Goal: Task Accomplishment & Management: Use online tool/utility

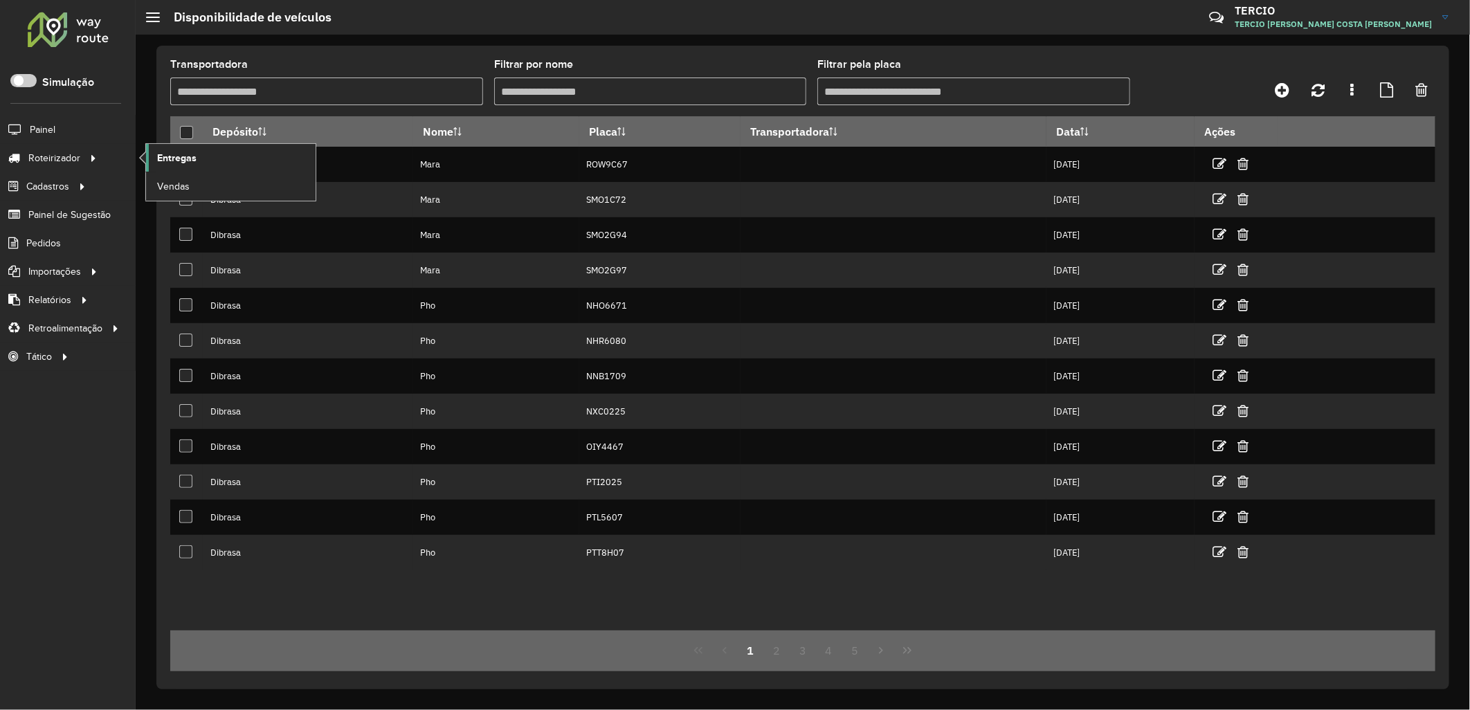
click at [217, 154] on link "Entregas" at bounding box center [231, 158] width 170 height 28
click at [161, 153] on span "Entregas" at bounding box center [176, 158] width 39 height 15
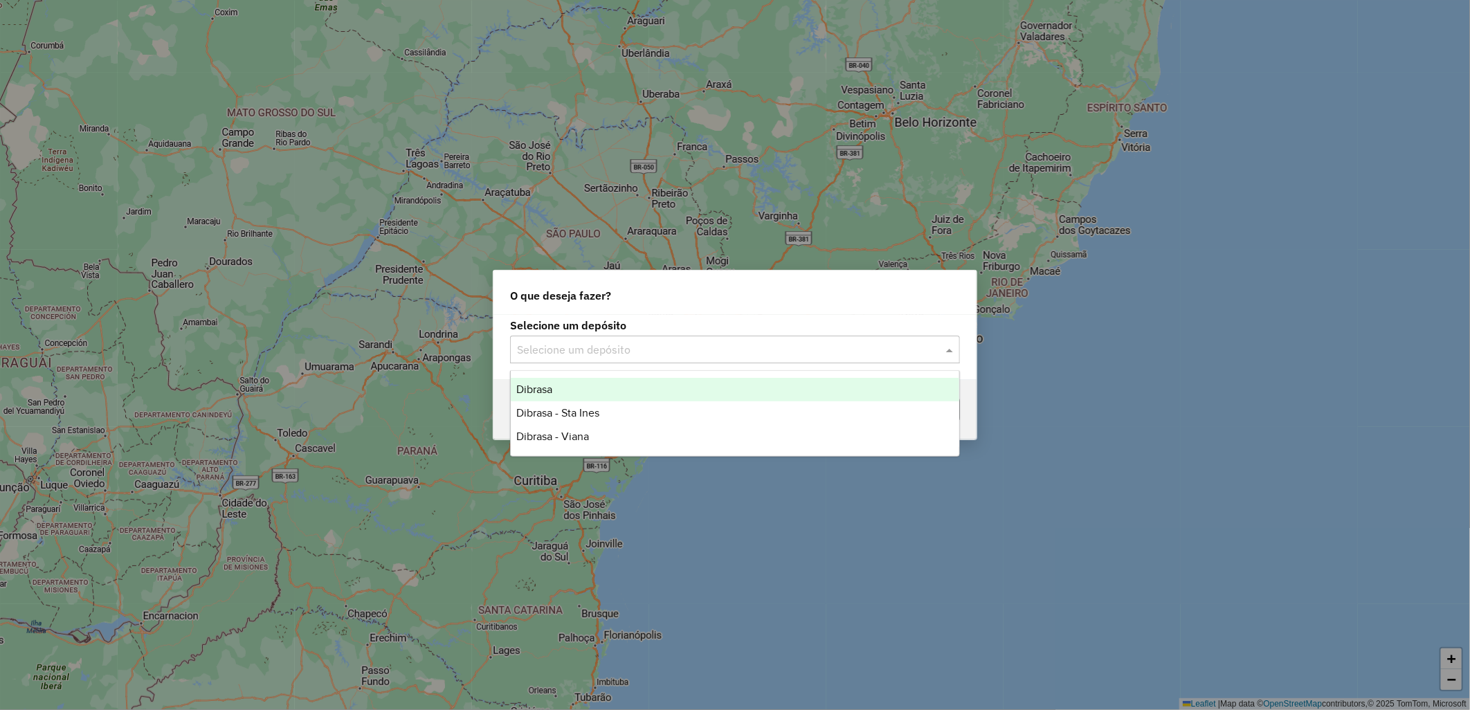
click at [742, 347] on input "text" at bounding box center [721, 350] width 408 height 17
click at [548, 396] on div "Dibrasa" at bounding box center [735, 390] width 448 height 24
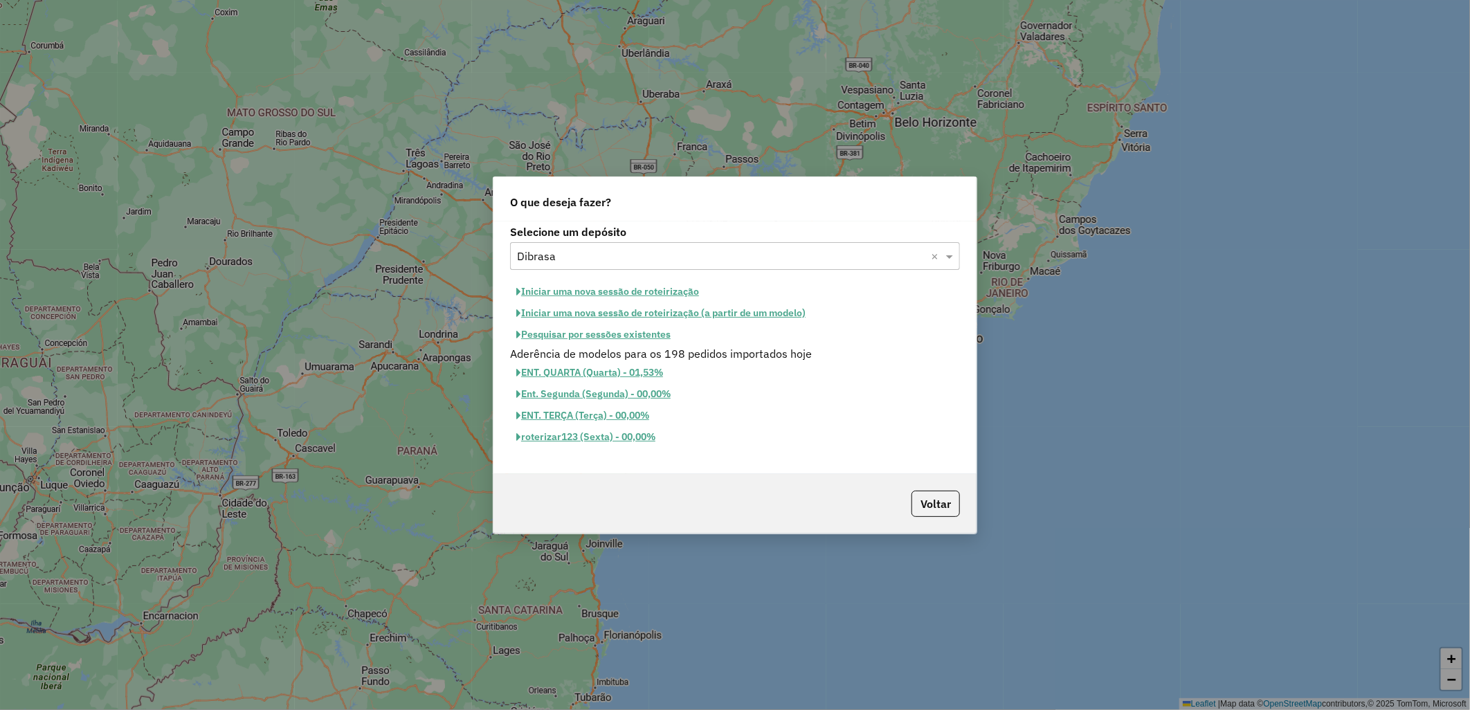
click at [544, 292] on button "Iniciar uma nova sessão de roteirização" at bounding box center [607, 291] width 195 height 21
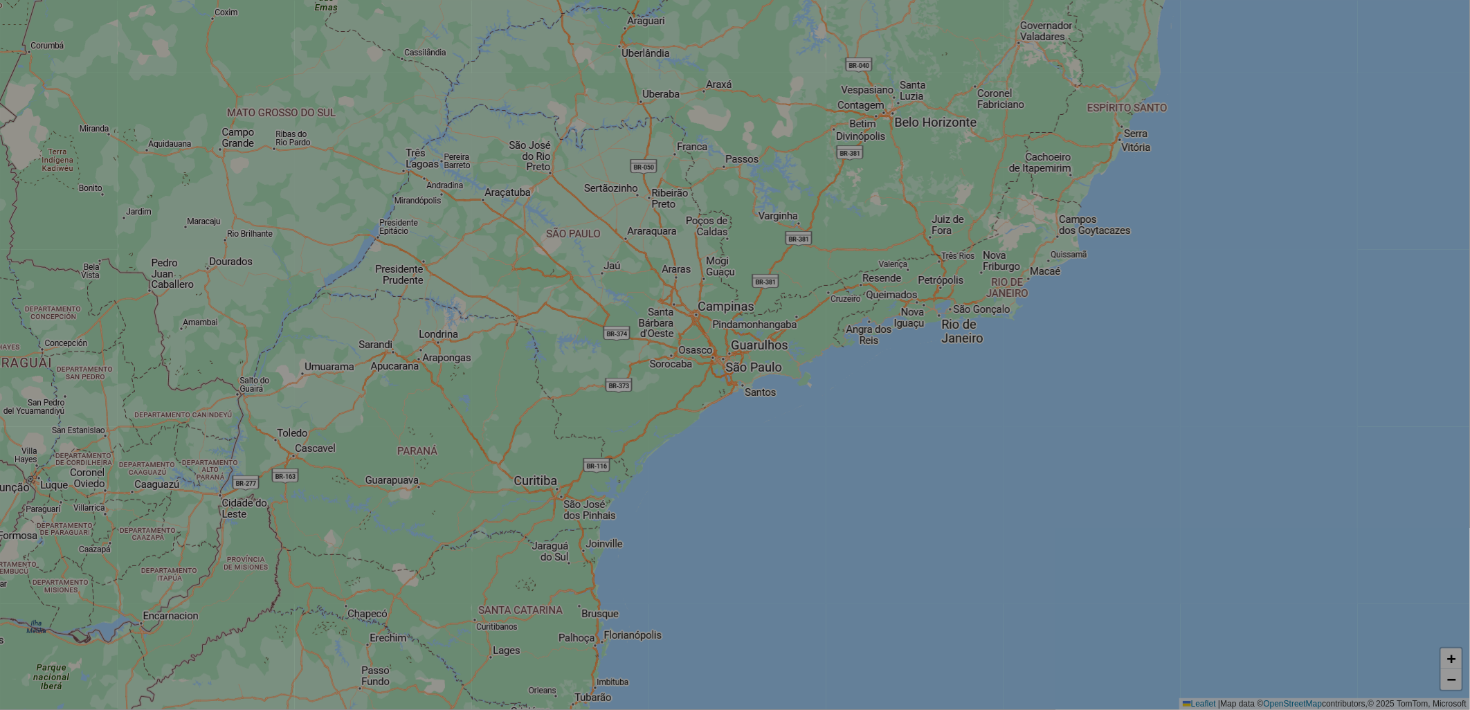
select select "*"
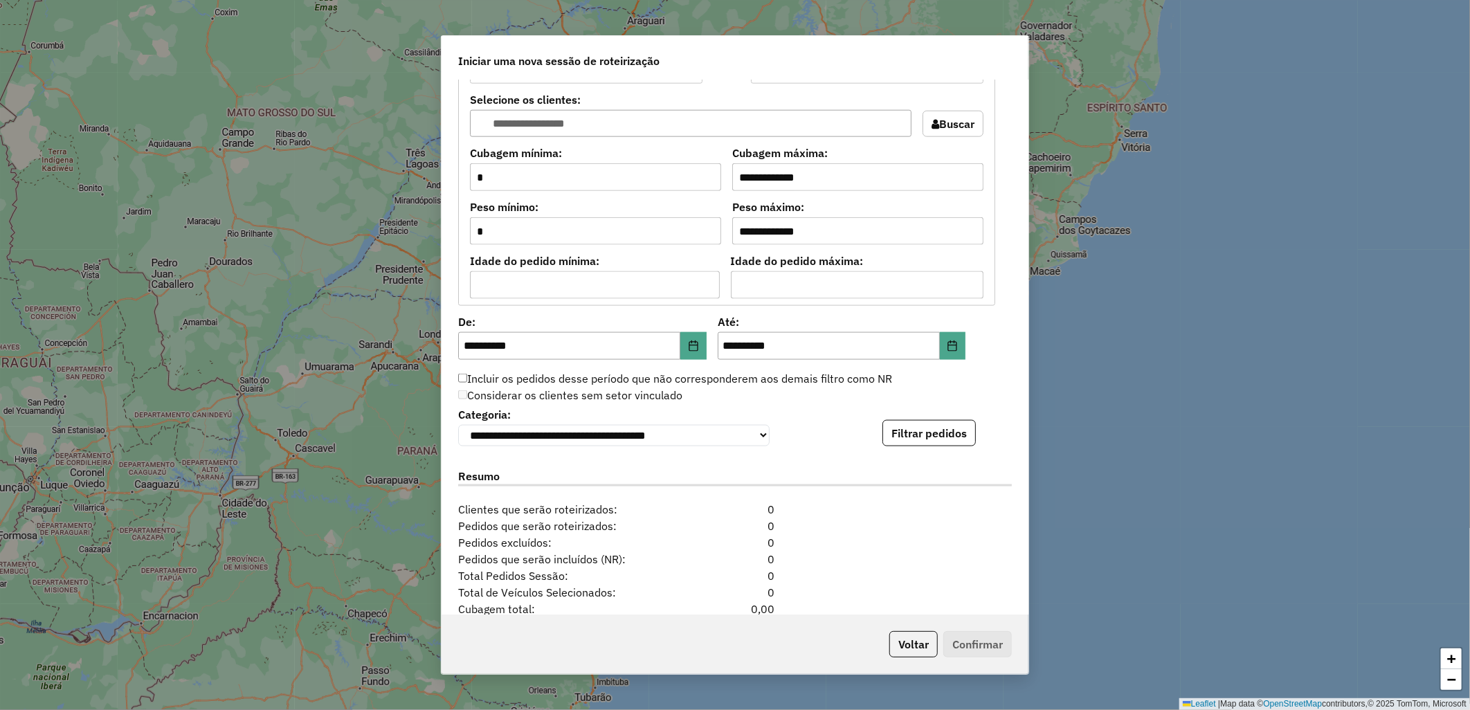
scroll to position [1218, 0]
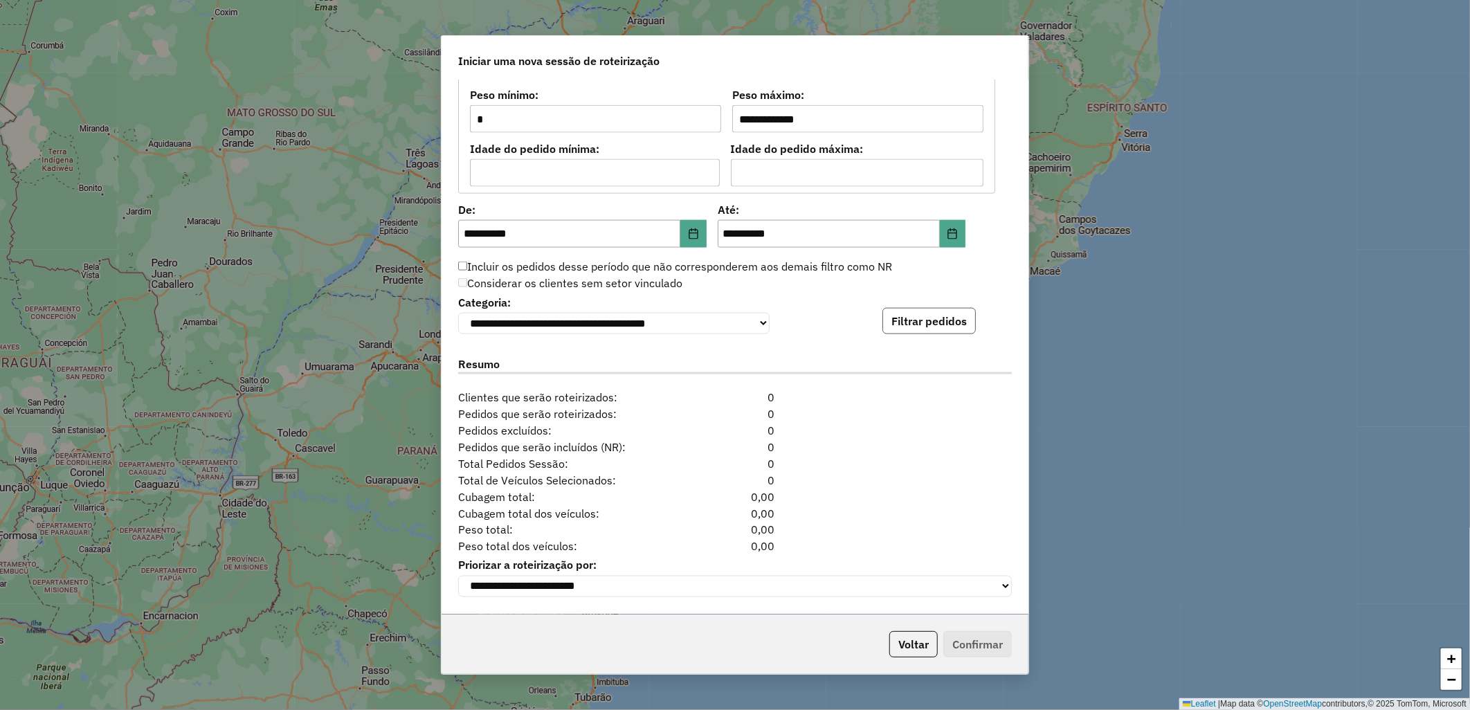
click at [924, 309] on button "Filtrar pedidos" at bounding box center [928, 321] width 93 height 26
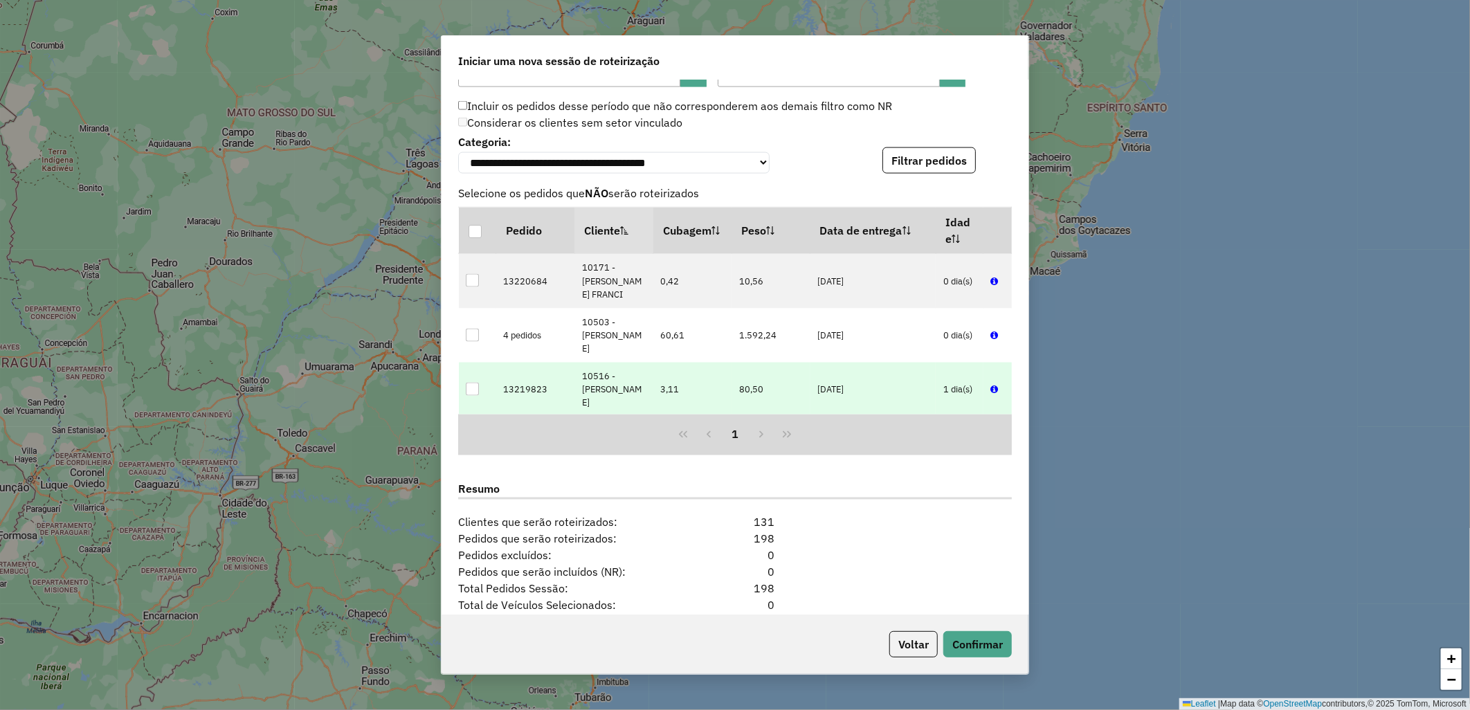
scroll to position [1504, 0]
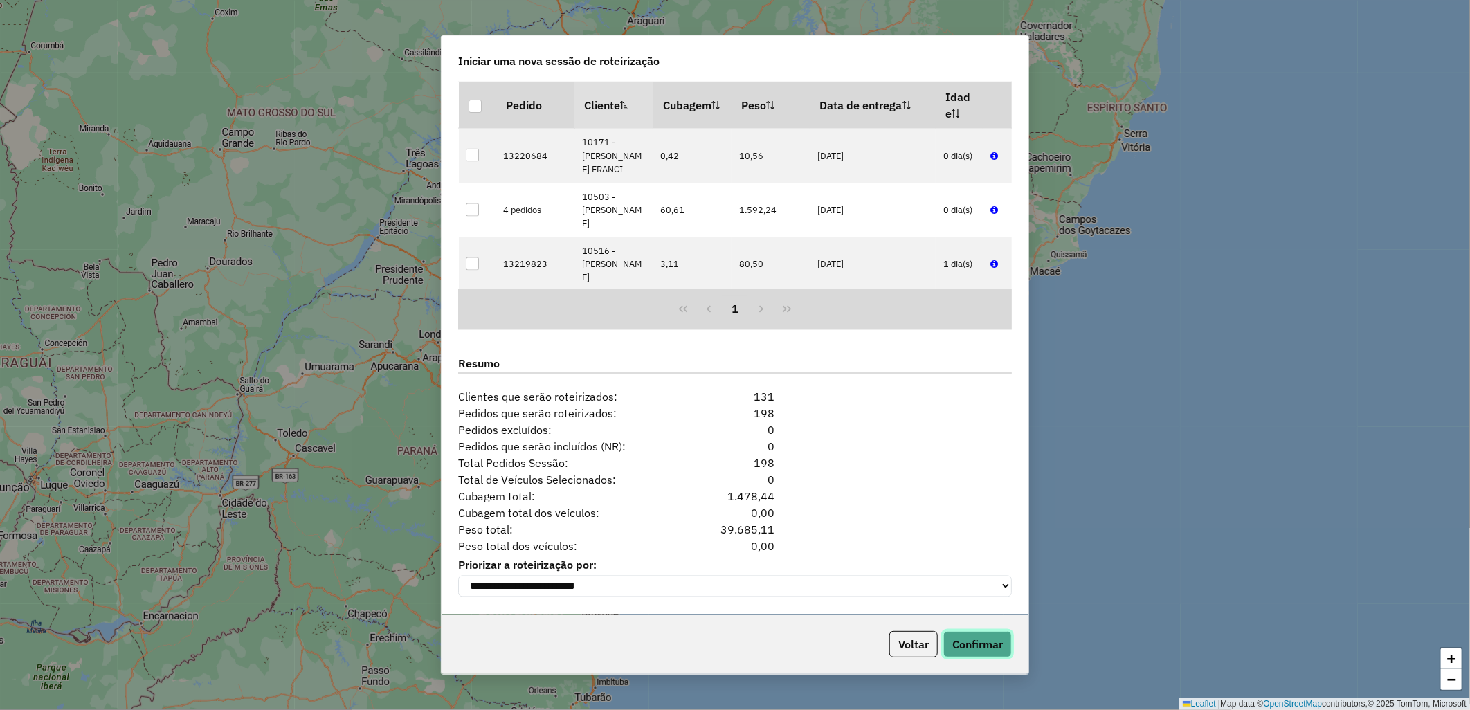
click at [984, 632] on button "Confirmar" at bounding box center [977, 644] width 68 height 26
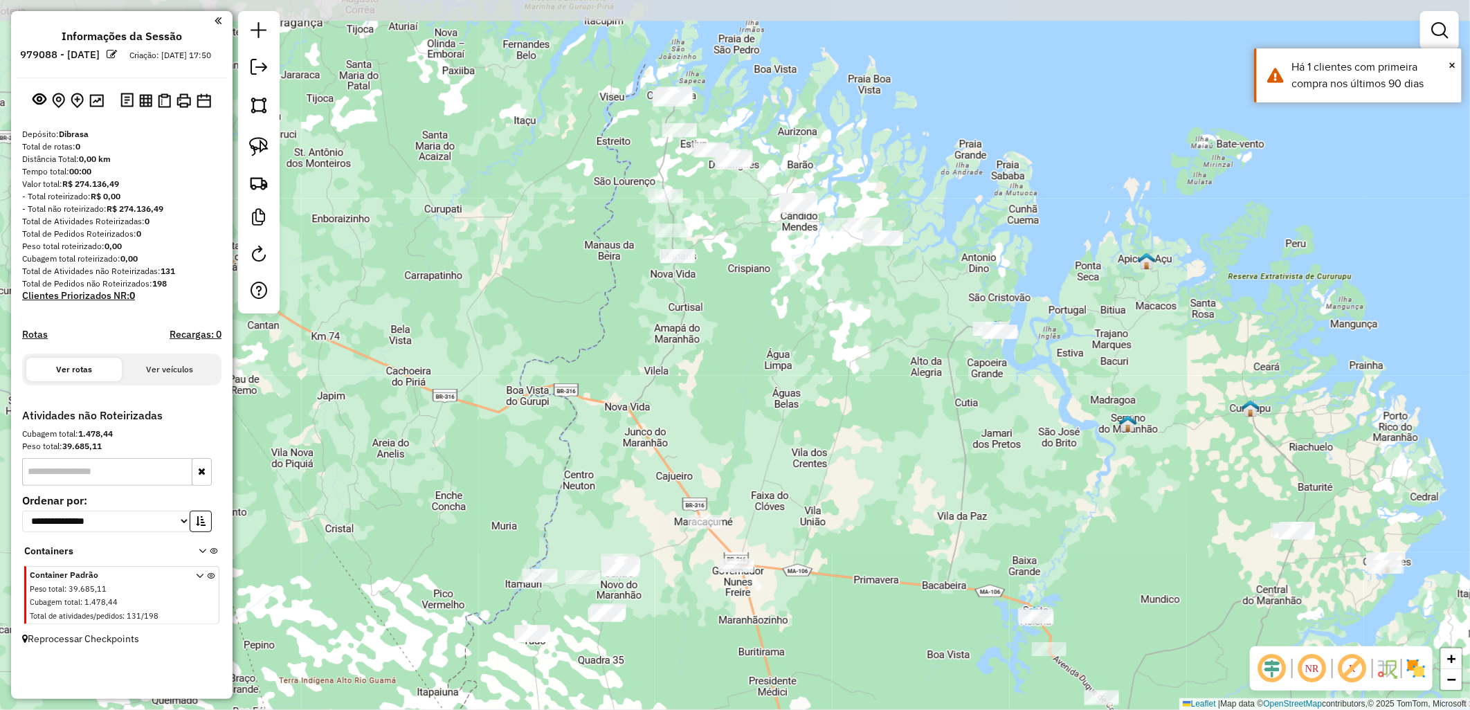
drag, startPoint x: 773, startPoint y: 467, endPoint x: 762, endPoint y: 502, distance: 36.8
click at [797, 572] on div "Janela de atendimento Grade de atendimento Capacidade Transportadoras Veículos …" at bounding box center [735, 355] width 1470 height 710
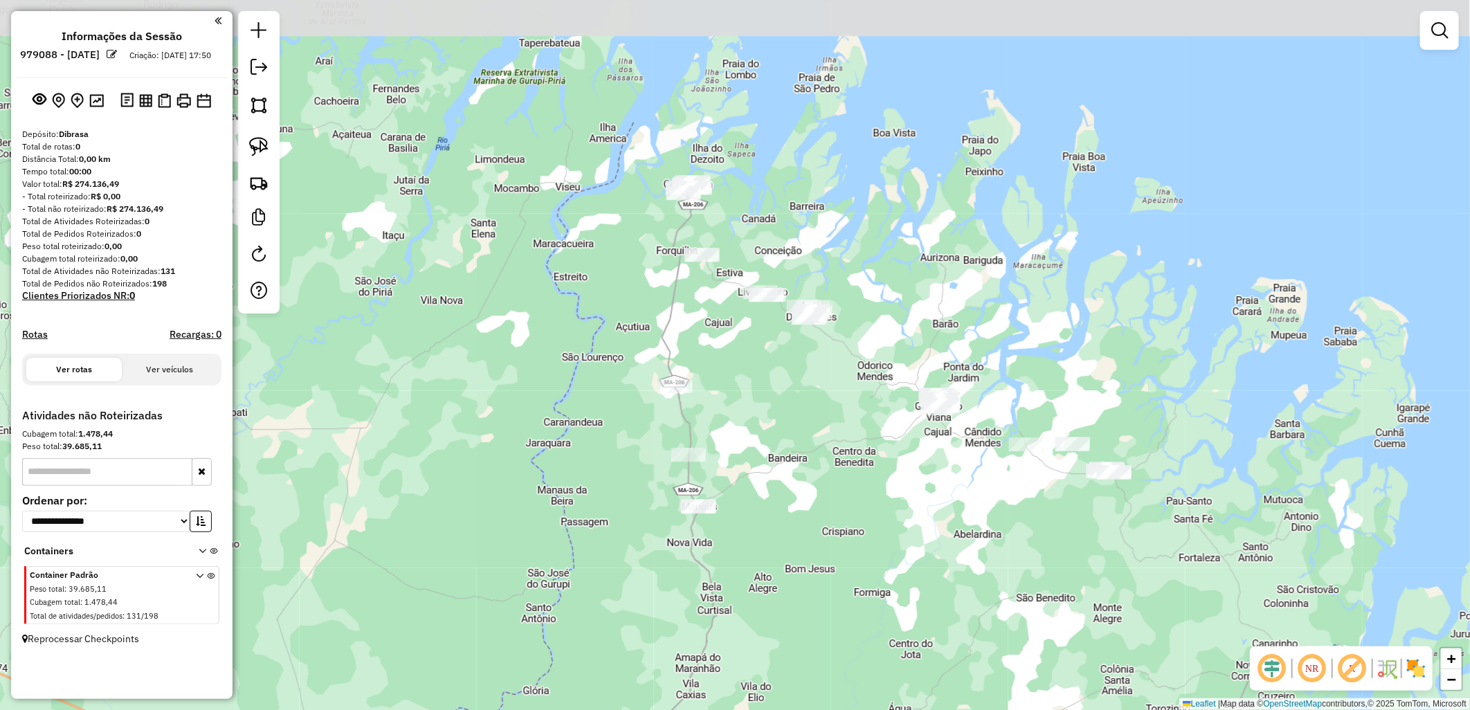
click at [625, 374] on div "Janela de atendimento Grade de atendimento Capacidade Transportadoras Veículos …" at bounding box center [735, 355] width 1470 height 710
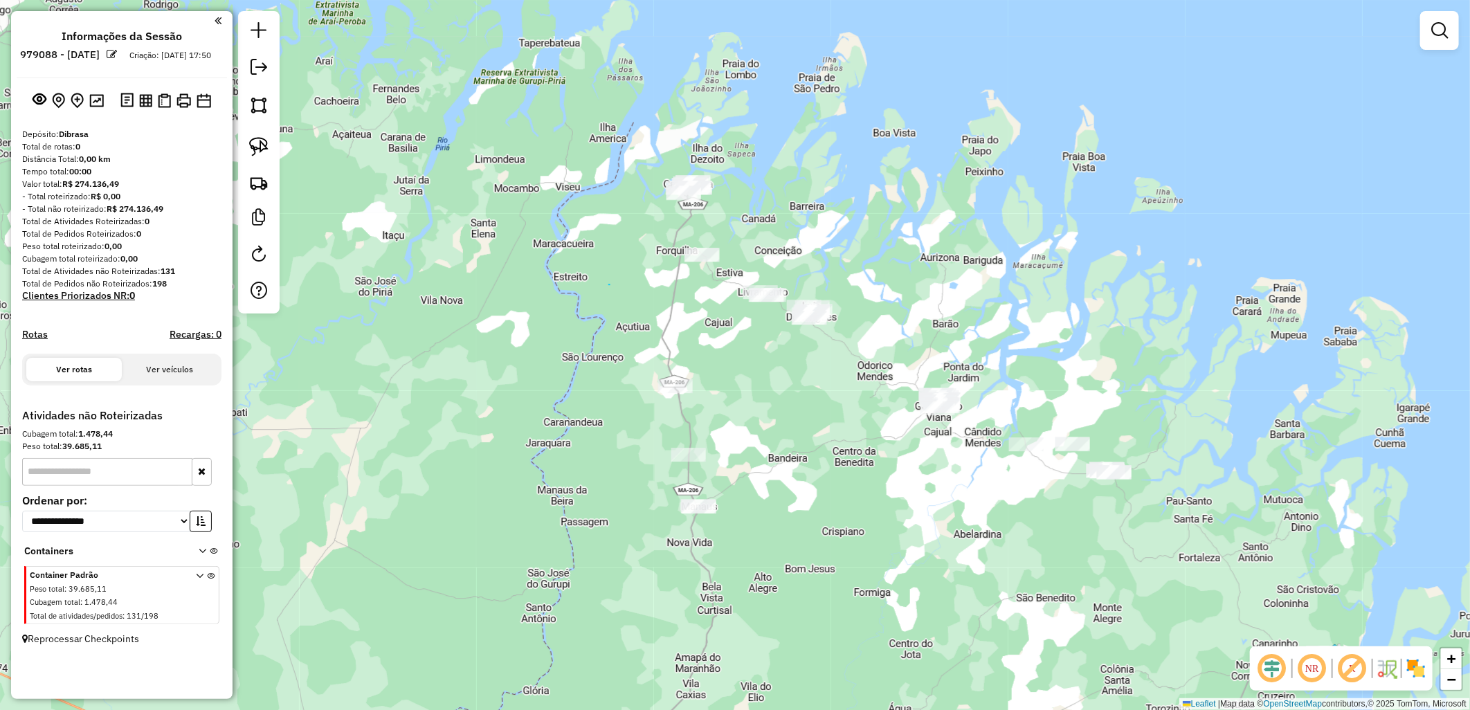
drag, startPoint x: 610, startPoint y: 284, endPoint x: 625, endPoint y: 195, distance: 90.7
click at [259, 172] on link at bounding box center [259, 182] width 30 height 30
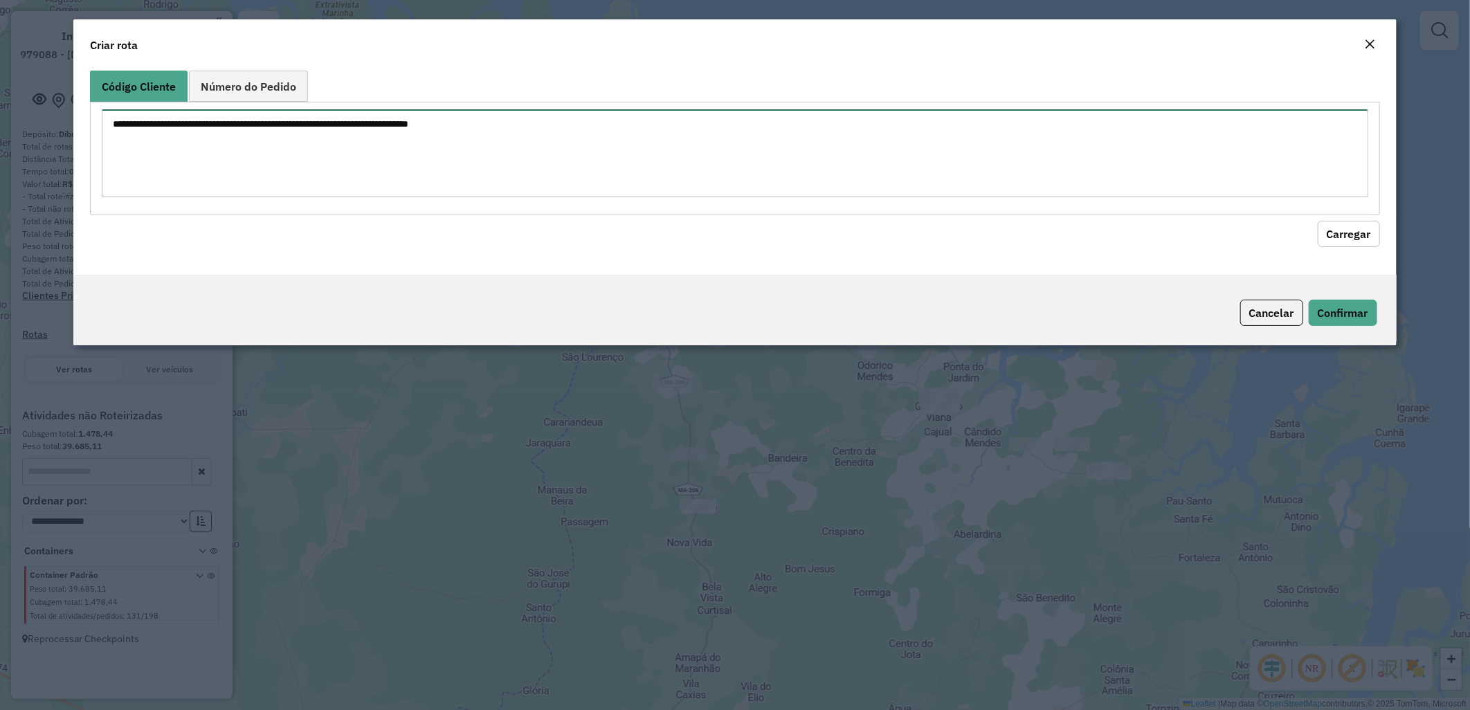
click at [336, 171] on textarea at bounding box center [735, 153] width 1266 height 88
paste textarea "***** ***** ***** ***** ***** ***** *****"
paste textarea "*****"
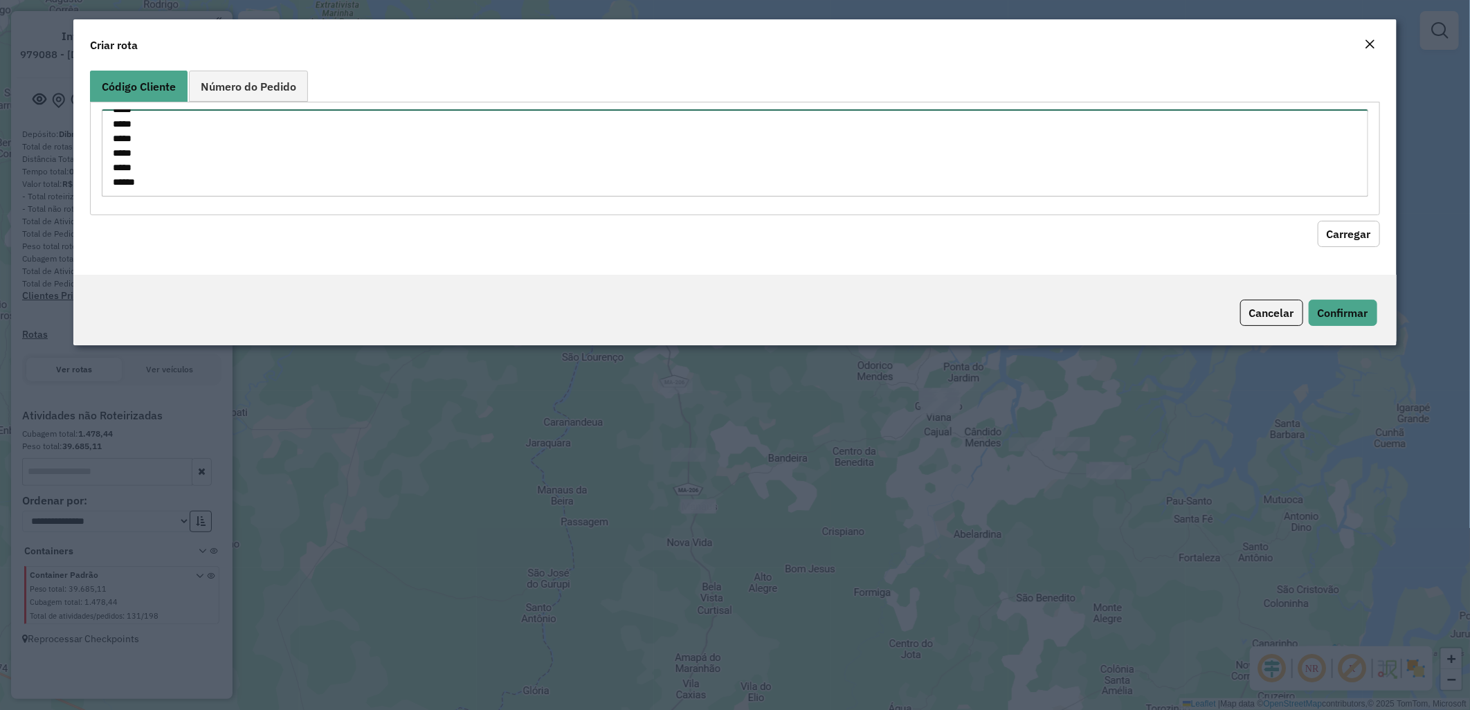
paste textarea "*****"
type textarea "***** ***** ***** ***** ***** ***** ***** ***** *****"
click at [1344, 223] on button "Carregar" at bounding box center [1348, 234] width 62 height 26
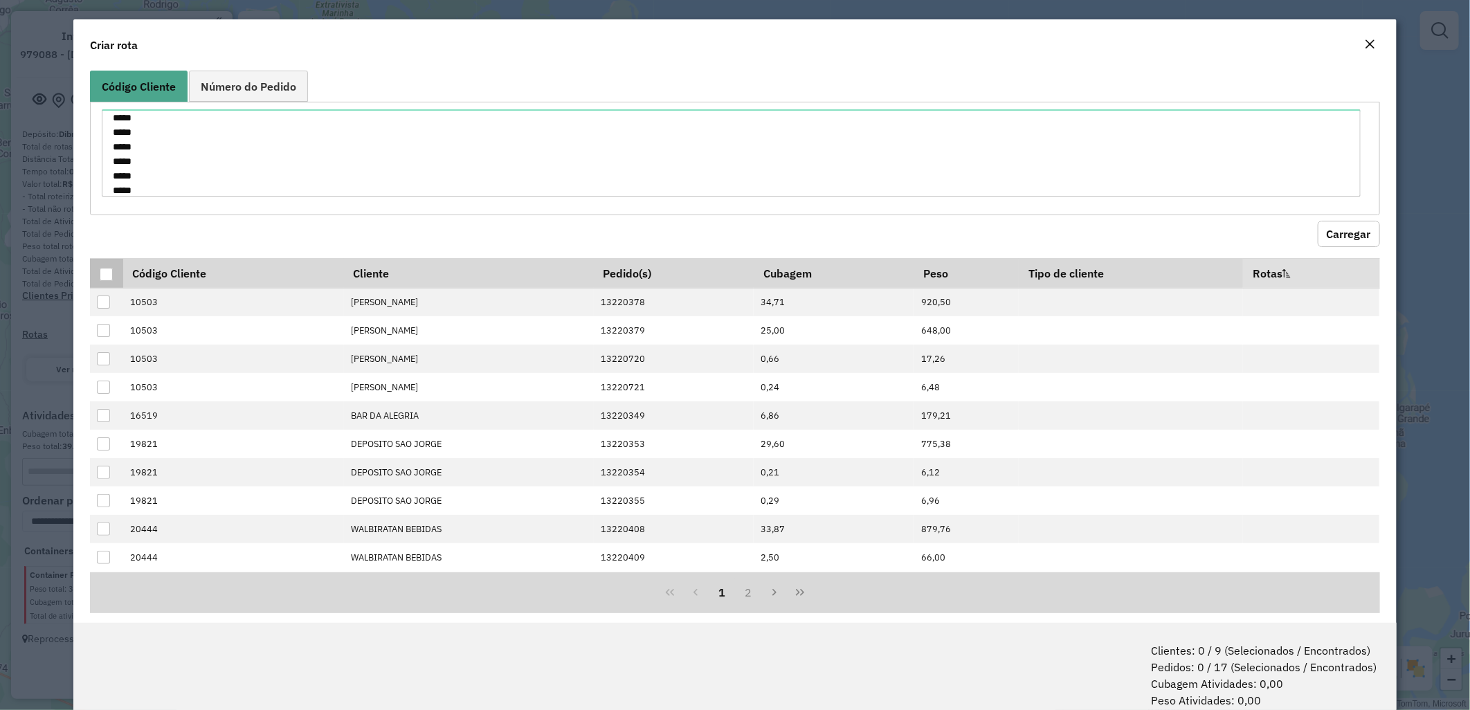
click at [105, 271] on div at bounding box center [106, 274] width 13 height 13
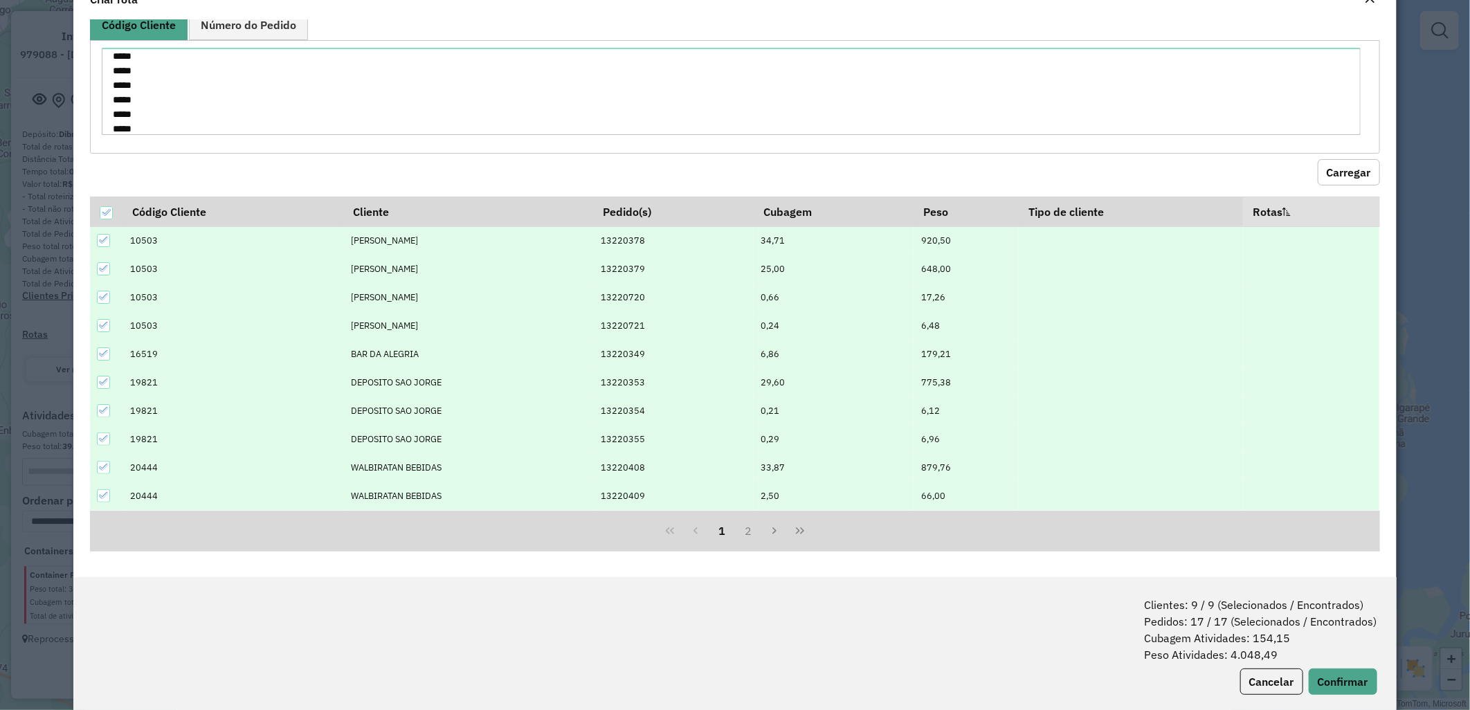
scroll to position [69, 0]
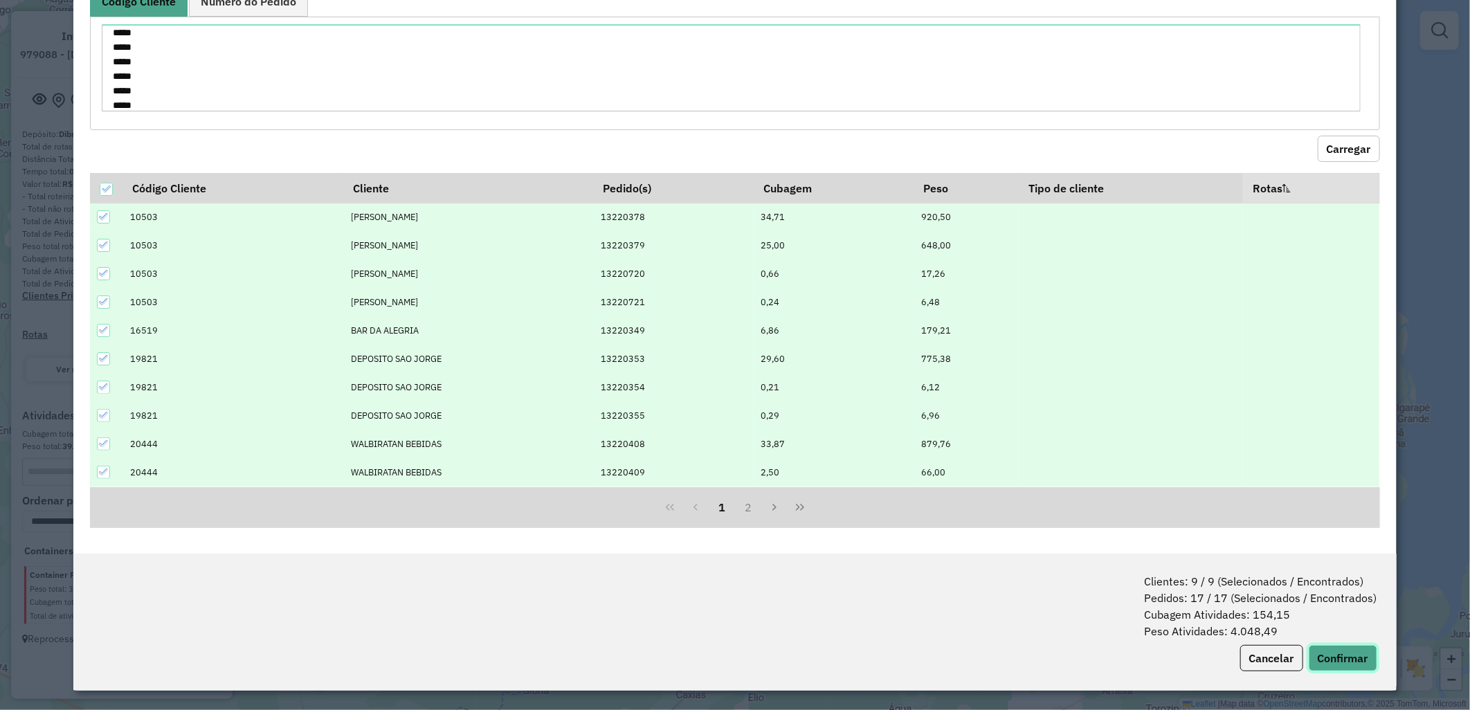
click at [1359, 666] on button "Confirmar" at bounding box center [1342, 658] width 68 height 26
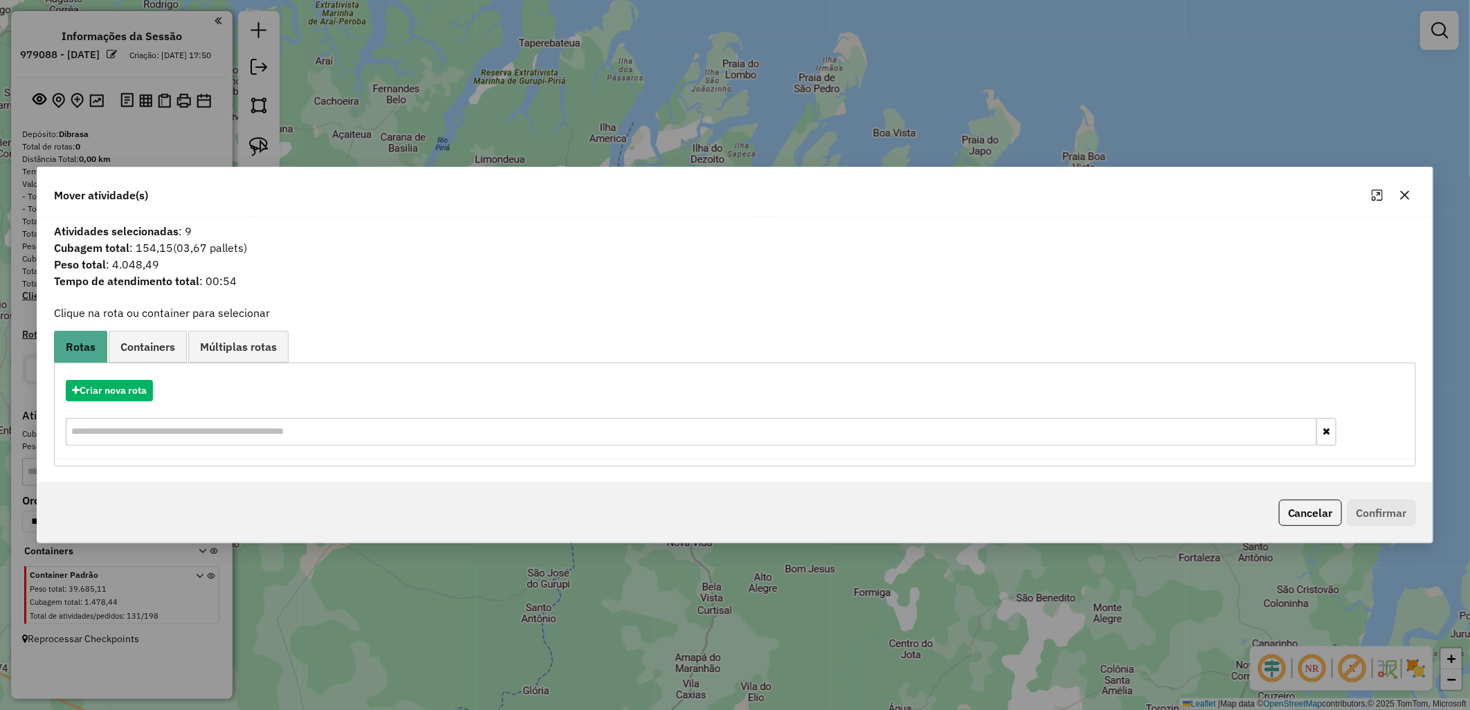
click at [155, 391] on div "Criar nova rota" at bounding box center [734, 390] width 1355 height 21
click at [141, 388] on button "Criar nova rota" at bounding box center [109, 390] width 87 height 21
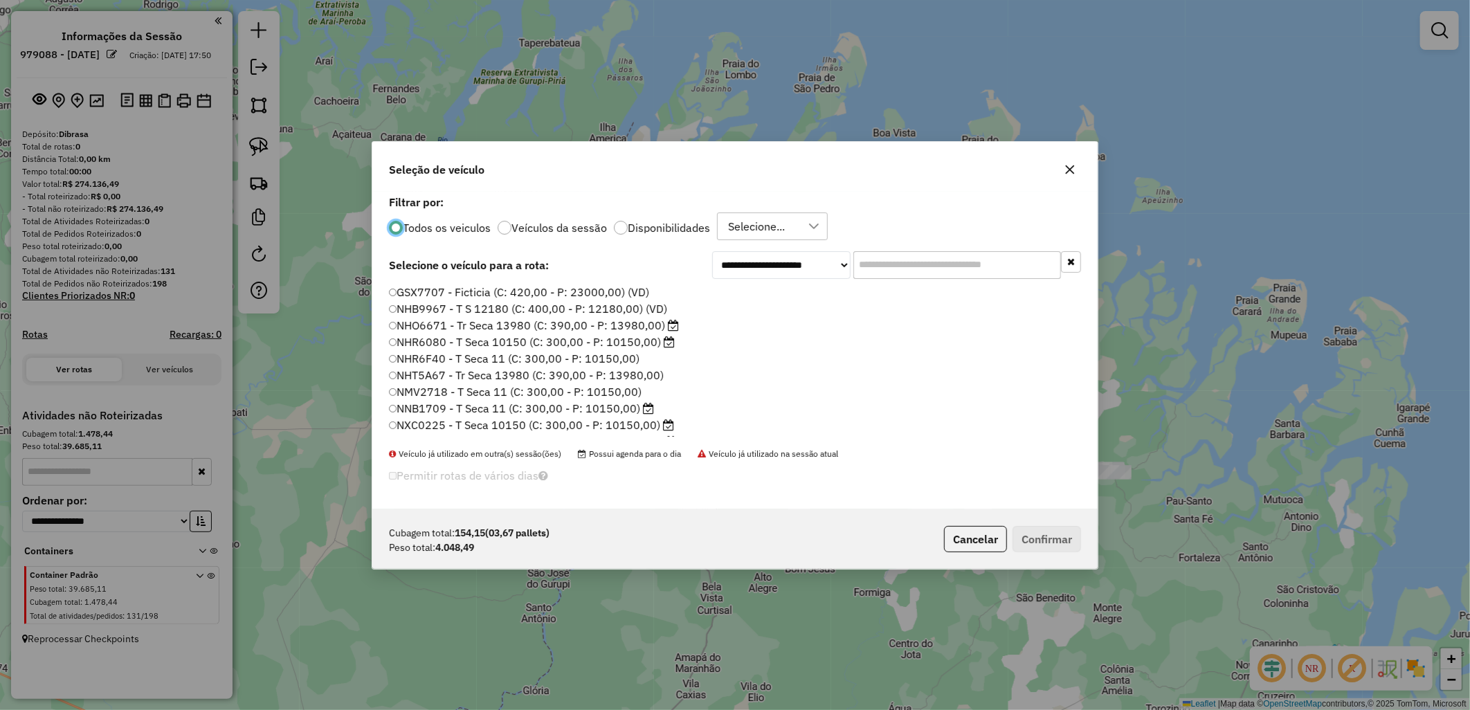
scroll to position [8, 3]
click at [437, 288] on label "GSX7707 - Ficticia (C: 420,00 - P: 23000,00) (VD)" at bounding box center [520, 291] width 262 height 17
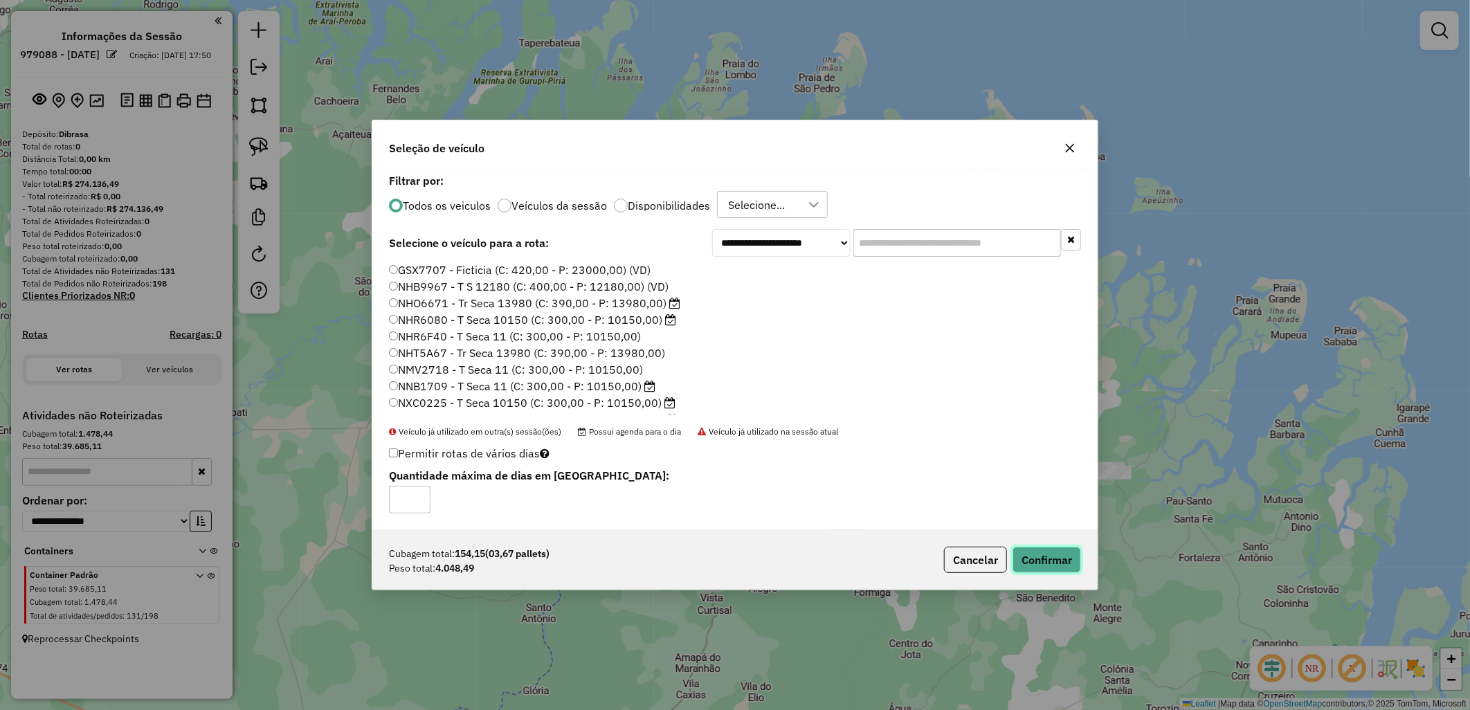
click at [1036, 568] on button "Confirmar" at bounding box center [1046, 560] width 68 height 26
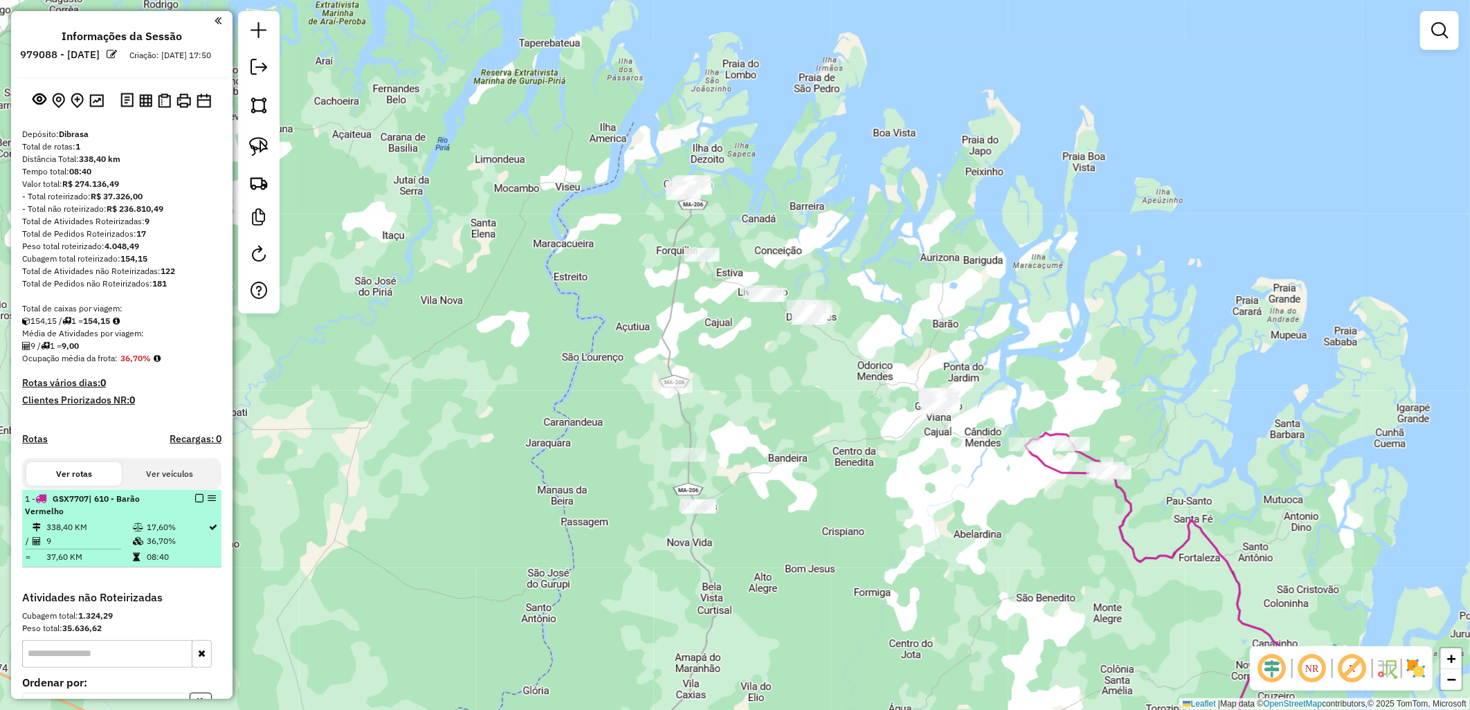
click at [195, 502] on em at bounding box center [199, 498] width 8 height 8
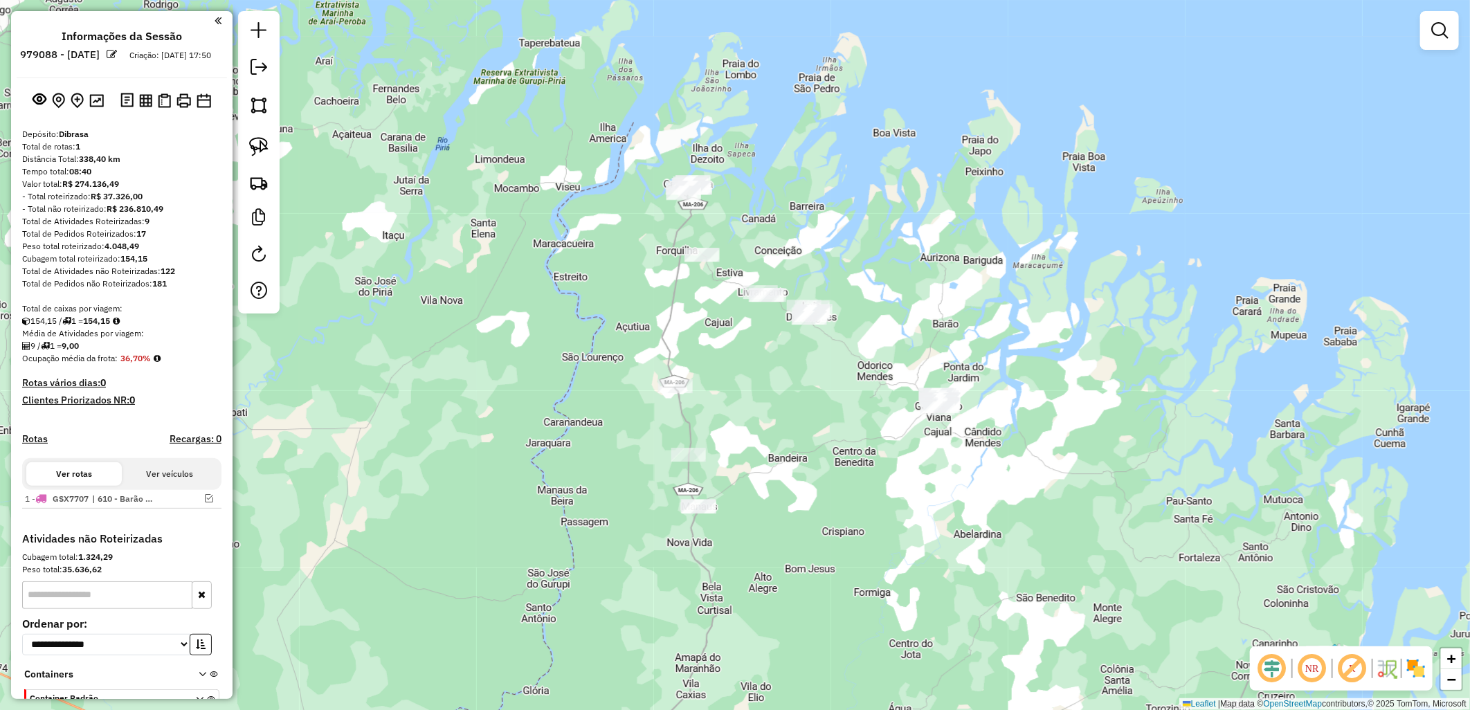
click at [1427, 669] on img at bounding box center [1416, 668] width 22 height 22
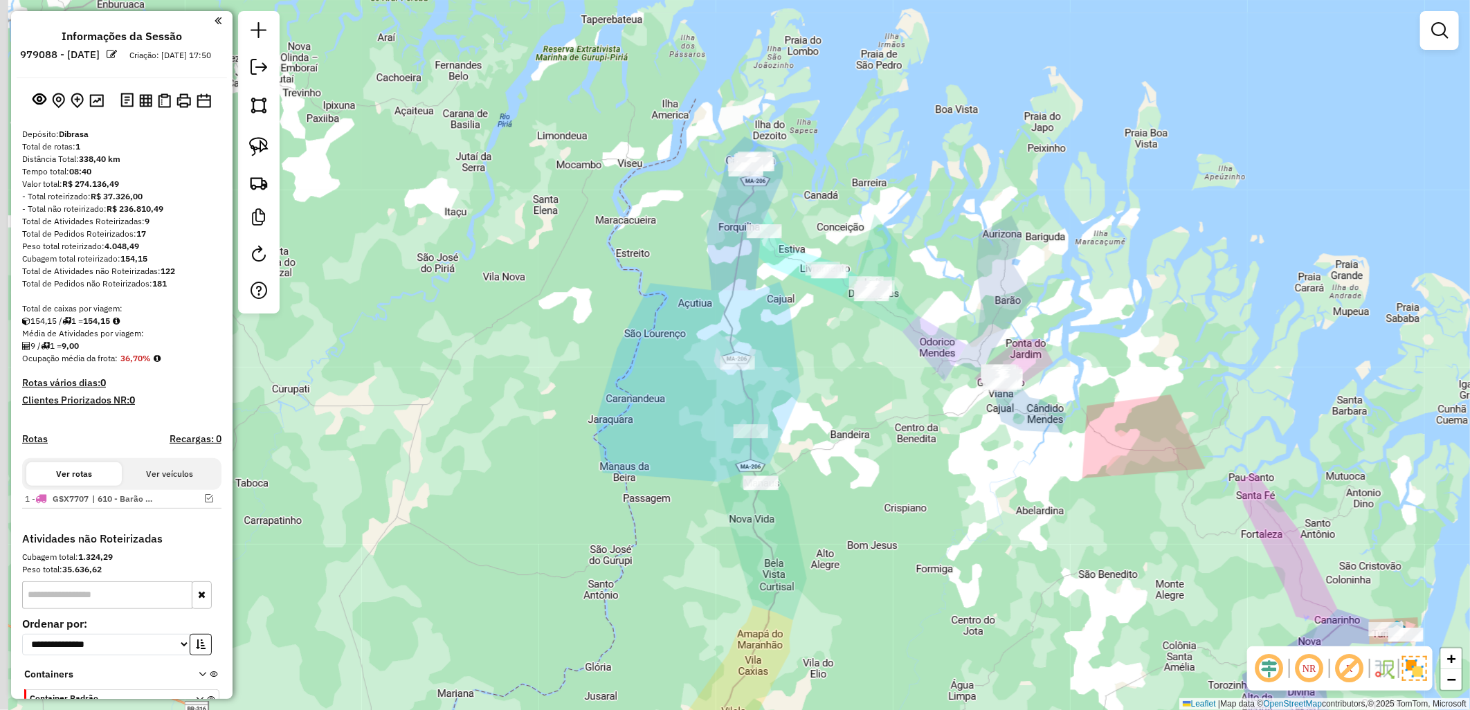
click at [646, 336] on div "Janela de atendimento Grade de atendimento Capacidade Transportadoras Veículos …" at bounding box center [735, 355] width 1470 height 710
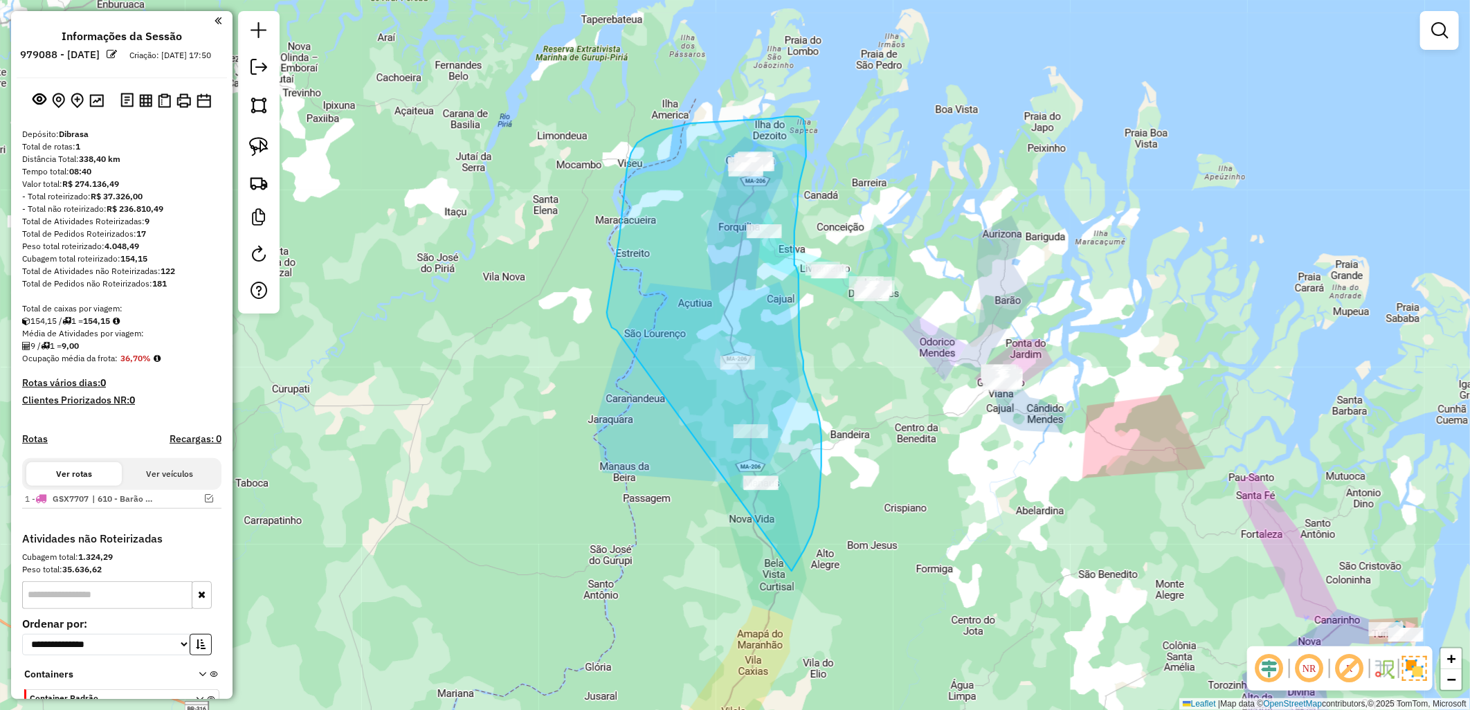
drag, startPoint x: 612, startPoint y: 327, endPoint x: 694, endPoint y: 603, distance: 288.8
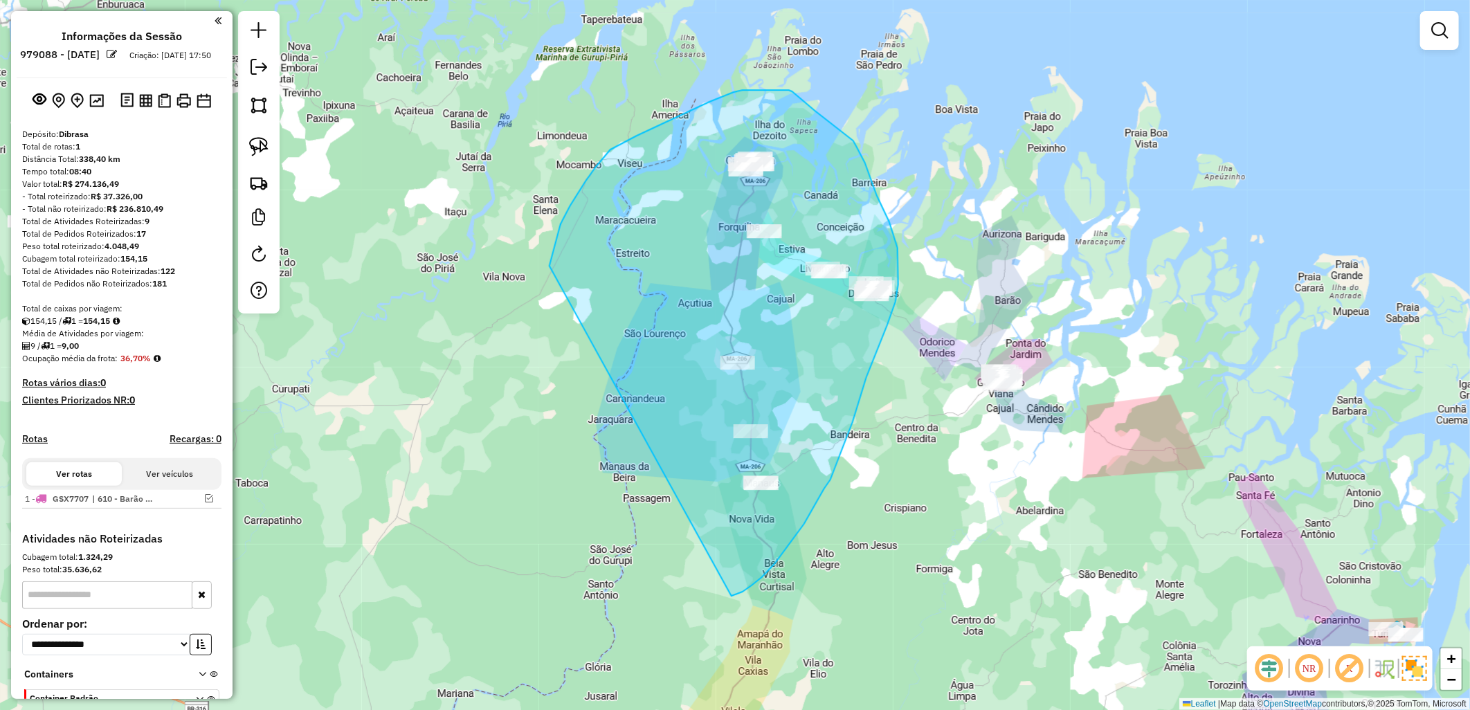
drag, startPoint x: 560, startPoint y: 224, endPoint x: 729, endPoint y: 597, distance: 409.1
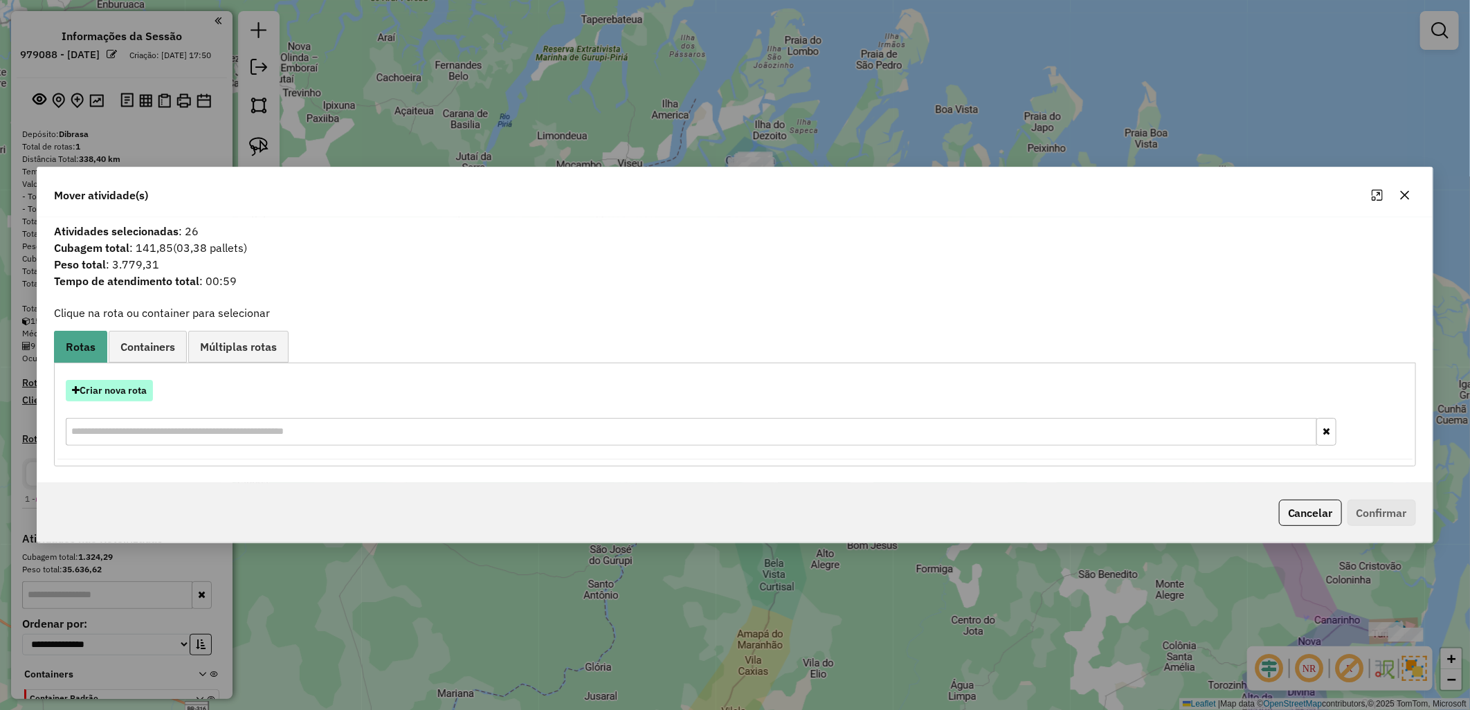
click at [97, 390] on button "Criar nova rota" at bounding box center [109, 390] width 87 height 21
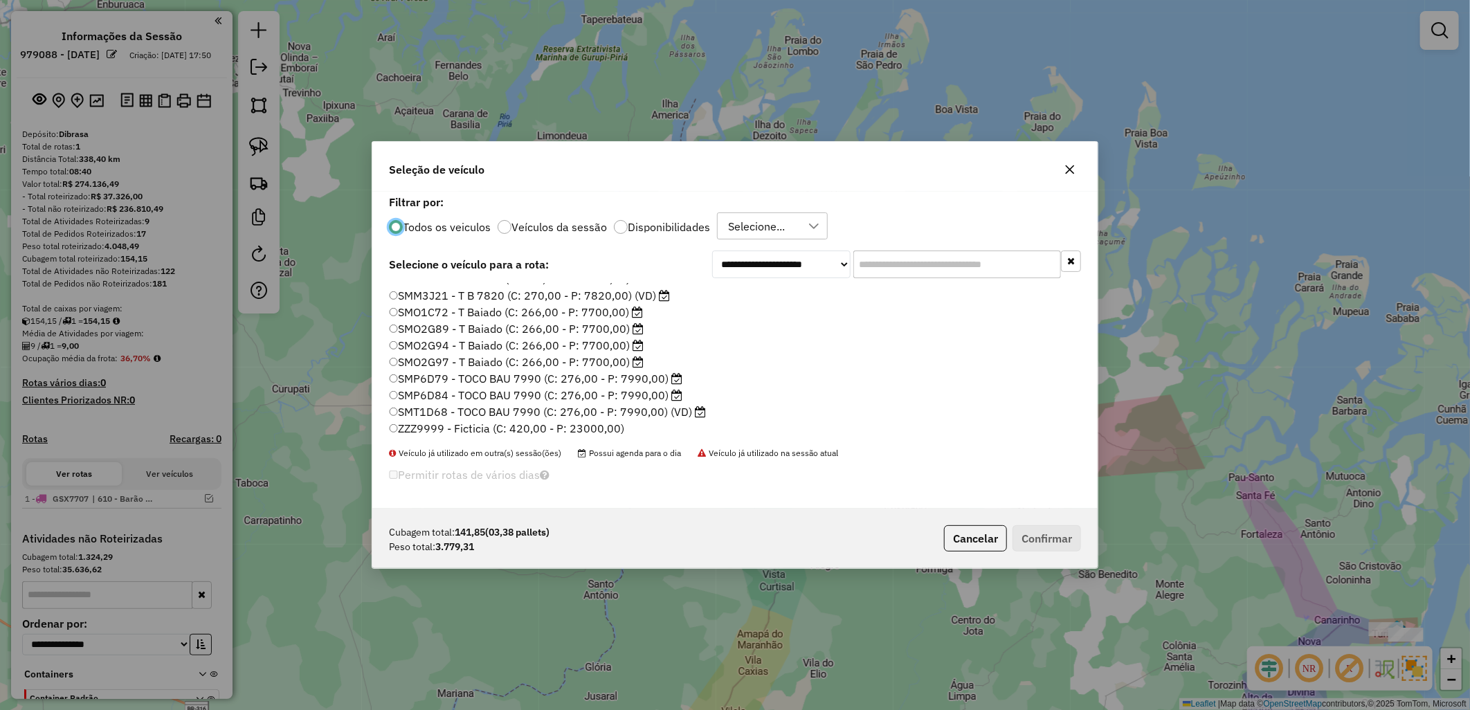
scroll to position [462, 0]
click at [628, 244] on div "**********" at bounding box center [734, 351] width 725 height 318
click at [616, 236] on div "Todos os veiculos Veículos da sessão Disponibilidades Selecione..." at bounding box center [735, 226] width 692 height 28
click at [646, 230] on label "Disponibilidades" at bounding box center [669, 226] width 82 height 11
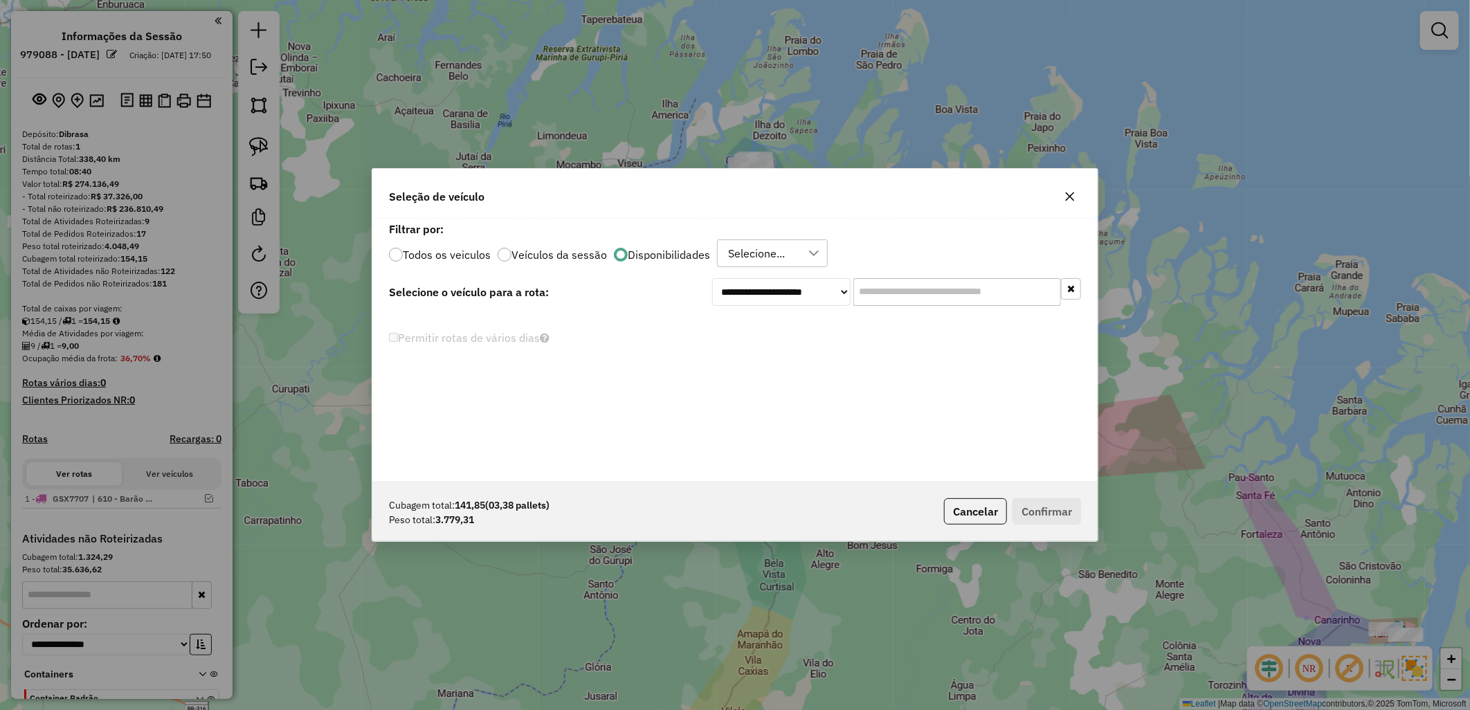
scroll to position [0, 0]
click at [782, 268] on div "**********" at bounding box center [734, 350] width 725 height 263
click at [766, 248] on div "Selecione..." at bounding box center [756, 253] width 66 height 26
click at [766, 340] on span "Mara" at bounding box center [766, 345] width 26 height 17
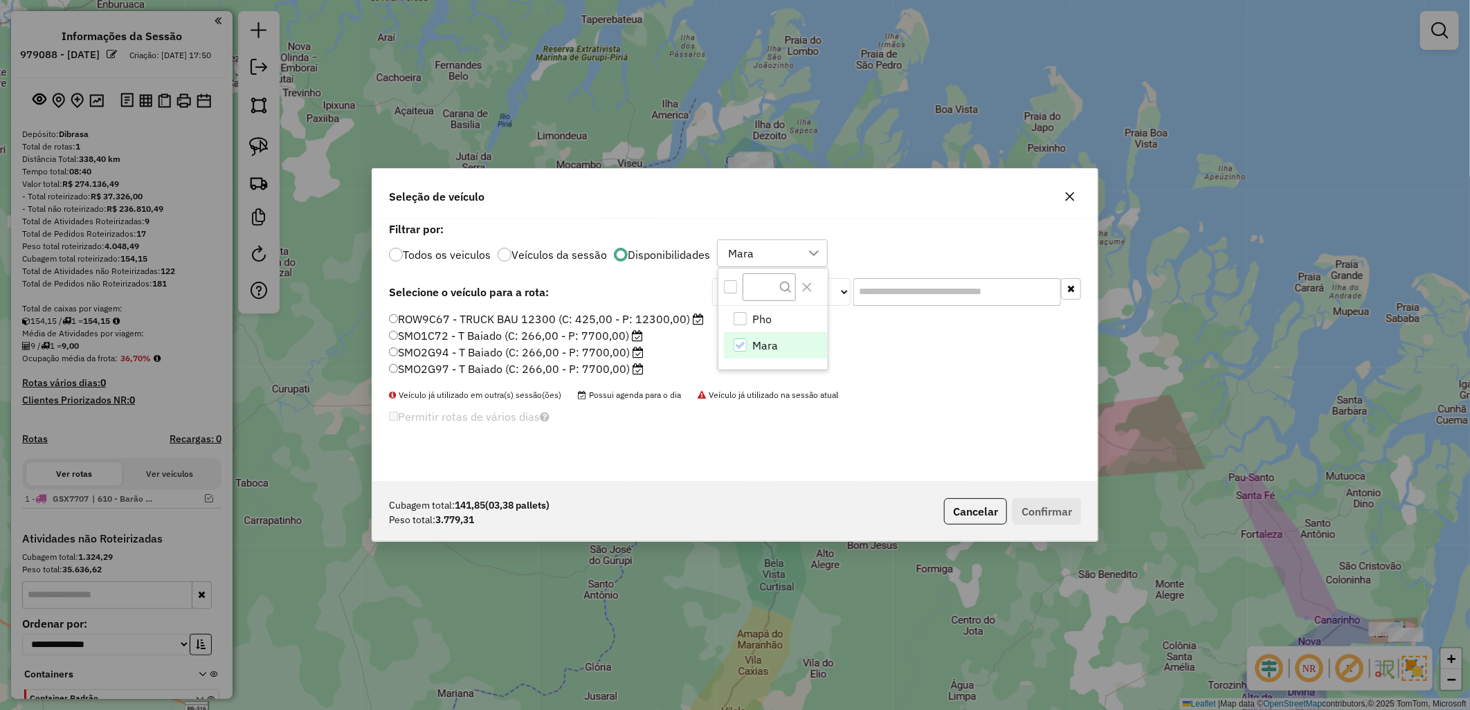
click at [446, 331] on label "SMO1C72 - T Baiado (C: 266,00 - P: 7700,00)" at bounding box center [516, 335] width 254 height 17
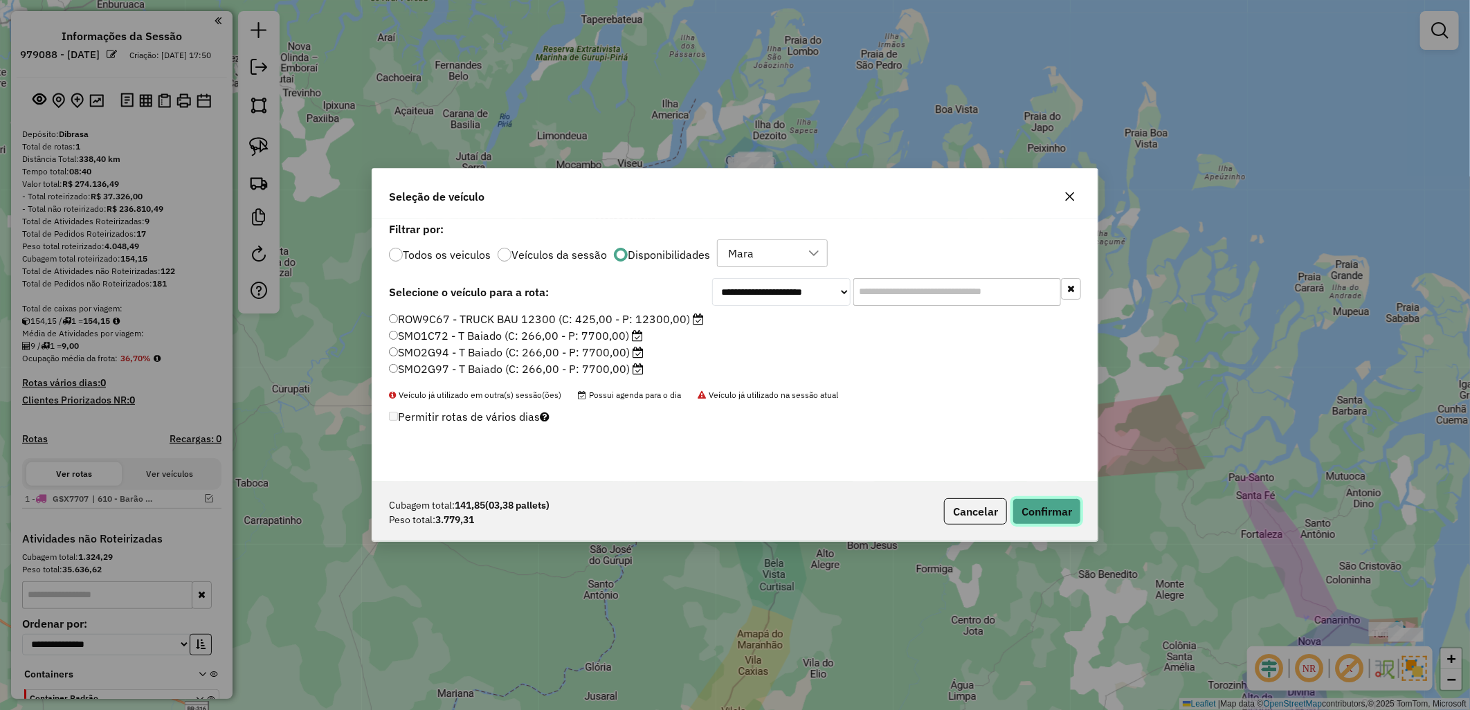
click at [1023, 511] on button "Confirmar" at bounding box center [1046, 511] width 68 height 26
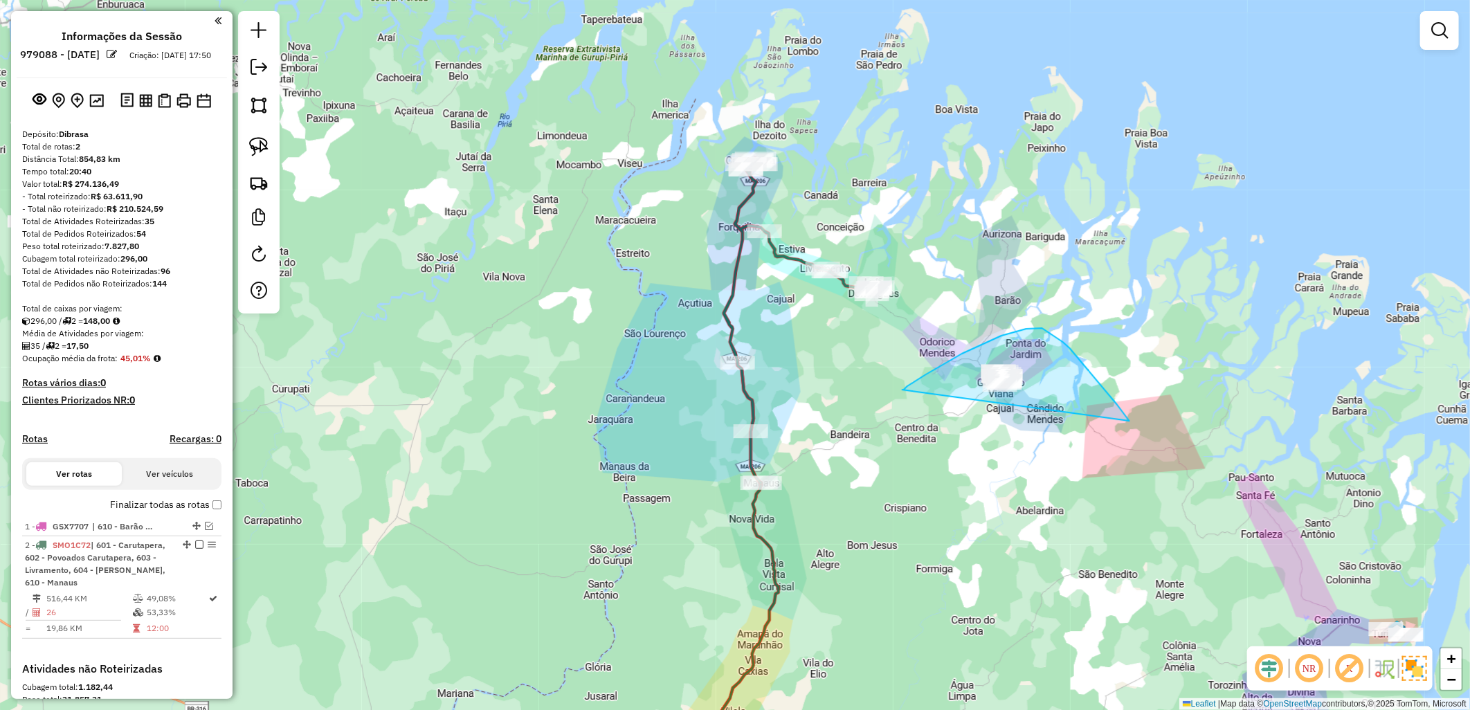
drag, startPoint x: 902, startPoint y: 390, endPoint x: 1144, endPoint y: 455, distance: 250.9
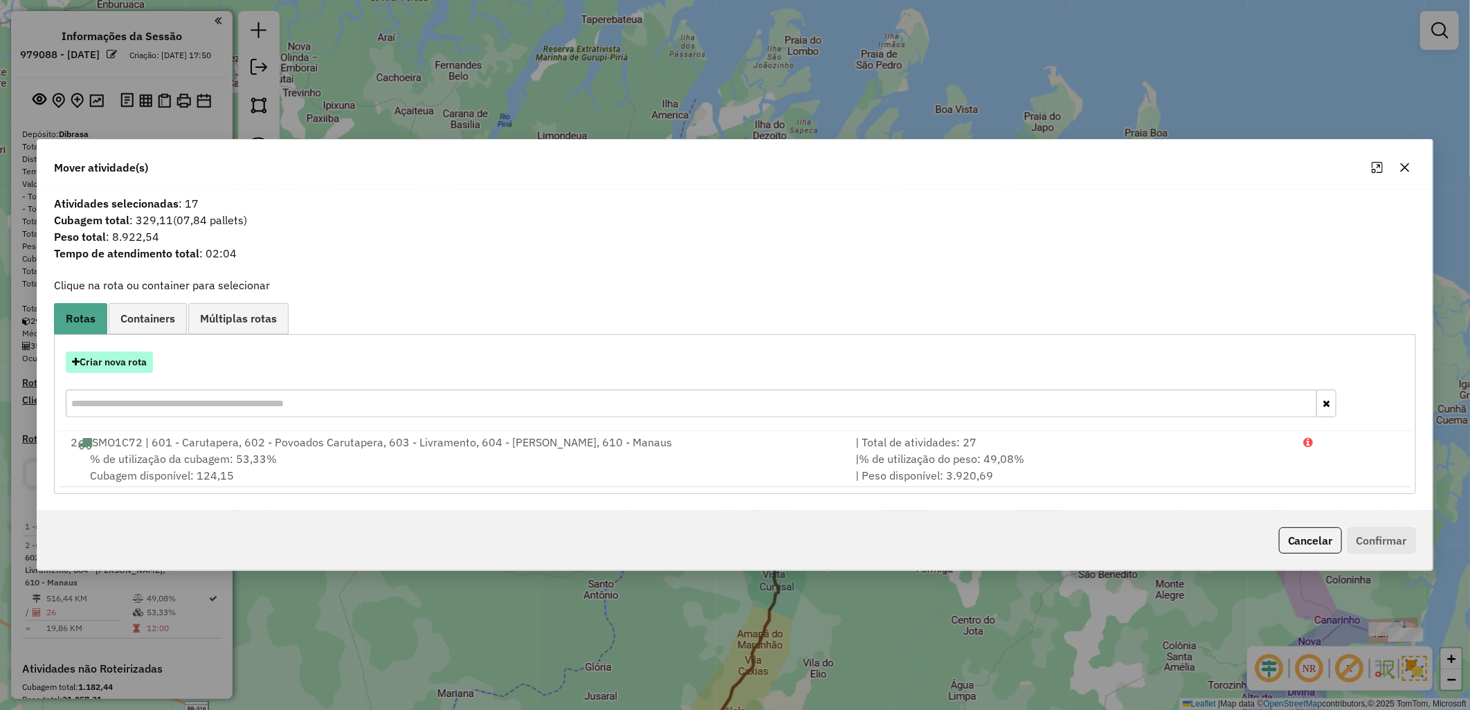
click at [106, 367] on button "Criar nova rota" at bounding box center [109, 361] width 87 height 21
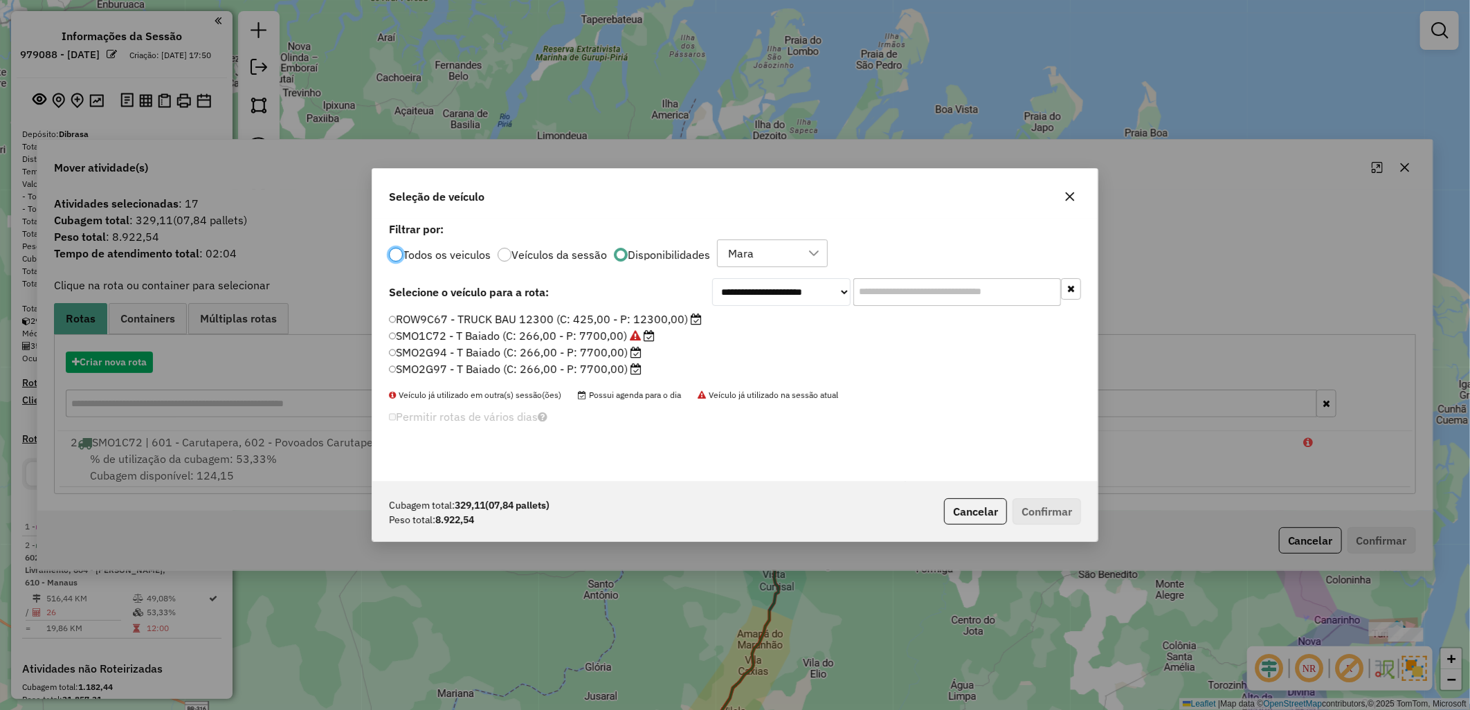
scroll to position [8, 3]
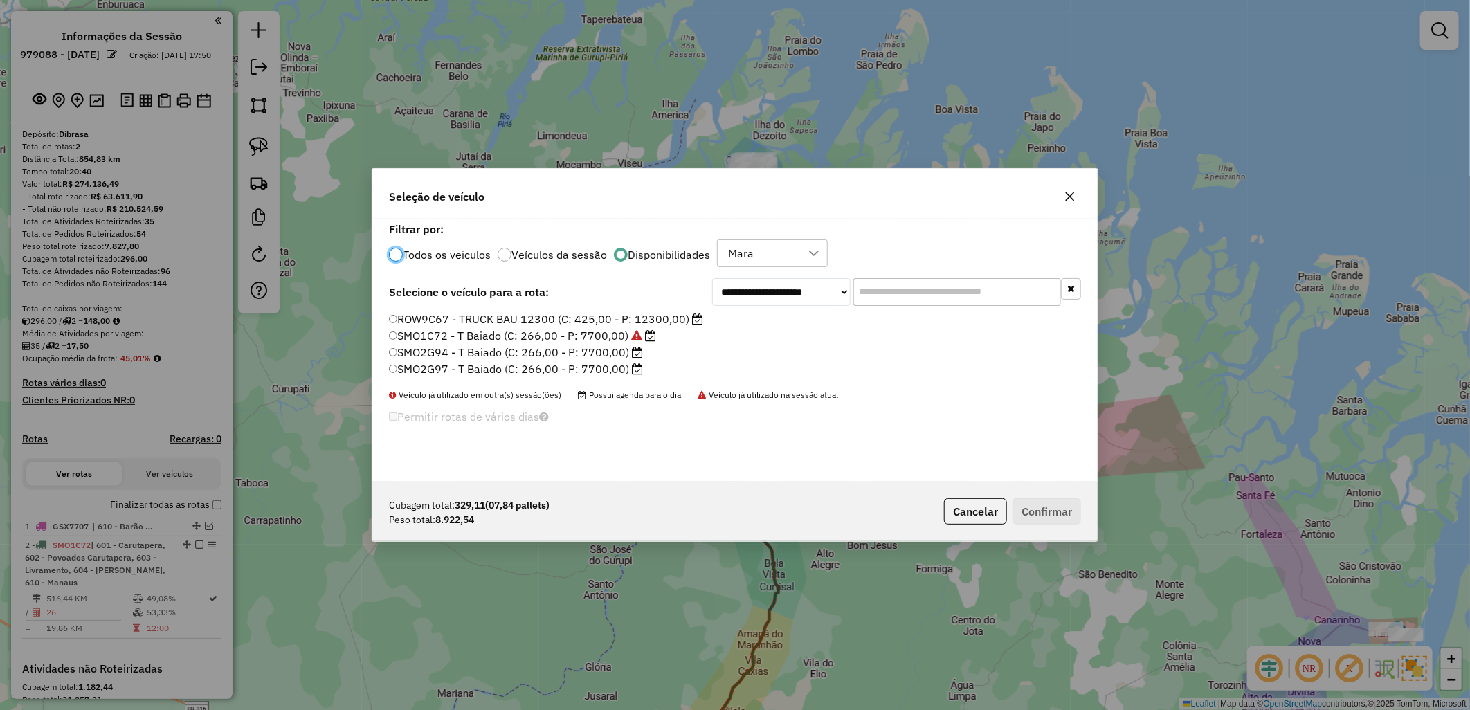
click at [488, 318] on label "ROW9C67 - TRUCK BAU 12300 (C: 425,00 - P: 12300,00)" at bounding box center [546, 319] width 314 height 17
click at [1035, 503] on button "Confirmar" at bounding box center [1046, 511] width 68 height 26
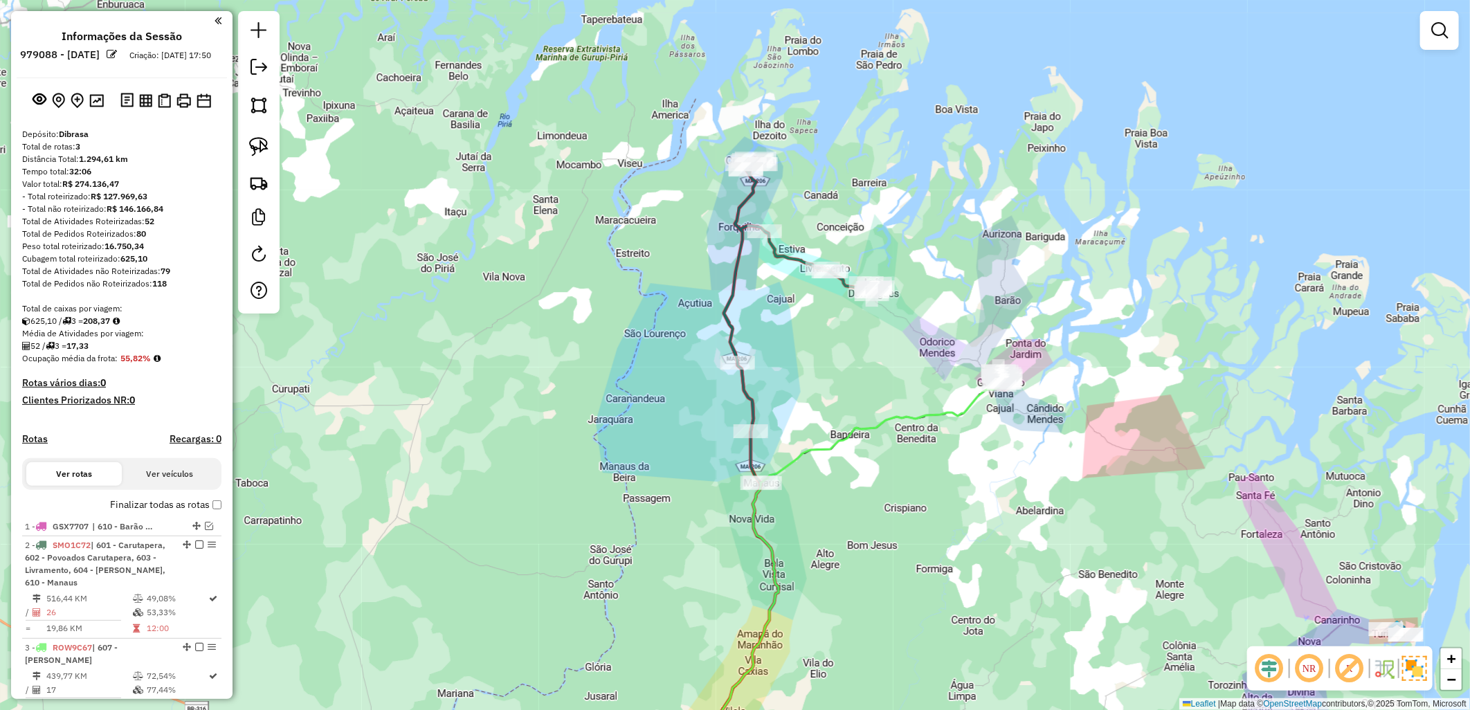
click at [134, 512] on label "Finalizar todas as rotas" at bounding box center [165, 504] width 111 height 15
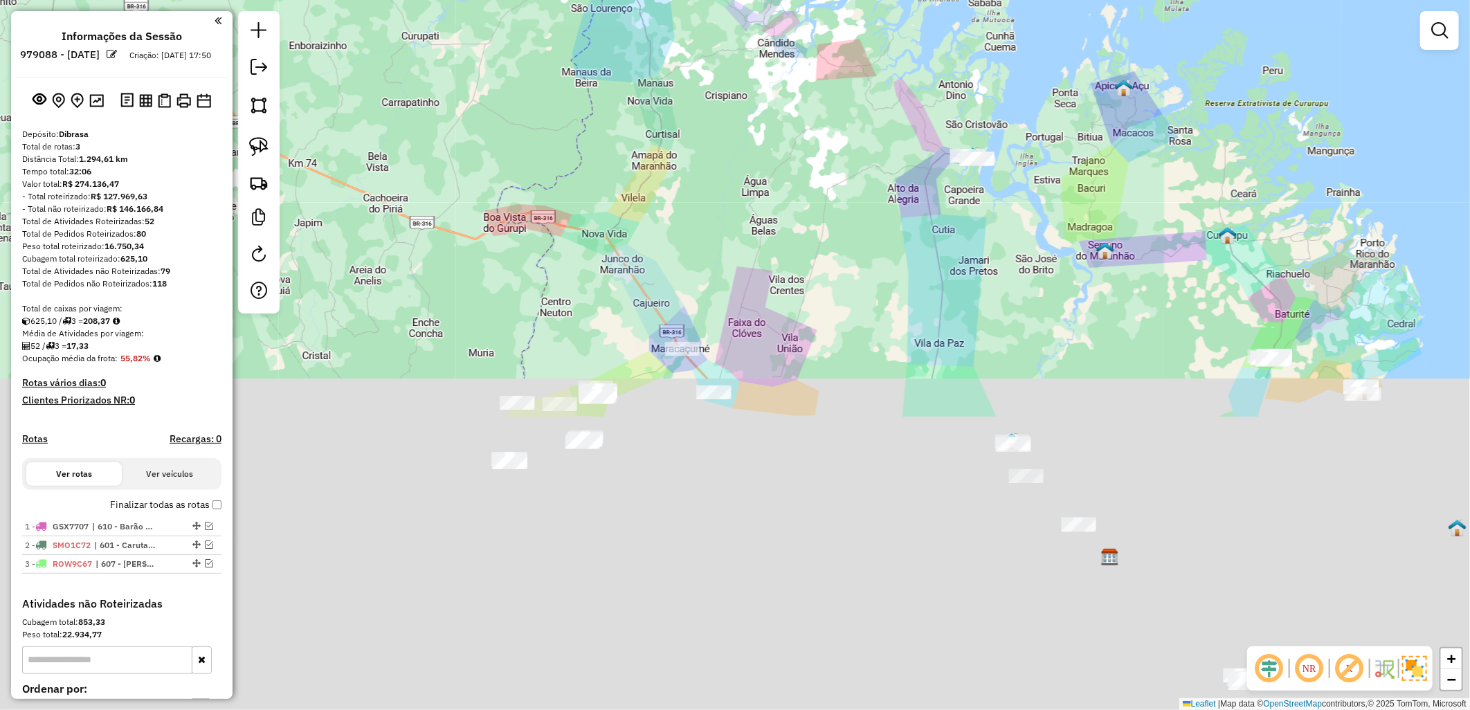
drag, startPoint x: 576, startPoint y: 505, endPoint x: 565, endPoint y: 92, distance: 413.2
click at [565, 92] on div "Janela de atendimento Grade de atendimento Capacidade Transportadoras Veículos …" at bounding box center [735, 355] width 1470 height 710
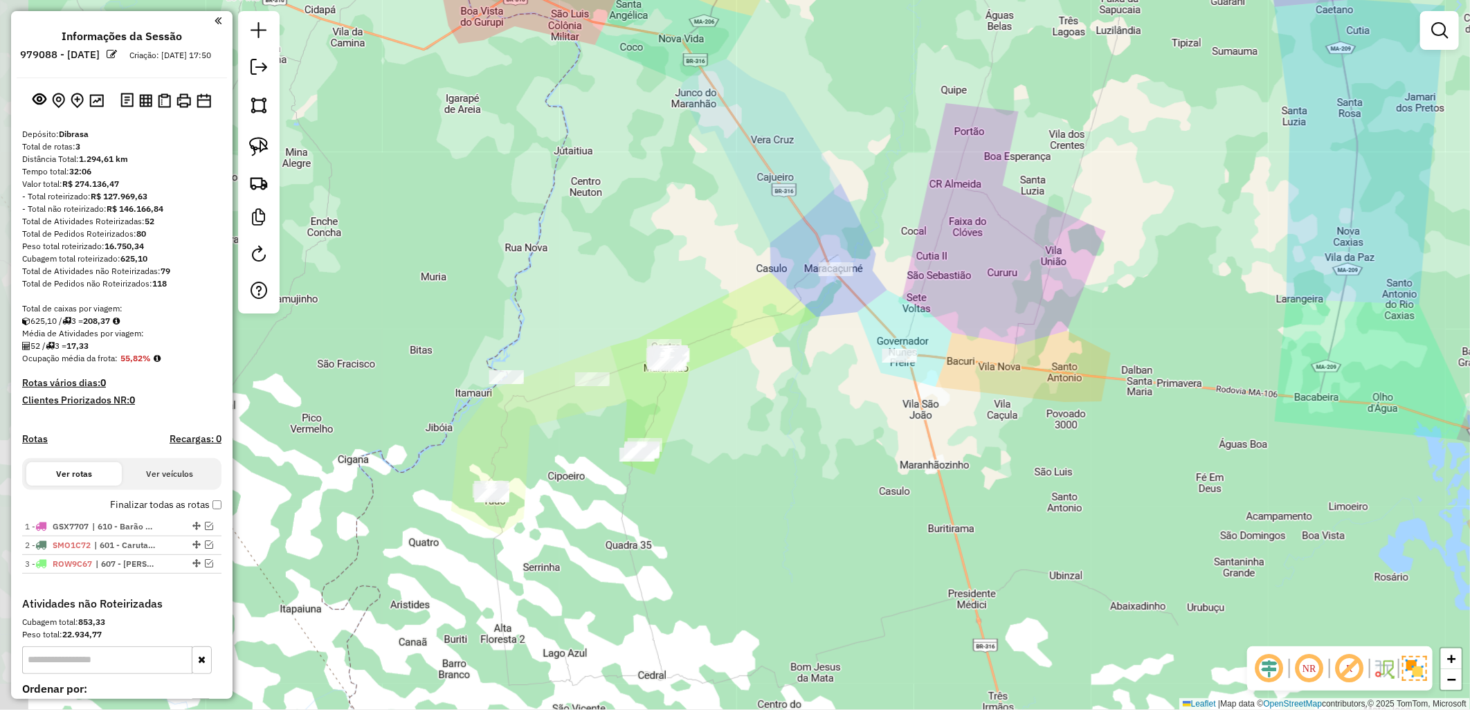
drag, startPoint x: 708, startPoint y: 392, endPoint x: 770, endPoint y: 396, distance: 62.4
click at [769, 395] on div "Janela de atendimento Grade de atendimento Capacidade Transportadoras Veículos …" at bounding box center [735, 355] width 1470 height 710
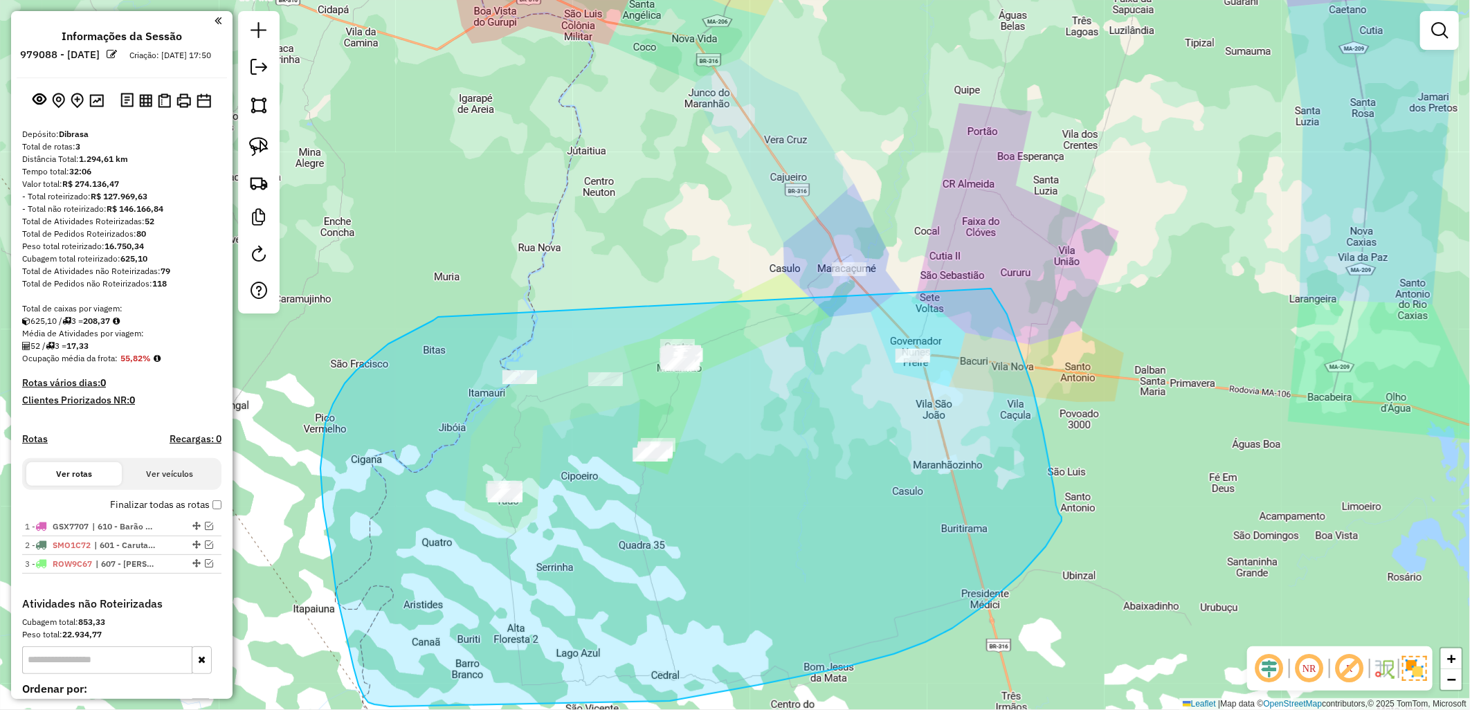
drag, startPoint x: 433, startPoint y: 320, endPoint x: 886, endPoint y: 185, distance: 472.2
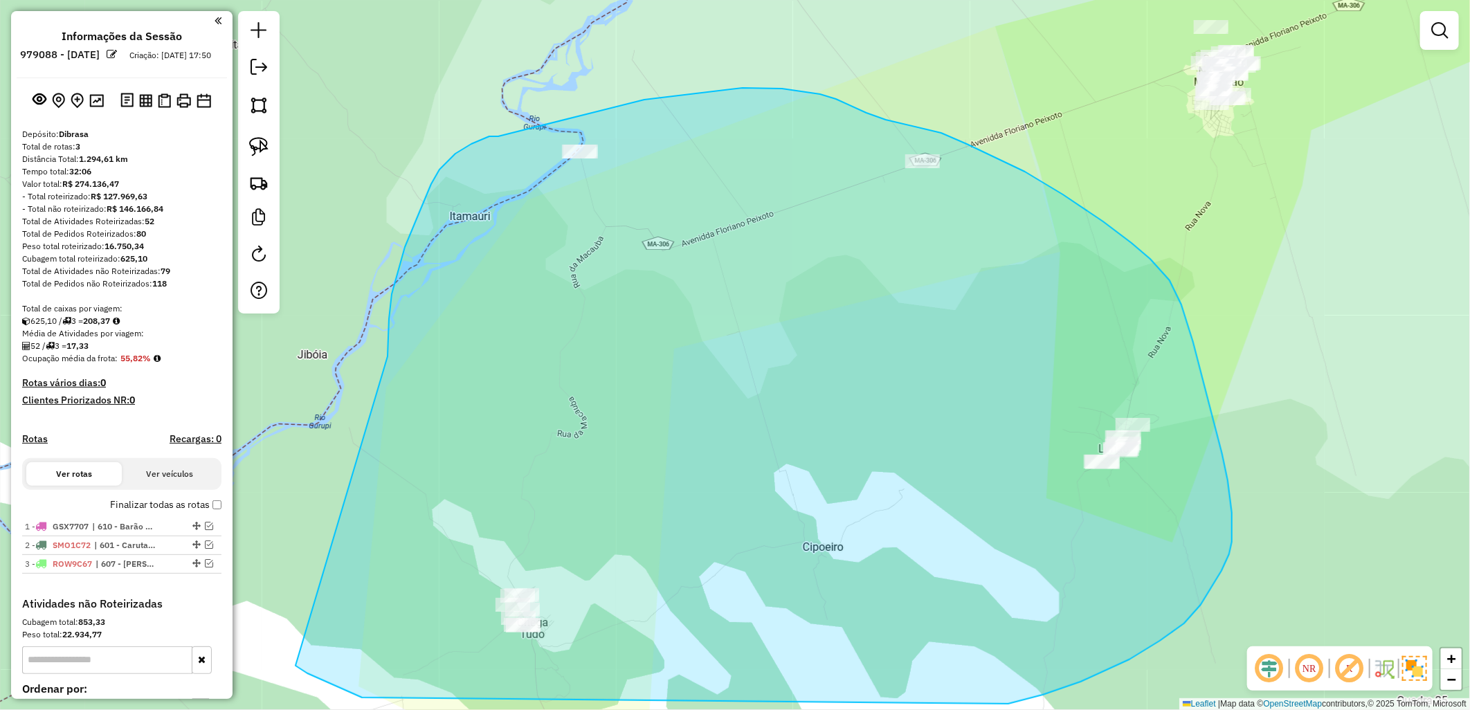
drag, startPoint x: 445, startPoint y: 163, endPoint x: 295, endPoint y: 664, distance: 522.8
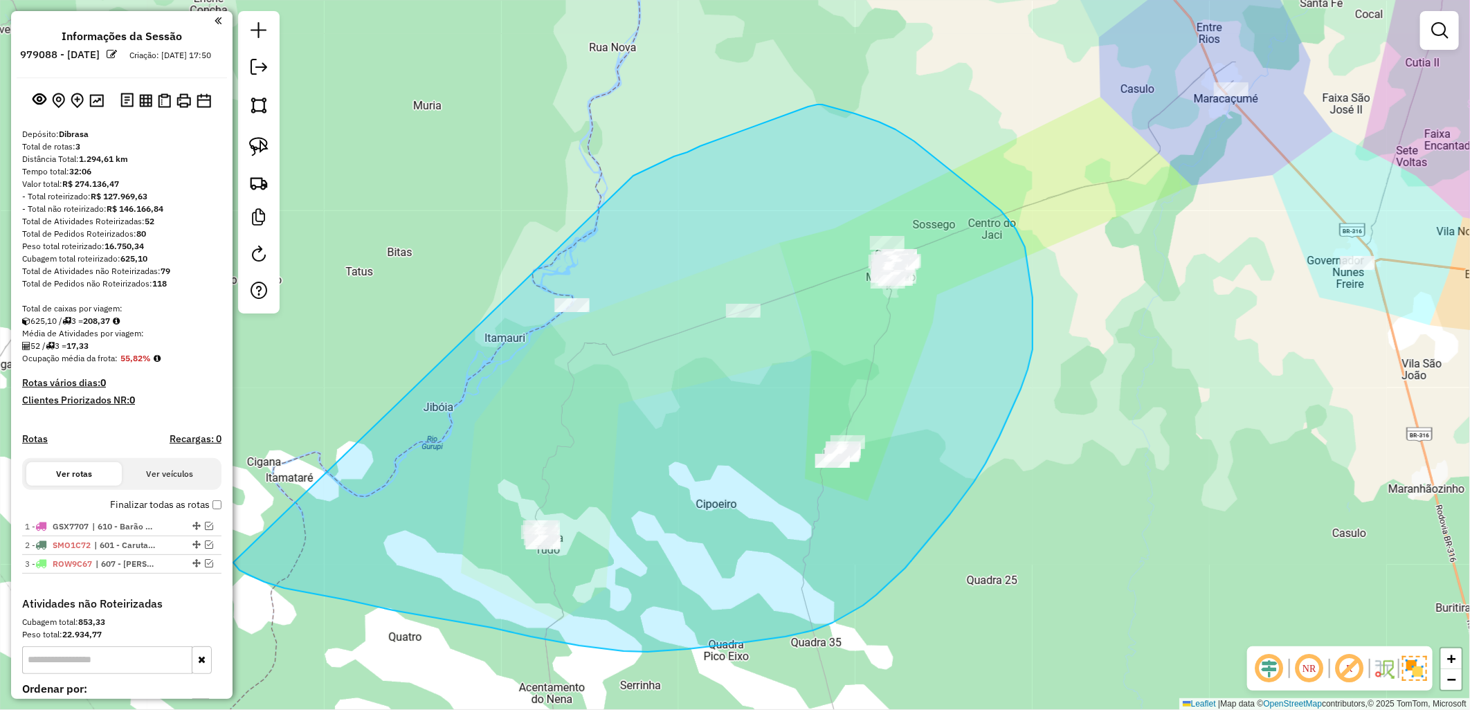
drag, startPoint x: 731, startPoint y: 135, endPoint x: 233, endPoint y: 563, distance: 656.0
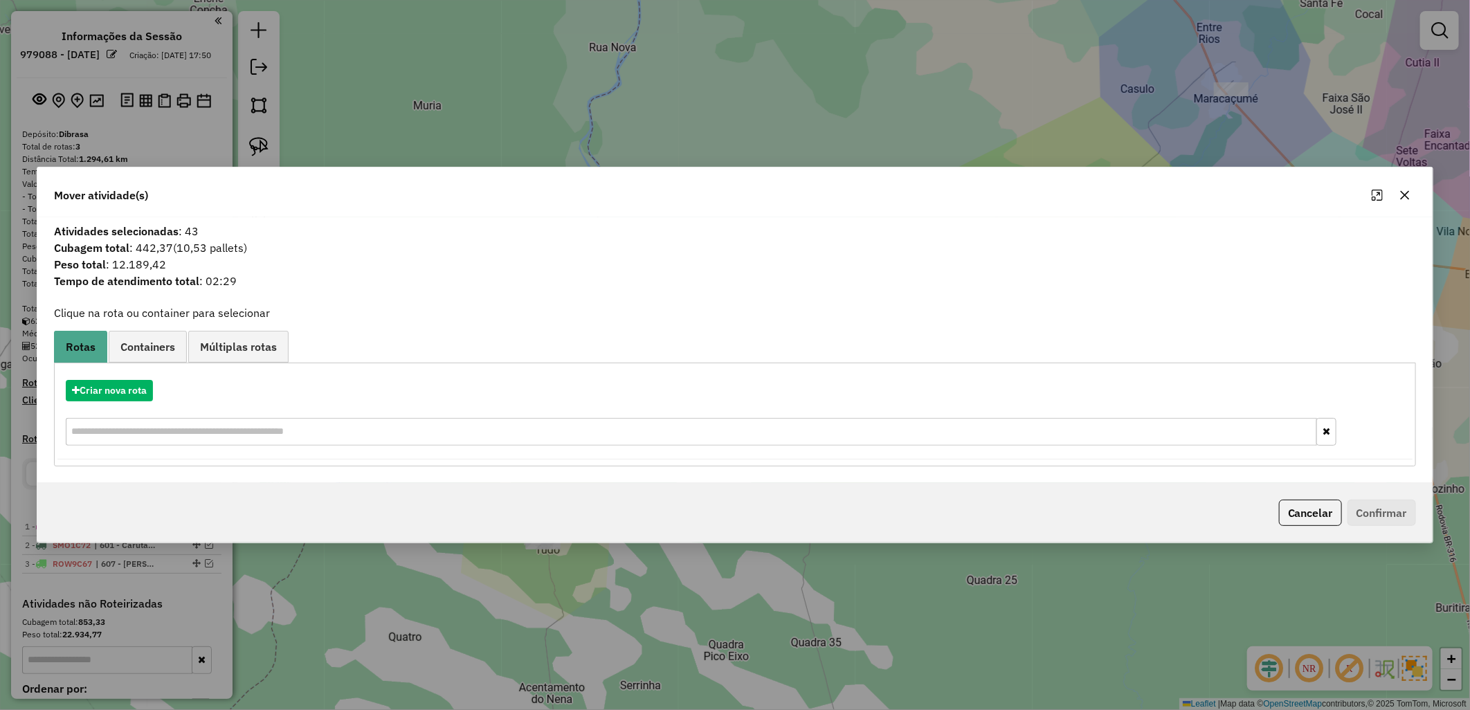
click at [101, 372] on div "Criar nova rota" at bounding box center [734, 414] width 1355 height 90
click at [128, 378] on div "Criar nova rota" at bounding box center [734, 414] width 1355 height 90
click at [140, 405] on div "Criar nova rota" at bounding box center [734, 414] width 1355 height 90
click at [118, 392] on button "Criar nova rota" at bounding box center [109, 390] width 87 height 21
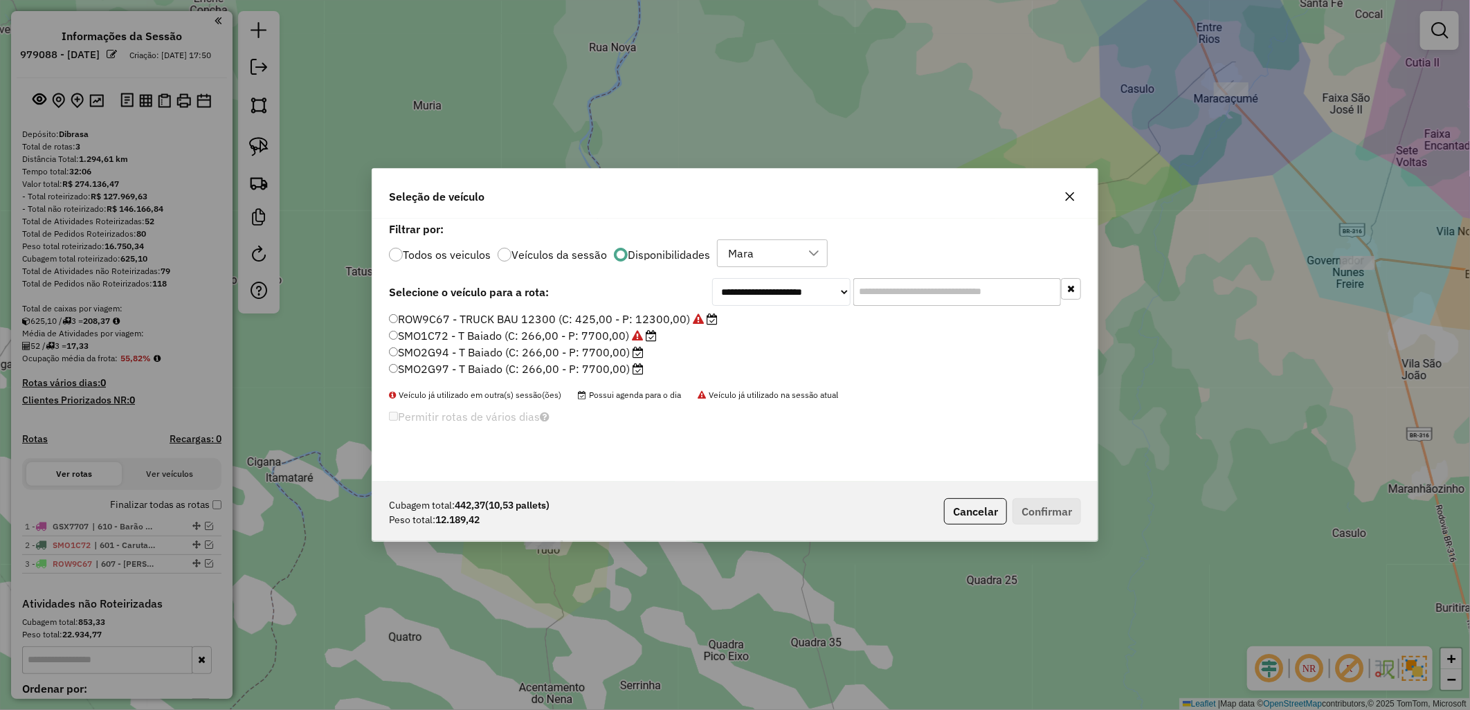
click at [605, 362] on label "SMO2G97 - T Baiado (C: 266,00 - P: 7700,00)" at bounding box center [516, 368] width 255 height 17
drag, startPoint x: 605, startPoint y: 362, endPoint x: 517, endPoint y: 370, distance: 88.3
click at [517, 370] on label "SMO2G97 - T Baiado (C: 266,00 - P: 7700,00)" at bounding box center [516, 368] width 255 height 17
click at [1019, 517] on button "Confirmar" at bounding box center [1046, 511] width 68 height 26
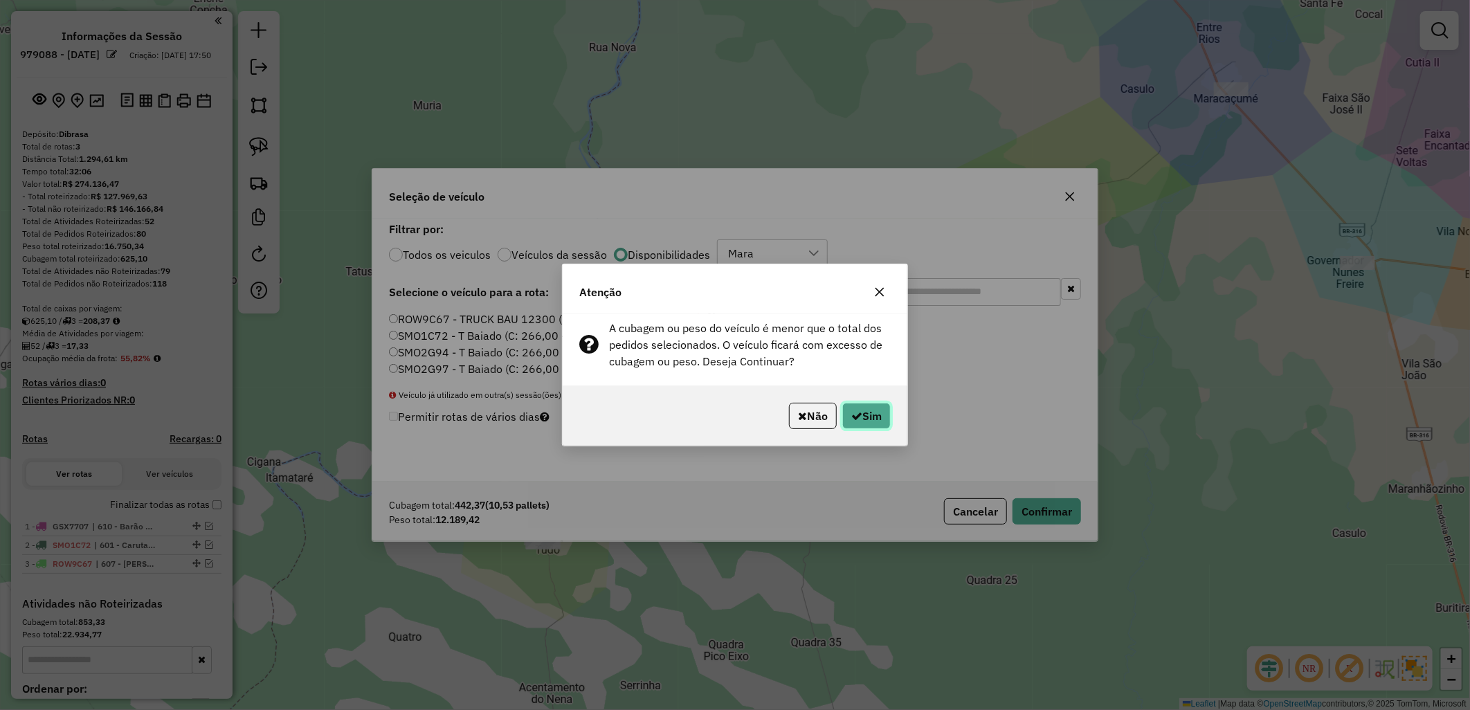
click at [845, 407] on button "Sim" at bounding box center [866, 416] width 48 height 26
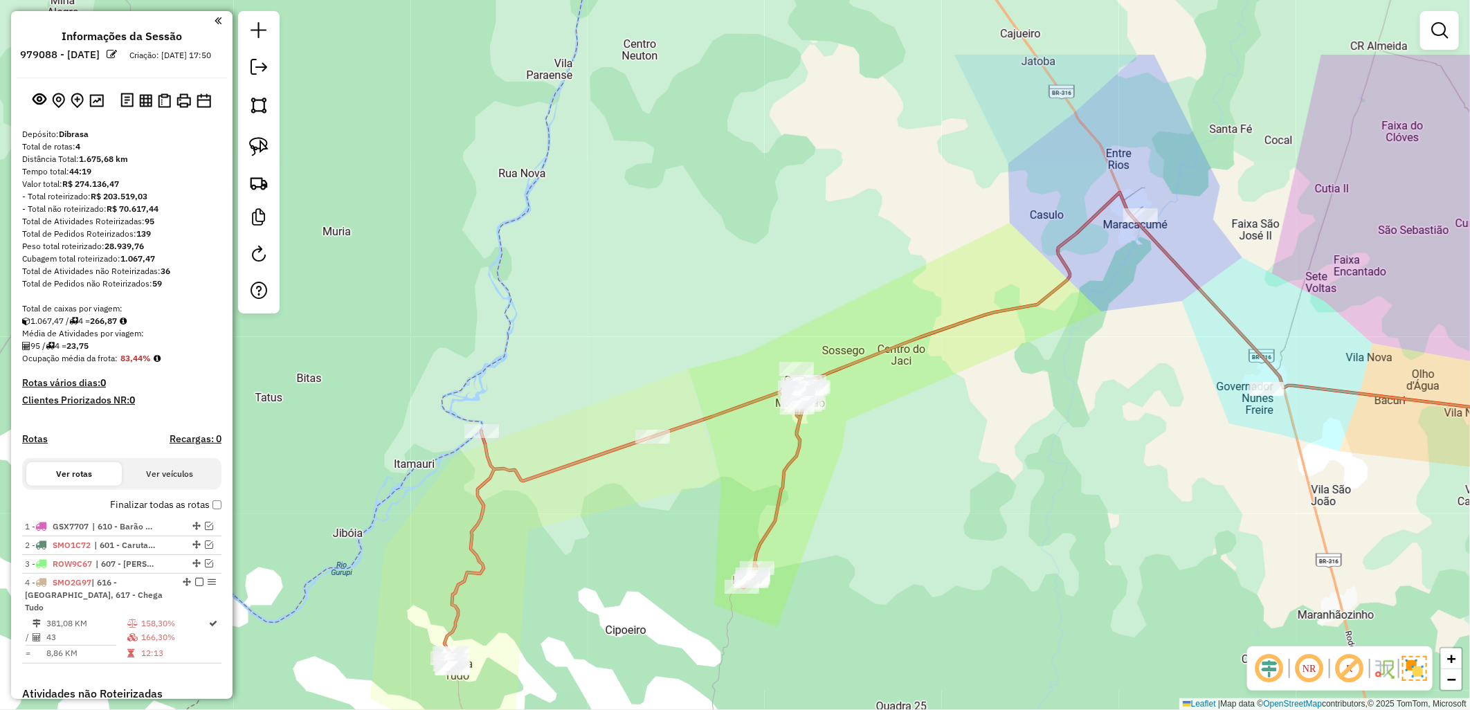
drag, startPoint x: 983, startPoint y: 307, endPoint x: 861, endPoint y: 459, distance: 194.9
click at [861, 459] on div "Janela de atendimento Grade de atendimento Capacidade Transportadoras Veículos …" at bounding box center [735, 355] width 1470 height 710
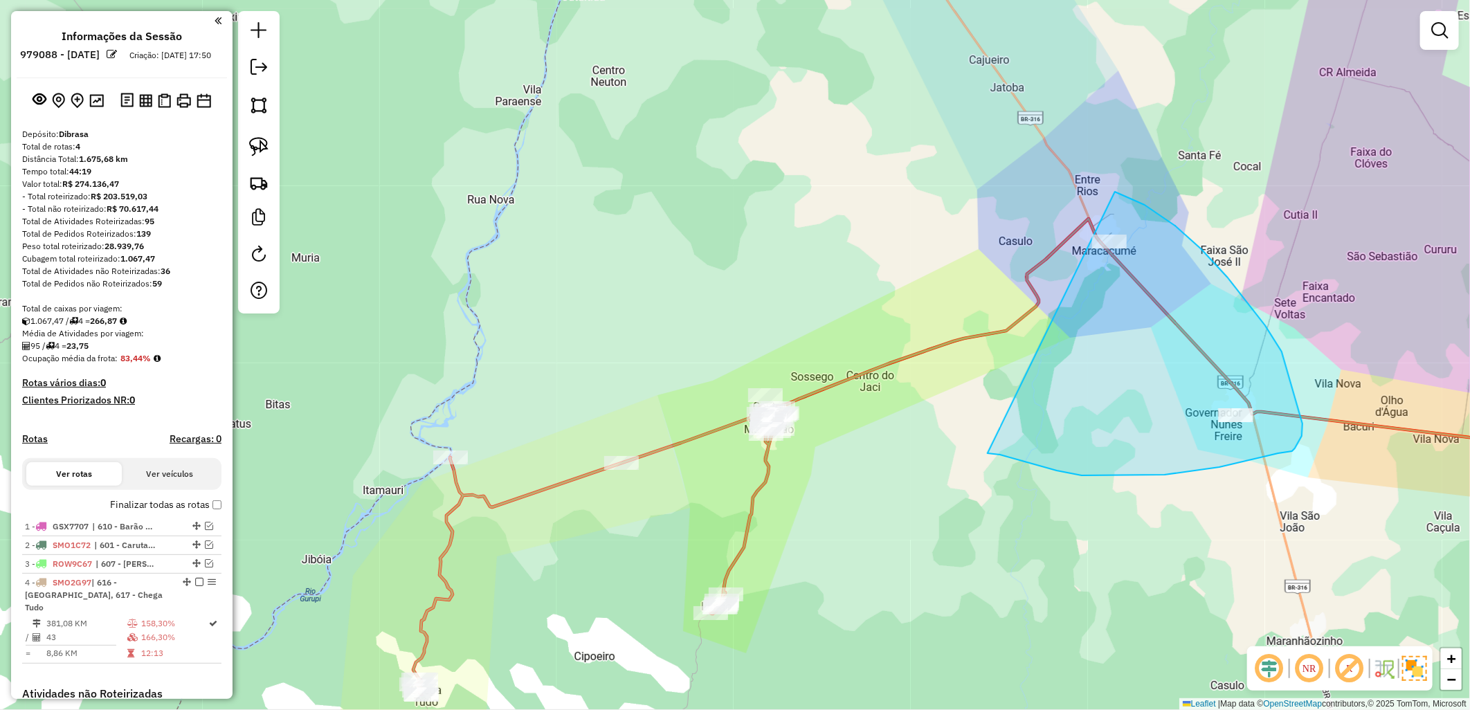
drag, startPoint x: 1036, startPoint y: 465, endPoint x: 1001, endPoint y: 159, distance: 307.9
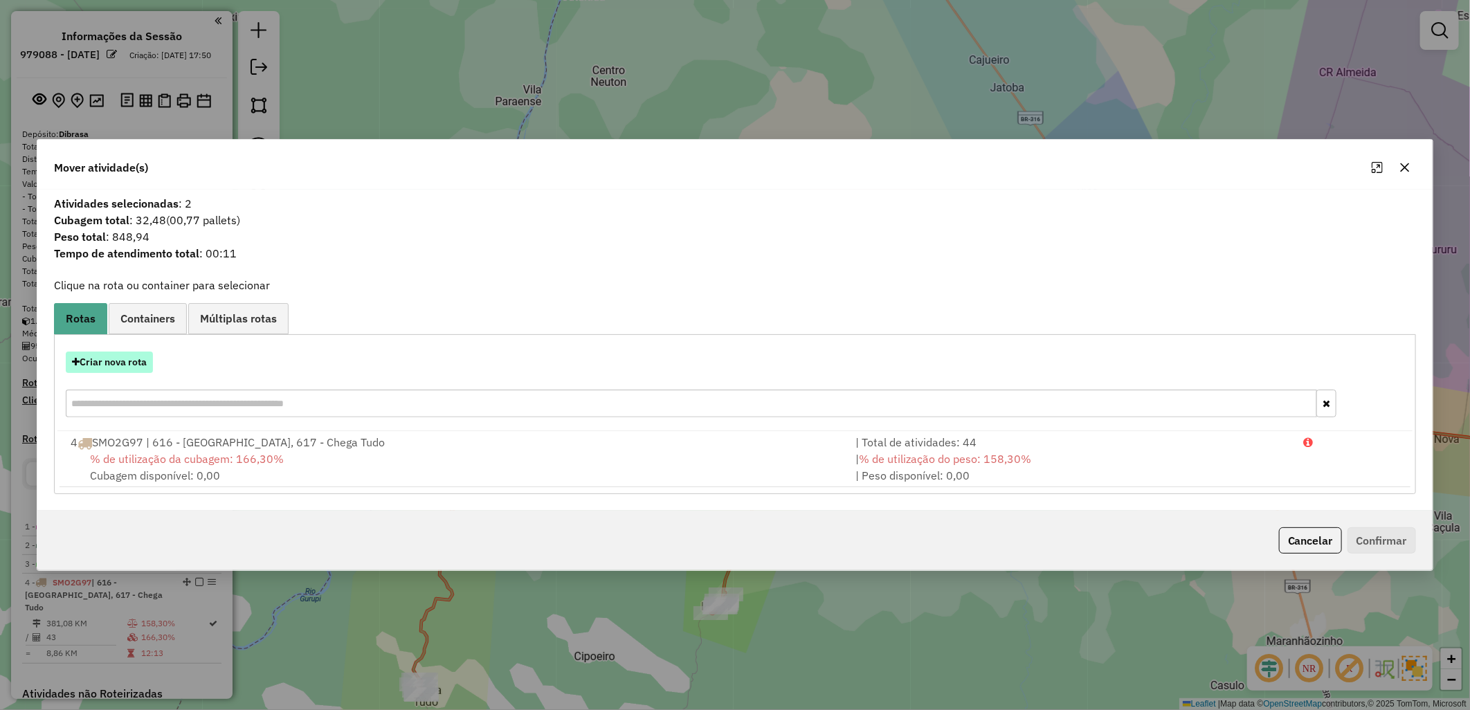
click at [91, 370] on button "Criar nova rota" at bounding box center [109, 361] width 87 height 21
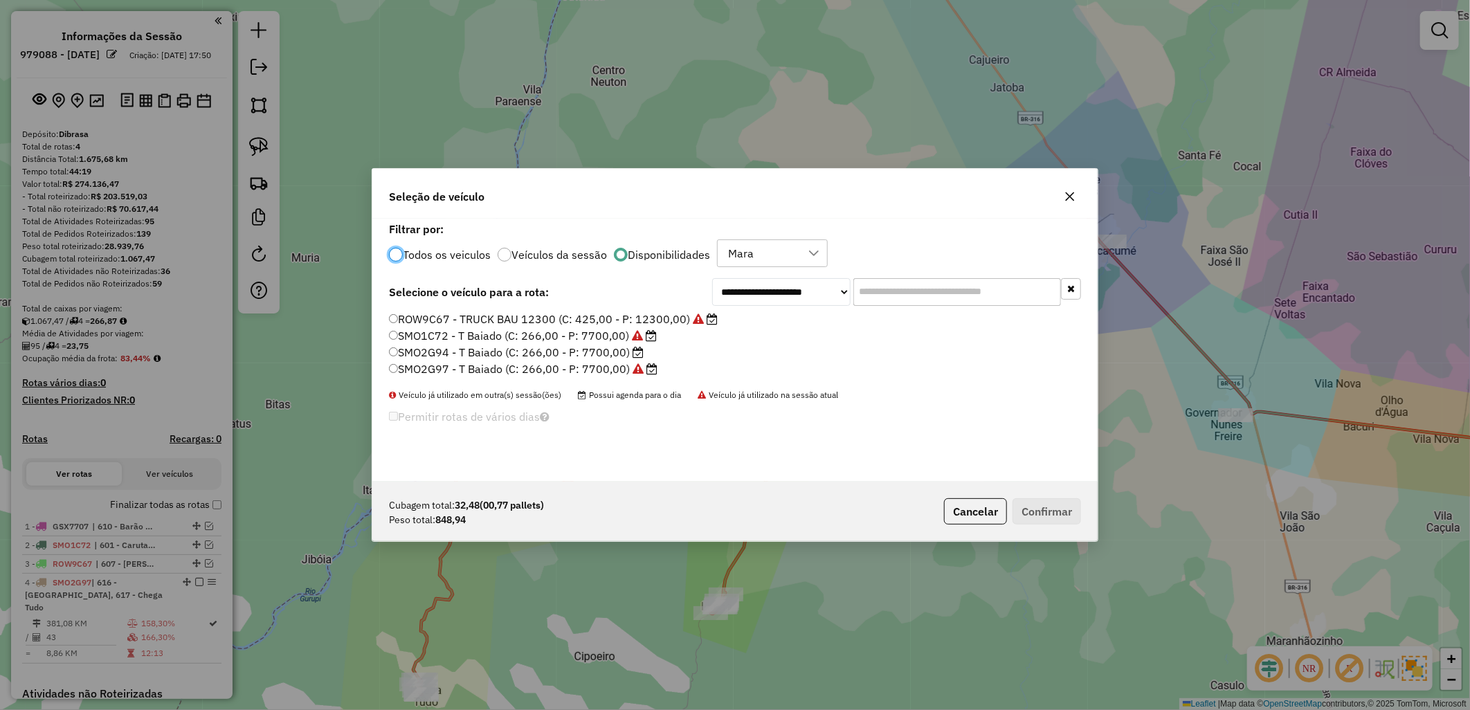
click at [476, 348] on label "SMO2G94 - T Baiado (C: 266,00 - P: 7700,00)" at bounding box center [516, 352] width 255 height 17
click at [1047, 511] on button "Confirmar" at bounding box center [1046, 511] width 68 height 26
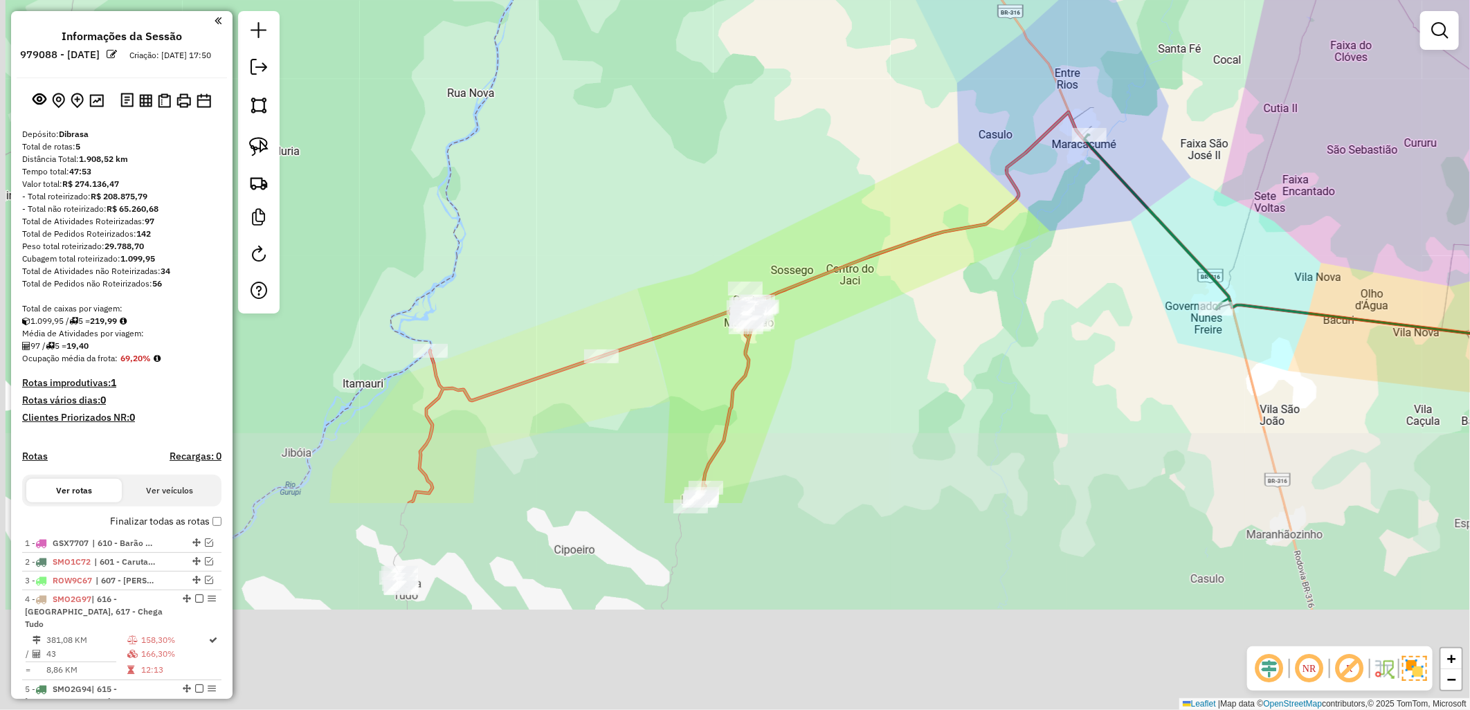
drag, startPoint x: 568, startPoint y: 660, endPoint x: 641, endPoint y: 378, distance: 291.5
click at [641, 377] on div "Janela de atendimento Grade de atendimento Capacidade Transportadoras Veículos …" at bounding box center [735, 355] width 1470 height 710
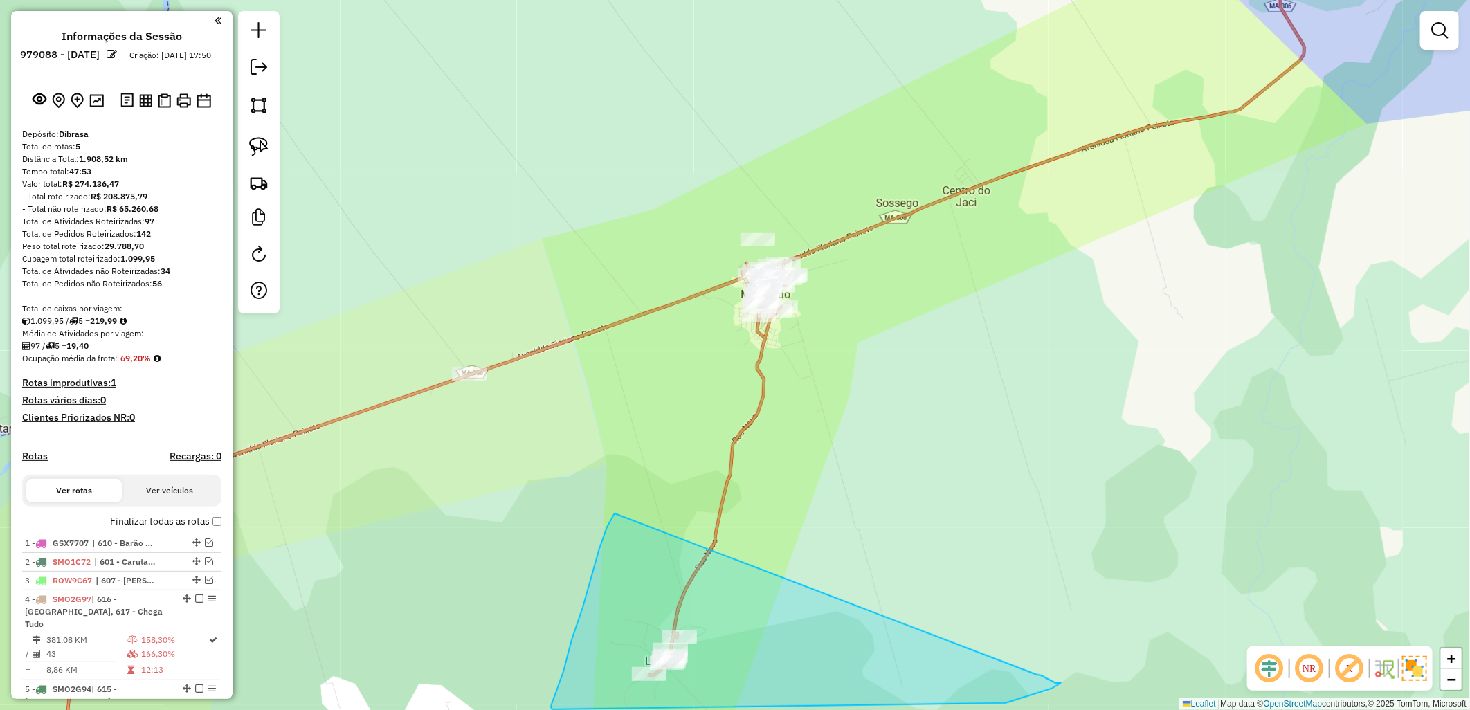
drag, startPoint x: 572, startPoint y: 640, endPoint x: 1036, endPoint y: 675, distance: 465.6
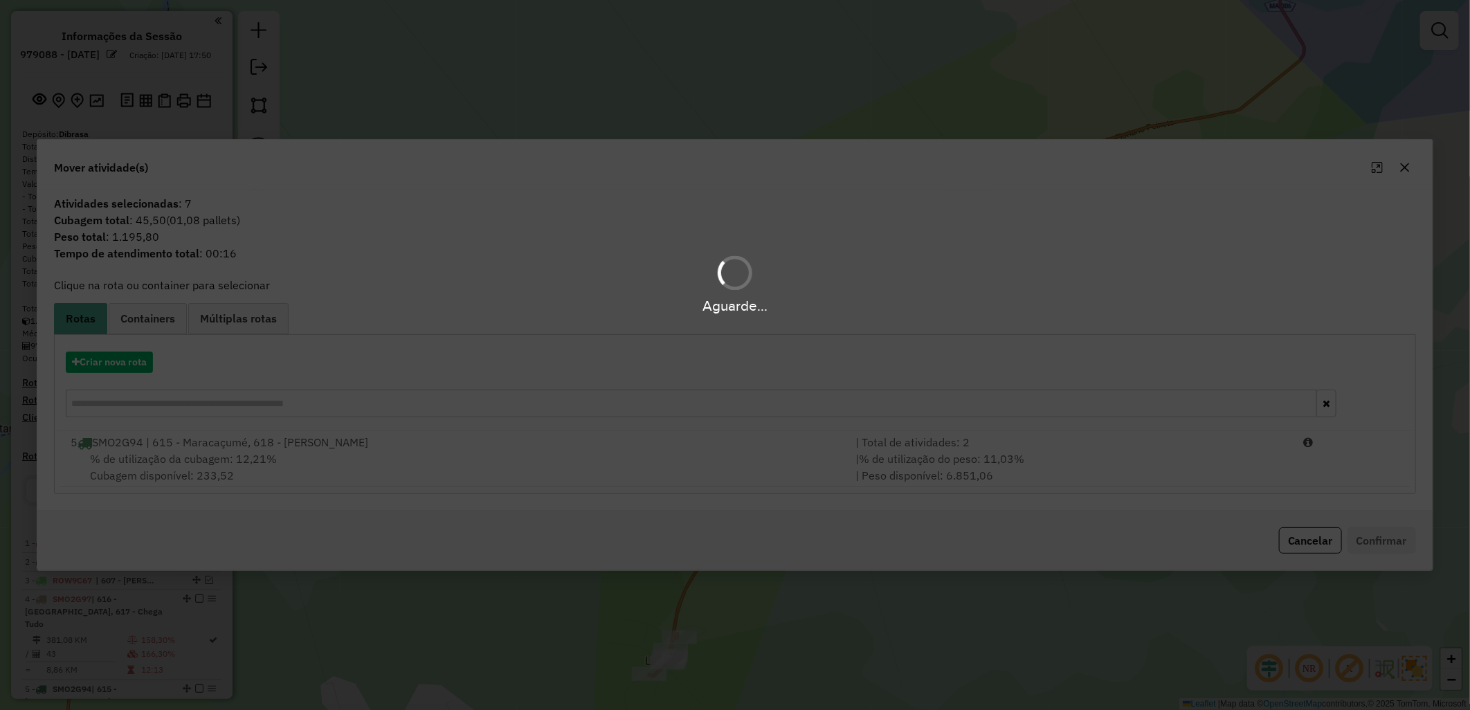
click at [363, 465] on div "Aguarde..." at bounding box center [735, 355] width 1470 height 710
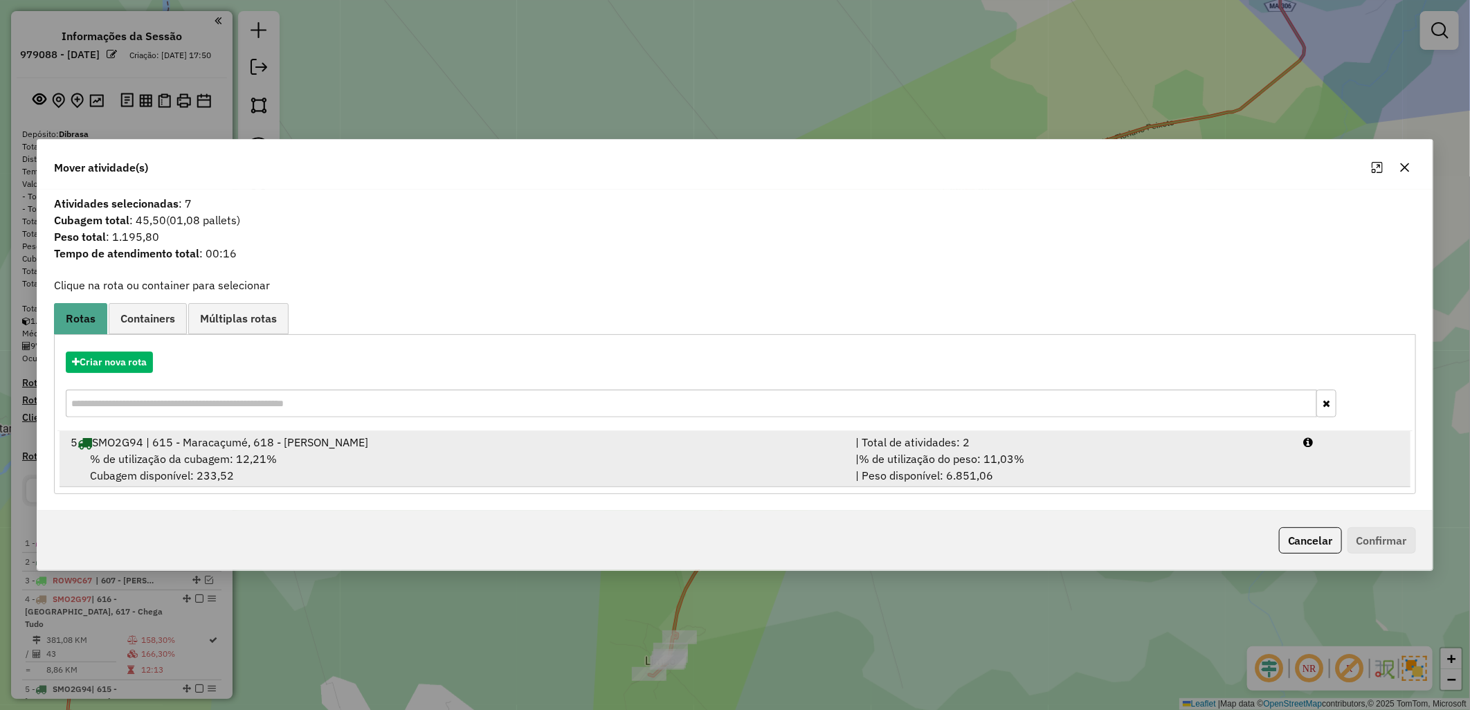
click at [433, 454] on div "% de utilização da cubagem: 12,21% Cubagem disponível: 233,52" at bounding box center [454, 466] width 785 height 33
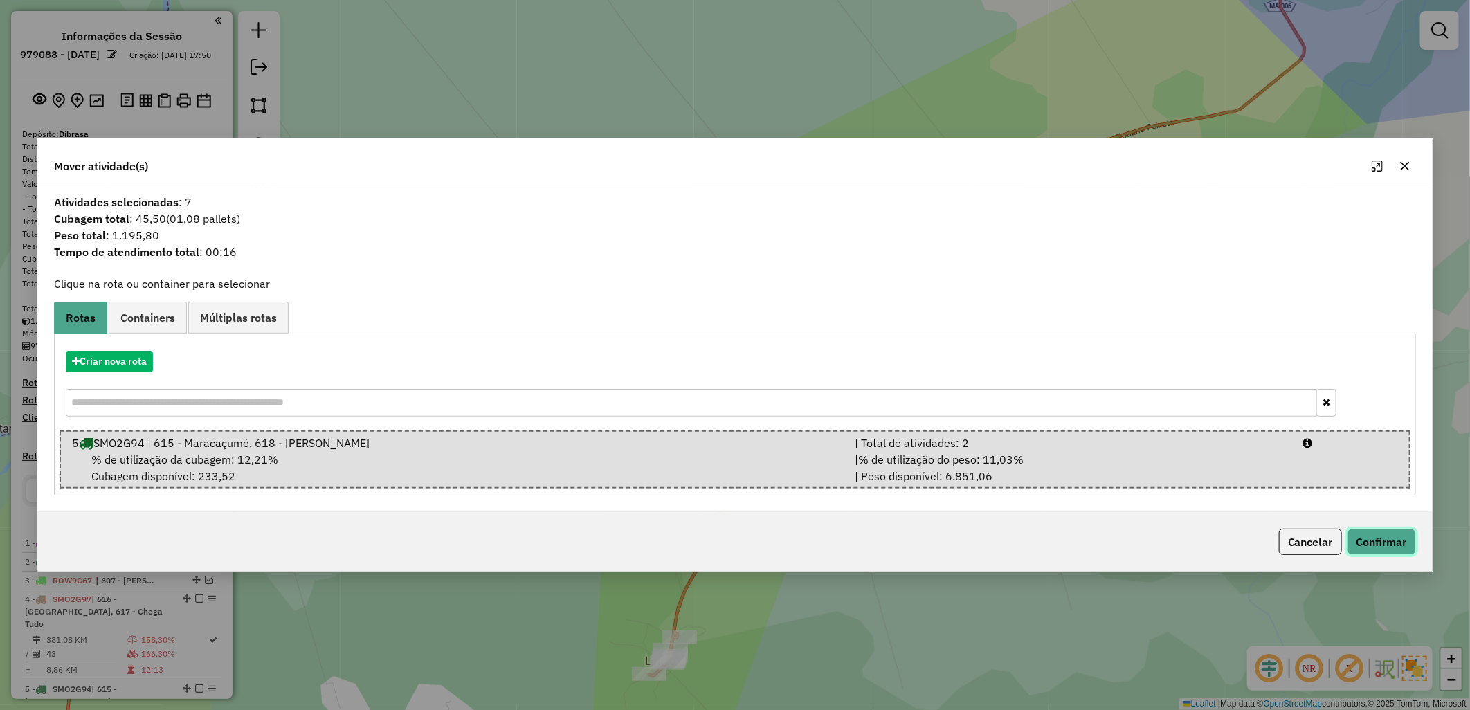
click at [1386, 534] on button "Confirmar" at bounding box center [1381, 542] width 68 height 26
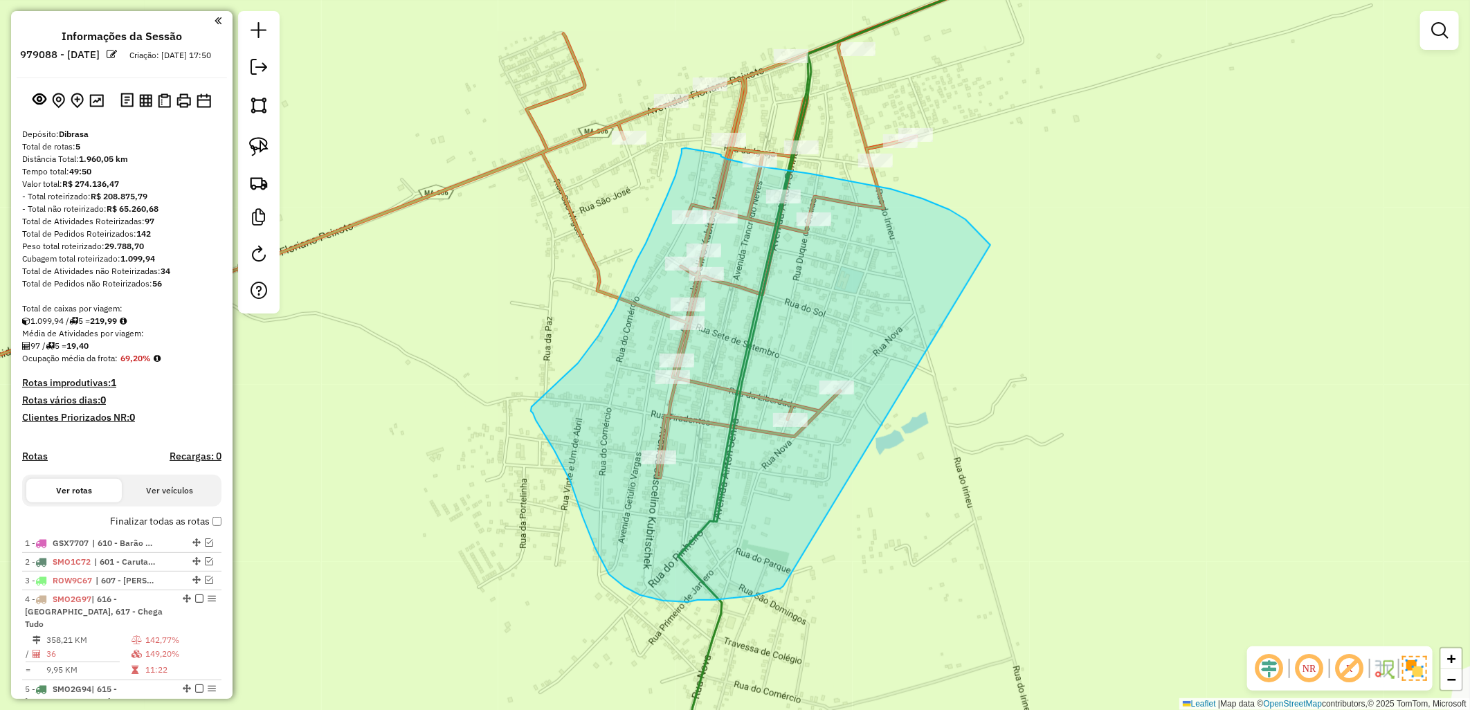
drag, startPoint x: 783, startPoint y: 586, endPoint x: 999, endPoint y: 256, distance: 394.4
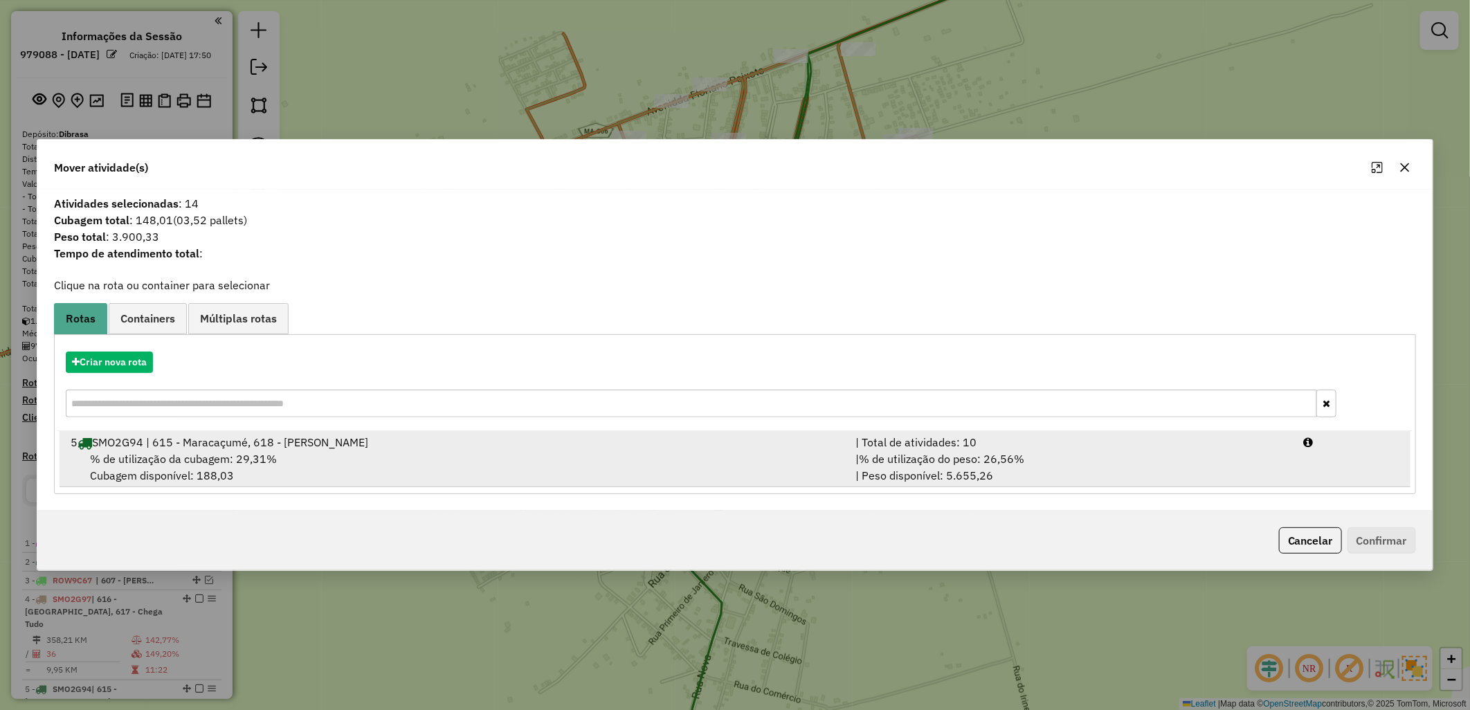
click at [529, 462] on div "% de utilização da cubagem: 29,31% Cubagem disponível: 188,03" at bounding box center [454, 466] width 785 height 33
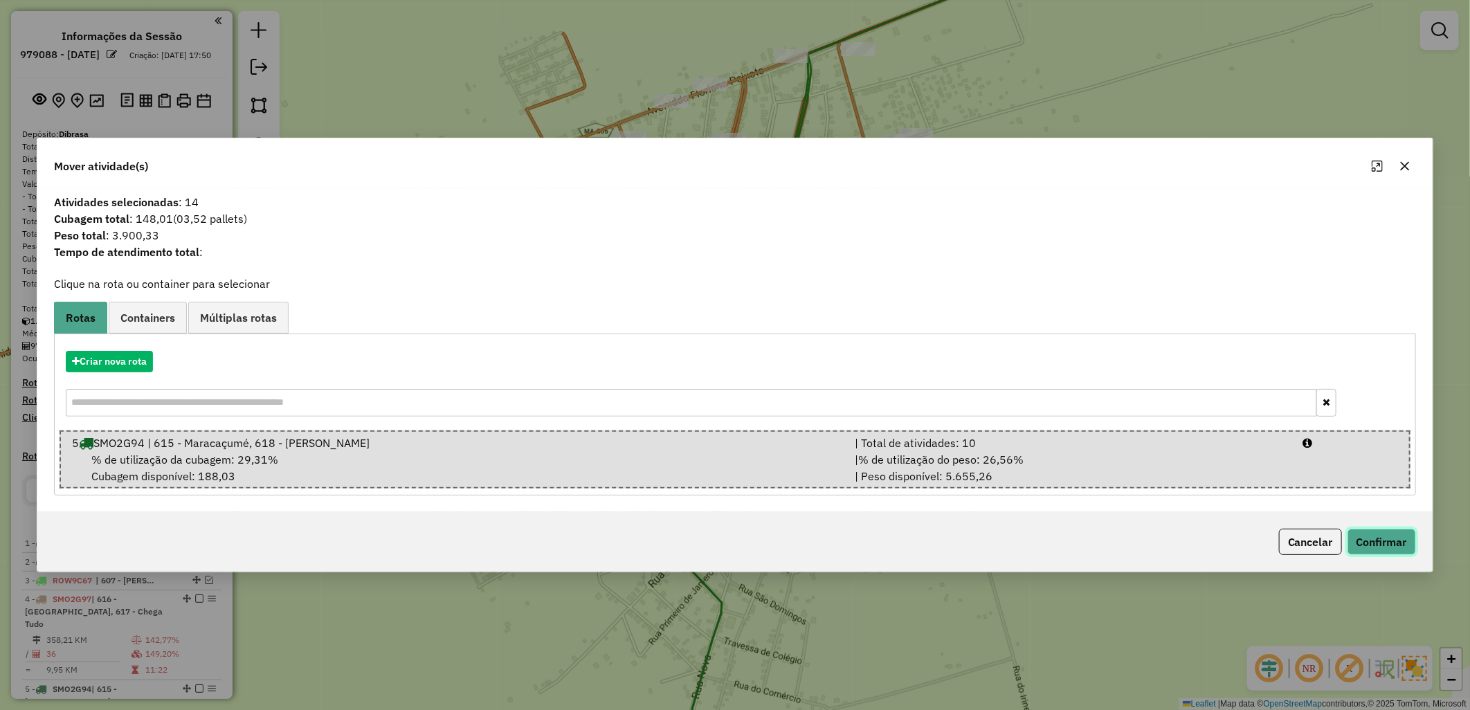
click at [1378, 549] on button "Confirmar" at bounding box center [1381, 542] width 68 height 26
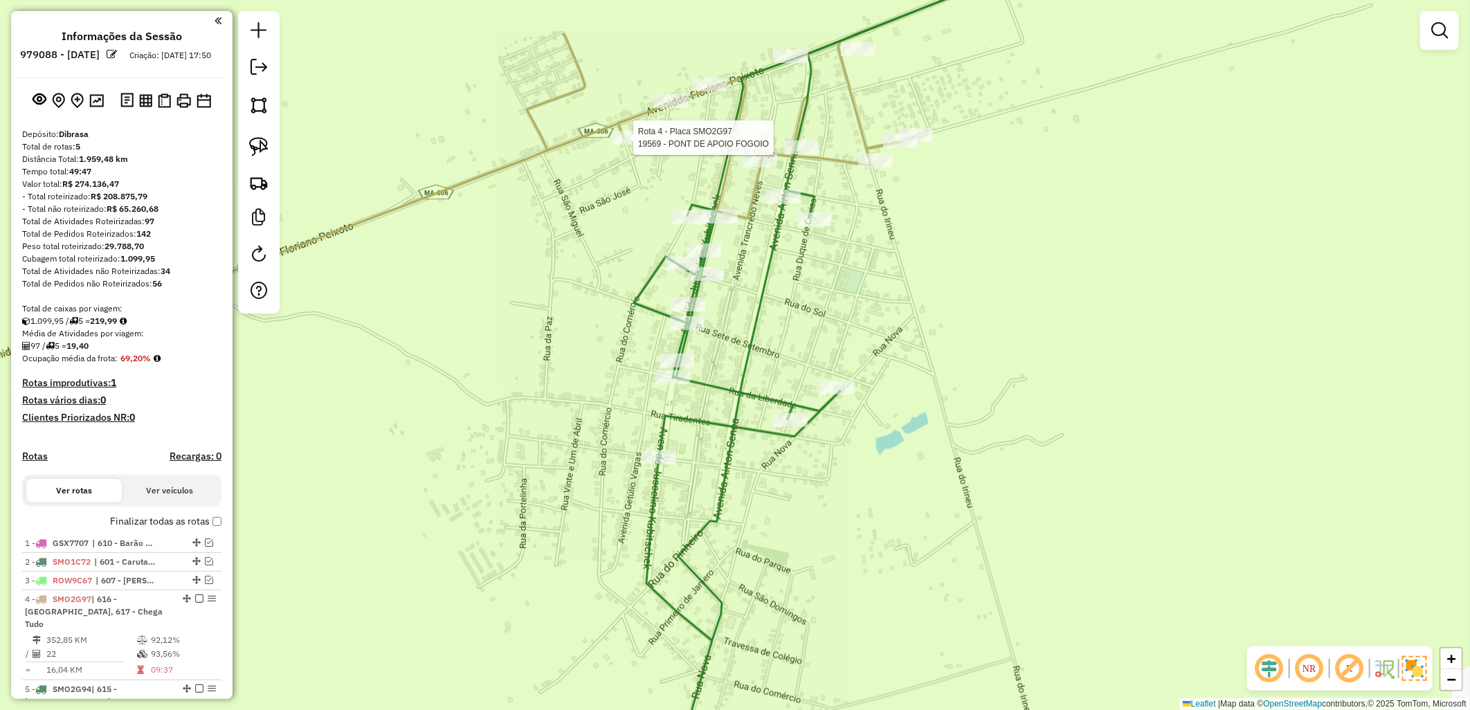
select select "**********"
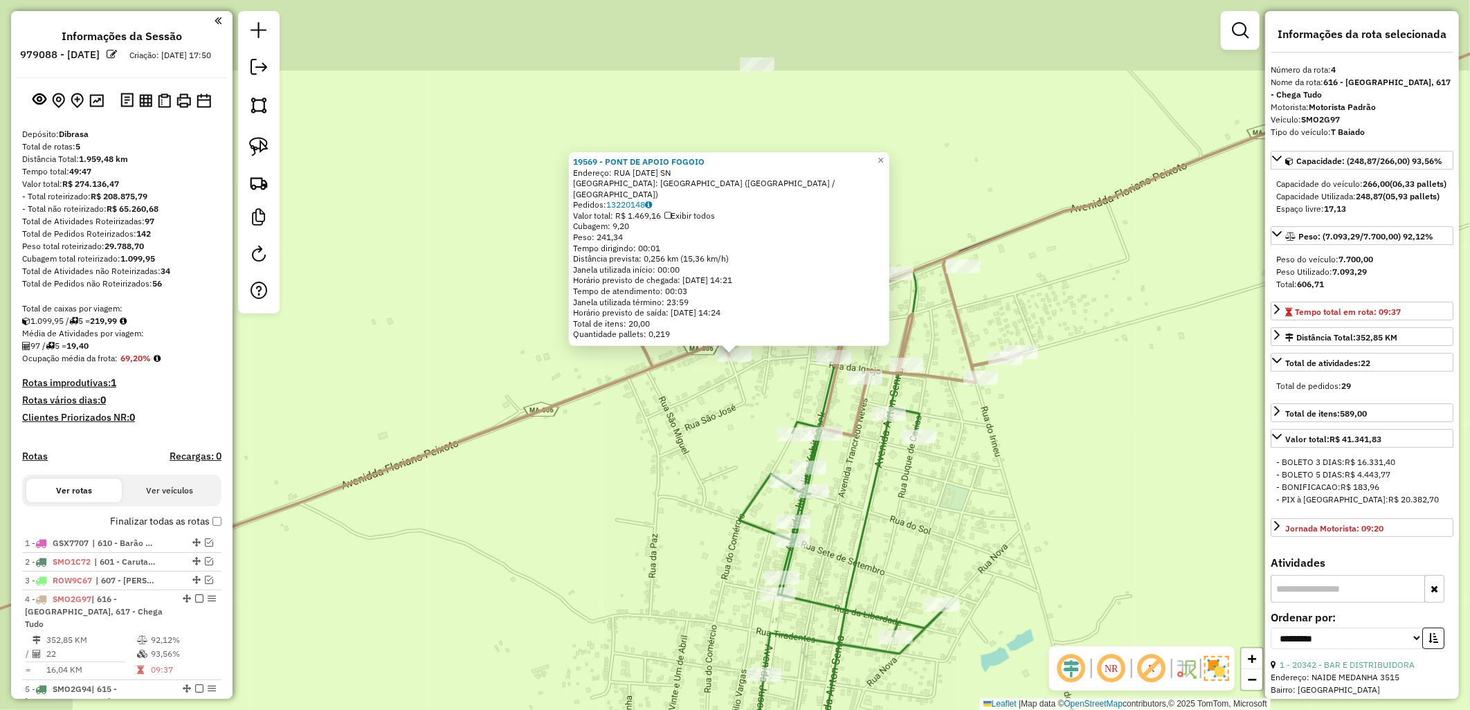
scroll to position [330, 0]
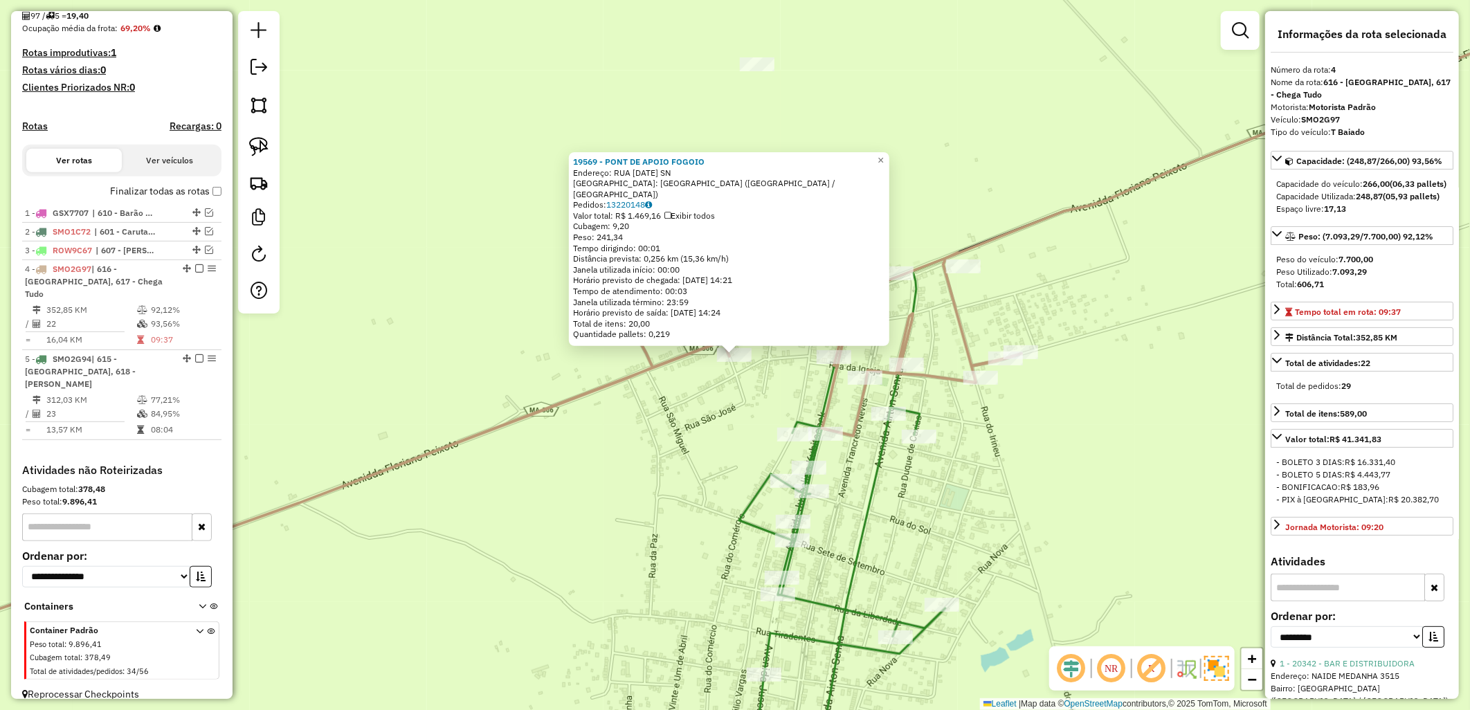
click at [888, 399] on icon at bounding box center [1178, 388] width 878 height 786
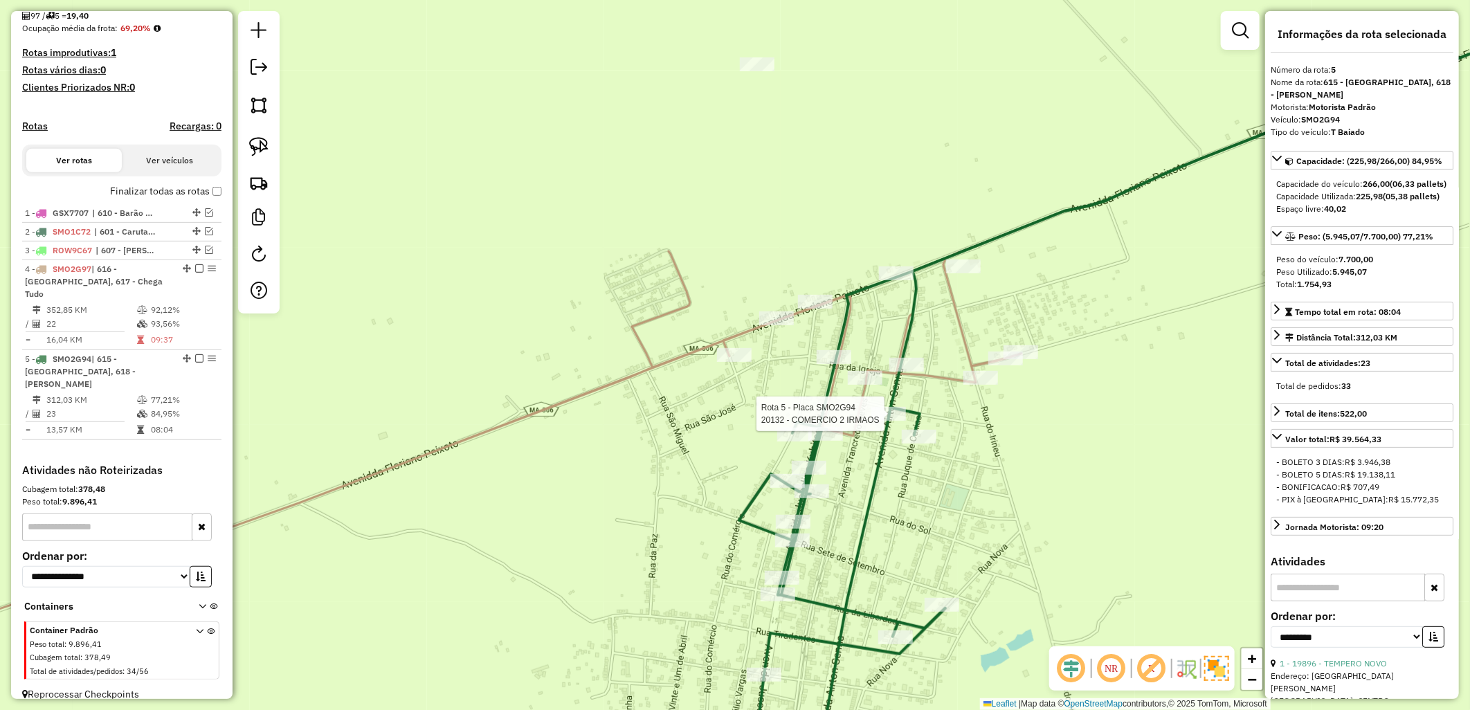
click at [886, 421] on div at bounding box center [888, 414] width 35 height 14
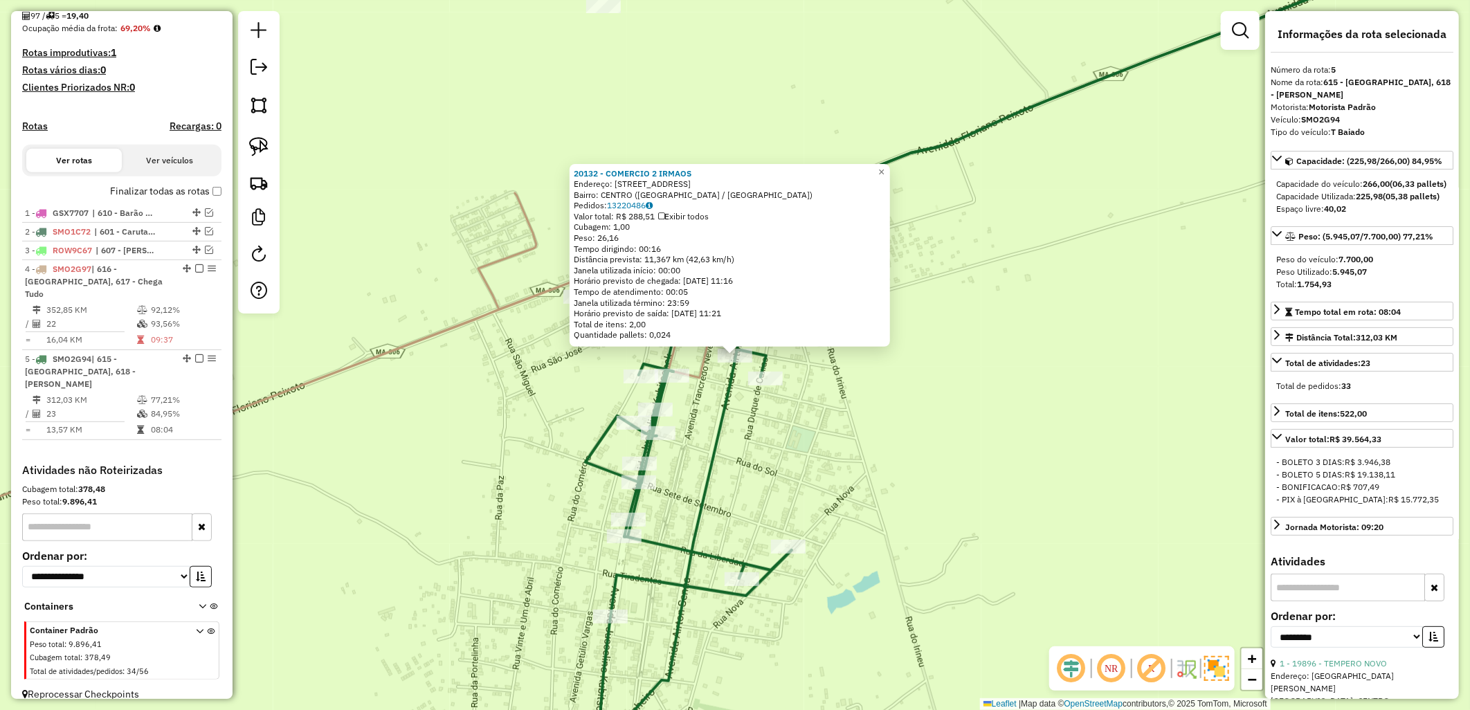
click at [886, 422] on div "20132 - COMERCIO 2 IRMAOS Endereço: AVENIDA AIRTON SENA 45 Bairro: CENTRO (CENT…" at bounding box center [735, 355] width 1470 height 710
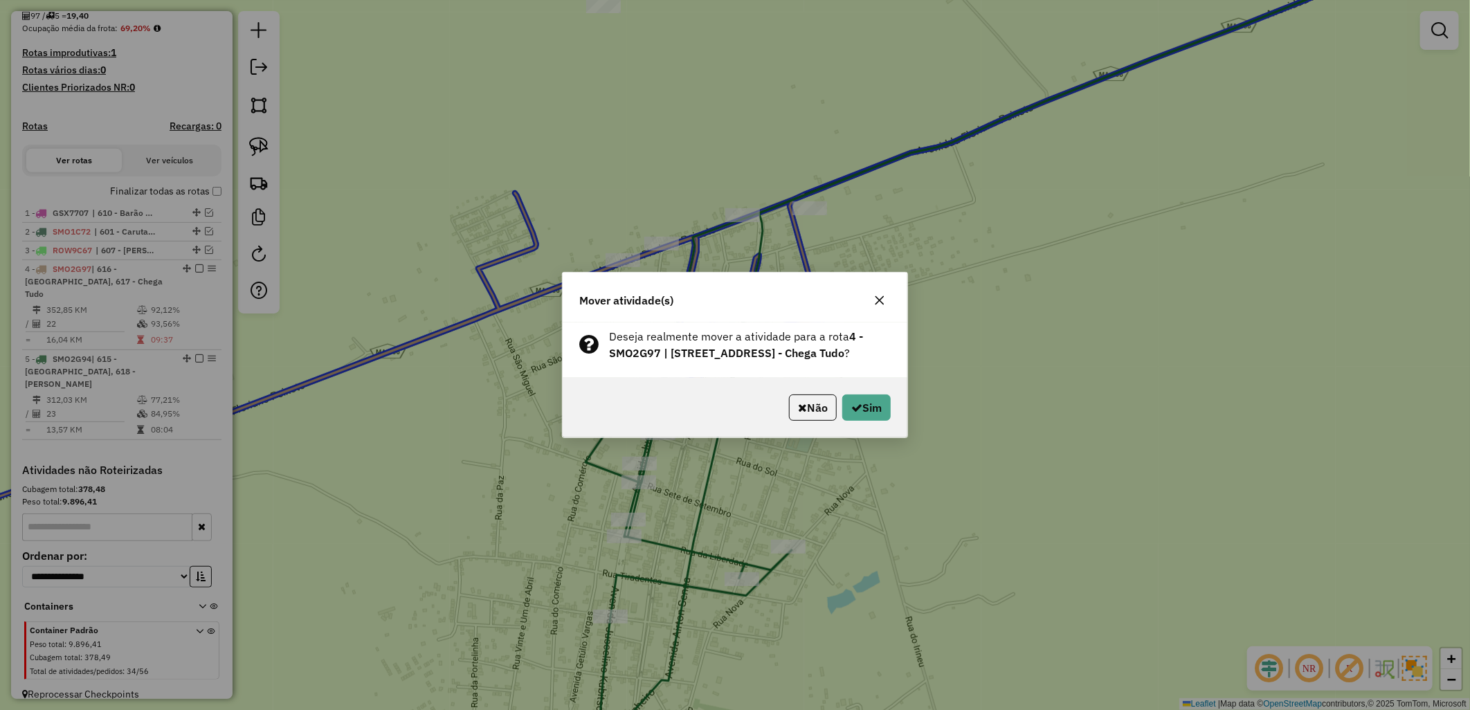
click at [853, 401] on div "Não Sim" at bounding box center [735, 408] width 345 height 60
click at [868, 406] on button "Sim" at bounding box center [866, 407] width 48 height 26
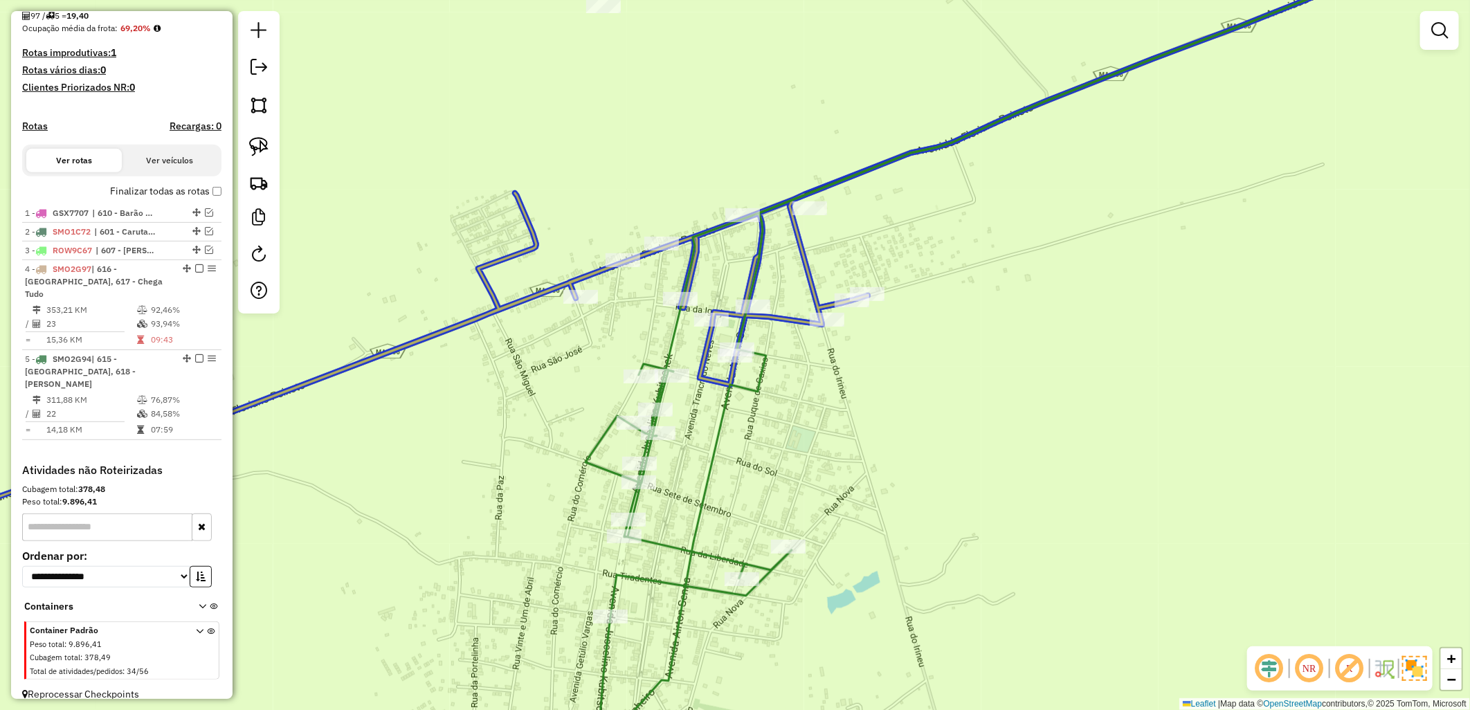
click at [479, 163] on div at bounding box center [479, 163] width 0 height 0
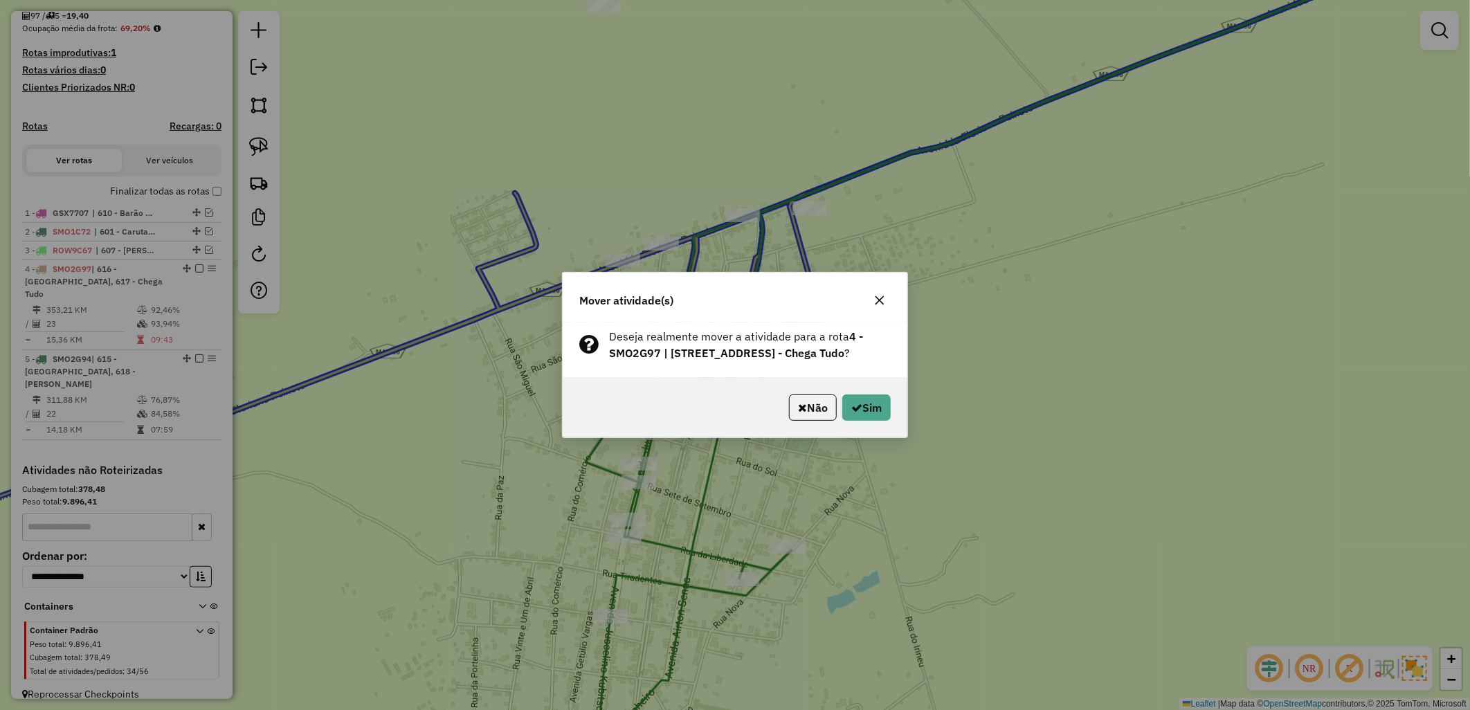
click at [845, 396] on div "Não Sim" at bounding box center [735, 408] width 345 height 60
click at [863, 402] on div "Não Sim" at bounding box center [735, 408] width 345 height 60
click at [877, 410] on button "Sim" at bounding box center [866, 407] width 48 height 26
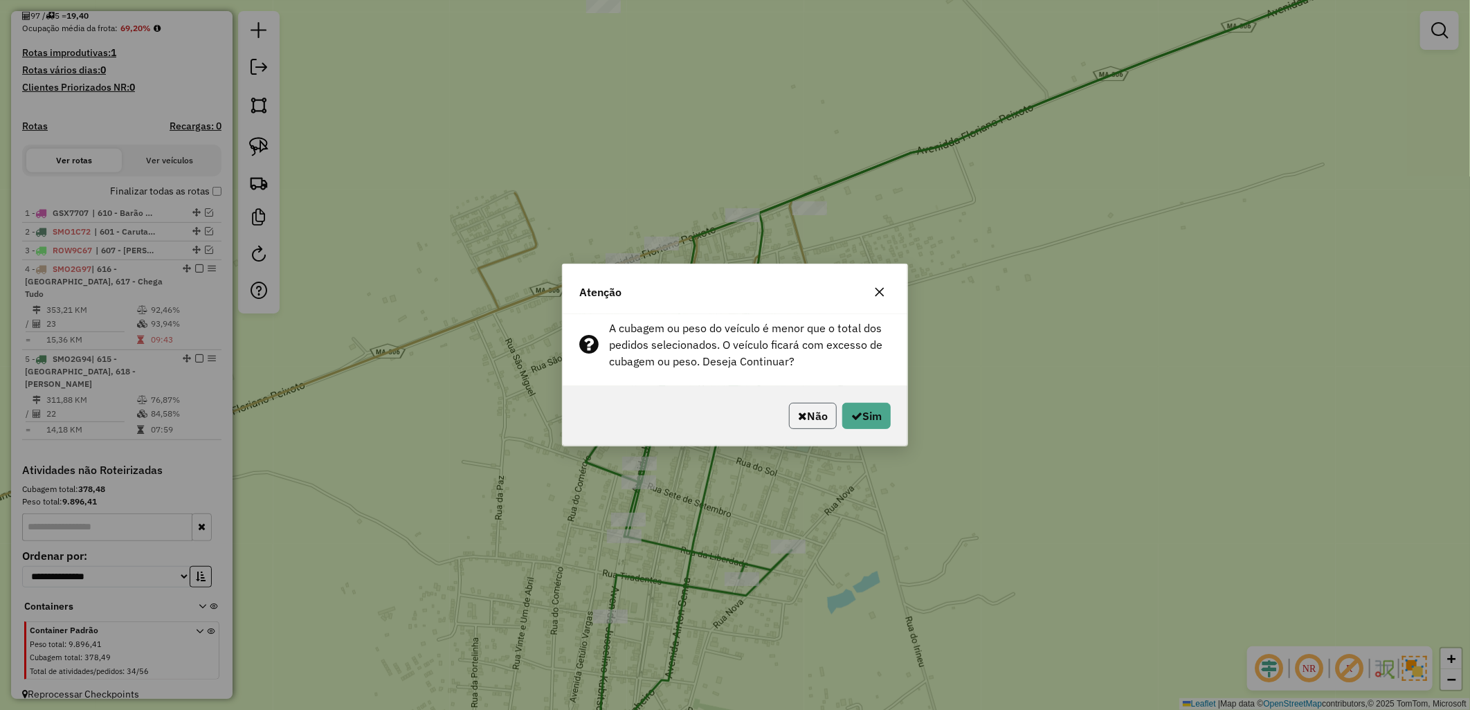
click at [789, 426] on button "Não" at bounding box center [813, 416] width 48 height 26
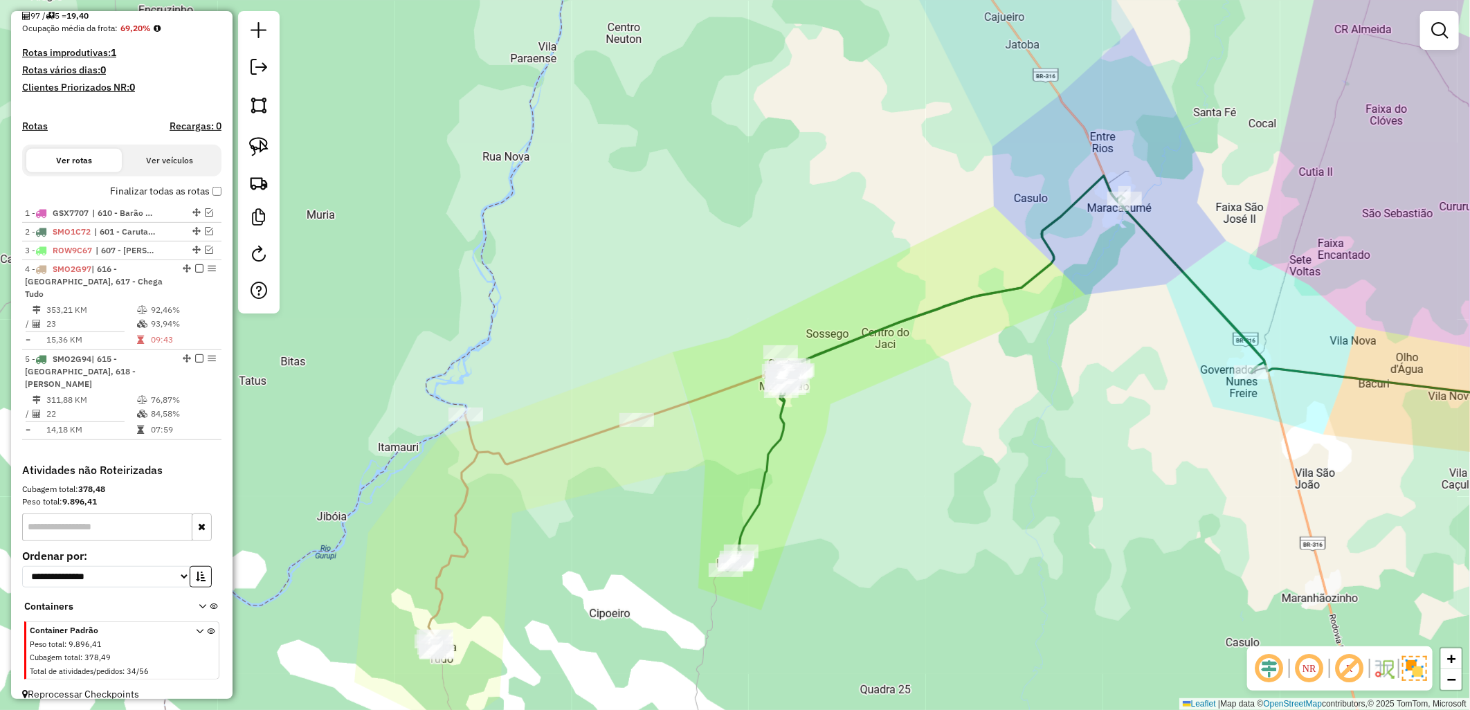
click at [203, 199] on label "Finalizar todas as rotas" at bounding box center [165, 191] width 111 height 15
click at [178, 199] on label "Finalizar todas as rotas" at bounding box center [165, 191] width 111 height 15
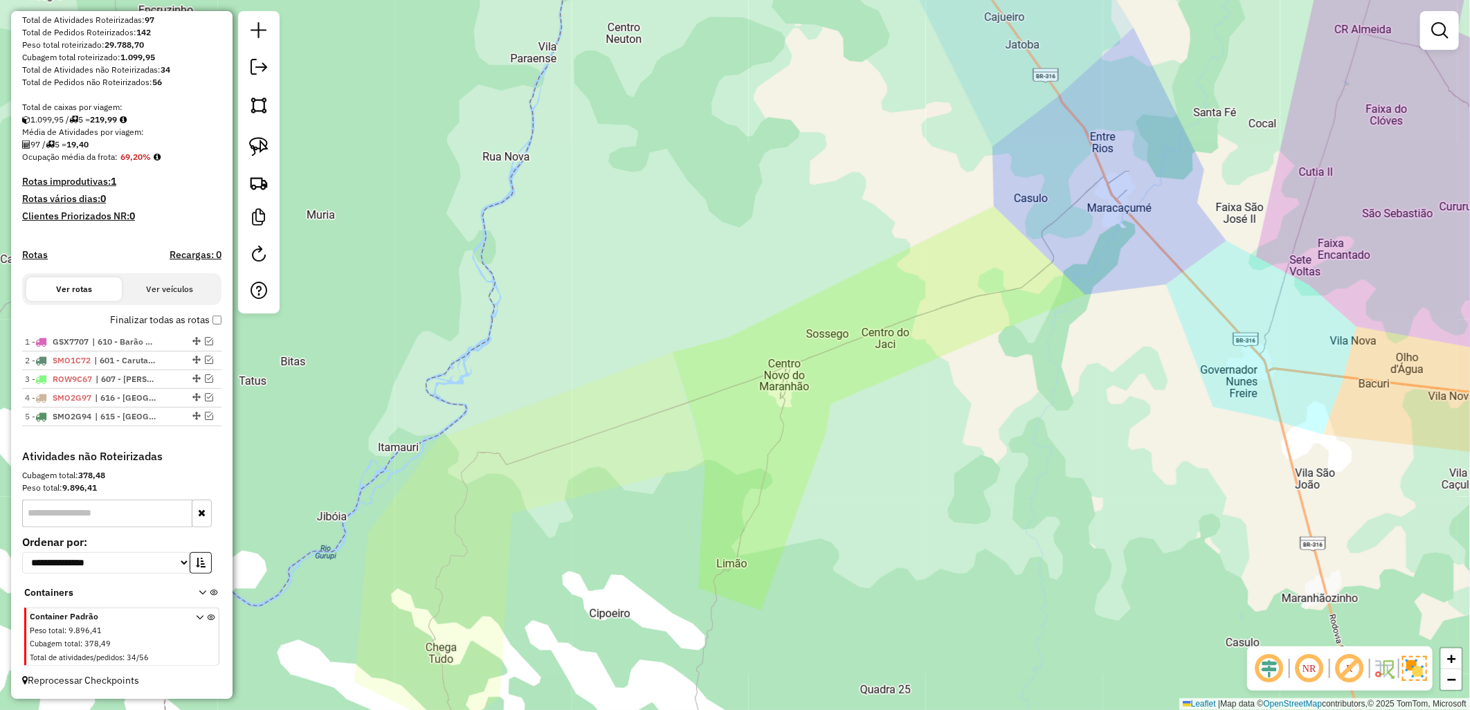
scroll to position [212, 0]
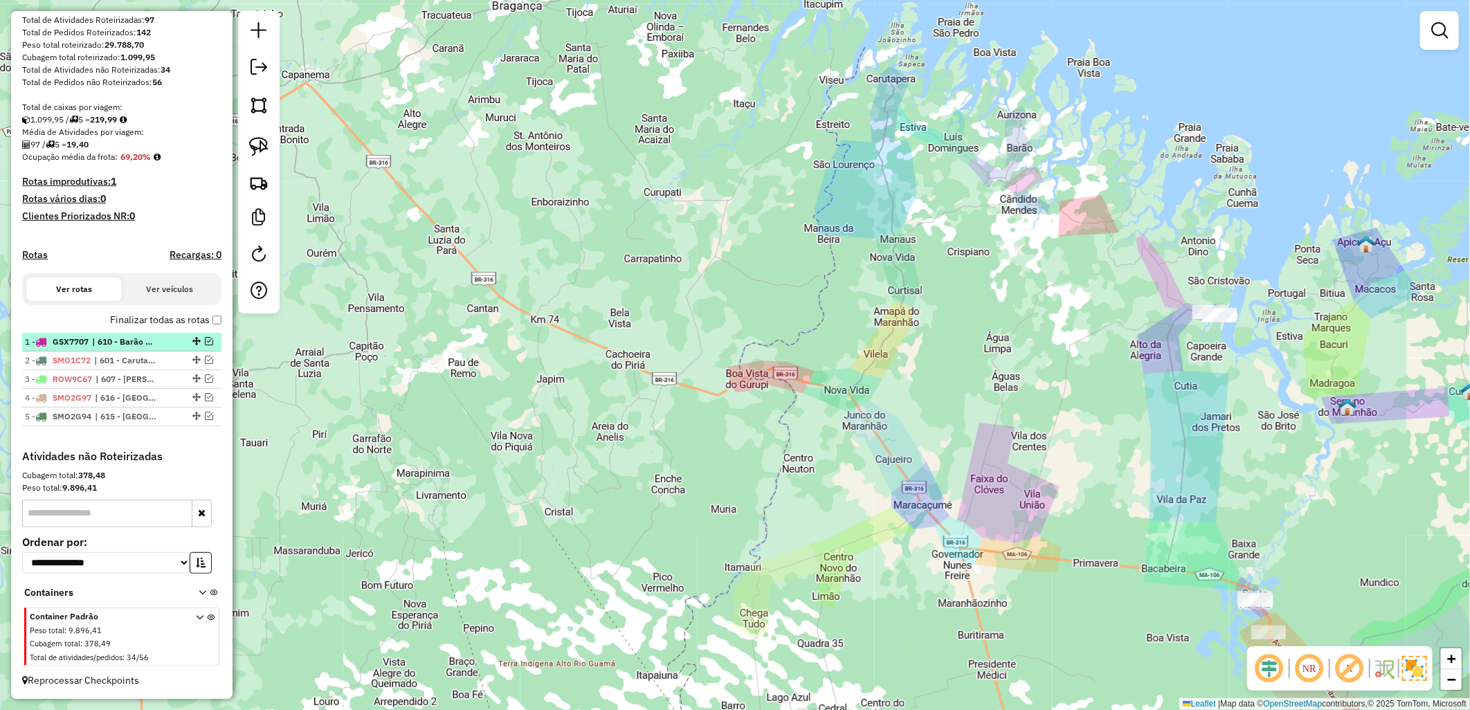
click at [205, 344] on em at bounding box center [209, 341] width 8 height 8
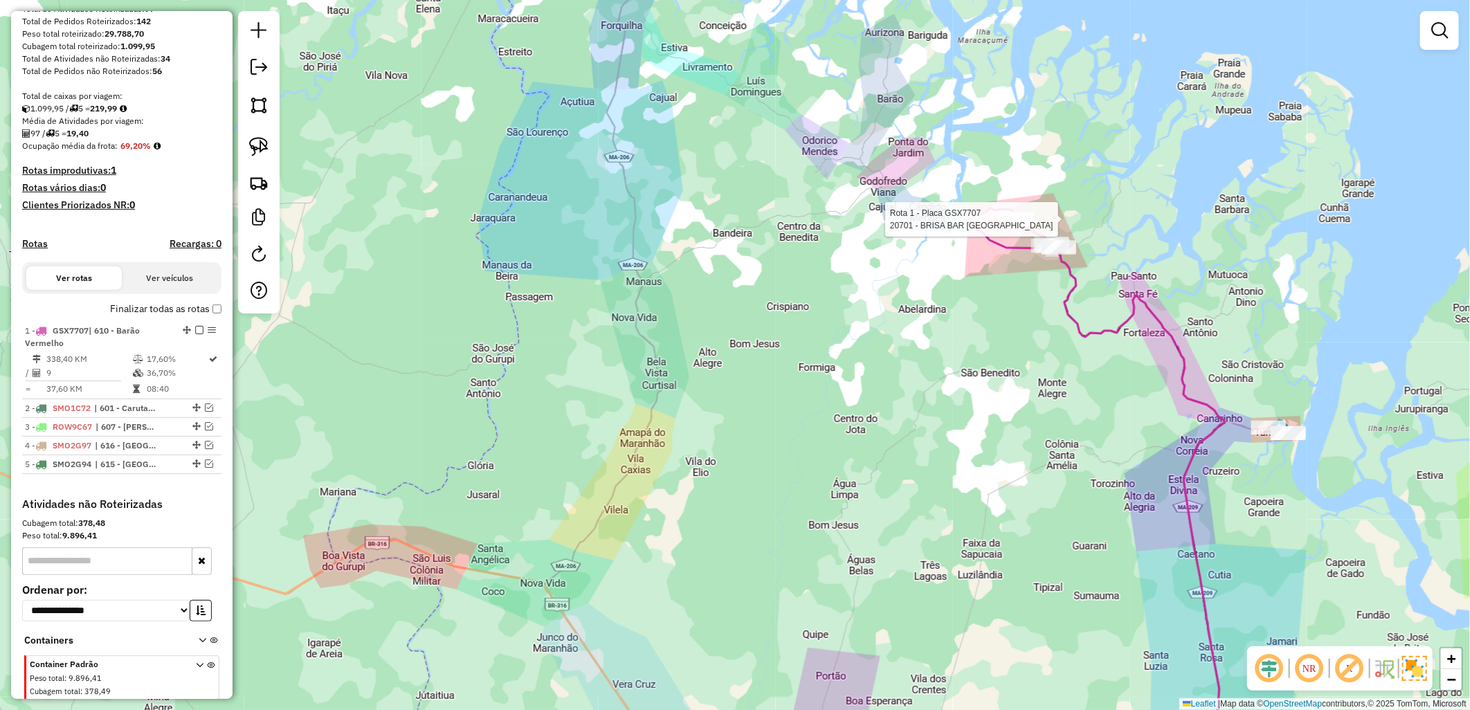
select select "**********"
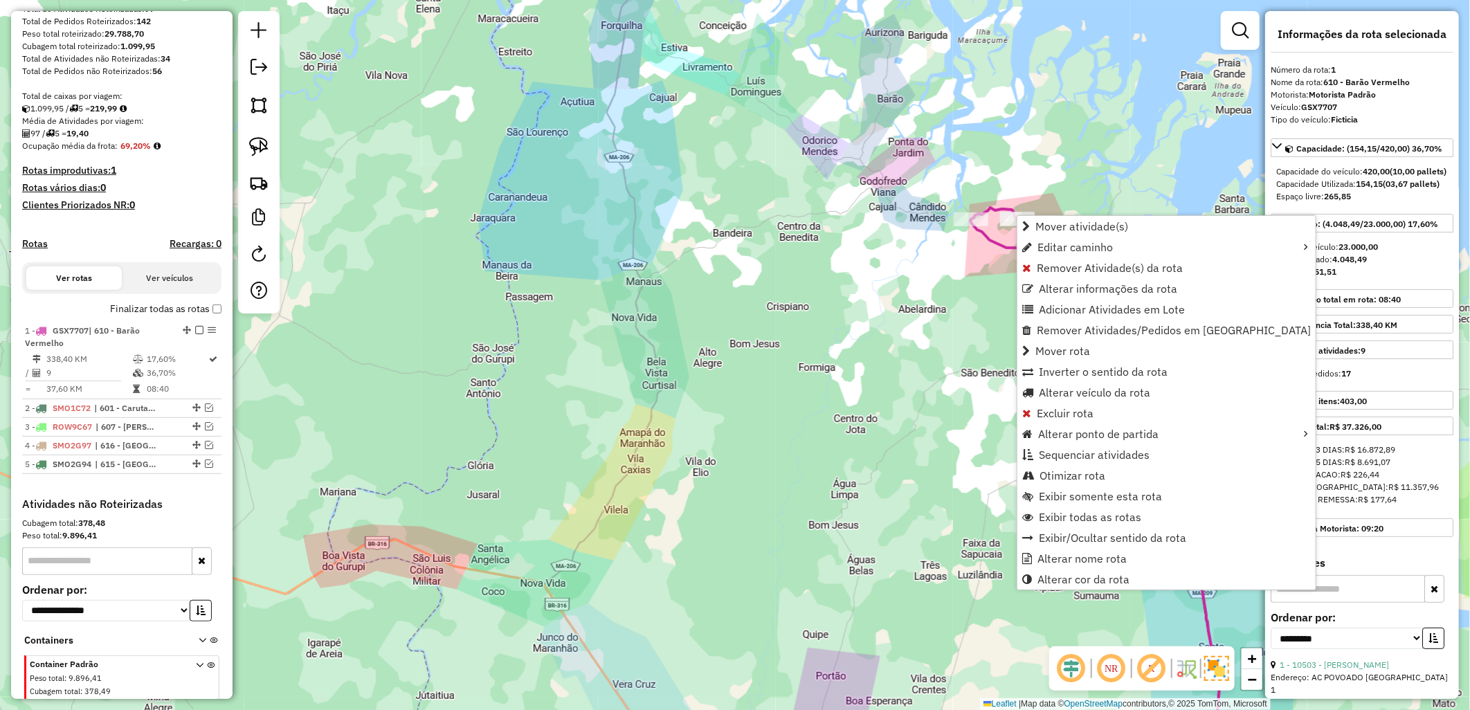
scroll to position [272, 0]
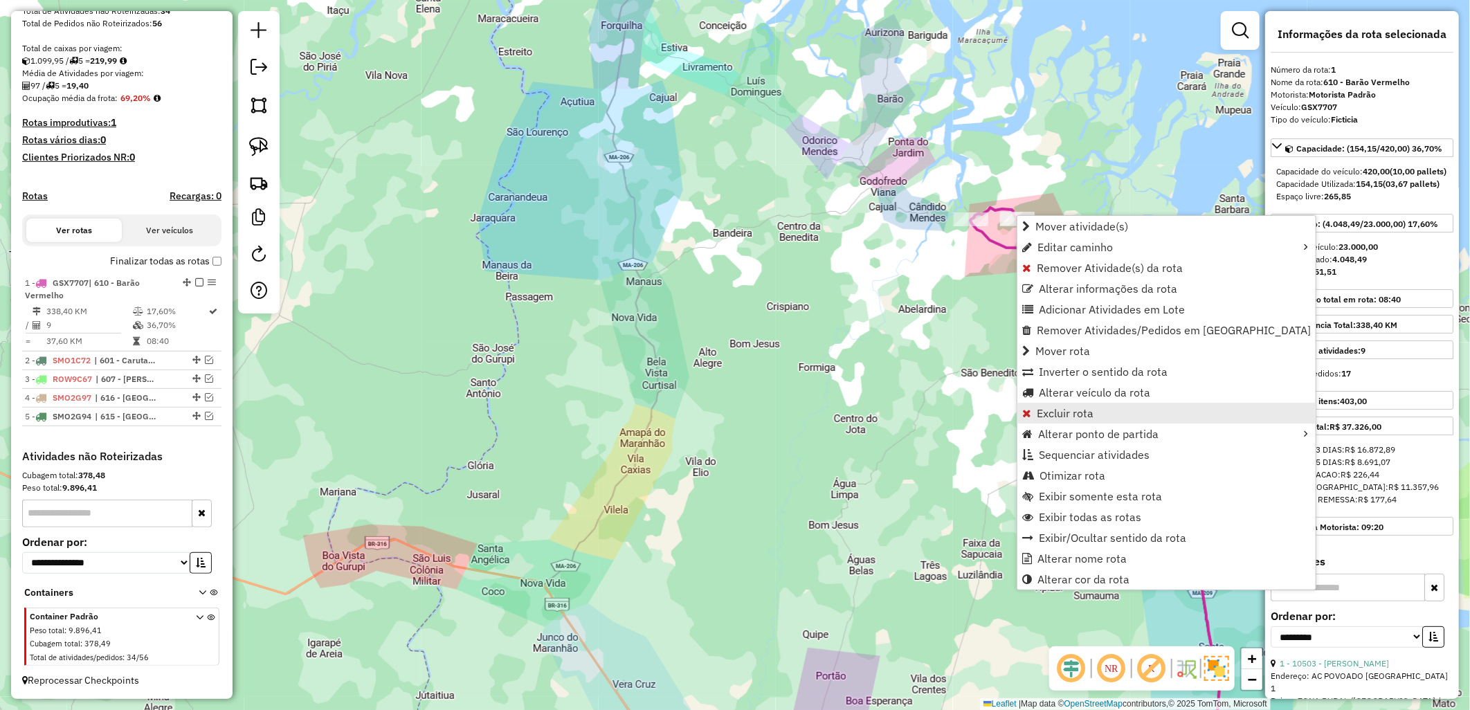
click at [1028, 407] on link "Excluir rota" at bounding box center [1166, 413] width 298 height 21
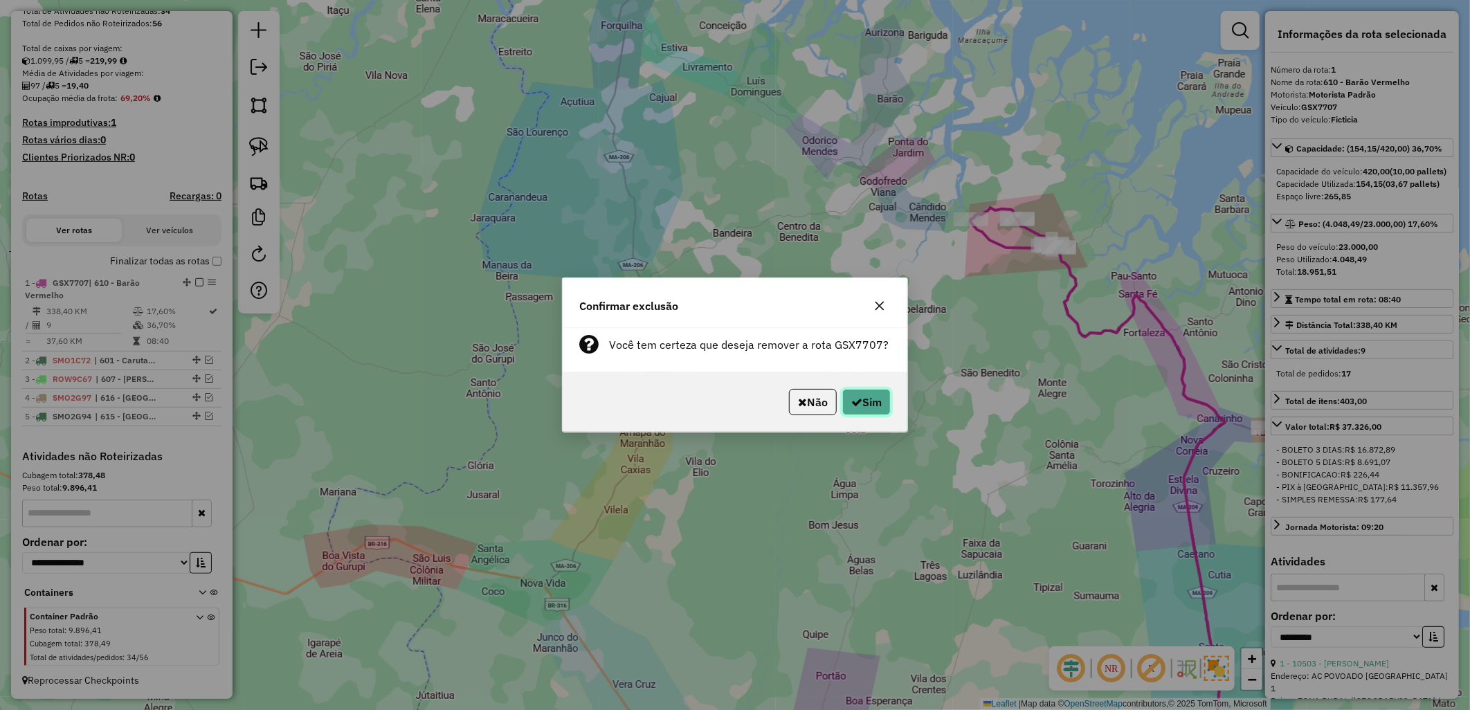
click at [842, 403] on button "Sim" at bounding box center [866, 402] width 48 height 26
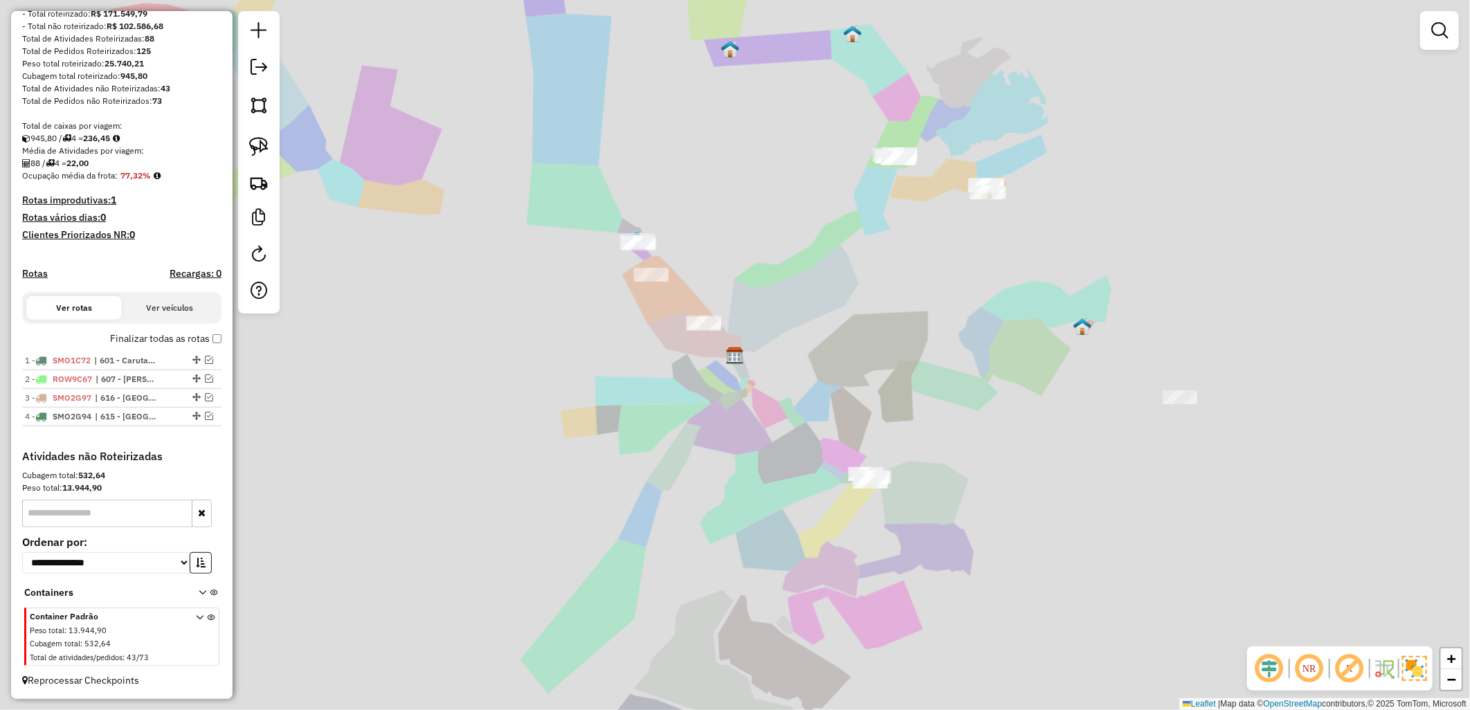
scroll to position [194, 0]
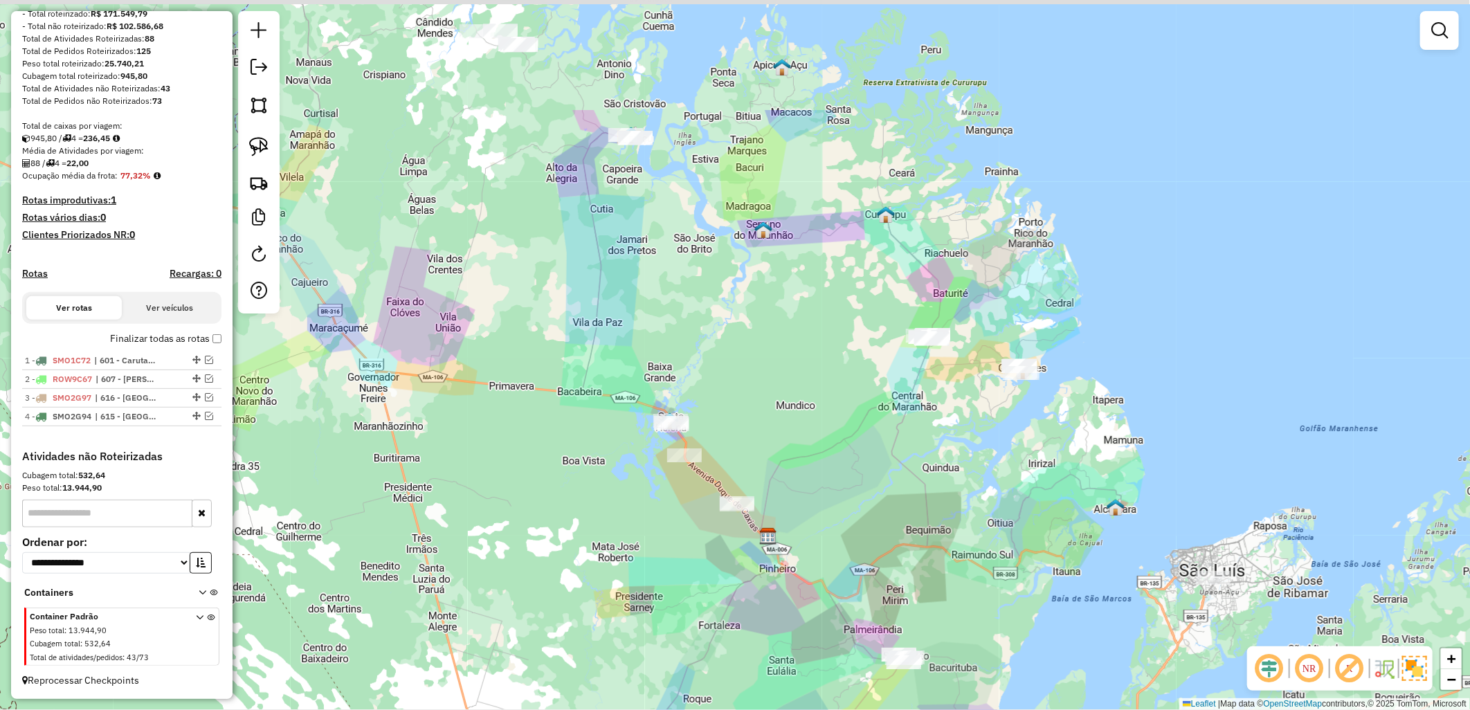
drag, startPoint x: 893, startPoint y: 239, endPoint x: 931, endPoint y: 375, distance: 141.3
click at [931, 375] on div "Janela de atendimento Grade de atendimento Capacidade Transportadoras Veículos …" at bounding box center [735, 355] width 1470 height 710
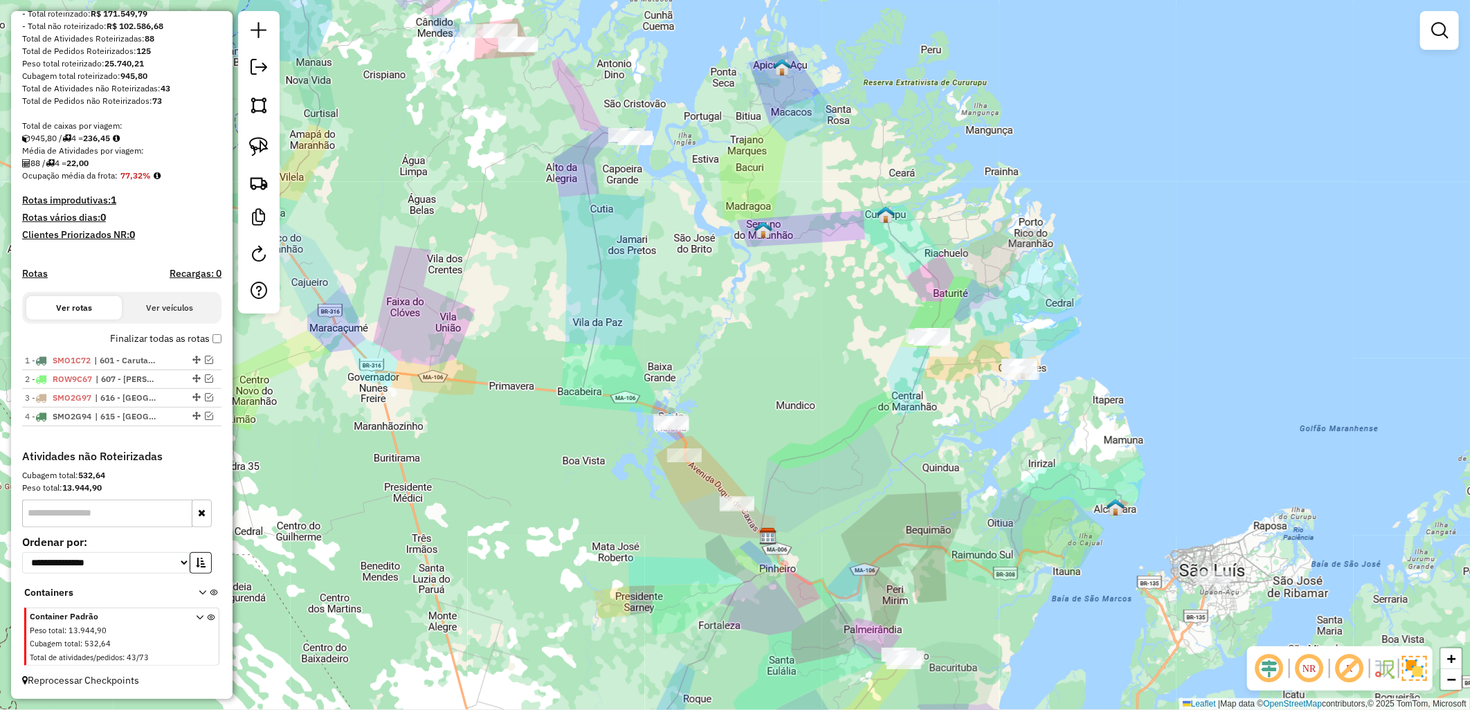
scroll to position [40, 0]
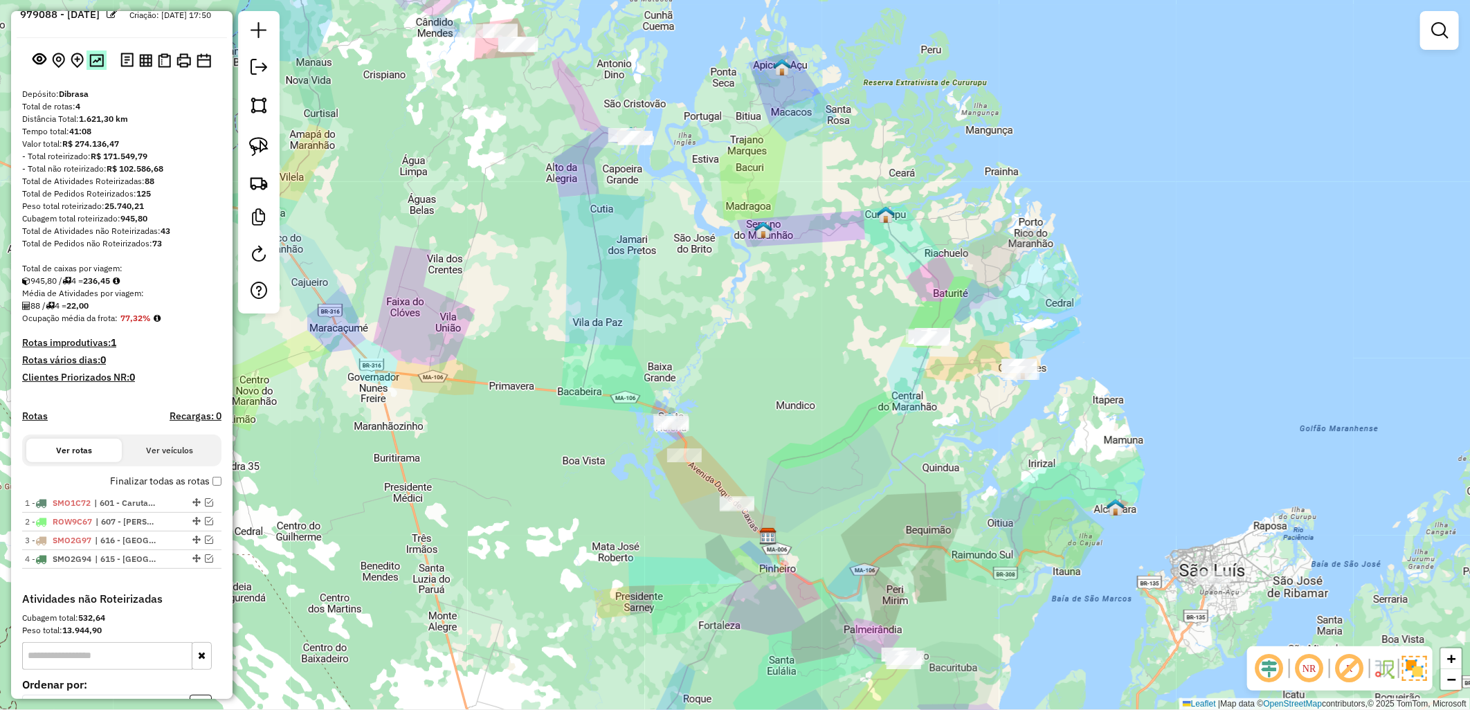
click at [86, 69] on button at bounding box center [96, 60] width 20 height 19
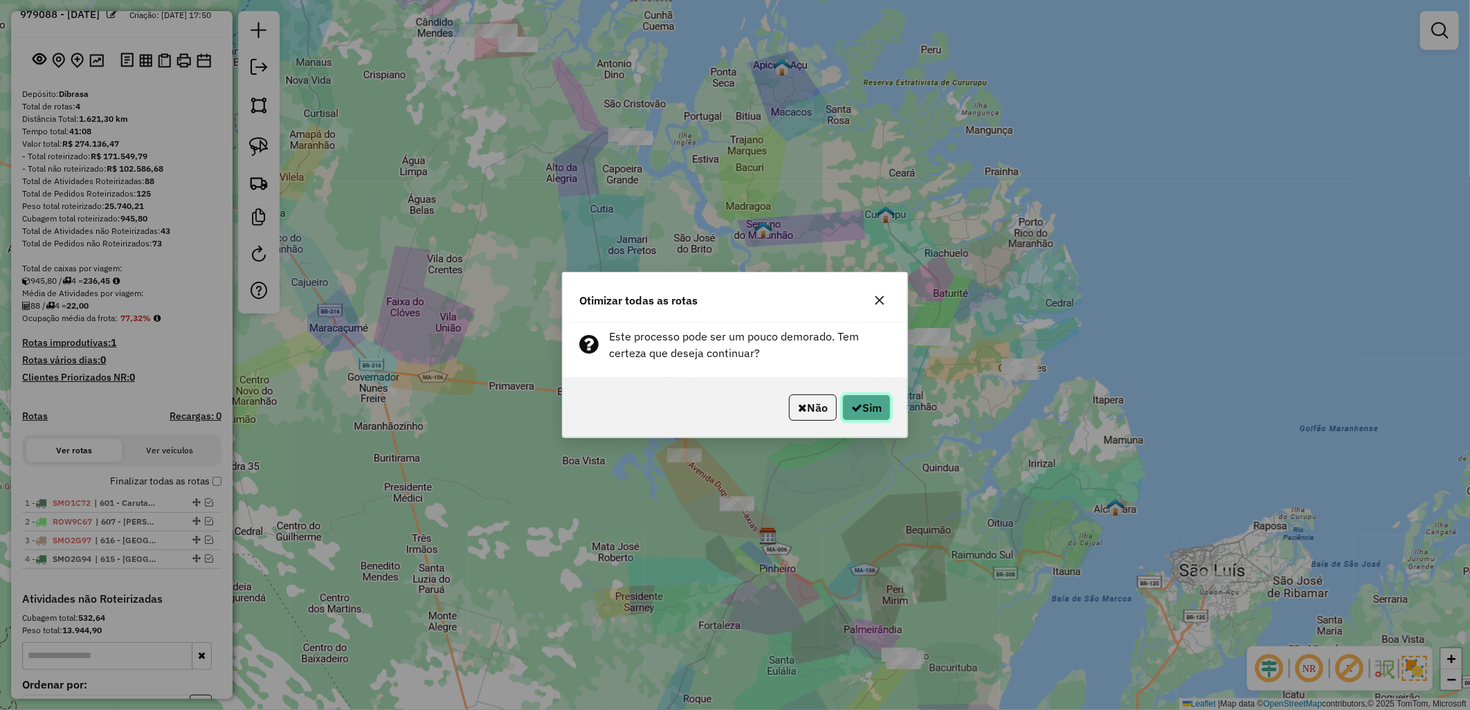
click at [846, 396] on button "Sim" at bounding box center [866, 407] width 48 height 26
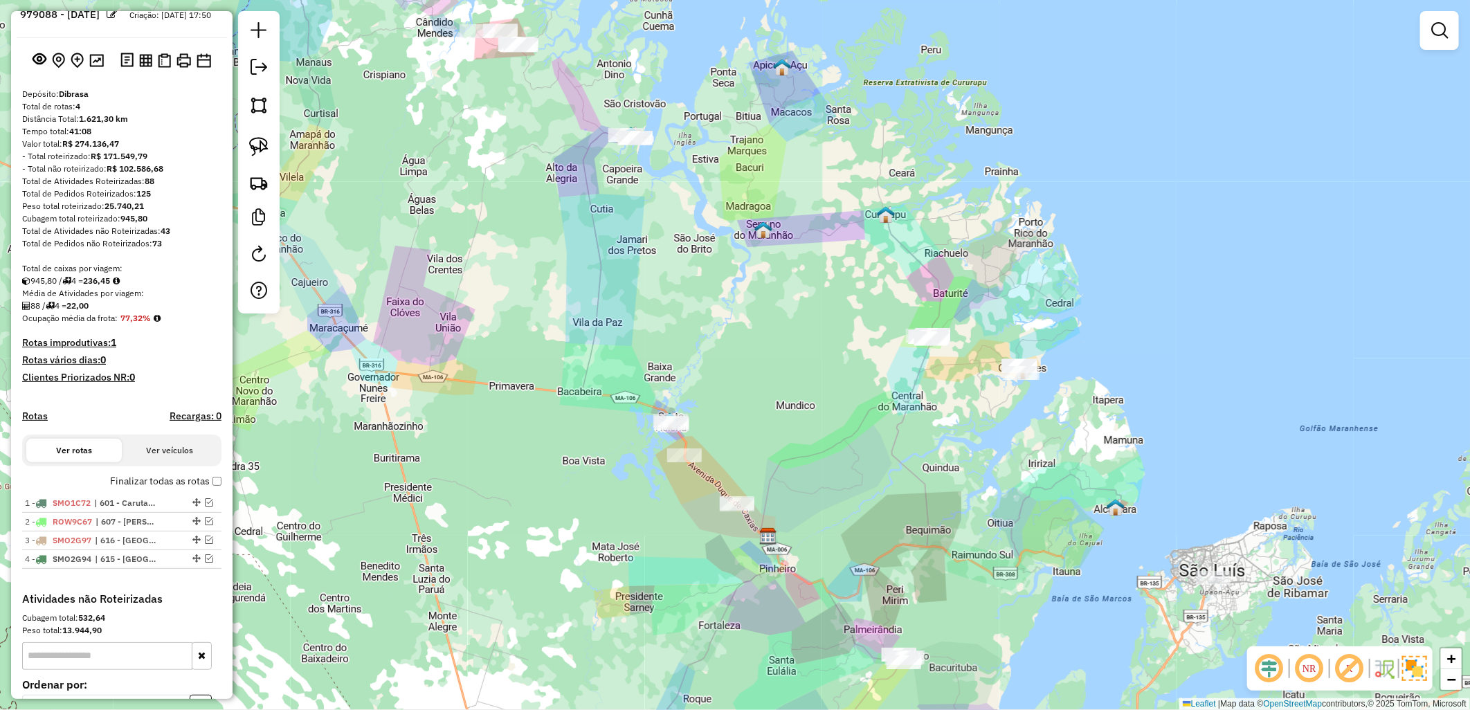
click at [174, 265] on div "Depósito: Dibrasa Total de rotas: 4 Distância Total: 1.621,30 km Tempo total: 4…" at bounding box center [122, 340] width 210 height 504
click at [264, 62] on em at bounding box center [258, 67] width 17 height 17
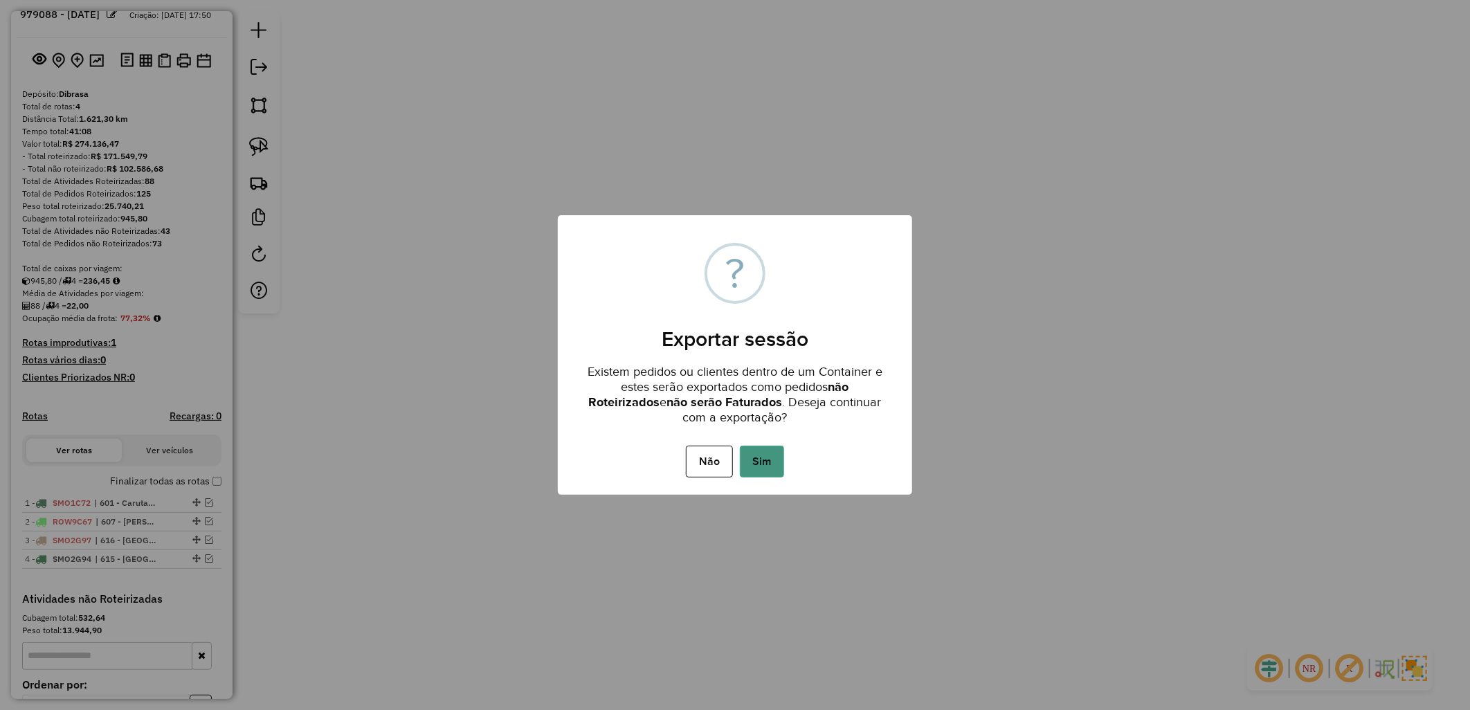
click at [755, 450] on button "Sim" at bounding box center [762, 462] width 44 height 32
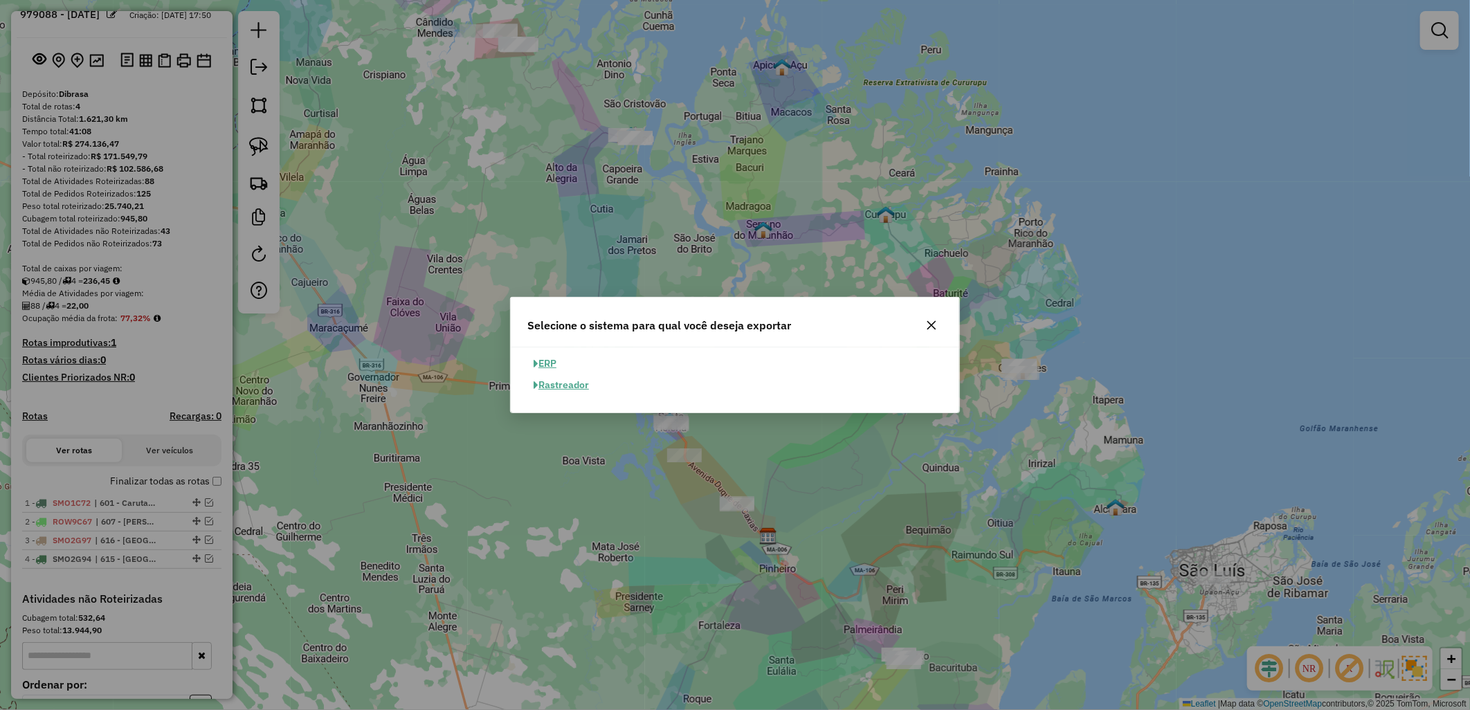
click at [552, 364] on button "ERP" at bounding box center [544, 363] width 35 height 21
select select "**"
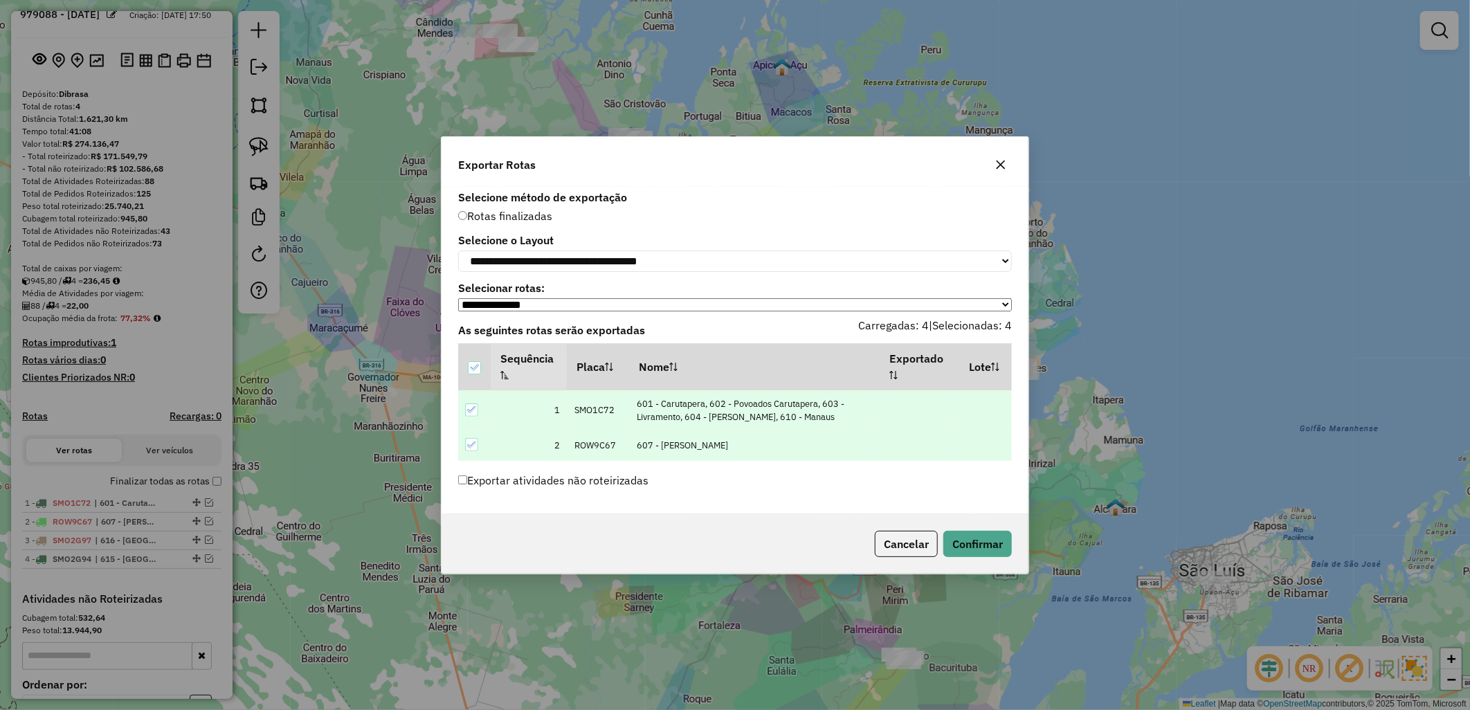
click at [563, 492] on label "Exportar atividades não roteirizadas" at bounding box center [553, 480] width 190 height 26
click at [502, 469] on label "Exportar atividades não roteirizadas" at bounding box center [553, 480] width 190 height 26
click at [958, 542] on button "Confirmar" at bounding box center [977, 544] width 68 height 26
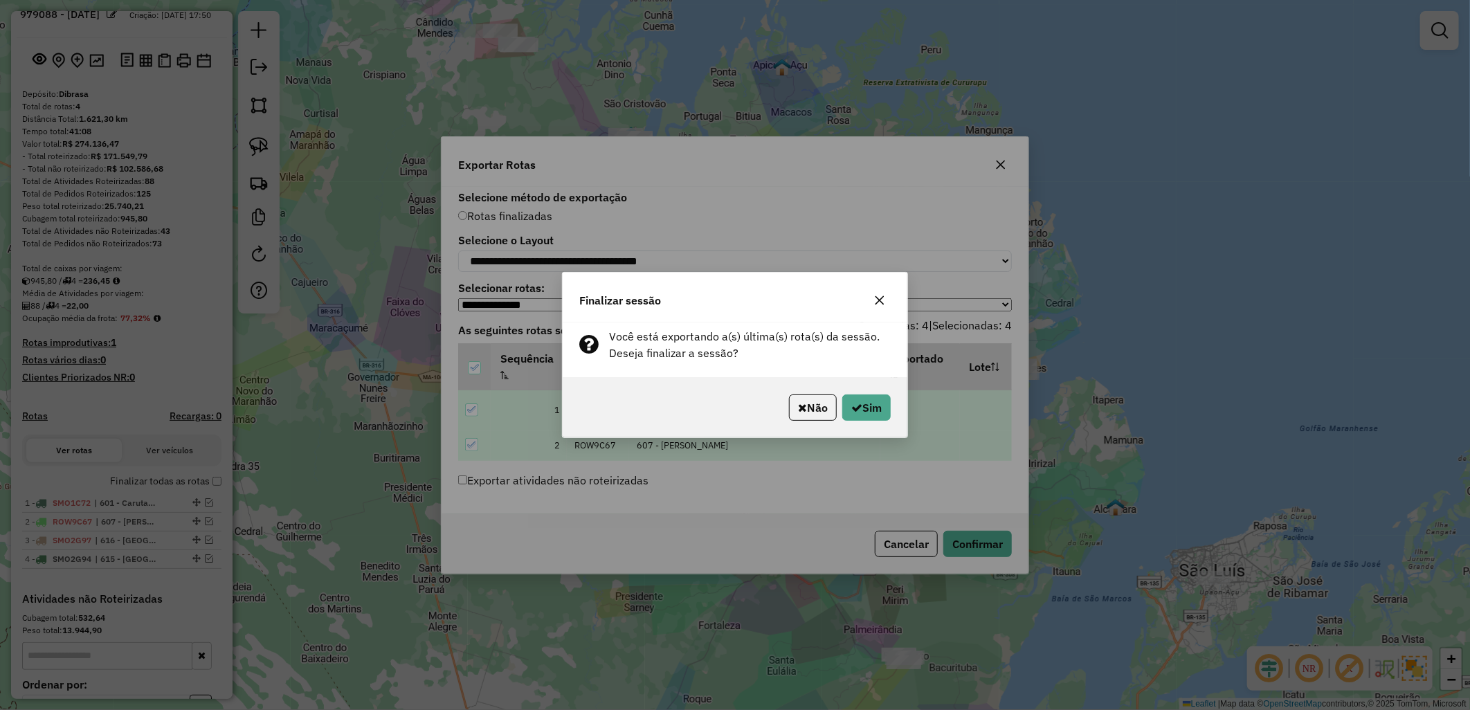
click at [860, 422] on div "Não Sim" at bounding box center [735, 408] width 345 height 60
click at [857, 408] on icon "button" at bounding box center [856, 407] width 11 height 11
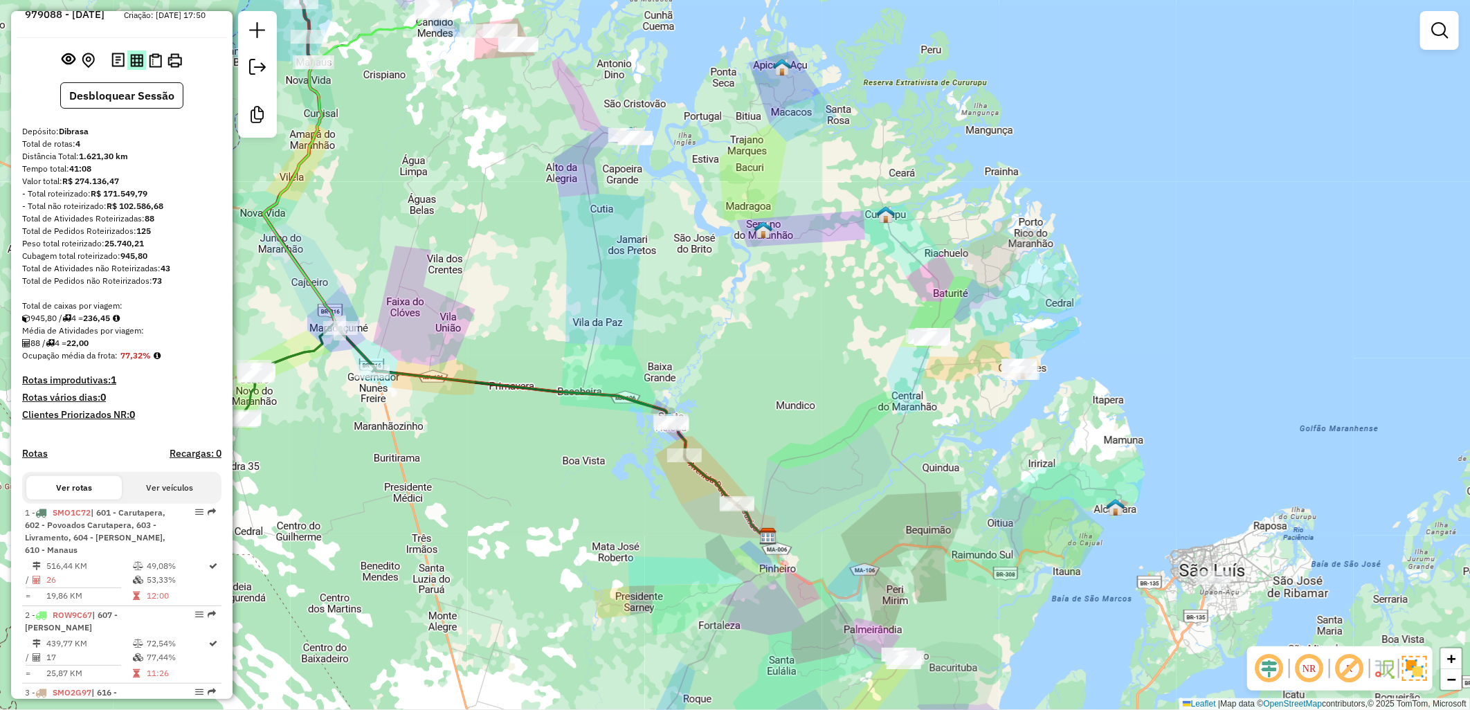
click at [127, 64] on button at bounding box center [136, 60] width 19 height 19
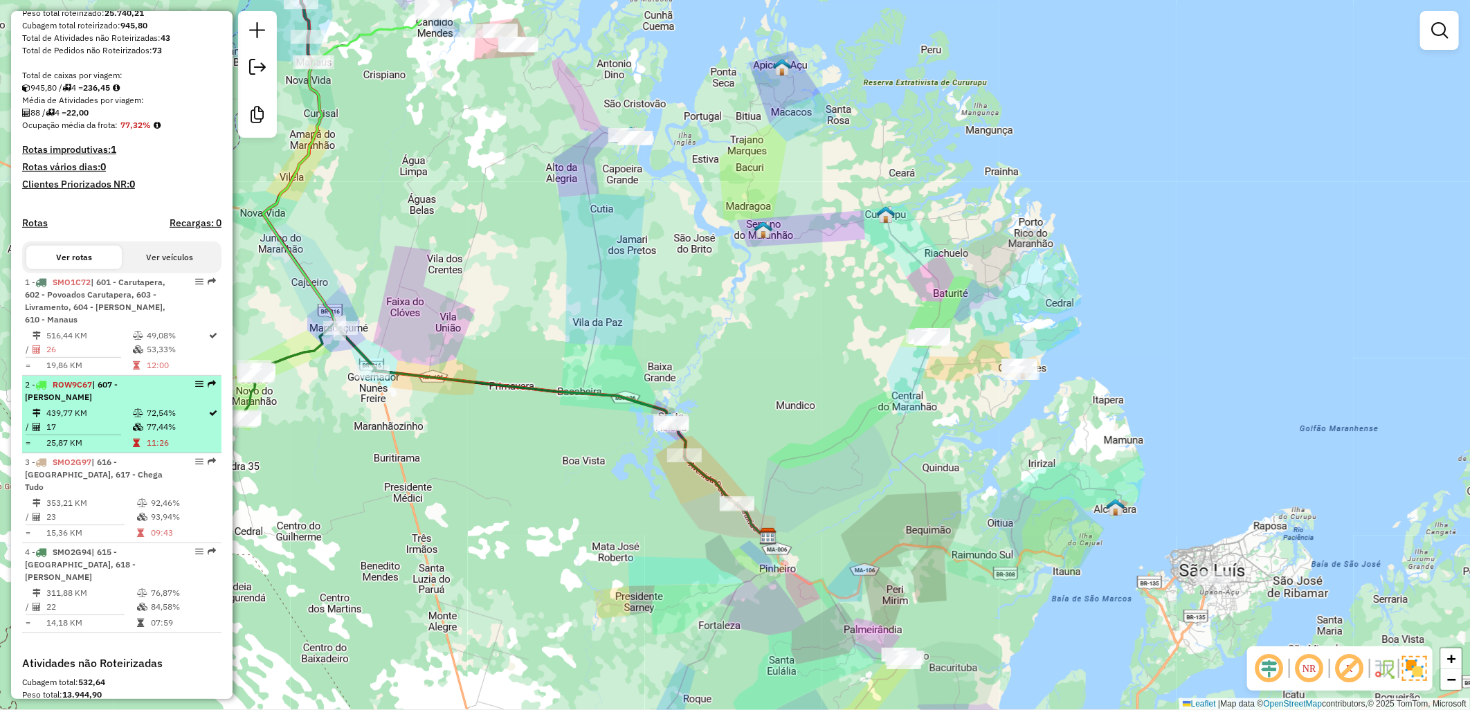
scroll to position [271, 0]
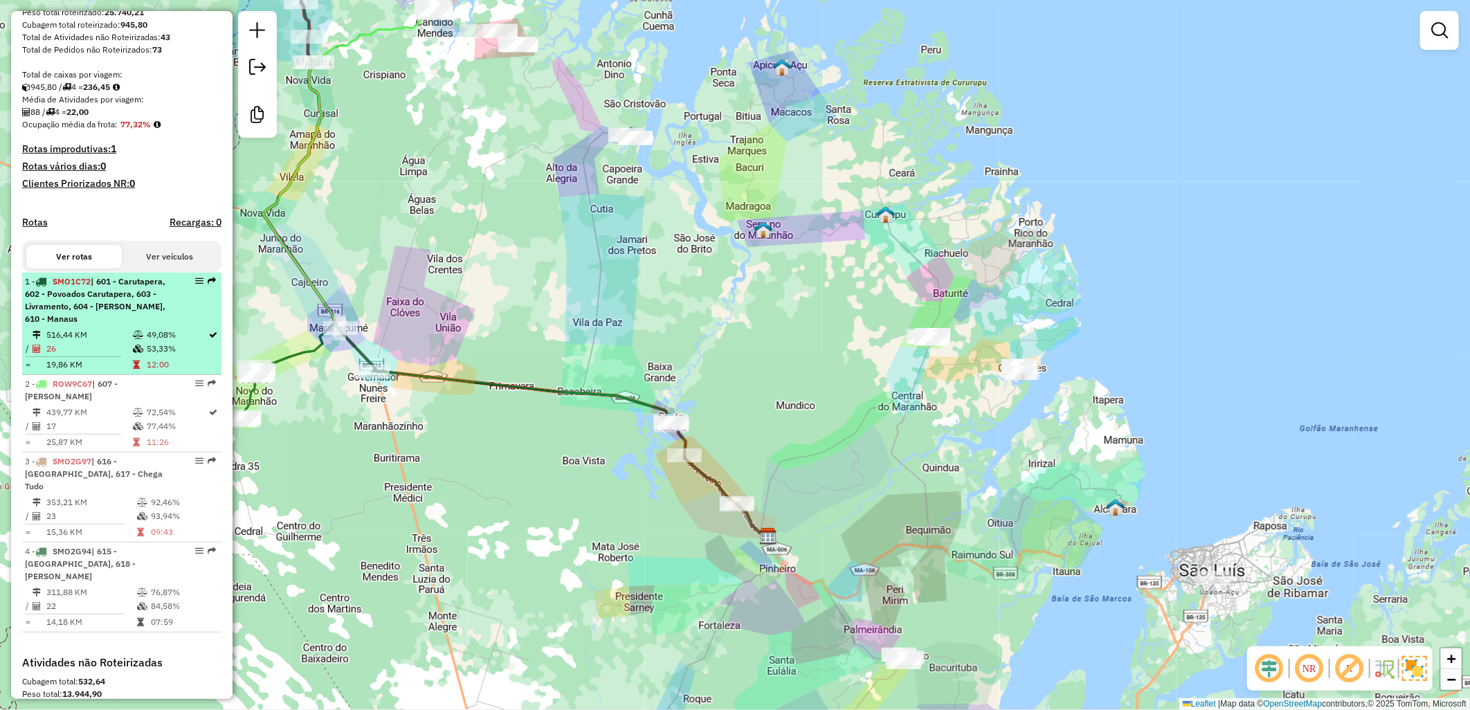
click at [68, 312] on div "1 - SMO1C72 | 601 - Carutapera, 602 - Povoados Carutapera, 603 - Livramento, 60…" at bounding box center [98, 300] width 147 height 50
select select "**********"
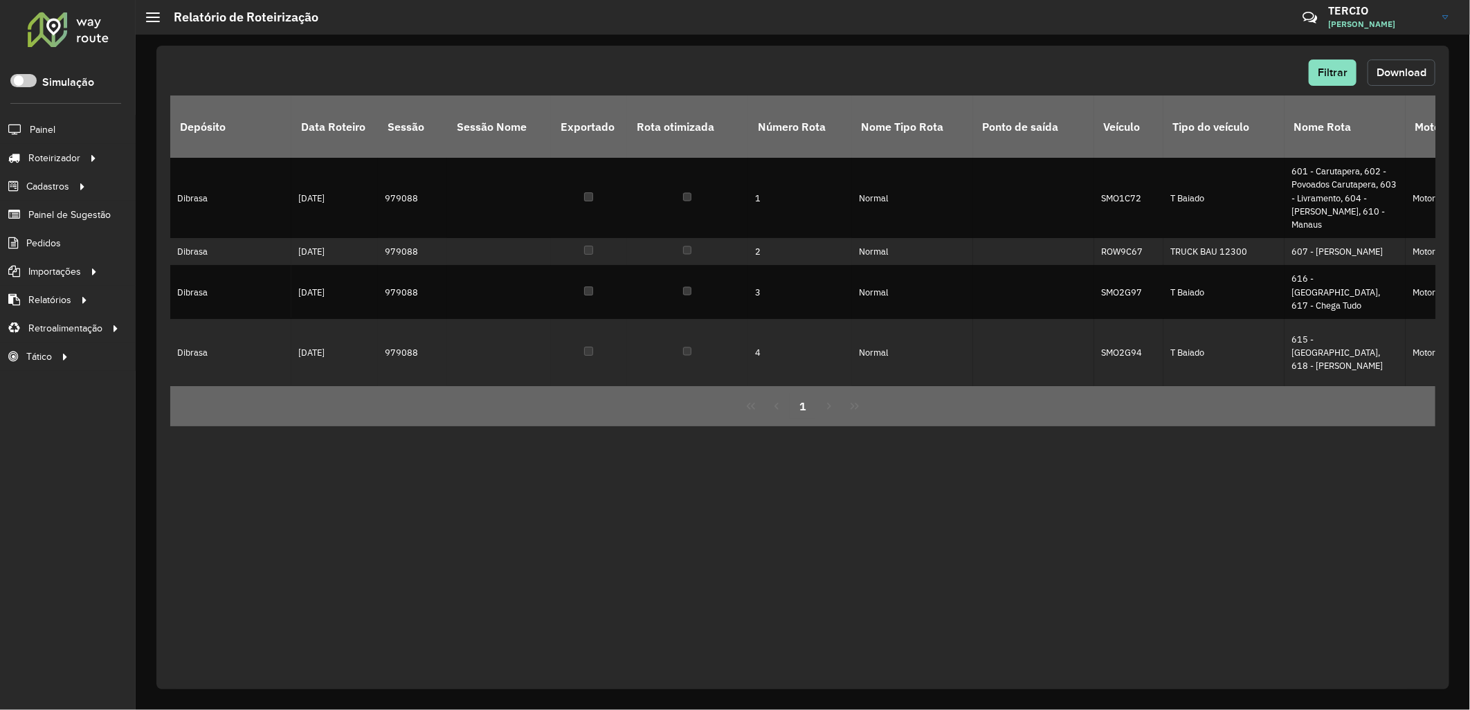
click at [1400, 69] on span "Download" at bounding box center [1401, 72] width 50 height 12
click at [35, 239] on span "Pedidos" at bounding box center [44, 243] width 36 height 15
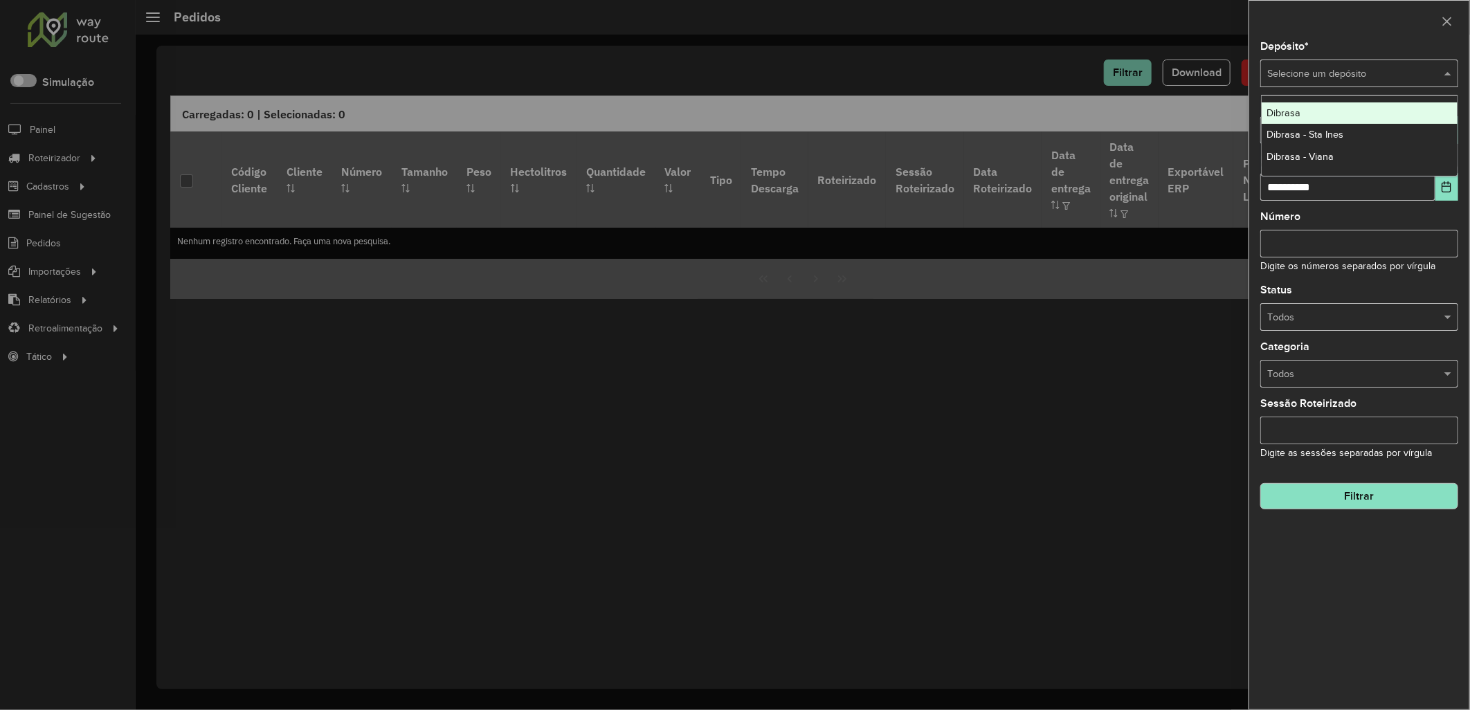
click at [1319, 61] on div "Selecione um depósito" at bounding box center [1359, 74] width 198 height 28
click at [1350, 109] on div "Dibrasa" at bounding box center [1359, 113] width 197 height 22
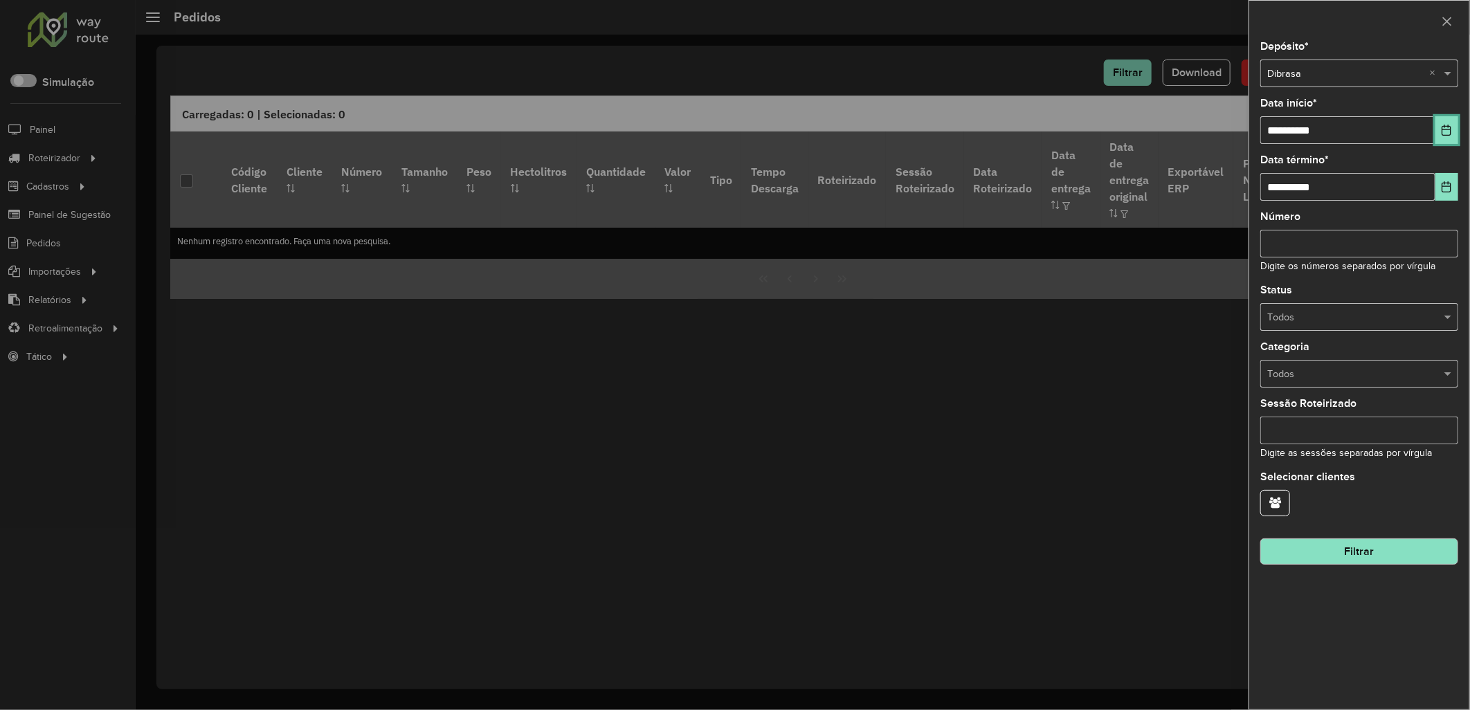
drag, startPoint x: 1454, startPoint y: 134, endPoint x: 1427, endPoint y: 140, distance: 27.7
click at [1453, 134] on button "Choose Date" at bounding box center [1446, 130] width 23 height 28
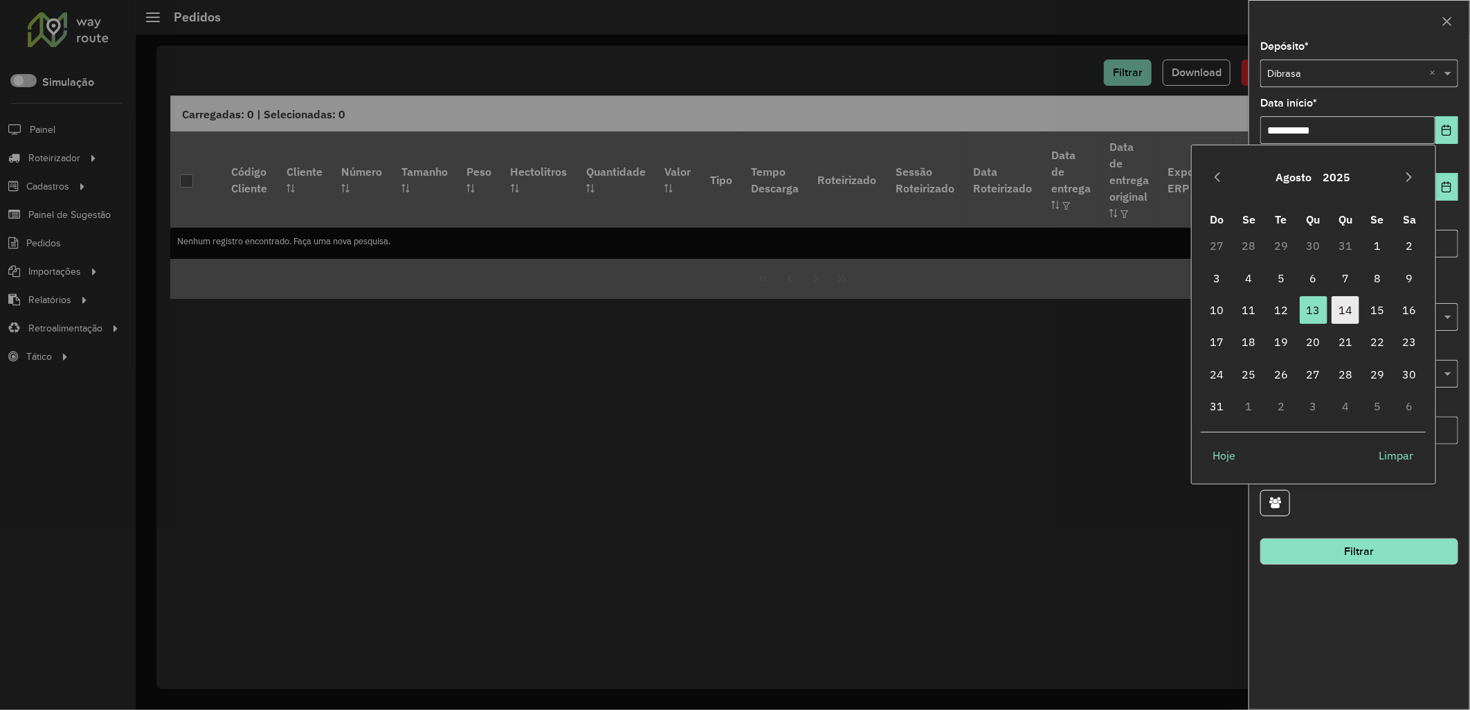
click at [1340, 298] on span "14" at bounding box center [1345, 310] width 28 height 28
type input "**********"
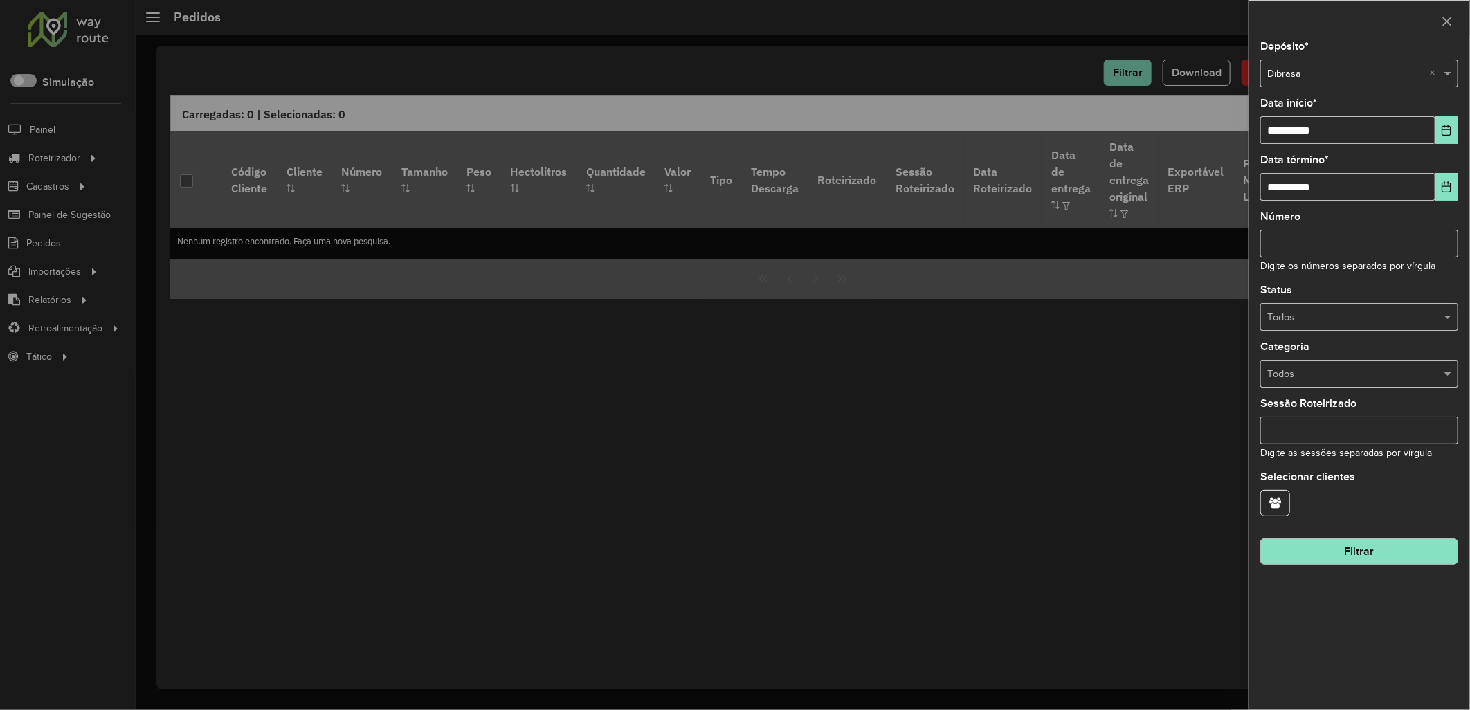
click at [1119, 461] on div at bounding box center [735, 355] width 1470 height 710
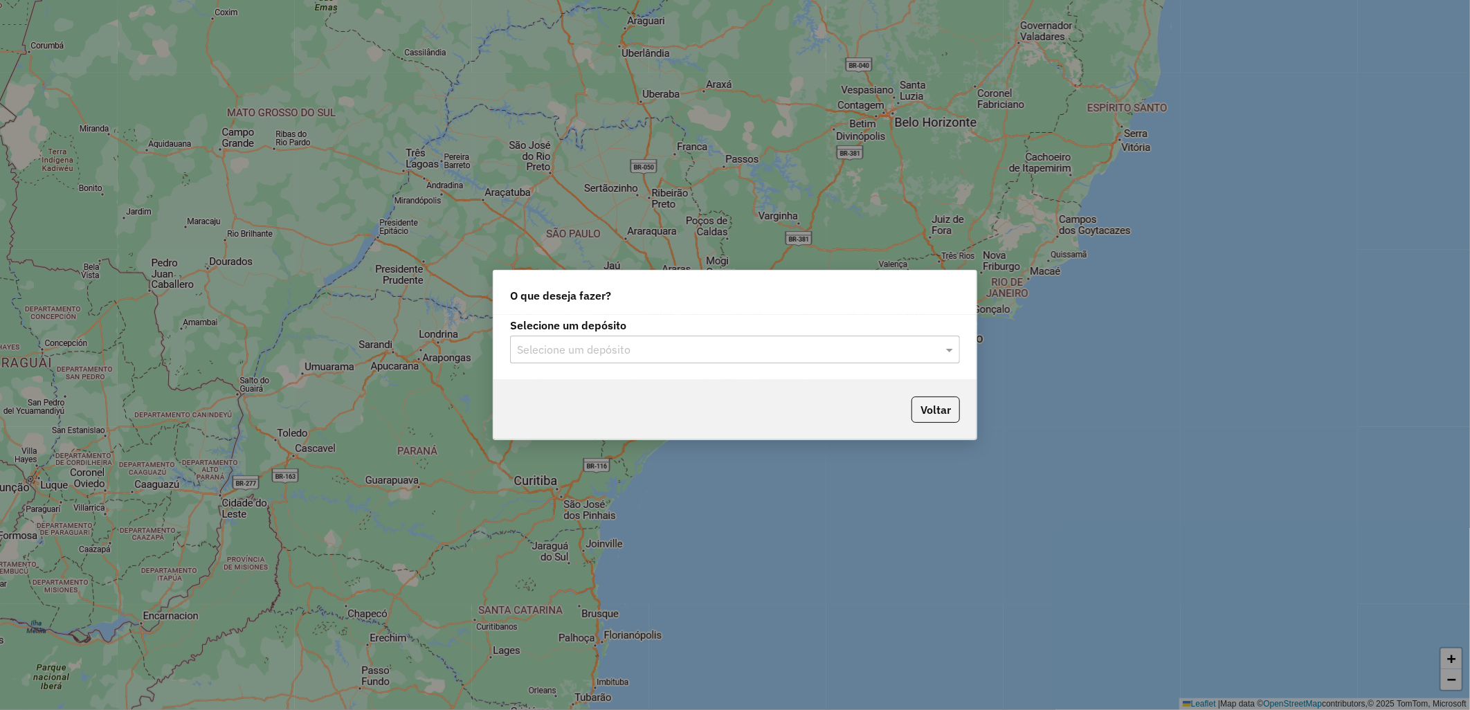
click at [585, 351] on input "text" at bounding box center [721, 350] width 408 height 17
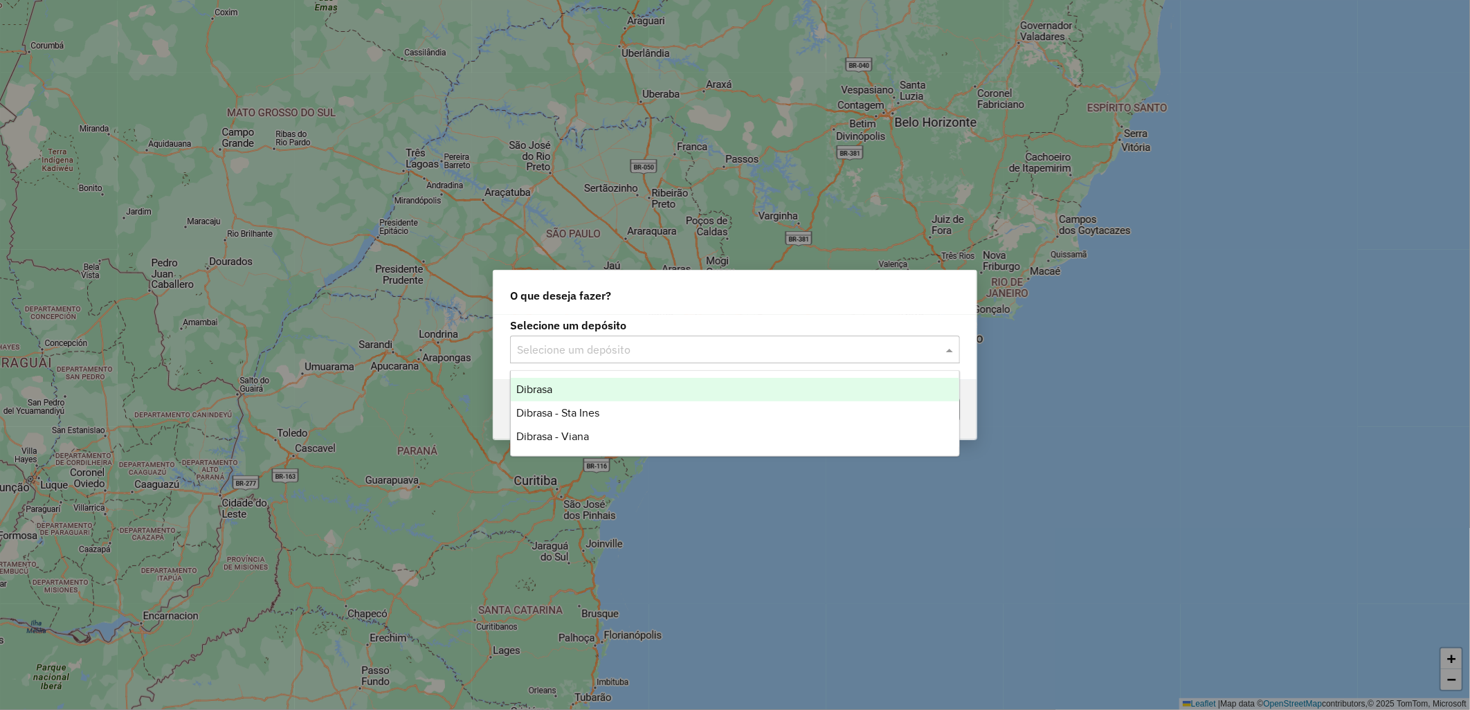
click at [689, 396] on div "Dibrasa" at bounding box center [735, 390] width 448 height 24
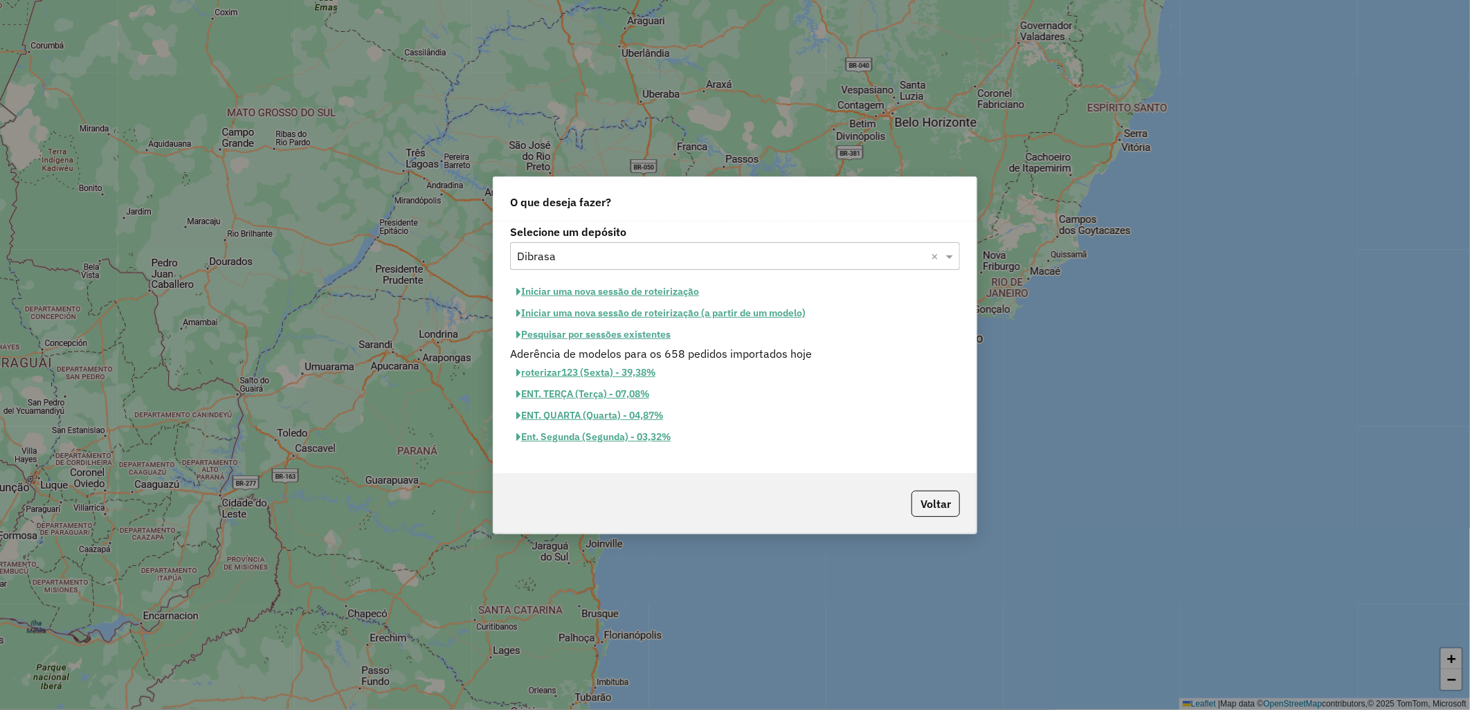
click at [611, 291] on button "Iniciar uma nova sessão de roteirização" at bounding box center [607, 291] width 195 height 21
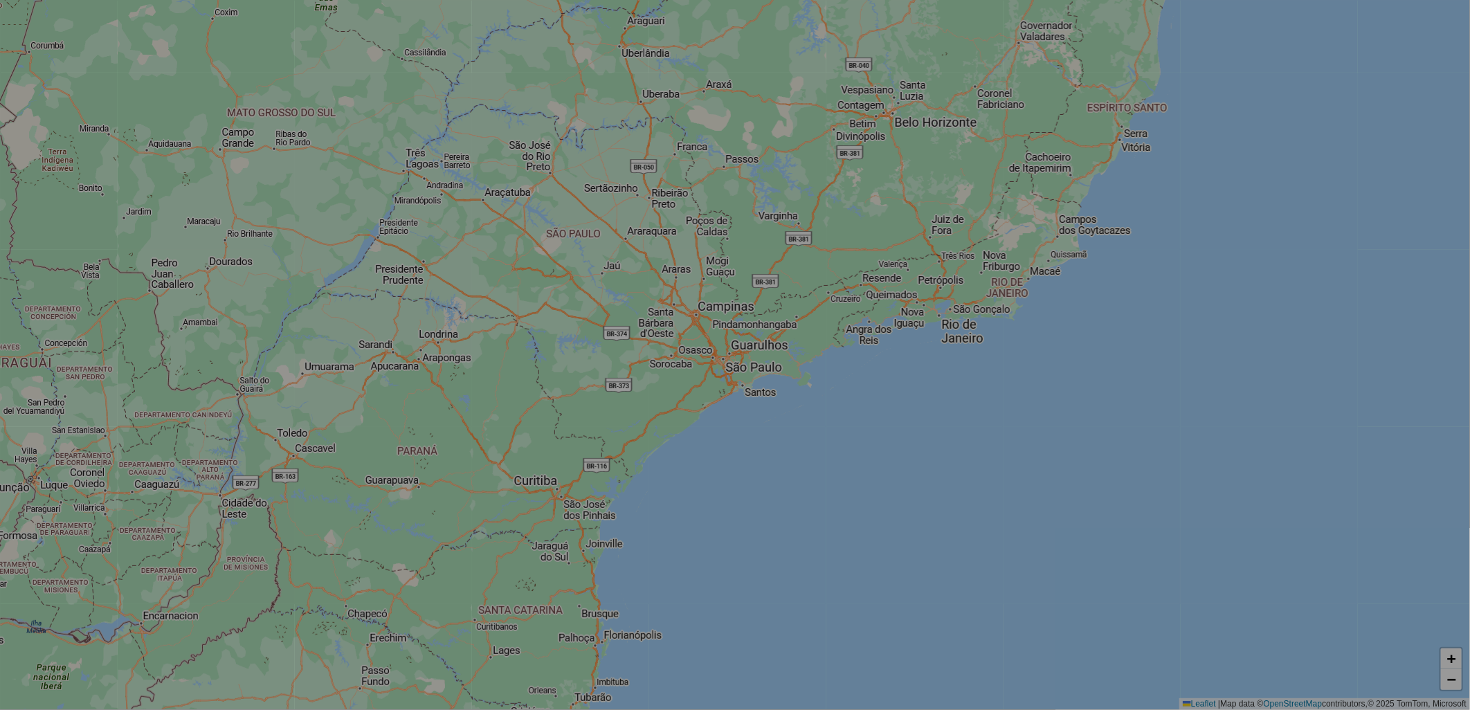
select select "*"
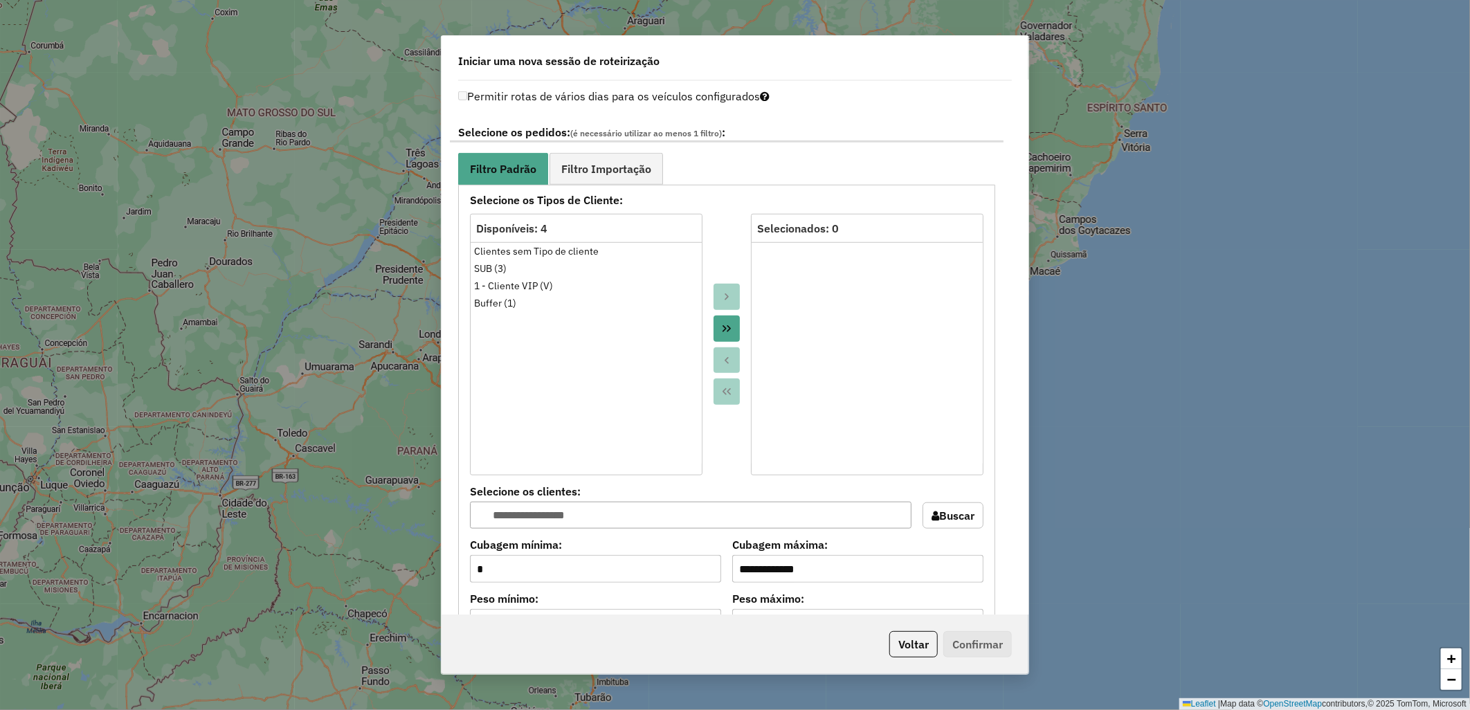
scroll to position [999, 0]
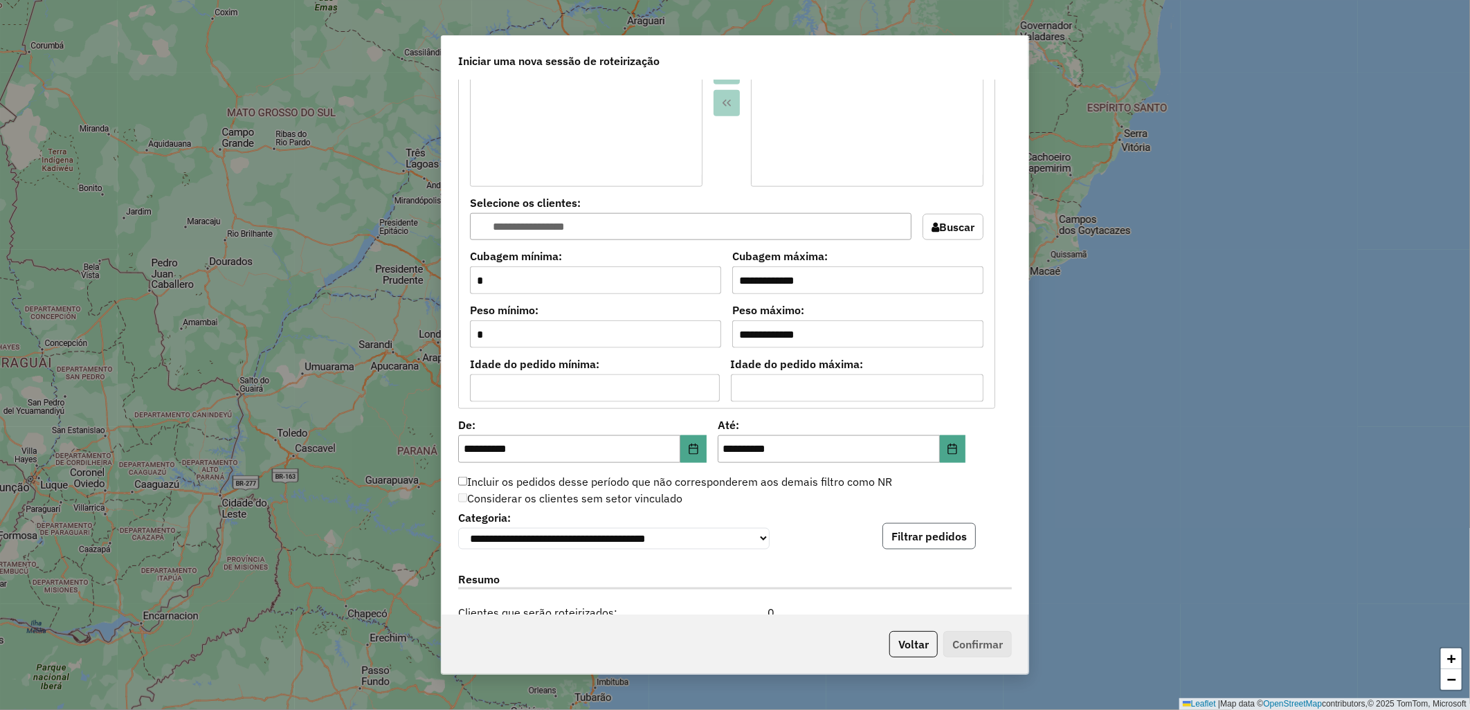
click at [911, 538] on button "Filtrar pedidos" at bounding box center [928, 536] width 93 height 26
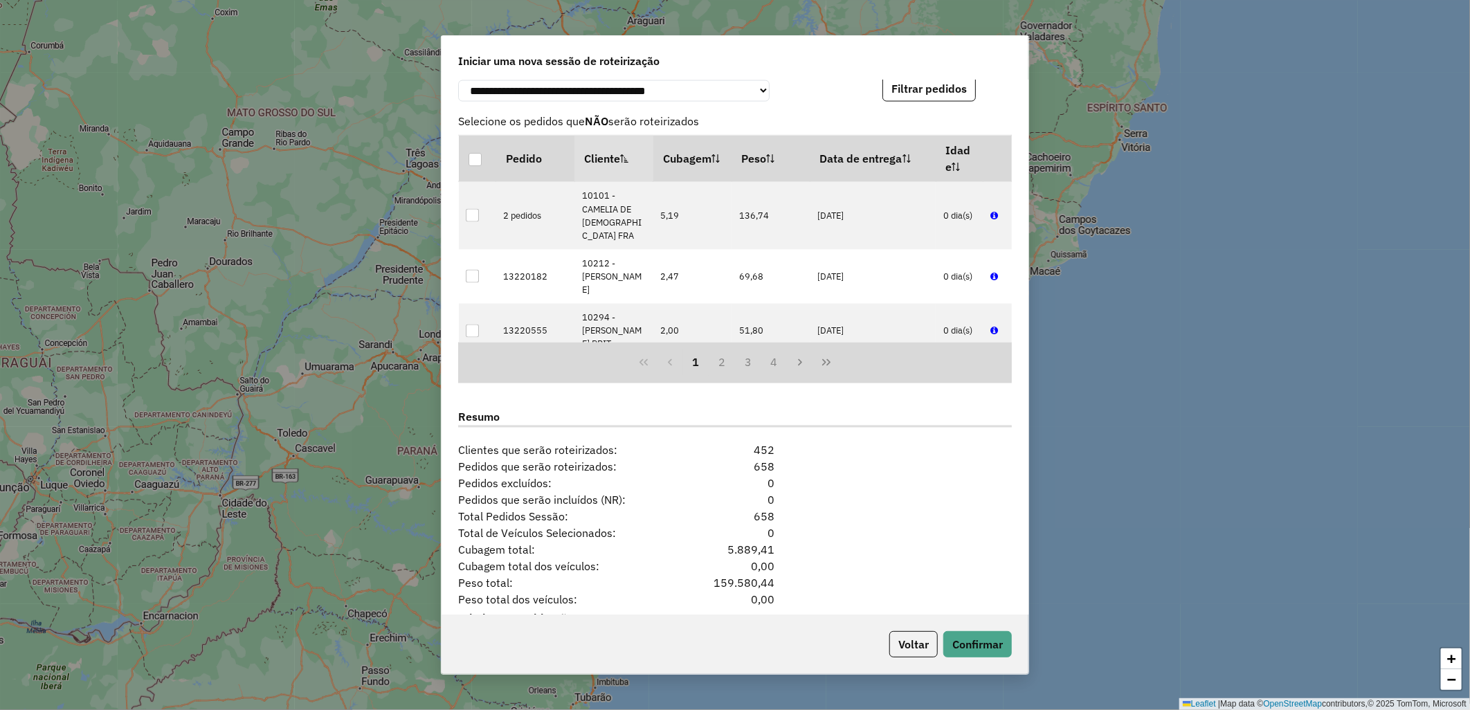
scroll to position [1504, 0]
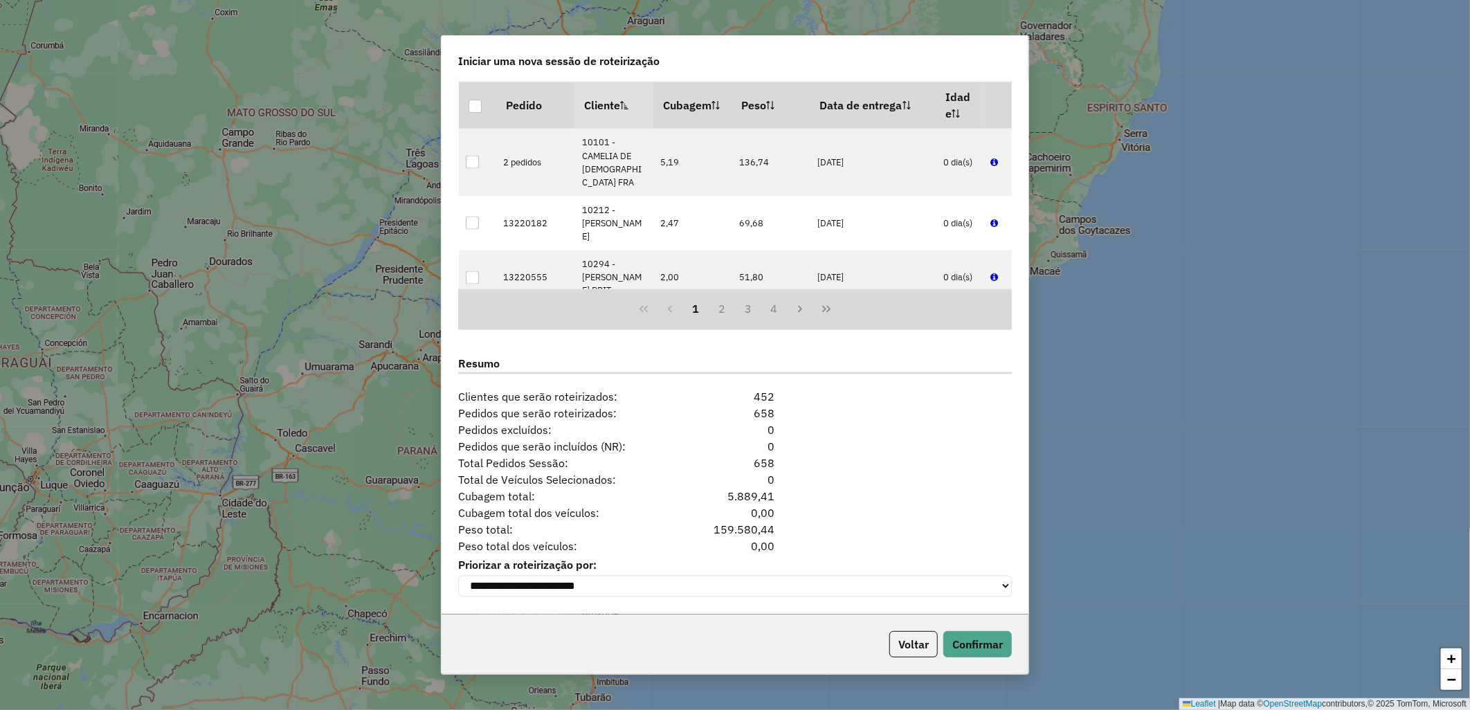
click at [985, 630] on div "Voltar Confirmar" at bounding box center [734, 644] width 587 height 60
click at [999, 652] on button "Confirmar" at bounding box center [977, 644] width 68 height 26
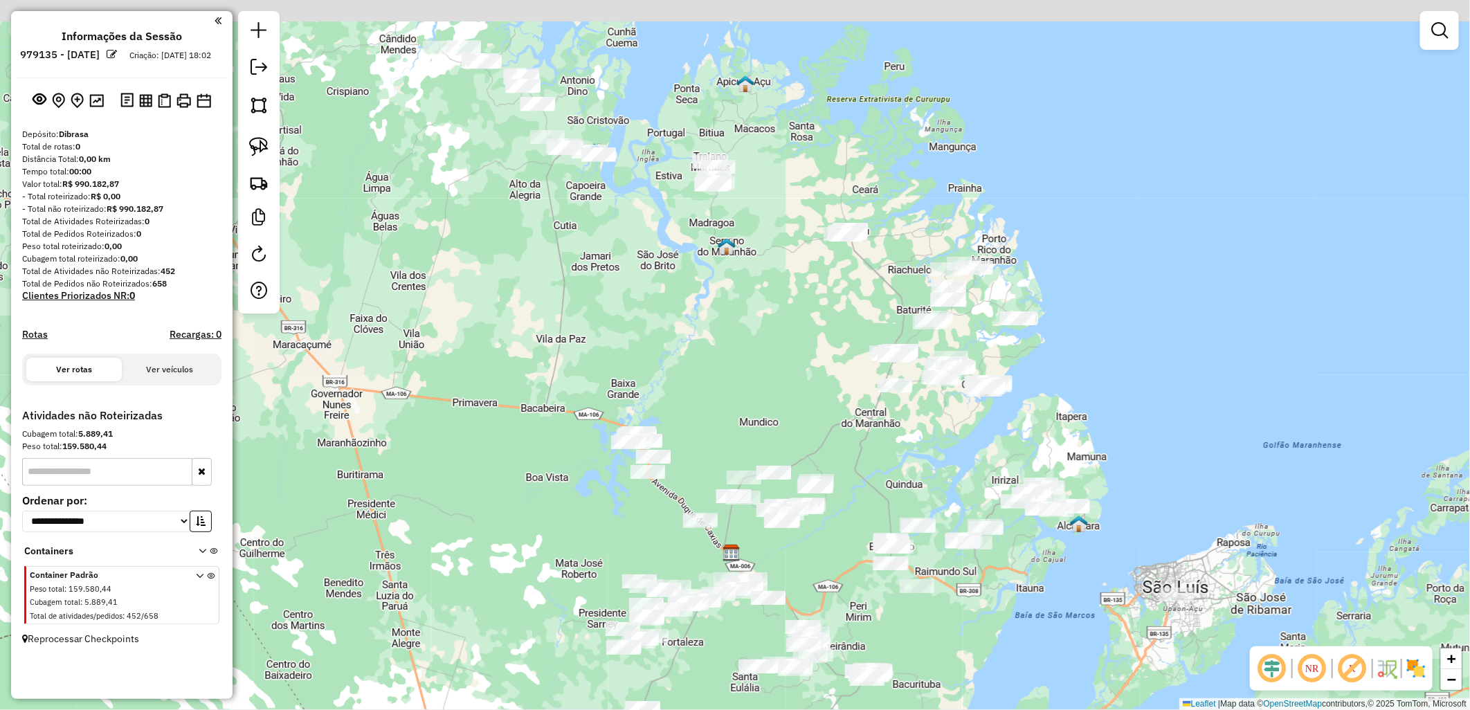
drag, startPoint x: 730, startPoint y: 151, endPoint x: 716, endPoint y: 217, distance: 67.2
click at [727, 369] on div "Janela de atendimento Grade de atendimento Capacidade Transportadoras Veículos …" at bounding box center [735, 355] width 1470 height 710
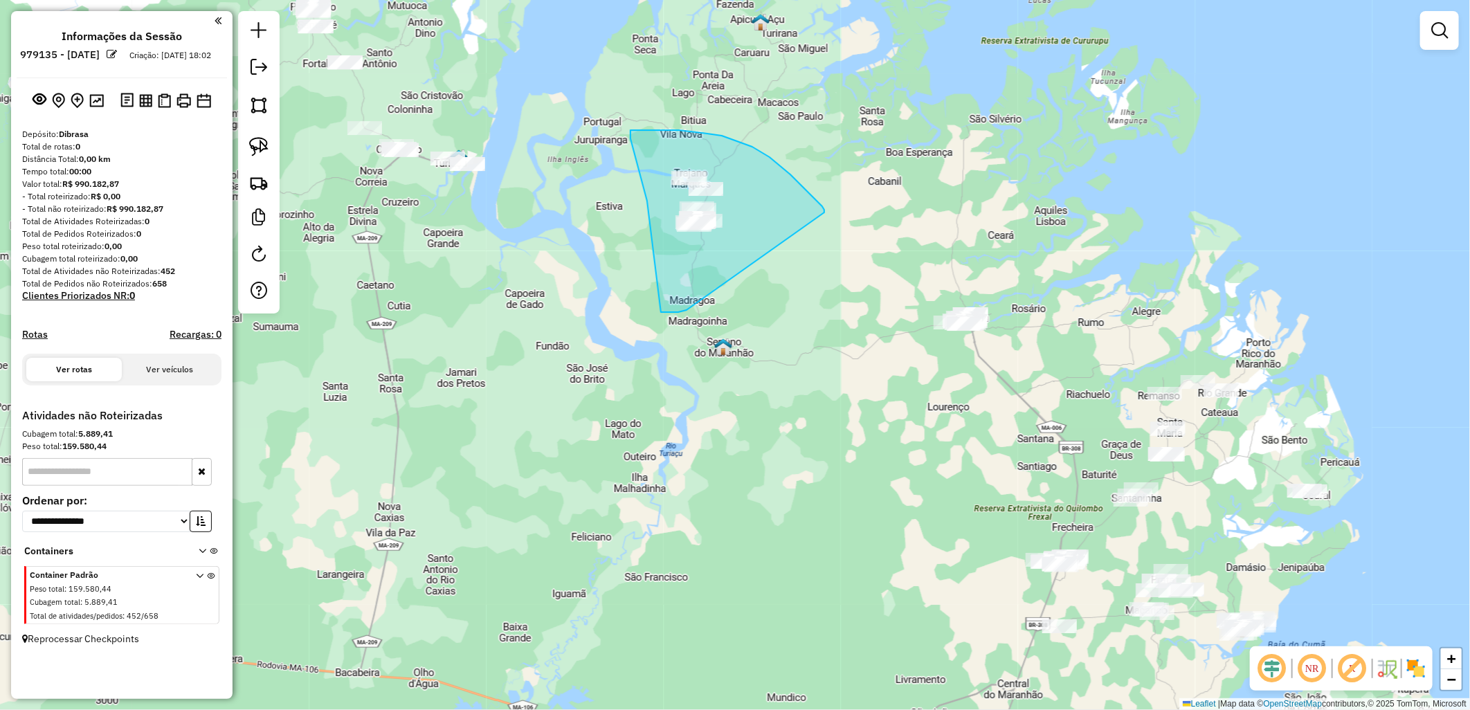
drag, startPoint x: 630, startPoint y: 138, endPoint x: 651, endPoint y: 309, distance: 172.2
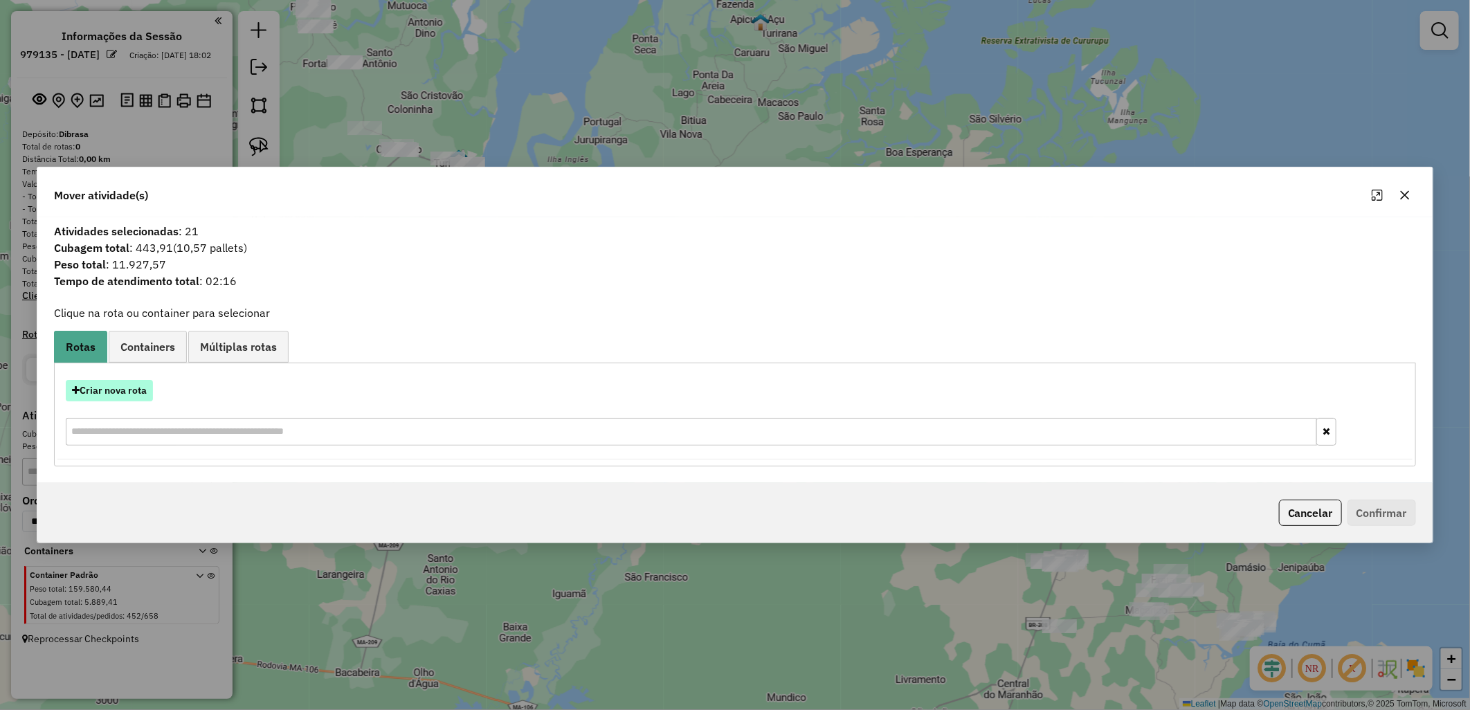
click at [118, 387] on button "Criar nova rota" at bounding box center [109, 390] width 87 height 21
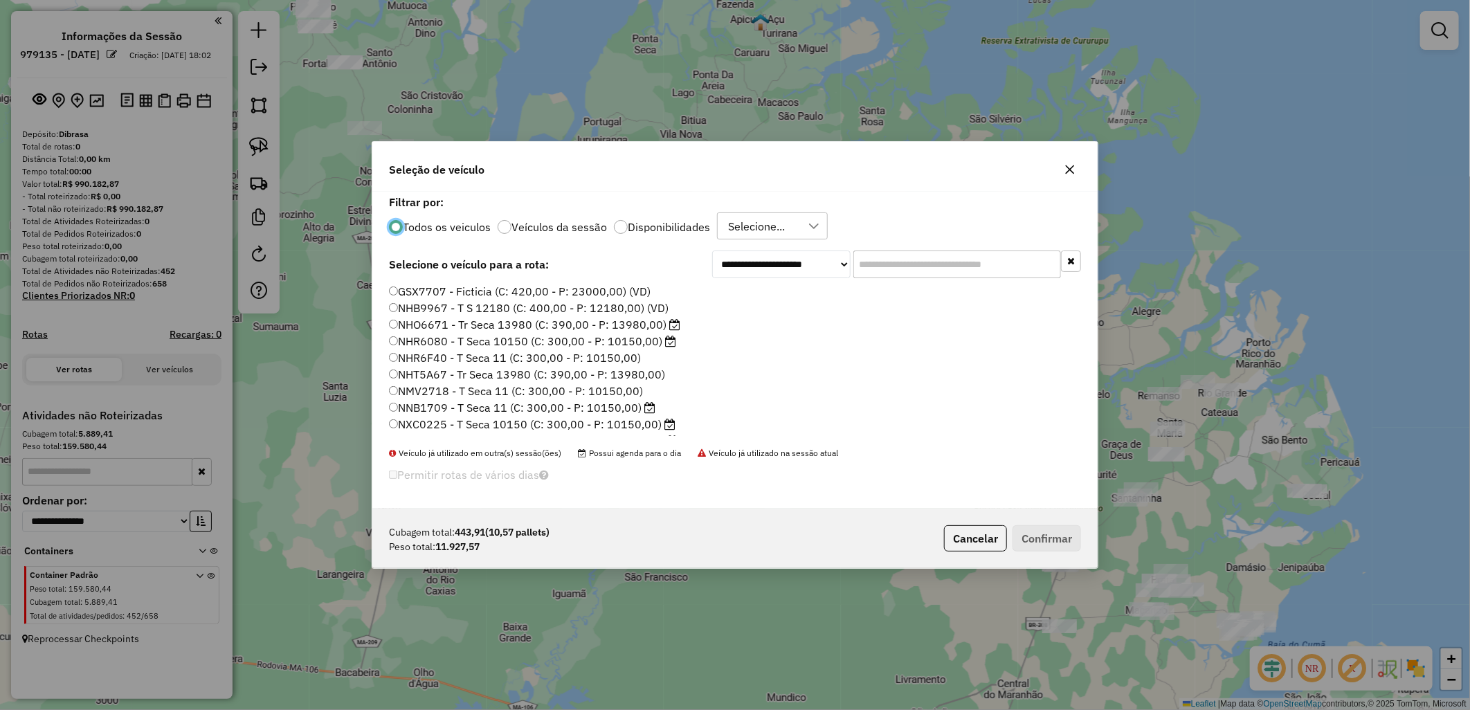
scroll to position [154, 0]
click at [609, 224] on div "Todos os veiculos Veículos da sessão Disponibilidades Selecione..." at bounding box center [735, 226] width 692 height 28
click at [623, 226] on div at bounding box center [621, 227] width 14 height 14
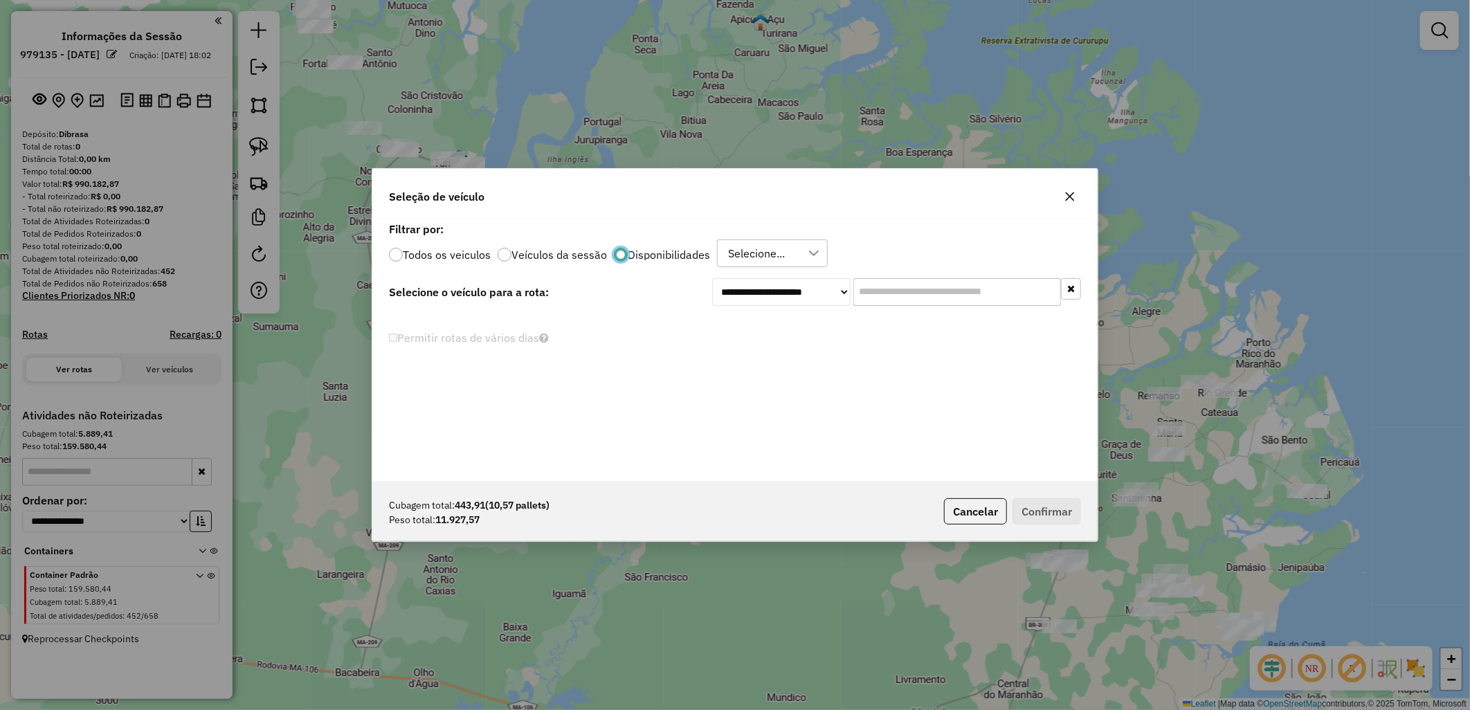
scroll to position [0, 0]
drag, startPoint x: 737, startPoint y: 277, endPoint x: 756, endPoint y: 264, distance: 23.4
click at [742, 278] on select "**********" at bounding box center [781, 292] width 138 height 28
click at [763, 259] on div "Selecione..." at bounding box center [756, 253] width 66 height 26
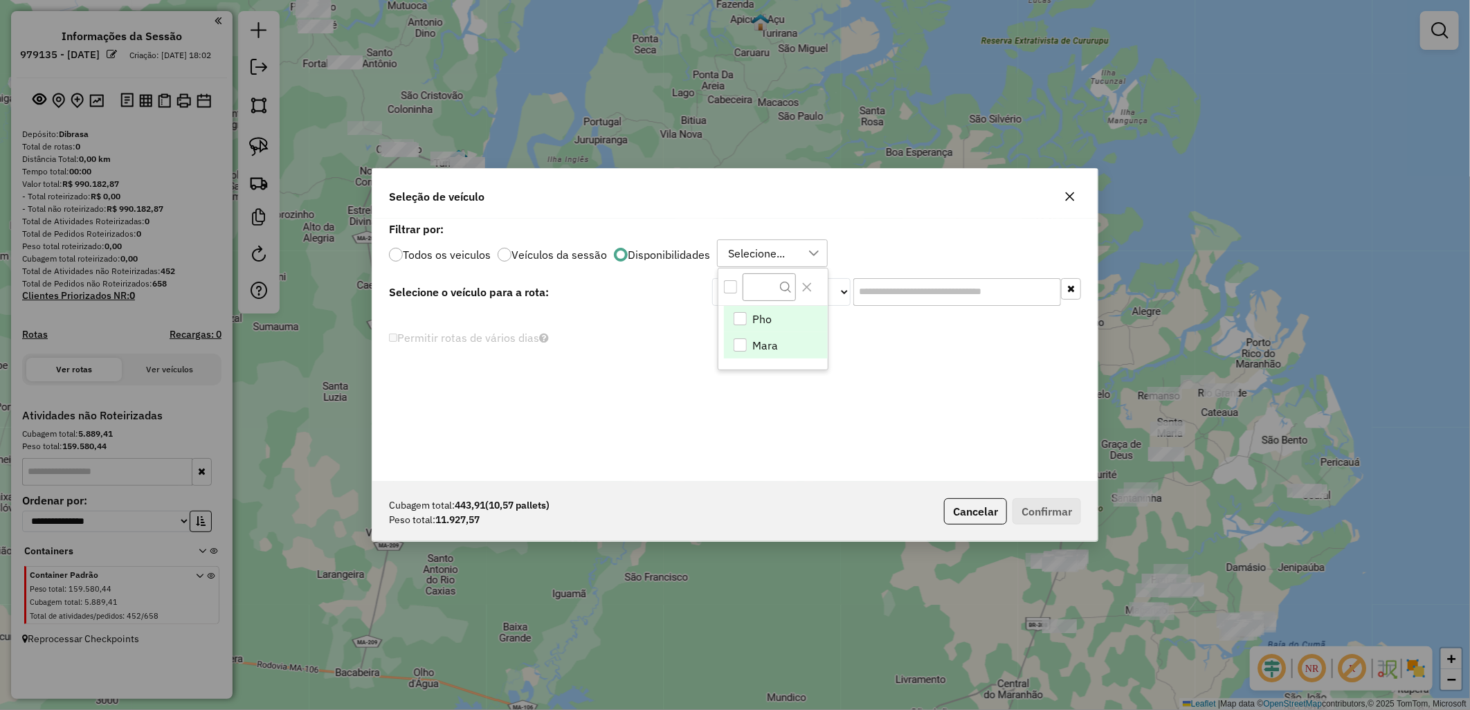
drag, startPoint x: 776, startPoint y: 319, endPoint x: 794, endPoint y: 314, distance: 18.0
click at [776, 320] on li "Pho" at bounding box center [776, 319] width 104 height 26
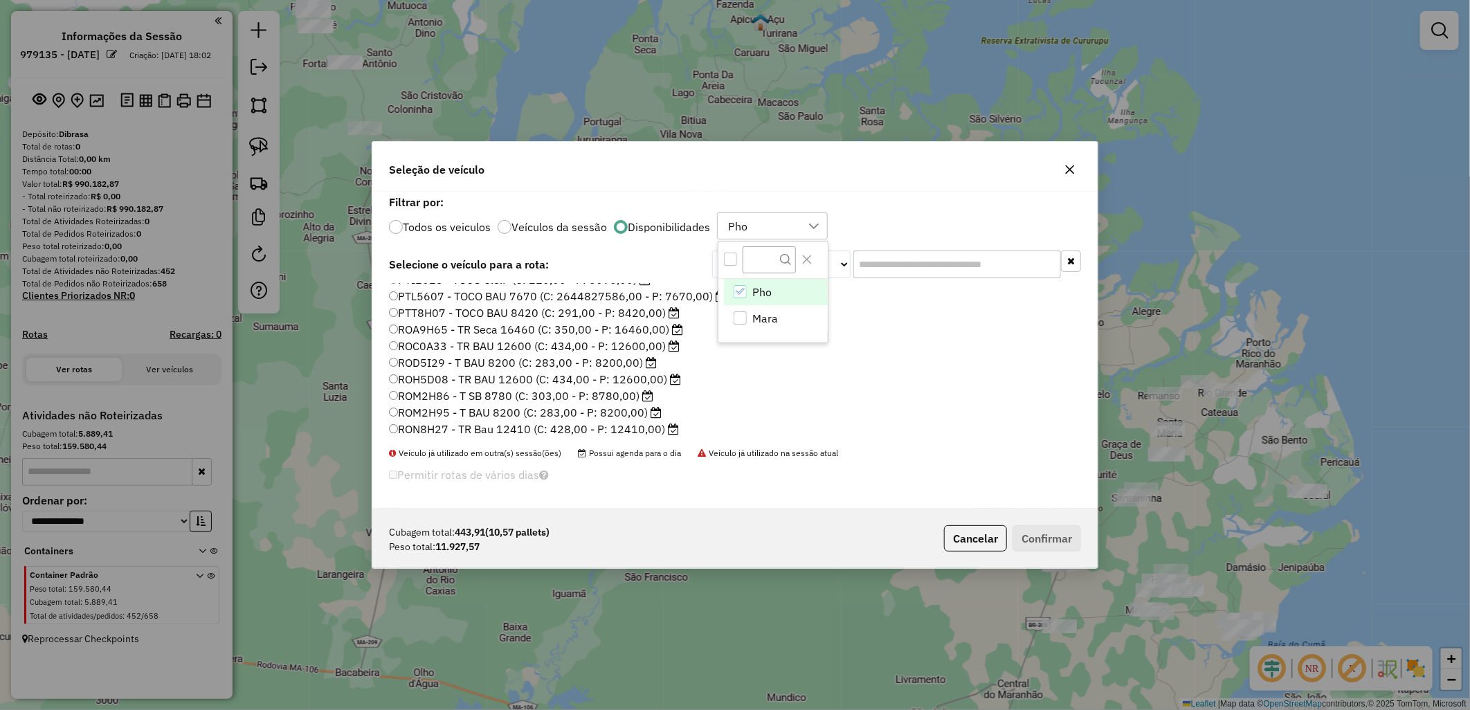
scroll to position [196, 0]
click at [403, 327] on label "RON8H27 - TR Bau 12410 (C: 428,00 - P: 12410,00)" at bounding box center [534, 328] width 290 height 17
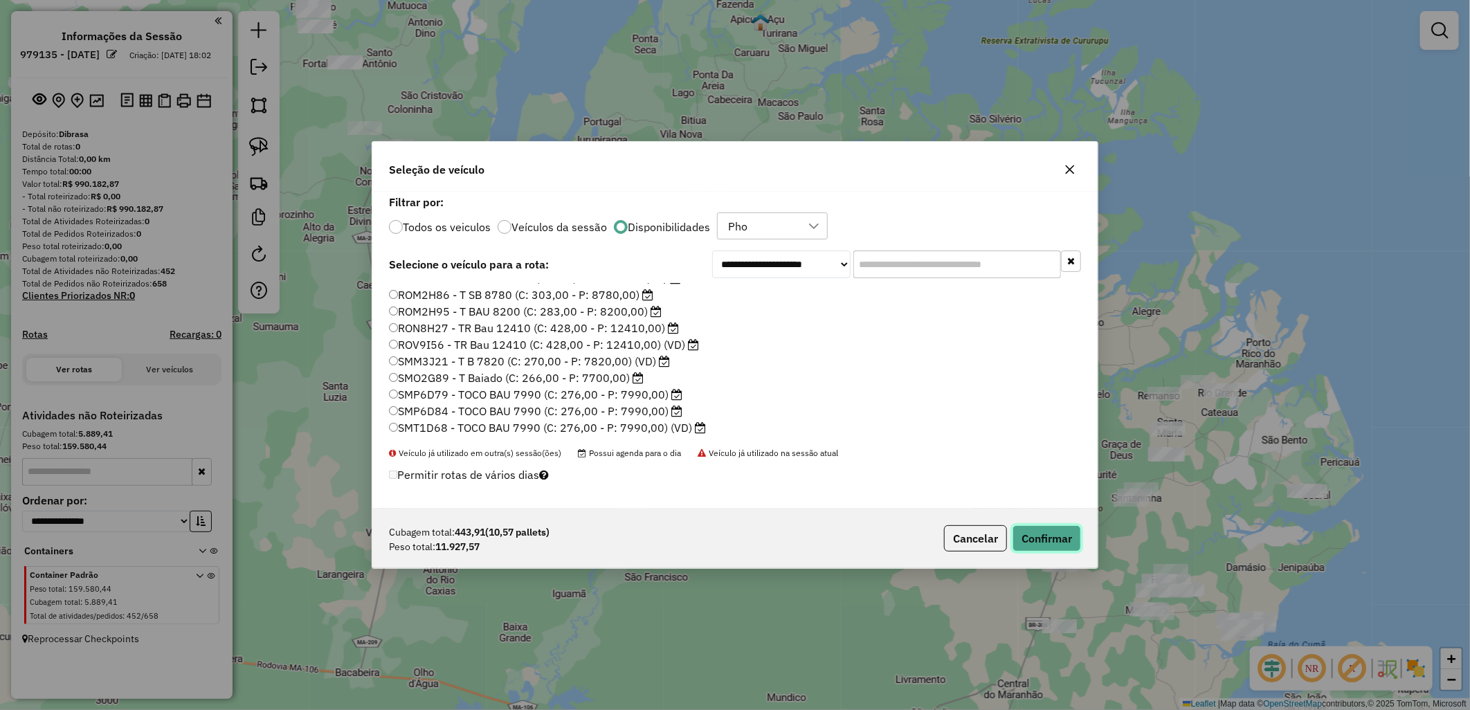
click at [1055, 545] on button "Confirmar" at bounding box center [1046, 538] width 68 height 26
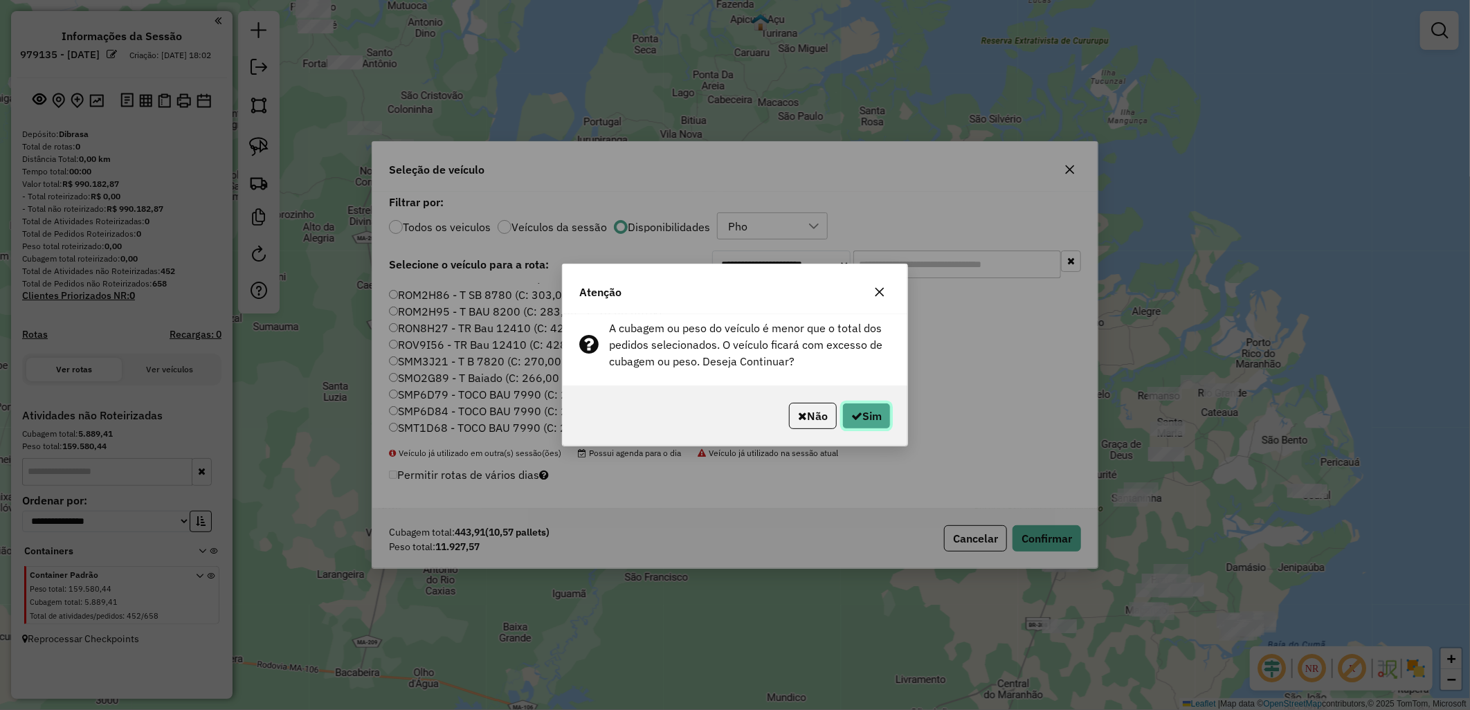
click at [883, 421] on button "Sim" at bounding box center [866, 416] width 48 height 26
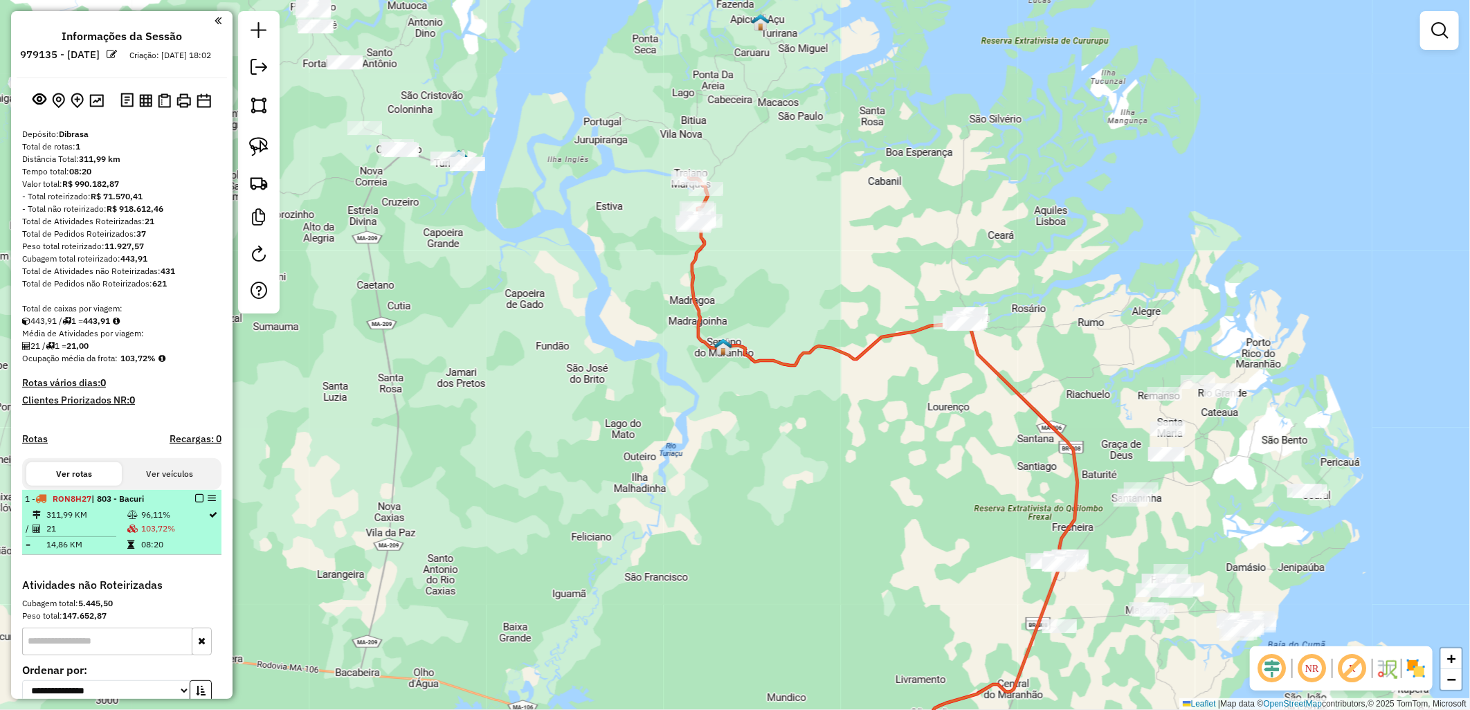
click at [195, 502] on em at bounding box center [199, 498] width 8 height 8
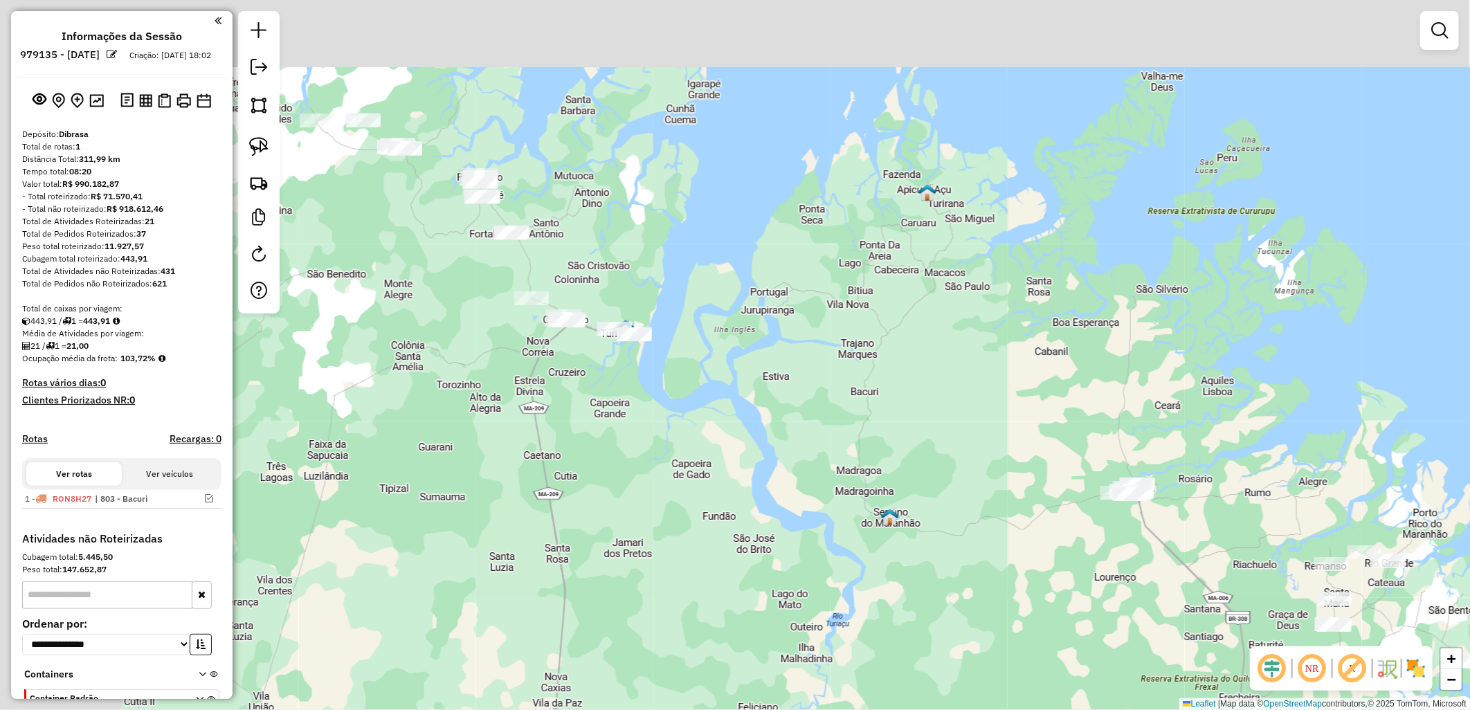
drag, startPoint x: 473, startPoint y: 425, endPoint x: 515, endPoint y: 489, distance: 77.3
click at [515, 489] on div "Janela de atendimento Grade de atendimento Capacidade Transportadoras Veículos …" at bounding box center [735, 355] width 1470 height 710
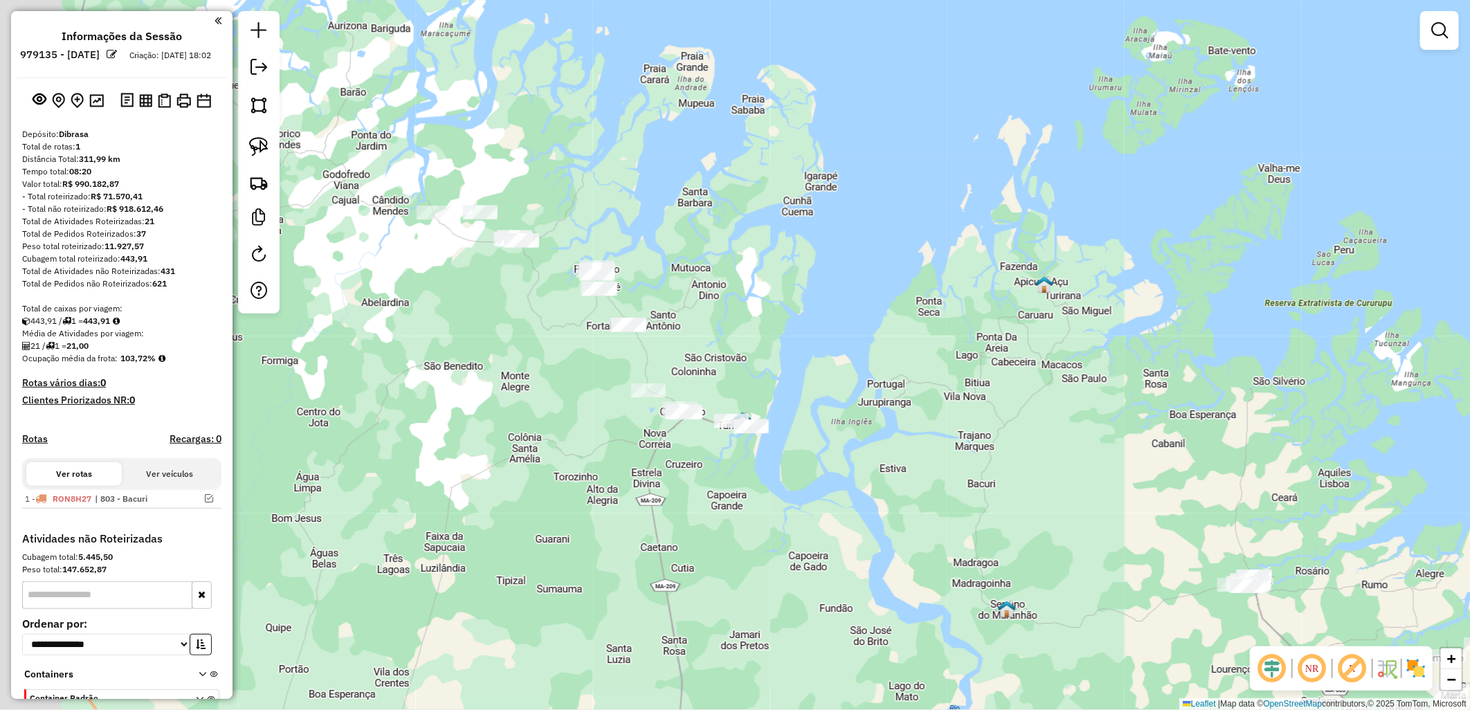
click at [549, 305] on div "Janela de atendimento Grade de atendimento Capacidade Transportadoras Veículos …" at bounding box center [735, 355] width 1470 height 710
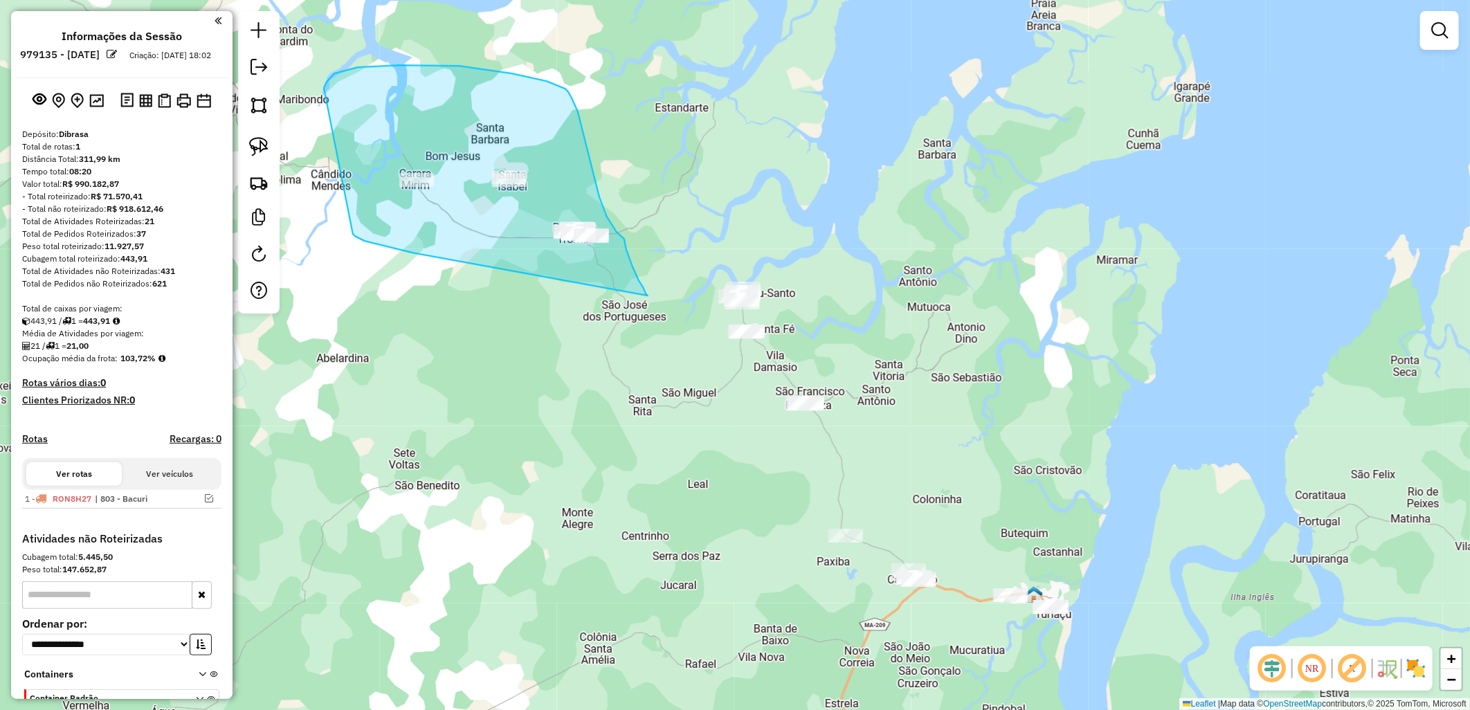
drag, startPoint x: 324, startPoint y: 88, endPoint x: 648, endPoint y: 295, distance: 384.6
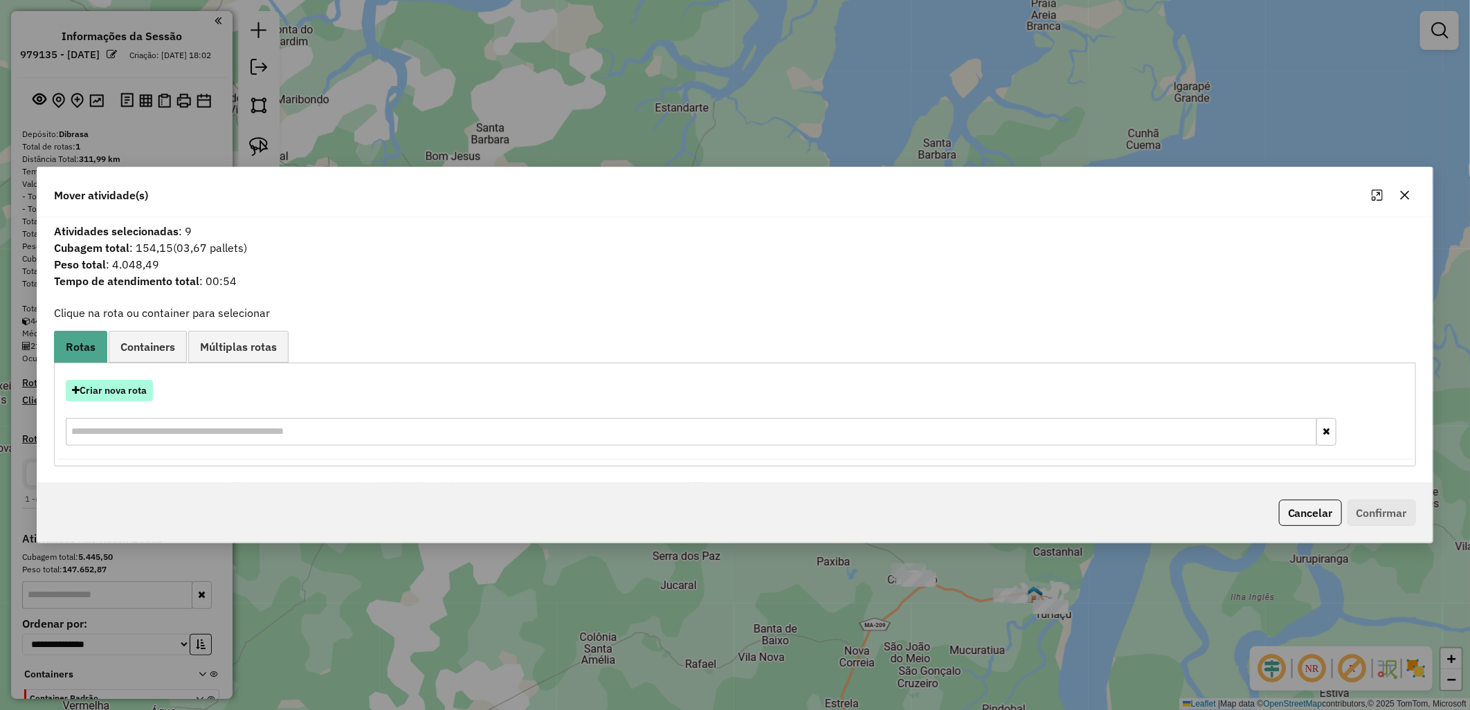
click at [140, 386] on button "Criar nova rota" at bounding box center [109, 390] width 87 height 21
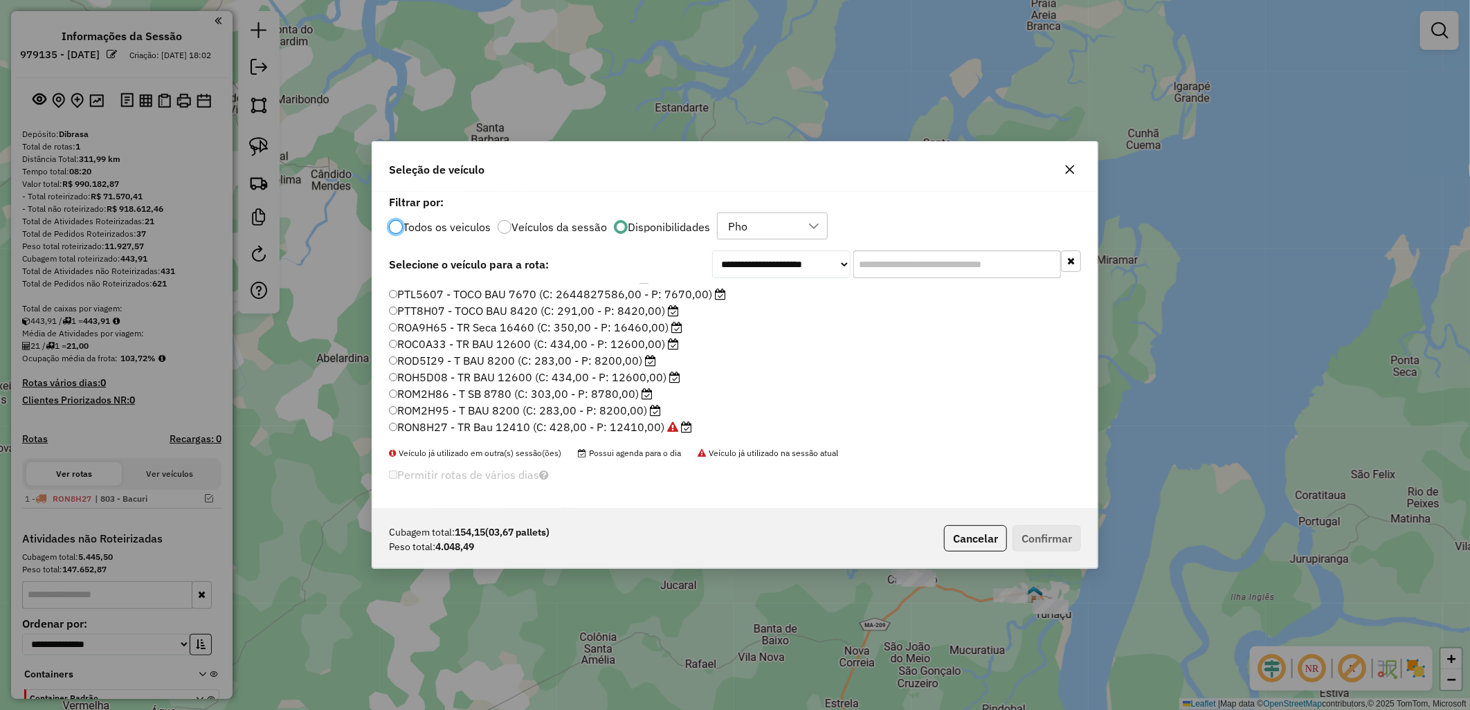
scroll to position [119, 0]
click at [440, 333] on label "ROD5I29 - T BAU 8200 (C: 283,00 - P: 8200,00)" at bounding box center [522, 338] width 267 height 17
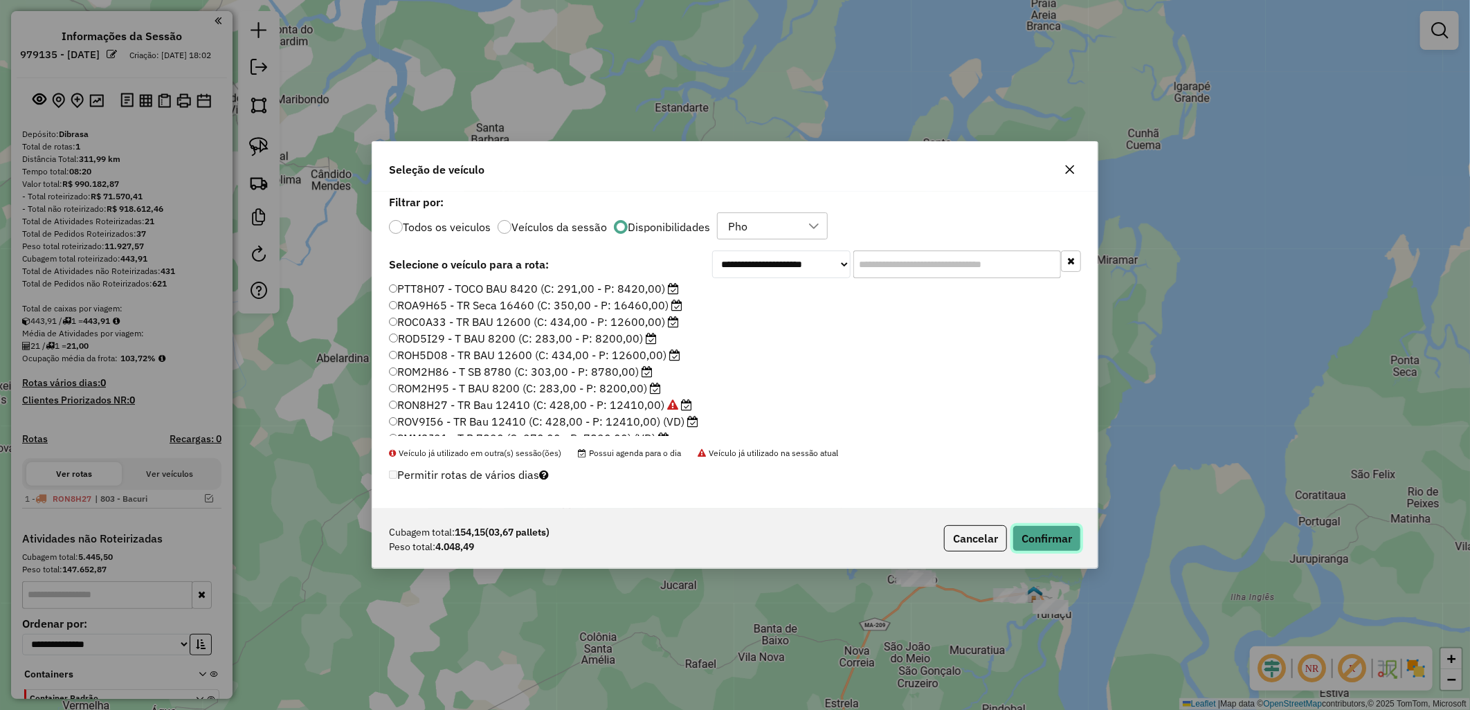
click at [1041, 547] on button "Confirmar" at bounding box center [1046, 538] width 68 height 26
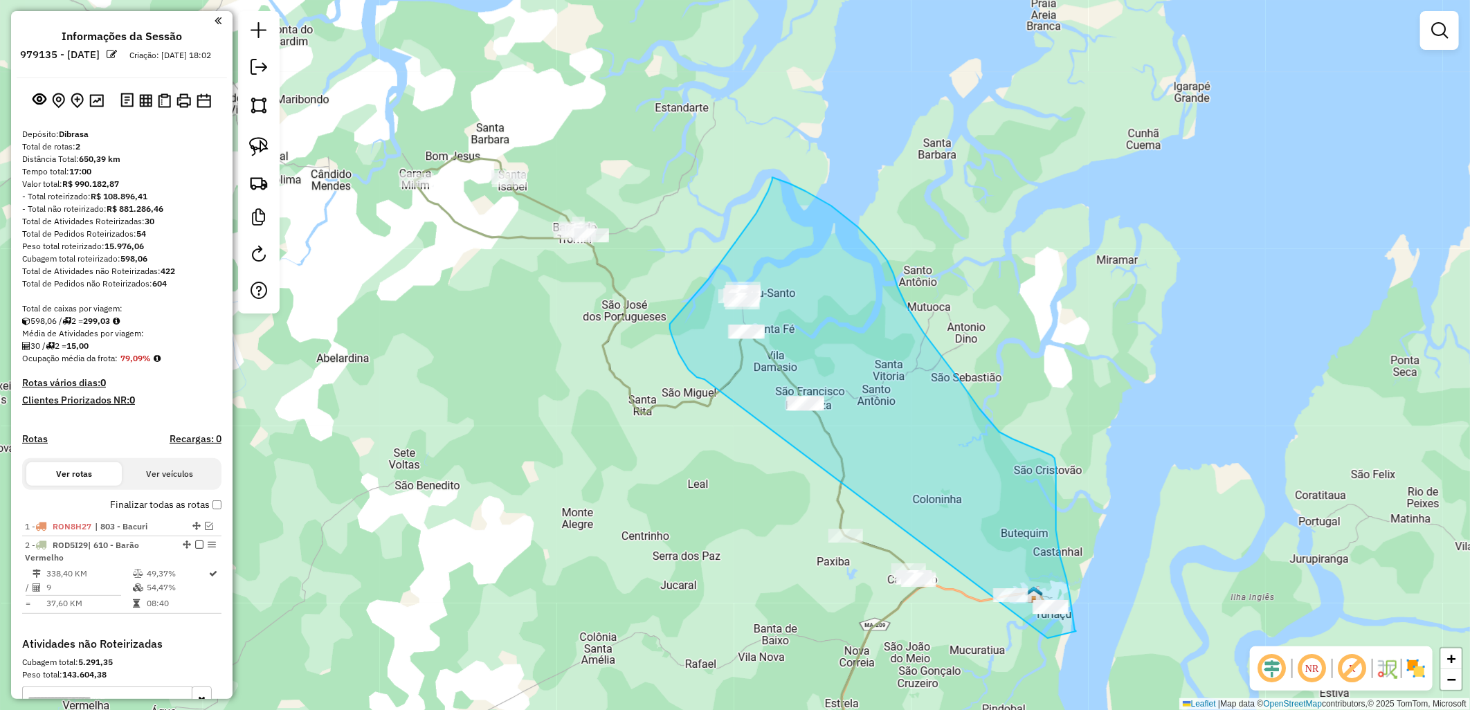
drag, startPoint x: 679, startPoint y: 354, endPoint x: 816, endPoint y: 649, distance: 326.0
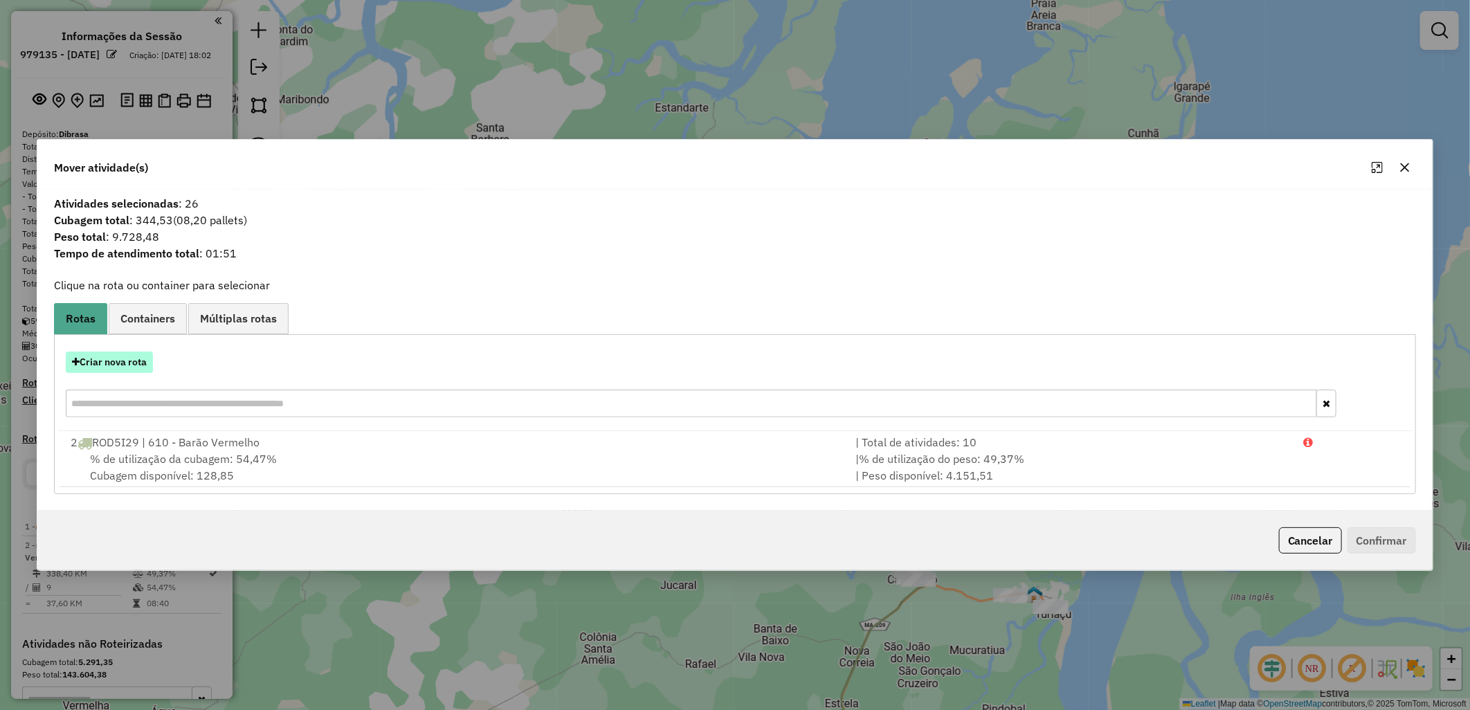
click at [134, 360] on button "Criar nova rota" at bounding box center [109, 361] width 87 height 21
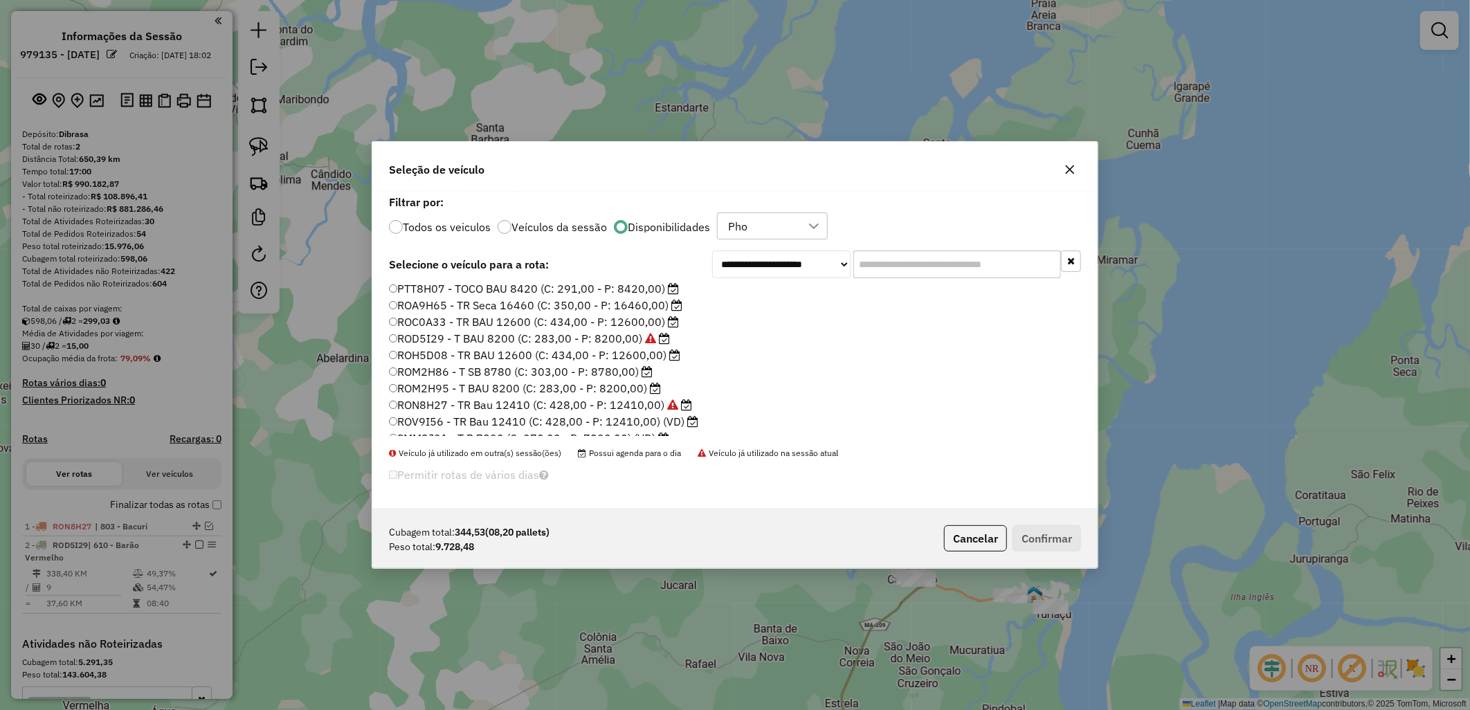
click at [513, 374] on label "ROM2H86 - T SB 8780 (C: 303,00 - P: 8780,00)" at bounding box center [521, 371] width 264 height 17
click at [1066, 536] on button "Confirmar" at bounding box center [1046, 538] width 68 height 26
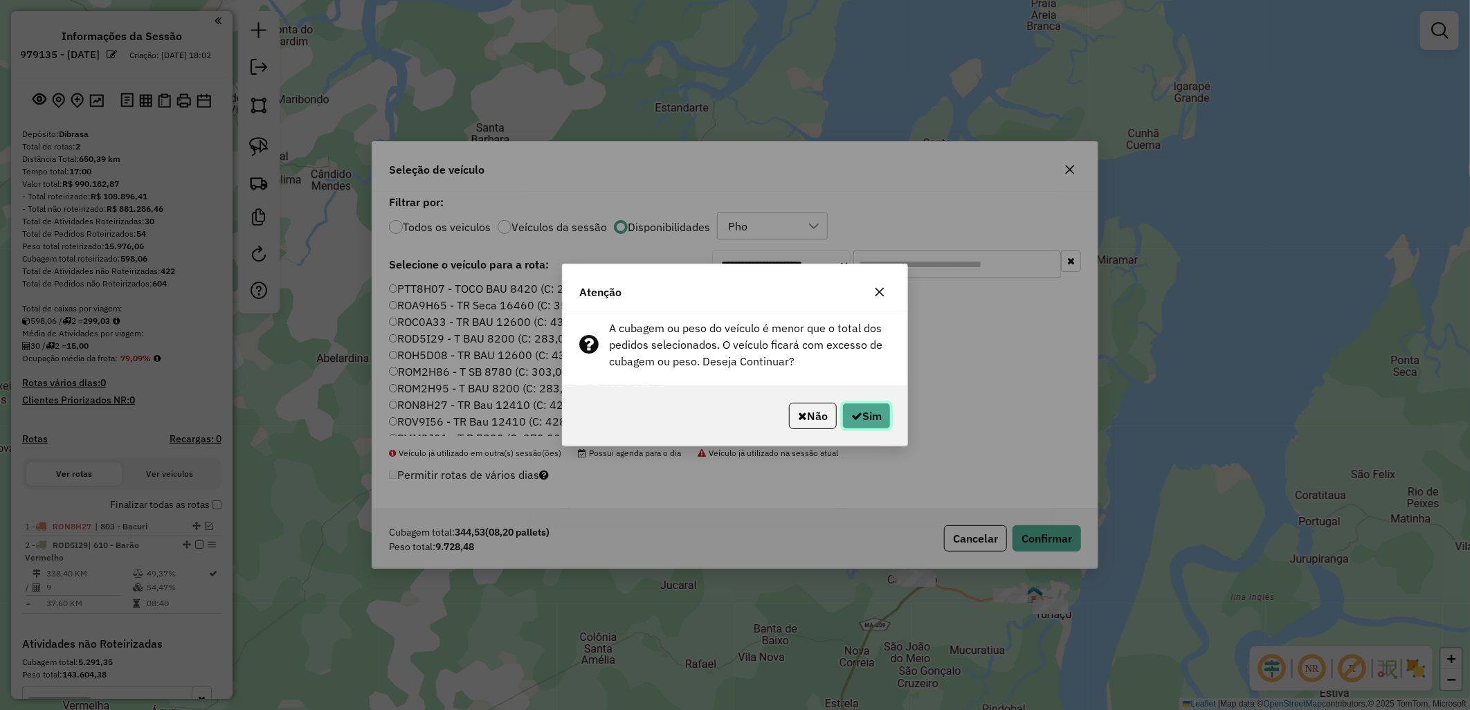
click at [888, 415] on button "Sim" at bounding box center [866, 416] width 48 height 26
click at [869, 405] on li "RON8H27 - TR Bau 12410 (C: 428,00 - P: 12410,00)" at bounding box center [735, 405] width 692 height 17
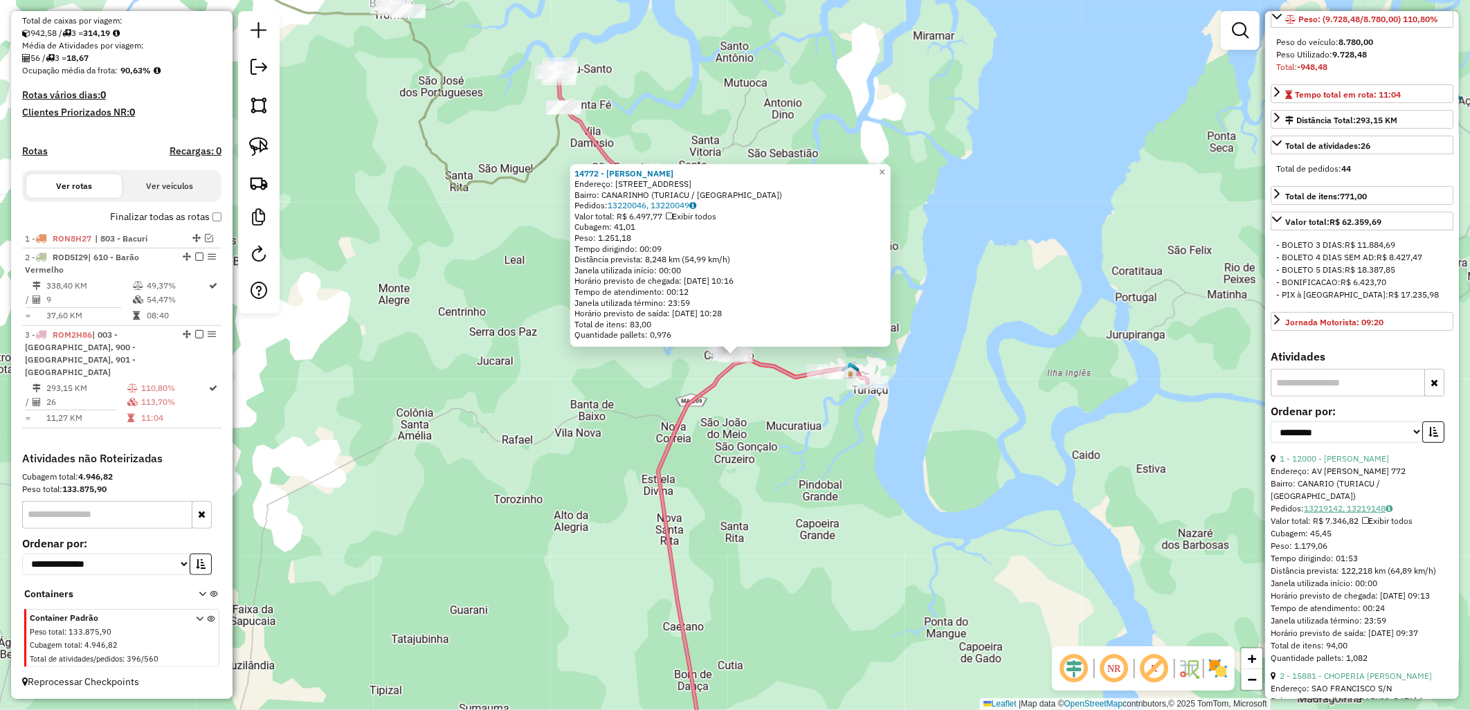
scroll to position [230, 0]
click at [1325, 442] on select "**********" at bounding box center [1346, 431] width 152 height 21
select select "**********"
click at [1270, 442] on select "**********" at bounding box center [1346, 431] width 152 height 21
click at [1428, 436] on icon "button" at bounding box center [1433, 431] width 10 height 10
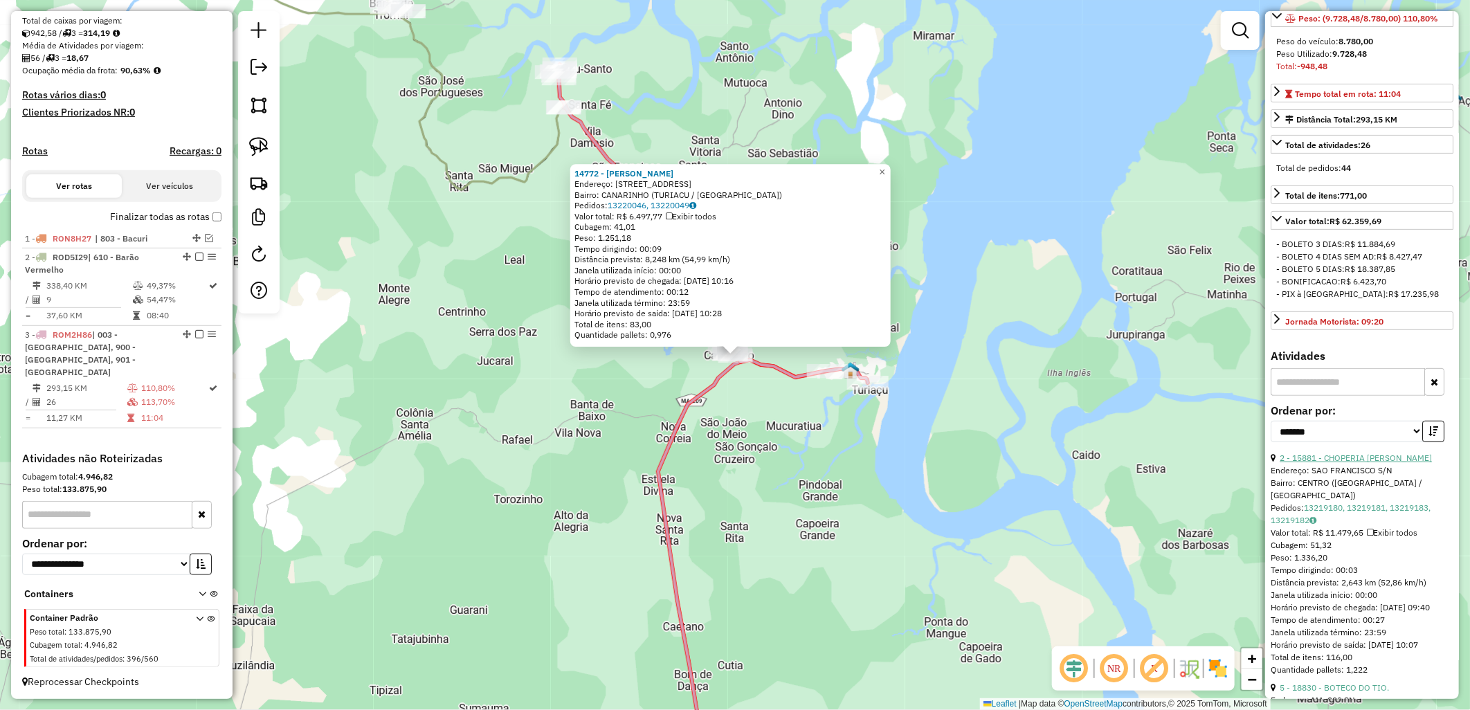
click at [1312, 463] on link "2 - 15881 - CHOPERIA IURY CHOPP" at bounding box center [1355, 458] width 152 height 10
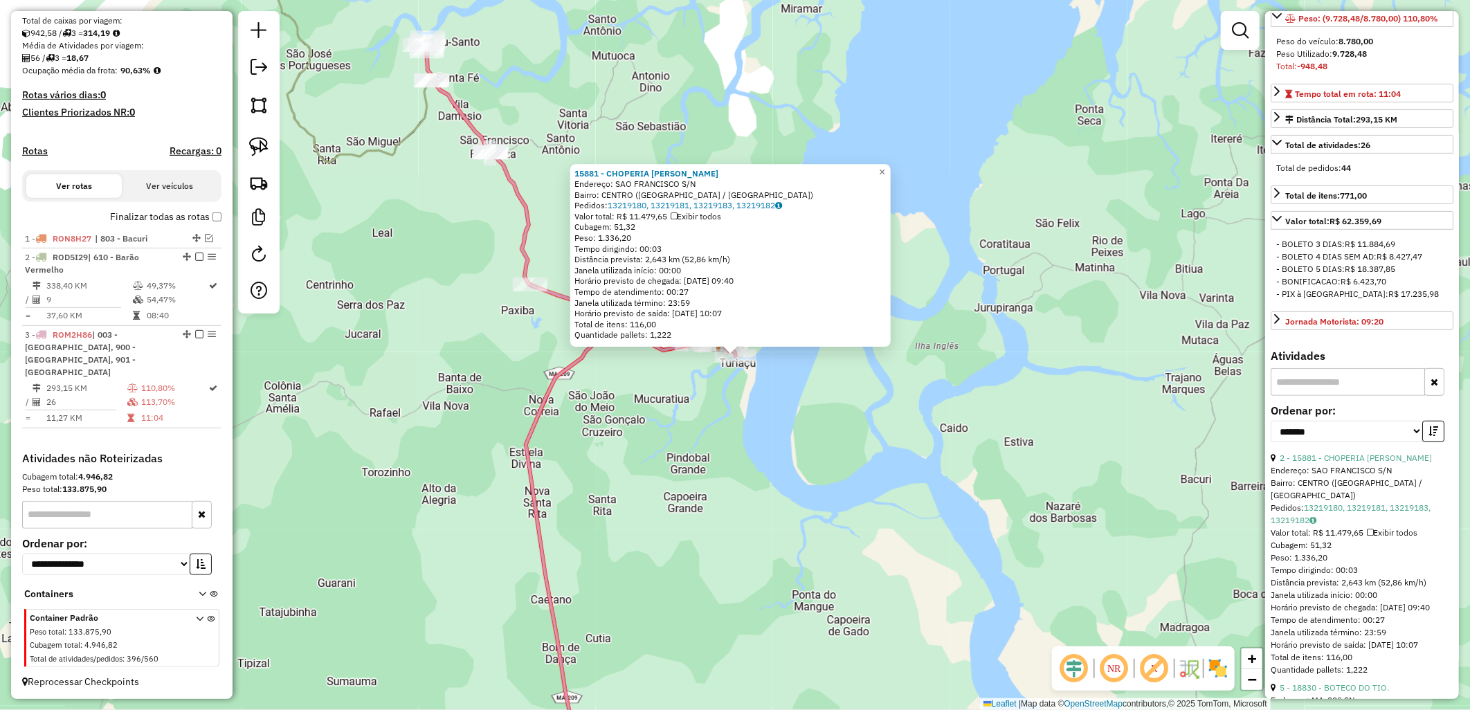
scroll to position [538, 0]
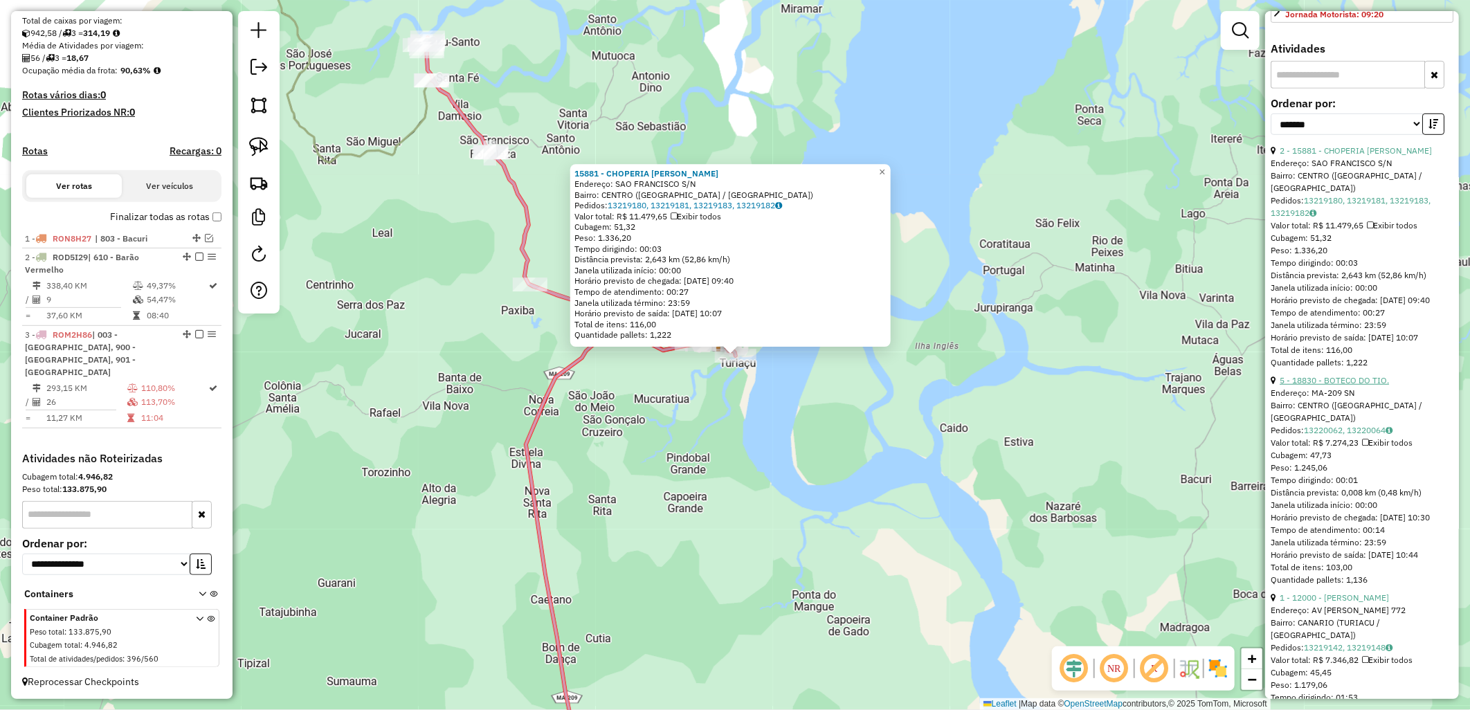
click at [1365, 385] on link "5 - 18830 - BOTECO DO TIO." at bounding box center [1333, 380] width 109 height 10
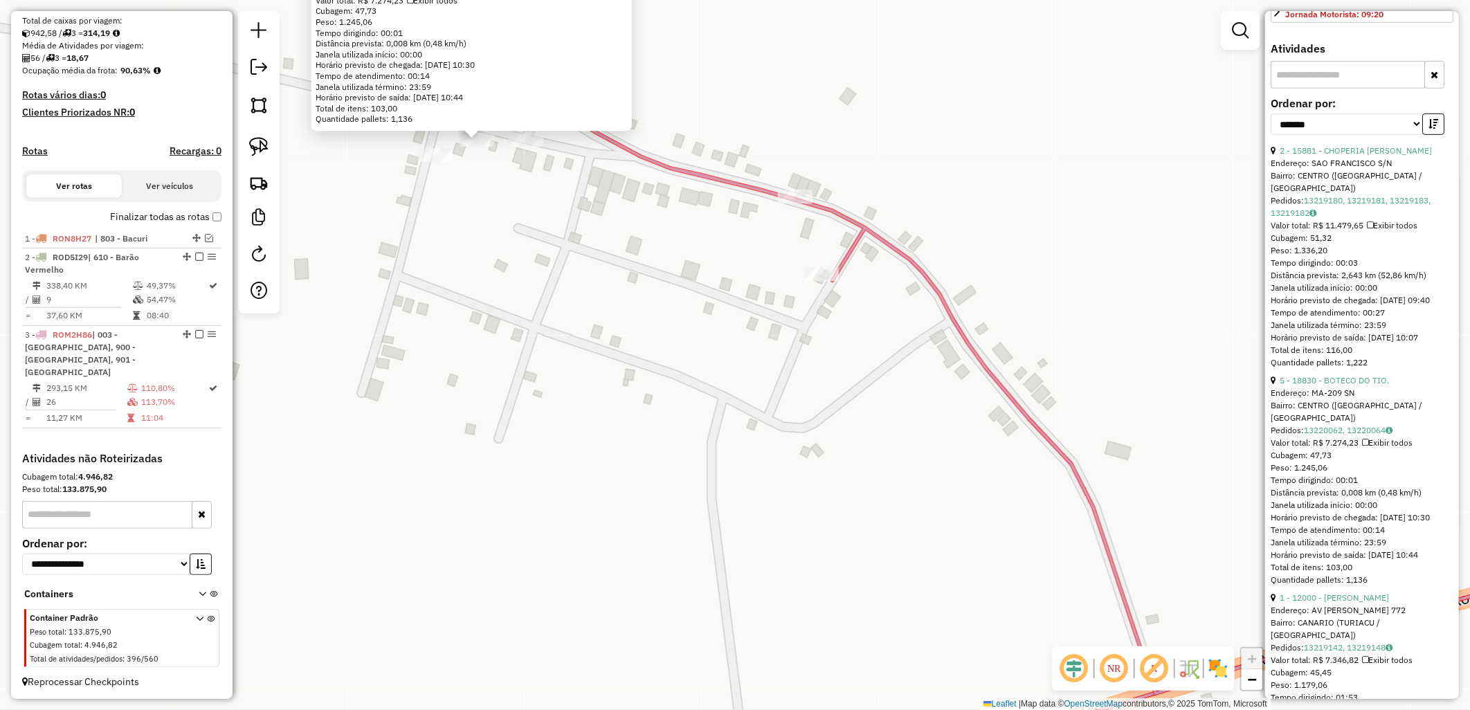
click at [489, 174] on div "18830 - BOTECO DO TIO. Endereço: MA-209 SN Bairro: CENTRO (TURIACU / MA) Pedido…" at bounding box center [735, 355] width 1470 height 710
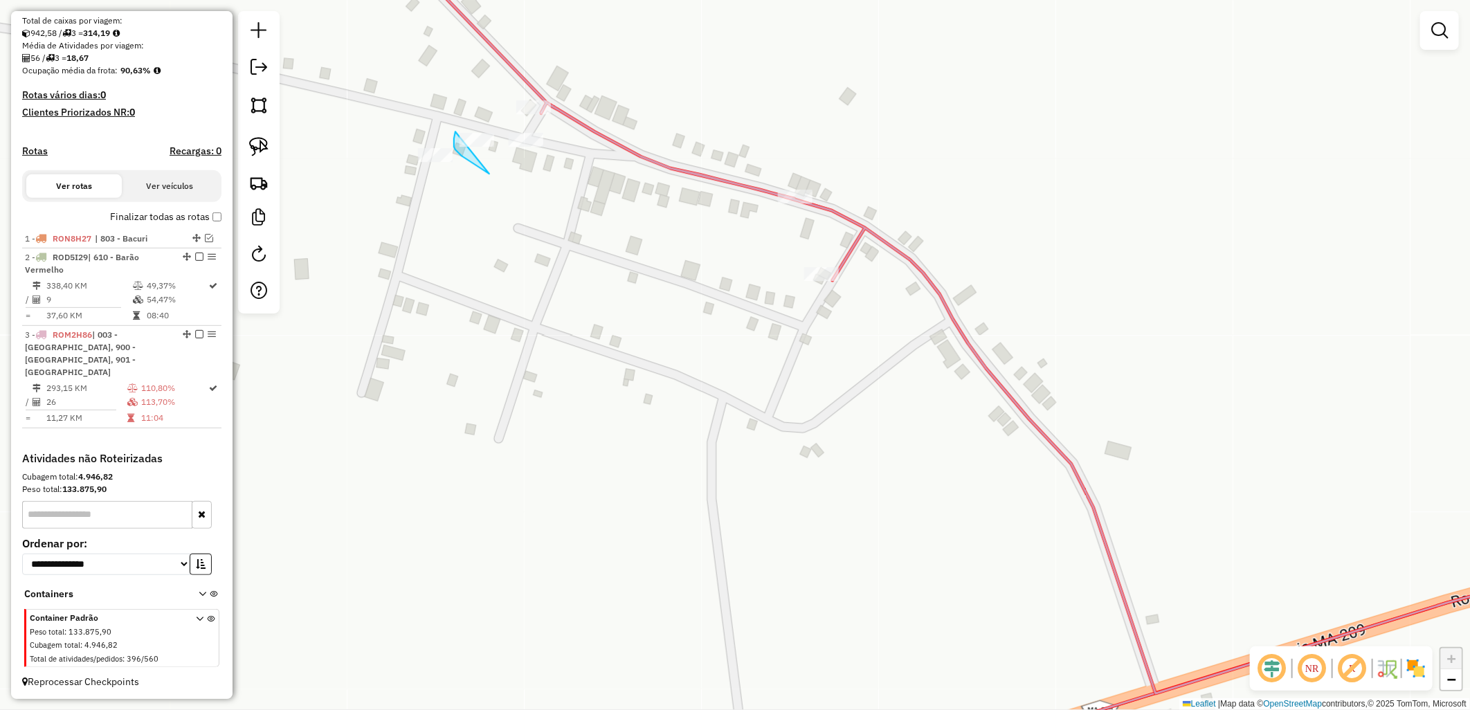
drag, startPoint x: 489, startPoint y: 174, endPoint x: 469, endPoint y: 92, distance: 84.1
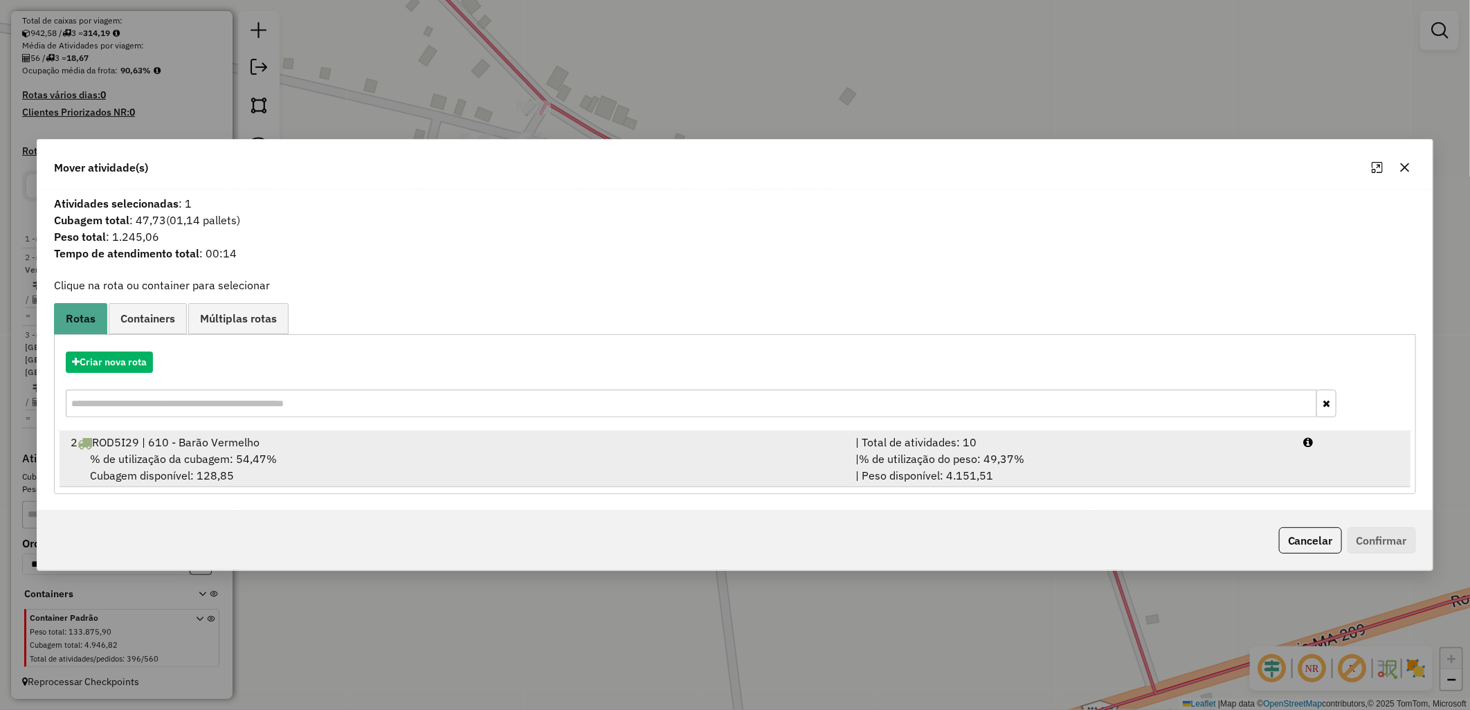
drag, startPoint x: 478, startPoint y: 455, endPoint x: 496, endPoint y: 457, distance: 18.2
click at [478, 455] on div "% de utilização da cubagem: 54,47% Cubagem disponível: 128,85" at bounding box center [454, 466] width 785 height 33
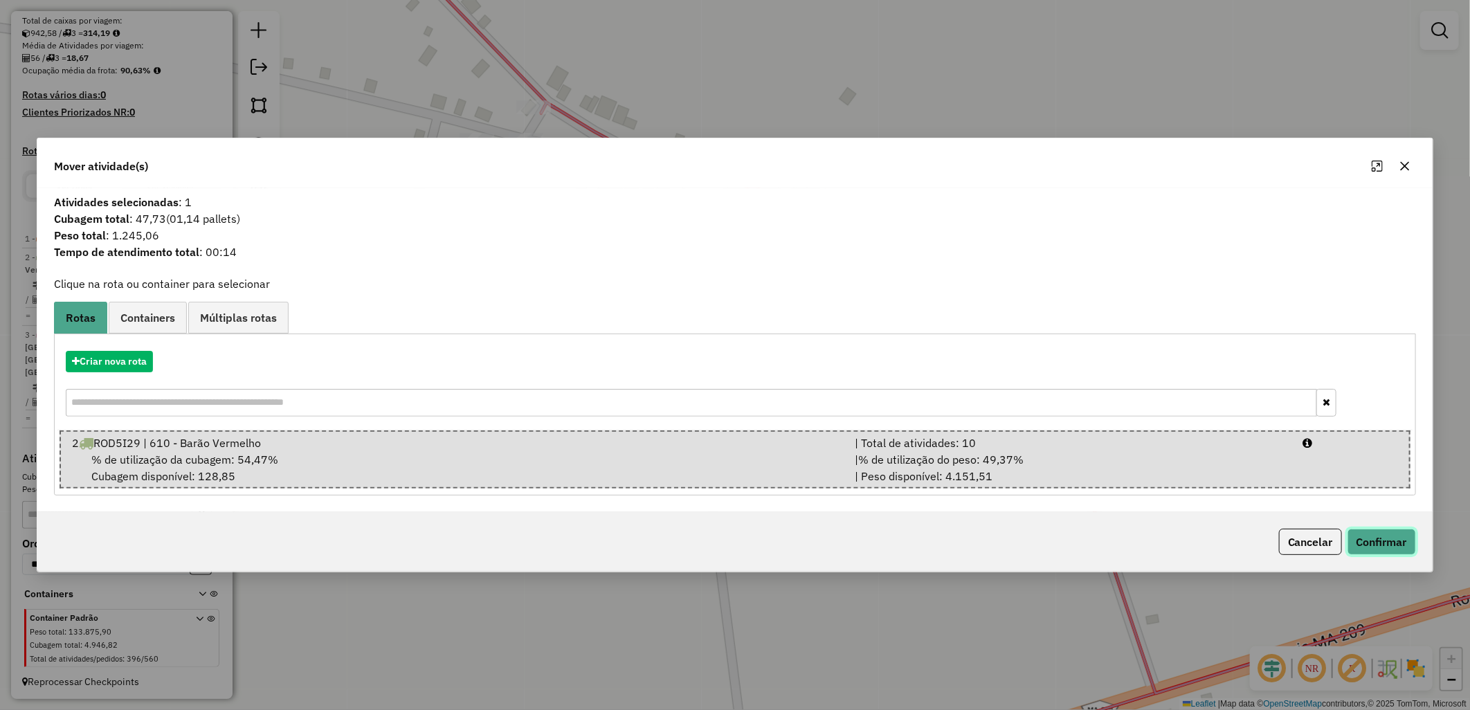
click at [1374, 541] on button "Confirmar" at bounding box center [1381, 542] width 68 height 26
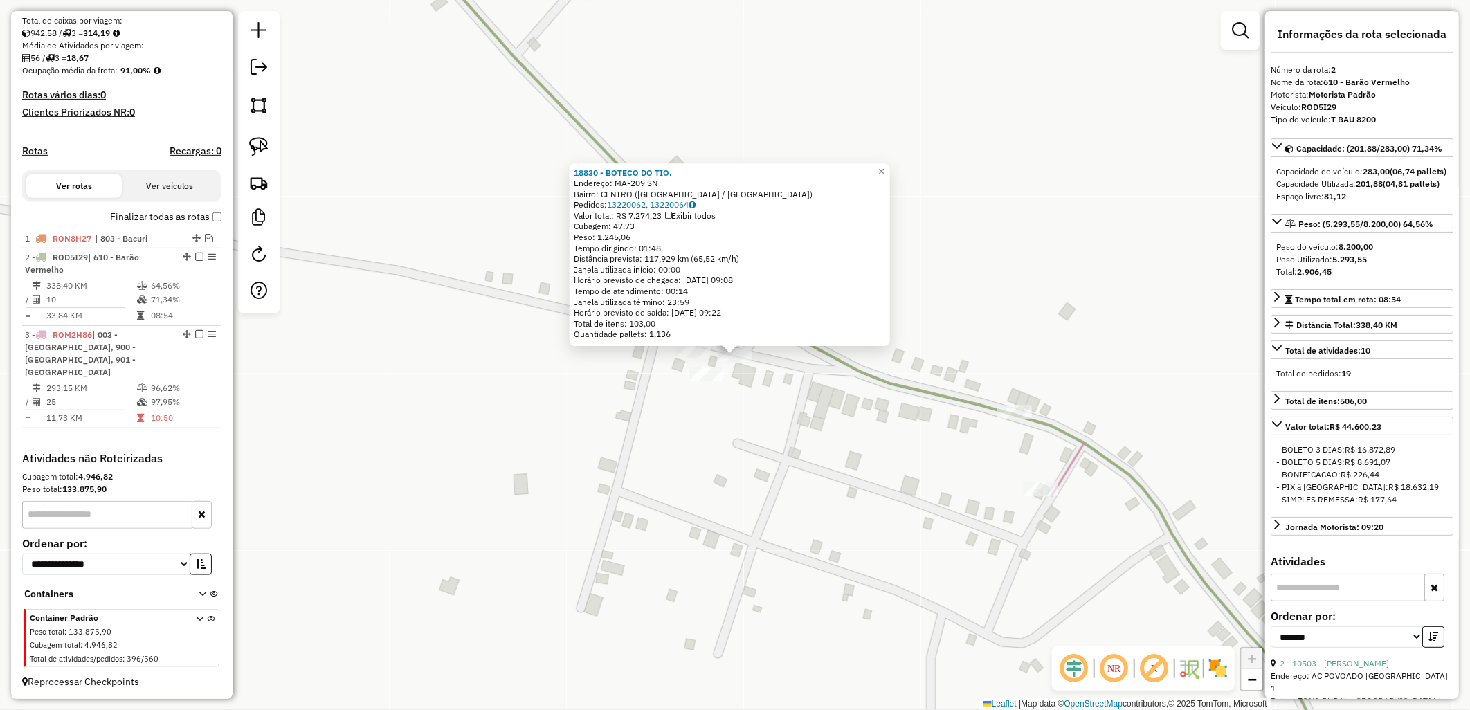
click at [1005, 429] on div "18830 - BOTECO DO TIO. Endereço: MA-209 SN Bairro: CENTRO (TURIACU / MA) Pedido…" at bounding box center [735, 355] width 1470 height 710
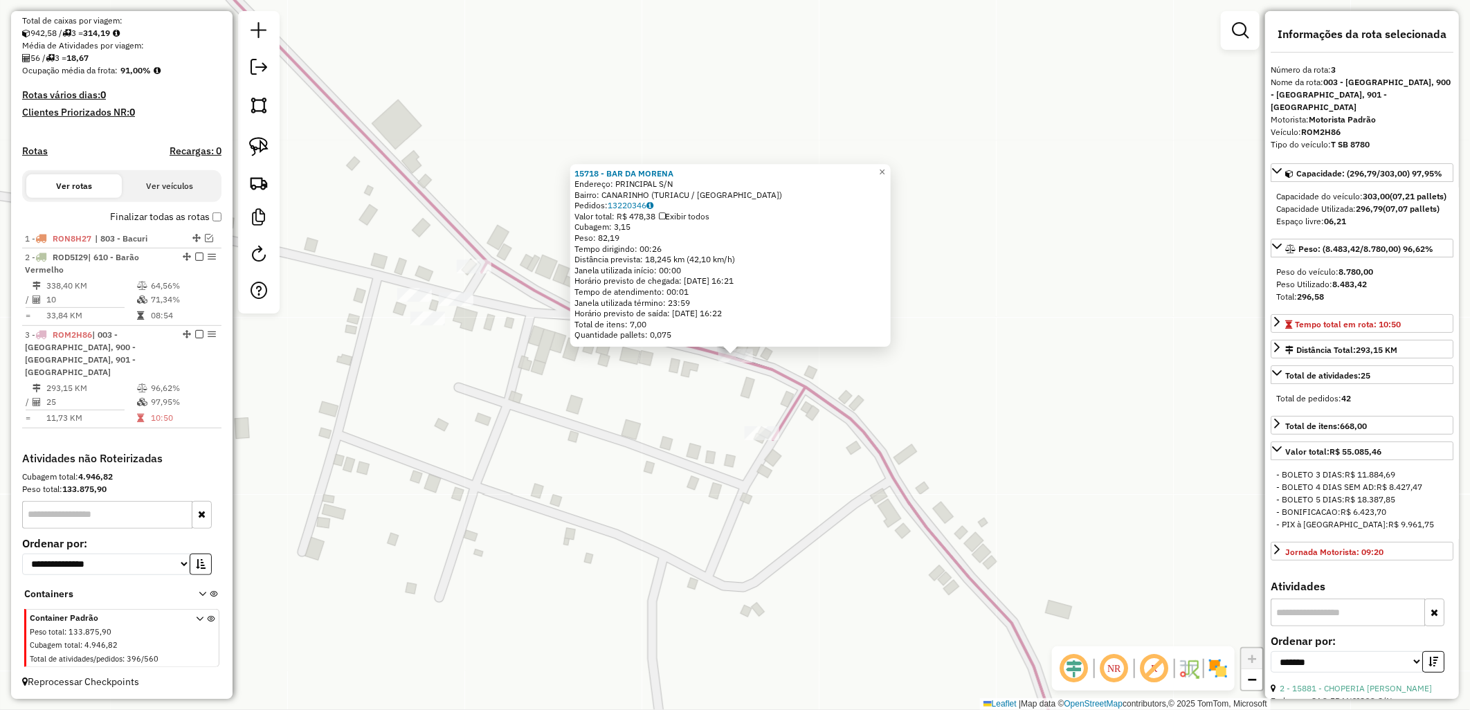
click at [601, 414] on div "15718 - BAR DA MORENA Endereço: PRINCIPAL S/N Bairro: CANARINHO (TURIACU / MA) …" at bounding box center [735, 355] width 1470 height 710
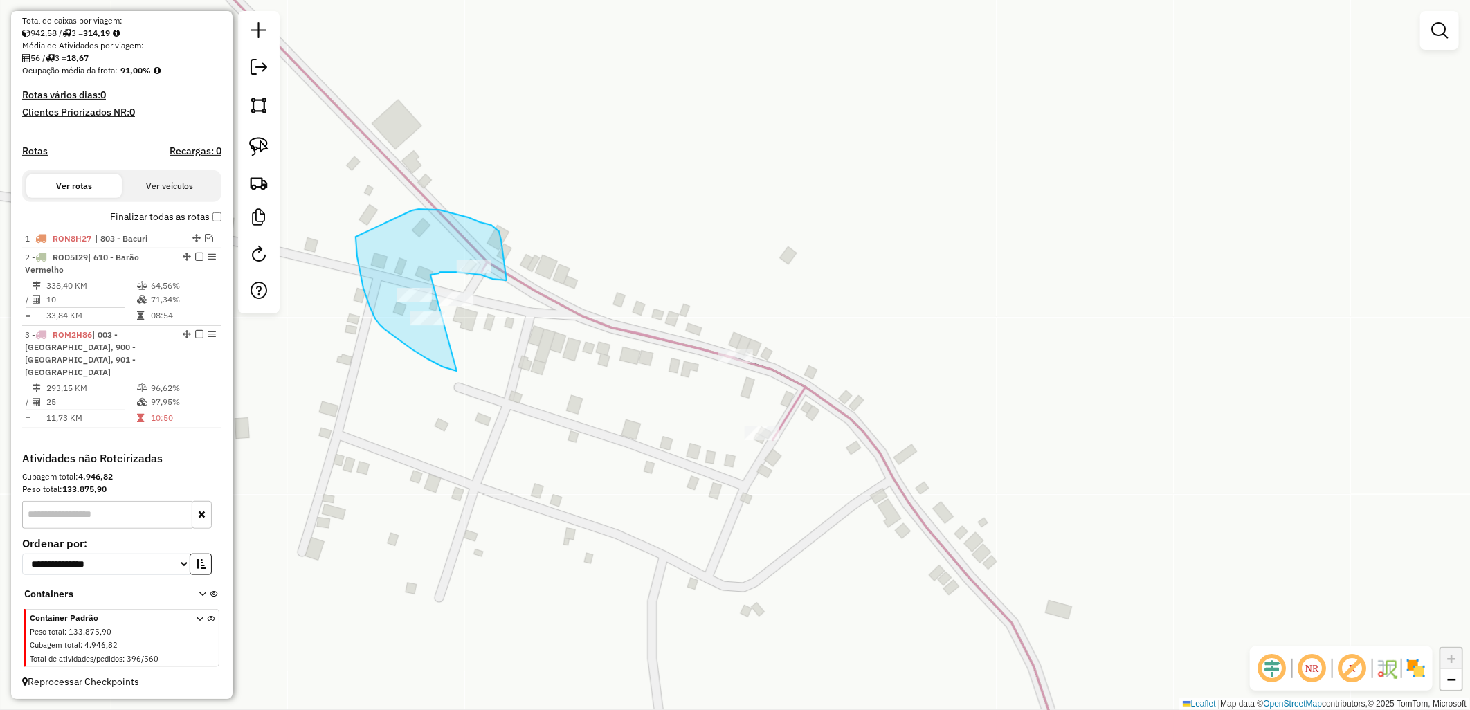
drag, startPoint x: 457, startPoint y: 371, endPoint x: 430, endPoint y: 275, distance: 99.7
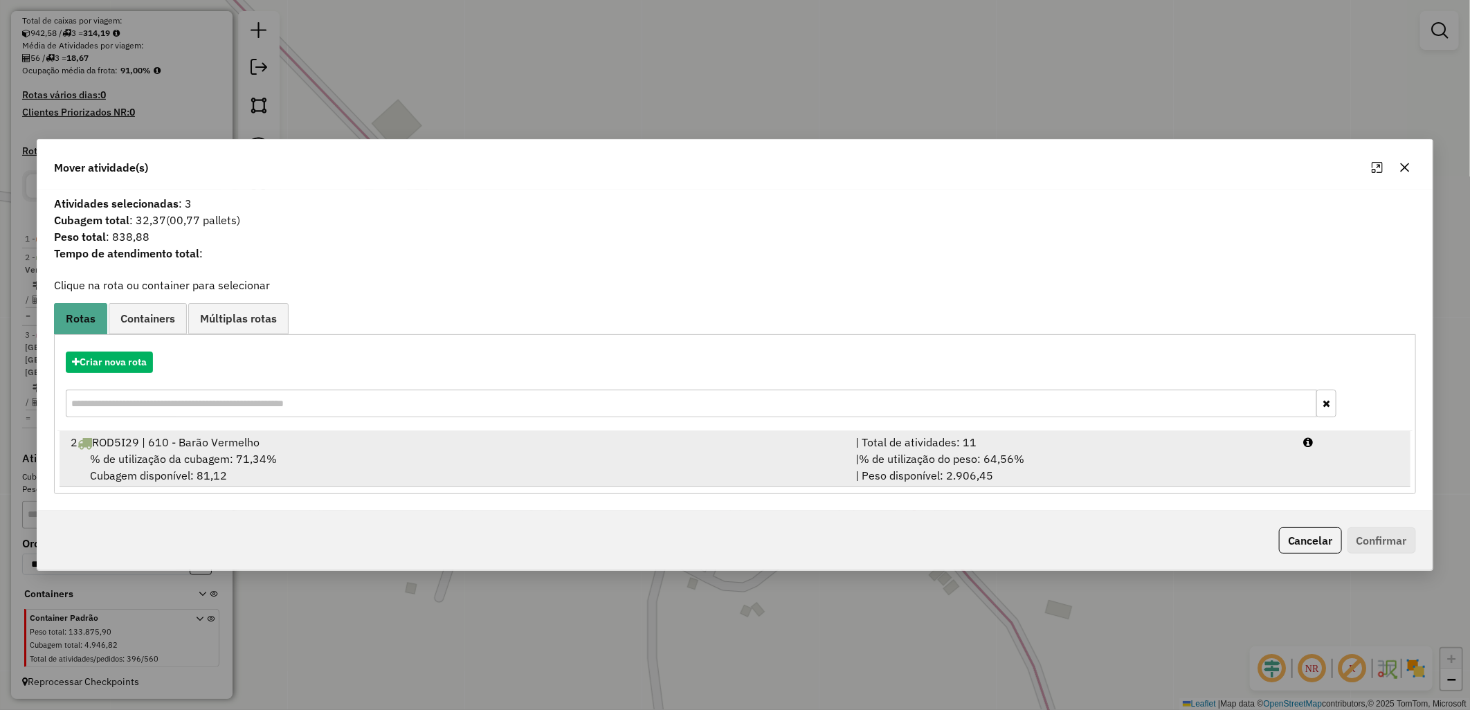
click at [412, 450] on div "2 ROD5I29 | 610 - Barão Vermelho" at bounding box center [454, 442] width 785 height 17
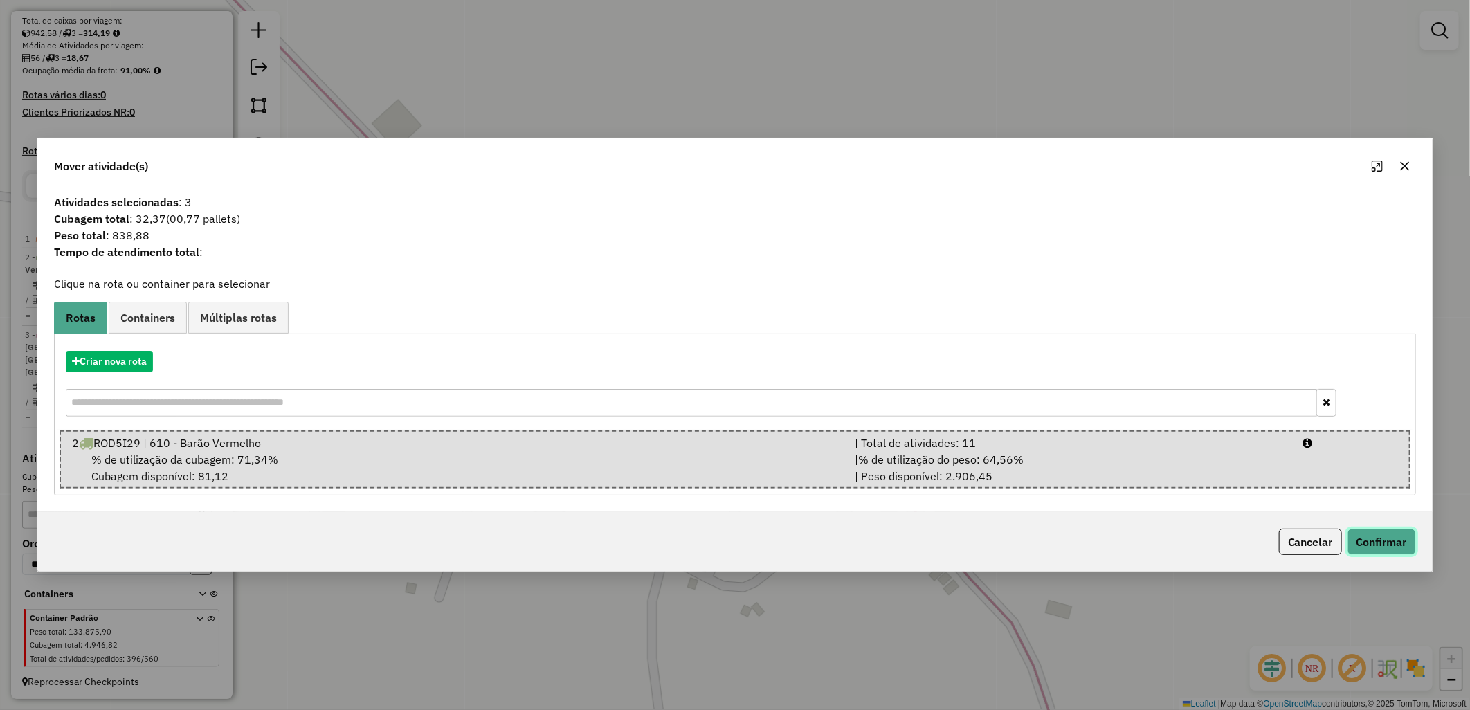
click at [1358, 541] on button "Confirmar" at bounding box center [1381, 542] width 68 height 26
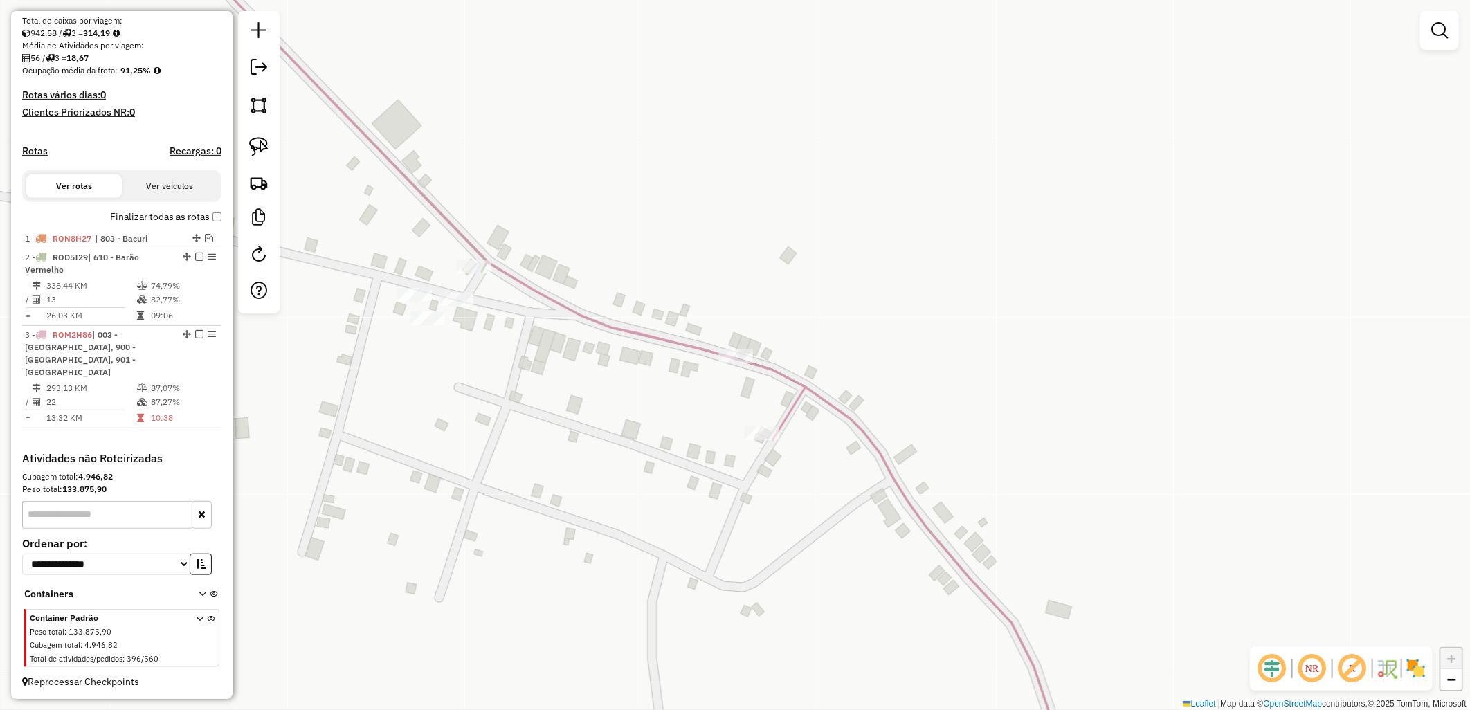
click at [713, 354] on icon at bounding box center [894, 355] width 1445 height 852
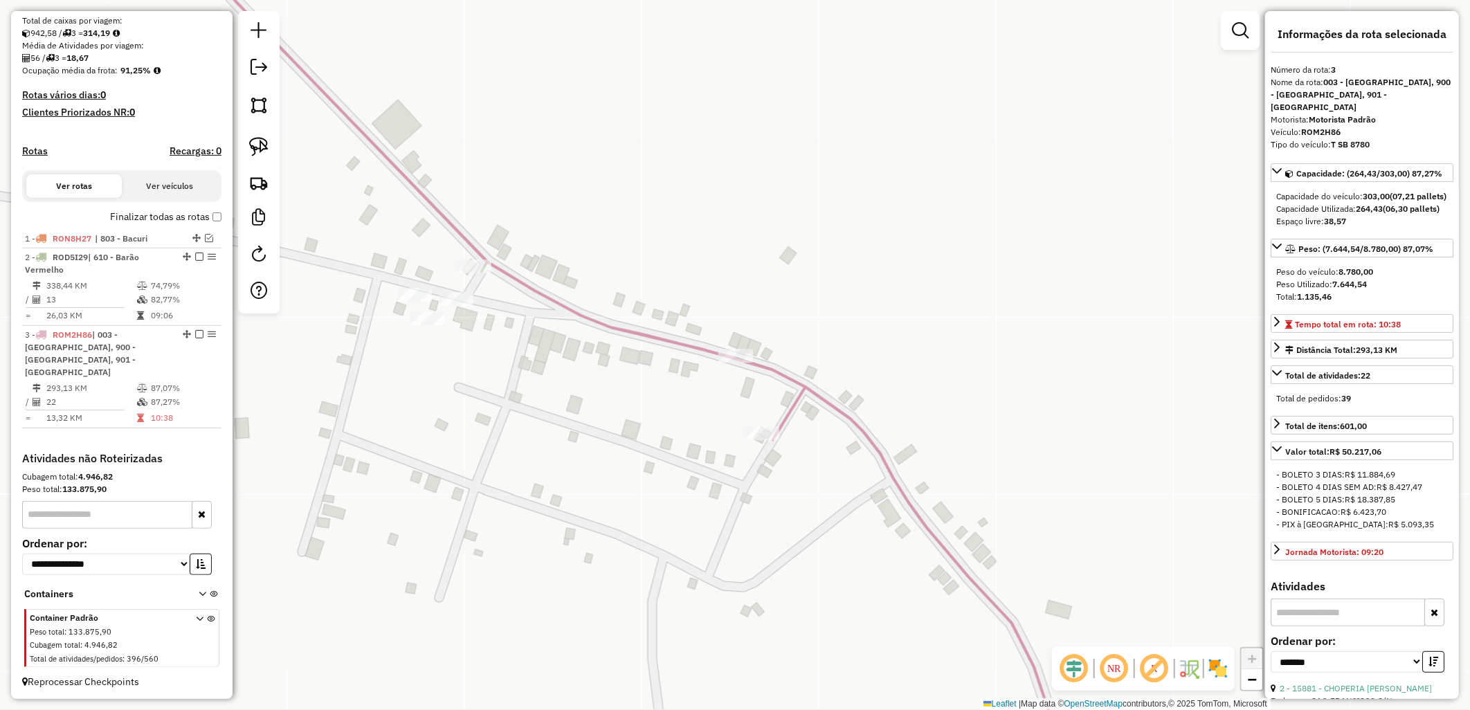
click at [468, 255] on icon at bounding box center [894, 355] width 1445 height 852
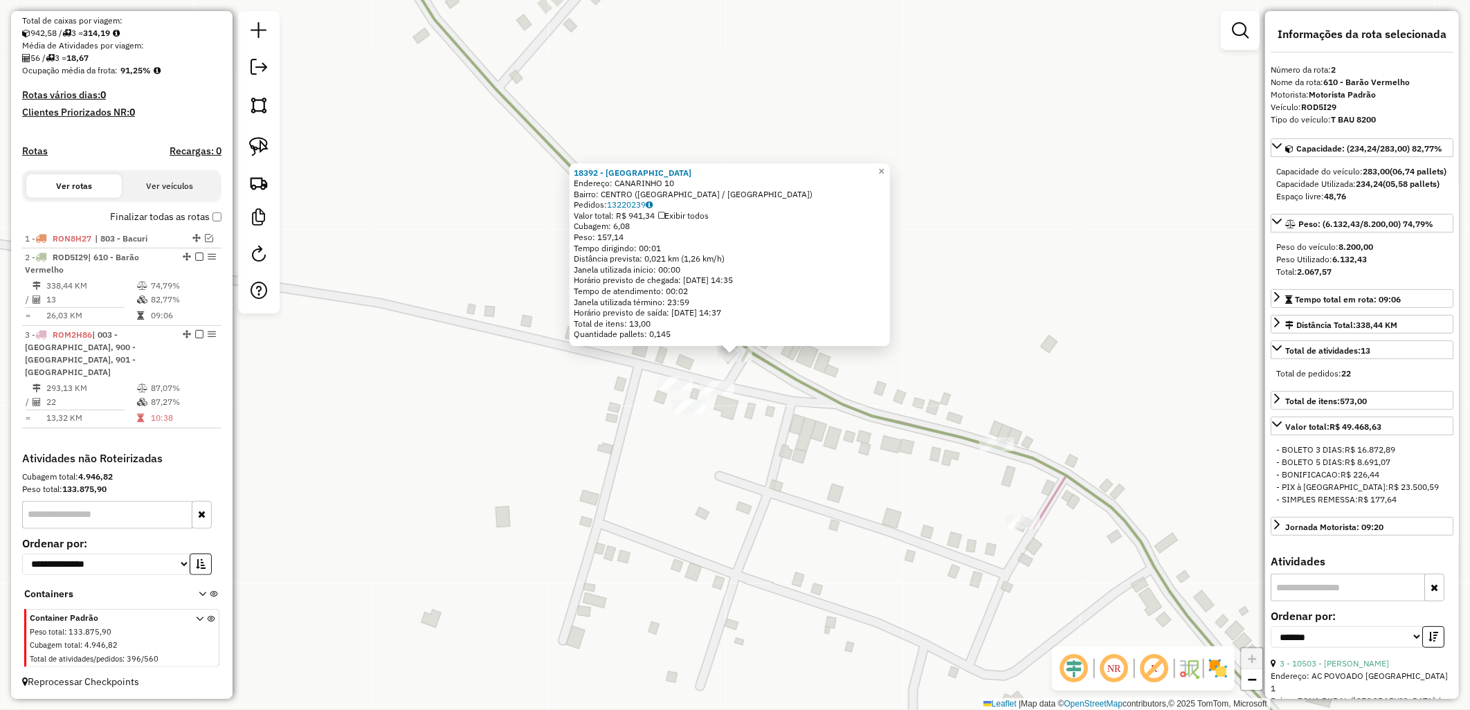
click at [659, 462] on div "18392 - BAR CENTRAL Endereço: CANARINHO 10 Bairro: CENTRO (TURIACU / MA) Pedido…" at bounding box center [735, 355] width 1470 height 710
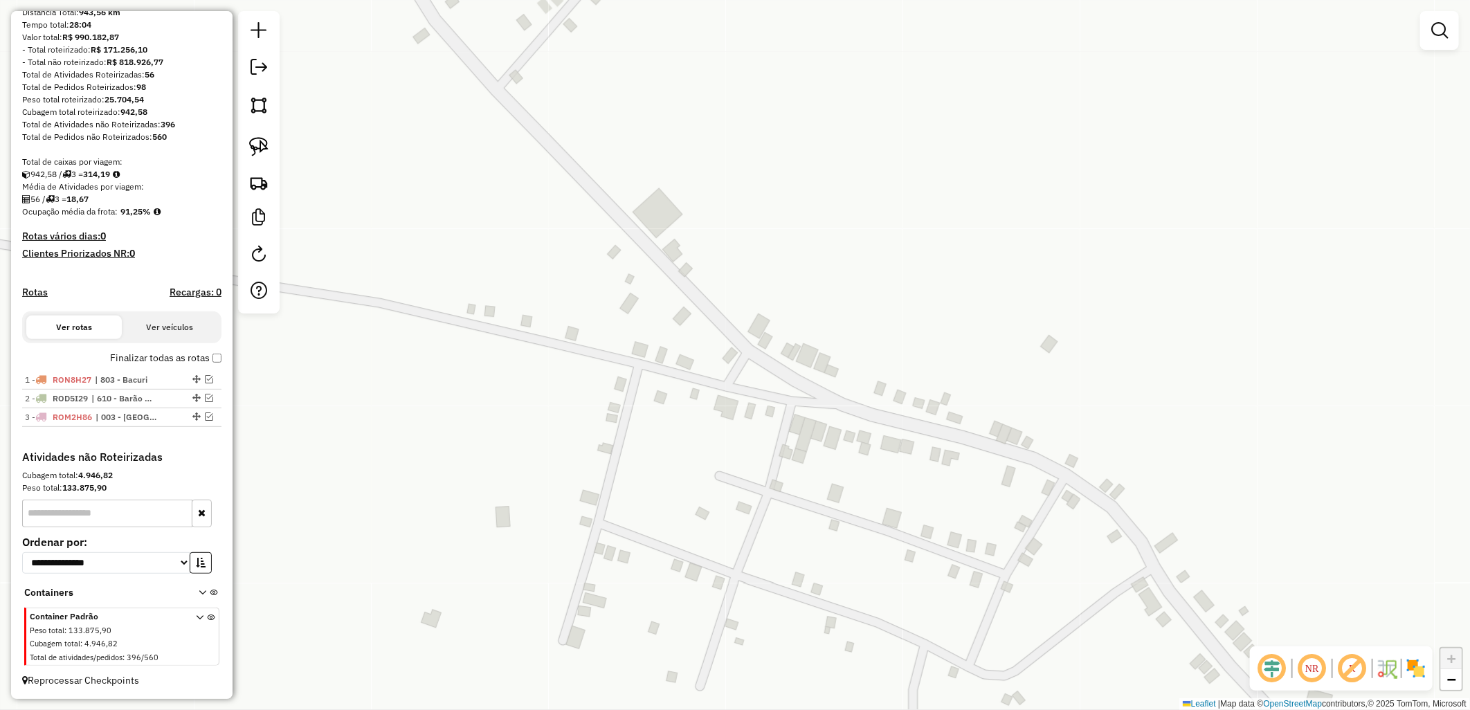
scroll to position [158, 0]
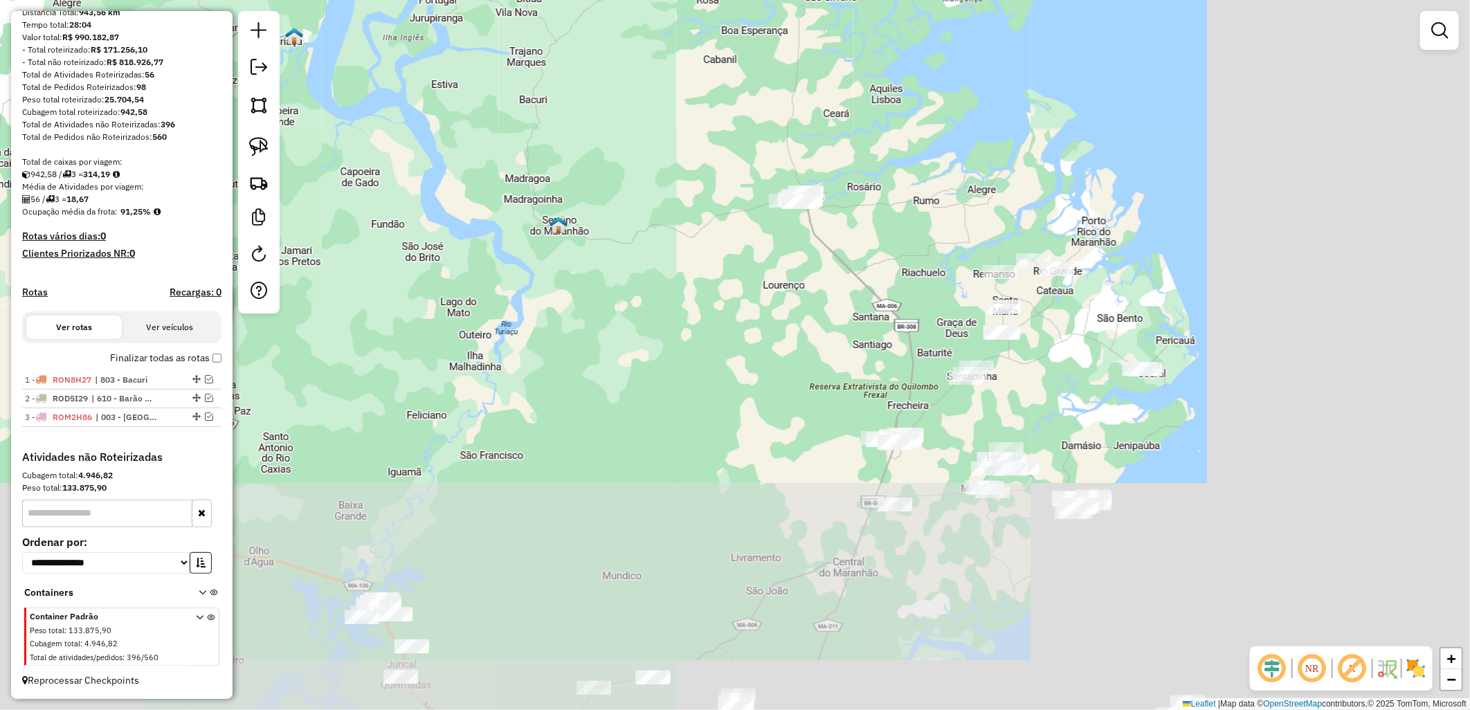
drag, startPoint x: 689, startPoint y: 328, endPoint x: 1021, endPoint y: 282, distance: 335.2
click at [481, 155] on div "Janela de atendimento Grade de atendimento Capacidade Transportadoras Veículos …" at bounding box center [735, 355] width 1470 height 710
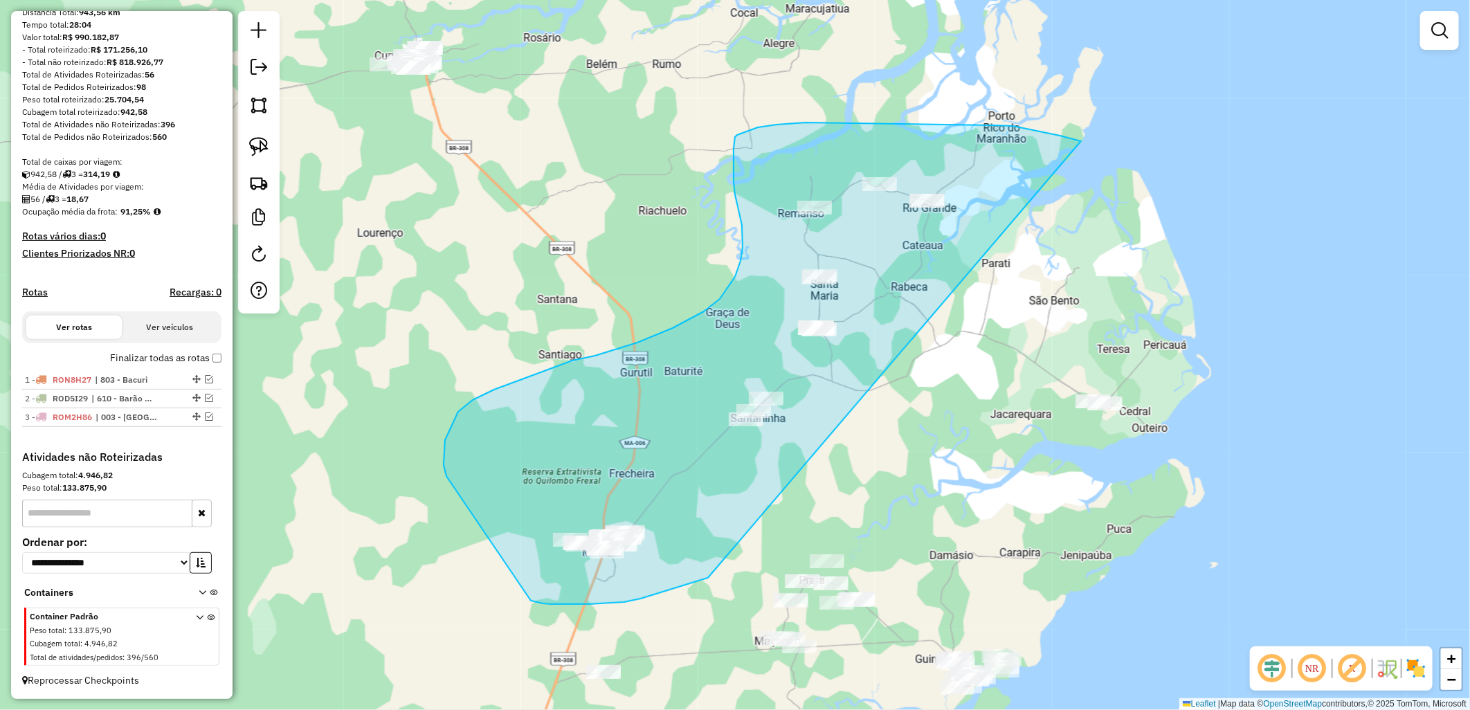
drag, startPoint x: 632, startPoint y: 600, endPoint x: 1108, endPoint y: 149, distance: 655.8
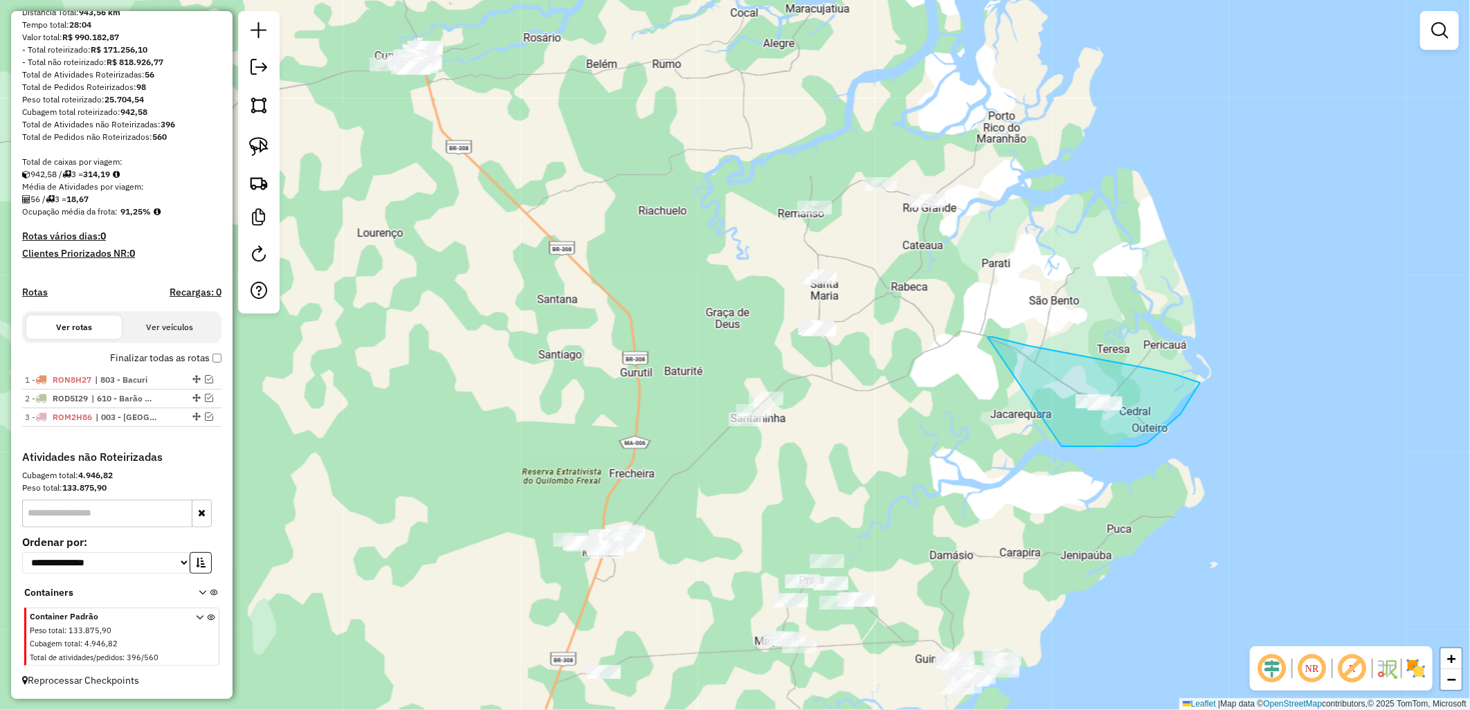
drag, startPoint x: 1140, startPoint y: 446, endPoint x: 985, endPoint y: 336, distance: 189.1
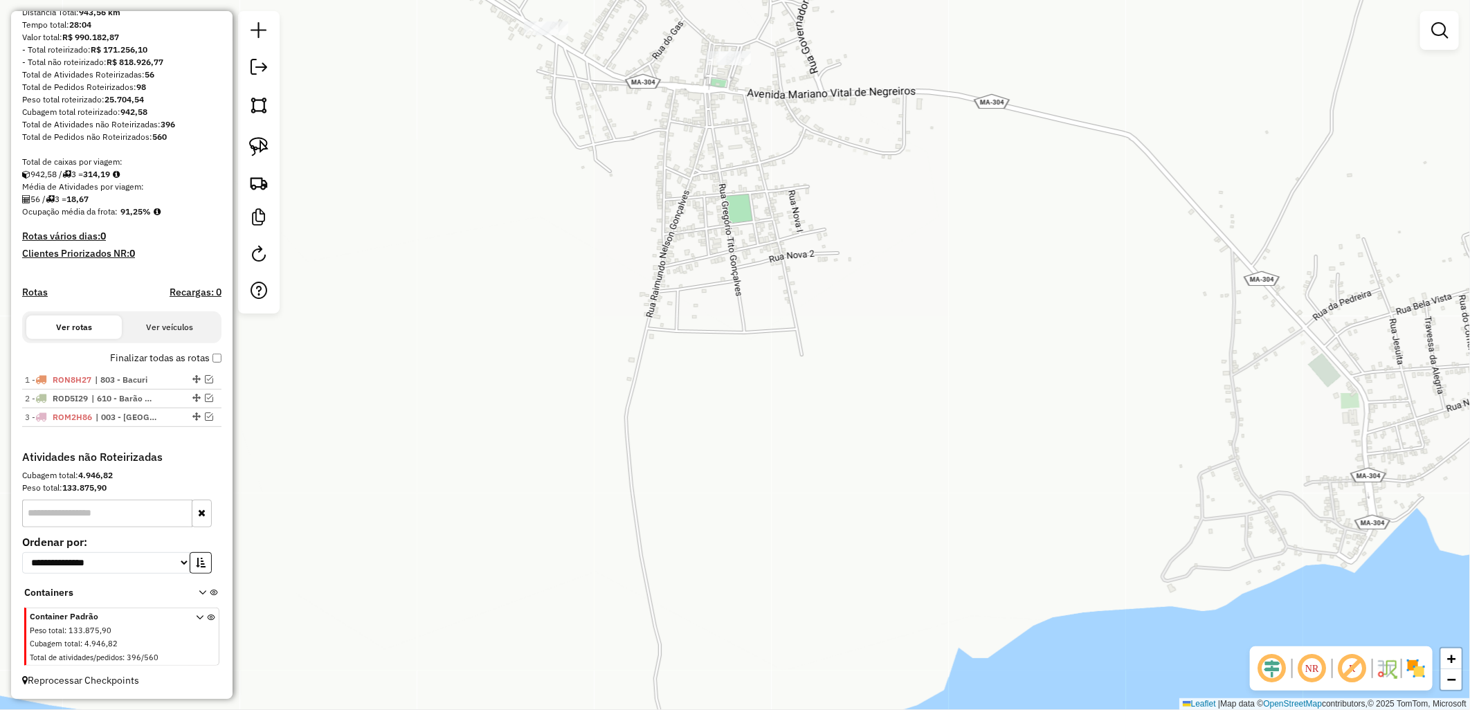
drag, startPoint x: 855, startPoint y: 127, endPoint x: 1001, endPoint y: 459, distance: 362.8
click at [1001, 459] on div "Janela de atendimento Grade de atendimento Capacidade Transportadoras Veículos …" at bounding box center [735, 355] width 1470 height 710
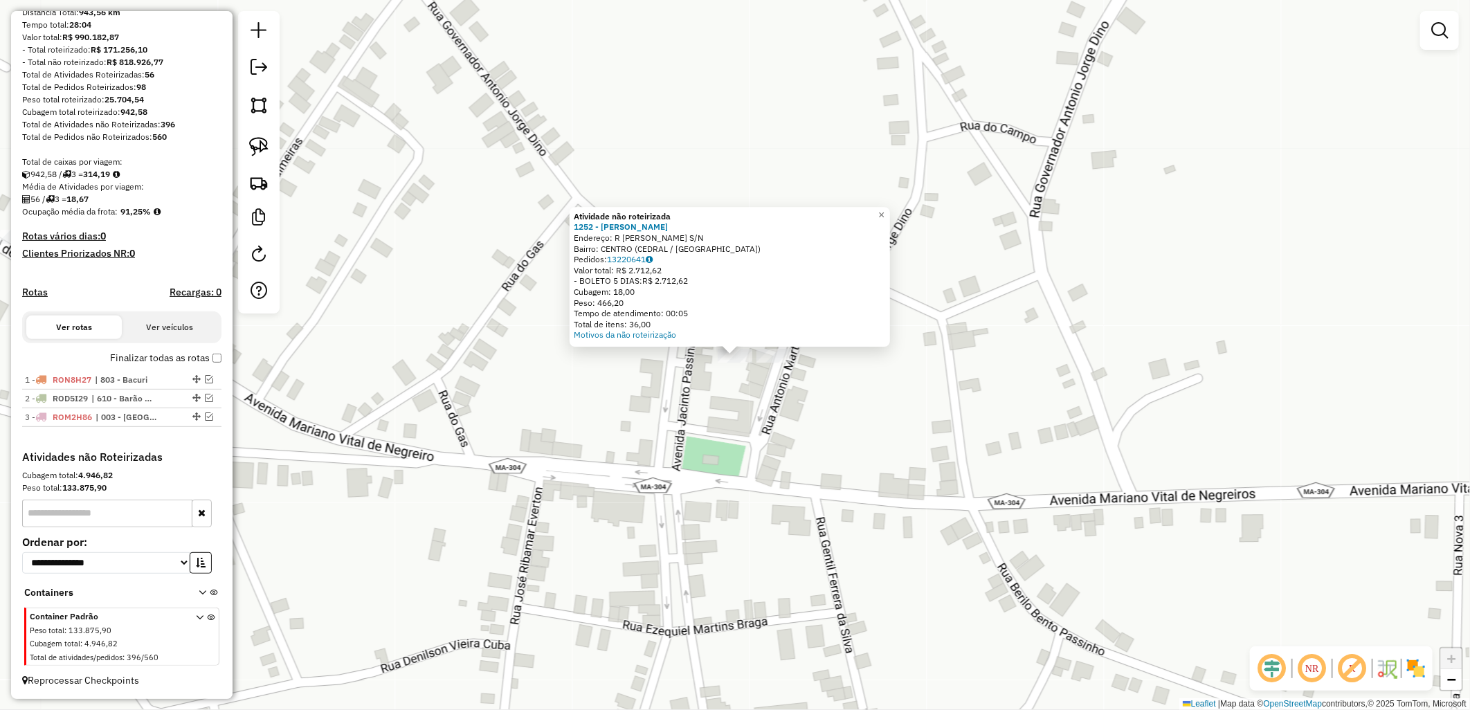
click at [777, 367] on div "Atividade não roteirizada 1252 - JOSEMAR DE JESUS PAS Endereço: R ANTONIO MARTI…" at bounding box center [735, 355] width 1470 height 710
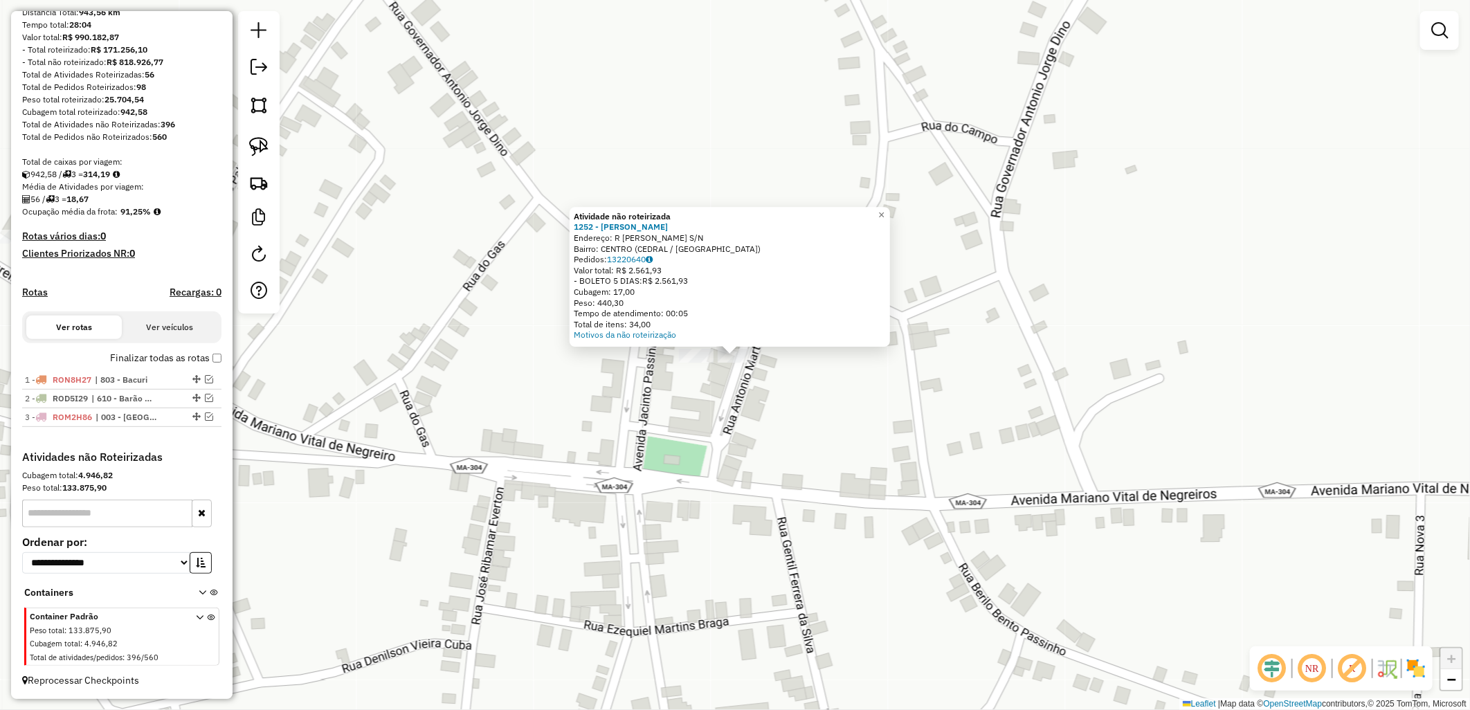
click at [750, 407] on div "Atividade não roteirizada 1252 - JOSEMAR DE JESUS PAS Endereço: R ANTONIO MARTI…" at bounding box center [735, 355] width 1470 height 710
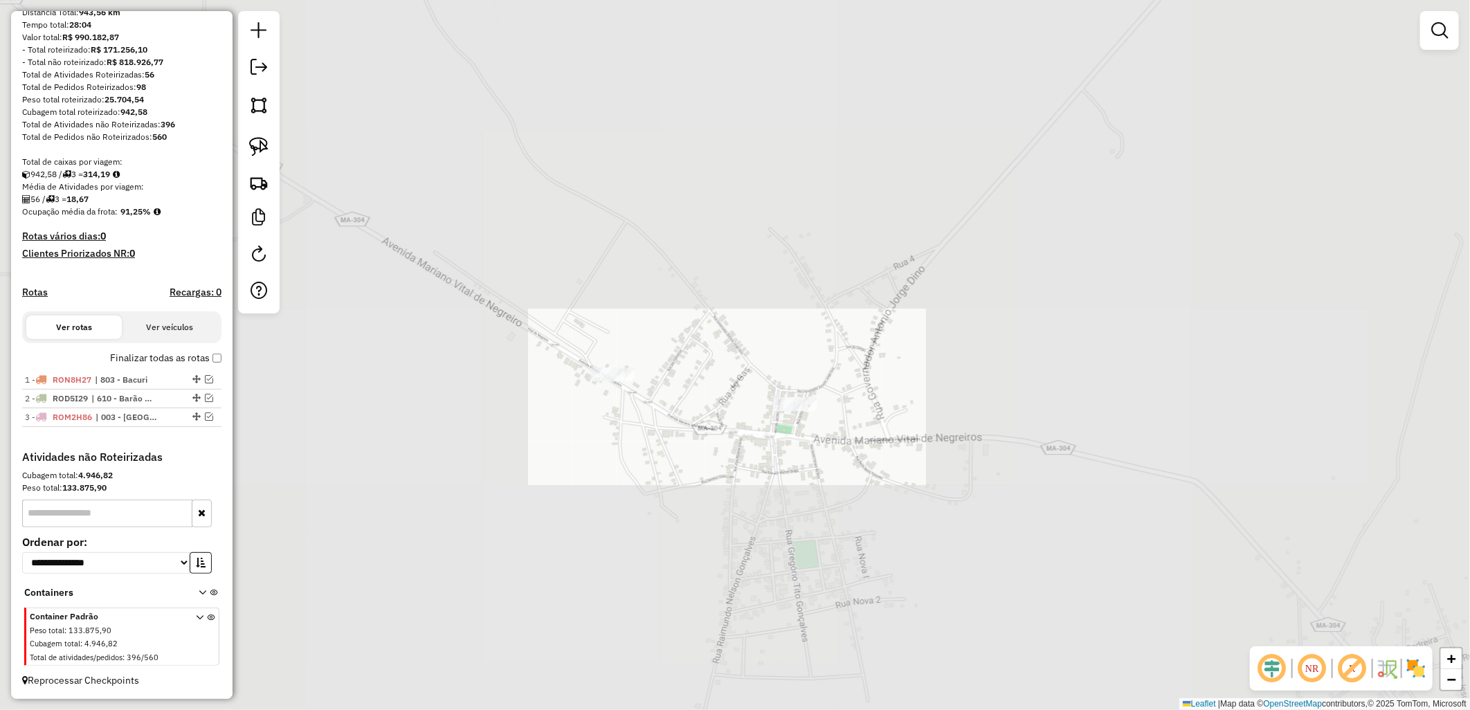
click at [729, 475] on div "Janela de atendimento Grade de atendimento Capacidade Transportadoras Veículos …" at bounding box center [735, 355] width 1470 height 710
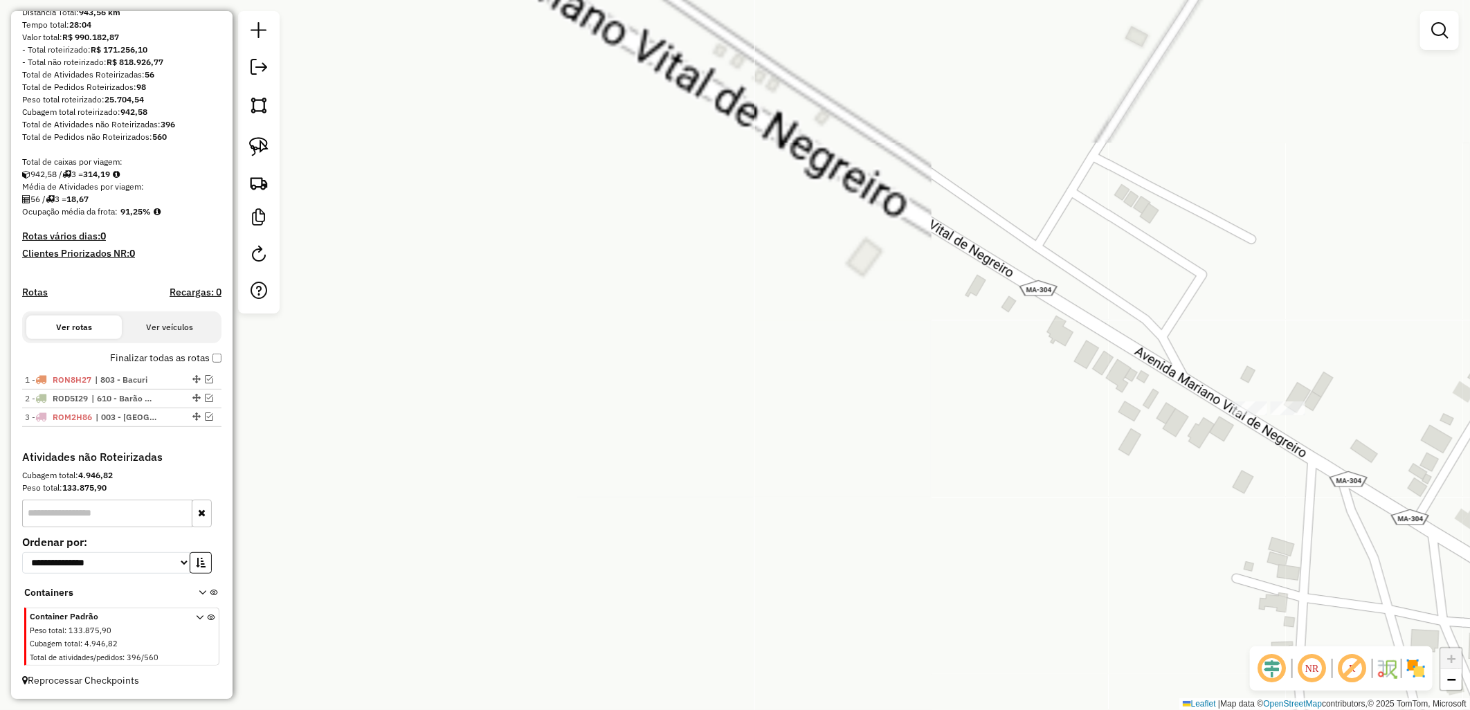
click at [718, 424] on div "Janela de atendimento Grade de atendimento Capacidade Transportadoras Veículos …" at bounding box center [735, 355] width 1470 height 710
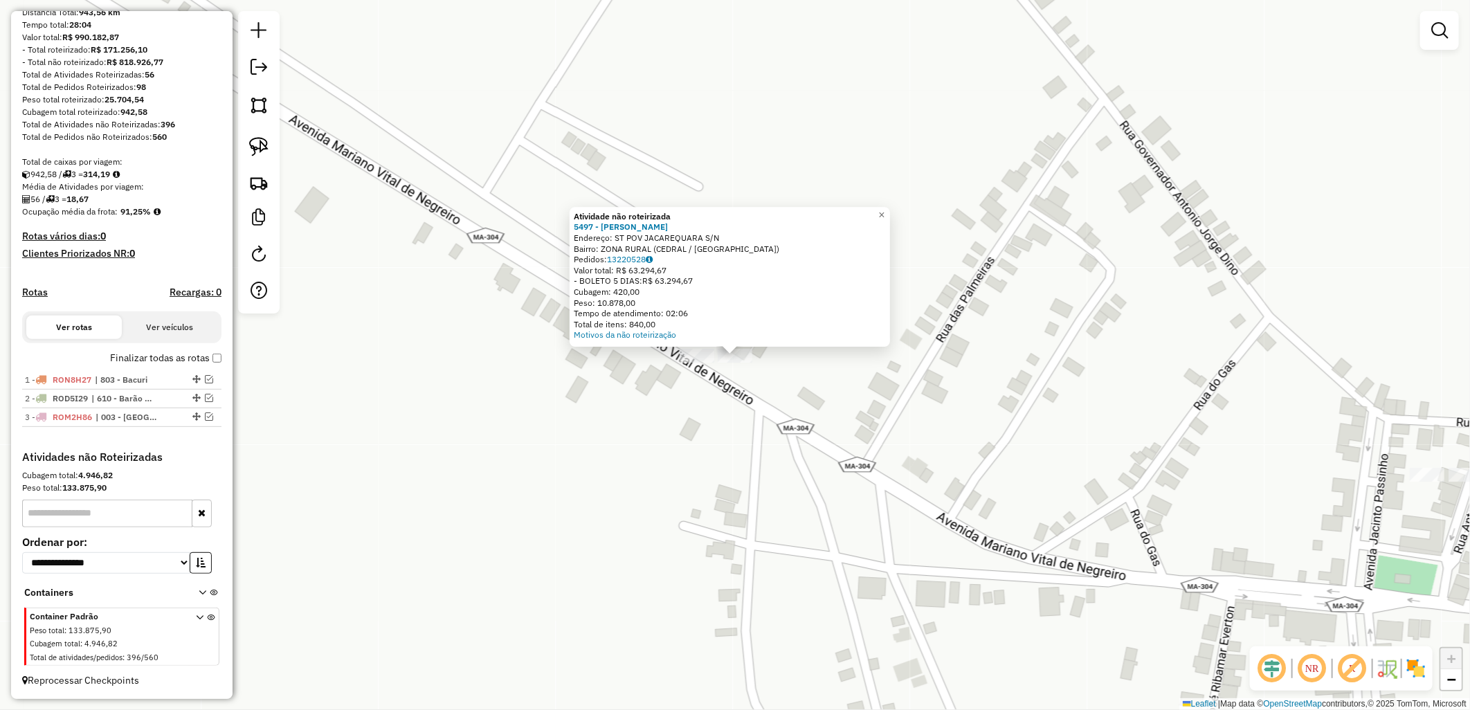
click at [699, 363] on div at bounding box center [696, 356] width 35 height 14
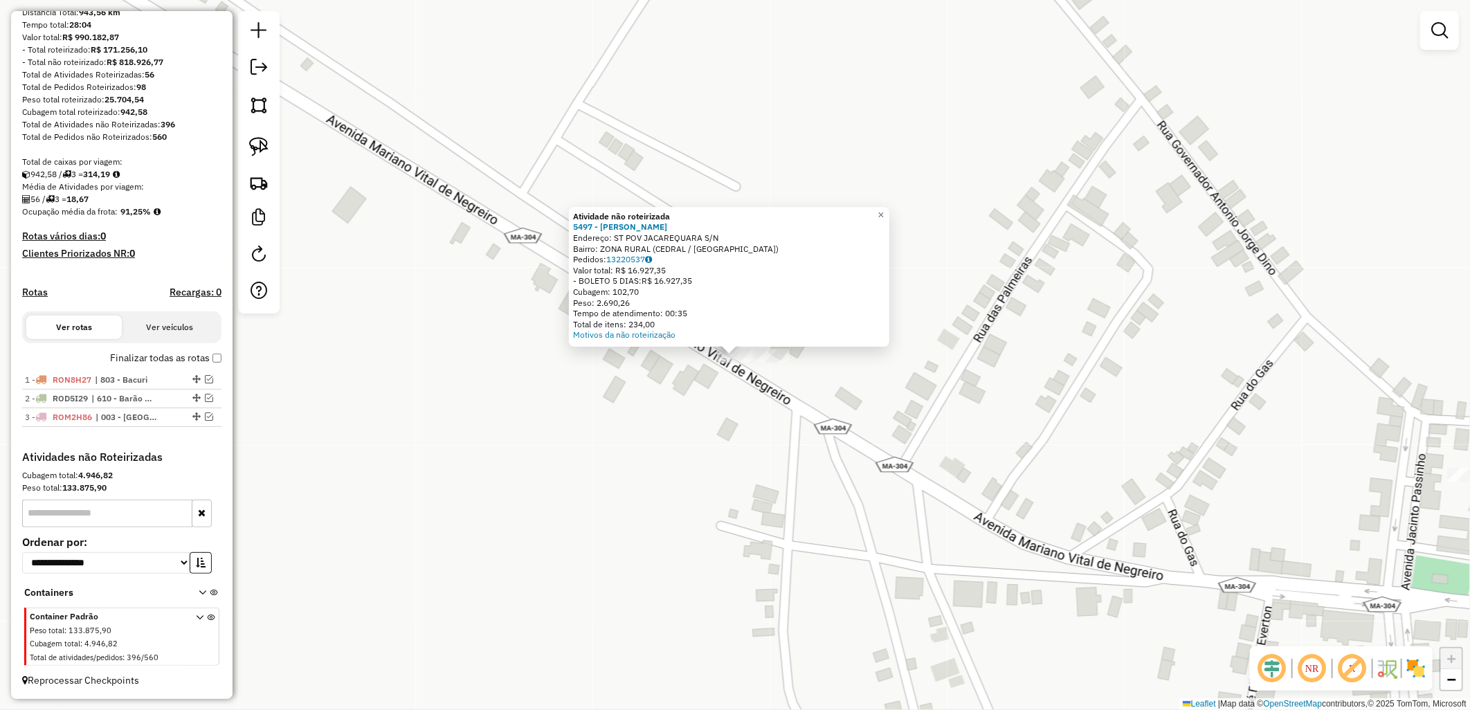
click at [733, 439] on div "Atividade não roteirizada 5497 - JOSE JOAO SOUZA RIBE Endereço: ST POV JACAREQU…" at bounding box center [735, 355] width 1470 height 710
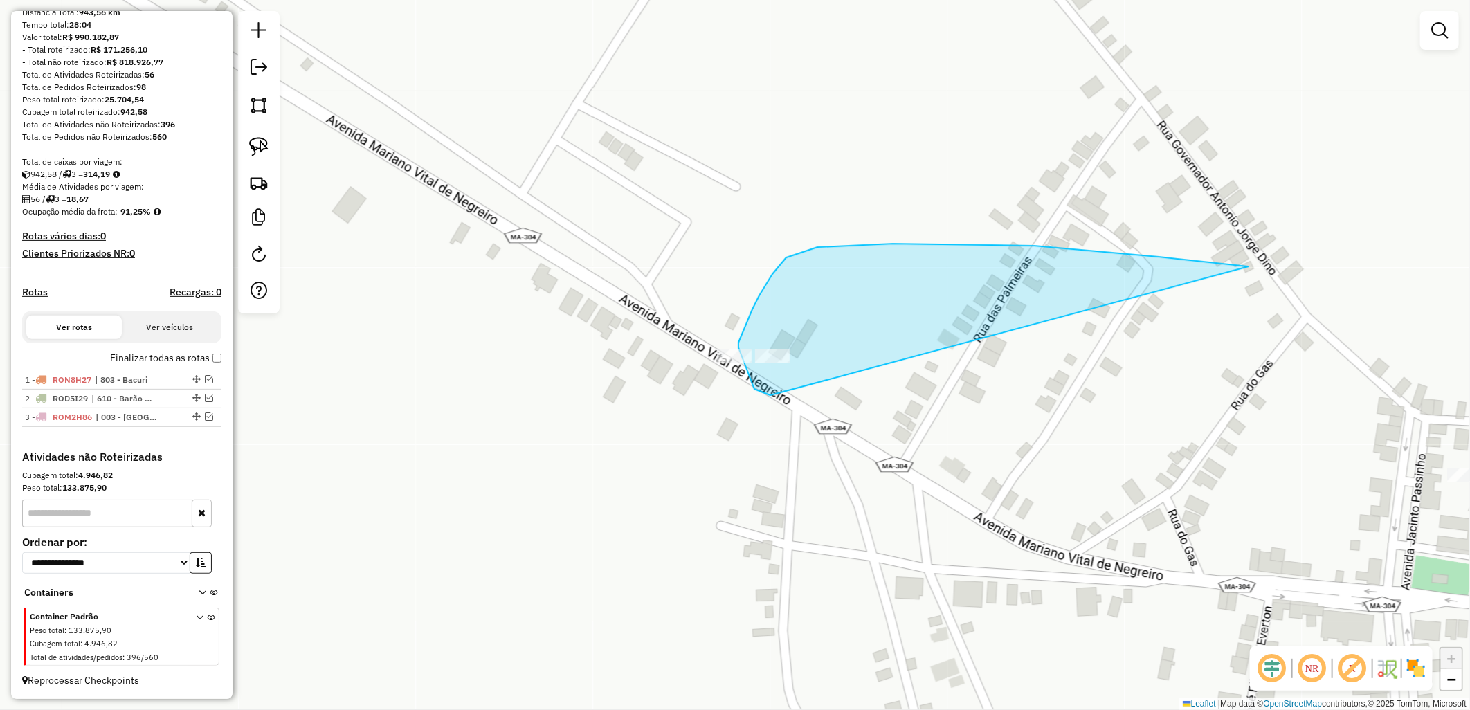
drag, startPoint x: 738, startPoint y: 347, endPoint x: 1247, endPoint y: 266, distance: 515.0
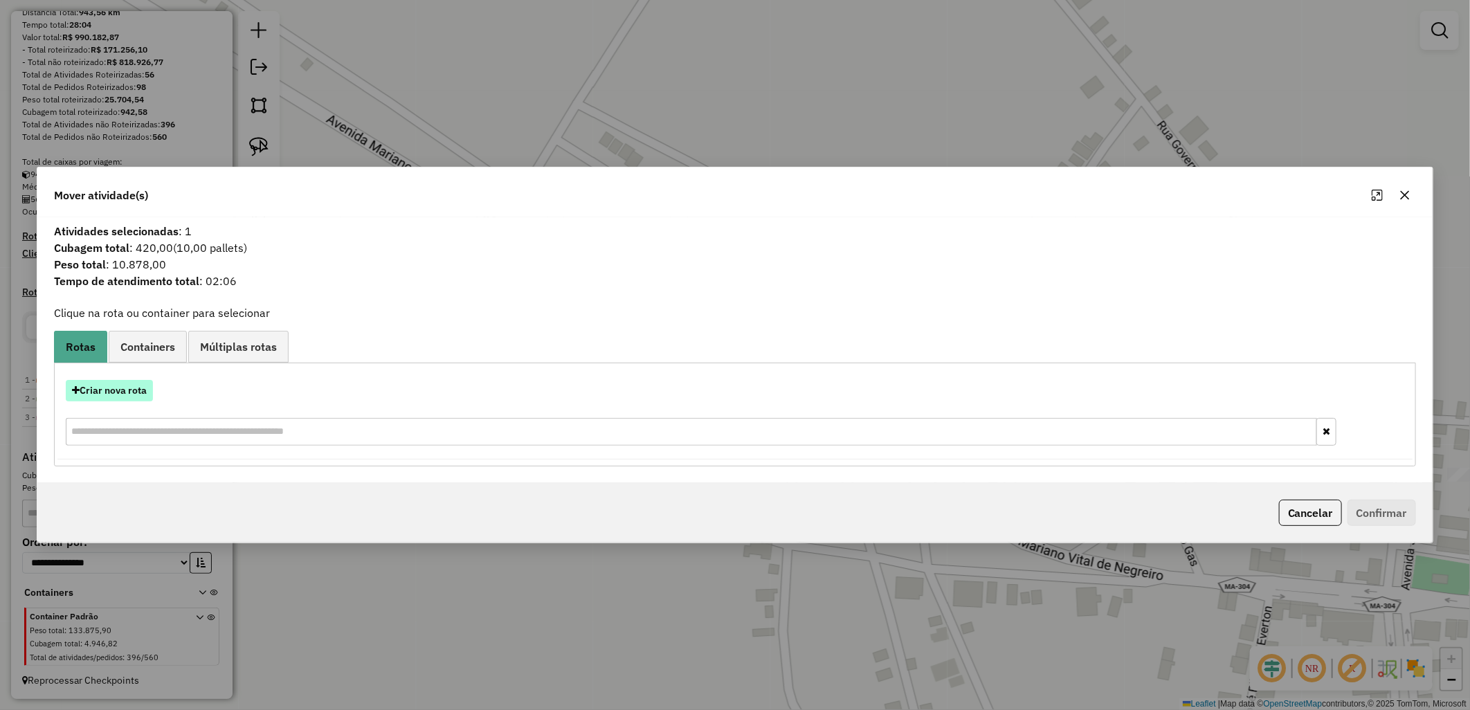
drag, startPoint x: 134, startPoint y: 412, endPoint x: 118, endPoint y: 393, distance: 24.5
click at [129, 408] on div "Criar nova rota" at bounding box center [734, 414] width 1355 height 90
click at [114, 392] on button "Criar nova rota" at bounding box center [109, 390] width 87 height 21
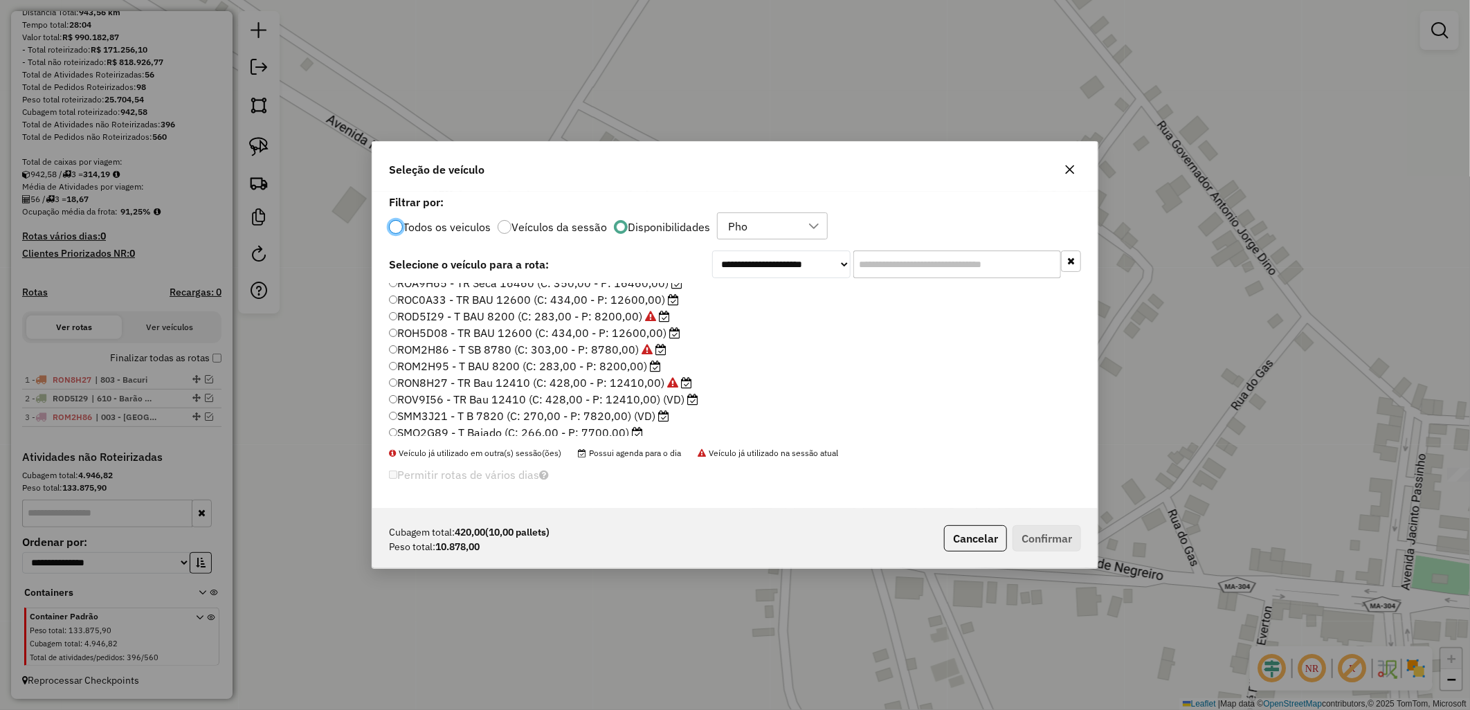
scroll to position [154, 0]
click at [444, 390] on label "ROV9I56 - TR Bau 12410 (C: 428,00 - P: 12410,00) (VD)" at bounding box center [543, 386] width 309 height 17
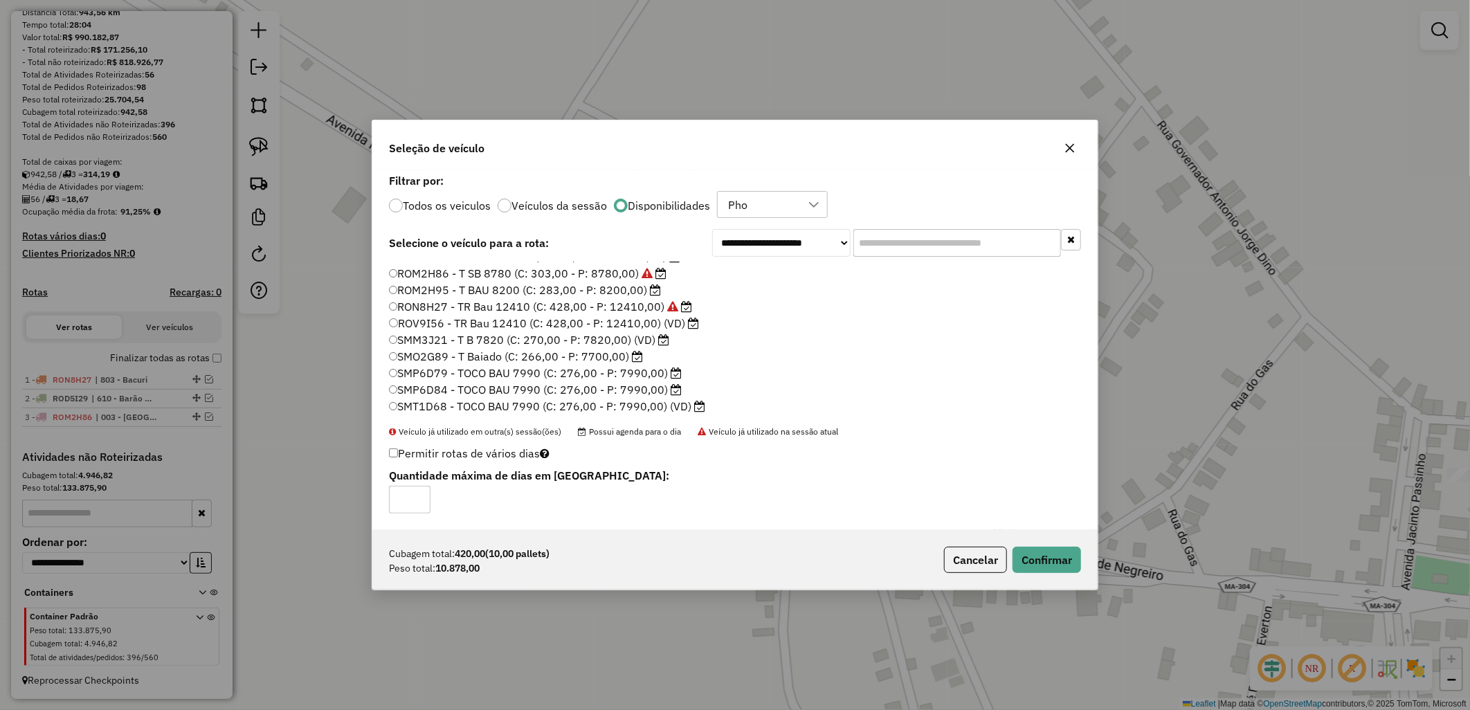
scroll to position [119, 0]
click at [481, 340] on label "ROH5D08 - TR BAU 12600 (C: 434,00 - P: 12600,00)" at bounding box center [534, 333] width 291 height 17
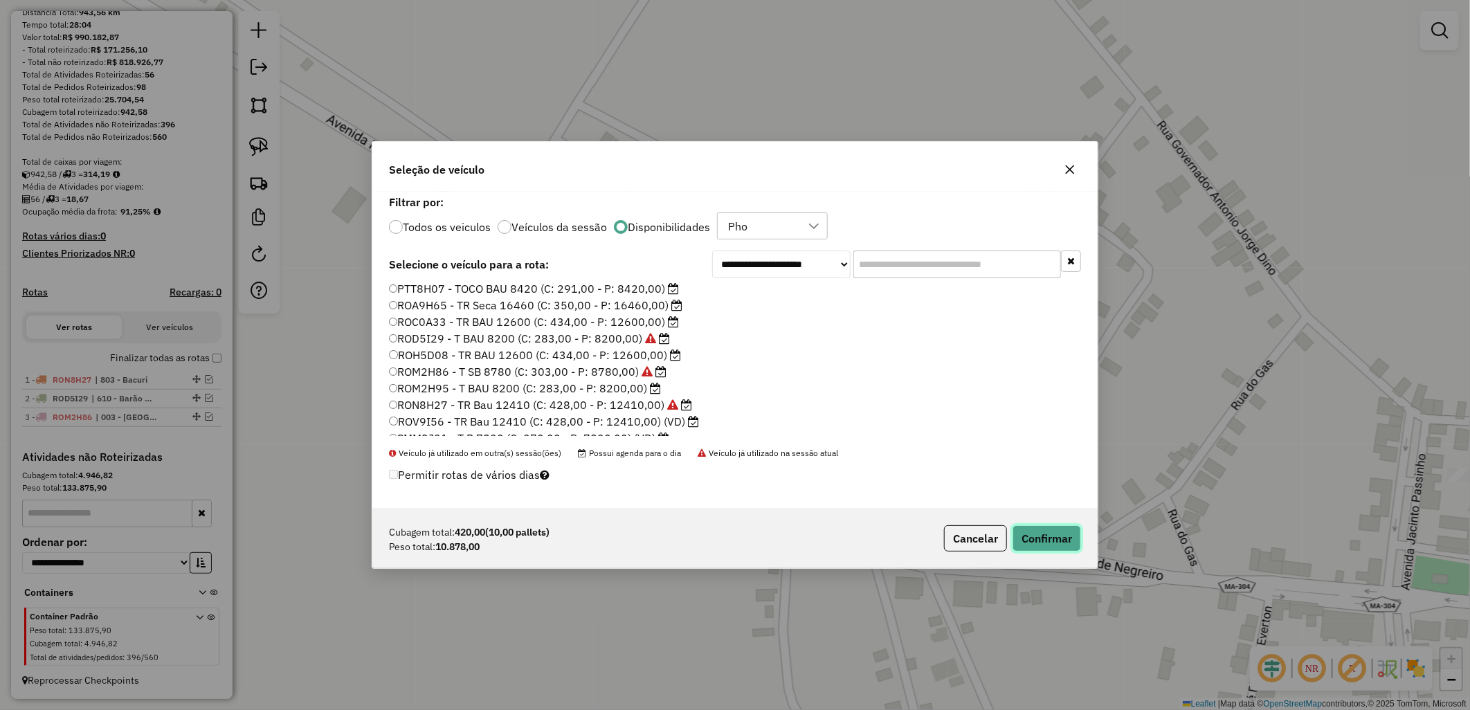
click at [1036, 551] on button "Confirmar" at bounding box center [1046, 538] width 68 height 26
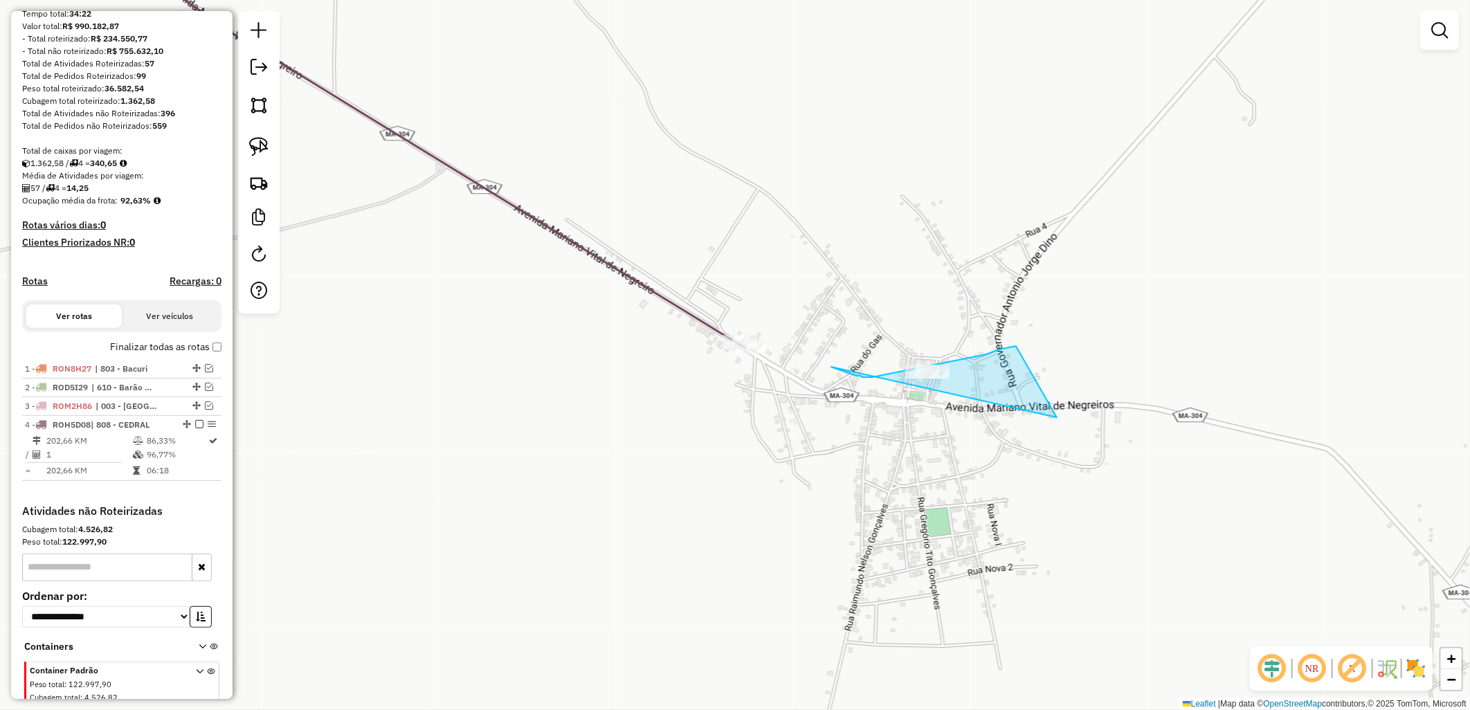
drag, startPoint x: 857, startPoint y: 376, endPoint x: 1063, endPoint y: 455, distance: 221.0
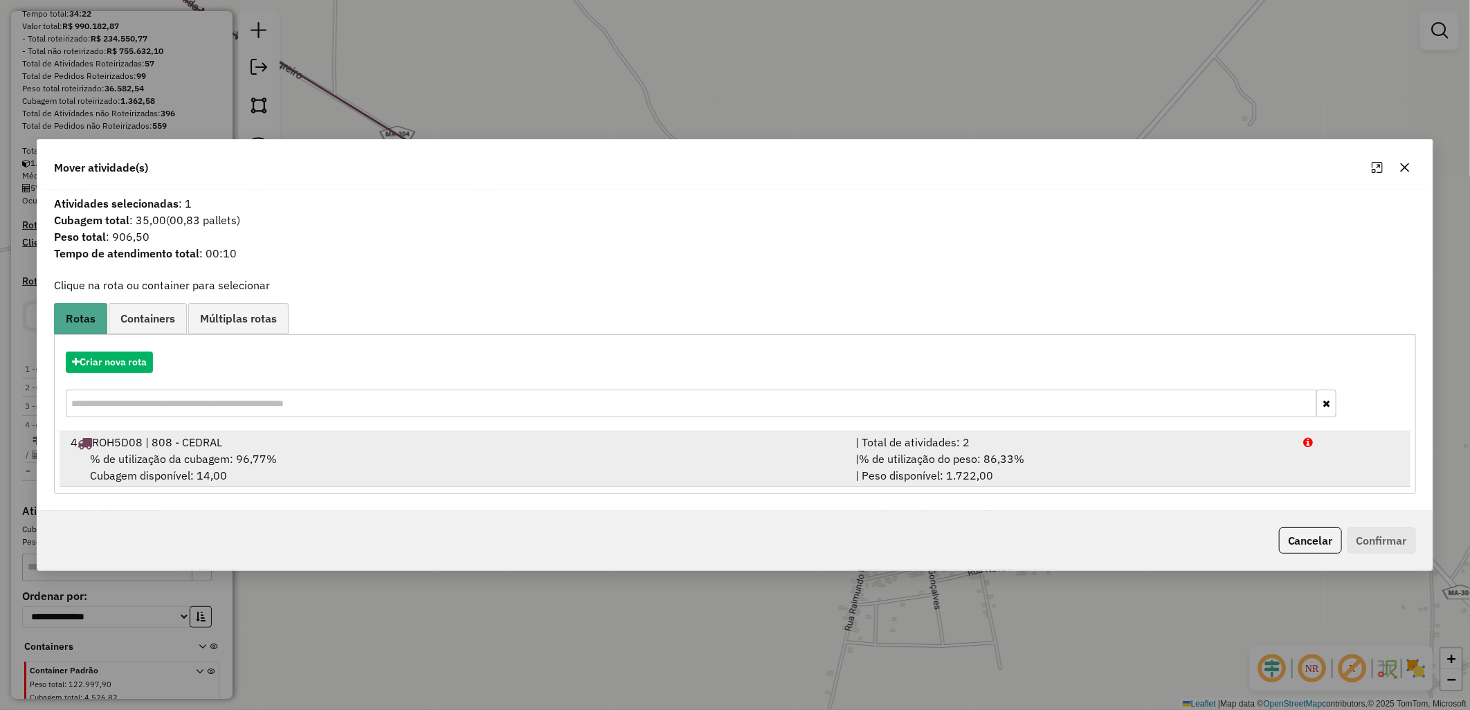
click at [605, 462] on div "% de utilização da cubagem: 96,77% Cubagem disponível: 14,00" at bounding box center [454, 466] width 785 height 33
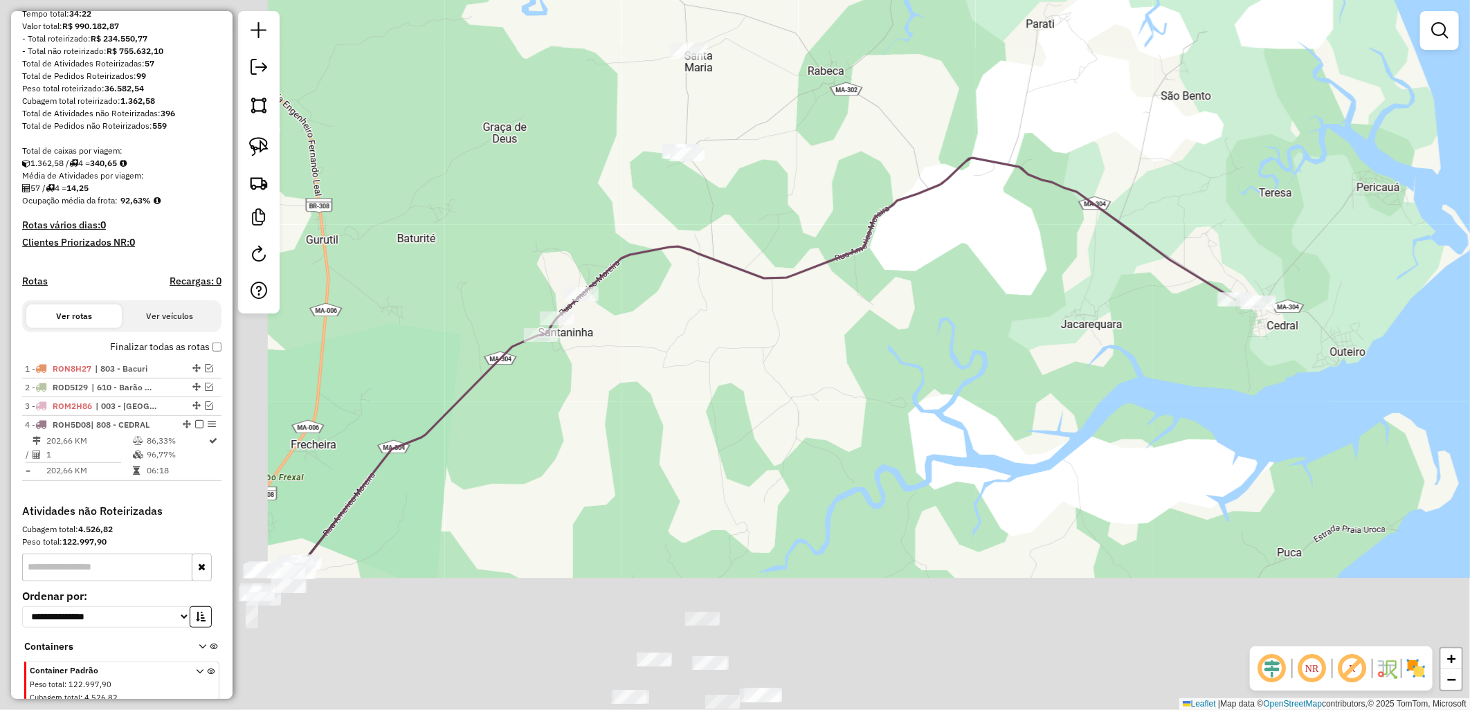
drag, startPoint x: 654, startPoint y: 437, endPoint x: 494, endPoint y: 349, distance: 182.1
click at [1167, 226] on div "Janela de atendimento Grade de atendimento Capacidade Transportadoras Veículos …" at bounding box center [735, 355] width 1470 height 710
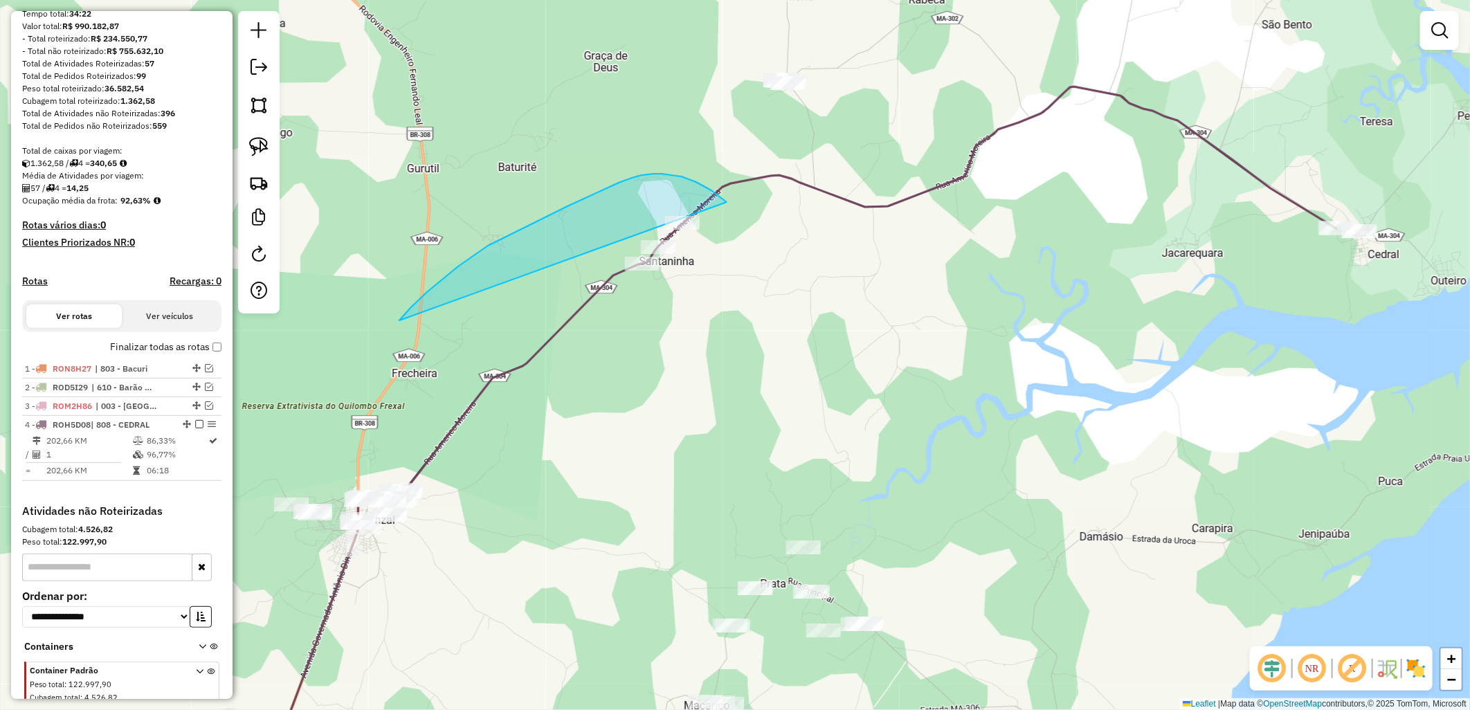
drag, startPoint x: 405, startPoint y: 314, endPoint x: 875, endPoint y: 307, distance: 470.6
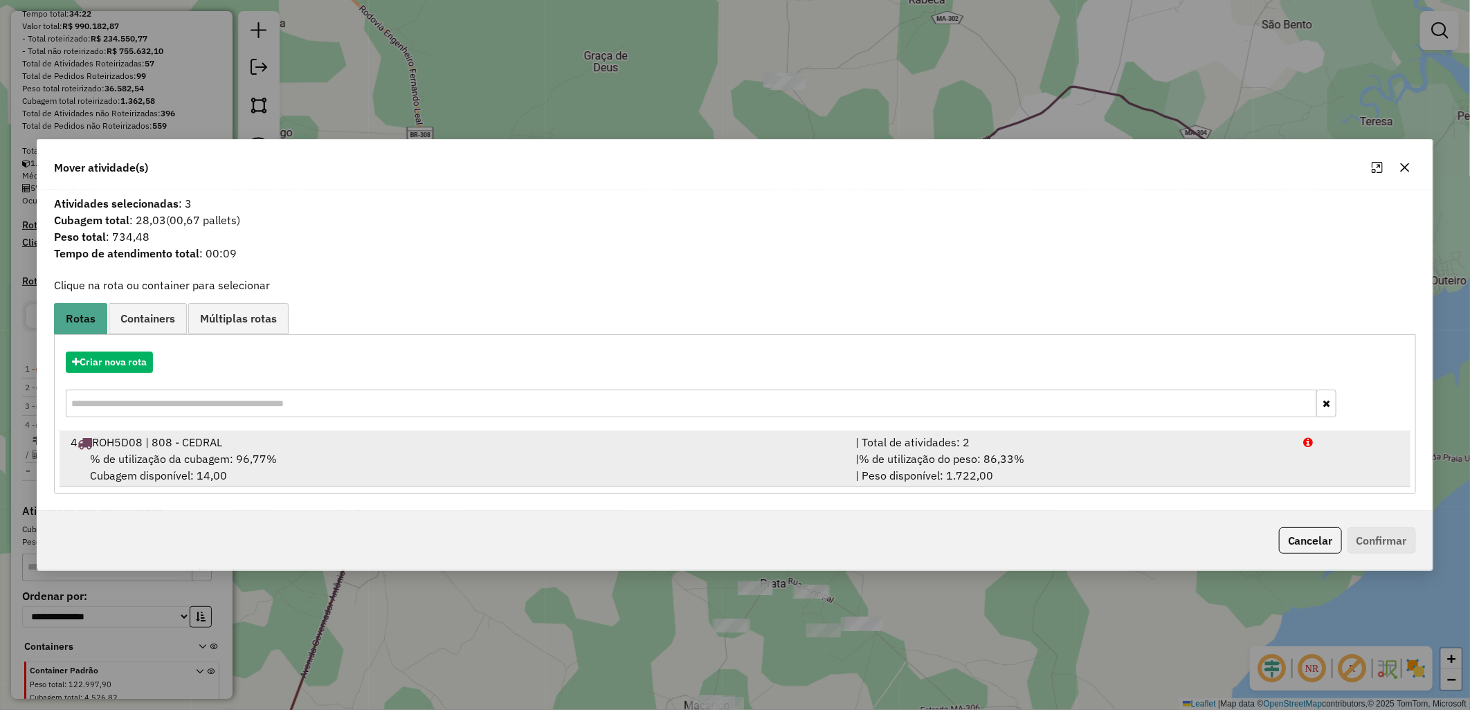
drag, startPoint x: 423, startPoint y: 453, endPoint x: 462, endPoint y: 458, distance: 39.1
click at [423, 453] on div "% de utilização da cubagem: 96,77% Cubagem disponível: 14,00" at bounding box center [454, 466] width 785 height 33
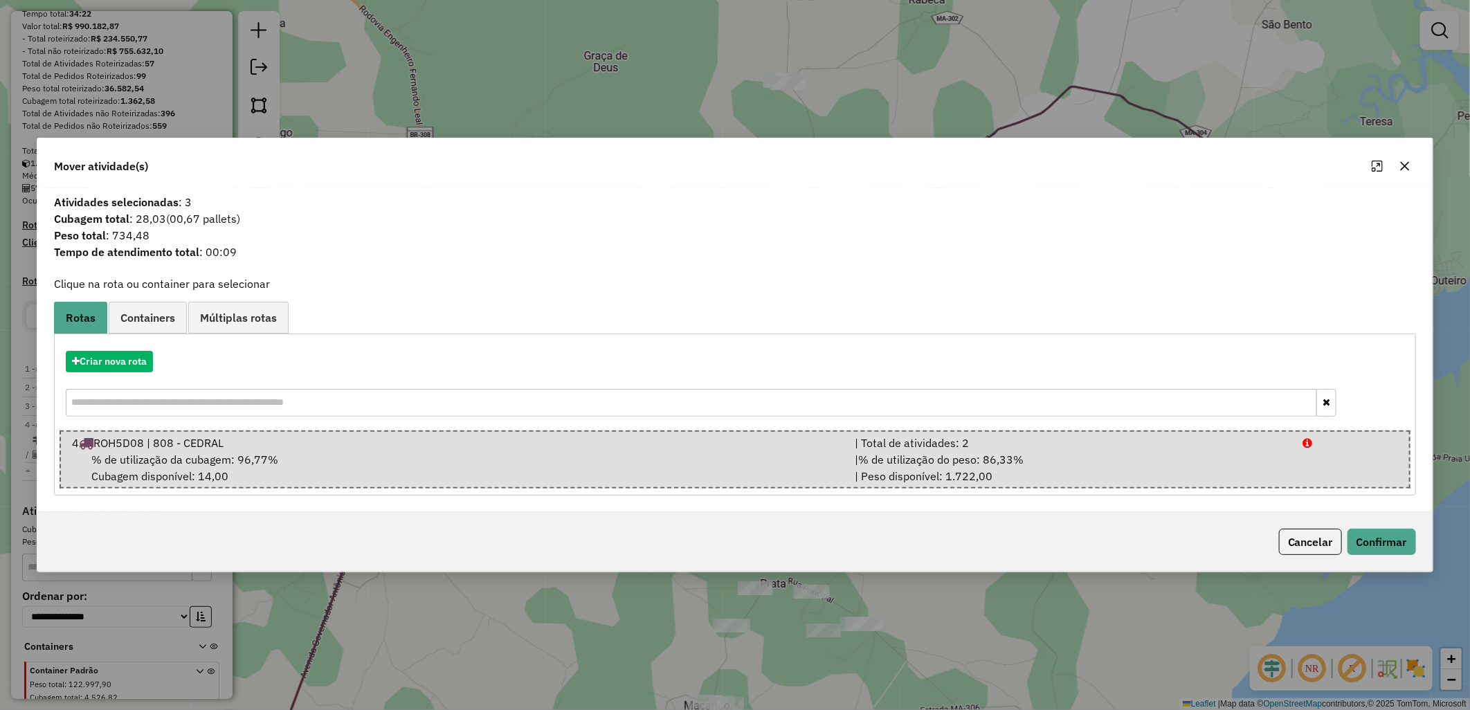
click at [1243, 544] on div "Cancelar Confirmar" at bounding box center [734, 542] width 1395 height 60
click at [1313, 541] on button "Cancelar" at bounding box center [1310, 542] width 63 height 26
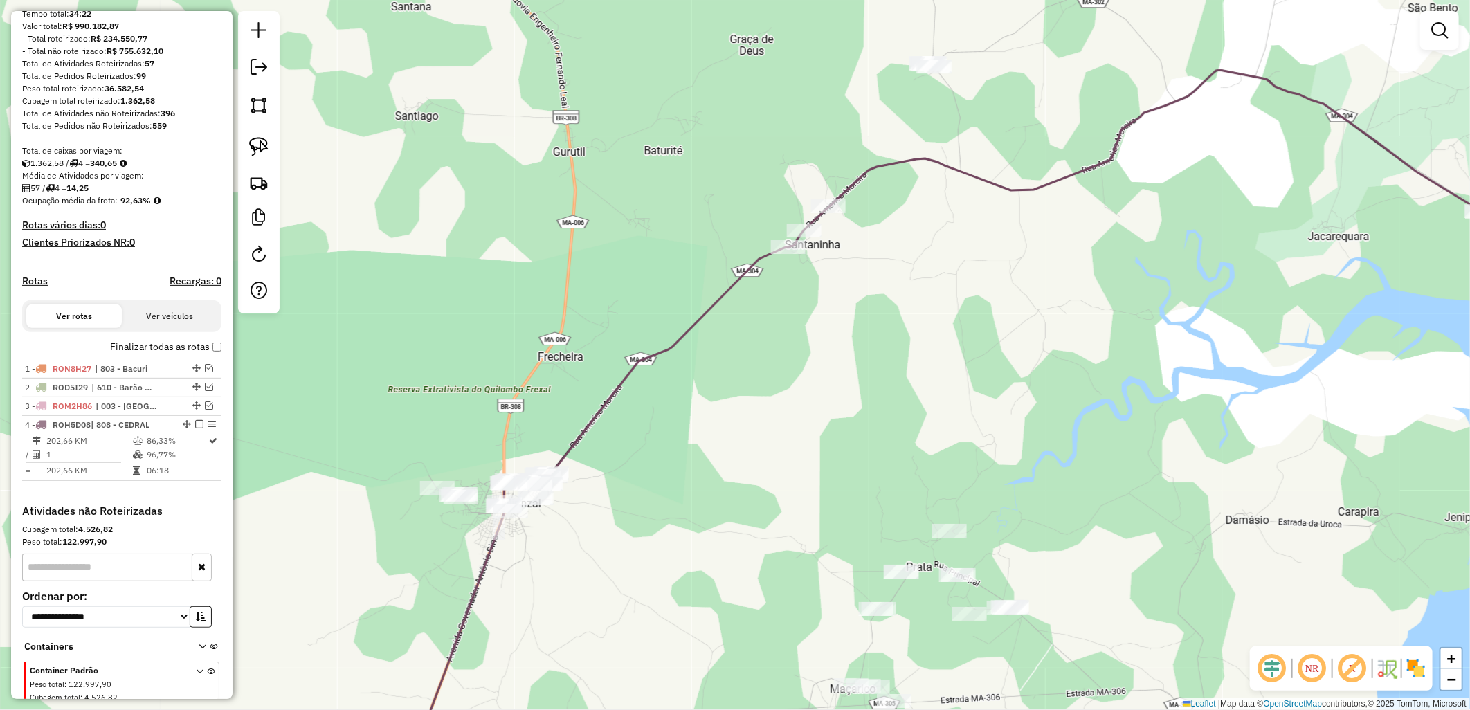
click at [769, 462] on div "Janela de atendimento Grade de atendimento Capacidade Transportadoras Veículos …" at bounding box center [735, 355] width 1470 height 710
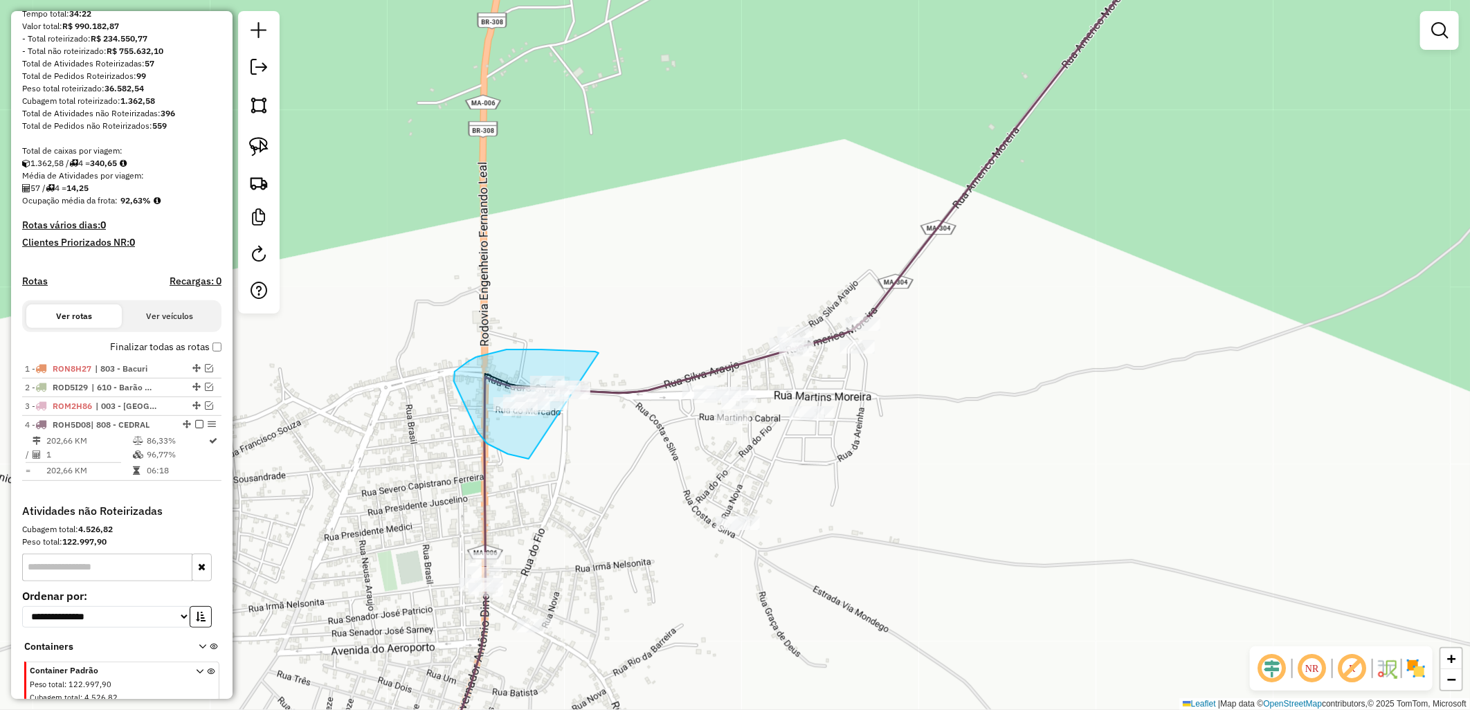
drag, startPoint x: 477, startPoint y: 432, endPoint x: 599, endPoint y: 353, distance: 144.5
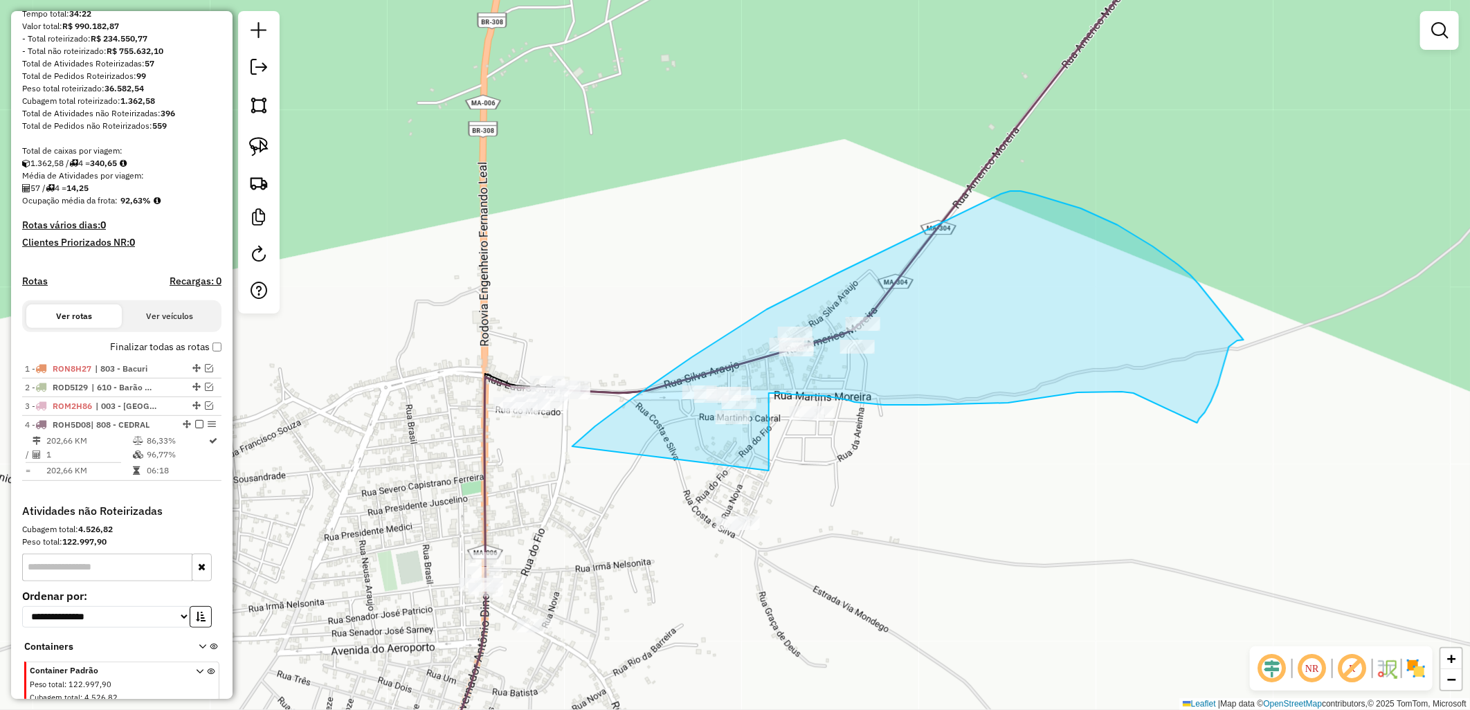
drag, startPoint x: 907, startPoint y: 240, endPoint x: 769, endPoint y: 471, distance: 268.8
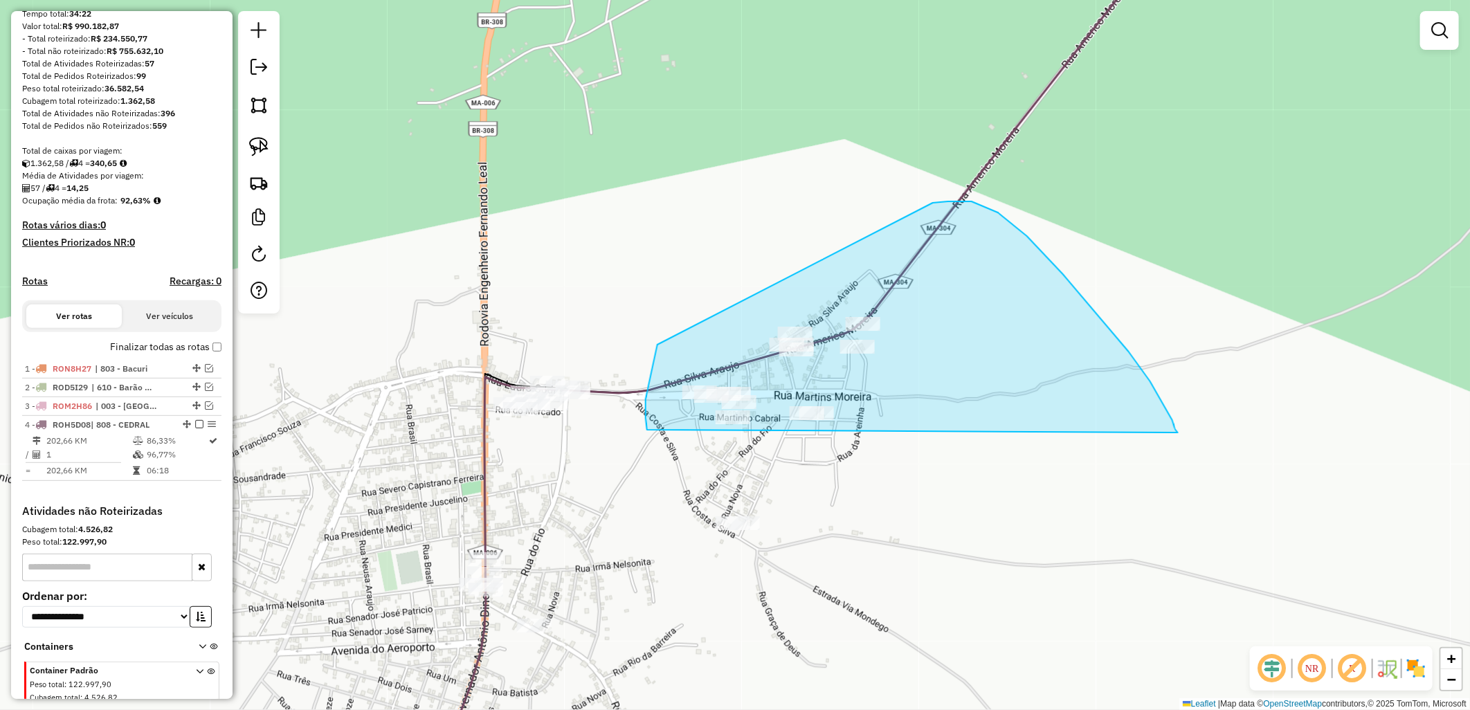
drag, startPoint x: 646, startPoint y: 412, endPoint x: 1178, endPoint y: 433, distance: 532.5
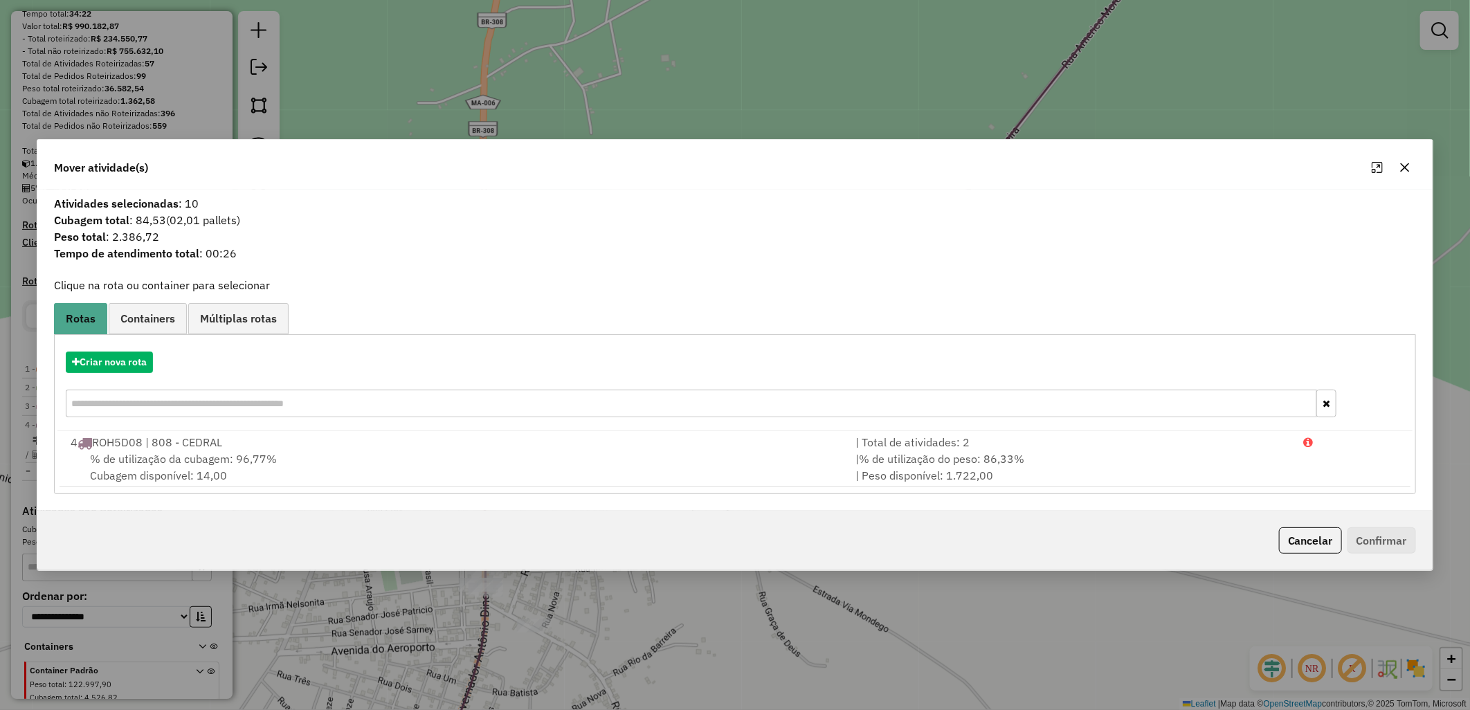
click at [727, 444] on div "4 ROH5D08 | 808 - CEDRAL" at bounding box center [454, 442] width 785 height 17
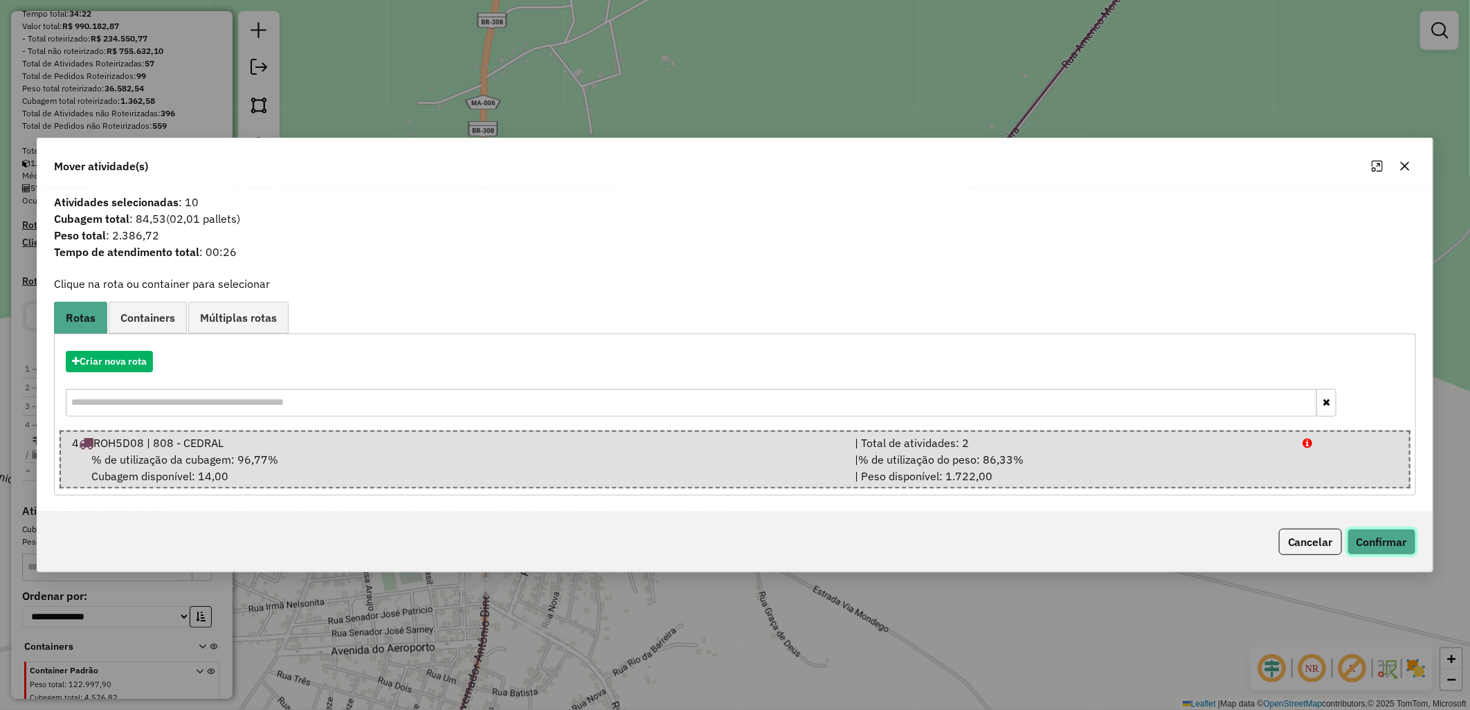
click at [1388, 550] on button "Confirmar" at bounding box center [1381, 542] width 68 height 26
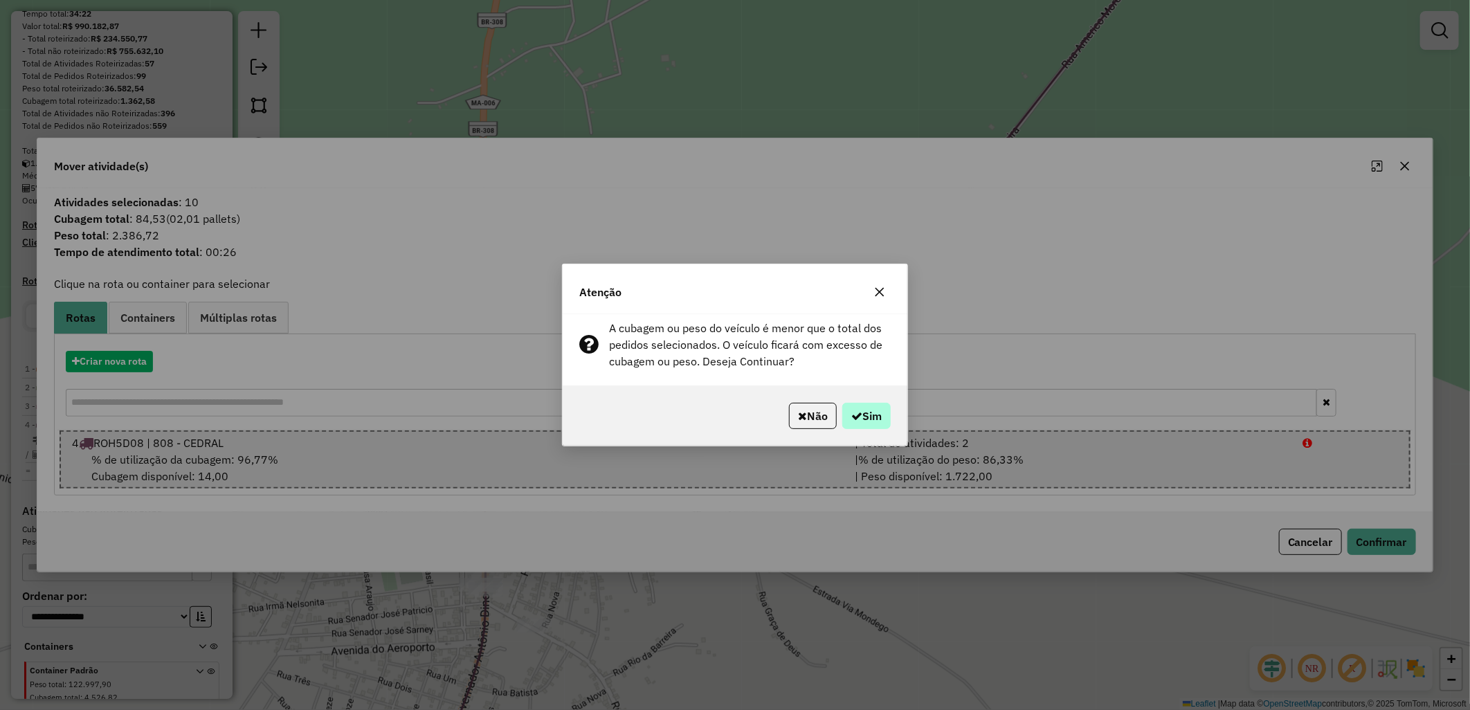
drag, startPoint x: 839, startPoint y: 414, endPoint x: 872, endPoint y: 415, distance: 33.2
click at [872, 415] on p-footer "Não Sim" at bounding box center [836, 416] width 107 height 26
click at [872, 415] on button "Sim" at bounding box center [866, 416] width 48 height 26
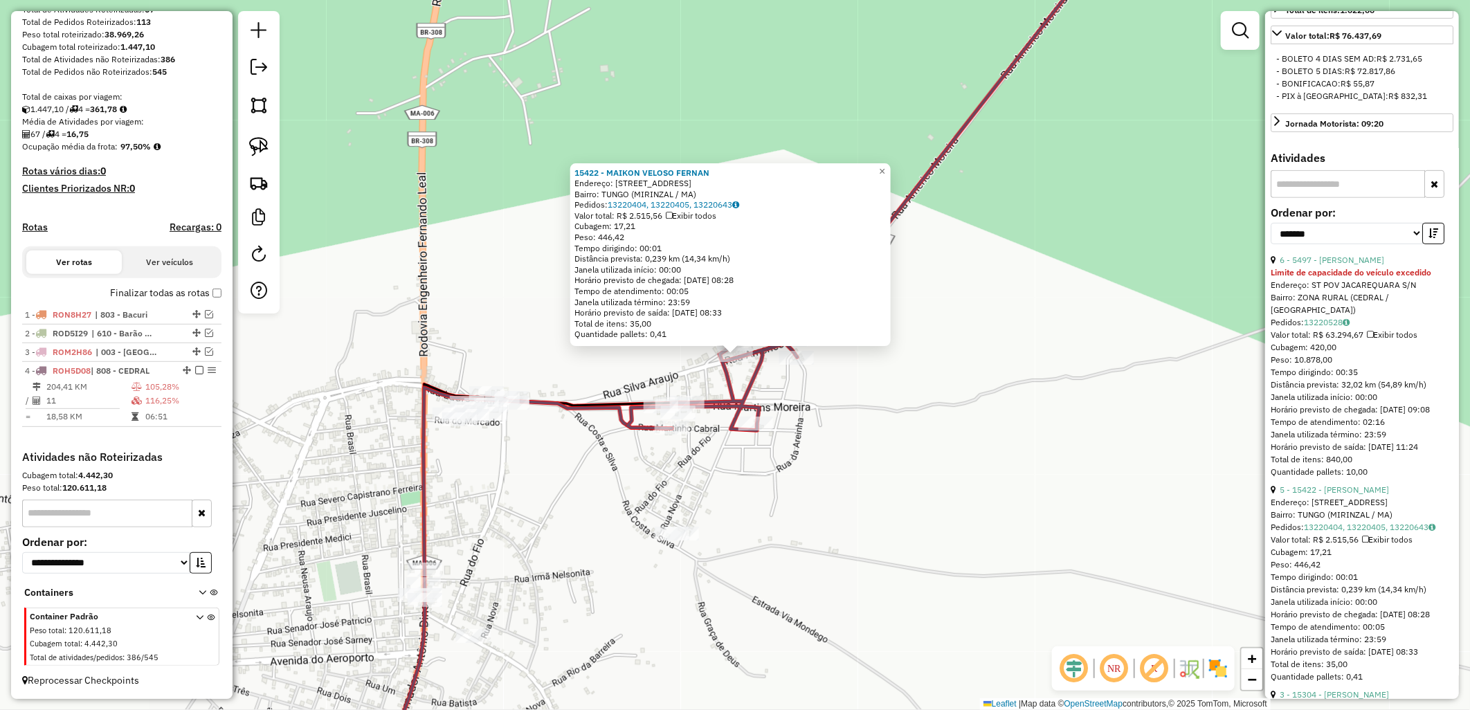
scroll to position [538, 0]
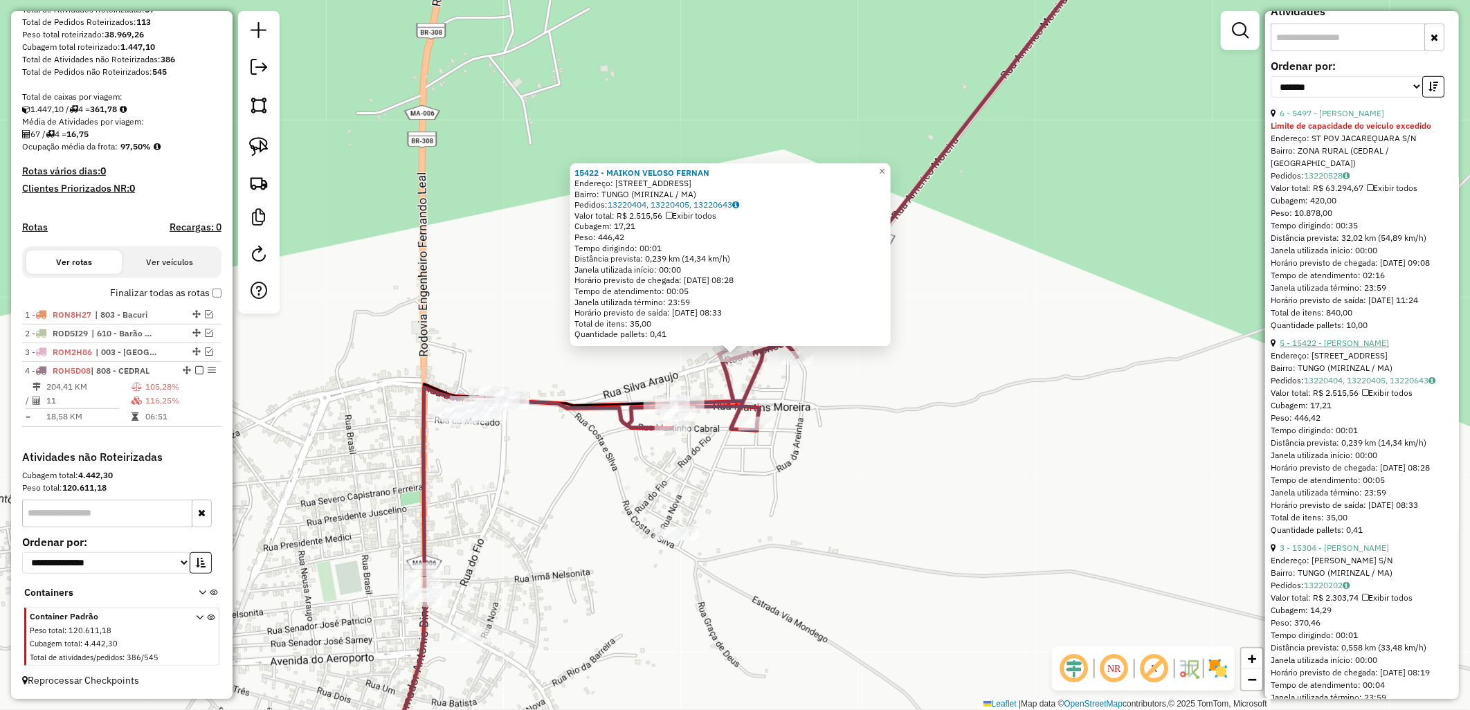
click at [1358, 348] on link "5 - 15422 - MAIKON VELOSO FERNAN" at bounding box center [1333, 343] width 109 height 10
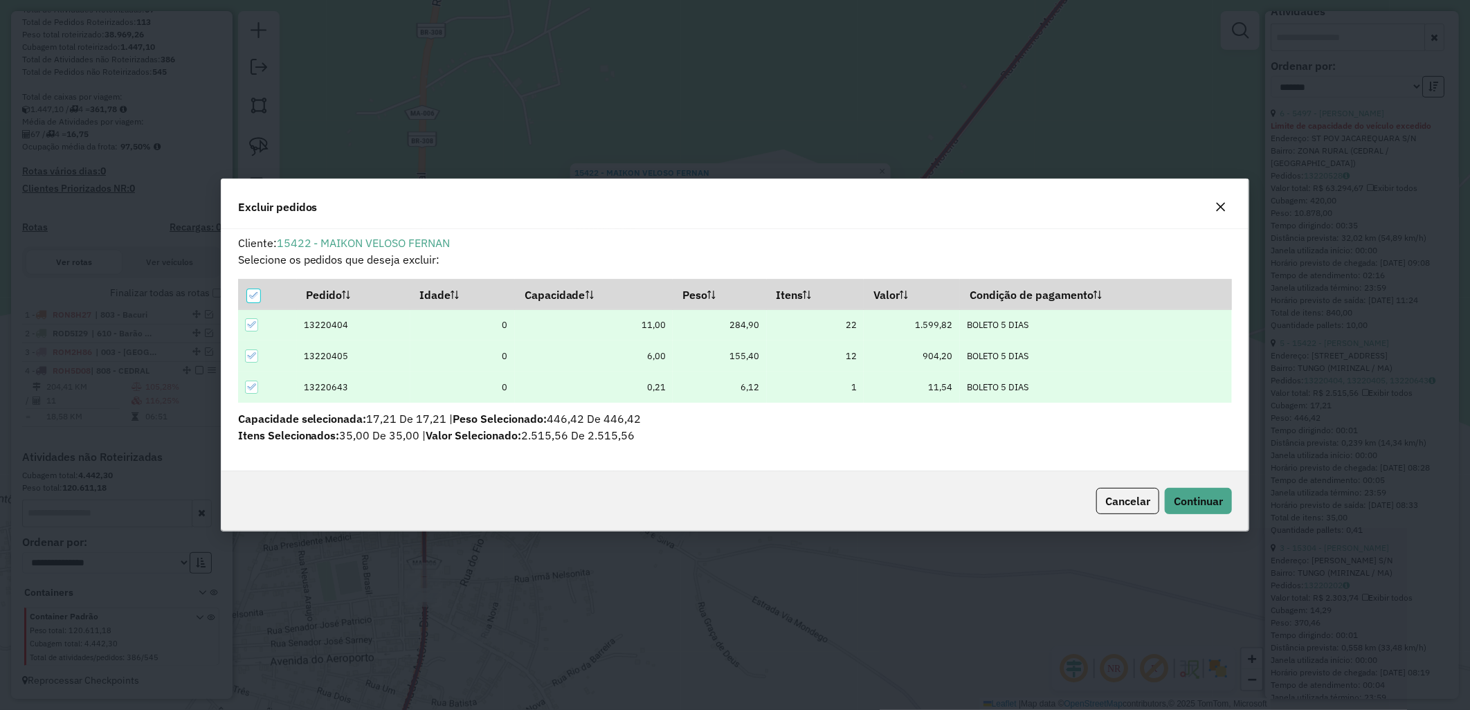
scroll to position [8, 3]
click at [1209, 516] on div "Cancelar Continuar" at bounding box center [734, 501] width 1027 height 60
click at [1195, 507] on span "Continuar" at bounding box center [1197, 501] width 49 height 14
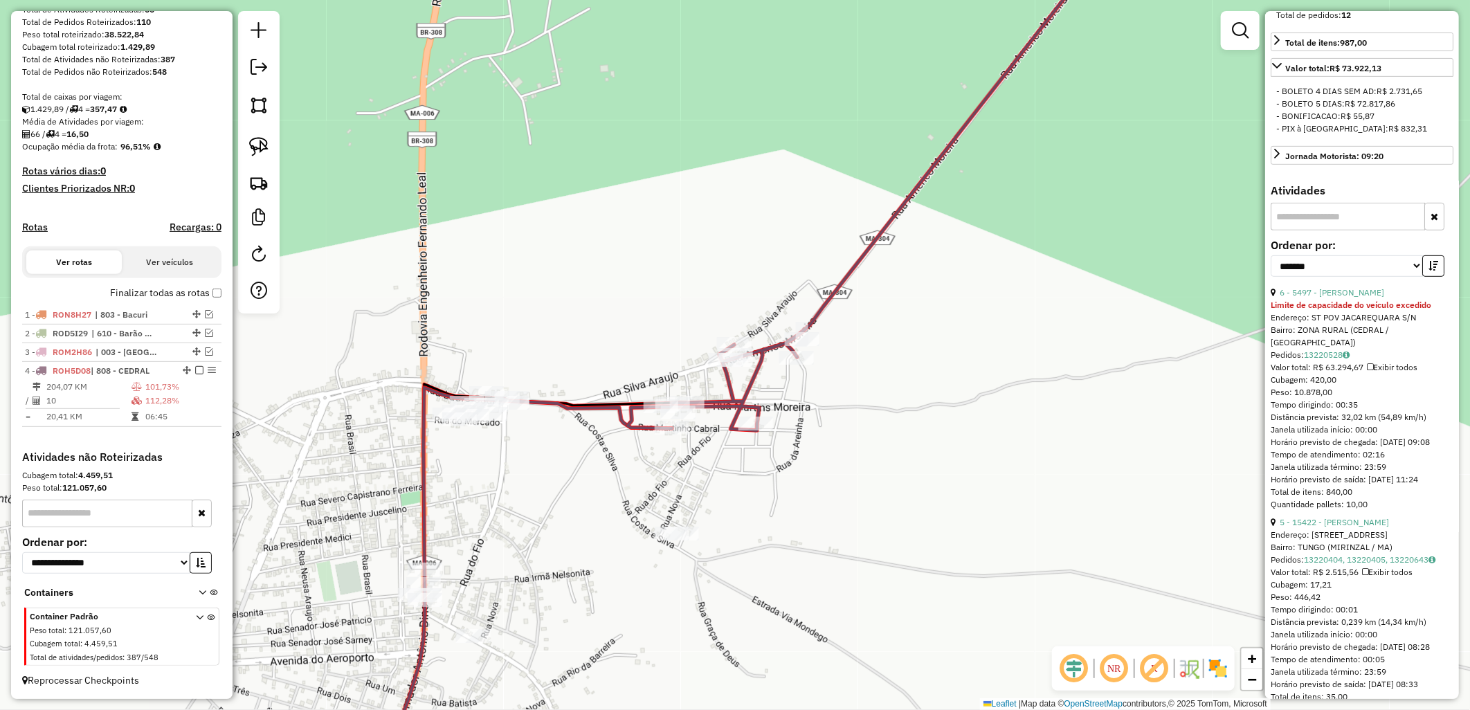
scroll to position [77, 0]
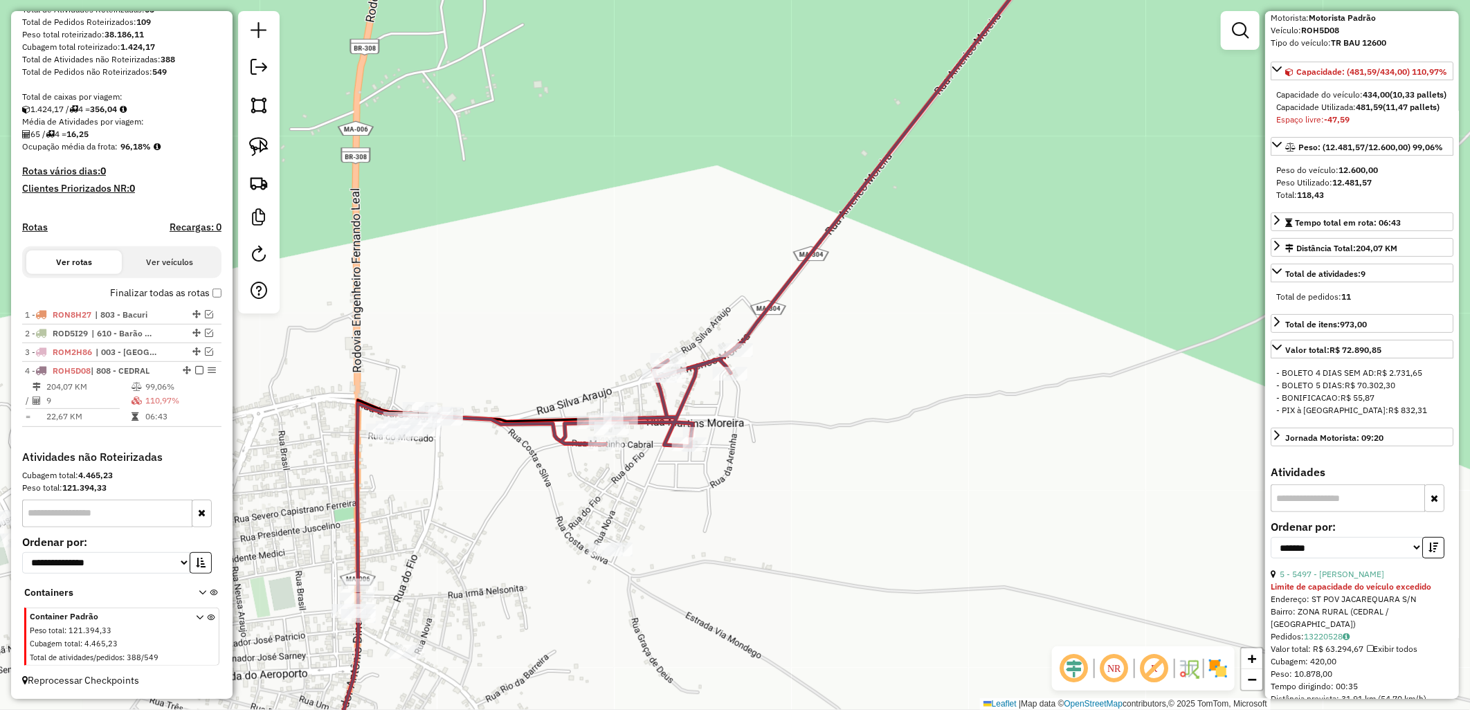
click at [198, 291] on label "Finalizar todas as rotas" at bounding box center [165, 293] width 111 height 15
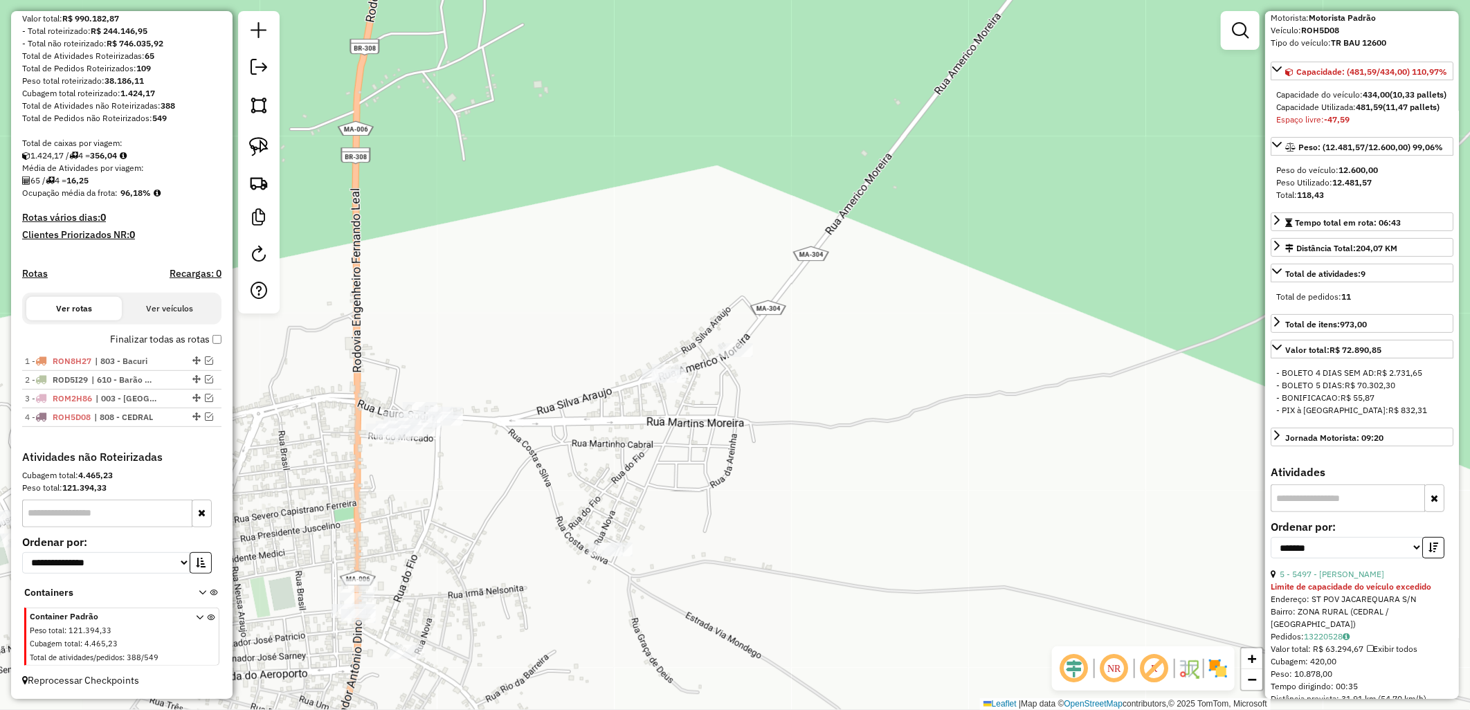
scroll to position [177, 0]
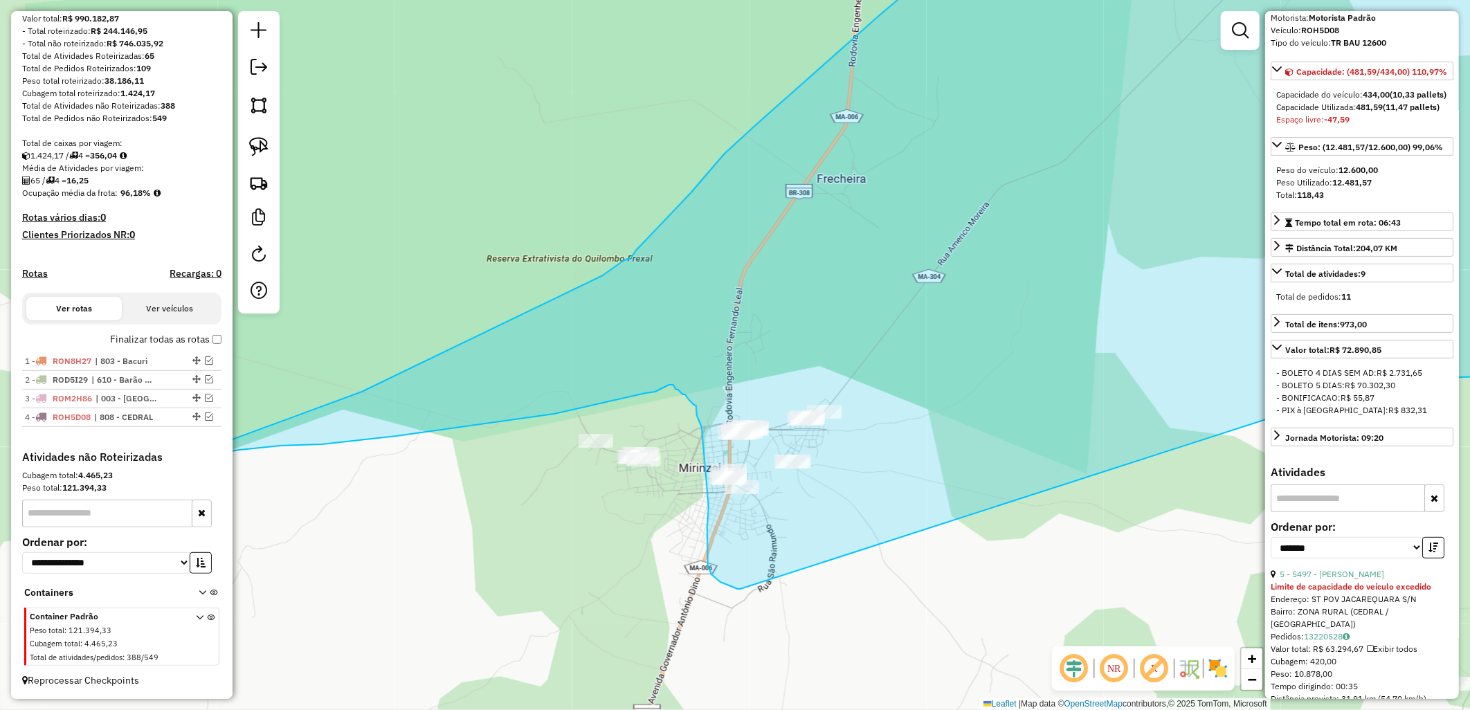
drag, startPoint x: 955, startPoint y: 402, endPoint x: 741, endPoint y: 589, distance: 283.9
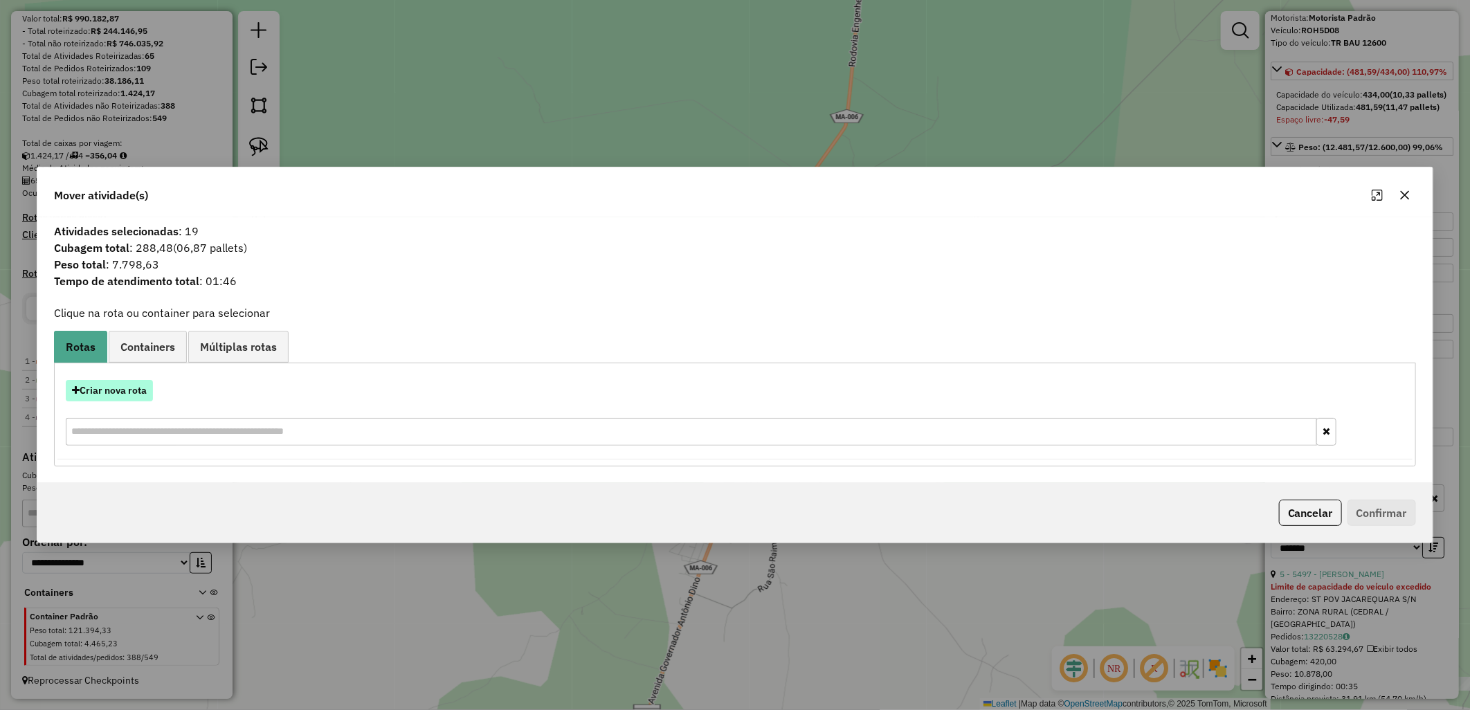
click at [138, 396] on button "Criar nova rota" at bounding box center [109, 390] width 87 height 21
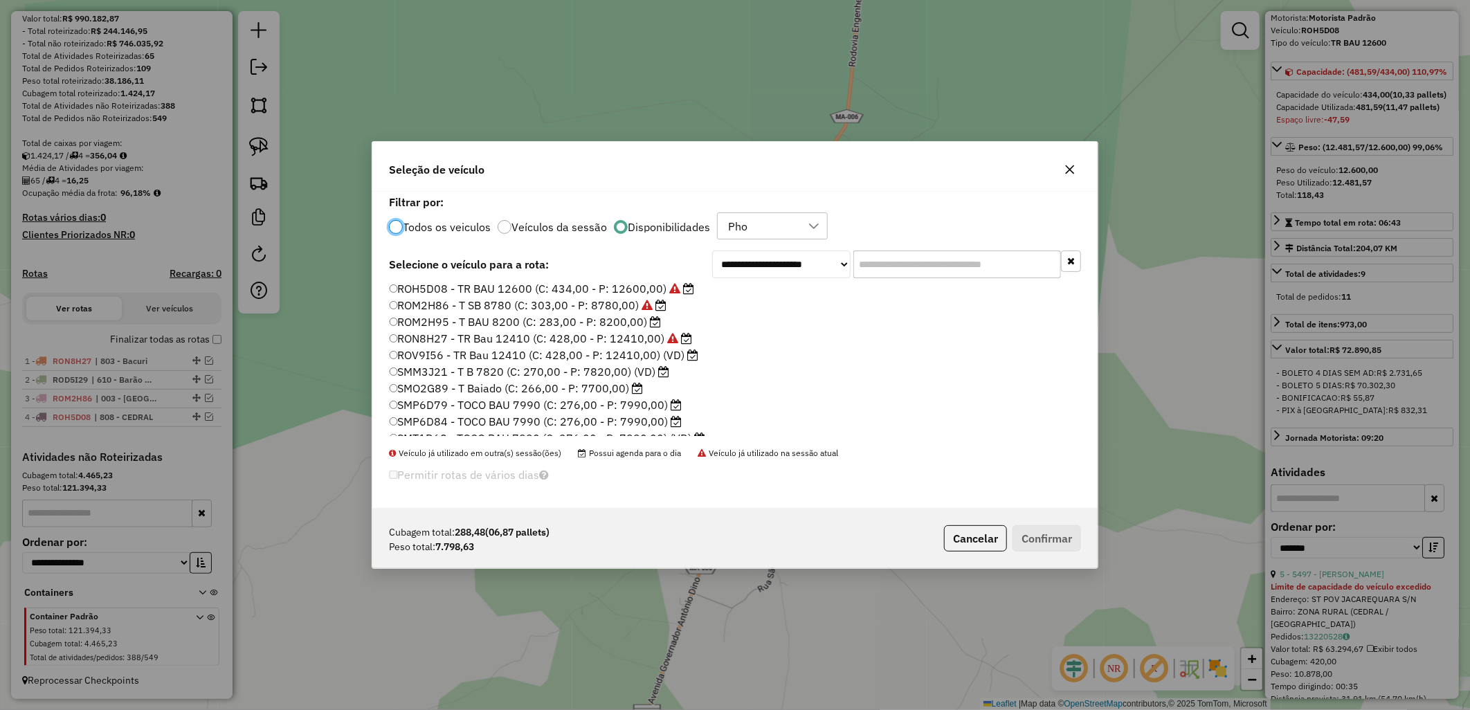
scroll to position [196, 0]
click at [416, 361] on label "SMM3J21 - T B 7820 (C: 270,00 - P: 7820,00) (VD)" at bounding box center [529, 361] width 281 height 17
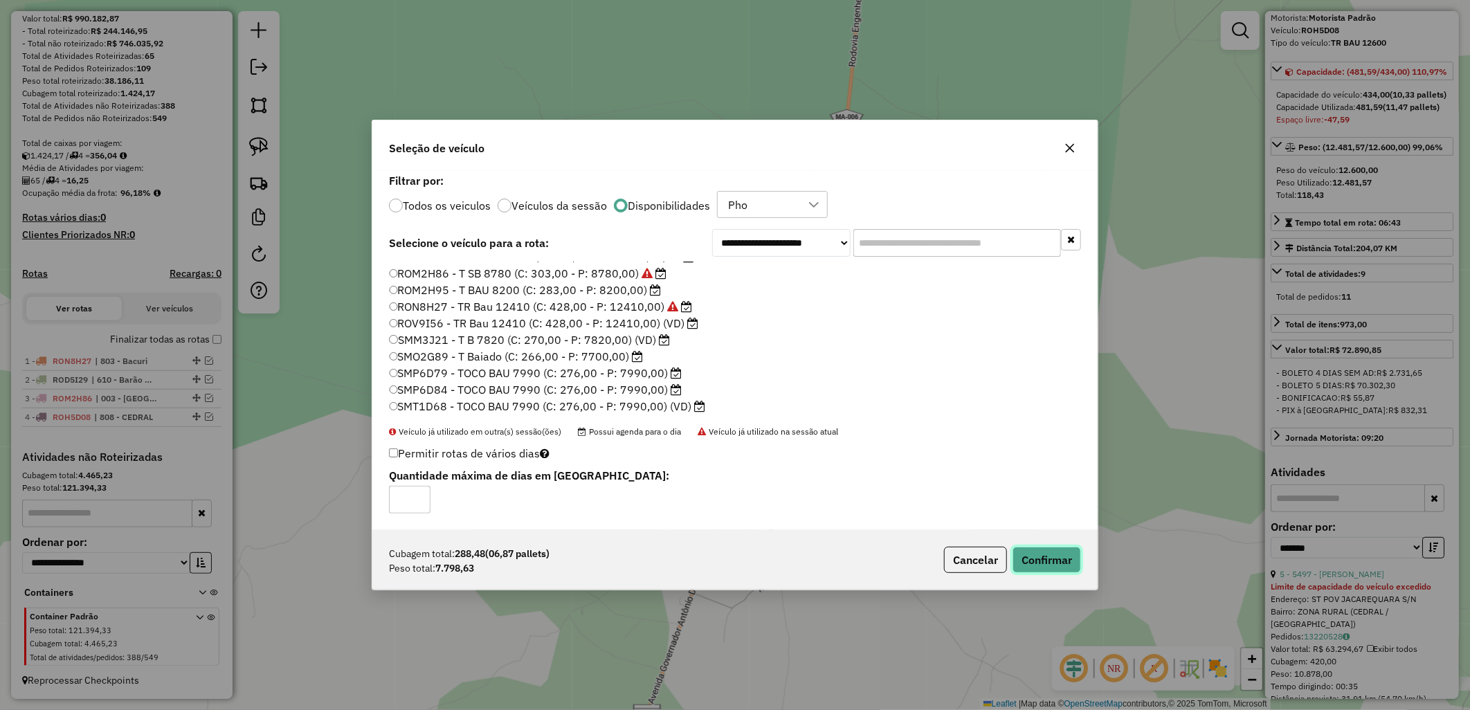
drag, startPoint x: 1034, startPoint y: 548, endPoint x: 1043, endPoint y: 558, distance: 13.2
click at [1043, 558] on button "Confirmar" at bounding box center [1046, 560] width 68 height 26
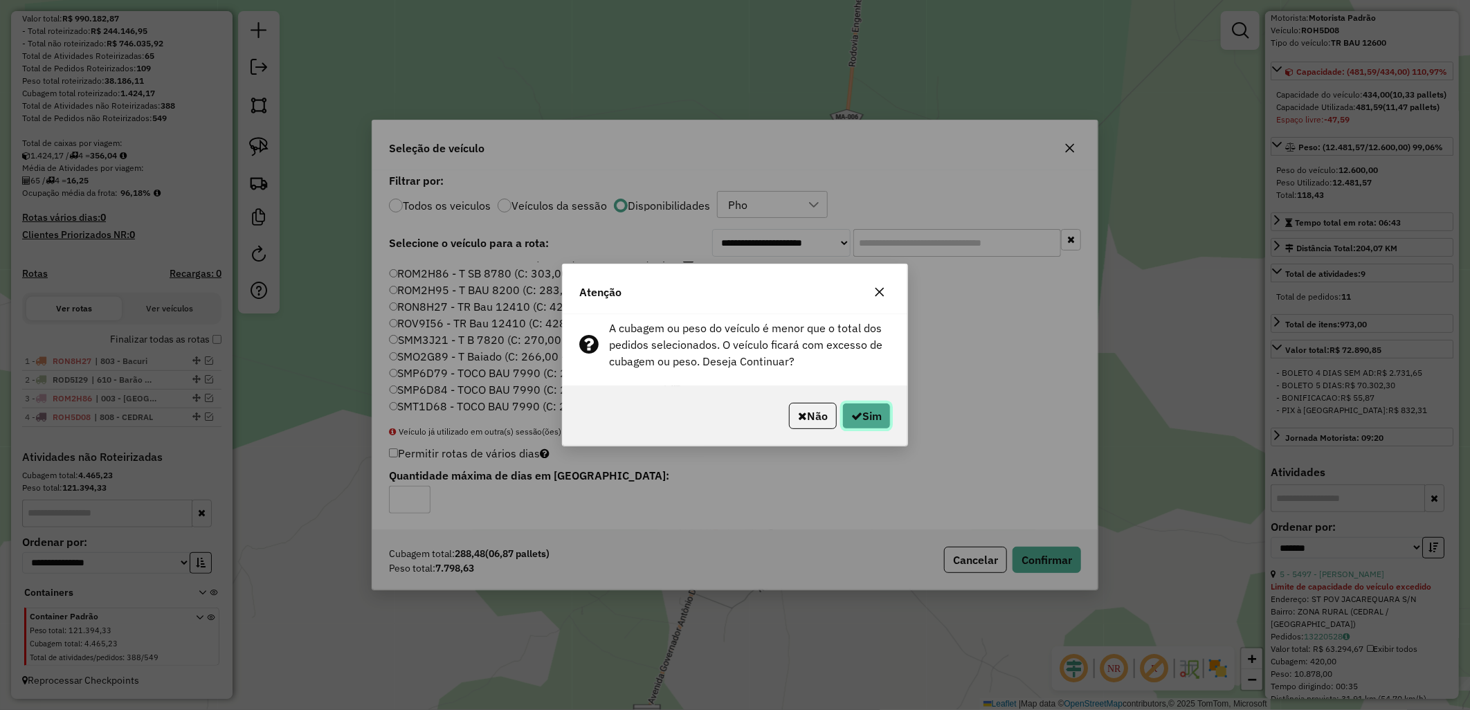
click at [867, 407] on button "Sim" at bounding box center [866, 416] width 48 height 26
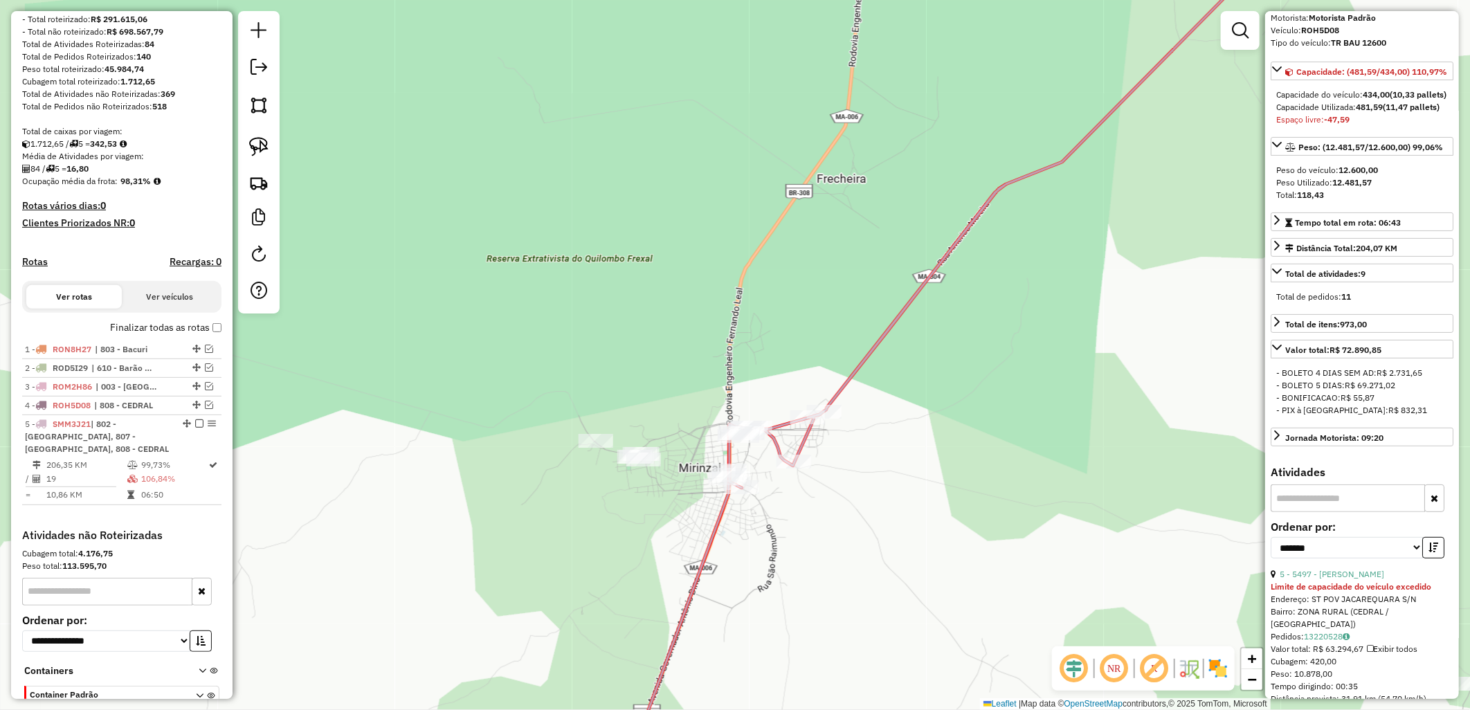
scroll to position [254, 0]
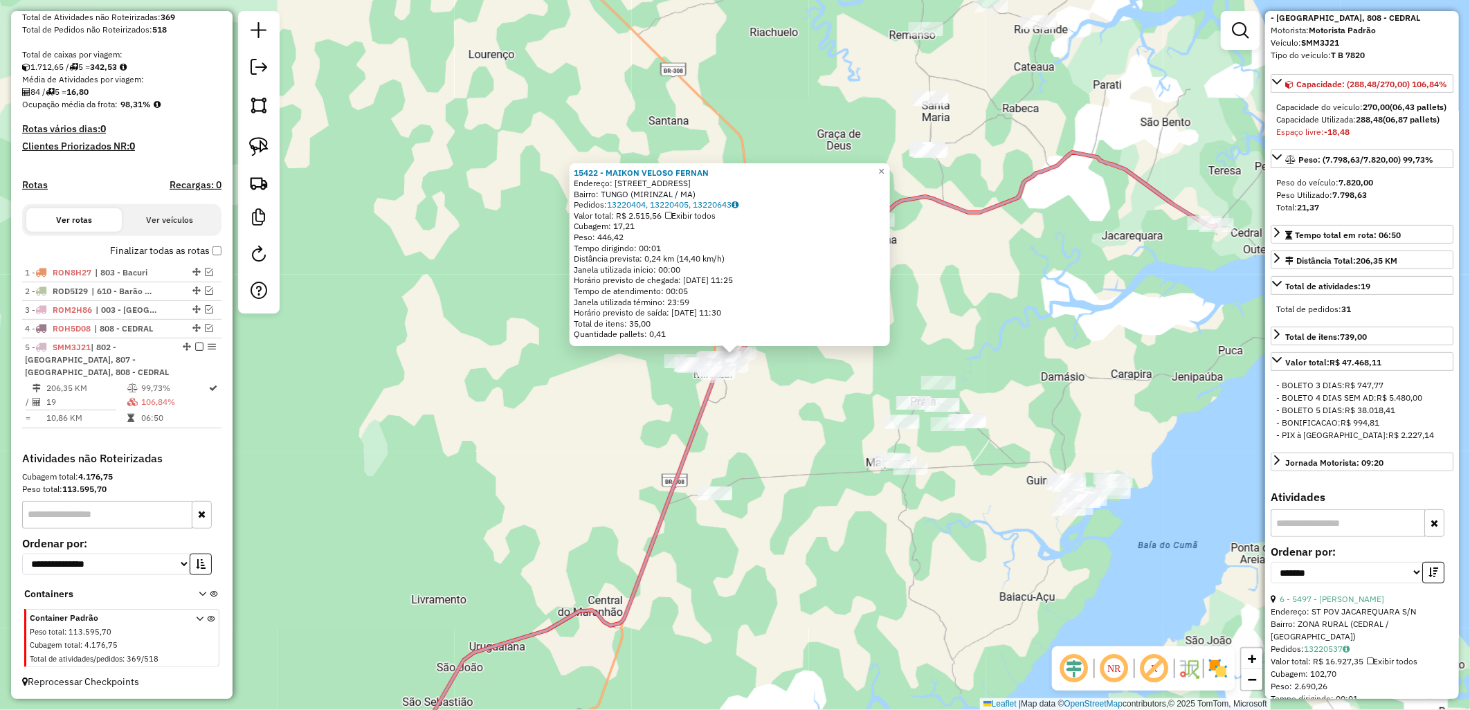
click at [958, 354] on div "15422 - MAIKON VELOSO FERNAN Endereço: R AMERICO GONCALVES 114 Bairro: TUNGO (M…" at bounding box center [735, 355] width 1470 height 710
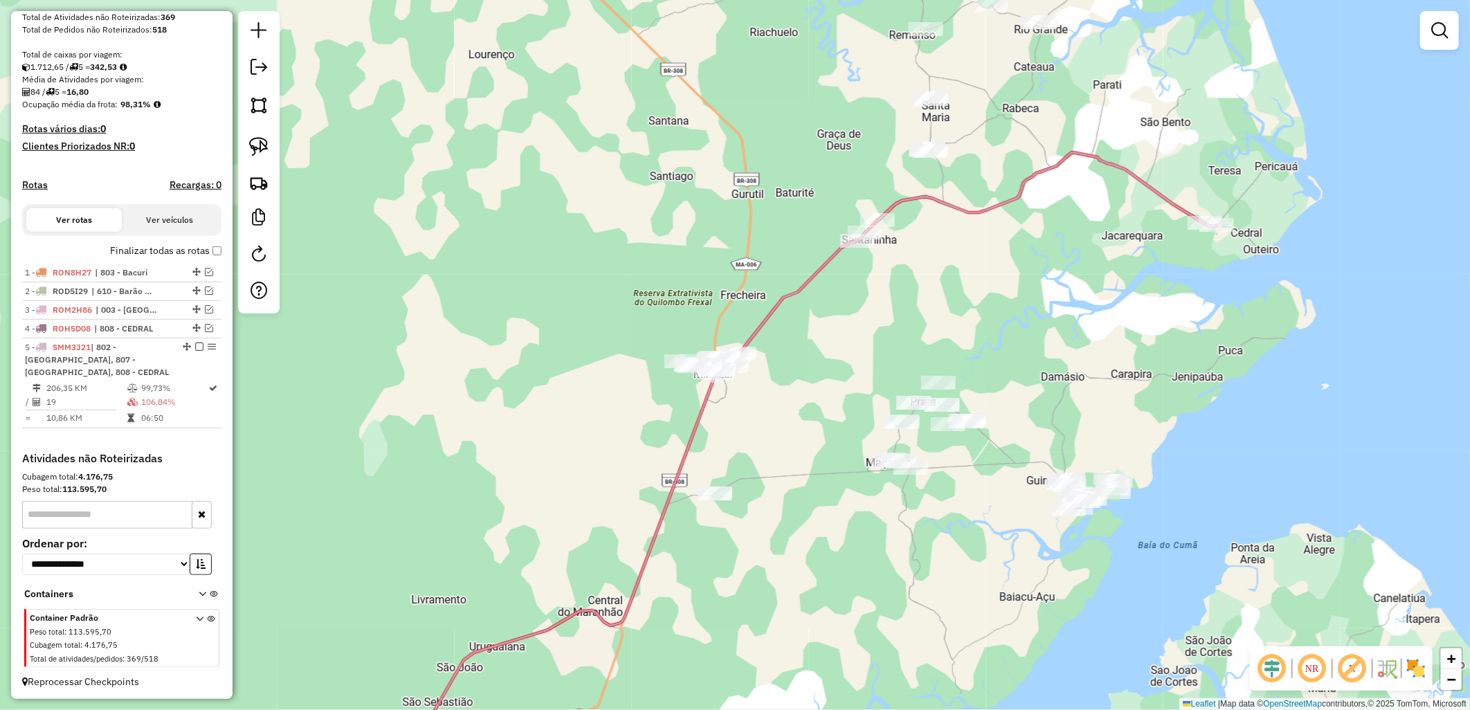
click at [197, 258] on label "Finalizar todas as rotas" at bounding box center [165, 251] width 111 height 15
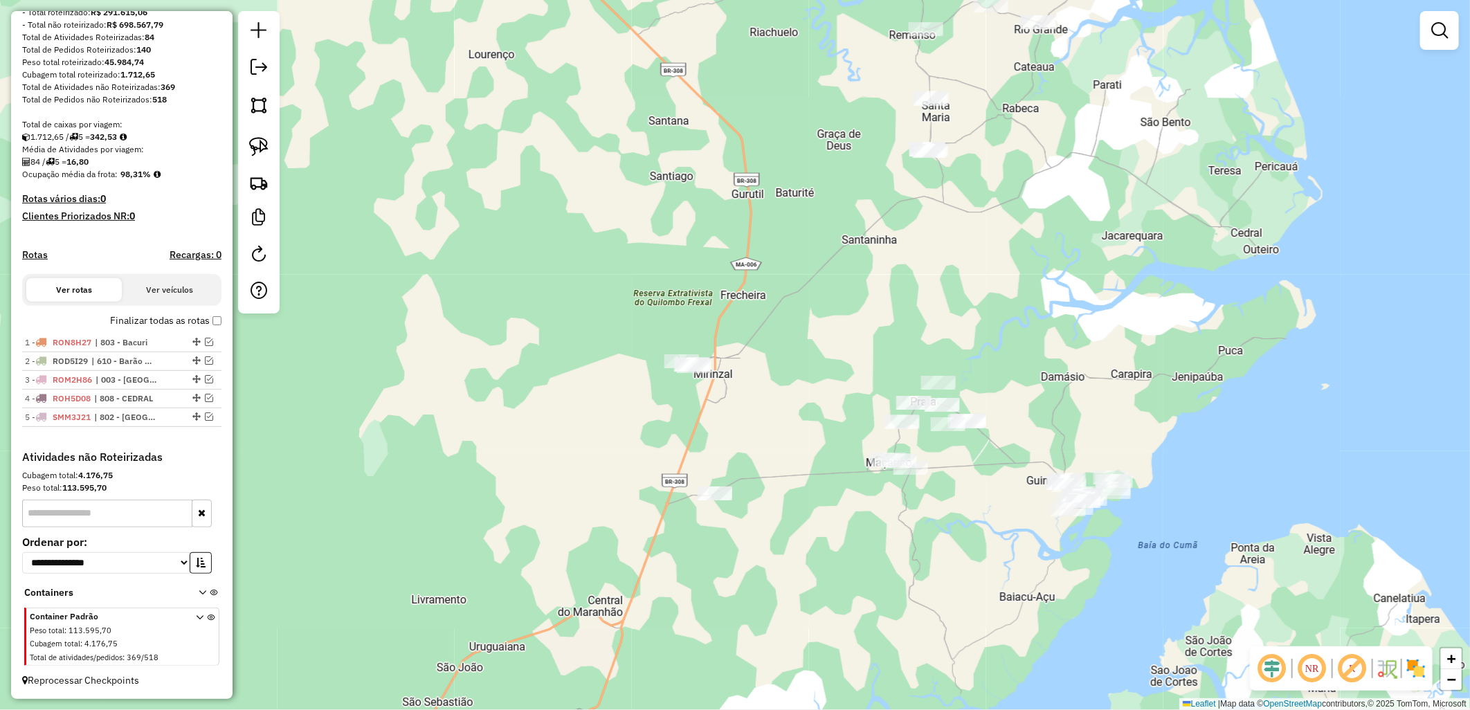
scroll to position [196, 0]
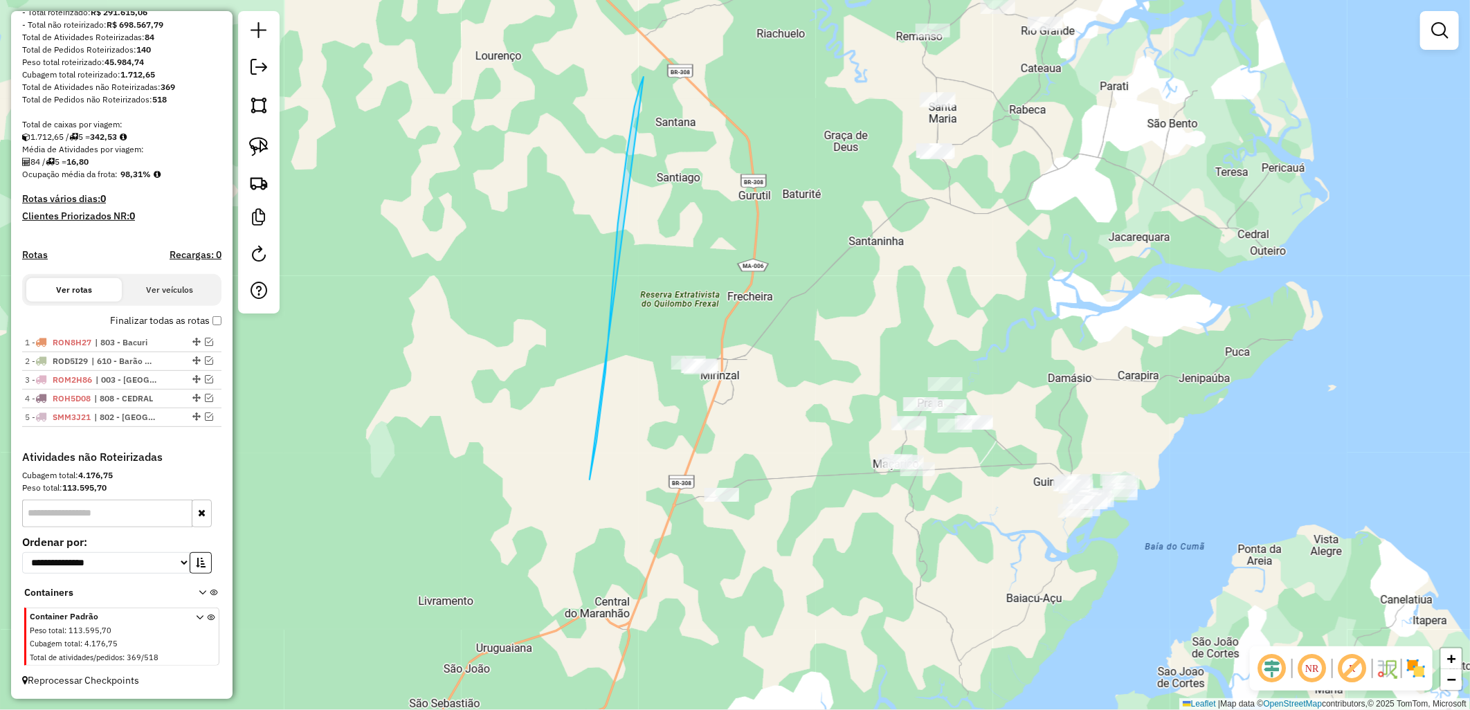
drag, startPoint x: 605, startPoint y: 372, endPoint x: 694, endPoint y: 47, distance: 337.0
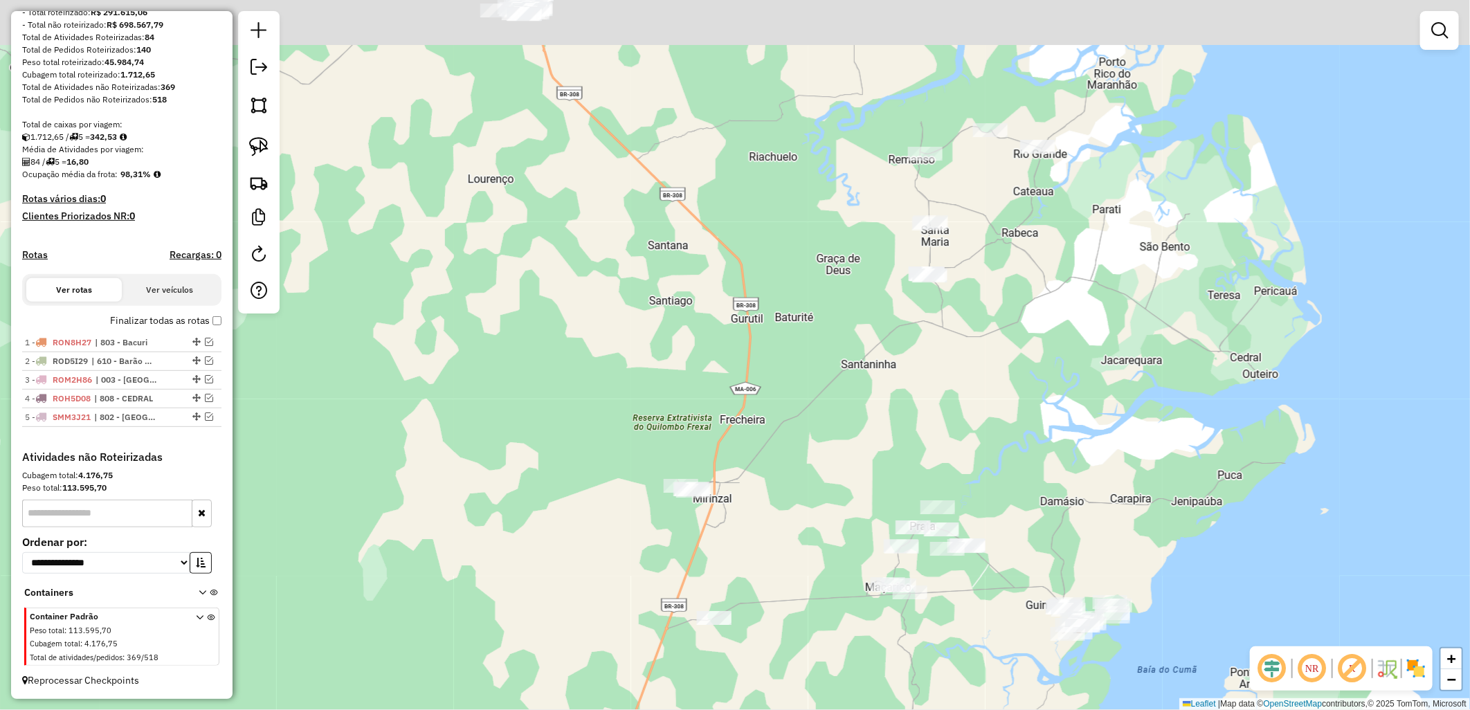
click at [690, 194] on div "Janela de atendimento Grade de atendimento Capacidade Transportadoras Veículos …" at bounding box center [735, 355] width 1470 height 710
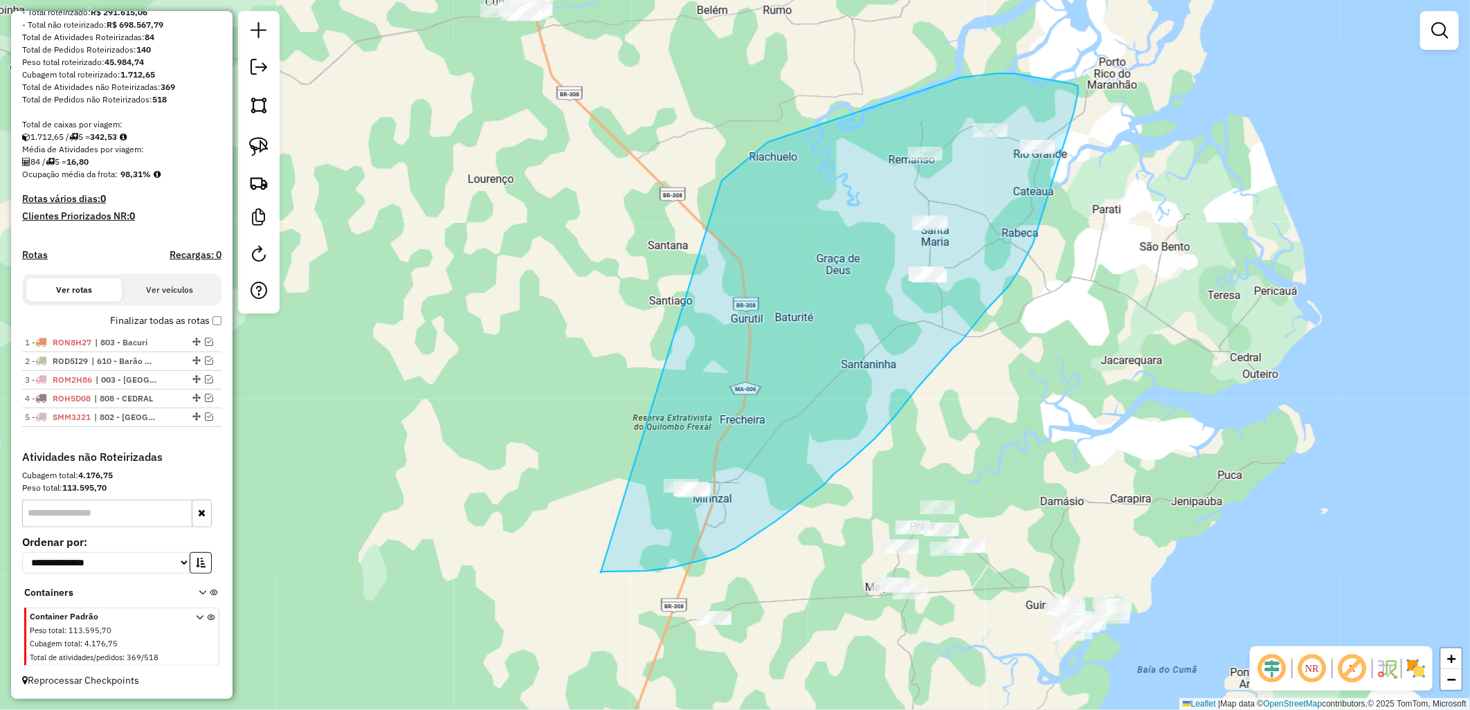
drag, startPoint x: 769, startPoint y: 142, endPoint x: 601, endPoint y: 573, distance: 462.9
click at [601, 573] on div "Janela de atendimento Grade de atendimento Capacidade Transportadoras Veículos …" at bounding box center [735, 355] width 1470 height 710
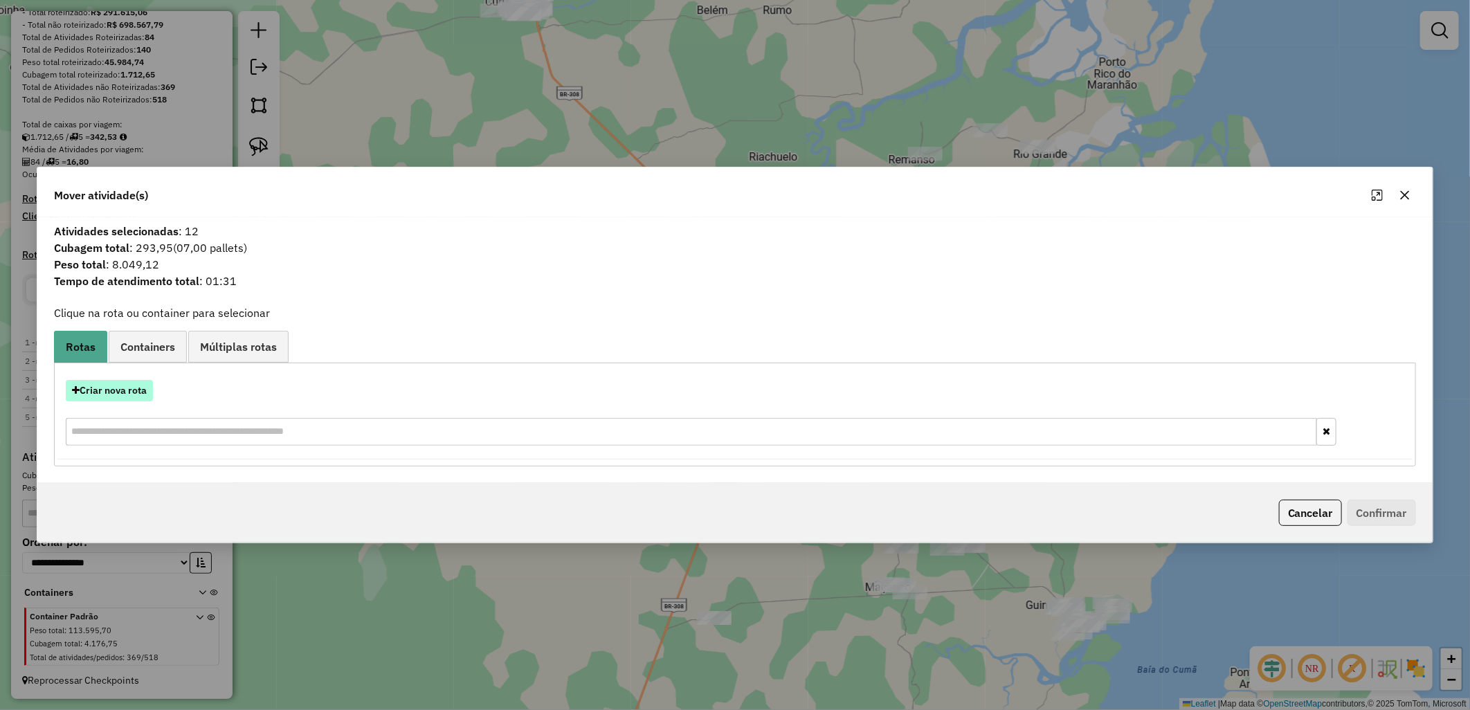
click at [132, 393] on button "Criar nova rota" at bounding box center [109, 390] width 87 height 21
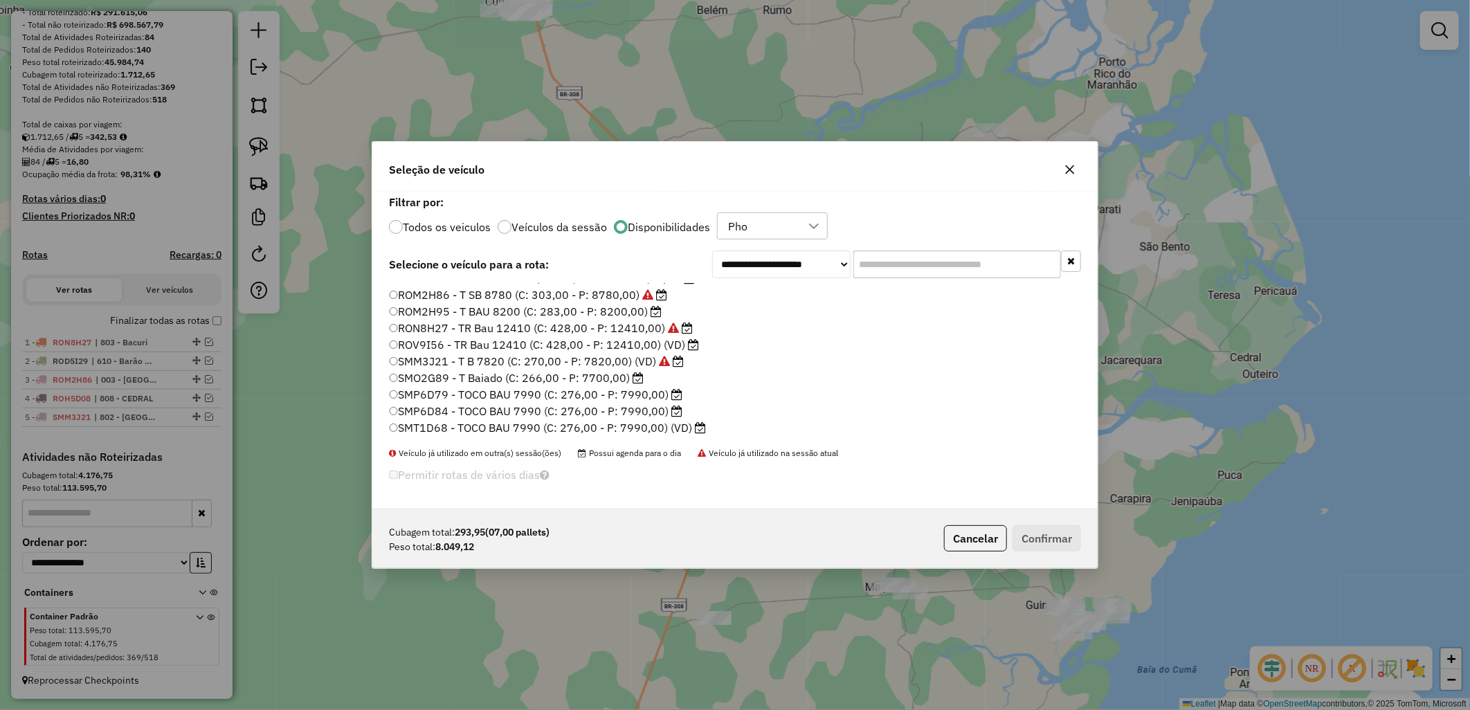
click at [453, 291] on label "ROM2H86 - T SB 8780 (C: 303,00 - P: 8780,00)" at bounding box center [528, 294] width 278 height 17
click at [506, 312] on label "ROM2H95 - T BAU 8200 (C: 283,00 - P: 8200,00)" at bounding box center [525, 311] width 273 height 17
click at [1027, 536] on button "Confirmar" at bounding box center [1046, 538] width 68 height 26
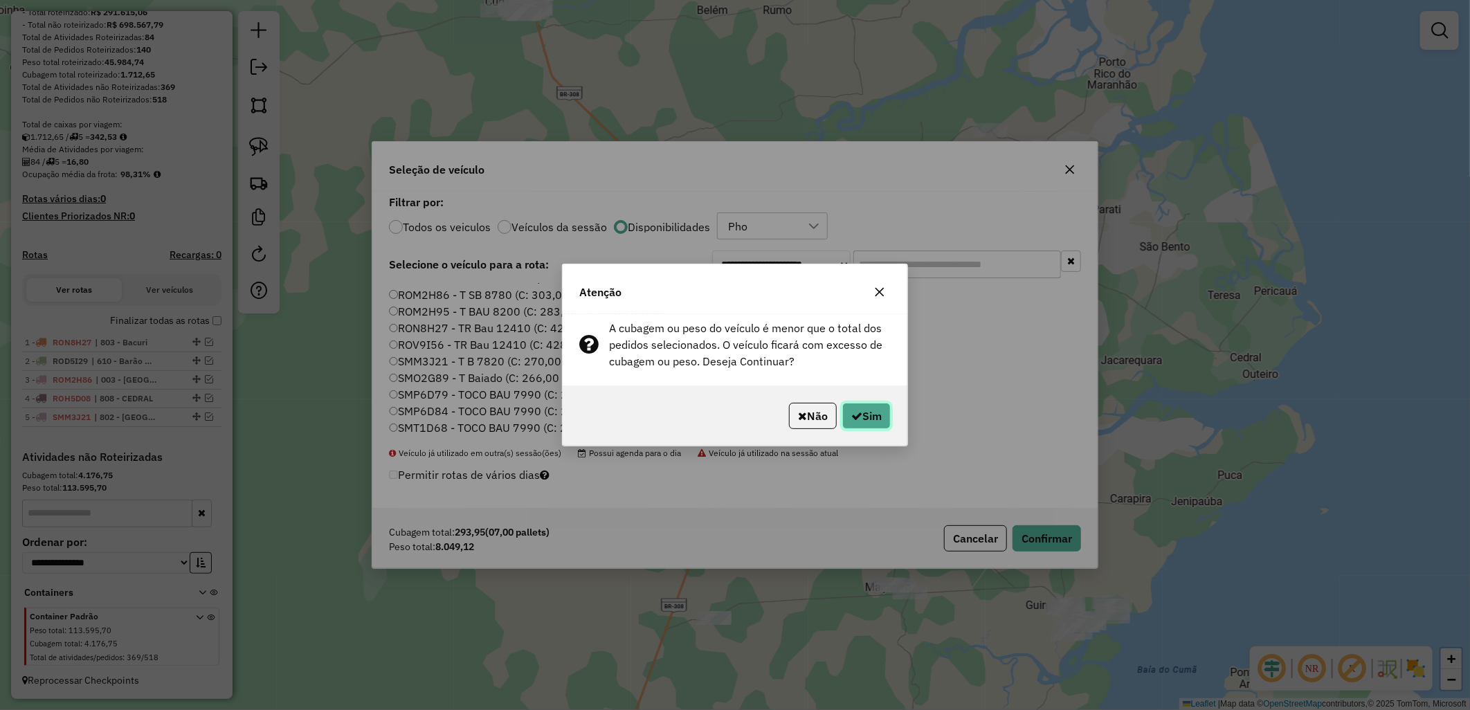
click at [859, 407] on button "Sim" at bounding box center [866, 416] width 48 height 26
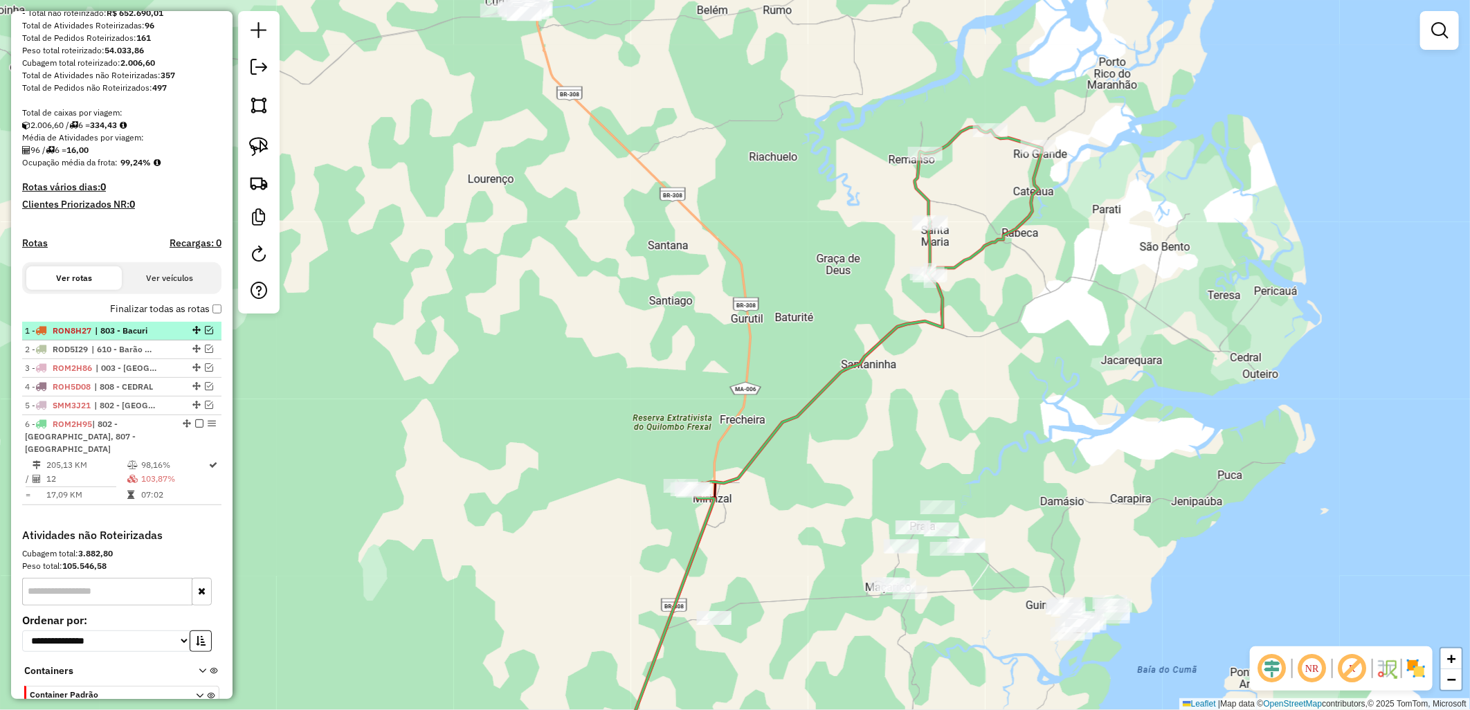
click at [148, 334] on div "Depósito: Dibrasa Total de rotas: 6 Distância Total: 1.559,10 km Tempo total: 4…" at bounding box center [122, 230] width 210 height 596
drag, startPoint x: 148, startPoint y: 334, endPoint x: 314, endPoint y: 349, distance: 166.8
click at [314, 349] on div "Janela de atendimento Grade de atendimento Capacidade Transportadoras Veículos …" at bounding box center [735, 355] width 1470 height 710
click at [177, 316] on label "Finalizar todas as rotas" at bounding box center [165, 309] width 111 height 15
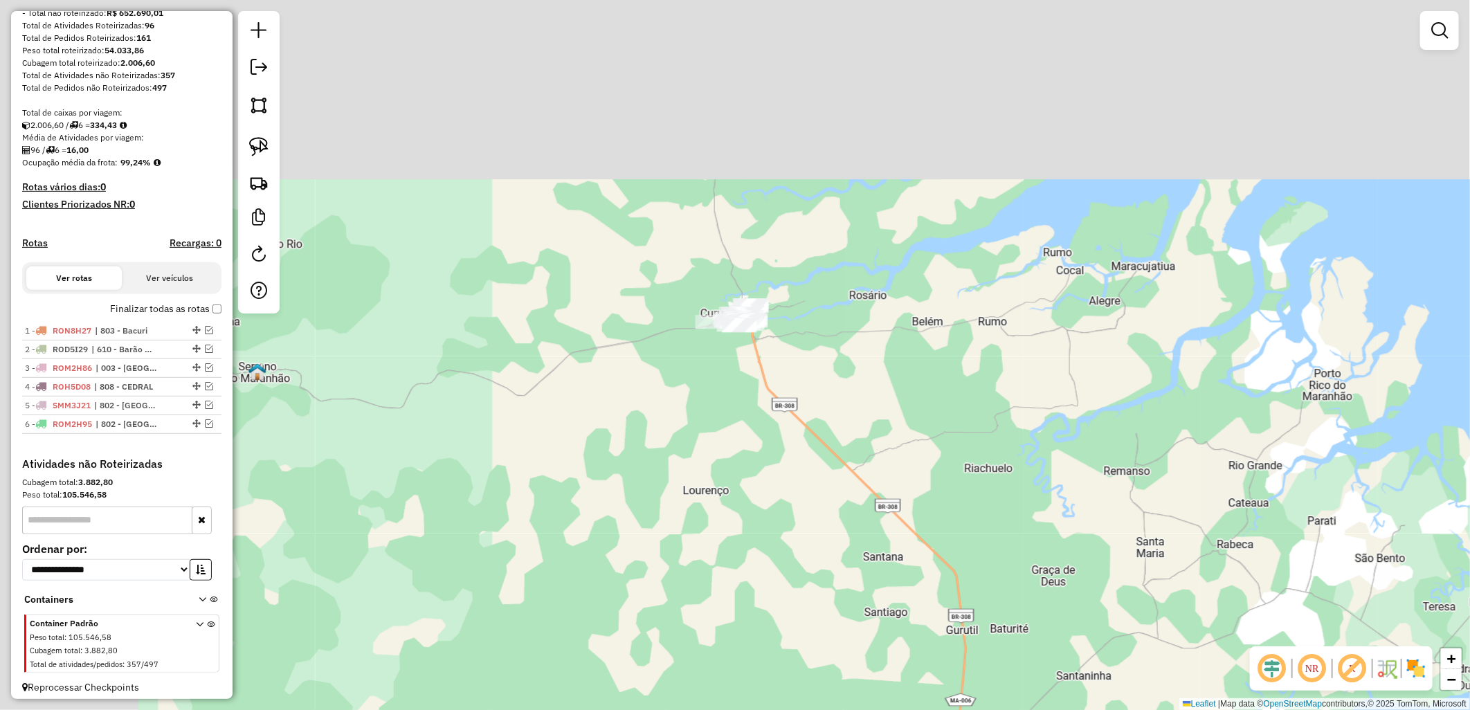
drag, startPoint x: 718, startPoint y: 496, endPoint x: 771, endPoint y: 541, distance: 69.7
click at [771, 541] on div "Janela de atendimento Grade de atendimento Capacidade Transportadoras Veículos …" at bounding box center [735, 355] width 1470 height 710
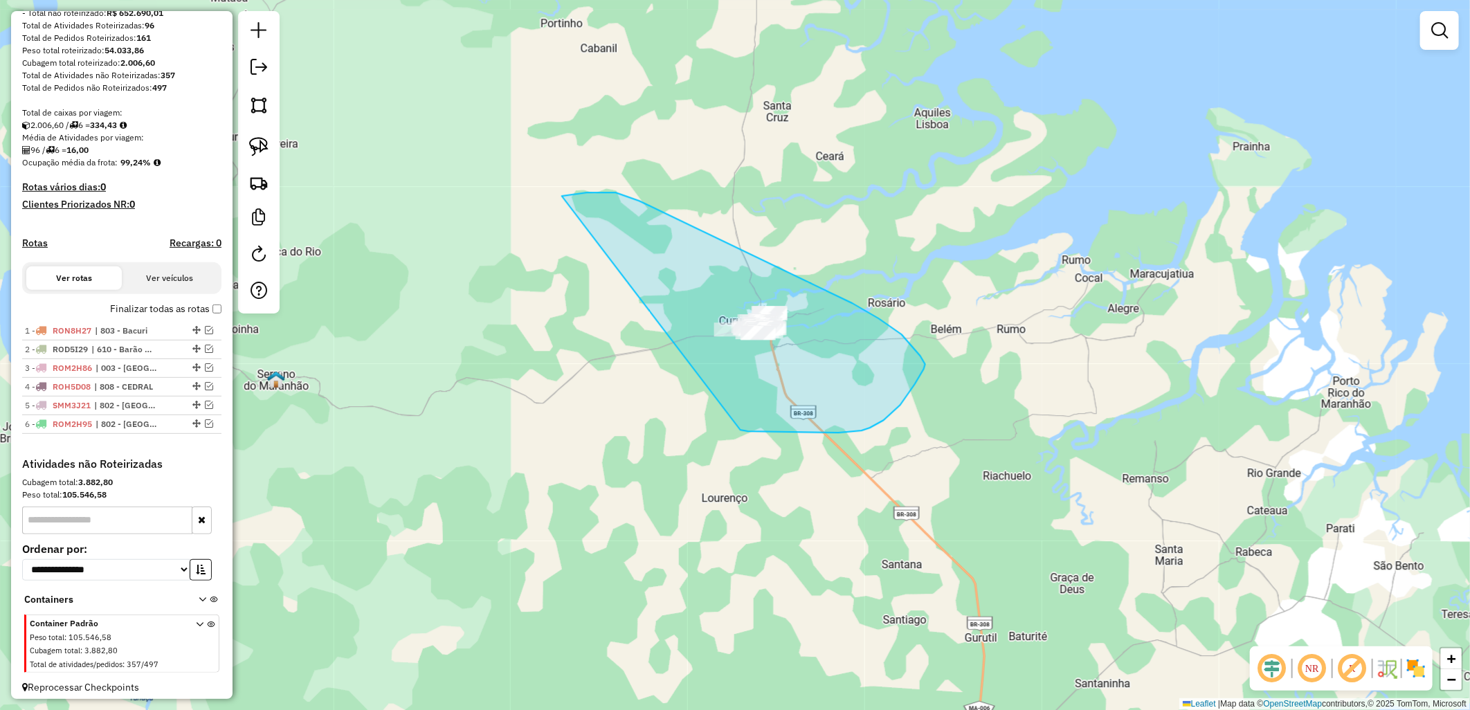
drag, startPoint x: 596, startPoint y: 192, endPoint x: 740, endPoint y: 430, distance: 277.6
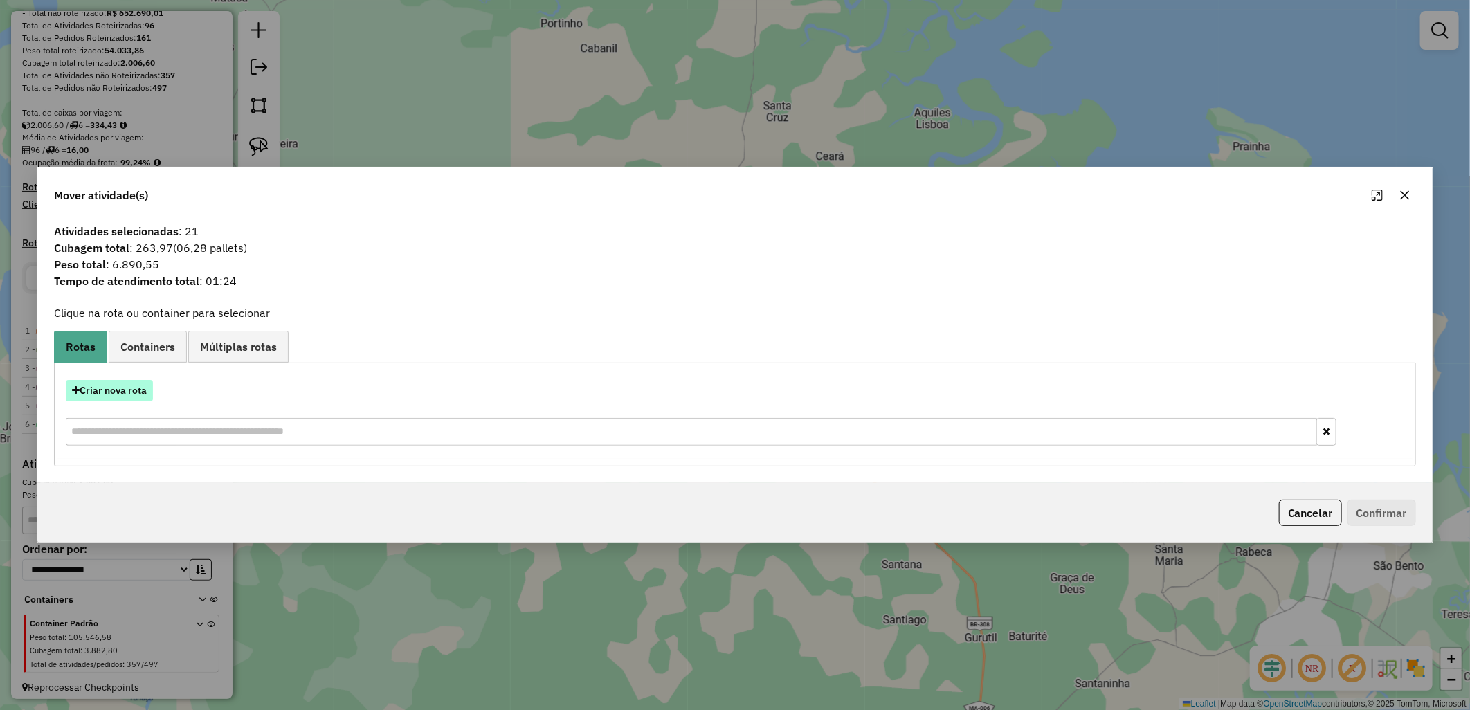
click at [118, 383] on button "Criar nova rota" at bounding box center [109, 390] width 87 height 21
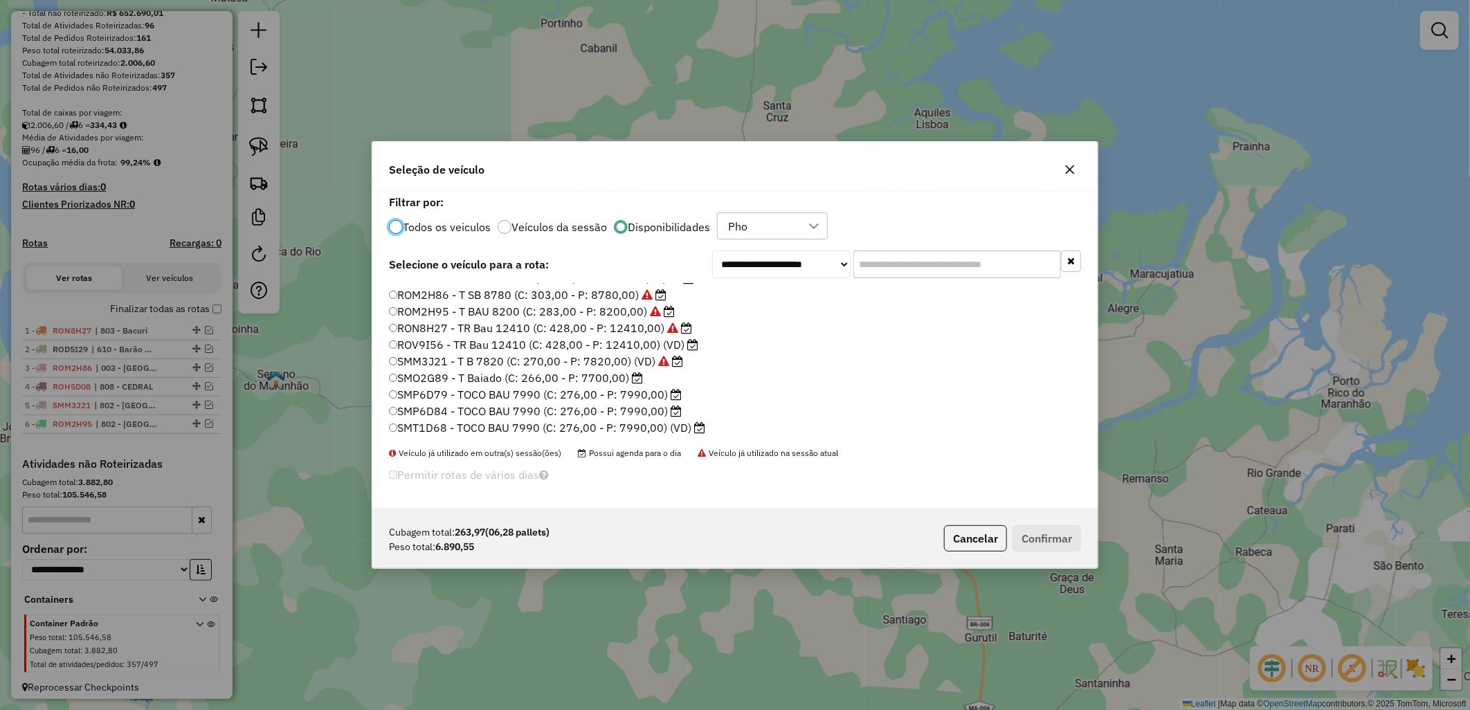
click at [535, 382] on label "SMO2G89 - T Baiado (C: 266,00 - P: 7700,00)" at bounding box center [516, 377] width 254 height 17
drag, startPoint x: 1057, startPoint y: 549, endPoint x: 879, endPoint y: 372, distance: 252.0
click at [879, 372] on div "**********" at bounding box center [735, 355] width 727 height 428
click at [605, 416] on label "SMP6D84 - TOCO BAU 7990 (C: 276,00 - P: 7990,00)" at bounding box center [535, 411] width 293 height 17
click at [1034, 533] on button "Confirmar" at bounding box center [1046, 538] width 68 height 26
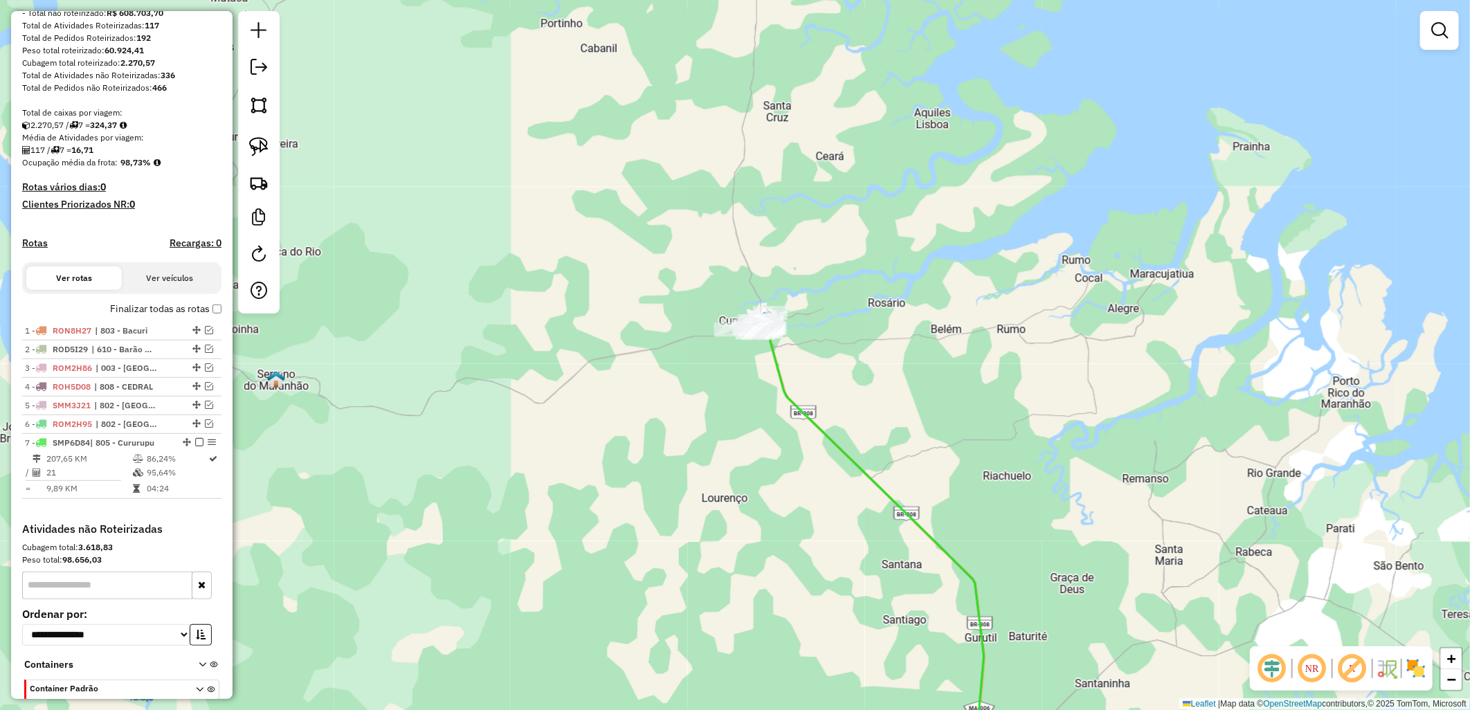
drag, startPoint x: 157, startPoint y: 315, endPoint x: 172, endPoint y: 314, distance: 14.5
click at [157, 316] on label "Finalizar todas as rotas" at bounding box center [165, 309] width 111 height 15
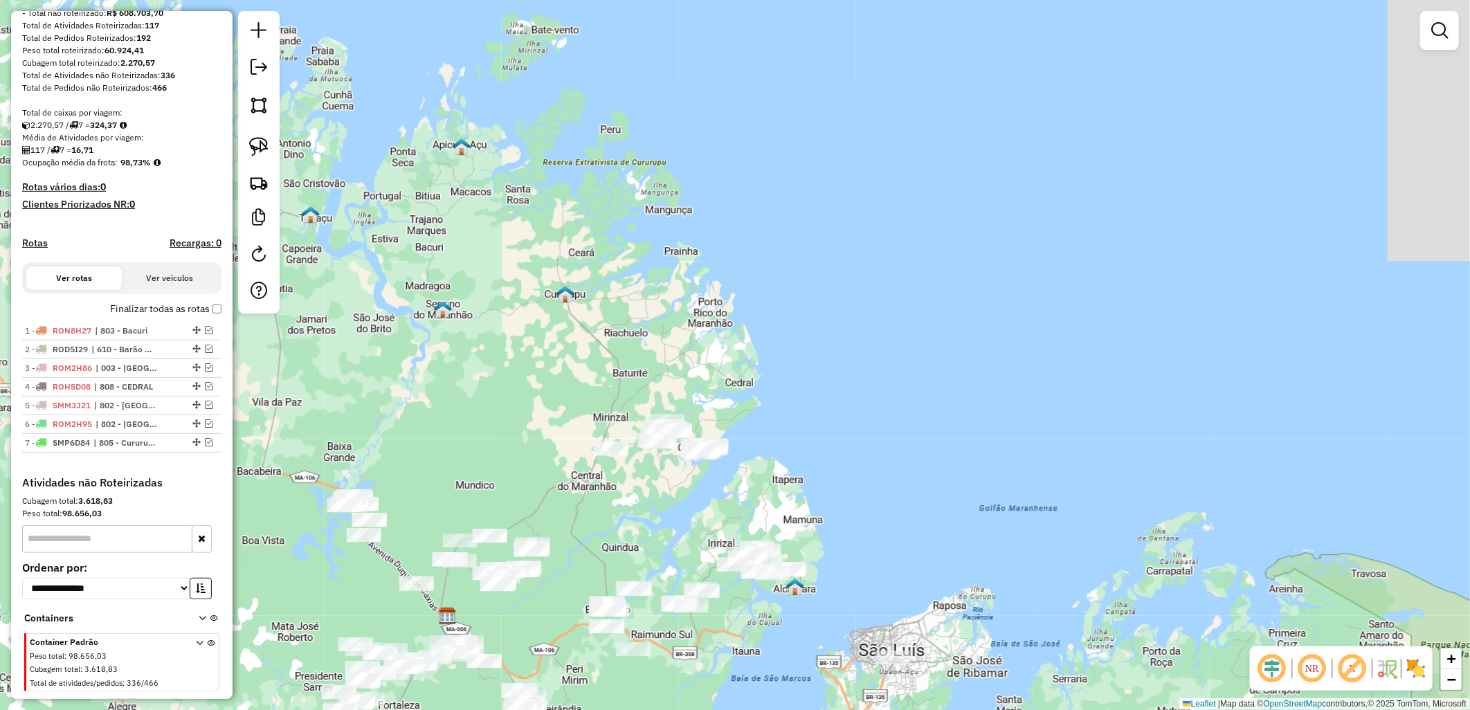
drag, startPoint x: 632, startPoint y: 529, endPoint x: 648, endPoint y: 473, distance: 57.6
click at [648, 473] on div "Janela de atendimento Grade de atendimento Capacidade Transportadoras Veículos …" at bounding box center [735, 355] width 1470 height 710
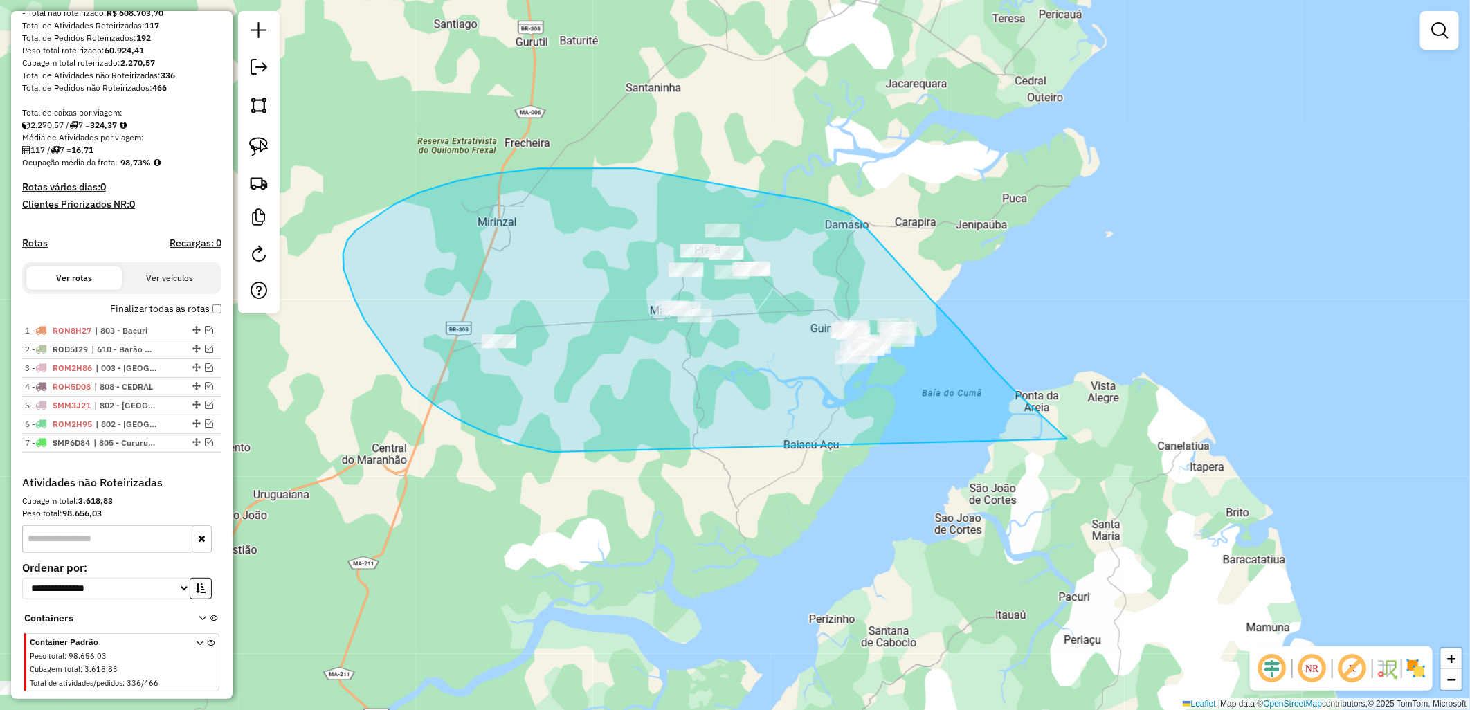
drag, startPoint x: 521, startPoint y: 445, endPoint x: 1074, endPoint y: 445, distance: 552.8
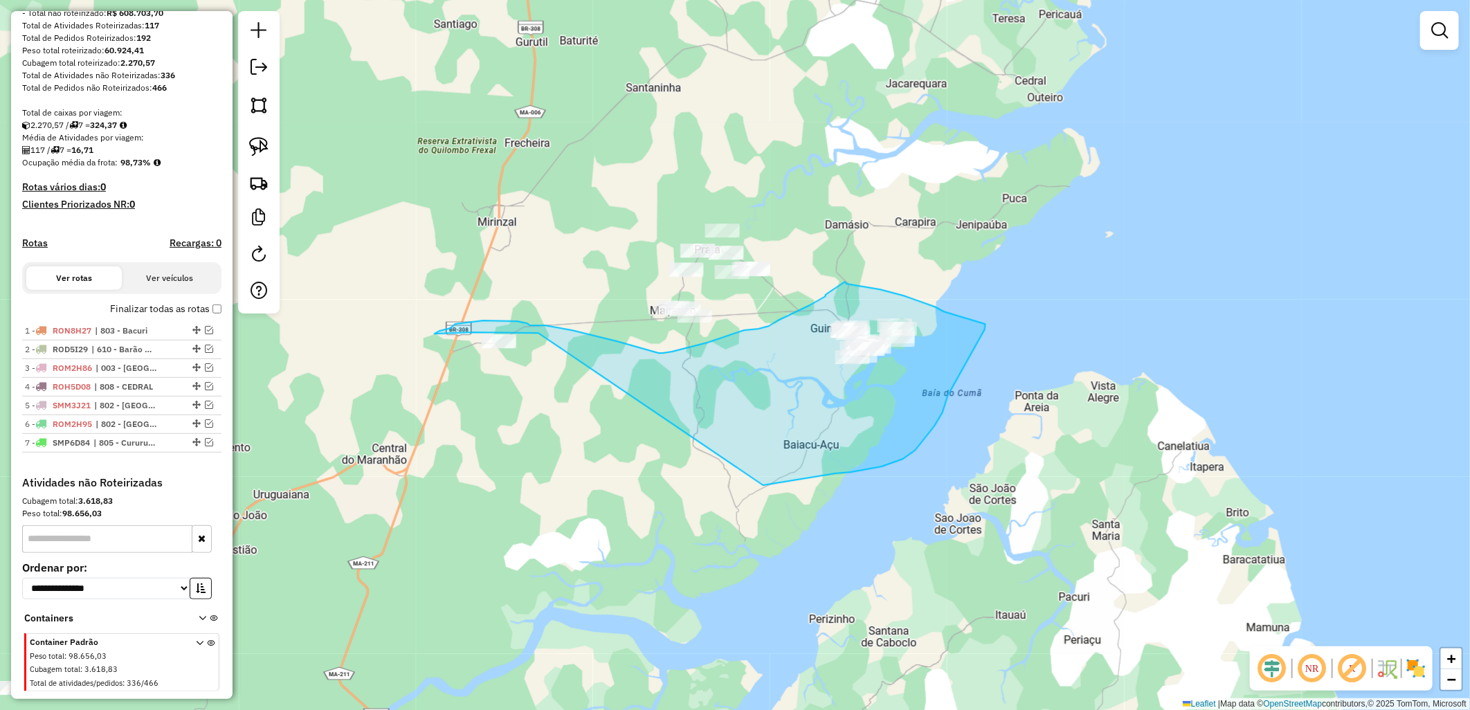
drag, startPoint x: 858, startPoint y: 471, endPoint x: 577, endPoint y: 341, distance: 309.3
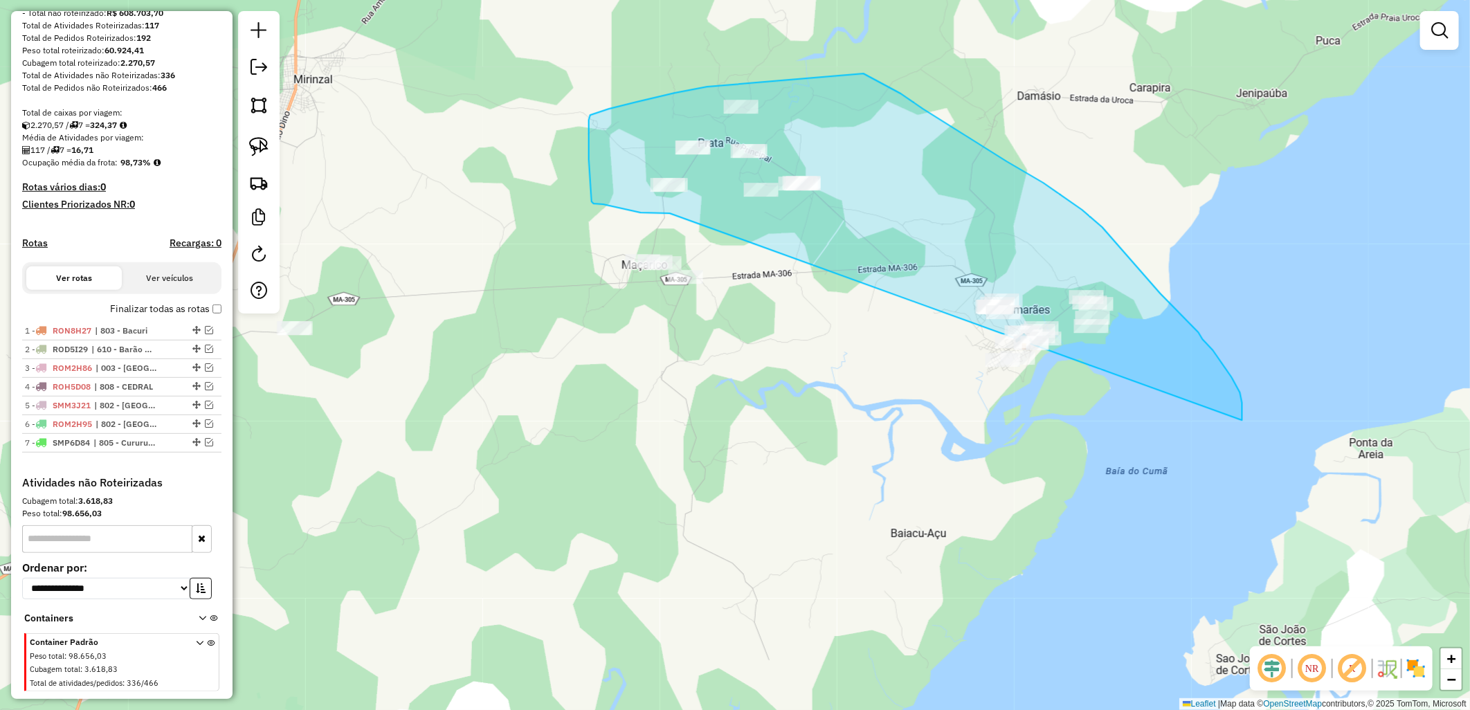
drag, startPoint x: 594, startPoint y: 203, endPoint x: 1144, endPoint y: 497, distance: 623.4
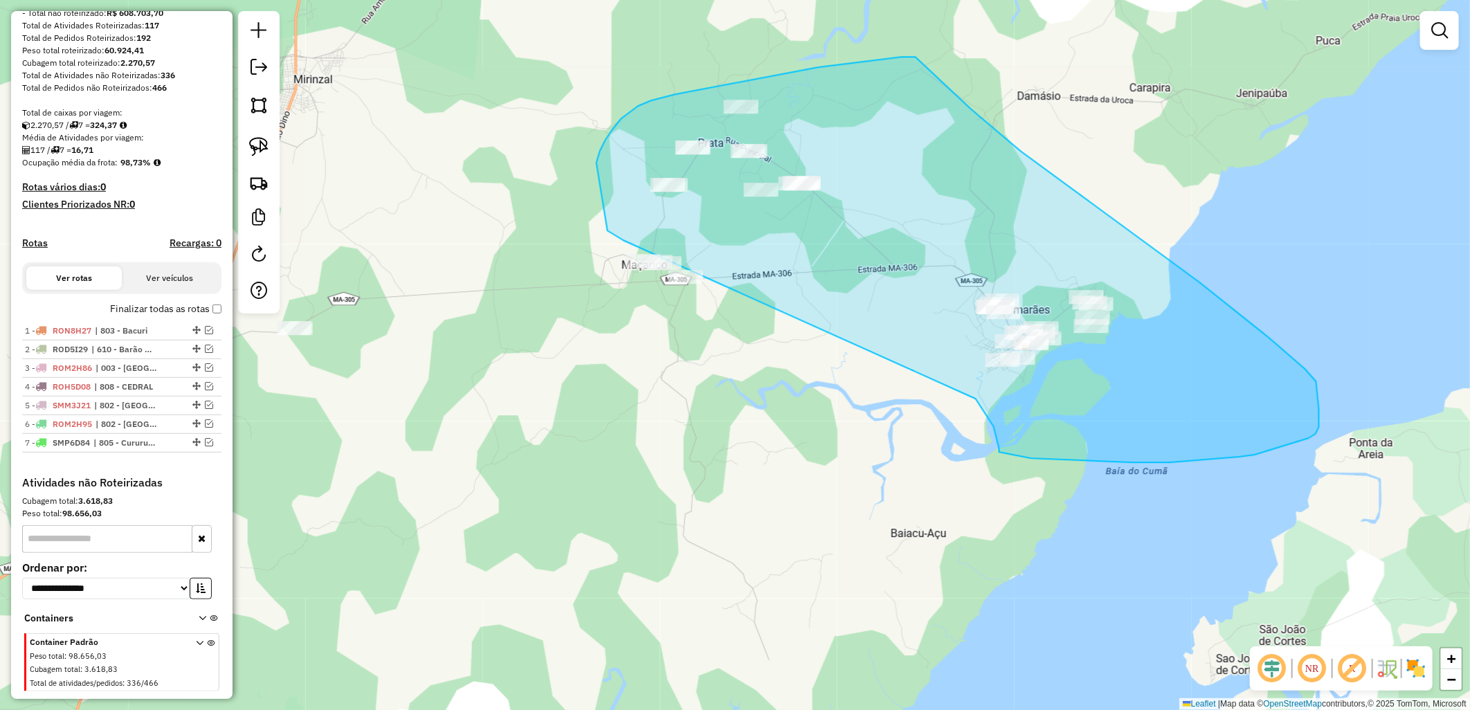
drag, startPoint x: 599, startPoint y: 157, endPoint x: 911, endPoint y: 312, distance: 349.0
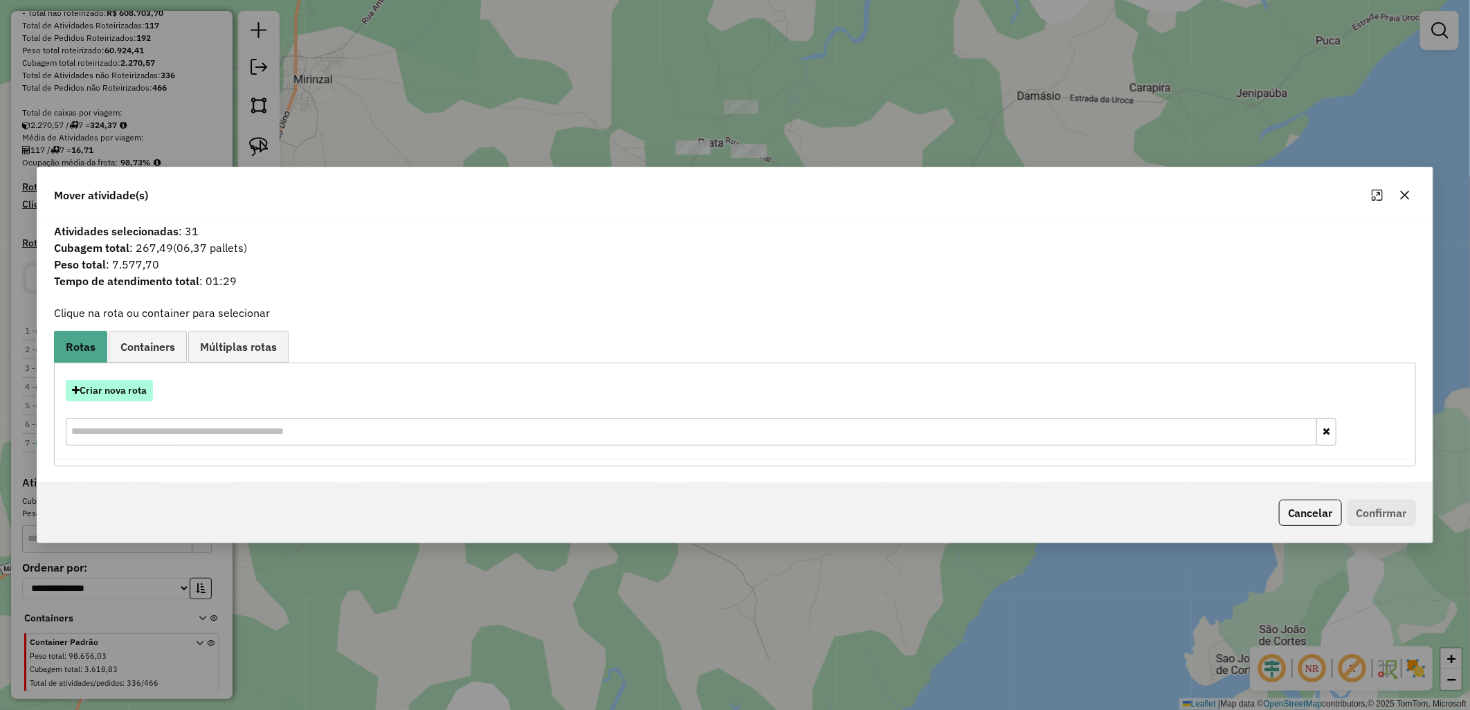
click at [107, 391] on button "Criar nova rota" at bounding box center [109, 390] width 87 height 21
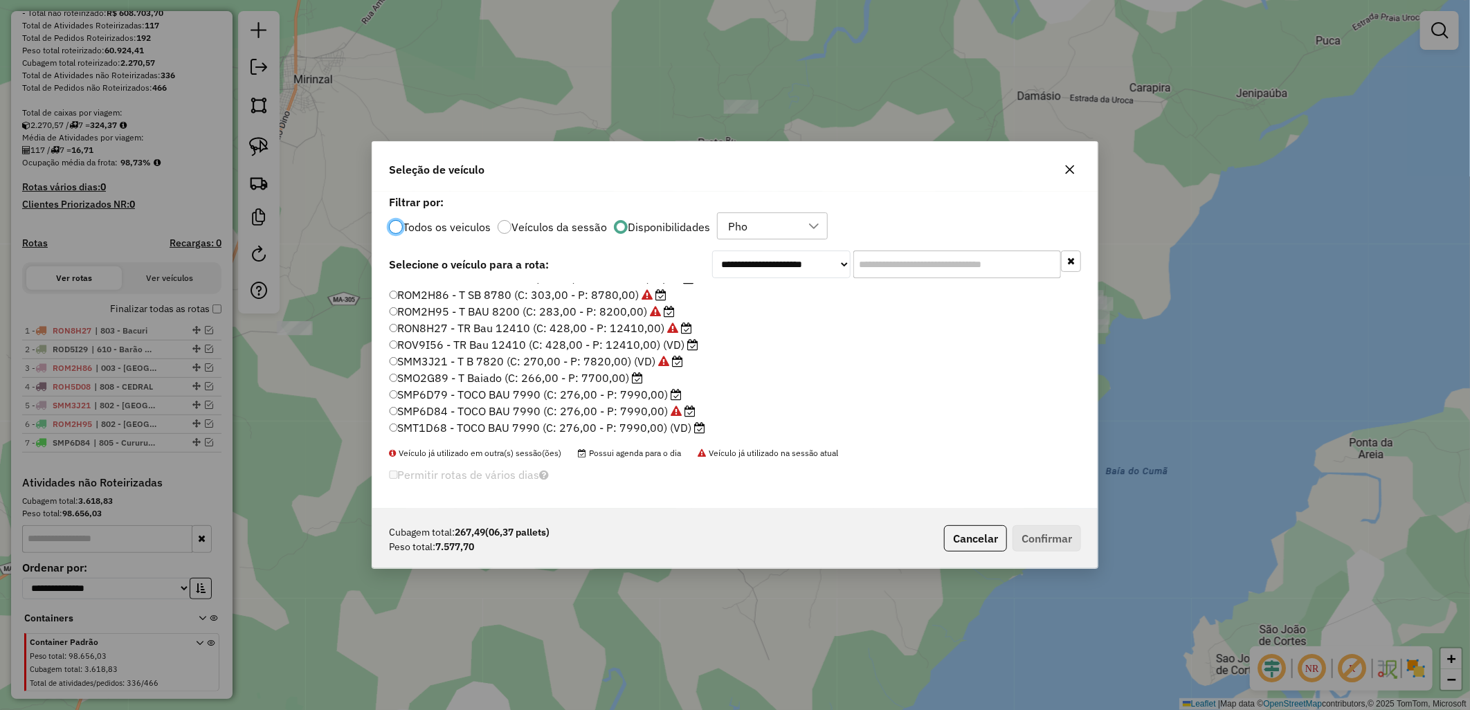
click at [580, 372] on label "SMO2G89 - T Baiado (C: 266,00 - P: 7700,00)" at bounding box center [516, 377] width 255 height 17
click at [1020, 541] on button "Confirmar" at bounding box center [1046, 538] width 68 height 26
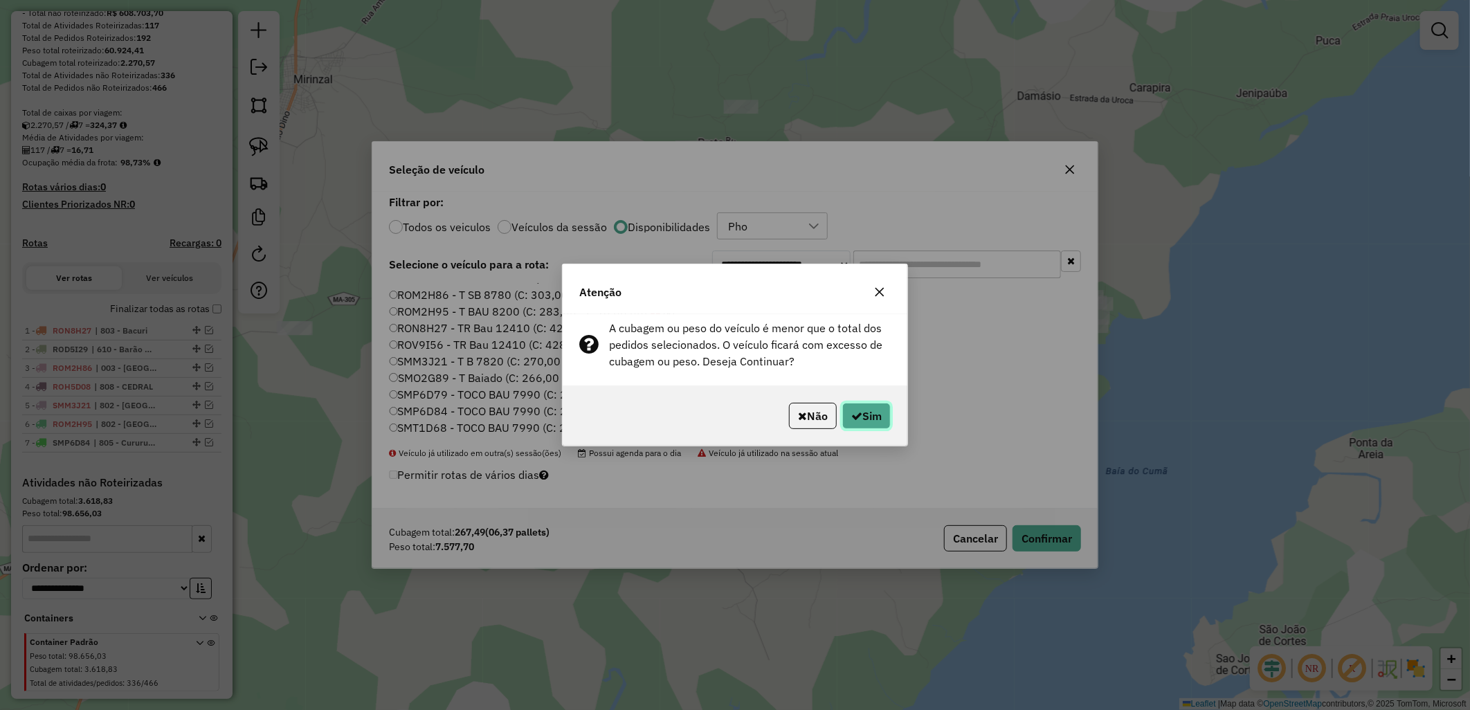
click at [846, 423] on button "Sim" at bounding box center [866, 416] width 48 height 26
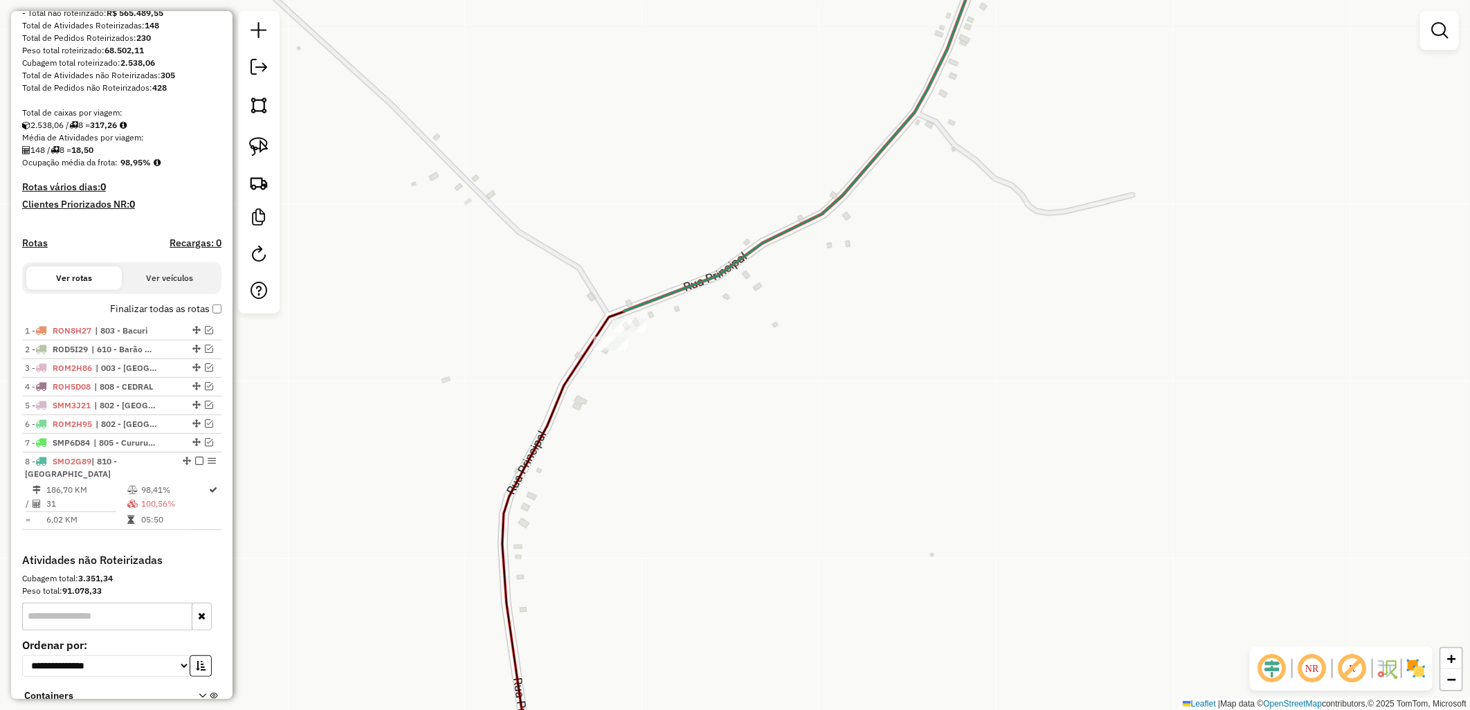
click at [624, 311] on icon at bounding box center [817, 120] width 387 height 383
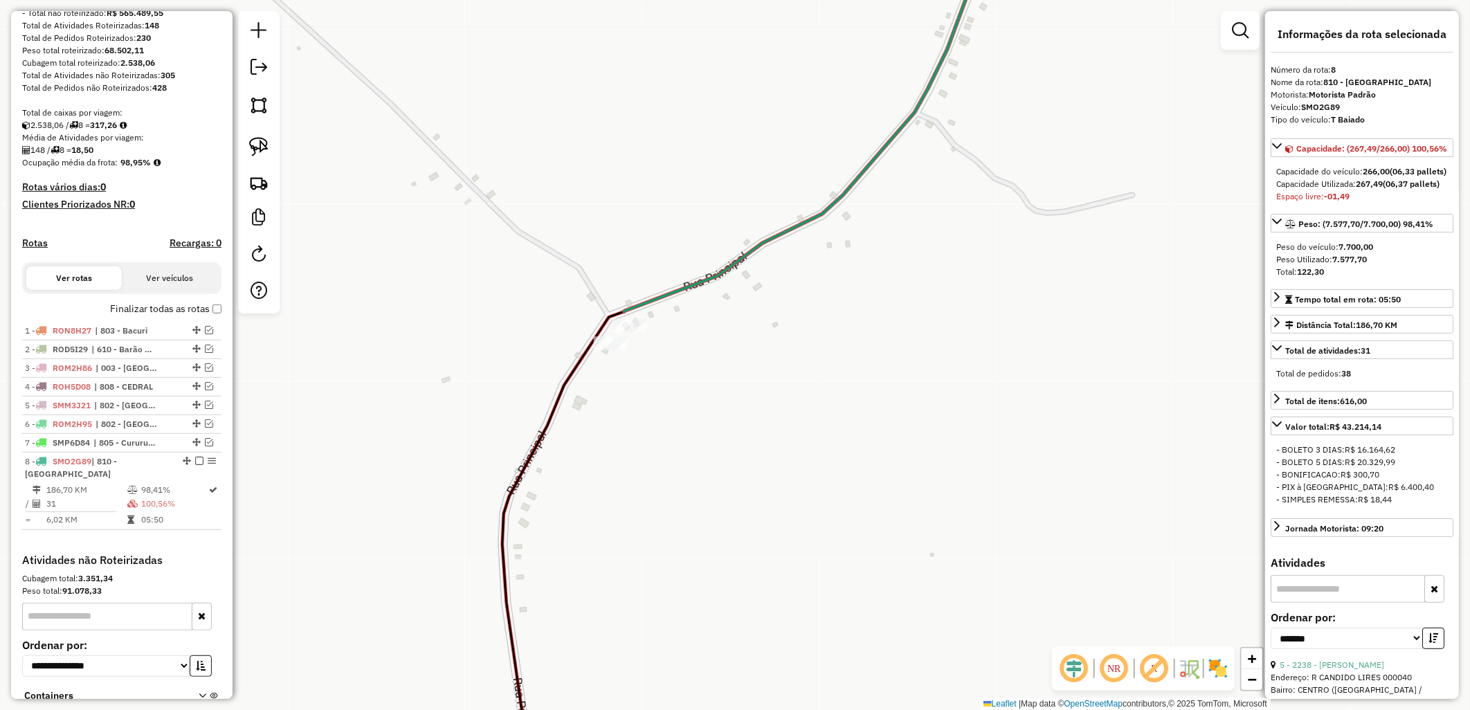
scroll to position [298, 0]
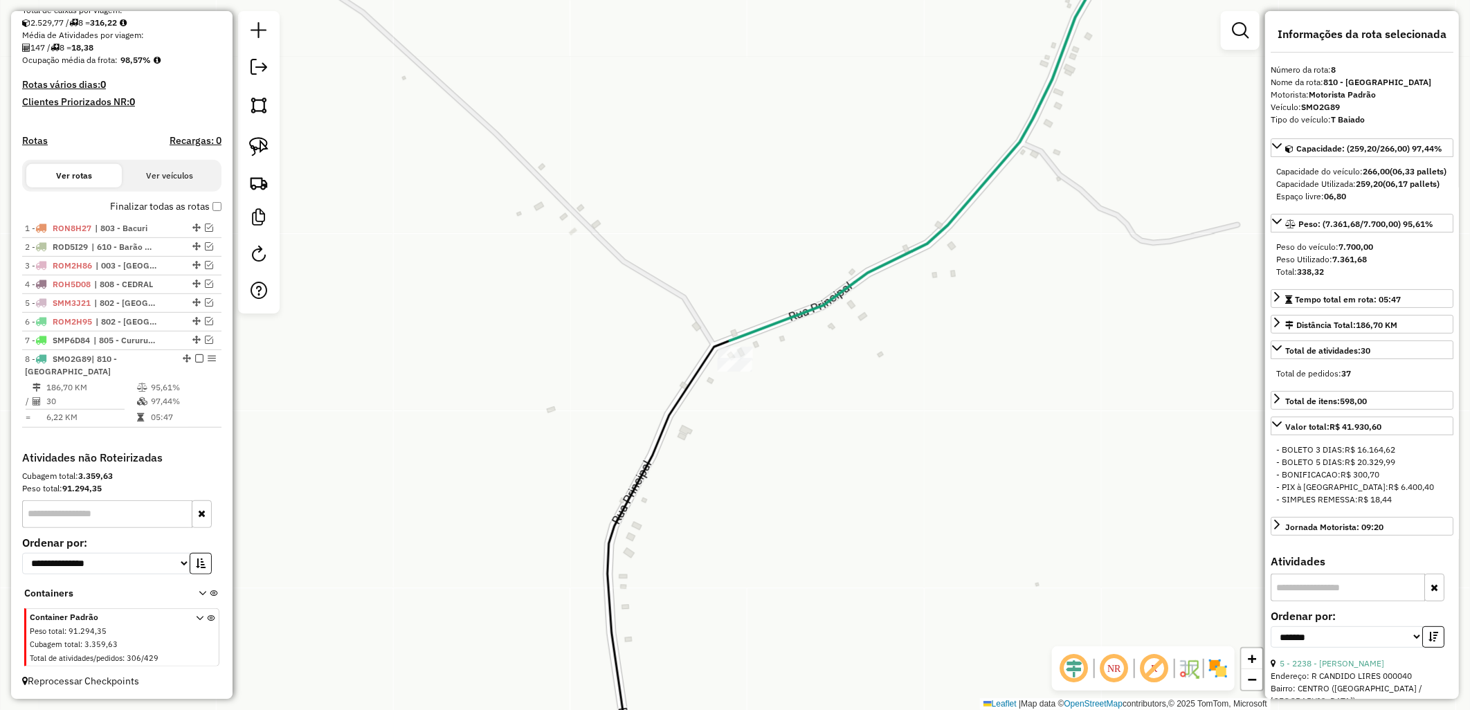
drag, startPoint x: 695, startPoint y: 368, endPoint x: 704, endPoint y: 370, distance: 9.2
click at [700, 370] on icon at bounding box center [668, 560] width 122 height 441
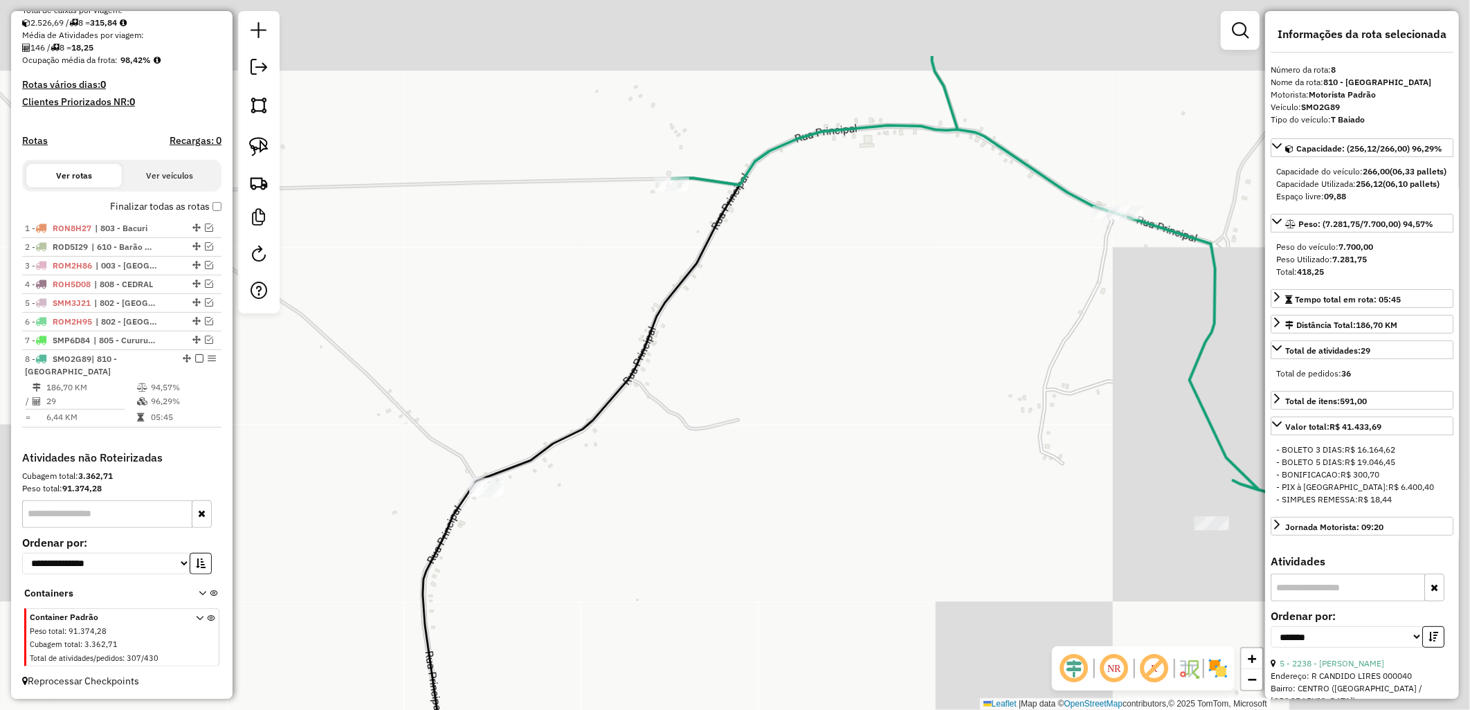
drag, startPoint x: 637, startPoint y: 472, endPoint x: 604, endPoint y: 483, distance: 35.0
click at [571, 497] on div "Janela de atendimento Grade de atendimento Capacidade Transportadoras Veículos …" at bounding box center [735, 355] width 1470 height 710
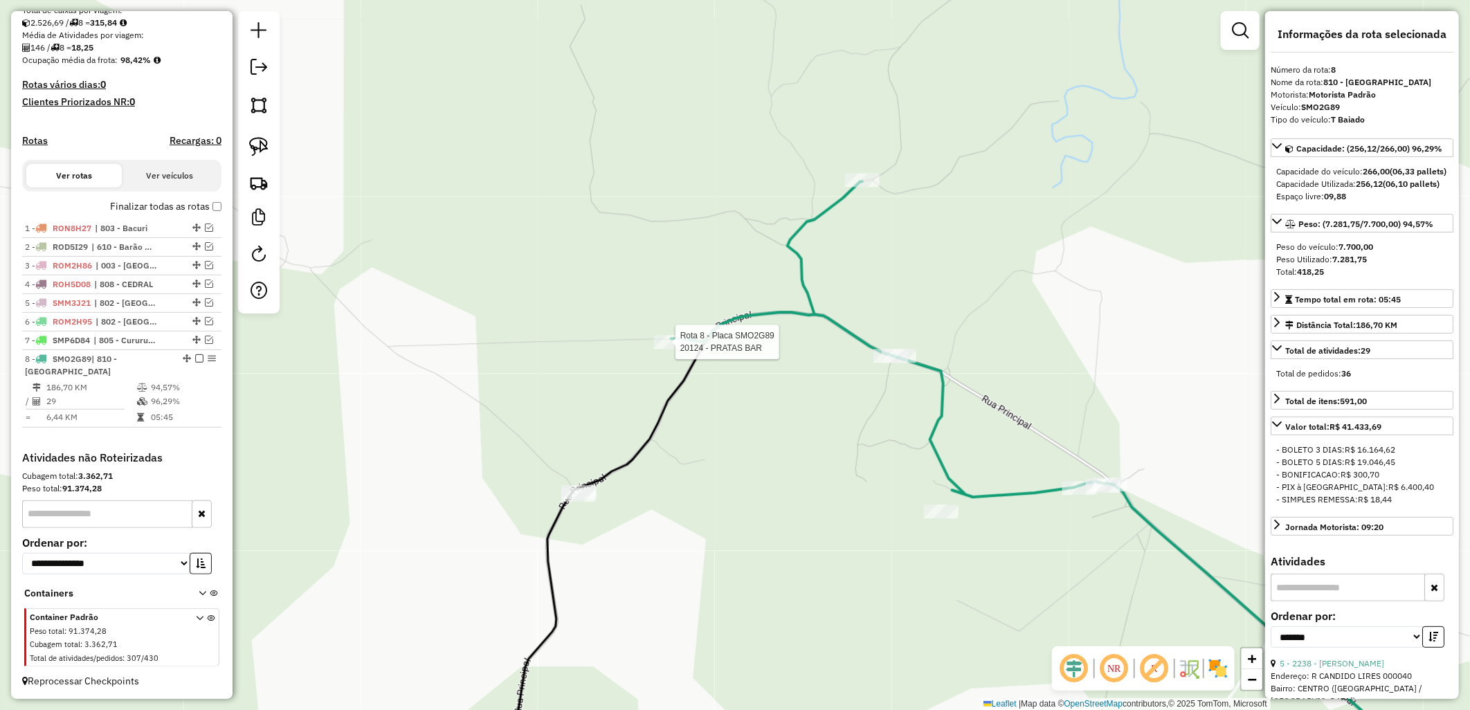
click at [658, 349] on div at bounding box center [671, 342] width 35 height 14
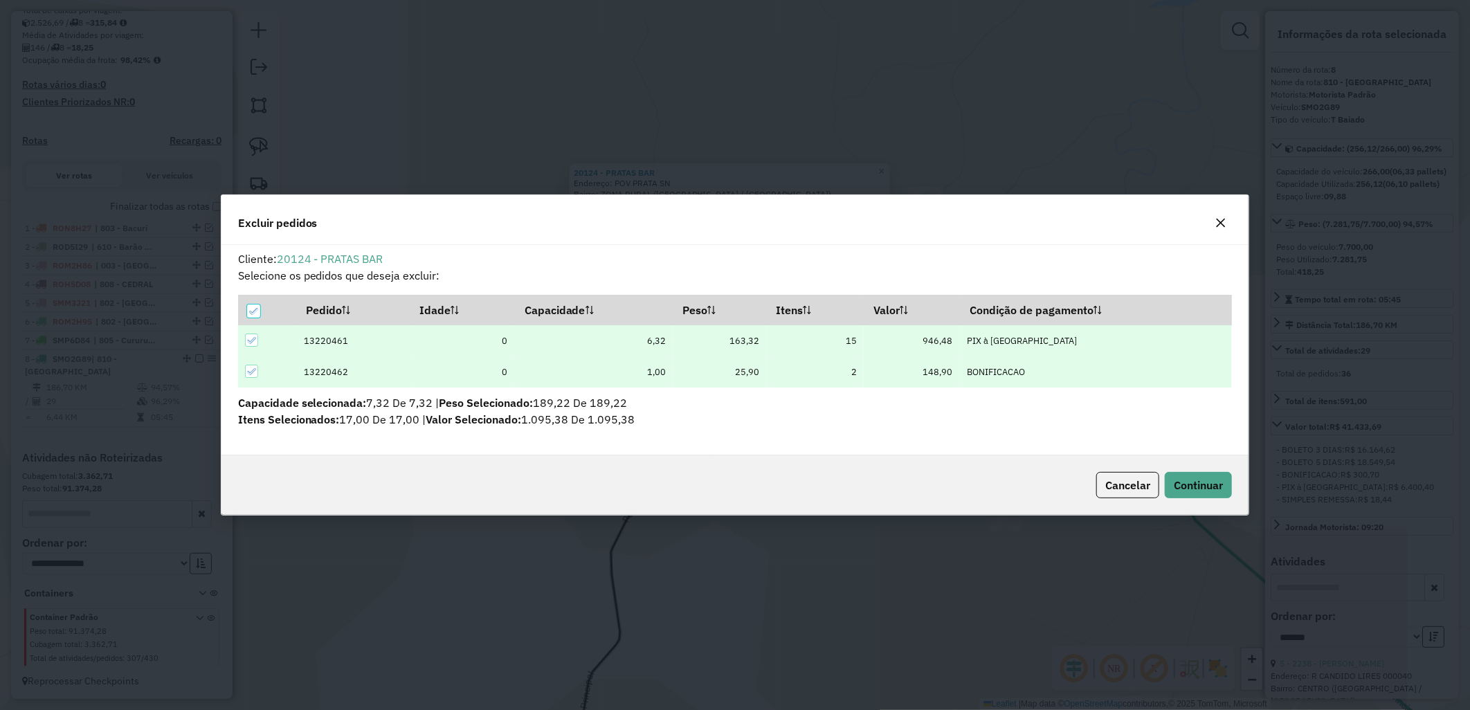
scroll to position [0, 0]
click at [1122, 494] on button "Cancelar" at bounding box center [1127, 485] width 63 height 26
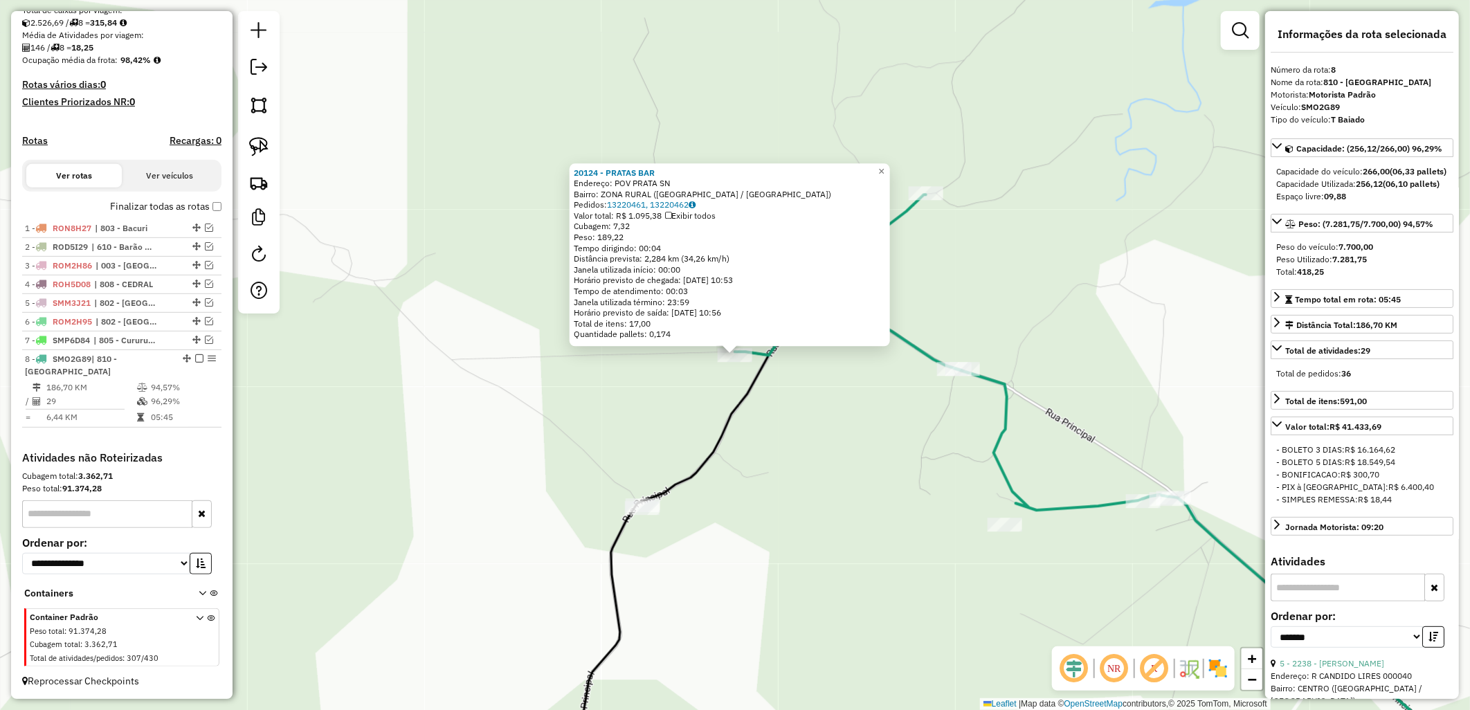
click at [835, 391] on div "Rota 8 - Placa SMO2G89 20124 - PRATAS BAR 20124 - PRATAS BAR Endereço: POV PRAT…" at bounding box center [735, 355] width 1470 height 710
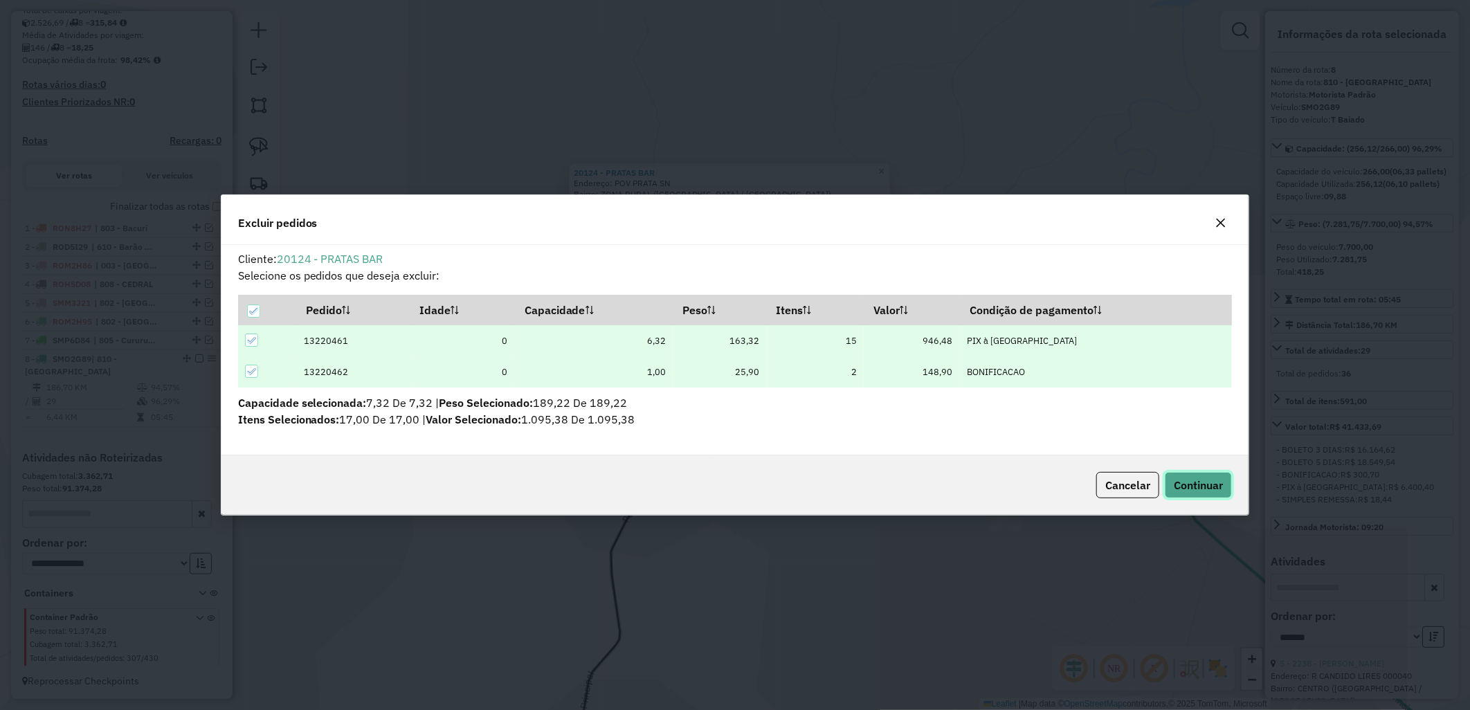
click at [1169, 496] on button "Continuar" at bounding box center [1197, 485] width 67 height 26
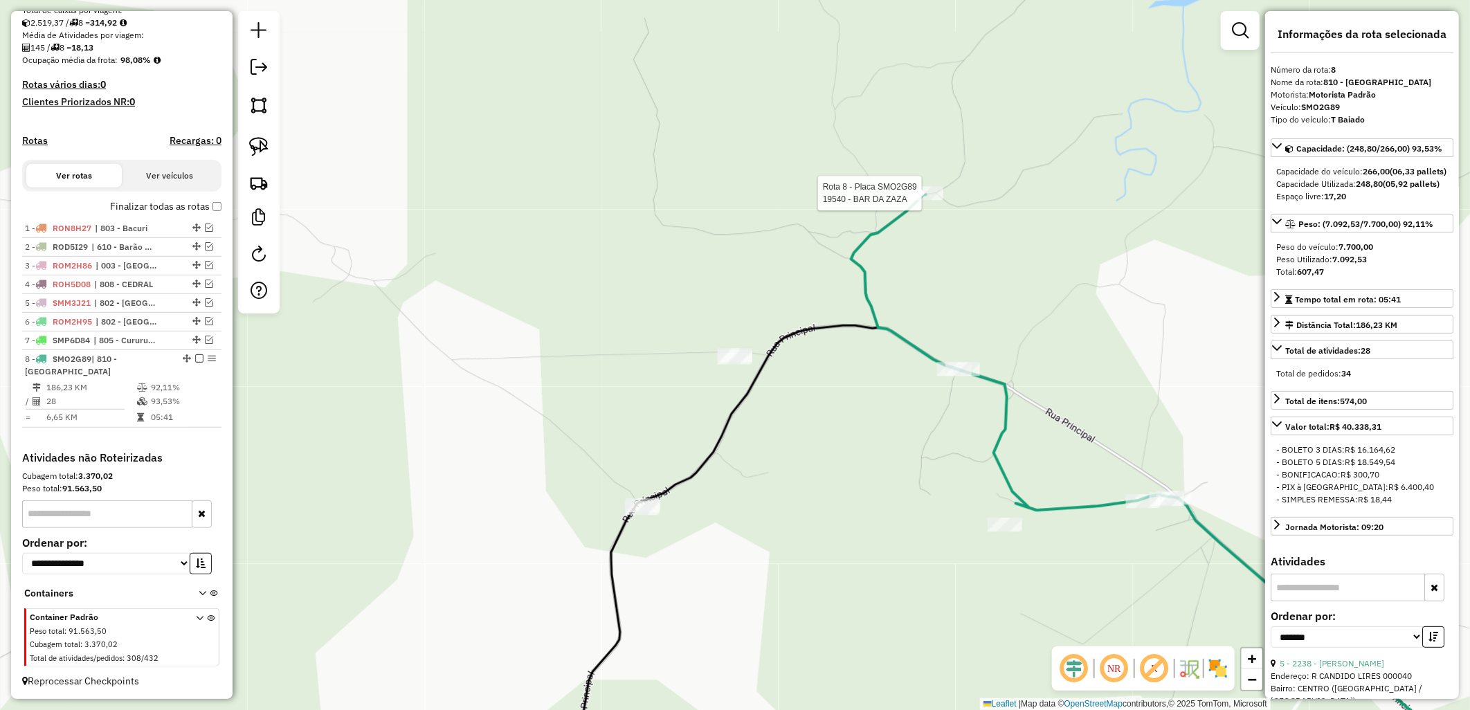
click at [936, 200] on div at bounding box center [925, 193] width 35 height 14
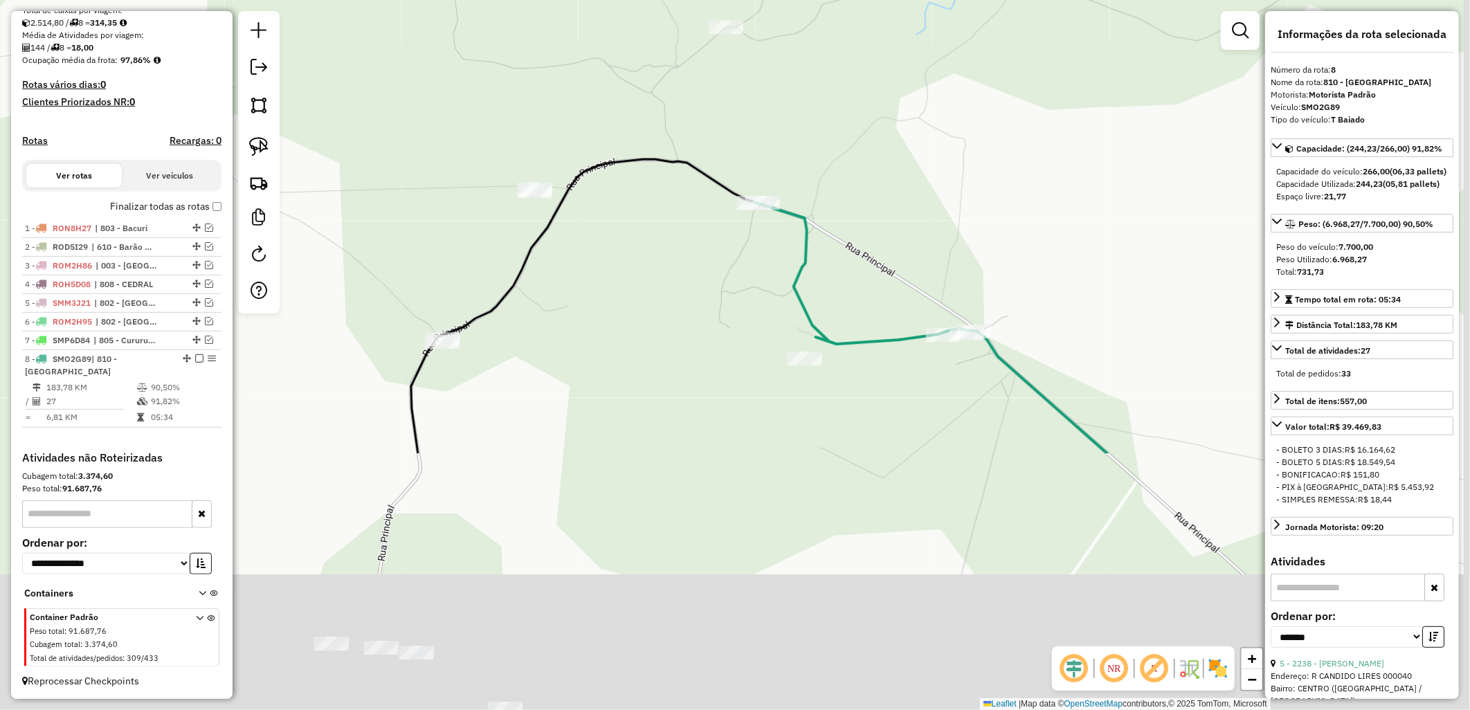
drag, startPoint x: 938, startPoint y: 537, endPoint x: 918, endPoint y: 273, distance: 265.1
click at [926, 203] on div "Janela de atendimento Grade de atendimento Capacidade Transportadoras Veículos …" at bounding box center [735, 355] width 1470 height 710
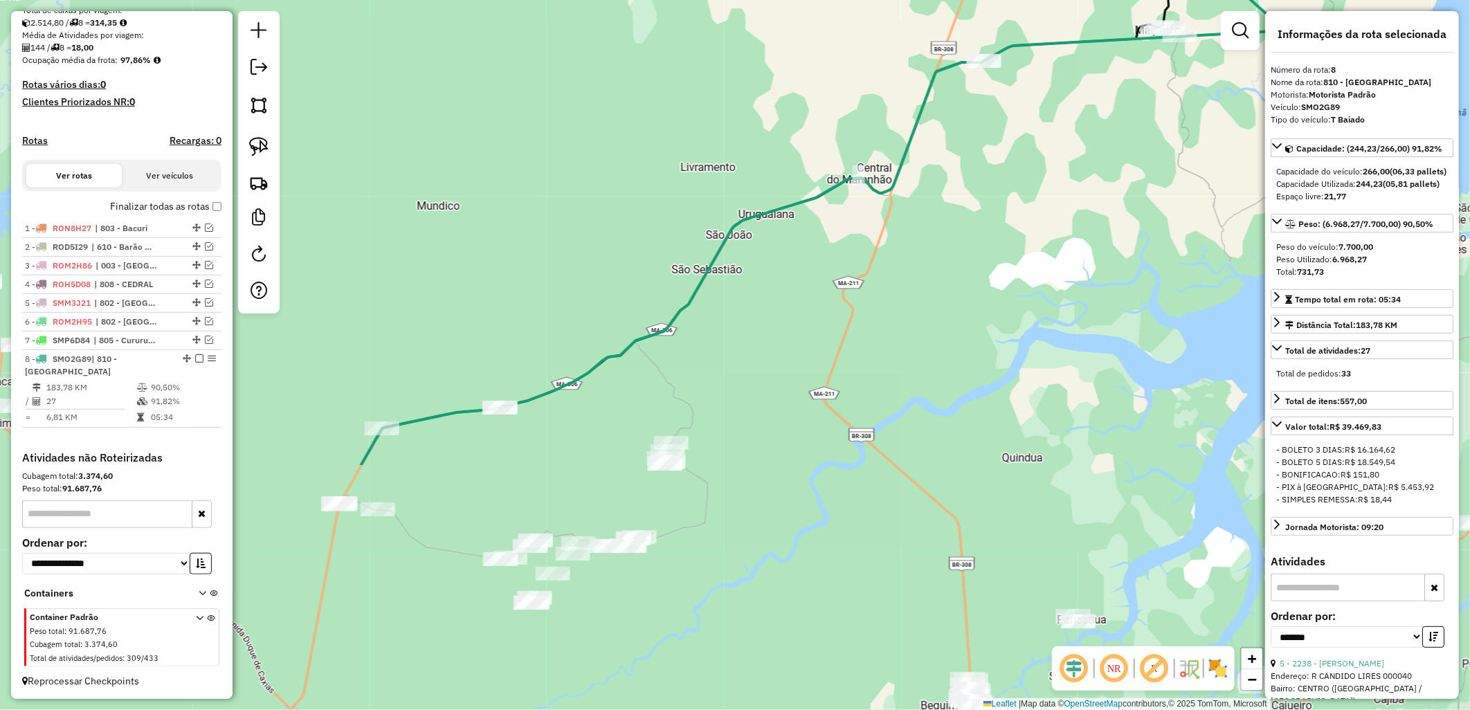
drag, startPoint x: 607, startPoint y: 547, endPoint x: 864, endPoint y: 268, distance: 378.5
click at [864, 268] on div "Janela de atendimento Grade de atendimento Capacidade Transportadoras Veículos …" at bounding box center [735, 355] width 1470 height 710
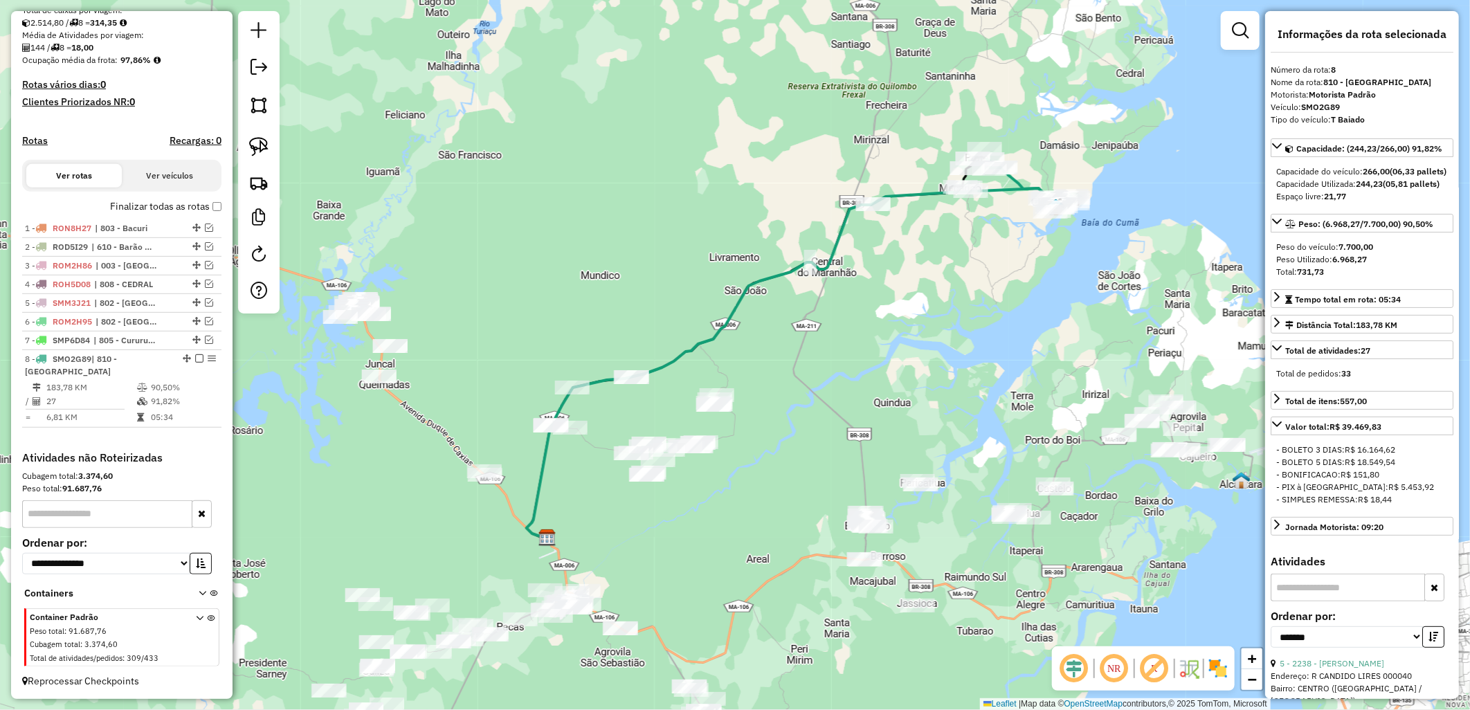
click at [122, 214] on label "Finalizar todas as rotas" at bounding box center [165, 206] width 111 height 15
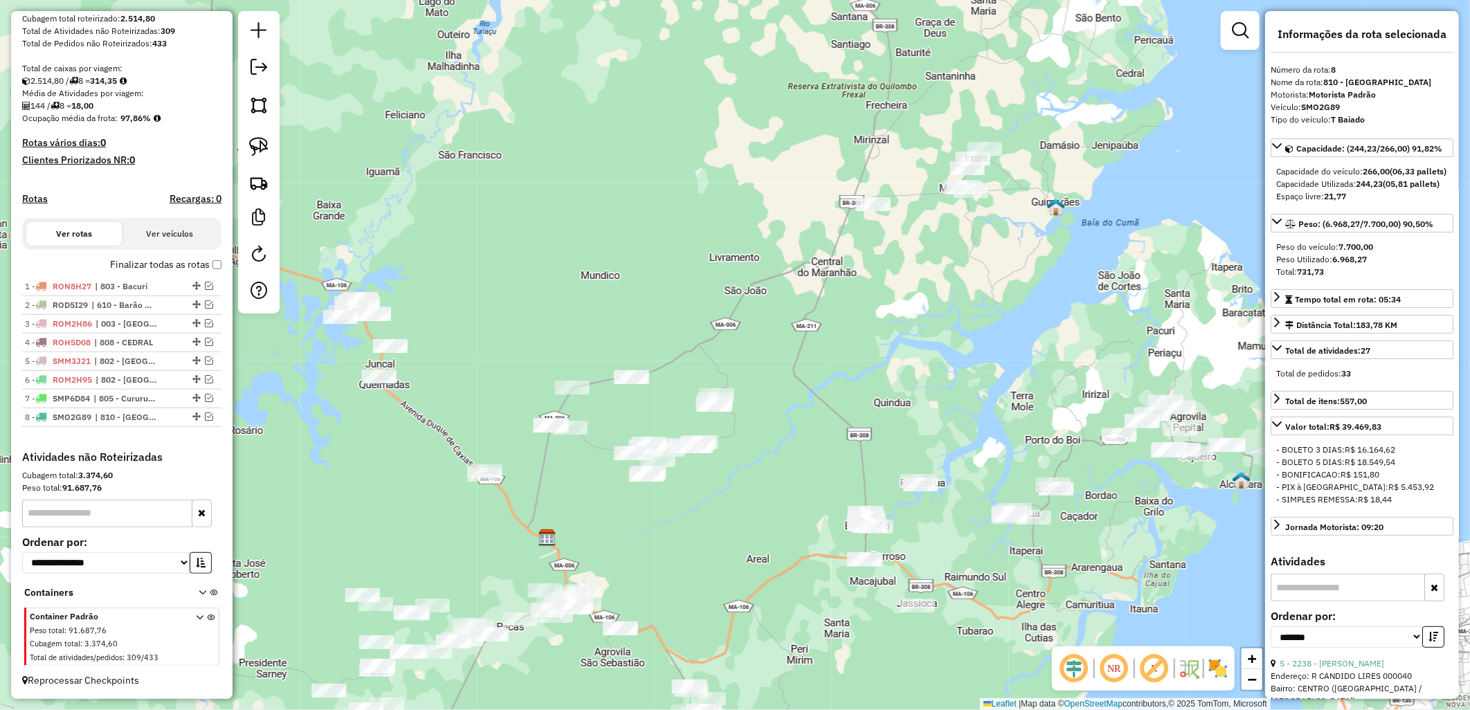
scroll to position [252, 0]
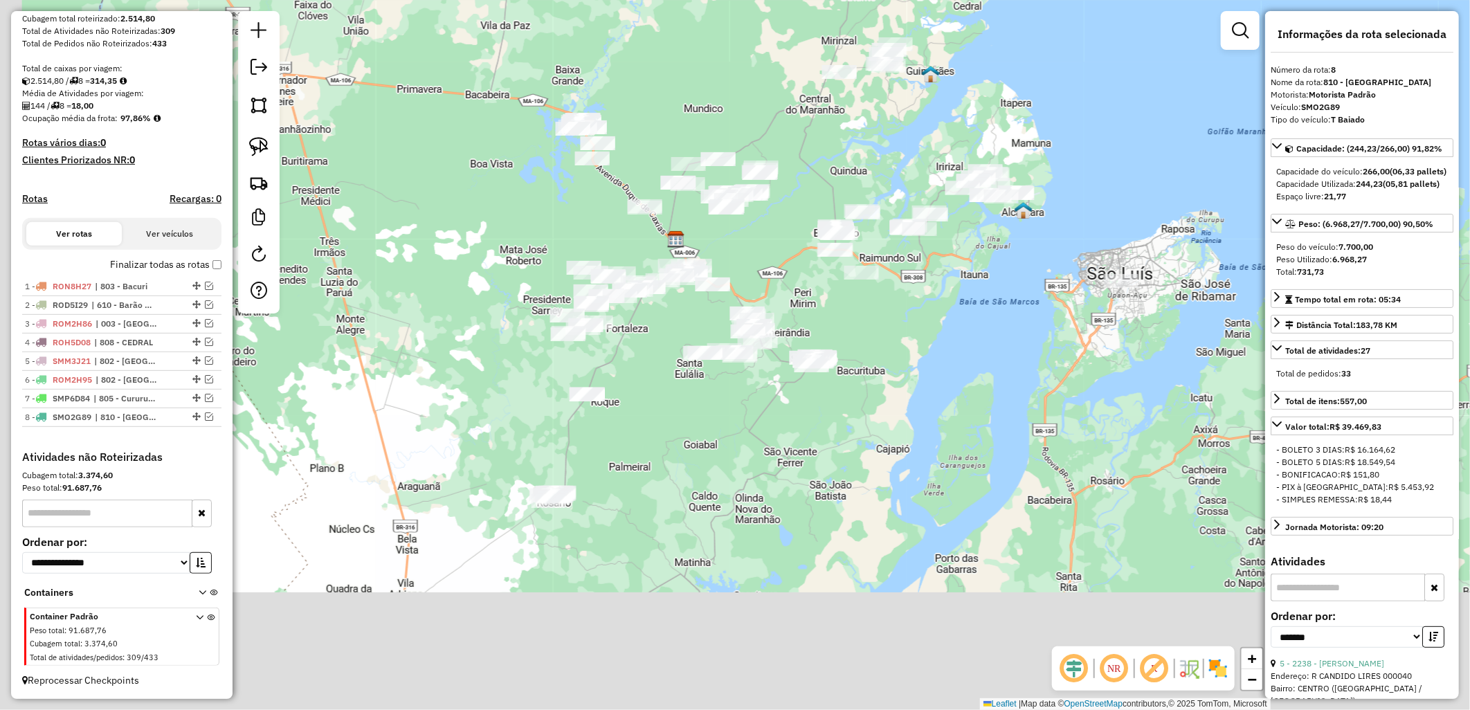
drag, startPoint x: 506, startPoint y: 569, endPoint x: 653, endPoint y: 363, distance: 252.9
click at [653, 363] on div "Janela de atendimento Grade de atendimento Capacidade Transportadoras Veículos …" at bounding box center [735, 355] width 1470 height 710
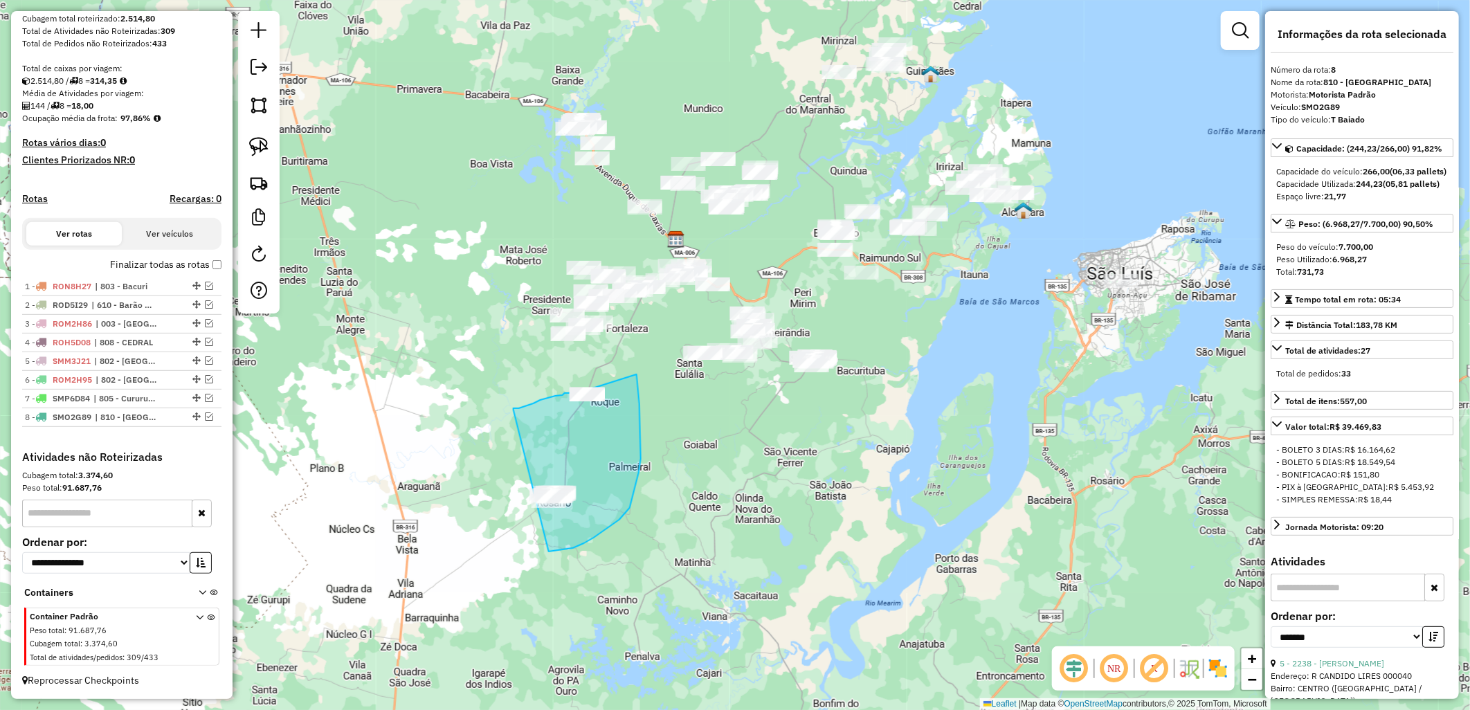
drag, startPoint x: 513, startPoint y: 408, endPoint x: 498, endPoint y: 556, distance: 148.2
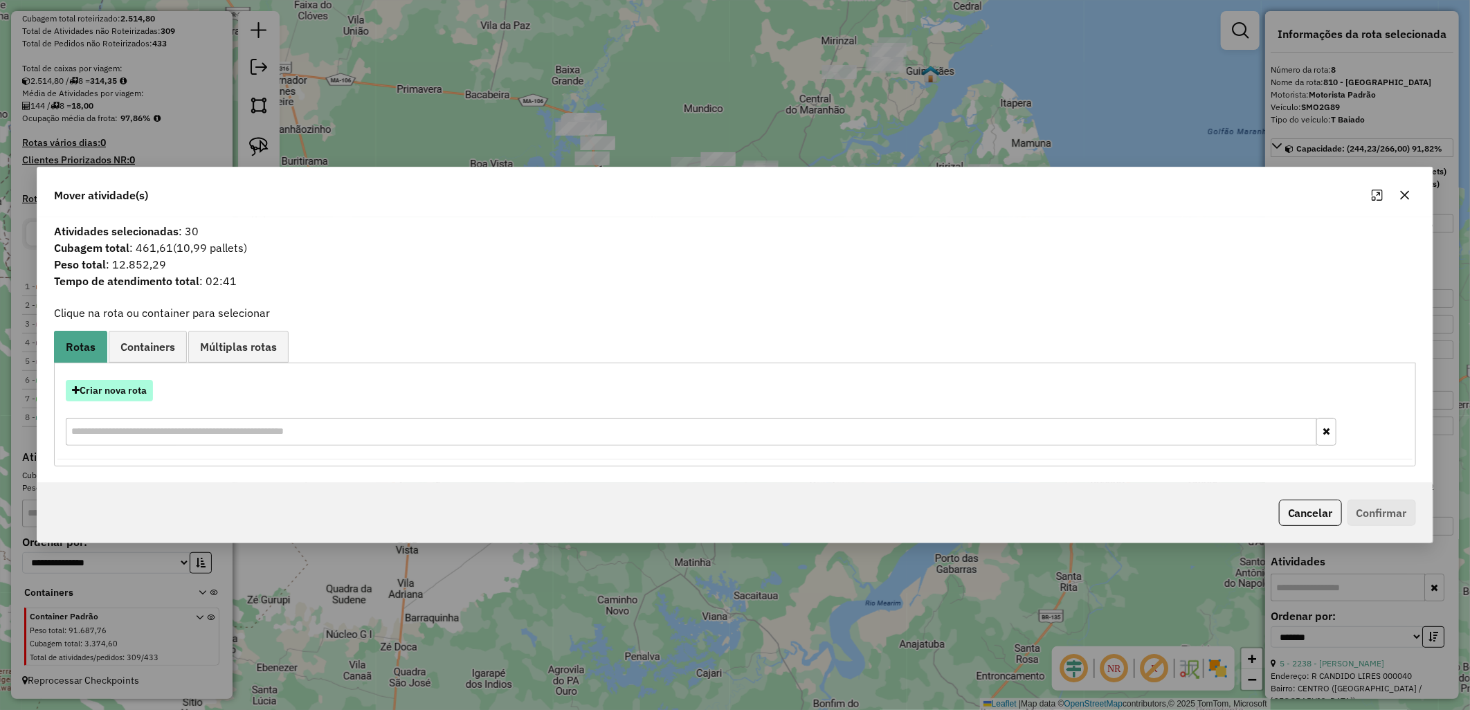
click at [132, 387] on button "Criar nova rota" at bounding box center [109, 390] width 87 height 21
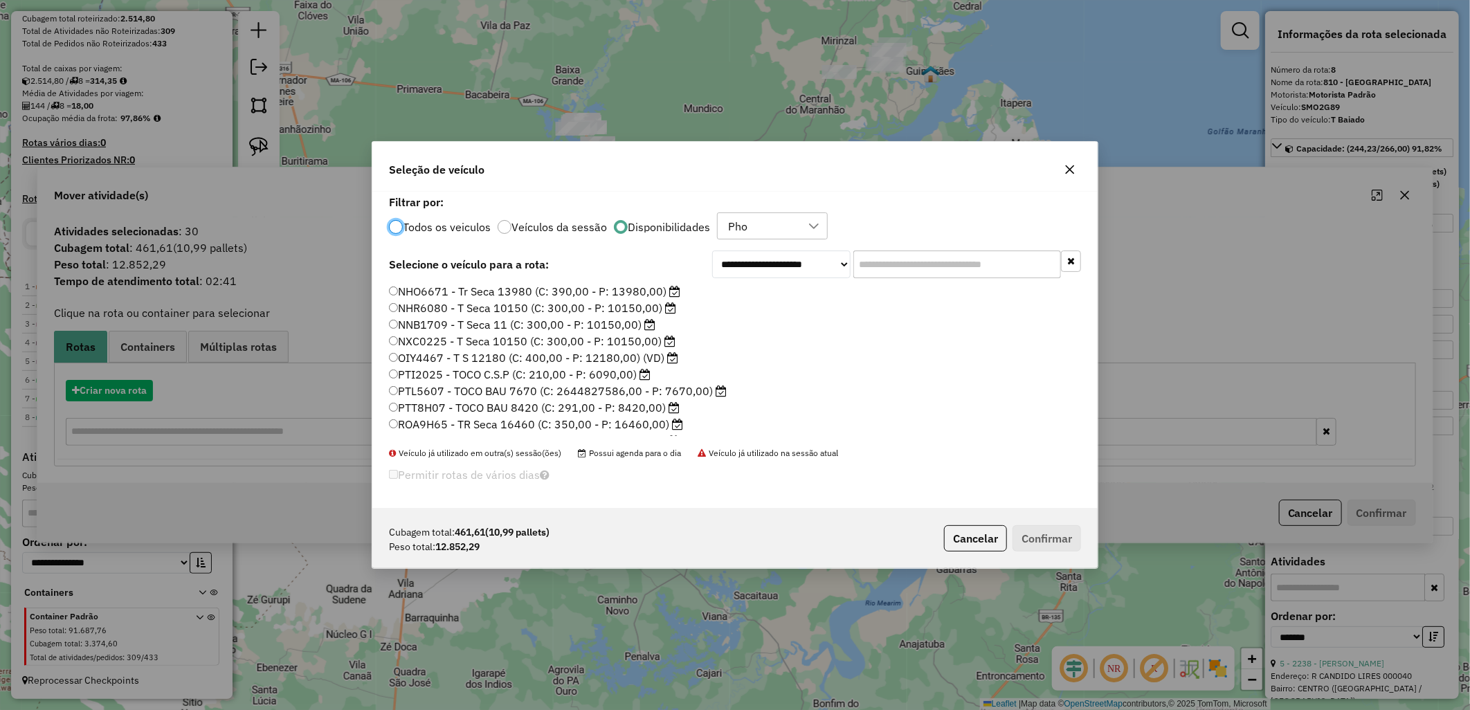
scroll to position [8, 3]
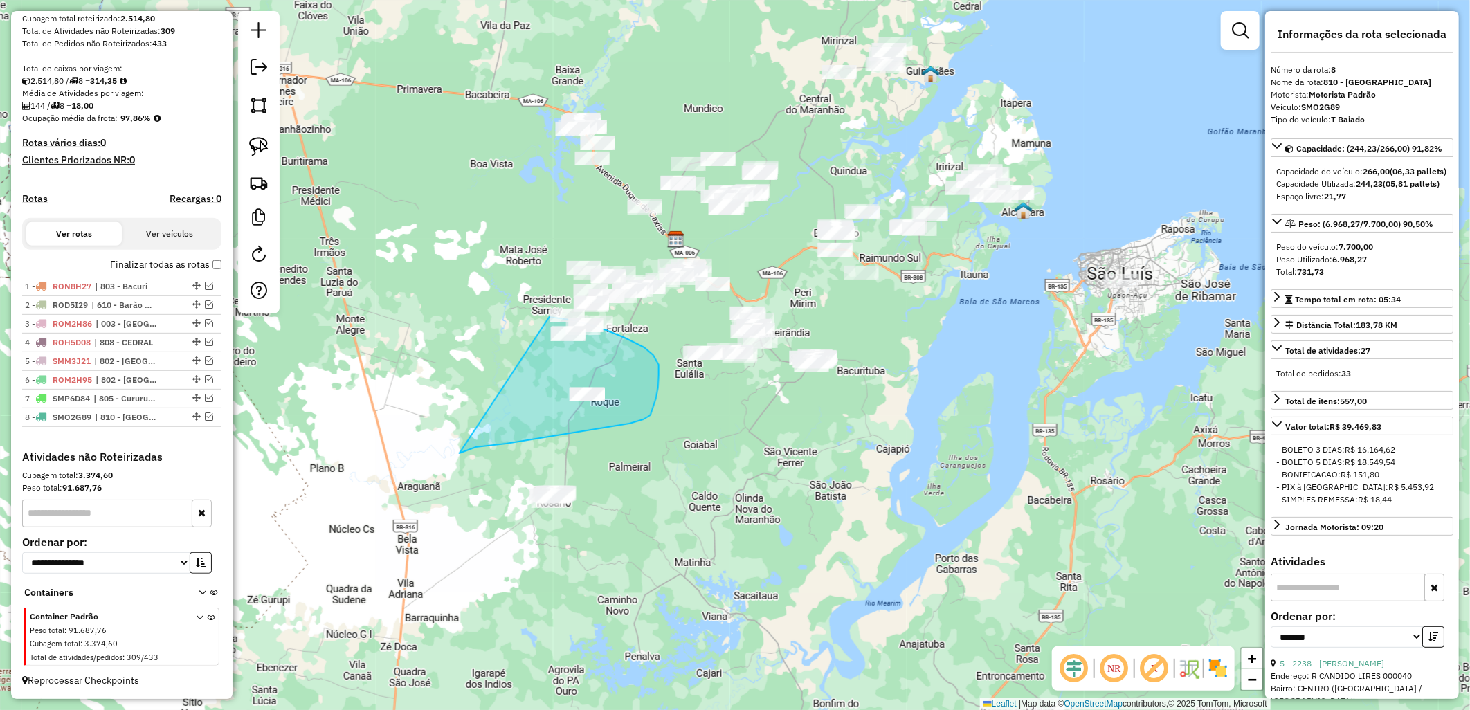
drag, startPoint x: 459, startPoint y: 453, endPoint x: 545, endPoint y: 317, distance: 160.7
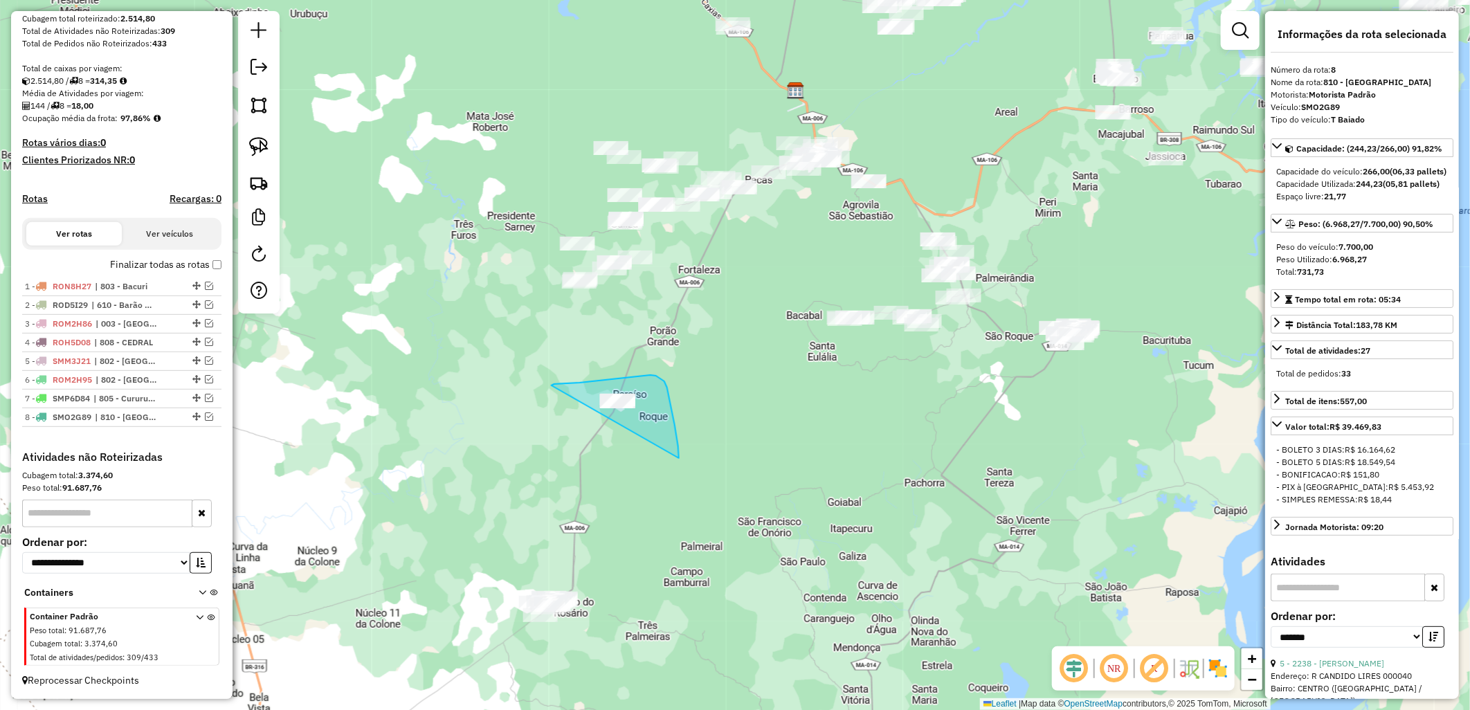
drag, startPoint x: 555, startPoint y: 384, endPoint x: 679, endPoint y: 466, distance: 148.7
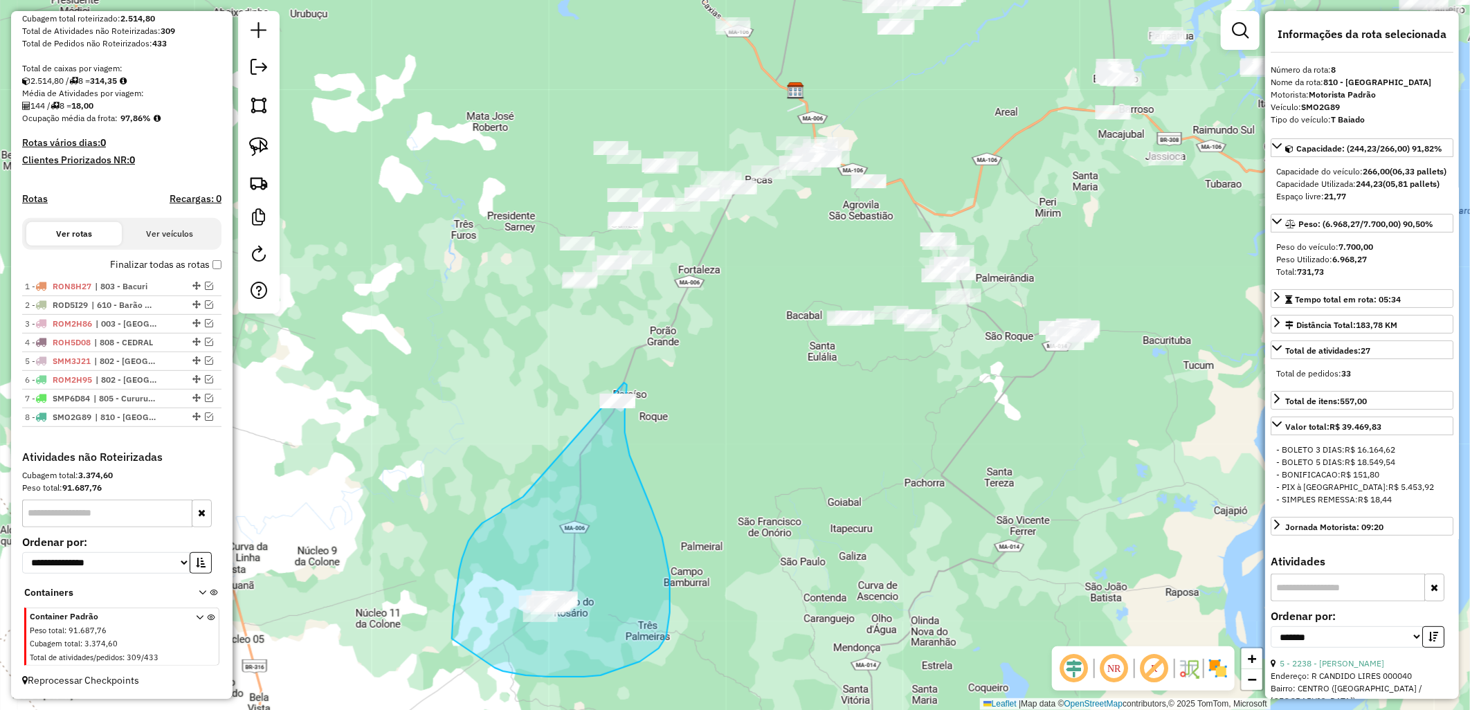
drag, startPoint x: 482, startPoint y: 523, endPoint x: 624, endPoint y: 383, distance: 199.6
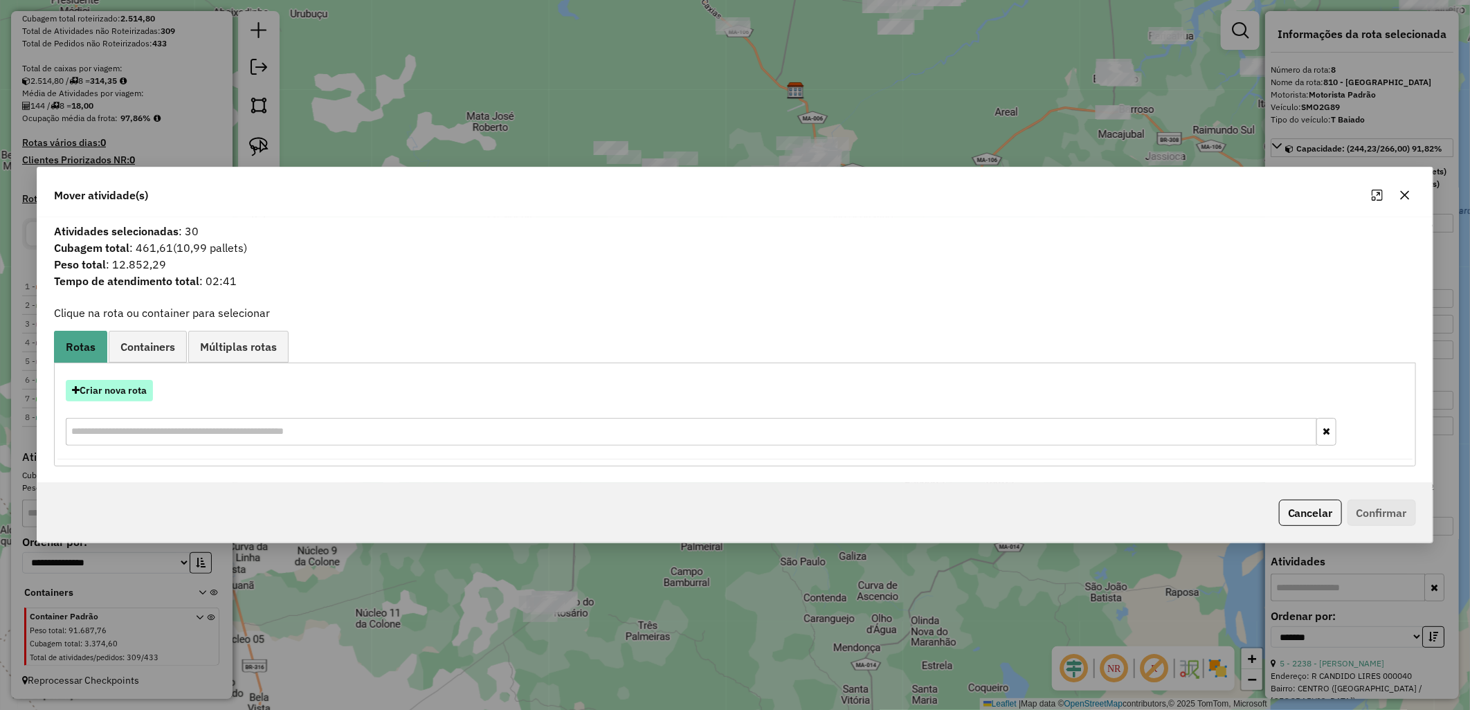
click at [133, 398] on button "Criar nova rota" at bounding box center [109, 390] width 87 height 21
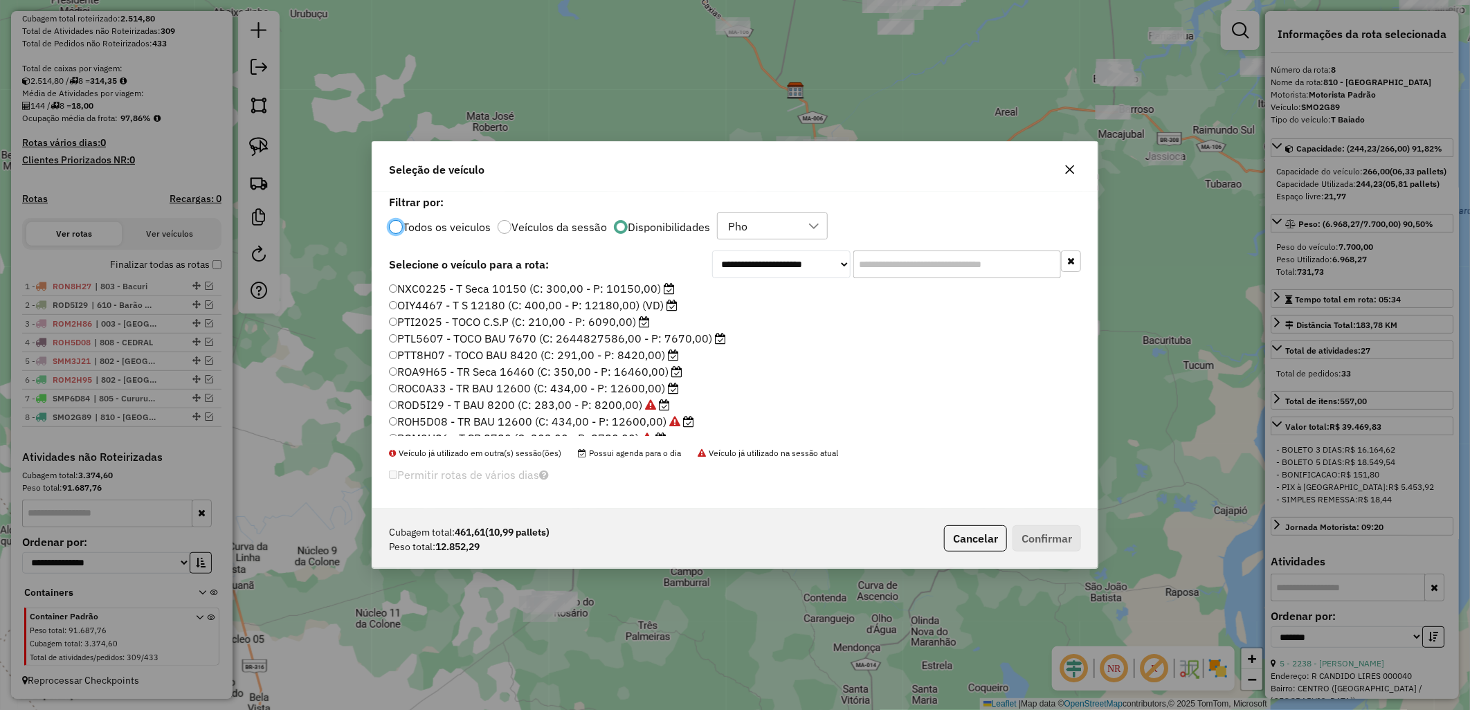
scroll to position [77, 0]
click at [642, 372] on label "ROD5I29 - T BAU 8200 (C: 283,00 - P: 8200,00)" at bounding box center [529, 380] width 281 height 17
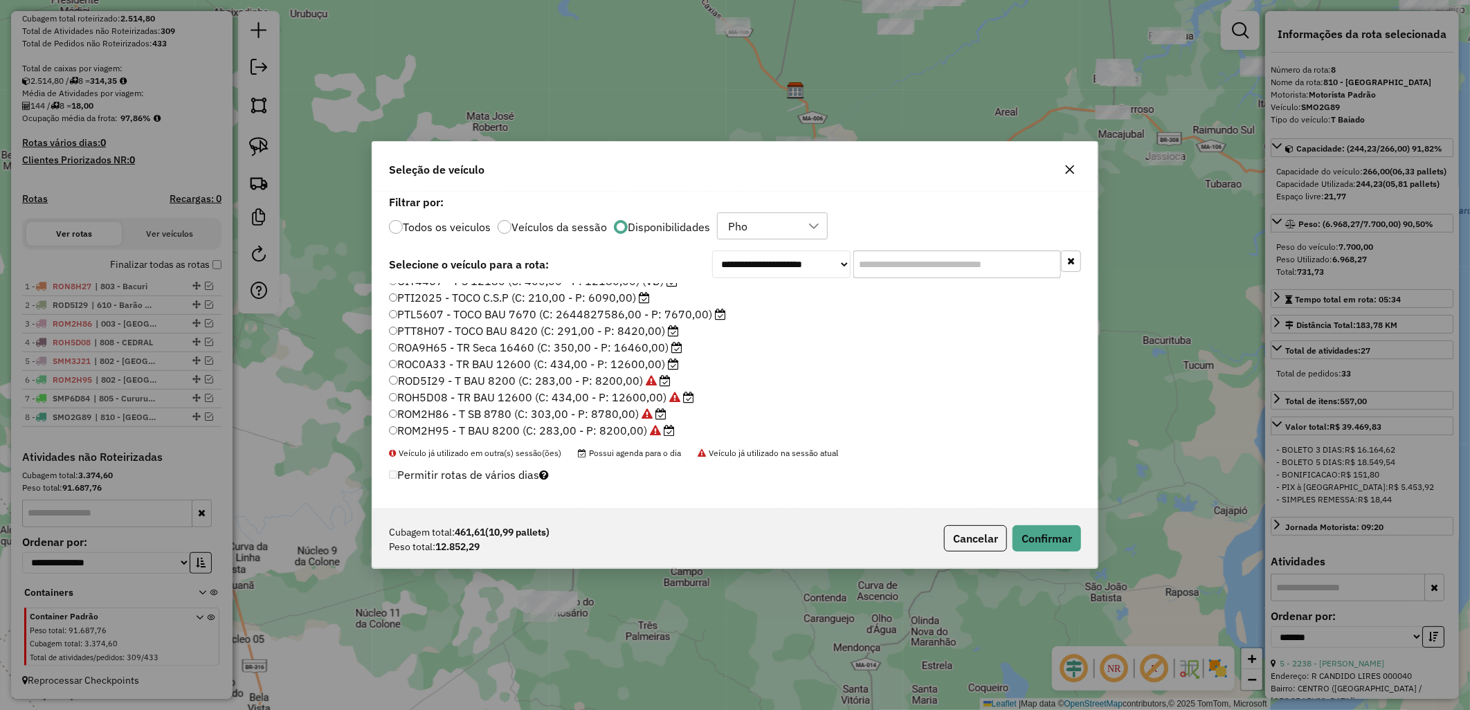
click at [648, 363] on label "ROC0A33 - TR BAU 12600 (C: 434,00 - P: 12600,00)" at bounding box center [534, 364] width 290 height 17
click at [1061, 549] on button "Confirmar" at bounding box center [1046, 538] width 68 height 26
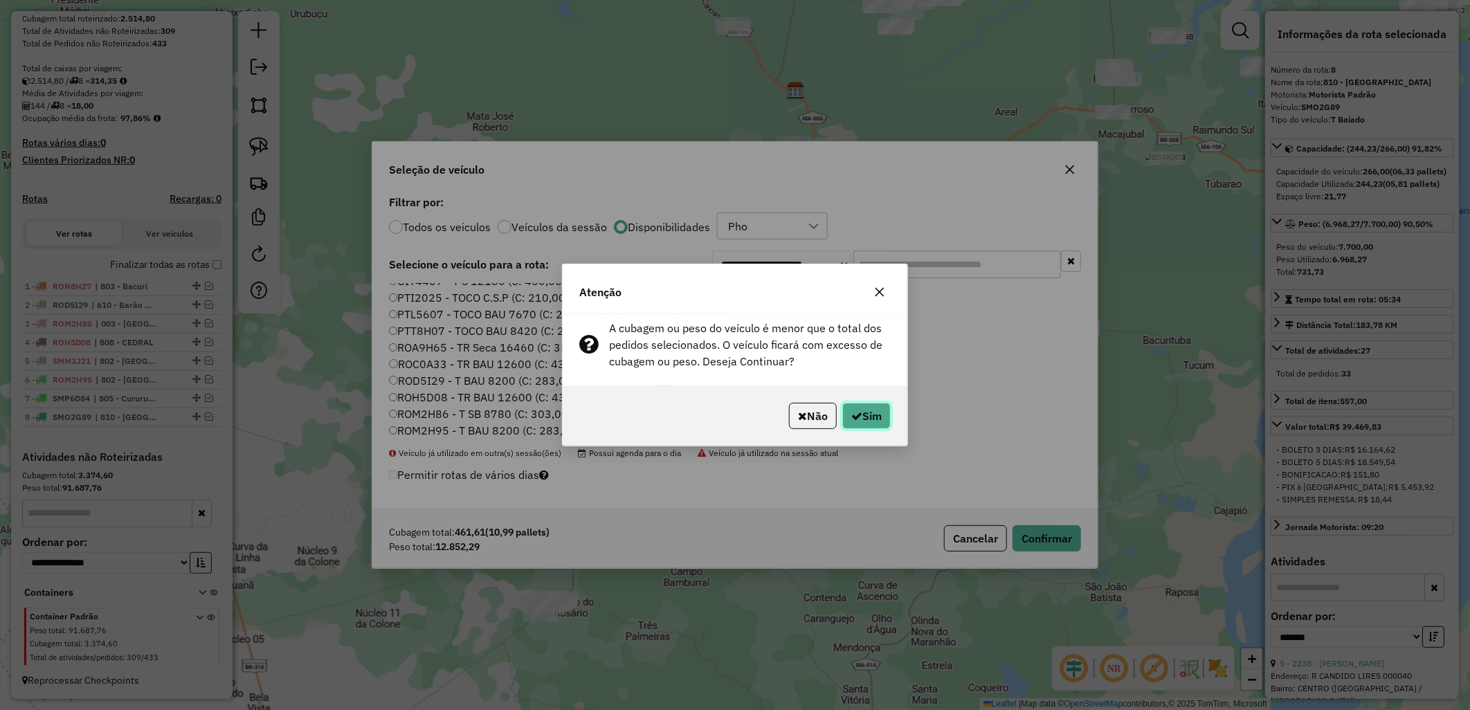
click at [886, 428] on button "Sim" at bounding box center [866, 416] width 48 height 26
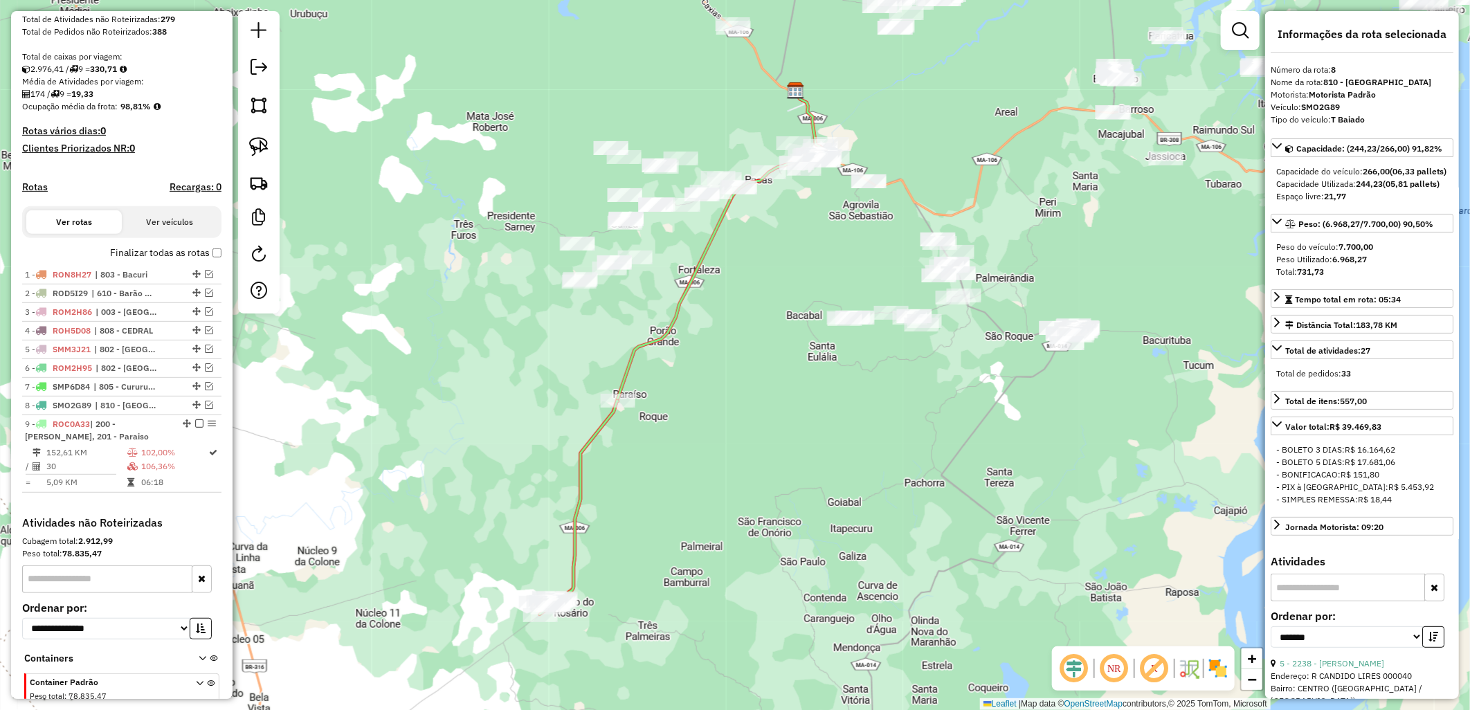
scroll to position [329, 0]
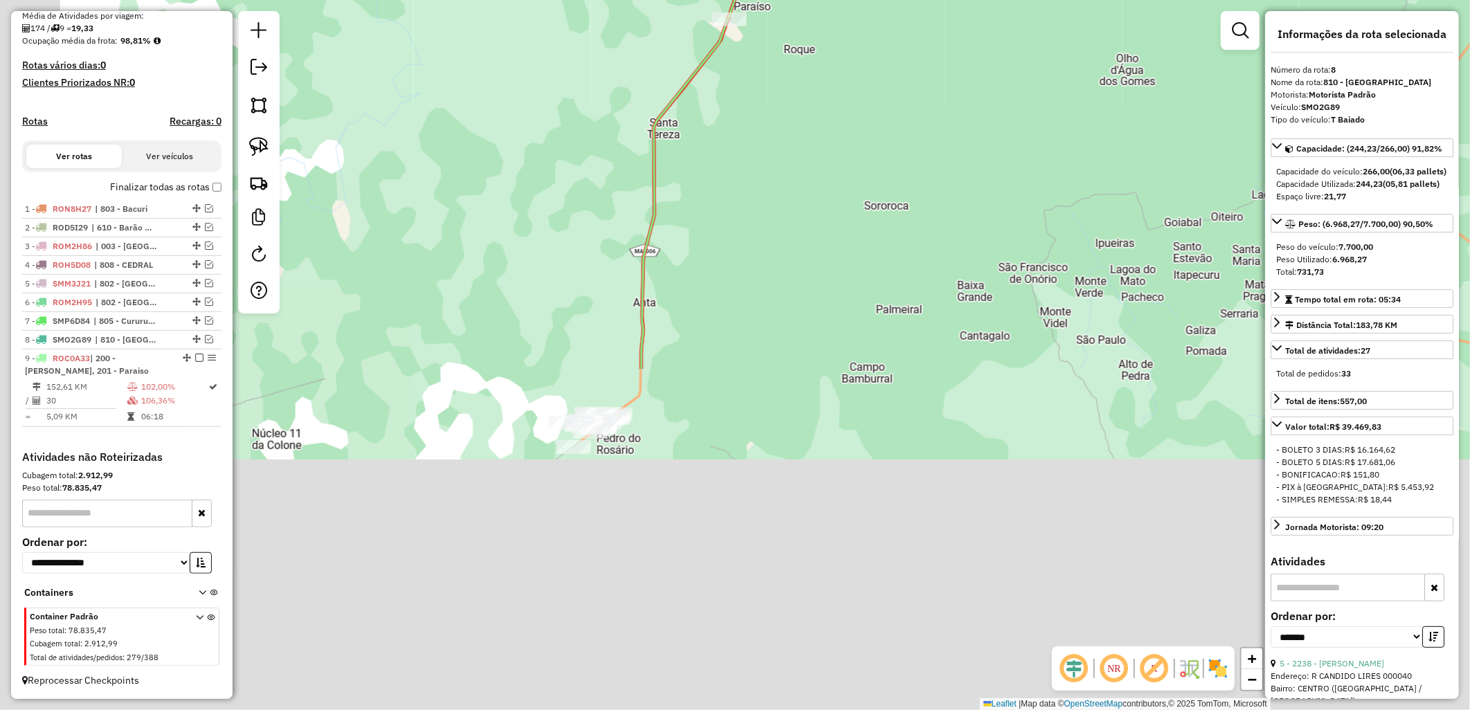
drag, startPoint x: 566, startPoint y: 541, endPoint x: 697, endPoint y: 129, distance: 432.6
click at [697, 129] on div "Janela de atendimento Grade de atendimento Capacidade Transportadoras Veículos …" at bounding box center [735, 355] width 1470 height 710
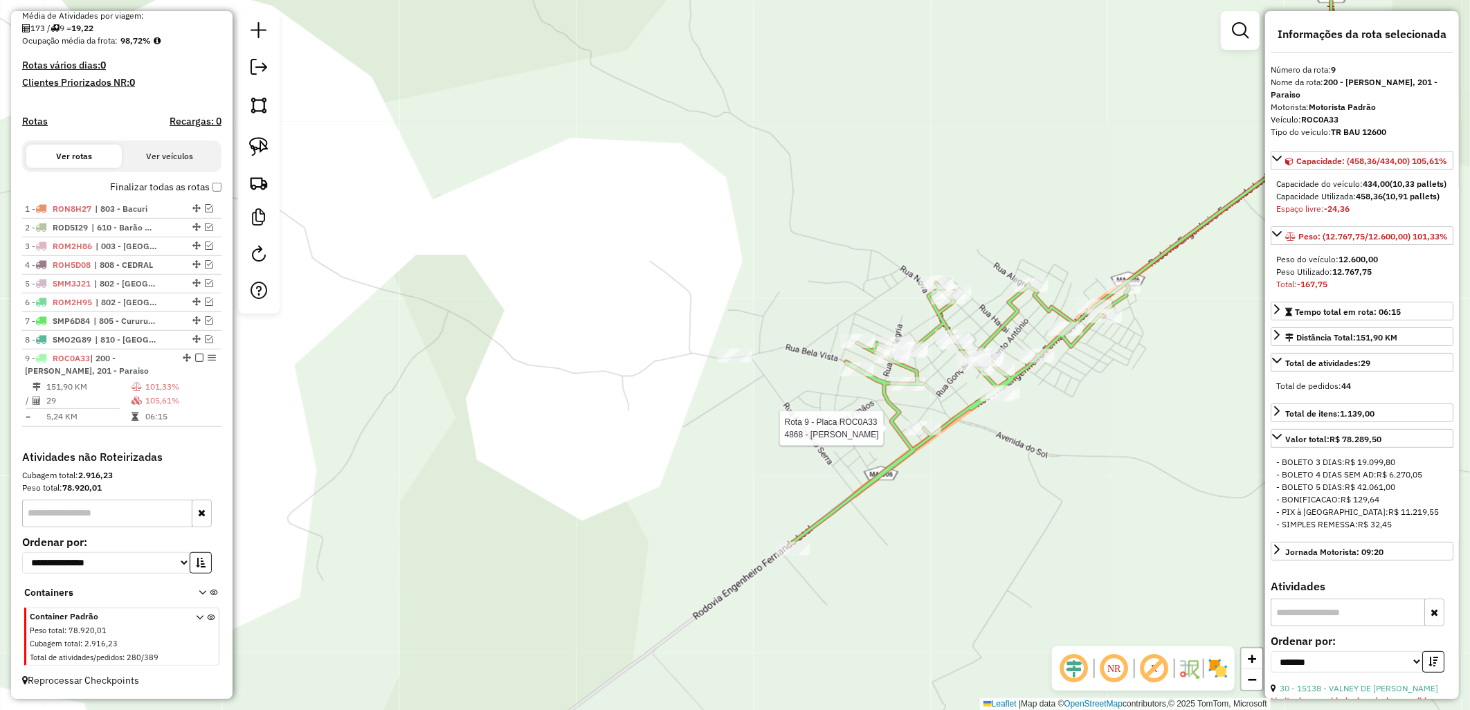
click at [921, 435] on div at bounding box center [923, 428] width 35 height 14
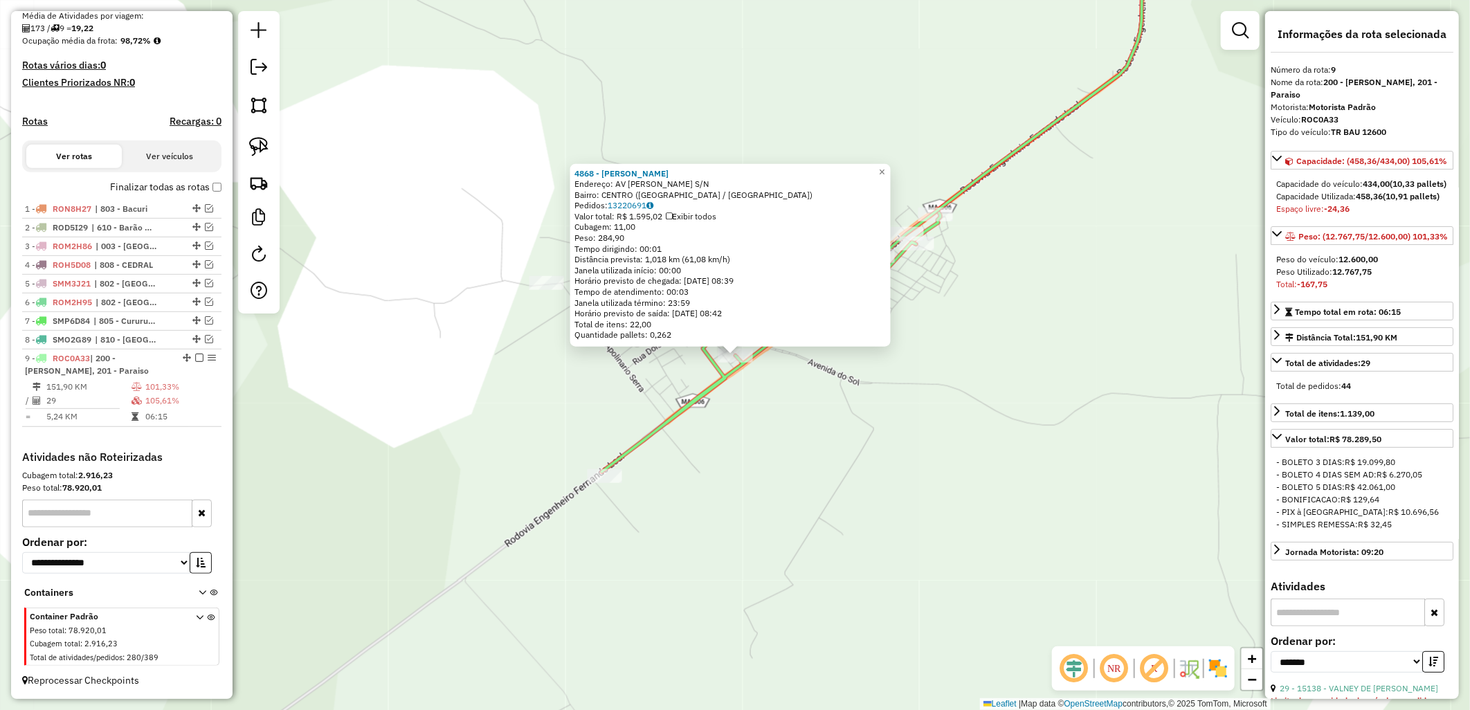
click at [853, 440] on div "4868 - RAIMUNDA RODRIGUES P Endereço: AV PEDRO CUNHA MENDES S/N Bairro: CENTRO …" at bounding box center [735, 355] width 1470 height 710
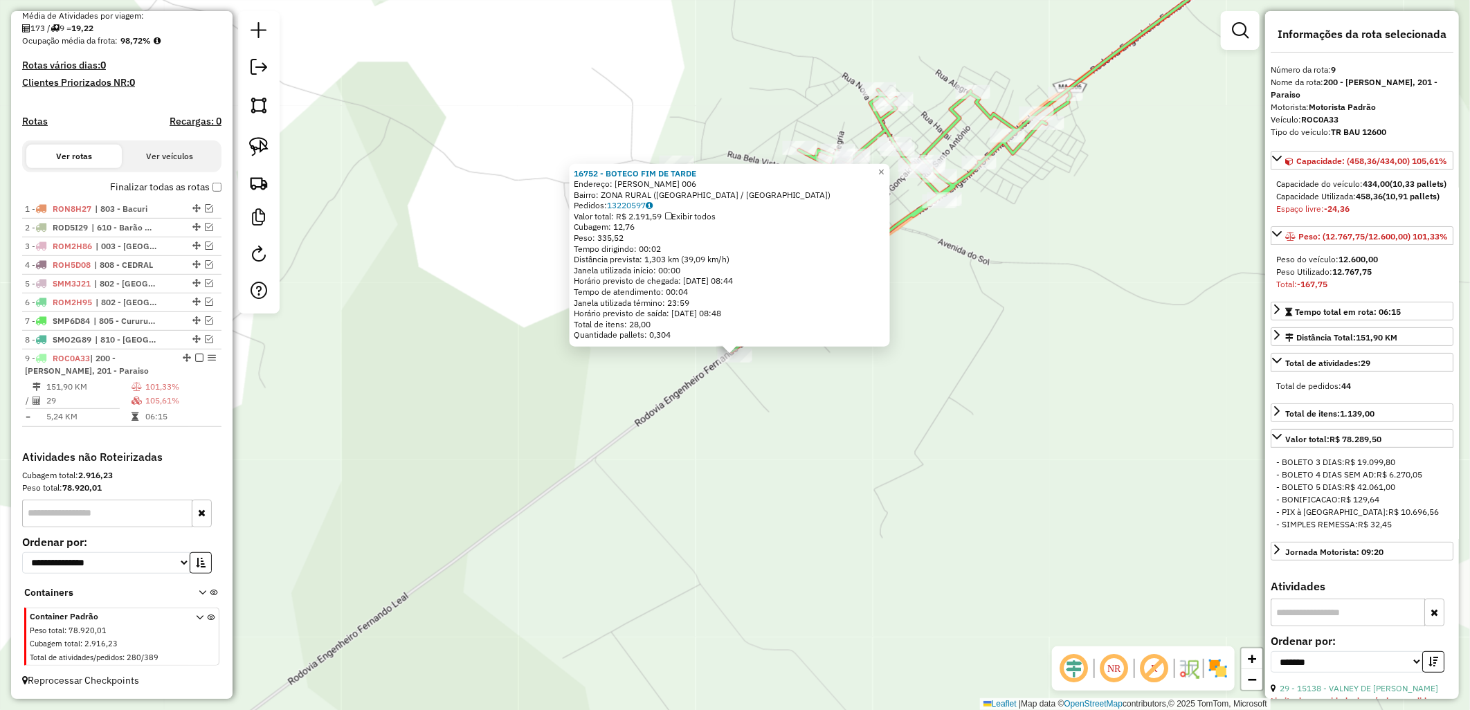
click at [810, 422] on div "16752 - BOTECO FIM DE TARDE Endereço: PEDRO CUNHA MENDES 006 Bairro: ZONA RURAL…" at bounding box center [735, 355] width 1470 height 710
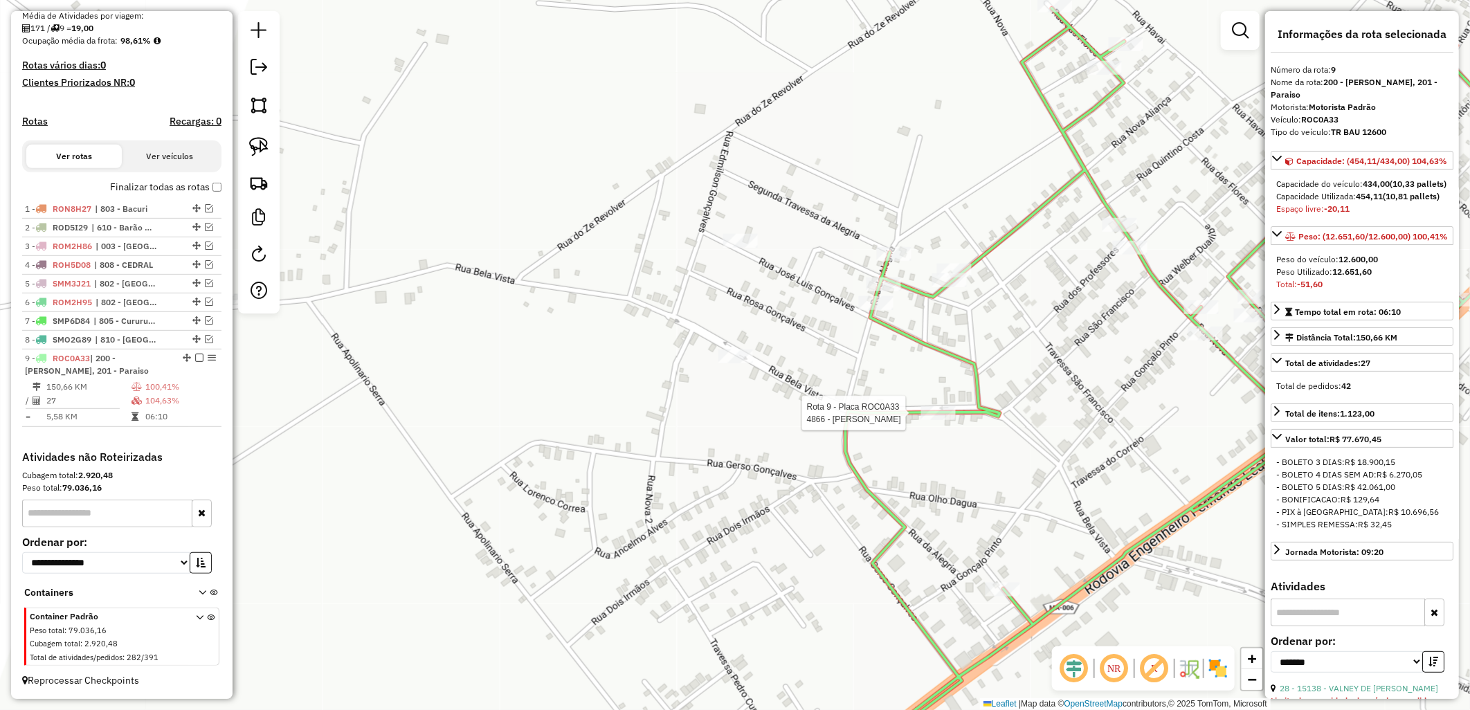
click at [933, 420] on div at bounding box center [938, 413] width 35 height 14
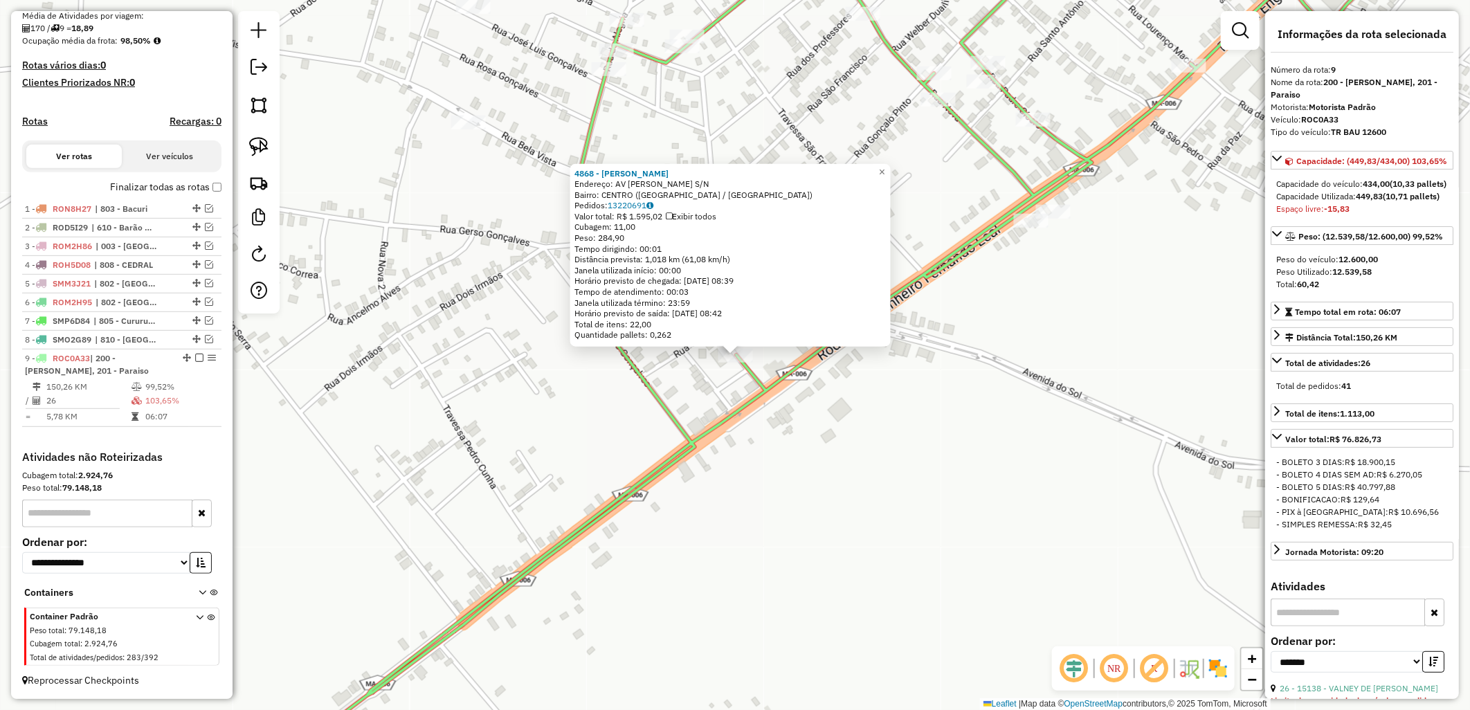
click at [808, 531] on div "4868 - RAIMUNDA RODRIGUES P Endereço: AV PEDRO CUNHA MENDES S/N Bairro: CENTRO …" at bounding box center [735, 355] width 1470 height 710
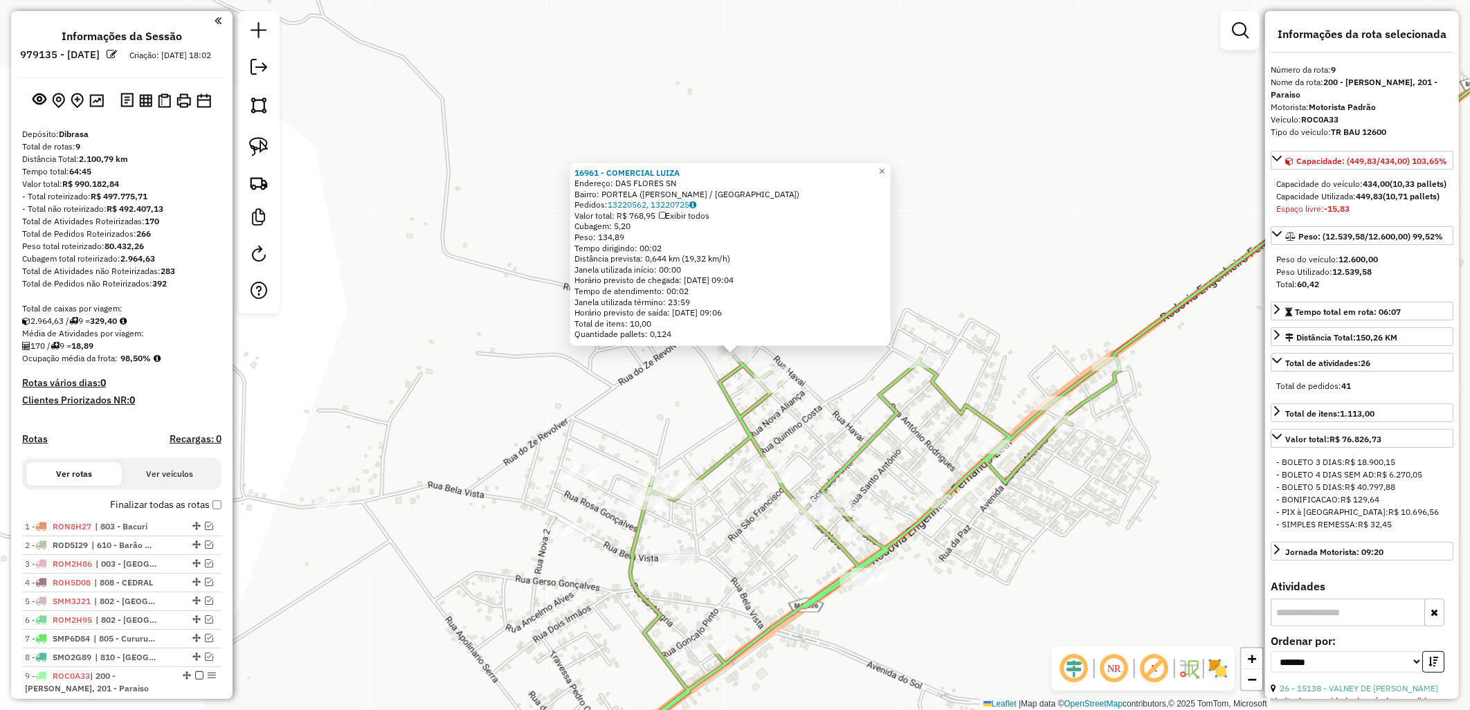
scroll to position [329, 0]
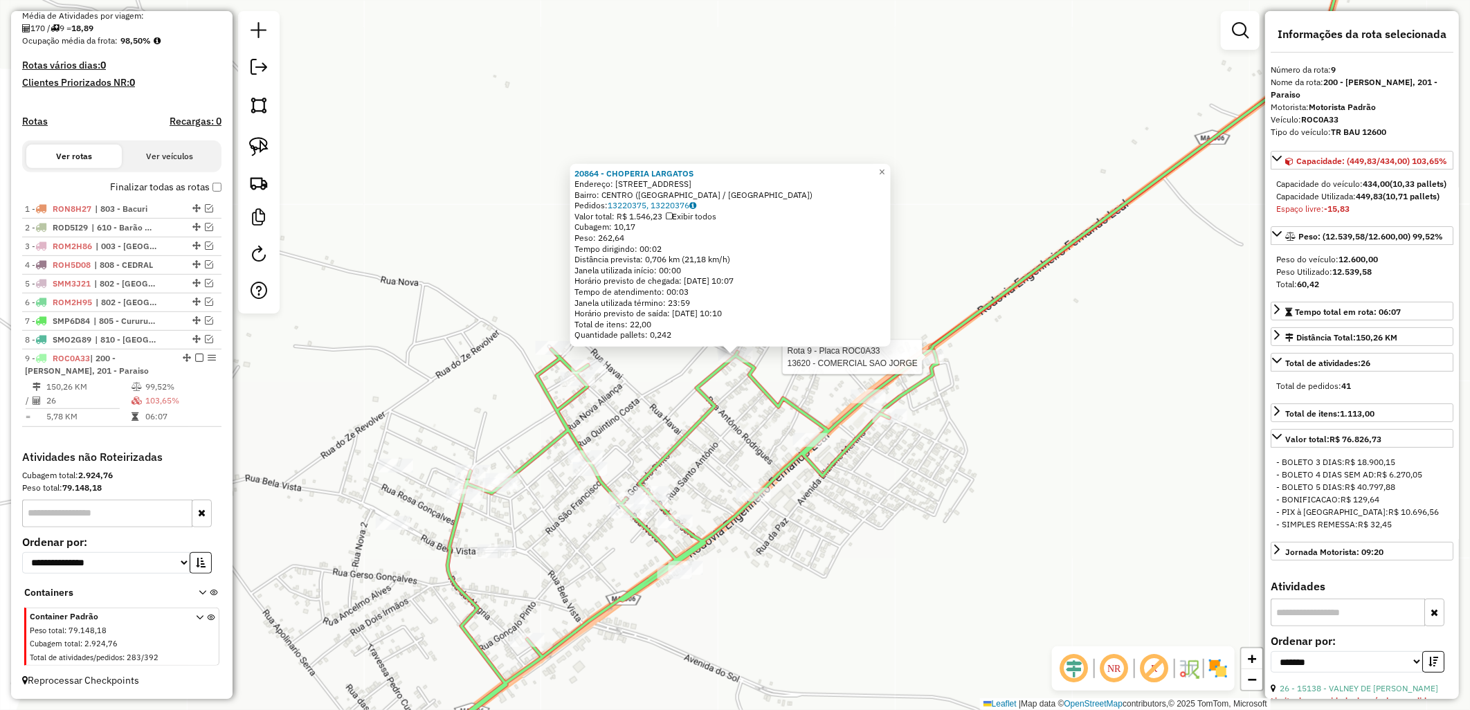
click at [938, 364] on div at bounding box center [926, 357] width 35 height 14
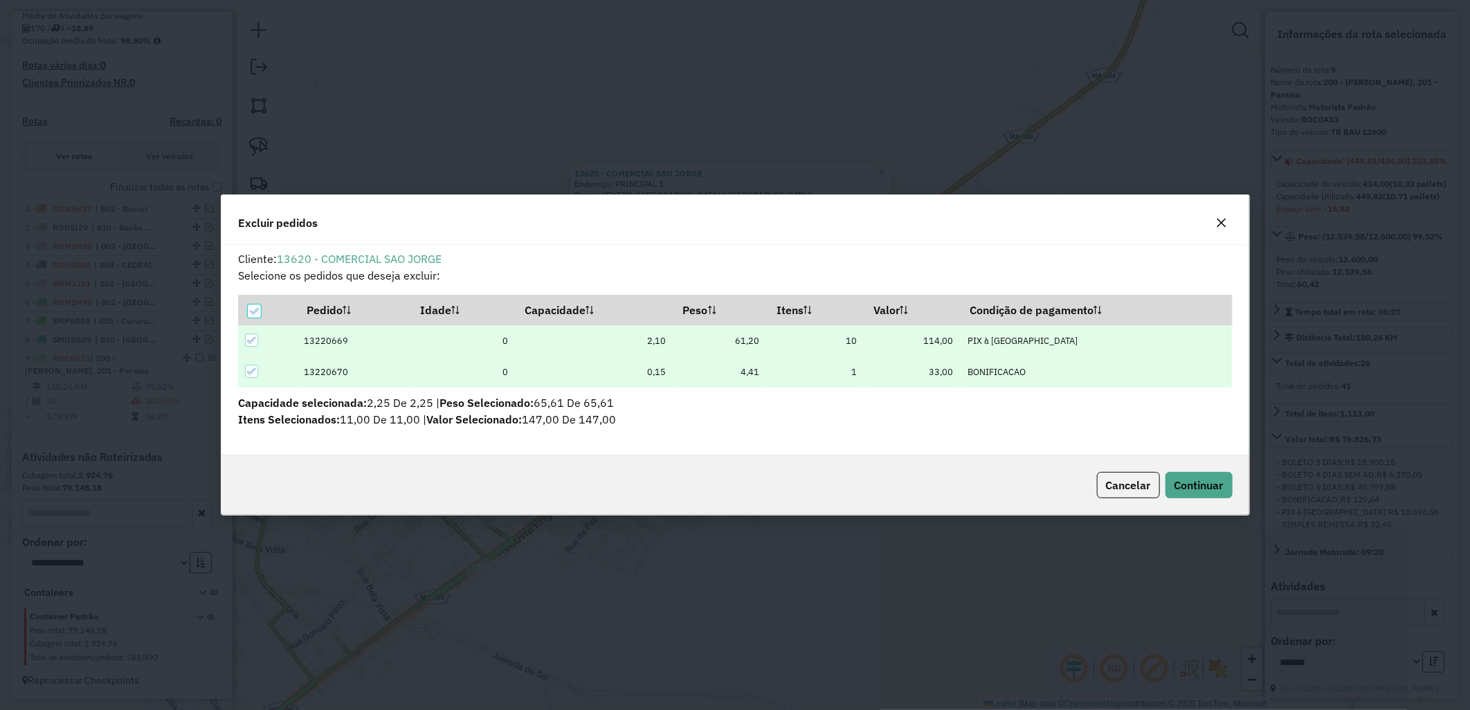
scroll to position [0, 0]
click at [1167, 481] on button "Continuar" at bounding box center [1197, 485] width 67 height 26
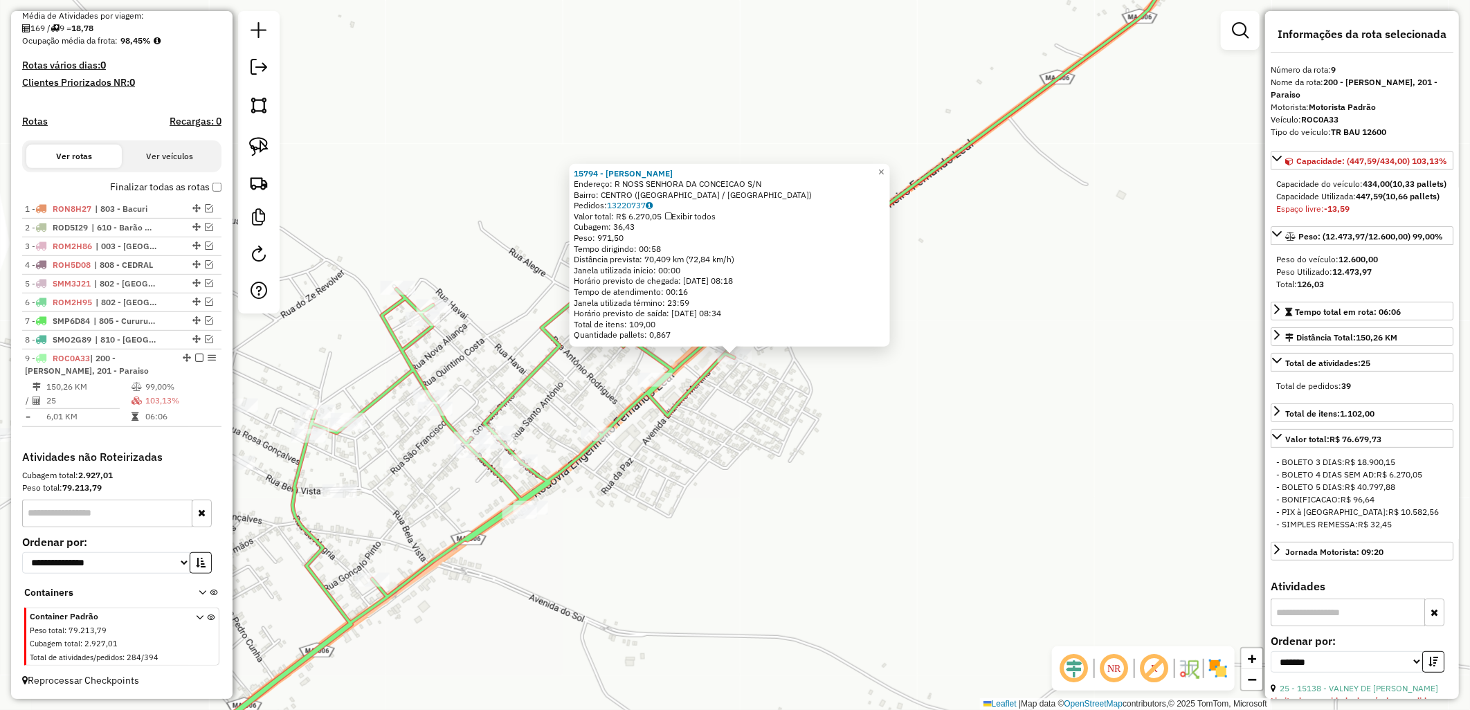
click at [783, 438] on div "15794 - VICENTE ROCHA Endereço: R NOSS SENHORA DA CONCEICAO S/N Bairro: CENTRO …" at bounding box center [735, 355] width 1470 height 710
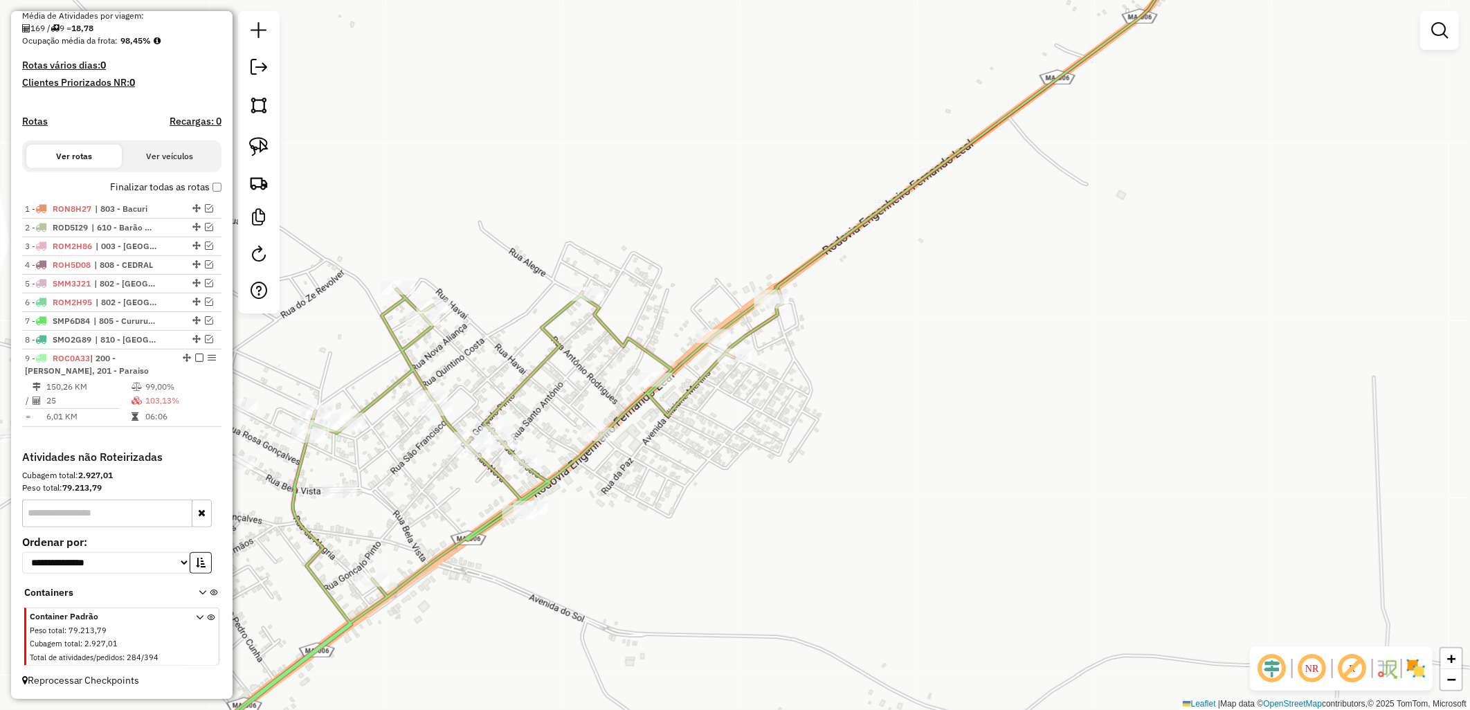
click at [203, 181] on label "Finalizar todas as rotas" at bounding box center [165, 187] width 111 height 15
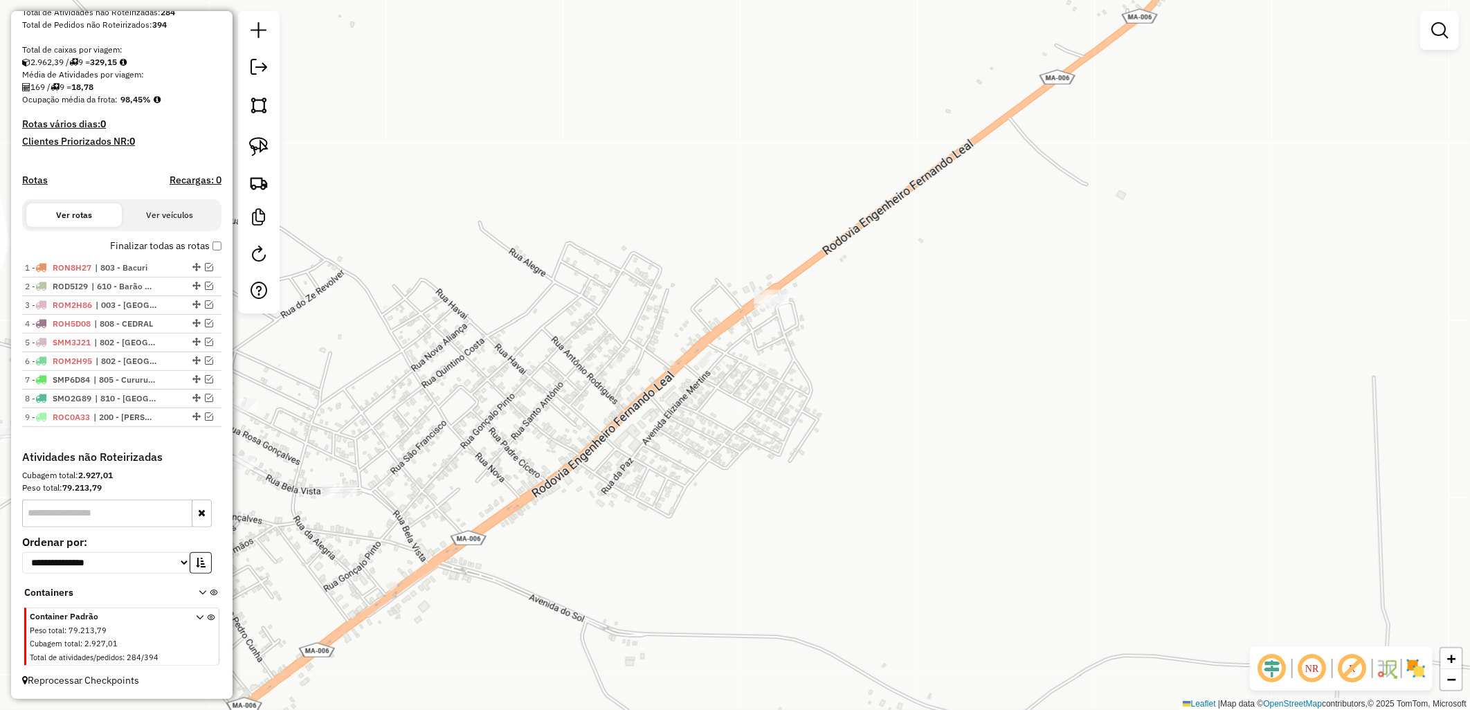
scroll to position [271, 0]
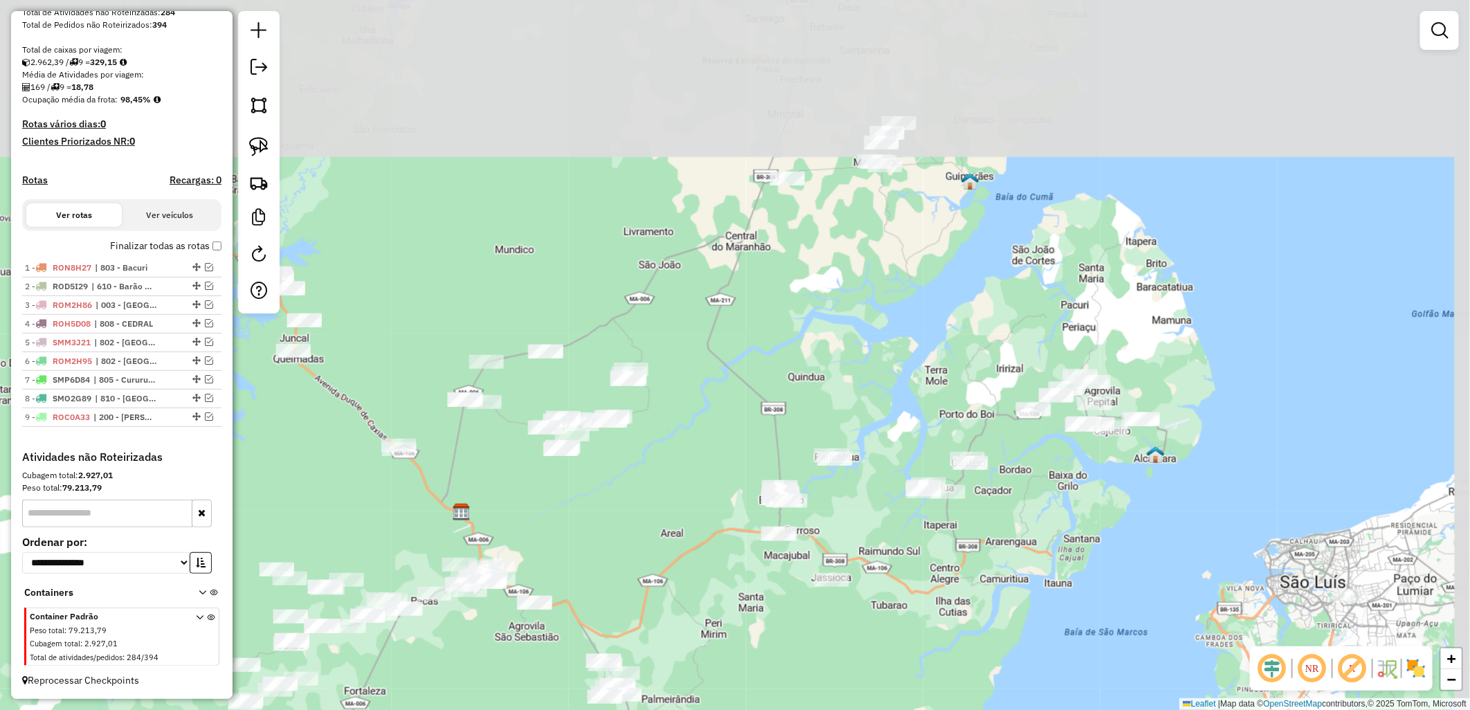
drag, startPoint x: 985, startPoint y: 339, endPoint x: 978, endPoint y: 340, distance: 7.0
click at [978, 340] on div "Janela de atendimento Grade de atendimento Capacidade Transportadoras Veículos …" at bounding box center [735, 355] width 1470 height 710
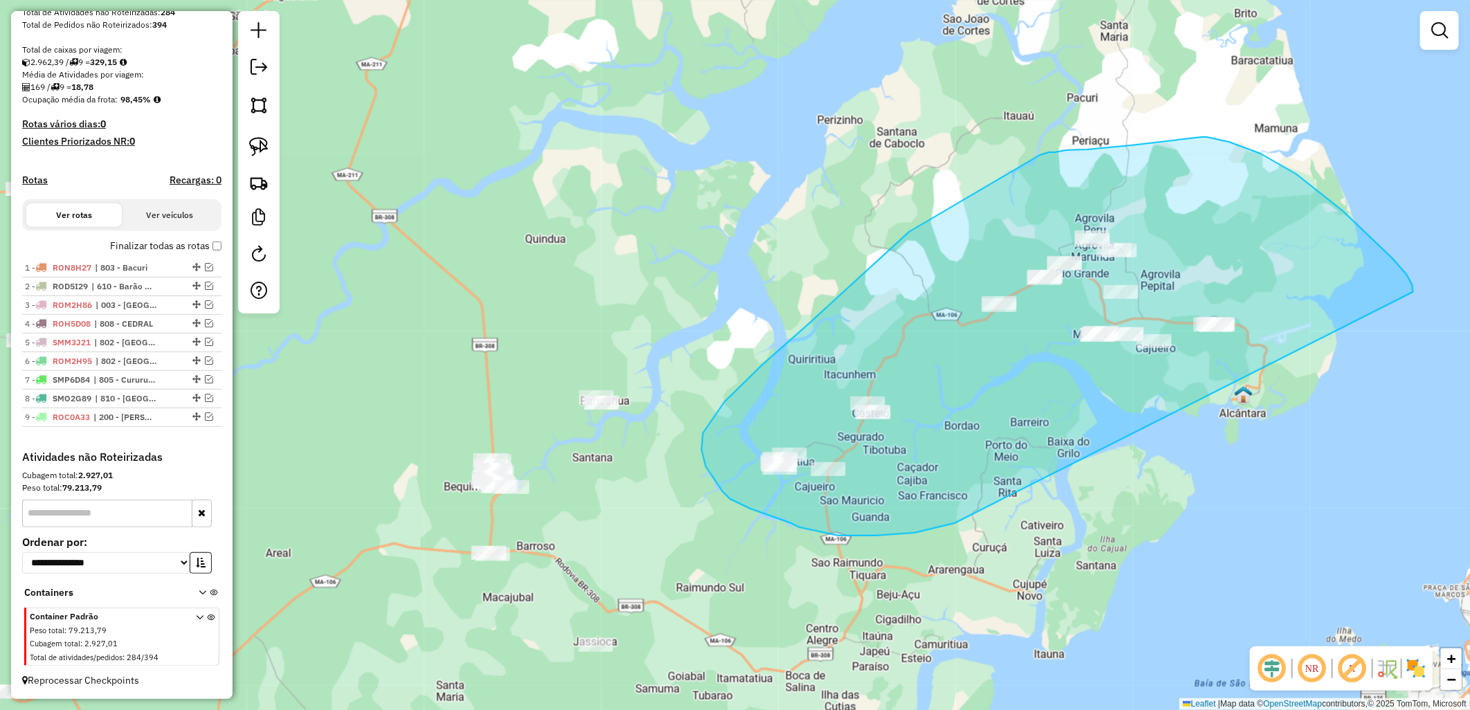
drag, startPoint x: 915, startPoint y: 533, endPoint x: 1414, endPoint y: 301, distance: 550.7
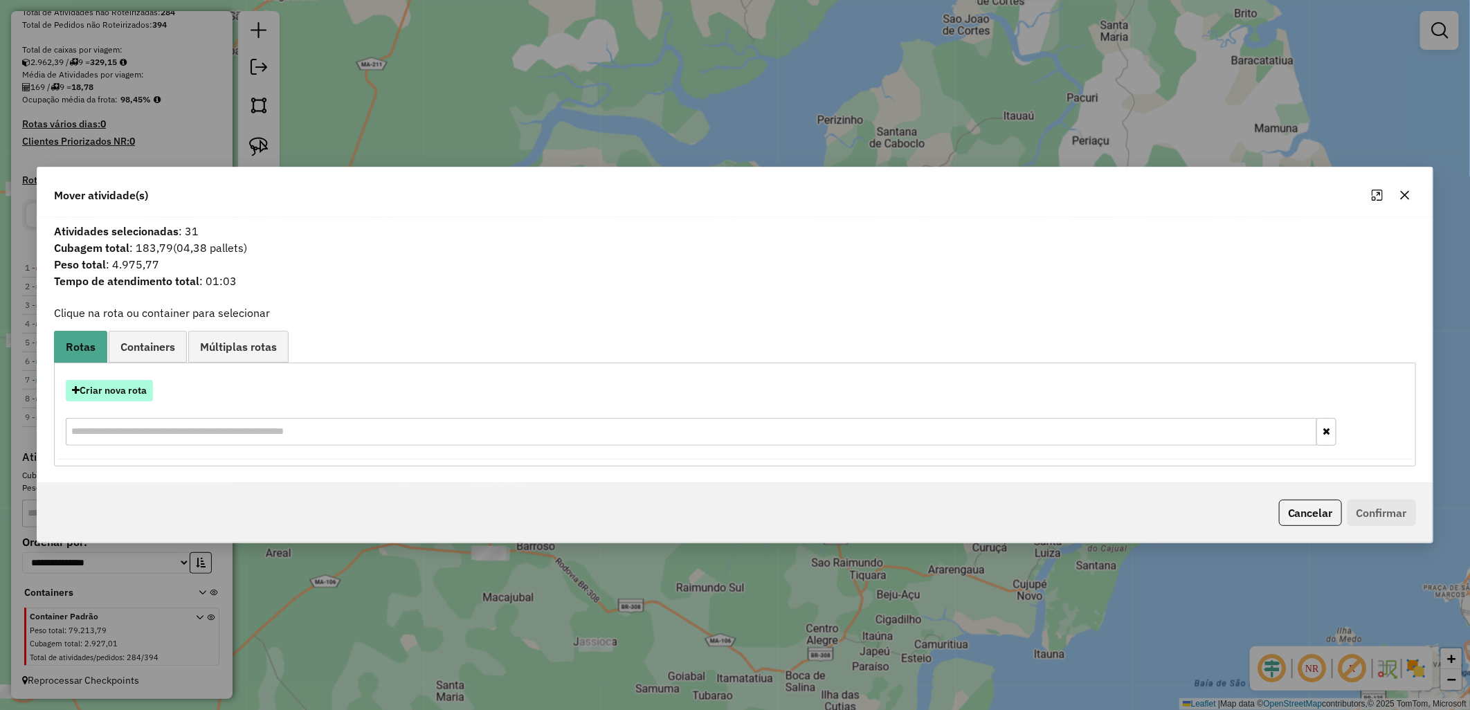
click at [147, 380] on button "Criar nova rota" at bounding box center [109, 390] width 87 height 21
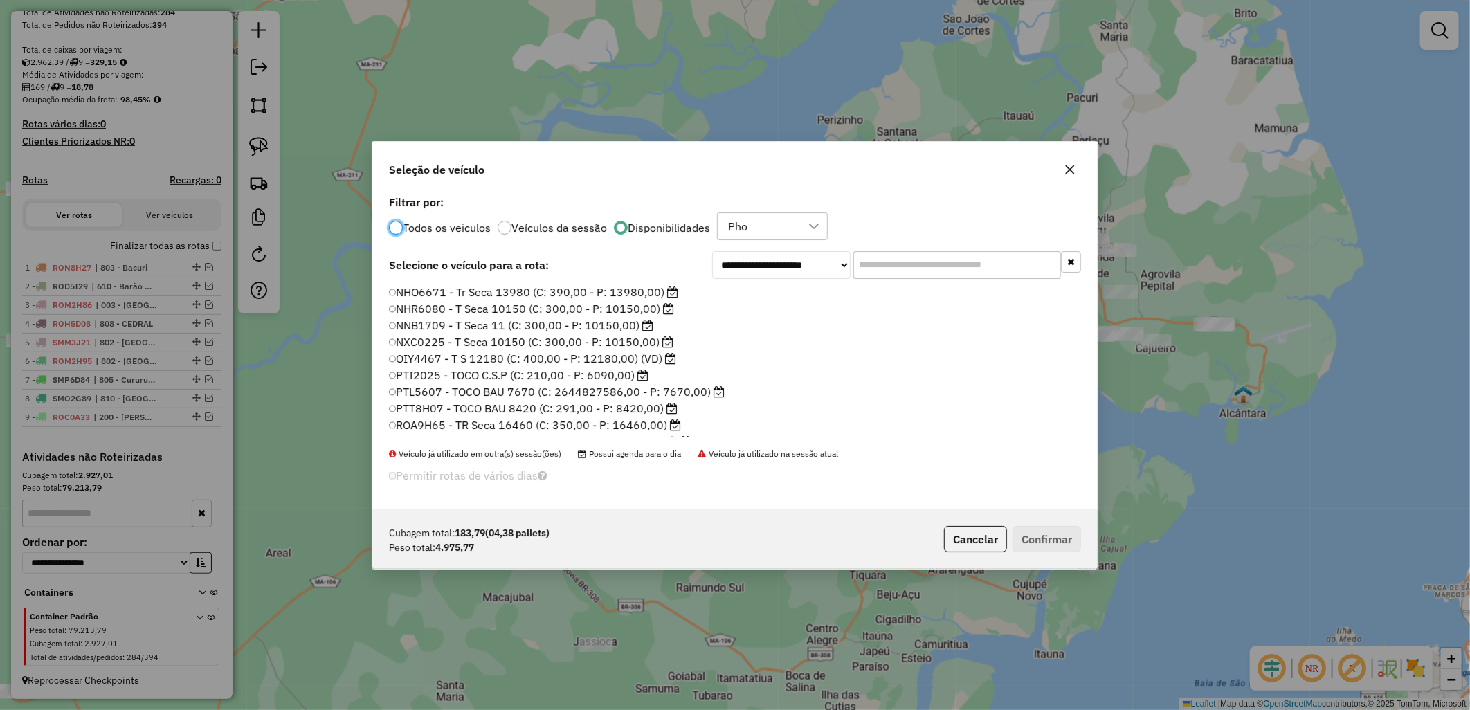
scroll to position [8, 3]
click at [452, 372] on label "PTI2025 - TOCO C.S.P (C: 210,00 - P: 6090,00)" at bounding box center [519, 374] width 261 height 17
click at [1033, 529] on button "Confirmar" at bounding box center [1046, 538] width 68 height 26
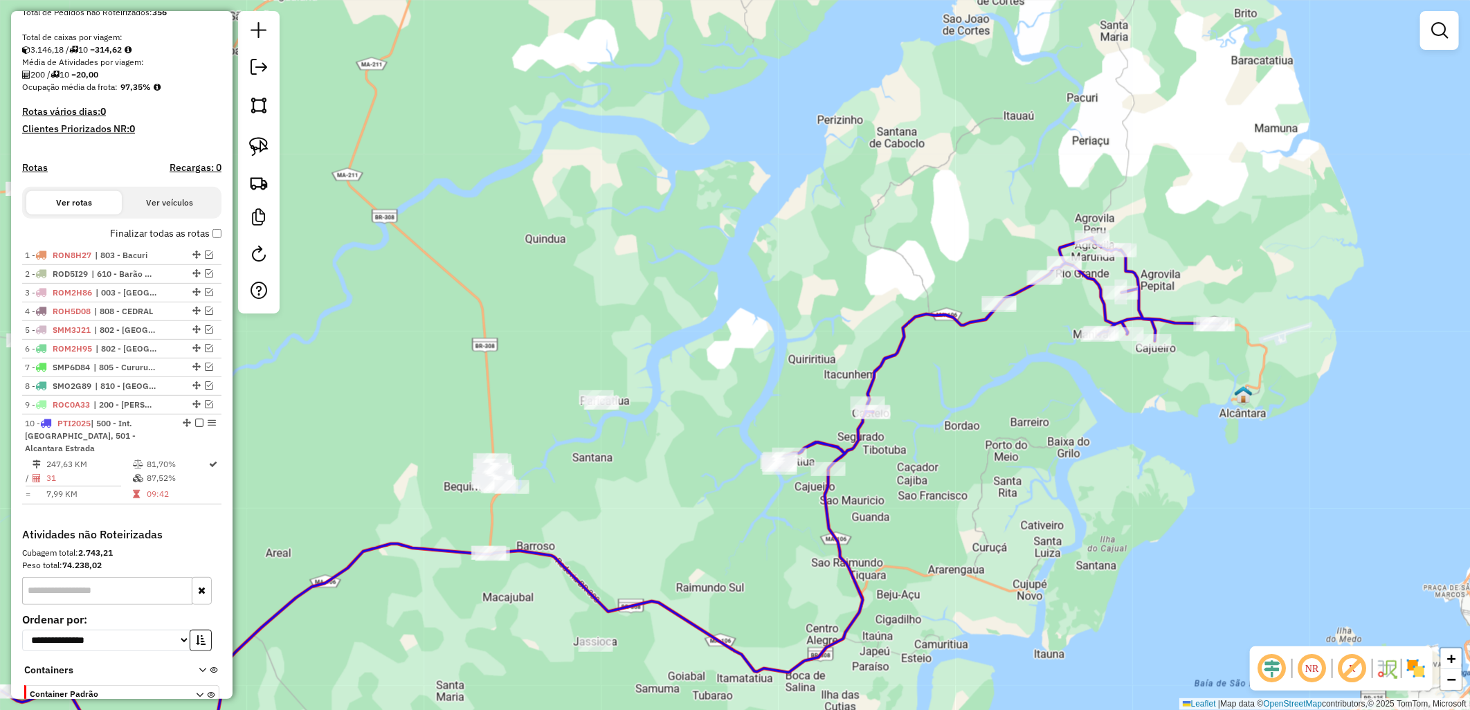
click at [194, 241] on label "Finalizar todas as rotas" at bounding box center [165, 233] width 111 height 15
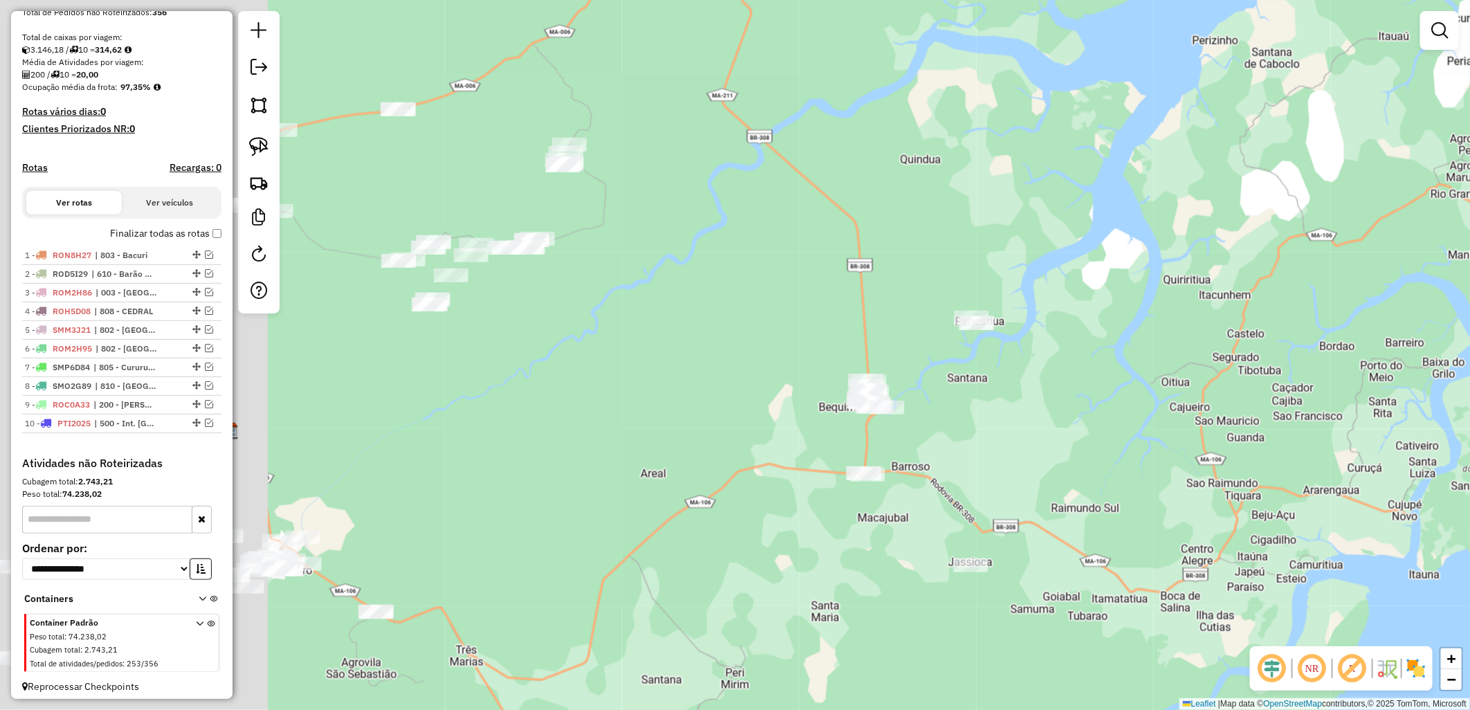
drag, startPoint x: 657, startPoint y: 340, endPoint x: 875, endPoint y: 251, distance: 234.6
click at [865, 260] on div "Janela de atendimento Grade de atendimento Capacidade Transportadoras Veículos …" at bounding box center [735, 355] width 1470 height 710
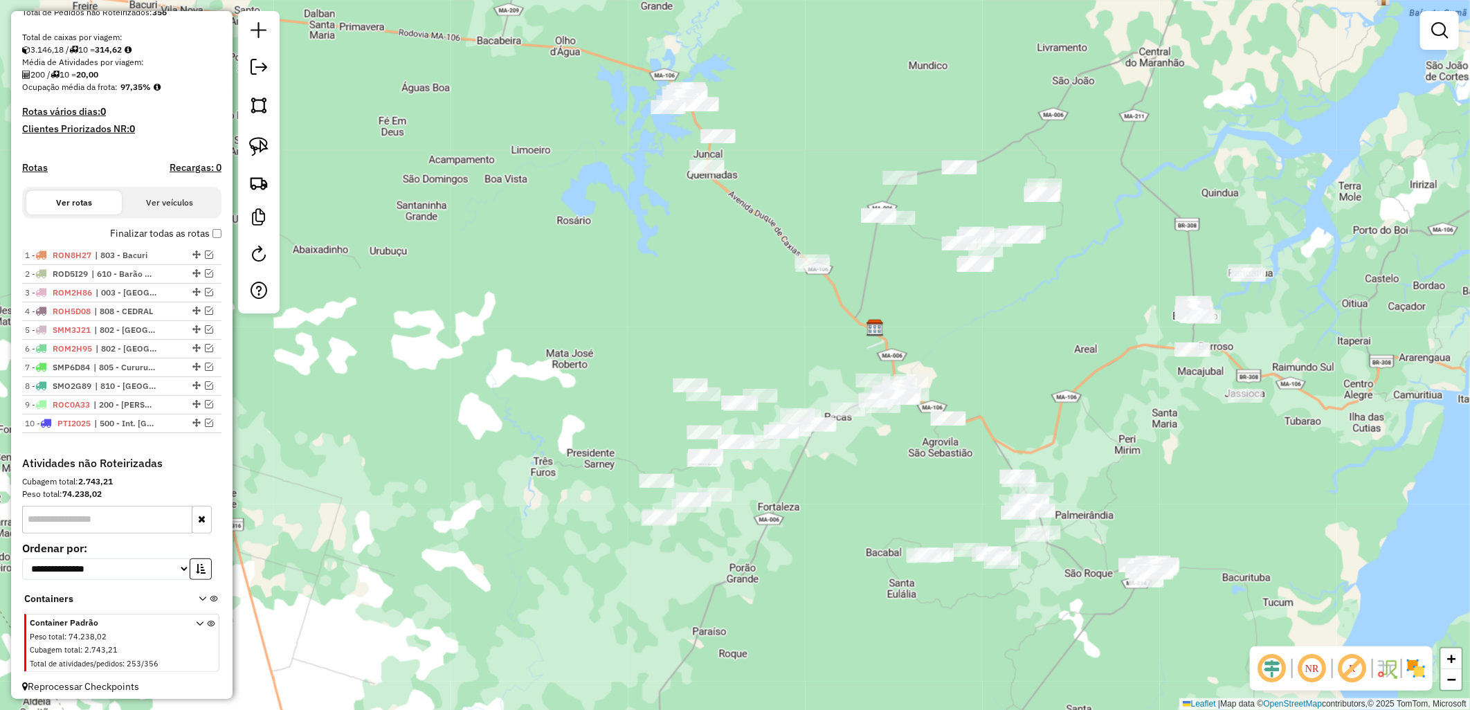
drag, startPoint x: 429, startPoint y: 233, endPoint x: 733, endPoint y: 253, distance: 305.1
click at [731, 231] on div "Janela de atendimento Grade de atendimento Capacidade Transportadoras Veículos …" at bounding box center [735, 355] width 1470 height 710
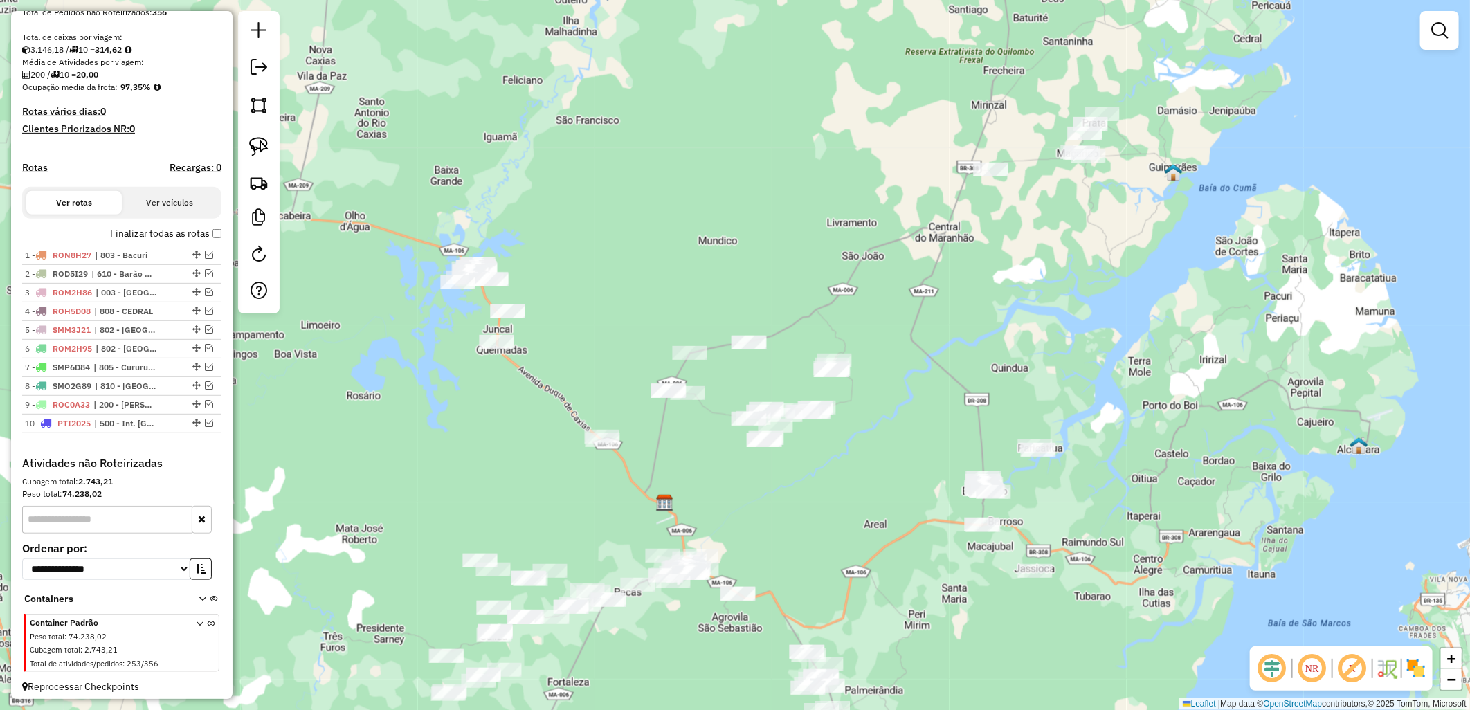
drag, startPoint x: 1081, startPoint y: 168, endPoint x: 876, endPoint y: 342, distance: 269.0
click at [876, 342] on div "Janela de atendimento Grade de atendimento Capacidade Transportadoras Veículos …" at bounding box center [735, 355] width 1470 height 710
drag, startPoint x: 754, startPoint y: 369, endPoint x: 679, endPoint y: 436, distance: 100.0
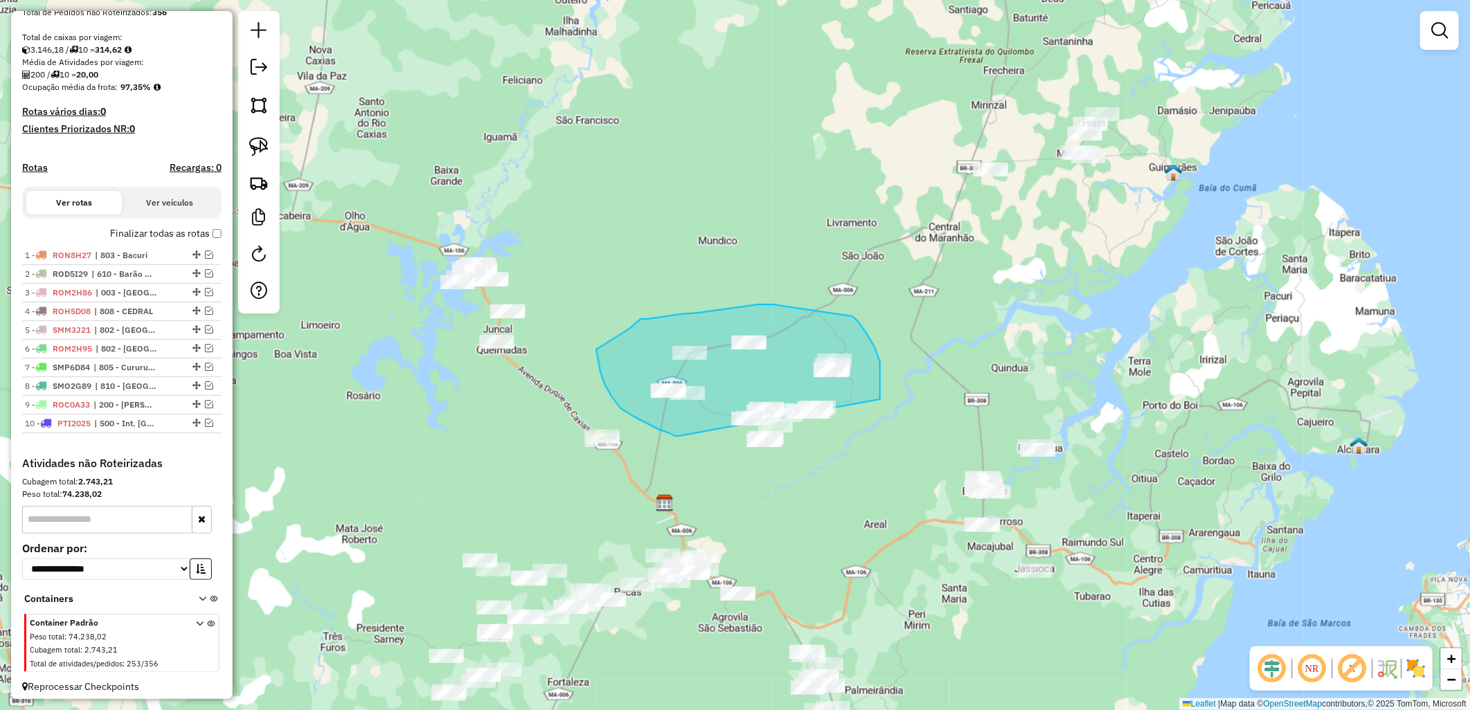
drag, startPoint x: 679, startPoint y: 436, endPoint x: 842, endPoint y: 461, distance: 164.5
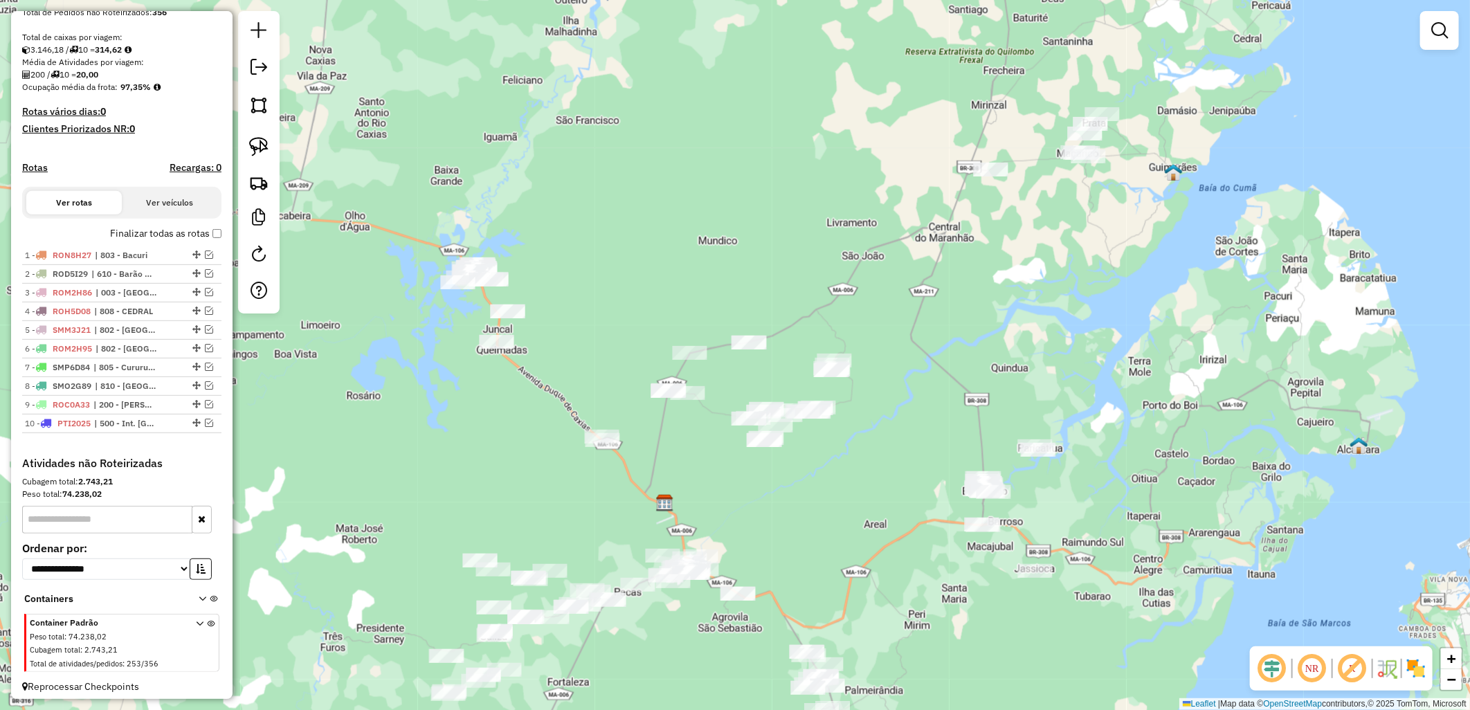
click at [648, 415] on div "Janela de atendimento Grade de atendimento Capacidade Transportadoras Veículos …" at bounding box center [735, 355] width 1470 height 710
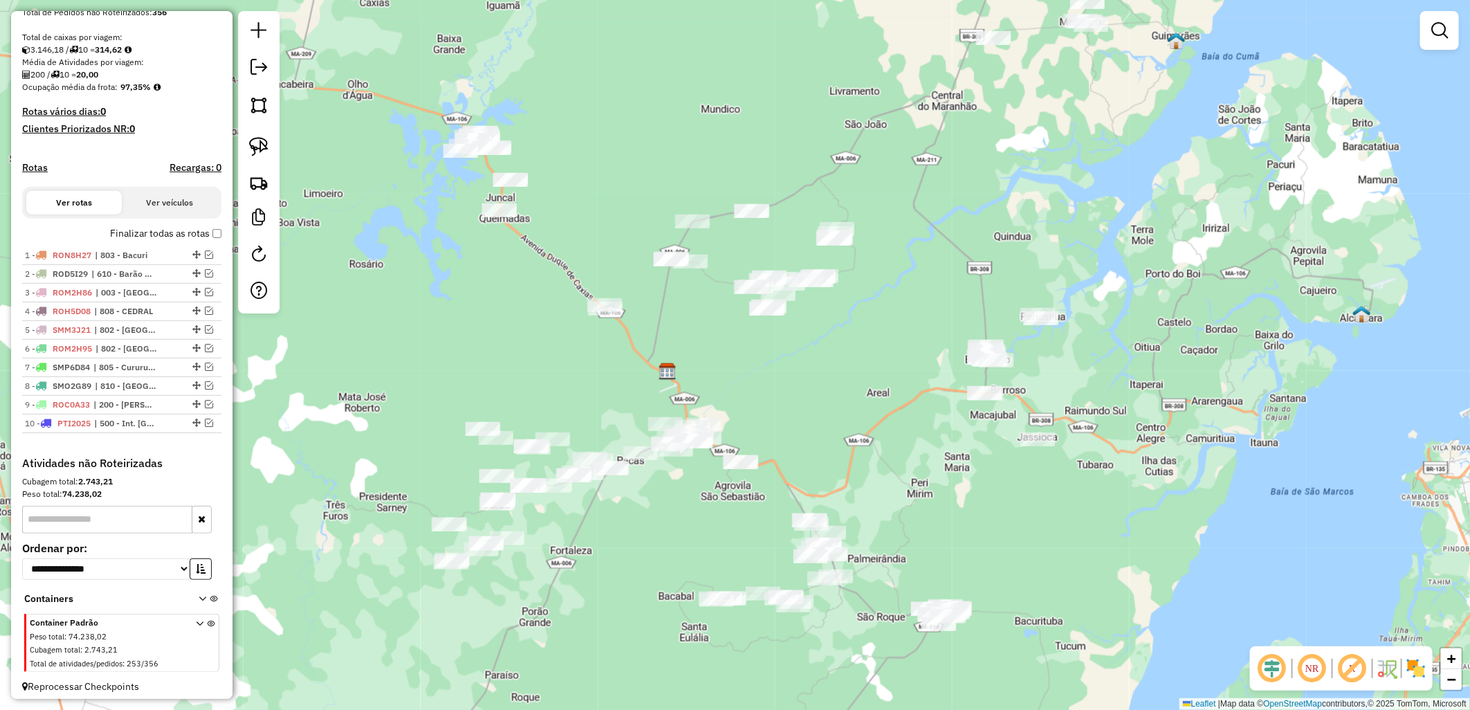
drag, startPoint x: 734, startPoint y: 472, endPoint x: 737, endPoint y: 340, distance: 131.5
click at [737, 340] on div "Janela de atendimento Grade de atendimento Capacidade Transportadoras Veículos …" at bounding box center [735, 355] width 1470 height 710
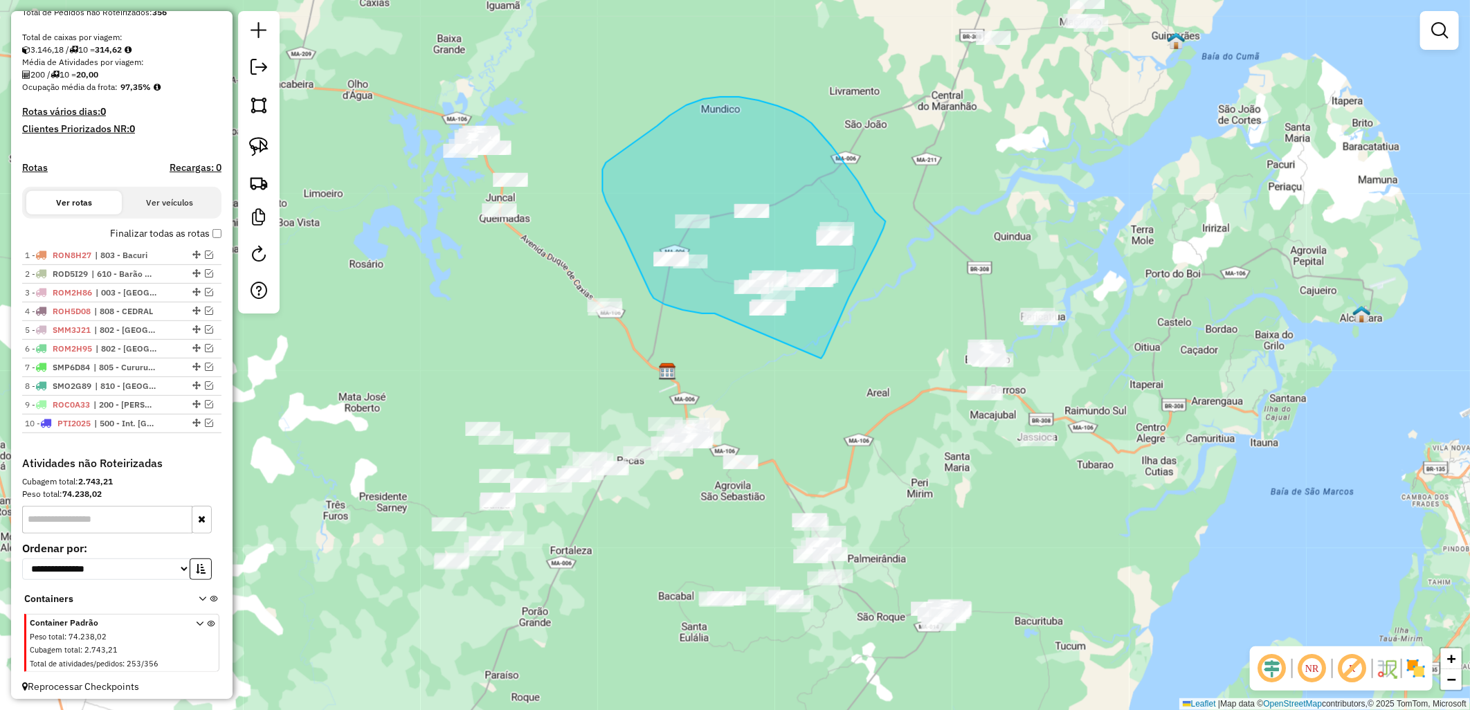
drag, startPoint x: 708, startPoint y: 313, endPoint x: 812, endPoint y: 360, distance: 114.6
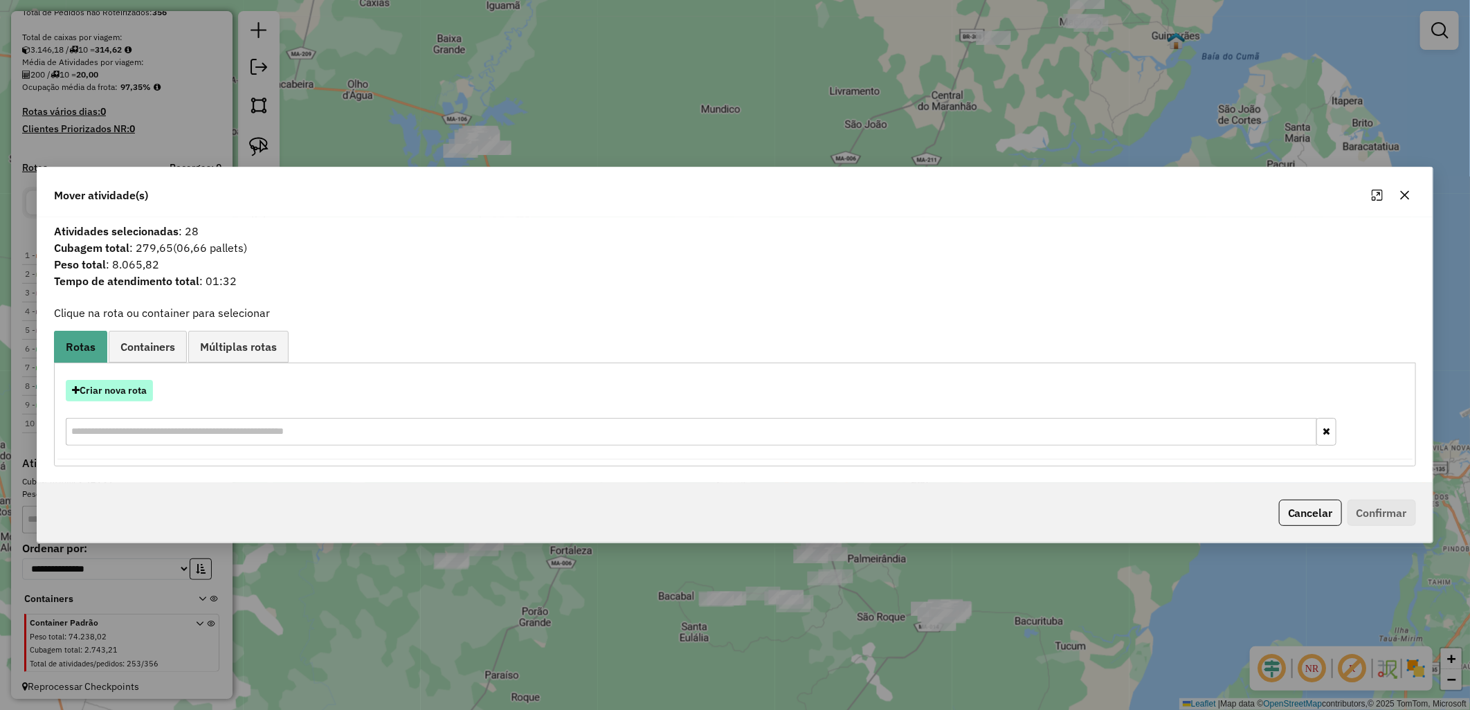
click at [119, 392] on button "Criar nova rota" at bounding box center [109, 390] width 87 height 21
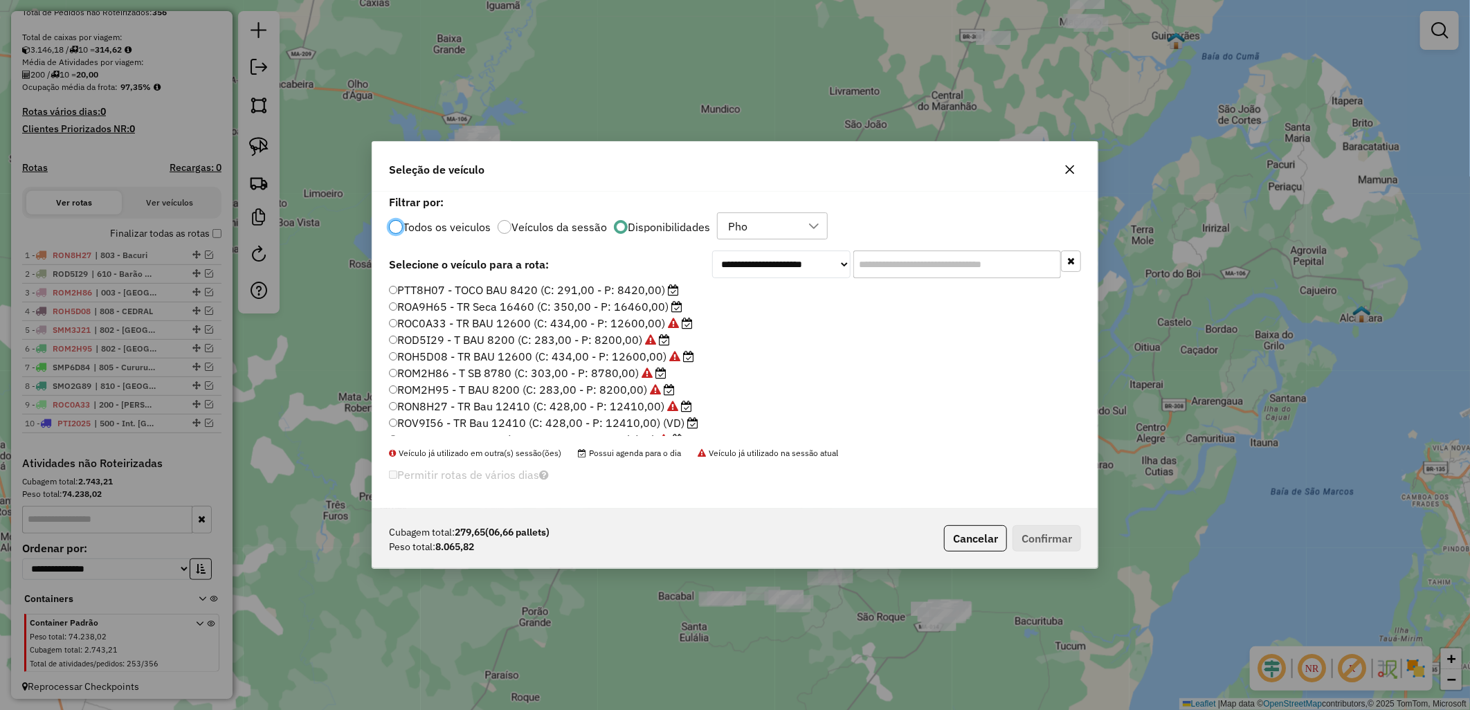
scroll to position [196, 0]
click at [646, 424] on label "SMT1D68 - TOCO BAU 7990 (C: 276,00 - P: 7990,00) (VD)" at bounding box center [547, 427] width 316 height 17
click at [635, 423] on label "SMT1D68 - TOCO BAU 7990 (C: 276,00 - P: 7990,00) (VD)" at bounding box center [547, 427] width 316 height 17
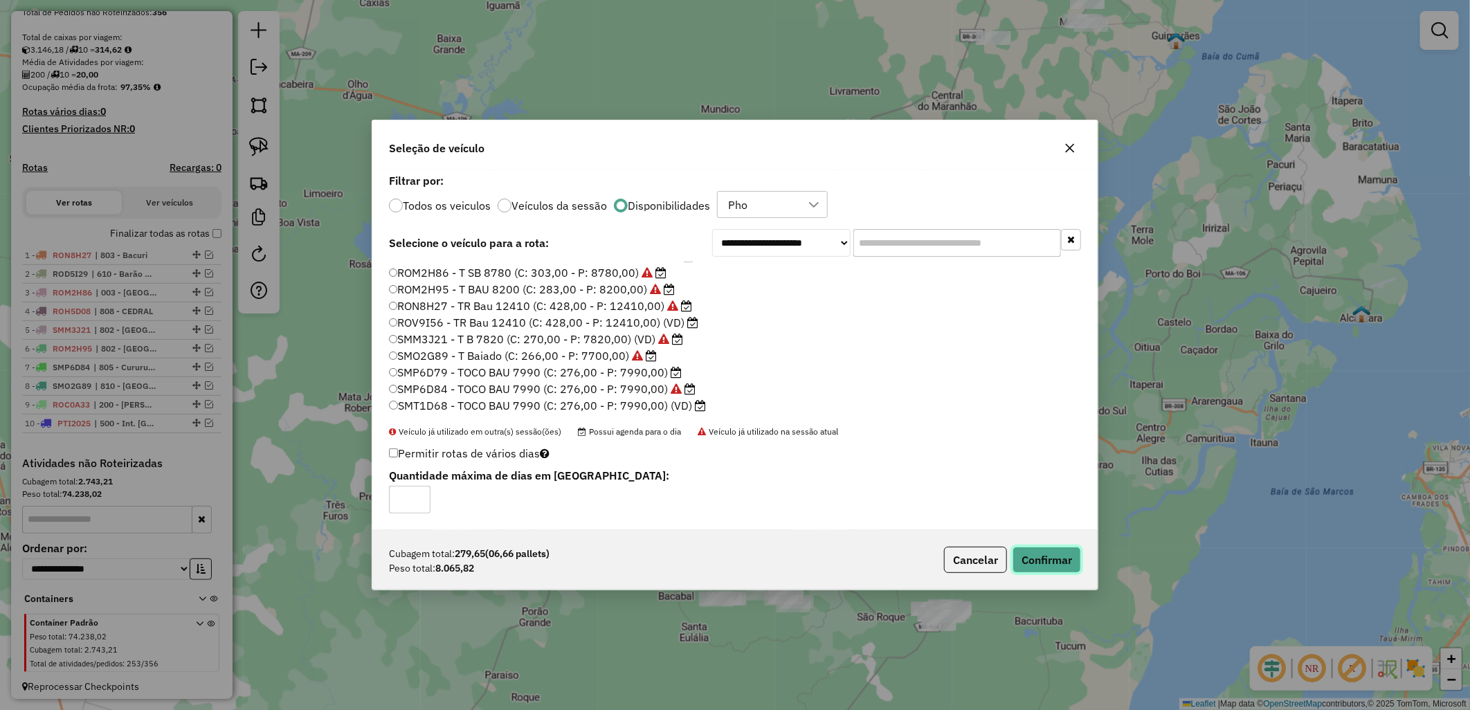
click at [1045, 565] on button "Confirmar" at bounding box center [1046, 560] width 68 height 26
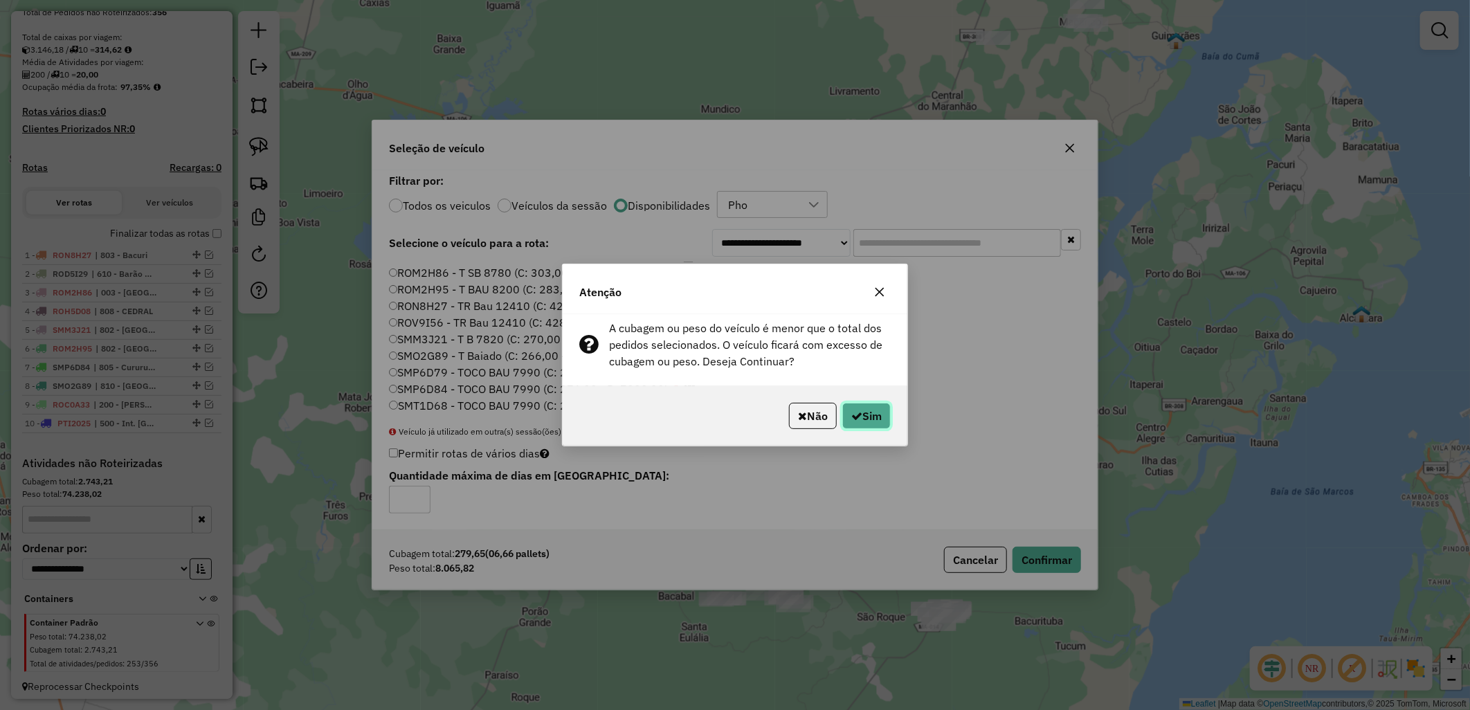
click at [877, 414] on button "Sim" at bounding box center [866, 416] width 48 height 26
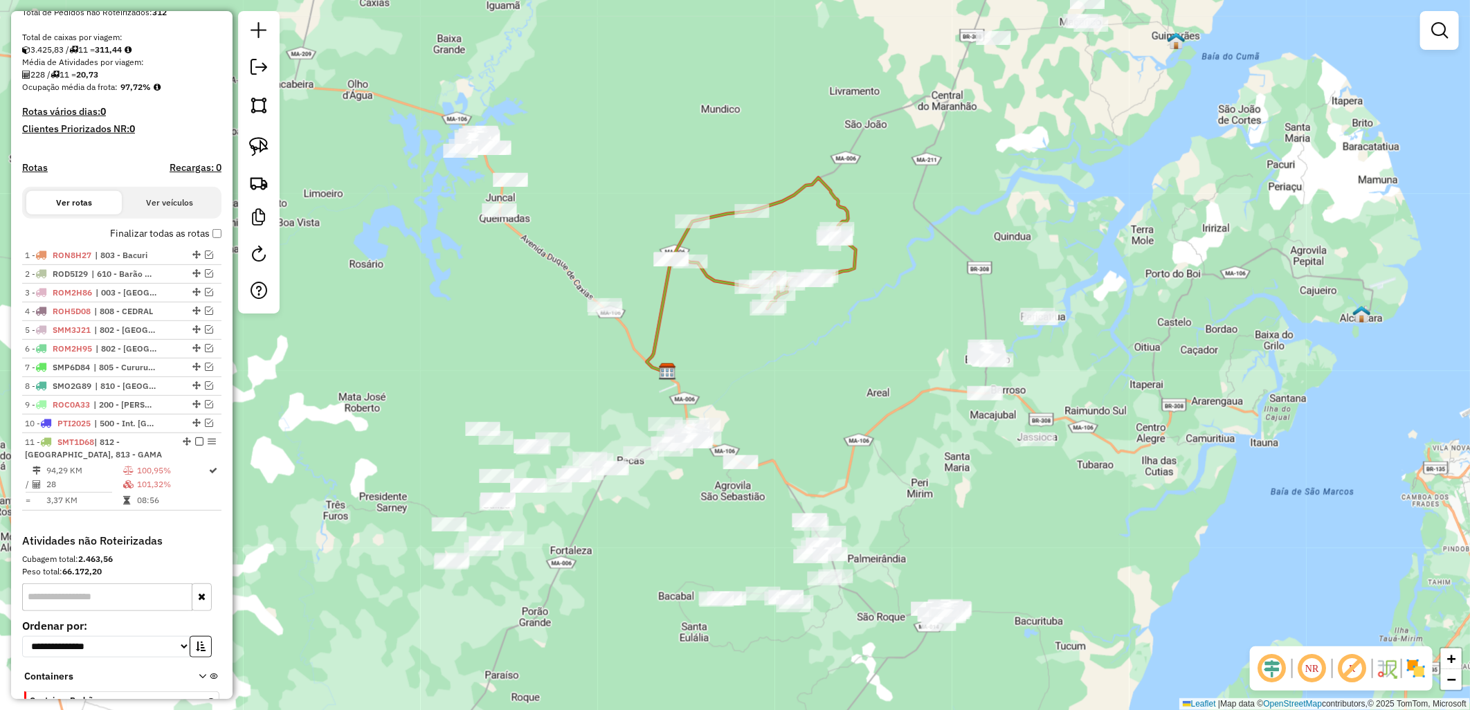
click at [188, 241] on label "Finalizar todas as rotas" at bounding box center [165, 233] width 111 height 15
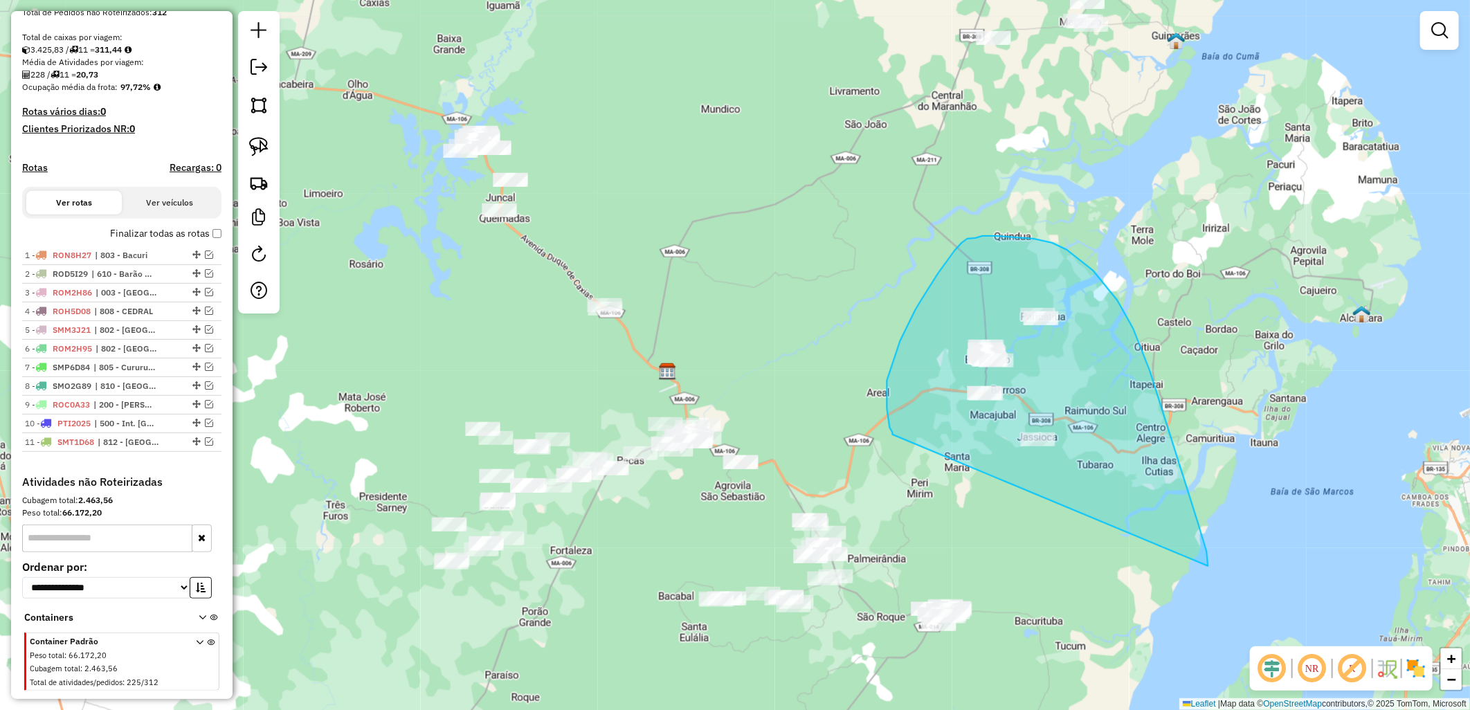
drag, startPoint x: 893, startPoint y: 435, endPoint x: 1192, endPoint y: 592, distance: 338.3
click at [1192, 592] on div "Janela de atendimento Grade de atendimento Capacidade Transportadoras Veículos …" at bounding box center [735, 355] width 1470 height 710
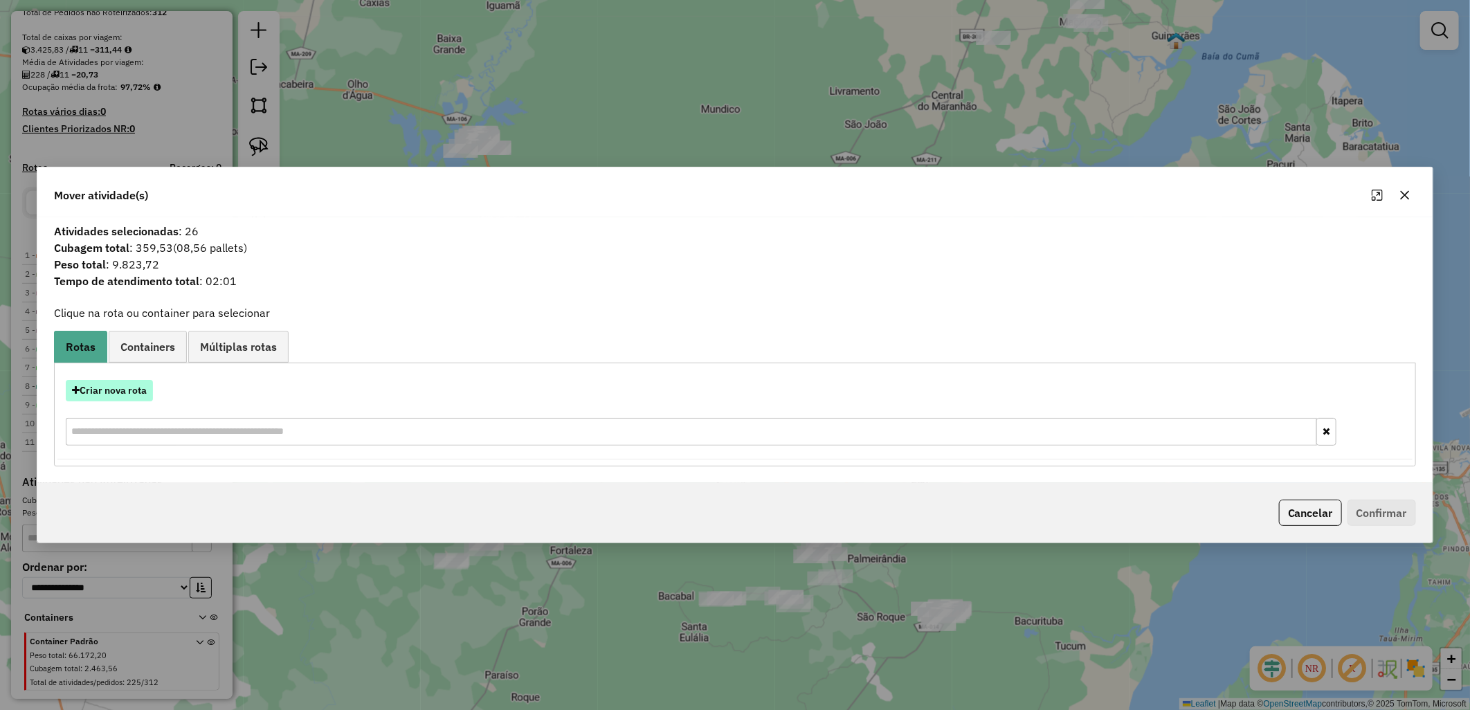
click at [115, 380] on button "Criar nova rota" at bounding box center [109, 390] width 87 height 21
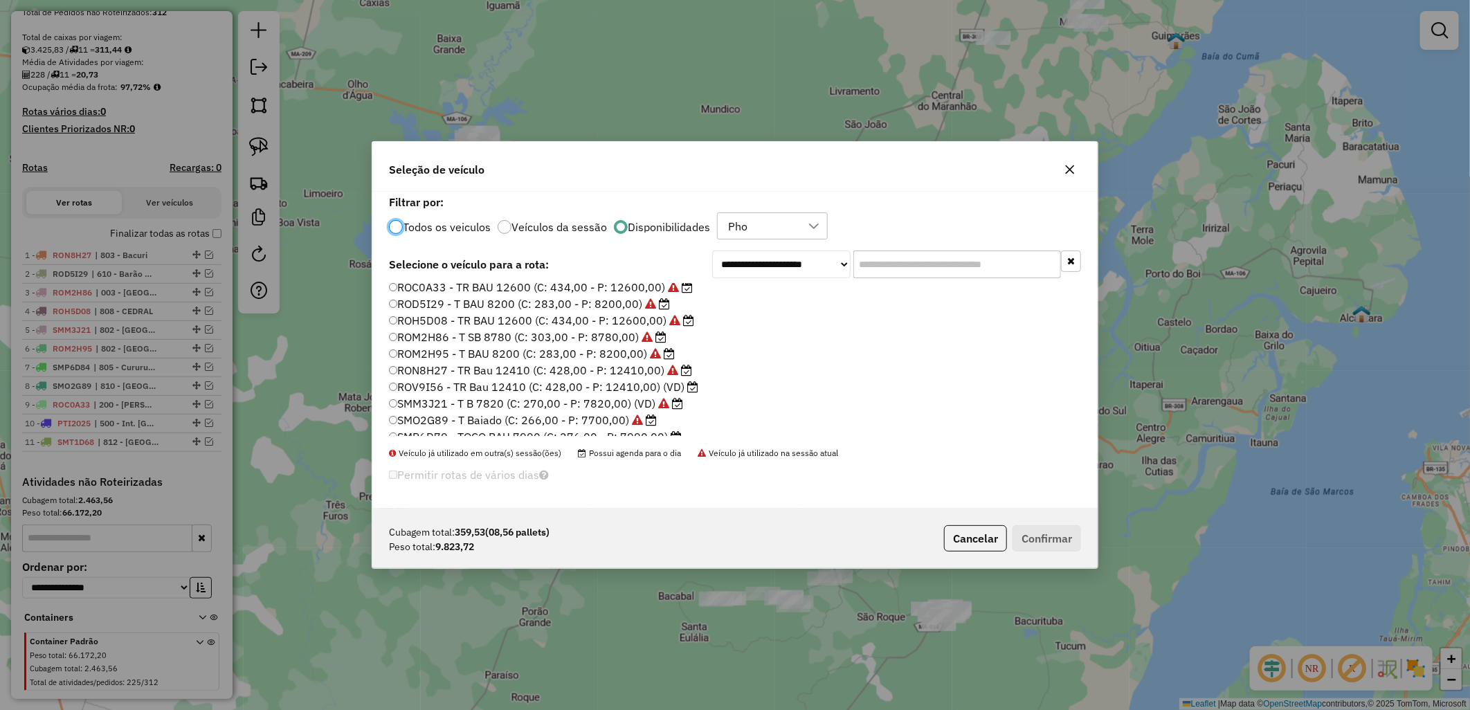
scroll to position [77, 0]
click at [409, 344] on label "ROA9H65 - TR Seca 16460 (C: 350,00 - P: 16460,00)" at bounding box center [535, 347] width 293 height 17
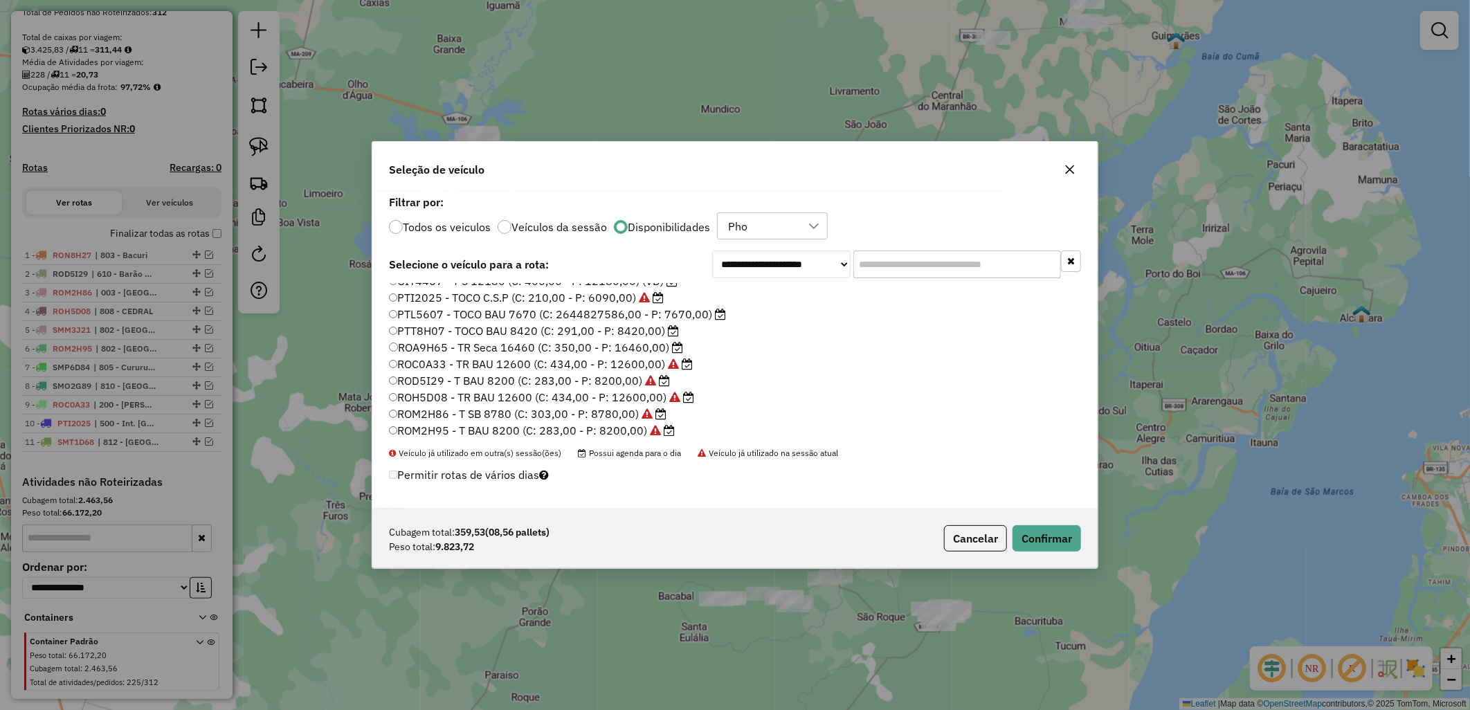
click at [1075, 556] on div "Cubagem total: 359,53 (08,56 pallets) Peso total: 9.823,72 Cancelar Confirmar" at bounding box center [734, 539] width 725 height 60
click at [1063, 536] on button "Confirmar" at bounding box center [1046, 538] width 68 height 26
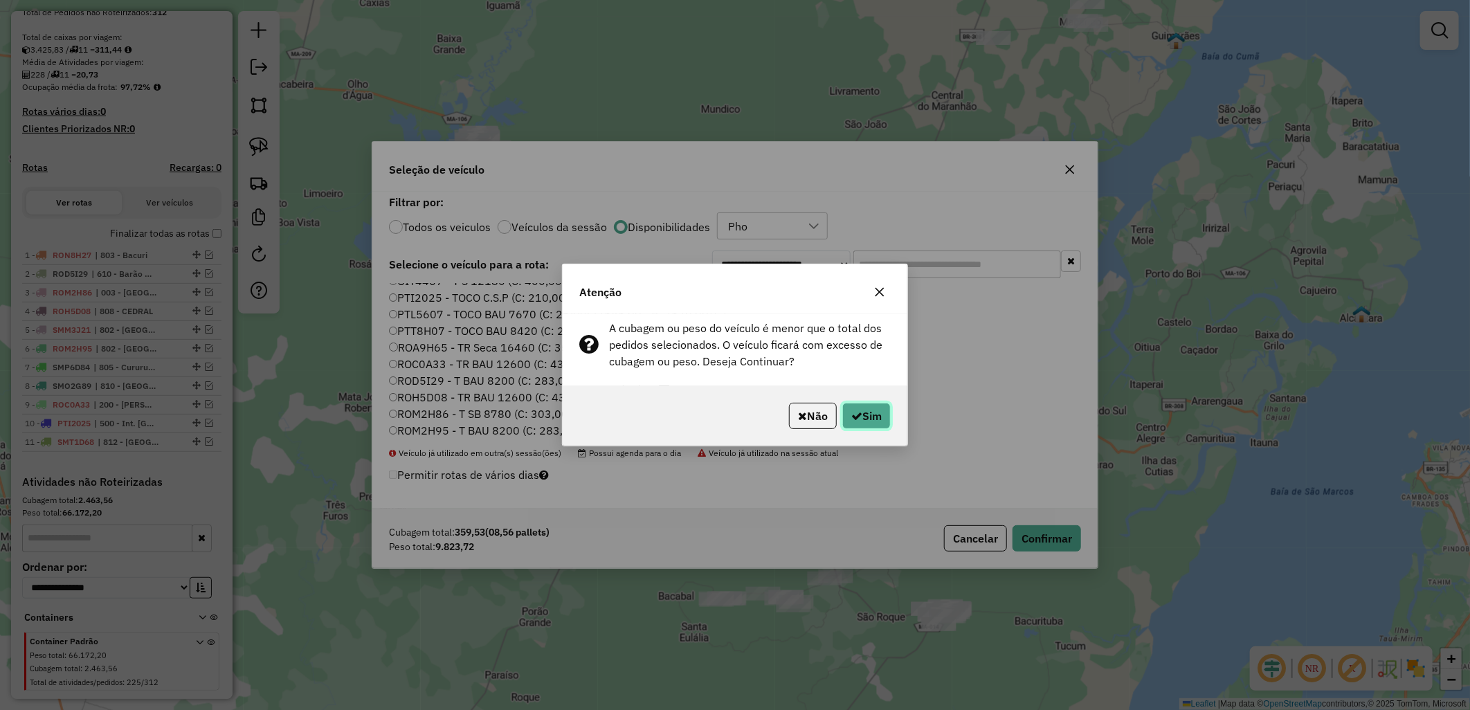
click at [877, 418] on button "Sim" at bounding box center [866, 416] width 48 height 26
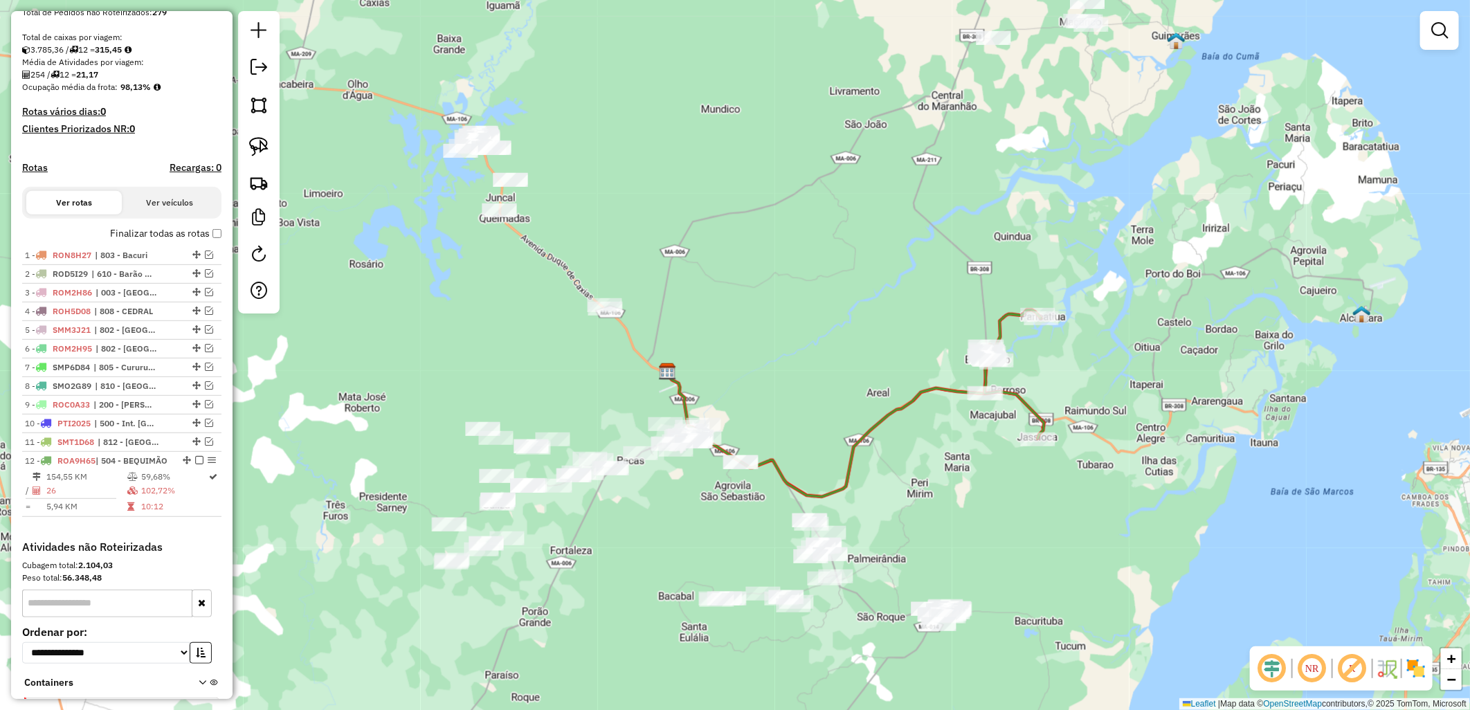
click at [184, 246] on div "Finalizar todas as rotas" at bounding box center [121, 238] width 199 height 17
click at [153, 241] on label "Finalizar todas as rotas" at bounding box center [165, 233] width 111 height 15
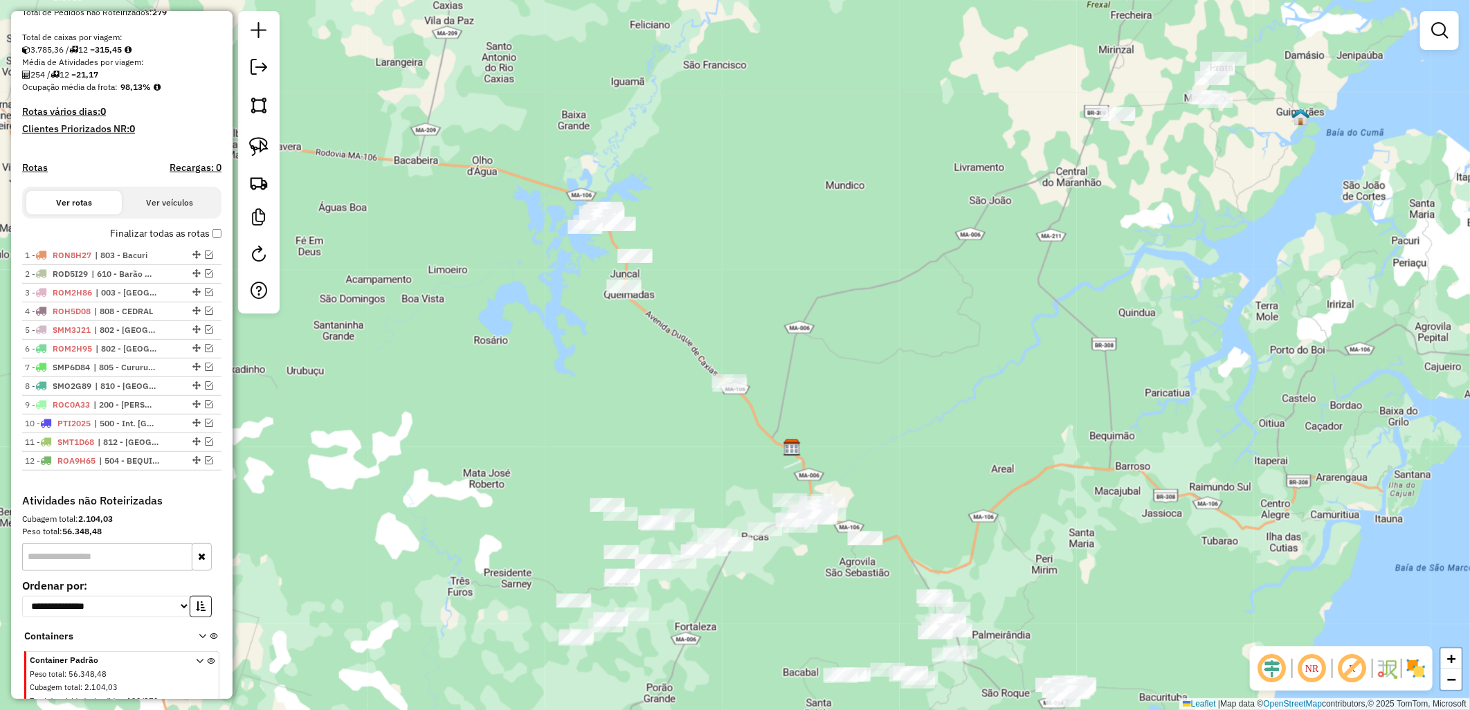
drag, startPoint x: 515, startPoint y: 307, endPoint x: 640, endPoint y: 383, distance: 146.0
click at [640, 383] on div "Janela de atendimento Grade de atendimento Capacidade Transportadoras Veículos …" at bounding box center [735, 355] width 1470 height 710
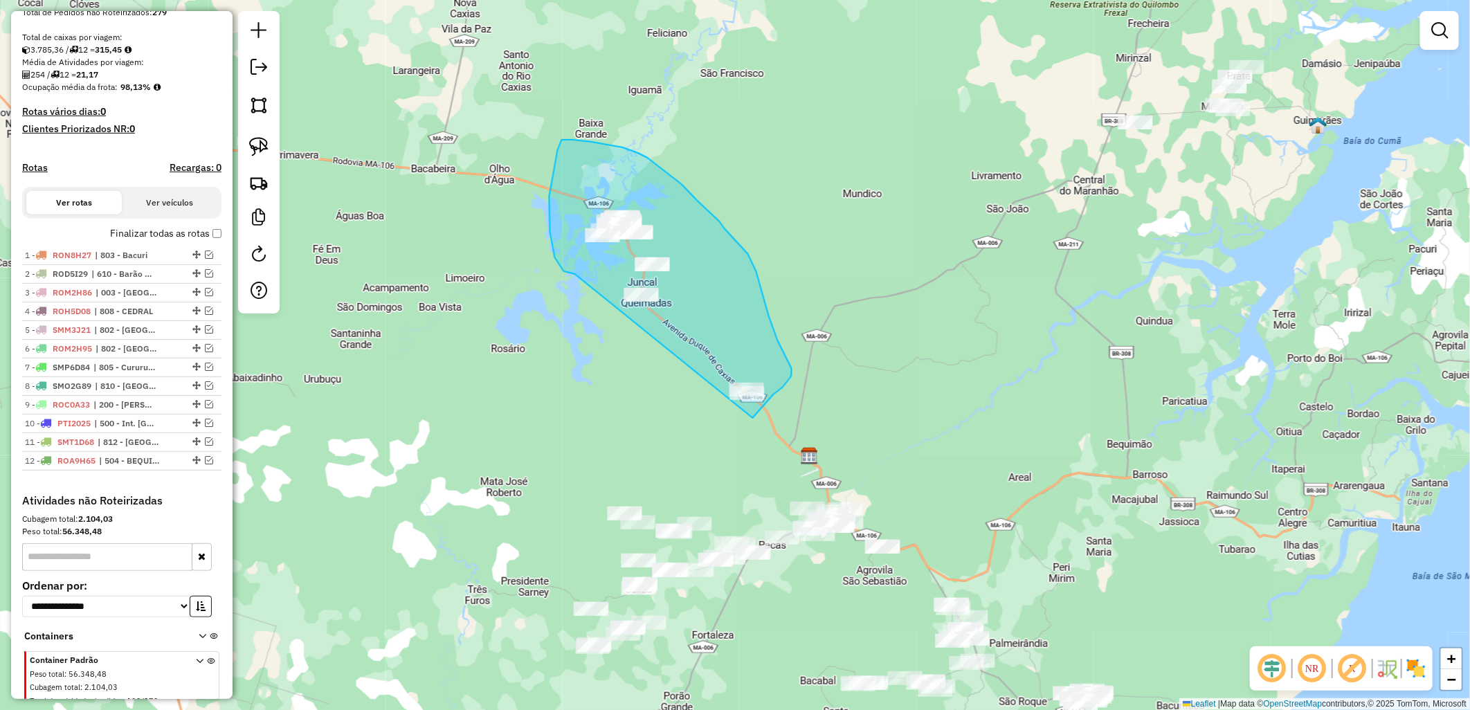
drag, startPoint x: 562, startPoint y: 268, endPoint x: 751, endPoint y: 418, distance: 240.9
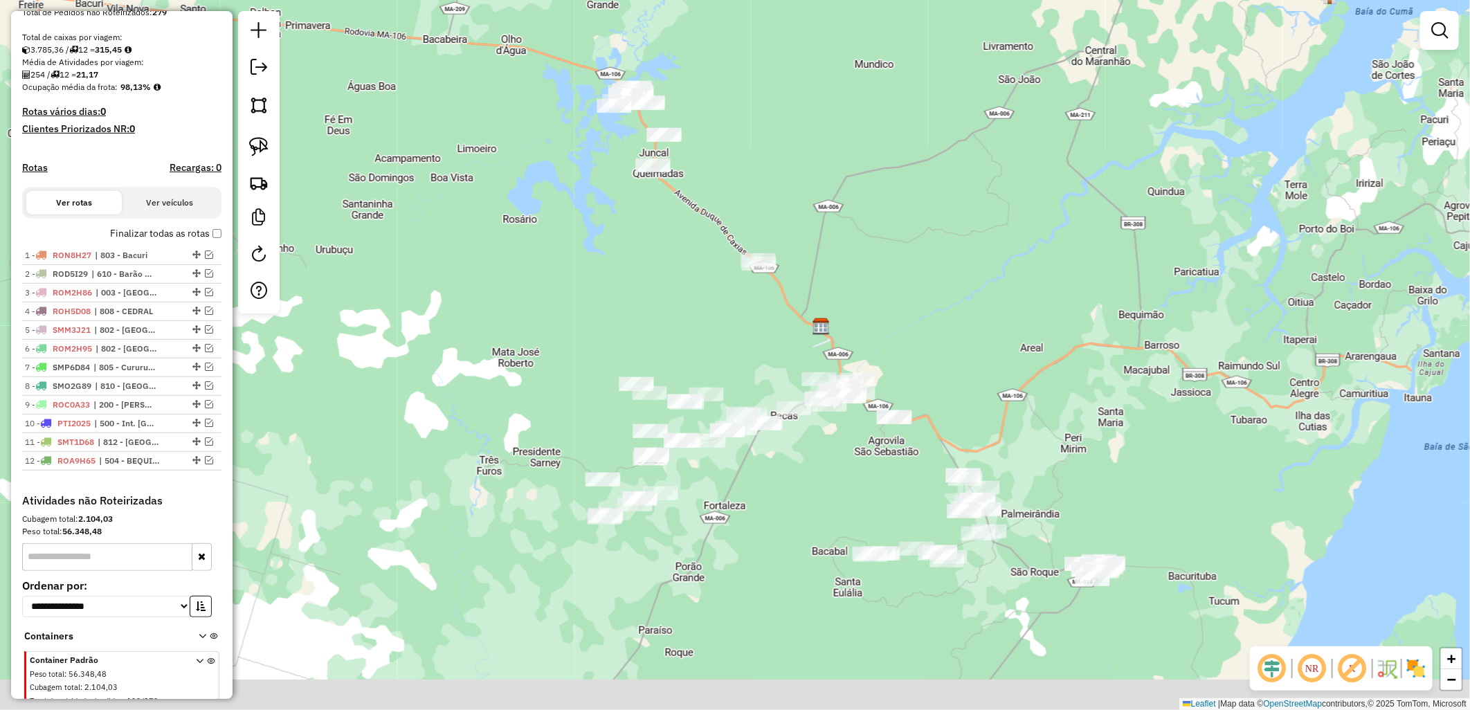
drag, startPoint x: 679, startPoint y: 358, endPoint x: 672, endPoint y: 307, distance: 51.7
click at [672, 307] on div "Janela de atendimento Grade de atendimento Capacidade Transportadoras Veículos …" at bounding box center [735, 355] width 1470 height 710
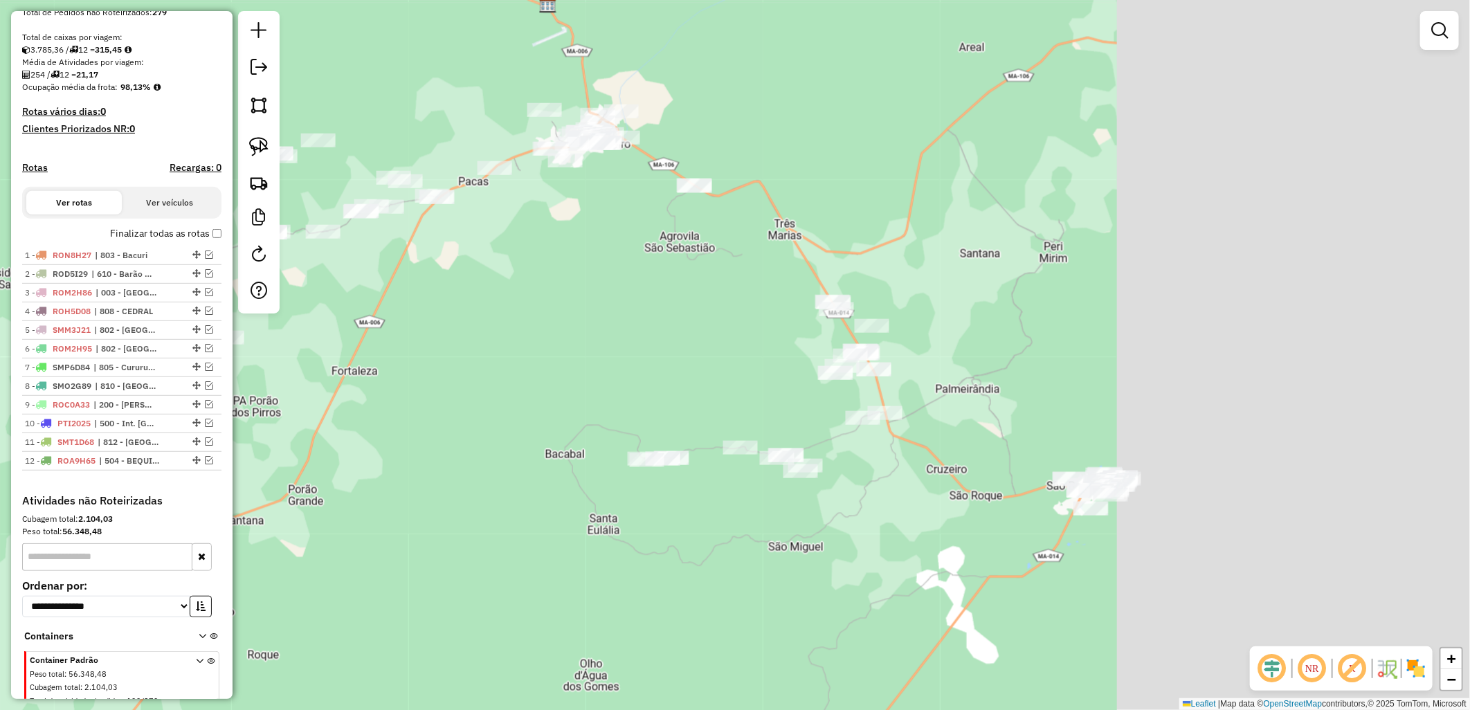
drag, startPoint x: 980, startPoint y: 493, endPoint x: 586, endPoint y: 299, distance: 439.1
click at [500, 316] on div "Janela de atendimento Grade de atendimento Capacidade Transportadoras Veículos …" at bounding box center [735, 355] width 1470 height 710
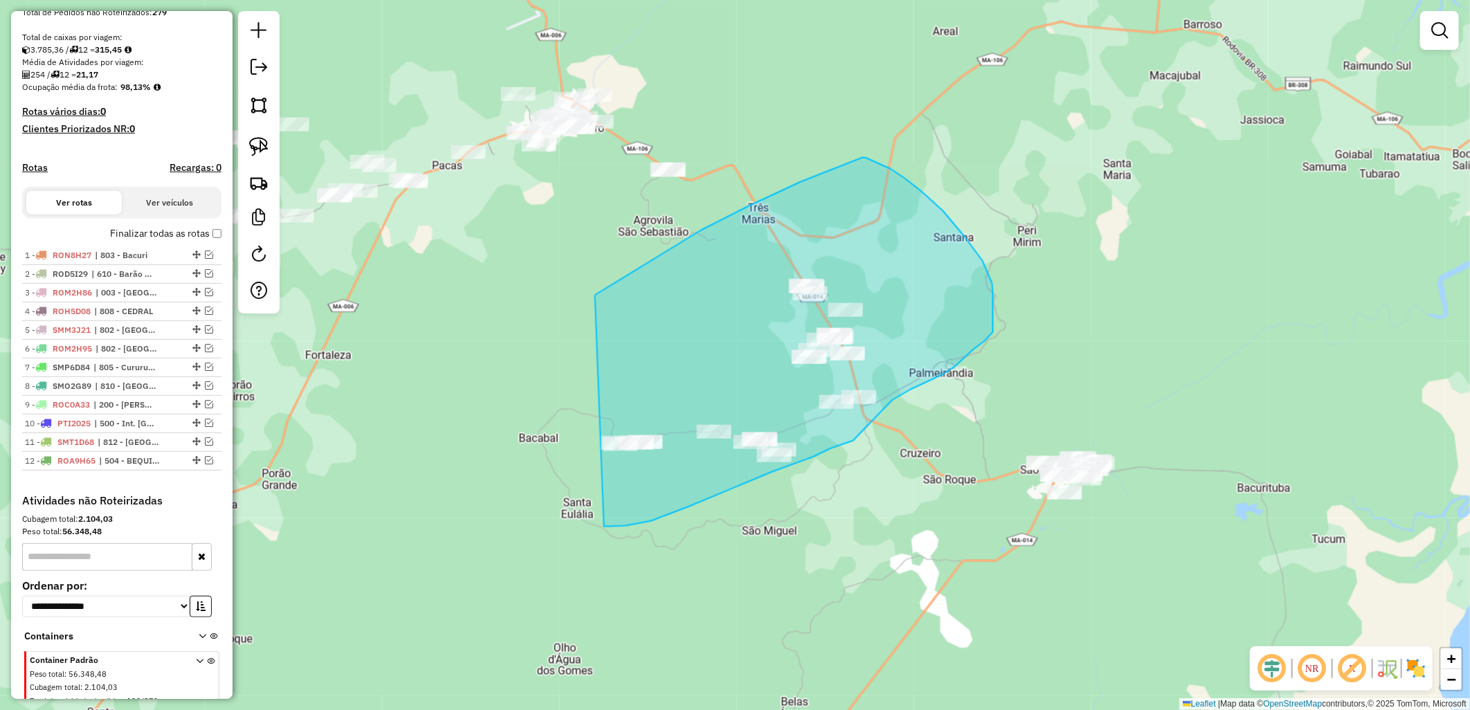
drag, startPoint x: 749, startPoint y: 206, endPoint x: 564, endPoint y: 524, distance: 368.0
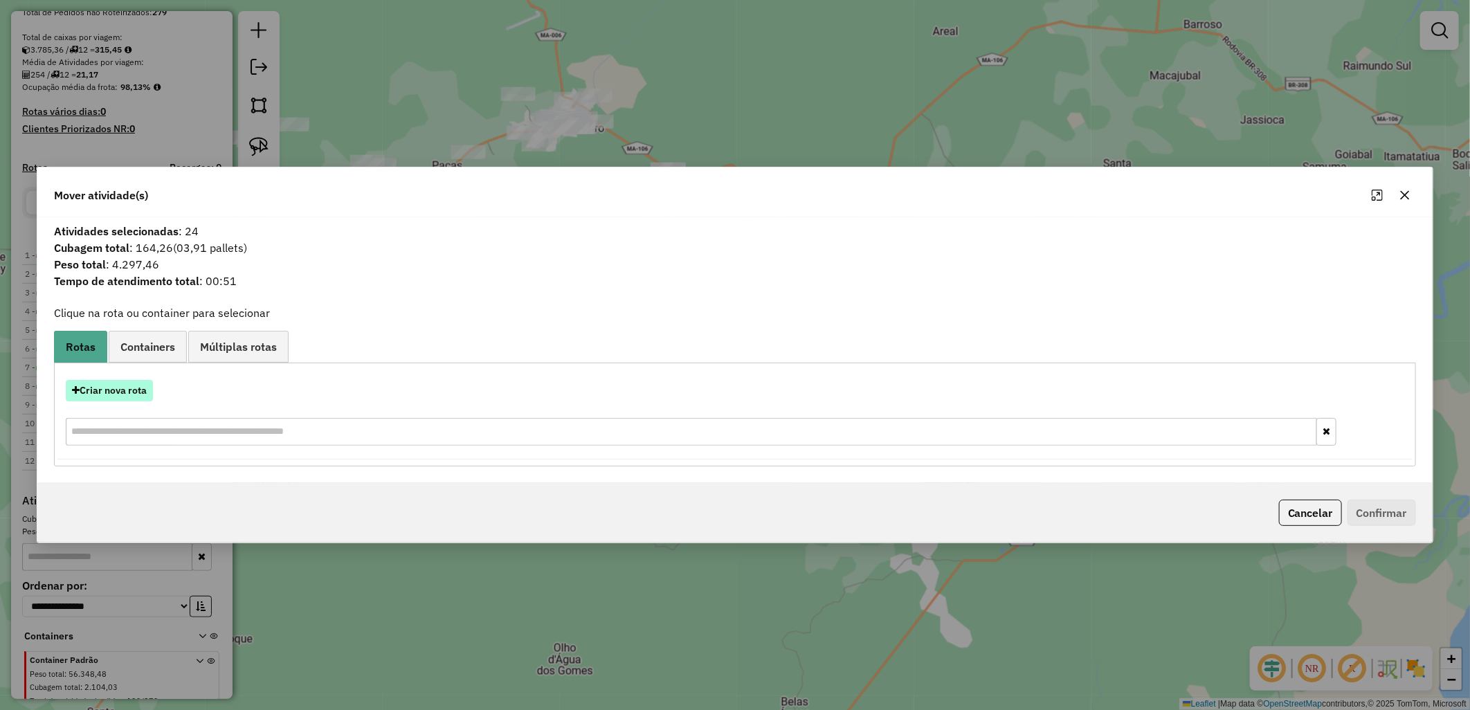
click at [111, 394] on button "Criar nova rota" at bounding box center [109, 390] width 87 height 21
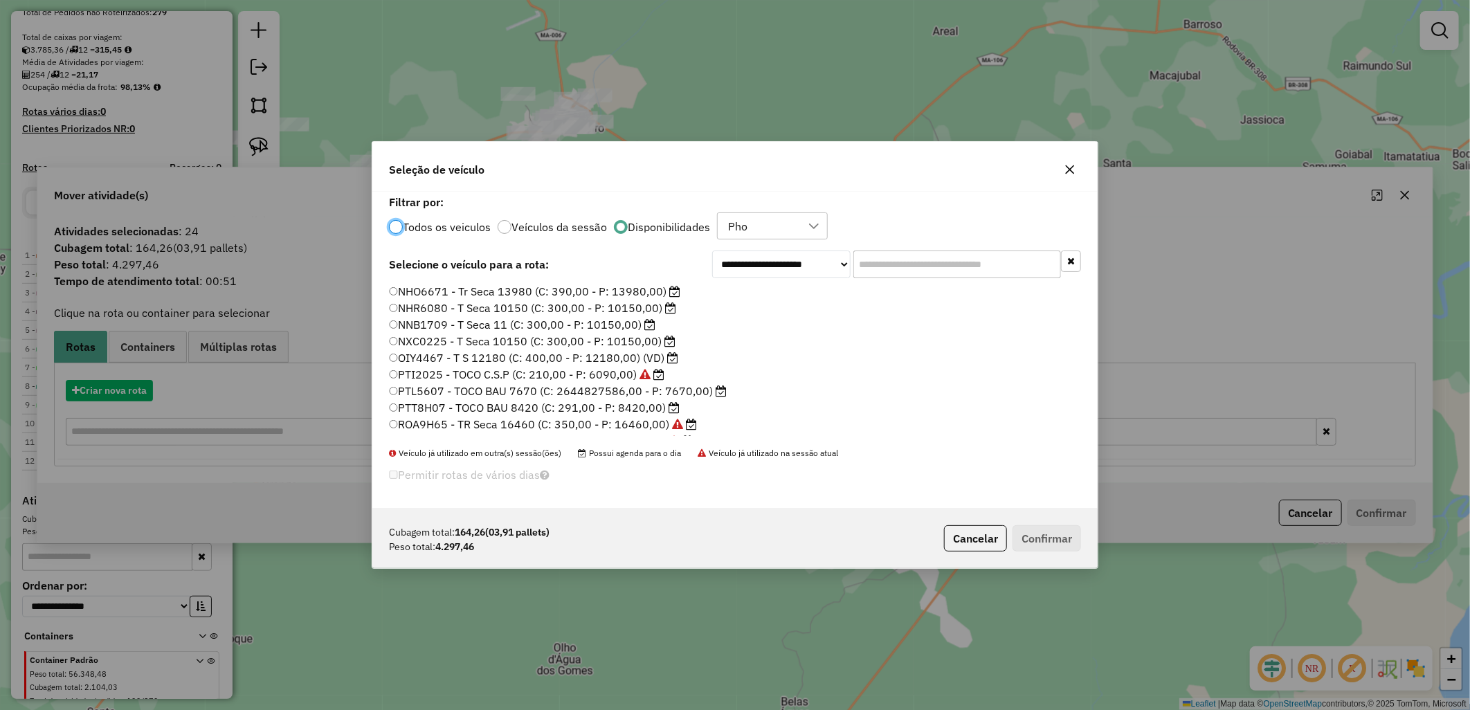
scroll to position [8, 3]
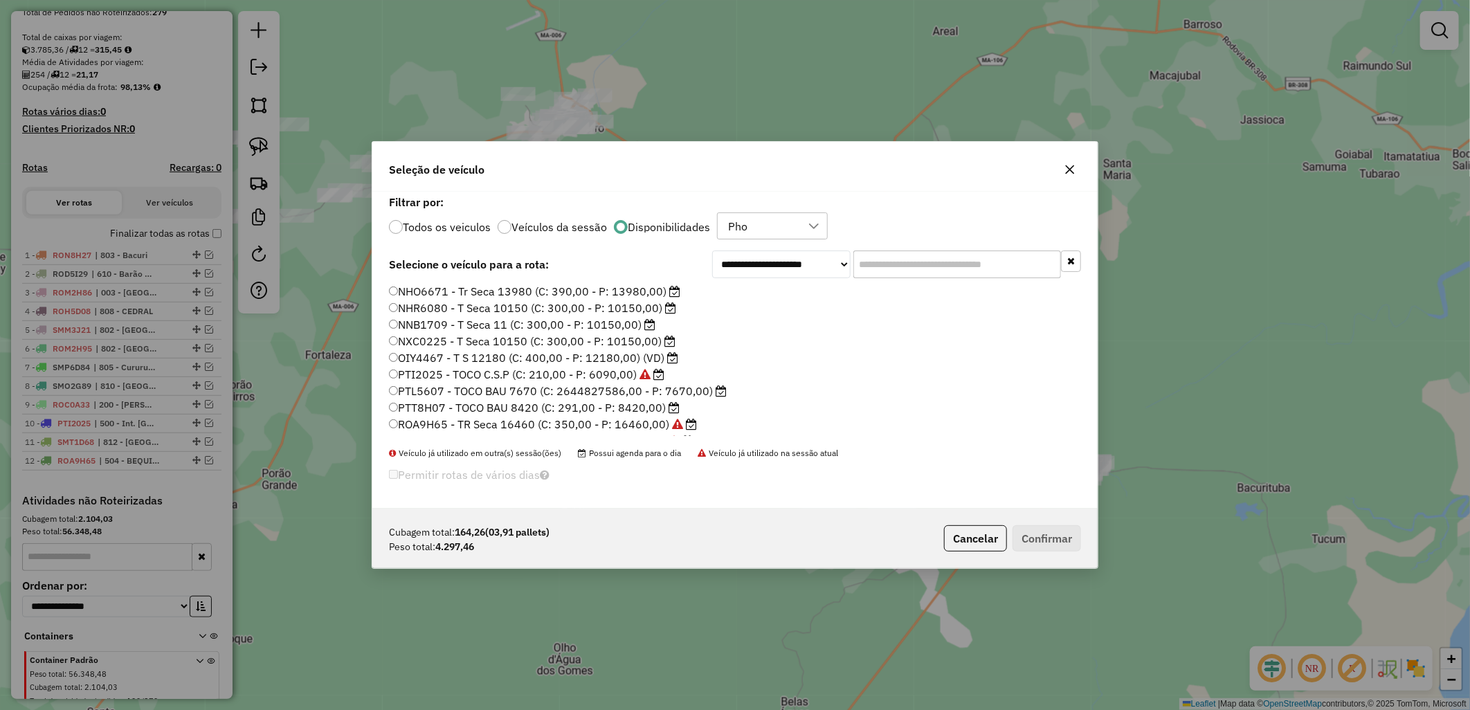
click at [430, 308] on label "NHR6080 - T Seca 10150 (C: 300,00 - P: 10150,00)" at bounding box center [532, 308] width 287 height 17
click at [1027, 541] on button "Confirmar" at bounding box center [1046, 538] width 68 height 26
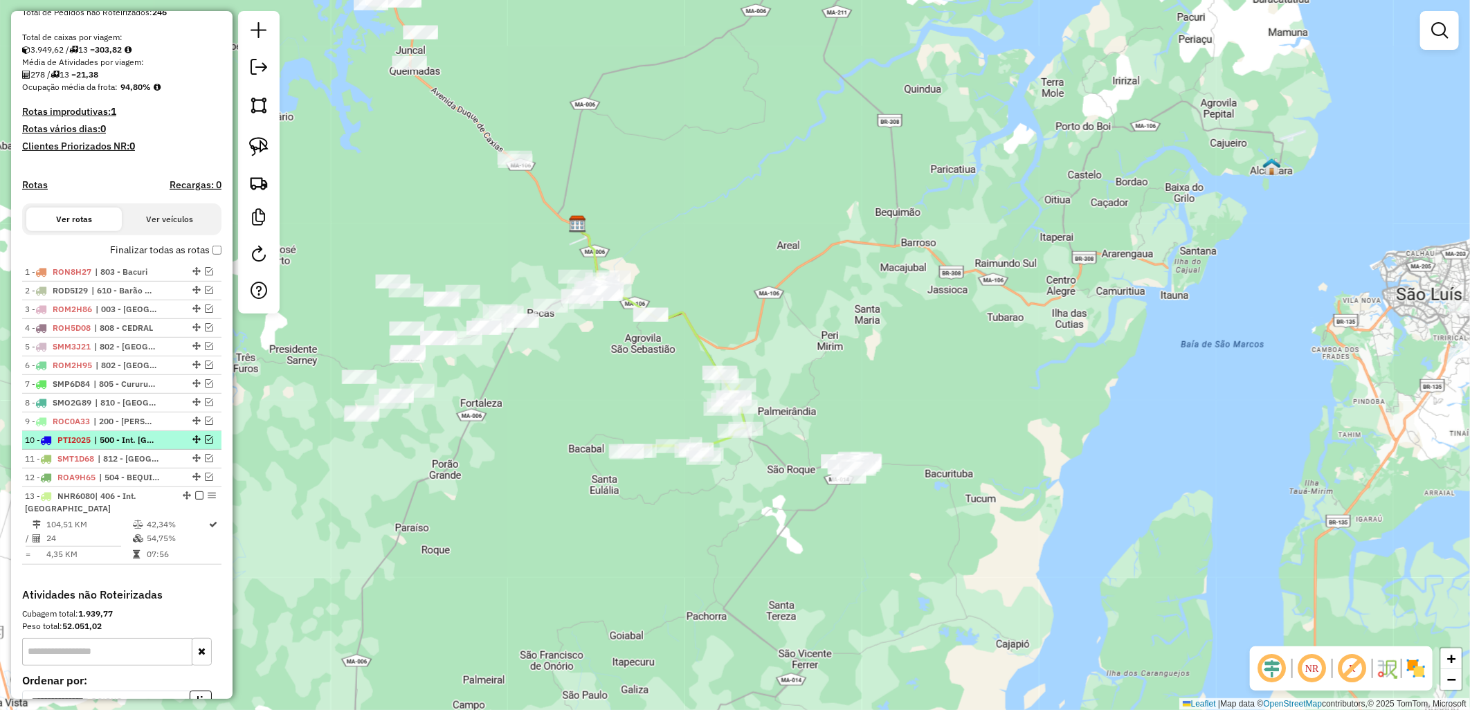
click at [205, 444] on em at bounding box center [209, 439] width 8 height 8
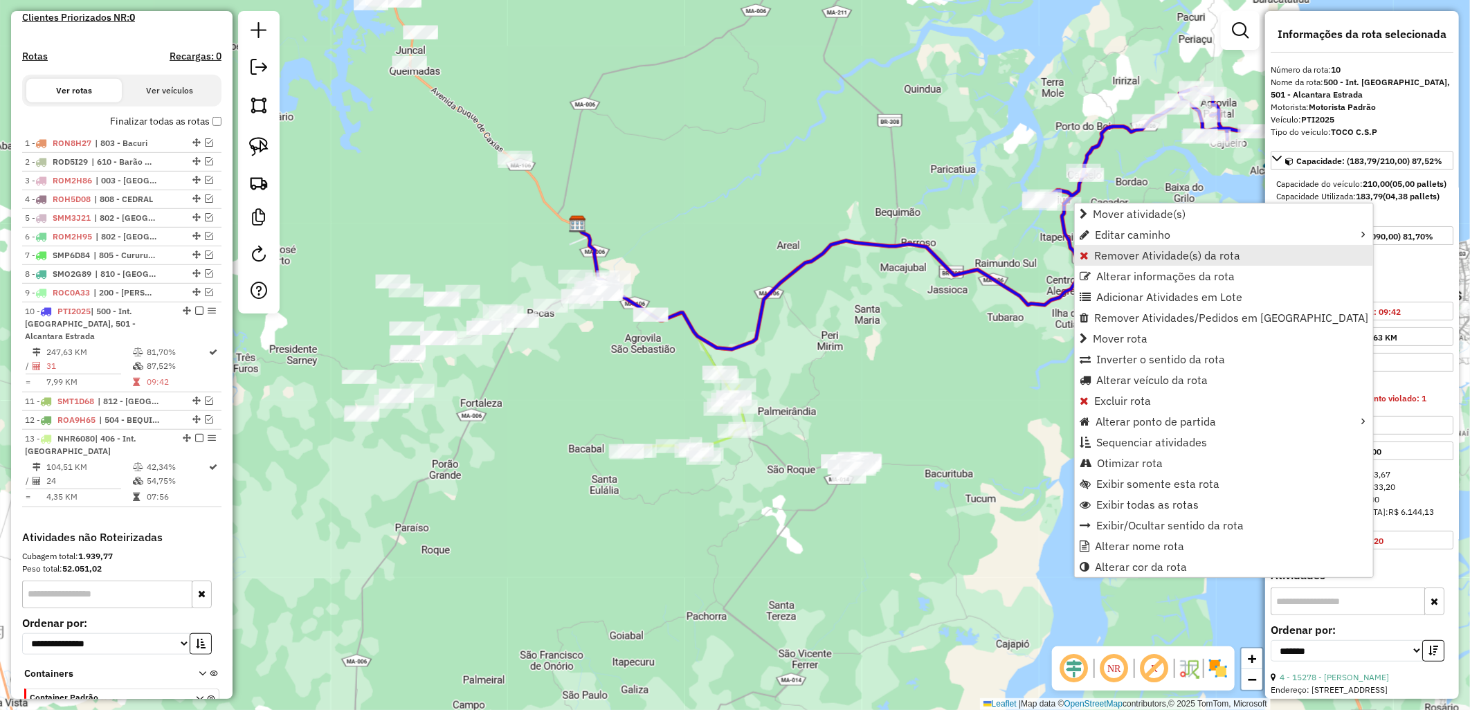
scroll to position [480, 0]
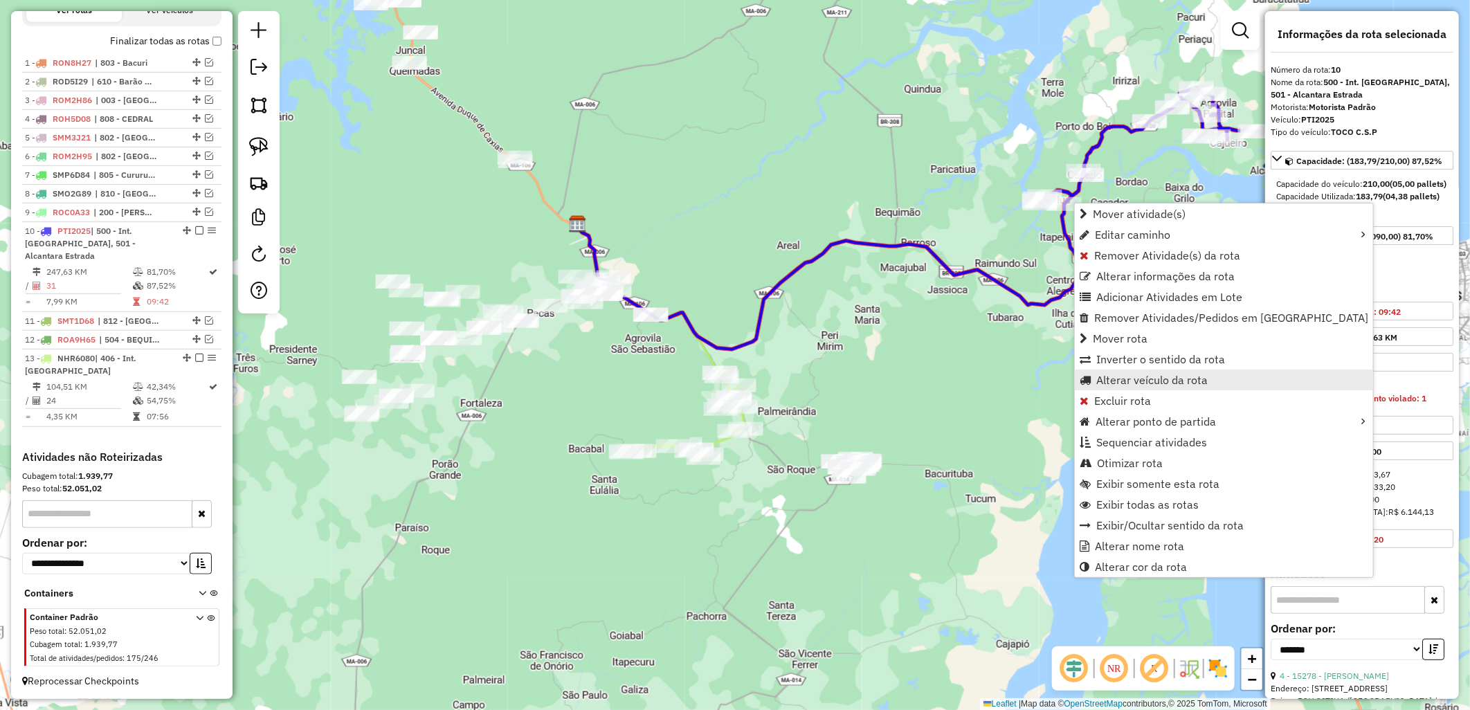
click at [1120, 370] on link "Alterar veículo da rota" at bounding box center [1224, 379] width 298 height 21
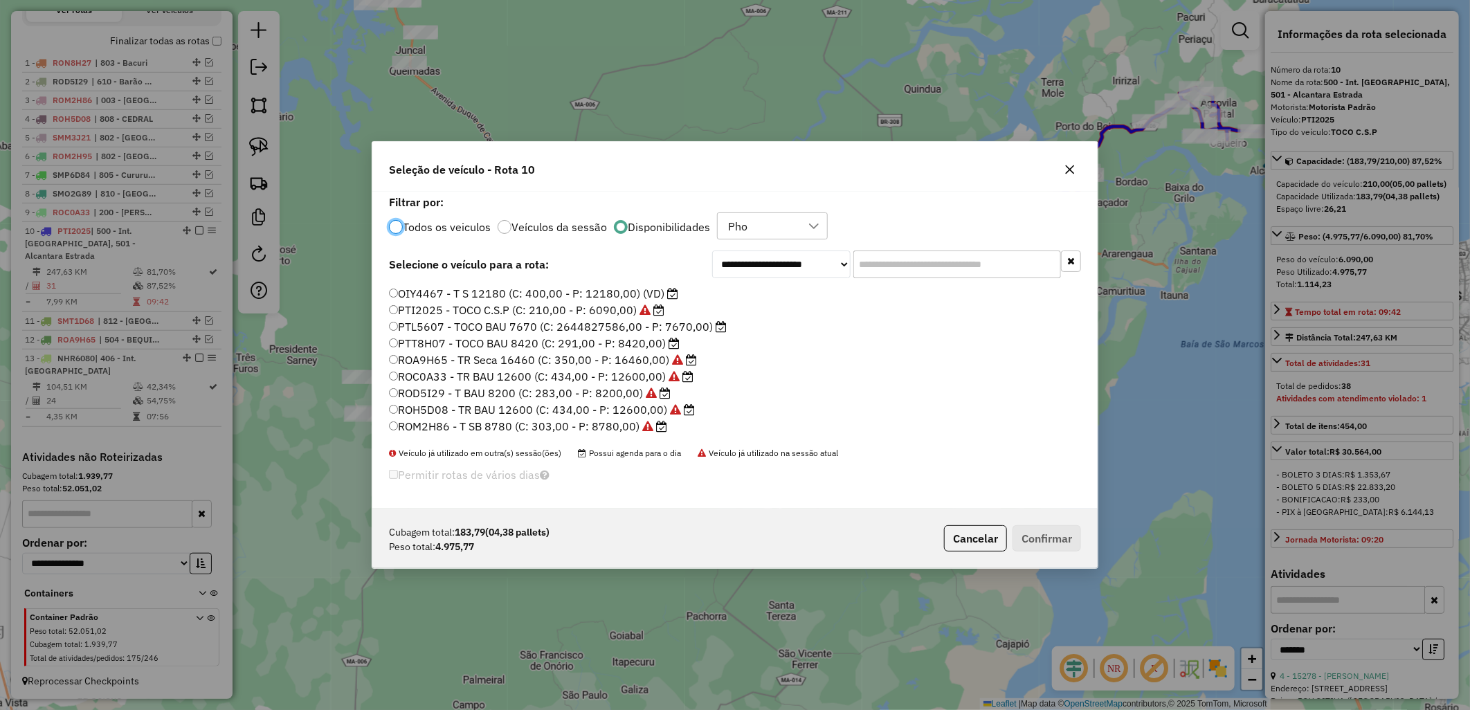
scroll to position [42, 0]
drag, startPoint x: 547, startPoint y: 367, endPoint x: 521, endPoint y: 372, distance: 26.7
click at [522, 372] on label "PTT8H07 - TOCO BAU 8420 (C: 291,00 - P: 8420,00)" at bounding box center [534, 365] width 291 height 17
drag, startPoint x: 521, startPoint y: 372, endPoint x: 510, endPoint y: 357, distance: 18.3
click at [510, 357] on label "PTT8H07 - TOCO BAU 8420 (C: 291,00 - P: 8420,00)" at bounding box center [534, 365] width 291 height 17
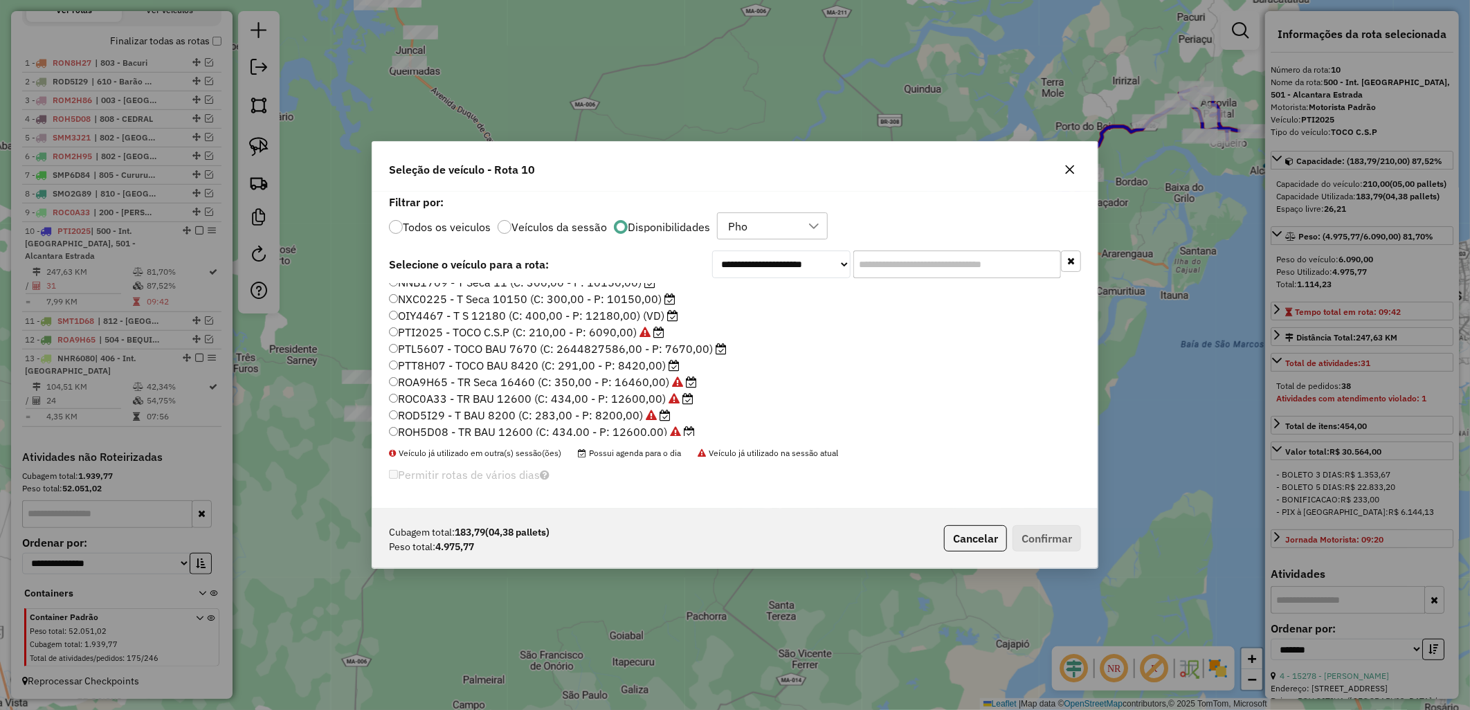
drag, startPoint x: 510, startPoint y: 357, endPoint x: 531, endPoint y: 361, distance: 21.8
click at [531, 361] on label "PTT8H07 - TOCO BAU 8420 (C: 291,00 - P: 8420,00)" at bounding box center [534, 365] width 291 height 17
click at [1073, 527] on button "Confirmar" at bounding box center [1046, 538] width 68 height 26
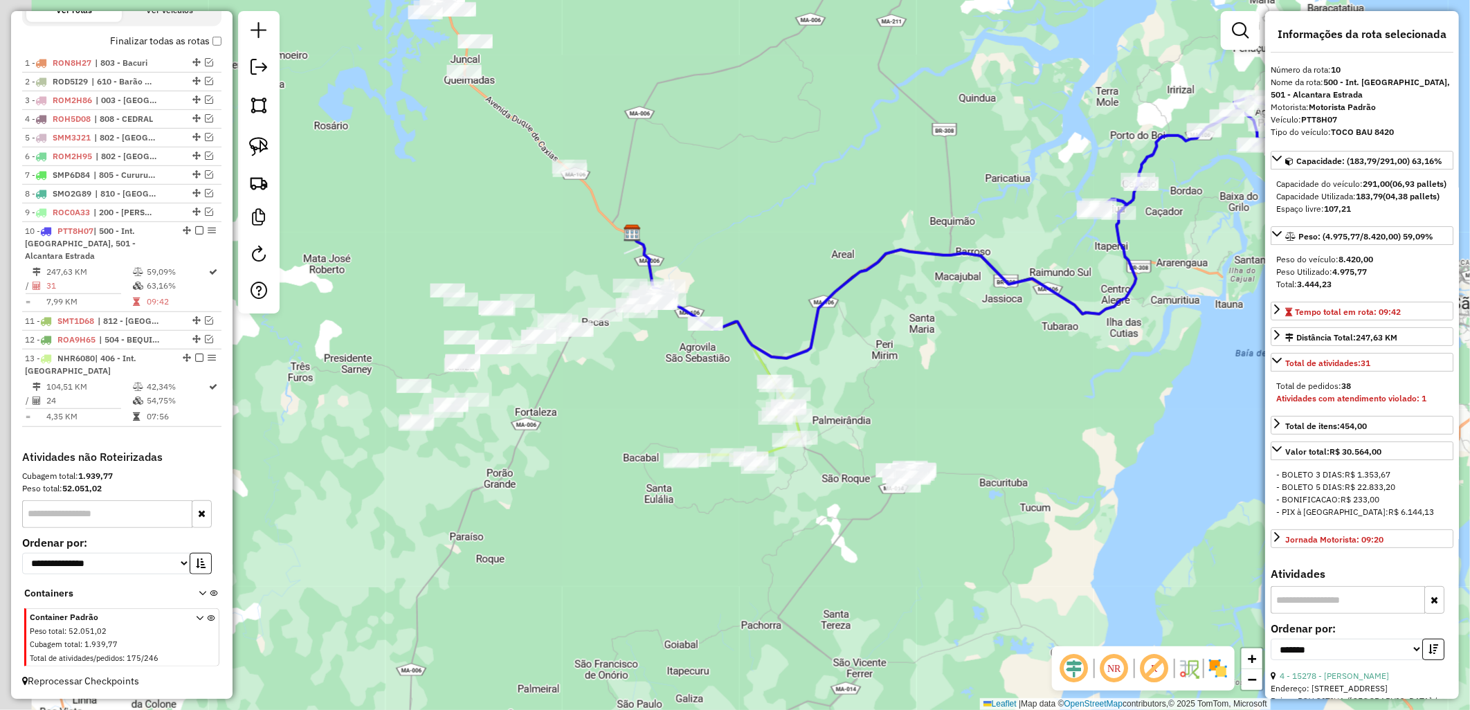
click at [575, 466] on div "Janela de atendimento Grade de atendimento Capacidade Transportadoras Veículos …" at bounding box center [735, 355] width 1470 height 710
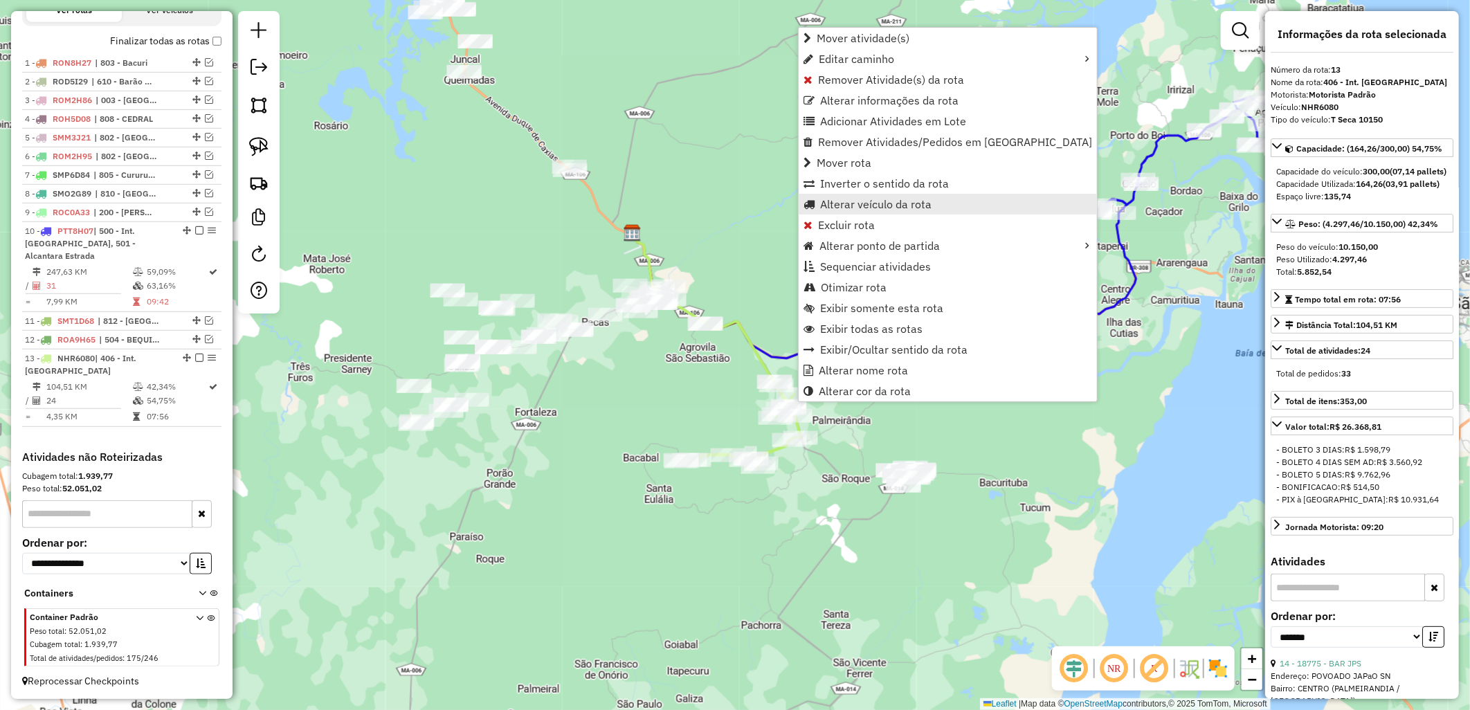
click at [848, 203] on span "Alterar veículo da rota" at bounding box center [875, 204] width 111 height 11
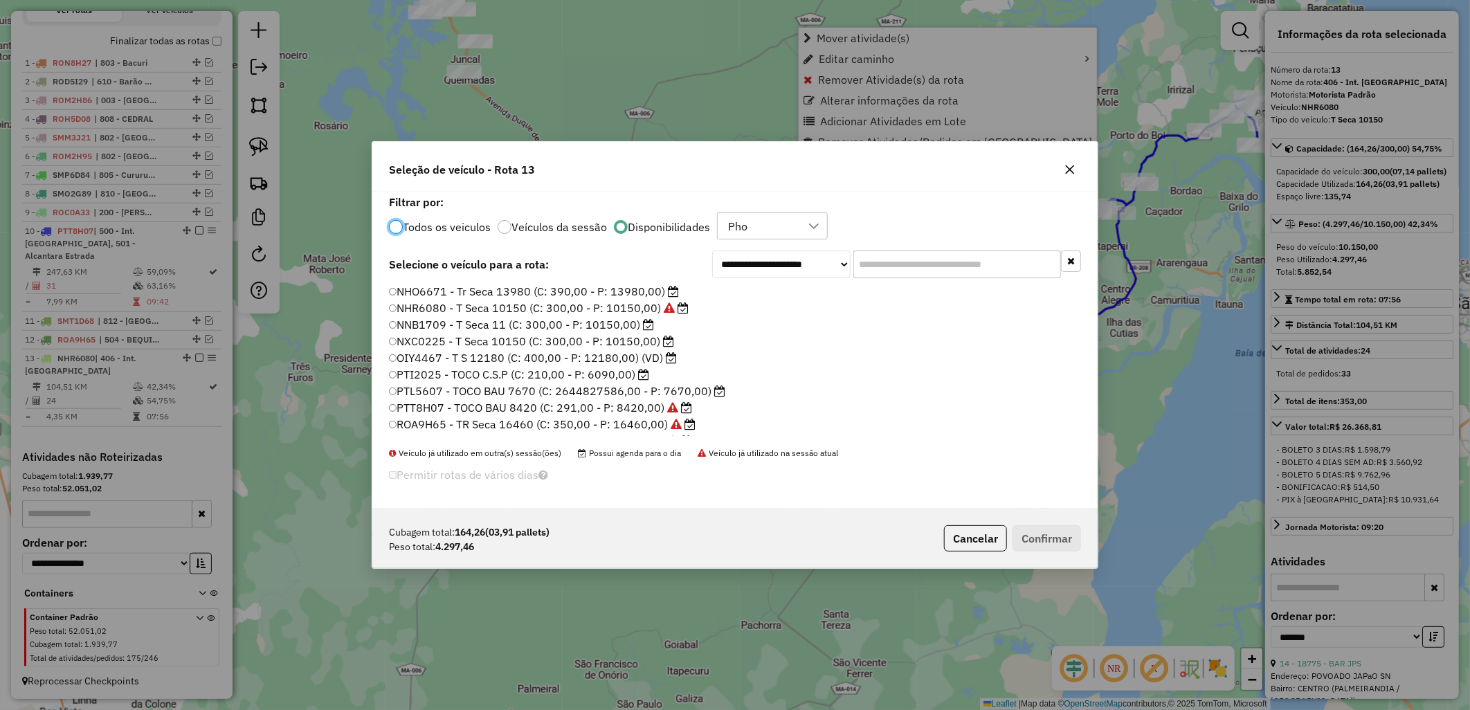
scroll to position [8, 3]
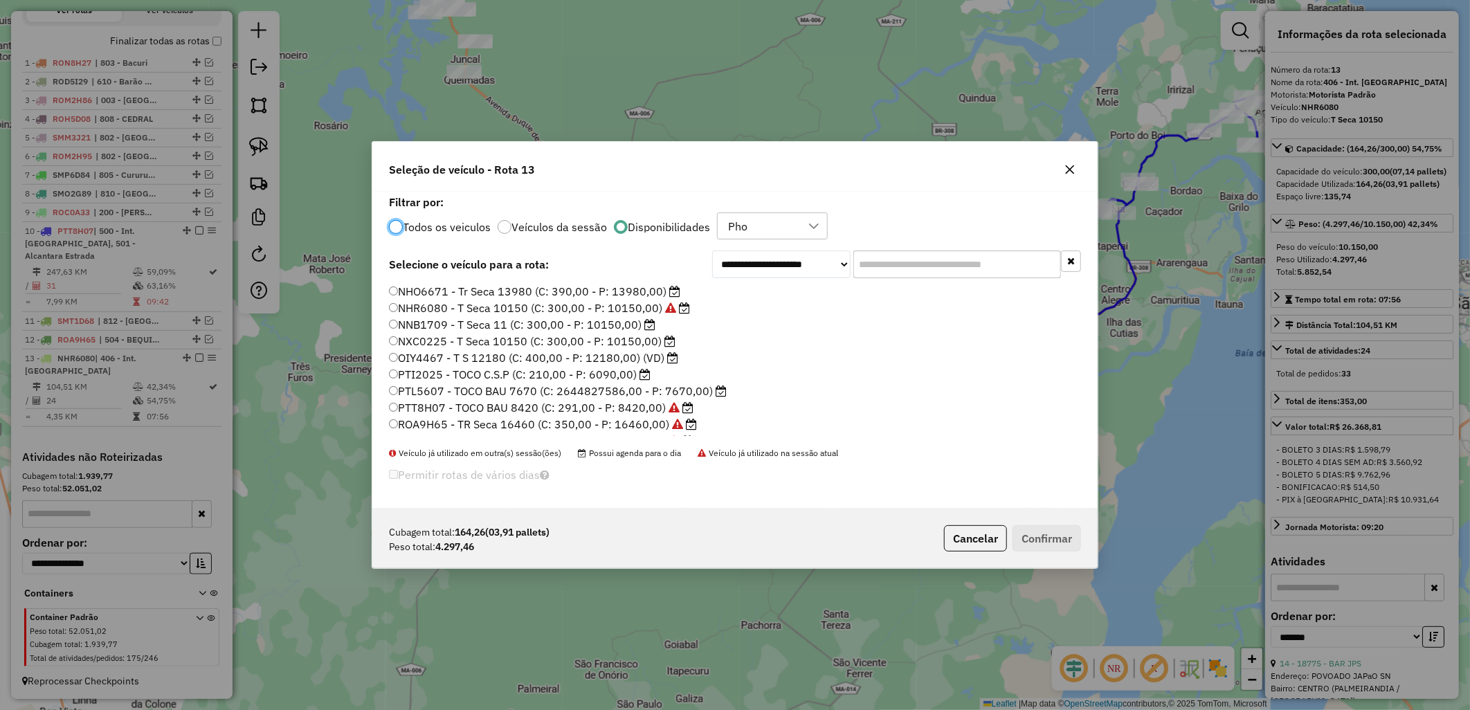
click at [537, 385] on label "PTL5607 - TOCO BAU 7670 (C: 2644827586,00 - P: 7670,00)" at bounding box center [558, 391] width 338 height 17
click at [513, 374] on label "PTI2025 - TOCO C.S.P (C: 210,00 - P: 6090,00)" at bounding box center [520, 374] width 262 height 17
click at [1036, 527] on button "Confirmar" at bounding box center [1046, 538] width 68 height 26
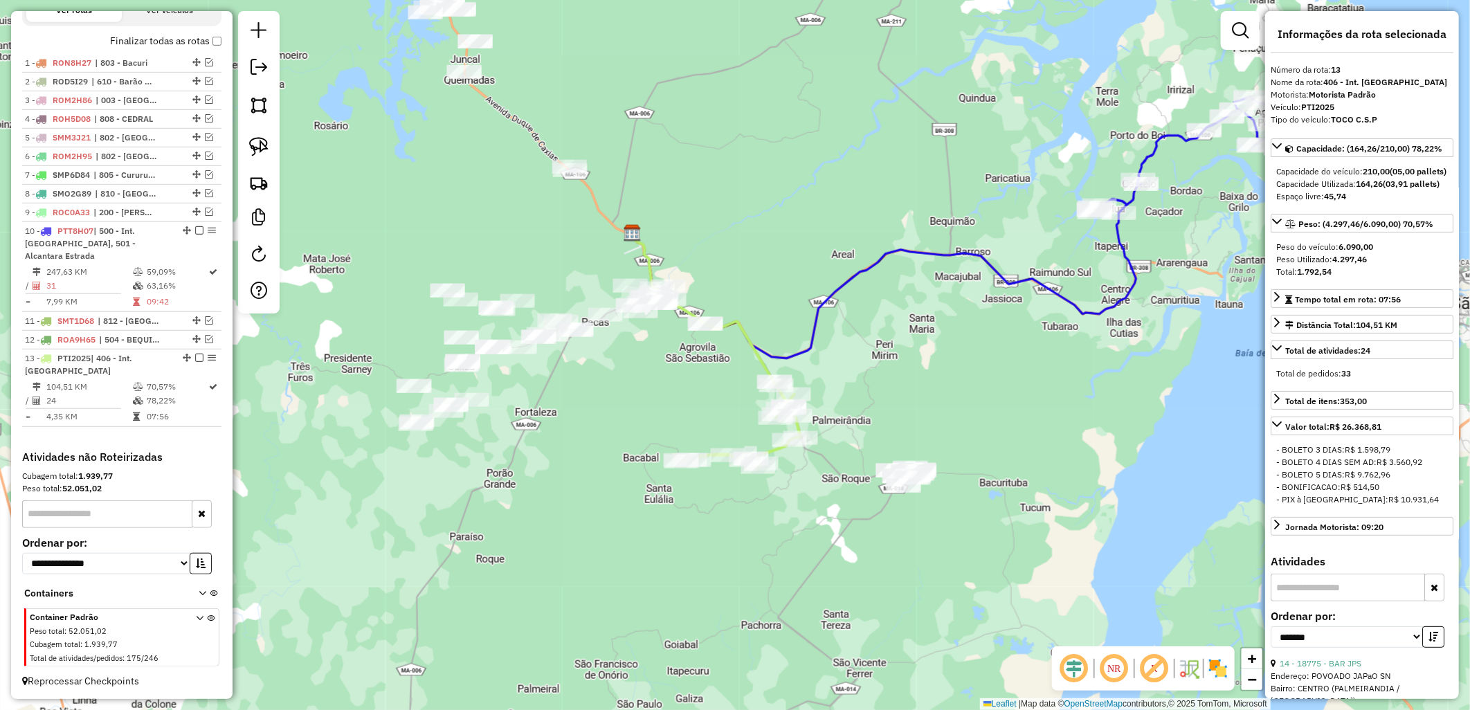
click at [182, 48] on label "Finalizar todas as rotas" at bounding box center [165, 41] width 111 height 15
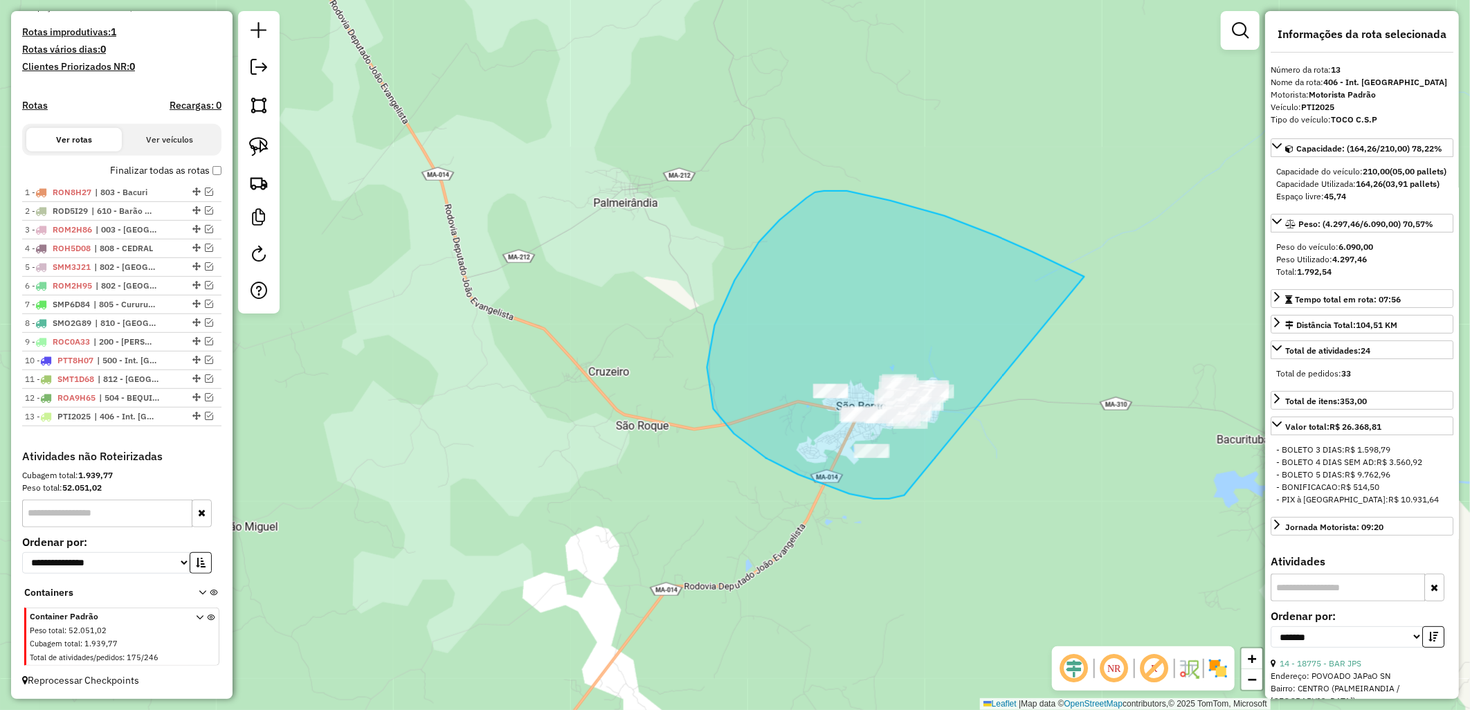
drag, startPoint x: 850, startPoint y: 494, endPoint x: 1088, endPoint y: 279, distance: 320.9
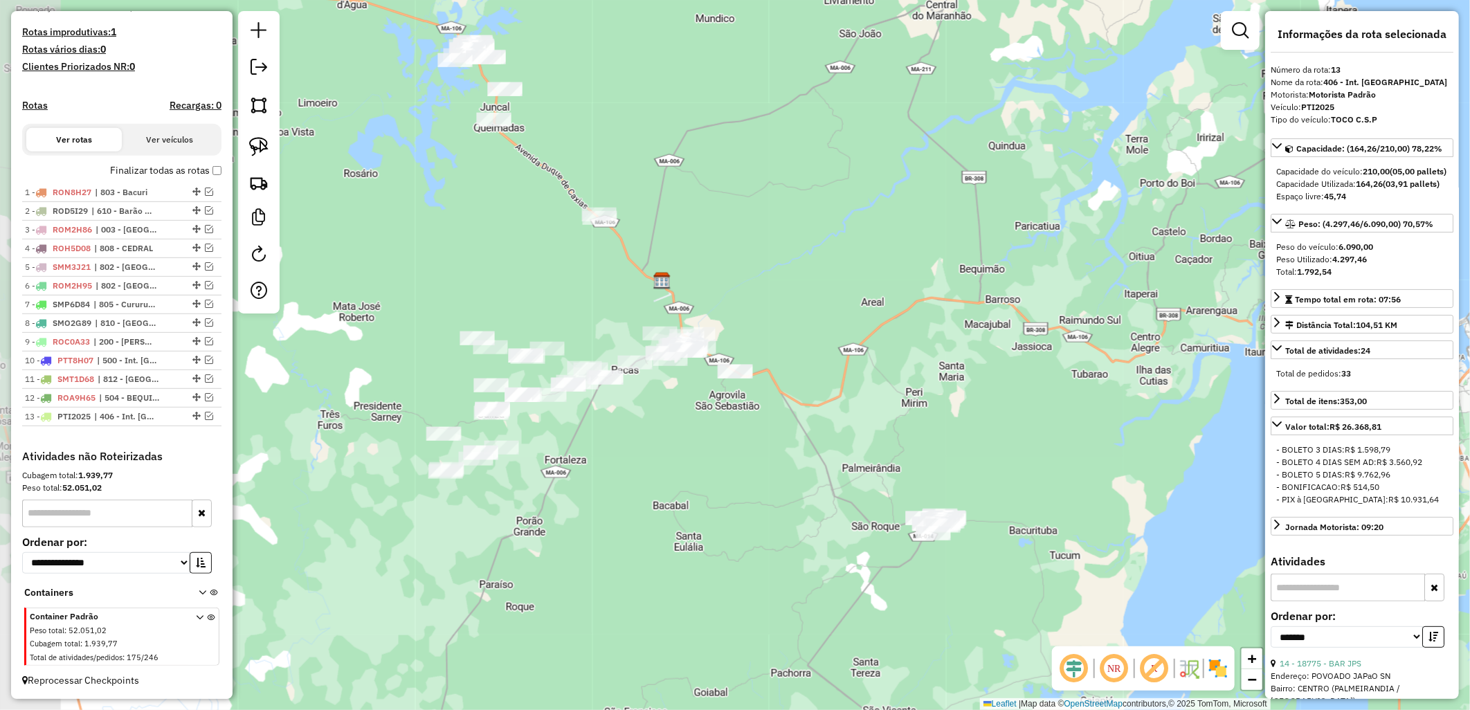
drag, startPoint x: 528, startPoint y: 505, endPoint x: 692, endPoint y: 524, distance: 165.1
click at [692, 524] on div "Janela de atendimento Grade de atendimento Capacidade Transportadoras Veículos …" at bounding box center [735, 355] width 1470 height 710
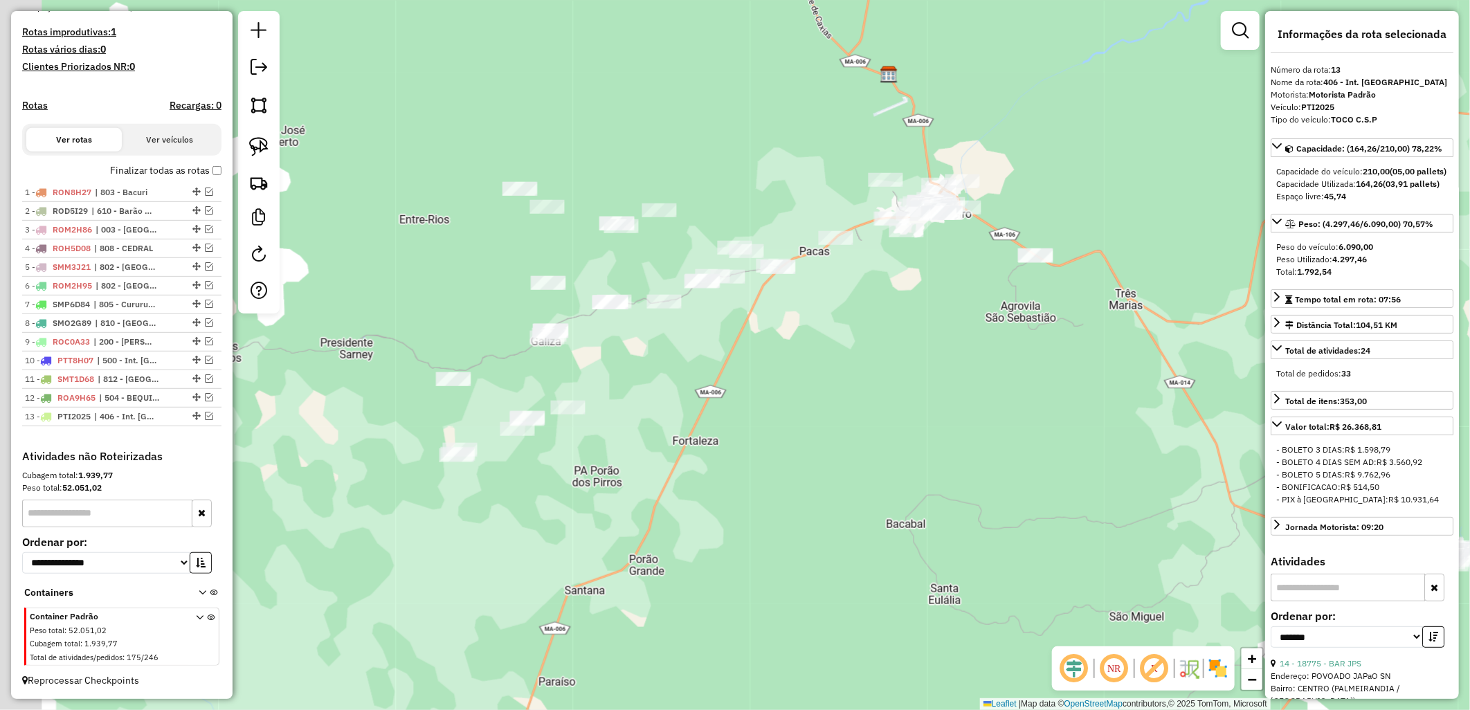
click at [665, 531] on div "Janela de atendimento Grade de atendimento Capacidade Transportadoras Veículos …" at bounding box center [735, 355] width 1470 height 710
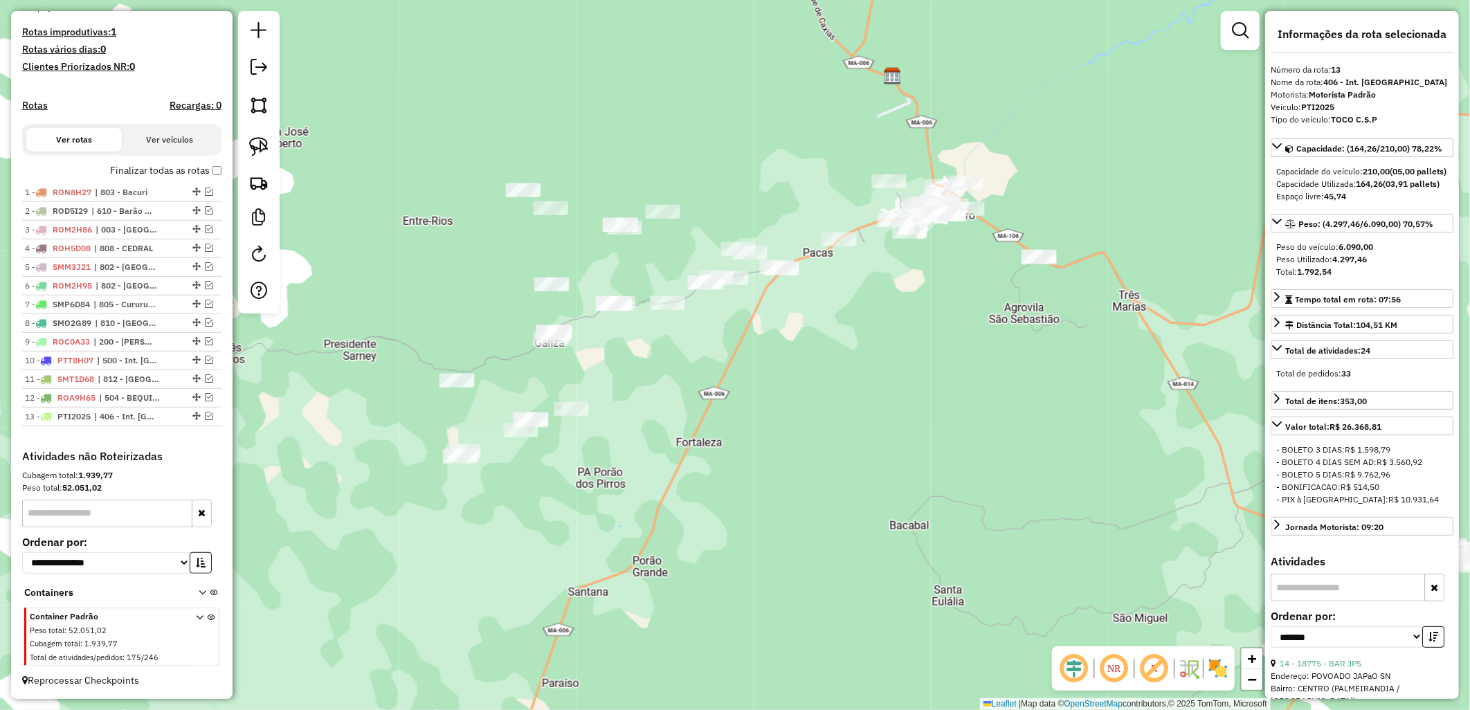
click at [621, 527] on div "Janela de atendimento Grade de atendimento Capacidade Transportadoras Veículos …" at bounding box center [735, 355] width 1470 height 710
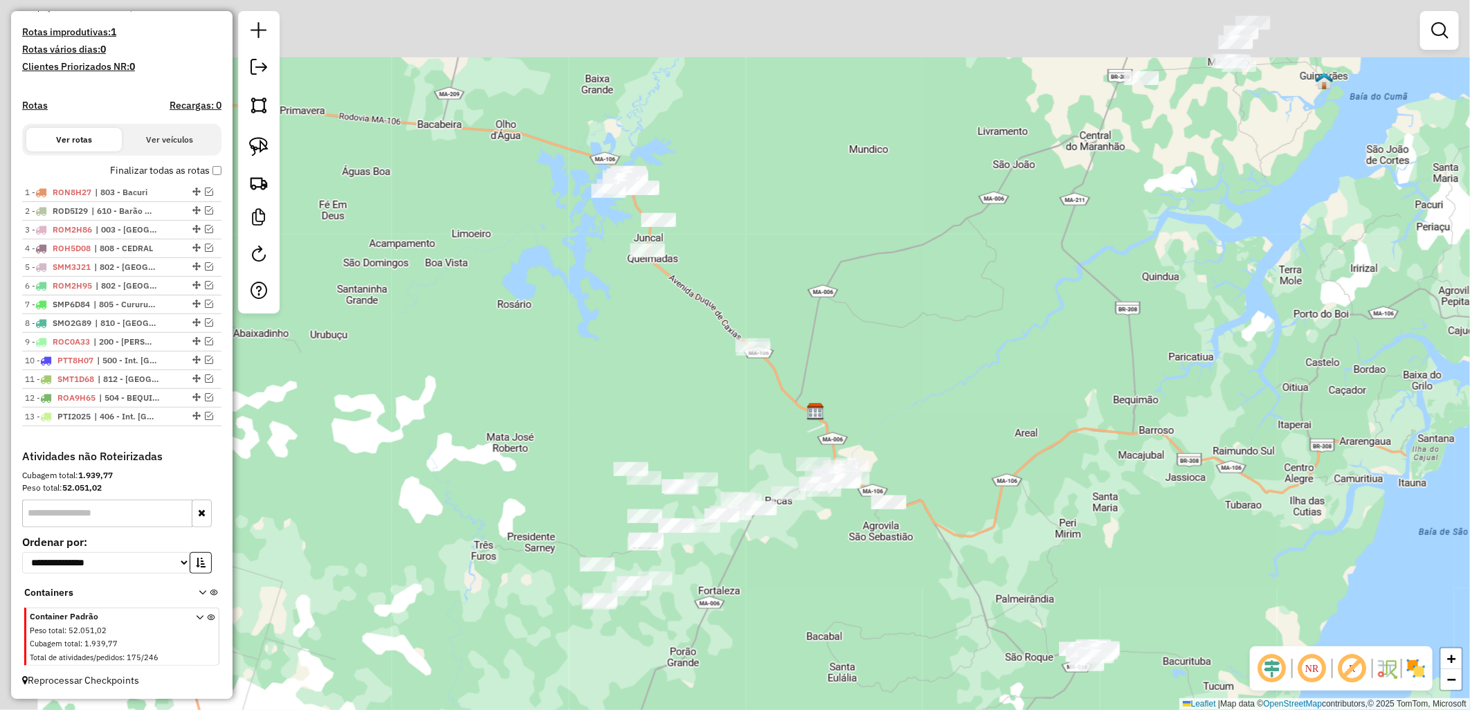
drag, startPoint x: 556, startPoint y: 230, endPoint x: 614, endPoint y: 378, distance: 159.1
click at [611, 377] on div "Janela de atendimento Grade de atendimento Capacidade Transportadoras Veículos …" at bounding box center [735, 355] width 1470 height 710
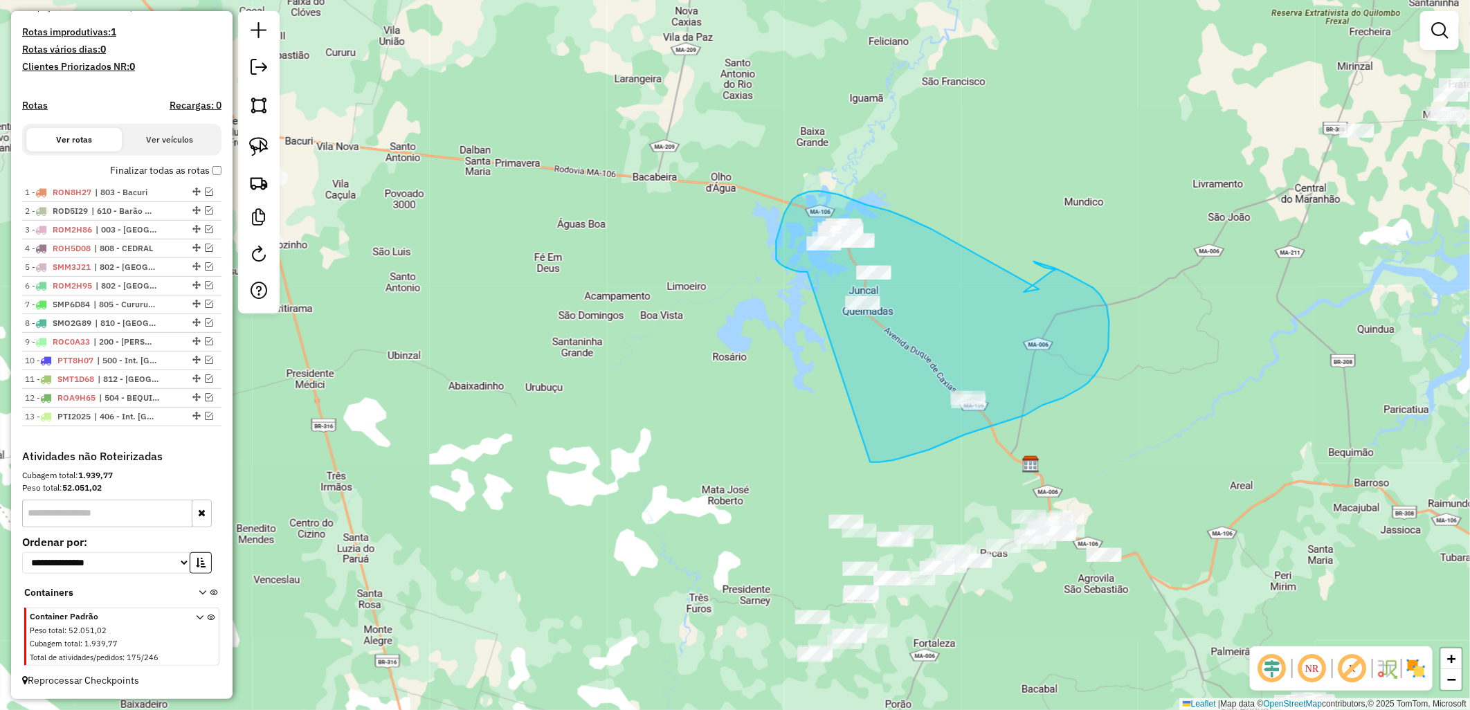
drag, startPoint x: 500, startPoint y: 212, endPoint x: 870, endPoint y: 462, distance: 447.0
click at [870, 462] on div "Janela de atendimento Grade de atendimento Capacidade Transportadoras Veículos …" at bounding box center [735, 355] width 1470 height 710
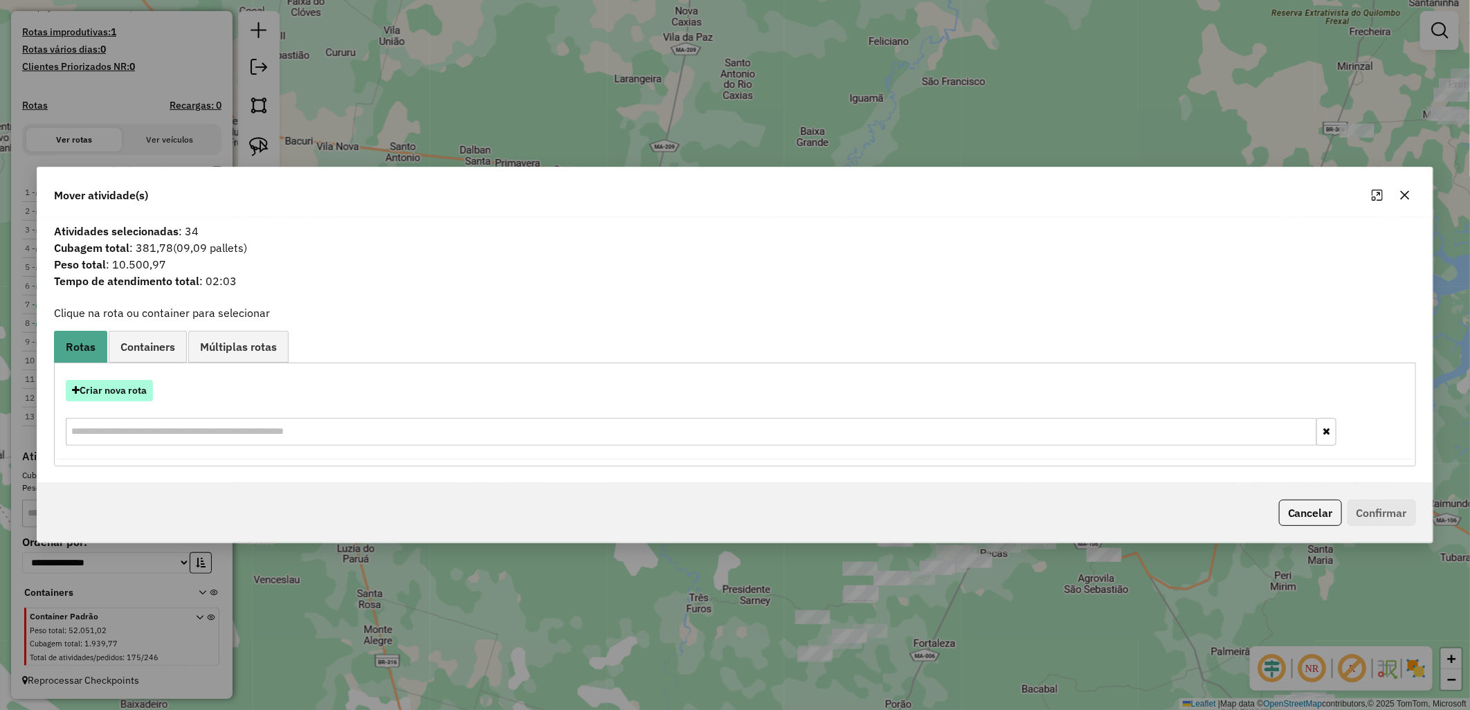
click at [113, 400] on button "Criar nova rota" at bounding box center [109, 390] width 87 height 21
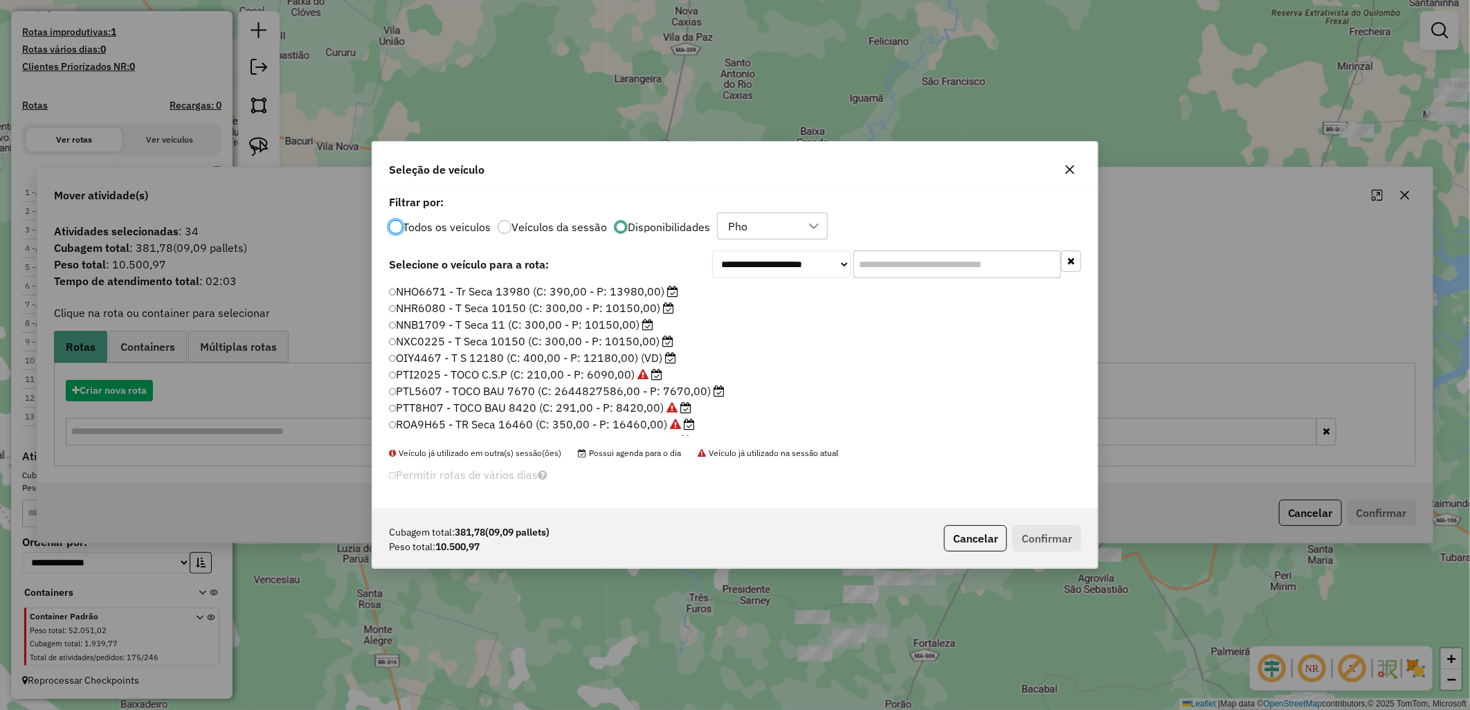
scroll to position [8, 3]
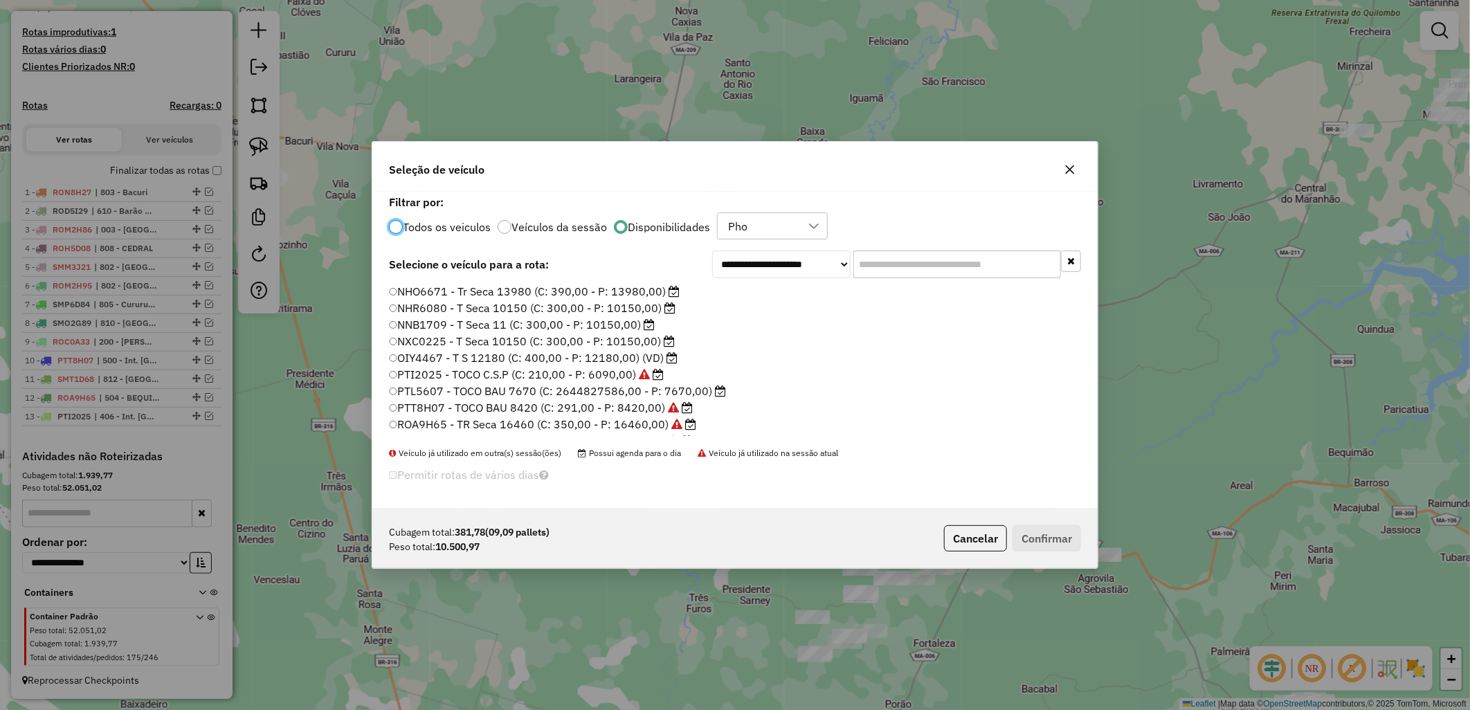
click at [430, 354] on label "OIY4467 - T S 12180 (C: 400,00 - P: 12180,00) (VD)" at bounding box center [533, 357] width 289 height 17
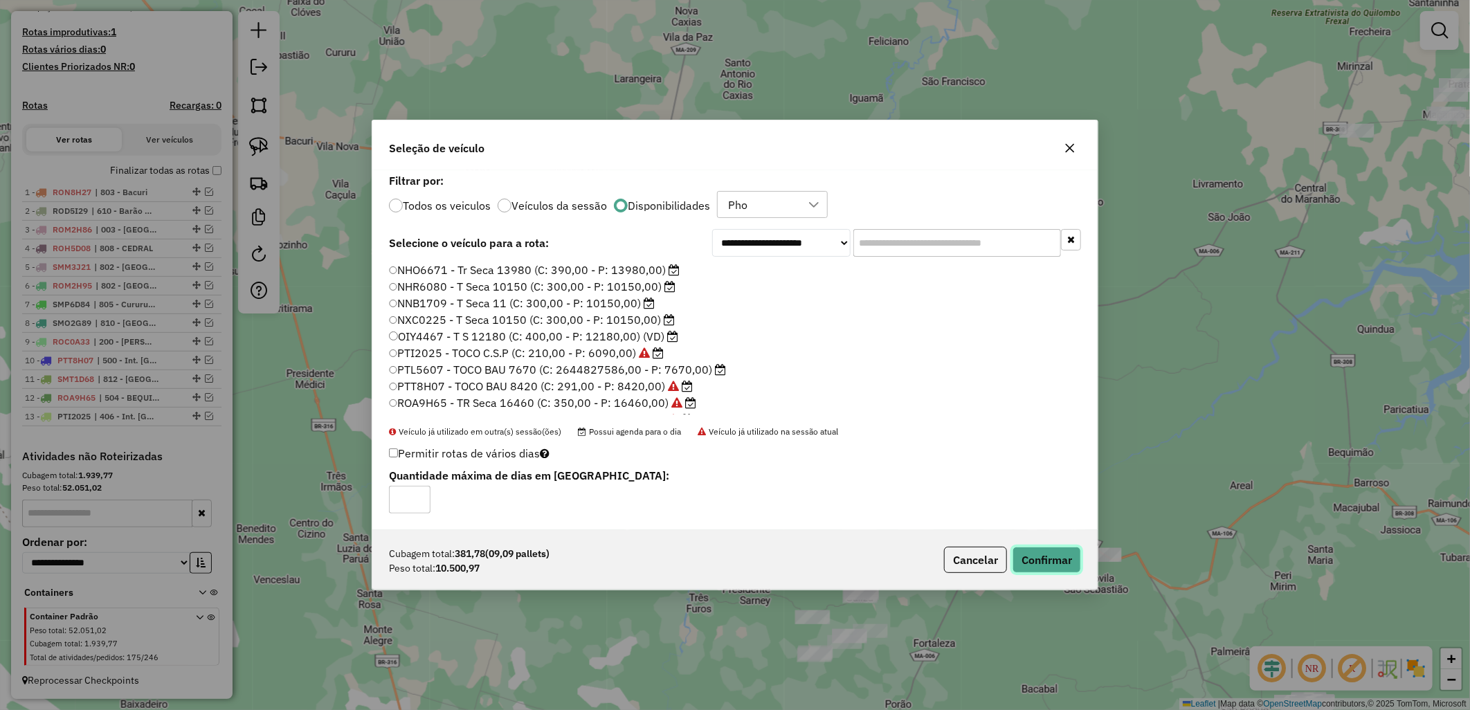
click at [1025, 563] on button "Confirmar" at bounding box center [1046, 560] width 68 height 26
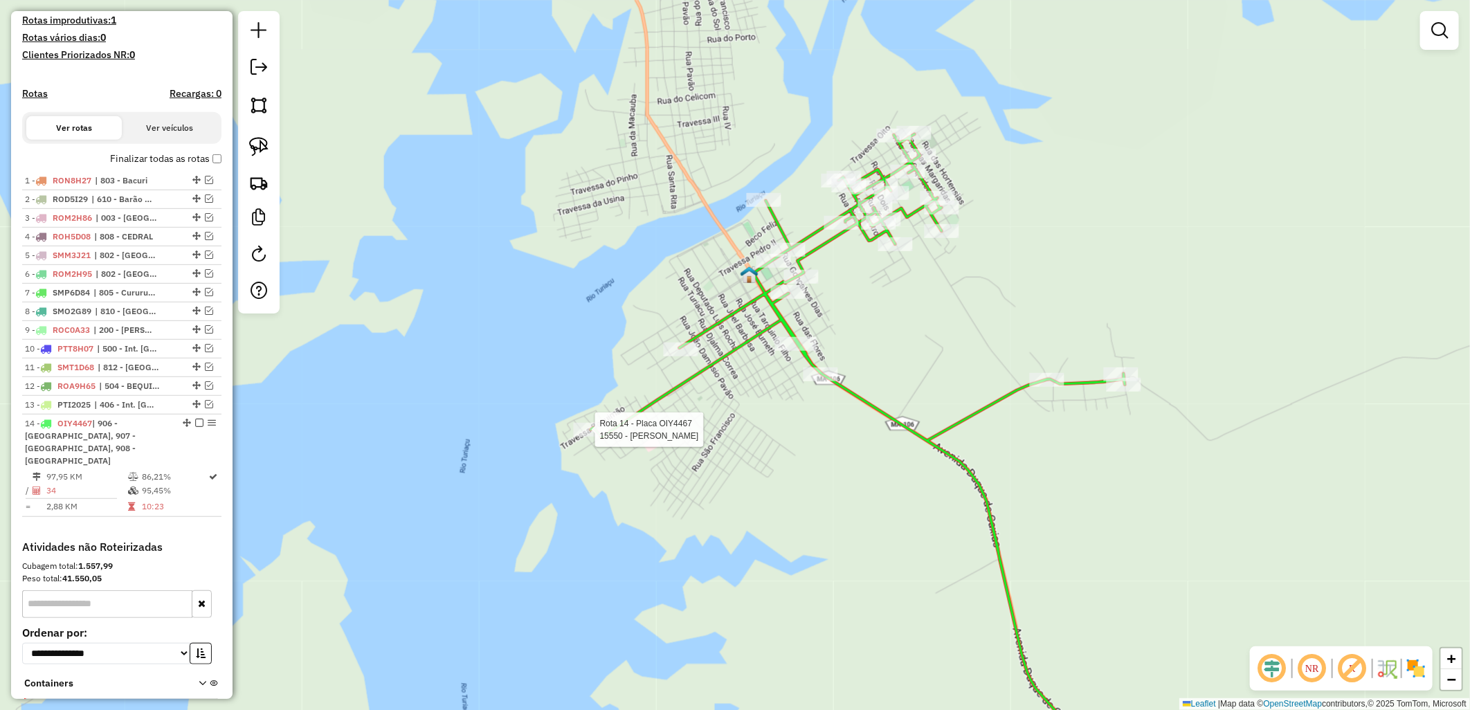
click at [575, 430] on div "Rota 14 - Placa OIY4467 15550 - CARLOS ALBERTO PINHE Janela de atendimento Grad…" at bounding box center [735, 355] width 1470 height 710
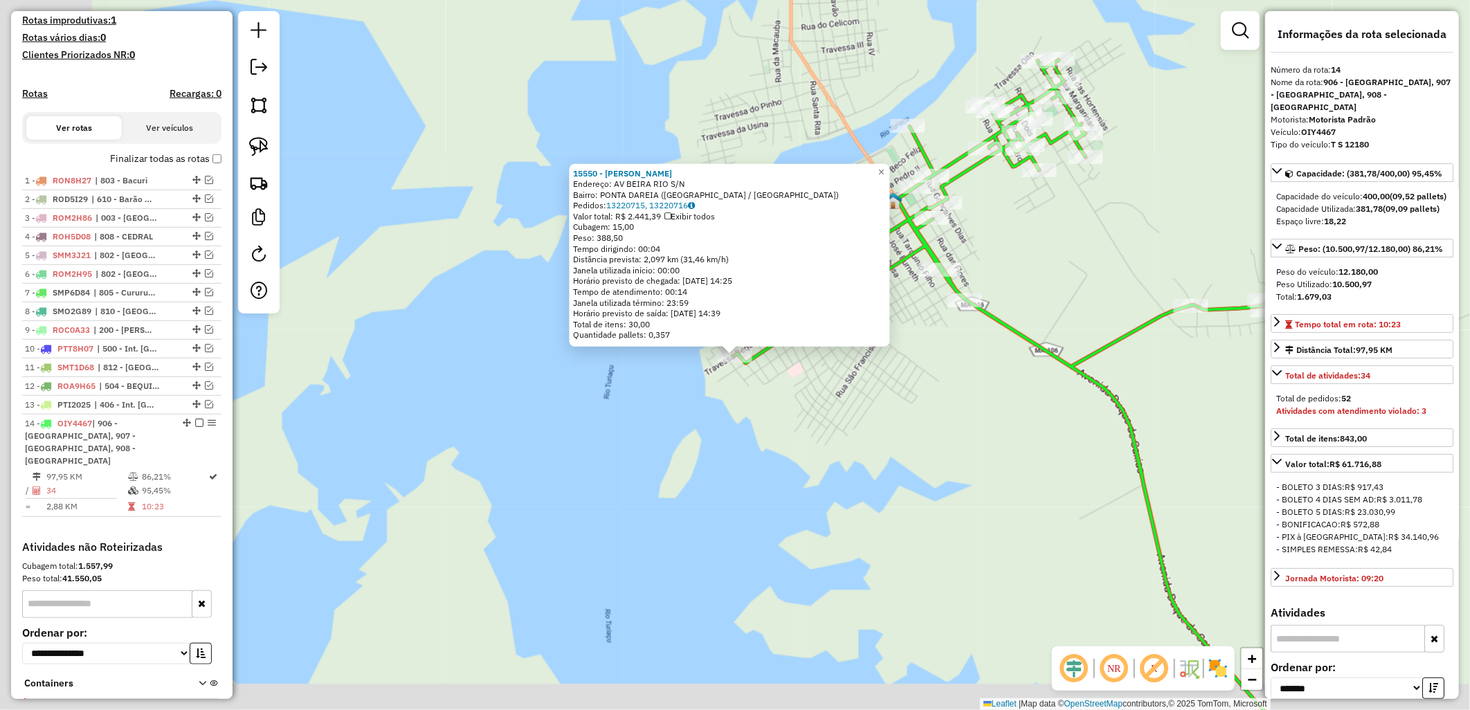
scroll to position [453, 0]
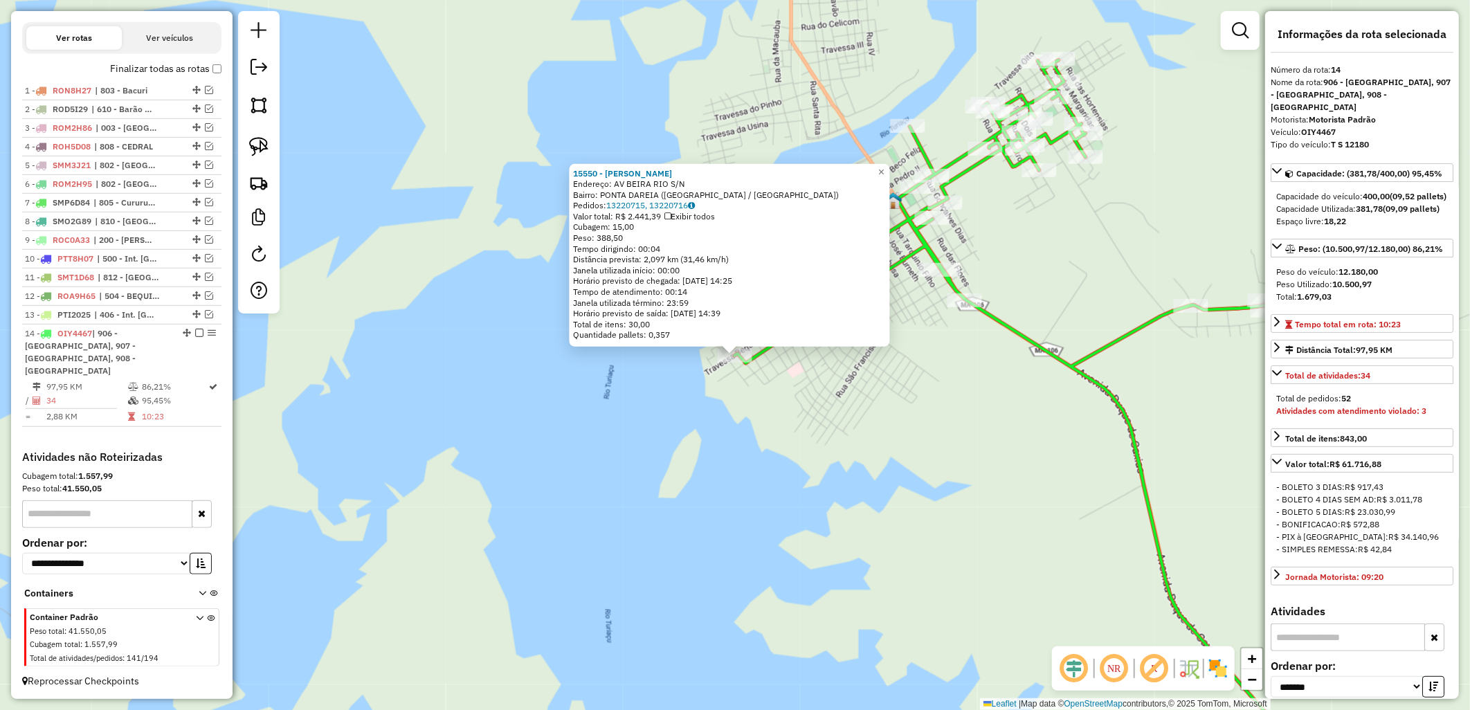
click at [776, 443] on div "15550 - CARLOS ALBERTO PINHE Endereço: AV BEIRA RIO S/N Bairro: PONTA DAREIA (S…" at bounding box center [735, 355] width 1470 height 710
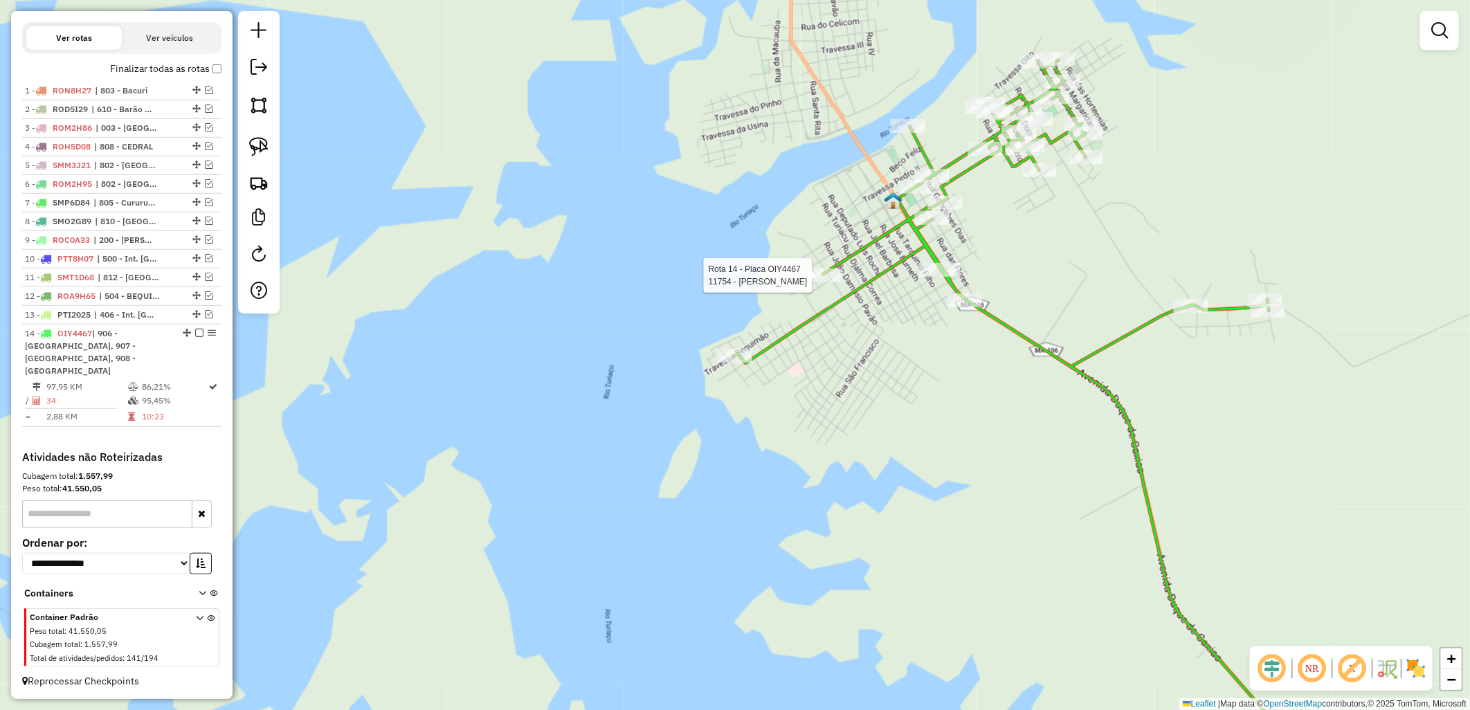
click at [792, 277] on div "Rota 14 - Placa OIY4467 11754 - HONORATA CUNHA Janela de atendimento Grade de a…" at bounding box center [735, 355] width 1470 height 710
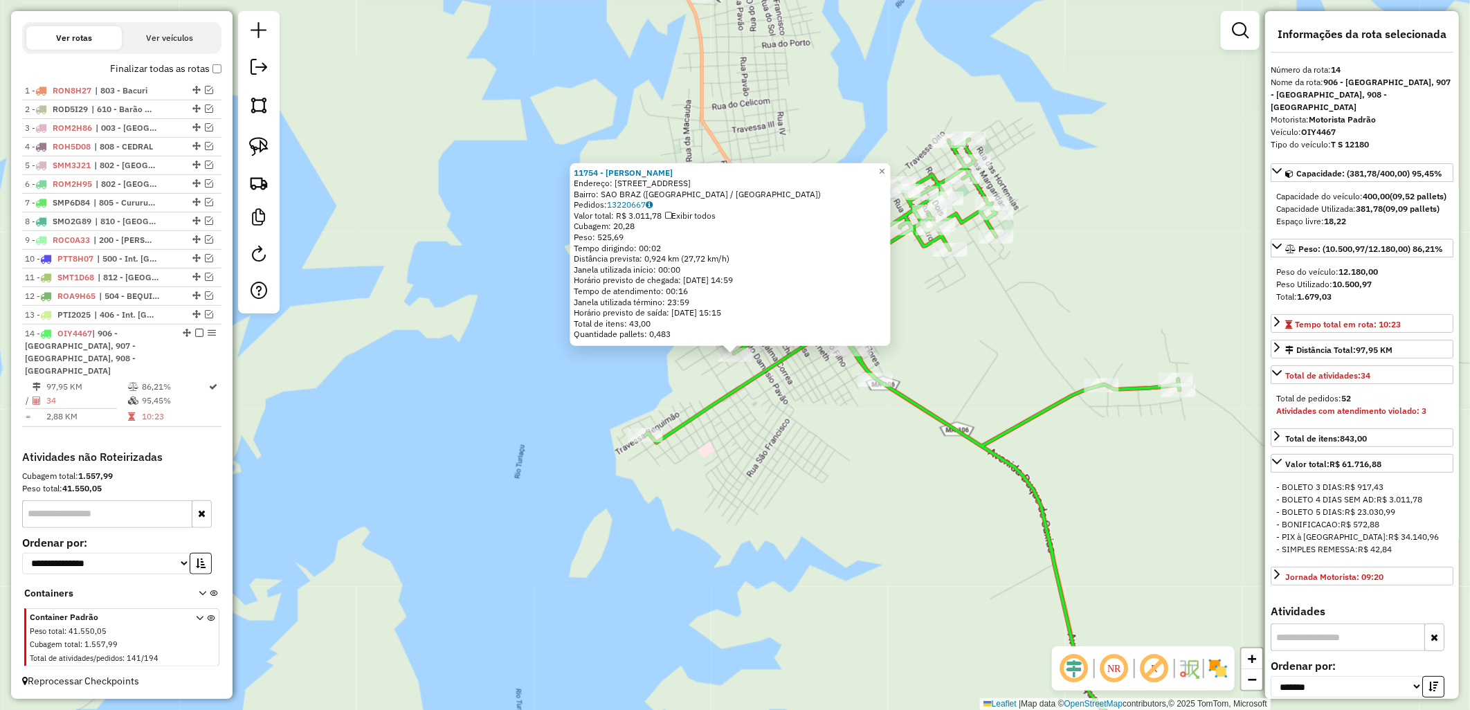
click at [727, 462] on div "11754 - HONORATA CUNHA Endereço: R SENADOR A COSTA 1085 Bairro: SAO BRAZ (SANTA…" at bounding box center [735, 355] width 1470 height 710
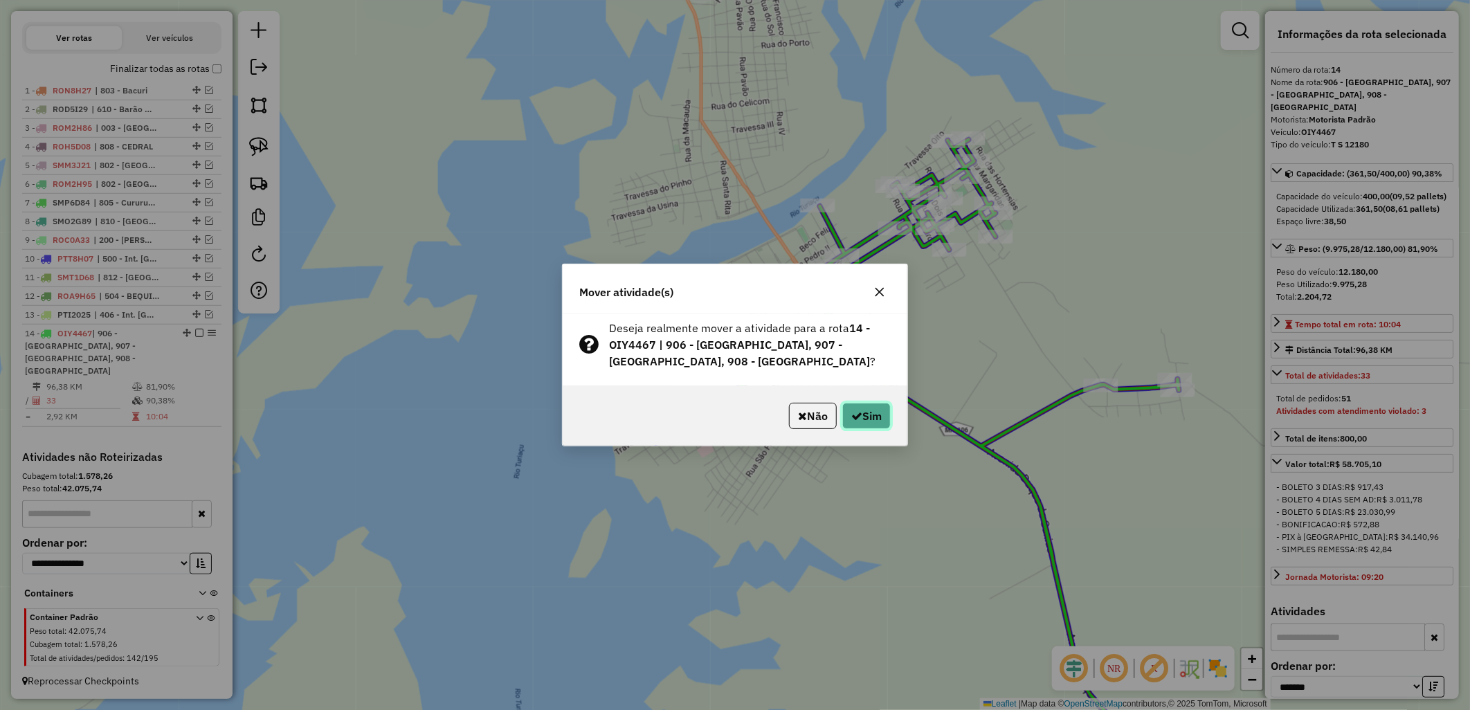
click at [879, 419] on button "Sim" at bounding box center [866, 416] width 48 height 26
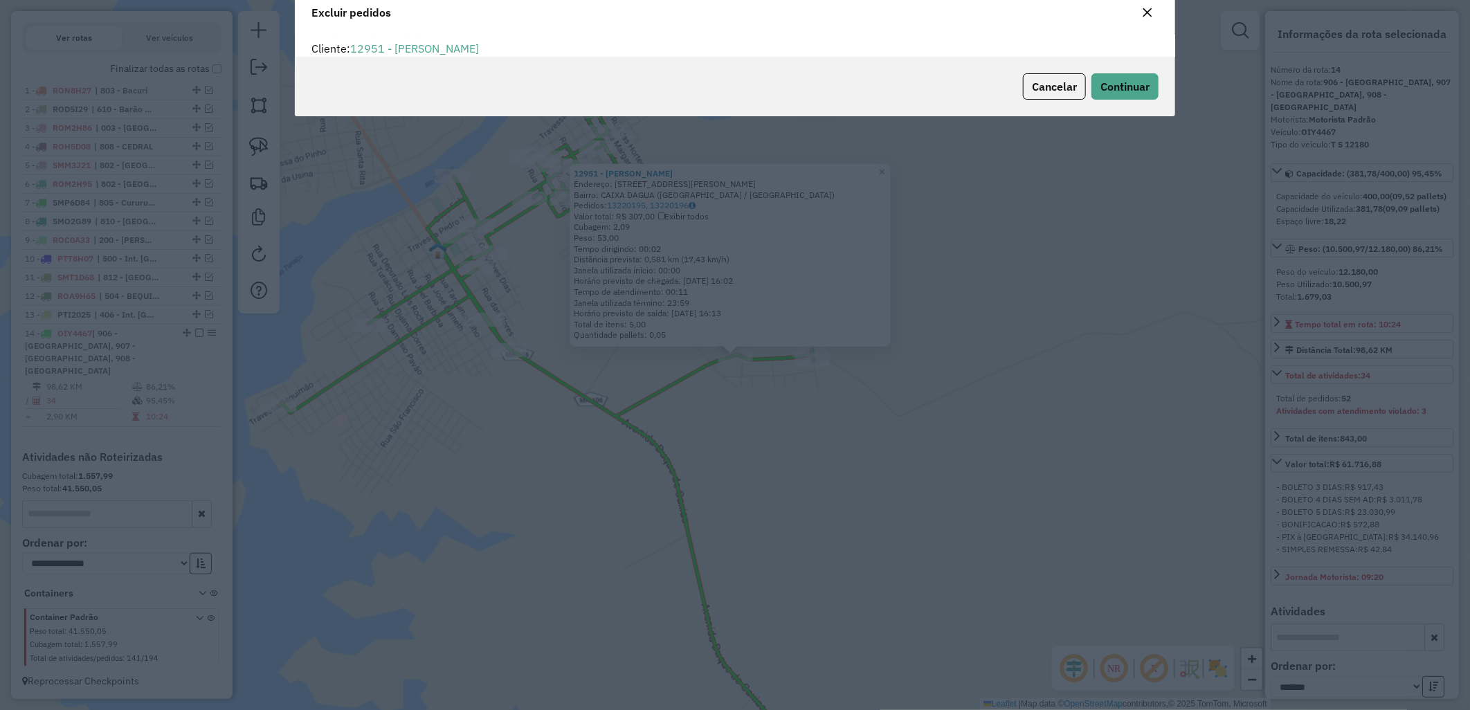
scroll to position [0, 0]
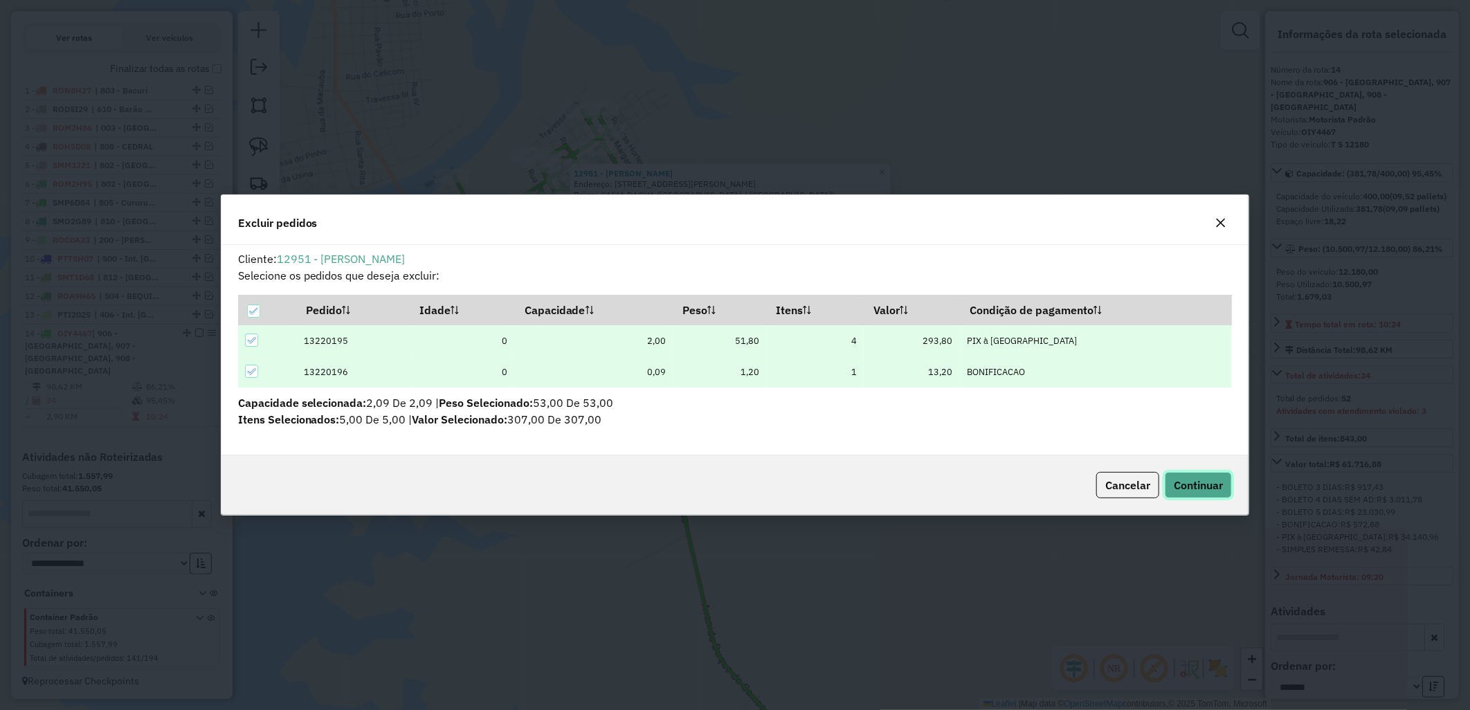
click at [1159, 495] on hb-button "Continuar" at bounding box center [1195, 485] width 73 height 26
drag, startPoint x: 1160, startPoint y: 483, endPoint x: 1181, endPoint y: 485, distance: 21.5
click at [1181, 485] on hb-button "Continuar" at bounding box center [1195, 485] width 73 height 26
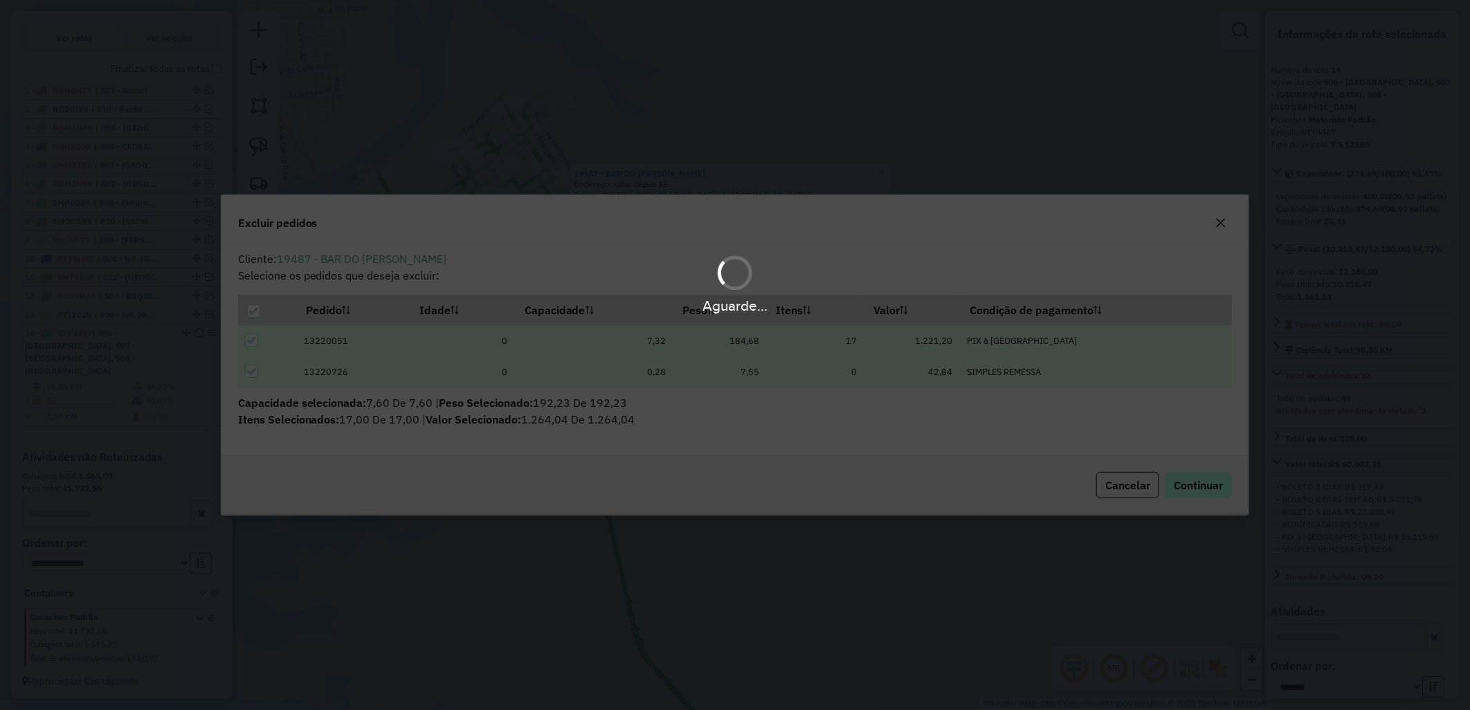
click at [1181, 485] on div "Aguarde..." at bounding box center [735, 355] width 1470 height 710
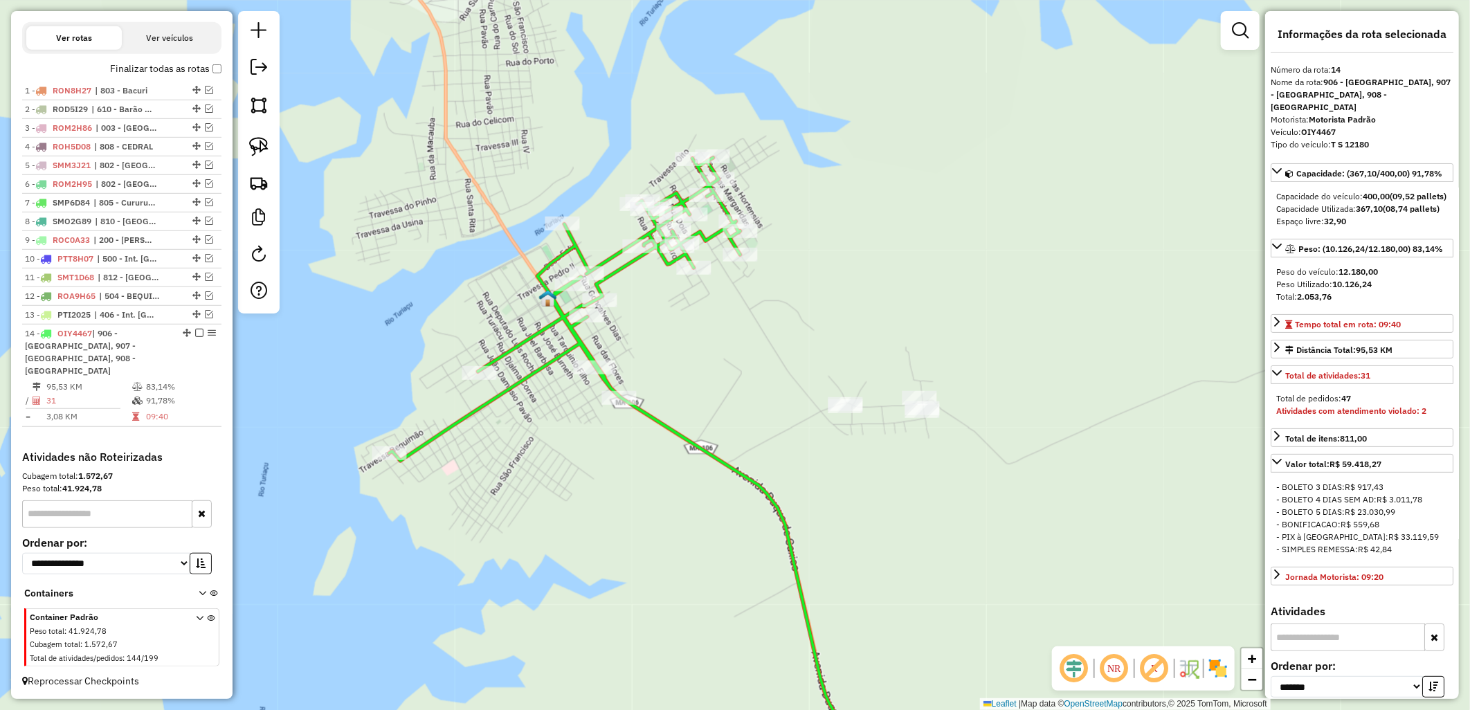
drag, startPoint x: 448, startPoint y: 289, endPoint x: 541, endPoint y: 309, distance: 94.9
click at [541, 309] on div "Janela de atendimento Grade de atendimento Capacidade Transportadoras Veículos …" at bounding box center [735, 355] width 1470 height 710
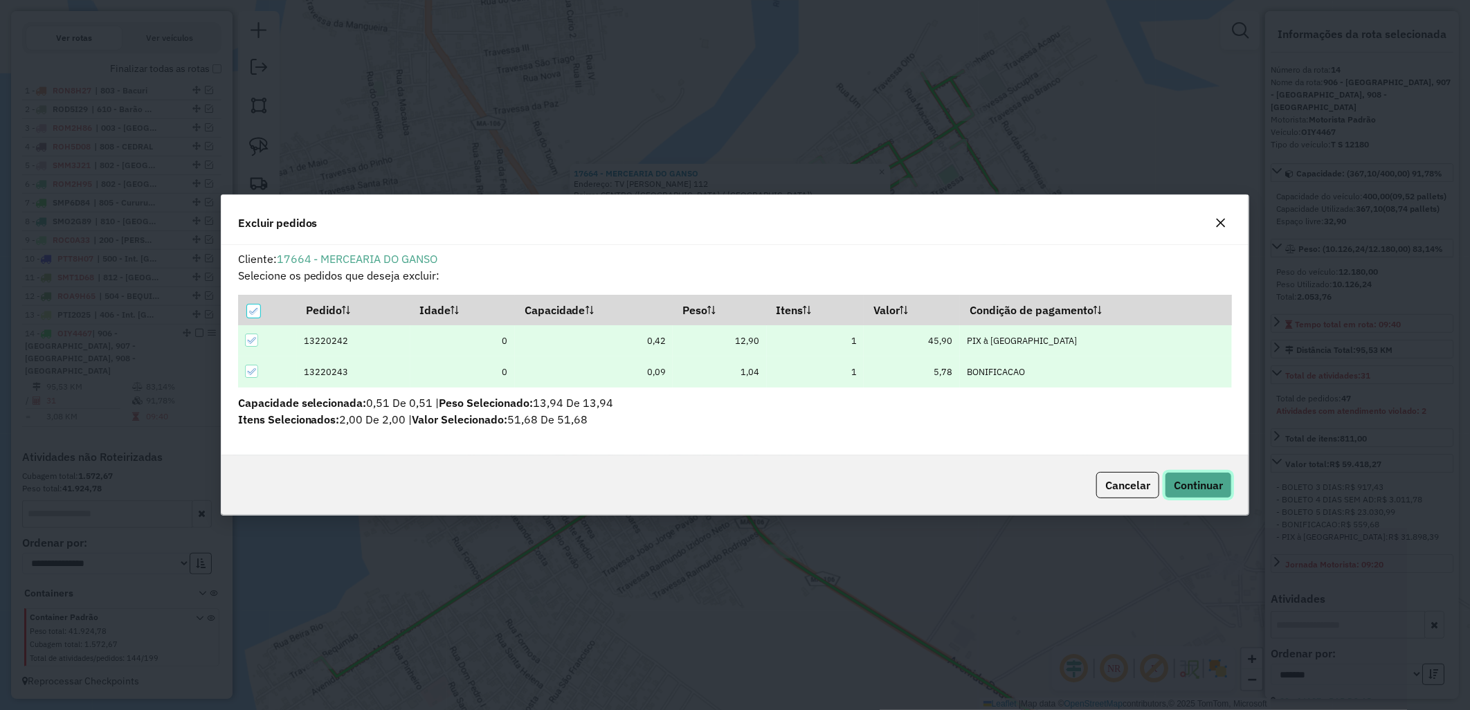
click at [1189, 484] on span "Continuar" at bounding box center [1197, 485] width 49 height 14
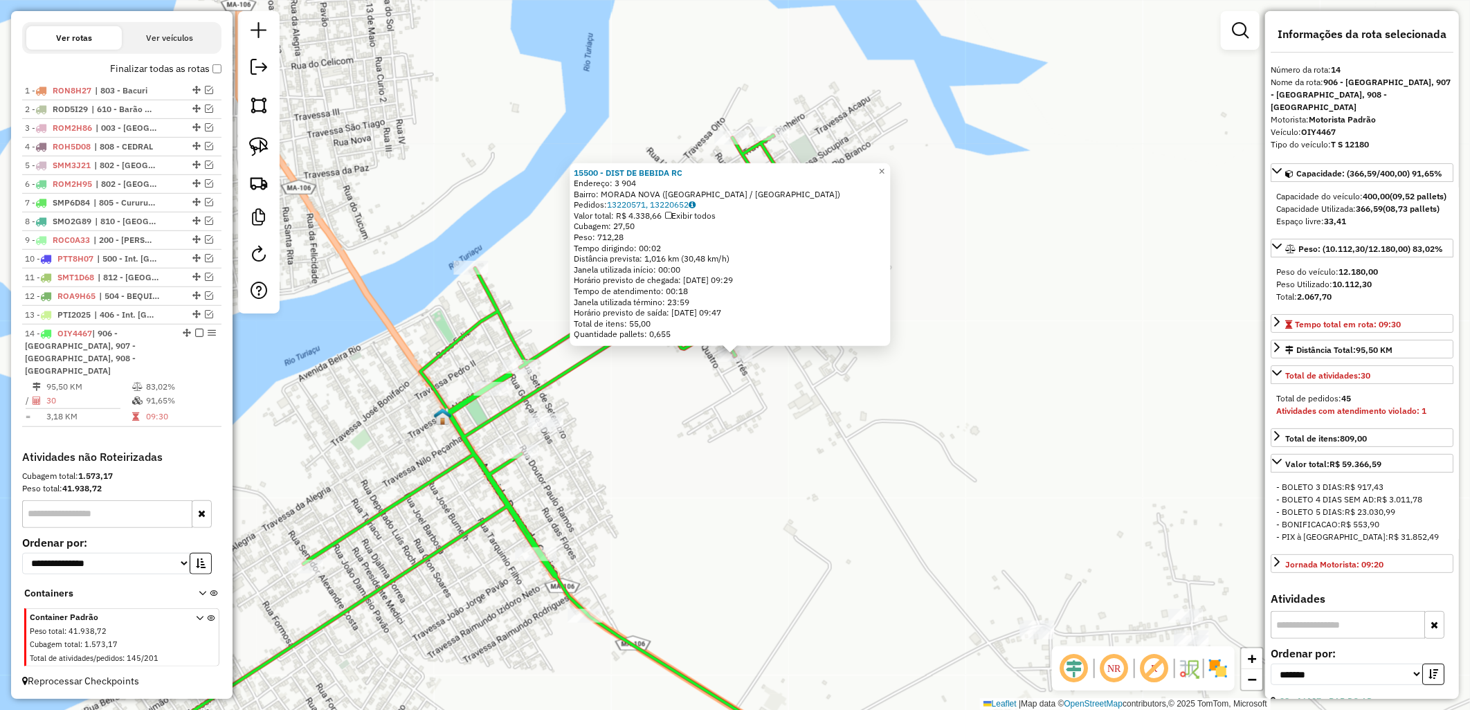
click at [846, 400] on div "15500 - DIST DE BEBIDA RC Endereço: 3 904 Bairro: MORADA NOVA (SANTA HELENA / M…" at bounding box center [735, 355] width 1470 height 710
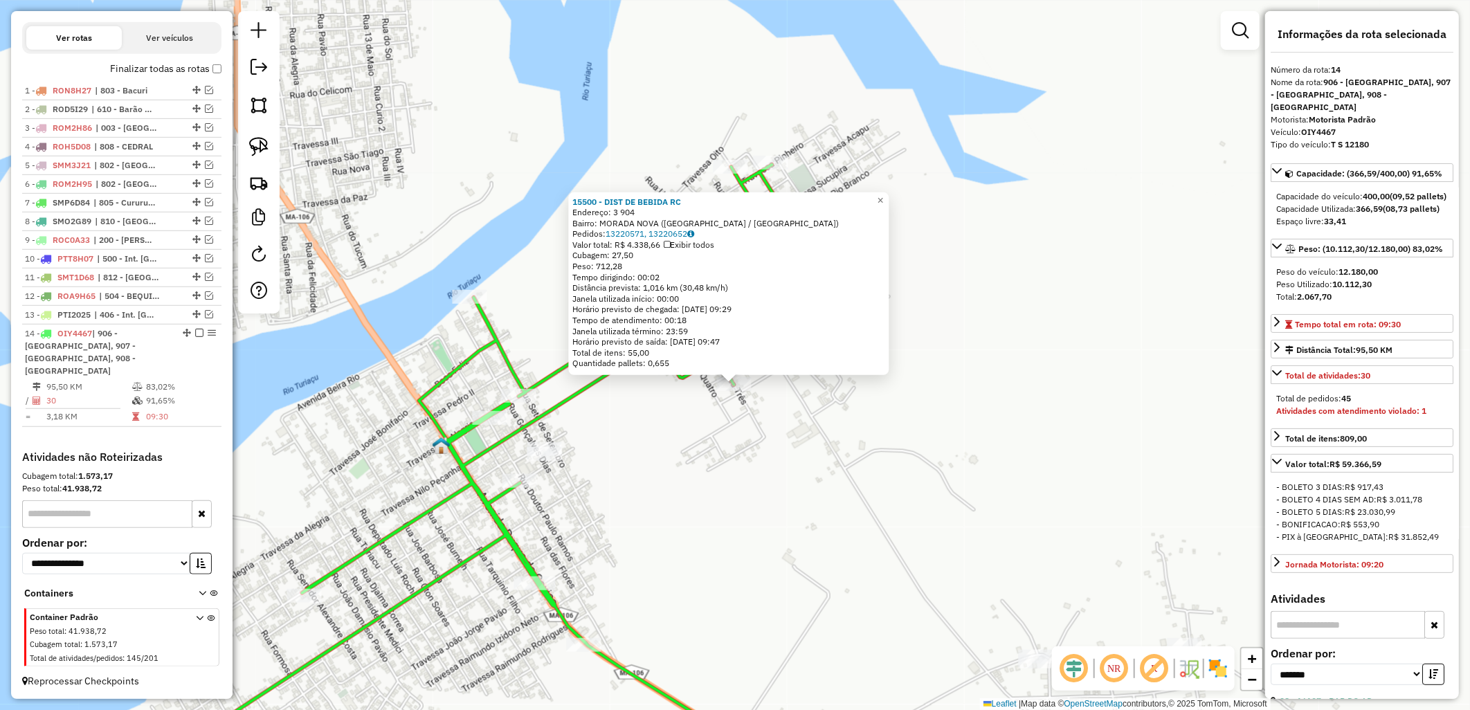
click at [839, 392] on div "15500 - DIST DE BEBIDA RC Endereço: 3 904 Bairro: MORADA NOVA (SANTA HELENA / M…" at bounding box center [735, 355] width 1470 height 710
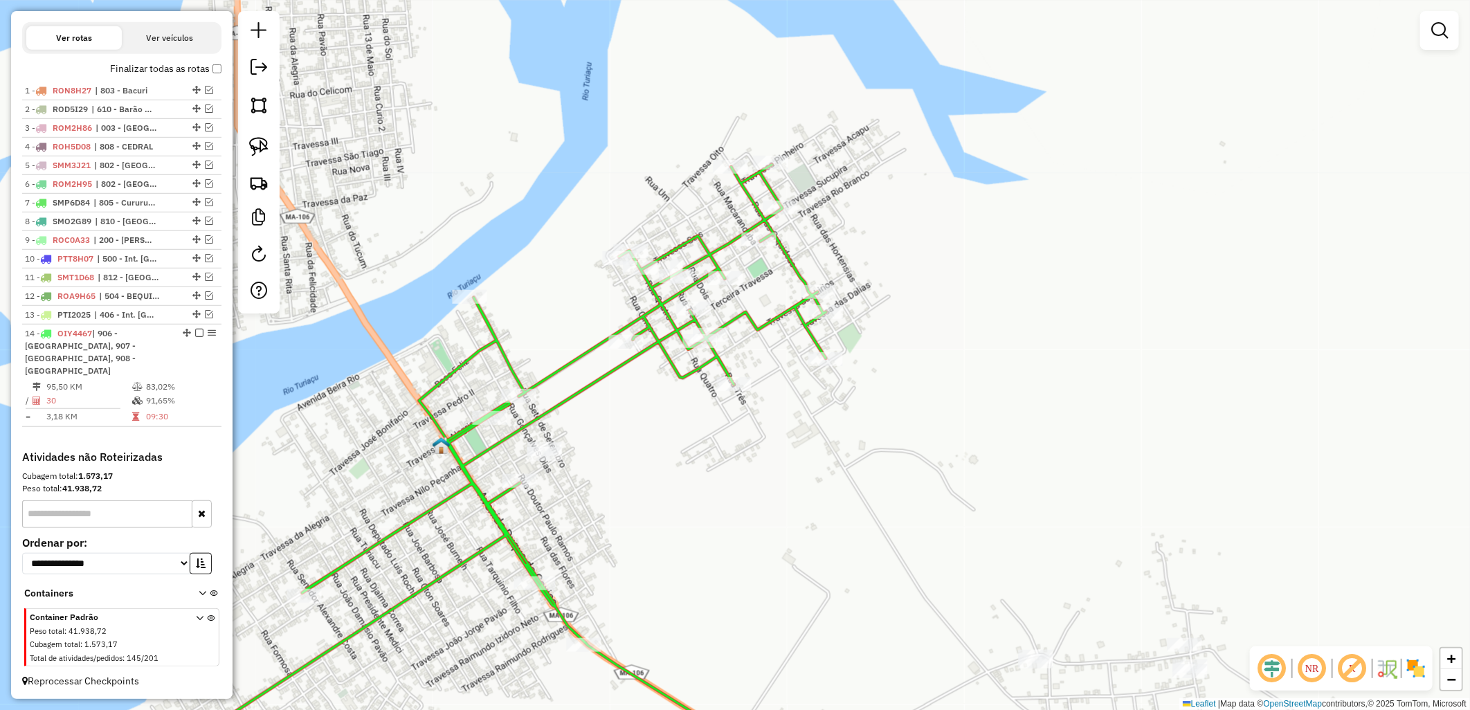
click at [846, 360] on div "Janela de atendimento Grade de atendimento Capacidade Transportadoras Veículos …" at bounding box center [735, 355] width 1470 height 710
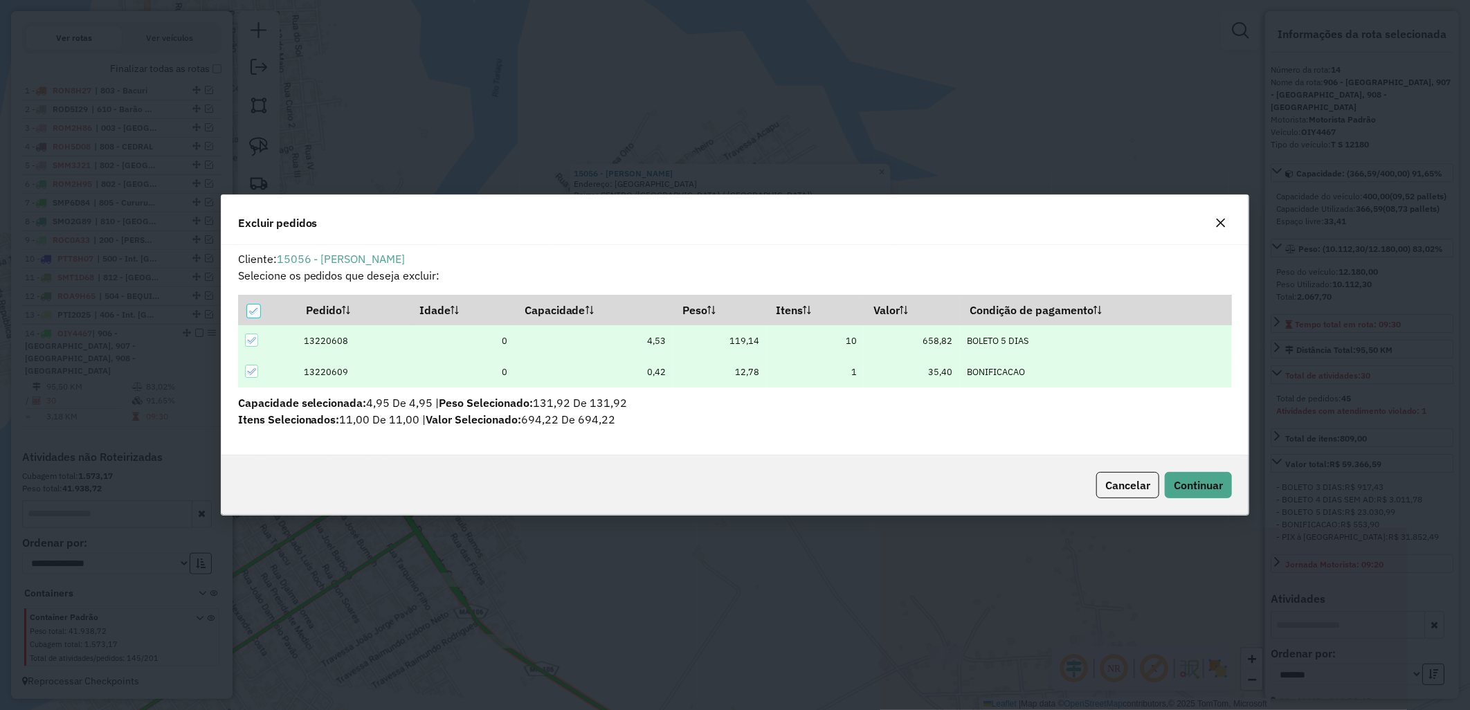
click at [1117, 455] on div "Cancelar Continuar" at bounding box center [734, 485] width 1027 height 60
click at [1180, 476] on button "Continuar" at bounding box center [1197, 485] width 67 height 26
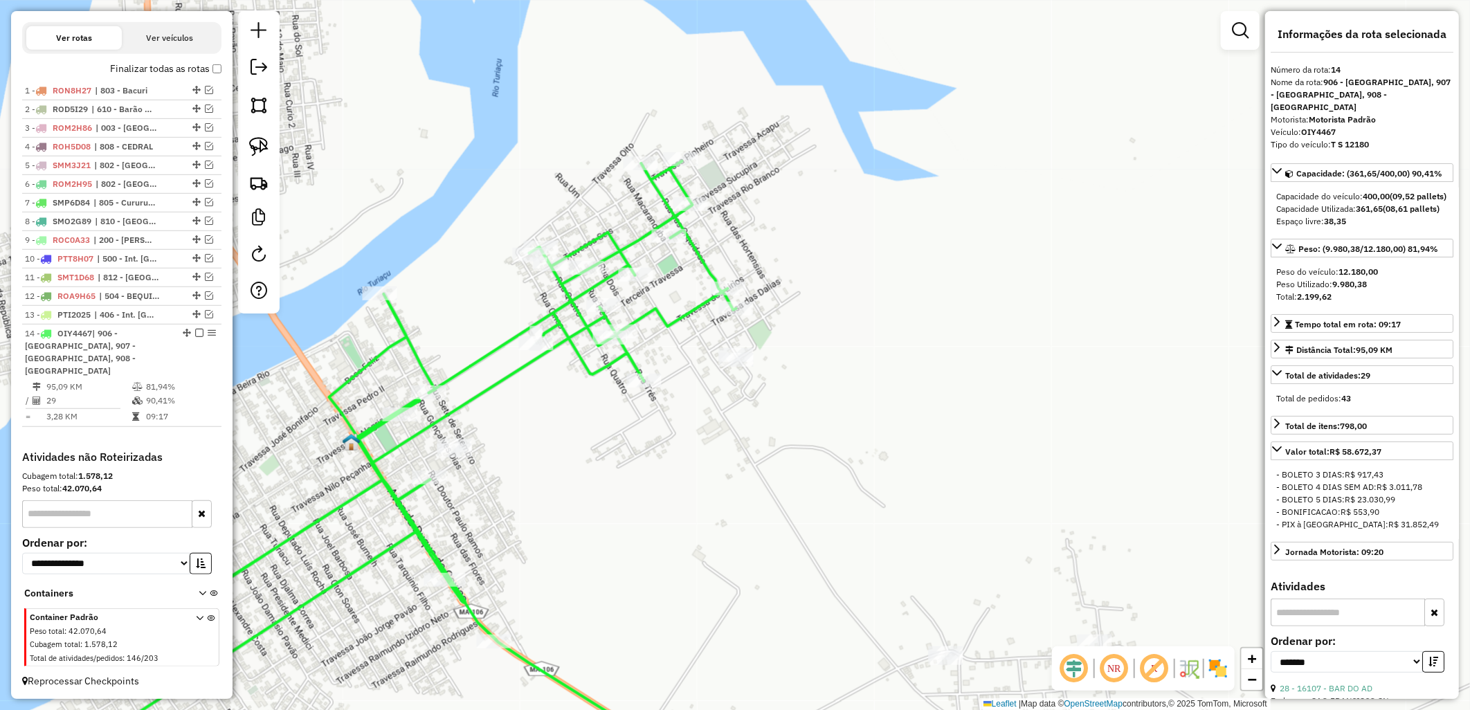
click at [731, 320] on div "Janela de atendimento Grade de atendimento Capacidade Transportadoras Veículos …" at bounding box center [735, 355] width 1470 height 710
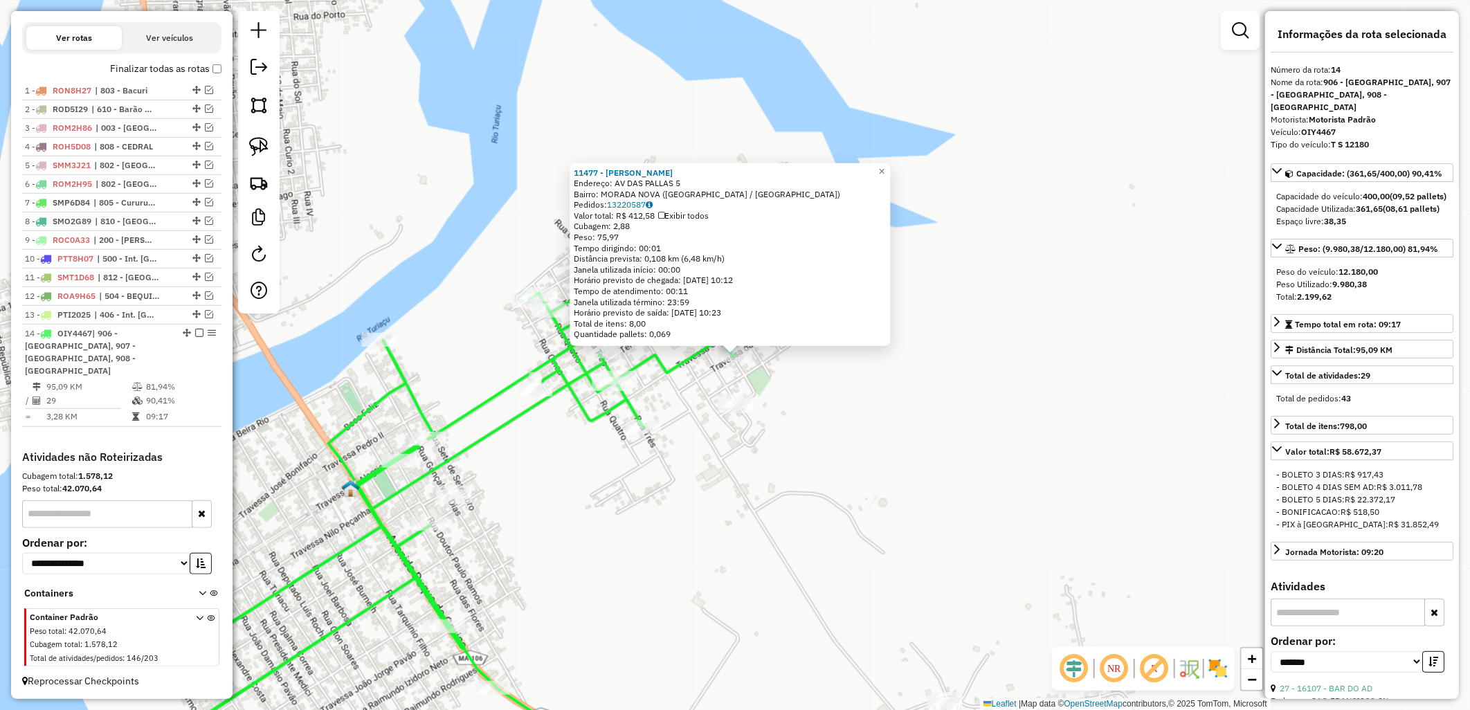
click at [777, 365] on div "11477 - LEIDIANE RIBEIRO AMA Endereço: AV DAS PALLAS 5 Bairro: MORADA NOVA (SAN…" at bounding box center [735, 355] width 1470 height 710
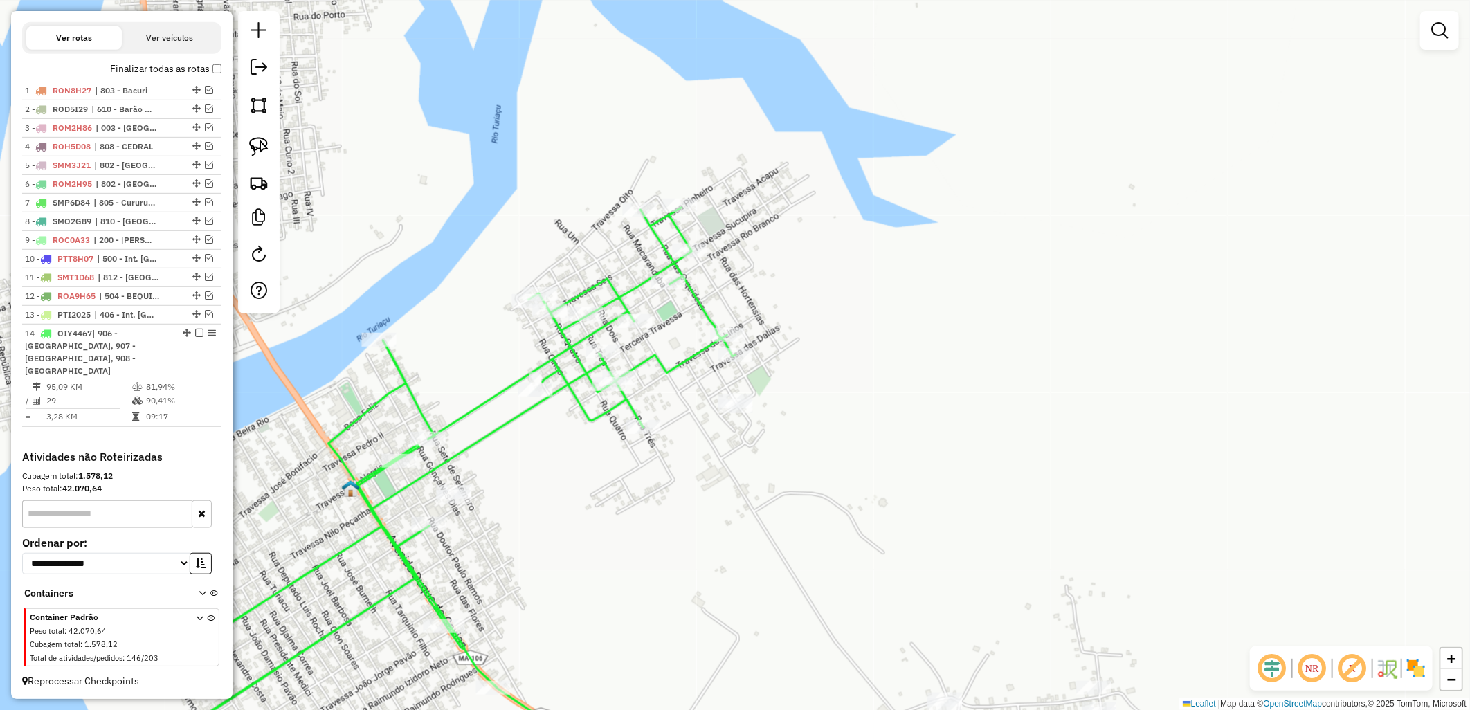
click at [727, 346] on icon at bounding box center [420, 495] width 632 height 574
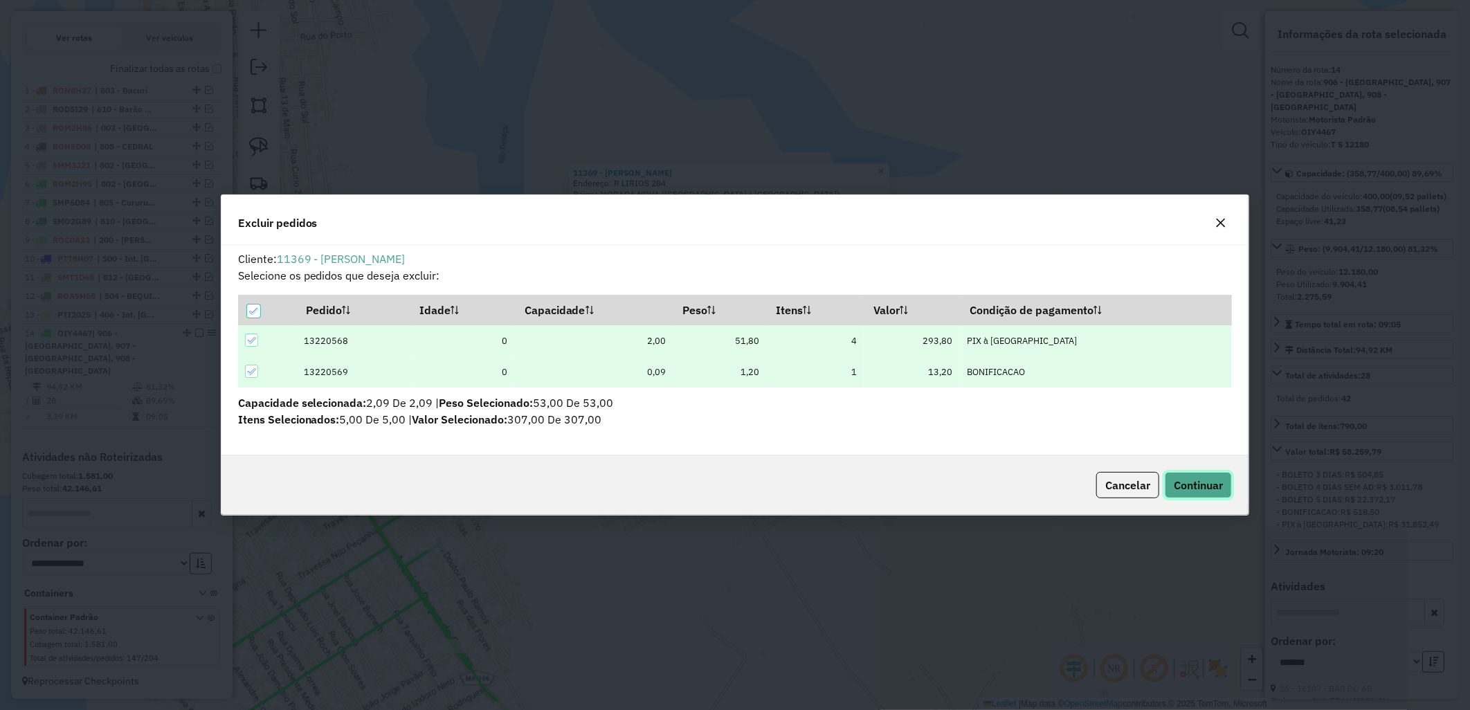
click at [1185, 475] on button "Continuar" at bounding box center [1197, 485] width 67 height 26
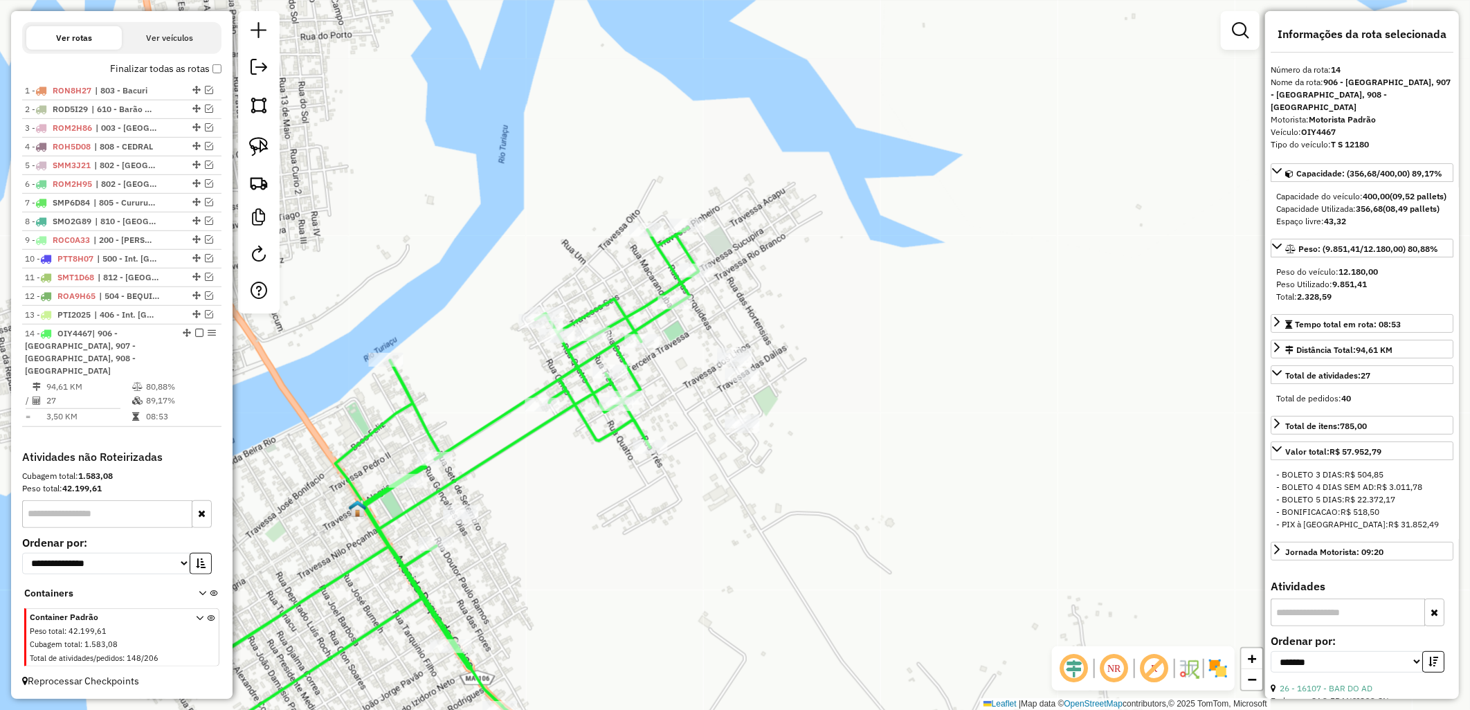
click at [145, 82] on div "Finalizar todas as rotas" at bounding box center [121, 73] width 199 height 17
click at [189, 76] on label "Finalizar todas as rotas" at bounding box center [165, 69] width 111 height 15
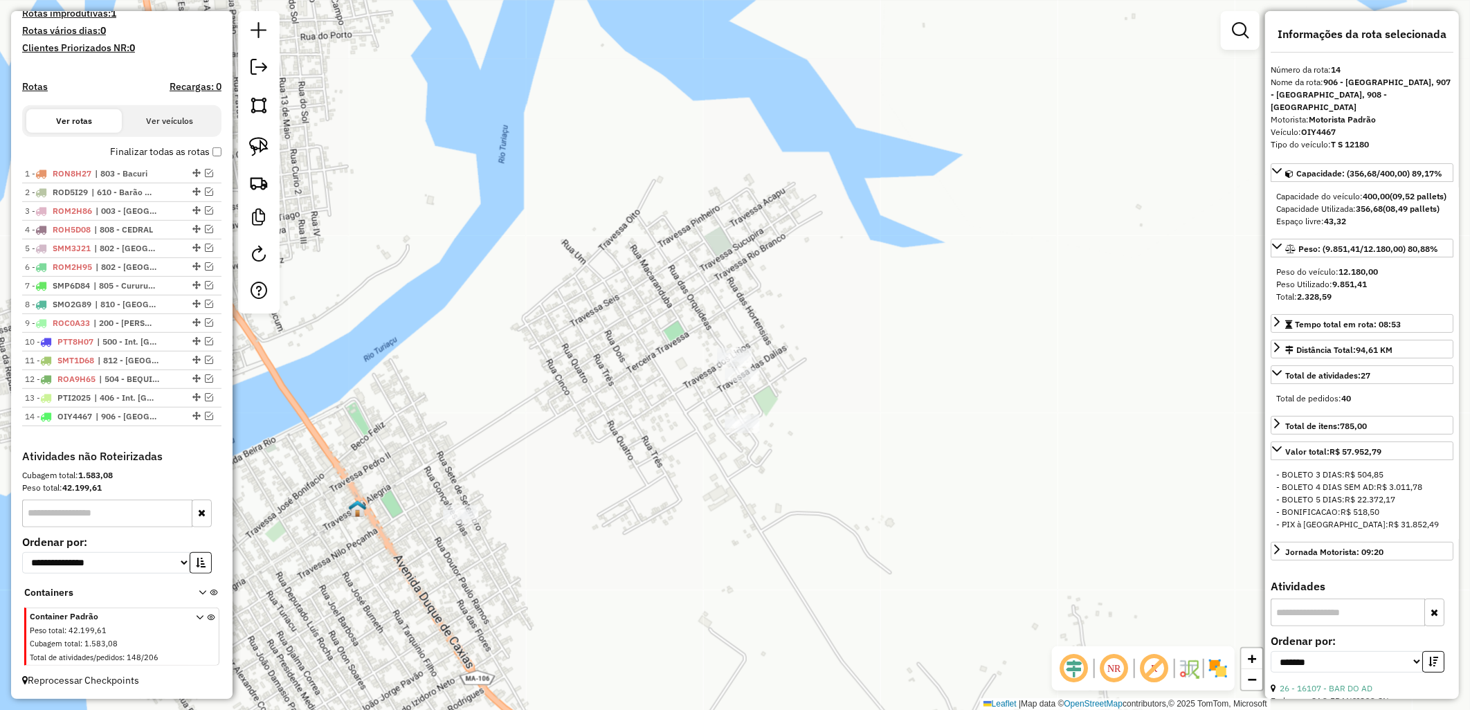
drag, startPoint x: 557, startPoint y: 195, endPoint x: 789, endPoint y: 287, distance: 250.0
click at [559, 196] on div "Janela de atendimento Grade de atendimento Capacidade Transportadoras Veículos …" at bounding box center [735, 355] width 1470 height 710
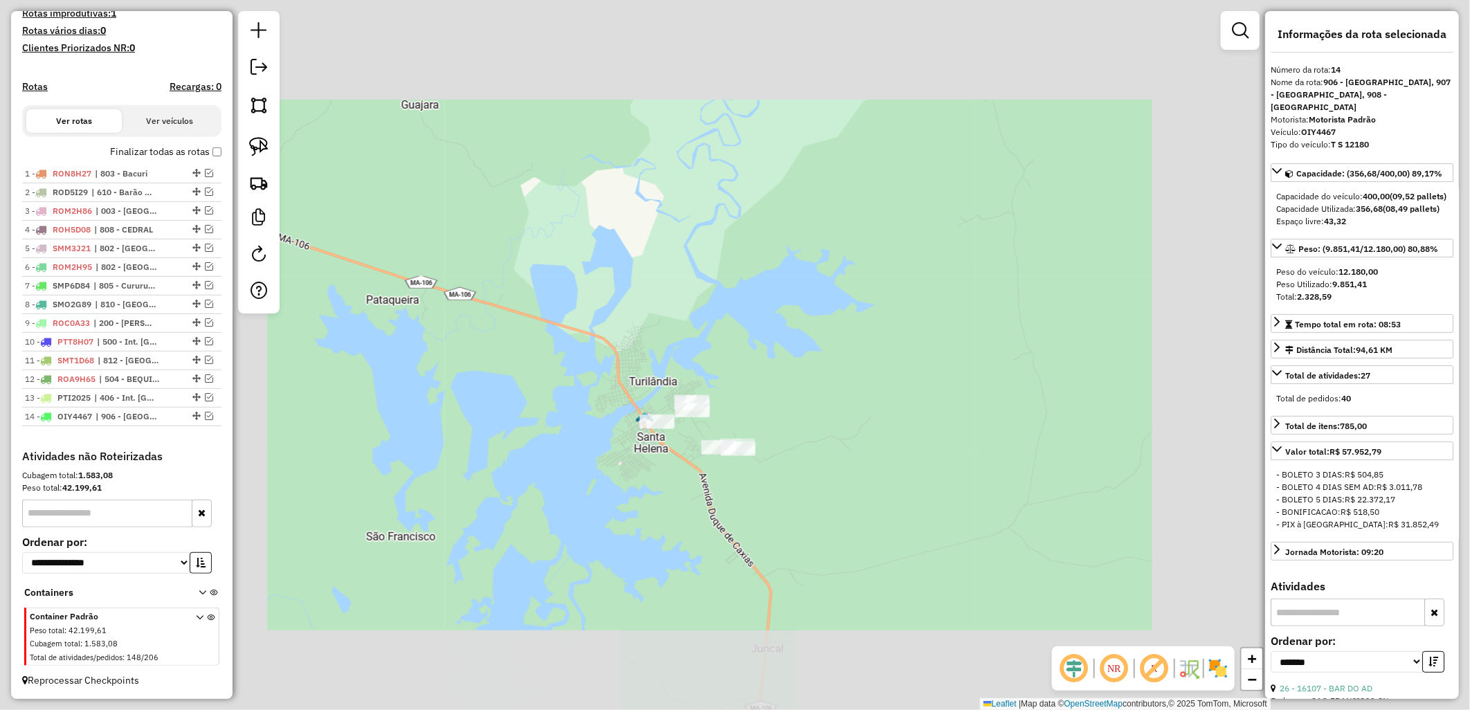
drag, startPoint x: 691, startPoint y: 526, endPoint x: 706, endPoint y: 448, distance: 79.0
click at [706, 459] on div "Janela de atendimento Grade de atendimento Capacidade Transportadoras Veículos …" at bounding box center [735, 355] width 1470 height 710
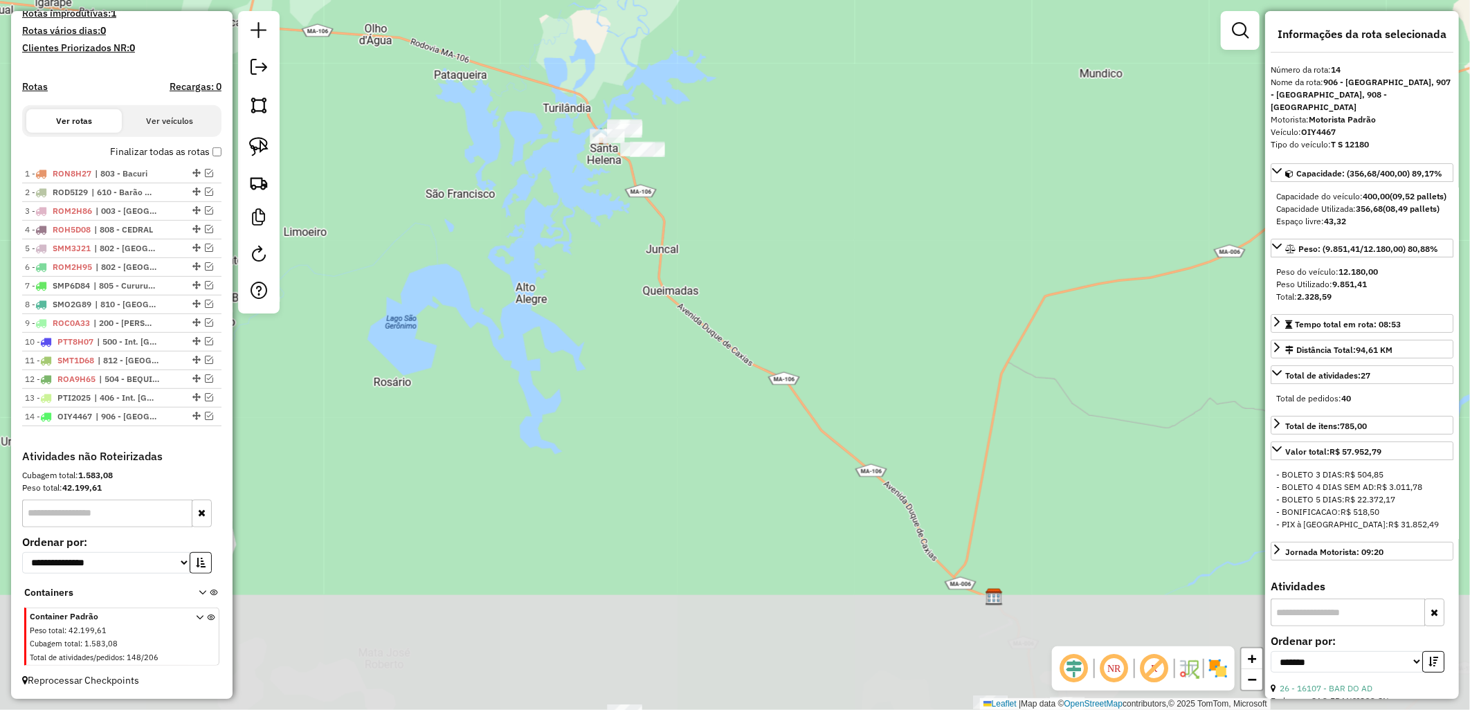
click at [747, 261] on div "Janela de atendimento Grade de atendimento Capacidade Transportadoras Veículos …" at bounding box center [735, 355] width 1470 height 710
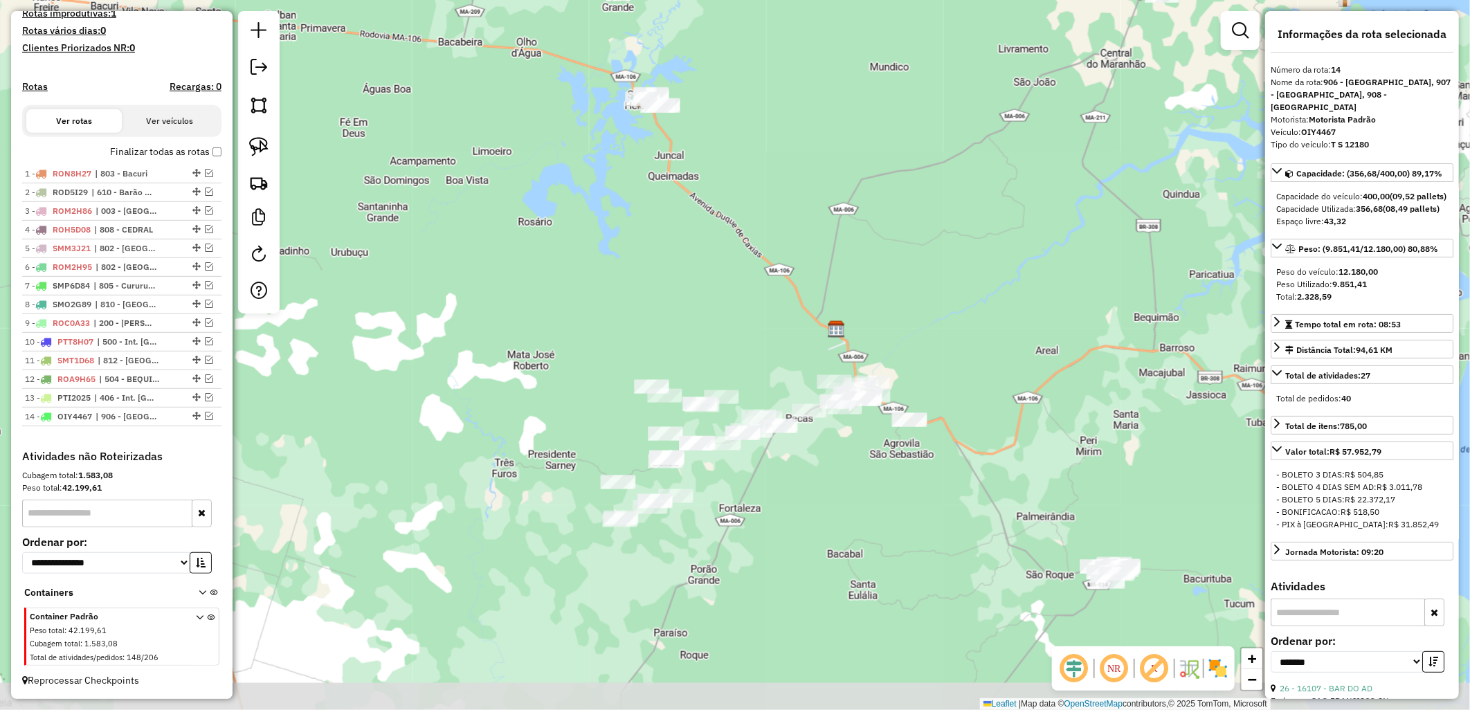
drag, startPoint x: 848, startPoint y: 475, endPoint x: 785, endPoint y: 389, distance: 106.4
click at [825, 368] on div "Janela de atendimento Grade de atendimento Capacidade Transportadoras Veículos …" at bounding box center [735, 355] width 1470 height 710
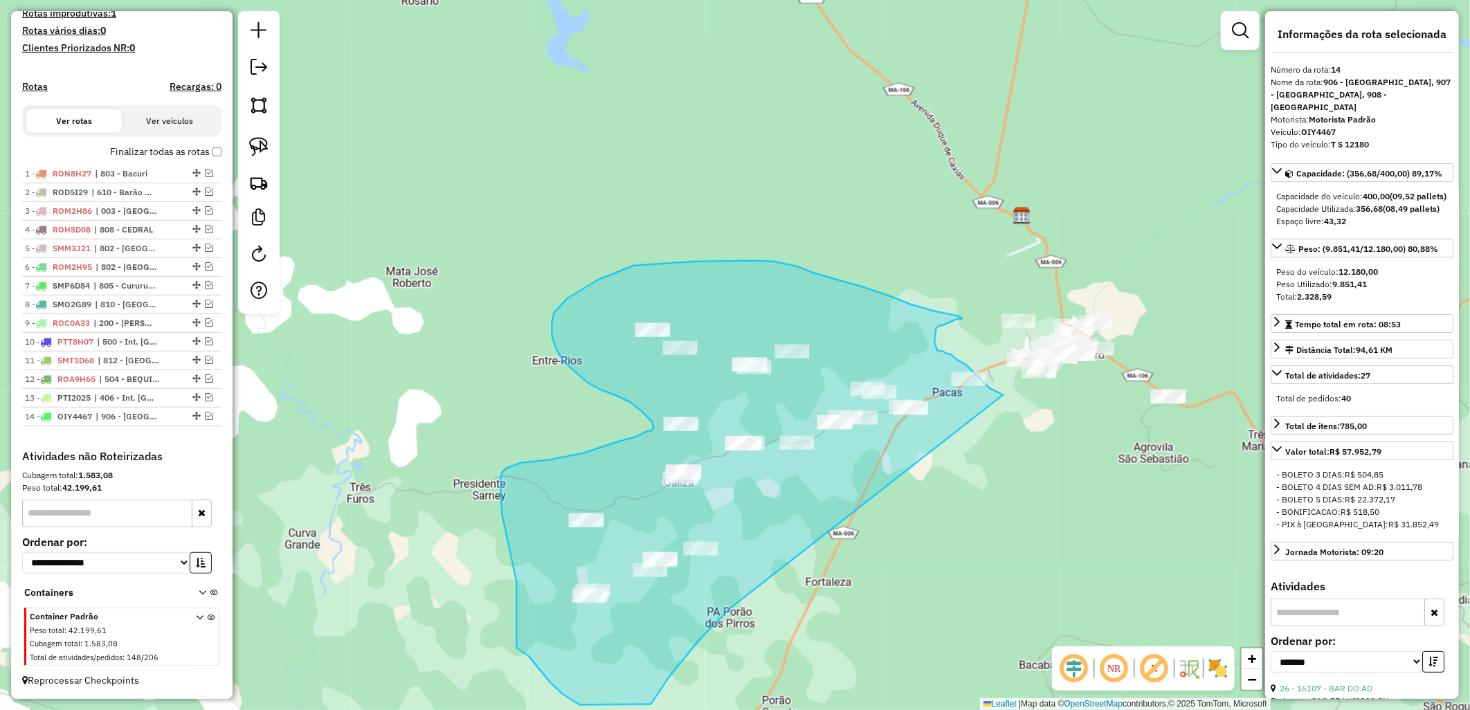
drag, startPoint x: 700, startPoint y: 639, endPoint x: 1003, endPoint y: 394, distance: 389.2
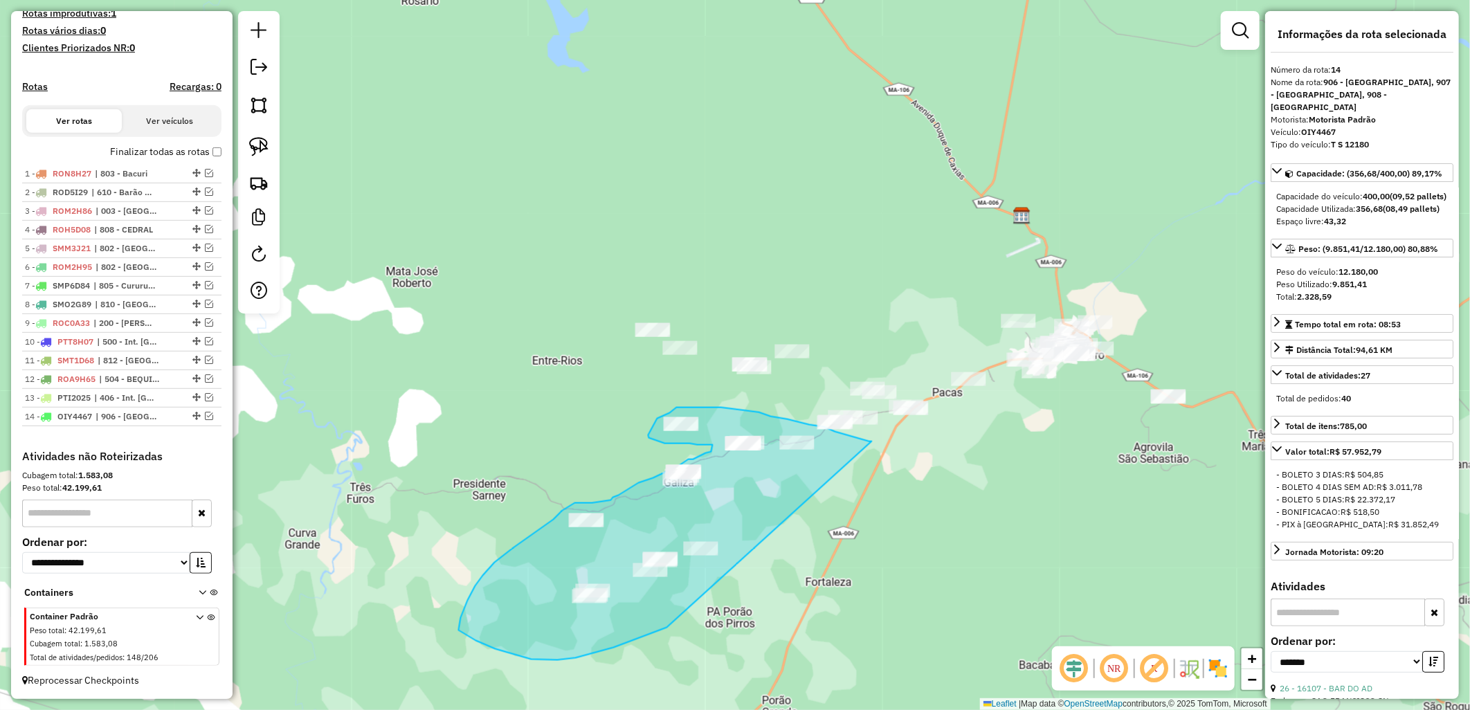
drag, startPoint x: 620, startPoint y: 645, endPoint x: 872, endPoint y: 441, distance: 324.2
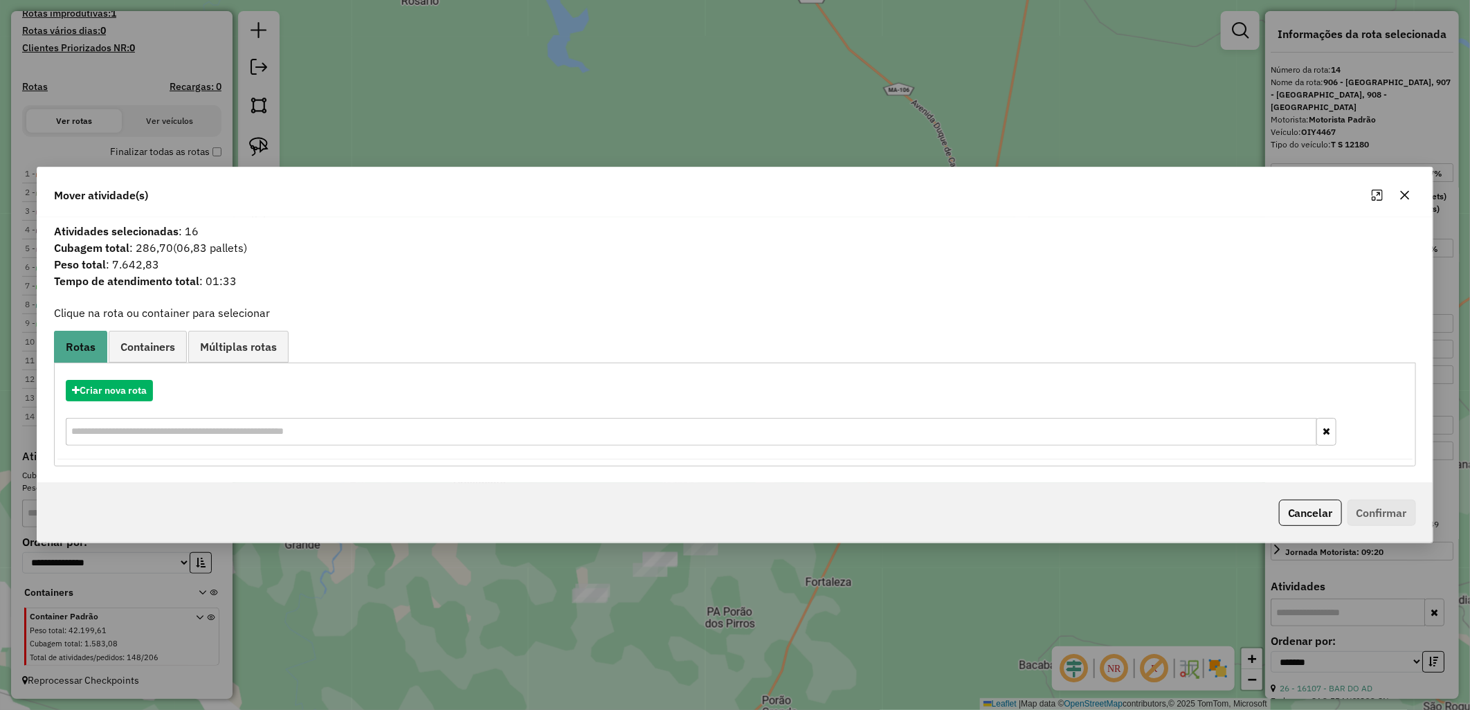
click at [158, 387] on div "Criar nova rota" at bounding box center [734, 390] width 1355 height 21
click at [156, 388] on div "Criar nova rota" at bounding box center [734, 390] width 1355 height 21
click at [128, 388] on button "Criar nova rota" at bounding box center [109, 390] width 87 height 21
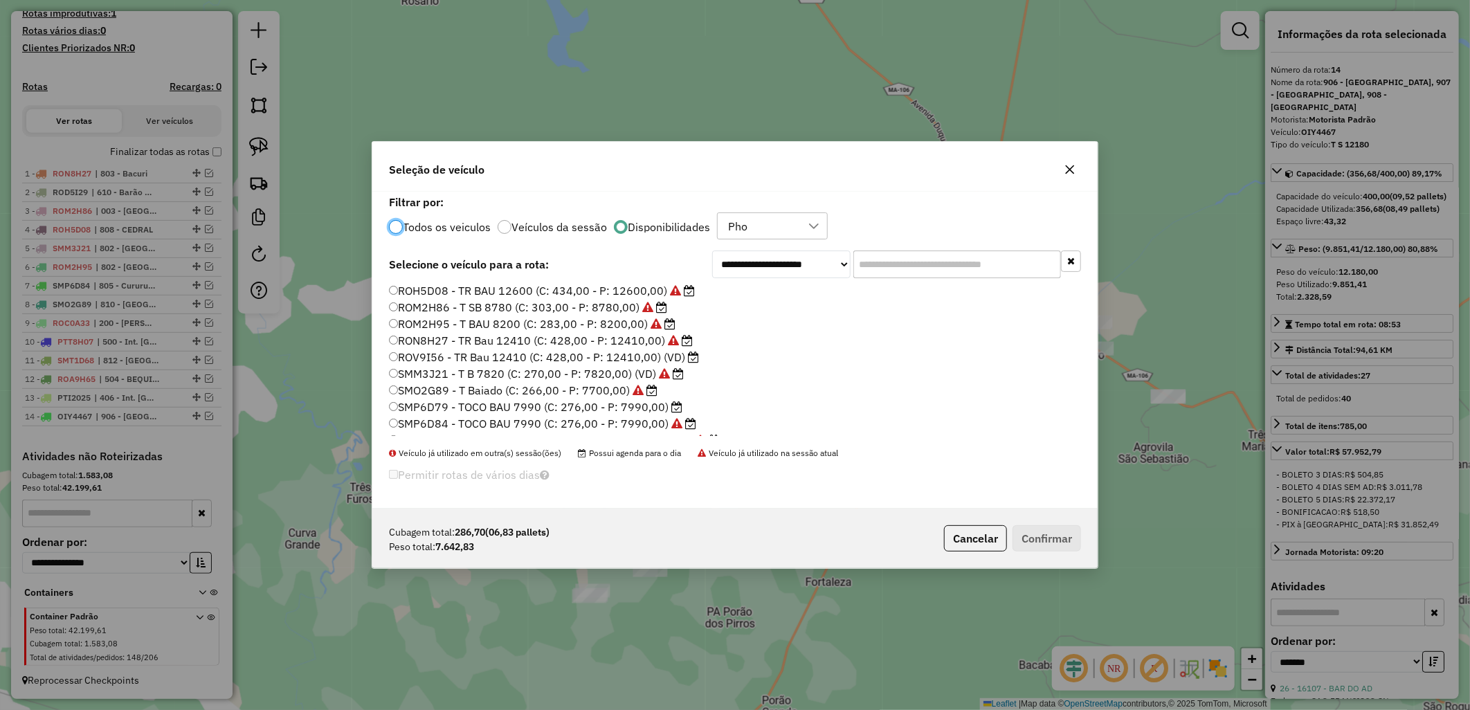
scroll to position [196, 0]
click at [563, 393] on label "SMP6D79 - TOCO BAU 7990 (C: 276,00 - P: 7990,00)" at bounding box center [535, 394] width 293 height 17
click at [591, 391] on label "SMP6D79 - TOCO BAU 7990 (C: 276,00 - P: 7990,00)" at bounding box center [535, 394] width 293 height 17
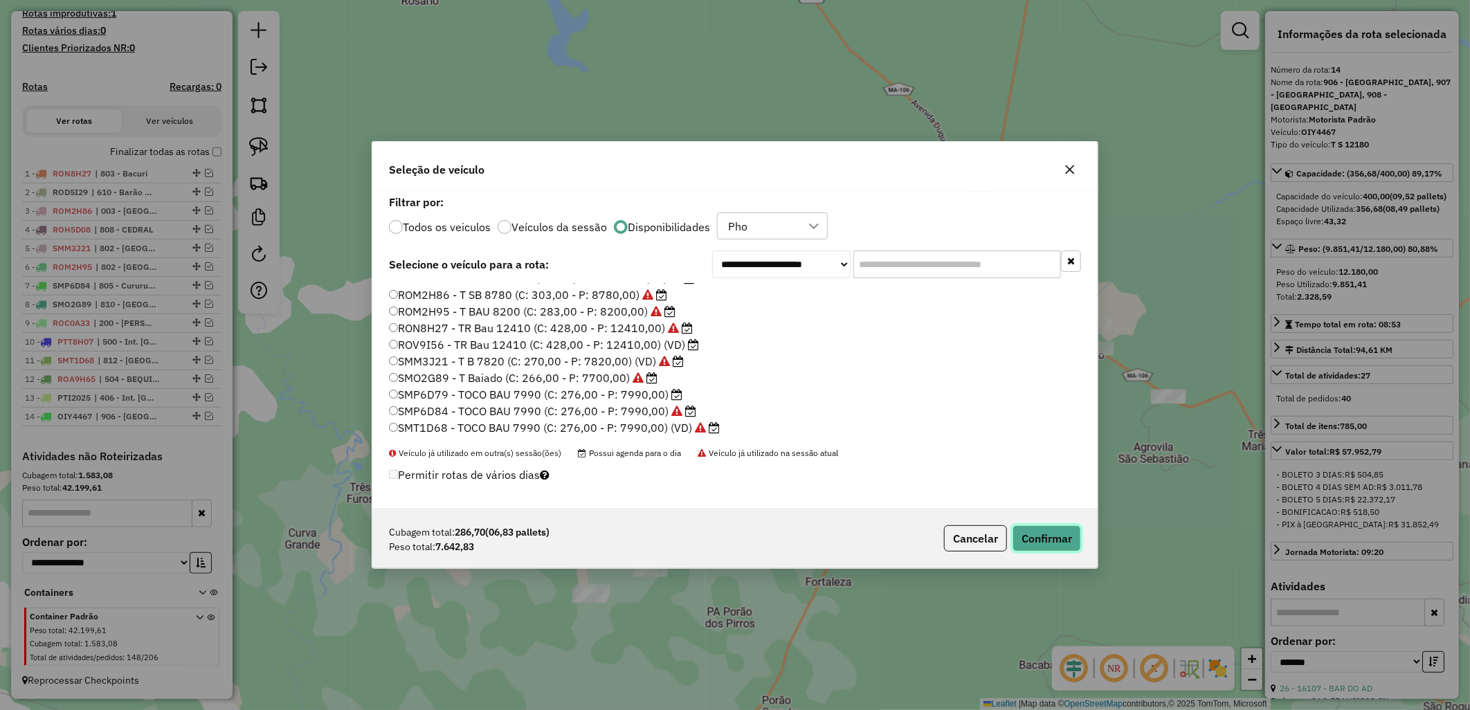
click at [1035, 531] on button "Confirmar" at bounding box center [1046, 538] width 68 height 26
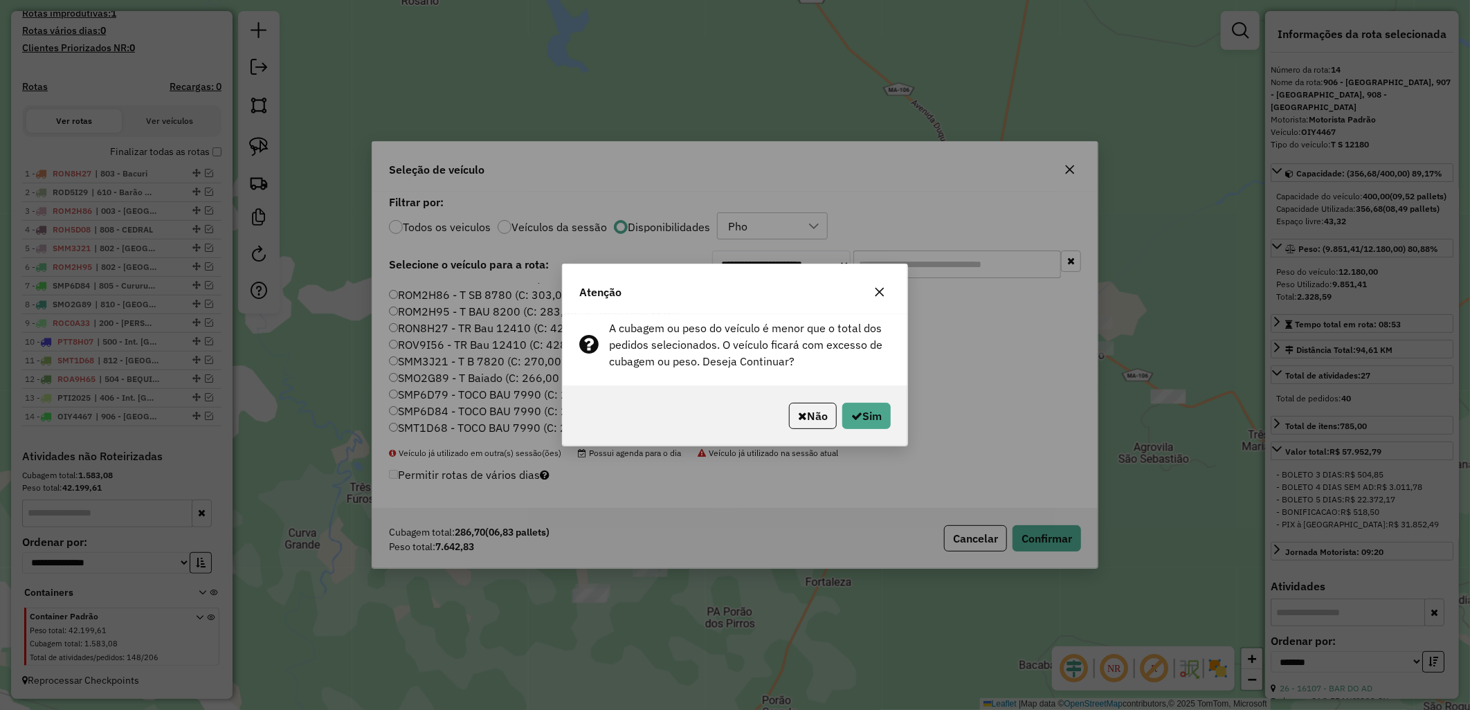
click at [855, 385] on div "A cubagem ou peso do veículo é menor que o total dos pedidos selecionados. O ve…" at bounding box center [735, 350] width 345 height 72
click at [873, 405] on button "Sim" at bounding box center [866, 416] width 48 height 26
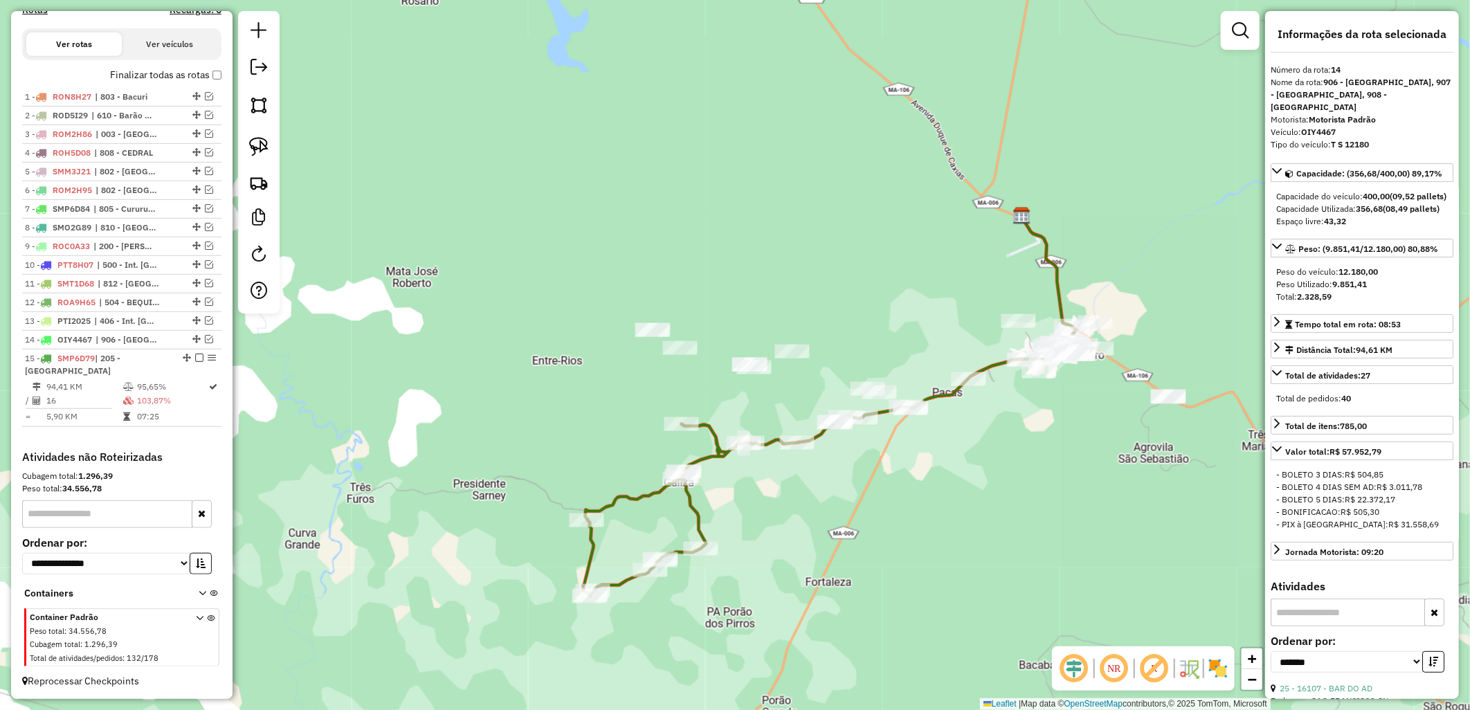
scroll to position [446, 0]
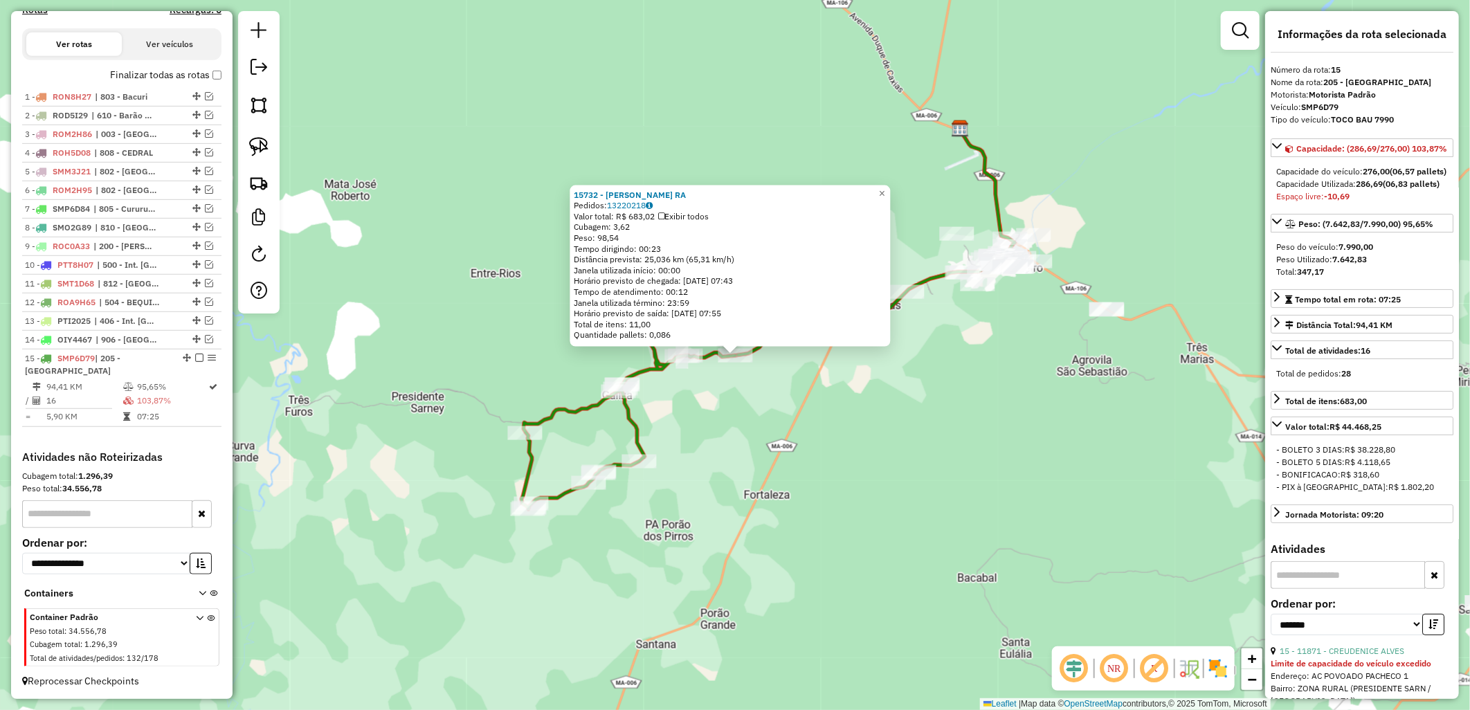
click at [790, 437] on div "15732 - REGINALDO MIGUENS RA Pedidos: 13220218 Valor total: R$ 683,02 Exibir to…" at bounding box center [735, 355] width 1470 height 710
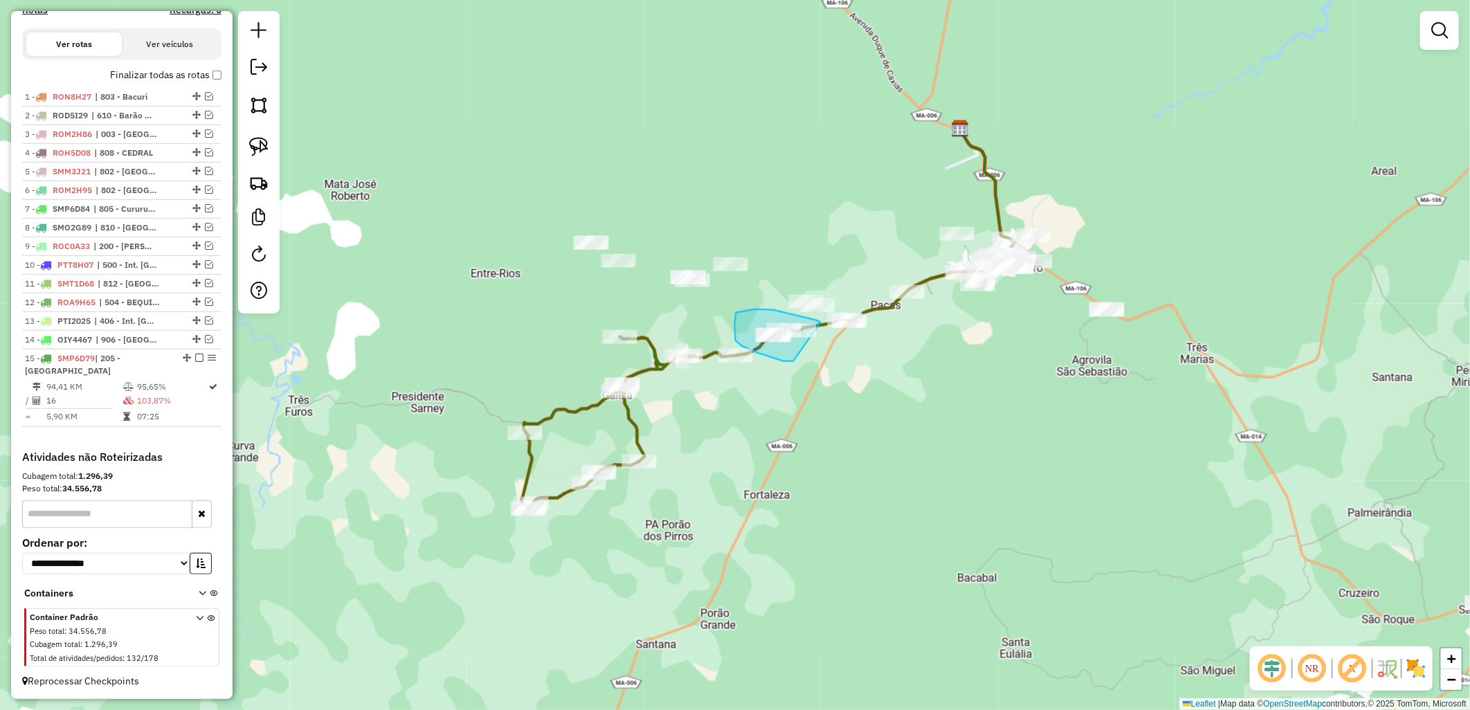
drag, startPoint x: 790, startPoint y: 362, endPoint x: 824, endPoint y: 325, distance: 49.9
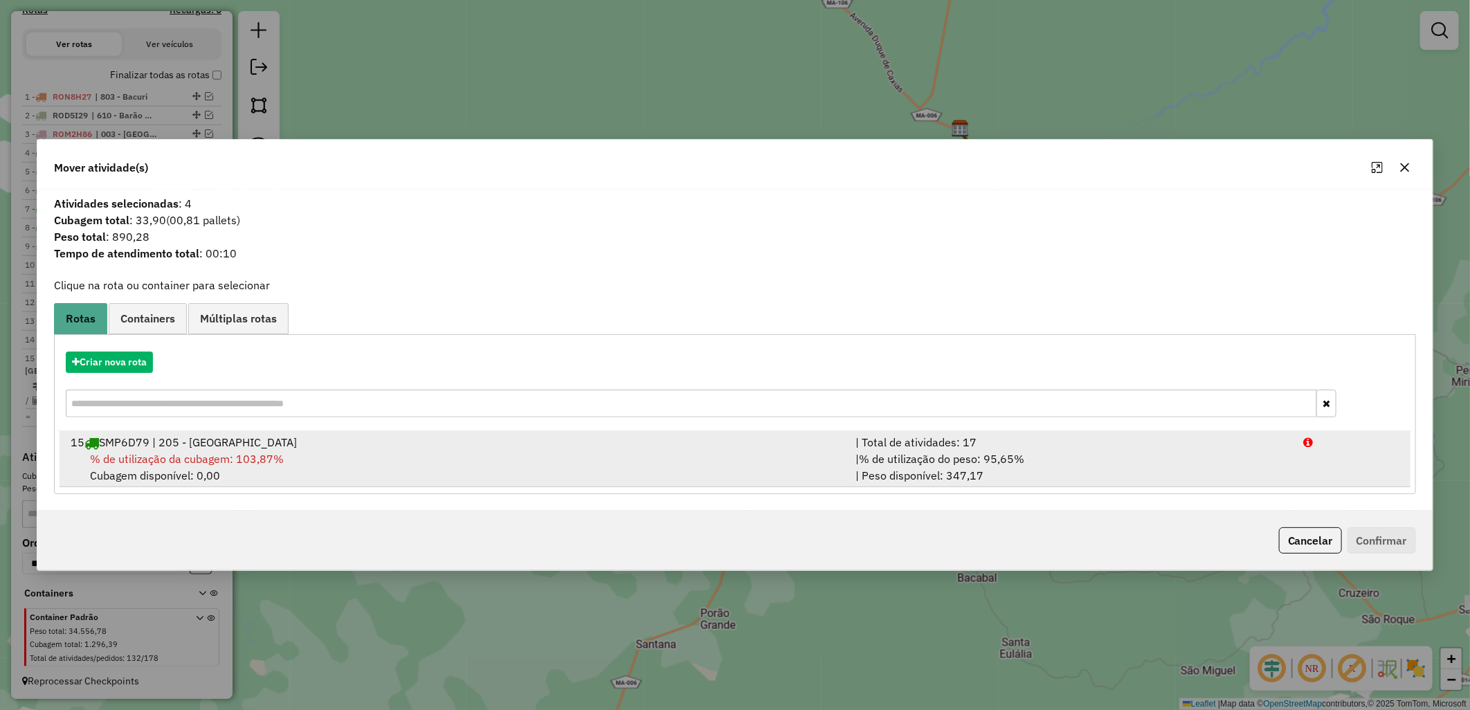
drag, startPoint x: 556, startPoint y: 454, endPoint x: 714, endPoint y: 461, distance: 158.6
click at [556, 454] on div "% de utilização da cubagem: 103,87% Cubagem disponível: 0,00" at bounding box center [454, 466] width 785 height 33
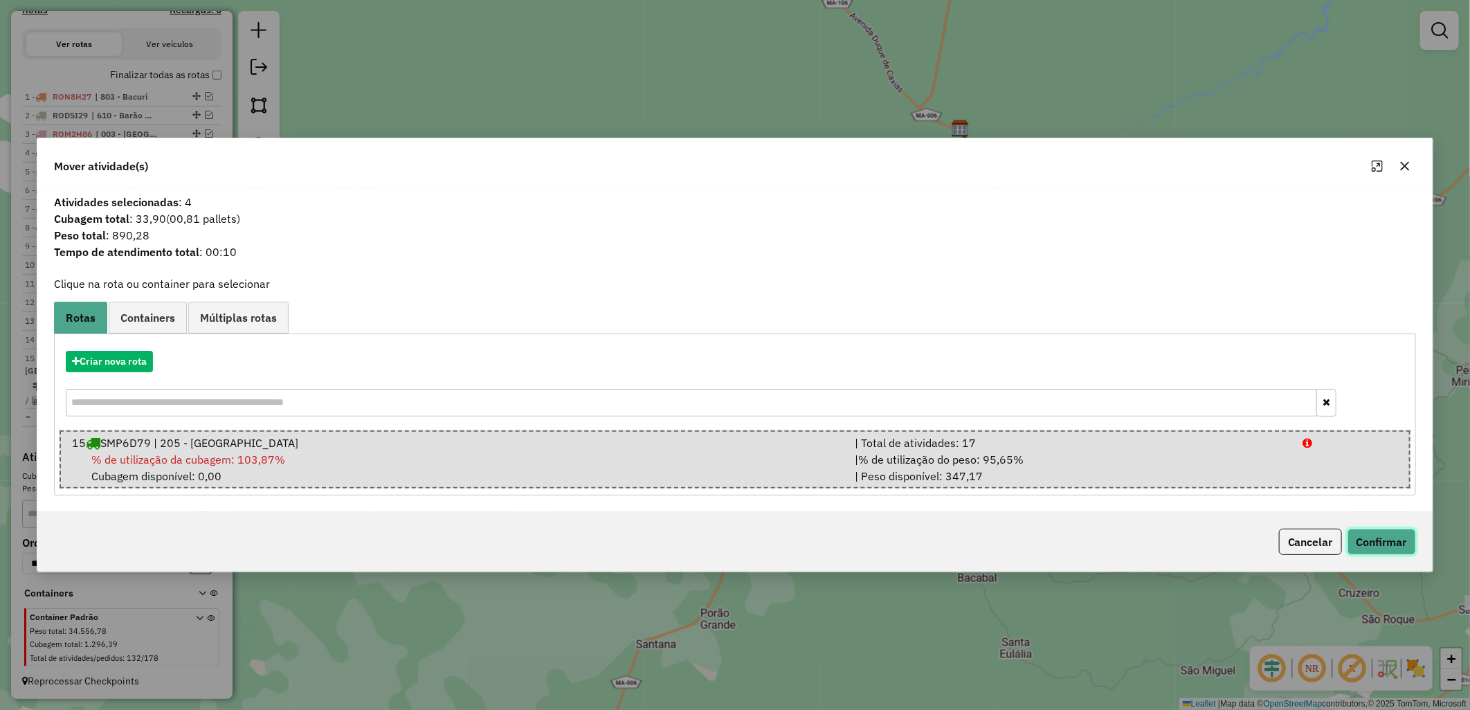
click at [1357, 536] on button "Confirmar" at bounding box center [1381, 542] width 68 height 26
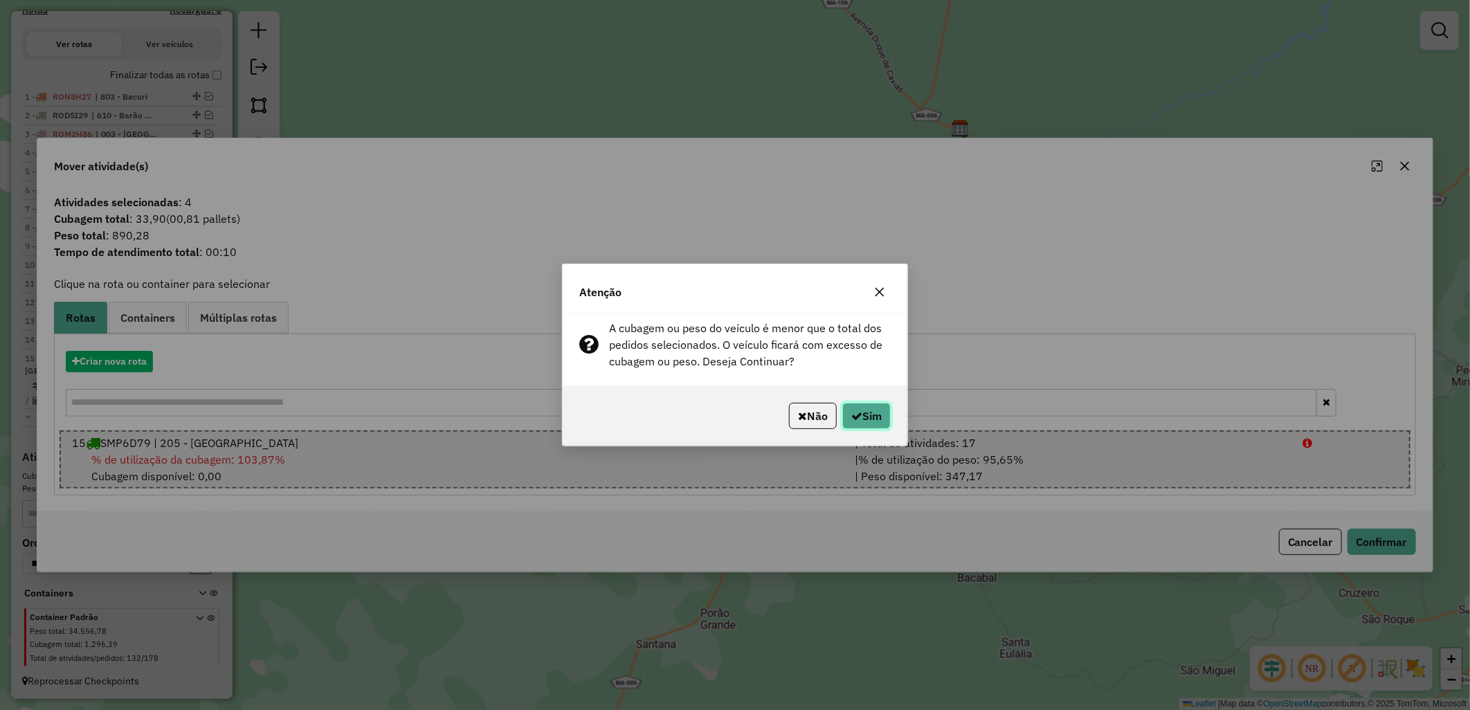
click at [886, 415] on button "Sim" at bounding box center [866, 416] width 48 height 26
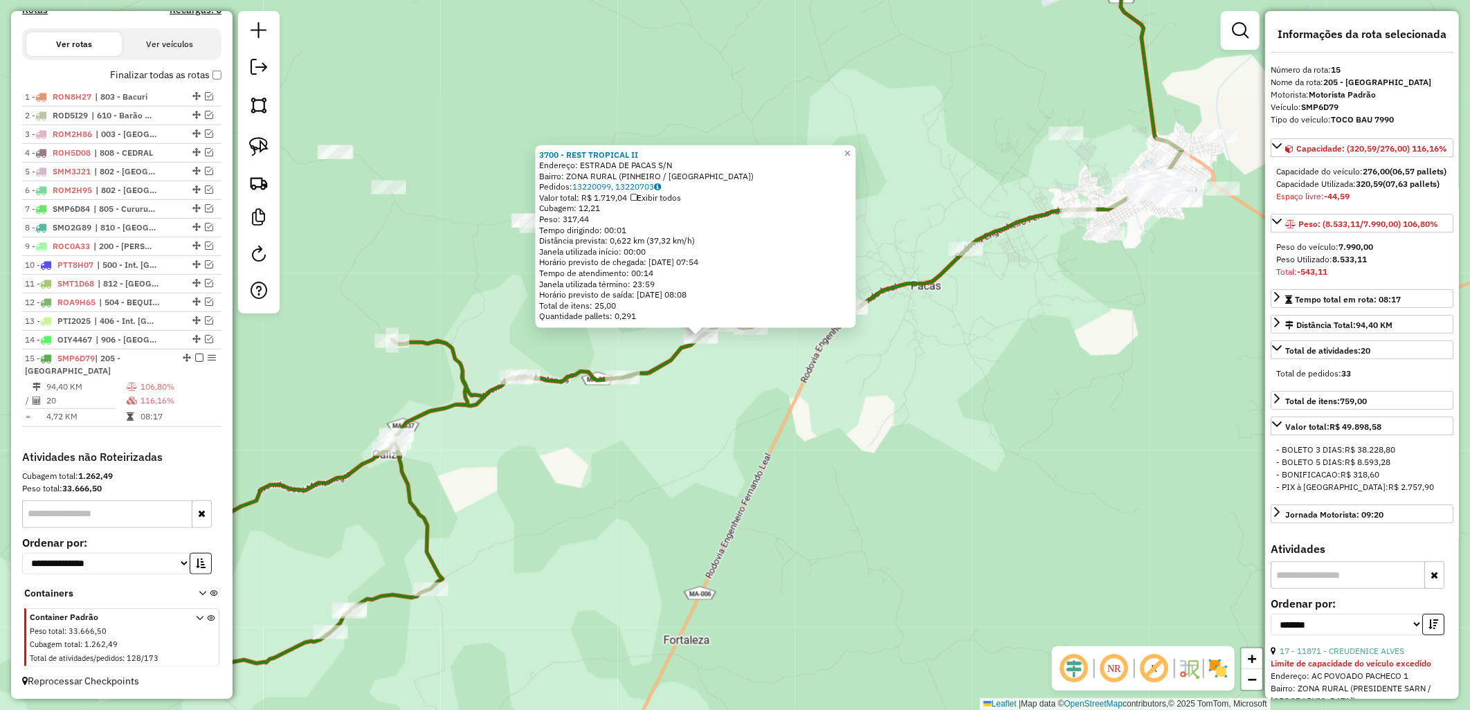
click at [760, 354] on div "3700 - REST TROPICAL II Endereço: ESTRADA DE PACAS S/N Bairro: ZONA RURAL (PINH…" at bounding box center [735, 355] width 1470 height 710
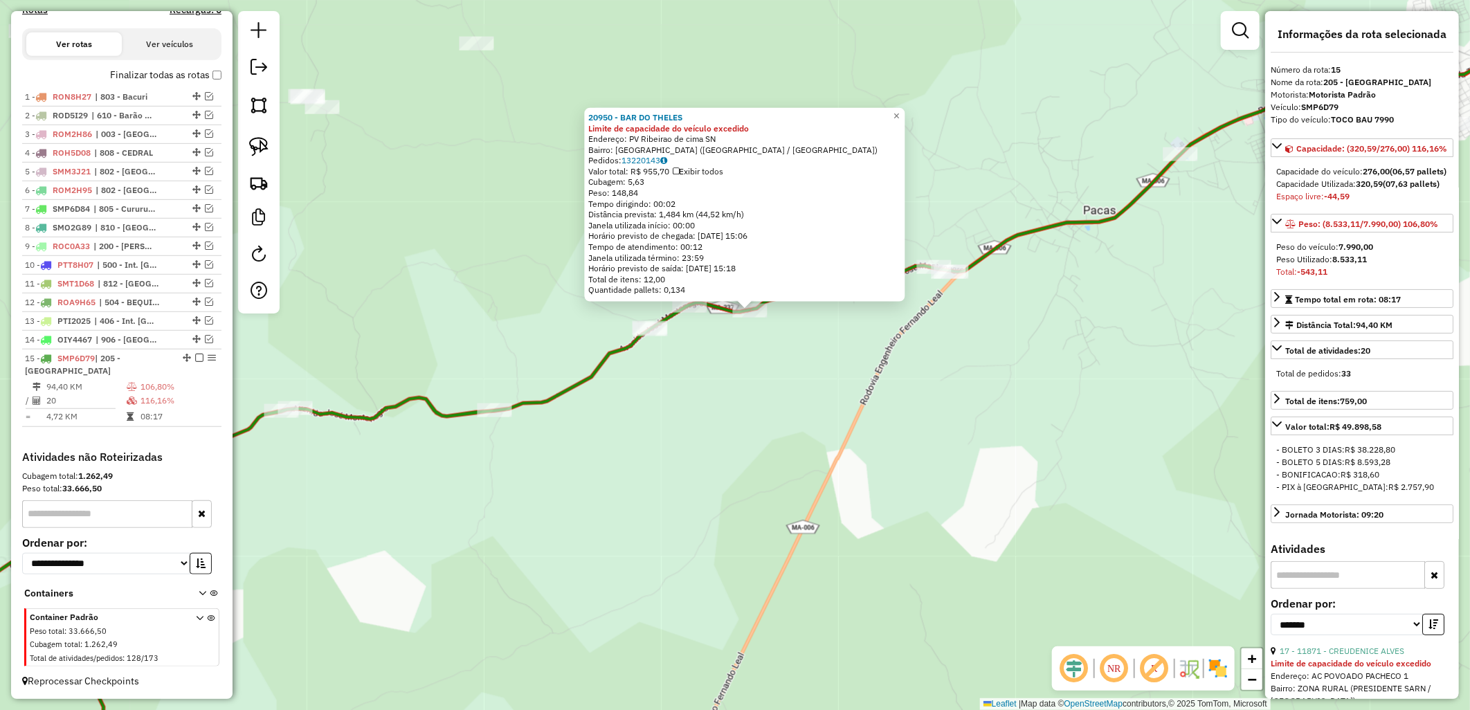
click at [690, 294] on div "Quantidade pallets: 0,134" at bounding box center [745, 289] width 312 height 11
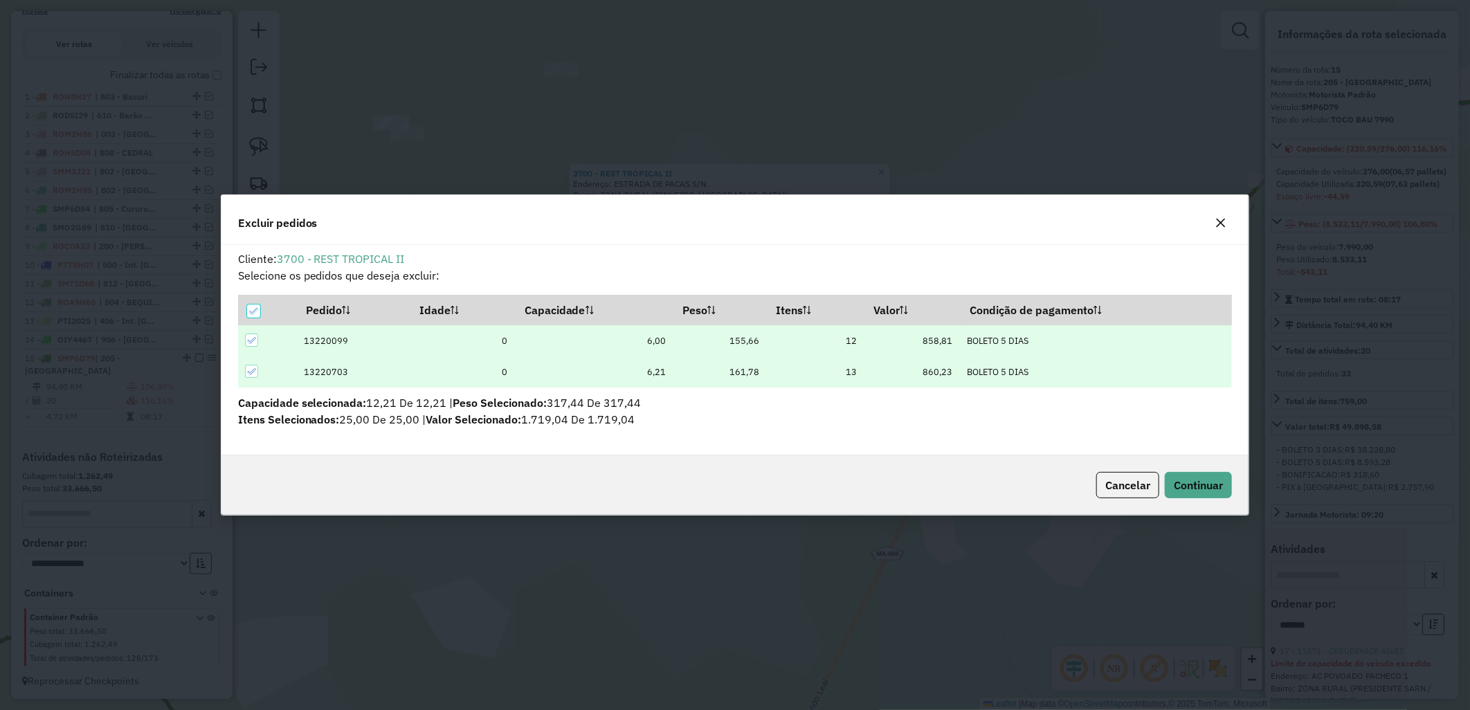
scroll to position [0, 0]
click at [1198, 469] on div "Cancelar Continuar" at bounding box center [734, 485] width 1027 height 60
click at [1205, 476] on button "Continuar" at bounding box center [1197, 485] width 67 height 26
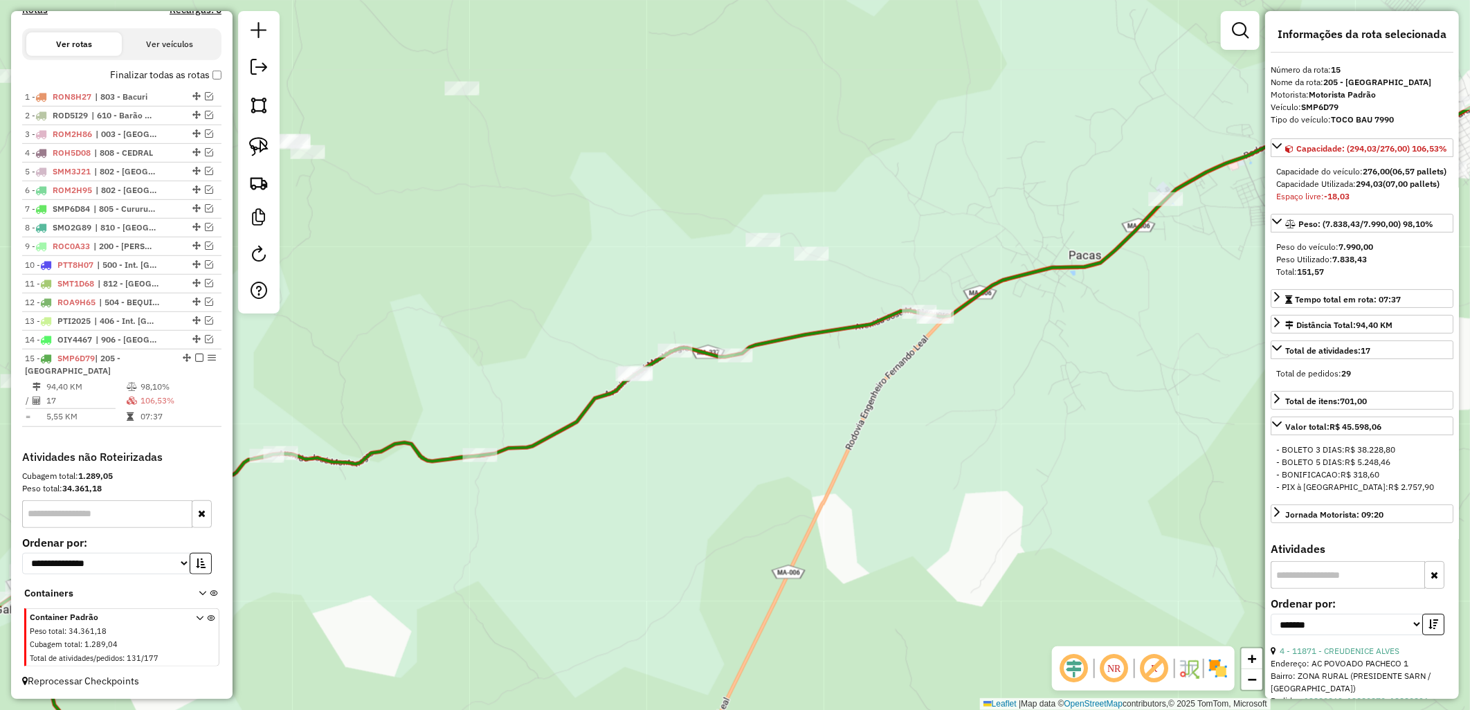
click at [195, 80] on label "Finalizar todas as rotas" at bounding box center [165, 75] width 111 height 15
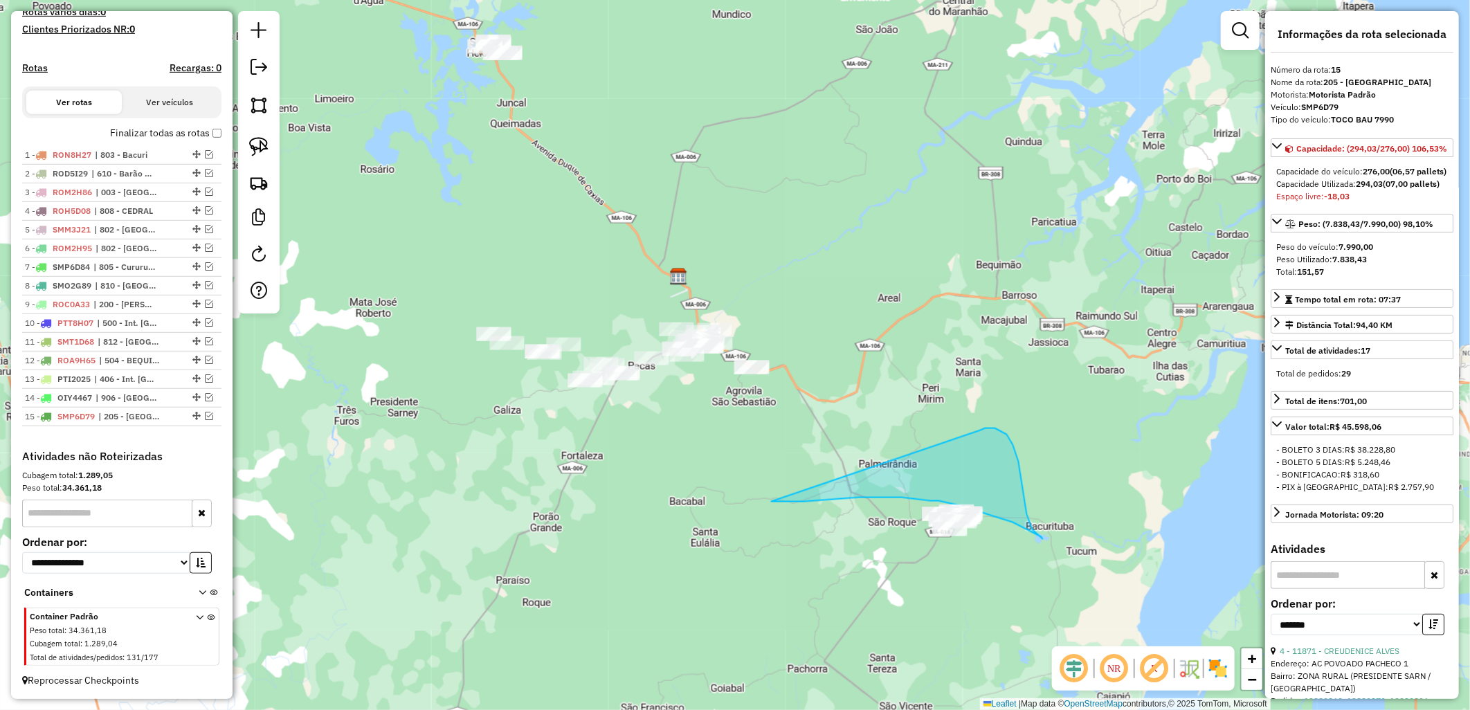
drag, startPoint x: 804, startPoint y: 501, endPoint x: 980, endPoint y: 430, distance: 190.3
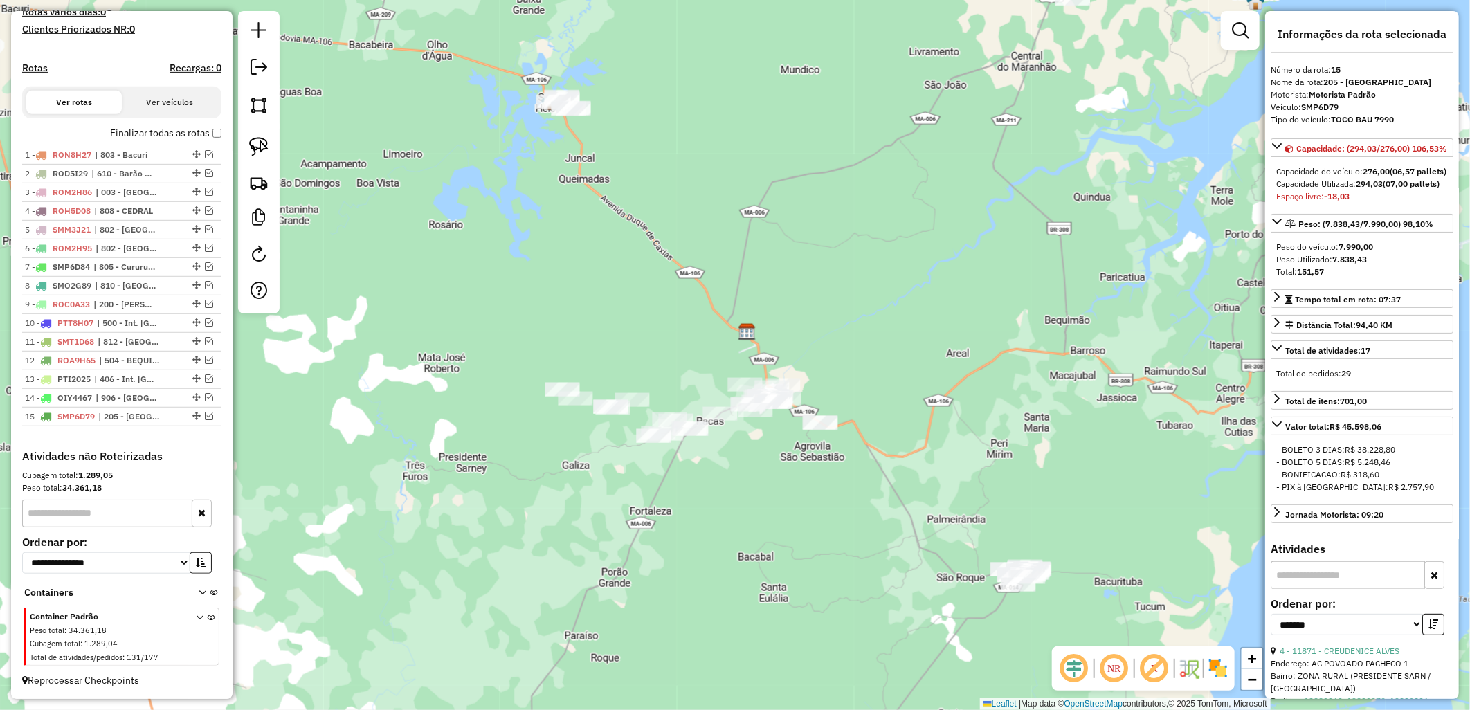
drag, startPoint x: 747, startPoint y: 180, endPoint x: 652, endPoint y: 431, distance: 268.7
click at [601, 132] on div "Janela de atendimento Grade de atendimento Capacidade Transportadoras Veículos …" at bounding box center [735, 355] width 1470 height 710
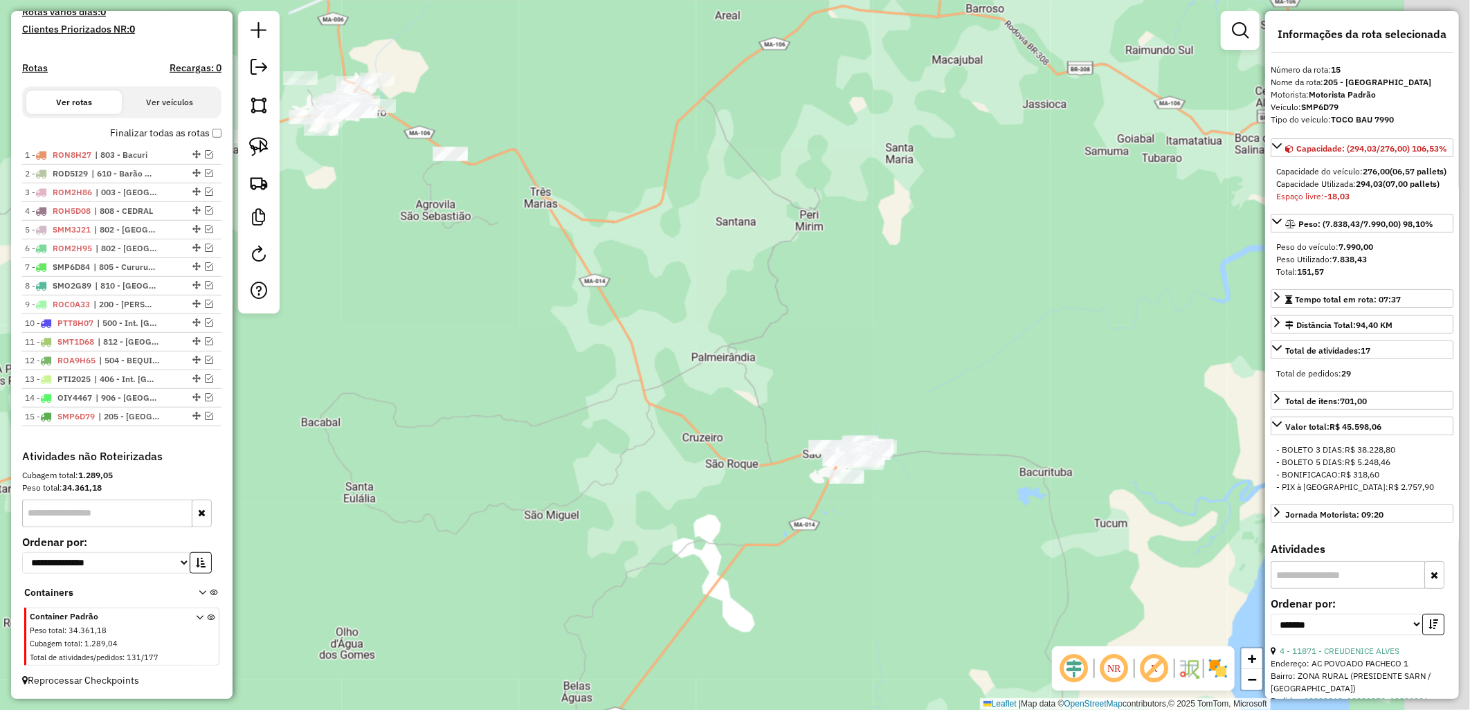
drag, startPoint x: 771, startPoint y: 523, endPoint x: 787, endPoint y: 491, distance: 35.9
click at [758, 520] on div "Janela de atendimento Grade de atendimento Capacidade Transportadoras Veículos …" at bounding box center [735, 355] width 1470 height 710
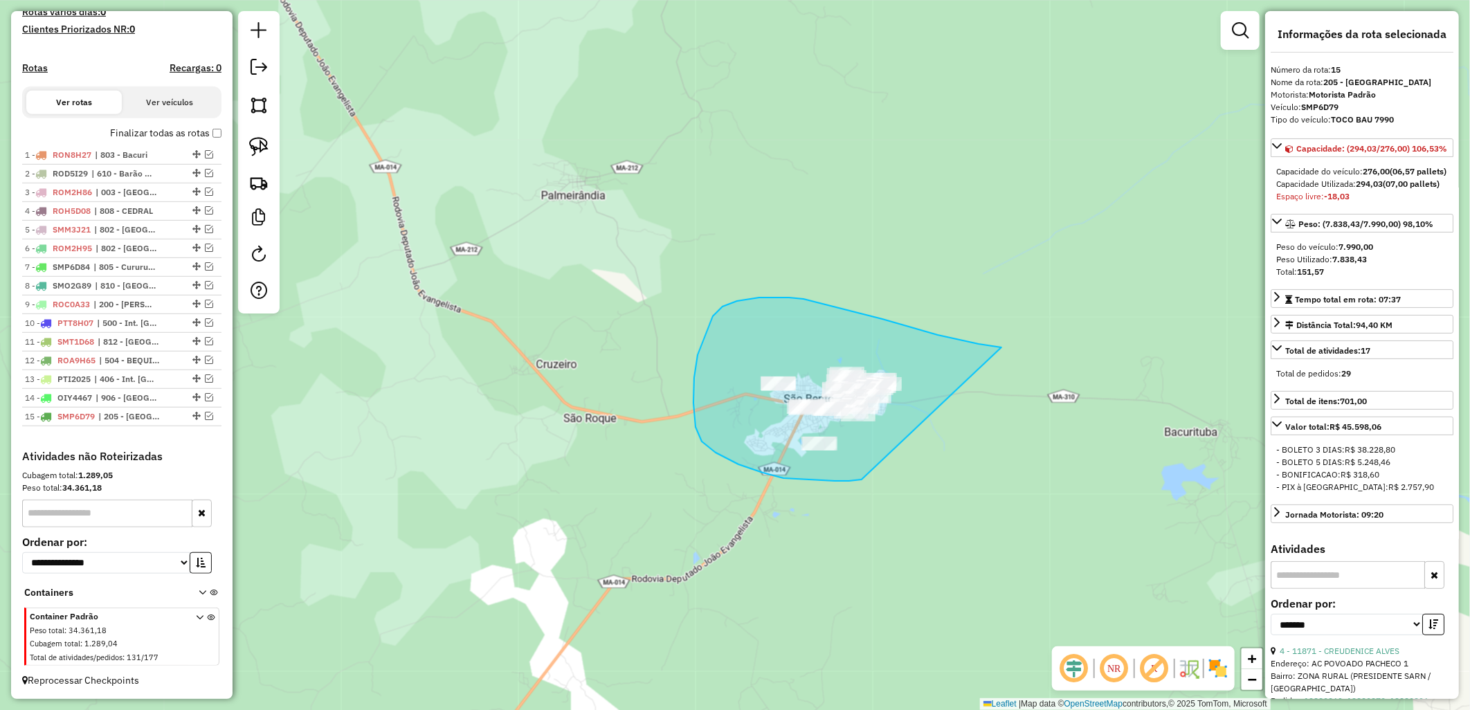
drag, startPoint x: 861, startPoint y: 479, endPoint x: 1039, endPoint y: 349, distance: 220.3
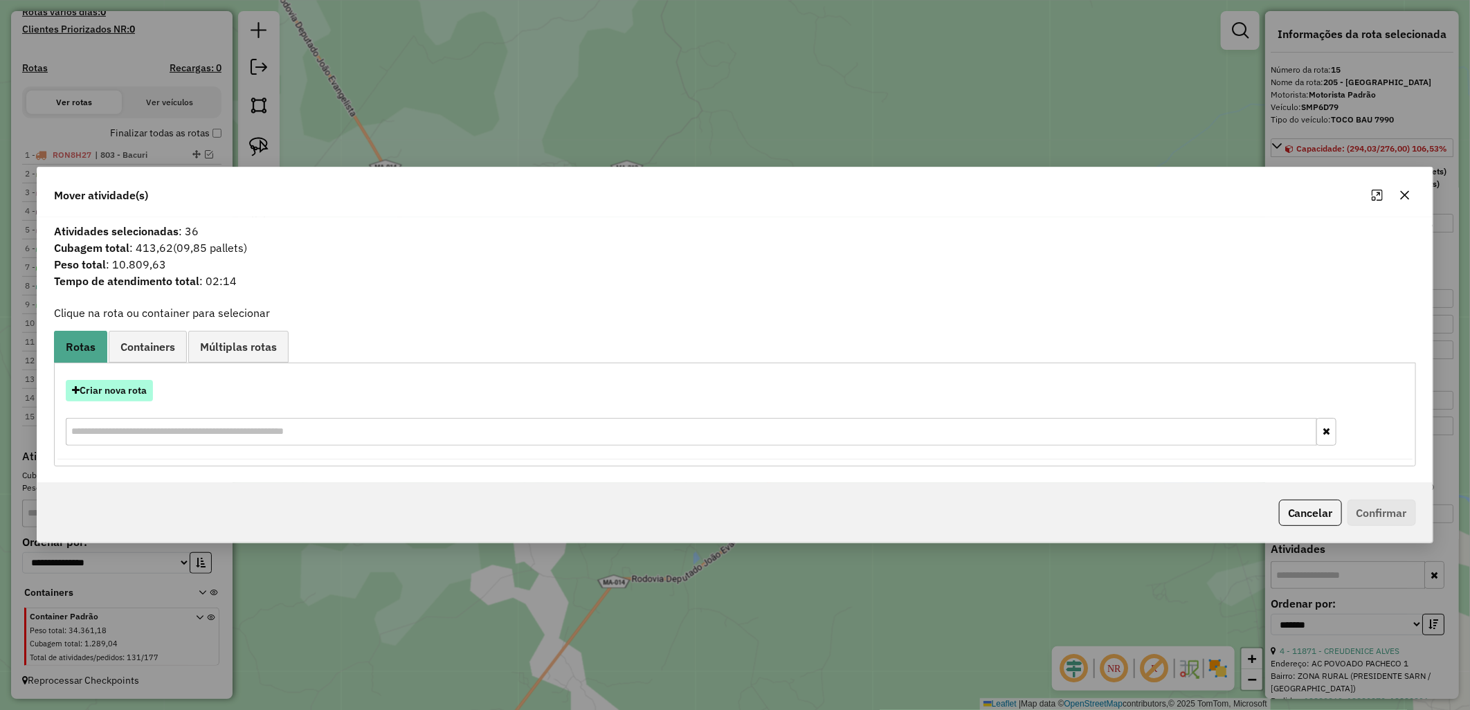
click at [142, 391] on button "Criar nova rota" at bounding box center [109, 390] width 87 height 21
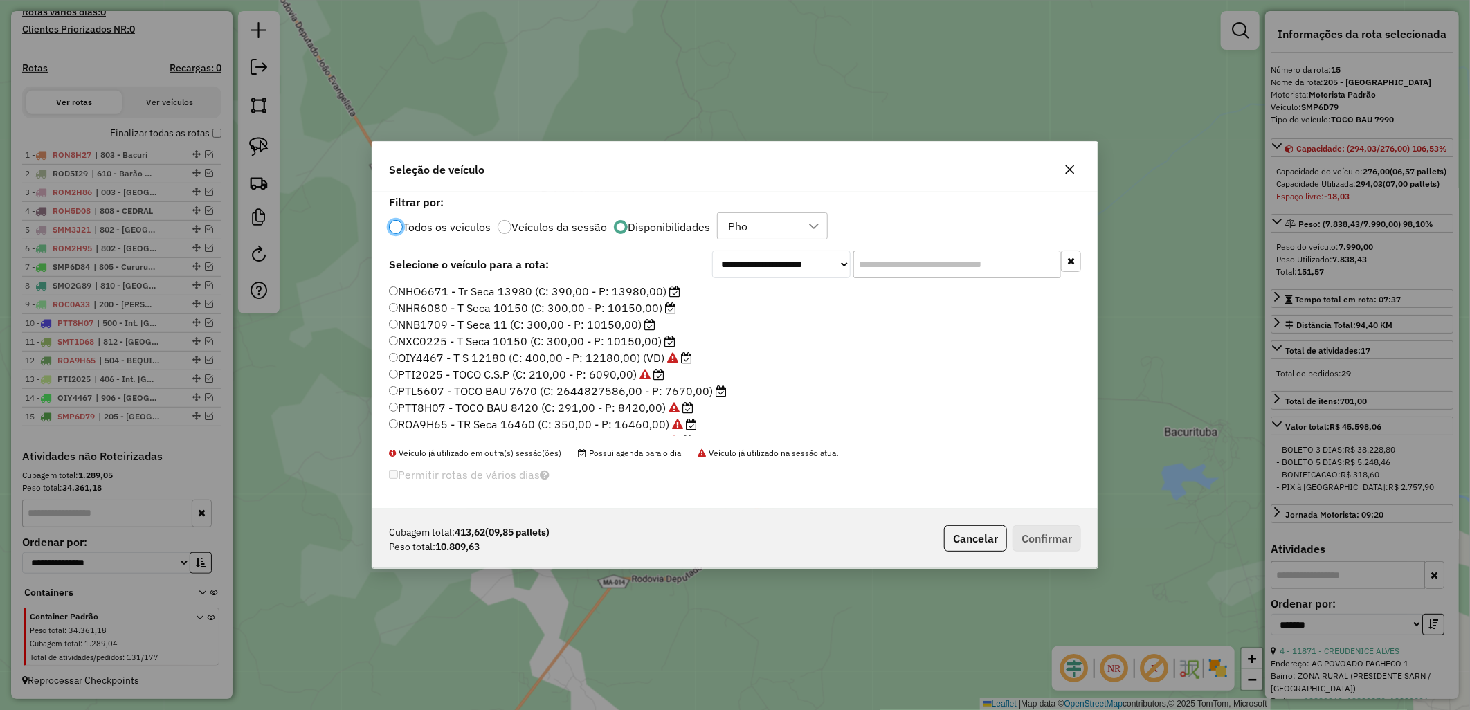
scroll to position [8, 3]
click at [566, 388] on label "PTL5607 - TOCO BAU 7670 (C: 2644827586,00 - P: 7670,00)" at bounding box center [558, 391] width 338 height 17
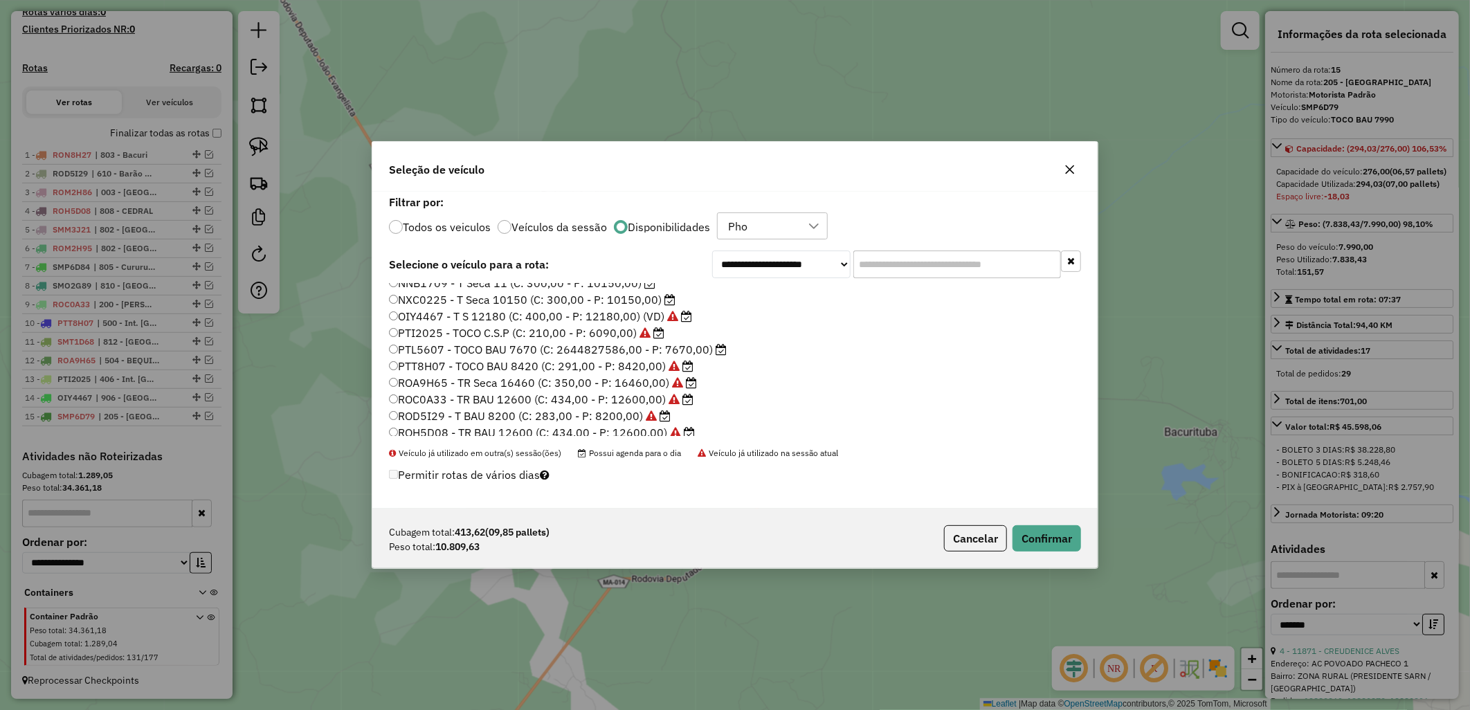
scroll to position [0, 0]
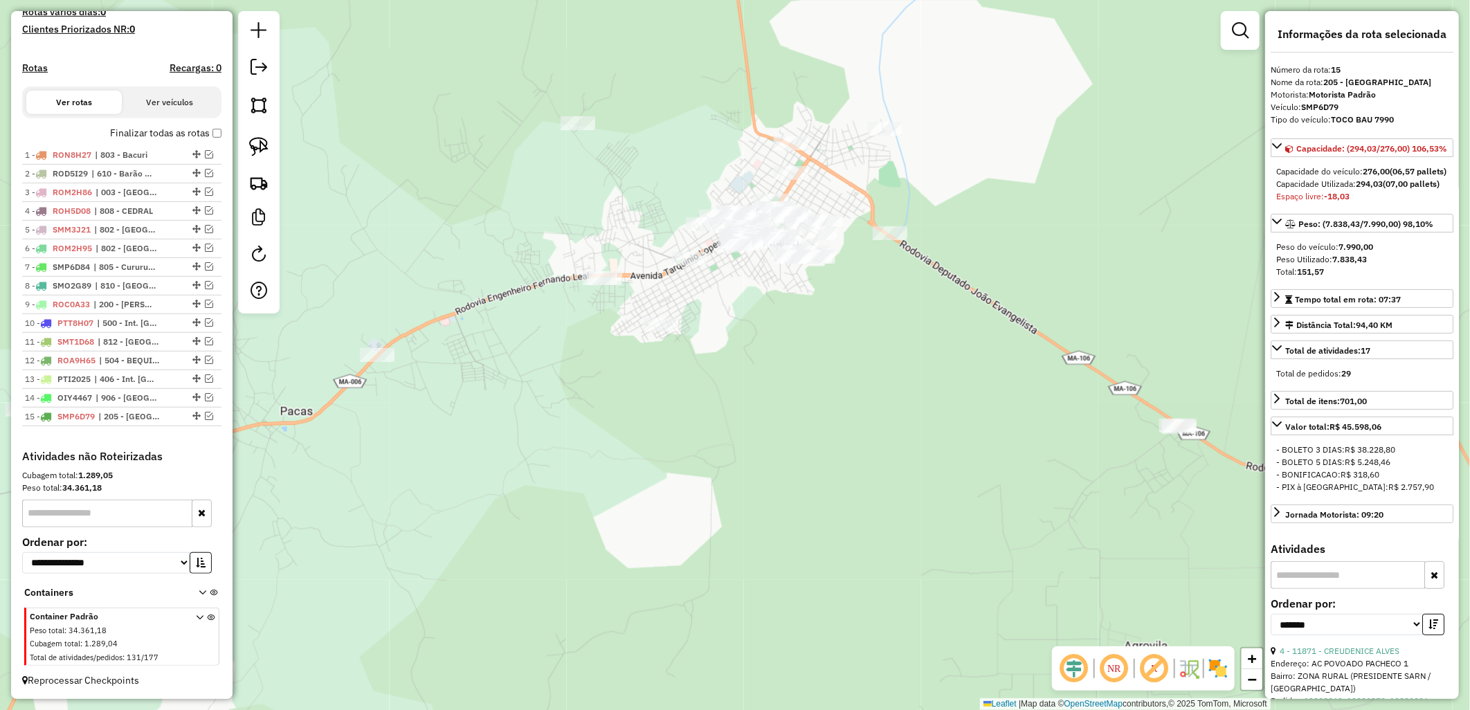
drag, startPoint x: 1216, startPoint y: 675, endPoint x: 1212, endPoint y: 667, distance: 9.0
click at [1216, 675] on img at bounding box center [1218, 668] width 22 height 22
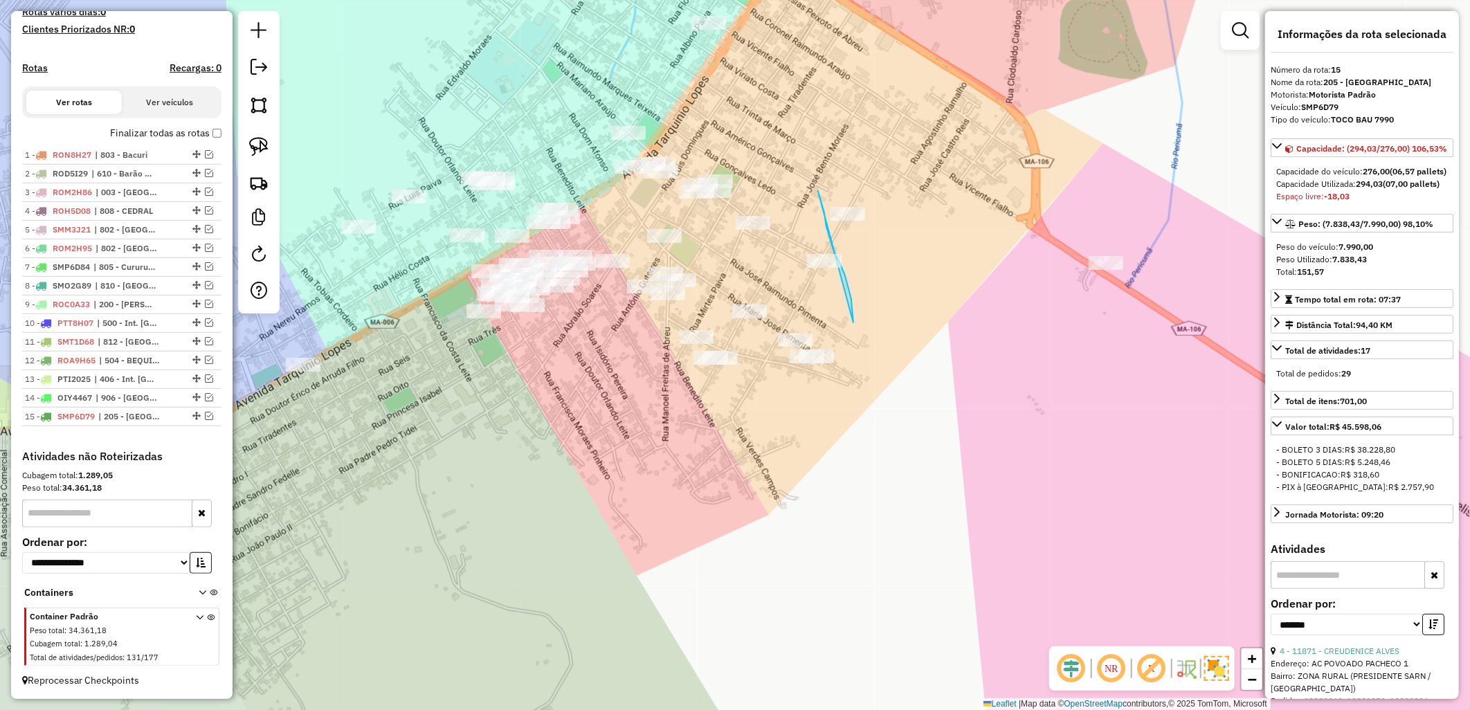
drag, startPoint x: 818, startPoint y: 191, endPoint x: 855, endPoint y: 327, distance: 141.2
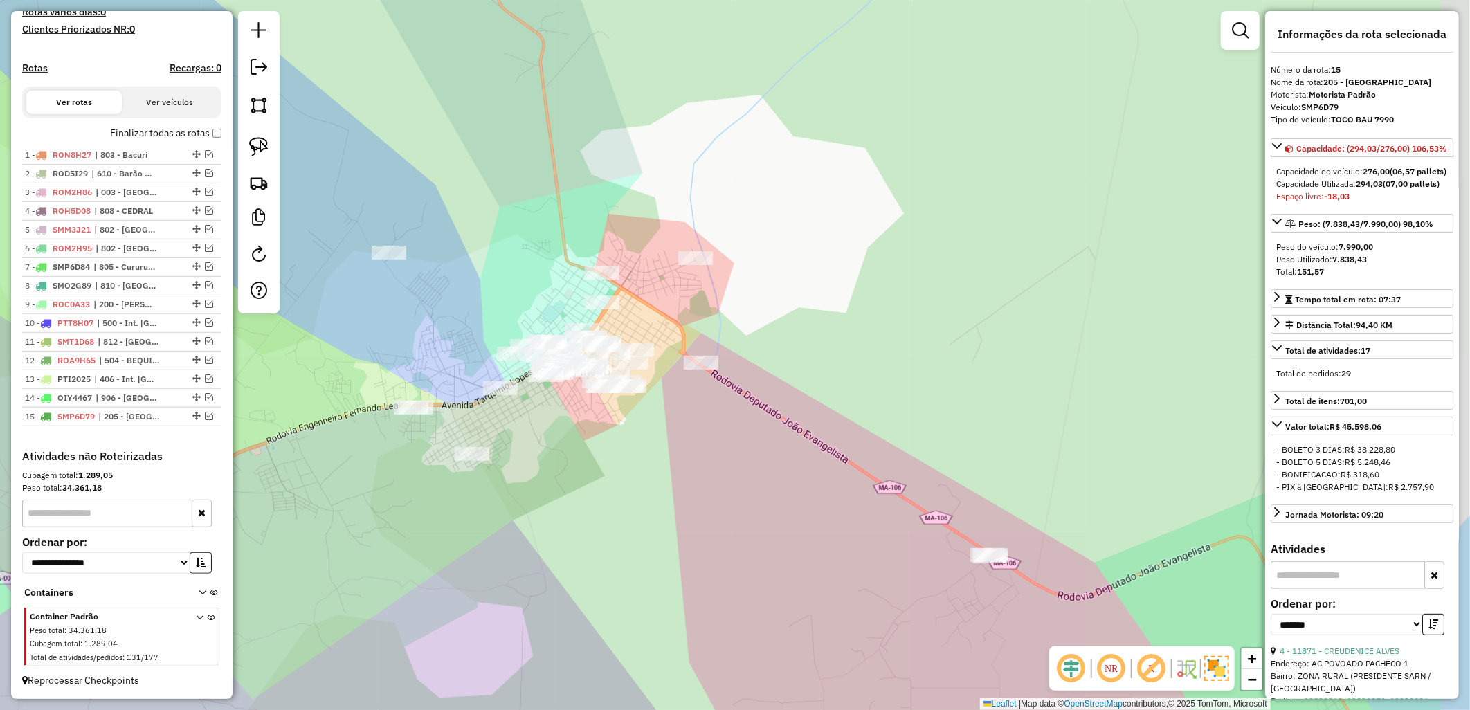
drag, startPoint x: 735, startPoint y: 478, endPoint x: 630, endPoint y: 278, distance: 225.6
click at [634, 284] on div "Janela de atendimento Grade de atendimento Capacidade Transportadoras Veículos …" at bounding box center [735, 355] width 1470 height 710
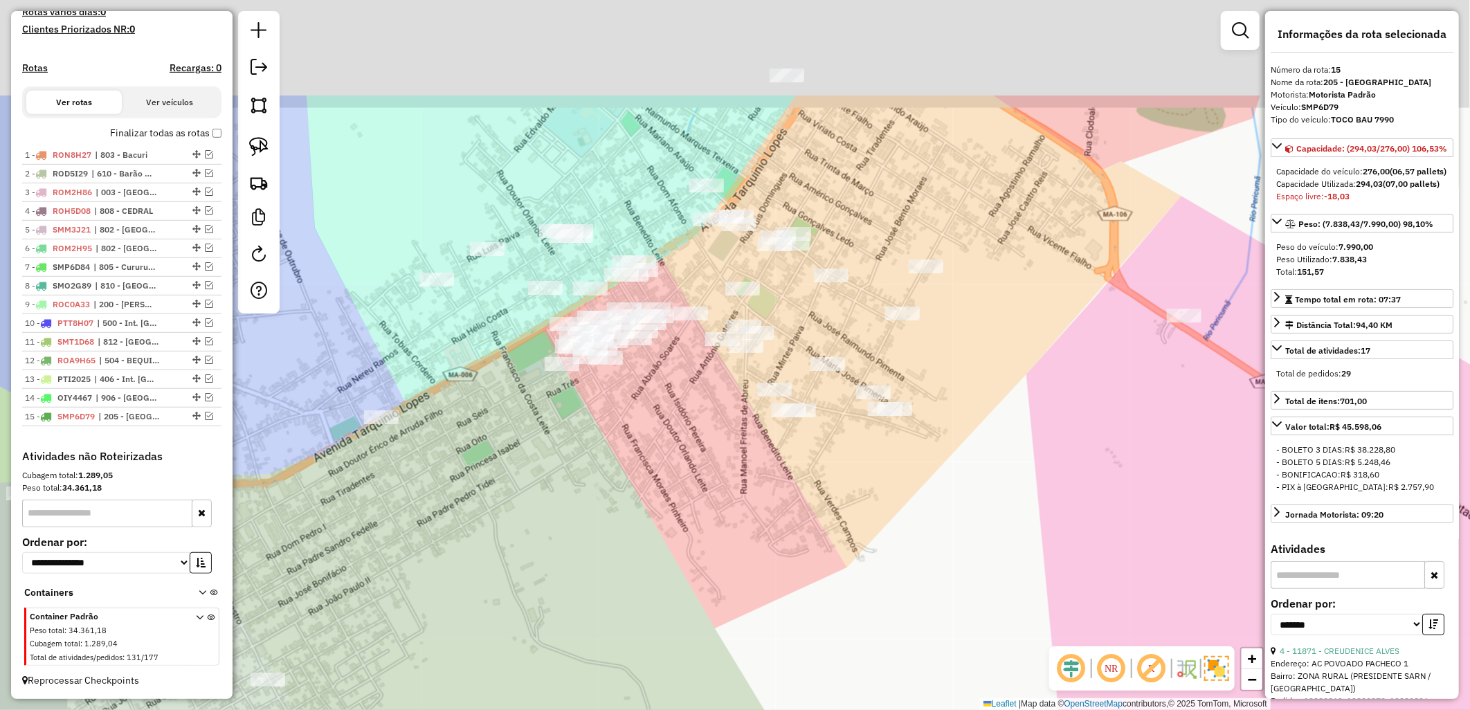
drag, startPoint x: 659, startPoint y: 446, endPoint x: 646, endPoint y: 430, distance: 21.2
click at [659, 447] on div "Janela de atendimento Grade de atendimento Capacidade Transportadoras Veículos …" at bounding box center [735, 355] width 1470 height 710
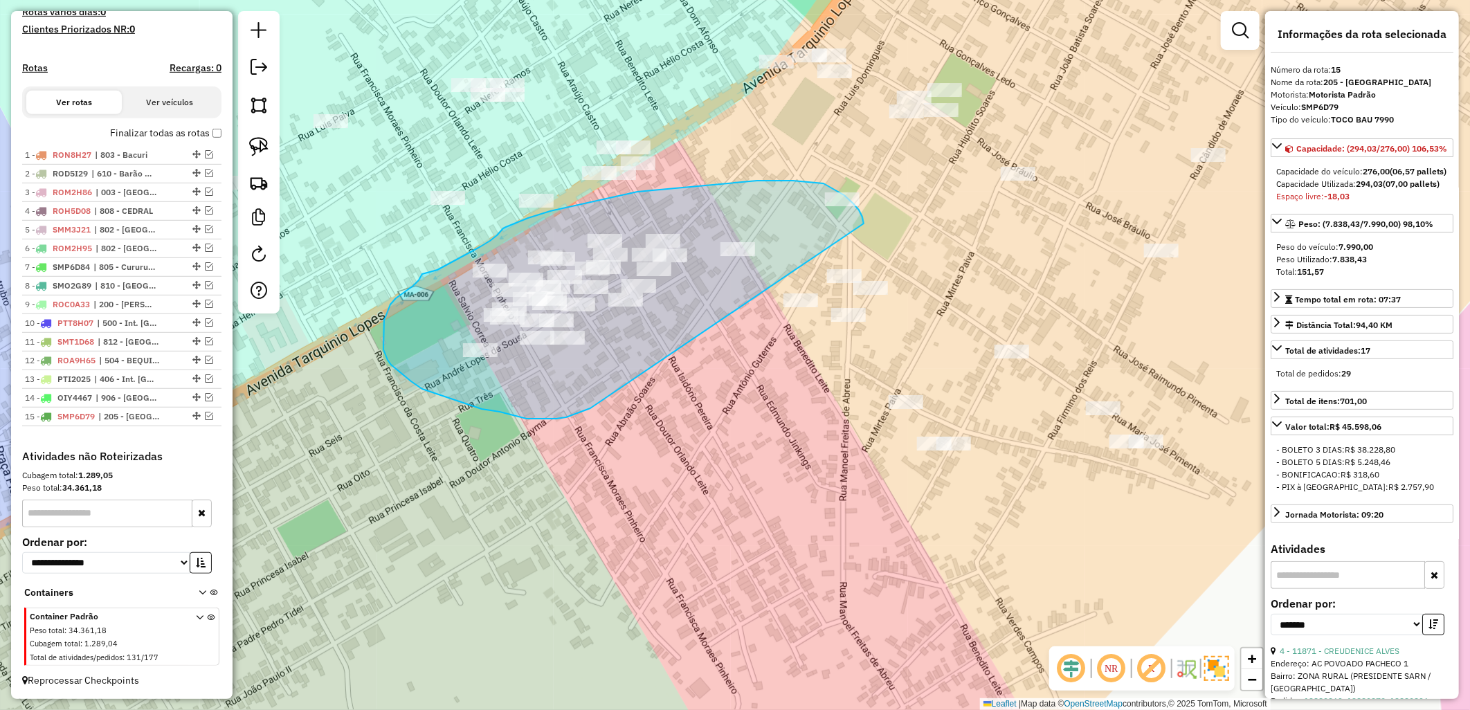
drag, startPoint x: 556, startPoint y: 419, endPoint x: 864, endPoint y: 223, distance: 363.9
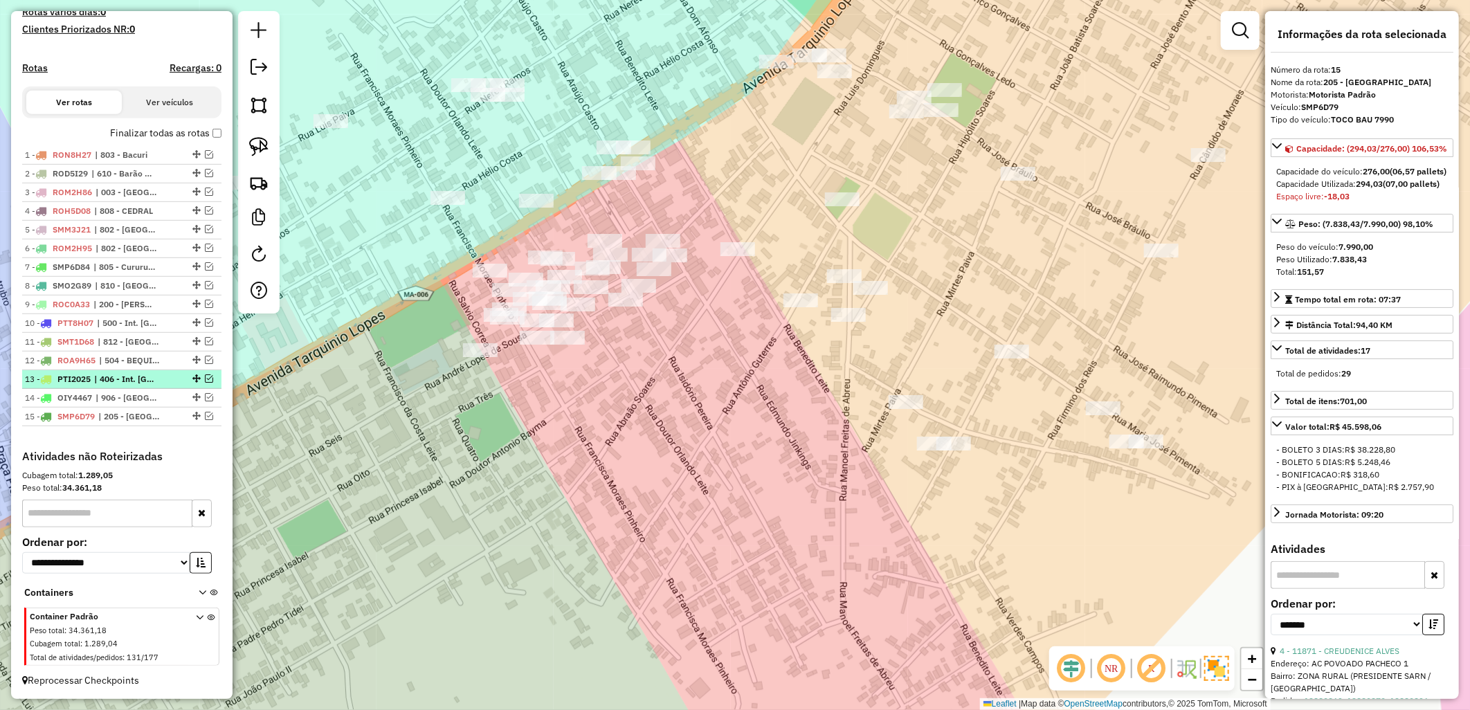
click at [205, 376] on em at bounding box center [209, 378] width 8 height 8
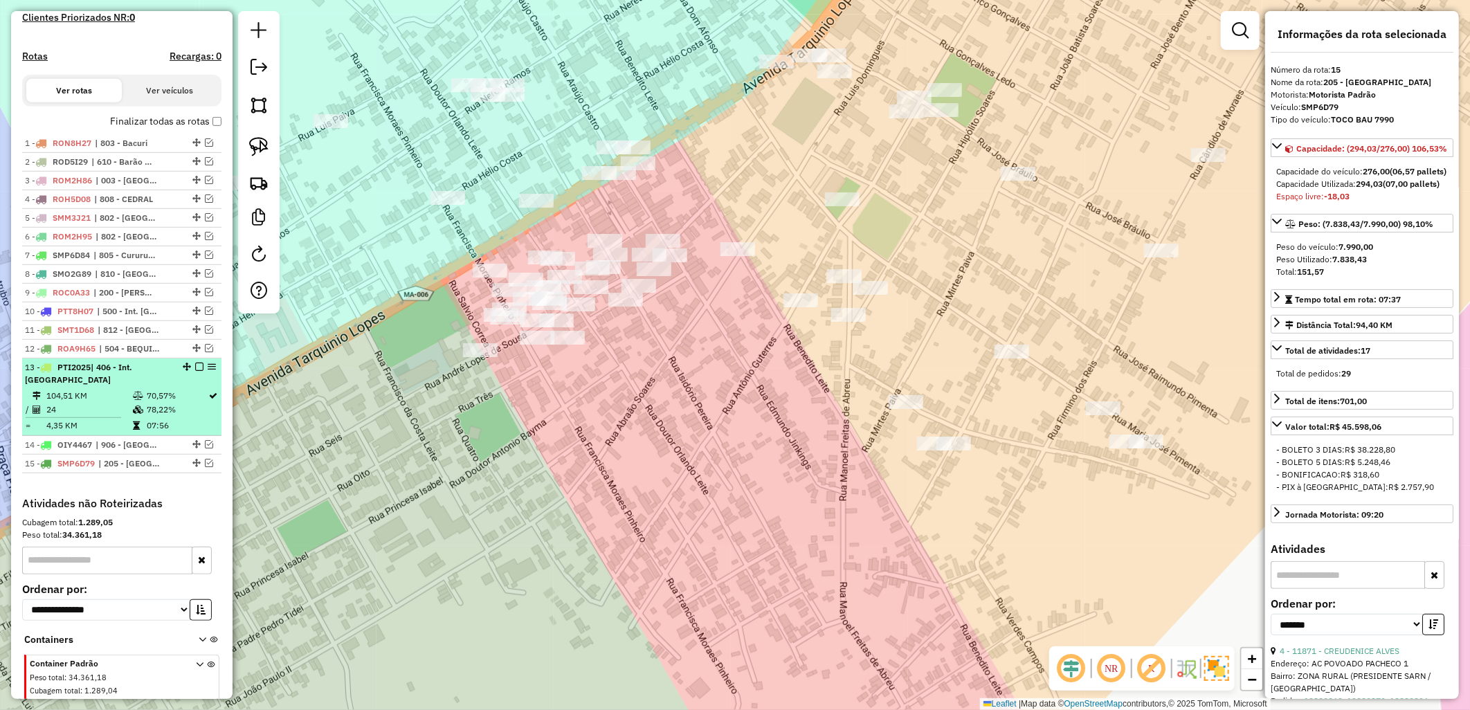
click at [151, 385] on div "13 - PTI2025 | 406 - Int. Palmeirândia" at bounding box center [98, 373] width 147 height 25
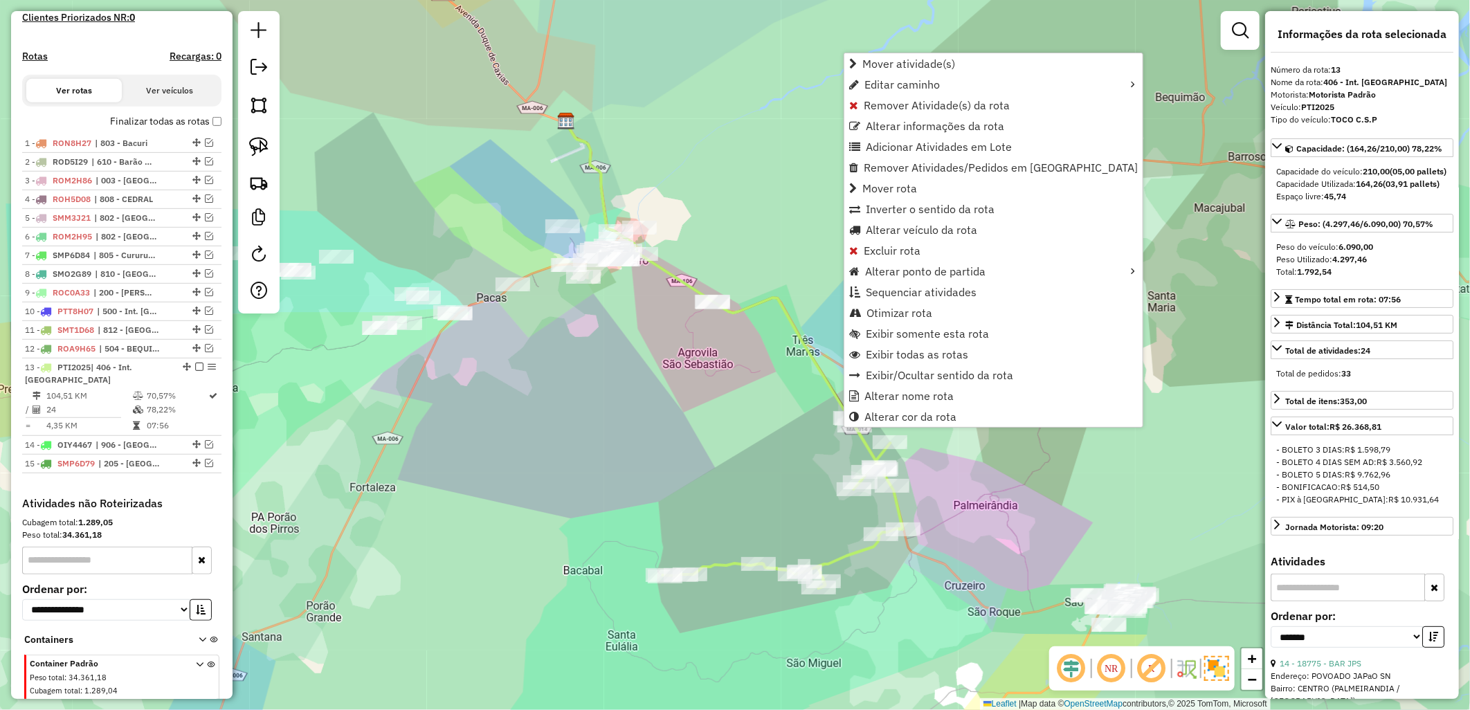
scroll to position [459, 0]
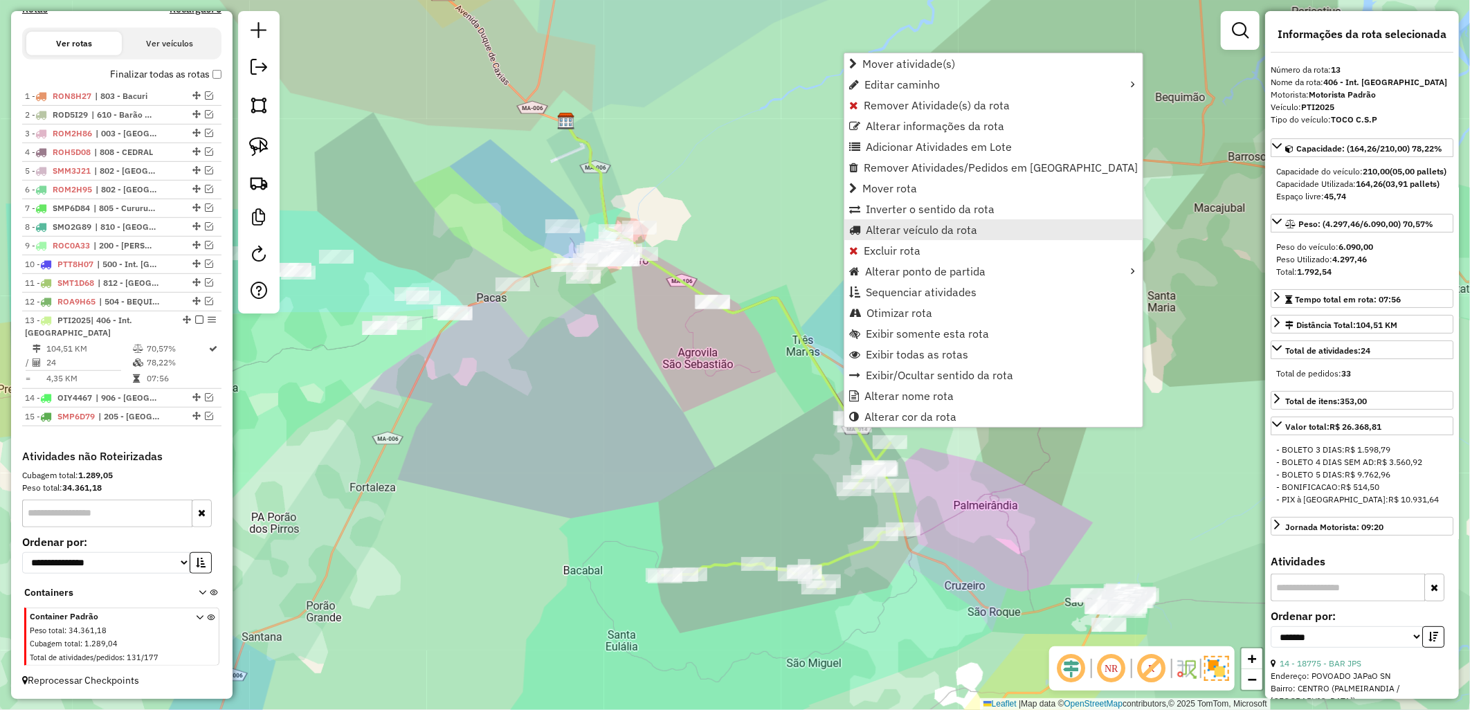
click at [877, 231] on span "Alterar veículo da rota" at bounding box center [921, 229] width 111 height 11
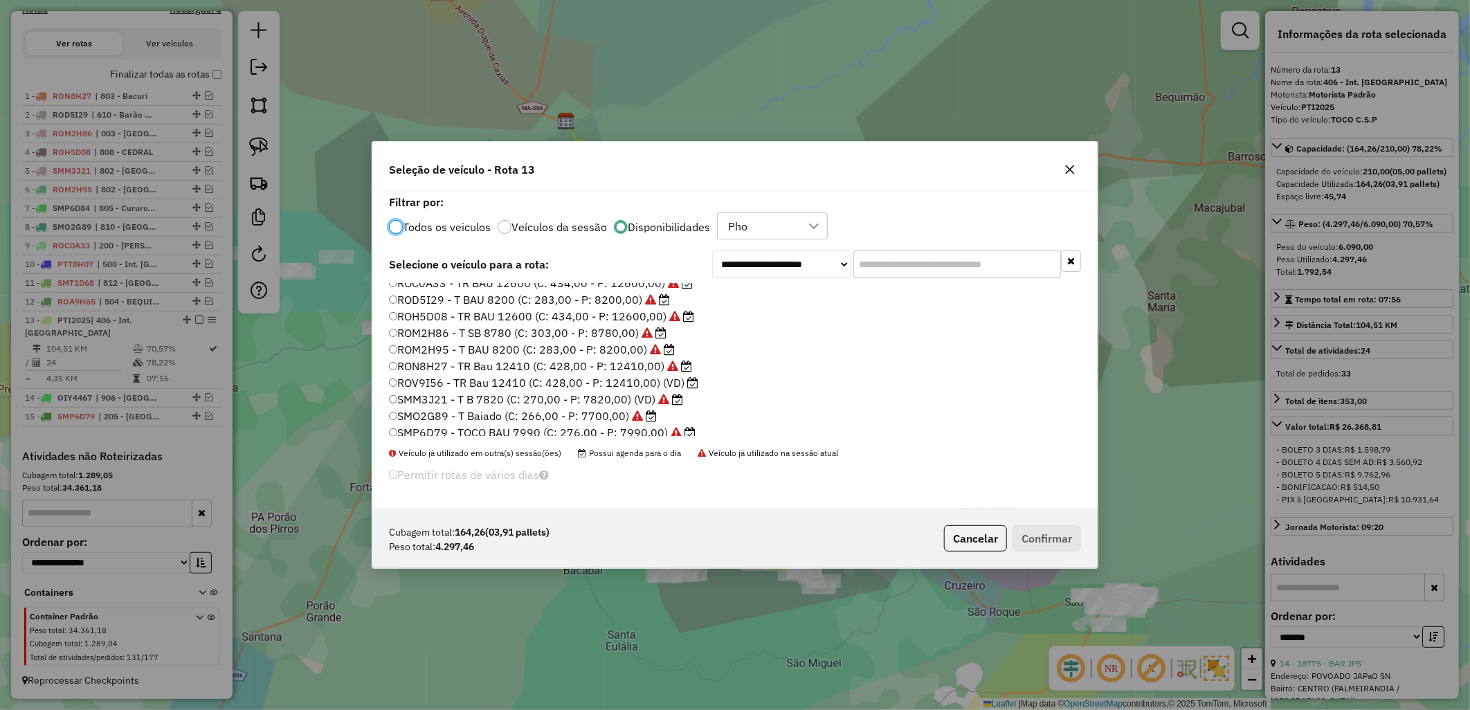
scroll to position [196, 0]
click at [648, 340] on label "ROV9I56 - TR Bau 12410 (C: 428,00 - P: 12410,00) (VD)" at bounding box center [543, 344] width 309 height 17
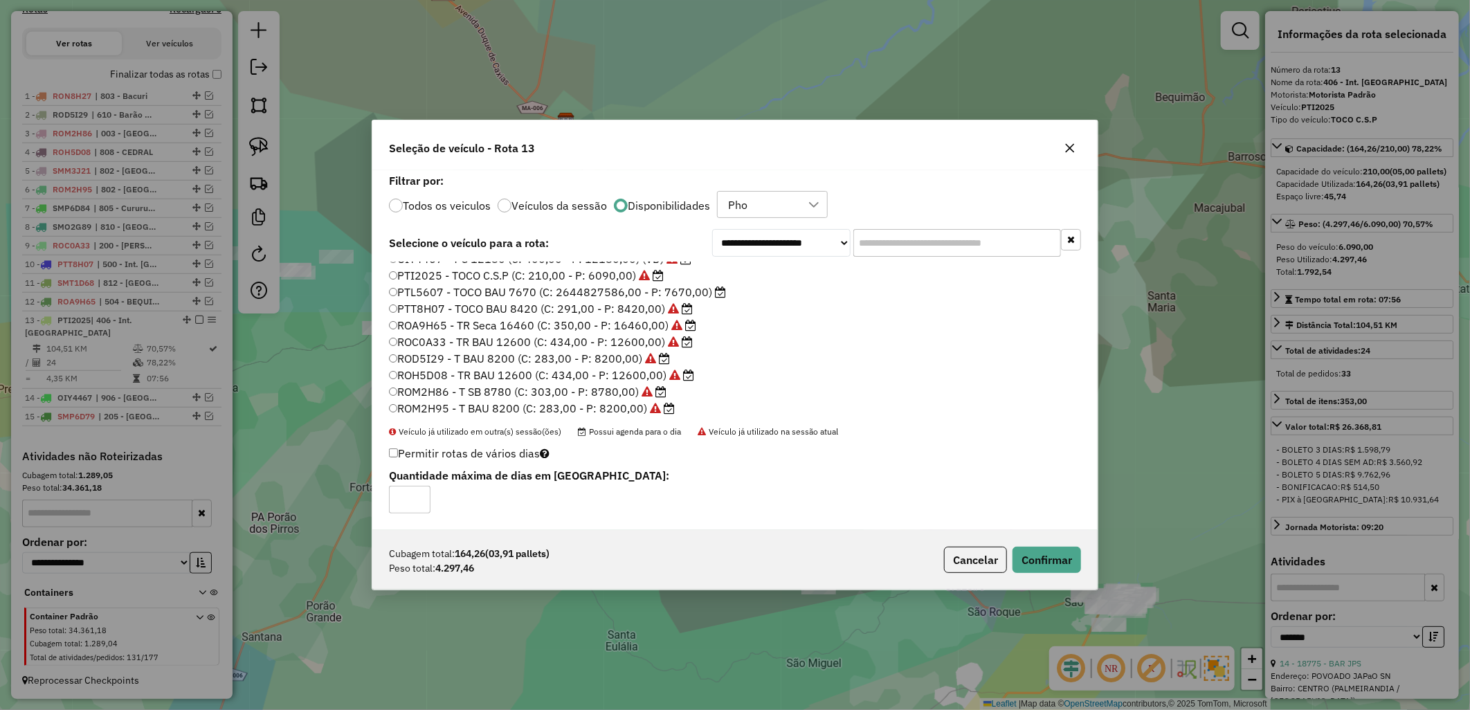
scroll to position [42, 0]
click at [565, 317] on label "PTI2025 - TOCO C.S.P (C: 210,00 - P: 6090,00)" at bounding box center [526, 310] width 275 height 17
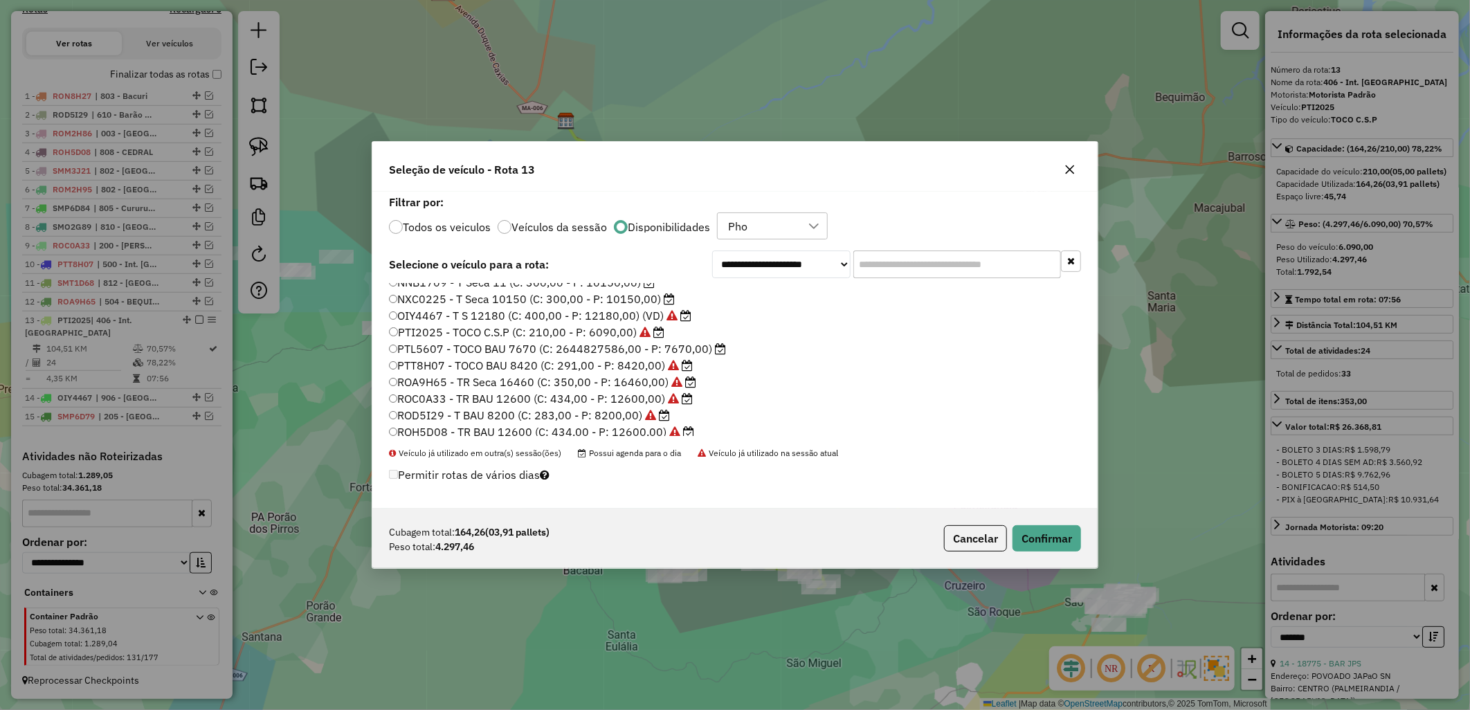
click at [621, 330] on label "PTI2025 - TOCO C.S.P (C: 210,00 - P: 6090,00)" at bounding box center [526, 332] width 275 height 17
click at [651, 350] on label "PTL5607 - TOCO BAU 7670 (C: 2644827586,00 - P: 7670,00)" at bounding box center [557, 348] width 337 height 17
click at [1063, 535] on button "Confirmar" at bounding box center [1046, 538] width 68 height 26
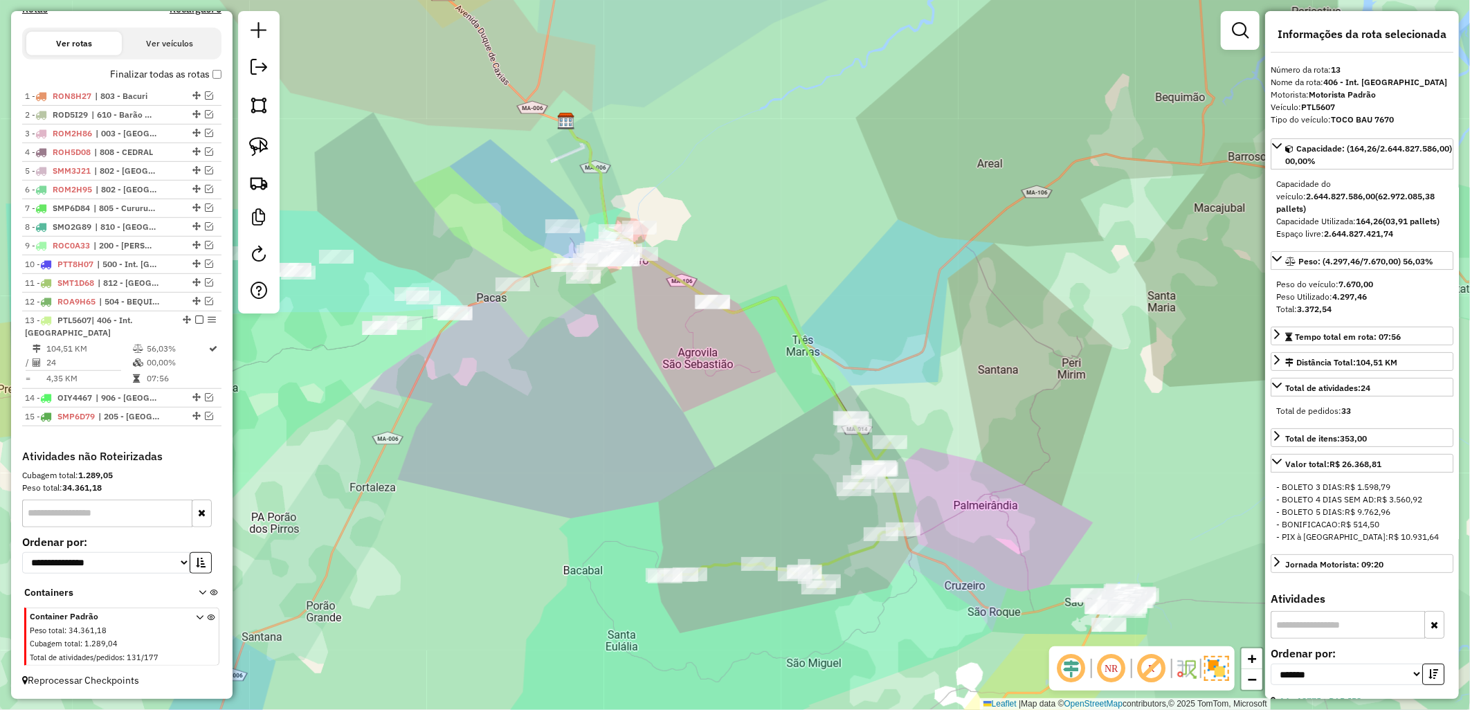
click at [172, 76] on label "Finalizar todas as rotas" at bounding box center [165, 74] width 111 height 15
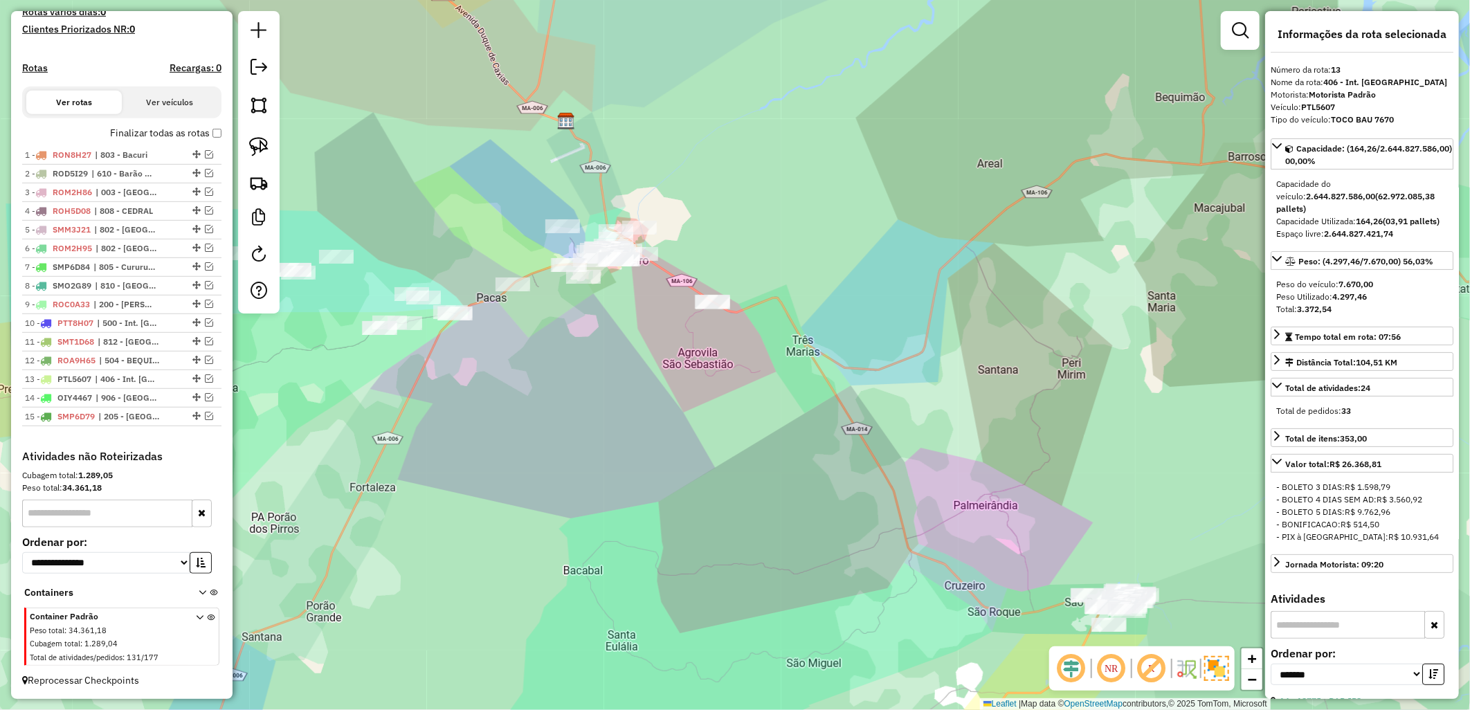
scroll to position [400, 0]
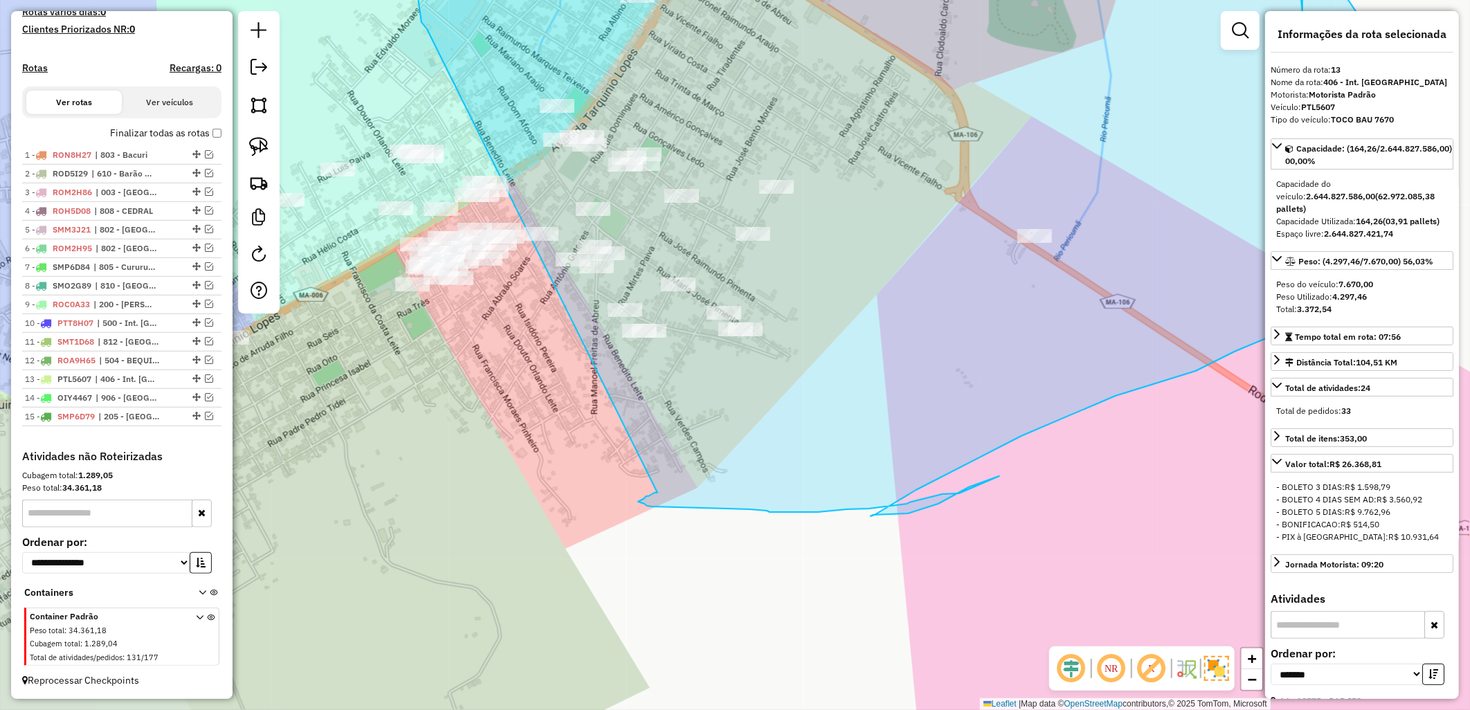
drag, startPoint x: 661, startPoint y: 266, endPoint x: 657, endPoint y: 493, distance: 226.3
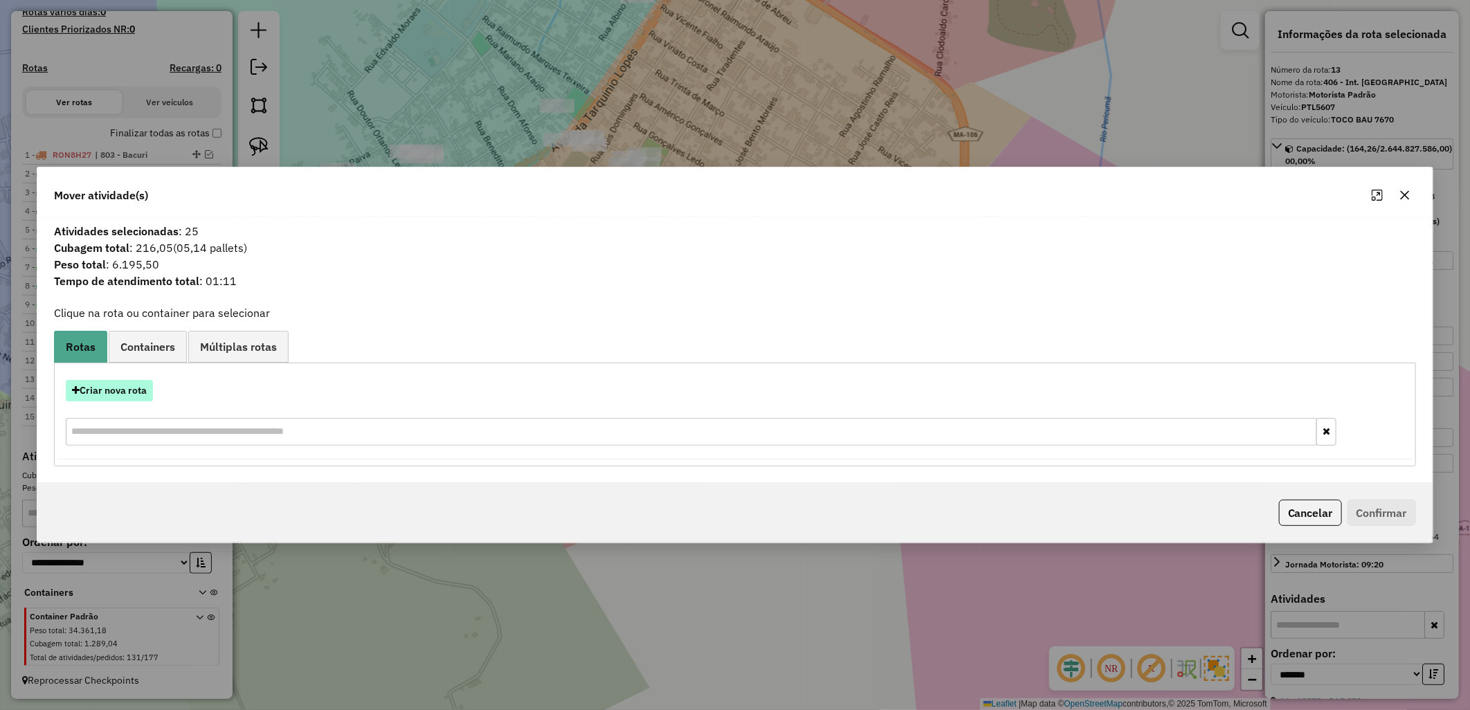
click at [130, 395] on button "Criar nova rota" at bounding box center [109, 390] width 87 height 21
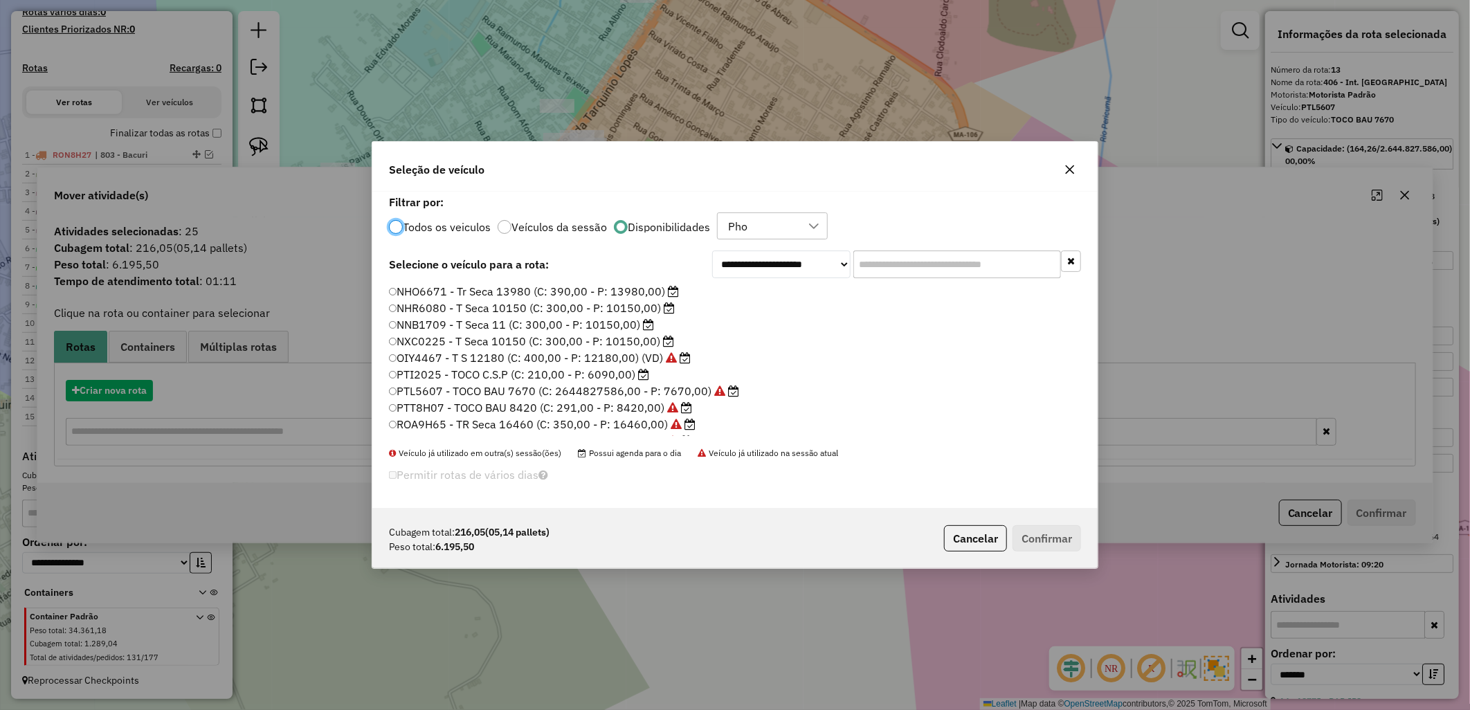
scroll to position [8, 3]
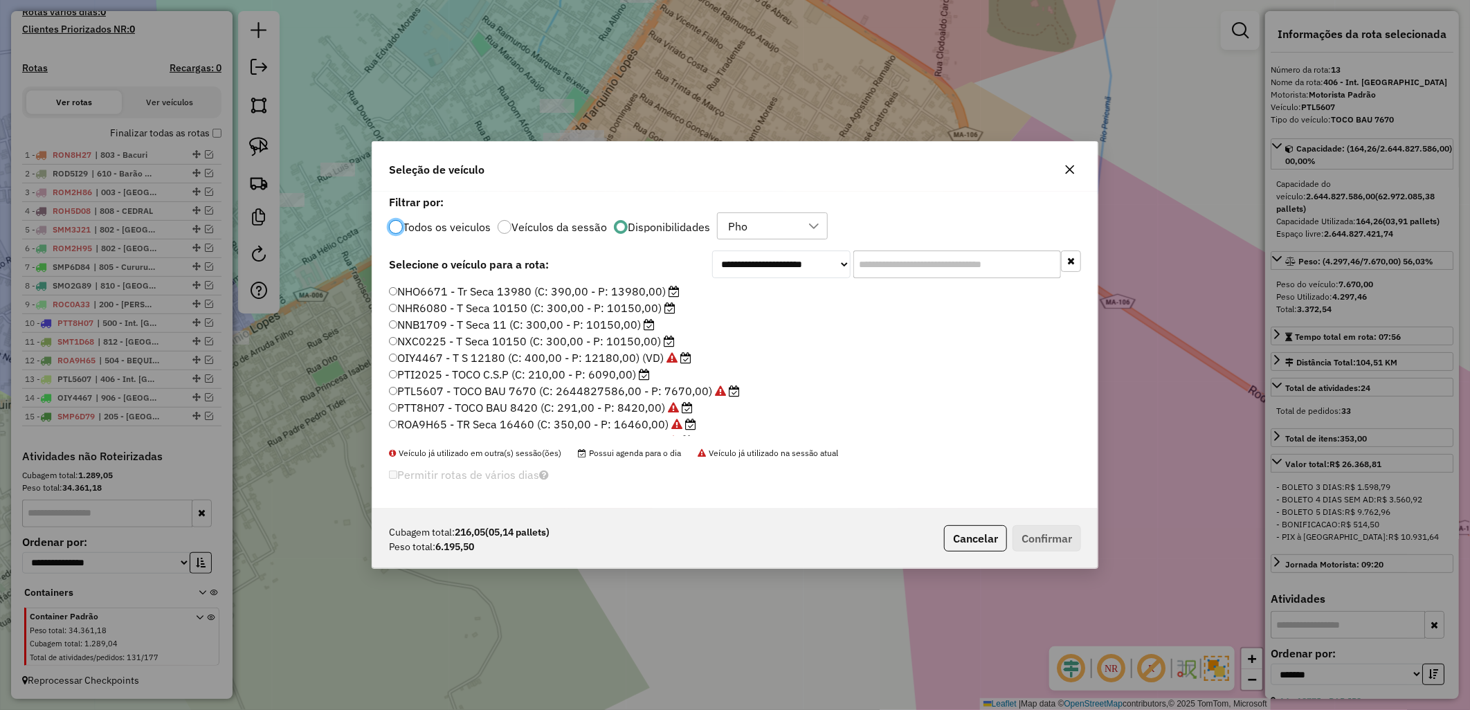
click at [476, 319] on label "NNB1709 - T Seca 11 (C: 300,00 - P: 10150,00)" at bounding box center [522, 324] width 266 height 17
click at [1034, 535] on button "Confirmar" at bounding box center [1046, 538] width 68 height 26
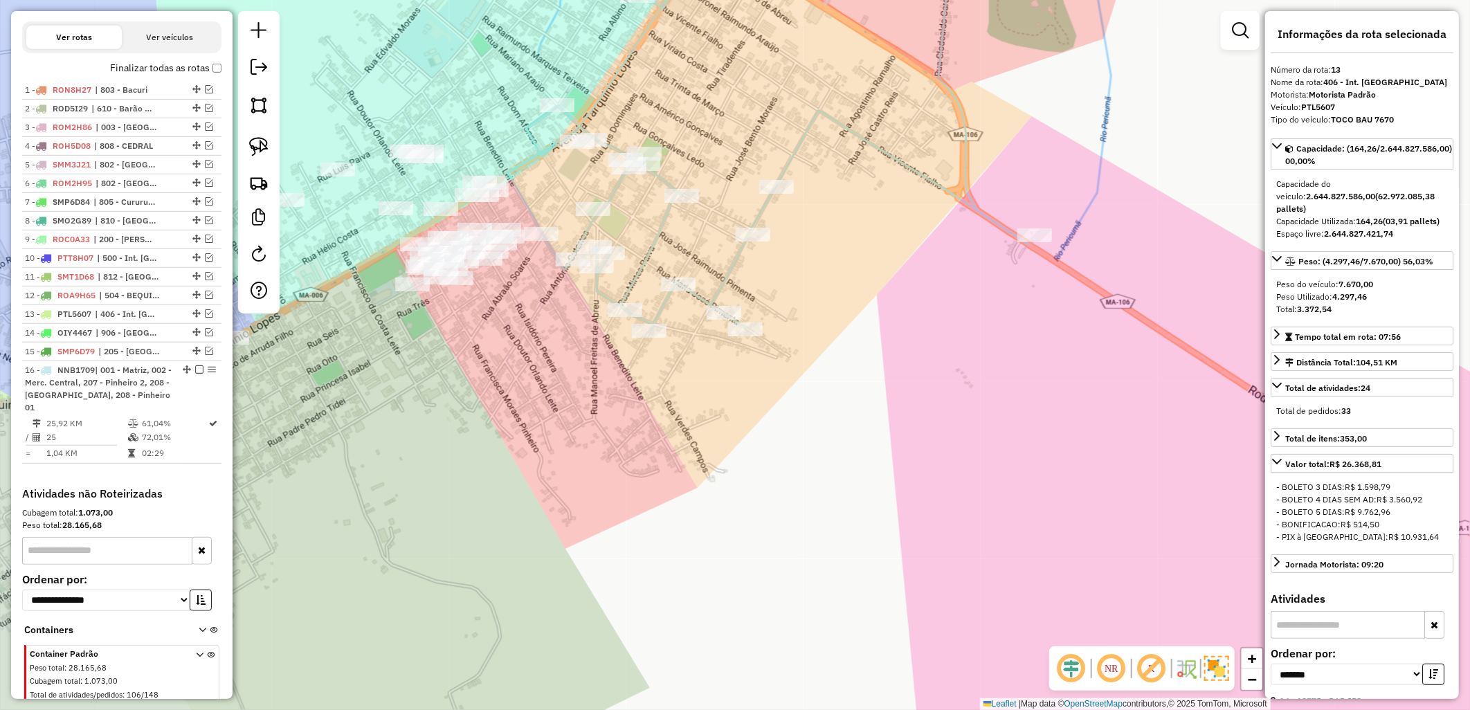
scroll to position [490, 0]
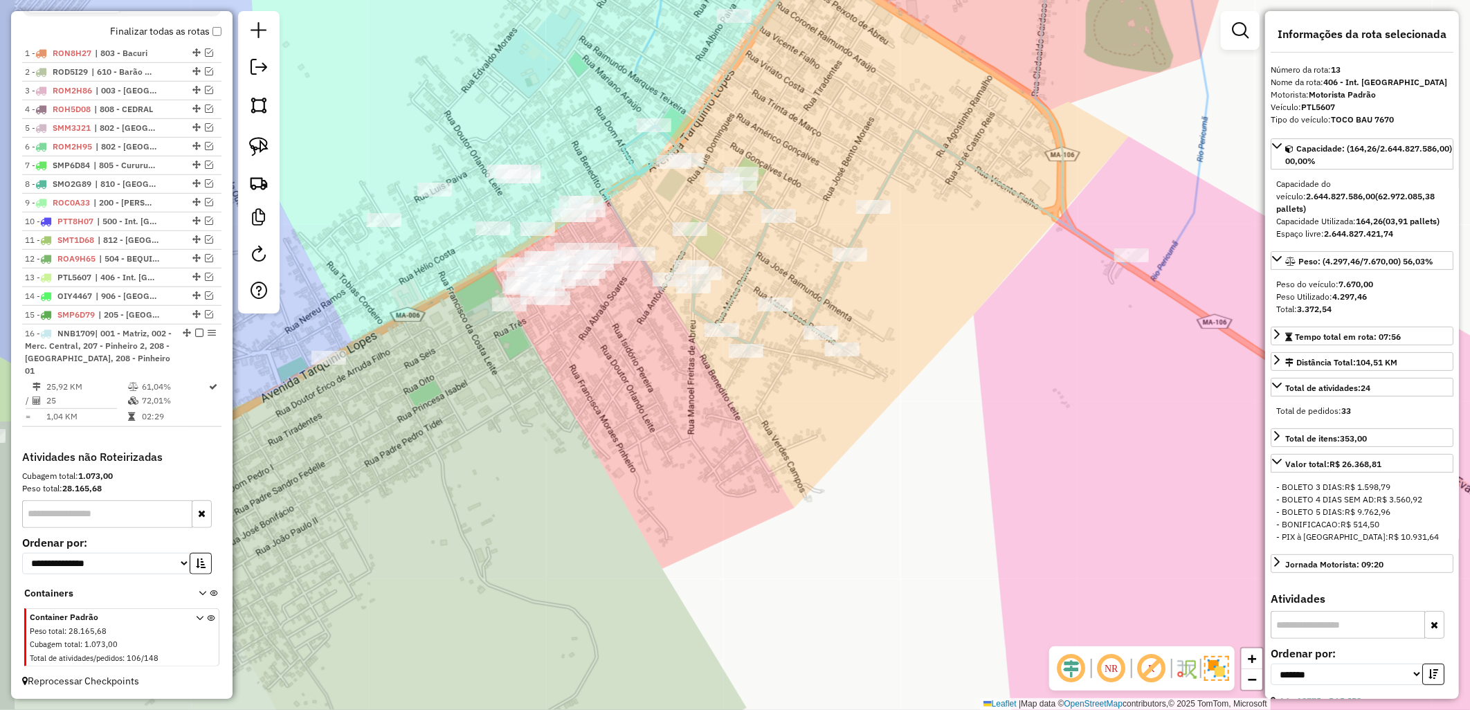
click at [583, 448] on div "Janela de atendimento Grade de atendimento Capacidade Transportadoras Veículos …" at bounding box center [735, 355] width 1470 height 710
click at [173, 37] on label "Finalizar todas as rotas" at bounding box center [165, 31] width 111 height 15
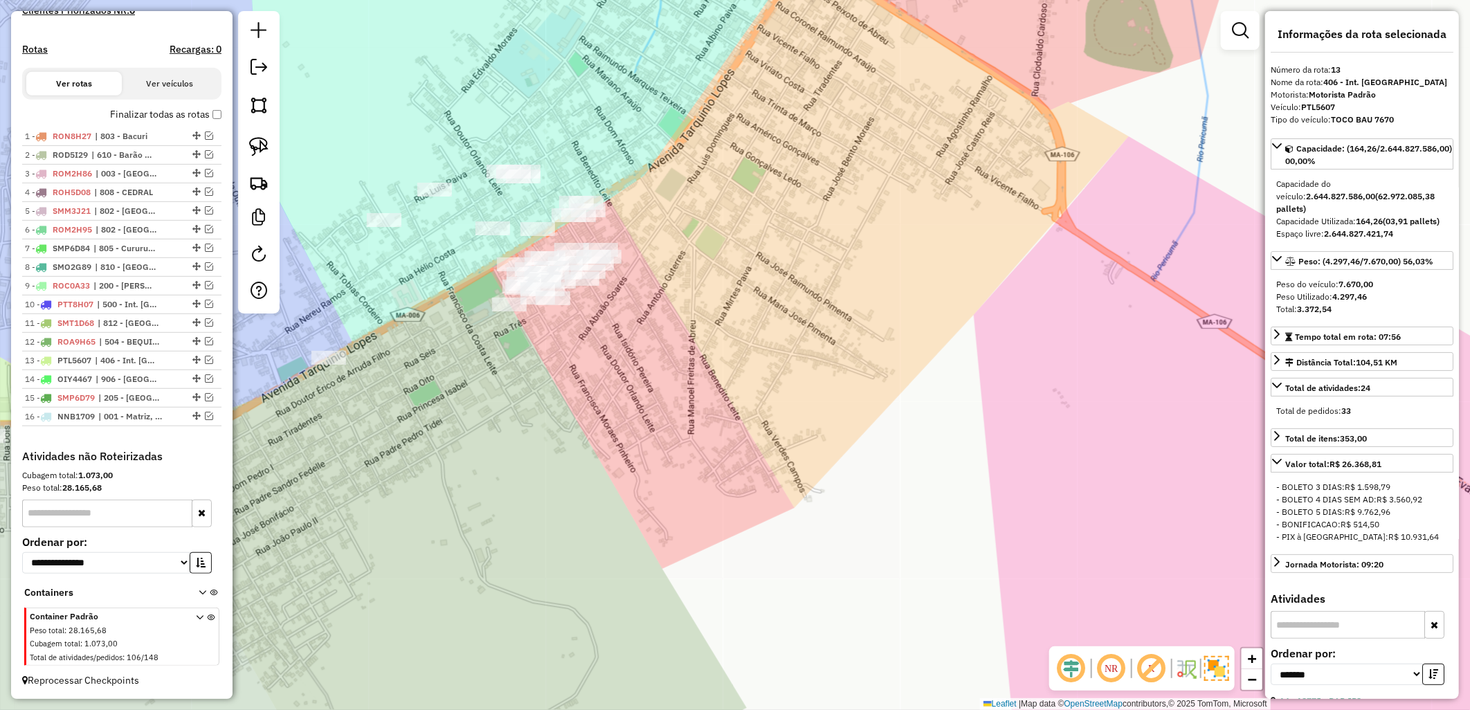
scroll to position [419, 0]
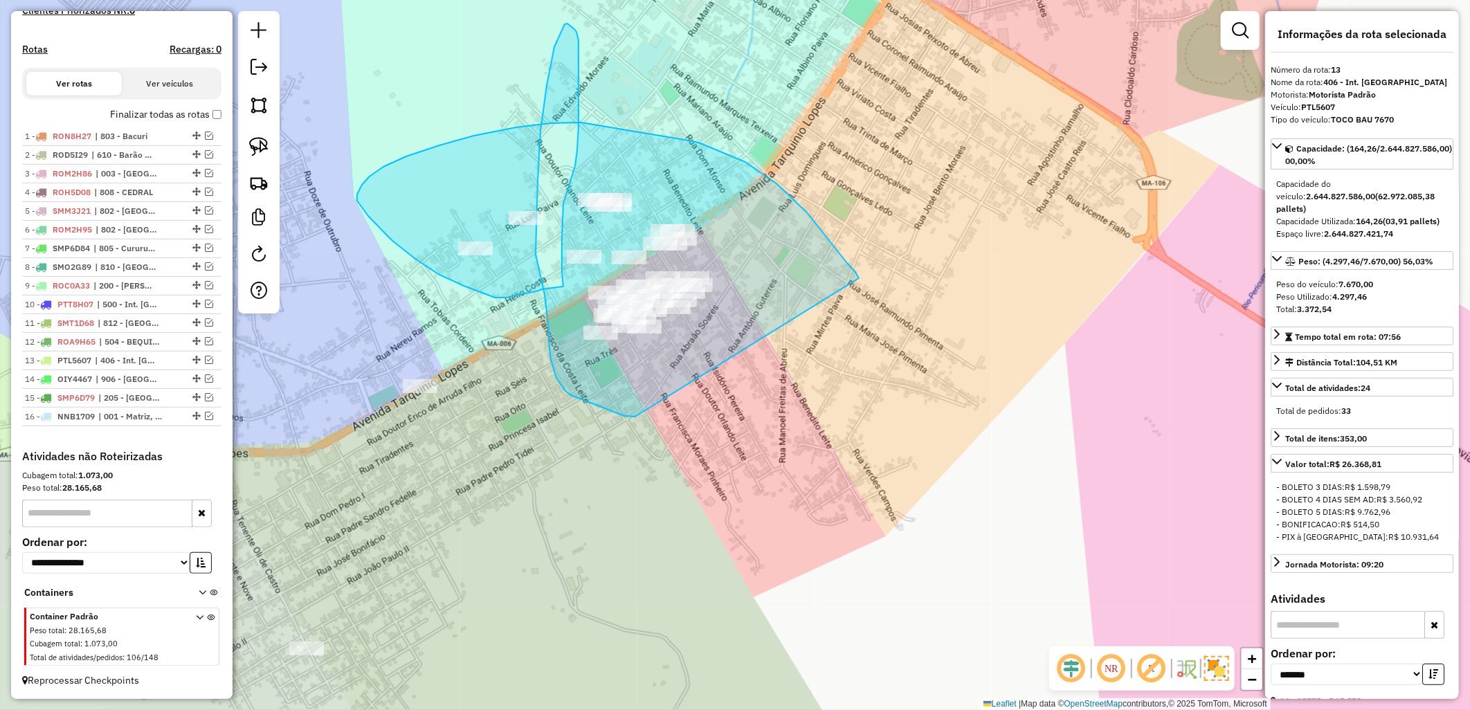
drag, startPoint x: 624, startPoint y: 416, endPoint x: 860, endPoint y: 279, distance: 272.8
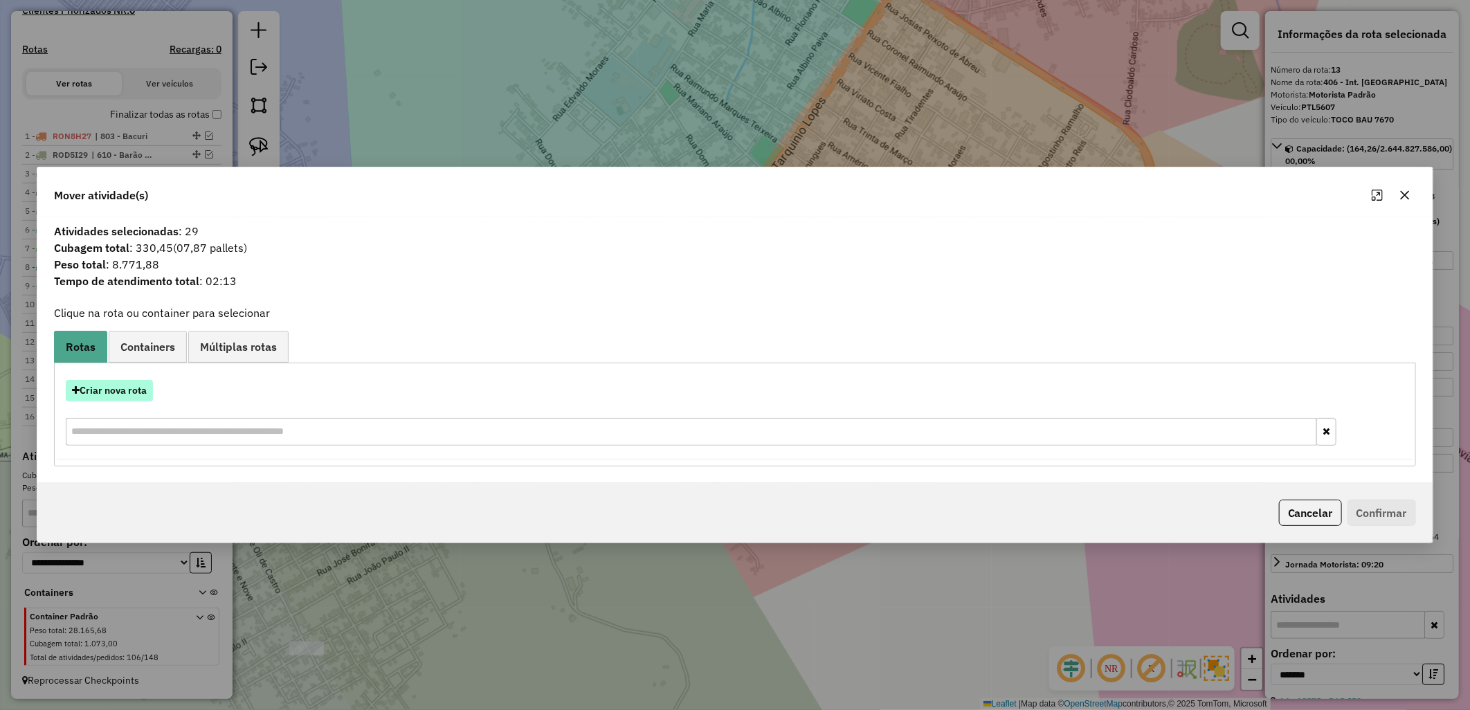
click at [119, 393] on button "Criar nova rota" at bounding box center [109, 390] width 87 height 21
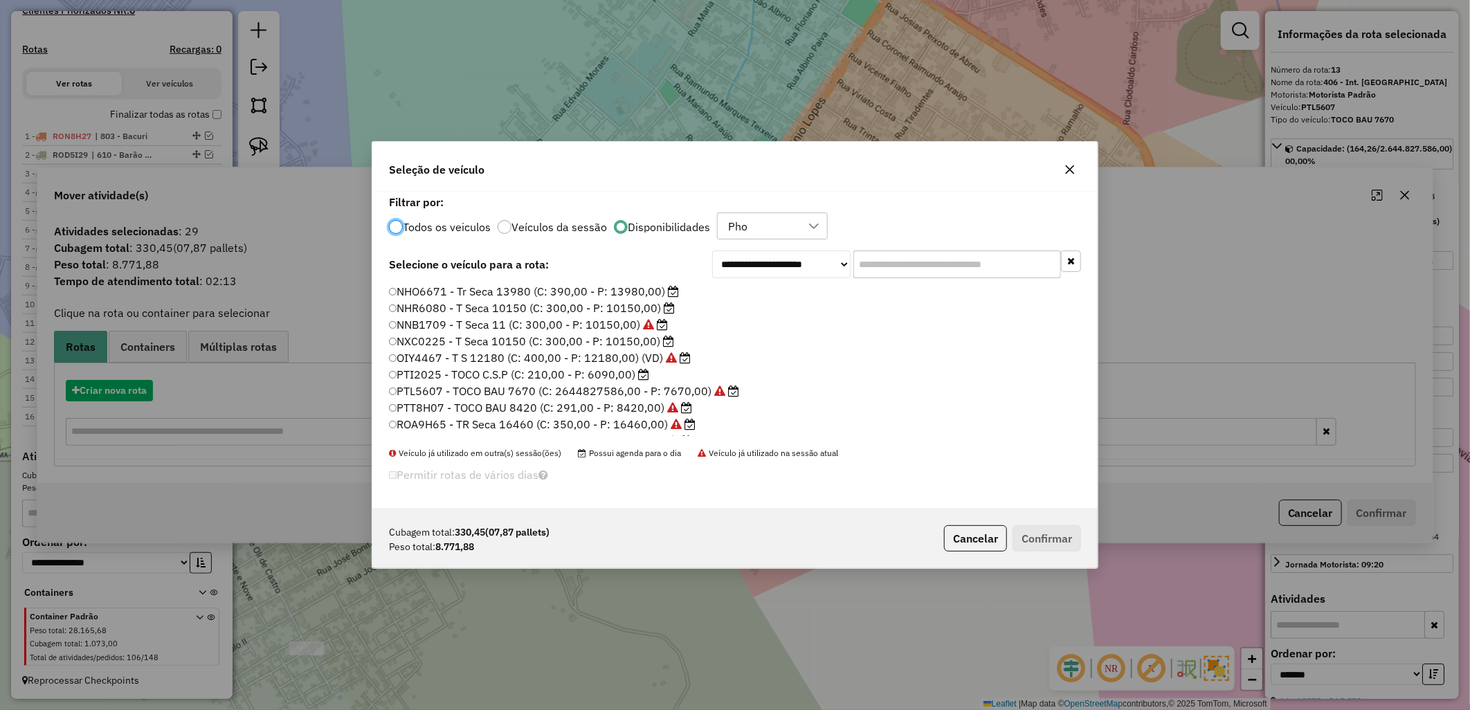
scroll to position [8, 3]
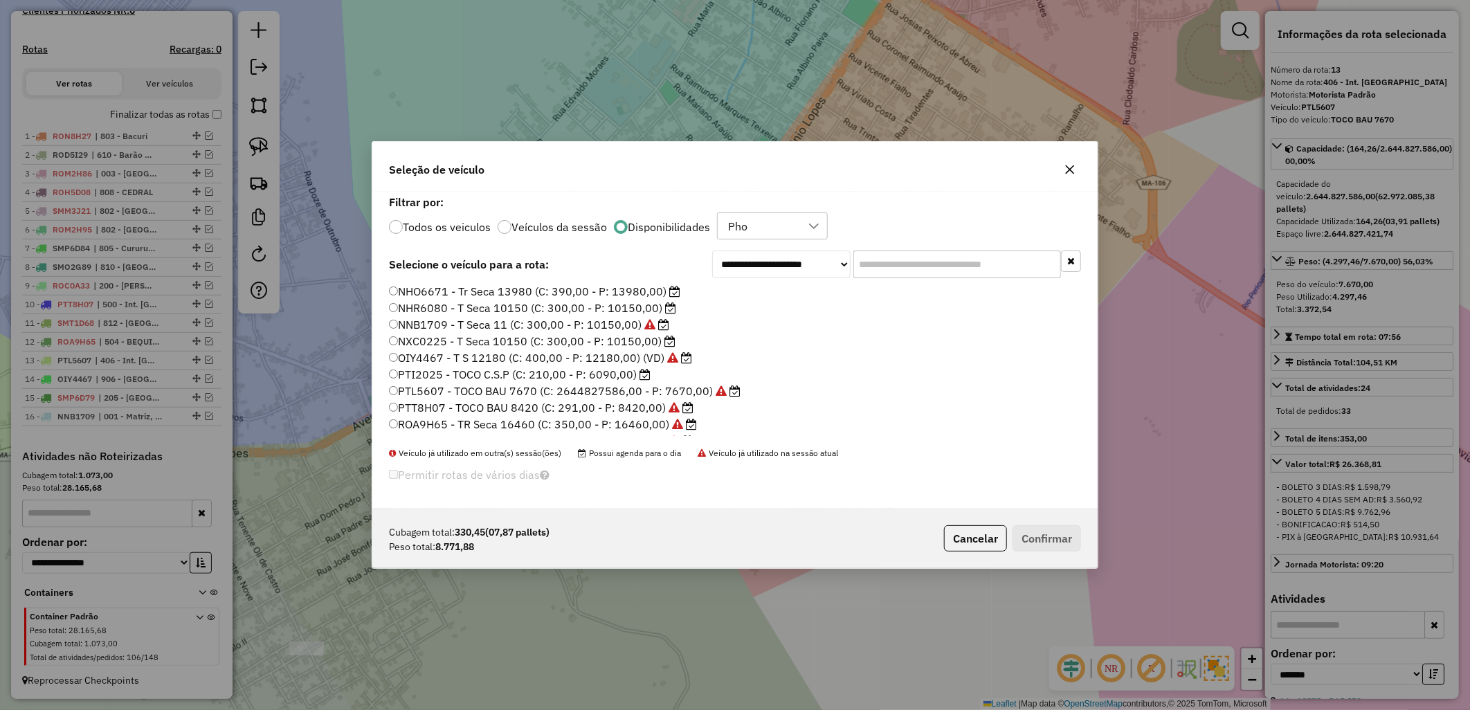
click at [510, 377] on label "PTI2025 - TOCO C.S.P (C: 210,00 - P: 6090,00)" at bounding box center [520, 374] width 262 height 17
click at [1064, 547] on button "Confirmar" at bounding box center [1046, 538] width 68 height 26
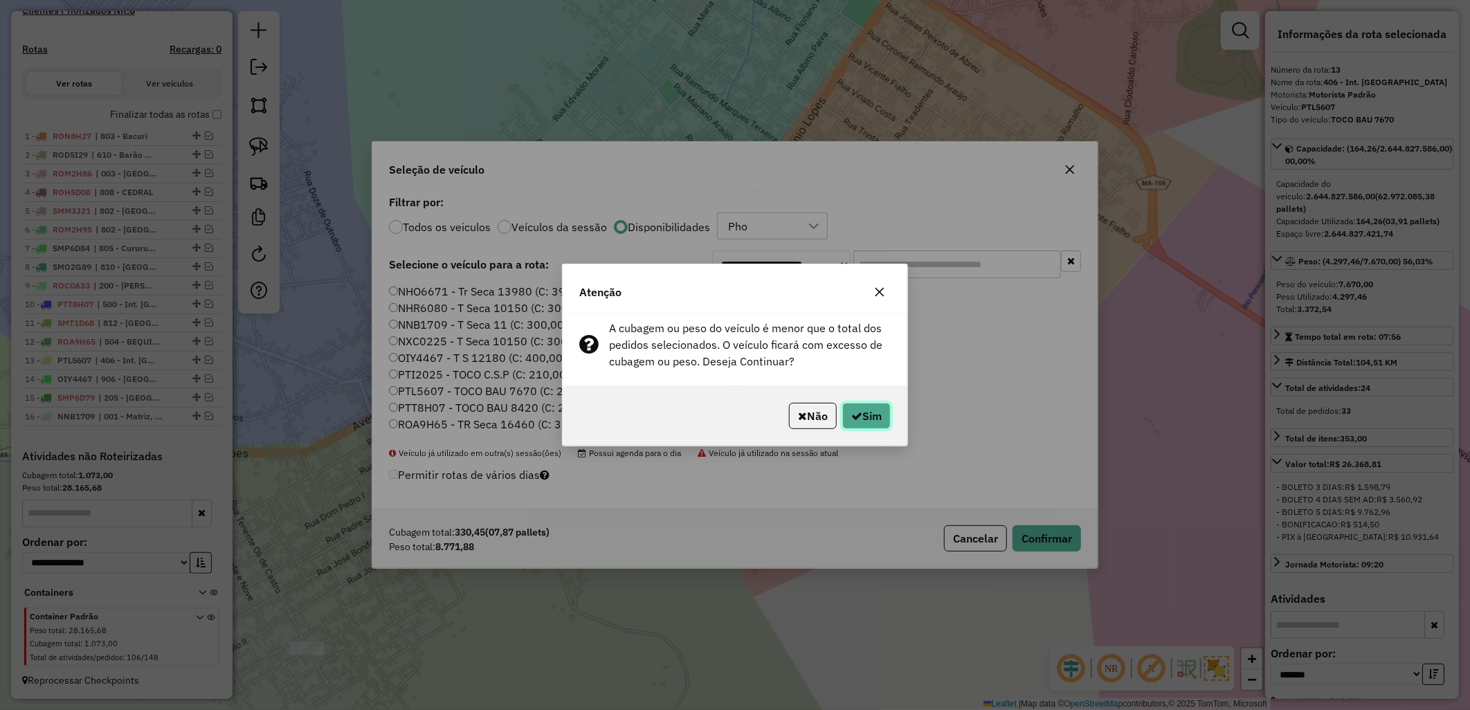
click at [867, 417] on button "Sim" at bounding box center [866, 416] width 48 height 26
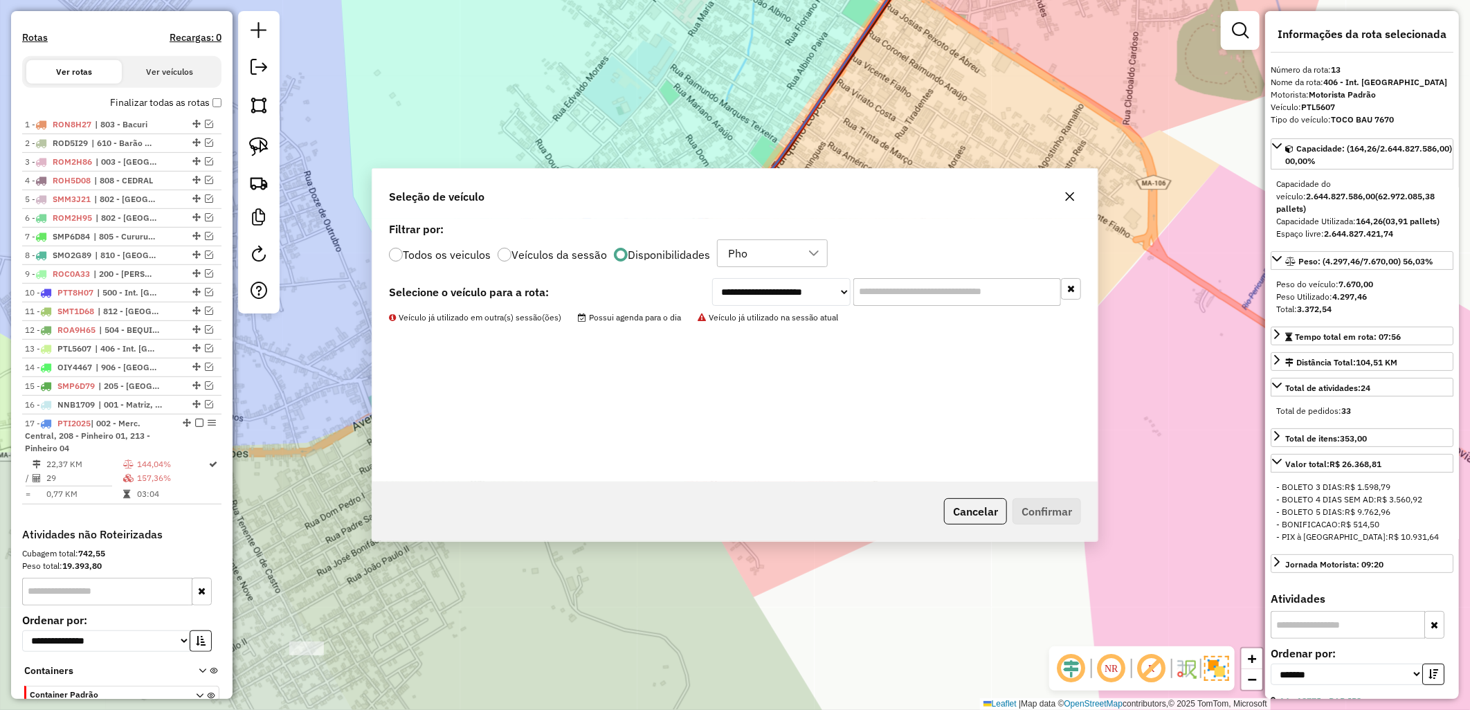
scroll to position [509, 0]
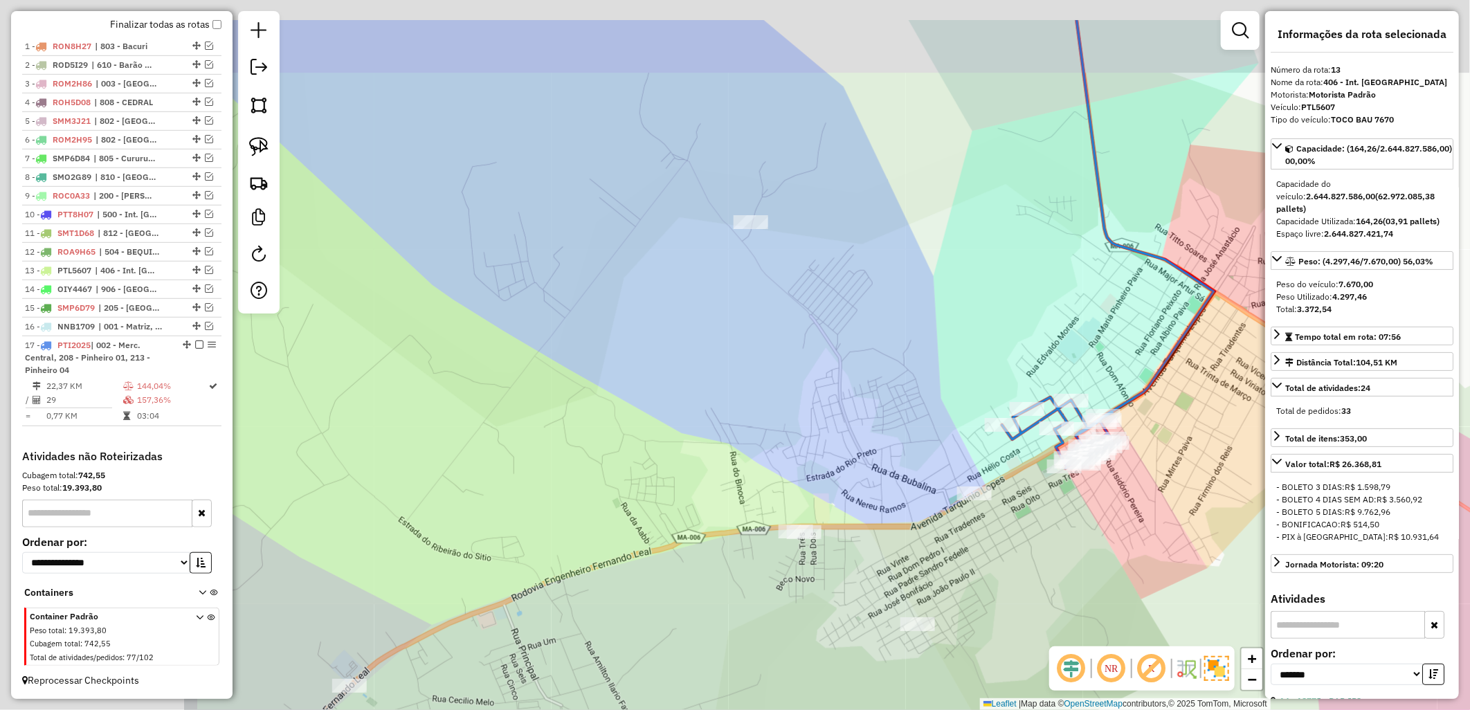
drag, startPoint x: 684, startPoint y: 398, endPoint x: 1090, endPoint y: 495, distance: 418.4
click at [1090, 495] on div "Janela de atendimento Grade de atendimento Capacidade Transportadoras Veículos …" at bounding box center [735, 355] width 1470 height 710
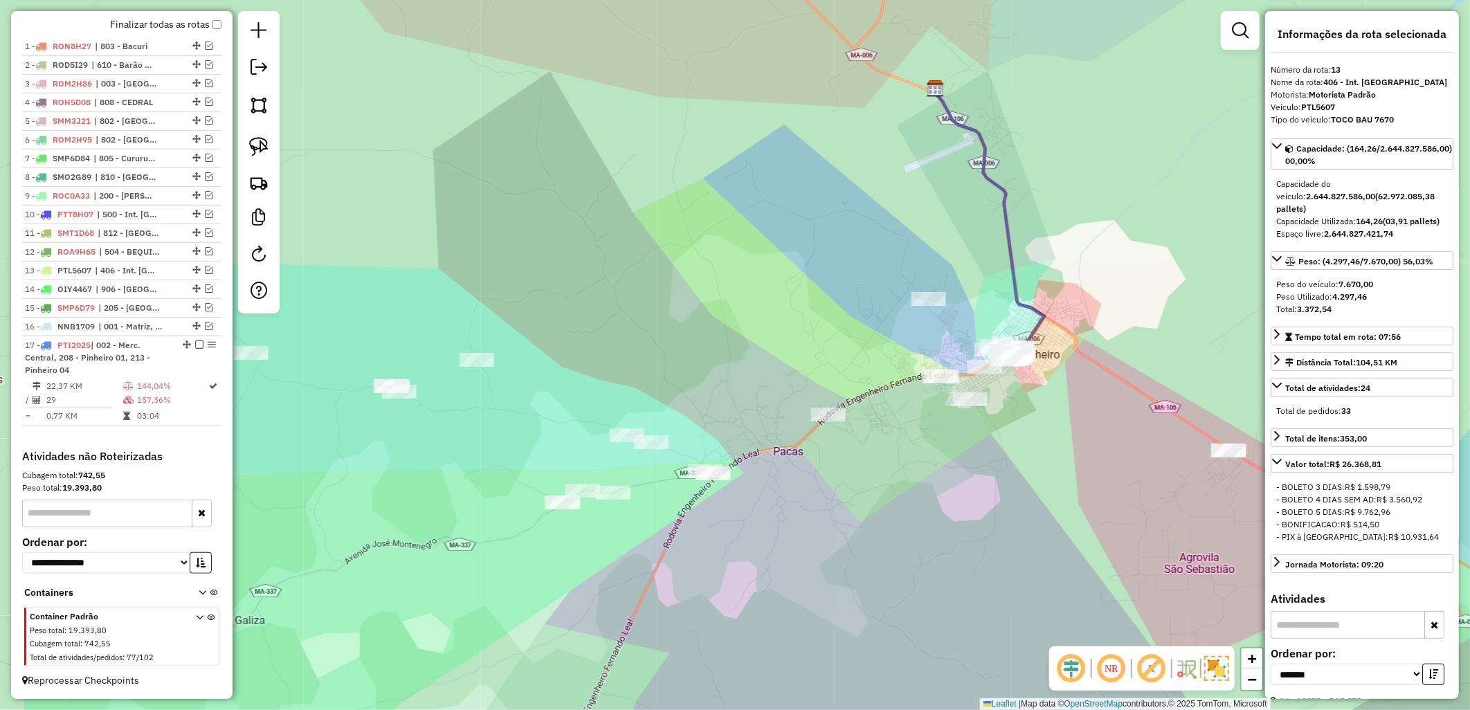
drag, startPoint x: 607, startPoint y: 576, endPoint x: 773, endPoint y: 526, distance: 173.6
click at [743, 541] on div "Janela de atendimento Grade de atendimento Capacidade Transportadoras Veículos …" at bounding box center [735, 355] width 1470 height 710
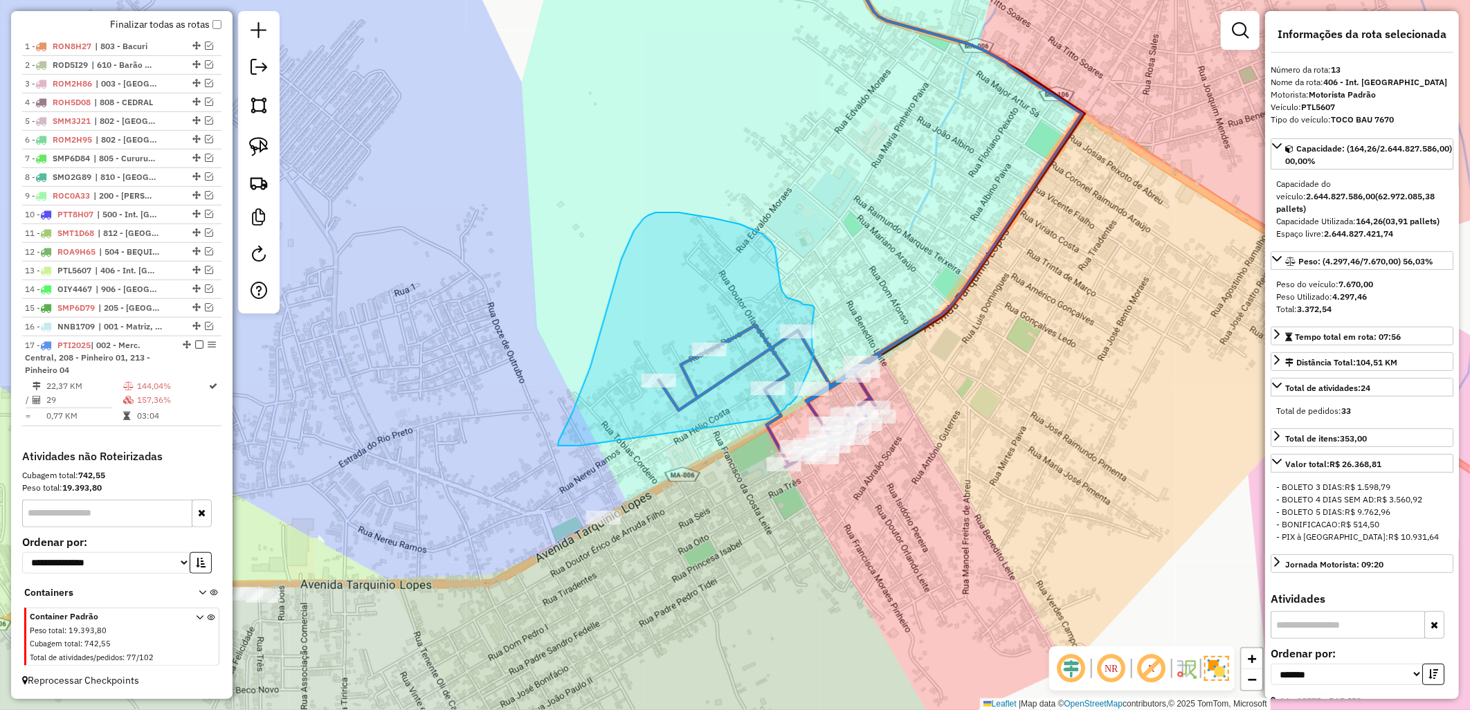
drag, startPoint x: 558, startPoint y: 446, endPoint x: 764, endPoint y: 423, distance: 206.8
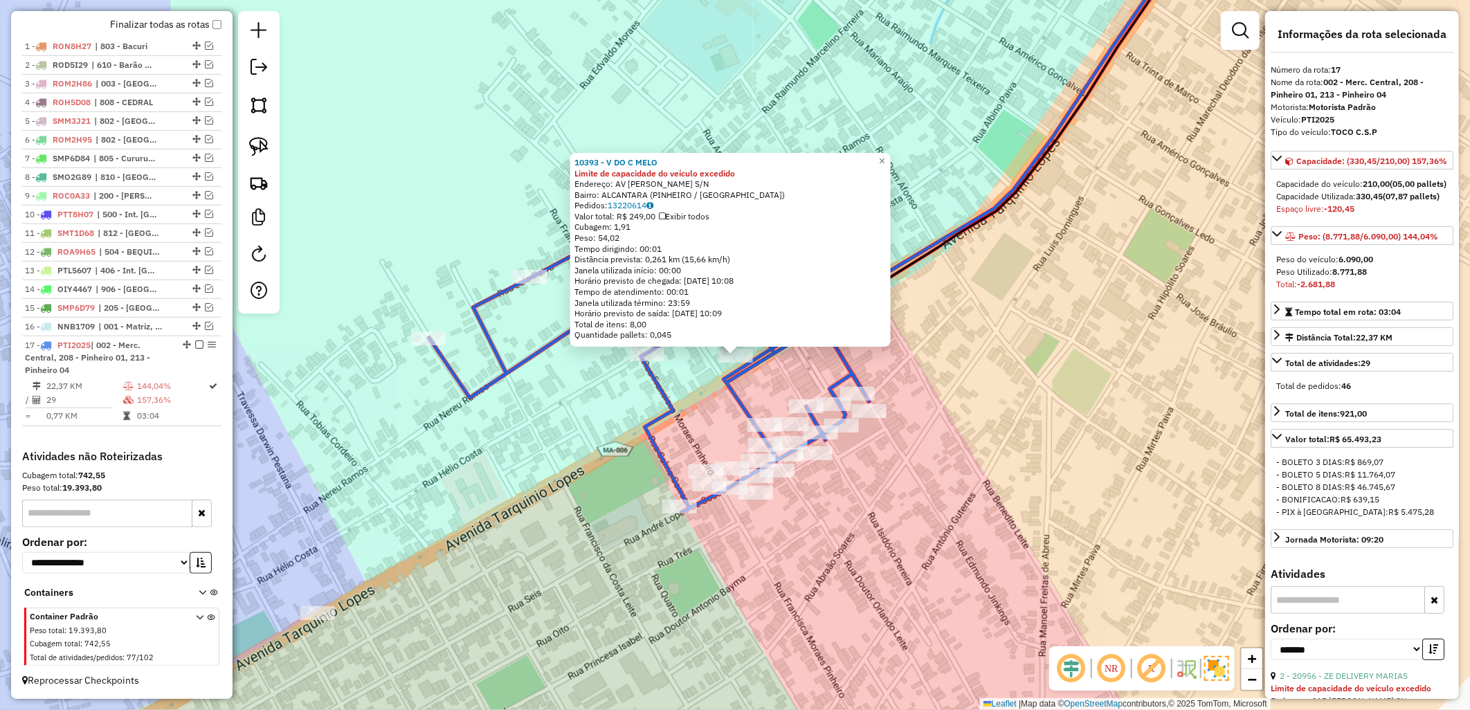
click at [567, 362] on div "10393 - V DO C MELO Limite de capacidade do veículo excedido Endereço: AV TARQU…" at bounding box center [735, 355] width 1470 height 710
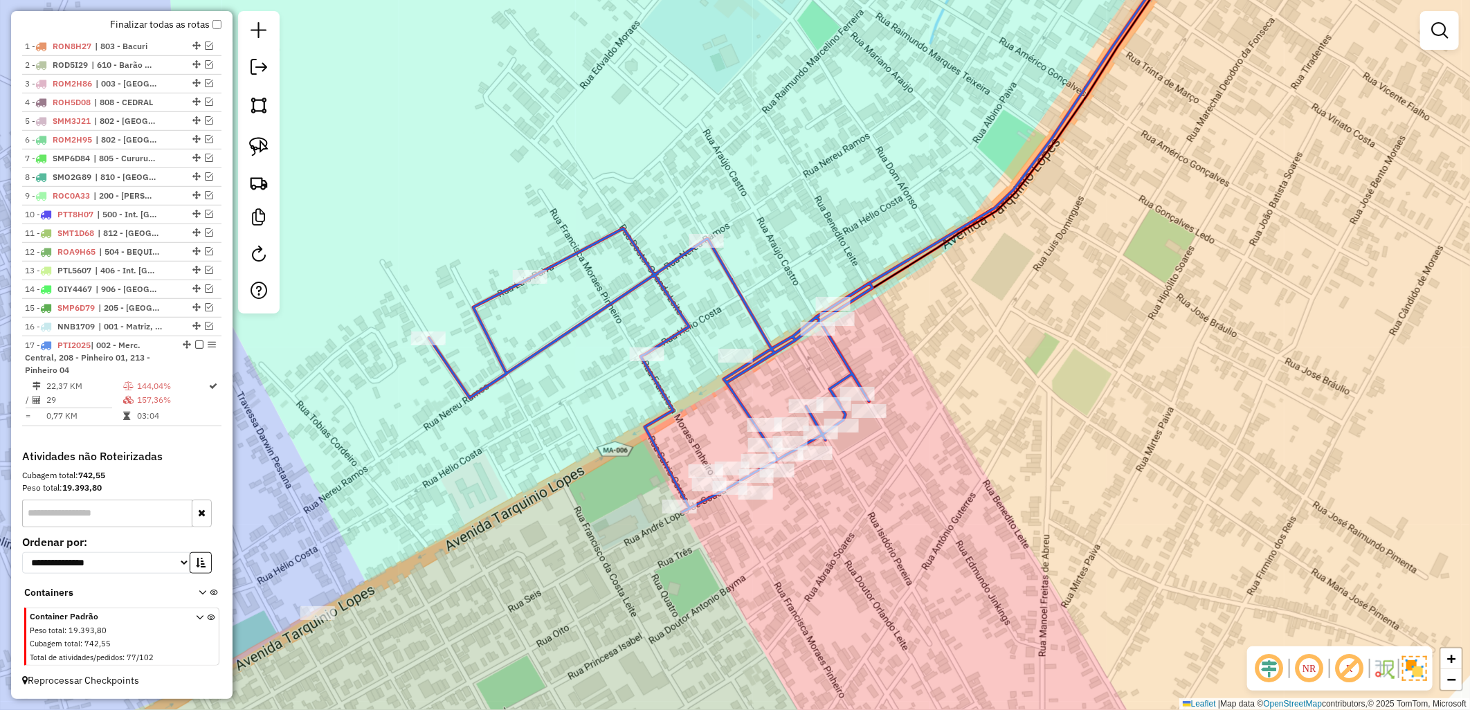
click at [686, 244] on icon at bounding box center [651, 370] width 444 height 284
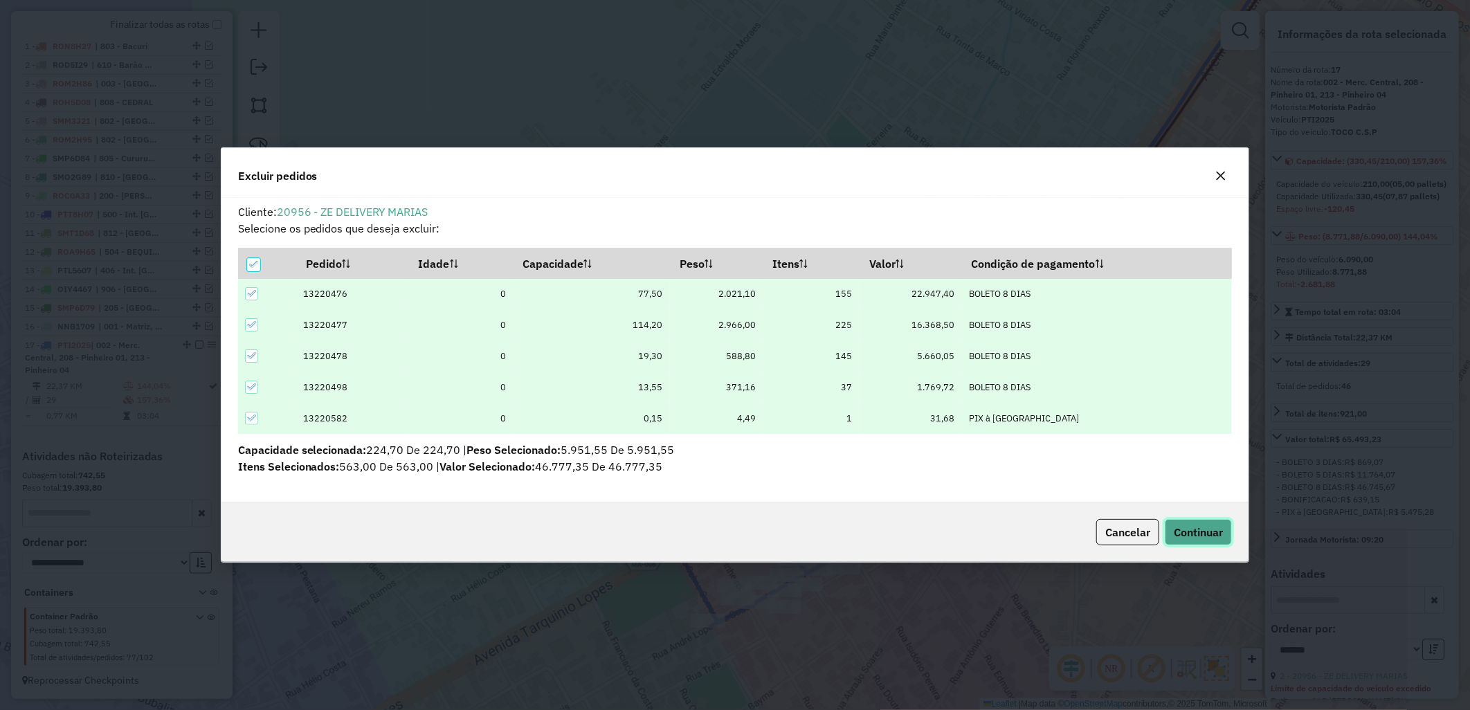
click at [1211, 534] on span "Continuar" at bounding box center [1197, 532] width 49 height 14
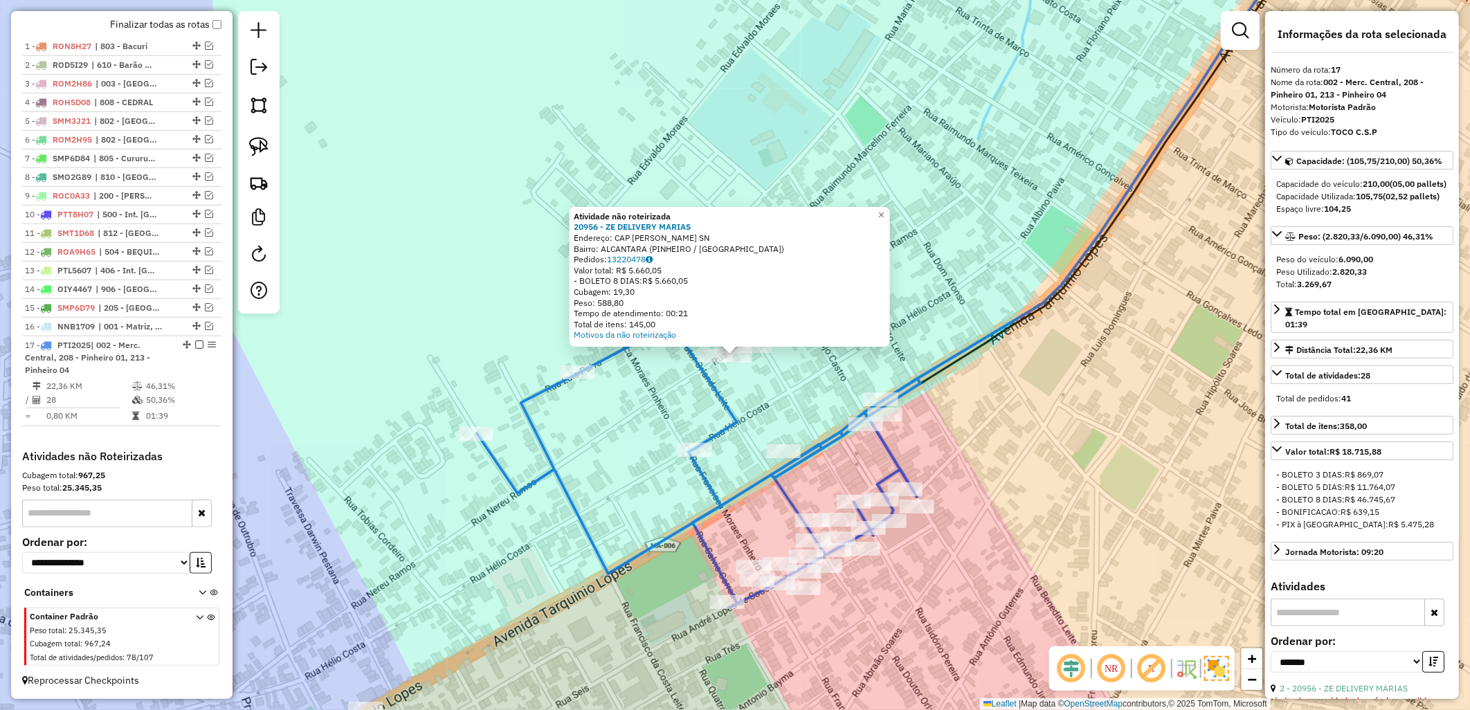
click at [756, 375] on div "Atividade não roteirizada 20956 - ZE DELIVERY MARIAS Endereço: CAP [PERSON_NAME…" at bounding box center [735, 355] width 1470 height 710
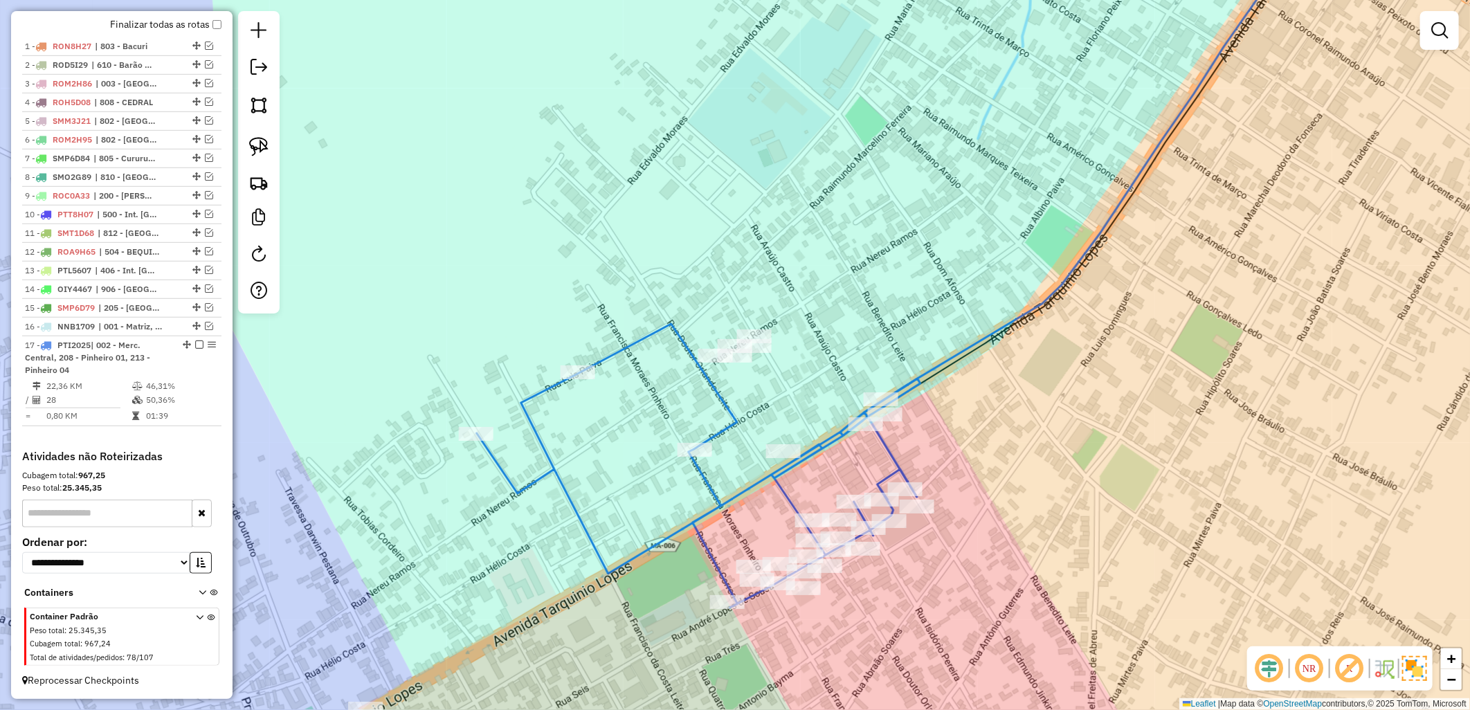
click at [859, 413] on icon at bounding box center [699, 466] width 444 height 284
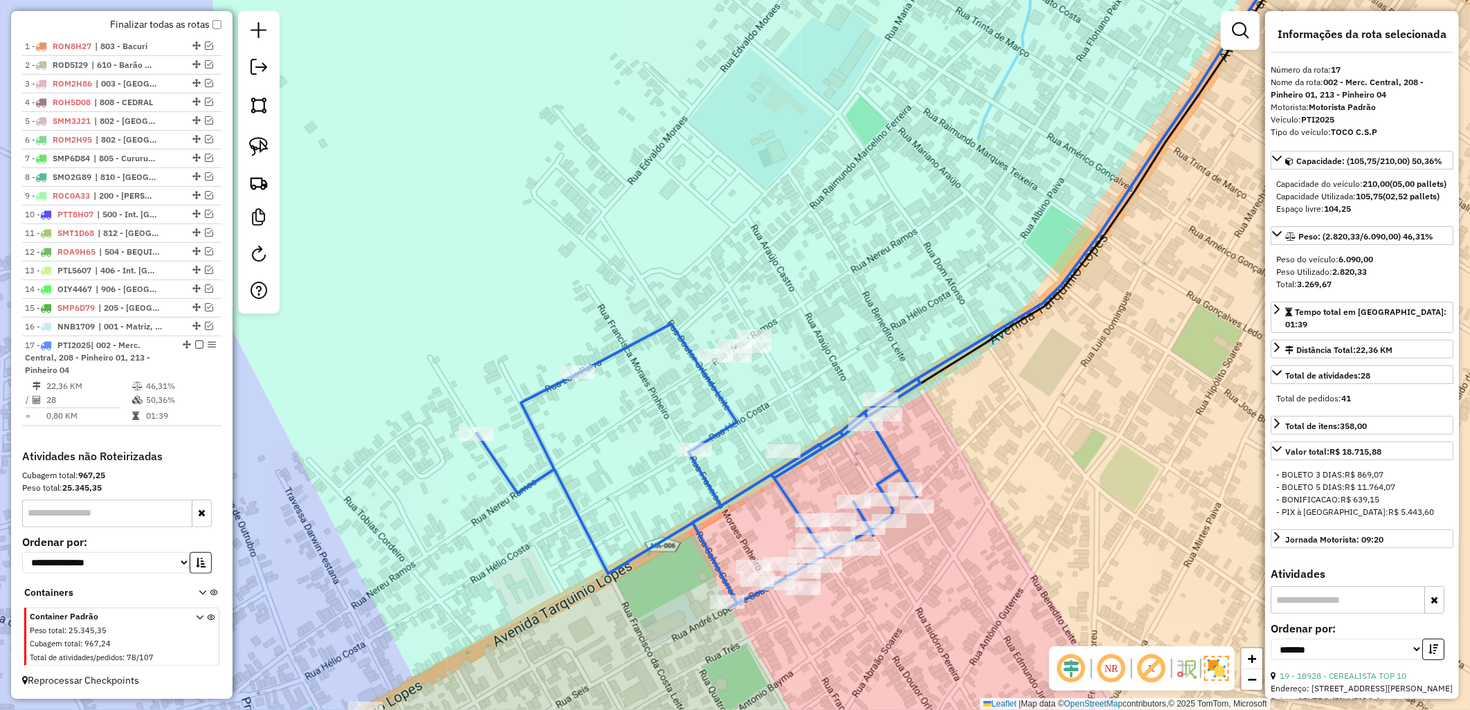
click at [949, 416] on div "Janela de atendimento Grade de atendimento Capacidade Transportadoras Veículos …" at bounding box center [735, 355] width 1470 height 710
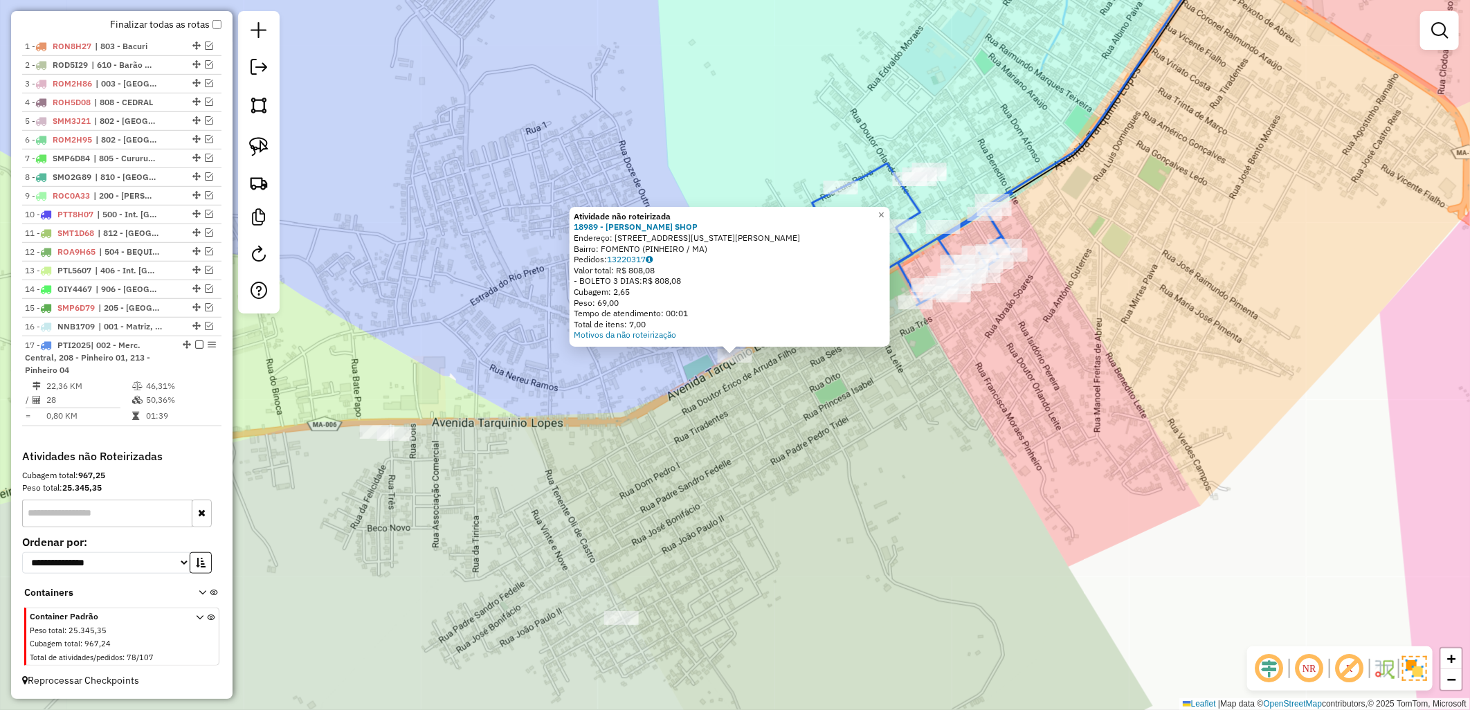
click at [721, 464] on div "Atividade não roteirizada 18989 - [PERSON_NAME] SHOP Endereço: [STREET_ADDRESS]…" at bounding box center [735, 355] width 1470 height 710
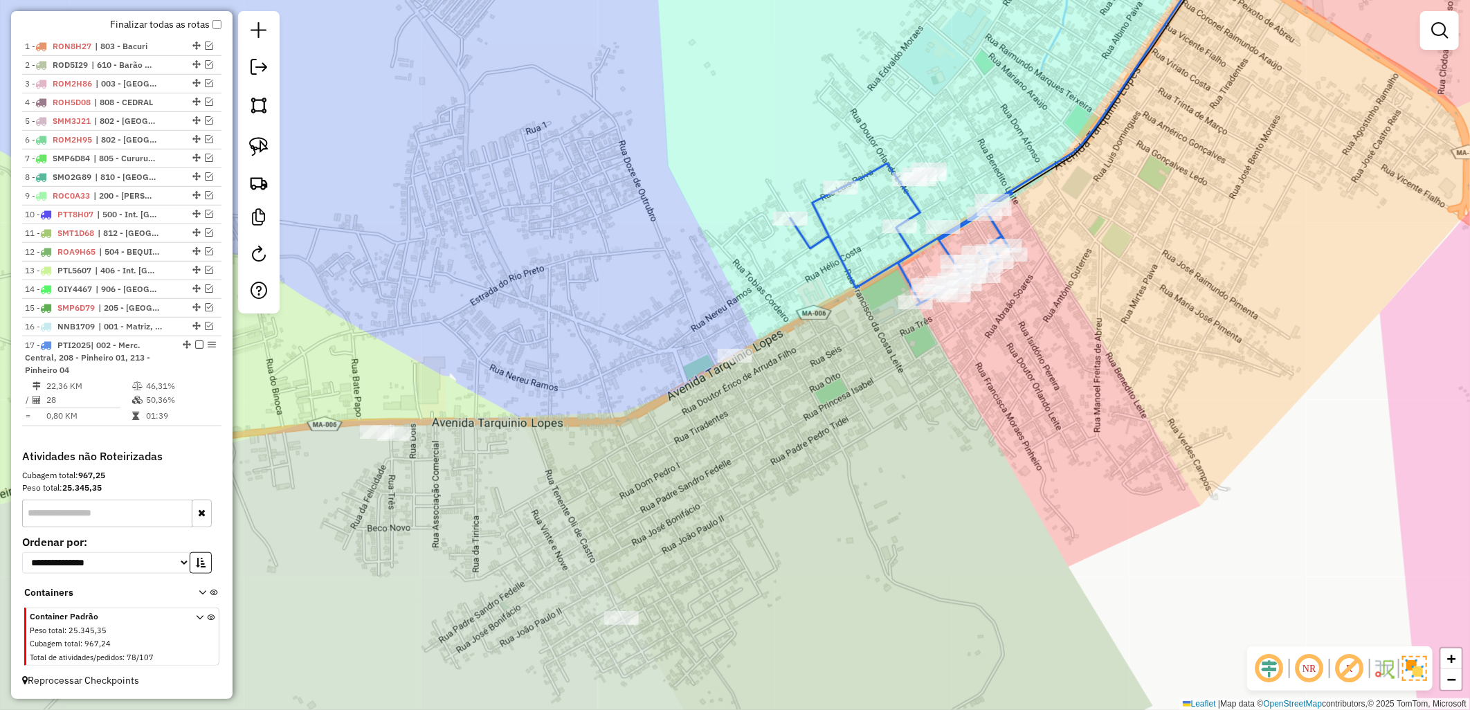
click at [881, 558] on div "Janela de atendimento Grade de atendimento Capacidade Transportadoras Veículos …" at bounding box center [735, 355] width 1470 height 710
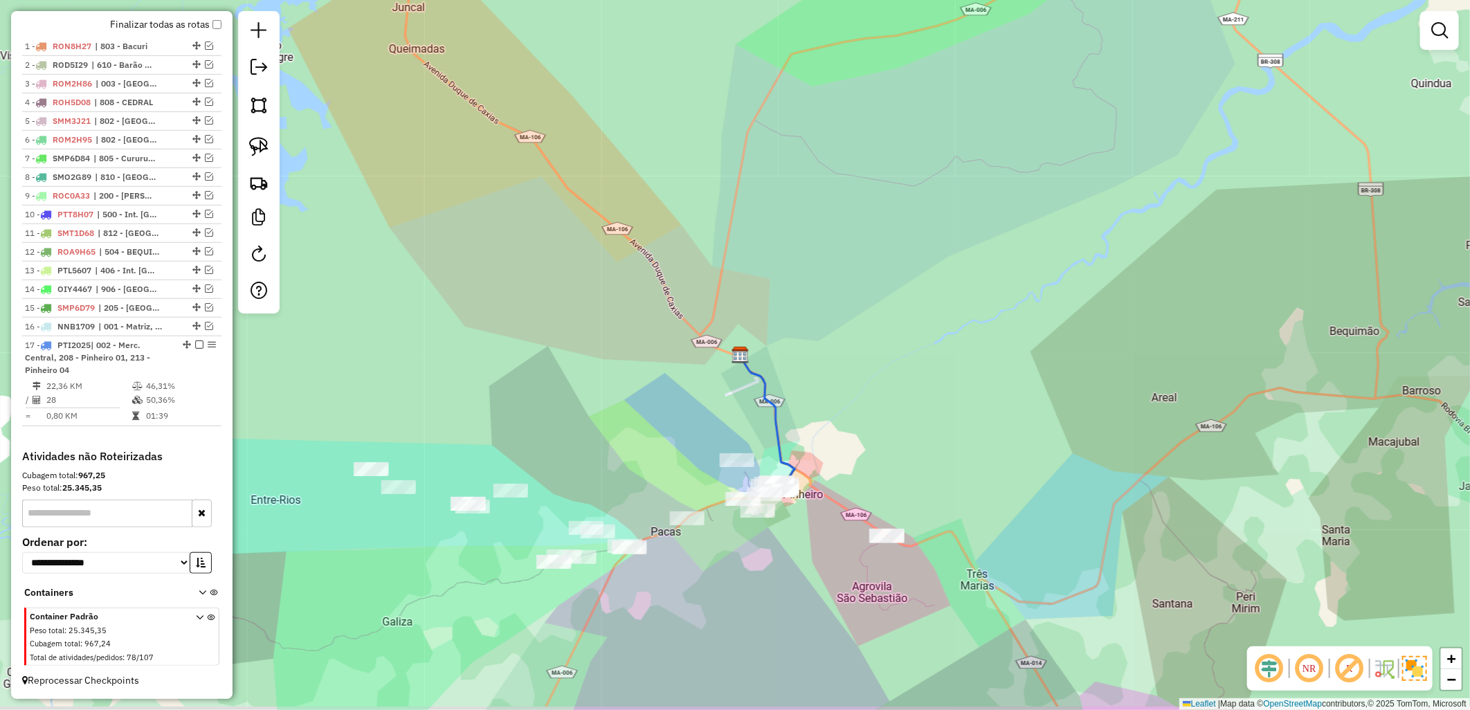
drag, startPoint x: 823, startPoint y: 378, endPoint x: 718, endPoint y: 333, distance: 115.3
click at [718, 333] on div "Janela de atendimento Grade de atendimento Capacidade Transportadoras Veículos …" at bounding box center [735, 355] width 1470 height 710
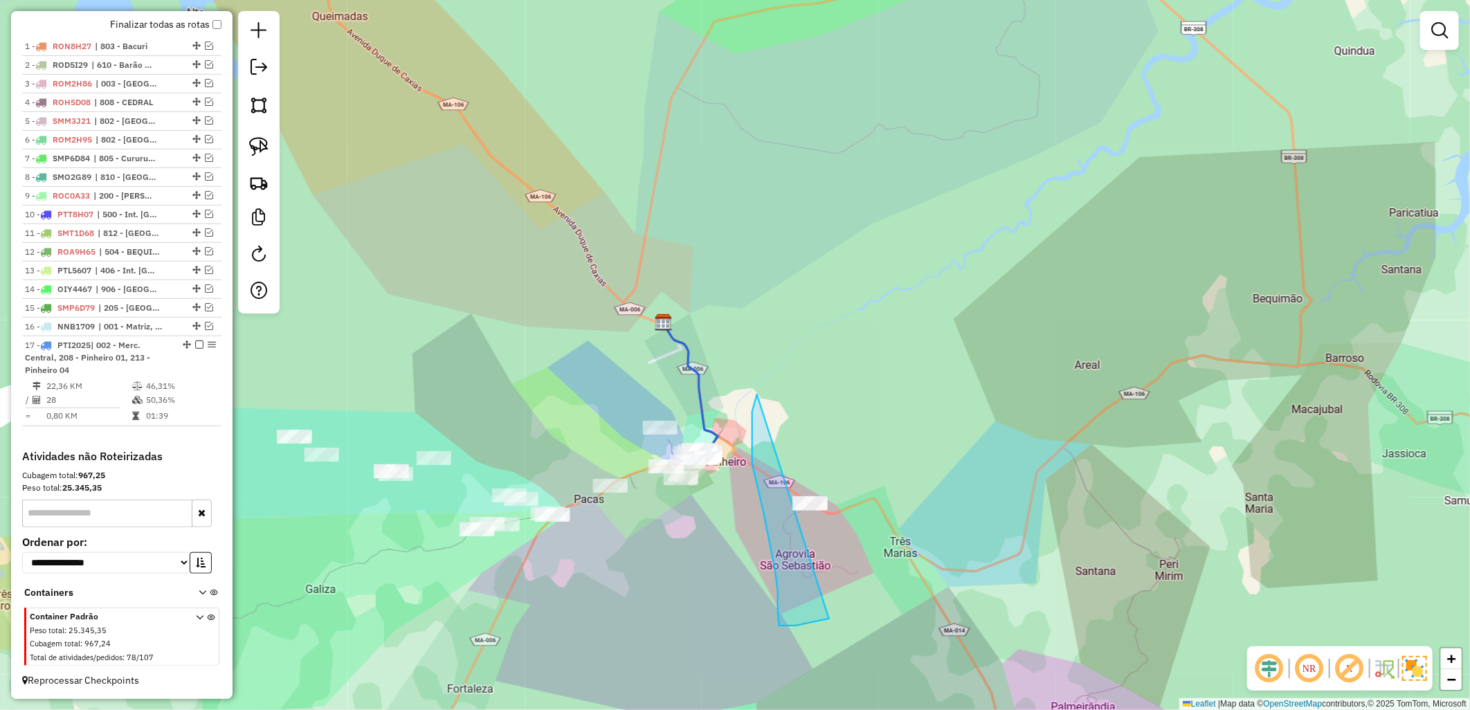
drag, startPoint x: 751, startPoint y: 426, endPoint x: 1001, endPoint y: 534, distance: 272.4
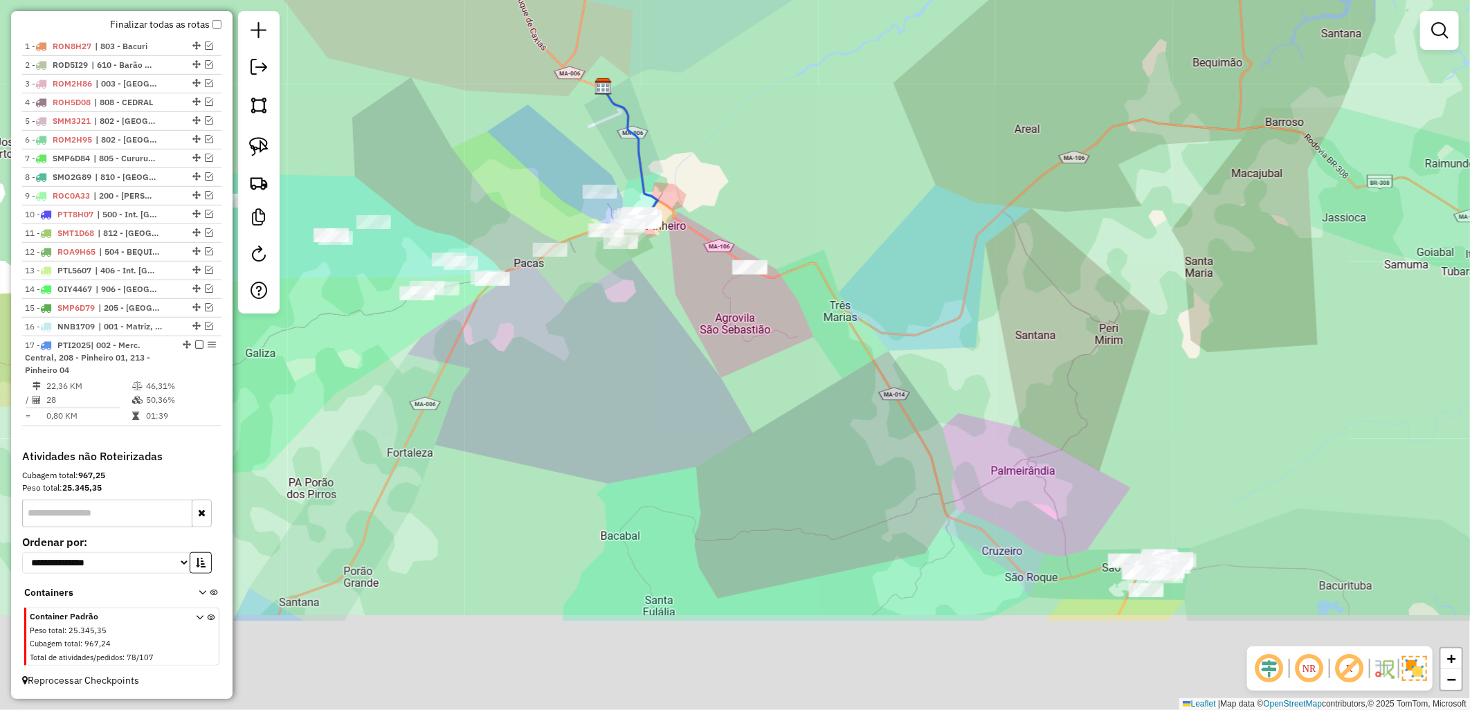
drag, startPoint x: 914, startPoint y: 604, endPoint x: 823, endPoint y: 444, distance: 184.3
click at [823, 444] on div "Janela de atendimento Grade de atendimento Capacidade Transportadoras Veículos …" at bounding box center [735, 355] width 1470 height 710
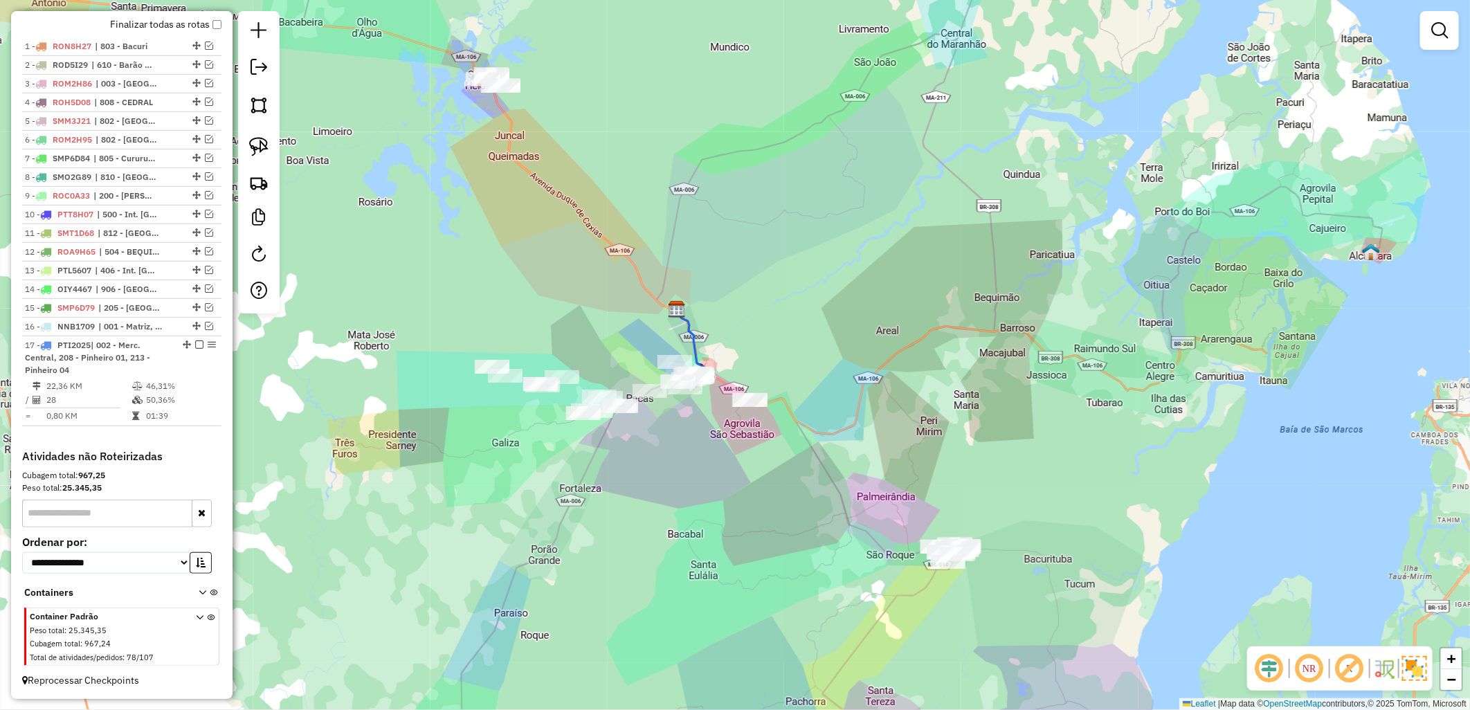
drag, startPoint x: 581, startPoint y: 60, endPoint x: 600, endPoint y: 84, distance: 30.6
click at [600, 84] on div "Janela de atendimento Grade de atendimento Capacidade Transportadoras Veículos …" at bounding box center [735, 355] width 1470 height 710
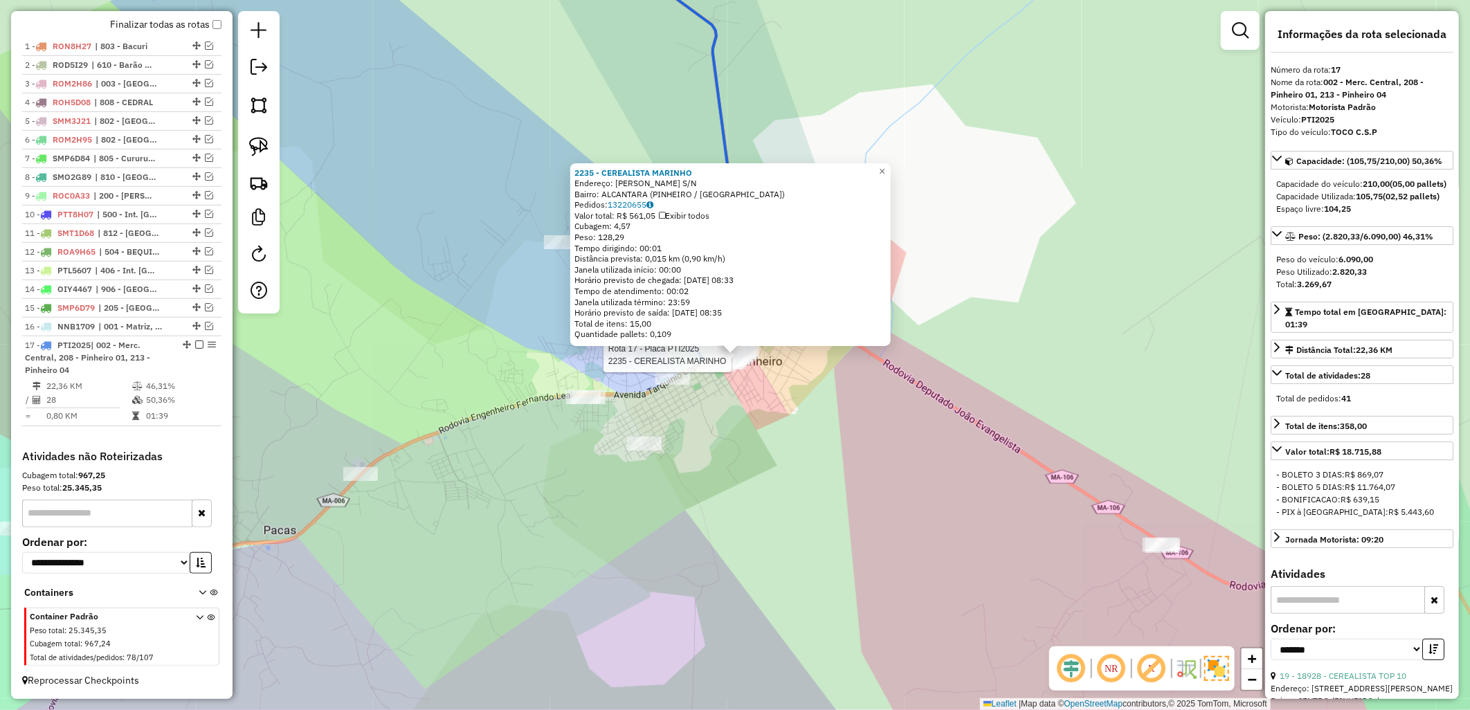
click at [729, 548] on div "Rota 17 - Placa PTI2025 2235 - CEREALISTA MARINHO 2235 - CEREALISTA [PERSON_NAM…" at bounding box center [735, 355] width 1470 height 710
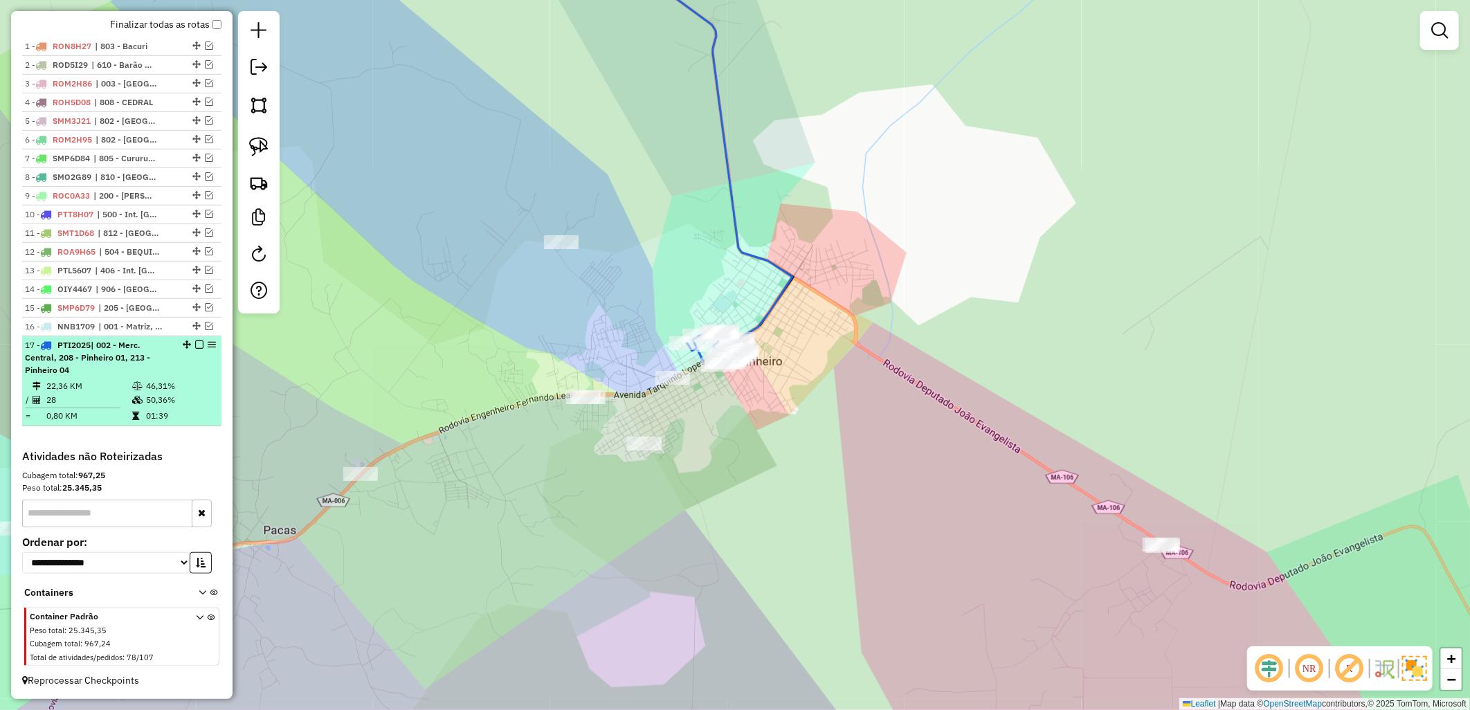
click at [195, 344] on em at bounding box center [199, 344] width 8 height 8
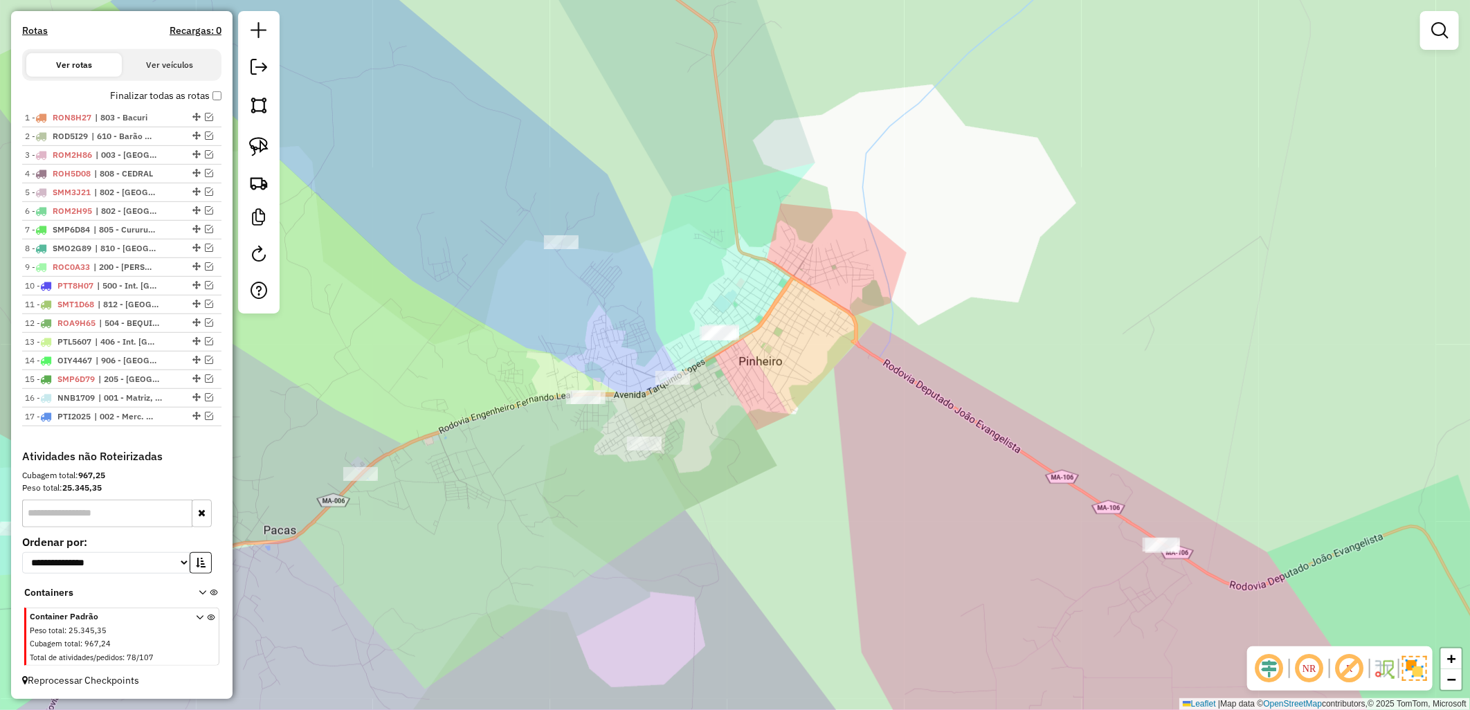
scroll to position [438, 0]
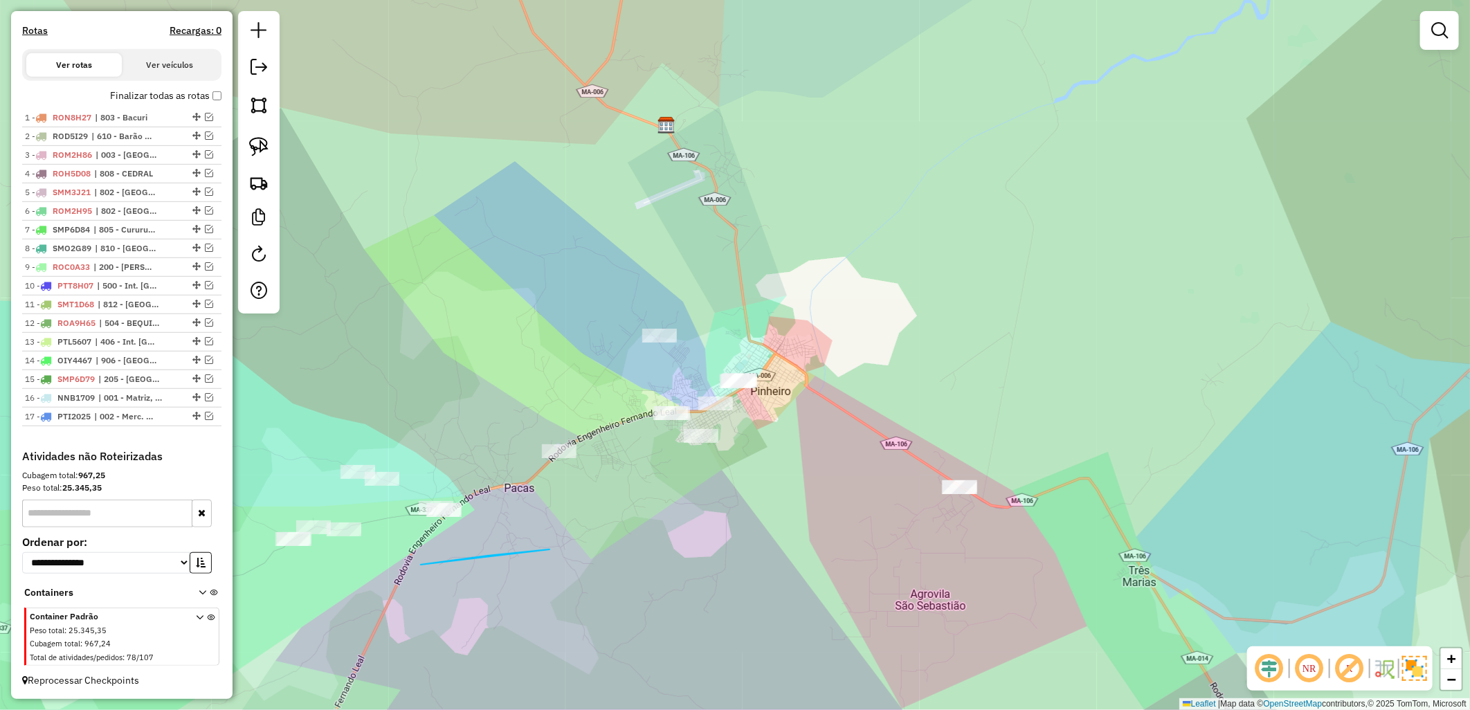
drag, startPoint x: 421, startPoint y: 565, endPoint x: 549, endPoint y: 549, distance: 129.6
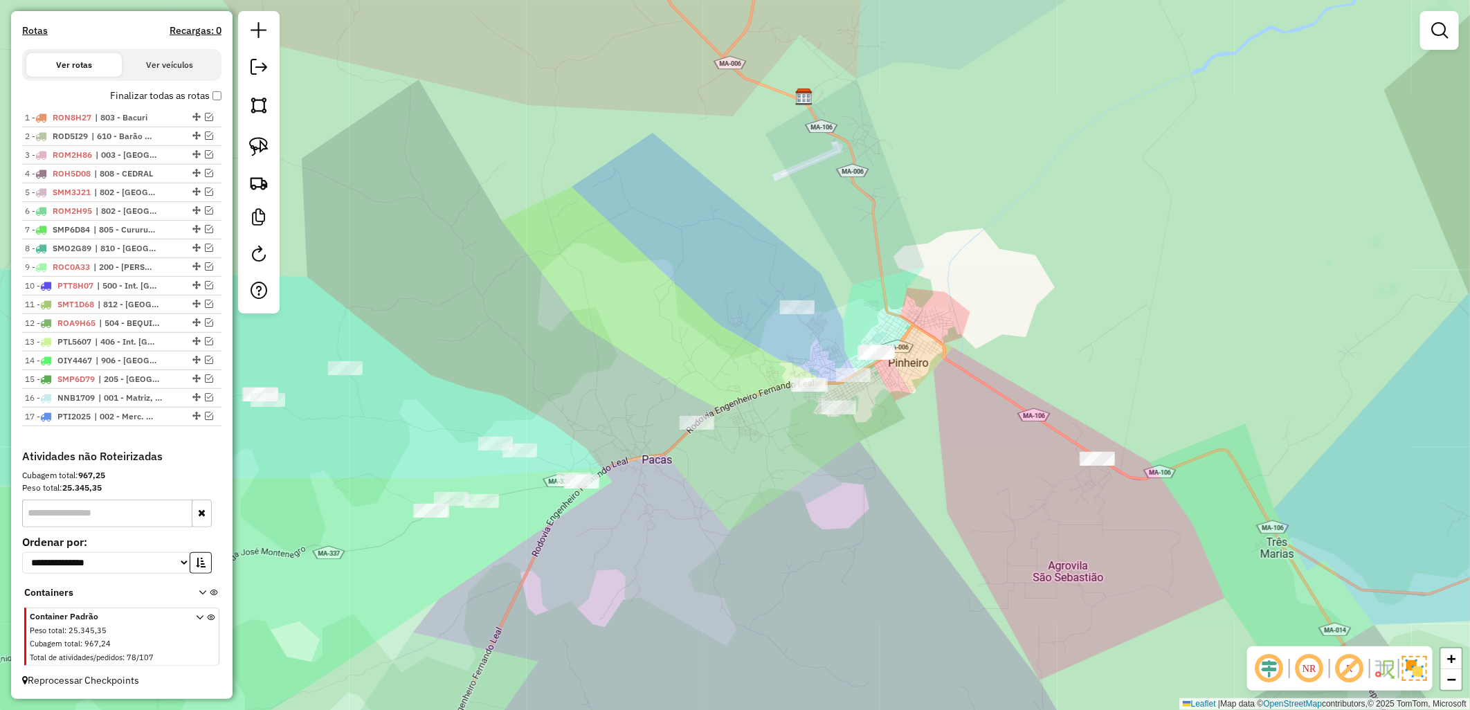
drag, startPoint x: 548, startPoint y: 549, endPoint x: 720, endPoint y: 520, distance: 174.2
click at [725, 520] on div "Janela de atendimento Grade de atendimento Capacidade Transportadoras Veículos …" at bounding box center [735, 355] width 1470 height 710
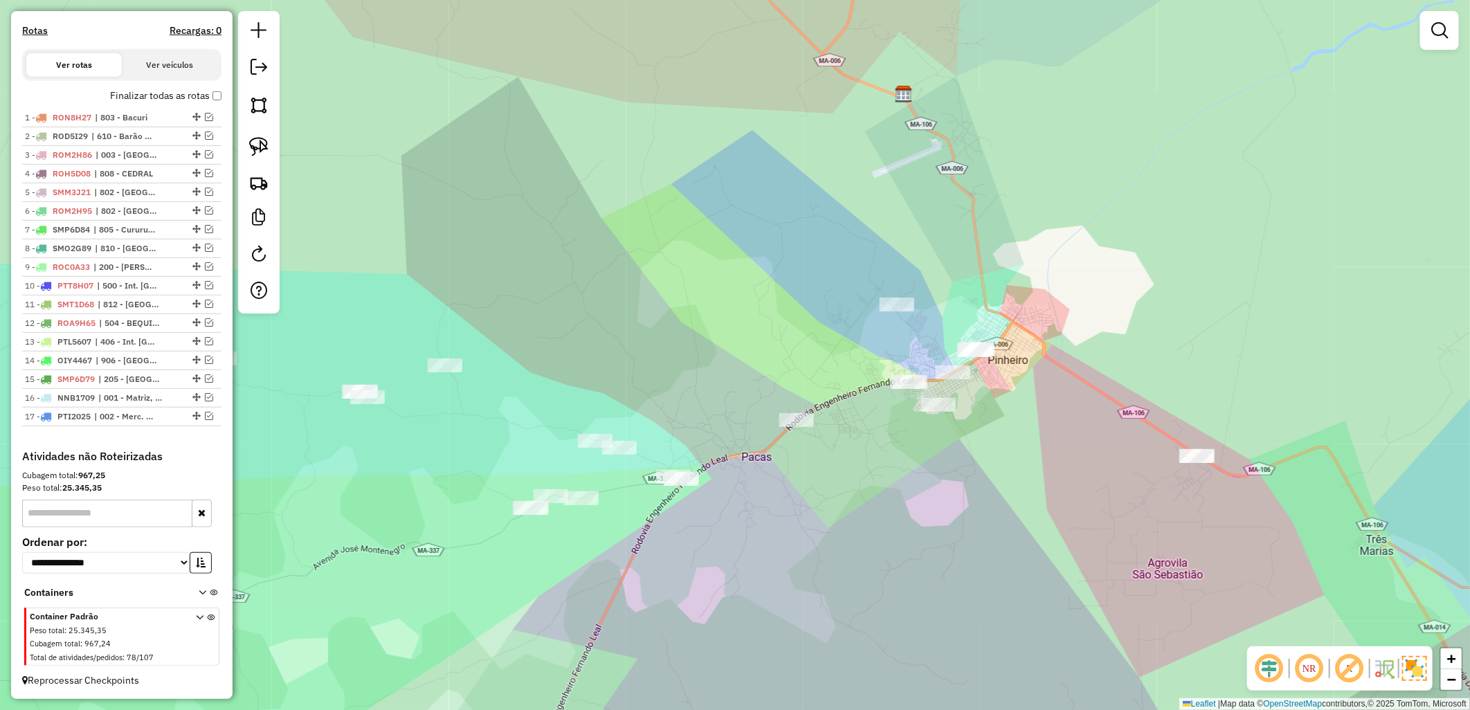
drag, startPoint x: 572, startPoint y: 578, endPoint x: 603, endPoint y: 585, distance: 31.8
click at [632, 577] on div "Janela de atendimento Grade de atendimento Capacidade Transportadoras Veículos …" at bounding box center [735, 355] width 1470 height 710
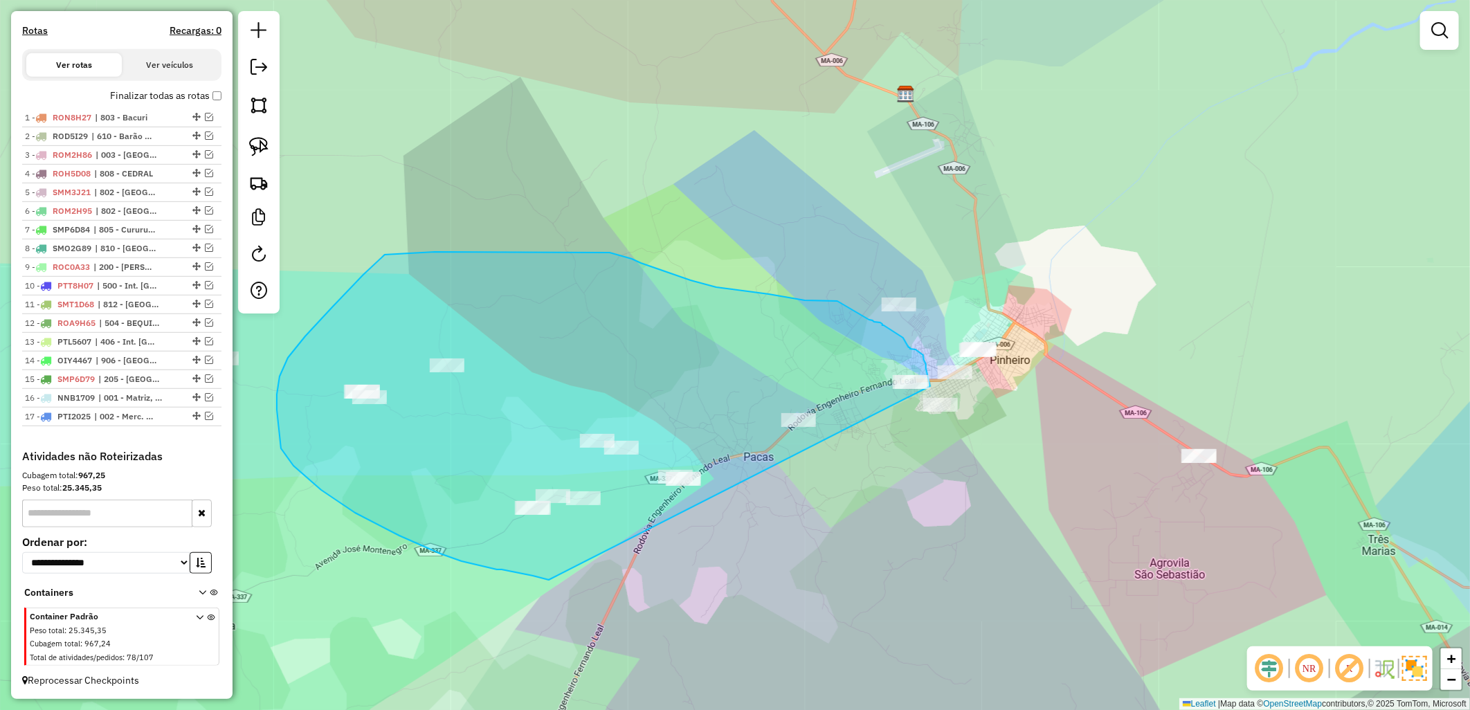
drag, startPoint x: 533, startPoint y: 576, endPoint x: 931, endPoint y: 386, distance: 440.7
click at [931, 386] on div "Janela de atendimento Grade de atendimento Capacidade Transportadoras Veículos …" at bounding box center [735, 355] width 1470 height 710
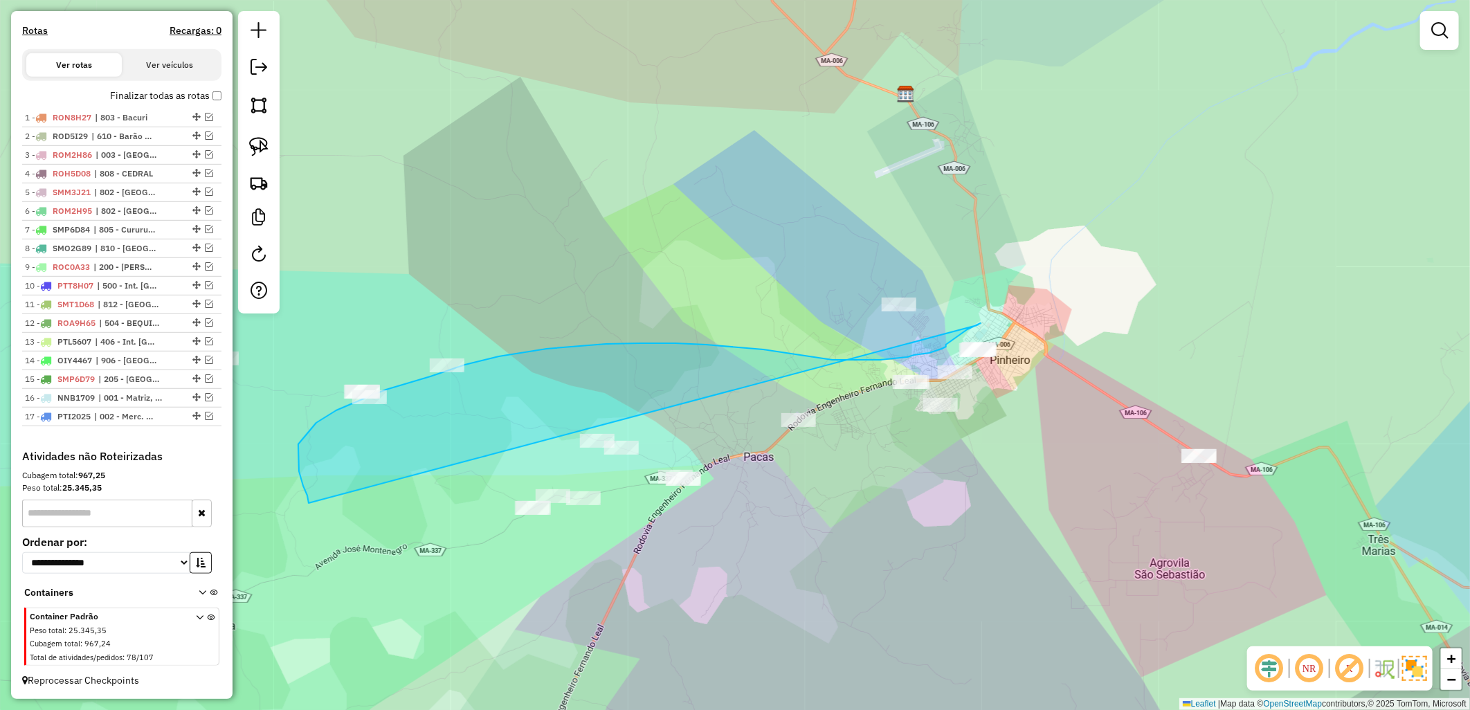
drag, startPoint x: 309, startPoint y: 503, endPoint x: 904, endPoint y: 347, distance: 615.1
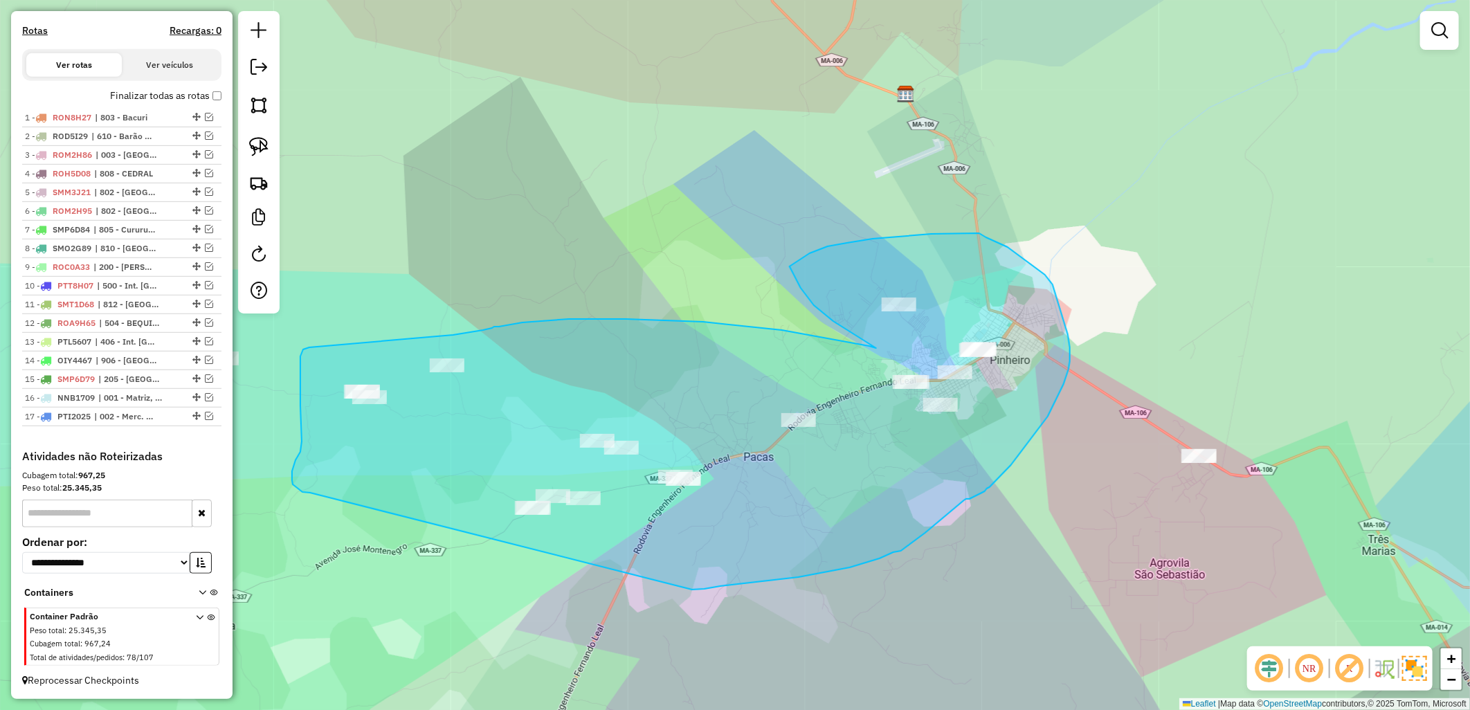
drag, startPoint x: 307, startPoint y: 493, endPoint x: 692, endPoint y: 590, distance: 397.4
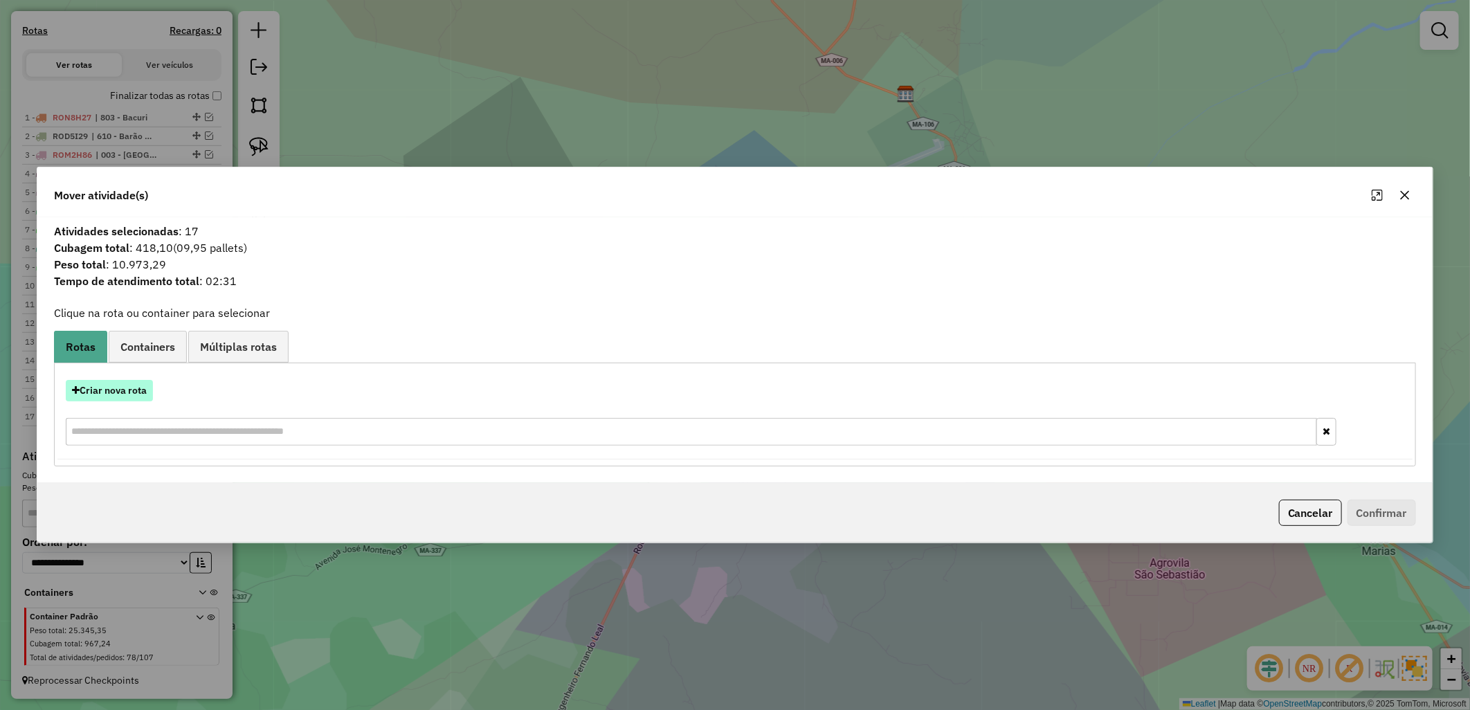
click at [121, 396] on button "Criar nova rota" at bounding box center [109, 390] width 87 height 21
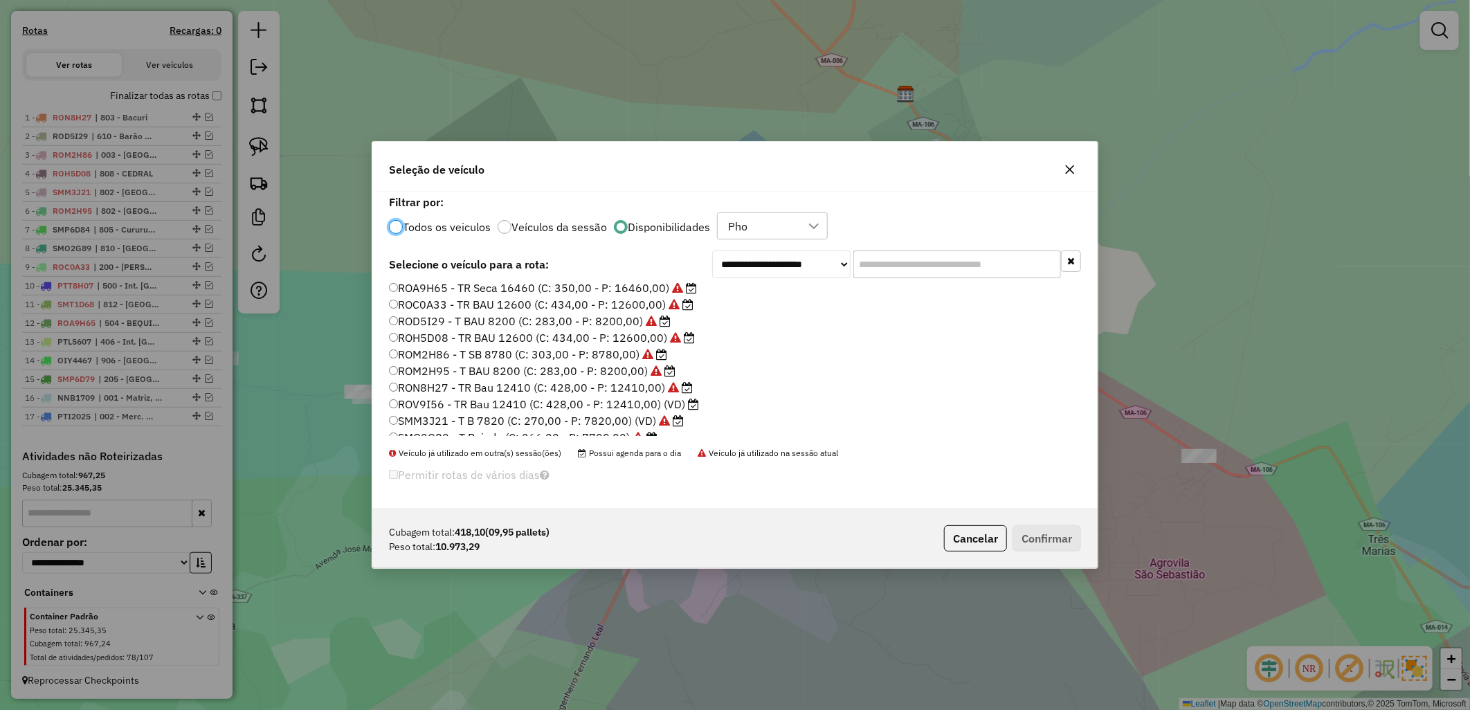
scroll to position [154, 0]
click at [461, 387] on label "ROV9I56 - TR Bau 12410 (C: 428,00 - P: 12410,00) (VD)" at bounding box center [544, 386] width 310 height 17
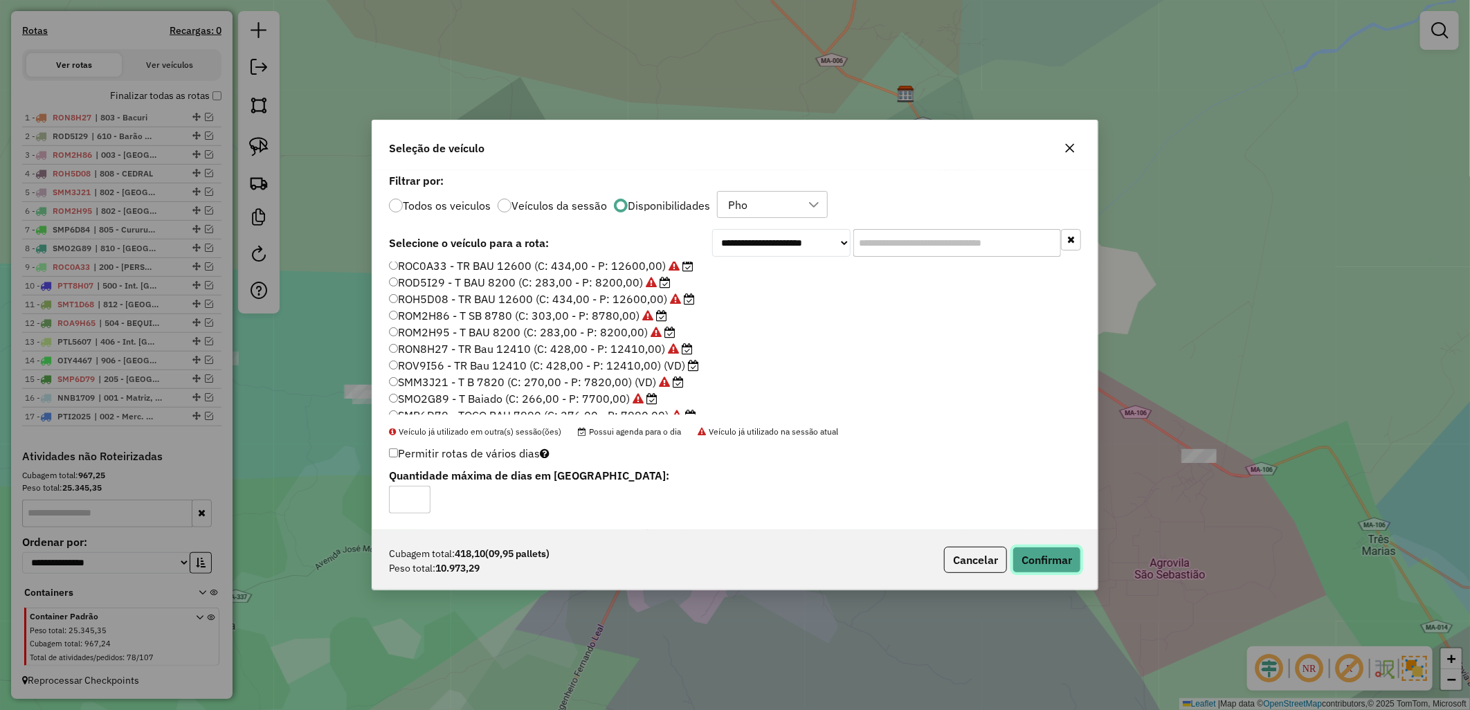
click at [1063, 558] on button "Confirmar" at bounding box center [1046, 560] width 68 height 26
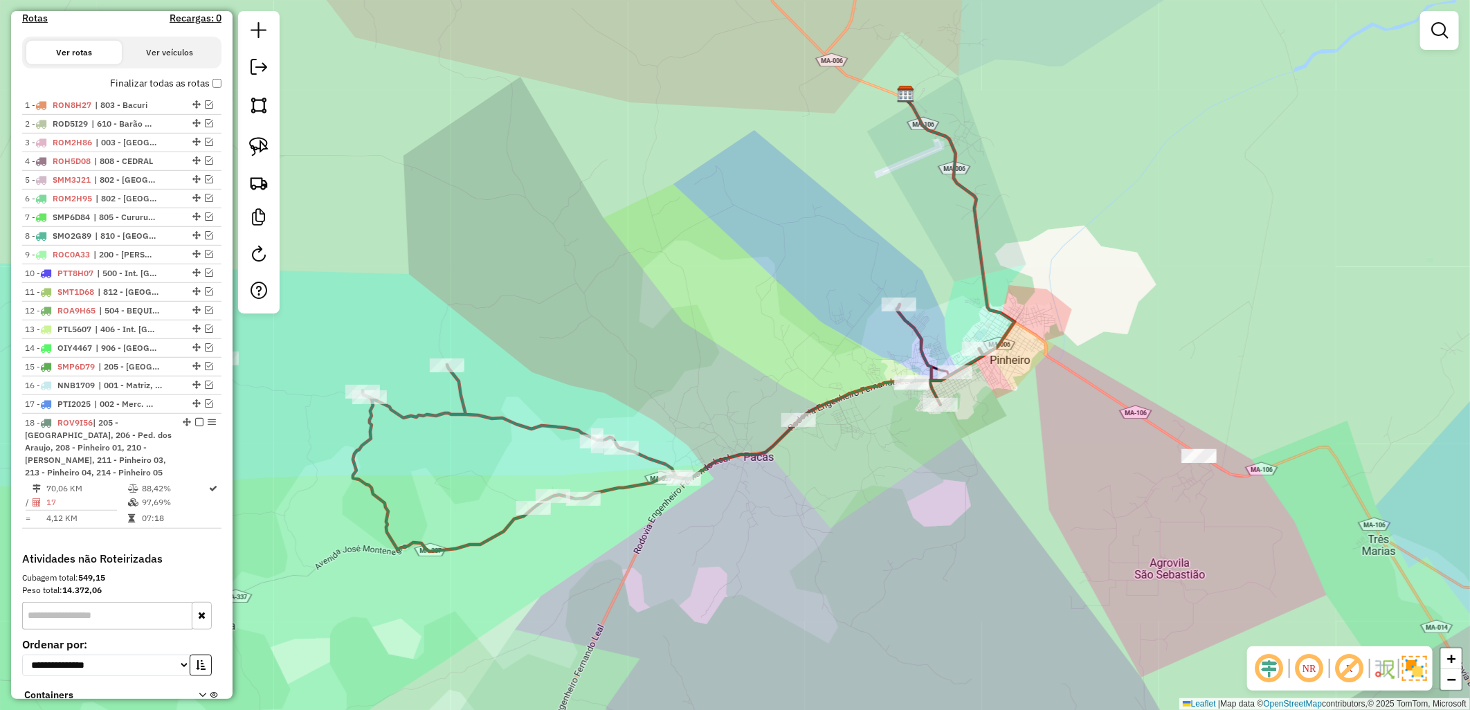
scroll to position [509, 0]
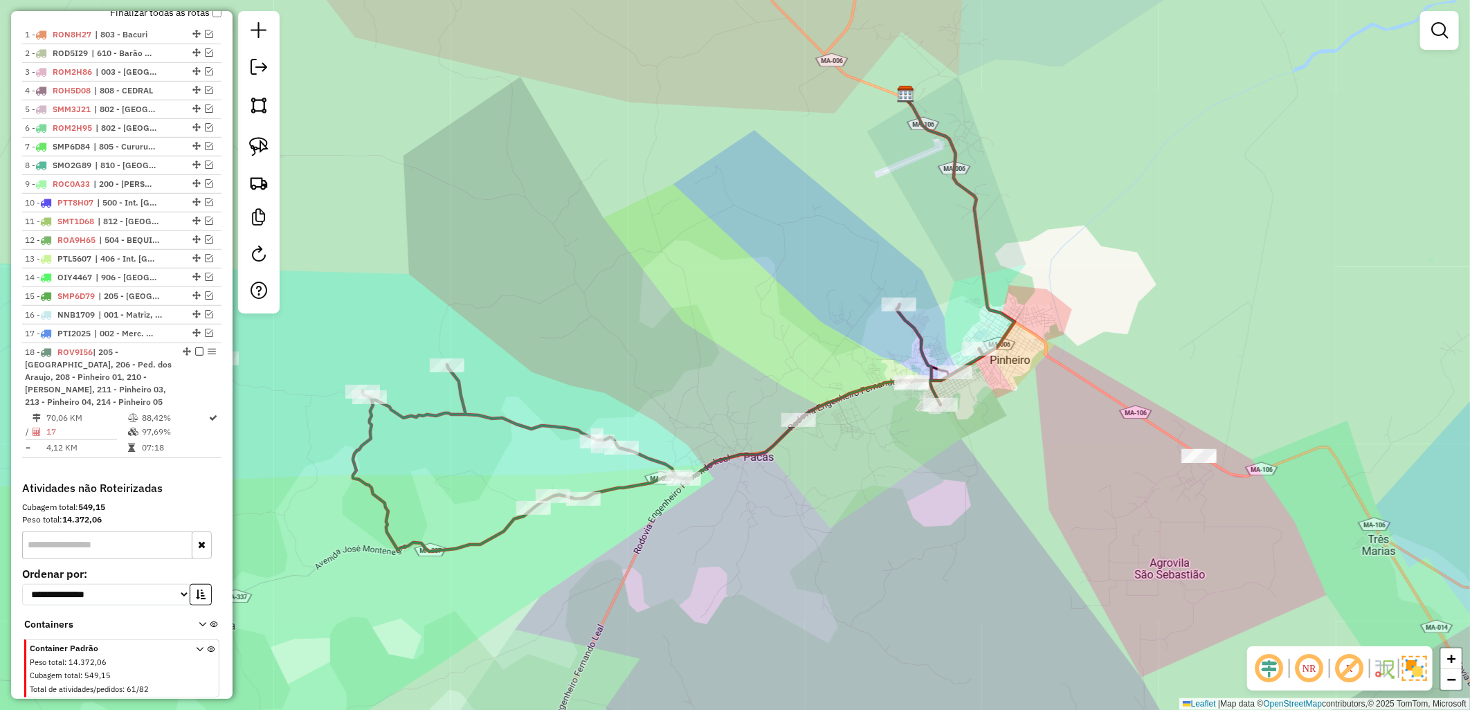
click at [995, 520] on div "Janela de atendimento Grade de atendimento Capacidade Transportadoras Veículos …" at bounding box center [735, 355] width 1470 height 710
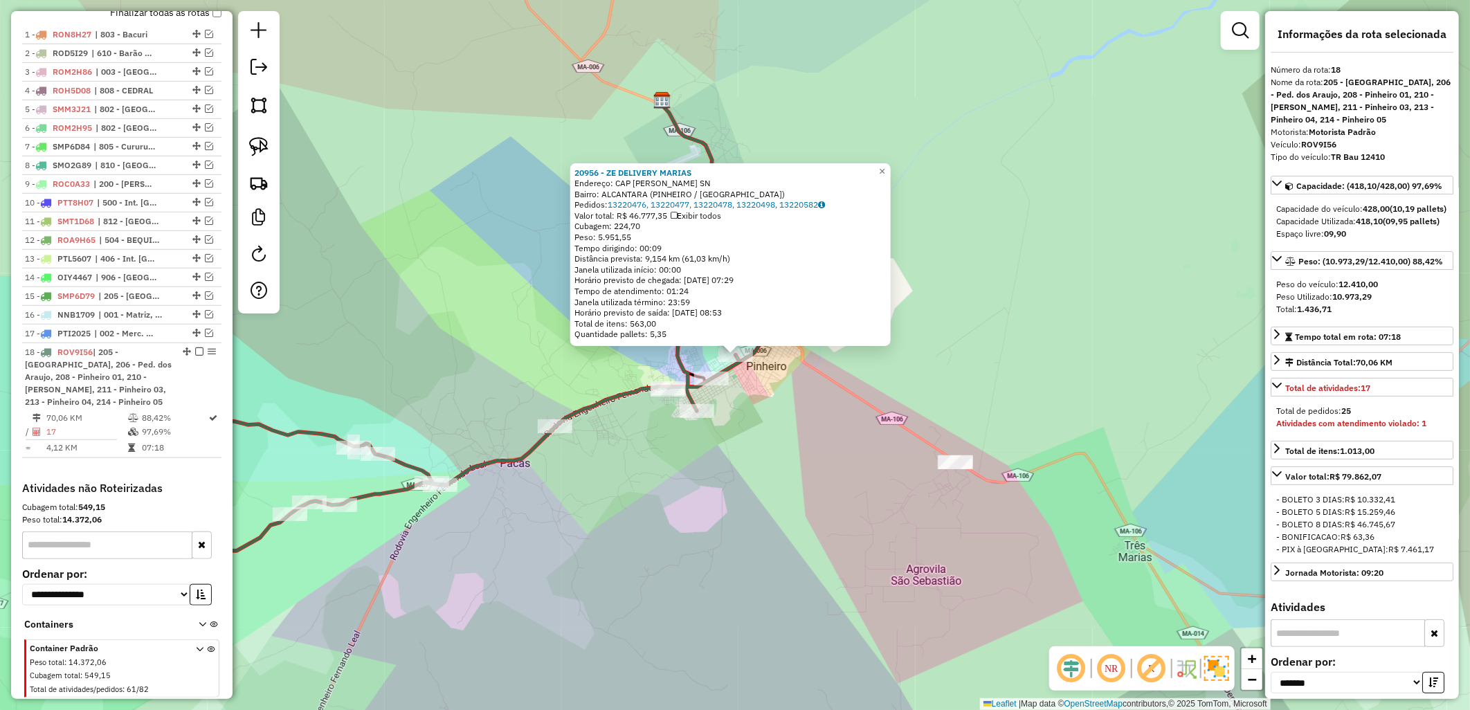
scroll to position [552, 0]
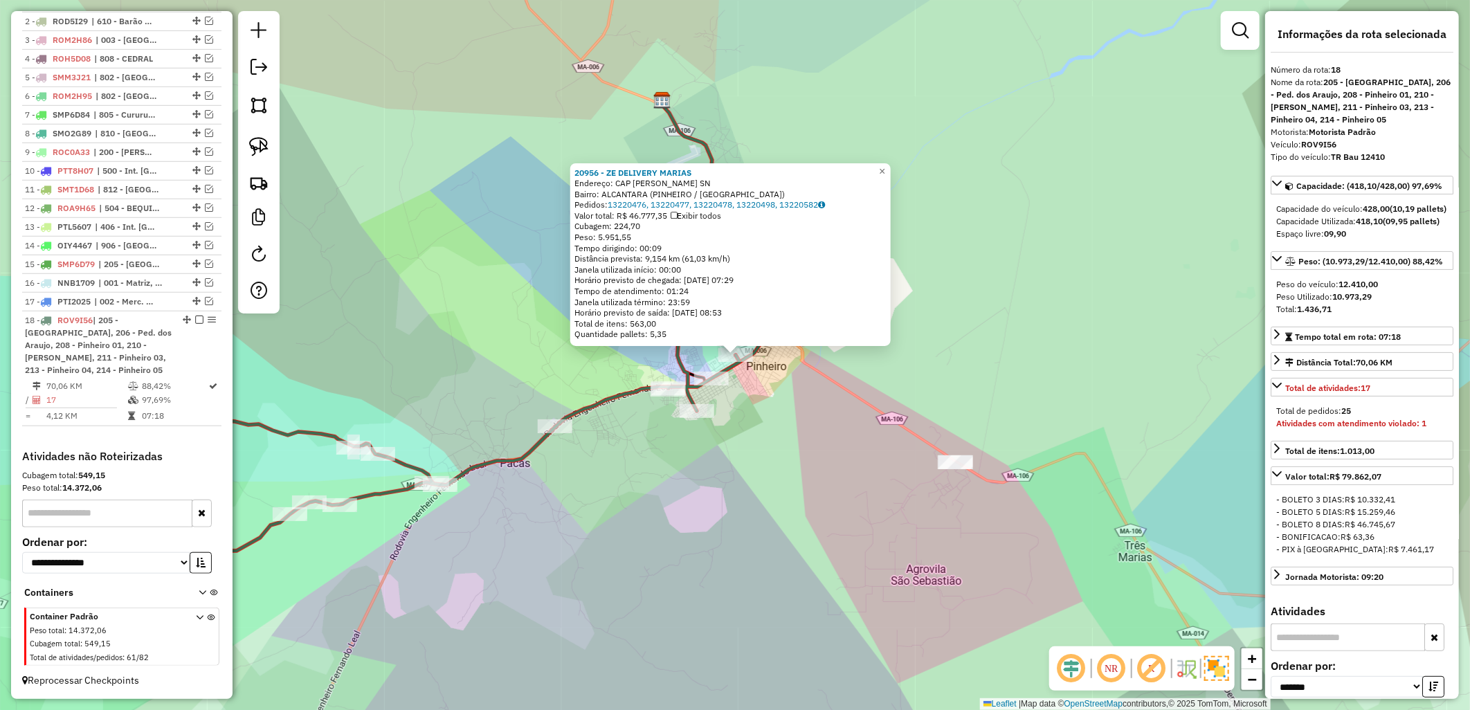
drag, startPoint x: 628, startPoint y: 492, endPoint x: 667, endPoint y: 492, distance: 38.7
click at [666, 492] on div "20956 - ZE DELIVERY [PERSON_NAME]: [GEOGRAPHIC_DATA] MOARES SN Bairro: [GEOGRAP…" at bounding box center [735, 355] width 1470 height 710
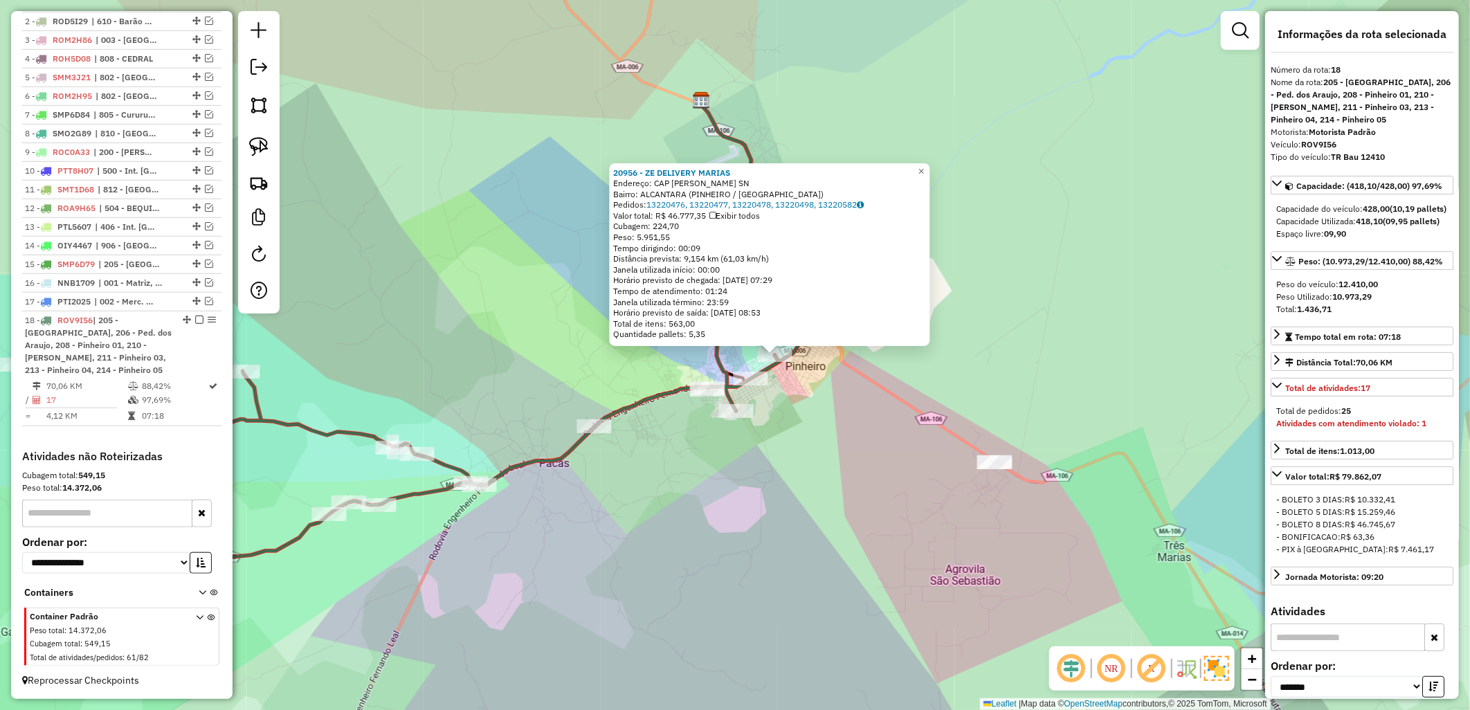
click at [667, 492] on div "20956 - ZE DELIVERY [PERSON_NAME]: [GEOGRAPHIC_DATA] MOARES SN Bairro: [GEOGRAP…" at bounding box center [735, 355] width 1470 height 710
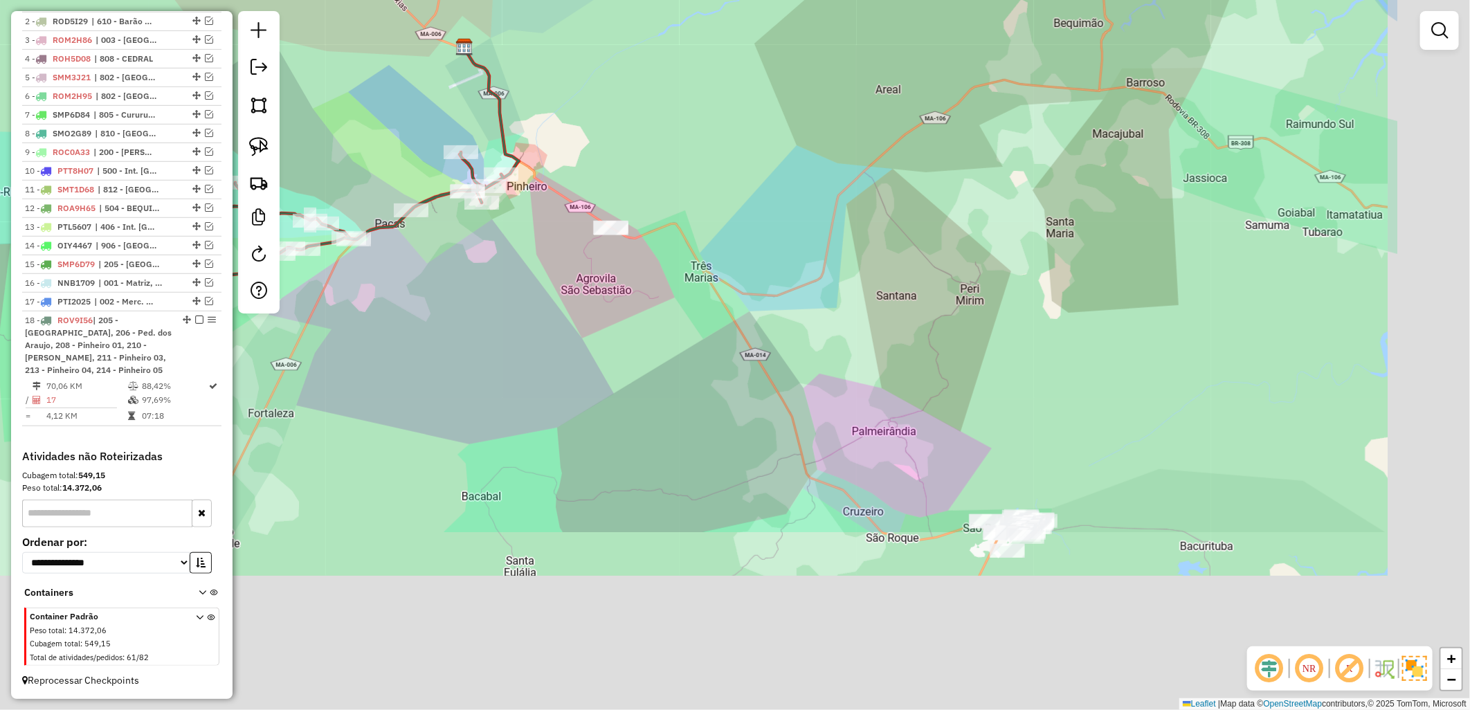
drag, startPoint x: 732, startPoint y: 565, endPoint x: 506, endPoint y: 300, distance: 348.5
click at [506, 300] on div "Janela de atendimento Grade de atendimento Capacidade Transportadoras Veículos …" at bounding box center [735, 355] width 1470 height 710
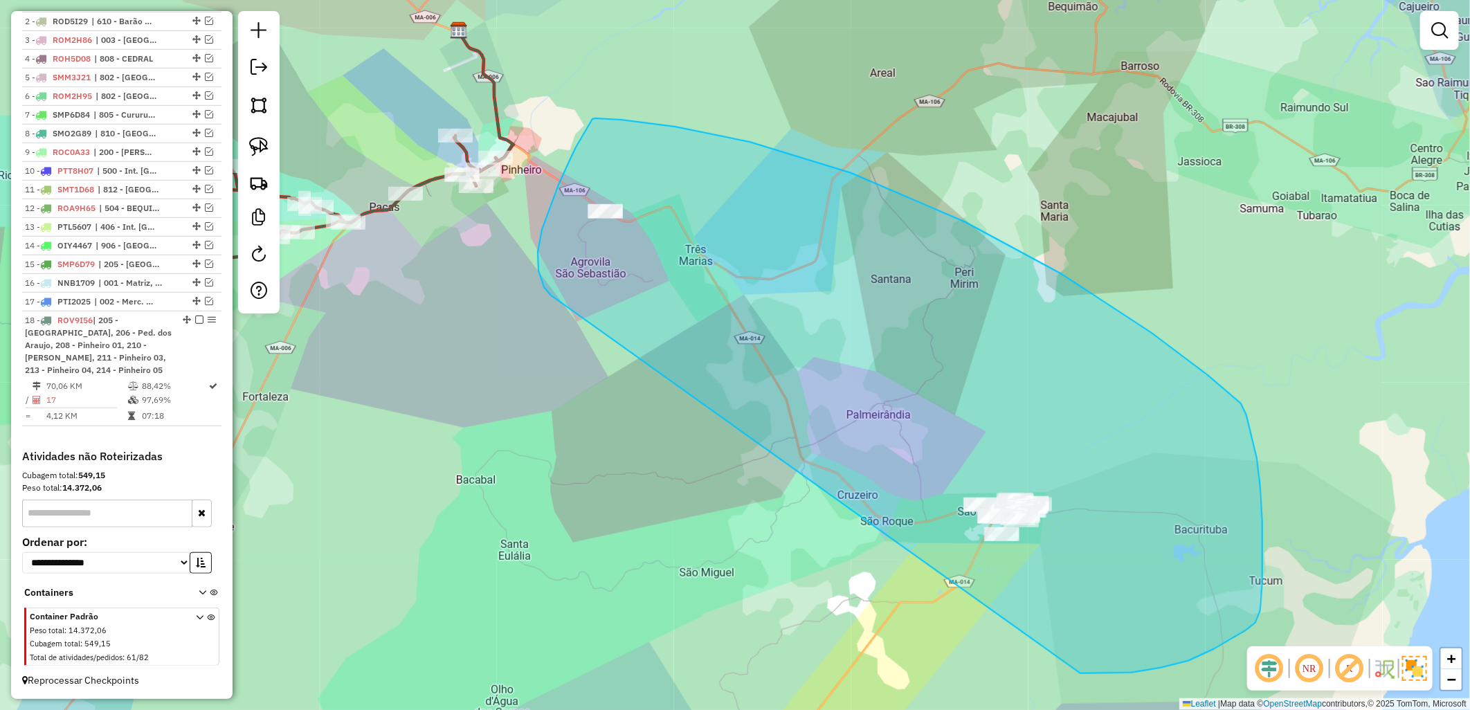
drag, startPoint x: 542, startPoint y: 230, endPoint x: 1076, endPoint y: 673, distance: 693.8
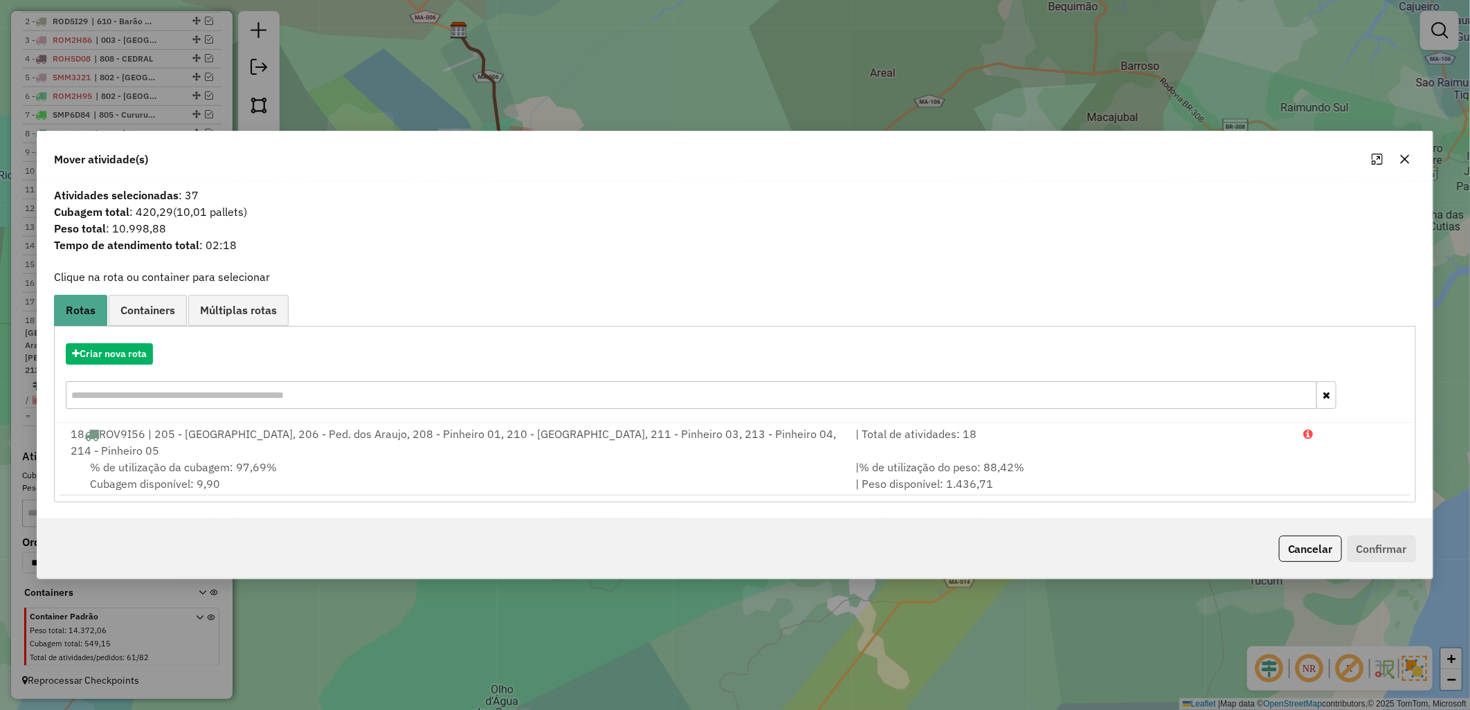
click at [104, 376] on div "Criar nova rota" at bounding box center [734, 378] width 1355 height 90
click at [115, 354] on button "Criar nova rota" at bounding box center [109, 353] width 87 height 21
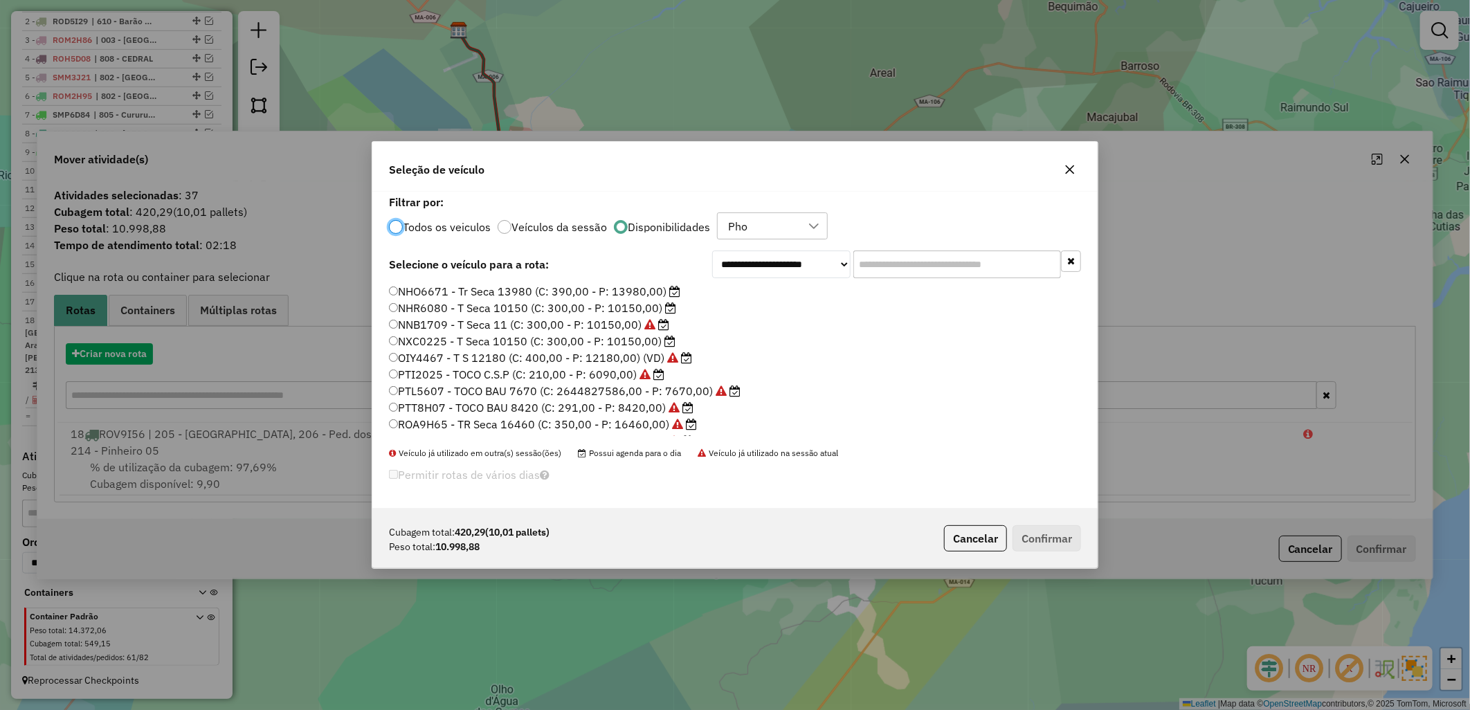
scroll to position [8, 3]
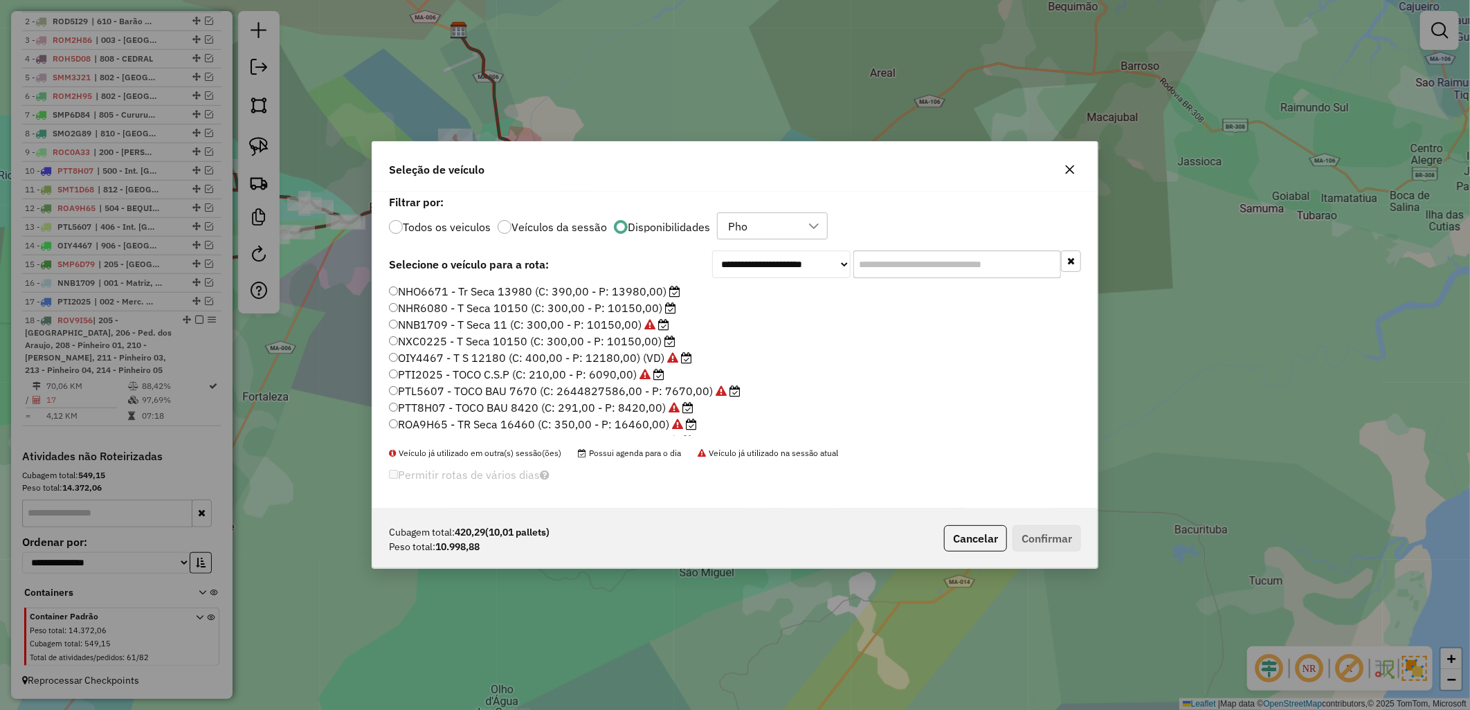
click at [479, 302] on label "NHR6080 - T Seca 10150 (C: 300,00 - P: 10150,00)" at bounding box center [532, 308] width 287 height 17
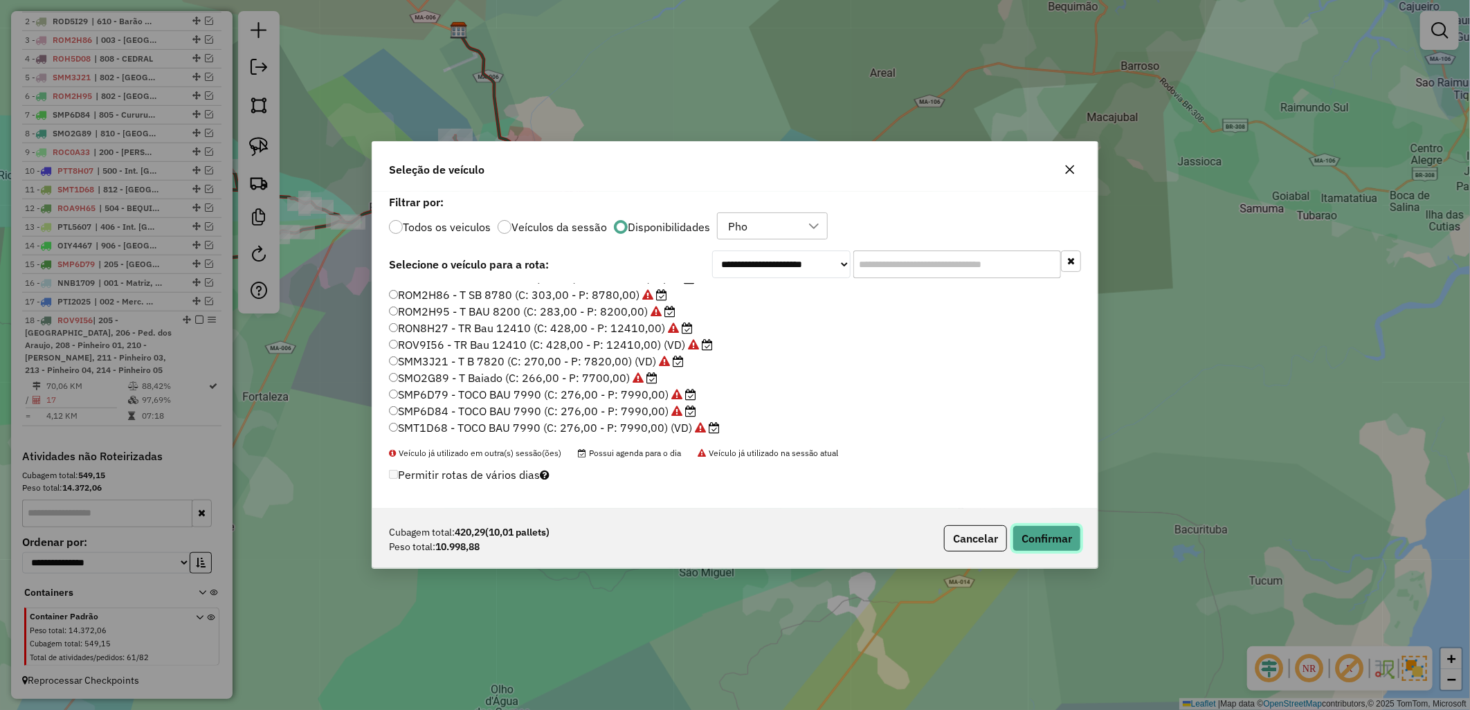
click at [1019, 549] on button "Confirmar" at bounding box center [1046, 538] width 68 height 26
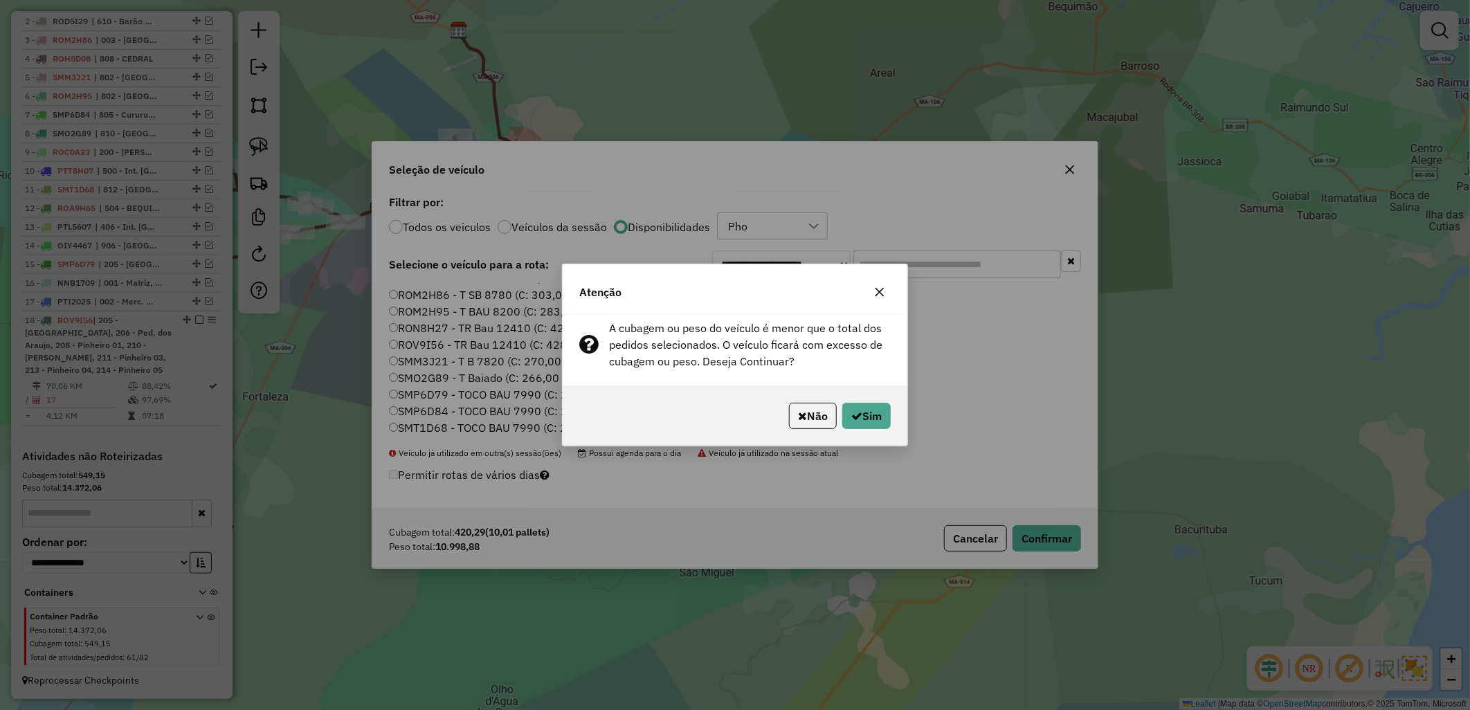
click at [821, 408] on button "Não" at bounding box center [813, 416] width 48 height 26
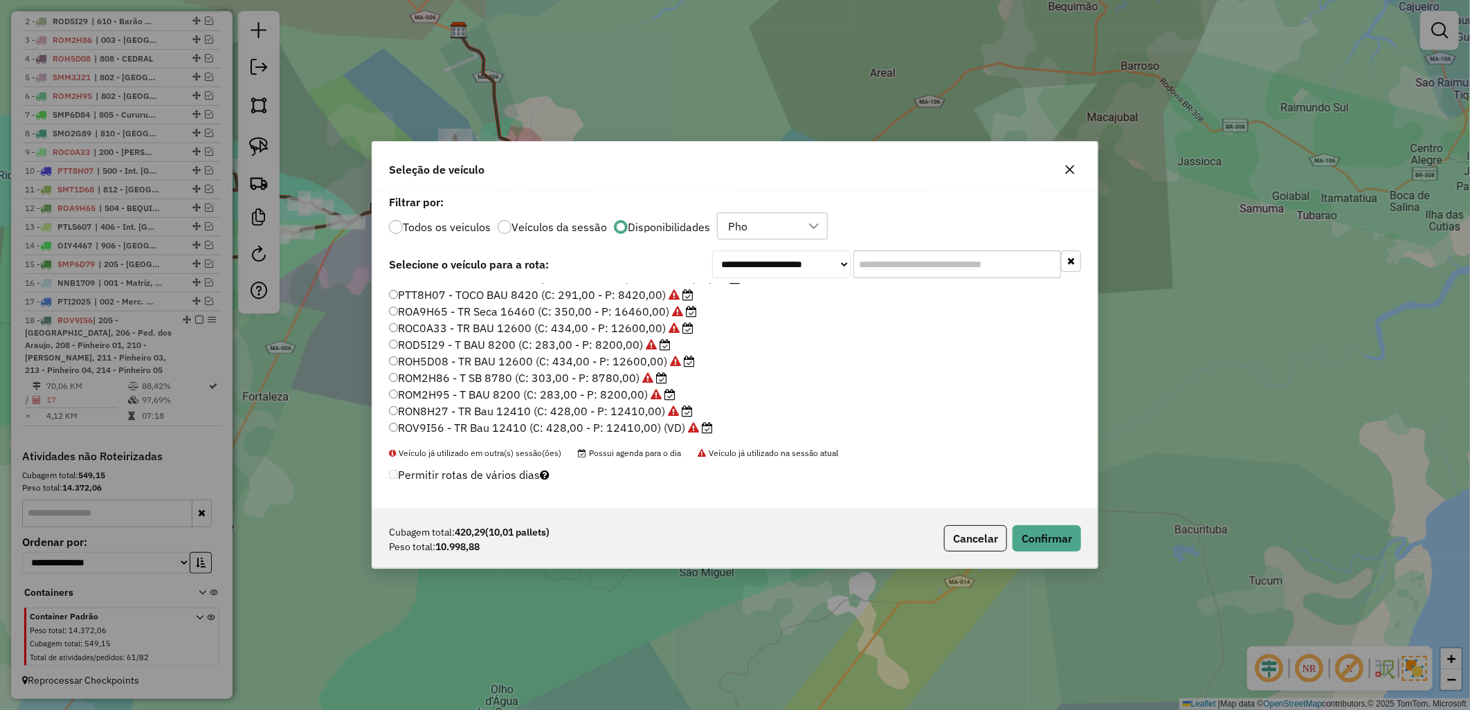
scroll to position [0, 0]
click at [1023, 527] on button "Confirmar" at bounding box center [1046, 538] width 68 height 26
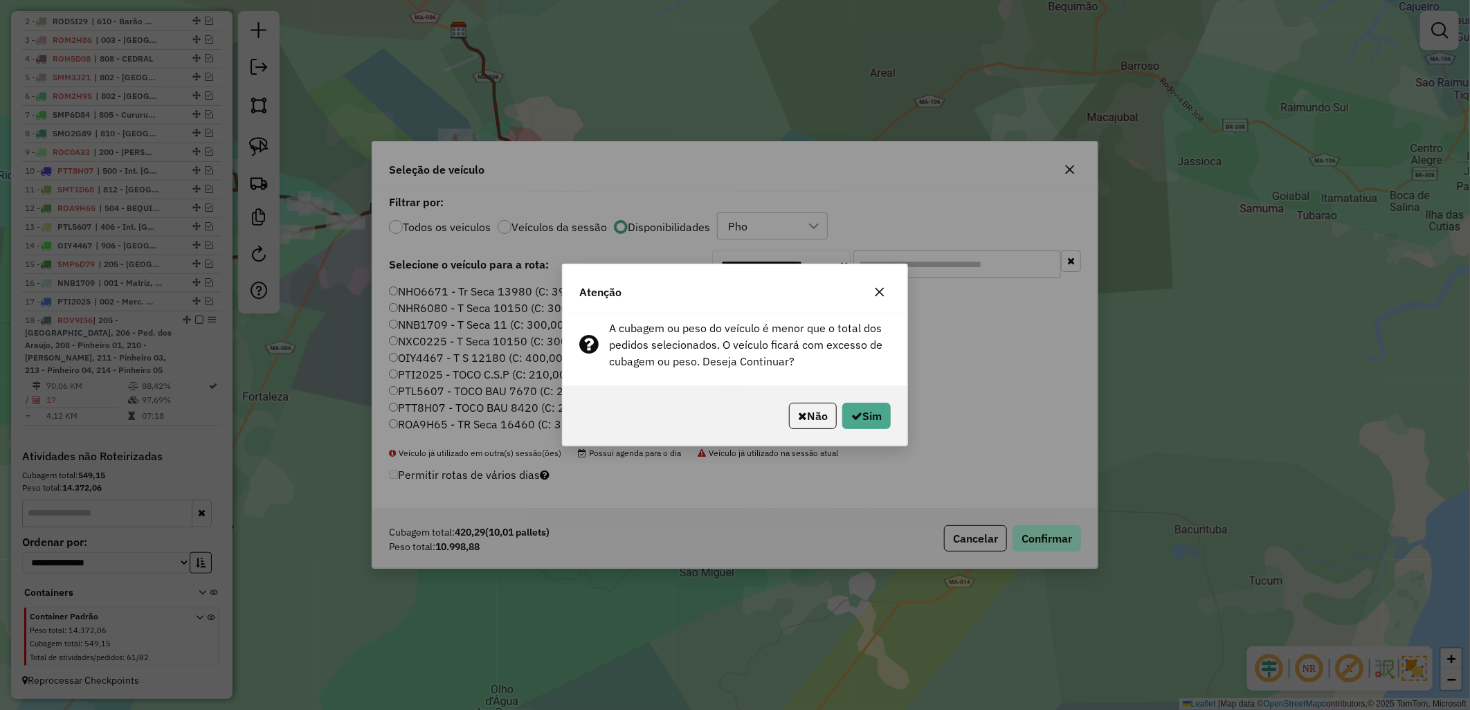
click at [1032, 529] on div "Atenção A cubagem ou peso do veículo é menor que o total dos pedidos selecionad…" at bounding box center [735, 355] width 1470 height 710
click at [873, 426] on button "Sim" at bounding box center [866, 416] width 48 height 26
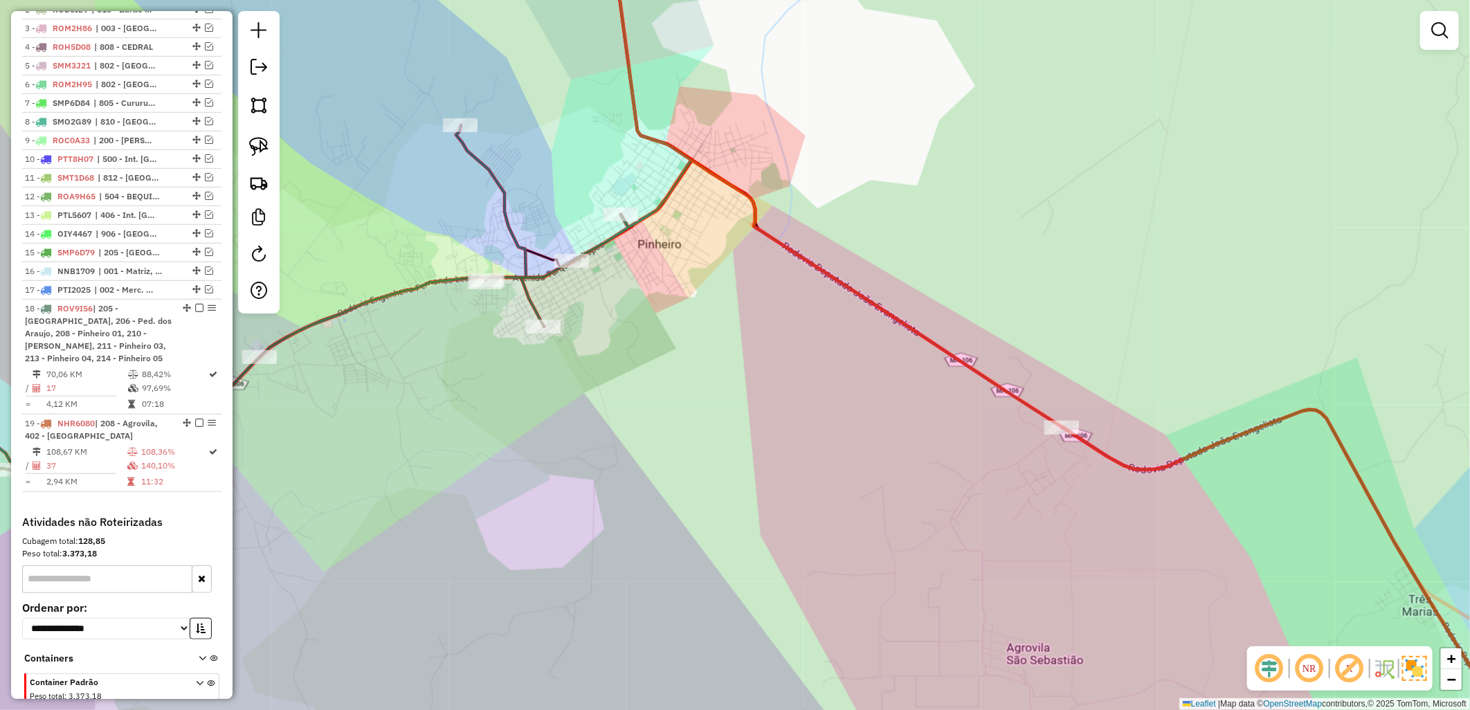
drag, startPoint x: 376, startPoint y: 212, endPoint x: 524, endPoint y: 223, distance: 148.5
click at [527, 223] on div "Janela de atendimento Grade de atendimento Capacidade Transportadoras Veículos …" at bounding box center [735, 355] width 1470 height 710
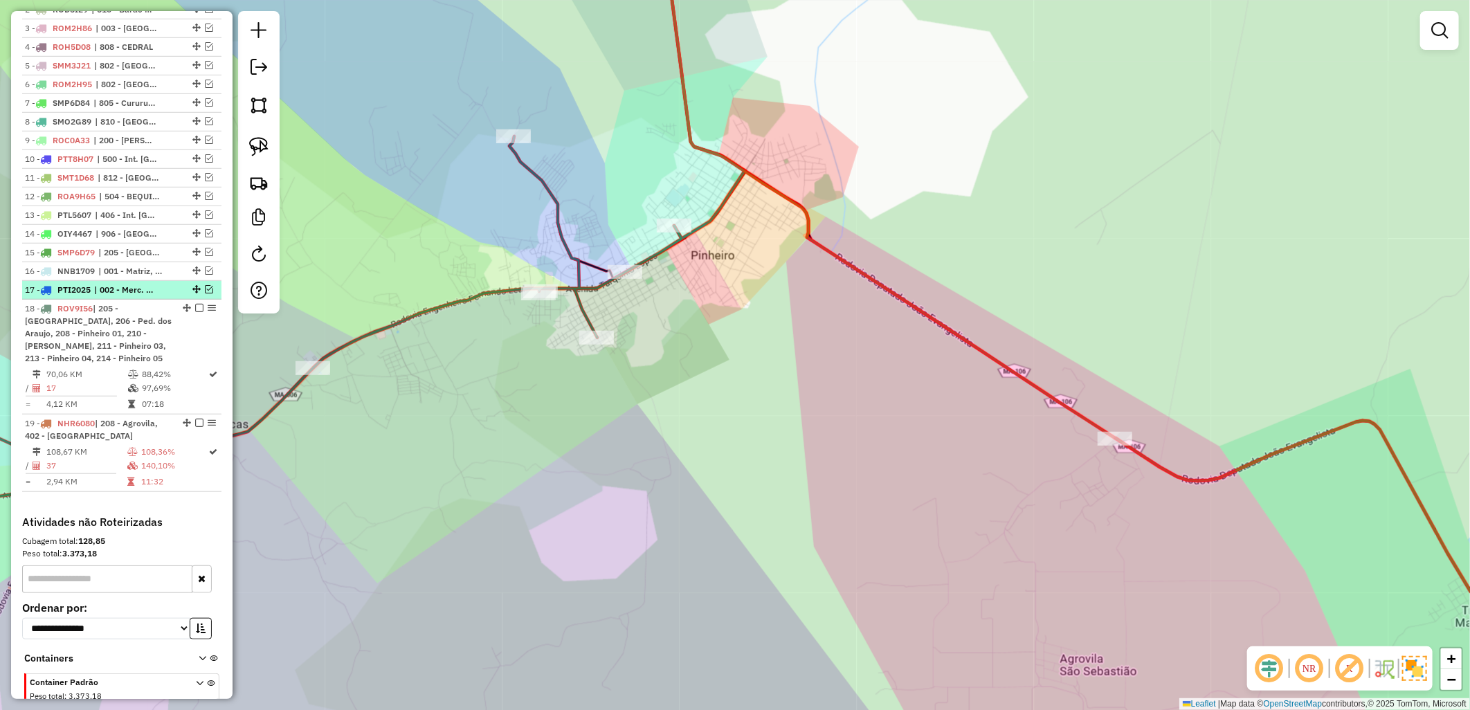
click at [205, 293] on em at bounding box center [209, 289] width 8 height 8
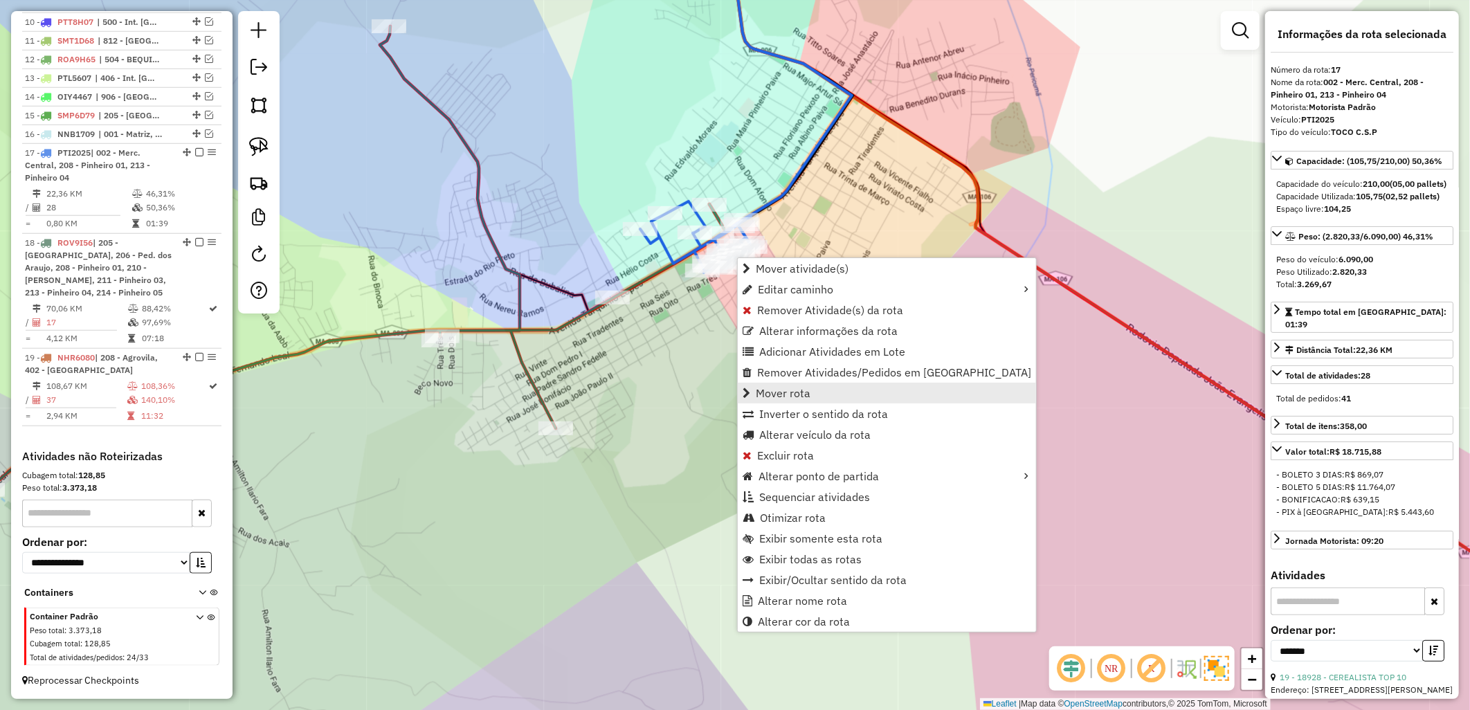
scroll to position [701, 0]
click at [762, 431] on span "Alterar veículo da rota" at bounding box center [814, 434] width 111 height 11
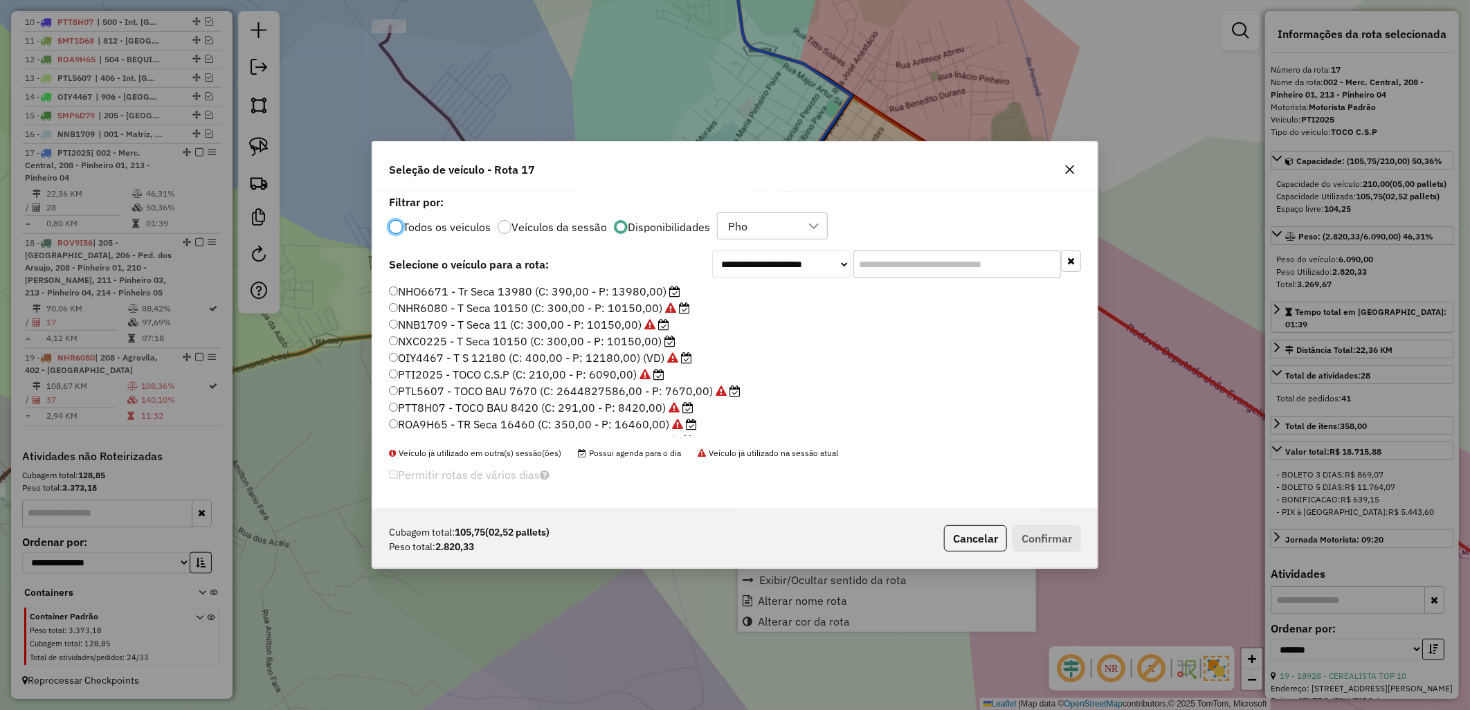
scroll to position [8, 3]
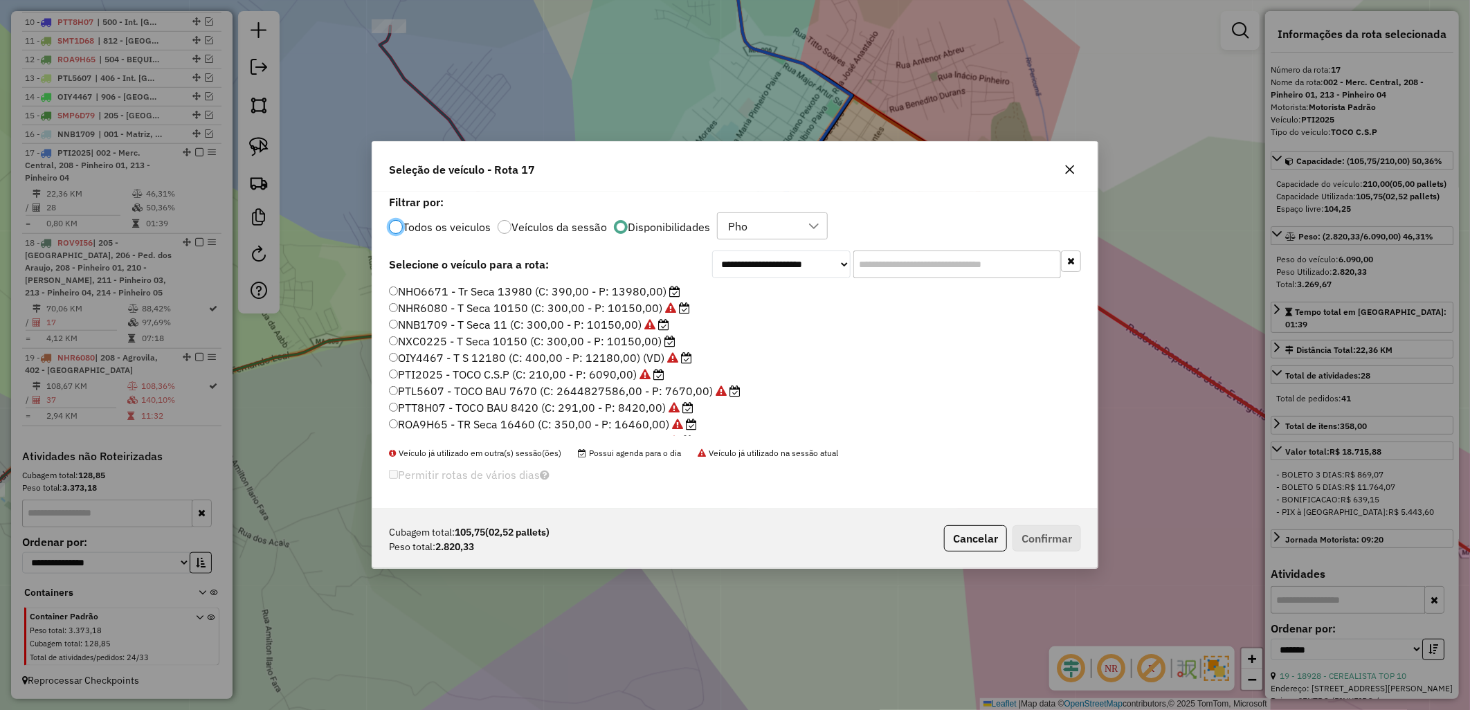
click at [566, 347] on label "NXC0225 - T Seca 10150 (C: 300,00 - P: 10150,00)" at bounding box center [532, 341] width 286 height 17
click at [1063, 531] on button "Confirmar" at bounding box center [1046, 538] width 68 height 26
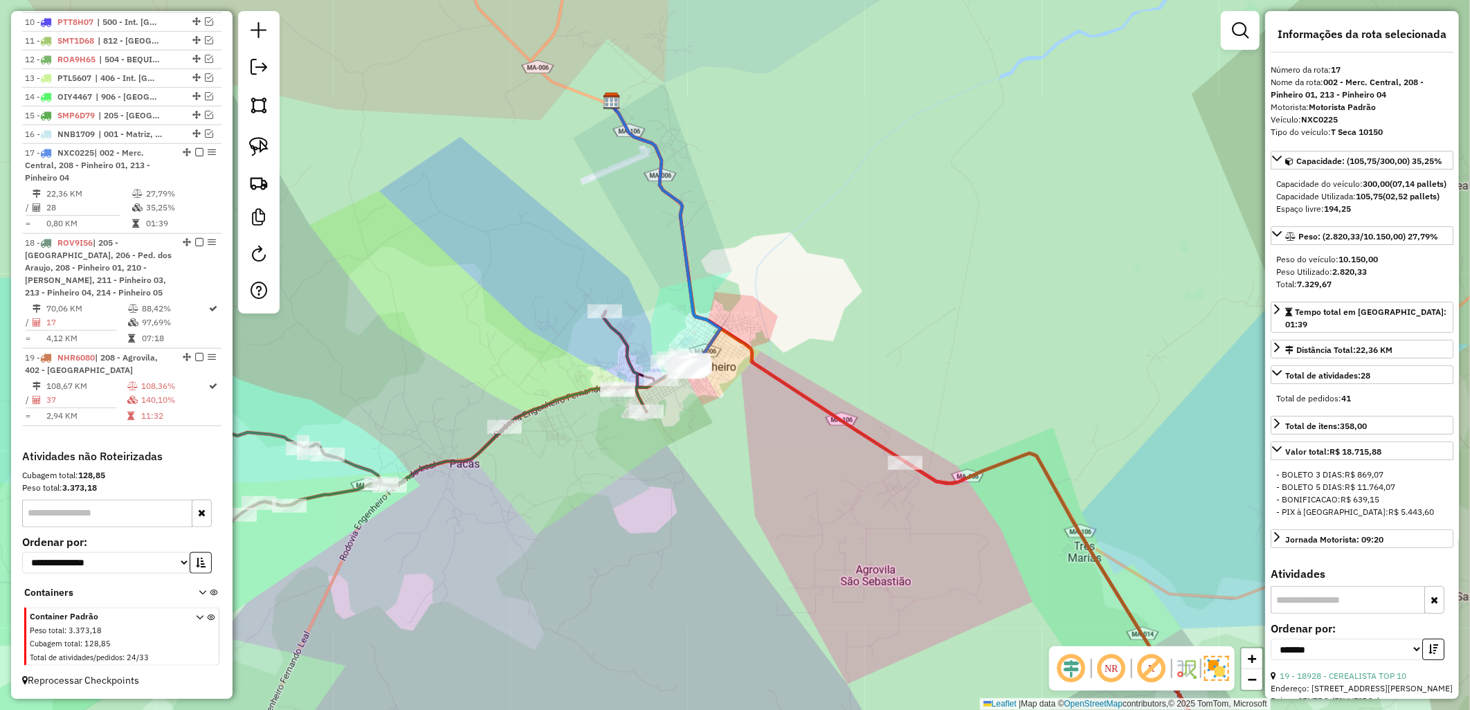
drag, startPoint x: 840, startPoint y: 494, endPoint x: 384, endPoint y: 116, distance: 592.6
click at [383, 127] on div "Janela de atendimento Grade de atendimento Capacidade Transportadoras Veículos …" at bounding box center [735, 355] width 1470 height 710
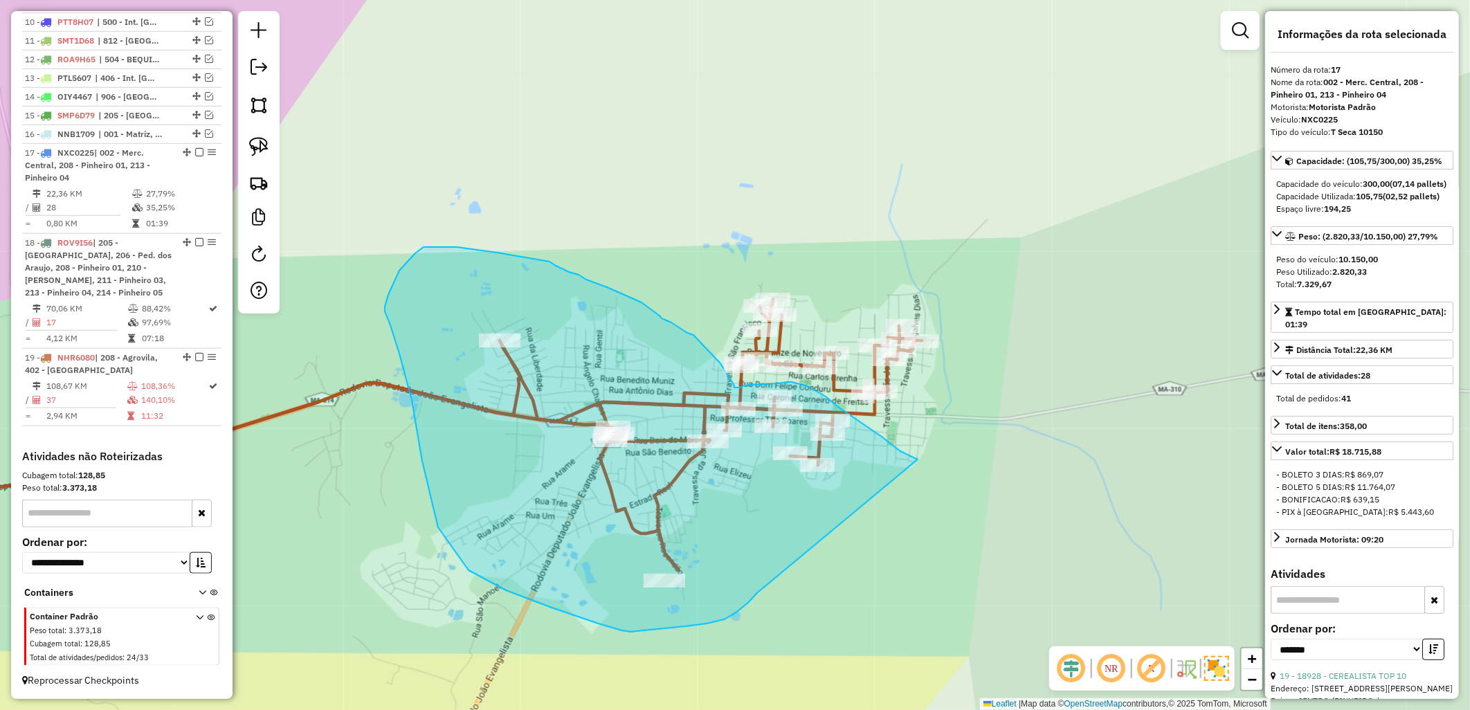
drag, startPoint x: 717, startPoint y: 621, endPoint x: 942, endPoint y: 467, distance: 273.3
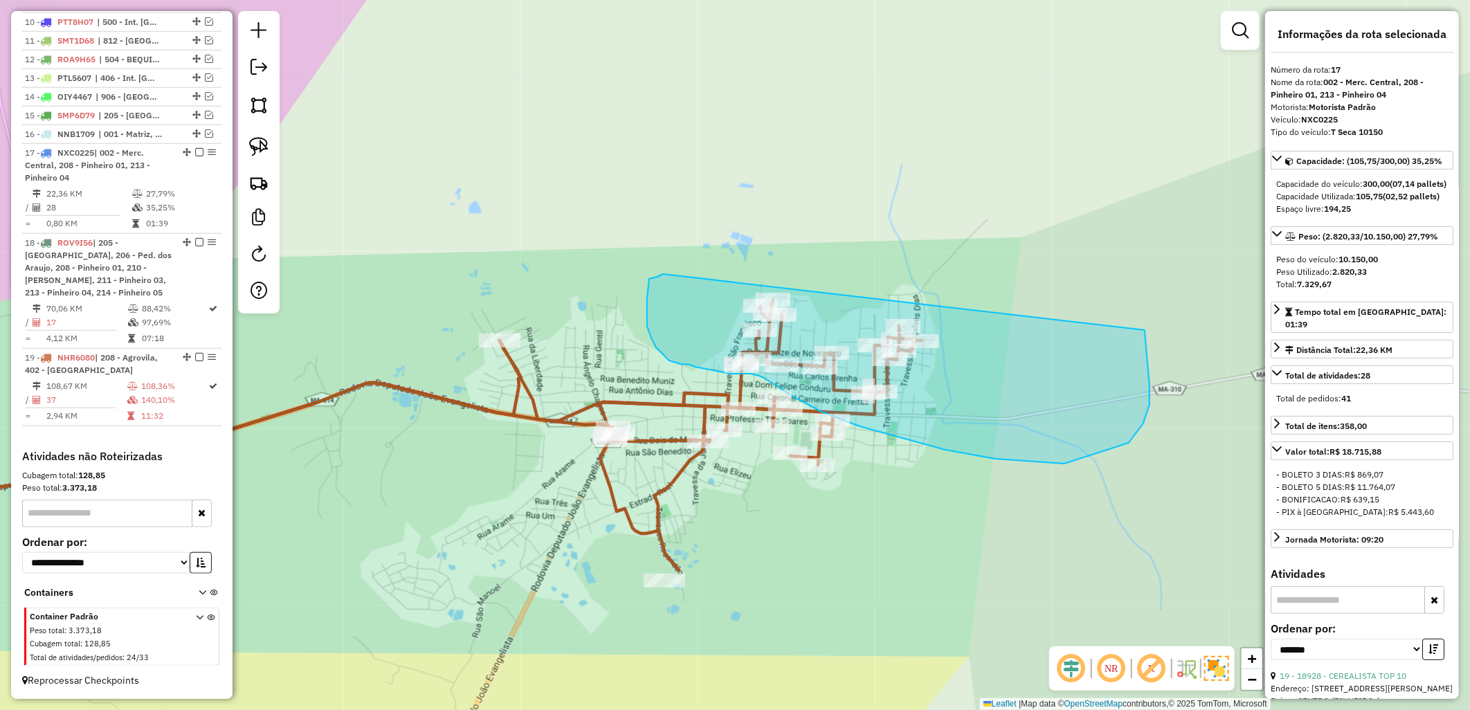
drag, startPoint x: 653, startPoint y: 277, endPoint x: 1135, endPoint y: 313, distance: 483.6
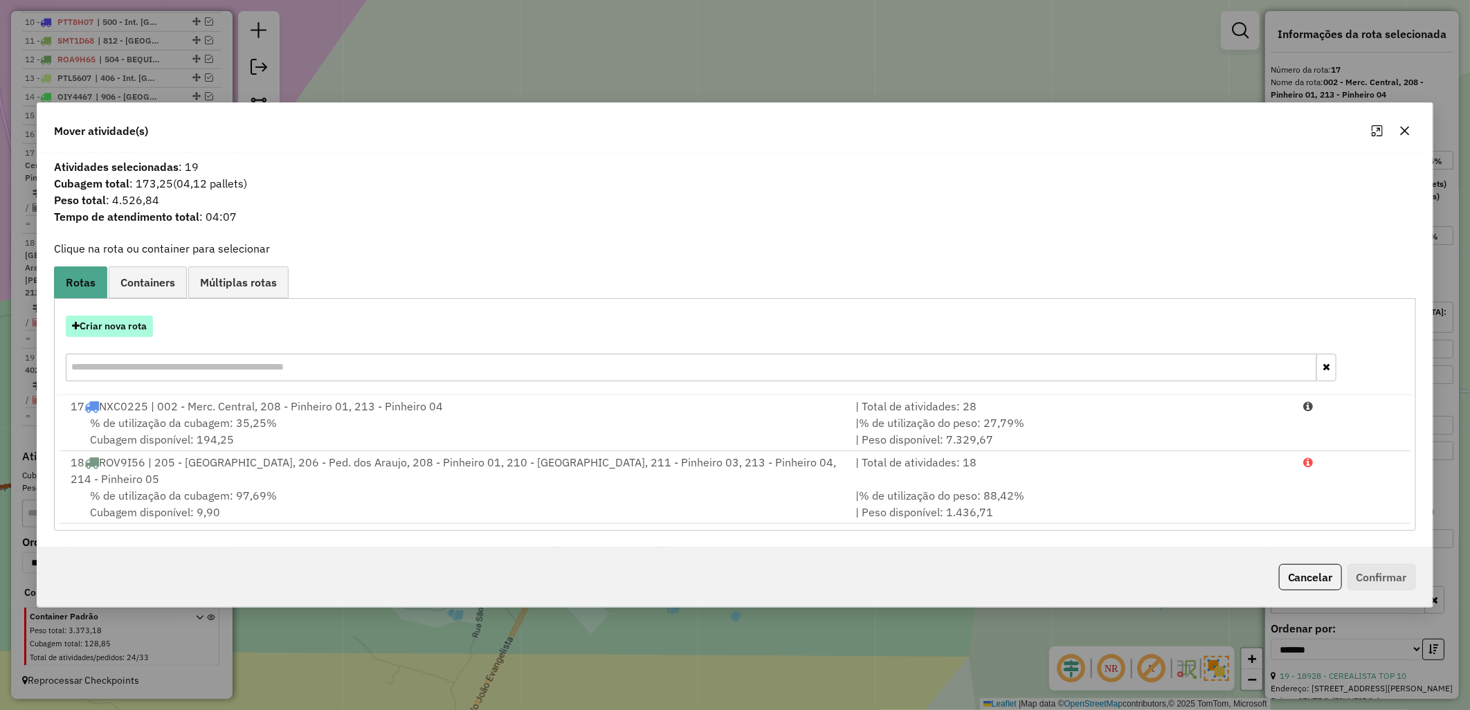
click at [125, 328] on button "Criar nova rota" at bounding box center [109, 326] width 87 height 21
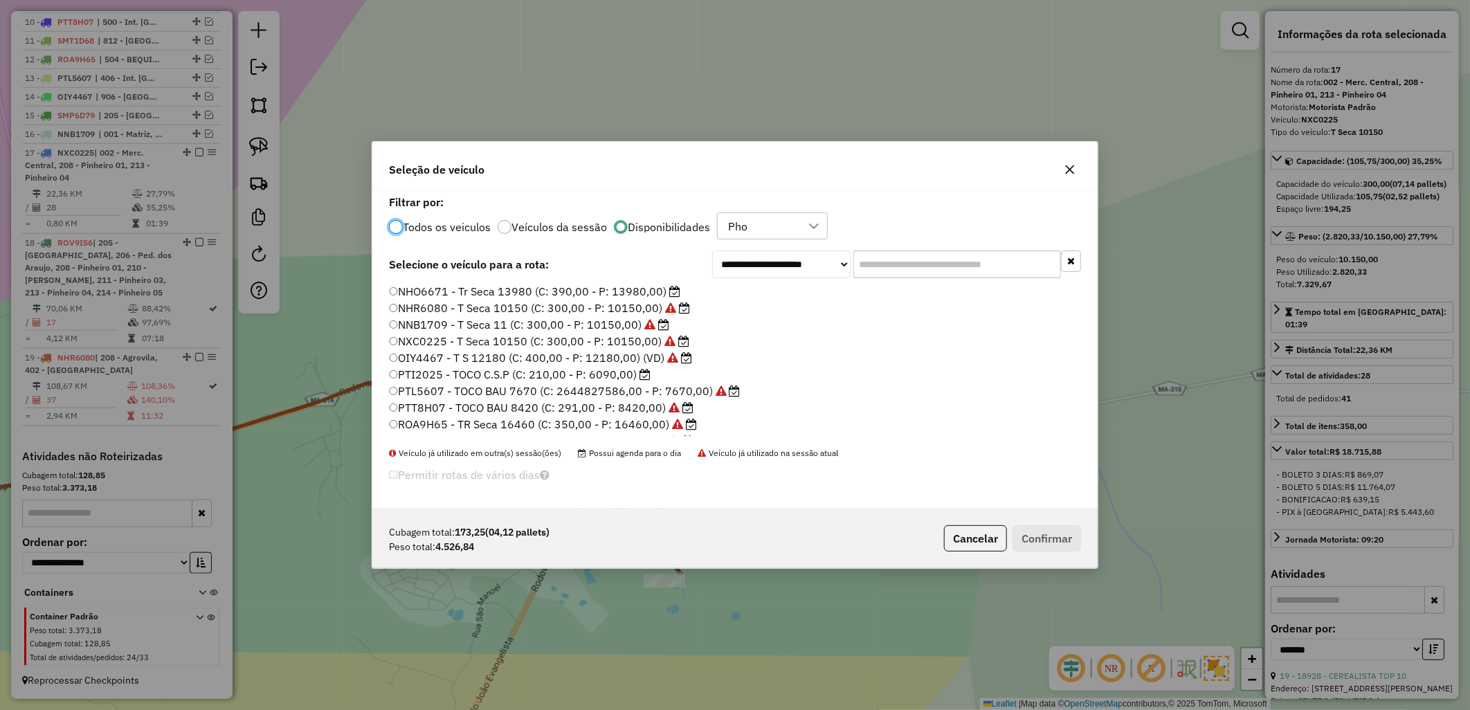
click at [517, 374] on label "PTI2025 - TOCO C.S.P (C: 210,00 - P: 6090,00)" at bounding box center [520, 374] width 262 height 17
click at [561, 370] on label "PTI2025 - TOCO C.S.P (C: 210,00 - P: 6090,00)" at bounding box center [520, 374] width 262 height 17
click at [1043, 542] on button "Confirmar" at bounding box center [1046, 538] width 68 height 26
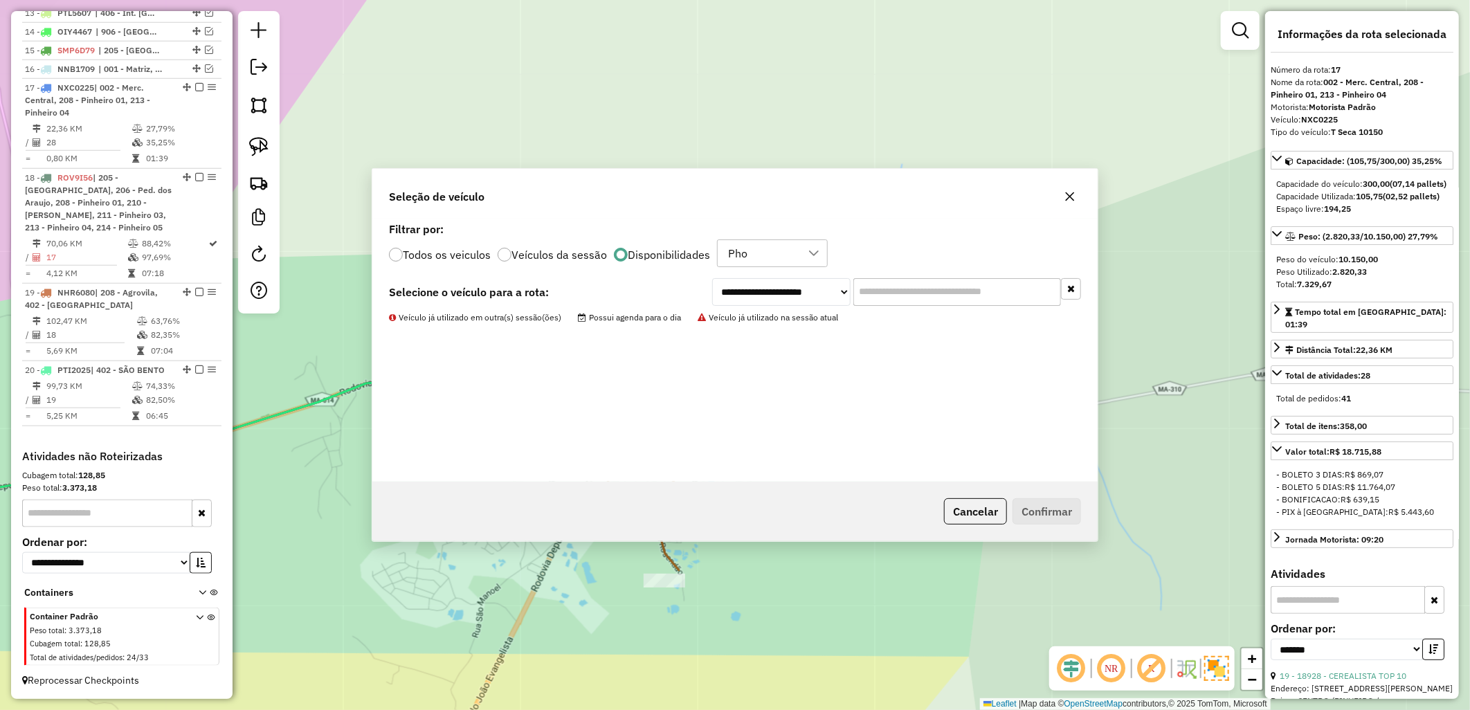
scroll to position [766, 0]
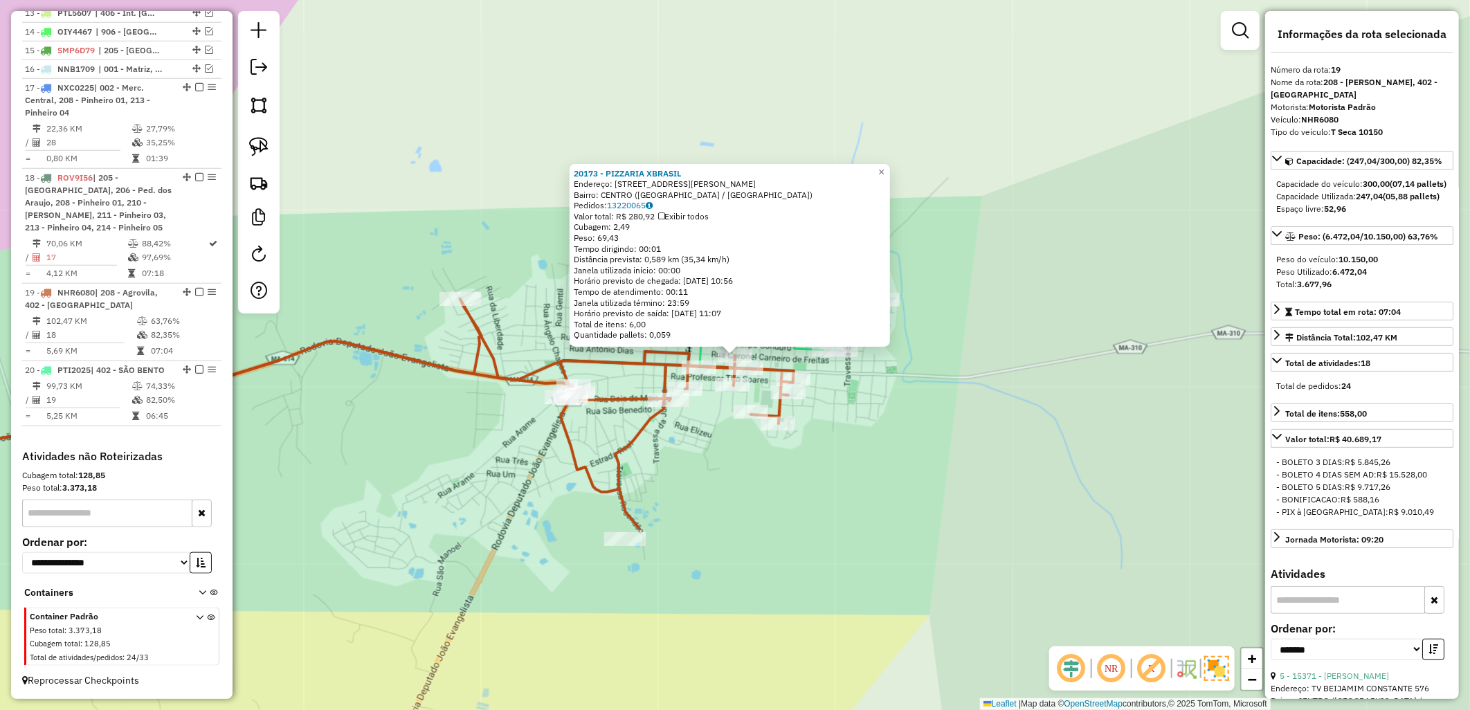
click at [880, 376] on div "20173 - PIZZARIA XBRASIL Endereço: [STREET_ADDRESS] Pedidos: 13220065 Valor tot…" at bounding box center [735, 355] width 1470 height 710
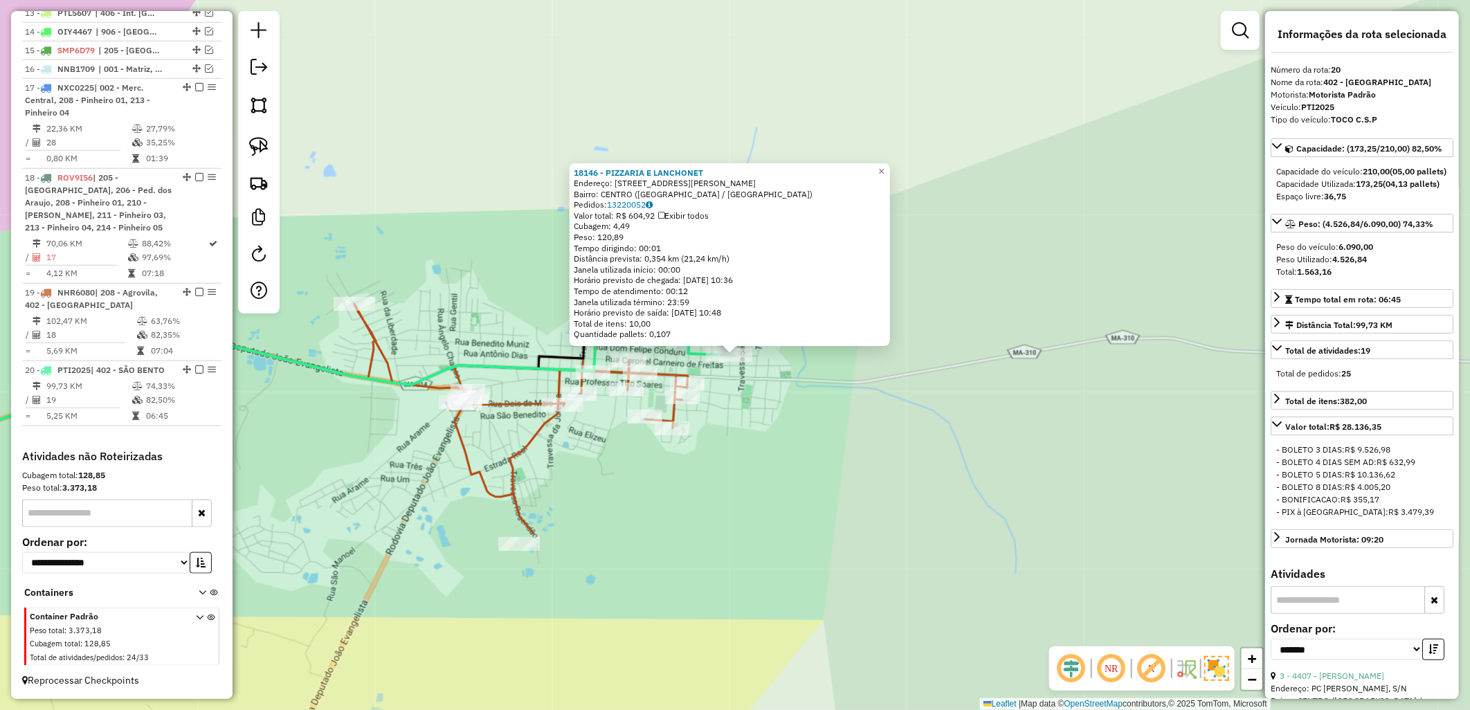
click at [904, 403] on div "18146 - PIZZARIA E LANCHONET Endereço: [STREET_ADDRESS][PERSON_NAME] ([GEOGRAPH…" at bounding box center [735, 355] width 1470 height 710
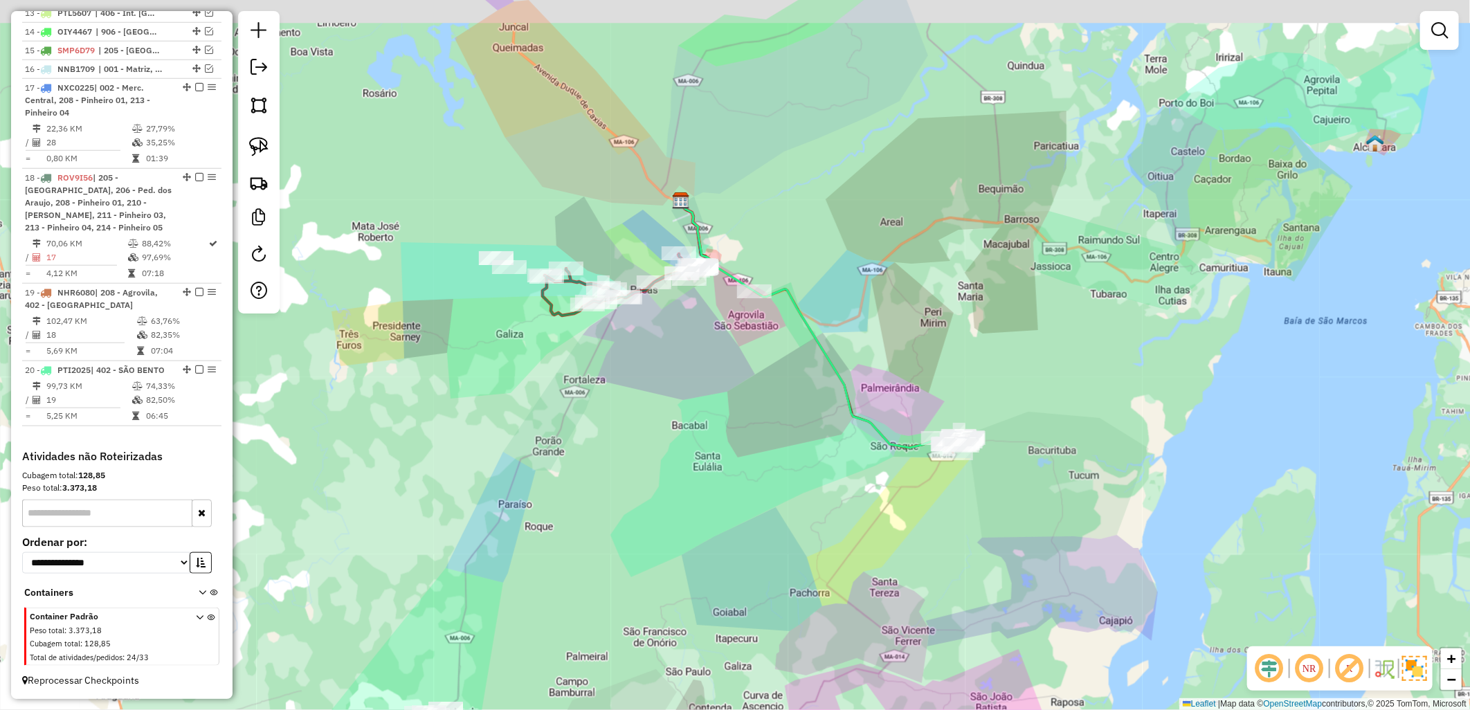
drag, startPoint x: 702, startPoint y: 334, endPoint x: 751, endPoint y: 372, distance: 62.6
click at [751, 372] on div "Janela de atendimento Grade de atendimento Capacidade Transportadoras Veículos …" at bounding box center [735, 355] width 1470 height 710
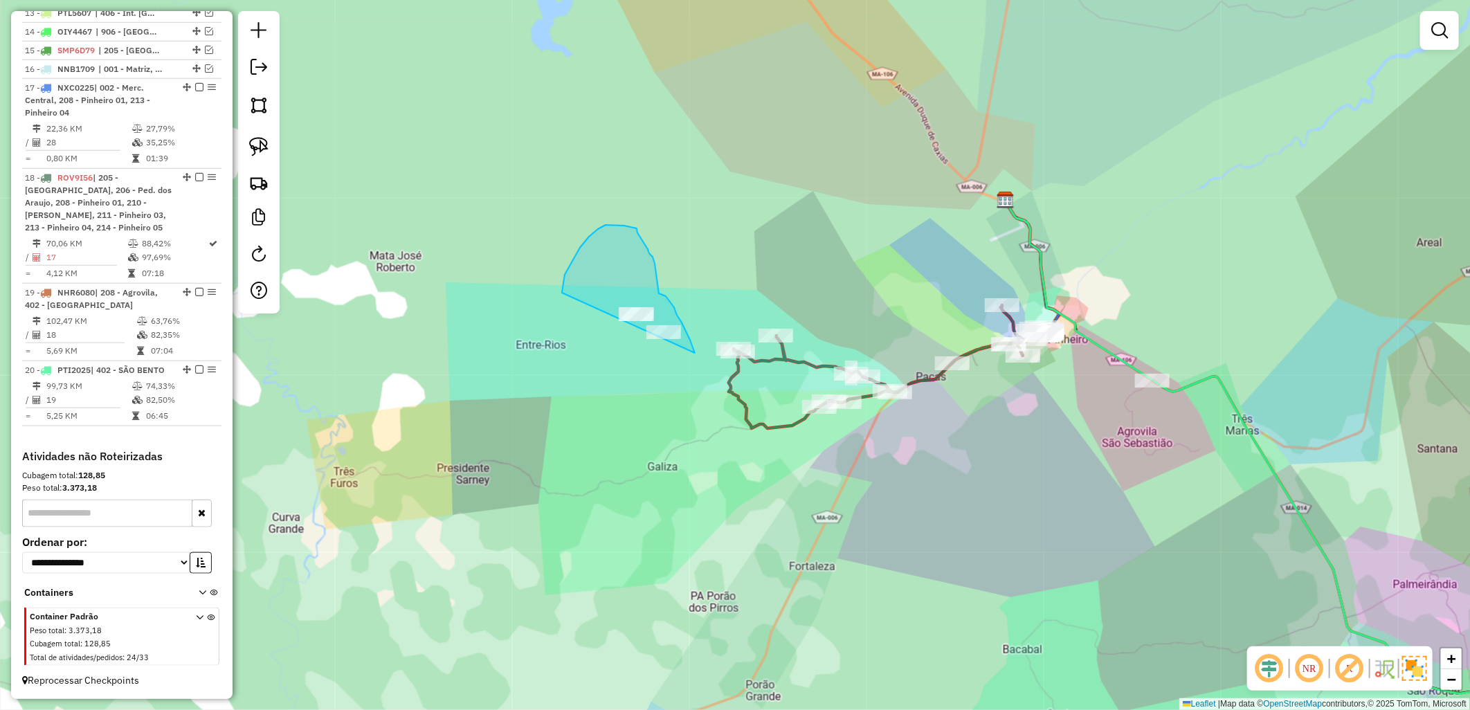
drag, startPoint x: 562, startPoint y: 293, endPoint x: 680, endPoint y: 361, distance: 136.7
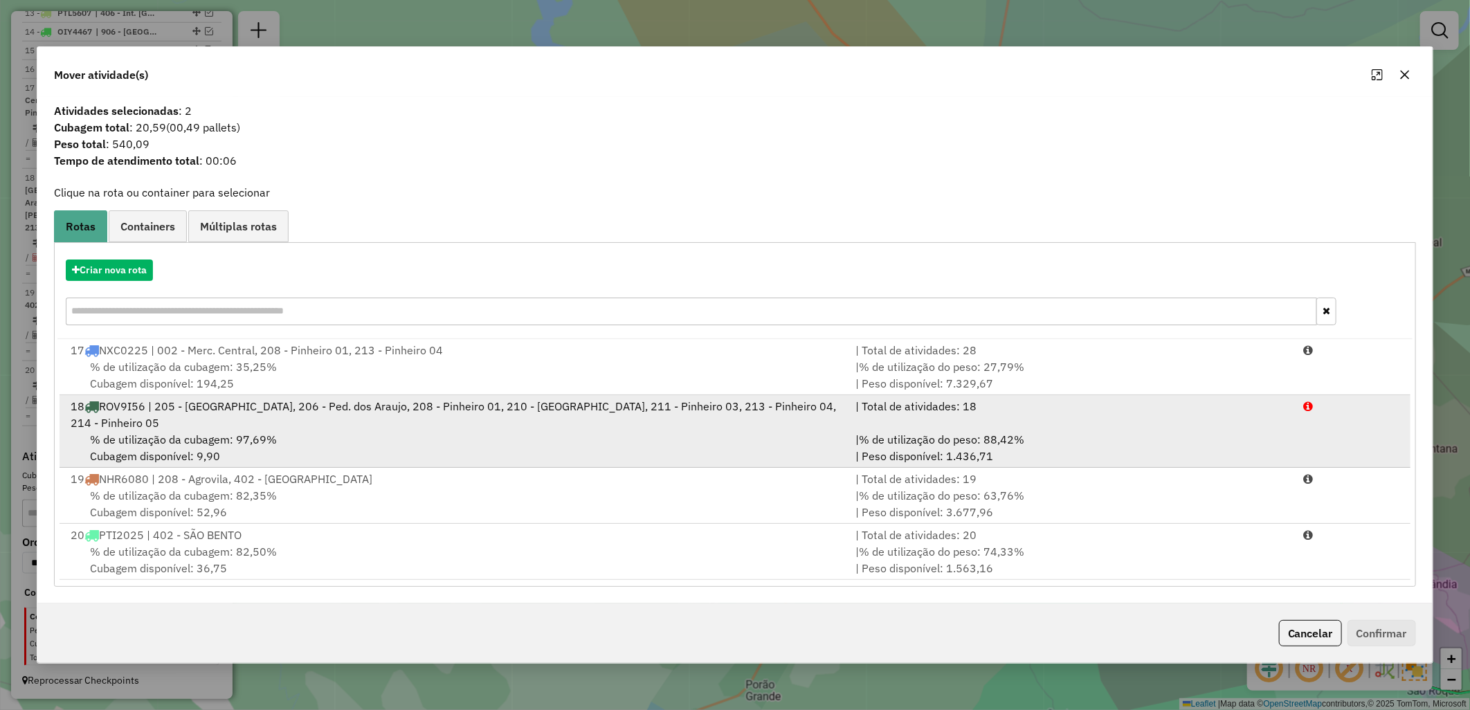
click at [390, 436] on div "% de utilização da cubagem: 97,69% Cubagem disponível: 9,90" at bounding box center [454, 447] width 785 height 33
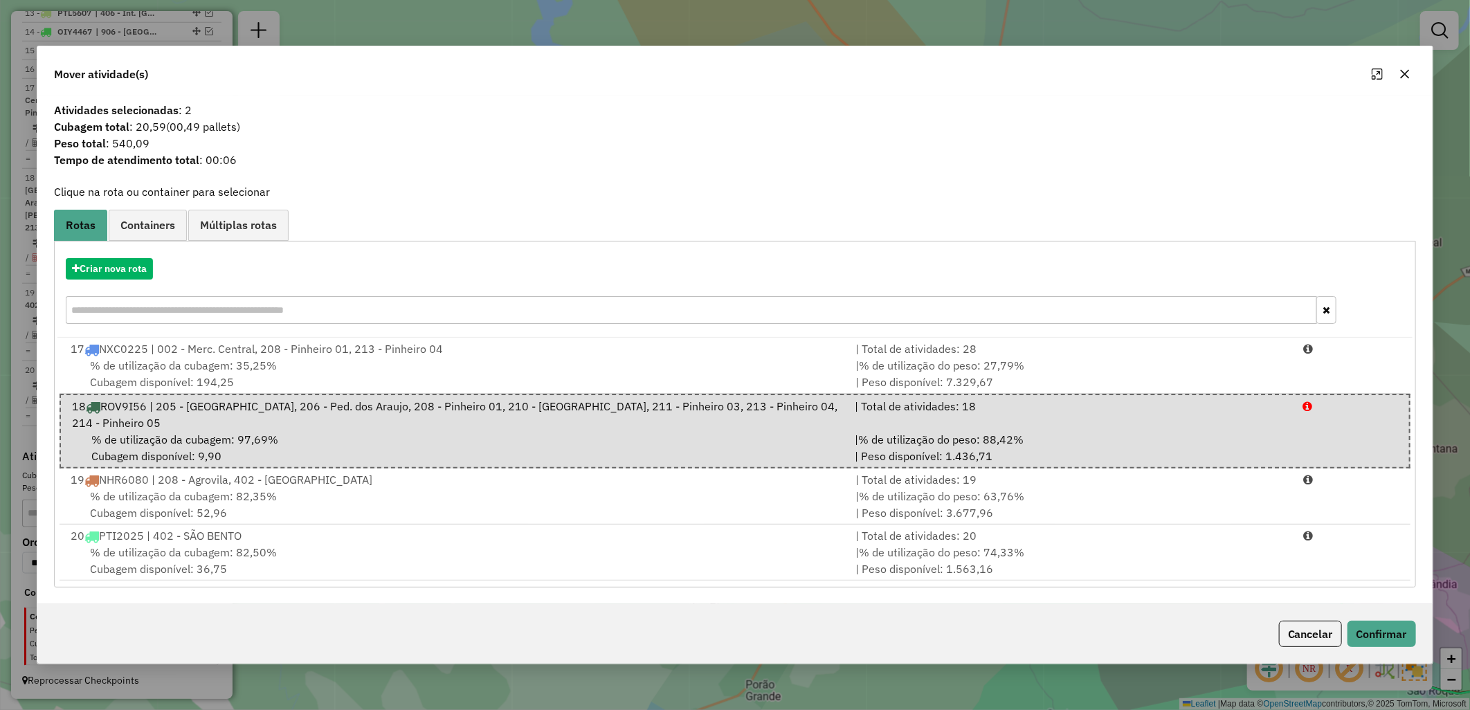
click at [1389, 646] on div "Cancelar Confirmar" at bounding box center [734, 634] width 1395 height 60
click at [1380, 630] on button "Confirmar" at bounding box center [1381, 634] width 68 height 26
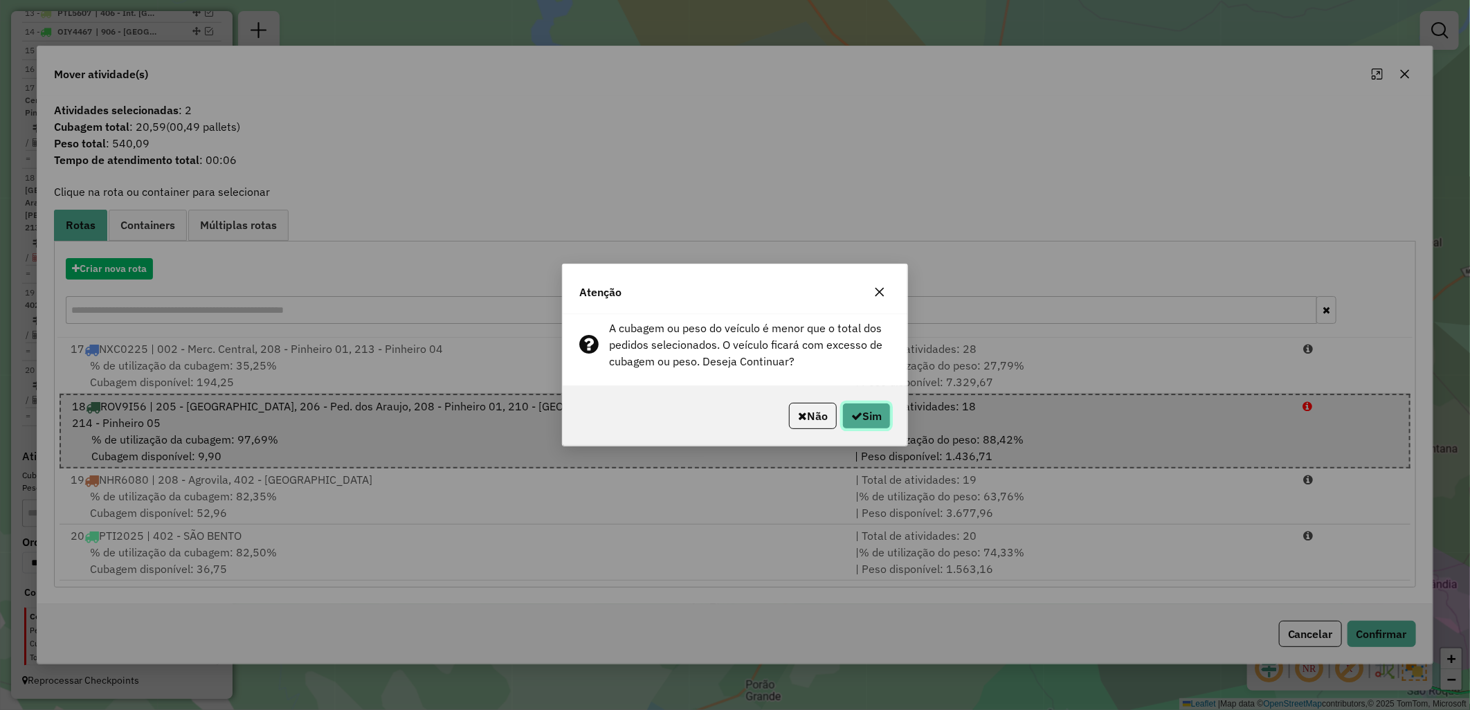
click at [879, 417] on button "Sim" at bounding box center [866, 416] width 48 height 26
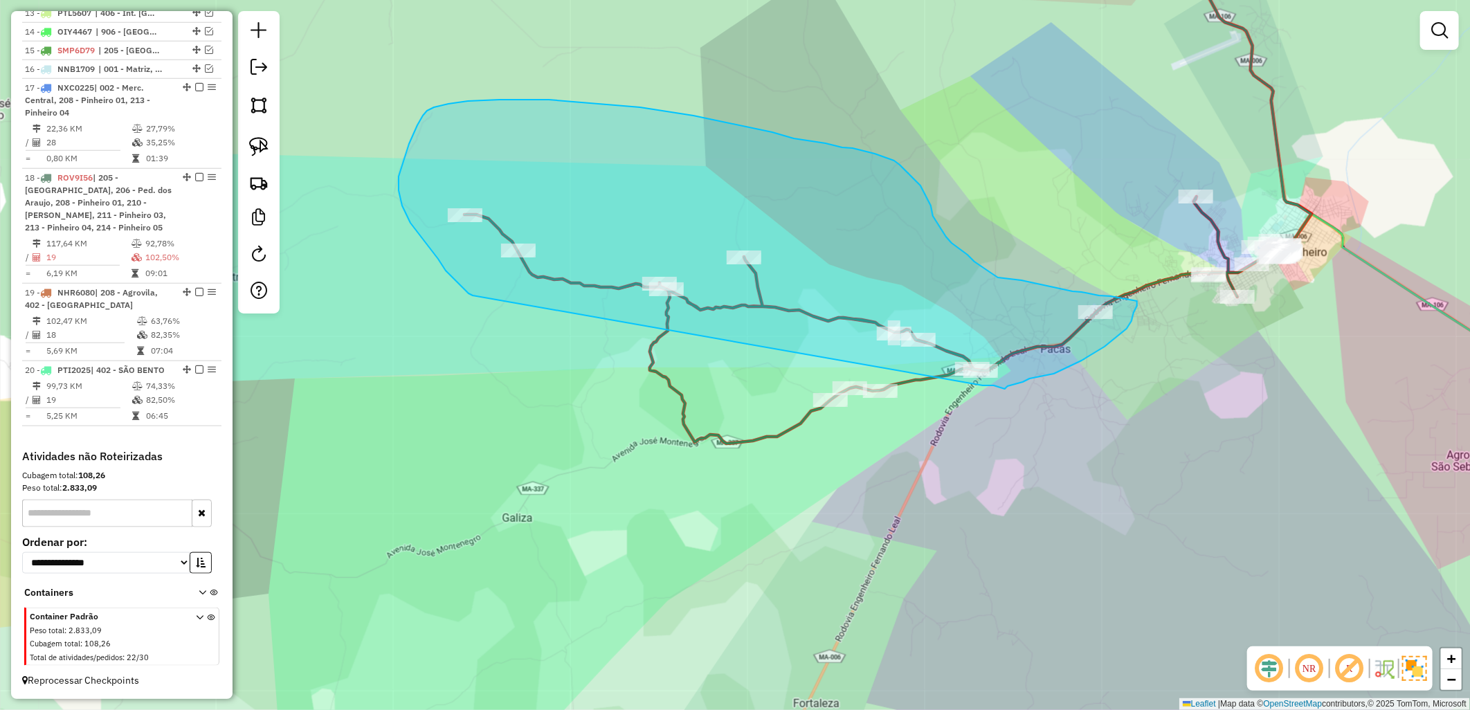
drag, startPoint x: 468, startPoint y: 293, endPoint x: 983, endPoint y: 385, distance: 522.1
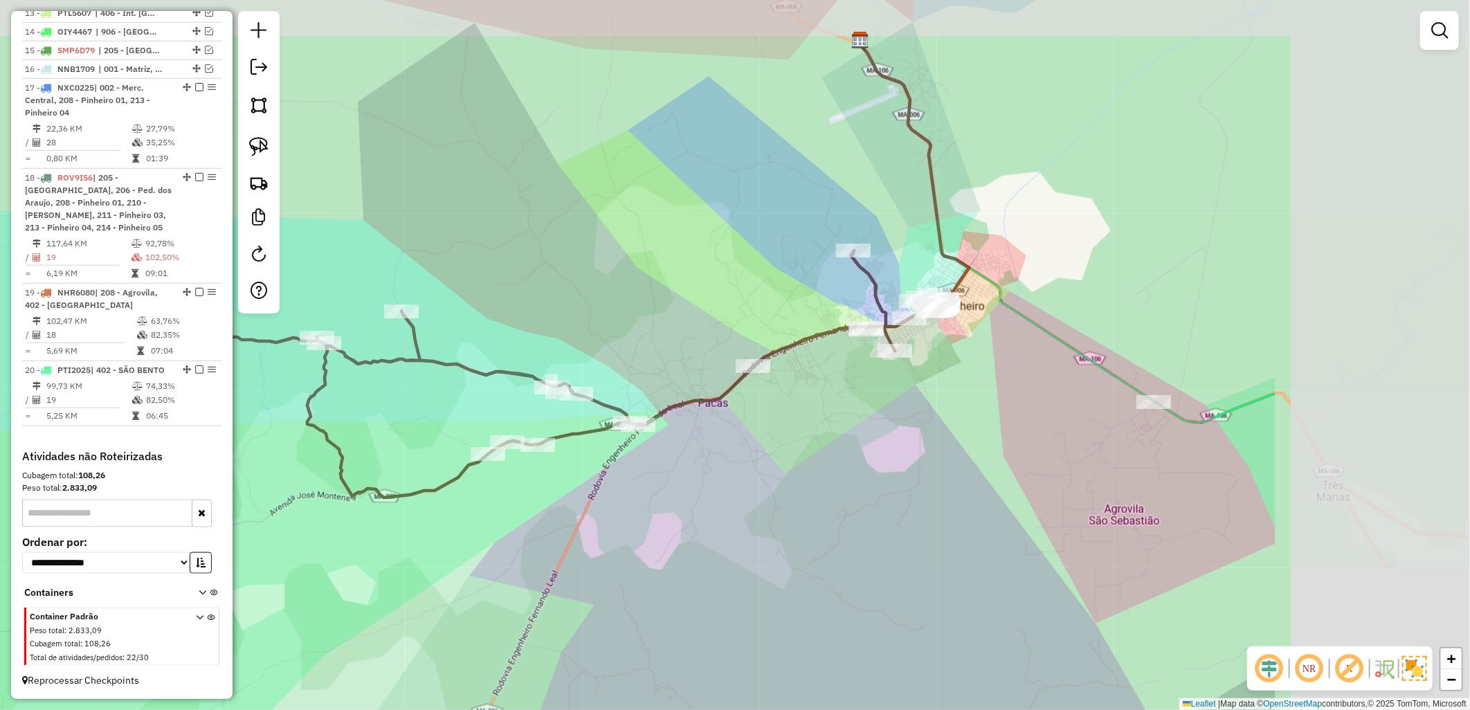
drag, startPoint x: 1046, startPoint y: 245, endPoint x: 775, endPoint y: 282, distance: 273.8
click at [775, 282] on div "Janela de atendimento Grade de atendimento Capacidade Transportadoras Veículos …" at bounding box center [735, 355] width 1470 height 710
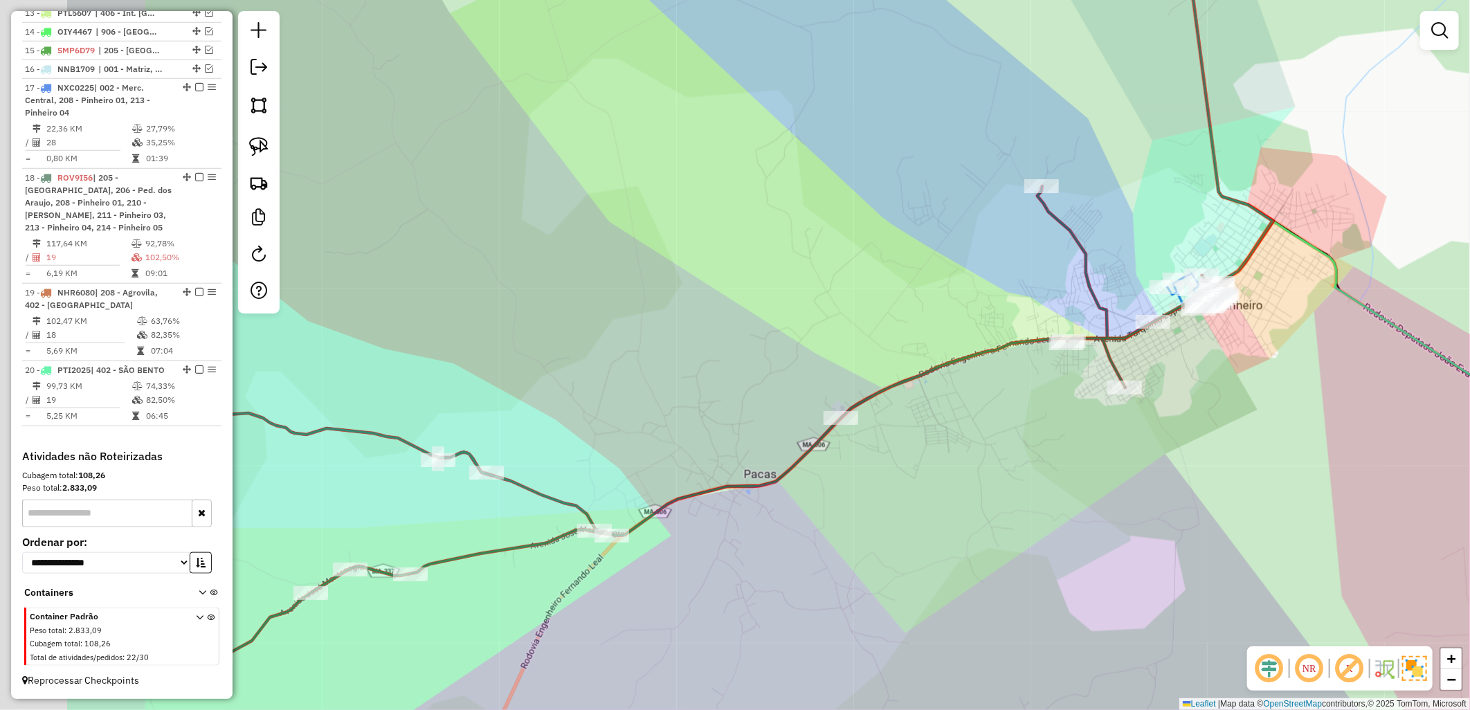
drag, startPoint x: 849, startPoint y: 279, endPoint x: 1221, endPoint y: 219, distance: 376.3
click at [1168, 223] on div "Janela de atendimento Grade de atendimento Capacidade Transportadoras Veículos …" at bounding box center [735, 355] width 1470 height 710
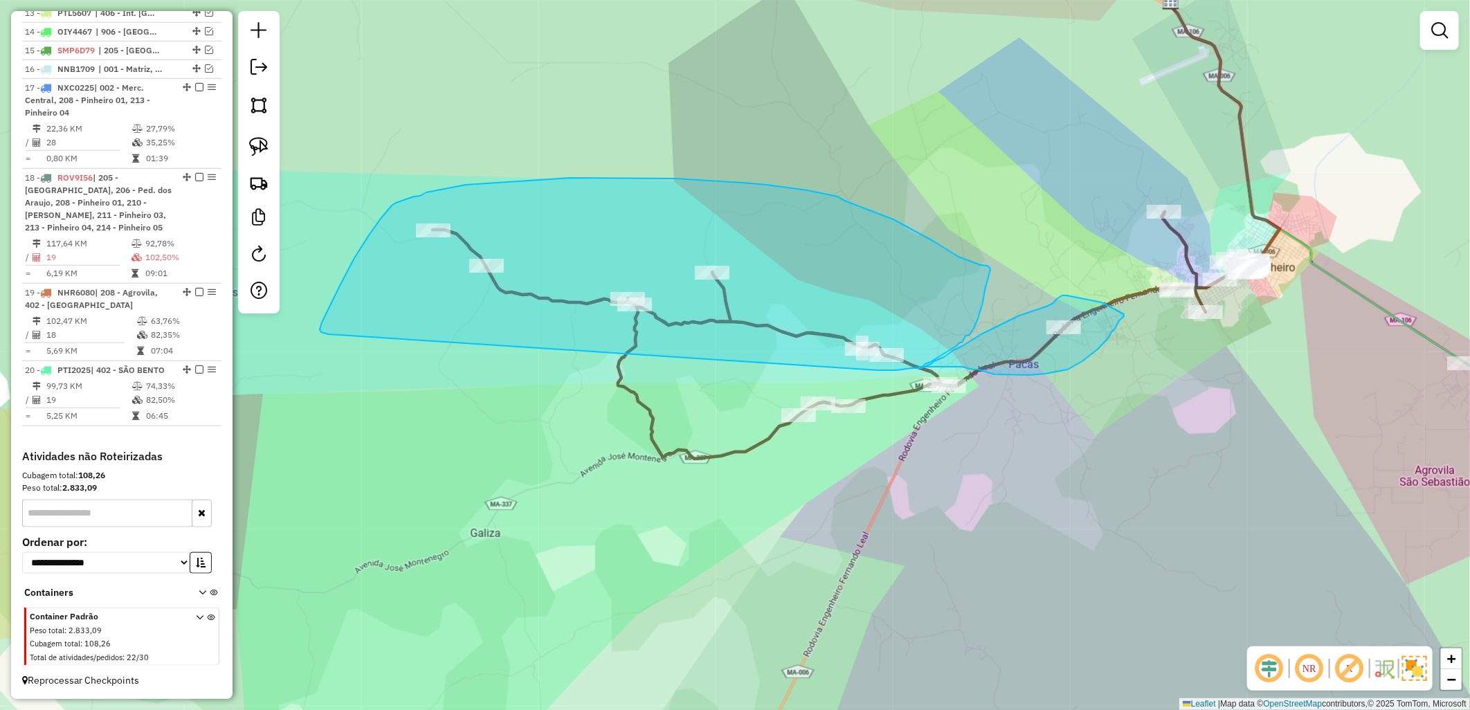
drag, startPoint x: 323, startPoint y: 332, endPoint x: 877, endPoint y: 370, distance: 555.5
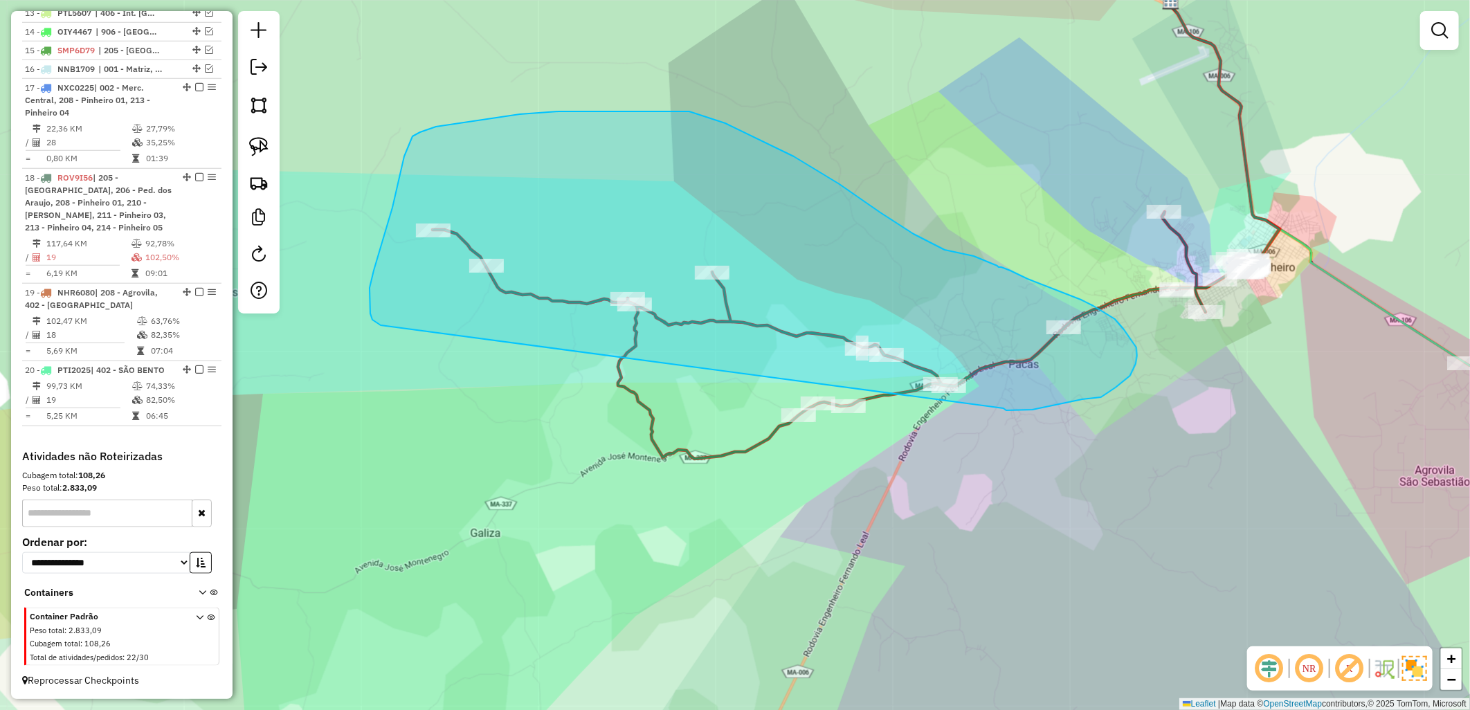
drag, startPoint x: 374, startPoint y: 271, endPoint x: 1003, endPoint y: 408, distance: 644.5
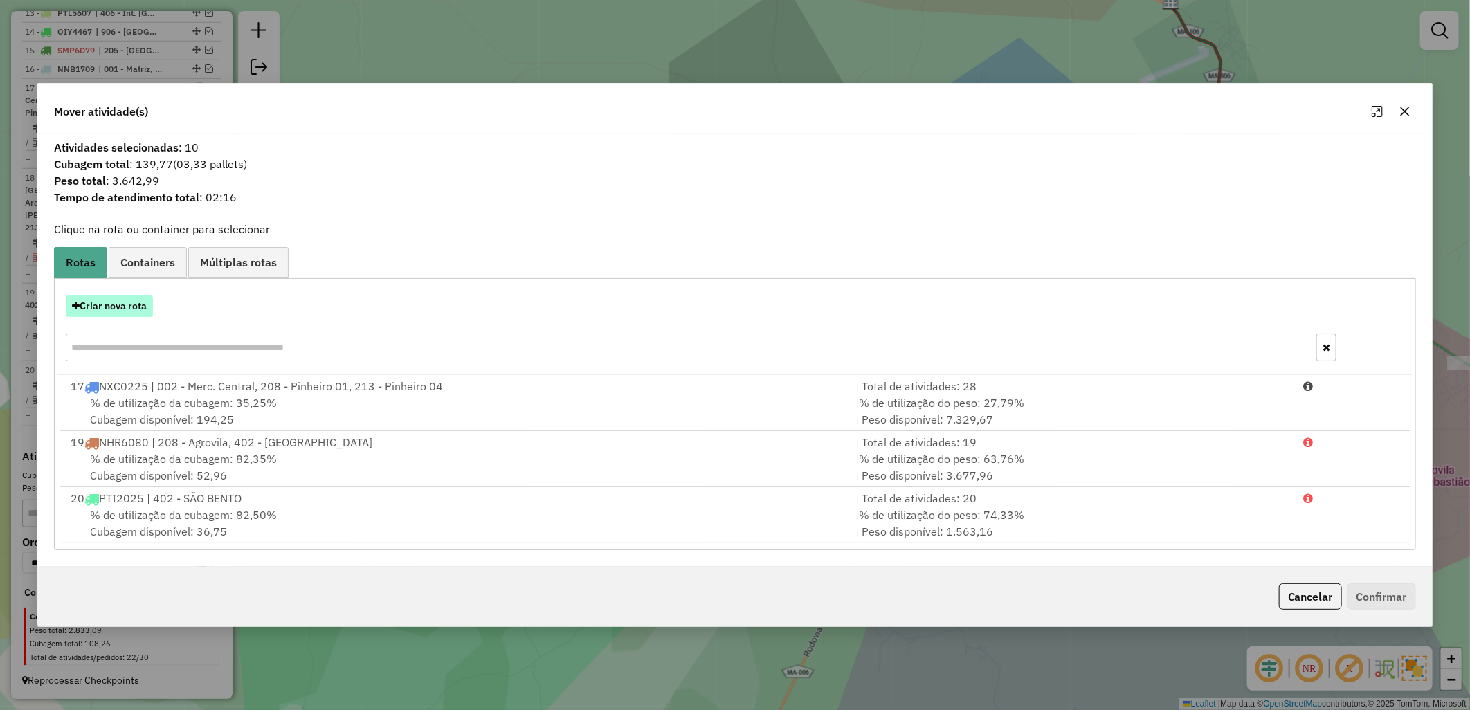
click at [127, 313] on button "Criar nova rota" at bounding box center [109, 305] width 87 height 21
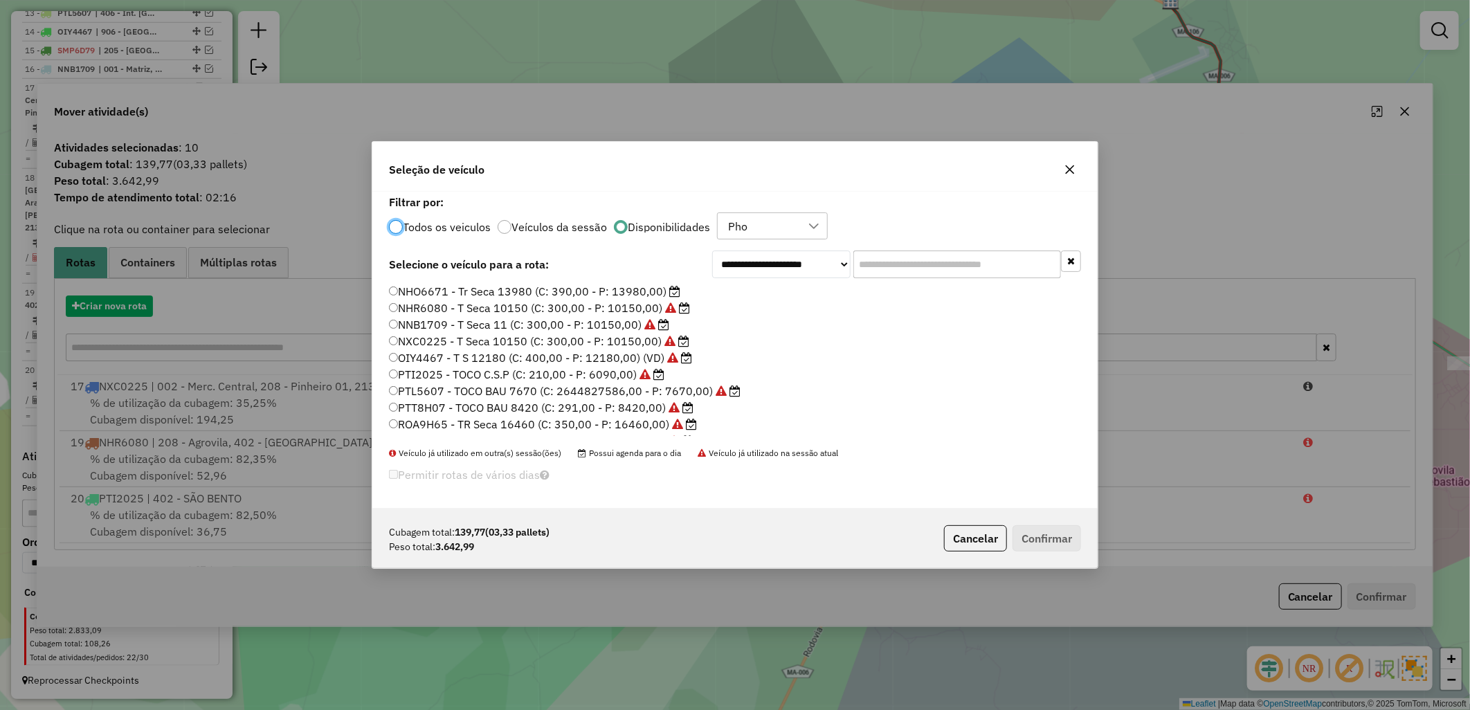
scroll to position [8, 3]
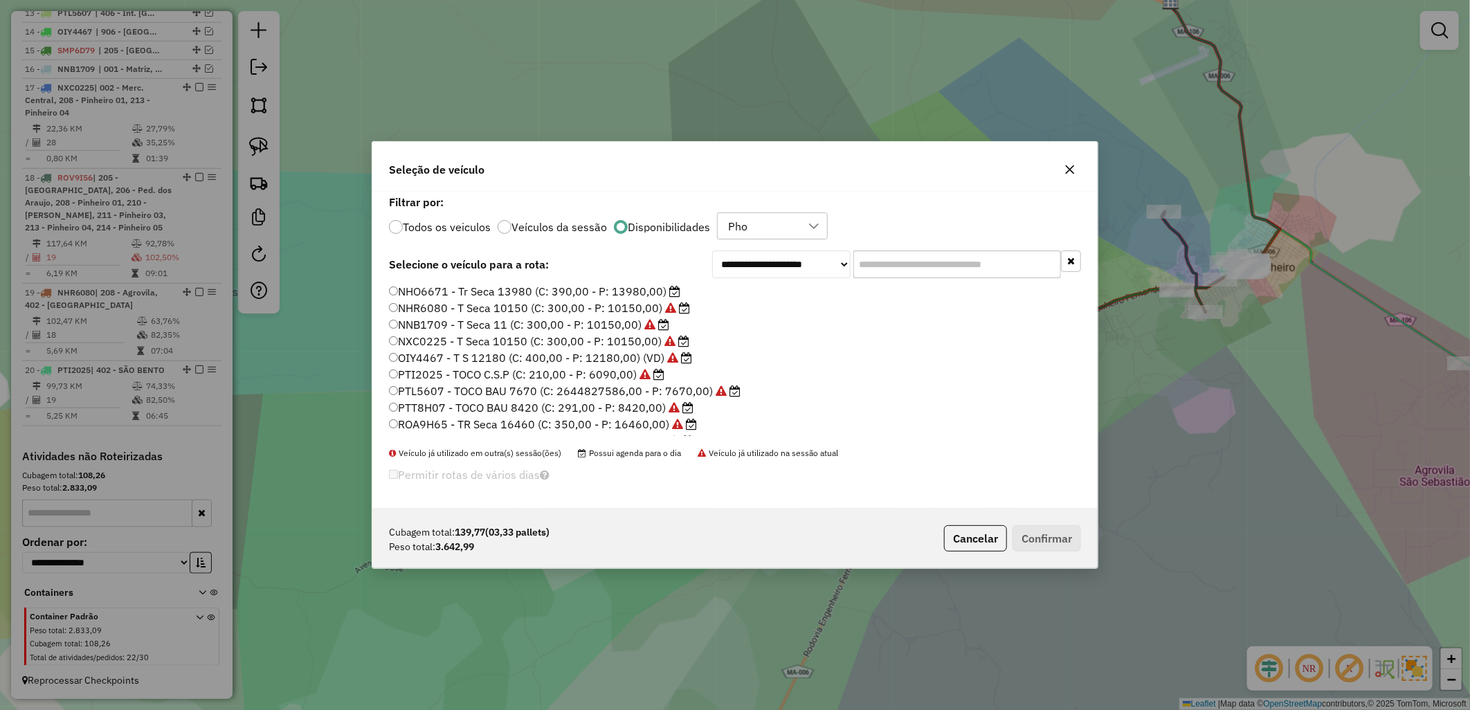
click at [530, 301] on label "NHR6080 - T Seca 10150 (C: 300,00 - P: 10150,00)" at bounding box center [539, 308] width 301 height 17
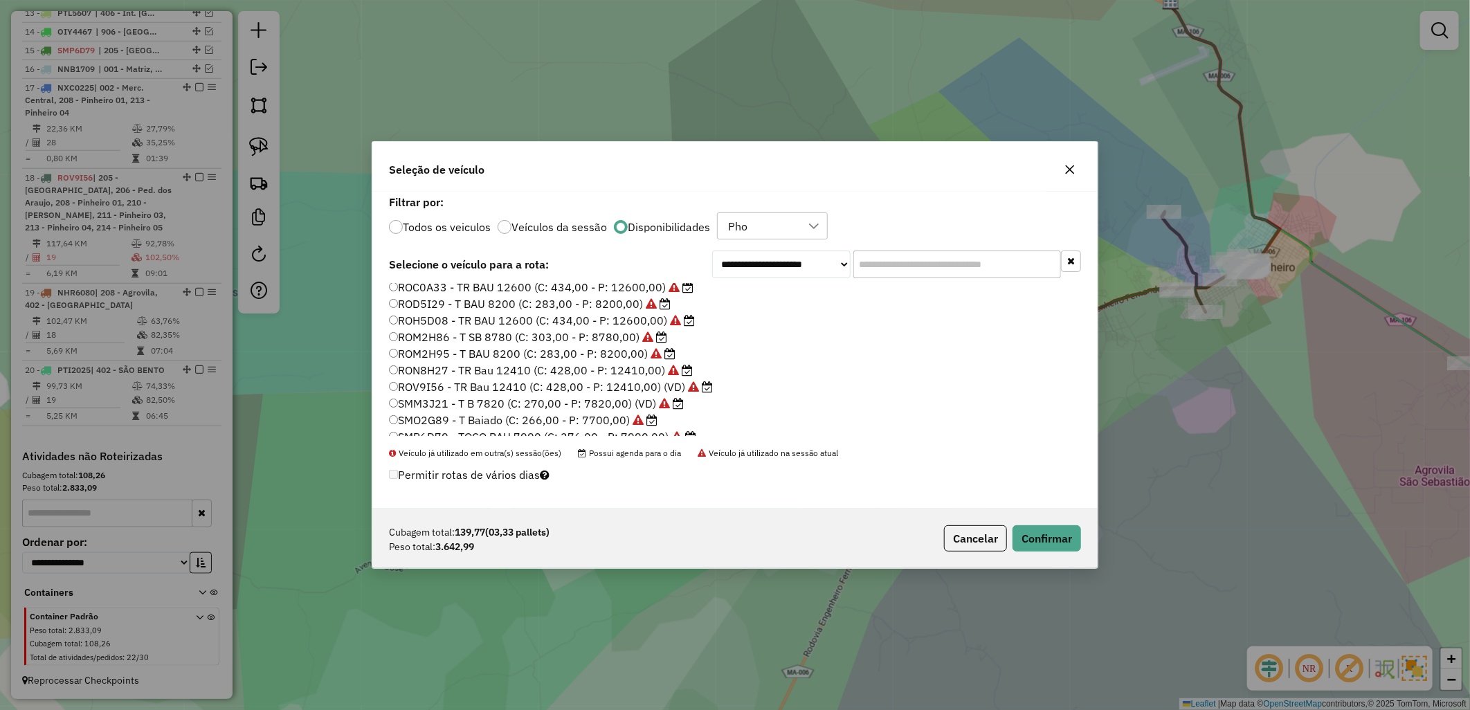
scroll to position [196, 0]
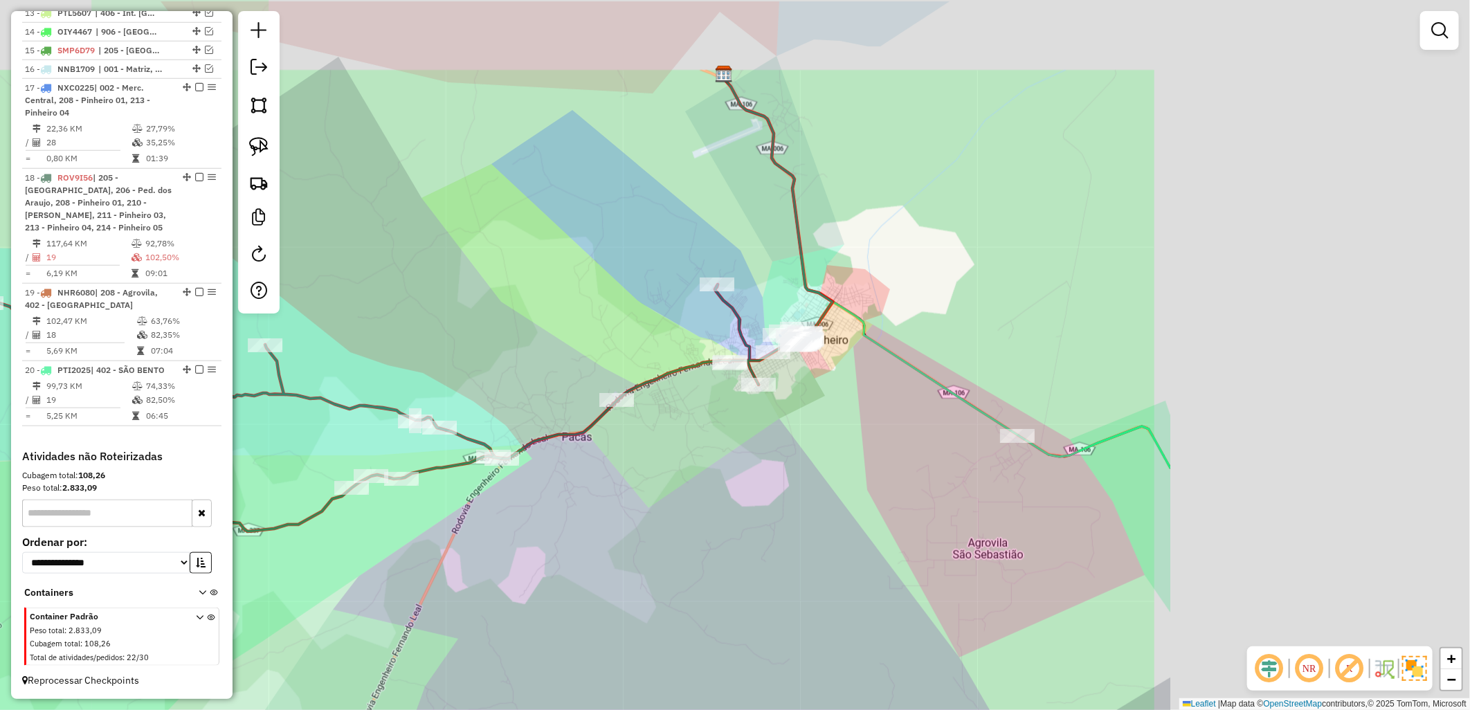
drag, startPoint x: 1126, startPoint y: 381, endPoint x: 805, endPoint y: 421, distance: 322.9
click at [803, 421] on div "Janela de atendimento Grade de atendimento Capacidade Transportadoras Veículos …" at bounding box center [735, 355] width 1470 height 710
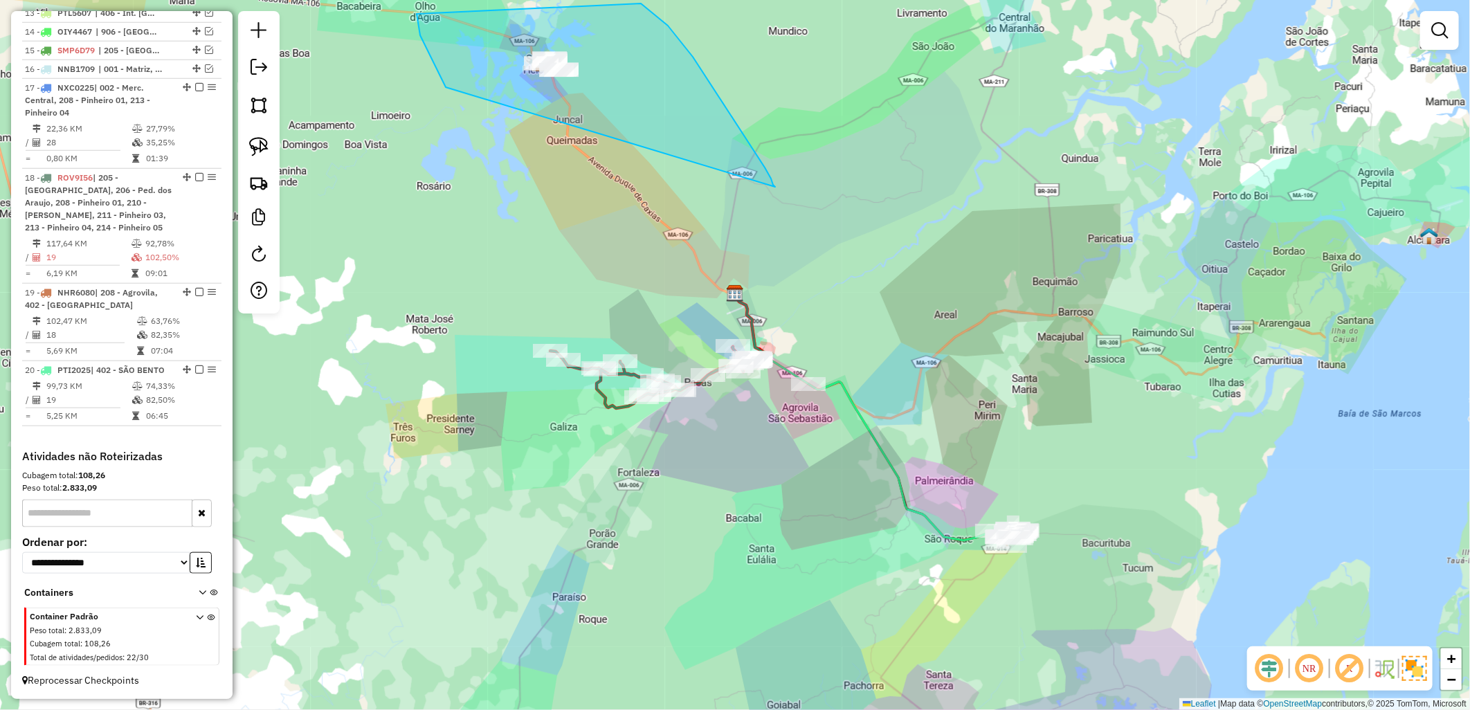
drag, startPoint x: 426, startPoint y: -33, endPoint x: 766, endPoint y: 188, distance: 405.7
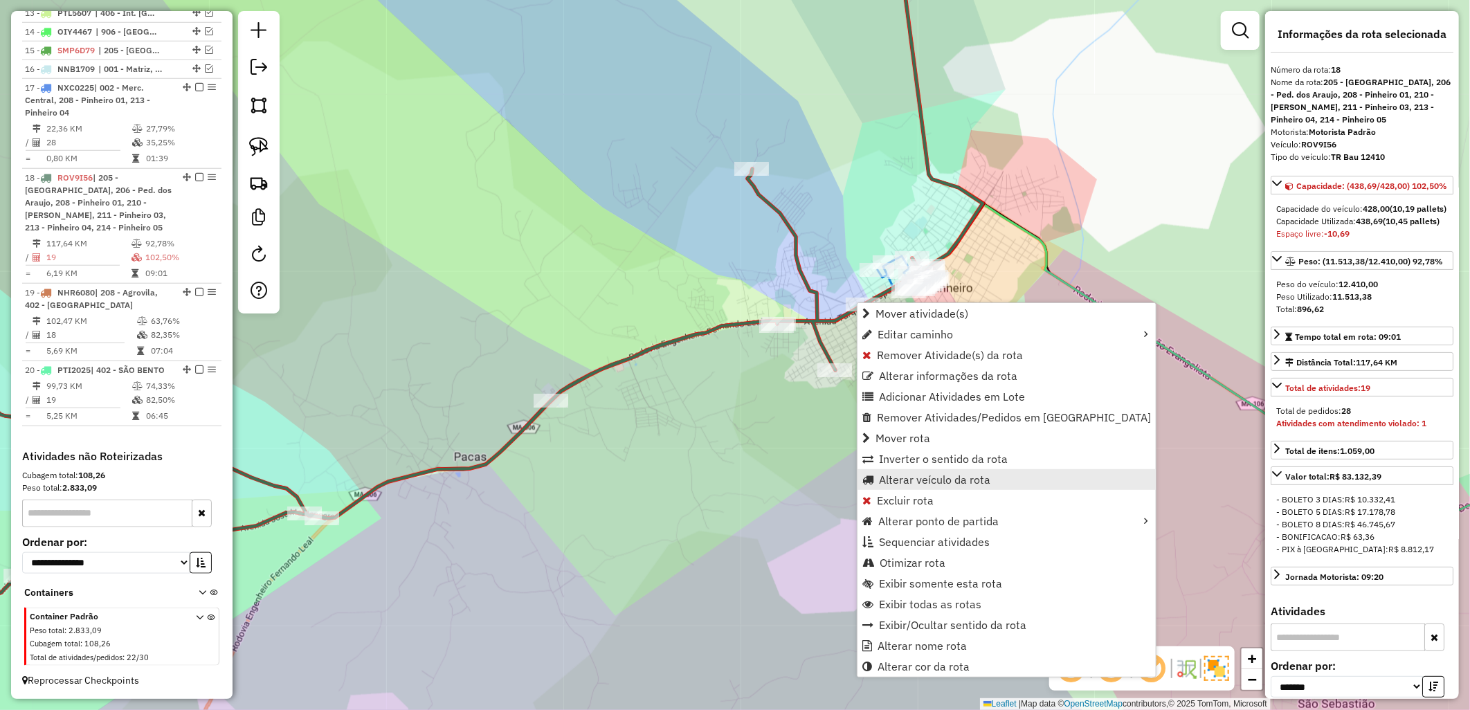
click at [928, 485] on span "Alterar veículo da rota" at bounding box center [934, 479] width 111 height 11
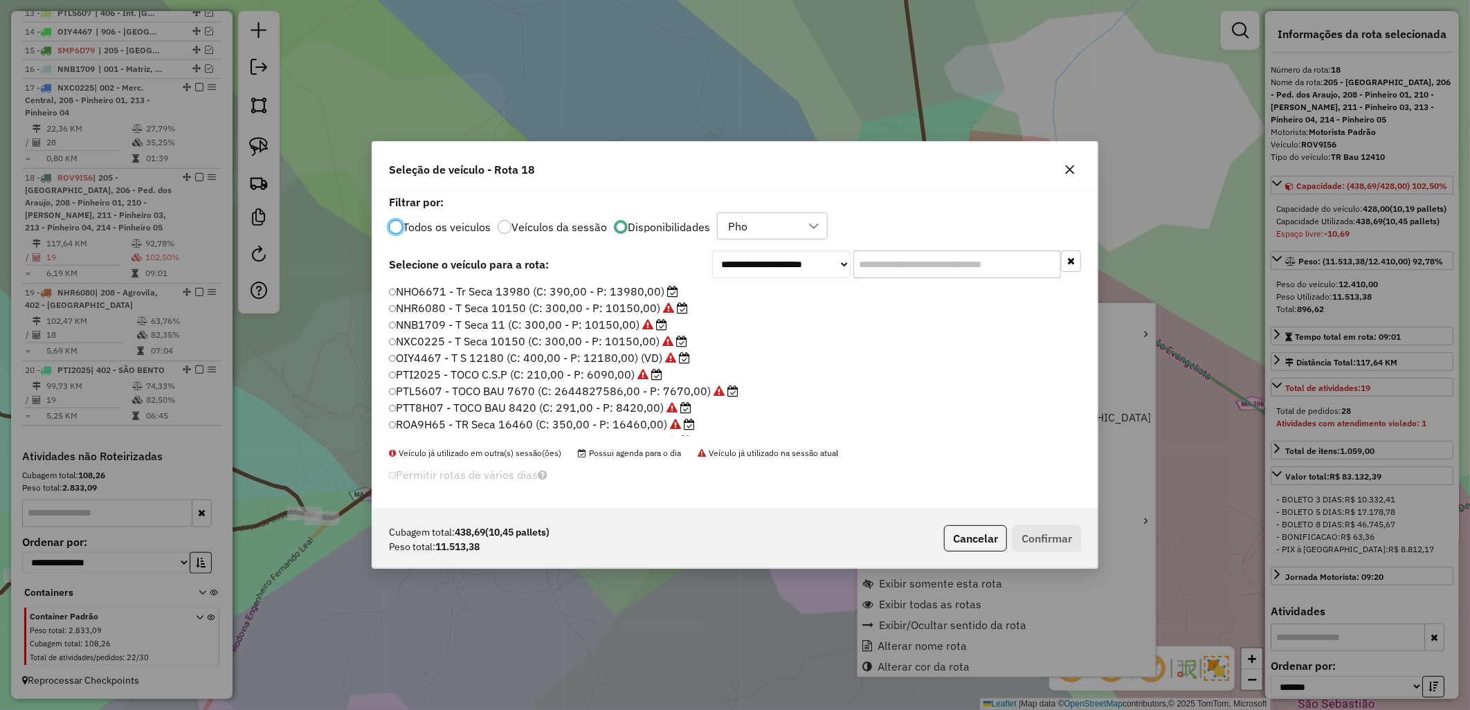
scroll to position [8, 3]
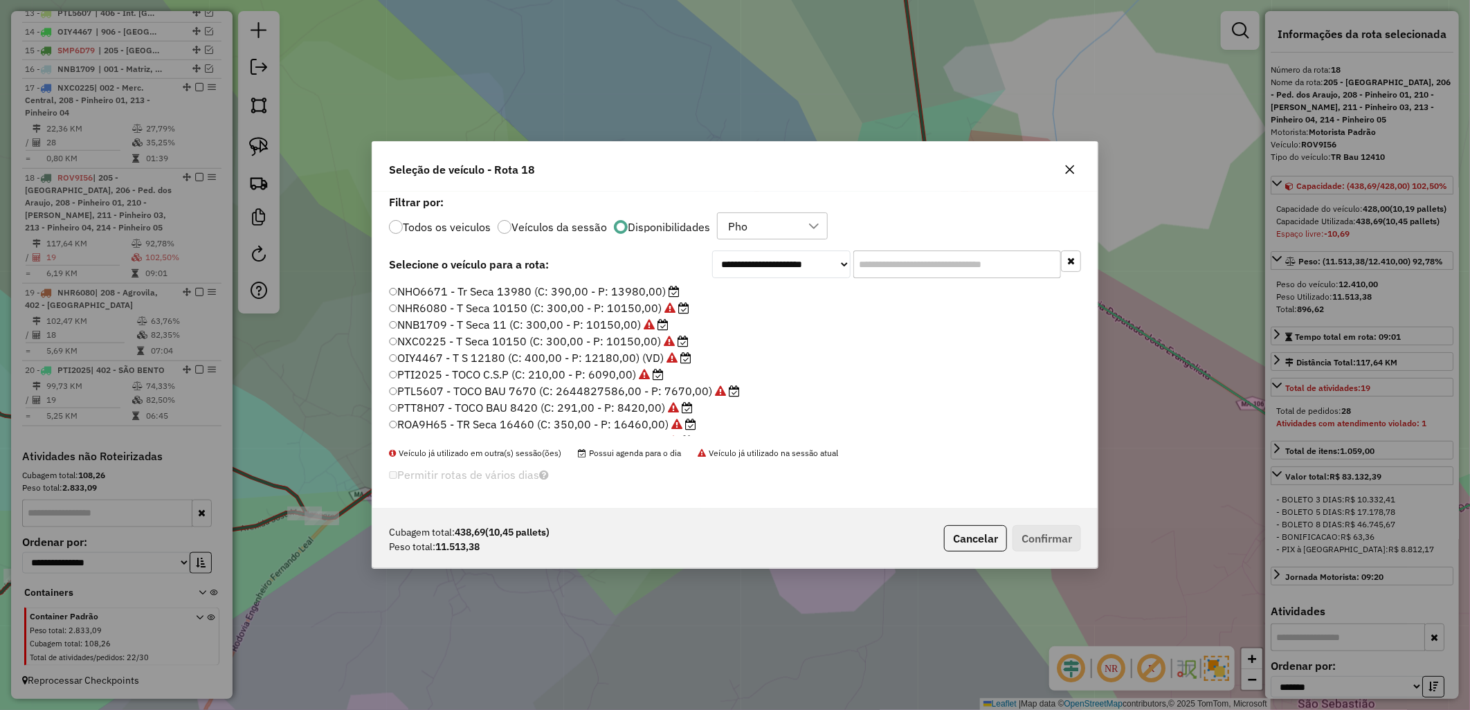
click at [610, 289] on label "NHO6671 - Tr Seca 13980 (C: 390,00 - P: 13980,00)" at bounding box center [534, 291] width 291 height 17
click at [1069, 526] on button "Confirmar" at bounding box center [1046, 538] width 68 height 26
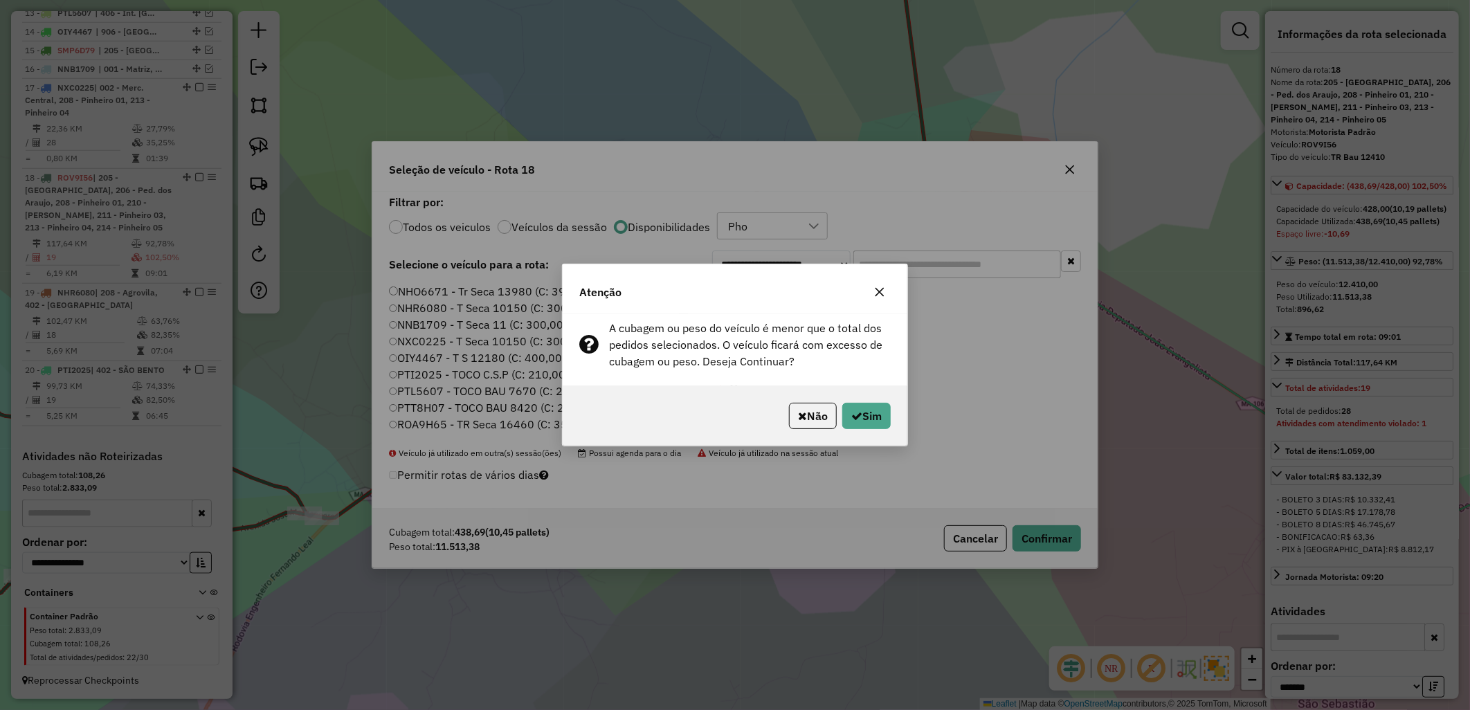
click at [893, 419] on div "Não Sim" at bounding box center [735, 416] width 345 height 60
click at [870, 416] on button "Sim" at bounding box center [866, 416] width 48 height 26
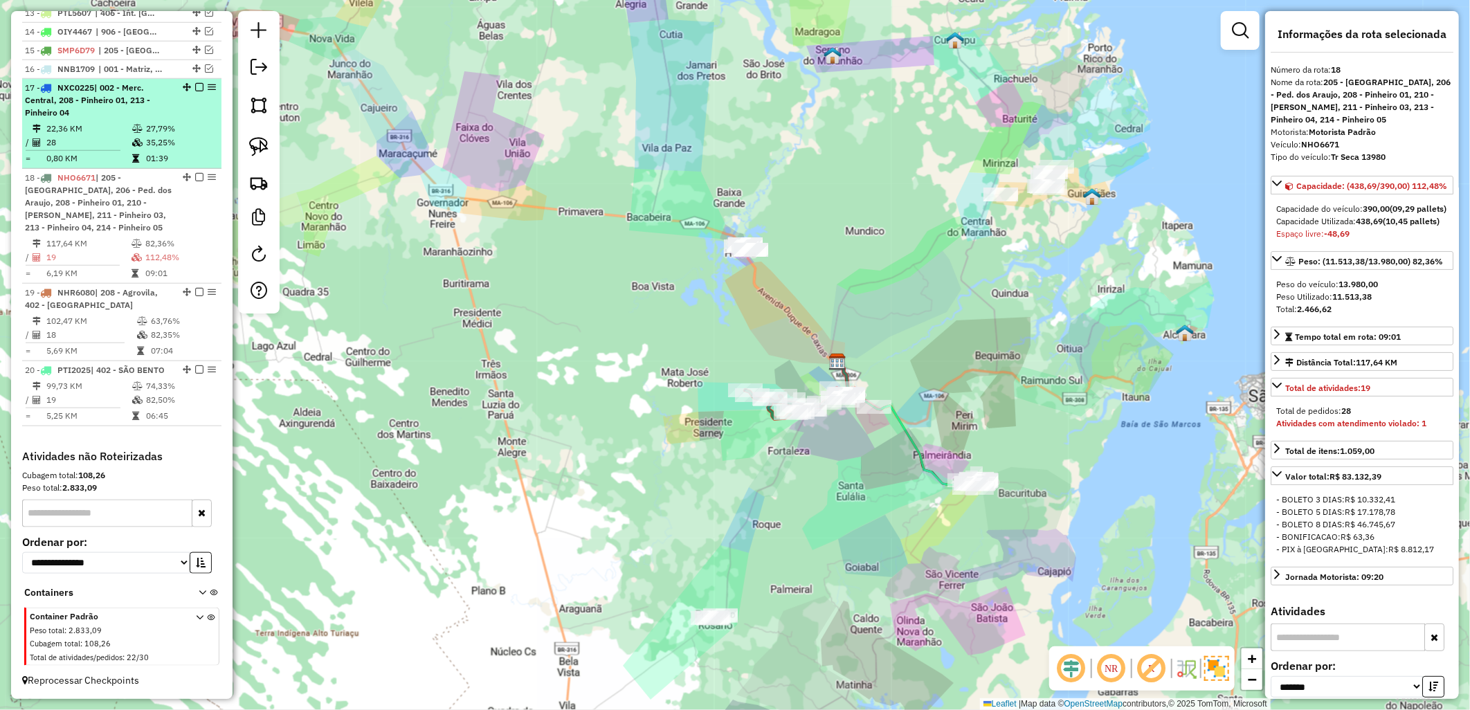
scroll to position [459, 0]
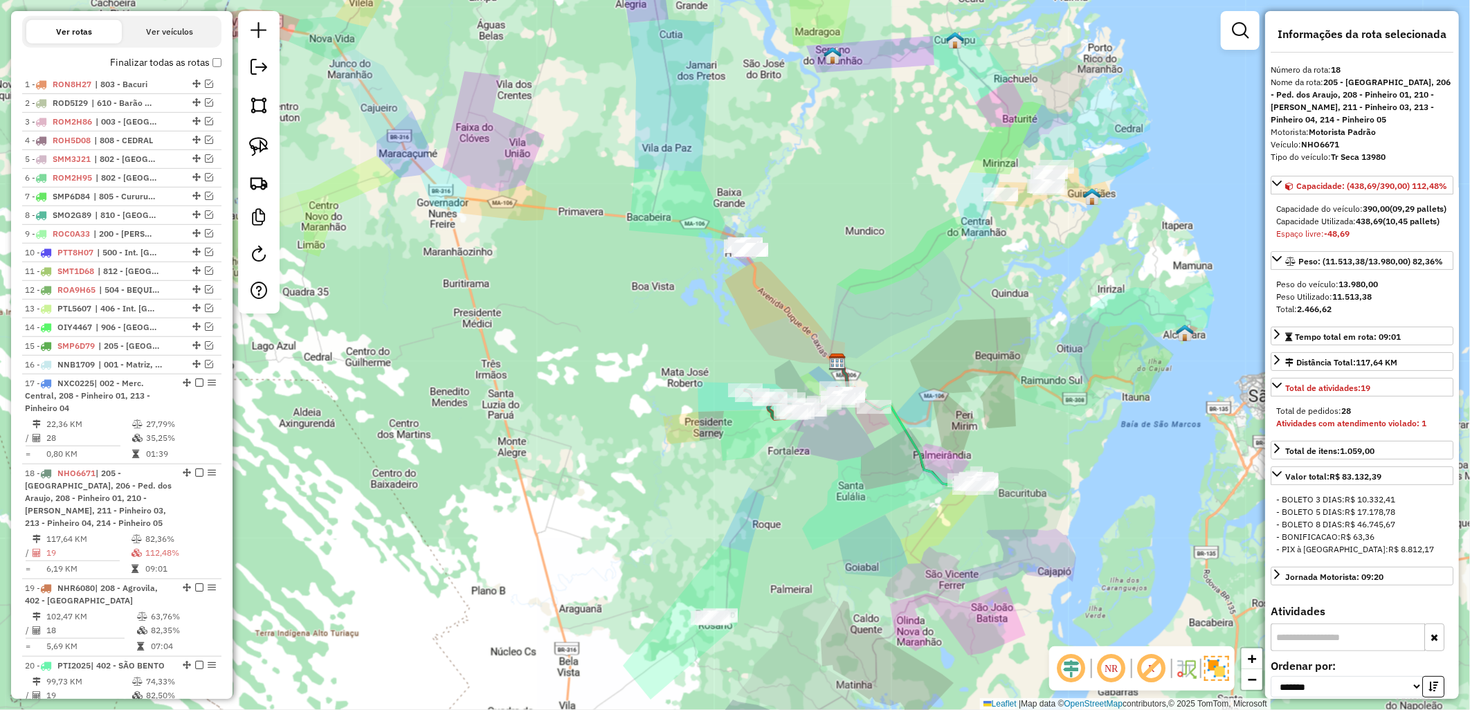
click at [206, 67] on label "Finalizar todas as rotas" at bounding box center [165, 62] width 111 height 15
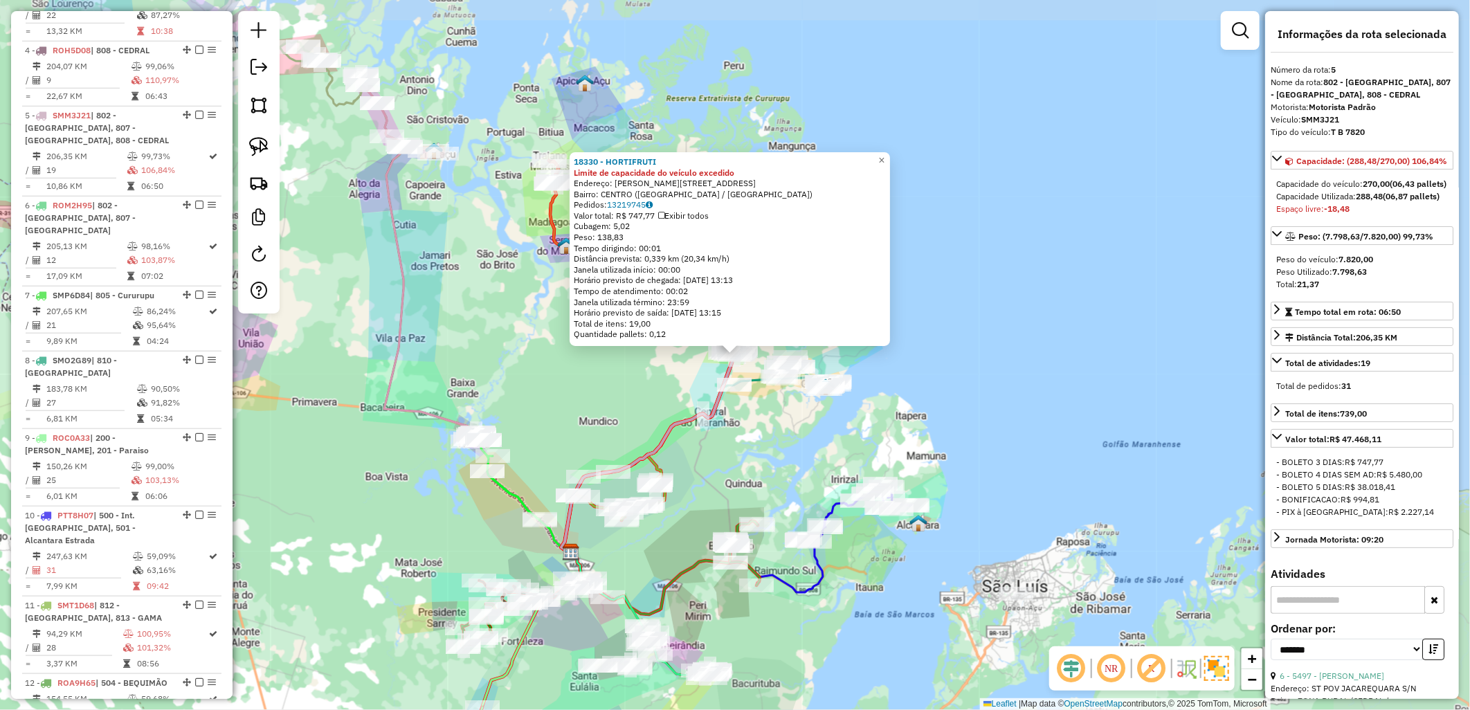
scroll to position [832, 0]
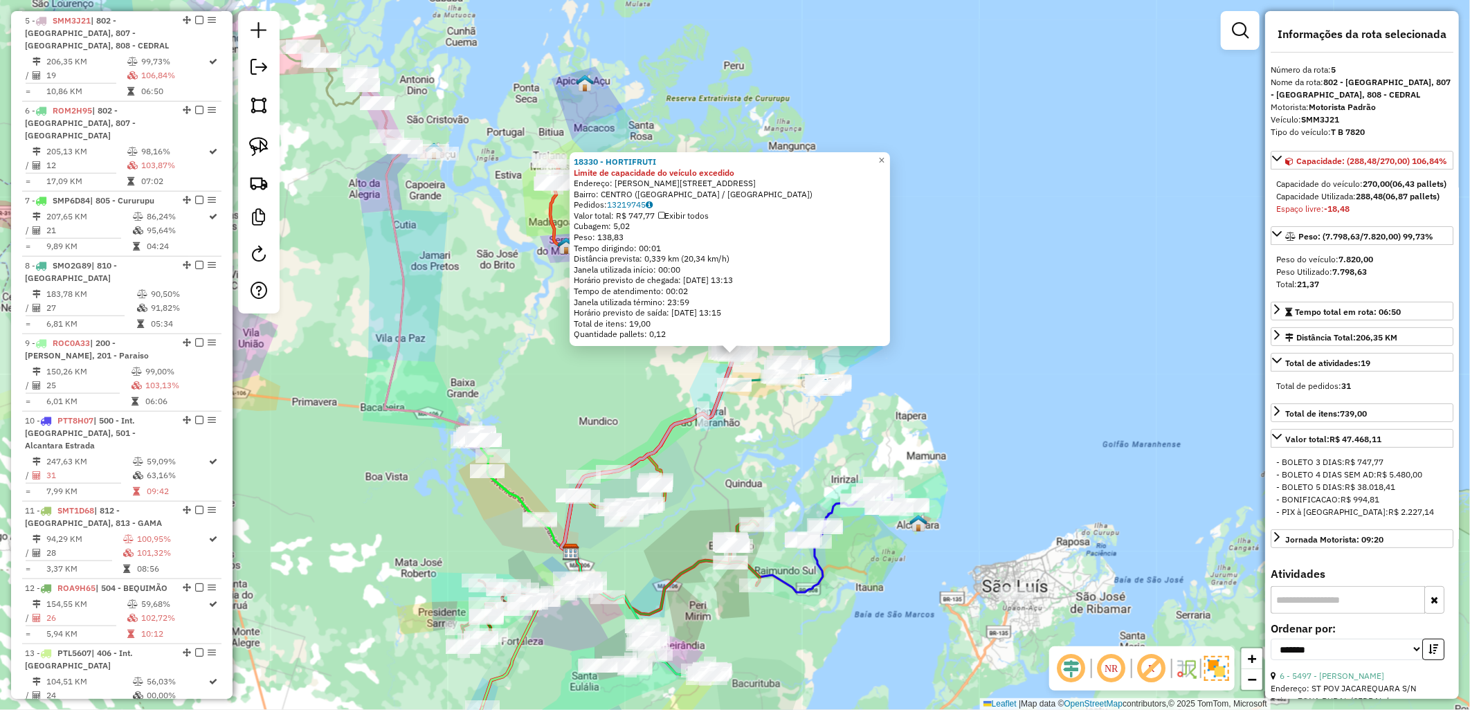
click at [881, 337] on div "Quantidade pallets: 0,12" at bounding box center [730, 334] width 312 height 11
click at [678, 374] on div "18330 - HORTIFRUTI Limite de capacidade do veículo excedido Endereço: [STREET_A…" at bounding box center [735, 355] width 1470 height 710
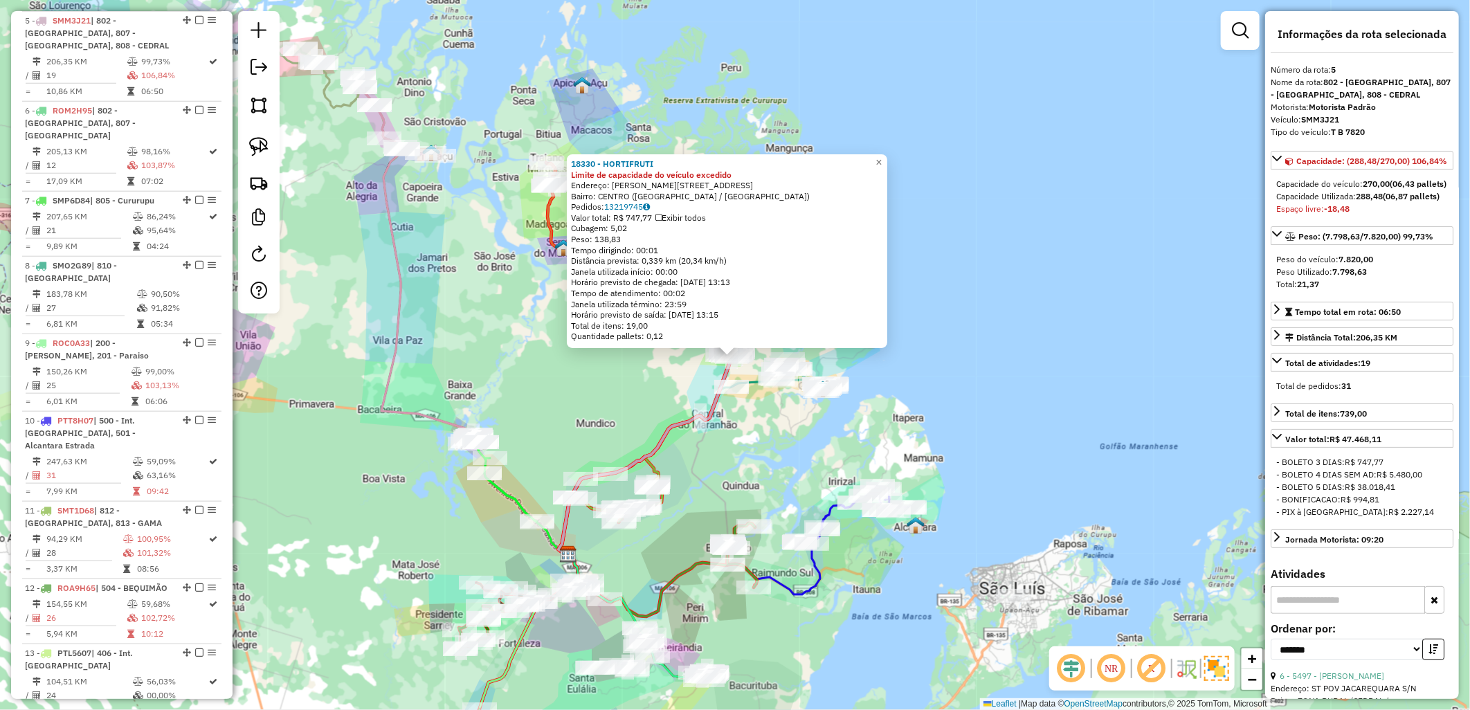
click at [659, 371] on div "18330 - HORTIFRUTI Limite de capacidade do veículo excedido Endereço: [STREET_A…" at bounding box center [735, 355] width 1470 height 710
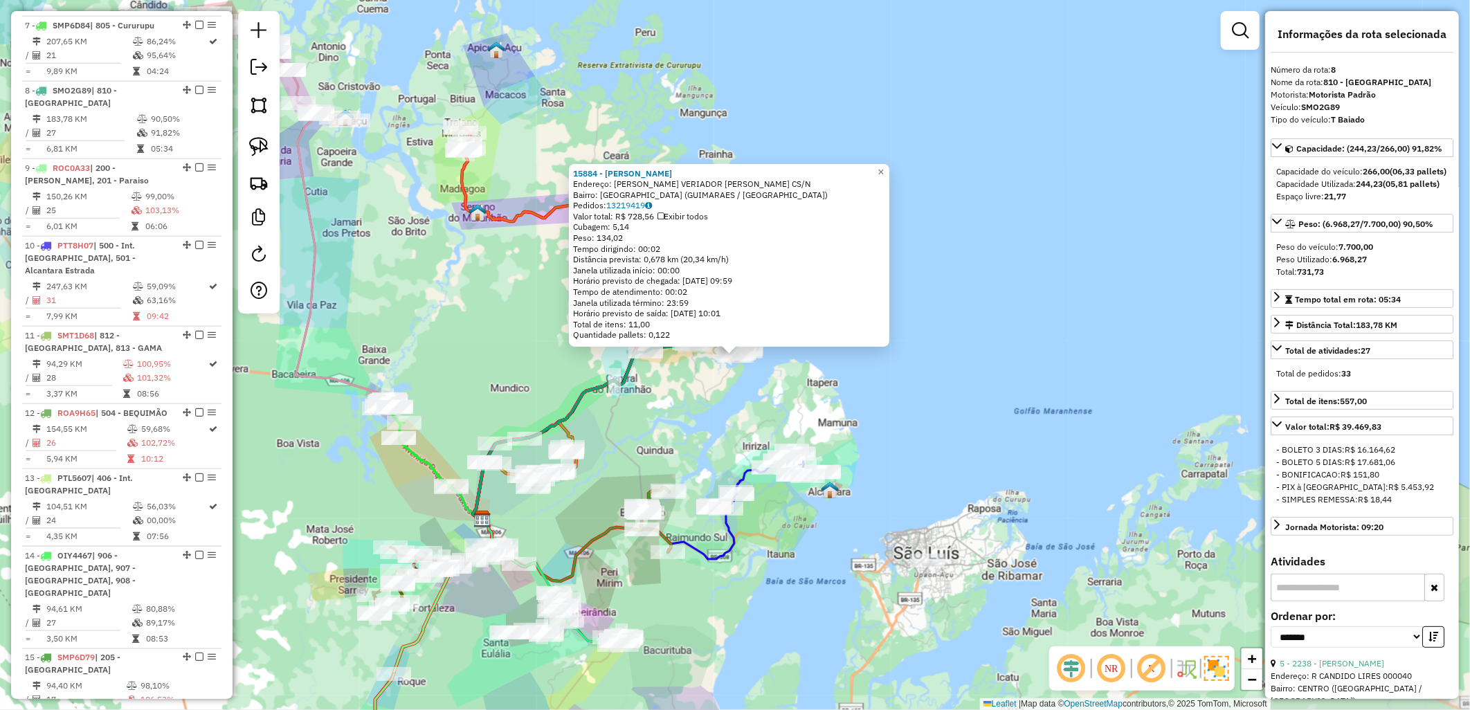
scroll to position [1052, 0]
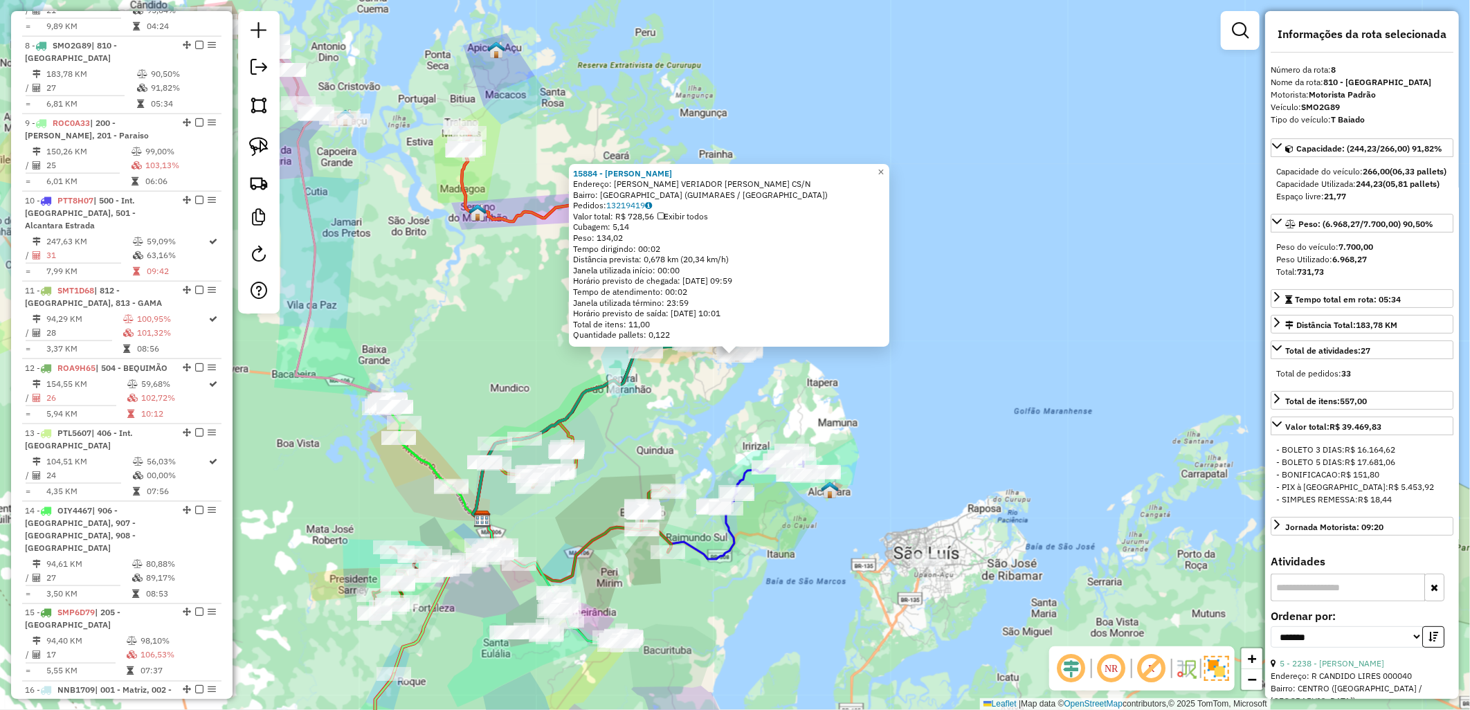
click at [662, 446] on div "15884 - [PERSON_NAME]: [PERSON_NAME] VERIADOR [PERSON_NAME] CS/N Bairro: [GEOGR…" at bounding box center [735, 355] width 1470 height 710
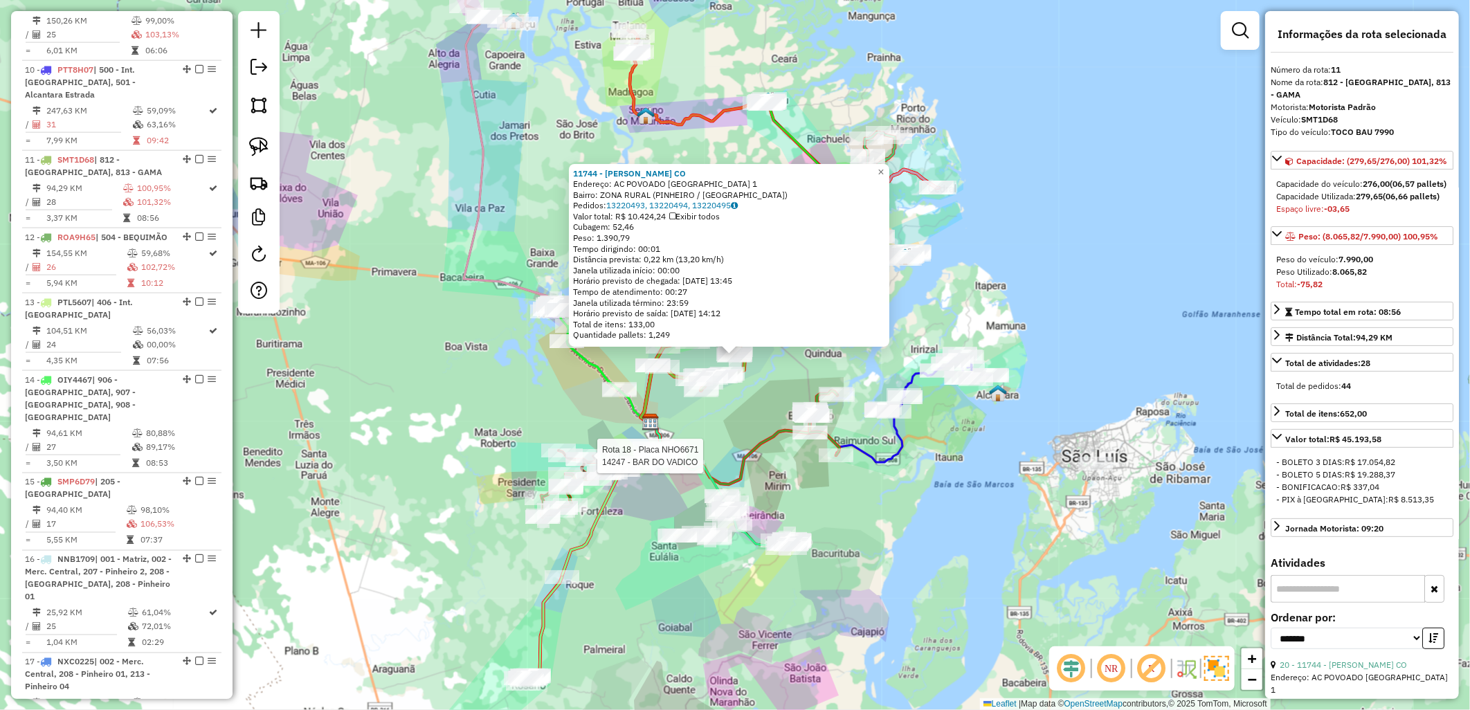
scroll to position [1272, 0]
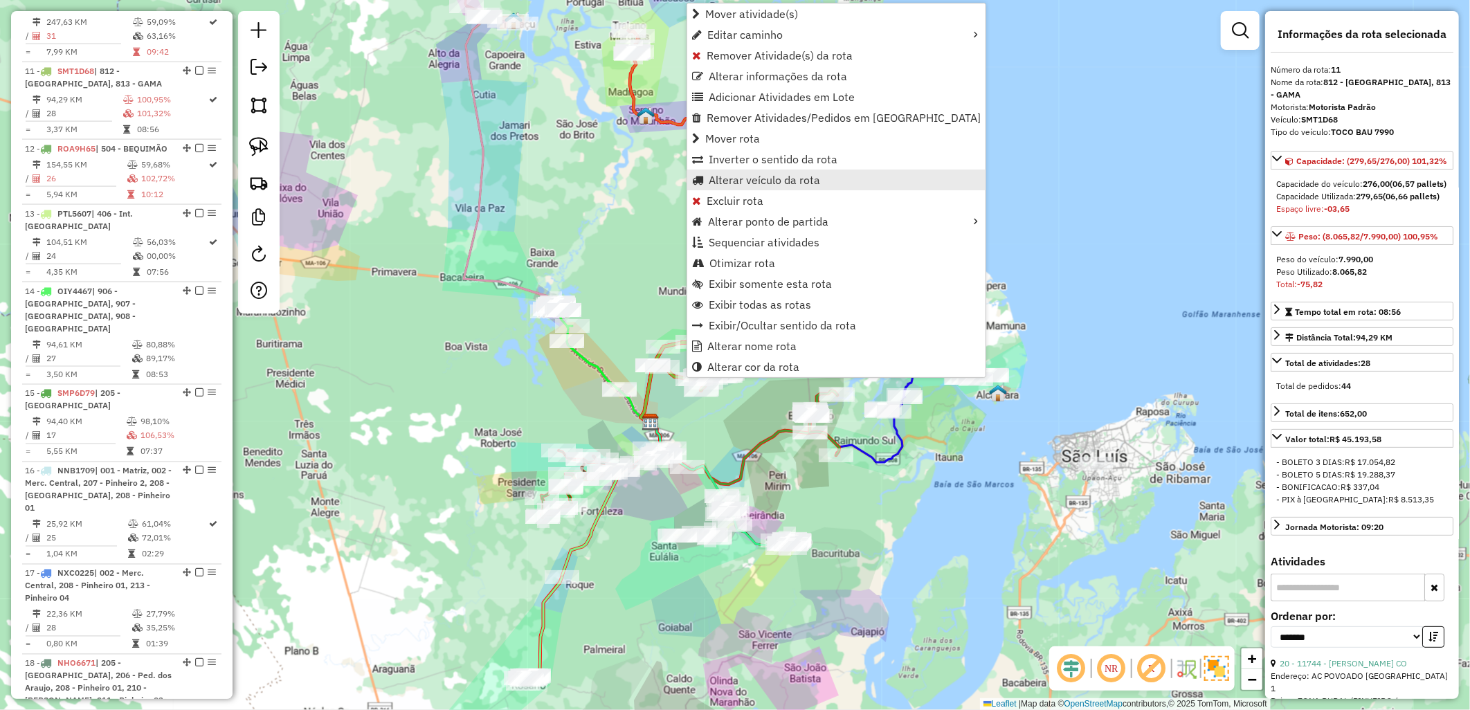
click at [738, 174] on span "Alterar veículo da rota" at bounding box center [764, 179] width 111 height 11
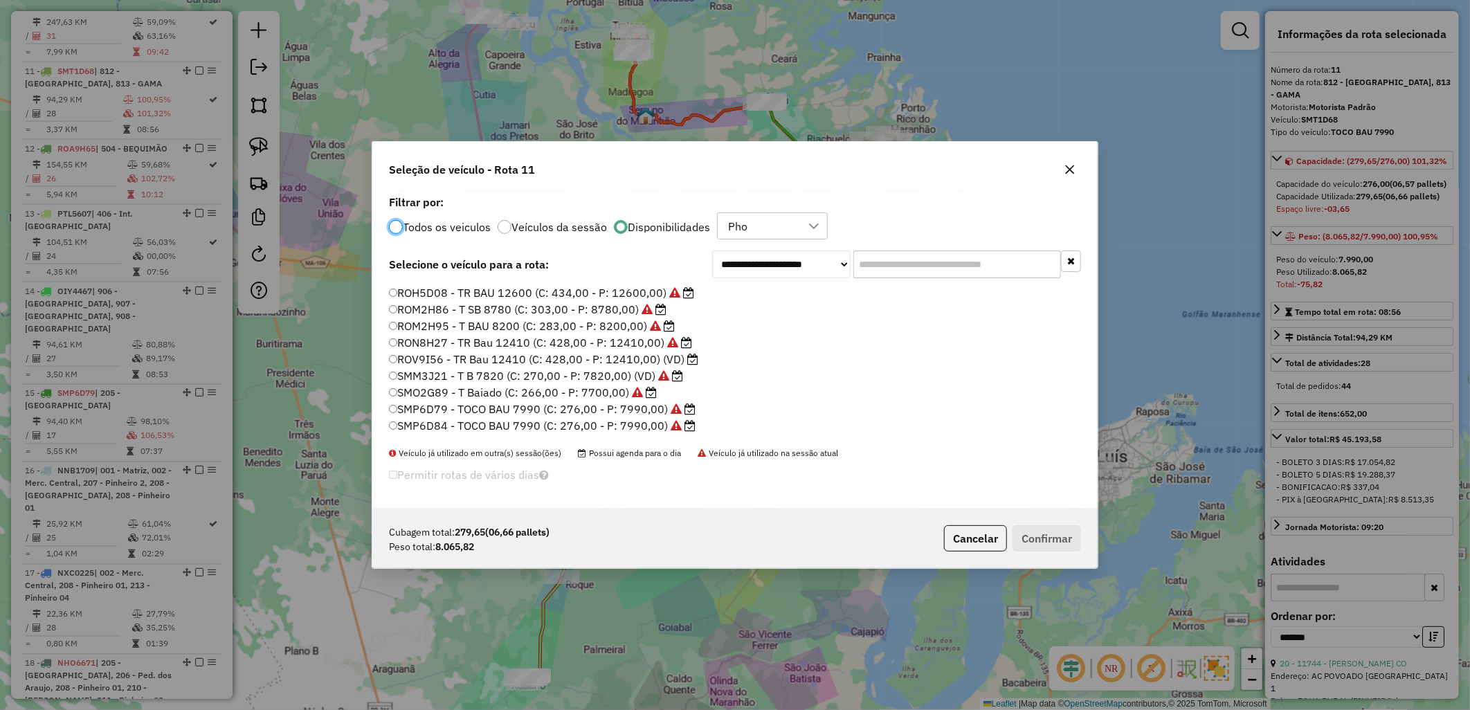
scroll to position [196, 0]
click at [990, 528] on button "Cancelar" at bounding box center [975, 538] width 63 height 26
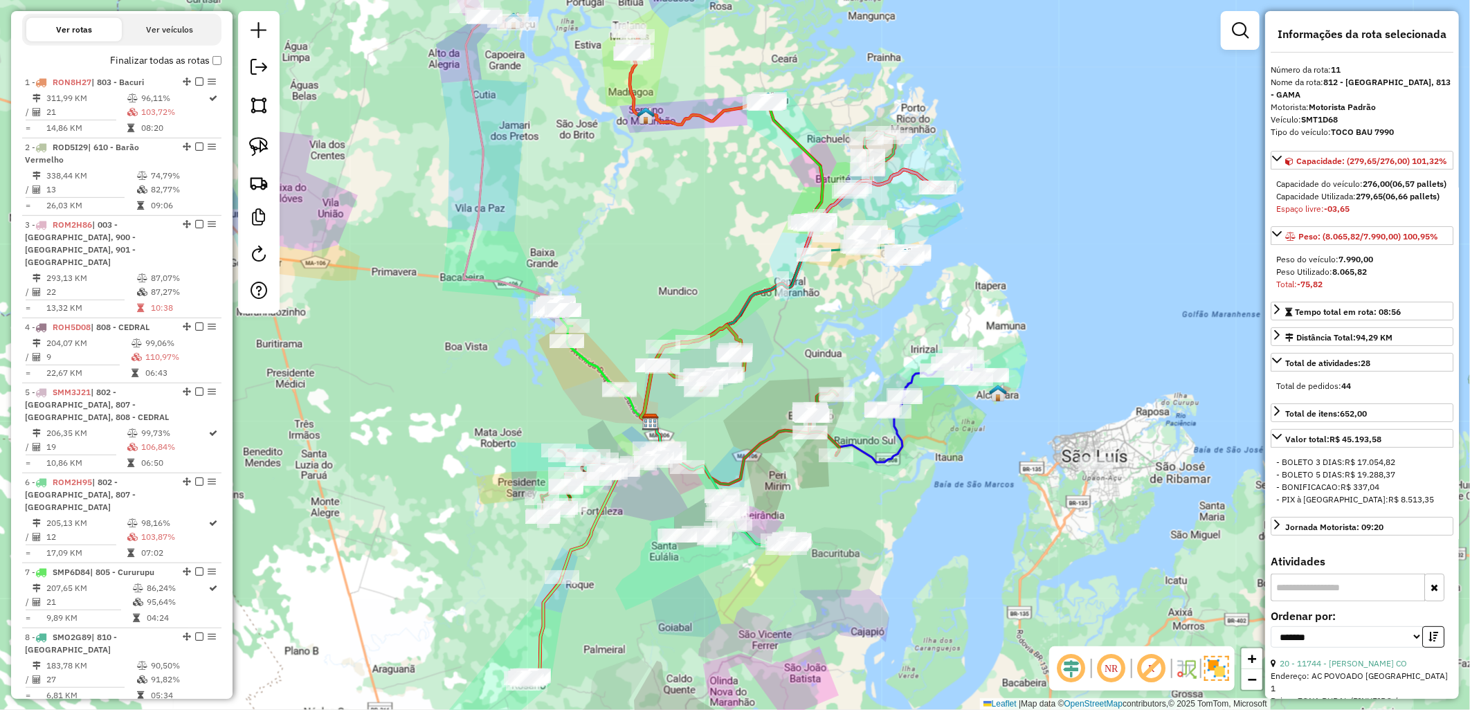
scroll to position [273, 0]
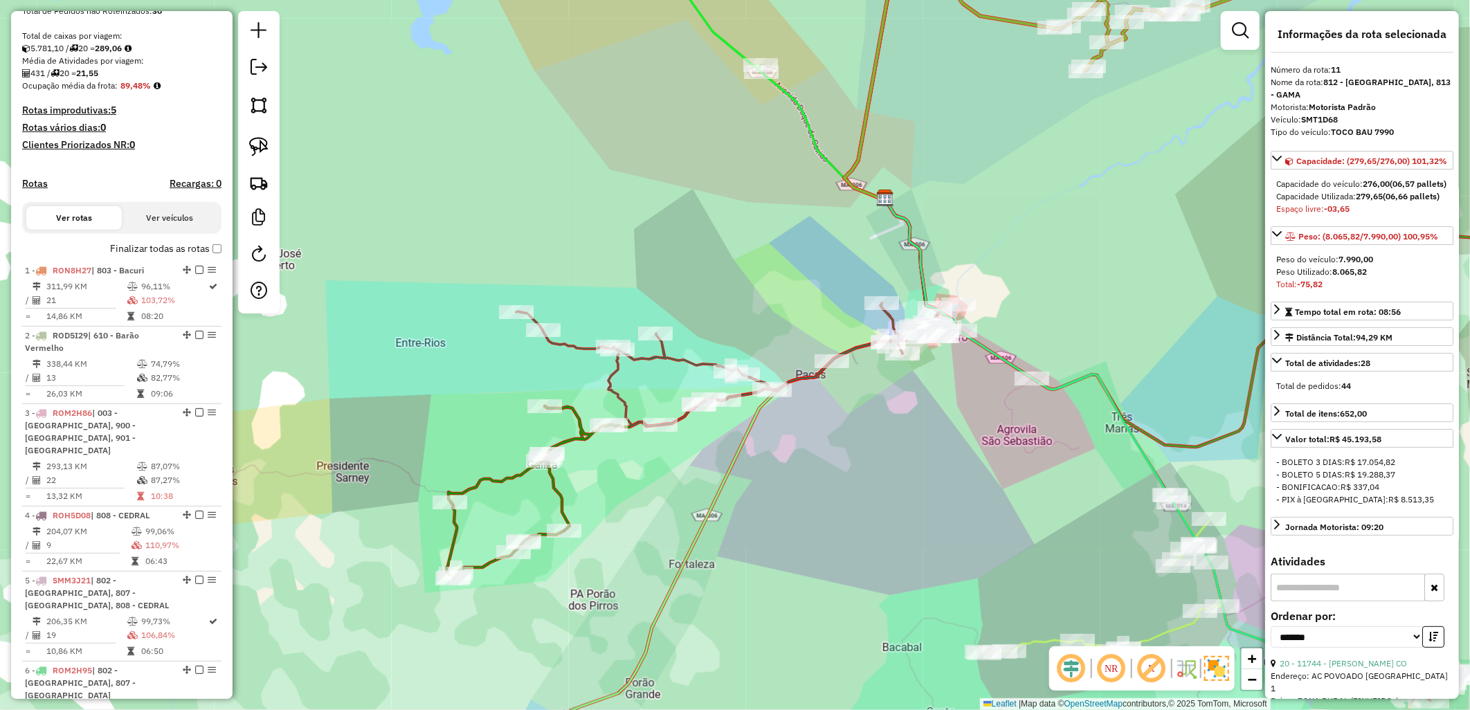
click at [198, 256] on label "Finalizar todas as rotas" at bounding box center [165, 248] width 111 height 15
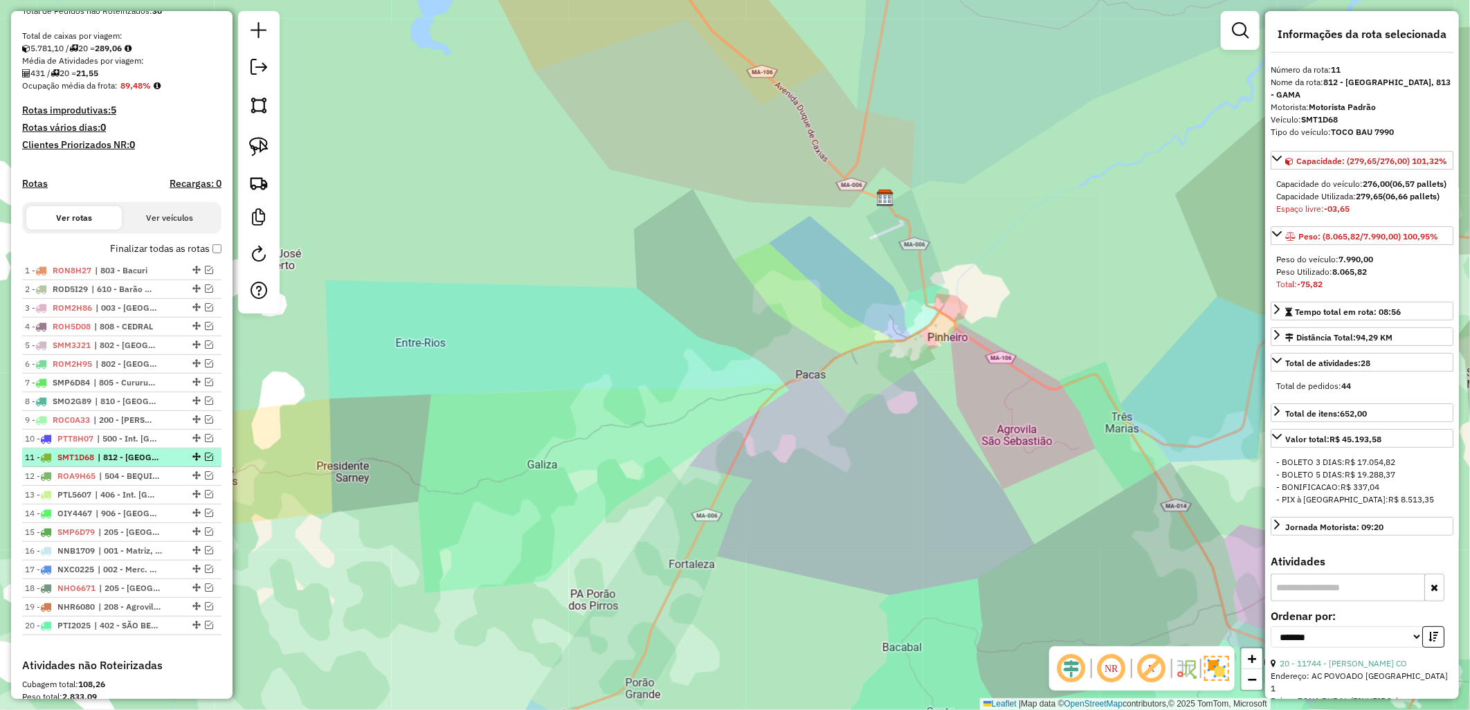
click at [205, 461] on em at bounding box center [209, 457] width 8 height 8
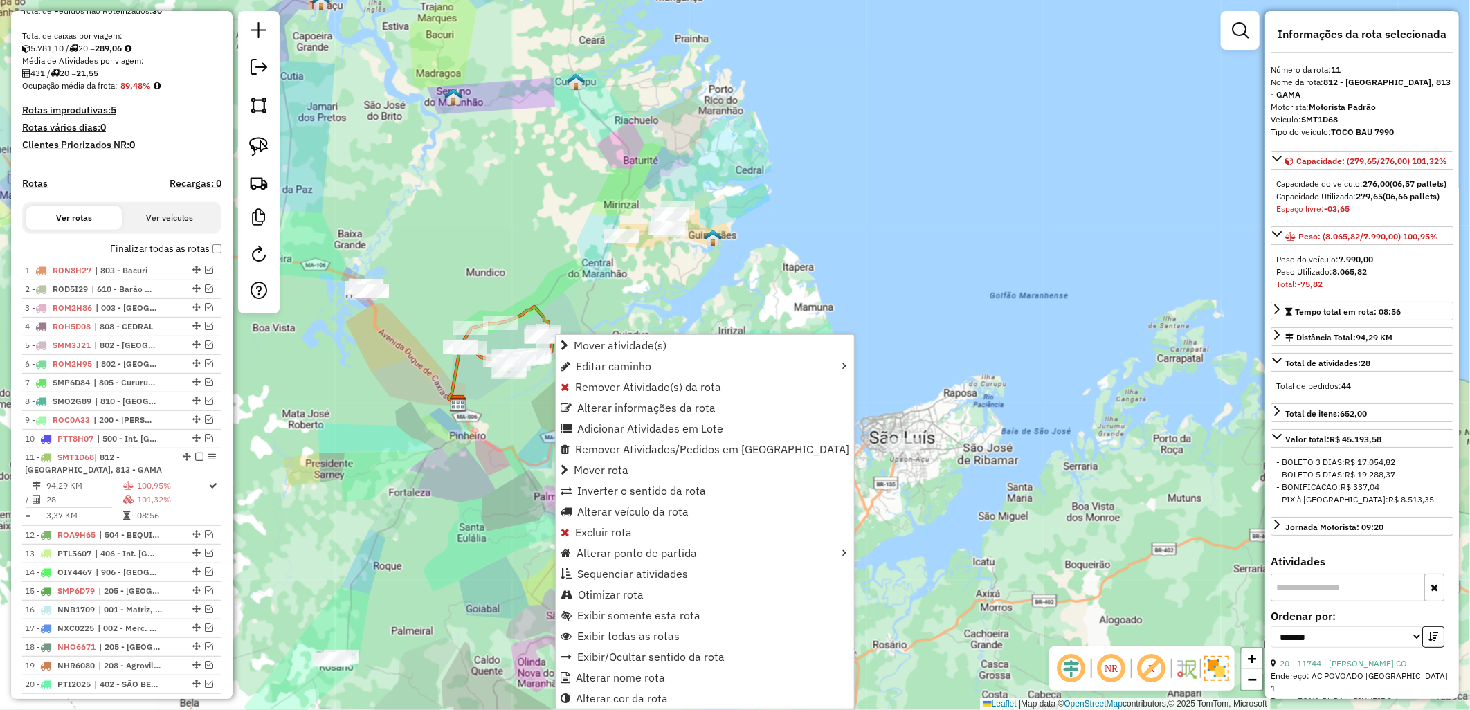
scroll to position [552, 0]
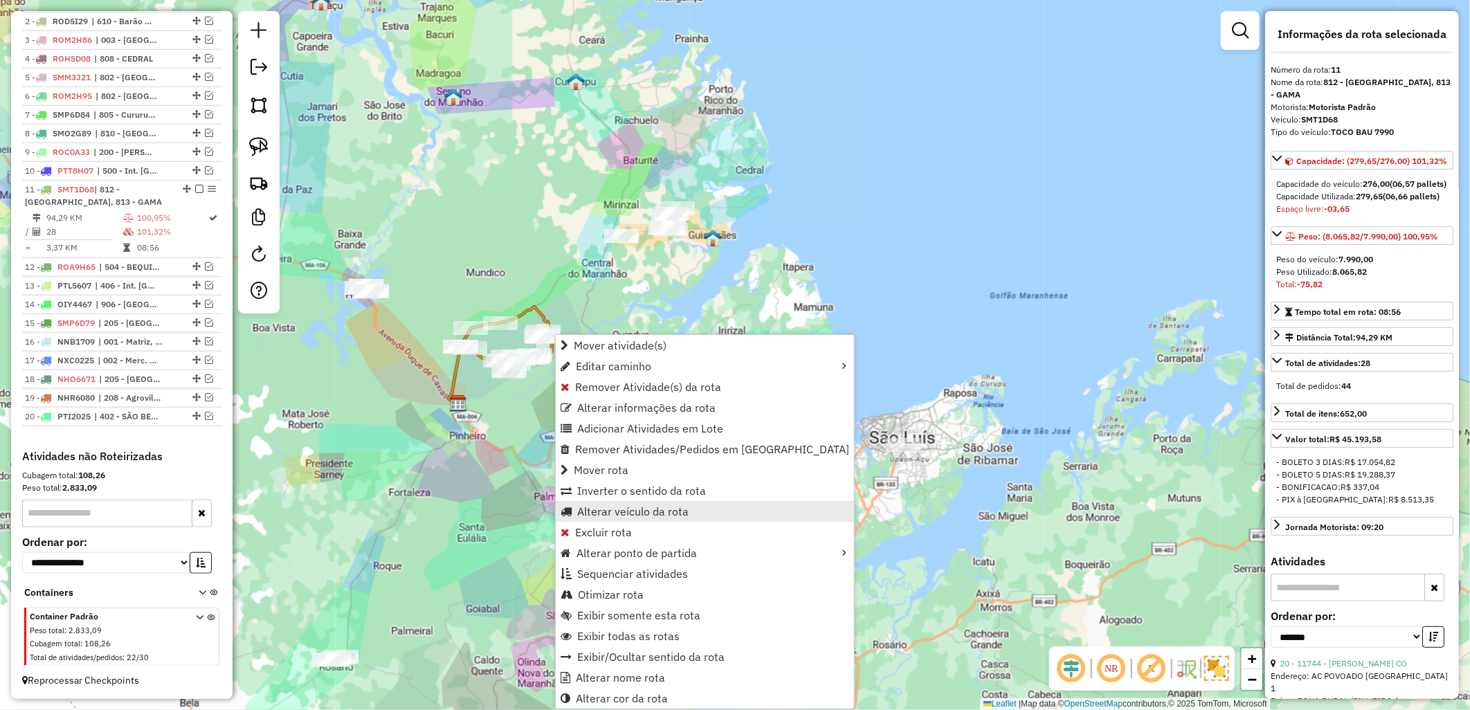
click at [633, 519] on link "Alterar veículo da rota" at bounding box center [705, 511] width 298 height 21
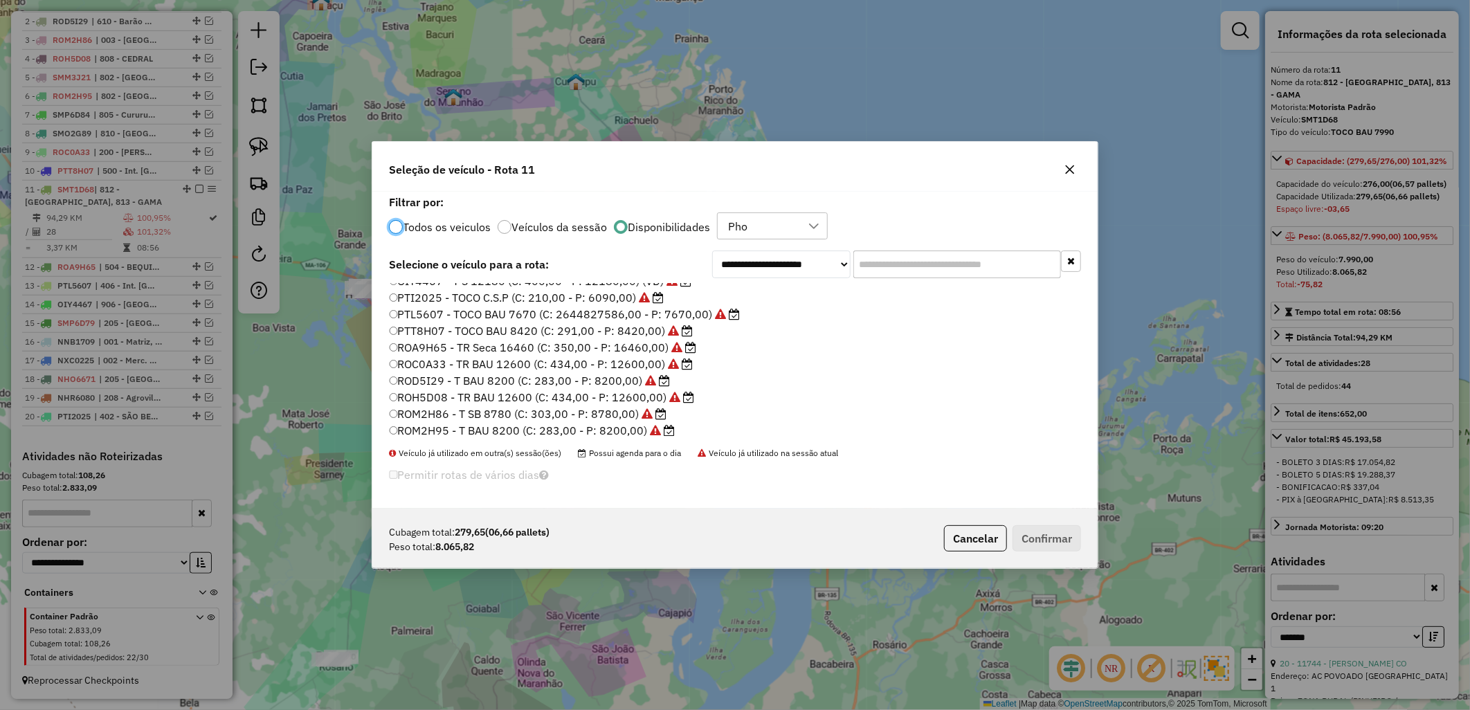
scroll to position [154, 0]
click at [563, 385] on label "ROV9I56 - TR Bau 12410 (C: 428,00 - P: 12410,00) (VD)" at bounding box center [544, 386] width 310 height 17
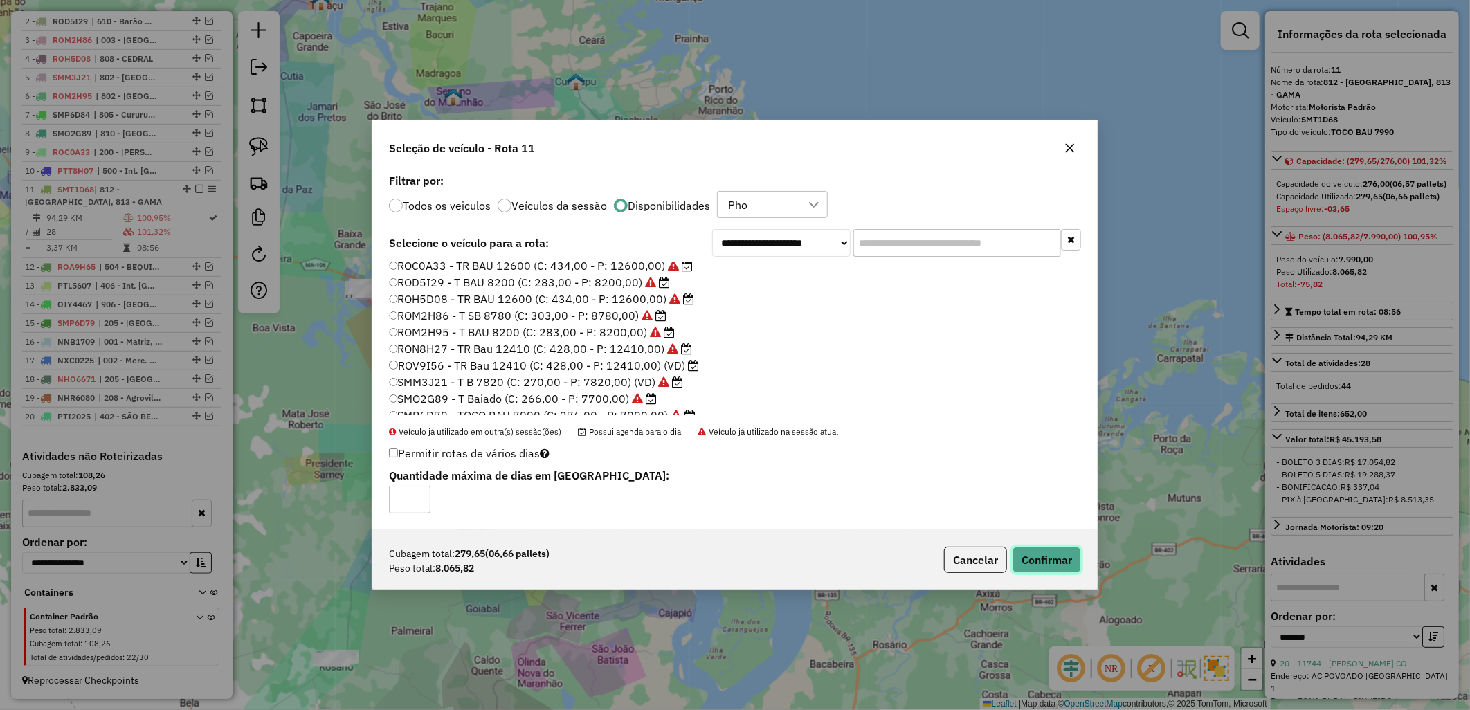
click at [1040, 552] on button "Confirmar" at bounding box center [1046, 560] width 68 height 26
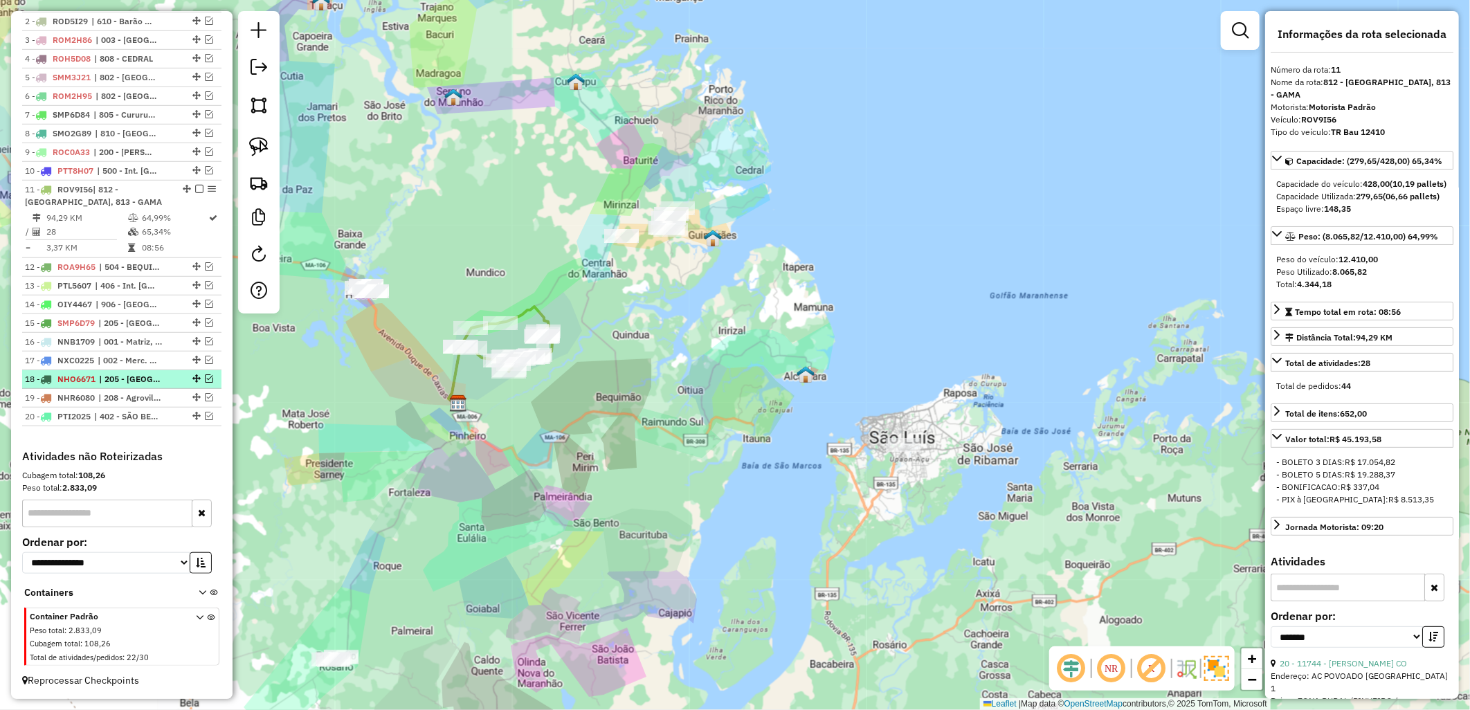
click at [208, 376] on em at bounding box center [209, 378] width 8 height 8
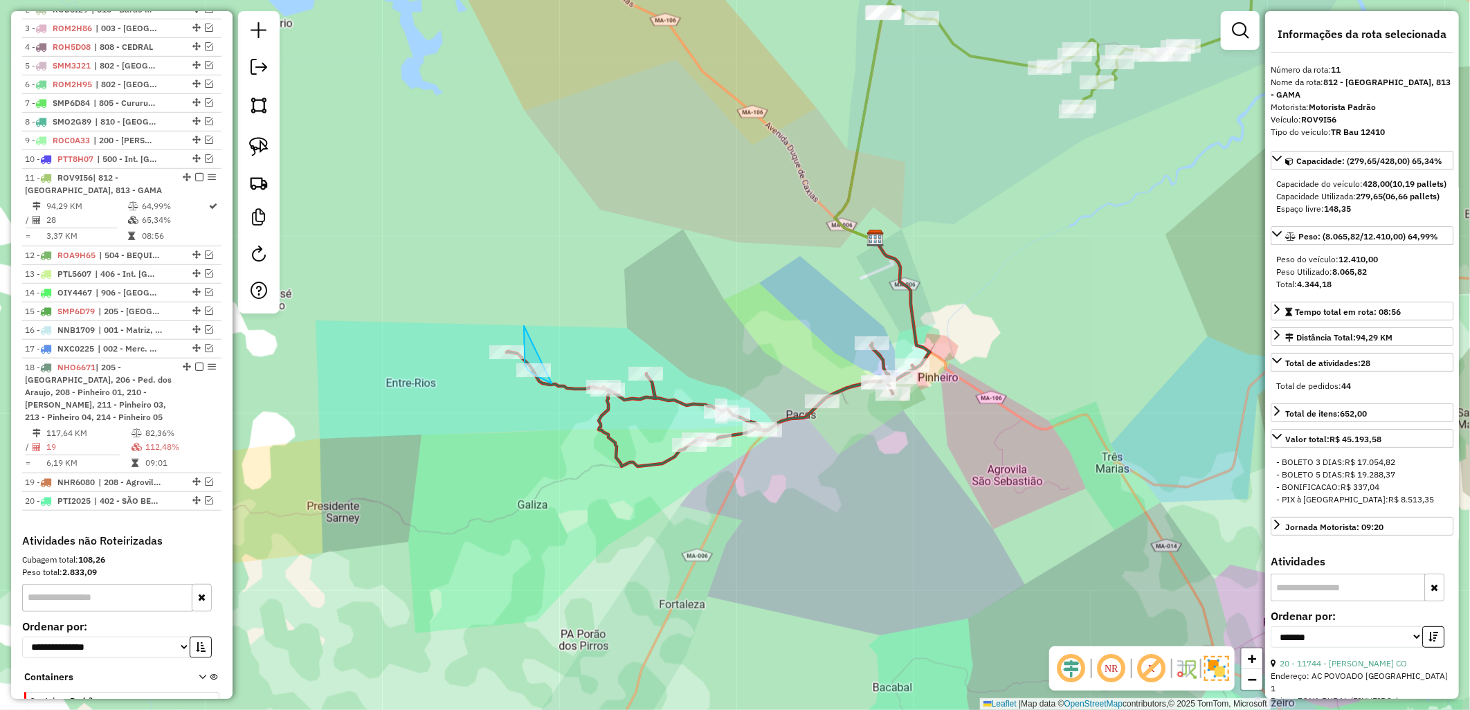
drag, startPoint x: 540, startPoint y: 378, endPoint x: 522, endPoint y: 326, distance: 55.6
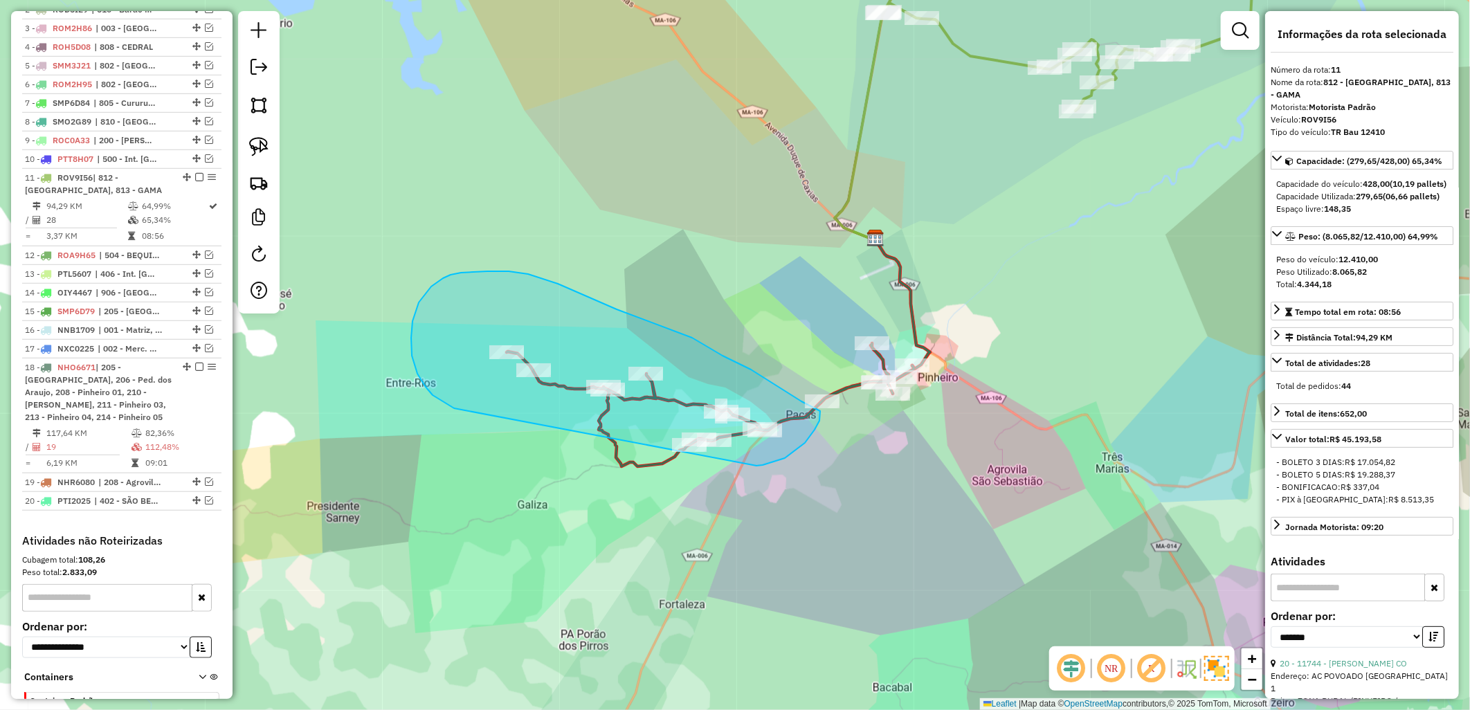
drag, startPoint x: 440, startPoint y: 400, endPoint x: 752, endPoint y: 466, distance: 319.0
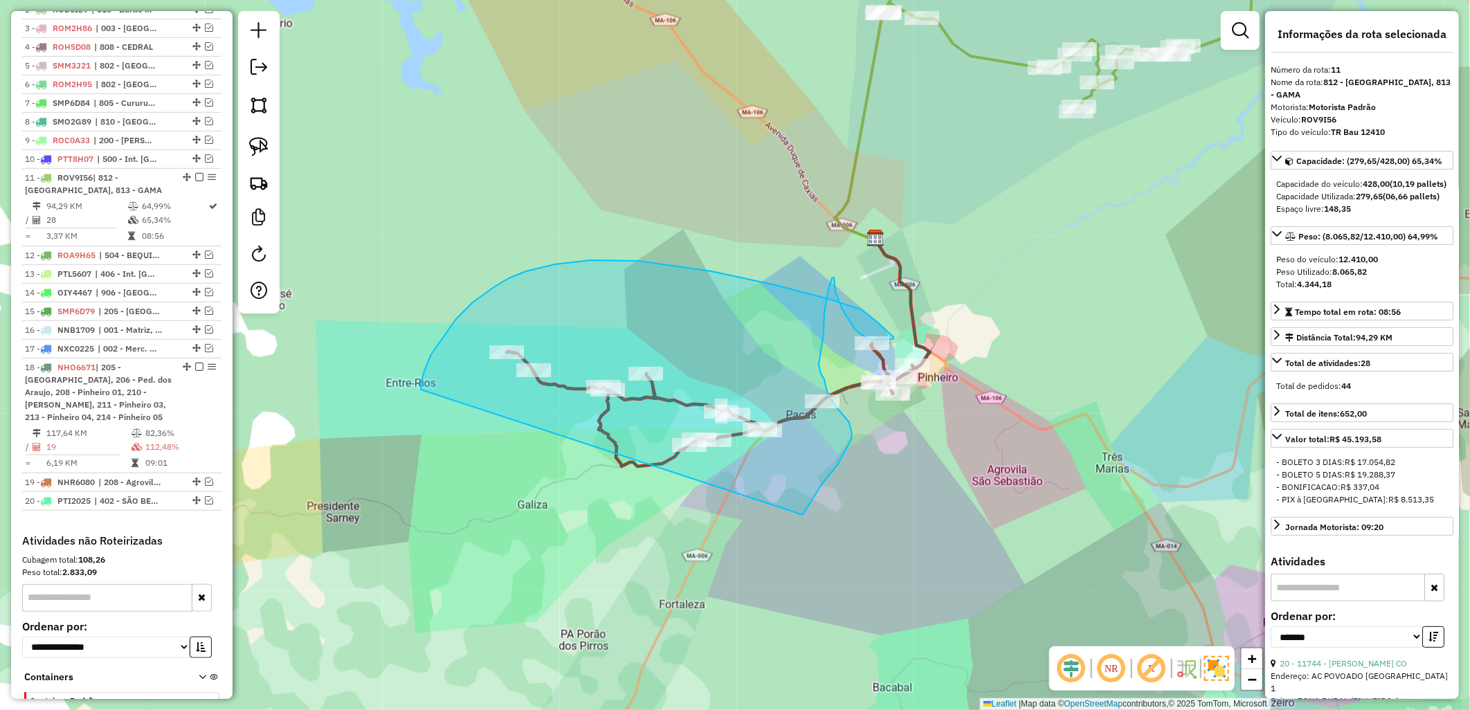
drag, startPoint x: 473, startPoint y: 302, endPoint x: 803, endPoint y: 515, distance: 392.5
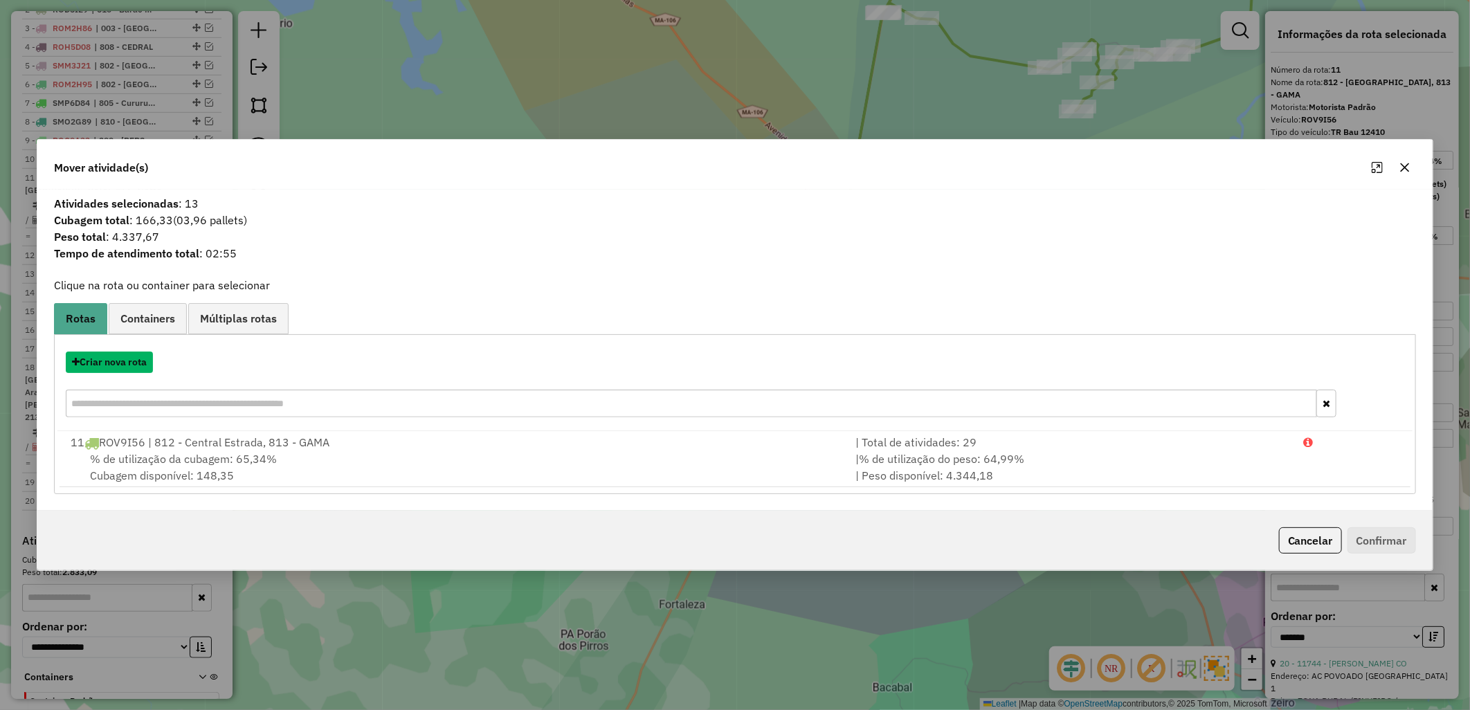
click at [127, 364] on button "Criar nova rota" at bounding box center [109, 361] width 87 height 21
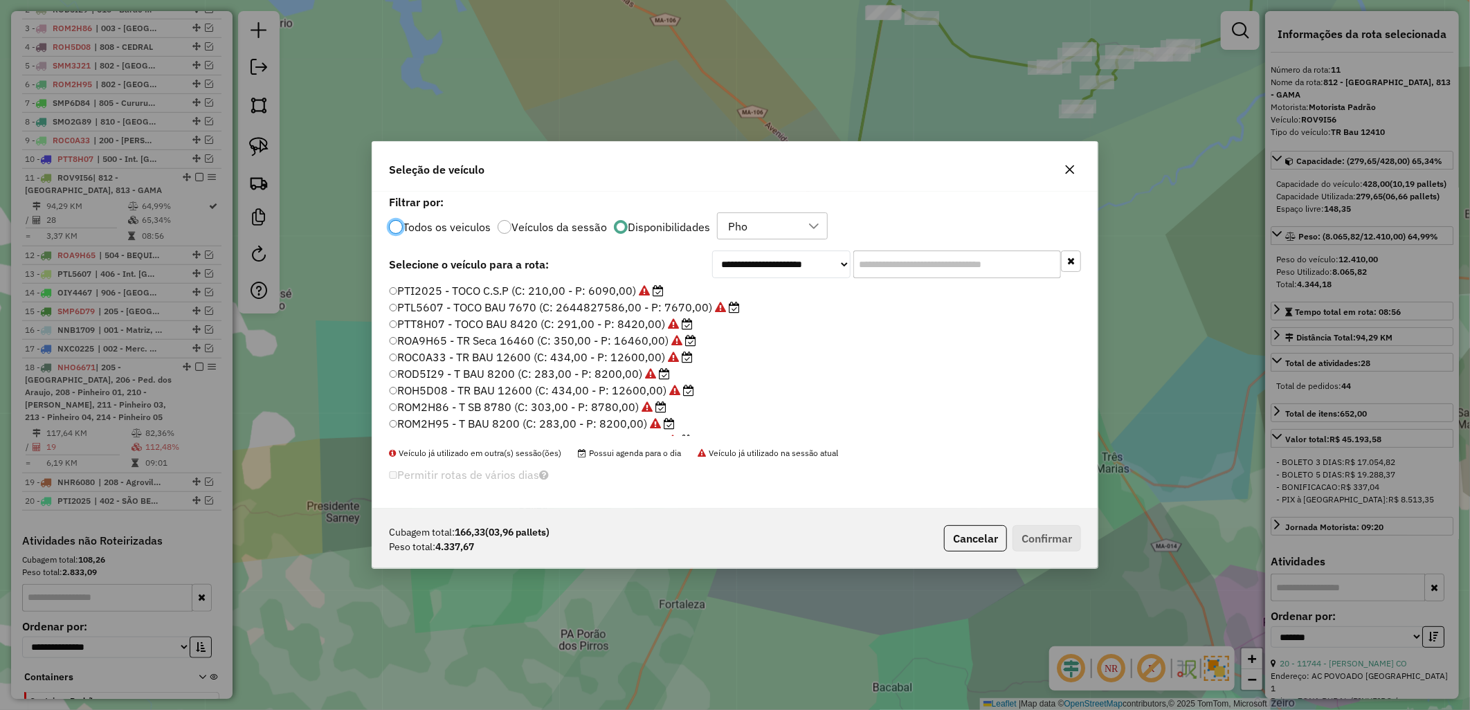
scroll to position [196, 0]
click at [612, 427] on label "SMT1D68 - TOCO BAU 7990 (C: 276,00 - P: 7990,00) (VD)" at bounding box center [547, 427] width 316 height 17
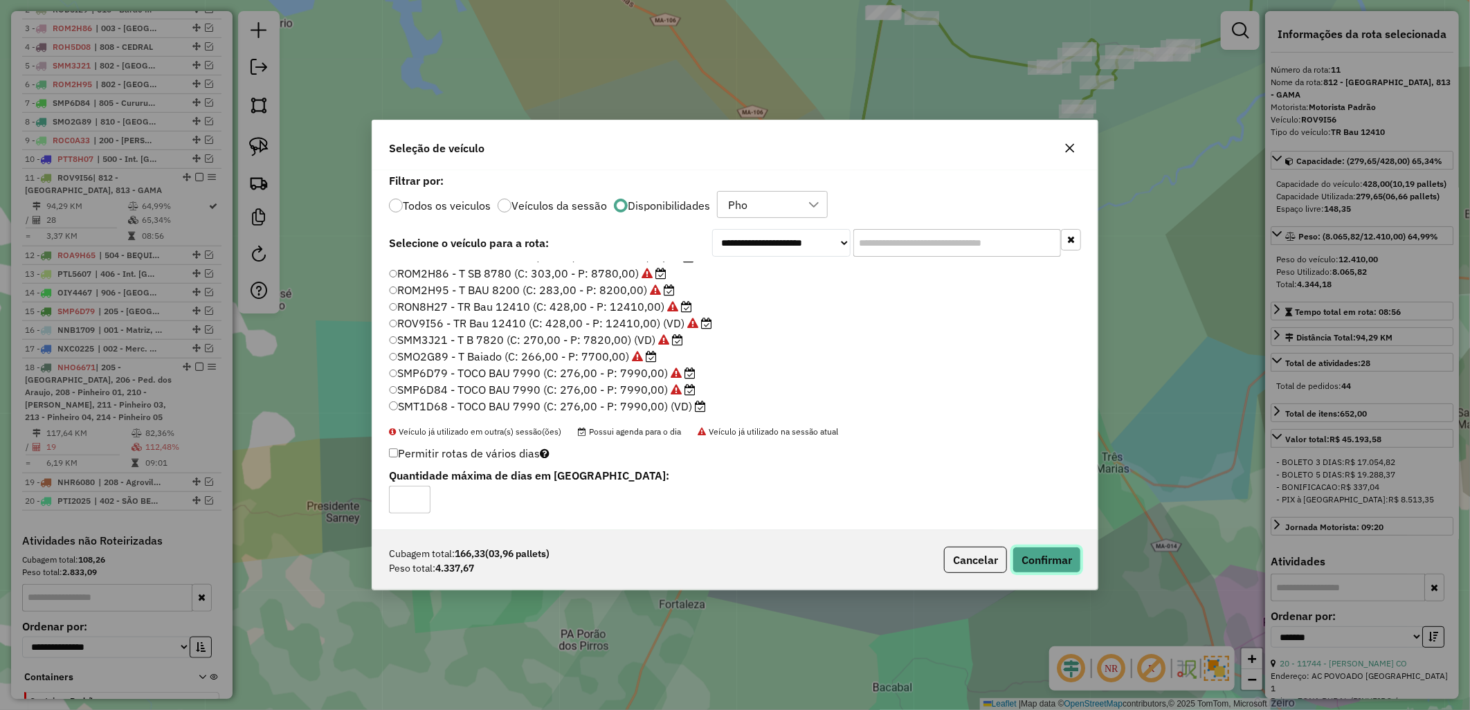
click at [1057, 567] on button "Confirmar" at bounding box center [1046, 560] width 68 height 26
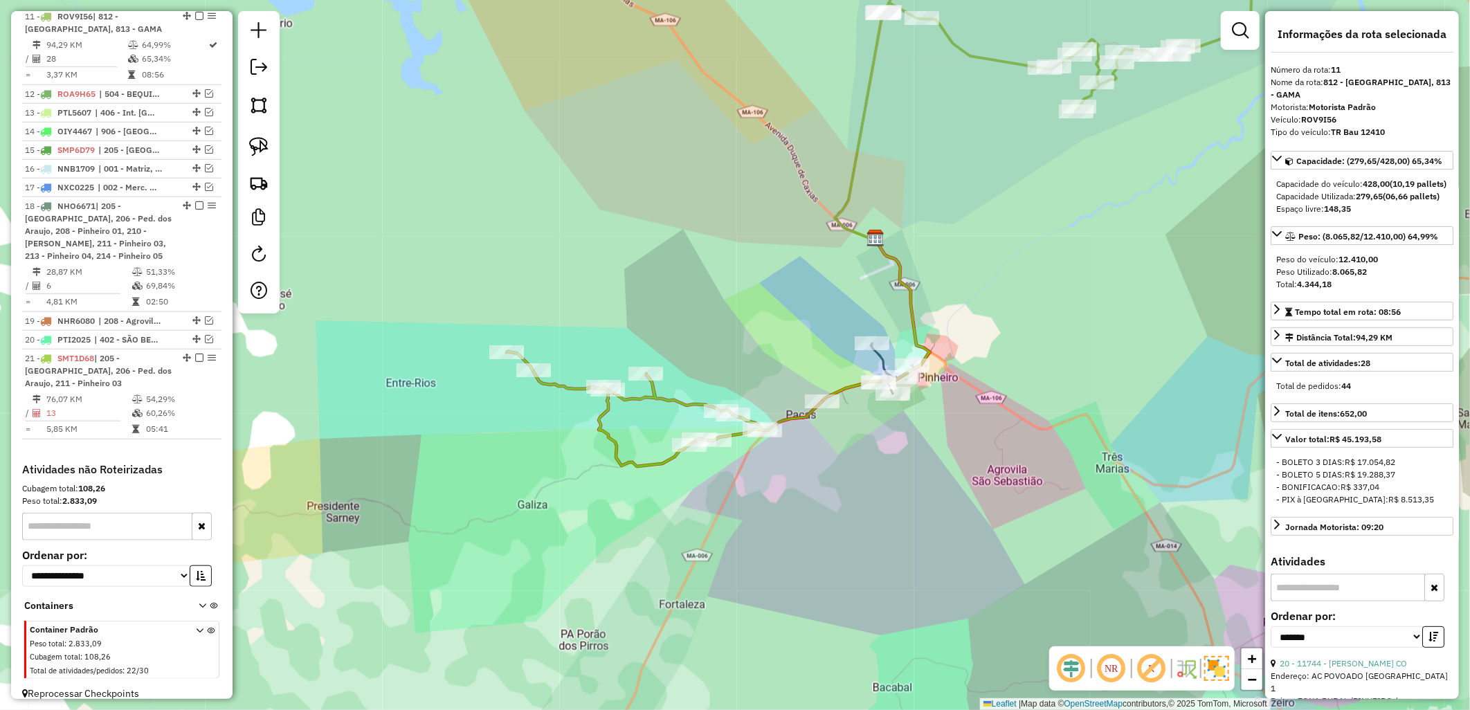
scroll to position [722, 0]
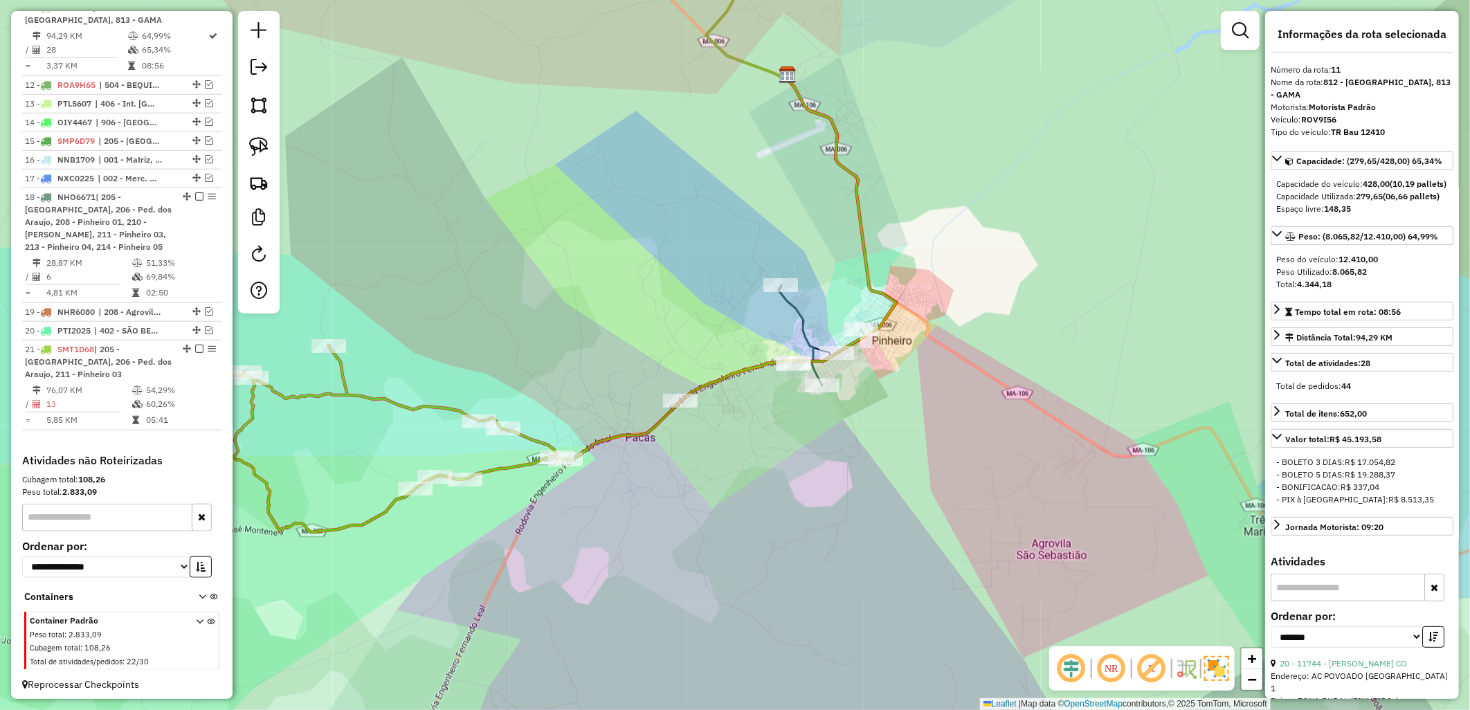
click at [816, 356] on icon at bounding box center [788, 239] width 216 height 324
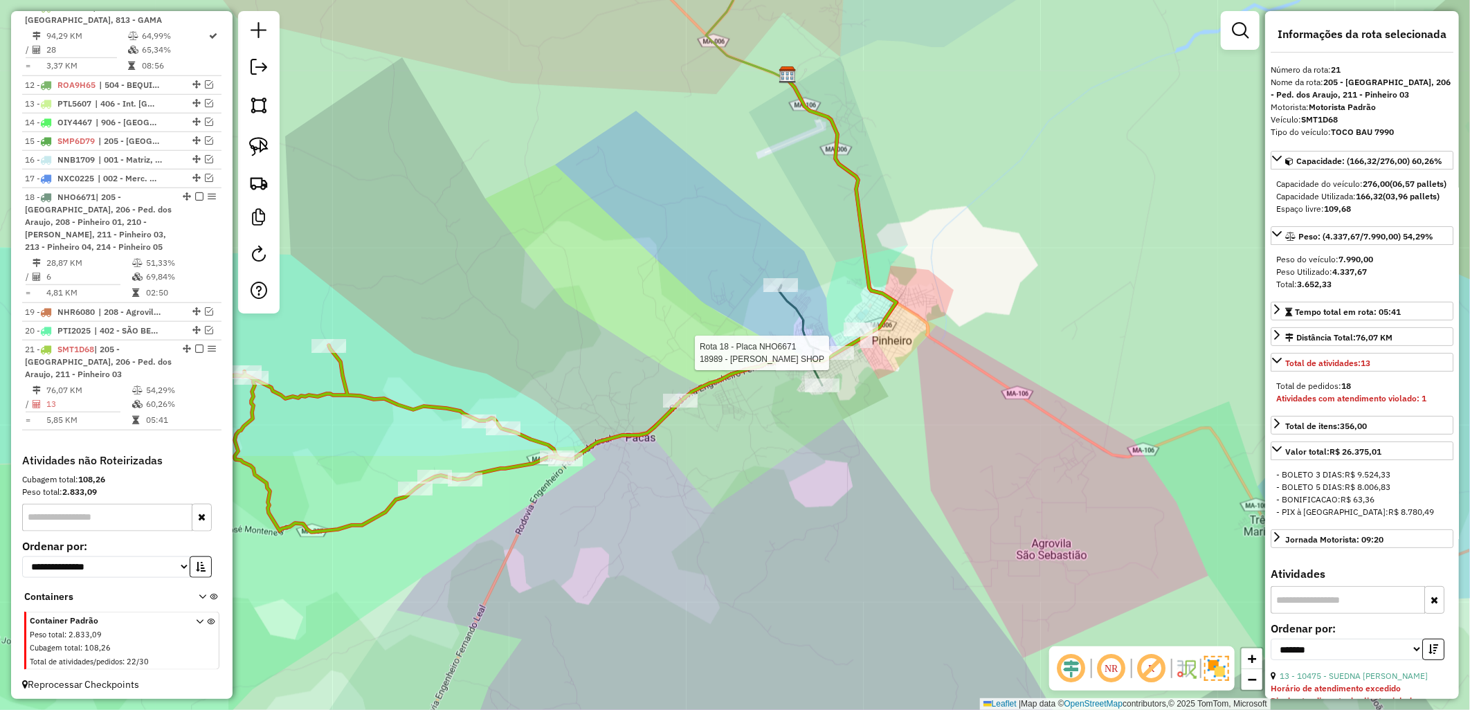
scroll to position [738, 0]
click at [804, 348] on icon at bounding box center [821, 335] width 86 height 100
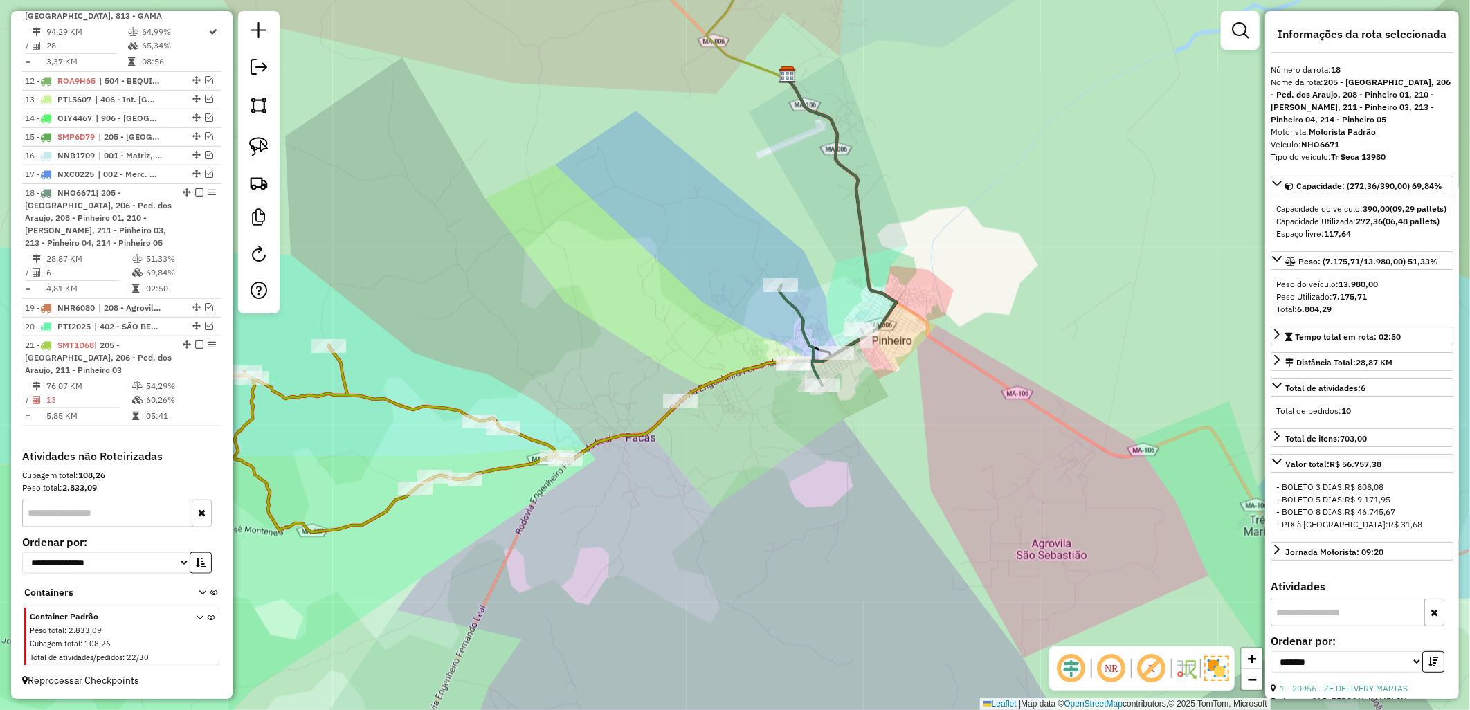
click at [789, 461] on div "Janela de atendimento Grade de atendimento Capacidade Transportadoras Veículos …" at bounding box center [735, 355] width 1470 height 710
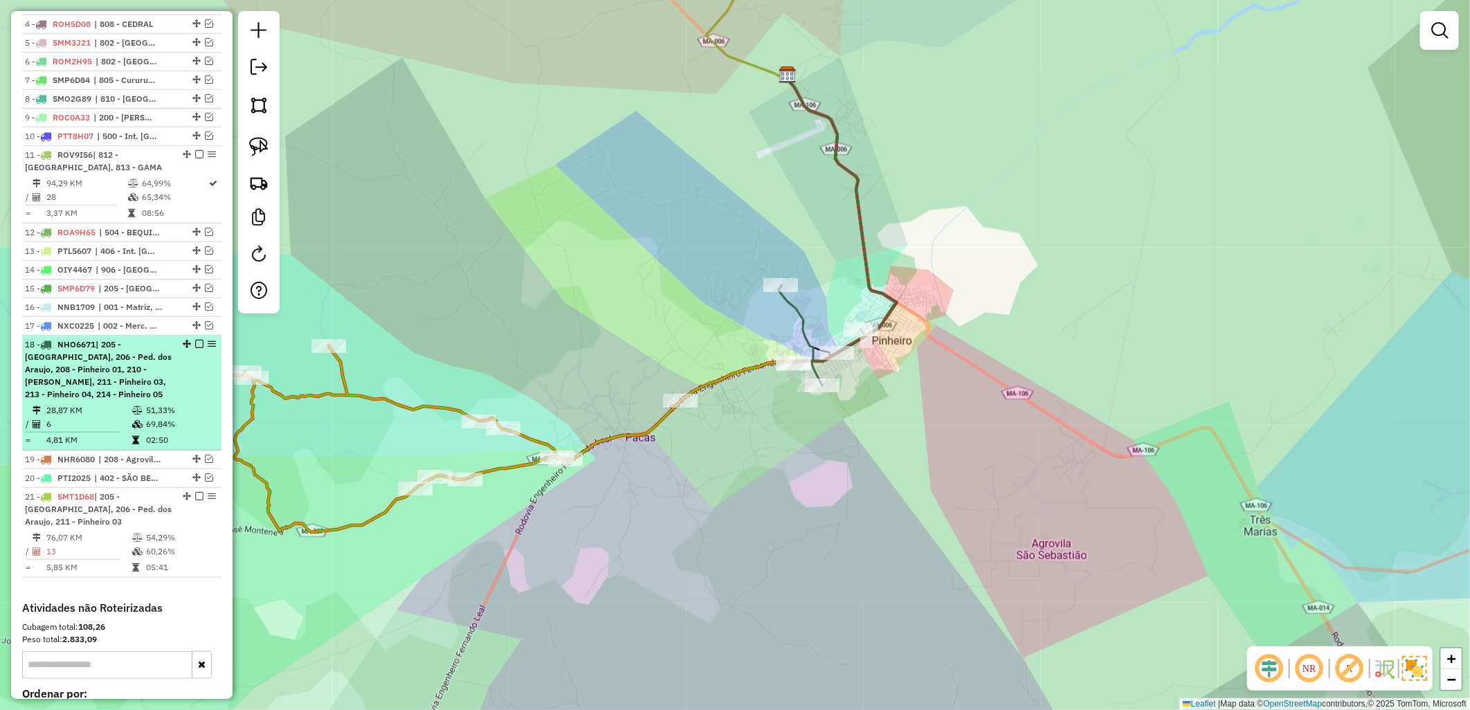
scroll to position [585, 0]
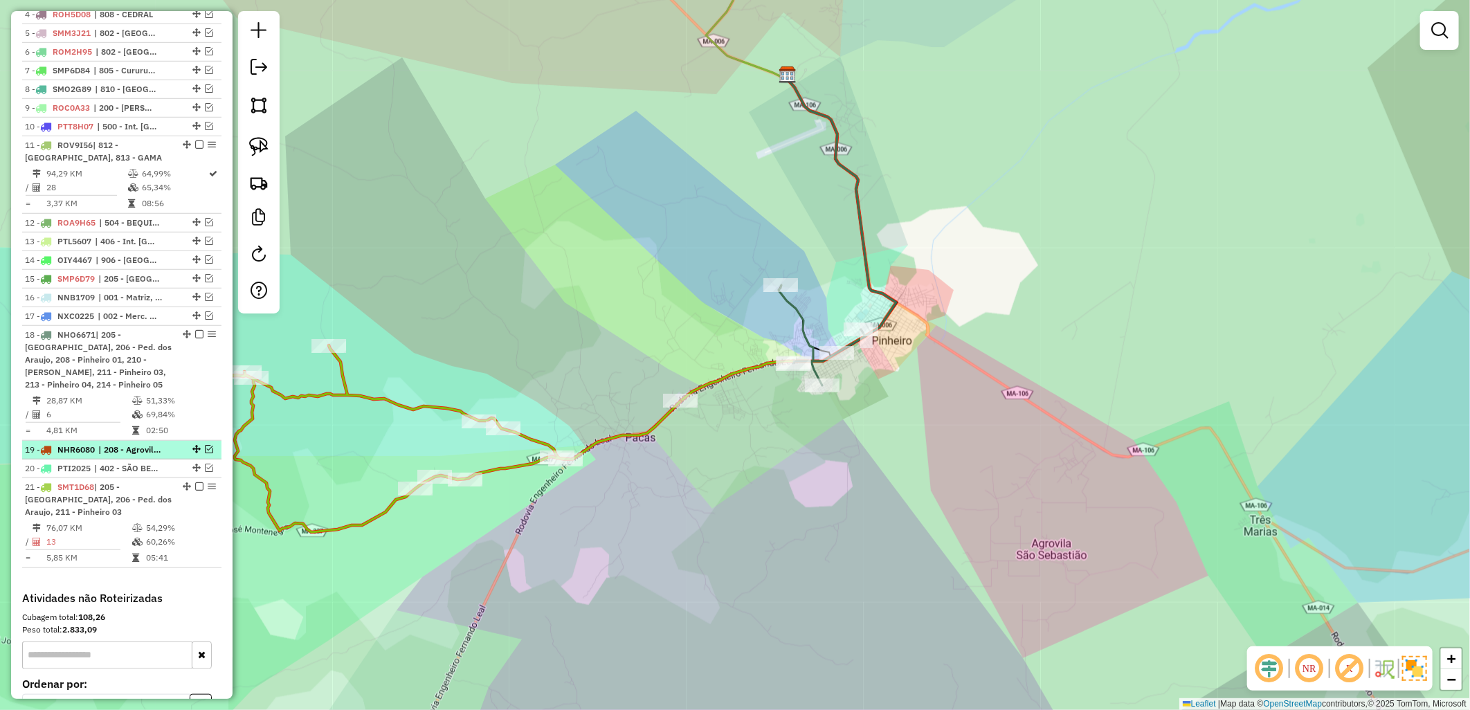
click at [205, 453] on em at bounding box center [209, 449] width 8 height 8
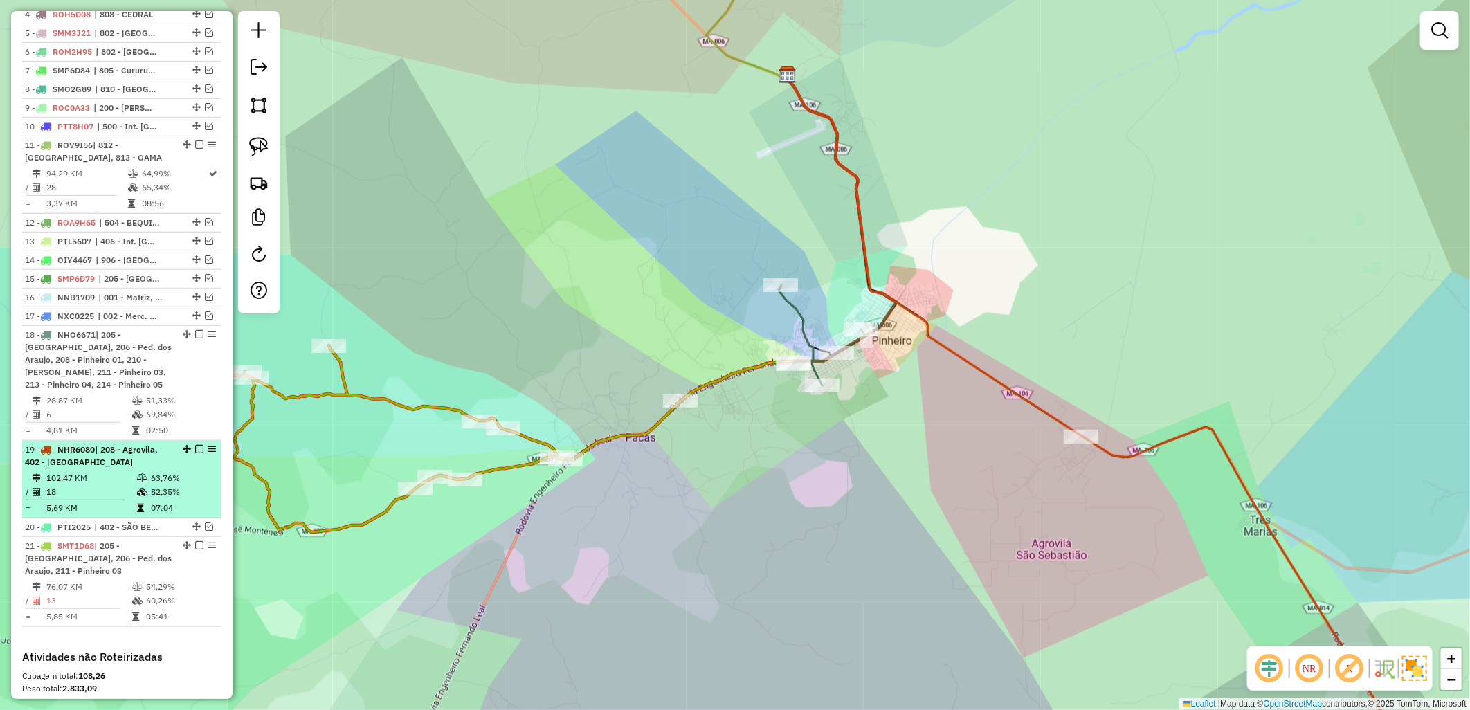
click at [196, 453] on em at bounding box center [199, 449] width 8 height 8
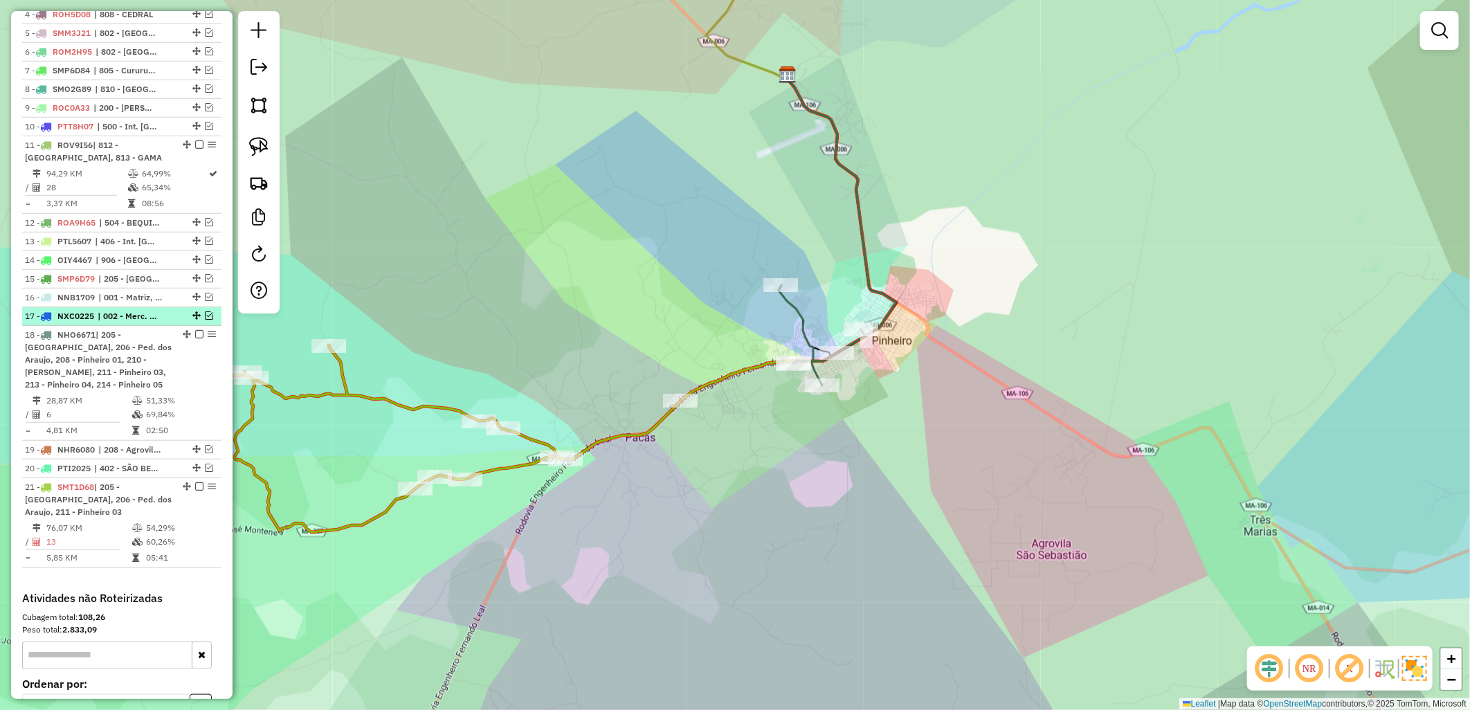
click at [205, 320] on em at bounding box center [209, 315] width 8 height 8
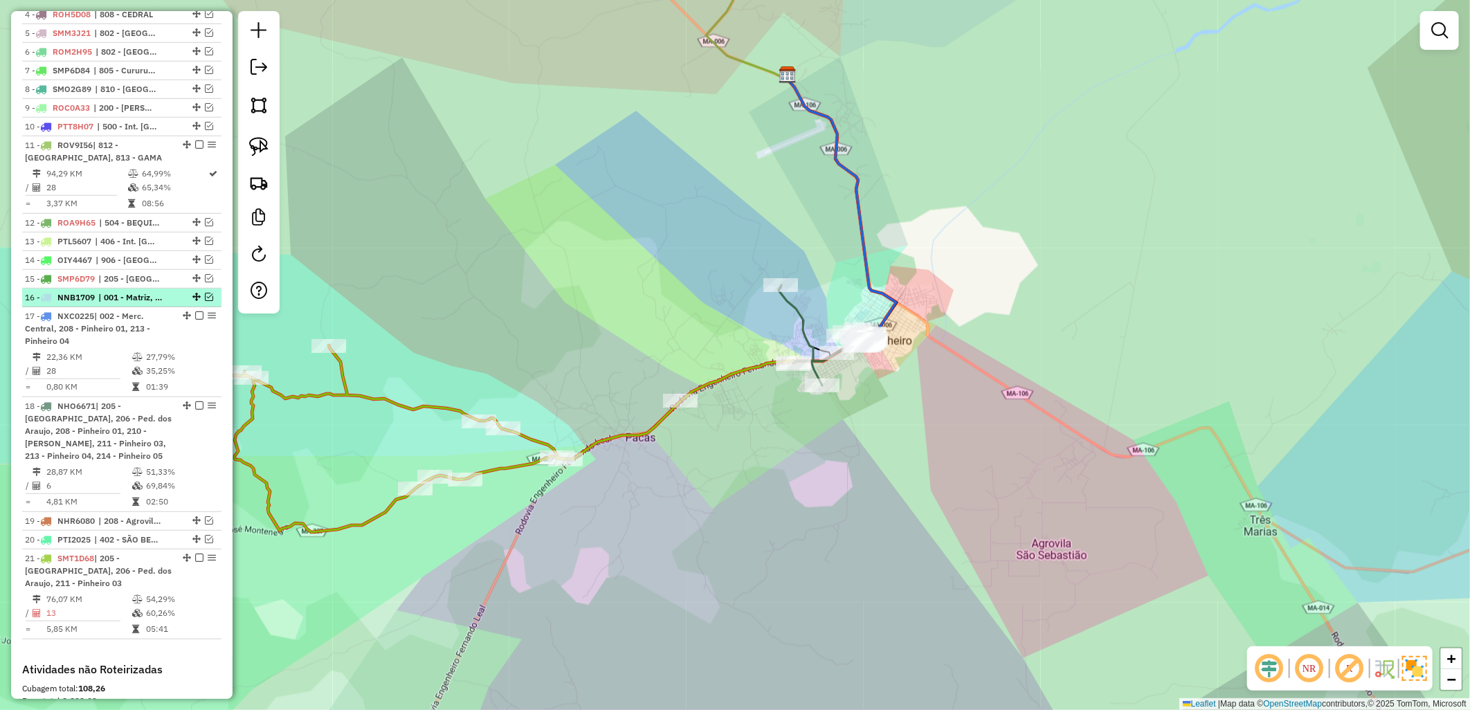
click at [205, 301] on em at bounding box center [209, 297] width 8 height 8
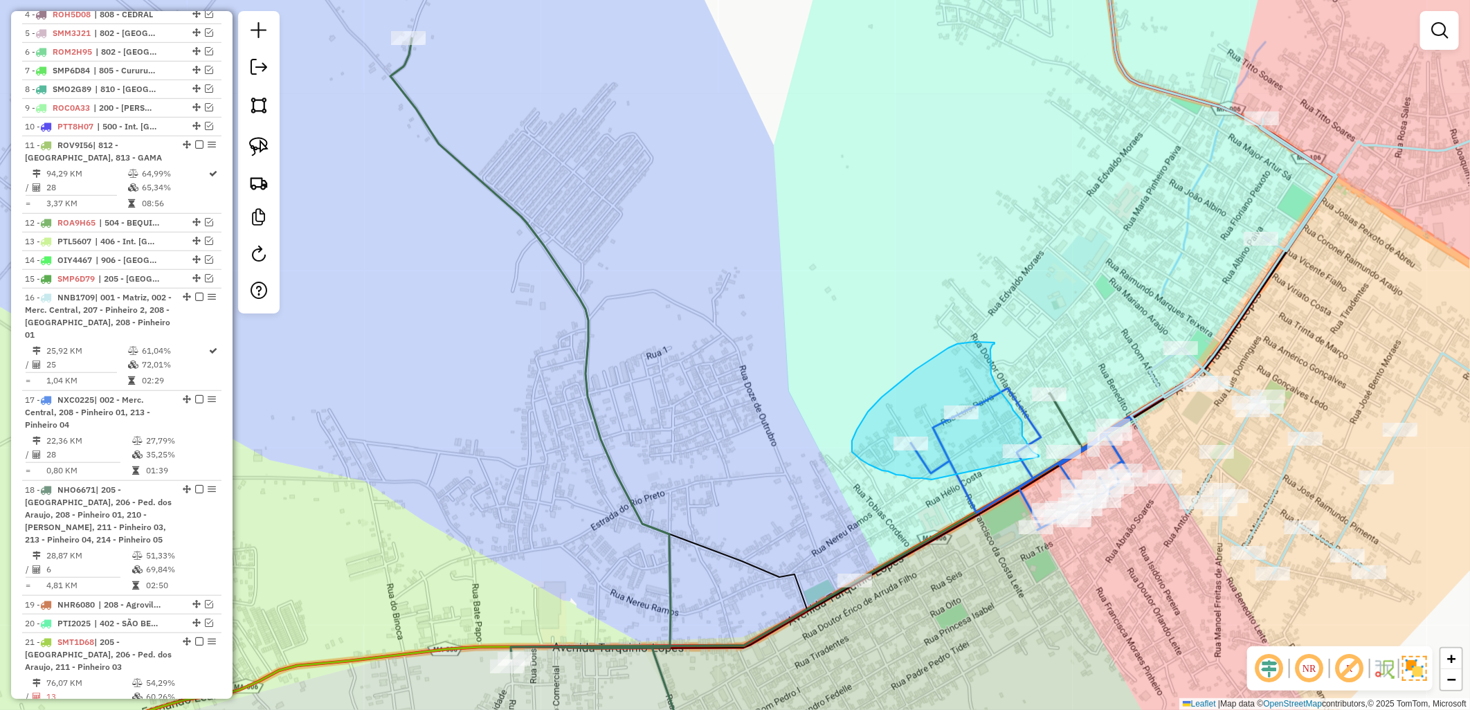
drag, startPoint x: 890, startPoint y: 473, endPoint x: 1040, endPoint y: 458, distance: 150.2
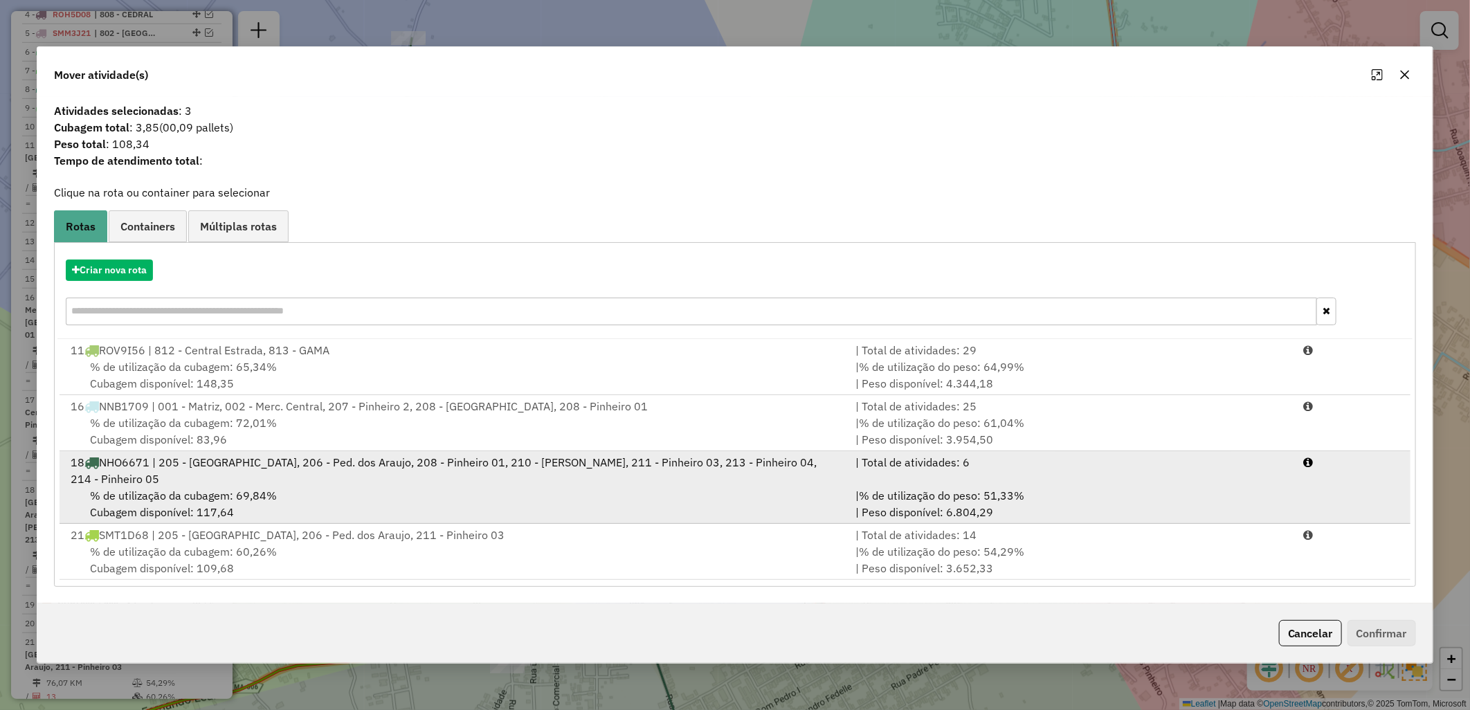
click at [446, 477] on div "18 NHO6671 | 205 - [GEOGRAPHIC_DATA], 206 - Ped. dos Araujo, 208 - Pinheiro 01,…" at bounding box center [454, 470] width 785 height 33
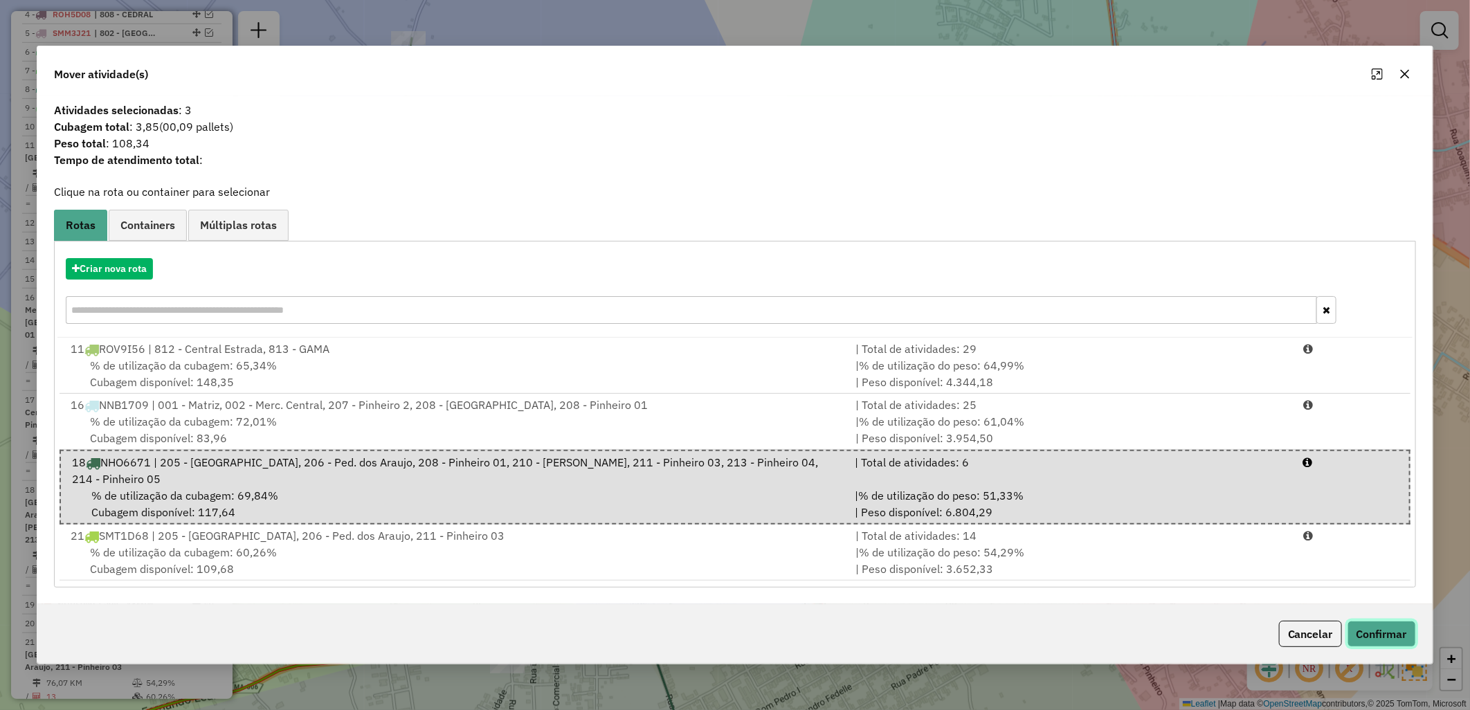
click at [1361, 621] on button "Confirmar" at bounding box center [1381, 634] width 68 height 26
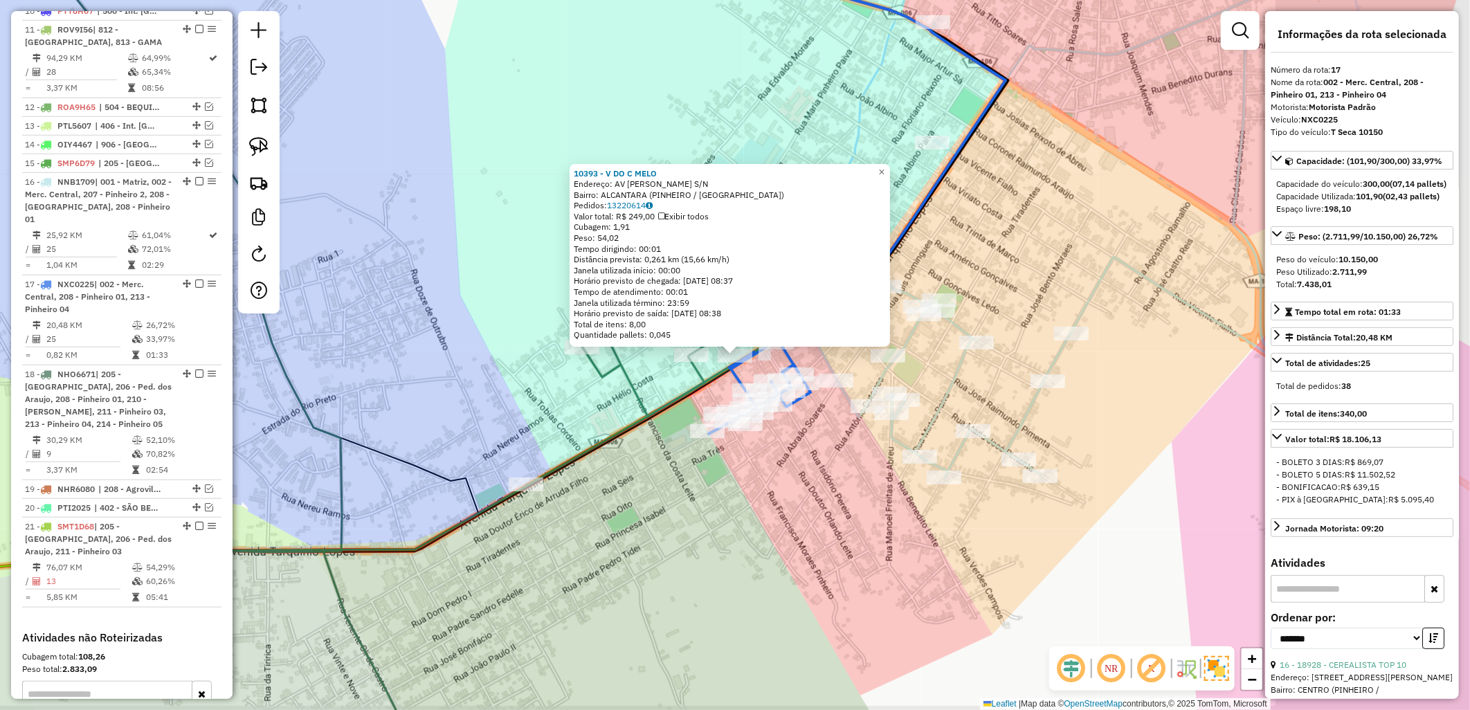
scroll to position [881, 0]
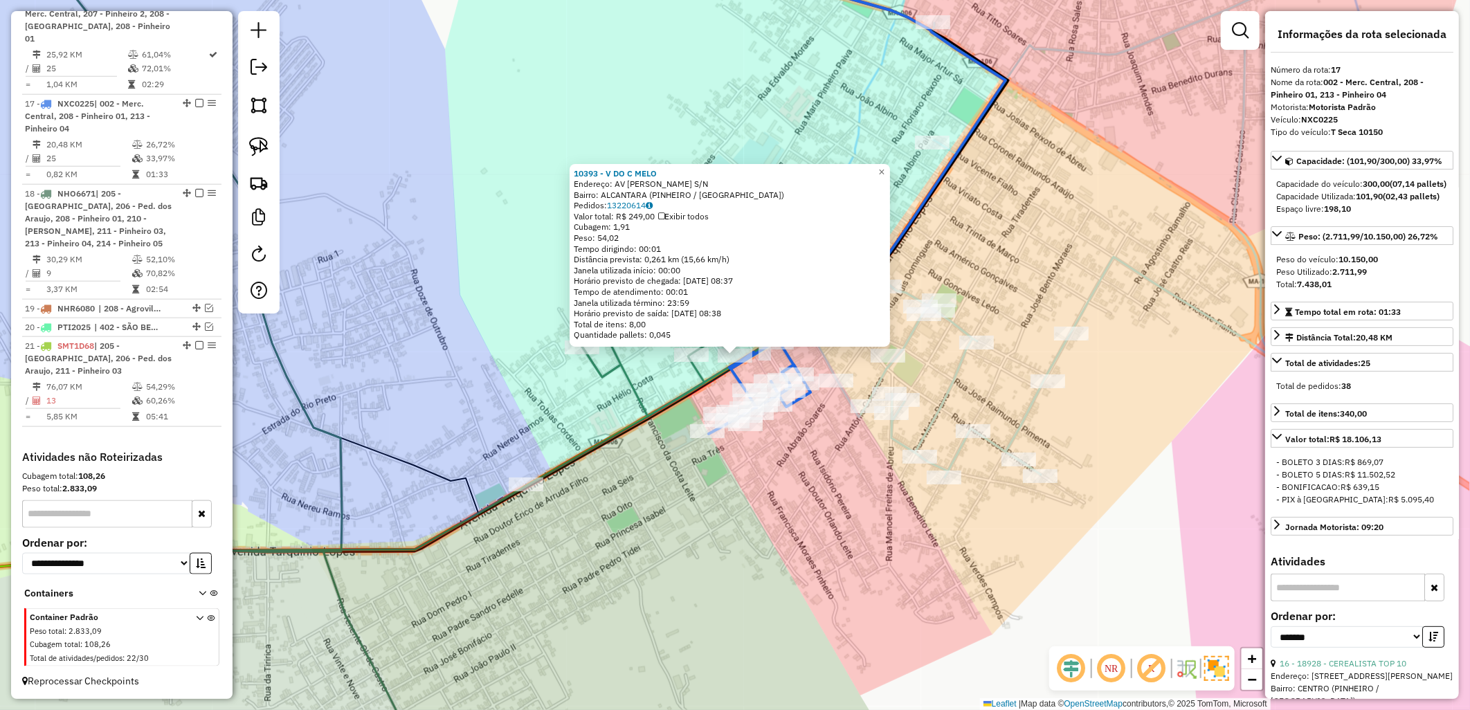
click at [682, 397] on icon at bounding box center [391, 344] width 659 height 804
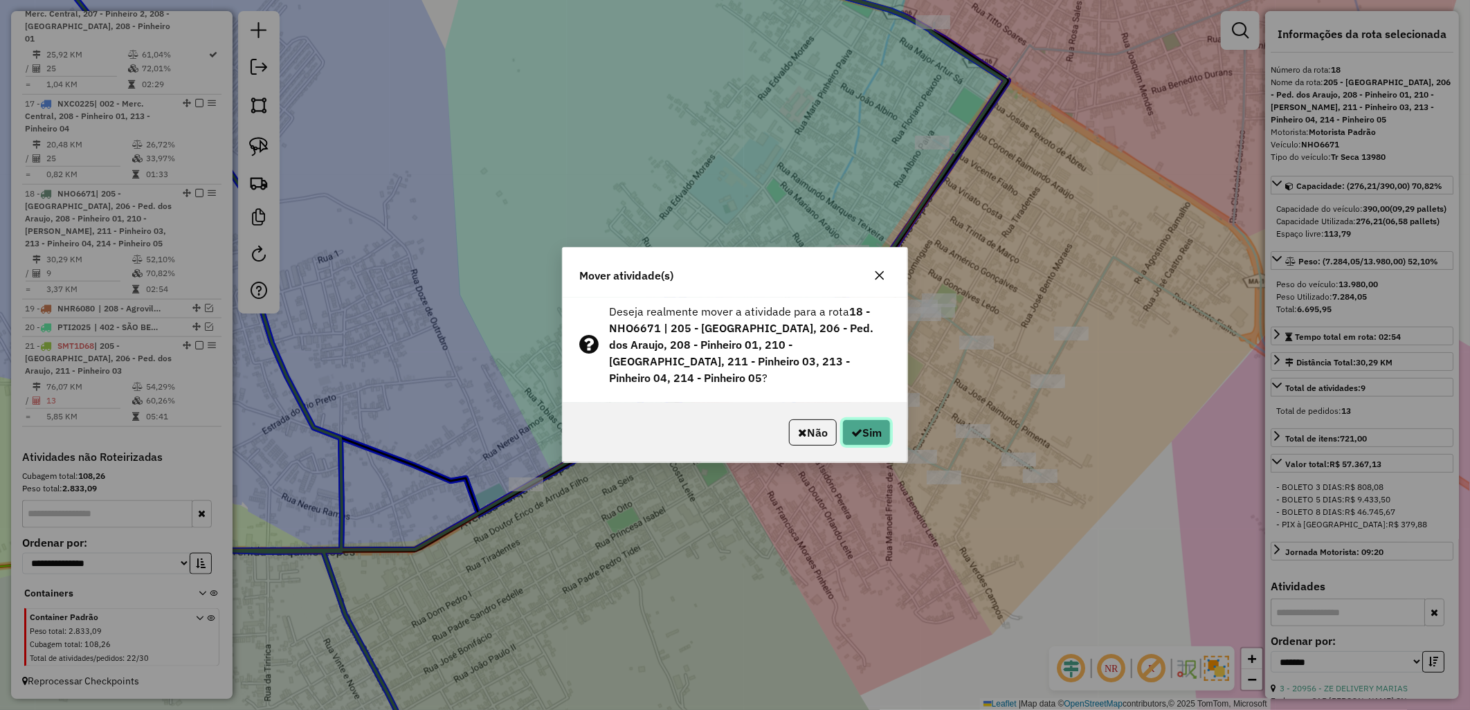
click at [880, 419] on button "Sim" at bounding box center [866, 432] width 48 height 26
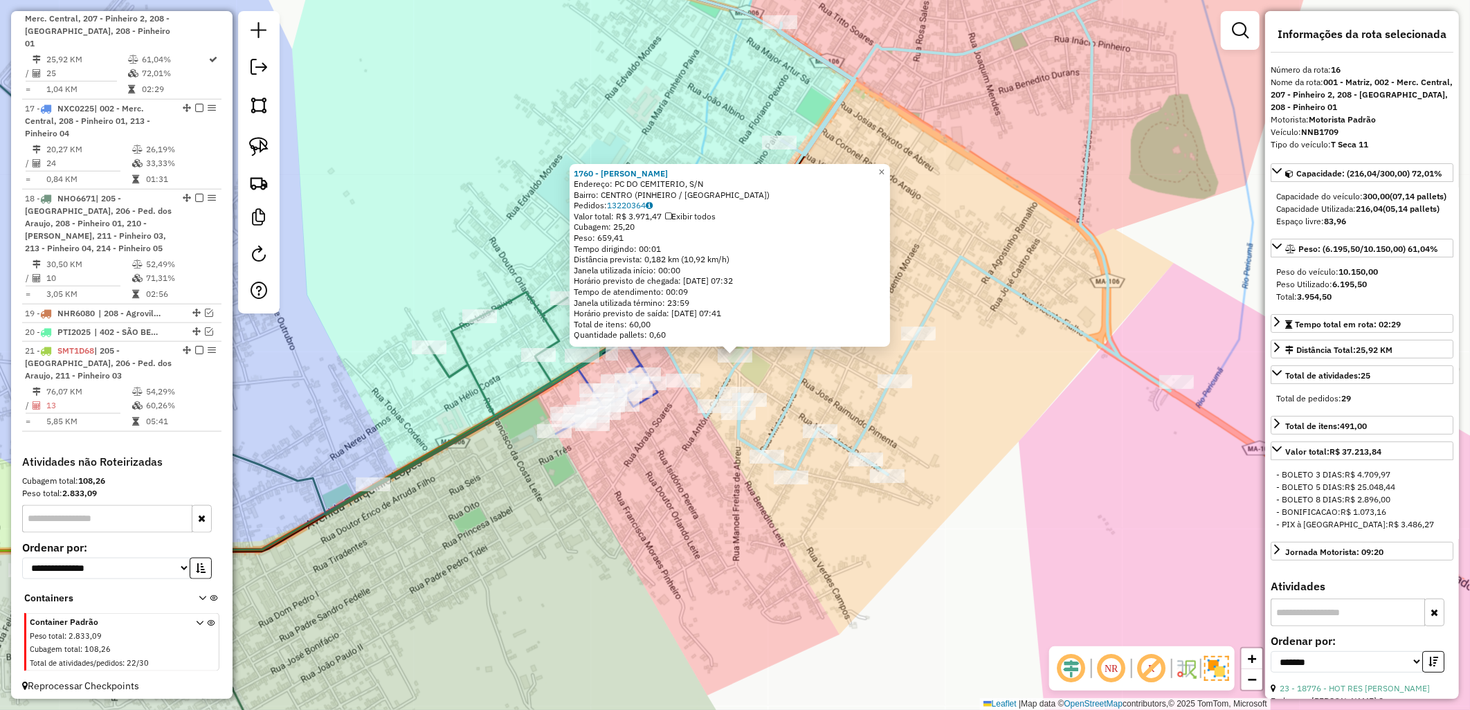
scroll to position [875, 0]
click at [910, 412] on div "1760 - [PERSON_NAME]: PC DO CEMITERIO, S/N Bairro: CENTRO (PINHEIRO / [GEOGRAPH…" at bounding box center [735, 355] width 1470 height 710
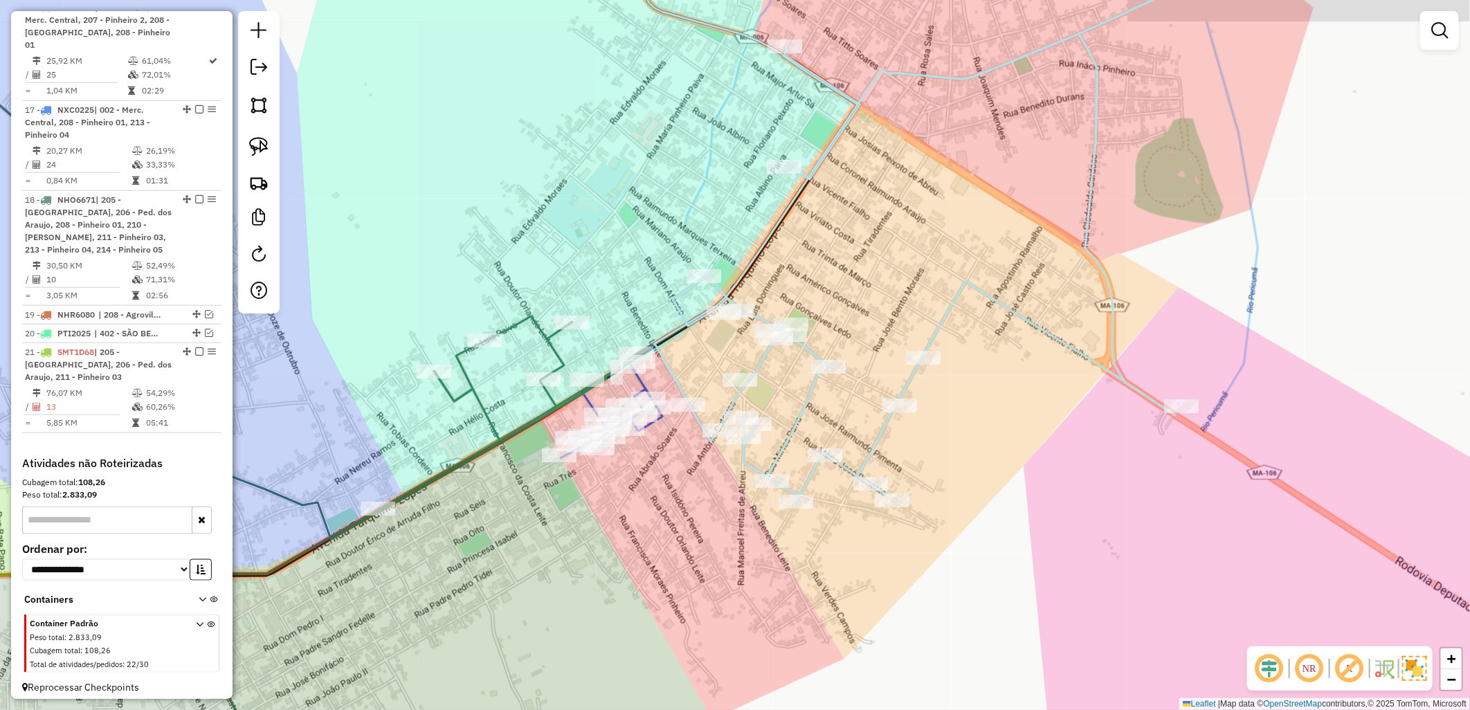
drag, startPoint x: 646, startPoint y: 230, endPoint x: 658, endPoint y: 257, distance: 29.4
click at [654, 258] on div "Janela de atendimento Grade de atendimento Capacidade Transportadoras Veículos …" at bounding box center [735, 355] width 1470 height 710
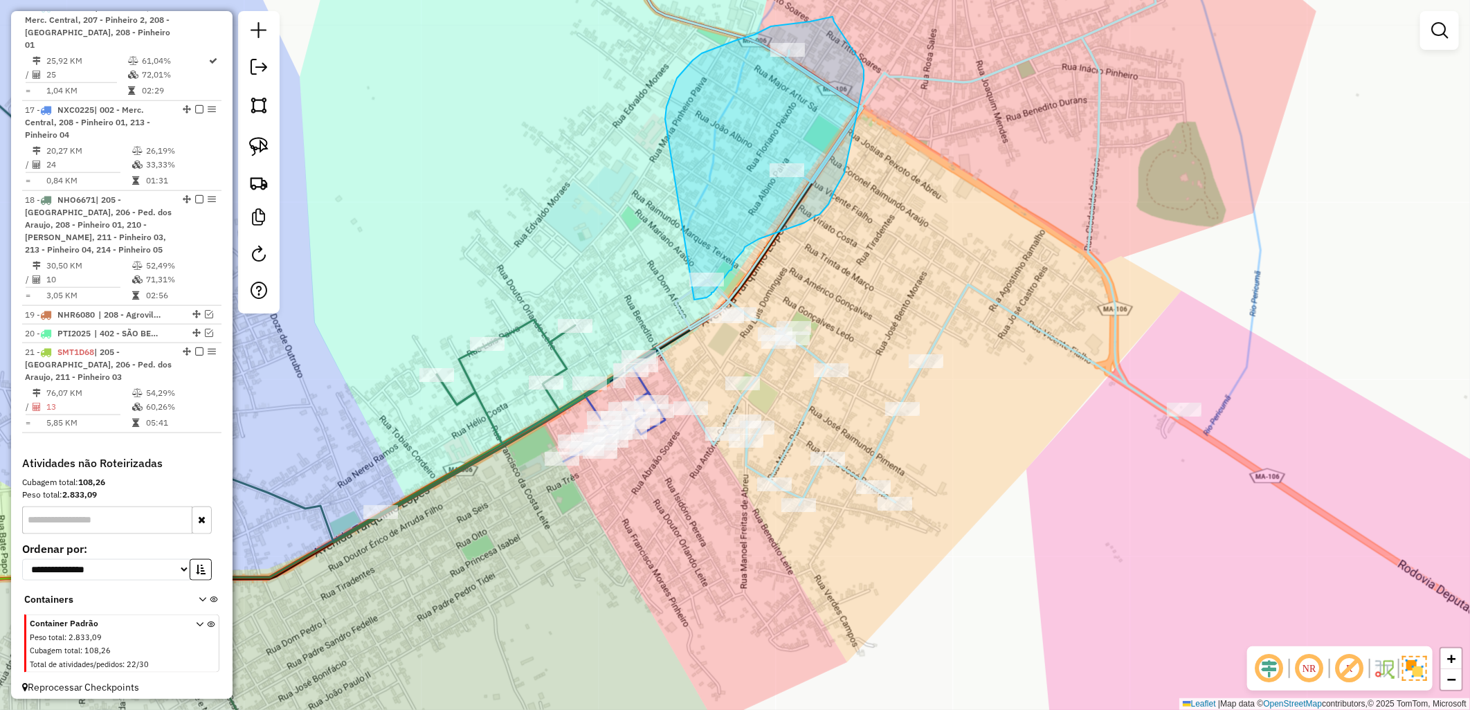
drag, startPoint x: 673, startPoint y: 86, endPoint x: 675, endPoint y: 299, distance: 212.4
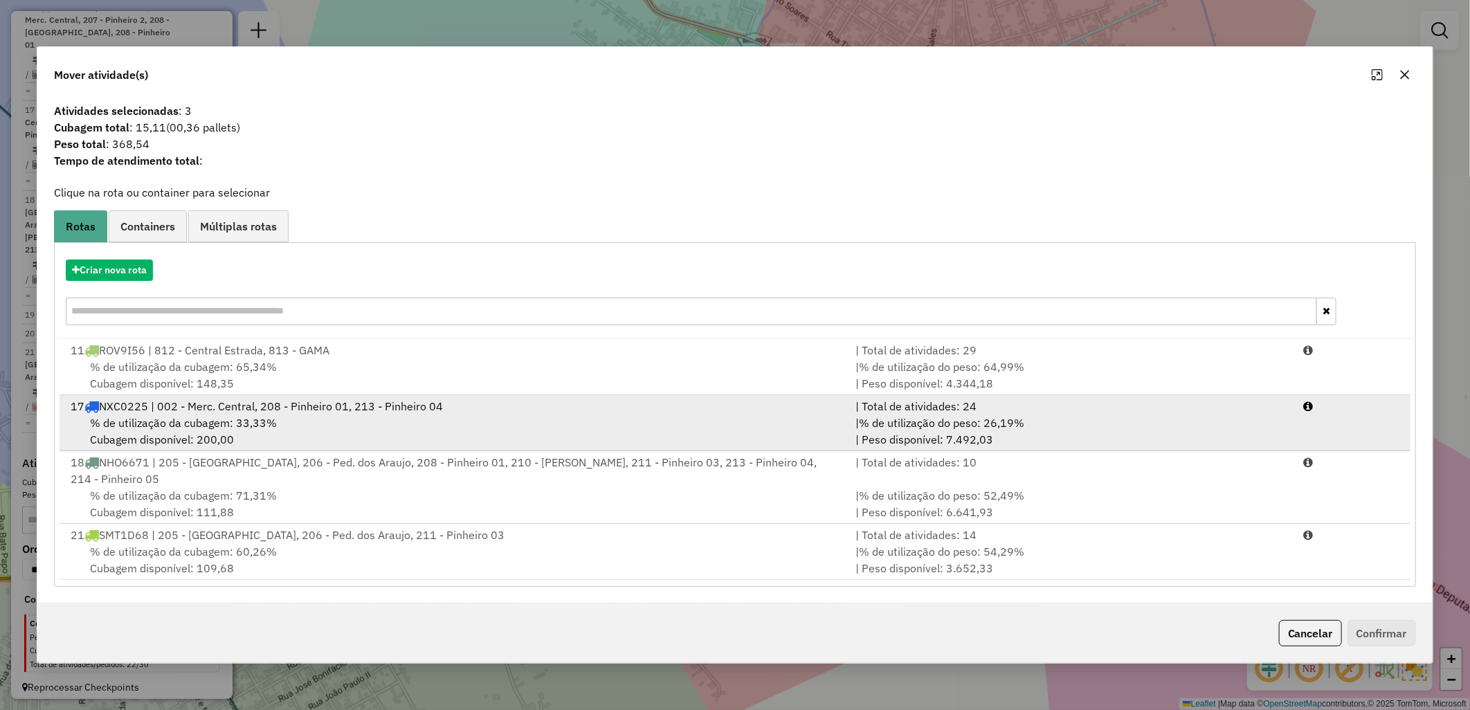
click at [381, 408] on div "17 NXC0225 | 002 - Merc. Central, 208 - Pinheiro 01, 213 - Pinheiro 04" at bounding box center [454, 406] width 785 height 17
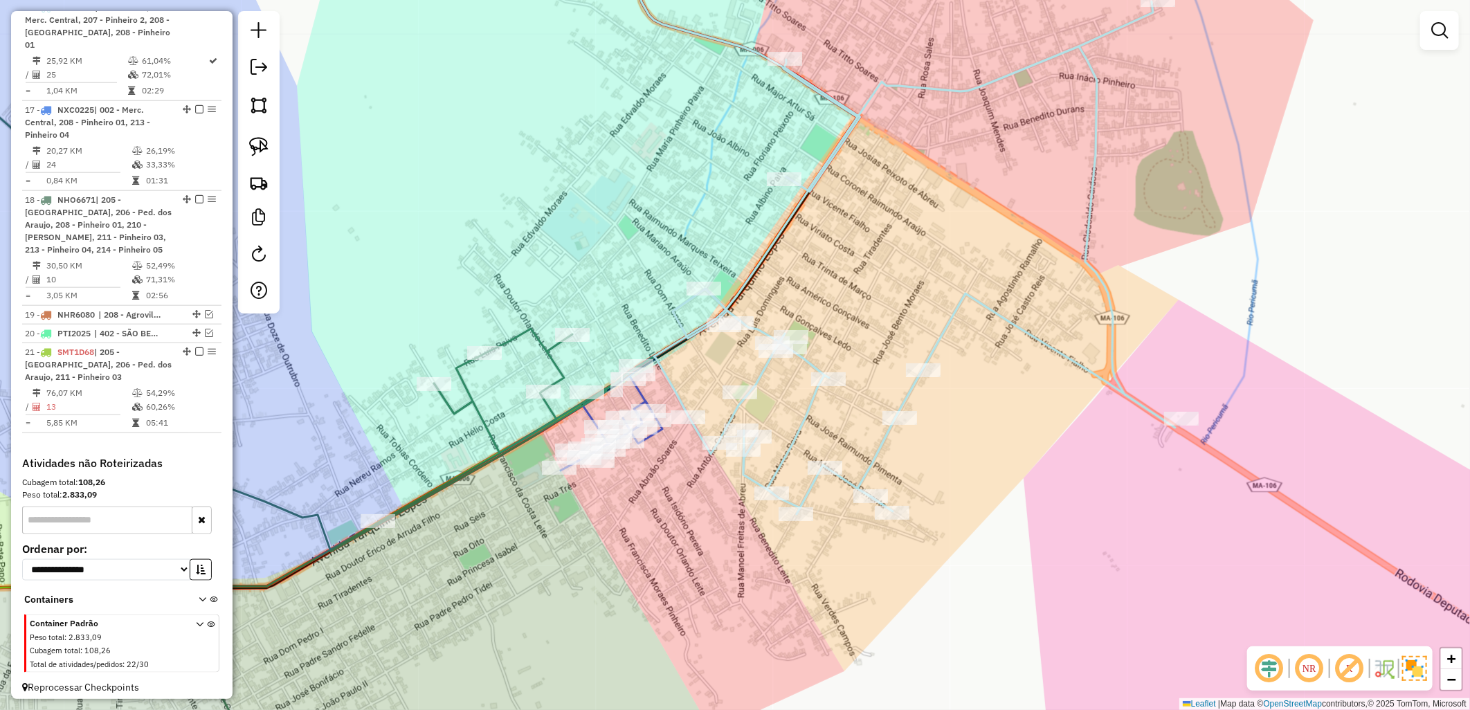
drag, startPoint x: 688, startPoint y: 237, endPoint x: 690, endPoint y: 245, distance: 8.4
click at [690, 245] on div "Janela de atendimento Grade de atendimento Capacidade Transportadoras Veículos …" at bounding box center [735, 355] width 1470 height 710
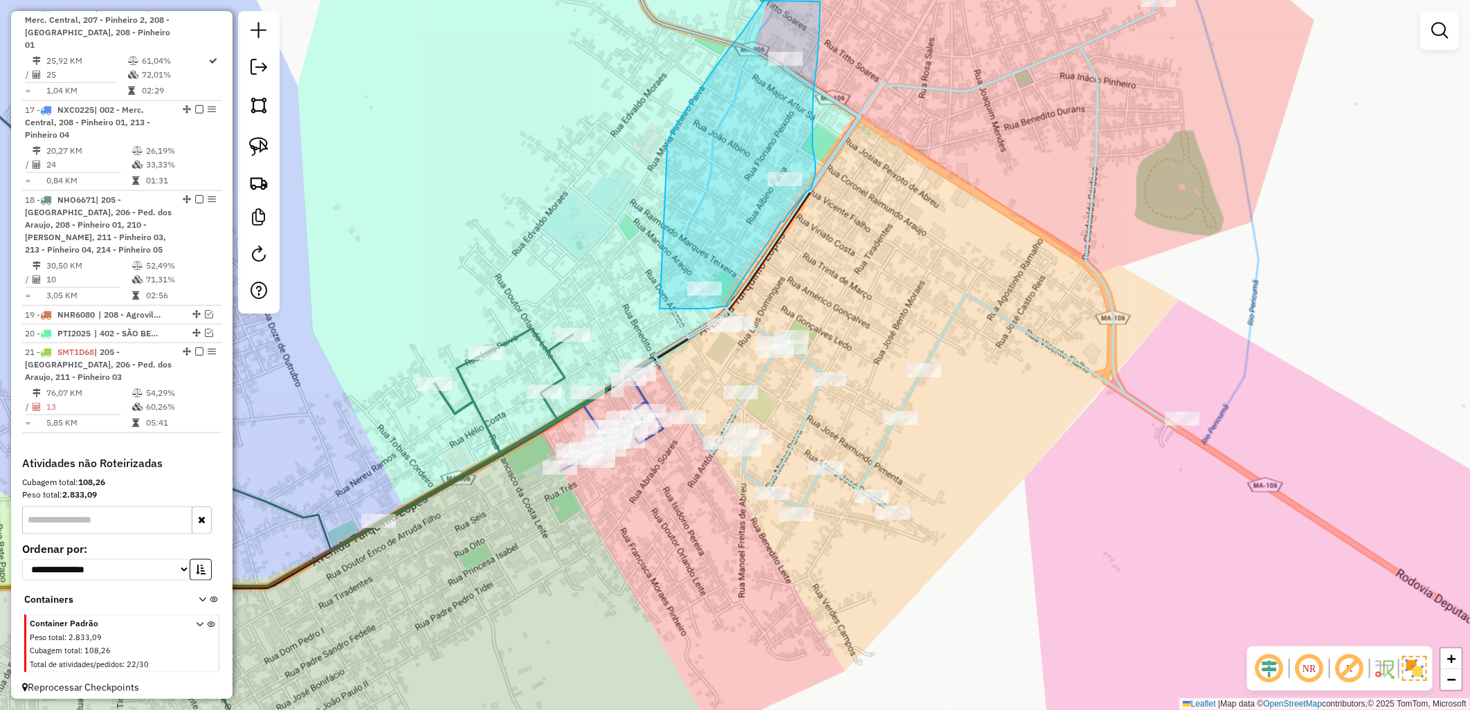
drag, startPoint x: 666, startPoint y: 150, endPoint x: 648, endPoint y: 309, distance: 159.5
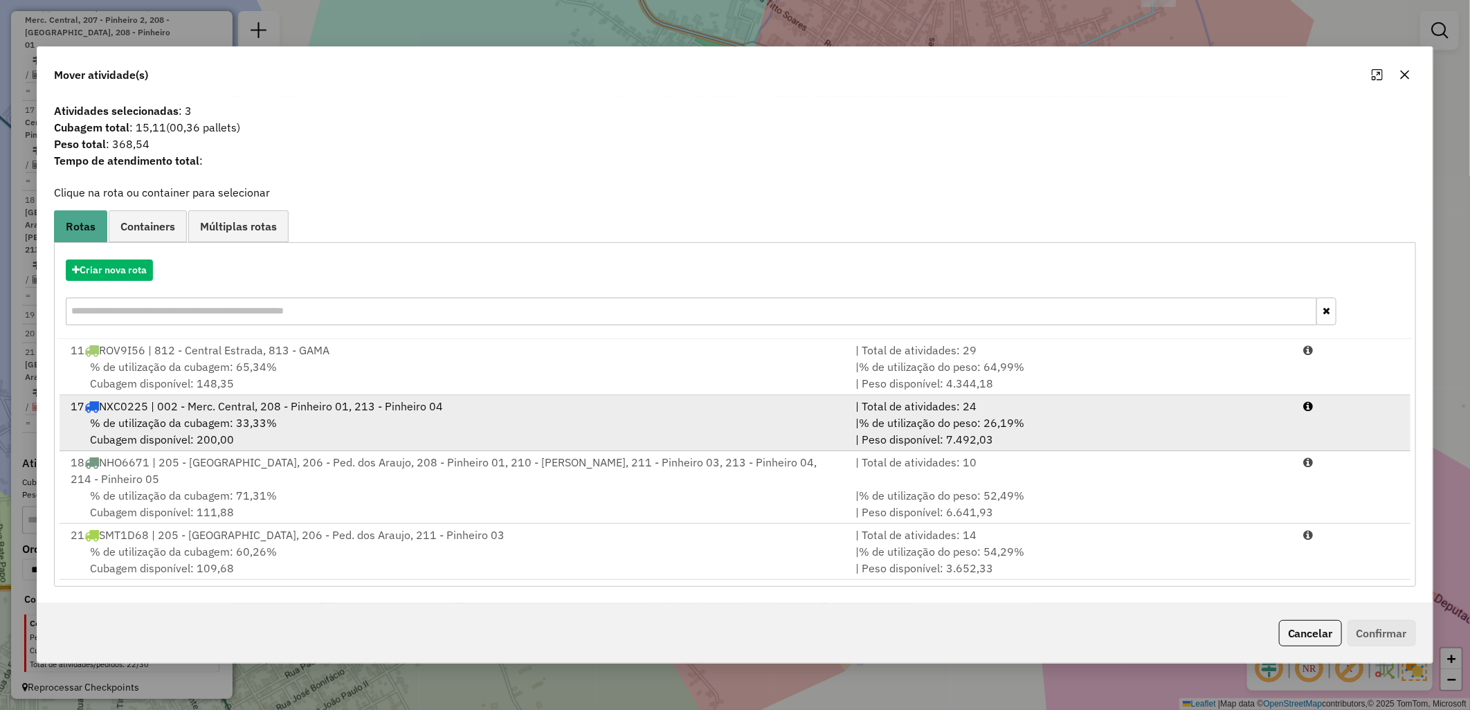
click at [254, 430] on span "% de utilização da cubagem: 33,33%" at bounding box center [183, 423] width 187 height 14
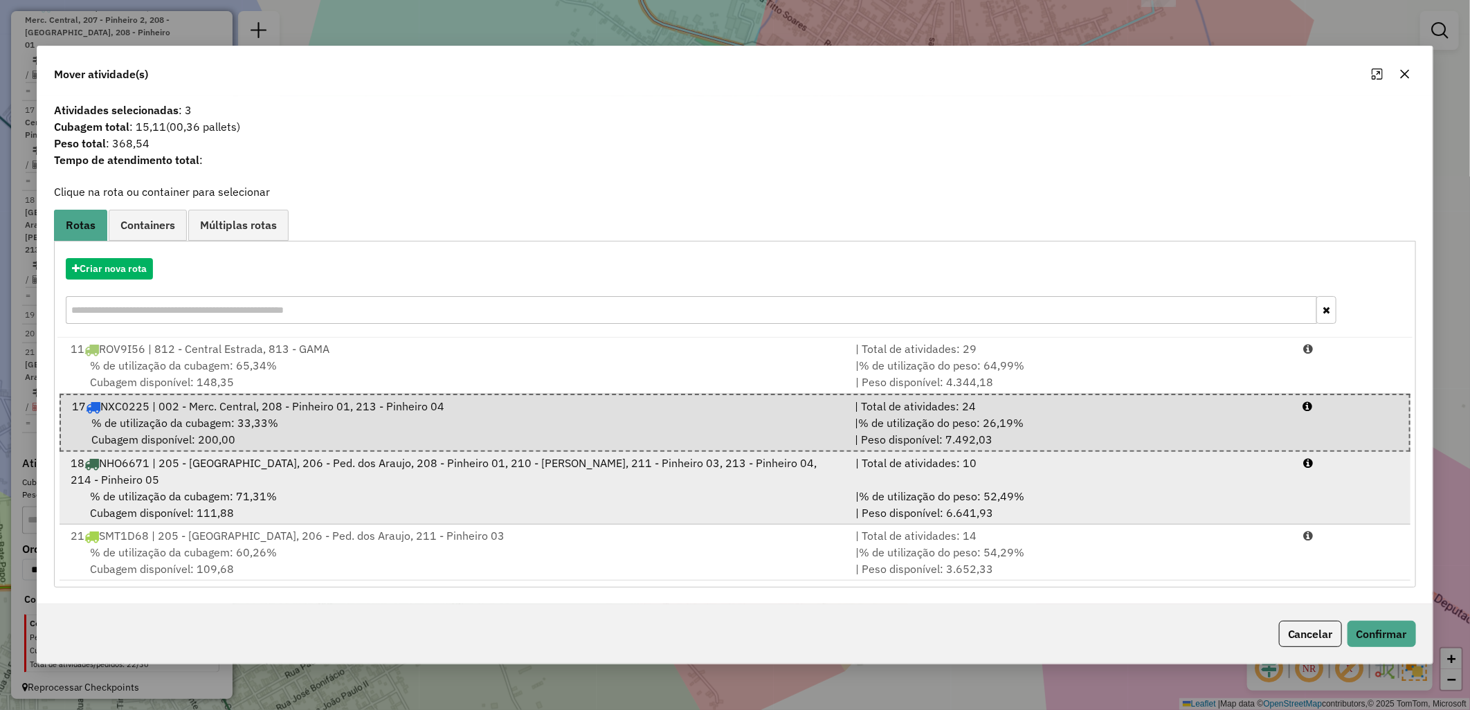
click at [811, 488] on div "% de utilização da cubagem: 71,31% Cubagem disponível: 111,88" at bounding box center [454, 504] width 785 height 33
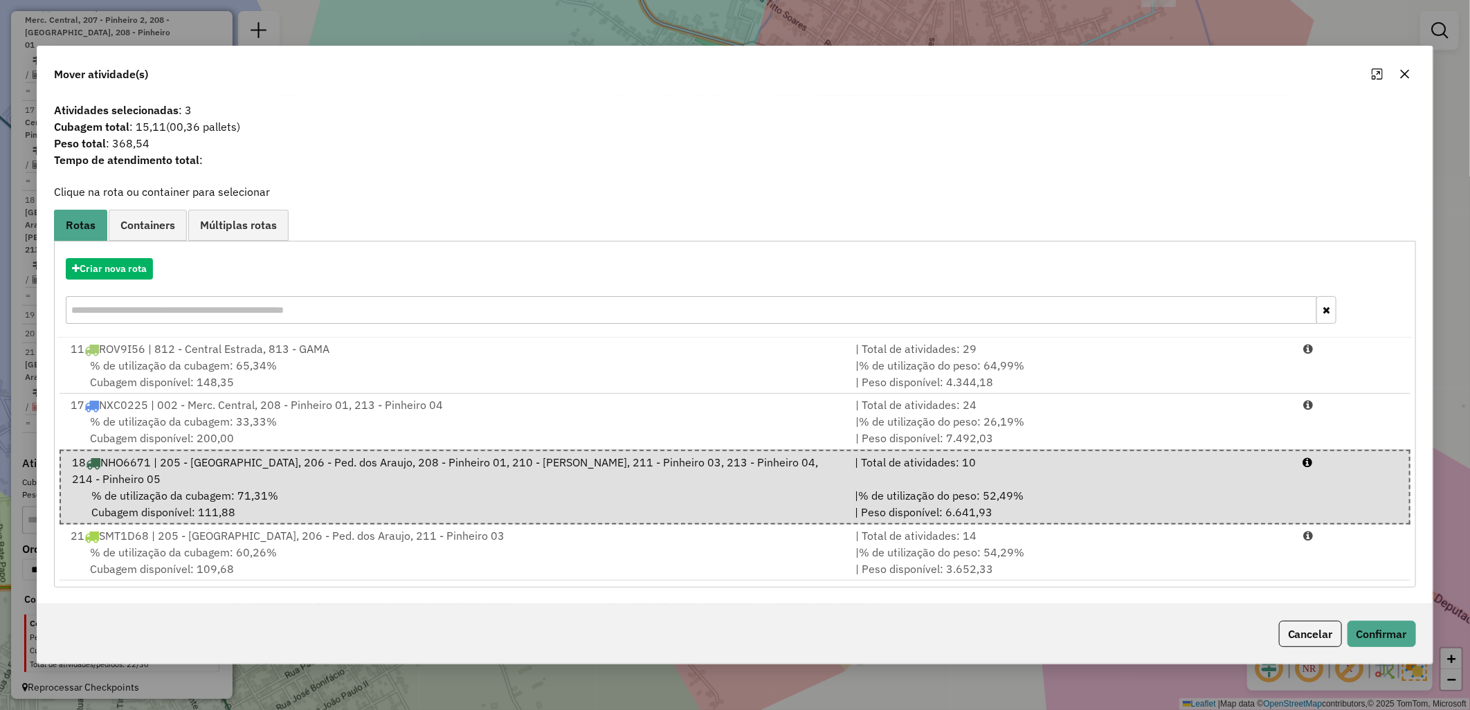
click at [1423, 627] on div "Cancelar Confirmar" at bounding box center [734, 634] width 1395 height 60
click at [1396, 626] on button "Confirmar" at bounding box center [1381, 634] width 68 height 26
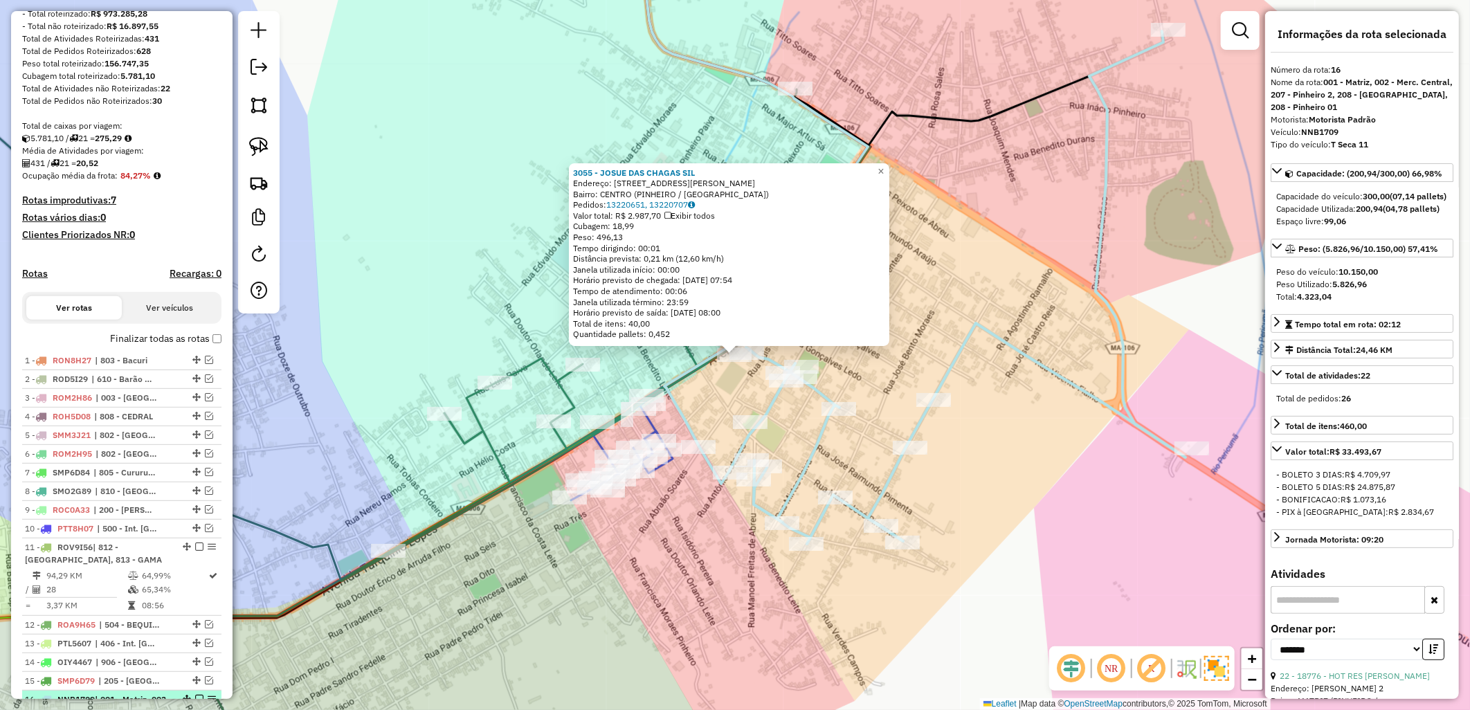
scroll to position [29, 0]
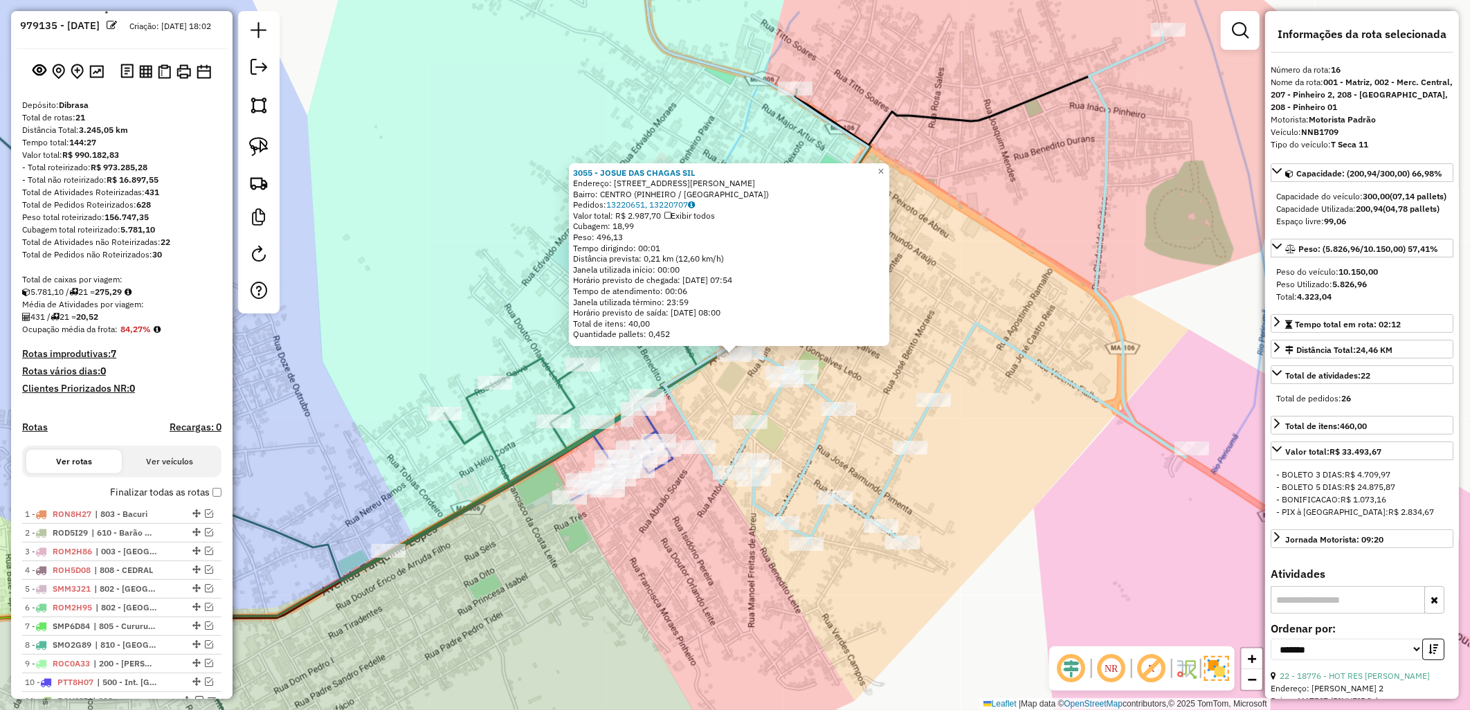
click at [122, 493] on div "Depósito: Dibrasa Total de rotas: 21 Distância Total: 3.245,05 km Tempo total: …" at bounding box center [122, 700] width 210 height 1203
click at [162, 500] on label "Finalizar todas as rotas" at bounding box center [165, 492] width 111 height 15
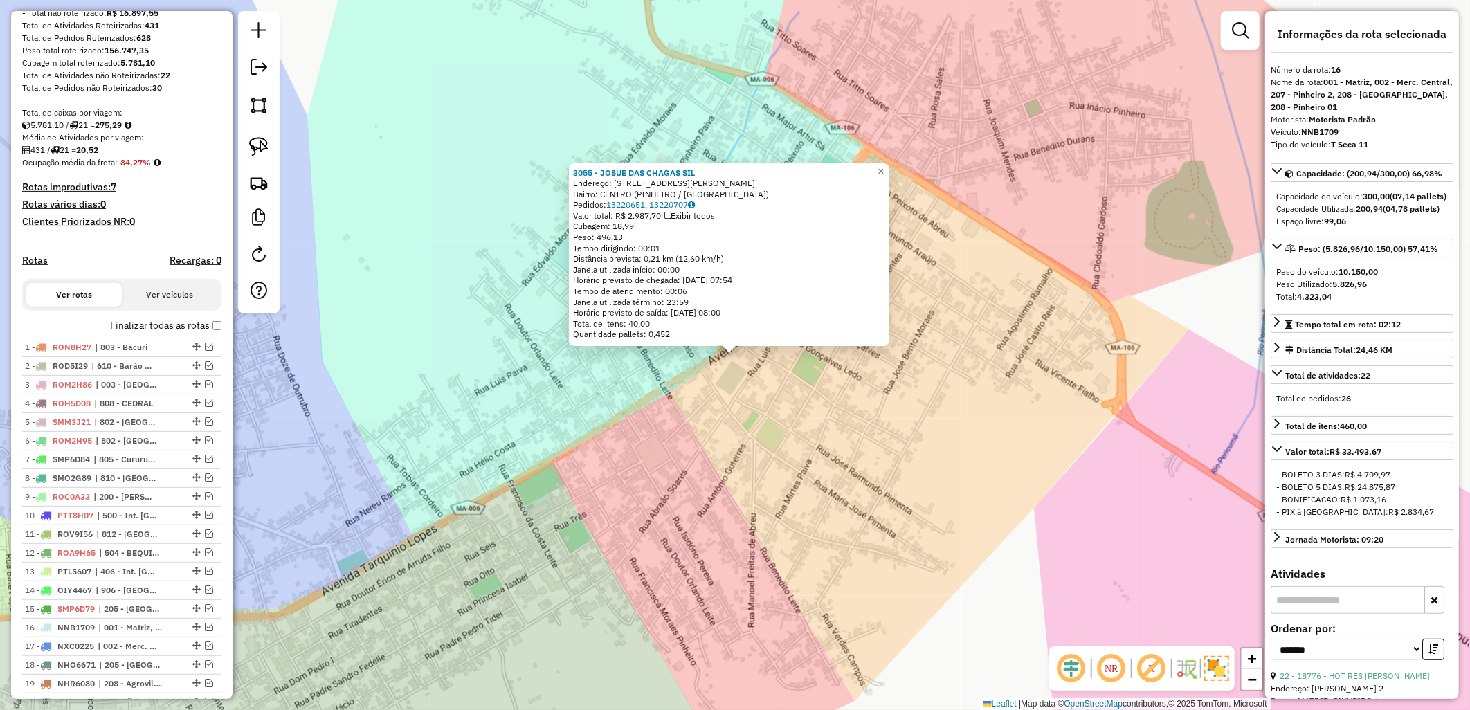
scroll to position [413, 0]
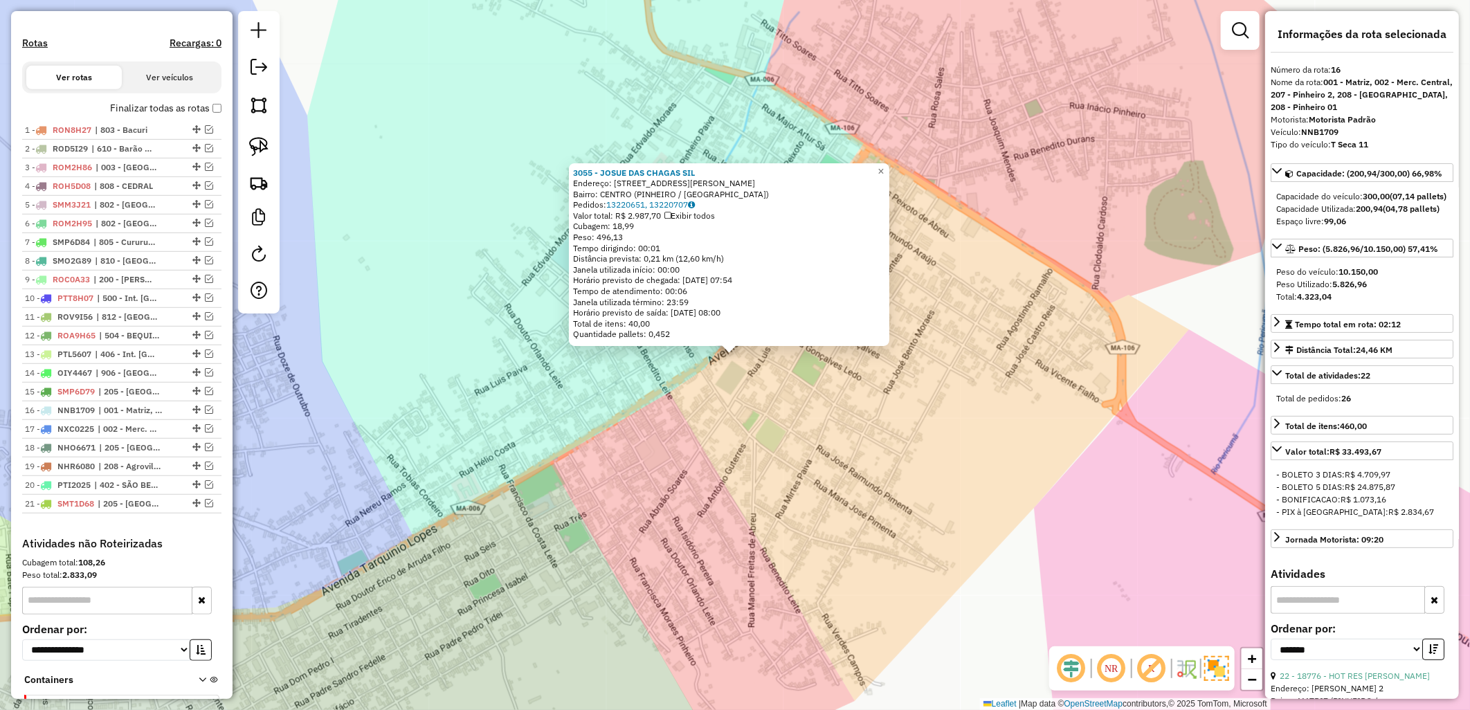
click at [457, 513] on div "3055 - [PERSON_NAME] CHAGAS SIL Endereço: R CAPITAO [PERSON_NAME] 165 Bairro: C…" at bounding box center [735, 355] width 1470 height 710
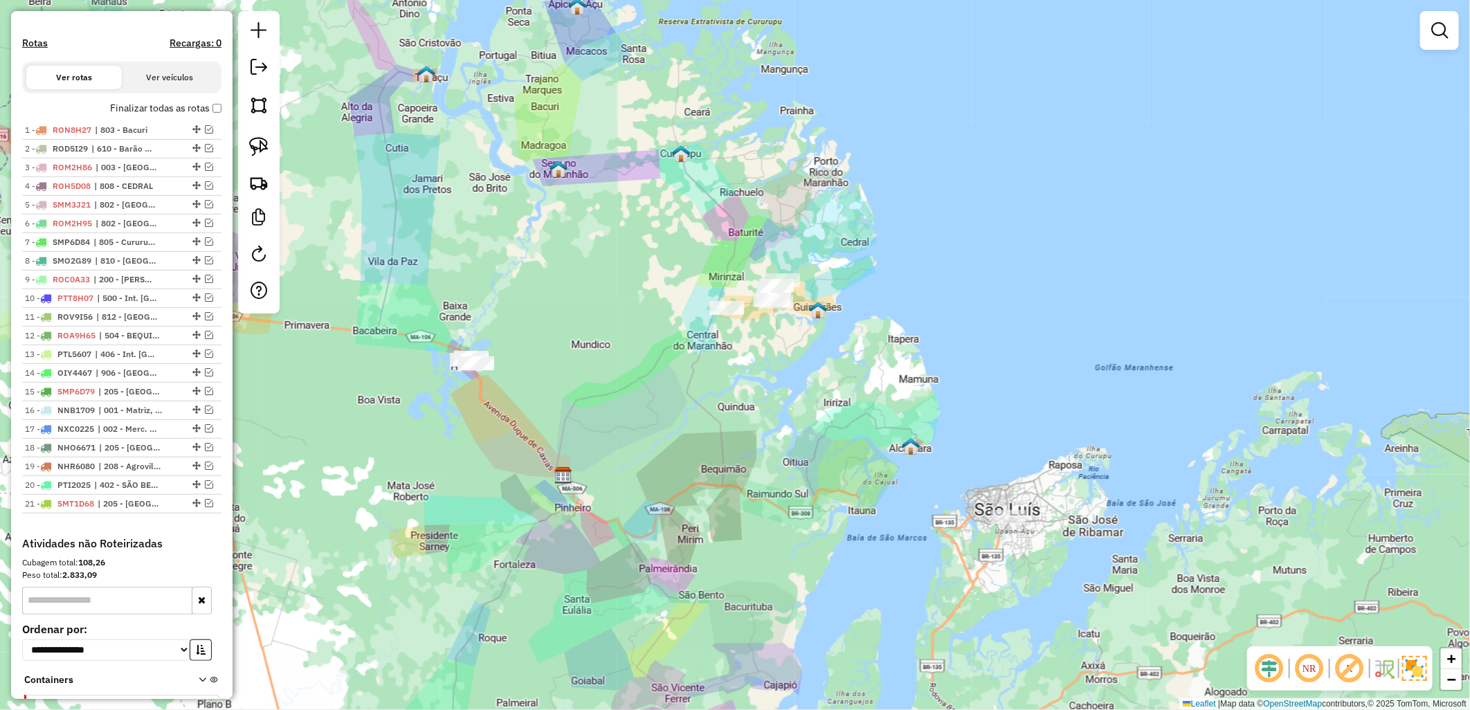
drag, startPoint x: 488, startPoint y: 482, endPoint x: 563, endPoint y: 464, distance: 76.9
click at [563, 464] on div "Janela de atendimento Grade de atendimento Capacidade Transportadoras Veículos …" at bounding box center [735, 355] width 1470 height 710
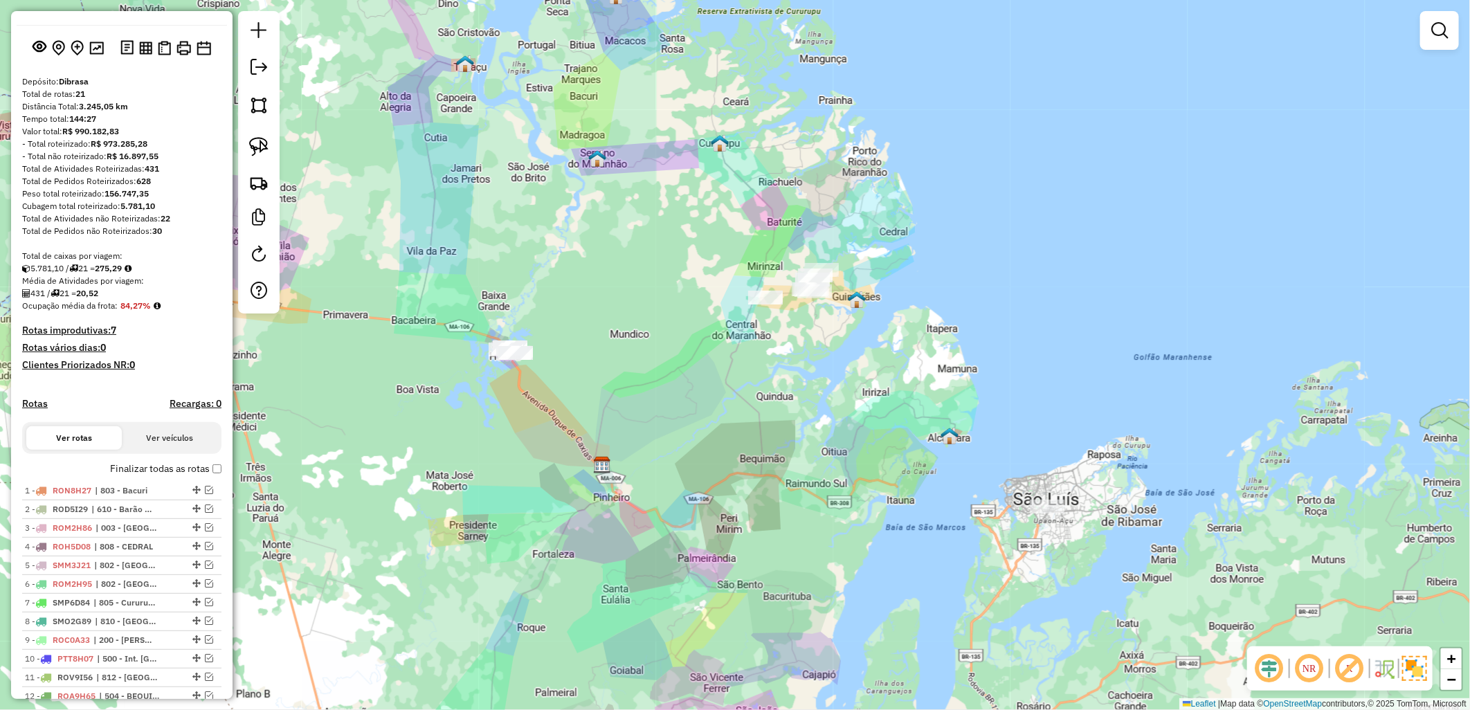
scroll to position [0, 0]
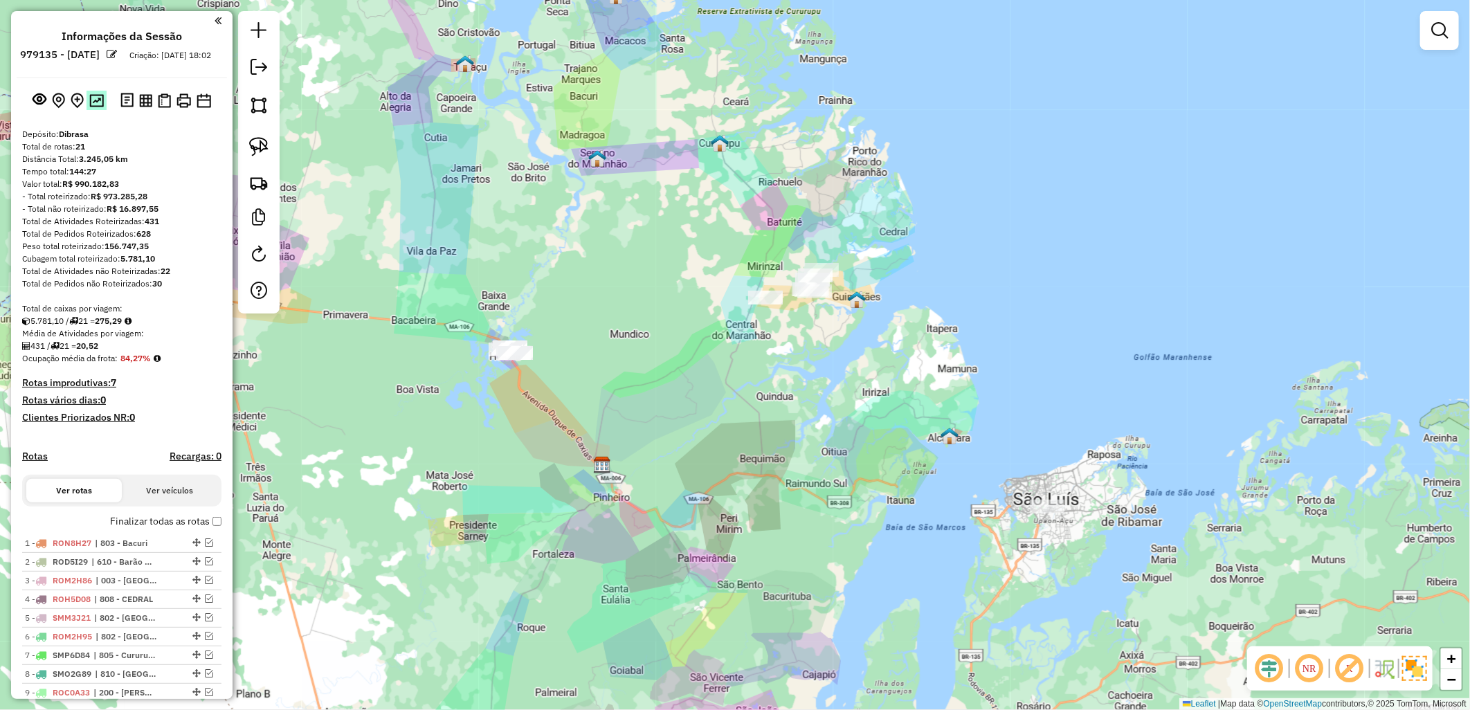
click at [89, 106] on img at bounding box center [96, 100] width 15 height 13
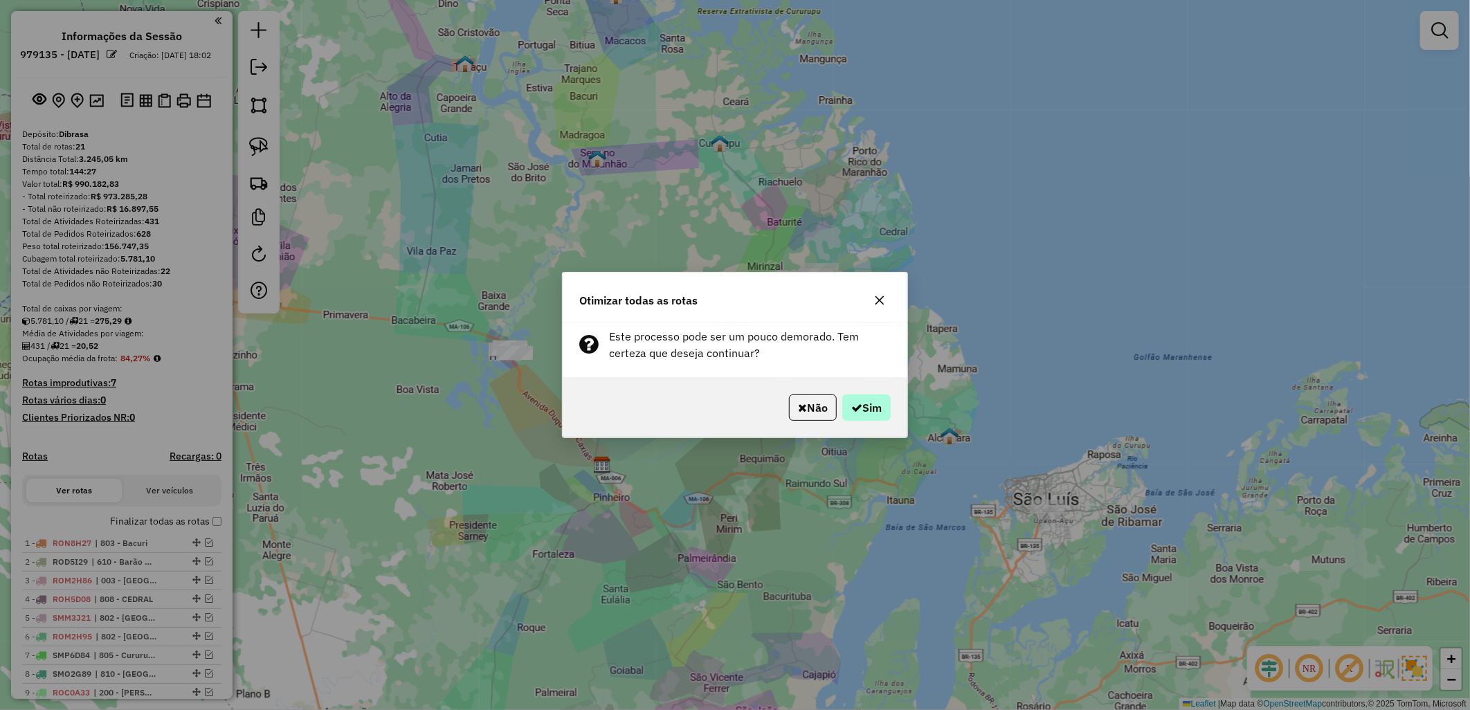
click at [851, 394] on div "Não Sim" at bounding box center [735, 408] width 345 height 60
click at [819, 403] on button "Não" at bounding box center [813, 407] width 48 height 26
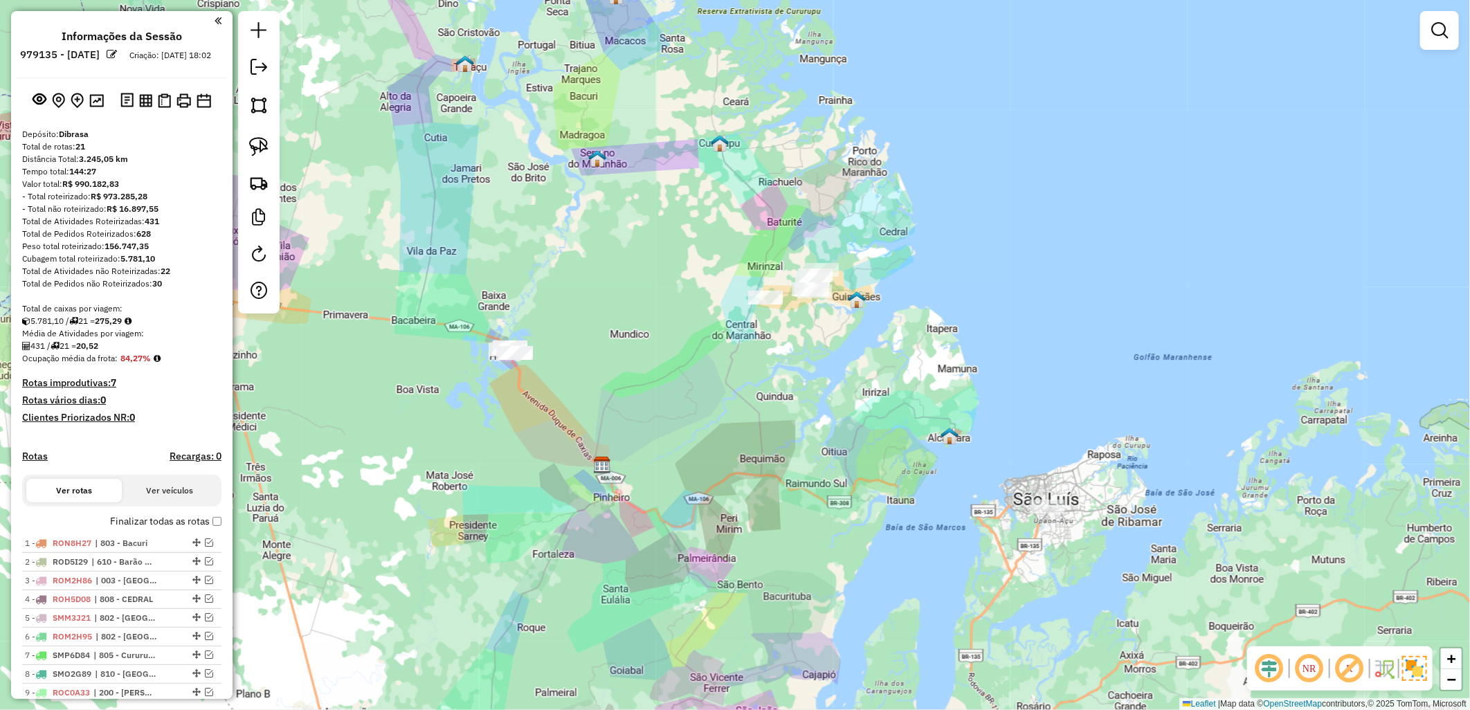
scroll to position [230, 0]
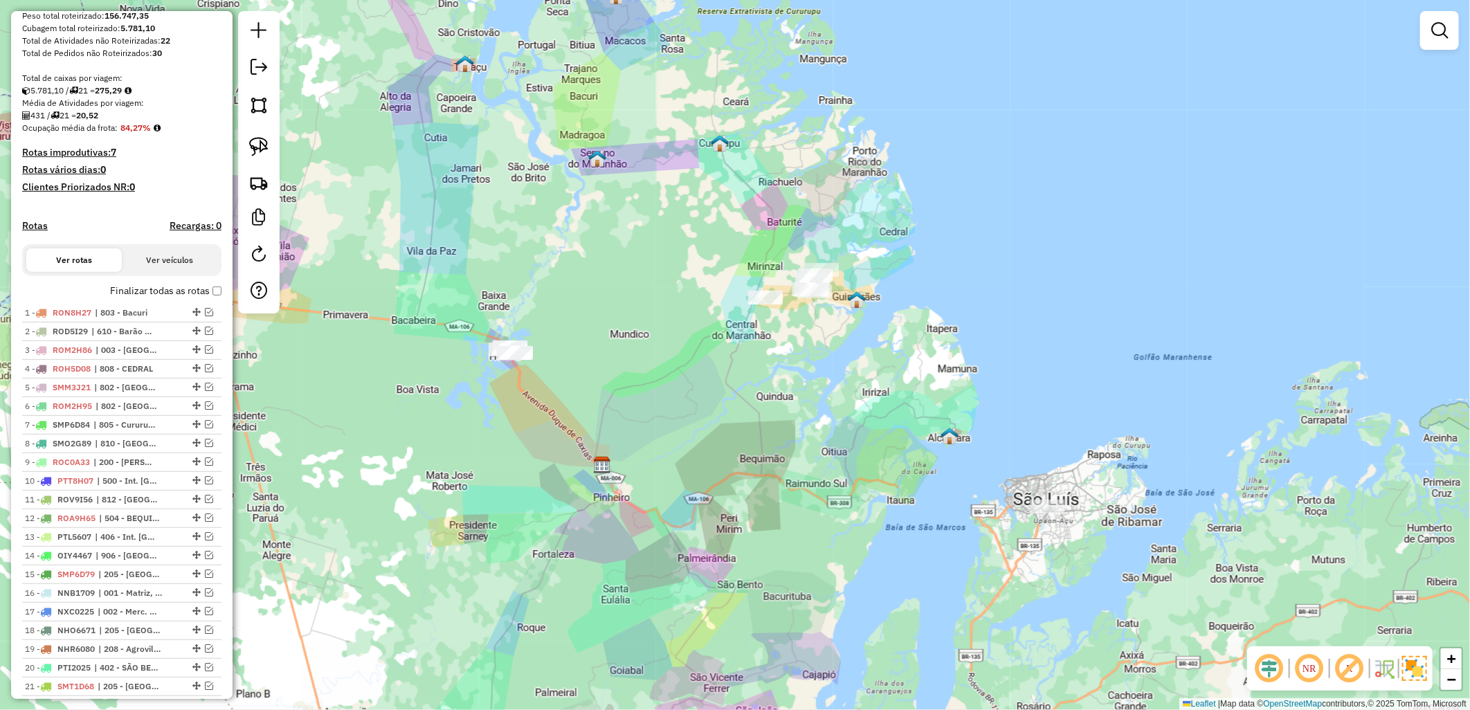
click at [1027, 502] on div "Janela de atendimento Grade de atendimento Capacidade Transportadoras Veículos …" at bounding box center [735, 355] width 1470 height 710
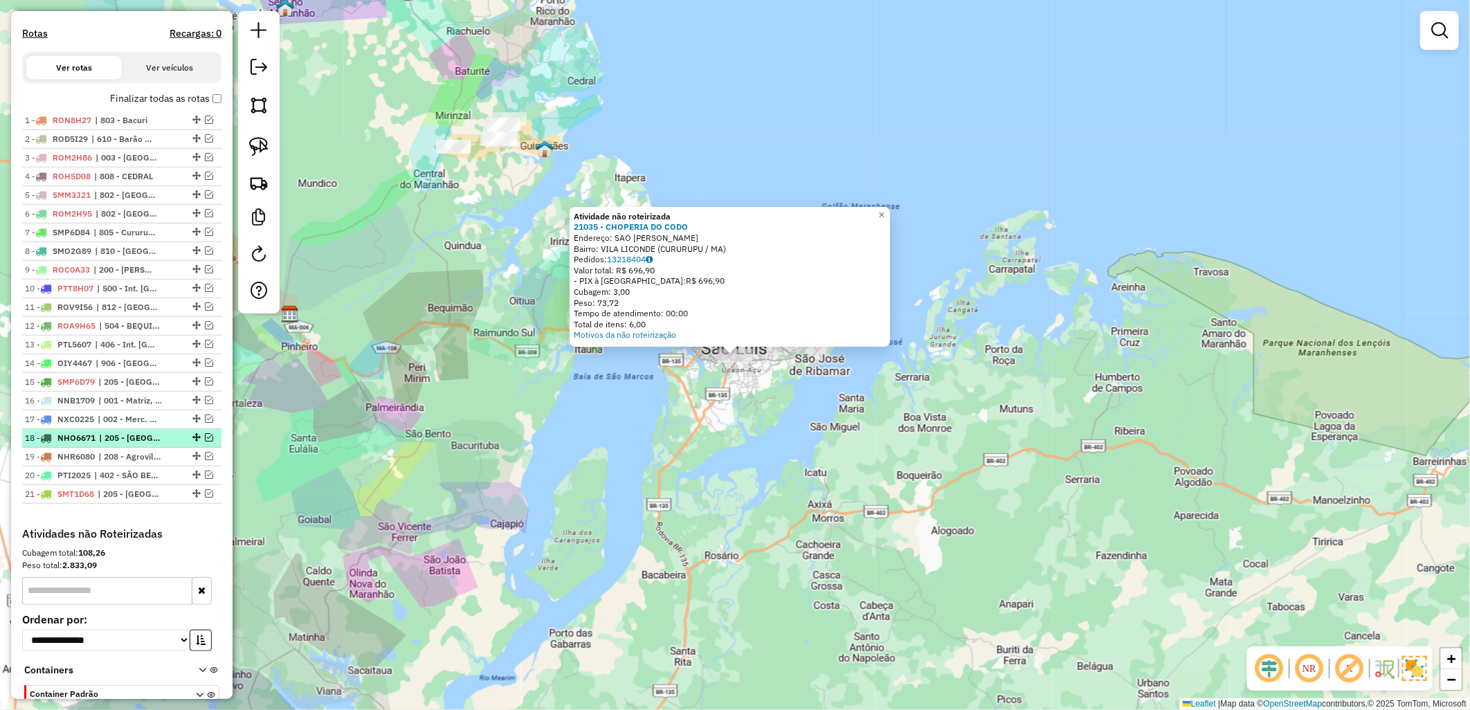
scroll to position [461, 0]
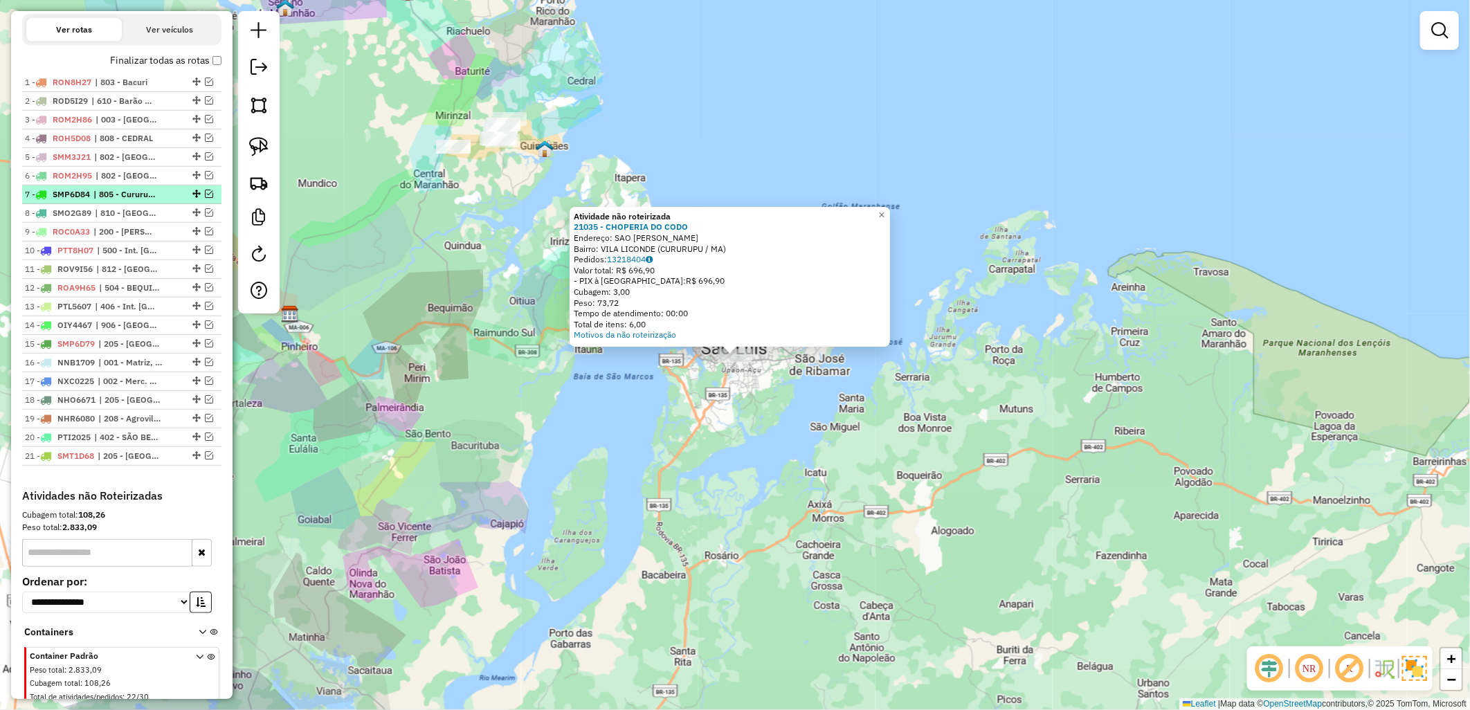
click at [205, 198] on em at bounding box center [209, 194] width 8 height 8
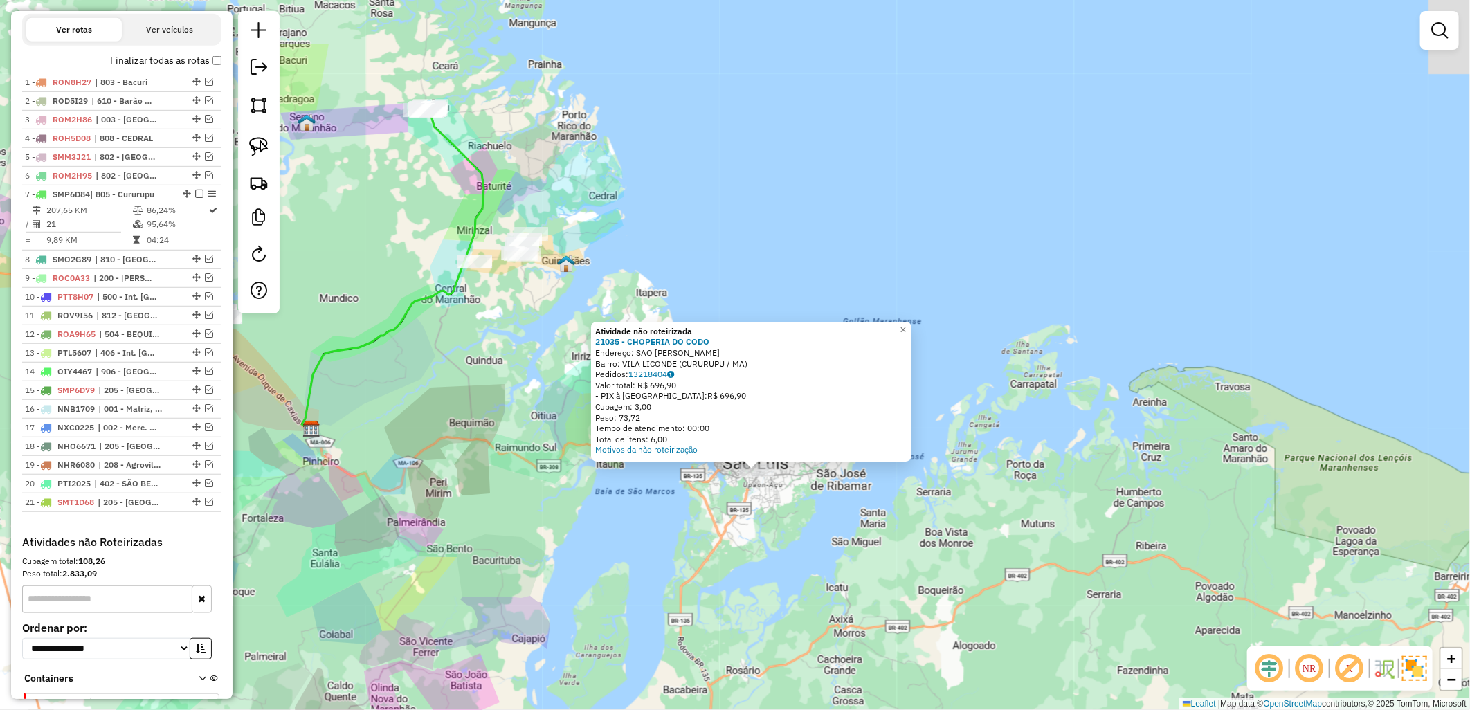
drag, startPoint x: 383, startPoint y: 188, endPoint x: 414, endPoint y: 309, distance: 125.5
click at [413, 310] on icon at bounding box center [393, 269] width 182 height 320
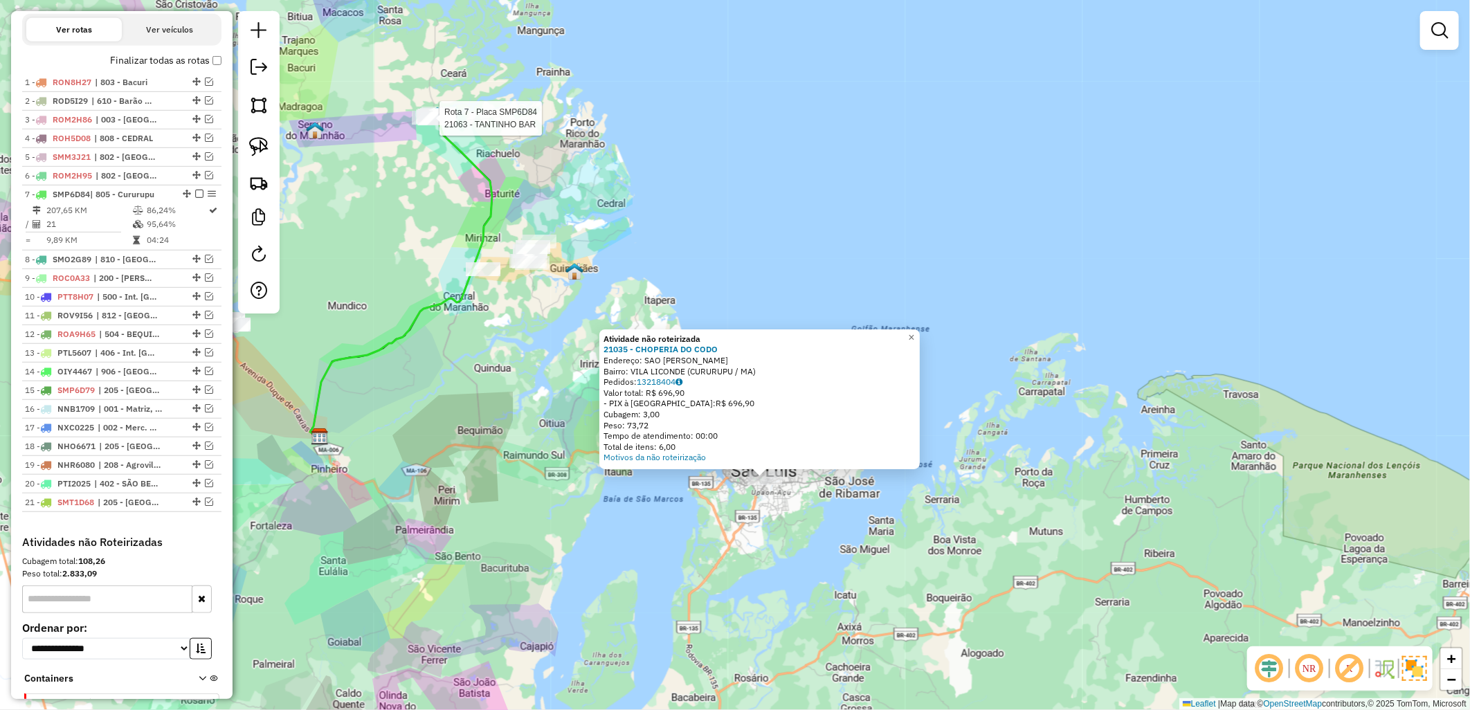
click at [428, 125] on div at bounding box center [435, 118] width 35 height 14
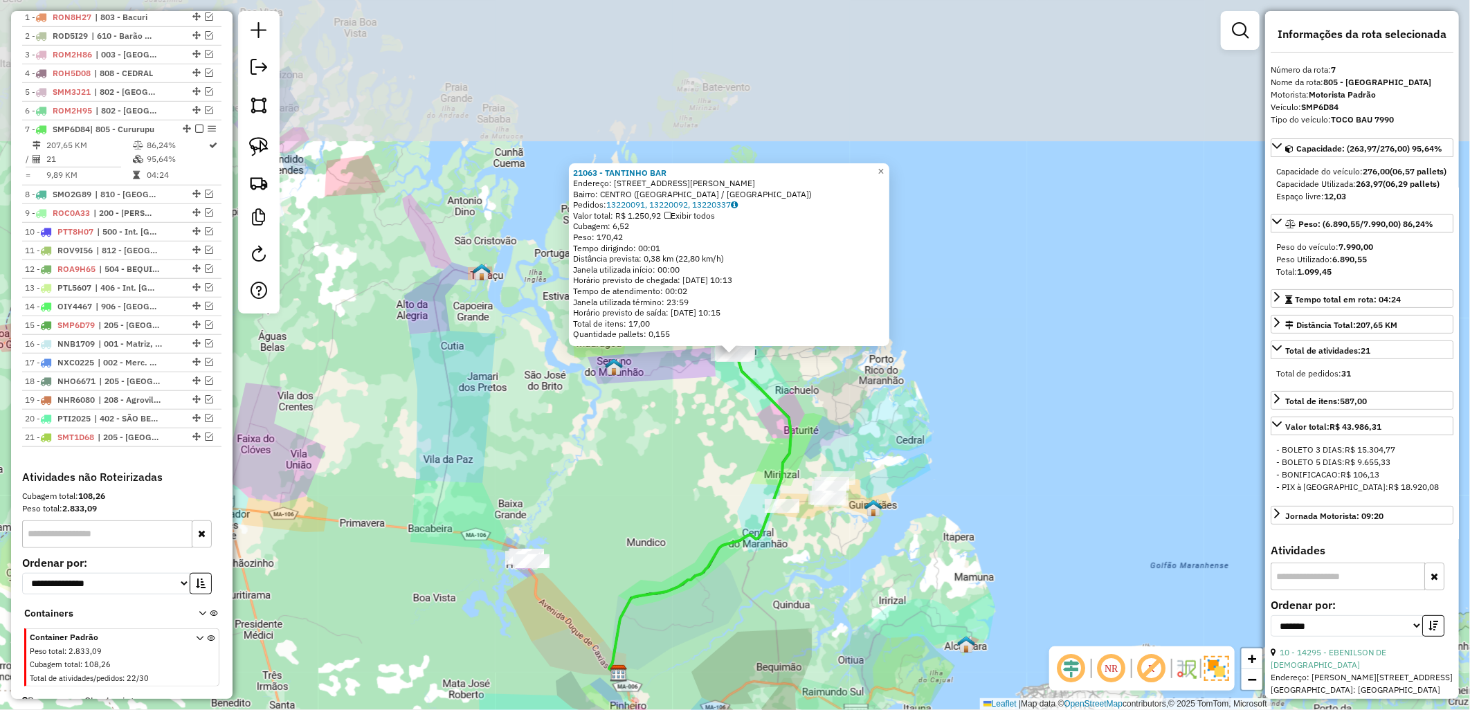
scroll to position [559, 0]
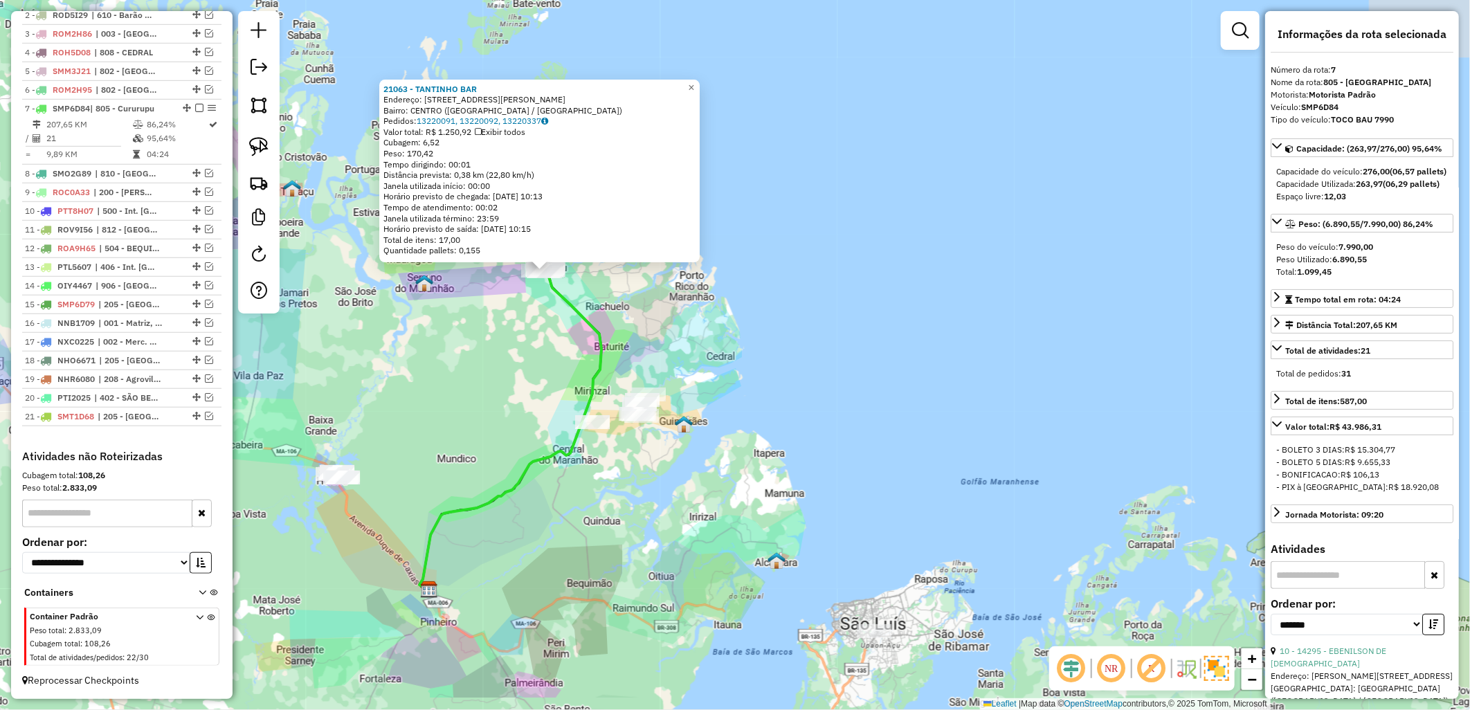
drag, startPoint x: 943, startPoint y: 469, endPoint x: 789, endPoint y: 399, distance: 168.8
click at [789, 399] on div "21063 - [PERSON_NAME]: [STREET_ADDRESS][PERSON_NAME] Bairro: CENTRO ([GEOGRAPHI…" at bounding box center [735, 355] width 1470 height 710
click at [472, 90] on strong "21063 - TANTINHO BAR" at bounding box center [429, 89] width 93 height 10
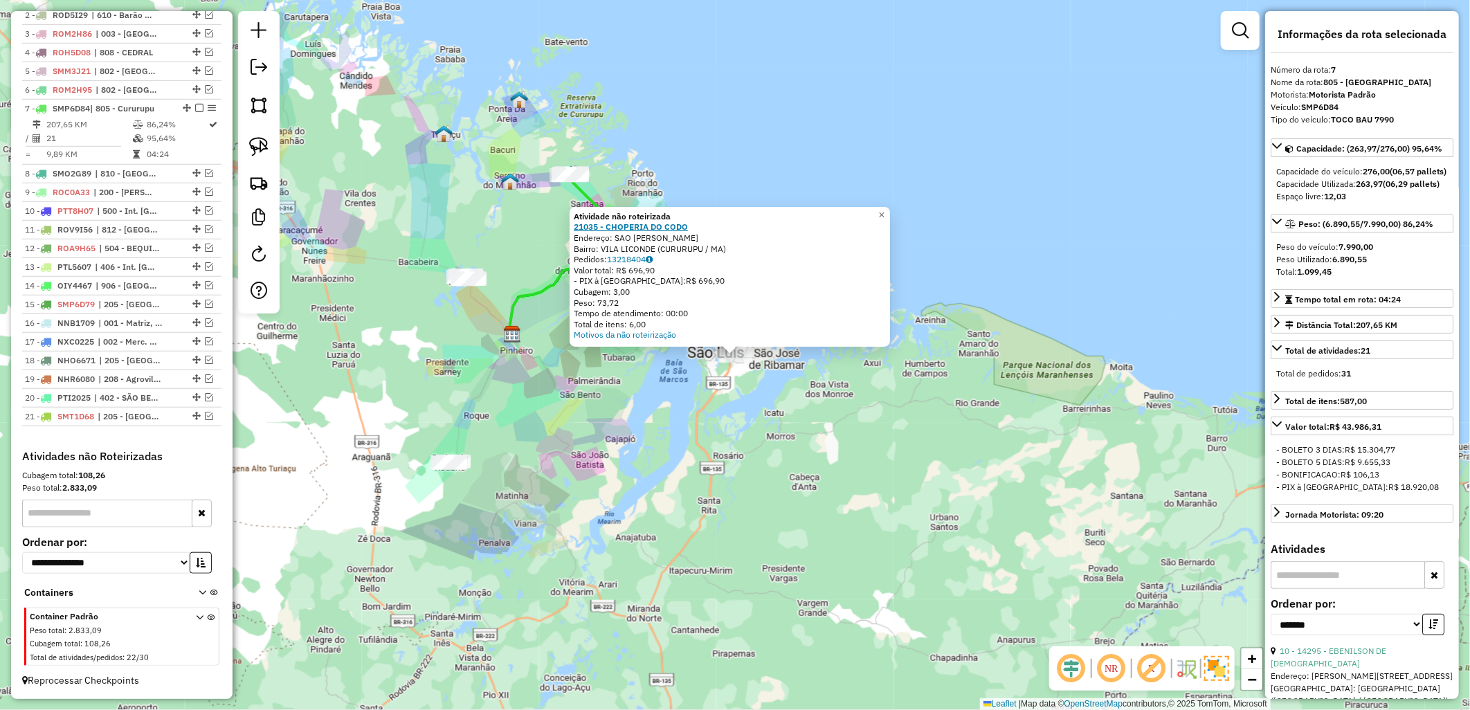
click at [670, 226] on strong "21035 - CHOPERIA DO CODO" at bounding box center [631, 227] width 114 height 10
click at [518, 226] on div "Atividade não roteirizada 21035 - CHOPERIA DO CODO Endereço: SAO JOSE SN Bairro…" at bounding box center [735, 355] width 1470 height 710
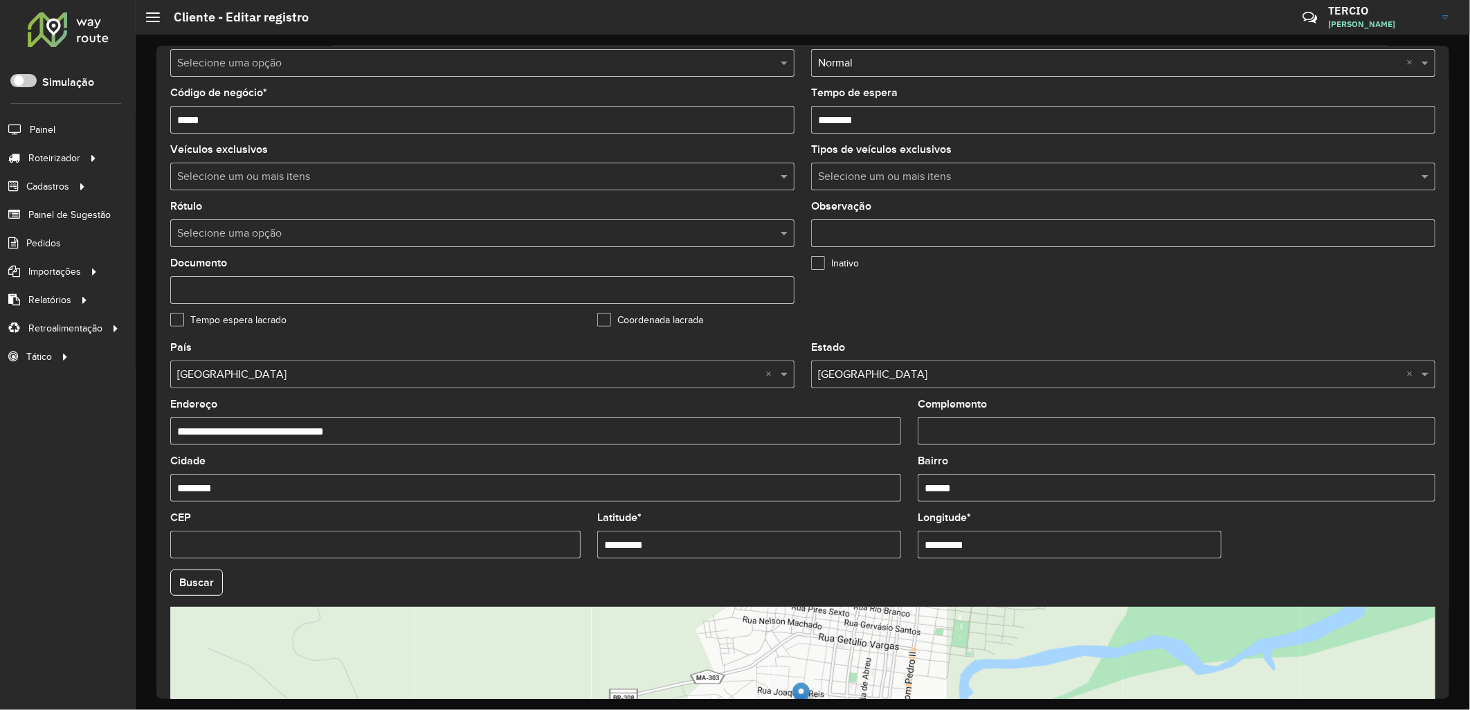
scroll to position [322, 0]
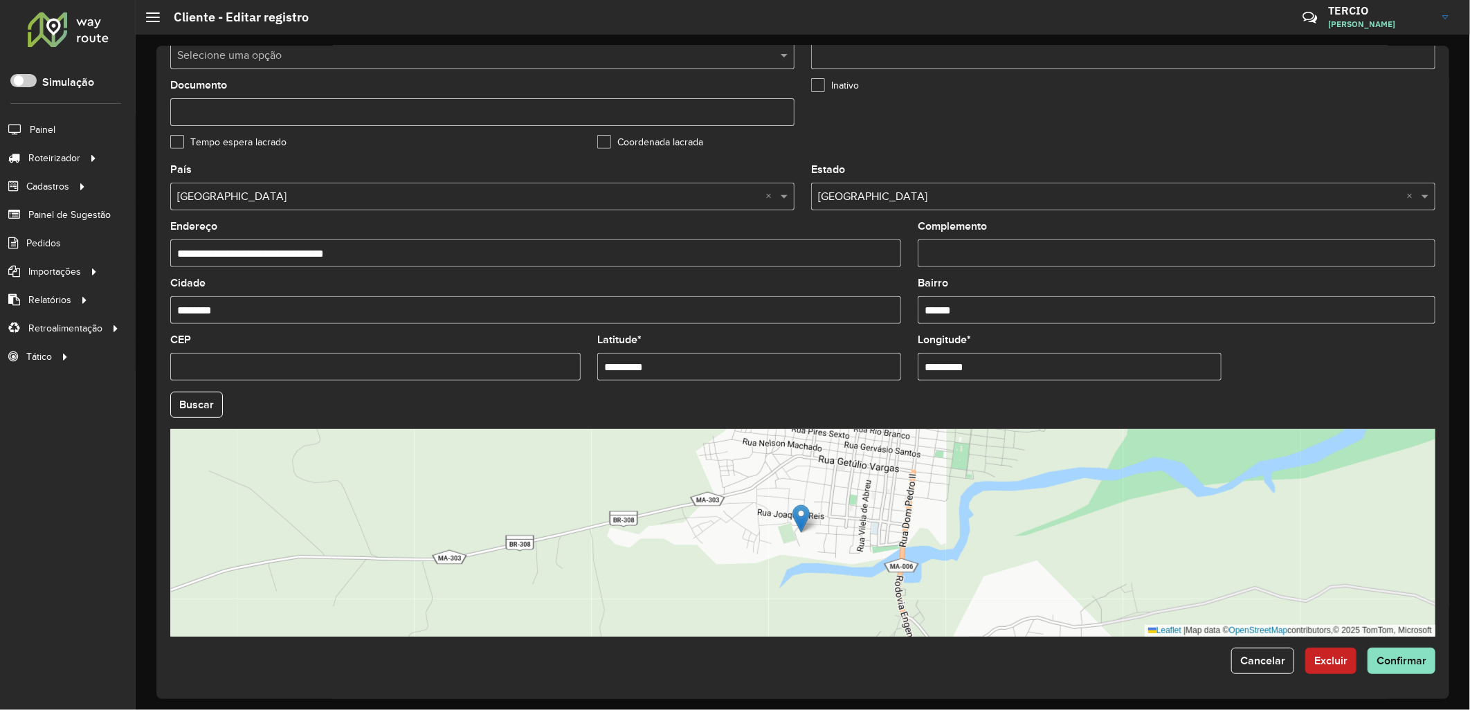
drag, startPoint x: 713, startPoint y: 360, endPoint x: 501, endPoint y: 327, distance: 214.2
click at [489, 327] on formly-group "**********" at bounding box center [802, 401] width 1281 height 472
drag, startPoint x: 983, startPoint y: 372, endPoint x: 840, endPoint y: 357, distance: 143.3
click at [841, 360] on formly-group "**********" at bounding box center [802, 401] width 1281 height 472
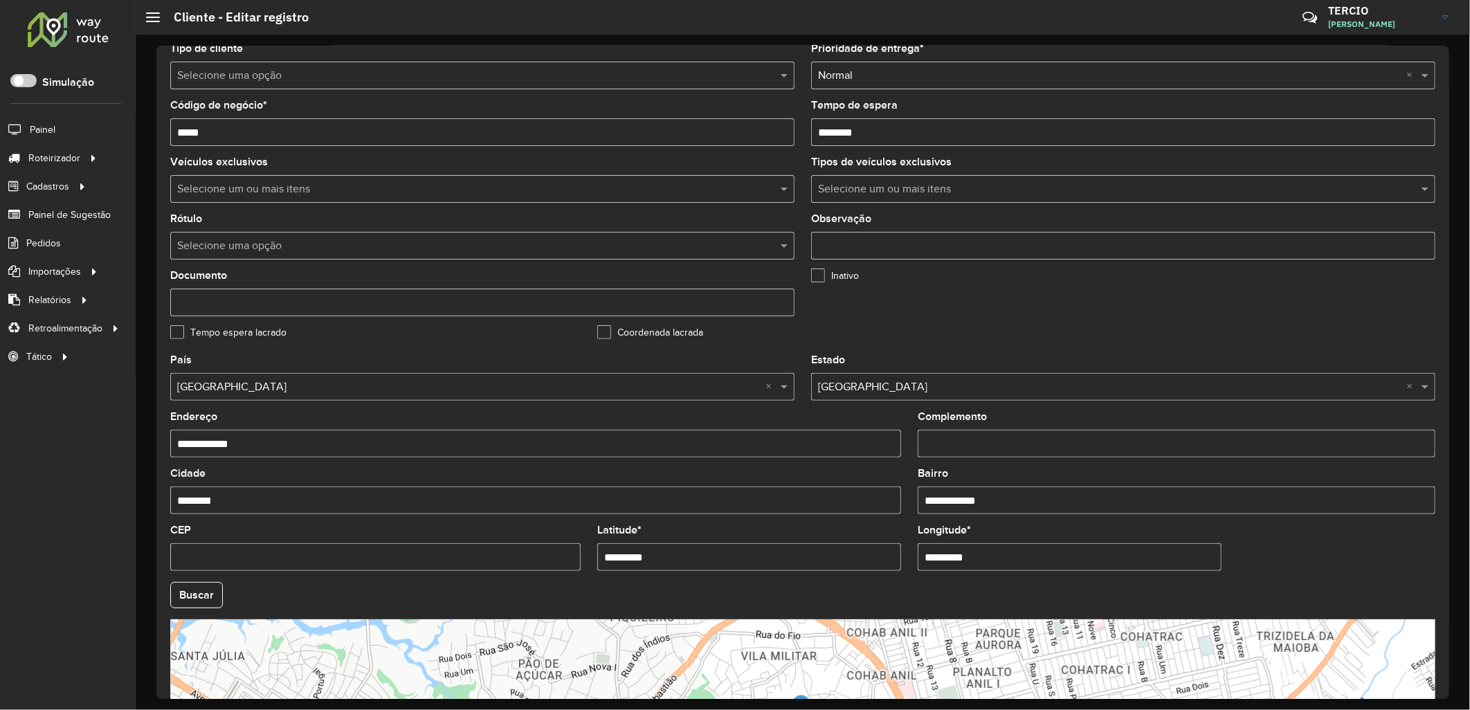
scroll to position [230, 0]
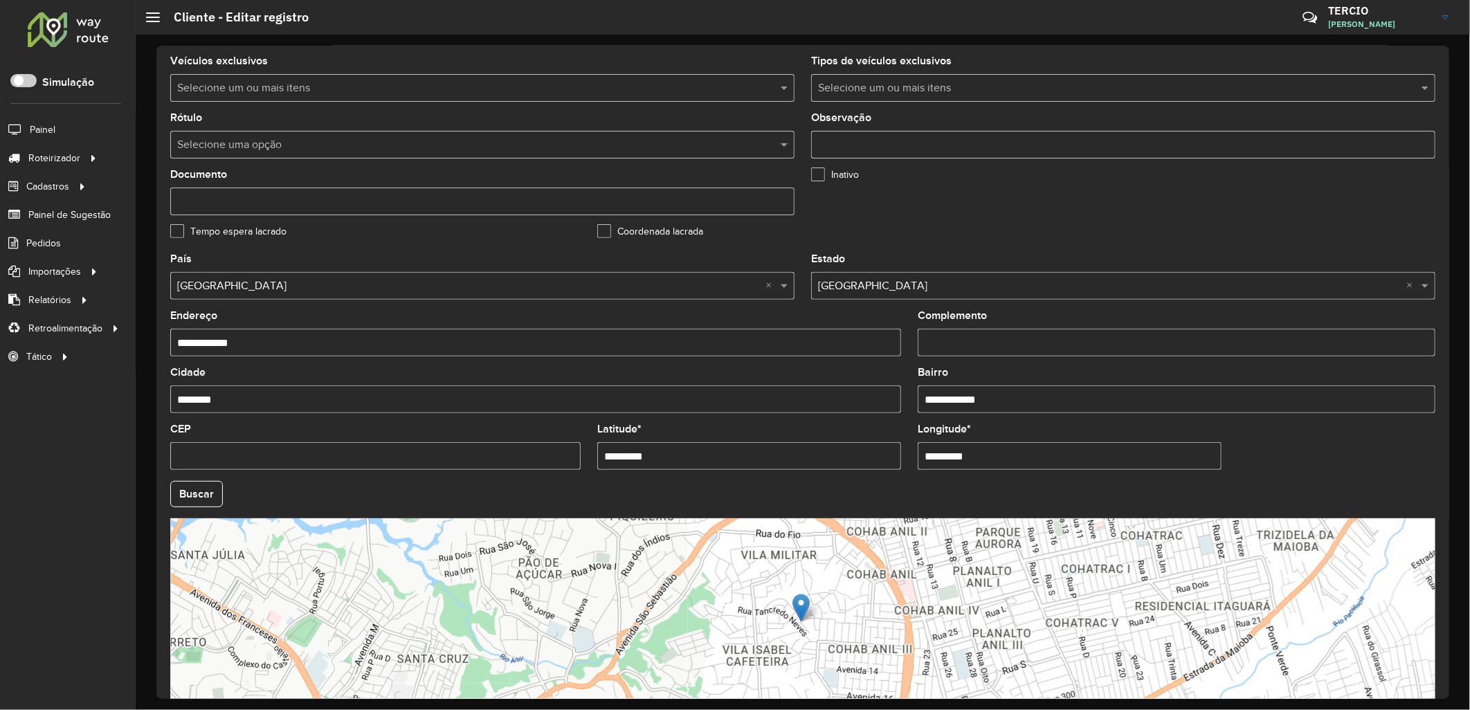
drag, startPoint x: 690, startPoint y: 457, endPoint x: 379, endPoint y: 405, distance: 315.1
click at [382, 405] on formly-group "**********" at bounding box center [802, 490] width 1281 height 472
paste input "text"
type input "*********"
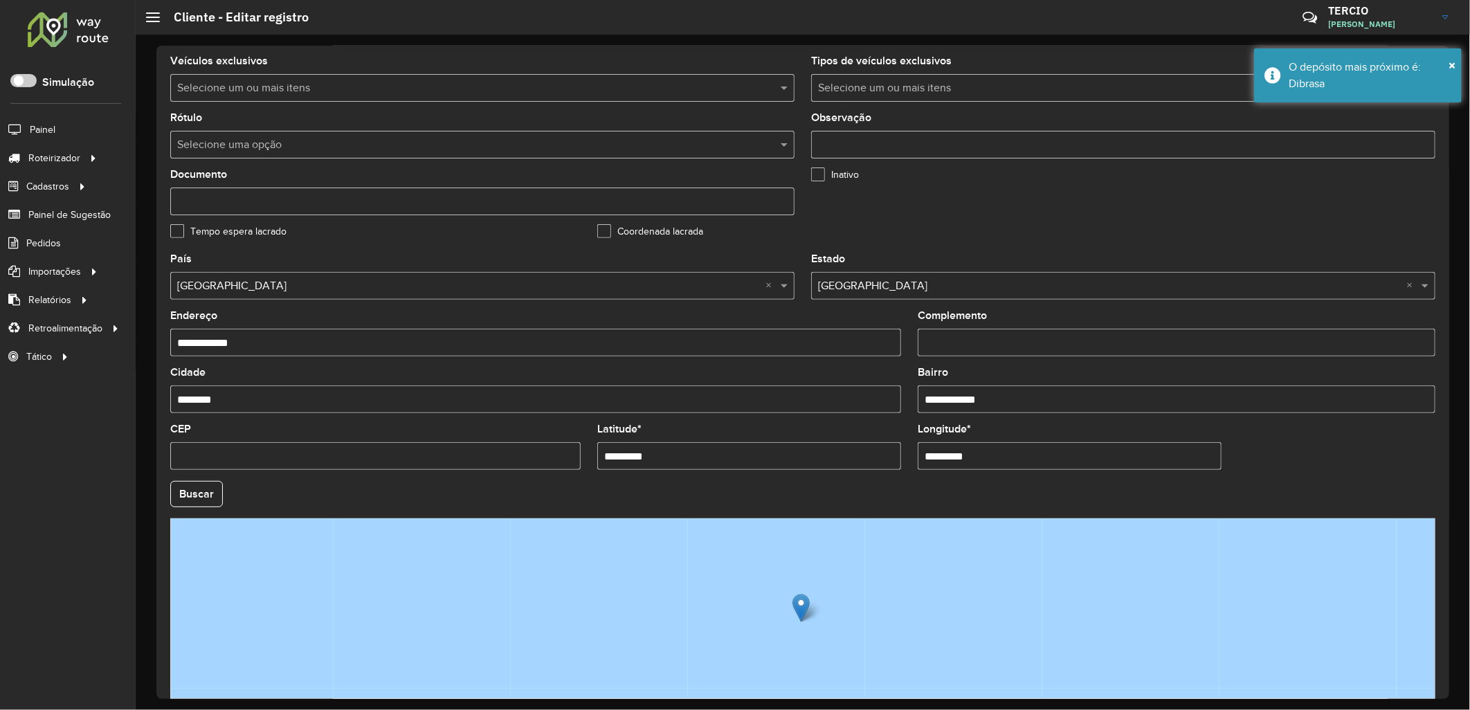
drag, startPoint x: 1016, startPoint y: 466, endPoint x: 865, endPoint y: 438, distance: 153.4
click at [866, 439] on formly-group "**********" at bounding box center [802, 490] width 1281 height 472
paste input "text"
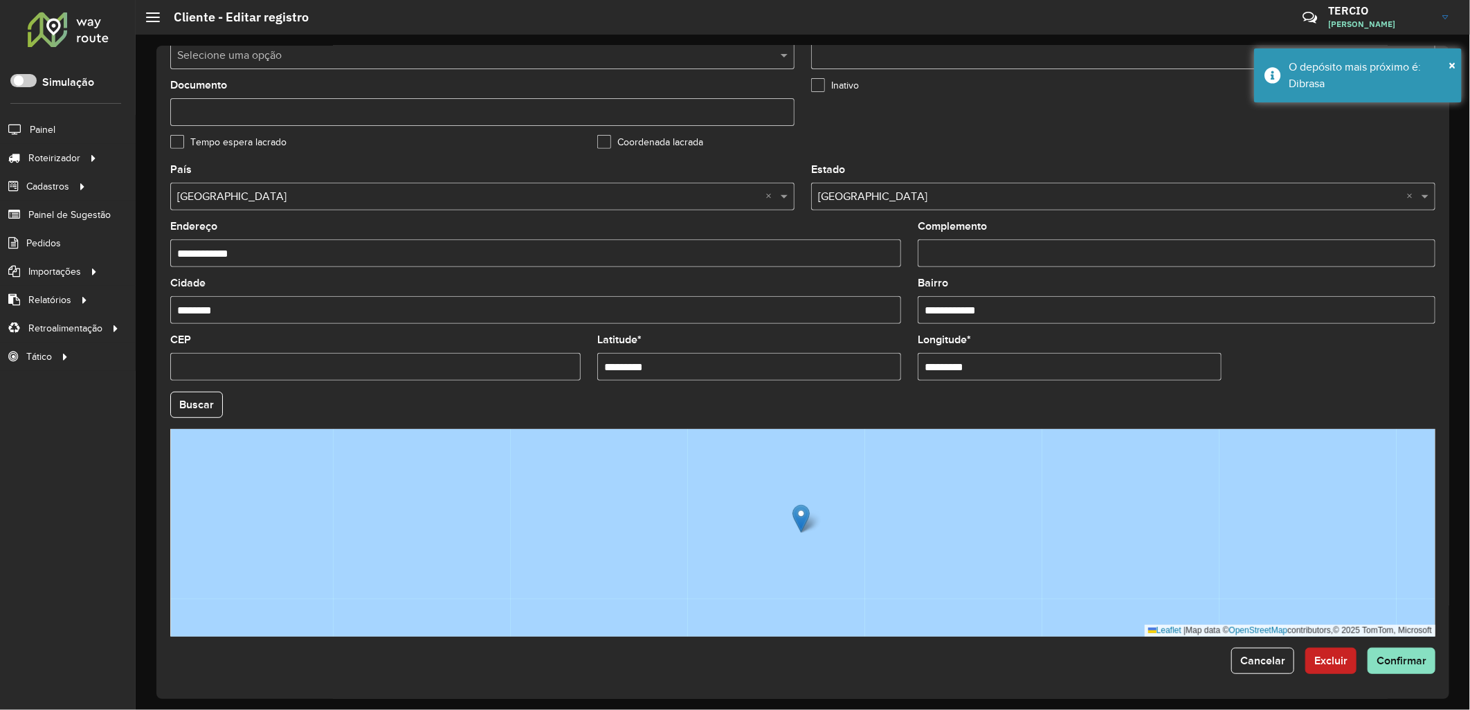
scroll to position [322, 0]
type input "*********"
click at [183, 409] on hb-app "Aguarde... Pop-up bloqueado! Seu navegador bloqueou automáticamente a abertura …" at bounding box center [735, 355] width 1470 height 710
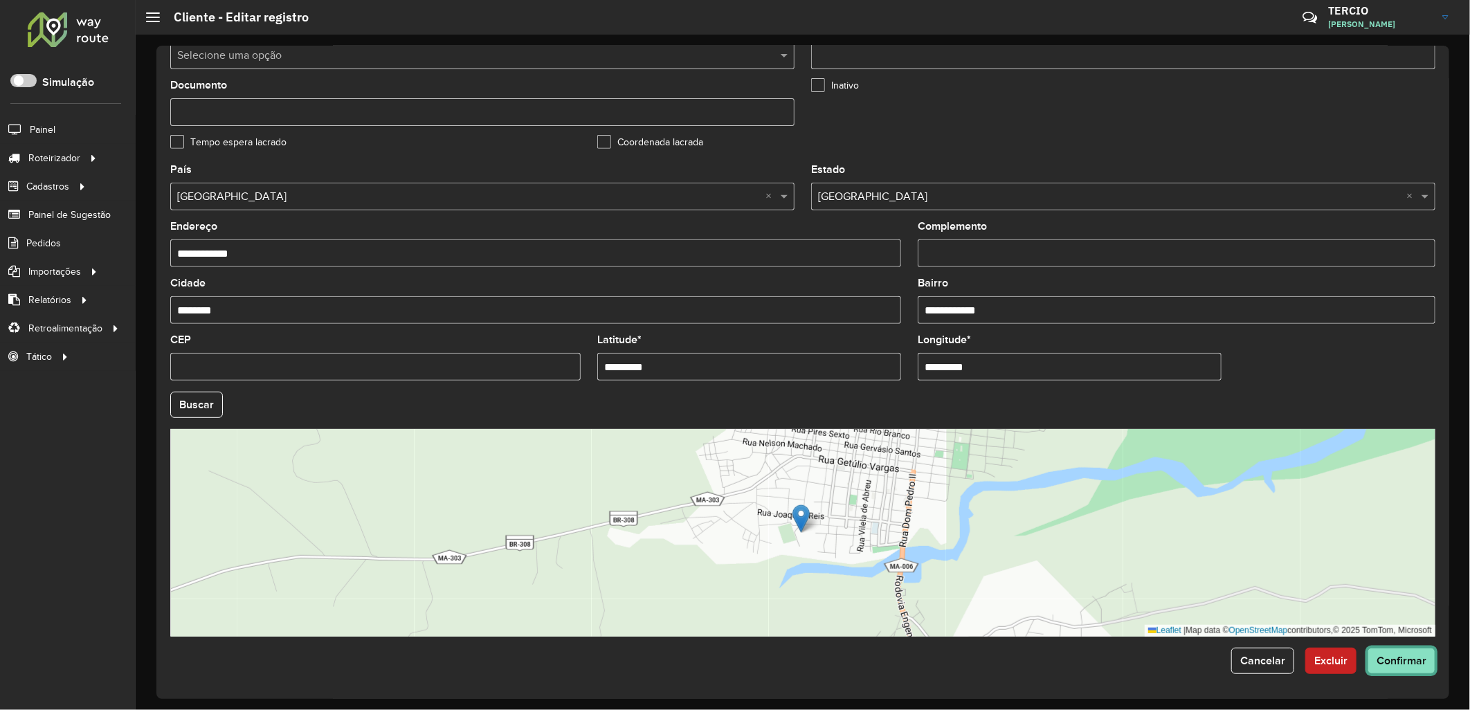
click at [1388, 657] on span "Confirmar" at bounding box center [1401, 661] width 50 height 12
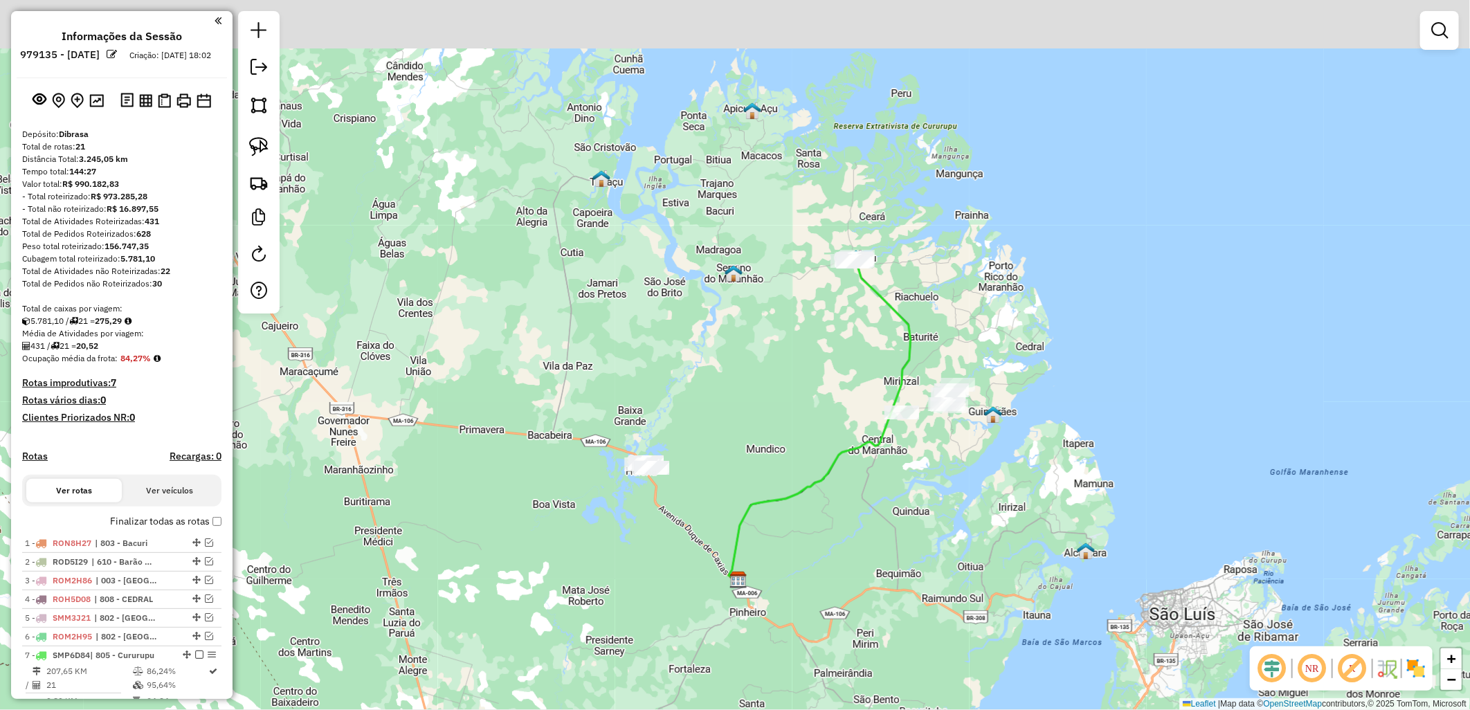
drag, startPoint x: 799, startPoint y: 202, endPoint x: 805, endPoint y: 427, distance: 224.9
click at [803, 428] on div "Janela de atendimento Grade de atendimento Capacidade Transportadoras Veículos …" at bounding box center [735, 355] width 1470 height 710
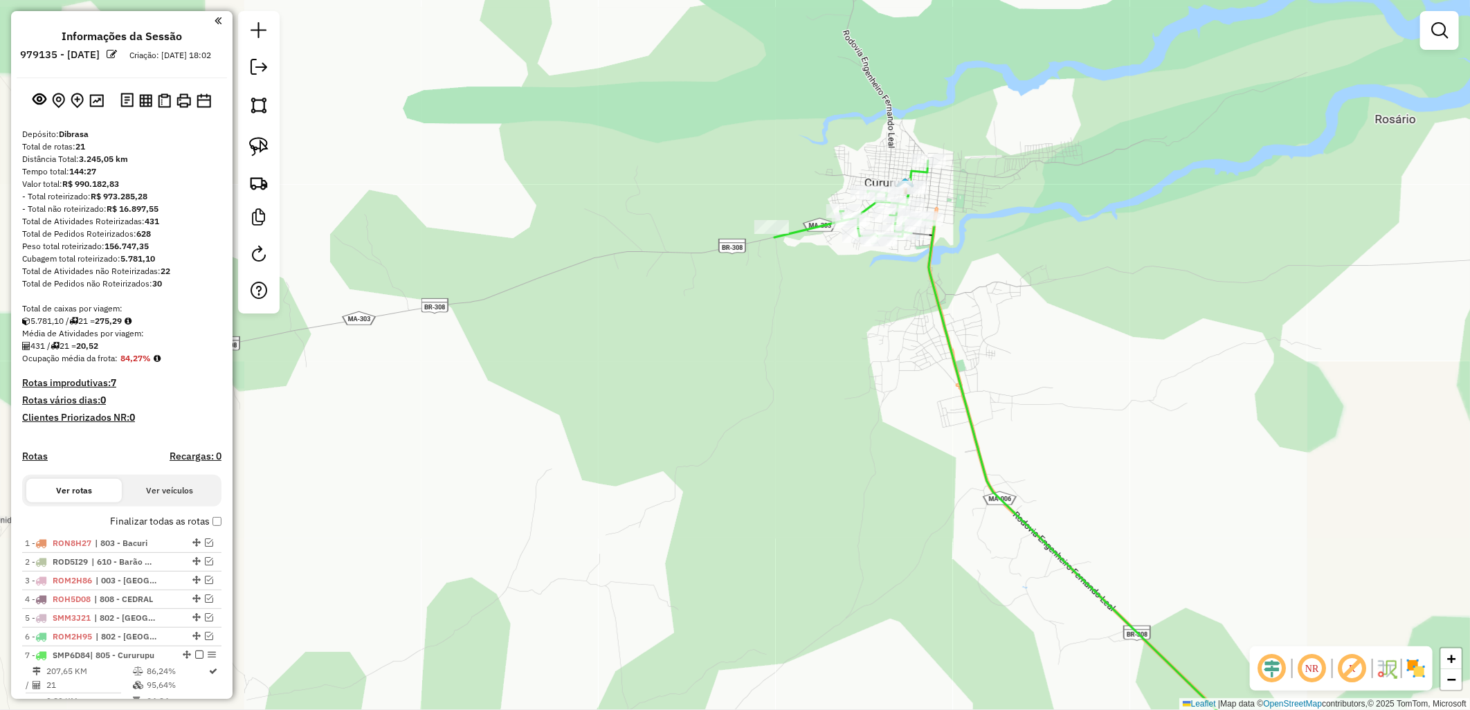
drag, startPoint x: 880, startPoint y: 259, endPoint x: 872, endPoint y: 250, distance: 11.7
click at [872, 250] on div "Janela de atendimento Grade de atendimento Capacidade Transportadoras Veículos …" at bounding box center [735, 355] width 1470 height 710
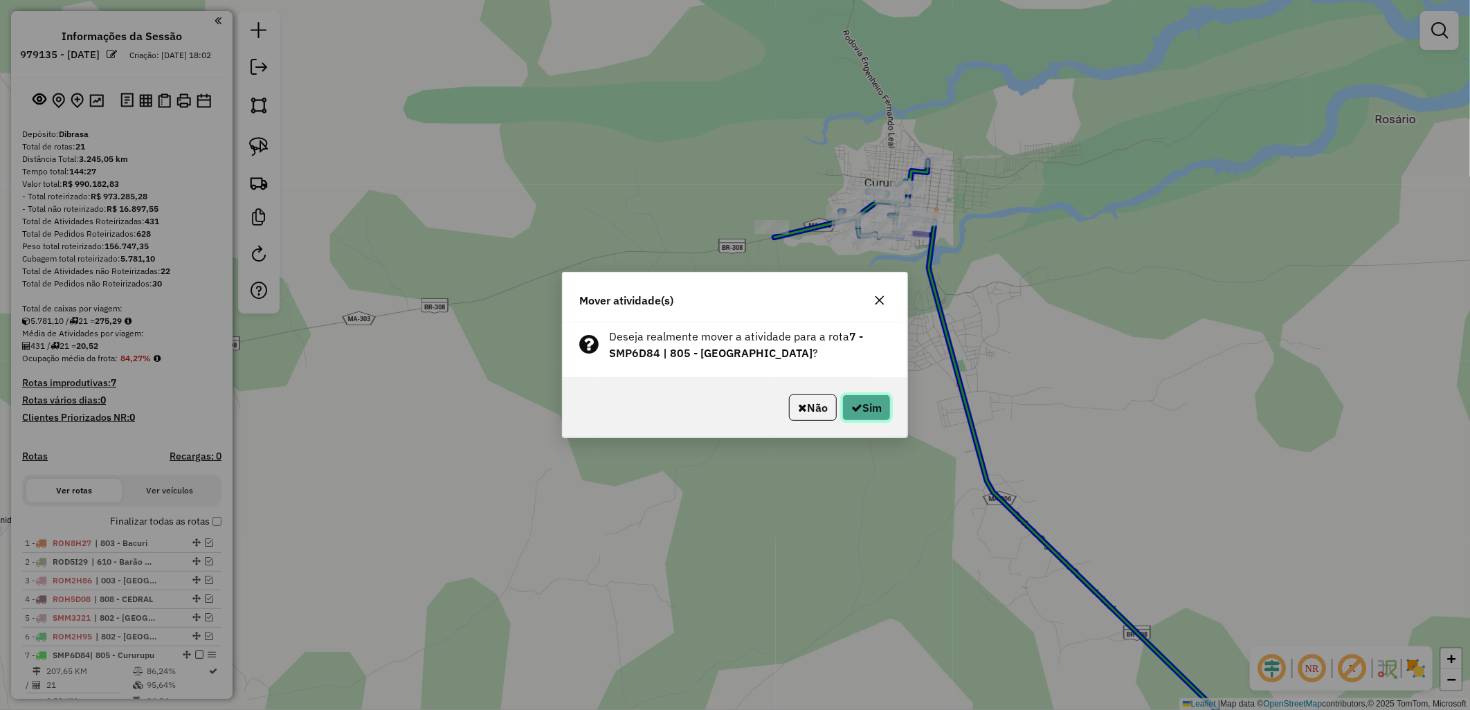
click at [842, 399] on button "Sim" at bounding box center [866, 407] width 48 height 26
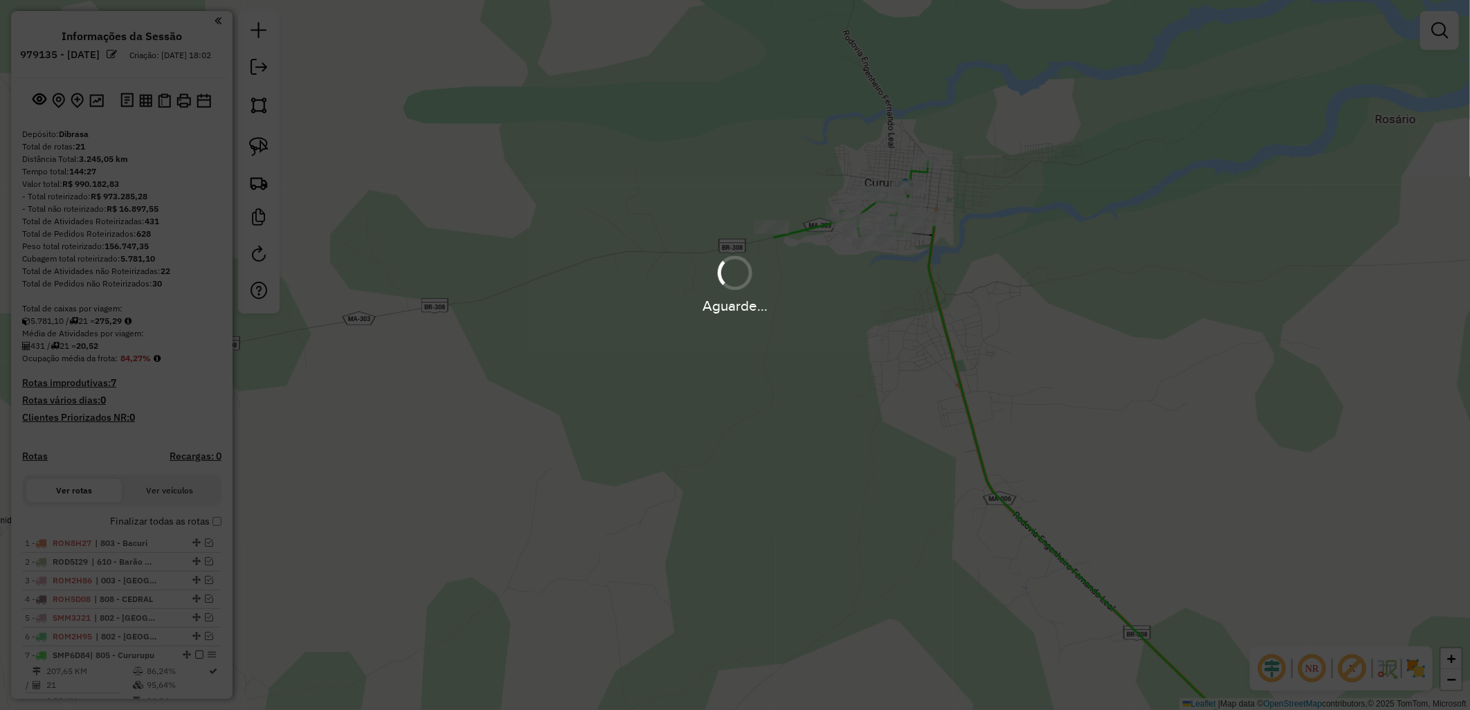
click at [843, 399] on div "Aguarde..." at bounding box center [735, 355] width 1470 height 710
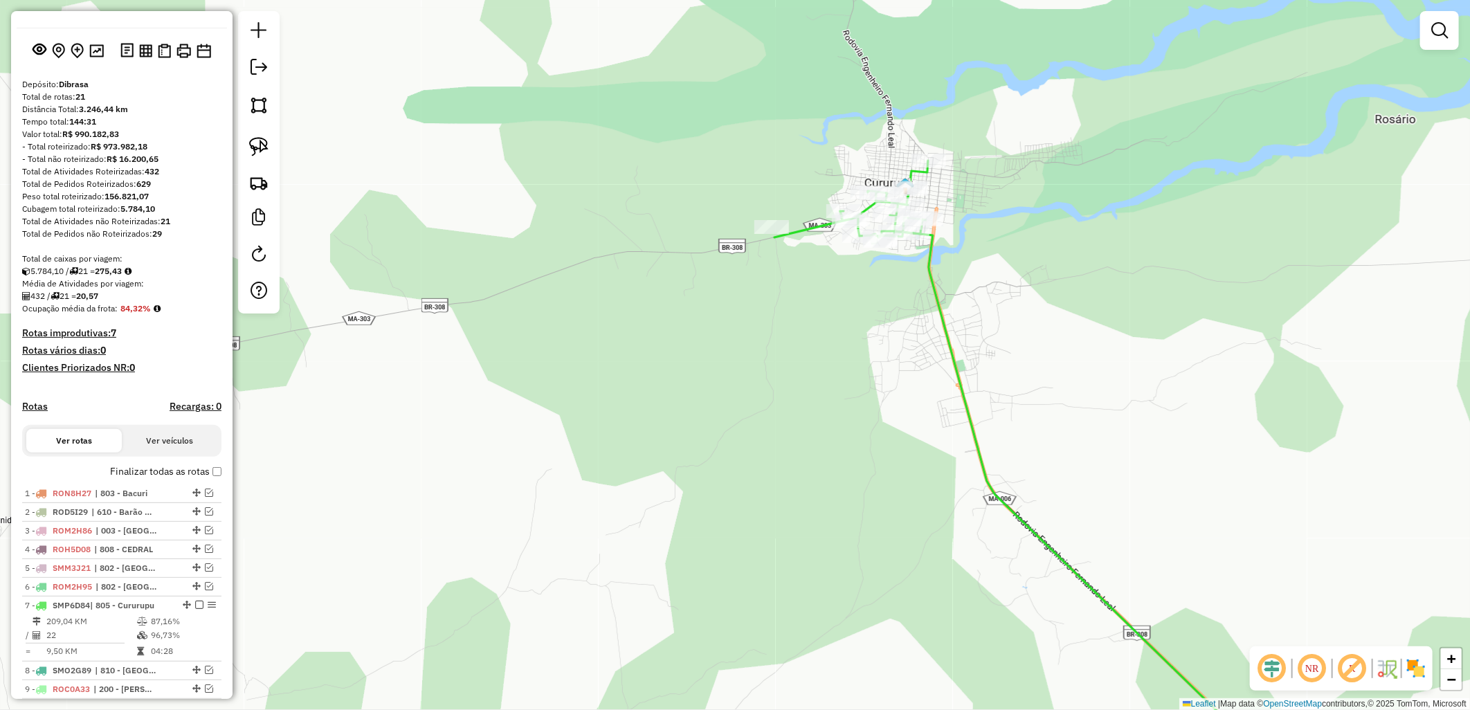
scroll to position [77, 0]
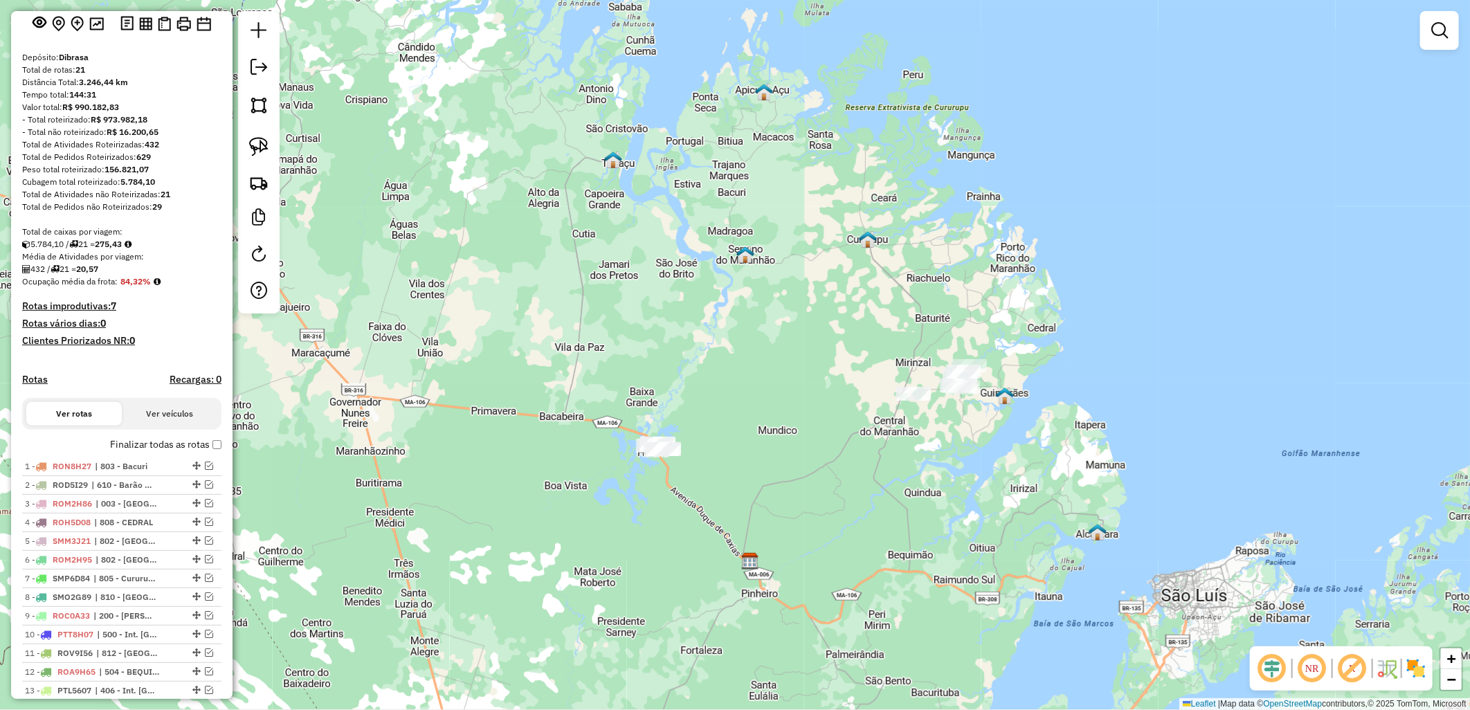
drag, startPoint x: 861, startPoint y: 249, endPoint x: 868, endPoint y: 226, distance: 24.5
click at [869, 226] on div "Janela de atendimento Grade de atendimento Capacidade Transportadoras Veículos …" at bounding box center [735, 355] width 1470 height 710
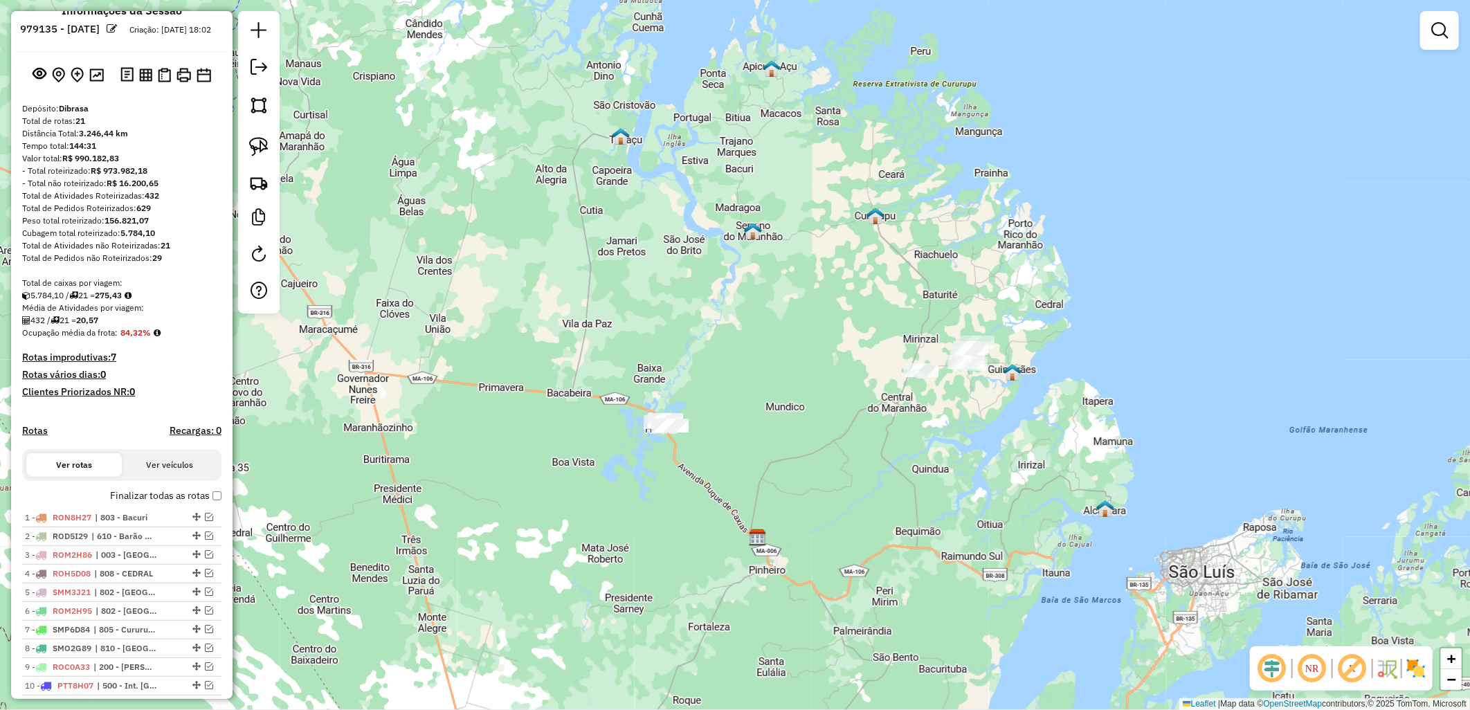
scroll to position [0, 0]
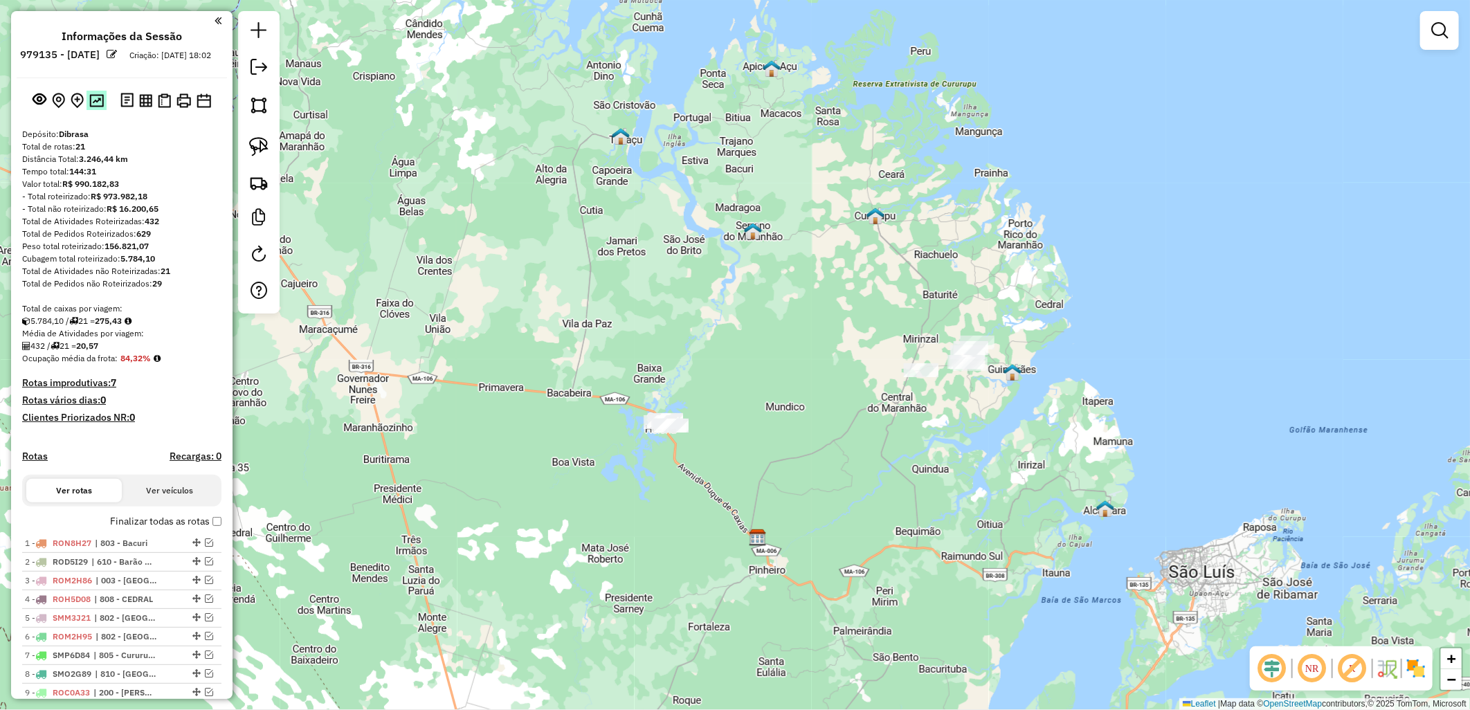
click at [102, 109] on button at bounding box center [96, 100] width 20 height 19
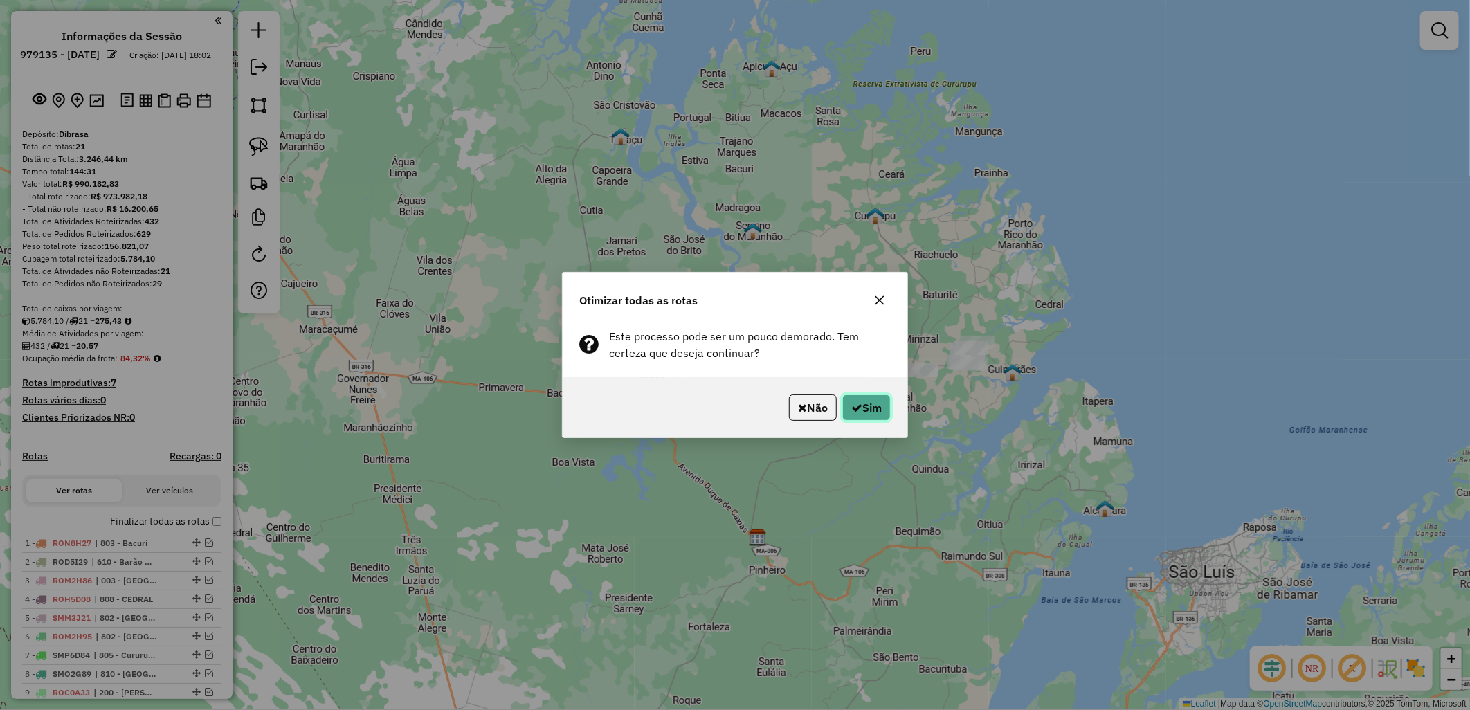
click at [855, 407] on icon "button" at bounding box center [856, 407] width 11 height 11
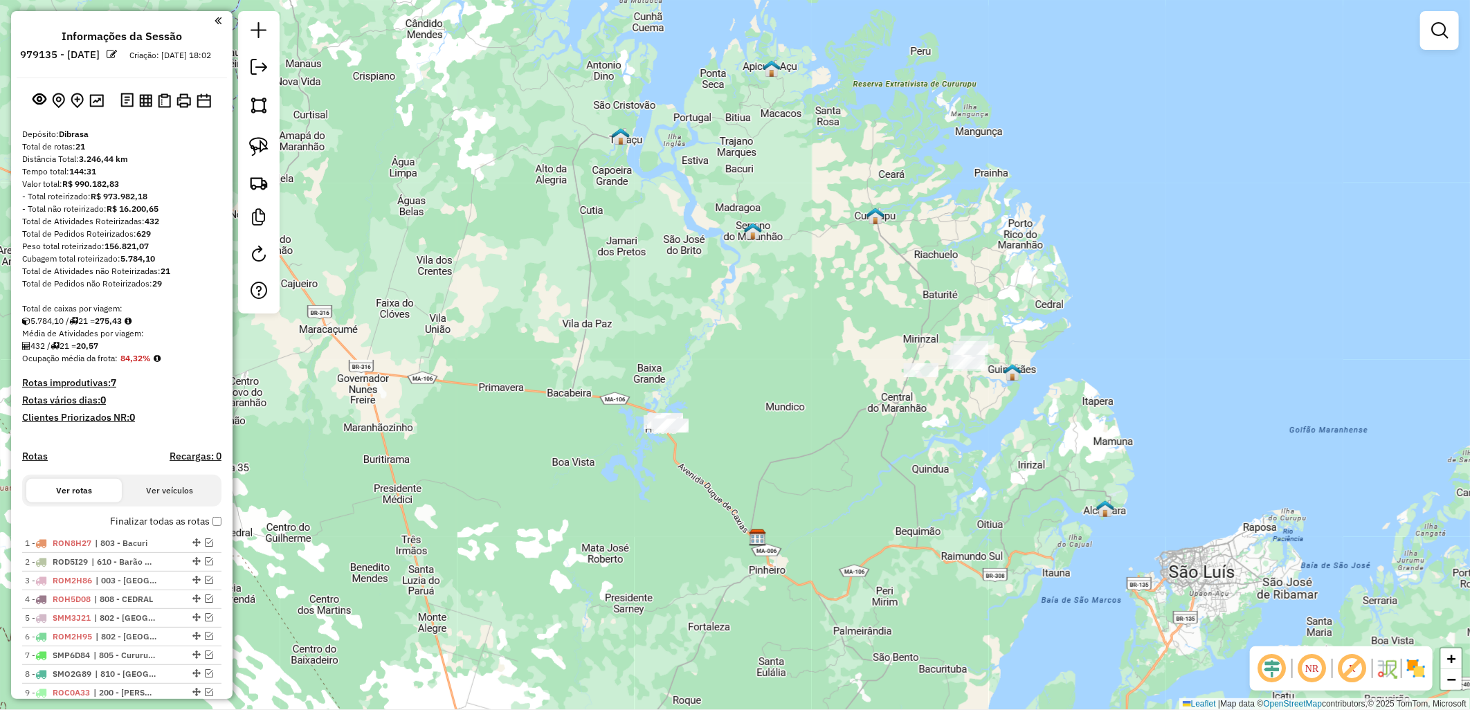
click at [273, 80] on div at bounding box center [259, 162] width 42 height 302
click at [267, 79] on link at bounding box center [259, 68] width 28 height 31
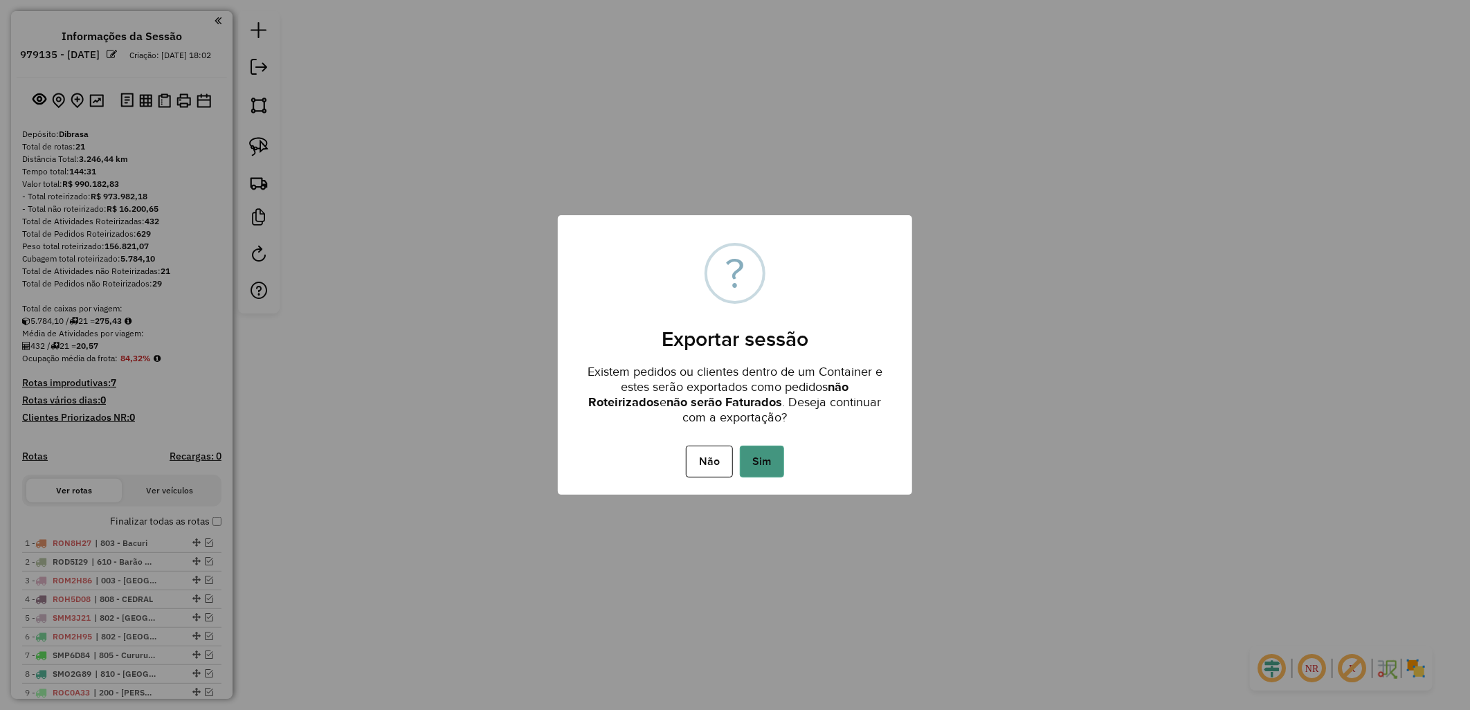
click at [770, 473] on button "Sim" at bounding box center [762, 462] width 44 height 32
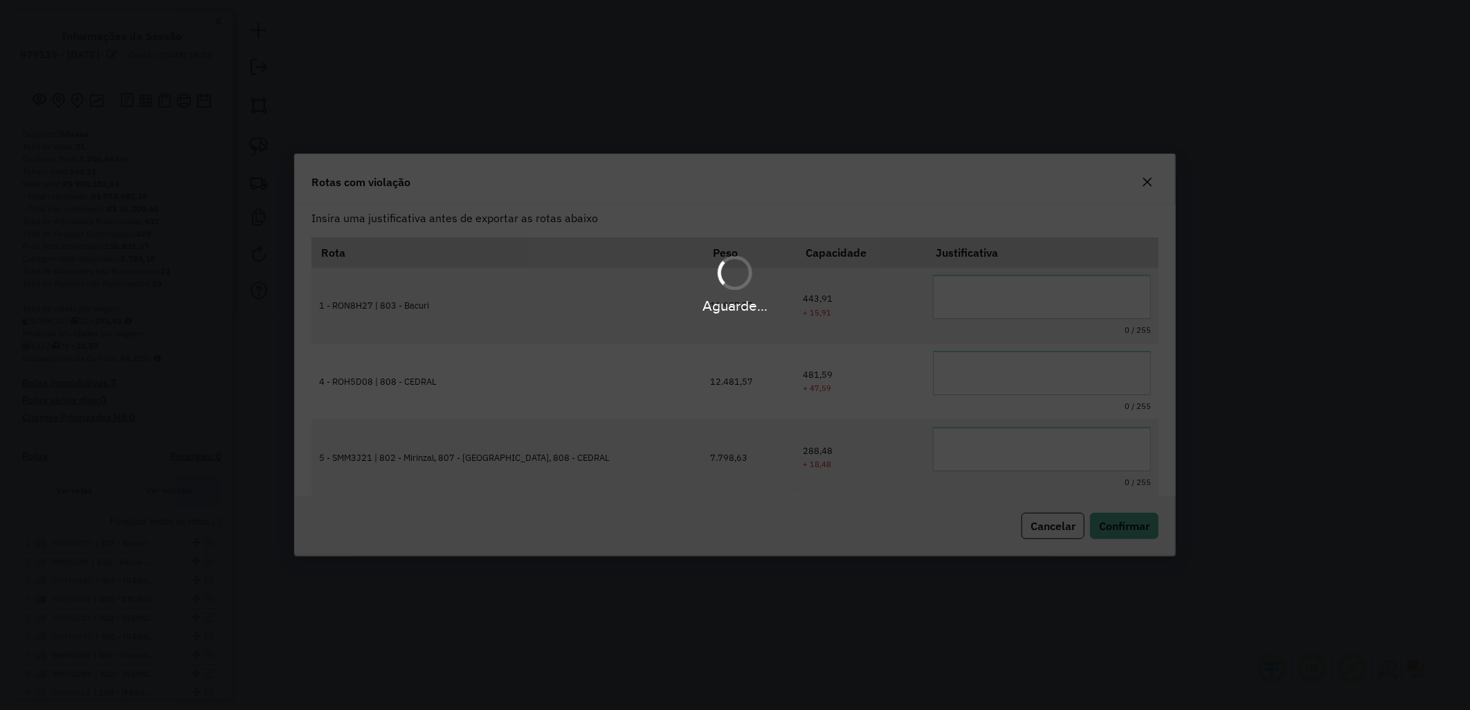
scroll to position [75, 0]
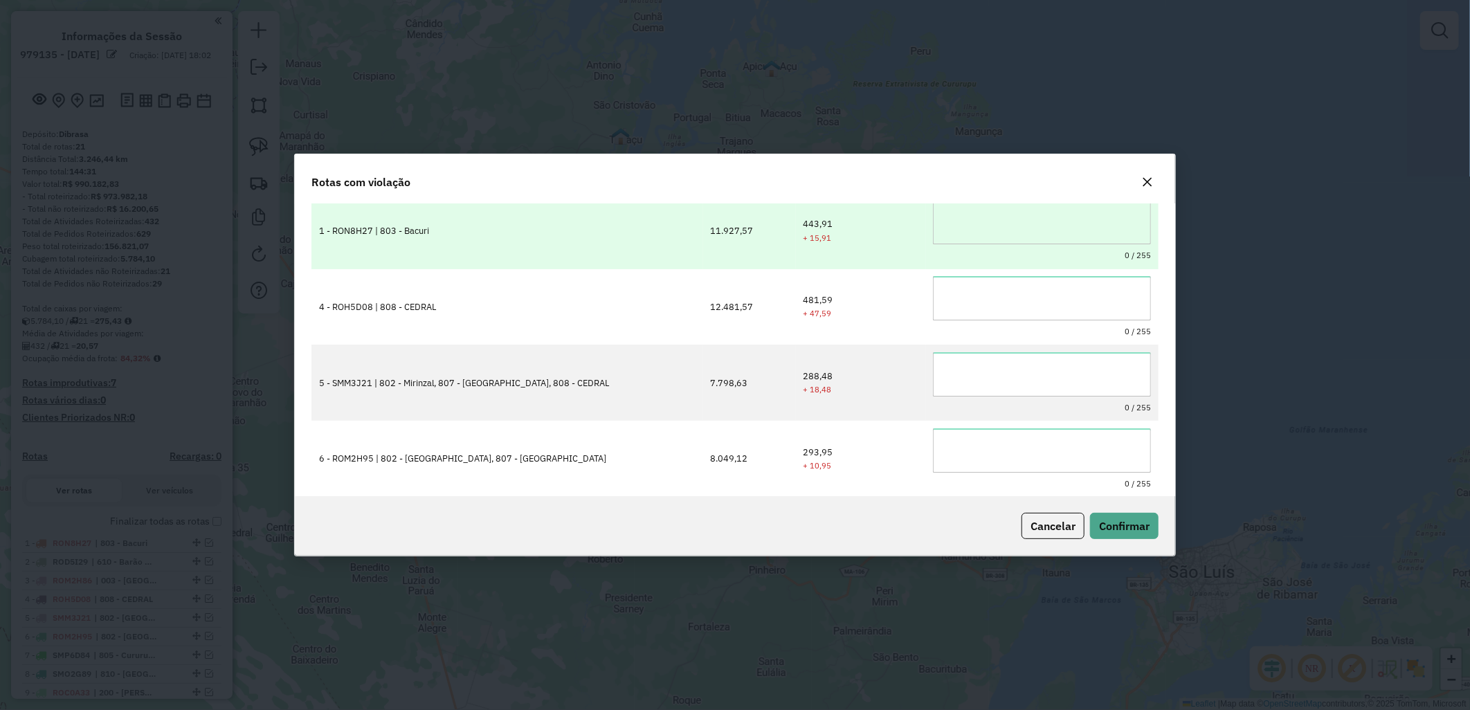
click at [1022, 228] on textarea at bounding box center [1042, 222] width 218 height 44
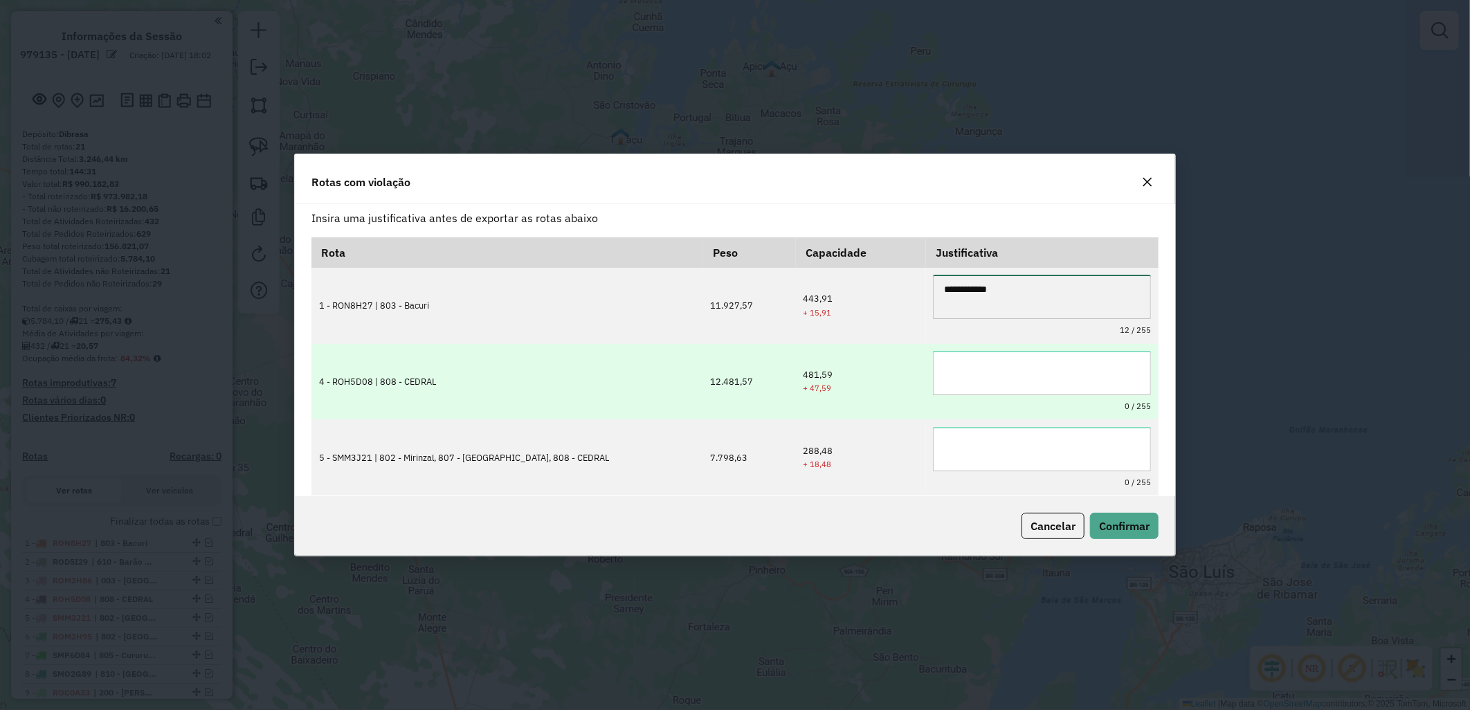
type textarea "**********"
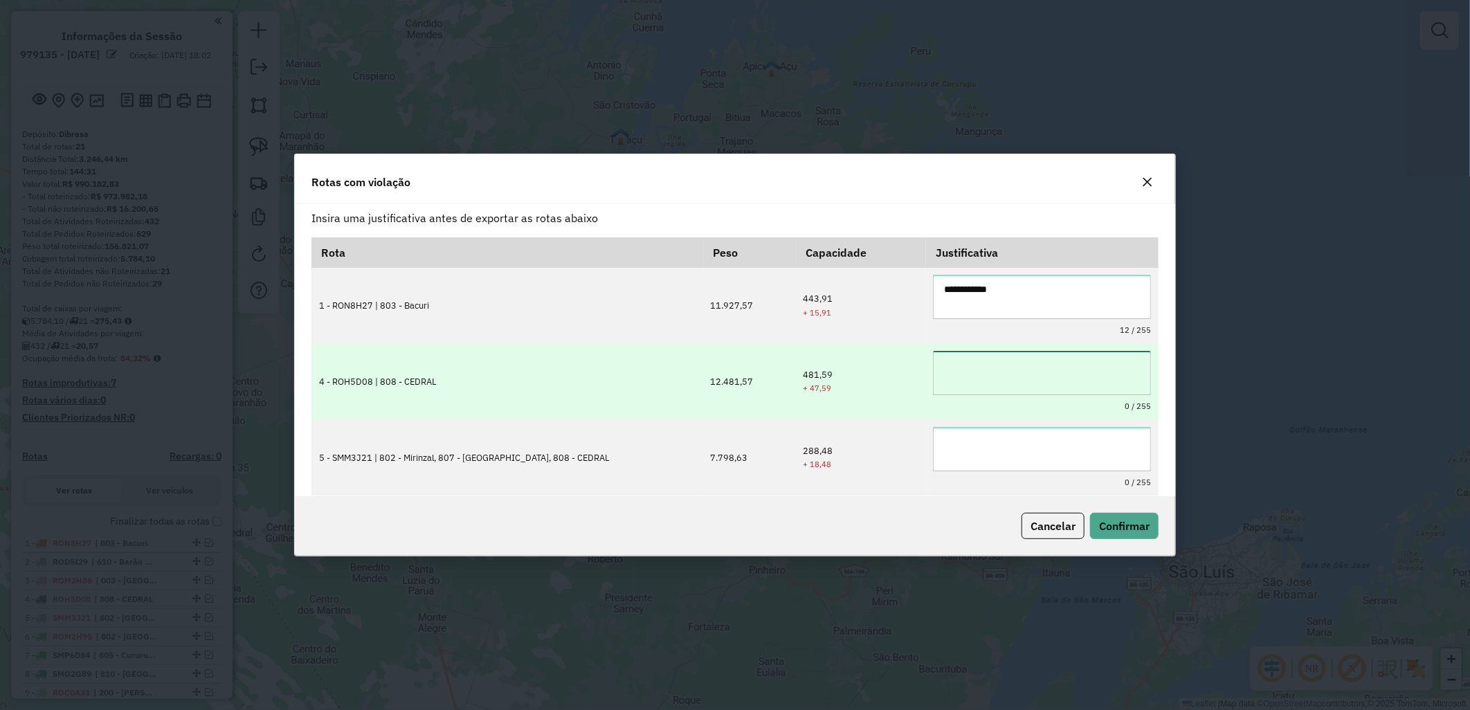
click at [1025, 374] on textarea at bounding box center [1042, 373] width 218 height 44
paste textarea "**********"
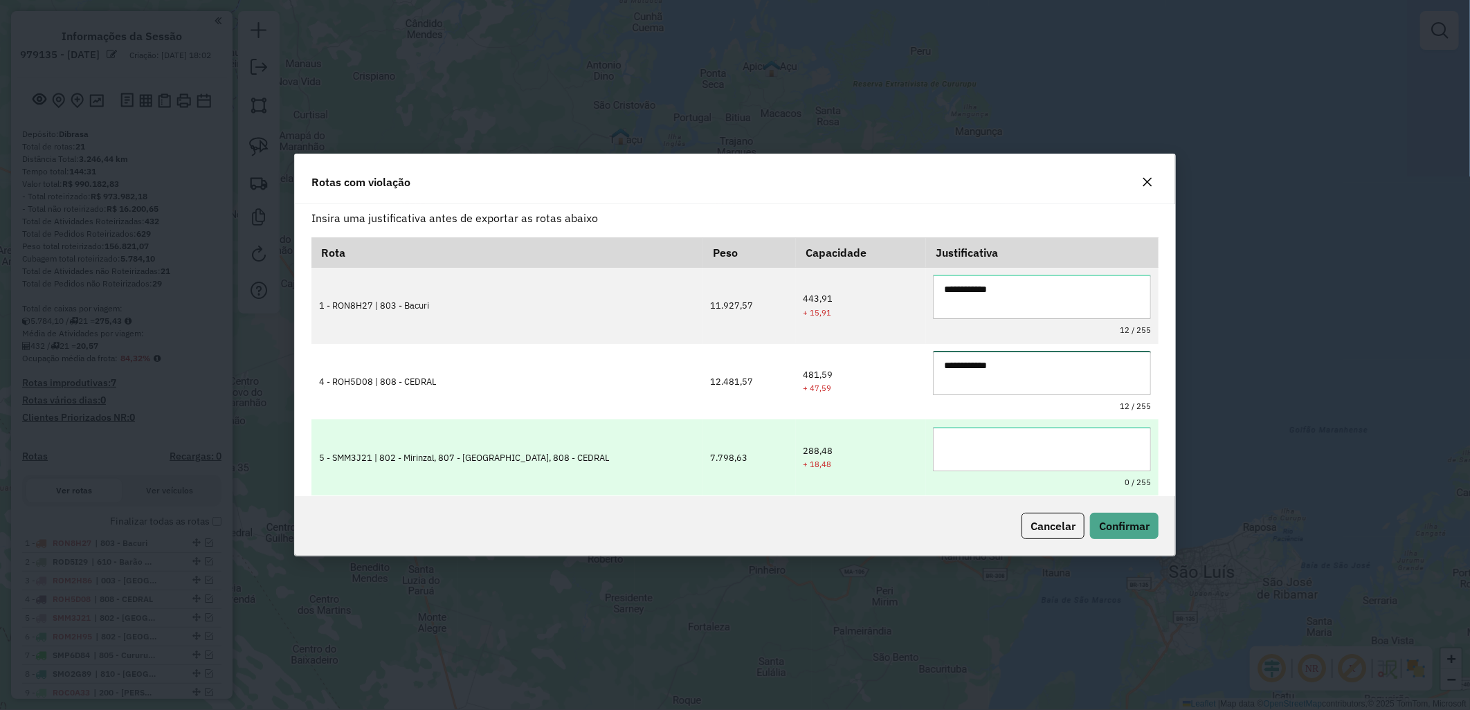
type textarea "**********"
click at [990, 430] on textarea at bounding box center [1042, 449] width 218 height 44
paste textarea "**********"
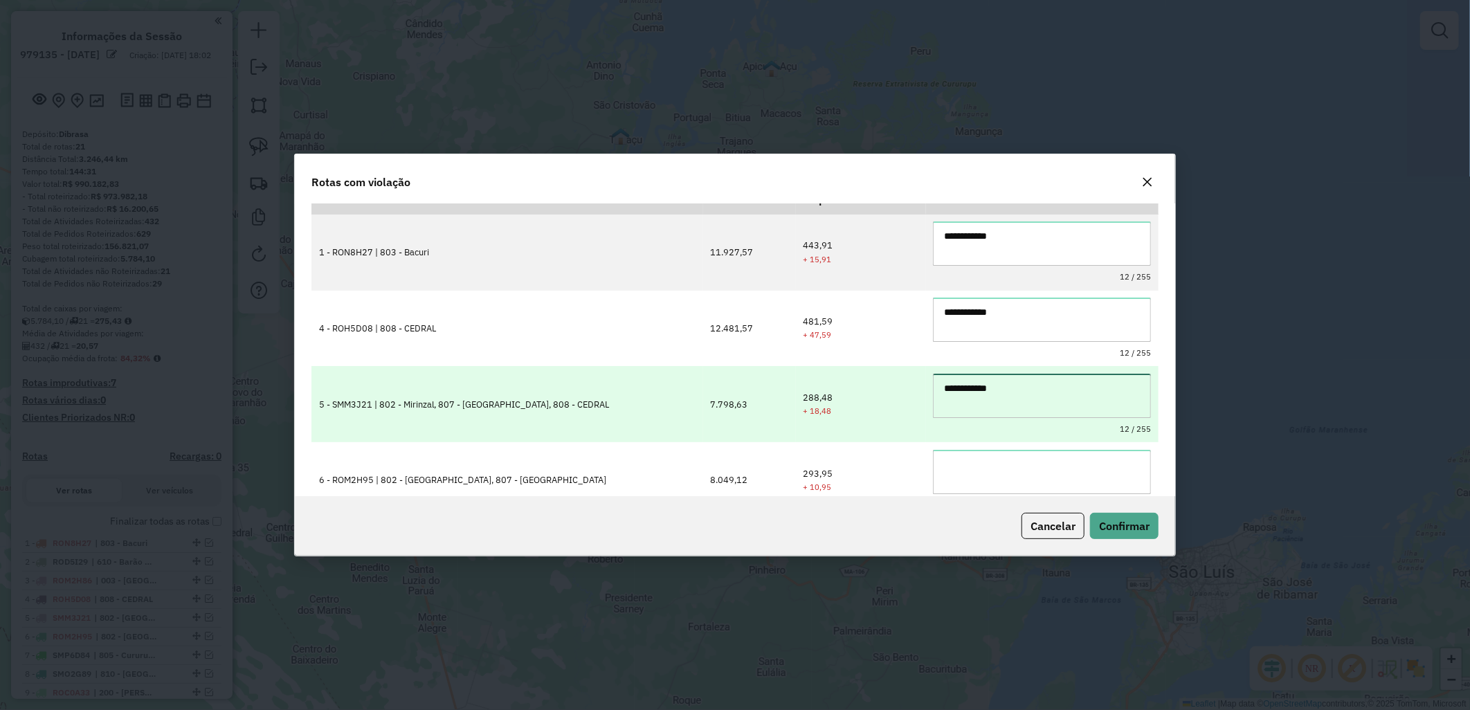
scroll to position [77, 0]
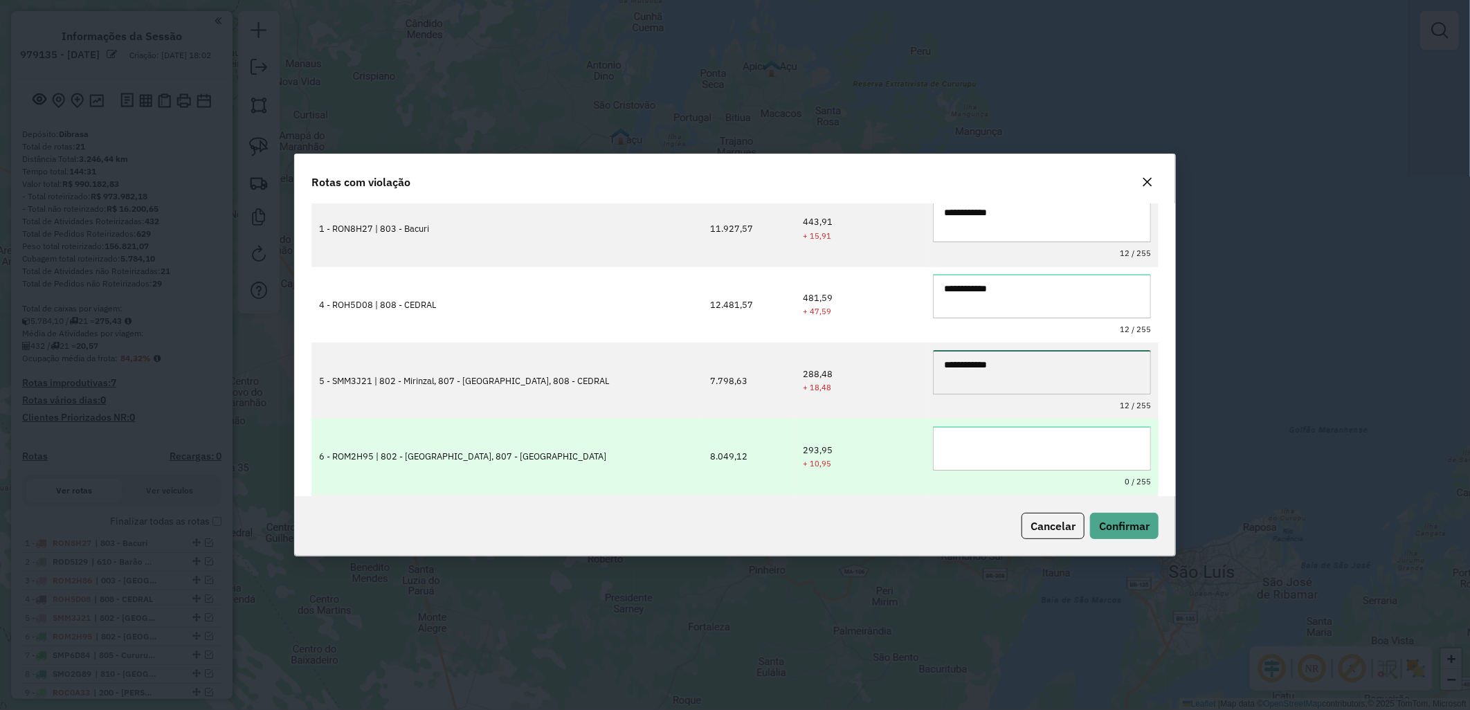
type textarea "**********"
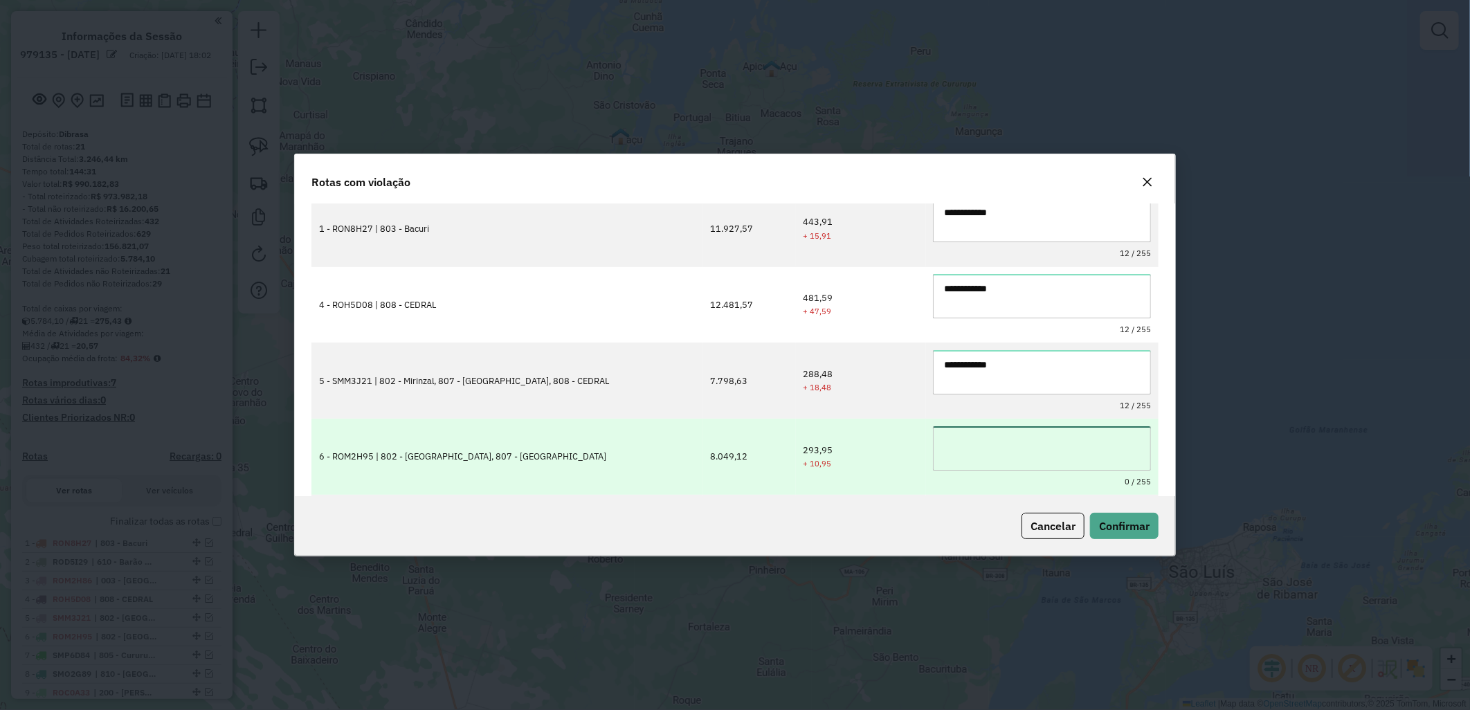
click at [969, 432] on textarea at bounding box center [1042, 448] width 218 height 44
paste textarea "**********"
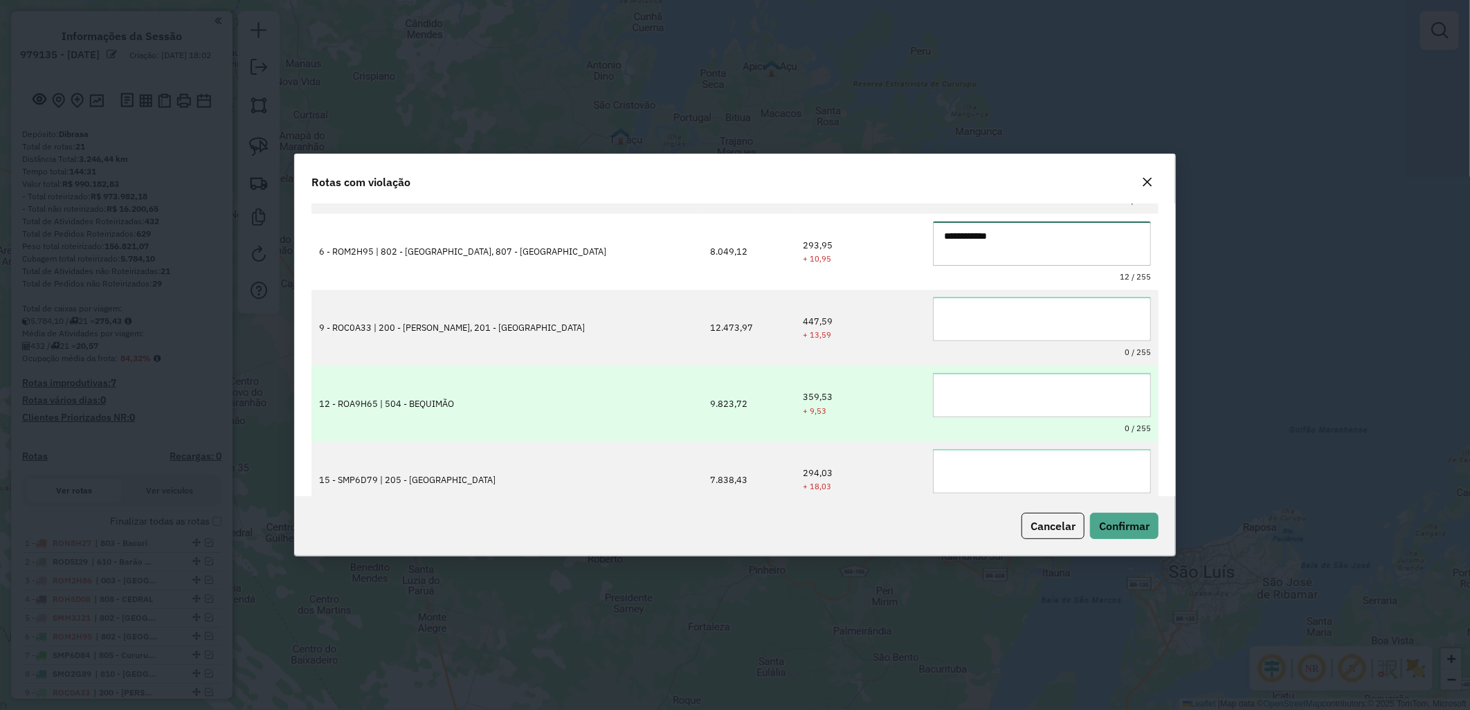
scroll to position [303, 0]
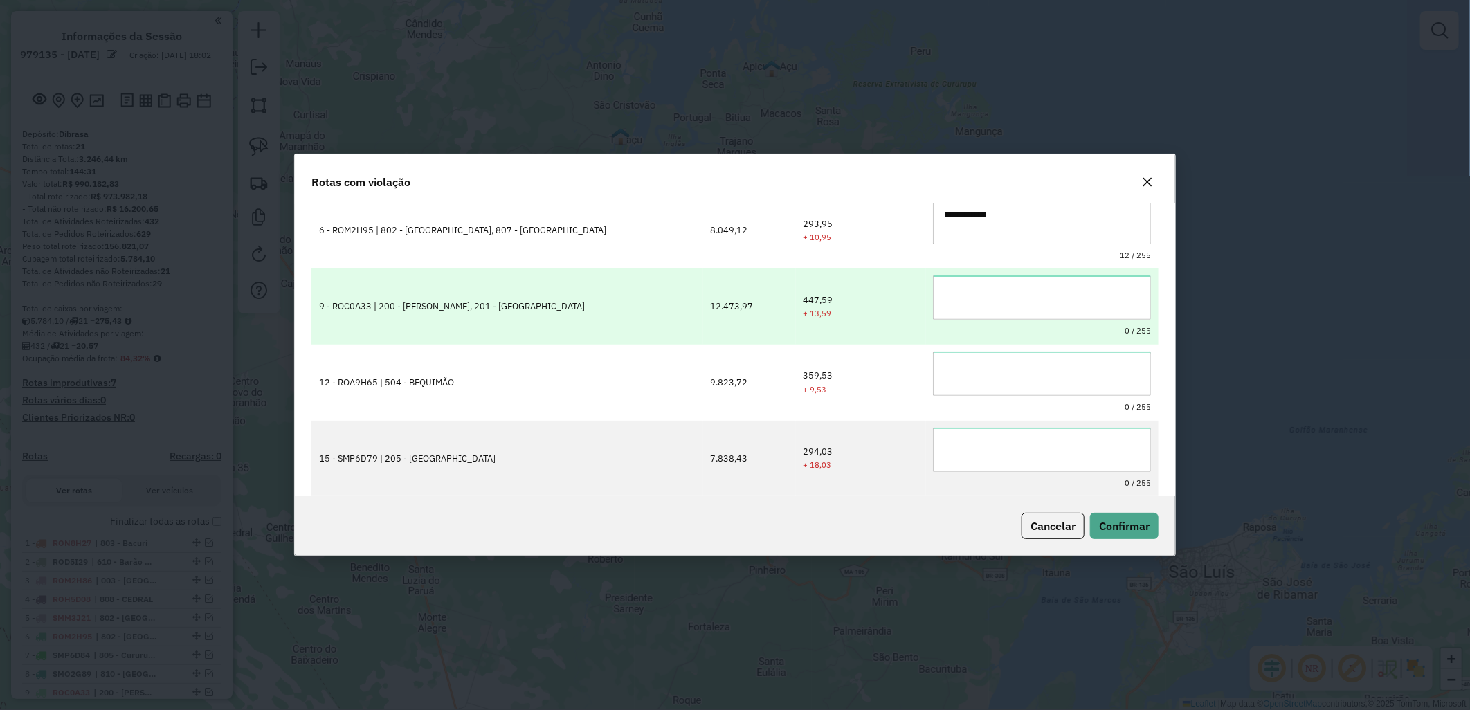
type textarea "**********"
click at [958, 298] on textarea at bounding box center [1042, 297] width 218 height 44
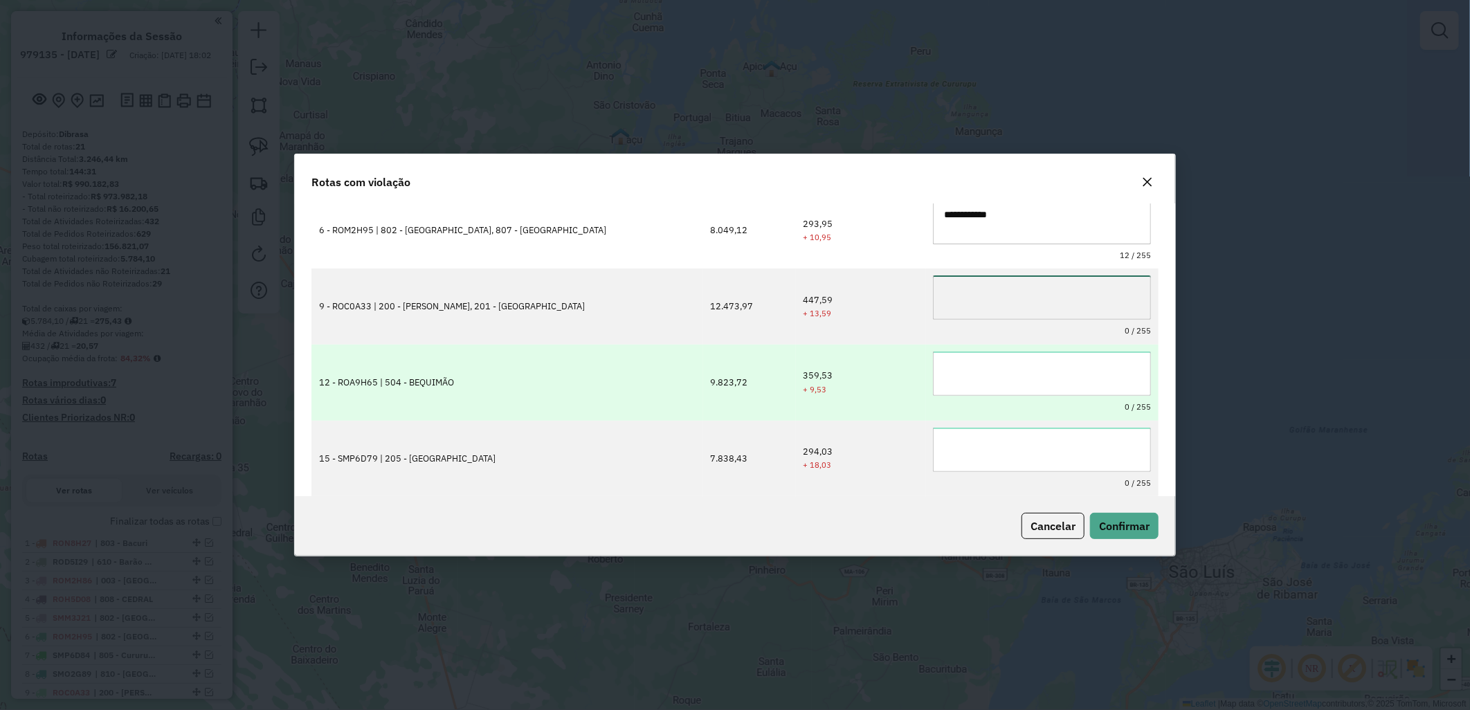
paste textarea "**********"
type textarea "**********"
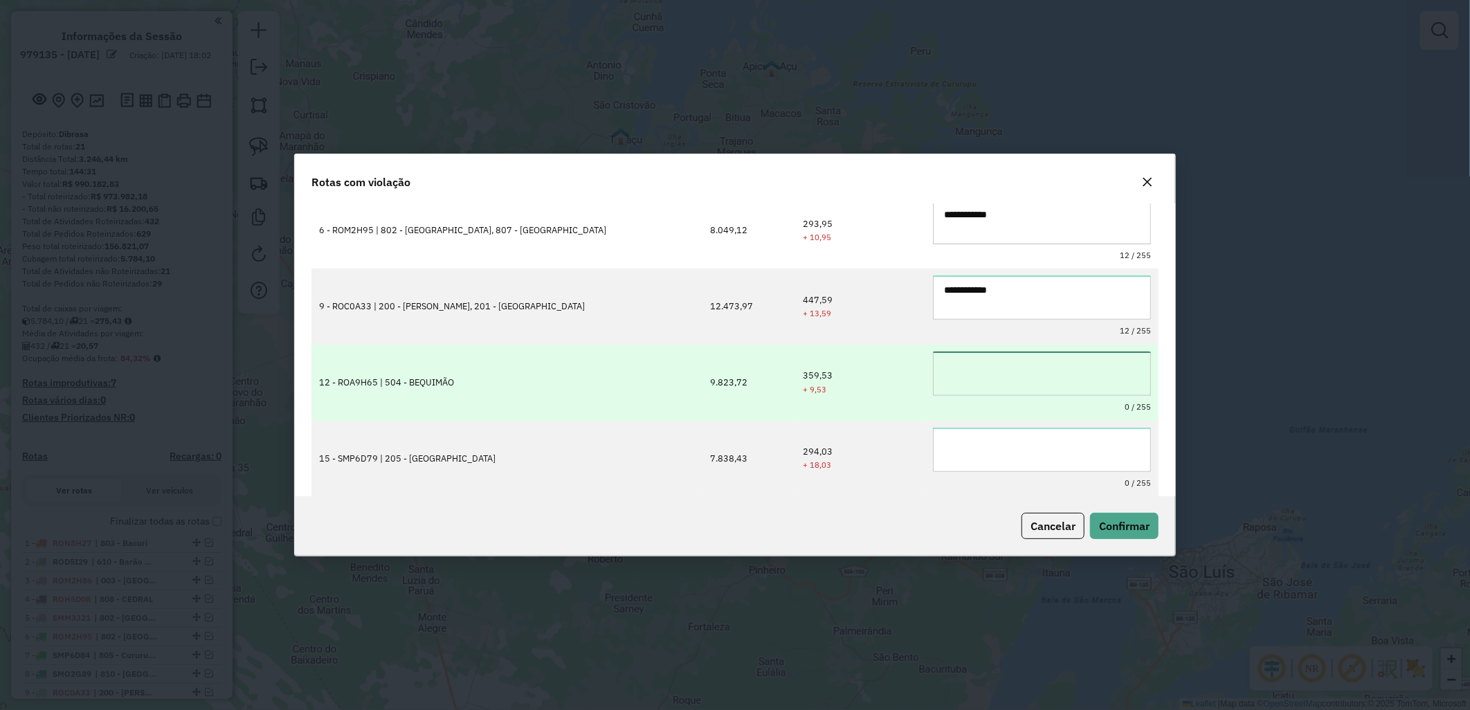
click at [1003, 378] on textarea at bounding box center [1042, 373] width 218 height 44
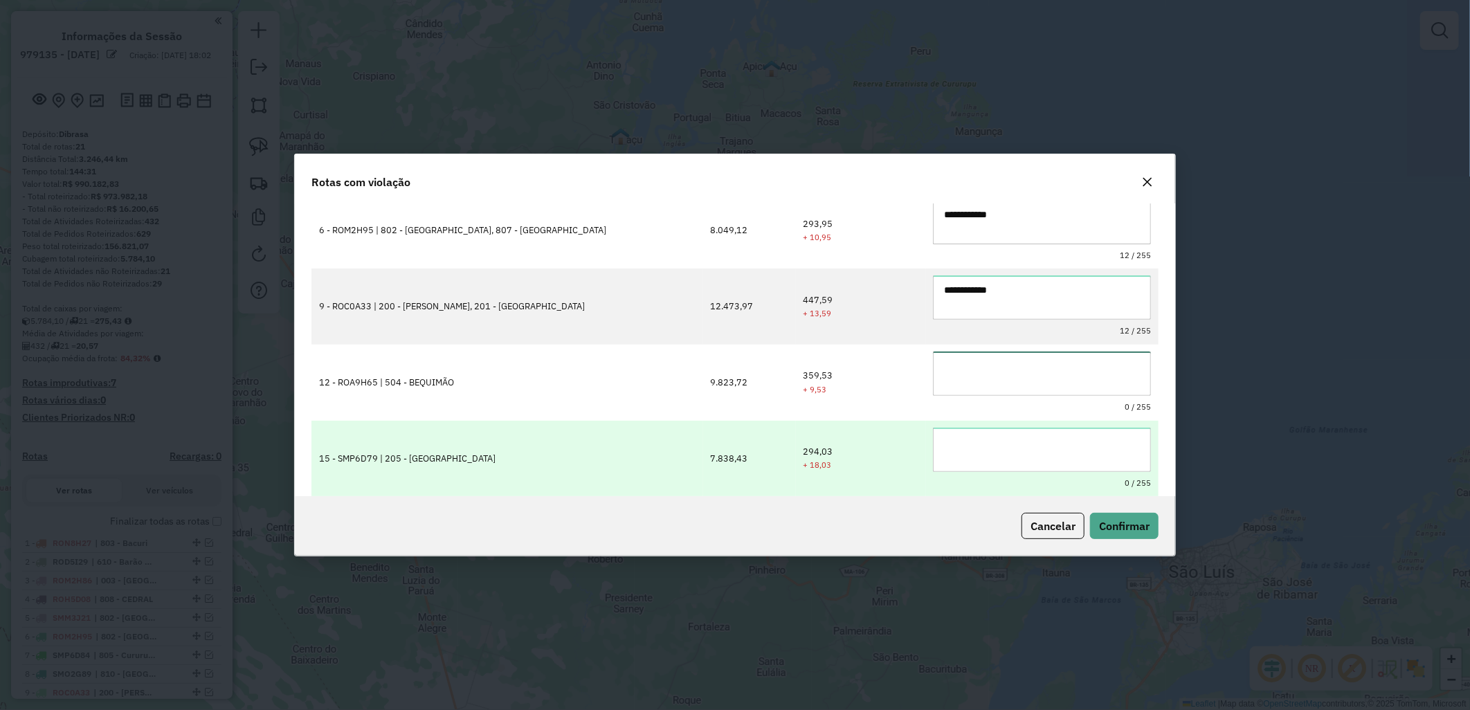
paste textarea "**********"
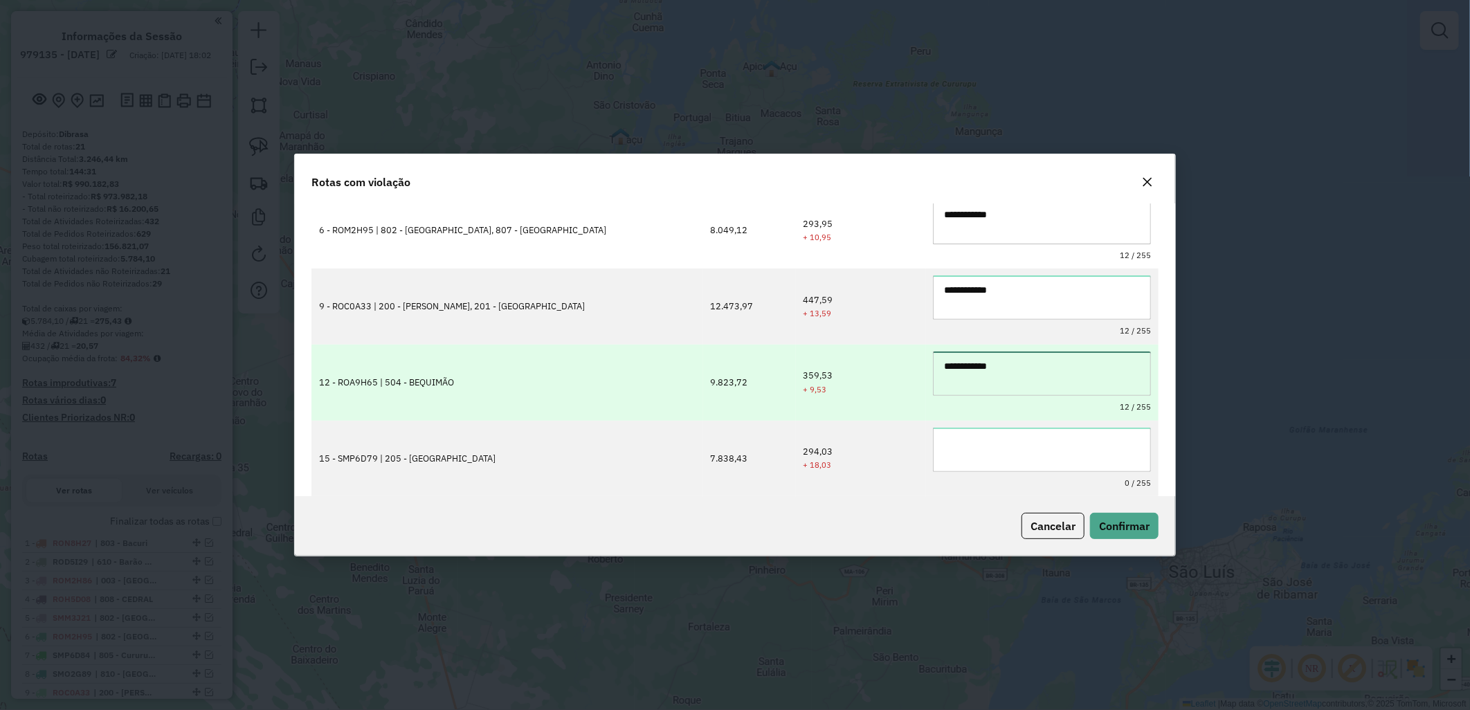
type textarea "**********"
click at [973, 419] on td "**********" at bounding box center [1042, 383] width 232 height 76
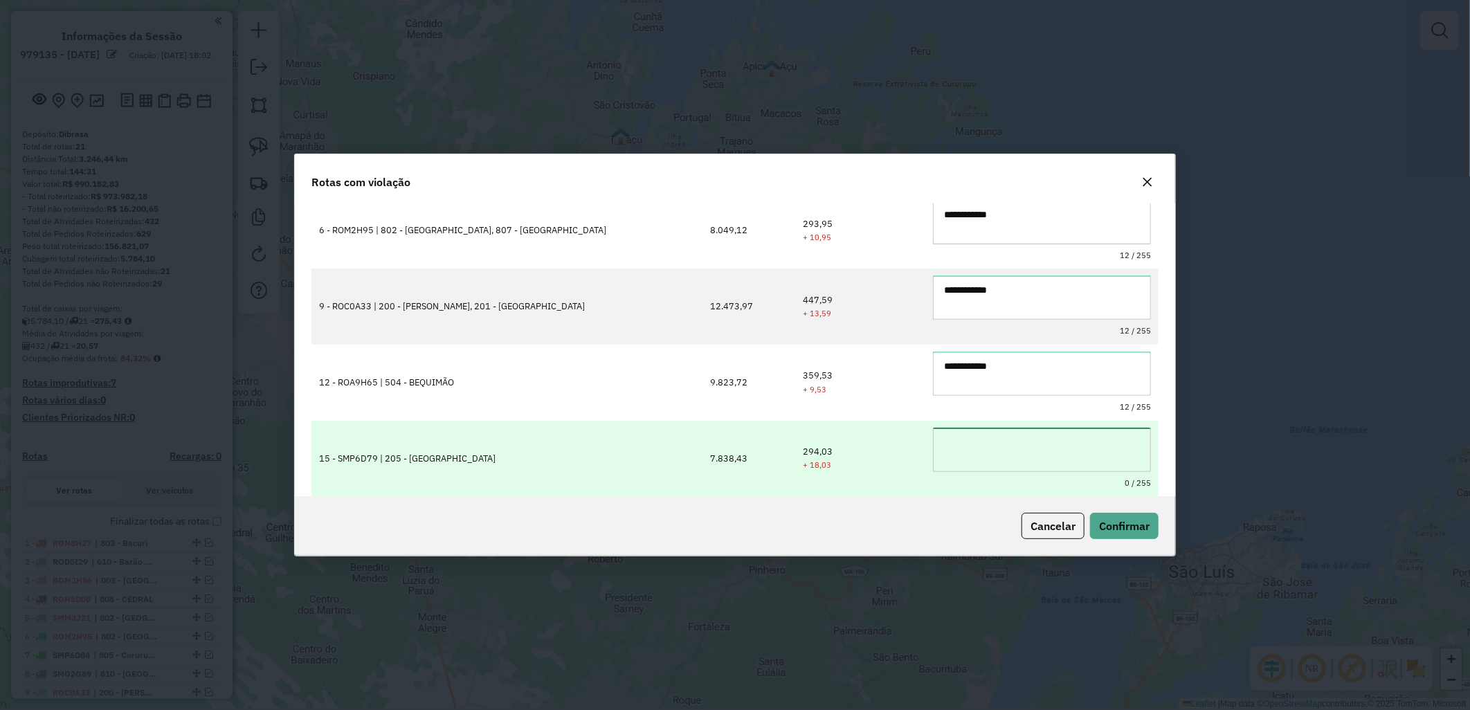
click at [983, 438] on textarea at bounding box center [1042, 450] width 218 height 44
paste textarea "**********"
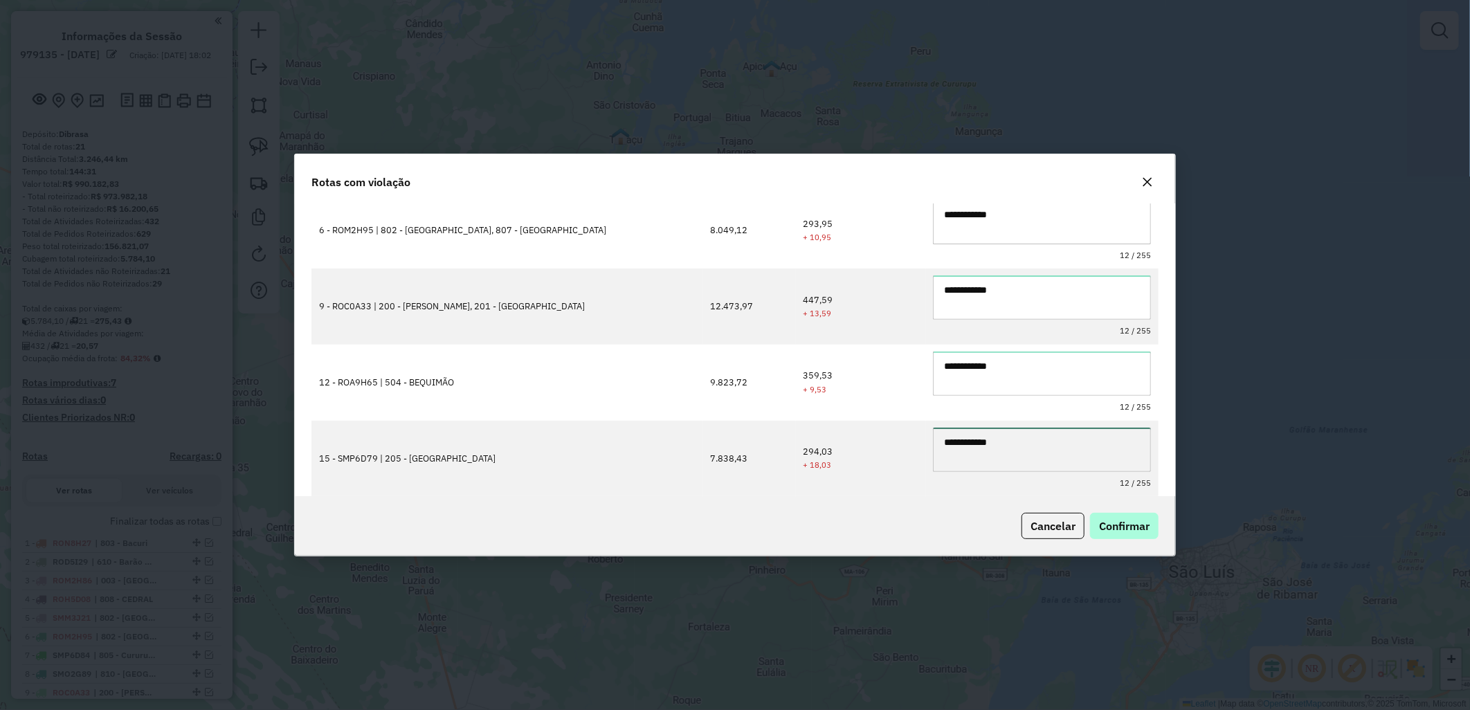
type textarea "**********"
click at [1104, 524] on span "Confirmar" at bounding box center [1124, 526] width 51 height 14
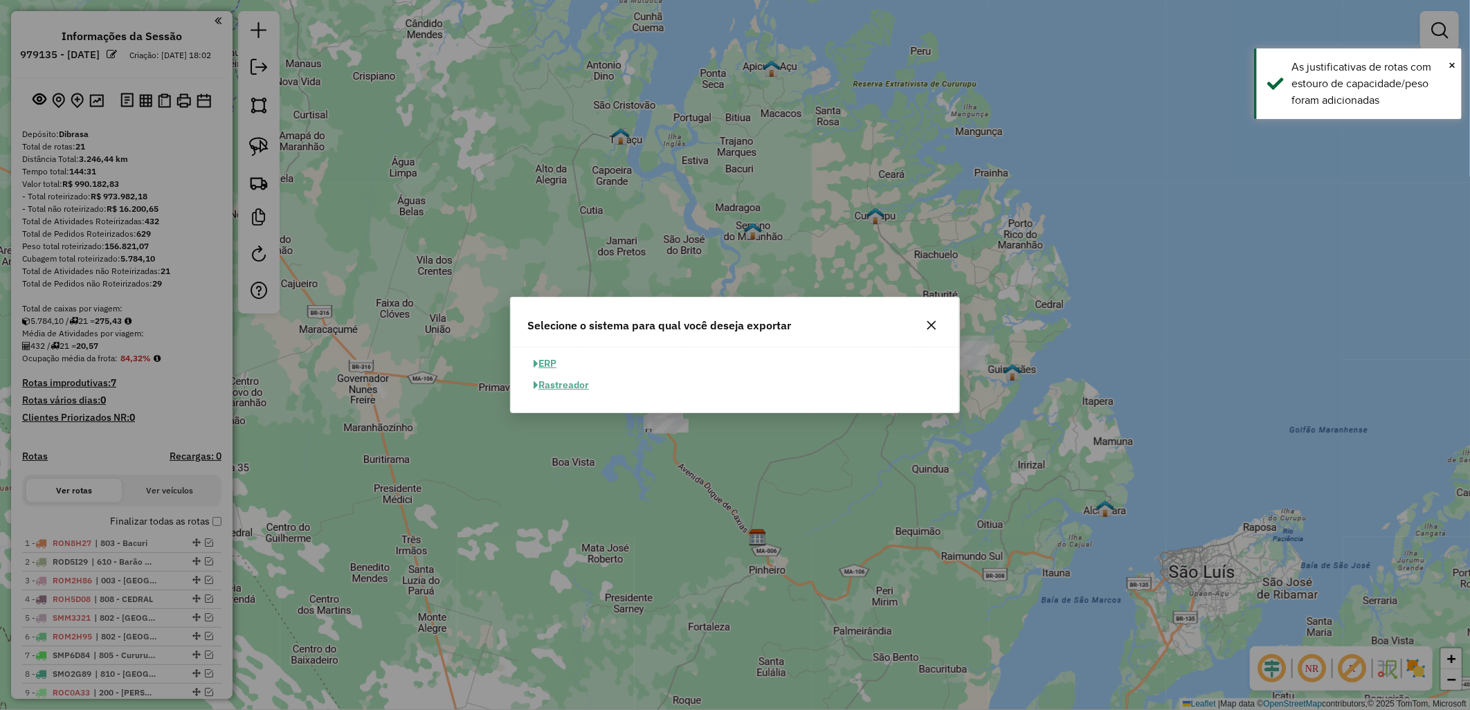
click at [563, 365] on button "ERP" at bounding box center [544, 363] width 35 height 21
select select "**"
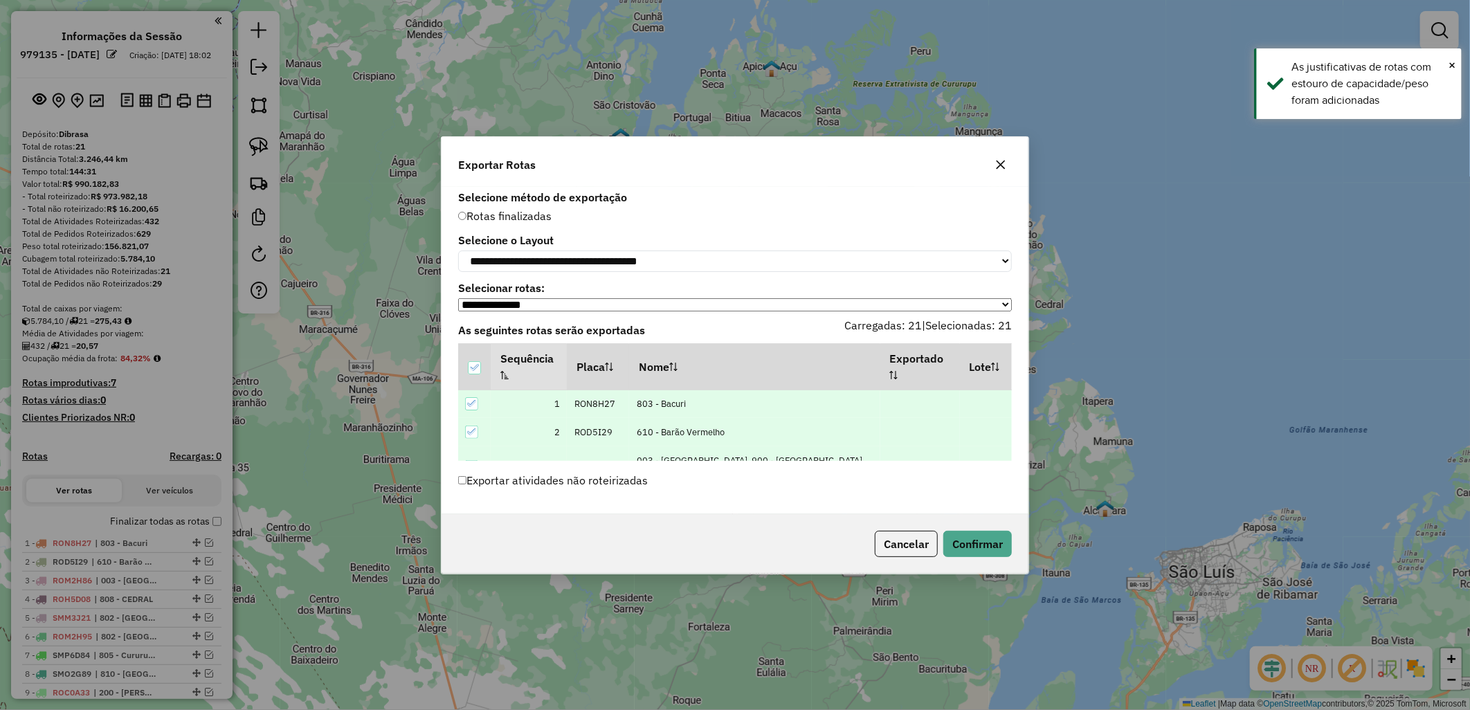
click at [572, 479] on label "Exportar atividades não roteirizadas" at bounding box center [553, 480] width 190 height 26
click at [967, 538] on button "Confirmar" at bounding box center [977, 544] width 68 height 26
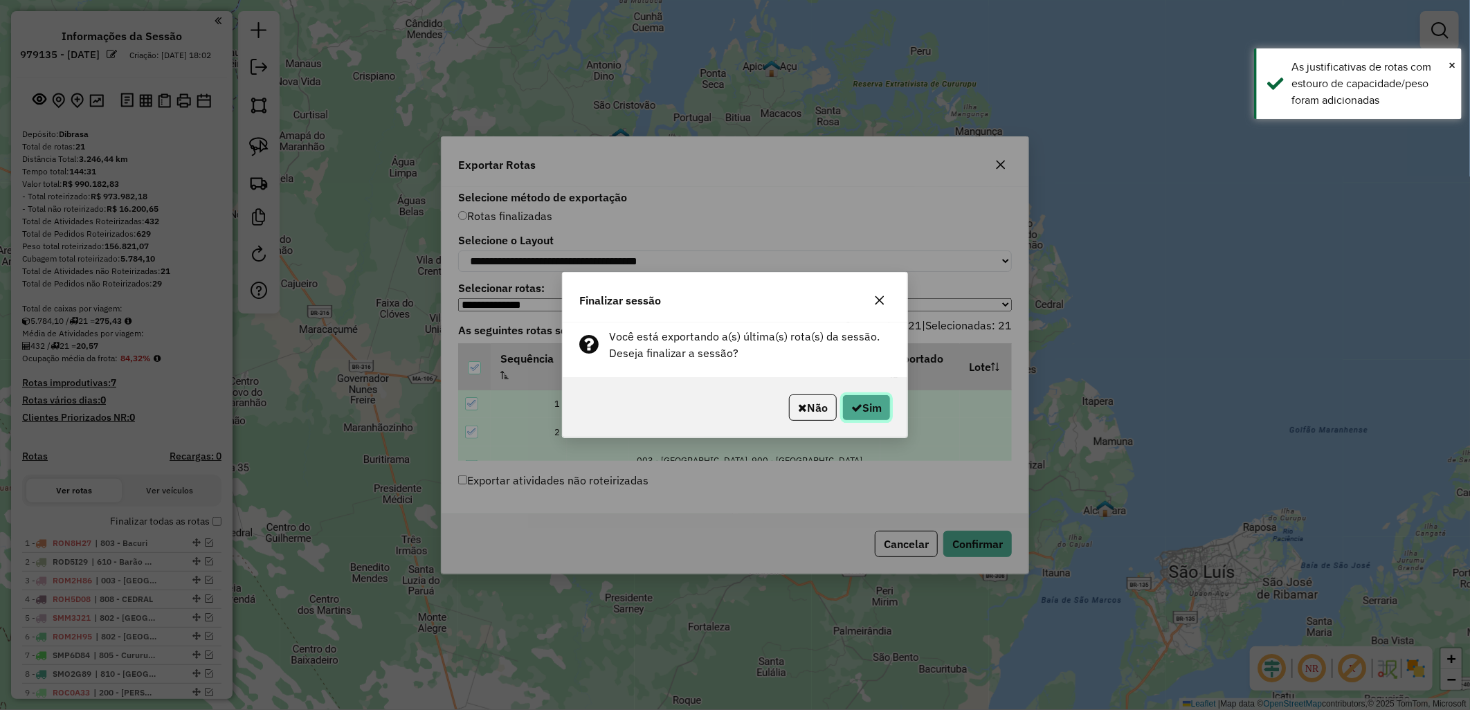
click at [847, 402] on button "Sim" at bounding box center [866, 407] width 48 height 26
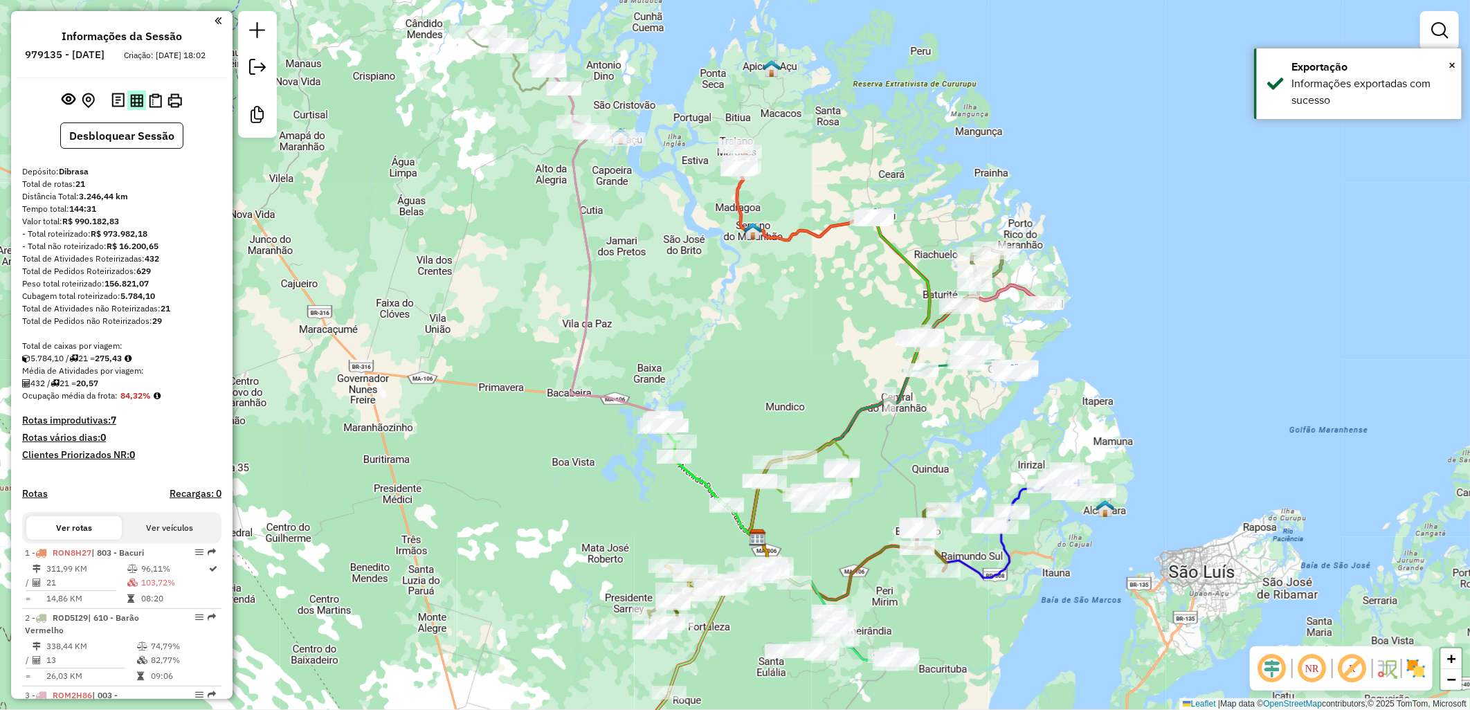
click at [135, 107] on img at bounding box center [136, 100] width 13 height 13
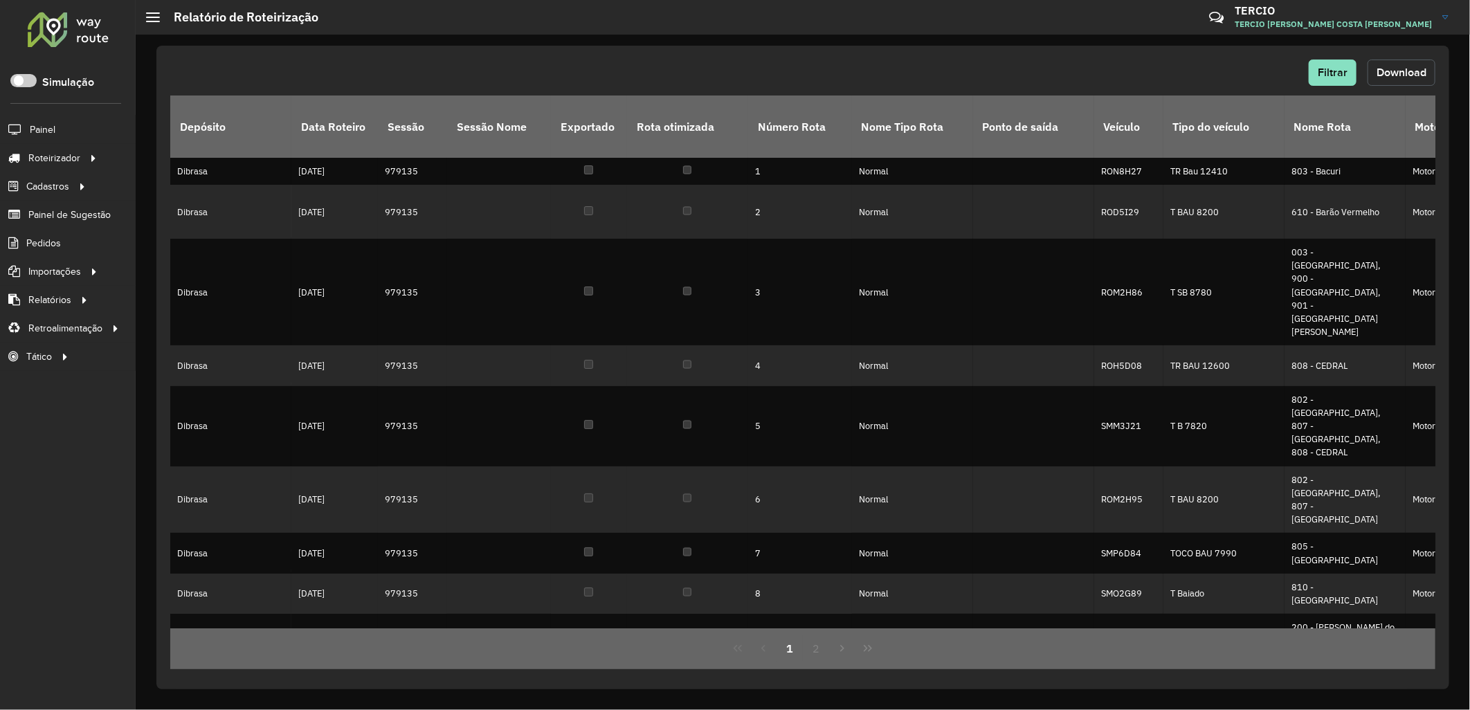
click at [1402, 74] on span "Download" at bounding box center [1401, 72] width 50 height 12
click at [68, 249] on li "Pedidos" at bounding box center [68, 243] width 136 height 28
click at [46, 239] on span "Pedidos" at bounding box center [44, 243] width 36 height 15
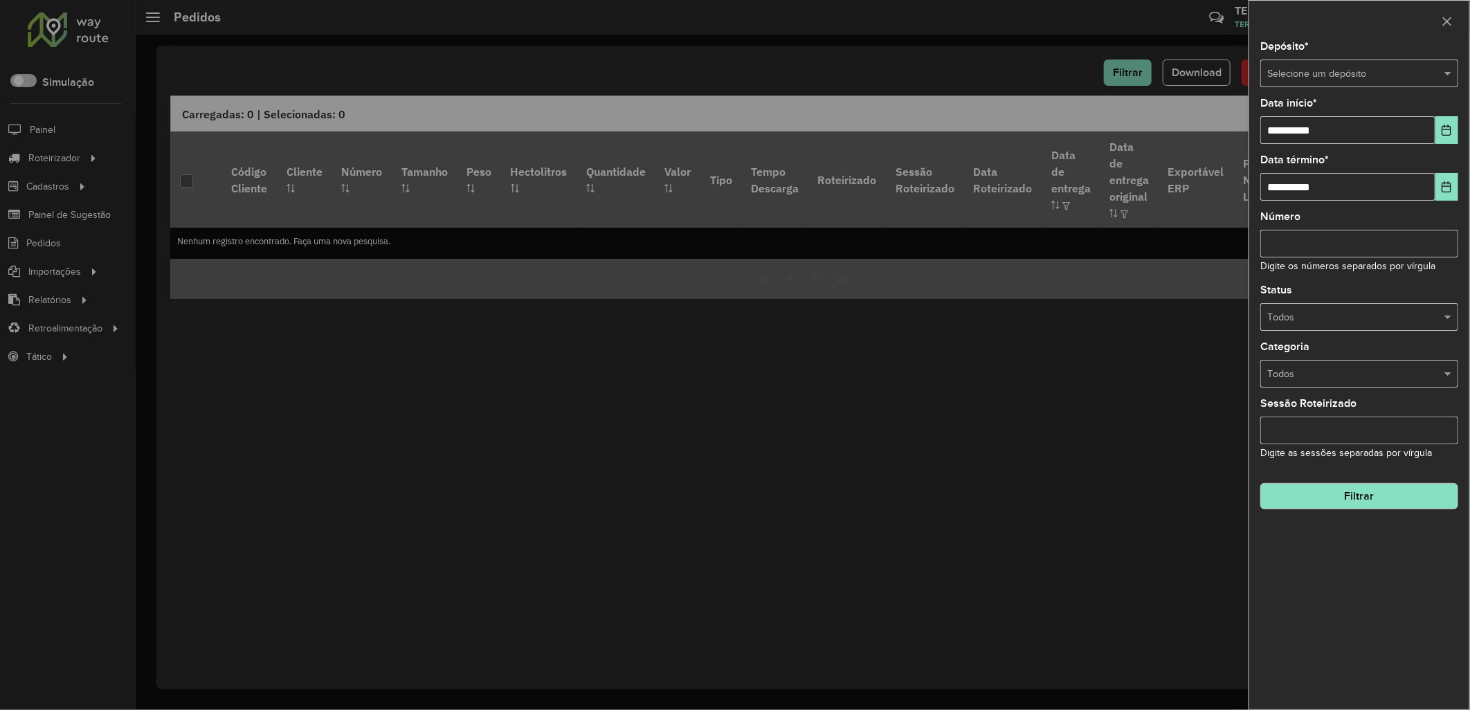
click at [1317, 51] on div "Depósito * Selecione um depósito" at bounding box center [1359, 65] width 198 height 46
drag, startPoint x: 1344, startPoint y: 59, endPoint x: 1371, endPoint y: 65, distance: 27.7
click at [1367, 59] on div "Depósito * Selecione um depósito" at bounding box center [1359, 65] width 198 height 46
click at [1378, 73] on input "text" at bounding box center [1345, 73] width 156 height 15
drag, startPoint x: 1299, startPoint y: 140, endPoint x: 1335, endPoint y: 120, distance: 41.5
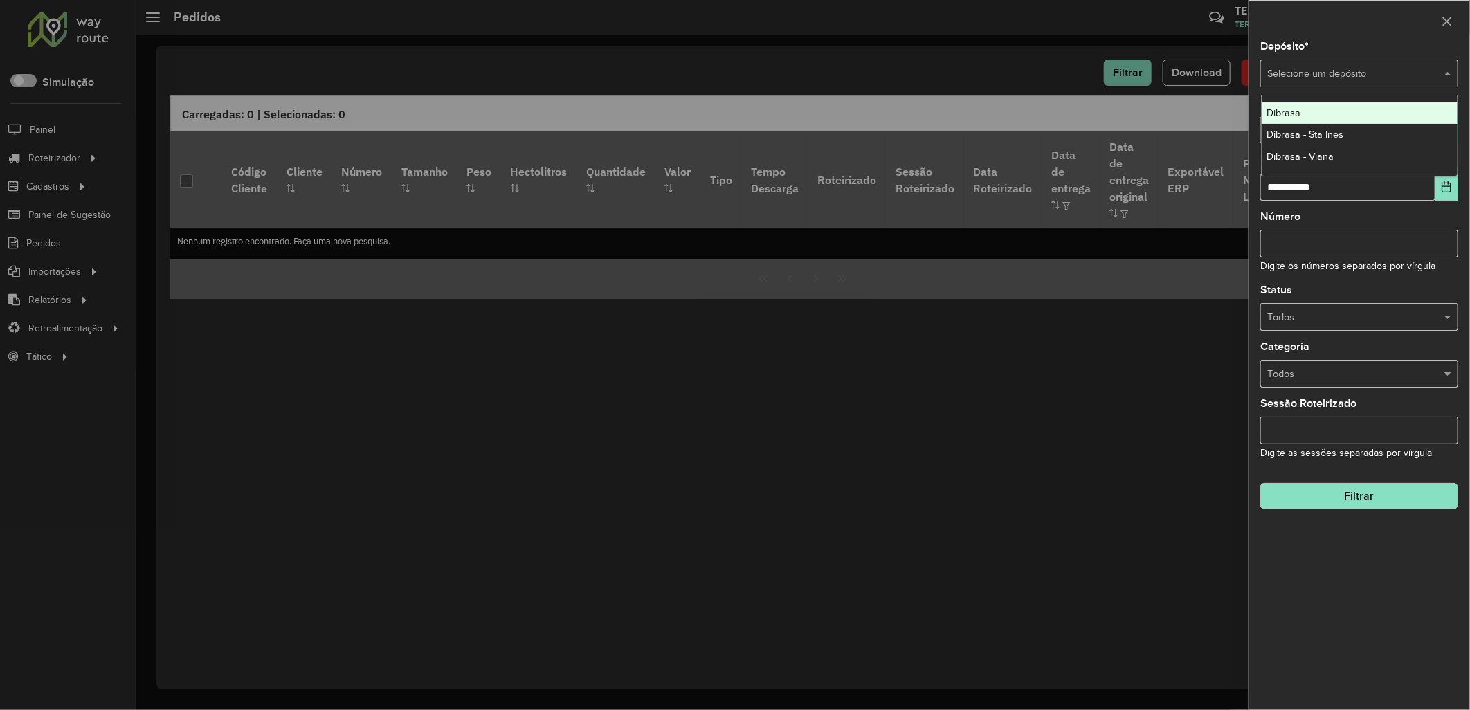
click at [1335, 120] on div "Dibrasa Dibrasa - Sta Ines Dibrasa - Viana" at bounding box center [1359, 135] width 197 height 66
click at [1335, 120] on div "Dibrasa" at bounding box center [1359, 113] width 197 height 22
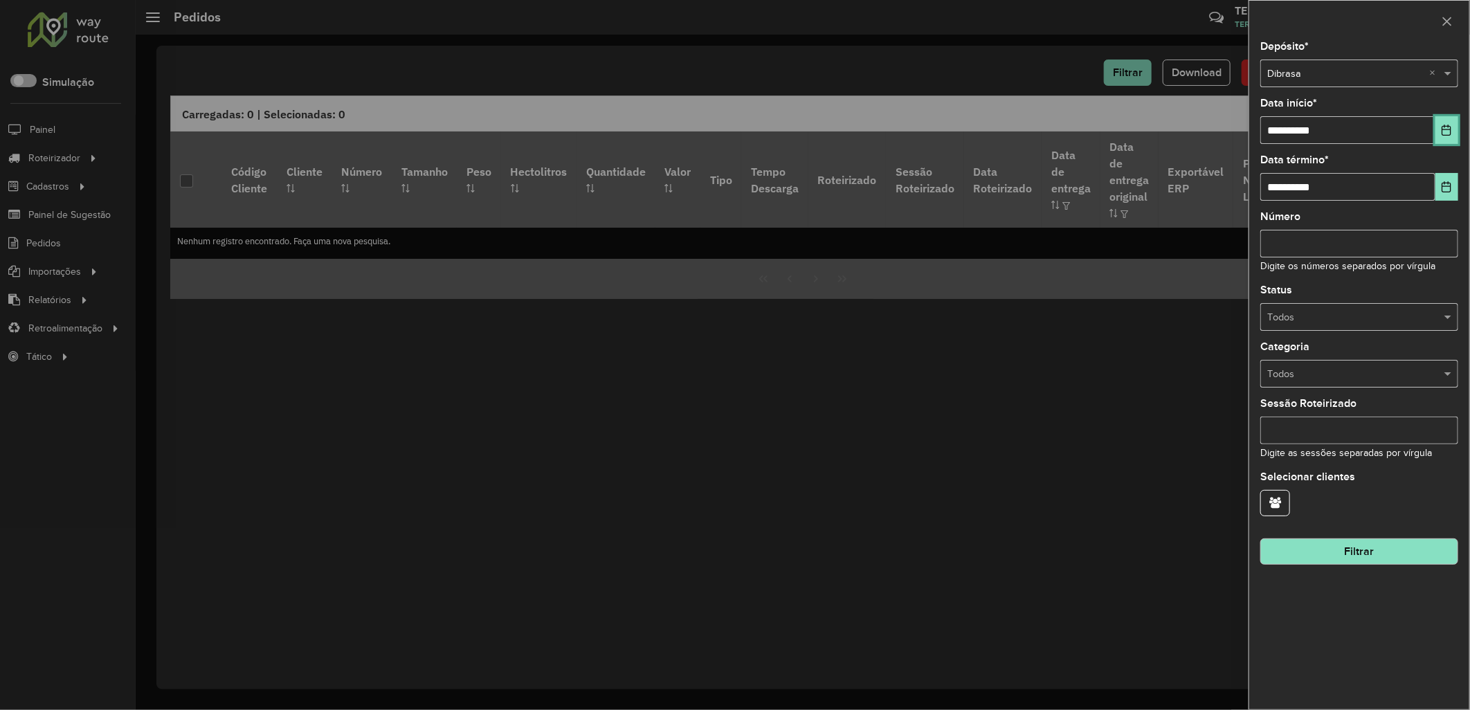
click at [1453, 133] on button "Choose Date" at bounding box center [1446, 130] width 23 height 28
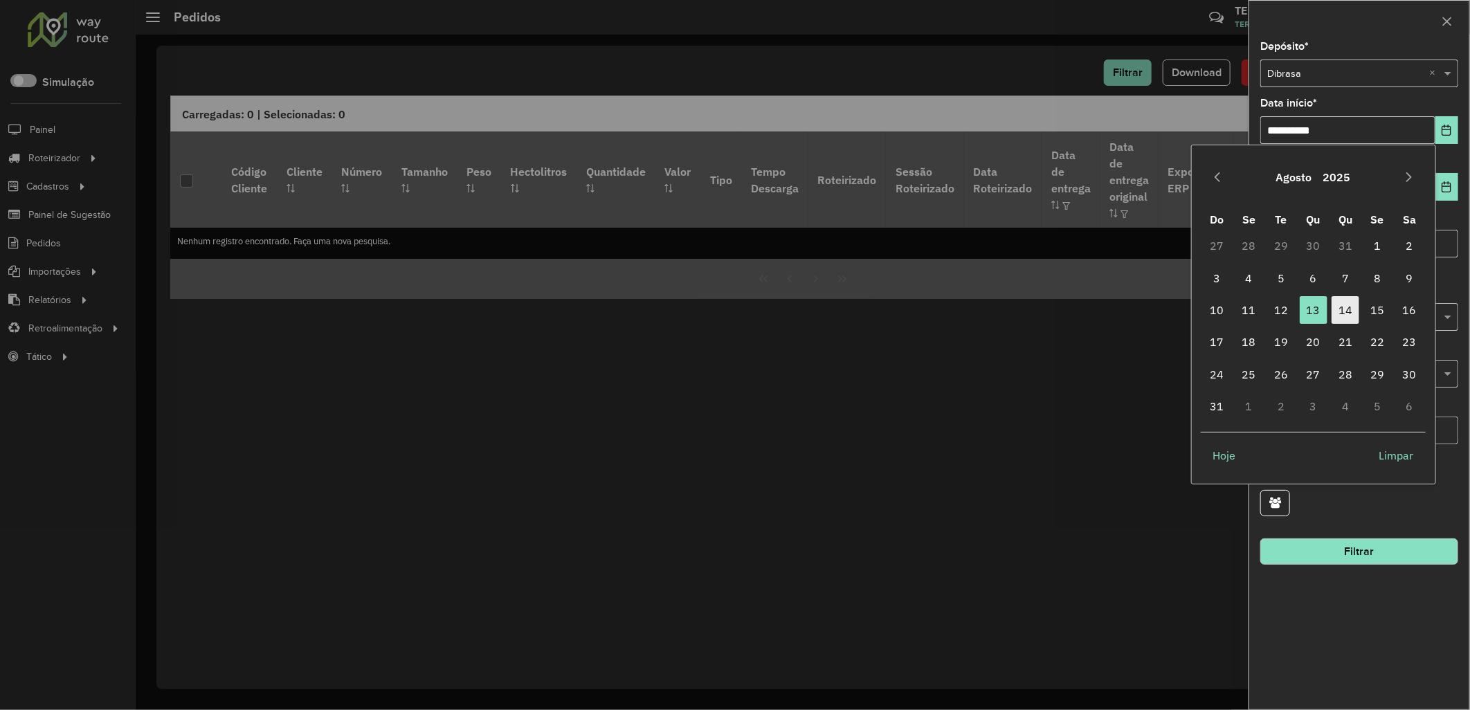
click at [1344, 308] on span "14" at bounding box center [1345, 310] width 28 height 28
type input "**********"
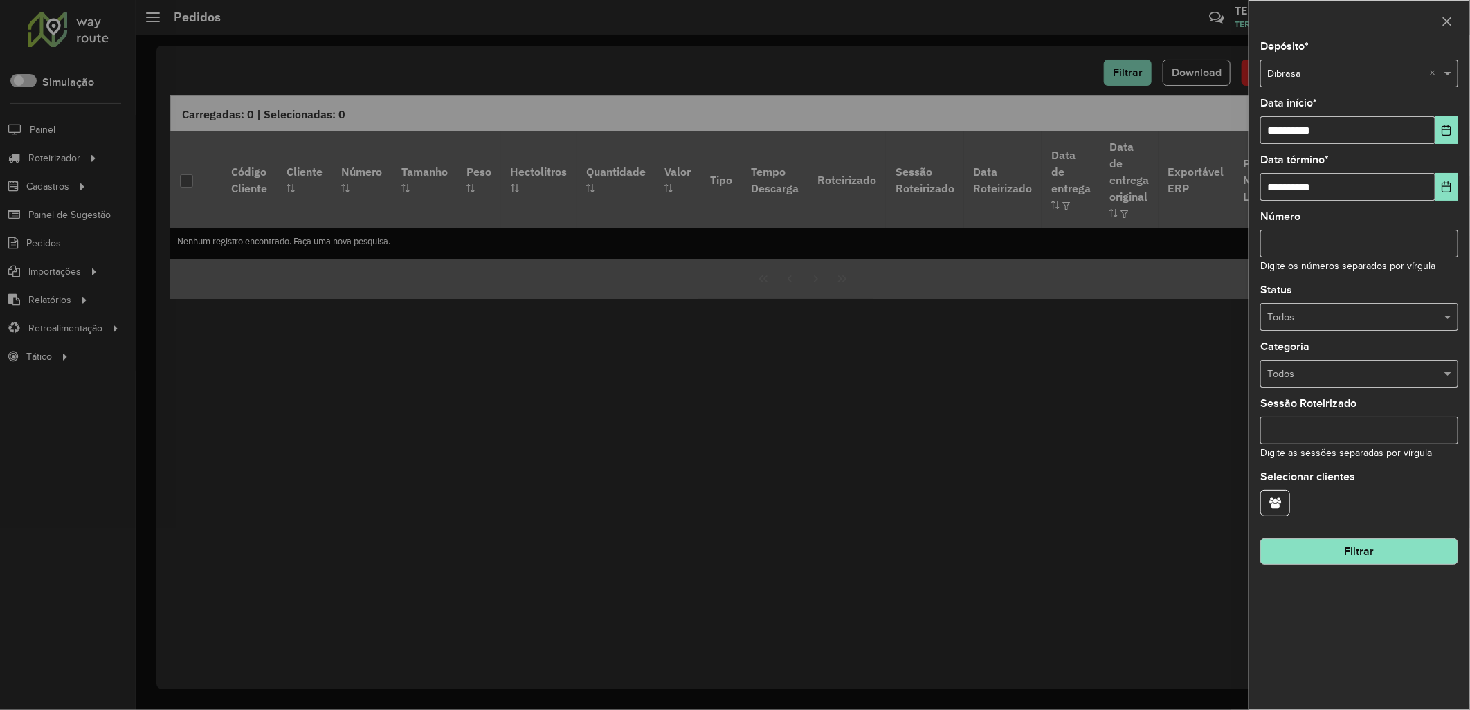
click at [1362, 556] on button "Filtrar" at bounding box center [1359, 551] width 198 height 26
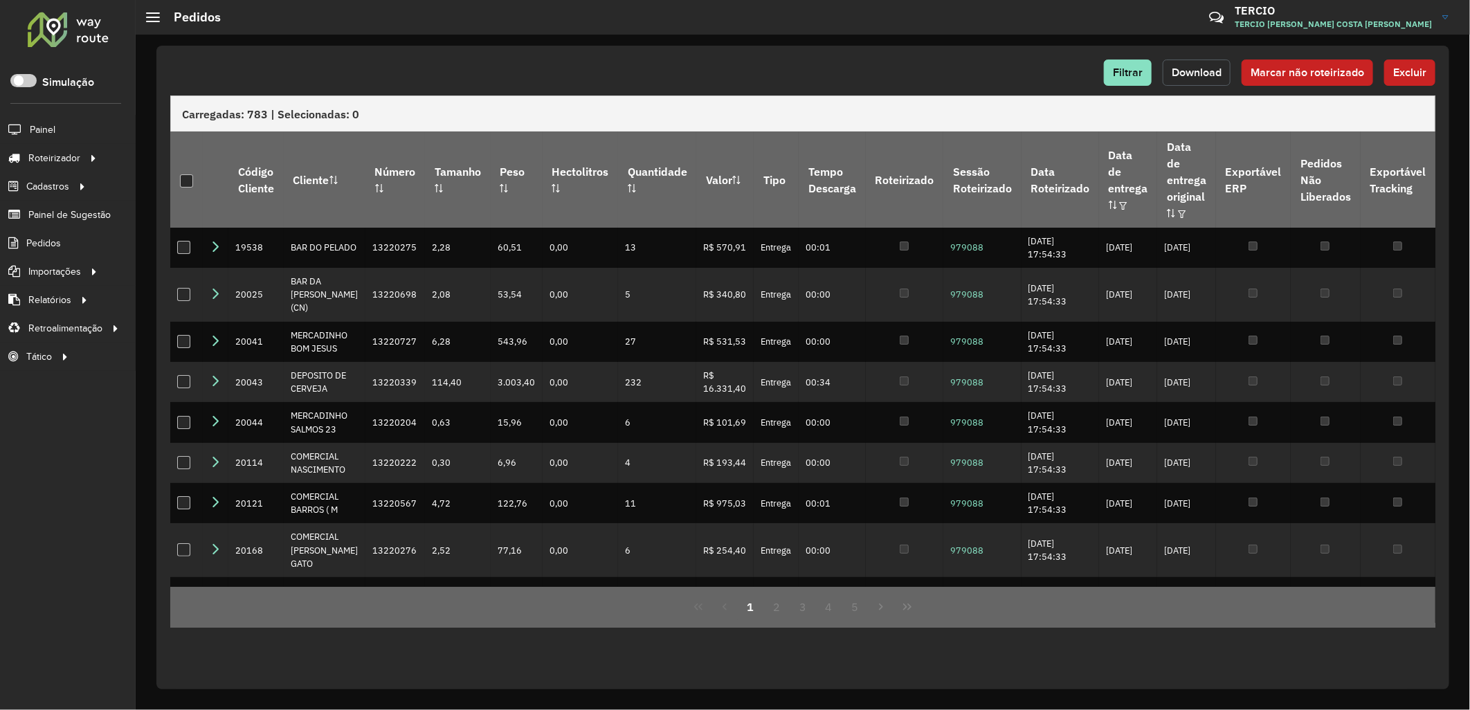
click at [1203, 75] on span "Download" at bounding box center [1196, 72] width 50 height 12
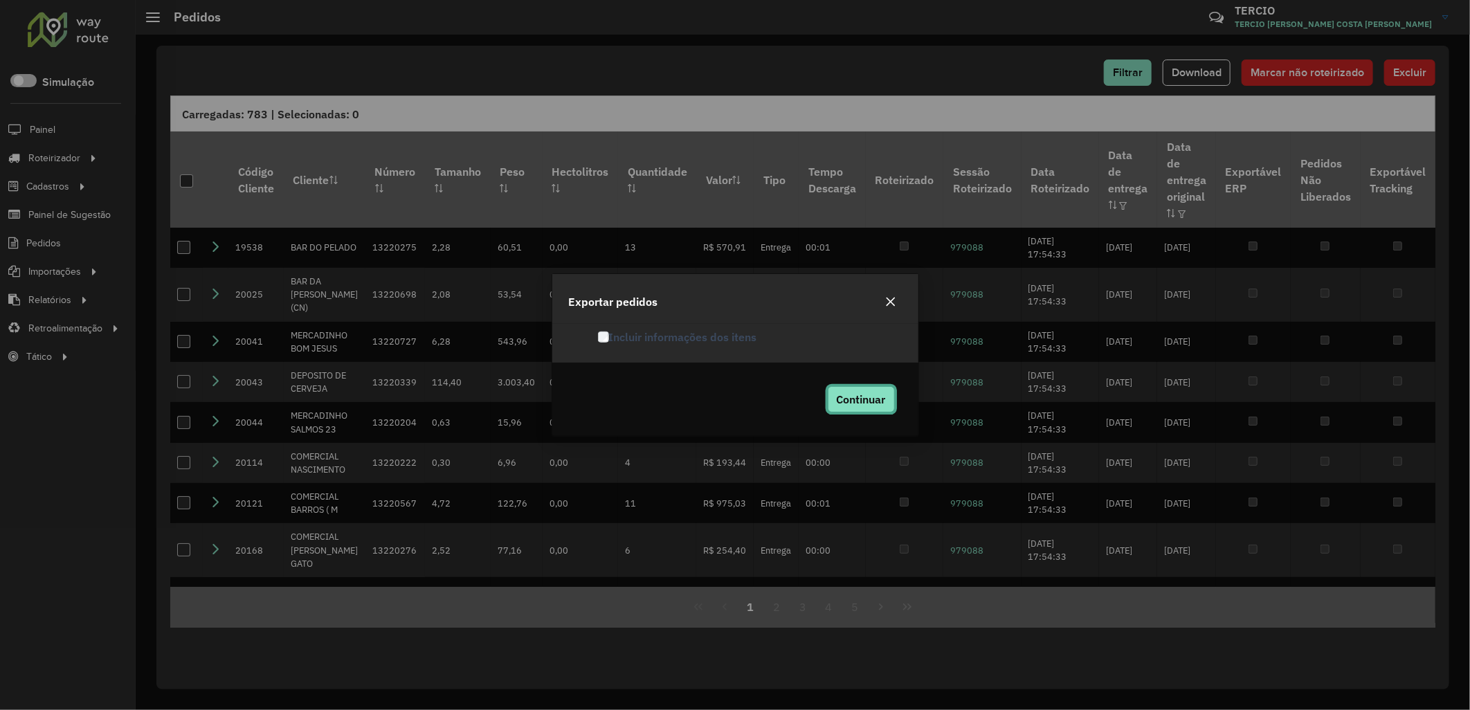
click at [857, 392] on span "Continuar" at bounding box center [861, 399] width 49 height 14
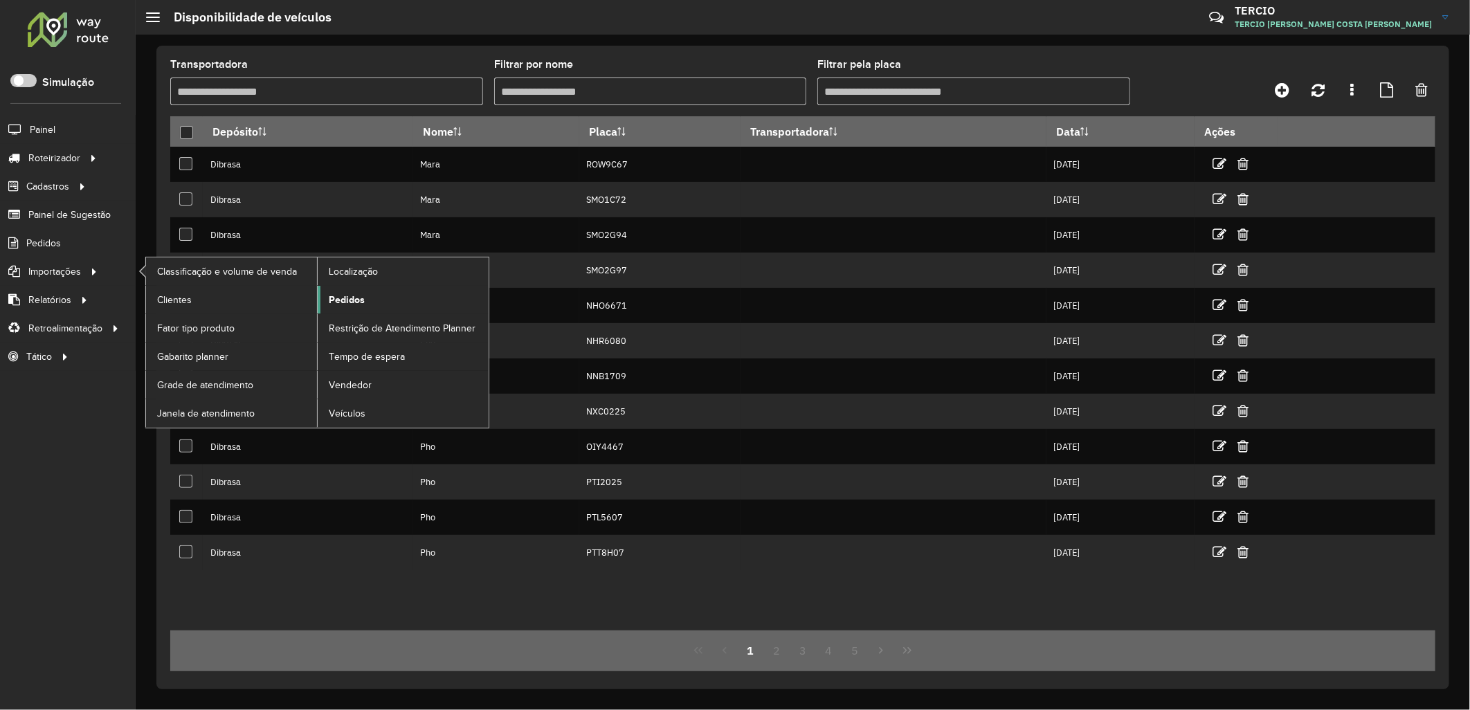
click at [347, 301] on span "Pedidos" at bounding box center [347, 300] width 36 height 15
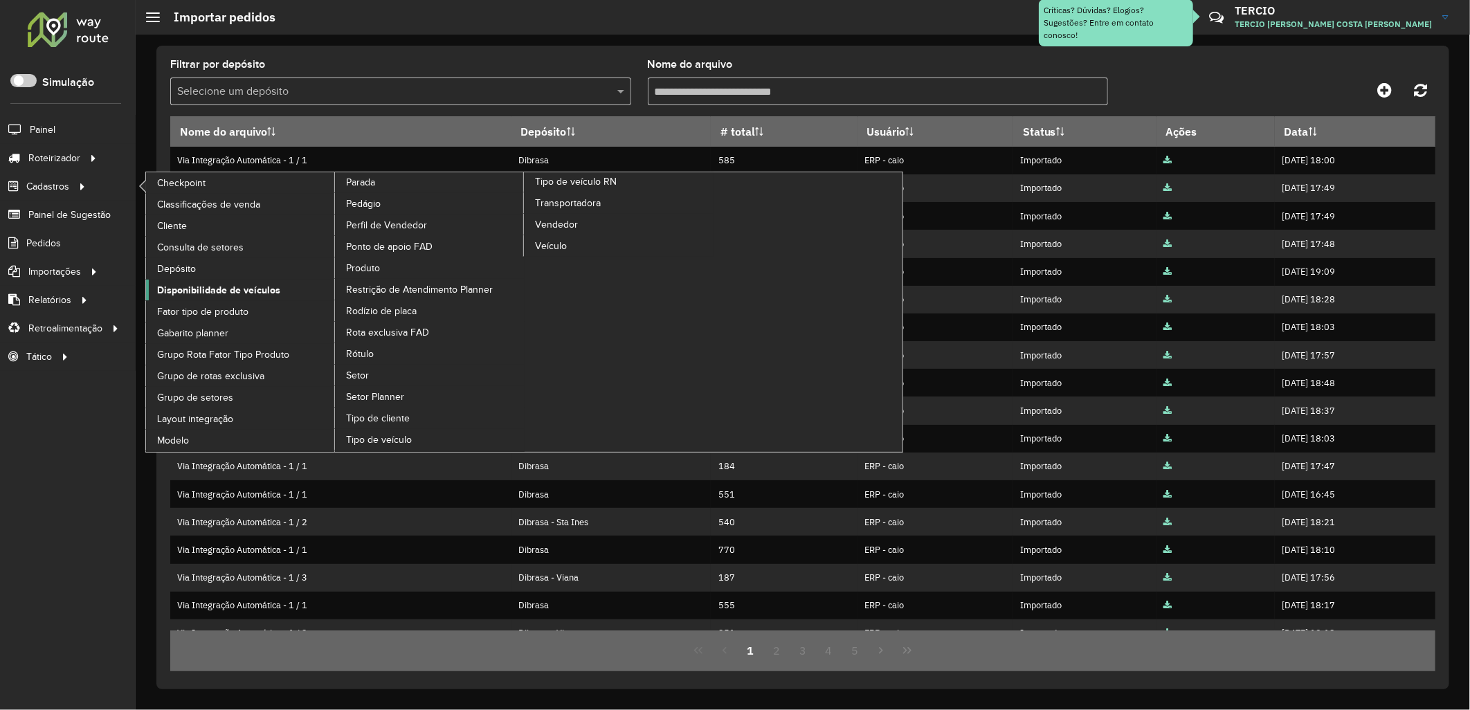
click at [268, 286] on span "Disponibilidade de veículos" at bounding box center [218, 290] width 123 height 15
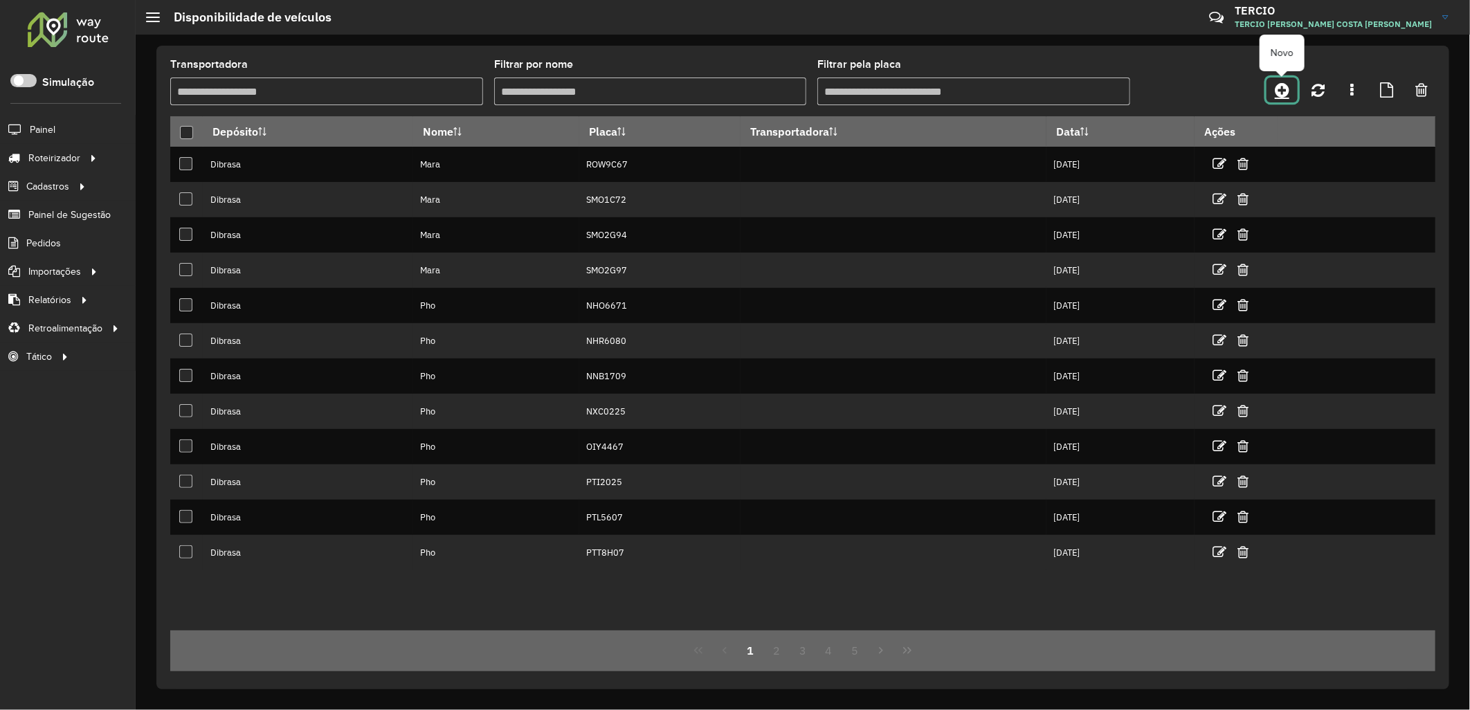
click at [1275, 86] on icon at bounding box center [1282, 90] width 15 height 17
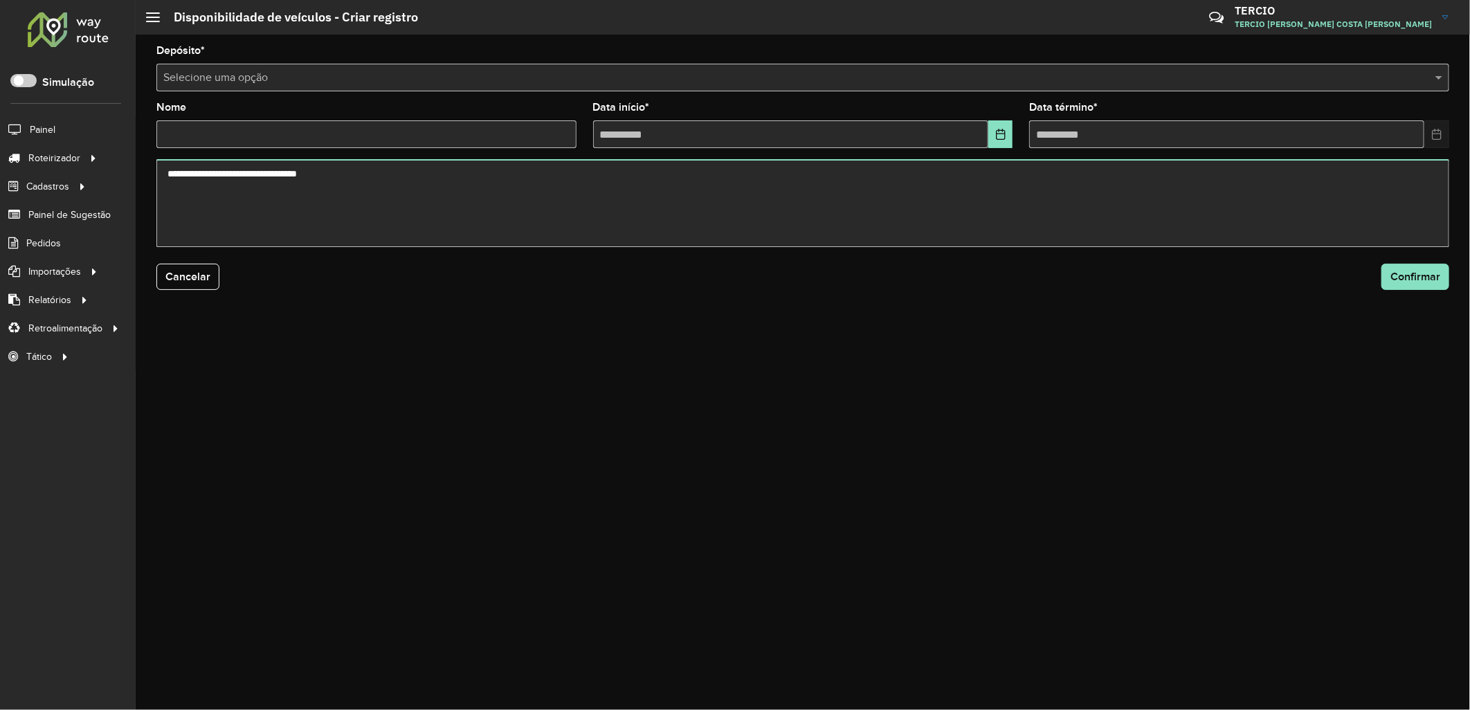
click at [348, 73] on input "text" at bounding box center [788, 78] width 1251 height 17
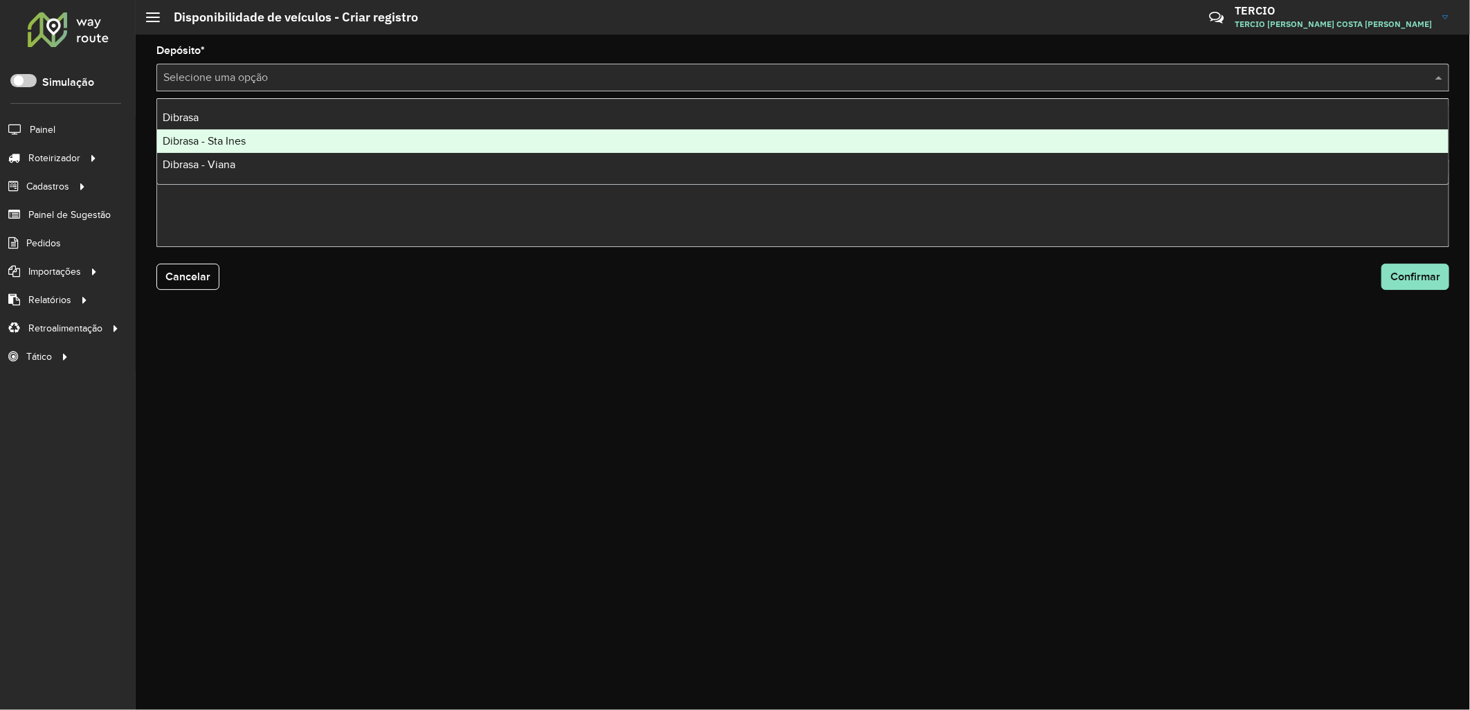
click at [474, 135] on div "Dibrasa - Sta Ines" at bounding box center [802, 141] width 1291 height 24
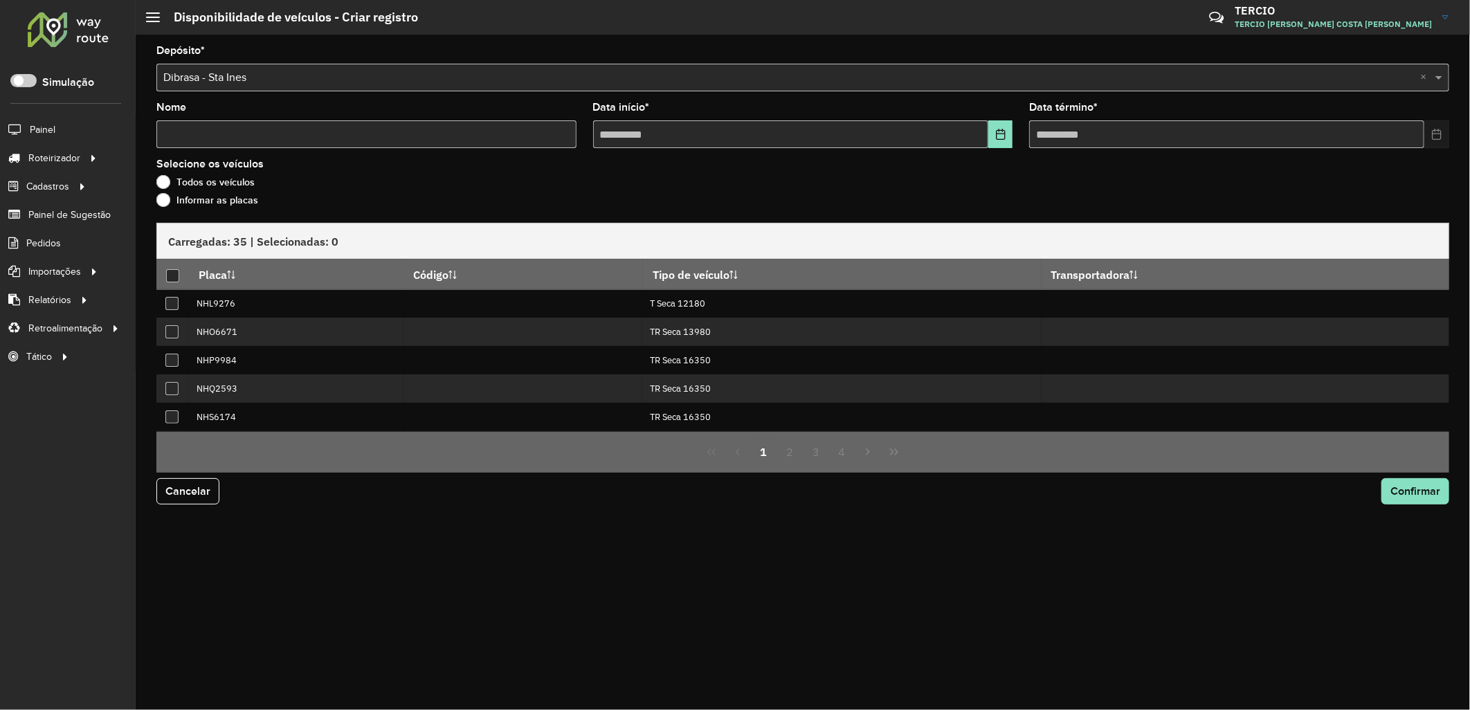
click at [209, 202] on label "Informar as placas" at bounding box center [207, 200] width 102 height 14
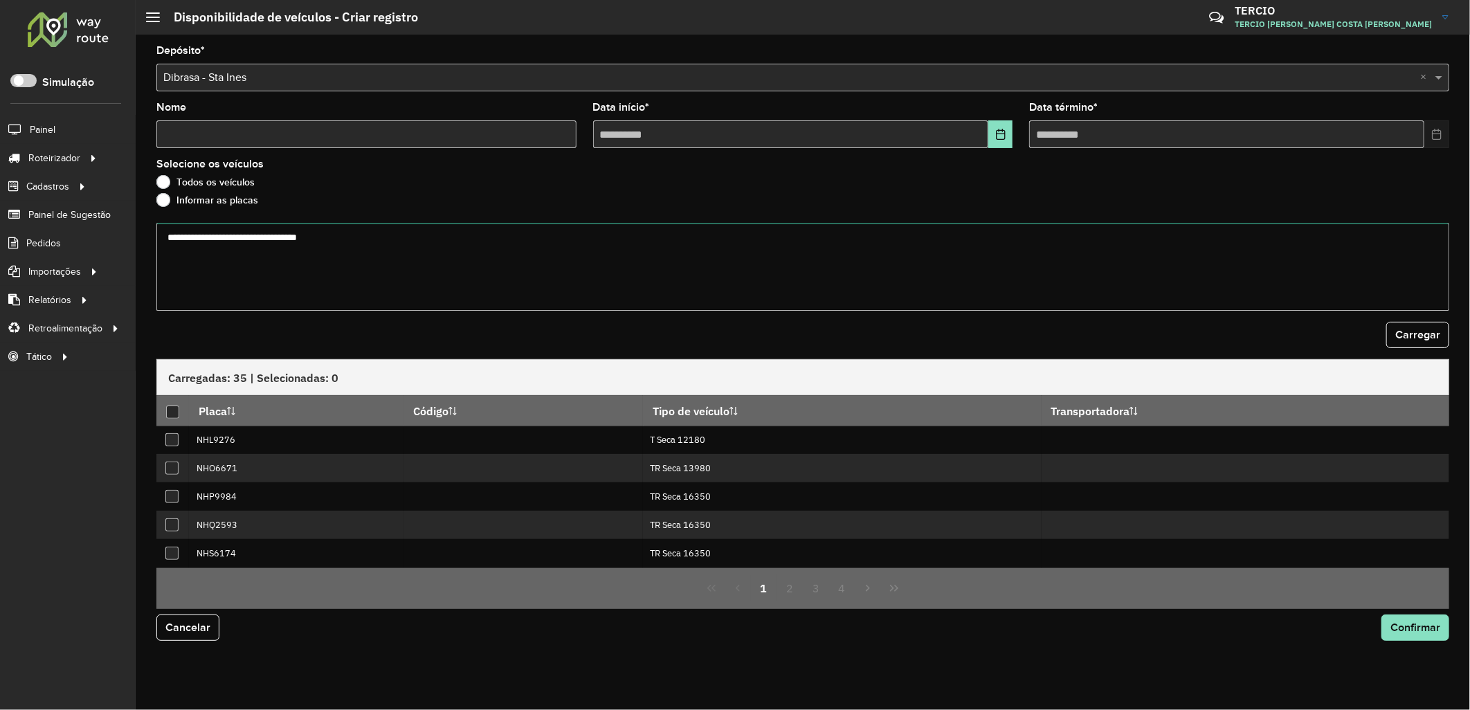
drag, startPoint x: 279, startPoint y: 233, endPoint x: 292, endPoint y: 237, distance: 13.8
click at [284, 235] on textarea at bounding box center [802, 267] width 1292 height 88
paste textarea "******* ******* ******* ******* ******* ******* ******* ******* ******* *******…"
type textarea "******* ******* ******* ******* ******* ******* ******* ******* ******* *******…"
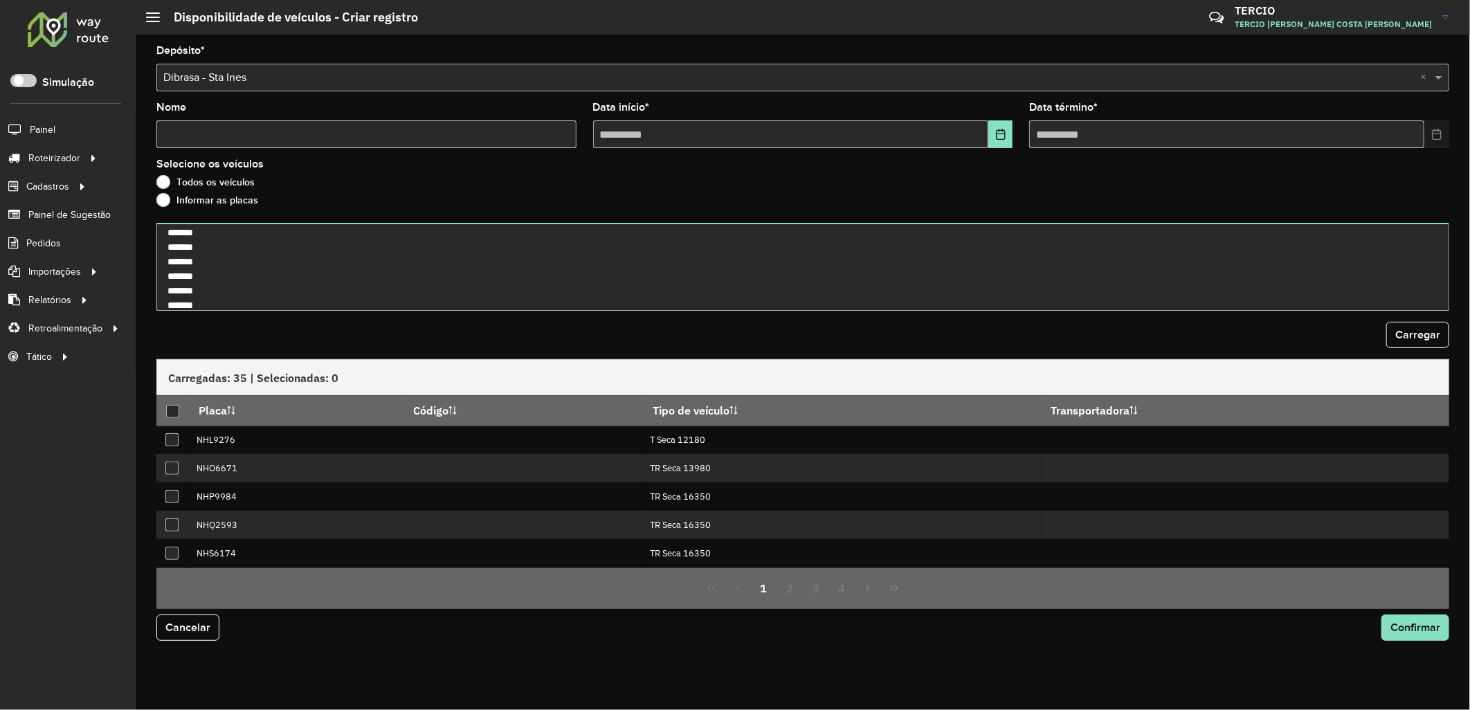
click at [1469, 199] on html "Aguarde... Pop-up bloqueado! Seu navegador bloqueou automáticamente a abertura …" at bounding box center [735, 355] width 1470 height 710
click at [1400, 336] on span "Carregar" at bounding box center [1417, 335] width 45 height 12
click at [315, 140] on input "Nome" at bounding box center [366, 134] width 420 height 28
type input "*****"
click at [993, 145] on button "Choose Date" at bounding box center [1000, 134] width 24 height 28
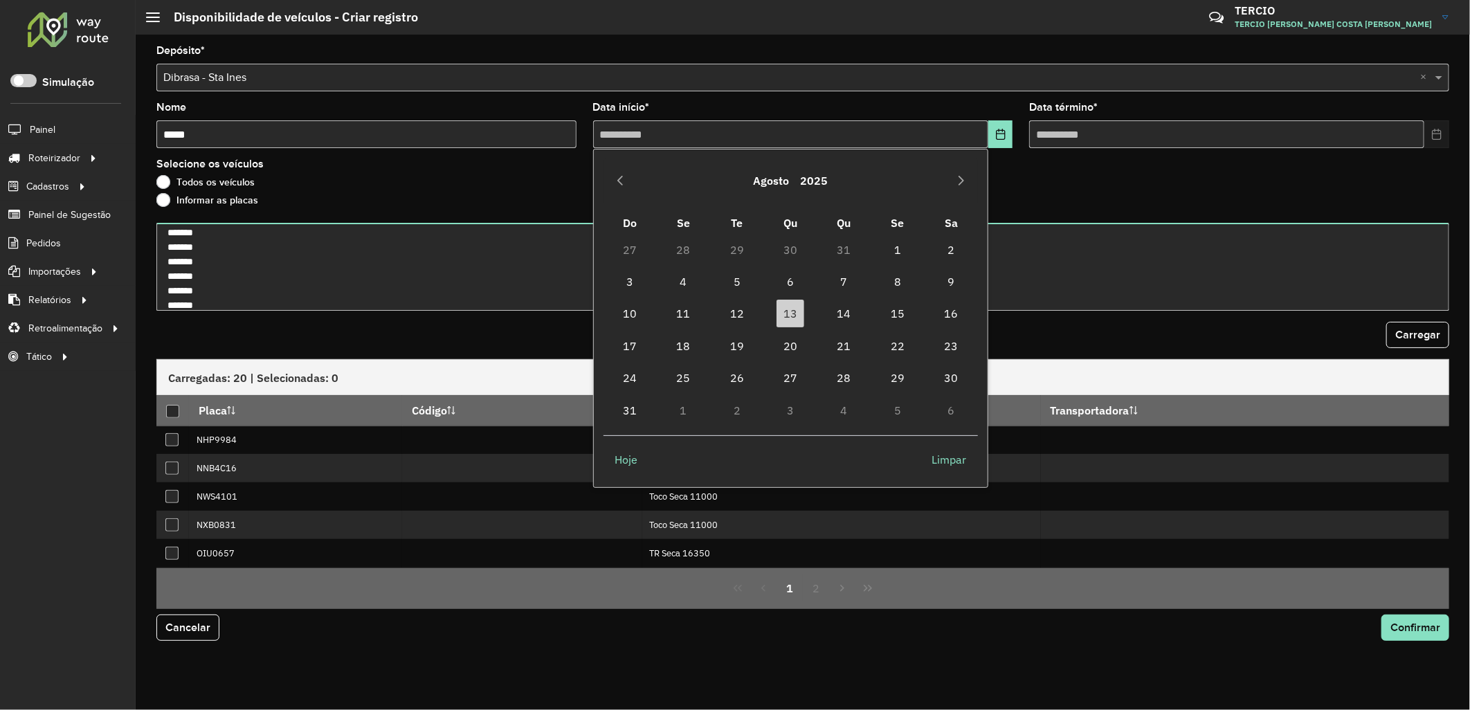
click at [828, 309] on td "14" at bounding box center [843, 314] width 53 height 32
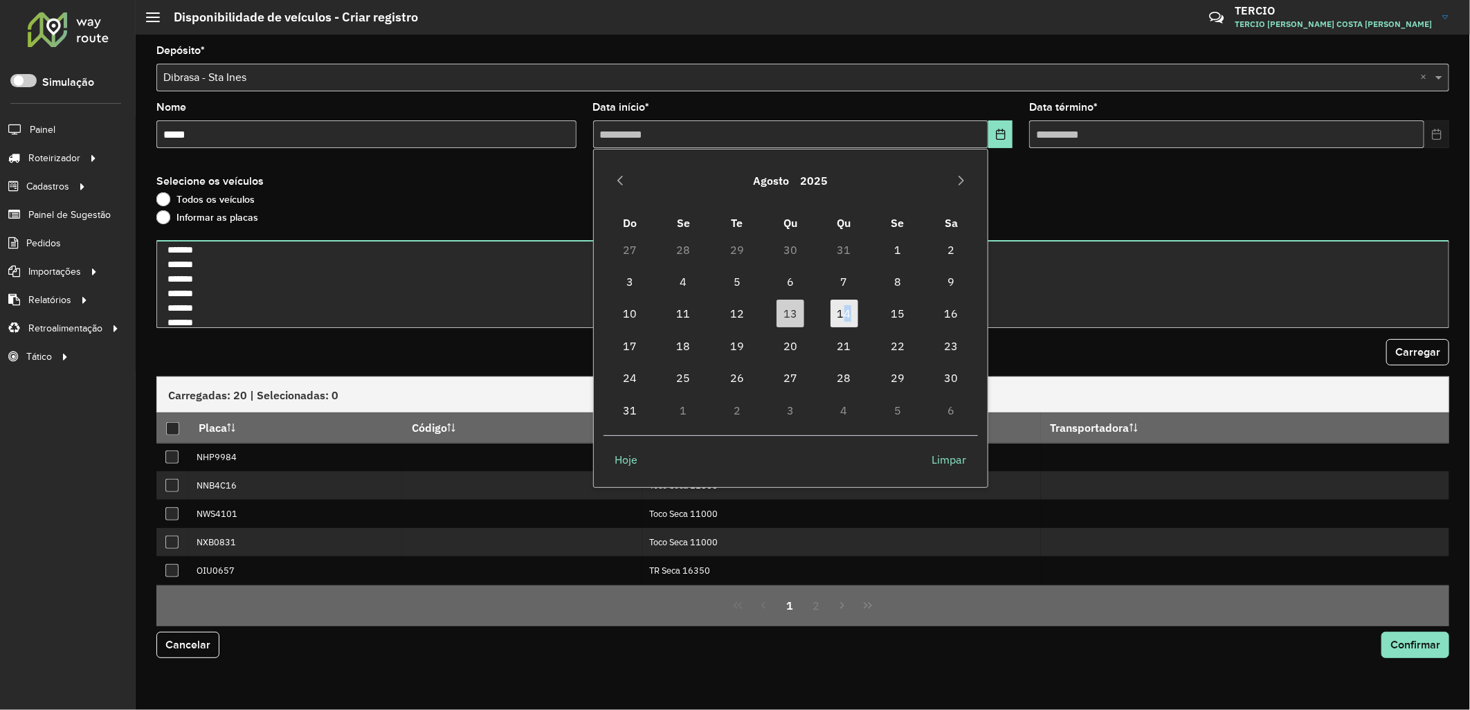
click at [846, 309] on span "14" at bounding box center [844, 314] width 28 height 28
type input "**********"
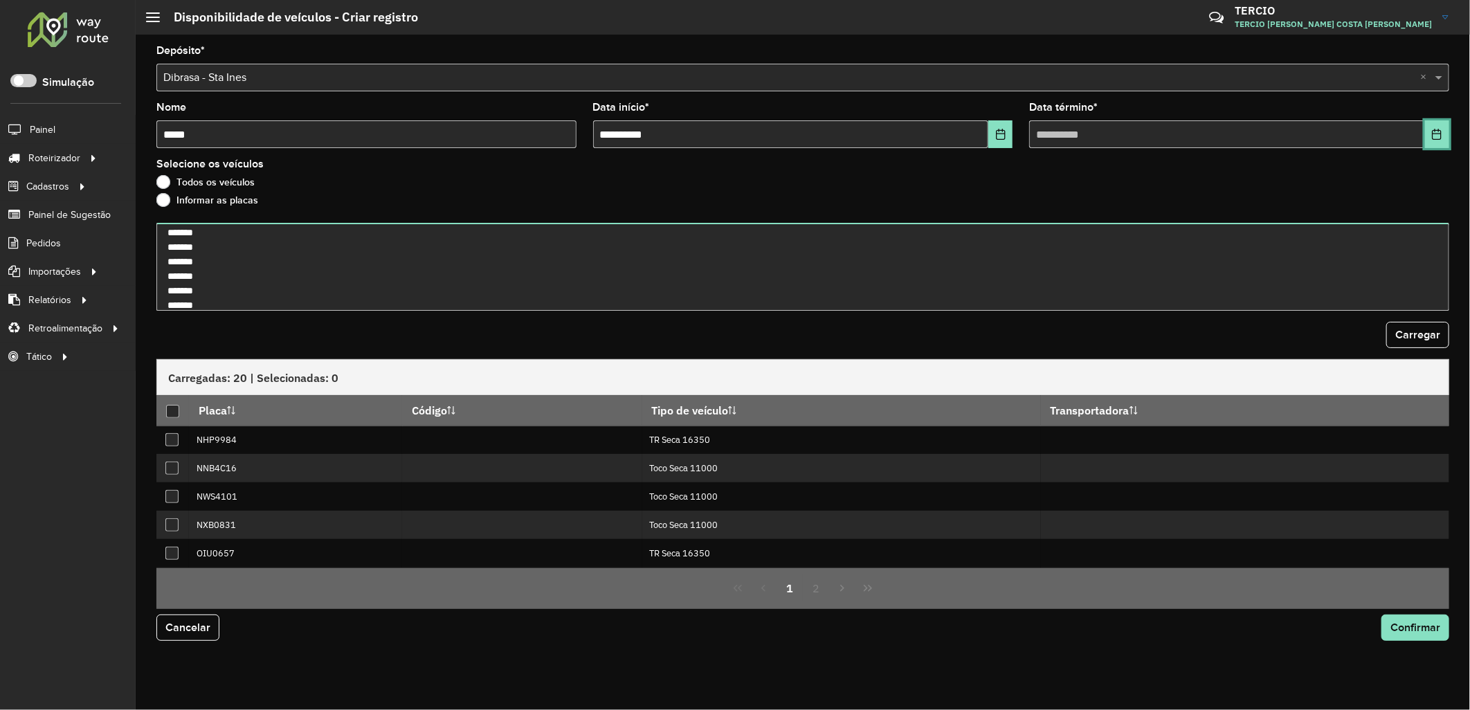
click at [1425, 147] on button "Choose Date" at bounding box center [1437, 134] width 24 height 28
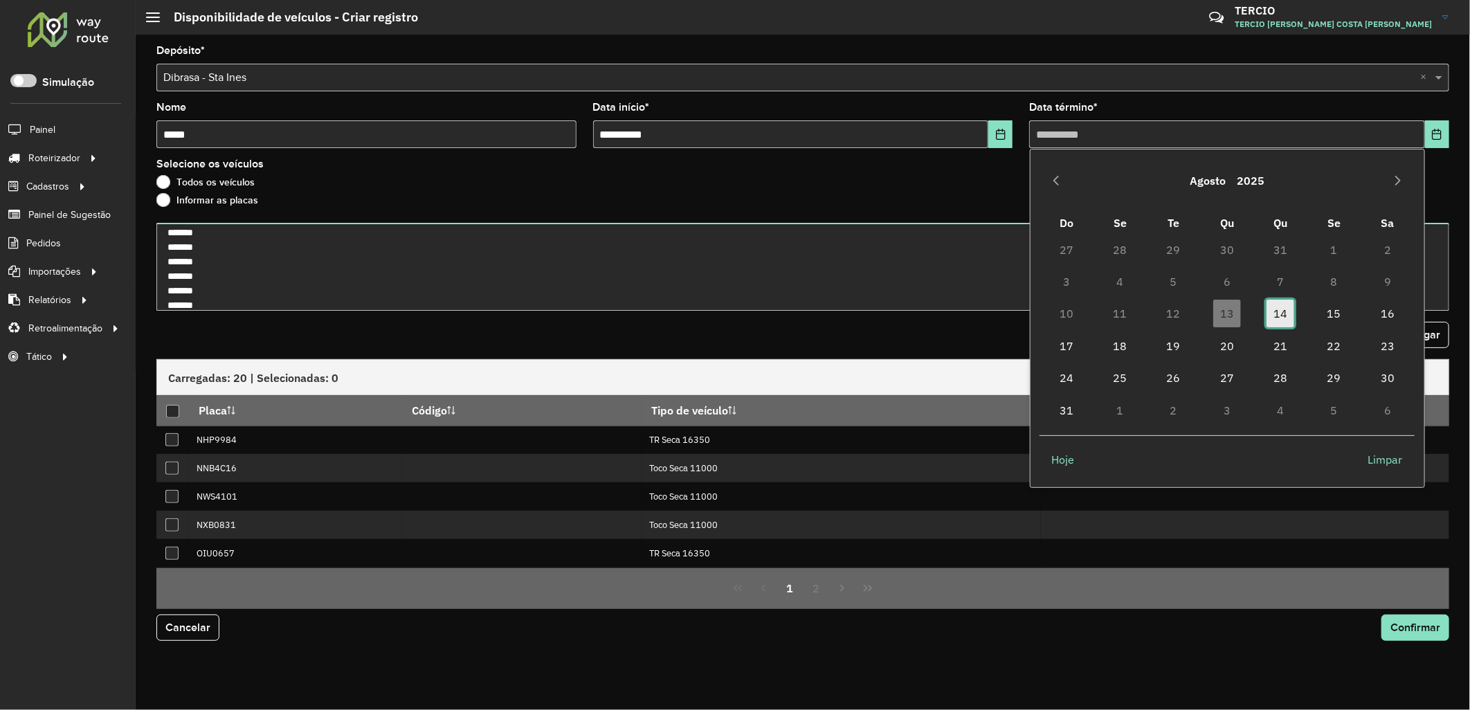
click at [1275, 321] on span "14" at bounding box center [1280, 314] width 28 height 28
type input "**********"
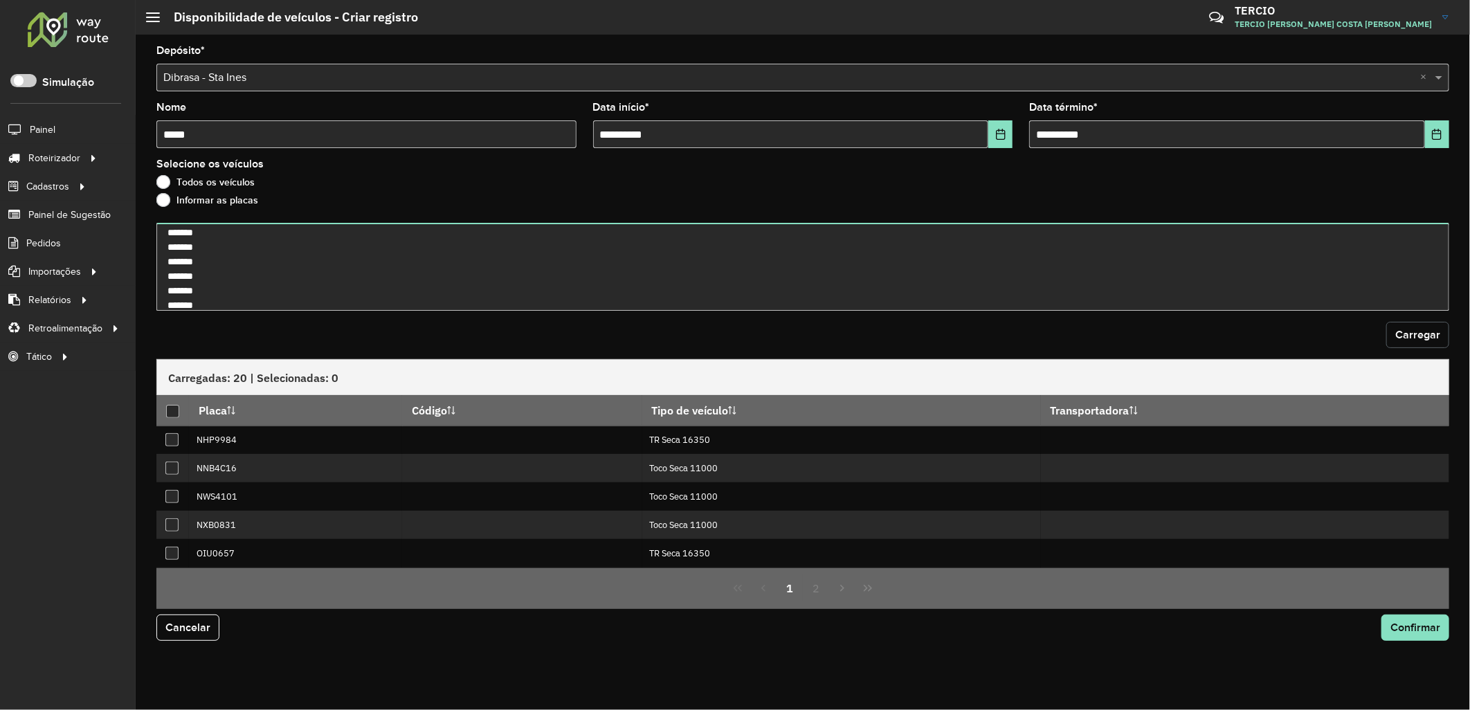
click at [1428, 329] on span "Carregar" at bounding box center [1417, 335] width 45 height 12
click at [175, 407] on div at bounding box center [172, 411] width 13 height 13
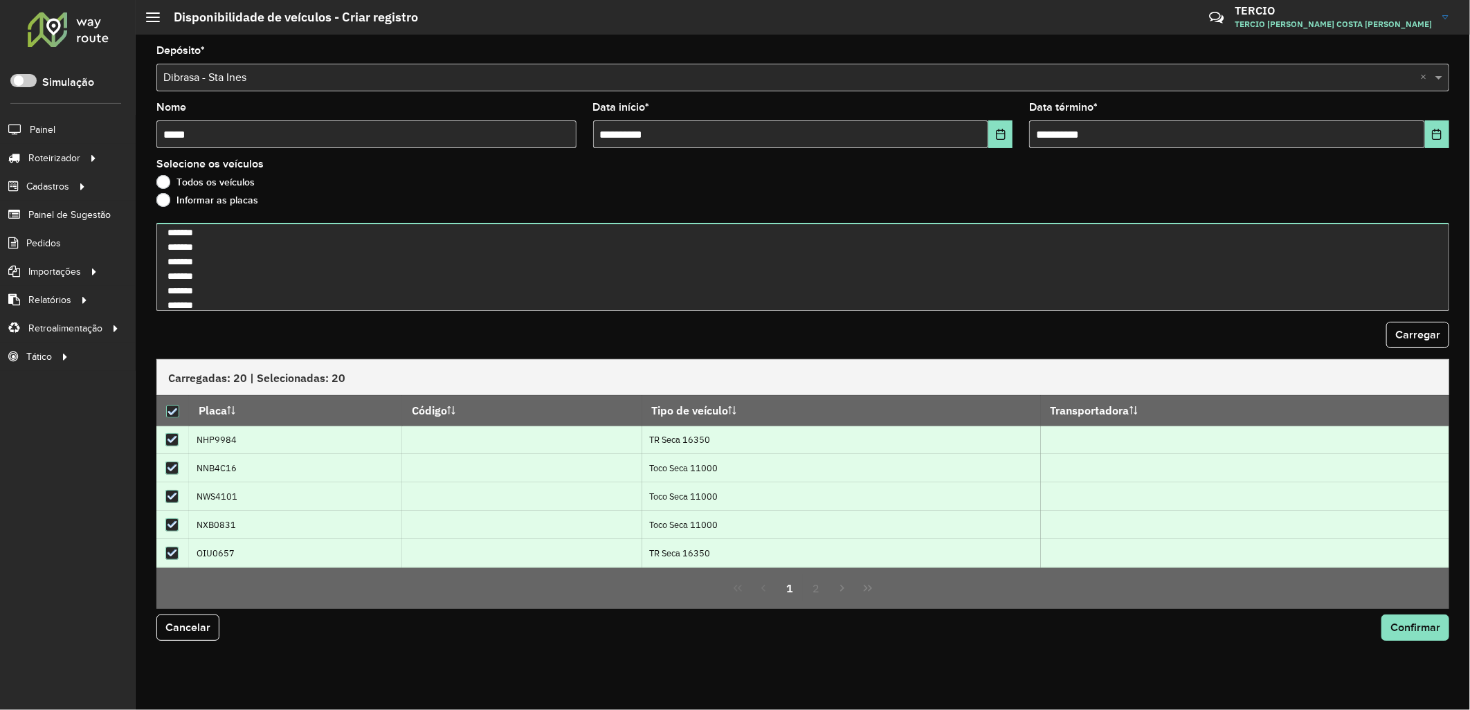
click at [1428, 643] on div "Cancelar Confirmar" at bounding box center [802, 633] width 1309 height 48
click at [1418, 630] on span "Confirmar" at bounding box center [1415, 627] width 50 height 12
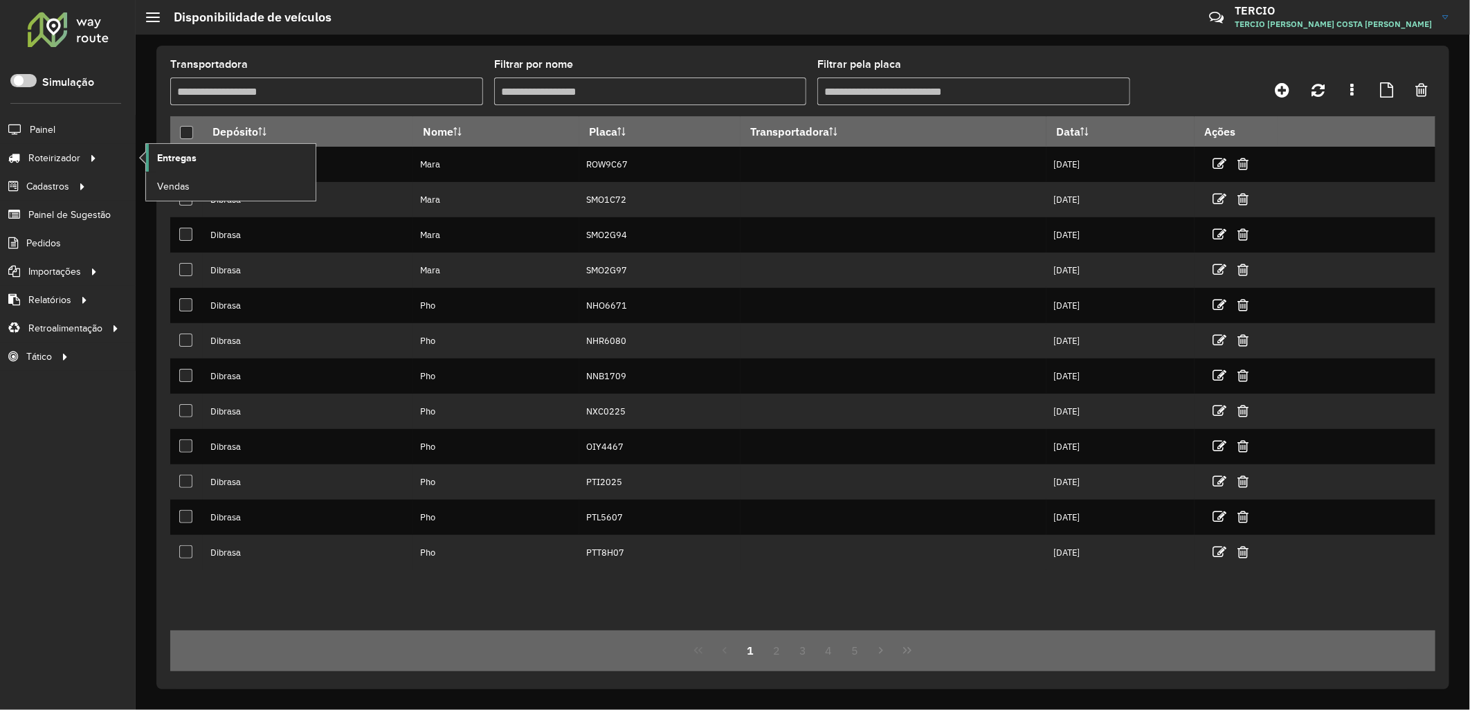
click at [174, 161] on span "Entregas" at bounding box center [176, 158] width 39 height 15
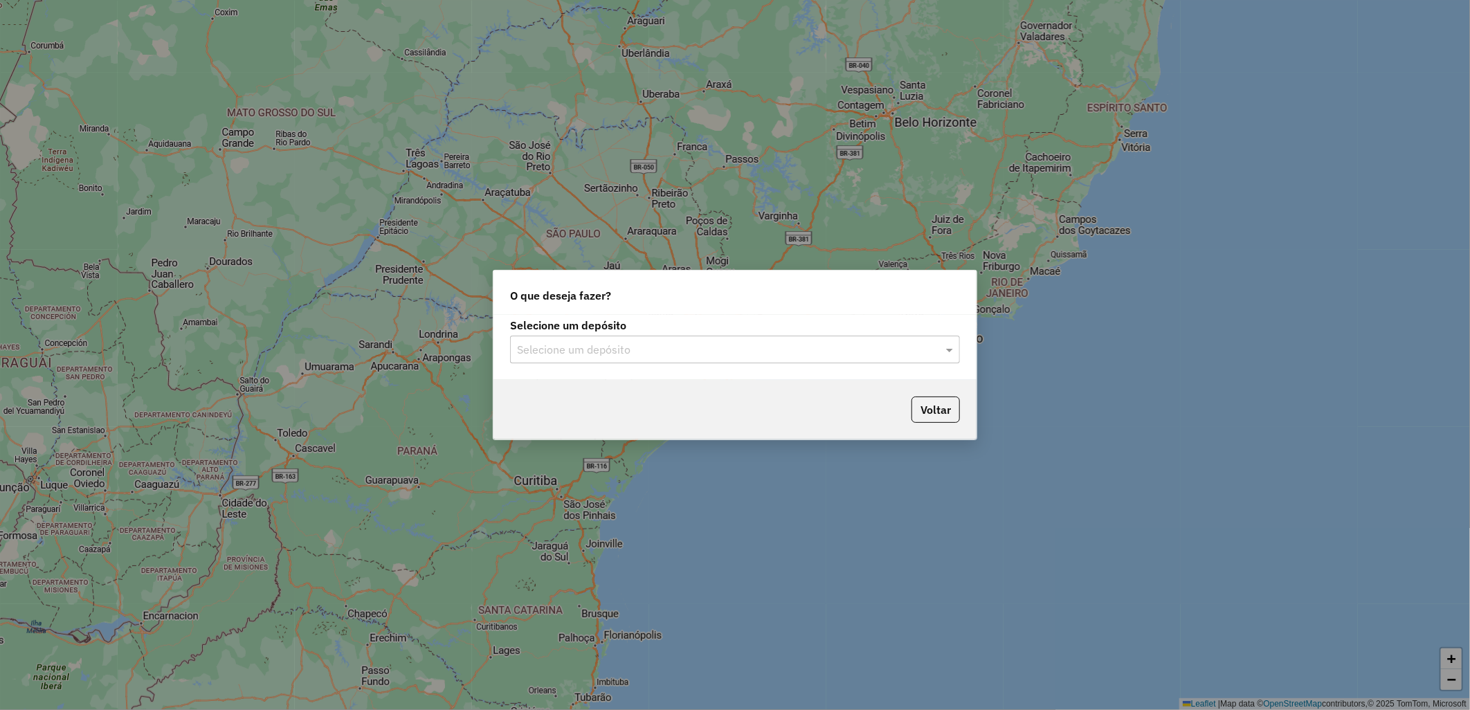
click at [682, 351] on input "text" at bounding box center [721, 350] width 408 height 17
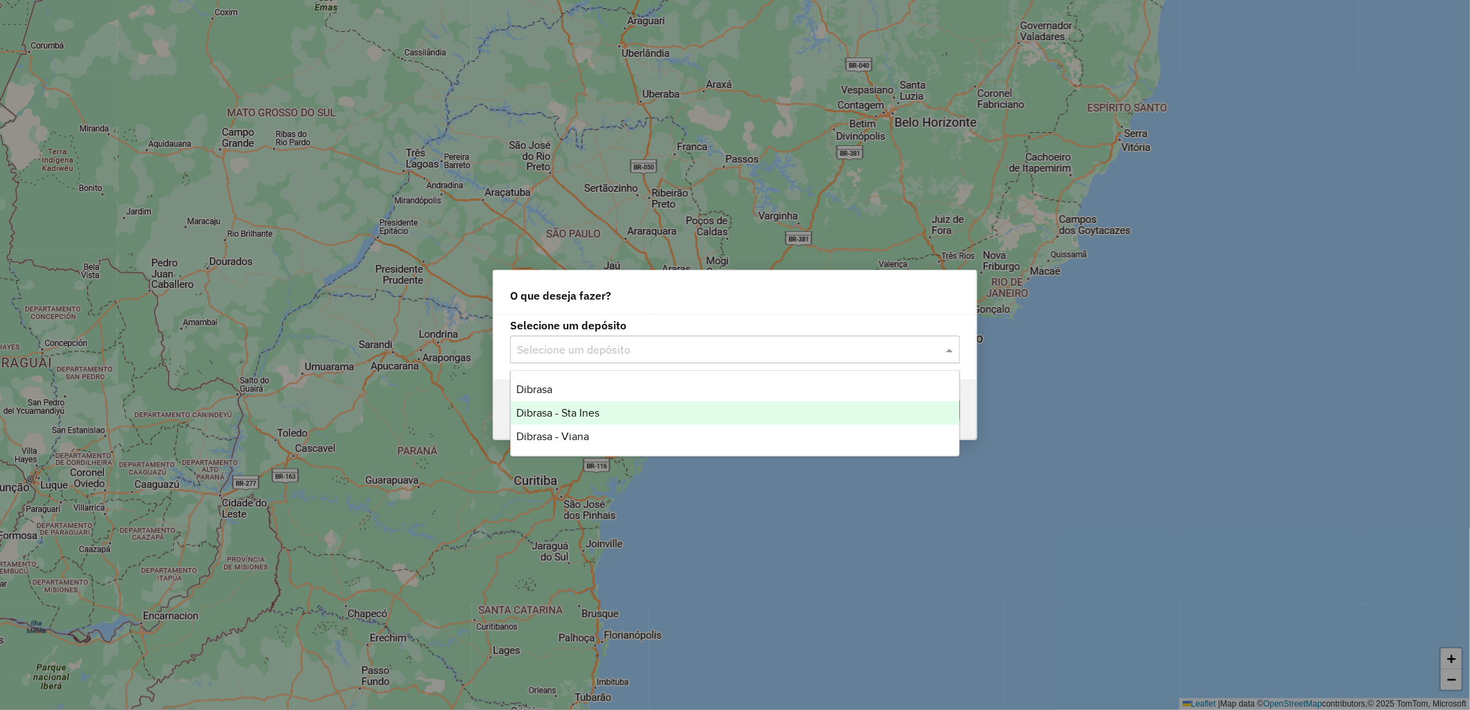
click at [776, 401] on div "Dibrasa - Sta Ines" at bounding box center [735, 413] width 448 height 24
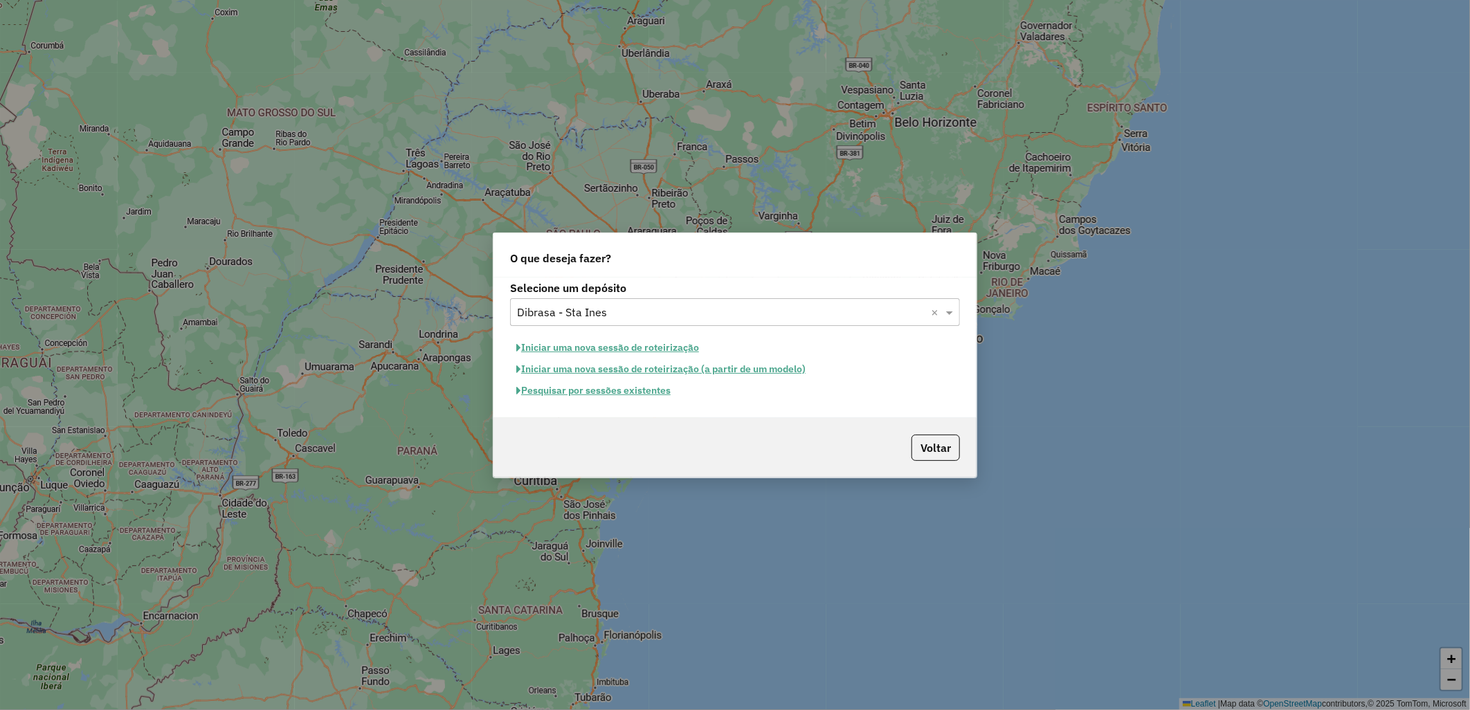
click at [632, 342] on button "Iniciar uma nova sessão de roteirização" at bounding box center [607, 347] width 195 height 21
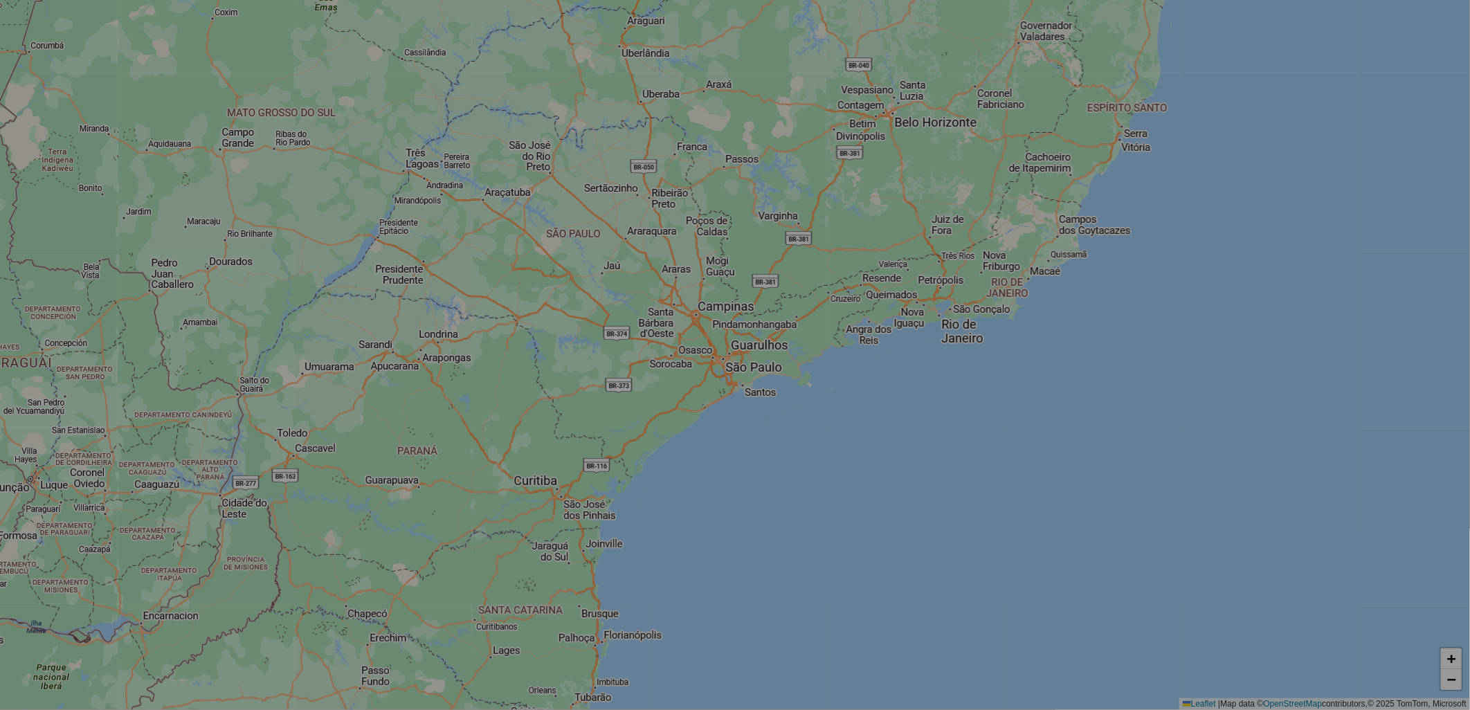
select select "*"
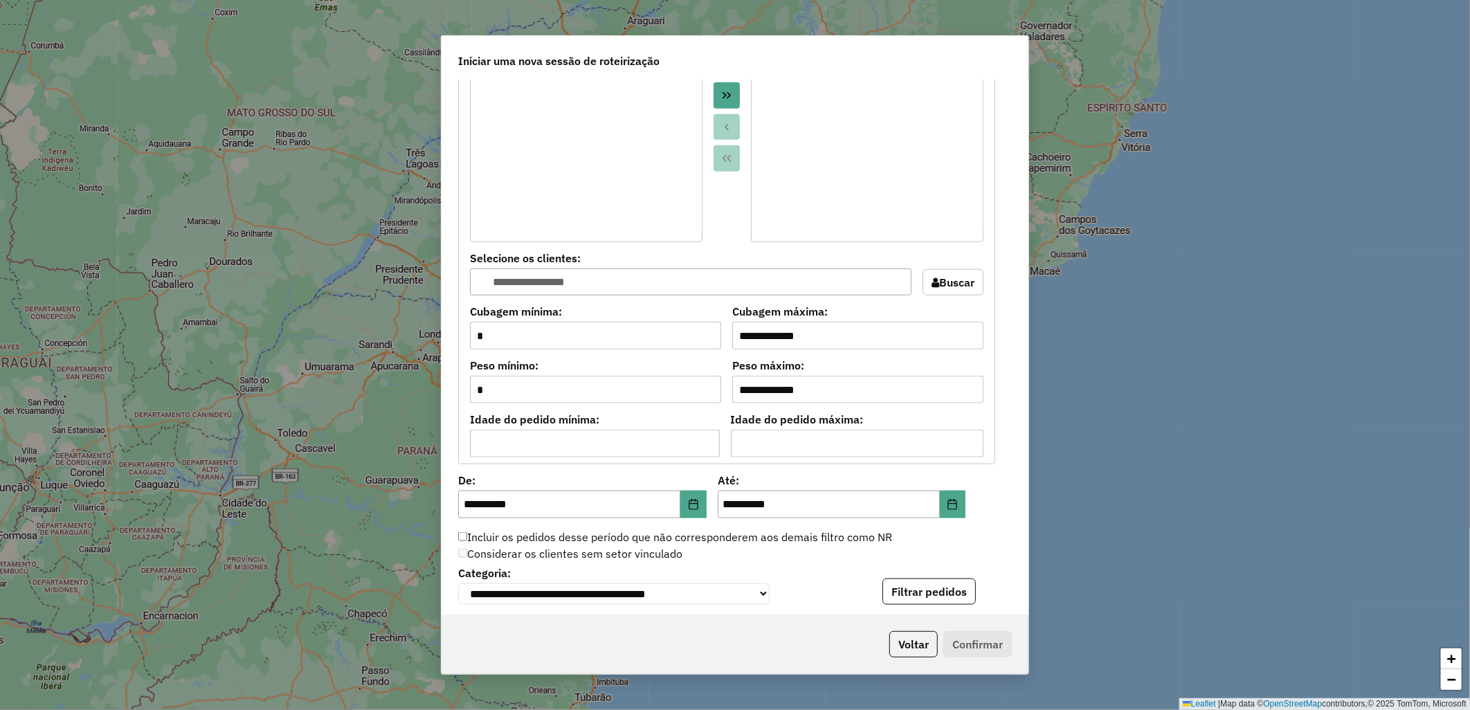
scroll to position [1076, 0]
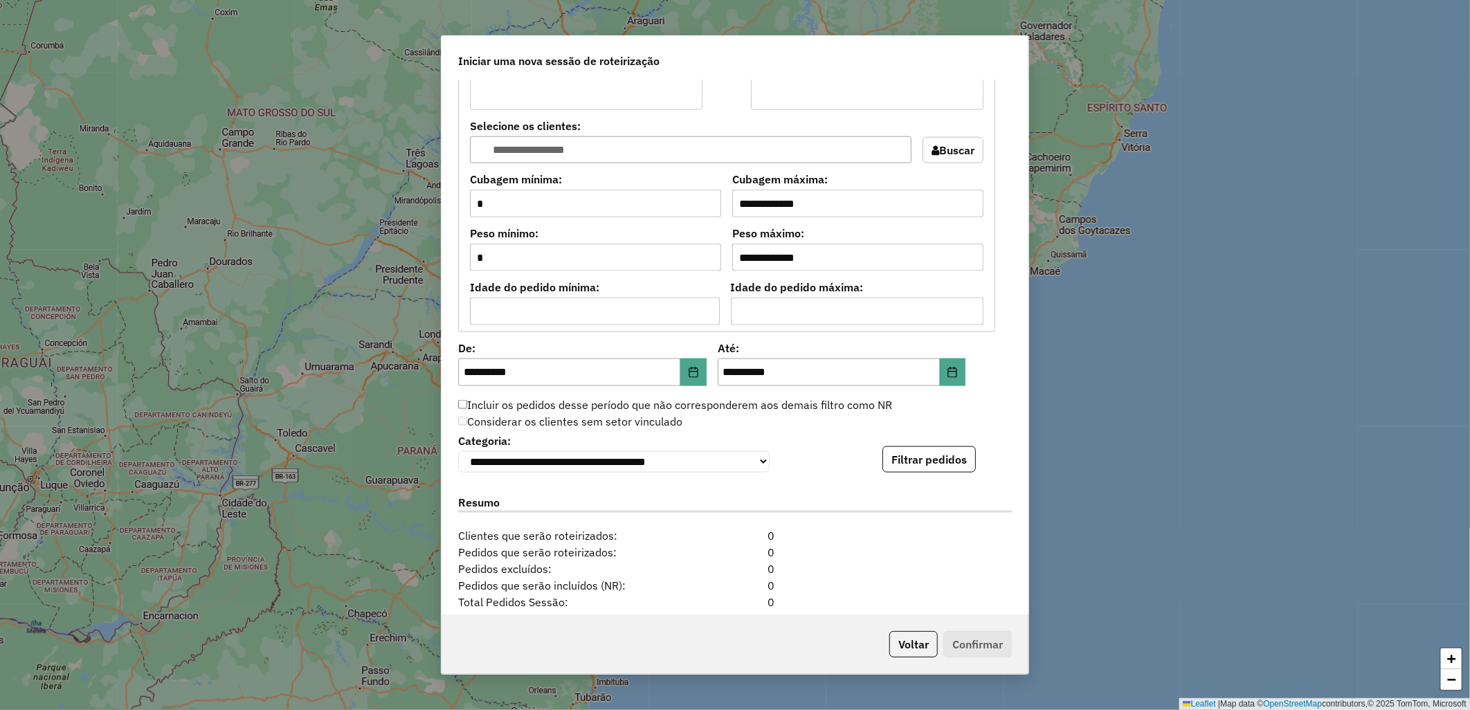
drag, startPoint x: 949, startPoint y: 472, endPoint x: 917, endPoint y: 467, distance: 32.2
click at [949, 473] on button "Filtrar pedidos" at bounding box center [928, 459] width 93 height 26
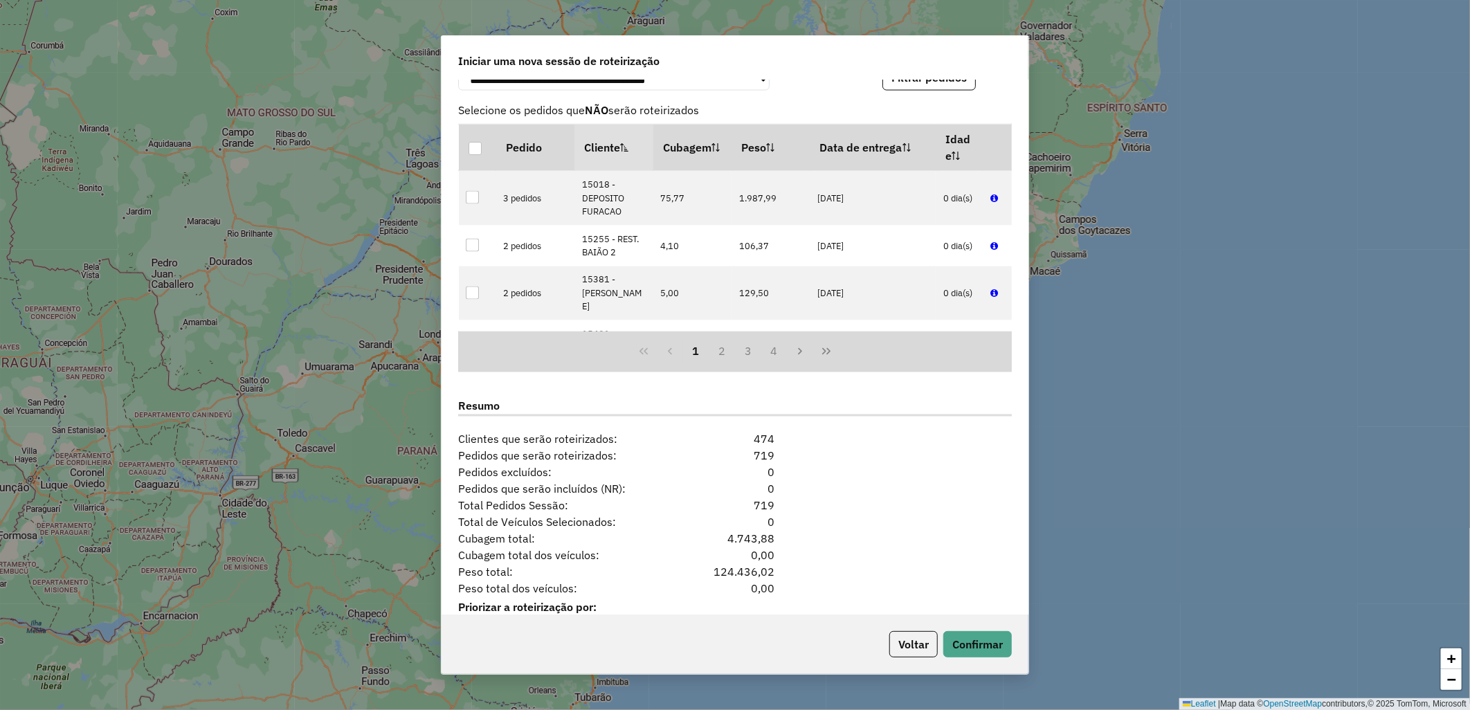
scroll to position [1504, 0]
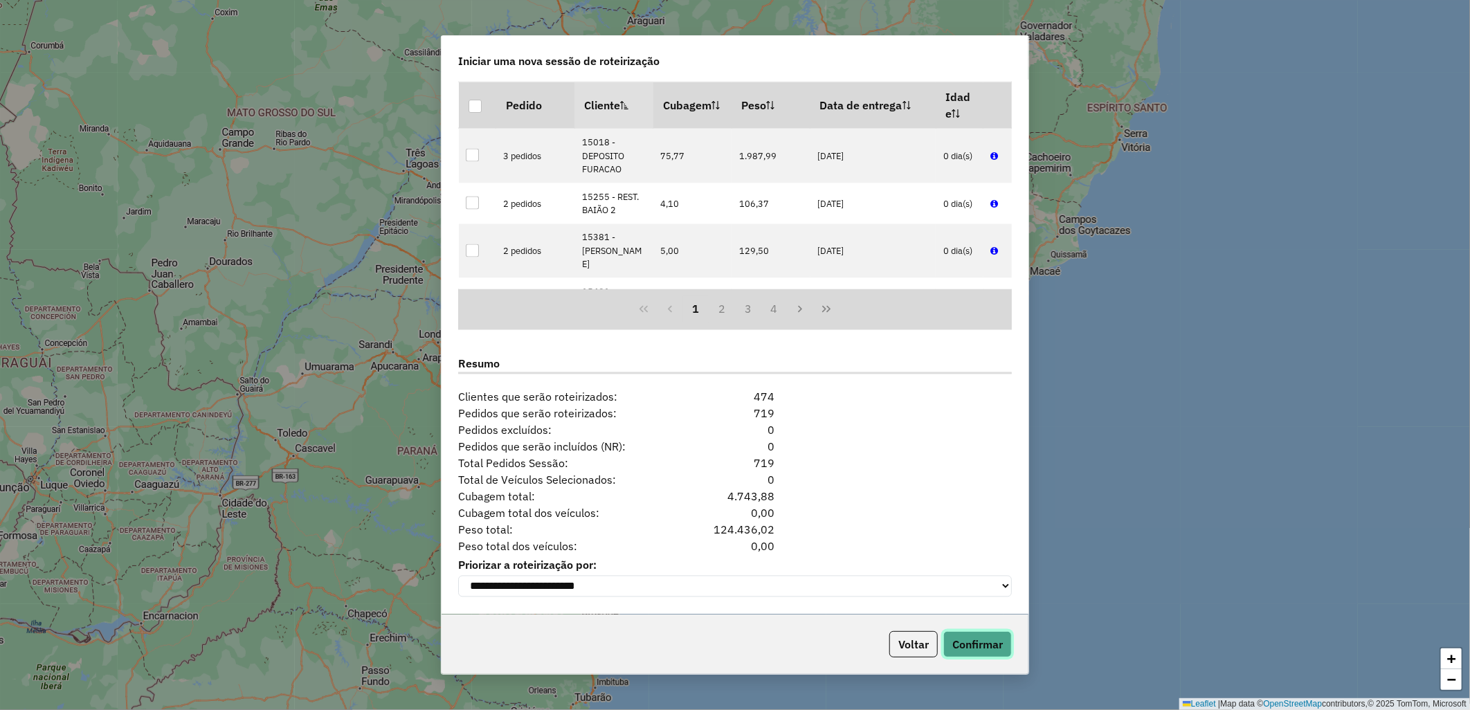
click at [994, 646] on button "Confirmar" at bounding box center [977, 644] width 68 height 26
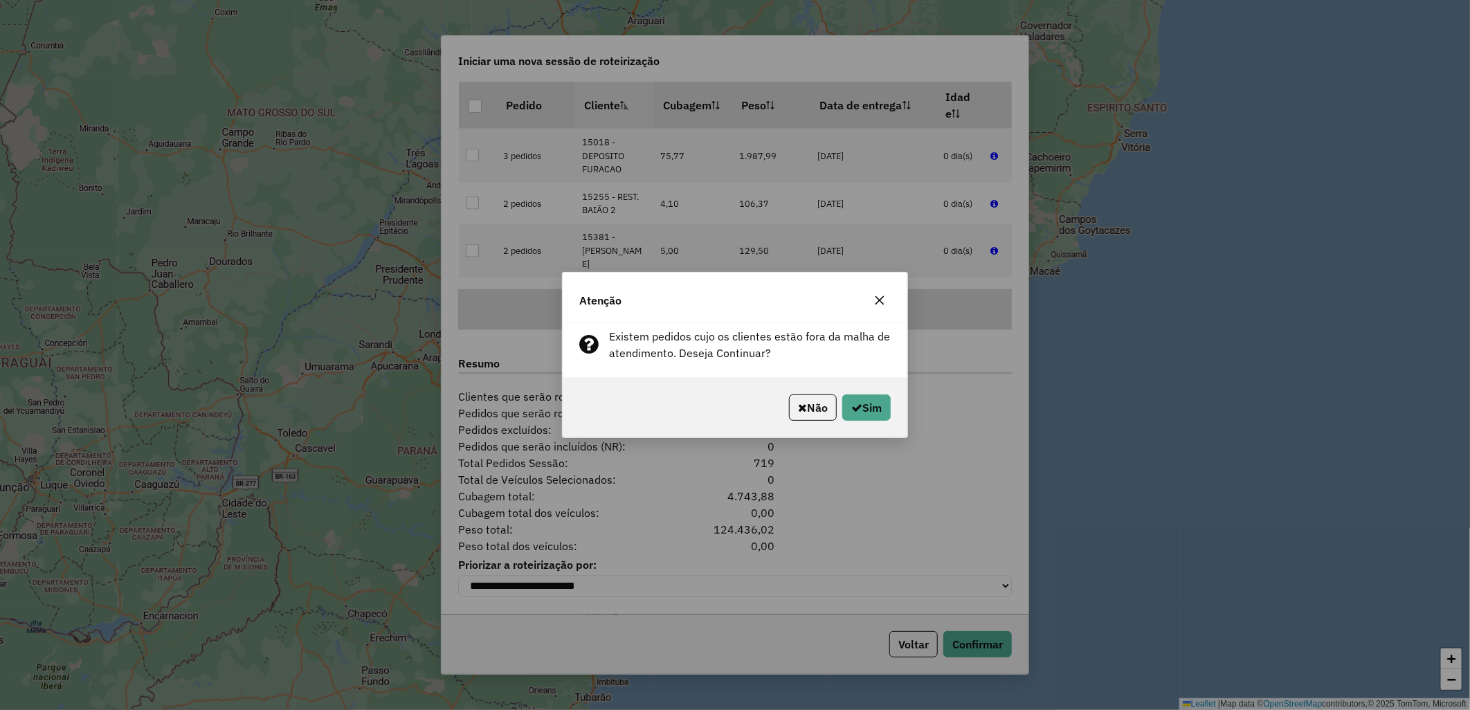
click at [879, 433] on div "Não Sim" at bounding box center [735, 408] width 345 height 60
click at [875, 416] on button "Sim" at bounding box center [866, 407] width 48 height 26
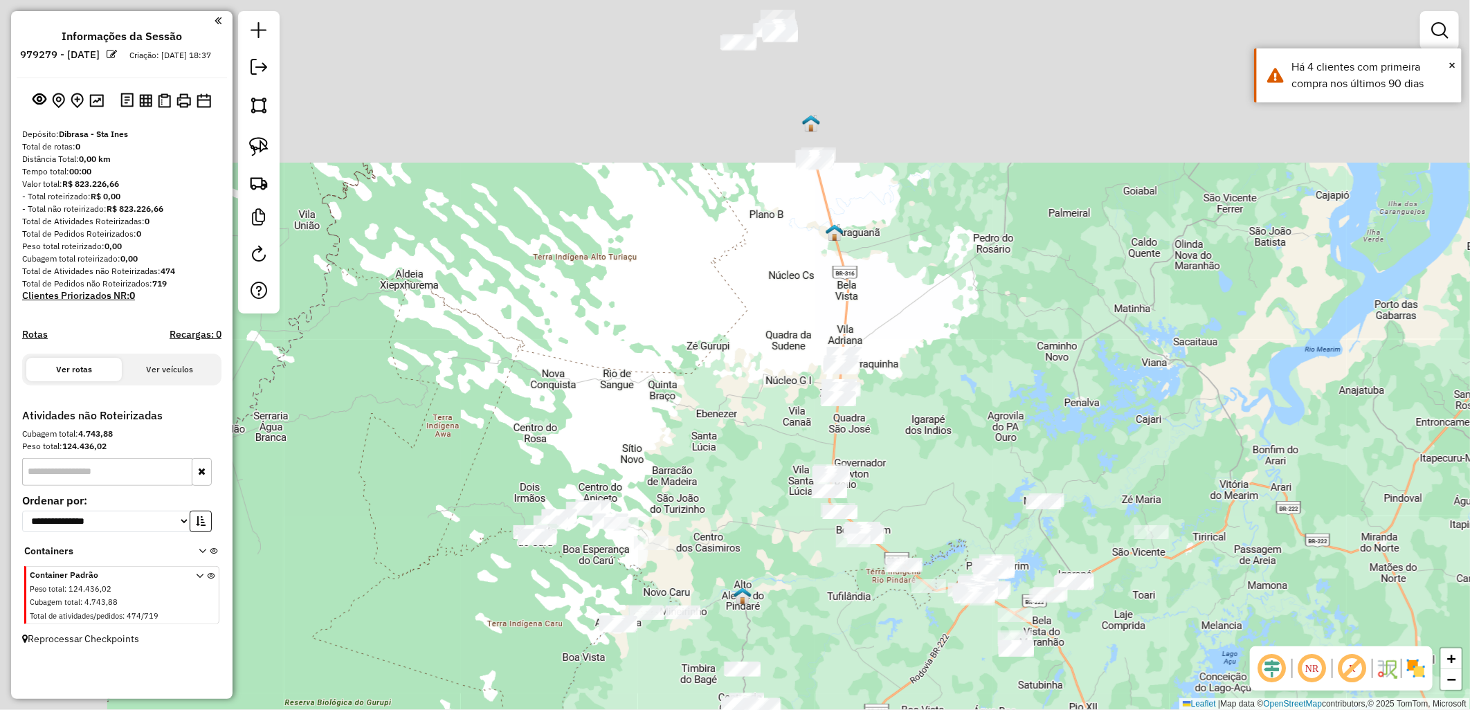
drag, startPoint x: 805, startPoint y: 315, endPoint x: 847, endPoint y: 107, distance: 211.8
click at [805, 316] on div "Janela de atendimento Grade de atendimento Capacidade Transportadoras Veículos …" at bounding box center [735, 355] width 1470 height 710
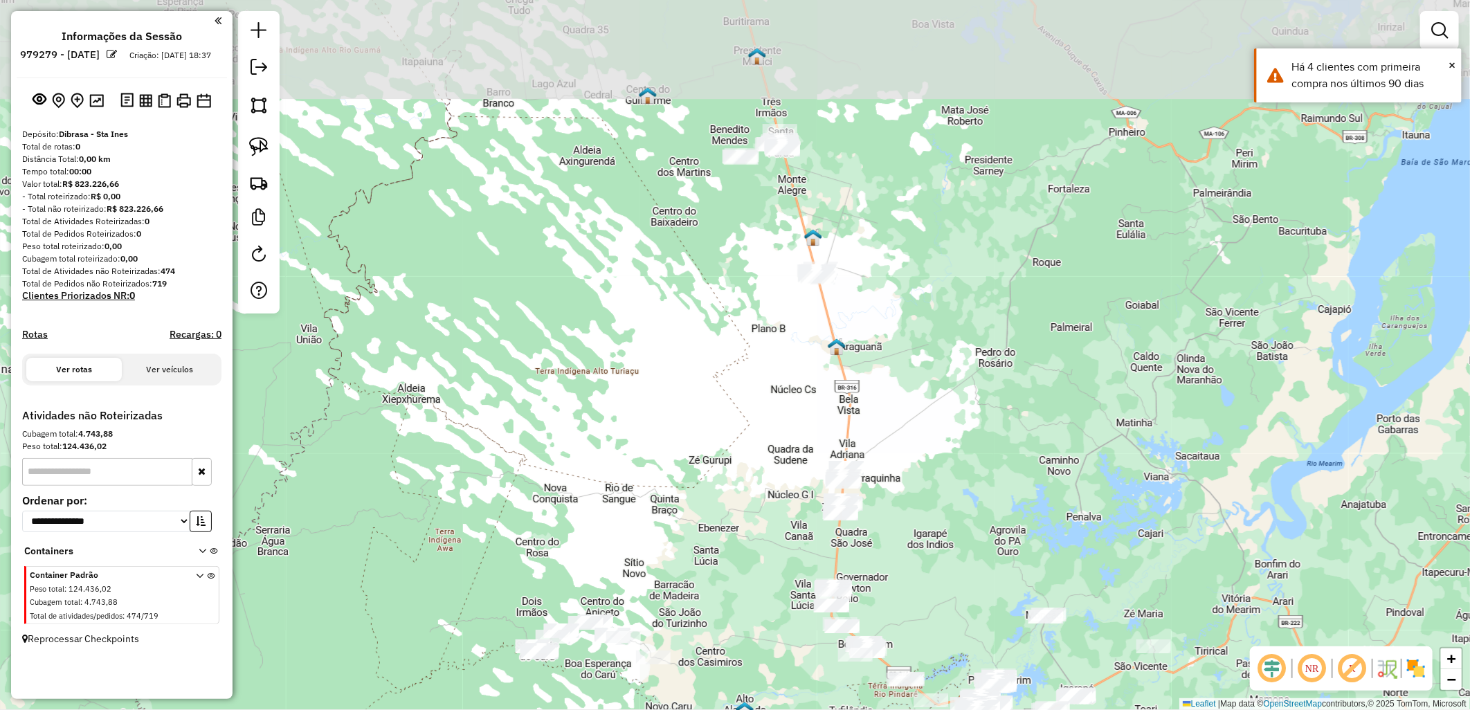
drag, startPoint x: 860, startPoint y: 92, endPoint x: 862, endPoint y: 205, distance: 112.8
click at [862, 205] on div "Janela de atendimento Grade de atendimento Capacidade Transportadoras Veículos …" at bounding box center [735, 355] width 1470 height 710
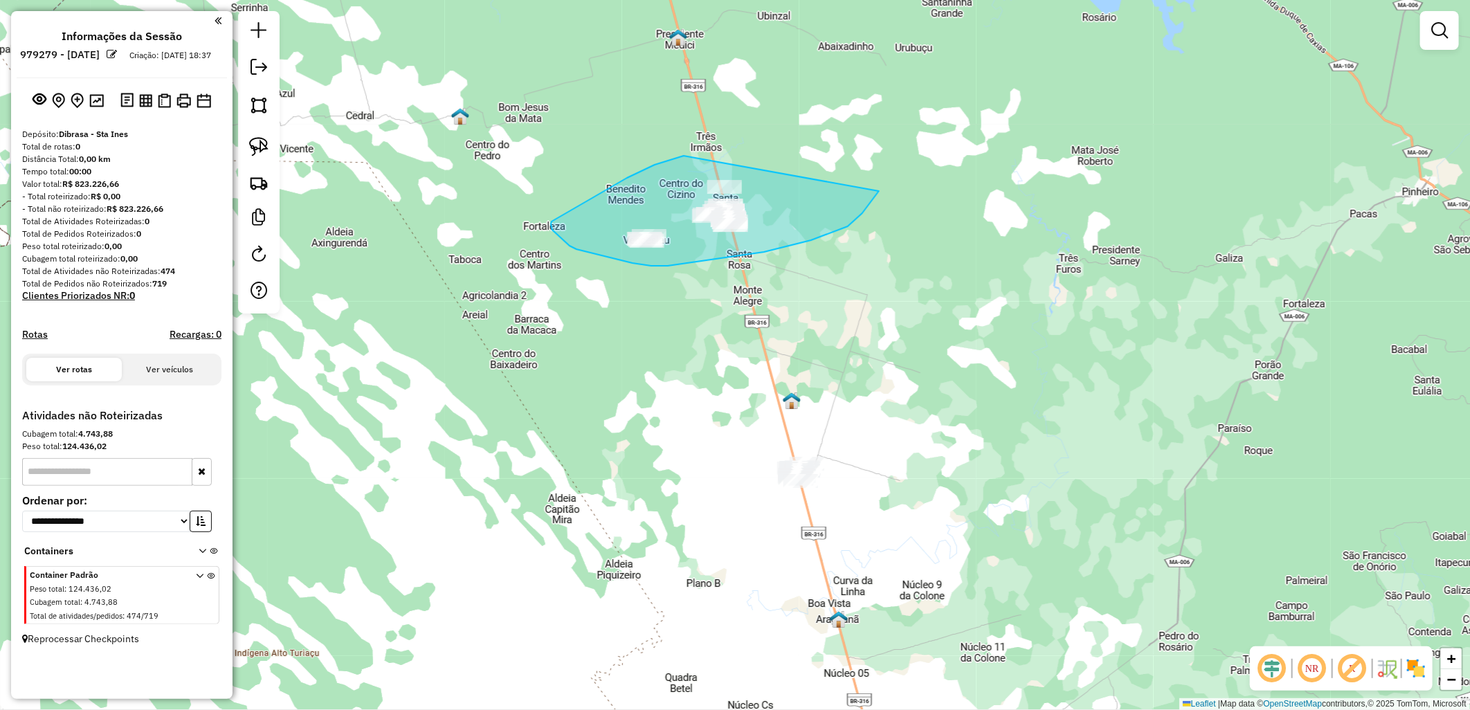
drag, startPoint x: 684, startPoint y: 156, endPoint x: 879, endPoint y: 191, distance: 198.3
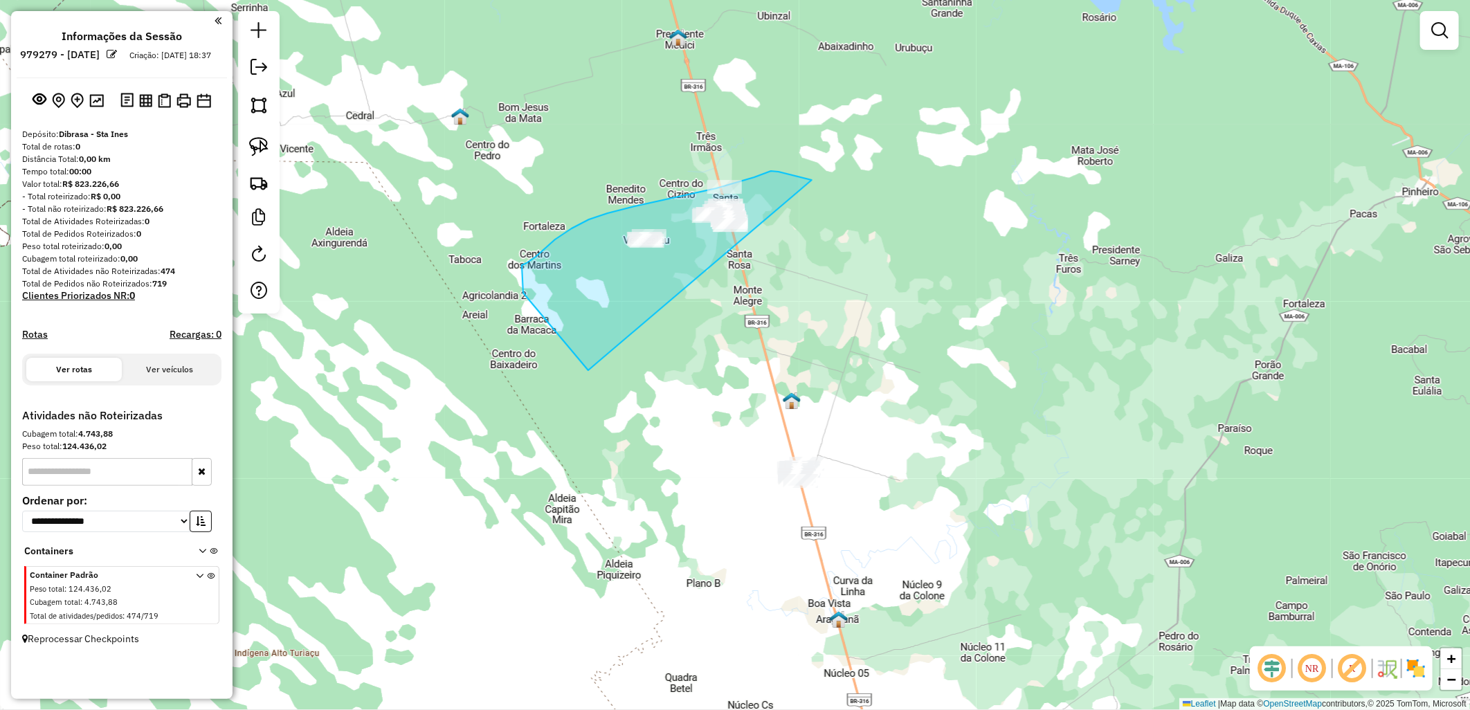
drag, startPoint x: 522, startPoint y: 265, endPoint x: 898, endPoint y: 196, distance: 382.7
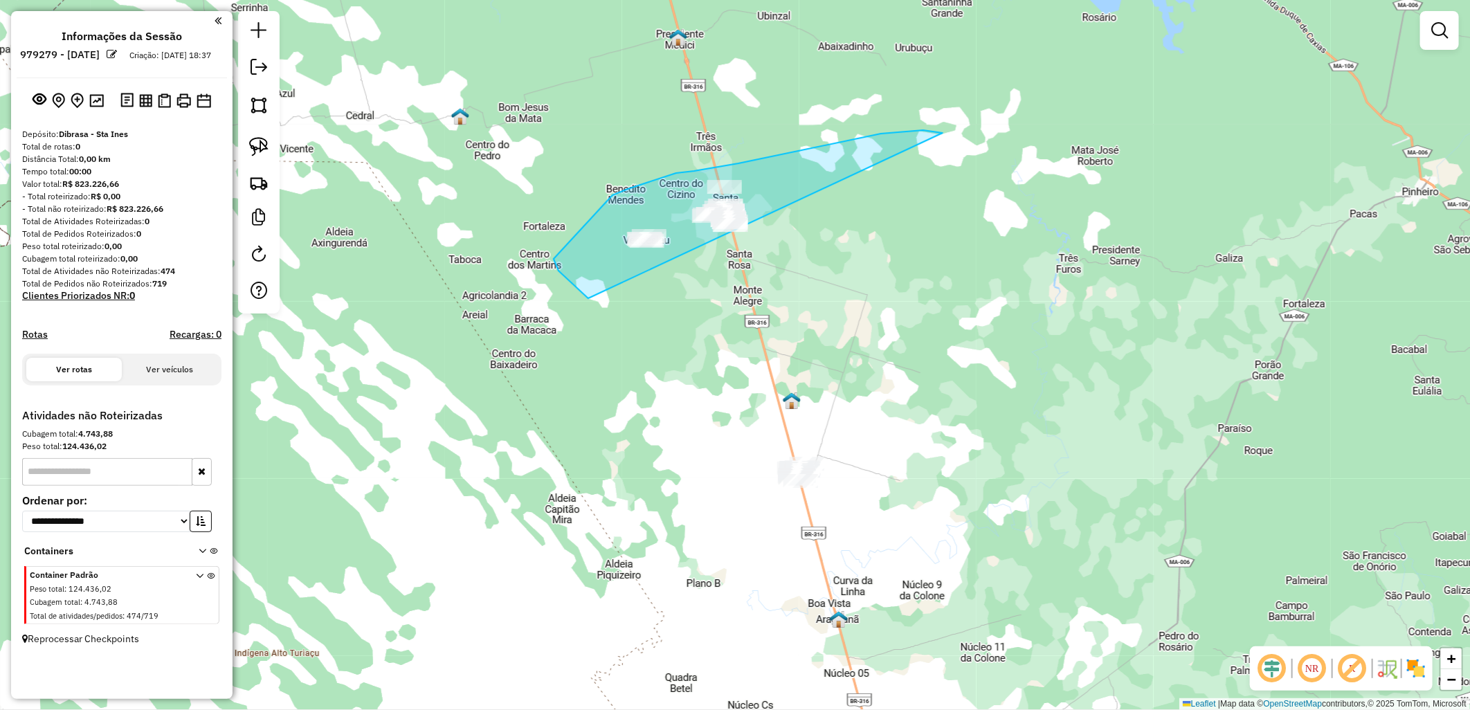
drag, startPoint x: 558, startPoint y: 271, endPoint x: 987, endPoint y: 174, distance: 439.1
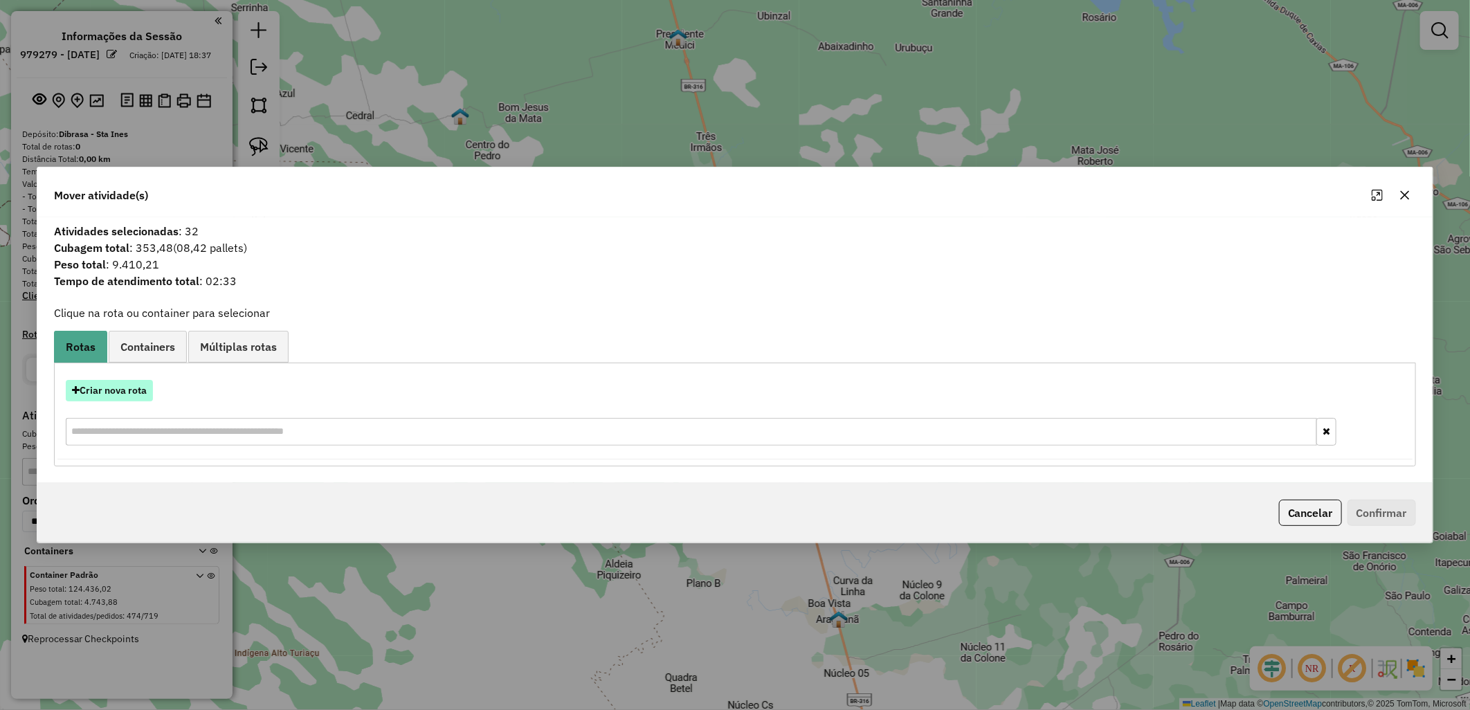
click at [142, 395] on button "Criar nova rota" at bounding box center [109, 390] width 87 height 21
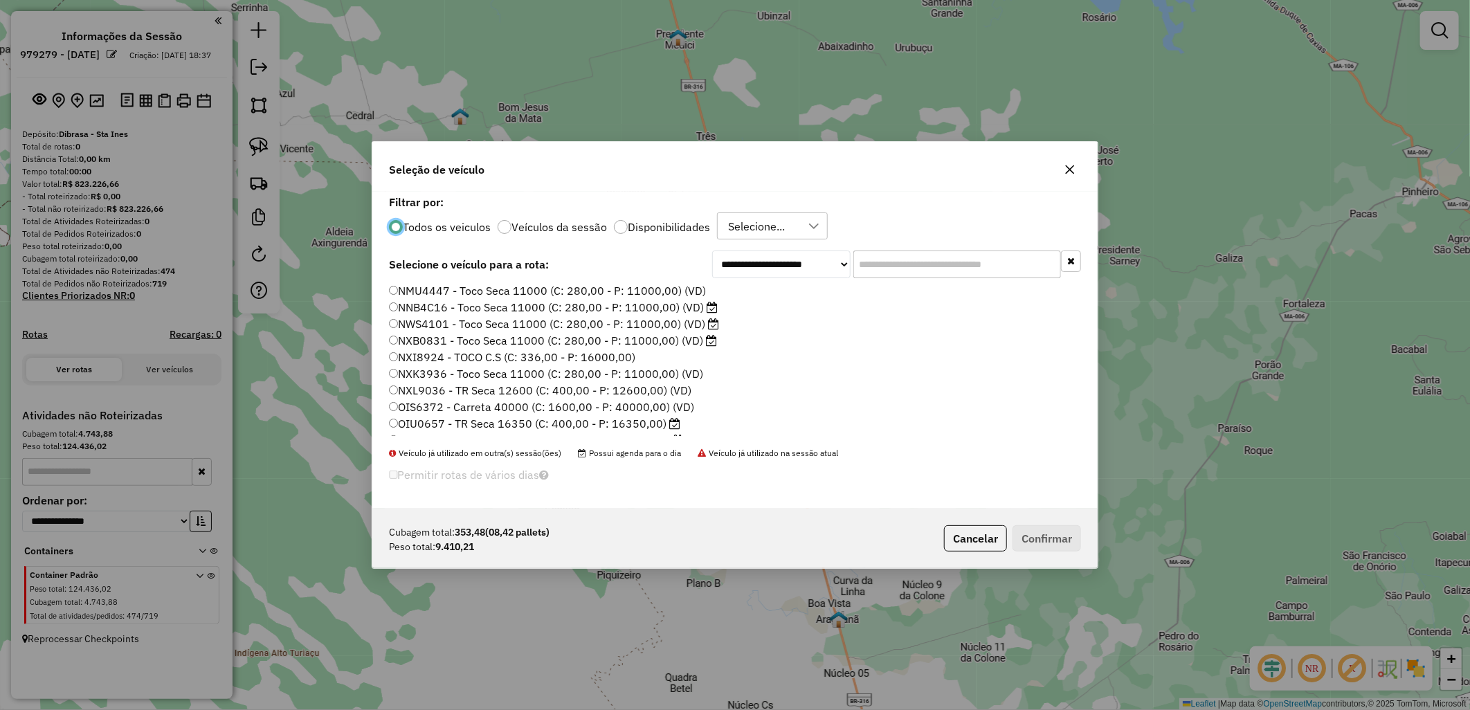
scroll to position [154, 0]
click at [656, 217] on div "Todos os veiculos Veículos da sessão Disponibilidades Selecione..." at bounding box center [735, 226] width 692 height 28
click at [618, 237] on div "Todos os veiculos Veículos da sessão Disponibilidades Selecione..." at bounding box center [735, 226] width 692 height 28
click at [632, 233] on p-radiobutton "Disponibilidades" at bounding box center [662, 227] width 96 height 14
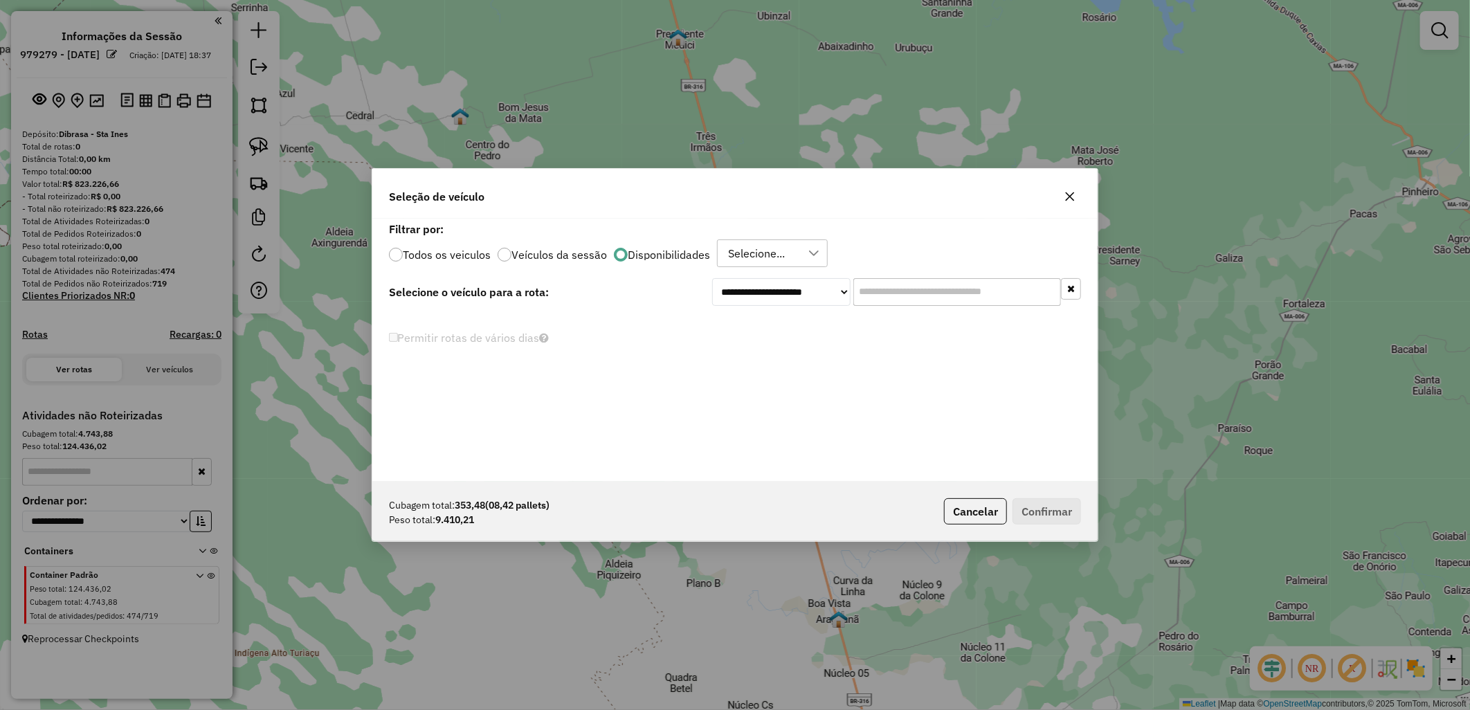
scroll to position [0, 0]
click at [673, 231] on label "Filtrar por:" at bounding box center [735, 229] width 692 height 17
click at [740, 270] on div "**********" at bounding box center [734, 350] width 725 height 263
click at [774, 264] on div "Selecione..." at bounding box center [756, 253] width 66 height 26
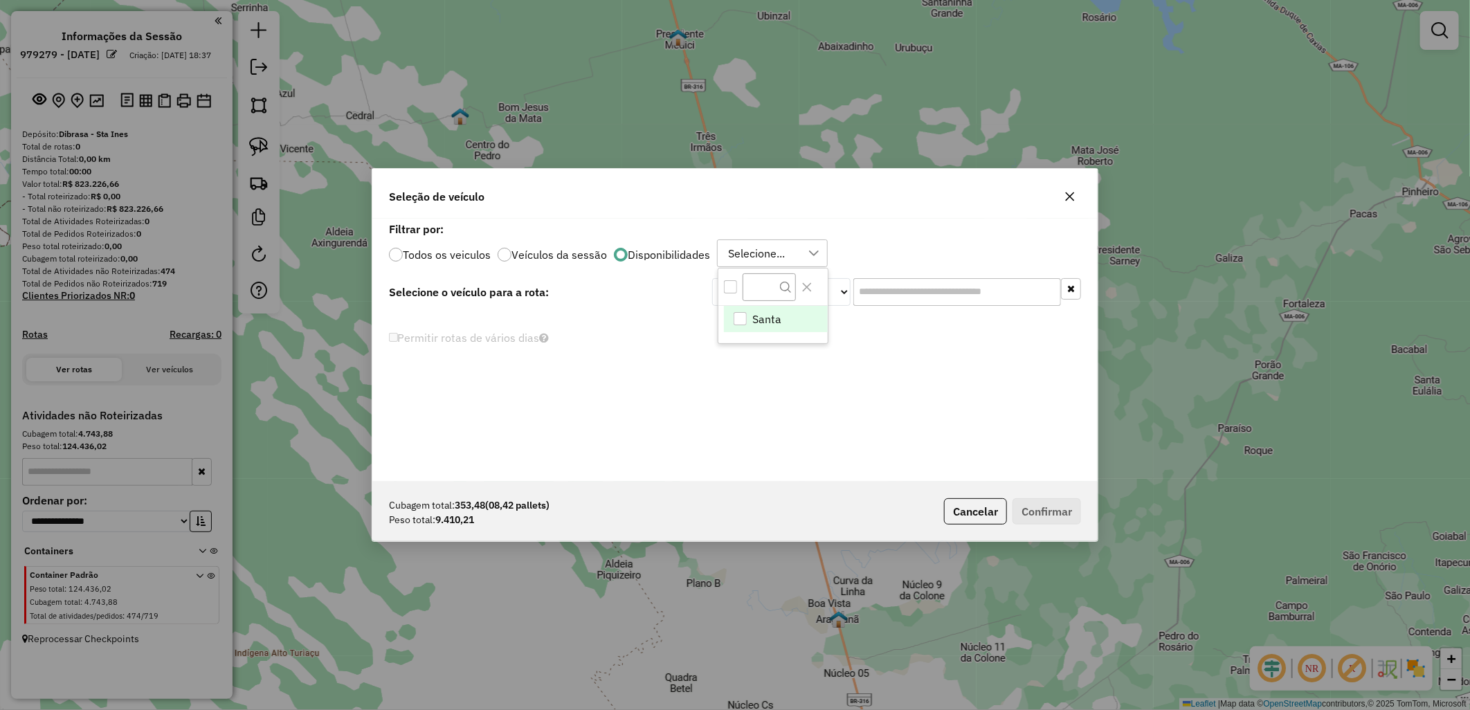
click at [770, 322] on span "Santa" at bounding box center [767, 319] width 29 height 17
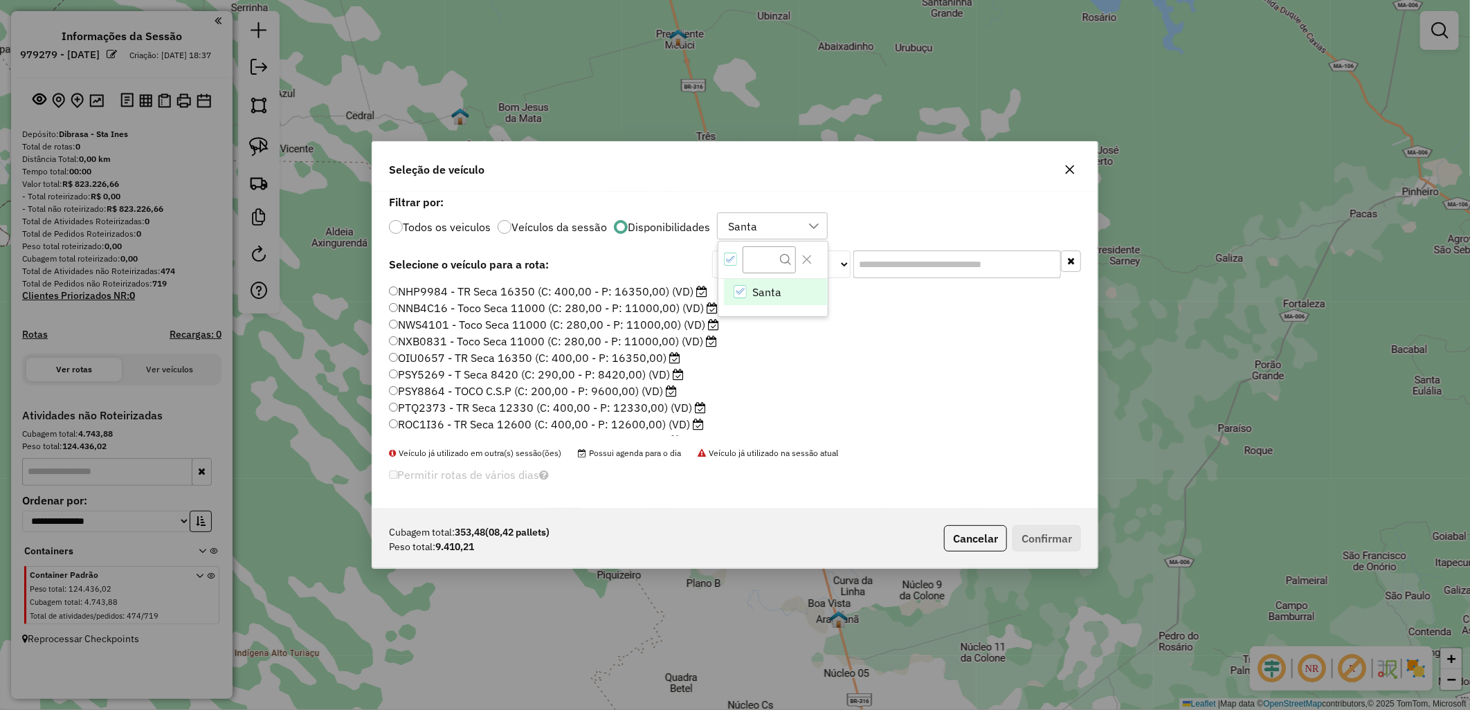
click at [780, 431] on li "ROC1I36 - TR Seca 12600 (C: 400,00 - P: 12600,00) (VD)" at bounding box center [735, 425] width 692 height 17
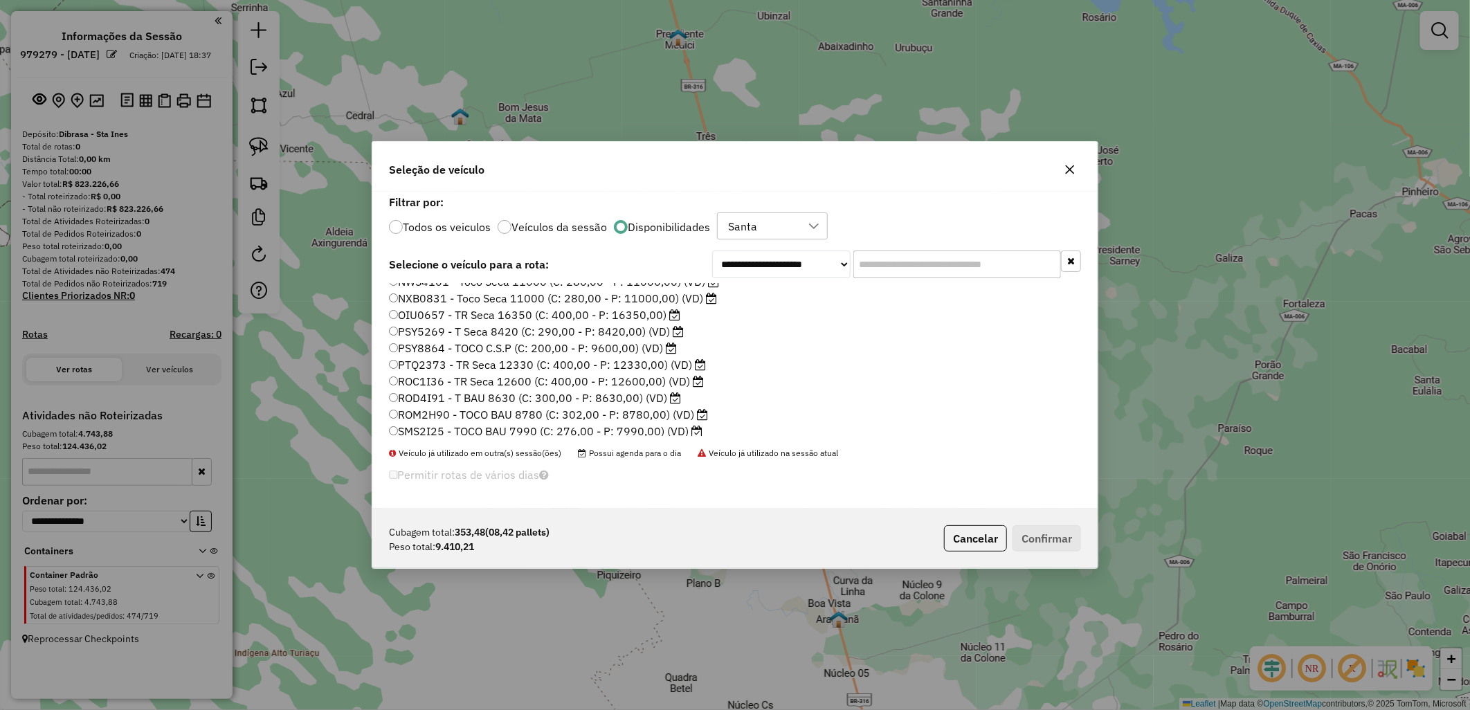
scroll to position [180, 0]
click at [520, 385] on label "SMW0C88 - TOCO BAU 7990 (C: 276,00 - P: 7990,00) (VD)" at bounding box center [549, 393] width 320 height 17
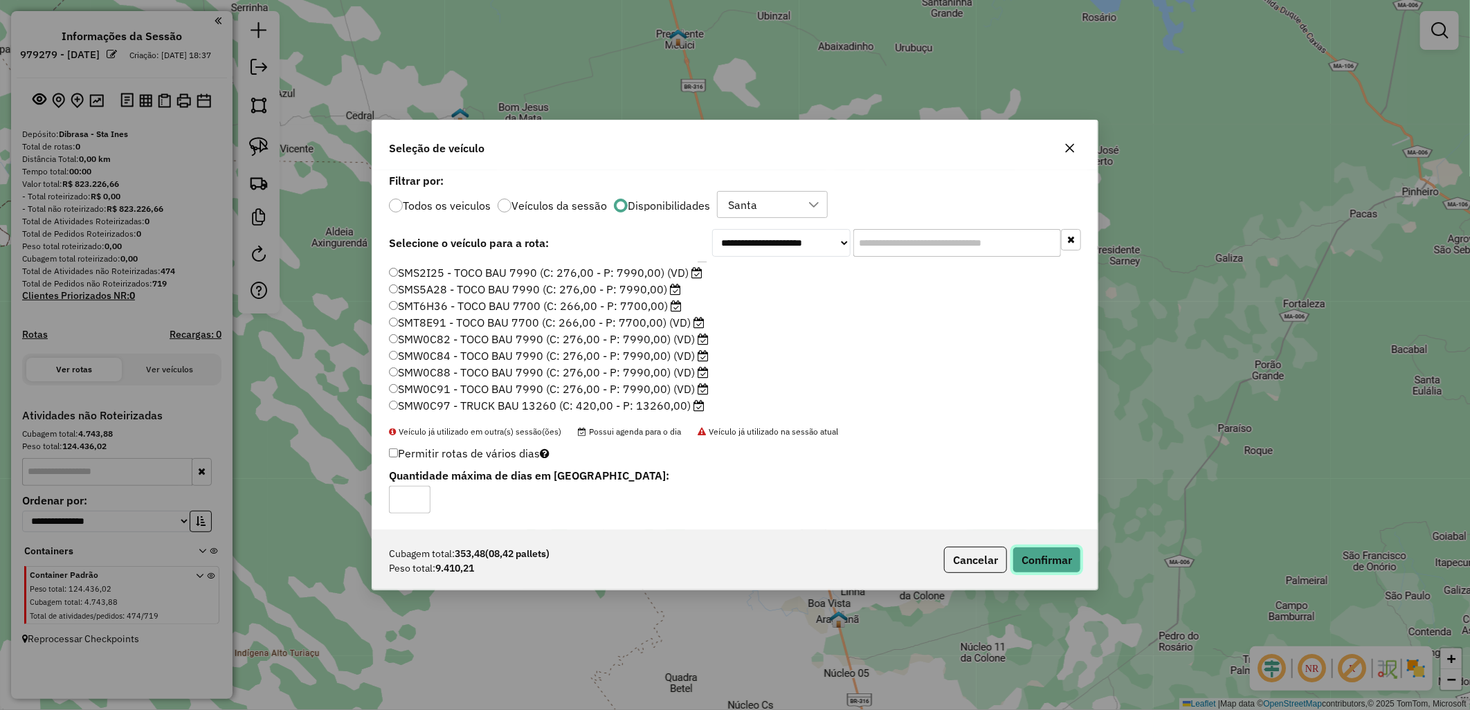
click at [1030, 563] on button "Confirmar" at bounding box center [1046, 560] width 68 height 26
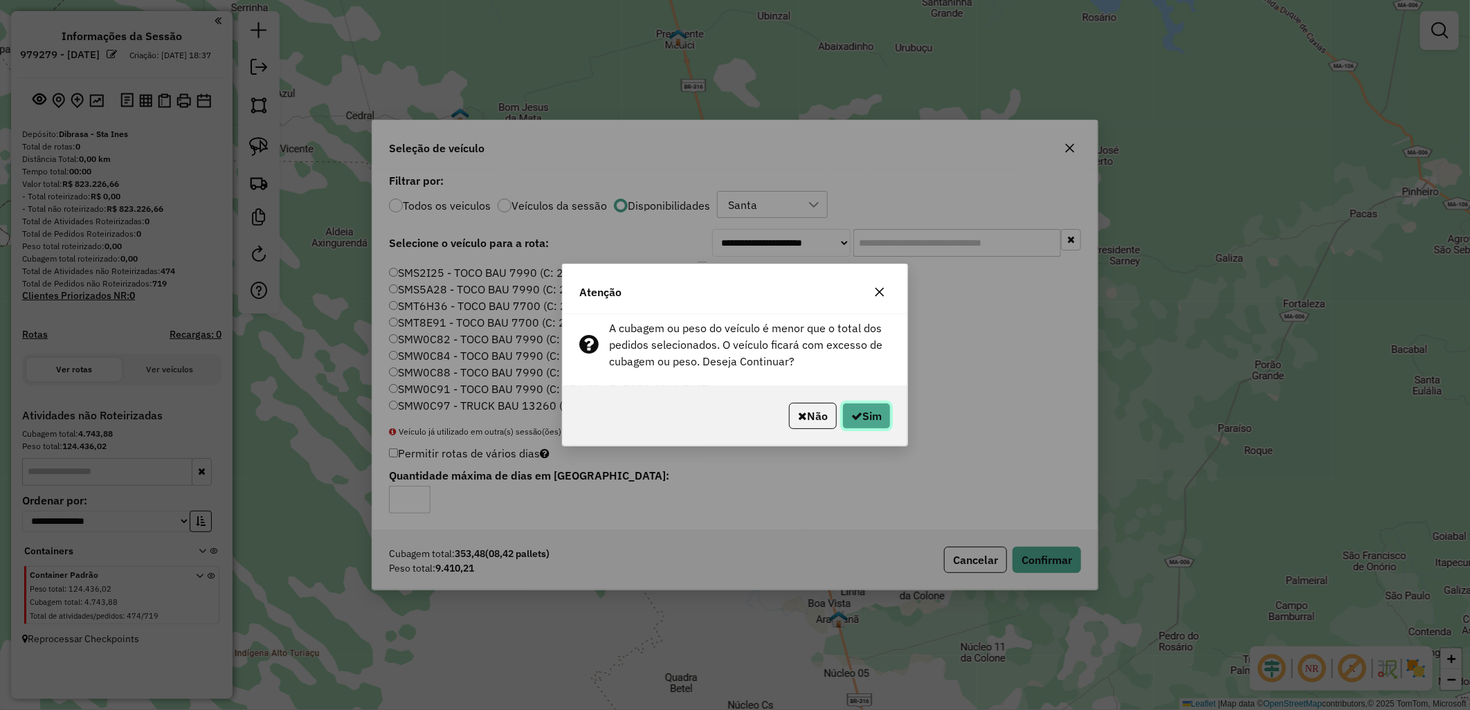
click at [879, 427] on button "Sim" at bounding box center [866, 416] width 48 height 26
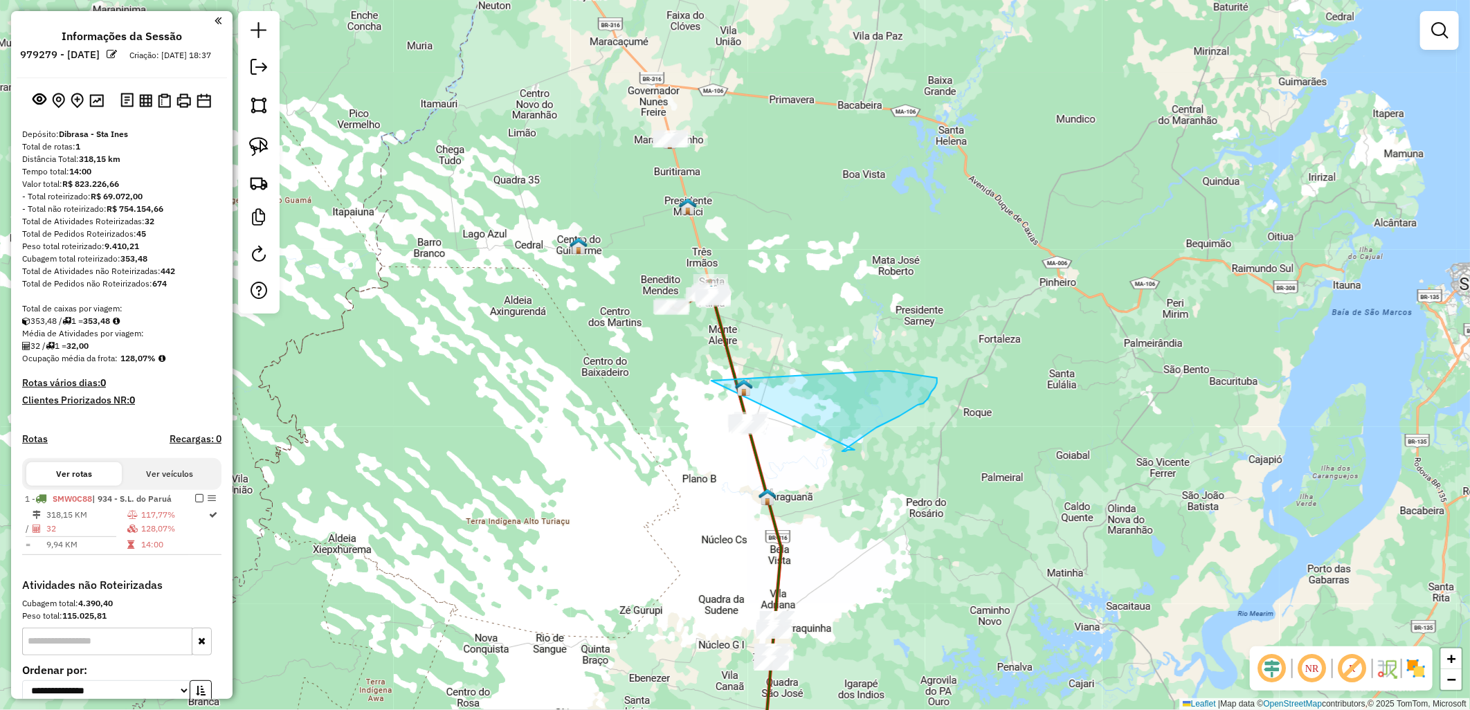
drag, startPoint x: 889, startPoint y: 371, endPoint x: 853, endPoint y: 306, distance: 74.3
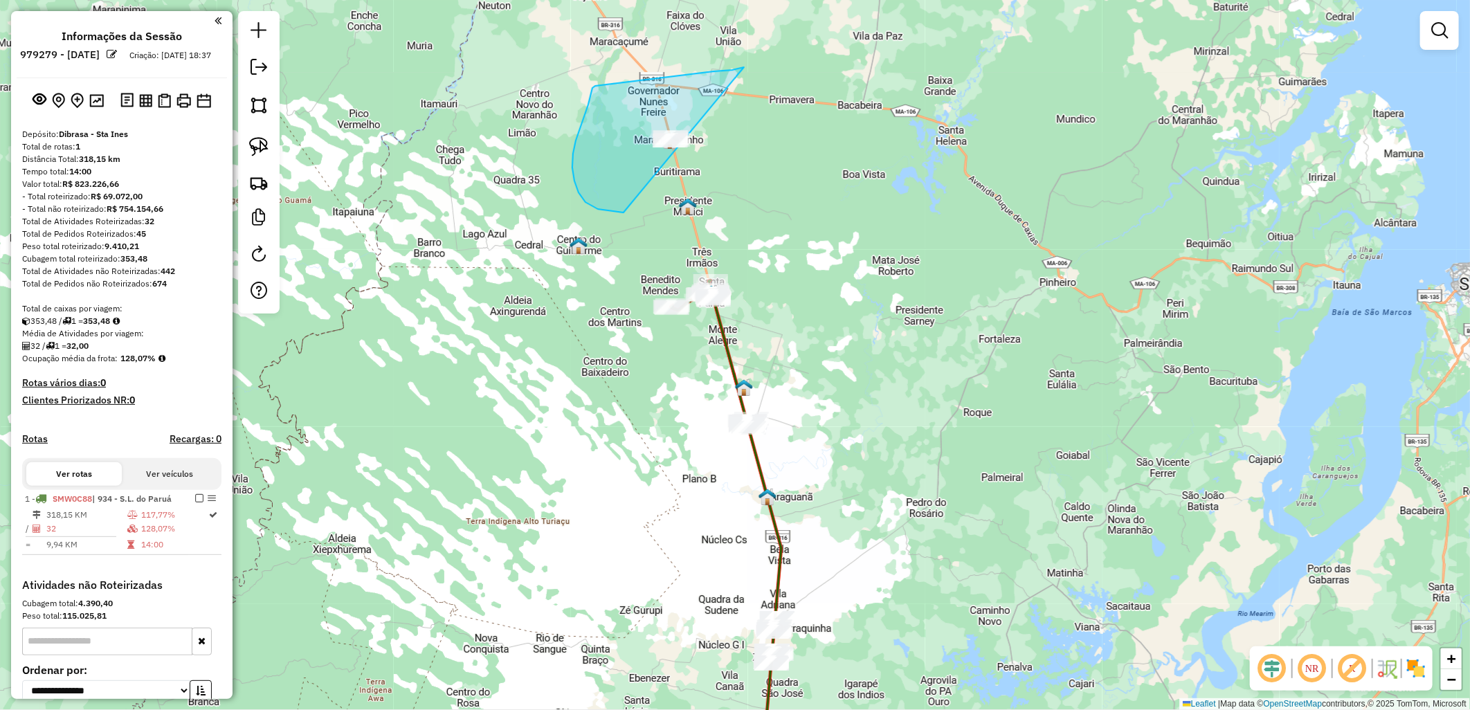
drag, startPoint x: 741, startPoint y: 68, endPoint x: 738, endPoint y: 210, distance: 142.6
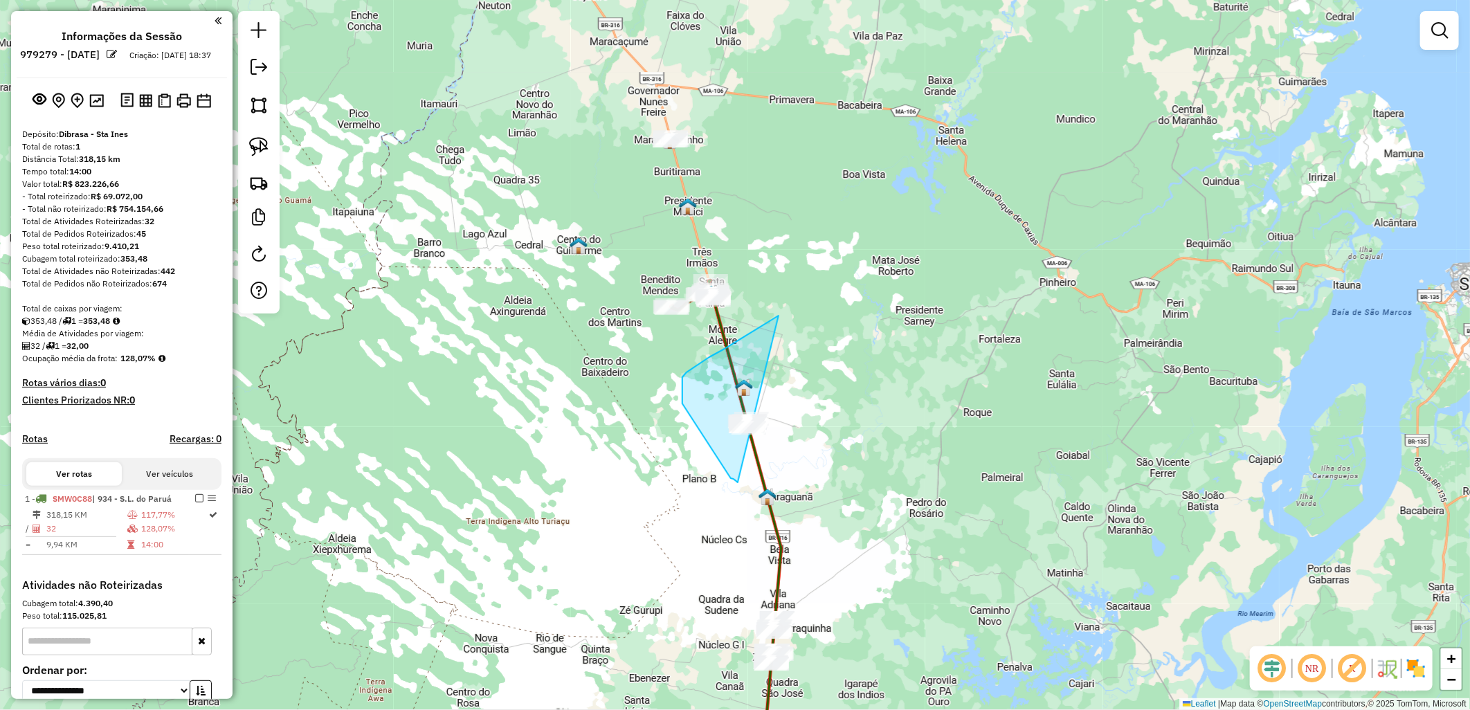
drag, startPoint x: 733, startPoint y: 343, endPoint x: 866, endPoint y: 488, distance: 196.4
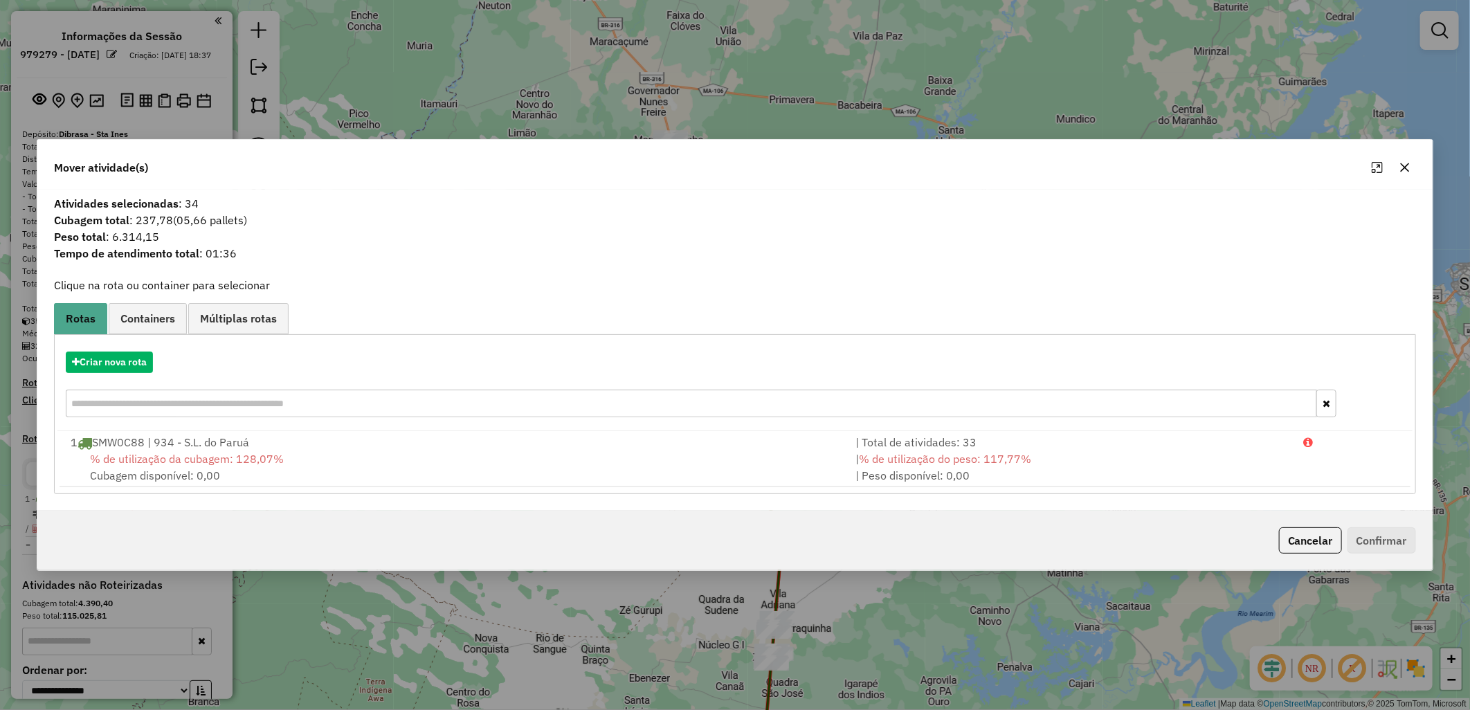
click at [127, 341] on div "Criar nova rota" at bounding box center [734, 386] width 1355 height 90
click at [143, 353] on button "Criar nova rota" at bounding box center [109, 361] width 87 height 21
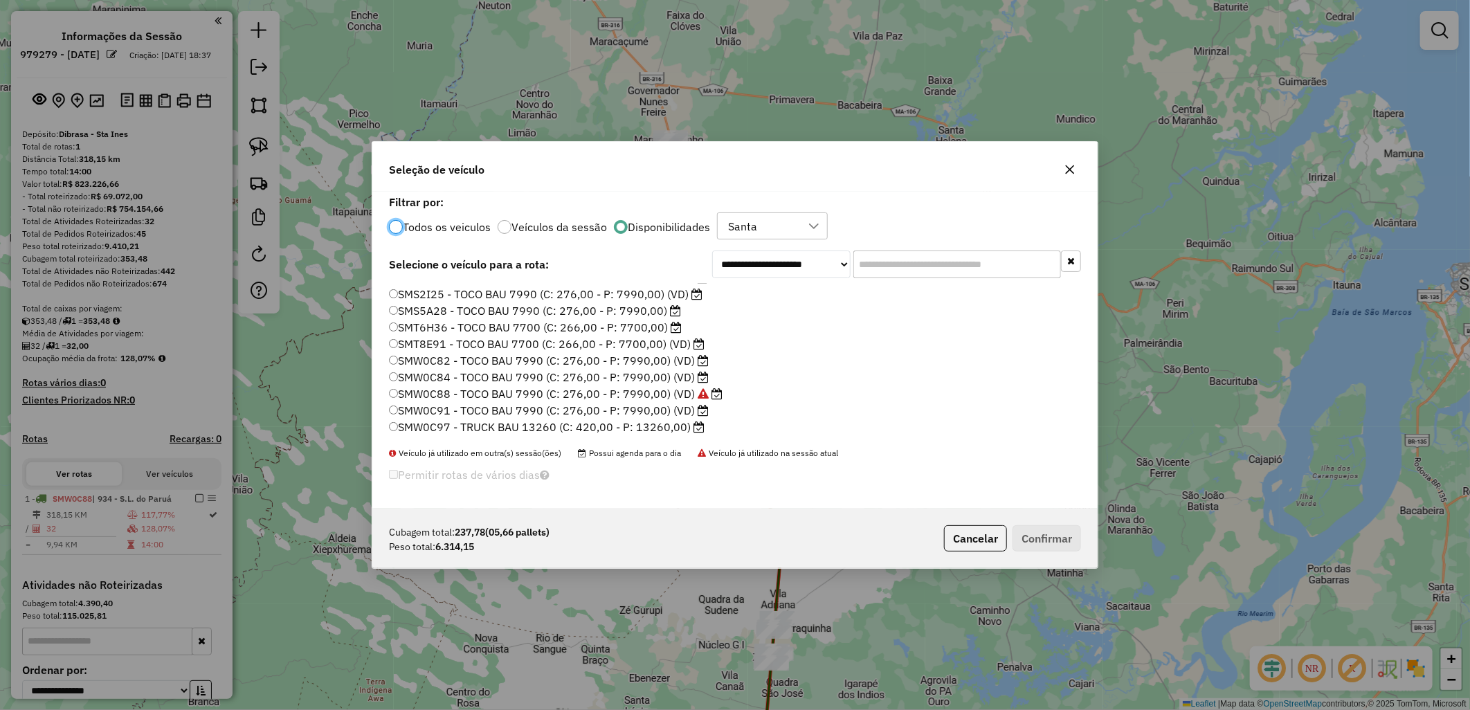
click at [605, 374] on label "SMW0C84 - TOCO BAU 7990 (C: 276,00 - P: 7990,00) (VD)" at bounding box center [549, 377] width 320 height 17
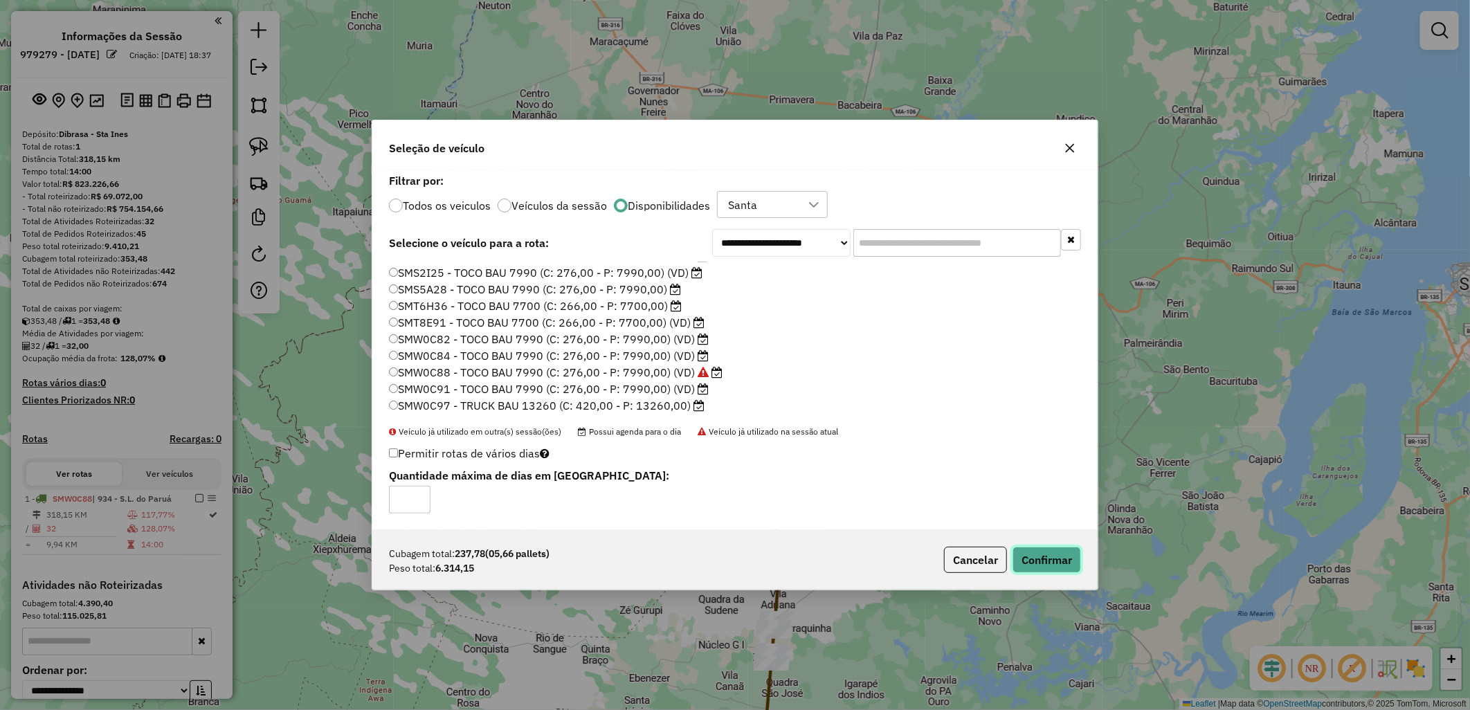
click at [1050, 552] on button "Confirmar" at bounding box center [1046, 560] width 68 height 26
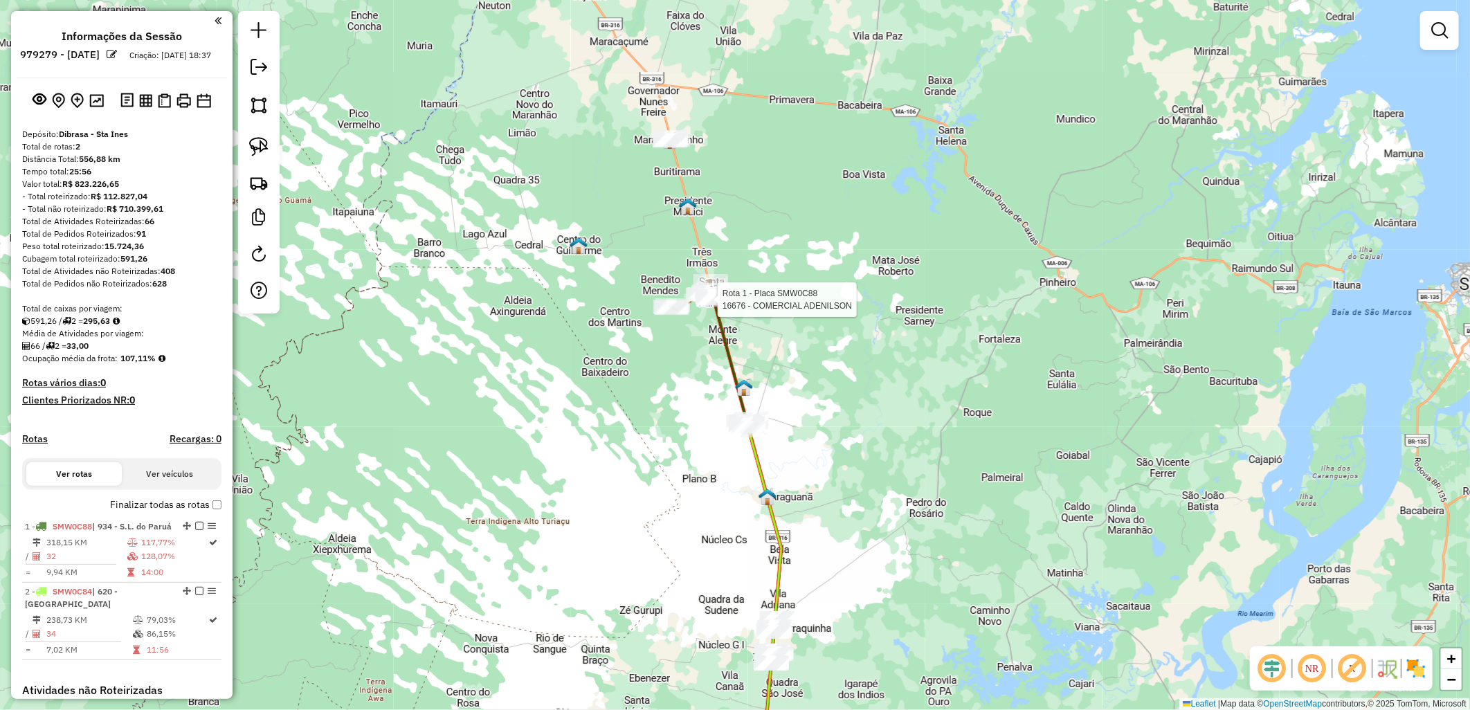
click at [708, 307] on div at bounding box center [713, 300] width 35 height 14
select select "**********"
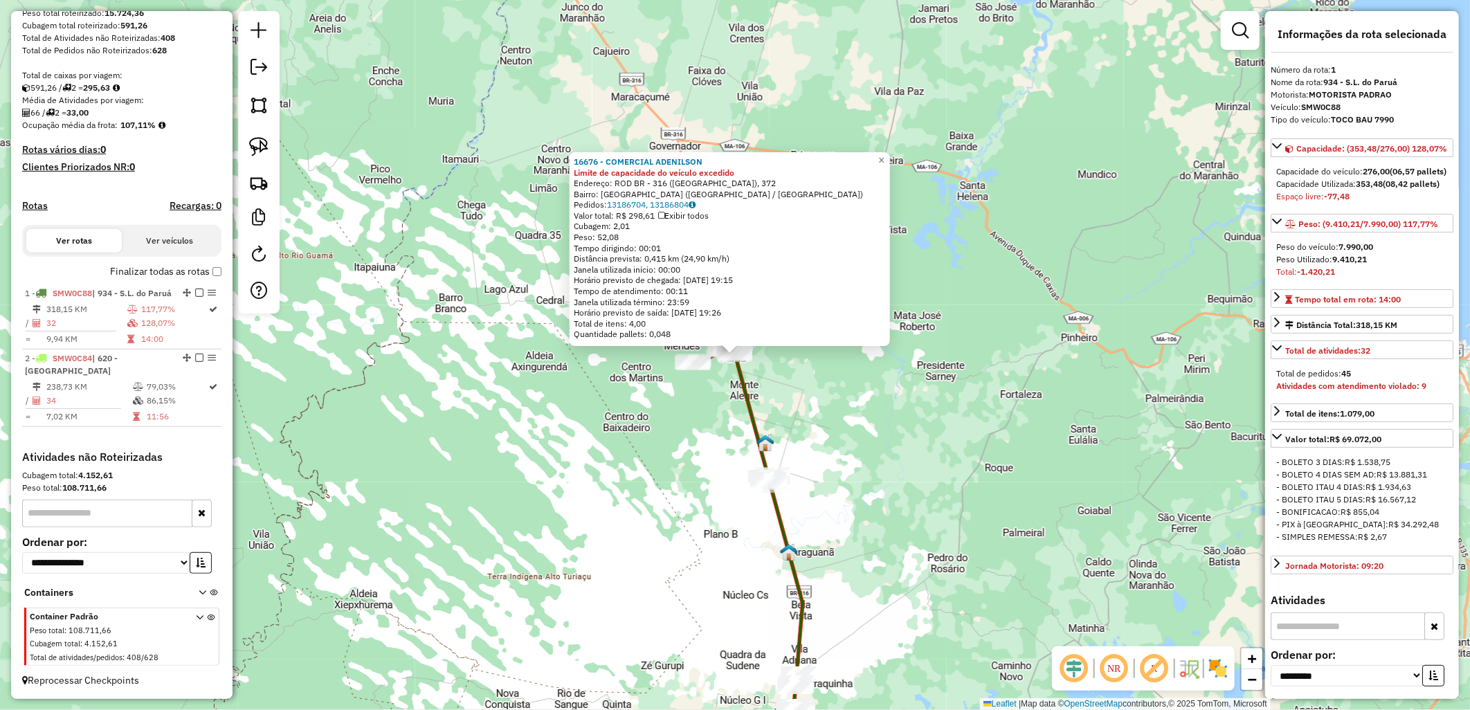
scroll to position [257, 0]
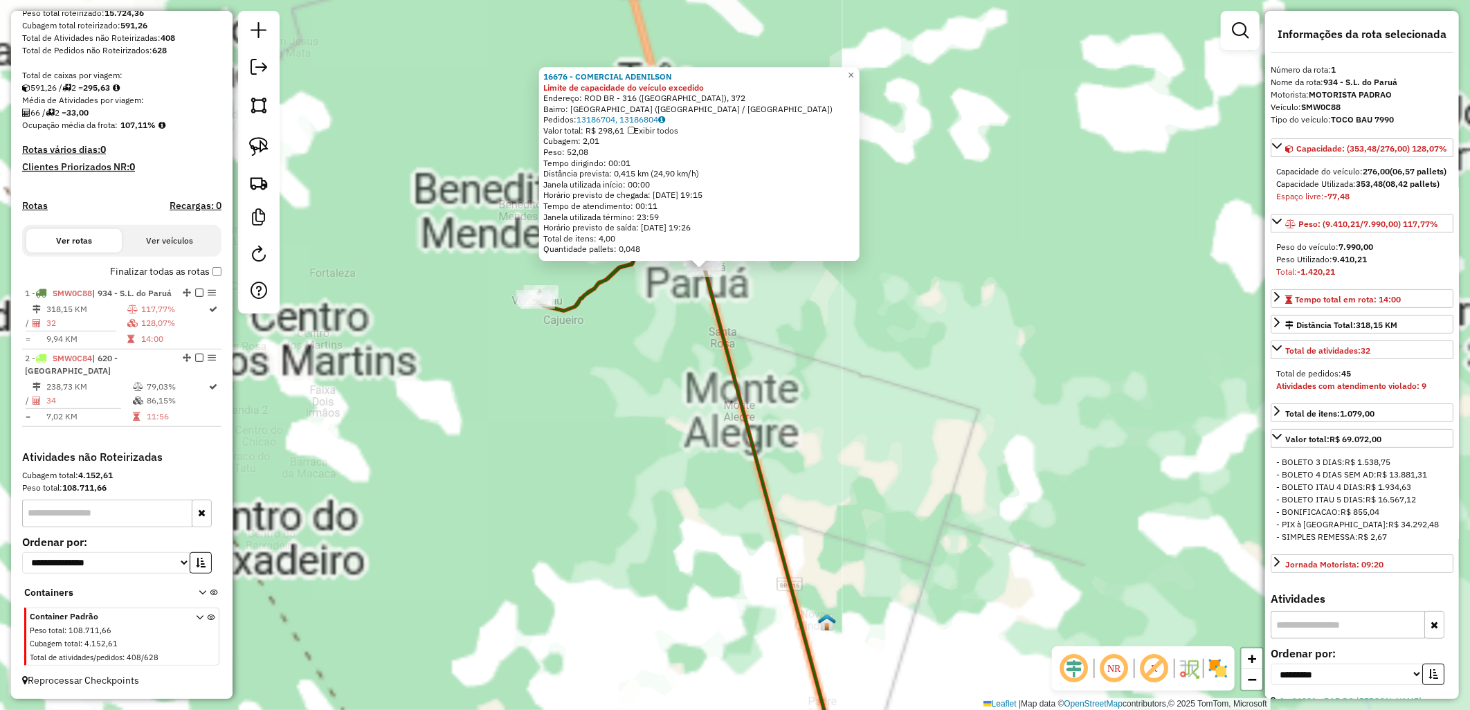
click at [737, 379] on icon at bounding box center [774, 522] width 140 height 518
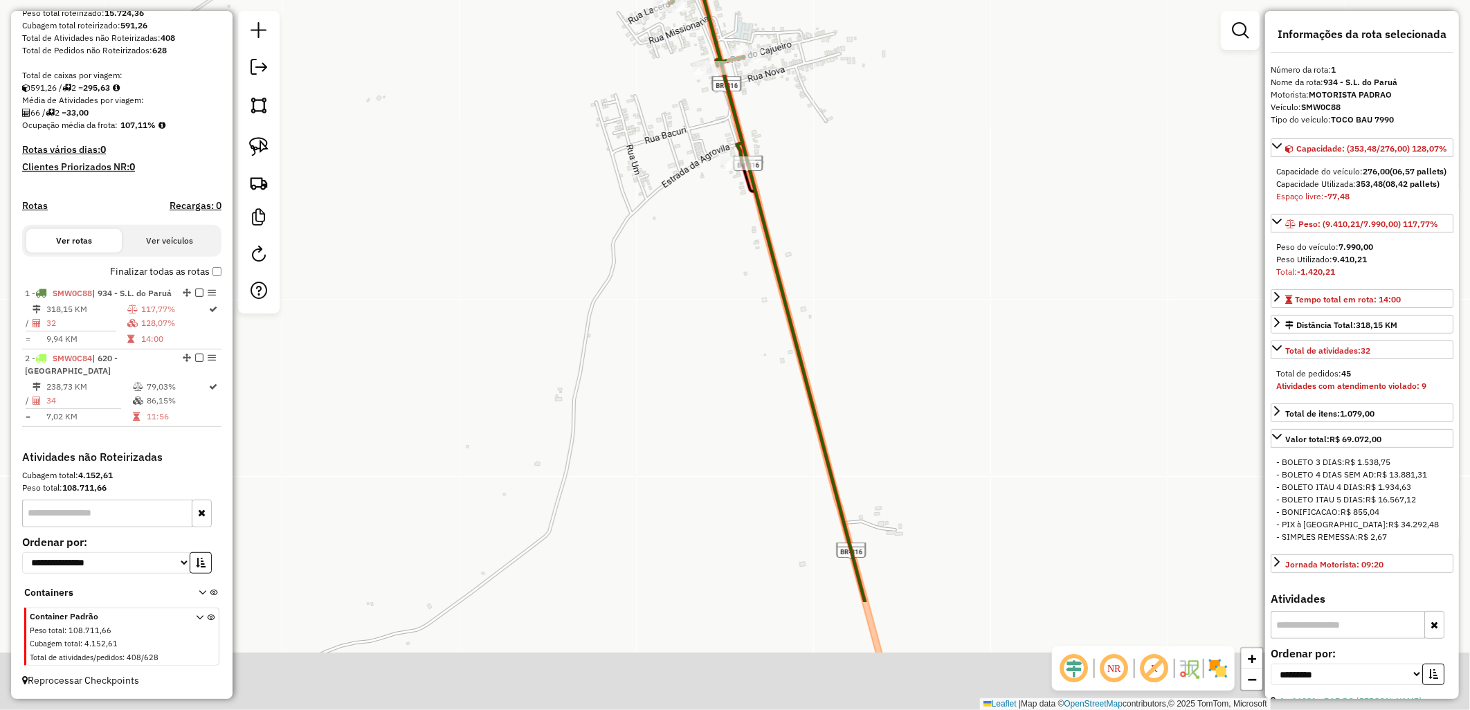
drag, startPoint x: 612, startPoint y: 118, endPoint x: 578, endPoint y: 250, distance: 135.6
click at [612, 119] on div "Janela de atendimento Grade de atendimento Capacidade Transportadoras Veículos …" at bounding box center [735, 355] width 1470 height 710
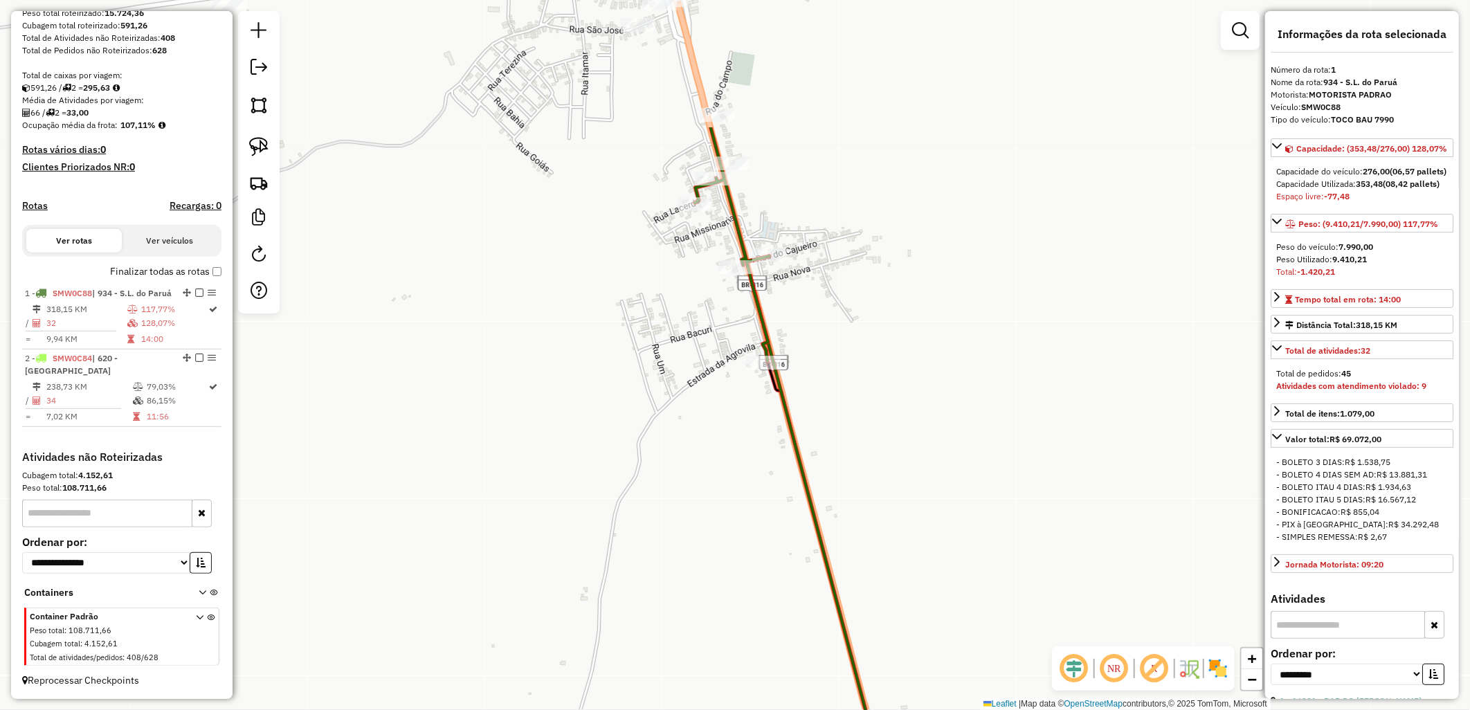
drag, startPoint x: 599, startPoint y: 181, endPoint x: 625, endPoint y: 377, distance: 197.5
click at [625, 377] on div "Janela de atendimento Grade de atendimento Capacidade Transportadoras Veículos …" at bounding box center [735, 355] width 1470 height 710
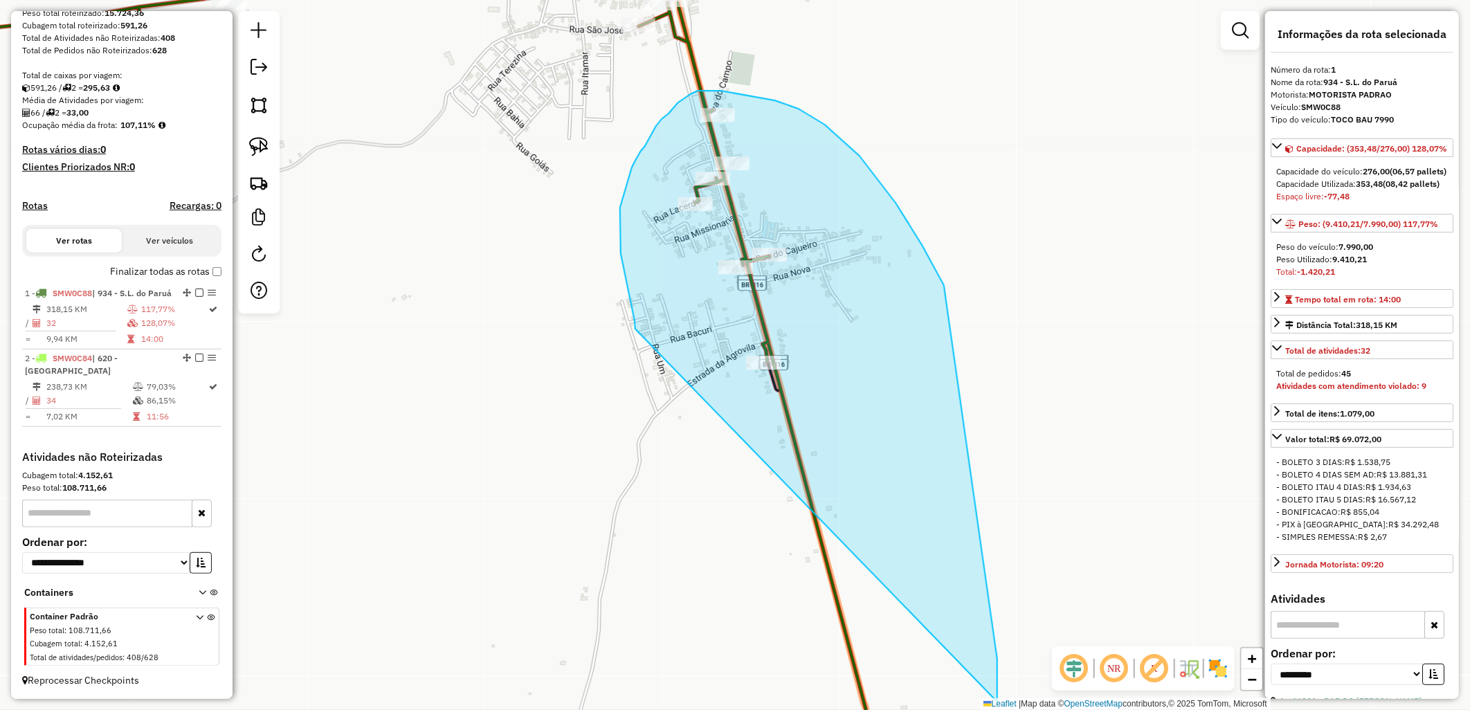
drag, startPoint x: 635, startPoint y: 329, endPoint x: 995, endPoint y: 727, distance: 536.4
click at [995, 709] on html "Aguarde... Pop-up bloqueado! Seu navegador bloqueou automáticamente a abertura …" at bounding box center [735, 355] width 1470 height 710
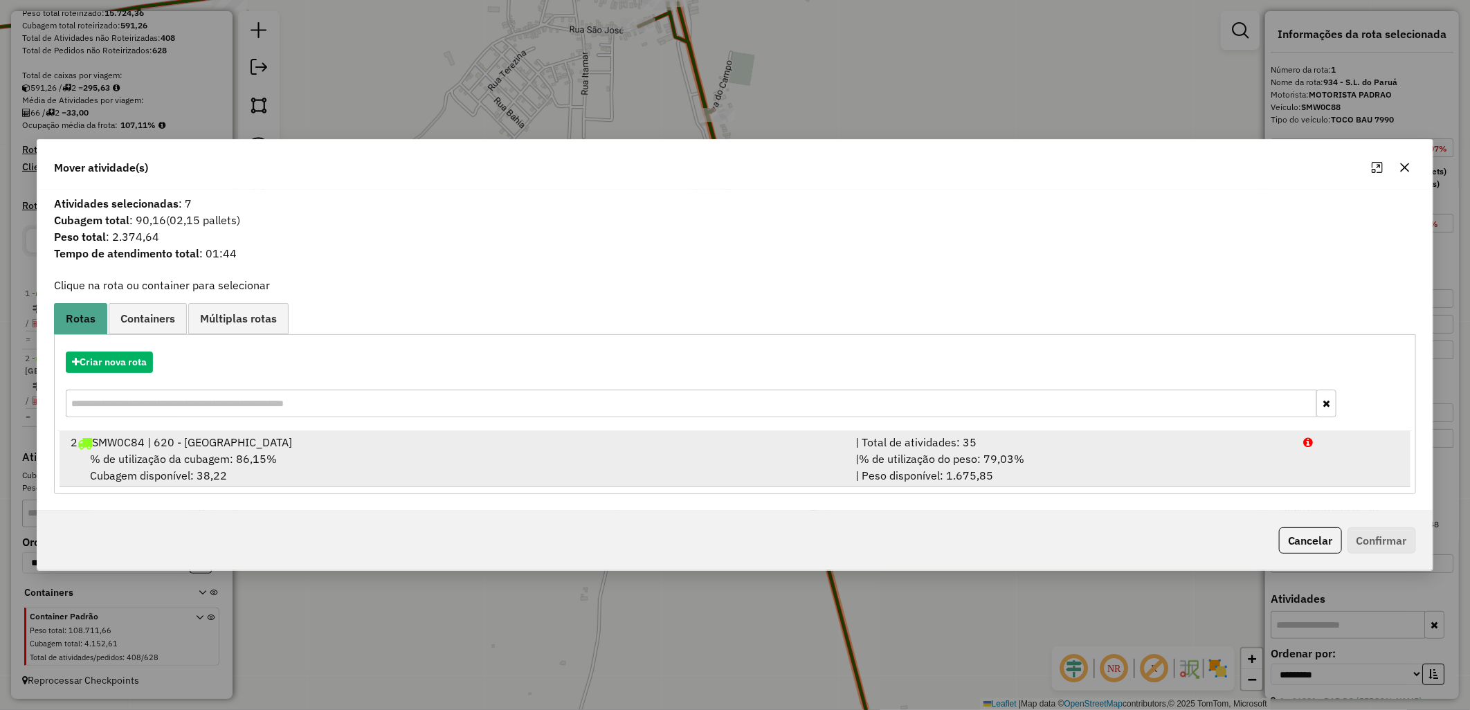
click at [550, 454] on div "% de utilização da cubagem: 86,15% Cubagem disponível: 38,22" at bounding box center [454, 466] width 785 height 33
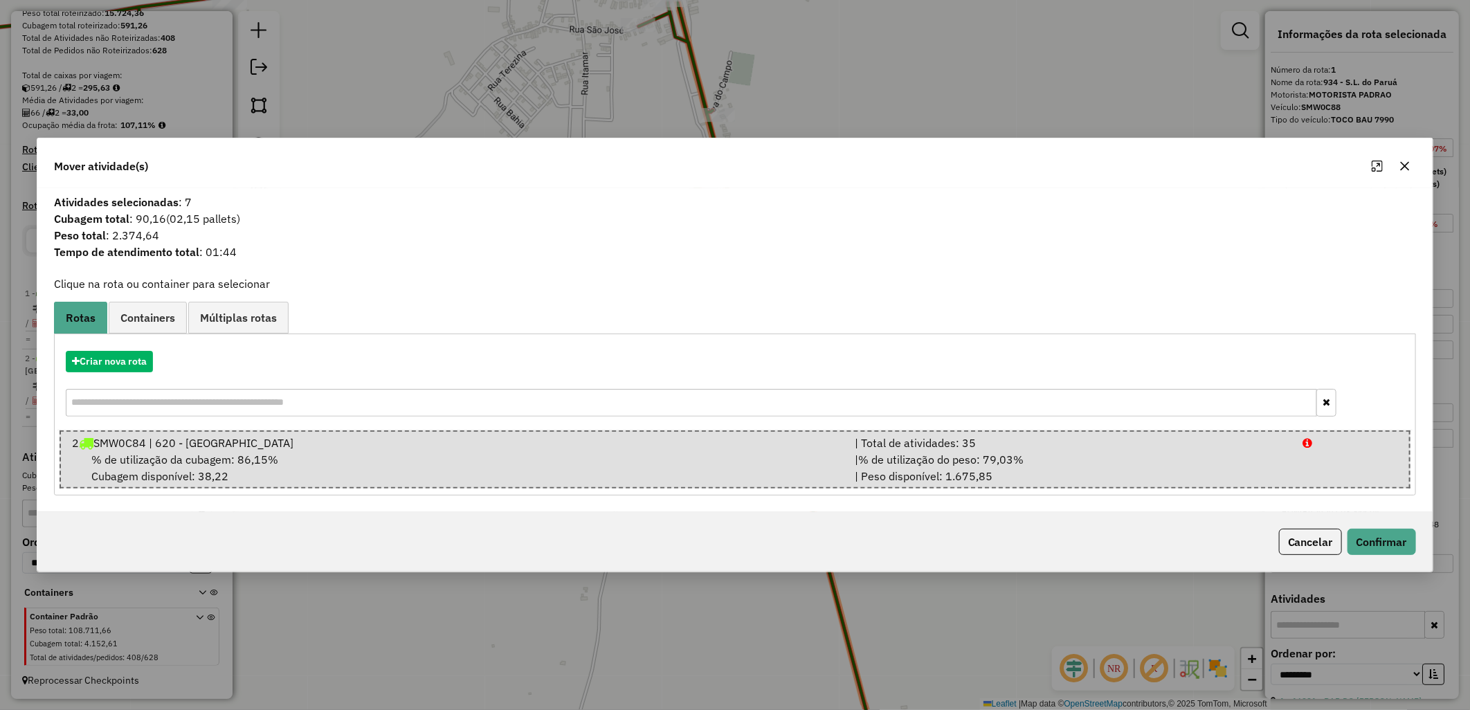
click at [1299, 537] on button "Cancelar" at bounding box center [1310, 542] width 63 height 26
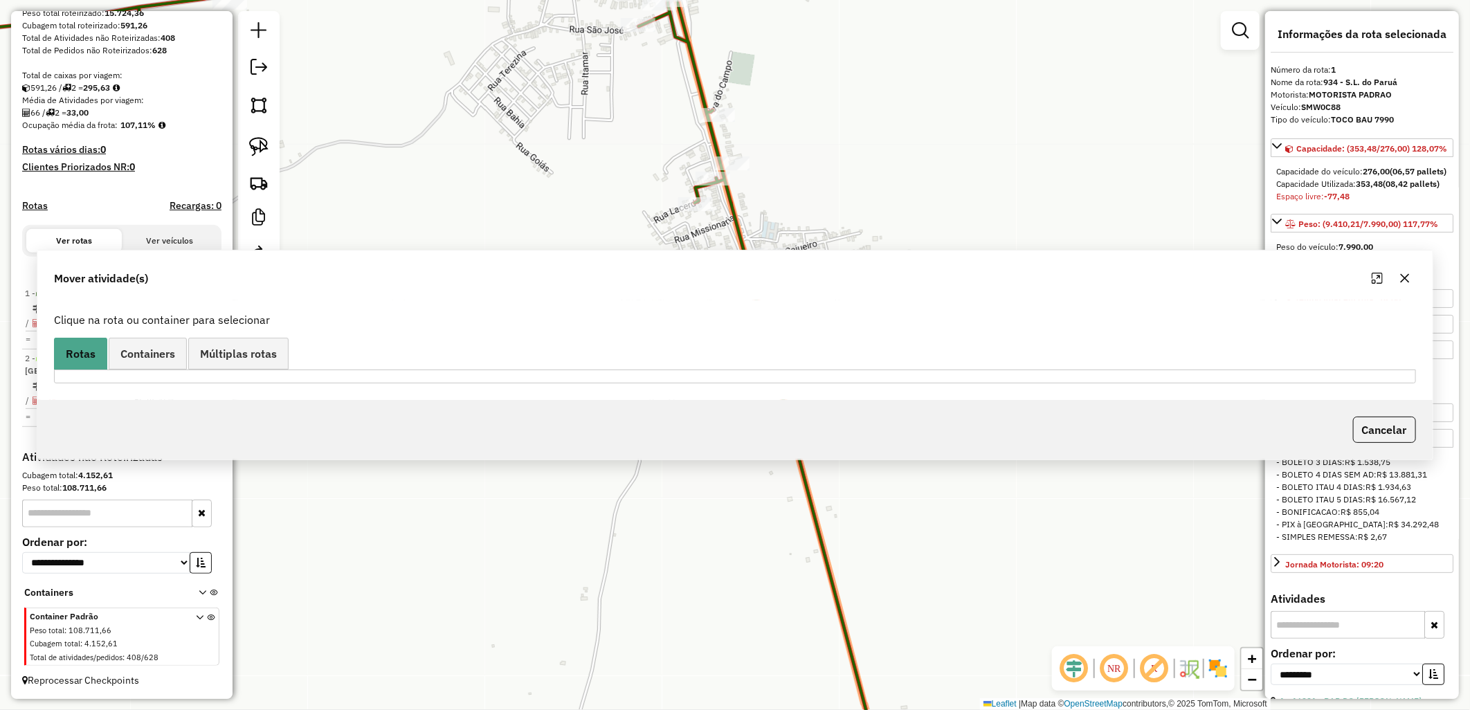
click at [868, 395] on div "Janela de atendimento Grade de atendimento Capacidade Transportadoras Veículos …" at bounding box center [735, 355] width 1470 height 710
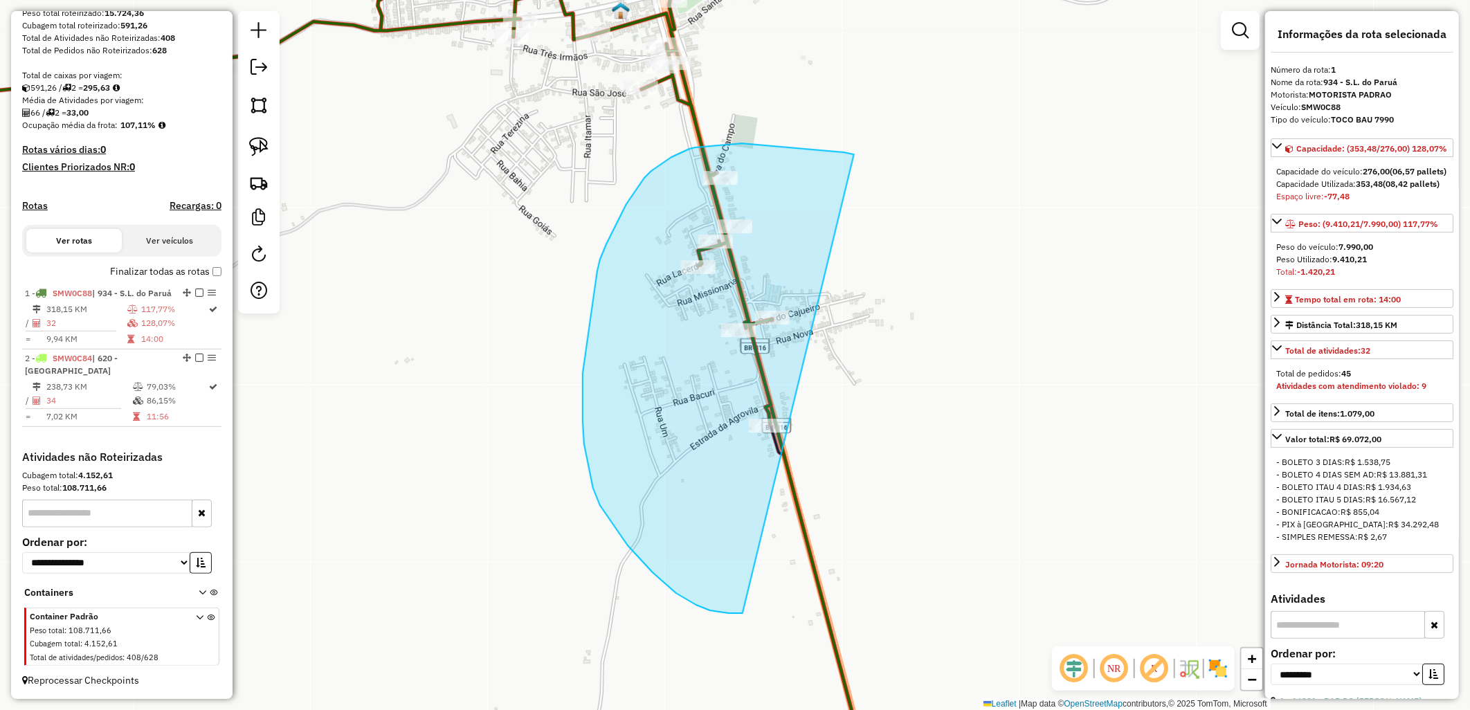
drag, startPoint x: 854, startPoint y: 154, endPoint x: 839, endPoint y: 605, distance: 450.7
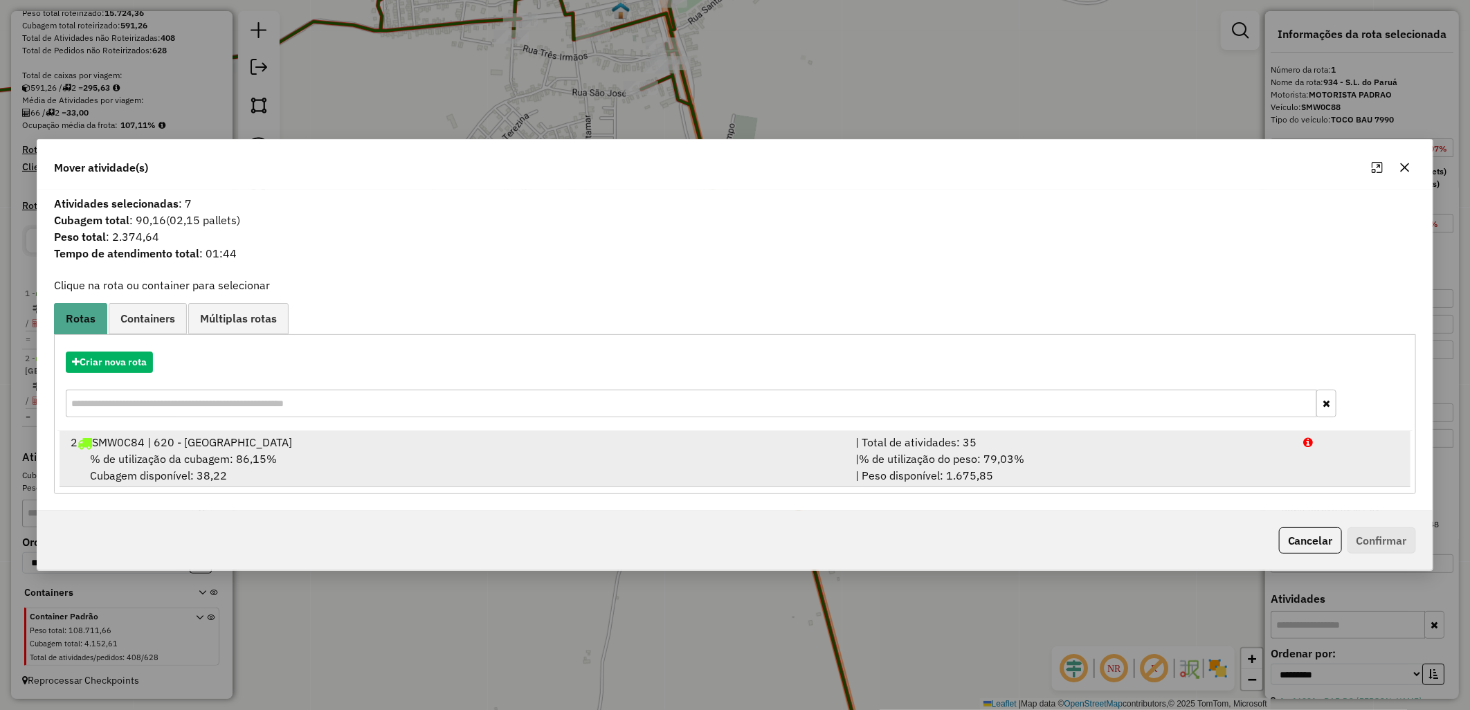
click at [220, 461] on span "% de utilização da cubagem: 86,15%" at bounding box center [183, 459] width 187 height 14
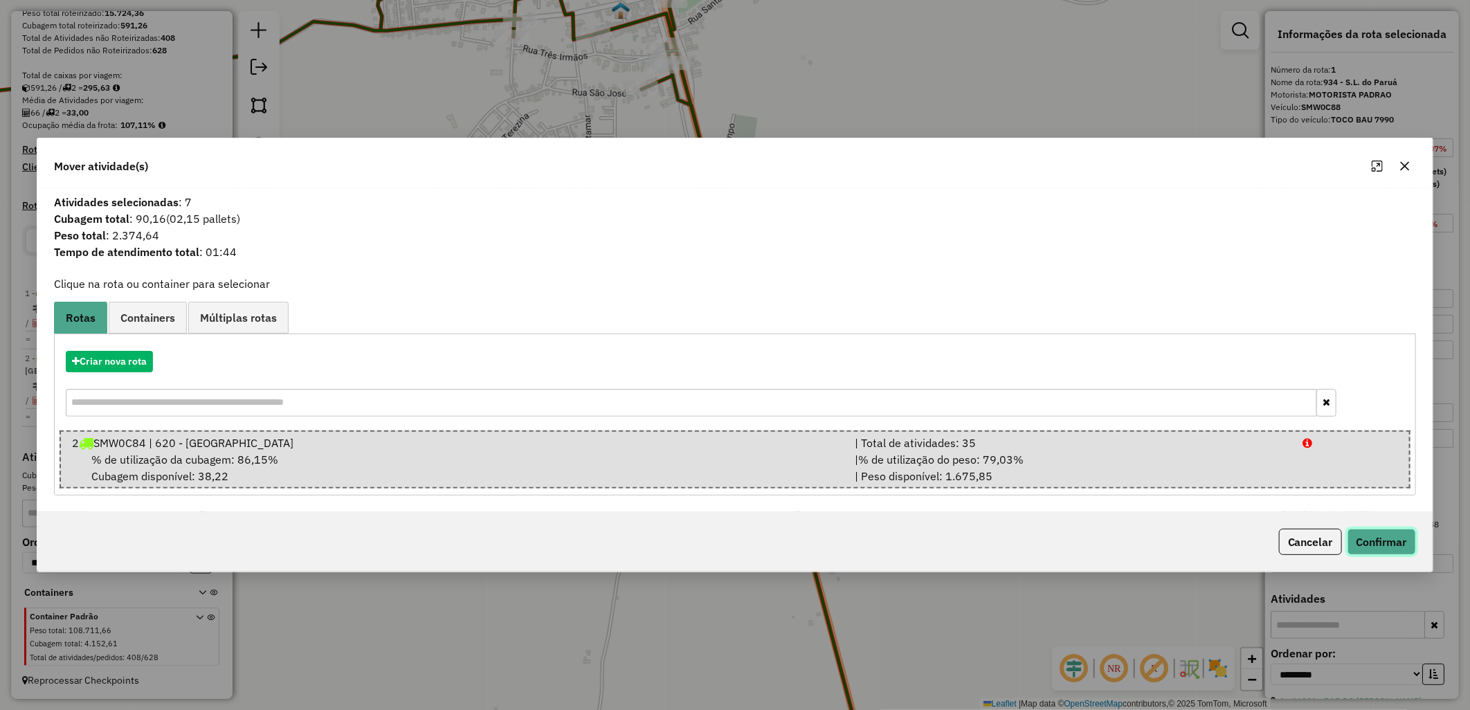
click at [1387, 544] on button "Confirmar" at bounding box center [1381, 542] width 68 height 26
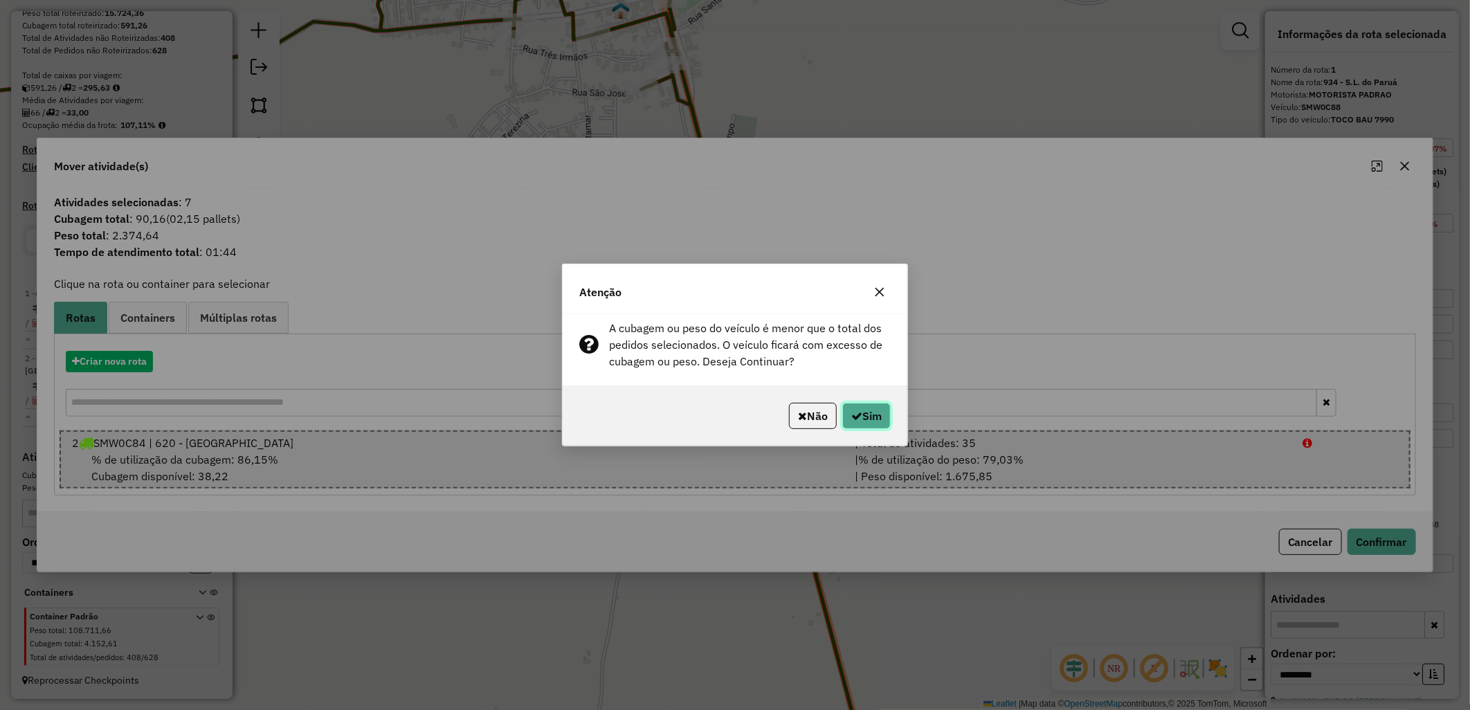
click at [868, 417] on button "Sim" at bounding box center [866, 416] width 48 height 26
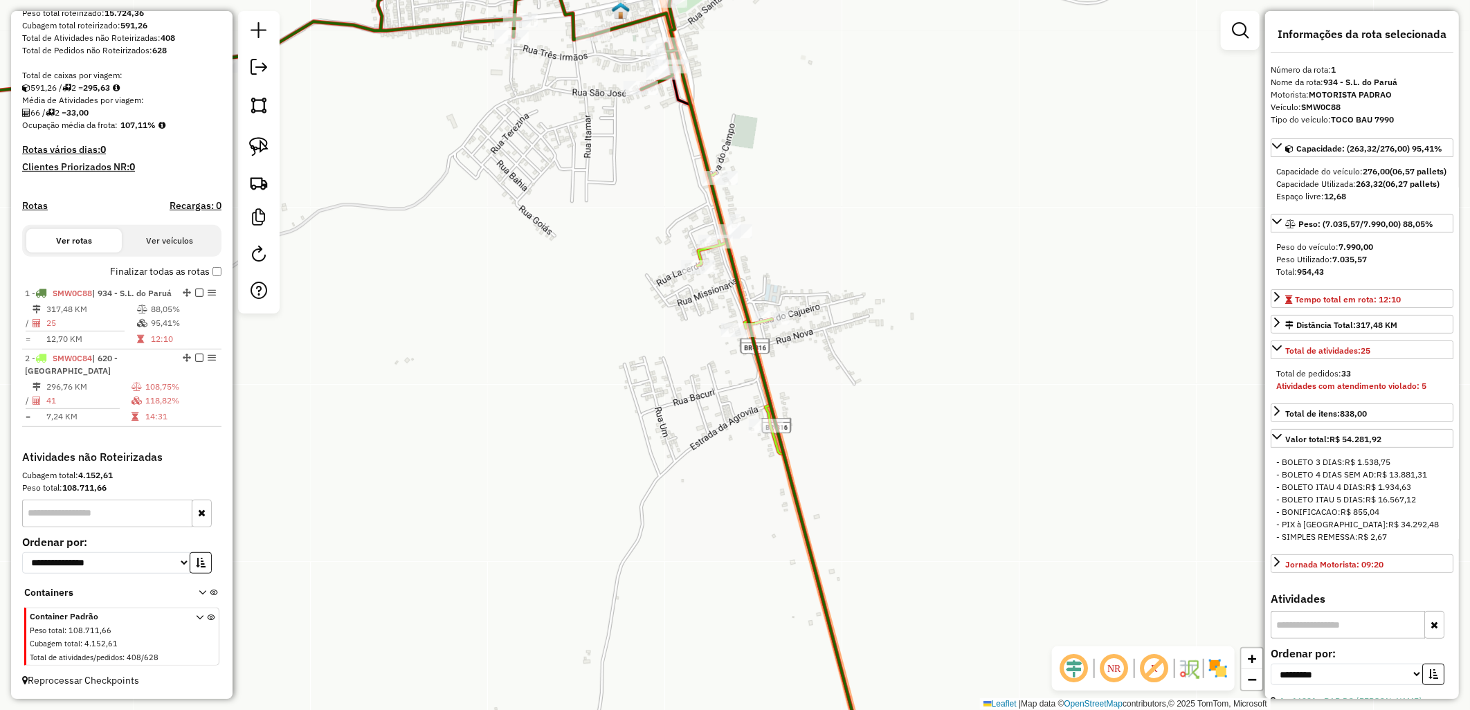
drag, startPoint x: 678, startPoint y: 208, endPoint x: 672, endPoint y: 203, distance: 7.5
click at [672, 203] on div "Janela de atendimento Grade de atendimento Capacidade Transportadoras Veículos …" at bounding box center [735, 355] width 1470 height 710
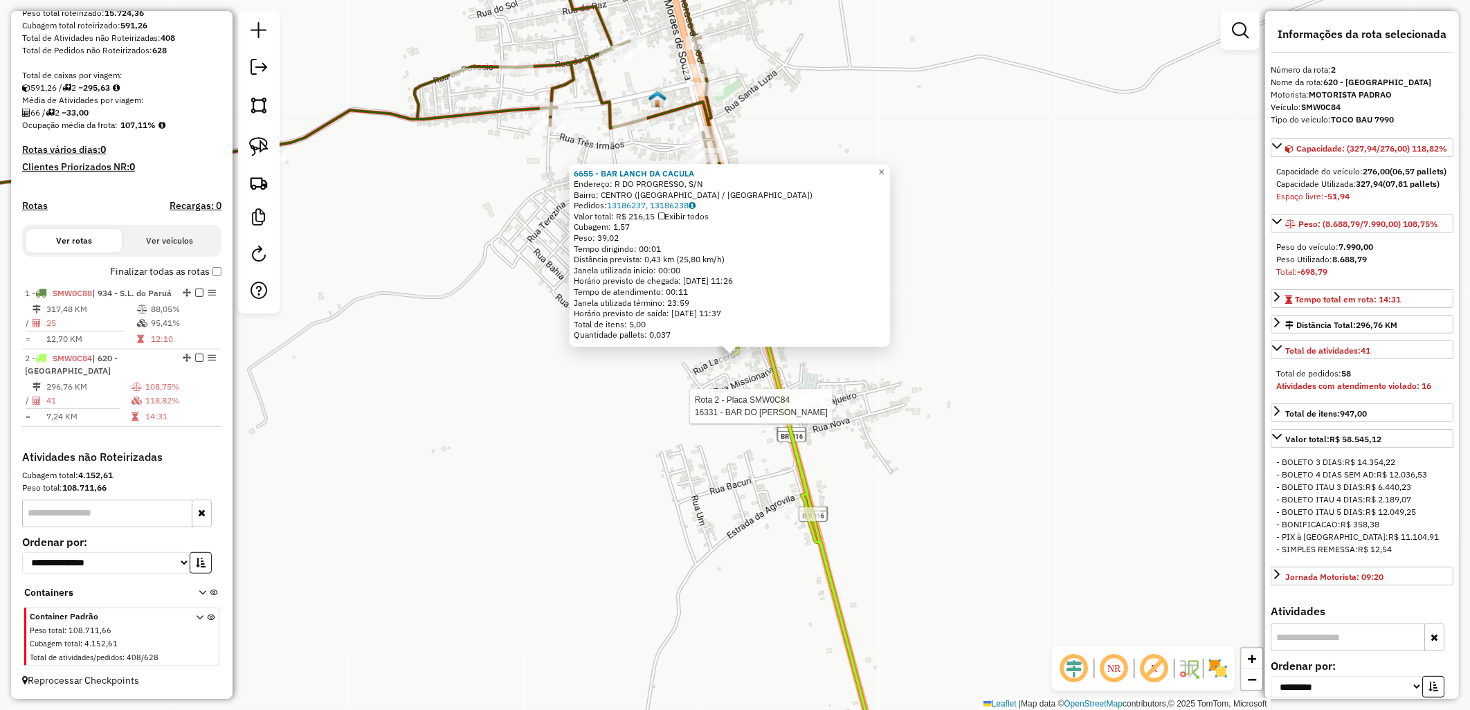
click at [812, 413] on div at bounding box center [809, 406] width 35 height 14
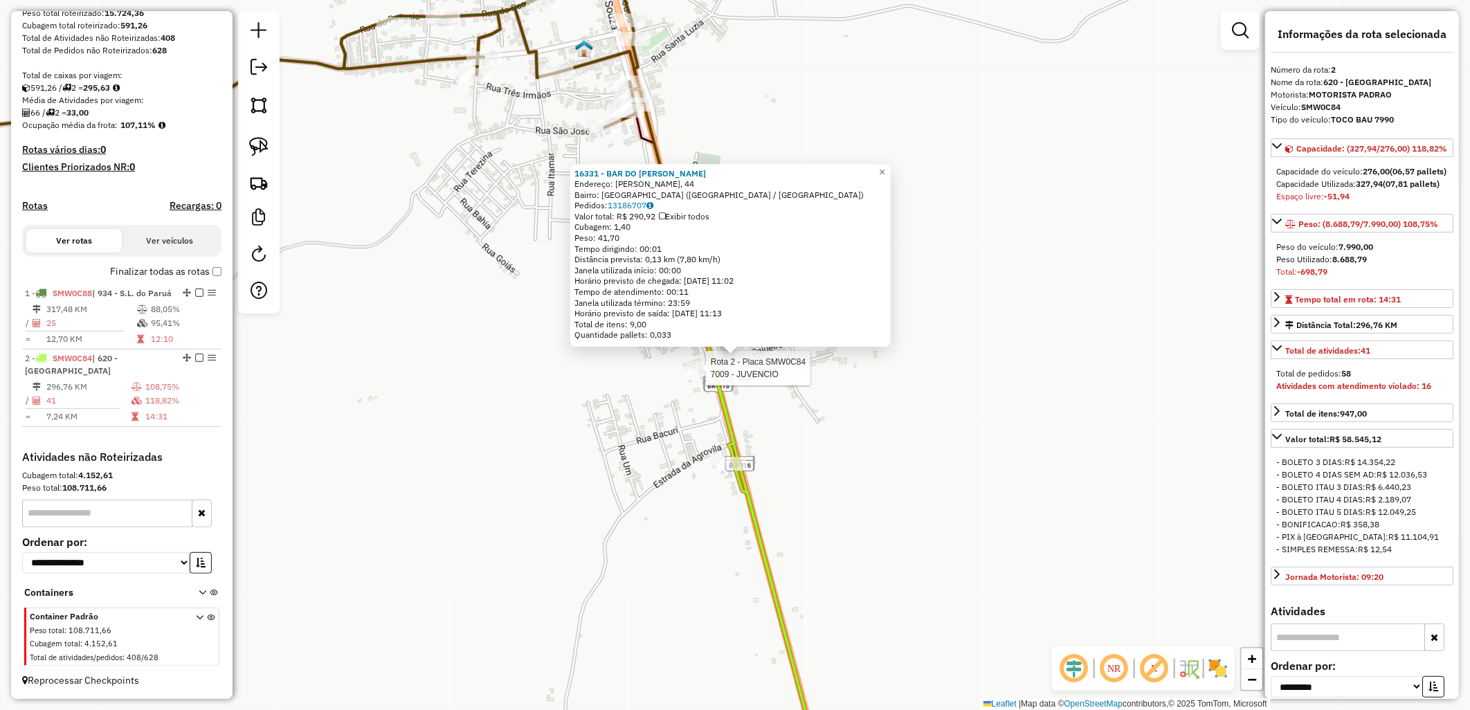
click at [695, 375] on div at bounding box center [701, 368] width 35 height 14
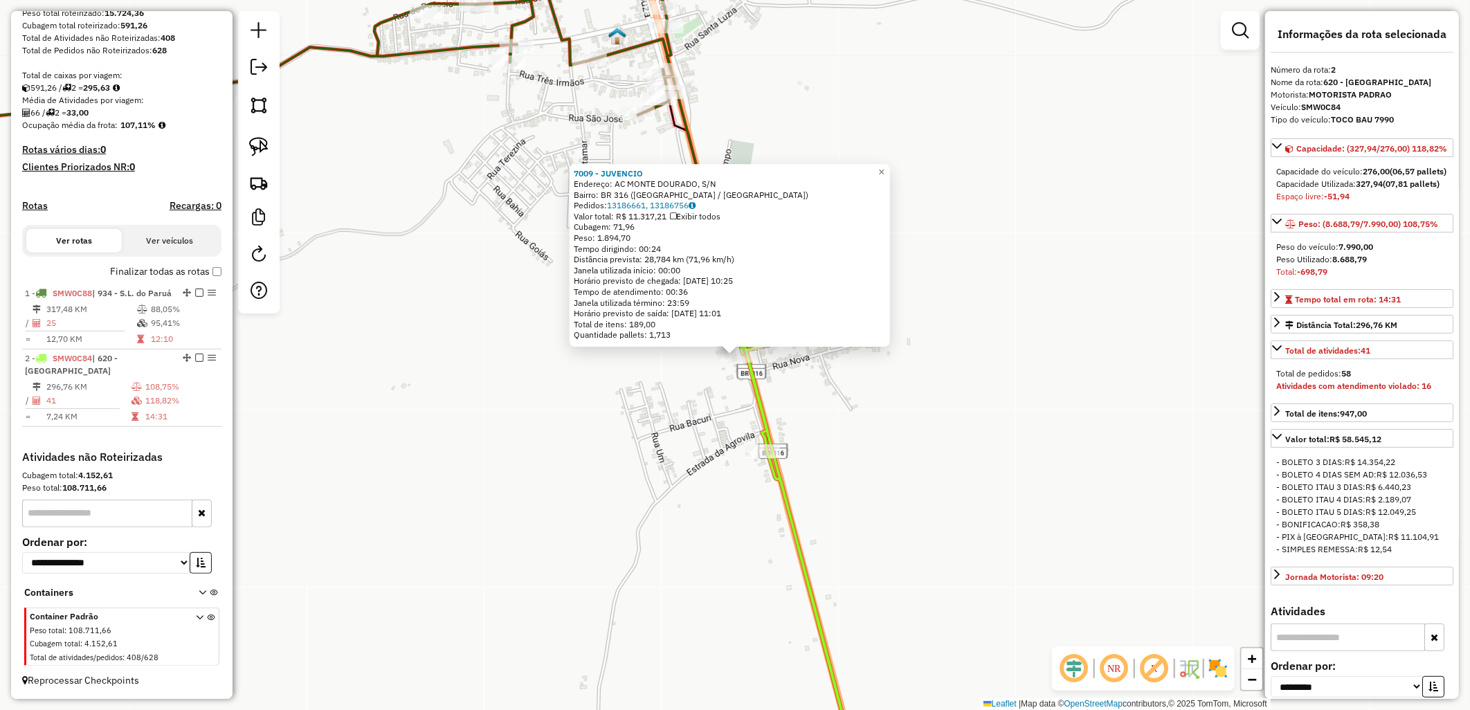
click at [701, 423] on div "7009 - JUVENCIO Endereço: AC MONTE DOURADO, S/N Bairro: BR 316 (SANTA LUZIA DO …" at bounding box center [735, 355] width 1470 height 710
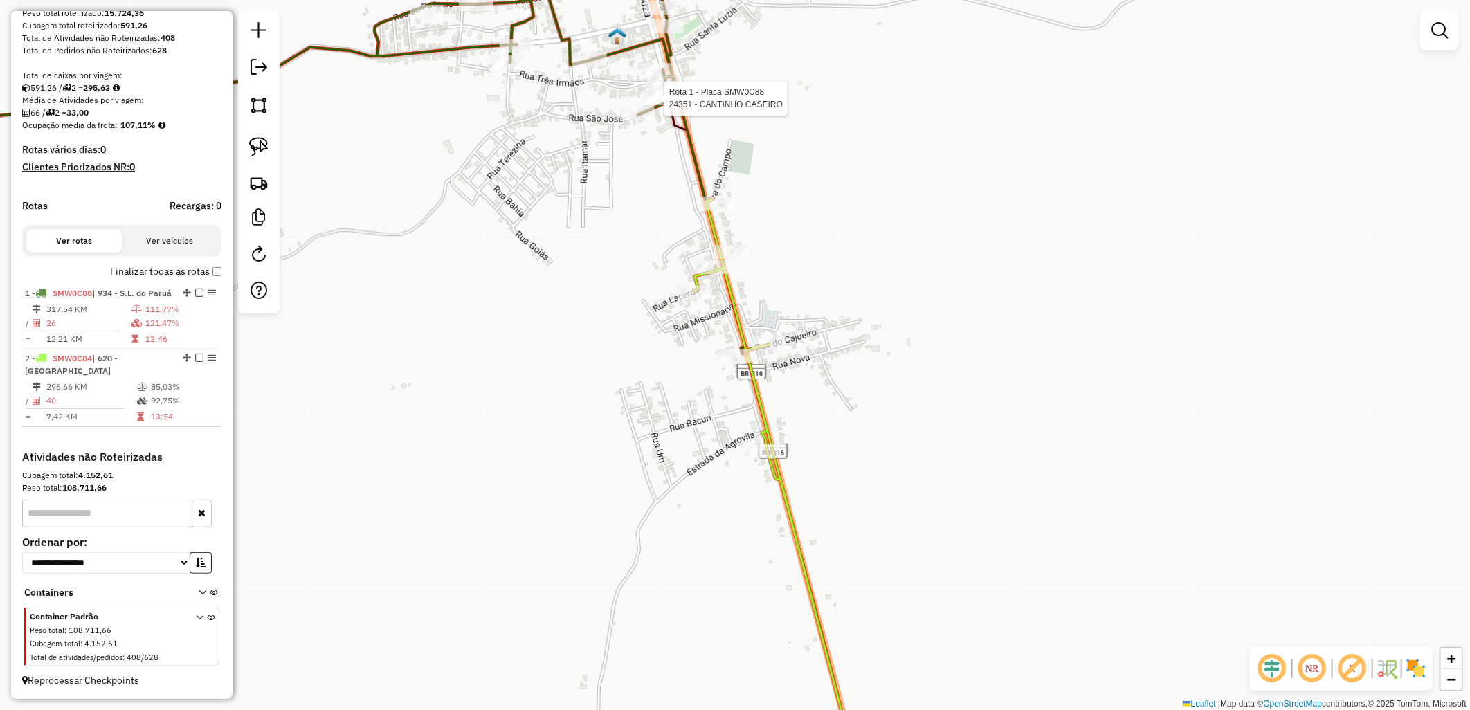
select select "**********"
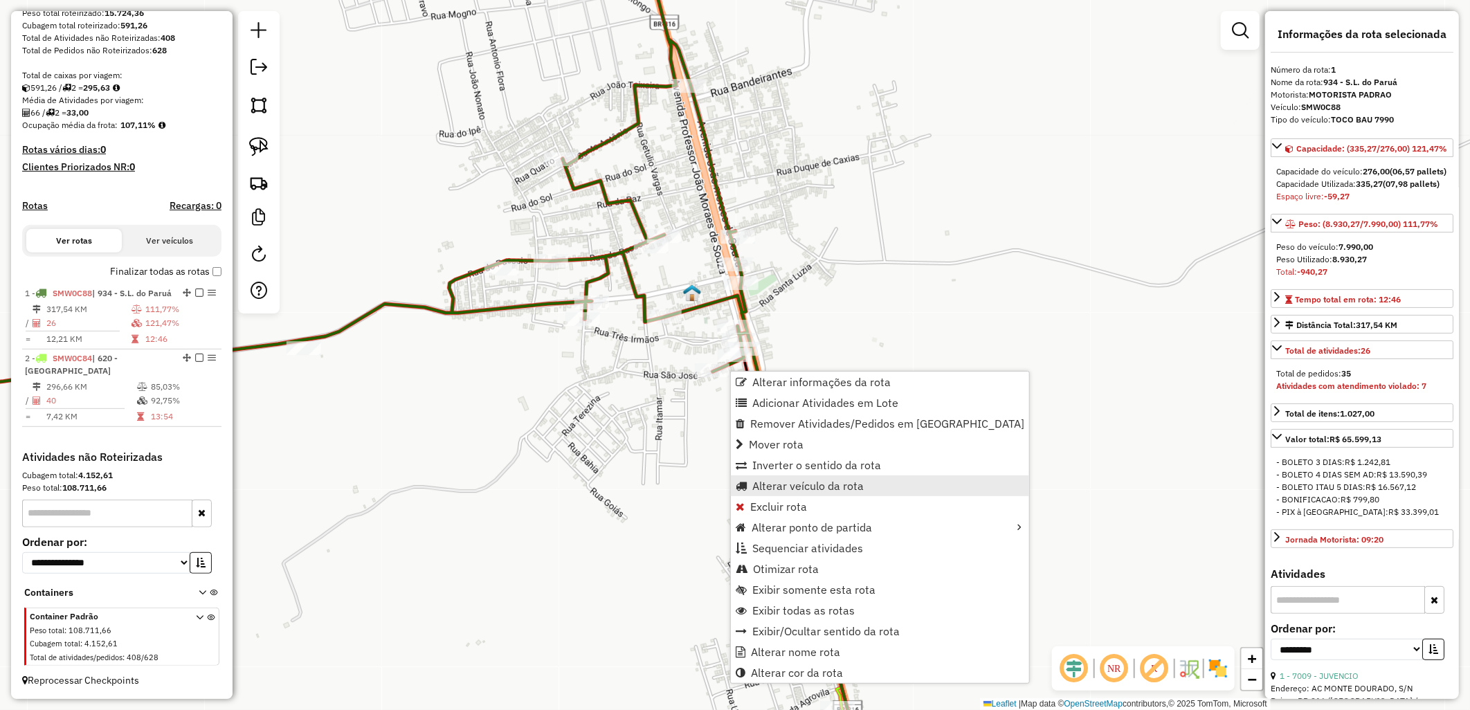
click at [775, 491] on span "Alterar veículo da rota" at bounding box center [807, 485] width 111 height 11
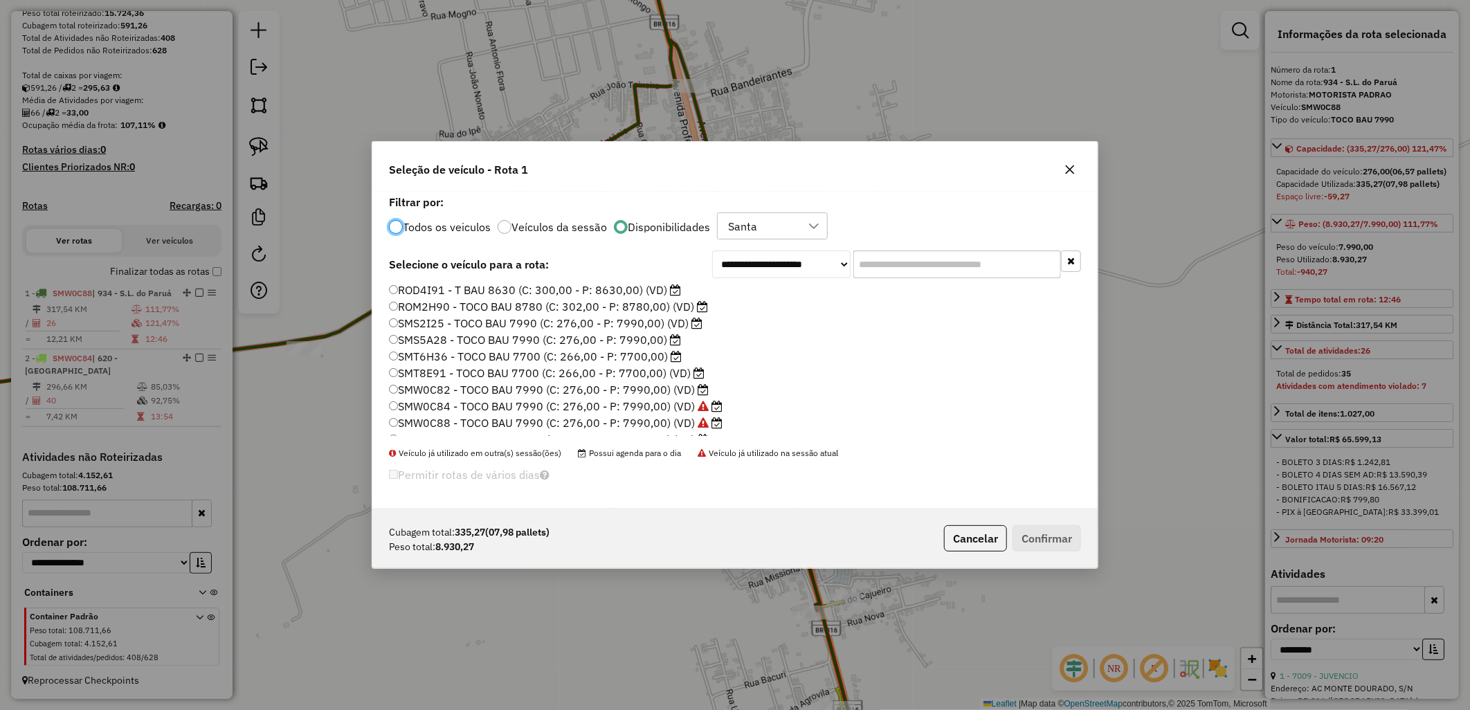
scroll to position [180, 0]
click at [654, 407] on label "SMW0C91 - TOCO BAU 7990 (C: 276,00 - P: 7990,00) (VD)" at bounding box center [549, 410] width 320 height 17
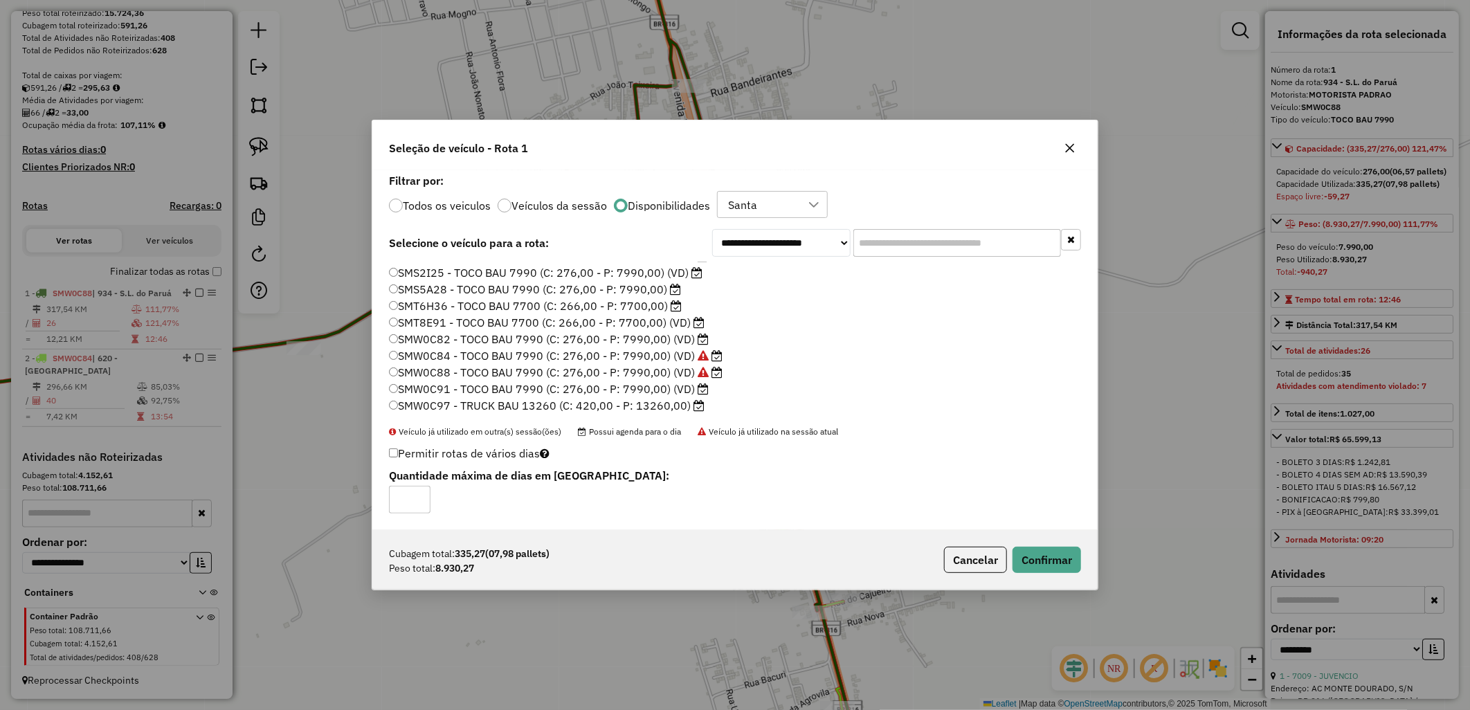
click at [1006, 556] on p-footer "Cubagem total: 335,27 (07,98 pallets) Peso total: 8.930,27 Cancelar Confirmar" at bounding box center [1009, 560] width 143 height 26
click at [1025, 559] on button "Confirmar" at bounding box center [1046, 560] width 68 height 26
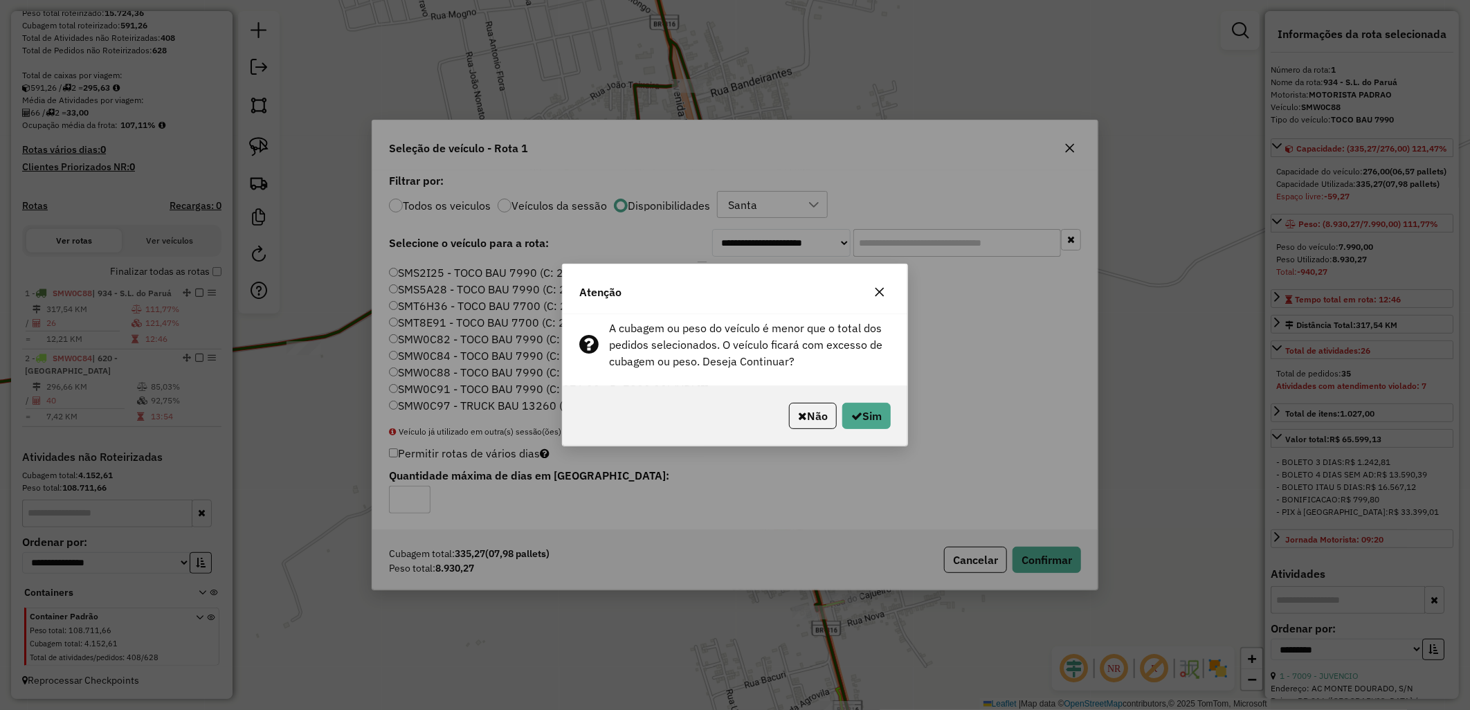
click at [873, 440] on div "Não Sim" at bounding box center [735, 416] width 345 height 60
drag, startPoint x: 868, startPoint y: 393, endPoint x: 866, endPoint y: 408, distance: 15.4
click at [868, 394] on div "Não Sim" at bounding box center [735, 416] width 345 height 60
click at [865, 406] on button "Sim" at bounding box center [866, 416] width 48 height 26
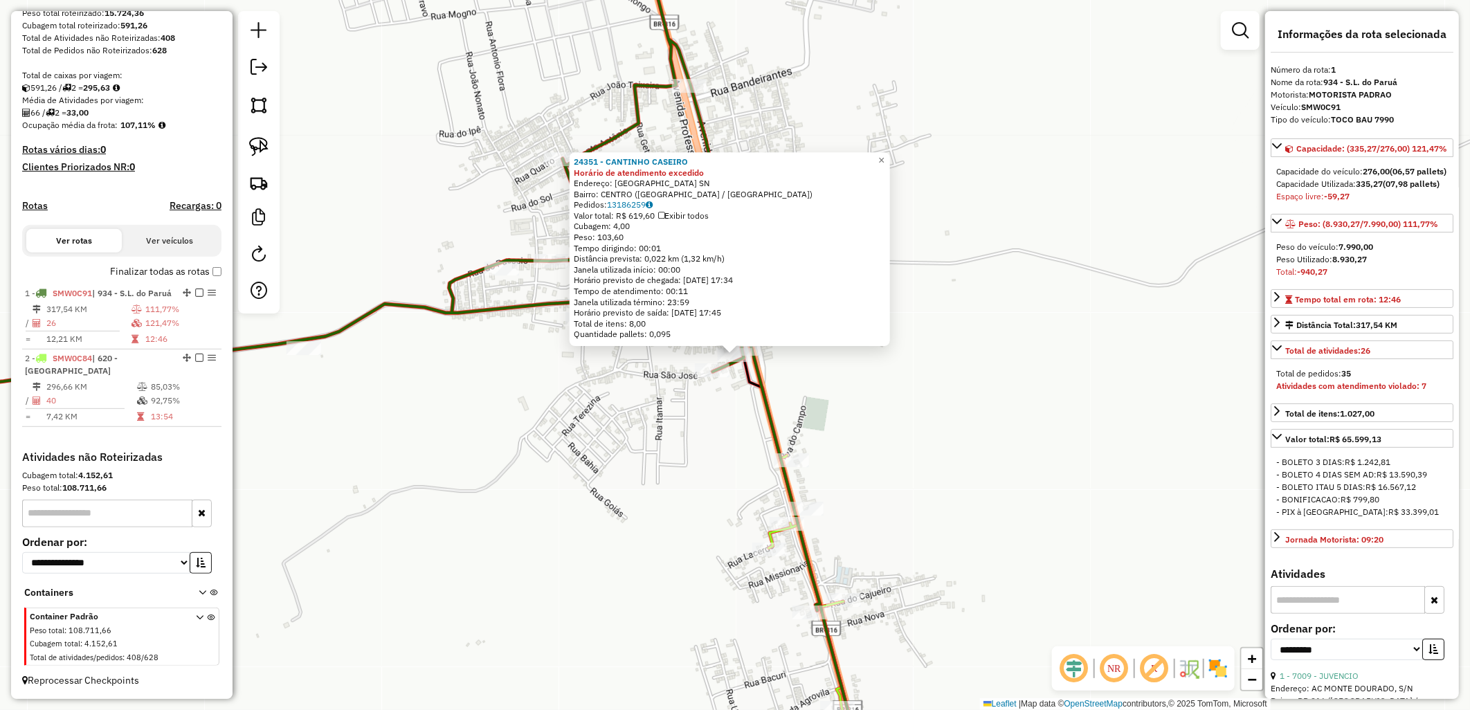
drag, startPoint x: 734, startPoint y: 351, endPoint x: 679, endPoint y: 399, distance: 72.6
click at [679, 399] on div "24351 - CANTINHO CASEIRO Horário de atendimento excedido Endereço: AVENIDA JOaO…" at bounding box center [735, 355] width 1470 height 710
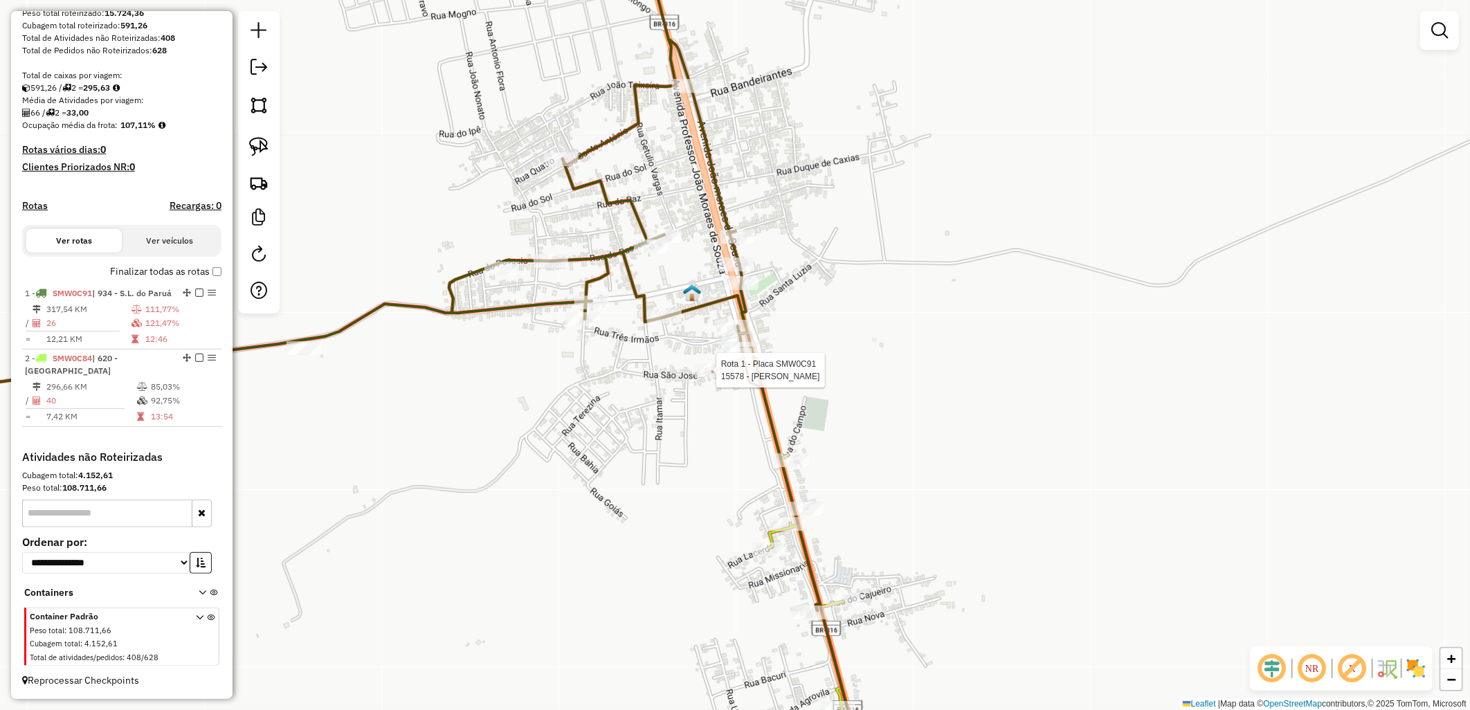
select select "**********"
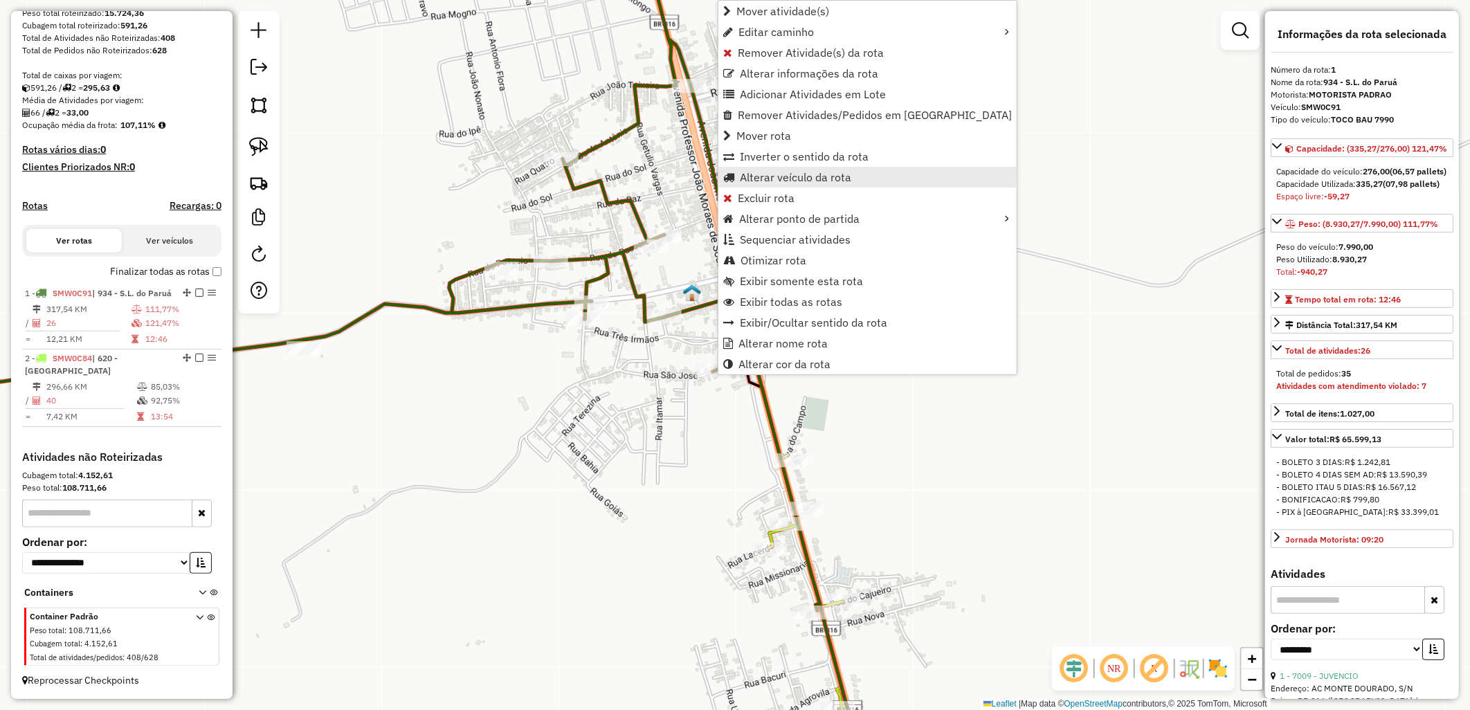
click at [785, 172] on span "Alterar veículo da rota" at bounding box center [795, 177] width 111 height 11
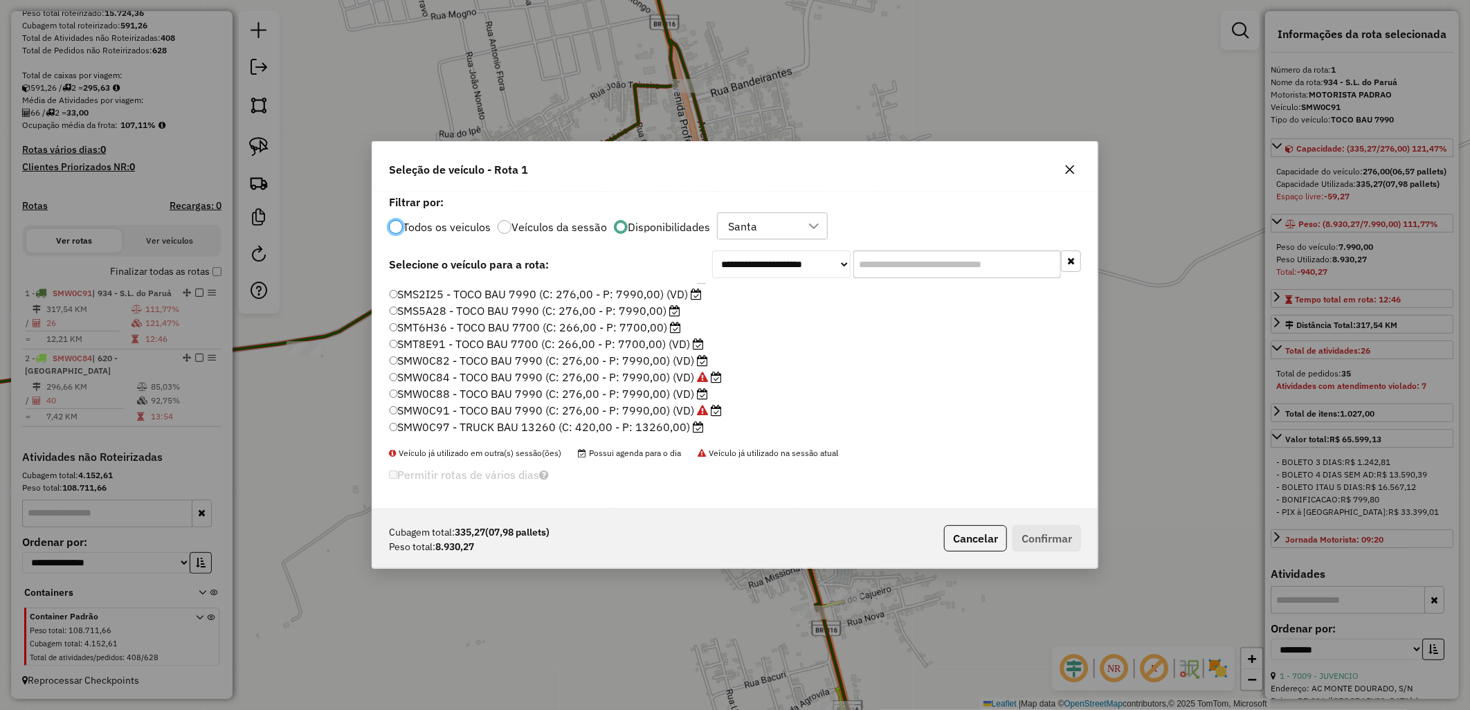
click at [585, 425] on label "SMW0C97 - TRUCK BAU 13260 (C: 420,00 - P: 13260,00)" at bounding box center [547, 427] width 316 height 17
click at [1049, 536] on button "Confirmar" at bounding box center [1046, 538] width 68 height 26
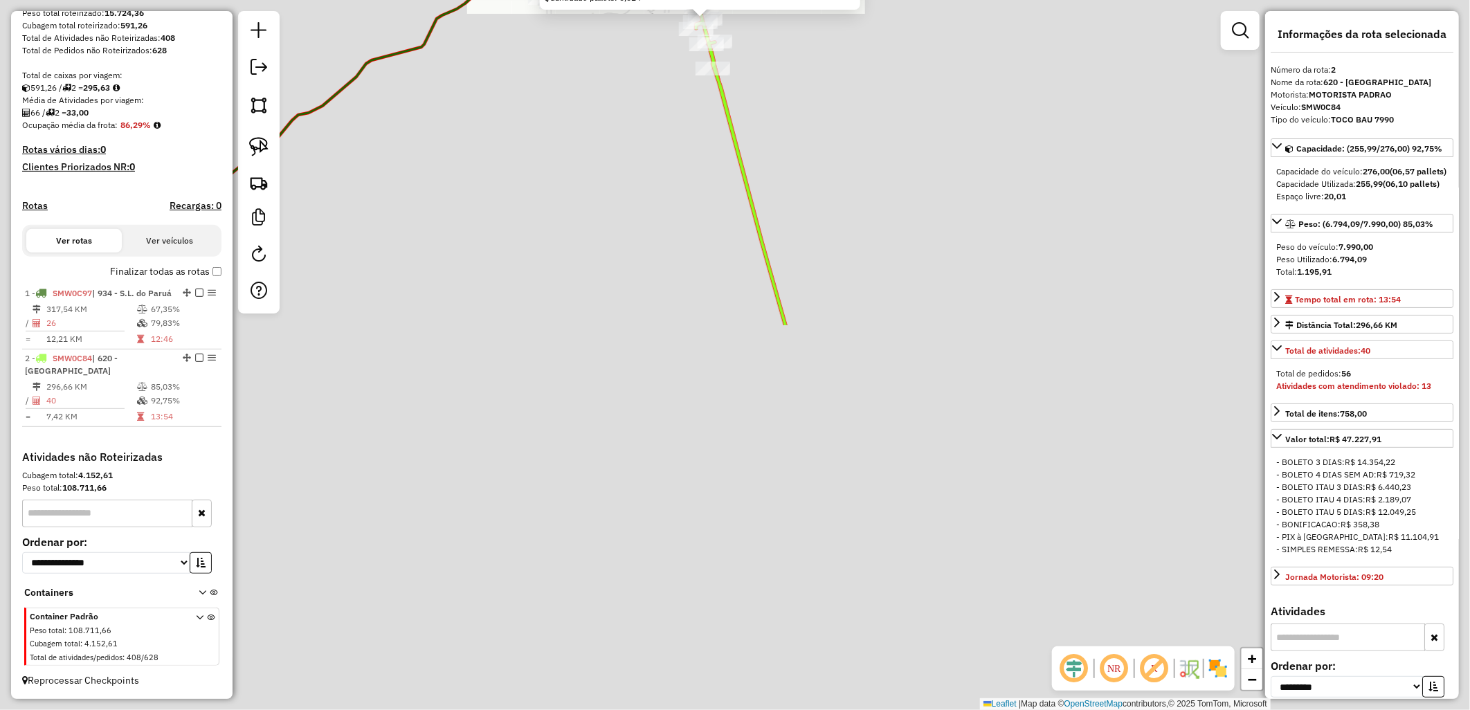
drag, startPoint x: 757, startPoint y: 66, endPoint x: 742, endPoint y: 277, distance: 211.5
click at [755, 57] on div "26781 - BOTECO Endereço: avenida professor Joao morais SN Bairro: CENTRO (SANTA…" at bounding box center [735, 355] width 1470 height 710
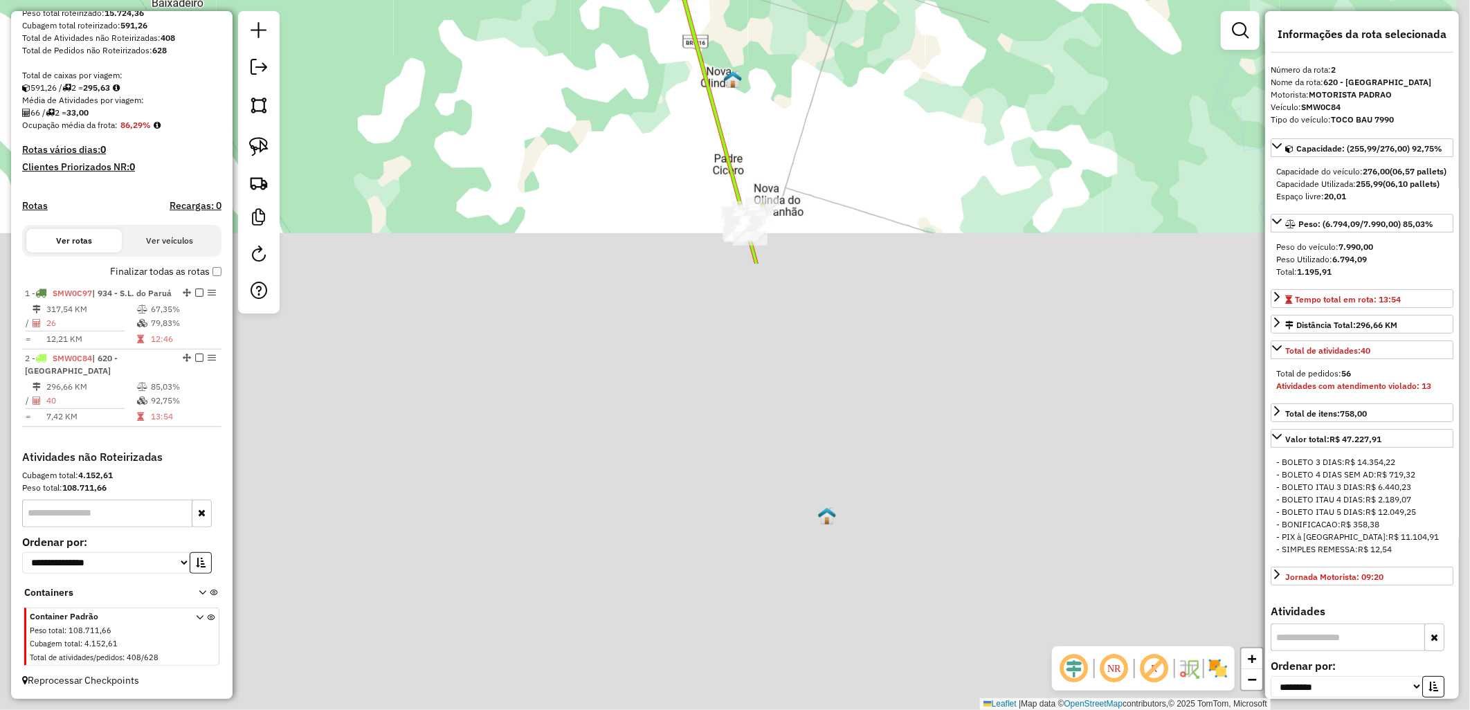
drag, startPoint x: 632, startPoint y: 142, endPoint x: 603, endPoint y: 1, distance: 144.0
click at [580, 22] on div "26781 - BOTECO Endereço: avenida professor Joao morais SN Bairro: CENTRO (SANTA…" at bounding box center [735, 355] width 1470 height 710
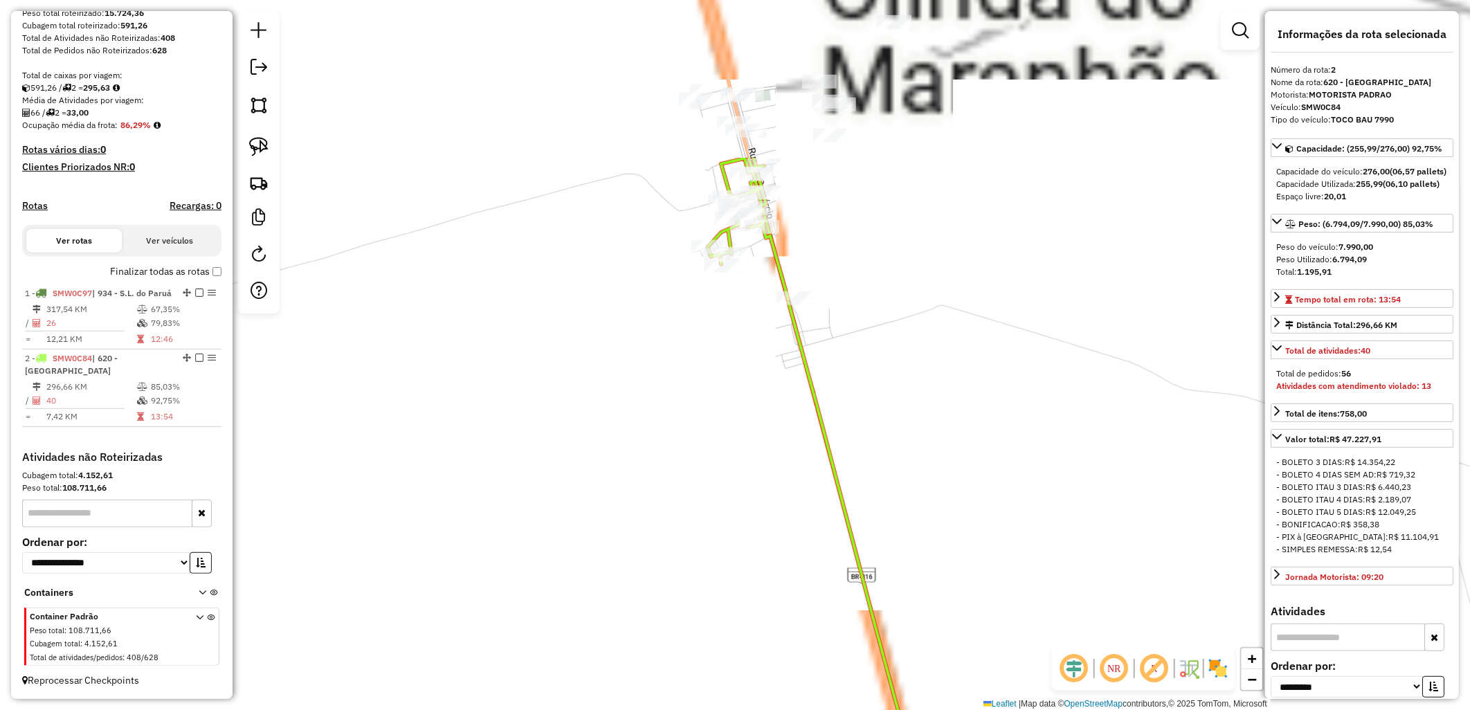
drag, startPoint x: 791, startPoint y: 389, endPoint x: 803, endPoint y: 461, distance: 73.0
click at [803, 461] on div "26781 - BOTECO Endereço: avenida professor Joao morais SN Bairro: CENTRO (SANTA…" at bounding box center [735, 355] width 1470 height 710
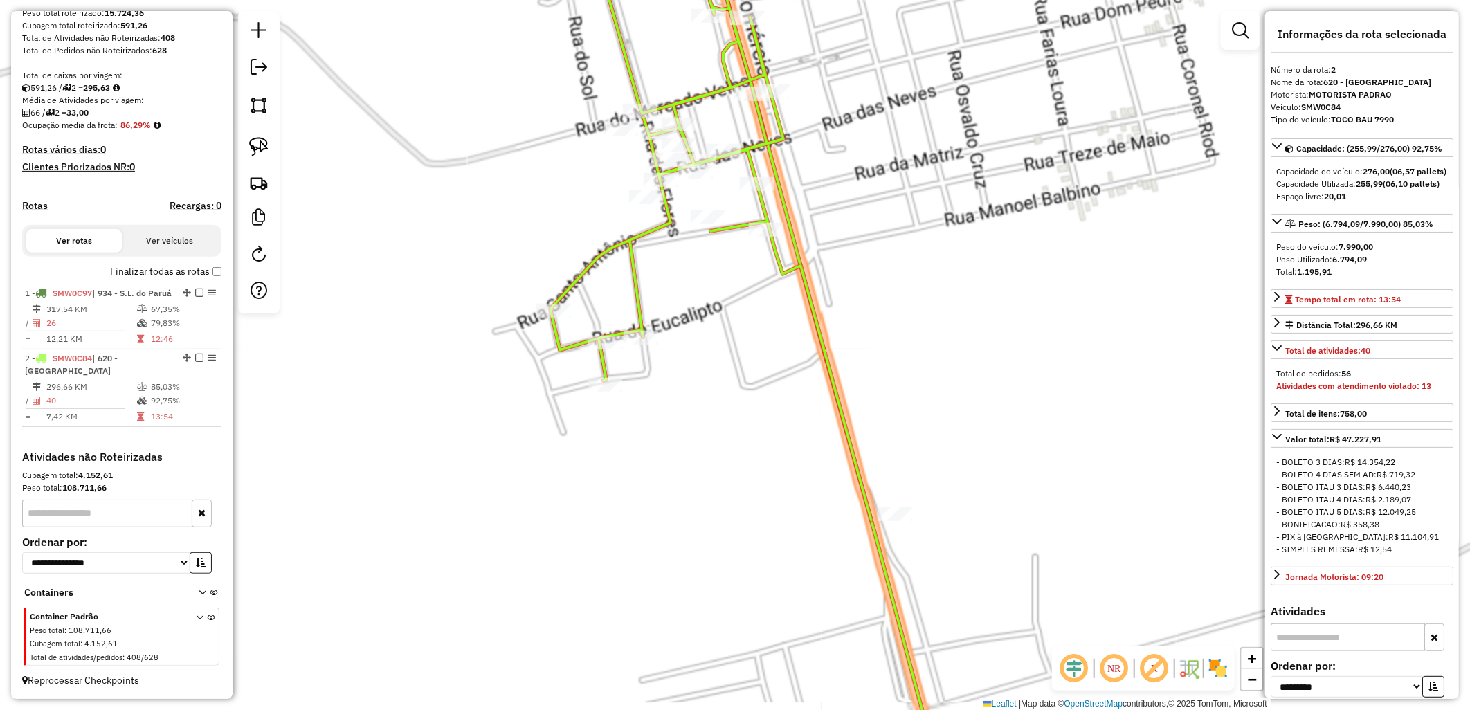
drag, startPoint x: 596, startPoint y: 248, endPoint x: 639, endPoint y: 257, distance: 43.8
click at [639, 257] on div "26781 - BOTECO Endereço: avenida professor Joao morais SN Bairro: CENTRO (SANTA…" at bounding box center [735, 355] width 1470 height 710
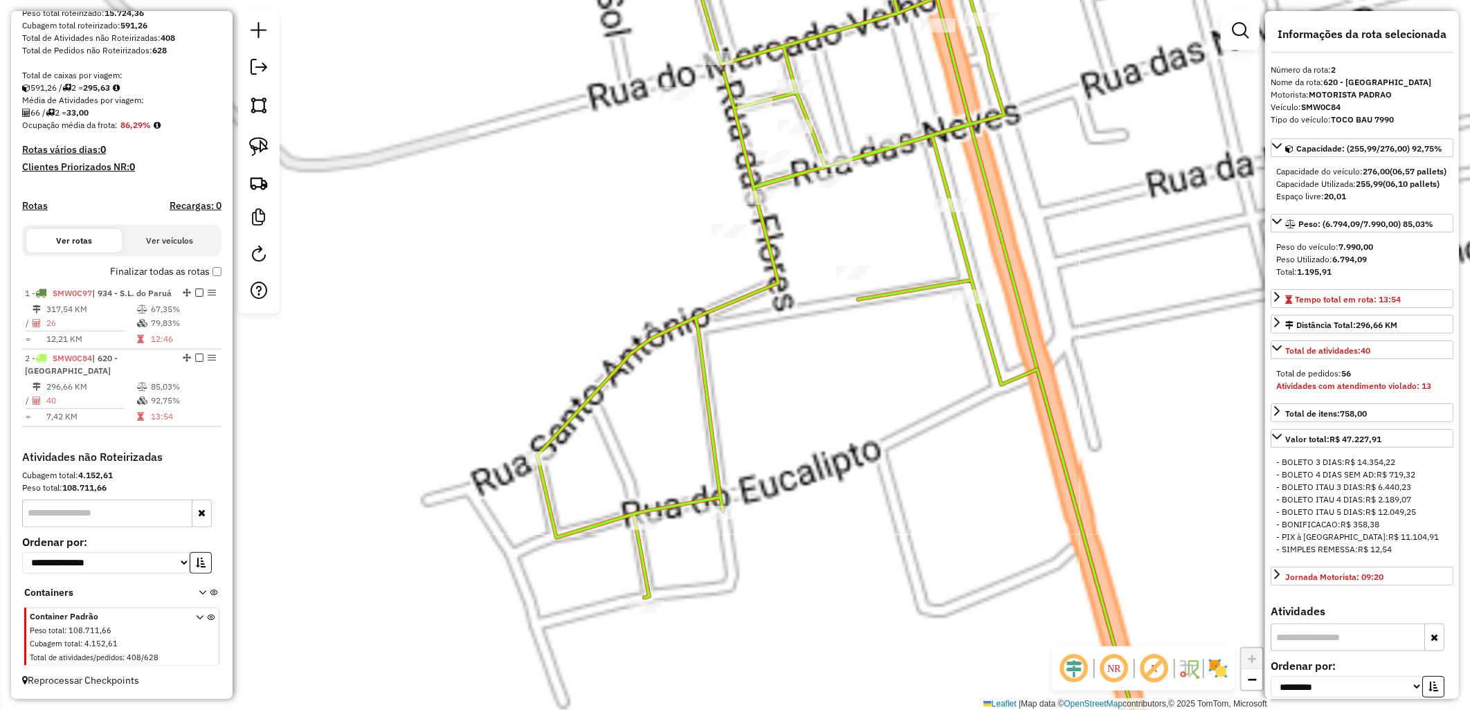
click at [715, 281] on div "26781 - BOTECO Endereço: avenida professor Joao morais SN Bairro: CENTRO (SANTA…" at bounding box center [735, 355] width 1470 height 710
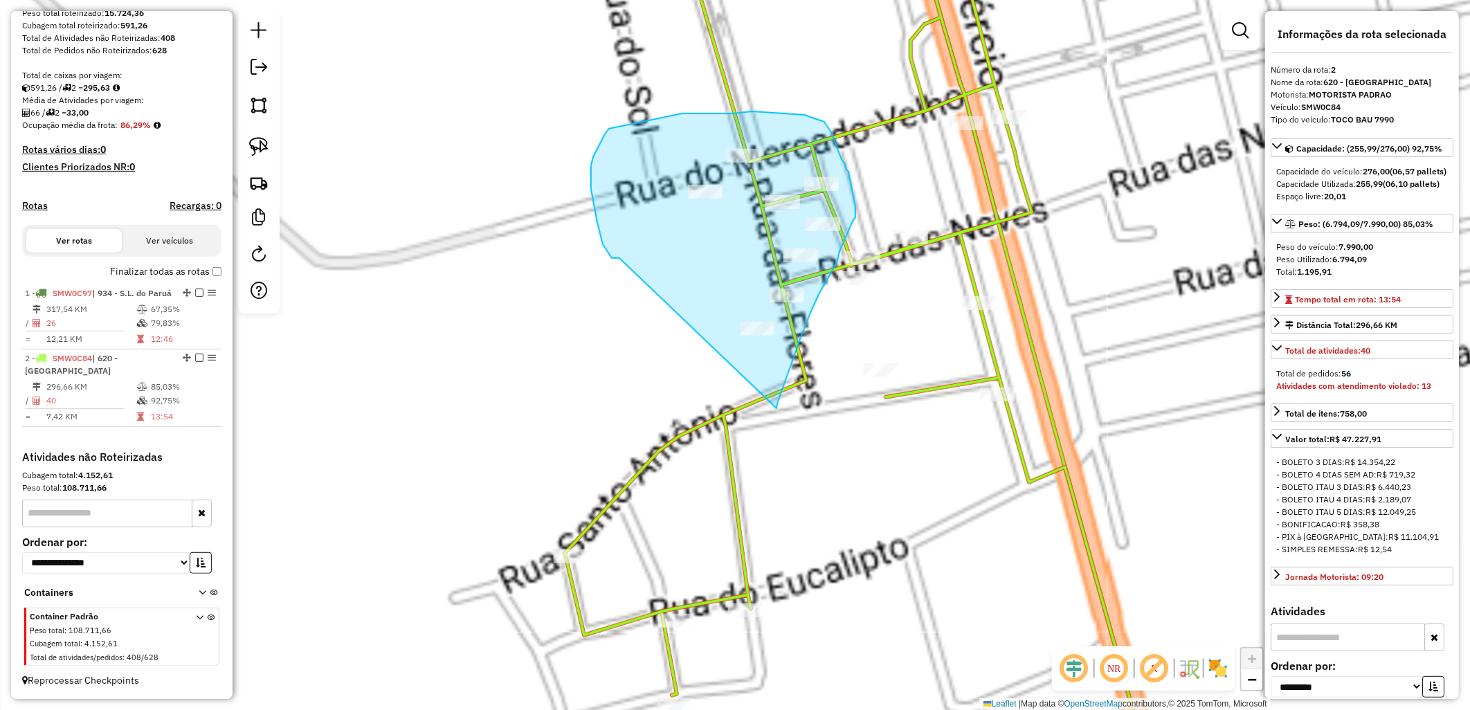
drag, startPoint x: 619, startPoint y: 258, endPoint x: 776, endPoint y: 408, distance: 217.3
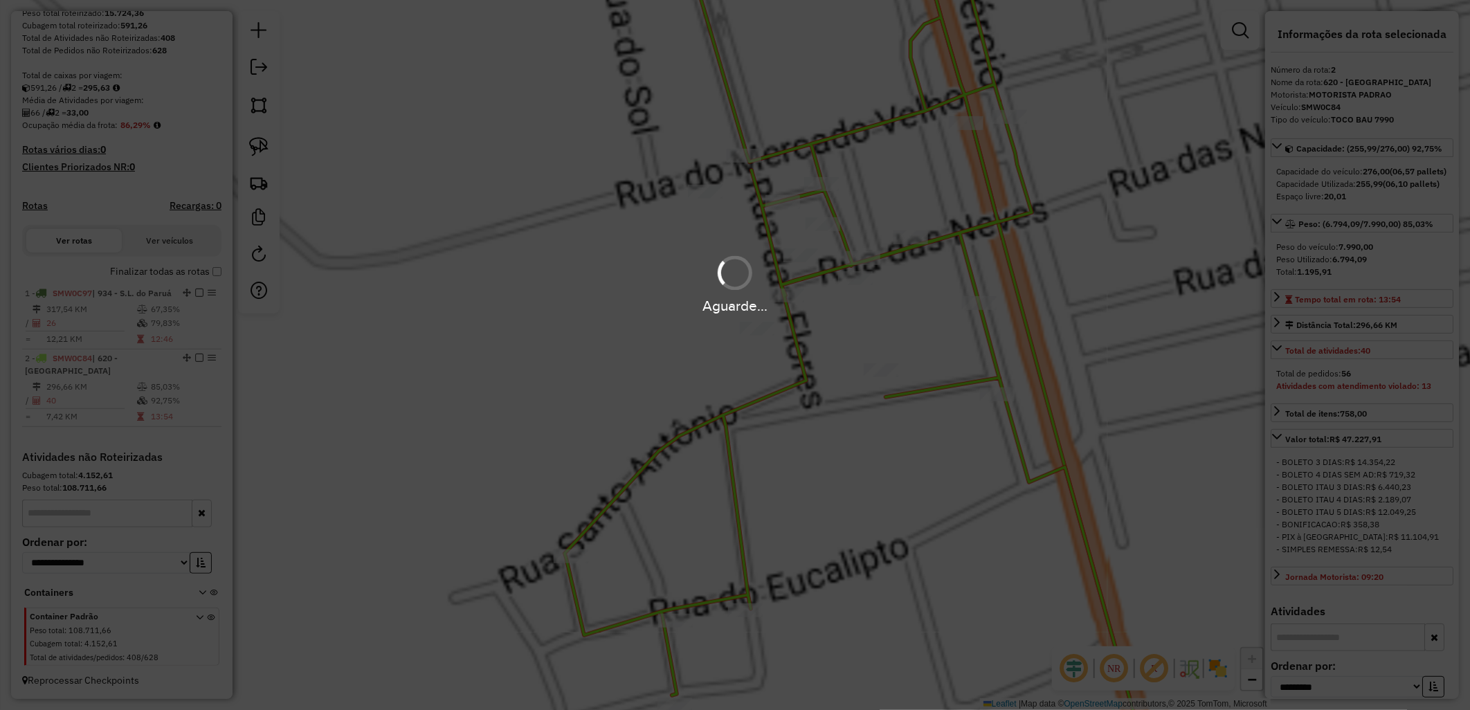
click at [594, 258] on div "Aguarde..." at bounding box center [735, 284] width 1470 height 66
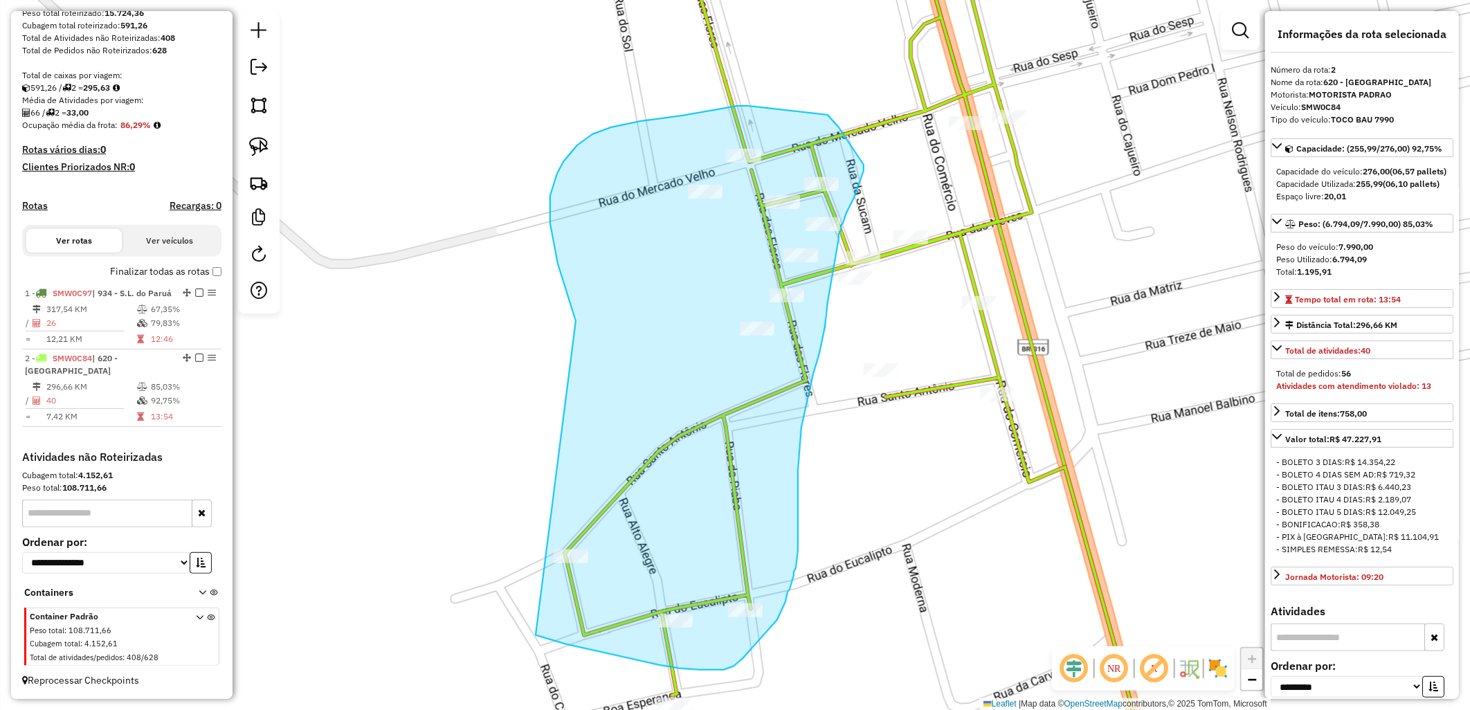
drag, startPoint x: 573, startPoint y: 313, endPoint x: 500, endPoint y: 620, distance: 315.2
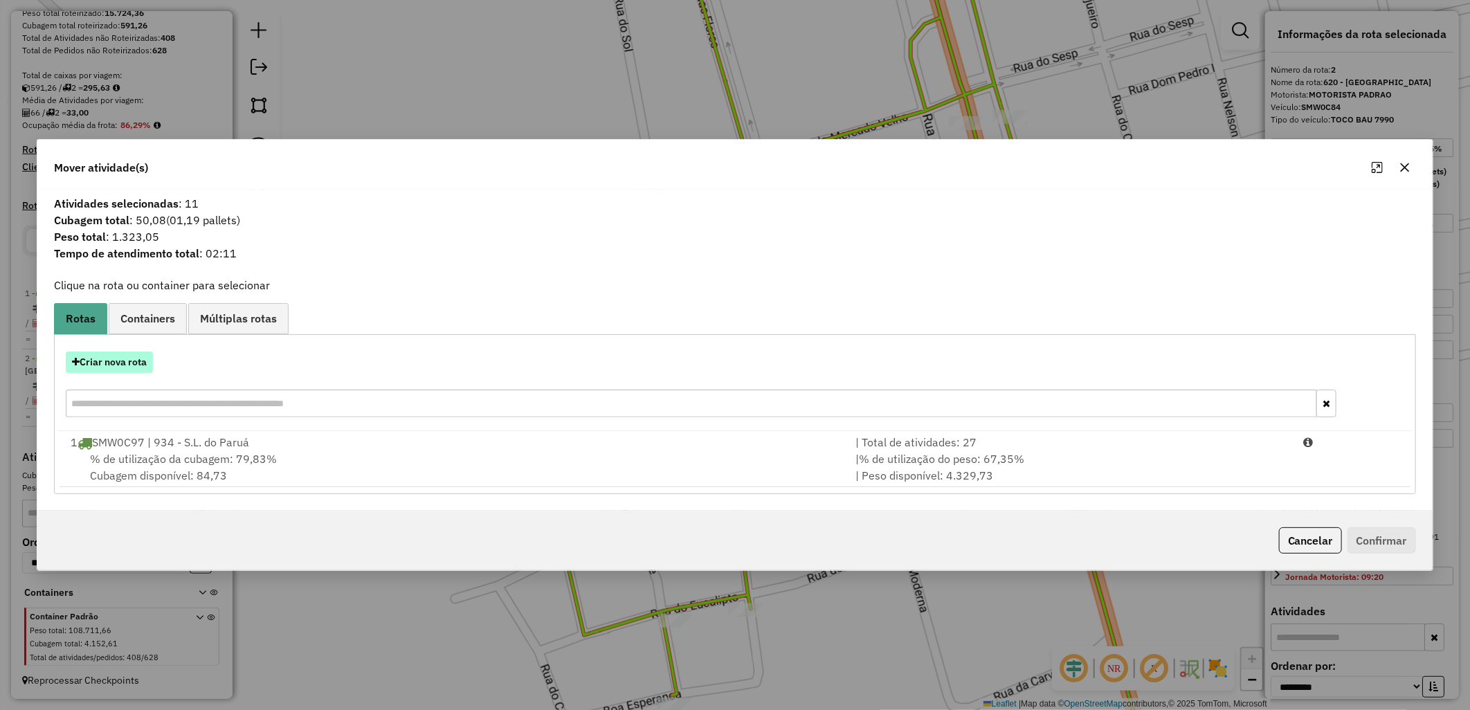
click at [132, 367] on button "Criar nova rota" at bounding box center [109, 361] width 87 height 21
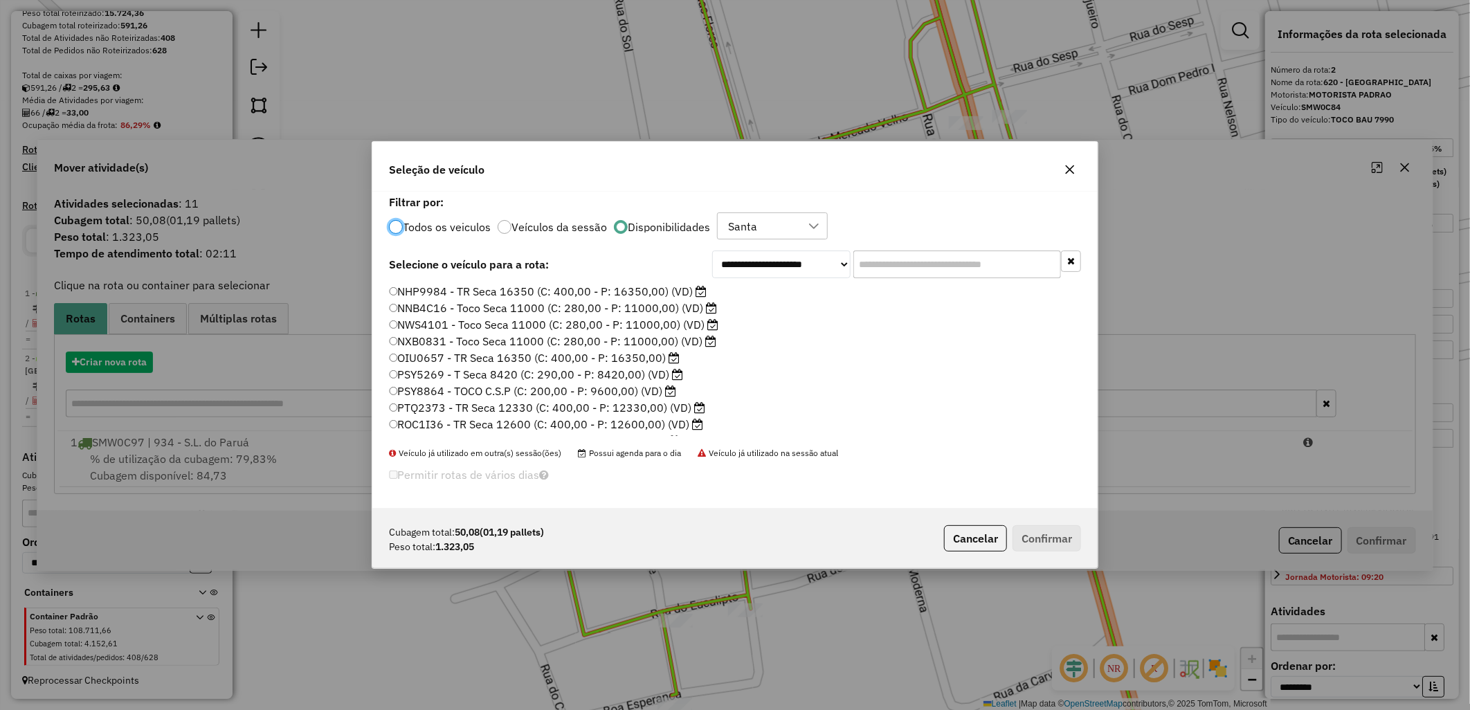
scroll to position [8, 3]
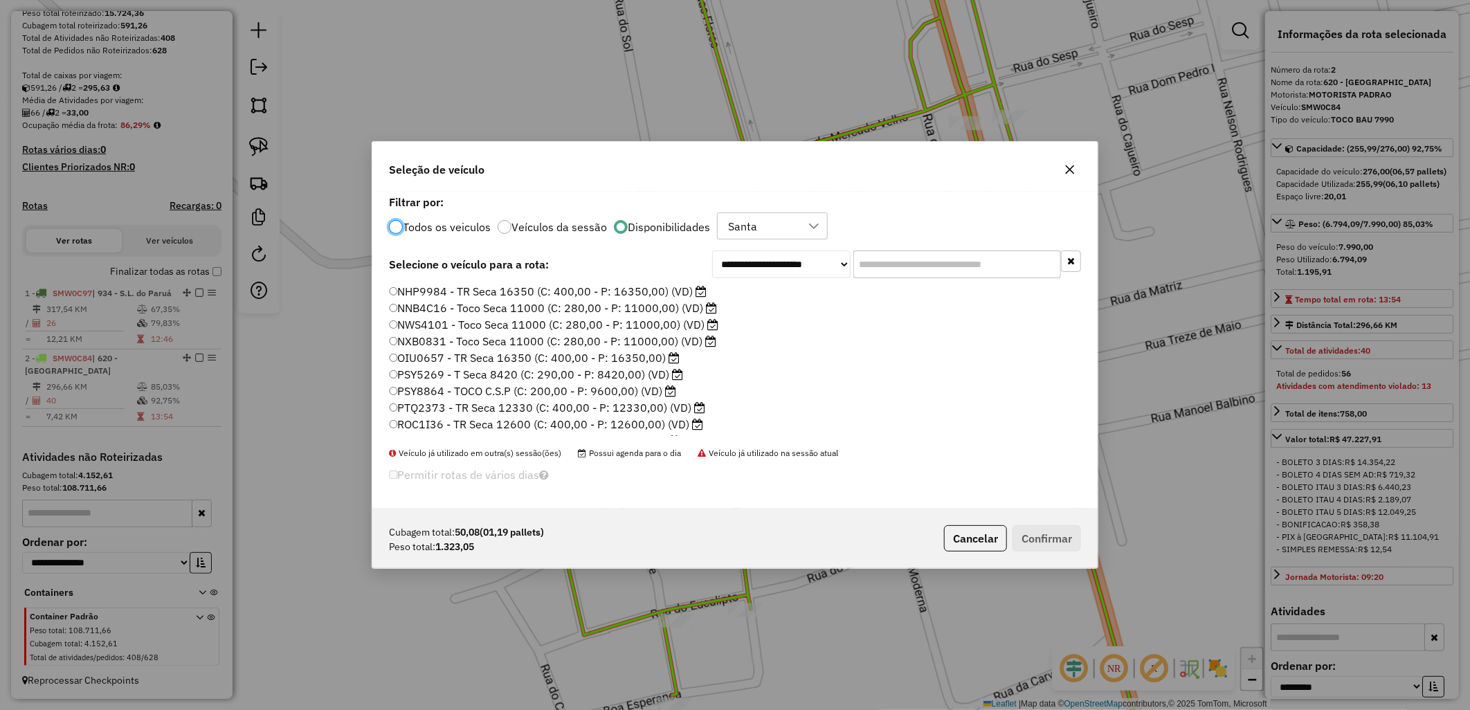
click at [589, 282] on div "**********" at bounding box center [734, 351] width 725 height 318
click at [603, 285] on label "NHP9984 - TR Seca 16350 (C: 400,00 - P: 16350,00) (VD)" at bounding box center [548, 291] width 318 height 17
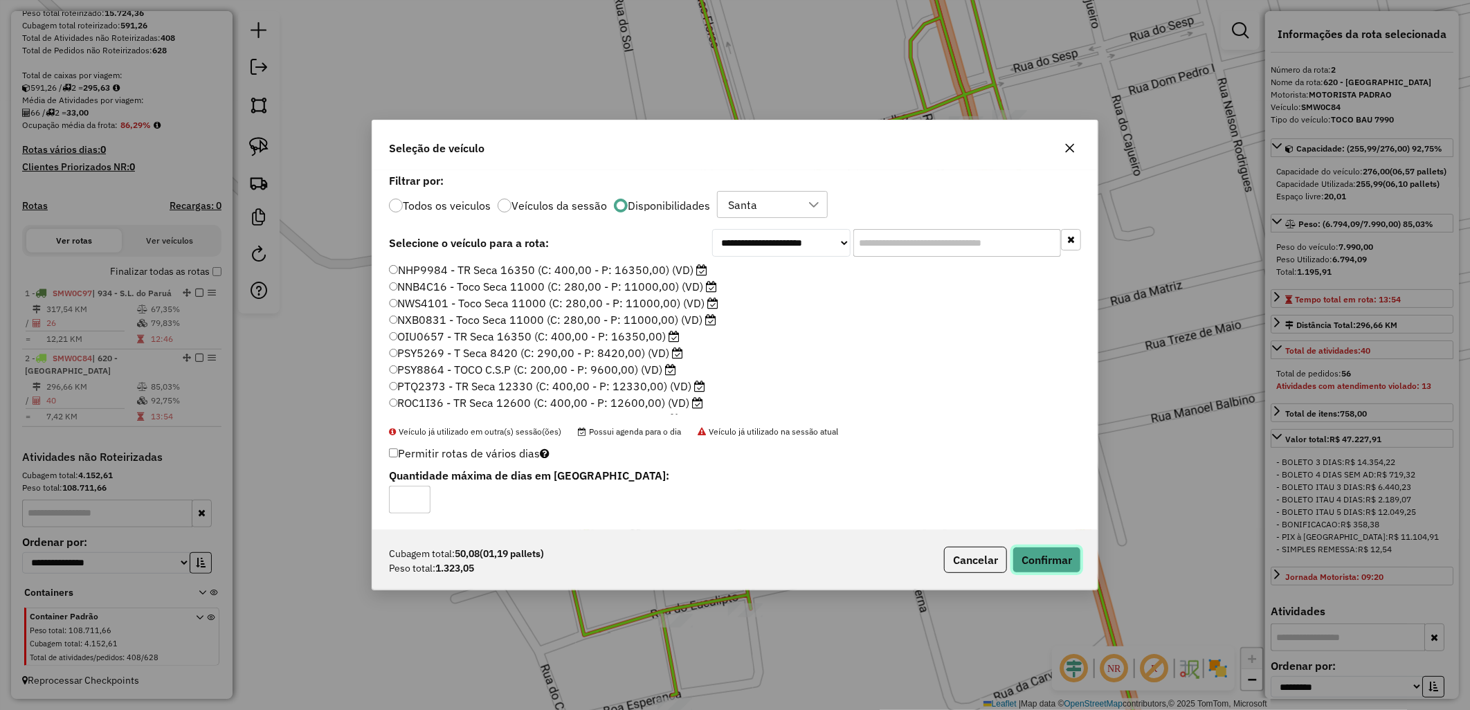
click at [1059, 563] on button "Confirmar" at bounding box center [1046, 560] width 68 height 26
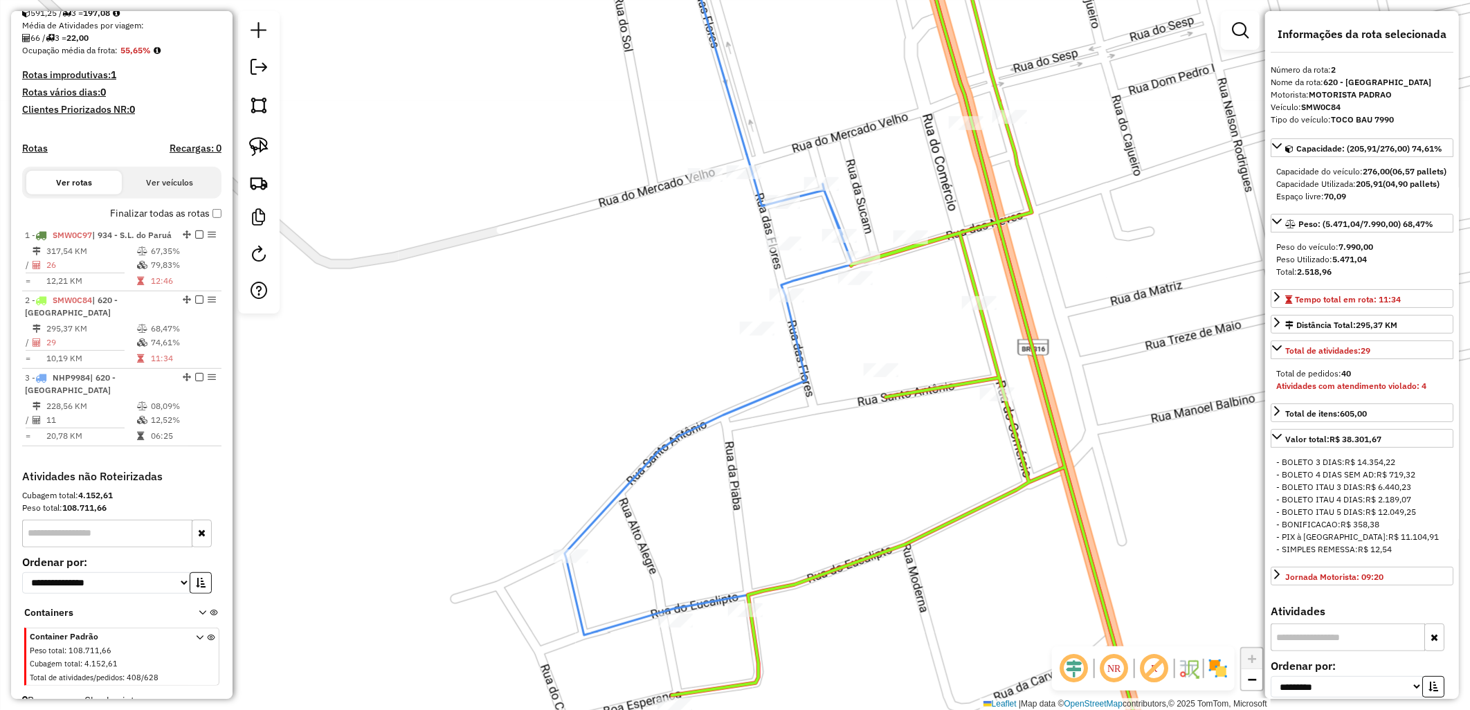
scroll to position [339, 0]
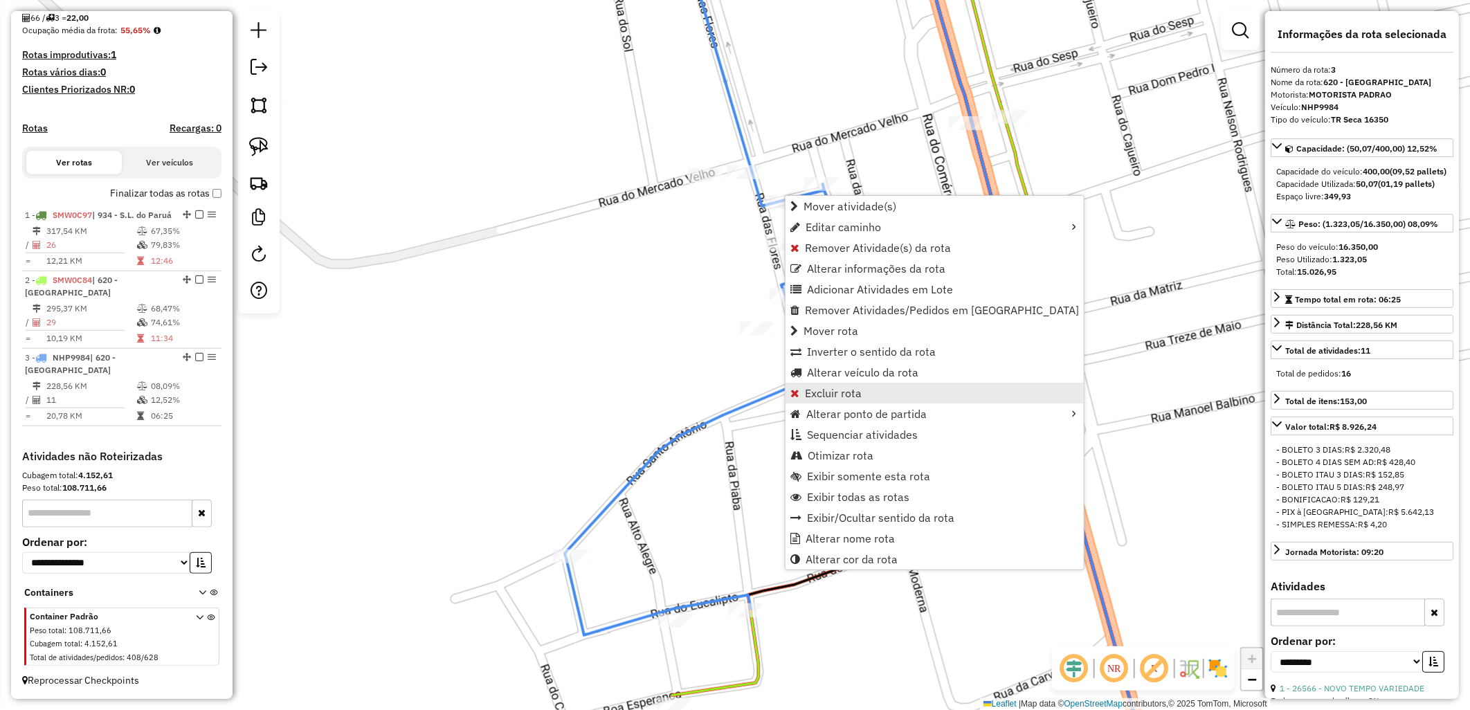
click at [834, 391] on span "Excluir rota" at bounding box center [833, 392] width 57 height 11
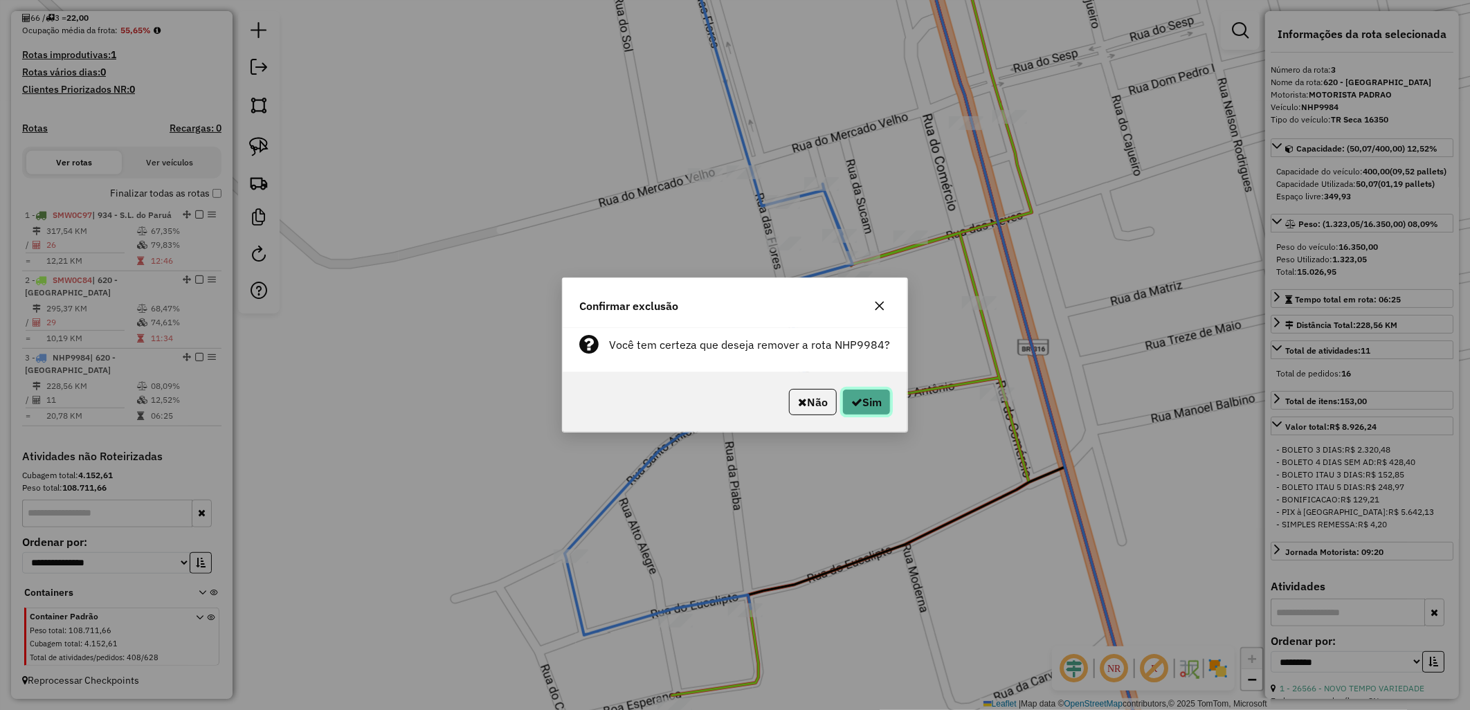
drag, startPoint x: 860, startPoint y: 403, endPoint x: 751, endPoint y: 374, distance: 113.1
click at [860, 404] on button "Sim" at bounding box center [866, 402] width 48 height 26
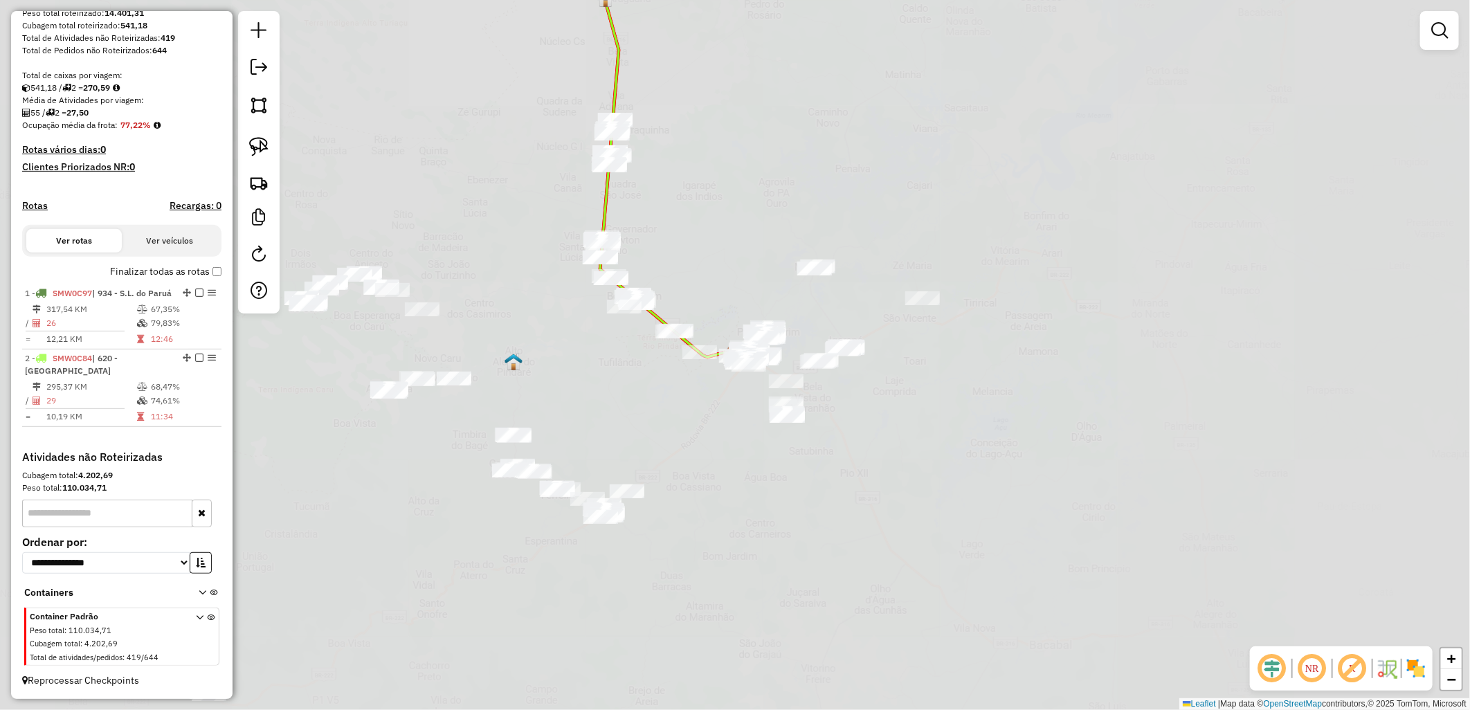
scroll to position [257, 0]
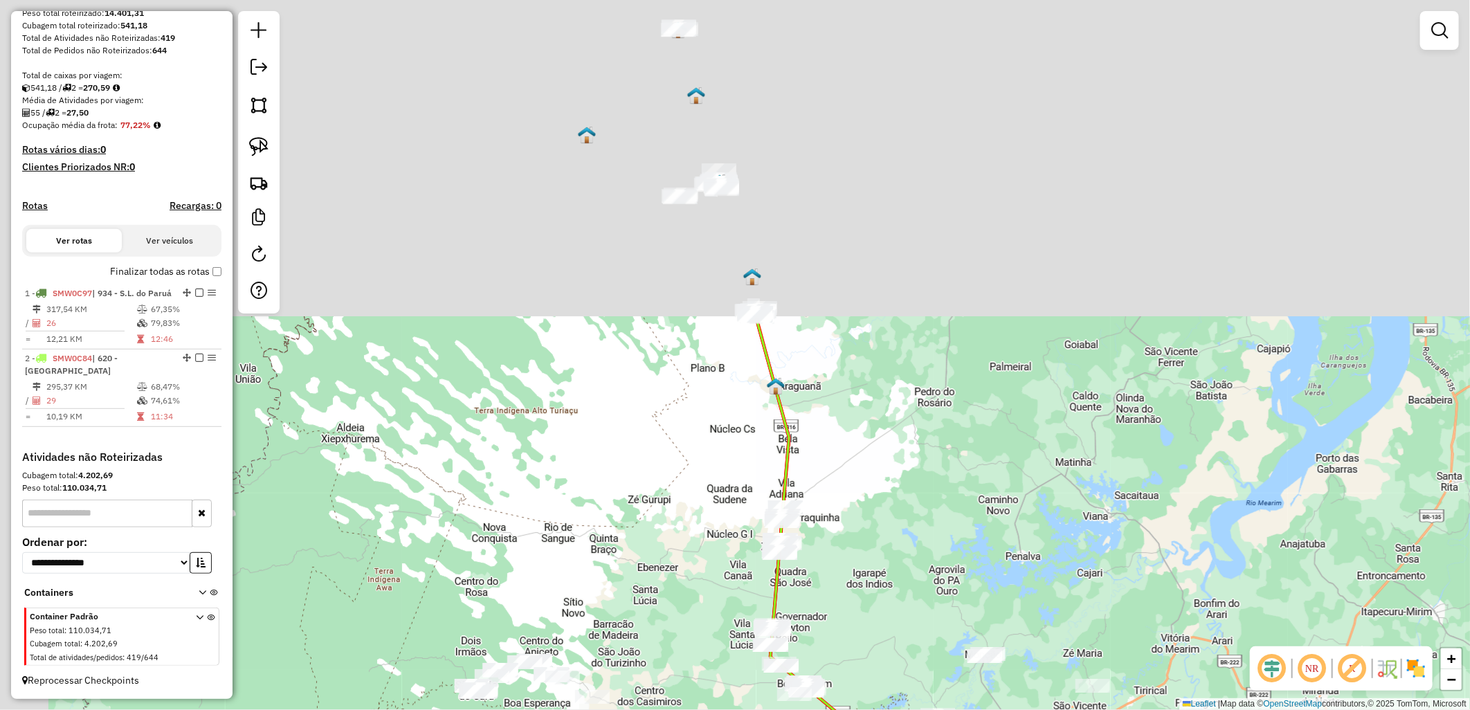
drag, startPoint x: 813, startPoint y: 419, endPoint x: 886, endPoint y: 554, distance: 153.6
click at [886, 554] on div "Janela de atendimento Grade de atendimento Capacidade Transportadoras Veículos …" at bounding box center [735, 355] width 1470 height 710
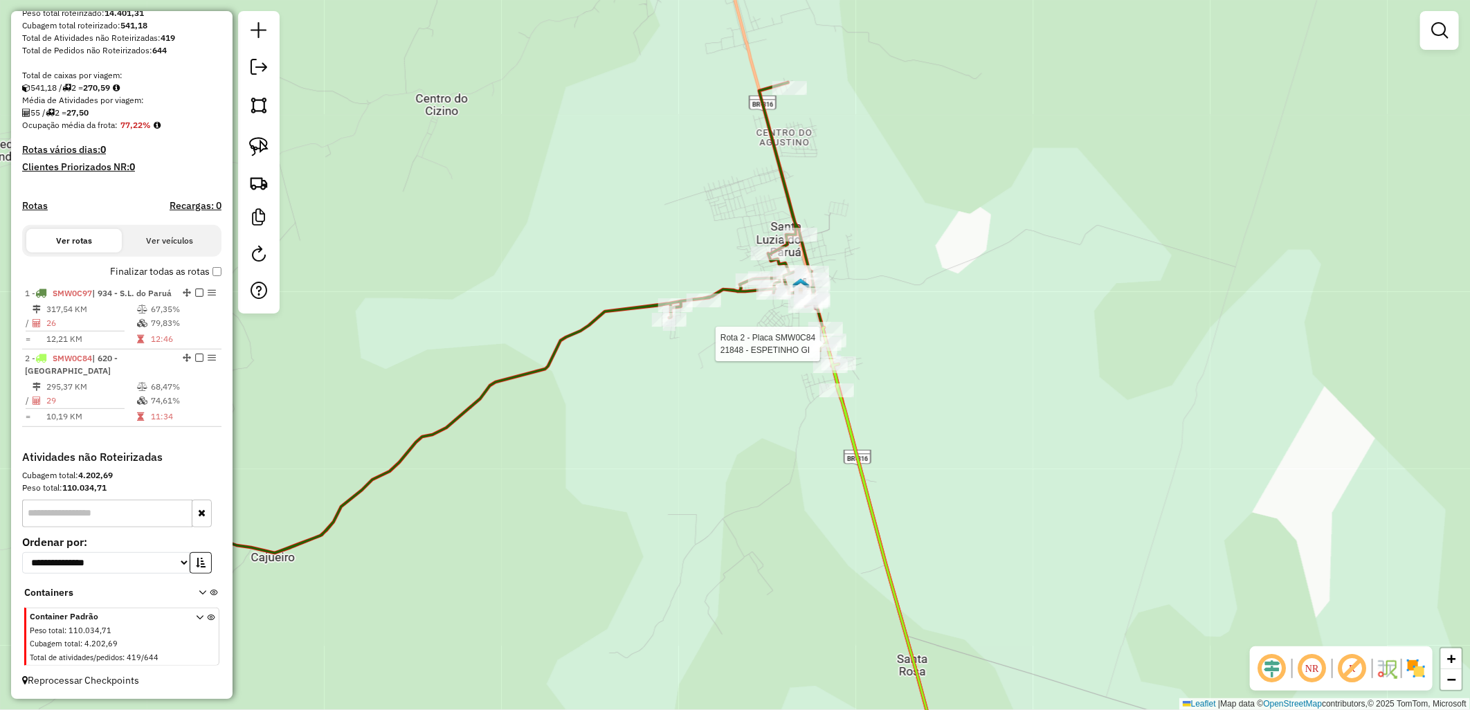
select select "**********"
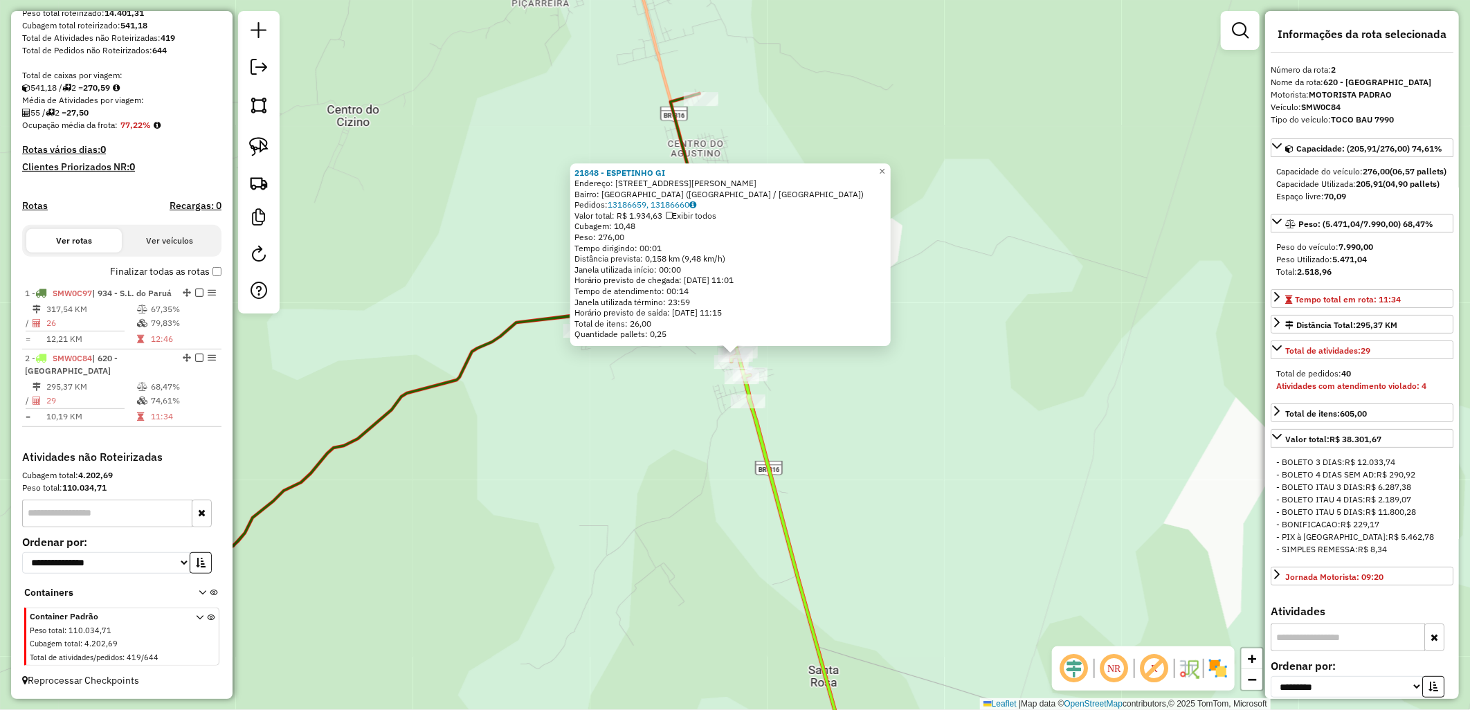
click at [879, 514] on div "21848 - ESPETINHO GI Endereço: AV JOAO MORAES, 150 Bairro: MONTE DOURADO (SANTA…" at bounding box center [735, 355] width 1470 height 710
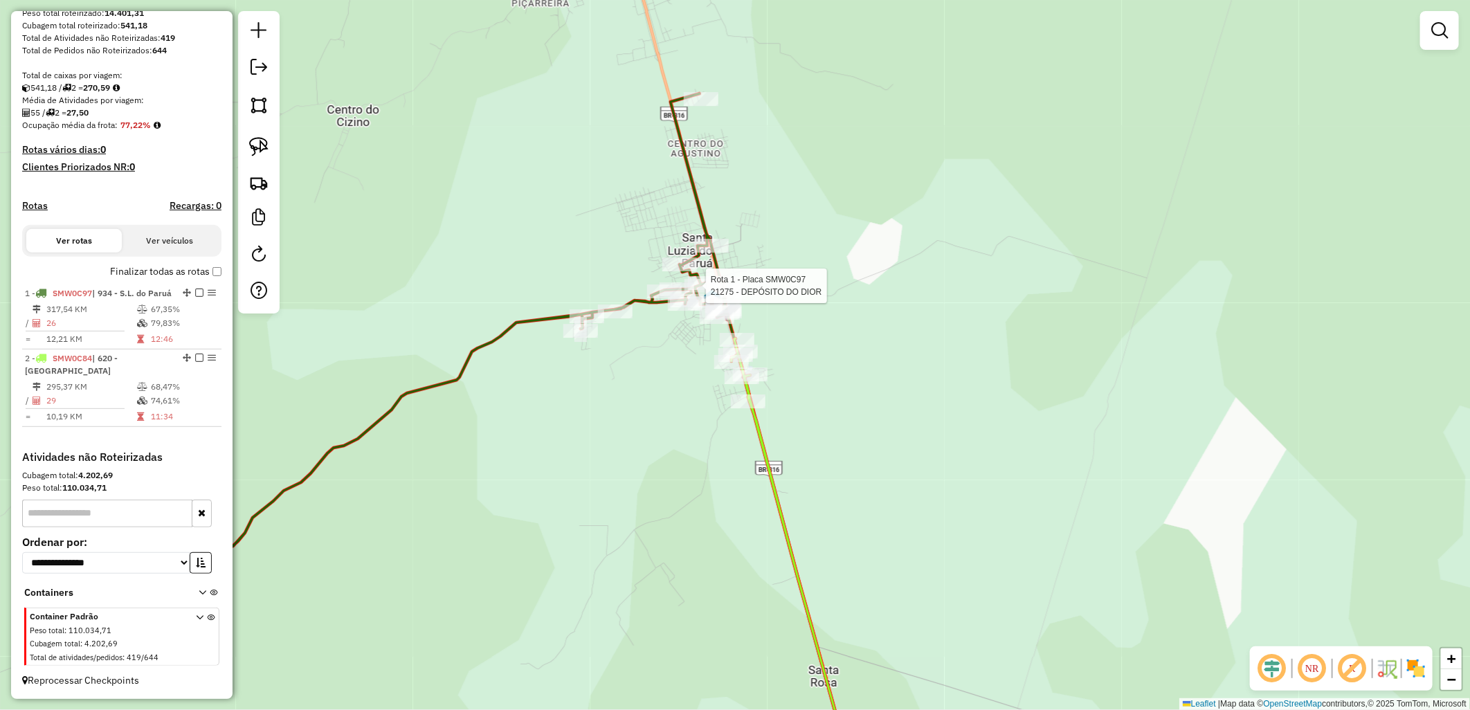
select select "**********"
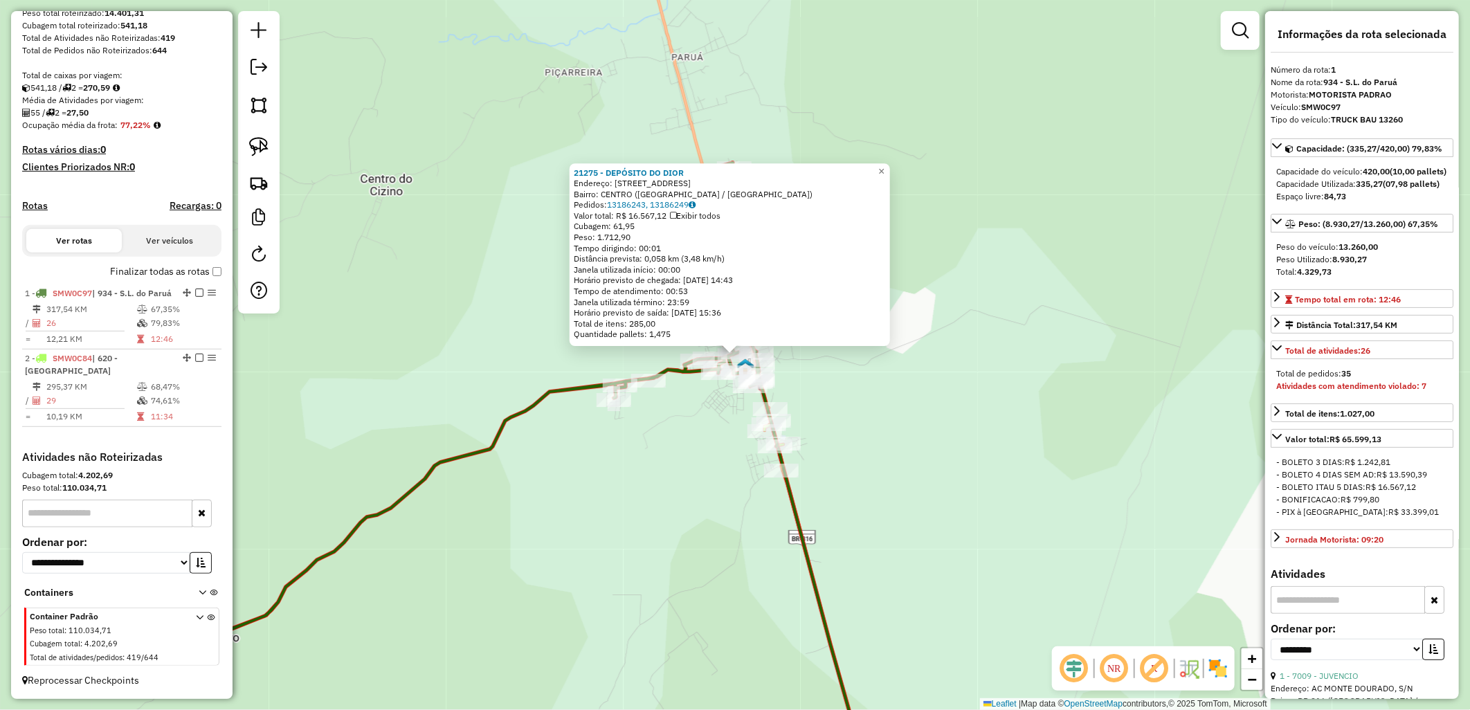
click at [828, 467] on div "21275 - DEPÓSITO DO DIOR Endereço: R DO PASSEIO, 221 Bairro: CENTRO (SANTA LUZI…" at bounding box center [735, 355] width 1470 height 710
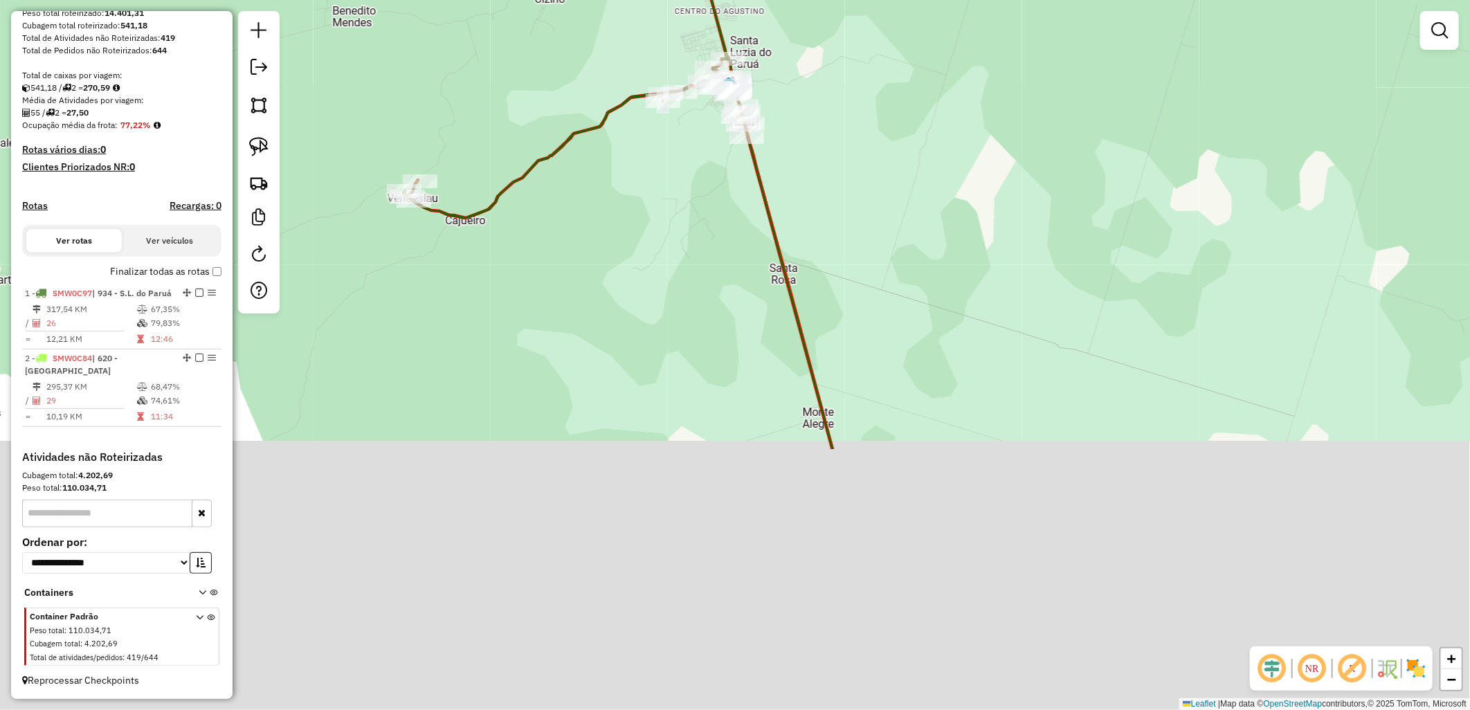
drag, startPoint x: 765, startPoint y: 598, endPoint x: 792, endPoint y: 504, distance: 97.9
click at [688, 190] on div "Janela de atendimento Grade de atendimento Capacidade Transportadoras Veículos …" at bounding box center [735, 355] width 1470 height 710
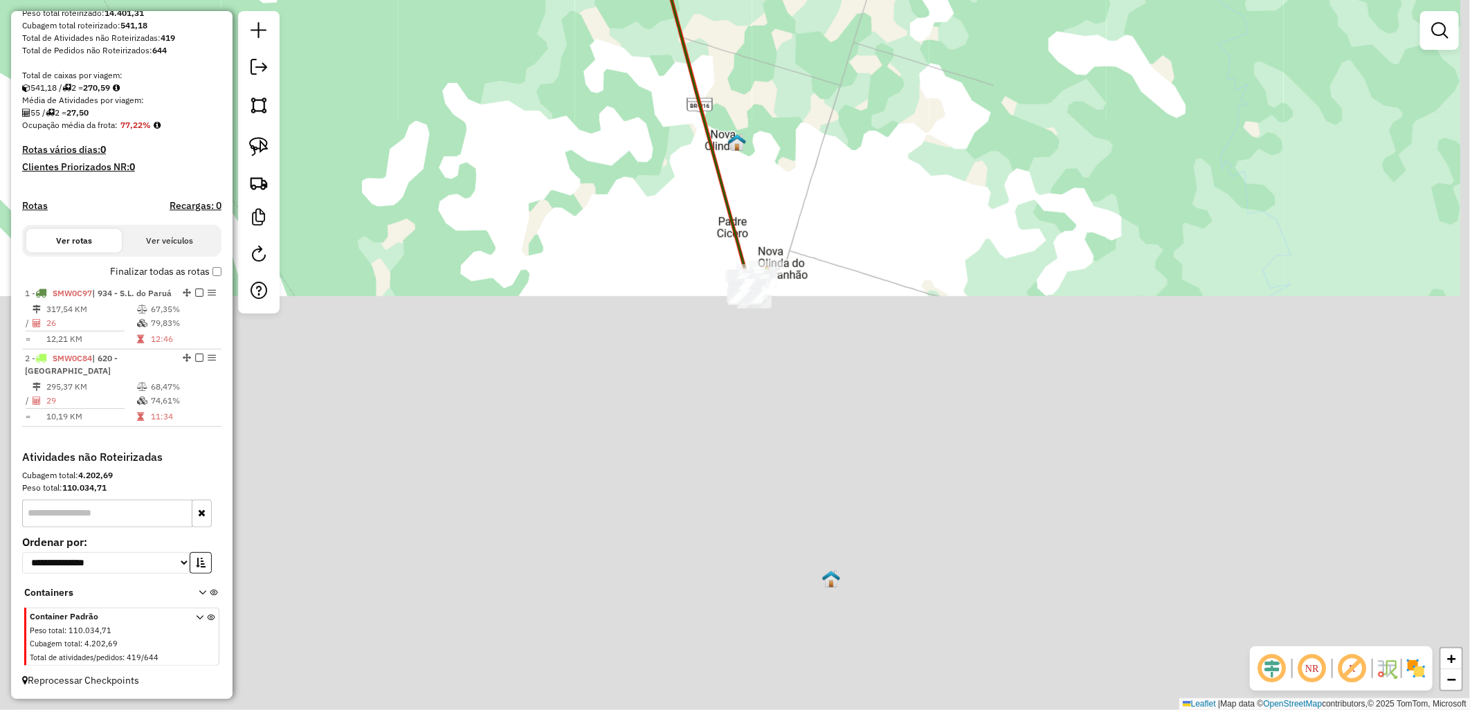
drag, startPoint x: 762, startPoint y: 572, endPoint x: 599, endPoint y: -21, distance: 615.2
click at [599, 0] on html "Aguarde... Pop-up bloqueado! Seu navegador bloqueou automáticamente a abertura …" at bounding box center [735, 355] width 1470 height 710
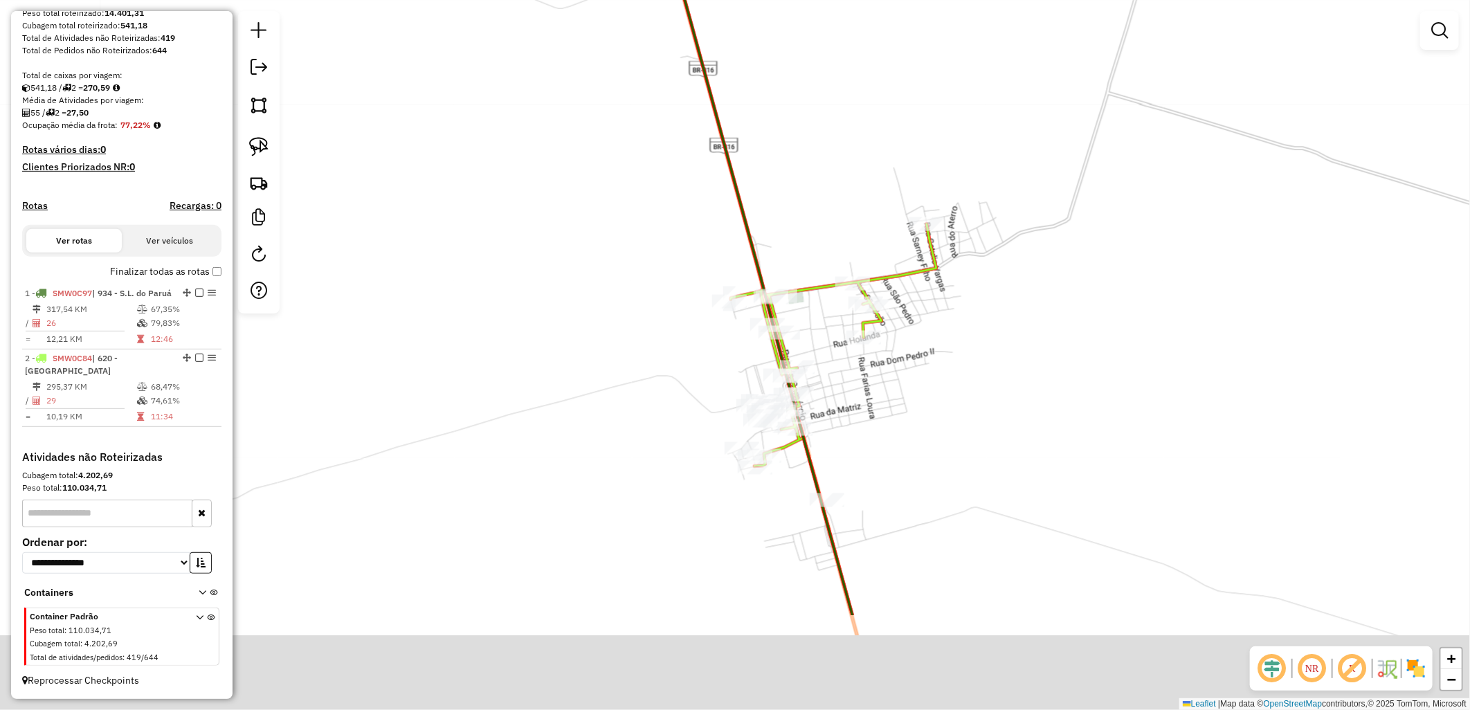
drag, startPoint x: 796, startPoint y: 157, endPoint x: 786, endPoint y: 311, distance: 154.6
click at [796, 152] on div "Janela de atendimento Grade de atendimento Capacidade Transportadoras Veículos …" at bounding box center [735, 355] width 1470 height 710
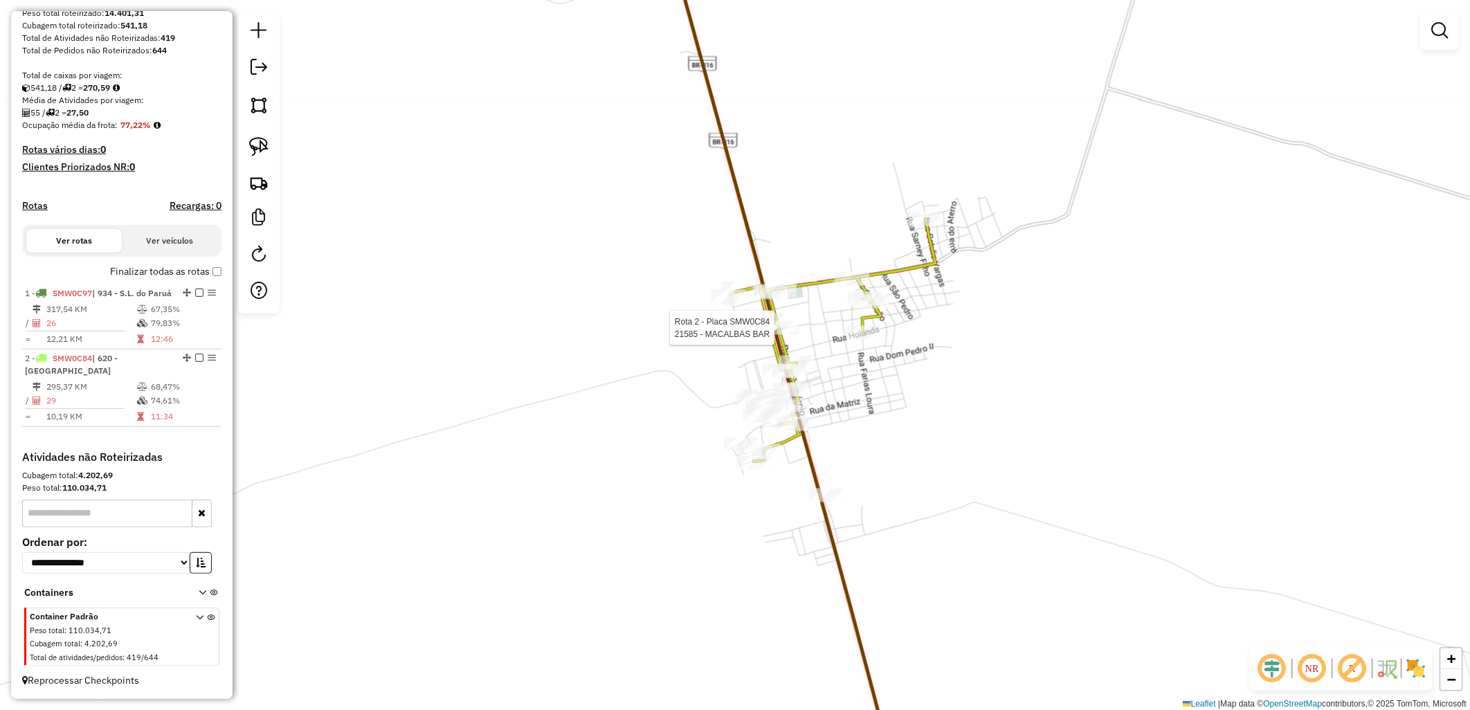
select select "**********"
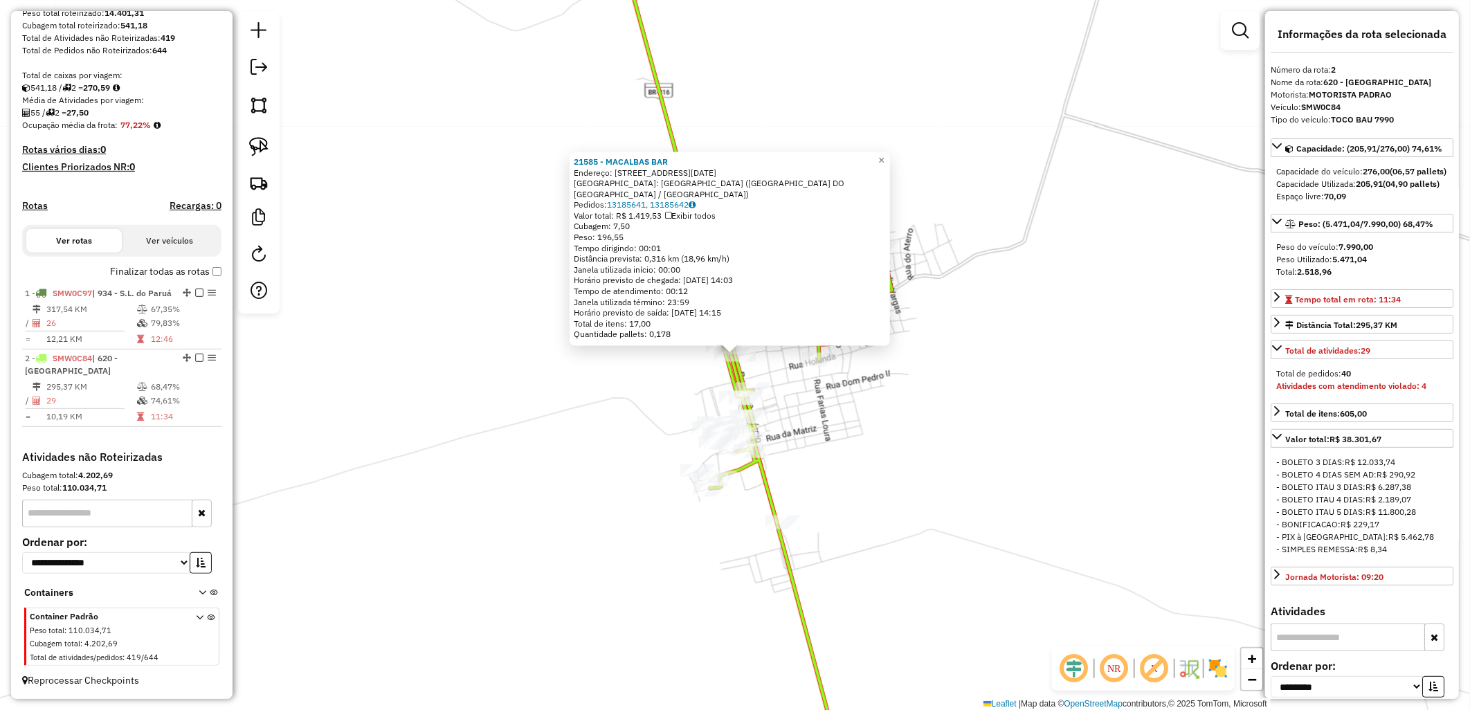
drag, startPoint x: 196, startPoint y: 253, endPoint x: 267, endPoint y: 273, distance: 74.0
click at [195, 264] on label "Finalizar todas as rotas" at bounding box center [165, 271] width 111 height 15
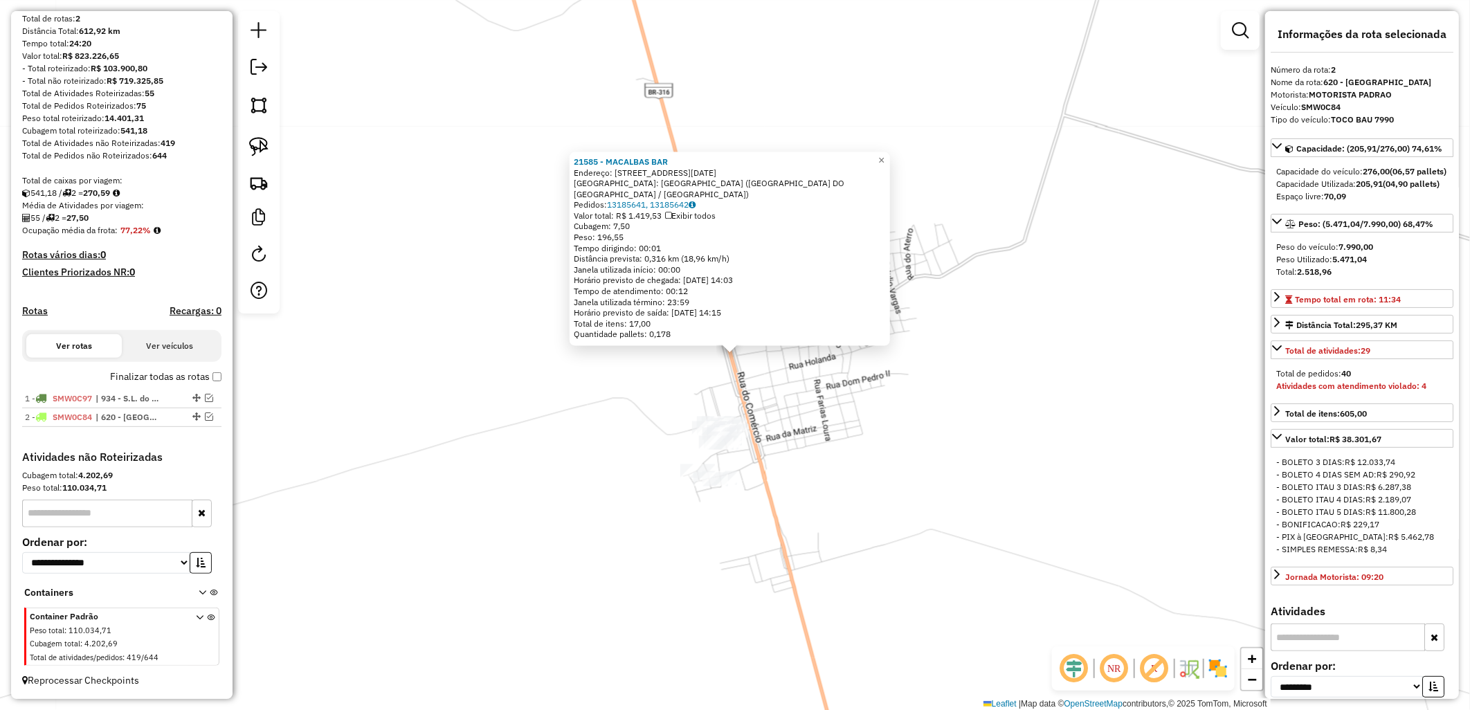
scroll to position [140, 0]
click at [476, 356] on div "21585 - MACALBAS BAR Endereço: R 7 DE SETEMBRO, 603 Bairro: BAIRRO NOVO (NOVA O…" at bounding box center [735, 355] width 1470 height 710
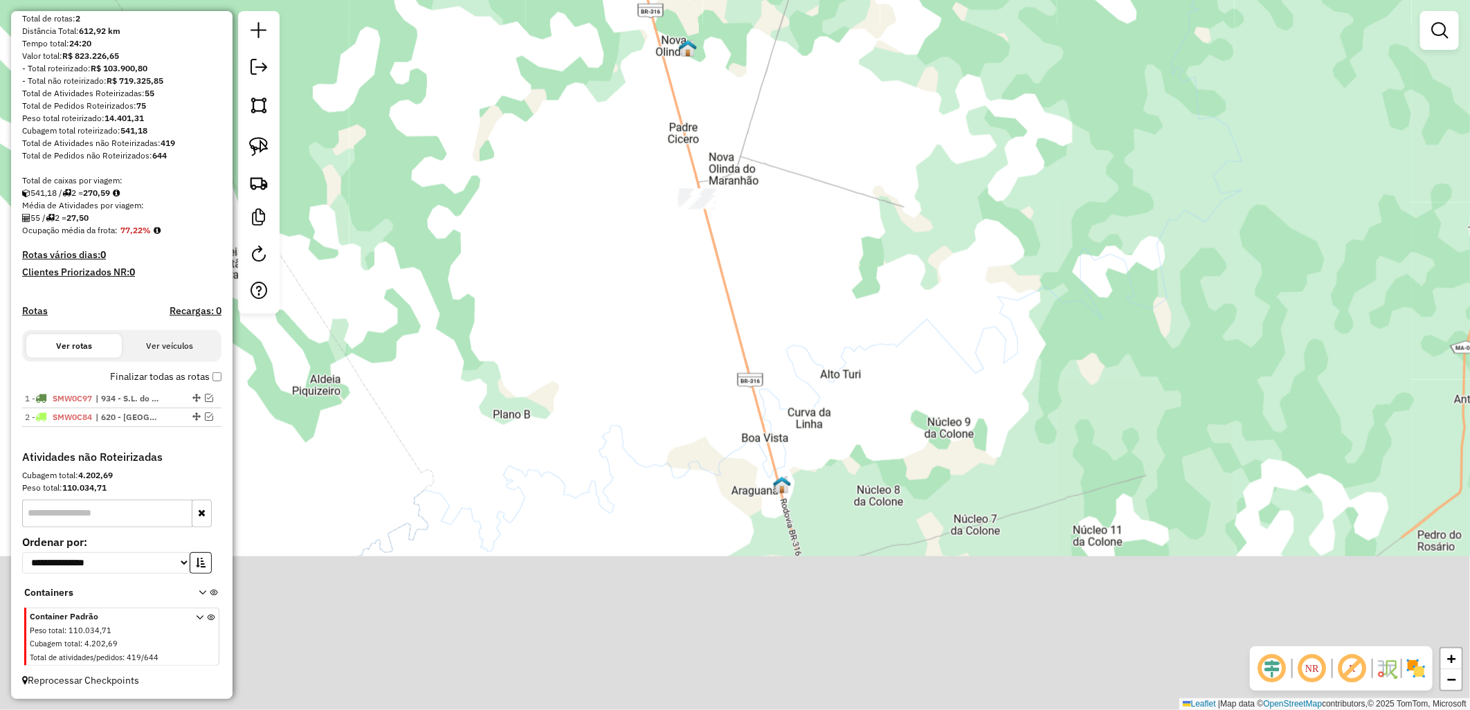
drag, startPoint x: 646, startPoint y: 307, endPoint x: 662, endPoint y: 277, distance: 34.1
click at [660, 284] on div "Janela de atendimento Grade de atendimento Capacidade Transportadoras Veículos …" at bounding box center [735, 355] width 1470 height 710
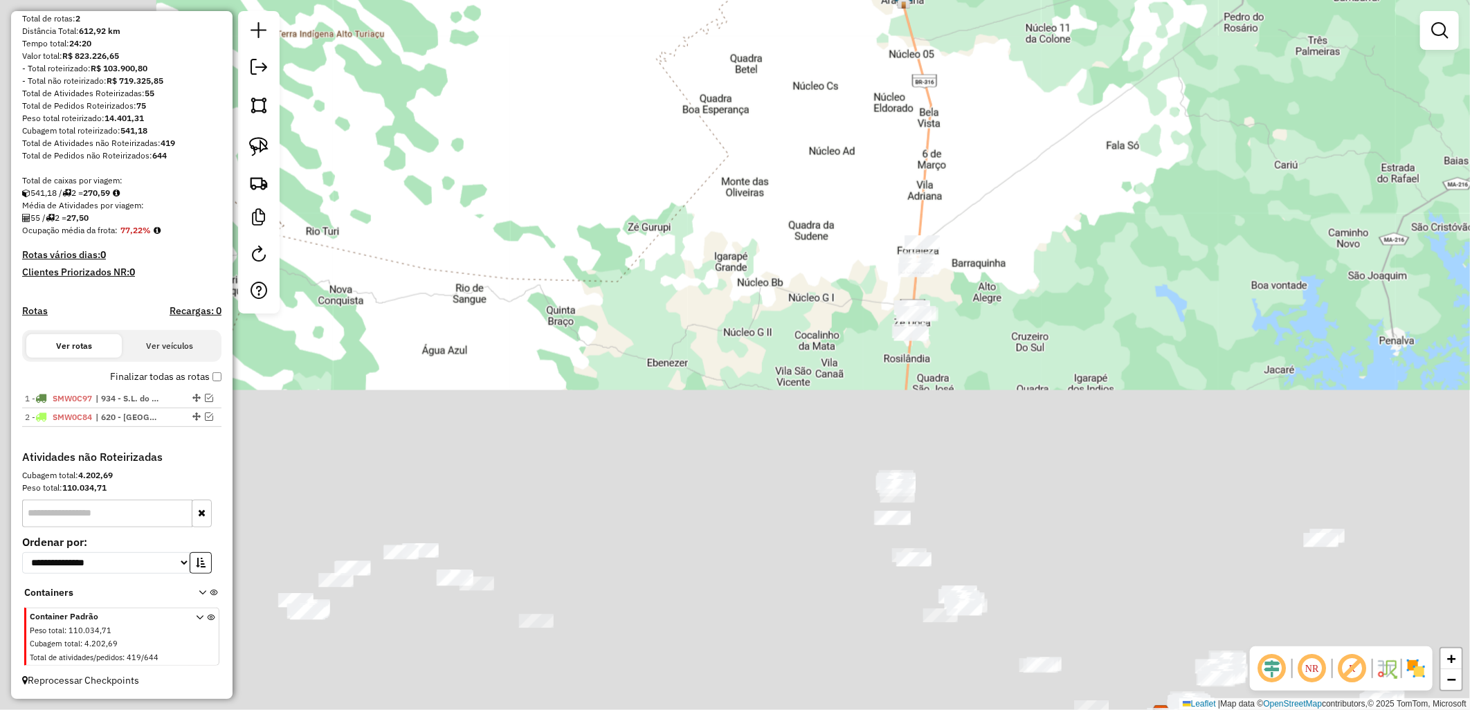
drag, startPoint x: 646, startPoint y: 462, endPoint x: 655, endPoint y: 308, distance: 154.6
click at [867, 44] on div "Janela de atendimento Grade de atendimento Capacidade Transportadoras Veículos …" at bounding box center [735, 355] width 1470 height 710
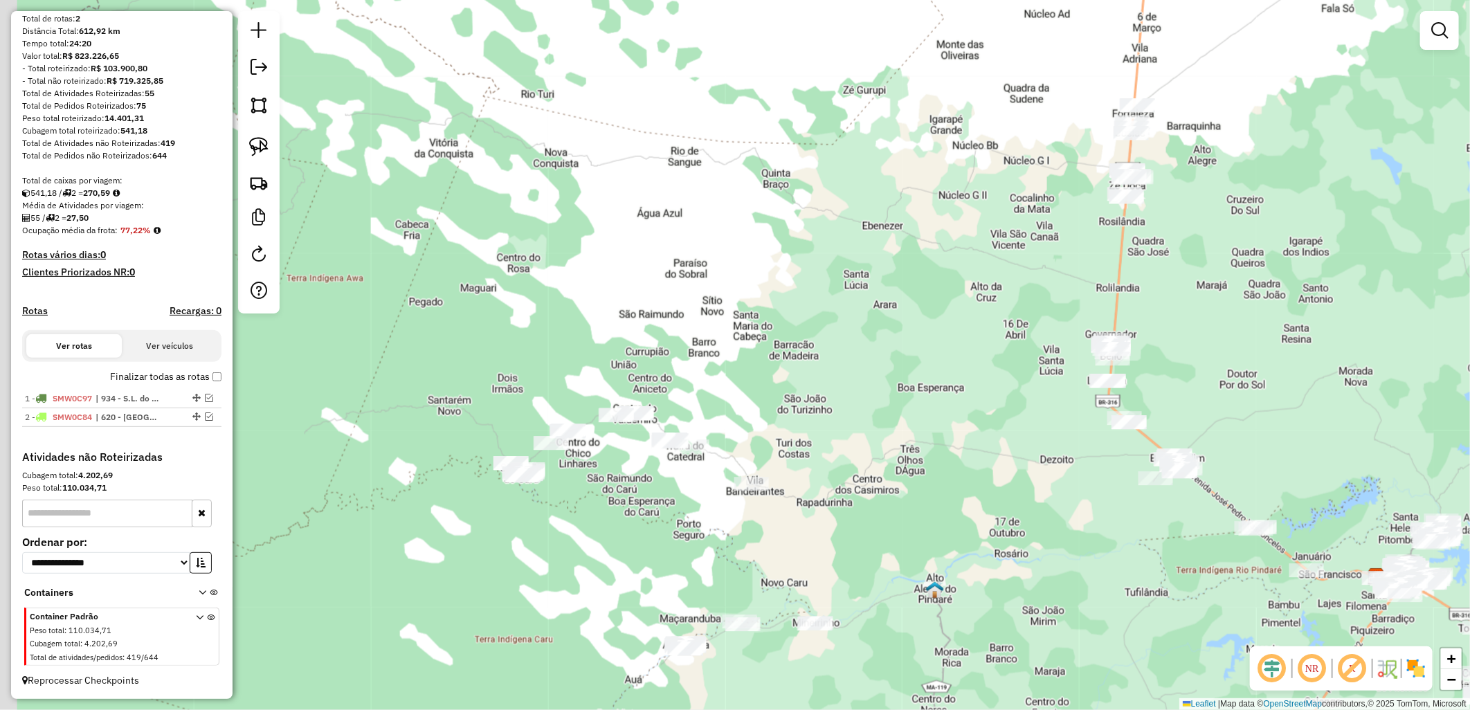
drag, startPoint x: 744, startPoint y: 388, endPoint x: 606, endPoint y: 519, distance: 190.4
click at [796, 351] on div "Janela de atendimento Grade de atendimento Capacidade Transportadoras Veículos …" at bounding box center [735, 355] width 1470 height 710
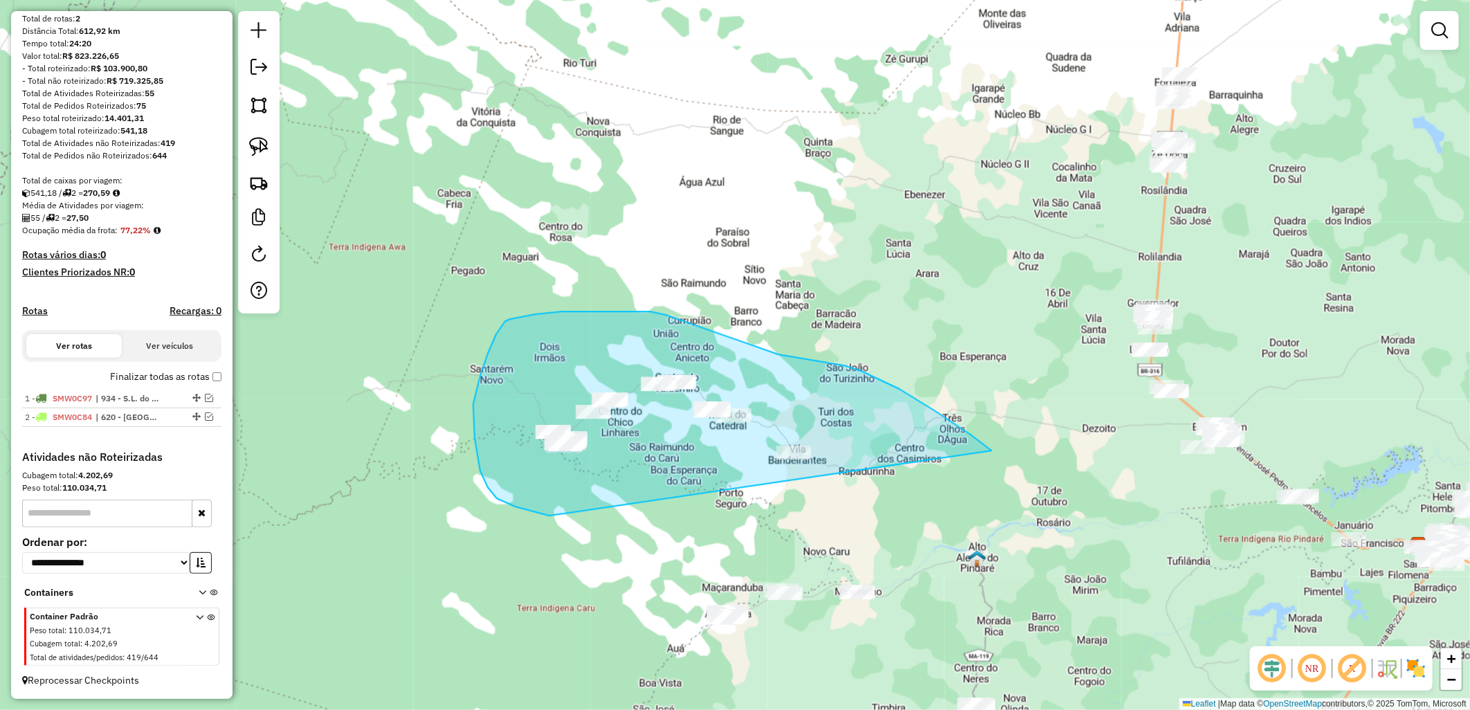
drag, startPoint x: 515, startPoint y: 506, endPoint x: 997, endPoint y: 453, distance: 484.6
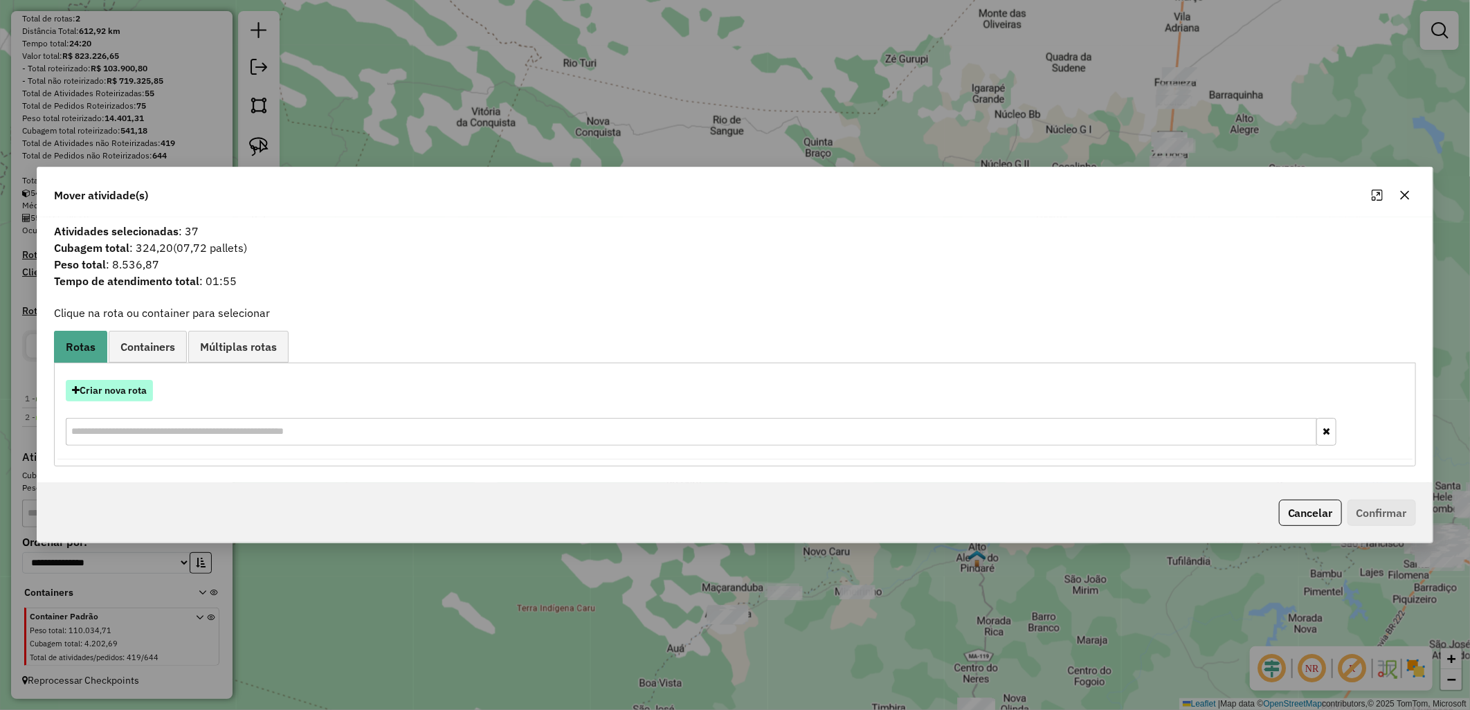
click at [149, 390] on button "Criar nova rota" at bounding box center [109, 390] width 87 height 21
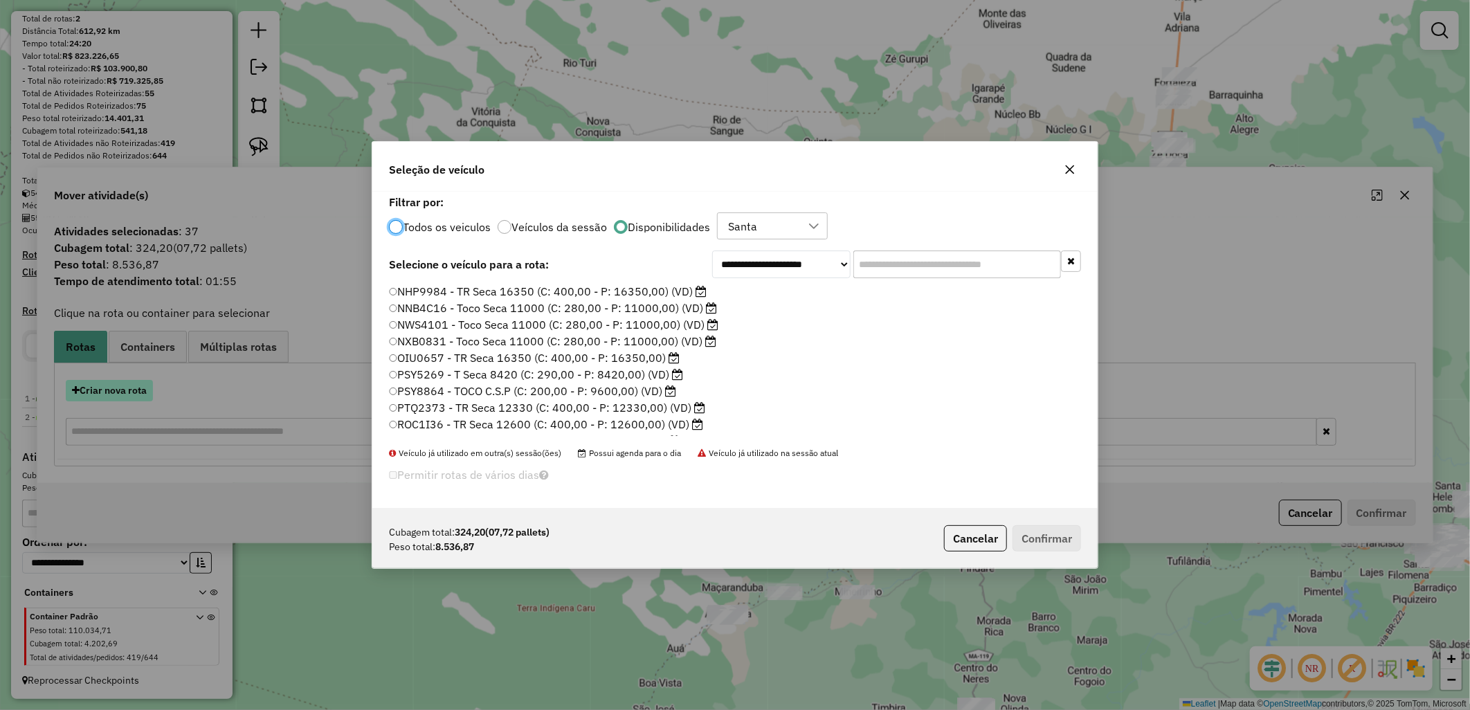
scroll to position [8, 3]
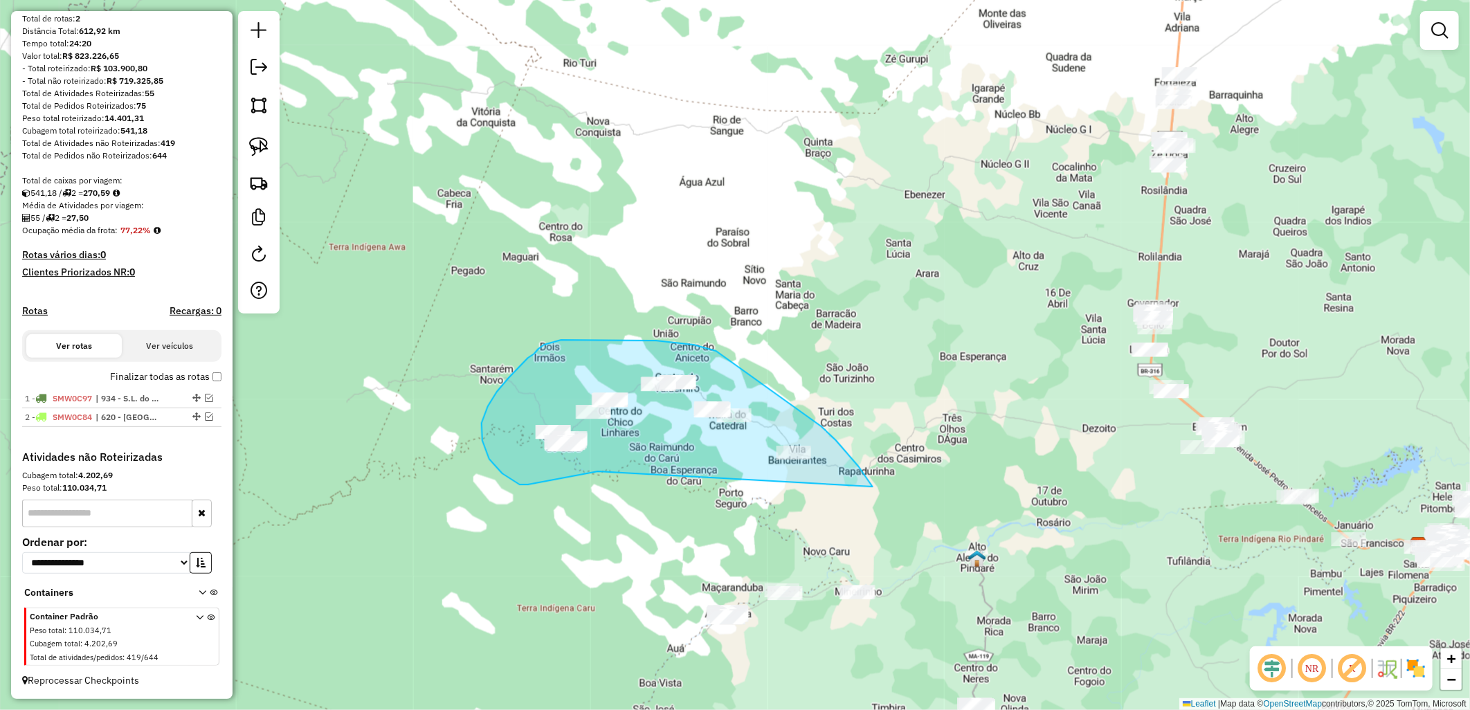
drag, startPoint x: 528, startPoint y: 484, endPoint x: 915, endPoint y: 551, distance: 392.4
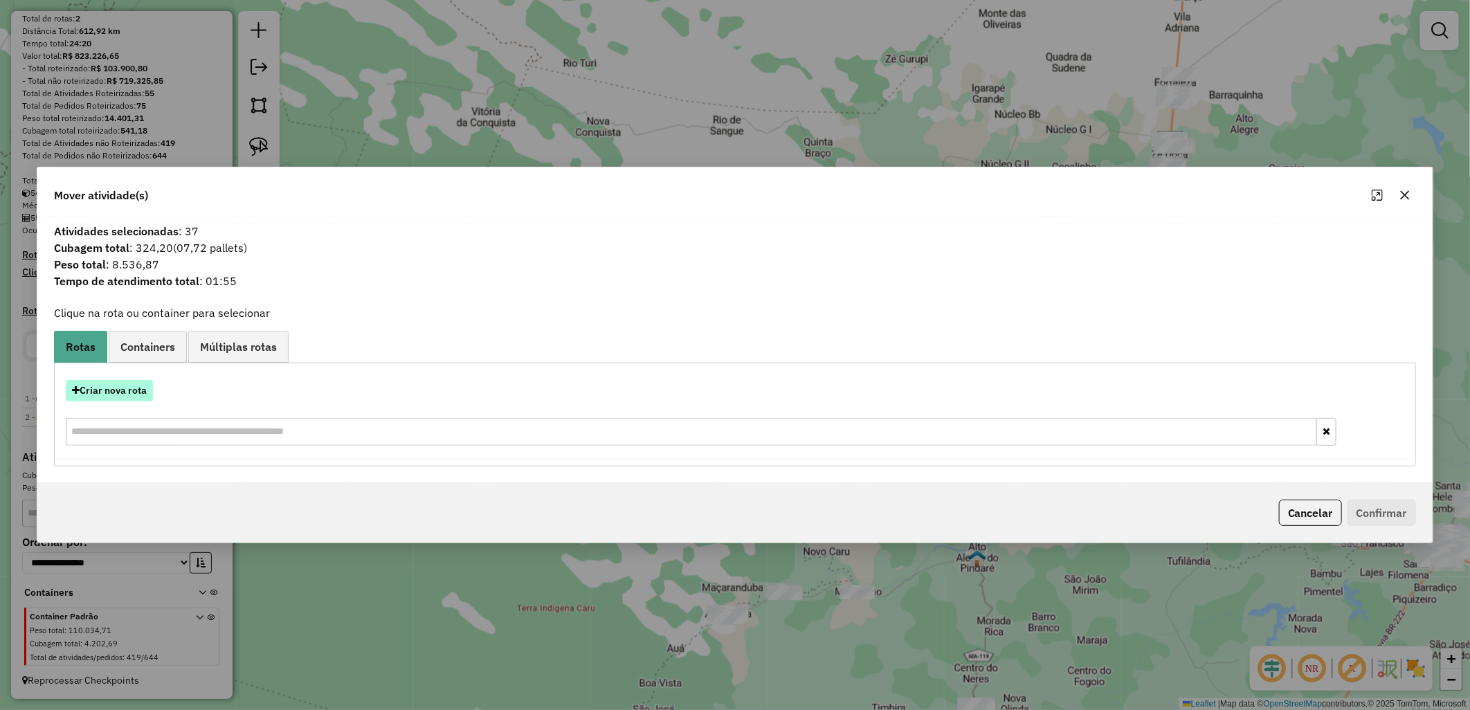
click at [91, 399] on button "Criar nova rota" at bounding box center [109, 390] width 87 height 21
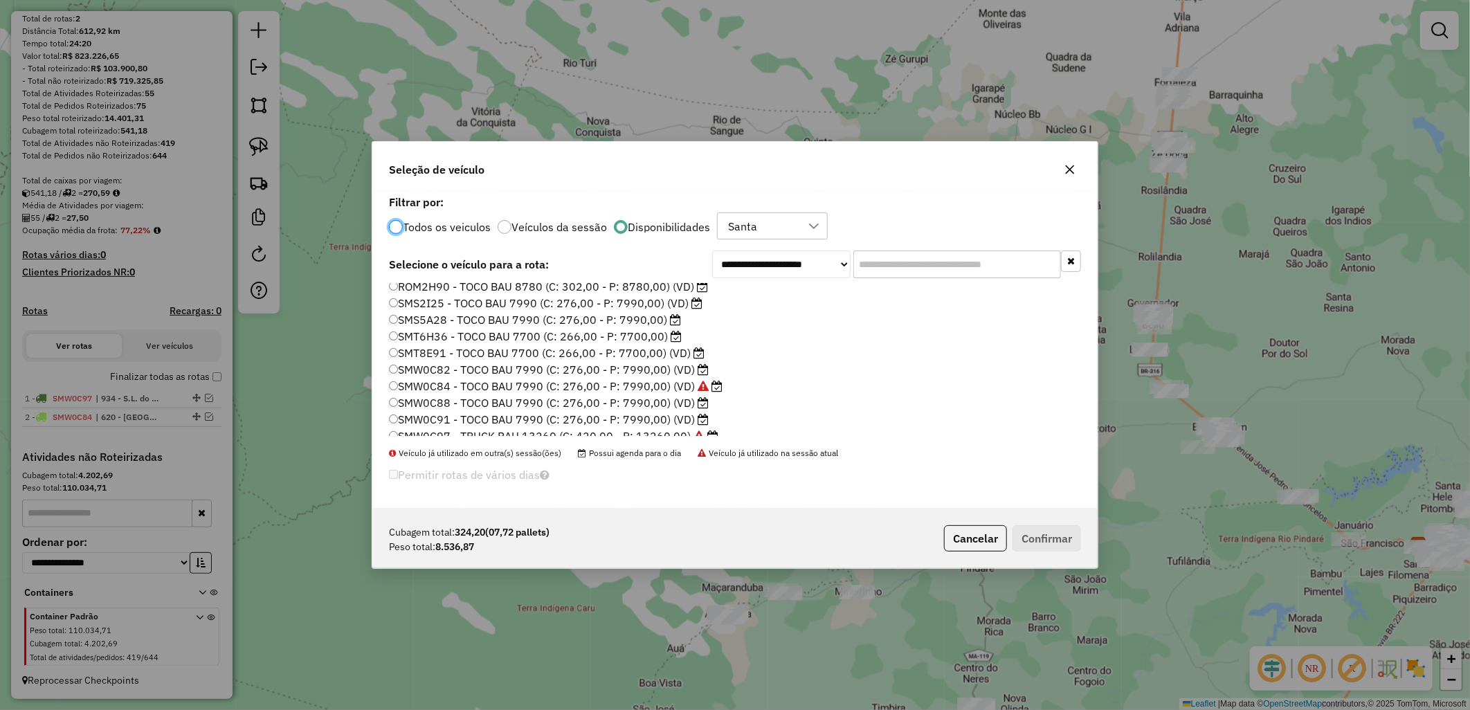
scroll to position [180, 0]
click at [642, 387] on label "SMW0C88 - TOCO BAU 7990 (C: 276,00 - P: 7990,00) (VD)" at bounding box center [549, 393] width 320 height 17
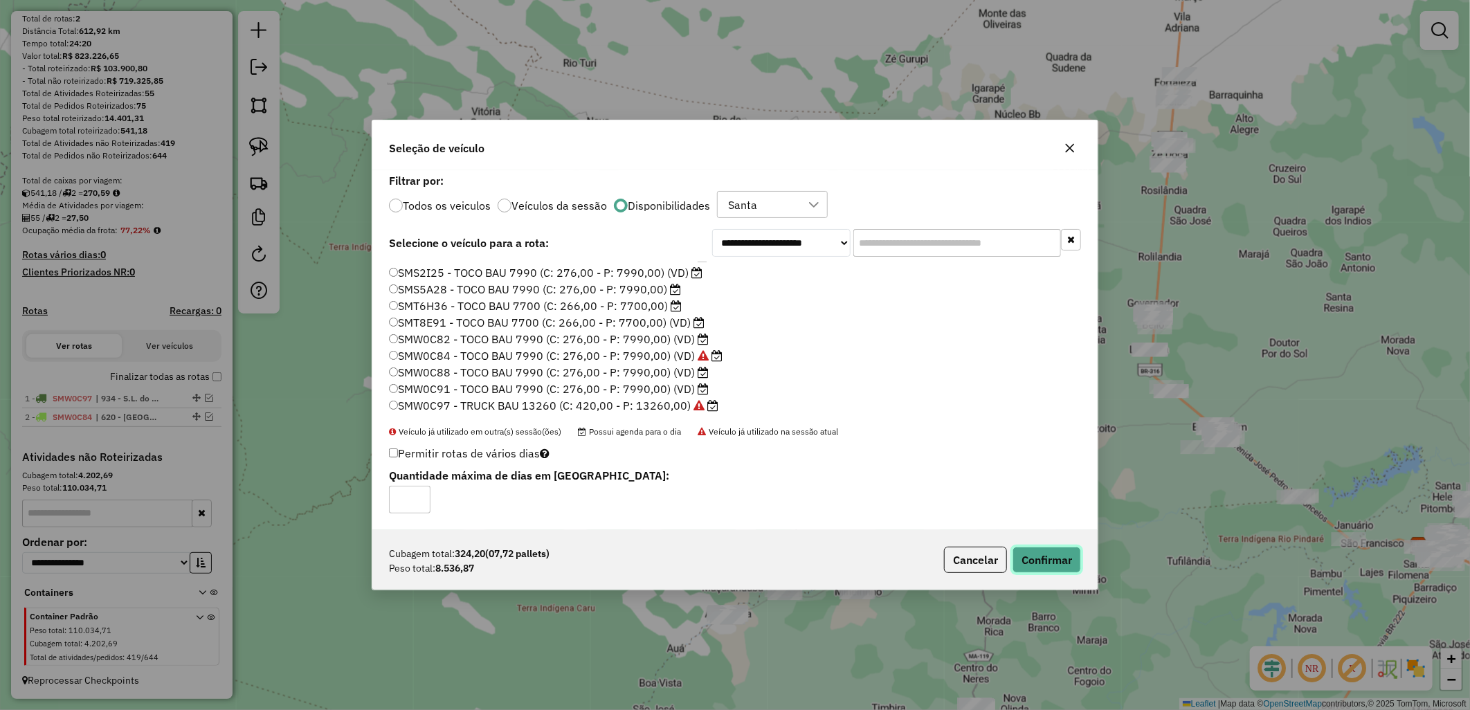
click at [1031, 561] on button "Confirmar" at bounding box center [1046, 560] width 68 height 26
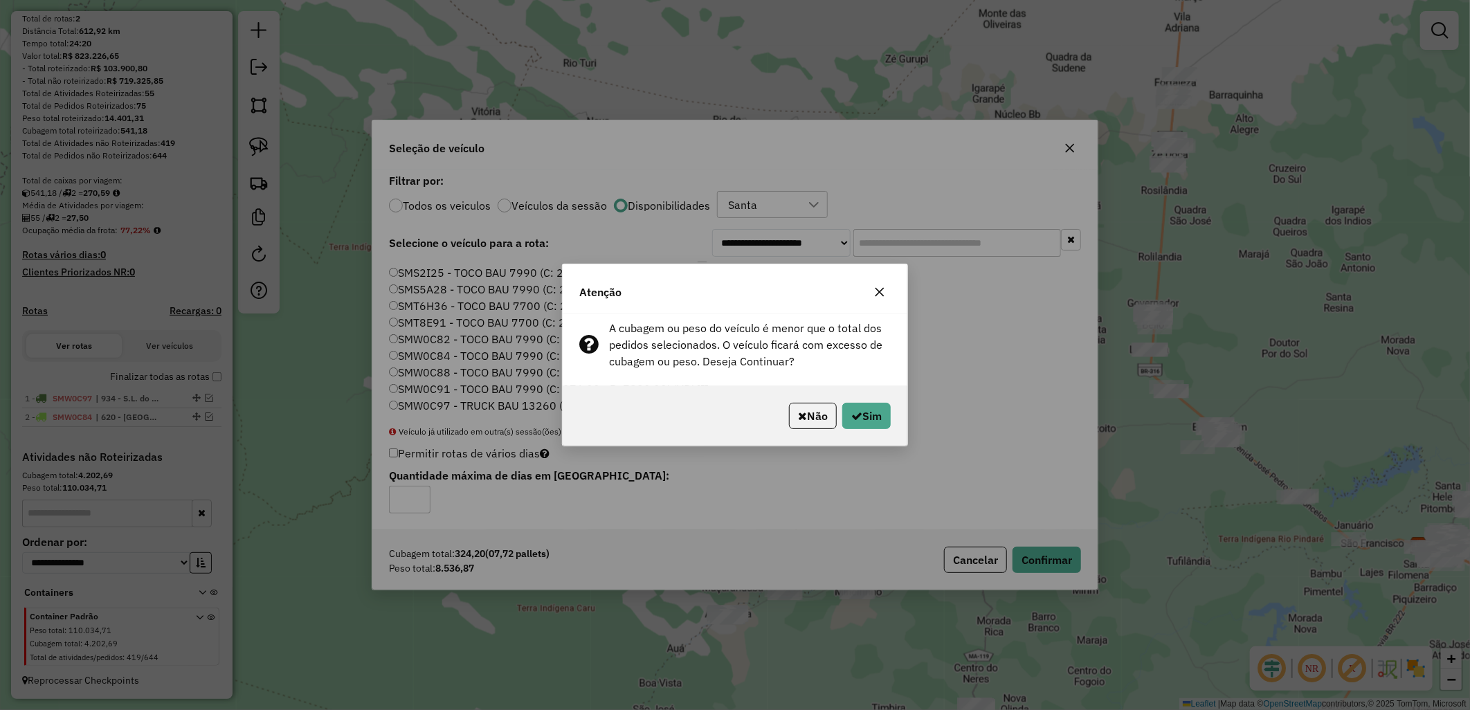
click at [891, 399] on div "Não Sim" at bounding box center [735, 416] width 345 height 60
click at [863, 406] on button "Sim" at bounding box center [866, 416] width 48 height 26
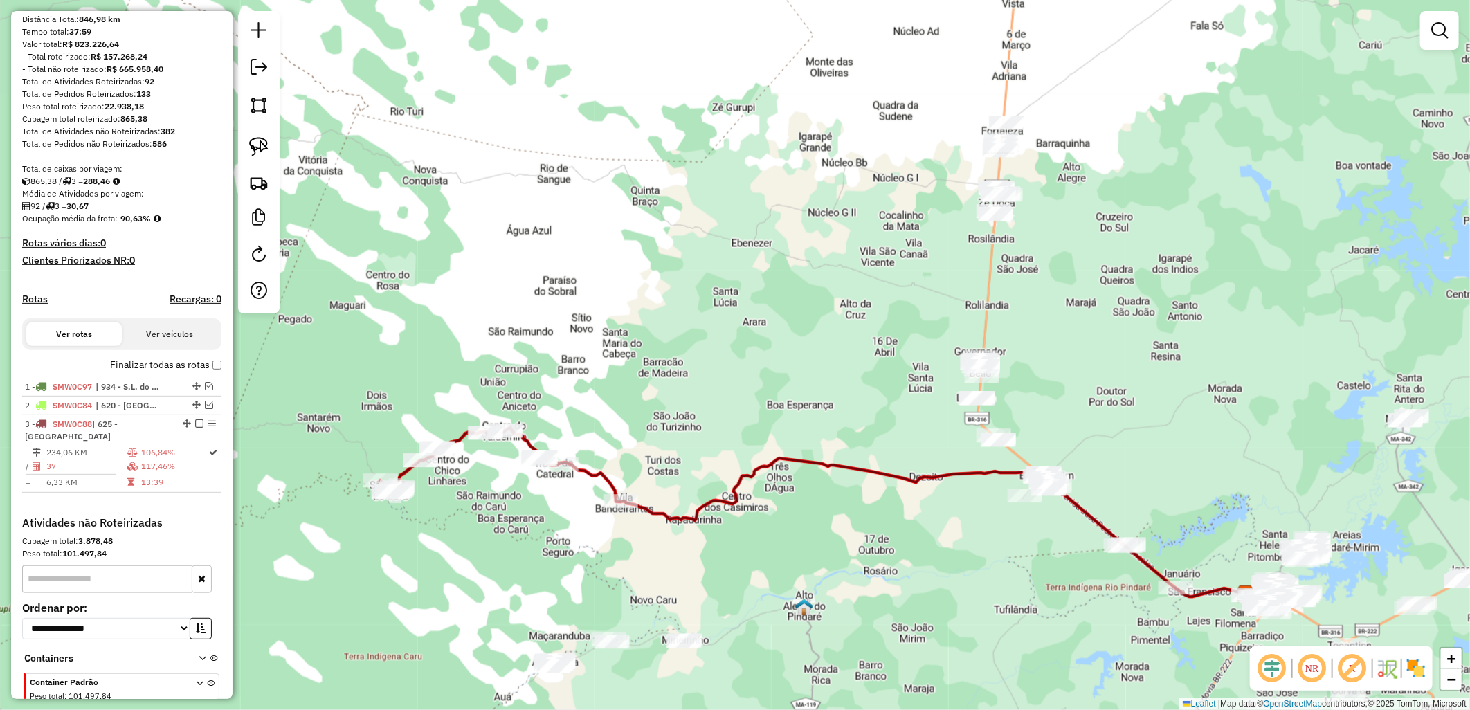
drag, startPoint x: 1015, startPoint y: 577, endPoint x: 908, endPoint y: 379, distance: 224.8
click at [849, 378] on div "Janela de atendimento Grade de atendimento Capacidade Transportadoras Veículos …" at bounding box center [735, 355] width 1470 height 710
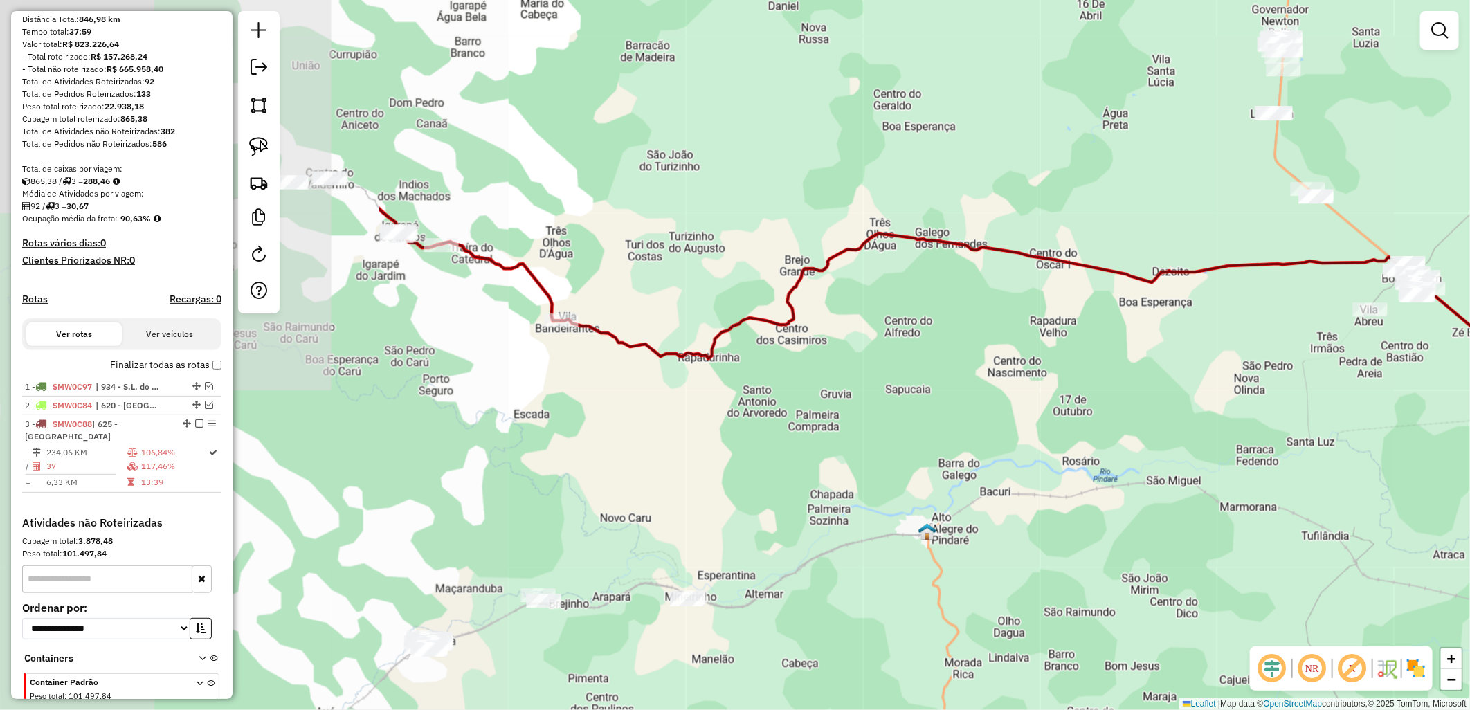
drag, startPoint x: 711, startPoint y: 400, endPoint x: 787, endPoint y: 295, distance: 129.3
click at [1325, 336] on div "Janela de atendimento Grade de atendimento Capacidade Transportadoras Veículos …" at bounding box center [735, 355] width 1470 height 710
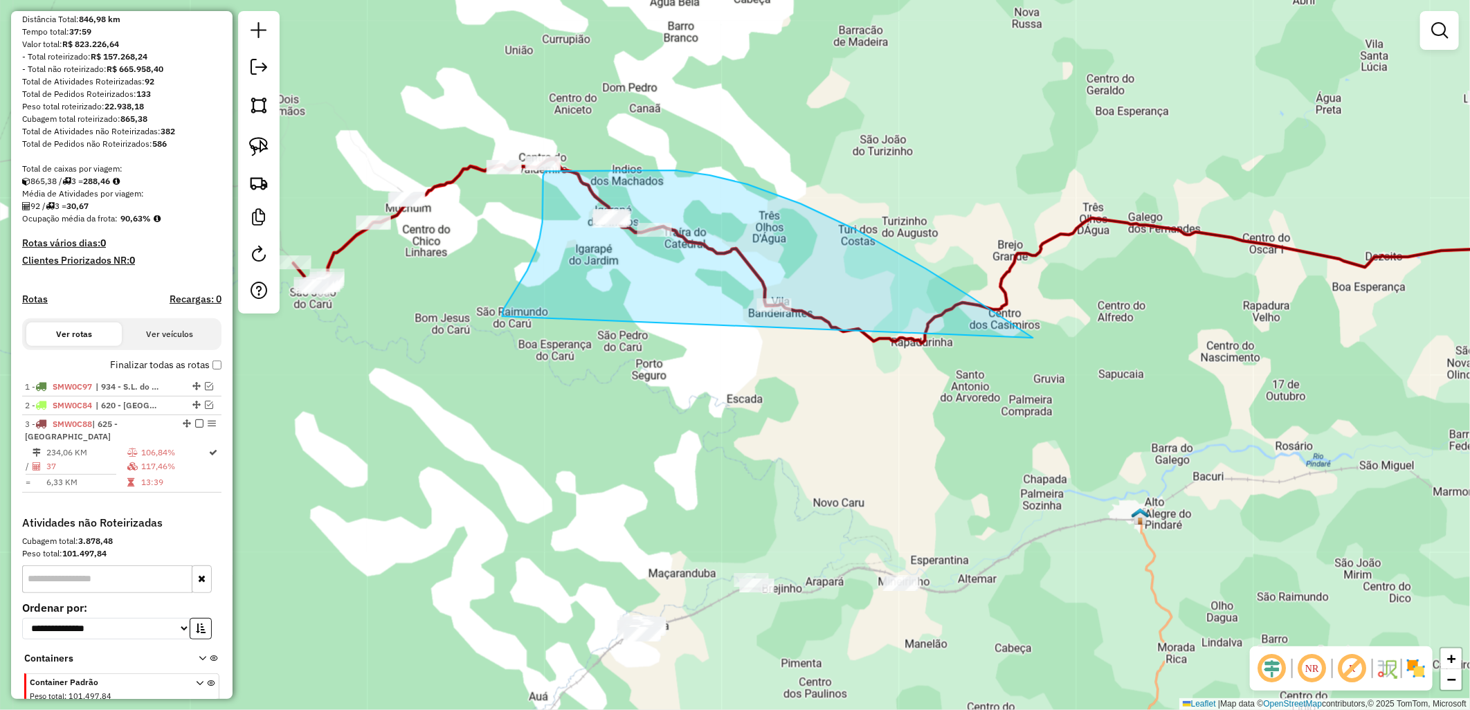
drag, startPoint x: 506, startPoint y: 306, endPoint x: 1060, endPoint y: 356, distance: 556.5
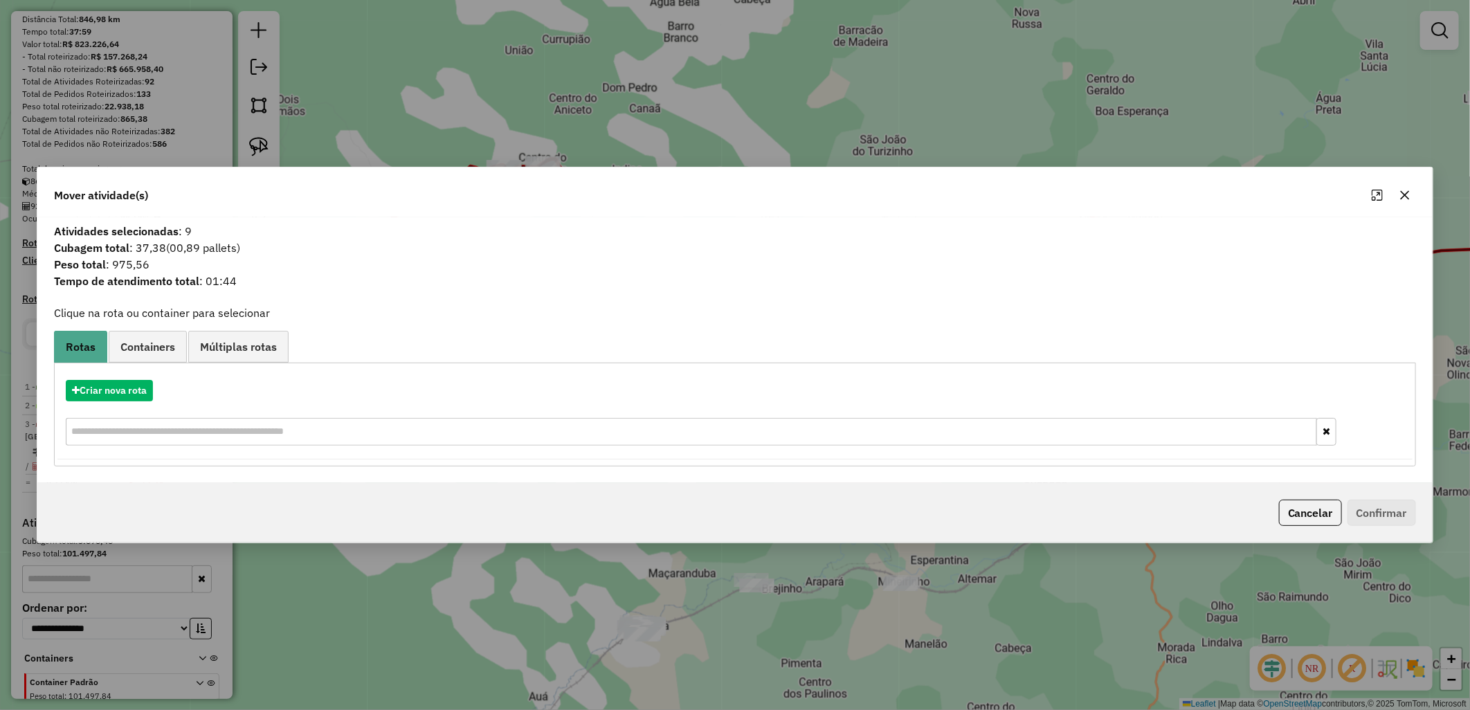
click at [119, 378] on div "Criar nova rota" at bounding box center [734, 414] width 1355 height 90
click at [121, 380] on button "Criar nova rota" at bounding box center [109, 390] width 87 height 21
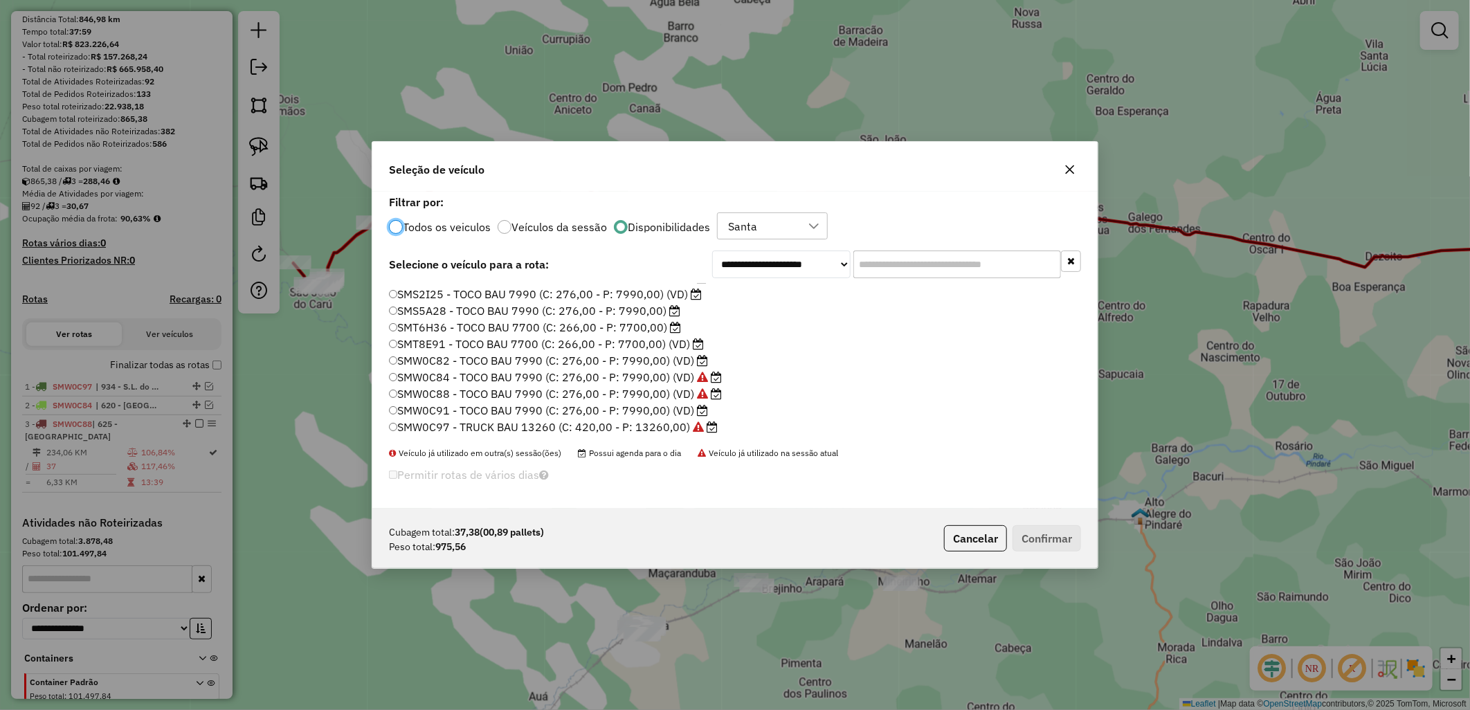
click at [697, 412] on label "SMW0C91 - TOCO BAU 7990 (C: 276,00 - P: 7990,00) (VD)" at bounding box center [548, 410] width 319 height 17
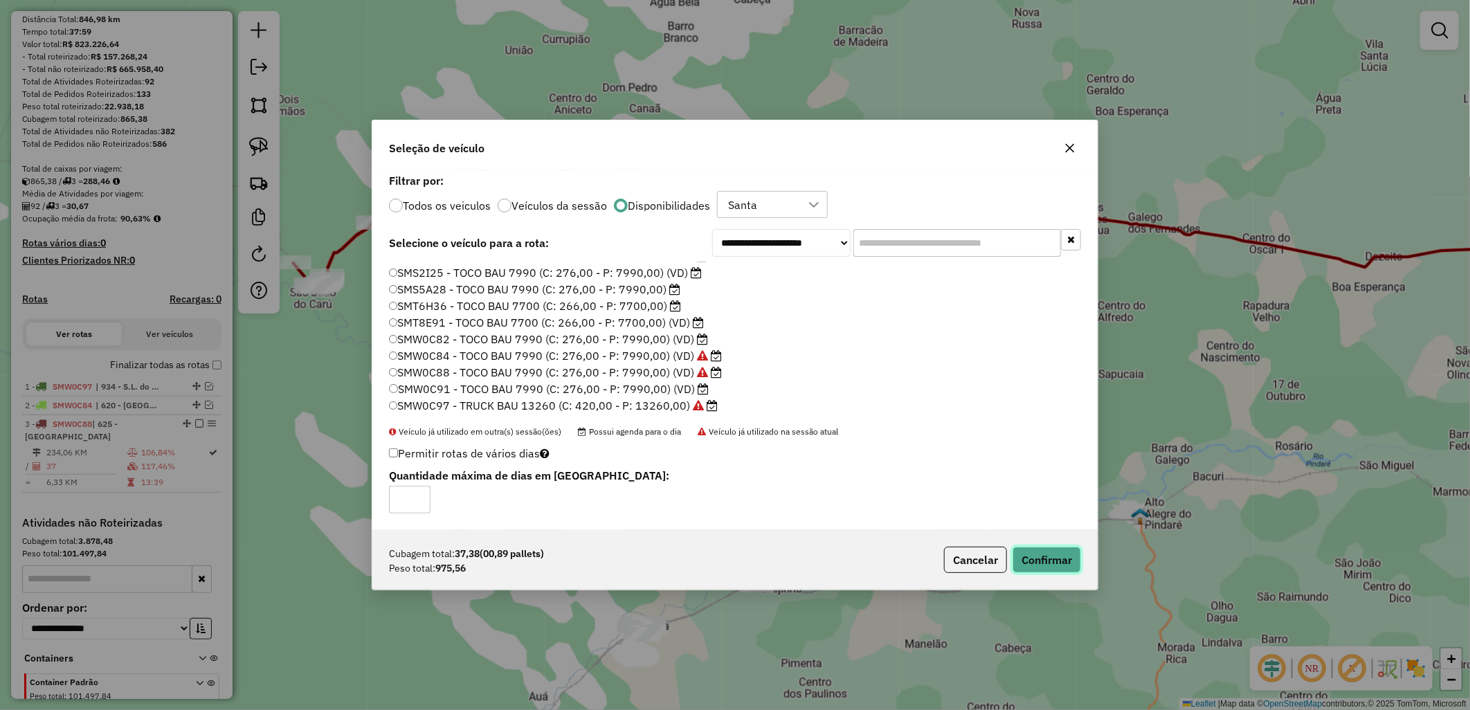
click at [1052, 571] on button "Confirmar" at bounding box center [1046, 560] width 68 height 26
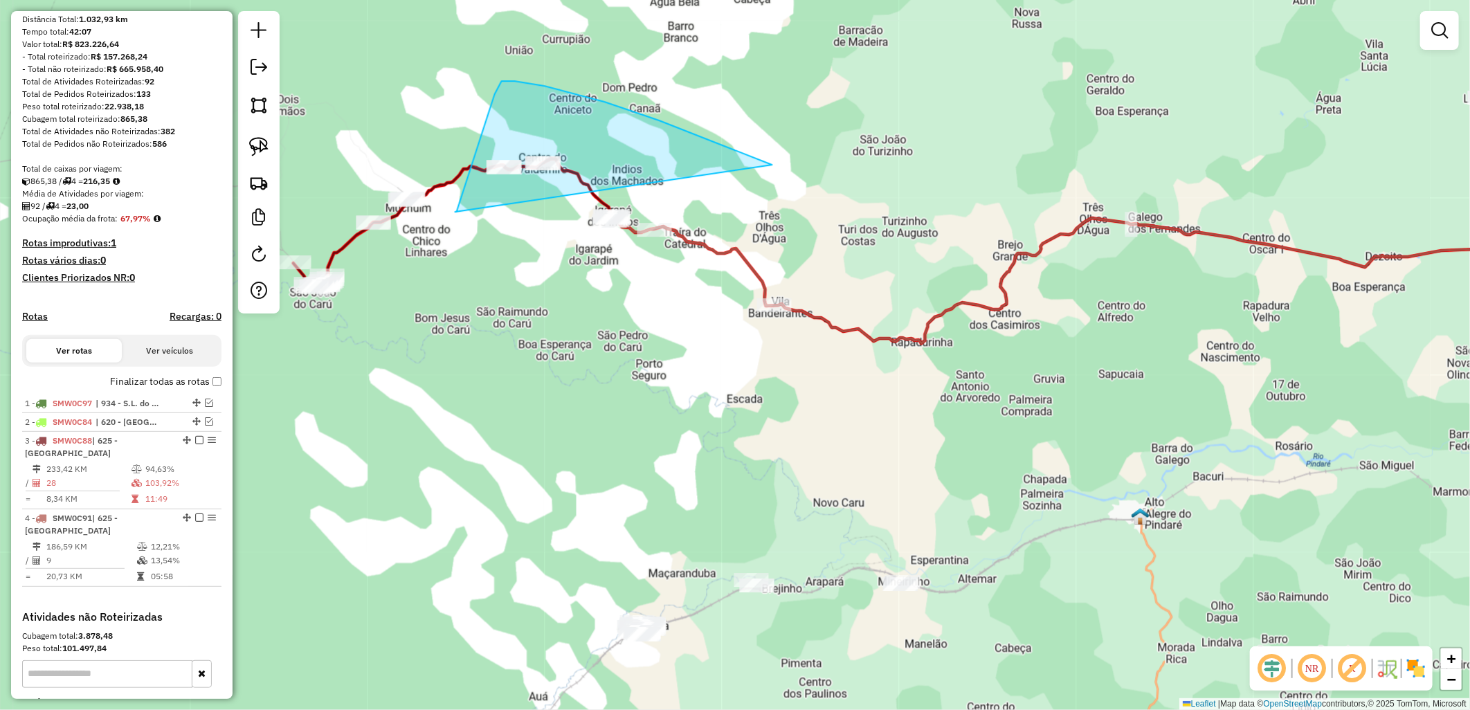
drag, startPoint x: 455, startPoint y: 212, endPoint x: 772, endPoint y: 165, distance: 320.4
click at [772, 165] on div "Janela de atendimento Grade de atendimento Capacidade Transportadoras Veículos …" at bounding box center [735, 355] width 1470 height 710
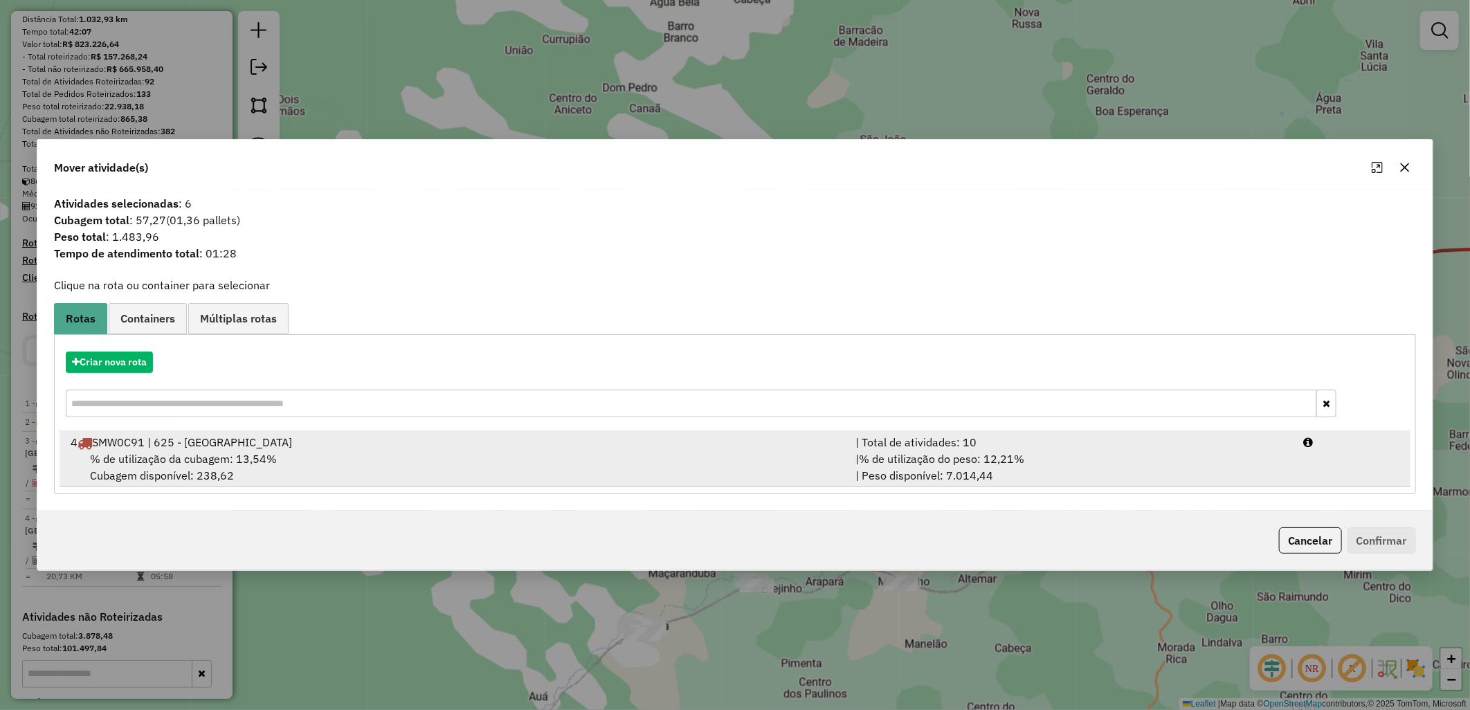
click at [474, 465] on div "% de utilização da cubagem: 13,54% Cubagem disponível: 238,62" at bounding box center [454, 466] width 785 height 33
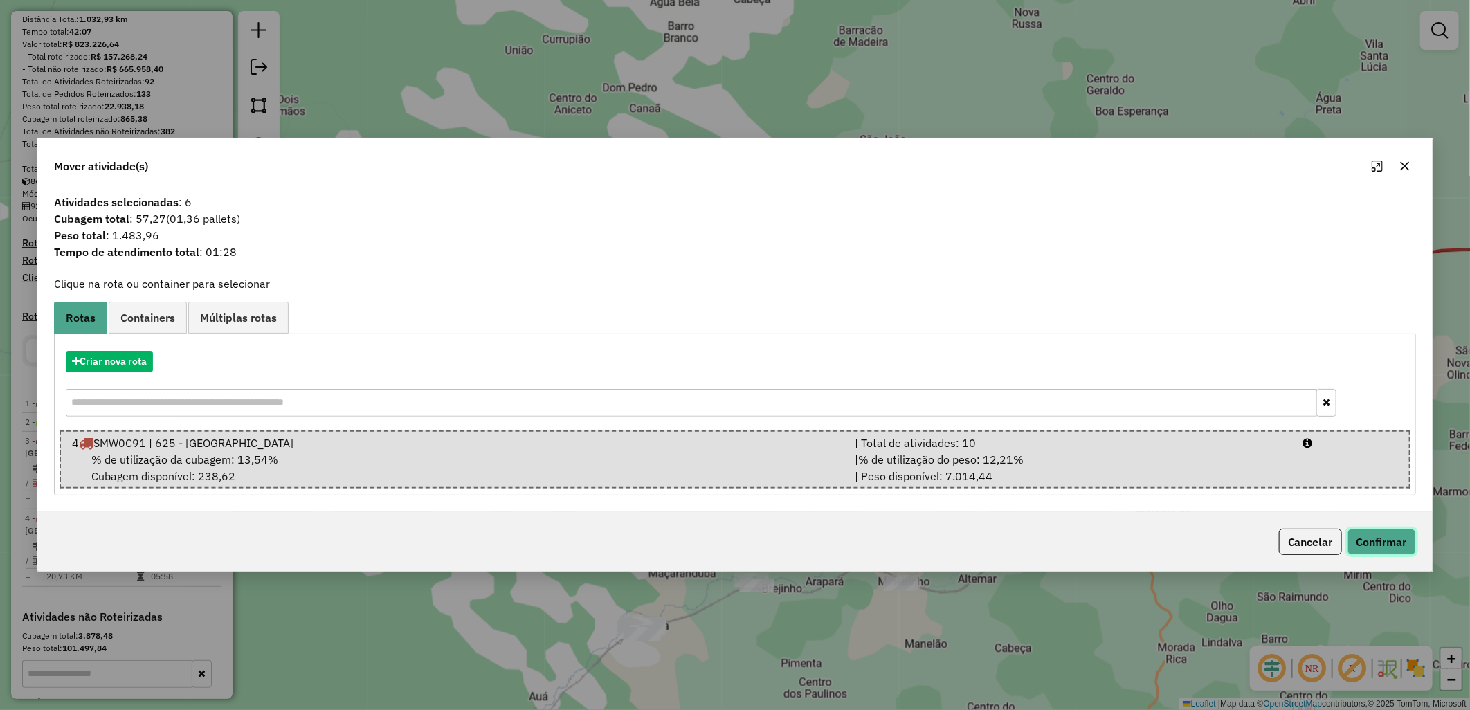
click at [1371, 530] on button "Confirmar" at bounding box center [1381, 542] width 68 height 26
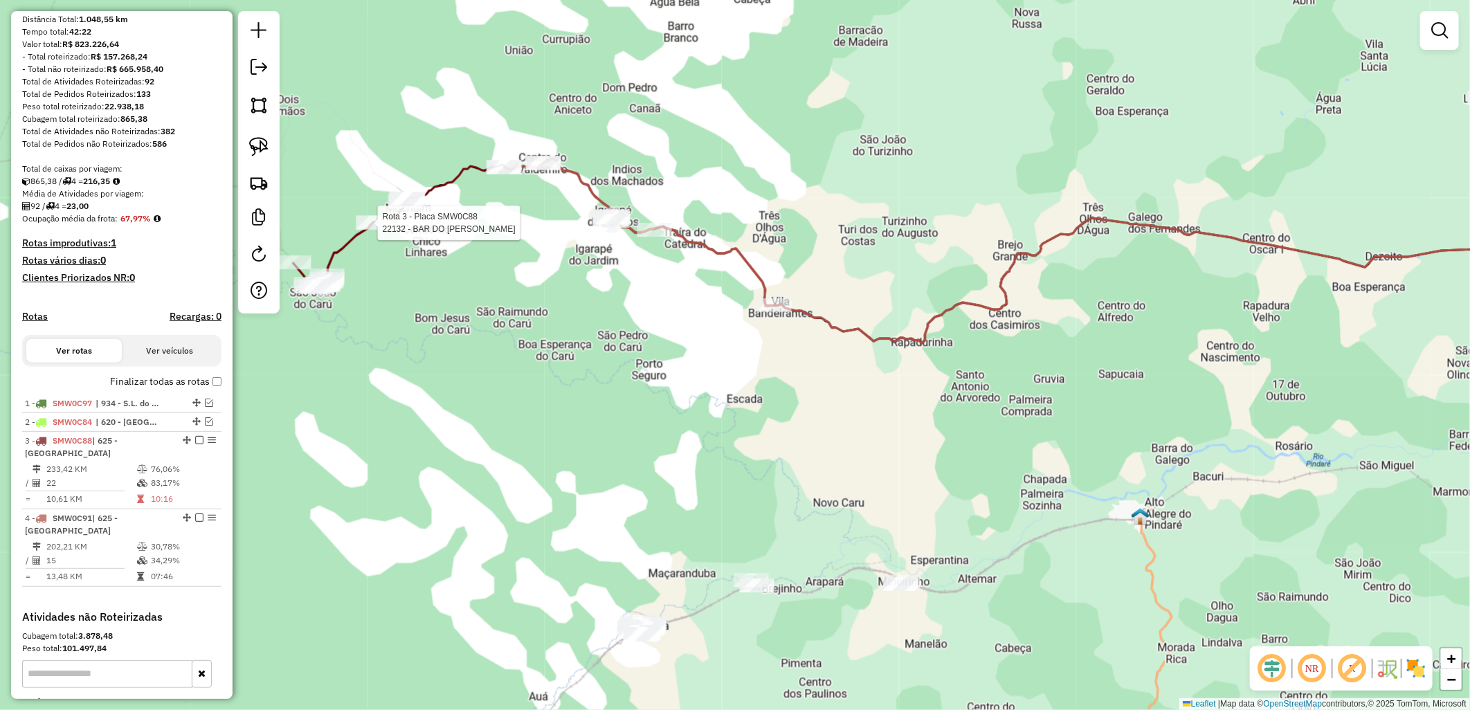
select select "**********"
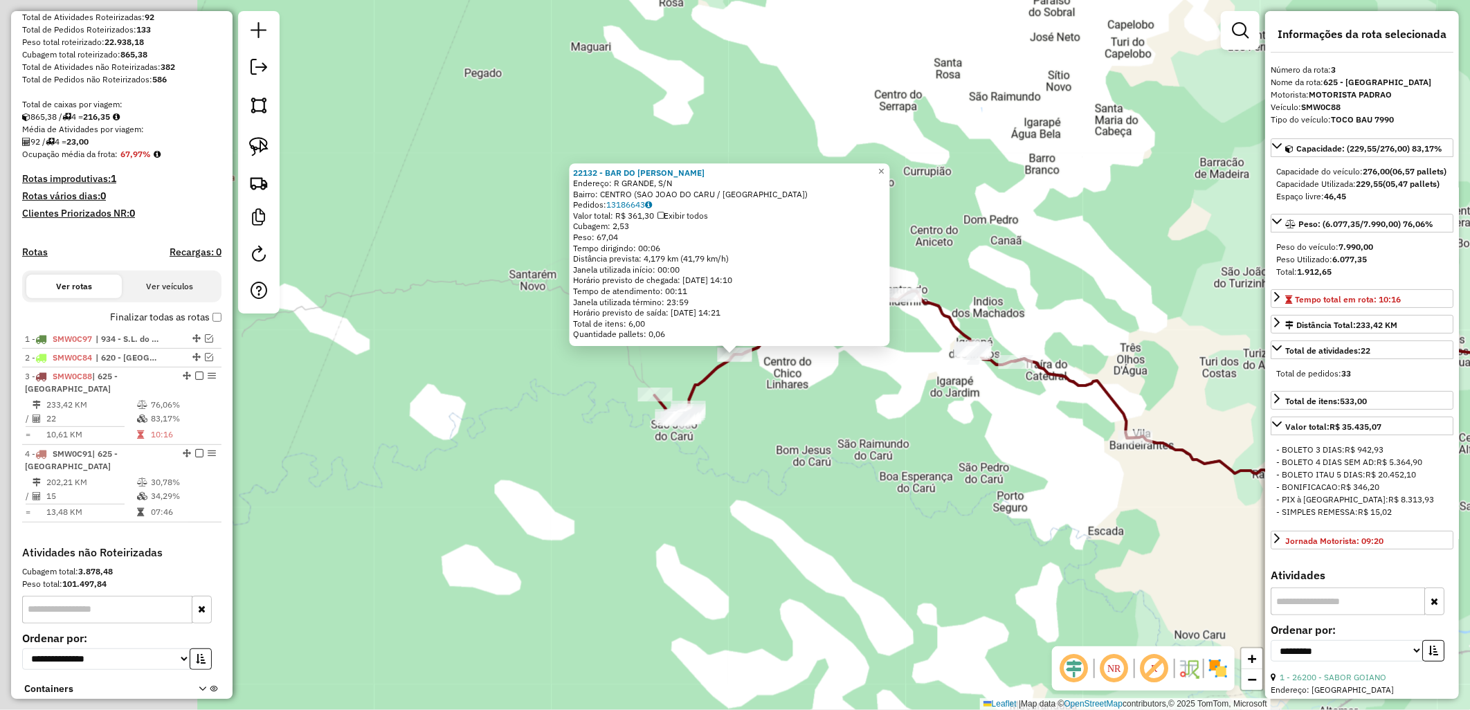
scroll to position [312, 0]
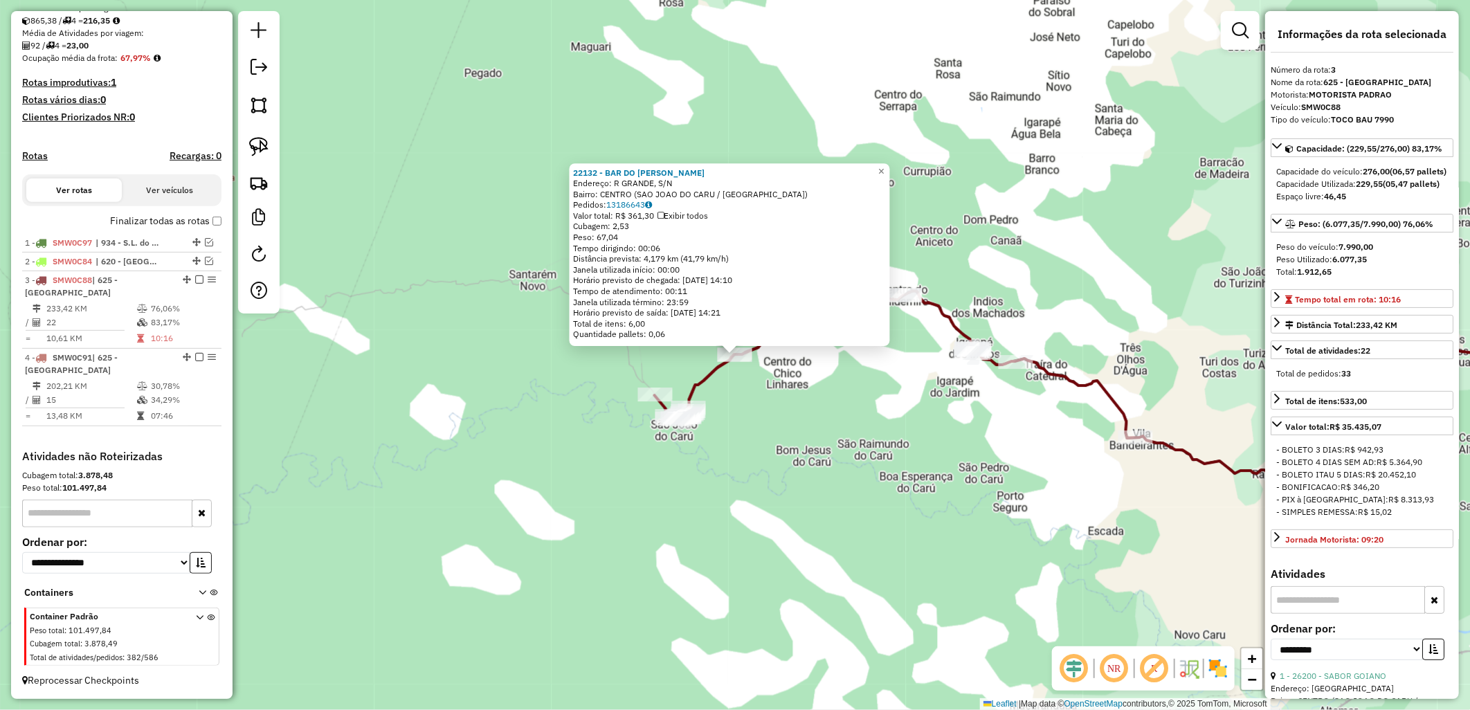
click at [467, 411] on div "22132 - BAR DO FERNANDO Endereço: R GRANDE, S/N Bairro: CENTRO (SAO JOAO DO CAR…" at bounding box center [735, 355] width 1470 height 710
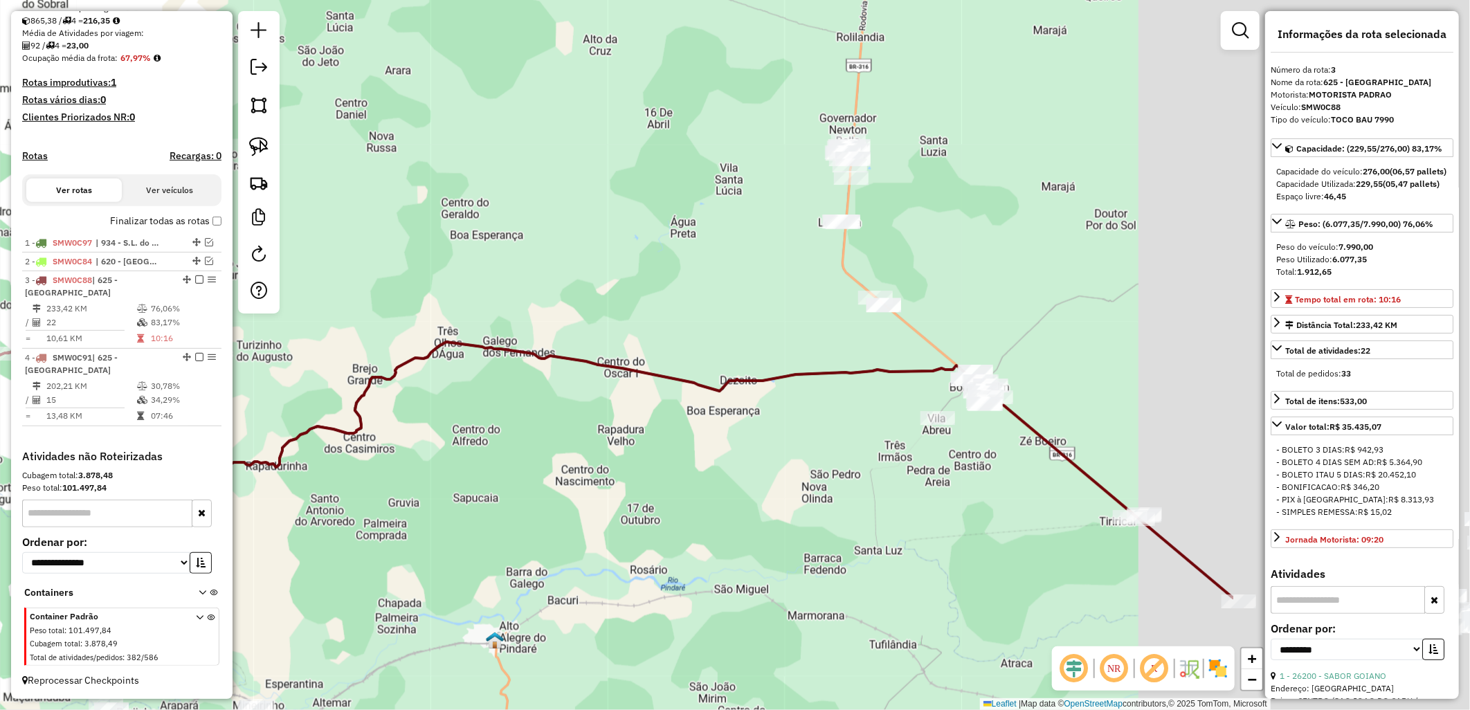
drag, startPoint x: 783, startPoint y: 482, endPoint x: 1011, endPoint y: 406, distance: 239.8
click at [743, 488] on div "22132 - BAR DO FERNANDO Endereço: R GRANDE, S/N Bairro: CENTRO (SAO JOAO DO CAR…" at bounding box center [735, 355] width 1470 height 710
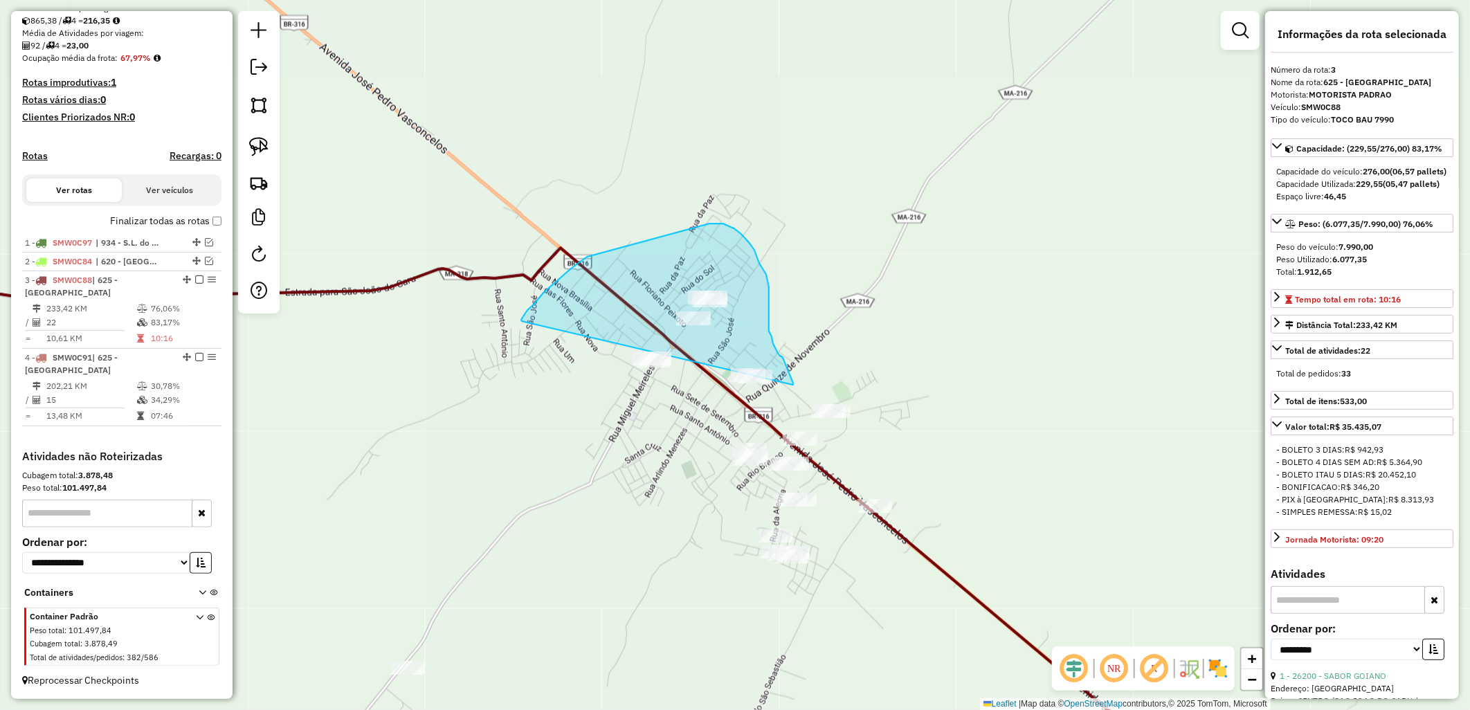
drag, startPoint x: 533, startPoint y: 304, endPoint x: 576, endPoint y: 426, distance: 128.5
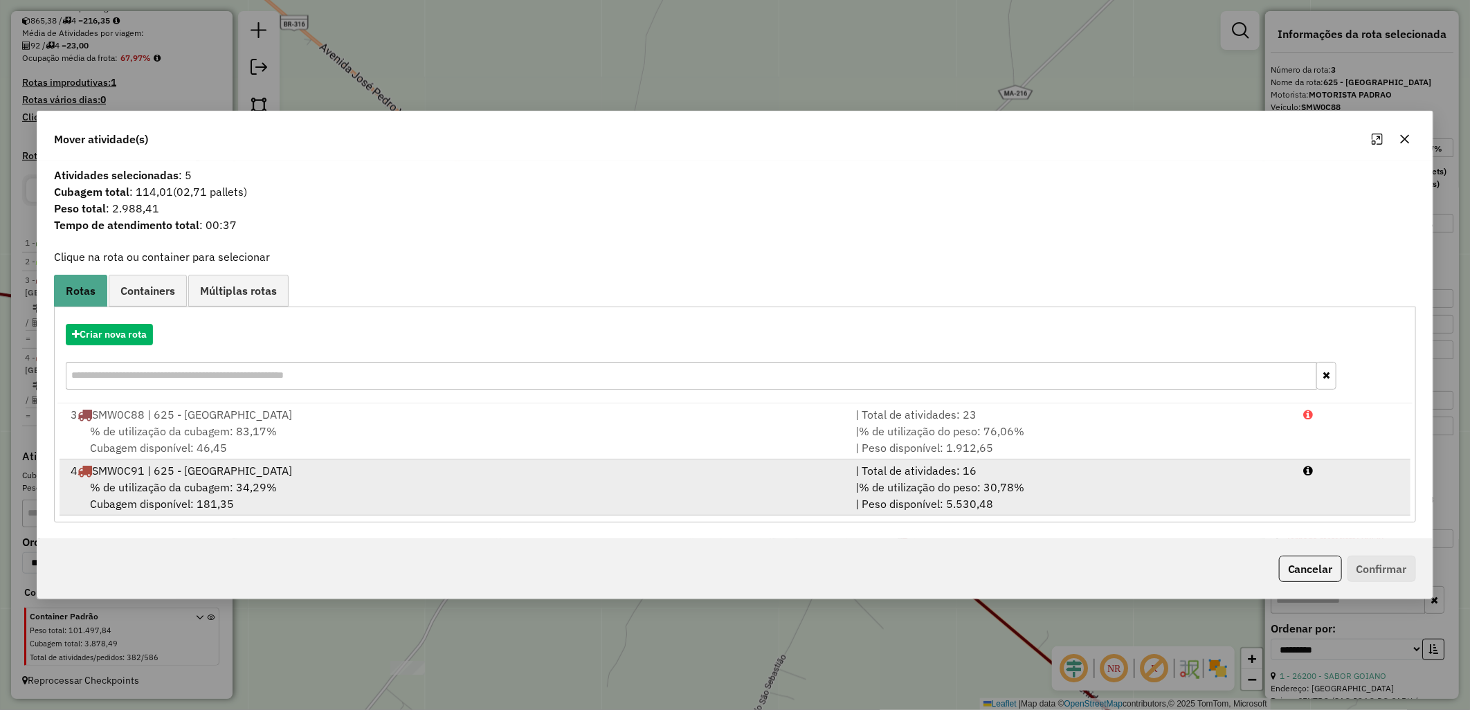
click at [547, 502] on div "% de utilização da cubagem: 34,29% Cubagem disponível: 181,35" at bounding box center [454, 495] width 785 height 33
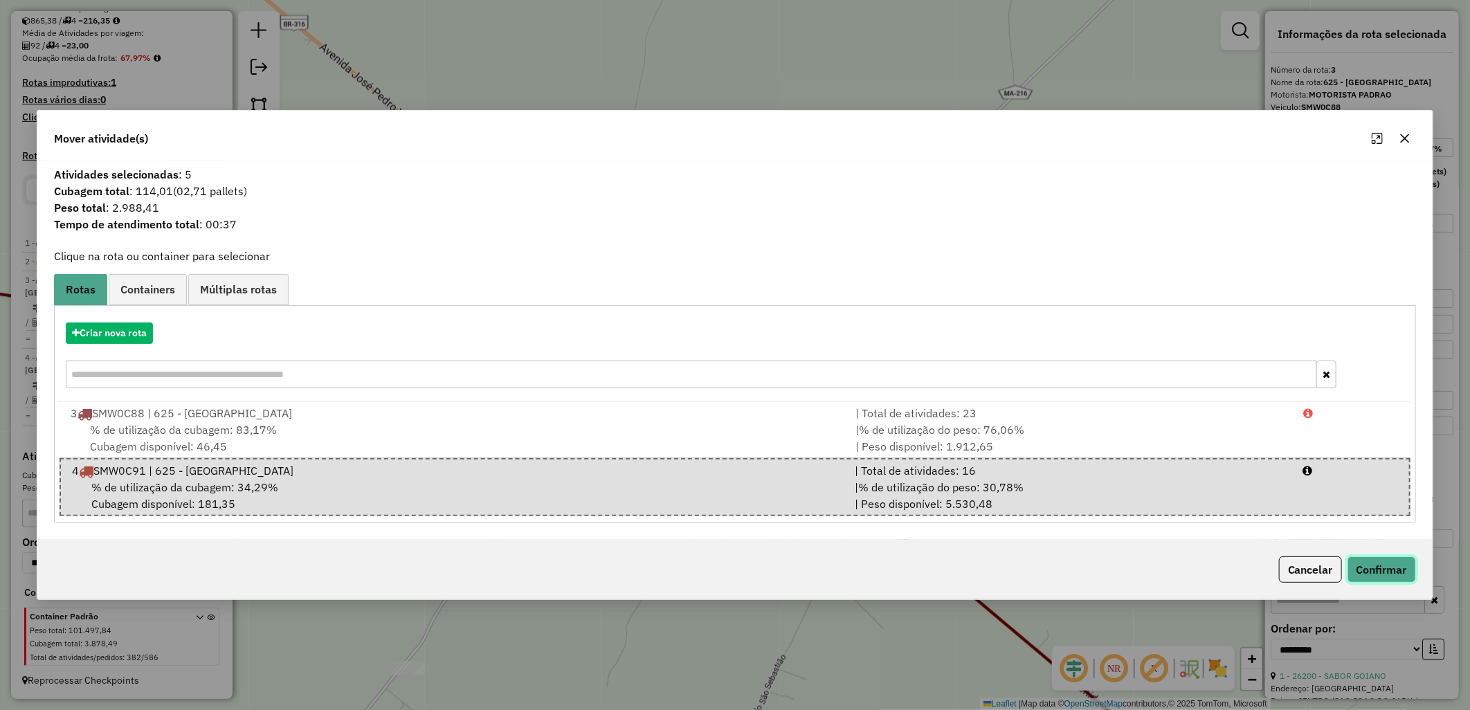
click at [1385, 567] on button "Confirmar" at bounding box center [1381, 569] width 68 height 26
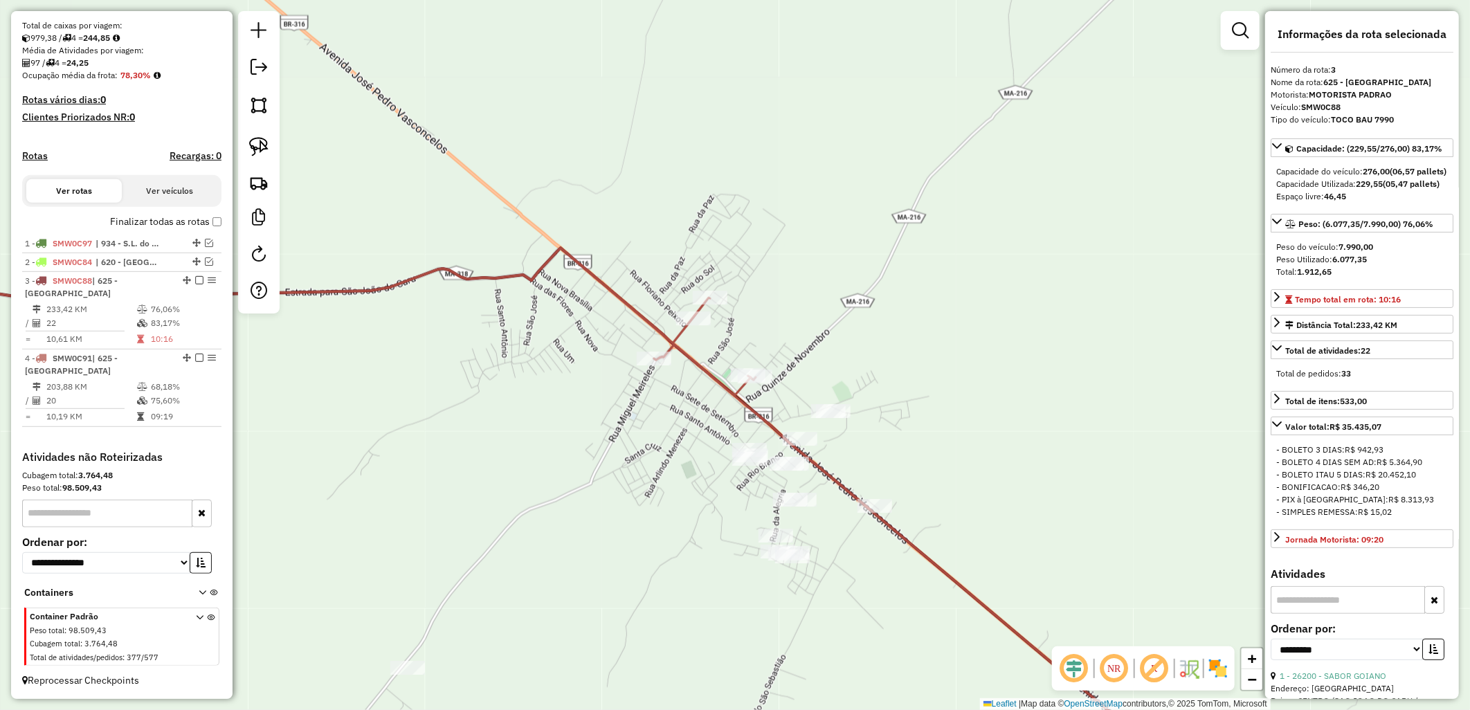
scroll to position [294, 0]
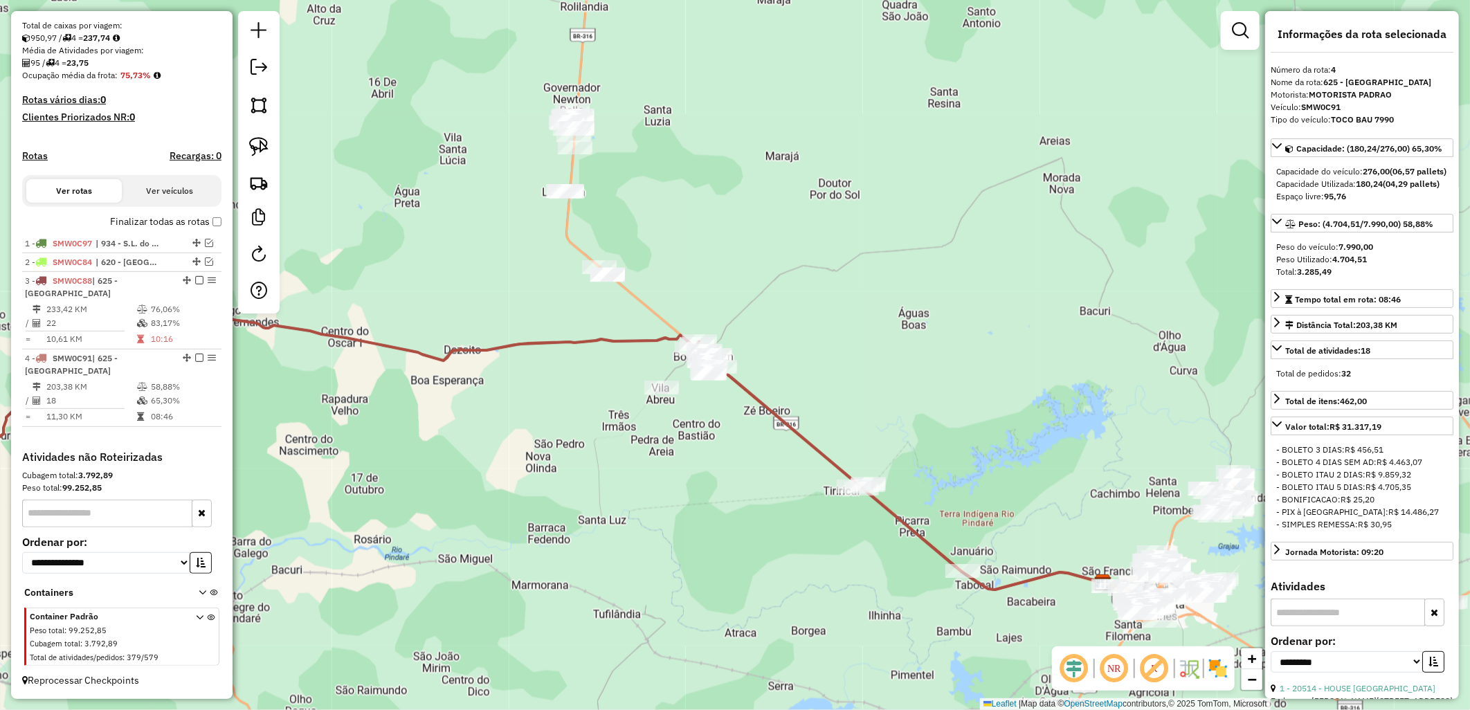
click at [172, 217] on label "Finalizar todas as rotas" at bounding box center [165, 221] width 111 height 15
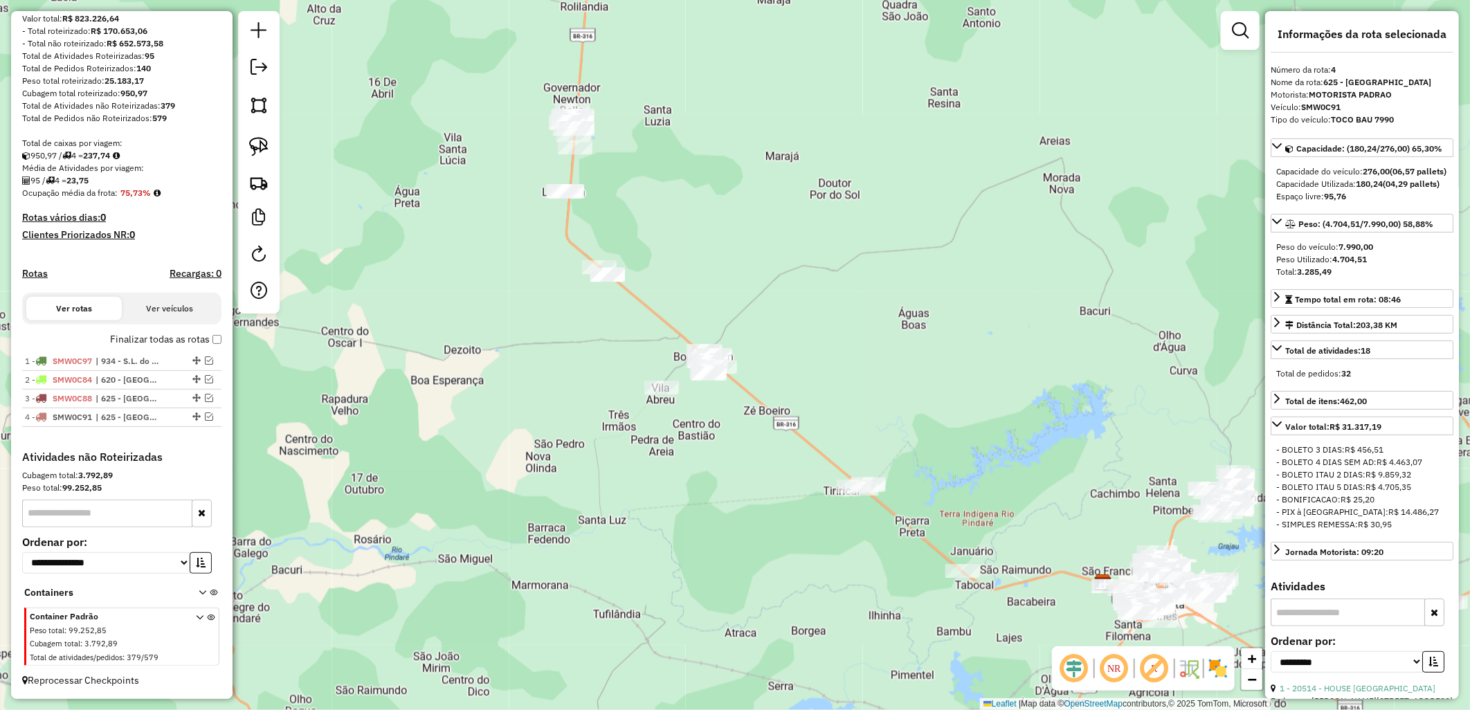
scroll to position [177, 0]
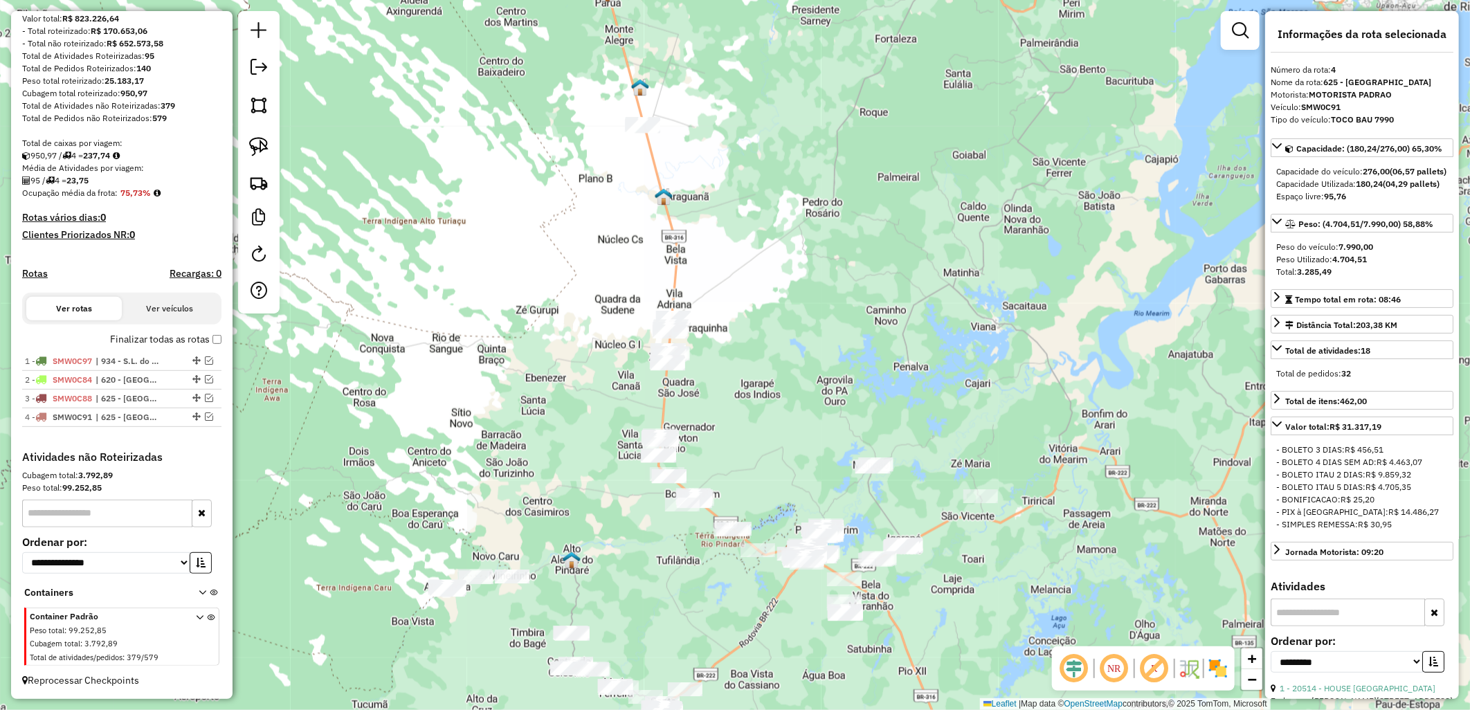
drag, startPoint x: 531, startPoint y: 319, endPoint x: 540, endPoint y: 322, distance: 10.3
click at [540, 322] on div "Janela de atendimento Grade de atendimento Capacidade Transportadoras Veículos …" at bounding box center [735, 355] width 1470 height 710
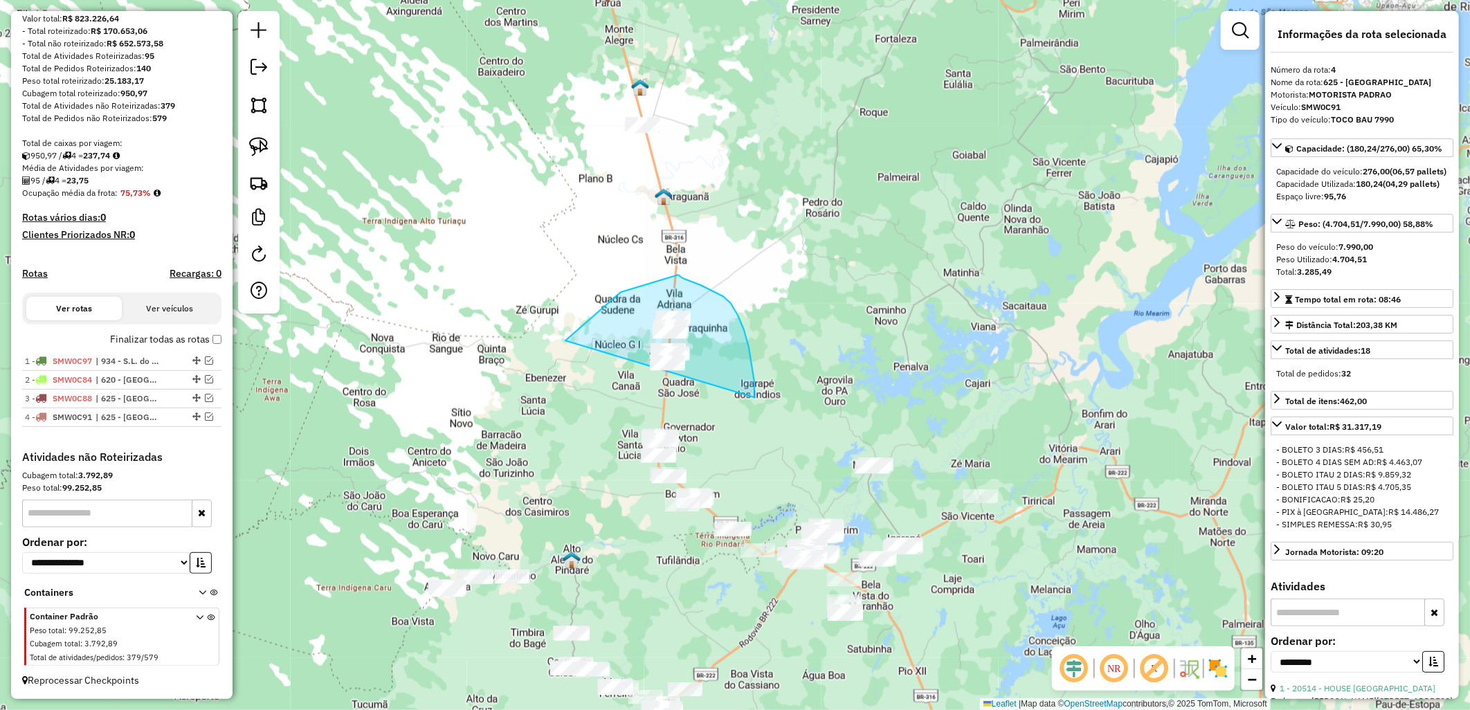
drag, startPoint x: 621, startPoint y: 292, endPoint x: 754, endPoint y: 397, distance: 169.4
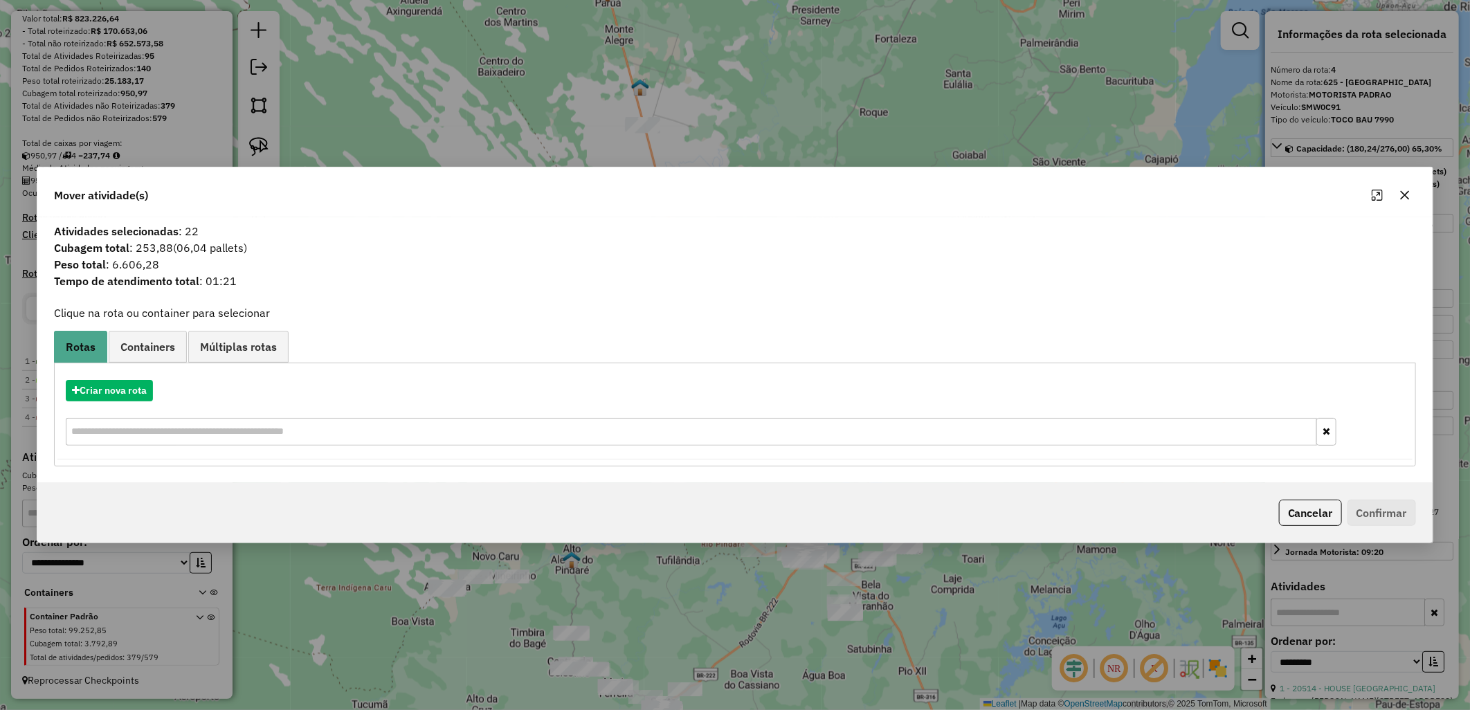
click at [109, 374] on div "Criar nova rota" at bounding box center [734, 414] width 1355 height 90
click at [123, 397] on button "Criar nova rota" at bounding box center [109, 390] width 87 height 21
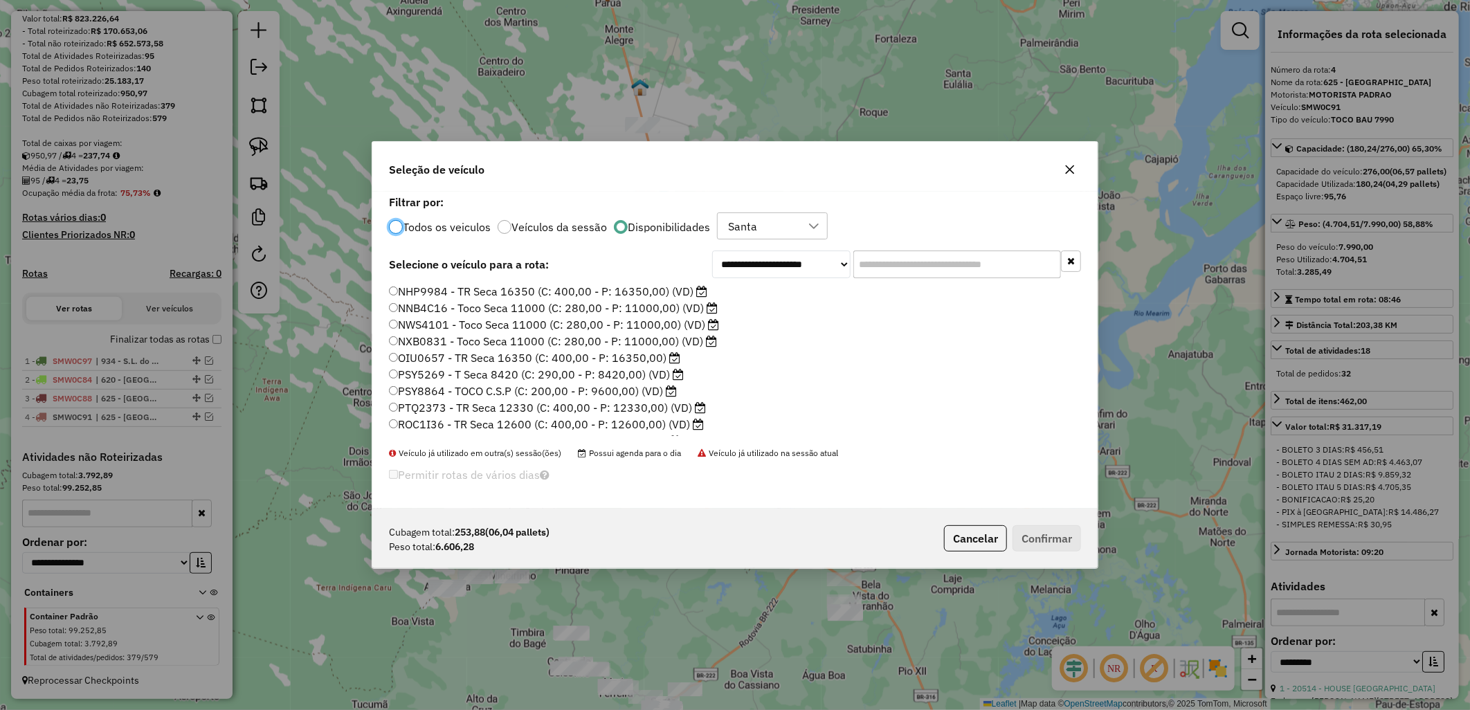
scroll to position [180, 0]
click at [572, 357] on label "SMW0C82 - TOCO BAU 7990 (C: 276,00 - P: 7990,00) (VD)" at bounding box center [549, 360] width 320 height 17
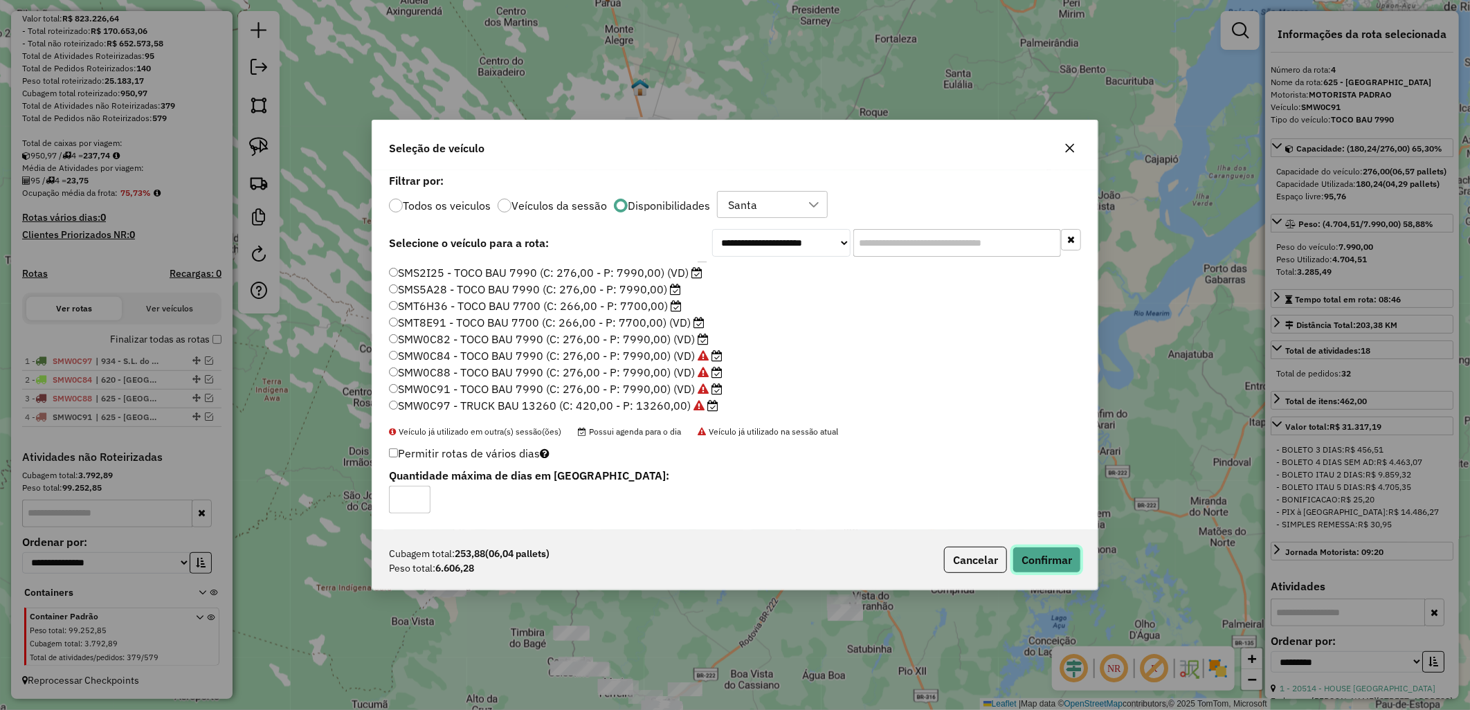
click at [1025, 557] on button "Confirmar" at bounding box center [1046, 560] width 68 height 26
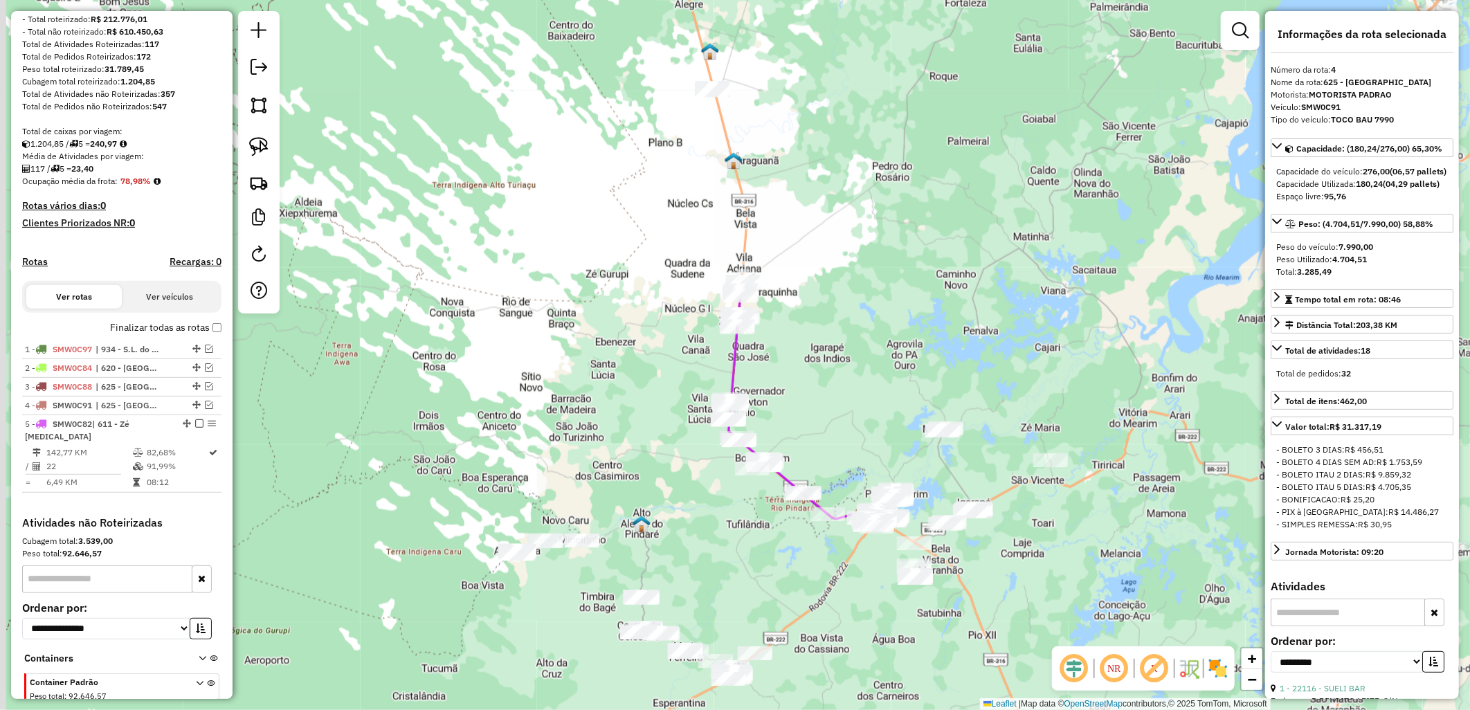
scroll to position [242, 0]
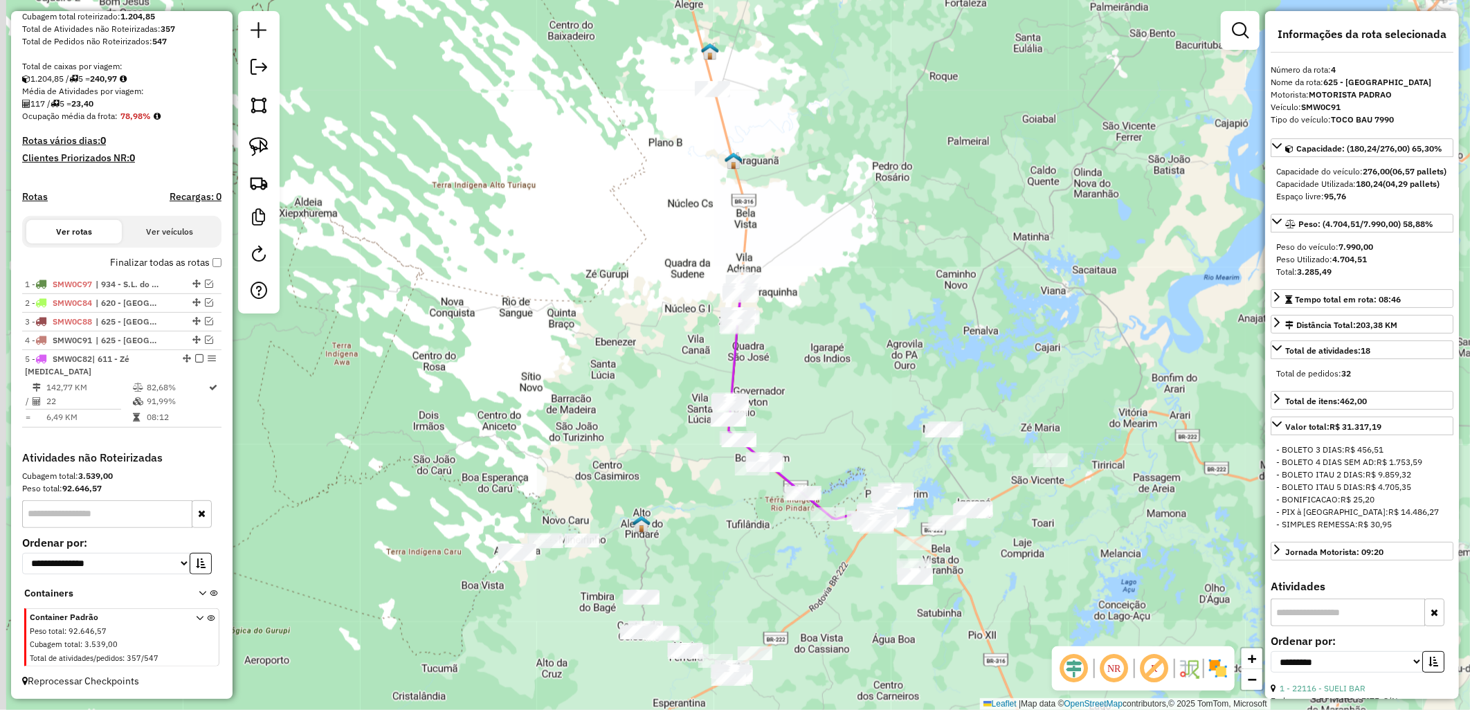
drag, startPoint x: 531, startPoint y: 607, endPoint x: 742, endPoint y: 467, distance: 253.7
click at [742, 467] on div "Janela de atendimento Grade de atendimento Capacidade Transportadoras Veículos …" at bounding box center [735, 355] width 1470 height 710
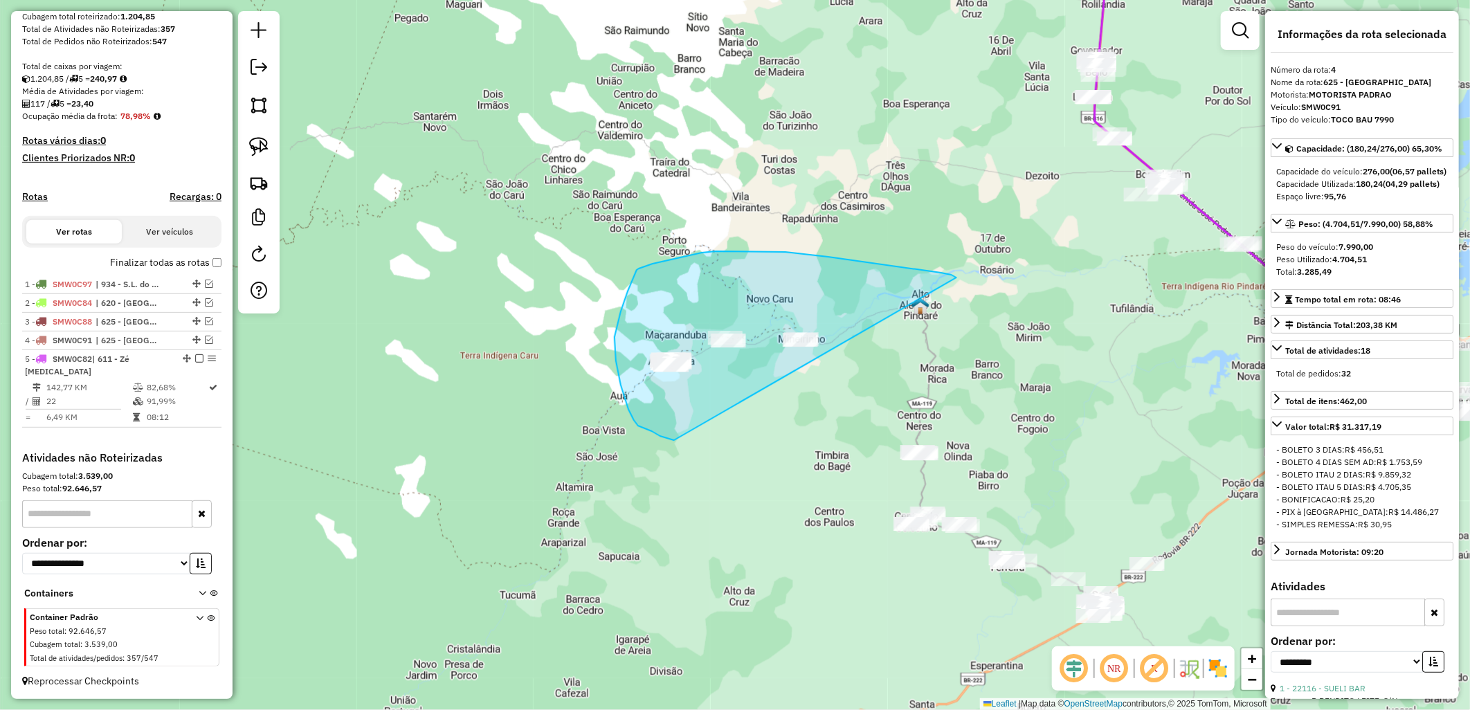
drag, startPoint x: 655, startPoint y: 432, endPoint x: 1013, endPoint y: 288, distance: 386.5
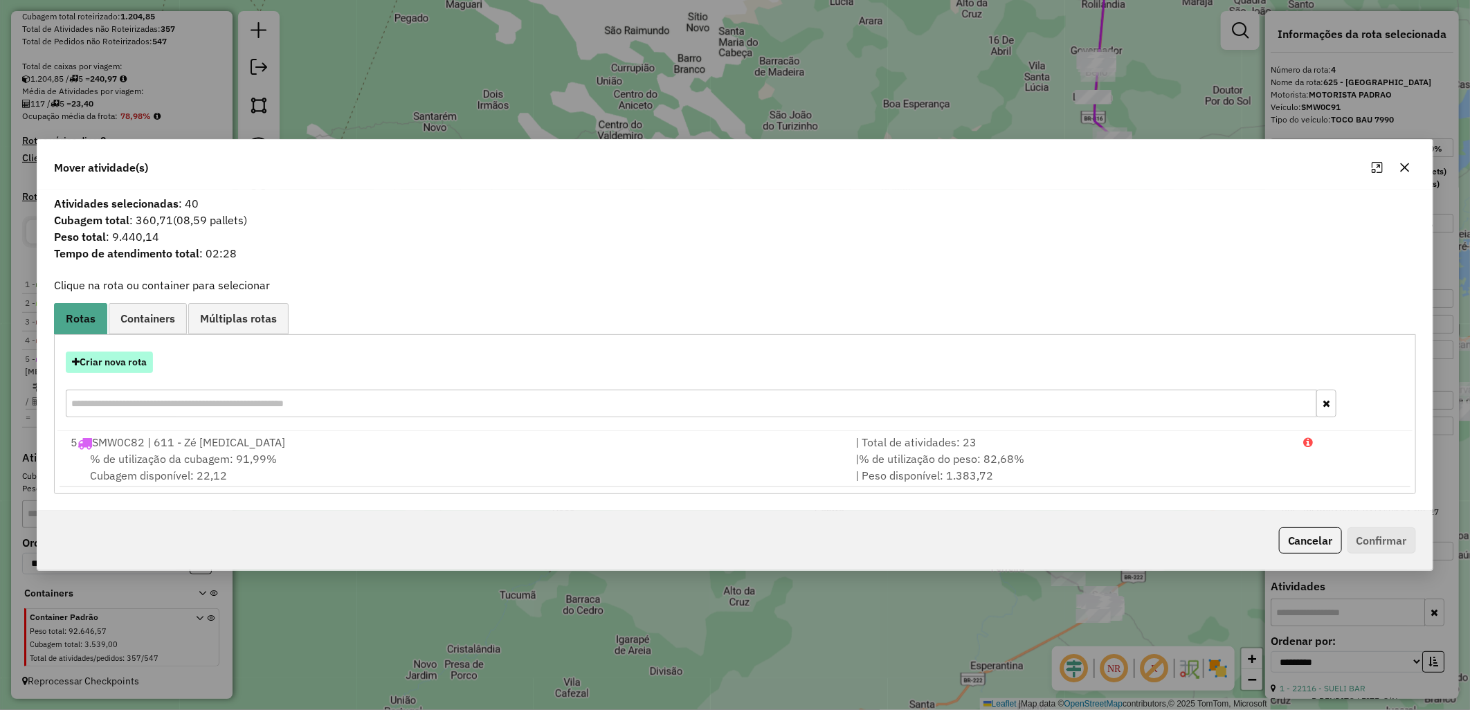
click at [116, 358] on button "Criar nova rota" at bounding box center [109, 361] width 87 height 21
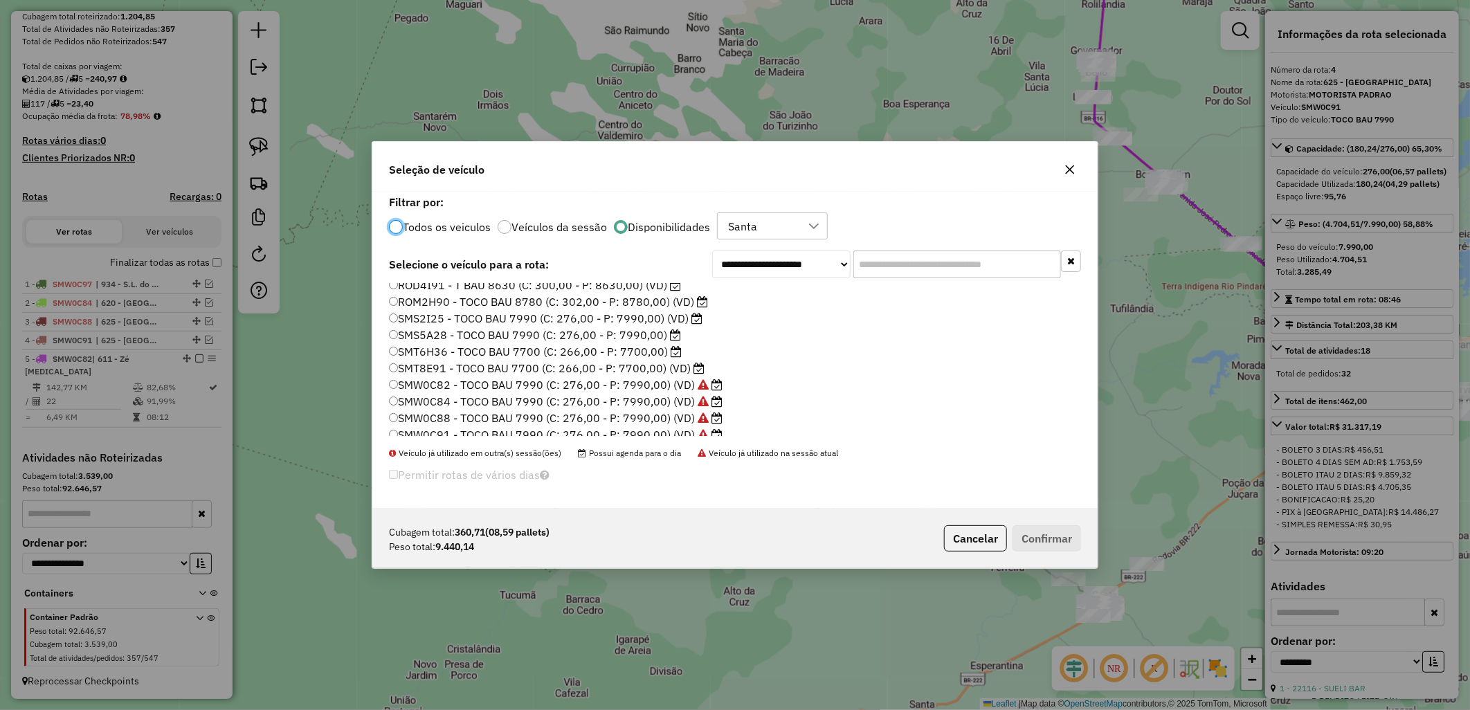
scroll to position [180, 0]
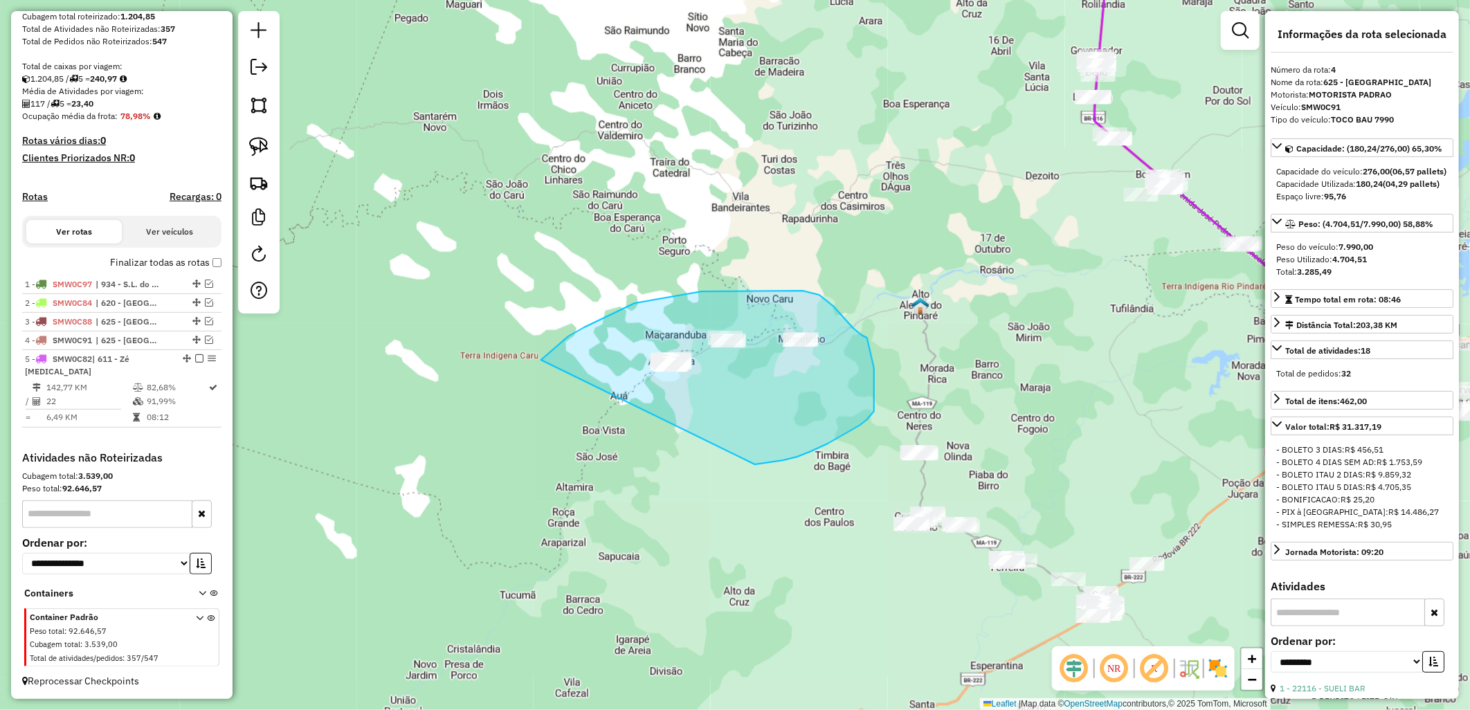
drag, startPoint x: 568, startPoint y: 336, endPoint x: 750, endPoint y: 464, distance: 222.5
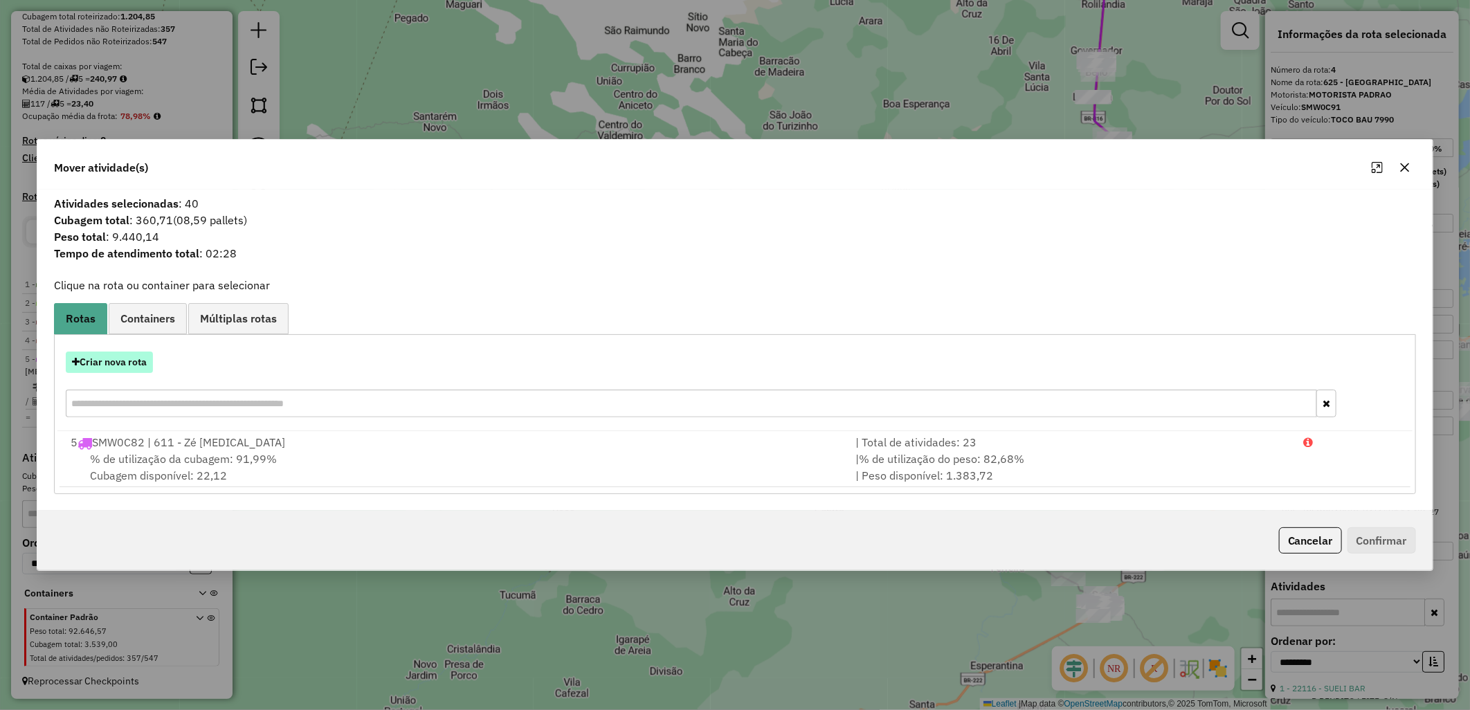
click at [143, 362] on button "Criar nova rota" at bounding box center [109, 361] width 87 height 21
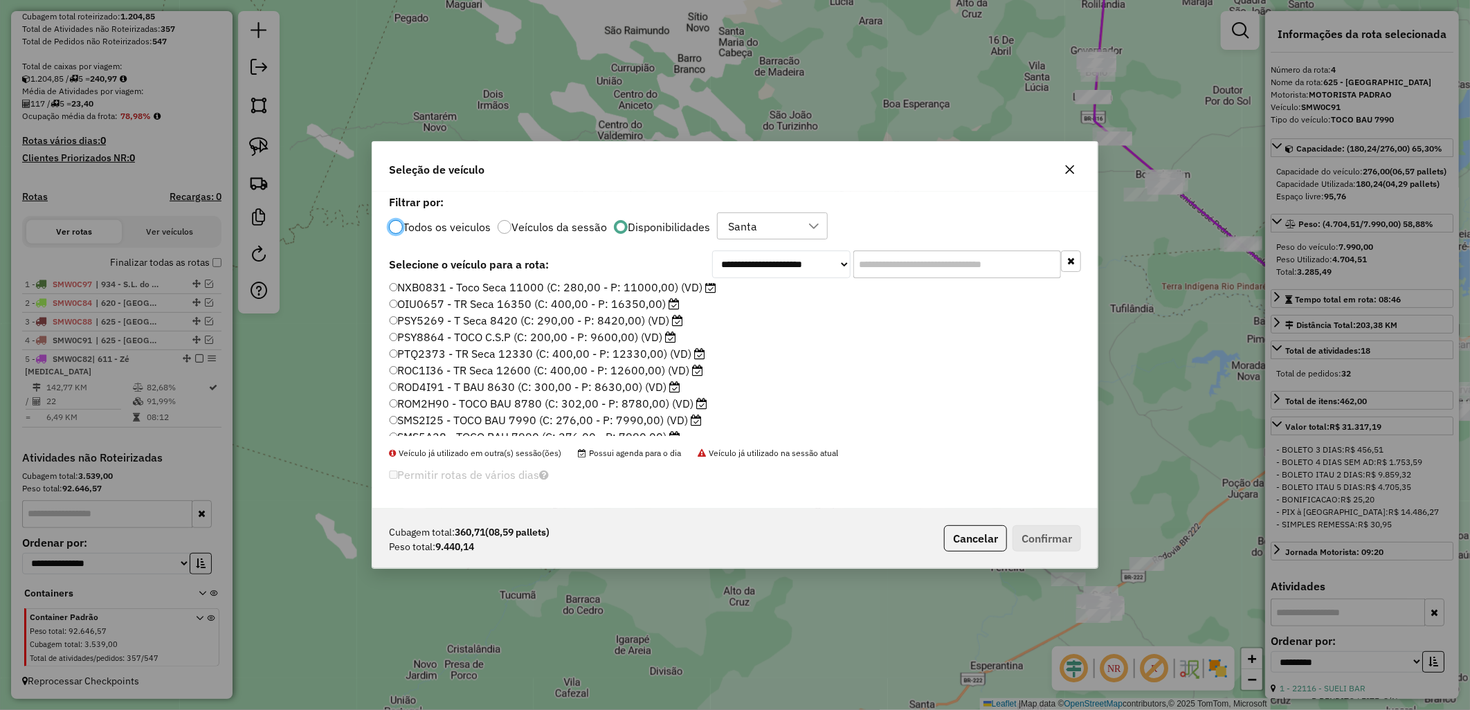
scroll to position [77, 0]
drag, startPoint x: 468, startPoint y: 347, endPoint x: 433, endPoint y: 333, distance: 38.2
click at [468, 347] on label "ROC1I36 - TR Seca 12600 (C: 400,00 - P: 12600,00) (VD)" at bounding box center [546, 347] width 315 height 17
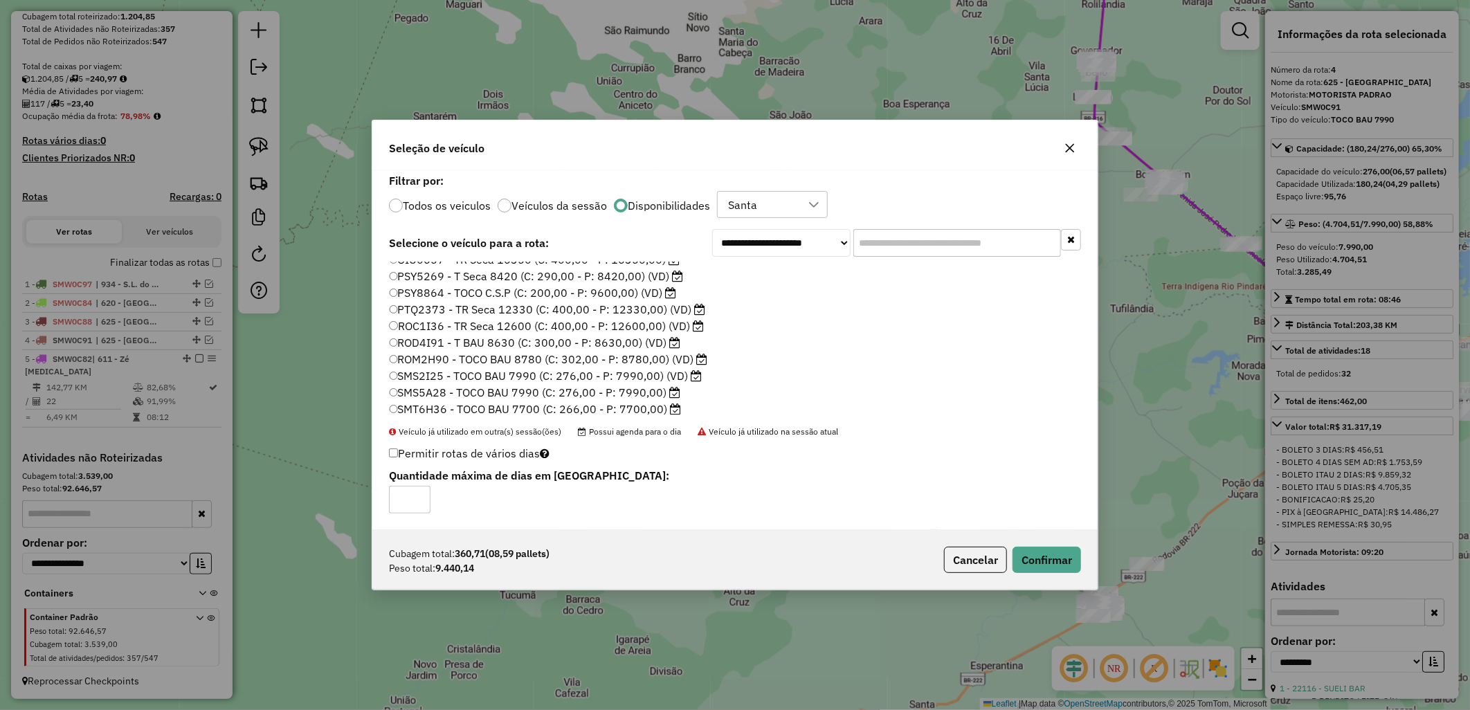
click at [432, 309] on label "PTQ2373 - TR Seca 12330 (C: 400,00 - P: 12330,00) (VD)" at bounding box center [547, 309] width 317 height 17
click at [1041, 562] on button "Confirmar" at bounding box center [1046, 560] width 68 height 26
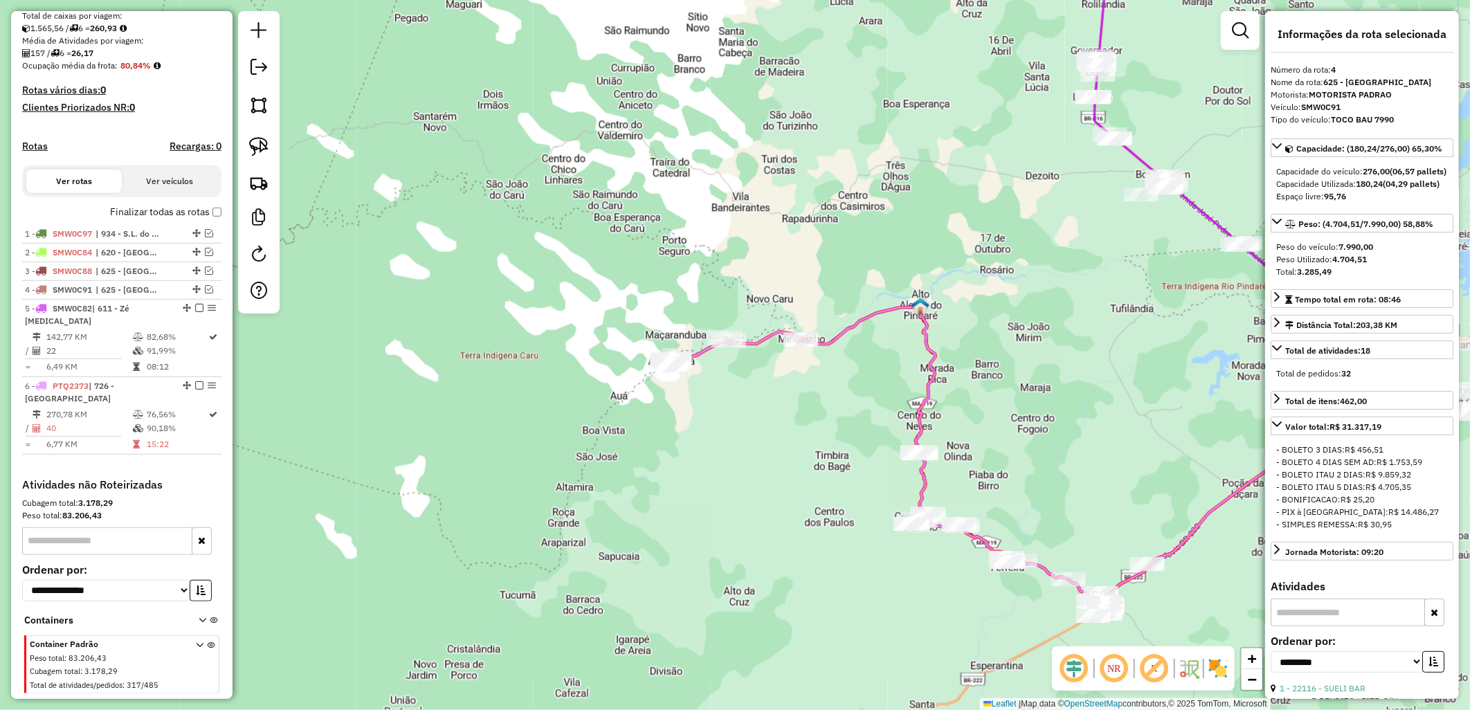
scroll to position [307, 0]
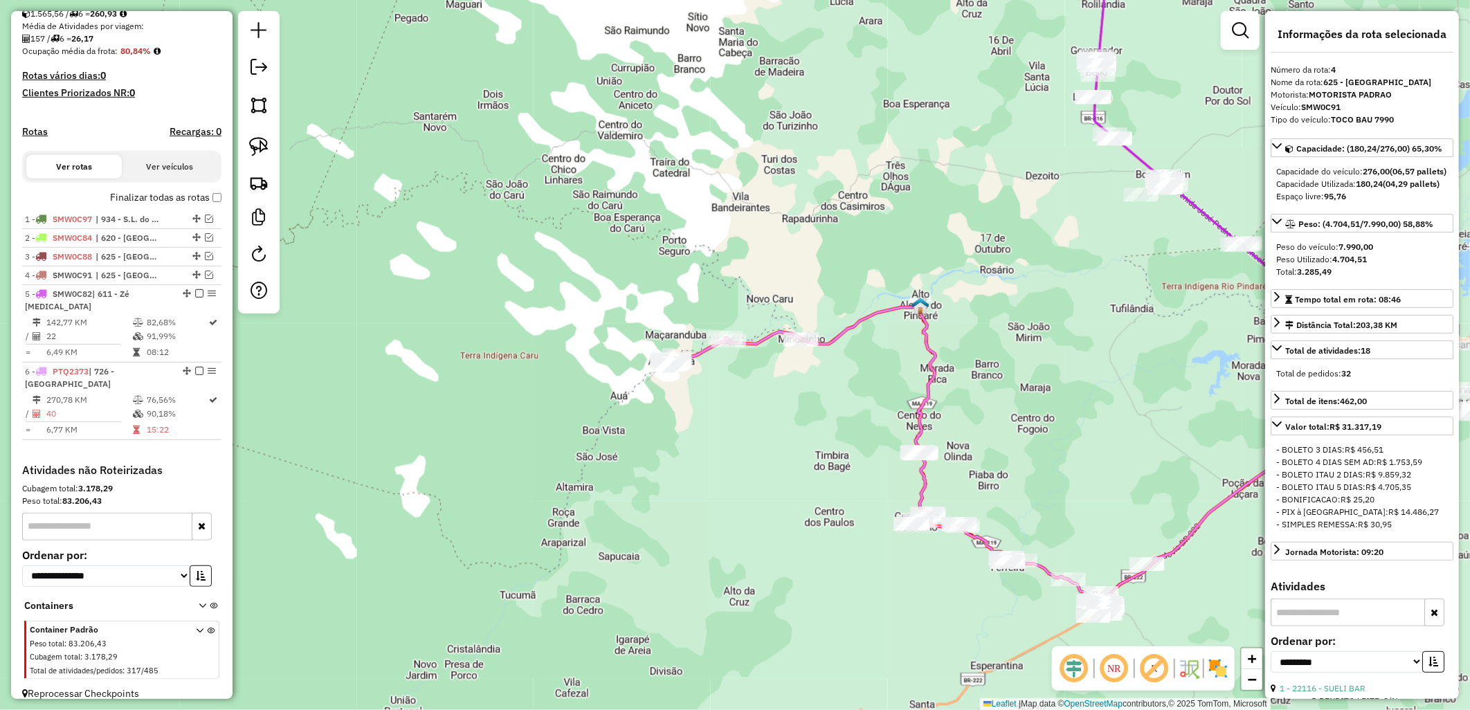
click at [204, 205] on label "Finalizar todas as rotas" at bounding box center [165, 197] width 111 height 15
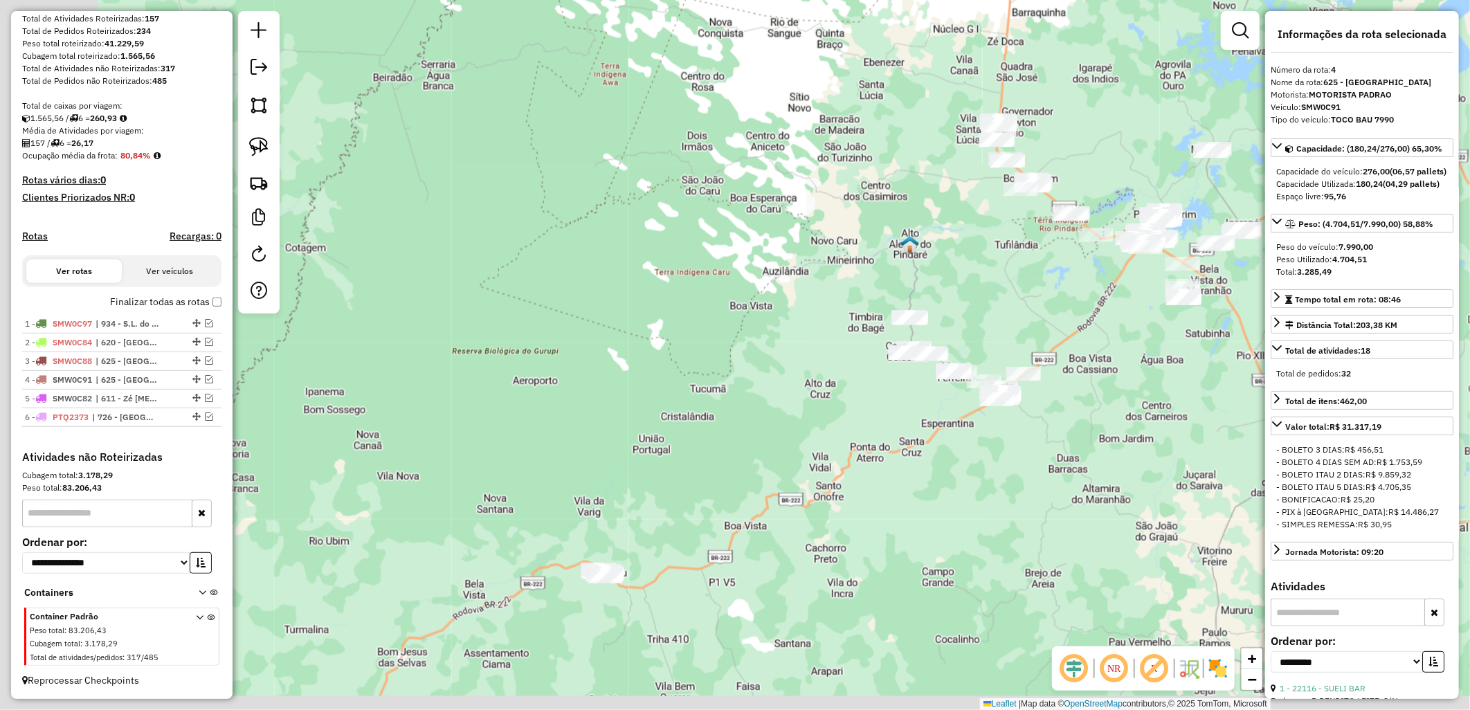
drag, startPoint x: 711, startPoint y: 298, endPoint x: 808, endPoint y: 259, distance: 104.3
click at [909, 111] on div "Janela de atendimento Grade de atendimento Capacidade Transportadoras Veículos …" at bounding box center [735, 355] width 1470 height 710
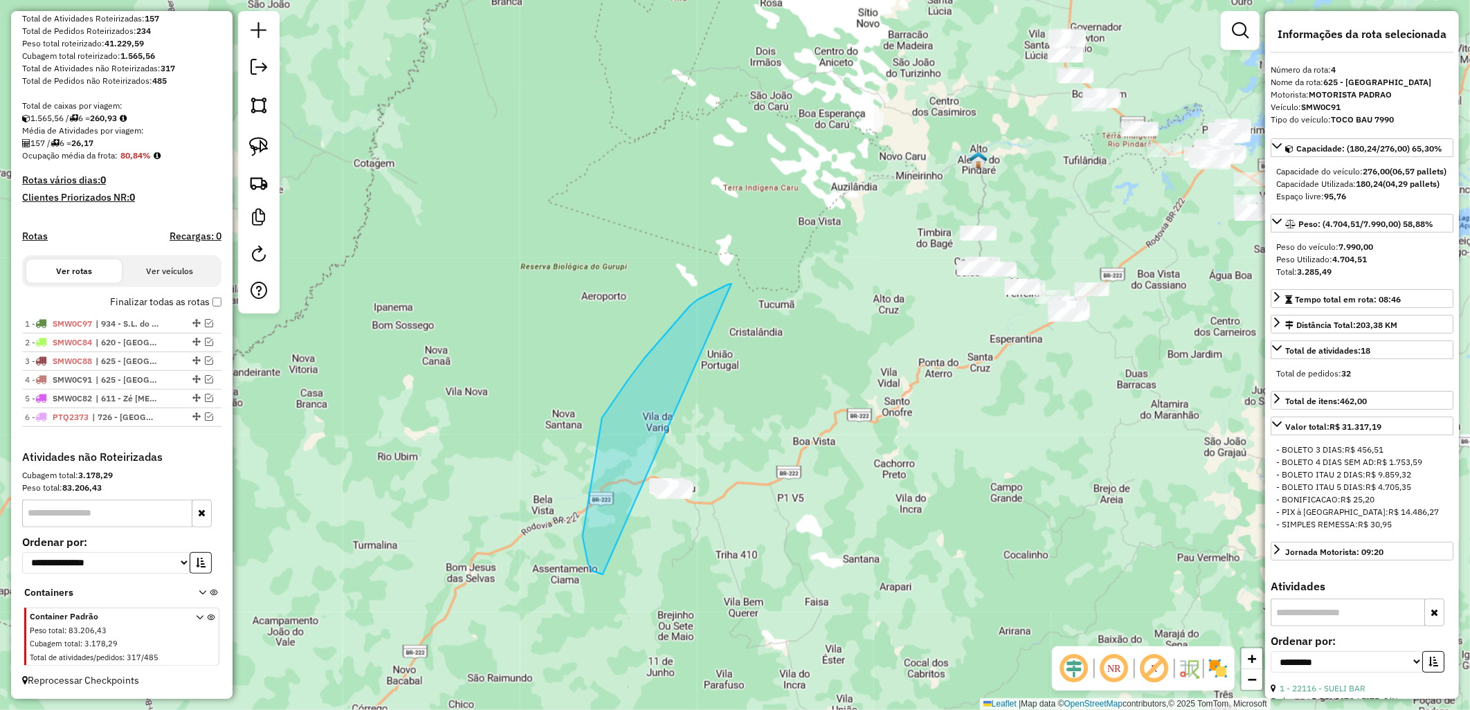
drag, startPoint x: 731, startPoint y: 284, endPoint x: 751, endPoint y: 569, distance: 285.8
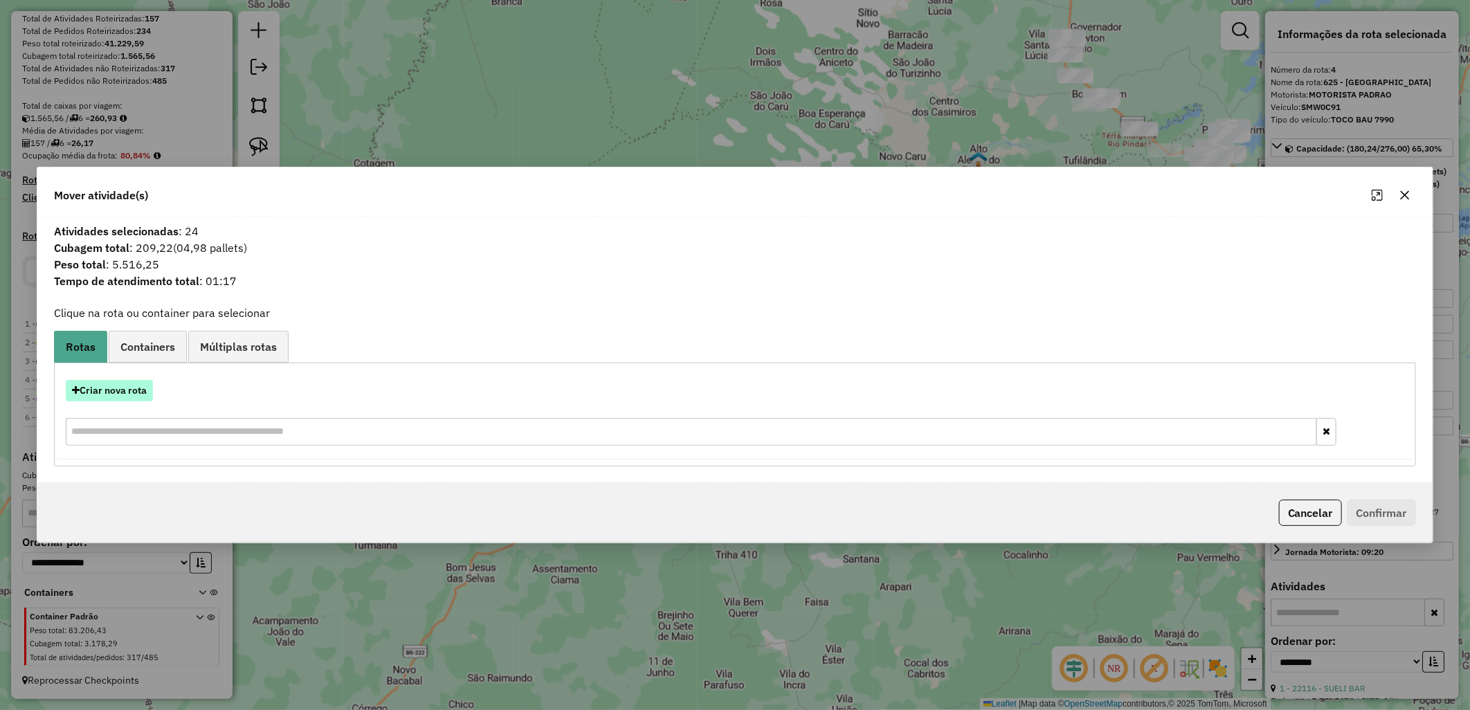
click at [113, 382] on button "Criar nova rota" at bounding box center [109, 390] width 87 height 21
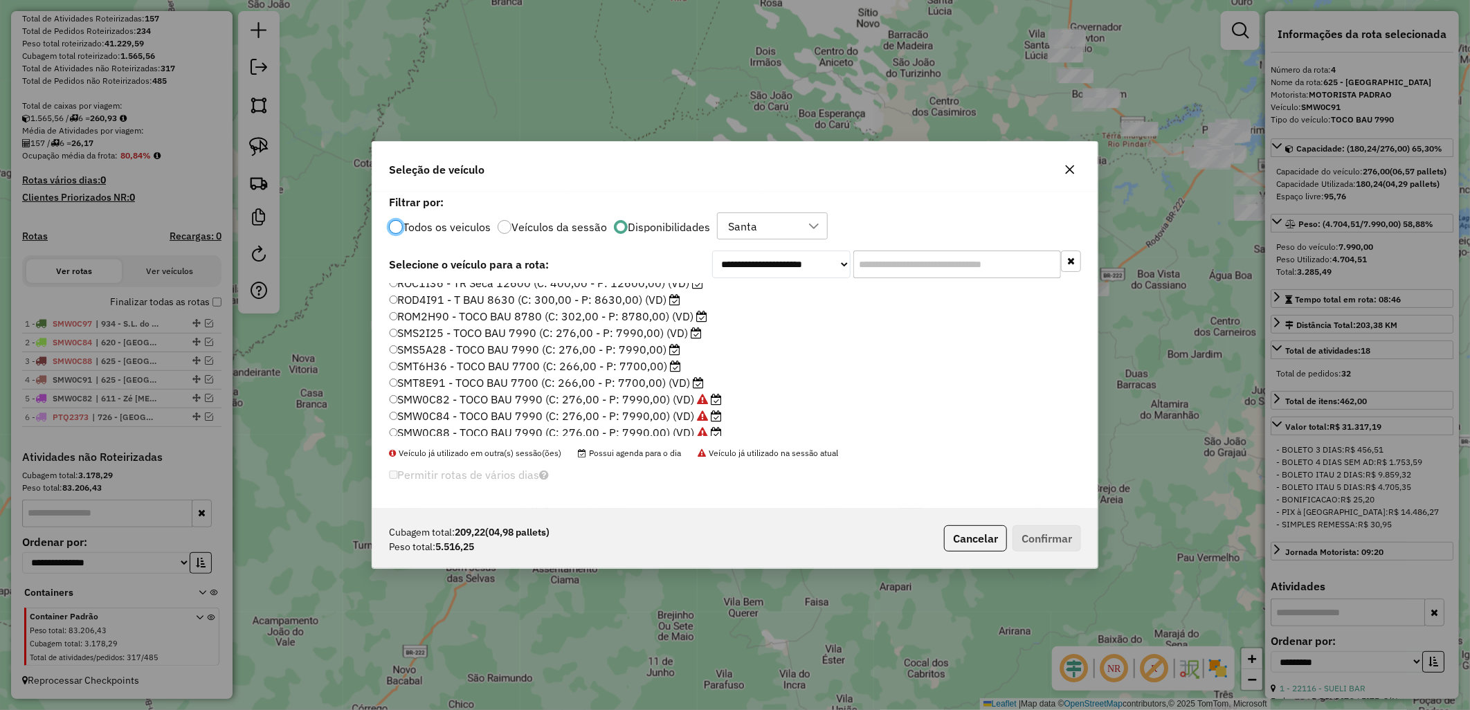
scroll to position [180, 0]
click at [535, 333] on label "SMT6H36 - TOCO BAU 7700 (C: 266,00 - P: 7700,00)" at bounding box center [535, 327] width 293 height 17
click at [480, 314] on label "SMS5A28 - TOCO BAU 7990 (C: 276,00 - P: 7990,00)" at bounding box center [535, 310] width 292 height 17
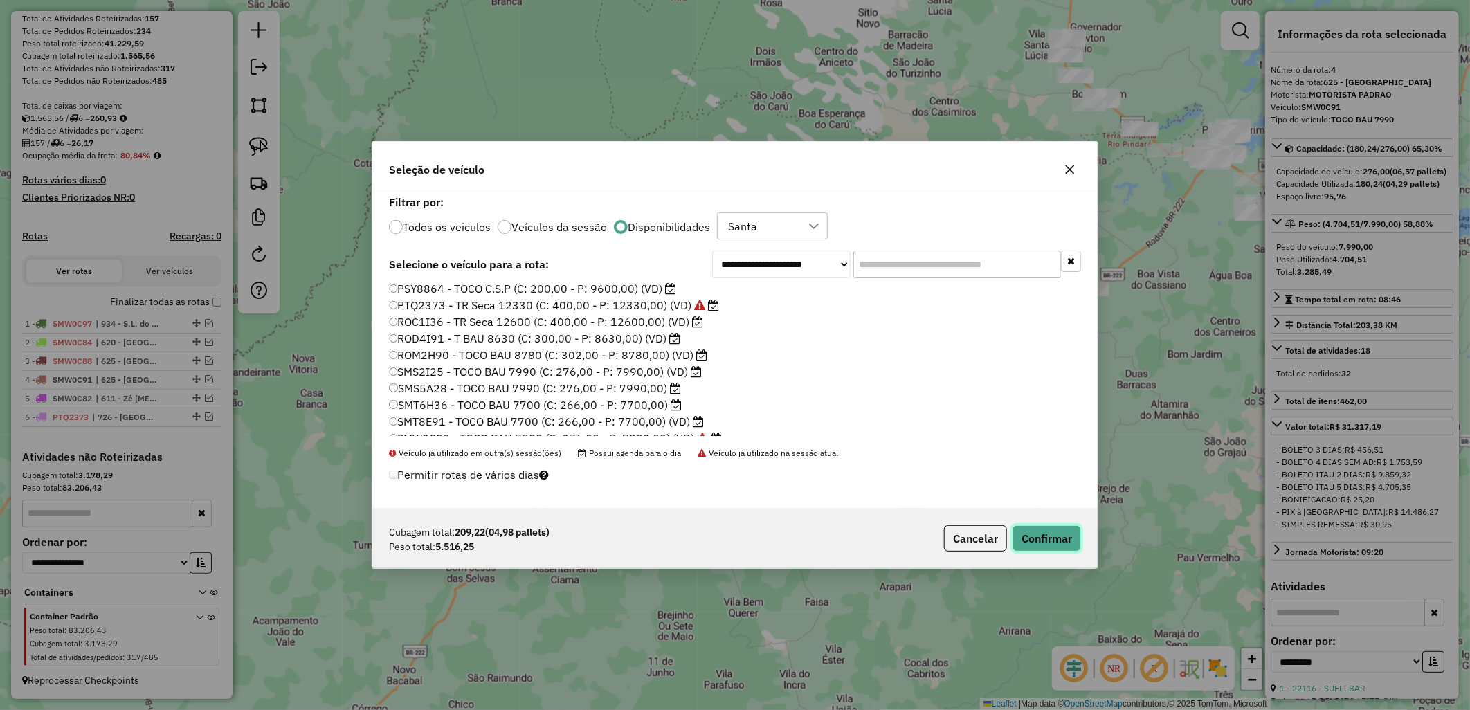
click at [1039, 545] on button "Confirmar" at bounding box center [1046, 538] width 68 height 26
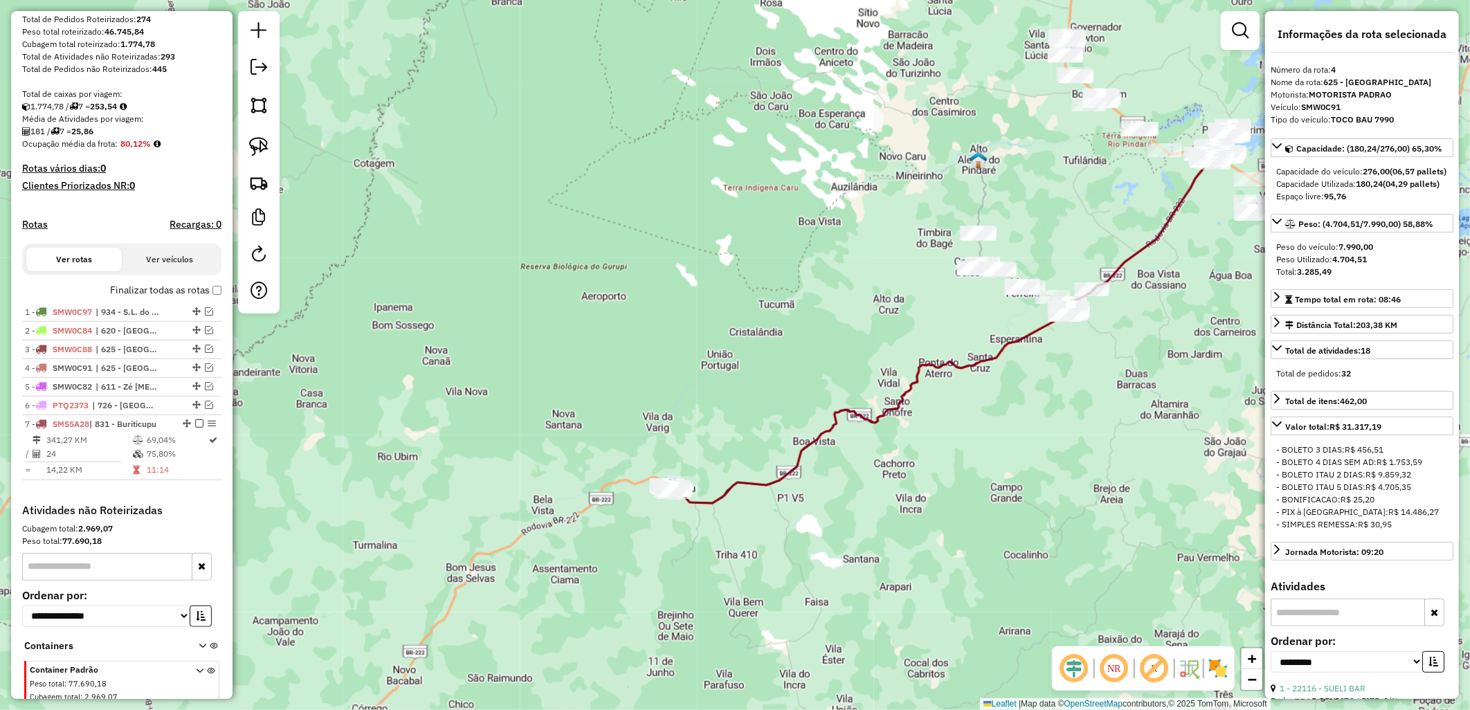
scroll to position [280, 0]
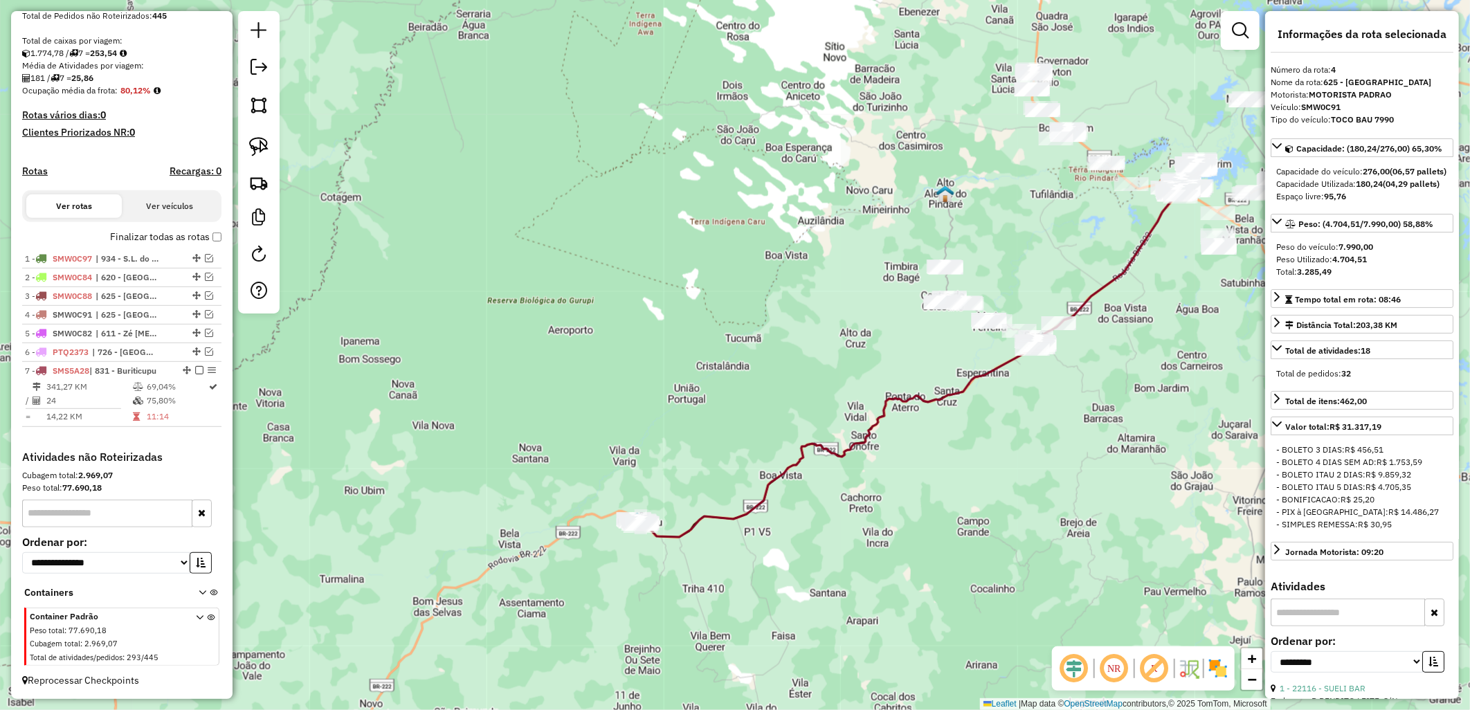
drag, startPoint x: 715, startPoint y: 120, endPoint x: 295, endPoint y: 247, distance: 438.7
click at [669, 163] on div "Janela de atendimento Grade de atendimento Capacidade Transportadoras Veículos …" at bounding box center [735, 355] width 1470 height 710
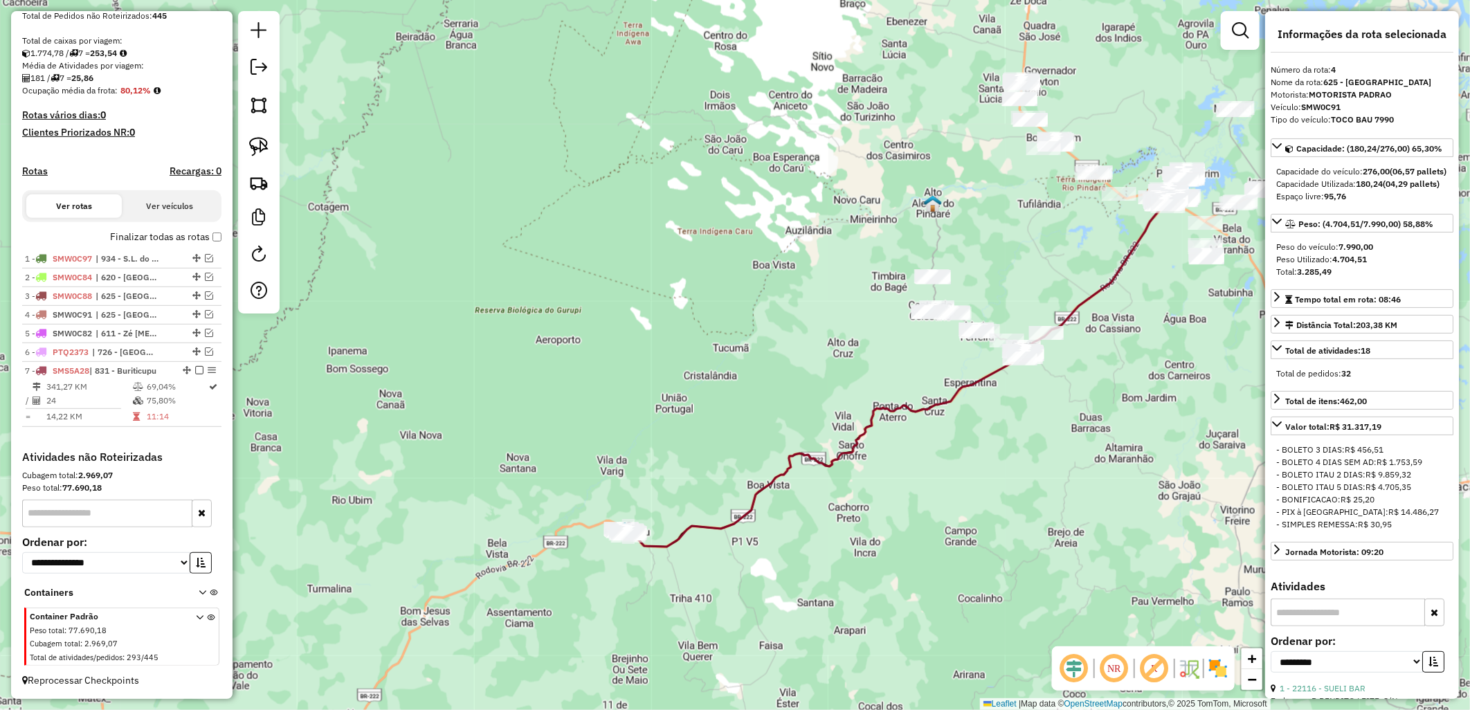
click at [176, 243] on label "Finalizar todas as rotas" at bounding box center [165, 237] width 111 height 15
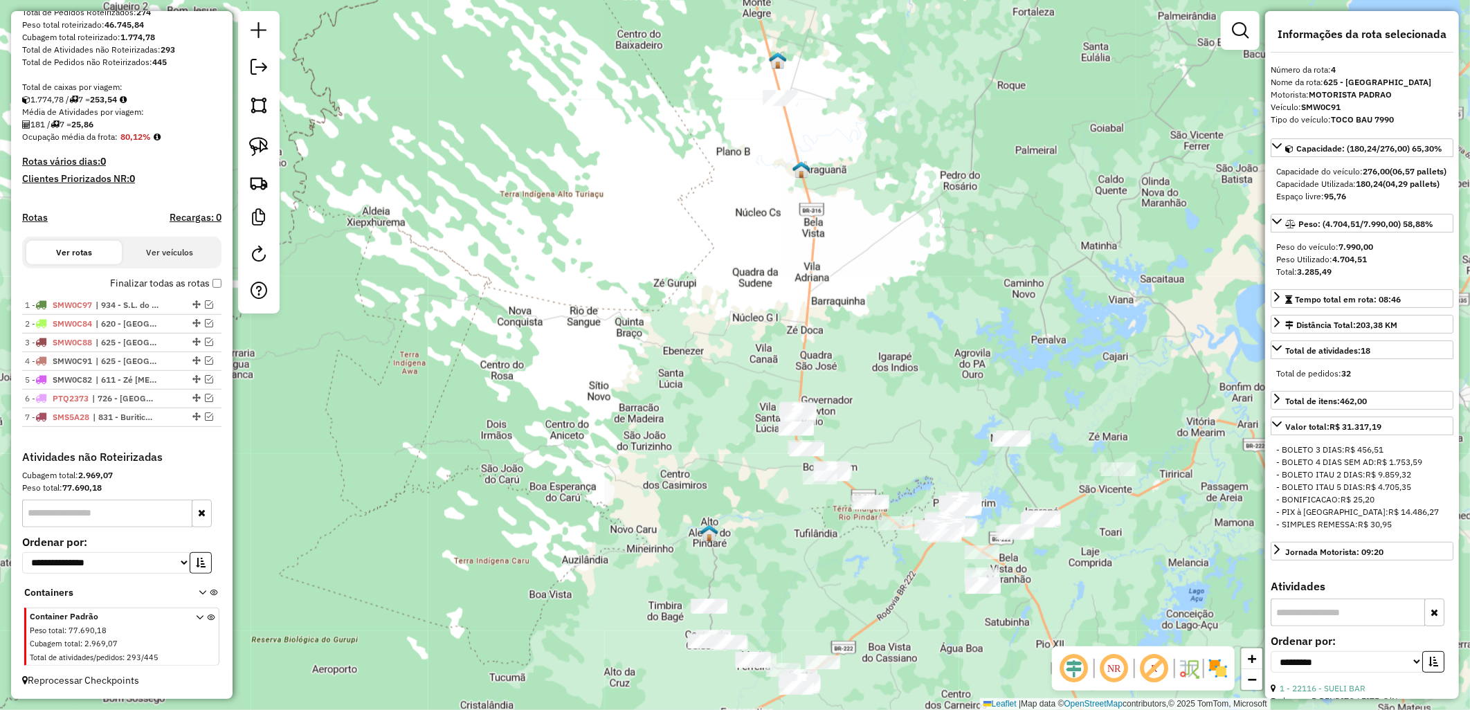
drag, startPoint x: 499, startPoint y: 479, endPoint x: 439, endPoint y: 413, distance: 89.1
click at [362, 645] on div "Janela de atendimento Grade de atendimento Capacidade Transportadoras Veículos …" at bounding box center [735, 355] width 1470 height 710
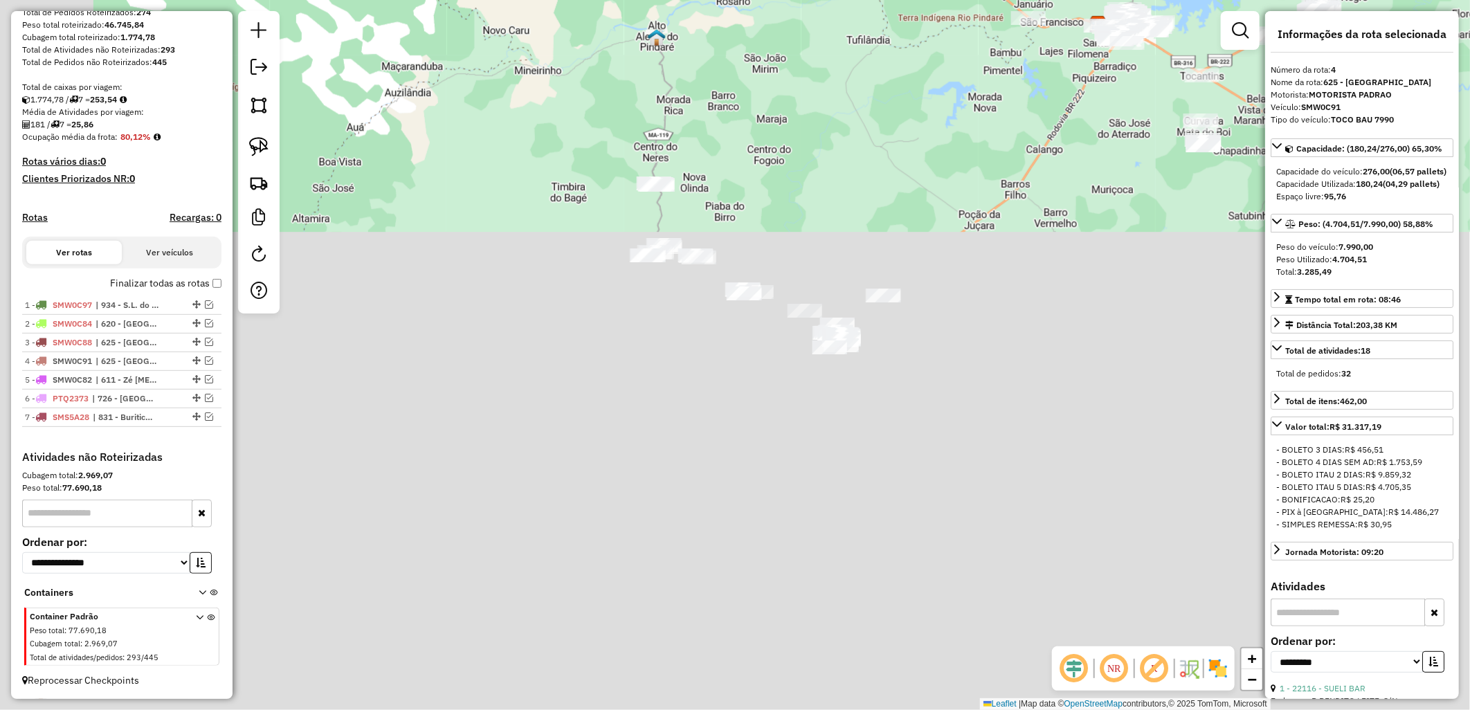
drag, startPoint x: 815, startPoint y: 702, endPoint x: 1012, endPoint y: 157, distance: 579.6
click at [1012, 157] on div "Janela de atendimento Grade de atendimento Capacidade Transportadoras Veículos …" at bounding box center [735, 355] width 1470 height 710
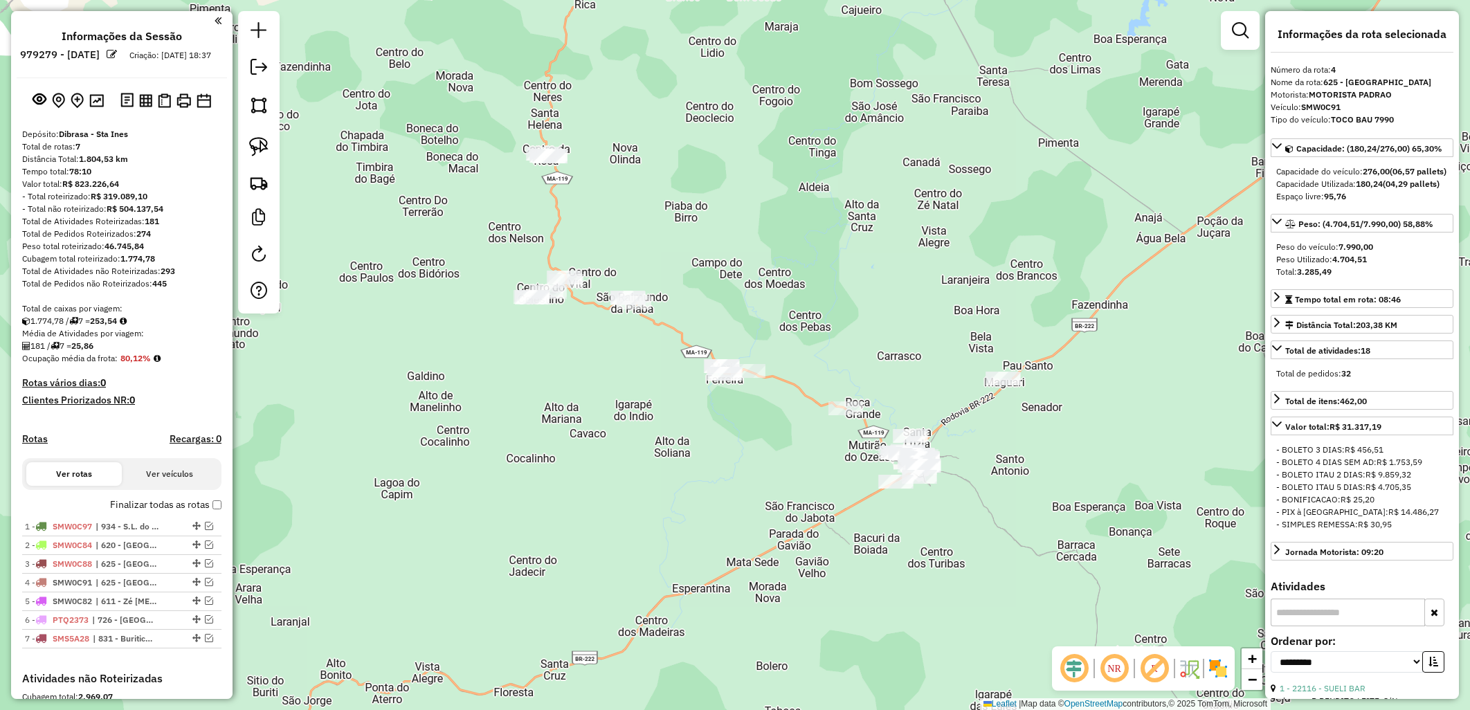
select select "**********"
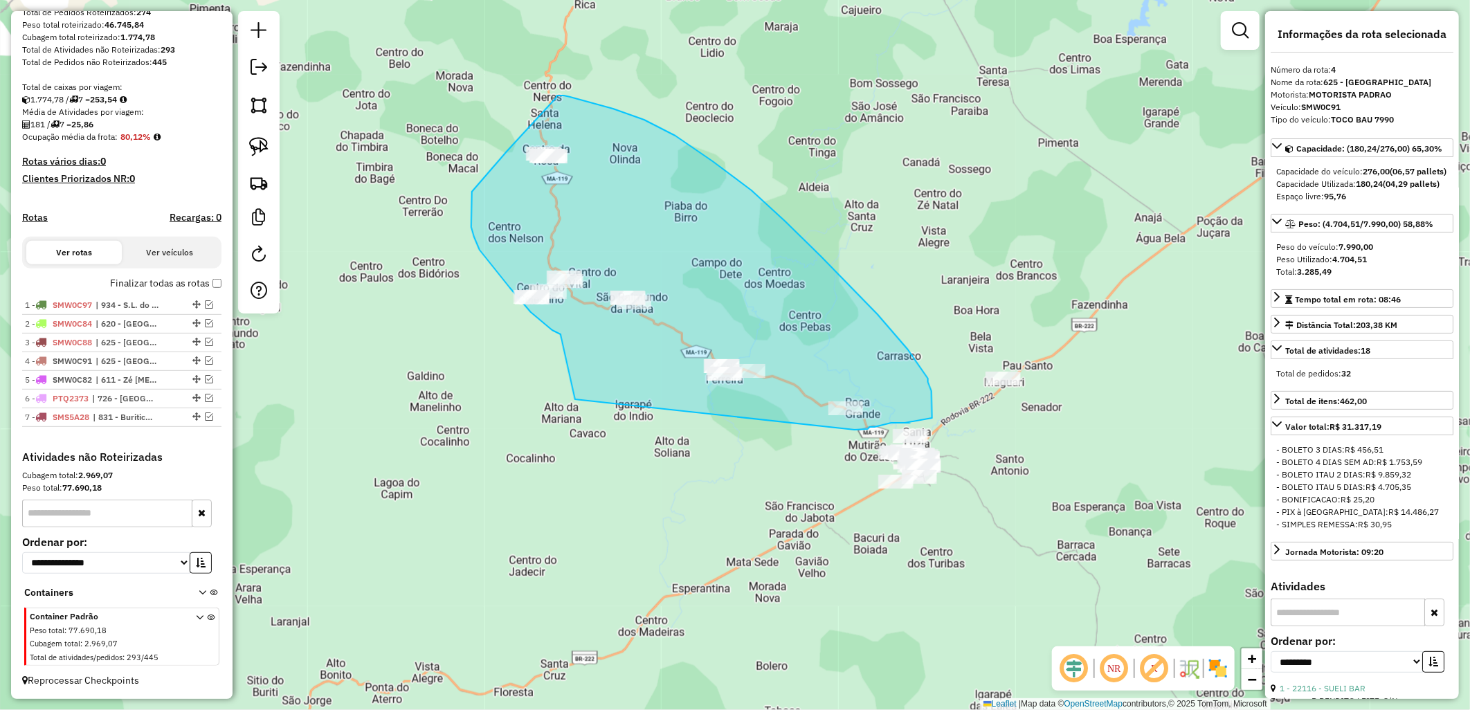
drag, startPoint x: 544, startPoint y: 324, endPoint x: 348, endPoint y: 368, distance: 200.8
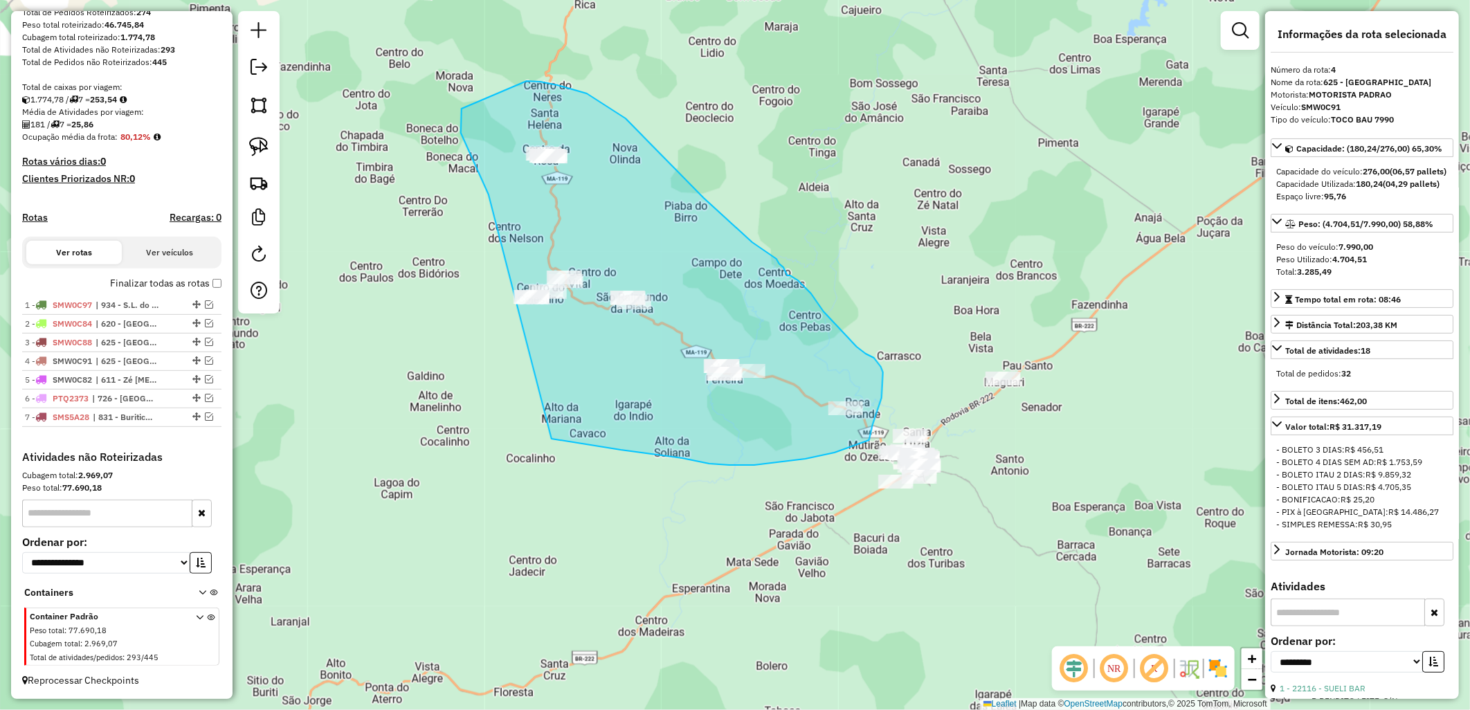
drag, startPoint x: 461, startPoint y: 133, endPoint x: 551, endPoint y: 439, distance: 319.0
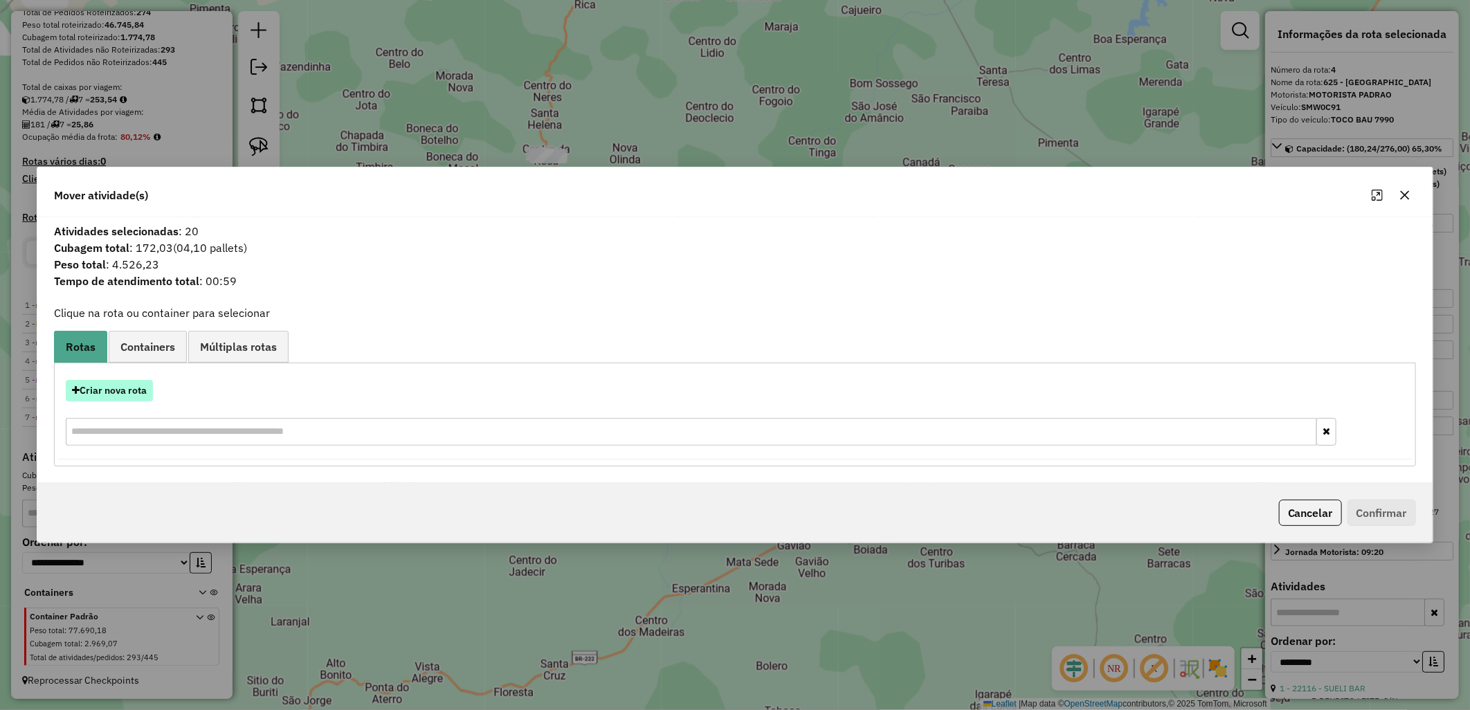
click at [102, 380] on button "Criar nova rota" at bounding box center [109, 390] width 87 height 21
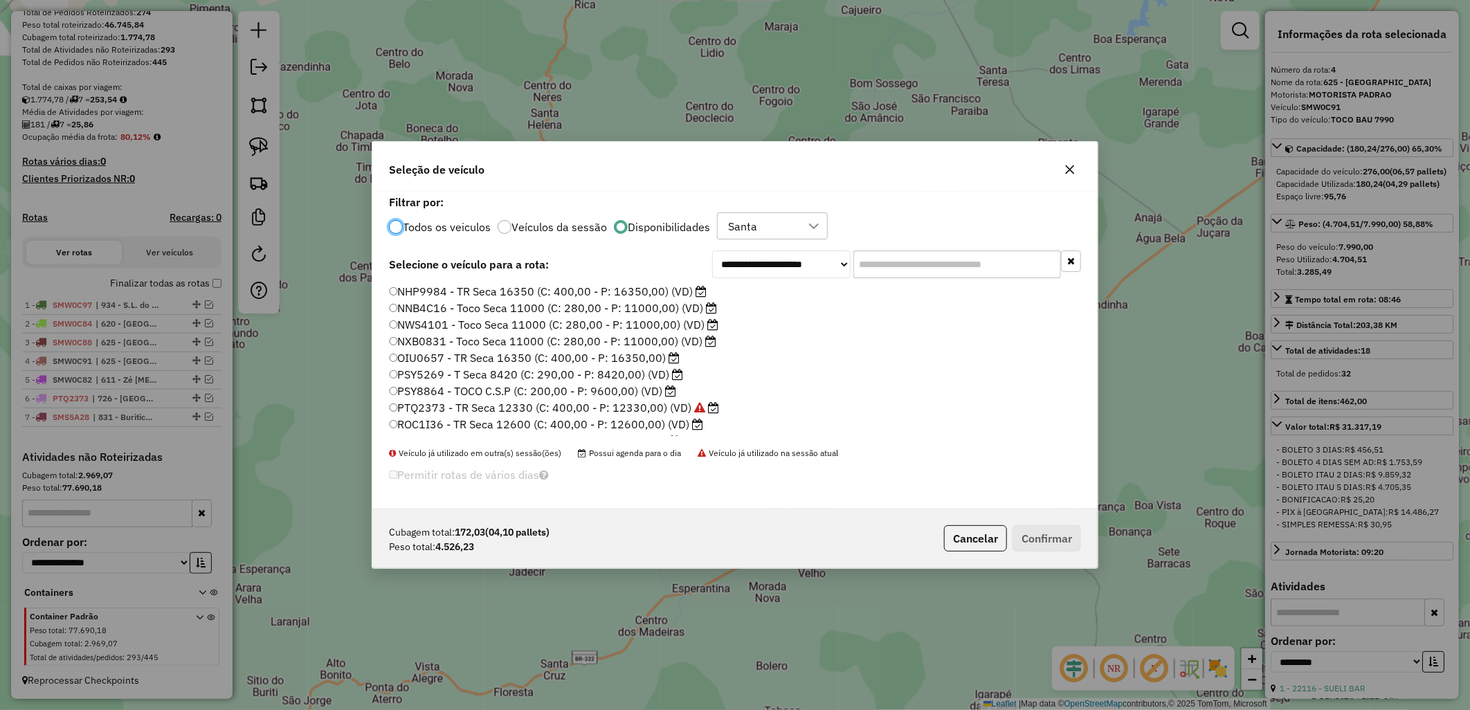
scroll to position [180, 0]
click at [520, 327] on label "SMT6H36 - TOCO BAU 7700 (C: 266,00 - P: 7700,00)" at bounding box center [535, 327] width 293 height 17
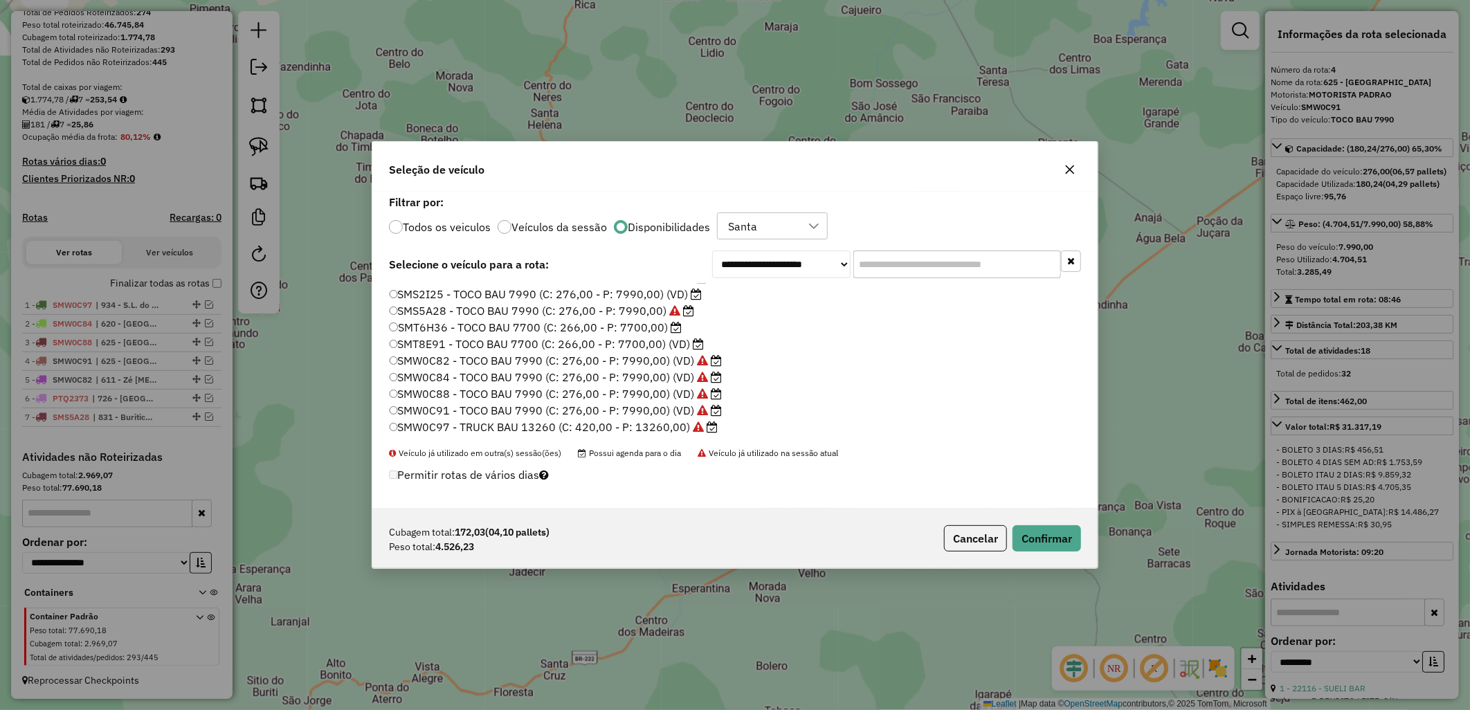
click at [585, 346] on label "SMT8E91 - TOCO BAU 7700 (C: 266,00 - P: 7700,00) (VD)" at bounding box center [547, 344] width 316 height 17
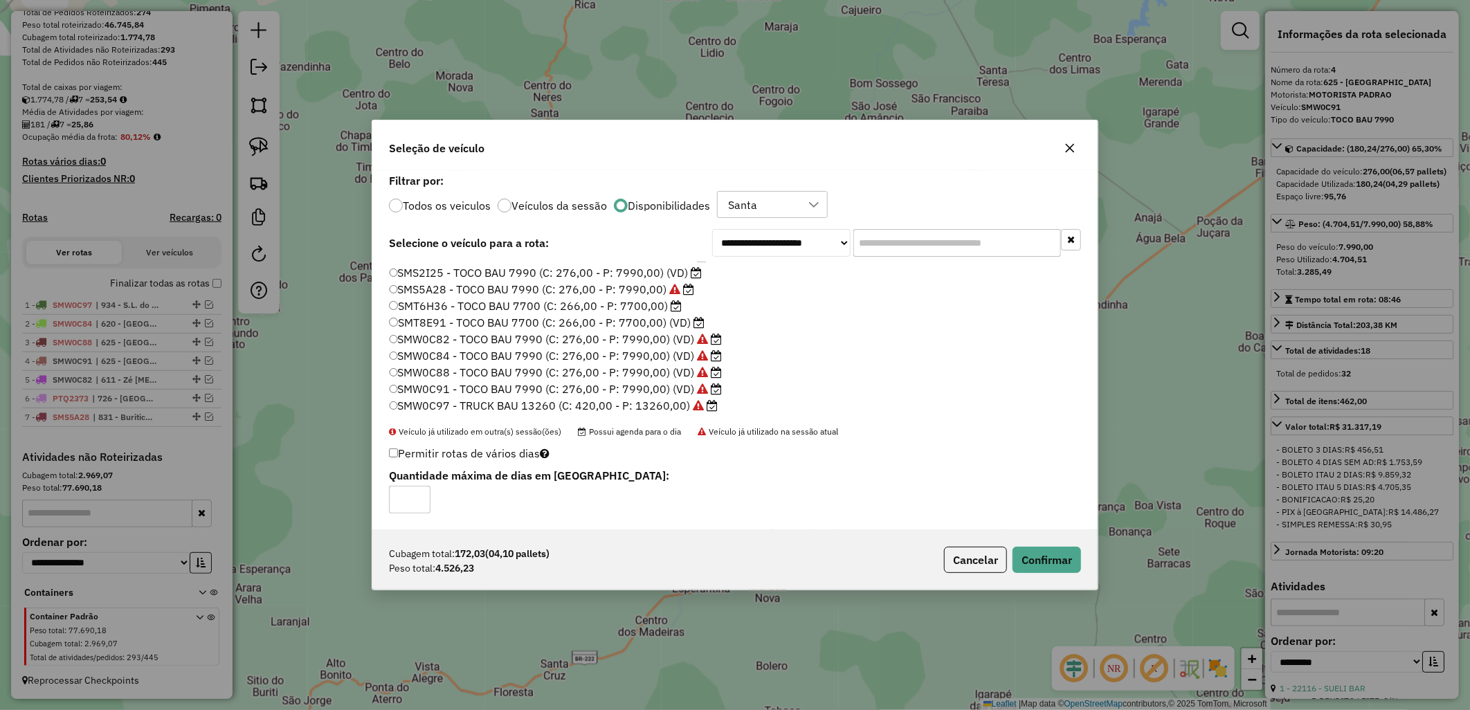
click at [614, 307] on label "SMT6H36 - TOCO BAU 7700 (C: 266,00 - P: 7700,00)" at bounding box center [535, 306] width 293 height 17
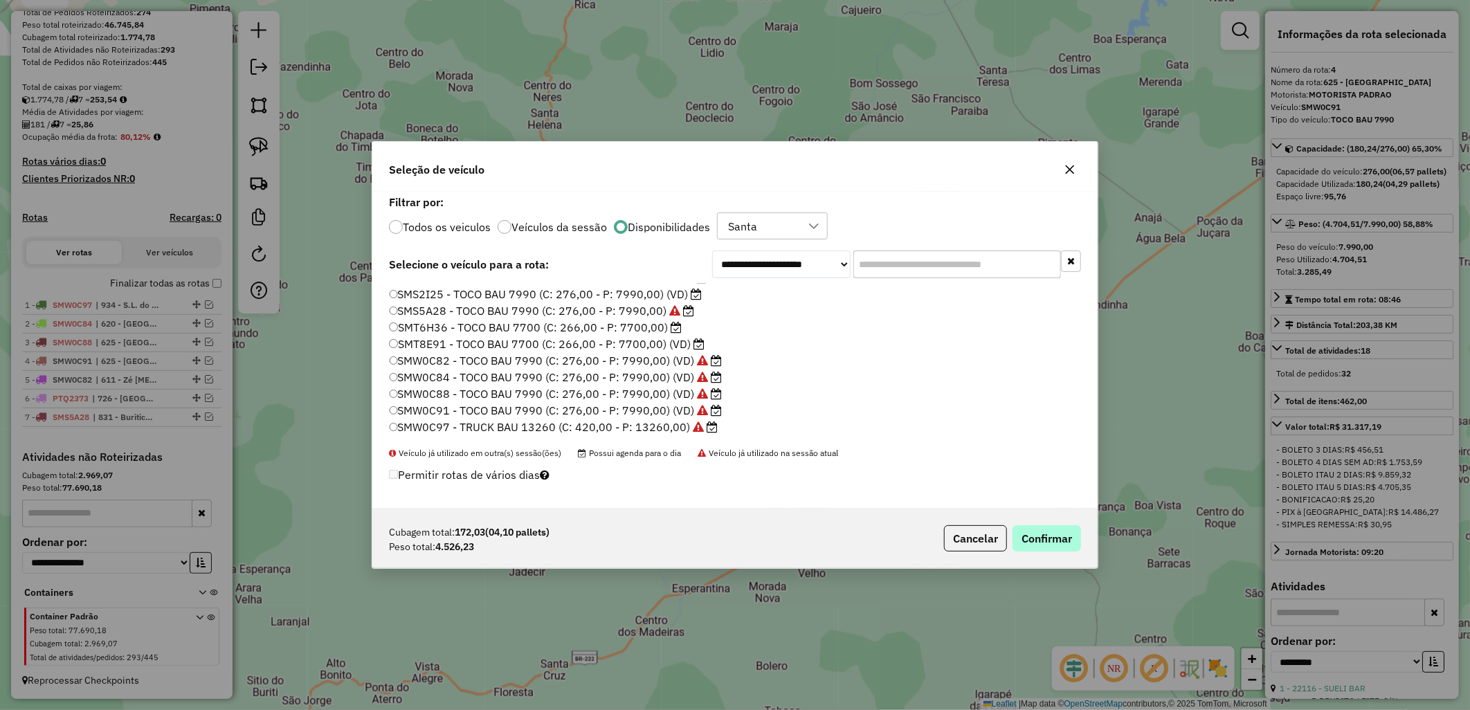
drag, startPoint x: 1008, startPoint y: 547, endPoint x: 1061, endPoint y: 547, distance: 53.3
click at [1012, 547] on p-footer "Cubagem total: 172,03 (04,10 pallets) Peso total: 4.526,23 Cancelar Confirmar" at bounding box center [1009, 538] width 143 height 26
click at [1066, 548] on button "Confirmar" at bounding box center [1046, 538] width 68 height 26
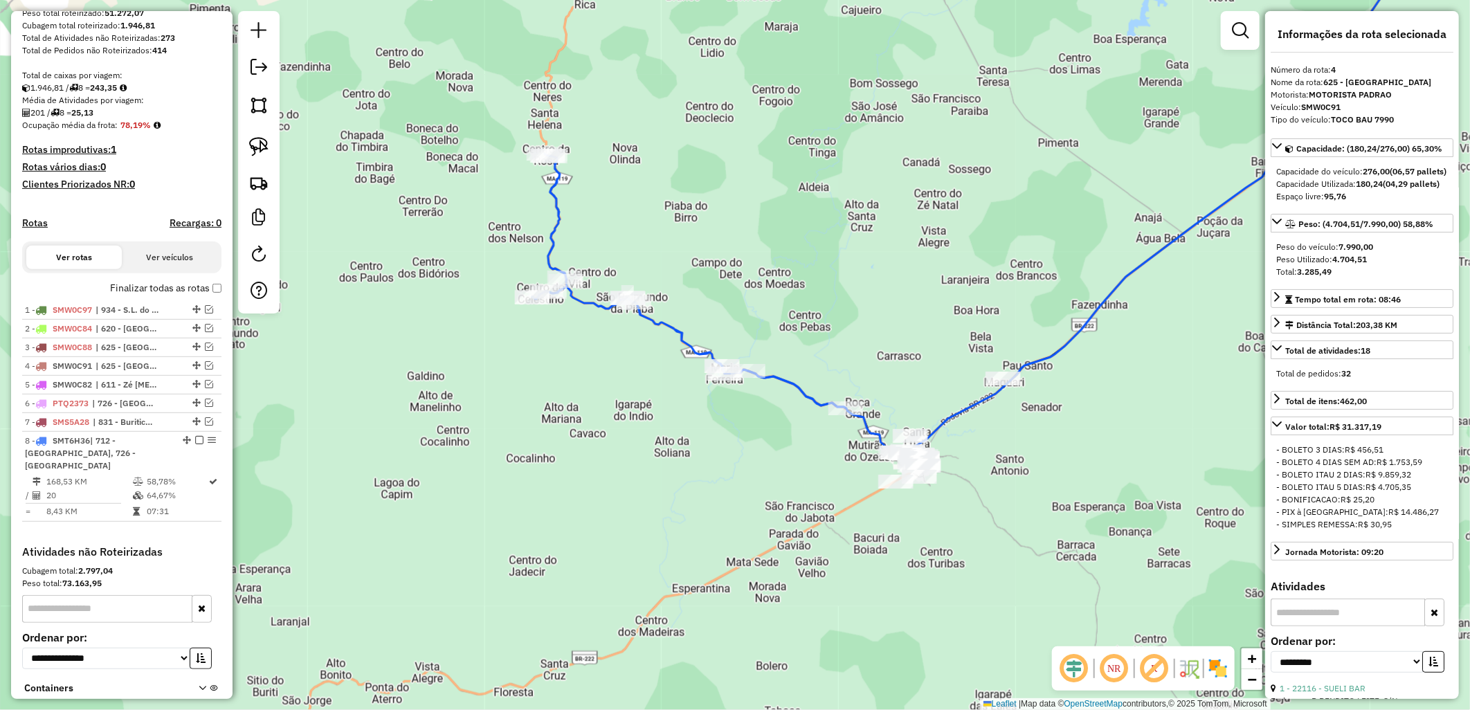
scroll to position [328, 0]
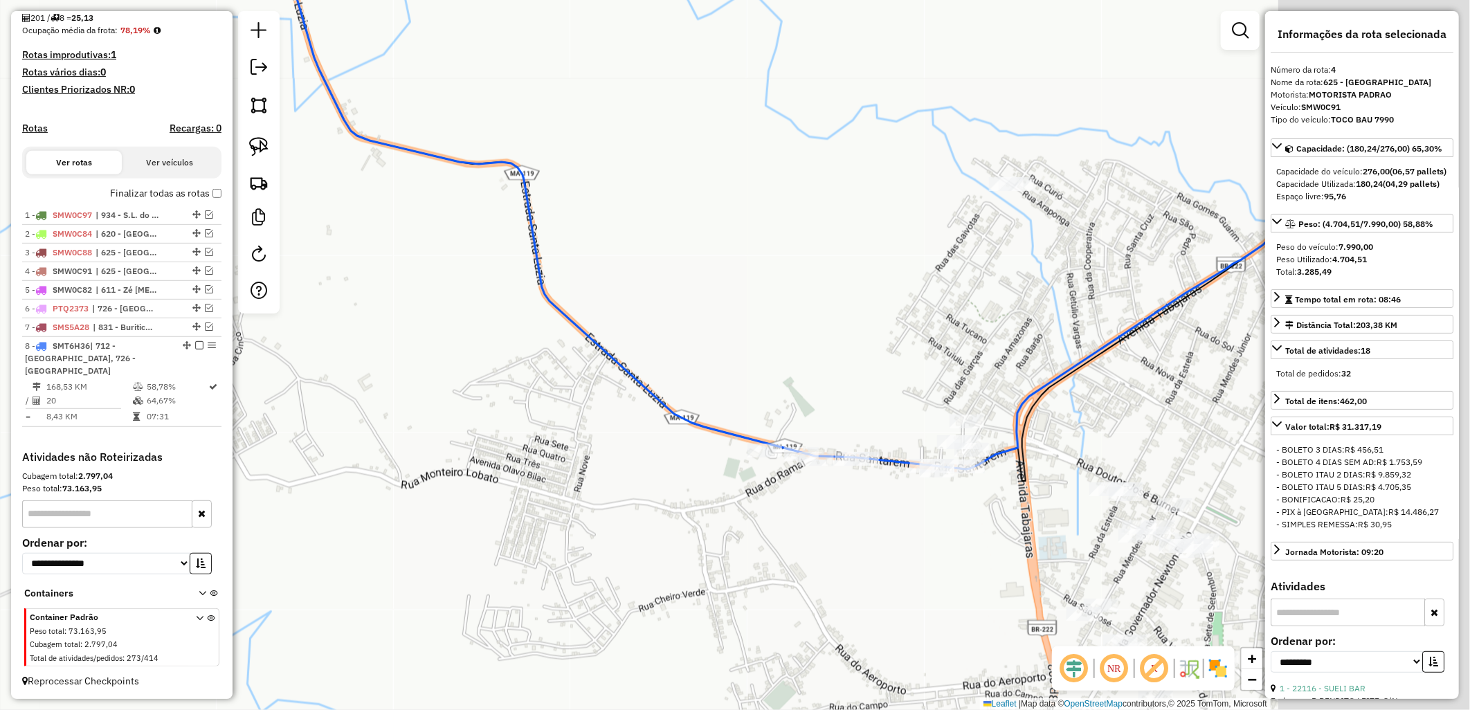
drag, startPoint x: 1126, startPoint y: 473, endPoint x: 876, endPoint y: 516, distance: 254.1
click at [876, 516] on div "Janela de atendimento Grade de atendimento Capacidade Transportadoras Veículos …" at bounding box center [735, 355] width 1470 height 710
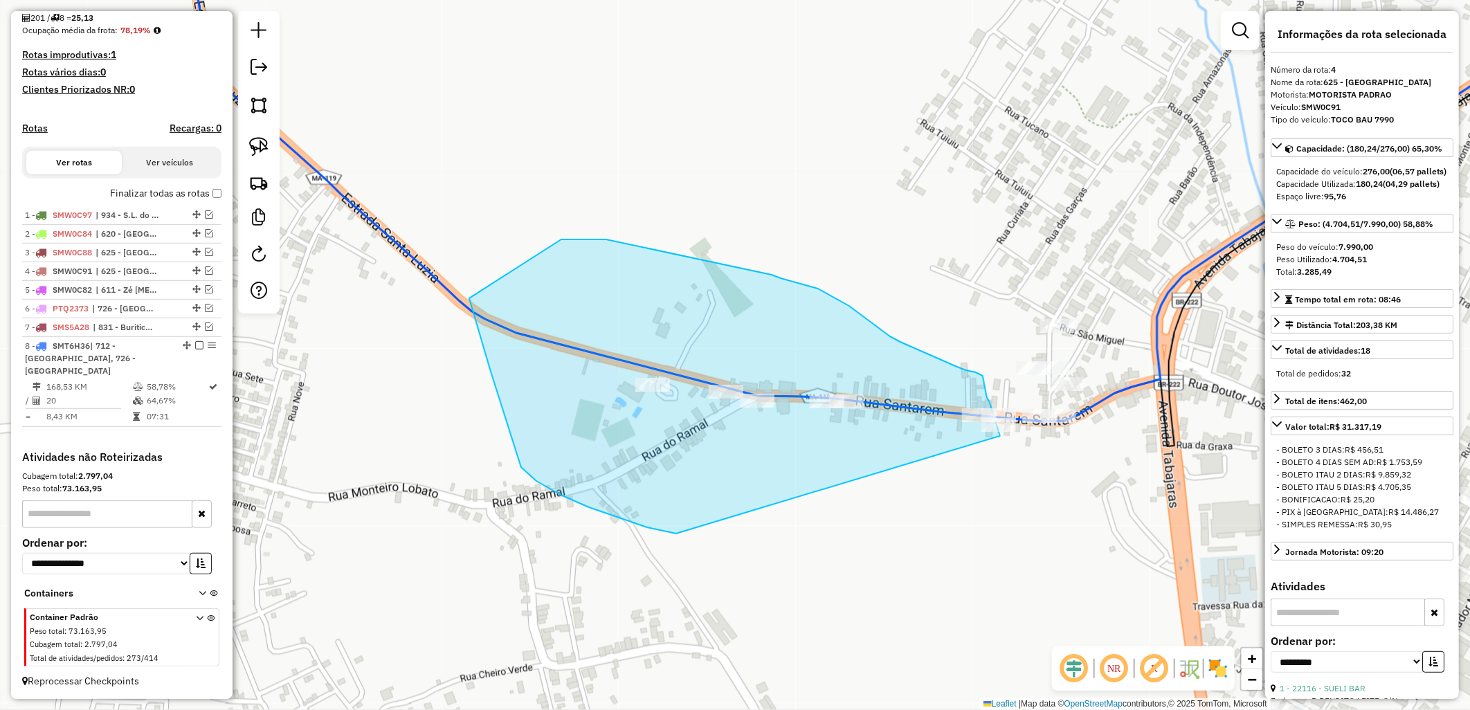
drag, startPoint x: 625, startPoint y: 520, endPoint x: 1030, endPoint y: 471, distance: 407.1
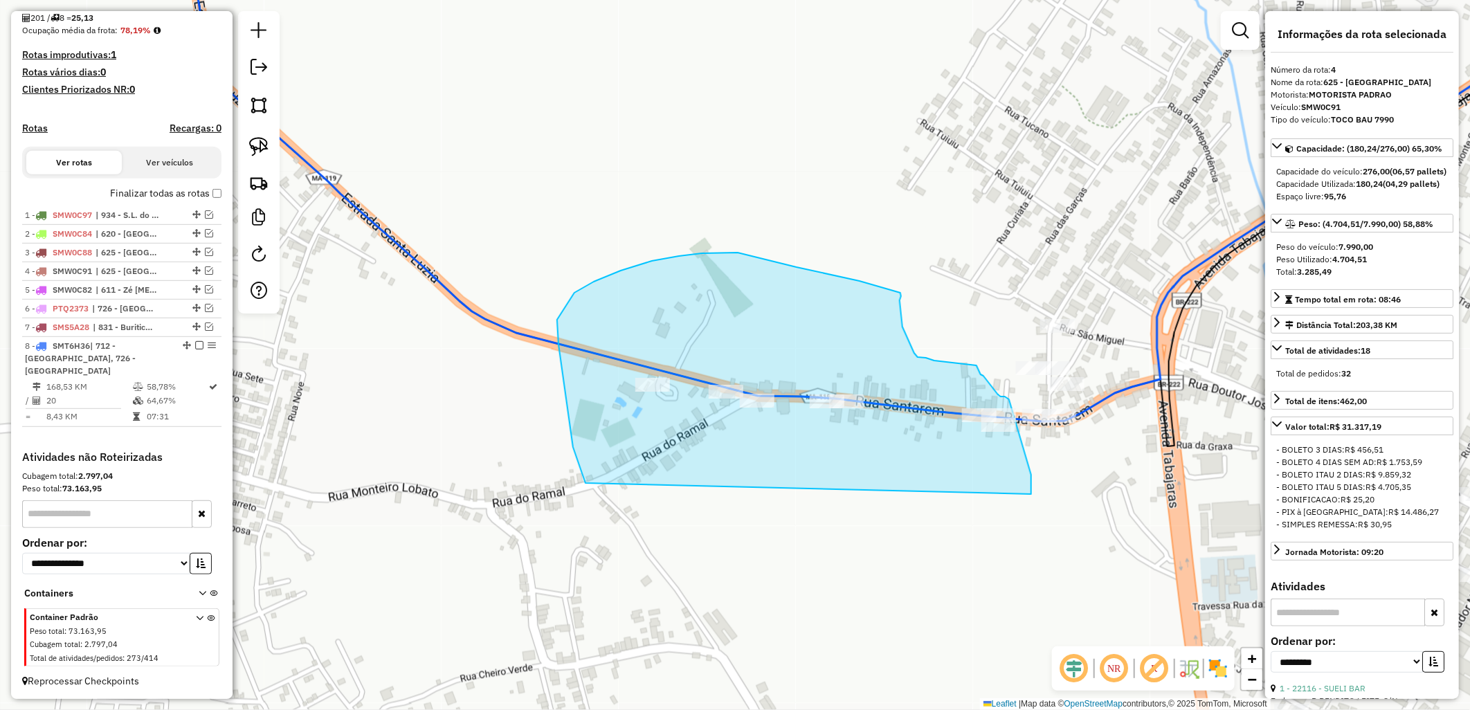
drag, startPoint x: 572, startPoint y: 437, endPoint x: 1031, endPoint y: 499, distance: 463.6
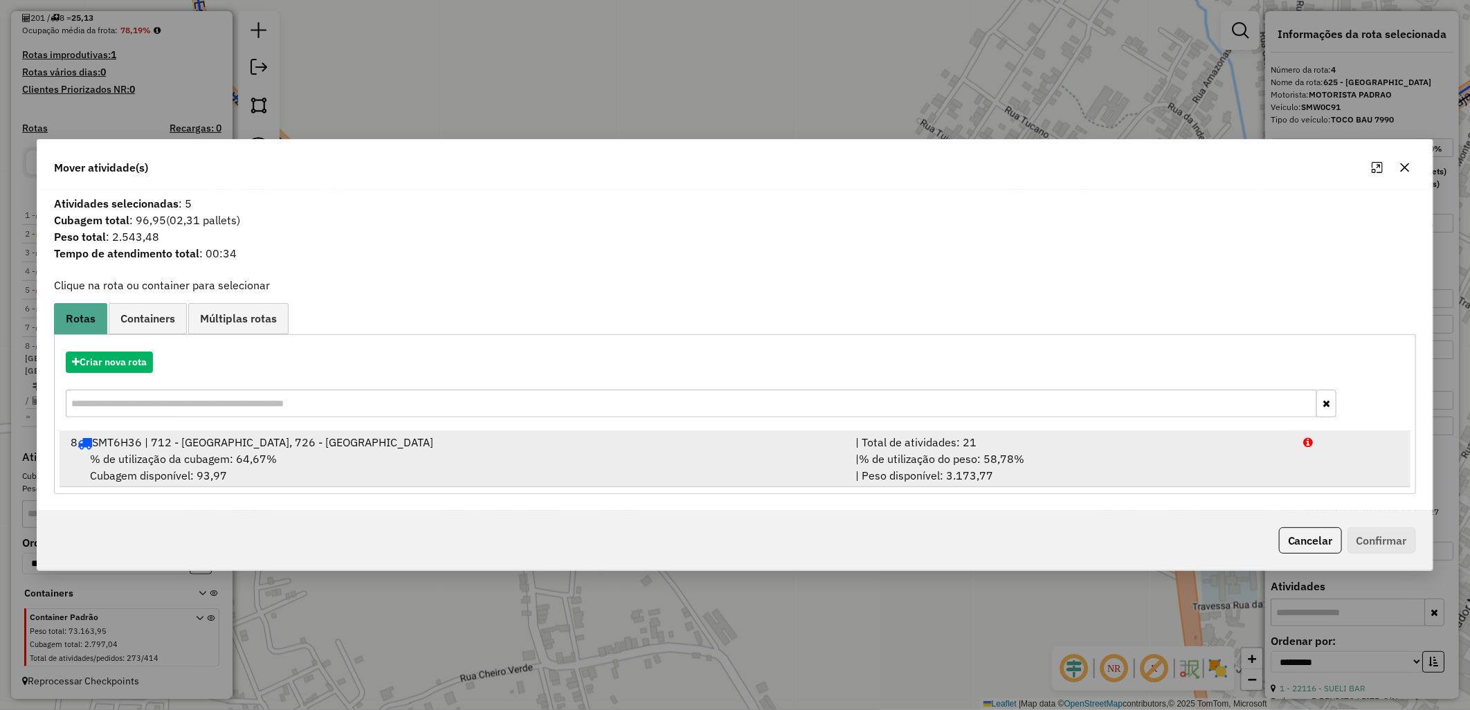
click at [387, 431] on li "8 SMT6H36 | 712 - Centro do Vital, 726 - Auzilândia | Total de atividades: 21 %…" at bounding box center [735, 459] width 1351 height 56
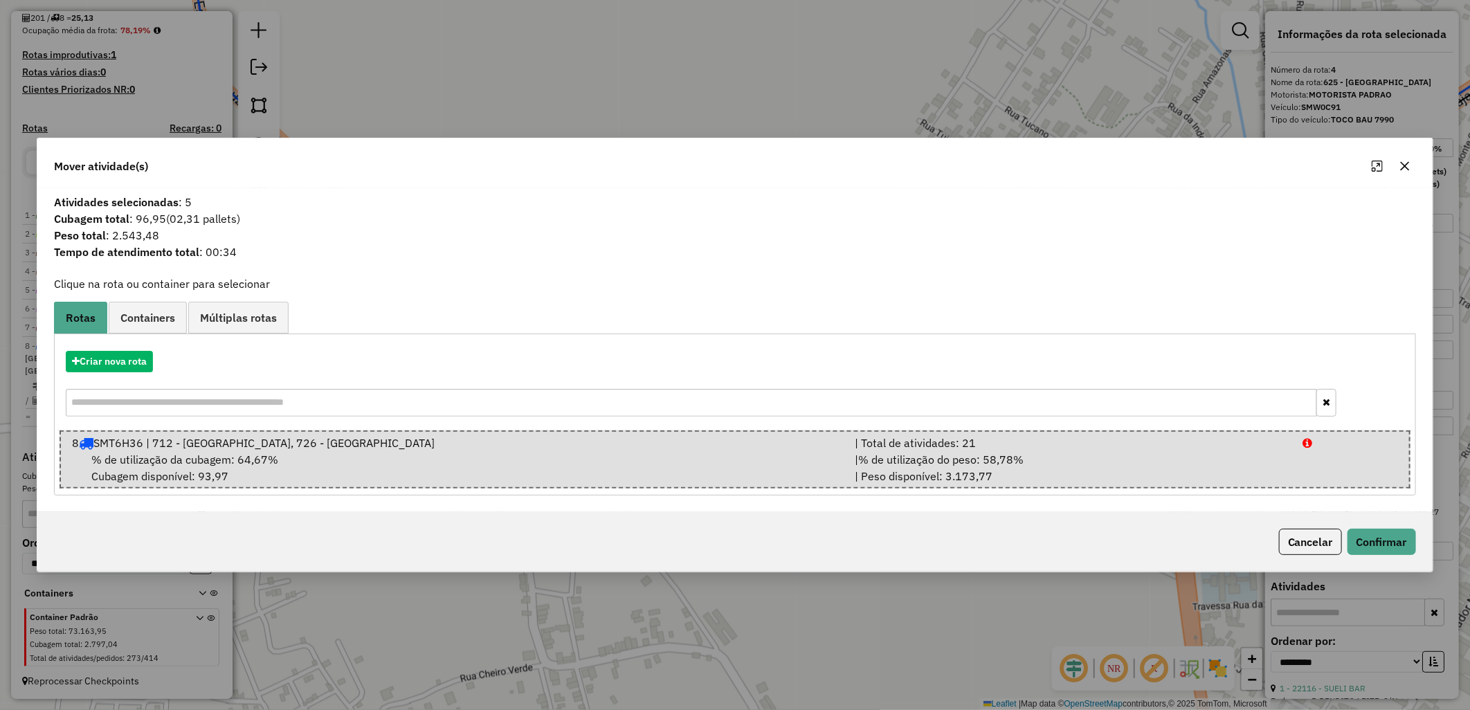
click at [1345, 541] on div "Cancelar Confirmar" at bounding box center [1344, 542] width 143 height 26
click at [1375, 548] on button "Confirmar" at bounding box center [1381, 542] width 68 height 26
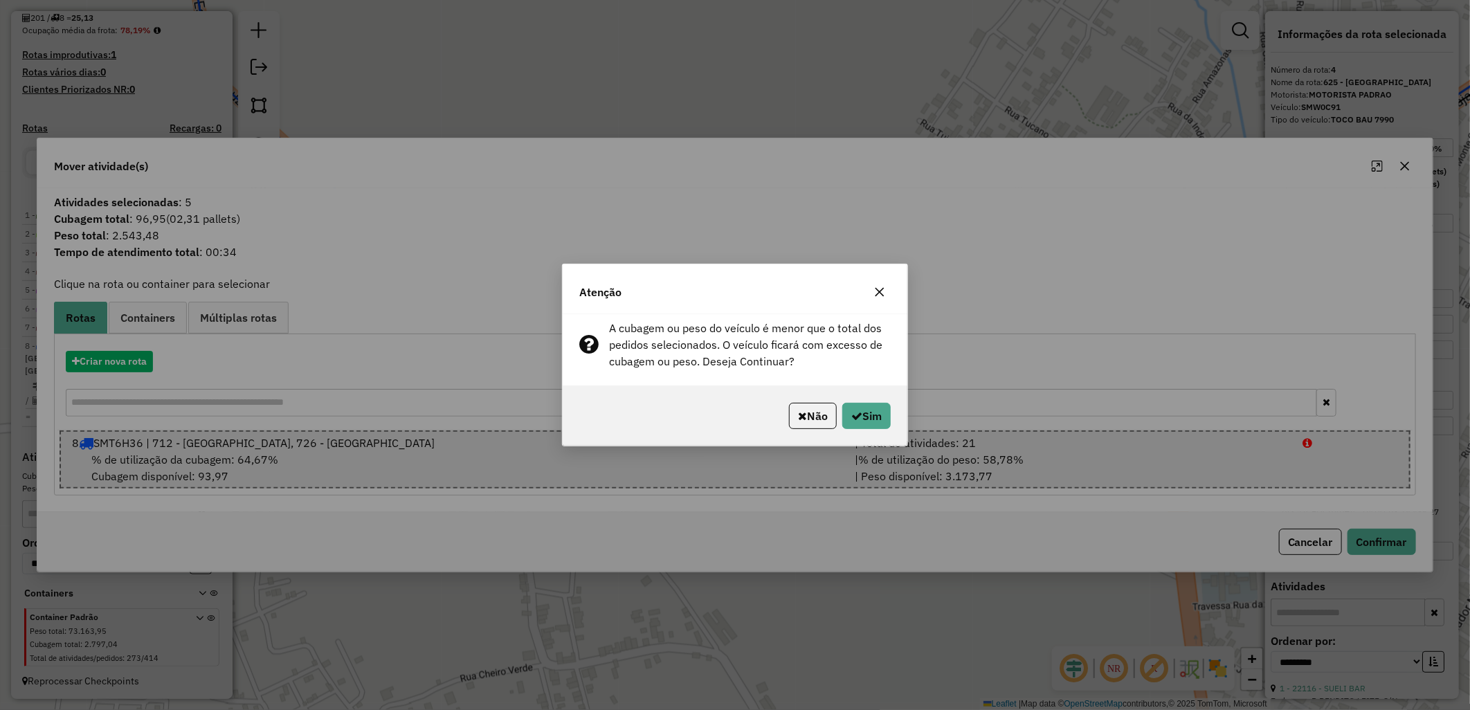
click at [852, 399] on div "Não Sim" at bounding box center [735, 416] width 345 height 60
click at [861, 414] on button "Sim" at bounding box center [866, 416] width 48 height 26
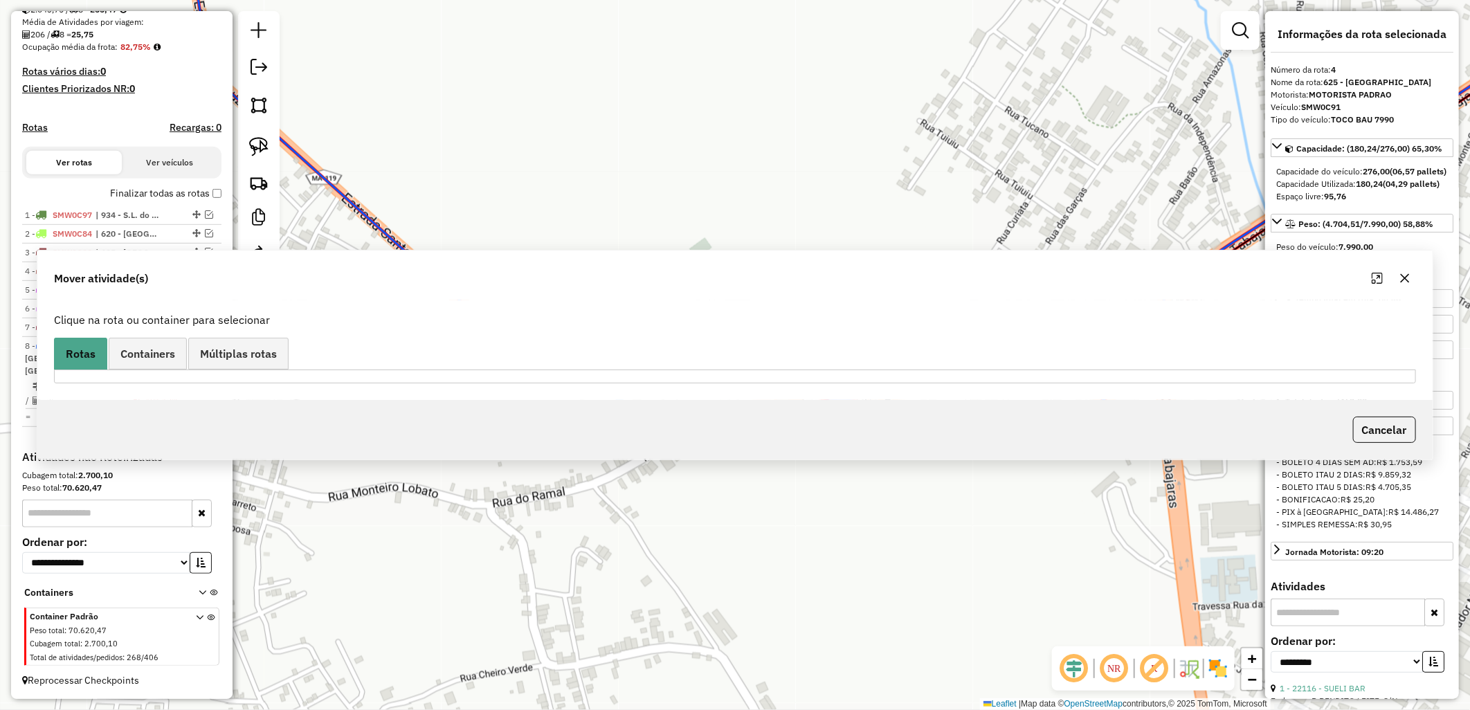
scroll to position [311, 0]
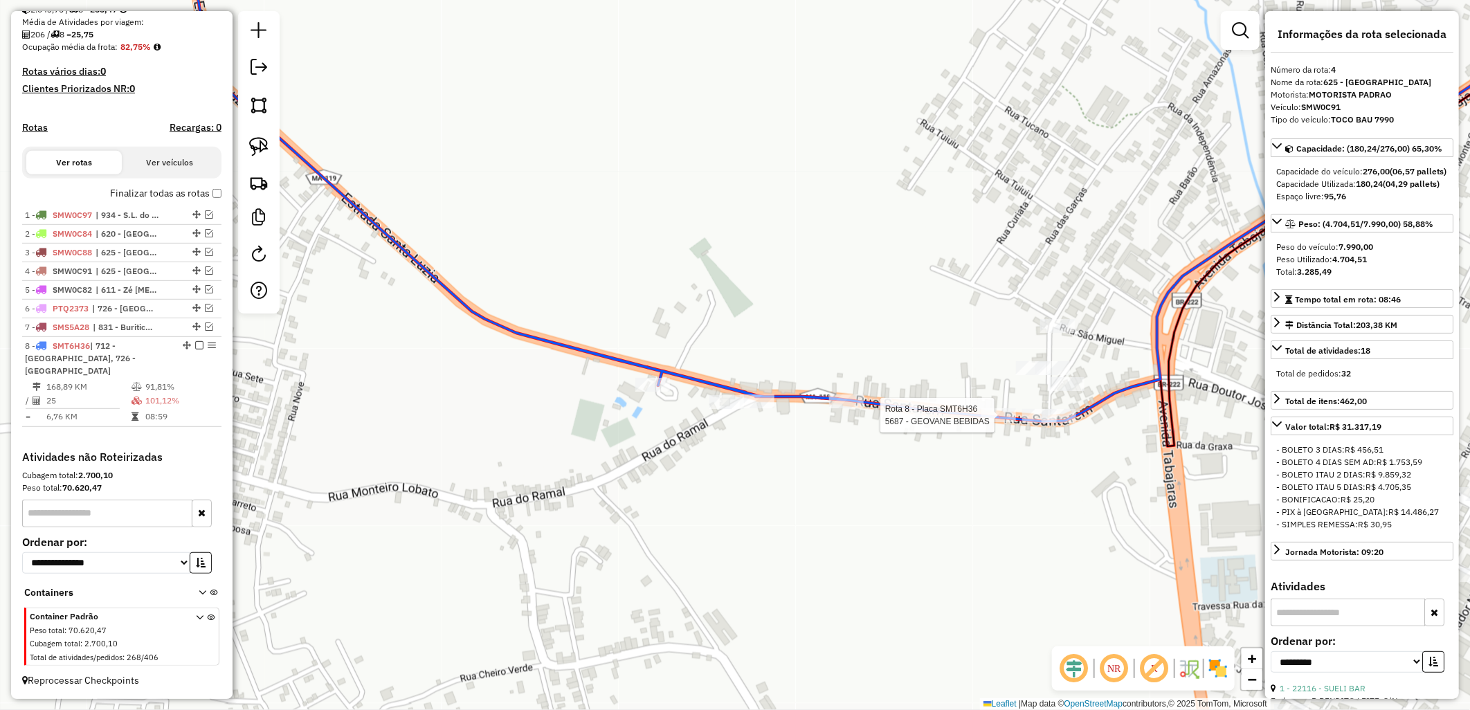
click at [1000, 422] on div at bounding box center [998, 415] width 35 height 14
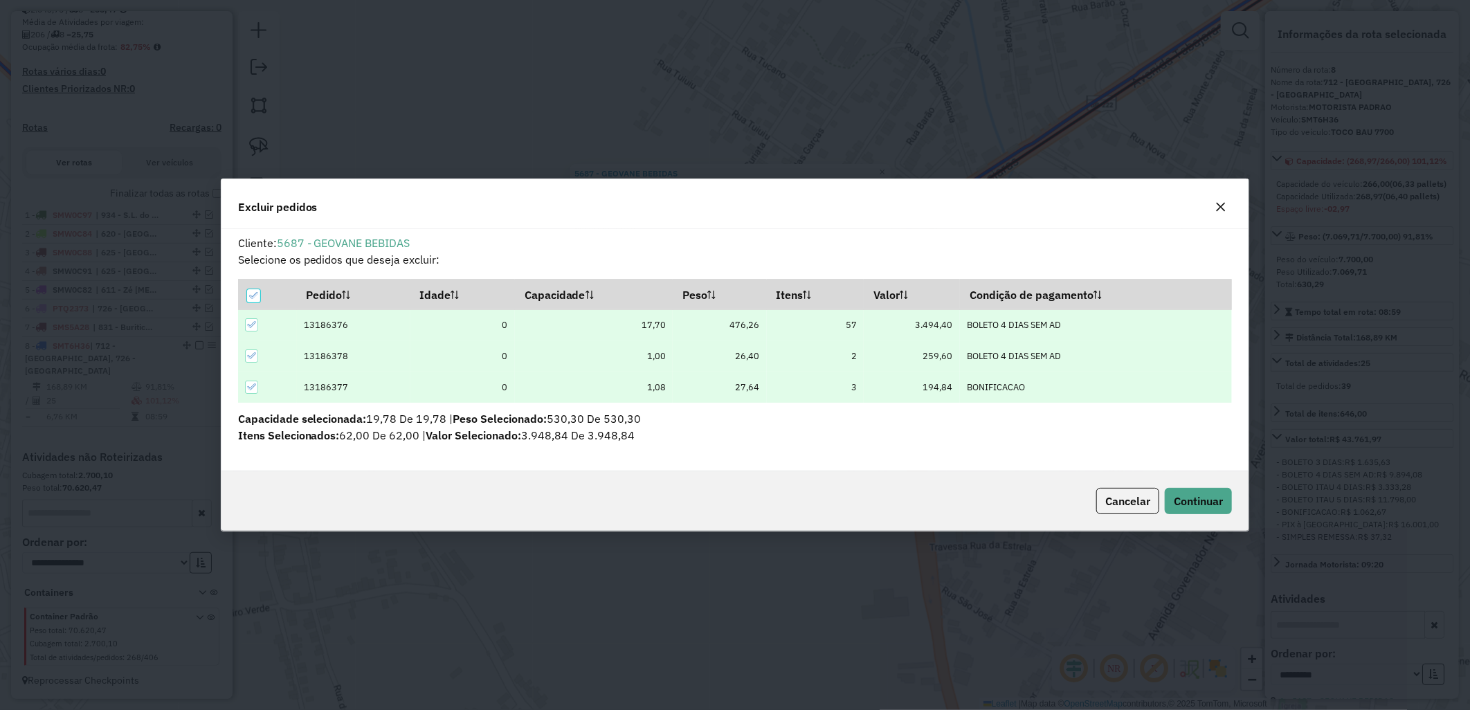
scroll to position [0, 0]
click at [1131, 492] on button "Cancelar" at bounding box center [1127, 501] width 63 height 26
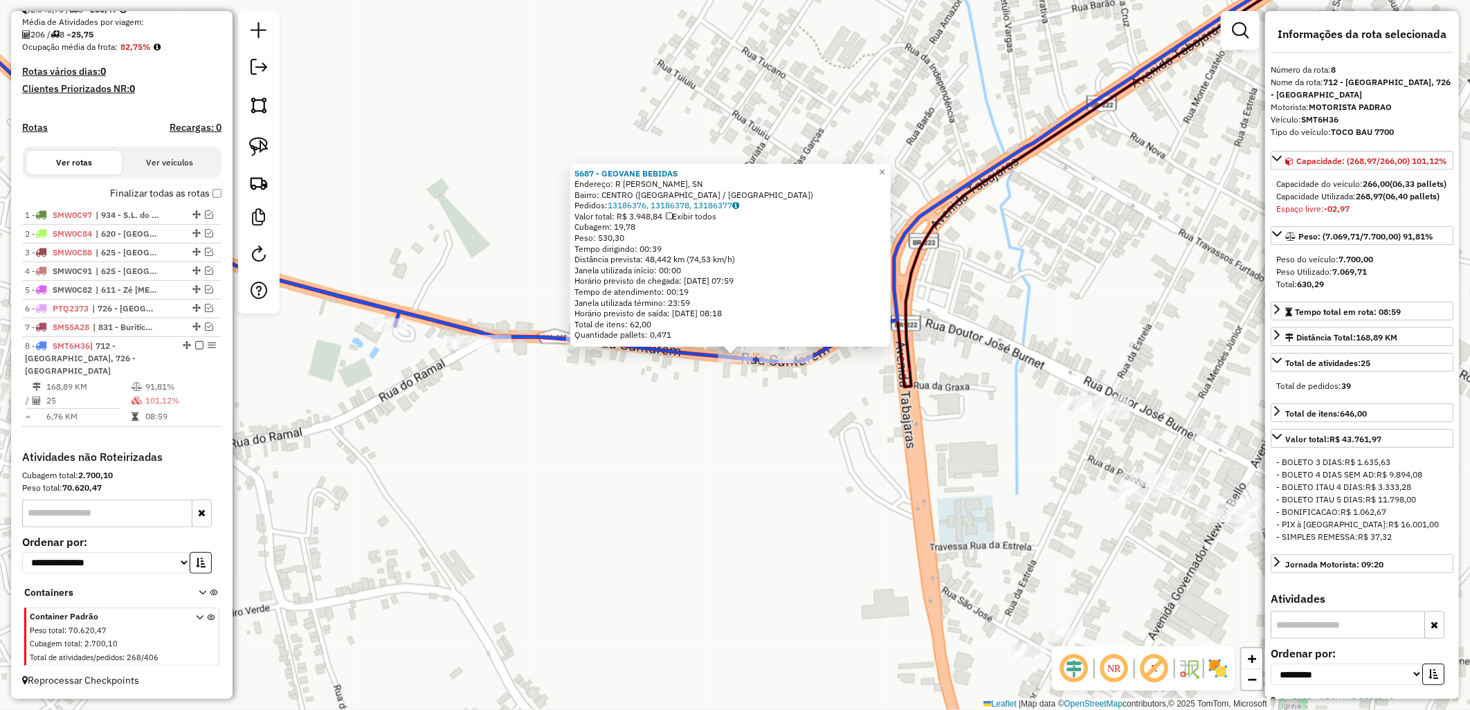
click at [145, 201] on label "Finalizar todas as rotas" at bounding box center [165, 193] width 111 height 15
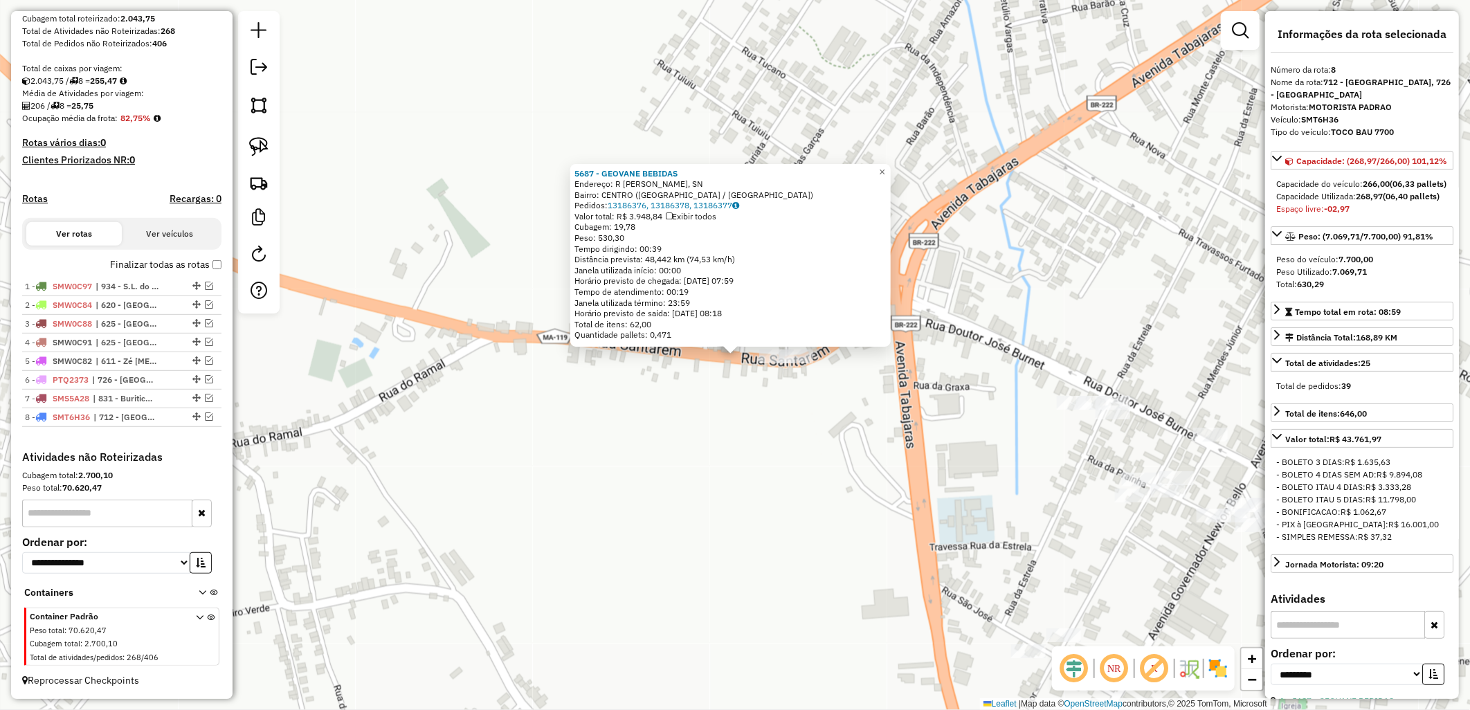
drag, startPoint x: 426, startPoint y: 350, endPoint x: 534, endPoint y: 400, distance: 119.5
click at [430, 351] on div "5687 - GEOVANE BEBIDAS Endereço: R JOSE TEODORO LEITE, SN Bairro: CENTRO (ALTO …" at bounding box center [735, 355] width 1470 height 710
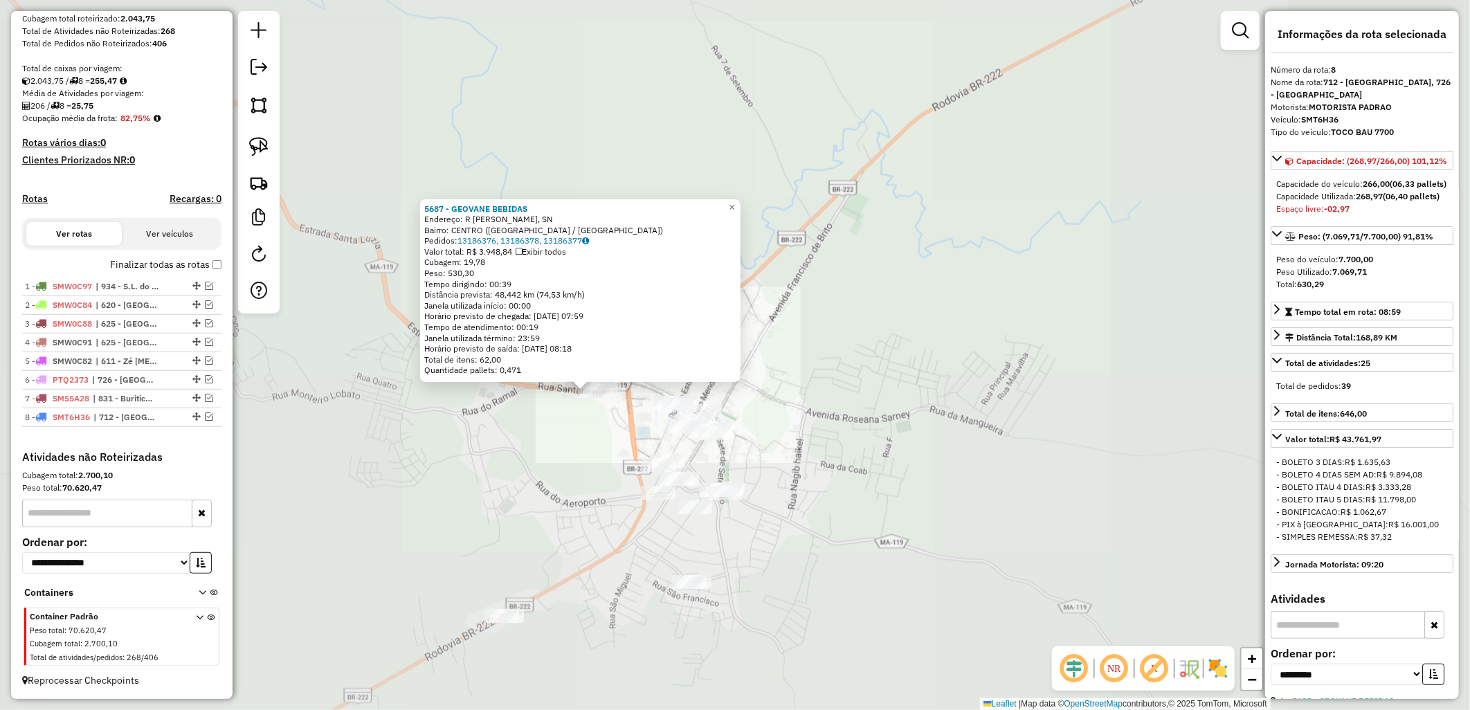
click at [583, 471] on div "5687 - GEOVANE BEBIDAS Endereço: R JOSE TEODORO LEITE, SN Bairro: CENTRO (ALTO …" at bounding box center [735, 355] width 1470 height 710
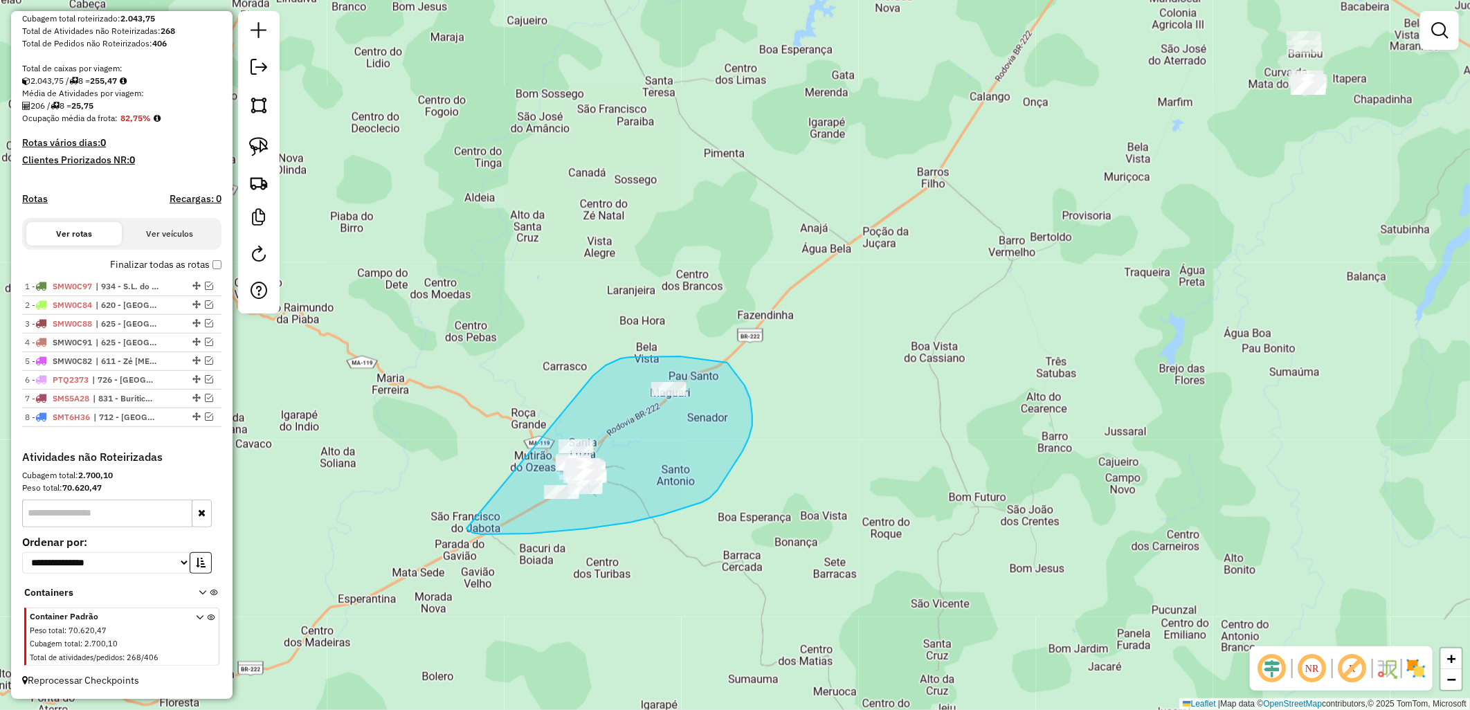
drag, startPoint x: 612, startPoint y: 362, endPoint x: 466, endPoint y: 529, distance: 221.6
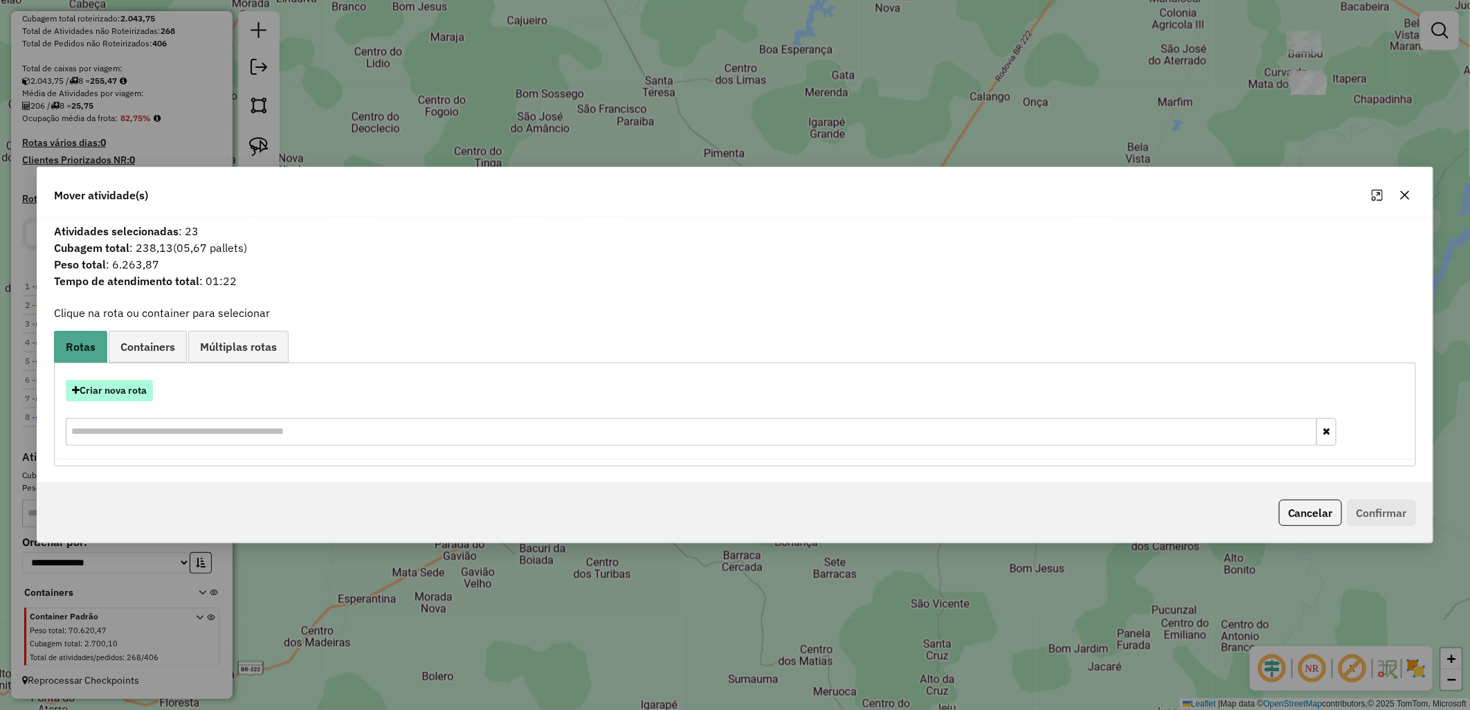
click at [140, 384] on button "Criar nova rota" at bounding box center [109, 390] width 87 height 21
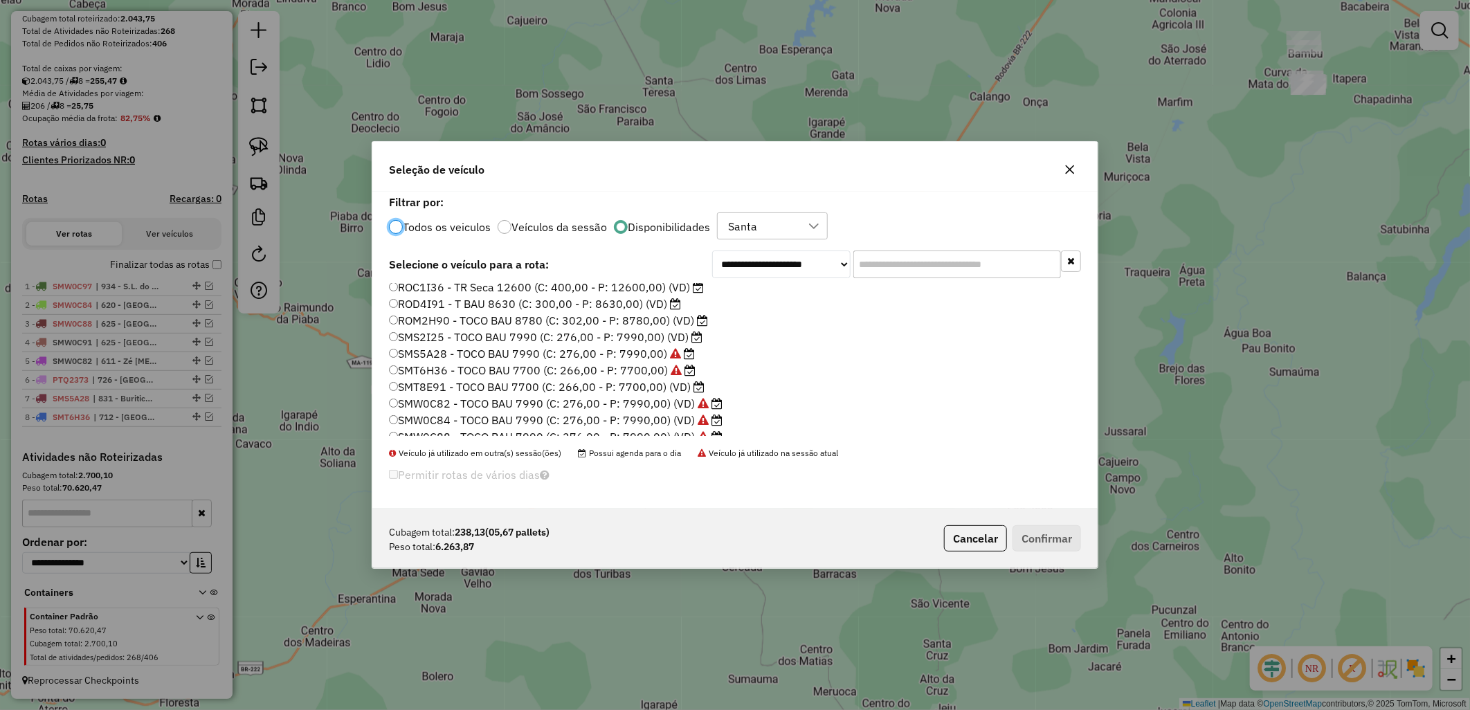
scroll to position [154, 0]
click at [528, 307] on label "ROM2H90 - TOCO BAU 8780 (C: 302,00 - P: 8780,00) (VD)" at bounding box center [548, 303] width 319 height 17
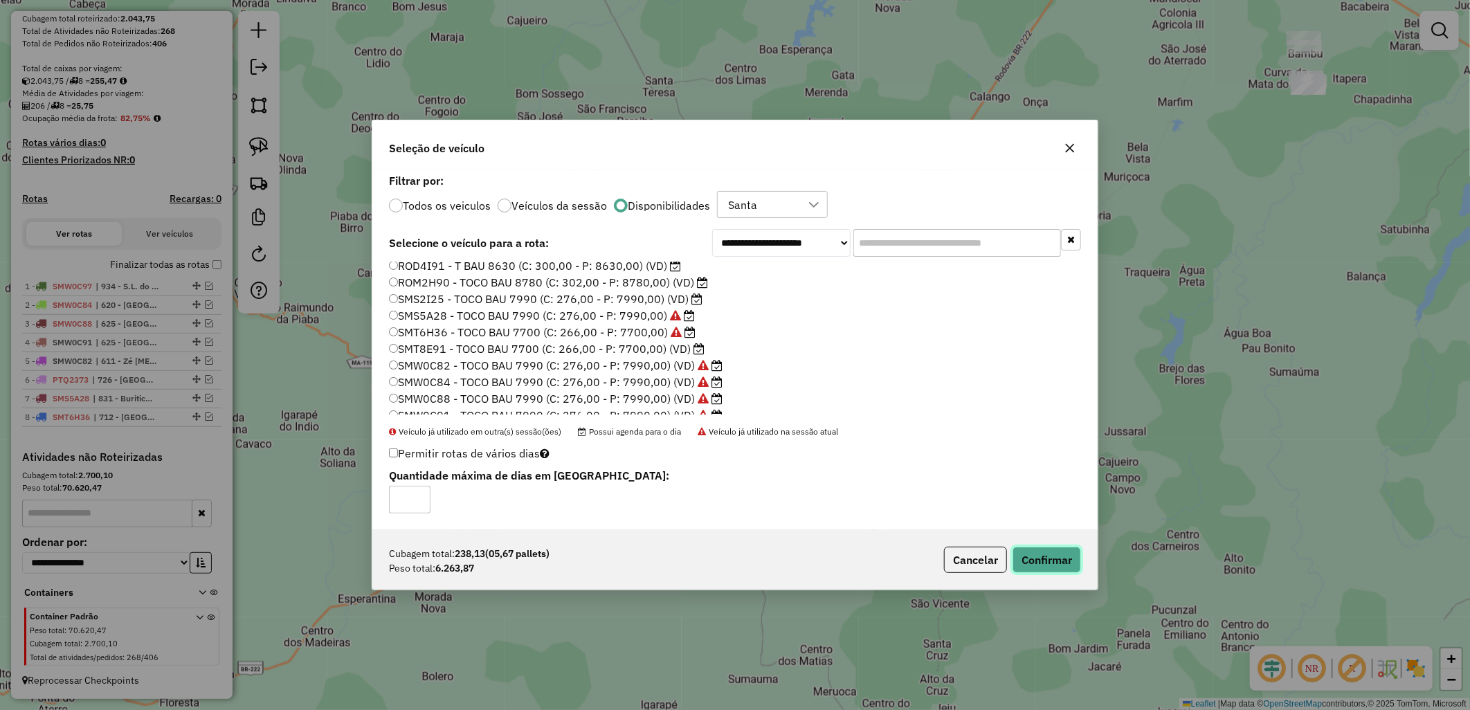
click at [1036, 552] on button "Confirmar" at bounding box center [1046, 560] width 68 height 26
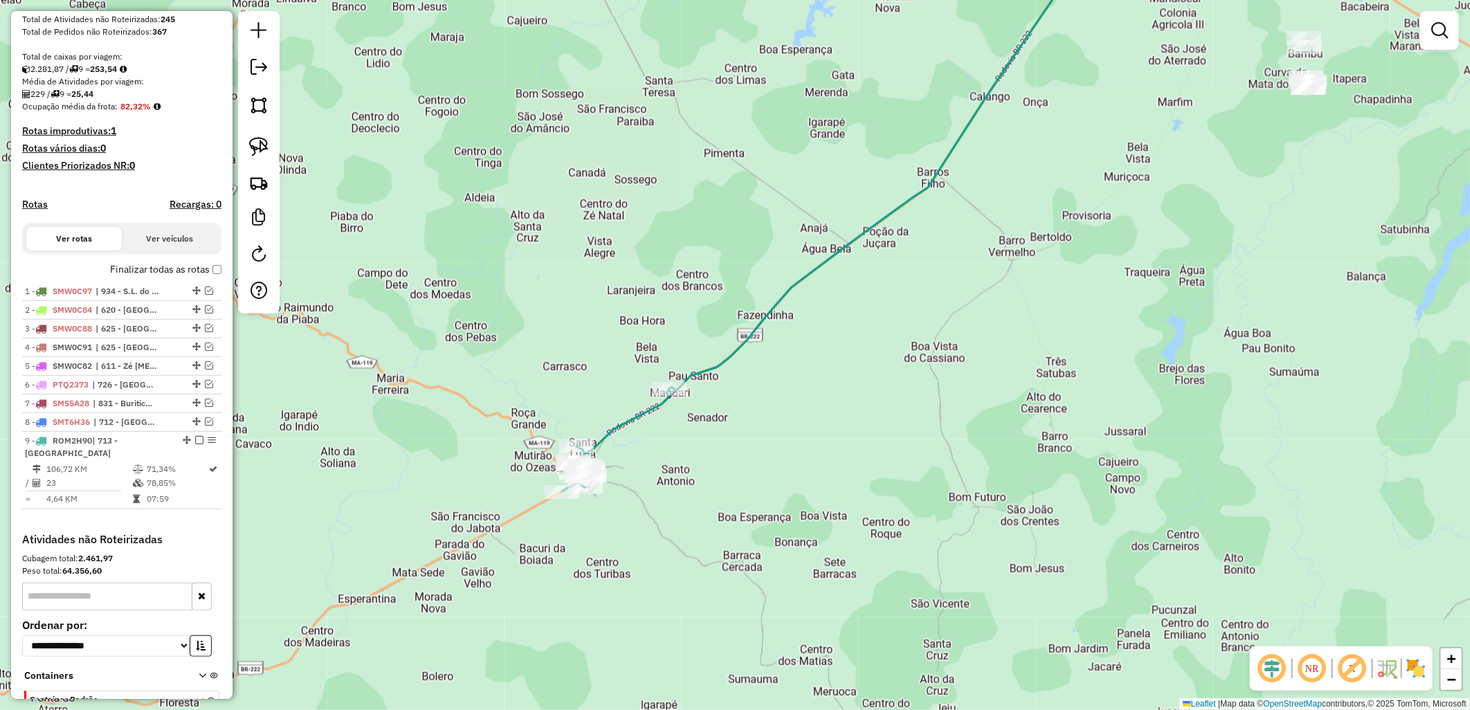
click at [164, 275] on label "Finalizar todas as rotas" at bounding box center [165, 269] width 111 height 15
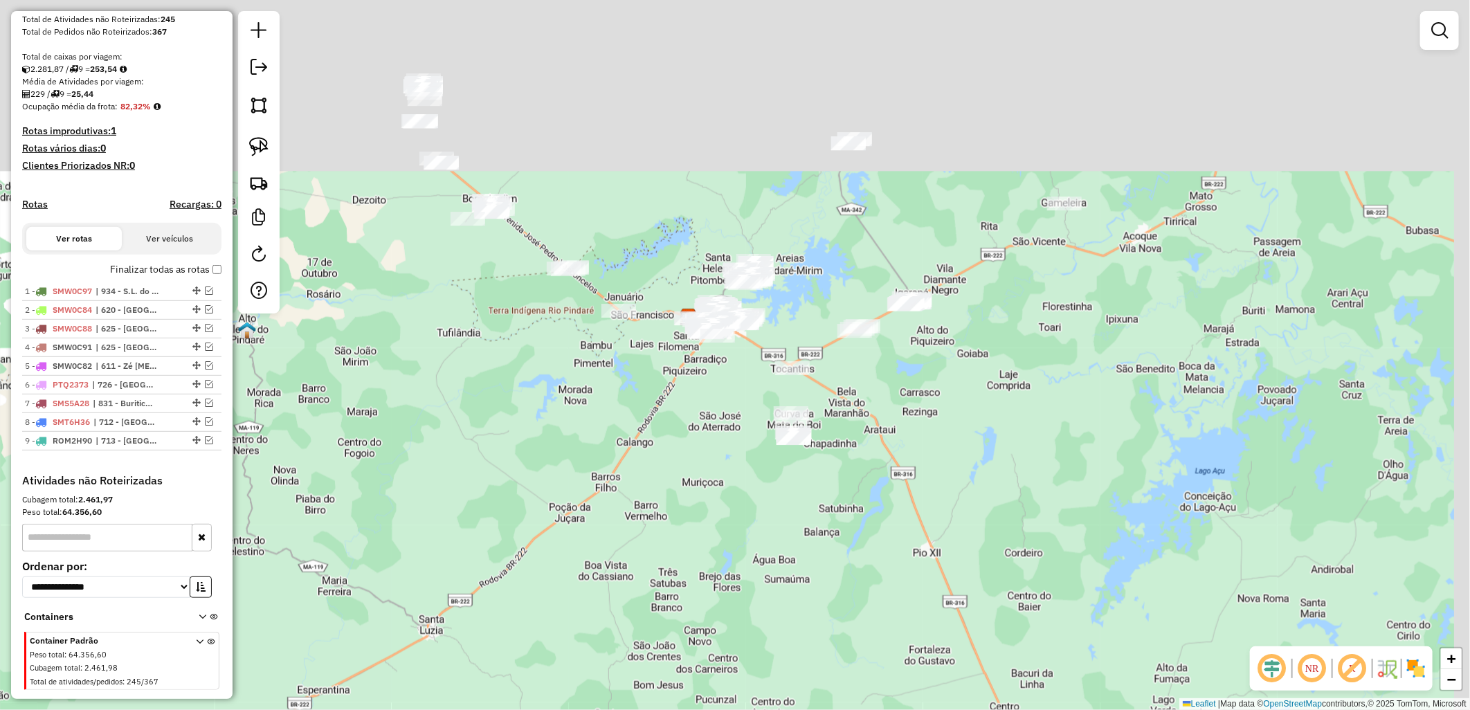
drag, startPoint x: 641, startPoint y: 418, endPoint x: 883, endPoint y: 379, distance: 244.6
click at [626, 472] on div "Janela de atendimento Grade de atendimento Capacidade Transportadoras Veículos …" at bounding box center [735, 355] width 1470 height 710
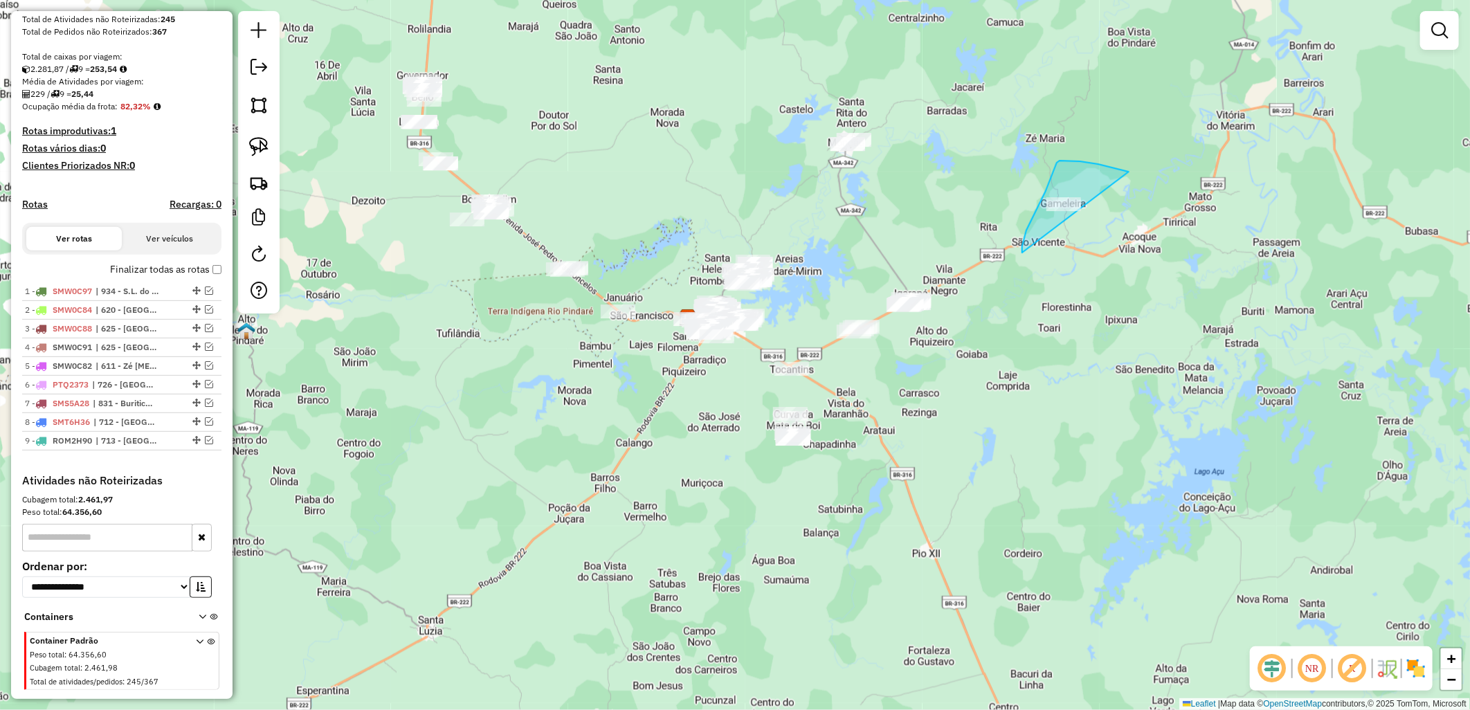
drag, startPoint x: 1022, startPoint y: 253, endPoint x: 1140, endPoint y: 175, distance: 141.4
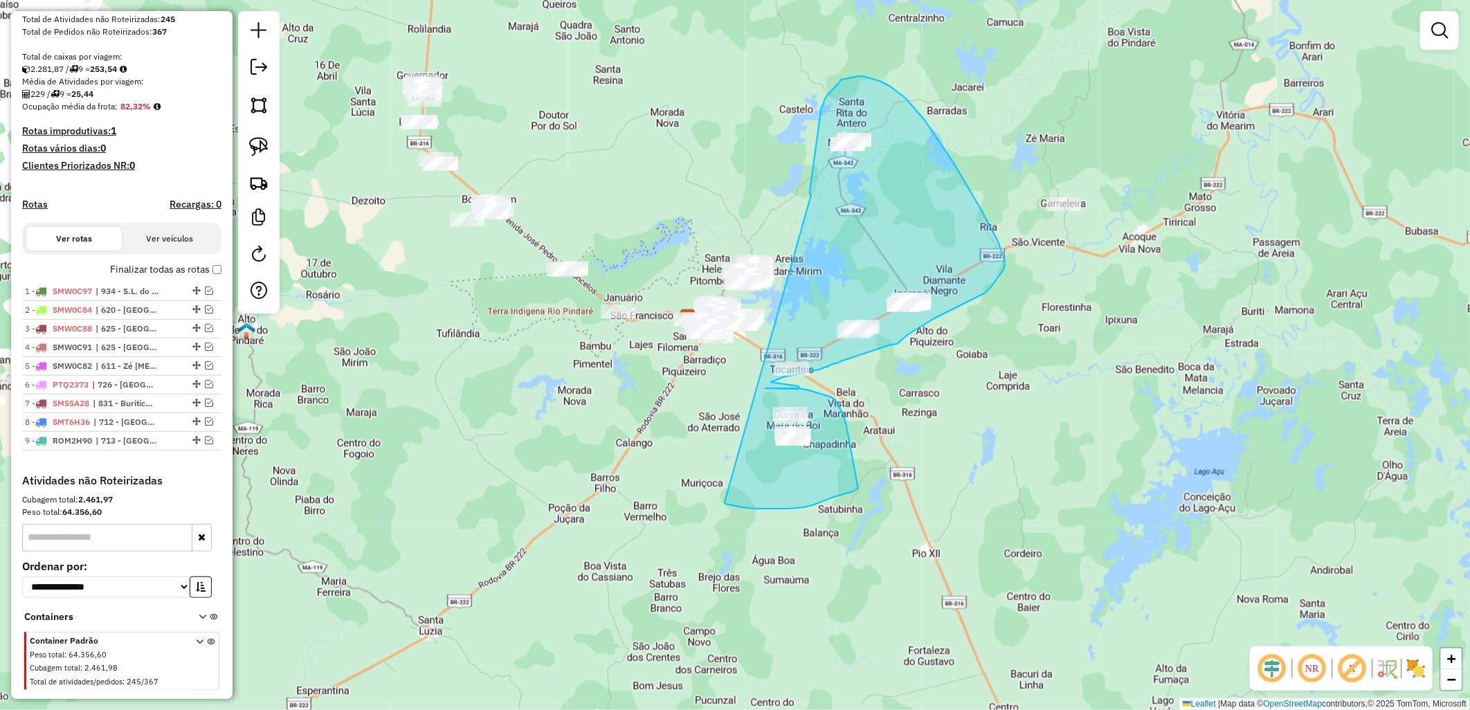
drag, startPoint x: 810, startPoint y: 192, endPoint x: 724, endPoint y: 502, distance: 321.4
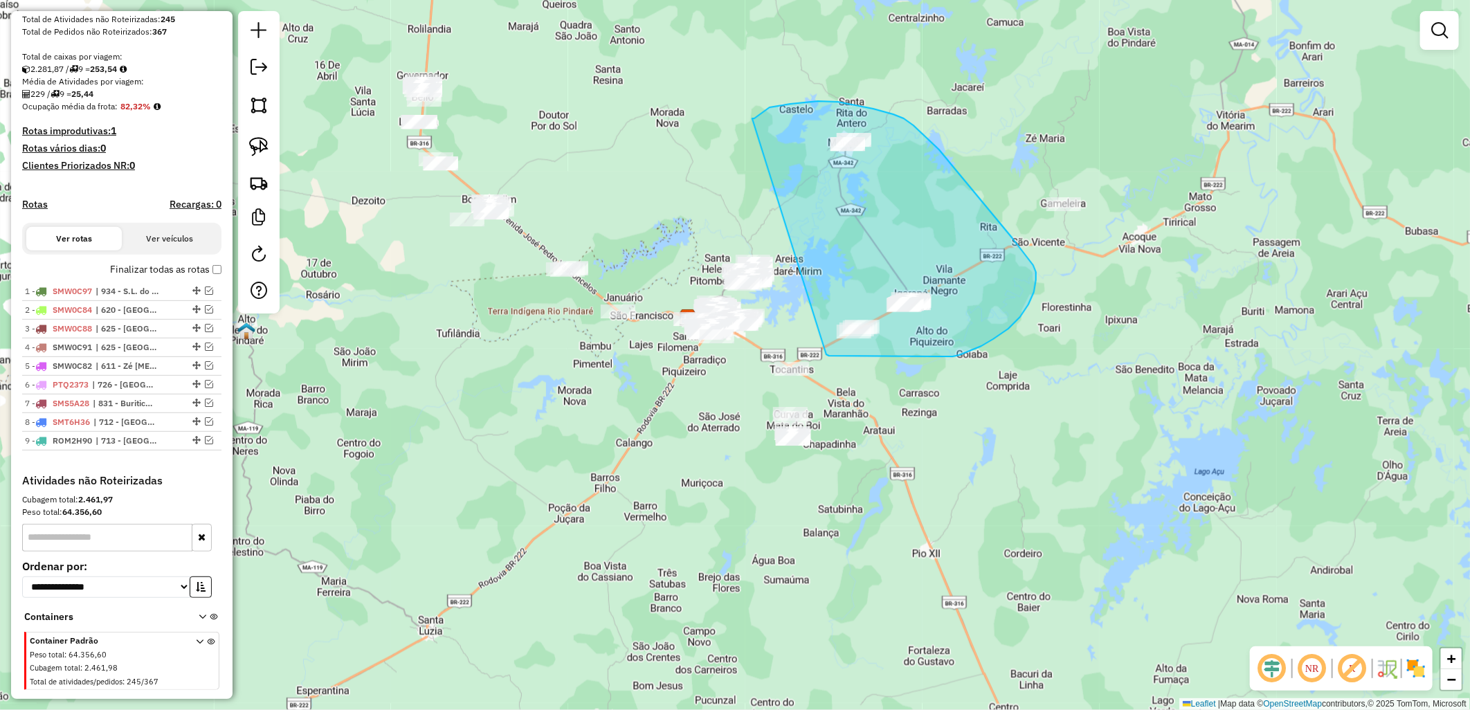
drag, startPoint x: 778, startPoint y: 106, endPoint x: 830, endPoint y: 354, distance: 253.9
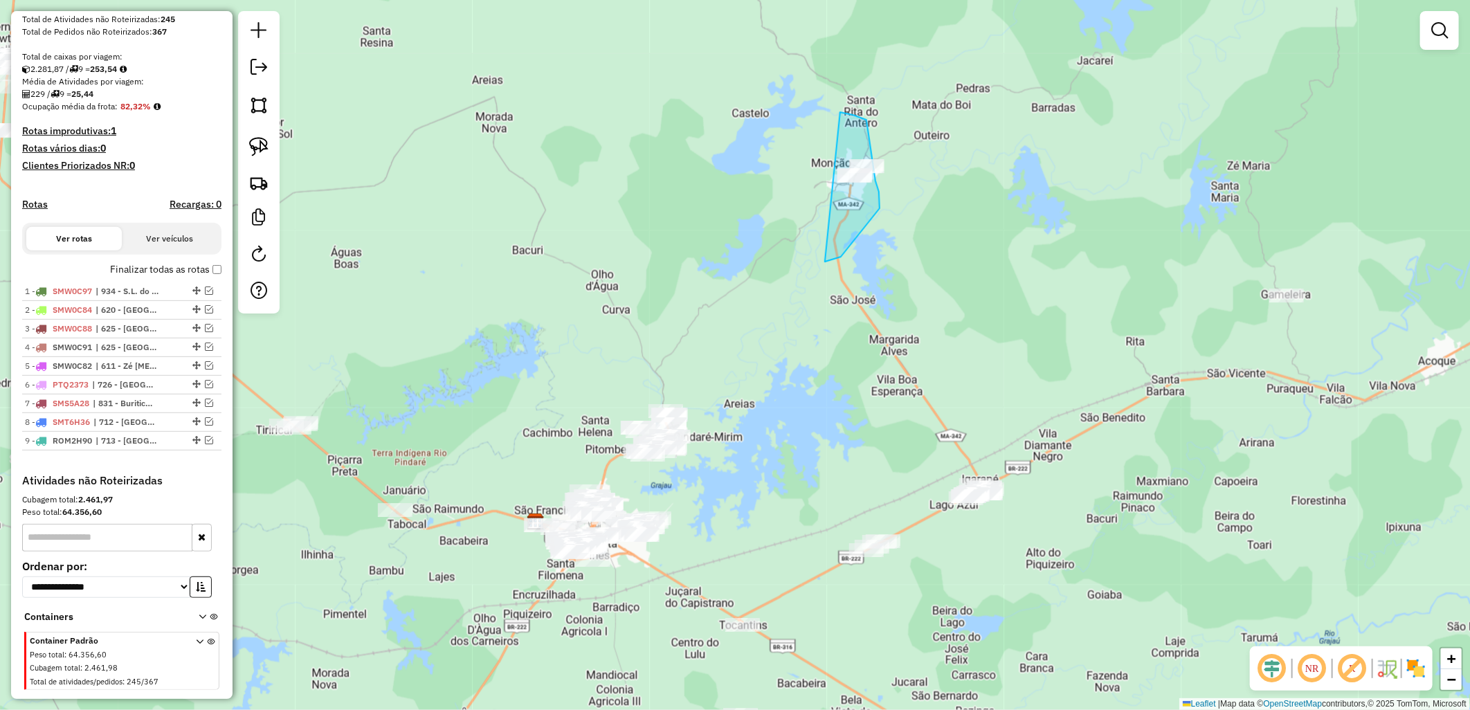
drag, startPoint x: 840, startPoint y: 112, endPoint x: 820, endPoint y: 262, distance: 150.8
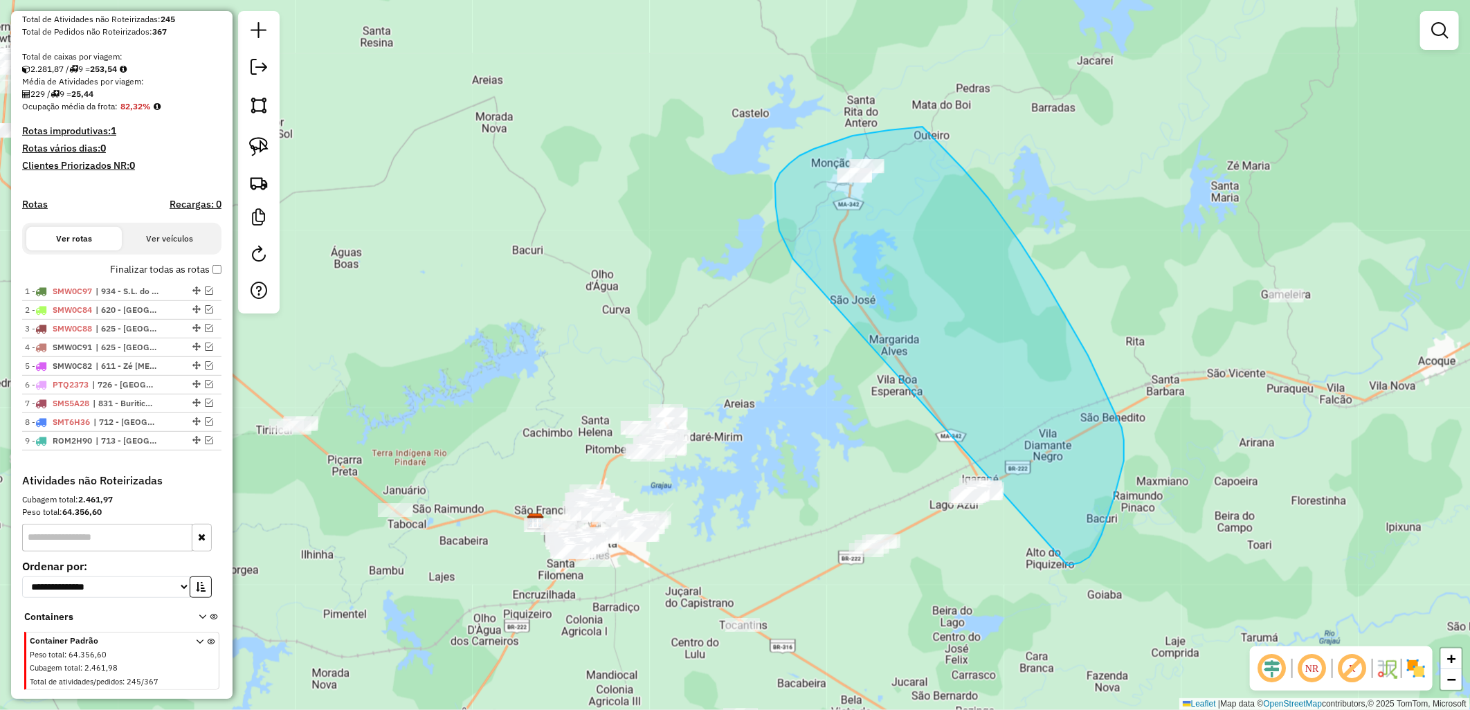
drag, startPoint x: 779, startPoint y: 228, endPoint x: 989, endPoint y: 575, distance: 405.5
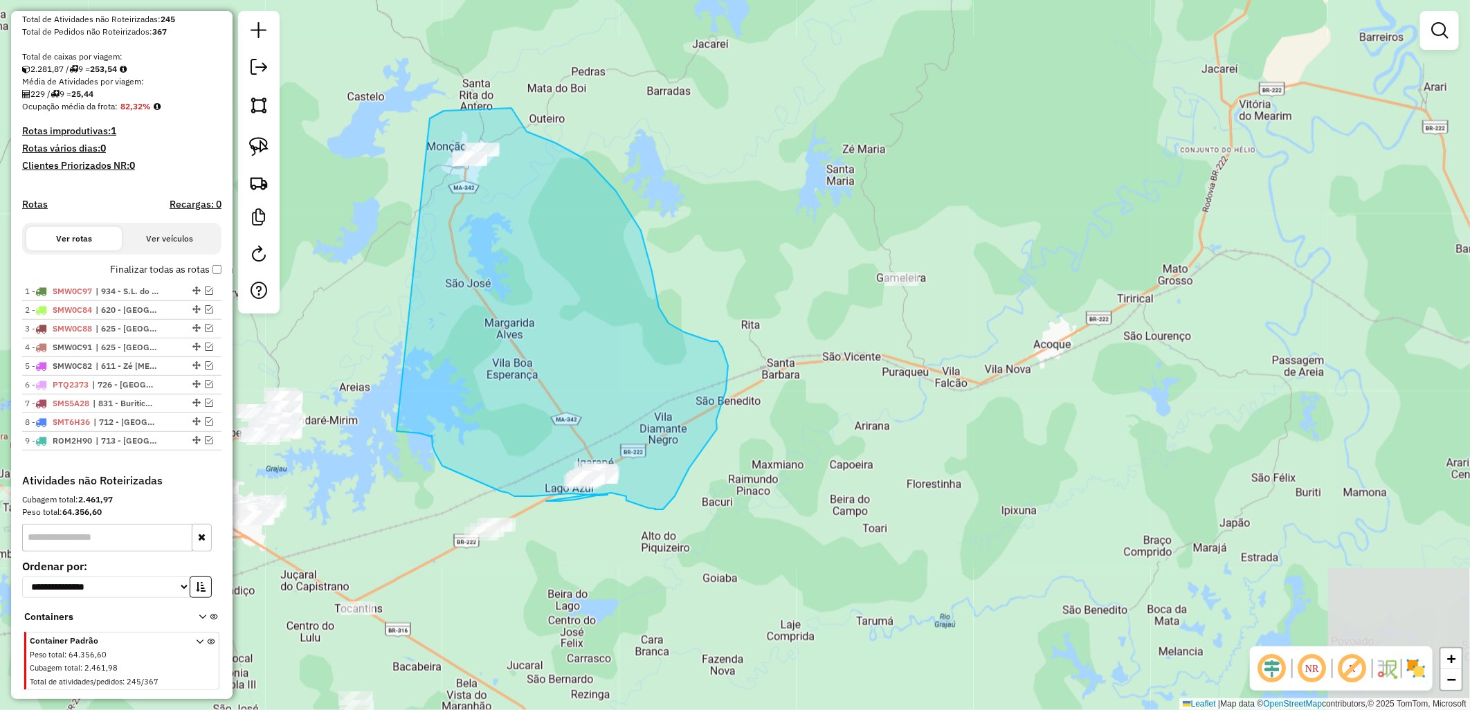
drag, startPoint x: 814, startPoint y: 135, endPoint x: 396, endPoint y: 431, distance: 512.2
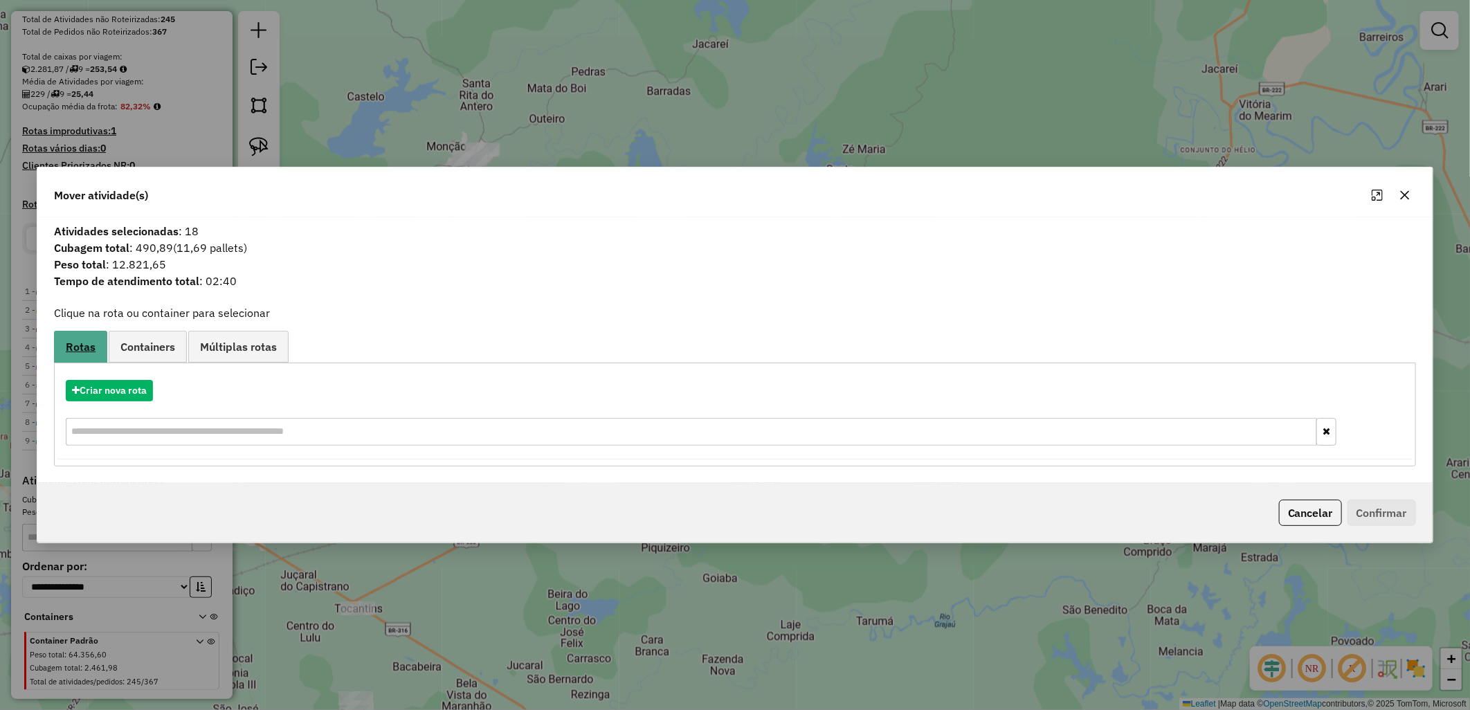
click at [86, 356] on link "Rotas" at bounding box center [80, 347] width 53 height 32
click at [130, 381] on button "Criar nova rota" at bounding box center [109, 390] width 87 height 21
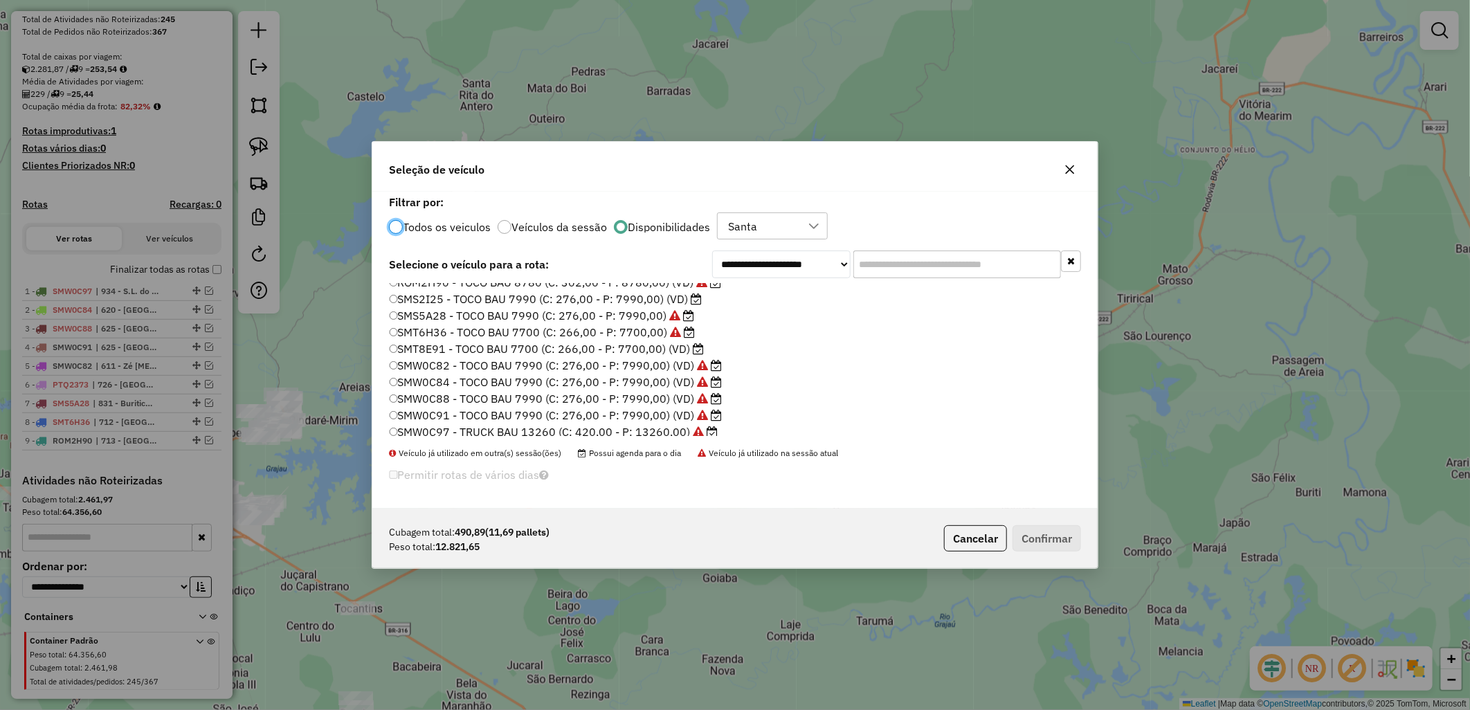
scroll to position [180, 0]
click at [659, 338] on label "SMT8E91 - TOCO BAU 7700 (C: 266,00 - P: 7700,00) (VD)" at bounding box center [547, 344] width 316 height 17
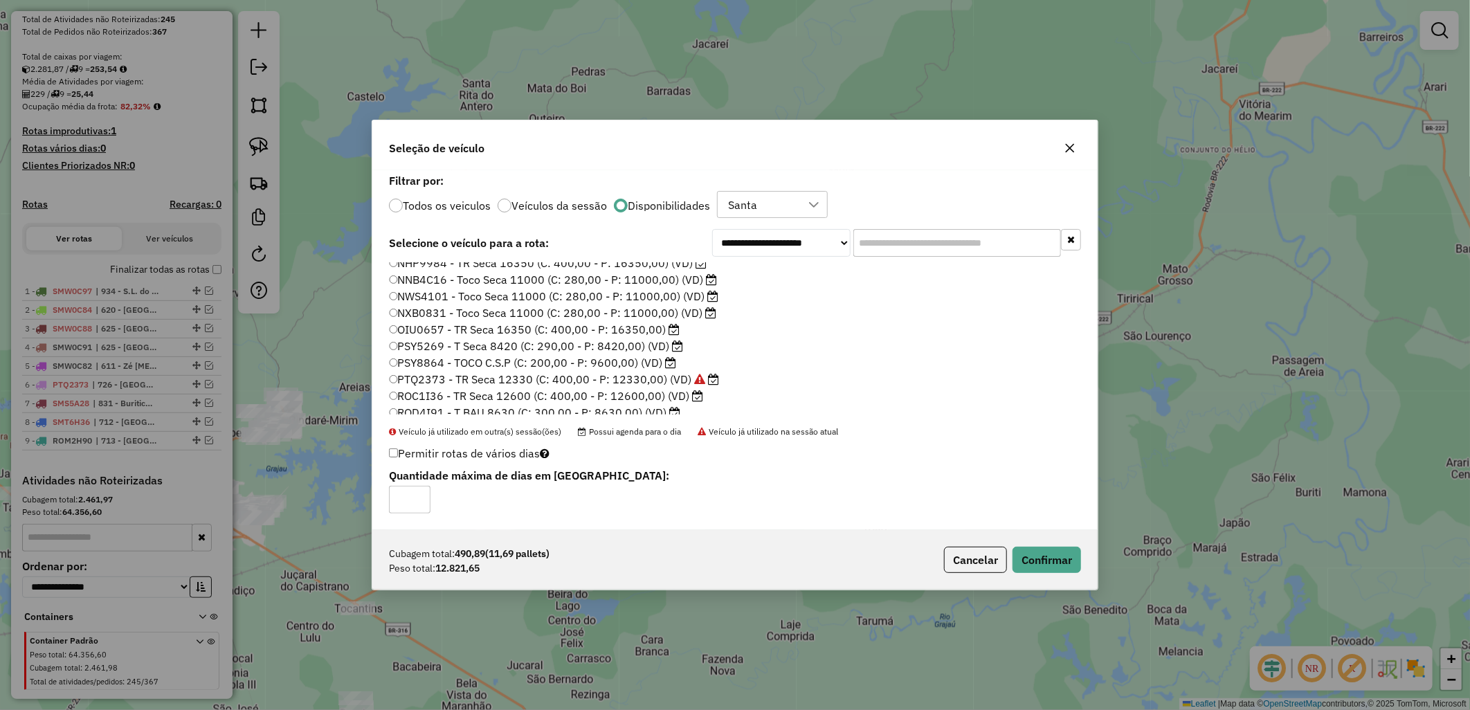
scroll to position [0, 0]
click at [414, 261] on div "**********" at bounding box center [734, 350] width 725 height 360
click at [424, 264] on label "NHP9984 - TR Seca 16350 (C: 400,00 - P: 16350,00) (VD)" at bounding box center [548, 270] width 318 height 17
drag, startPoint x: 1082, startPoint y: 569, endPoint x: 1072, endPoint y: 568, distance: 9.8
click at [1079, 569] on div "Cubagem total: 490,89 (11,69 pallets) Peso total: 12.821,65 Cancelar Confirmar" at bounding box center [734, 560] width 725 height 60
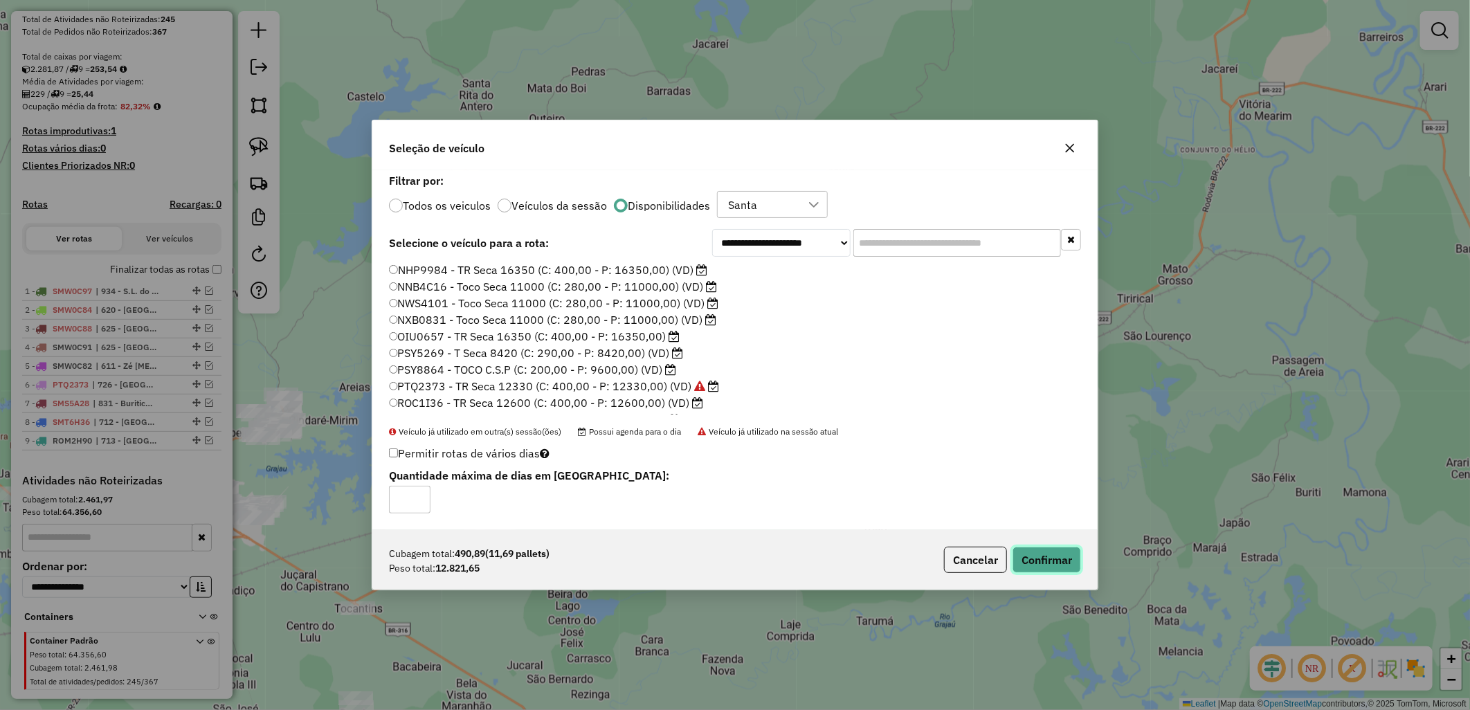
click at [1050, 566] on button "Confirmar" at bounding box center [1046, 560] width 68 height 26
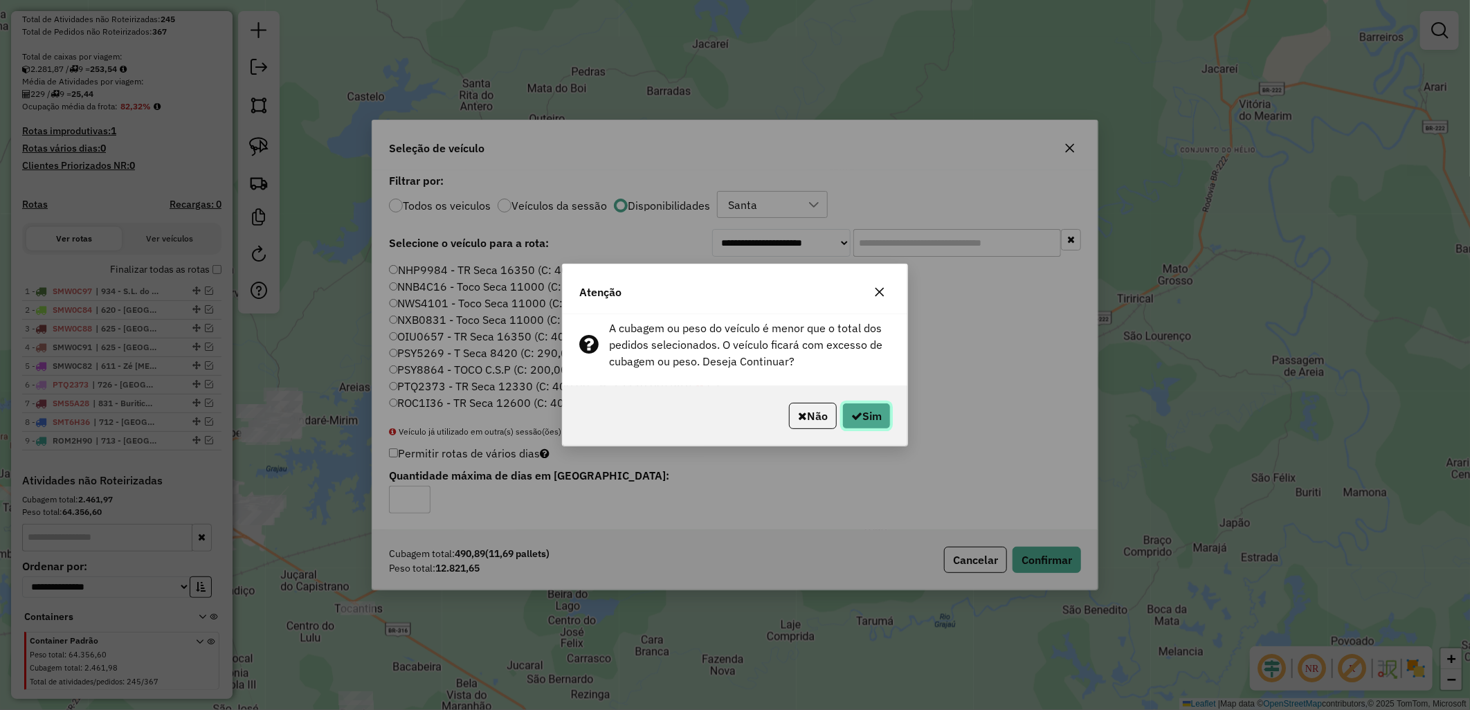
click at [874, 410] on button "Sim" at bounding box center [866, 416] width 48 height 26
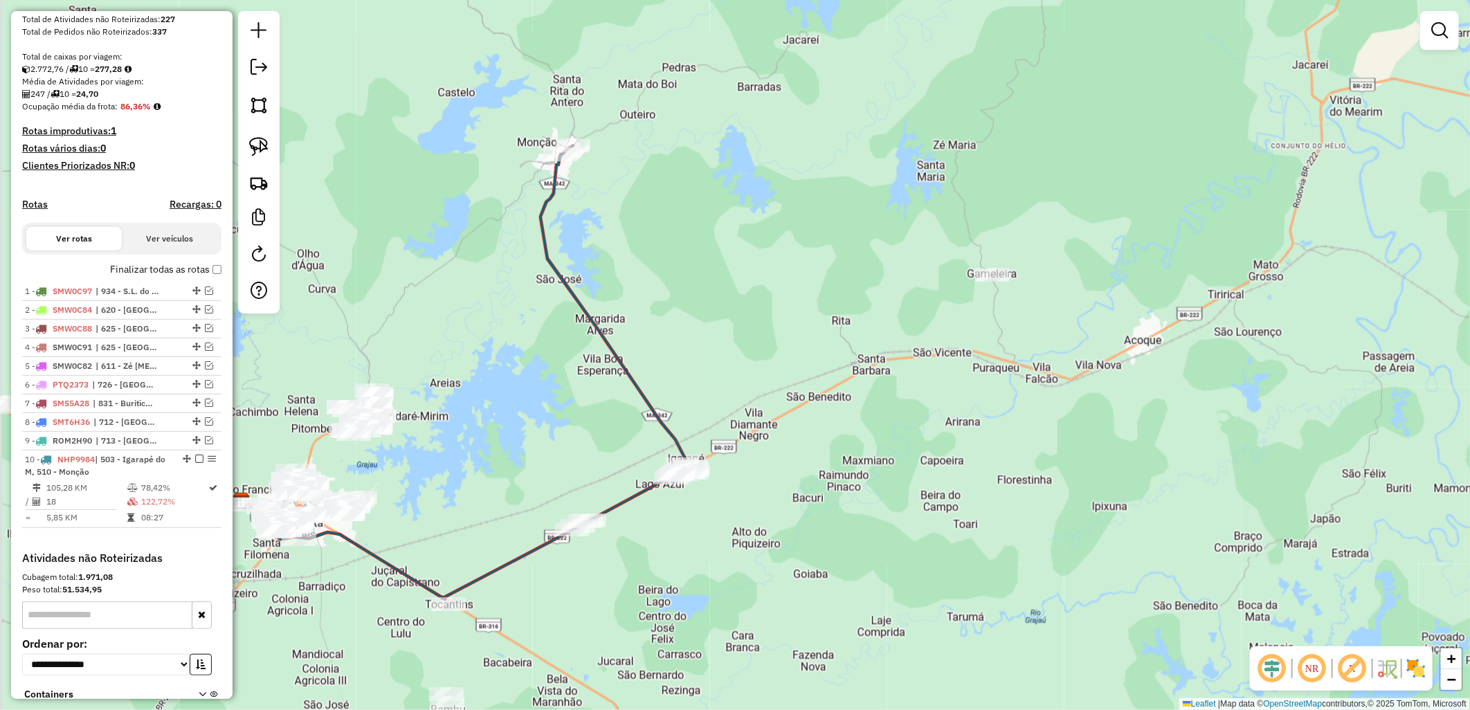
drag, startPoint x: 448, startPoint y: 584, endPoint x: 538, endPoint y: 580, distance: 90.7
click at [538, 580] on div "Janela de atendimento Grade de atendimento Capacidade Transportadoras Veículos …" at bounding box center [735, 355] width 1470 height 710
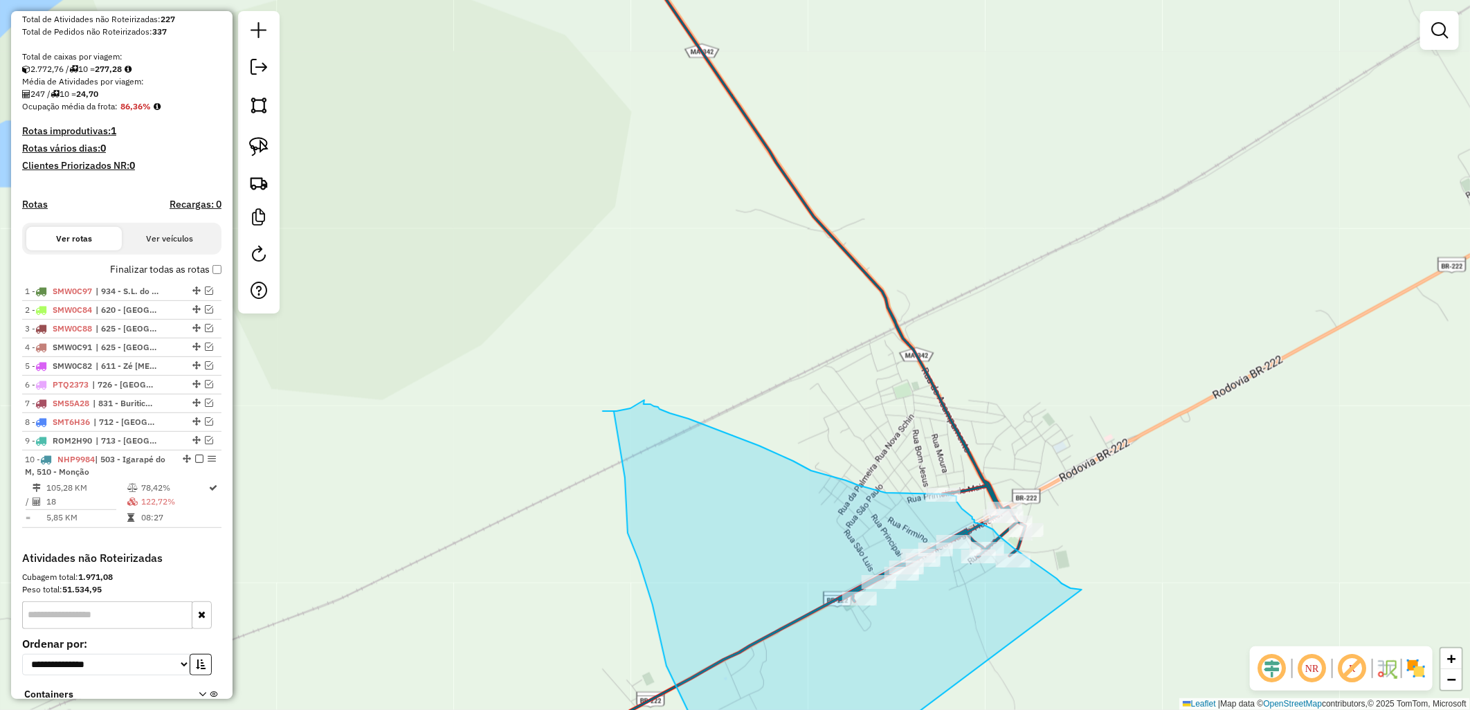
drag, startPoint x: 458, startPoint y: 632, endPoint x: 1081, endPoint y: 590, distance: 624.8
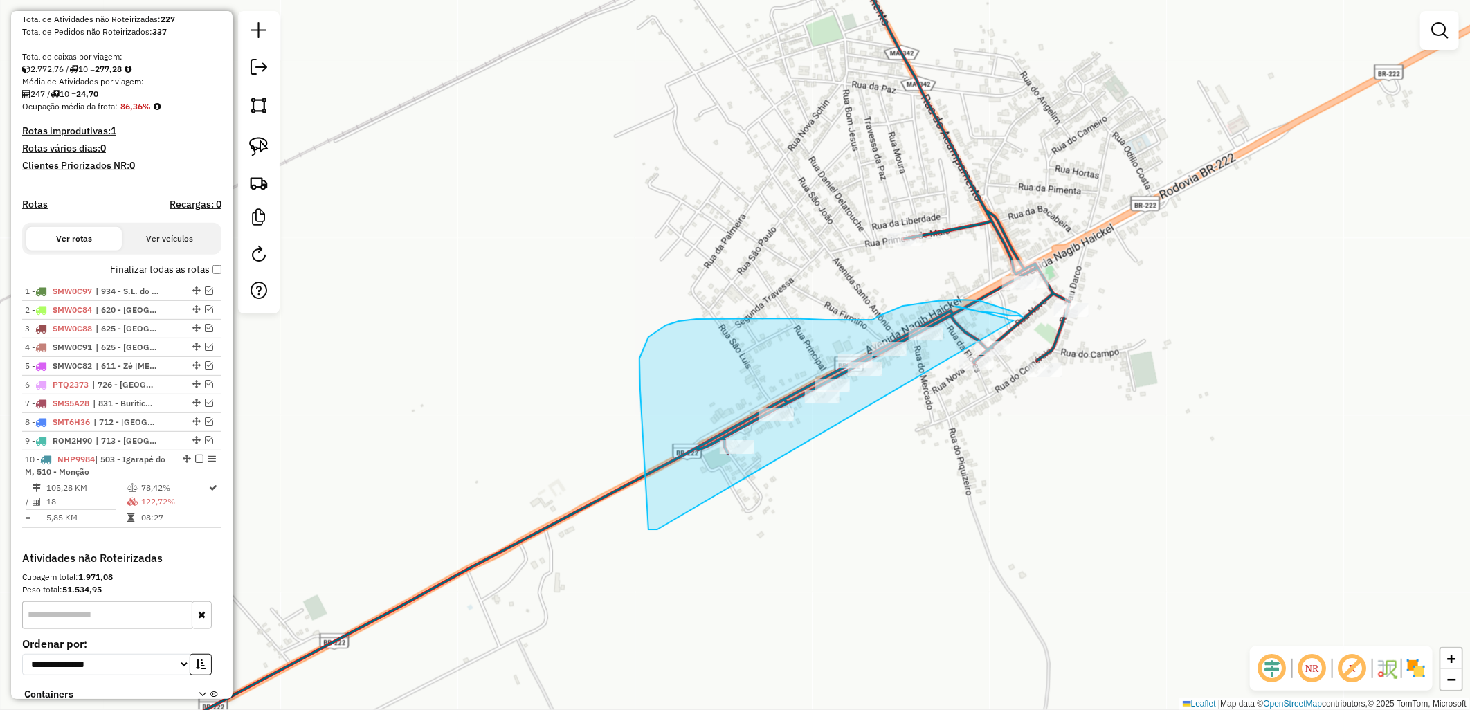
drag, startPoint x: 643, startPoint y: 441, endPoint x: 1013, endPoint y: 320, distance: 388.6
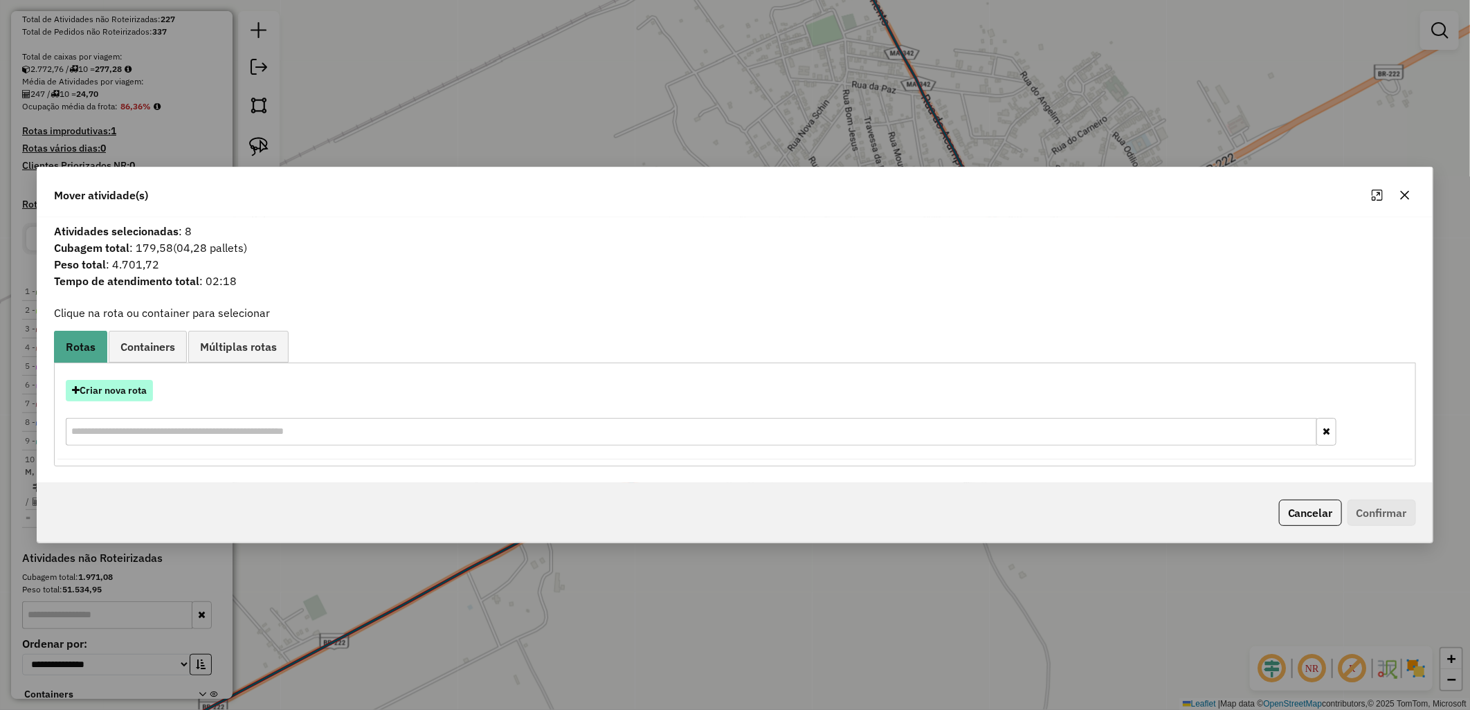
click at [118, 392] on button "Criar nova rota" at bounding box center [109, 390] width 87 height 21
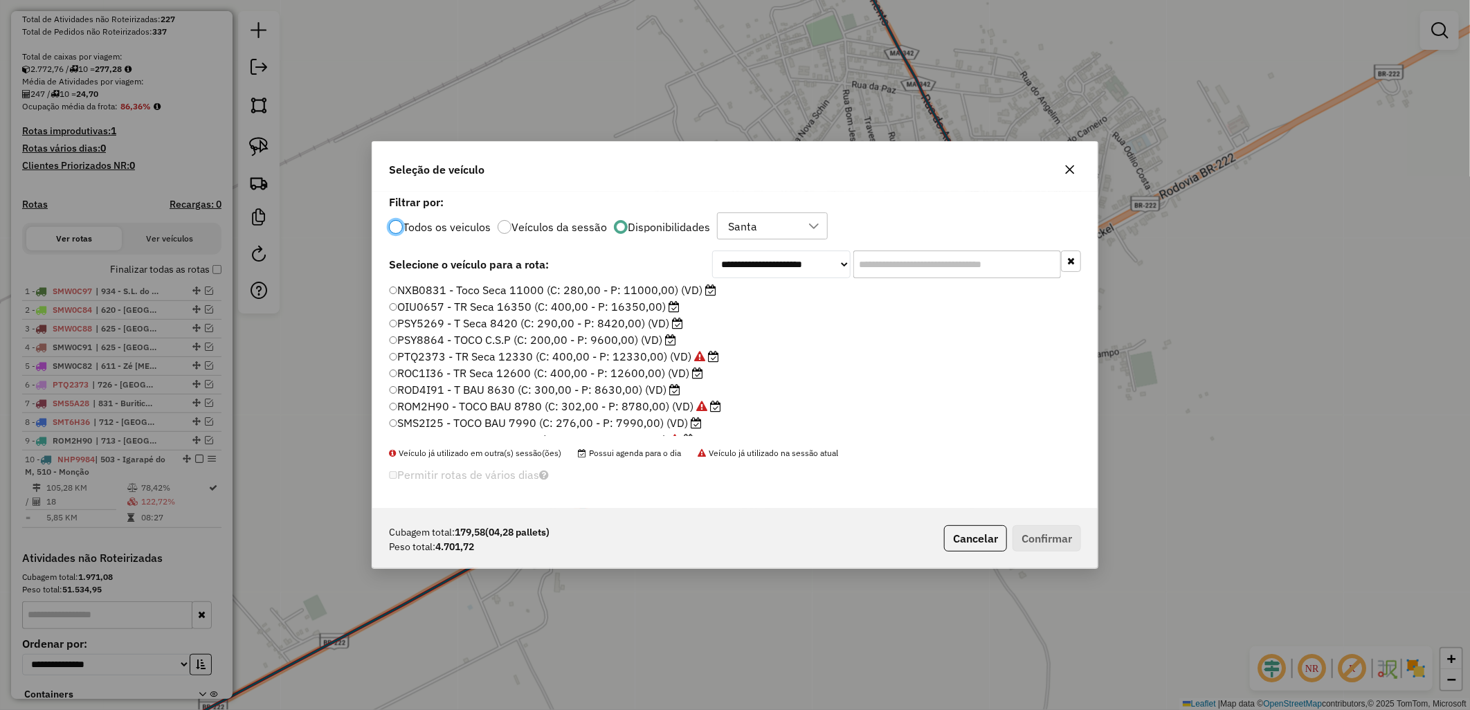
scroll to position [154, 0]
click at [523, 316] on label "SMS2I25 - TOCO BAU 7990 (C: 276,00 - P: 7990,00) (VD)" at bounding box center [545, 320] width 313 height 17
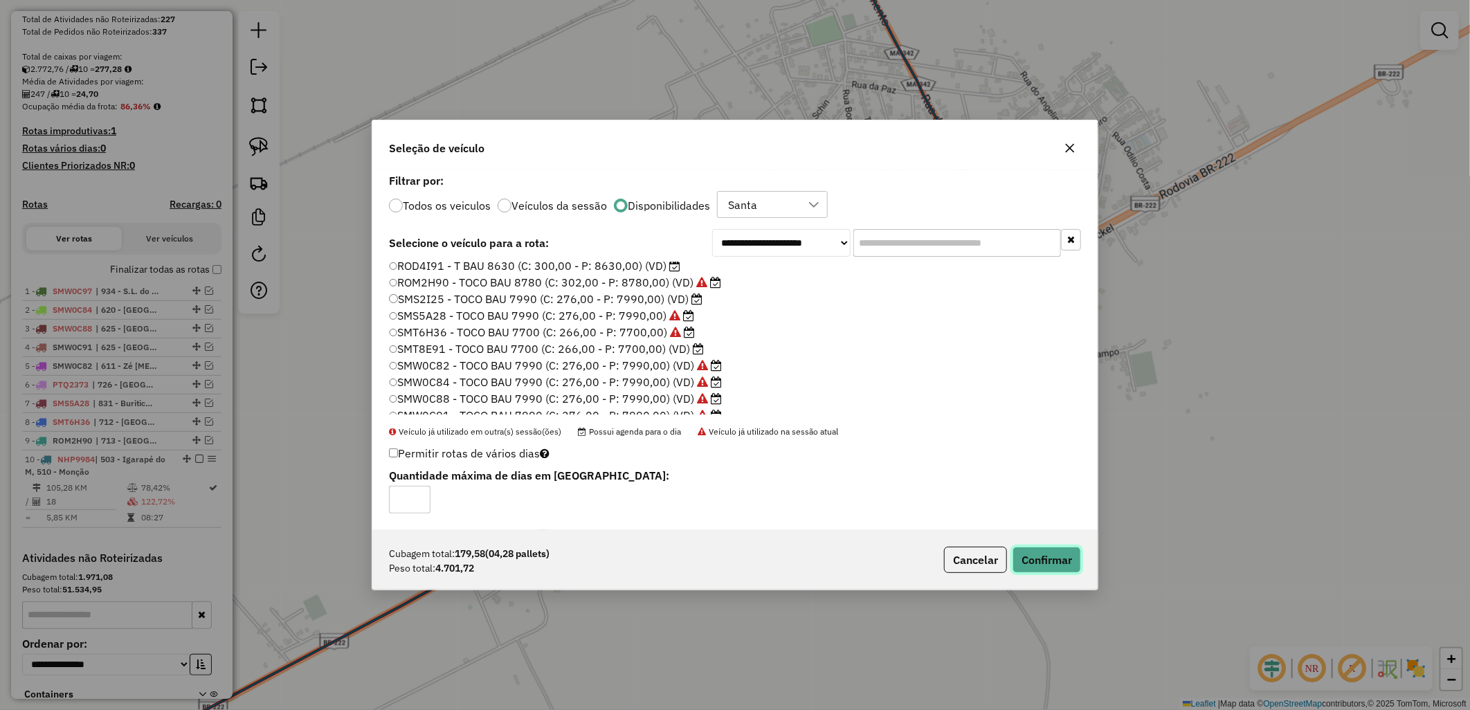
click at [1039, 566] on button "Confirmar" at bounding box center [1046, 560] width 68 height 26
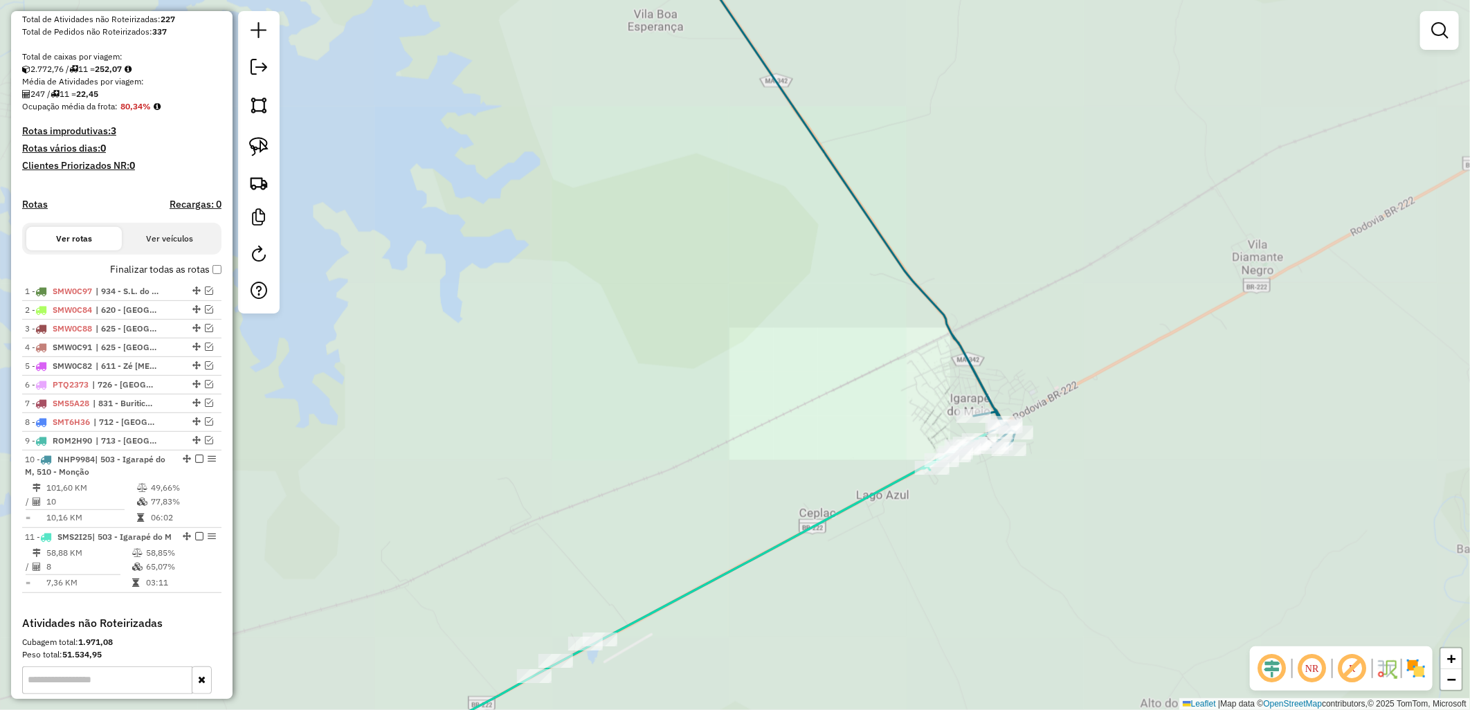
click at [1024, 419] on div "Rota 10 - Placa NHP9984 22217 - COQUEIRO BAR Rota 10 - Placa NHP9984 6251 - MER…" at bounding box center [735, 355] width 1470 height 710
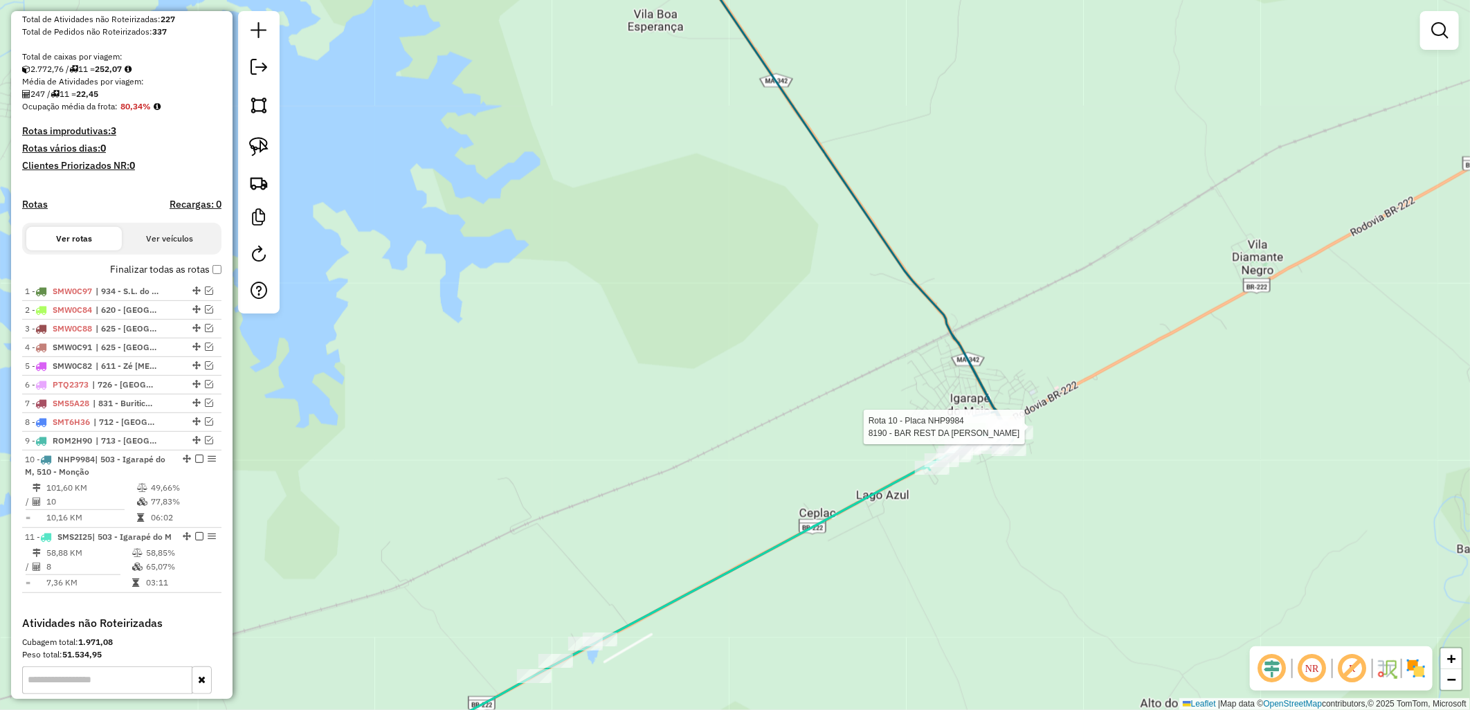
select select "**********"
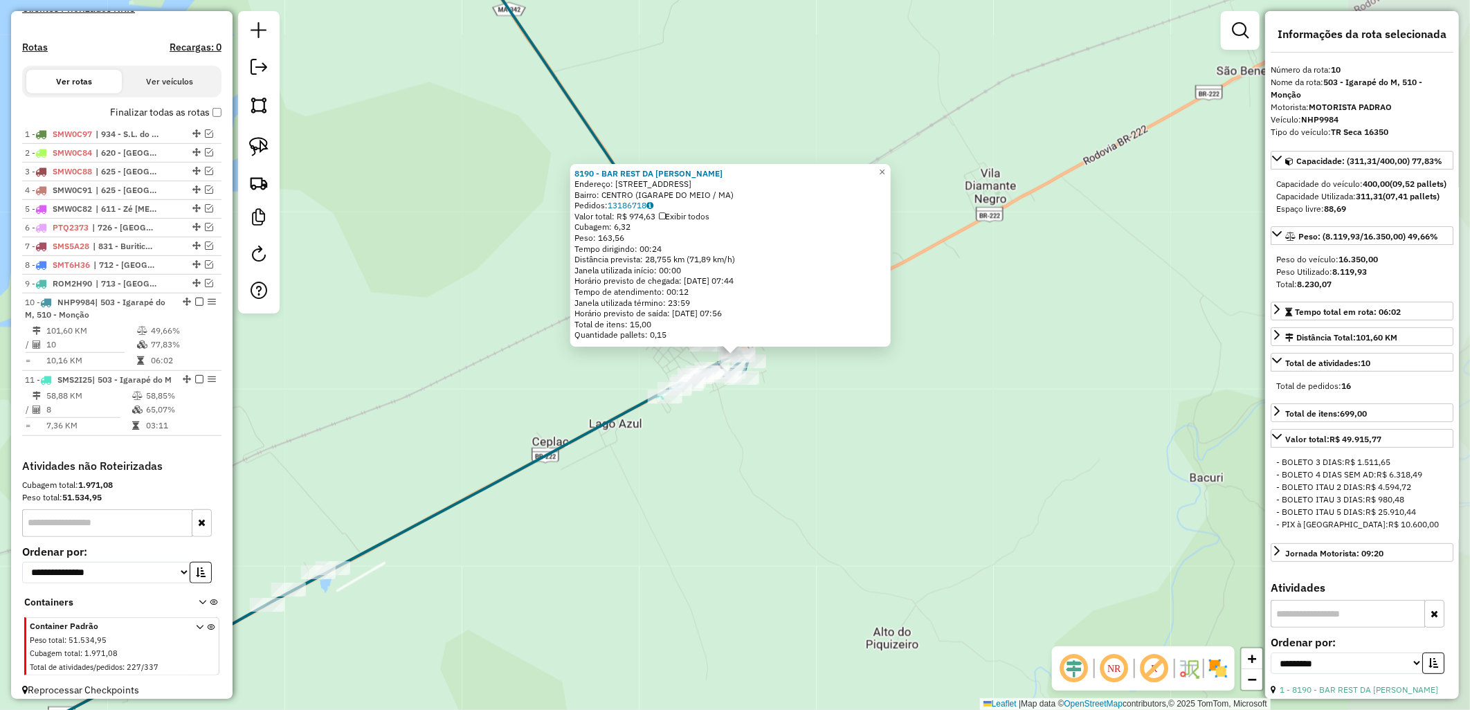
scroll to position [443, 0]
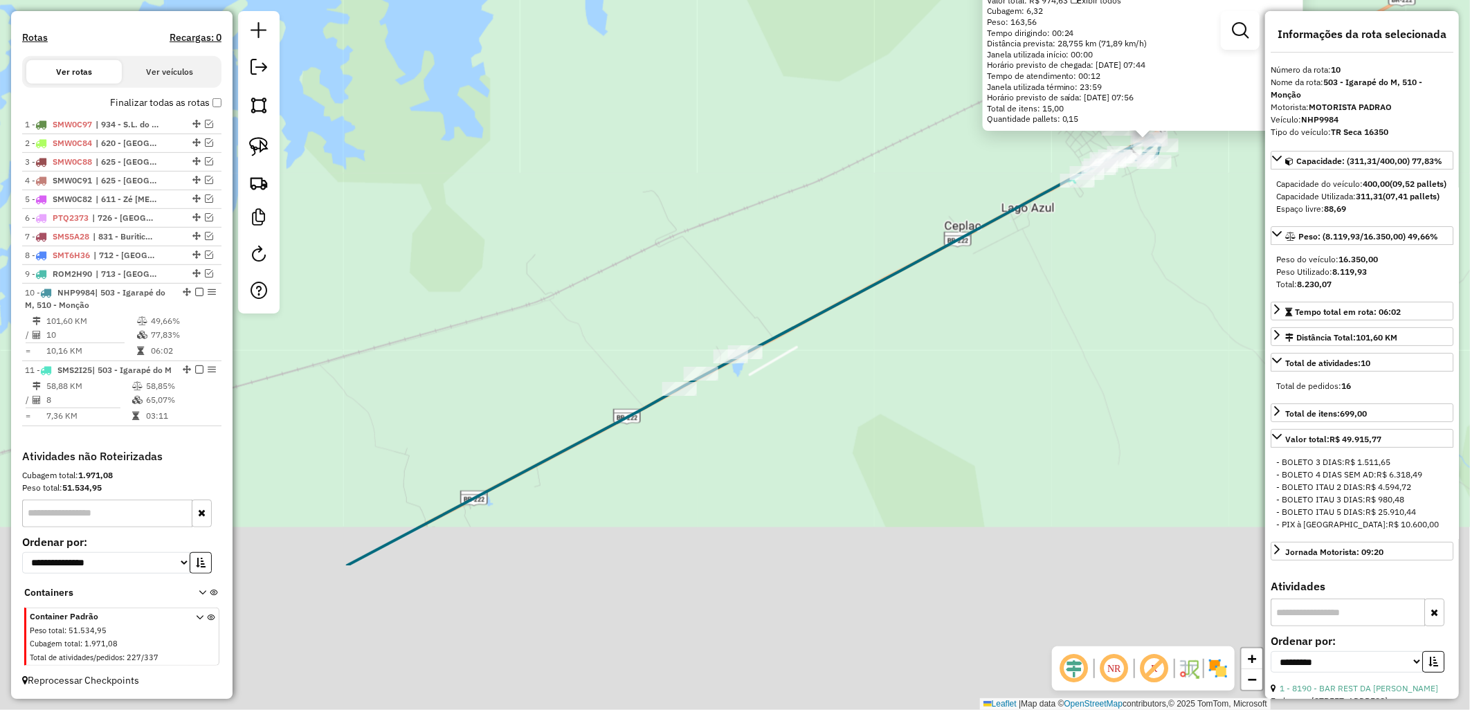
drag, startPoint x: 1183, startPoint y: 302, endPoint x: 1218, endPoint y: 267, distance: 48.9
click at [1398, 212] on hb-router-mapa "Informações da Sessão 979279 - 14/08/2025 Criação: 13/08/2025 18:37 Depósito: D…" at bounding box center [735, 355] width 1470 height 710
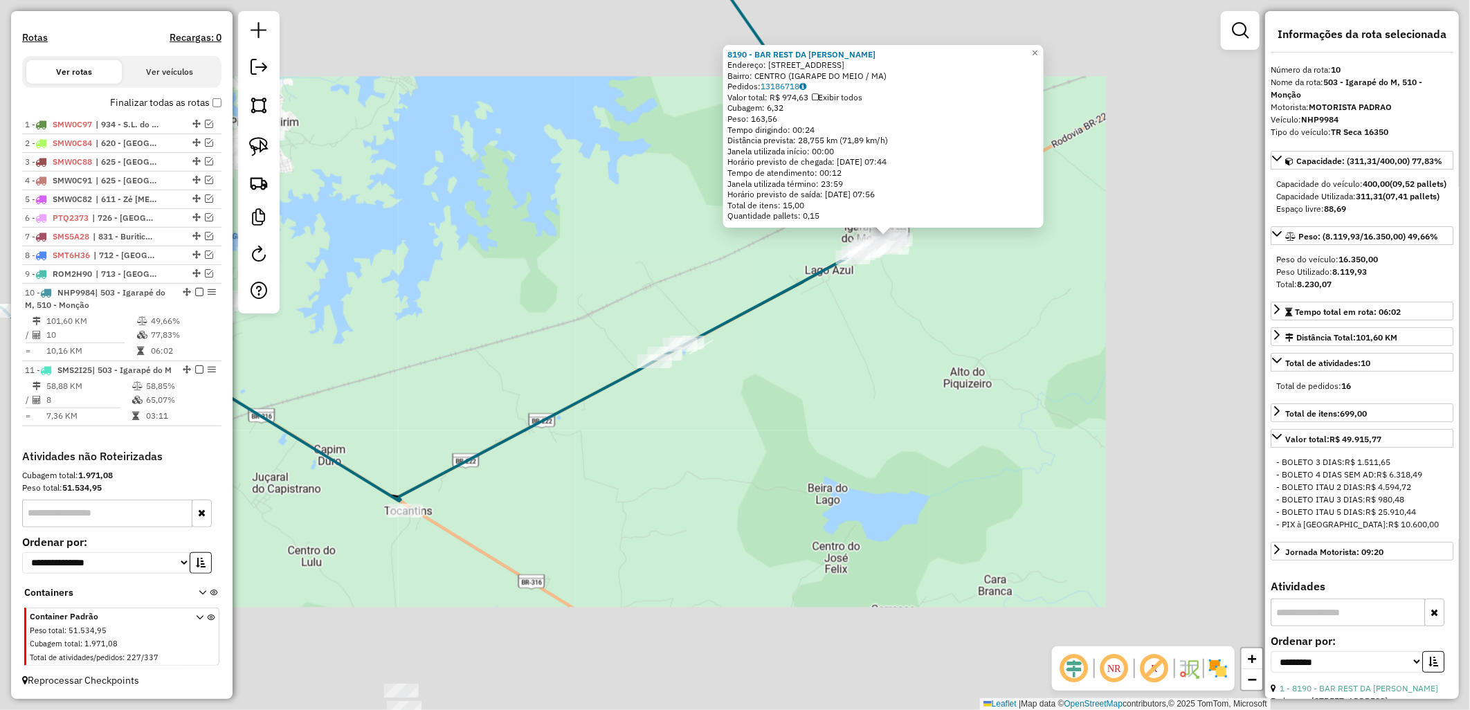
drag, startPoint x: 704, startPoint y: 358, endPoint x: 729, endPoint y: 329, distance: 38.8
click at [798, 330] on div "8190 - BAR REST DA JOANINHA Endereço: R DO ACAMPAMENTO, 18 Bairro: CENTRO (IGAR…" at bounding box center [735, 355] width 1470 height 710
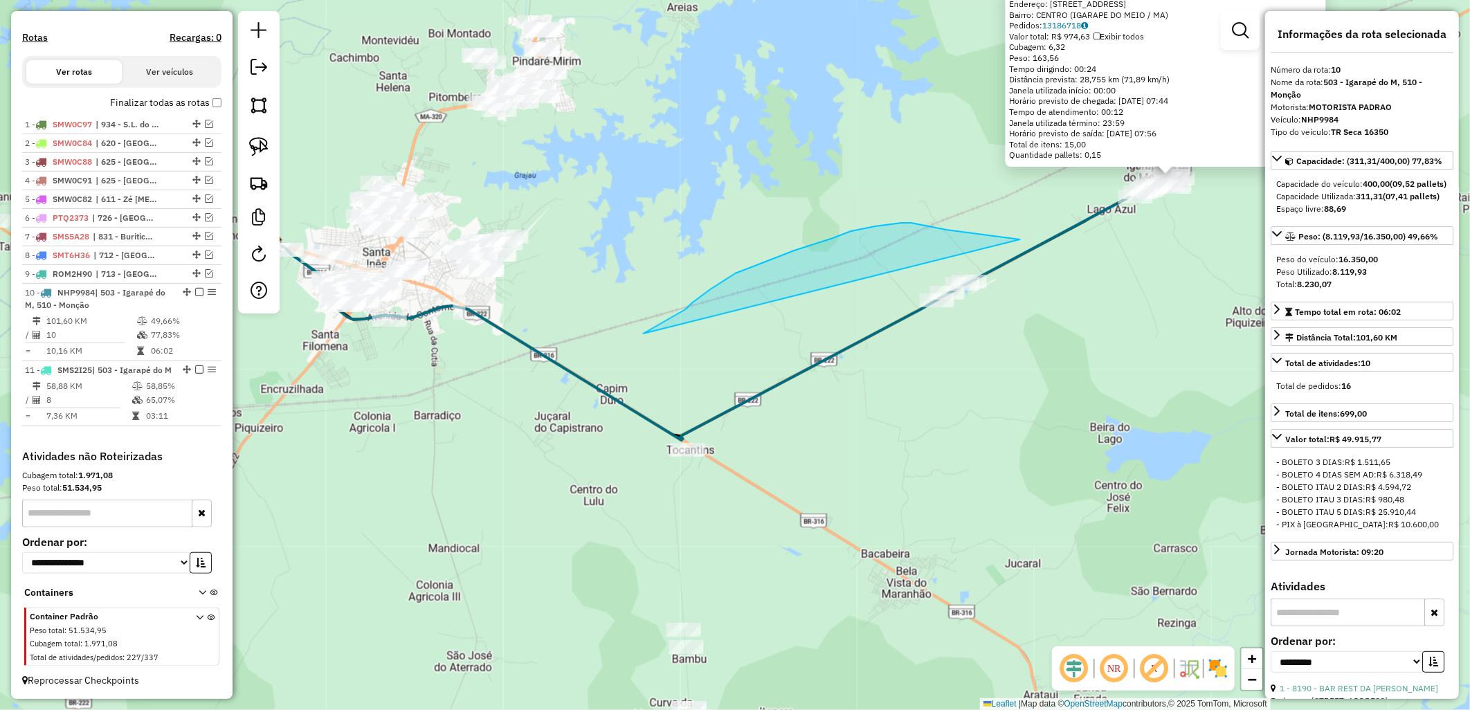
drag, startPoint x: 643, startPoint y: 334, endPoint x: 1020, endPoint y: 239, distance: 388.0
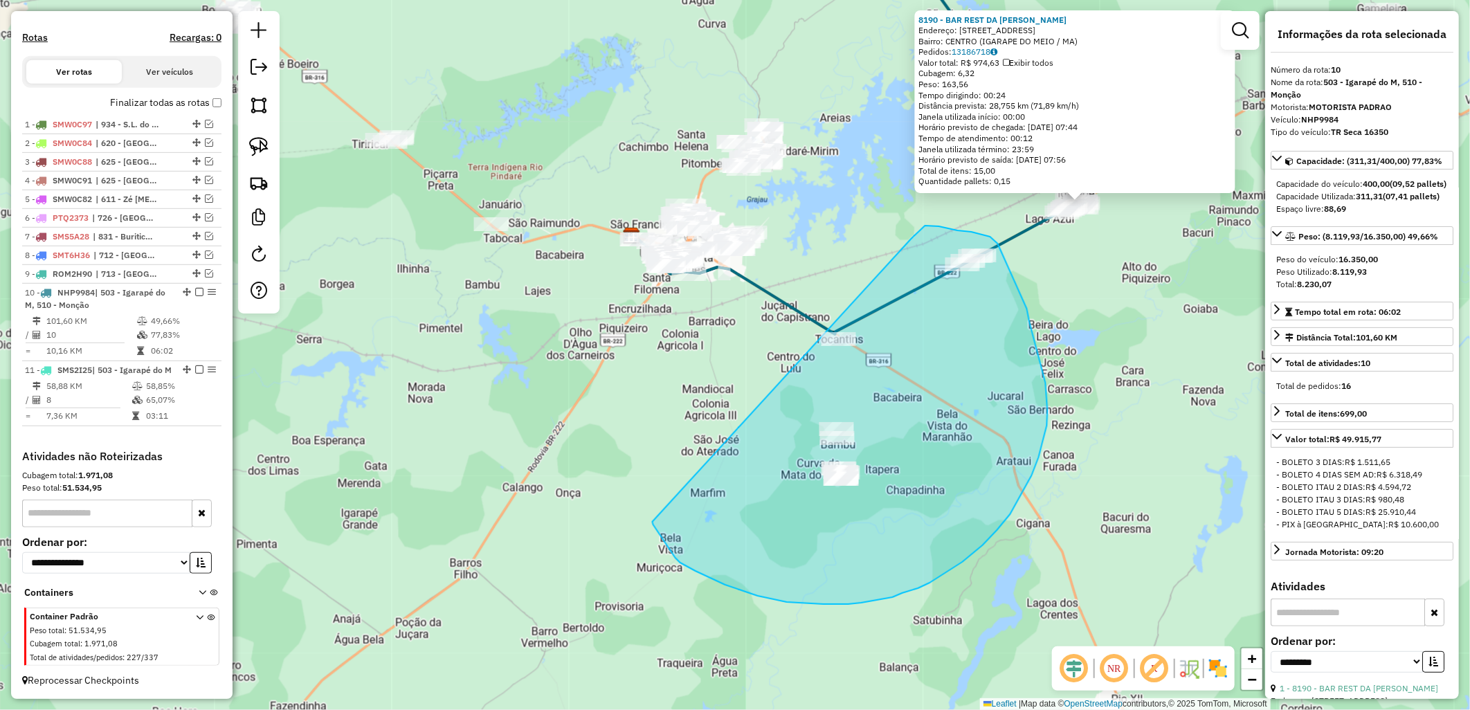
drag, startPoint x: 924, startPoint y: 227, endPoint x: 628, endPoint y: 495, distance: 399.2
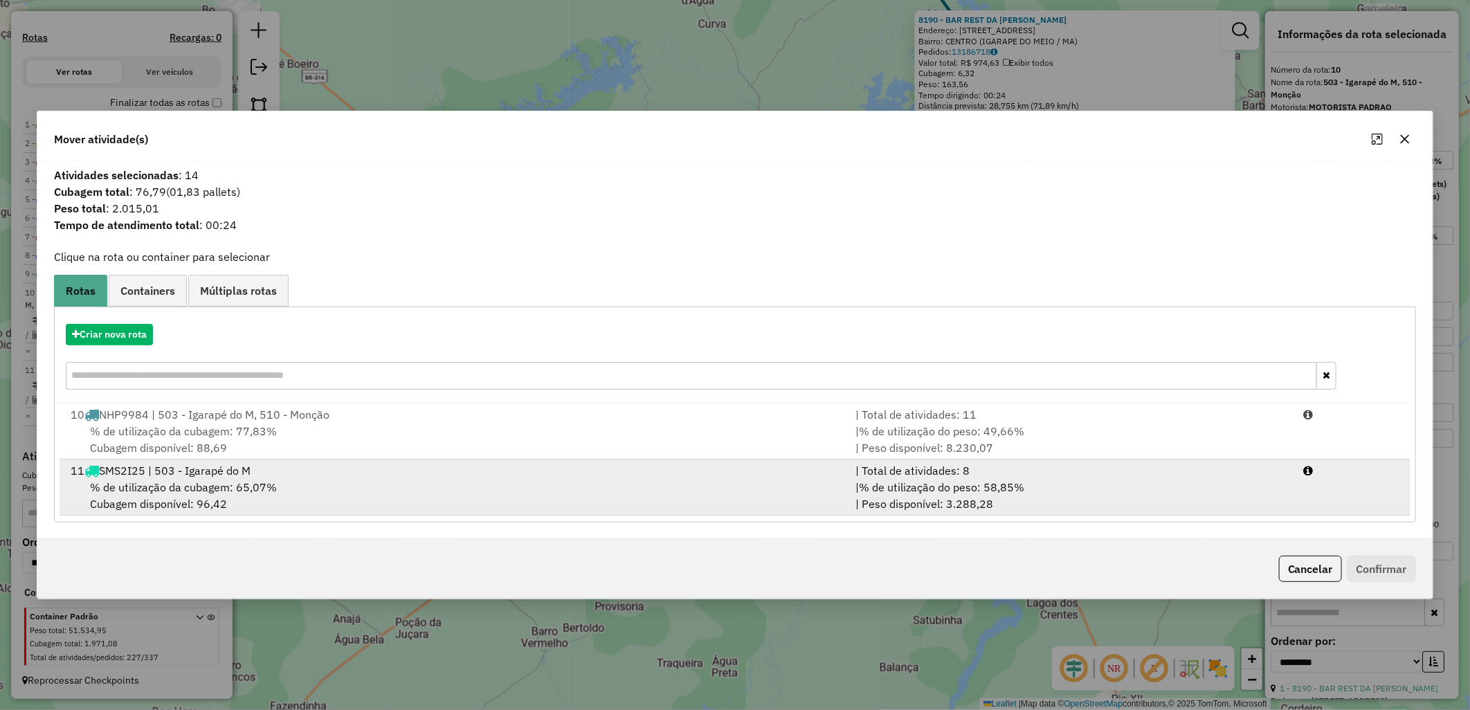
click at [500, 484] on div "% de utilização da cubagem: 65,07% Cubagem disponível: 96,42" at bounding box center [454, 495] width 785 height 33
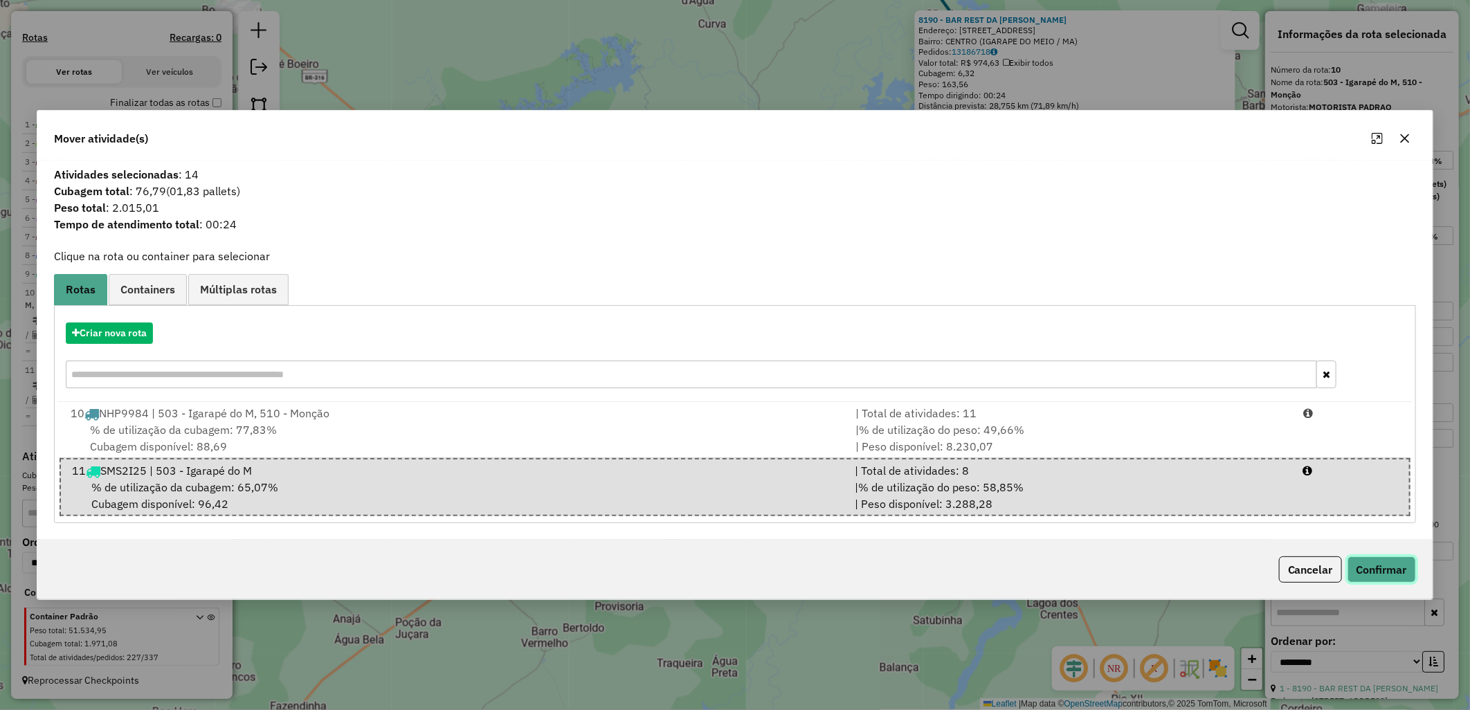
click at [1358, 570] on button "Confirmar" at bounding box center [1381, 569] width 68 height 26
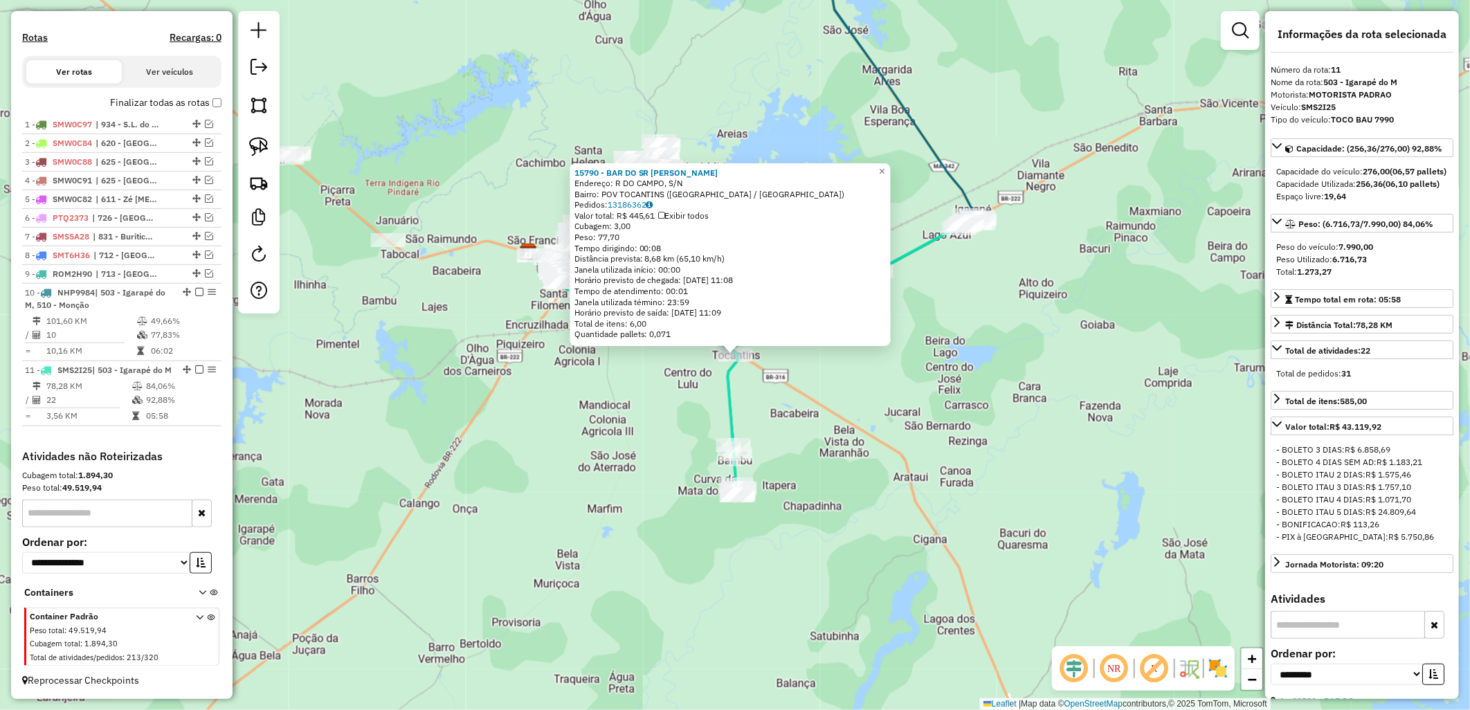
click at [135, 95] on label "Finalizar todas as rotas" at bounding box center [165, 102] width 111 height 15
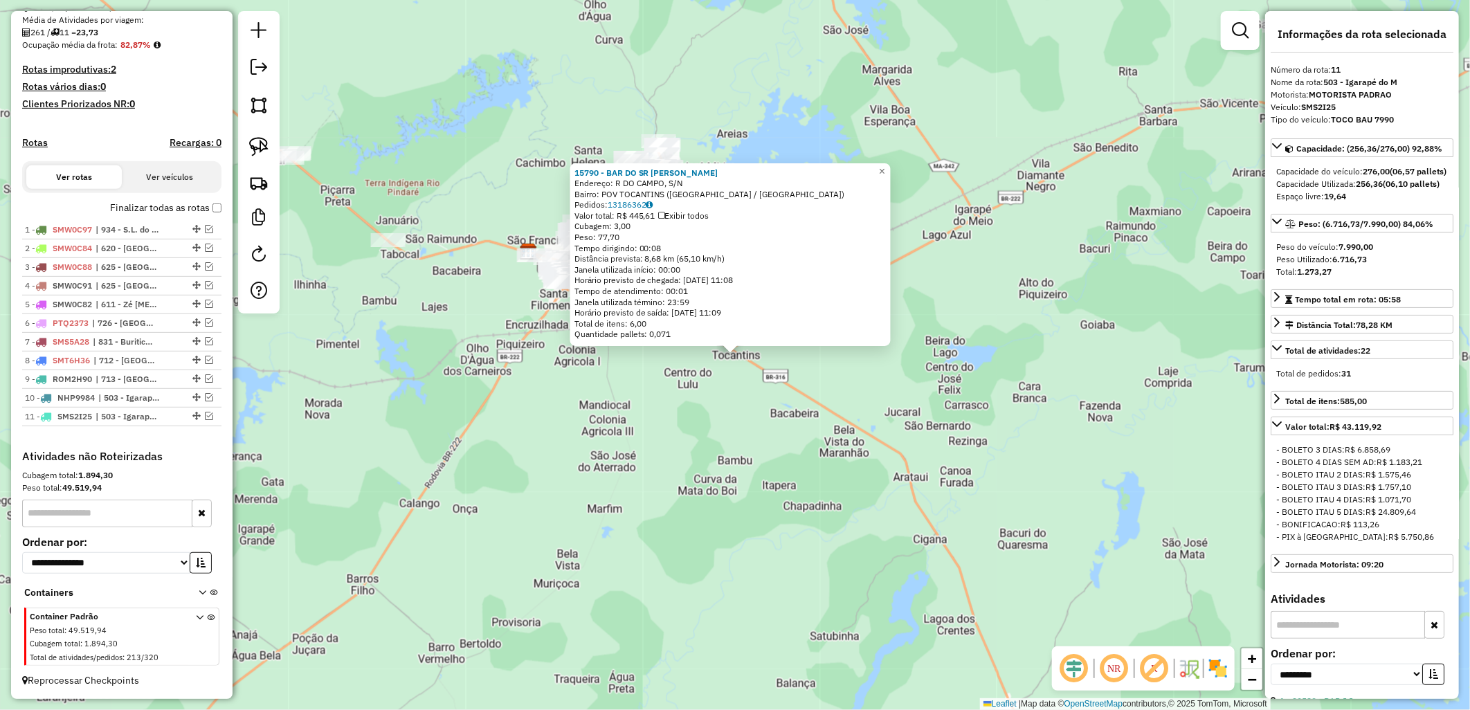
scroll to position [326, 0]
click at [527, 419] on div "15790 - BAR DO SR OSVALDO Endereço: R DO CAMPO, S/N Bairro: POV TOCANTINS (BELA…" at bounding box center [735, 355] width 1470 height 710
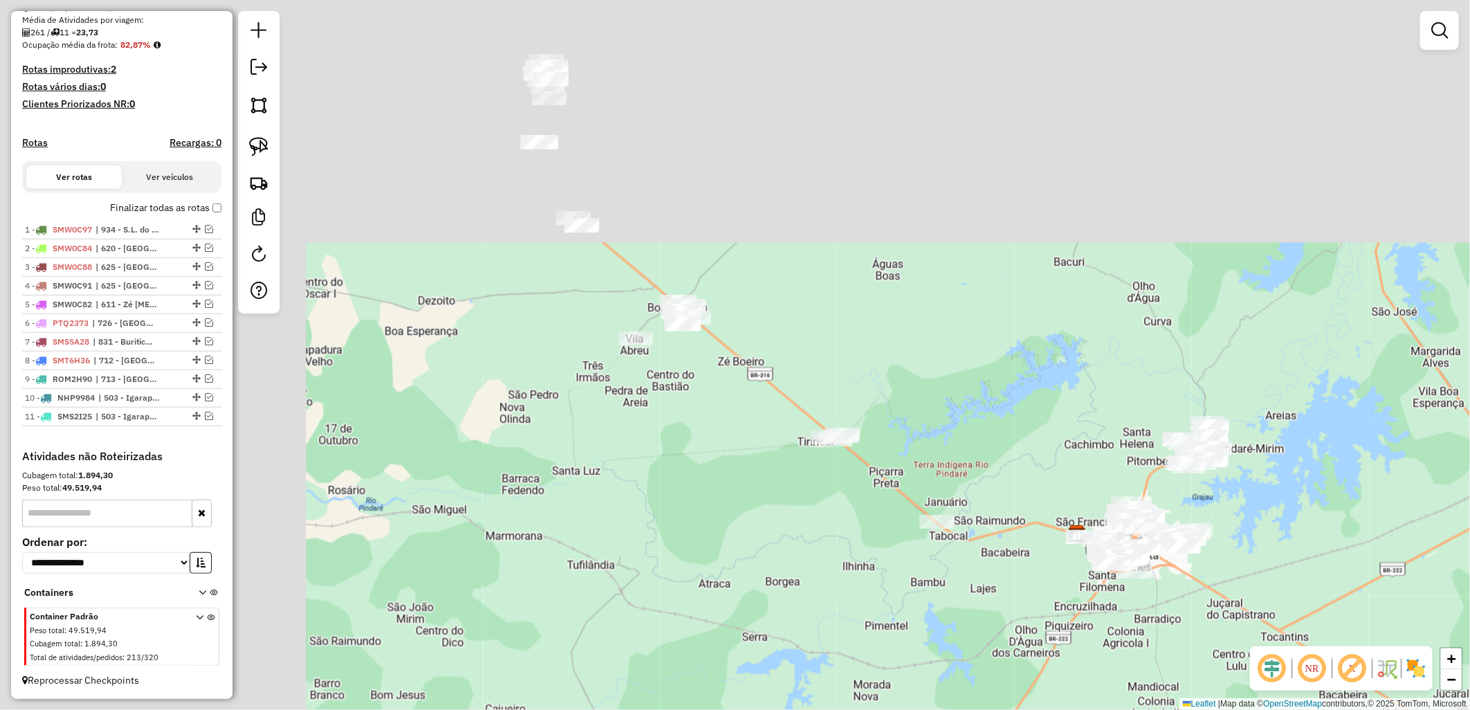
drag, startPoint x: 1116, startPoint y: 702, endPoint x: 1089, endPoint y: 704, distance: 27.1
click at [1173, 709] on html "Aguarde... Pop-up bloqueado! Seu navegador bloqueou automáticamente a abertura …" at bounding box center [735, 355] width 1470 height 710
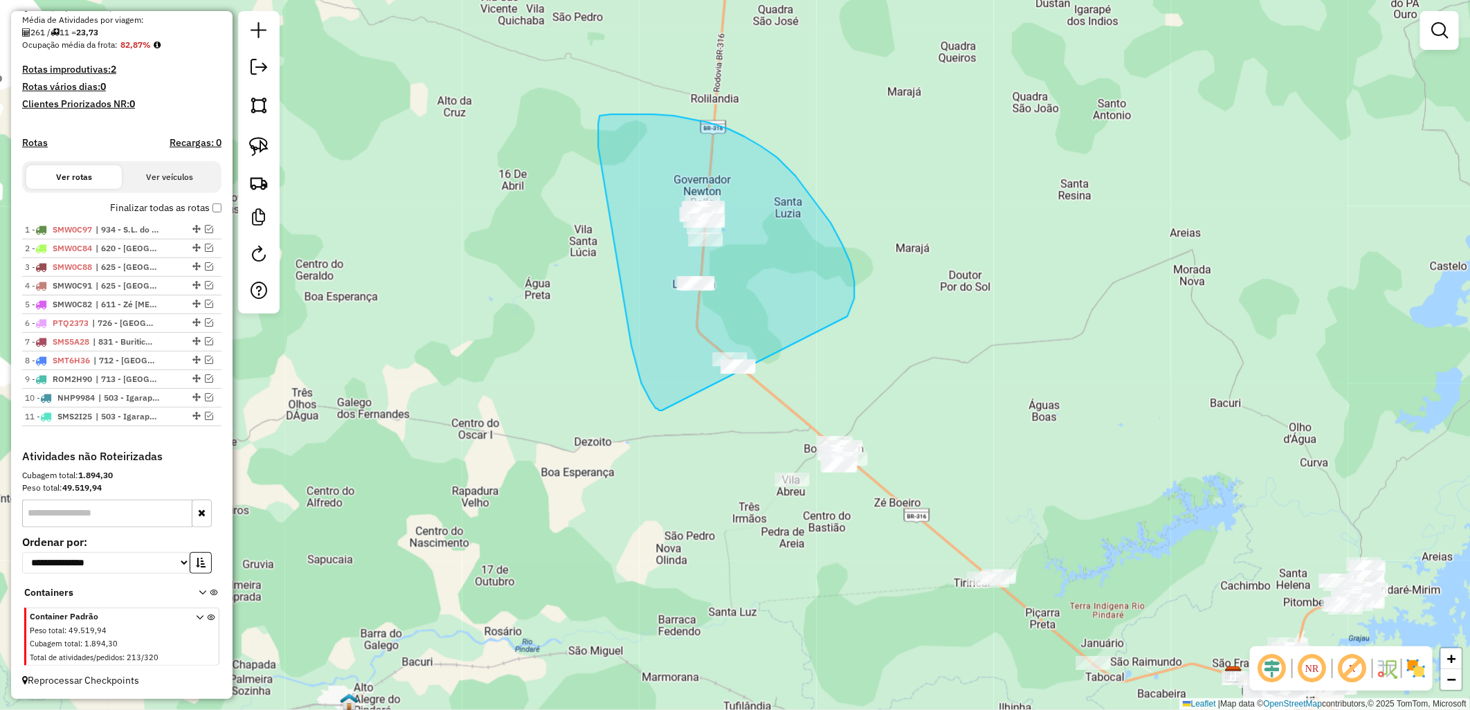
drag, startPoint x: 659, startPoint y: 410, endPoint x: 816, endPoint y: 383, distance: 159.5
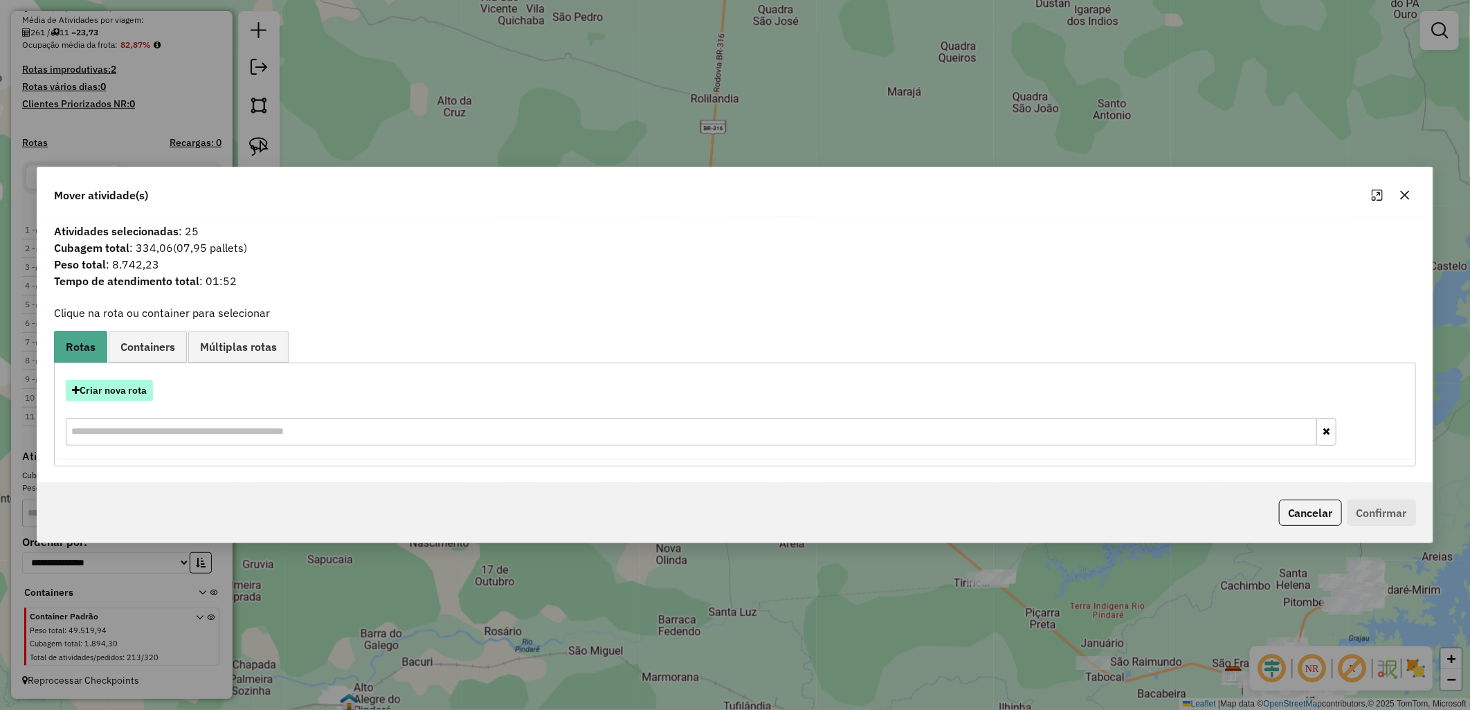
click at [134, 391] on button "Criar nova rota" at bounding box center [109, 390] width 87 height 21
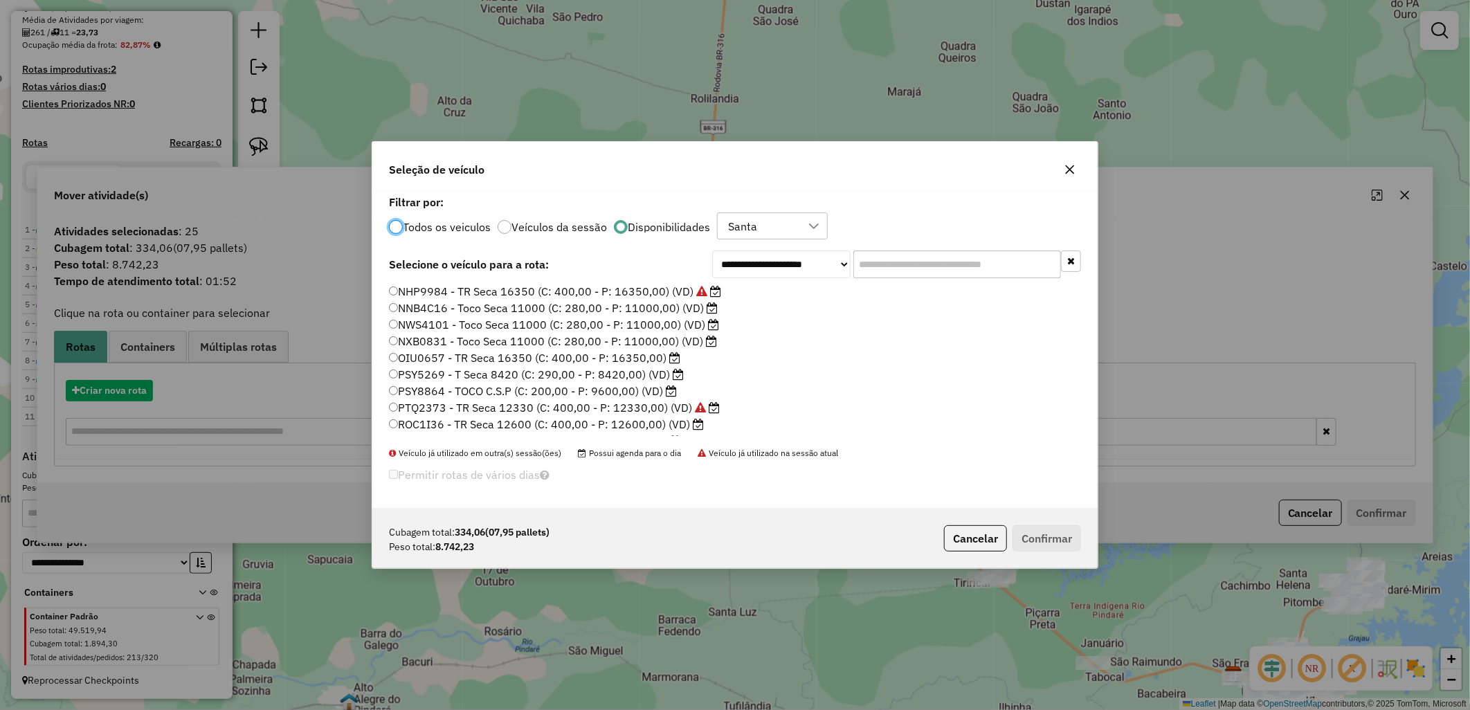
scroll to position [8, 3]
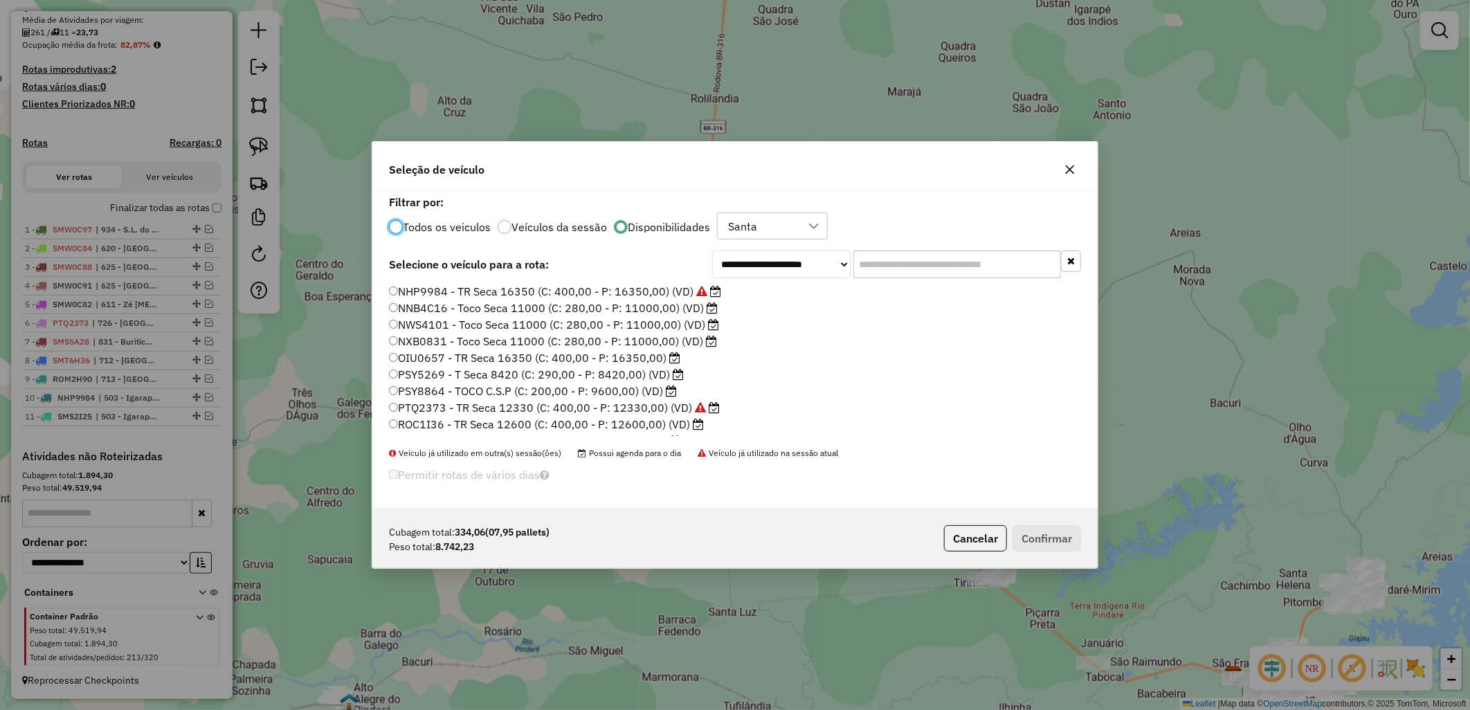
click at [542, 417] on label "ROC1I36 - TR Seca 12600 (C: 400,00 - P: 12600,00) (VD)" at bounding box center [546, 424] width 315 height 17
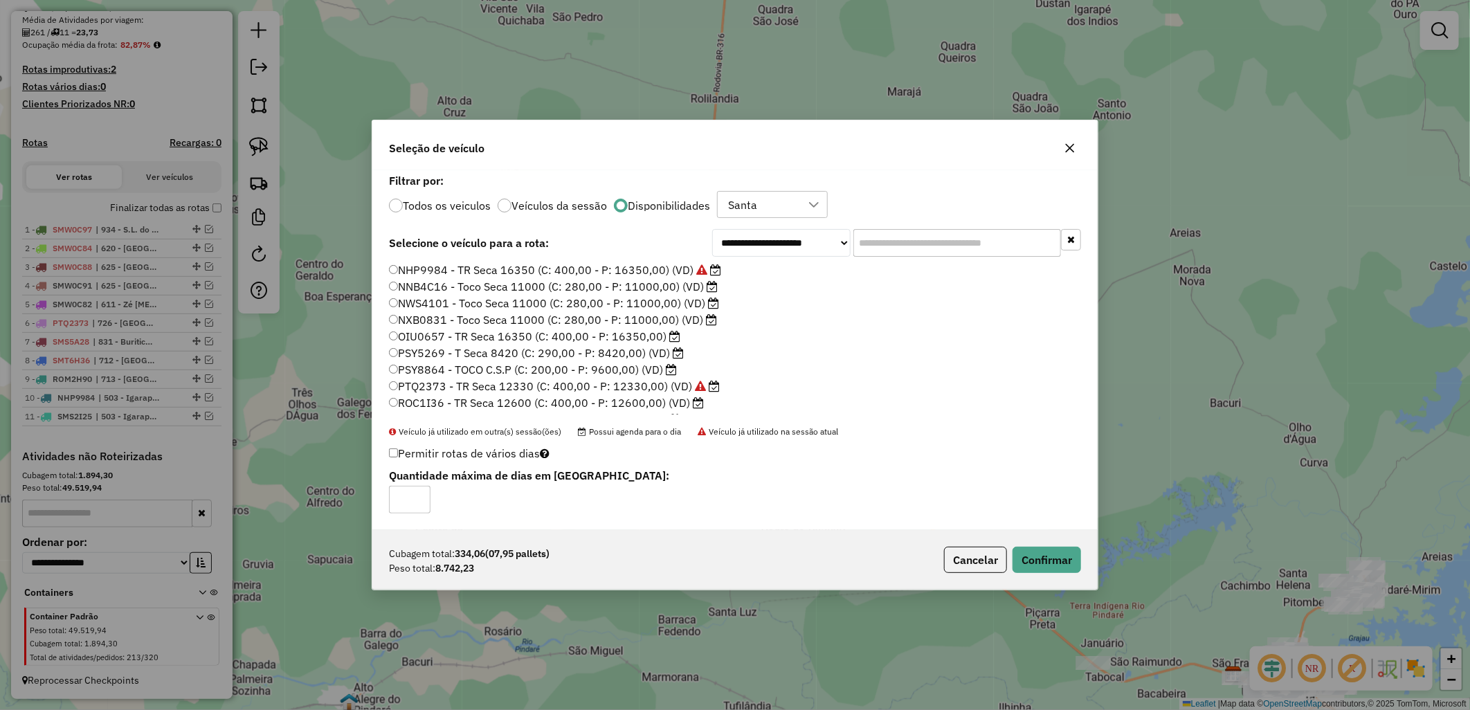
click at [1041, 577] on div "Cubagem total: 334,06 (07,95 pallets) Peso total: 8.742,23 Cancelar Confirmar" at bounding box center [734, 560] width 725 height 60
click at [1039, 576] on div "Cubagem total: 334,06 (07,95 pallets) Peso total: 8.742,23 Cancelar Confirmar" at bounding box center [734, 560] width 725 height 60
click at [1042, 565] on button "Confirmar" at bounding box center [1046, 560] width 68 height 26
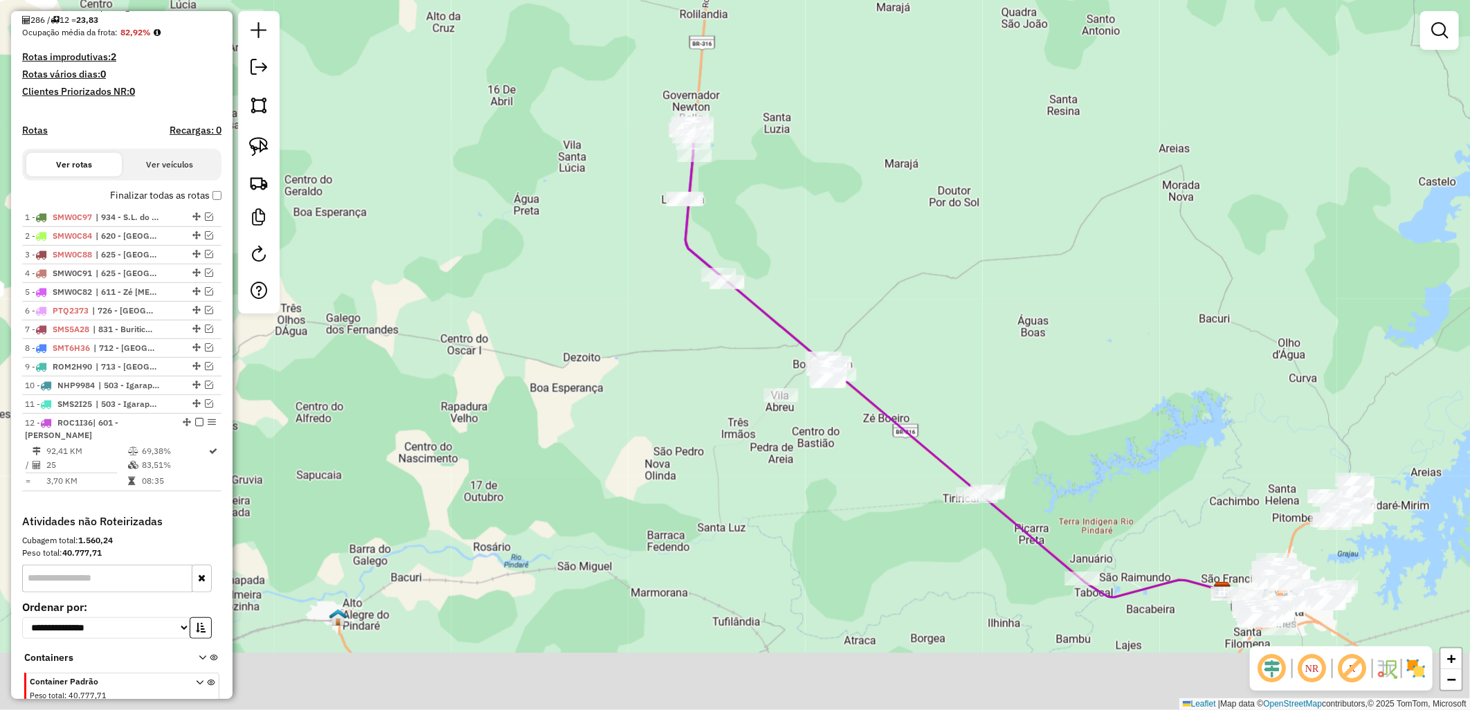
drag, startPoint x: 652, startPoint y: 480, endPoint x: 821, endPoint y: 439, distance: 173.2
click at [628, 343] on div "Janela de atendimento Grade de atendimento Capacidade Transportadoras Veículos …" at bounding box center [735, 355] width 1470 height 710
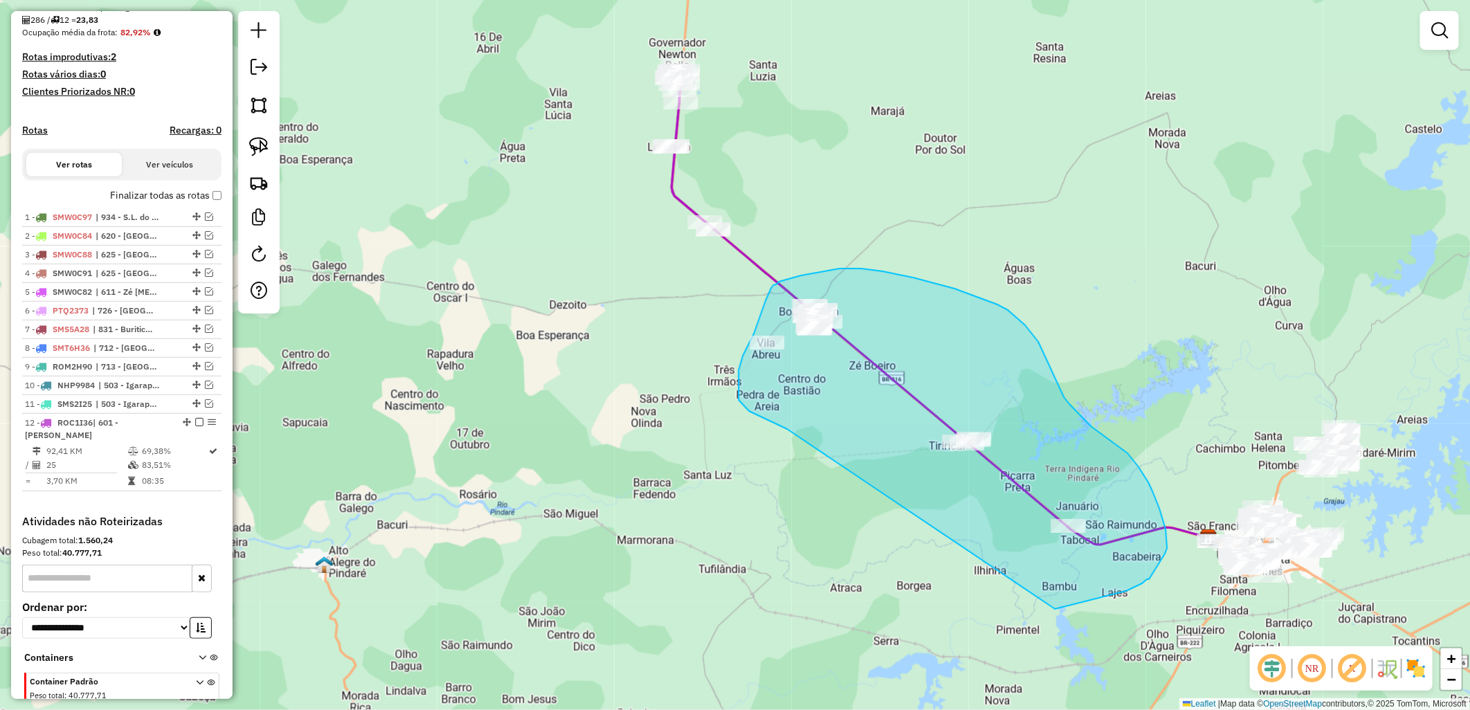
drag, startPoint x: 749, startPoint y: 411, endPoint x: 1047, endPoint y: 610, distance: 358.1
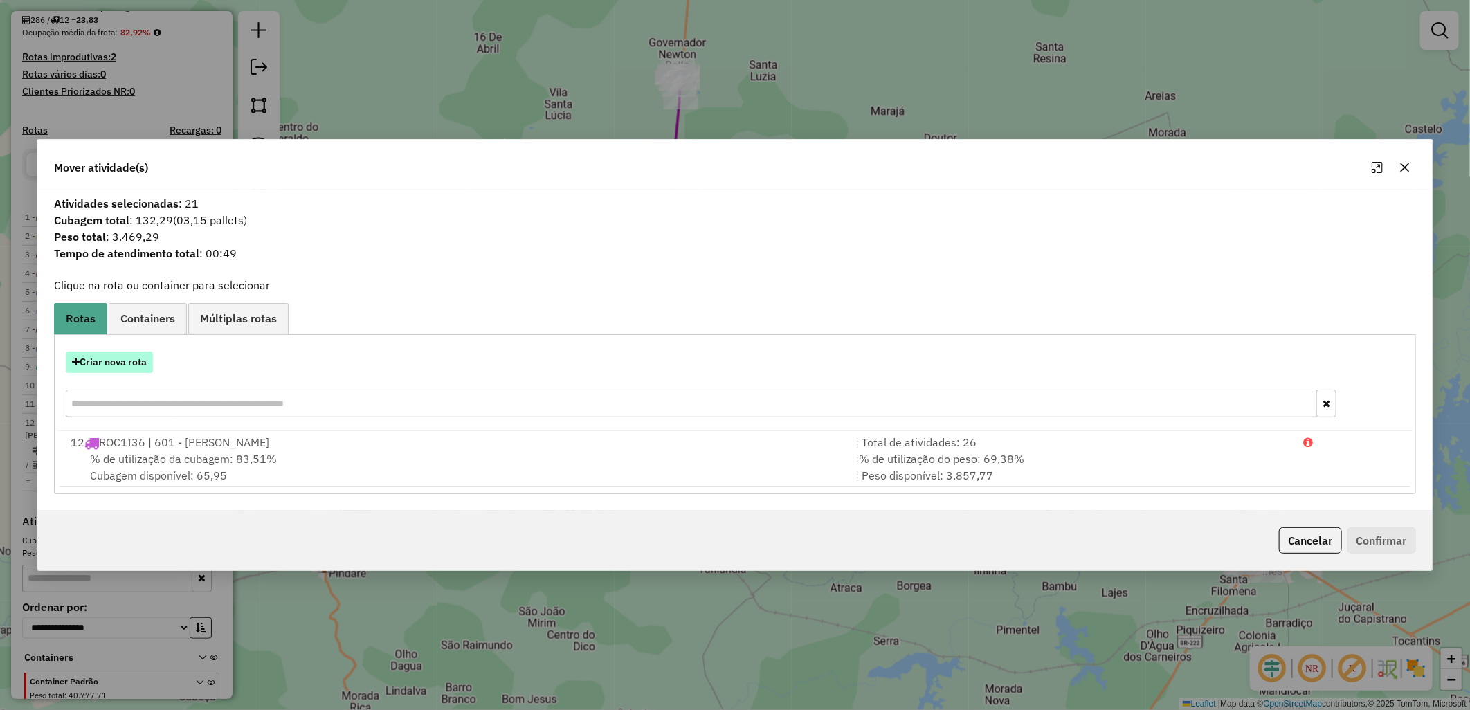
click at [95, 362] on button "Criar nova rota" at bounding box center [109, 361] width 87 height 21
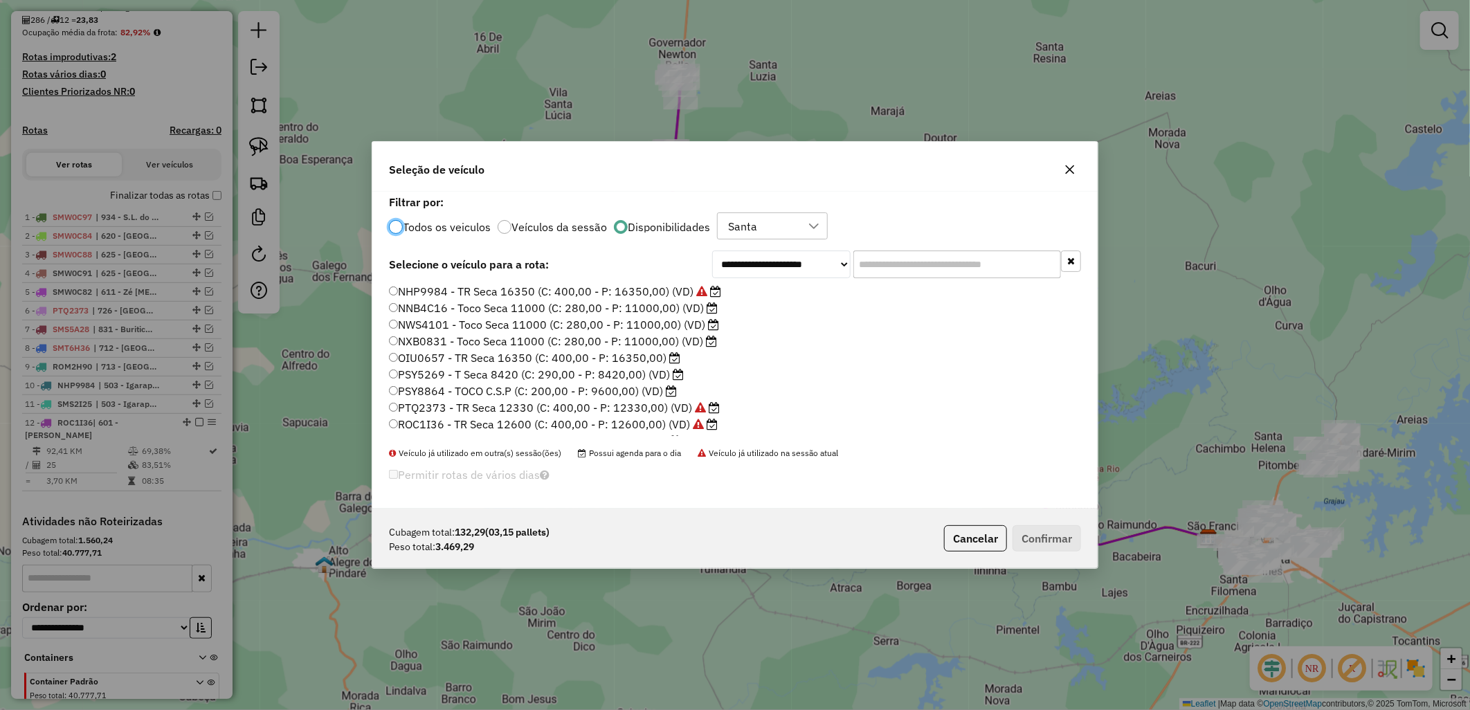
click at [457, 392] on label "PSY8864 - TOCO C.S.P (C: 200,00 - P: 9600,00) (VD)" at bounding box center [533, 391] width 288 height 17
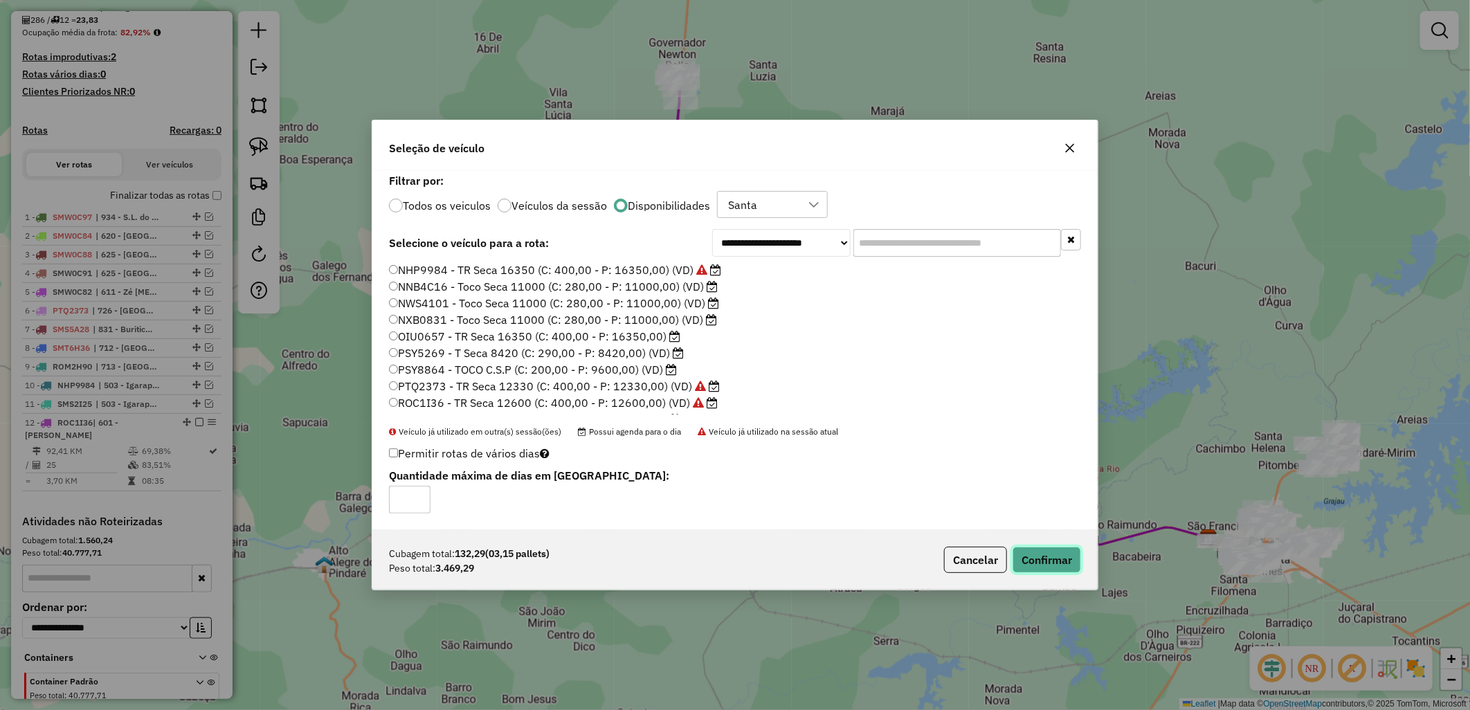
click at [1027, 573] on button "Confirmar" at bounding box center [1046, 560] width 68 height 26
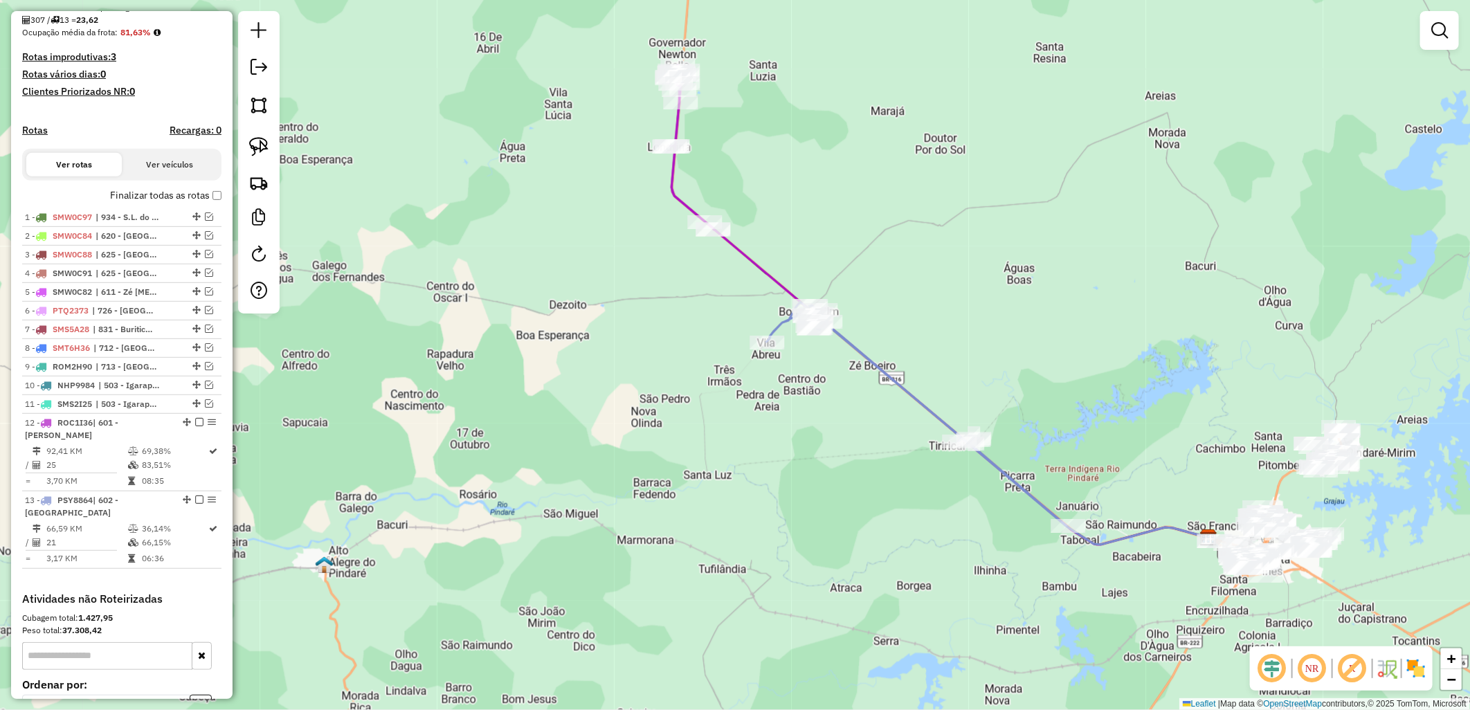
drag, startPoint x: 195, startPoint y: 209, endPoint x: 208, endPoint y: 210, distance: 12.5
click at [195, 203] on label "Finalizar todas as rotas" at bounding box center [165, 195] width 111 height 15
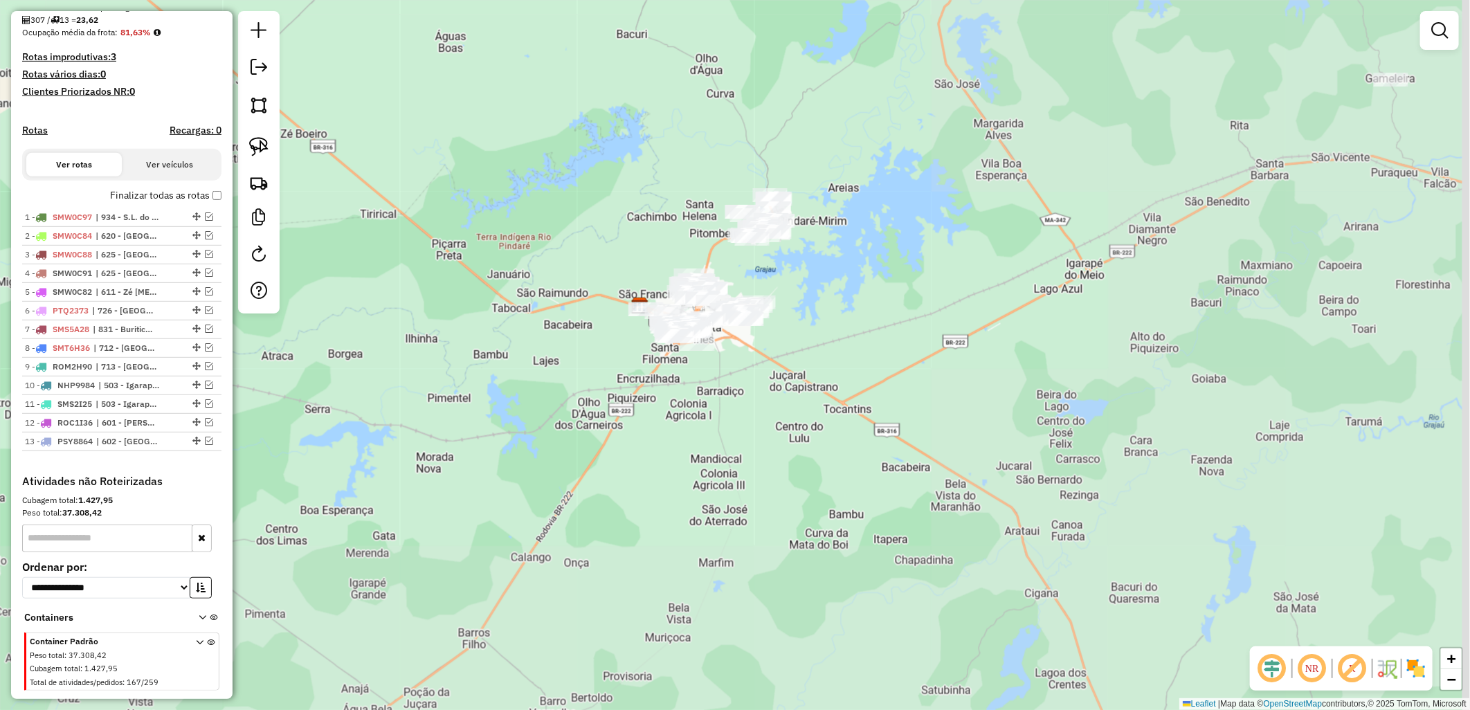
drag, startPoint x: 473, startPoint y: 240, endPoint x: 327, endPoint y: 91, distance: 208.4
click at [224, 55] on hb-router-mapa "Informações da Sessão 979279 - 14/08/2025 Criação: 13/08/2025 18:37 Depósito: D…" at bounding box center [735, 355] width 1470 height 710
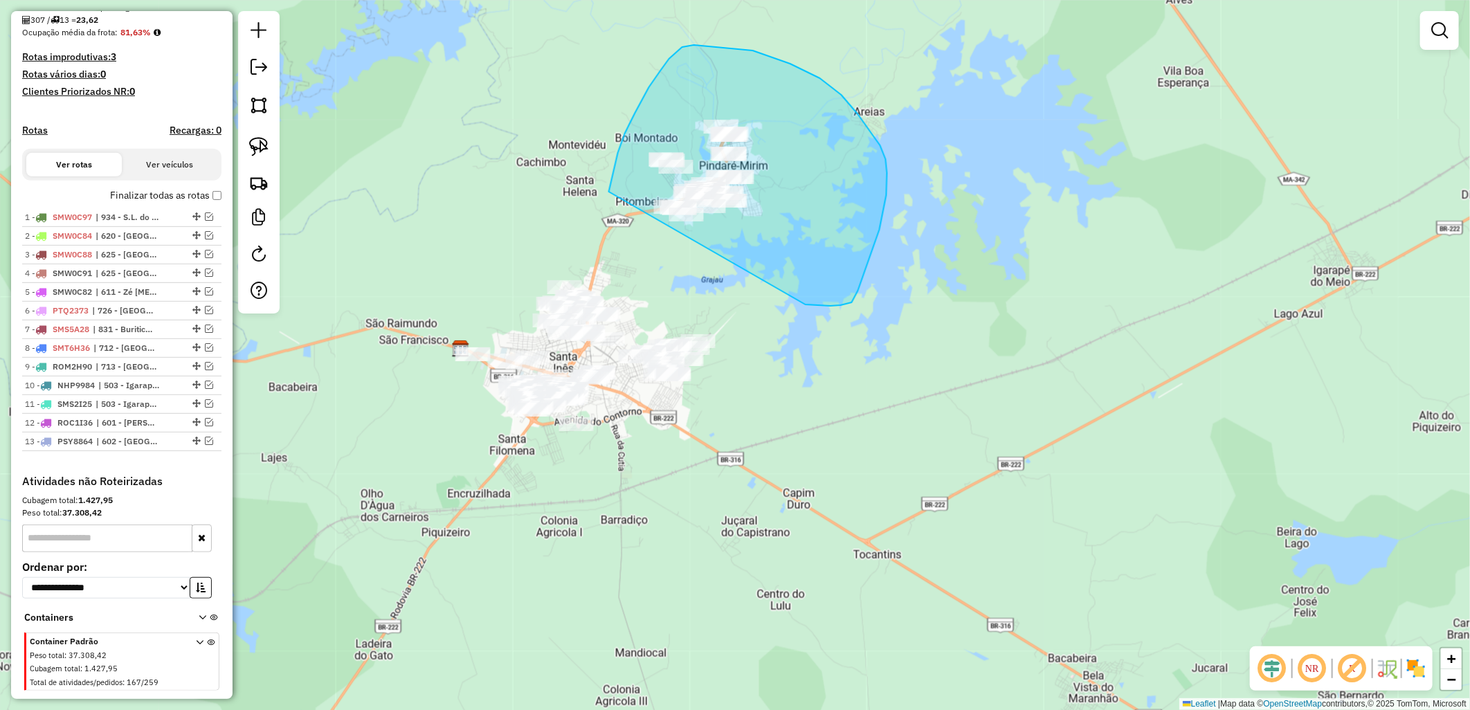
drag, startPoint x: 649, startPoint y: 87, endPoint x: 731, endPoint y: 286, distance: 215.3
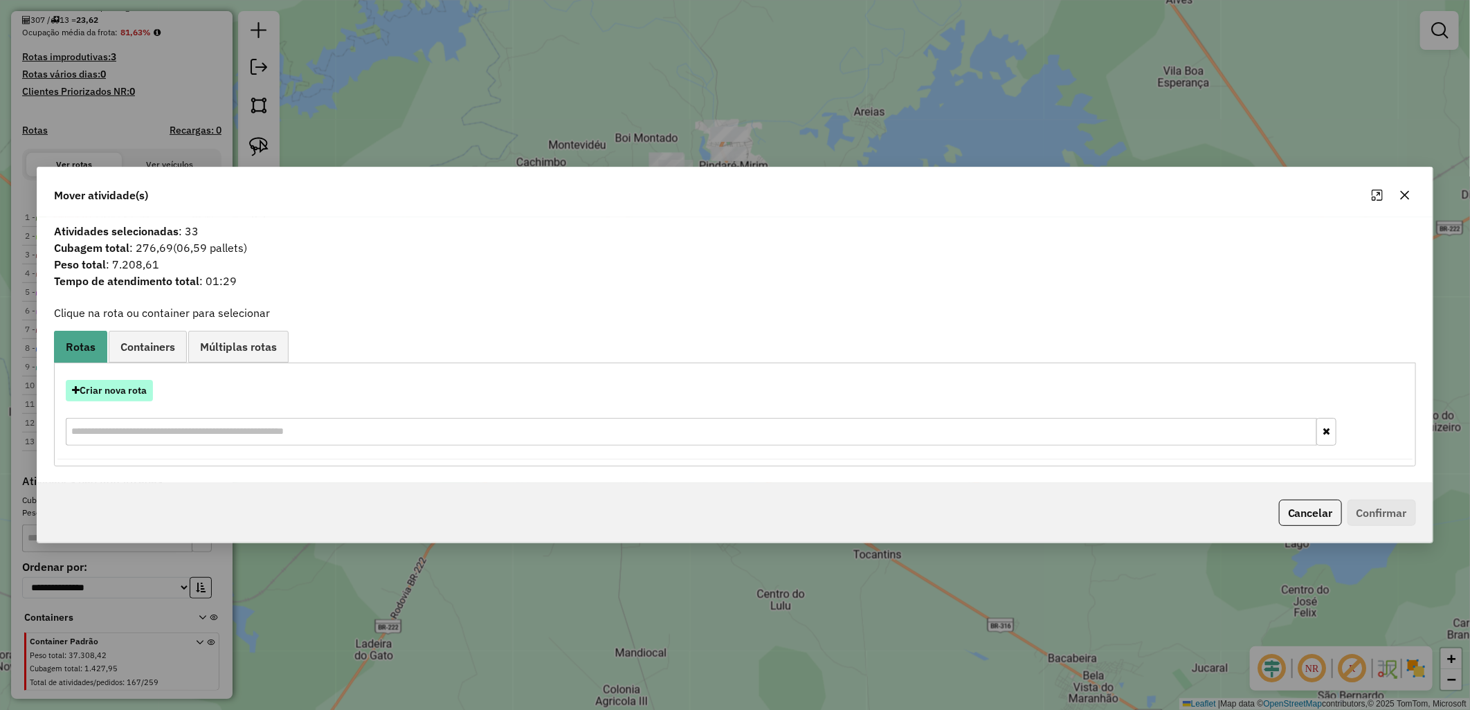
click at [134, 392] on button "Criar nova rota" at bounding box center [109, 390] width 87 height 21
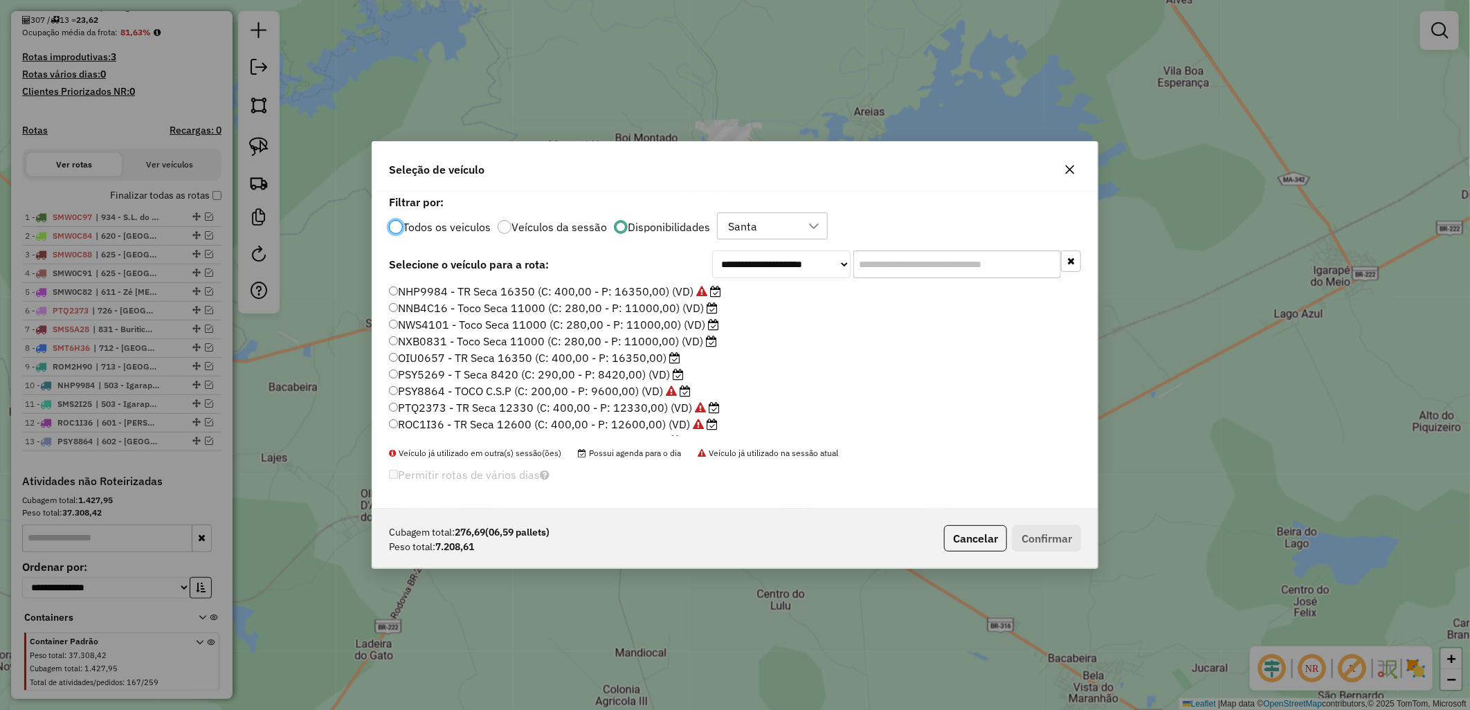
click at [438, 313] on label "NNB4C16 - Toco Seca 11000 (C: 280,00 - P: 11000,00) (VD)" at bounding box center [553, 308] width 329 height 17
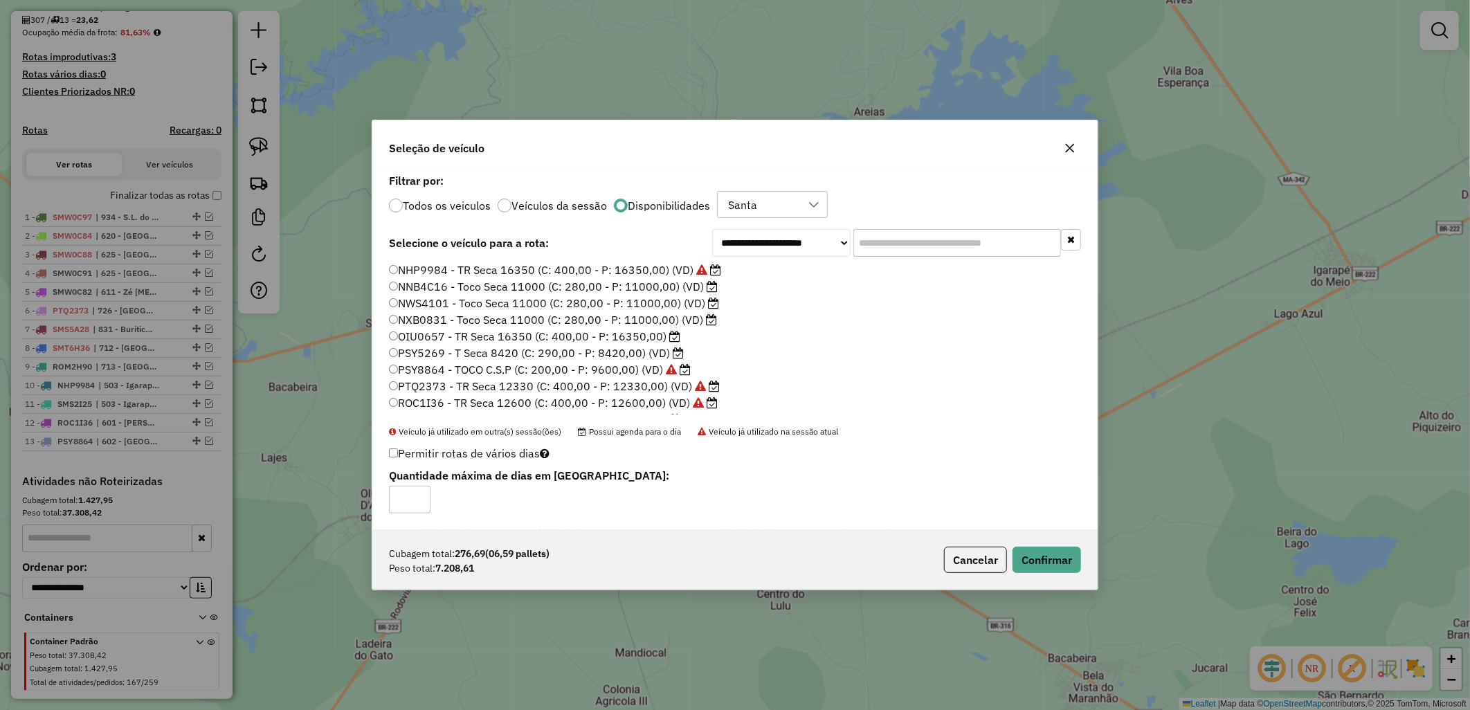
click at [1068, 578] on div "Cubagem total: 276,69 (06,59 pallets) Peso total: 7.208,61 Cancelar Confirmar" at bounding box center [734, 560] width 725 height 60
click at [1061, 575] on div "Cubagem total: 276,69 (06,59 pallets) Peso total: 7.208,61 Cancelar Confirmar" at bounding box center [734, 560] width 725 height 60
click at [1020, 549] on button "Confirmar" at bounding box center [1046, 560] width 68 height 26
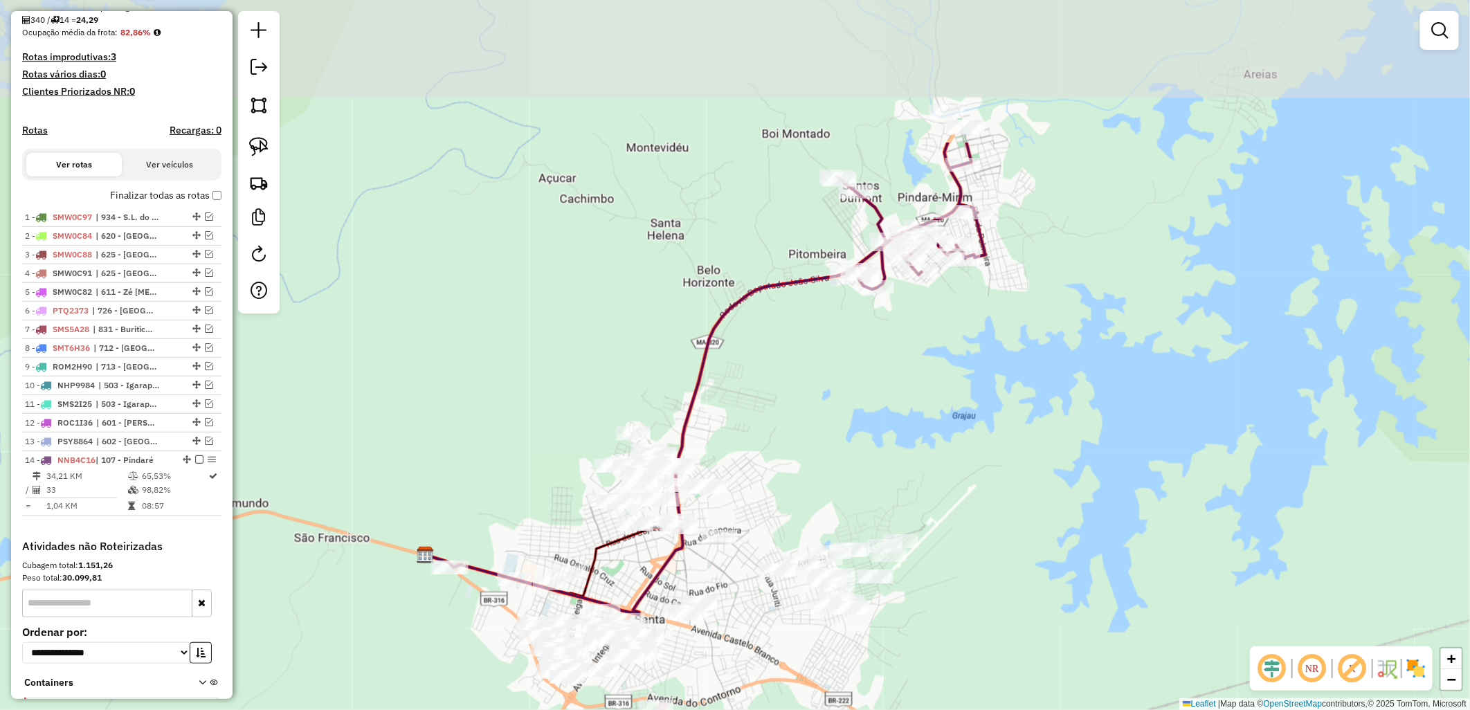
drag, startPoint x: 746, startPoint y: 354, endPoint x: 749, endPoint y: 385, distance: 31.3
click at [749, 385] on div "Janela de atendimento Grade de atendimento Capacidade Transportadoras Veículos …" at bounding box center [735, 355] width 1470 height 710
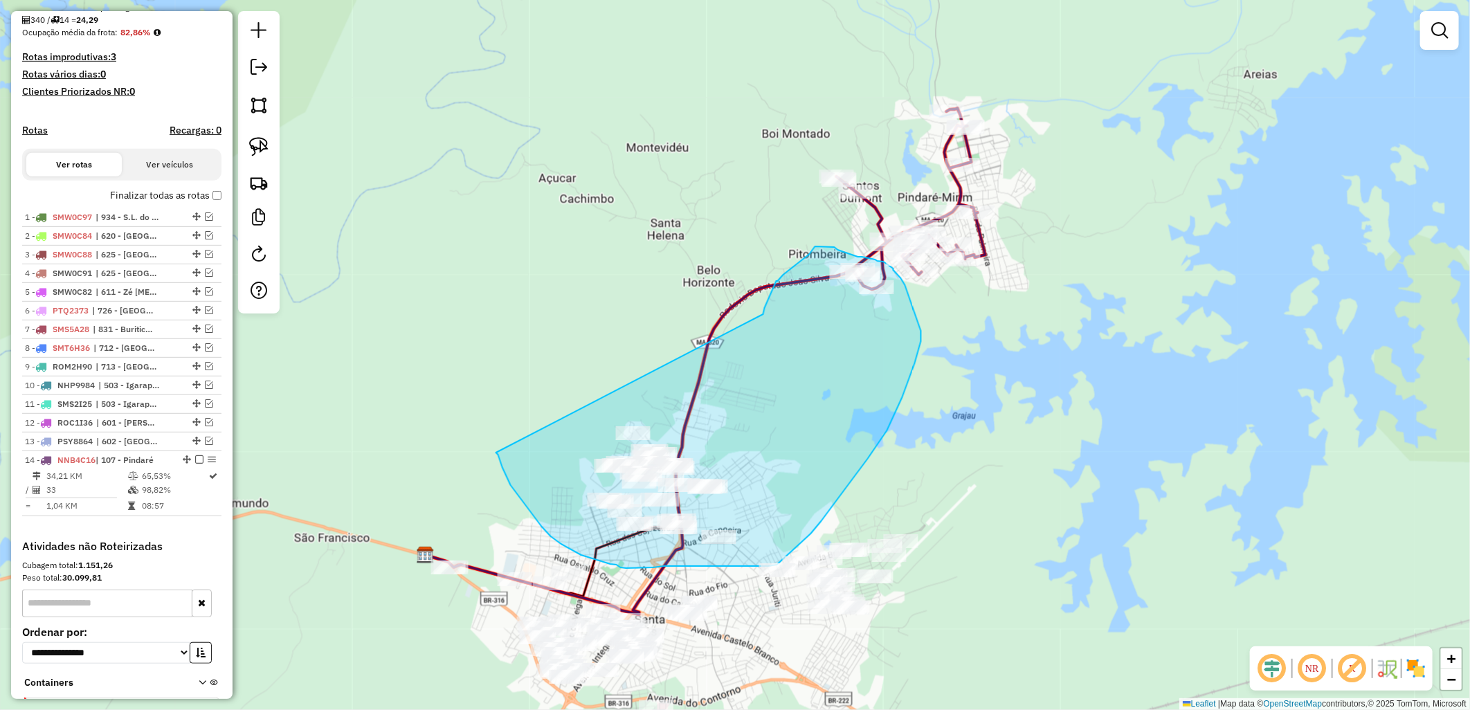
drag, startPoint x: 775, startPoint y: 284, endPoint x: 495, endPoint y: 453, distance: 326.8
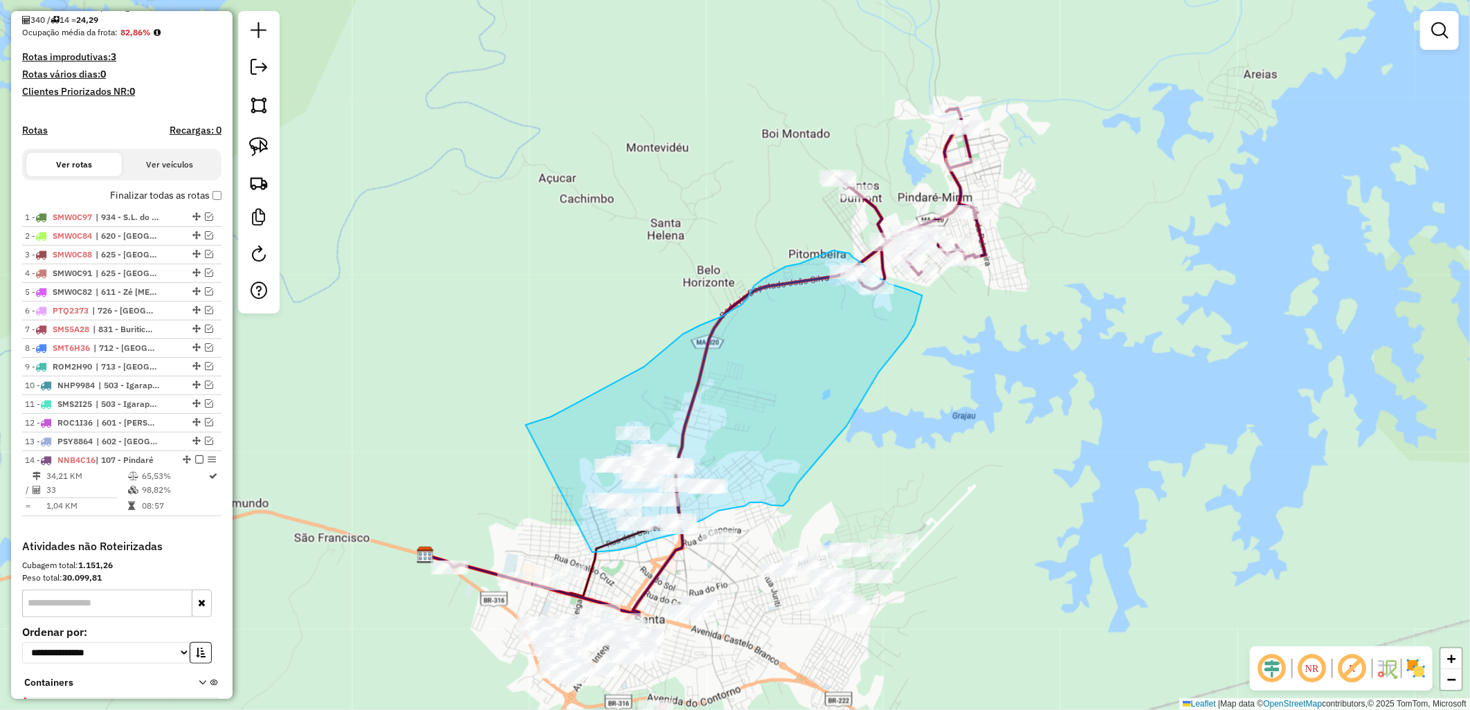
drag, startPoint x: 674, startPoint y: 342, endPoint x: 592, endPoint y: 552, distance: 225.9
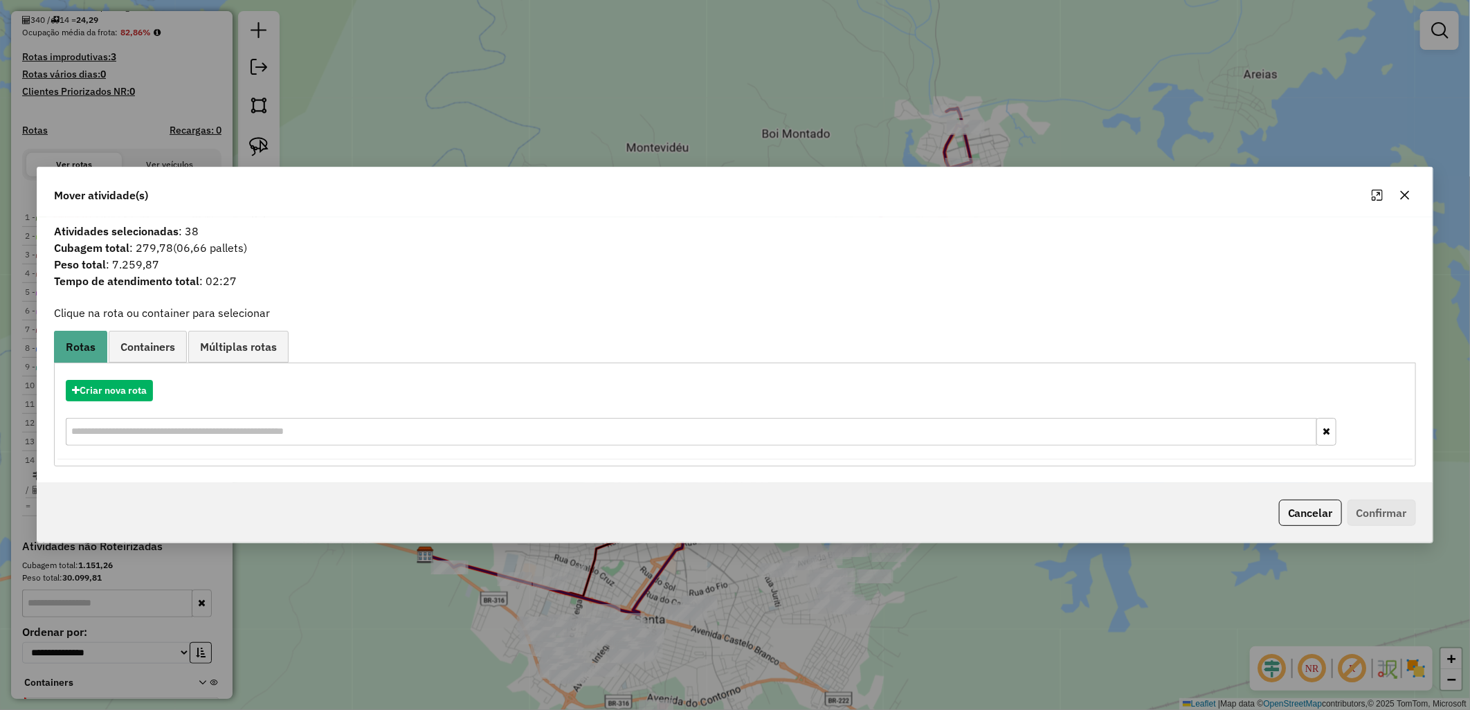
click at [98, 409] on div "Criar nova rota" at bounding box center [734, 414] width 1355 height 90
click at [136, 396] on button "Criar nova rota" at bounding box center [109, 390] width 87 height 21
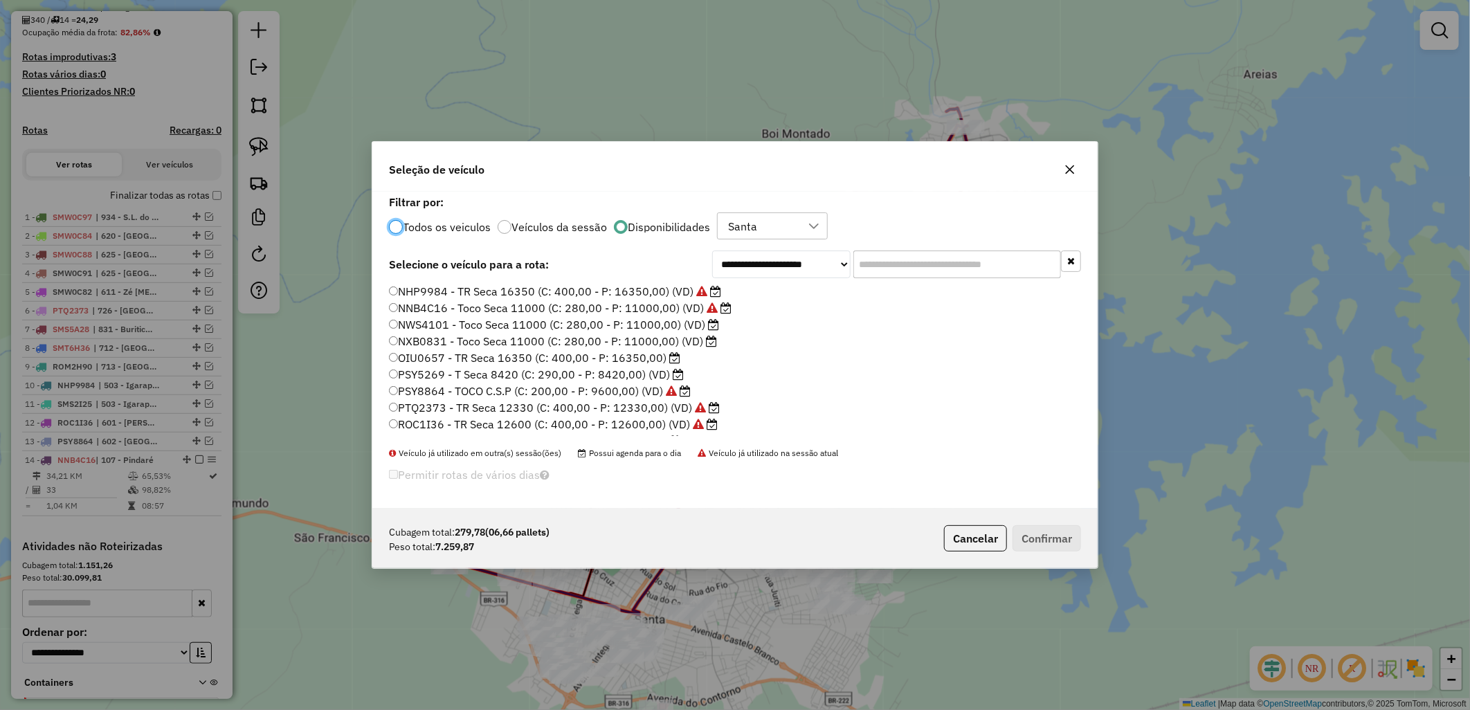
click at [529, 328] on label "NWS4101 - Toco Seca 11000 (C: 280,00 - P: 11000,00) (VD)" at bounding box center [554, 324] width 330 height 17
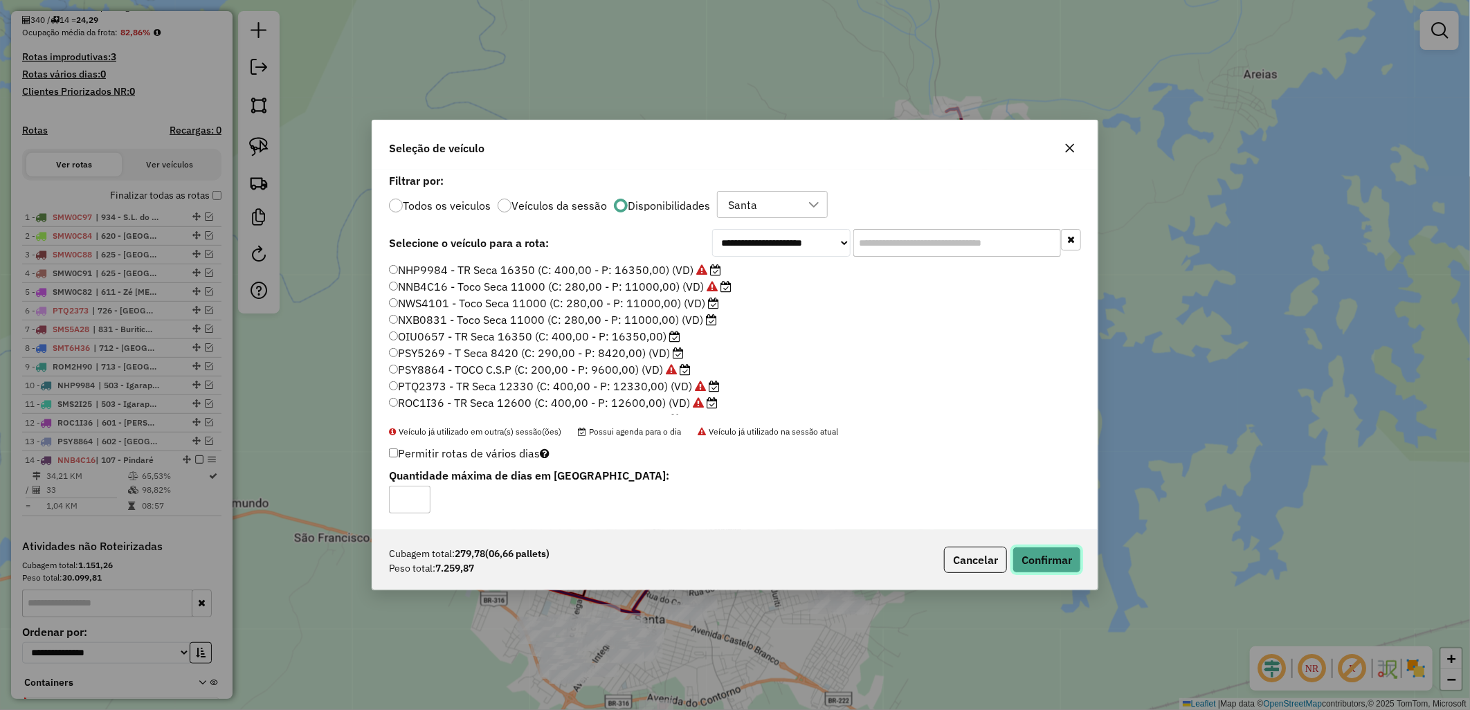
click at [1054, 563] on button "Confirmar" at bounding box center [1046, 560] width 68 height 26
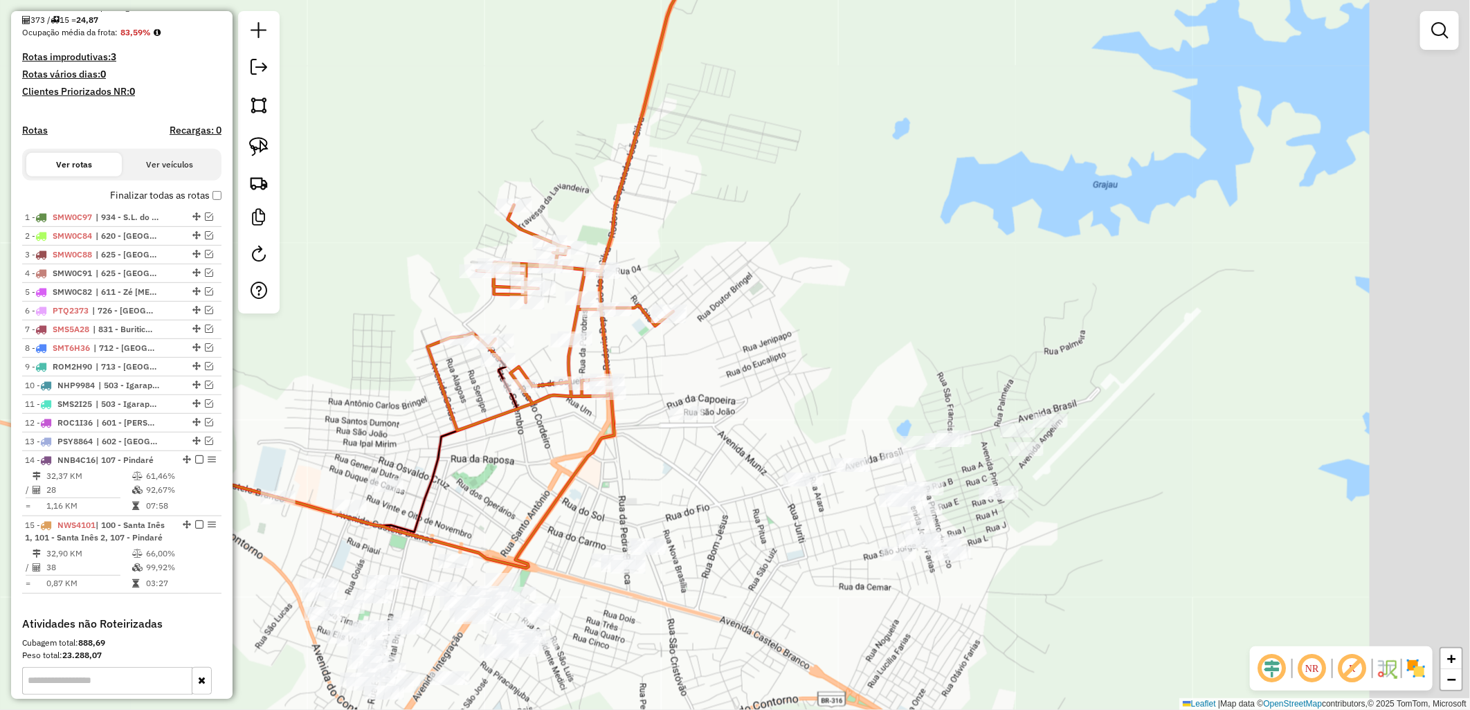
drag, startPoint x: 609, startPoint y: 468, endPoint x: 545, endPoint y: 458, distance: 65.2
click at [545, 458] on div "Janela de atendimento Grade de atendimento Capacidade Transportadoras Veículos …" at bounding box center [735, 355] width 1470 height 710
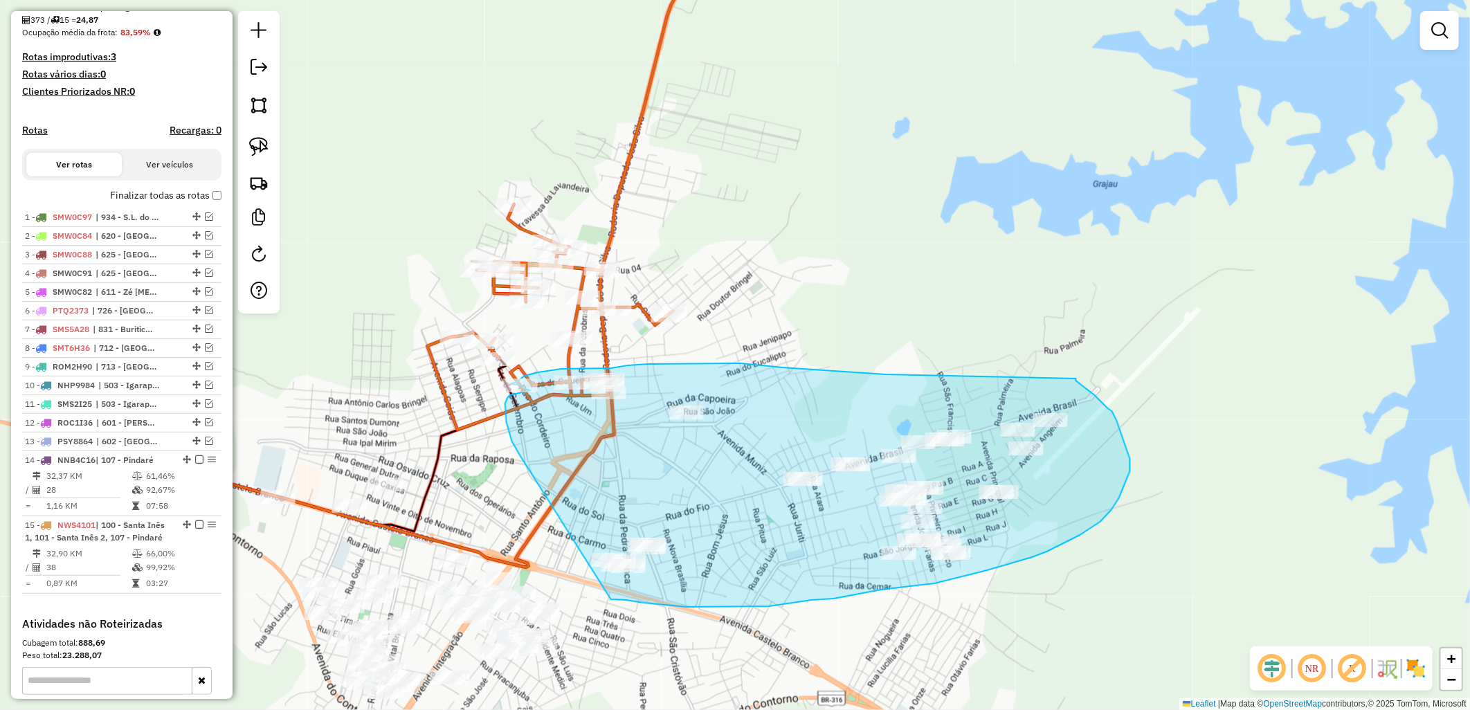
drag, startPoint x: 520, startPoint y: 455, endPoint x: 611, endPoint y: 599, distance: 171.0
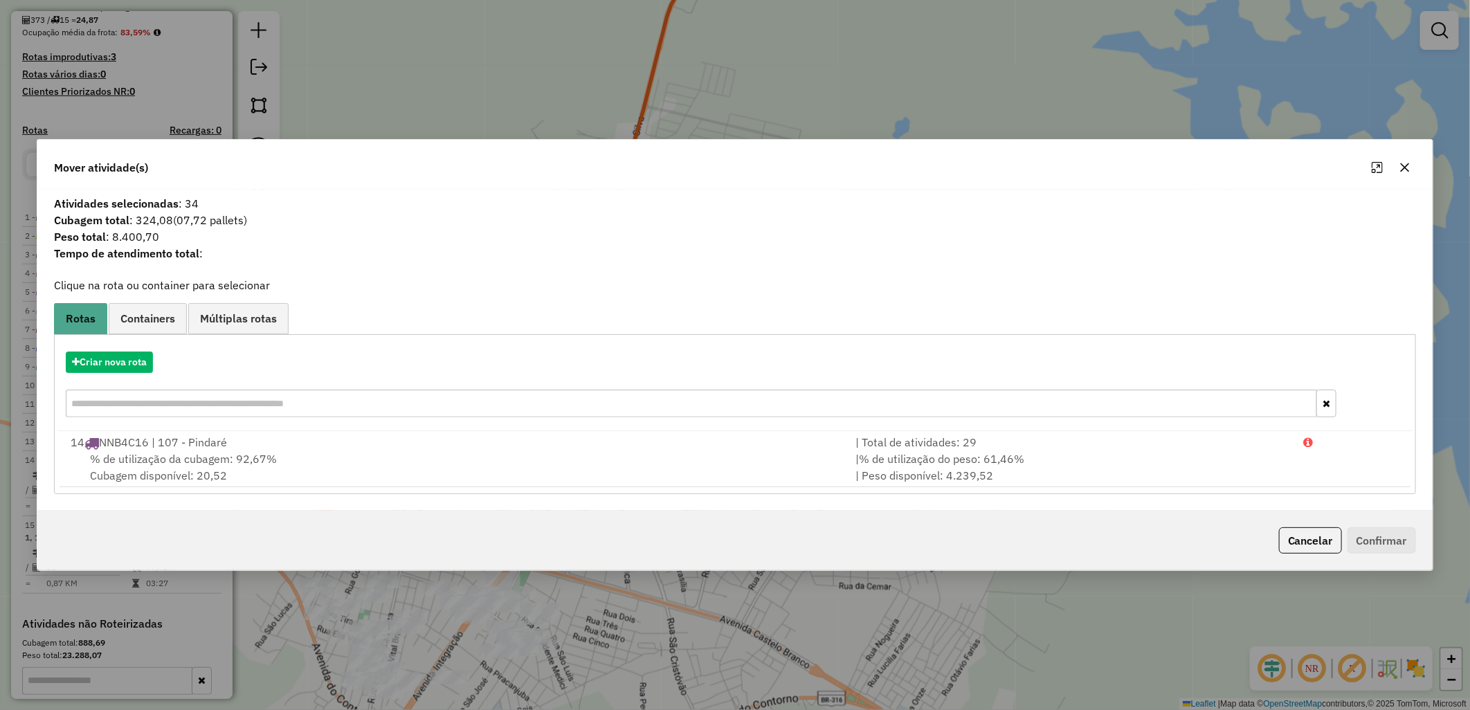
drag, startPoint x: 109, startPoint y: 374, endPoint x: 123, endPoint y: 377, distance: 14.8
click at [111, 375] on div "Criar nova rota" at bounding box center [734, 386] width 1355 height 90
click at [120, 376] on div "Criar nova rota" at bounding box center [734, 386] width 1355 height 90
click at [144, 341] on div "Criar nova rota" at bounding box center [734, 386] width 1355 height 90
click at [115, 376] on div "Criar nova rota" at bounding box center [734, 386] width 1355 height 90
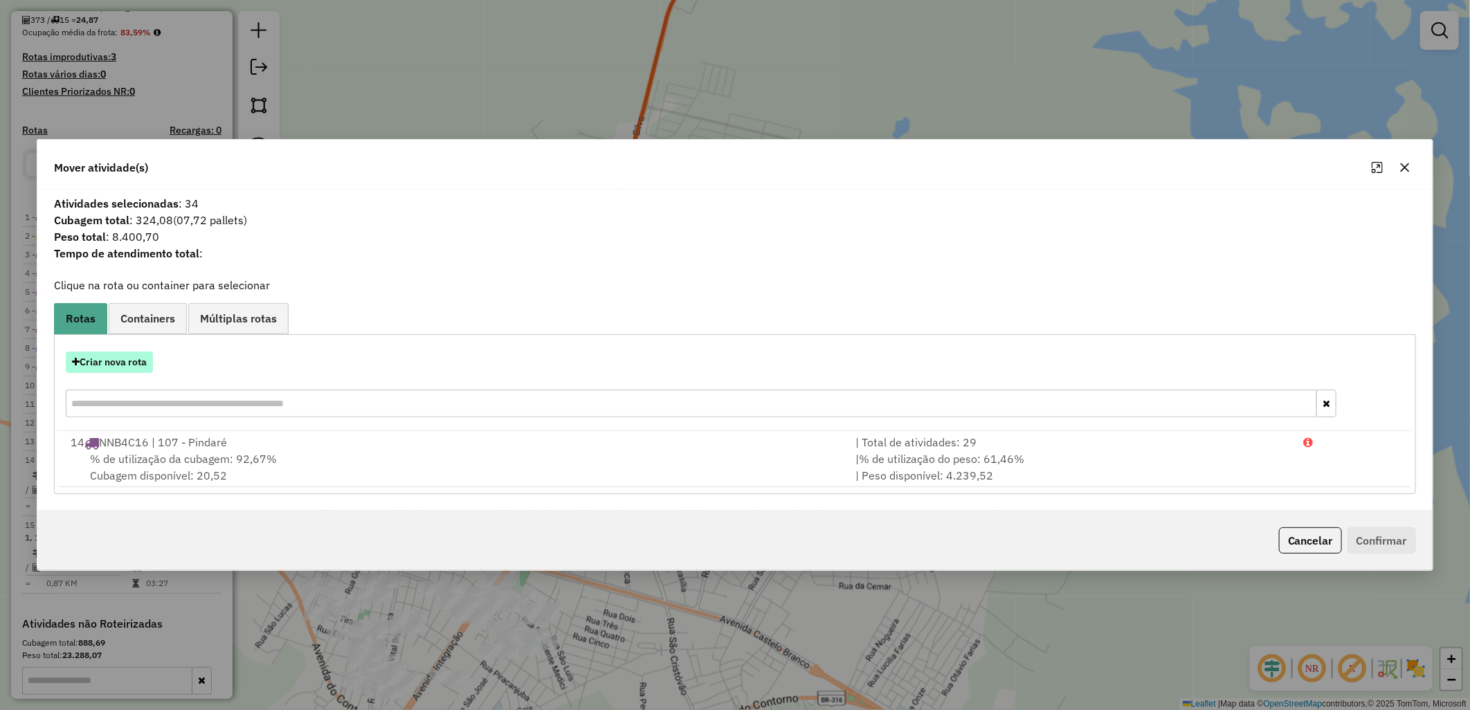
click at [133, 365] on button "Criar nova rota" at bounding box center [109, 361] width 87 height 21
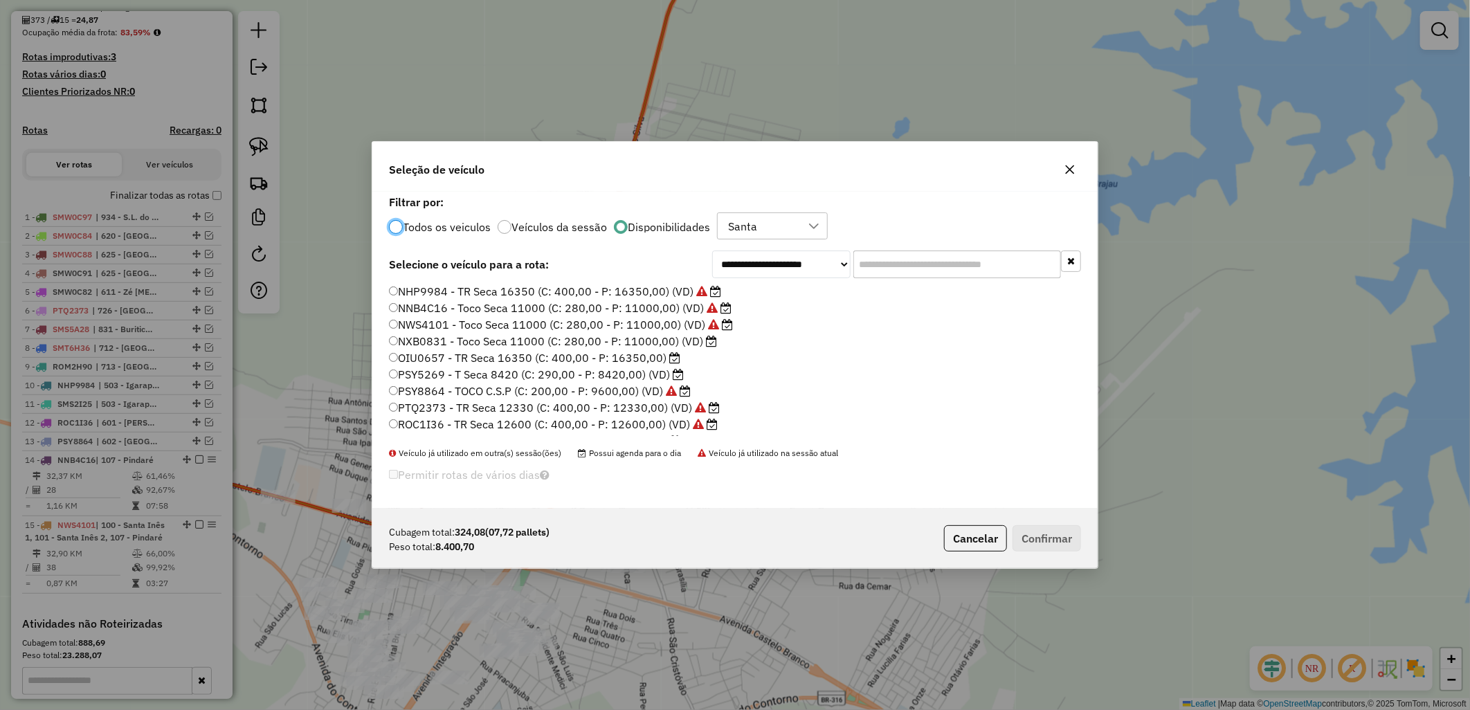
click at [603, 336] on label "NXB0831 - Toco Seca 11000 (C: 280,00 - P: 11000,00) (VD)" at bounding box center [553, 341] width 328 height 17
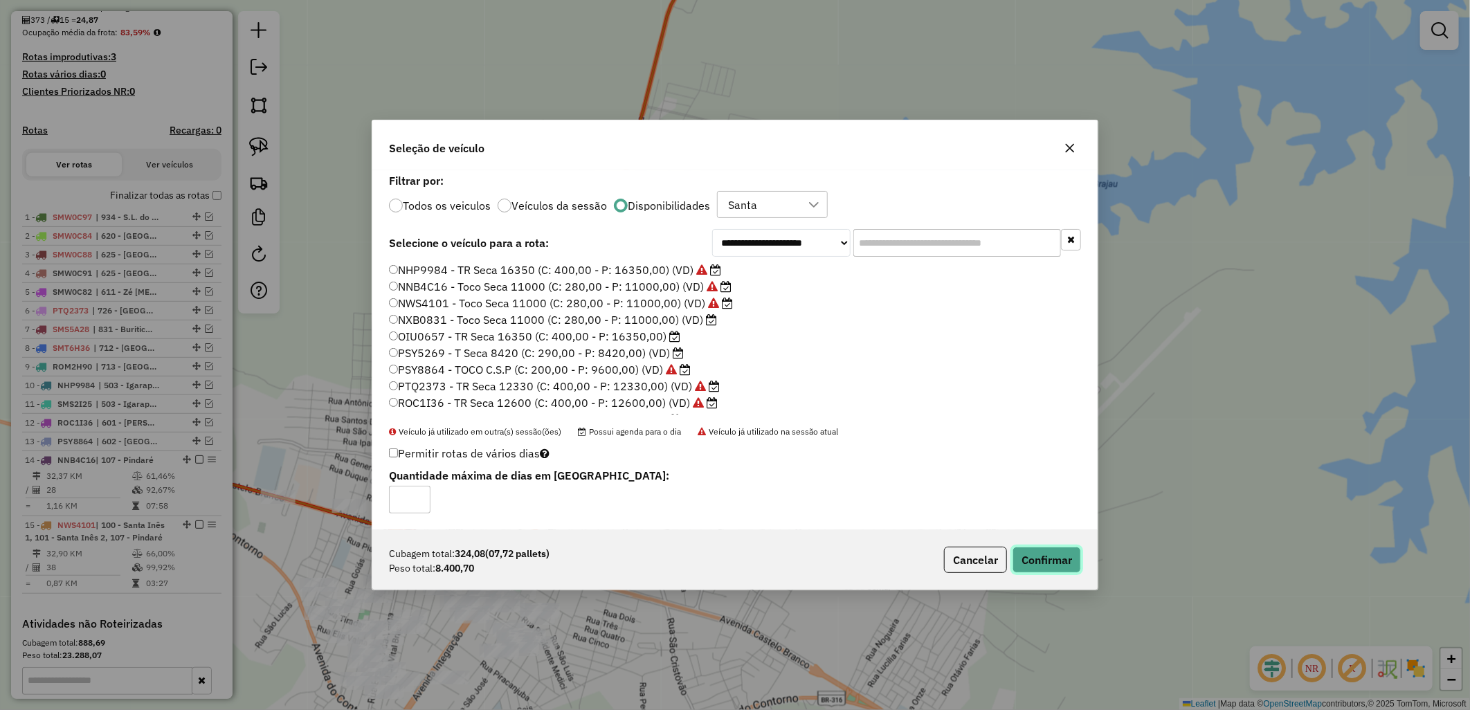
click at [1048, 561] on button "Confirmar" at bounding box center [1046, 560] width 68 height 26
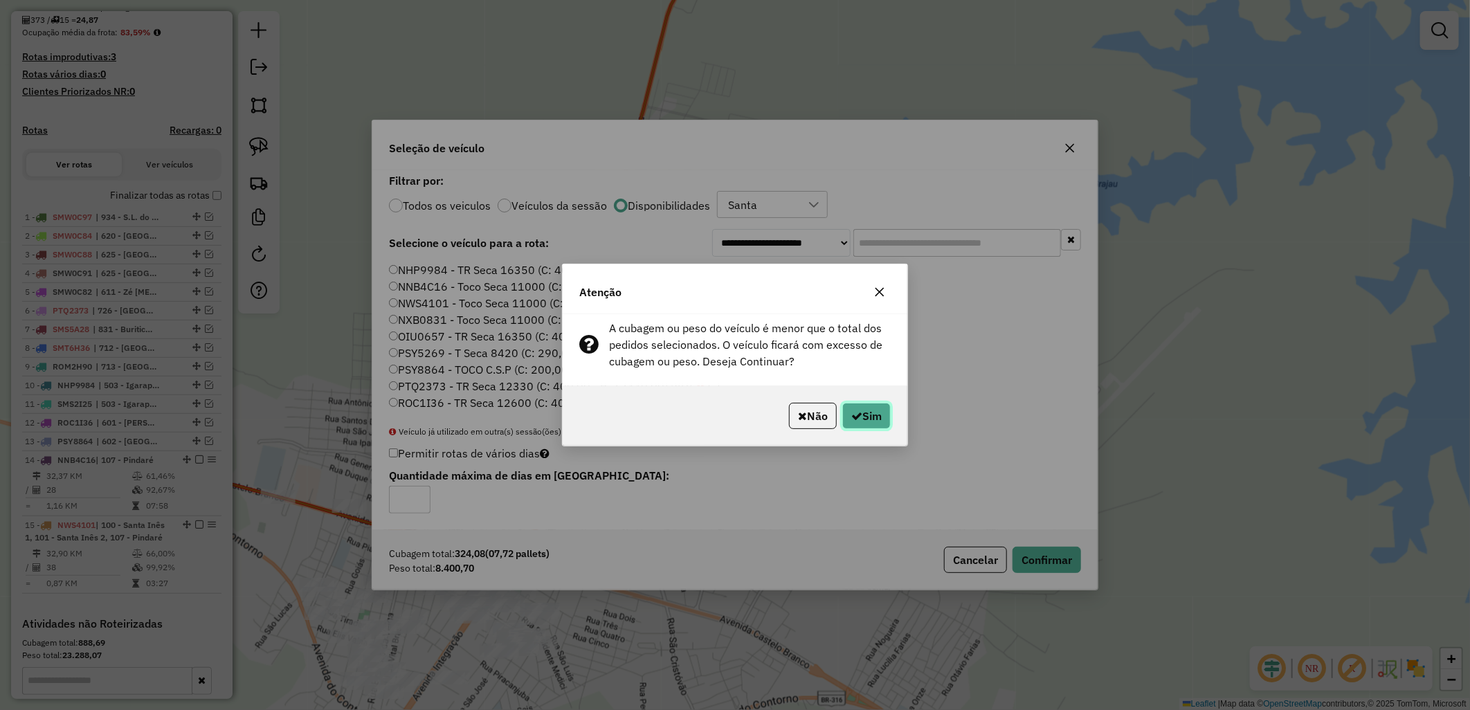
click at [872, 419] on button "Sim" at bounding box center [866, 416] width 48 height 26
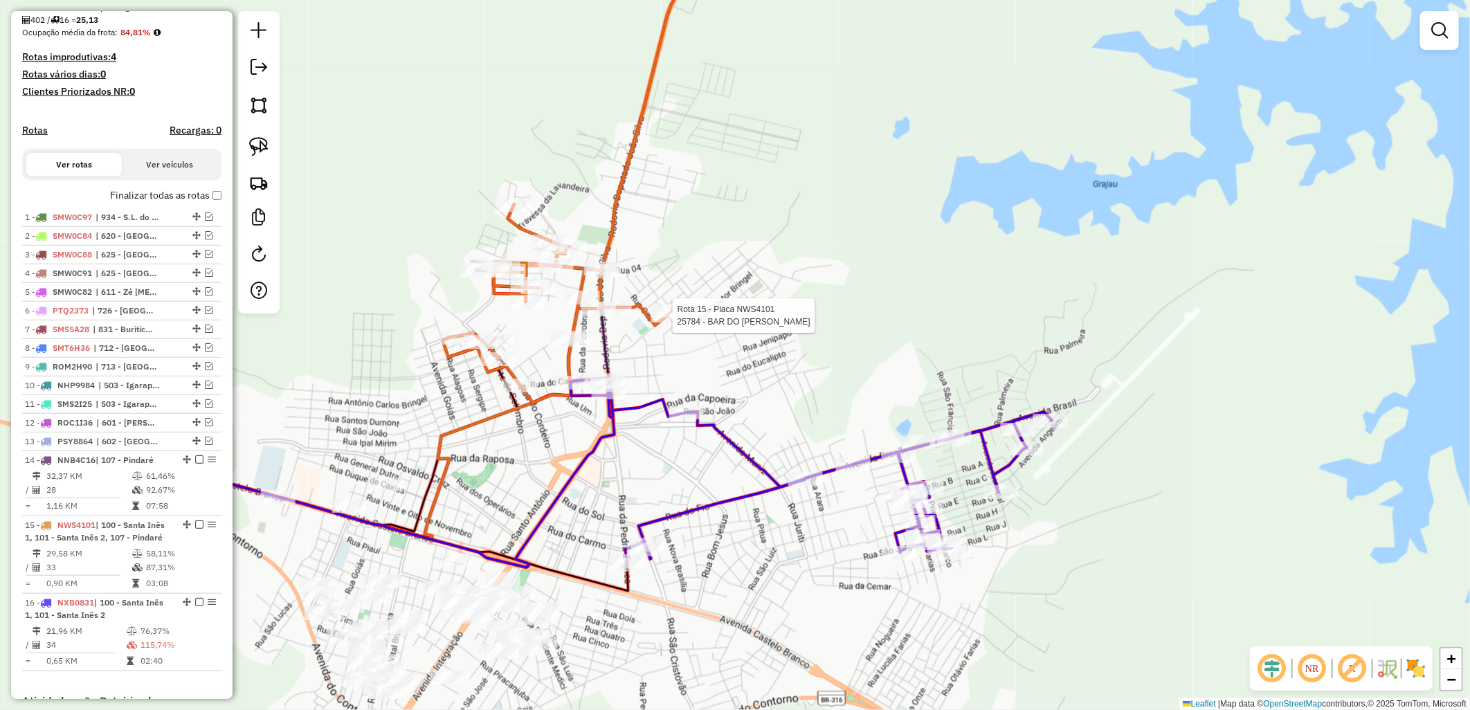
select select "**********"
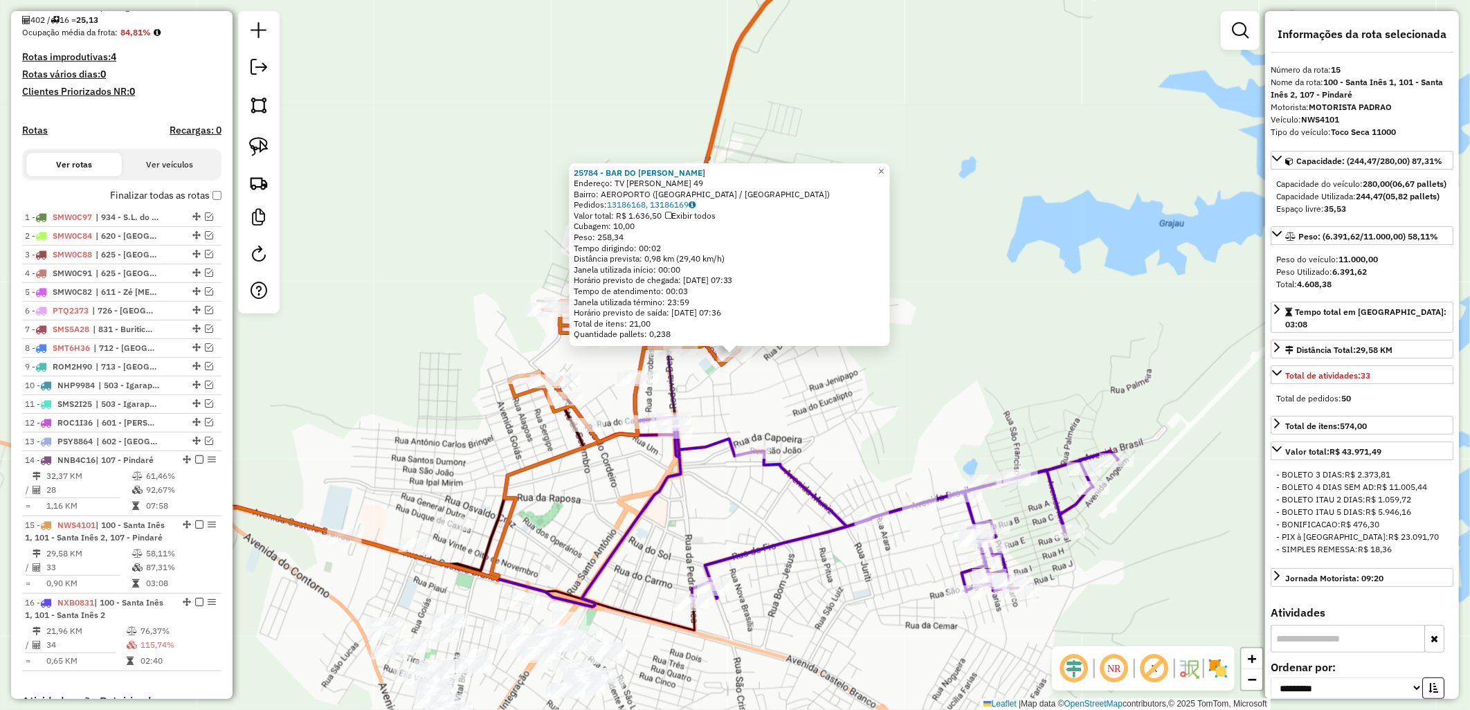
scroll to position [596, 0]
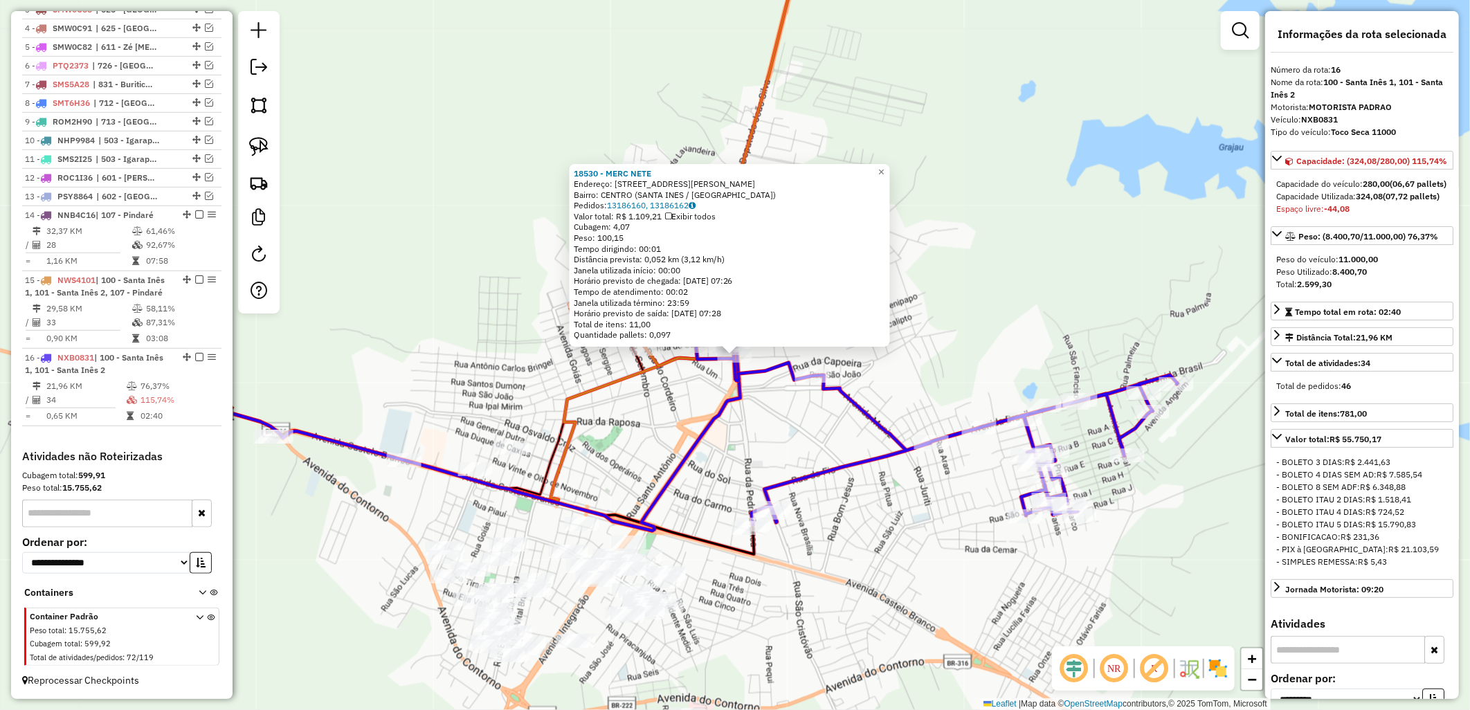
click at [853, 571] on div "18530 - MERC NETE Endereço: AV GOV SARNEY, 1361 Bairro: CENTRO (SANTA INES / MA…" at bounding box center [735, 355] width 1470 height 710
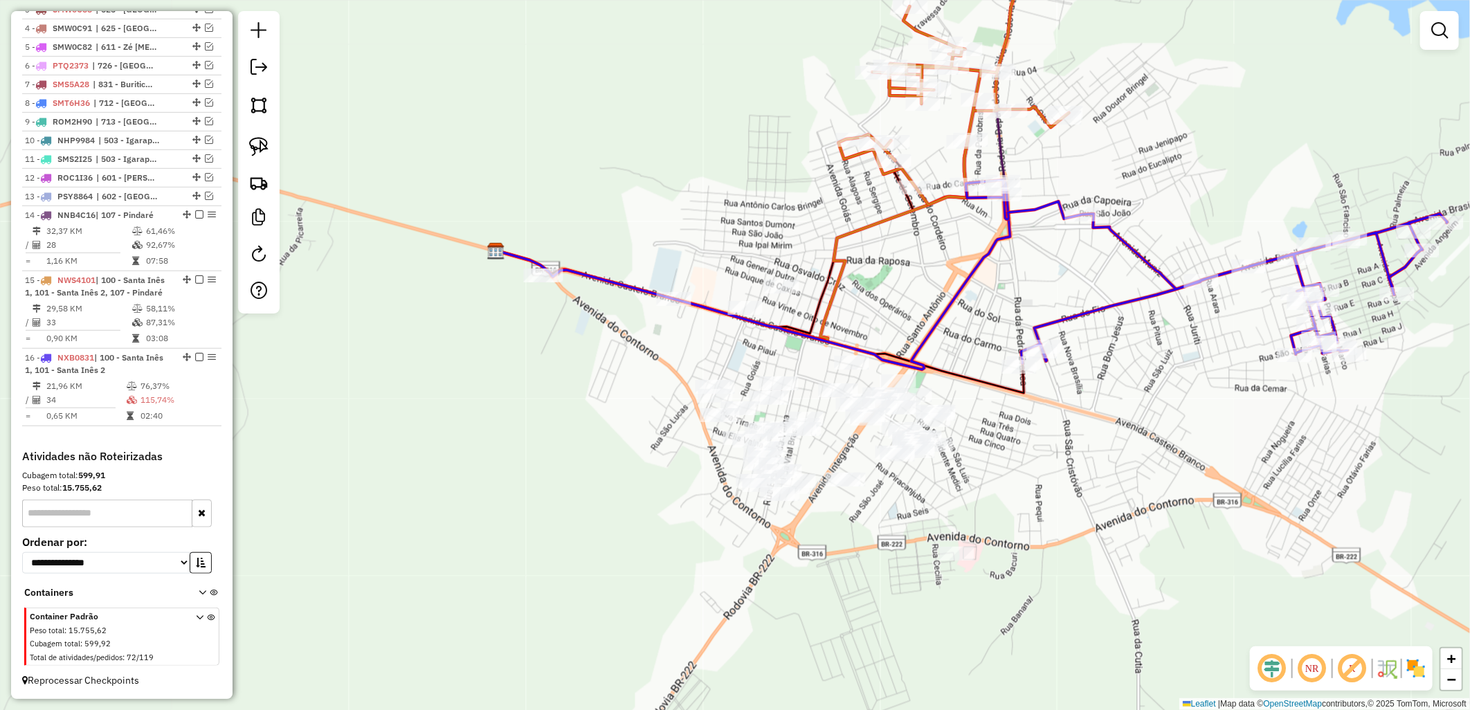
drag, startPoint x: 808, startPoint y: 613, endPoint x: 1151, endPoint y: 392, distance: 408.0
click at [1174, 399] on div "Janela de atendimento Grade de atendimento Capacidade Transportadoras Veículos …" at bounding box center [735, 355] width 1470 height 710
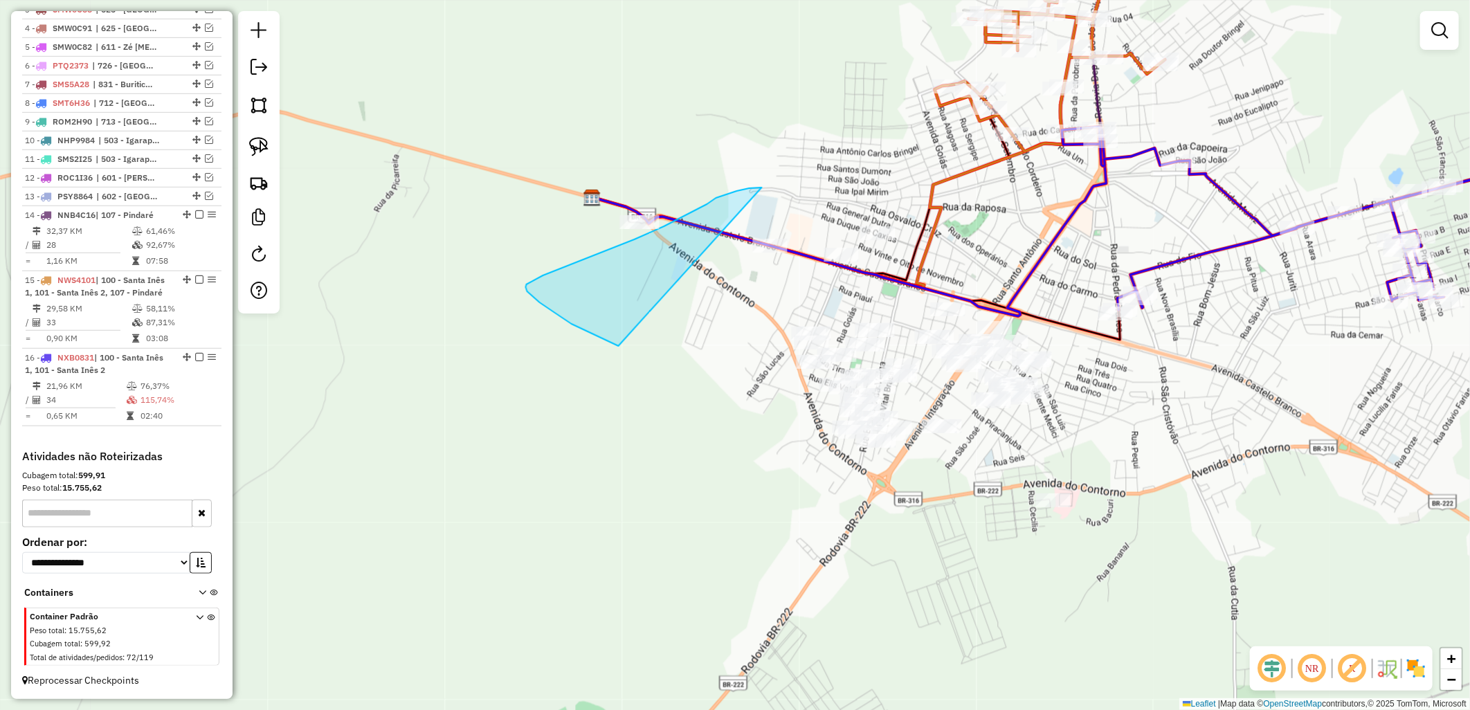
drag, startPoint x: 561, startPoint y: 317, endPoint x: 750, endPoint y: 189, distance: 228.2
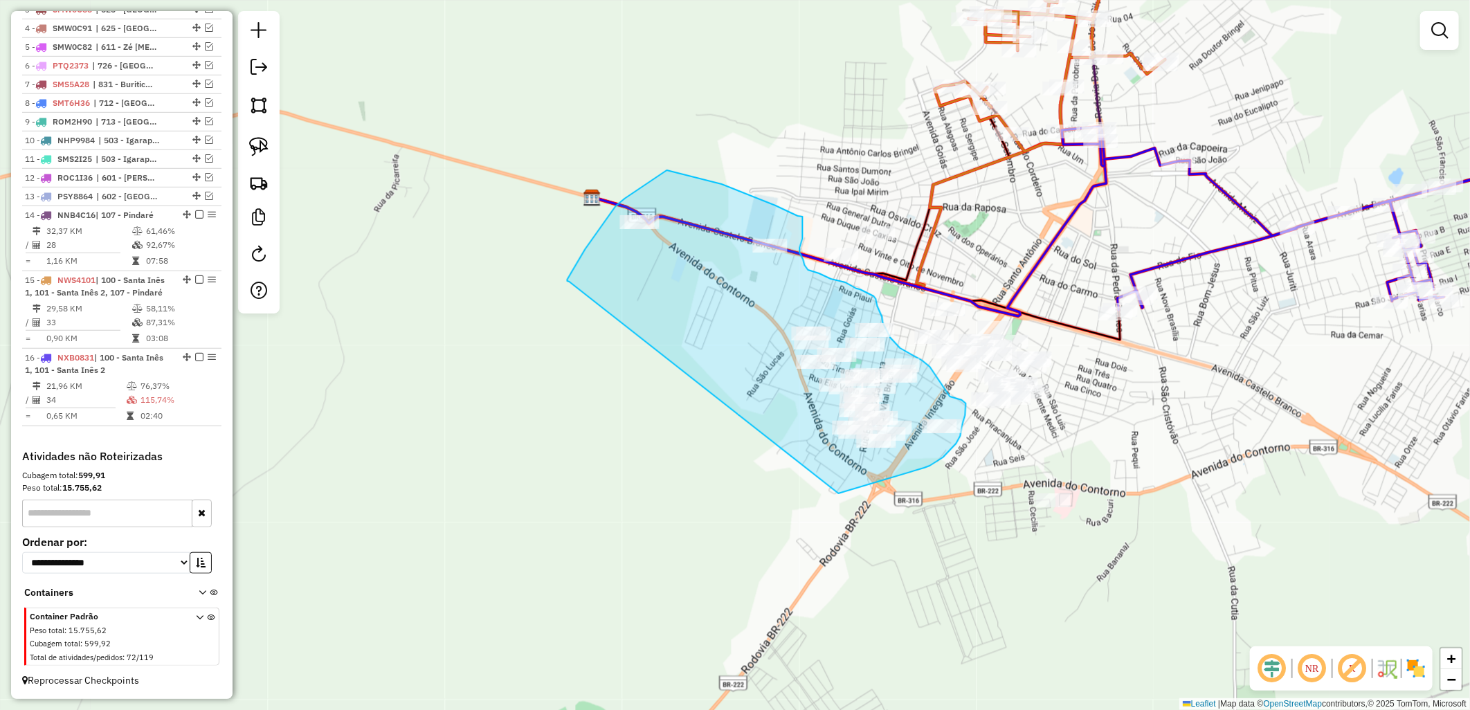
drag, startPoint x: 567, startPoint y: 281, endPoint x: 839, endPoint y: 493, distance: 344.5
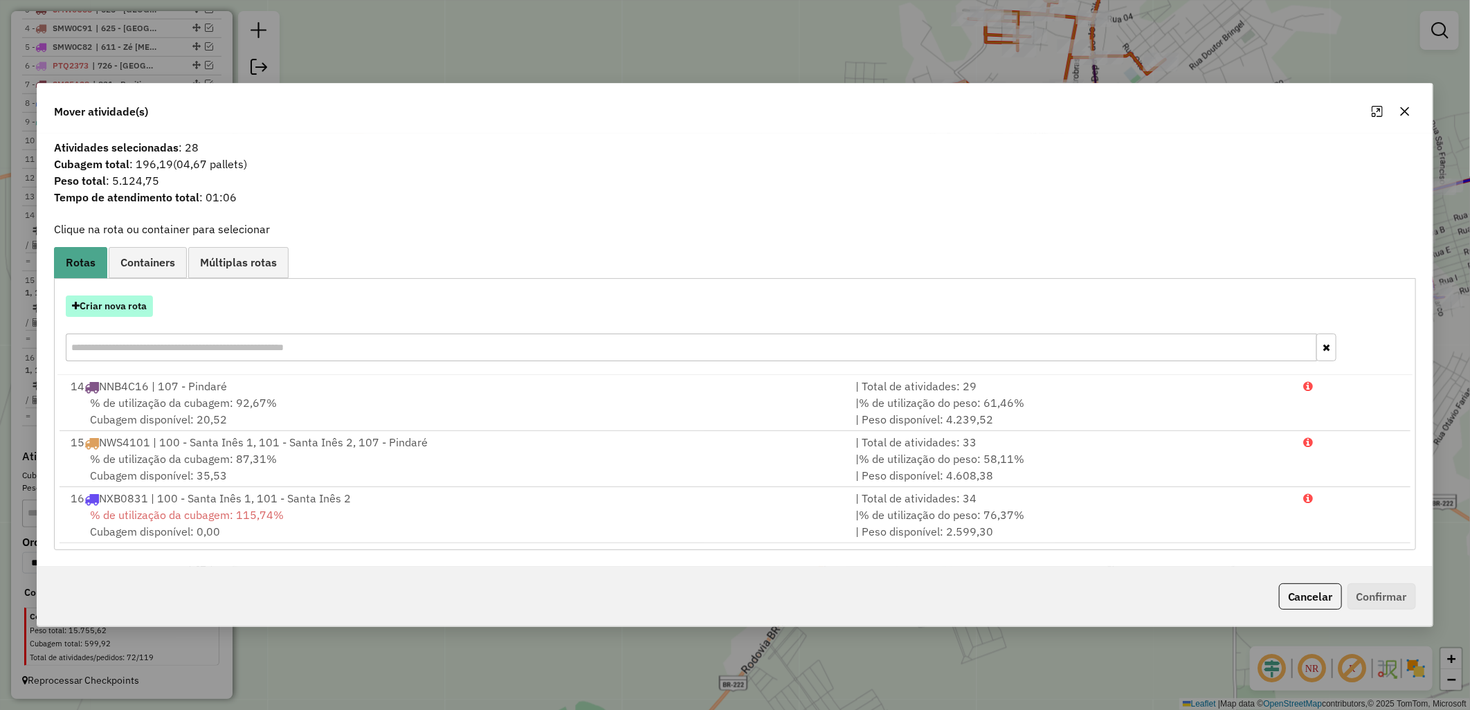
click at [120, 312] on button "Criar nova rota" at bounding box center [109, 305] width 87 height 21
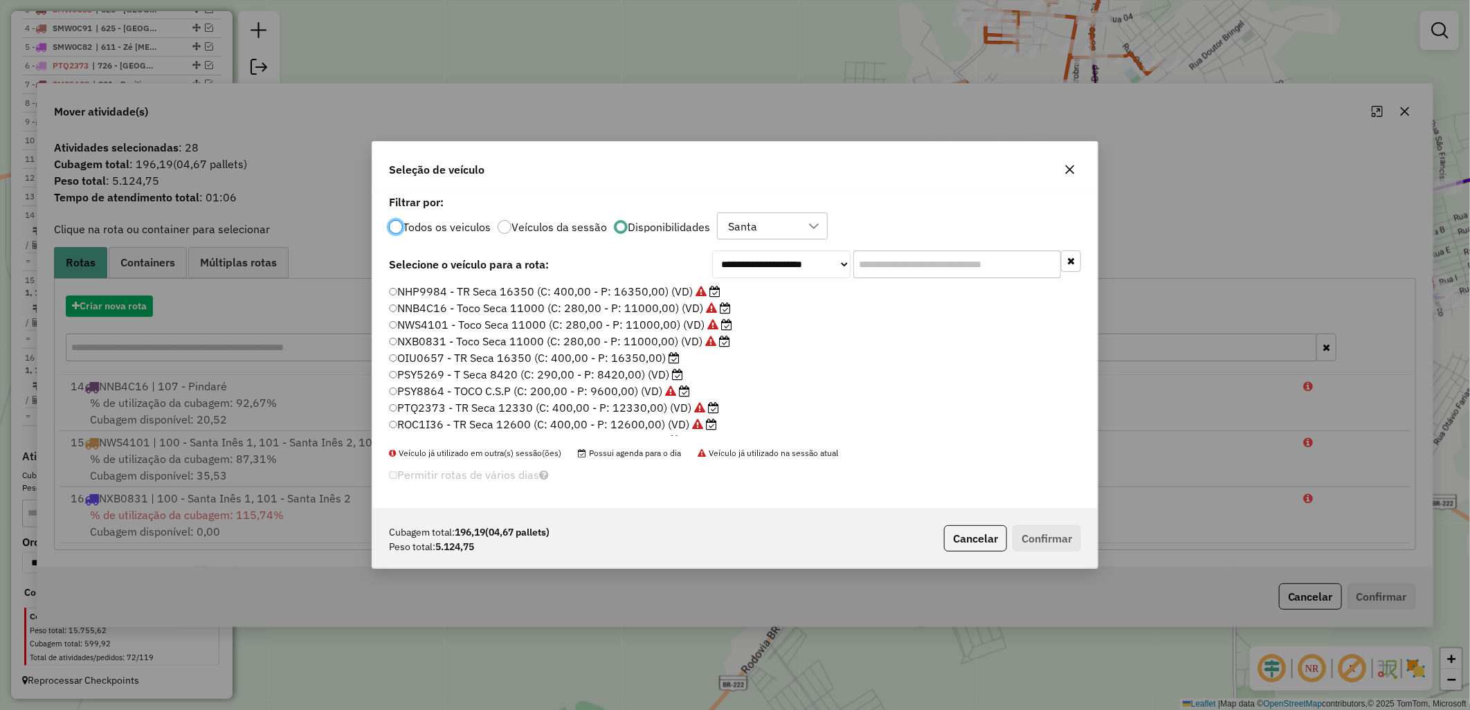
scroll to position [8, 3]
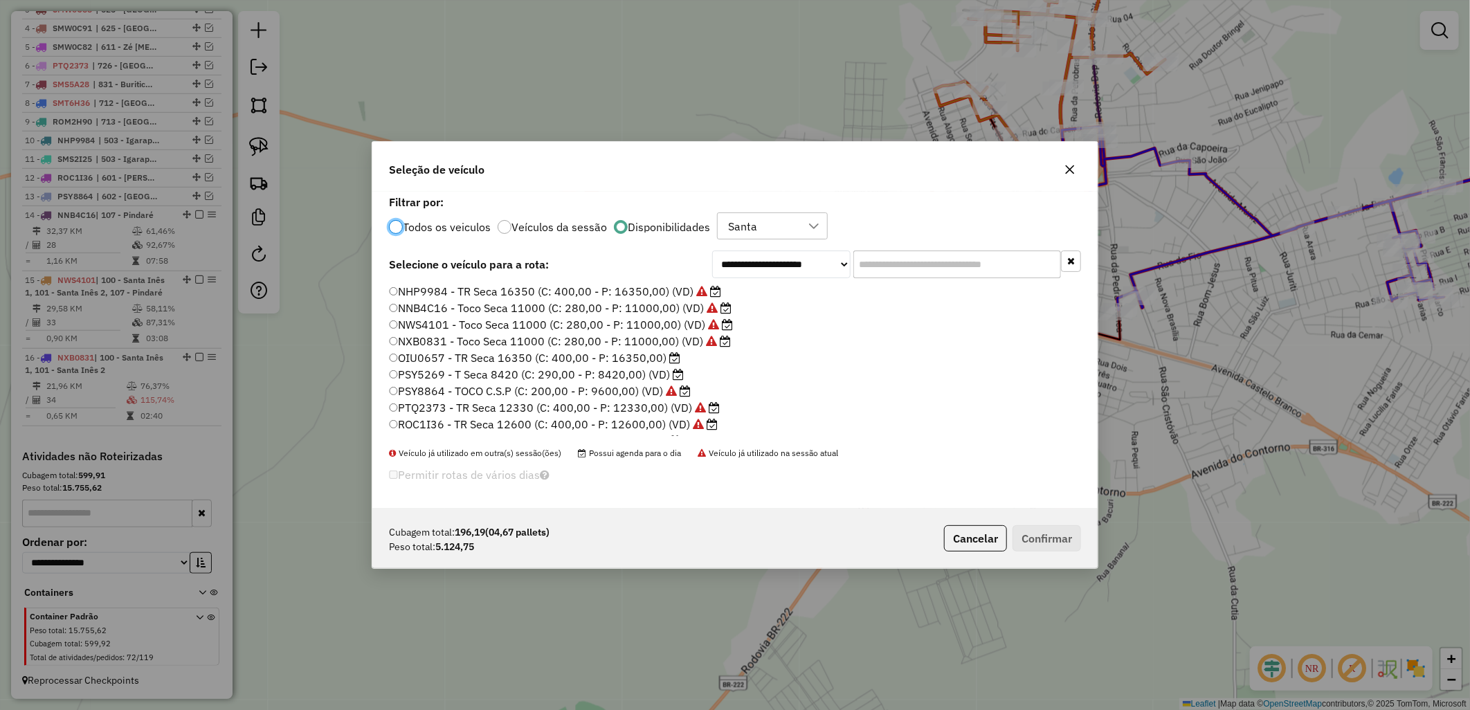
click at [592, 371] on label "PSY5269 - T Seca 8420 (C: 290,00 - P: 8420,00) (VD)" at bounding box center [536, 374] width 295 height 17
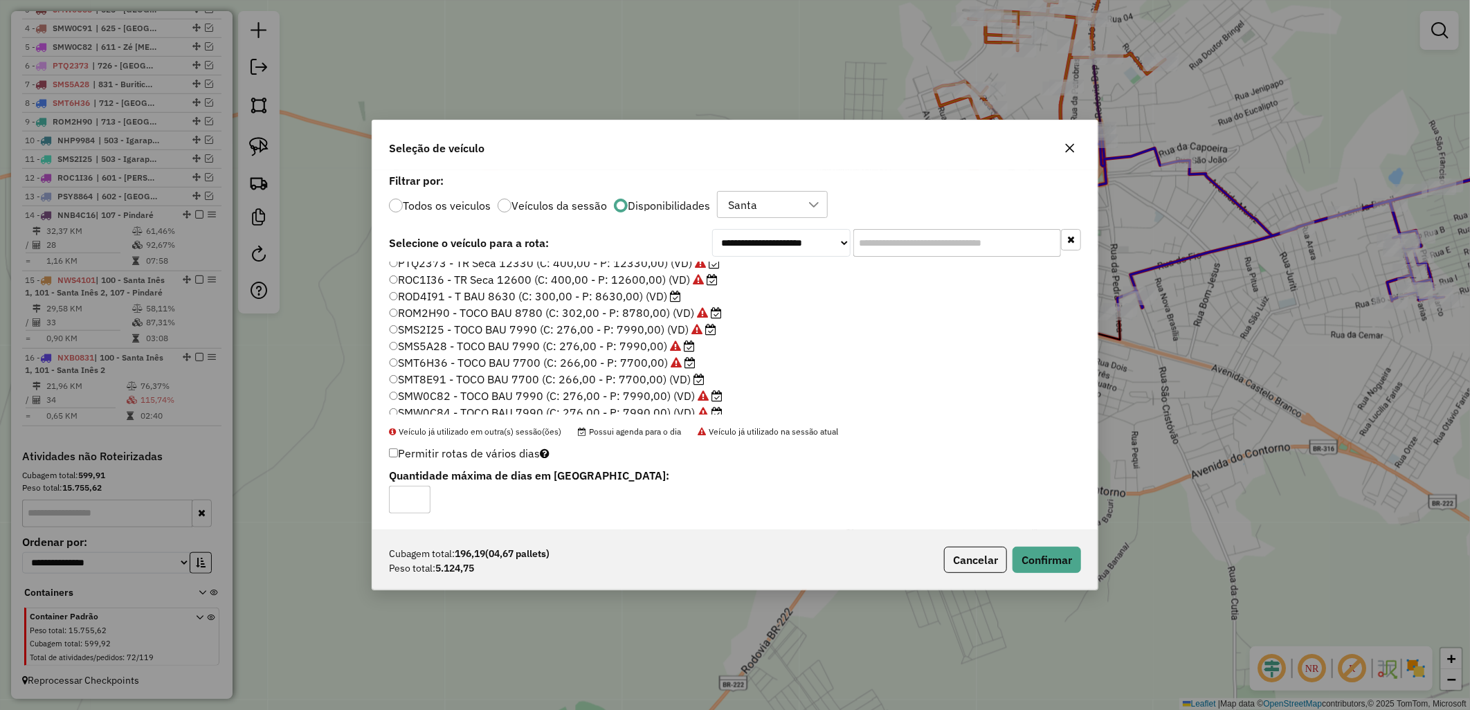
scroll to position [154, 0]
click at [1033, 554] on button "Confirmar" at bounding box center [1046, 560] width 68 height 26
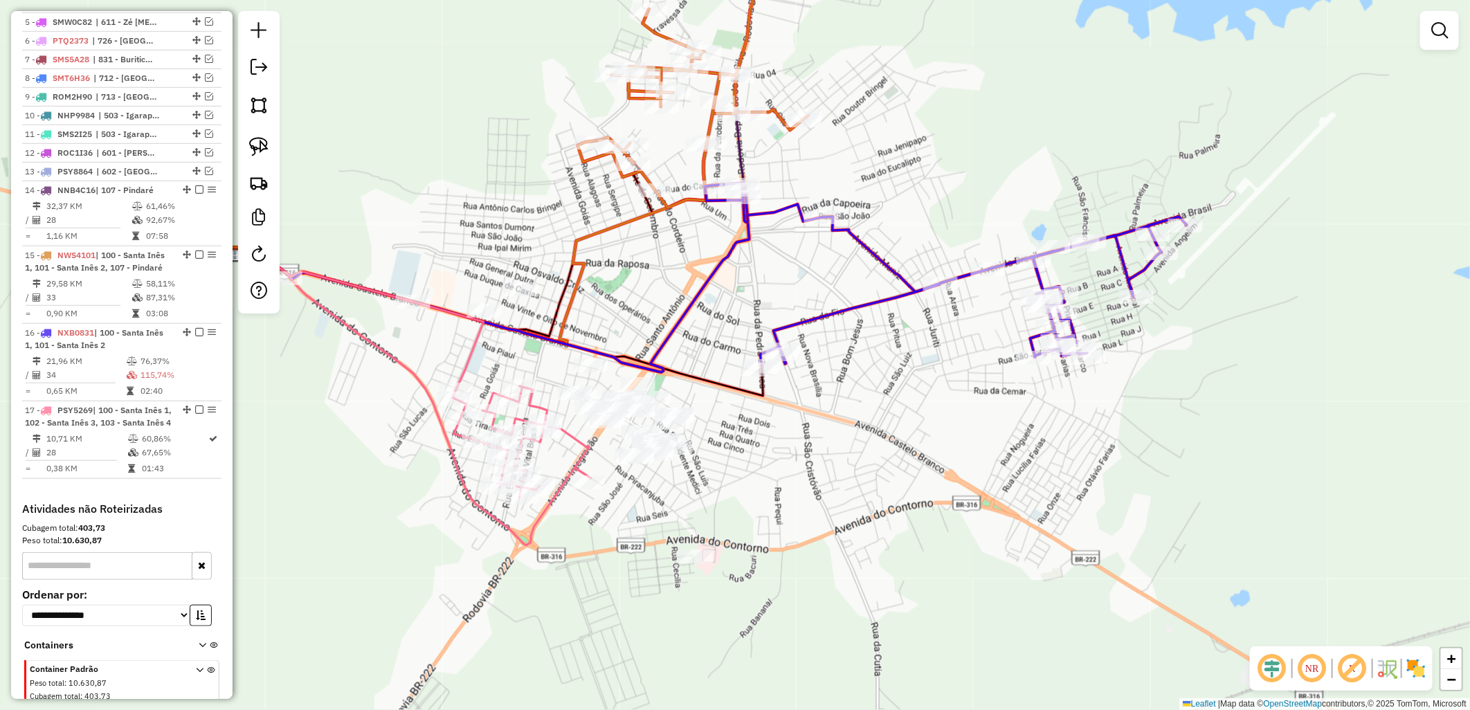
drag, startPoint x: 873, startPoint y: 486, endPoint x: 517, endPoint y: 540, distance: 360.3
click at [514, 542] on icon at bounding box center [413, 399] width 356 height 292
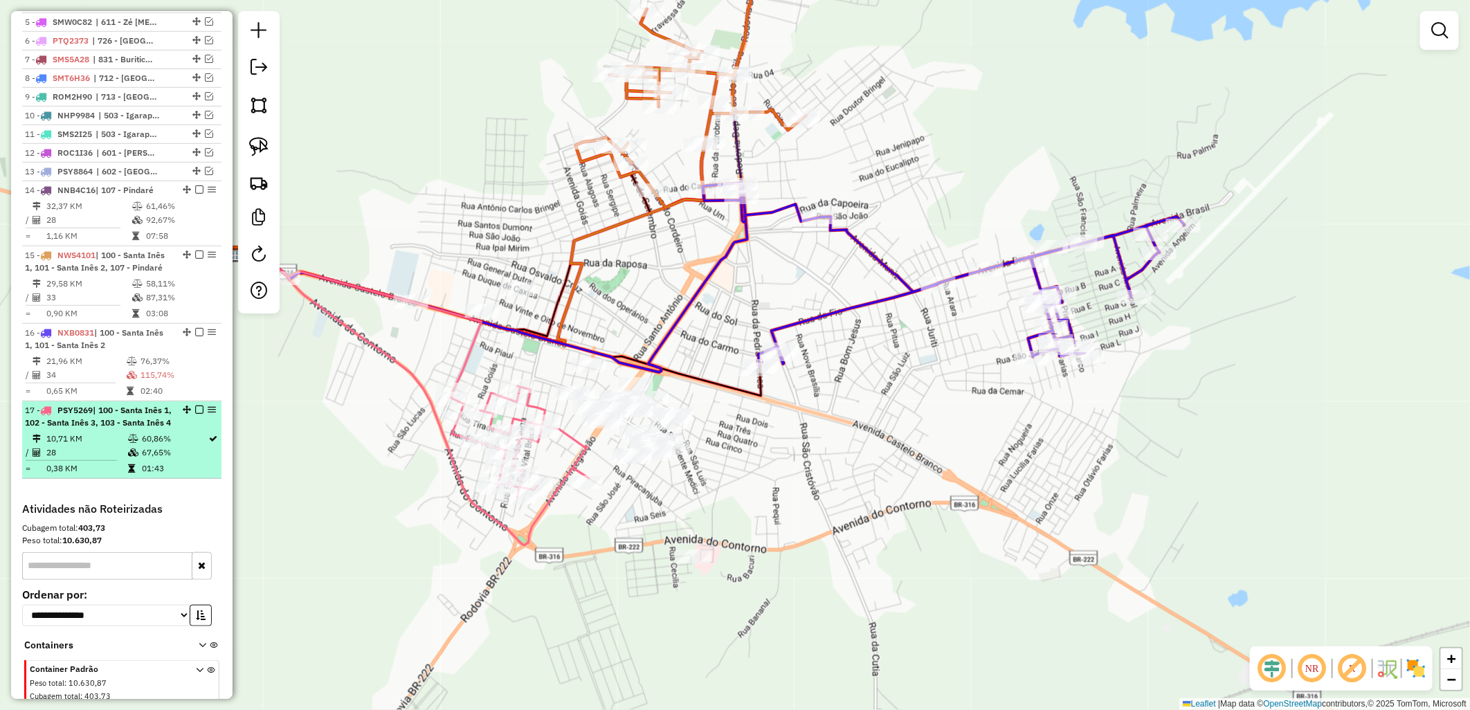
click at [195, 414] on em at bounding box center [199, 409] width 8 height 8
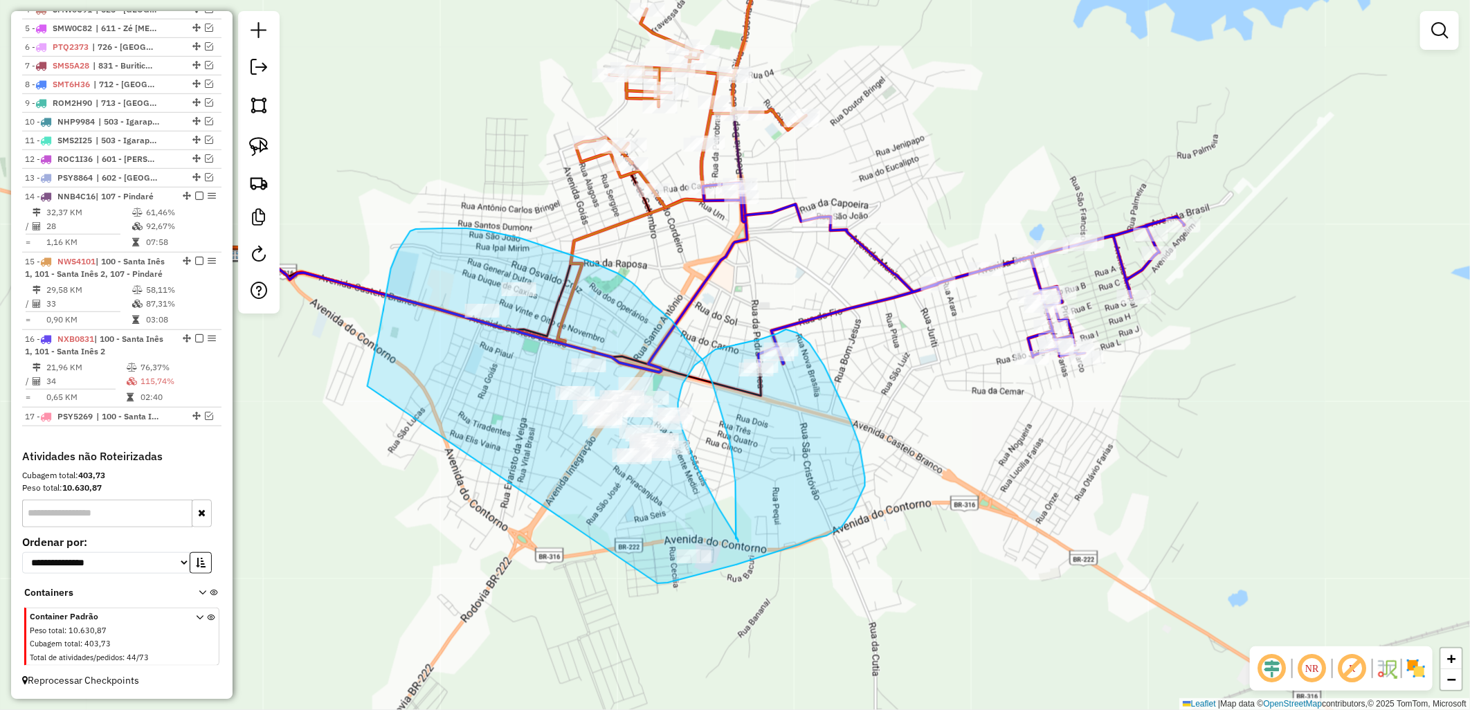
drag, startPoint x: 367, startPoint y: 386, endPoint x: 614, endPoint y: 587, distance: 318.2
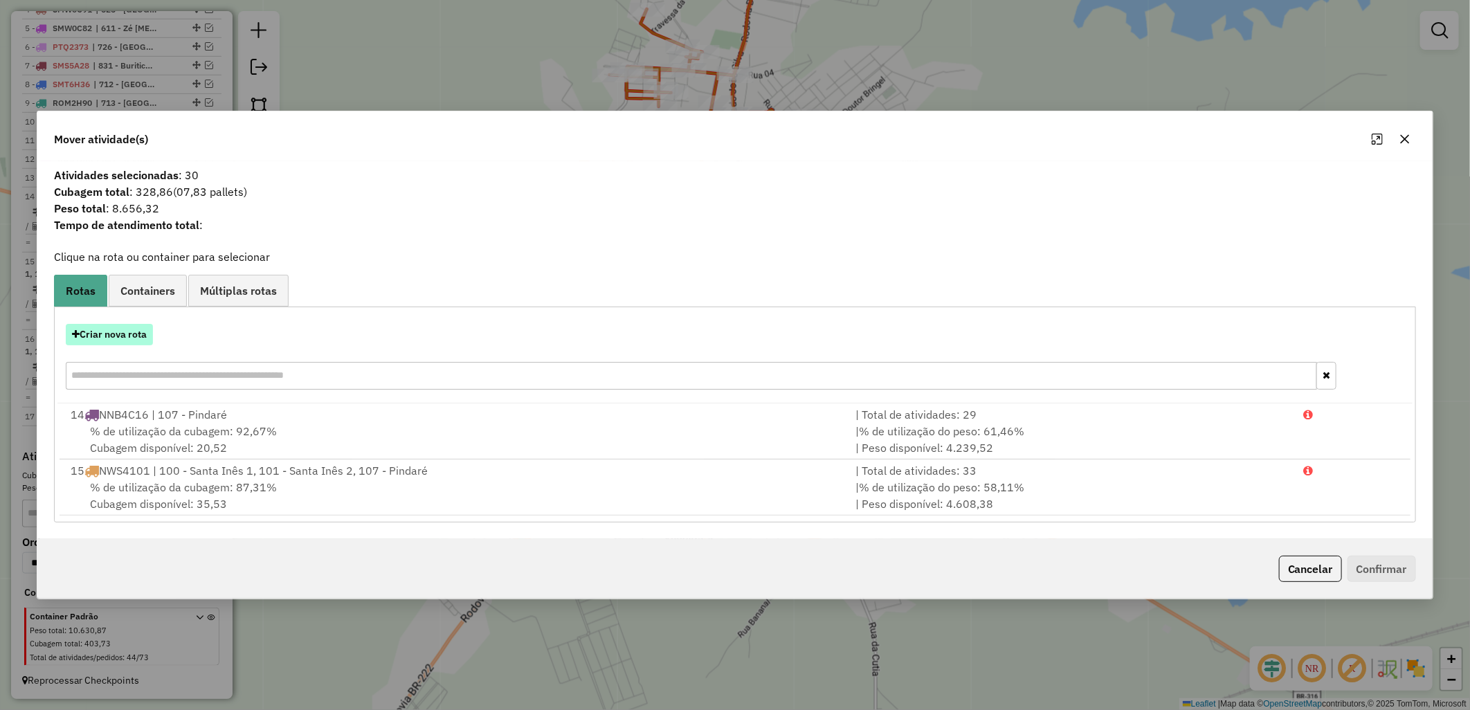
click at [120, 337] on button "Criar nova rota" at bounding box center [109, 334] width 87 height 21
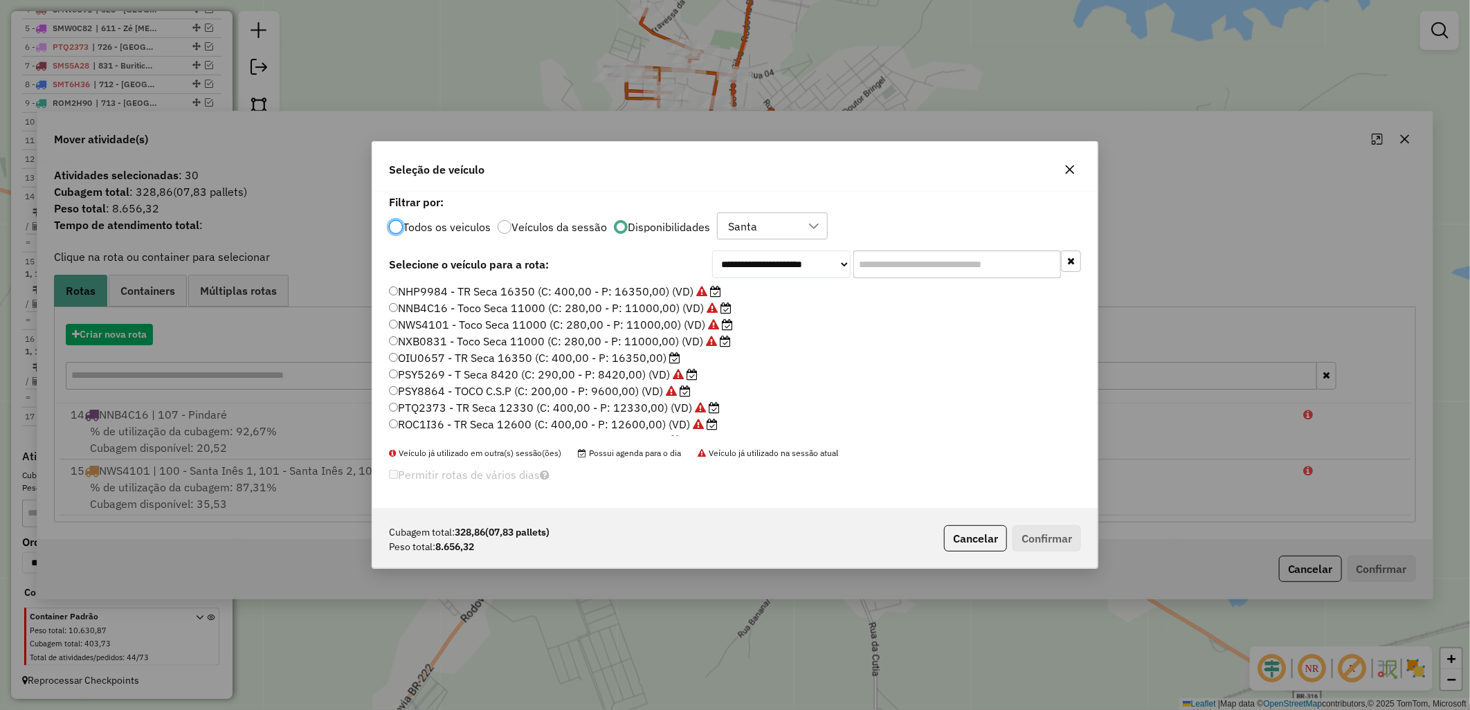
scroll to position [8, 3]
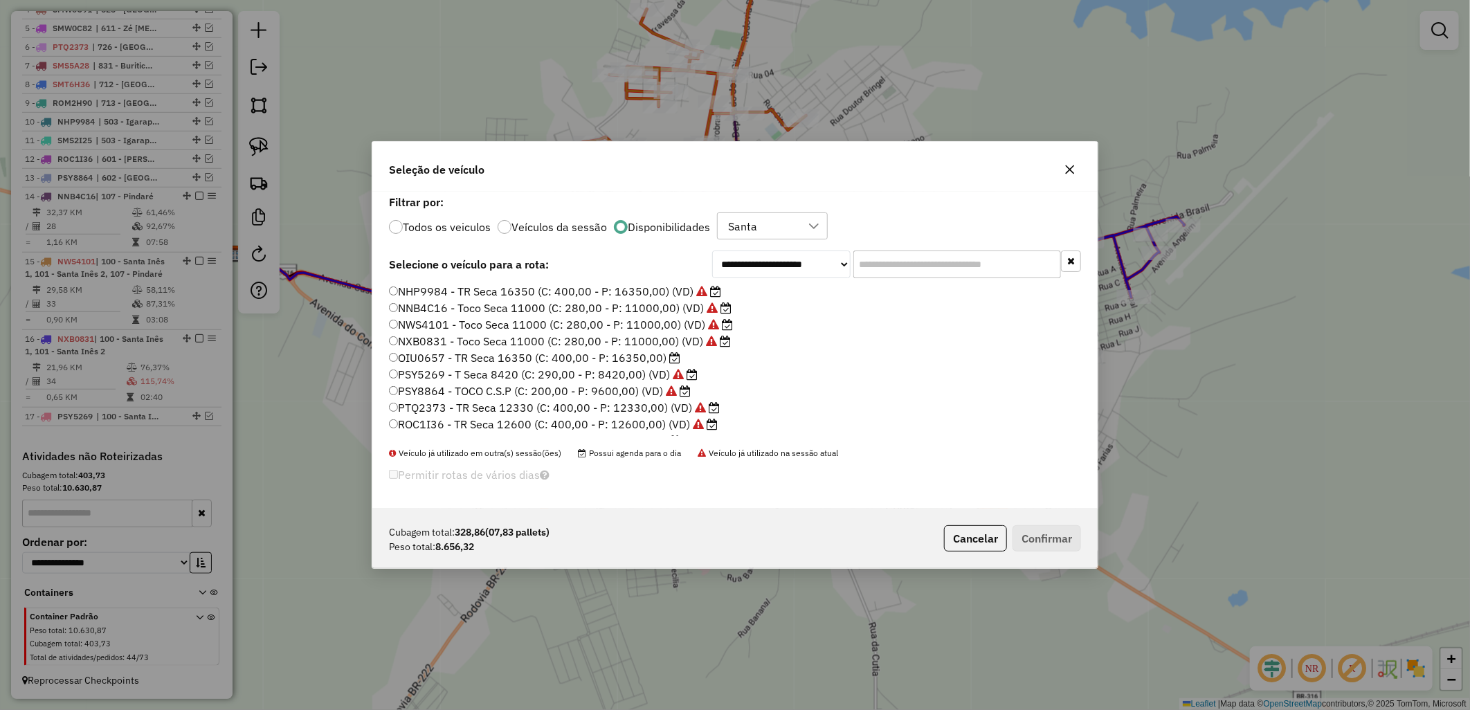
click at [624, 356] on label "OIU0657 - TR Seca 16350 (C: 400,00 - P: 16350,00)" at bounding box center [534, 357] width 291 height 17
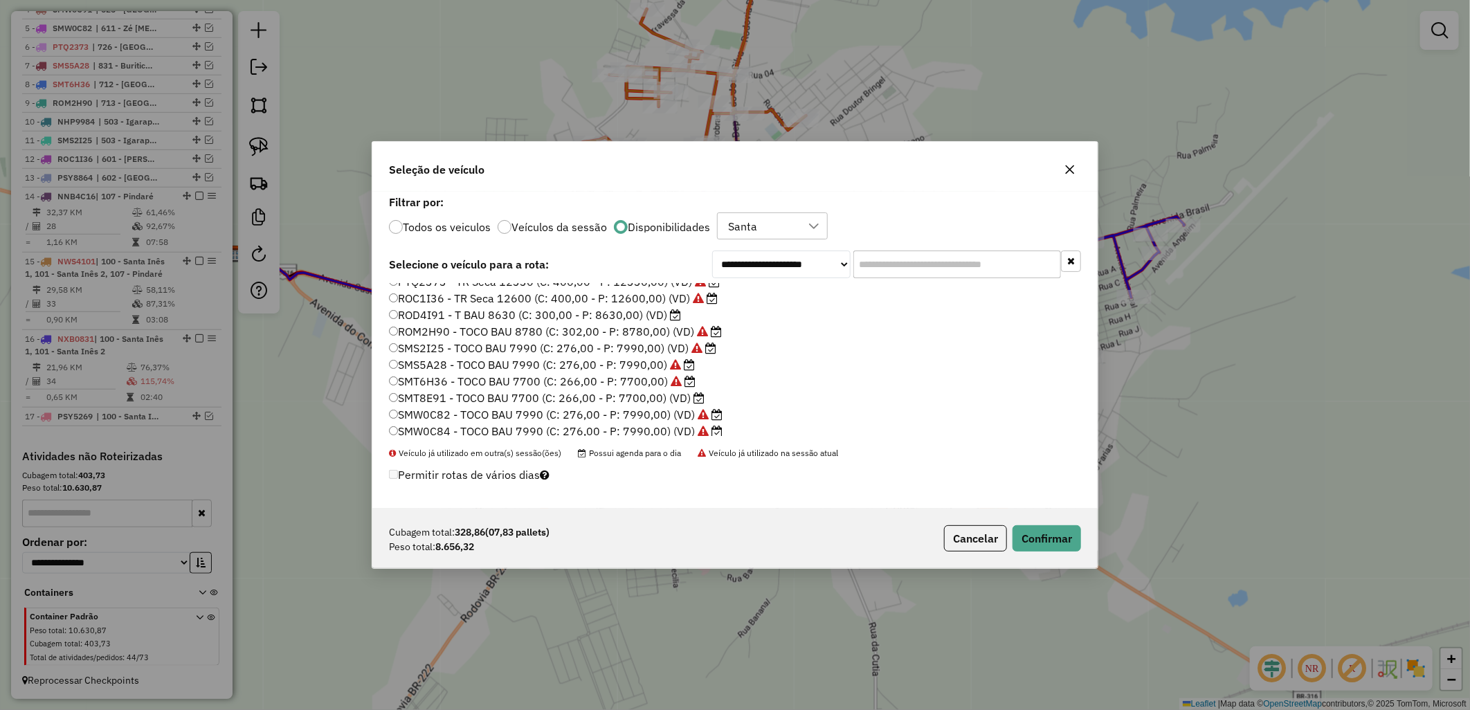
scroll to position [154, 0]
click at [1043, 547] on button "Confirmar" at bounding box center [1046, 538] width 68 height 26
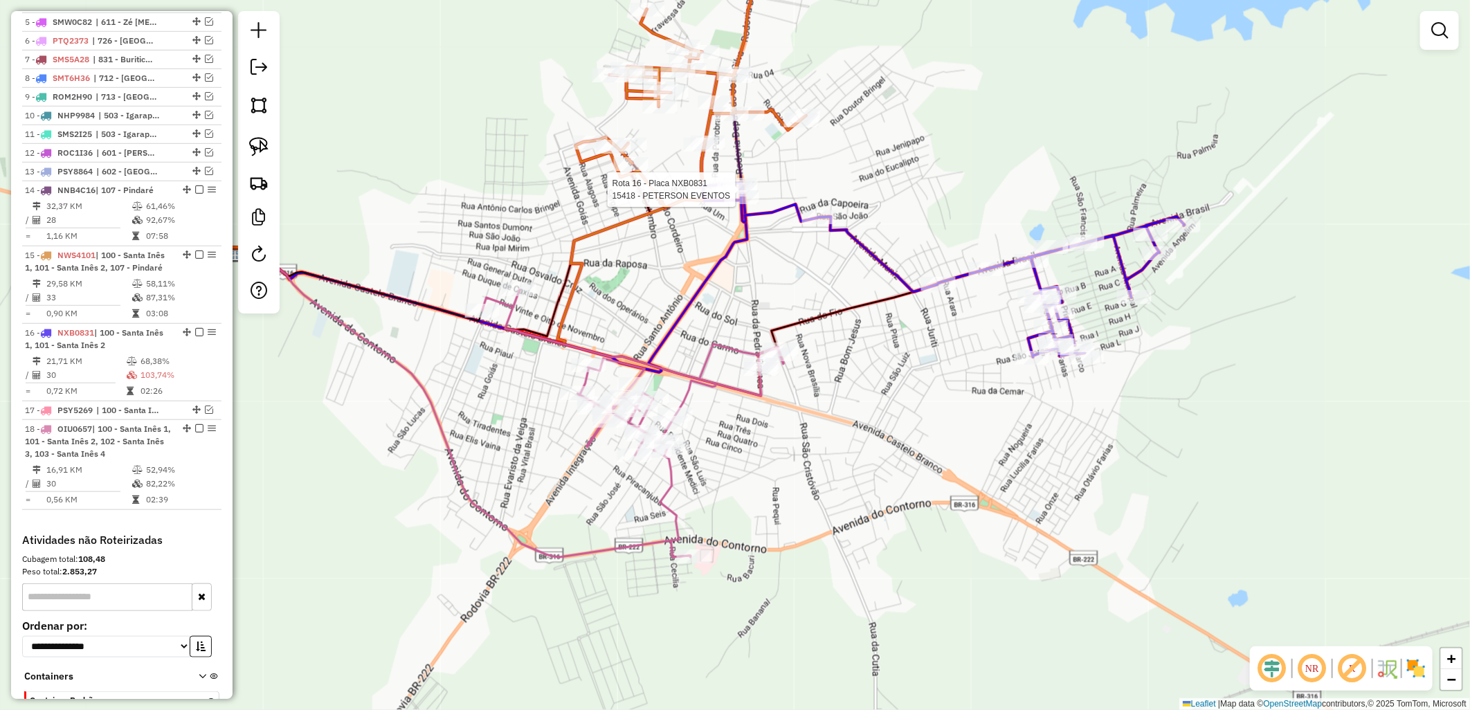
select select "**********"
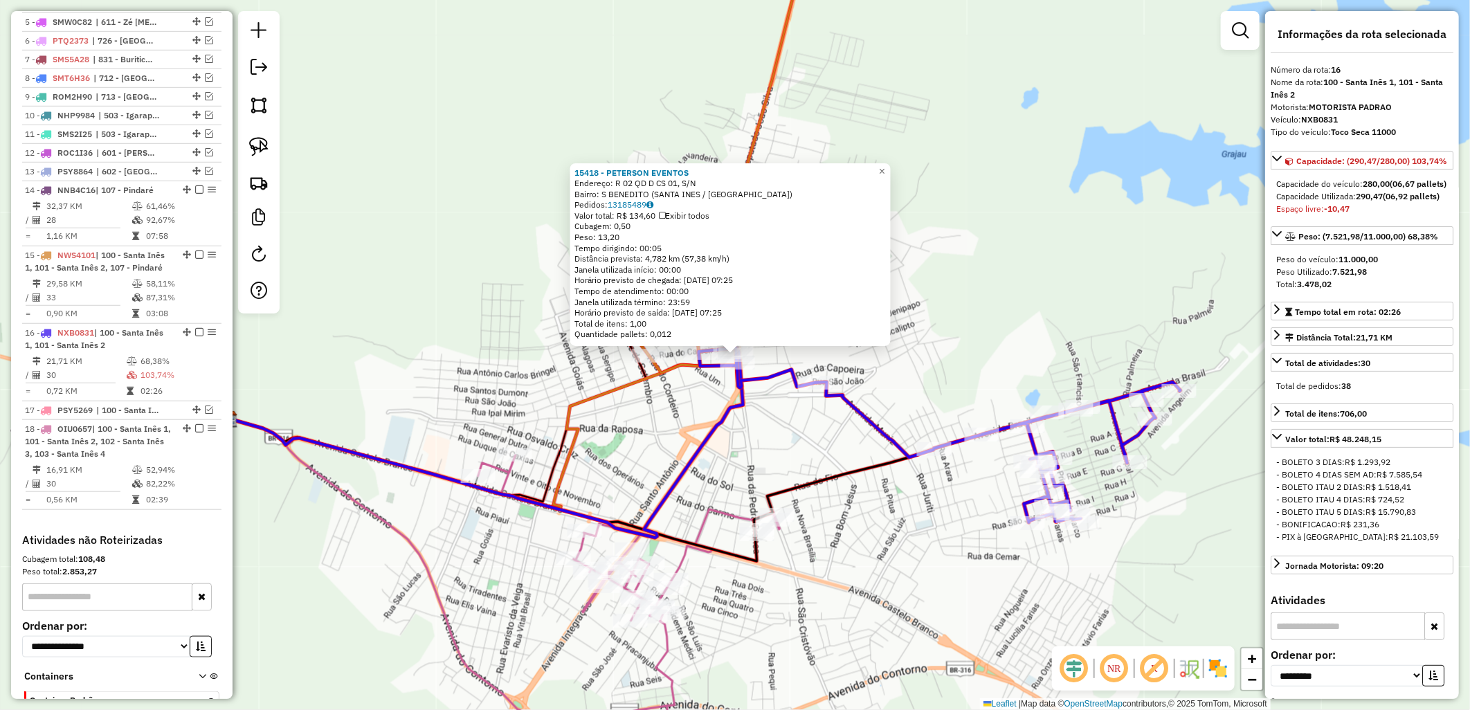
scroll to position [704, 0]
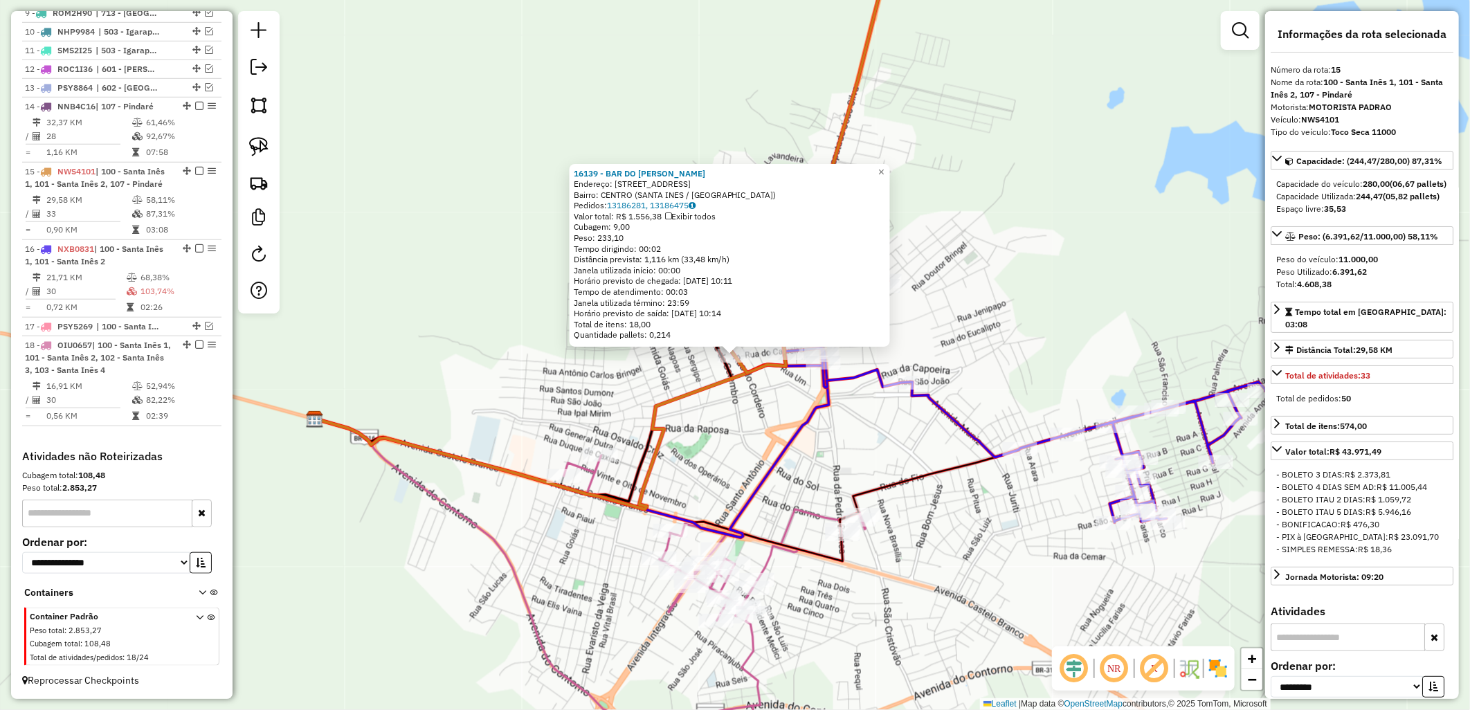
click at [749, 448] on div "16139 - BAR DO PAULO FILHO Endereço: R DO CORDEIRO, 548 Bairro: CENTRO (SANTA I…" at bounding box center [735, 355] width 1470 height 710
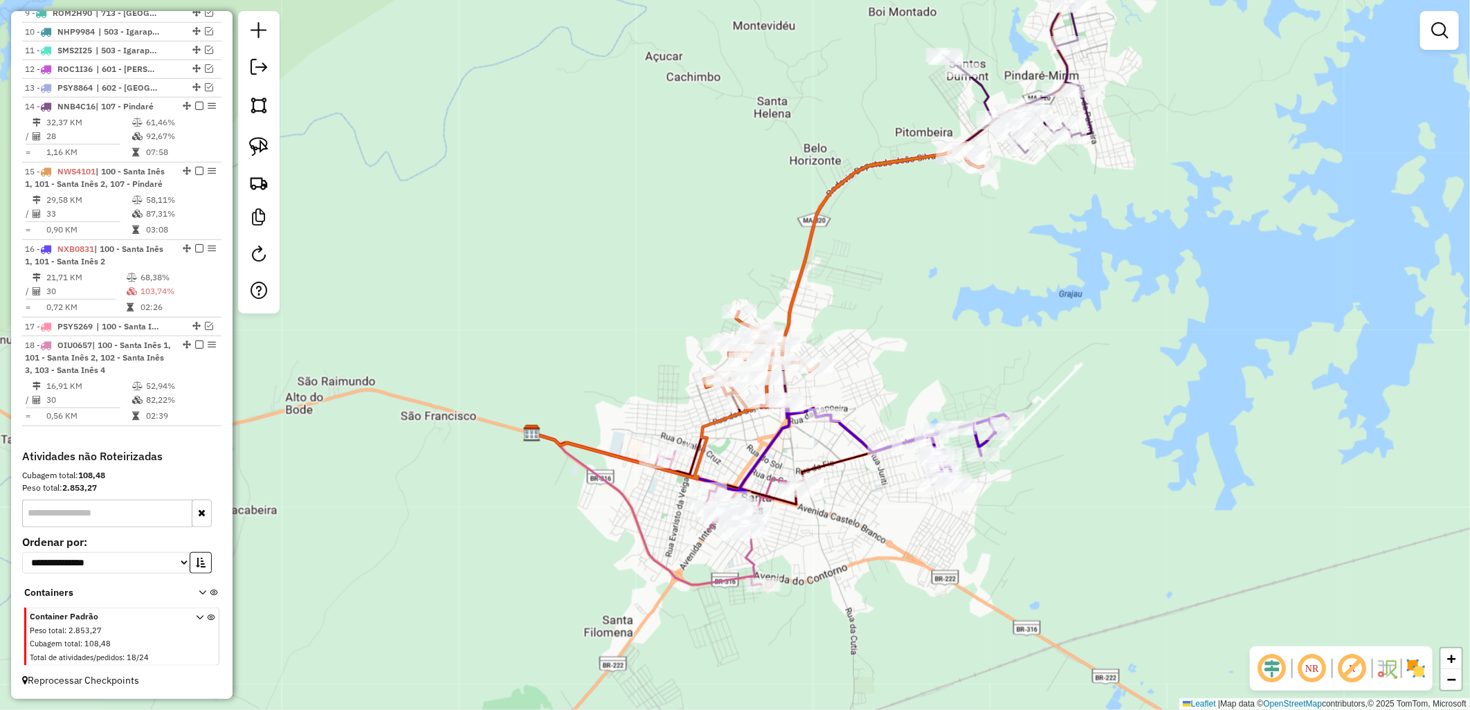
drag, startPoint x: 876, startPoint y: 259, endPoint x: 853, endPoint y: 302, distance: 48.0
click at [853, 302] on div "Rota 16 - Placa NXB0831 18530 - MERC NETE Rota 15 - Placa NWS4101 16351 - MERCE…" at bounding box center [735, 355] width 1470 height 710
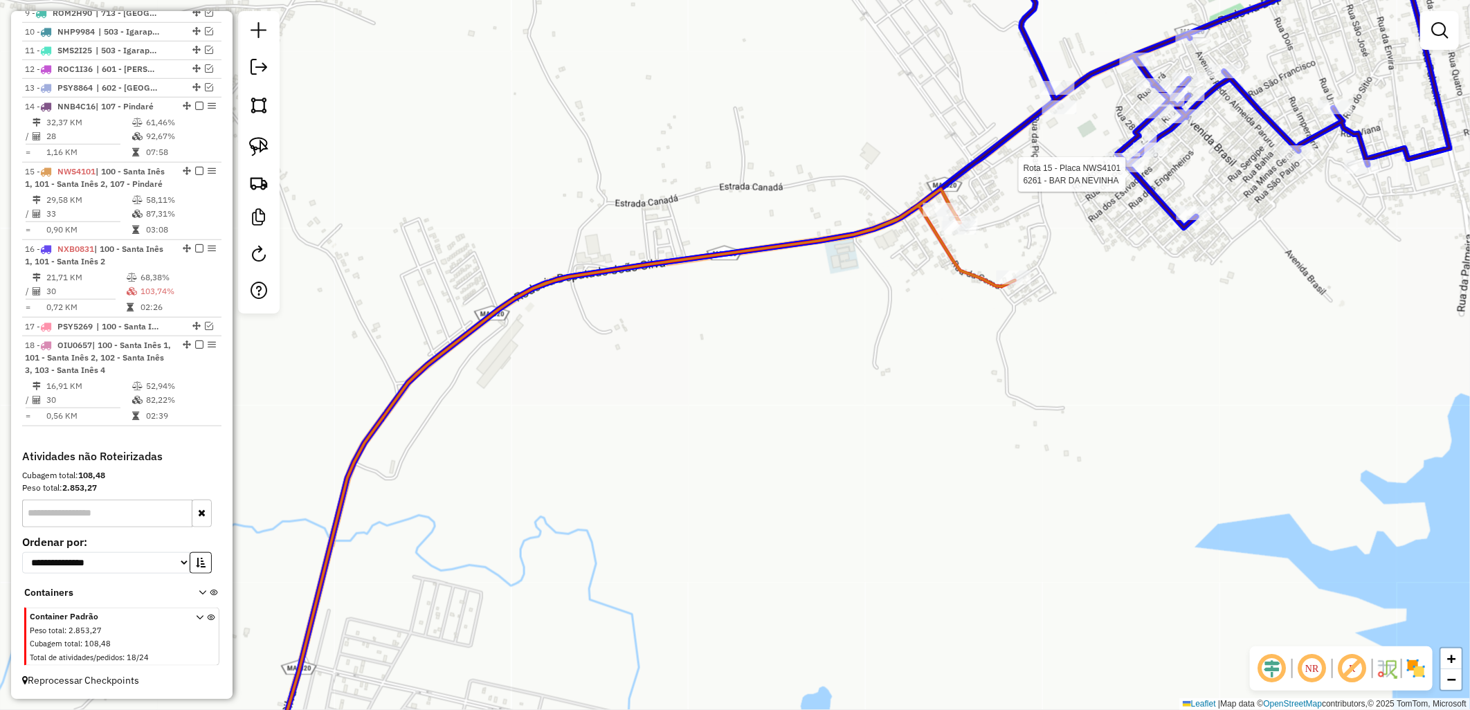
click at [1129, 172] on div at bounding box center [1127, 165] width 35 height 14
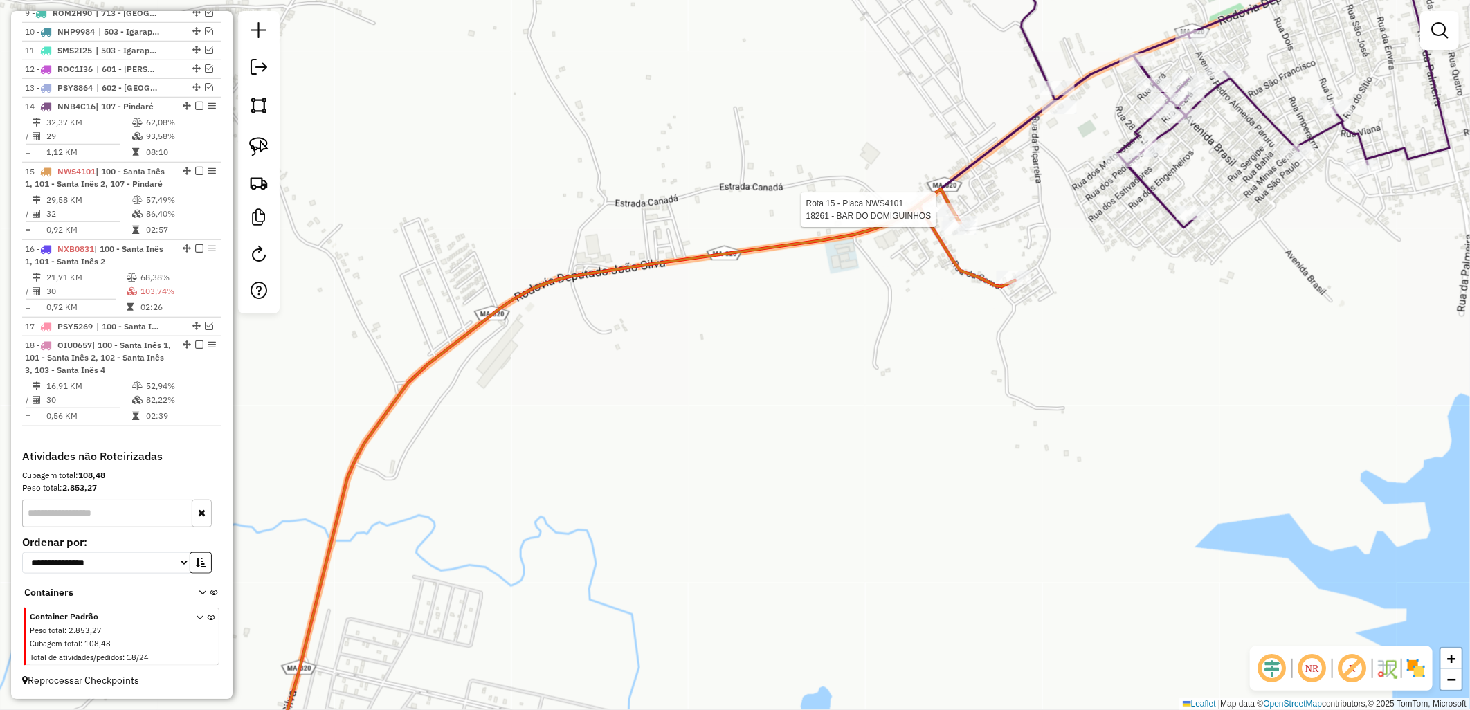
select select "**********"
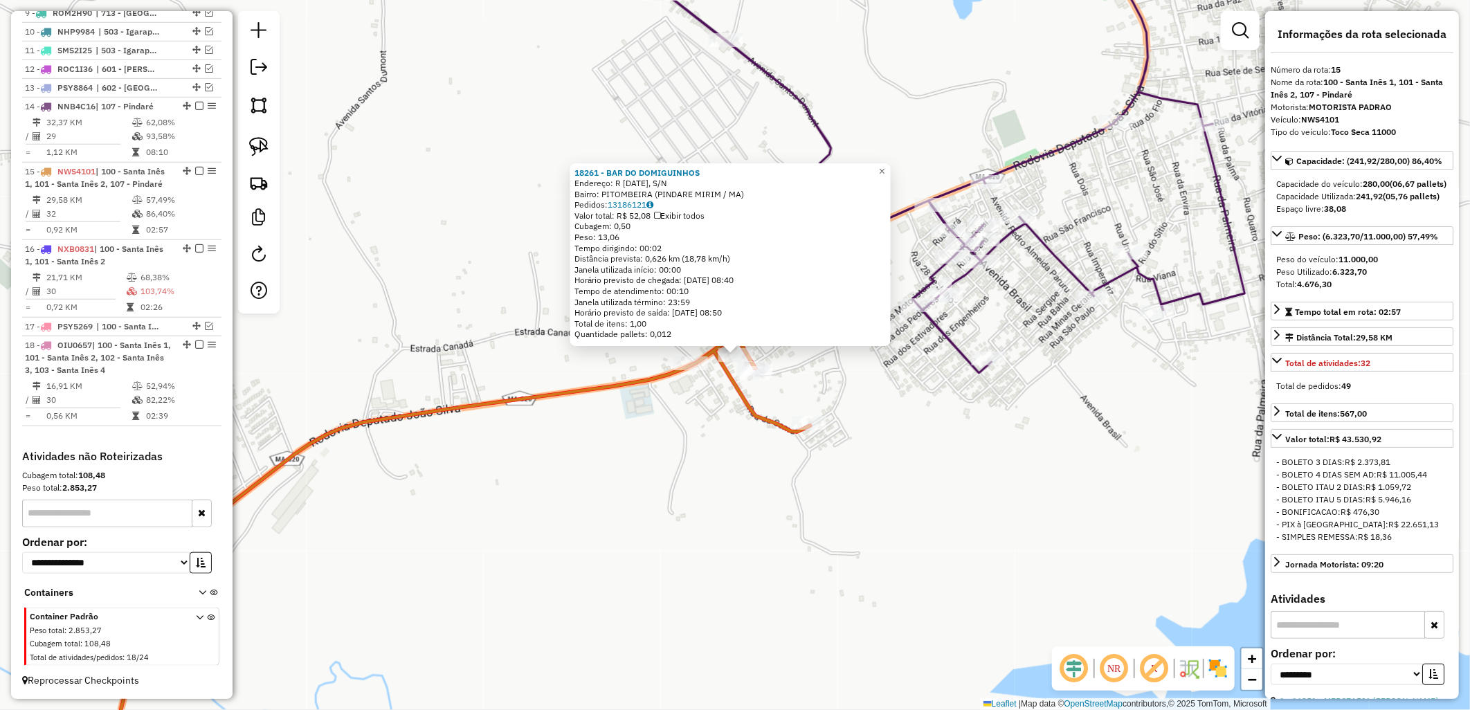
click at [883, 535] on div "18261 - BAR DO DOMIGUINHOS Endereço: R 28 DE MAIO, S/N Bairro: PITOMBEIRA (PIND…" at bounding box center [735, 355] width 1470 height 710
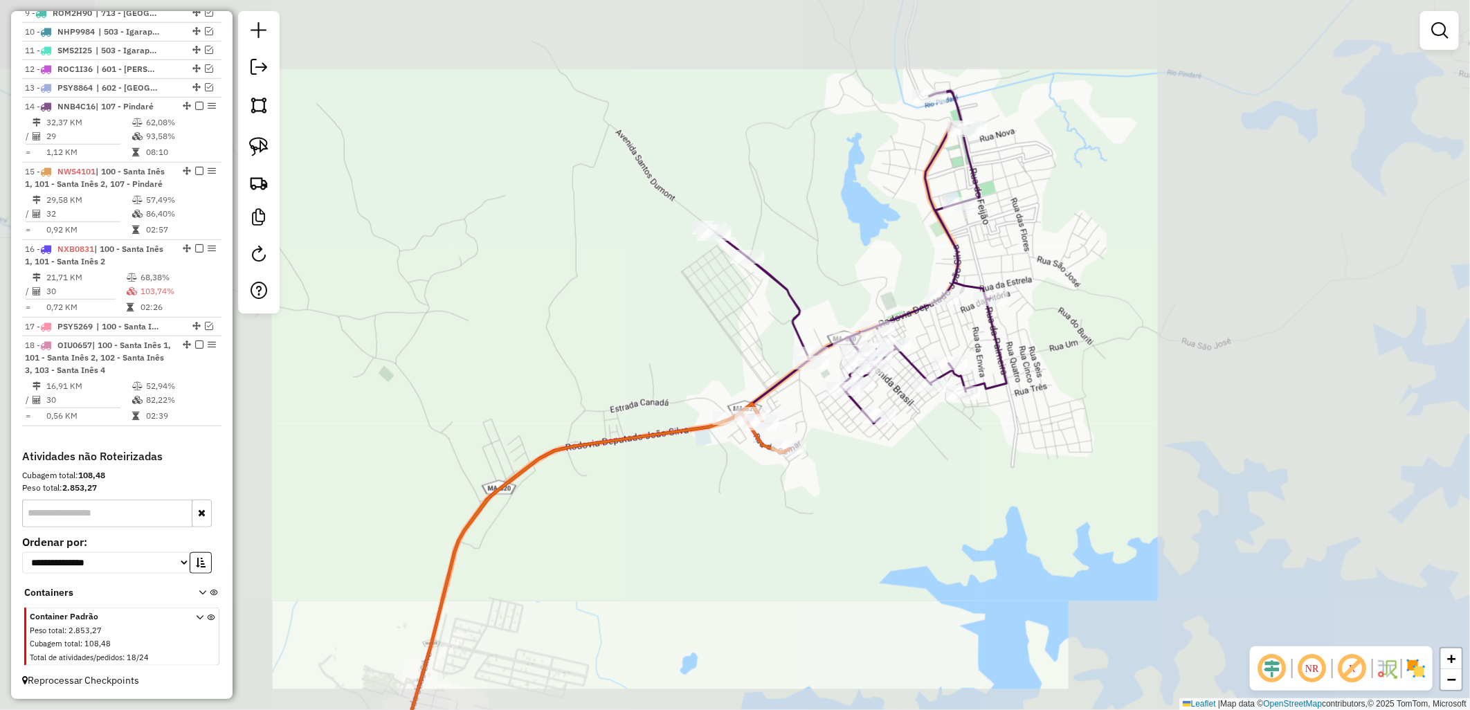
click at [727, 531] on div "Janela de atendimento Grade de atendimento Capacidade Transportadoras Veículos …" at bounding box center [735, 355] width 1470 height 710
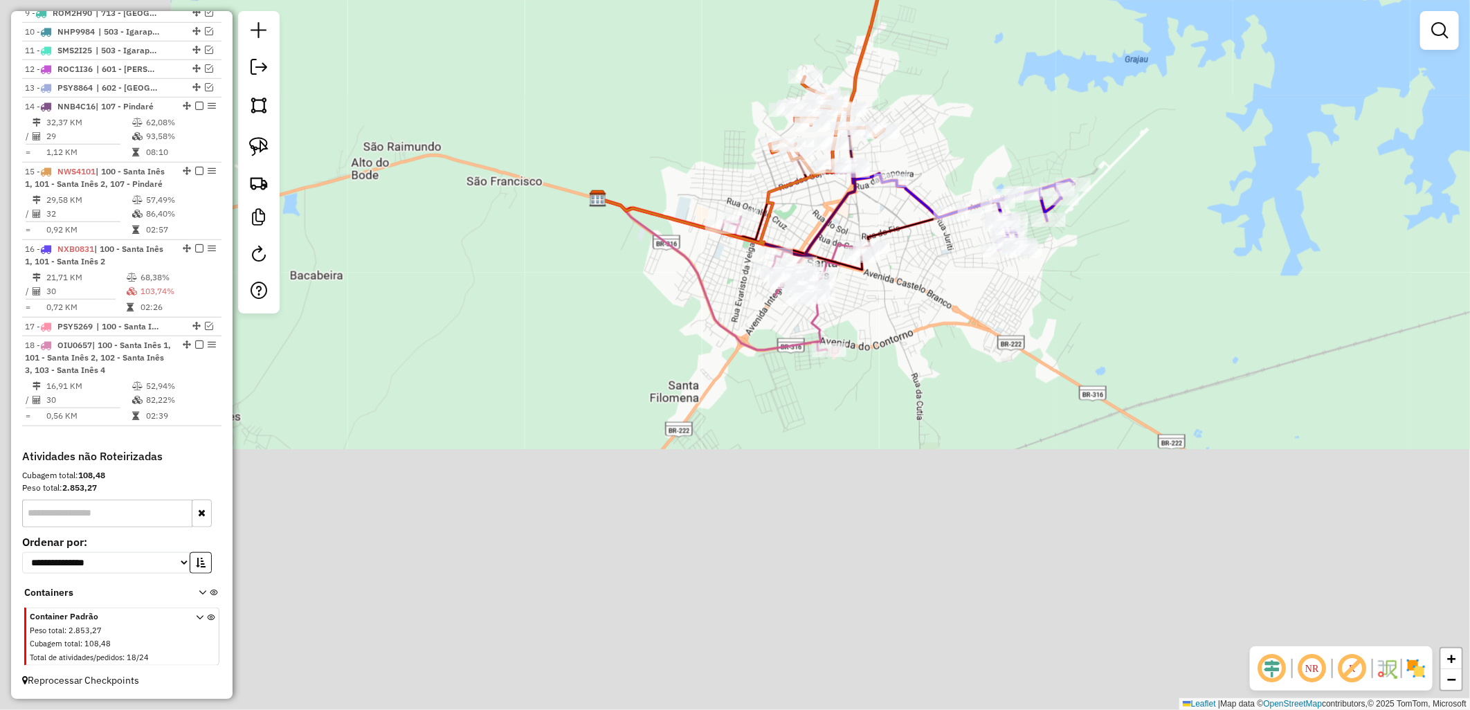
drag, startPoint x: 787, startPoint y: 527, endPoint x: 1008, endPoint y: 109, distance: 473.6
click at [1008, 109] on div "Janela de atendimento Grade de atendimento Capacidade Transportadoras Veículos …" at bounding box center [735, 355] width 1470 height 710
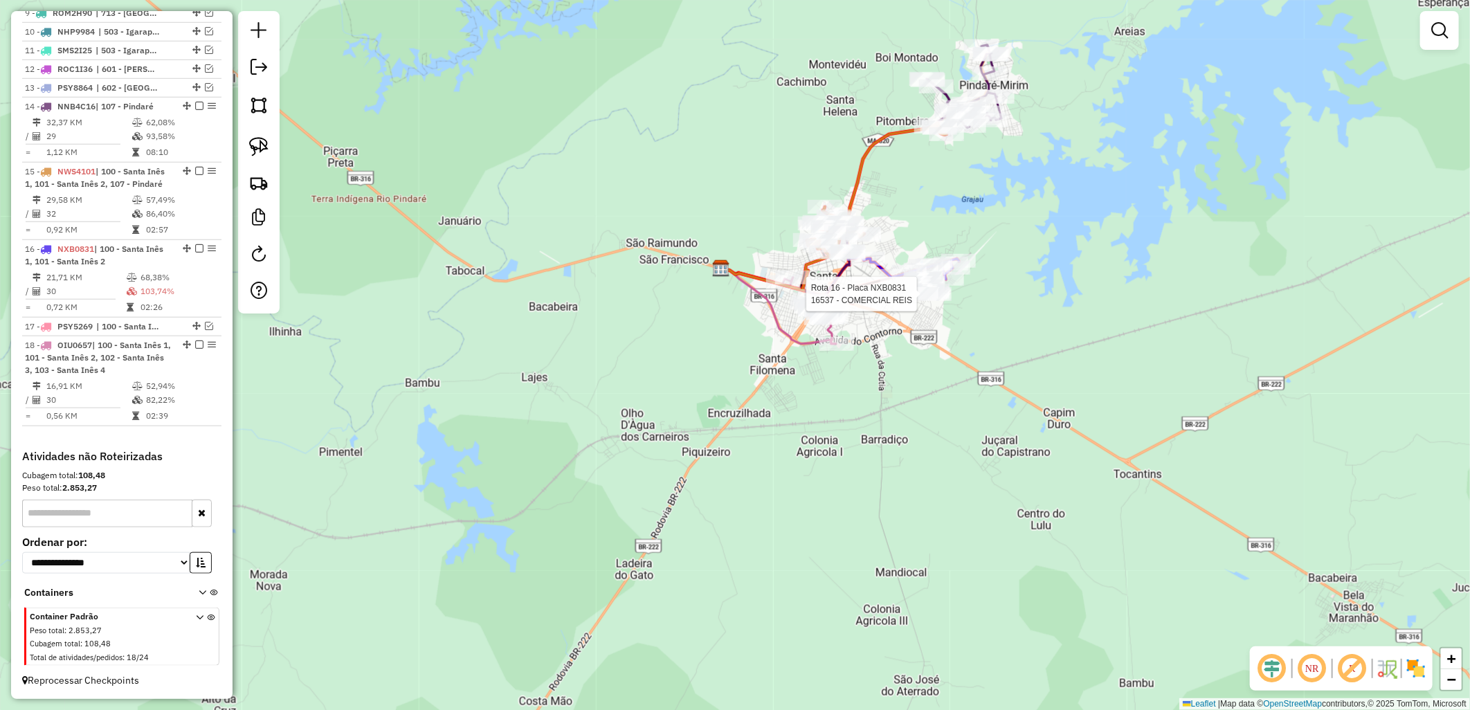
select select "**********"
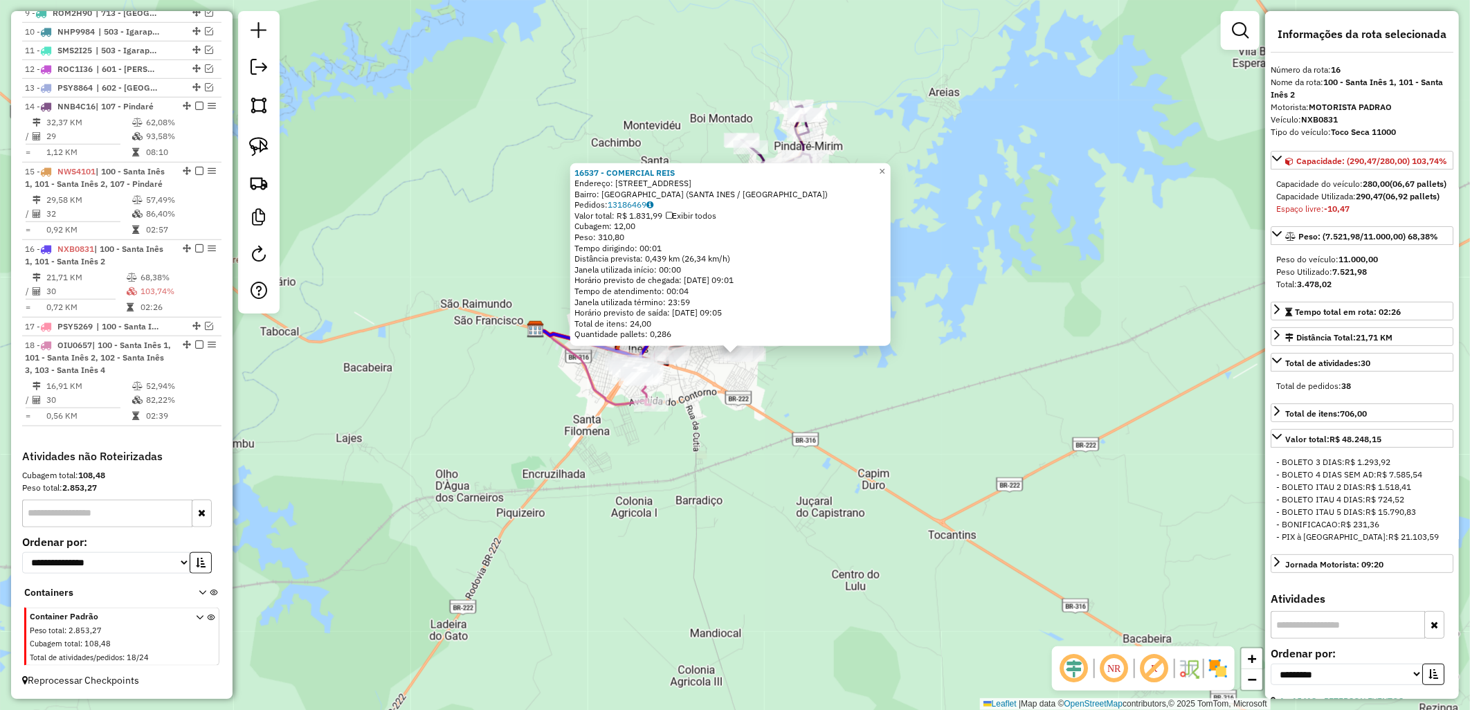
click at [902, 411] on div "16537 - COMERCIAL REIS Endereço: R RUA SÃO JORGE, 502 Bairro: VILA CONCEIÇÃO (S…" at bounding box center [735, 355] width 1470 height 710
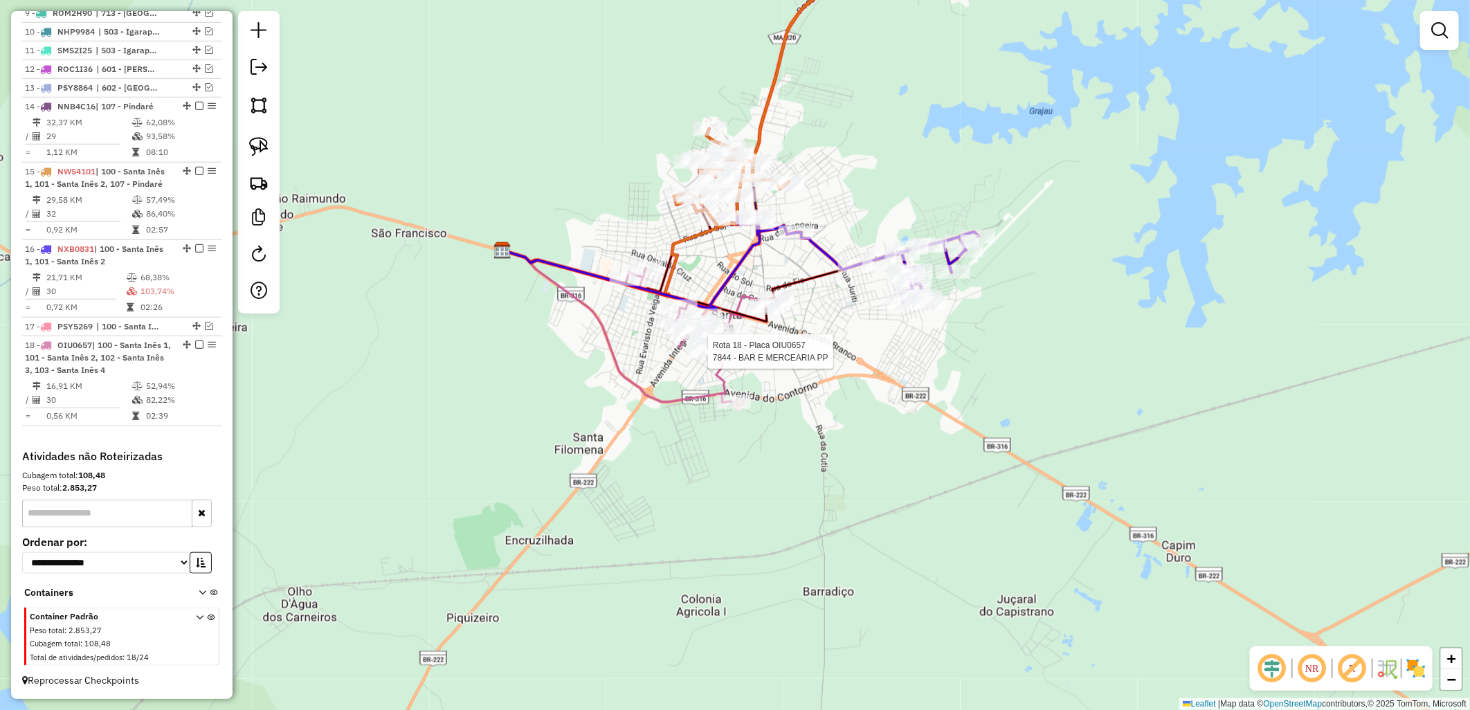
select select "**********"
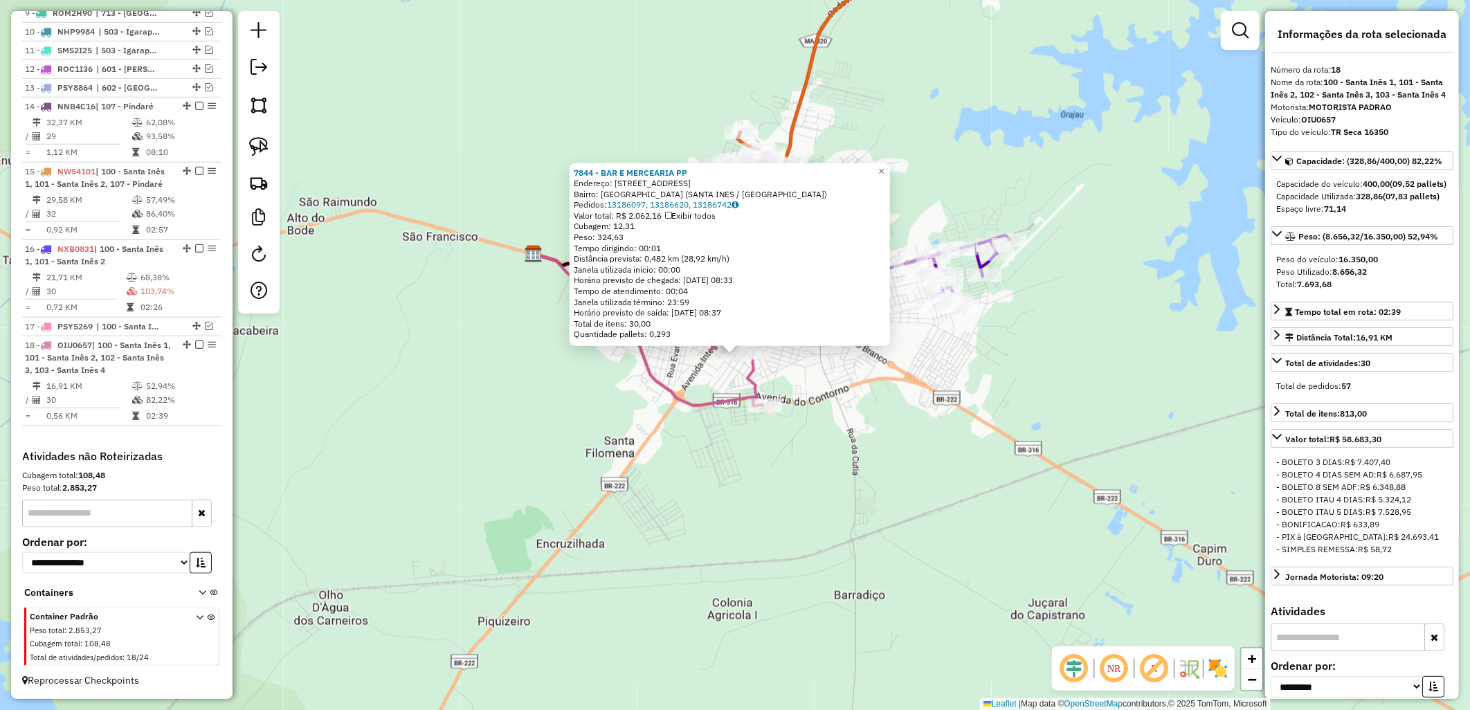
click at [692, 479] on div "Rota 18 - Placa OIU0657 7844 - BAR E MERCEARIA PP 7844 - BAR E MERCEARIA PP End…" at bounding box center [735, 355] width 1470 height 710
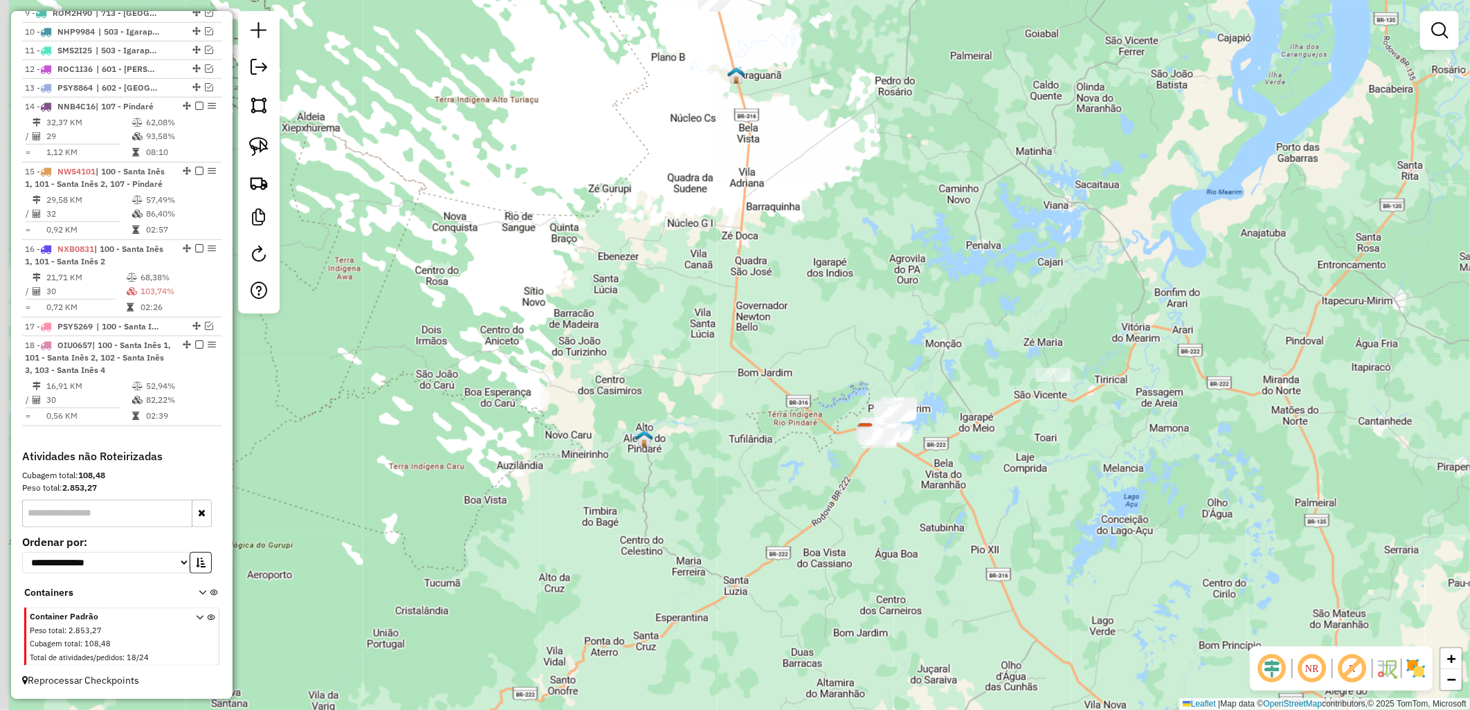
drag, startPoint x: 777, startPoint y: 473, endPoint x: 839, endPoint y: 472, distance: 62.3
click at [838, 472] on div "Janela de atendimento Grade de atendimento Capacidade Transportadoras Veículos …" at bounding box center [735, 355] width 1470 height 710
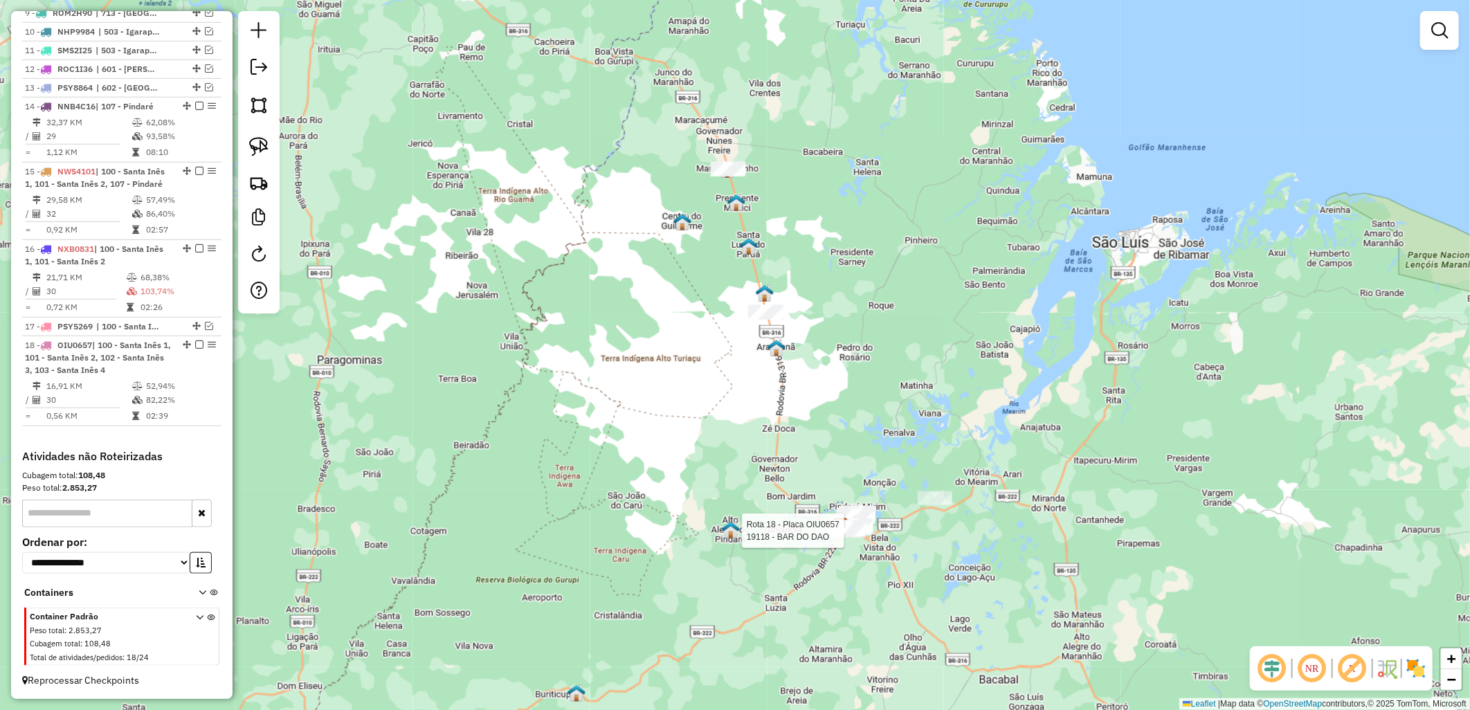
drag, startPoint x: 829, startPoint y: 345, endPoint x: 808, endPoint y: 394, distance: 54.0
click at [808, 394] on div "Rota 18 - Placa OIU0657 19118 - BAR DO DAO Janela de atendimento Grade de atend…" at bounding box center [735, 355] width 1470 height 710
drag, startPoint x: 756, startPoint y: 388, endPoint x: 825, endPoint y: 252, distance: 153.2
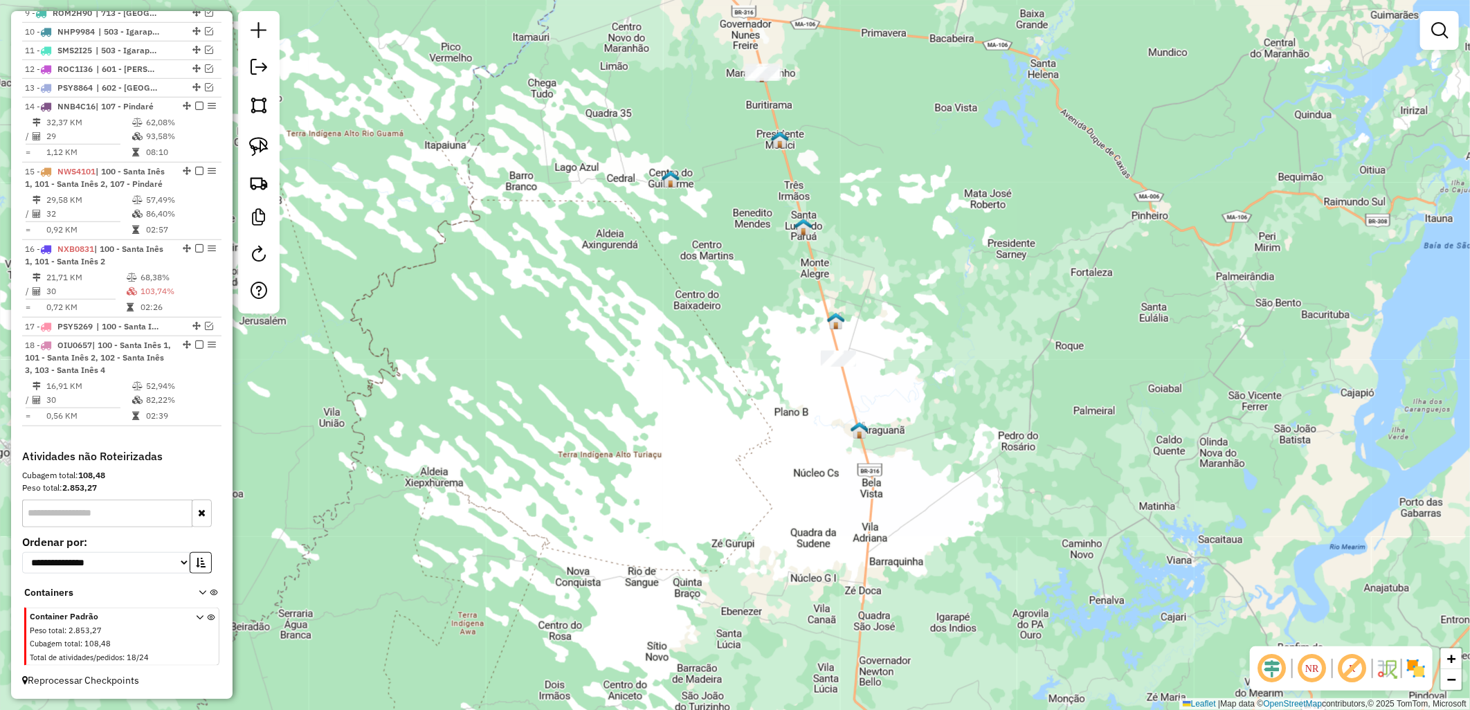
drag, startPoint x: 758, startPoint y: 499, endPoint x: 859, endPoint y: 227, distance: 290.1
click at [855, 240] on div "Rota 18 - Placa OIU0657 19118 - BAR DO DAO Janela de atendimento Grade de atend…" at bounding box center [735, 355] width 1470 height 710
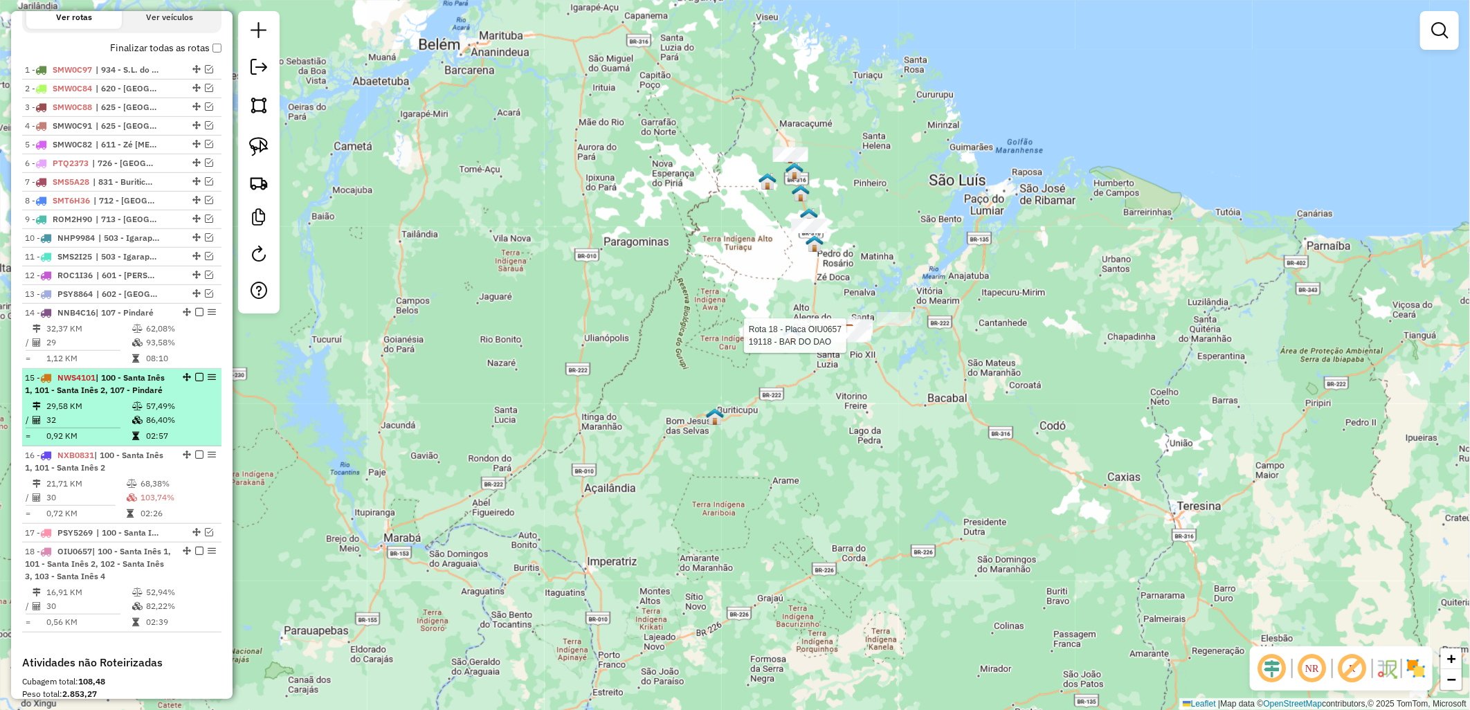
scroll to position [166, 0]
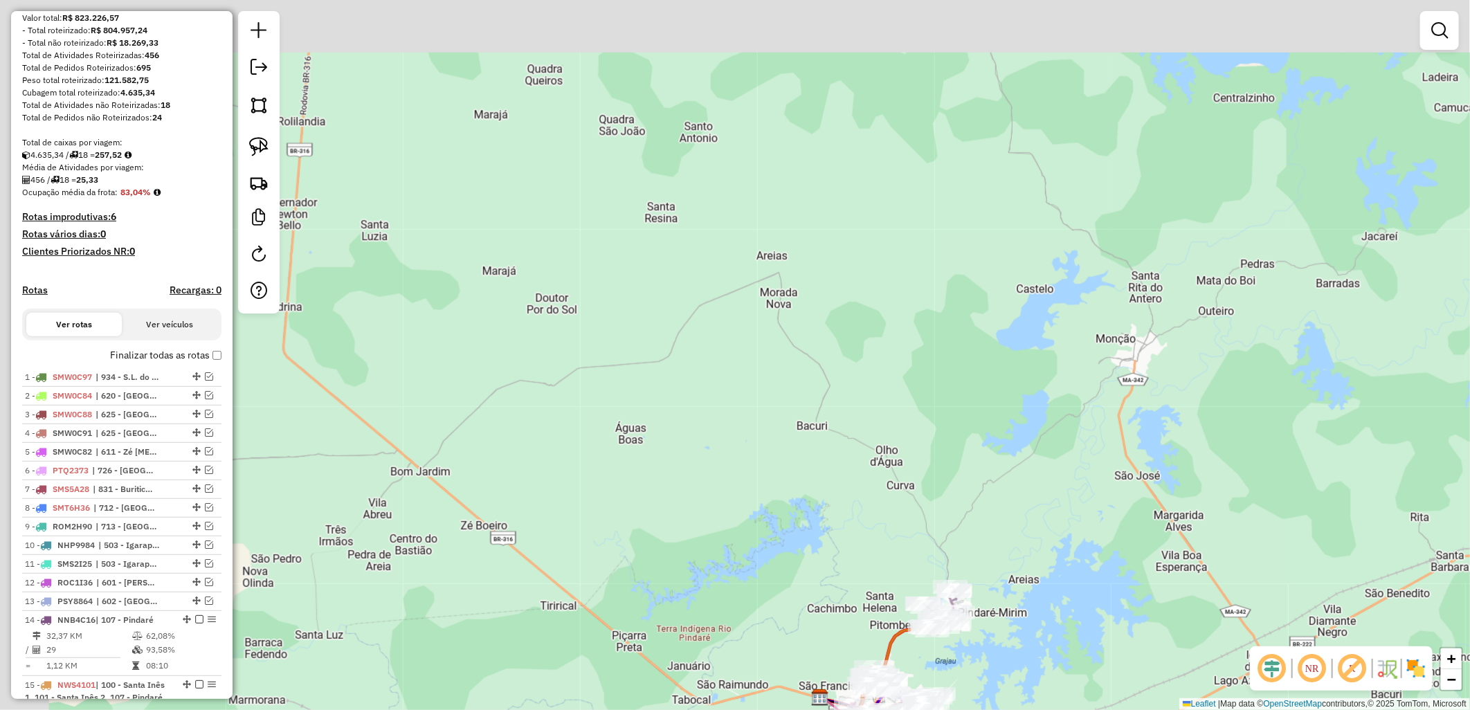
drag, startPoint x: 758, startPoint y: 309, endPoint x: 1028, endPoint y: 566, distance: 373.4
click at [1028, 566] on div "Rota 18 - Placa OIU0657 19118 - BAR DO DAO Janela de atendimento Grade de atend…" at bounding box center [735, 355] width 1470 height 710
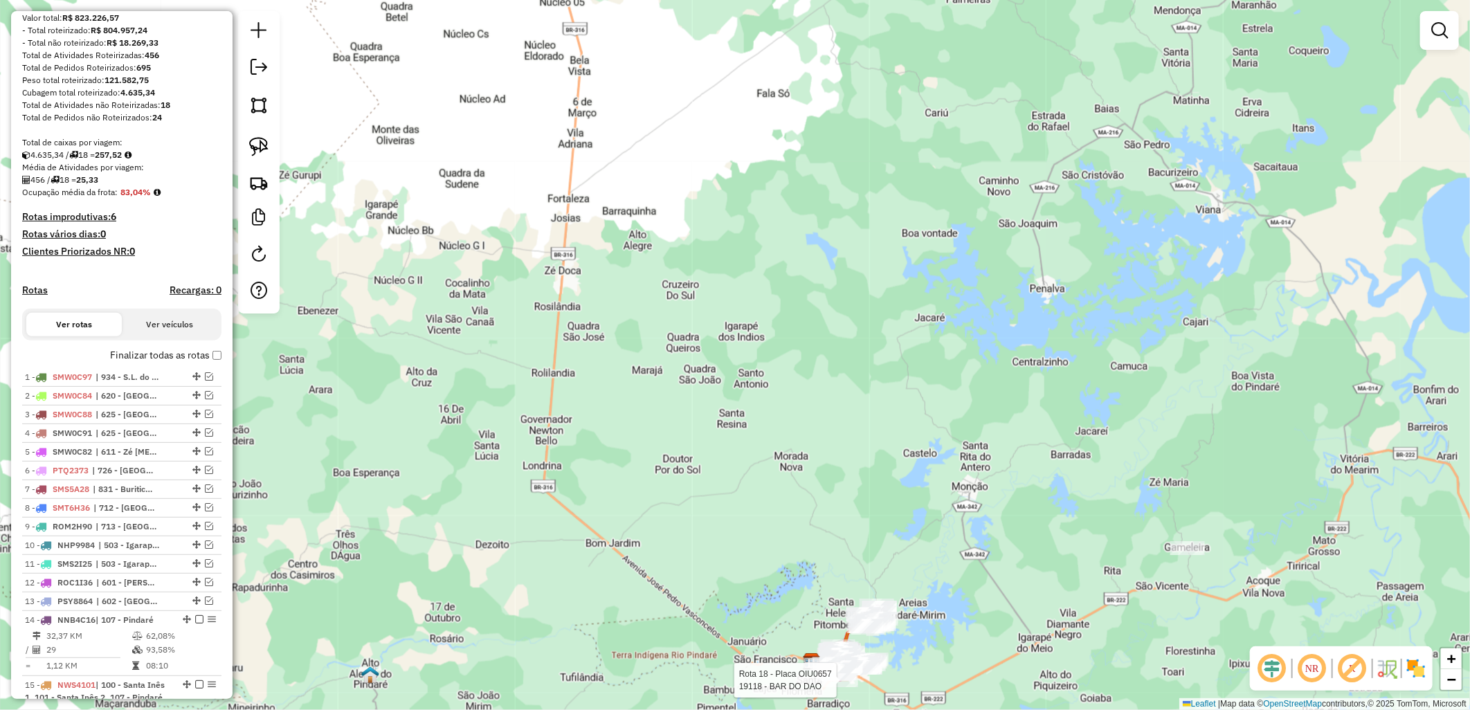
click at [556, 368] on div "Rota 18 - Placa OIU0657 19118 - BAR DO DAO Janela de atendimento Grade de atend…" at bounding box center [735, 355] width 1470 height 710
click at [189, 363] on label "Finalizar todas as rotas" at bounding box center [165, 355] width 111 height 15
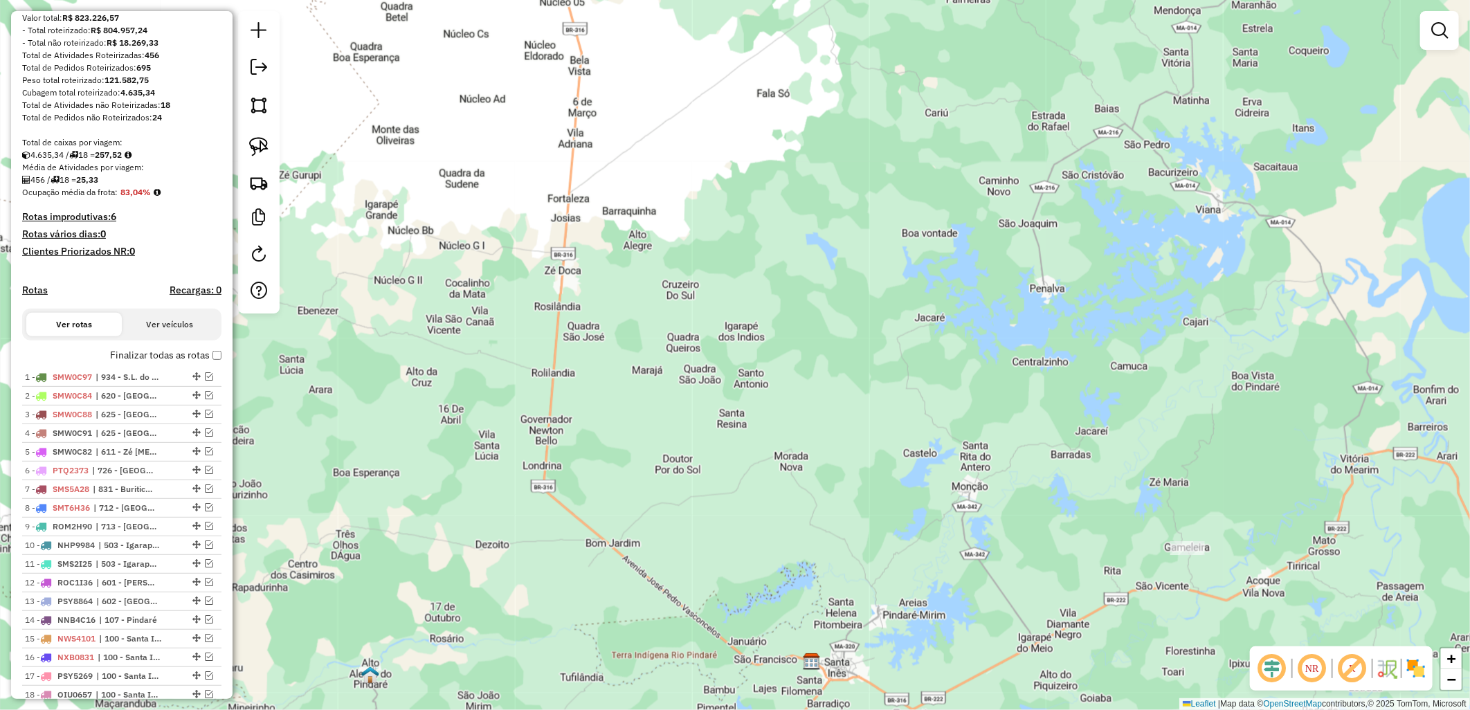
click at [189, 363] on label "Finalizar todas as rotas" at bounding box center [165, 355] width 111 height 15
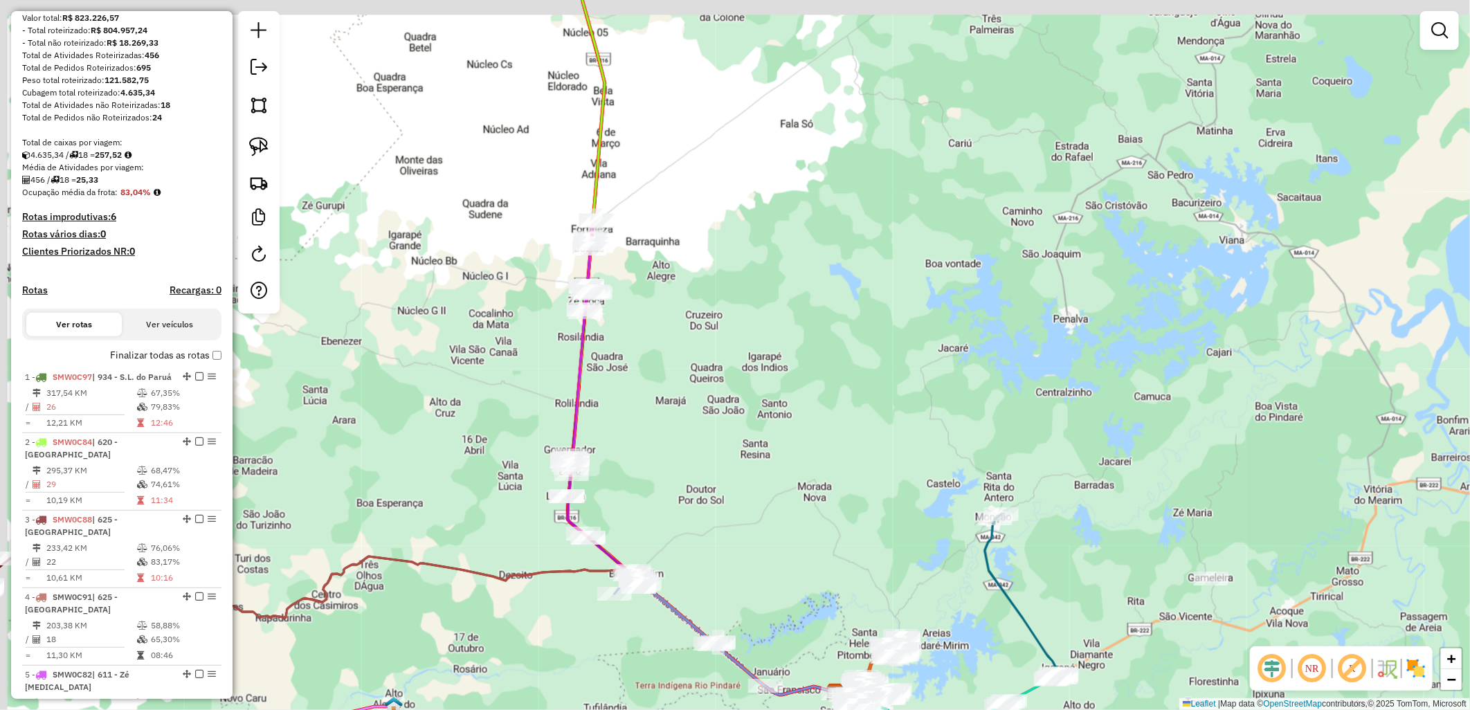
drag, startPoint x: 630, startPoint y: 430, endPoint x: 628, endPoint y: 613, distance: 183.4
click at [632, 634] on div "Janela de atendimento Grade de atendimento Capacidade Transportadoras Veículos …" at bounding box center [735, 355] width 1470 height 710
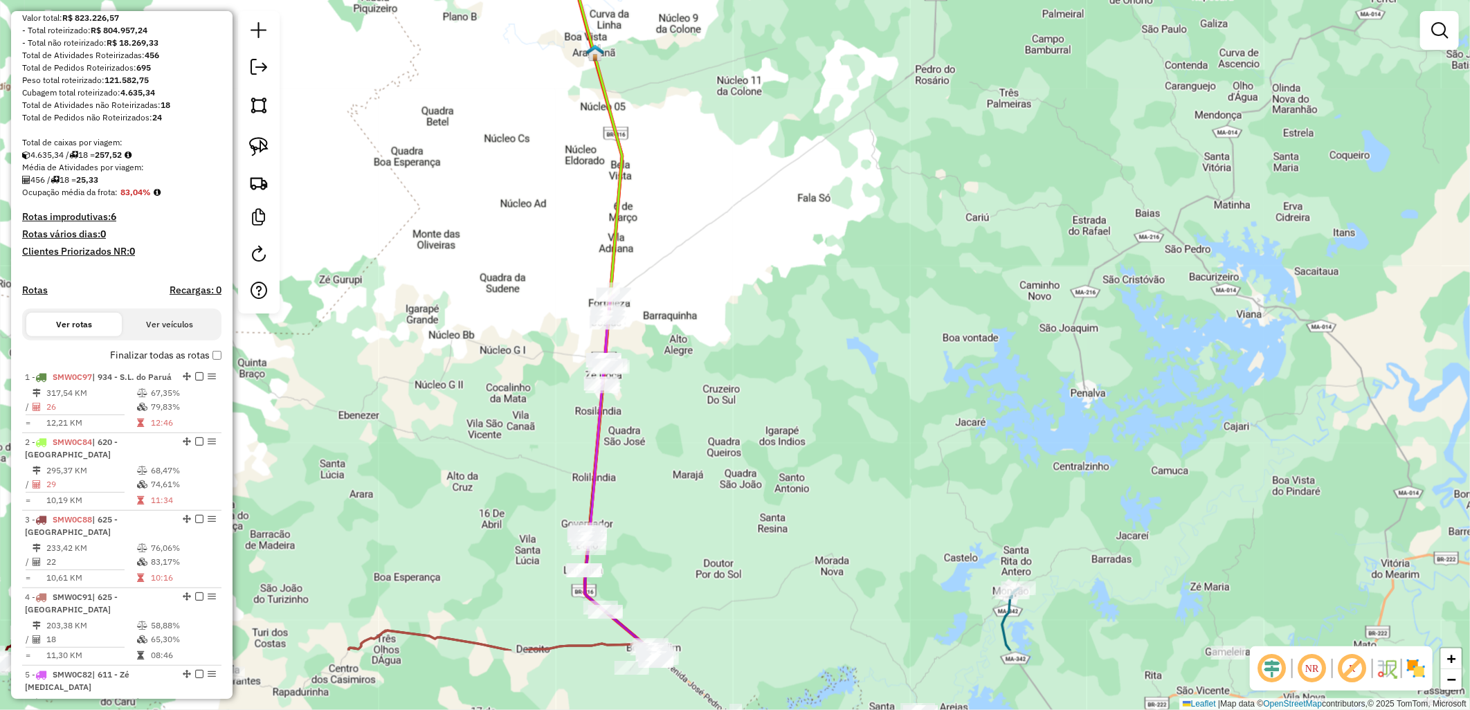
drag, startPoint x: 717, startPoint y: 357, endPoint x: 684, endPoint y: 115, distance: 244.4
click at [700, 121] on div "Janela de atendimento Grade de atendimento Capacidade Transportadoras Veículos …" at bounding box center [735, 355] width 1470 height 710
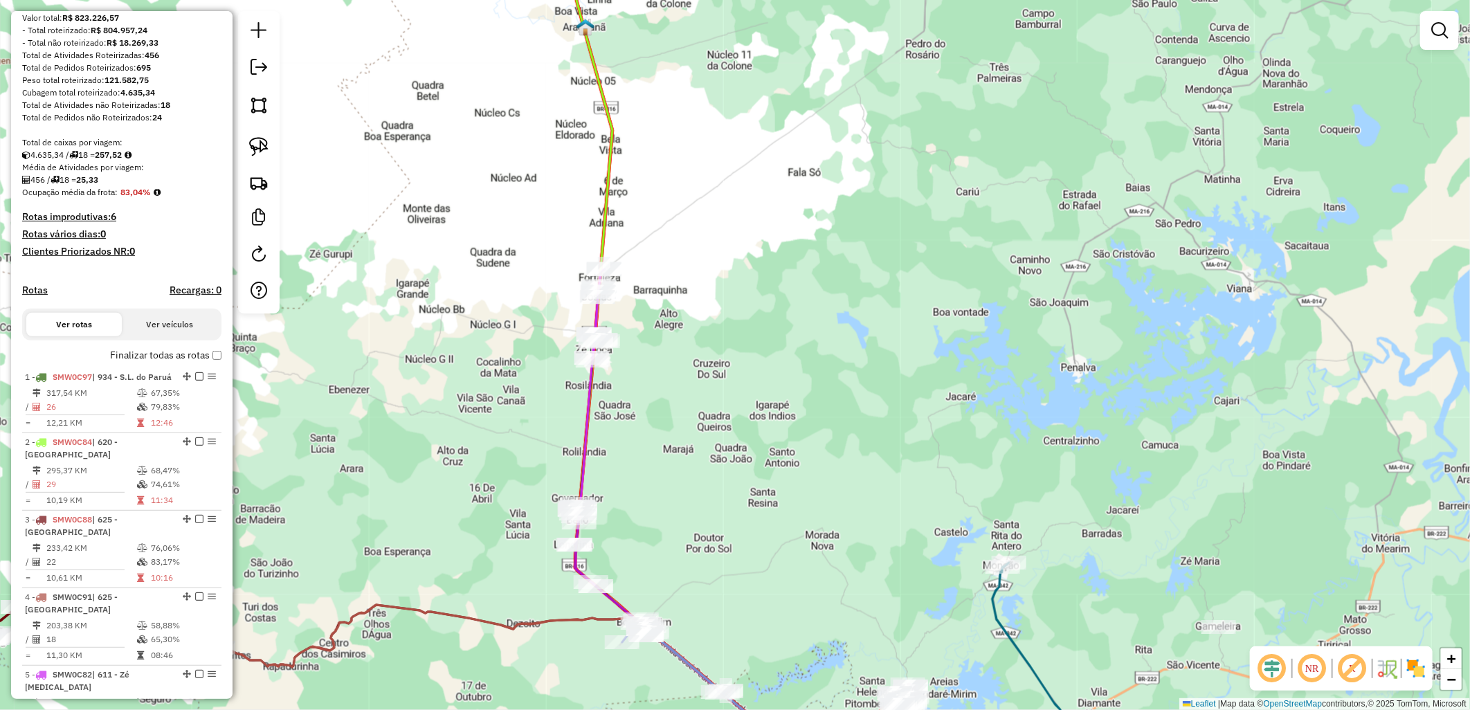
drag, startPoint x: 718, startPoint y: 493, endPoint x: 761, endPoint y: 340, distance: 159.0
click at [761, 340] on div "Janela de atendimento Grade de atendimento Capacidade Transportadoras Veículos …" at bounding box center [735, 355] width 1470 height 710
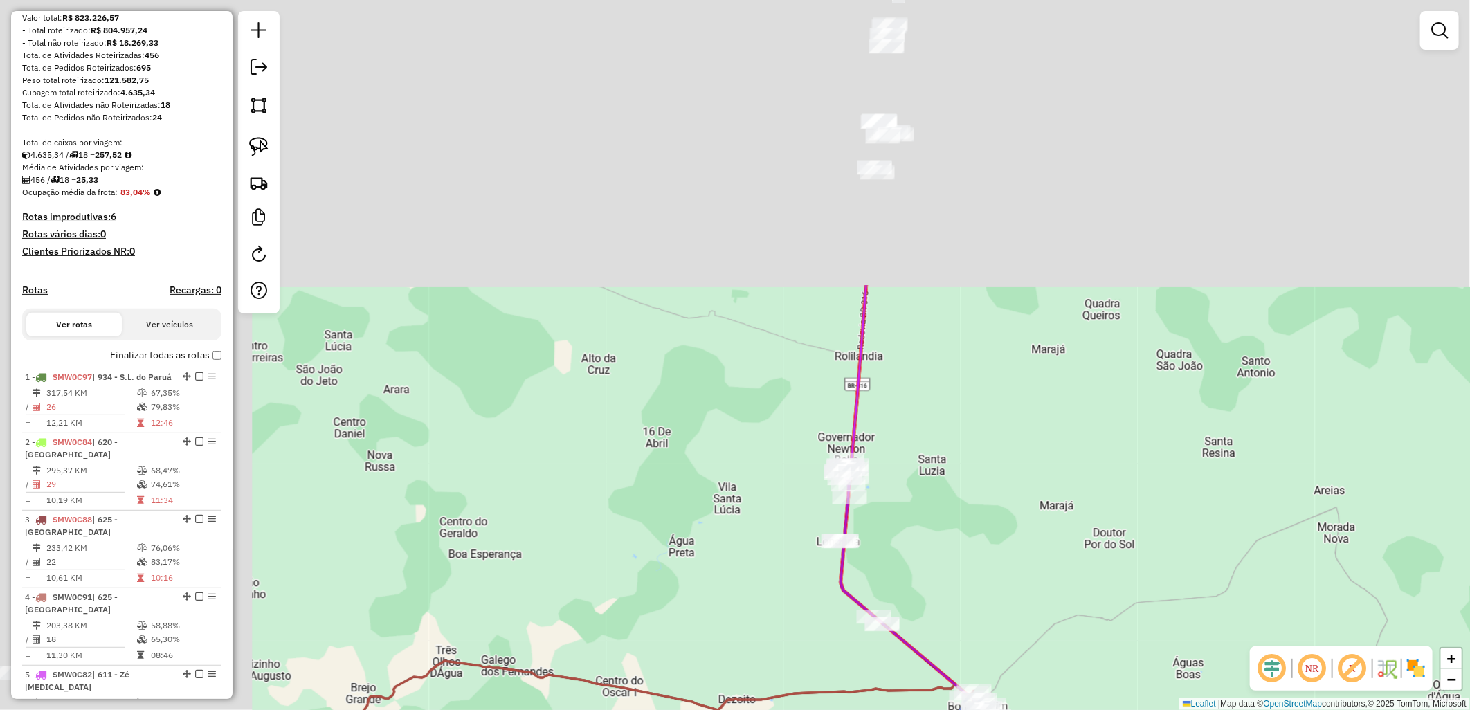
drag, startPoint x: 922, startPoint y: 417, endPoint x: 1046, endPoint y: 576, distance: 202.2
click at [1059, 583] on div "Janela de atendimento Grade de atendimento Capacidade Transportadoras Veículos …" at bounding box center [735, 355] width 1470 height 710
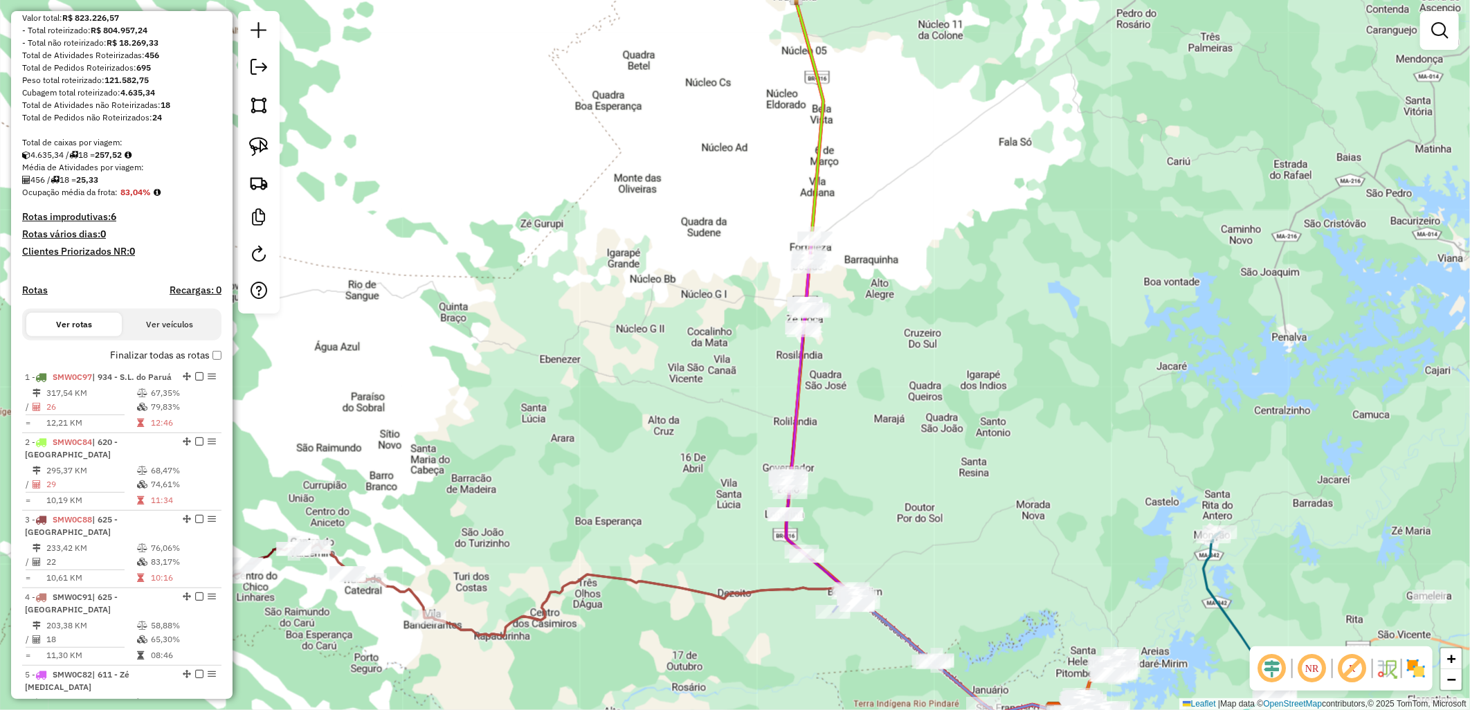
drag, startPoint x: 1050, startPoint y: 310, endPoint x: 1030, endPoint y: 98, distance: 213.4
click at [1031, 98] on div "Janela de atendimento Grade de atendimento Capacidade Transportadoras Veículos …" at bounding box center [735, 355] width 1470 height 710
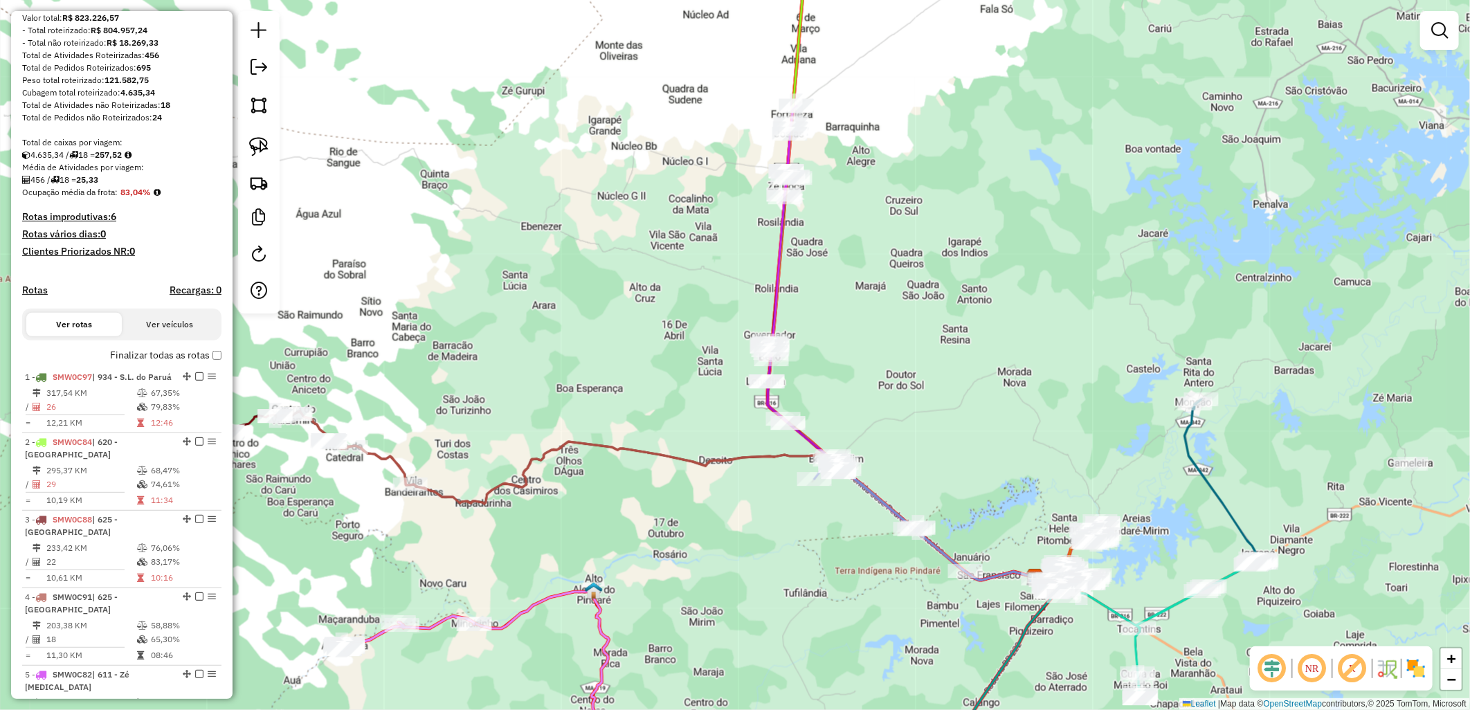
click at [192, 363] on label "Finalizar todas as rotas" at bounding box center [165, 355] width 111 height 15
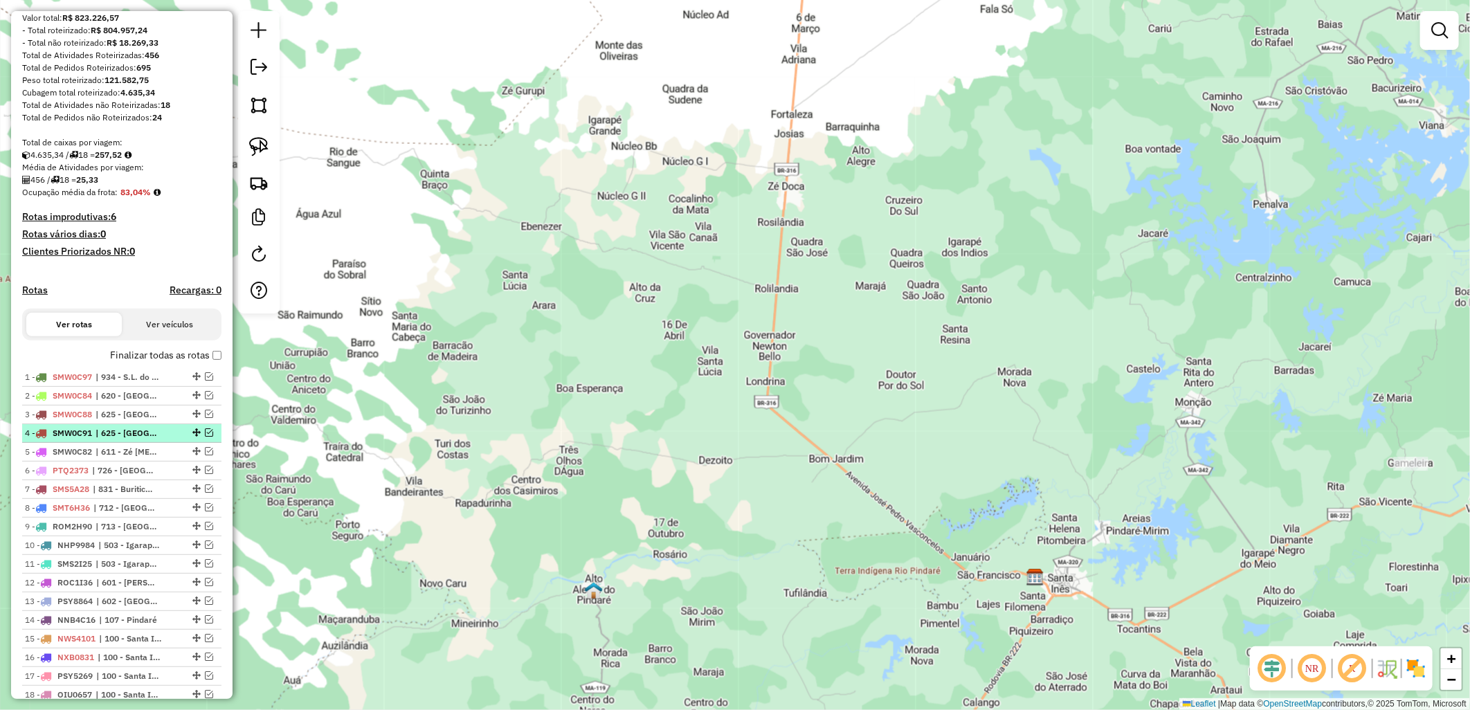
scroll to position [243, 0]
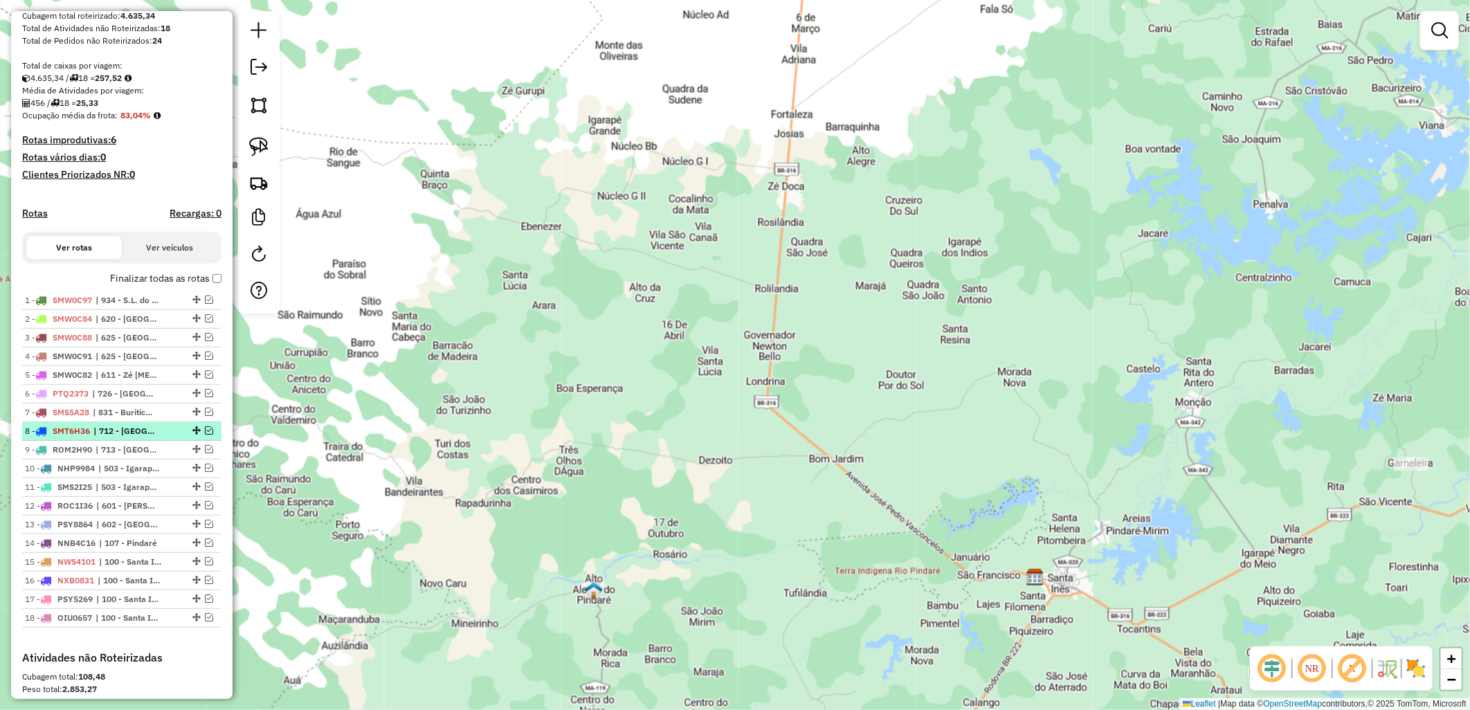
click at [205, 435] on em at bounding box center [209, 430] width 8 height 8
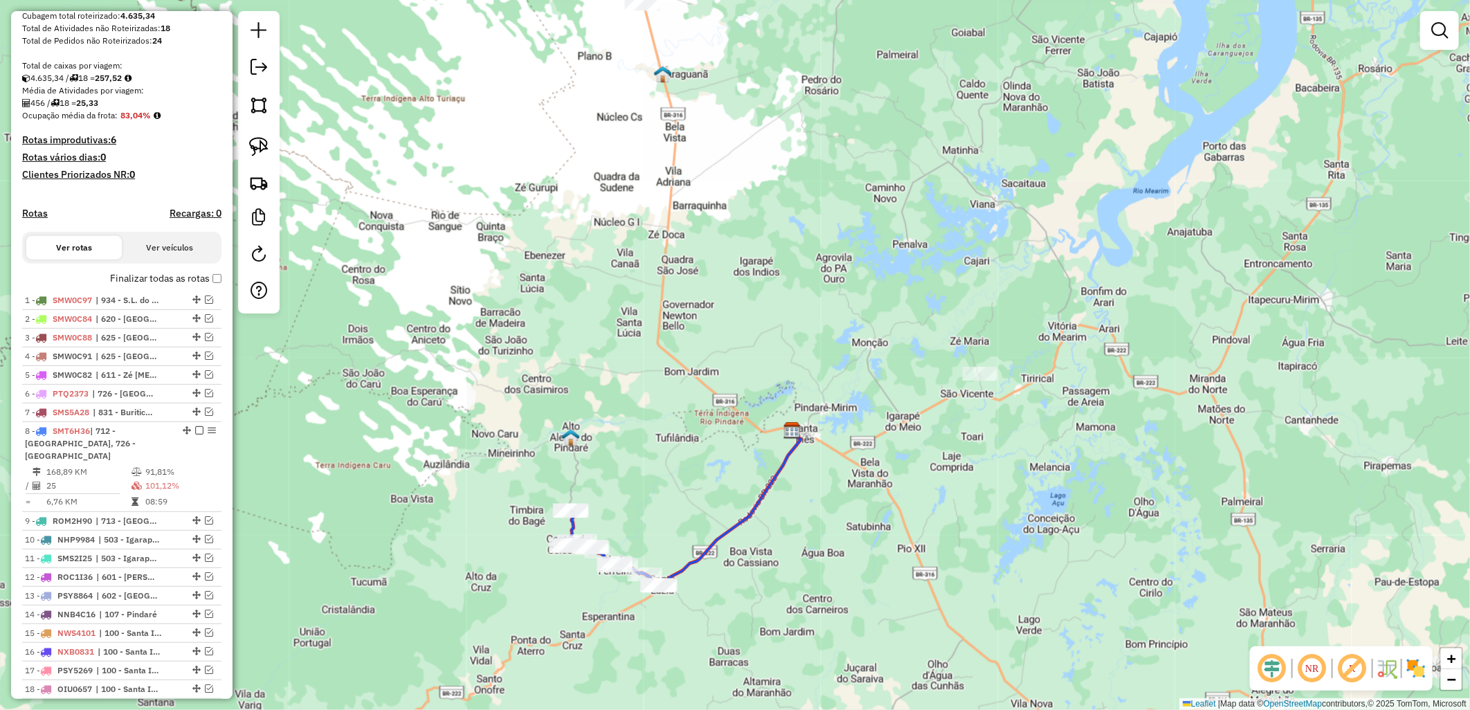
drag, startPoint x: 713, startPoint y: 499, endPoint x: 725, endPoint y: 446, distance: 54.0
click at [727, 446] on div "Janela de atendimento Grade de atendimento Capacidade Transportadoras Veículos …" at bounding box center [735, 355] width 1470 height 710
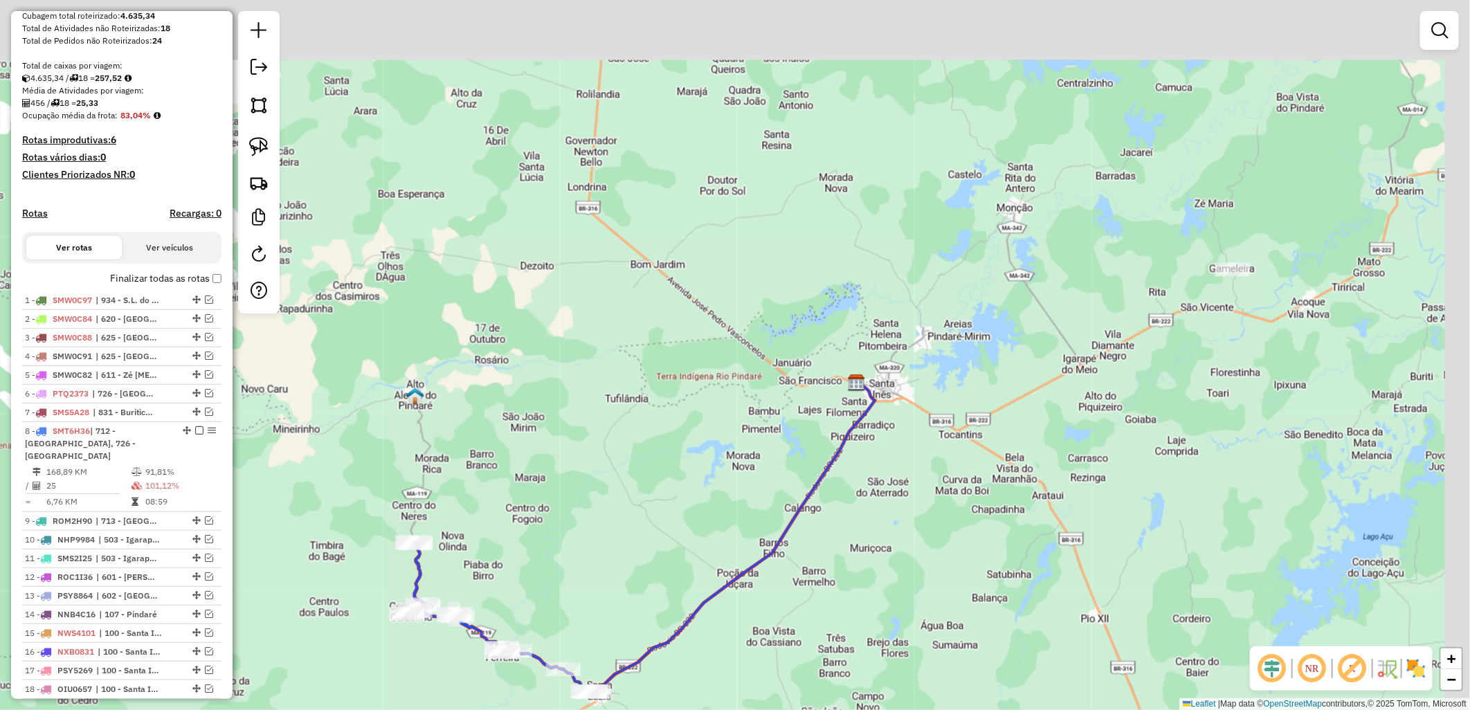
drag, startPoint x: 974, startPoint y: 277, endPoint x: 703, endPoint y: 457, distance: 324.5
click at [703, 457] on div "Janela de atendimento Grade de atendimento Capacidade Transportadoras Veículos …" at bounding box center [735, 355] width 1470 height 710
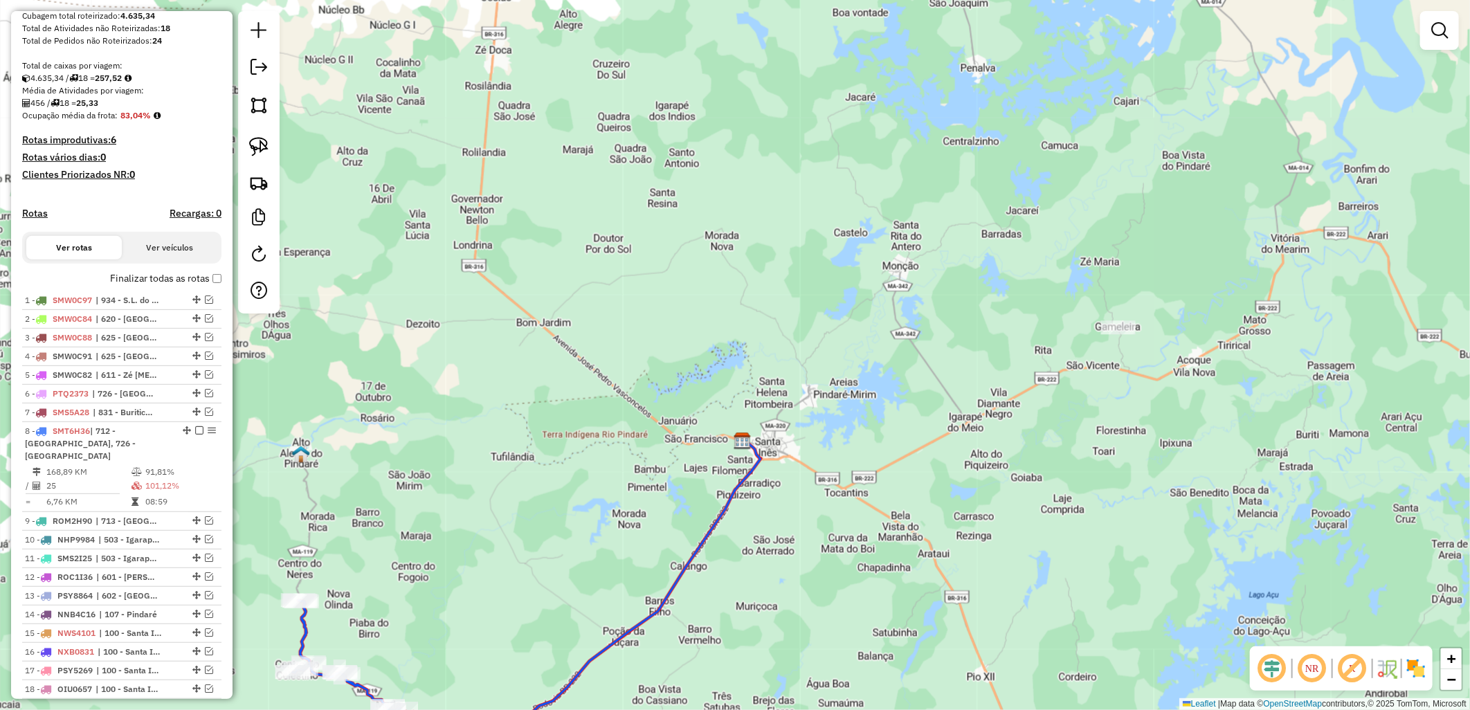
click at [177, 286] on label "Finalizar todas as rotas" at bounding box center [165, 278] width 111 height 15
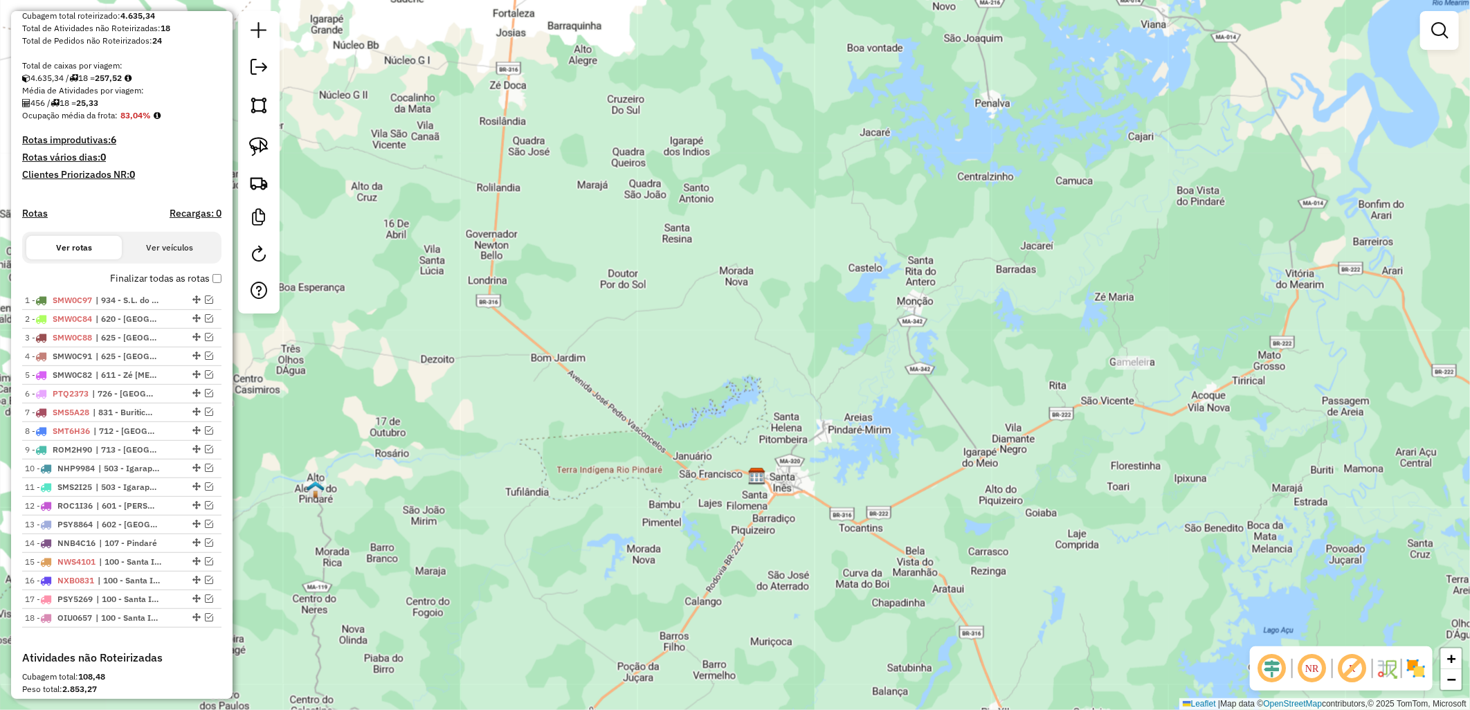
drag, startPoint x: 909, startPoint y: 326, endPoint x: 911, endPoint y: 404, distance: 78.2
click at [910, 404] on div "Janela de atendimento Grade de atendimento Capacidade Transportadoras Veículos …" at bounding box center [735, 355] width 1470 height 710
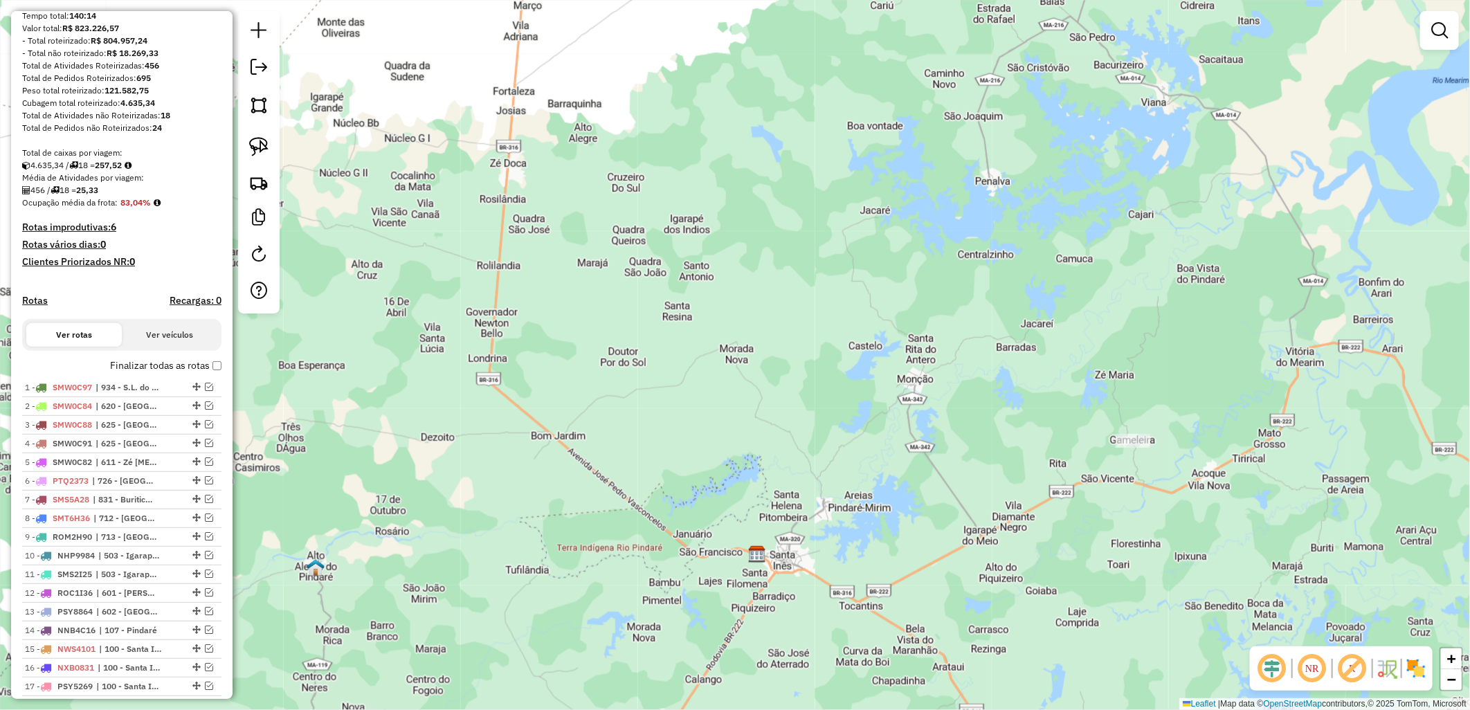
scroll to position [89, 0]
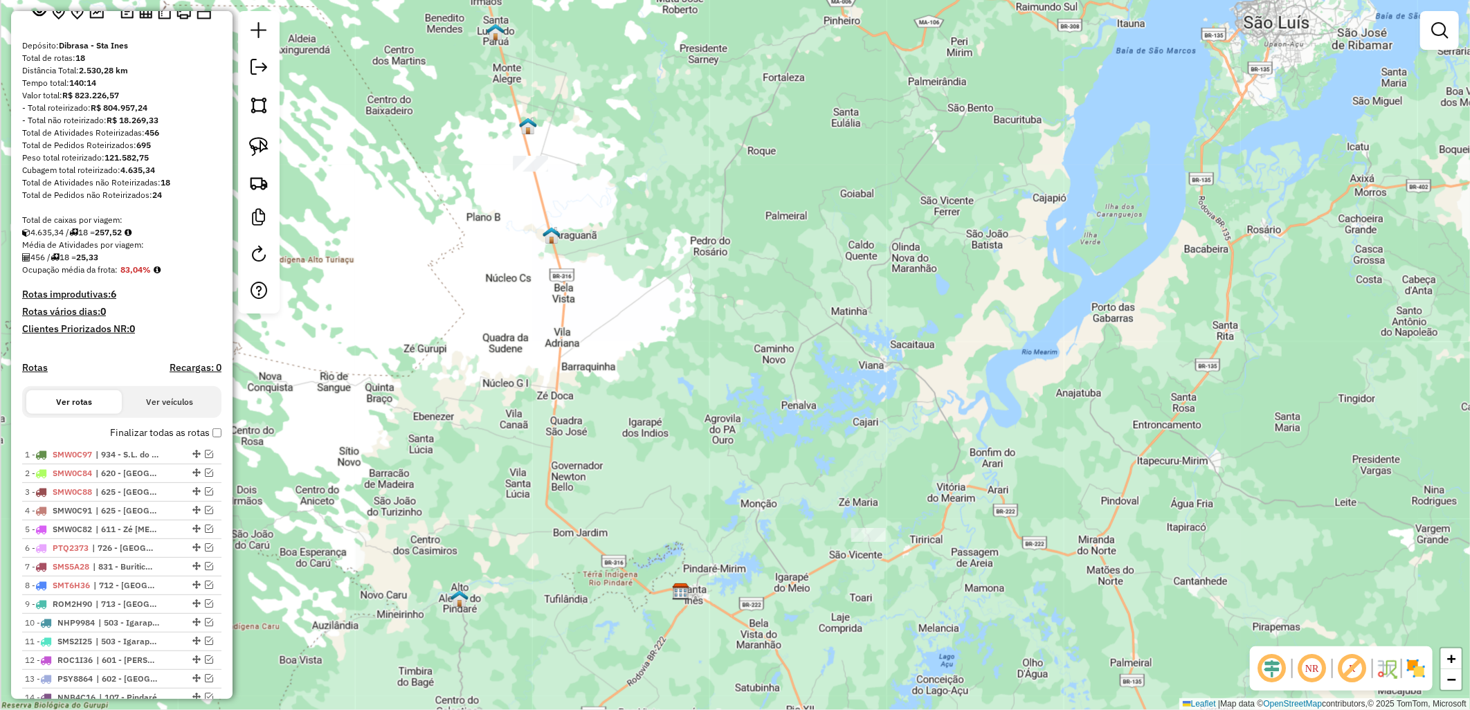
click at [563, 423] on div "Janela de atendimento Grade de atendimento Capacidade Transportadoras Veículos …" at bounding box center [735, 355] width 1470 height 710
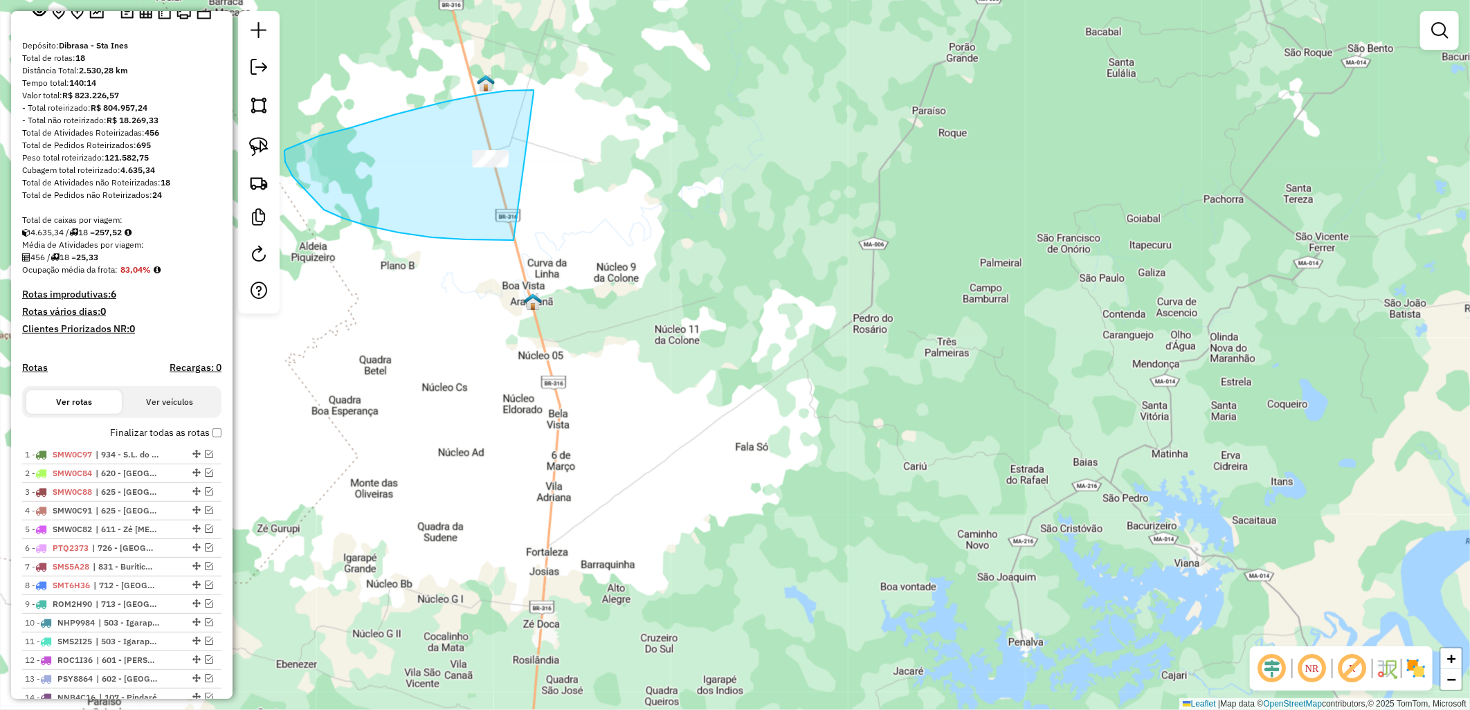
drag, startPoint x: 533, startPoint y: 90, endPoint x: 536, endPoint y: 244, distance: 153.6
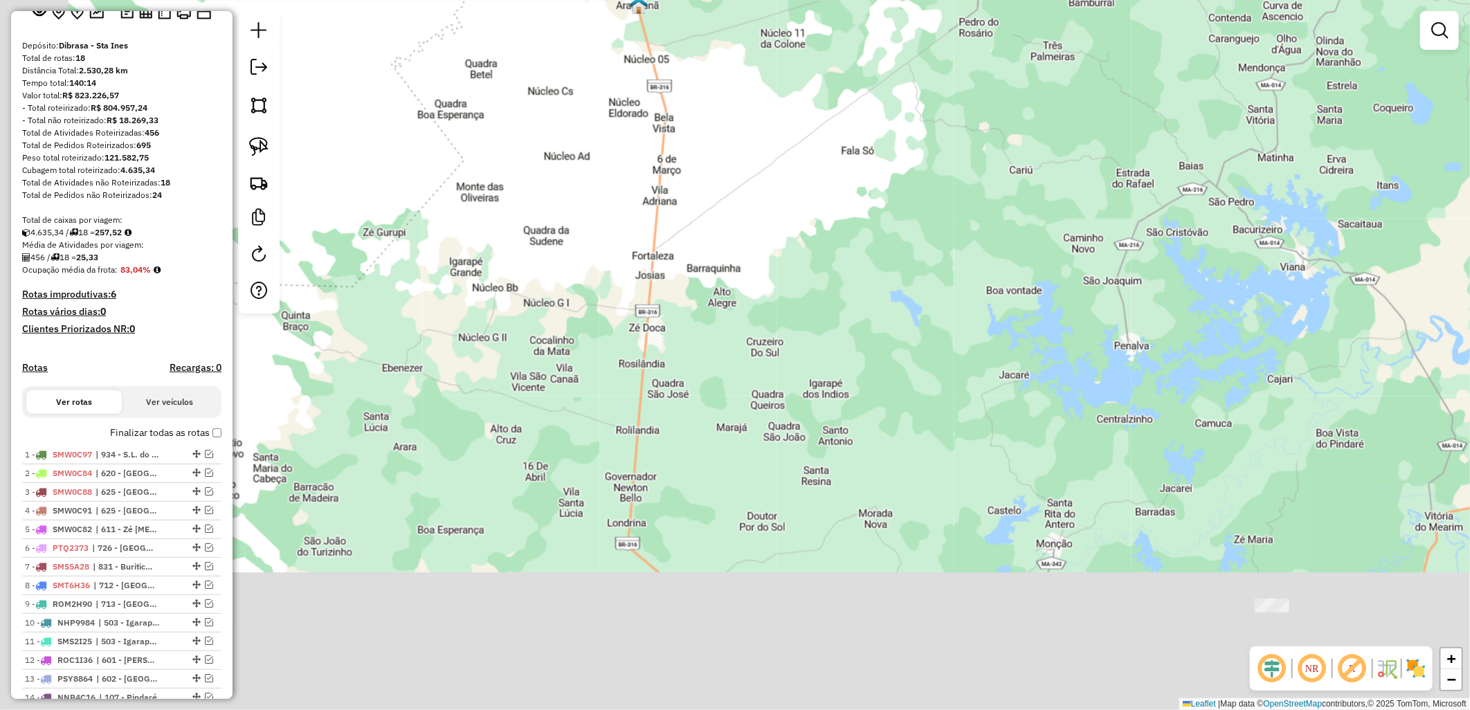
drag, startPoint x: 594, startPoint y: 80, endPoint x: 587, endPoint y: 38, distance: 42.1
click at [587, 38] on div "Janela de atendimento Grade de atendimento Capacidade Transportadoras Veículos …" at bounding box center [735, 355] width 1470 height 710
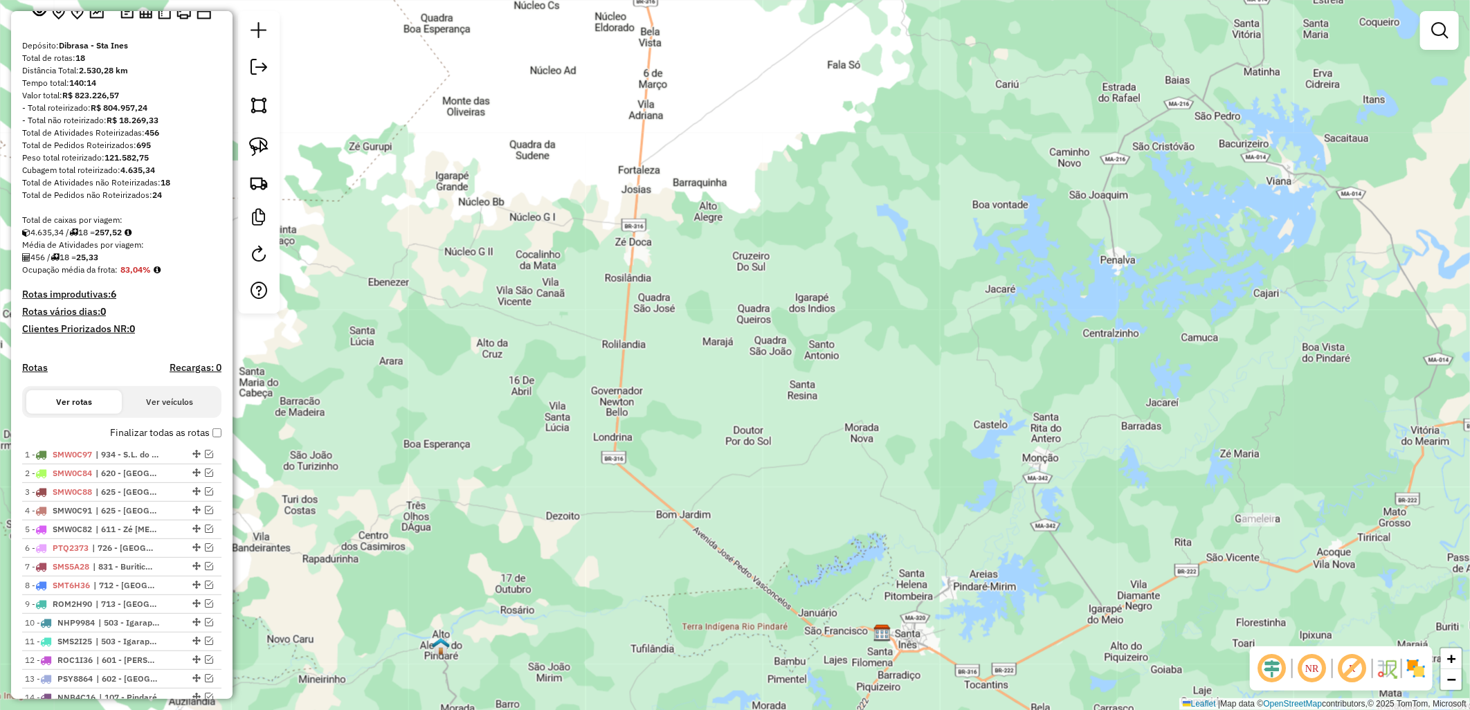
drag, startPoint x: 602, startPoint y: 447, endPoint x: 462, endPoint y: 187, distance: 295.7
click at [464, 188] on div "Janela de atendimento Grade de atendimento Capacidade Transportadoras Veículos …" at bounding box center [735, 355] width 1470 height 710
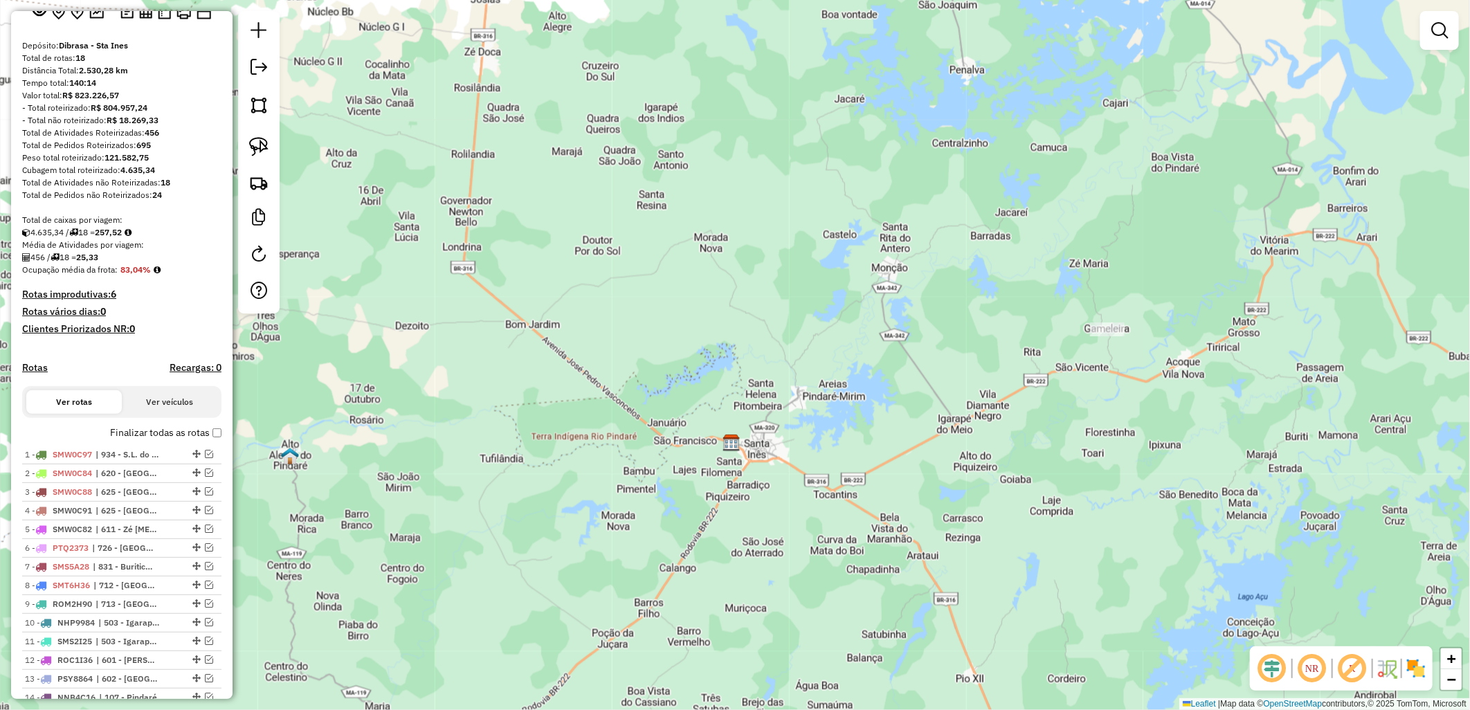
drag, startPoint x: 556, startPoint y: 332, endPoint x: 564, endPoint y: 749, distance: 417.3
click at [564, 709] on html "Aguarde... Pop-up bloqueado! Seu navegador bloqueou automáticamente a abertura …" at bounding box center [735, 355] width 1470 height 710
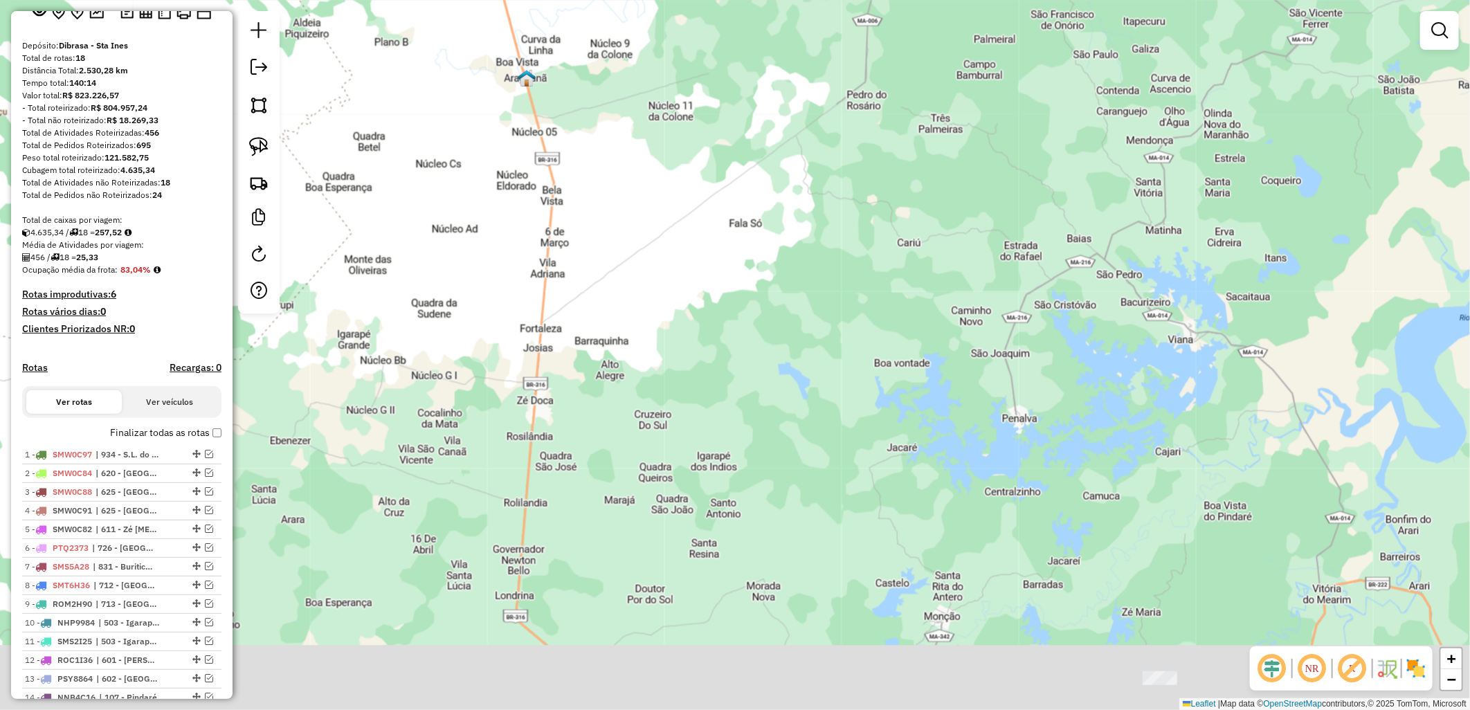
drag, startPoint x: 593, startPoint y: 371, endPoint x: 621, endPoint y: 77, distance: 294.7
click at [621, 77] on div "Janela de atendimento Grade de atendimento Capacidade Transportadoras Veículos …" at bounding box center [735, 355] width 1470 height 710
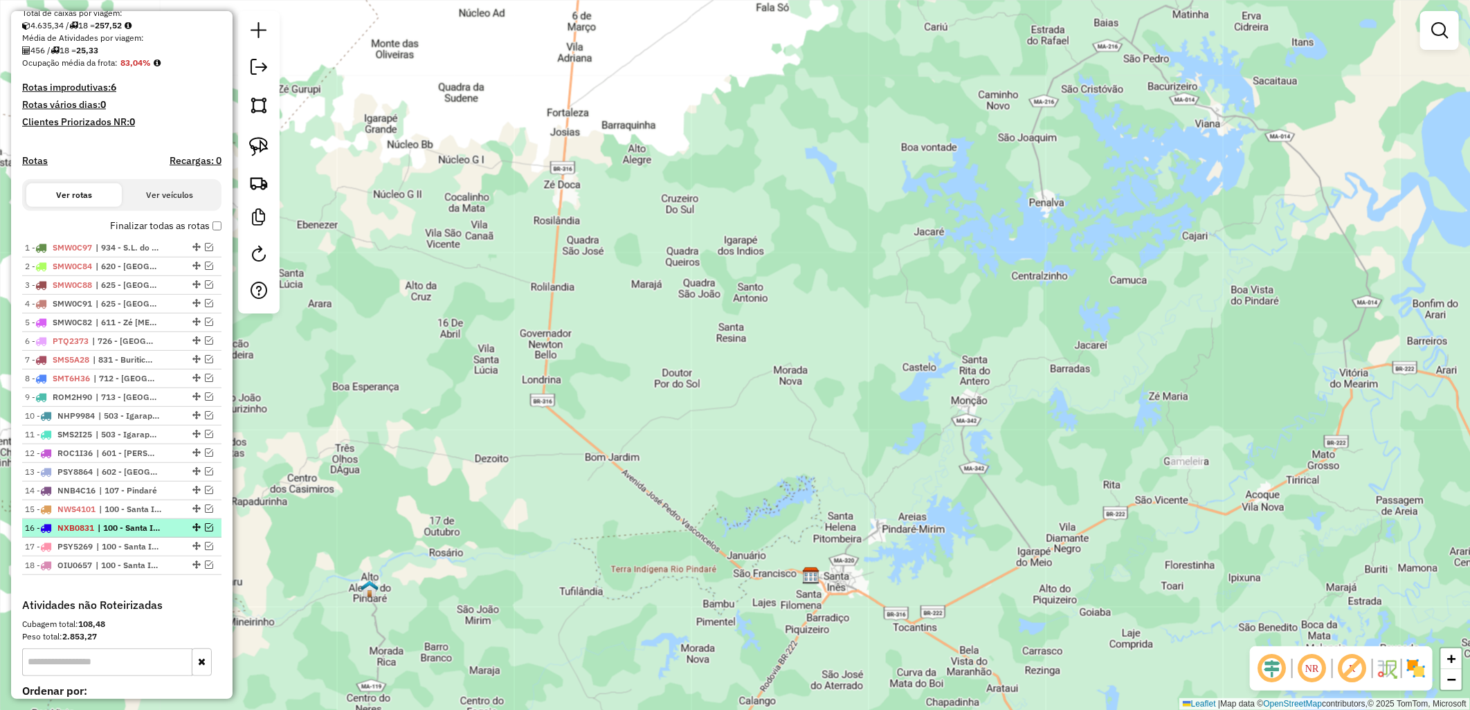
scroll to position [396, 0]
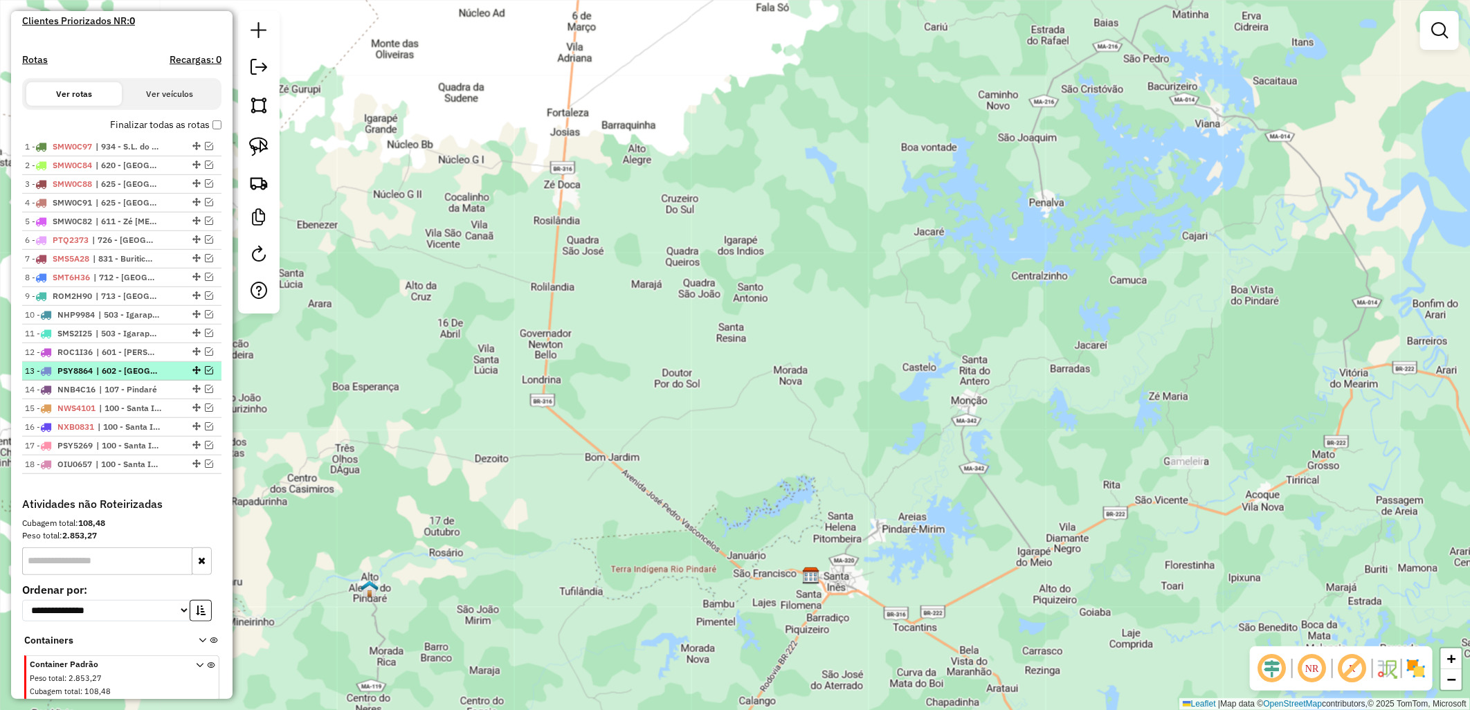
click at [205, 374] on em at bounding box center [209, 370] width 8 height 8
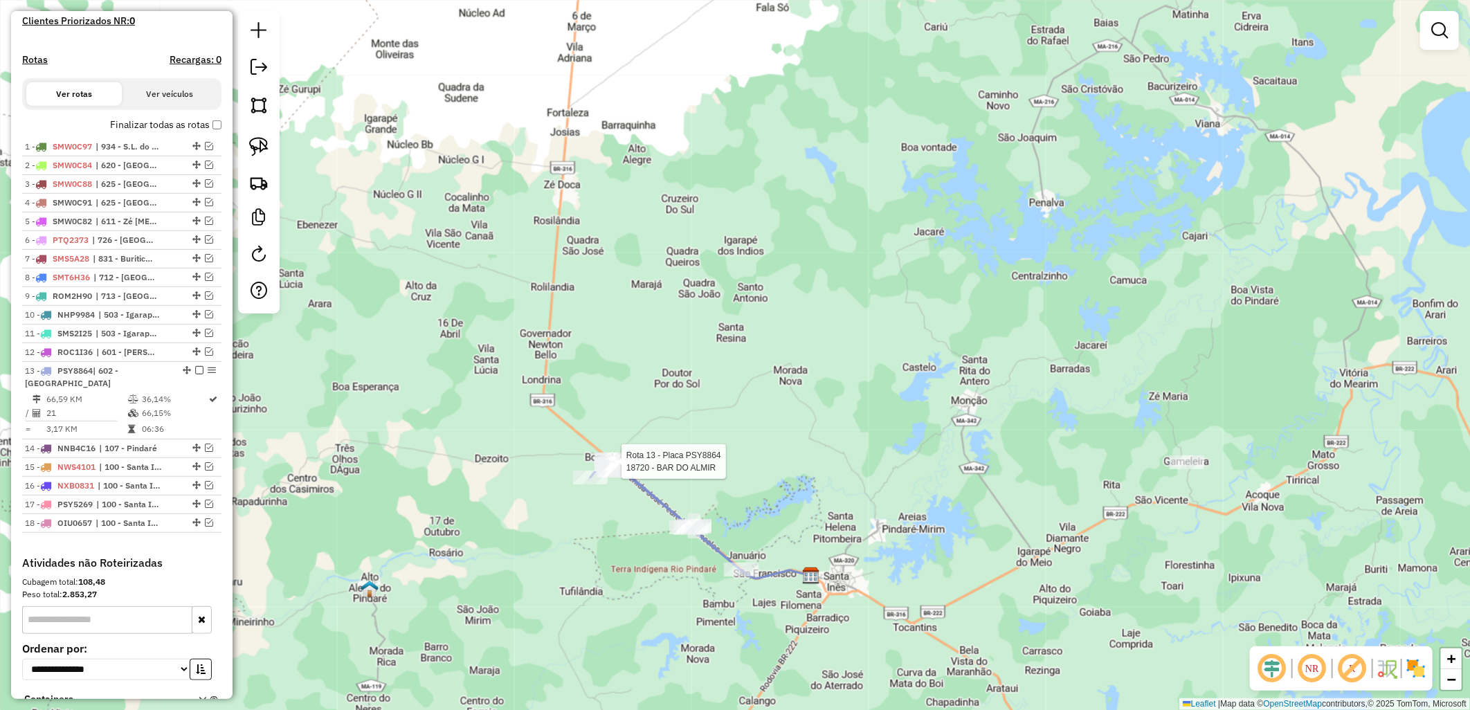
select select "**********"
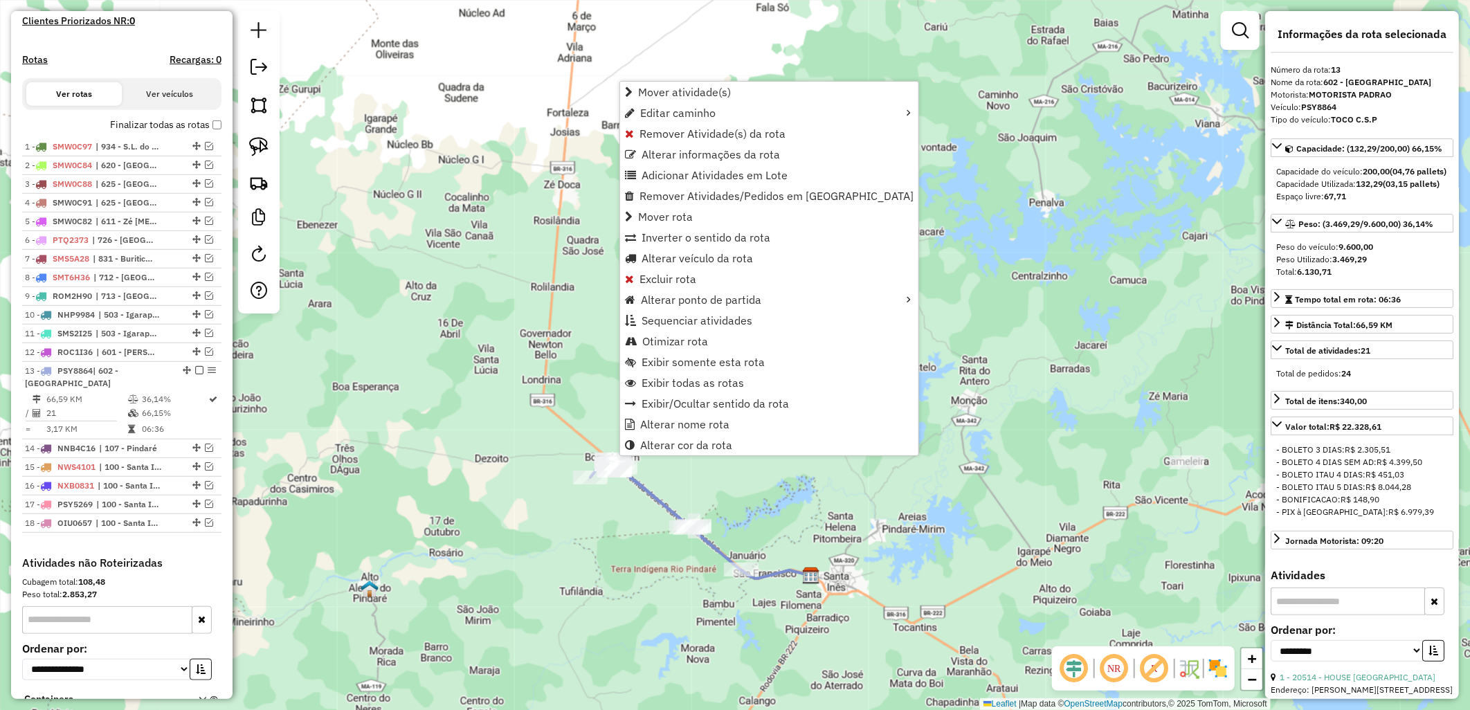
scroll to position [515, 0]
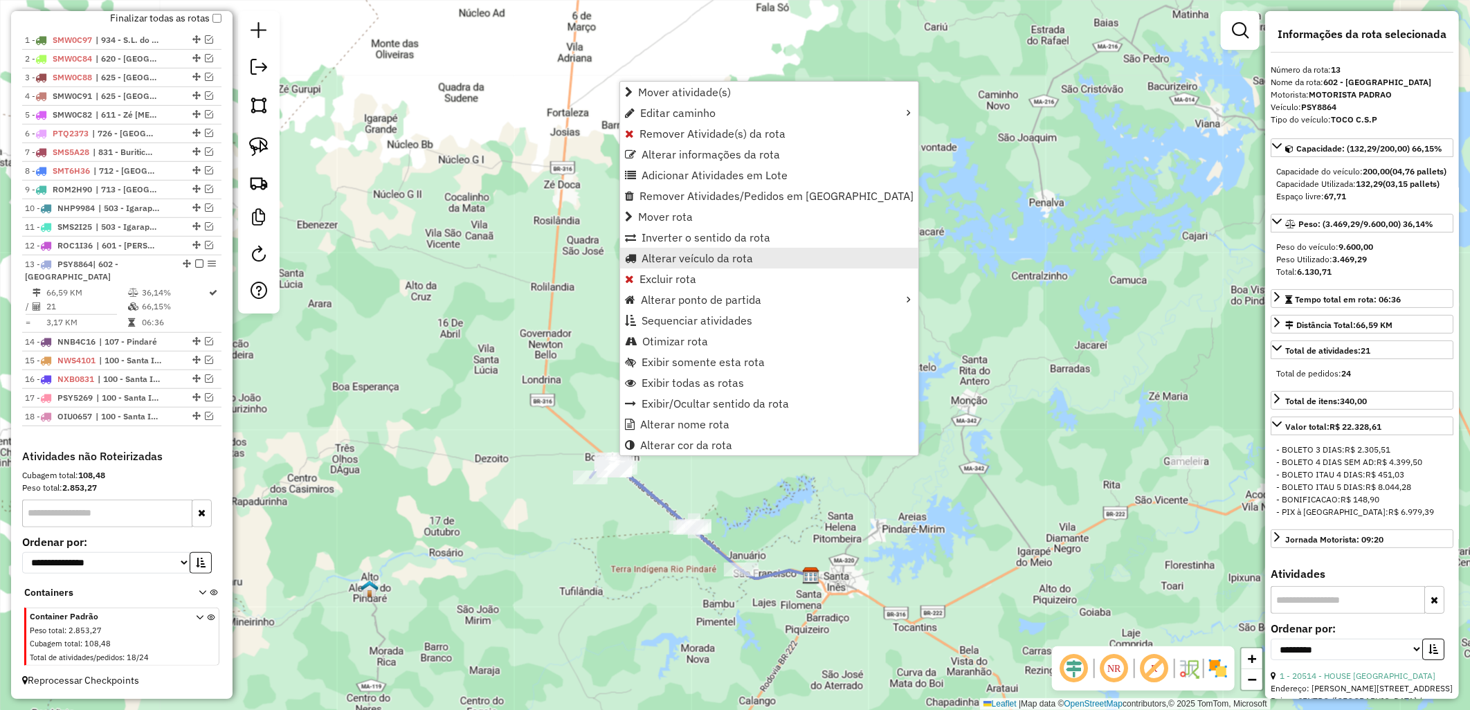
click at [696, 261] on span "Alterar veículo da rota" at bounding box center [696, 258] width 111 height 11
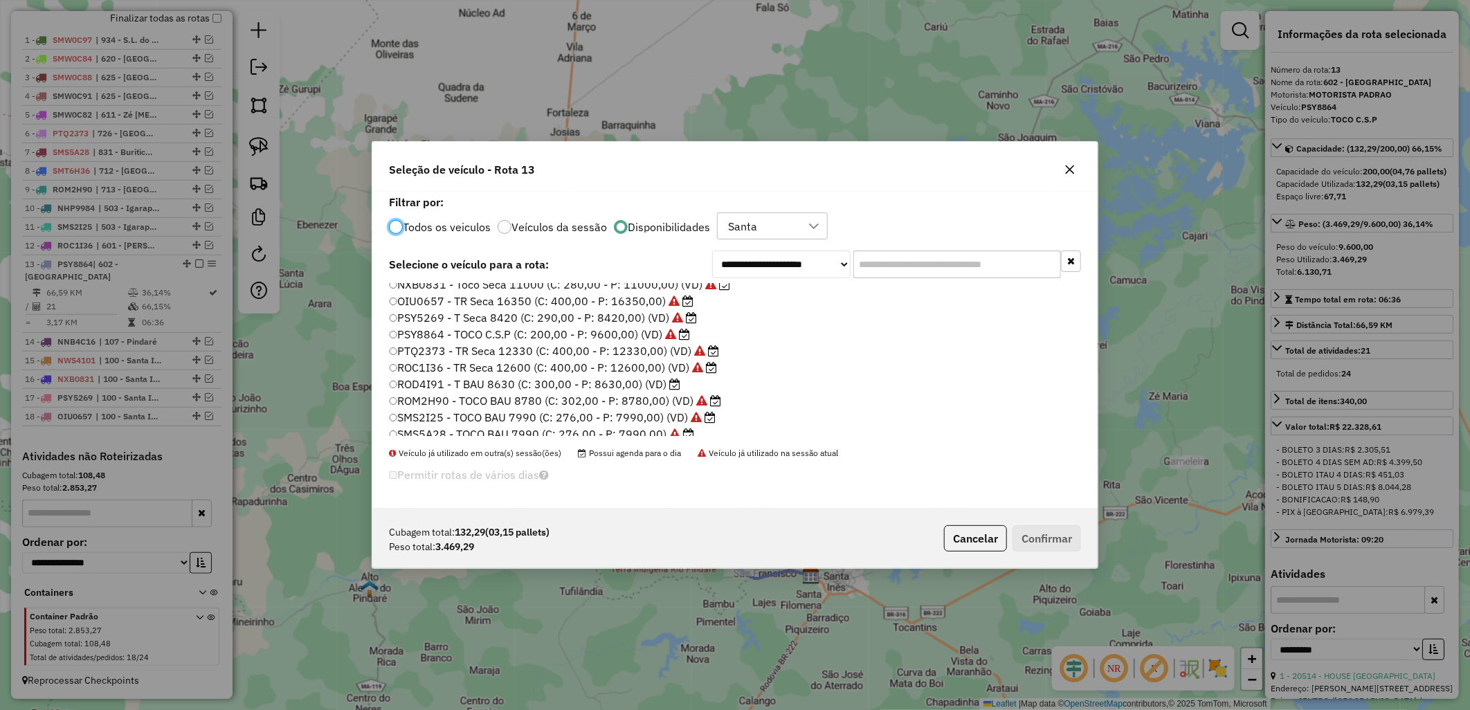
scroll to position [77, 0]
click at [590, 363] on label "ROD4I91 - T BAU 8630 (C: 300,00 - P: 8630,00) (VD)" at bounding box center [534, 364] width 291 height 17
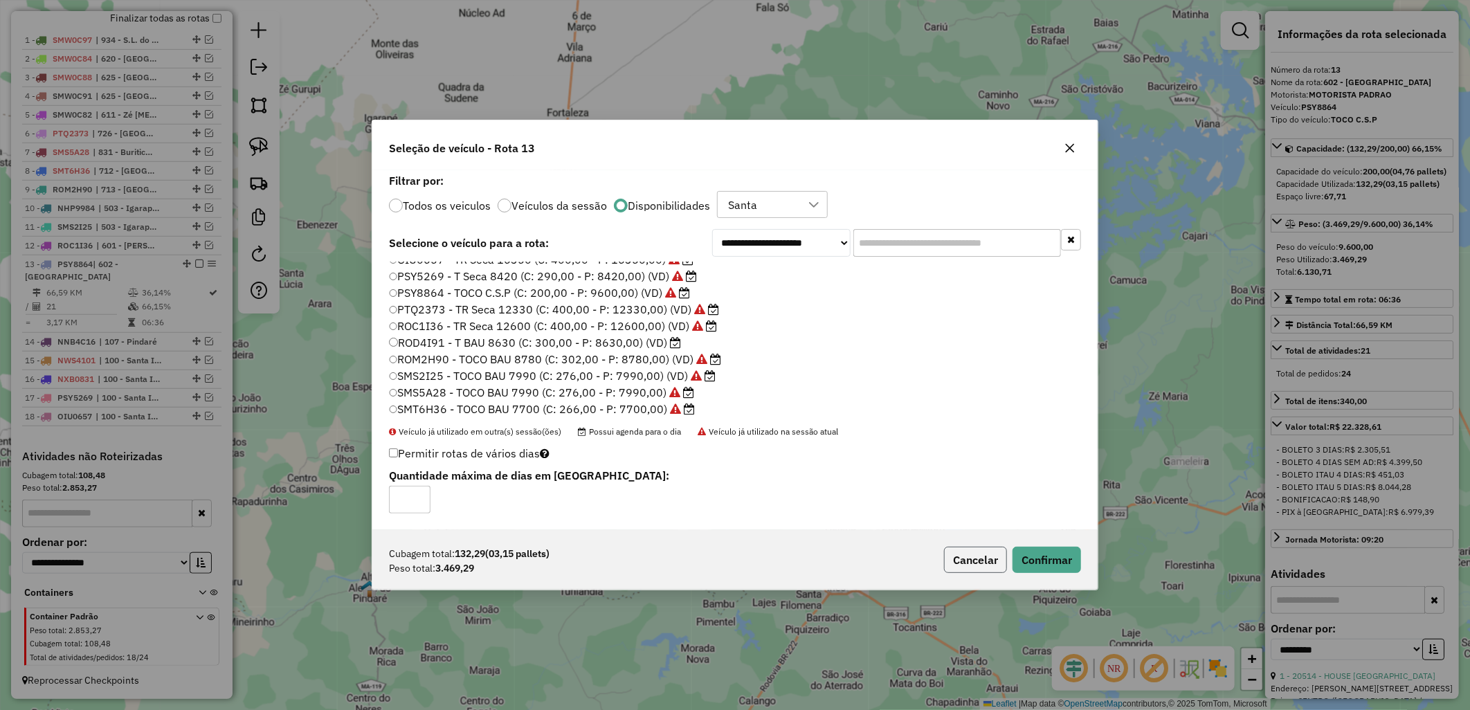
click at [995, 559] on button "Cancelar" at bounding box center [975, 560] width 63 height 26
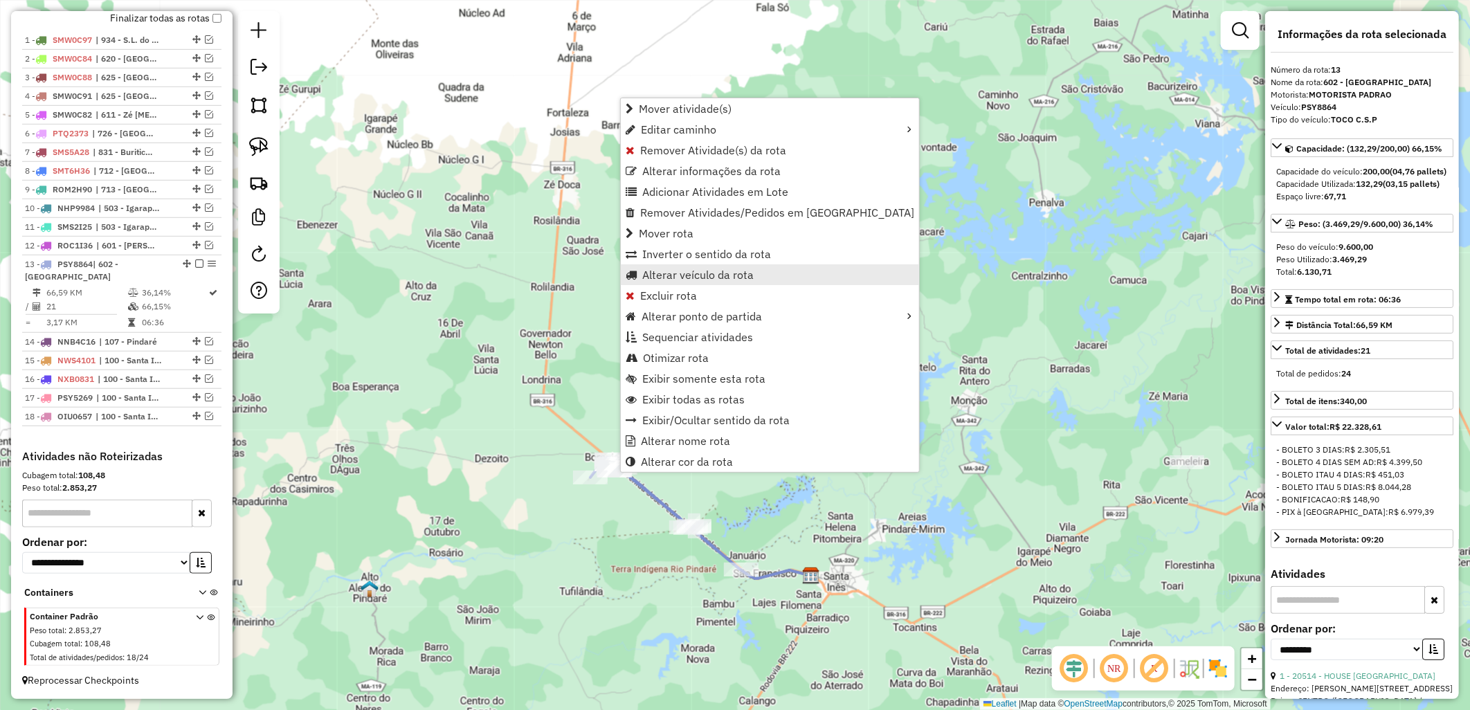
click at [702, 275] on span "Alterar veículo da rota" at bounding box center [697, 274] width 111 height 11
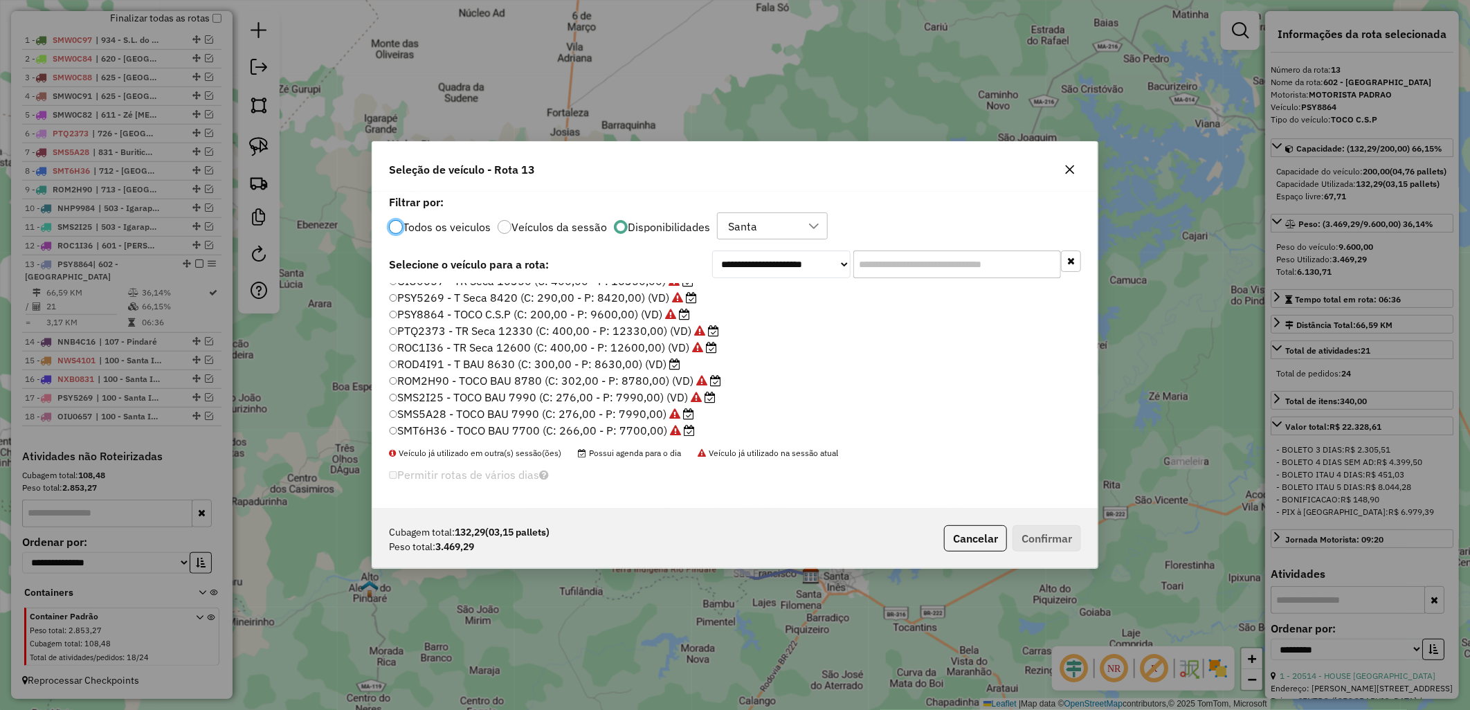
click at [664, 363] on label "ROD4I91 - T BAU 8630 (C: 300,00 - P: 8630,00) (VD)" at bounding box center [534, 364] width 291 height 17
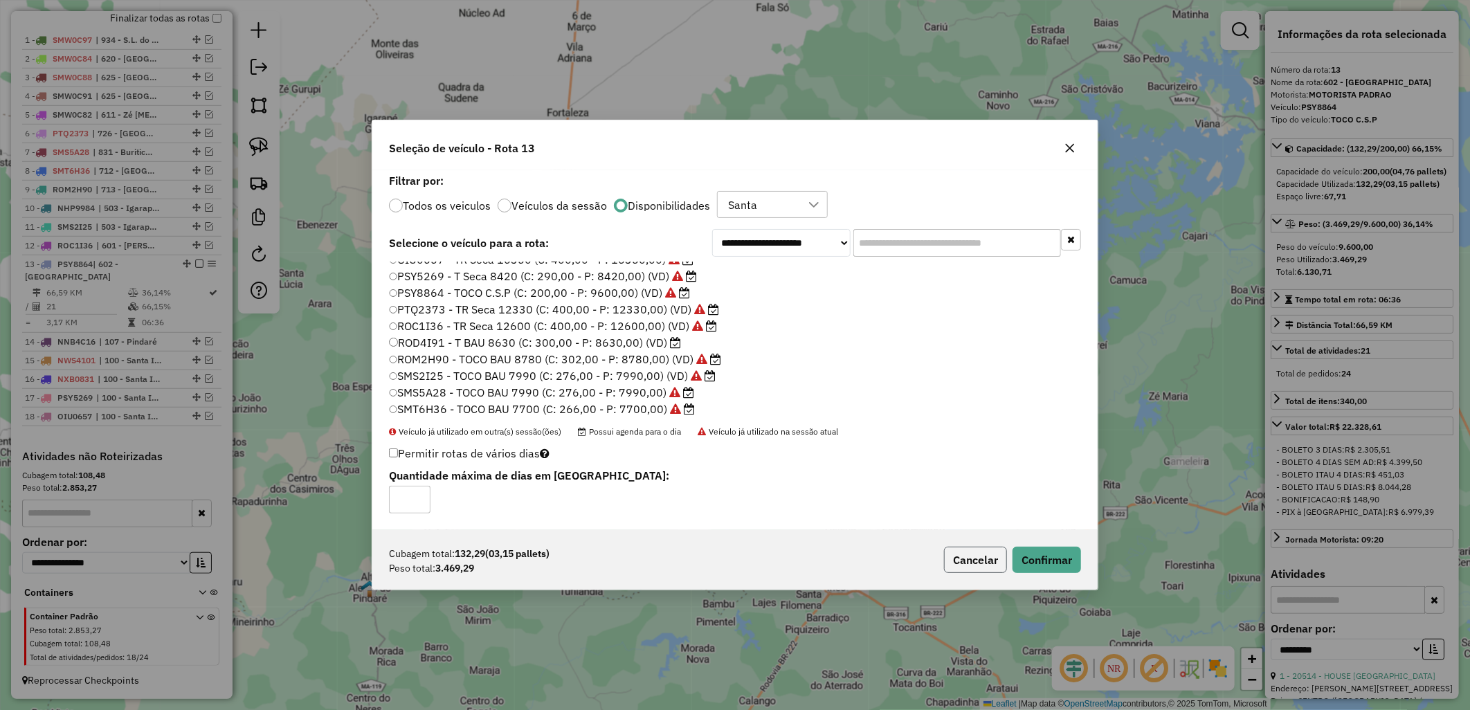
click at [996, 557] on button "Cancelar" at bounding box center [975, 560] width 63 height 26
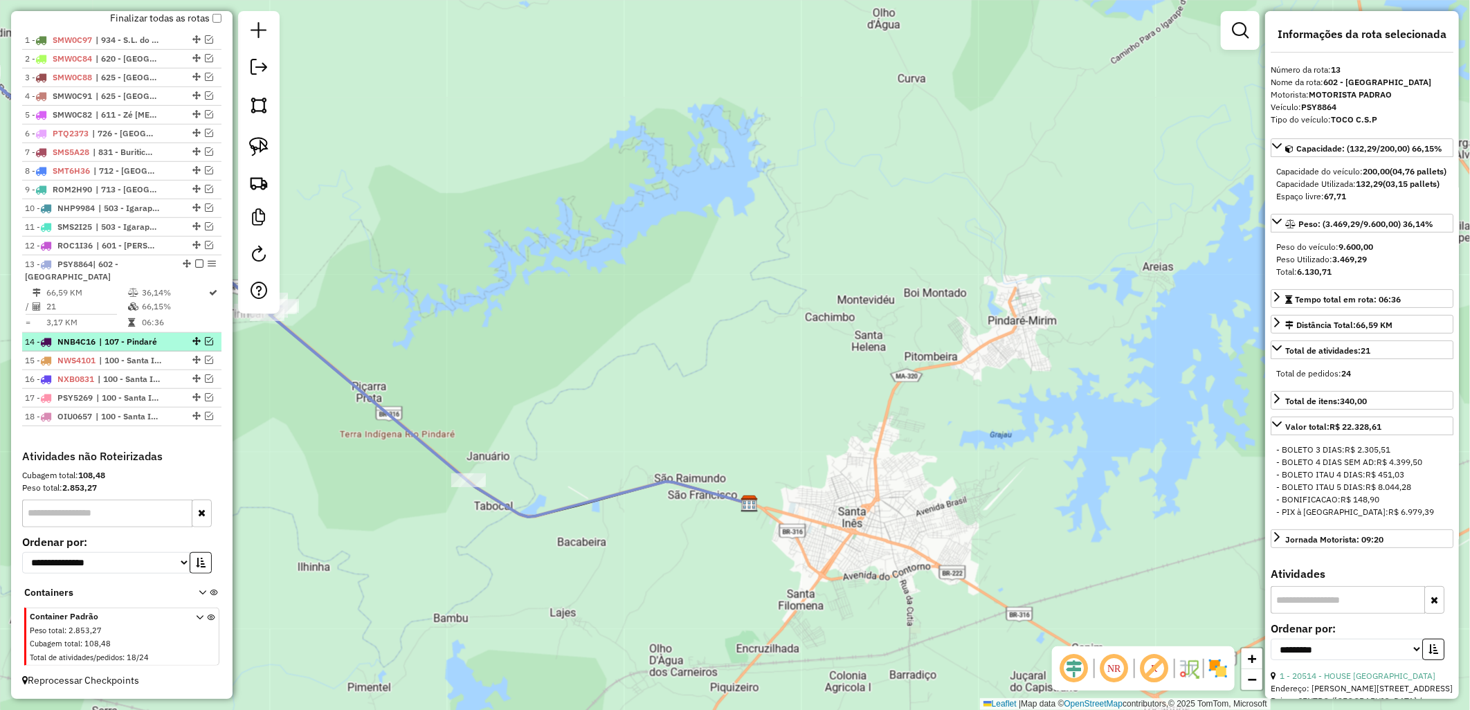
scroll to position [439, 0]
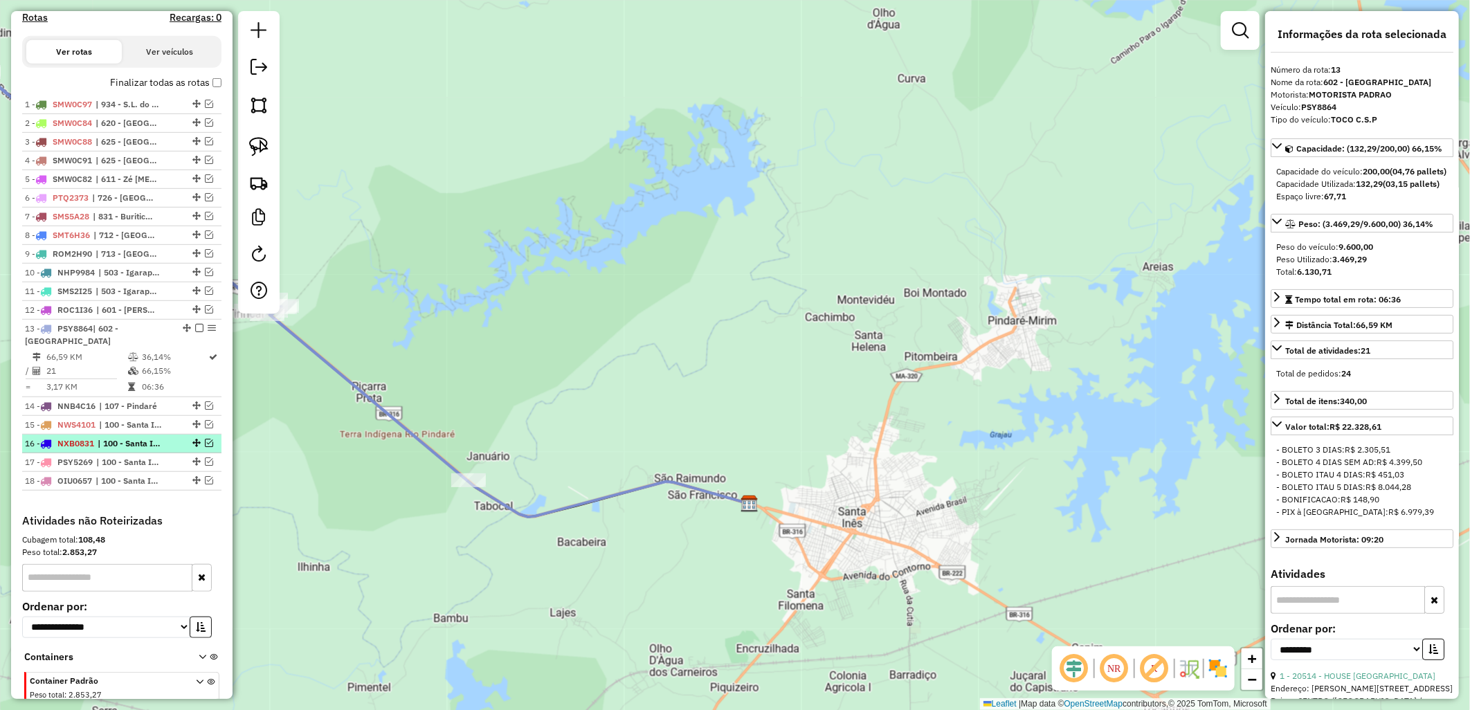
click at [205, 447] on em at bounding box center [209, 443] width 8 height 8
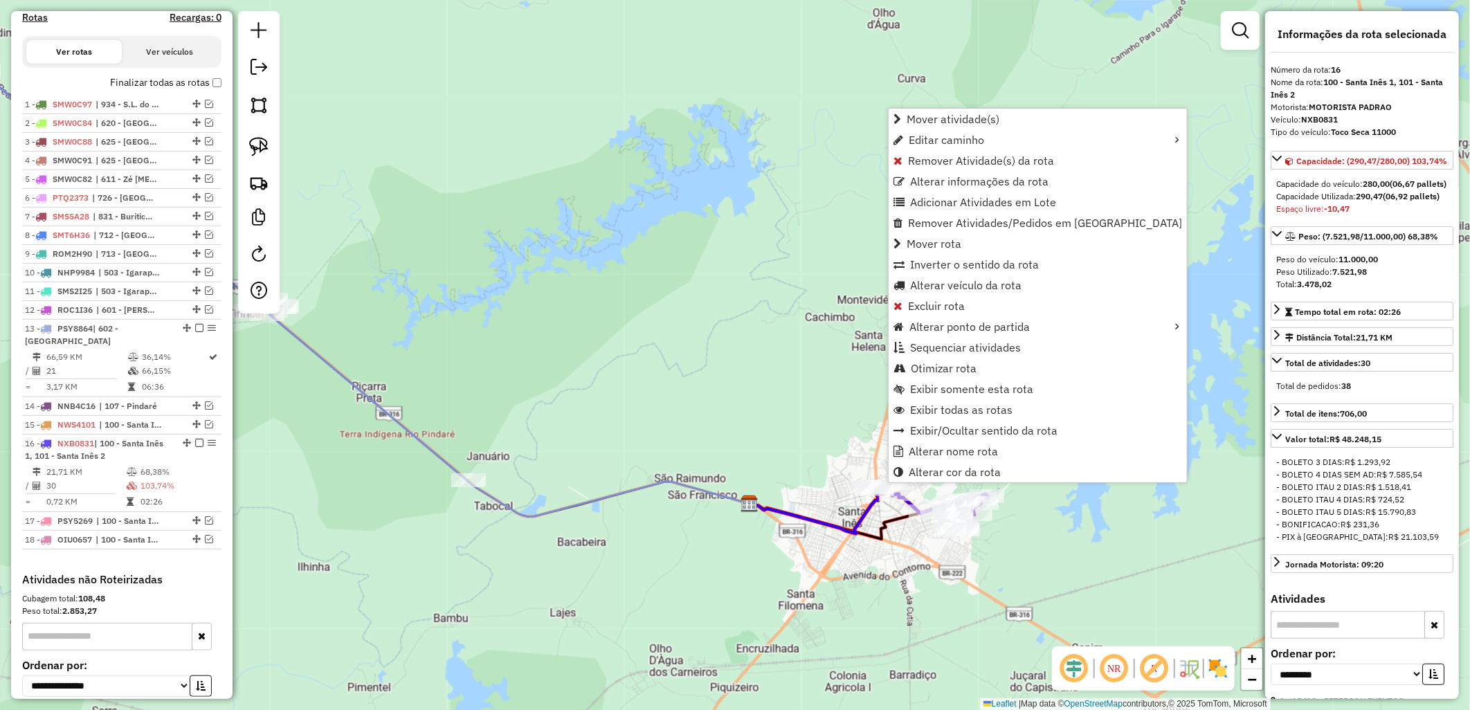
scroll to position [574, 0]
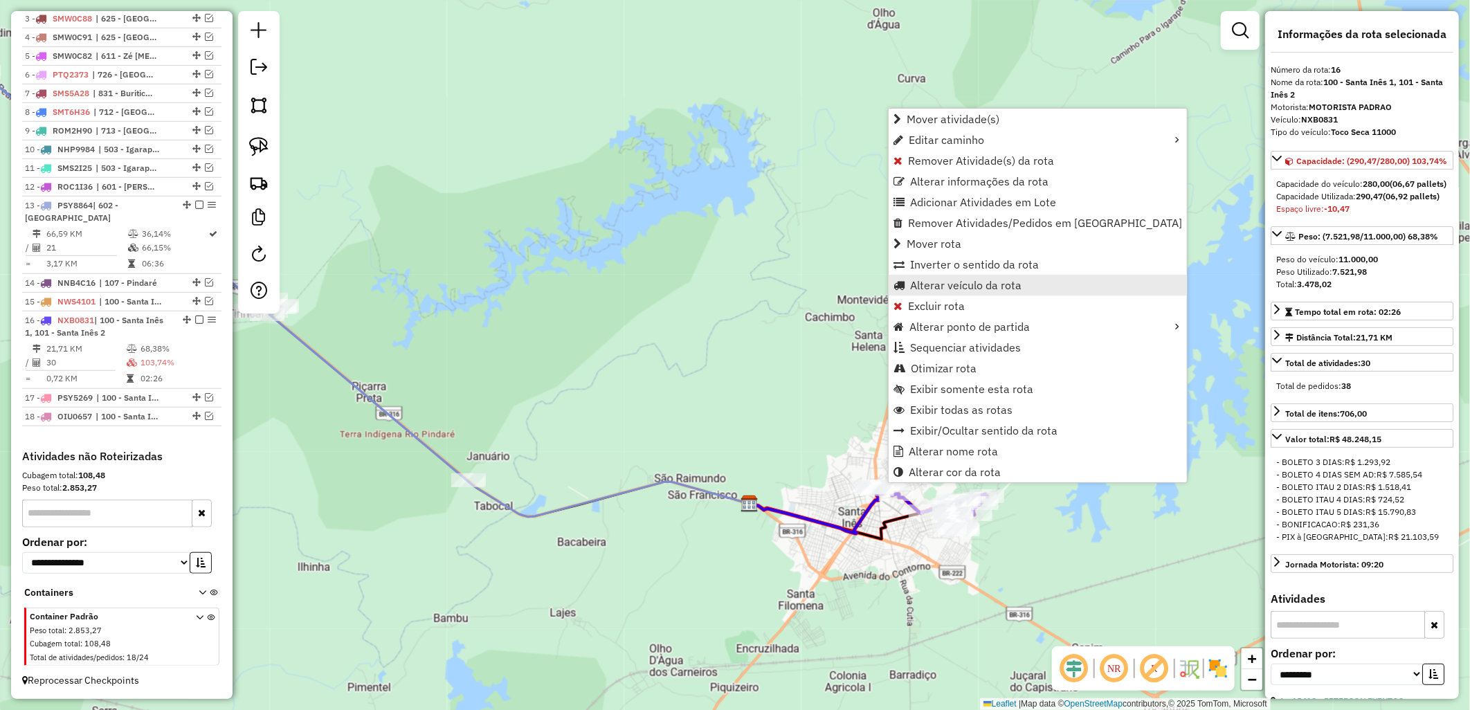
click at [938, 288] on span "Alterar veículo da rota" at bounding box center [965, 285] width 111 height 11
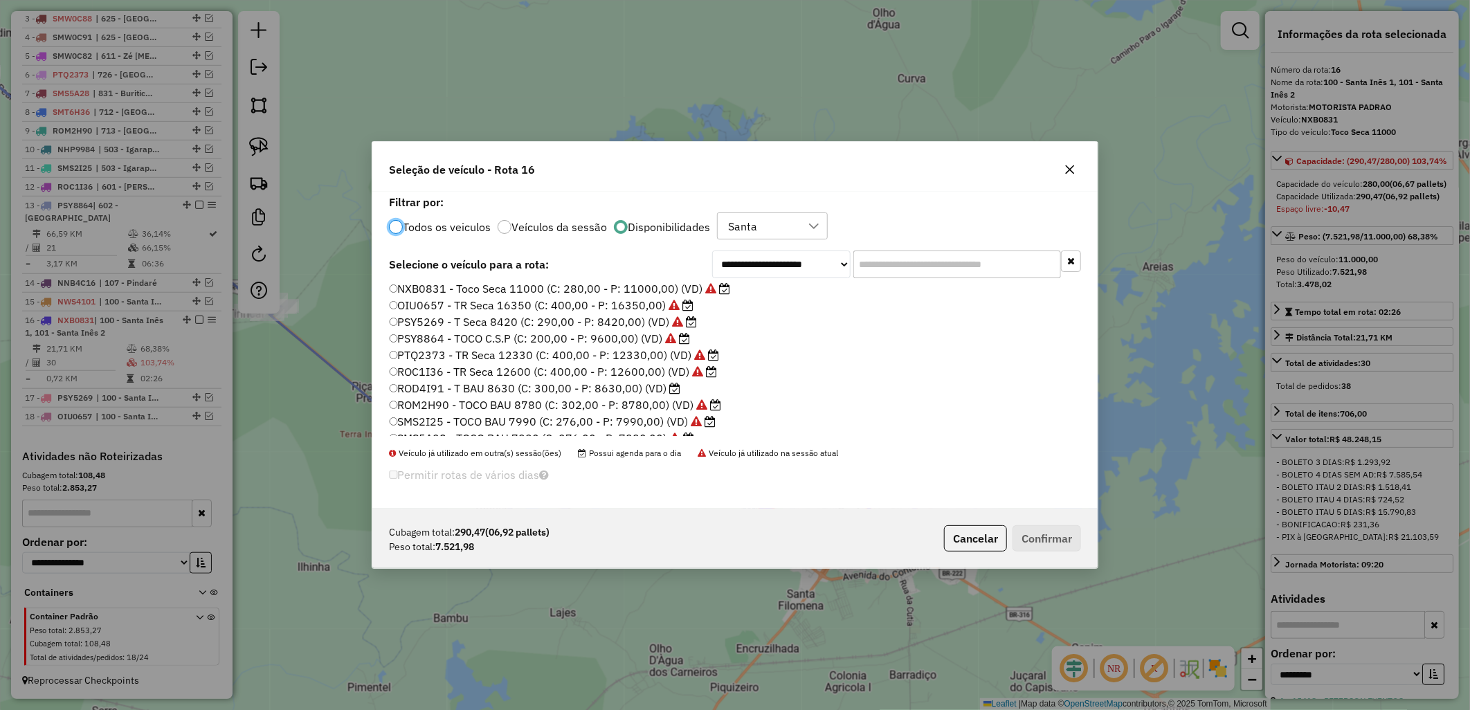
scroll to position [77, 0]
click at [648, 369] on label "ROD4I91 - T BAU 8630 (C: 300,00 - P: 8630,00) (VD)" at bounding box center [535, 364] width 292 height 17
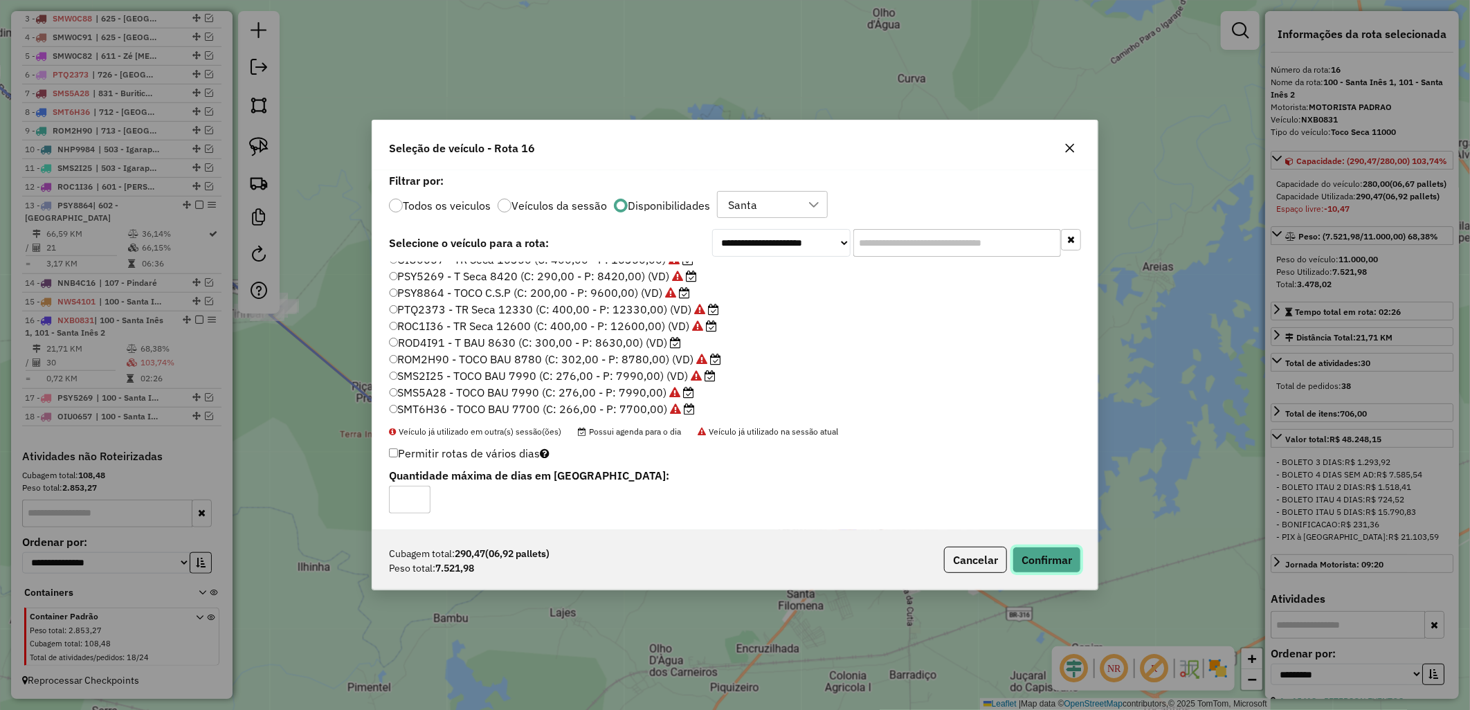
click at [1019, 564] on button "Confirmar" at bounding box center [1046, 560] width 68 height 26
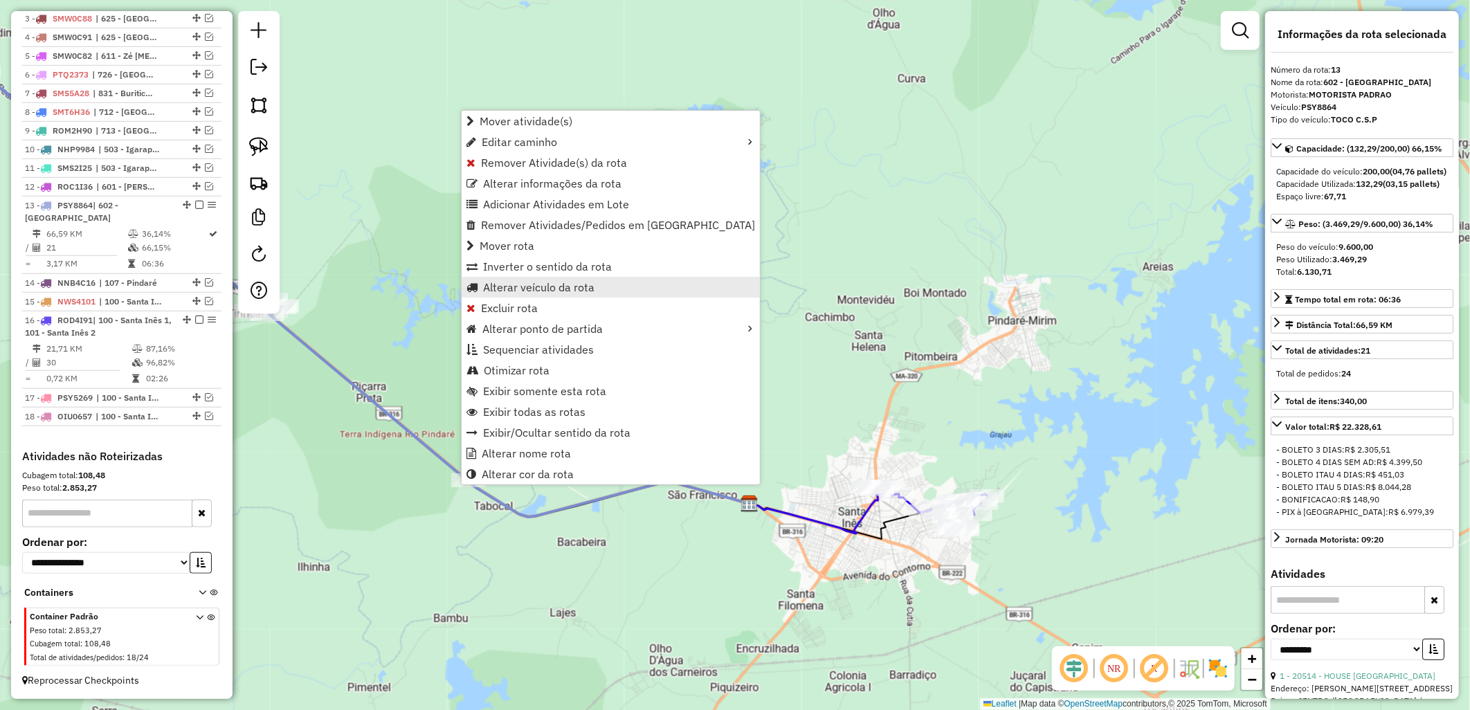
click at [522, 295] on link "Alterar veículo da rota" at bounding box center [611, 287] width 298 height 21
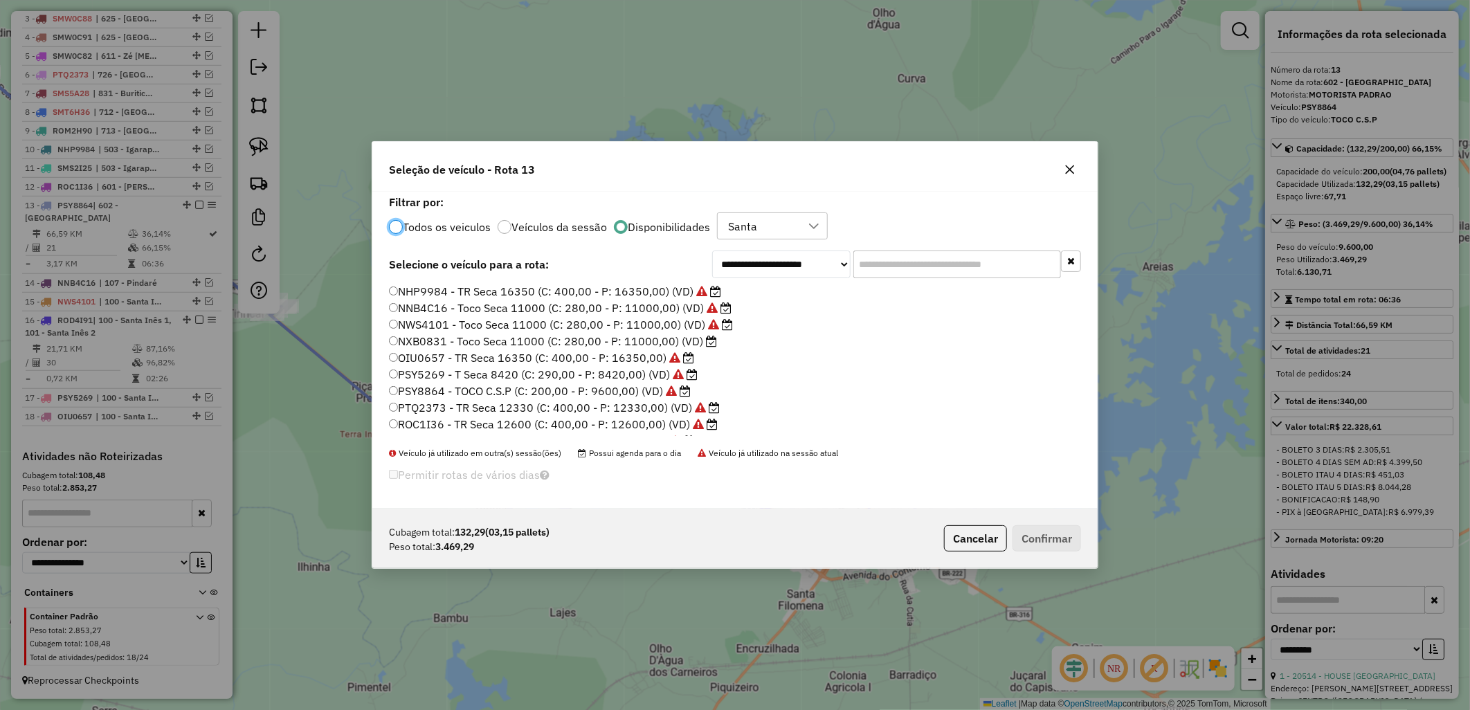
scroll to position [8, 3]
click at [625, 342] on label "NXB0831 - Toco Seca 11000 (C: 280,00 - P: 11000,00) (VD)" at bounding box center [553, 341] width 328 height 17
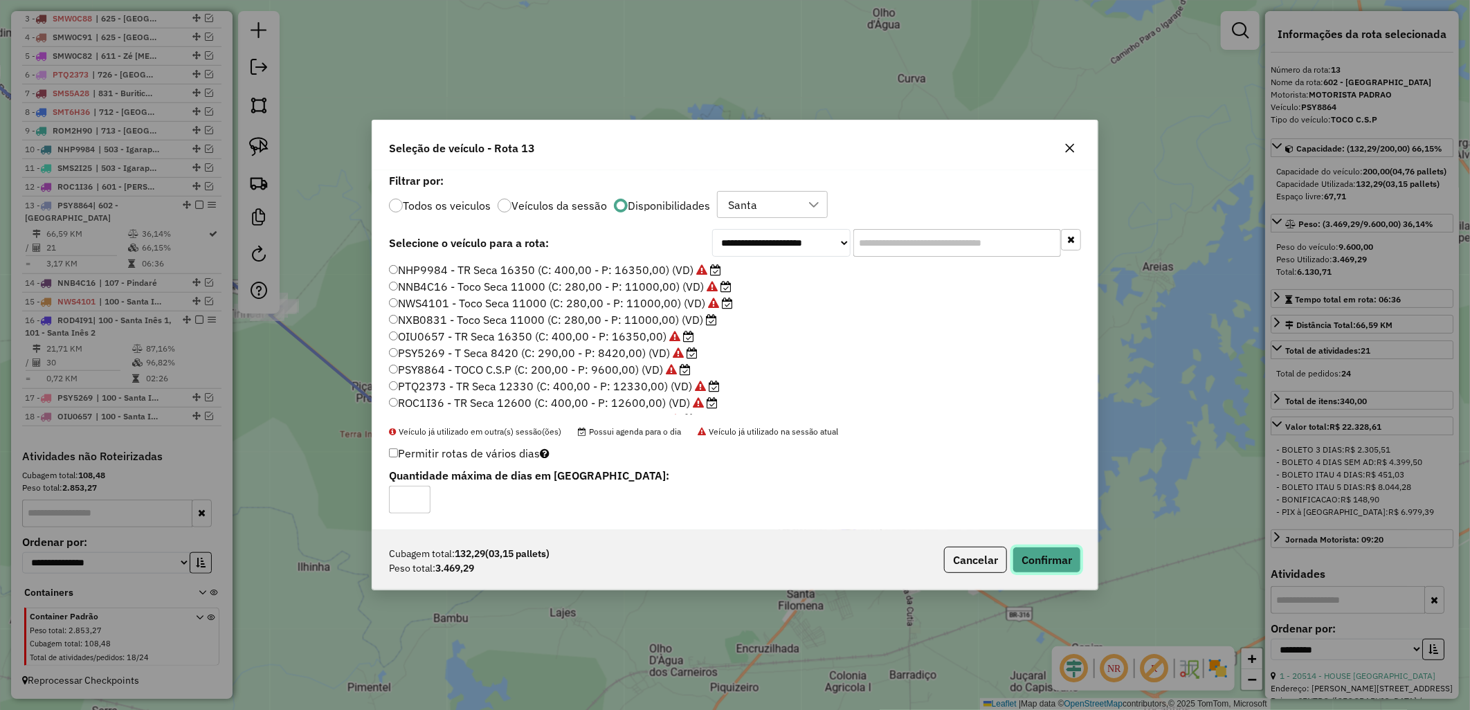
click at [1013, 554] on button "Confirmar" at bounding box center [1046, 560] width 68 height 26
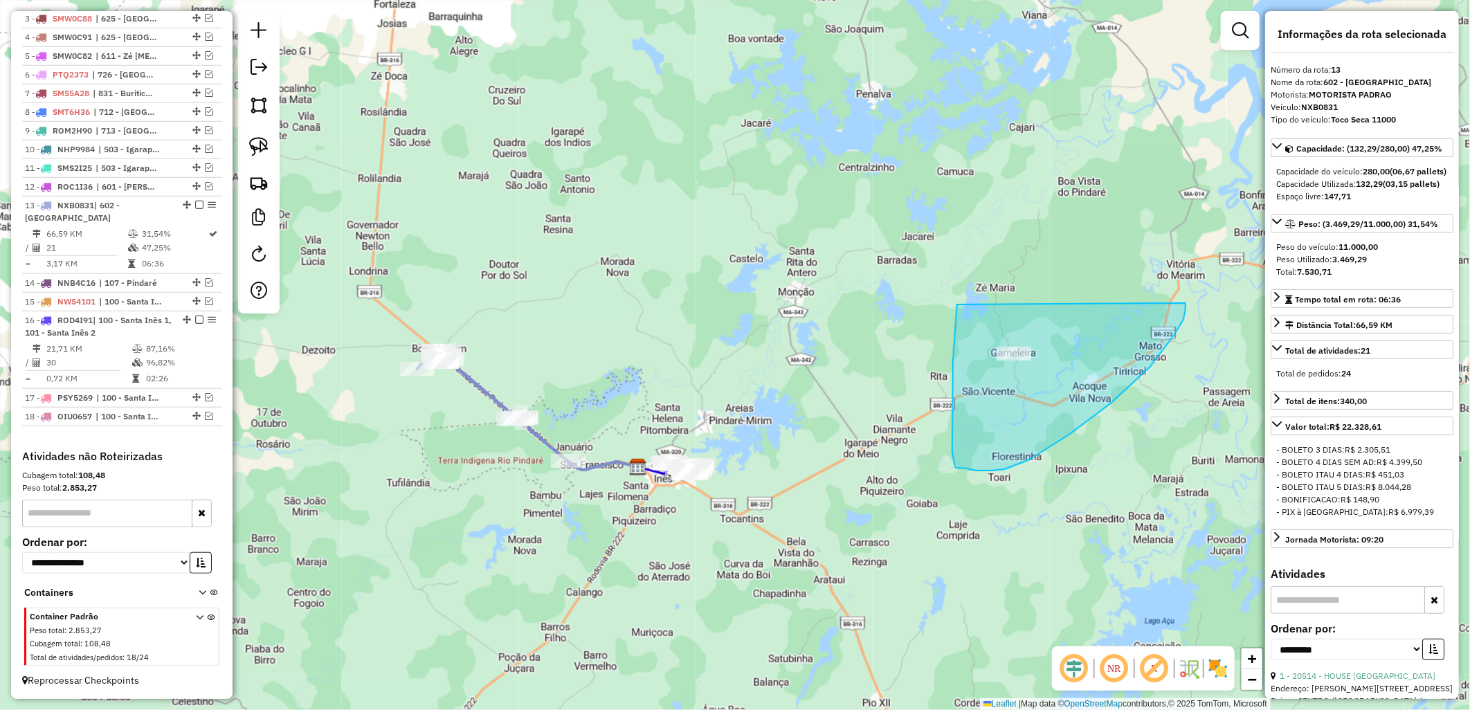
drag, startPoint x: 957, startPoint y: 304, endPoint x: 1169, endPoint y: 300, distance: 212.5
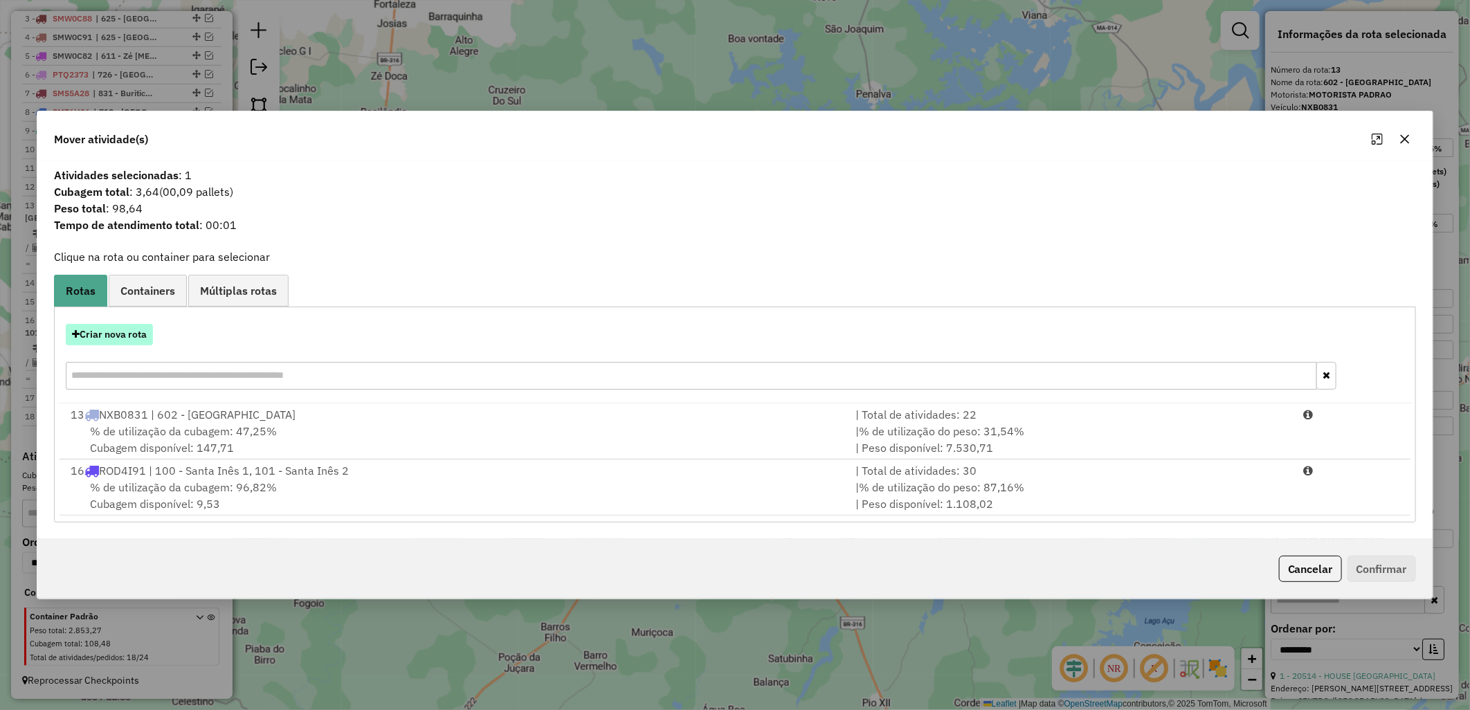
click at [122, 336] on button "Criar nova rota" at bounding box center [109, 334] width 87 height 21
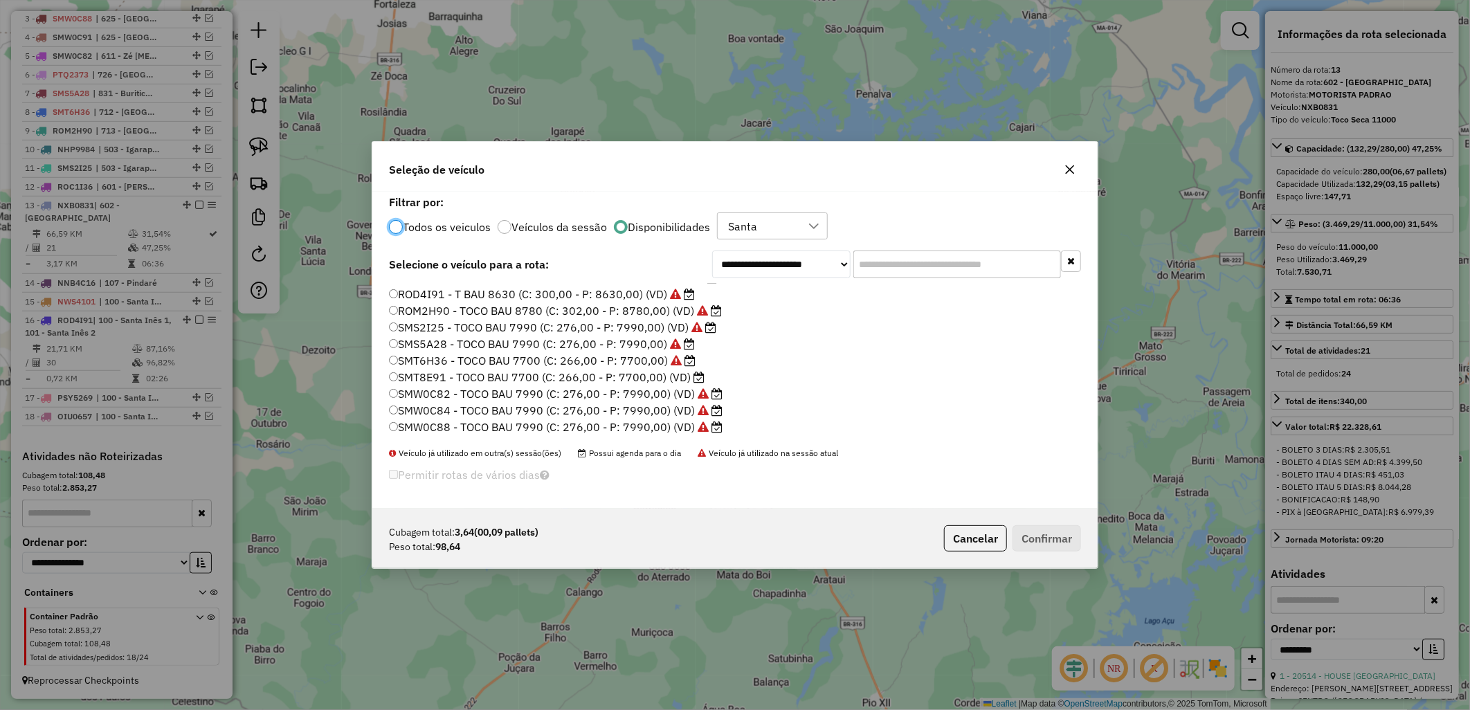
scroll to position [154, 0]
click at [668, 362] on label "SMT8E91 - TOCO BAU 7700 (C: 266,00 - P: 7700,00) (VD)" at bounding box center [547, 370] width 316 height 17
drag, startPoint x: 668, startPoint y: 362, endPoint x: 675, endPoint y: 353, distance: 10.9
click at [675, 353] on icon at bounding box center [675, 353] width 11 height 11
click at [689, 372] on label "SMT8E91 - TOCO BAU 7700 (C: 266,00 - P: 7700,00) (VD)" at bounding box center [547, 370] width 316 height 17
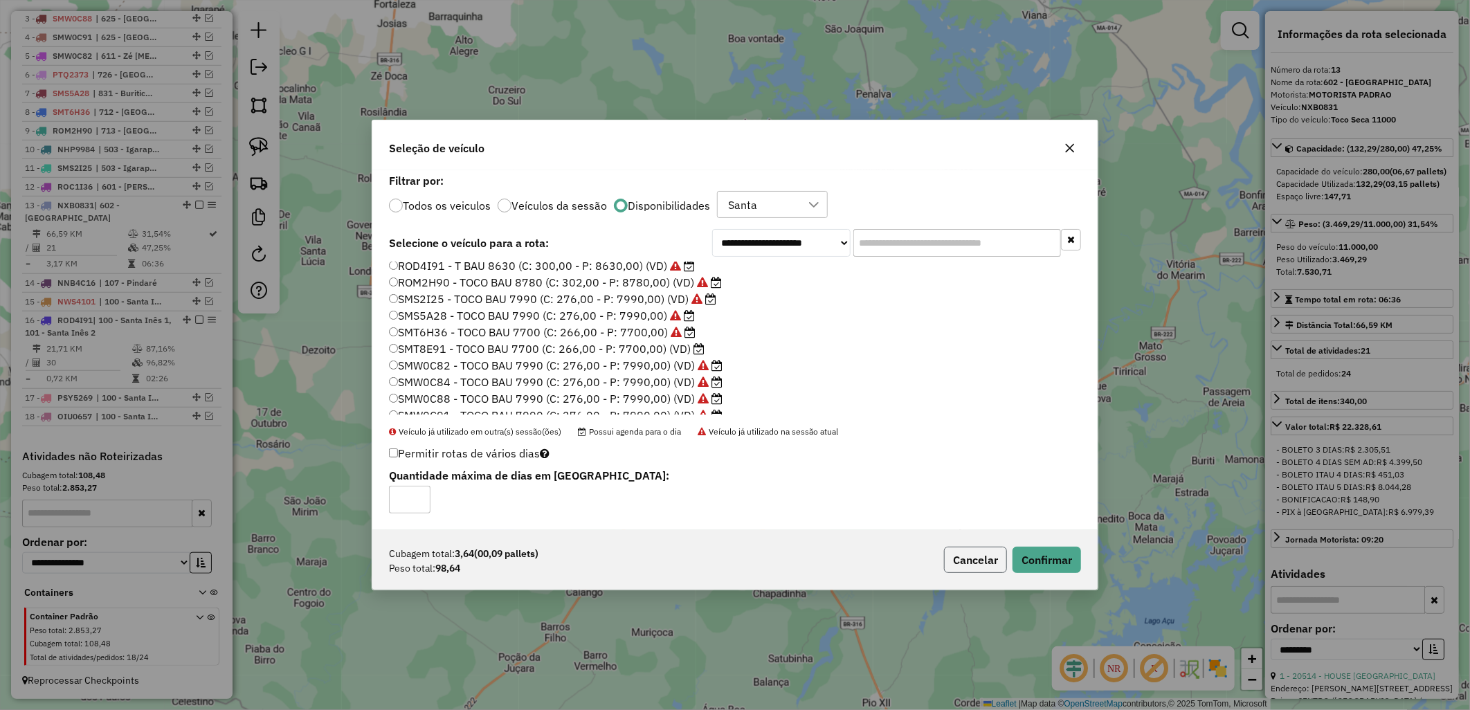
click at [971, 569] on button "Cancelar" at bounding box center [975, 560] width 63 height 26
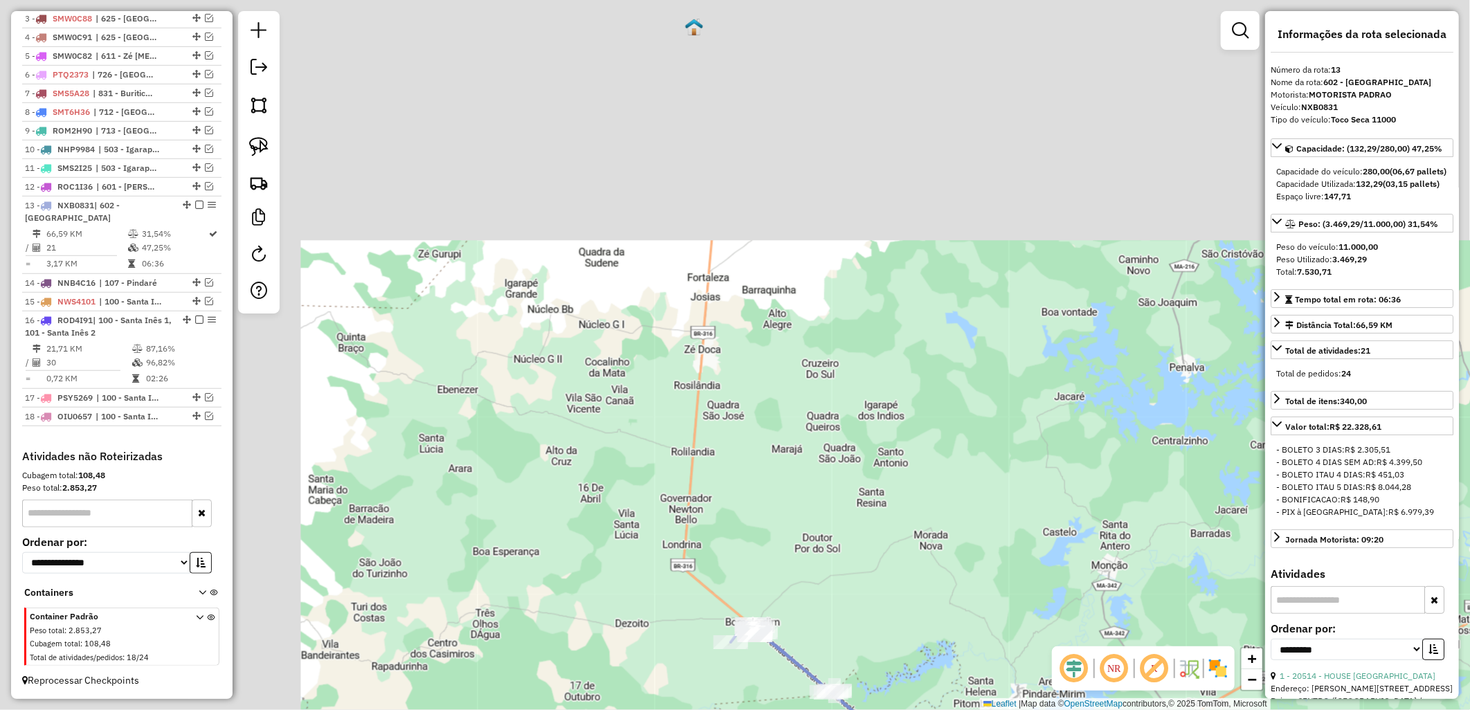
drag, startPoint x: 646, startPoint y: 291, endPoint x: 901, endPoint y: 570, distance: 377.6
click at [901, 570] on div "Janela de atendimento Grade de atendimento Capacidade Transportadoras Veículos …" at bounding box center [735, 355] width 1470 height 710
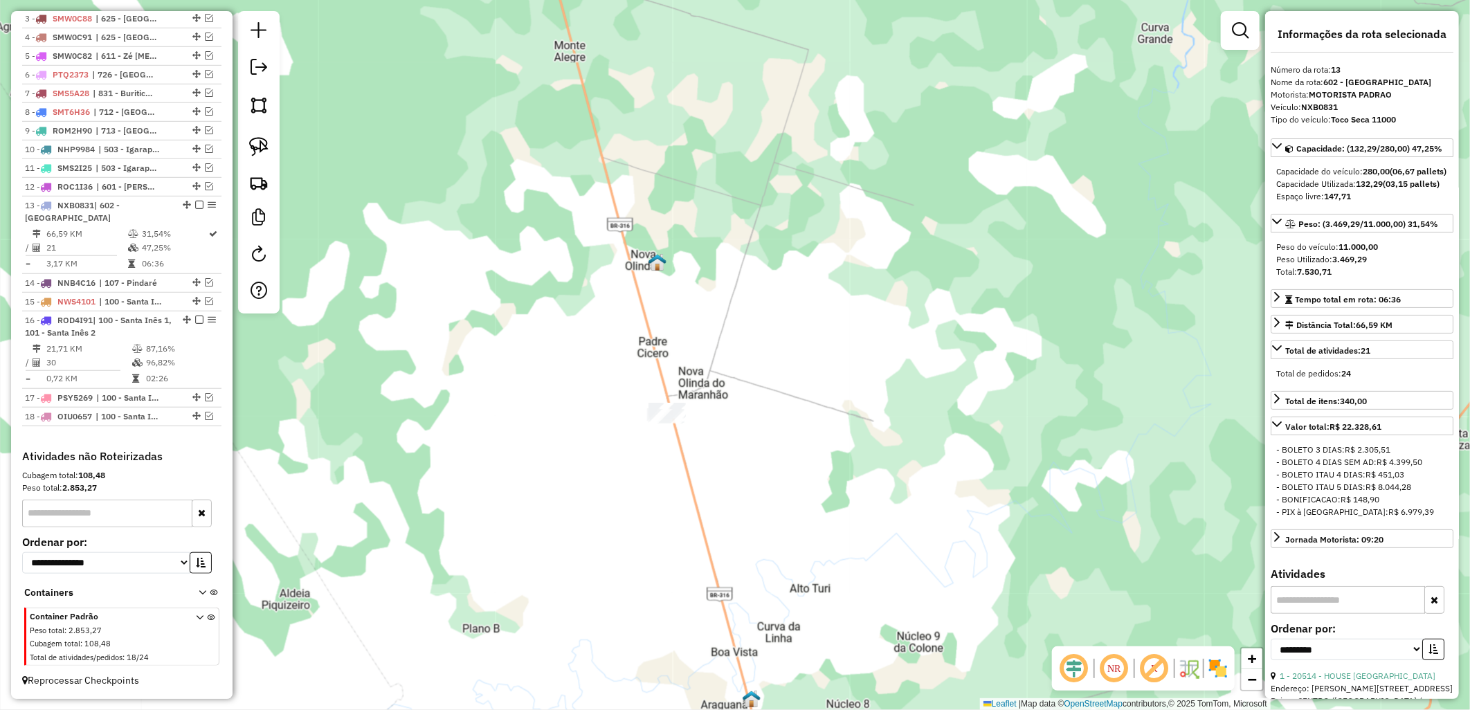
drag, startPoint x: 677, startPoint y: 453, endPoint x: 671, endPoint y: 326, distance: 127.4
click at [671, 326] on div "Janela de atendimento Grade de atendimento Capacidade Transportadoras Veículos …" at bounding box center [735, 355] width 1470 height 710
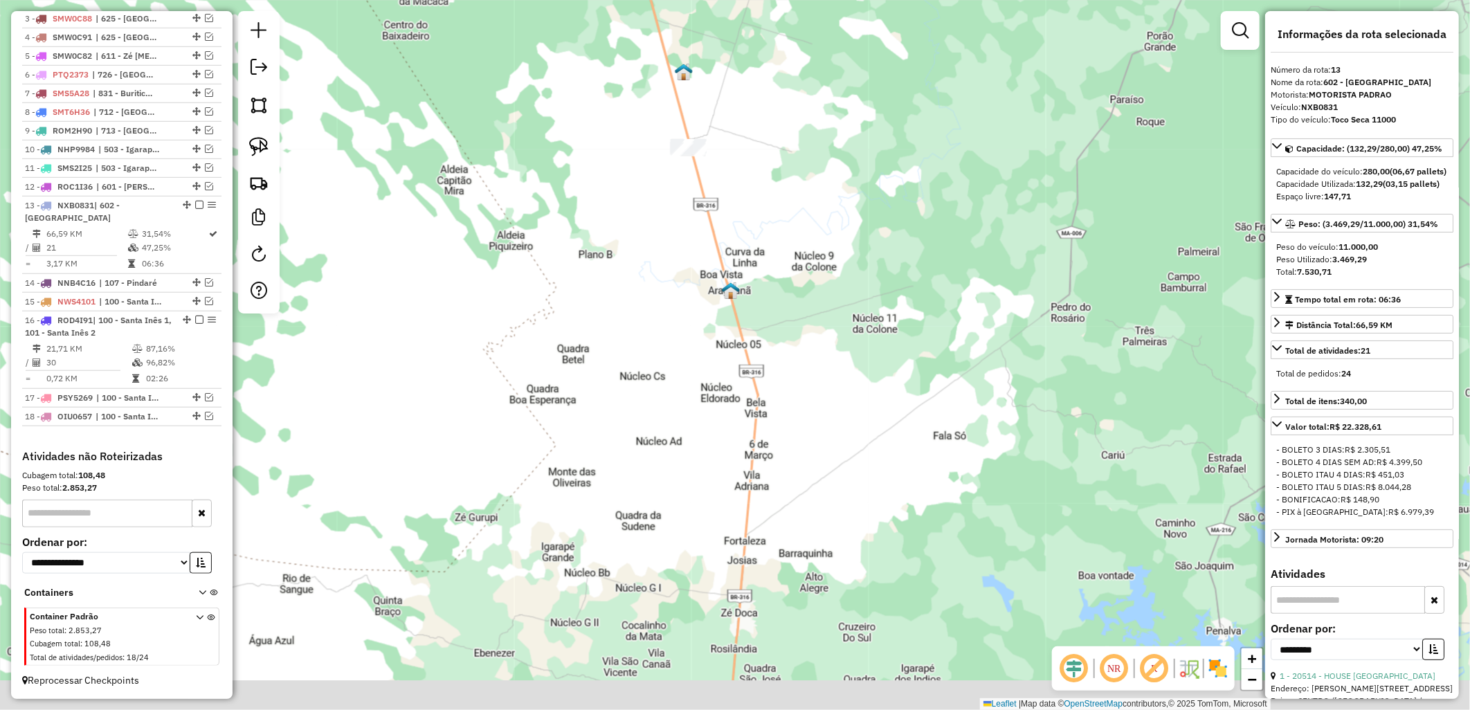
drag, startPoint x: 675, startPoint y: 331, endPoint x: 683, endPoint y: 265, distance: 66.2
click at [683, 265] on div "Janela de atendimento Grade de atendimento Capacidade Transportadoras Veículos …" at bounding box center [735, 355] width 1470 height 710
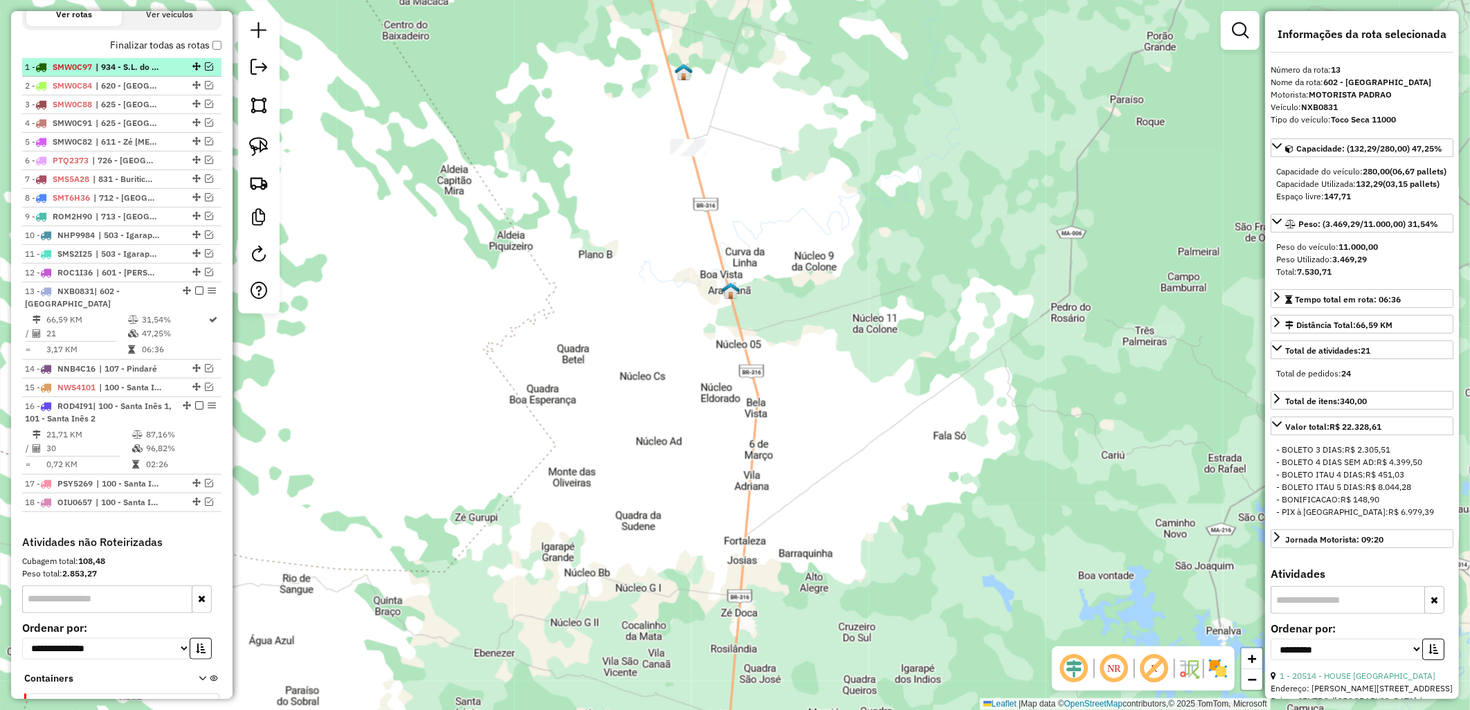
scroll to position [420, 0]
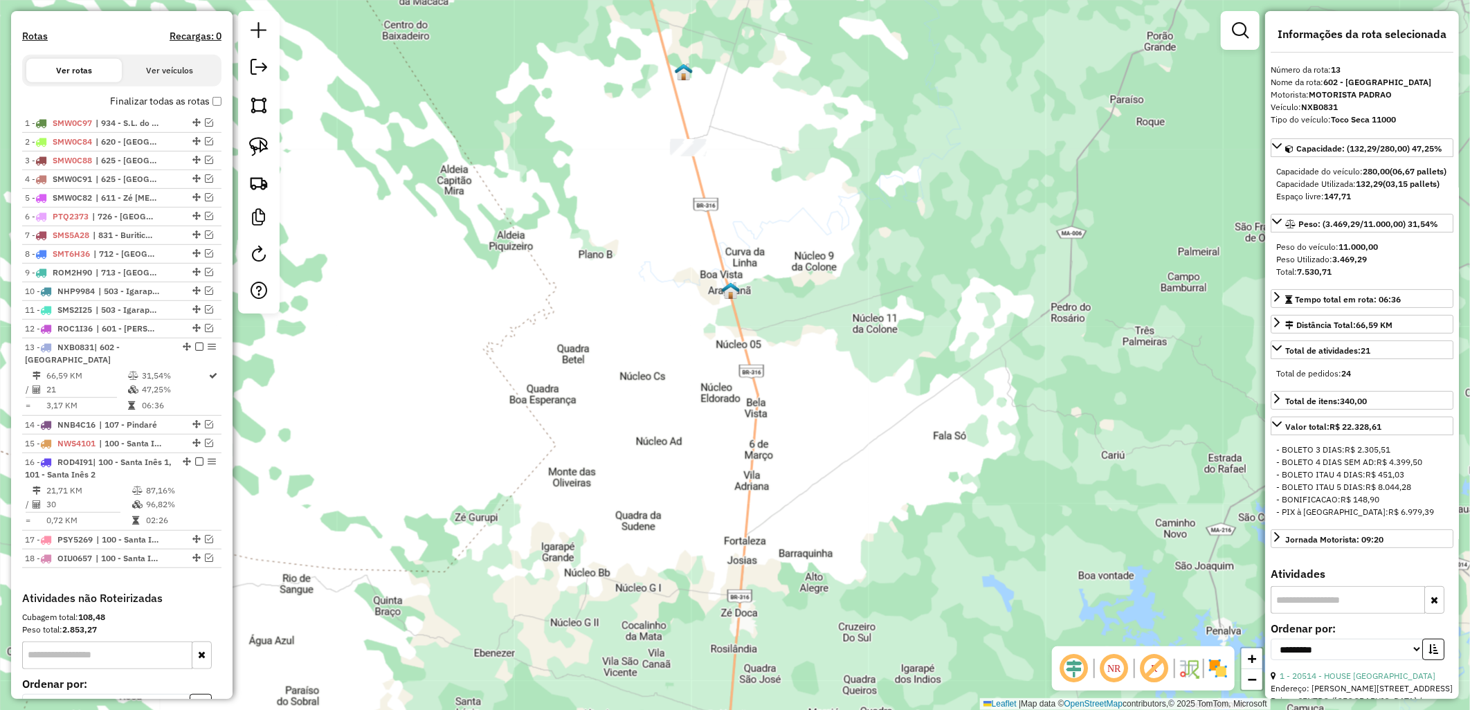
click at [190, 108] on label "Finalizar todas as rotas" at bounding box center [165, 101] width 111 height 15
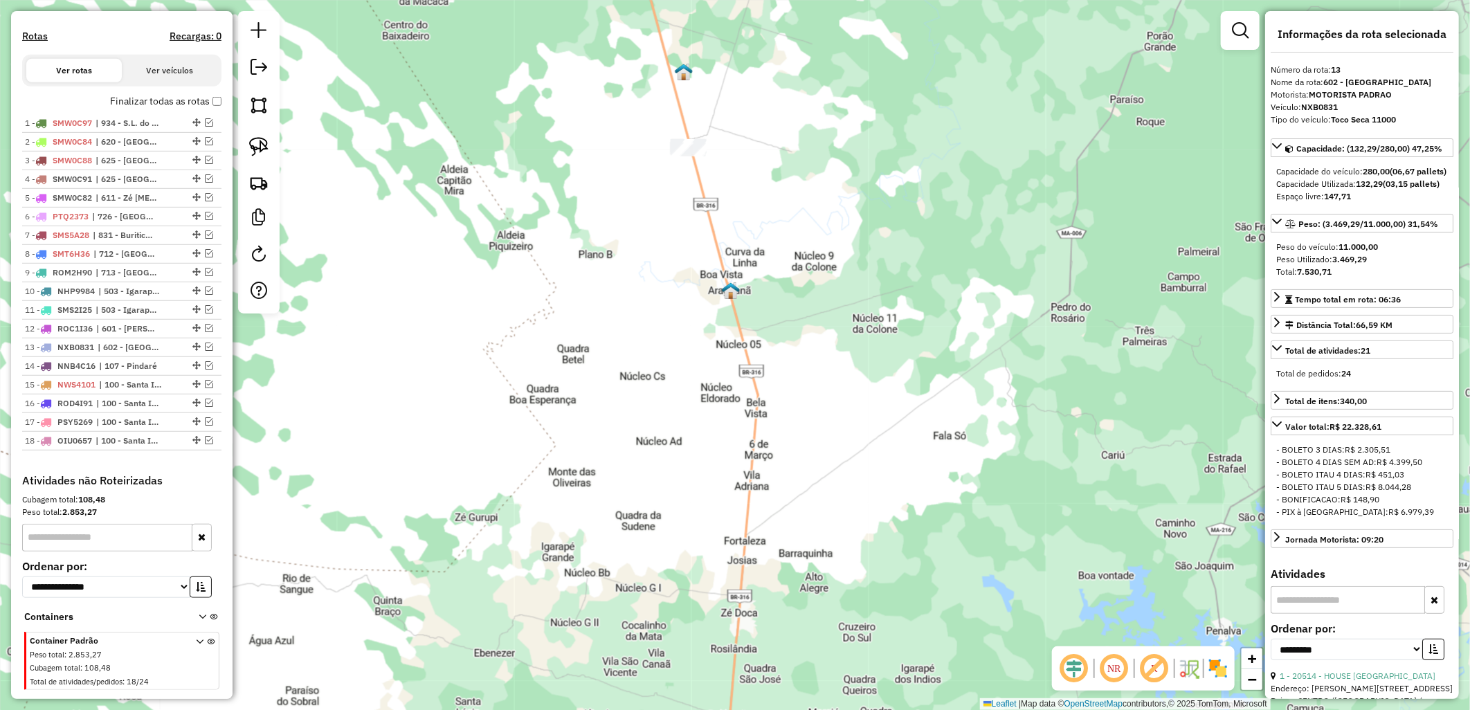
click at [190, 109] on label "Finalizar todas as rotas" at bounding box center [165, 101] width 111 height 15
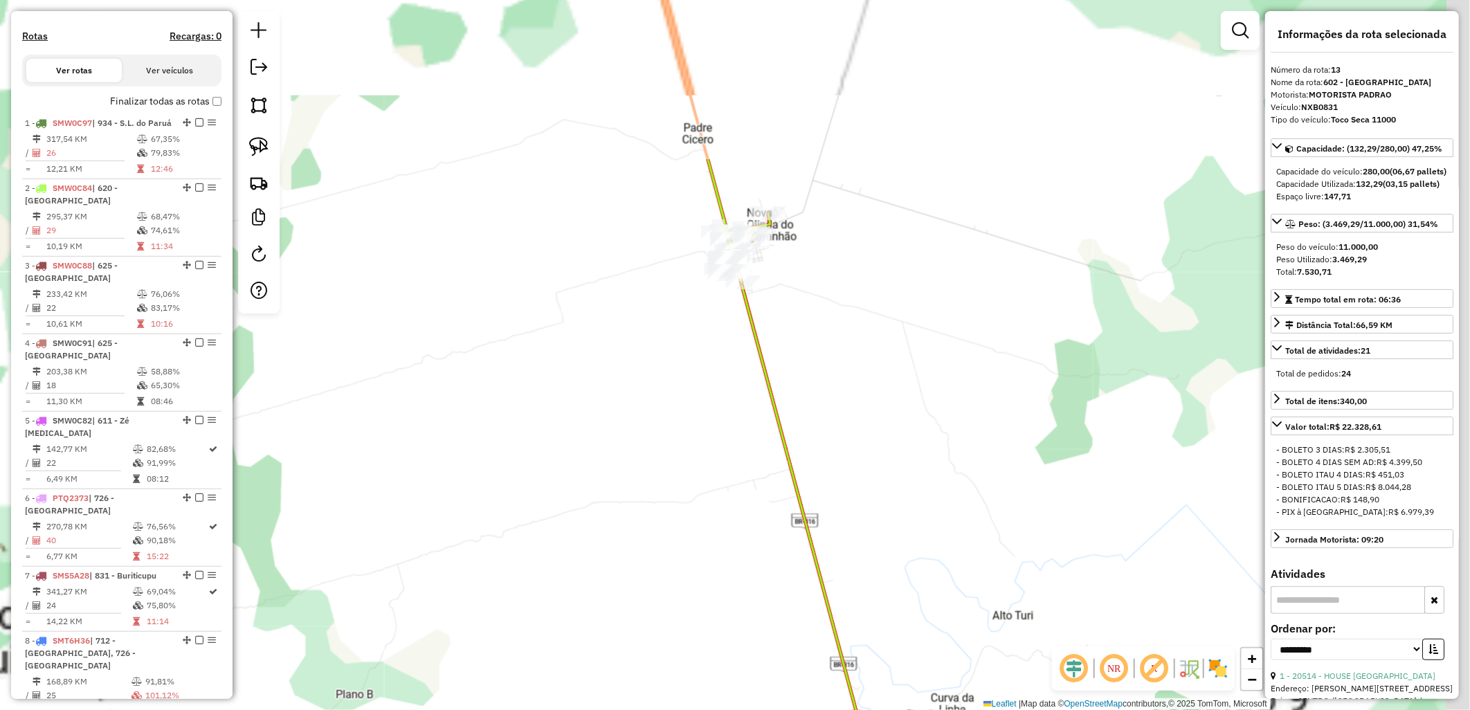
click at [497, 385] on div "Janela de atendimento Grade de atendimento Capacidade Transportadoras Veículos …" at bounding box center [735, 355] width 1470 height 710
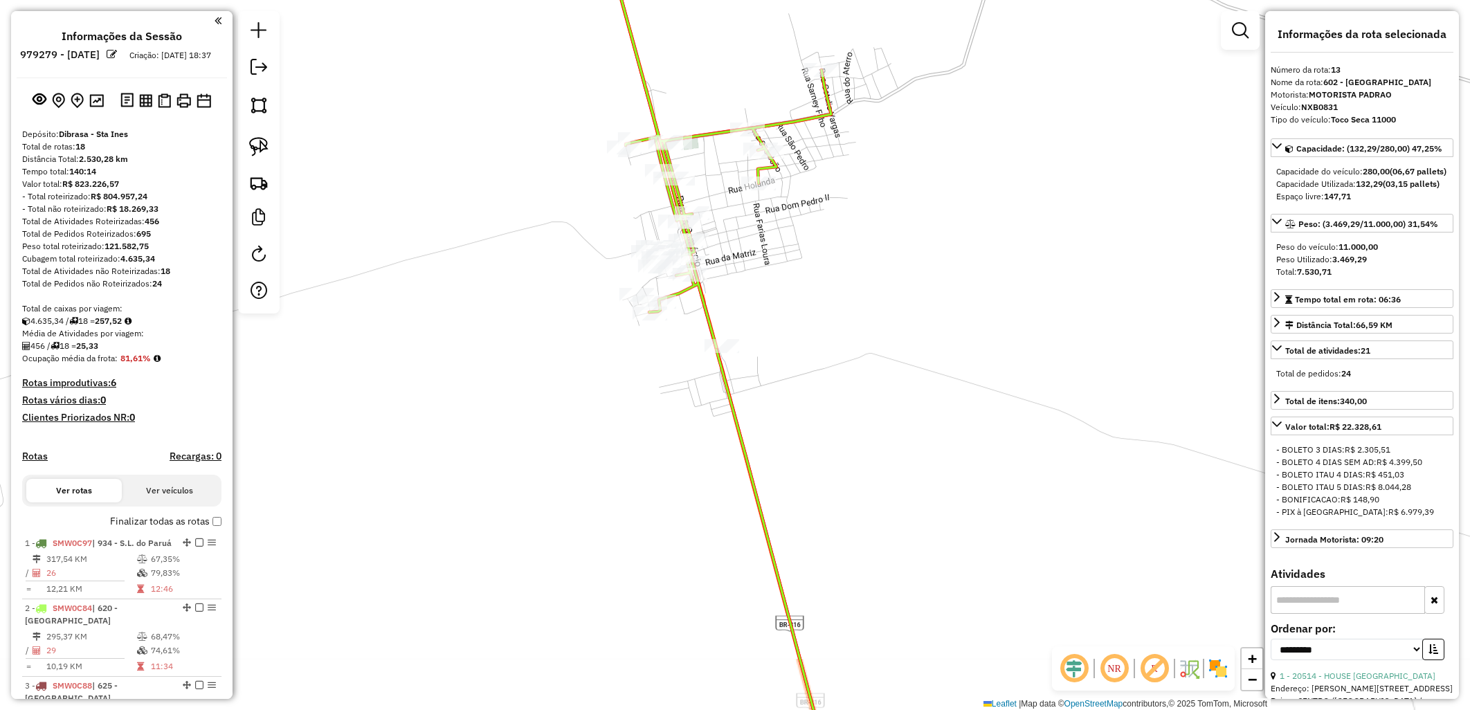
select select "**********"
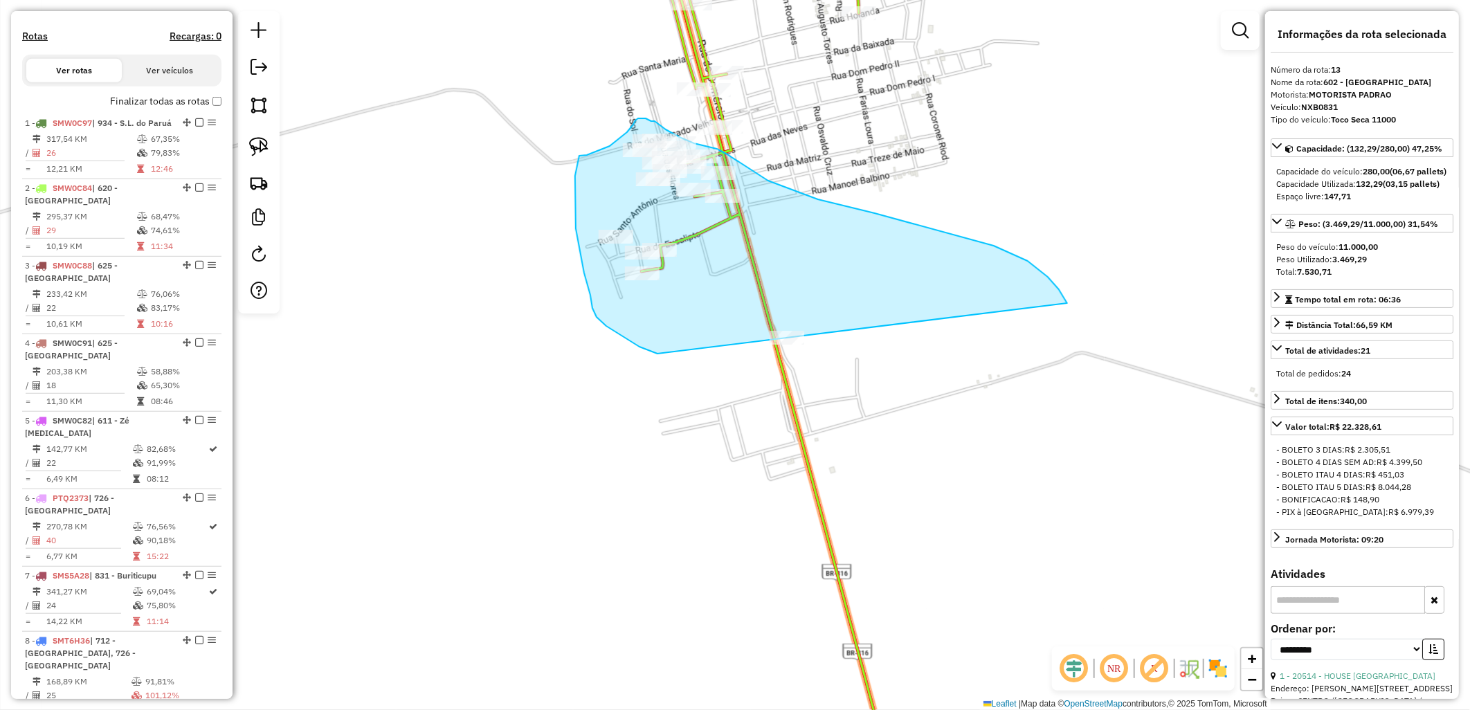
drag, startPoint x: 657, startPoint y: 354, endPoint x: 1068, endPoint y: 327, distance: 411.8
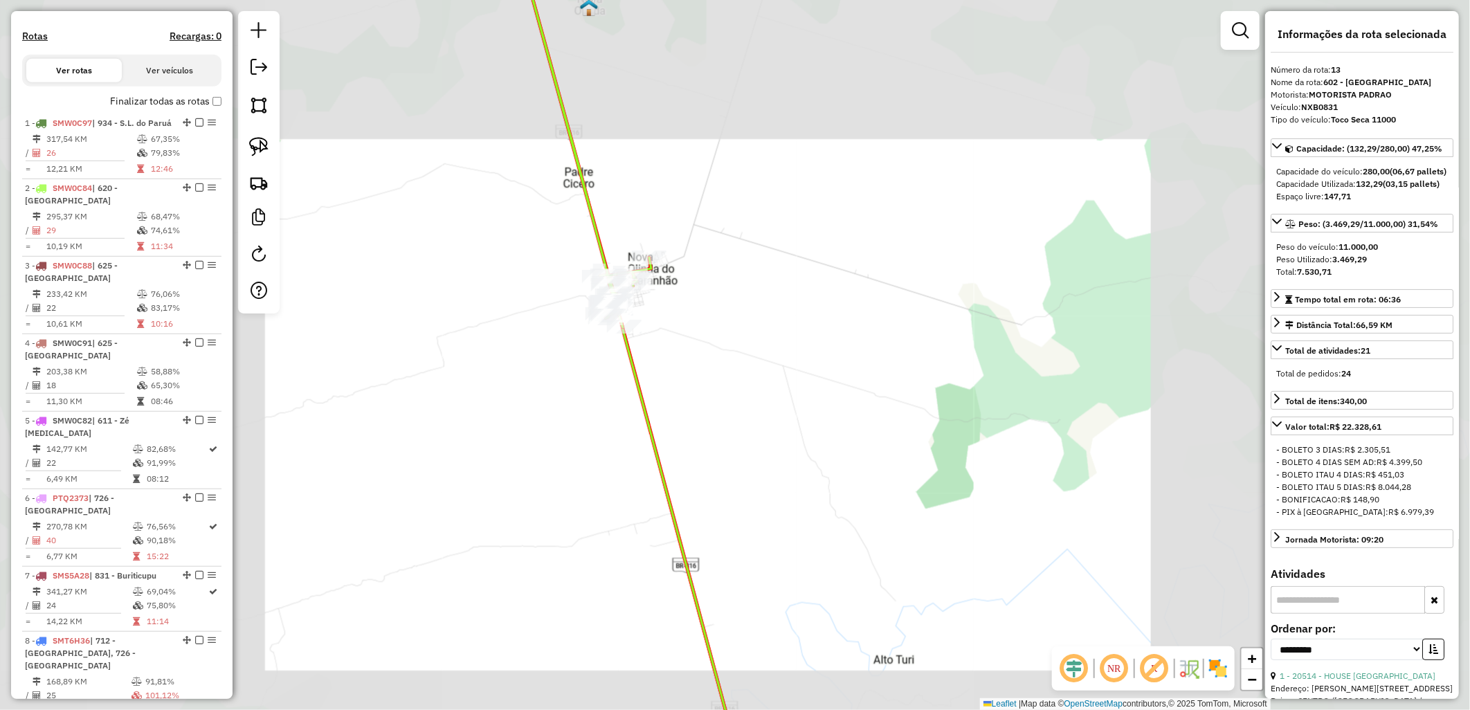
click at [888, 87] on div "Janela de atendimento Grade de atendimento Capacidade Transportadoras Veículos …" at bounding box center [735, 355] width 1470 height 710
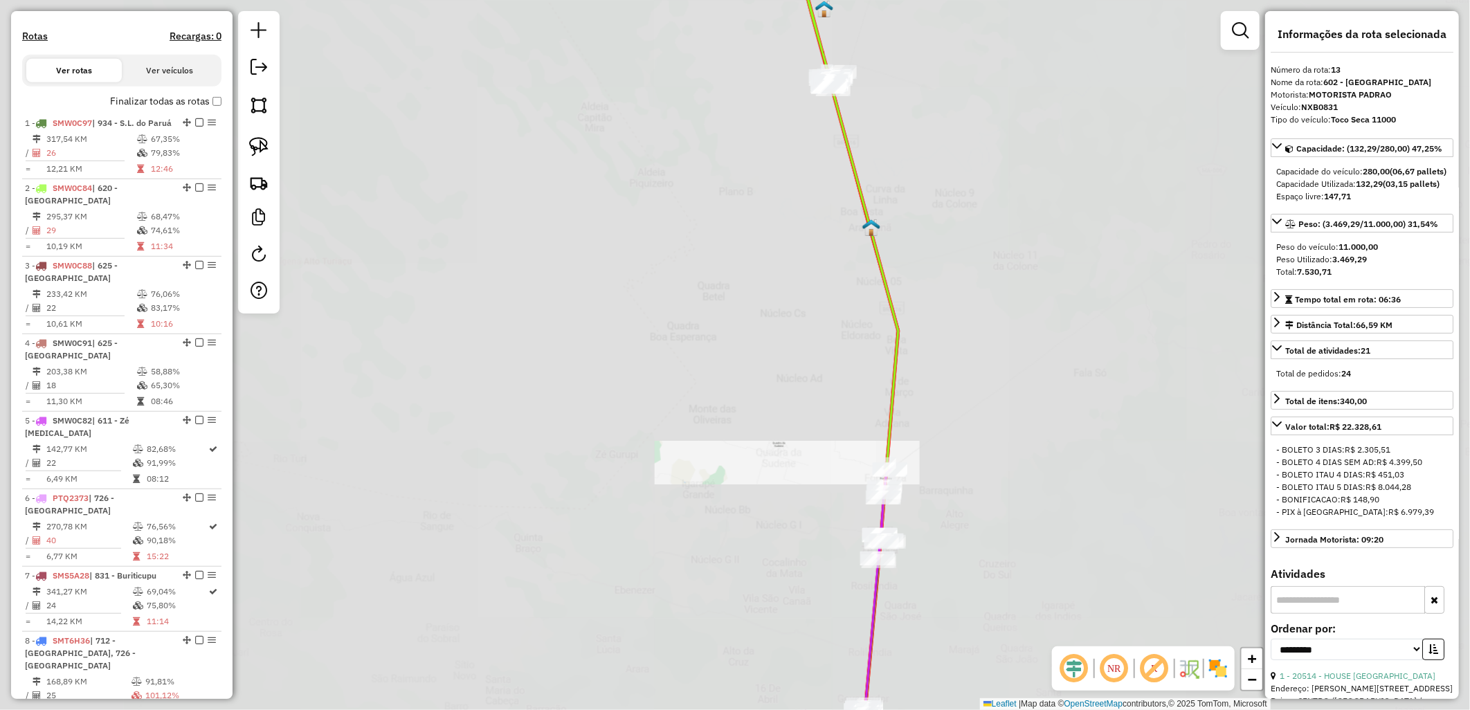
drag, startPoint x: 709, startPoint y: 502, endPoint x: 667, endPoint y: 24, distance: 480.7
click at [669, 19] on div "Janela de atendimento Grade de atendimento Capacidade Transportadoras Veículos …" at bounding box center [735, 355] width 1470 height 710
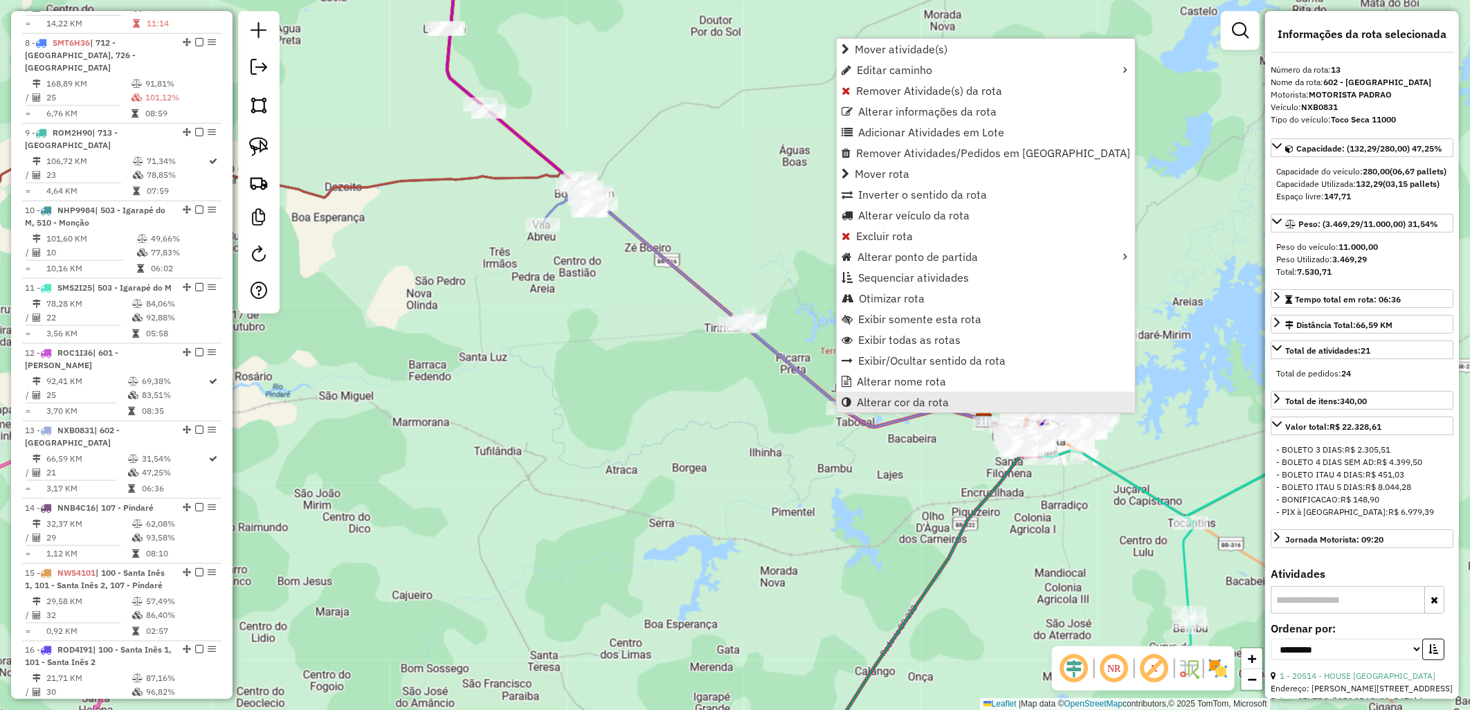
scroll to position [1414, 0]
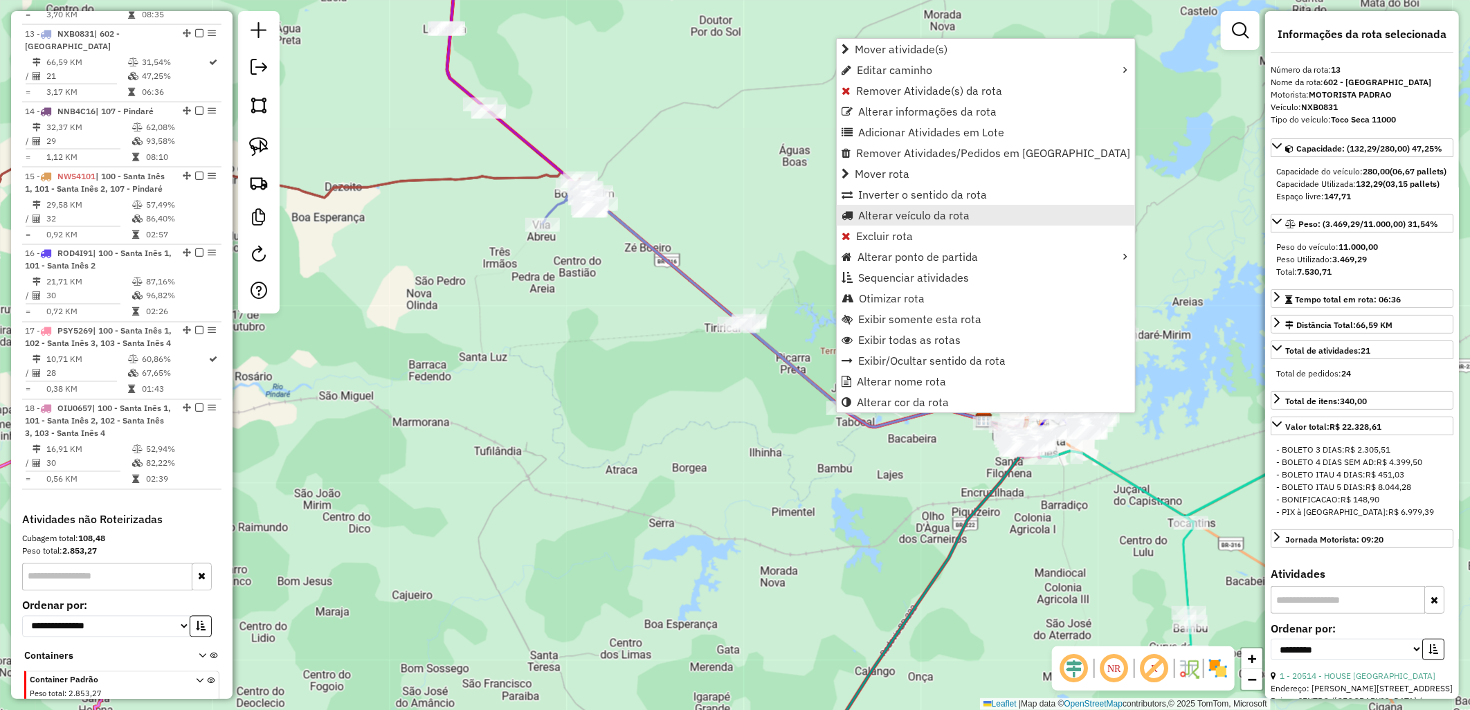
click at [931, 210] on span "Alterar veículo da rota" at bounding box center [913, 215] width 111 height 11
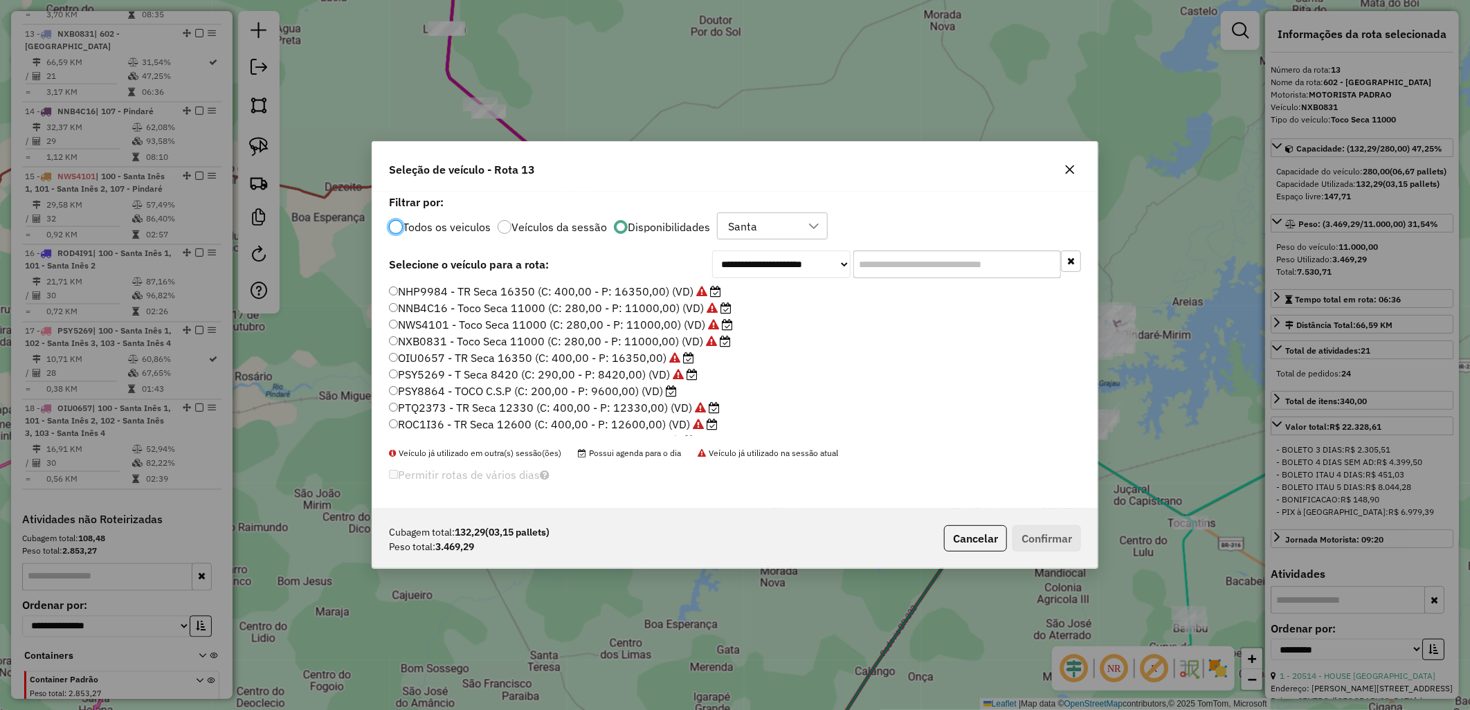
scroll to position [8, 3]
click at [586, 385] on label "PSY8864 - TOCO C.S.P (C: 200,00 - P: 9600,00) (VD)" at bounding box center [533, 391] width 288 height 17
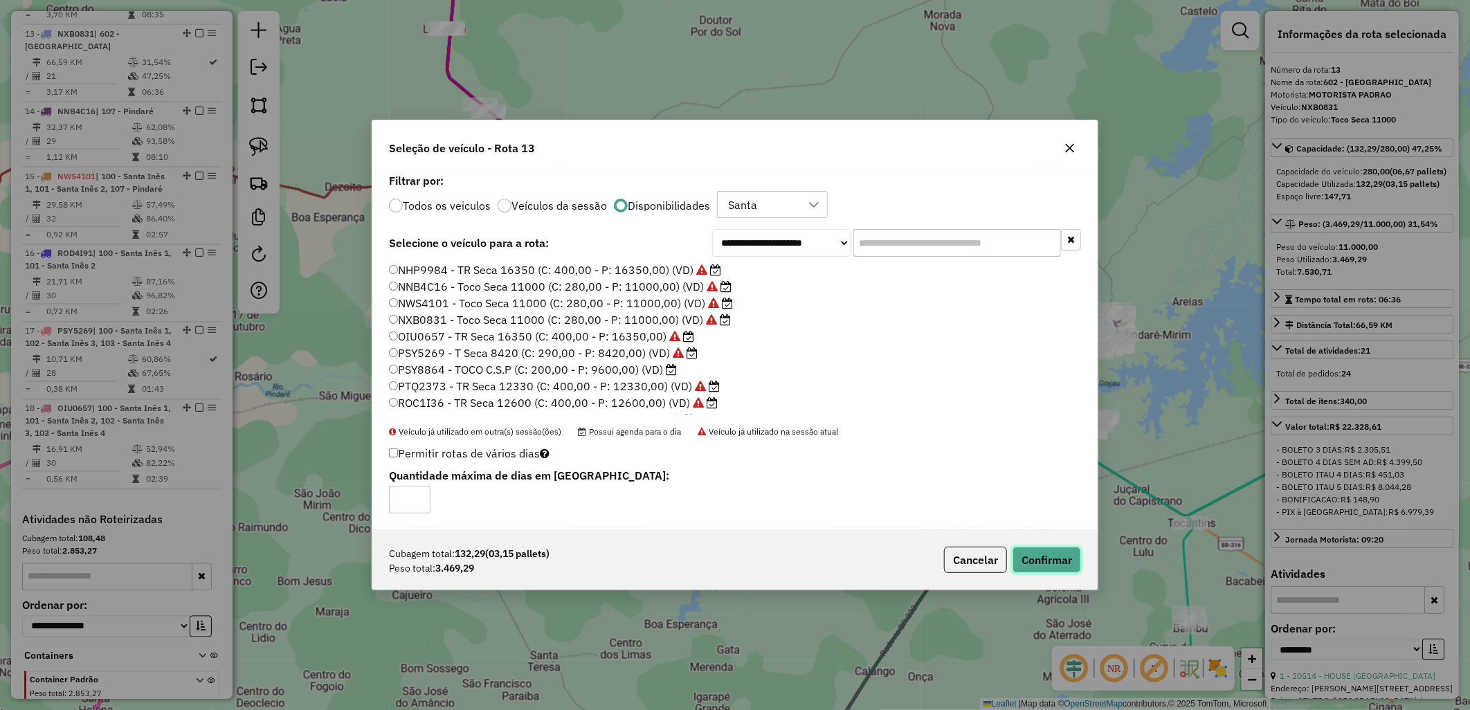
click at [1032, 552] on button "Confirmar" at bounding box center [1046, 560] width 68 height 26
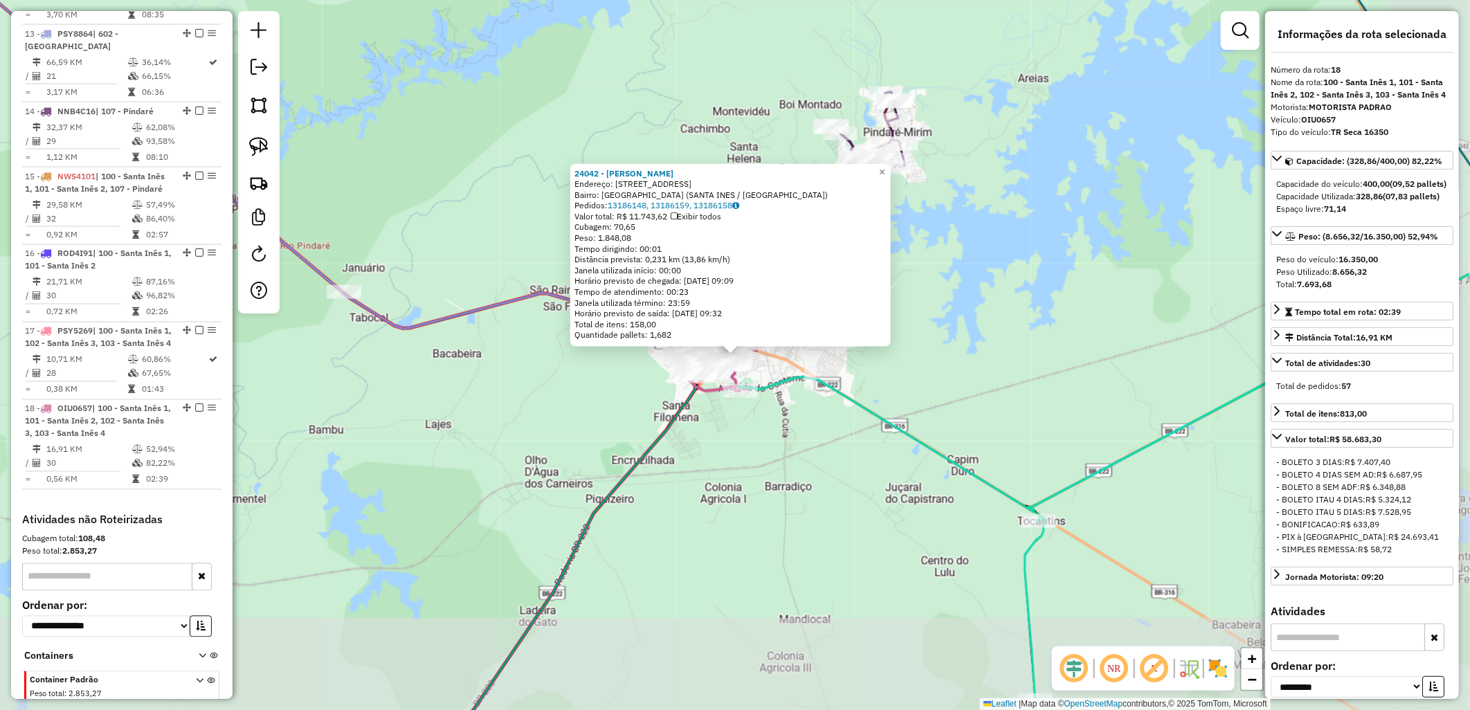
scroll to position [1488, 0]
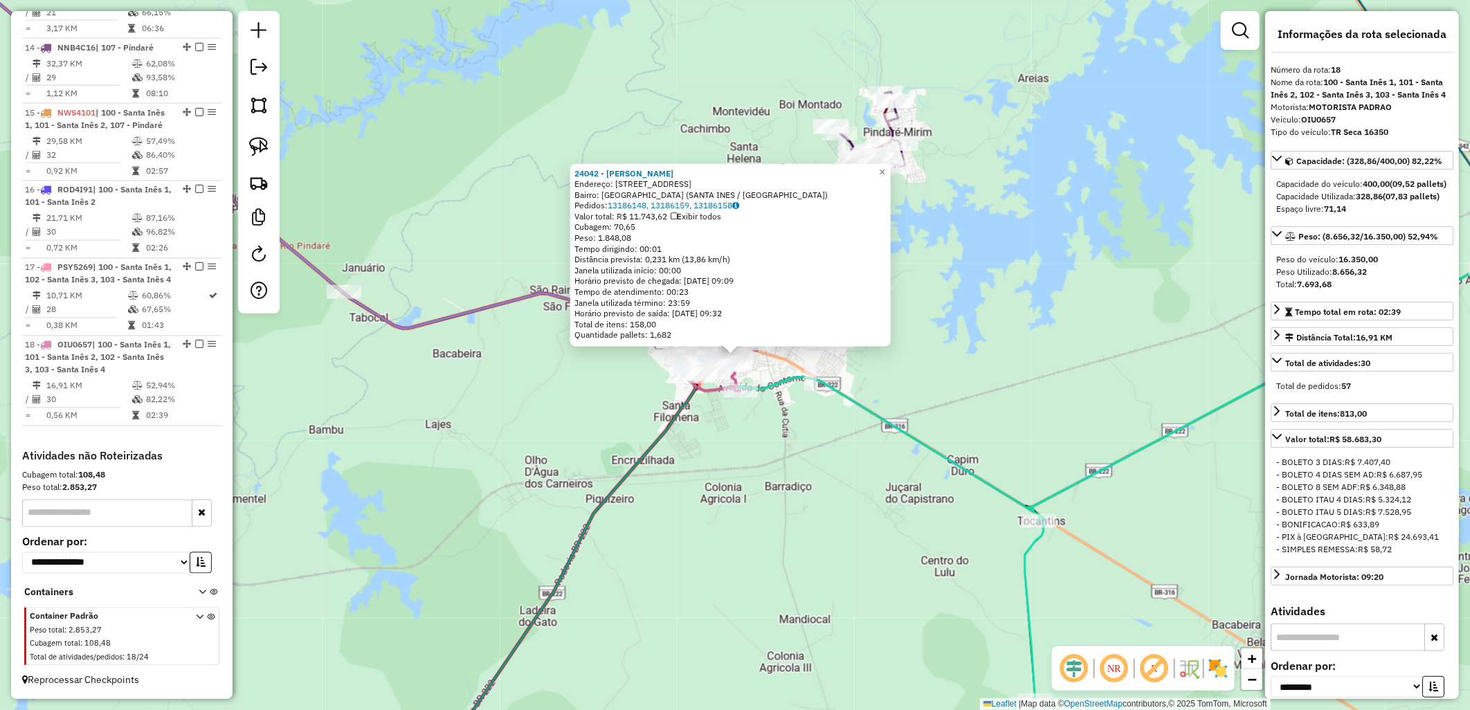
click at [948, 459] on icon at bounding box center [1065, 383] width 881 height 256
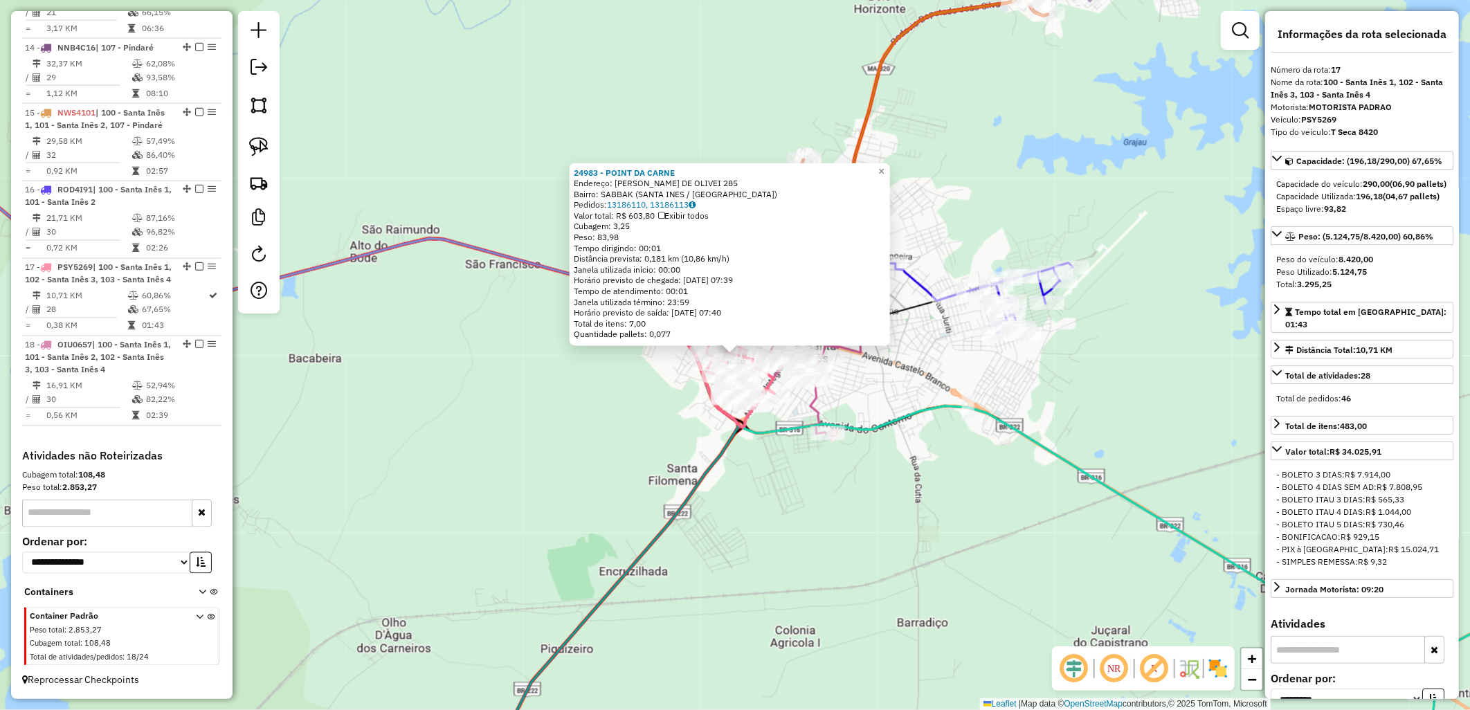
drag, startPoint x: 703, startPoint y: 460, endPoint x: 798, endPoint y: 426, distance: 101.6
click at [706, 460] on div "24983 - POINT DA CARNE Endereço: [PERSON_NAME] DE OLIVEI 285 Bairro: SABBAK (SA…" at bounding box center [735, 355] width 1470 height 710
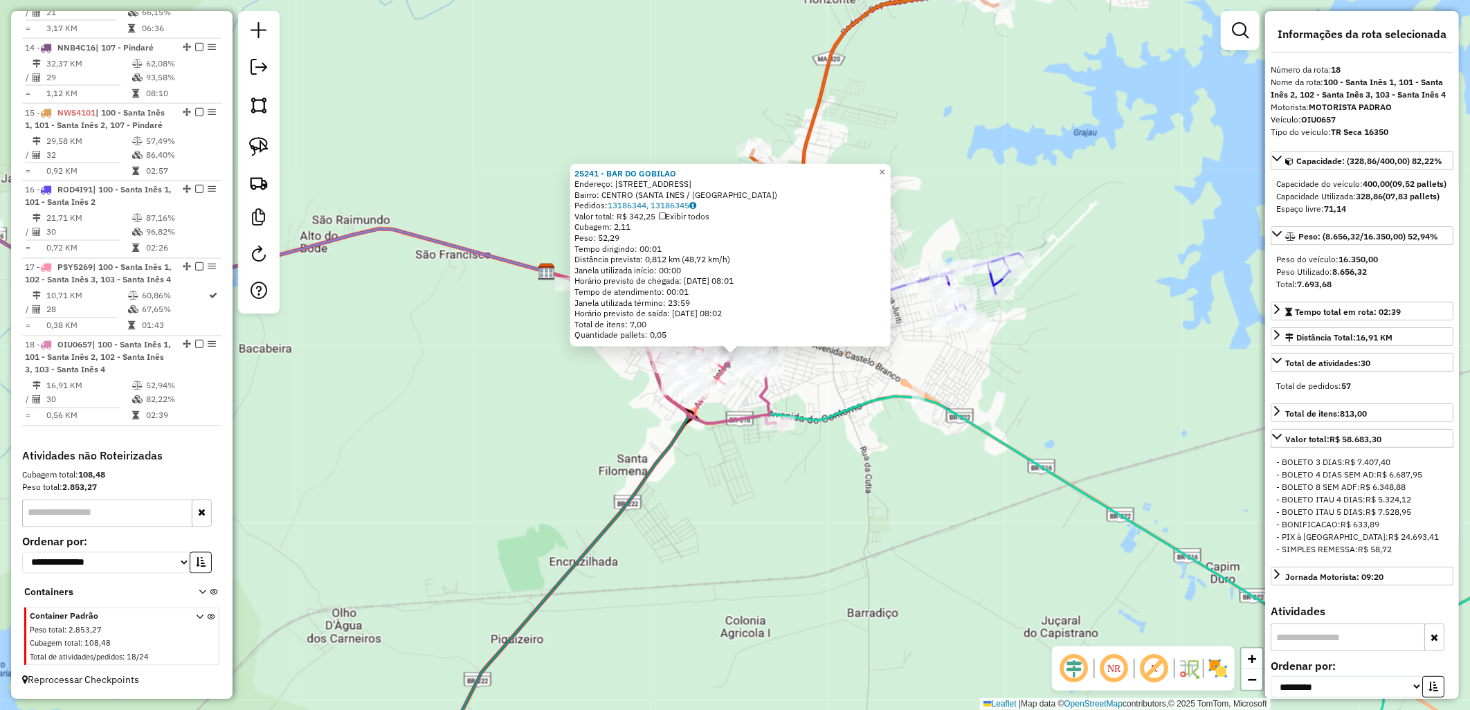
click at [848, 391] on div "25241 - BAR DO GOBILAO Endereço: [STREET_ADDRESS] [GEOGRAPHIC_DATA]: 13186344, …" at bounding box center [735, 355] width 1470 height 710
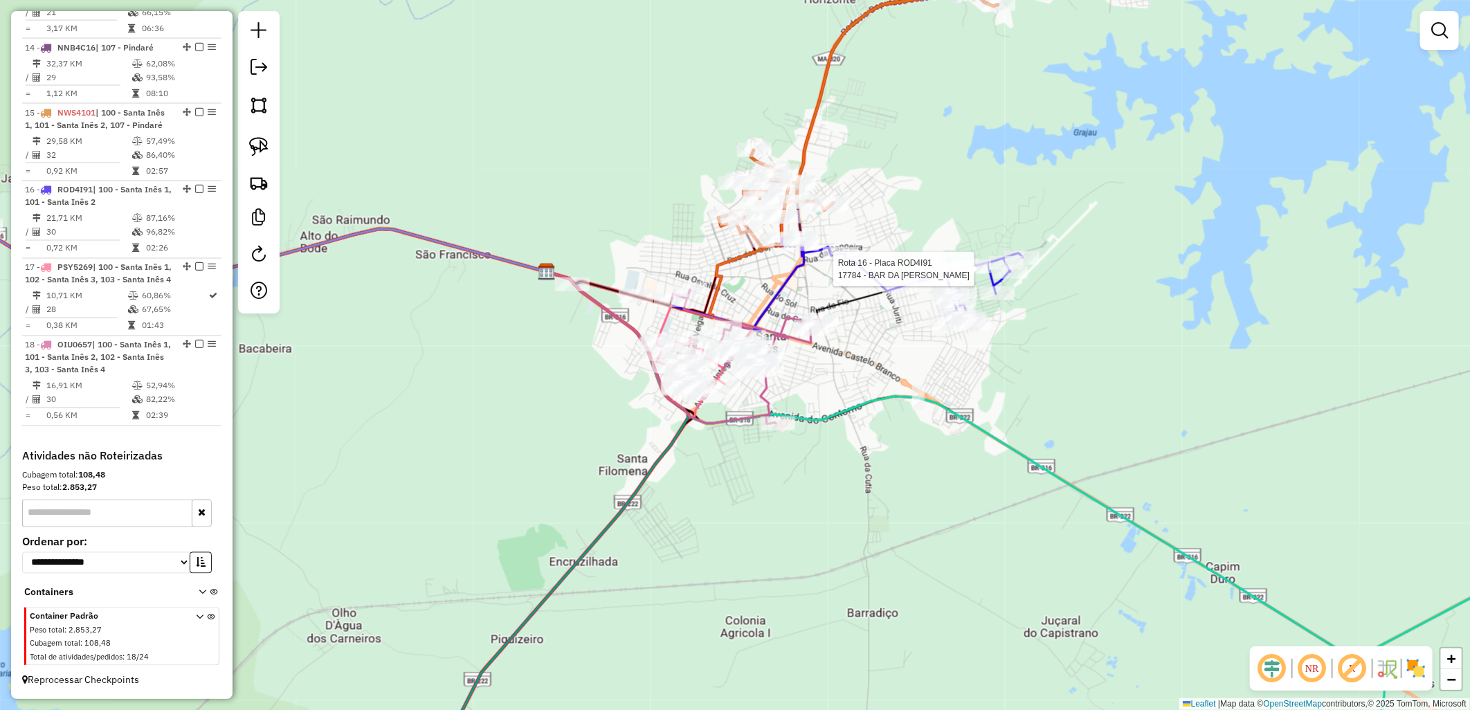
select select "**********"
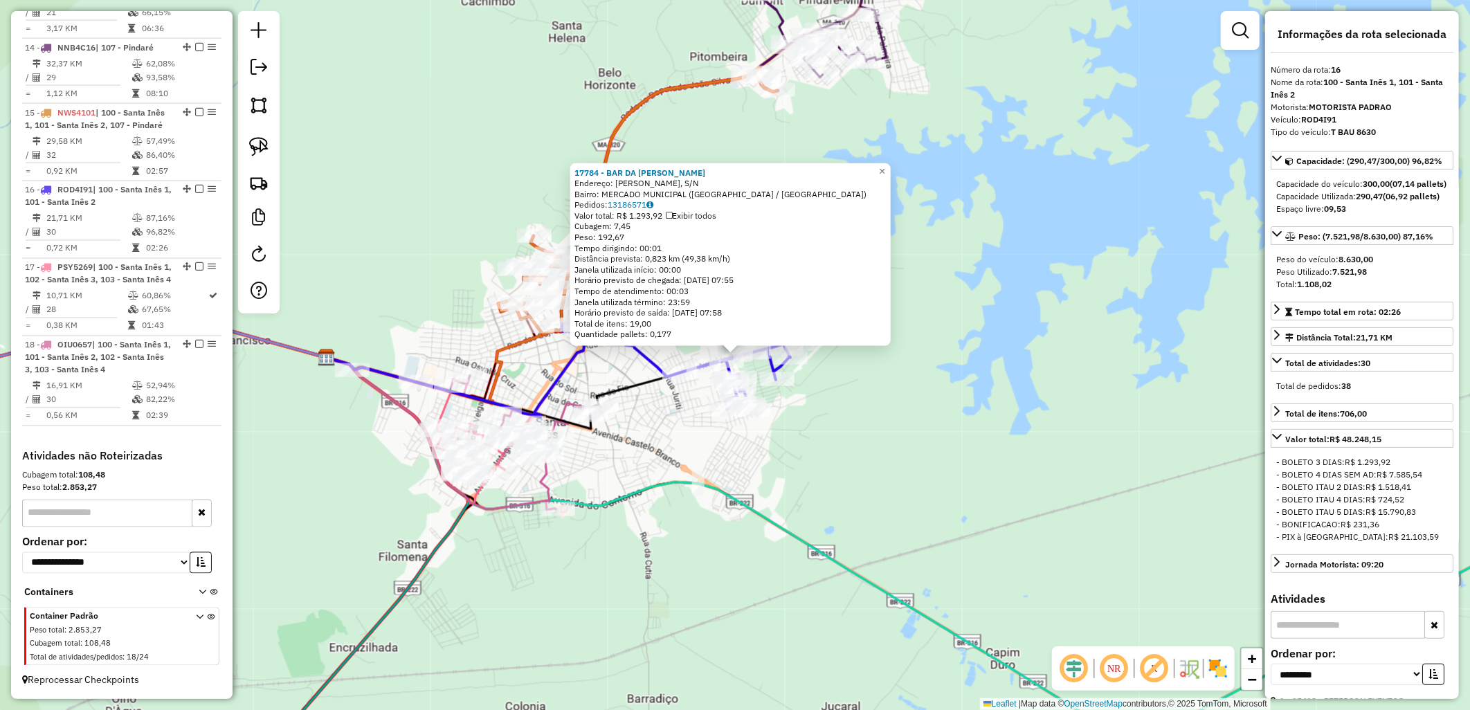
click at [870, 430] on div "17784 - BAR DA [PERSON_NAME]: R SAO JOAO, S/N Bairro: MERCADO MUNICIPAL ([GEOGR…" at bounding box center [735, 355] width 1470 height 710
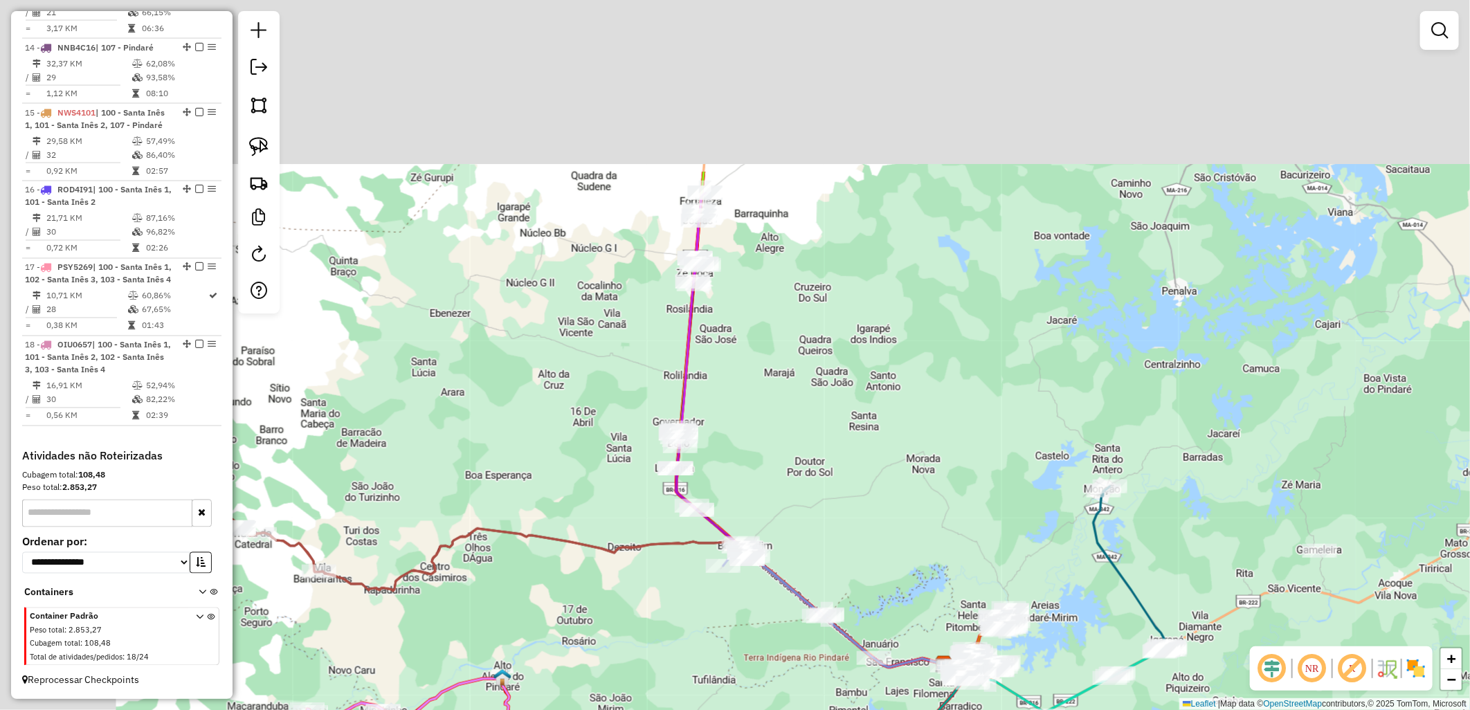
drag, startPoint x: 740, startPoint y: 245, endPoint x: 913, endPoint y: 557, distance: 356.8
click at [913, 557] on div "Janela de atendimento Grade de atendimento Capacidade Transportadoras Veículos …" at bounding box center [735, 355] width 1470 height 710
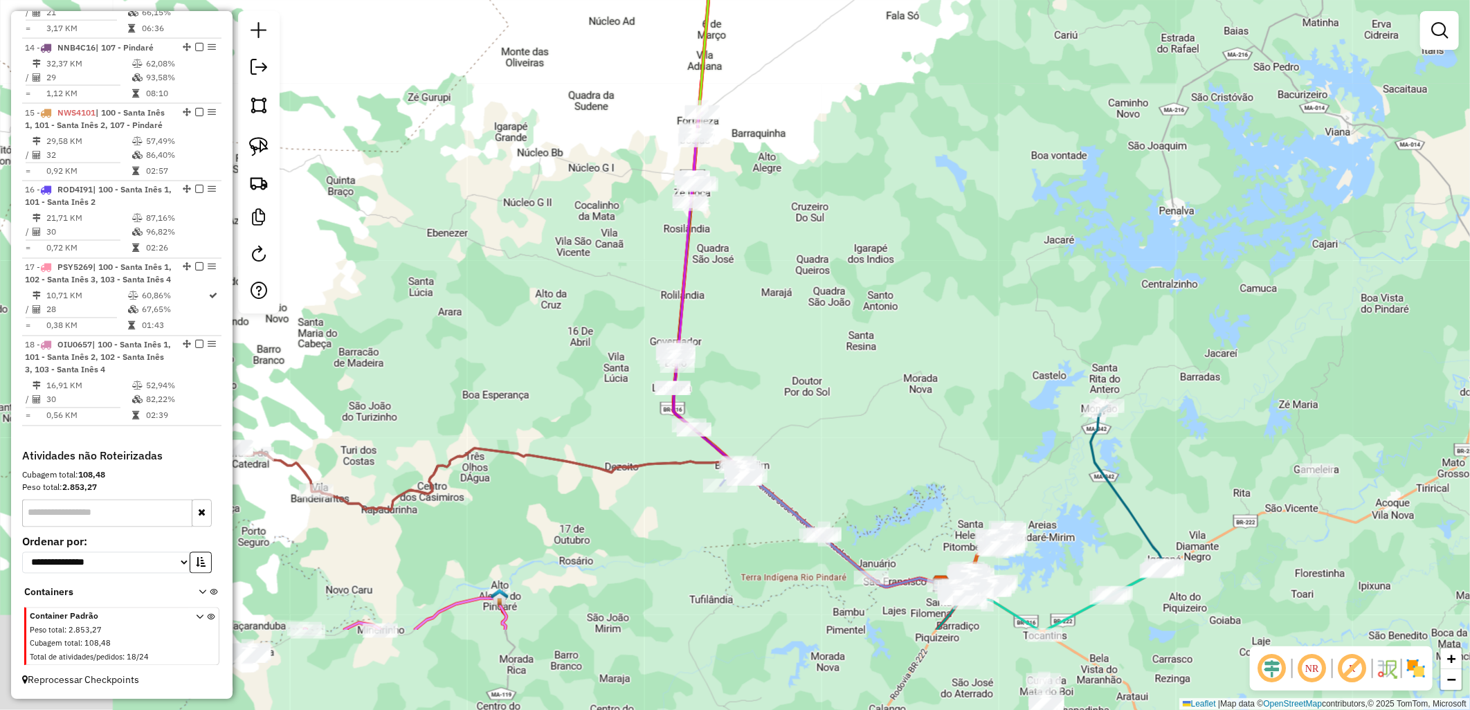
drag, startPoint x: 804, startPoint y: 482, endPoint x: 770, endPoint y: 331, distance: 155.3
click at [770, 331] on div "Janela de atendimento Grade de atendimento Capacidade Transportadoras Veículos …" at bounding box center [735, 355] width 1470 height 710
click at [1030, 526] on div "Janela de atendimento Grade de atendimento Capacidade Transportadoras Veículos …" at bounding box center [735, 355] width 1470 height 710
select select "**********"
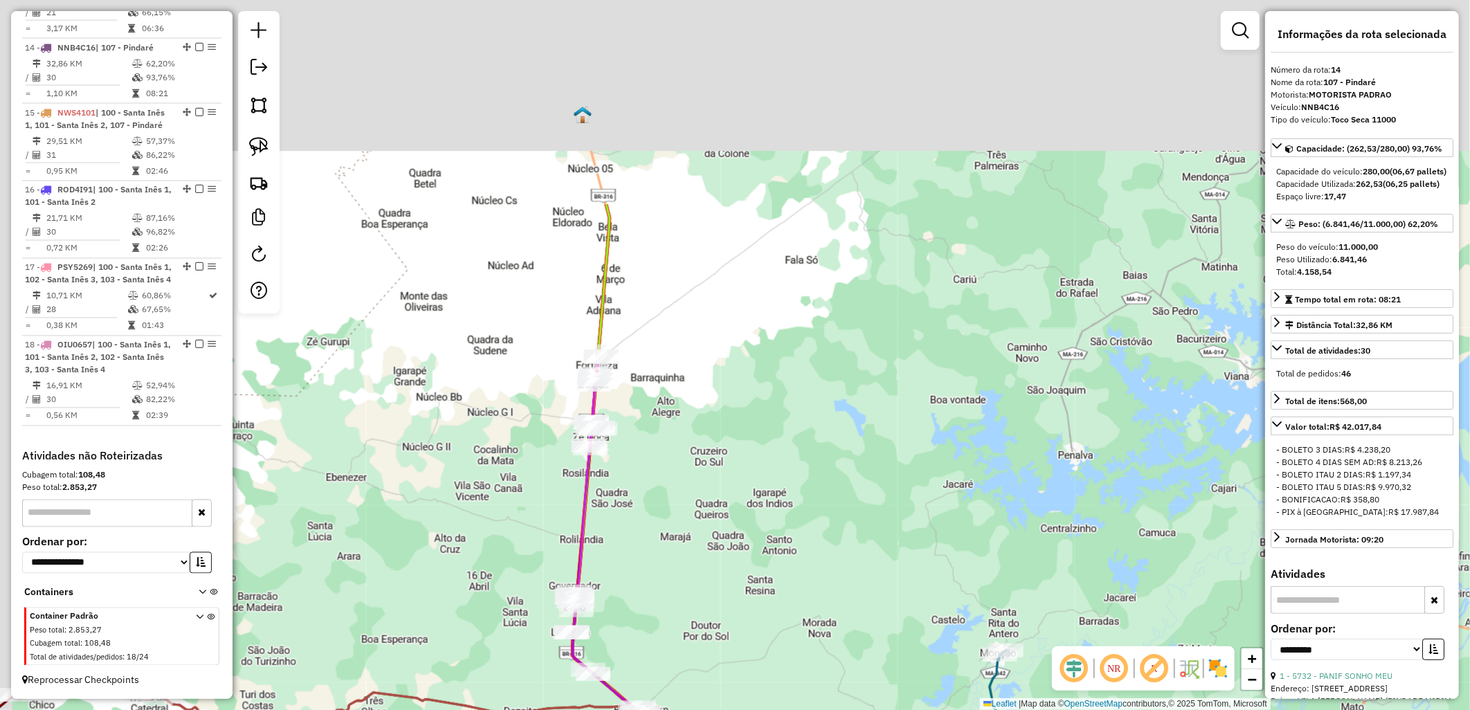
drag, startPoint x: 625, startPoint y: 528, endPoint x: 680, endPoint y: 644, distance: 128.7
click at [632, 709] on div "Janela de atendimento Grade de atendimento Capacidade Transportadoras Veículos …" at bounding box center [735, 355] width 1470 height 710
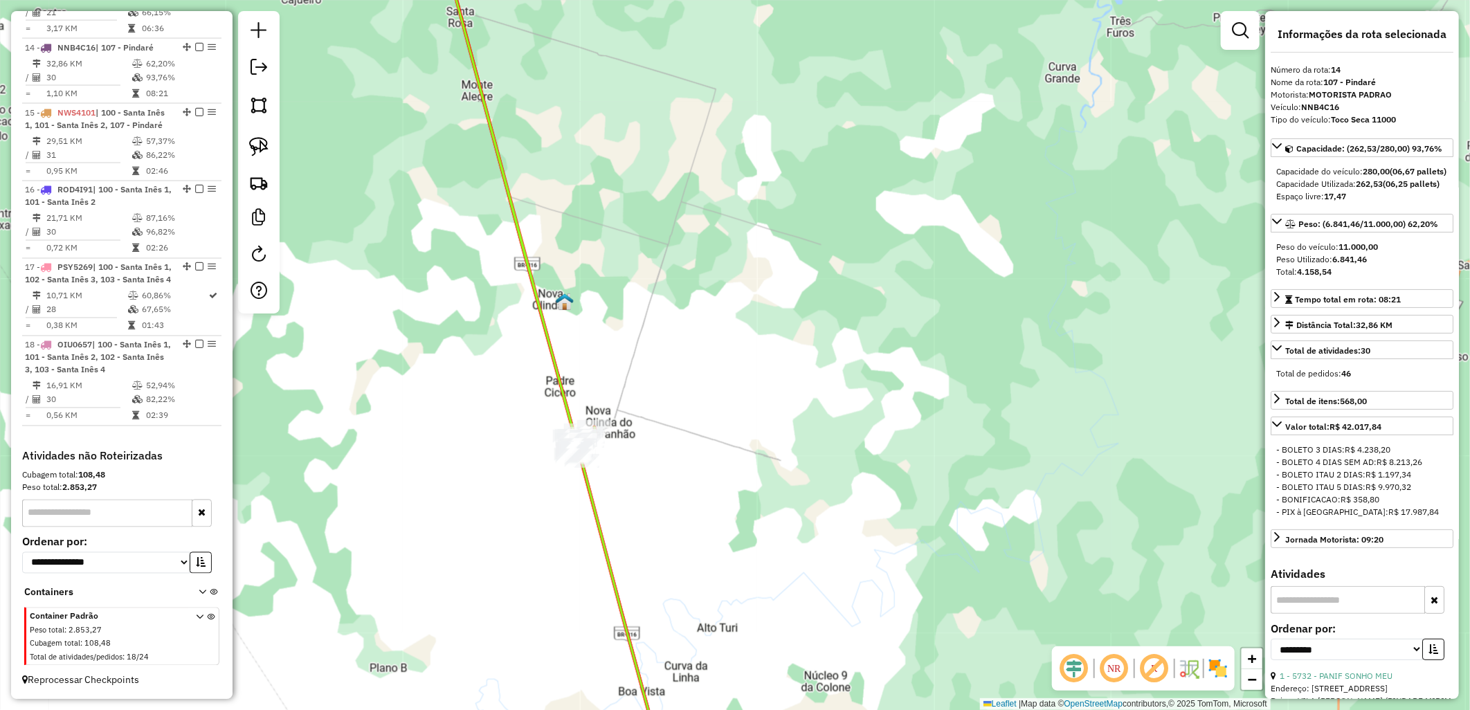
click at [475, 482] on div "Janela de atendimento Grade de atendimento Capacidade Transportadoras Veículos …" at bounding box center [735, 355] width 1470 height 710
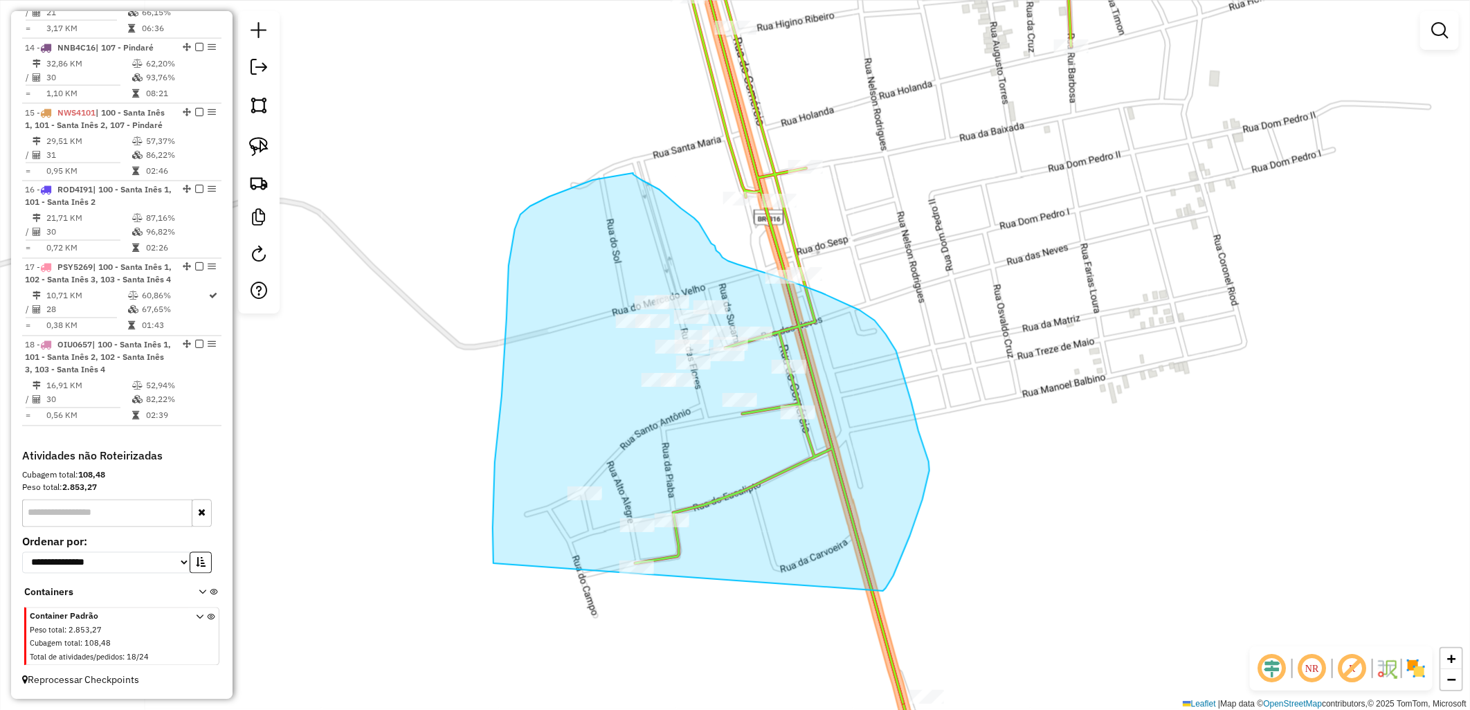
drag, startPoint x: 506, startPoint y: 318, endPoint x: 840, endPoint y: 639, distance: 462.9
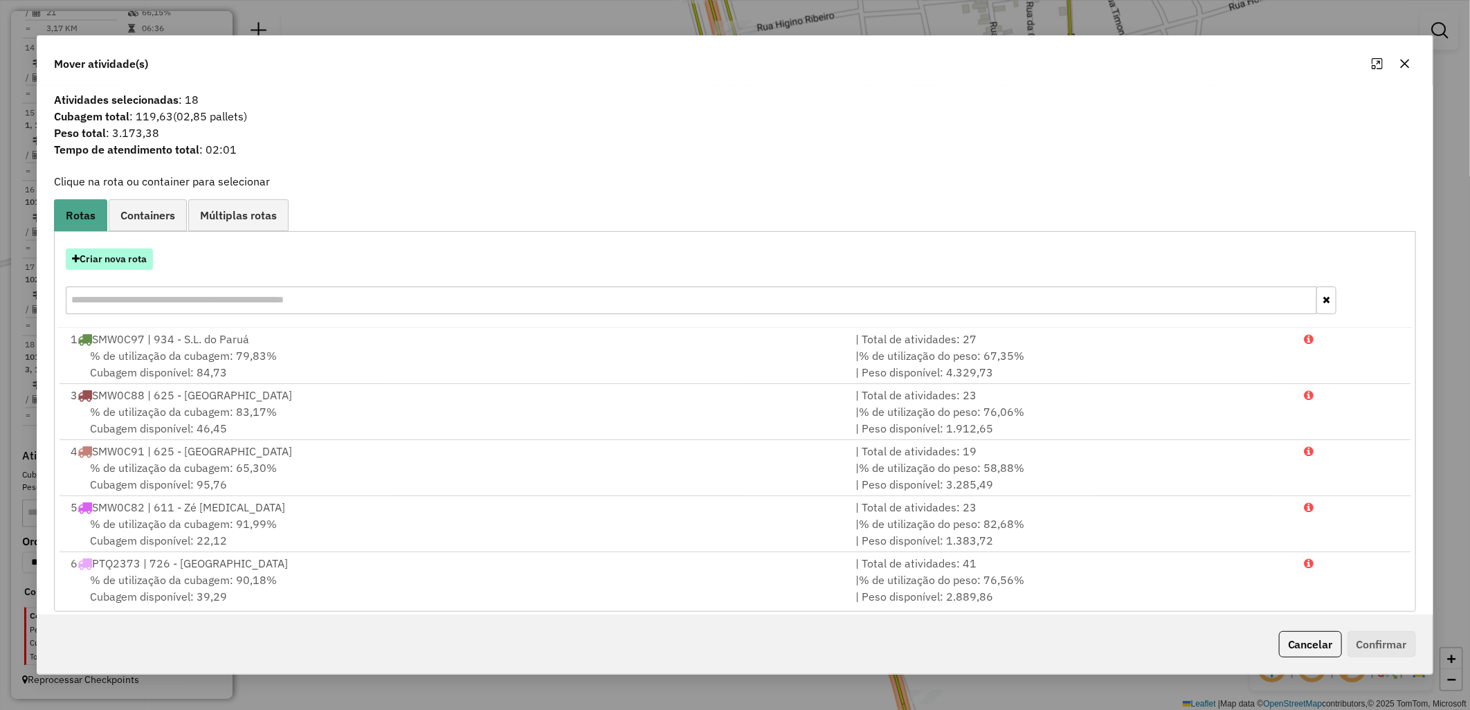
click at [140, 248] on button "Criar nova rota" at bounding box center [109, 258] width 87 height 21
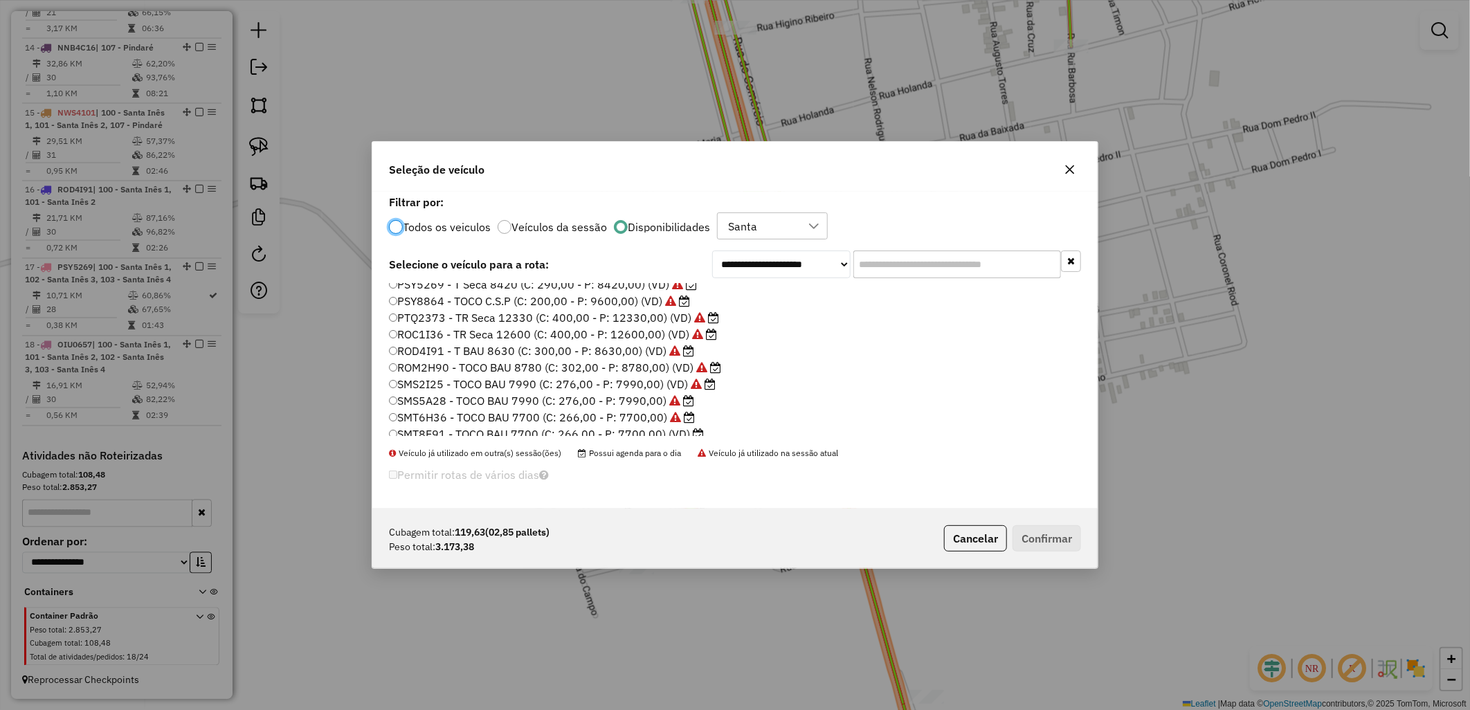
scroll to position [180, 0]
click at [495, 350] on label "SMT8E91 - TOCO BAU 7700 (C: 266,00 - P: 7700,00) (VD)" at bounding box center [546, 344] width 315 height 17
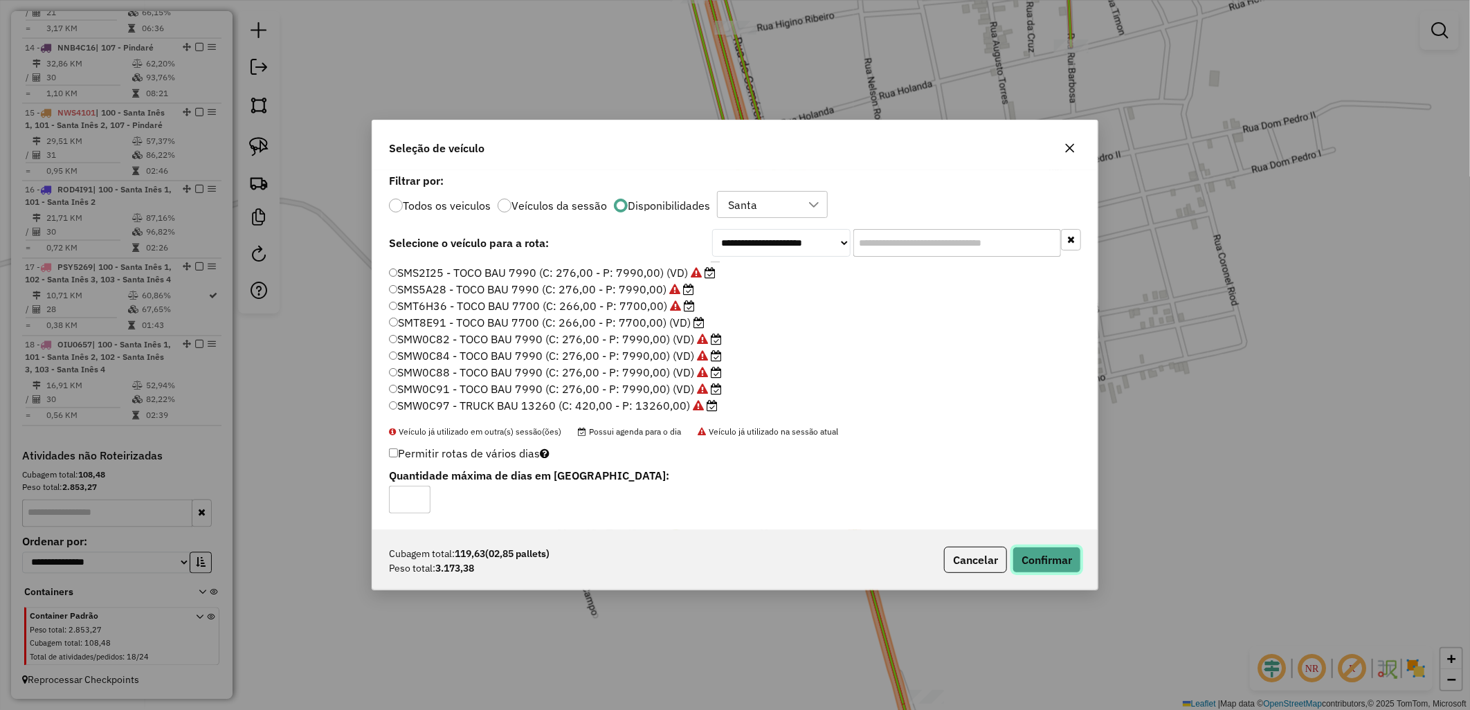
click at [1043, 571] on button "Confirmar" at bounding box center [1046, 560] width 68 height 26
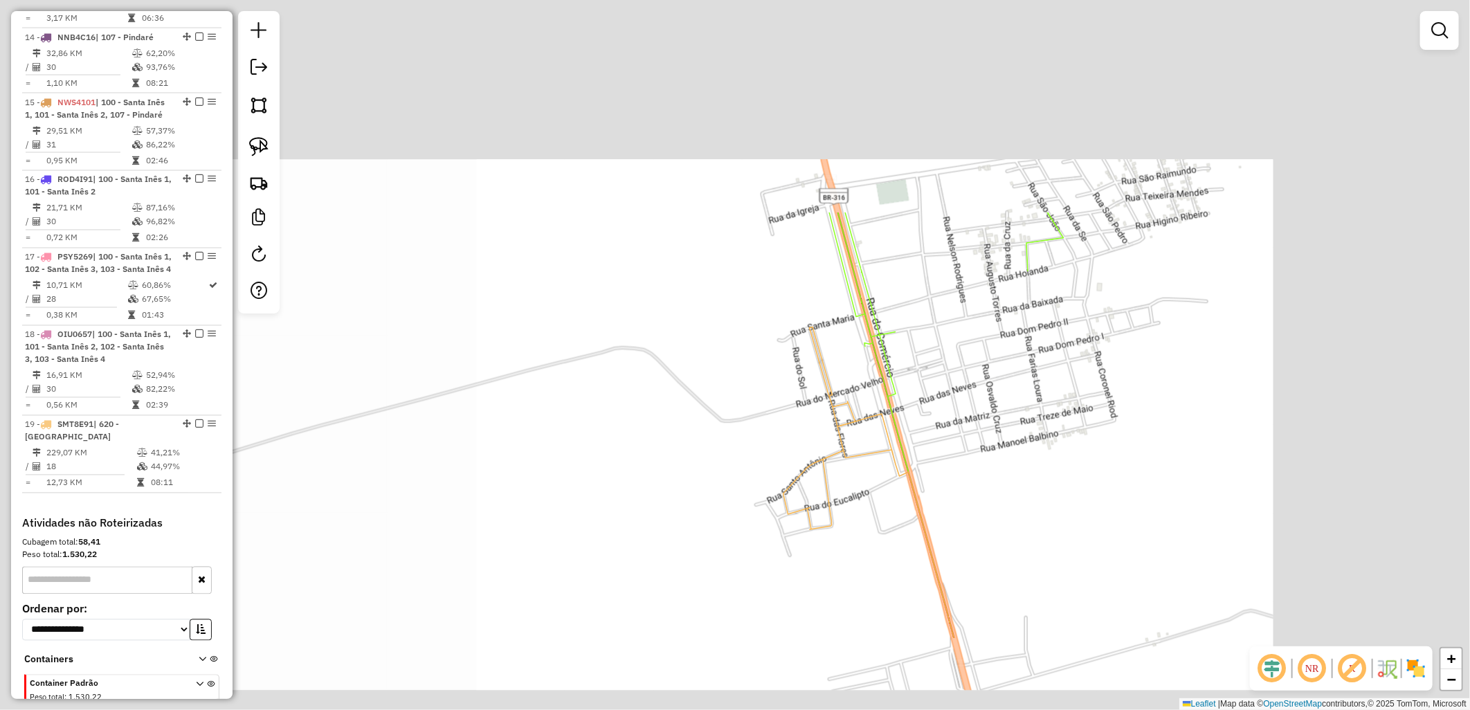
drag, startPoint x: 1007, startPoint y: 502, endPoint x: 798, endPoint y: 182, distance: 382.5
click at [859, 263] on div "Janela de atendimento Grade de atendimento Capacidade Transportadoras Veículos …" at bounding box center [735, 355] width 1470 height 710
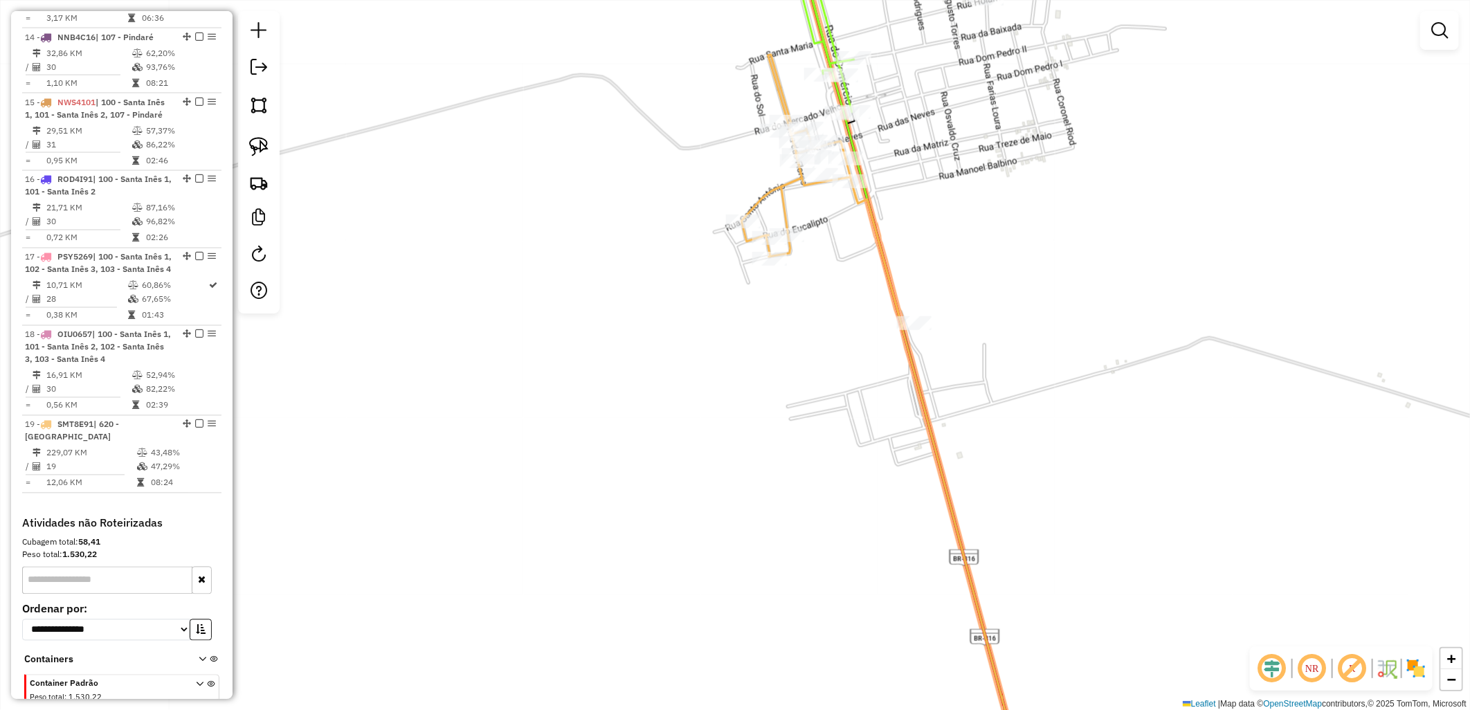
click at [824, 86] on div "Janela de atendimento Grade de atendimento Capacidade Transportadoras Veículos …" at bounding box center [735, 355] width 1470 height 710
click at [830, 86] on icon at bounding box center [909, 355] width 230 height 852
select select "**********"
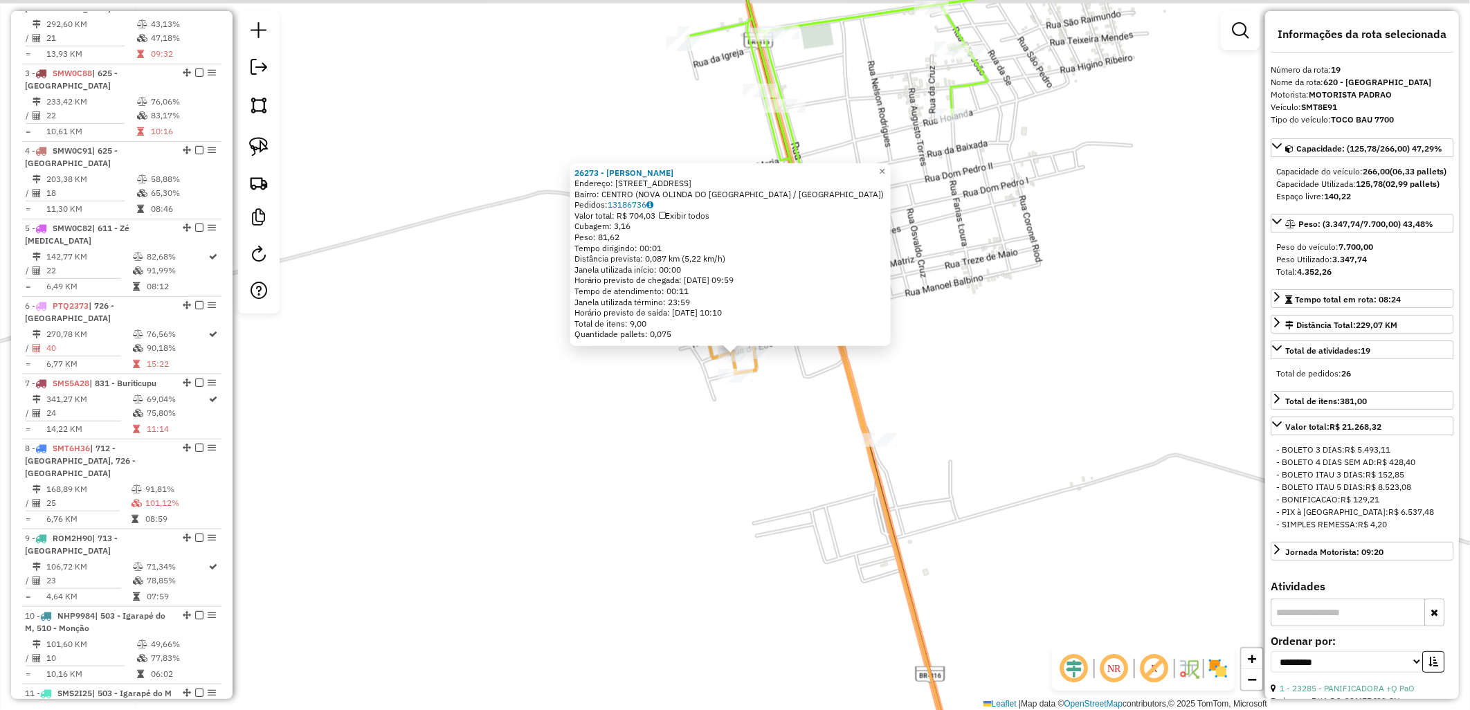
scroll to position [1566, 0]
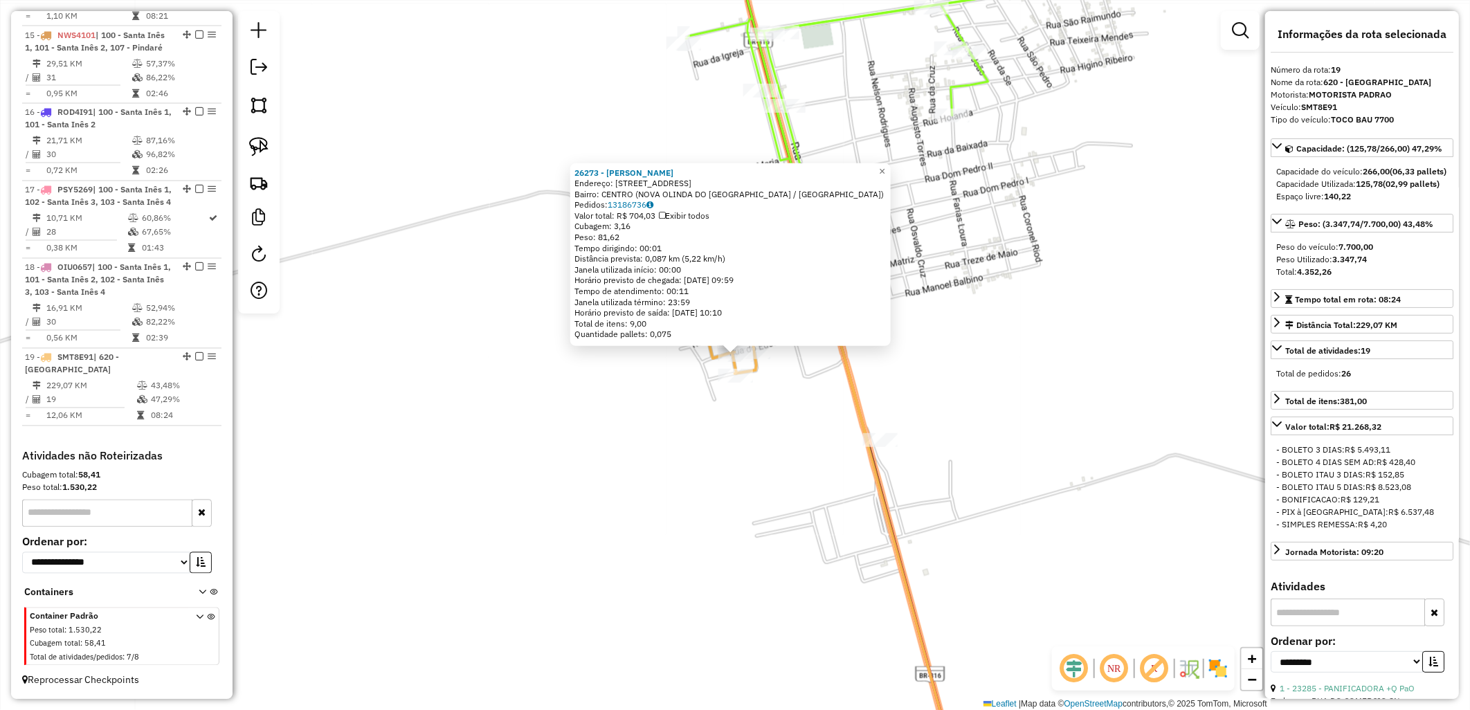
click at [759, 448] on div "26273 - MERCEARIA SaO [PERSON_NAME]: [STREET_ADDRESS] Bairro: [GEOGRAPHIC_DATA]…" at bounding box center [735, 355] width 1470 height 710
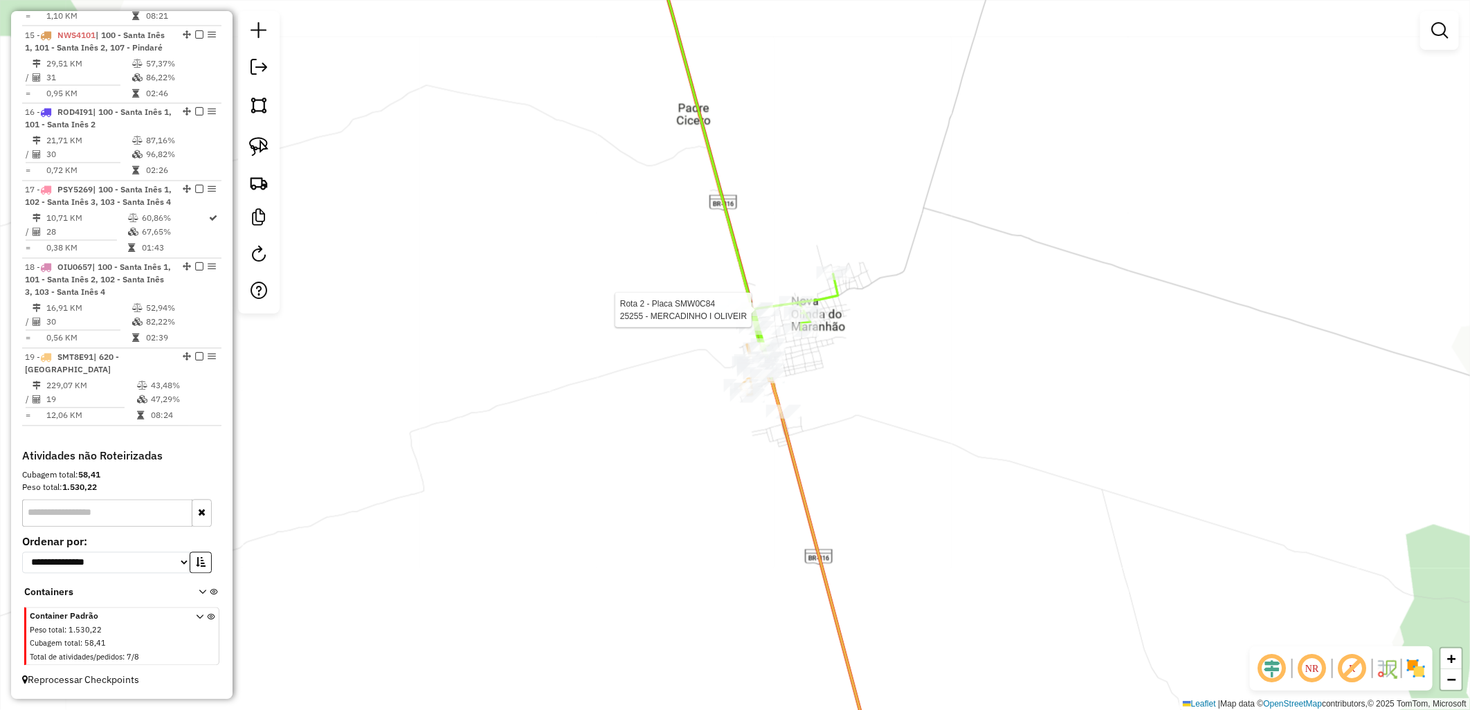
select select "**********"
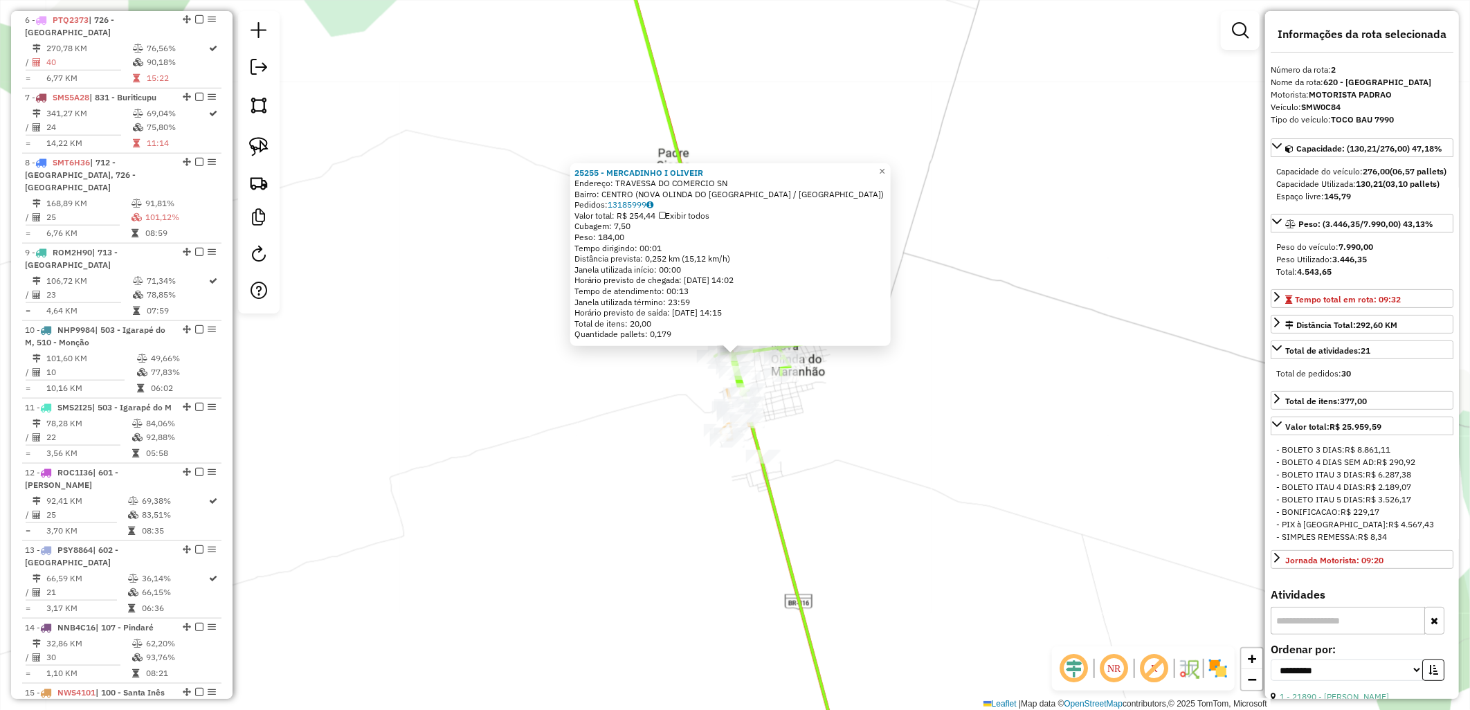
scroll to position [612, 0]
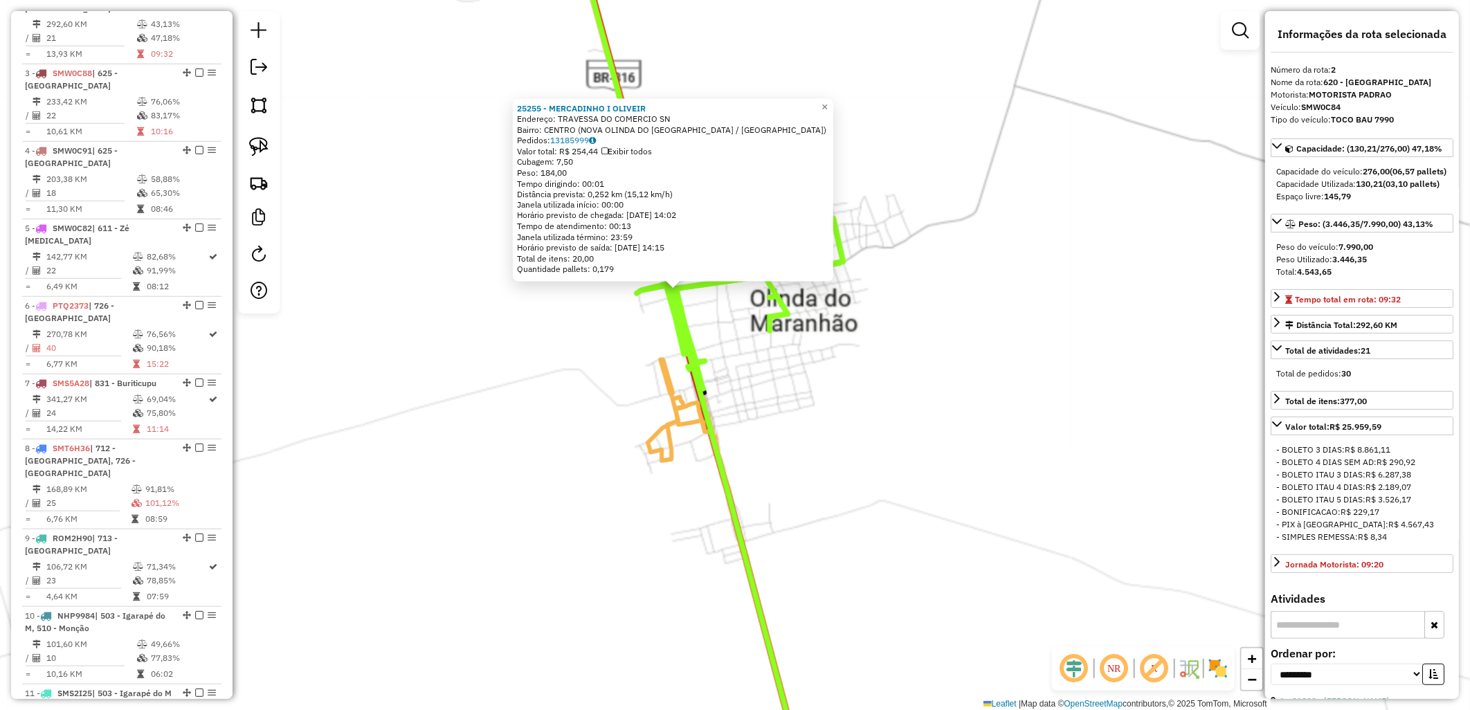
click at [792, 420] on div "25255 - MERCADINHO I OLIVEIR Endereço: TRAVESSA DO COMERCIO SN Bairro: [GEOGRAP…" at bounding box center [735, 355] width 1470 height 710
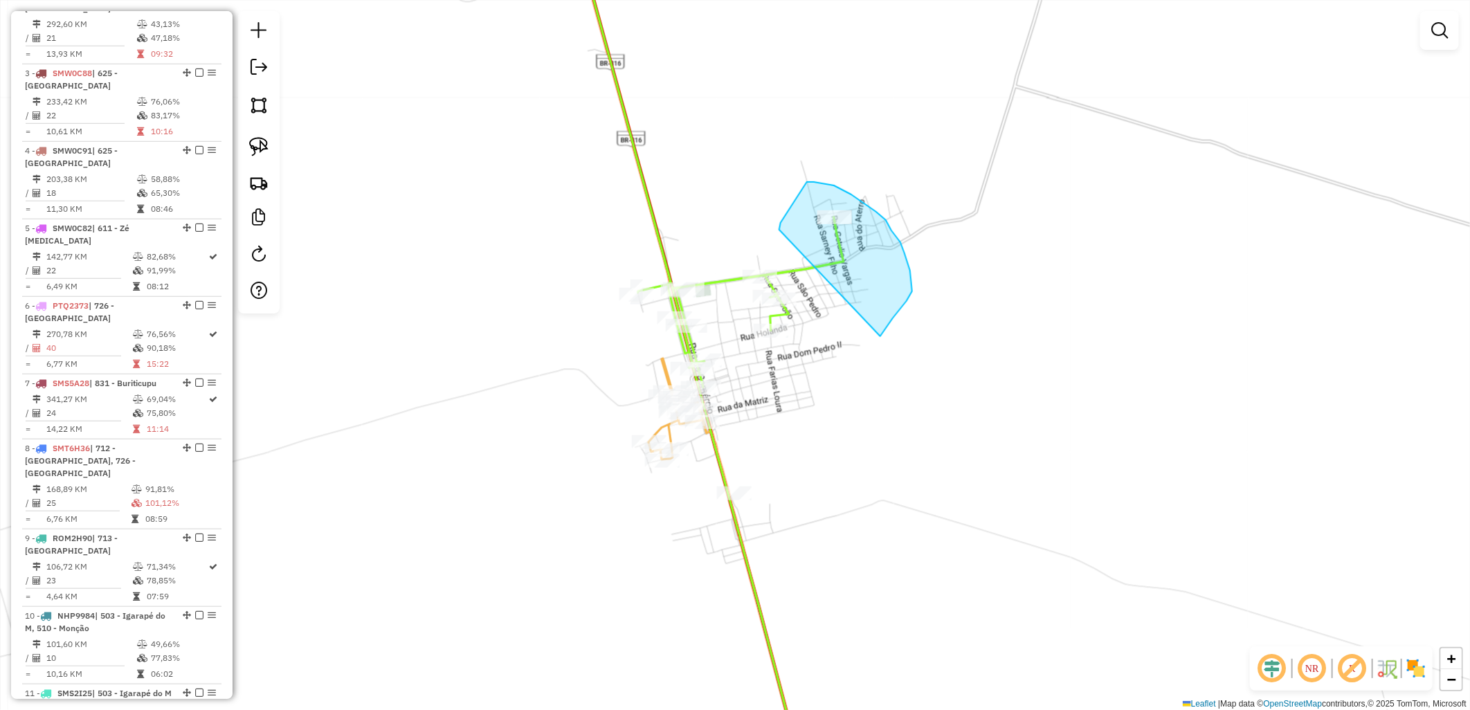
drag, startPoint x: 803, startPoint y: 190, endPoint x: 880, endPoint y: 336, distance: 165.9
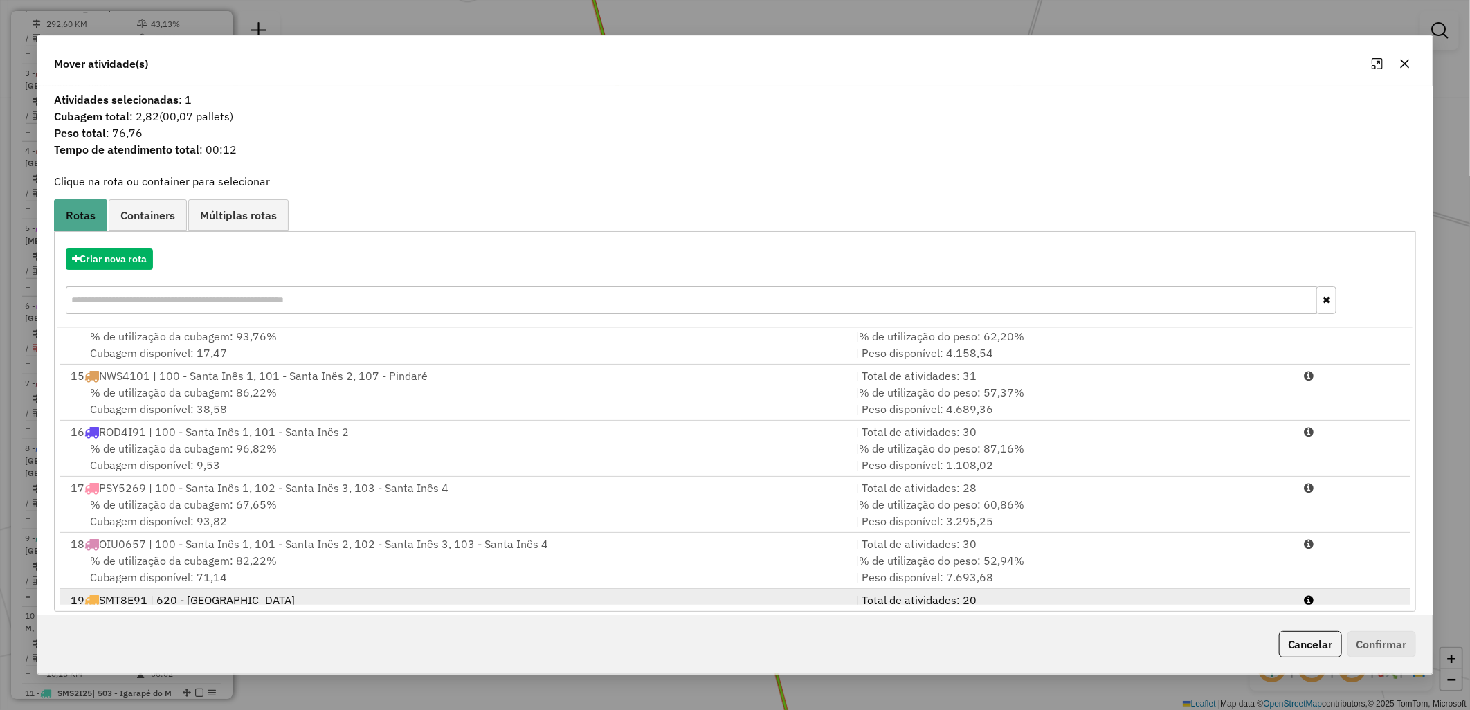
scroll to position [733, 0]
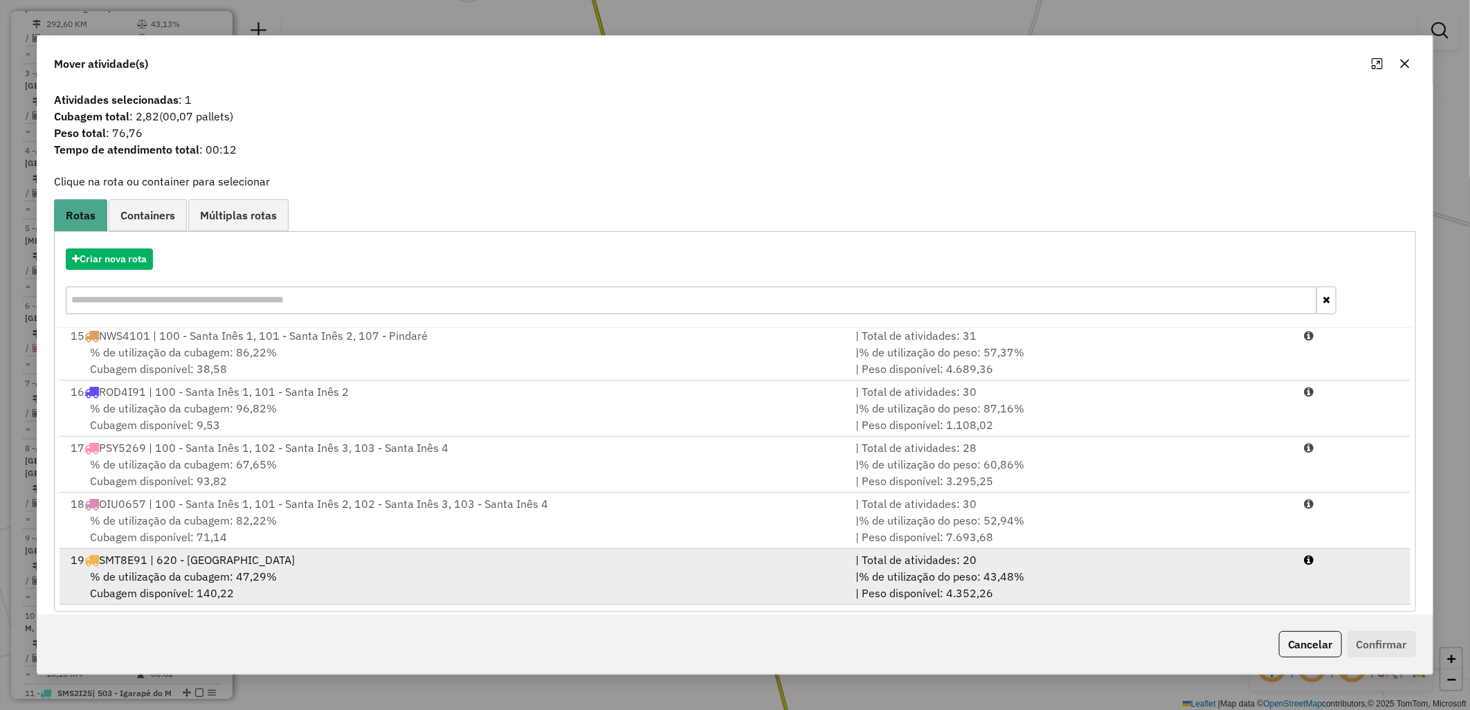
click at [718, 596] on div "% de utilização da cubagem: 47,29% Cubagem disponível: 140,22" at bounding box center [454, 584] width 785 height 33
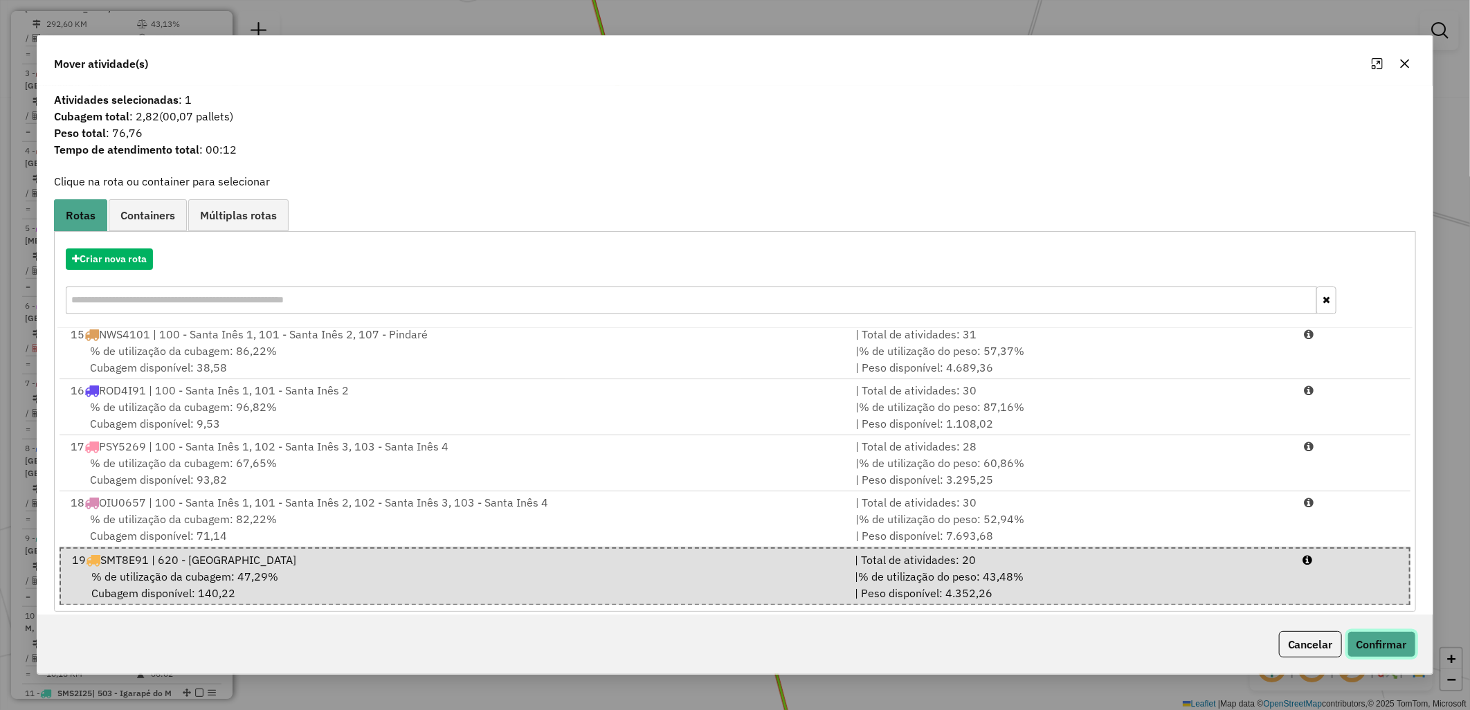
click at [1387, 646] on button "Confirmar" at bounding box center [1381, 644] width 68 height 26
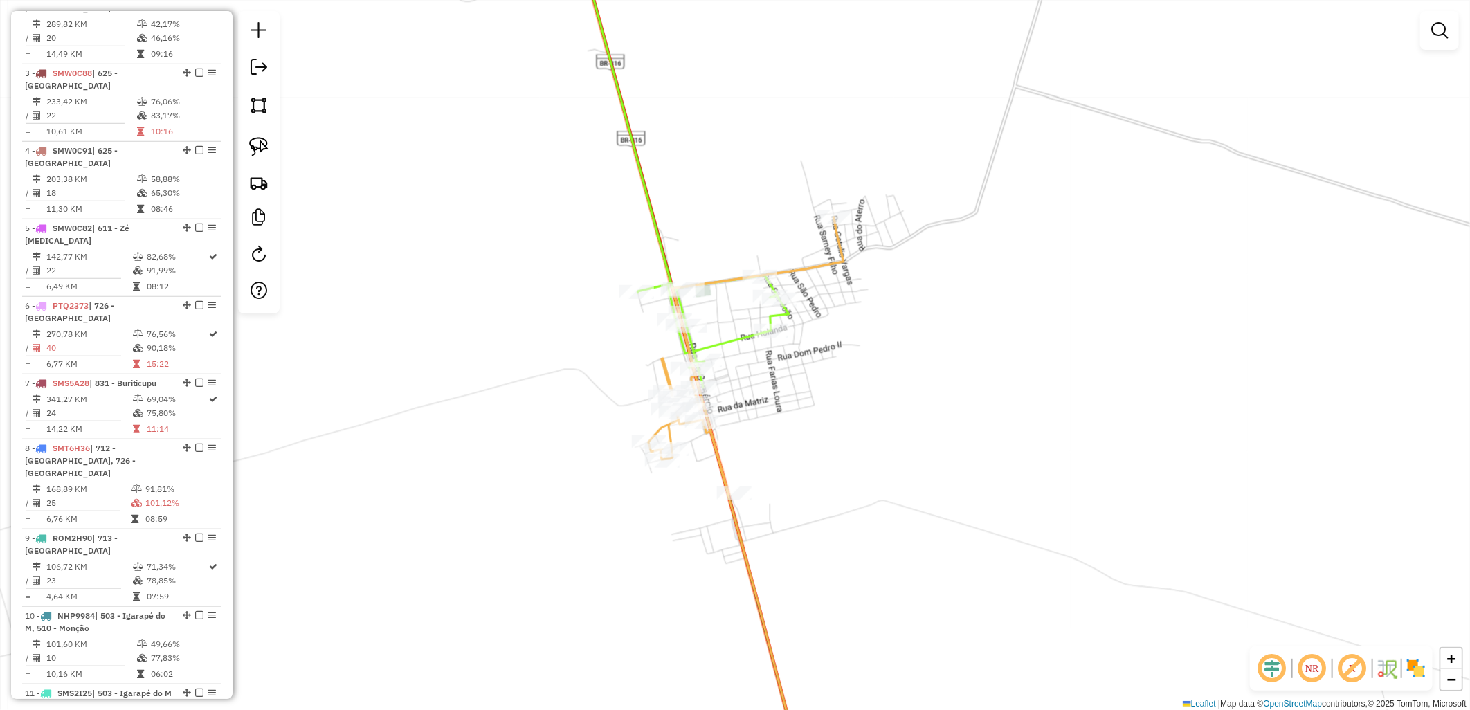
scroll to position [536, 0]
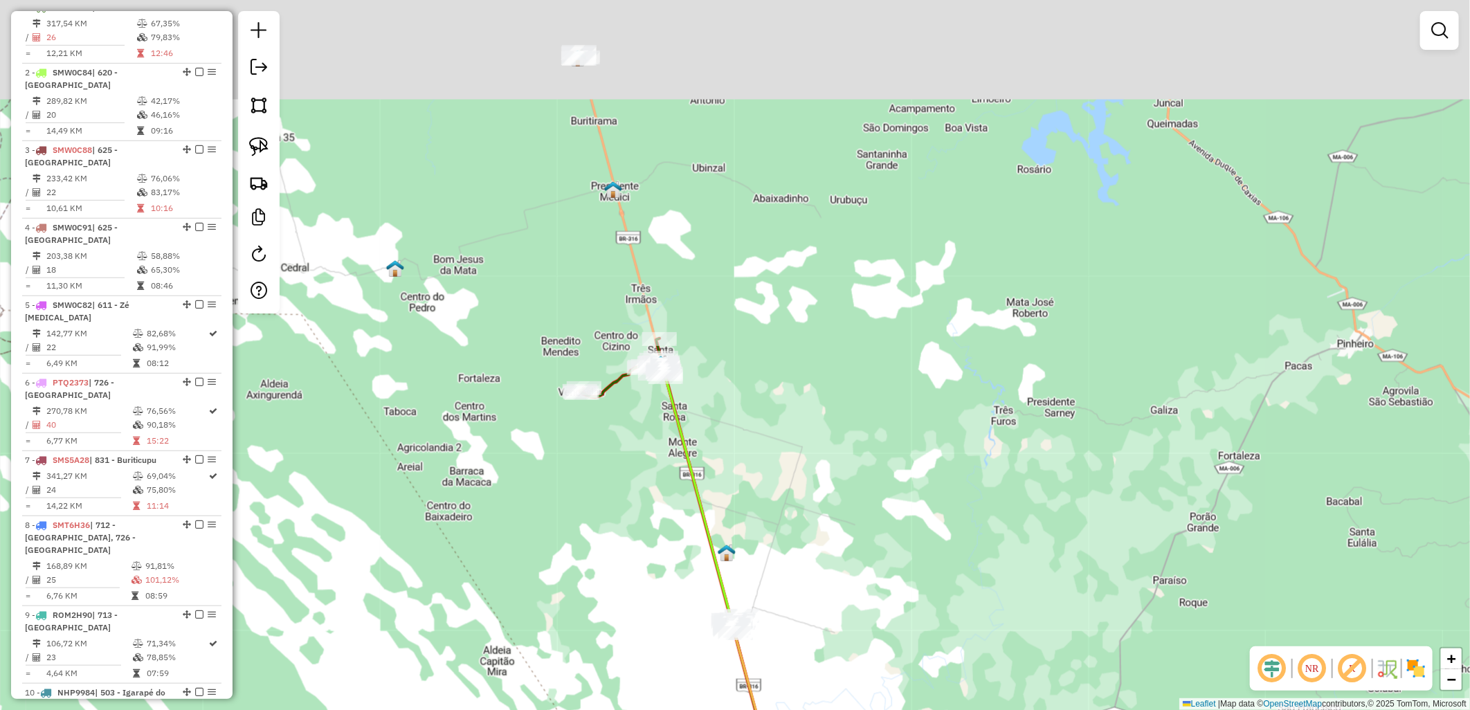
click at [607, 441] on div "Janela de atendimento Grade de atendimento Capacidade Transportadoras Veículos …" at bounding box center [735, 355] width 1470 height 710
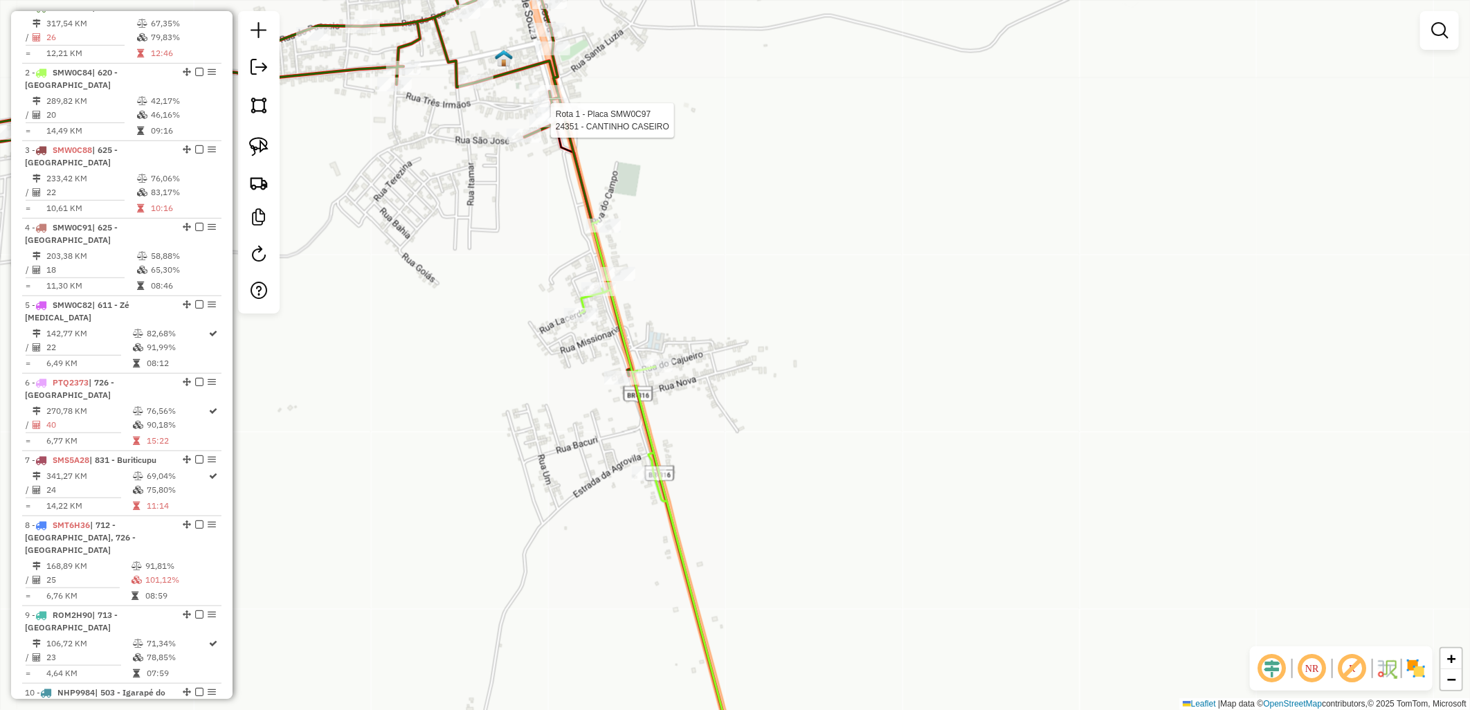
select select "**********"
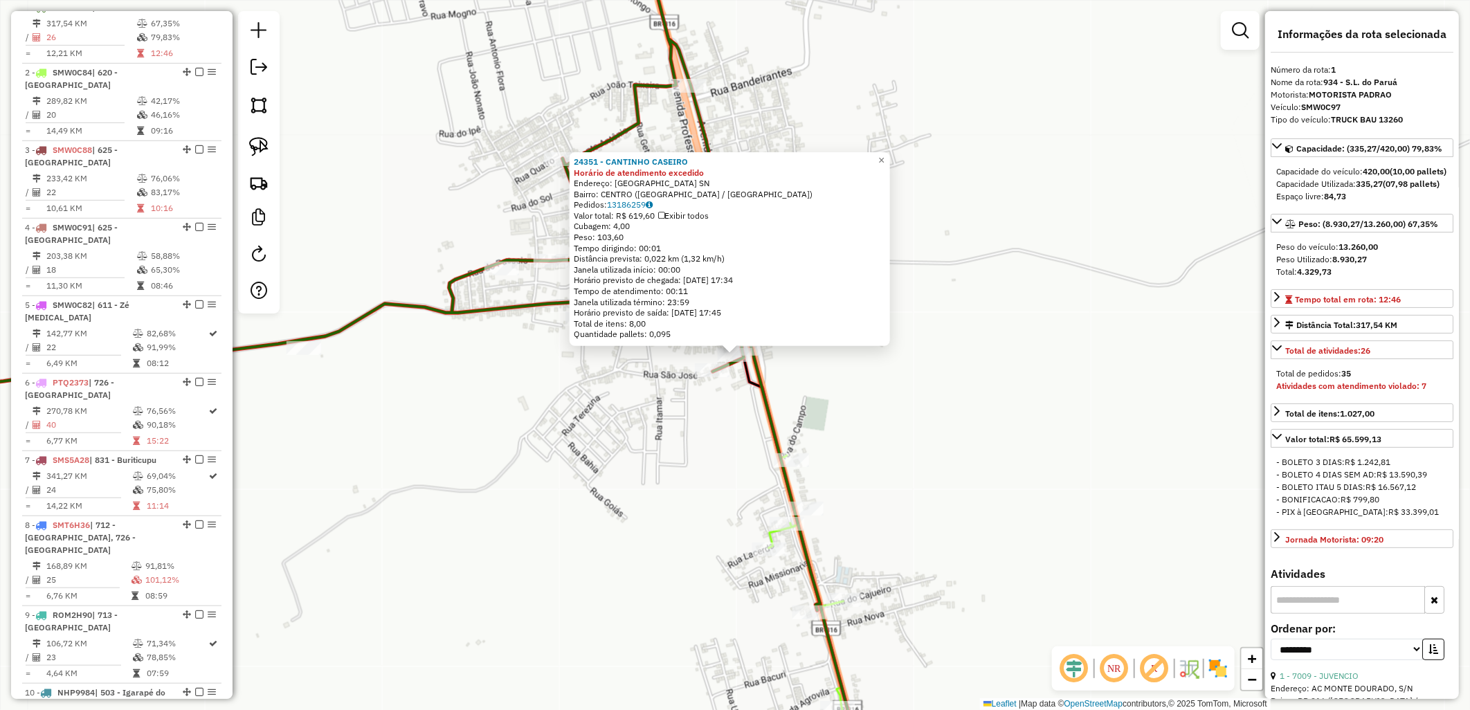
scroll to position [535, 0]
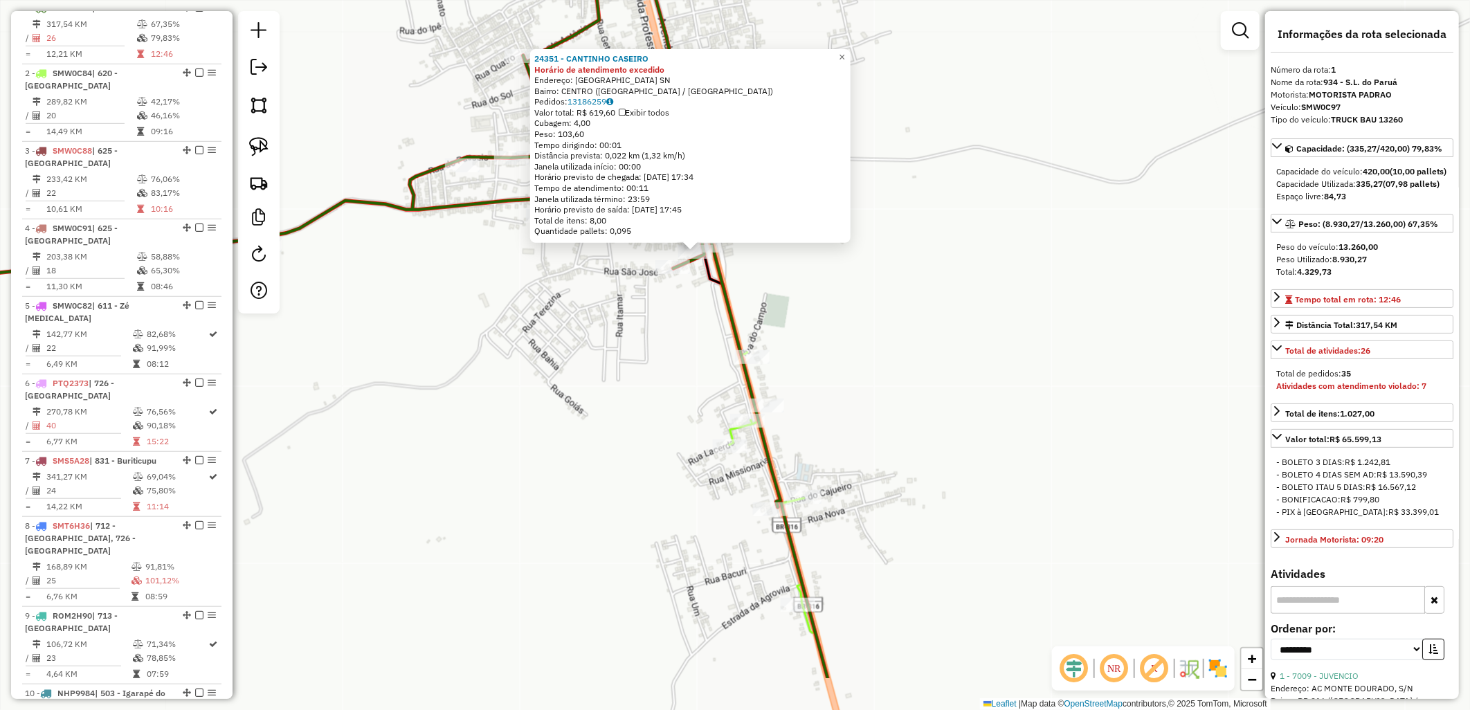
drag, startPoint x: 559, startPoint y: 354, endPoint x: 552, endPoint y: 321, distance: 33.2
click at [548, 321] on div "24351 - CANTINHO CASEIRO Horário de atendimento excedido Endereço: [GEOGRAPHIC_…" at bounding box center [735, 355] width 1470 height 710
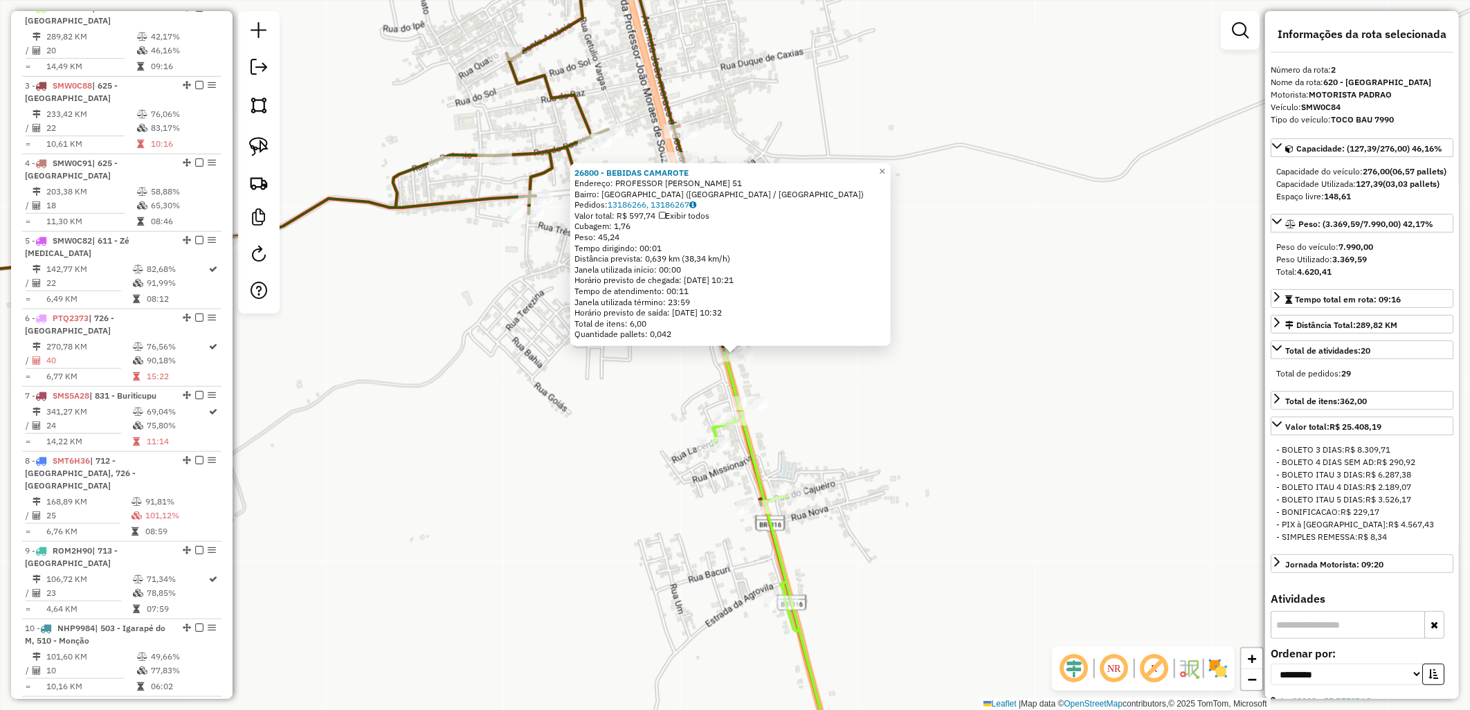
scroll to position [612, 0]
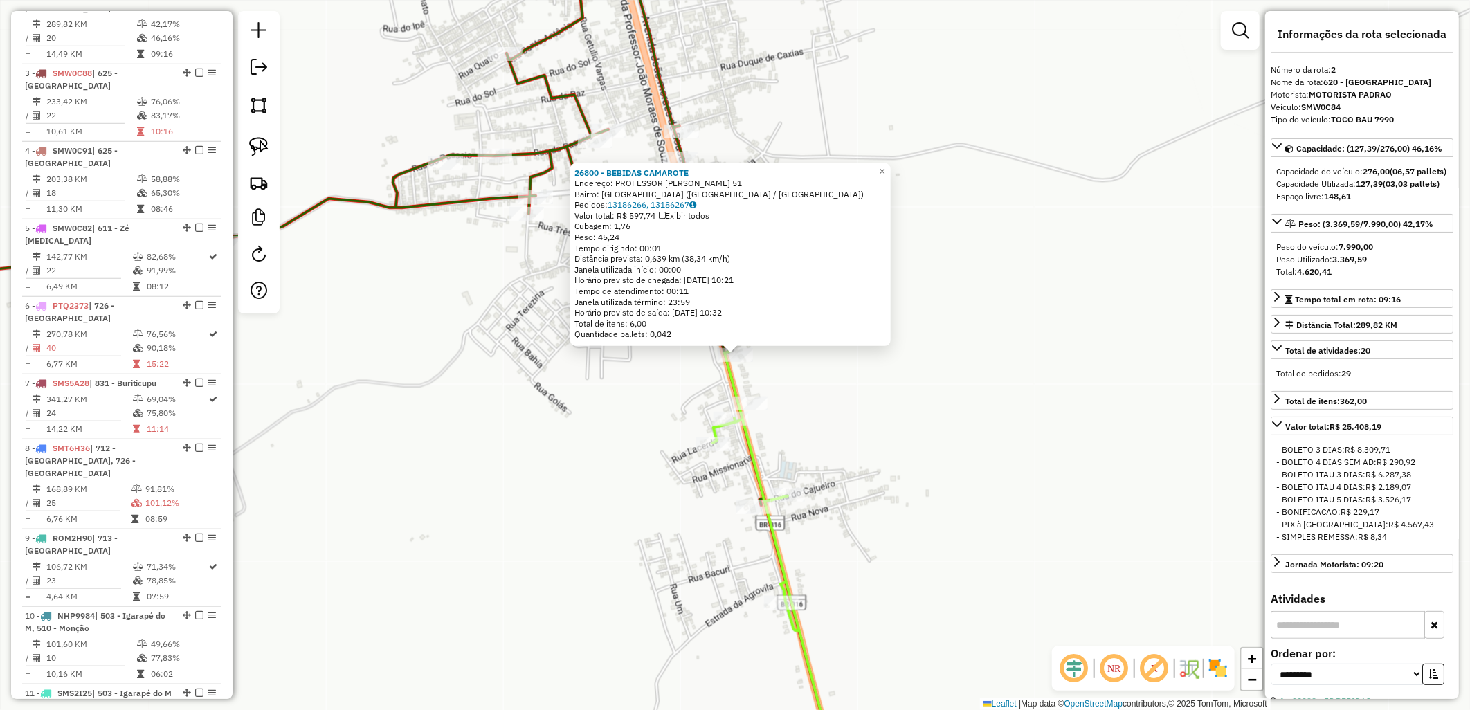
click at [826, 365] on div "26800 - BEBIDAS CAMAROTE Endereço: PROFESSOR [PERSON_NAME] 51 Bairro: [GEOGRAPH…" at bounding box center [735, 355] width 1470 height 710
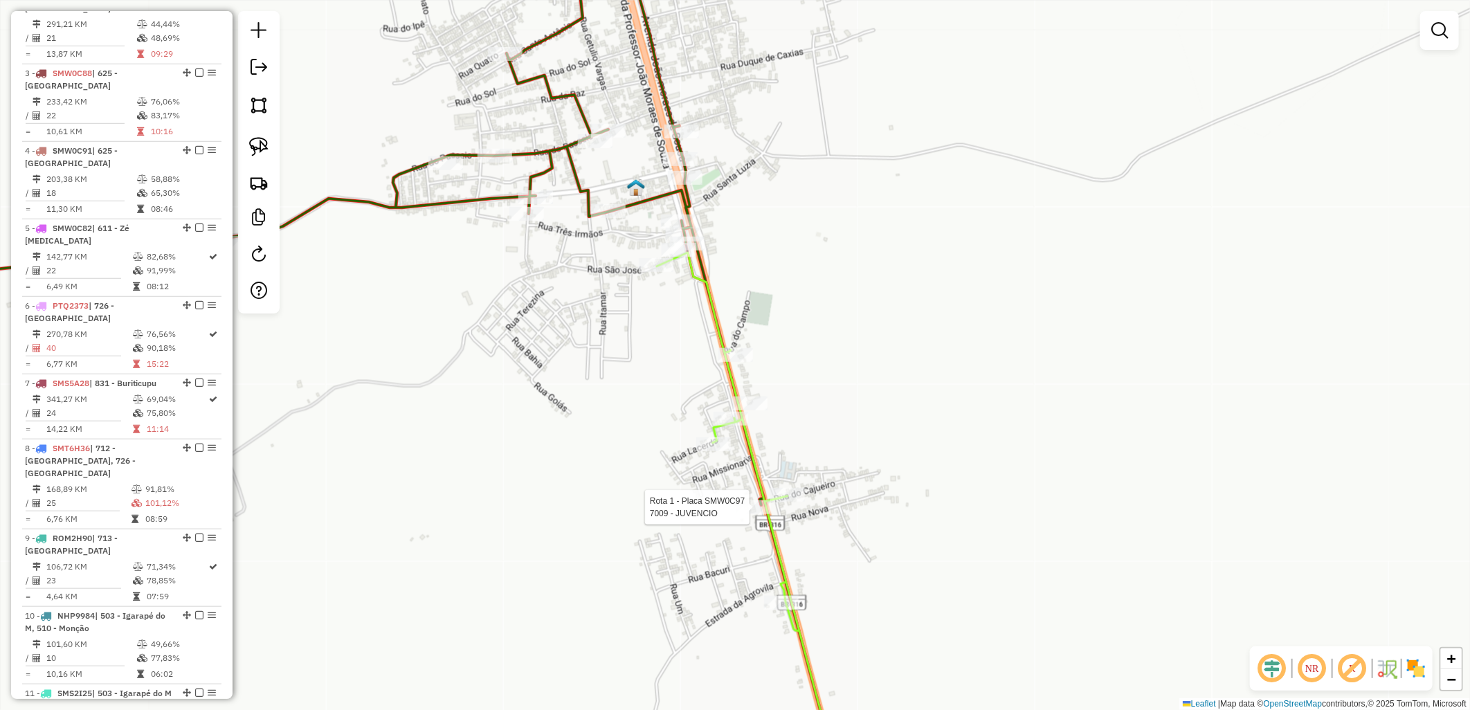
select select "**********"
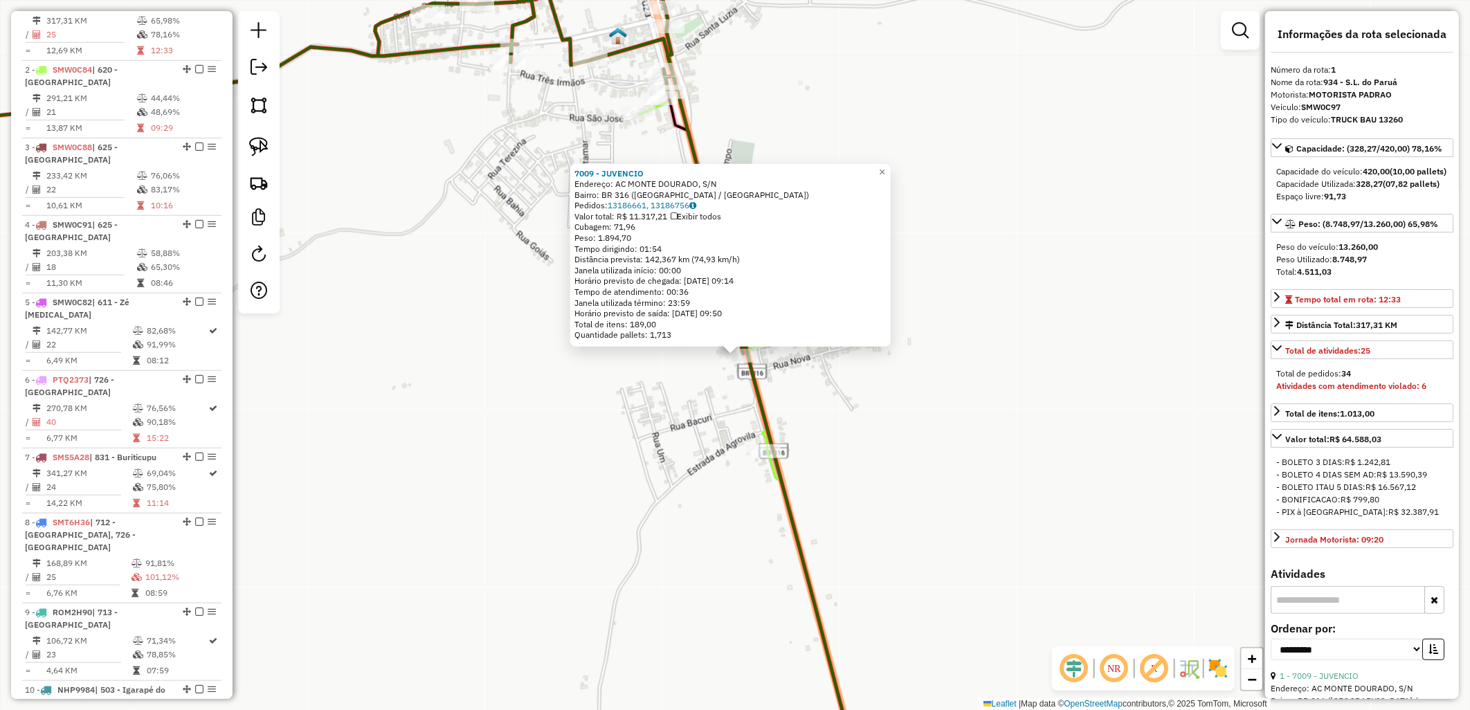
scroll to position [535, 0]
click at [771, 458] on div at bounding box center [763, 451] width 35 height 14
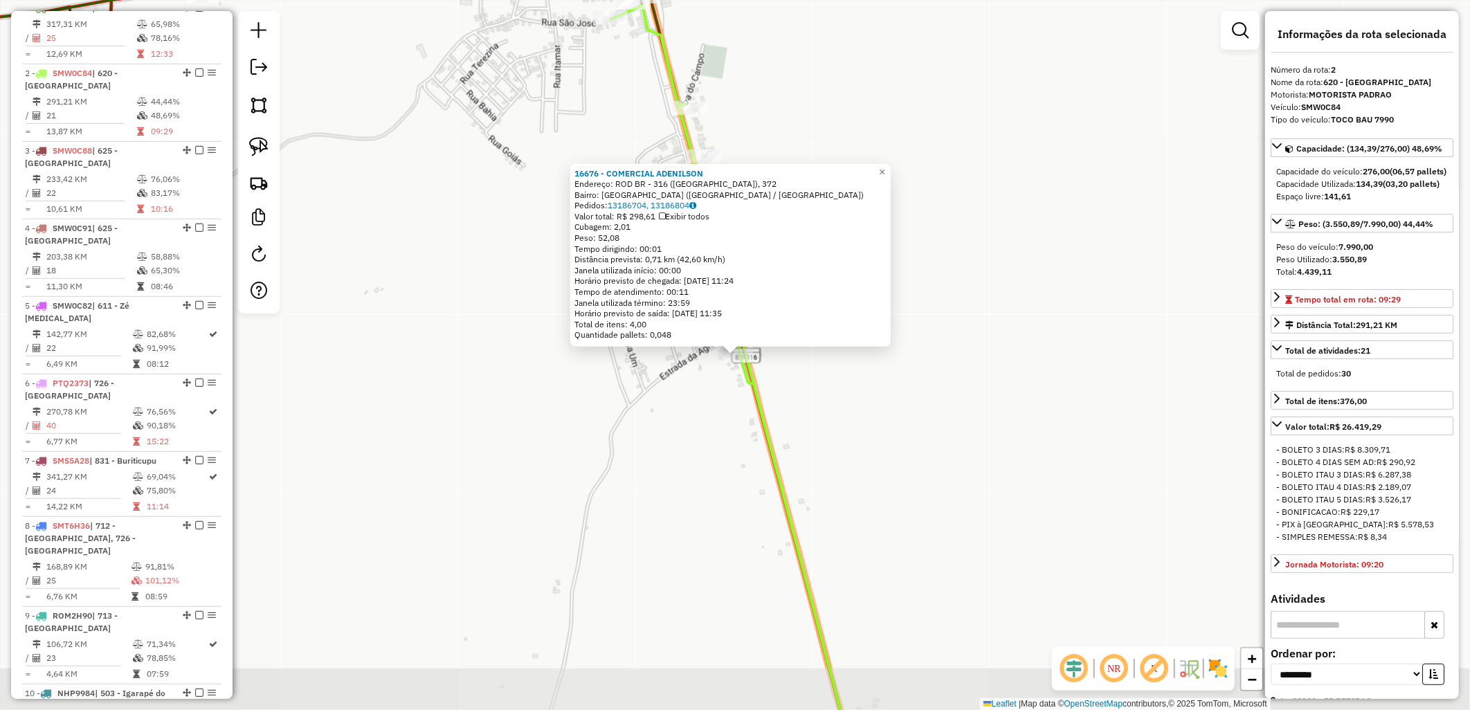
scroll to position [612, 0]
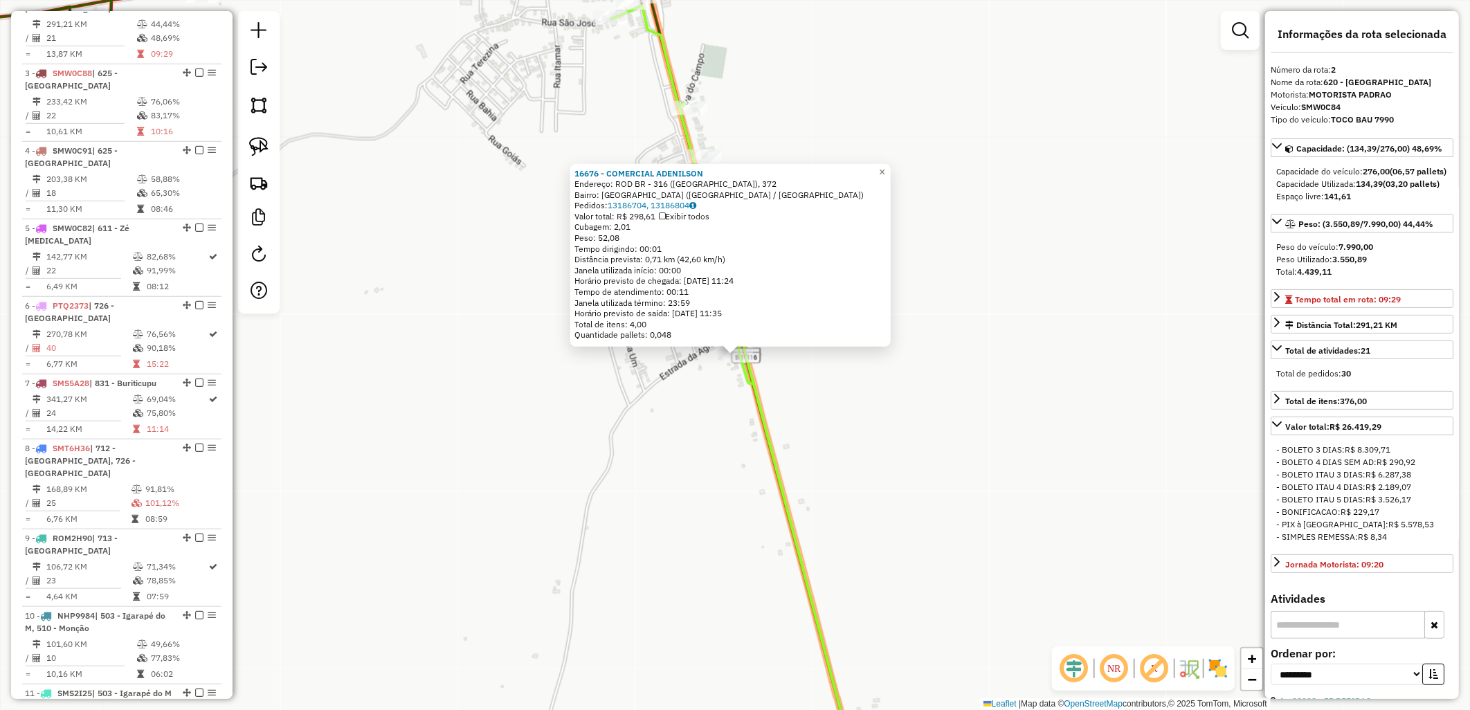
click at [752, 457] on div "16676 - COMERCIAL ADENILSON Endereço: ROD BR - 316 ([GEOGRAPHIC_DATA]), 372 Bai…" at bounding box center [735, 355] width 1470 height 710
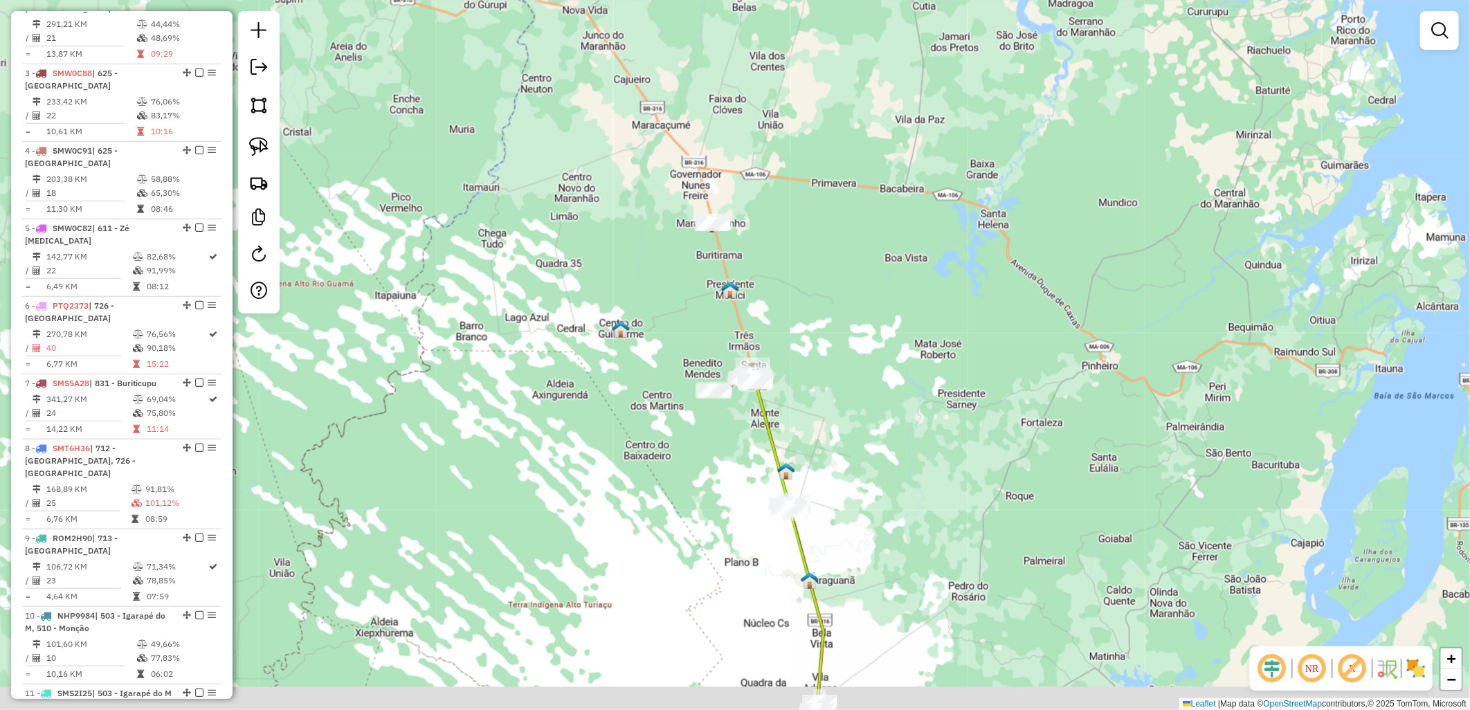
click at [614, 487] on div "Janela de atendimento Grade de atendimento Capacidade Transportadoras Veículos …" at bounding box center [735, 355] width 1470 height 710
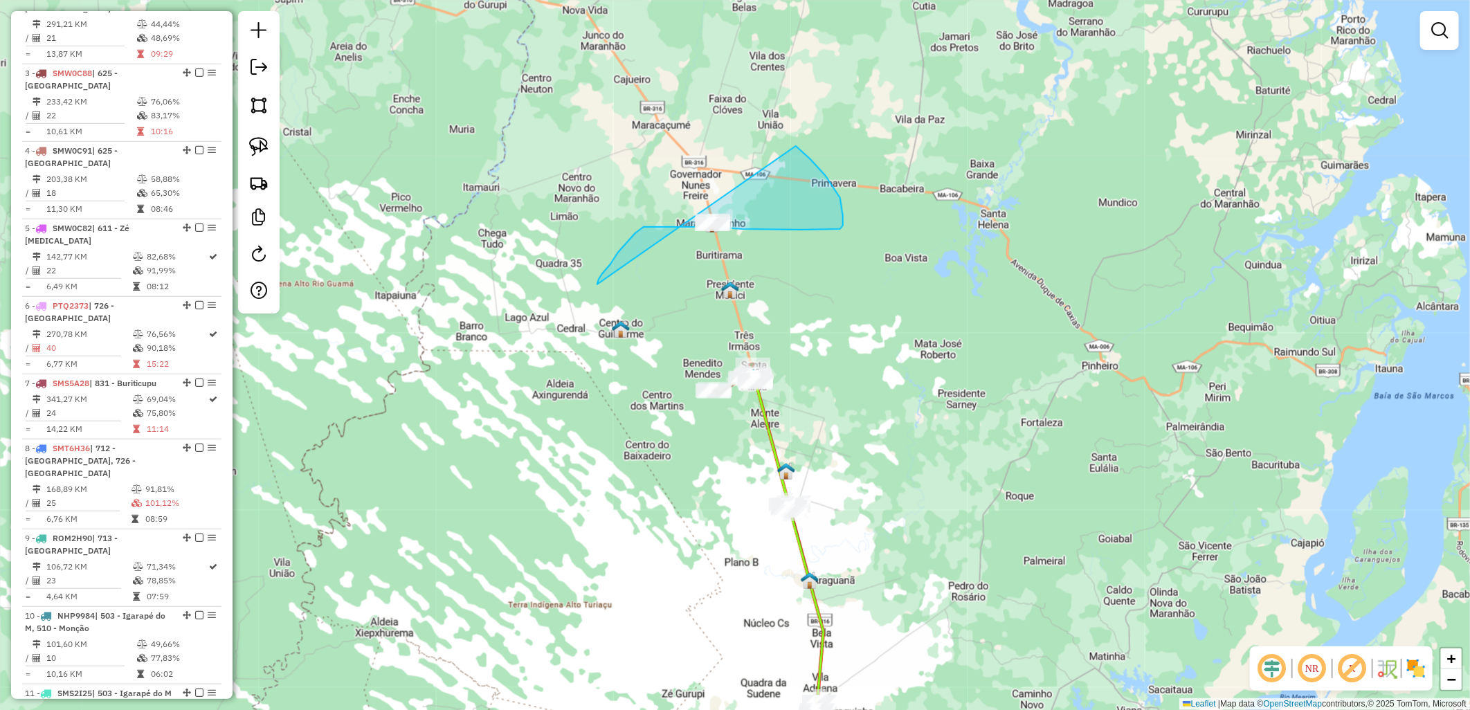
drag, startPoint x: 597, startPoint y: 284, endPoint x: 761, endPoint y: 129, distance: 225.6
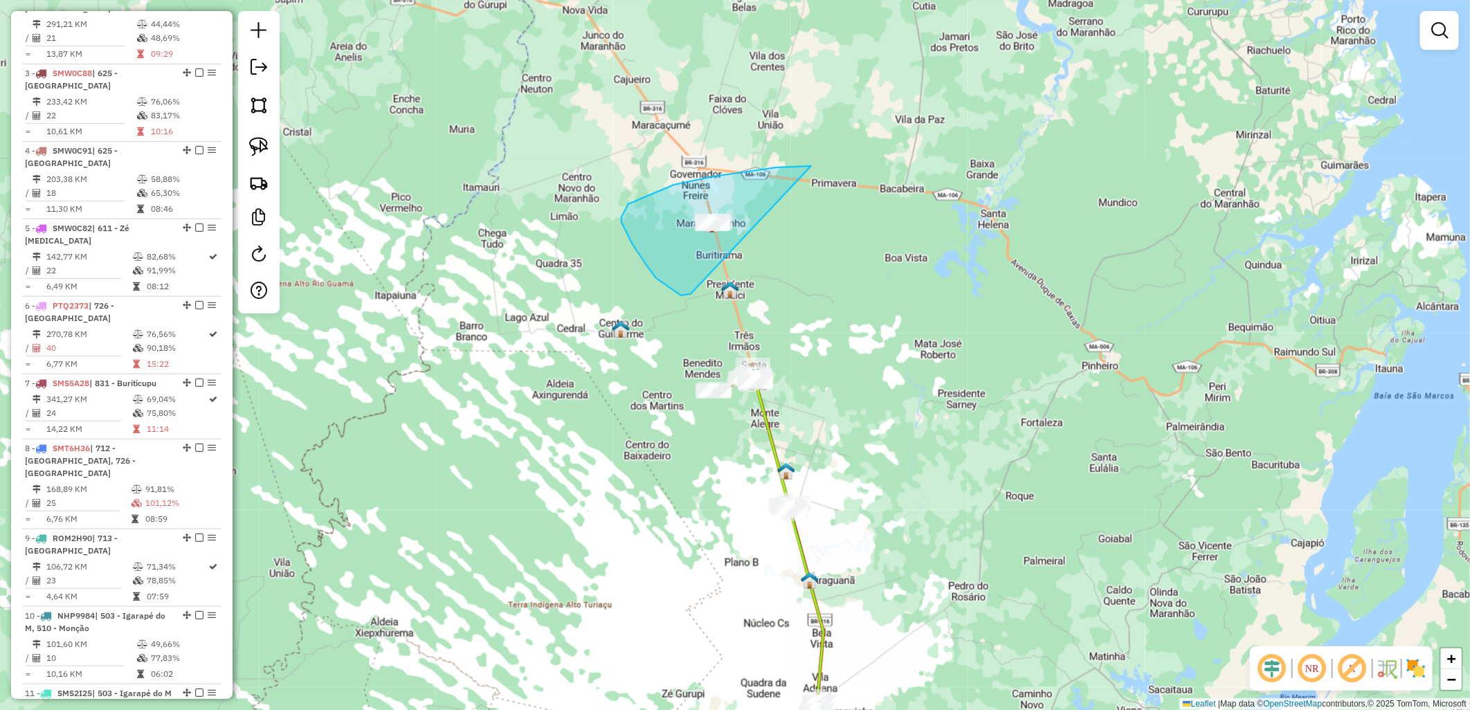
drag, startPoint x: 624, startPoint y: 228, endPoint x: 867, endPoint y: 202, distance: 244.3
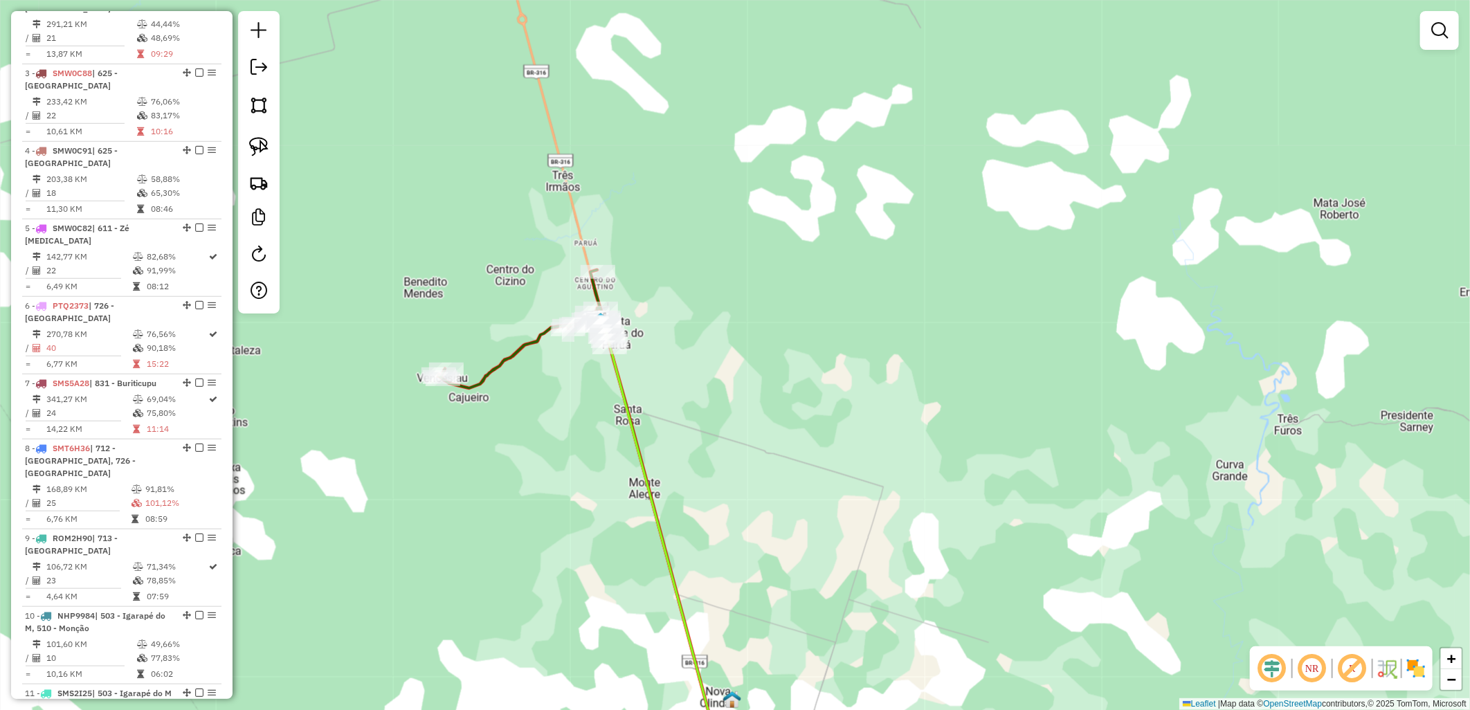
drag, startPoint x: 733, startPoint y: 625, endPoint x: 741, endPoint y: 638, distance: 14.6
click at [727, 638] on icon at bounding box center [664, 553] width 125 height 456
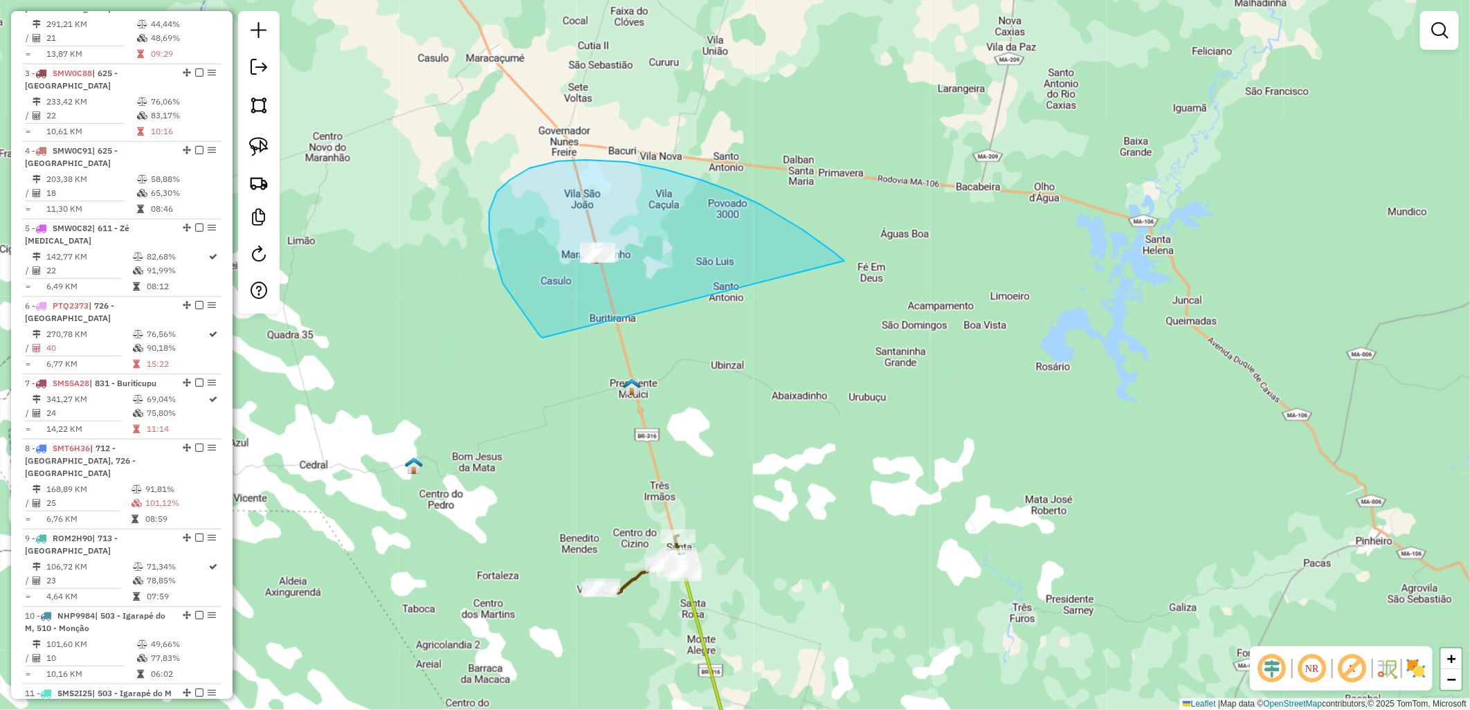
drag, startPoint x: 489, startPoint y: 212, endPoint x: 844, endPoint y: 261, distance: 358.3
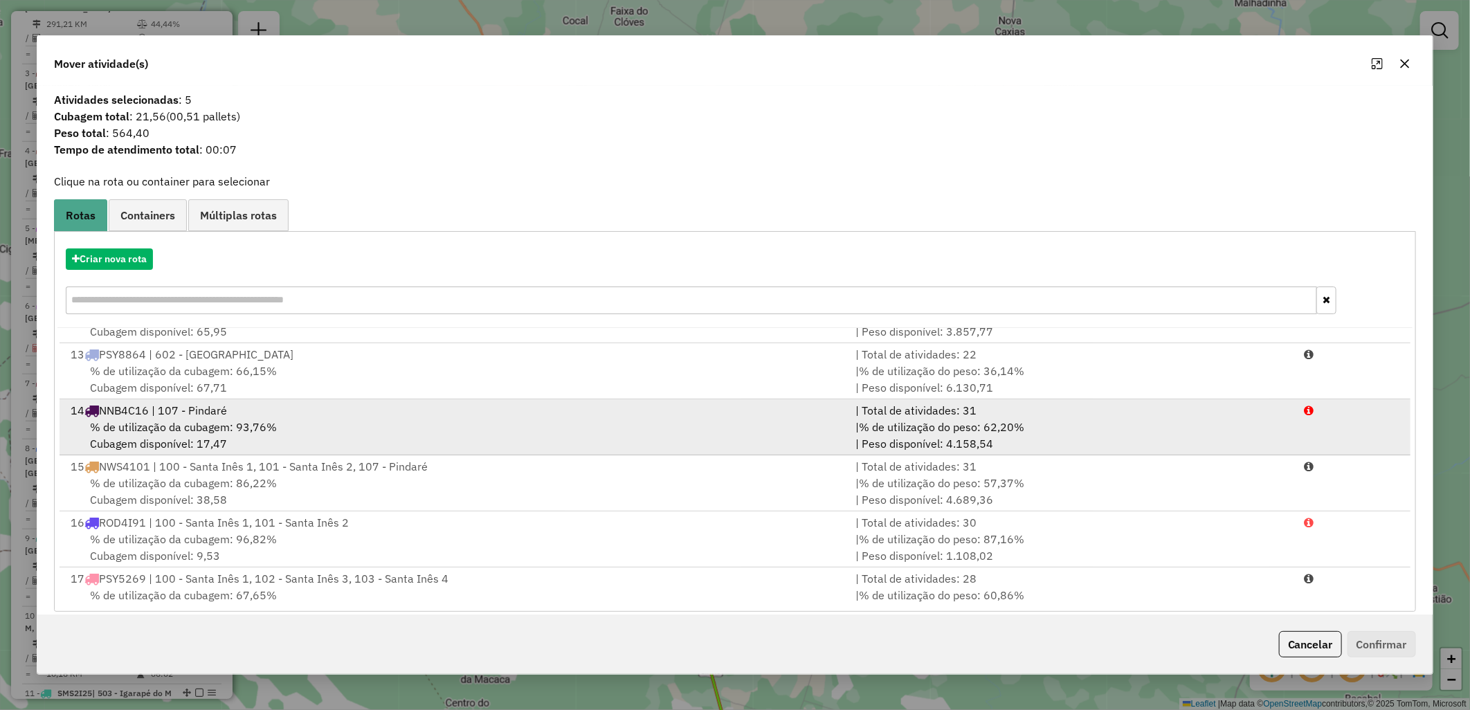
scroll to position [635, 0]
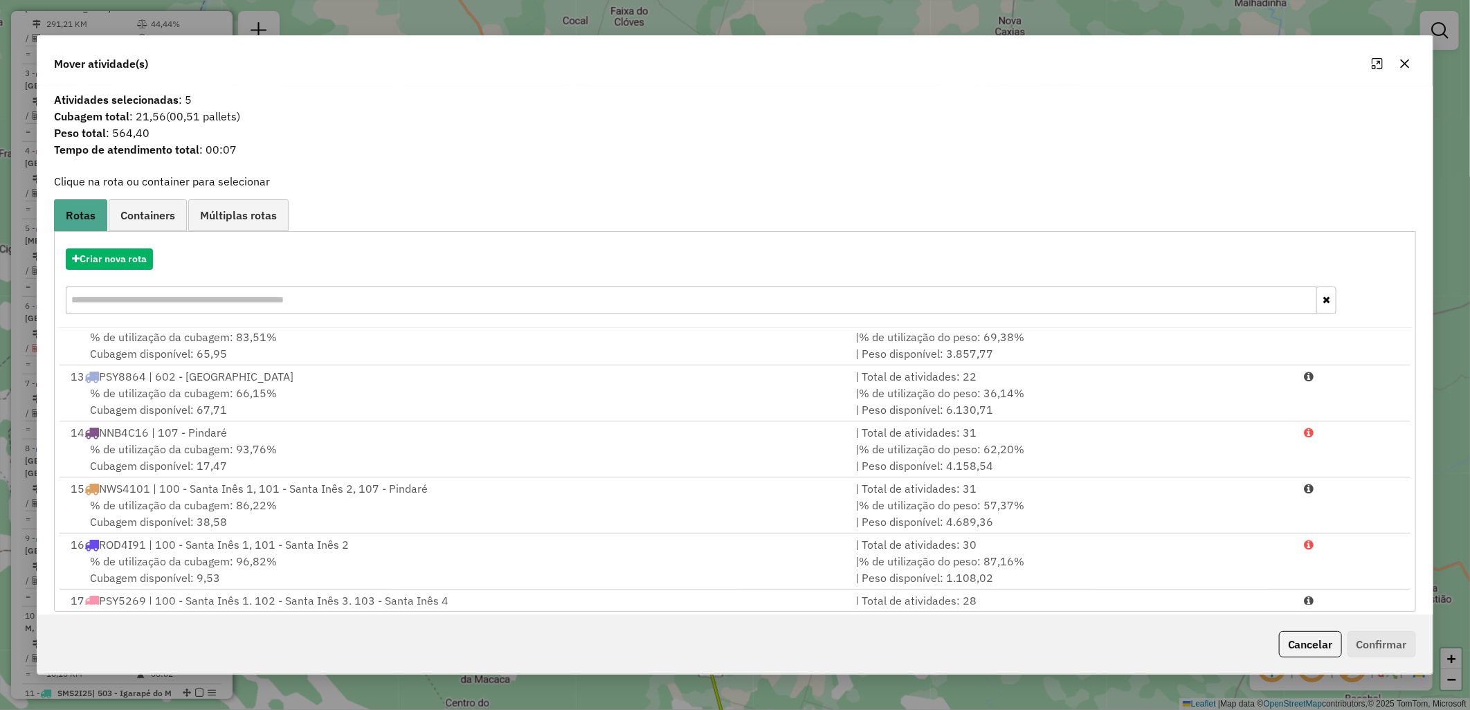
click at [203, 296] on input "text" at bounding box center [691, 300] width 1251 height 28
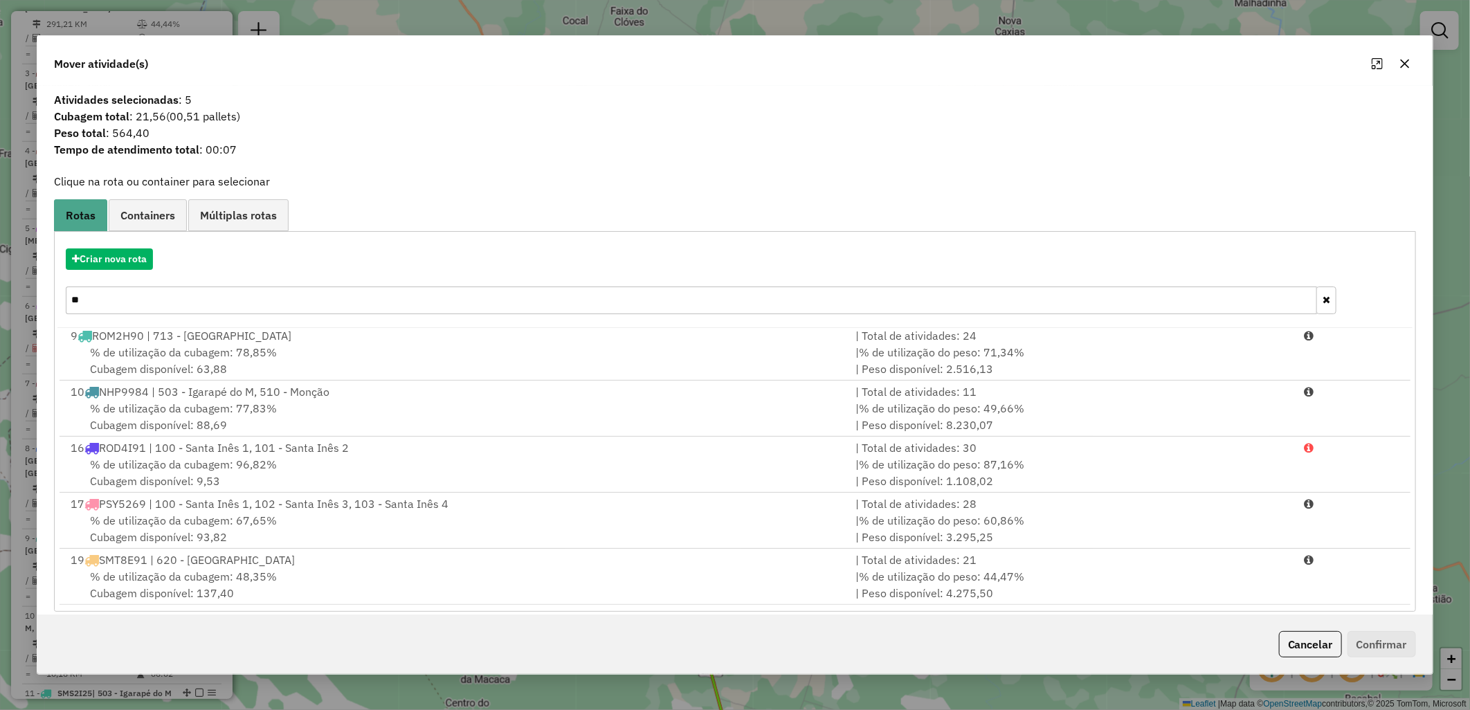
scroll to position [0, 0]
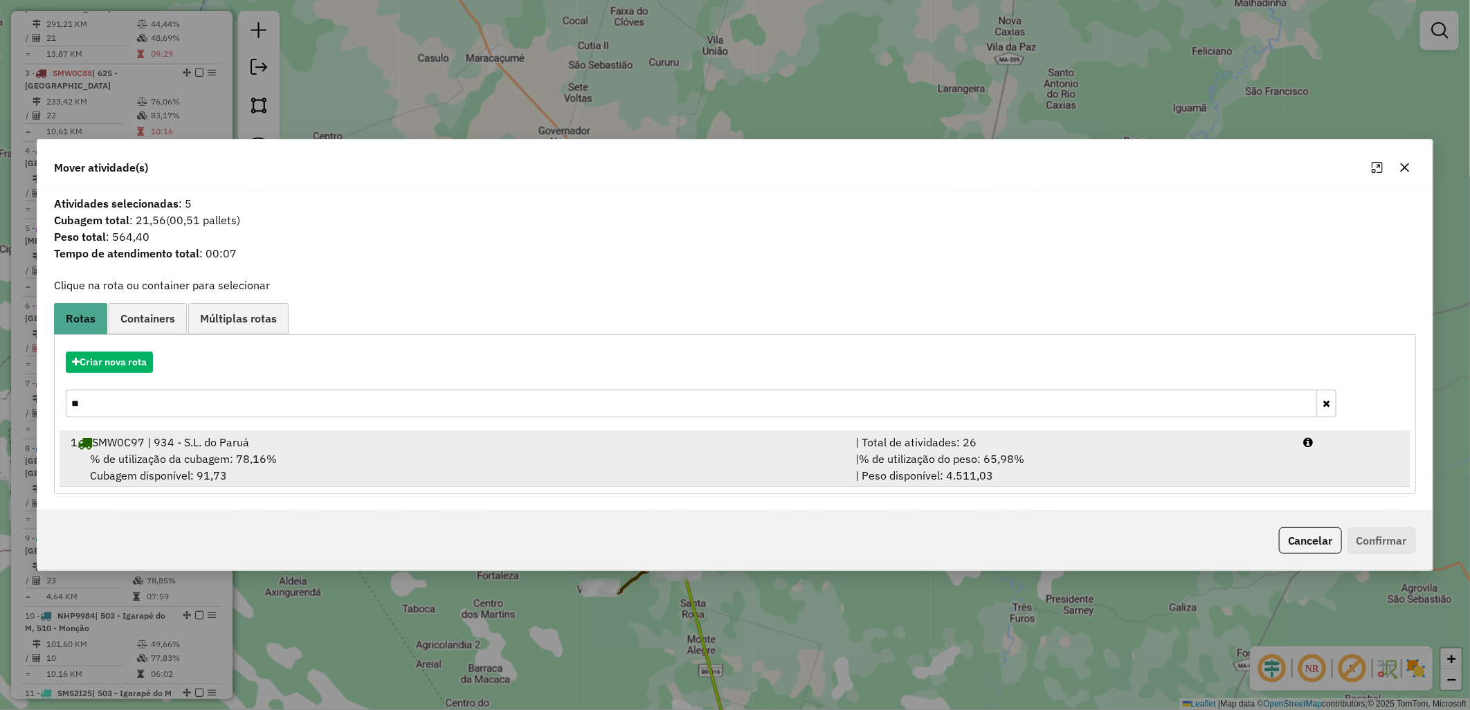
type input "**"
click at [544, 455] on div "% de utilização da cubagem: 78,16% Cubagem disponível: 91,73" at bounding box center [454, 466] width 785 height 33
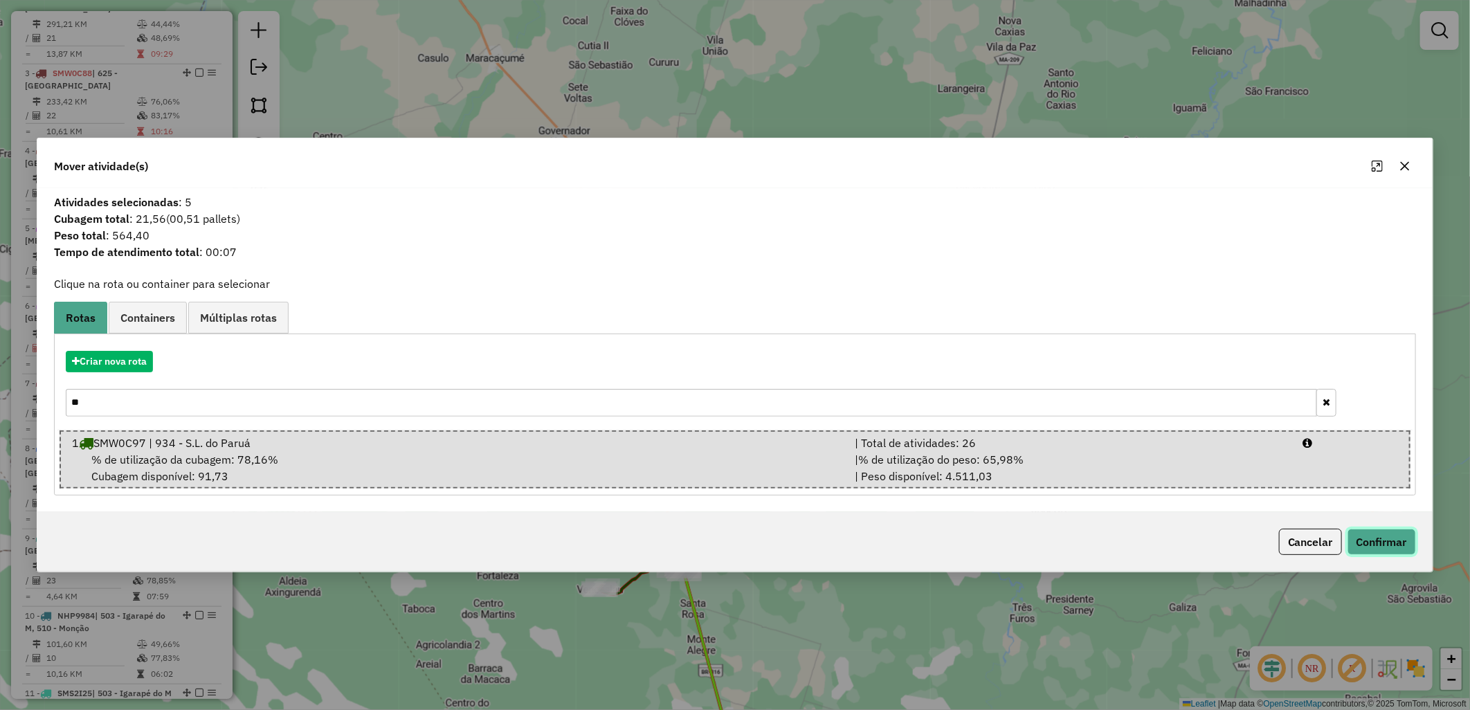
click at [1366, 542] on button "Confirmar" at bounding box center [1381, 542] width 68 height 26
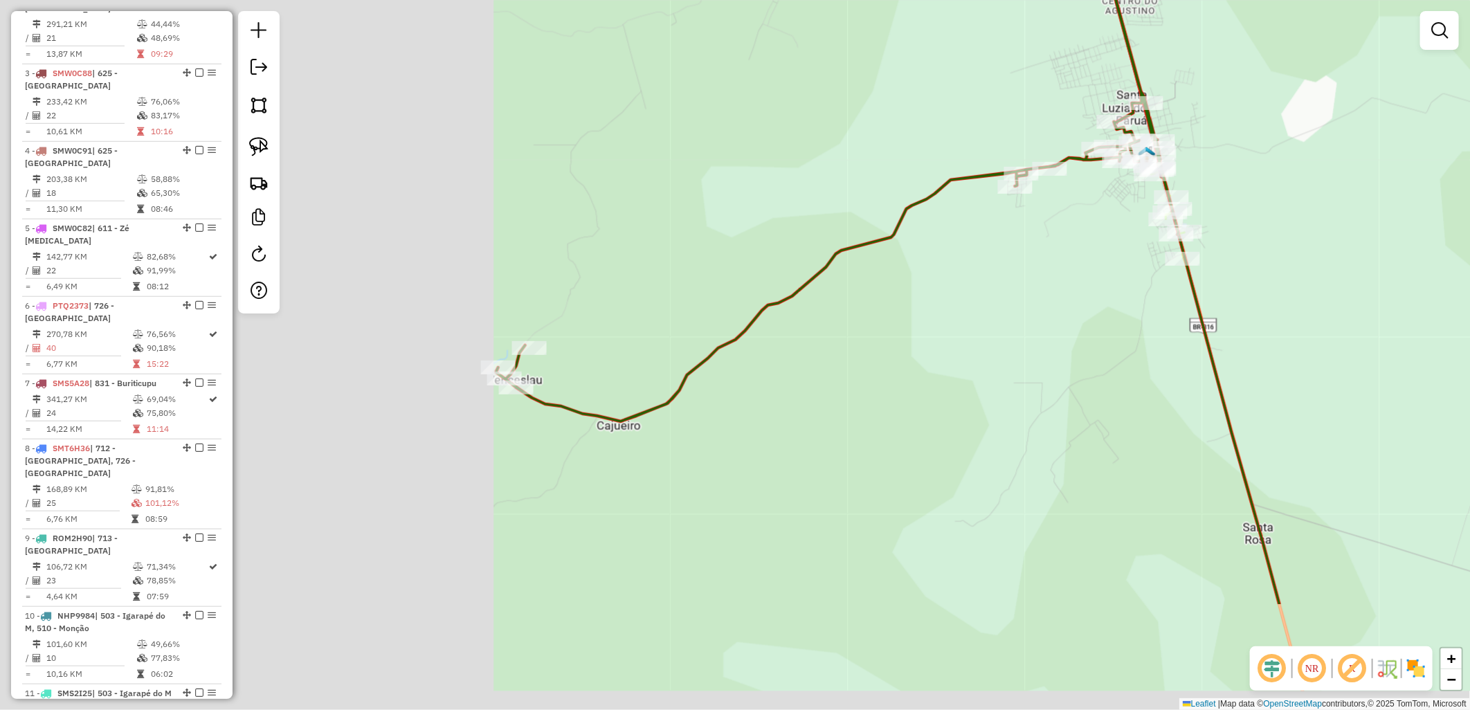
drag, startPoint x: 584, startPoint y: 551, endPoint x: 1089, endPoint y: 374, distance: 535.3
click at [1089, 374] on div "Janela de atendimento Grade de atendimento Capacidade Transportadoras Veículos …" at bounding box center [735, 355] width 1470 height 710
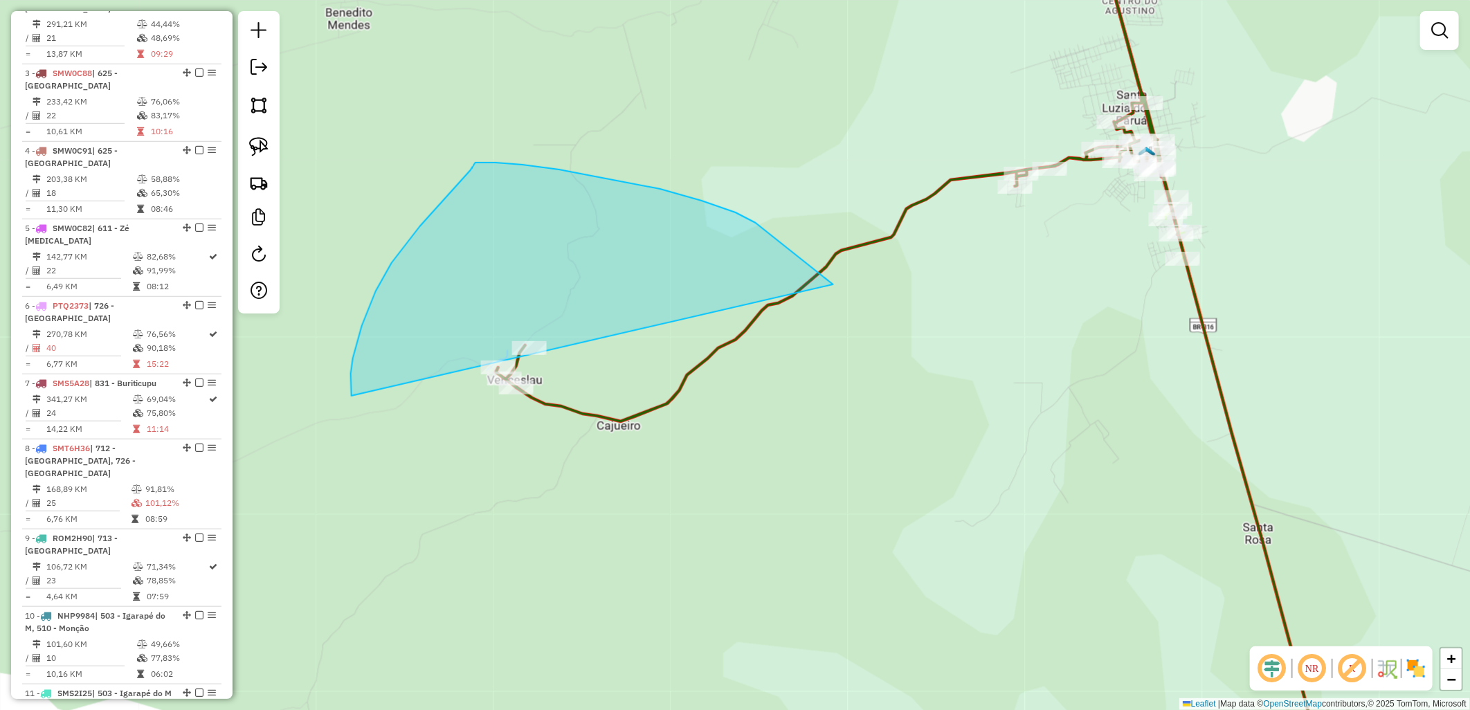
drag, startPoint x: 742, startPoint y: 217, endPoint x: 548, endPoint y: 527, distance: 365.9
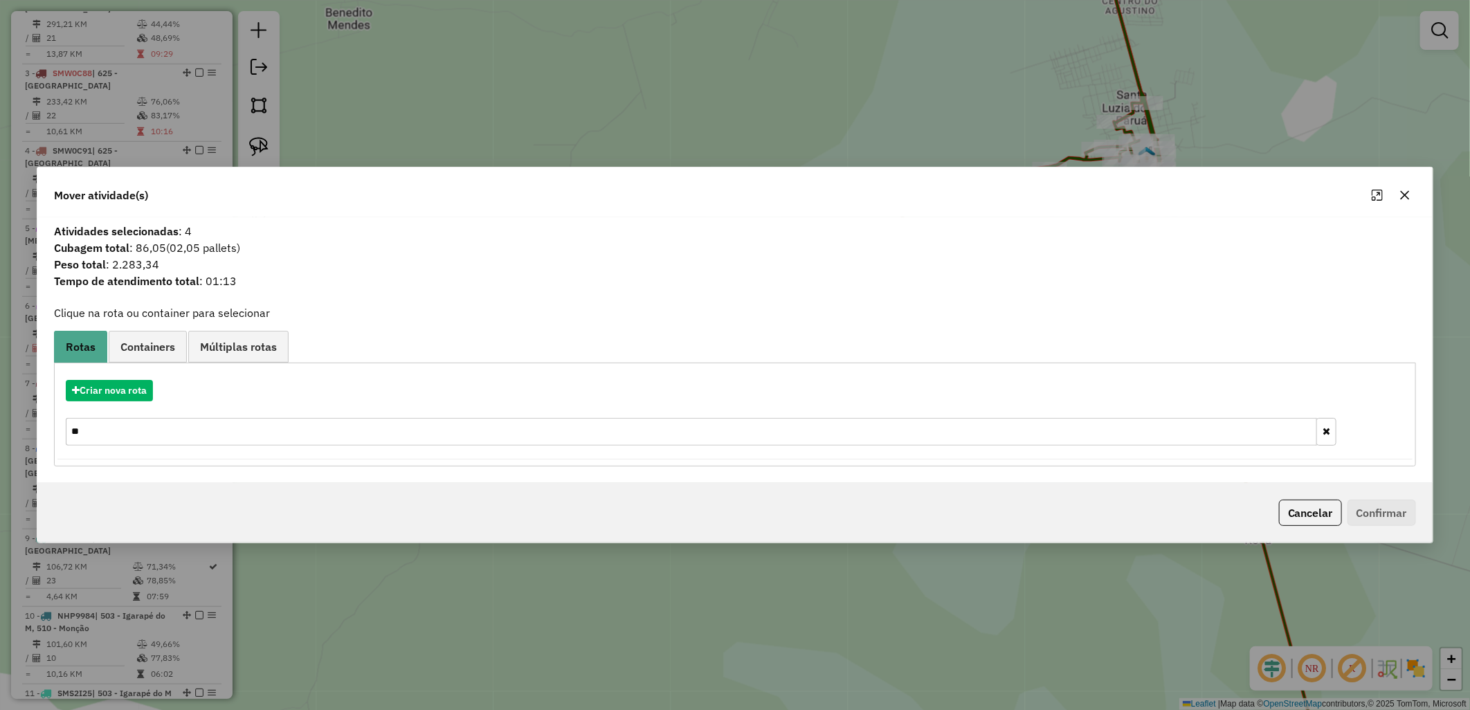
drag, startPoint x: 255, startPoint y: 440, endPoint x: 0, endPoint y: 396, distance: 258.4
click at [0, 395] on html "Aguarde... Pop-up bloqueado! Seu navegador bloqueou automáticamente a abertura …" at bounding box center [735, 355] width 1470 height 710
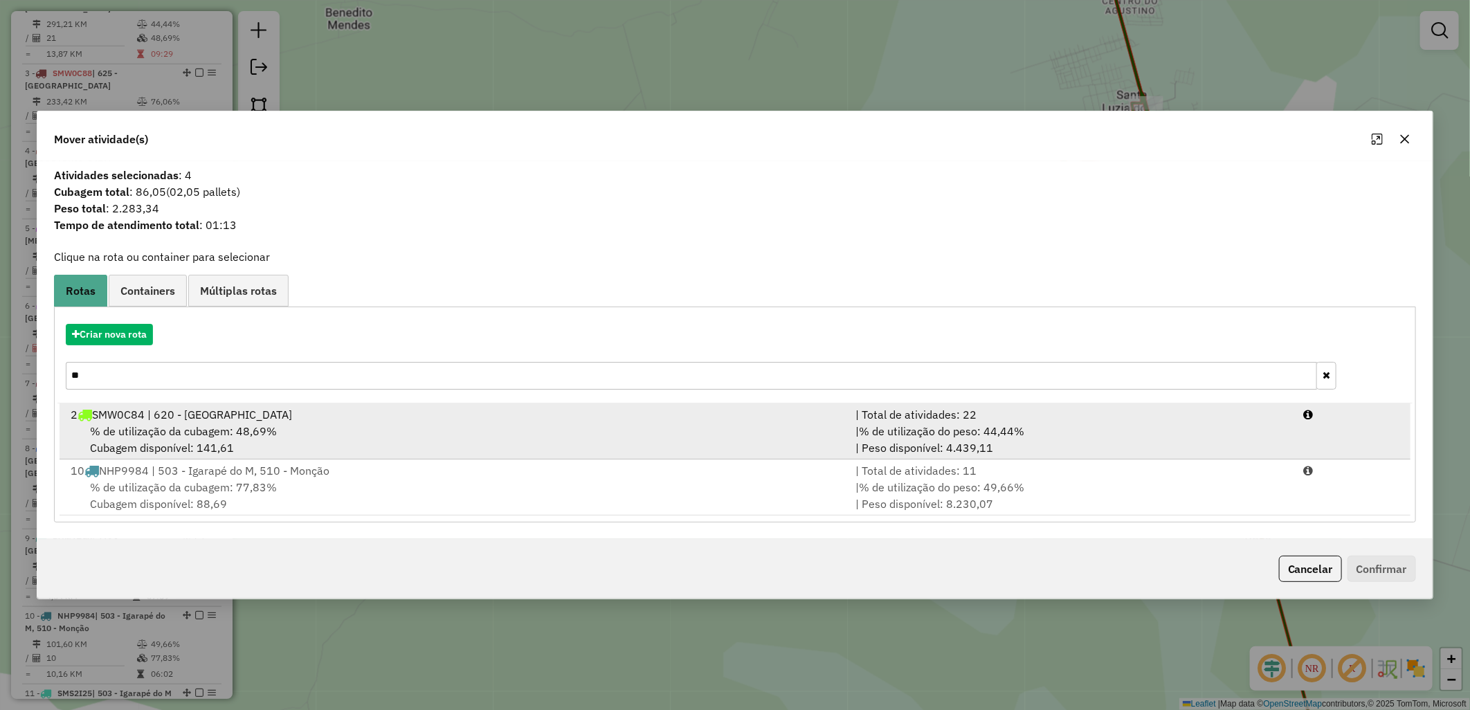
type input "**"
click at [332, 432] on div "% de utilização da cubagem: 48,69% Cubagem disponível: 141,61" at bounding box center [454, 439] width 785 height 33
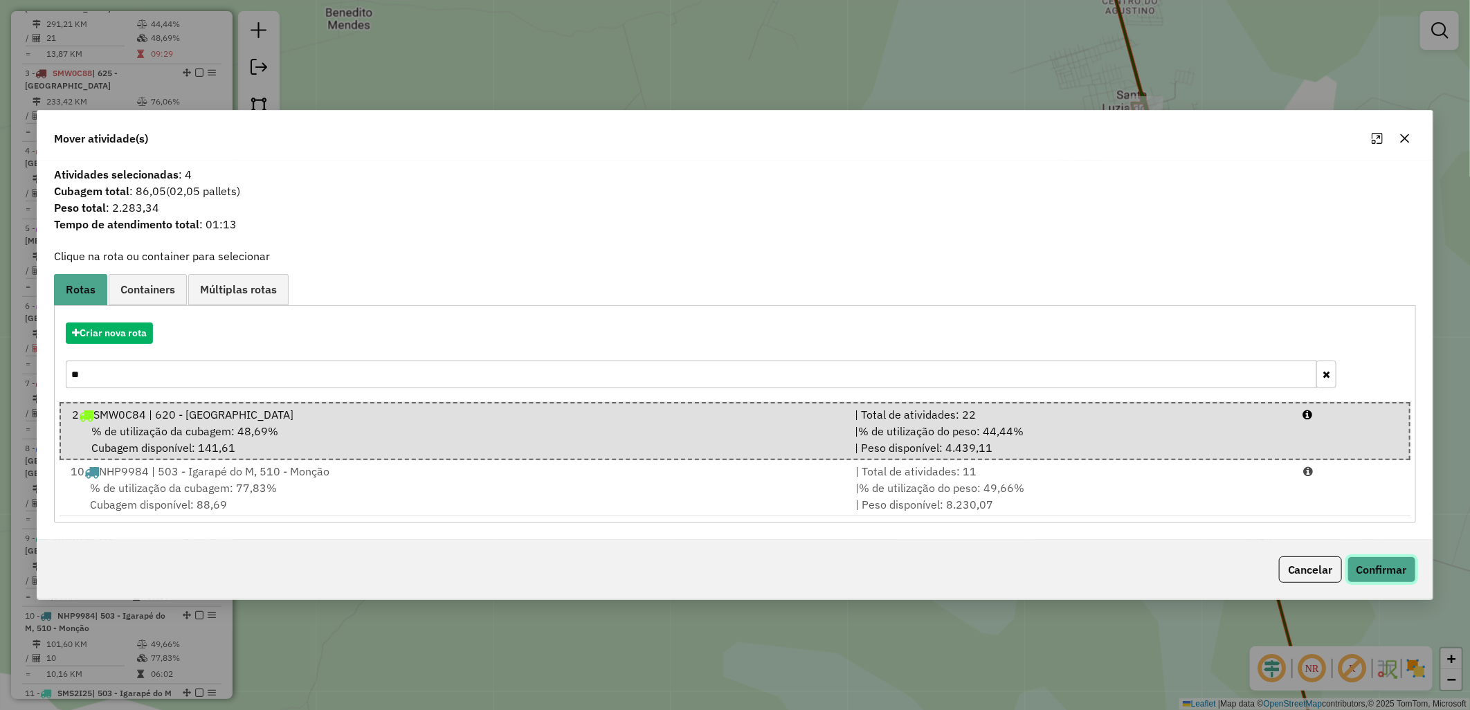
click at [1361, 559] on button "Confirmar" at bounding box center [1381, 569] width 68 height 26
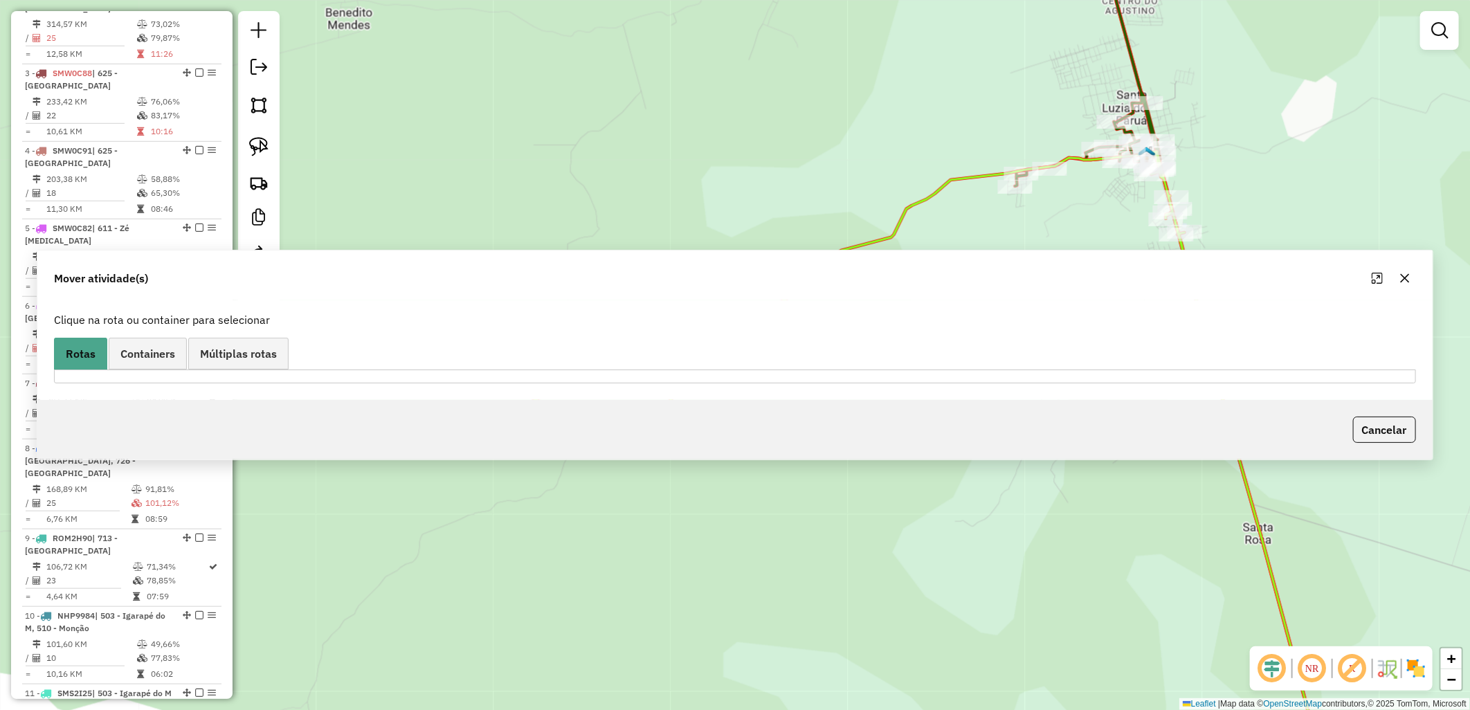
scroll to position [458, 0]
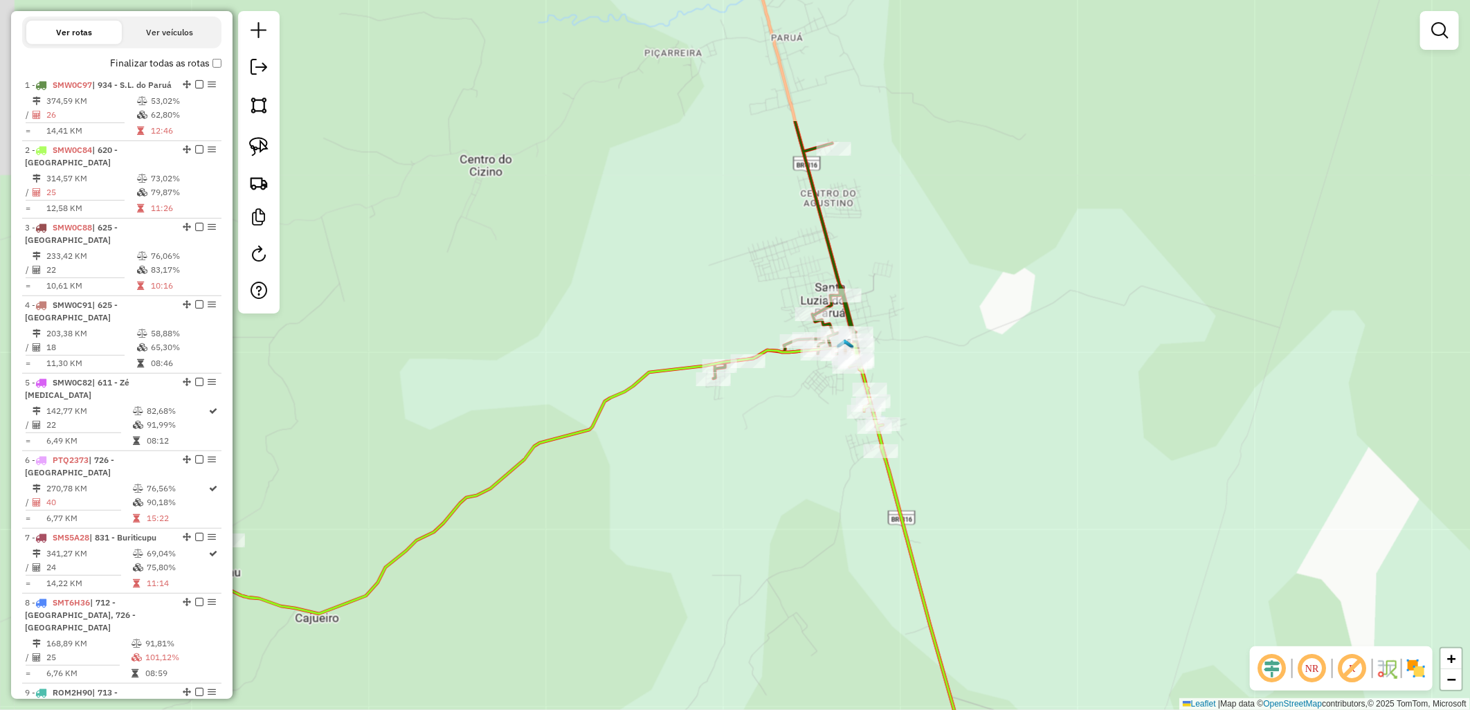
drag, startPoint x: 671, startPoint y: 527, endPoint x: 702, endPoint y: 520, distance: 31.4
click at [671, 527] on div "Janela de atendimento Grade de atendimento Capacidade Transportadoras Veículos …" at bounding box center [735, 355] width 1470 height 710
click at [818, 320] on div at bounding box center [812, 314] width 35 height 14
select select "**********"
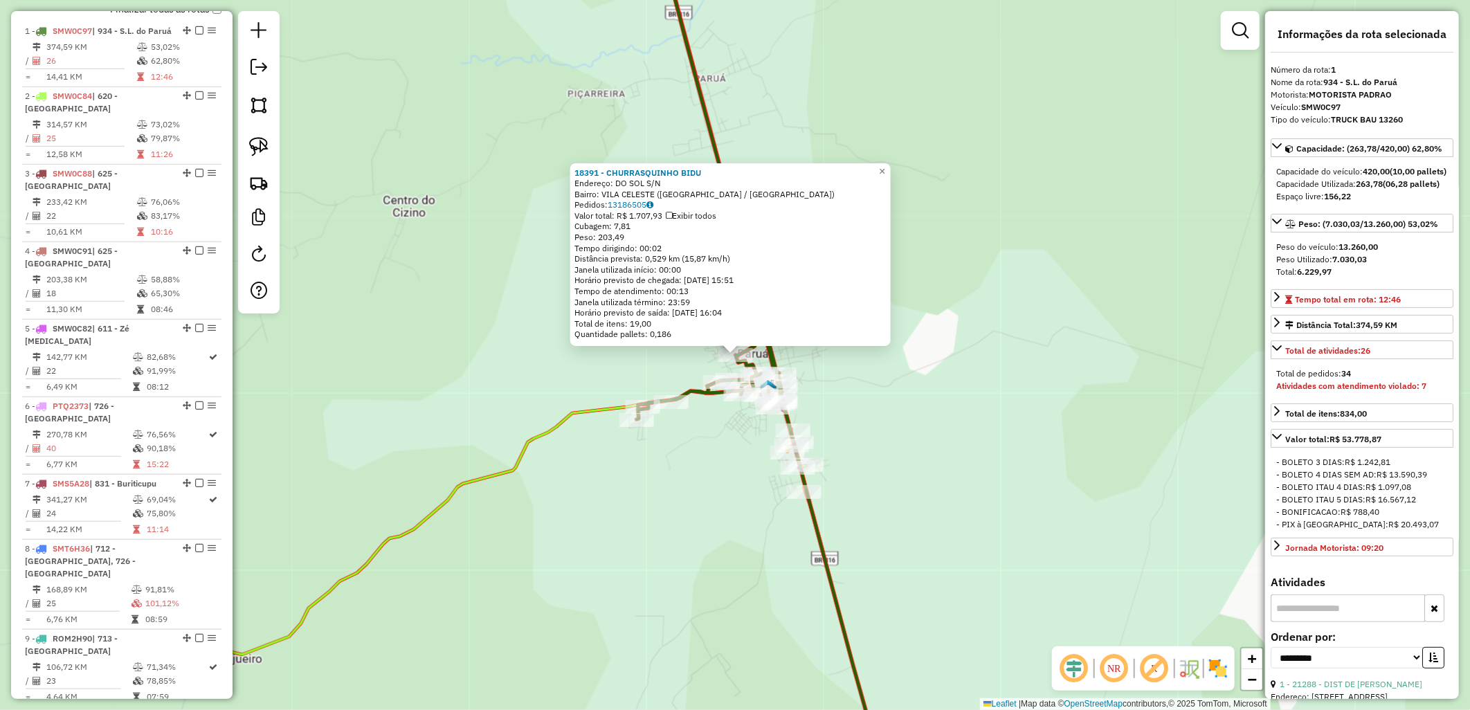
scroll to position [535, 0]
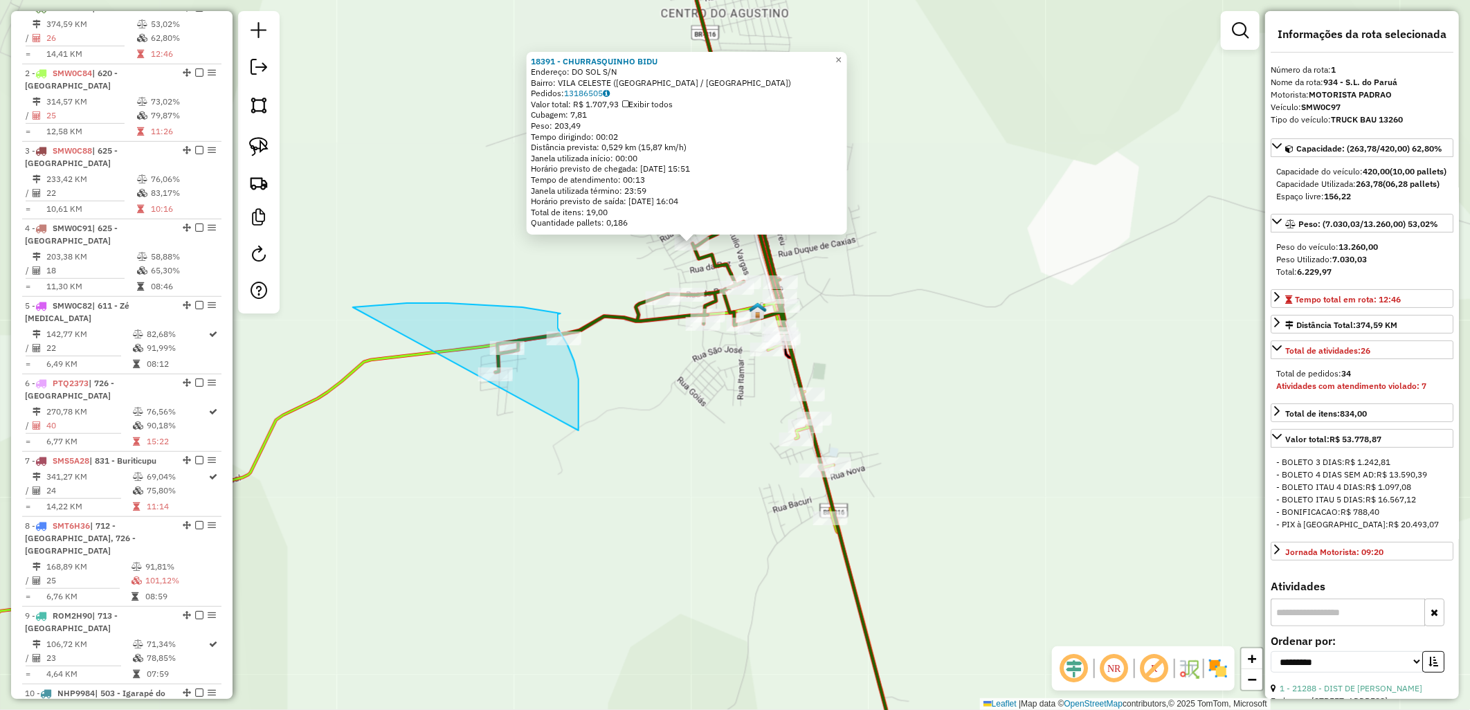
drag, startPoint x: 578, startPoint y: 430, endPoint x: 302, endPoint y: 318, distance: 298.6
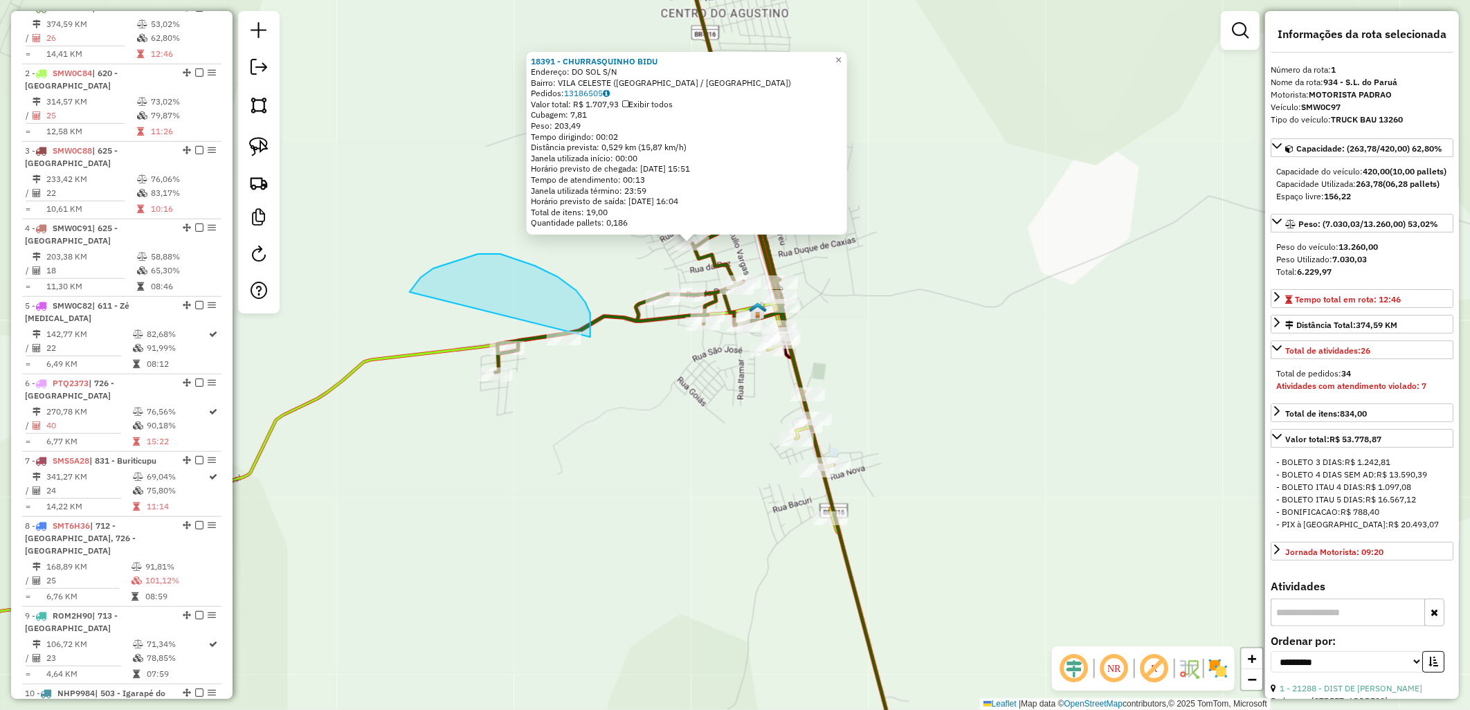
drag, startPoint x: 590, startPoint y: 316, endPoint x: 541, endPoint y: 542, distance: 230.9
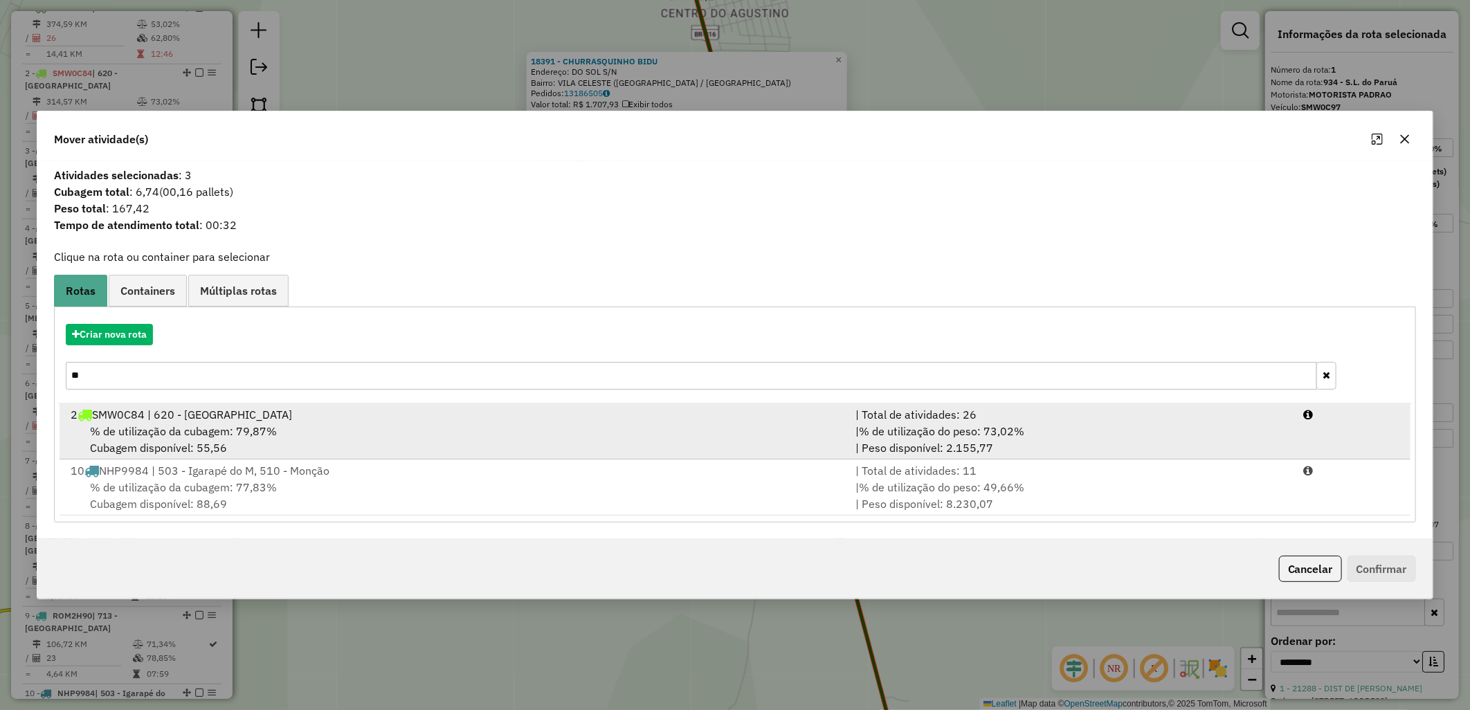
click at [405, 431] on div "% de utilização da cubagem: 79,87% Cubagem disponível: 55,56" at bounding box center [454, 439] width 785 height 33
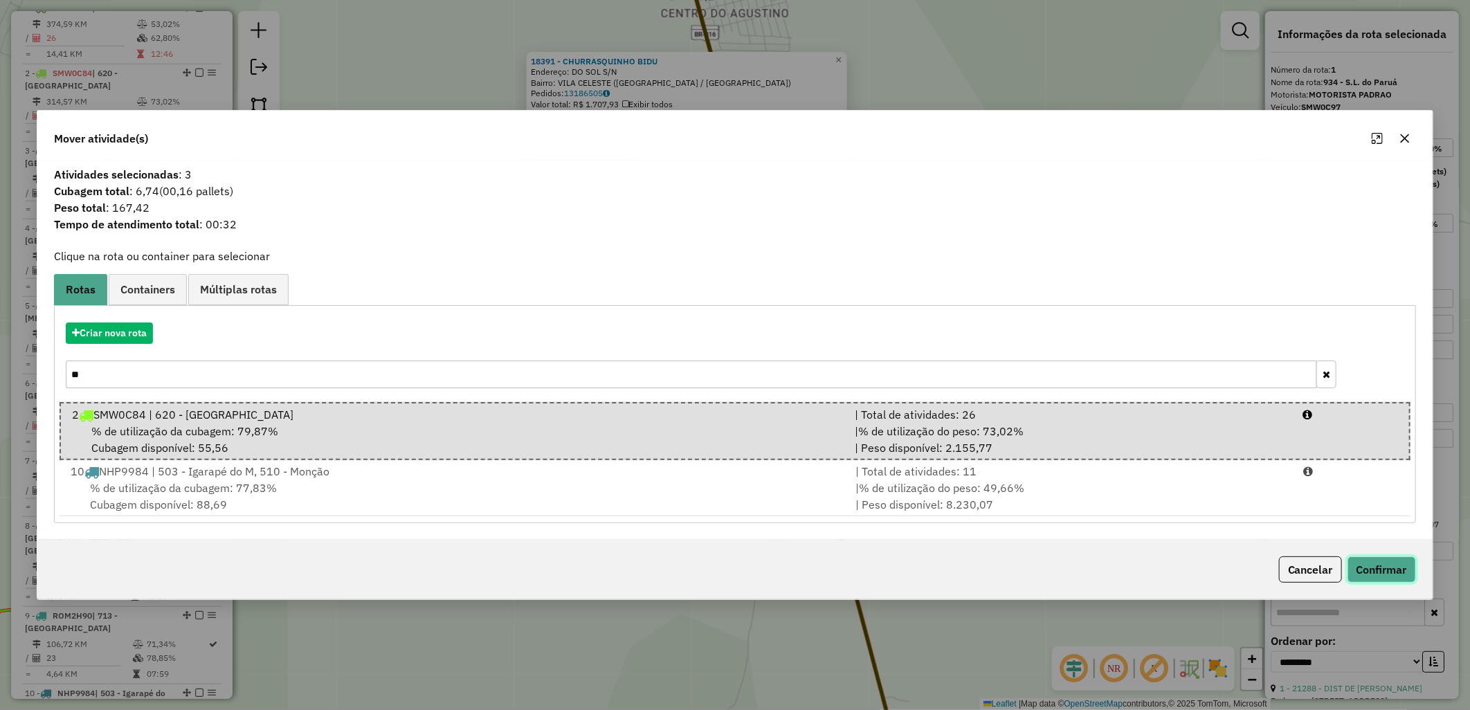
click at [1391, 563] on button "Confirmar" at bounding box center [1381, 569] width 68 height 26
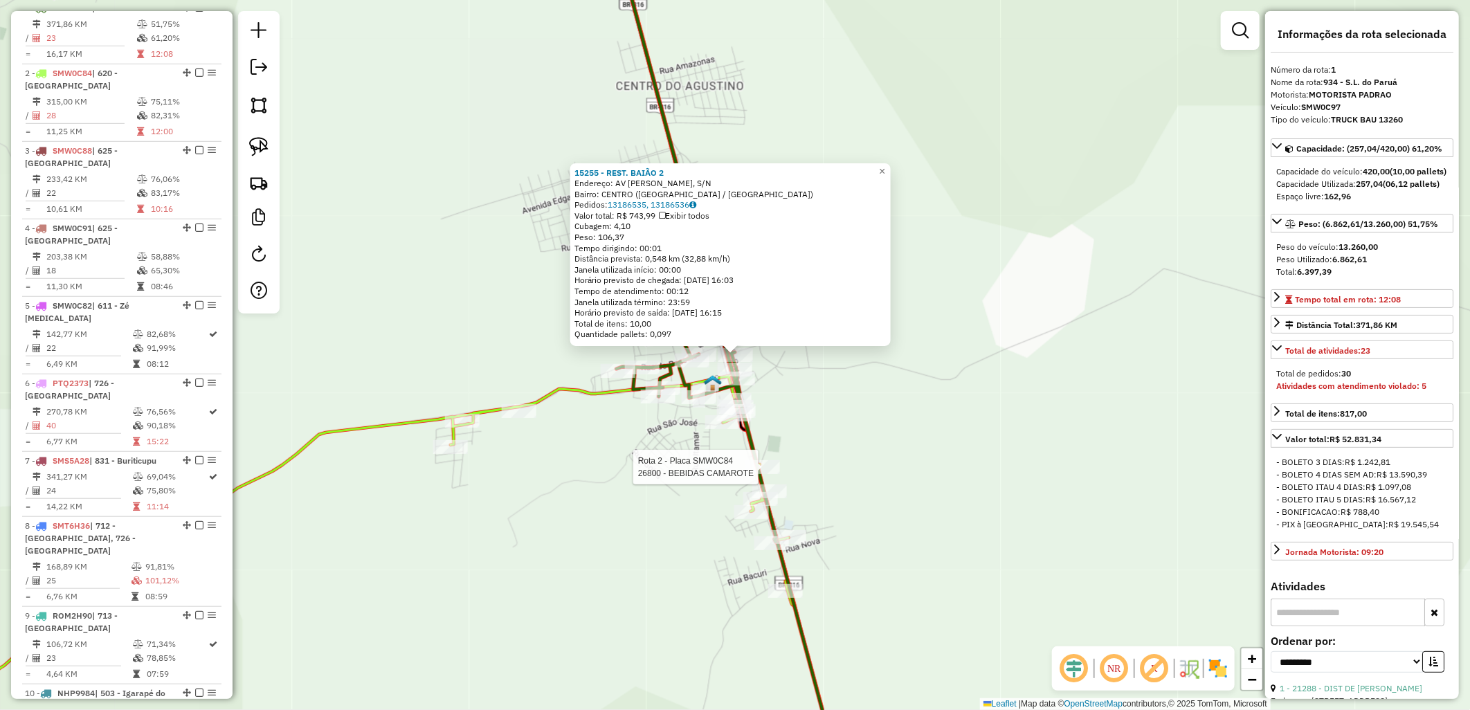
click at [765, 474] on div at bounding box center [762, 467] width 35 height 14
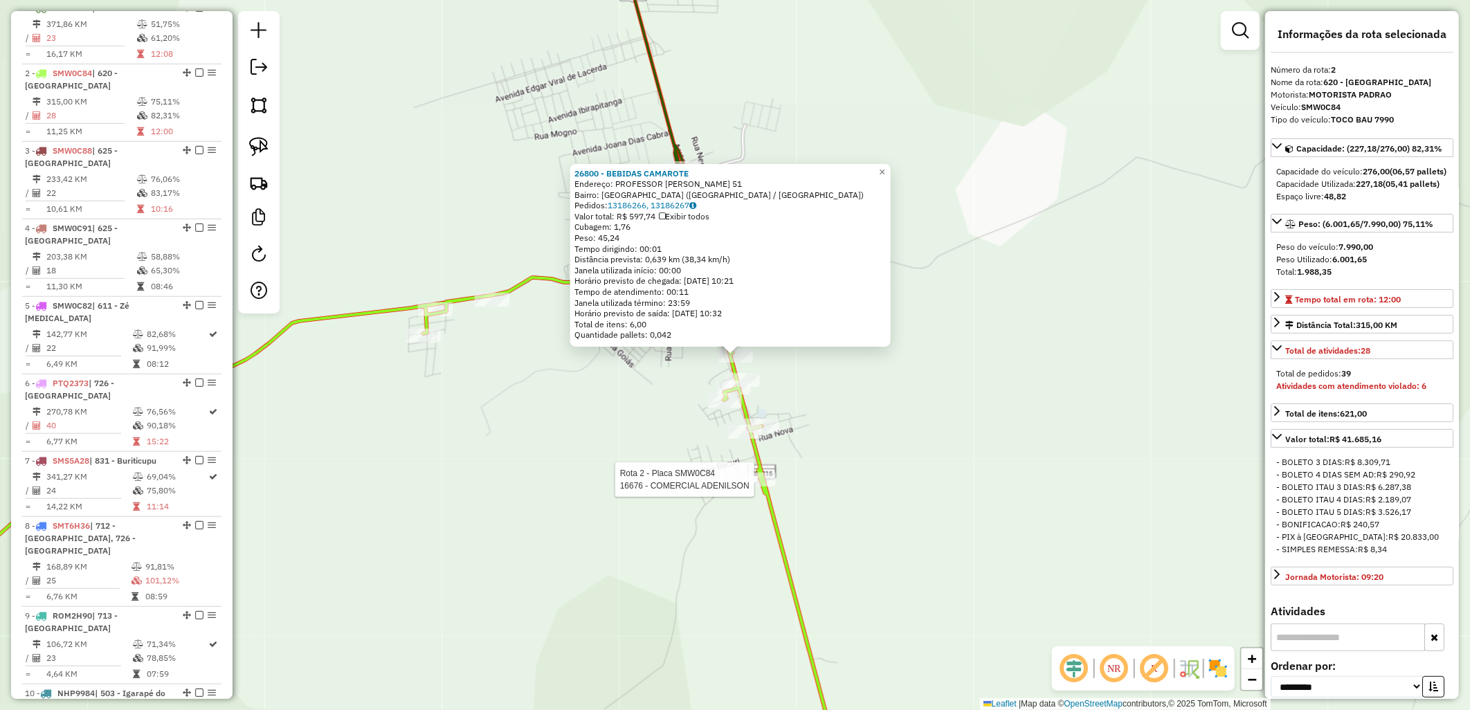
scroll to position [612, 0]
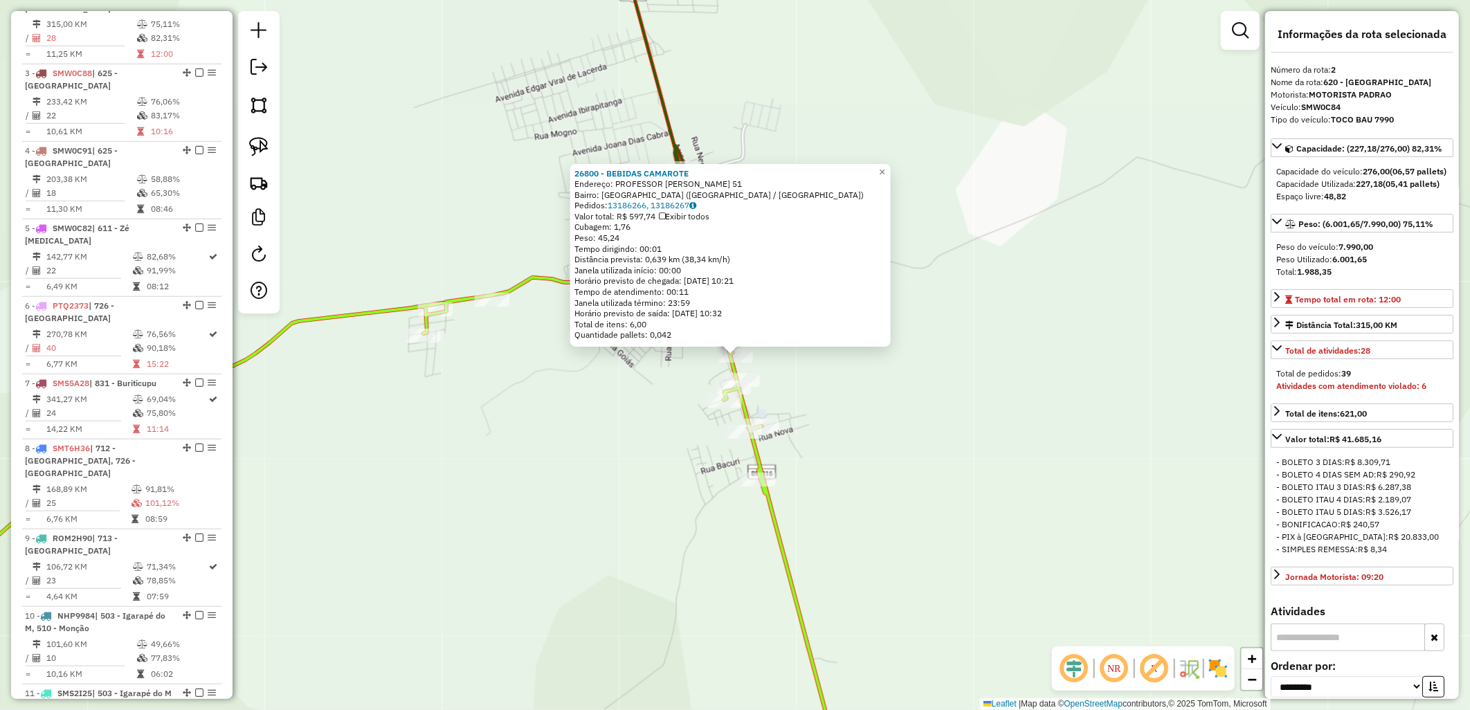
click at [833, 524] on div "26800 - BEBIDAS CAMAROTE Endereço: PROFESSOR [PERSON_NAME] 51 Bairro: [GEOGRAPH…" at bounding box center [735, 355] width 1470 height 710
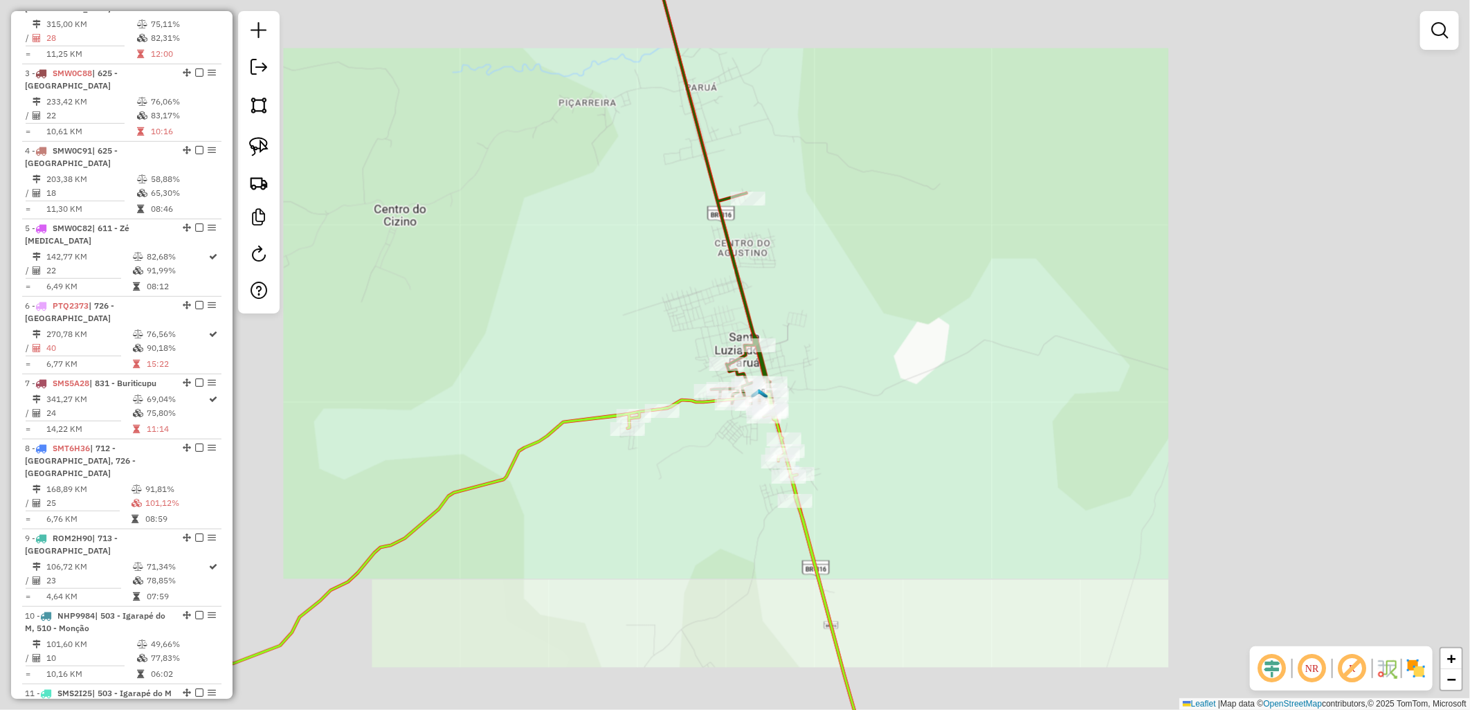
click at [747, 154] on div "Janela de atendimento Grade de atendimento Capacidade Transportadoras Veículos …" at bounding box center [735, 355] width 1470 height 710
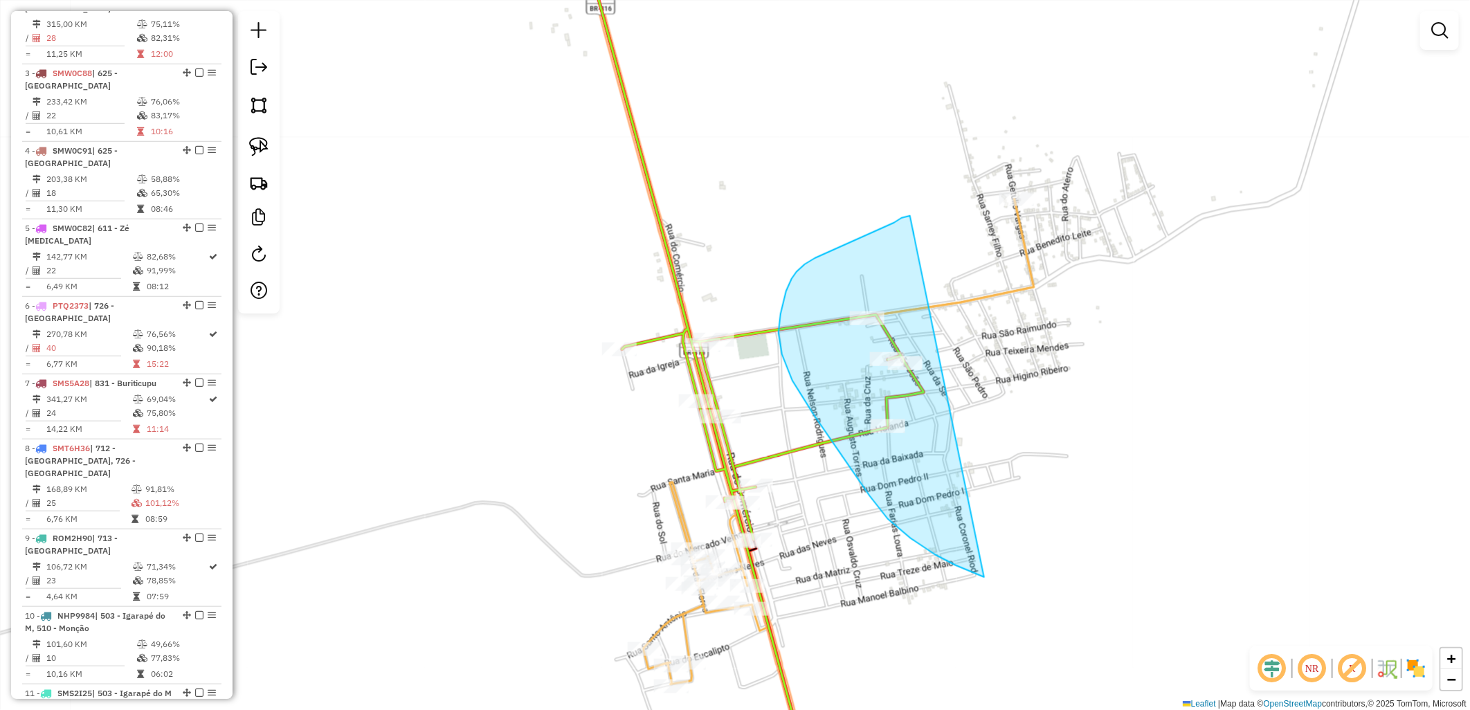
drag, startPoint x: 902, startPoint y: 218, endPoint x: 1045, endPoint y: 567, distance: 377.9
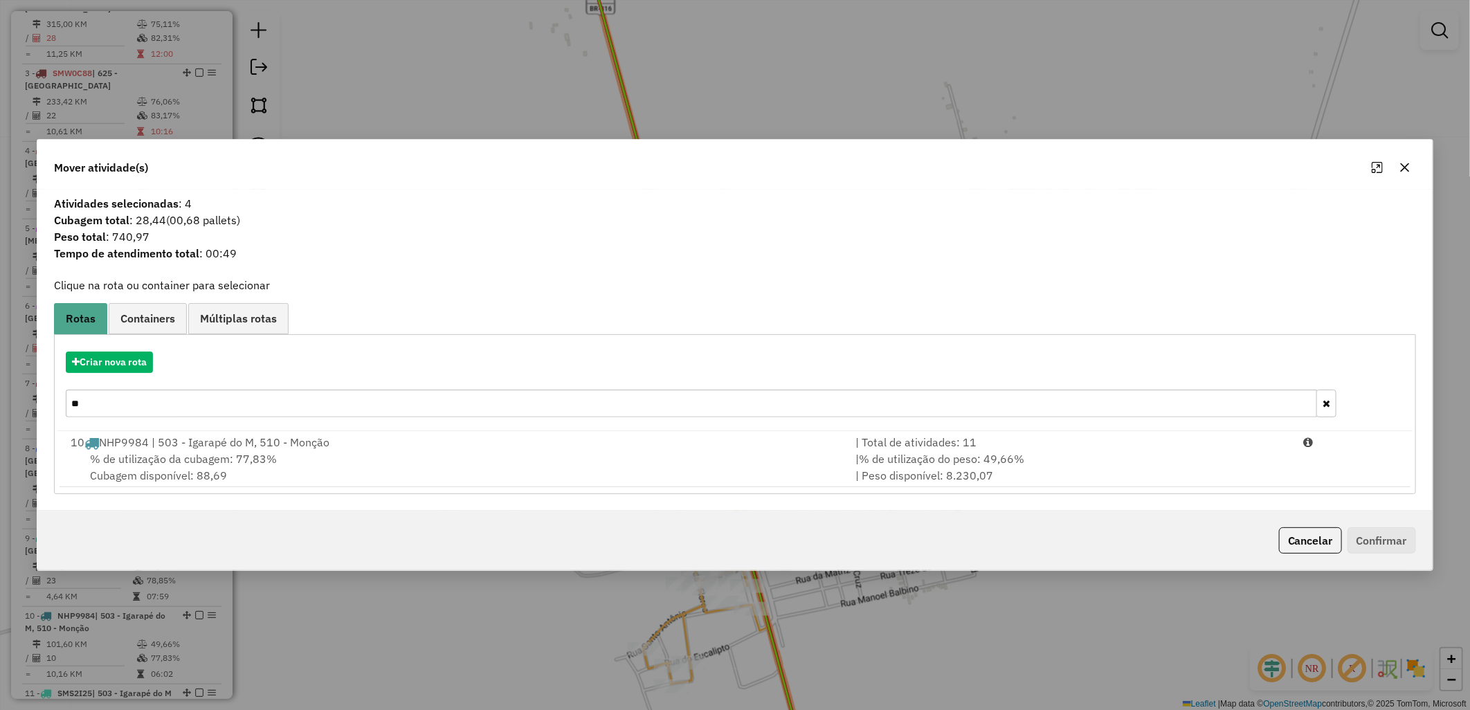
drag, startPoint x: 114, startPoint y: 384, endPoint x: 0, endPoint y: 358, distance: 117.0
click at [0, 363] on html "Aguarde... Pop-up bloqueado! Seu navegador bloqueou automáticamente a abertura …" at bounding box center [735, 355] width 1470 height 710
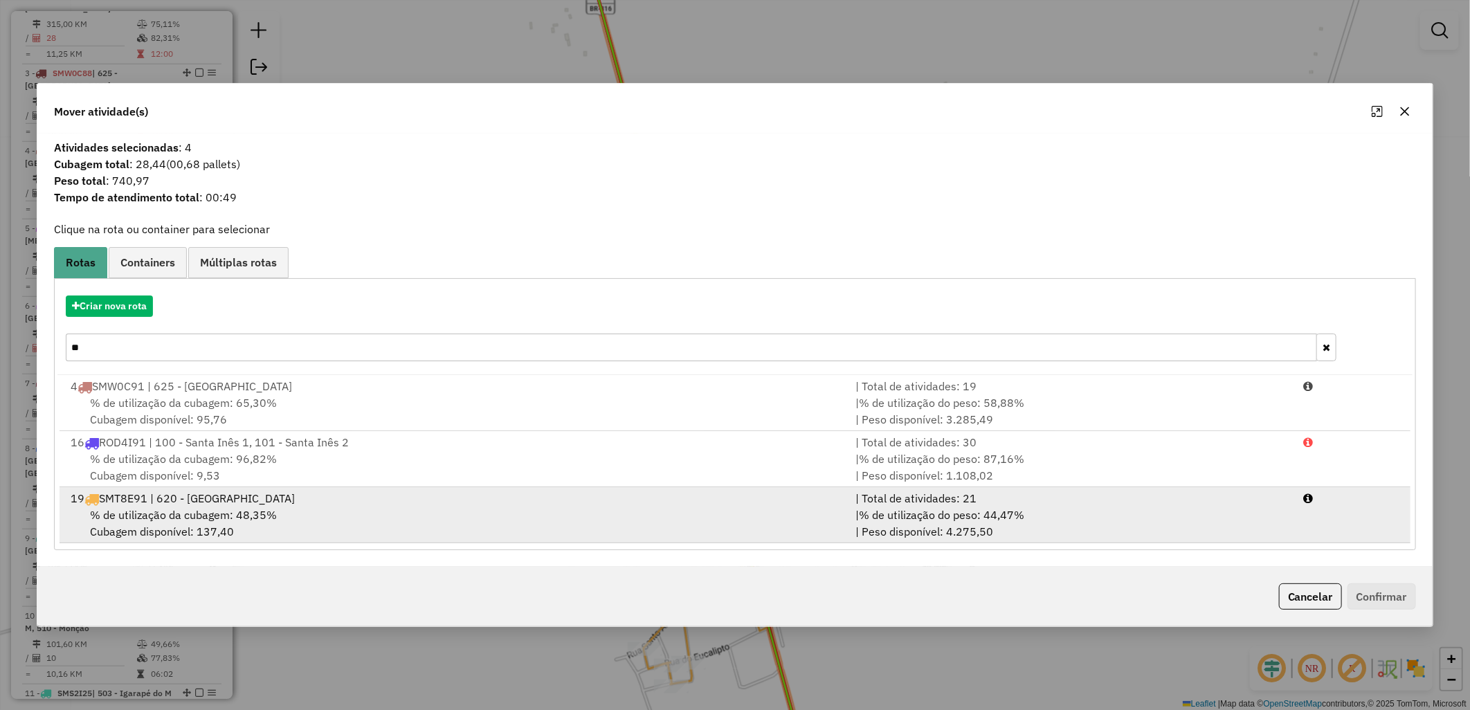
type input "**"
click at [647, 524] on div "% de utilização da cubagem: 48,35% Cubagem disponível: 137,40" at bounding box center [454, 522] width 785 height 33
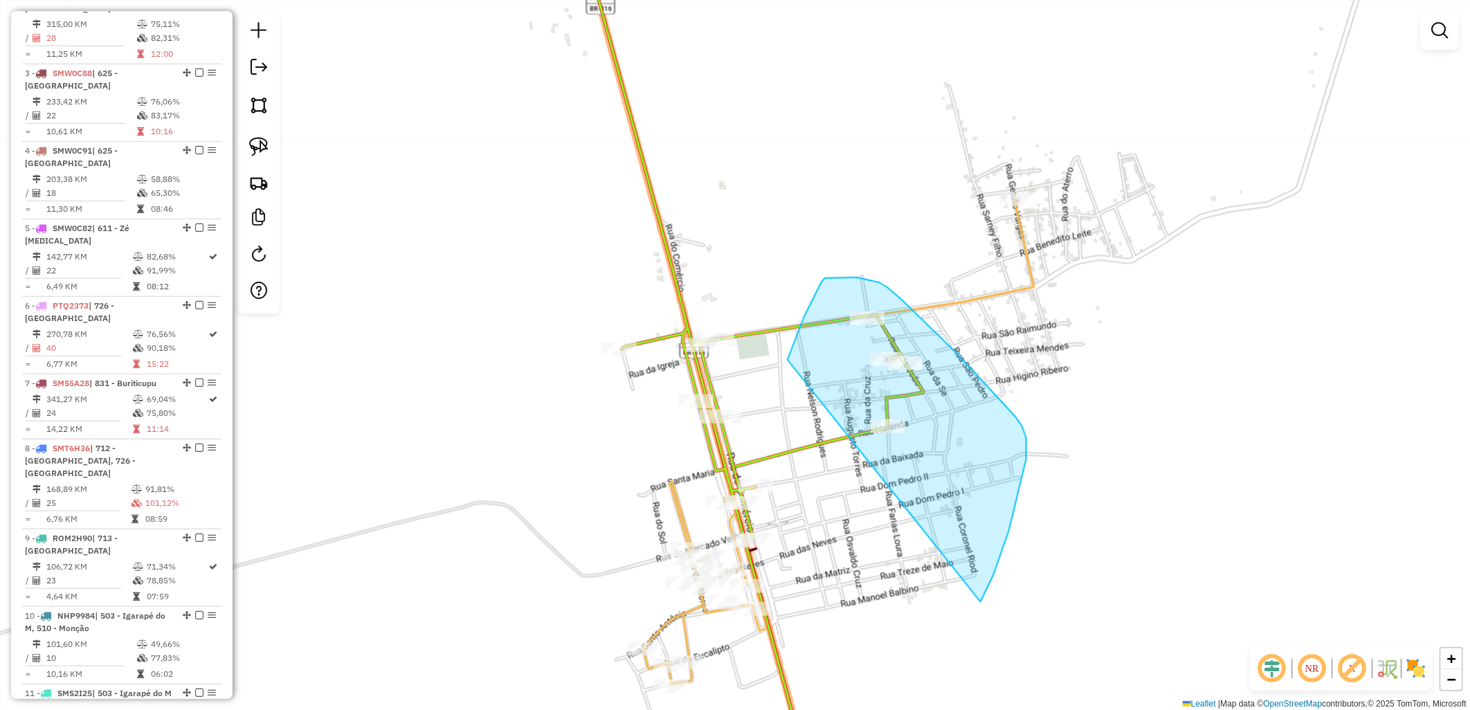
drag, startPoint x: 807, startPoint y: 310, endPoint x: 980, endPoint y: 602, distance: 339.4
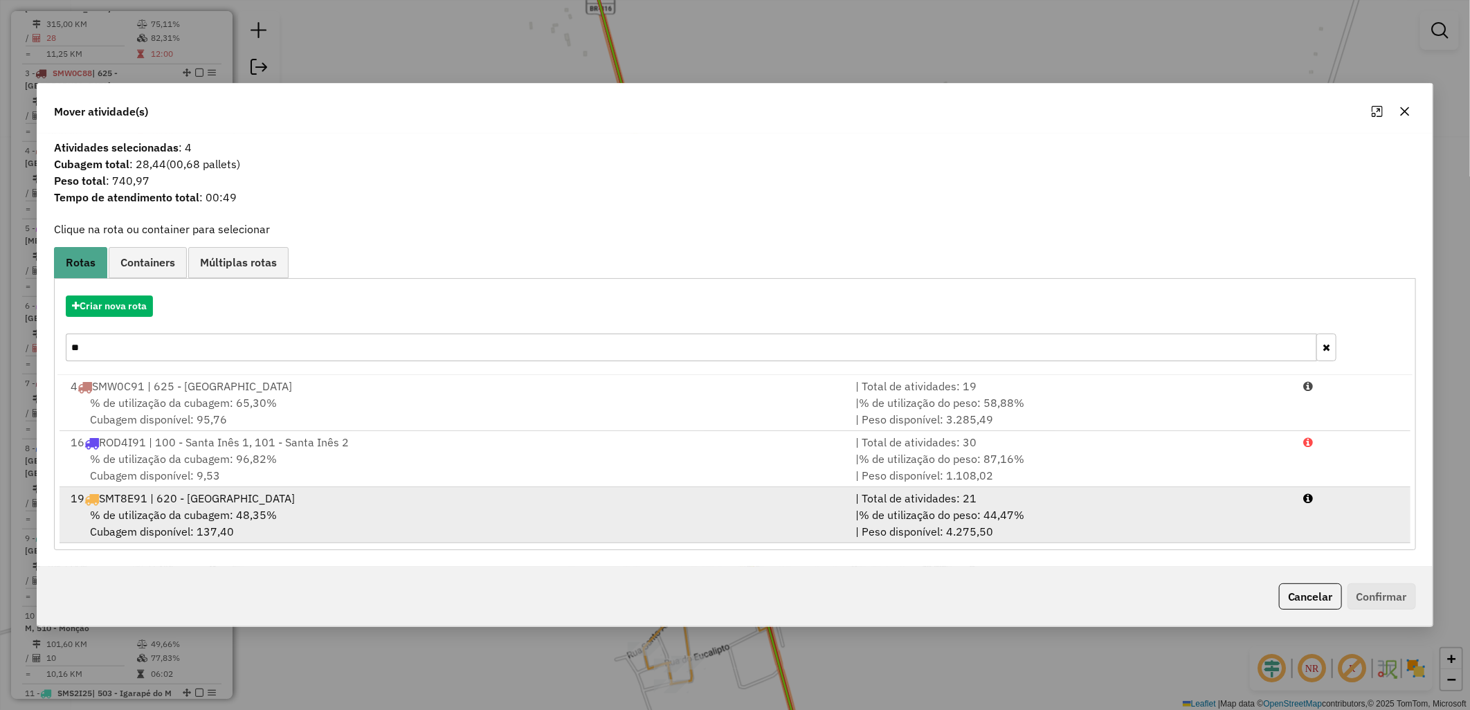
click at [410, 527] on div "% de utilização da cubagem: 48,35% Cubagem disponível: 137,40" at bounding box center [454, 522] width 785 height 33
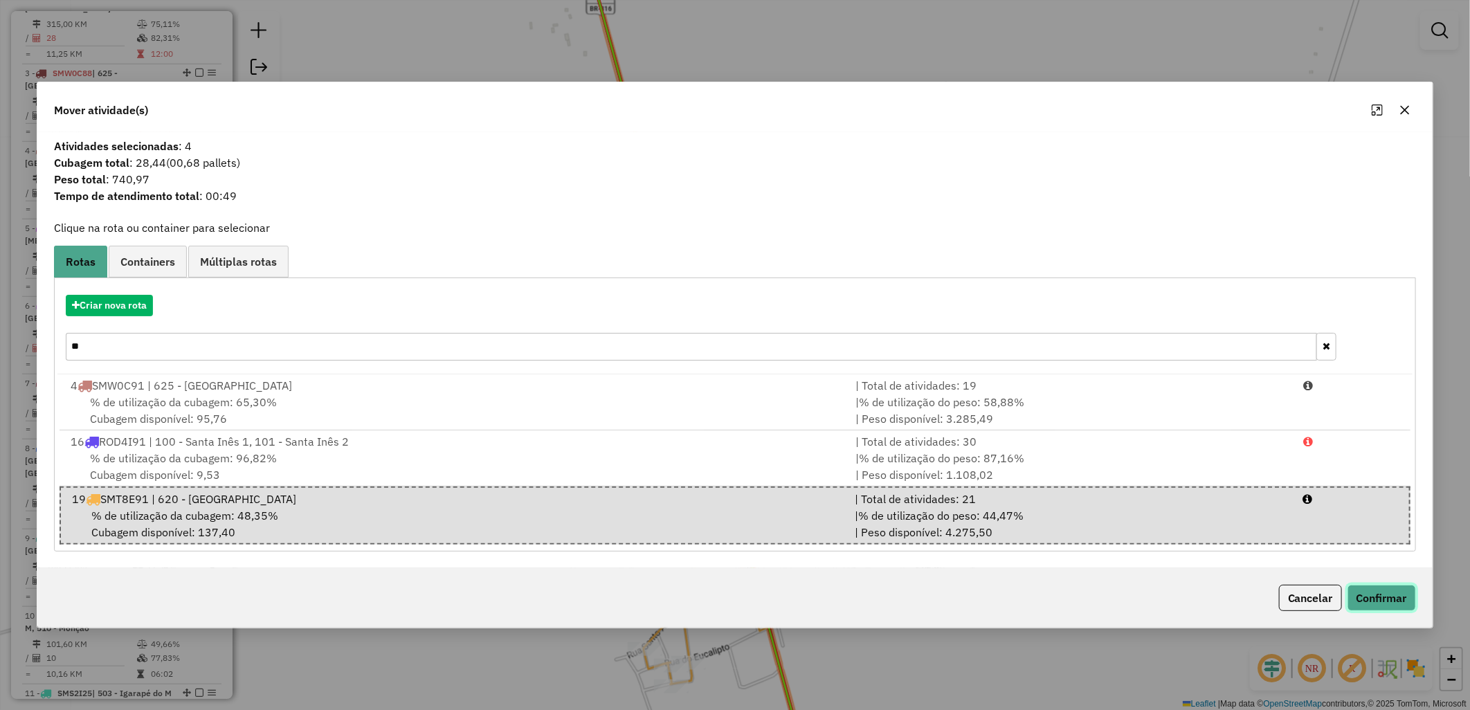
click at [1376, 596] on button "Confirmar" at bounding box center [1381, 598] width 68 height 26
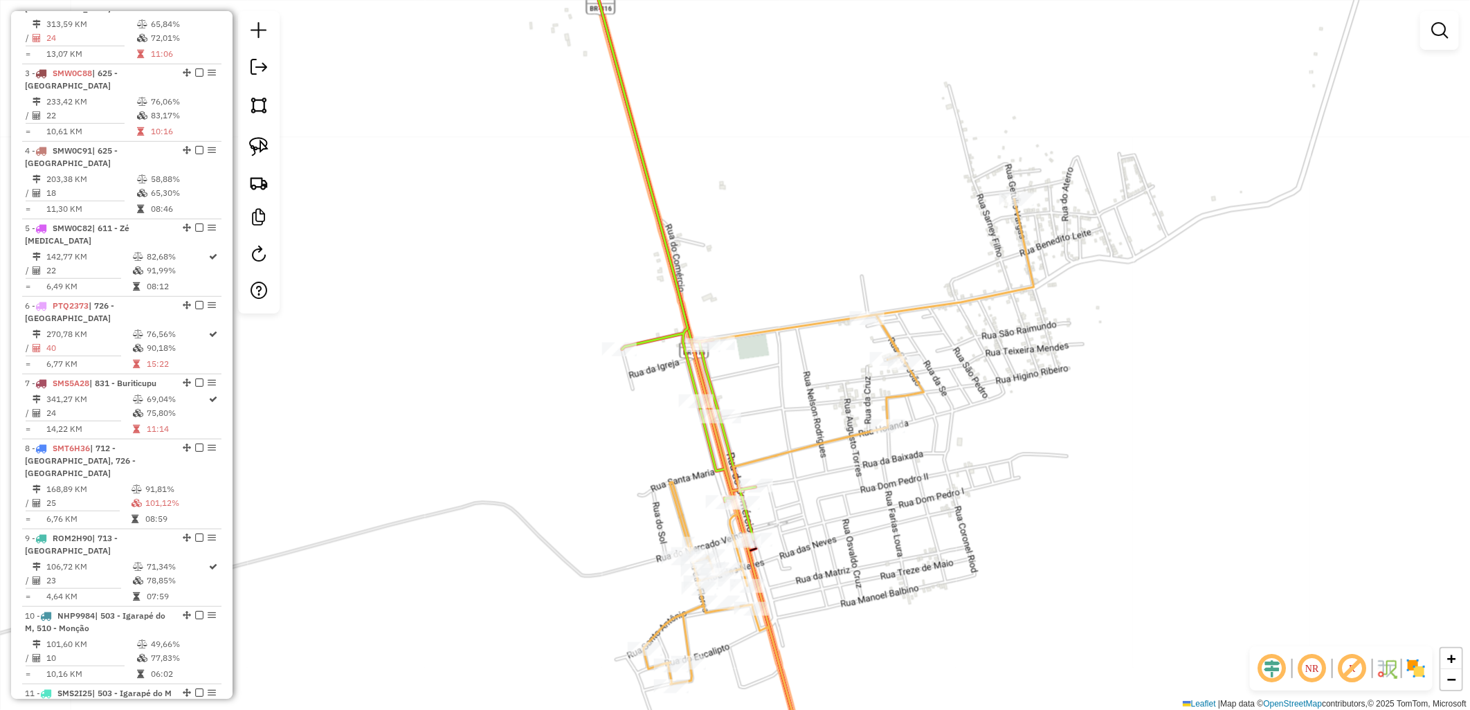
scroll to position [536, 0]
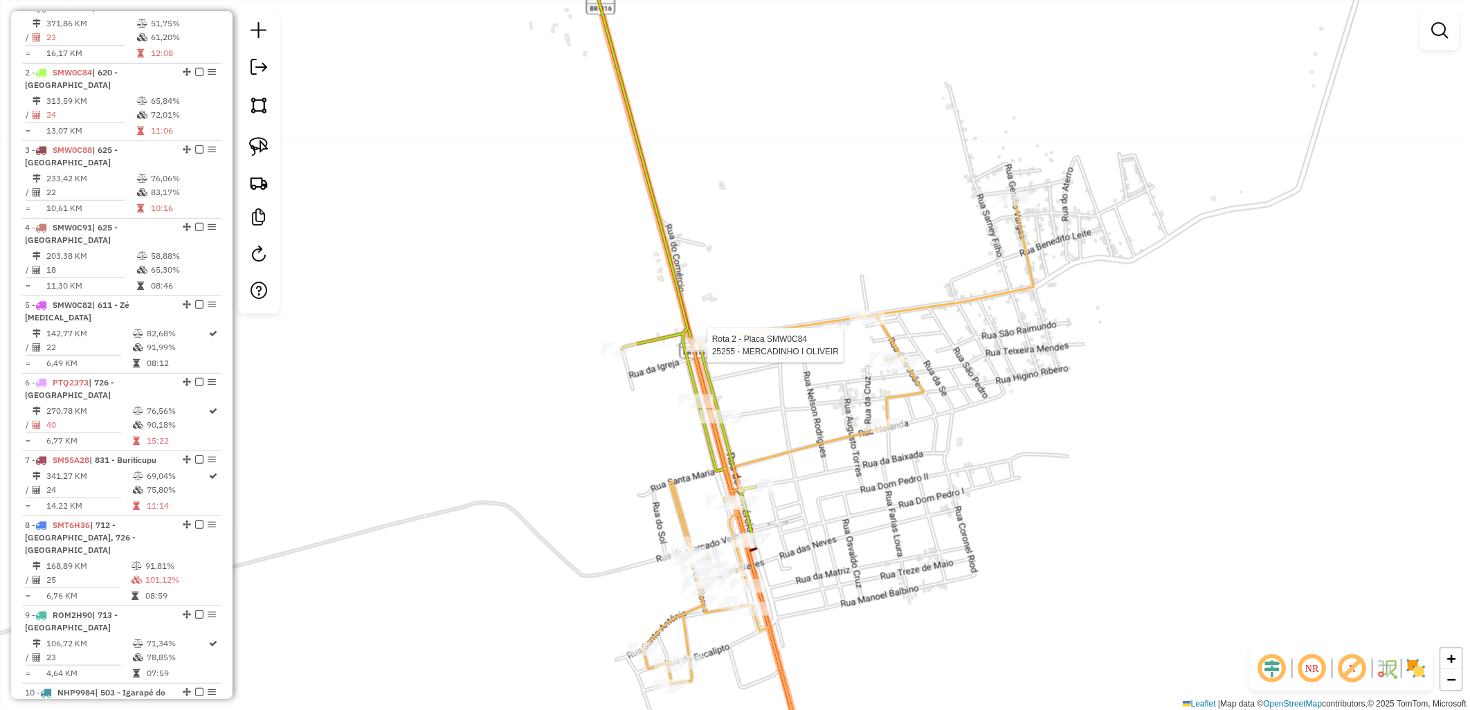
click at [700, 351] on div at bounding box center [703, 345] width 35 height 14
select select "**********"
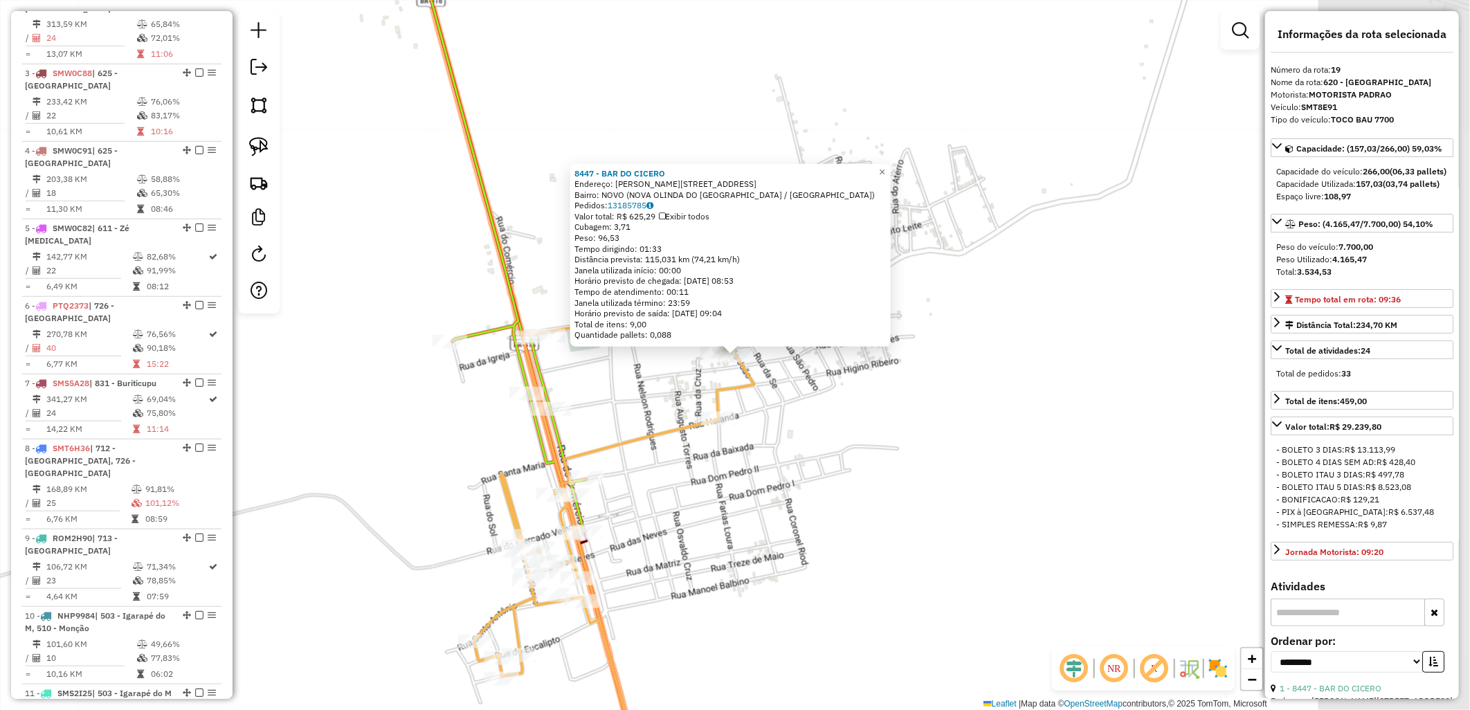
scroll to position [1566, 0]
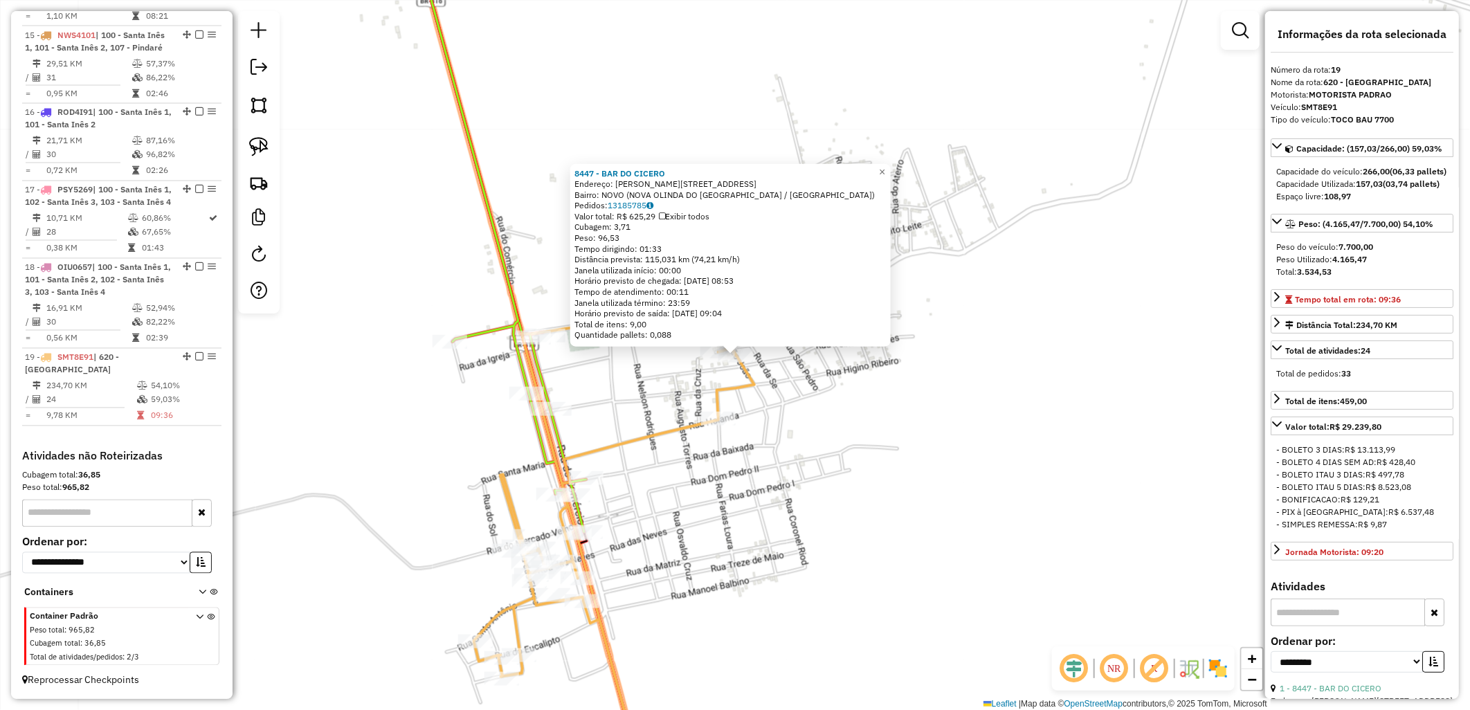
click at [940, 392] on div "8447 - BAR DO CICERO Endereço: [STREET_ADDRESS] Bairro: NOVO ([GEOGRAPHIC_DATA]…" at bounding box center [735, 355] width 1470 height 710
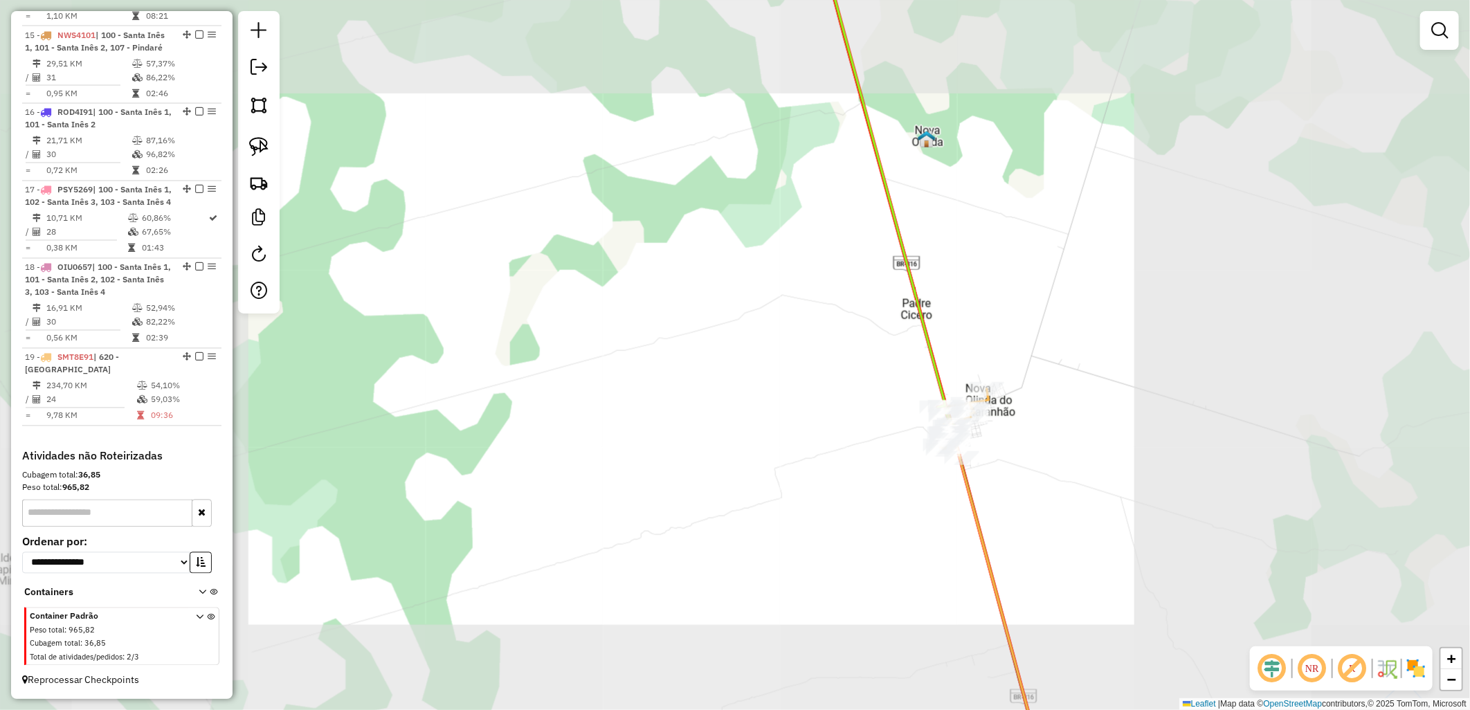
click at [839, 709] on html "Aguarde... Pop-up bloqueado! Seu navegador bloqueou automáticamente a abertura …" at bounding box center [735, 355] width 1470 height 710
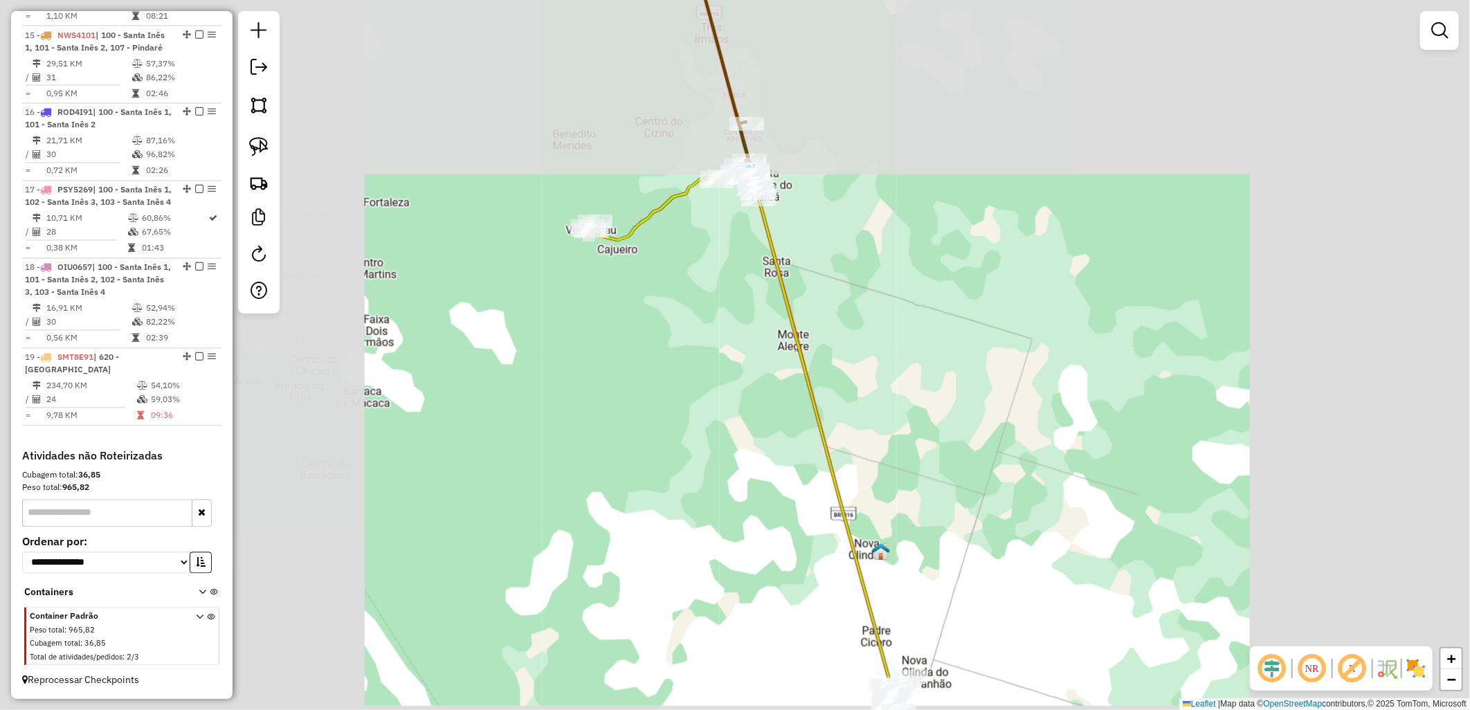
click at [703, 108] on div "Janela de atendimento Grade de atendimento Capacidade Transportadoras Veículos …" at bounding box center [735, 355] width 1470 height 710
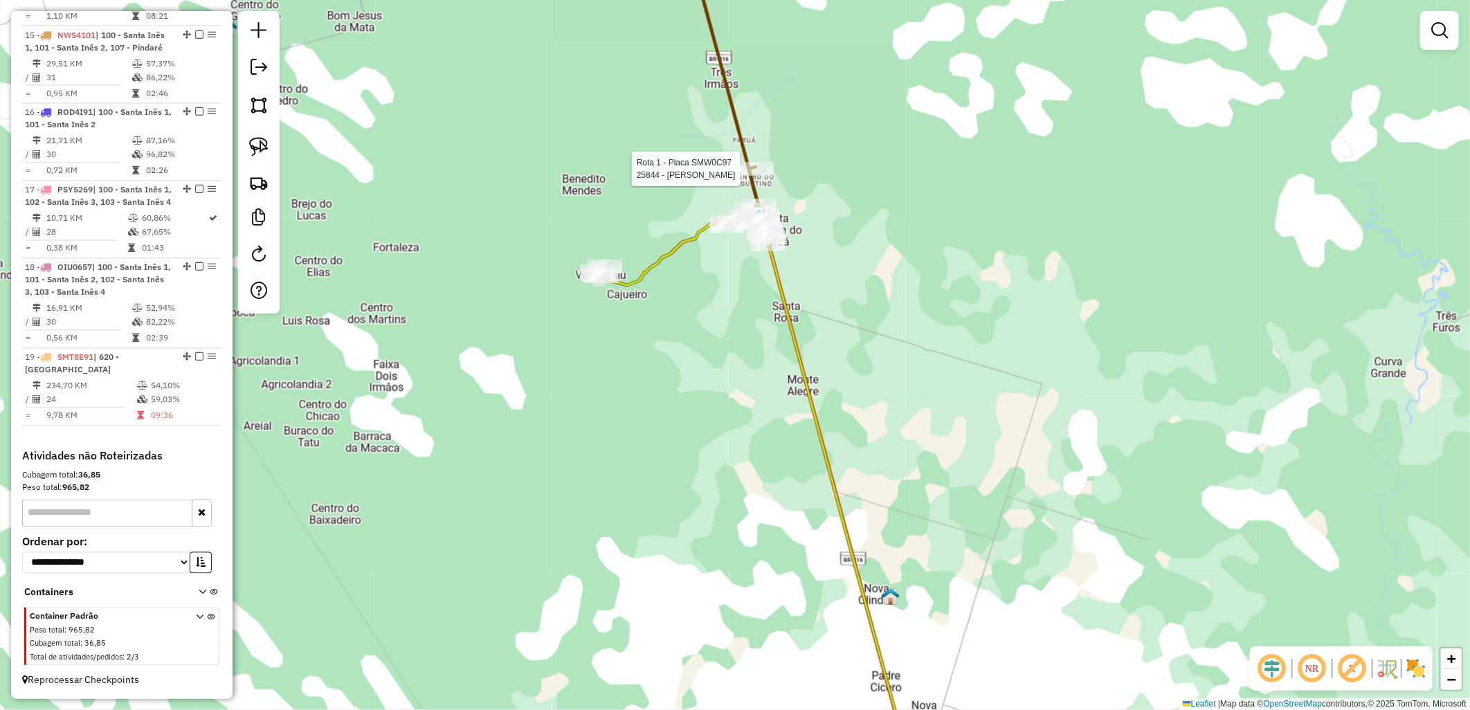
click at [744, 158] on icon at bounding box center [726, 83] width 84 height 309
select select "**********"
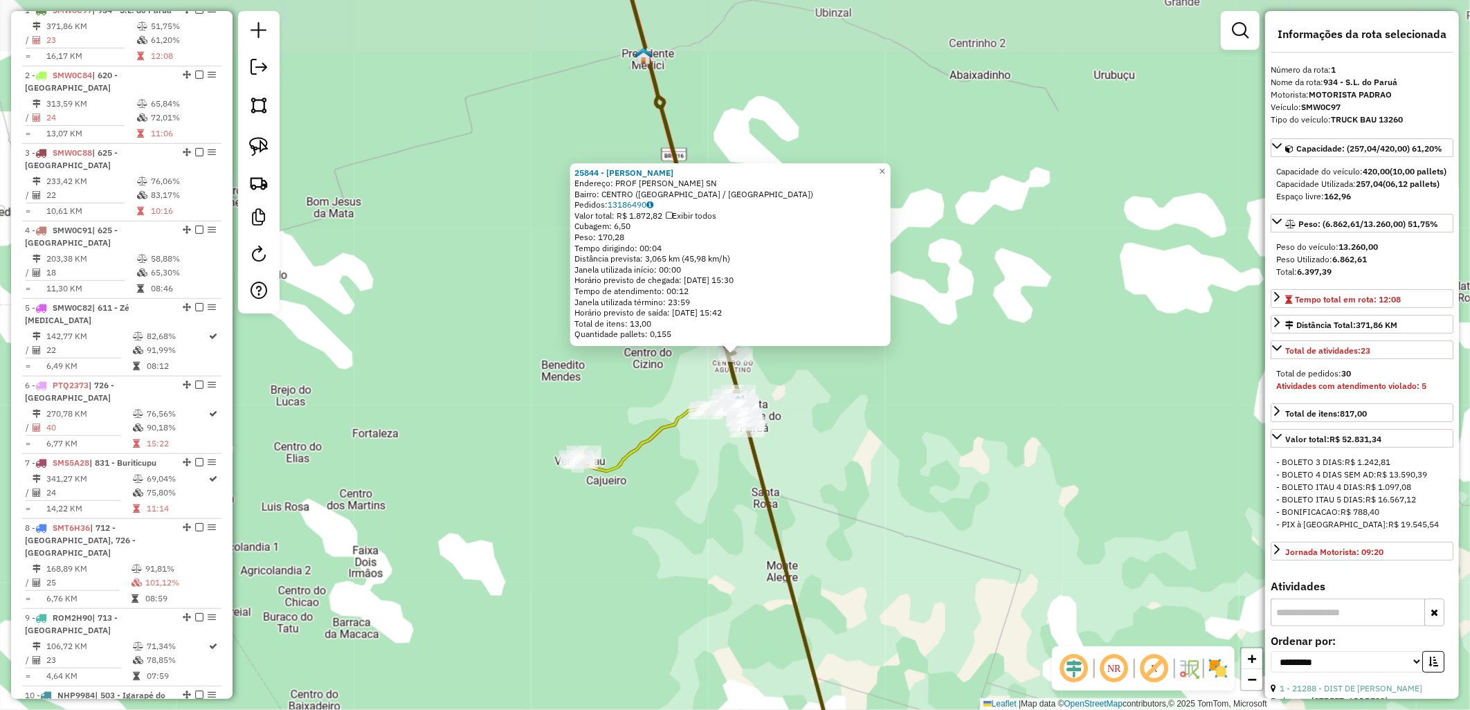
scroll to position [535, 0]
click at [907, 464] on div "25844 - MATHAUS TENORIO Endereço: PROF [PERSON_NAME] SN Bairro: CENTRO ([GEOGRA…" at bounding box center [735, 355] width 1470 height 710
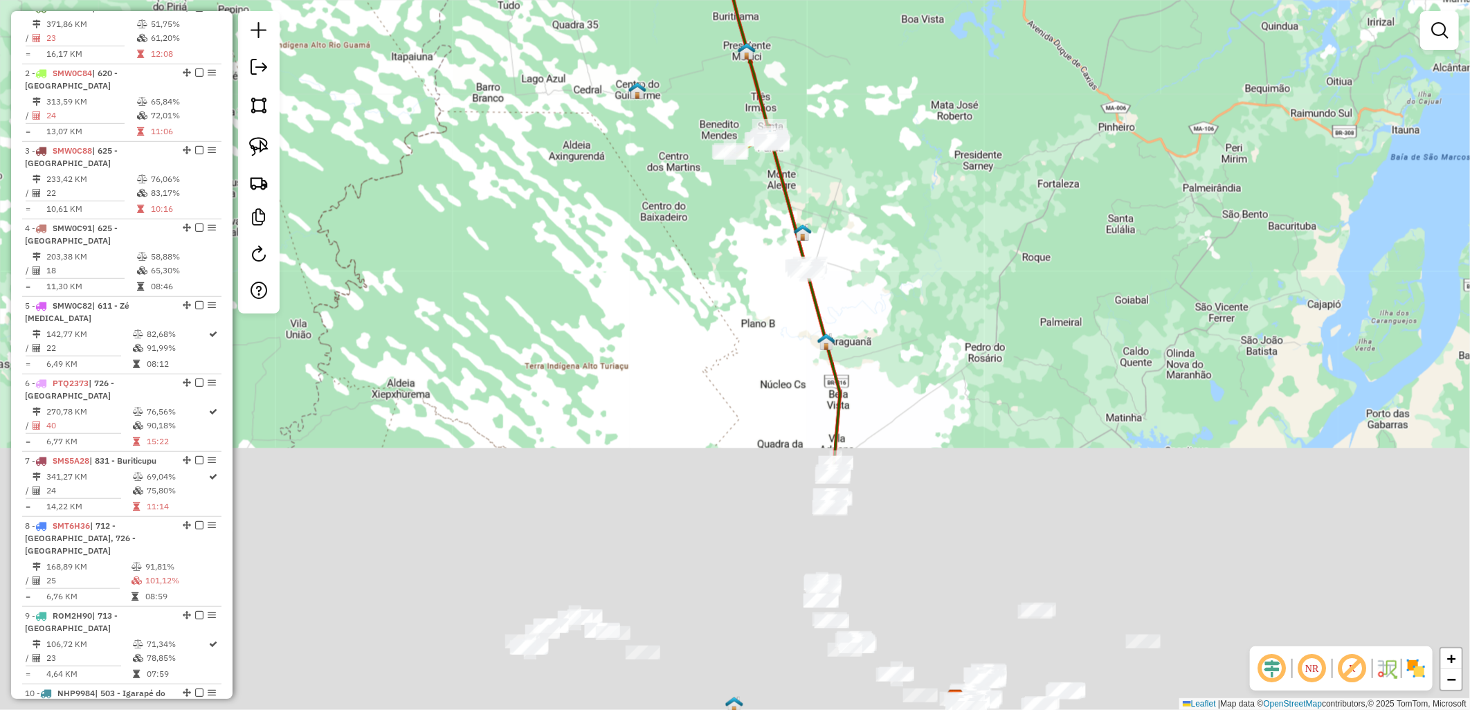
drag, startPoint x: 738, startPoint y: 260, endPoint x: 697, endPoint y: -80, distance: 342.9
click at [697, 0] on html "Aguarde... Pop-up bloqueado! Seu navegador bloqueou automáticamente a abertura …" at bounding box center [735, 355] width 1470 height 710
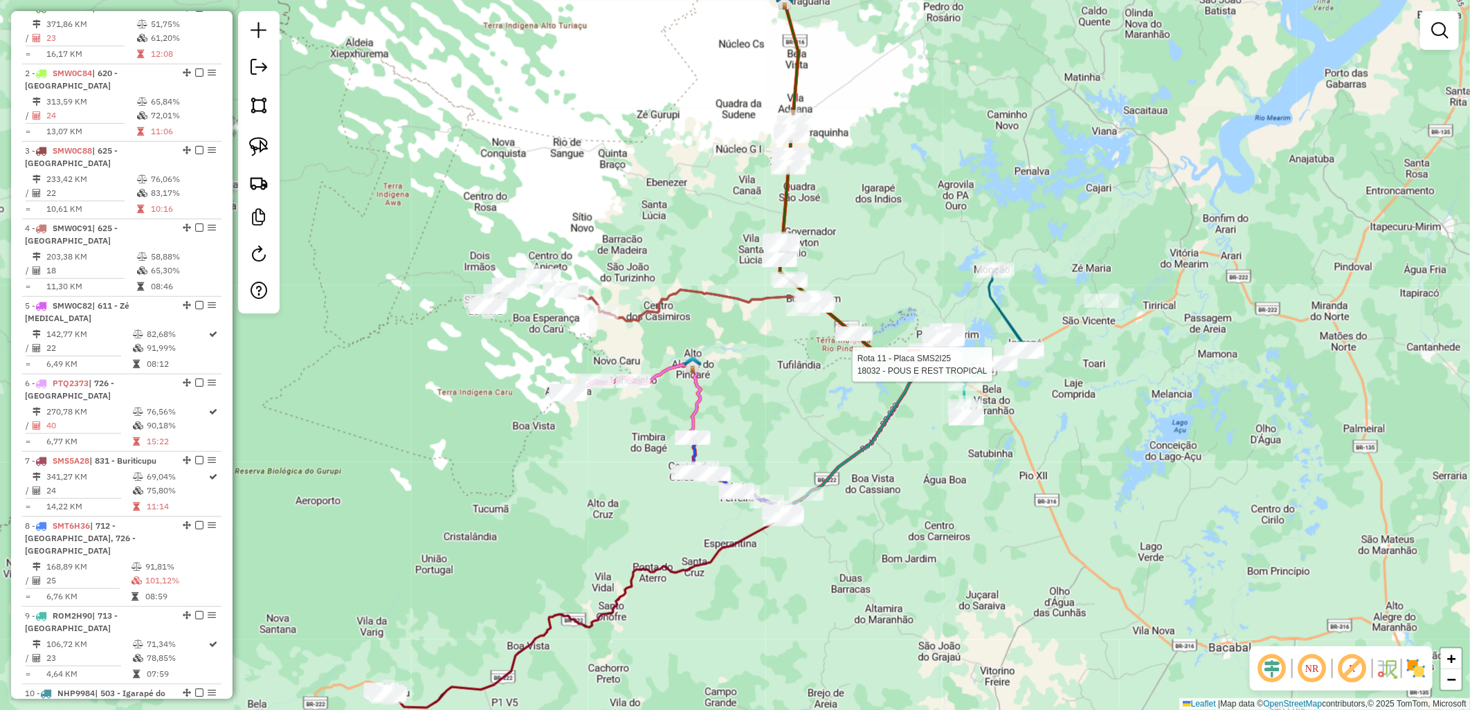
select select "**********"
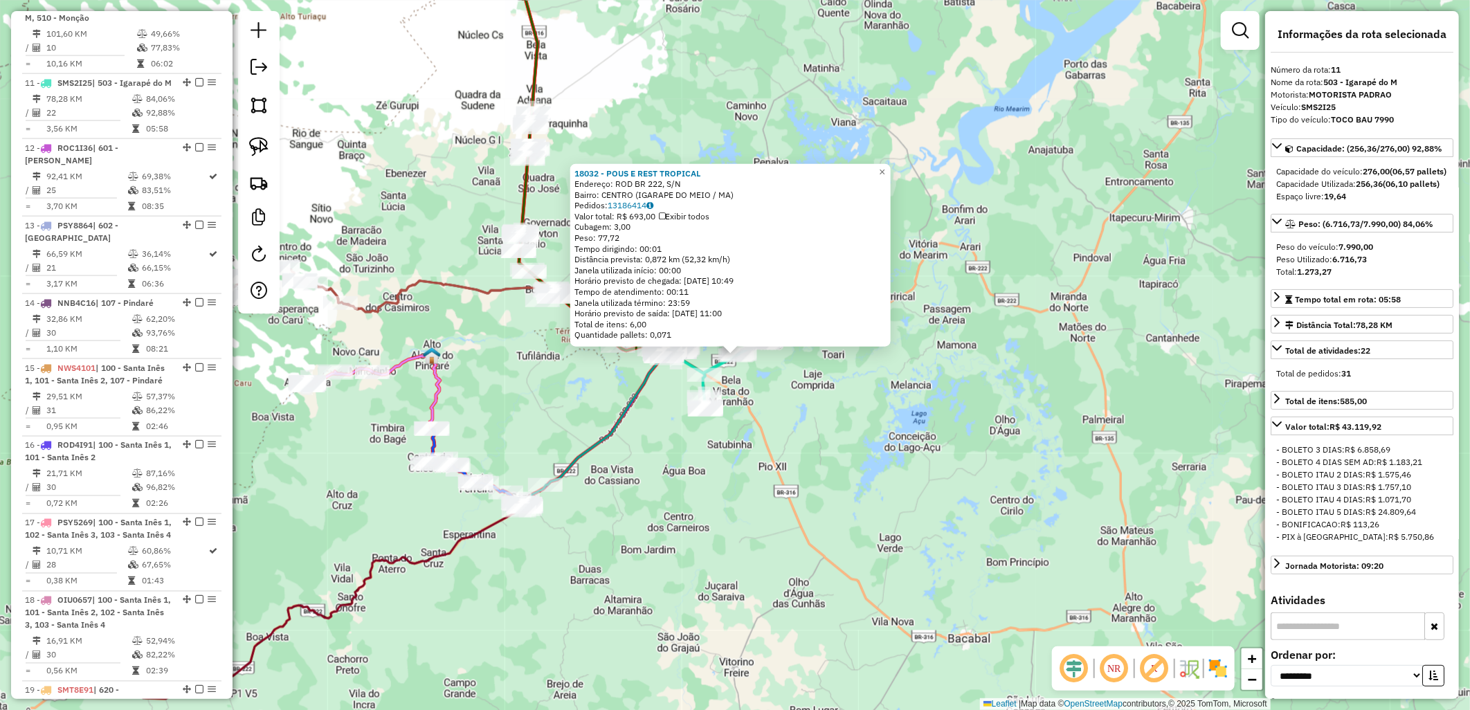
scroll to position [1260, 0]
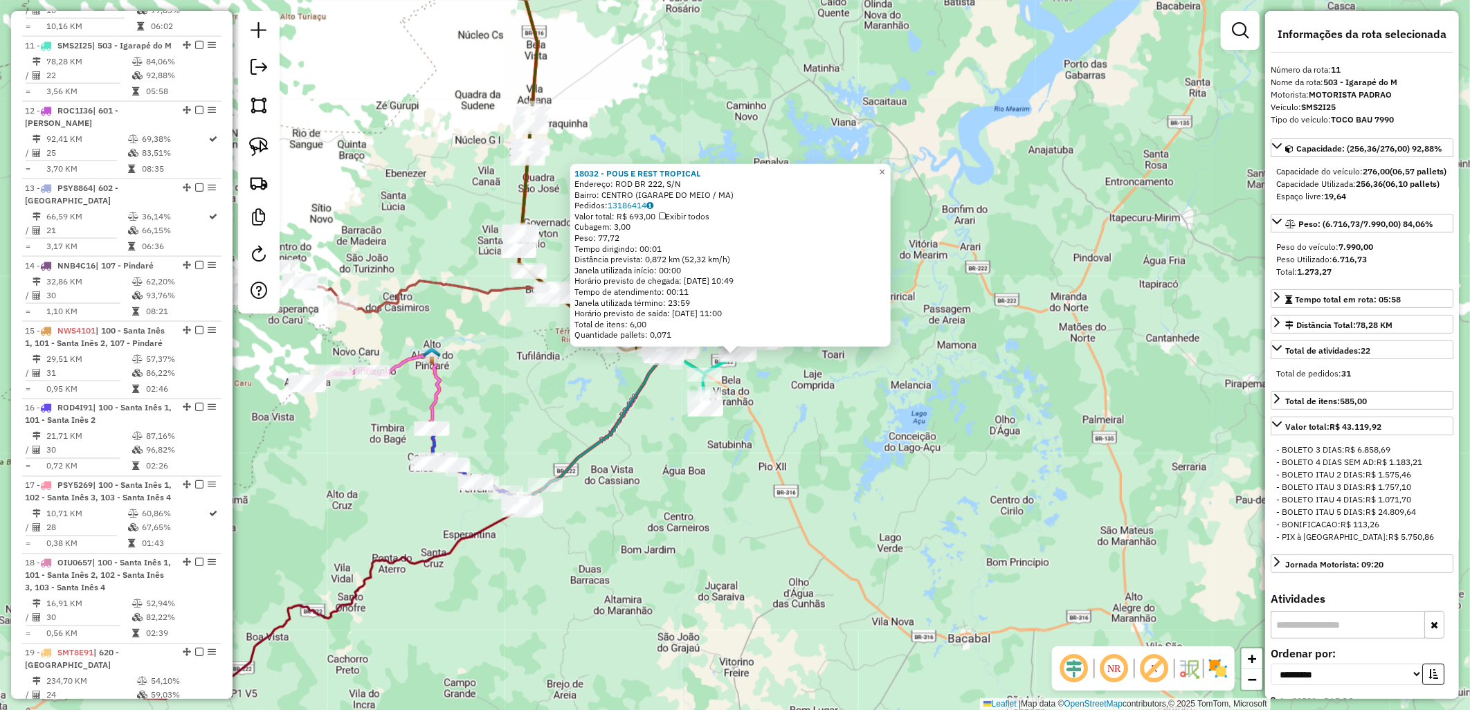
click at [875, 418] on div "18032 - POUS E REST TROPICAL Endereço: ROD BR 222, S/N Bairro: CENTRO (IGARAPE …" at bounding box center [735, 355] width 1470 height 710
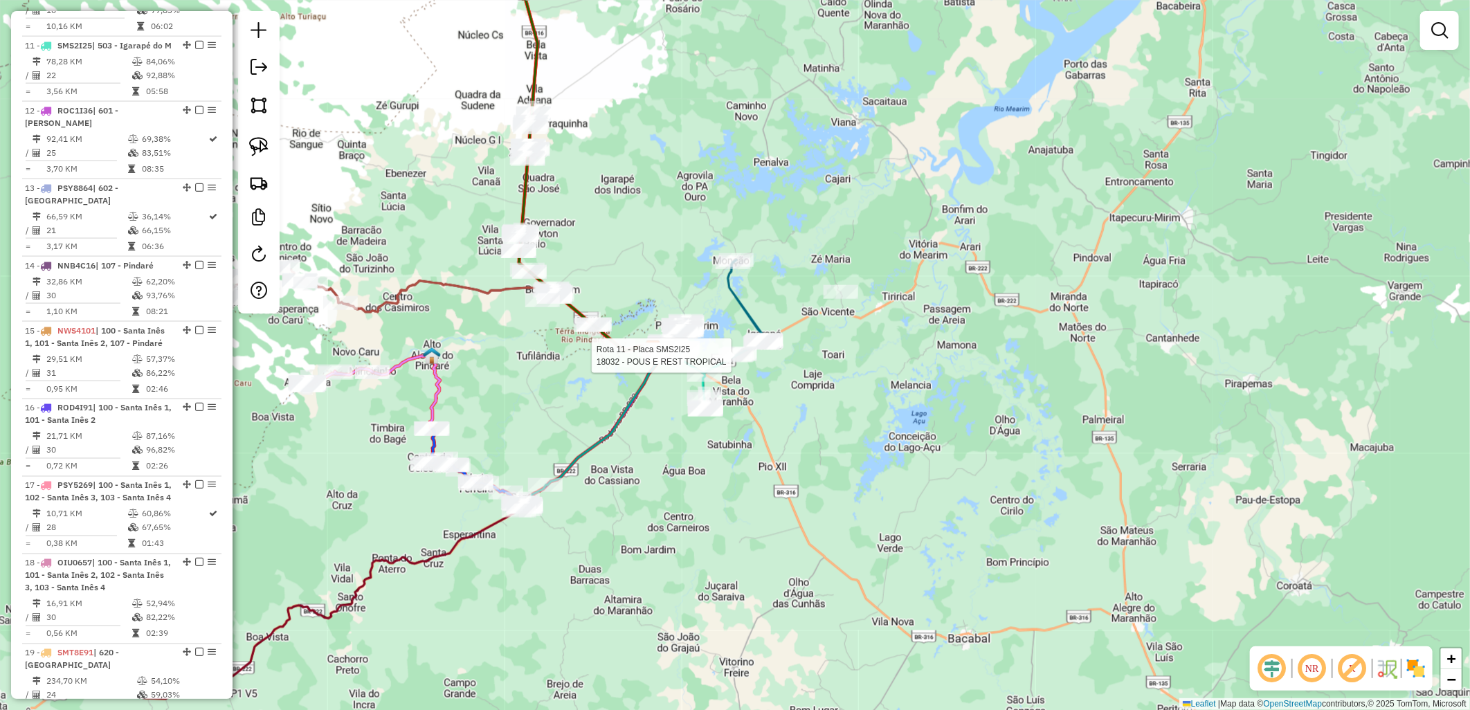
select select "**********"
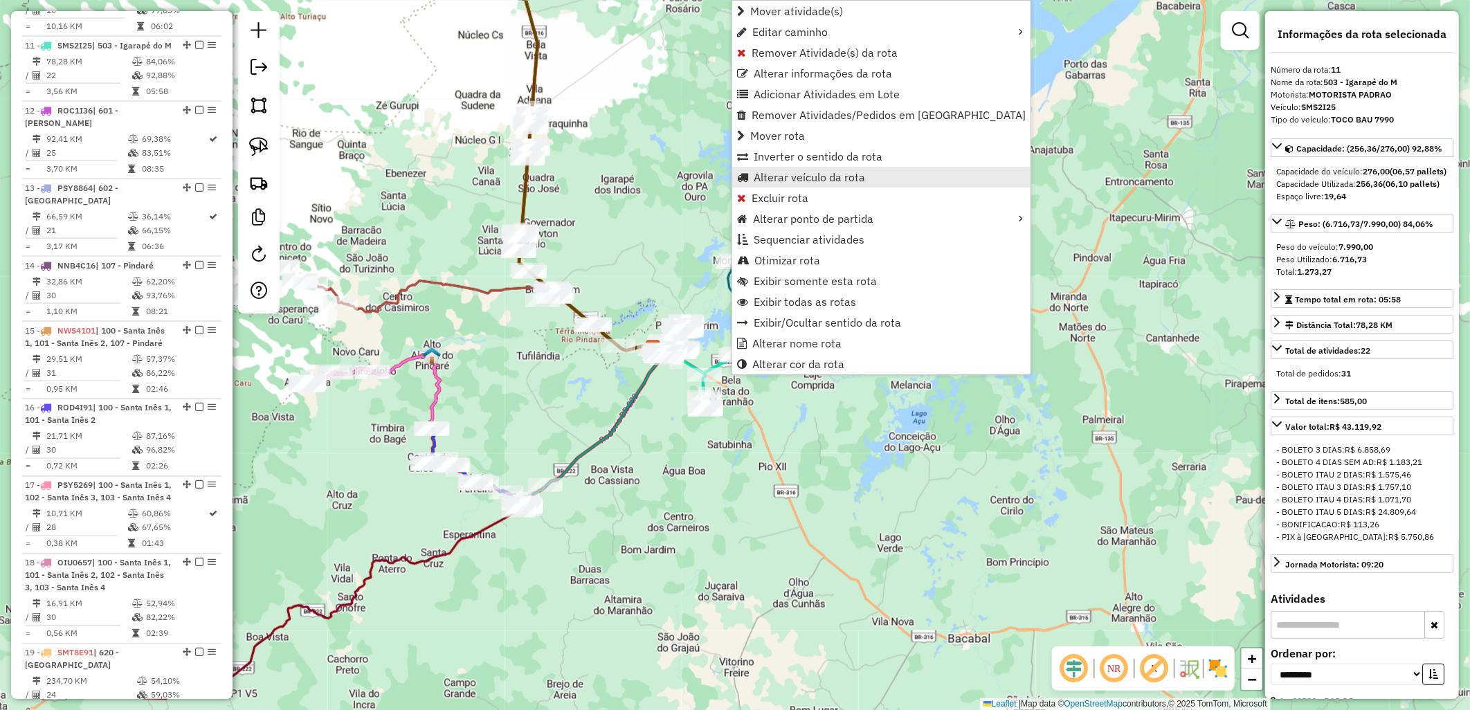
click at [785, 172] on span "Alterar veículo da rota" at bounding box center [808, 177] width 111 height 11
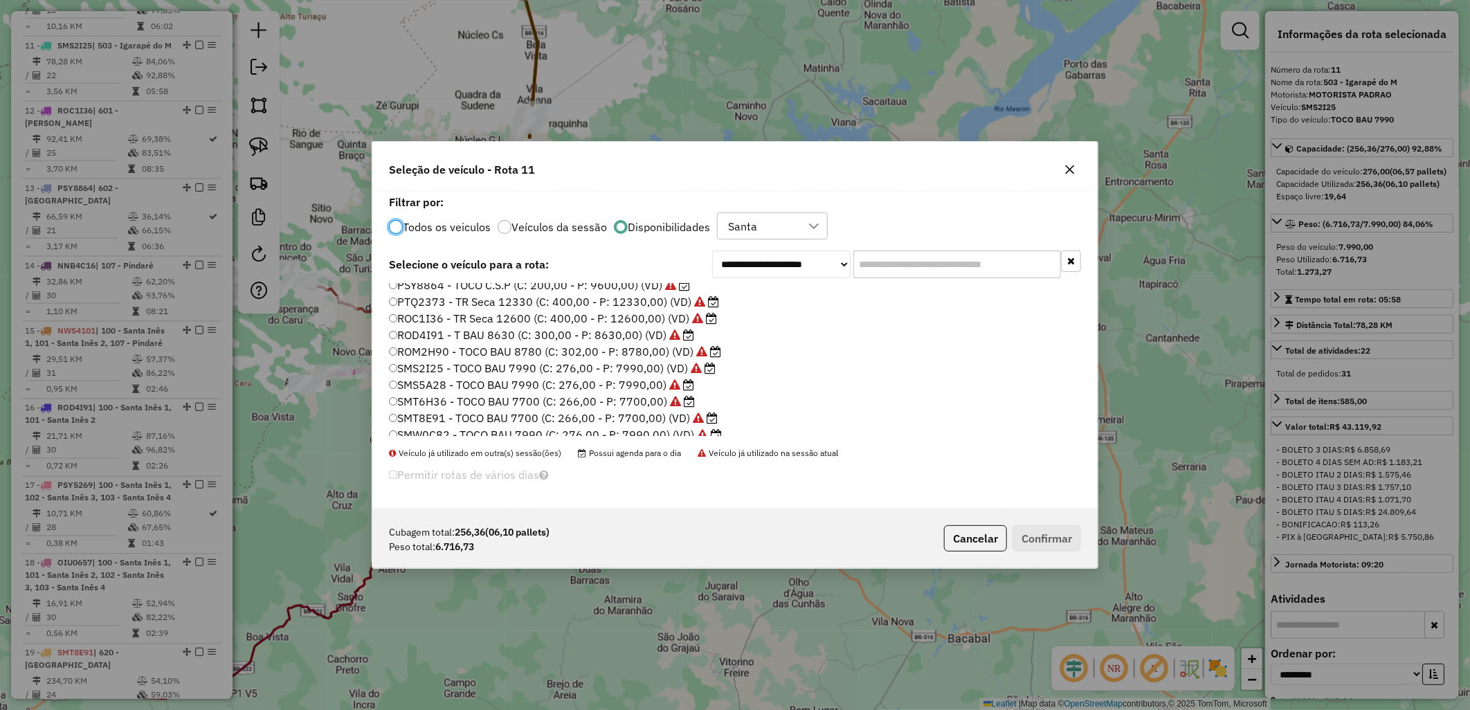
scroll to position [180, 0]
click at [620, 430] on label "SMW0C97 - TRUCK BAU 13260 (C: 420,00 - P: 13260,00)" at bounding box center [553, 427] width 329 height 17
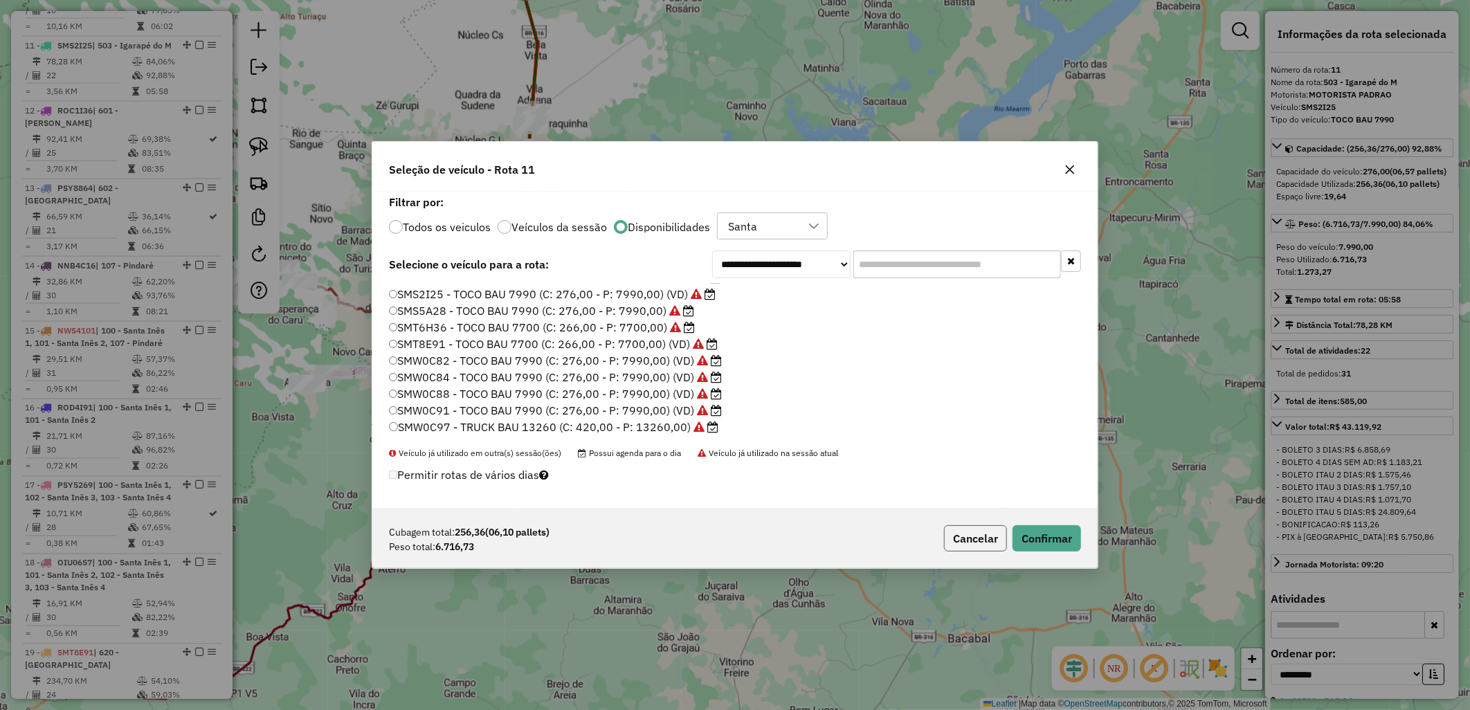
click at [979, 536] on button "Cancelar" at bounding box center [975, 538] width 63 height 26
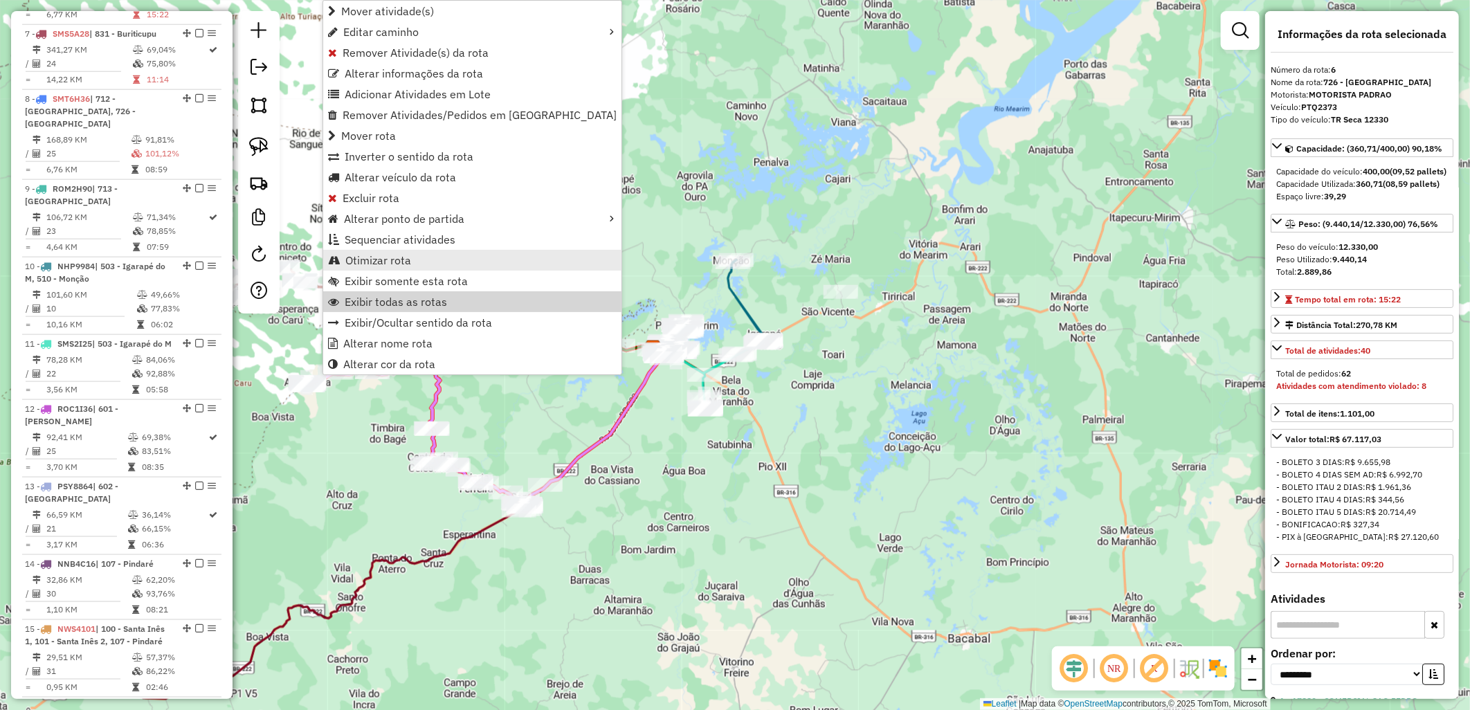
scroll to position [910, 0]
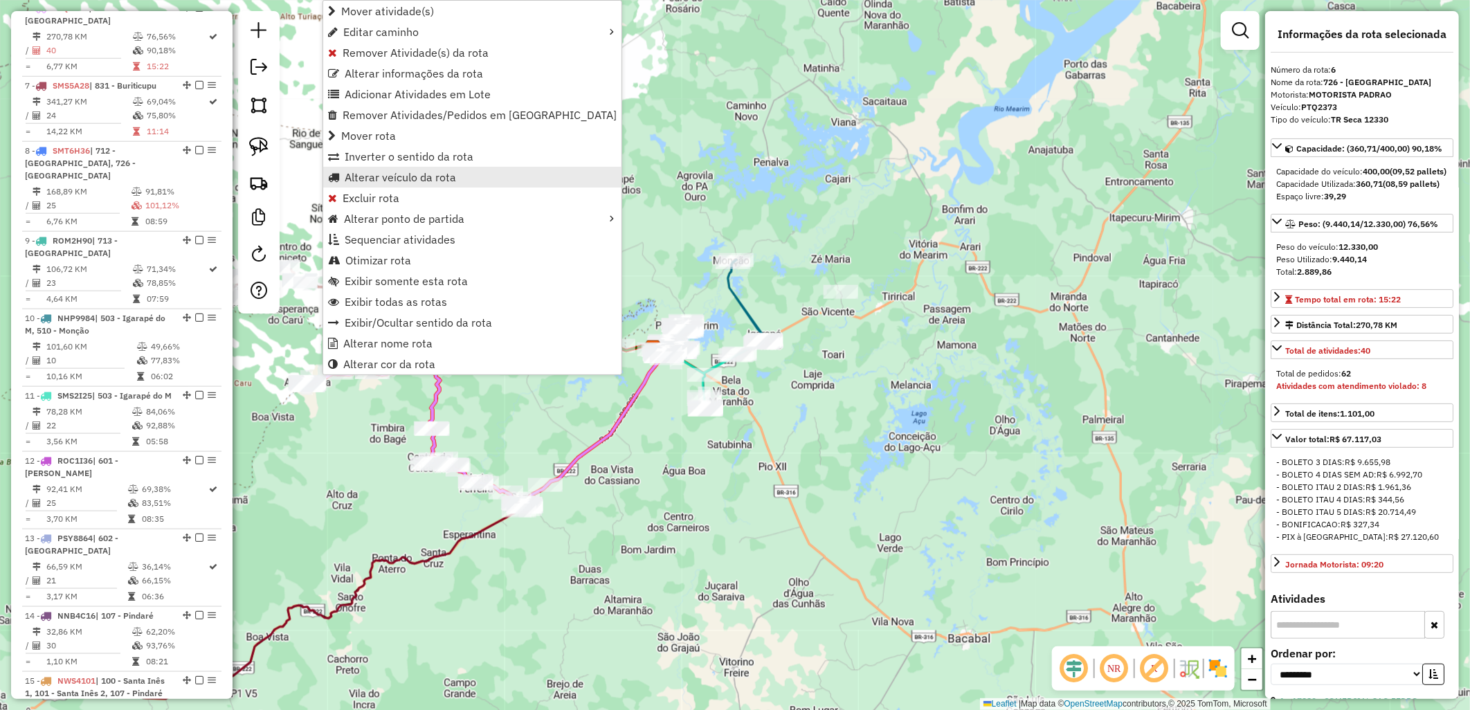
click at [374, 168] on link "Alterar veículo da rota" at bounding box center [472, 177] width 298 height 21
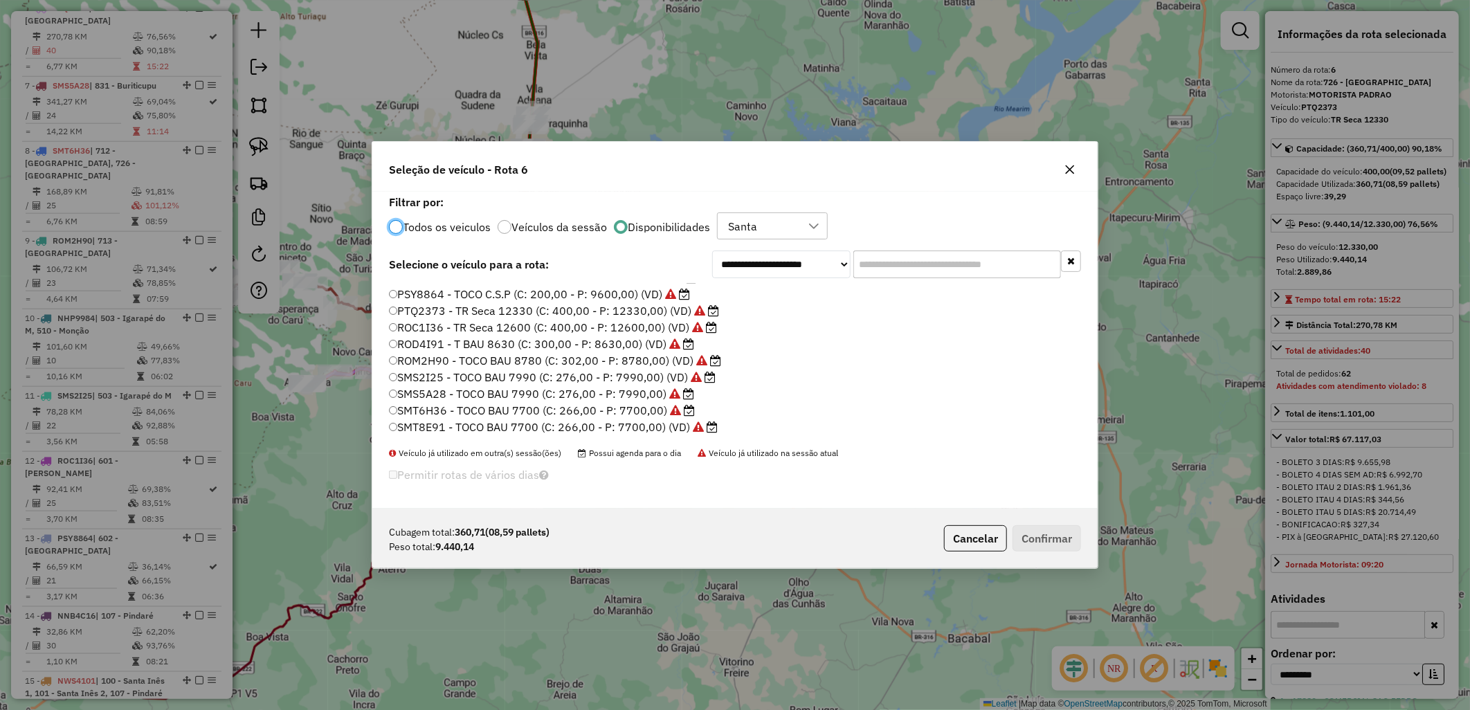
scroll to position [180, 0]
click at [518, 431] on label "SMW0C97 - TRUCK BAU 13260 (C: 420,00 - P: 13260,00)" at bounding box center [553, 427] width 329 height 17
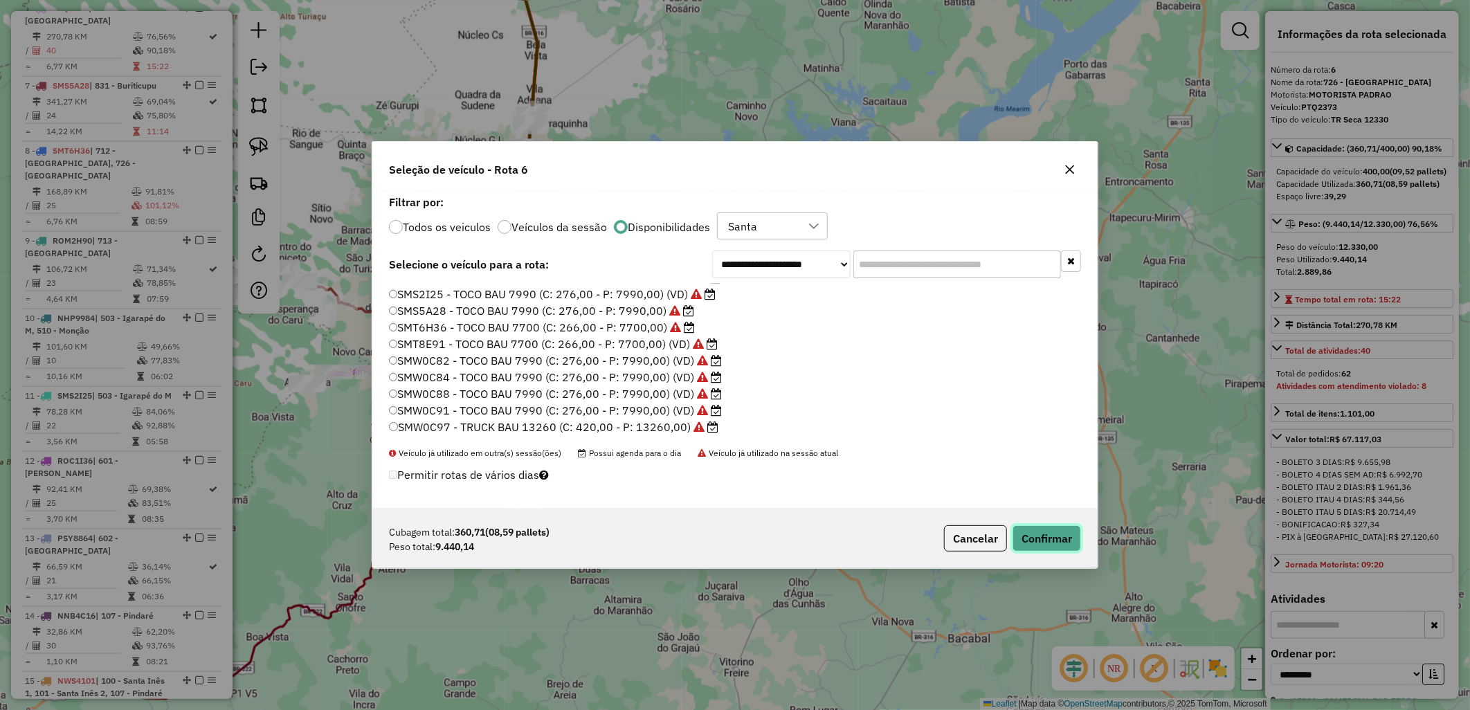
click at [1030, 529] on button "Confirmar" at bounding box center [1046, 538] width 68 height 26
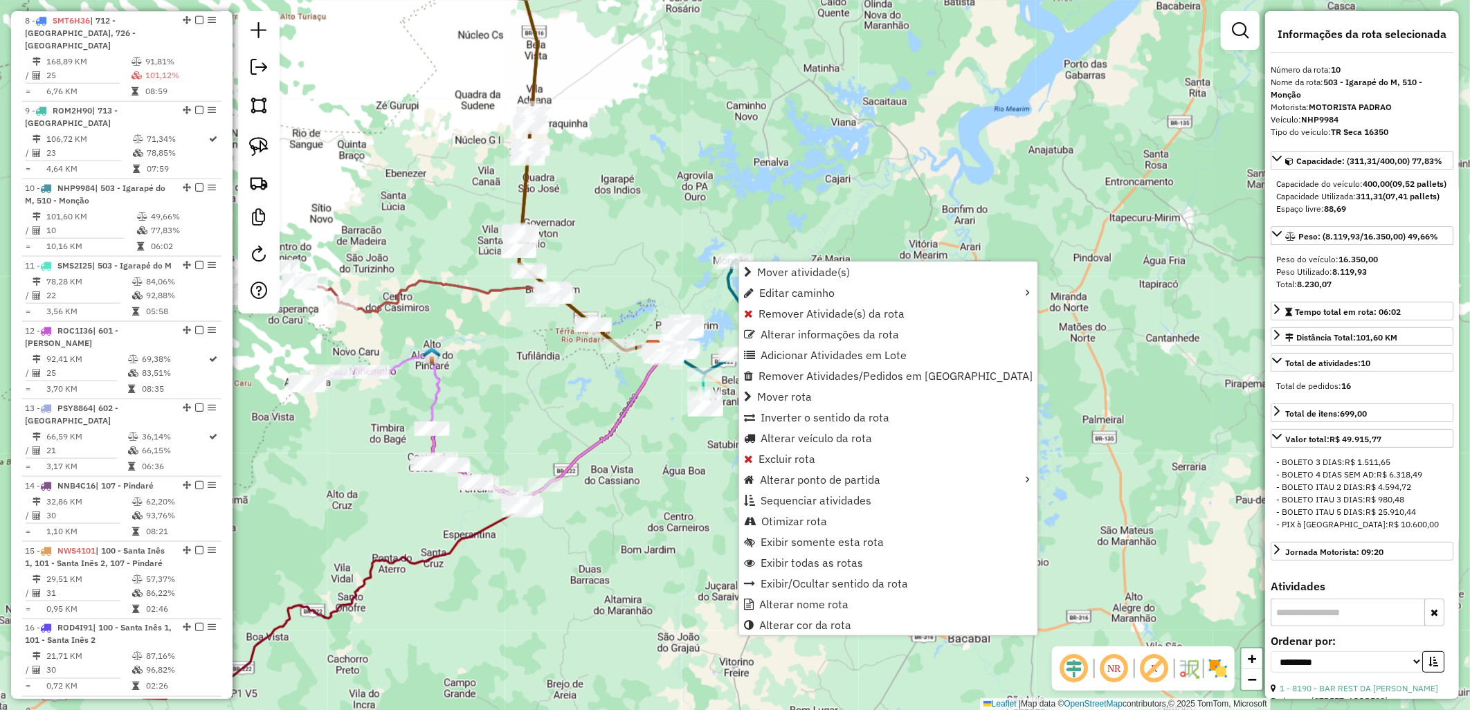
scroll to position [1194, 0]
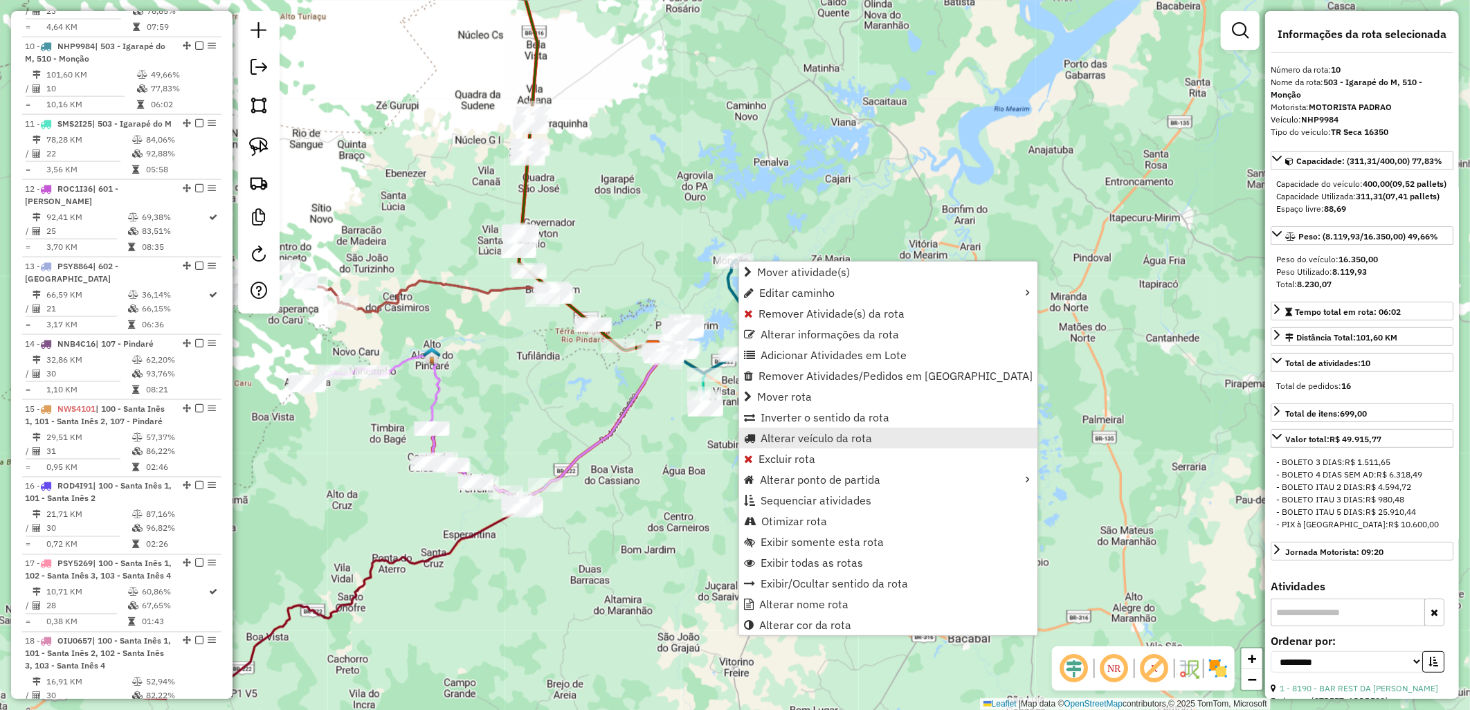
click at [796, 434] on span "Alterar veículo da rota" at bounding box center [815, 437] width 111 height 11
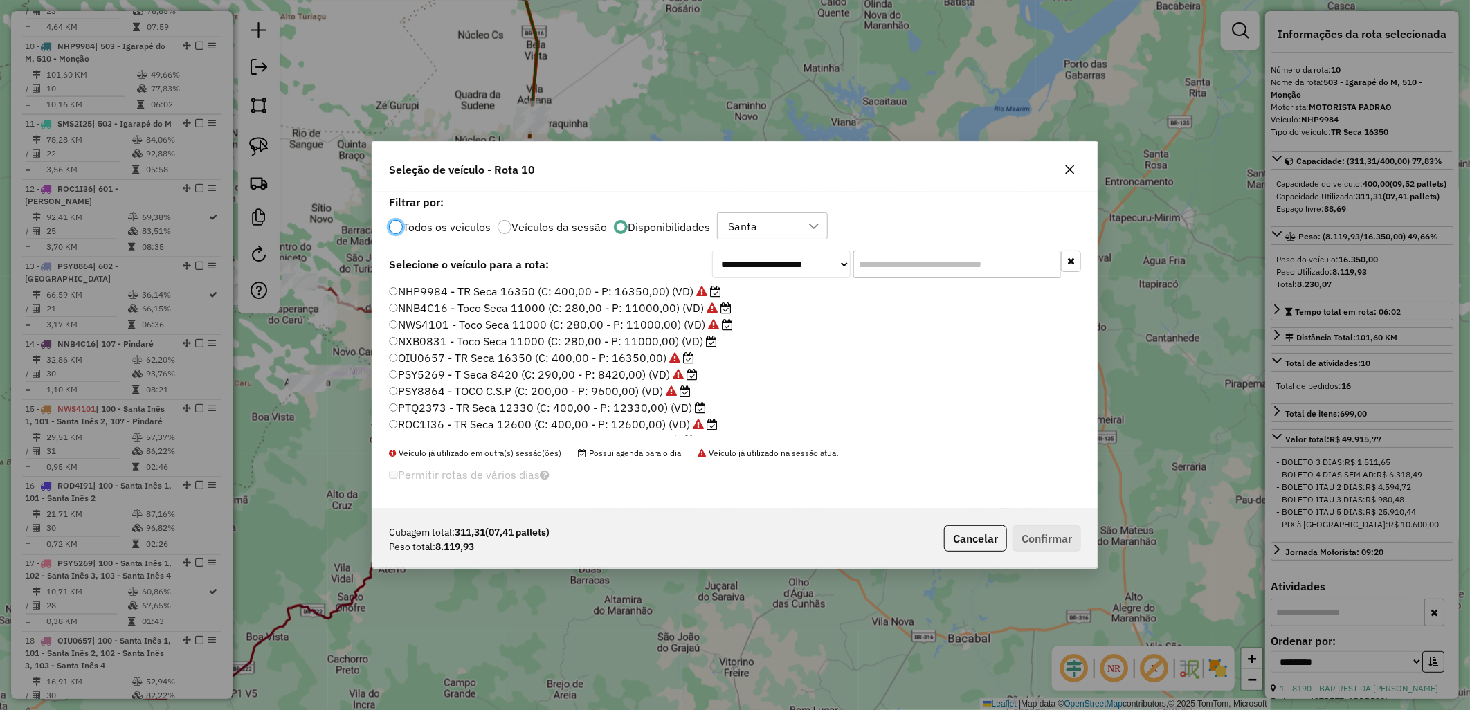
scroll to position [8, 3]
click at [648, 410] on label "PTQ2373 - TR Seca 12330 (C: 400,00 - P: 12330,00) (VD)" at bounding box center [547, 407] width 317 height 17
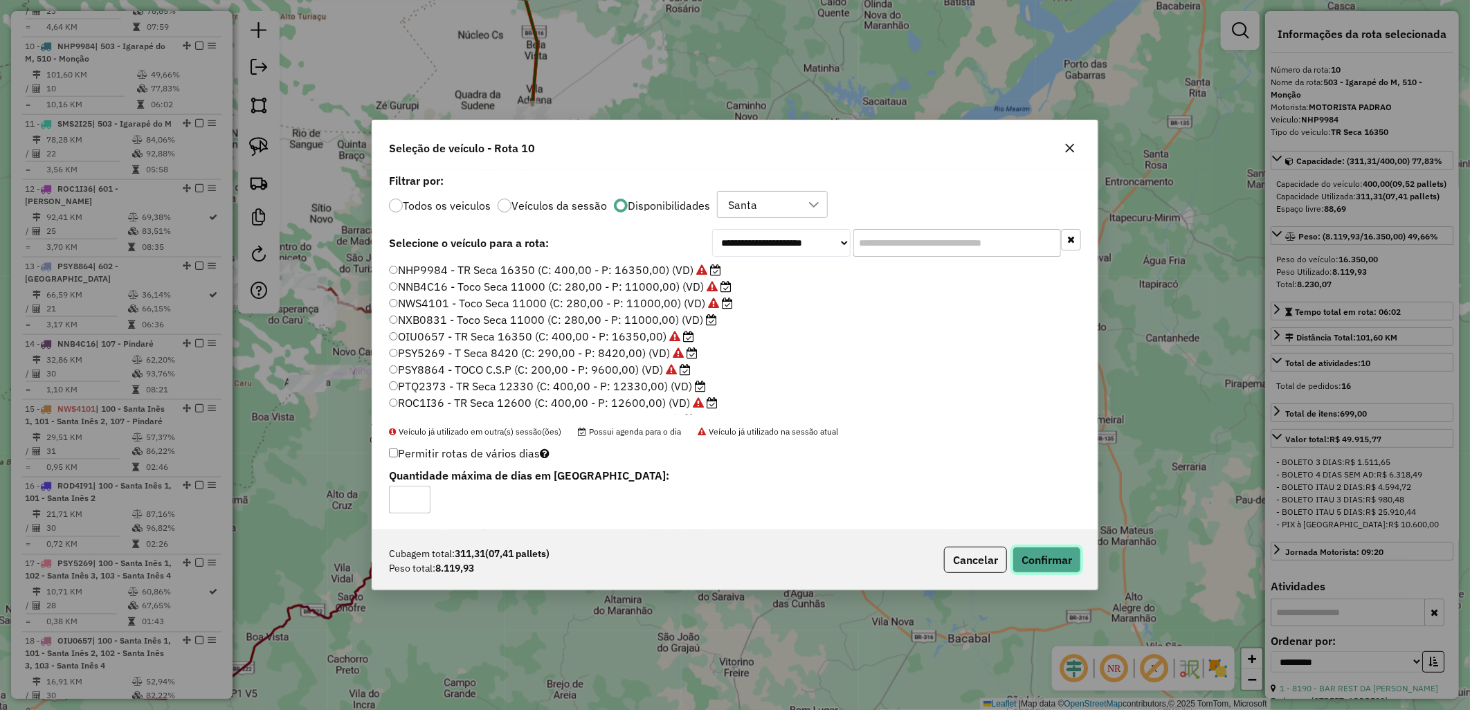
click at [1041, 565] on button "Confirmar" at bounding box center [1046, 560] width 68 height 26
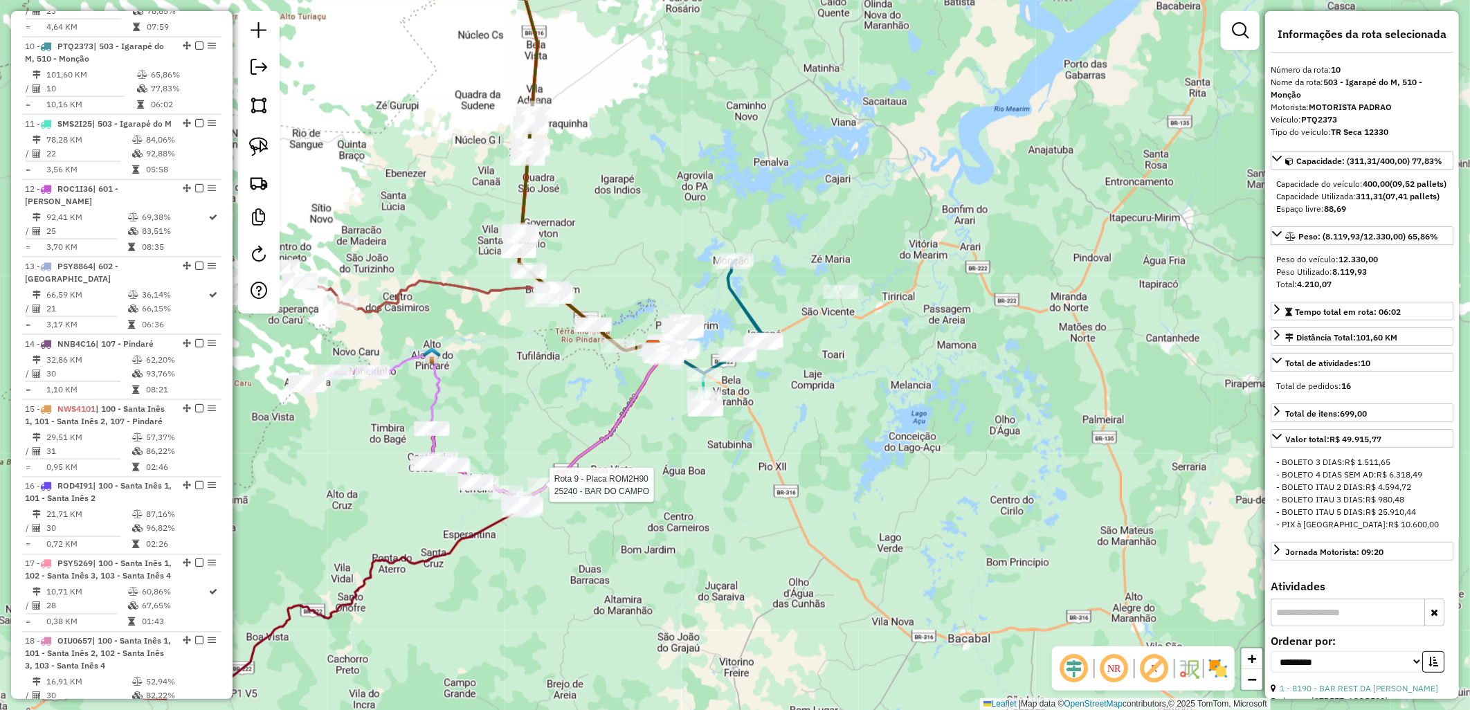
click at [548, 492] on div at bounding box center [545, 485] width 35 height 14
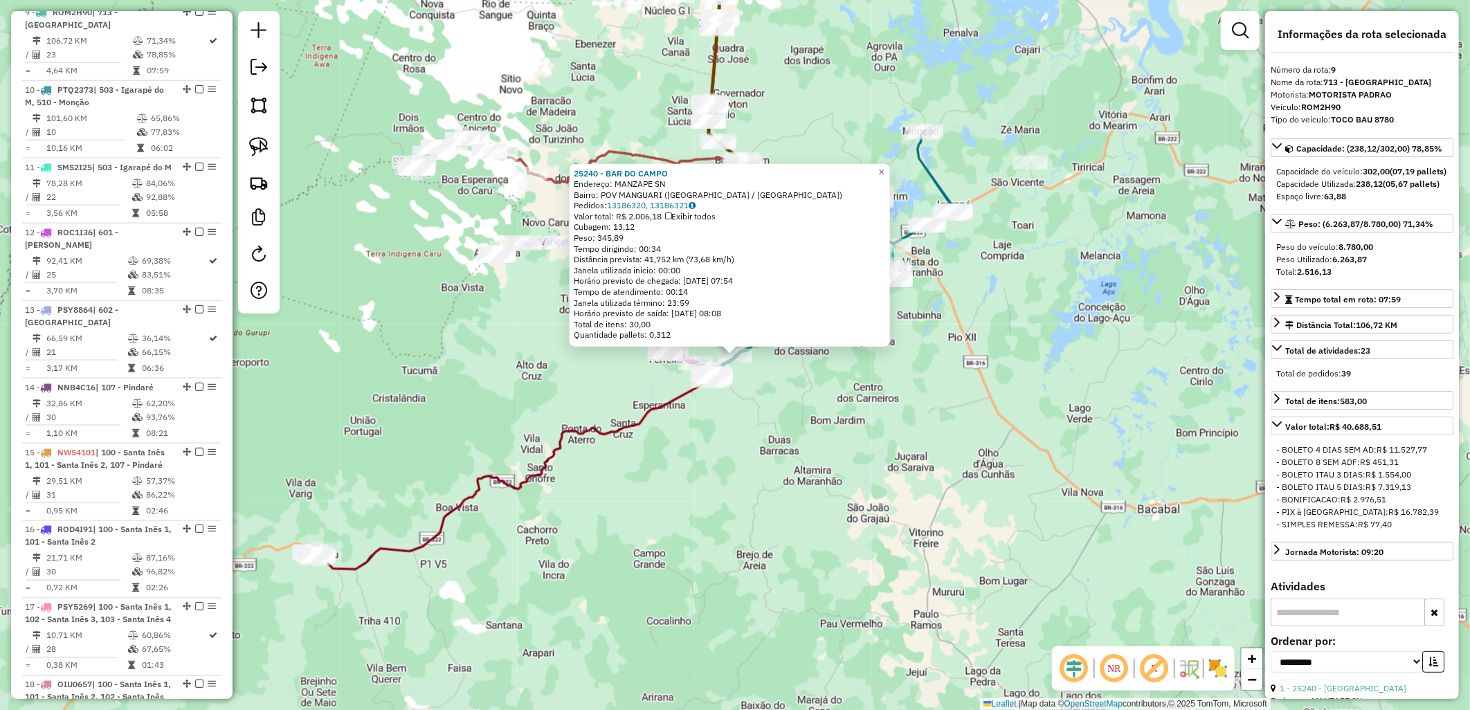
scroll to position [1130, 0]
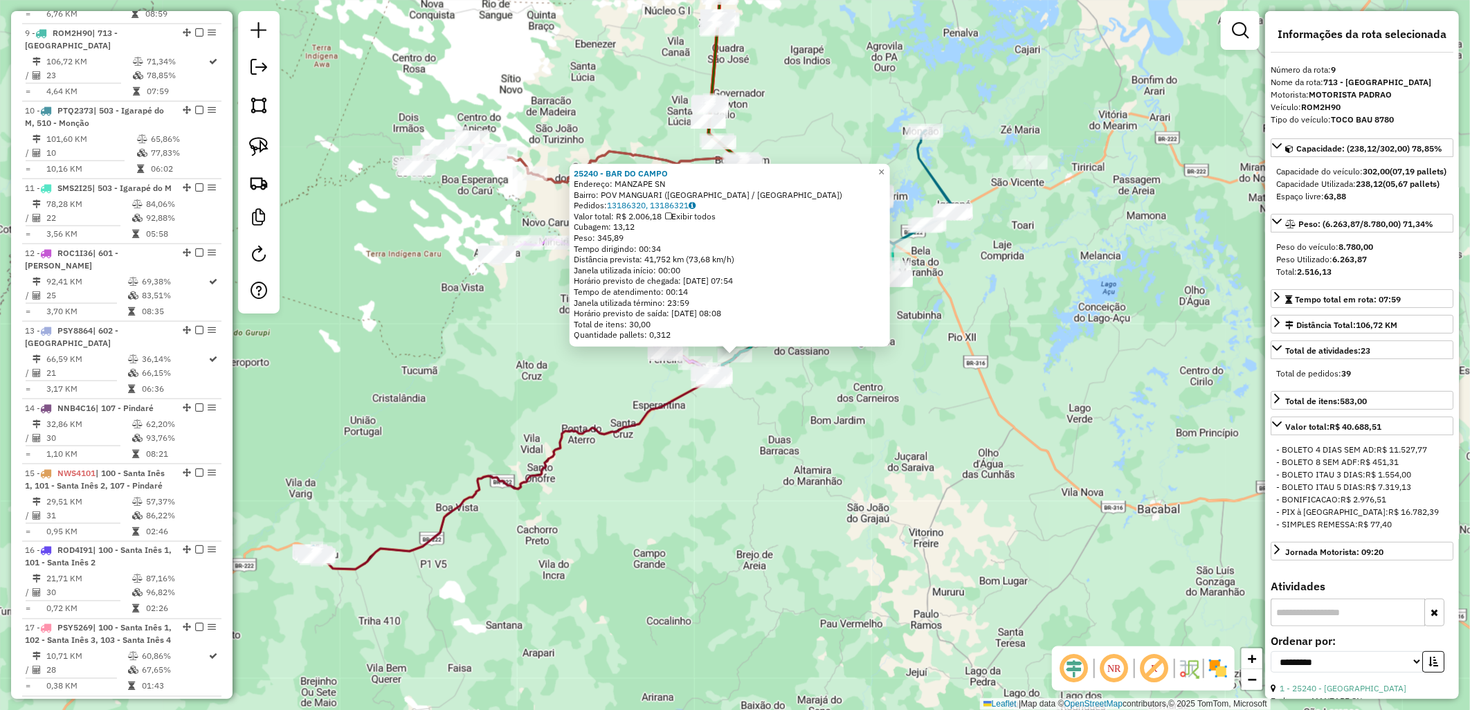
click at [709, 450] on div "25240 - BAR DO CAMPO Endereço: MANZAPE SN Bairro: POV MANGUARI ([GEOGRAPHIC_DAT…" at bounding box center [735, 355] width 1470 height 710
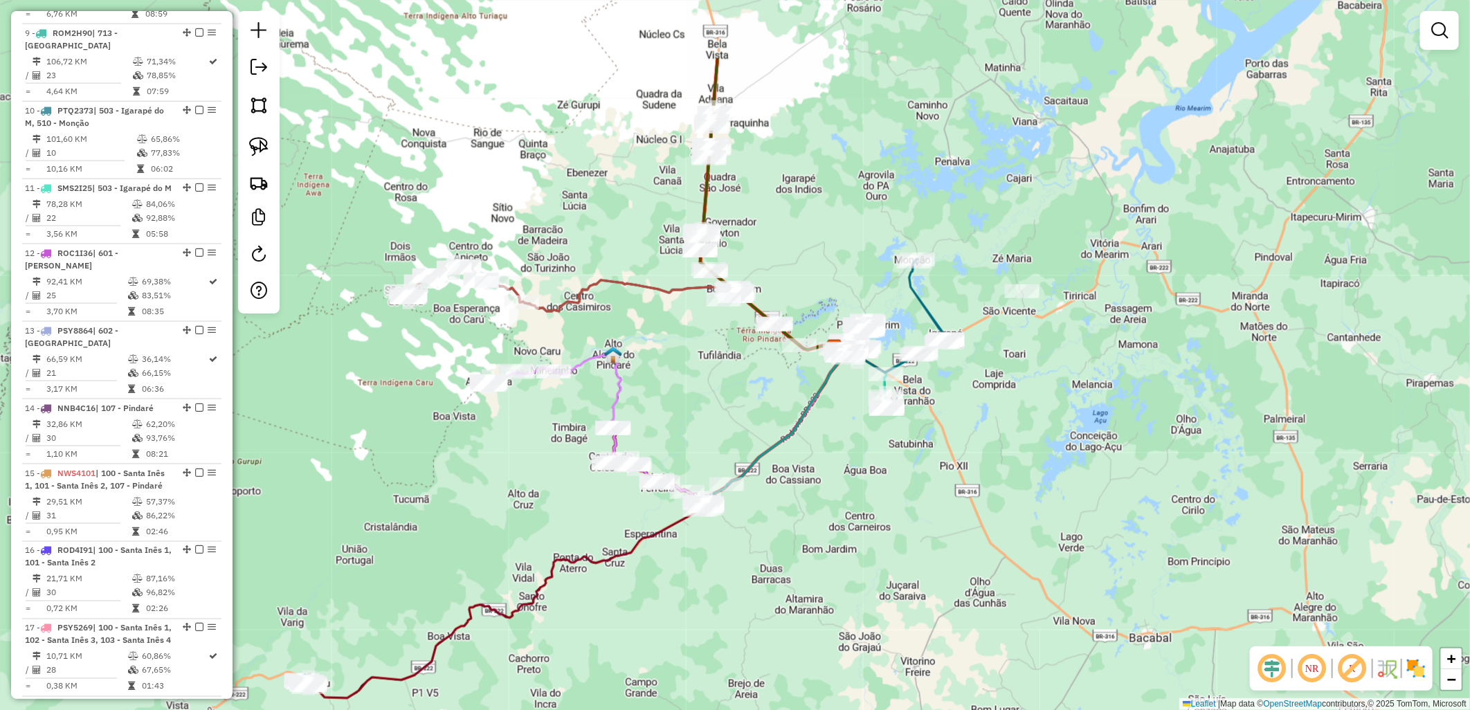
drag, startPoint x: 798, startPoint y: 423, endPoint x: 790, endPoint y: 540, distance: 117.2
click at [790, 540] on div "Janela de atendimento Grade de atendimento Capacidade Transportadoras Veículos …" at bounding box center [735, 355] width 1470 height 710
select select "**********"
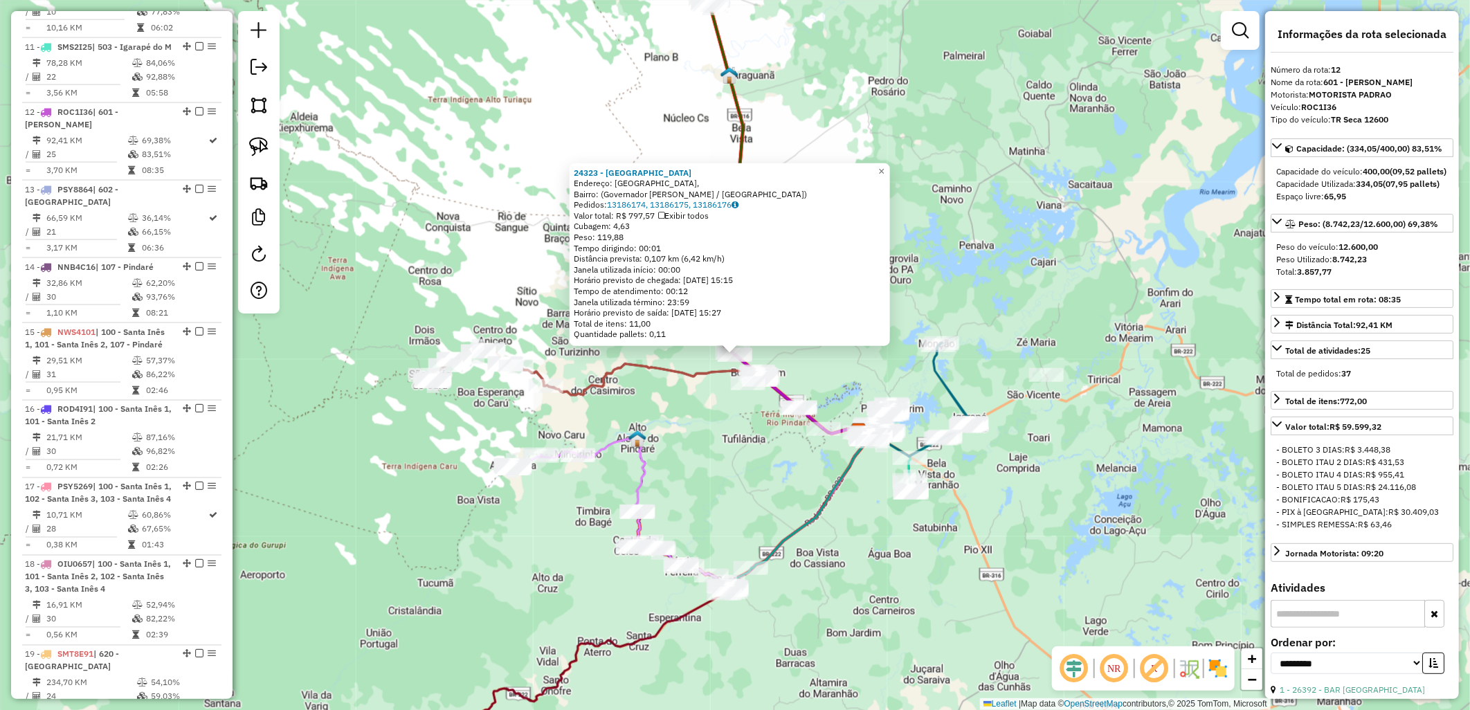
scroll to position [1350, 0]
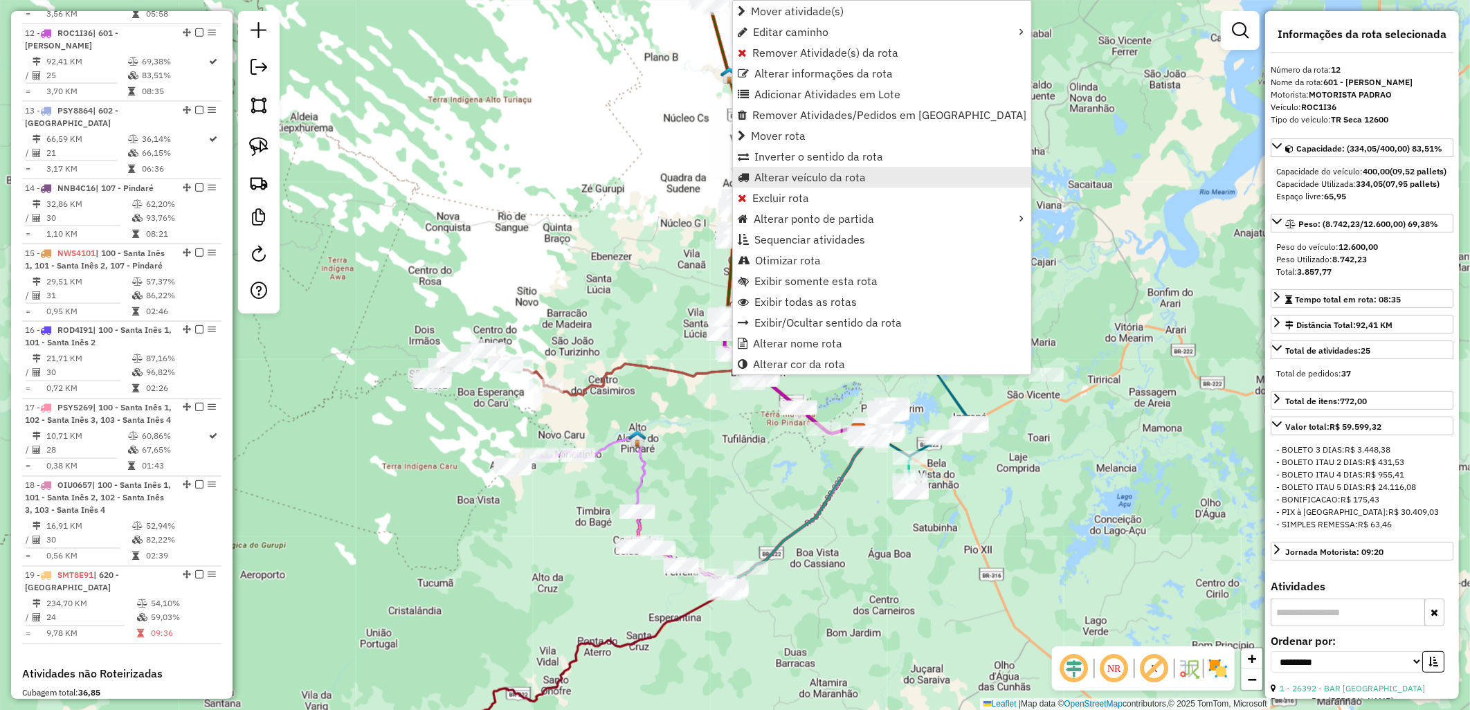
click at [787, 185] on link "Alterar veículo da rota" at bounding box center [882, 177] width 298 height 21
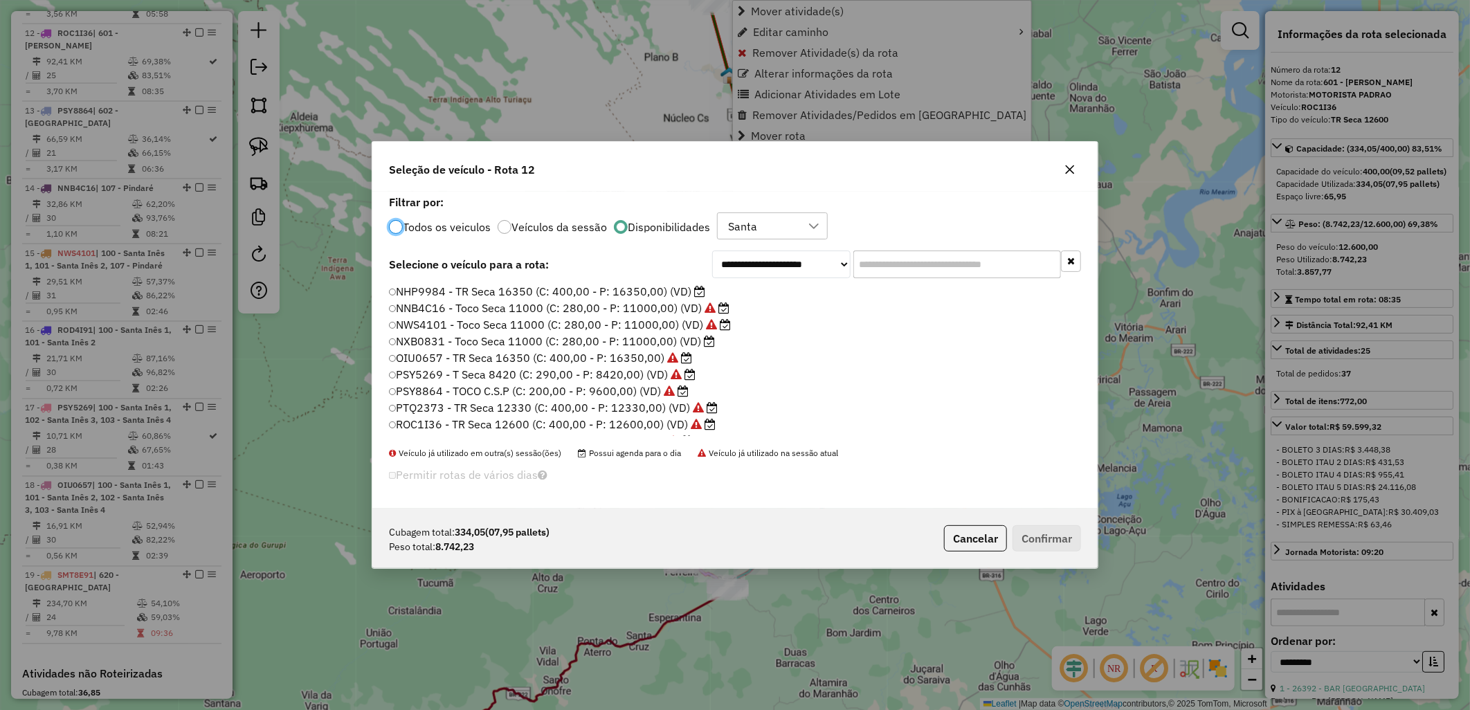
scroll to position [8, 3]
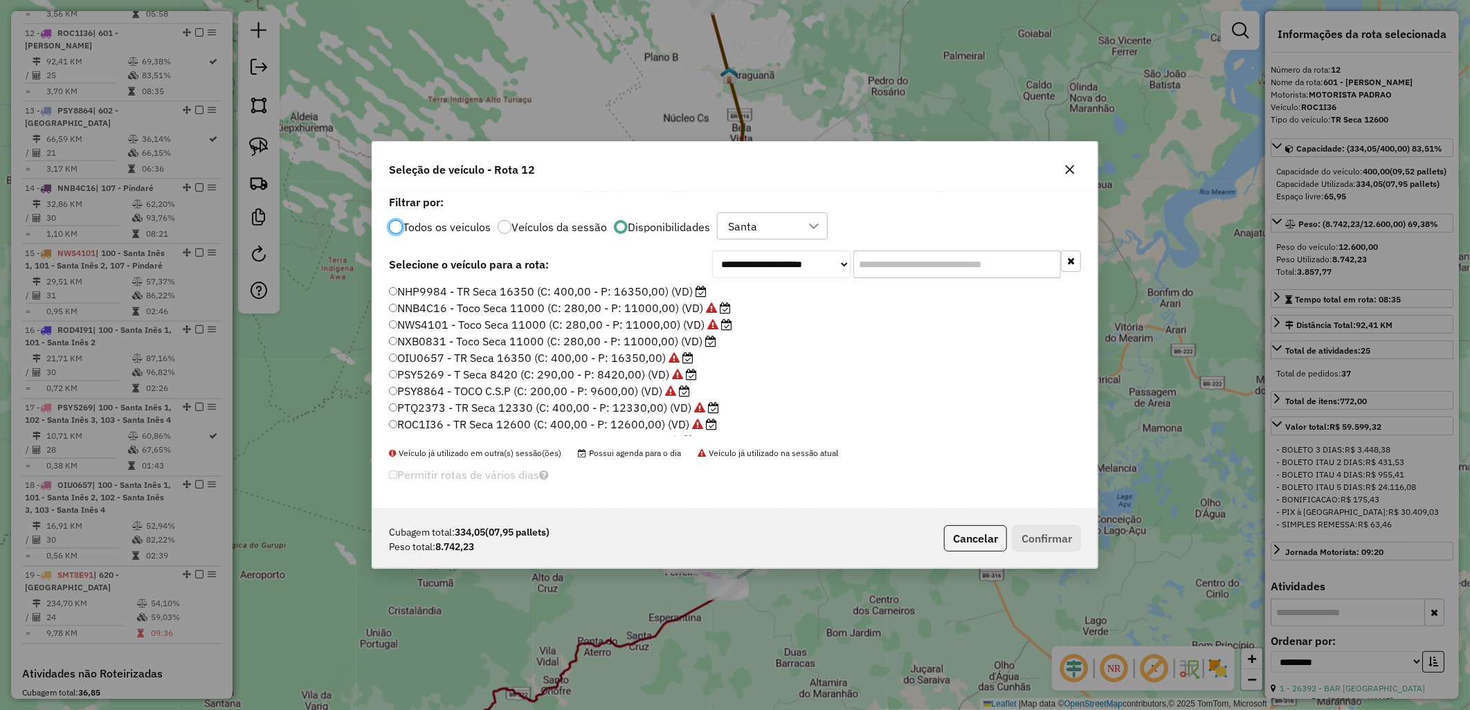
click at [688, 291] on label "NHP9984 - TR Seca 16350 (C: 400,00 - P: 16350,00) (VD)" at bounding box center [548, 291] width 318 height 17
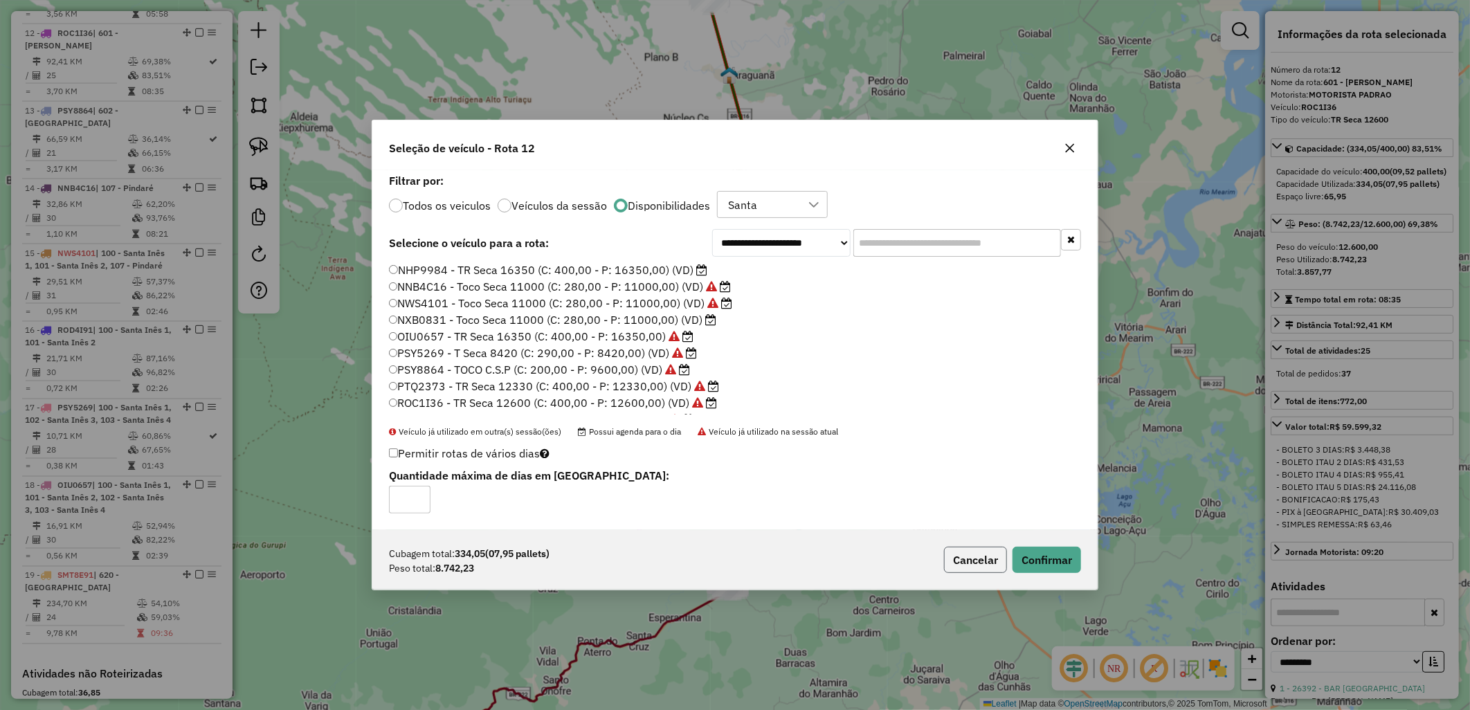
click at [981, 565] on button "Cancelar" at bounding box center [975, 560] width 63 height 26
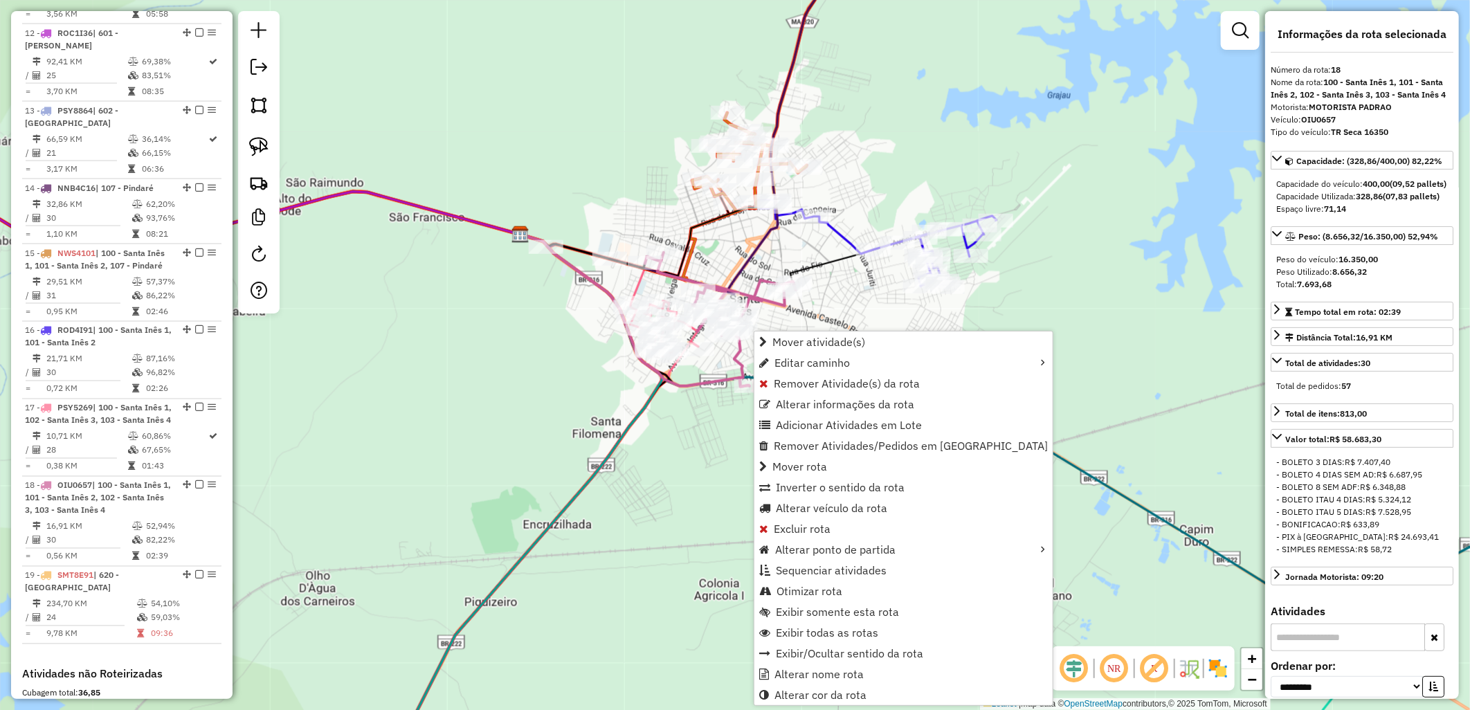
scroll to position [1578, 0]
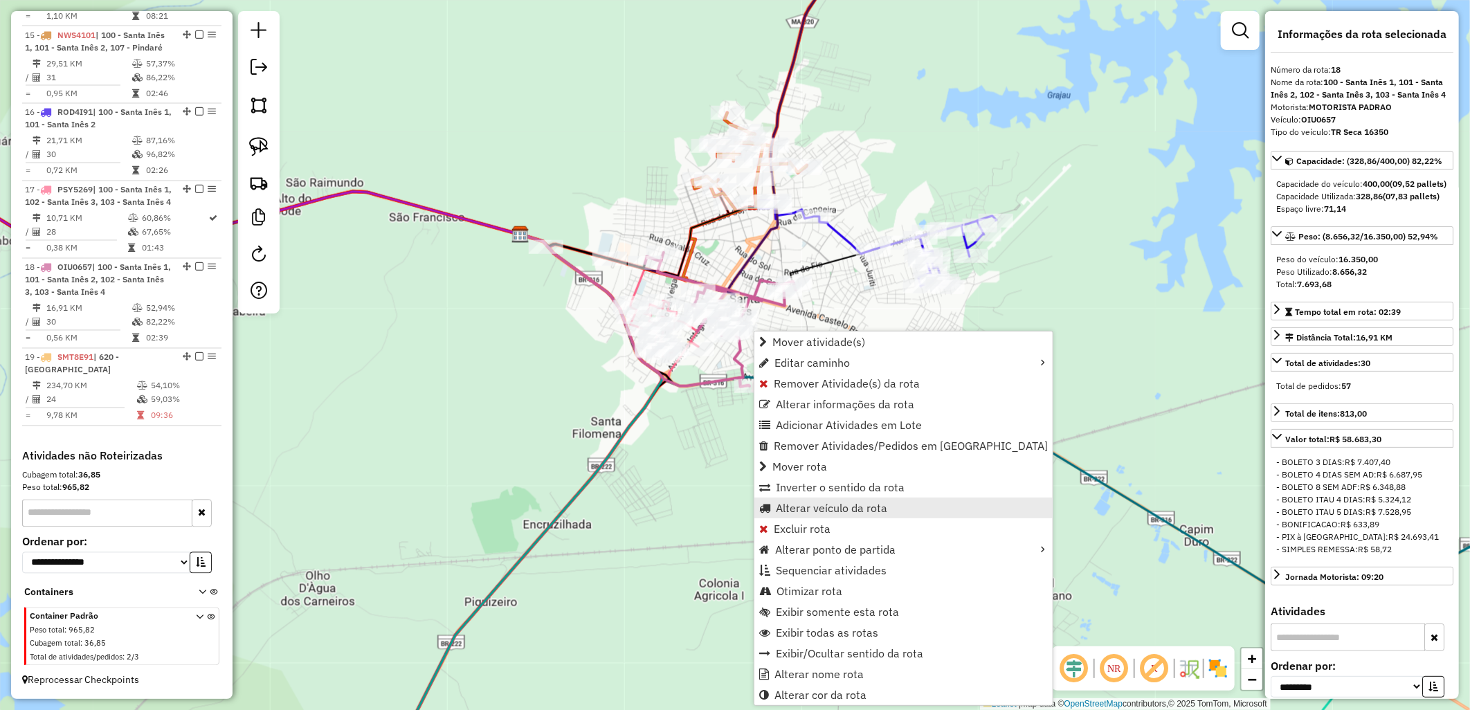
click at [828, 504] on span "Alterar veículo da rota" at bounding box center [831, 507] width 111 height 11
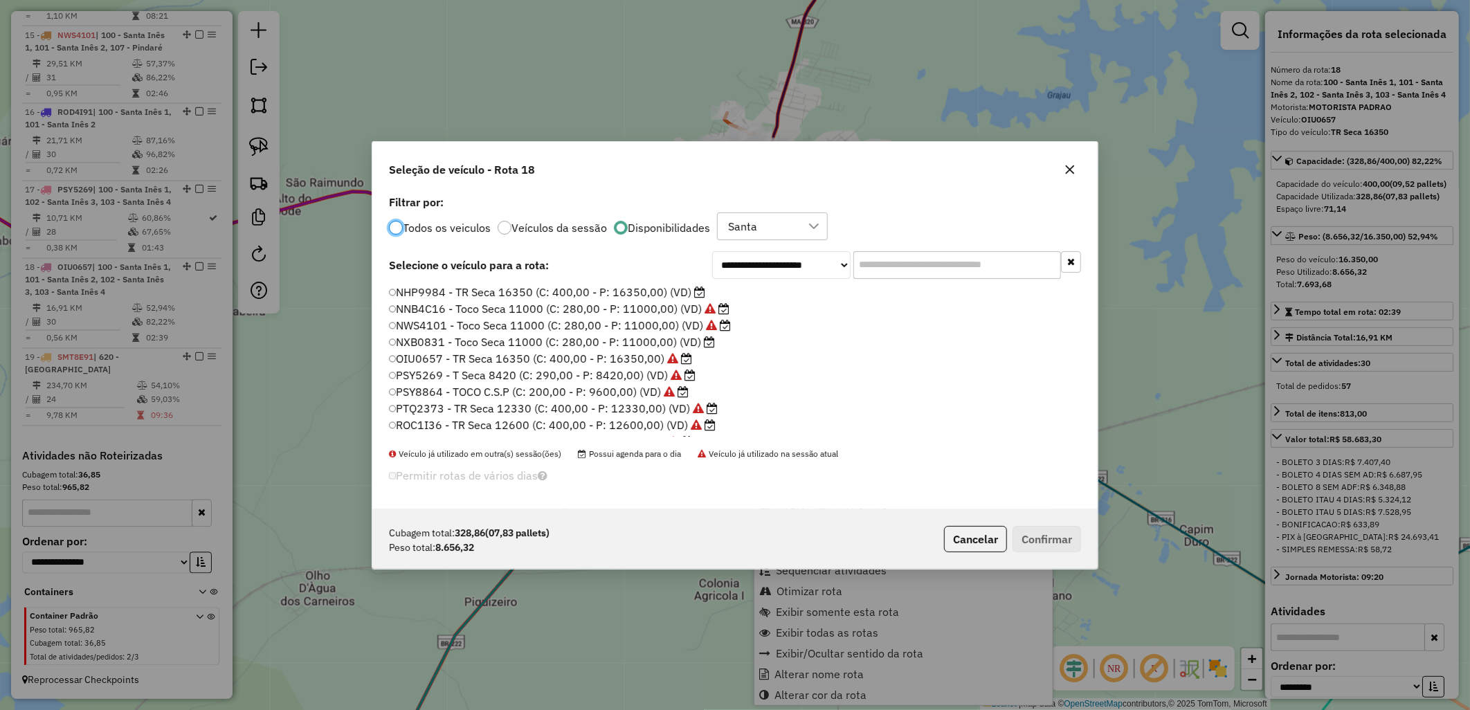
scroll to position [8, 3]
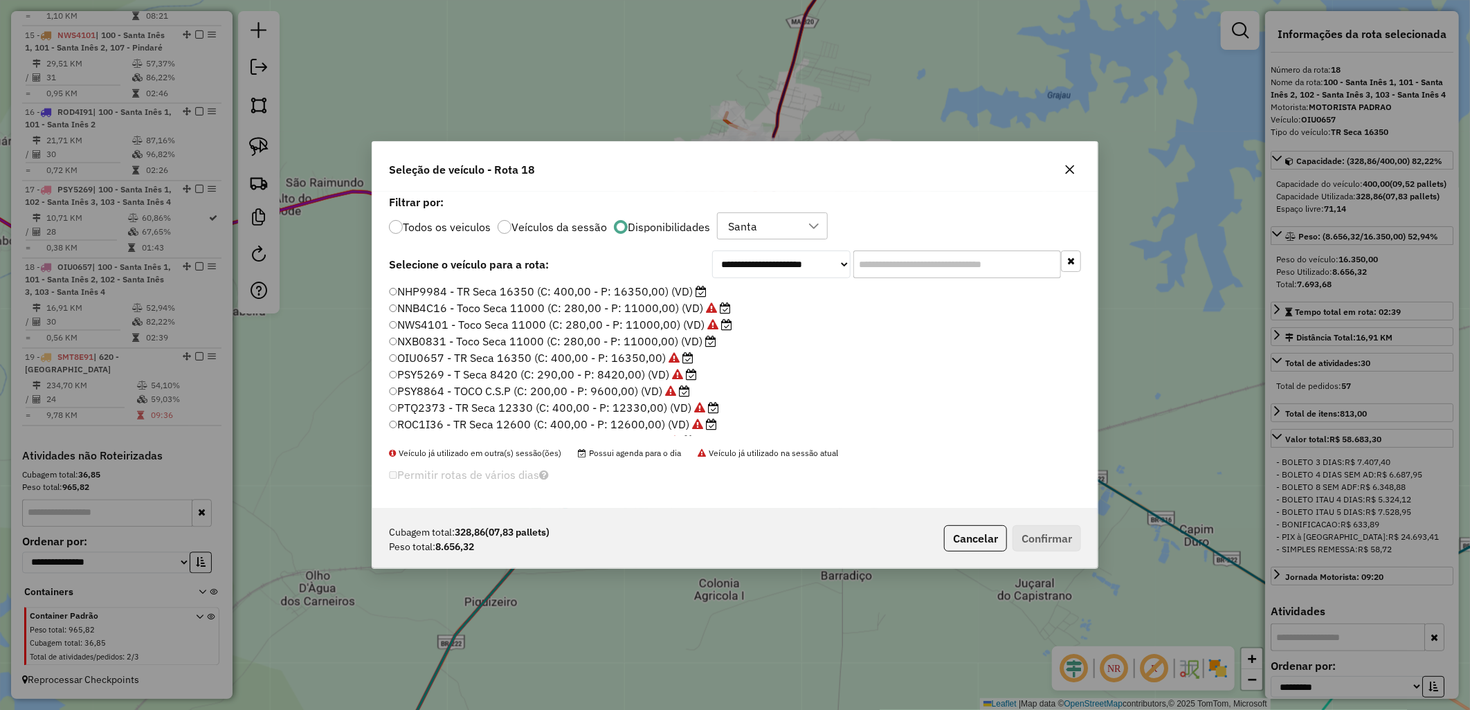
click at [673, 298] on label "NHP9984 - TR Seca 16350 (C: 400,00 - P: 16350,00) (VD)" at bounding box center [548, 291] width 318 height 17
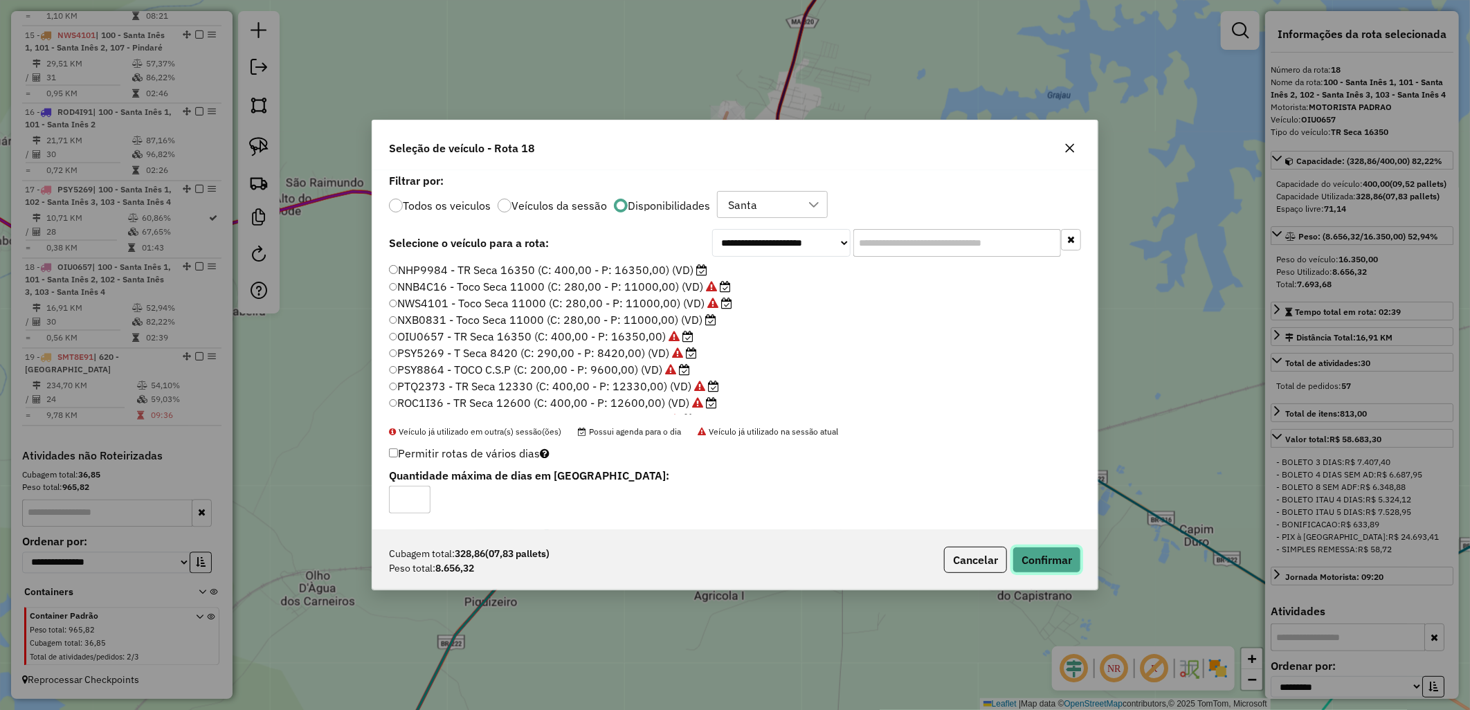
click at [1045, 576] on div "Cubagem total: 328,86 (07,83 pallets) Peso total: 8.656,32 Cancelar Confirmar" at bounding box center [734, 560] width 725 height 60
click at [1041, 541] on div "Cubagem total: 328,86 (07,83 pallets) Peso total: 8.656,32 Cancelar Confirmar" at bounding box center [734, 560] width 725 height 60
click at [1076, 555] on button "Confirmar" at bounding box center [1046, 560] width 68 height 26
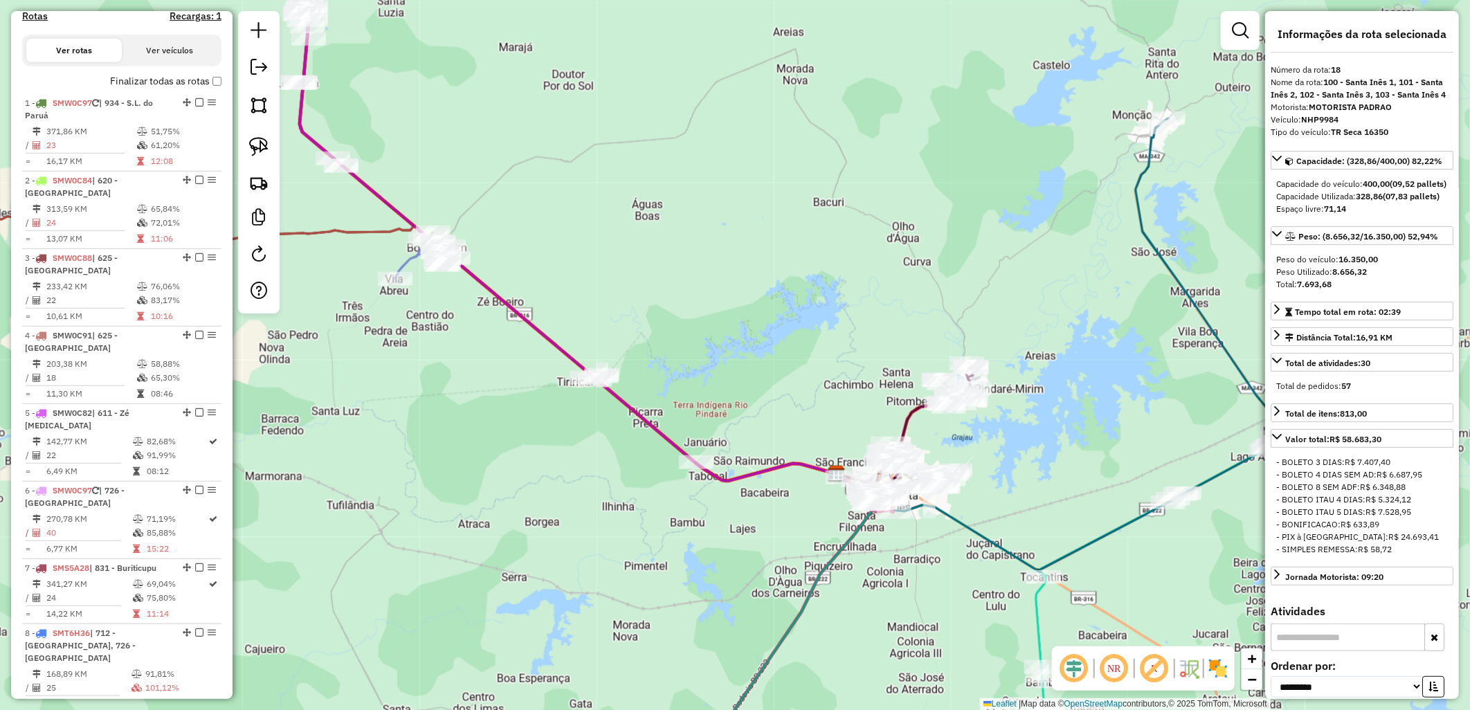
scroll to position [271, 0]
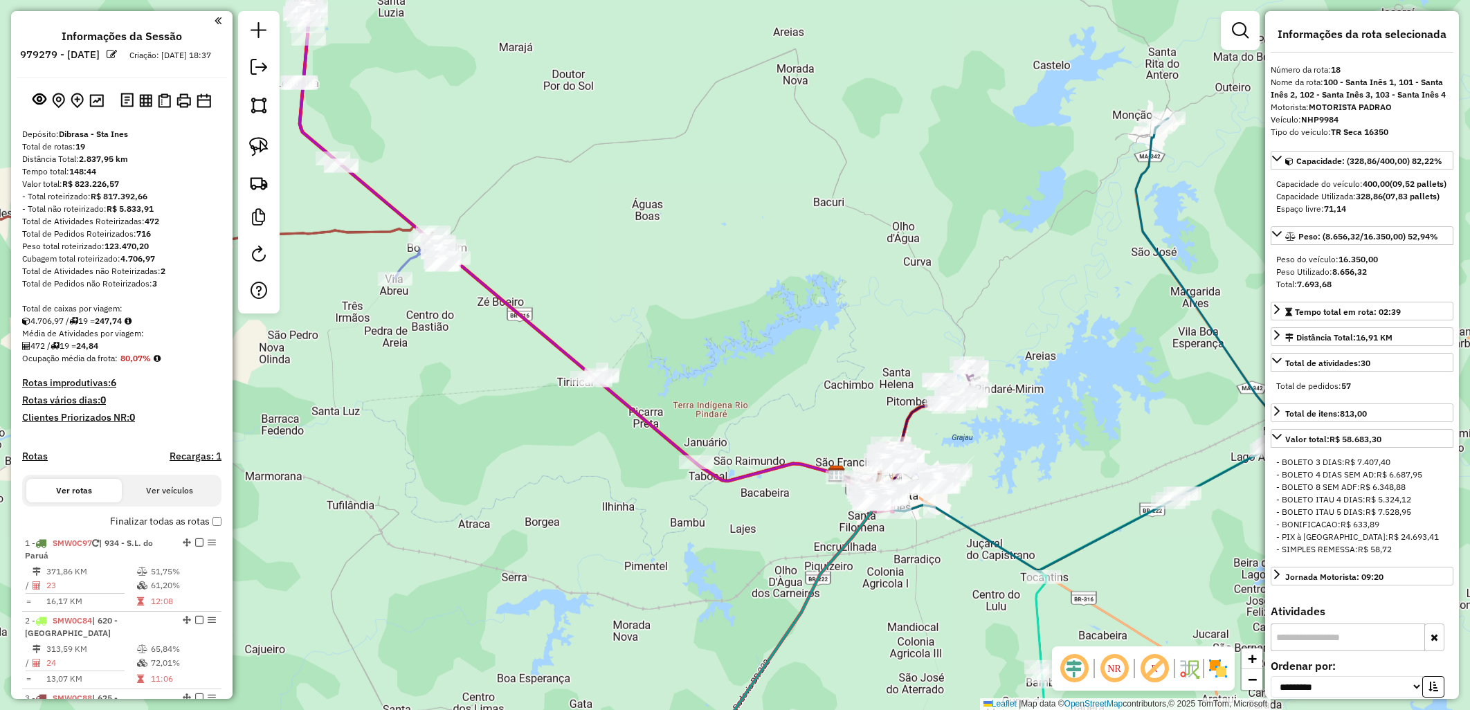
select select "**********"
click at [165, 529] on label "Finalizar todas as rotas" at bounding box center [165, 521] width 111 height 15
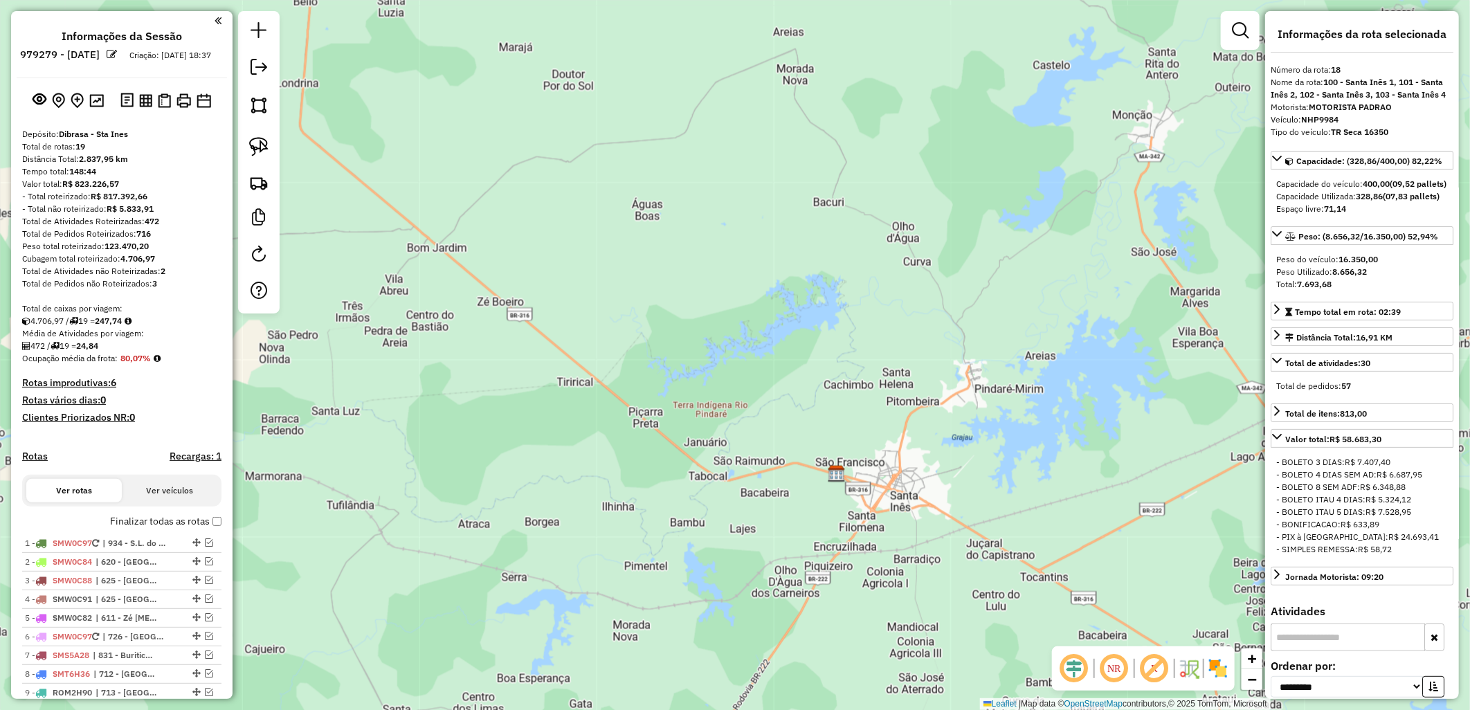
scroll to position [230, 0]
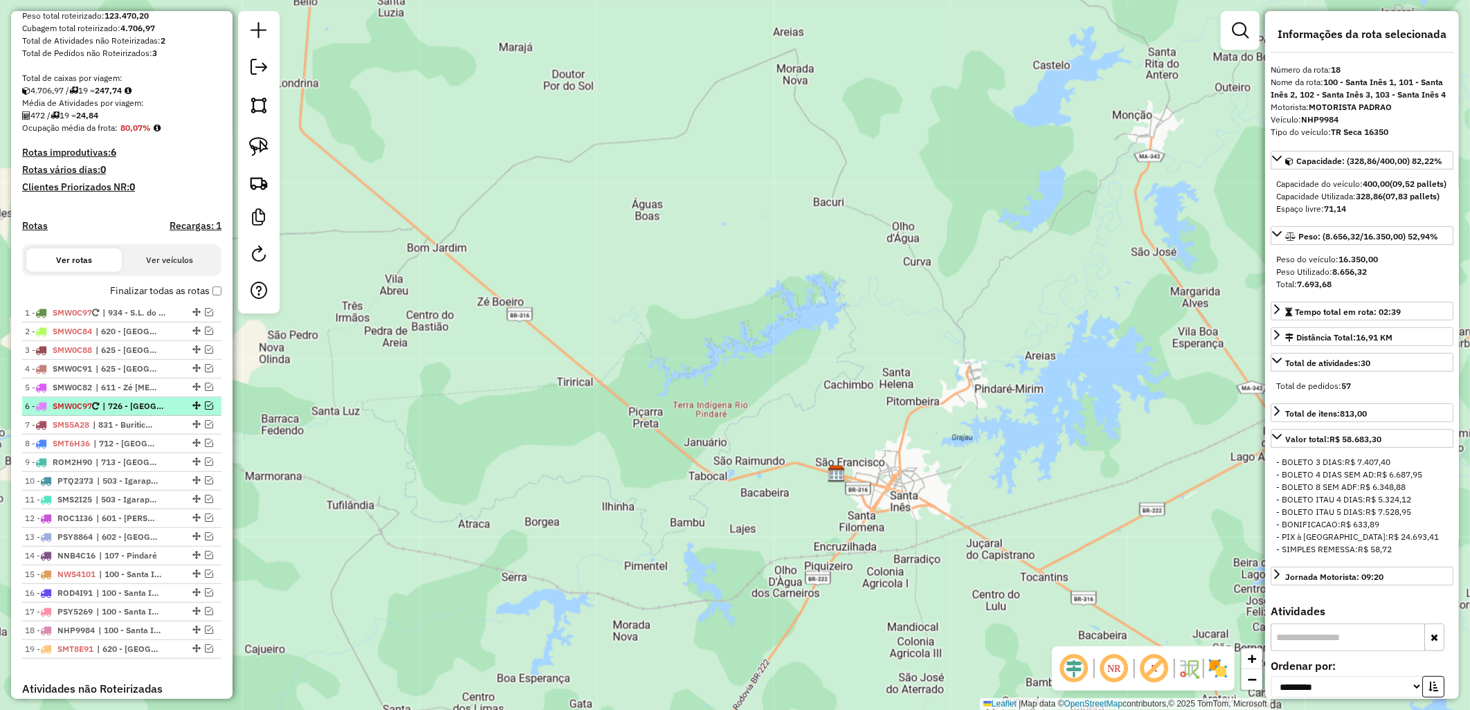
click at [205, 410] on em at bounding box center [209, 405] width 8 height 8
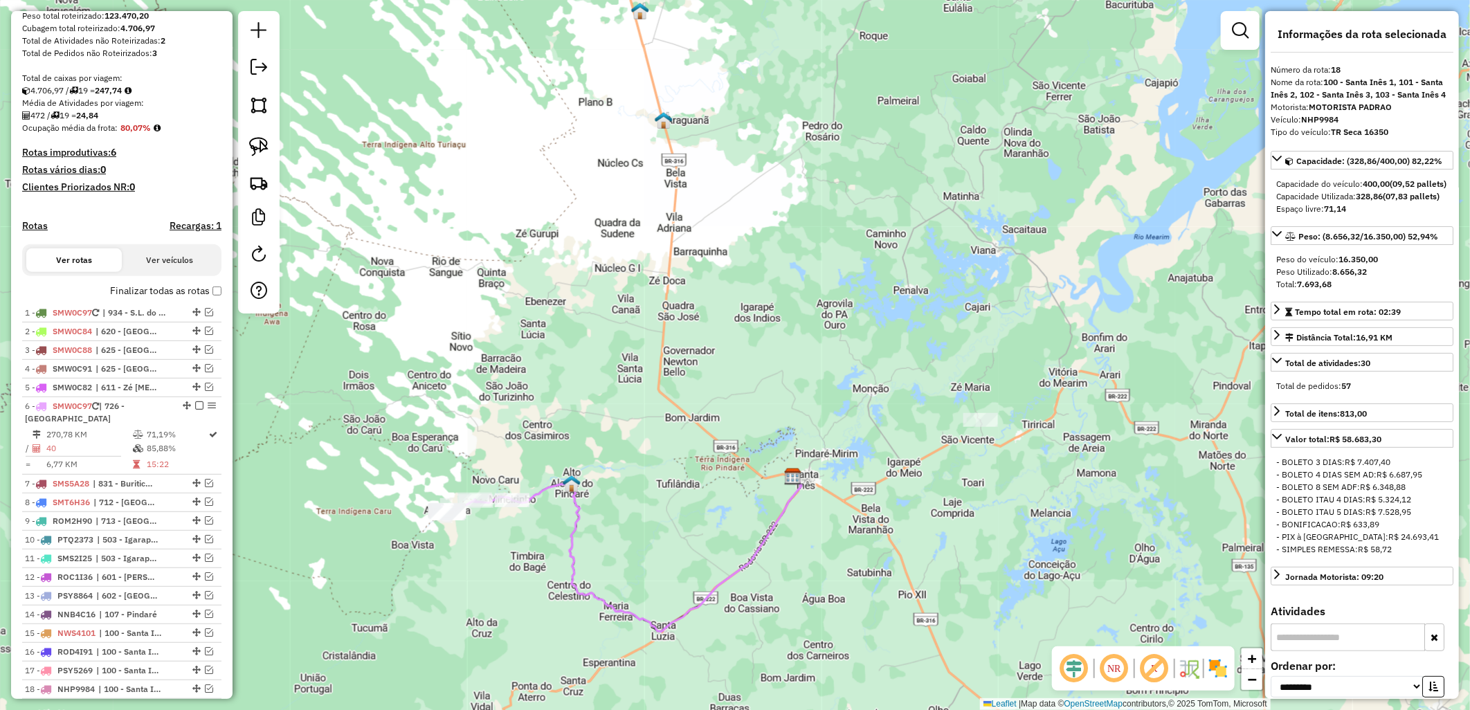
drag, startPoint x: 520, startPoint y: 291, endPoint x: 646, endPoint y: 266, distance: 128.2
click at [646, 266] on div "Janela de atendimento Grade de atendimento Capacidade Transportadoras Veículos …" at bounding box center [735, 355] width 1470 height 710
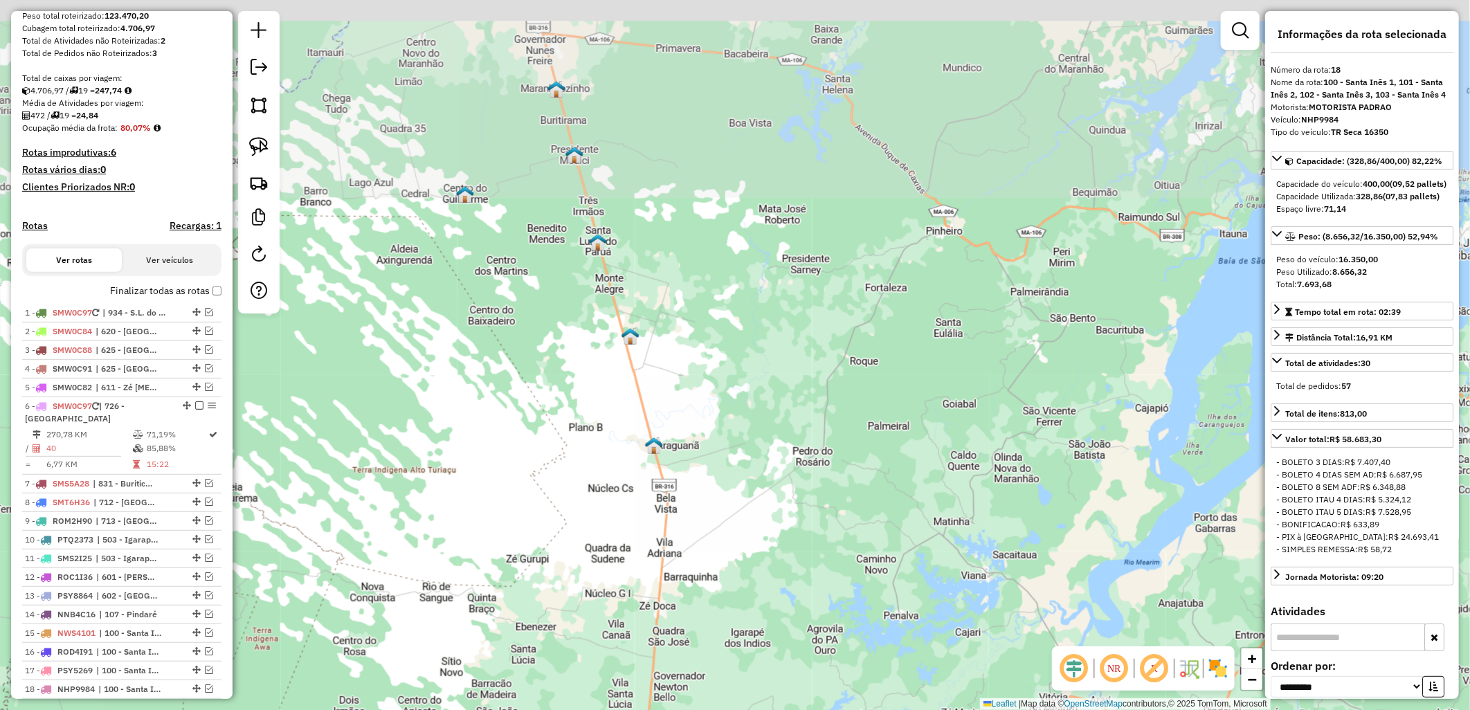
drag, startPoint x: 646, startPoint y: 266, endPoint x: 613, endPoint y: 601, distance: 335.8
click at [613, 601] on div "Janela de atendimento Grade de atendimento Capacidade Transportadoras Veículos …" at bounding box center [735, 355] width 1470 height 710
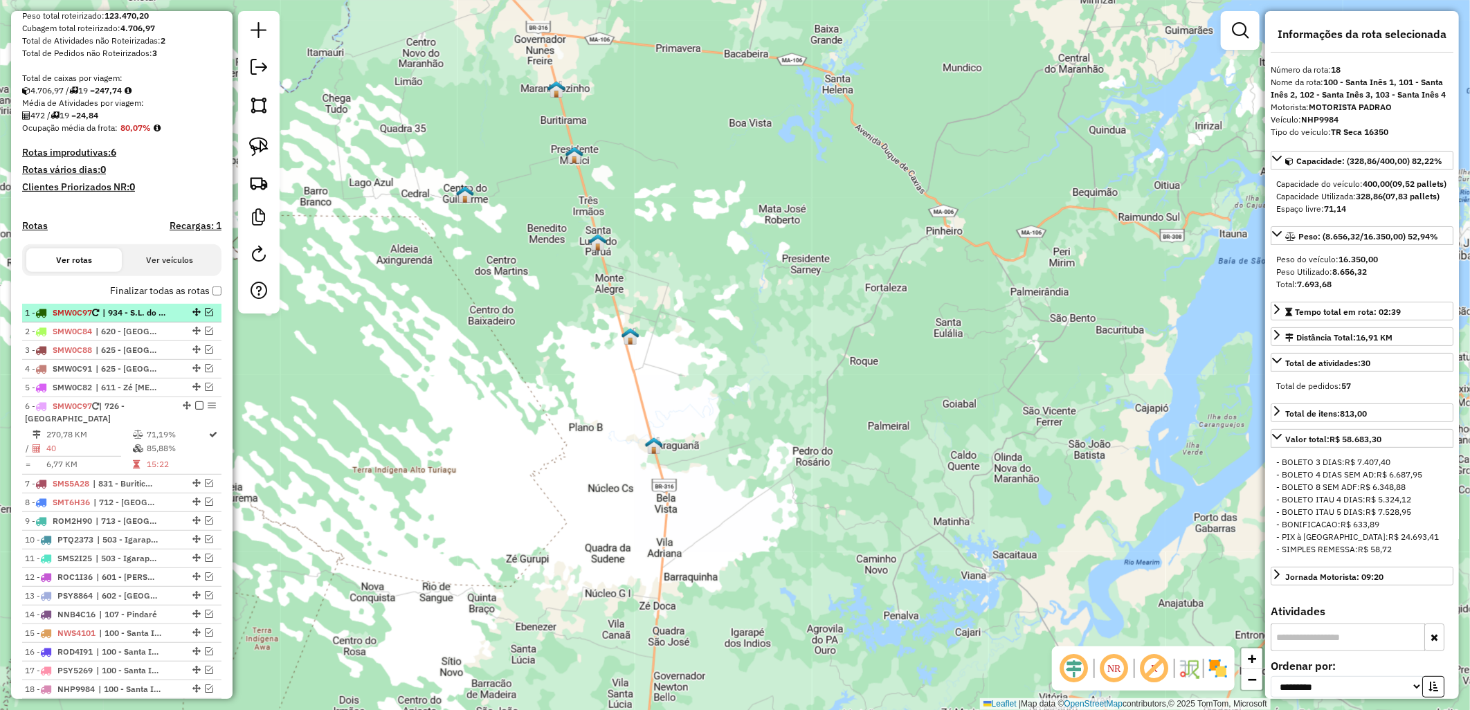
click at [201, 317] on div "1 - SMW0C97 | 934 - S.L. do Paruá" at bounding box center [122, 313] width 194 height 12
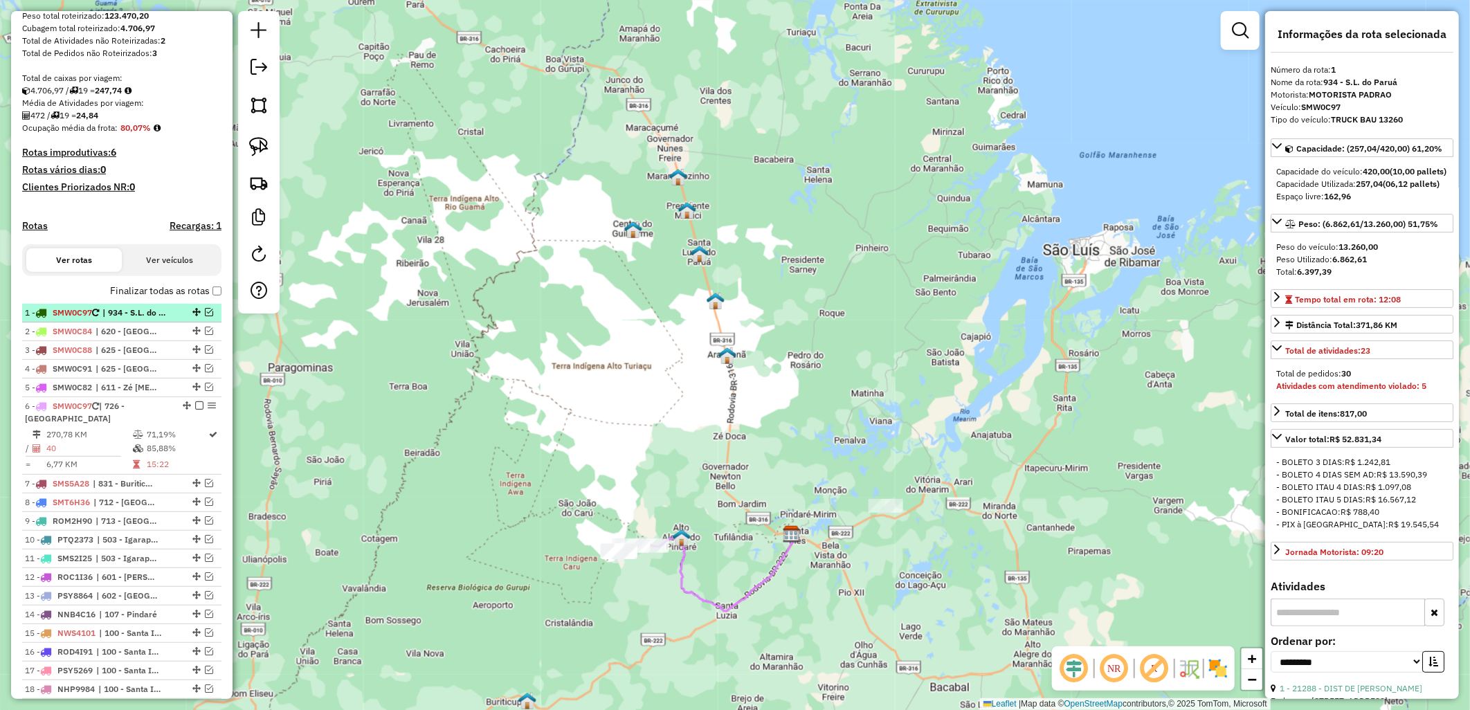
click at [205, 316] on em at bounding box center [209, 312] width 8 height 8
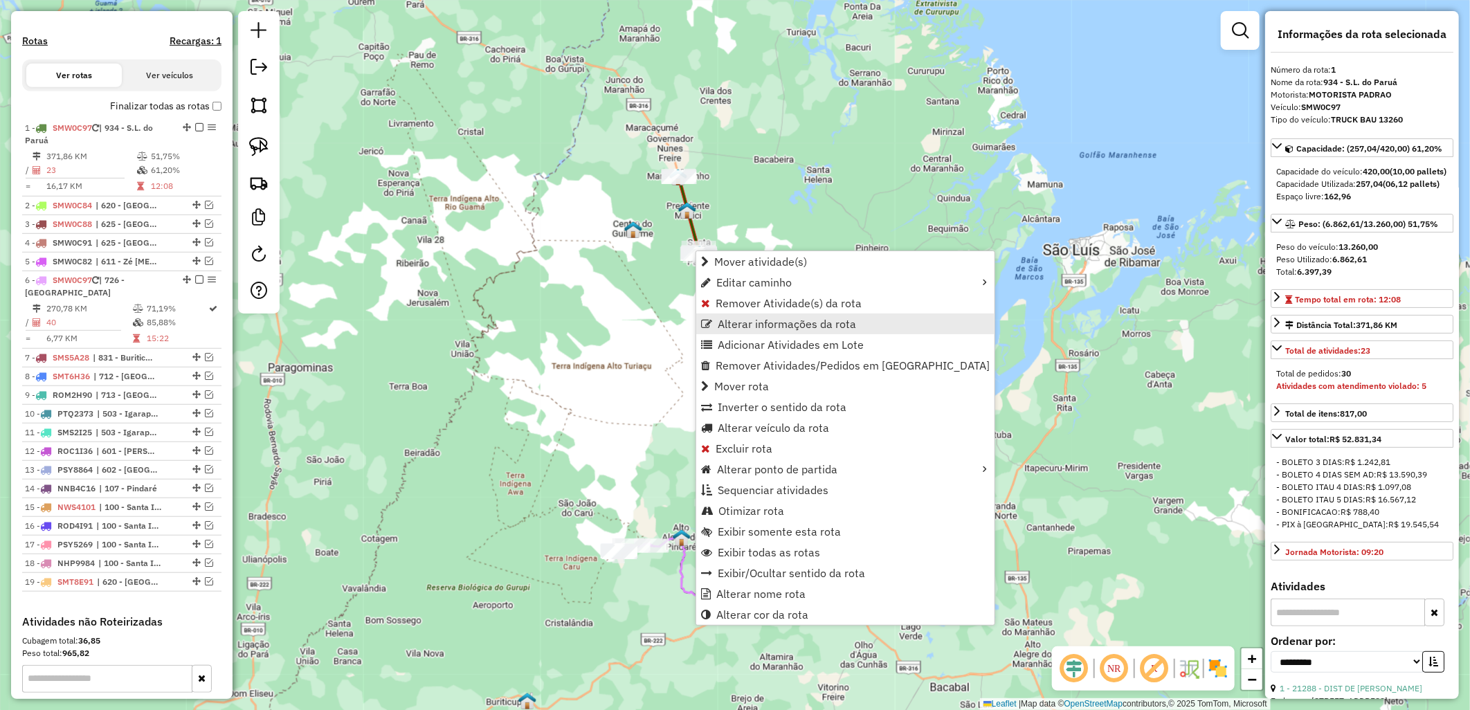
scroll to position [535, 0]
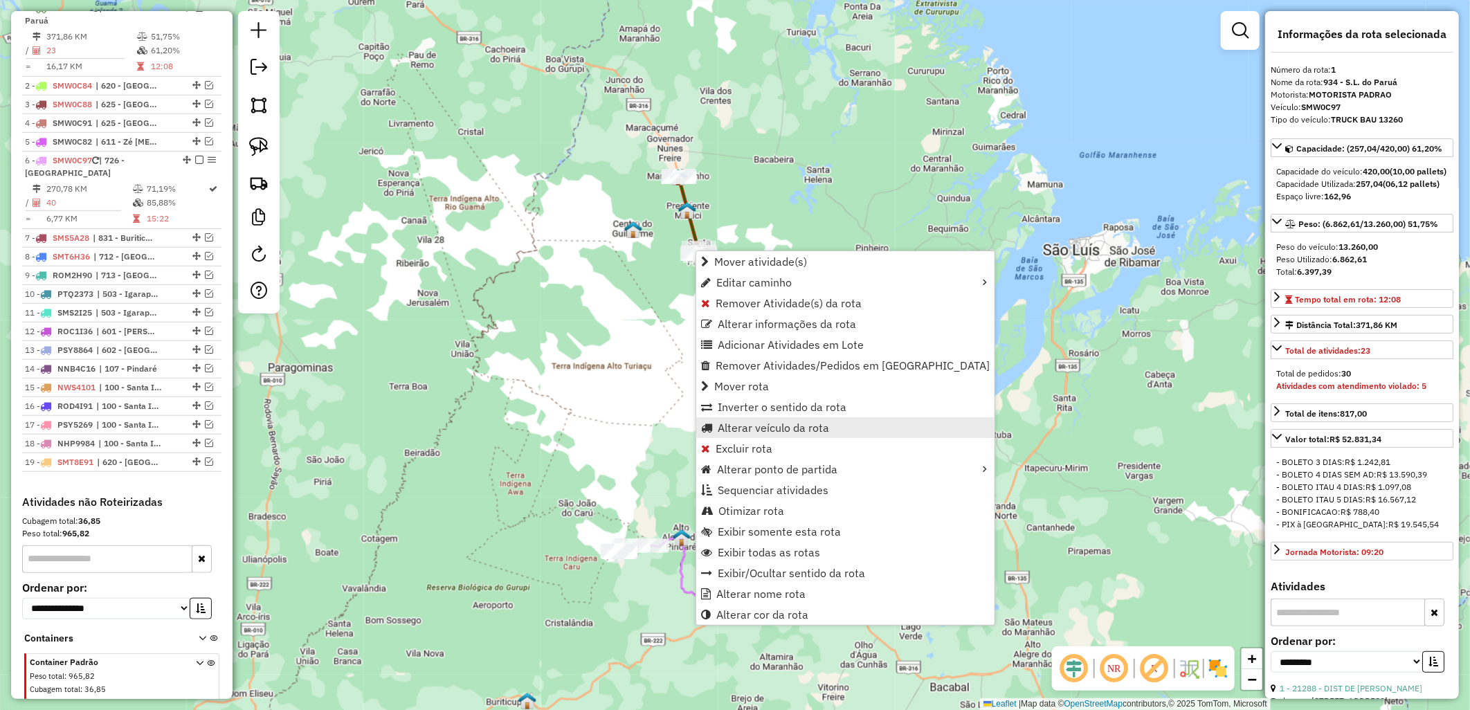
click at [763, 425] on span "Alterar veículo da rota" at bounding box center [773, 427] width 111 height 11
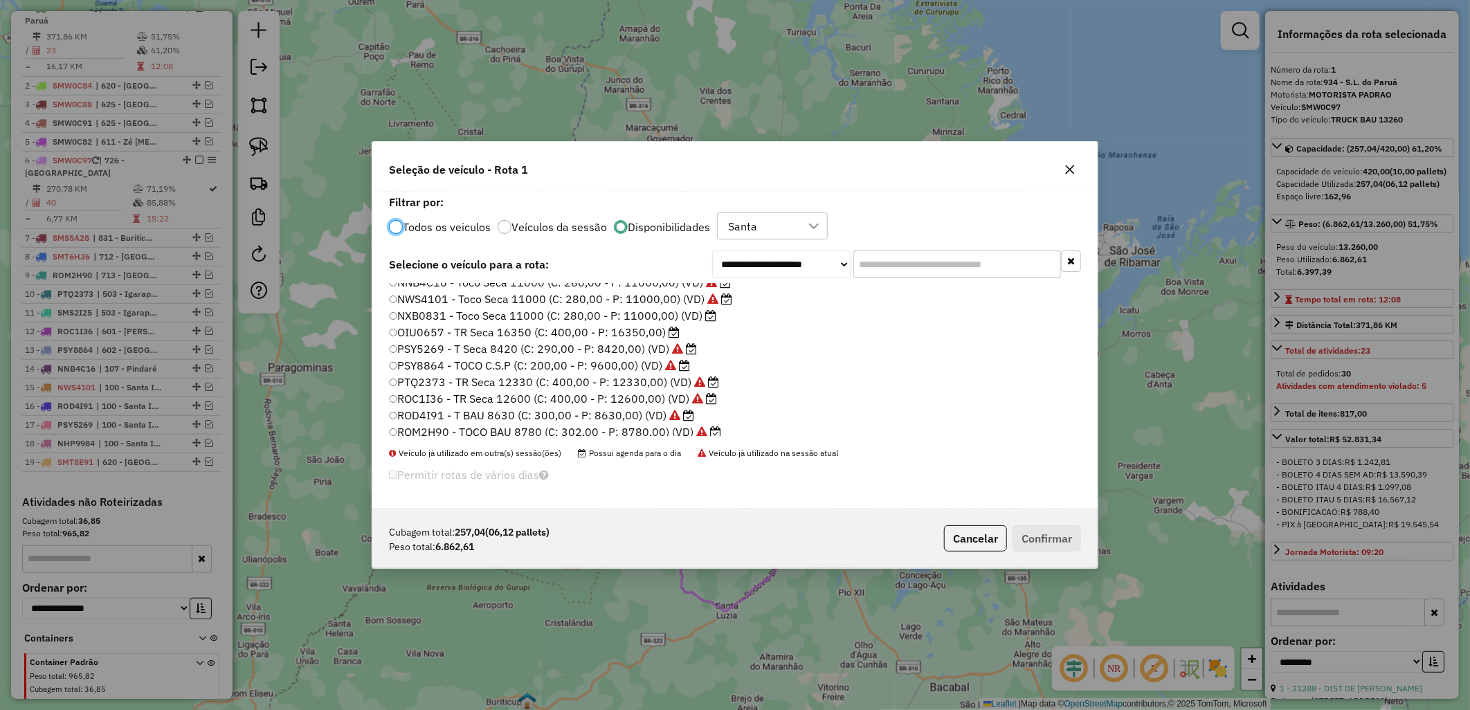
scroll to position [0, 0]
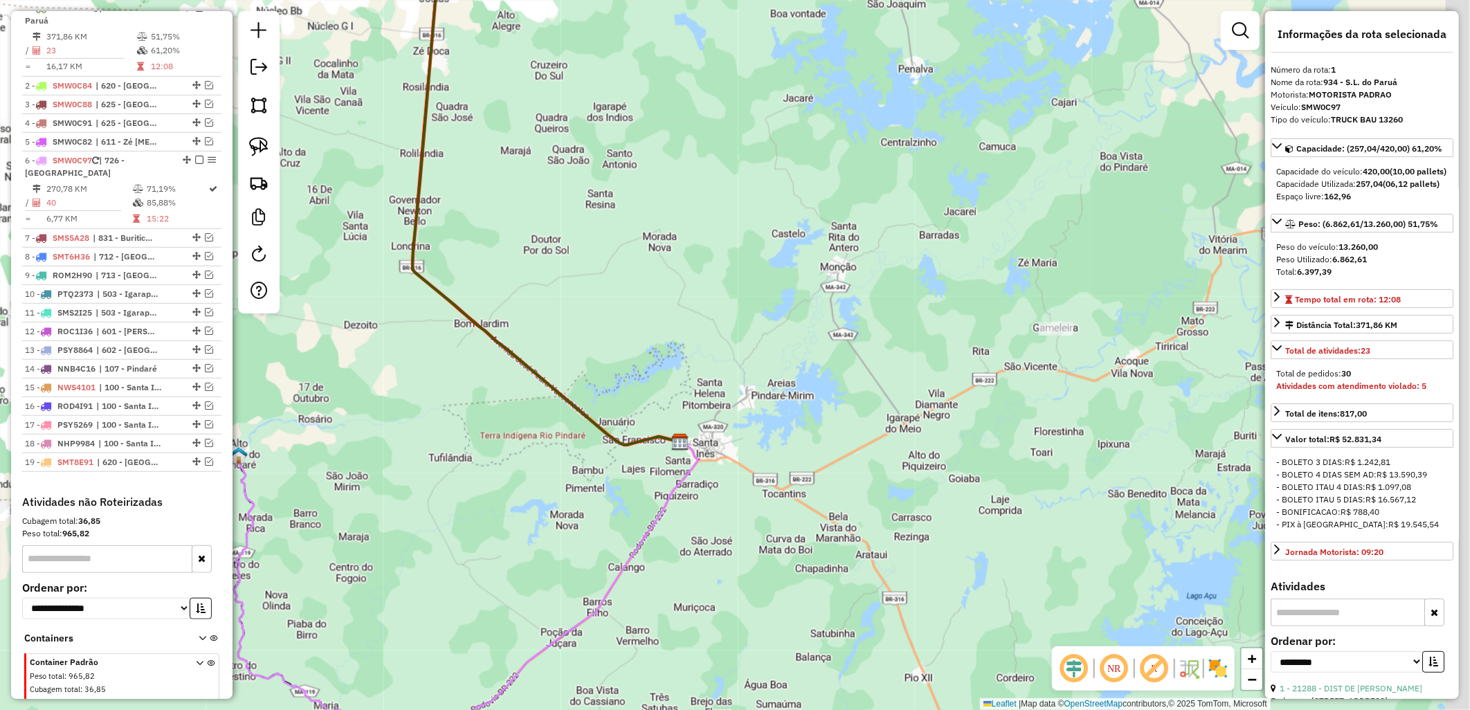
drag, startPoint x: 803, startPoint y: 549, endPoint x: 666, endPoint y: 445, distance: 172.8
click at [666, 445] on div "Janela de atendimento Grade de atendimento Capacidade Transportadoras Veículos …" at bounding box center [735, 355] width 1470 height 710
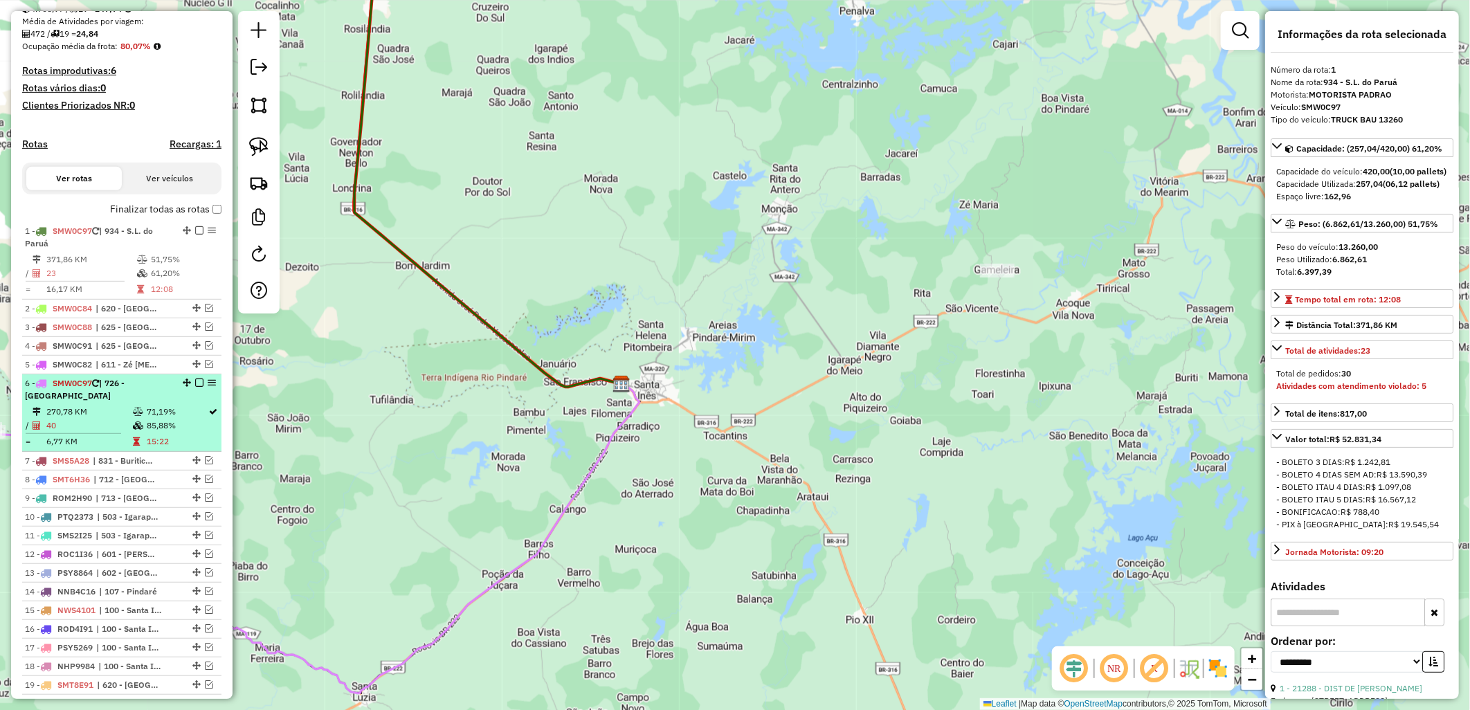
scroll to position [304, 0]
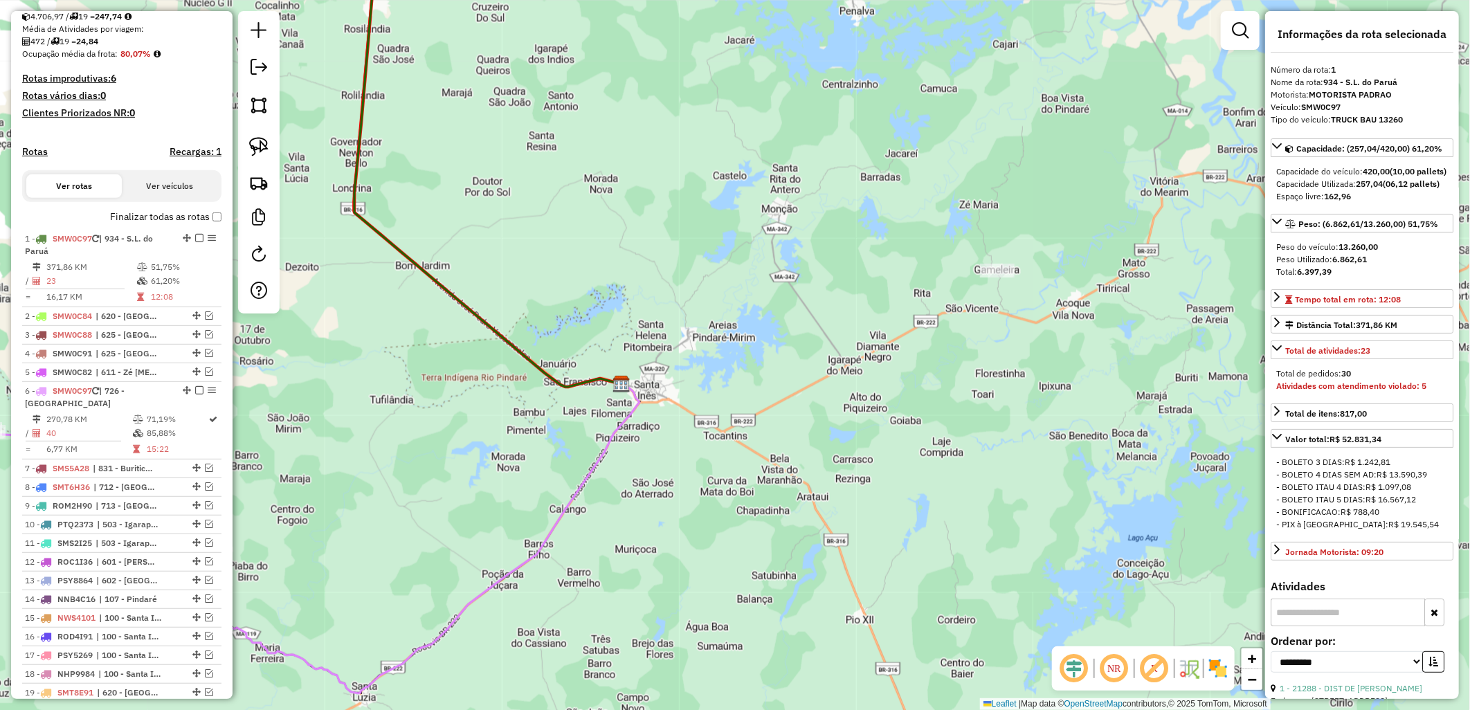
click at [206, 222] on label "Finalizar todas as rotas" at bounding box center [165, 217] width 111 height 15
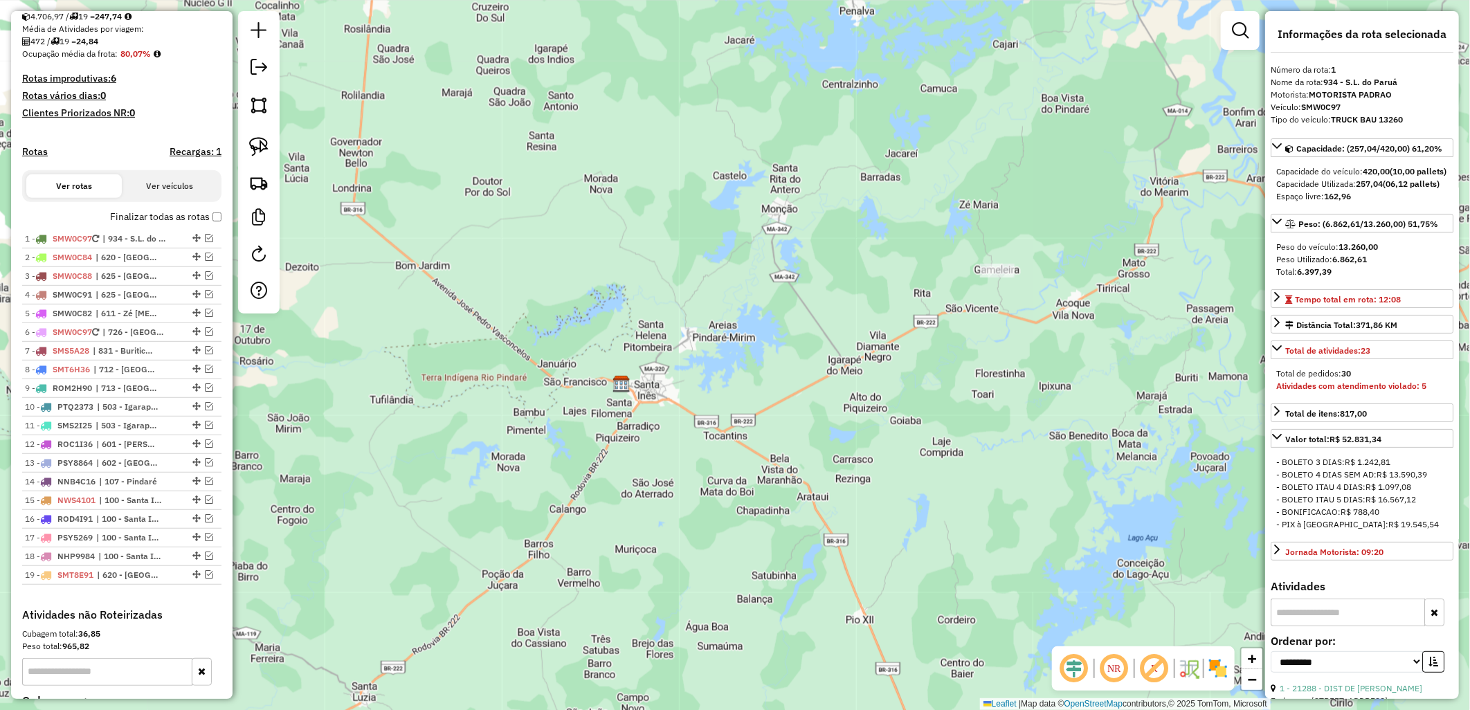
click at [192, 224] on label "Finalizar todas as rotas" at bounding box center [165, 217] width 111 height 15
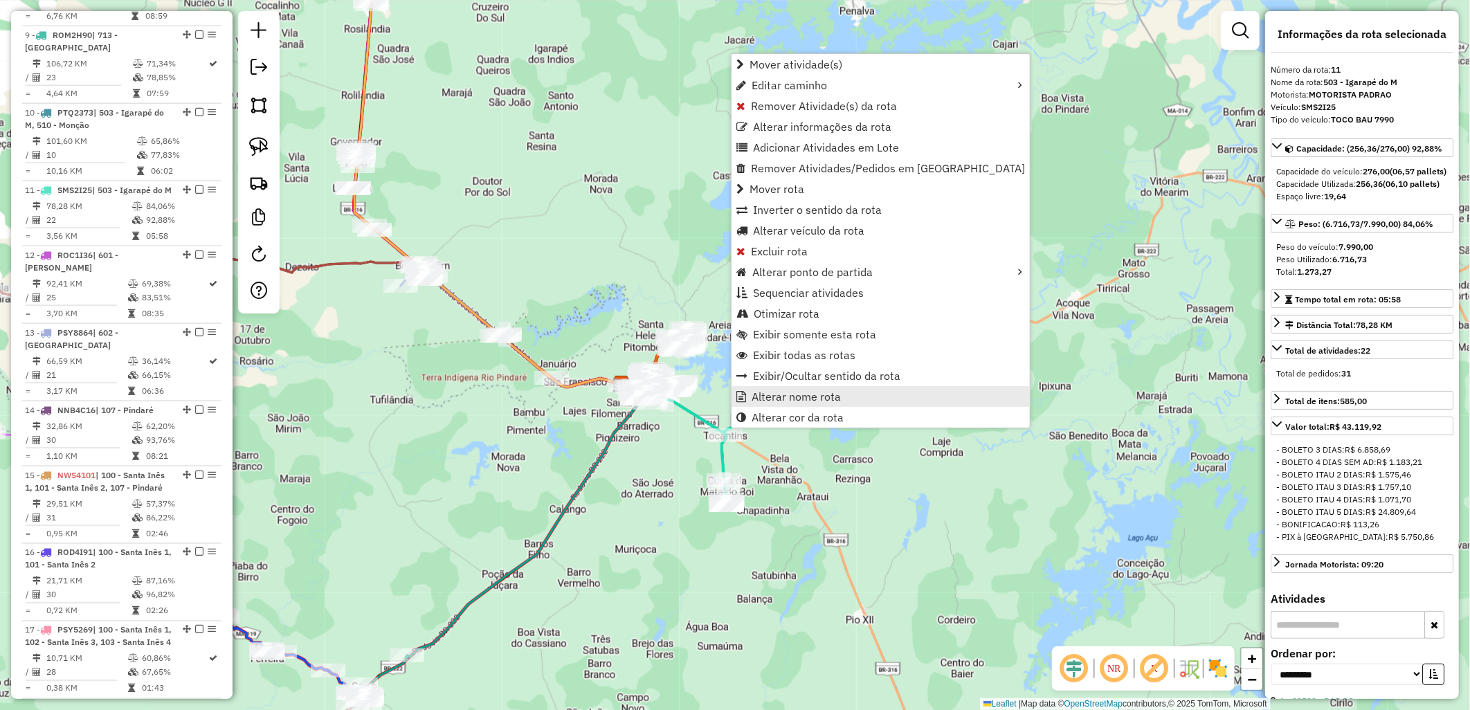
scroll to position [1272, 0]
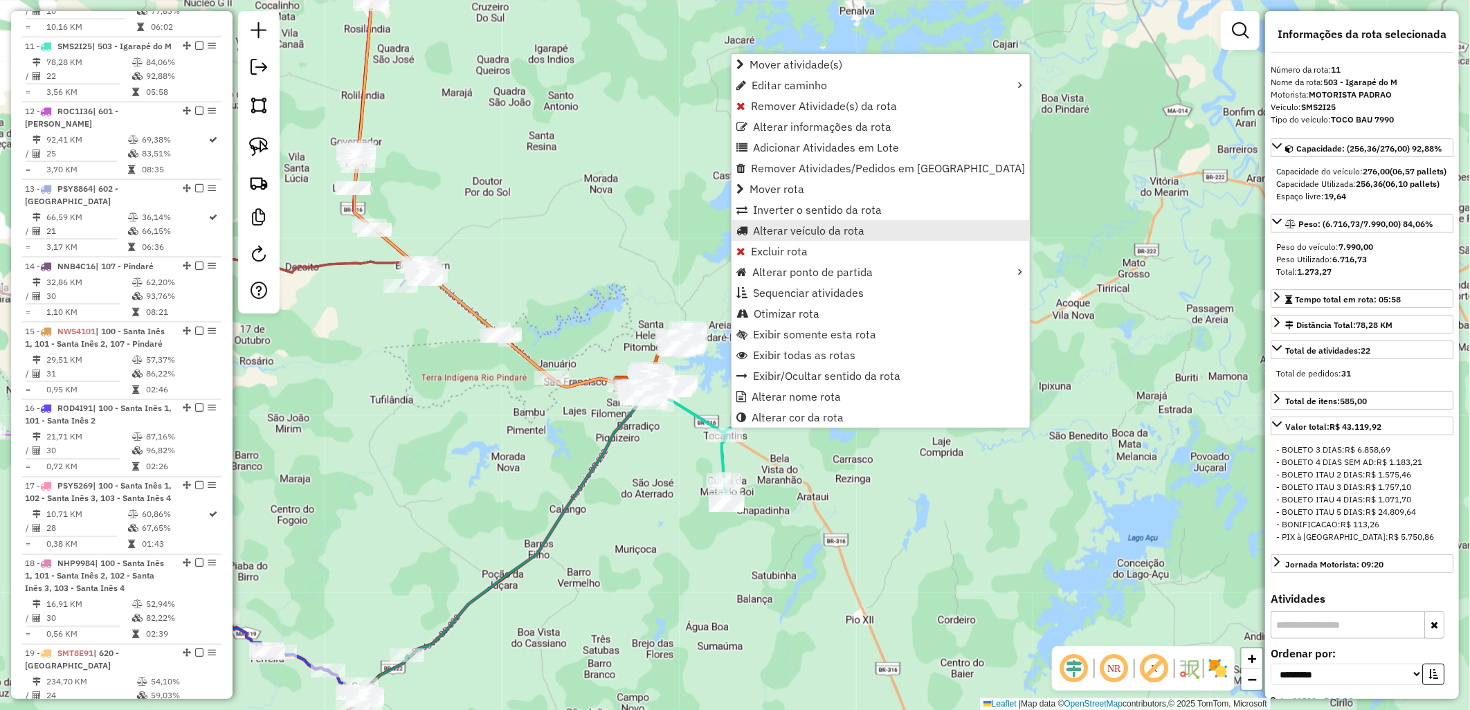
click at [758, 225] on span "Alterar veículo da rota" at bounding box center [808, 230] width 111 height 11
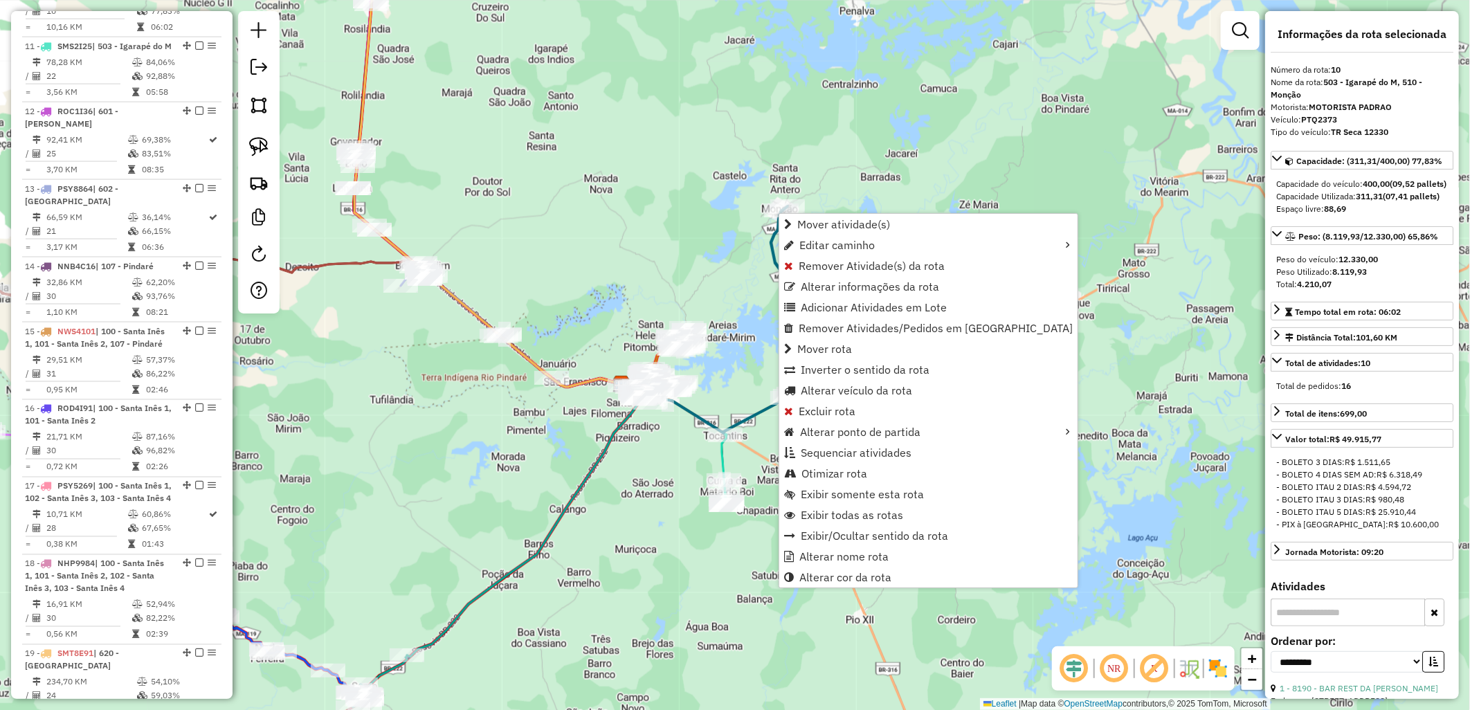
scroll to position [1194, 0]
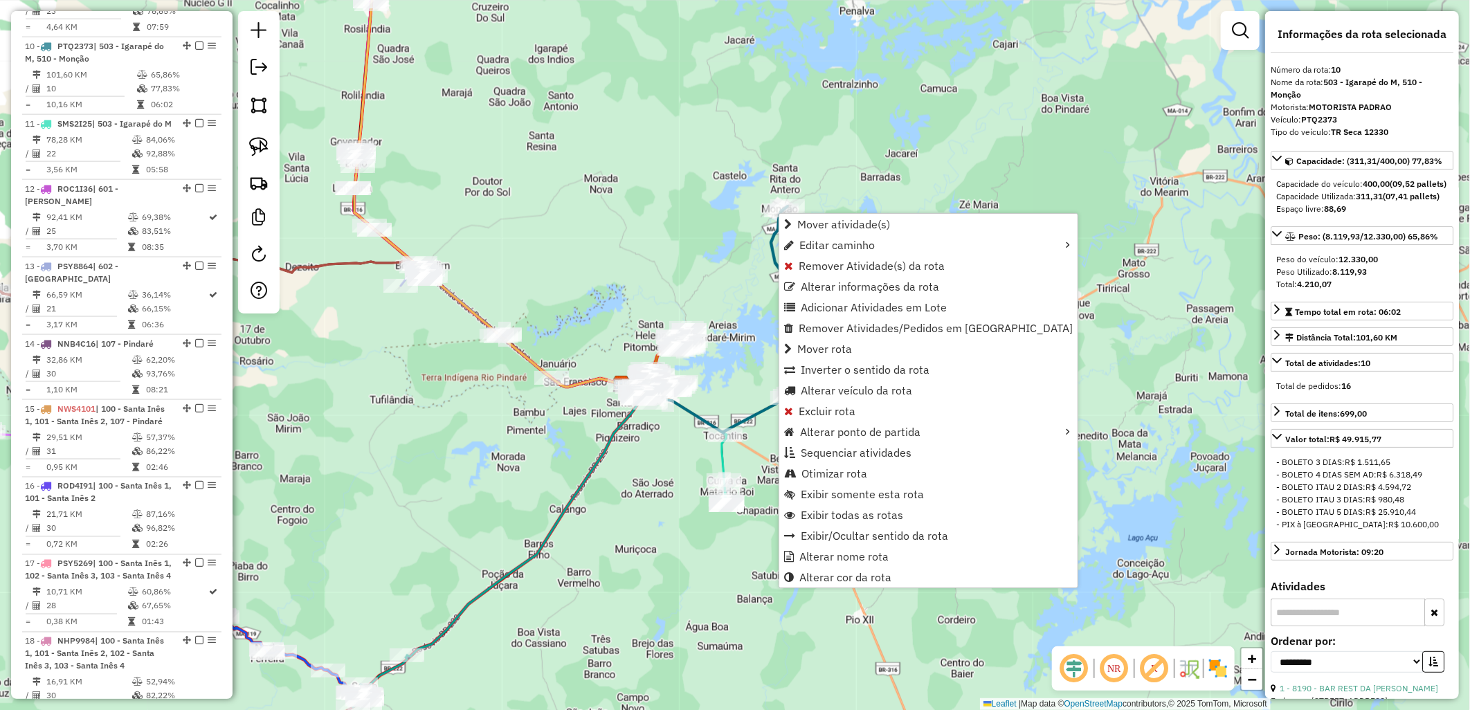
click at [669, 277] on div "Janela de atendimento Grade de atendimento Capacidade Transportadoras Veículos …" at bounding box center [735, 355] width 1470 height 710
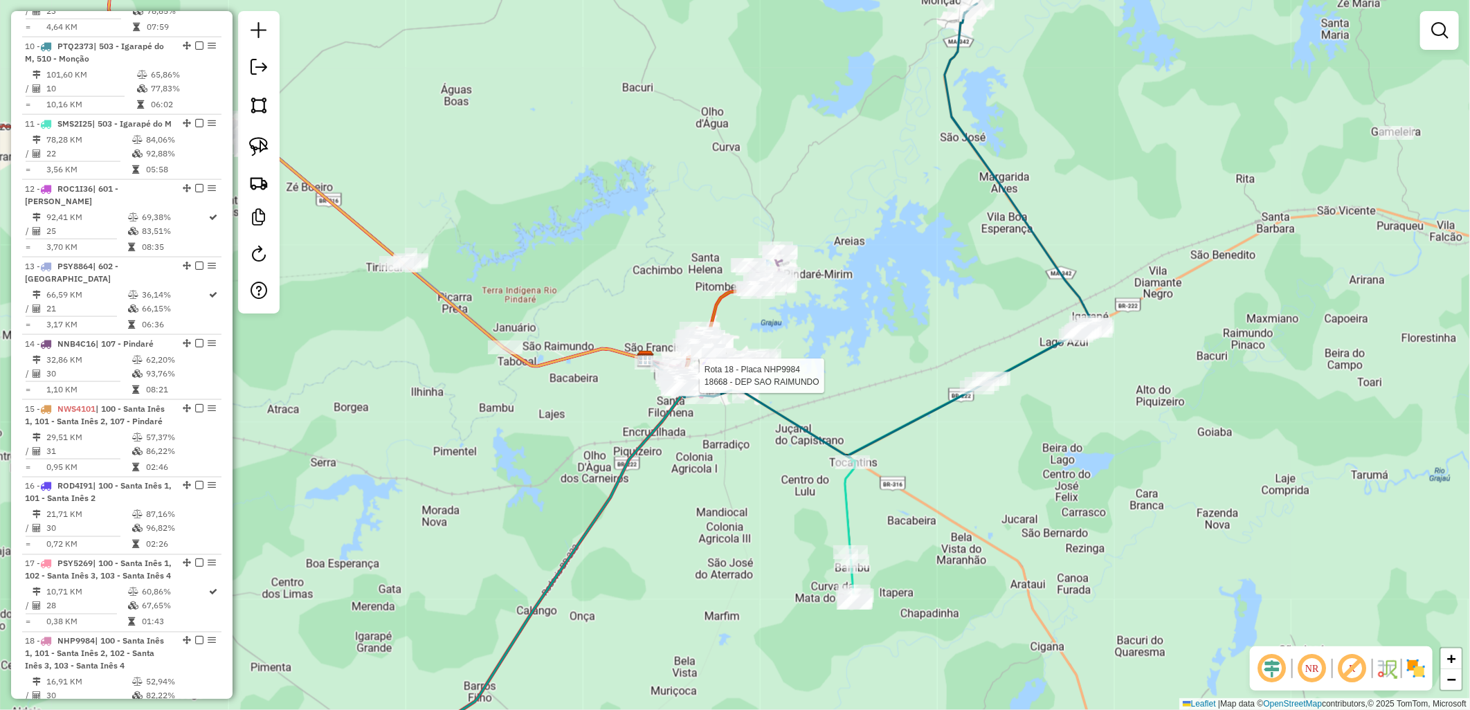
select select "**********"
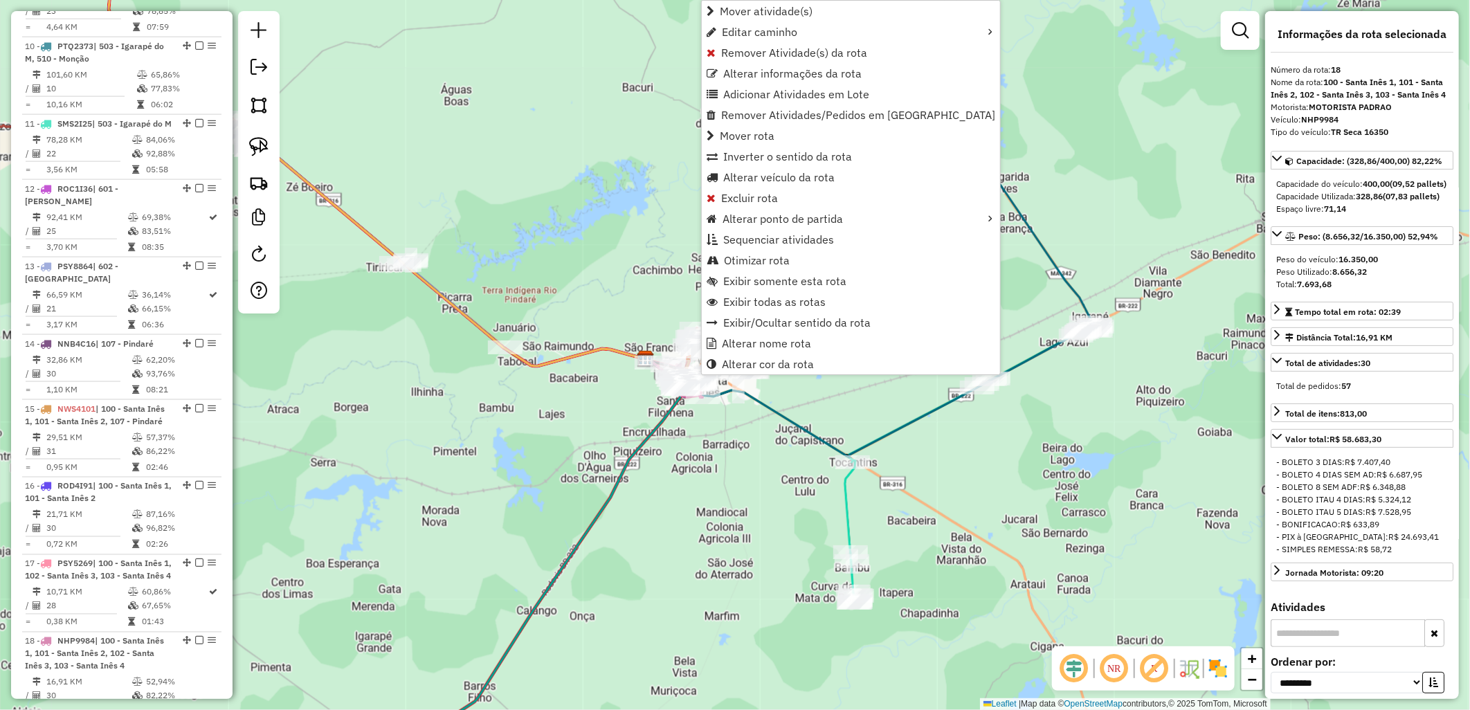
scroll to position [1578, 0]
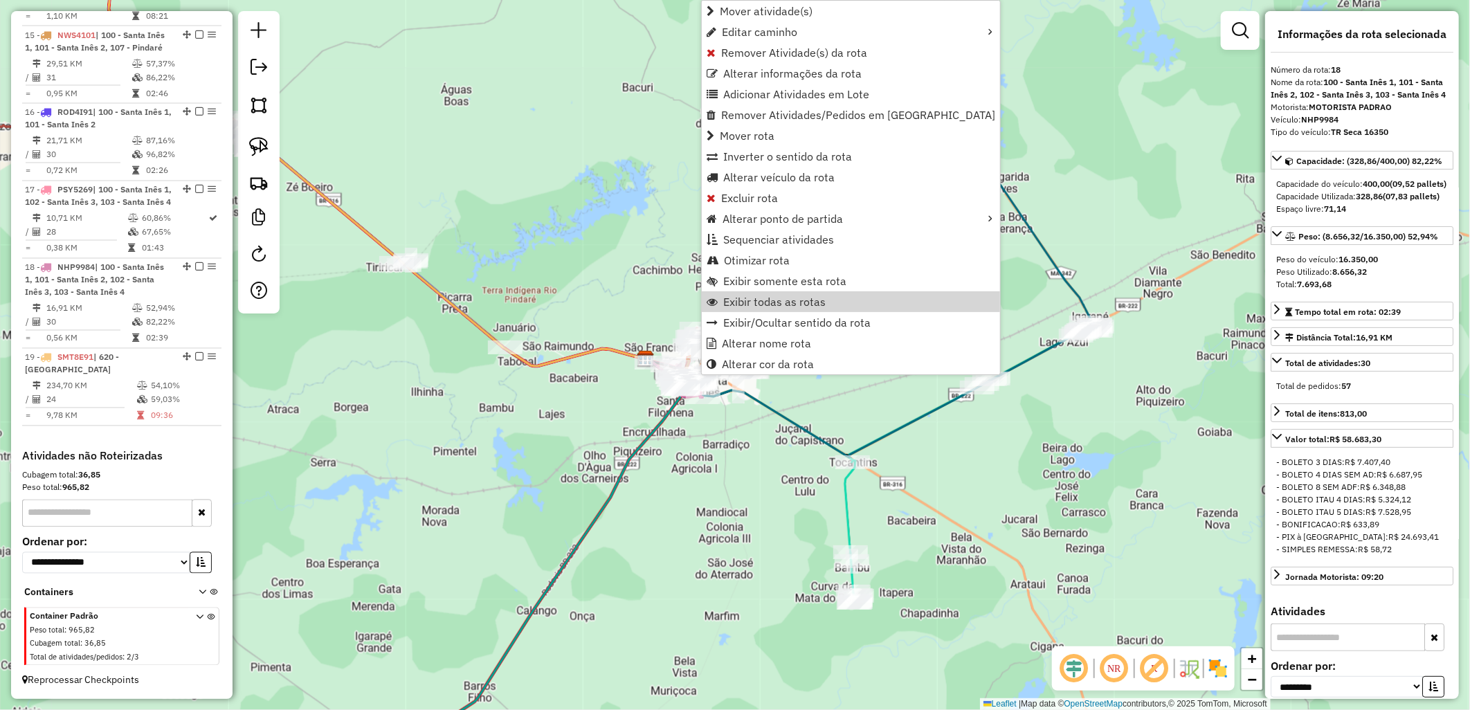
click at [669, 295] on div "Janela de atendimento Grade de atendimento Capacidade Transportadoras Veículos …" at bounding box center [735, 355] width 1470 height 710
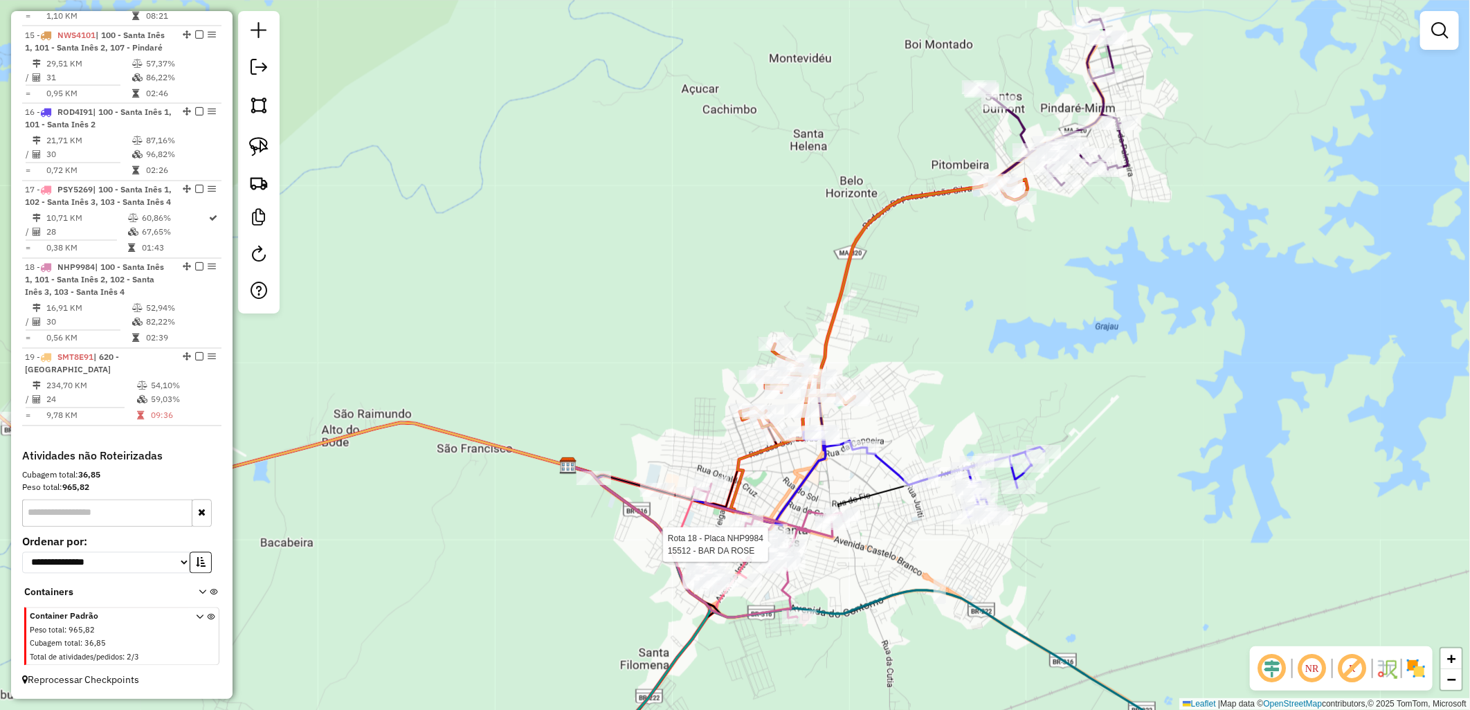
select select "**********"
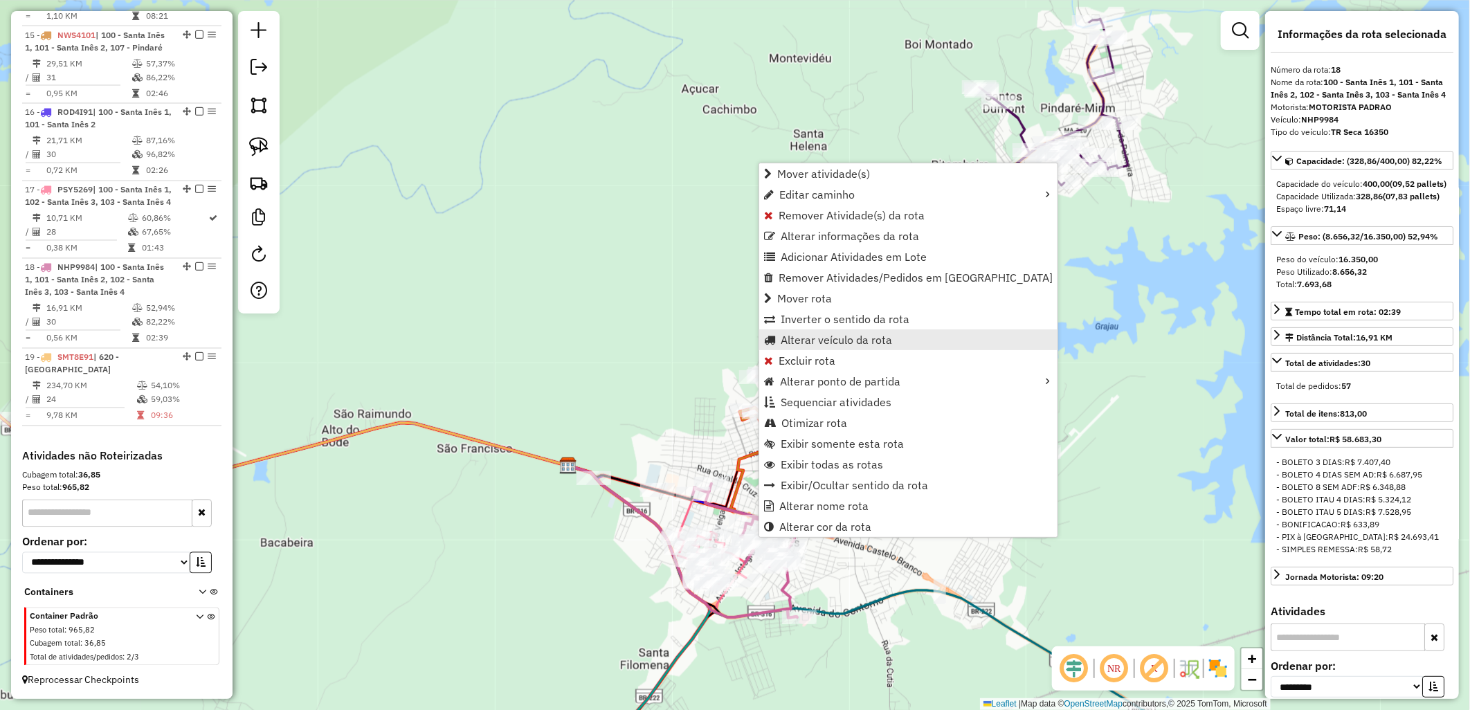
click at [789, 336] on span "Alterar veículo da rota" at bounding box center [835, 339] width 111 height 11
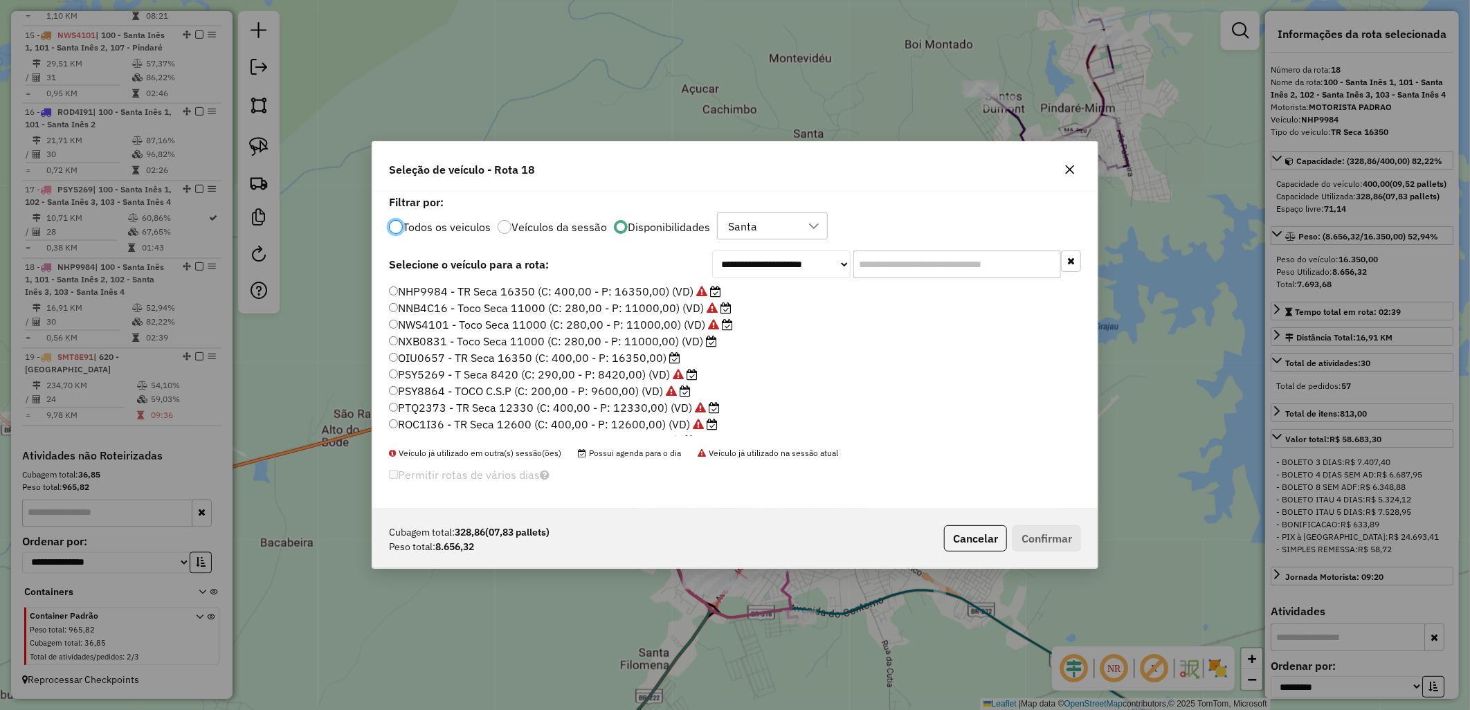
scroll to position [8, 3]
click at [640, 341] on label "NXB0831 - Toco Seca 11000 (C: 280,00 - P: 11000,00) (VD)" at bounding box center [553, 341] width 328 height 17
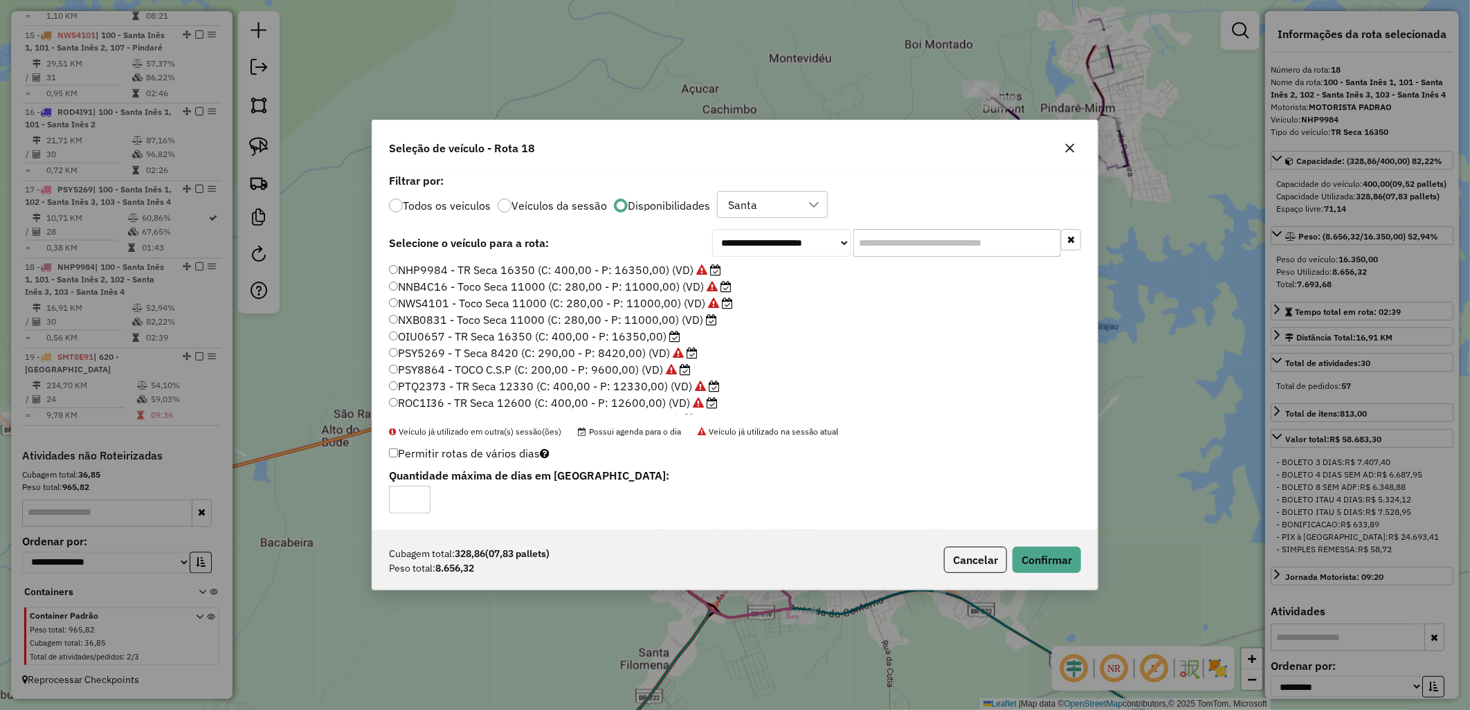
click at [637, 323] on label "NXB0831 - Toco Seca 11000 (C: 280,00 - P: 11000,00) (VD)" at bounding box center [553, 319] width 328 height 17
click at [653, 333] on label "OIU0657 - TR Seca 16350 (C: 400,00 - P: 16350,00)" at bounding box center [534, 336] width 291 height 17
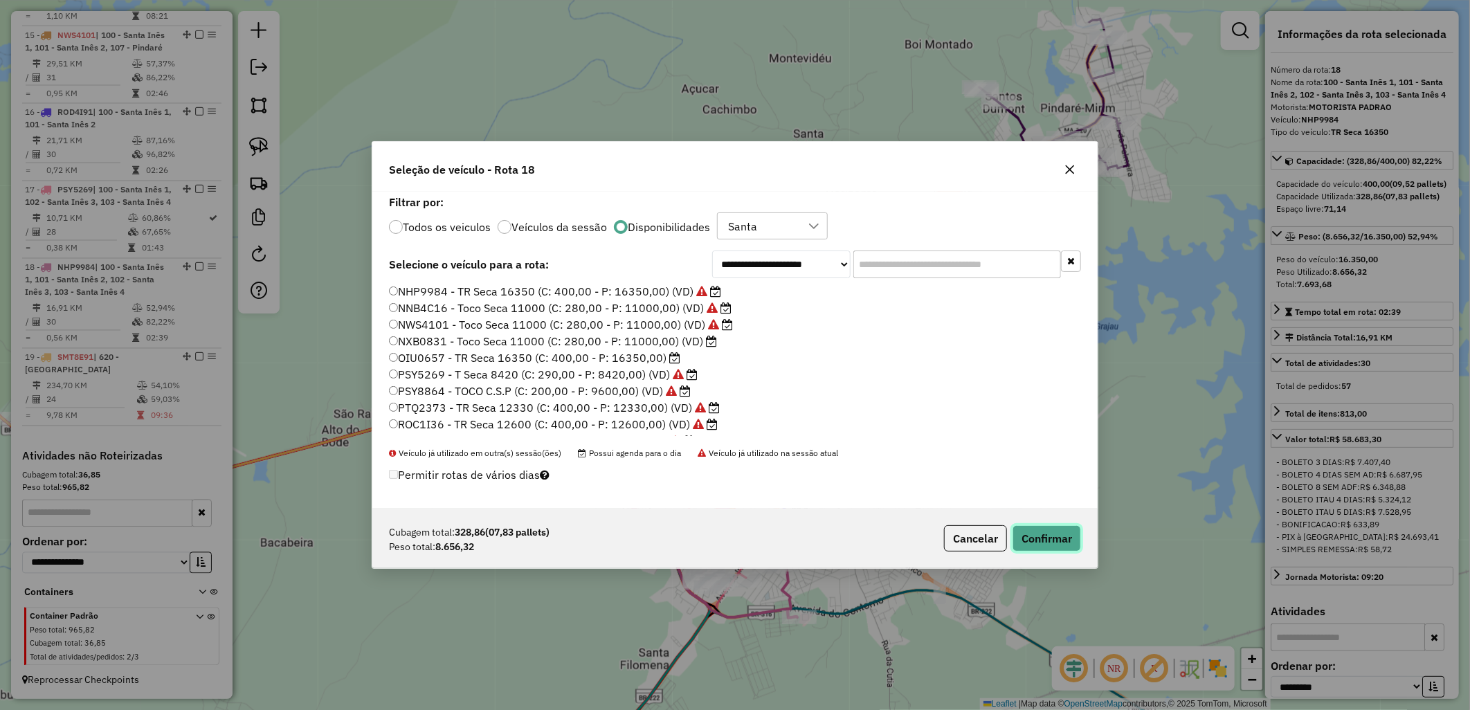
click at [1034, 548] on button "Confirmar" at bounding box center [1046, 538] width 68 height 26
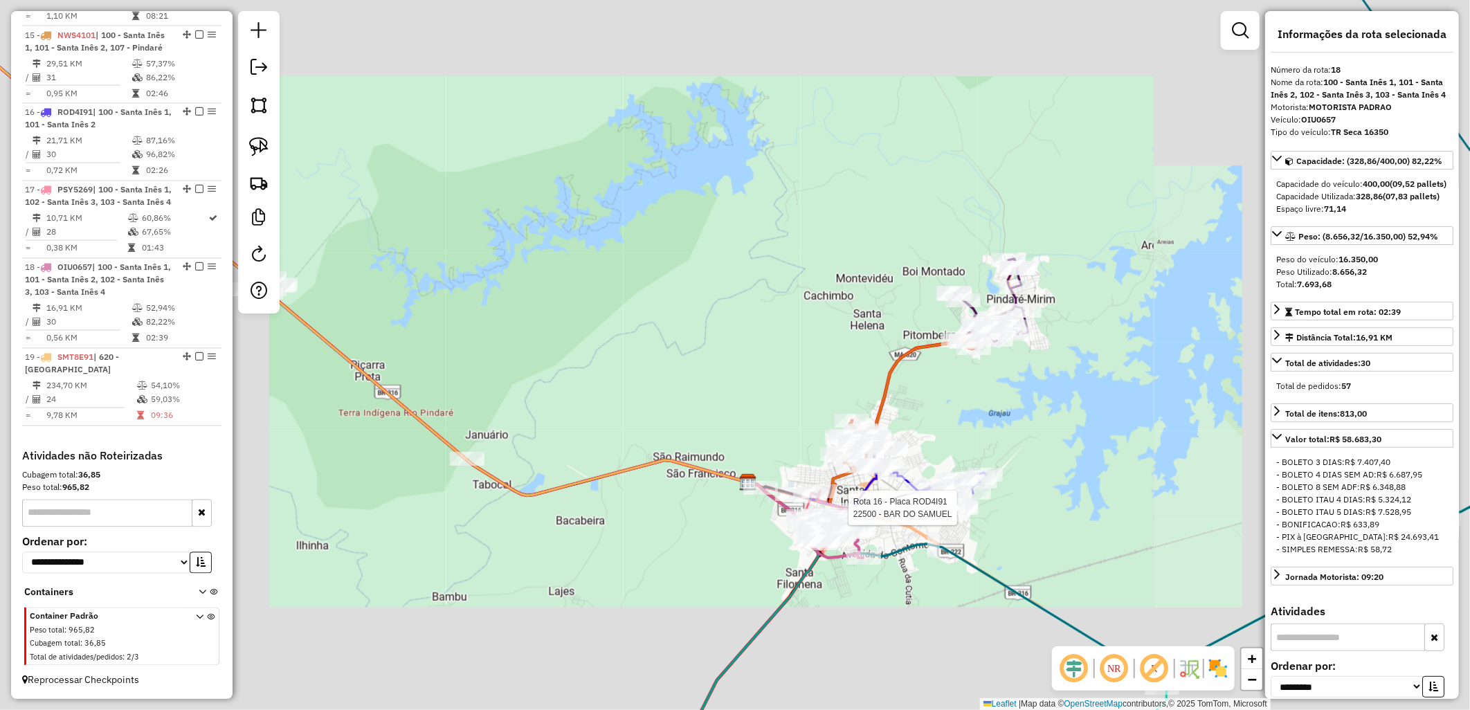
click at [867, 477] on div "Rota 16 - Placa ROD4I91 16537 - COMERCIAL REIS Rota 16 - Placa ROD4I91 22500 - …" at bounding box center [735, 355] width 1470 height 710
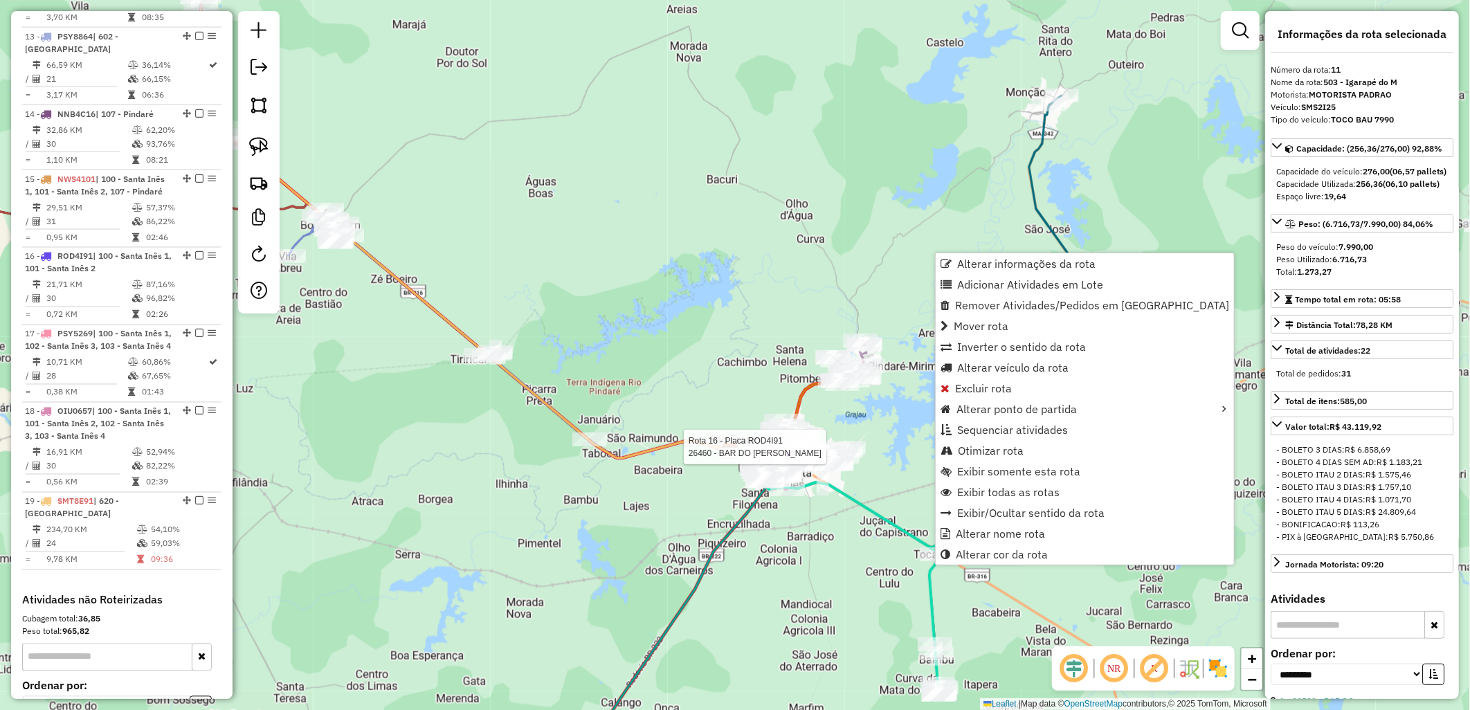
scroll to position [1272, 0]
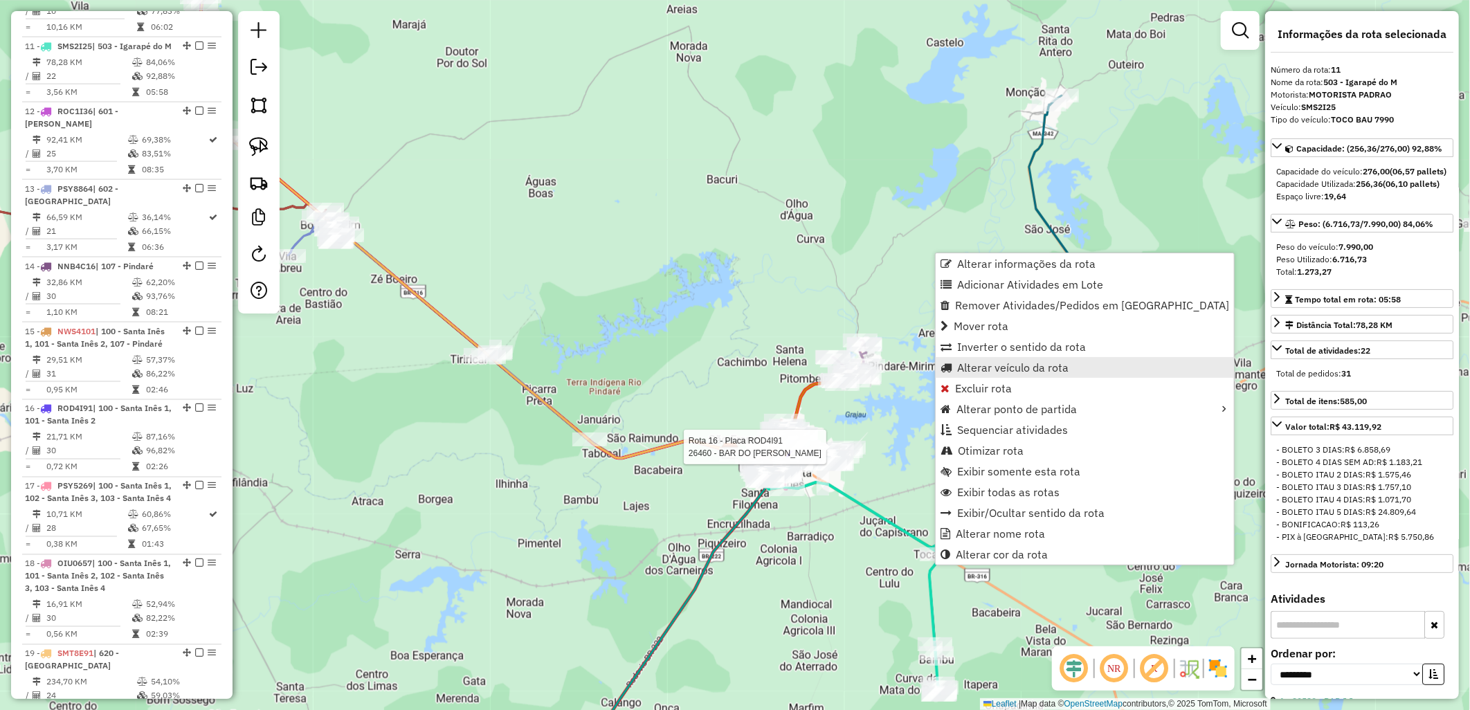
click at [999, 369] on span "Alterar veículo da rota" at bounding box center [1012, 367] width 111 height 11
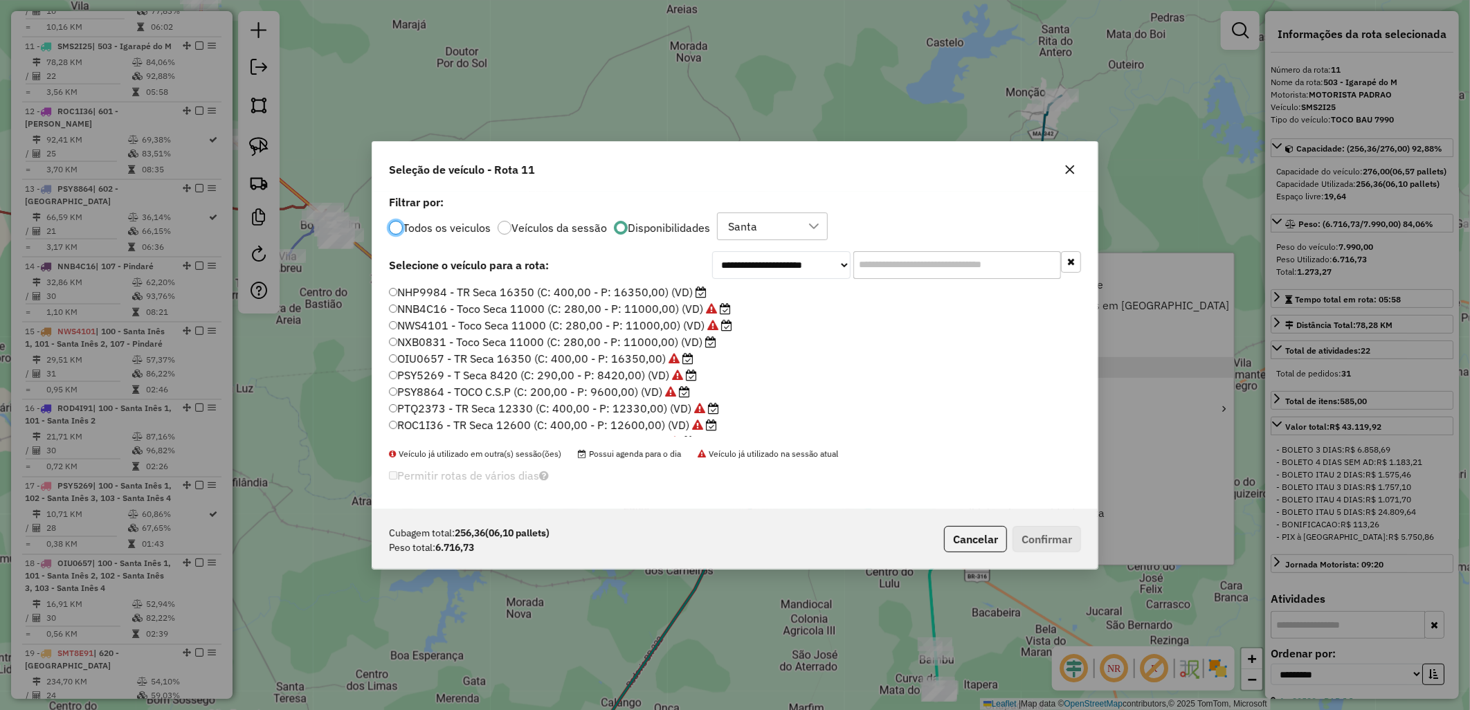
scroll to position [8, 3]
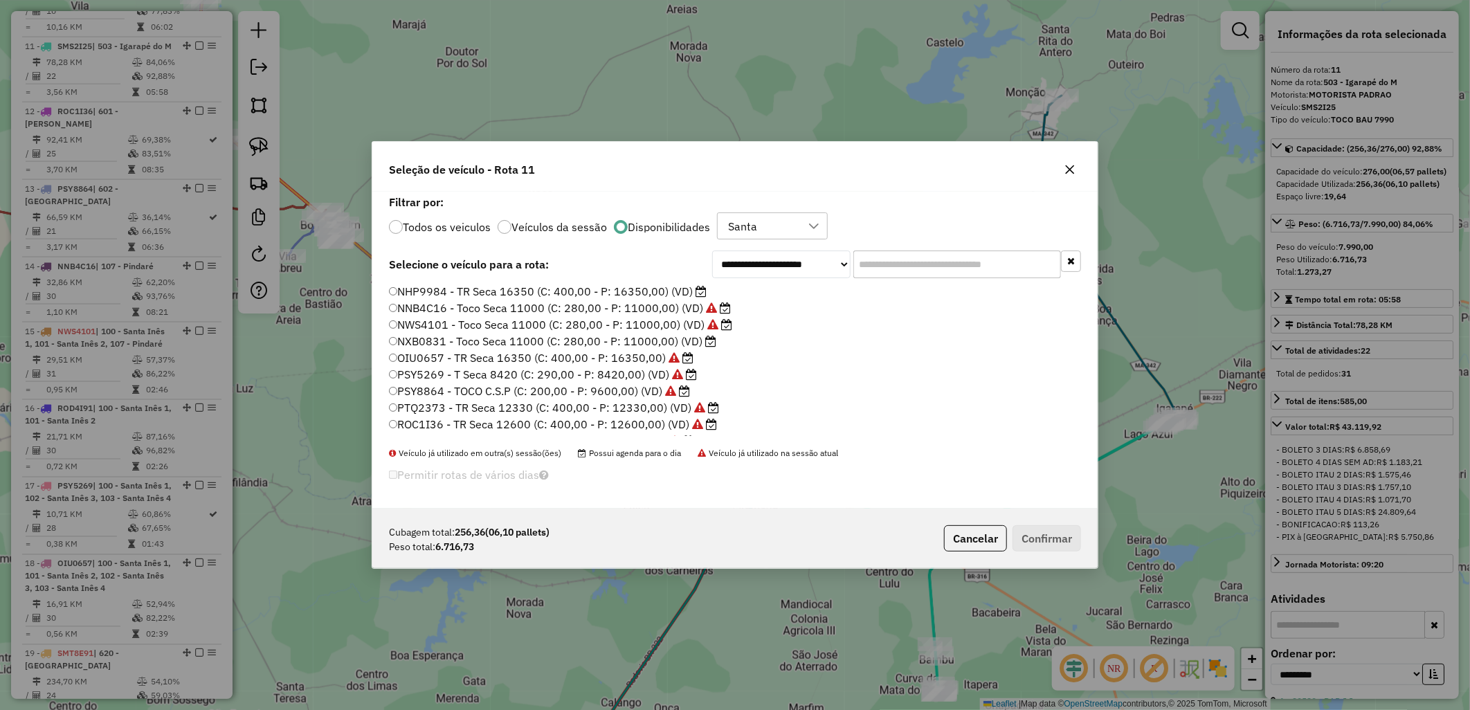
click at [630, 287] on label "NHP9984 - TR Seca 16350 (C: 400,00 - P: 16350,00) (VD)" at bounding box center [548, 291] width 318 height 17
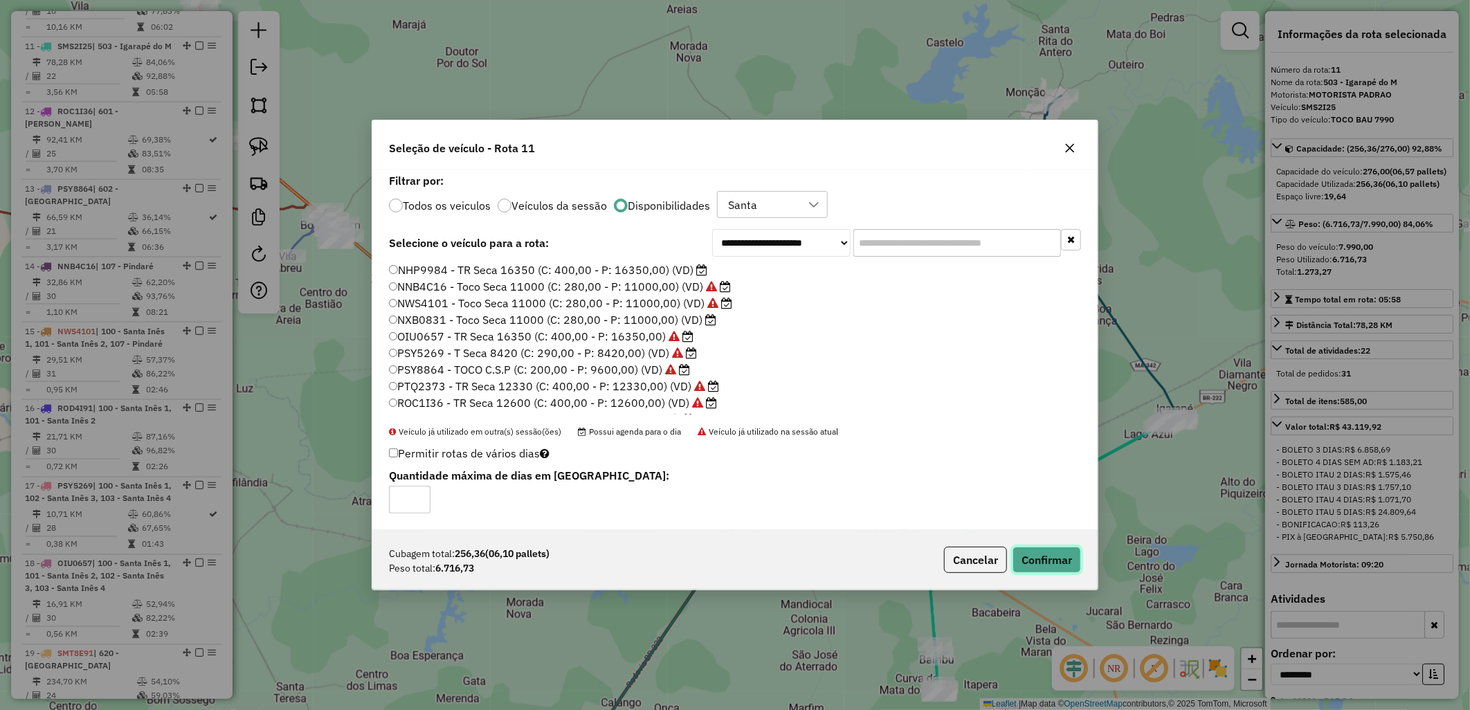
click at [1035, 565] on button "Confirmar" at bounding box center [1046, 560] width 68 height 26
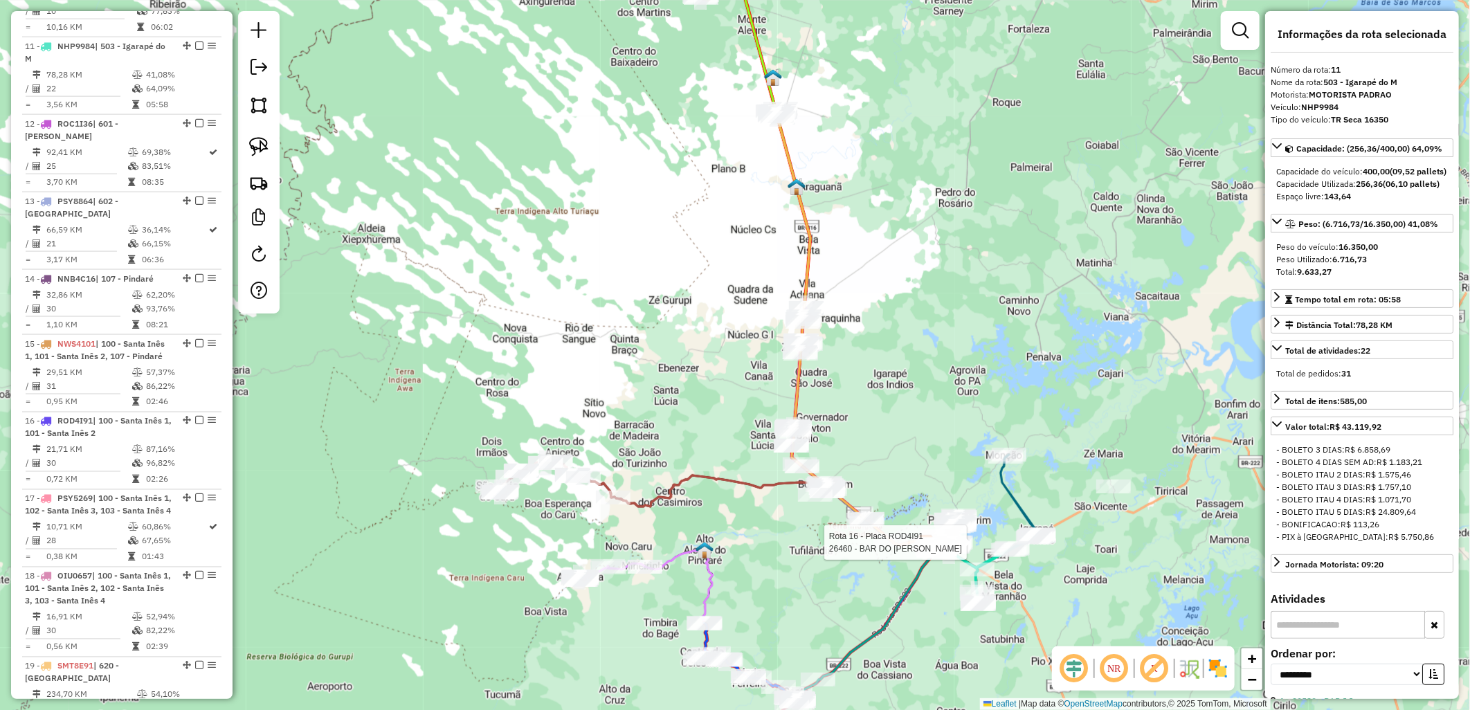
drag, startPoint x: 930, startPoint y: 212, endPoint x: 852, endPoint y: 571, distance: 367.4
click at [855, 596] on div "Rota 16 - Placa ROD4I91 26460 - BAR DO MARCELO Janela de atendimento Grade de a…" at bounding box center [735, 355] width 1470 height 710
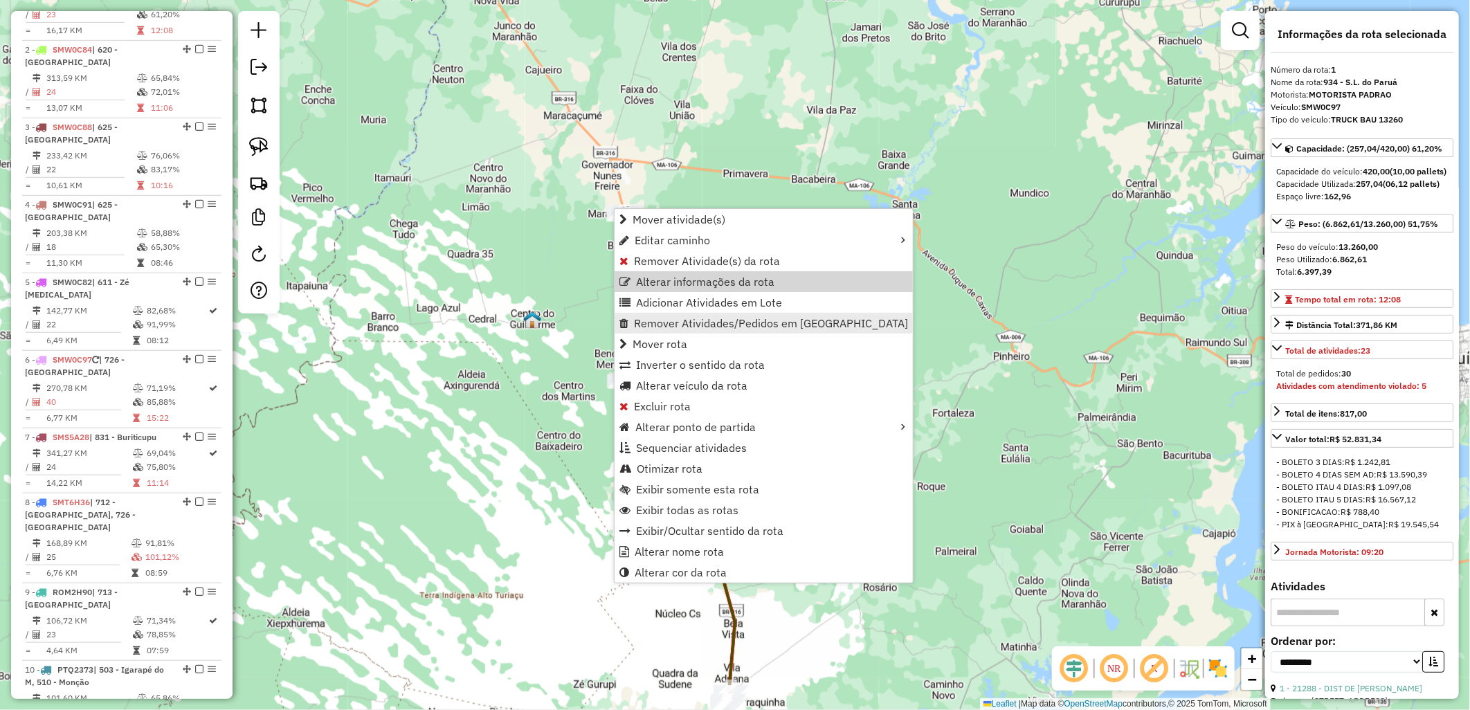
scroll to position [535, 0]
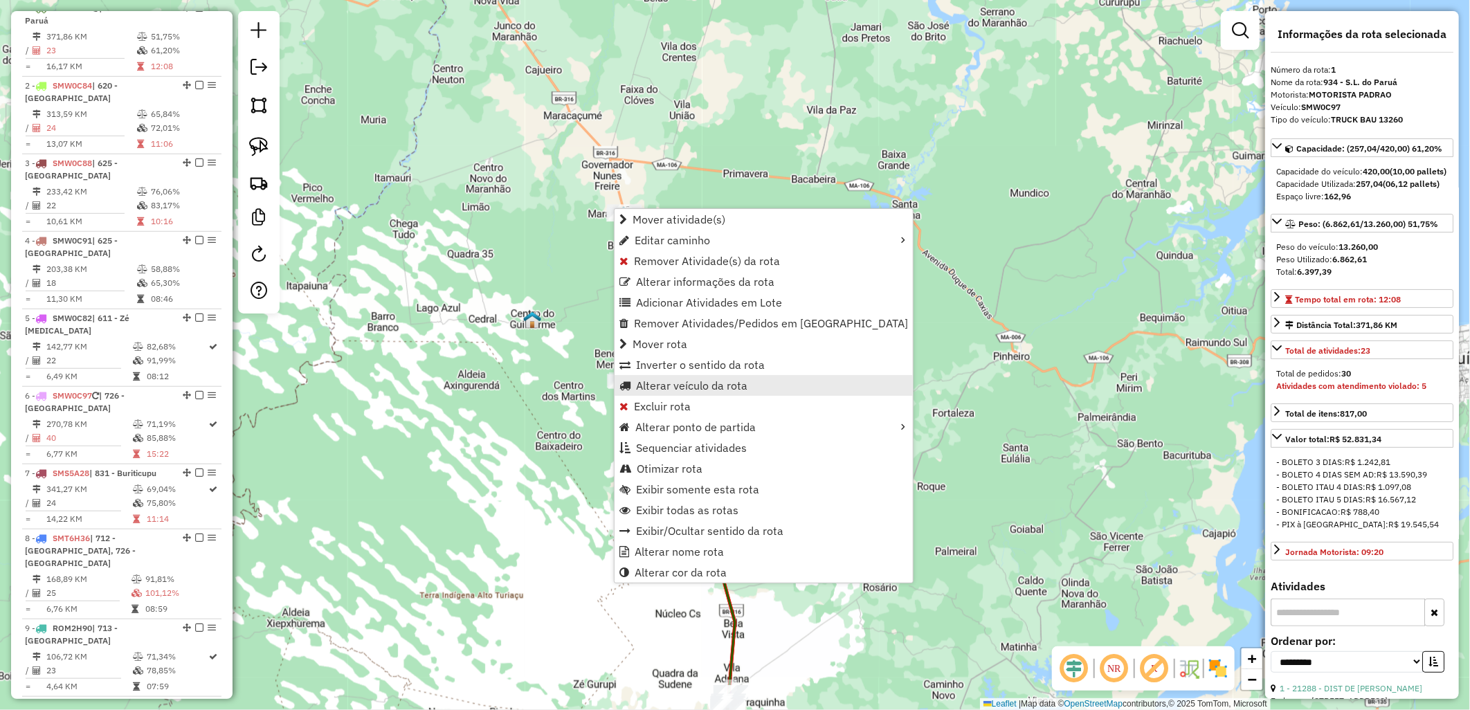
click at [700, 390] on span "Alterar veículo da rota" at bounding box center [691, 385] width 111 height 11
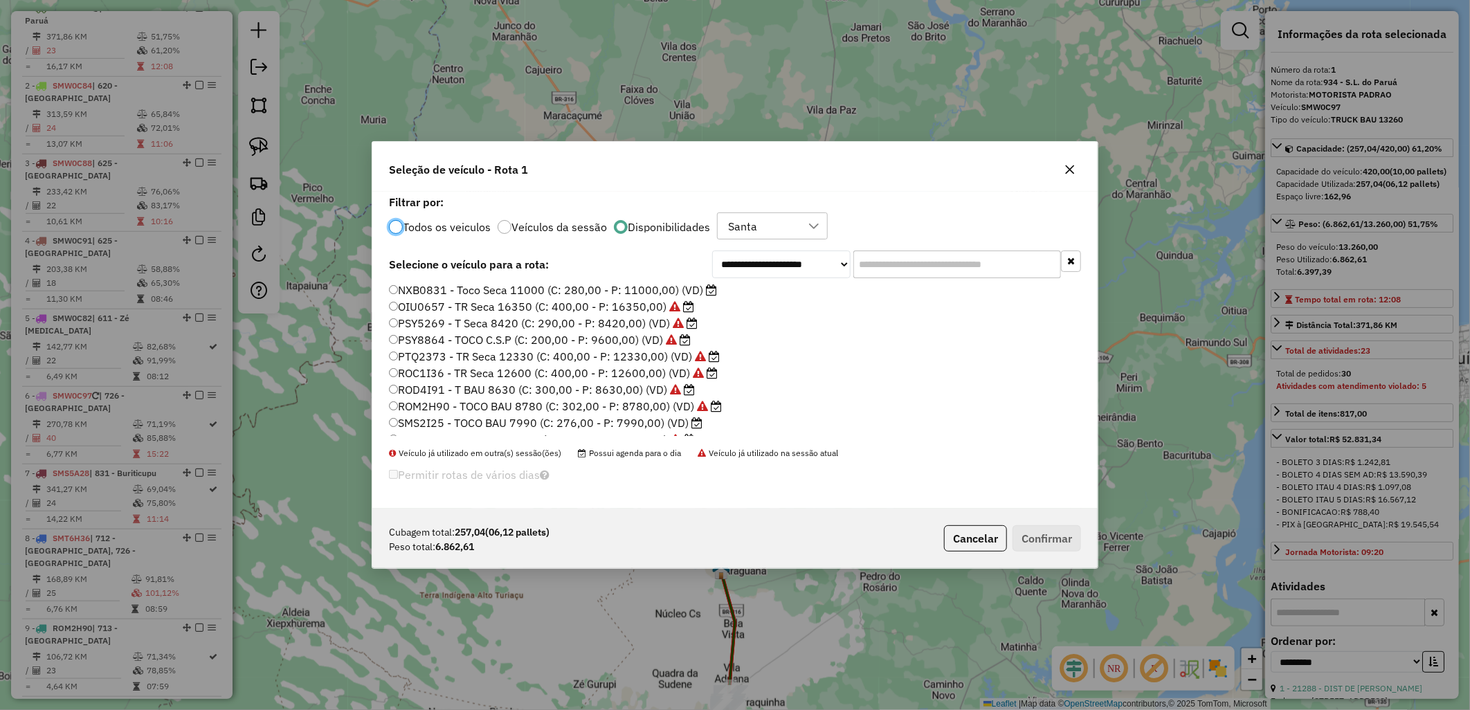
scroll to position [77, 0]
click at [682, 400] on label "SMS2I25 - TOCO BAU 7990 (C: 276,00 - P: 7990,00) (VD)" at bounding box center [545, 397] width 313 height 17
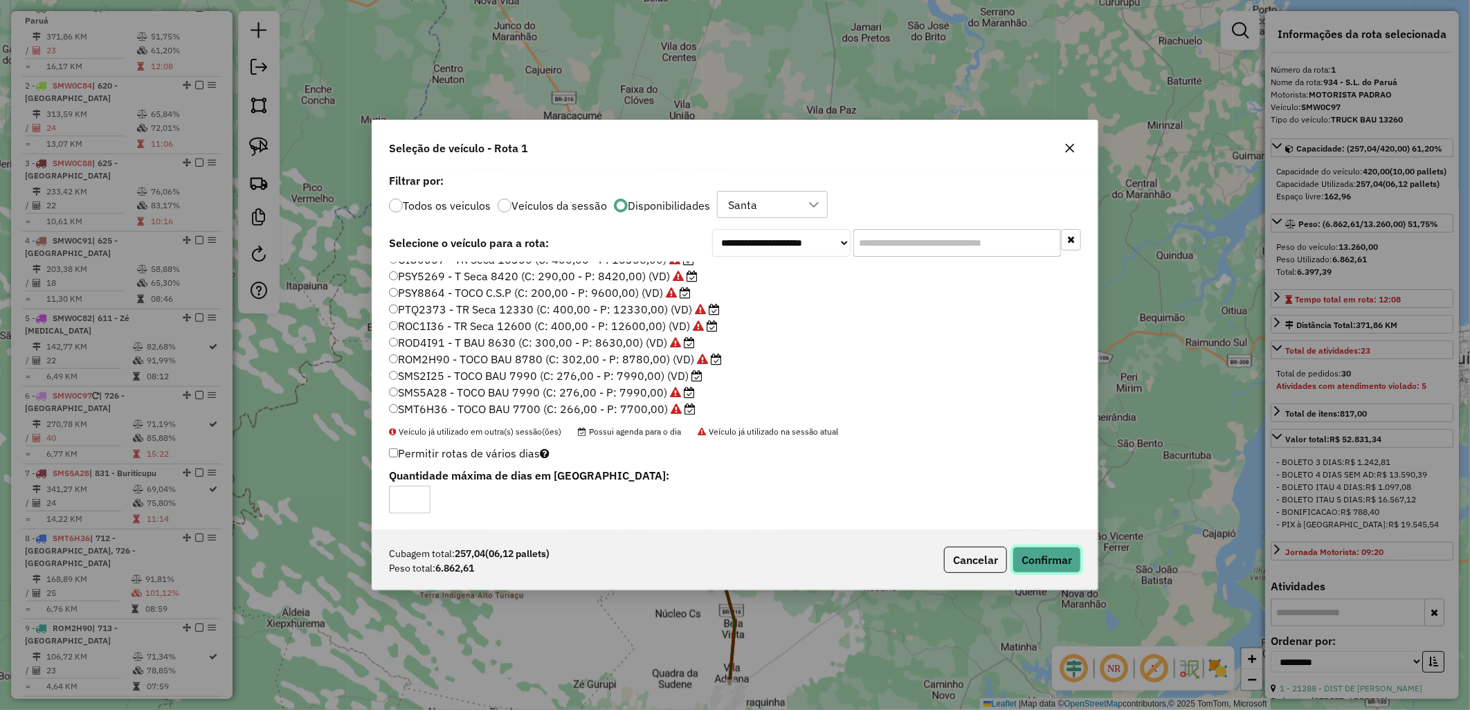
click at [1042, 564] on button "Confirmar" at bounding box center [1046, 560] width 68 height 26
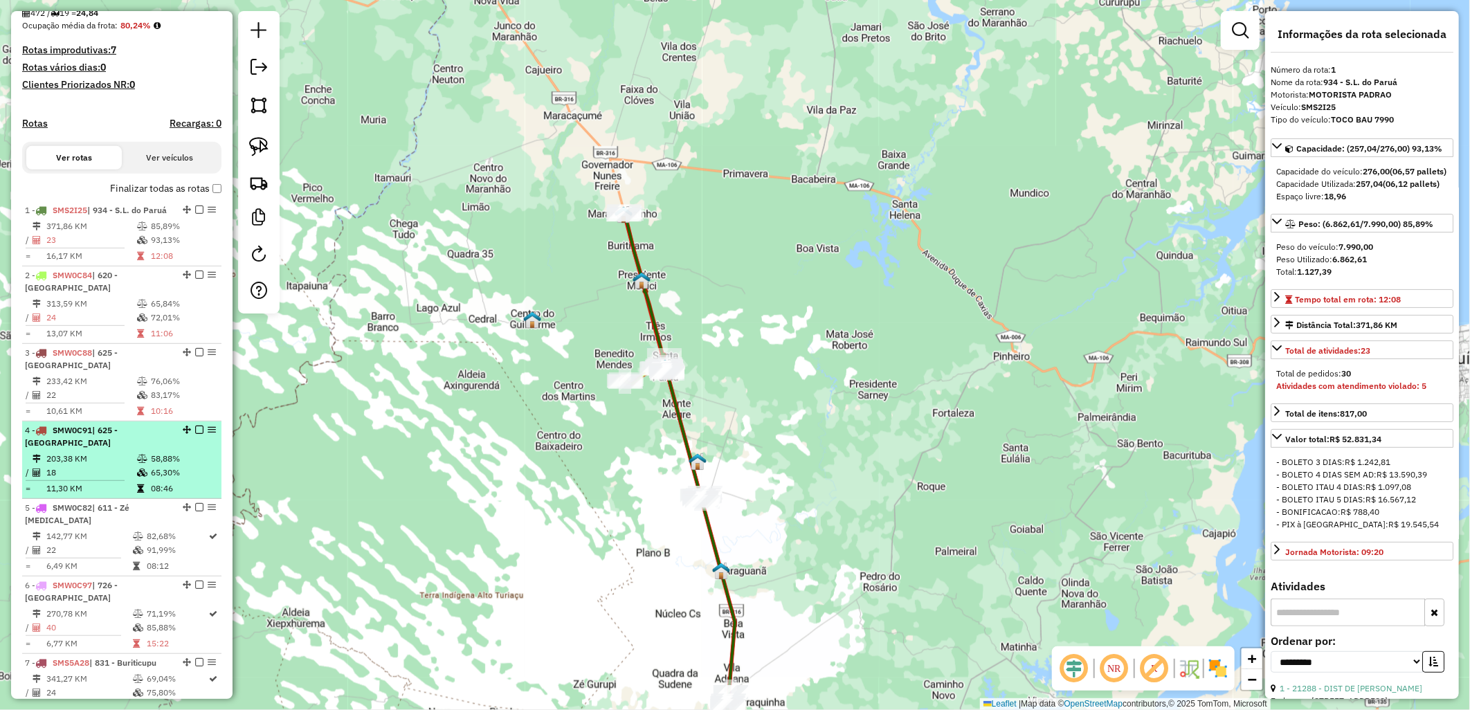
scroll to position [227, 0]
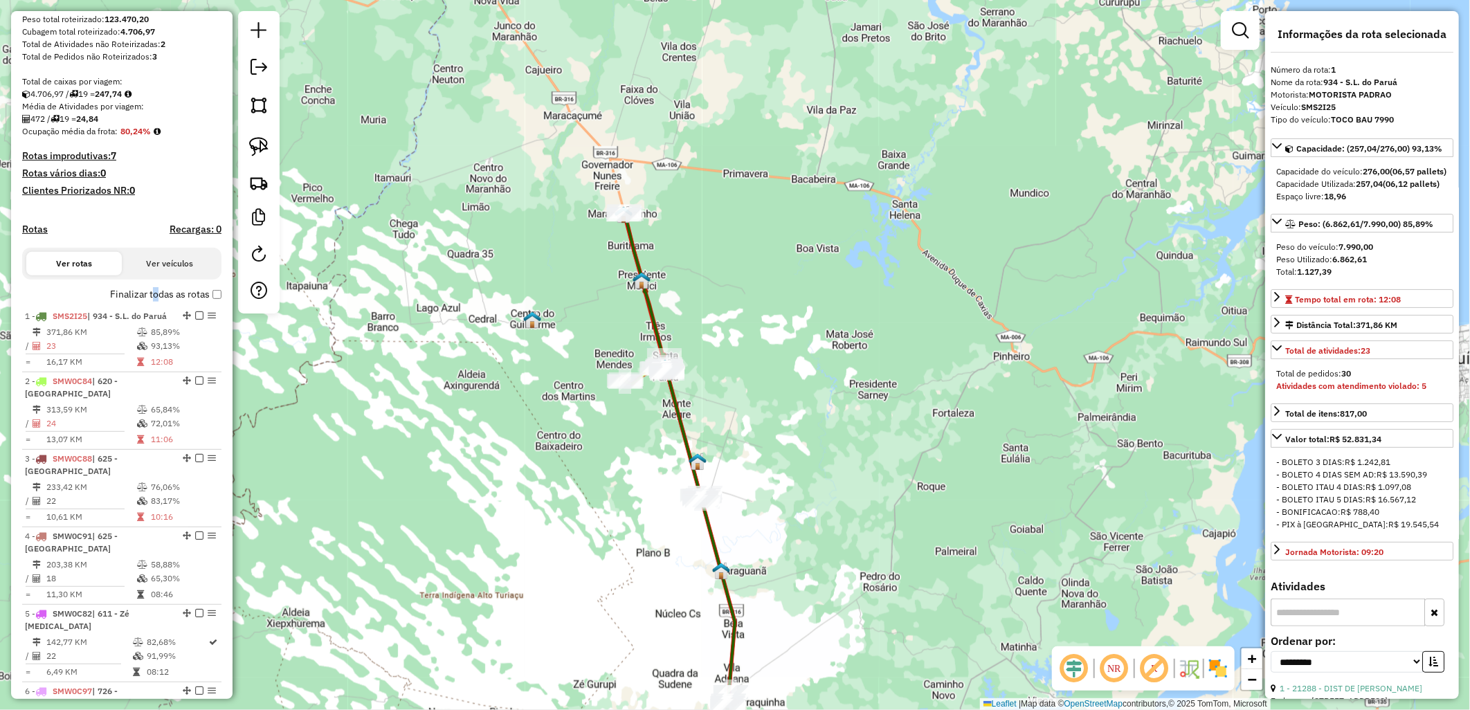
click at [150, 302] on label "Finalizar todas as rotas" at bounding box center [165, 294] width 111 height 15
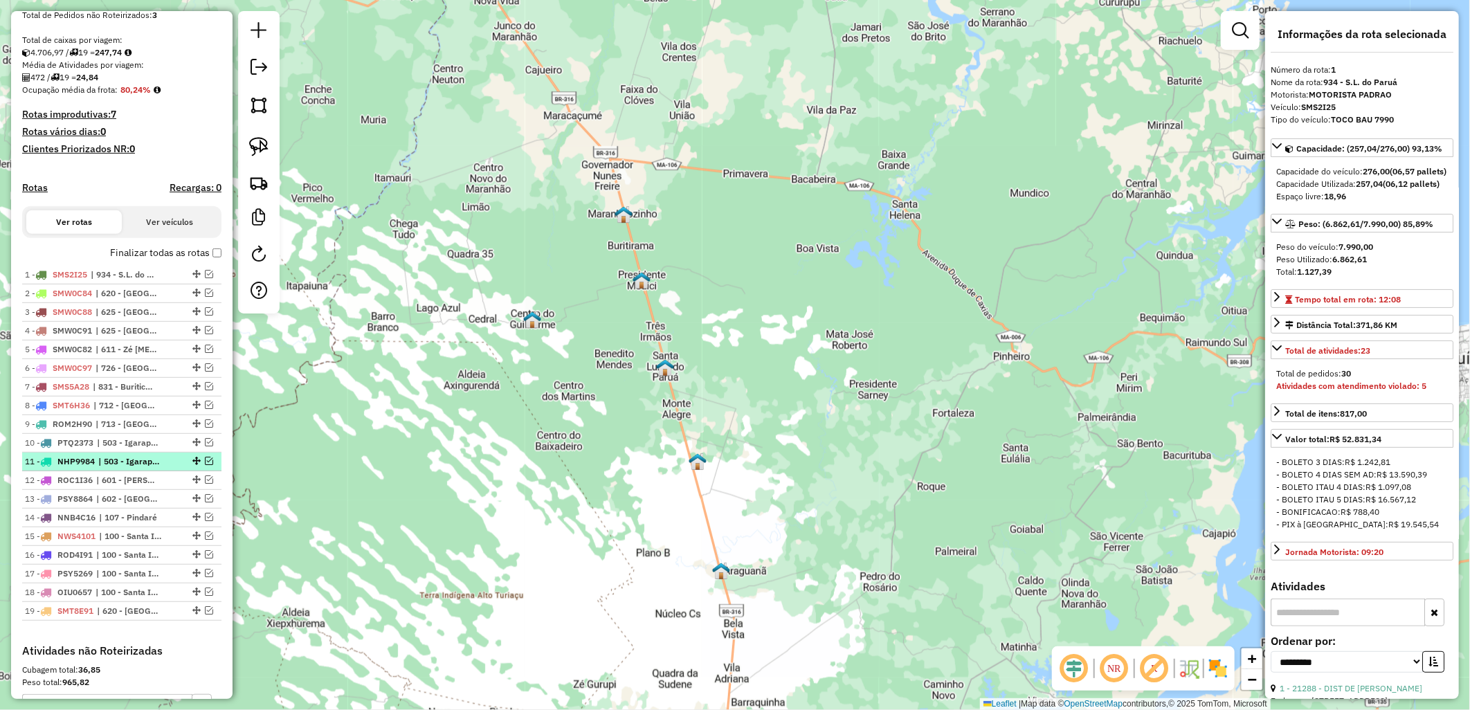
scroll to position [307, 0]
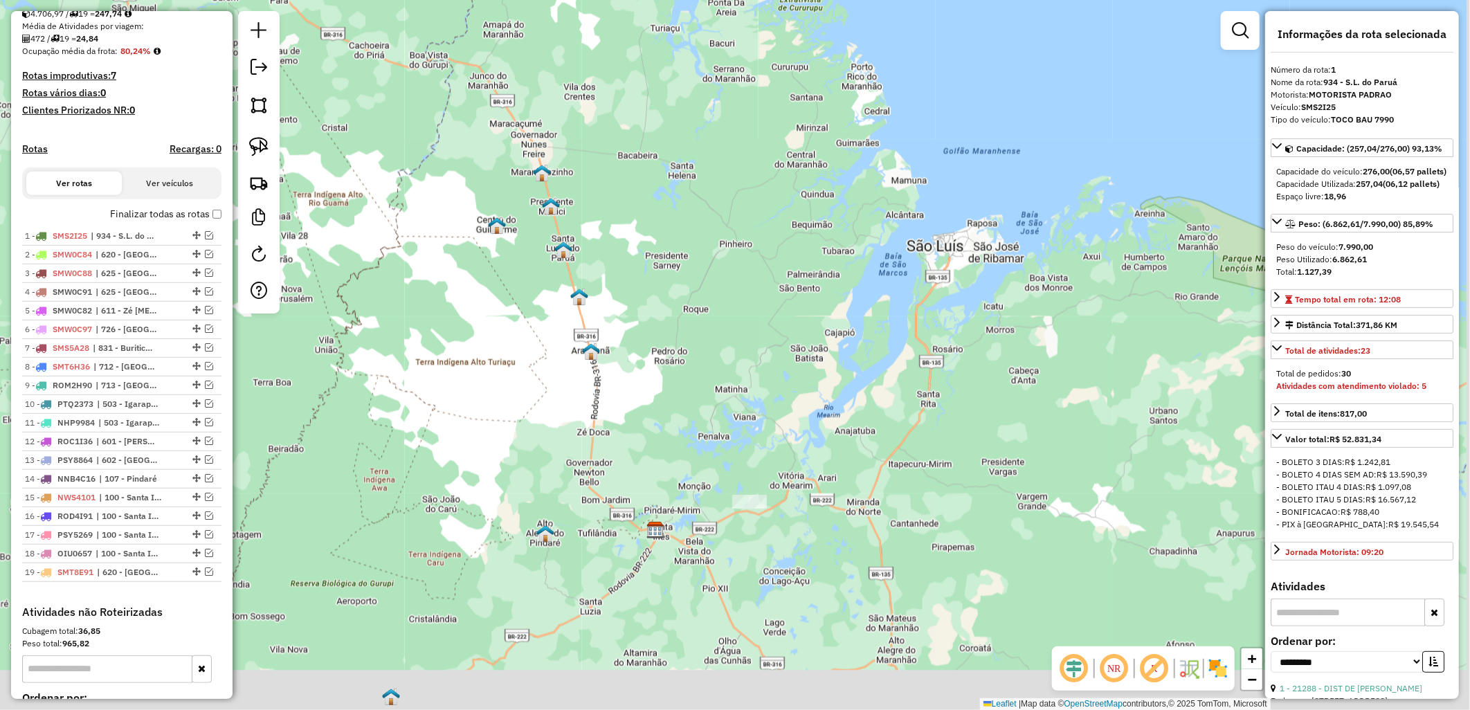
drag, startPoint x: 727, startPoint y: 447, endPoint x: 727, endPoint y: 428, distance: 19.4
click at [725, 428] on div "Janela de atendimento Grade de atendimento Capacidade Transportadoras Veículos …" at bounding box center [735, 355] width 1470 height 710
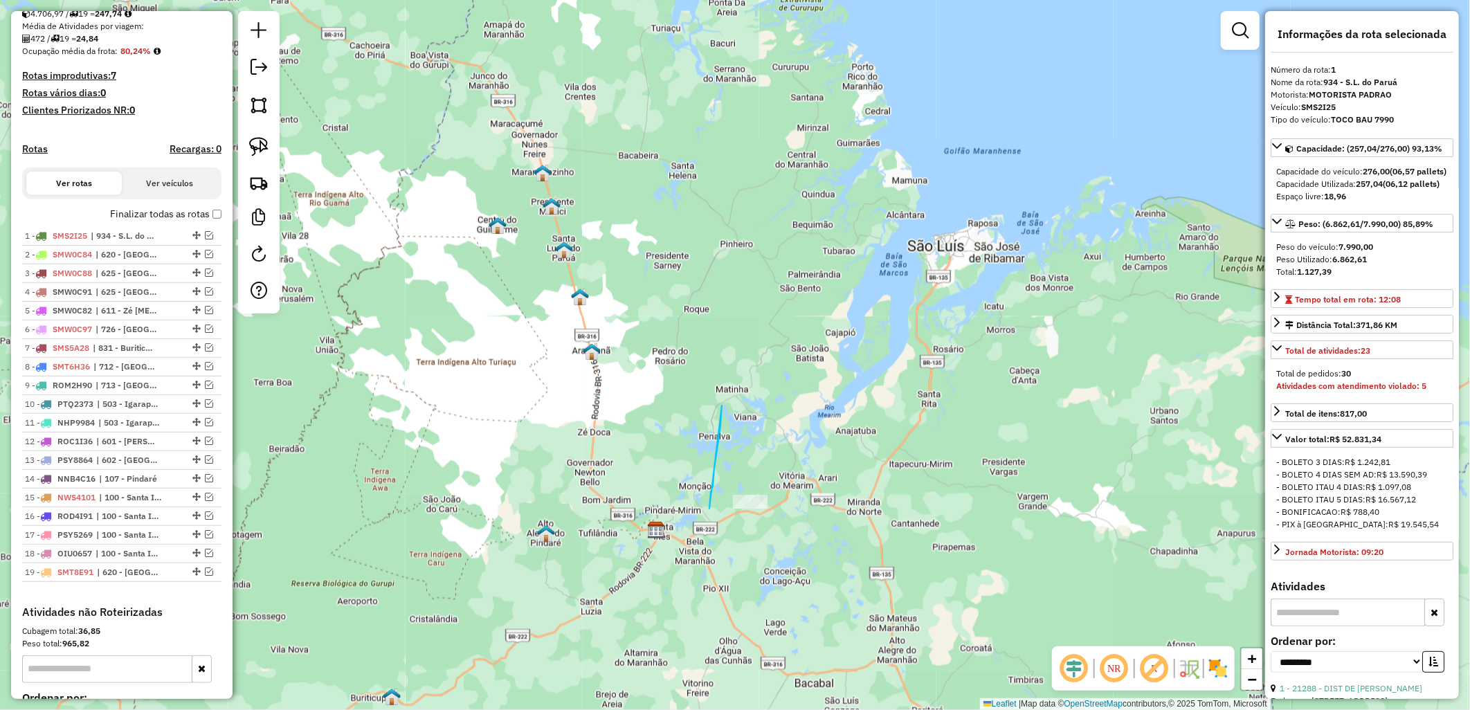
drag, startPoint x: 709, startPoint y: 509, endPoint x: 858, endPoint y: 497, distance: 149.2
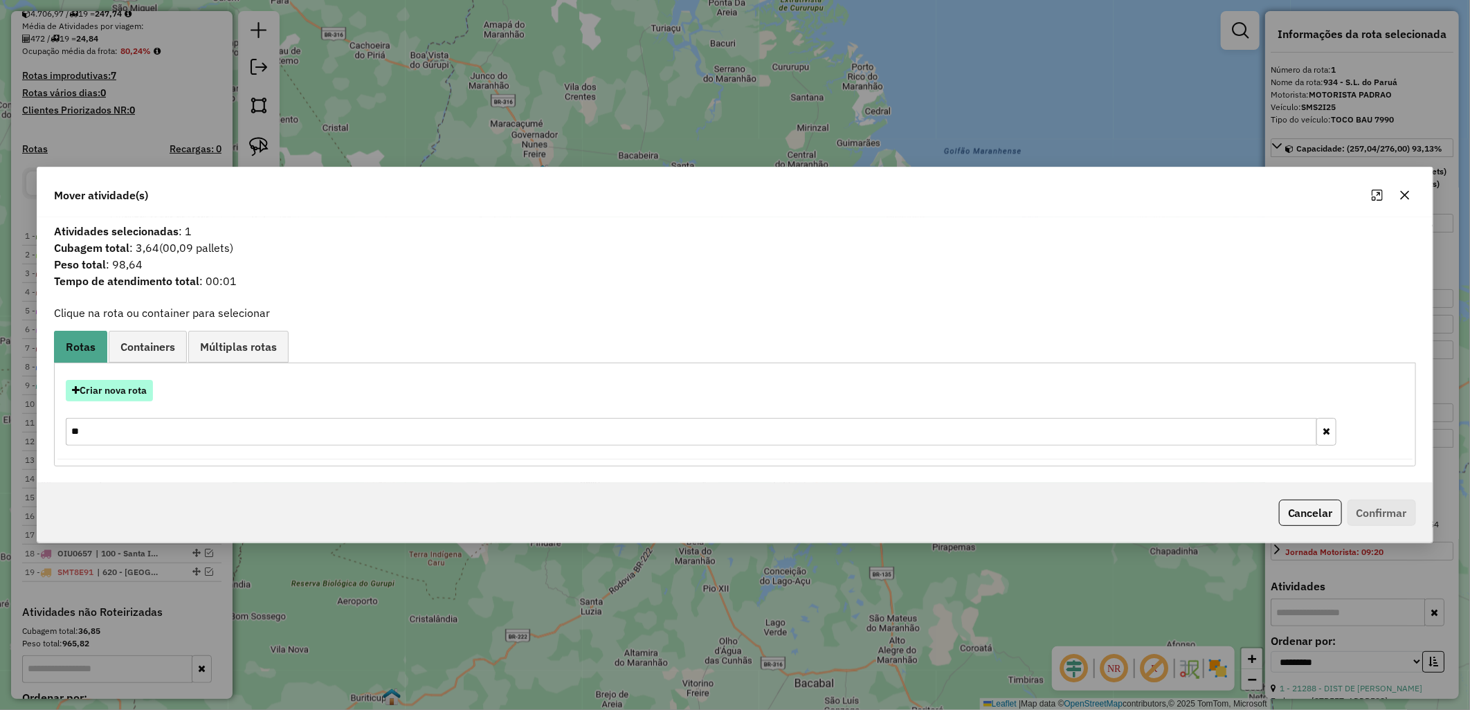
click at [132, 392] on button "Criar nova rota" at bounding box center [109, 390] width 87 height 21
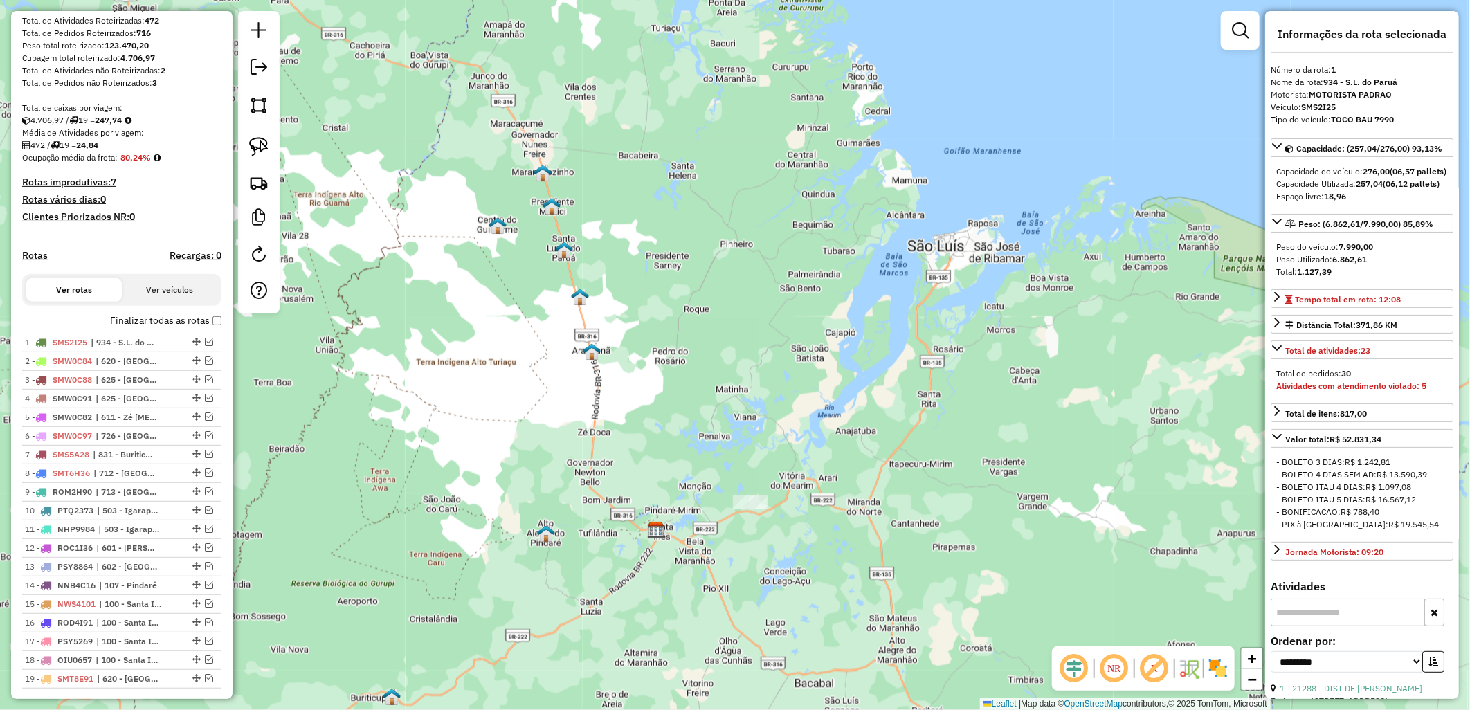
scroll to position [77, 0]
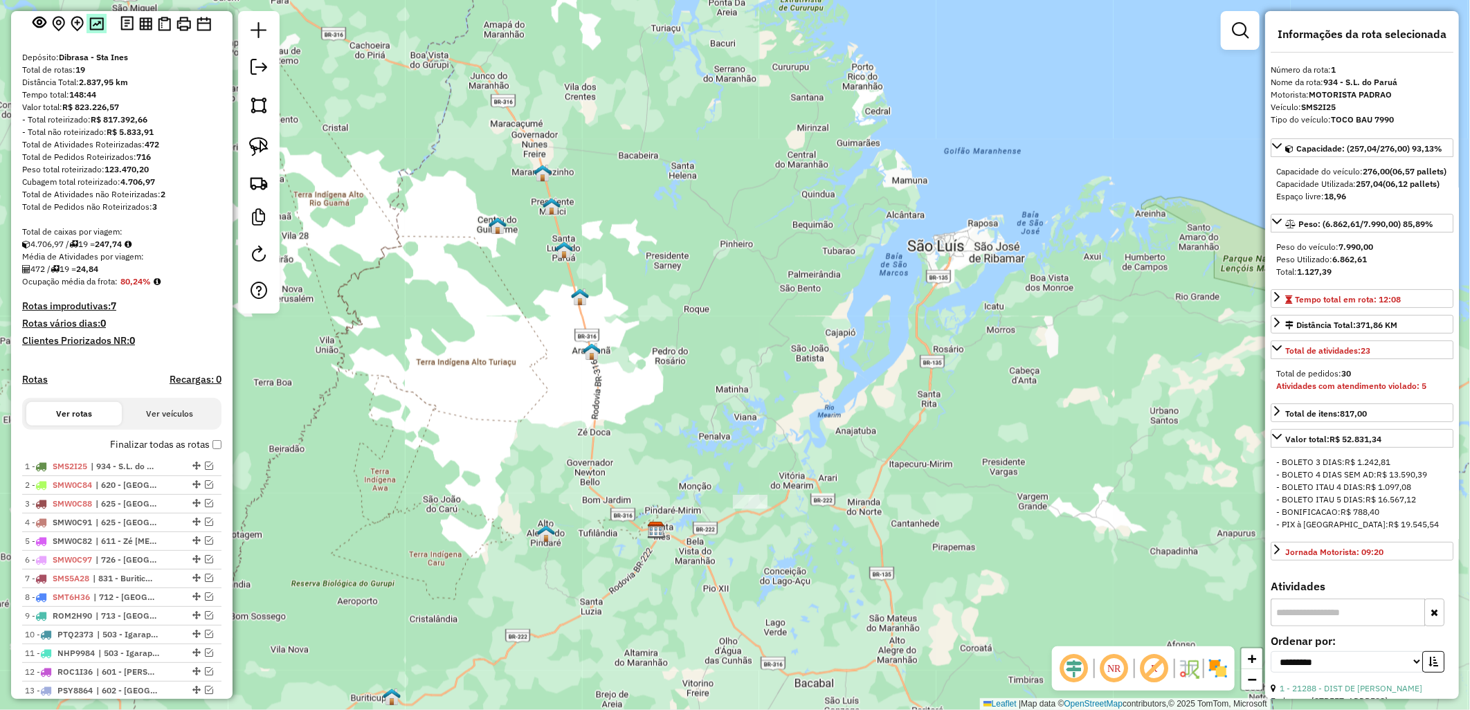
click at [89, 29] on img at bounding box center [96, 23] width 15 height 13
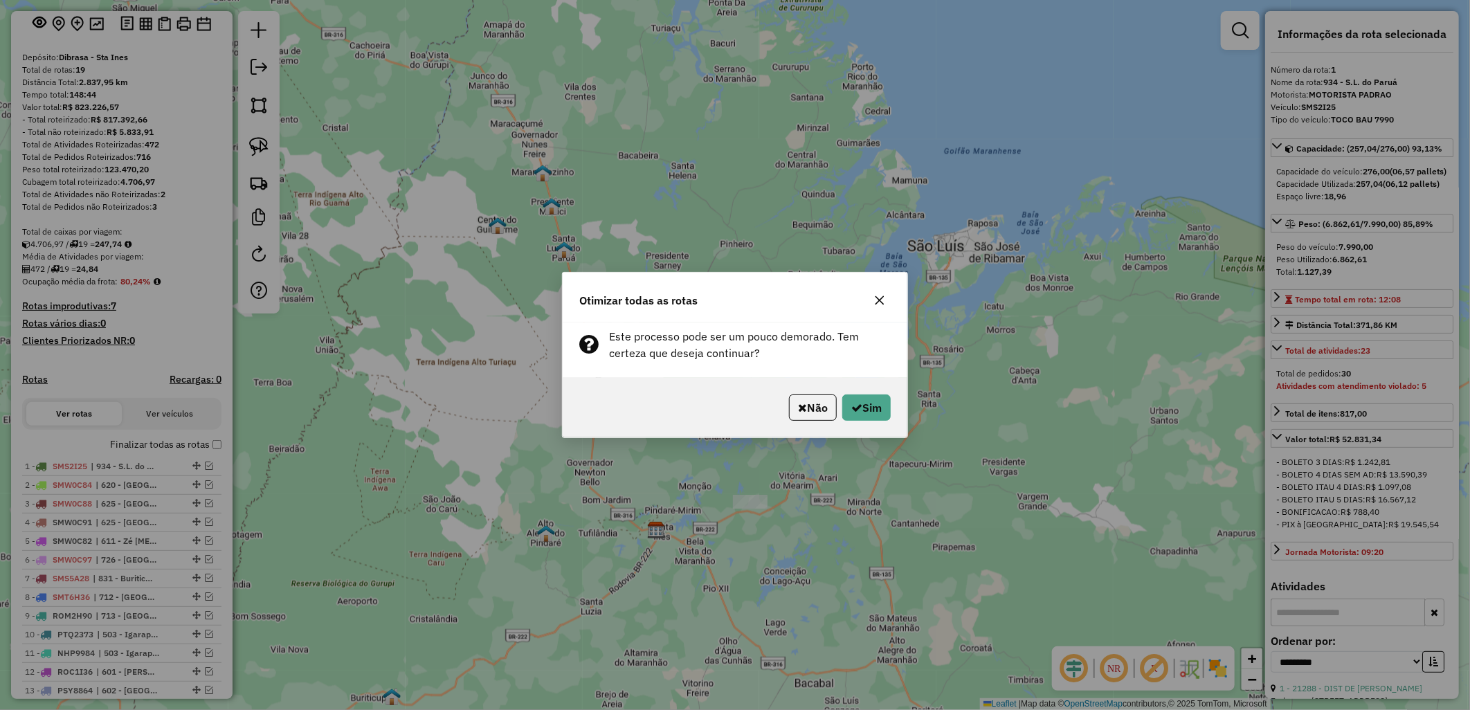
click at [861, 421] on div "Não Sim" at bounding box center [735, 408] width 345 height 60
click at [866, 410] on button "Sim" at bounding box center [866, 407] width 48 height 26
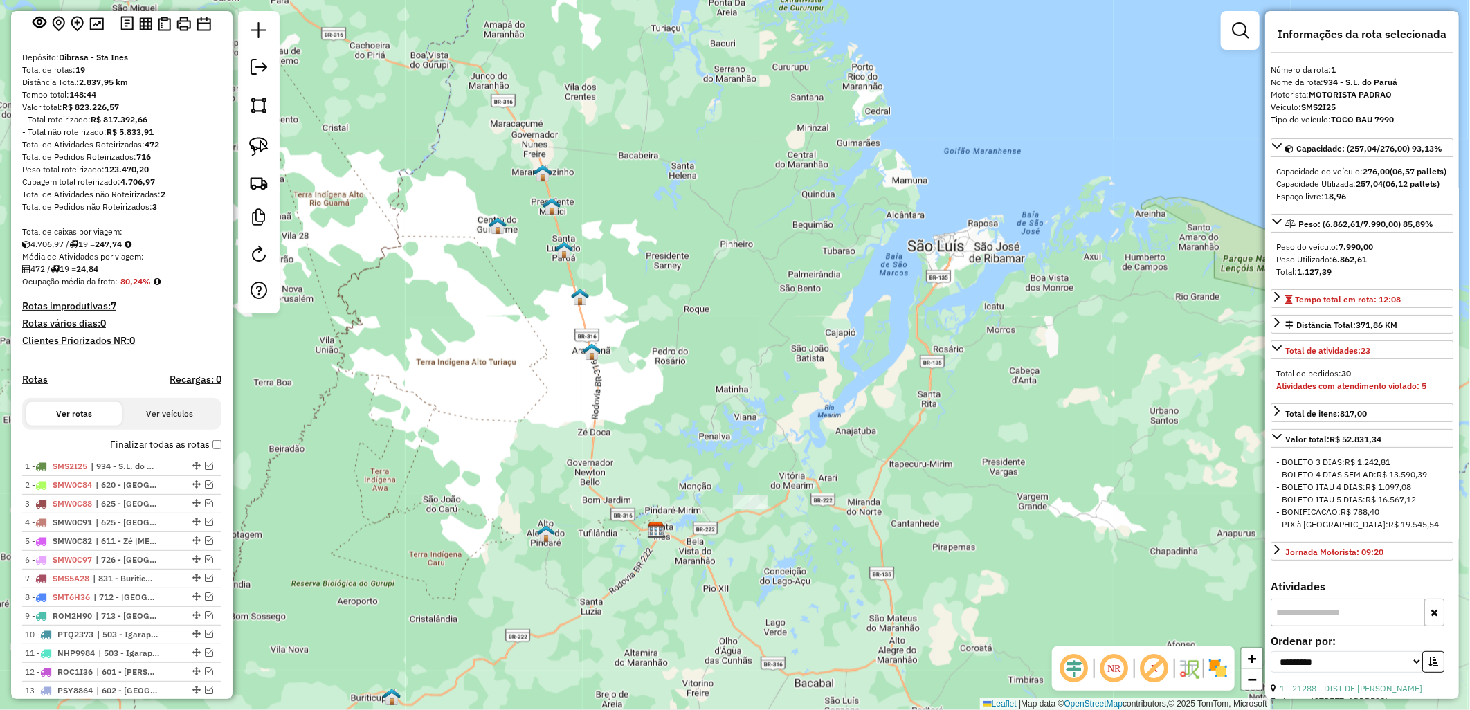
scroll to position [475, 0]
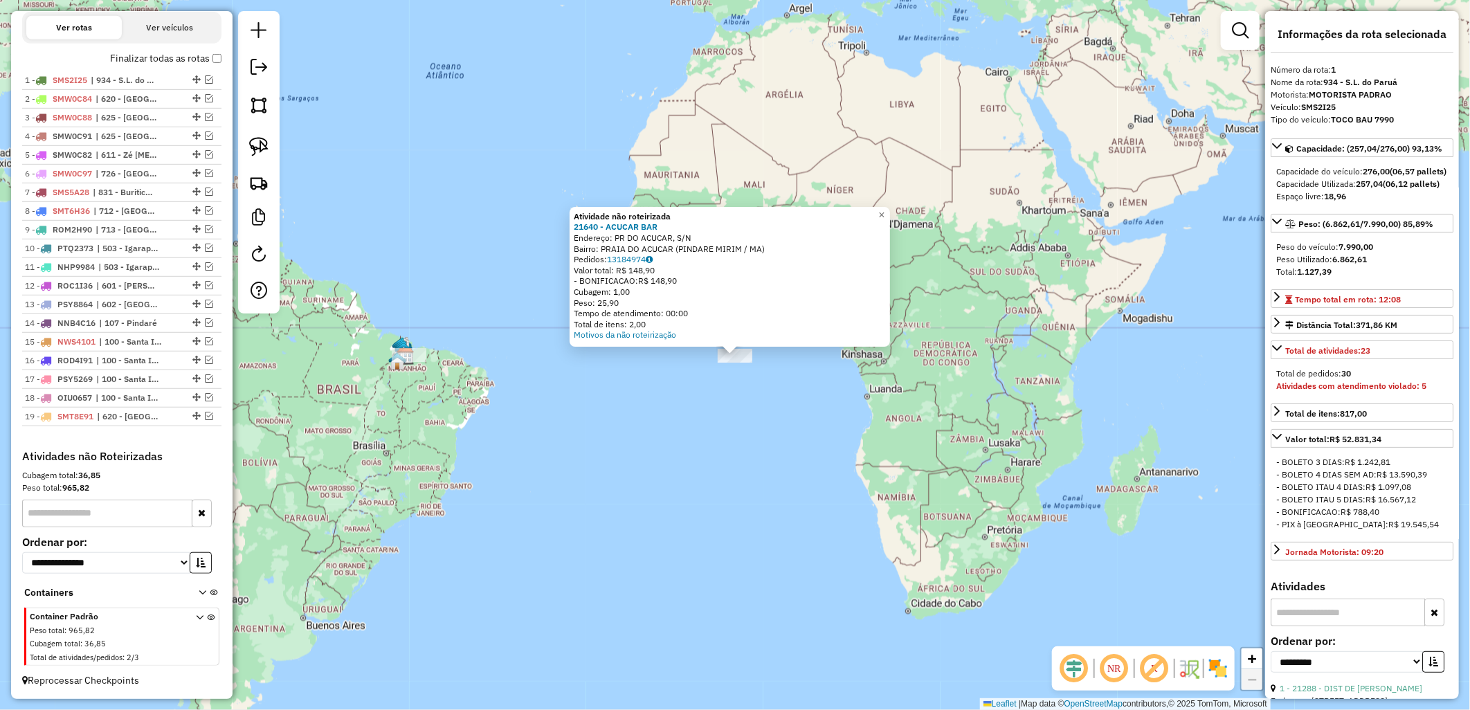
click at [364, 342] on div "Atividade não roteirizada 21640 - ACUCAR BAR Endereço: PR DO ACUCAR, S/N Bairro…" at bounding box center [735, 355] width 1470 height 710
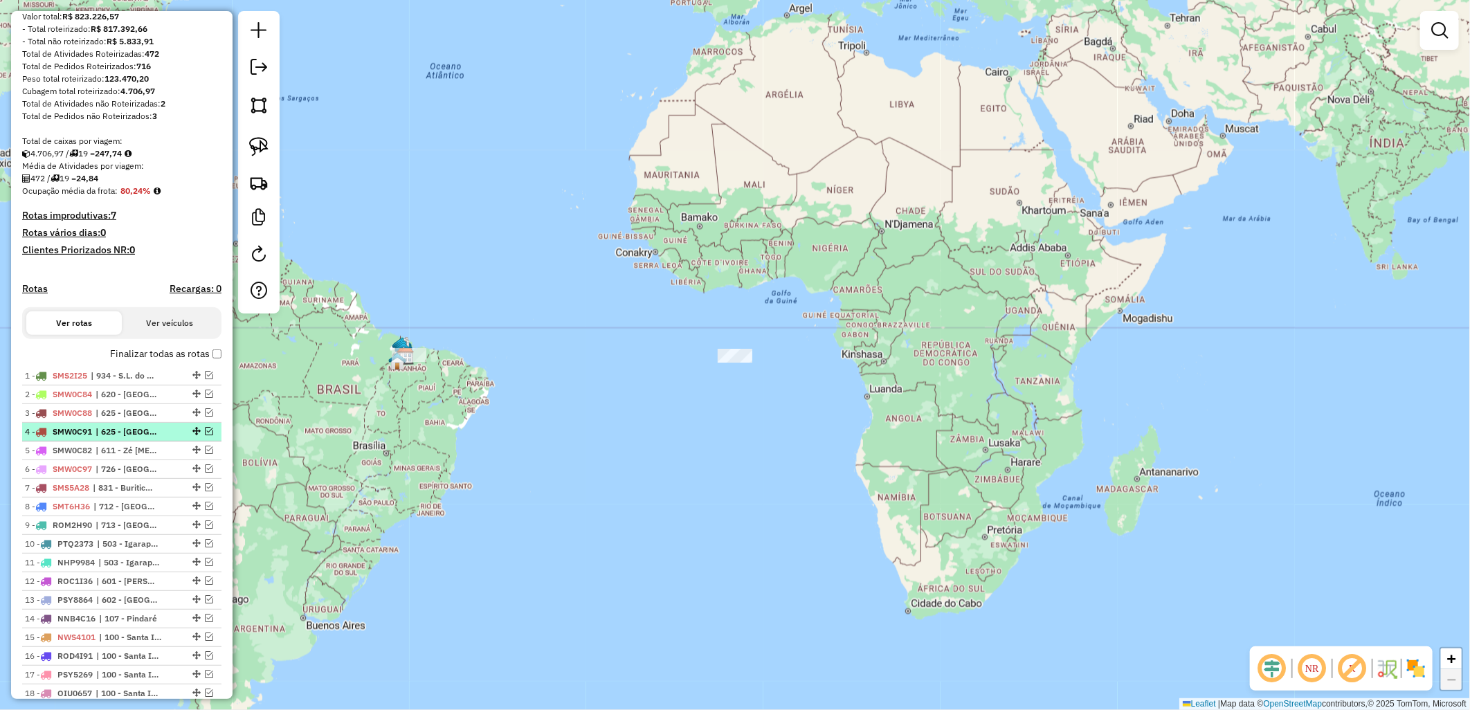
scroll to position [0, 0]
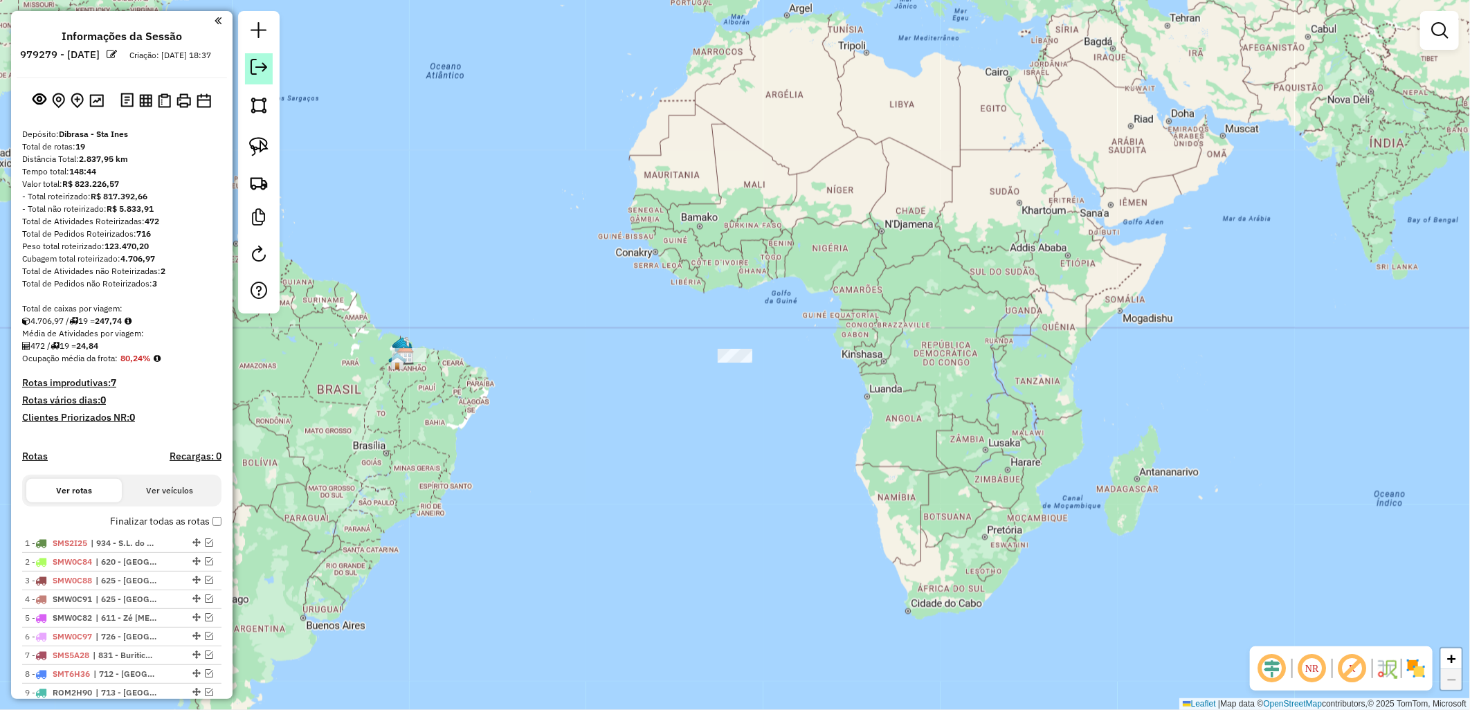
click at [263, 60] on em at bounding box center [258, 67] width 17 height 17
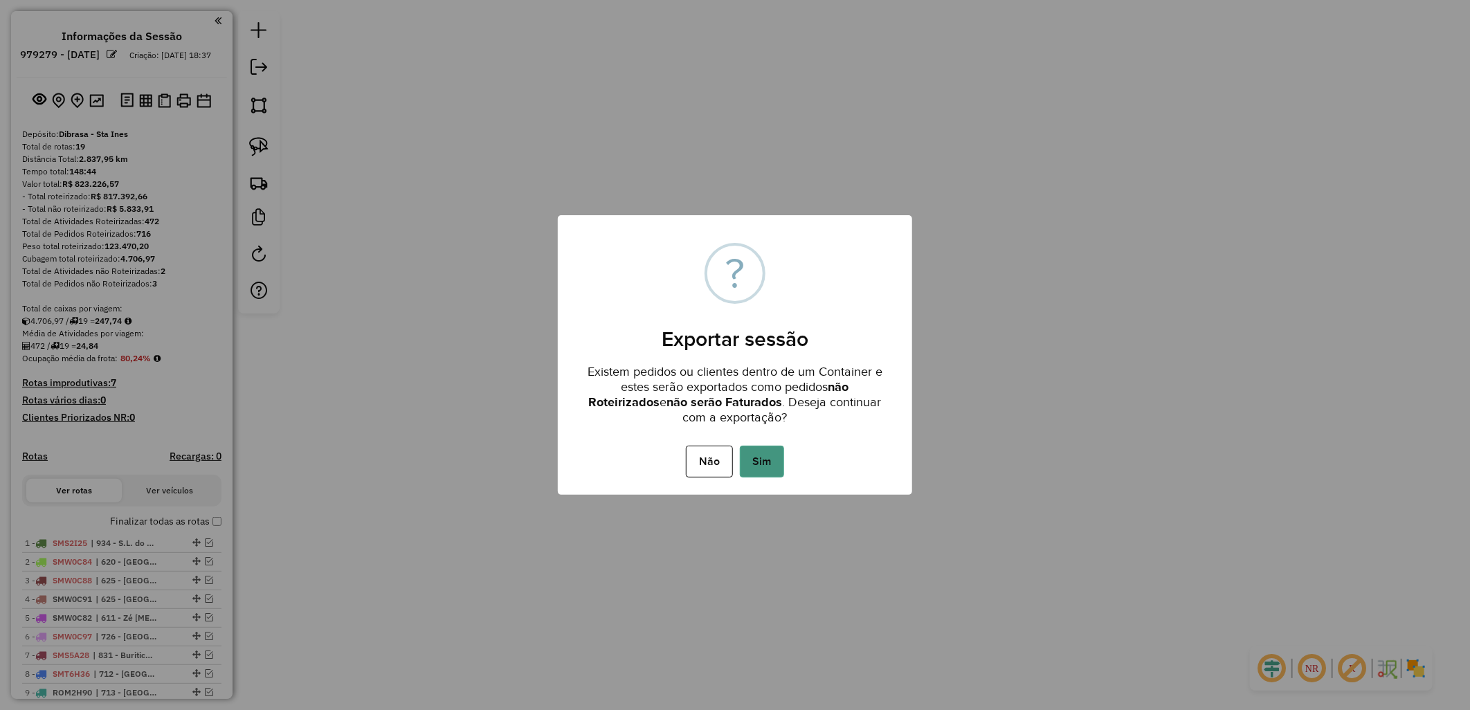
click at [776, 473] on button "Sim" at bounding box center [762, 462] width 44 height 32
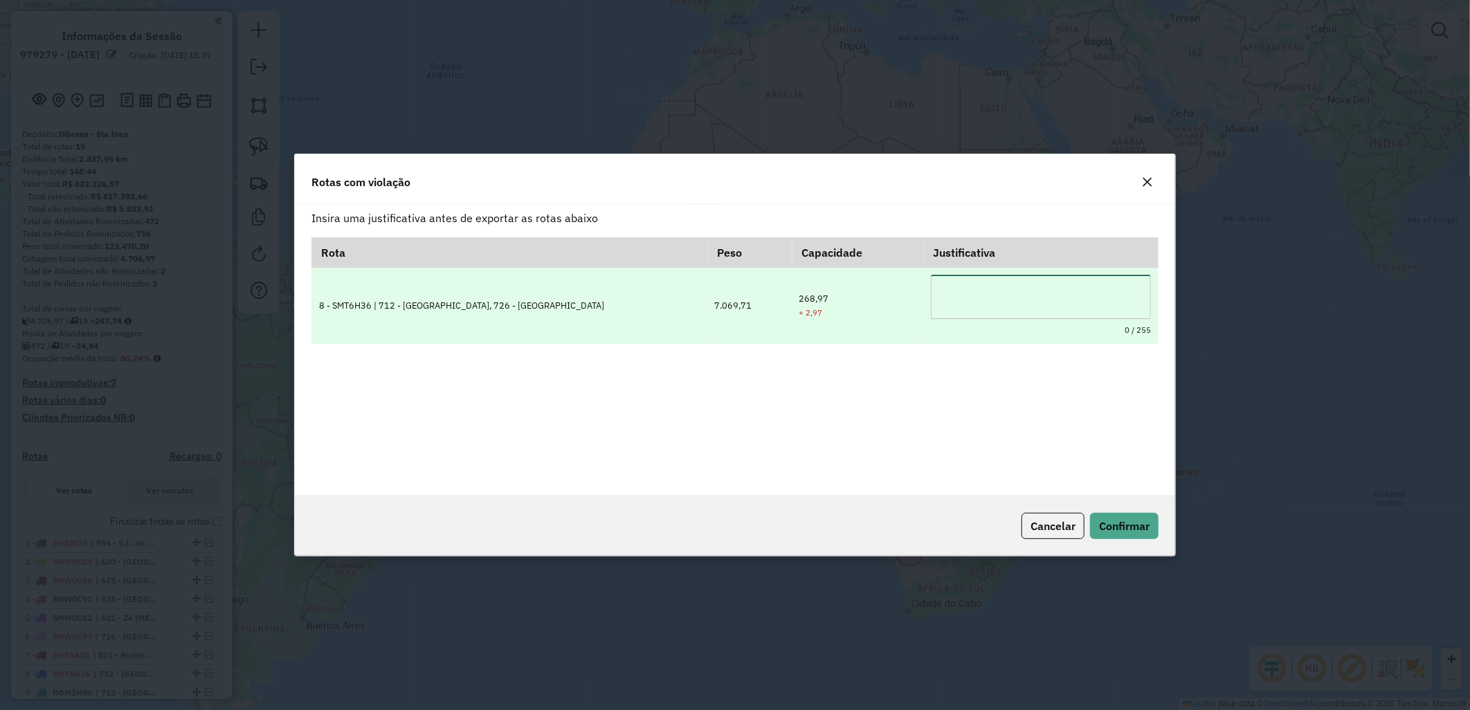
click at [998, 302] on textarea at bounding box center [1041, 297] width 221 height 44
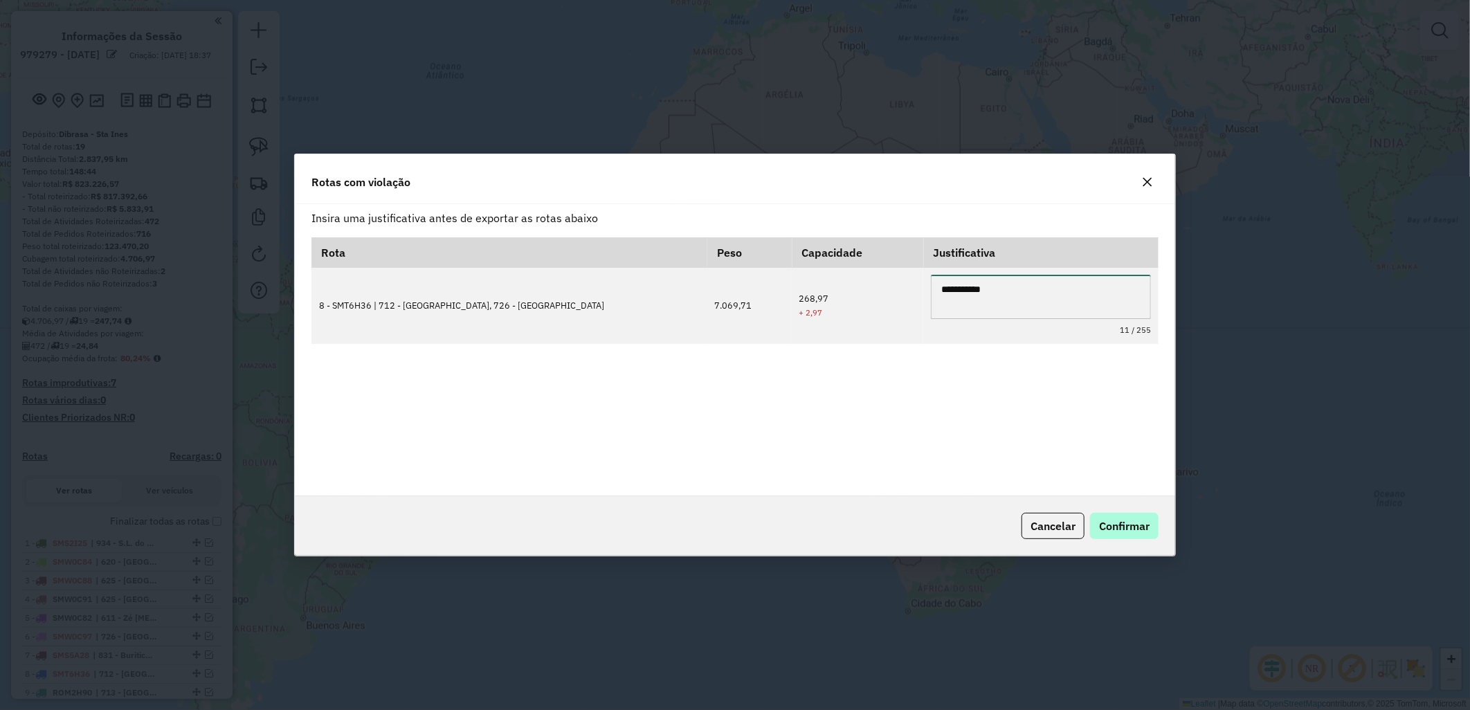
type textarea "**********"
click at [1138, 520] on span "Confirmar" at bounding box center [1124, 526] width 51 height 14
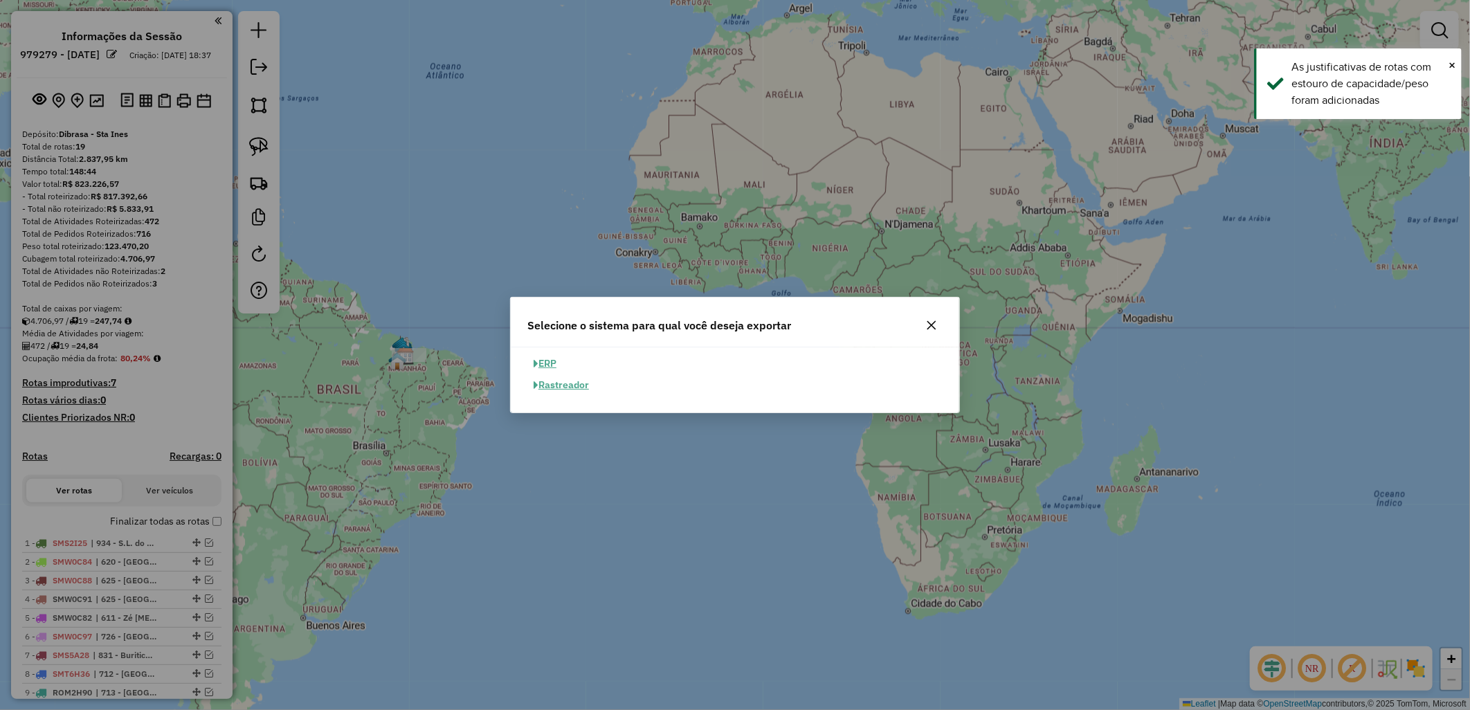
click at [558, 358] on button "ERP" at bounding box center [544, 363] width 35 height 21
select select "**"
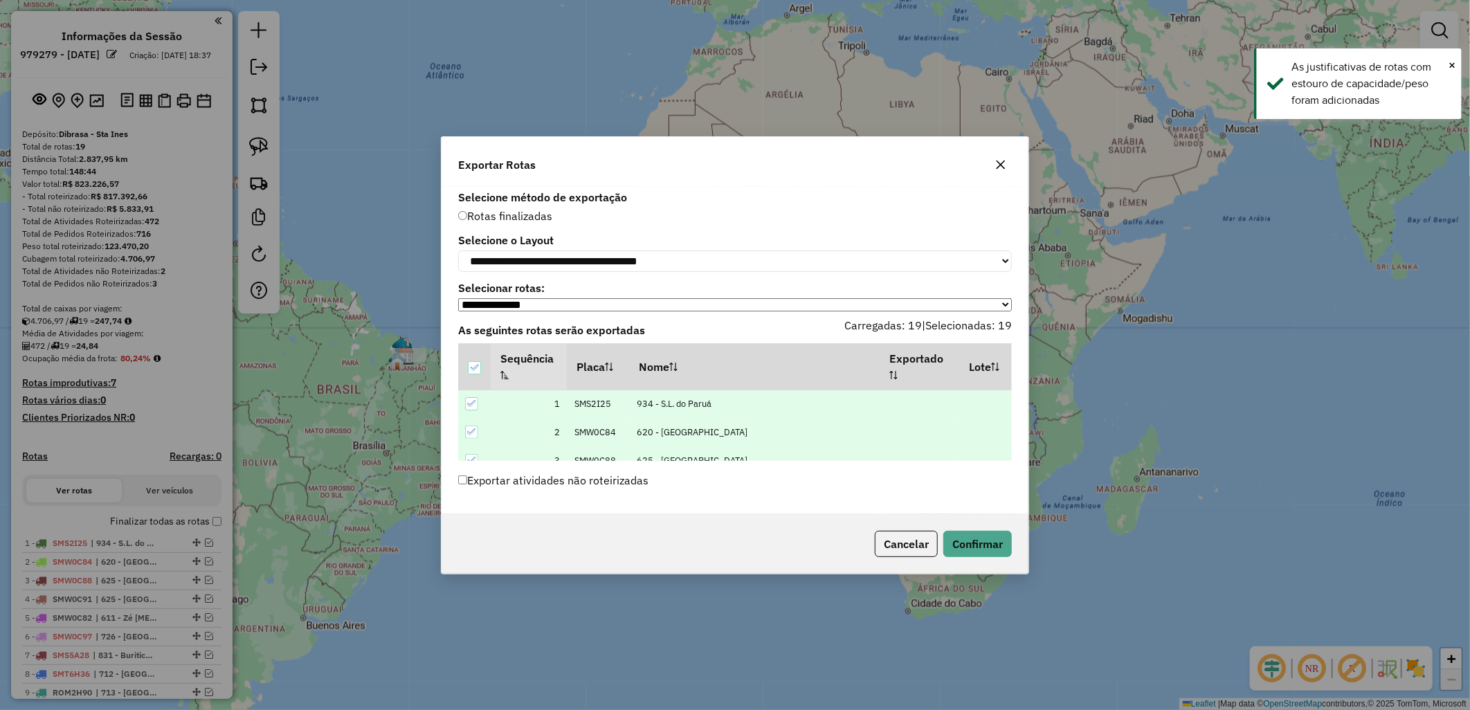
click at [610, 483] on label "Exportar atividades não roteirizadas" at bounding box center [553, 480] width 190 height 26
click at [958, 542] on button "Confirmar" at bounding box center [977, 544] width 68 height 26
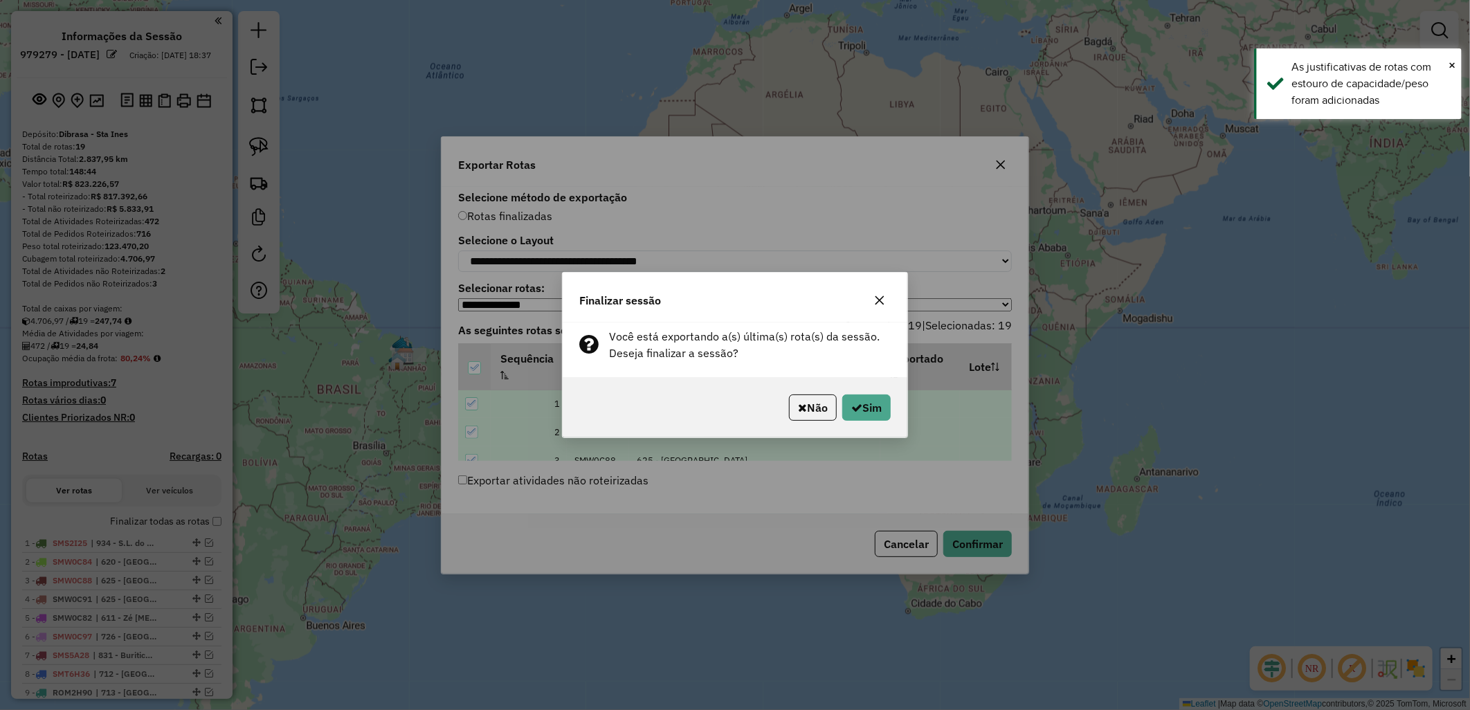
click at [915, 369] on div "Finalizar sessão Você está exportando a(s) última(s) rota(s) da sessão. Deseja …" at bounding box center [735, 355] width 1470 height 710
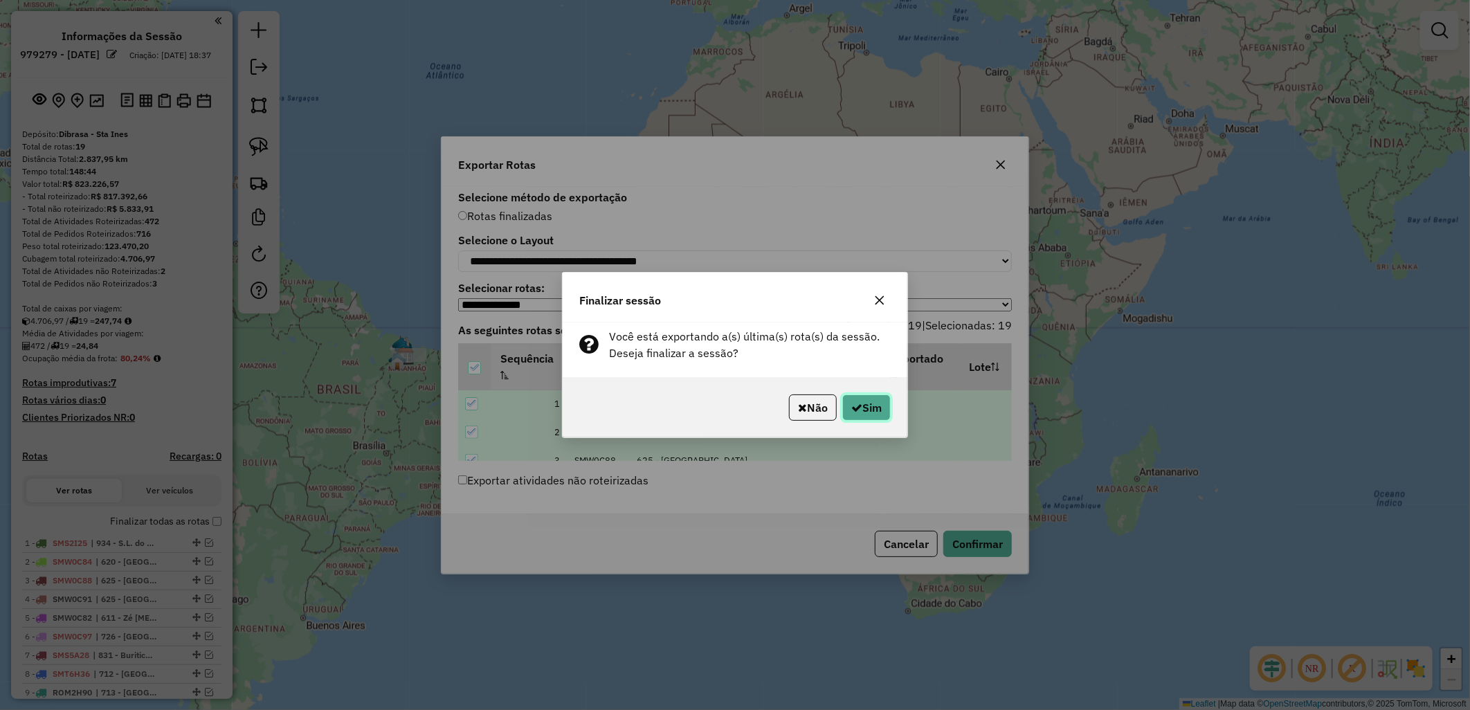
click at [857, 404] on icon "button" at bounding box center [856, 407] width 11 height 11
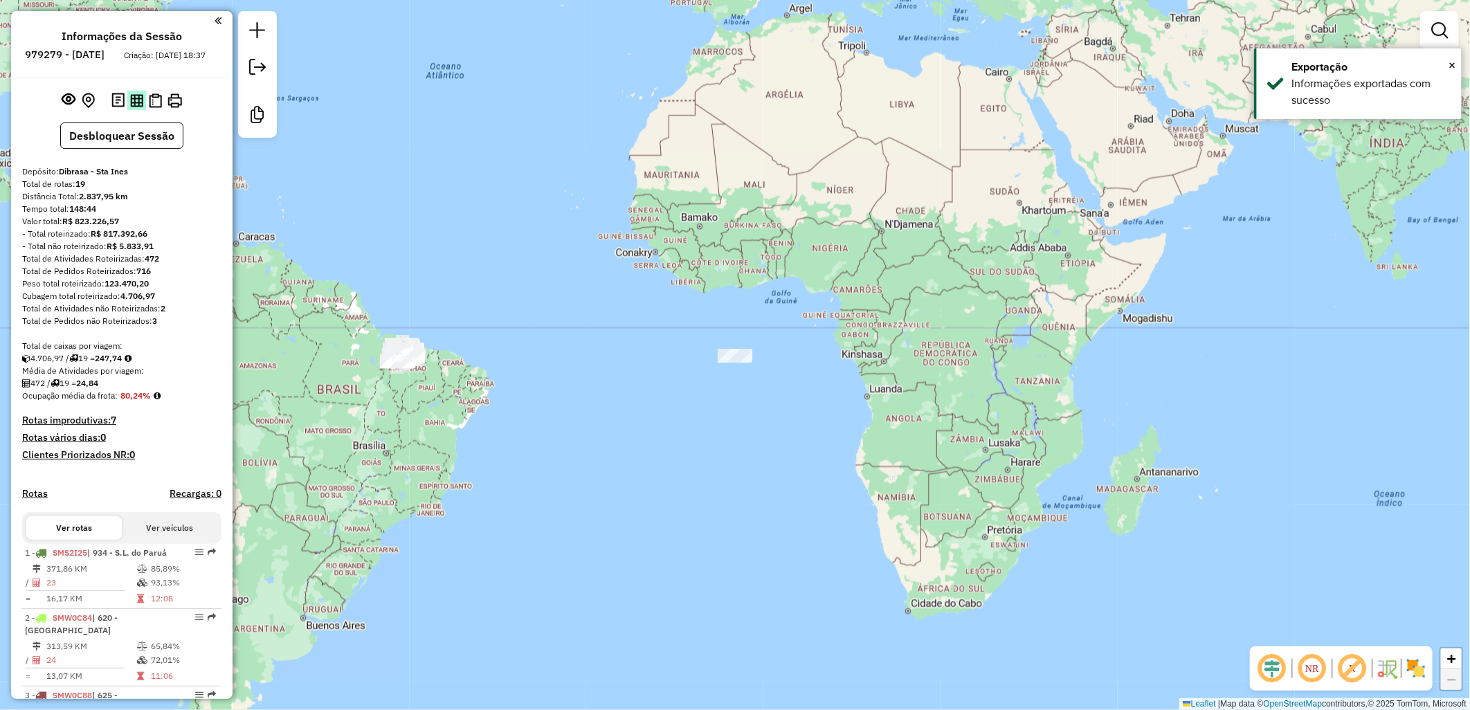
click at [130, 107] on img at bounding box center [136, 100] width 13 height 13
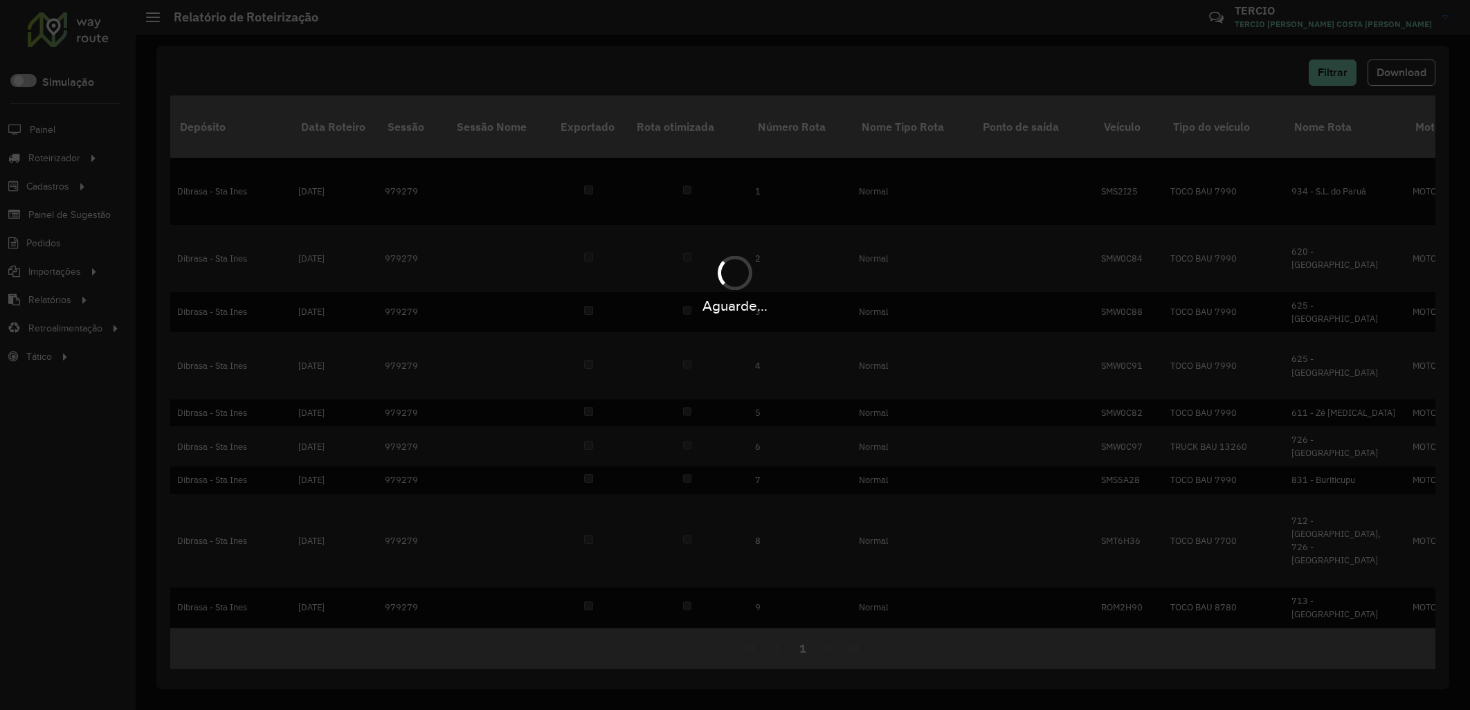
click at [1388, 76] on hb-app "Aguarde... Pop-up bloqueado! Seu navegador bloqueou automáticamente a abertura …" at bounding box center [735, 355] width 1470 height 710
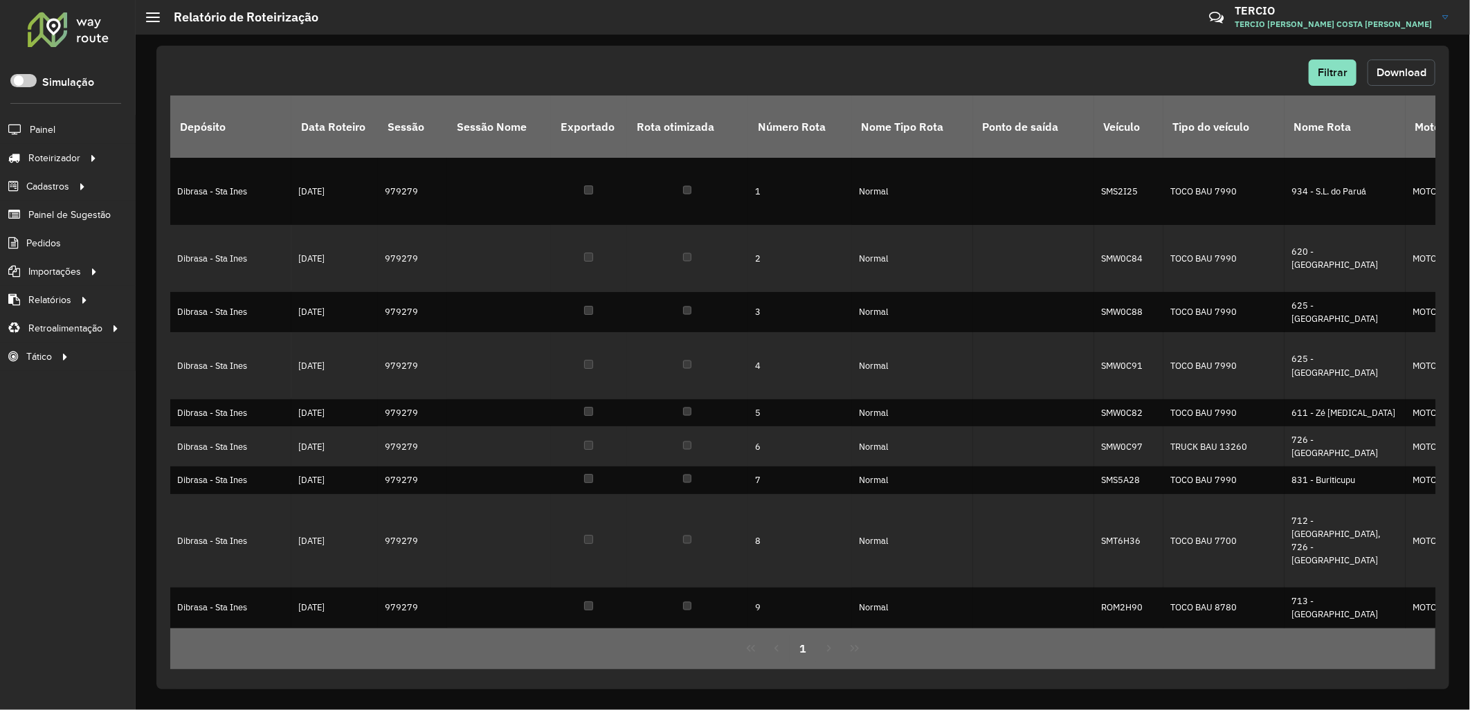
click at [1388, 76] on span "Download" at bounding box center [1401, 72] width 50 height 12
click at [26, 245] on span "Pedidos" at bounding box center [44, 243] width 36 height 15
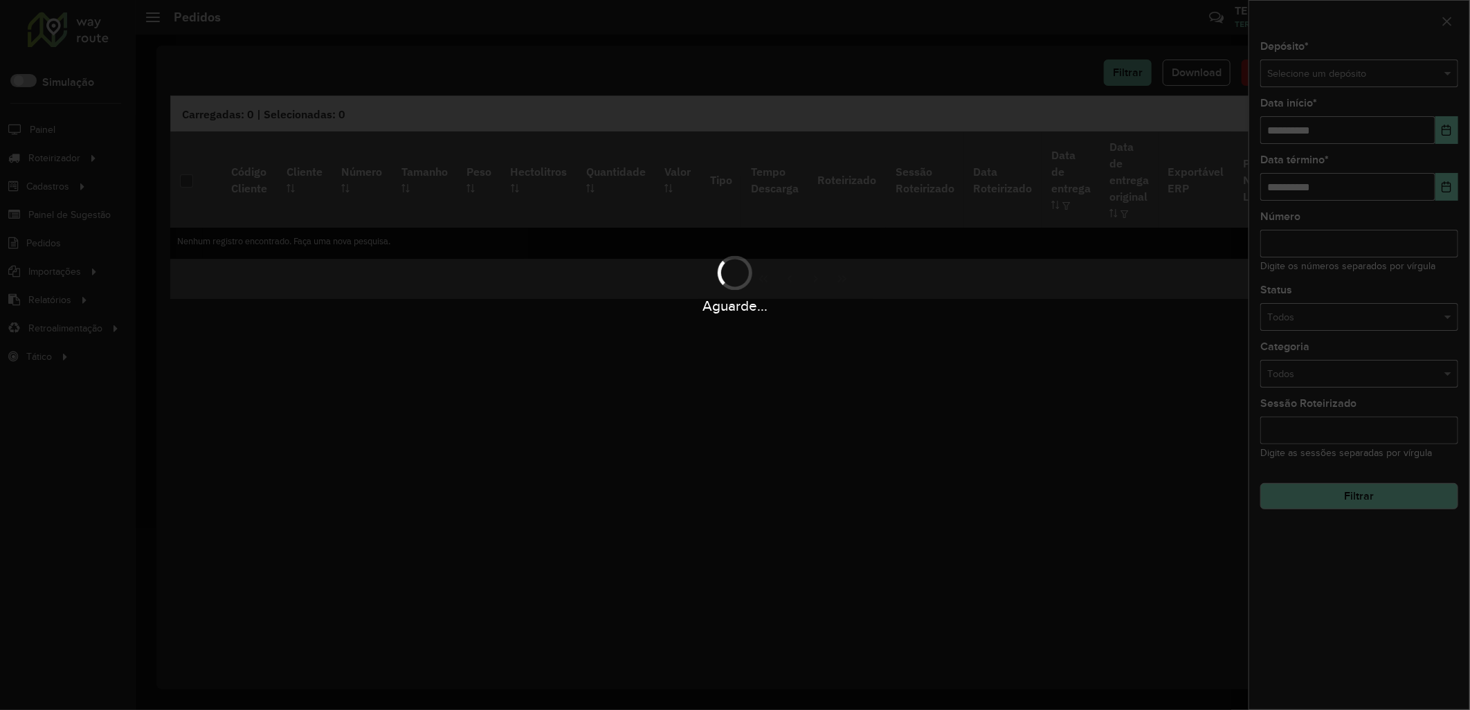
click at [1362, 87] on div "Aguarde..." at bounding box center [735, 355] width 1470 height 710
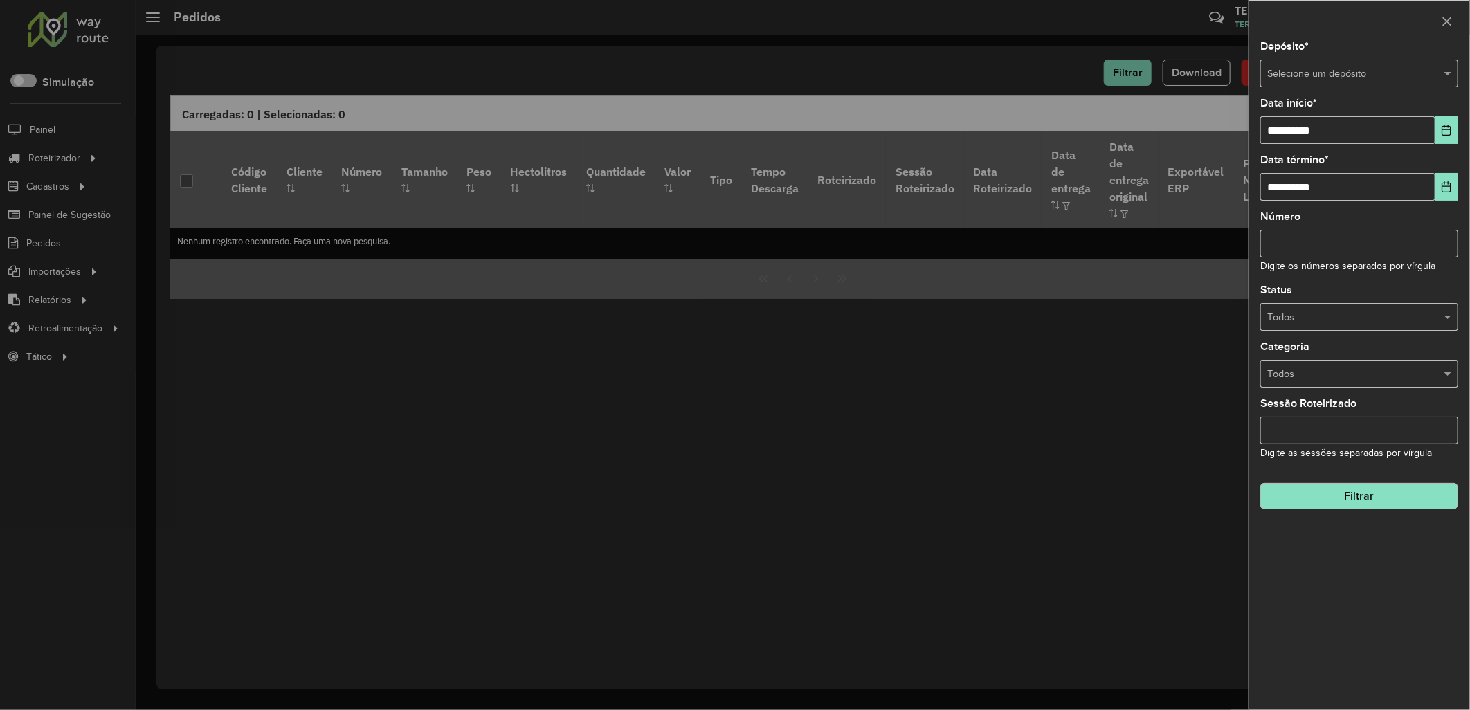
click at [1317, 66] on input "text" at bounding box center [1345, 73] width 156 height 15
click at [1341, 108] on div "Dibrasa" at bounding box center [1359, 113] width 197 height 22
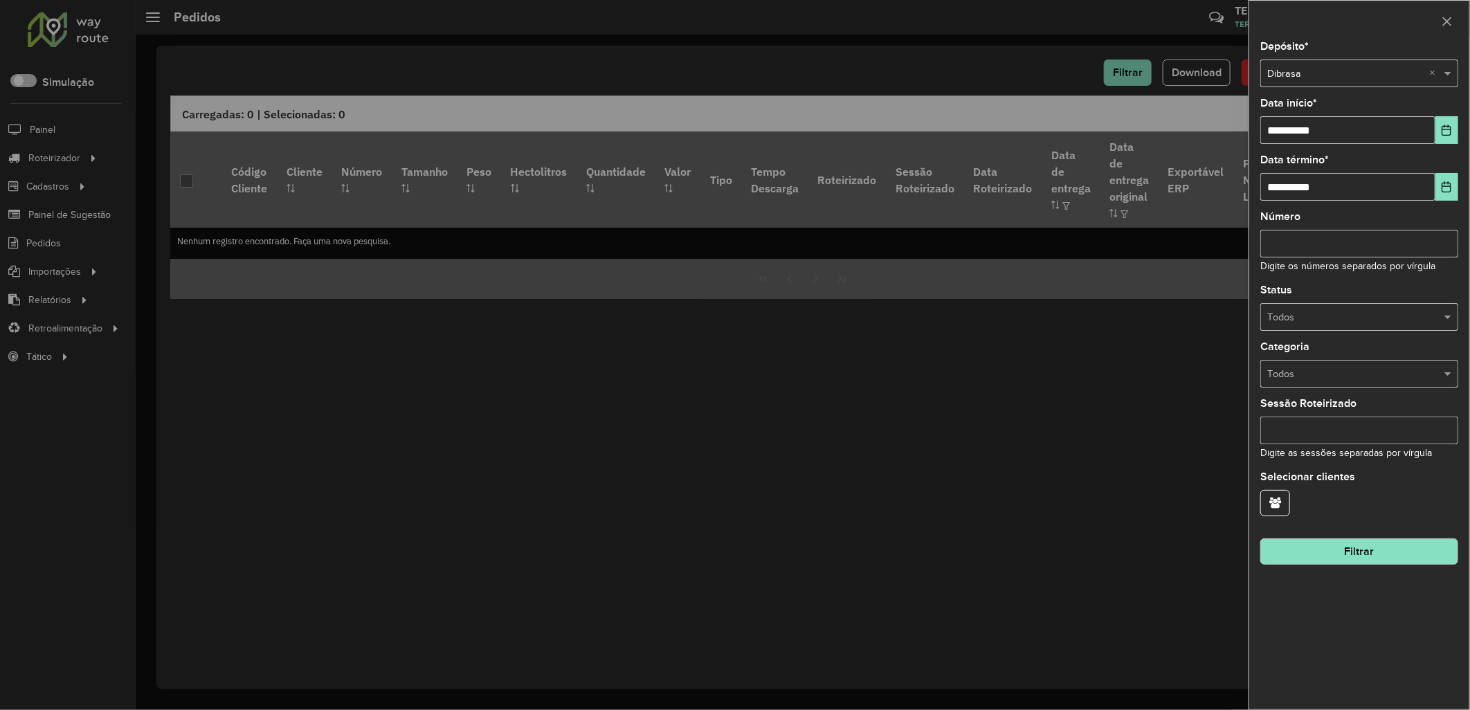
click at [1365, 53] on div "Depósito * Selecione um depósito × Dibrasa ×" at bounding box center [1359, 65] width 198 height 46
drag, startPoint x: 1369, startPoint y: 65, endPoint x: 1368, endPoint y: 84, distance: 18.7
click at [1370, 66] on div "Selecione um depósito × Dibrasa ×" at bounding box center [1359, 74] width 198 height 28
click at [1301, 111] on span "Dibrasa - Sta Ines" at bounding box center [1305, 112] width 77 height 11
click at [1442, 116] on div "**********" at bounding box center [1359, 121] width 198 height 46
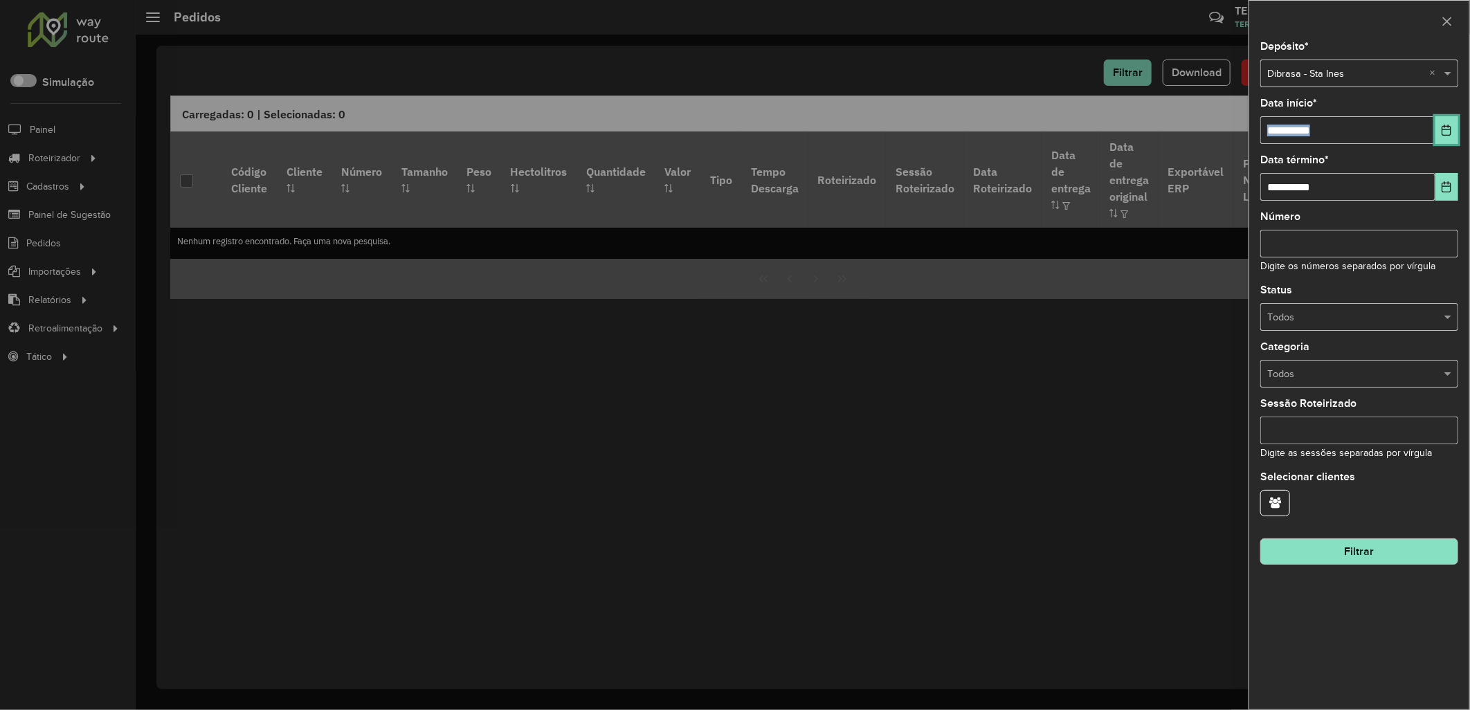
drag, startPoint x: 1442, startPoint y: 116, endPoint x: 1444, endPoint y: 129, distance: 13.3
click at [1444, 129] on icon "Choose Date" at bounding box center [1446, 130] width 9 height 11
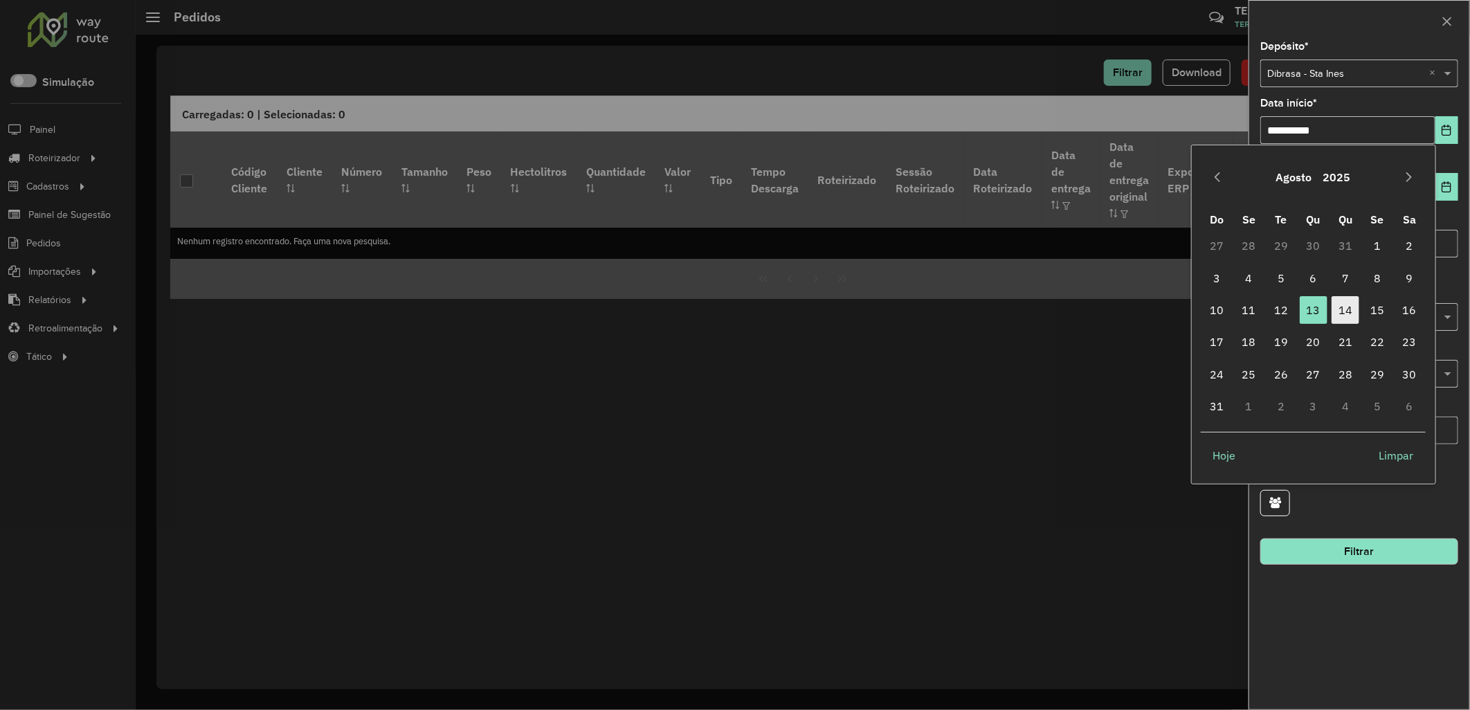
click at [1351, 306] on span "14" at bounding box center [1345, 310] width 28 height 28
type input "**********"
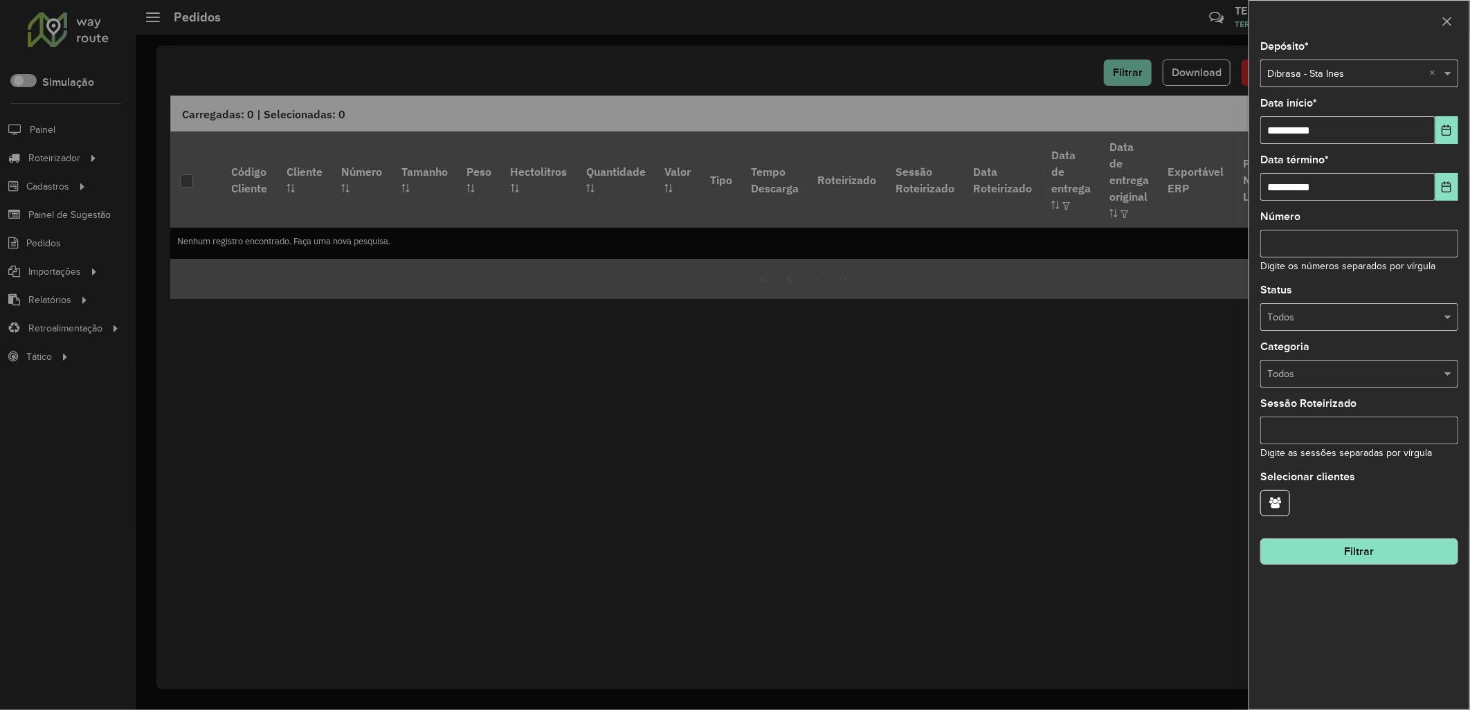
drag, startPoint x: 1356, startPoint y: 542, endPoint x: 1363, endPoint y: 549, distance: 10.3
click at [1362, 549] on button "Filtrar" at bounding box center [1359, 551] width 198 height 26
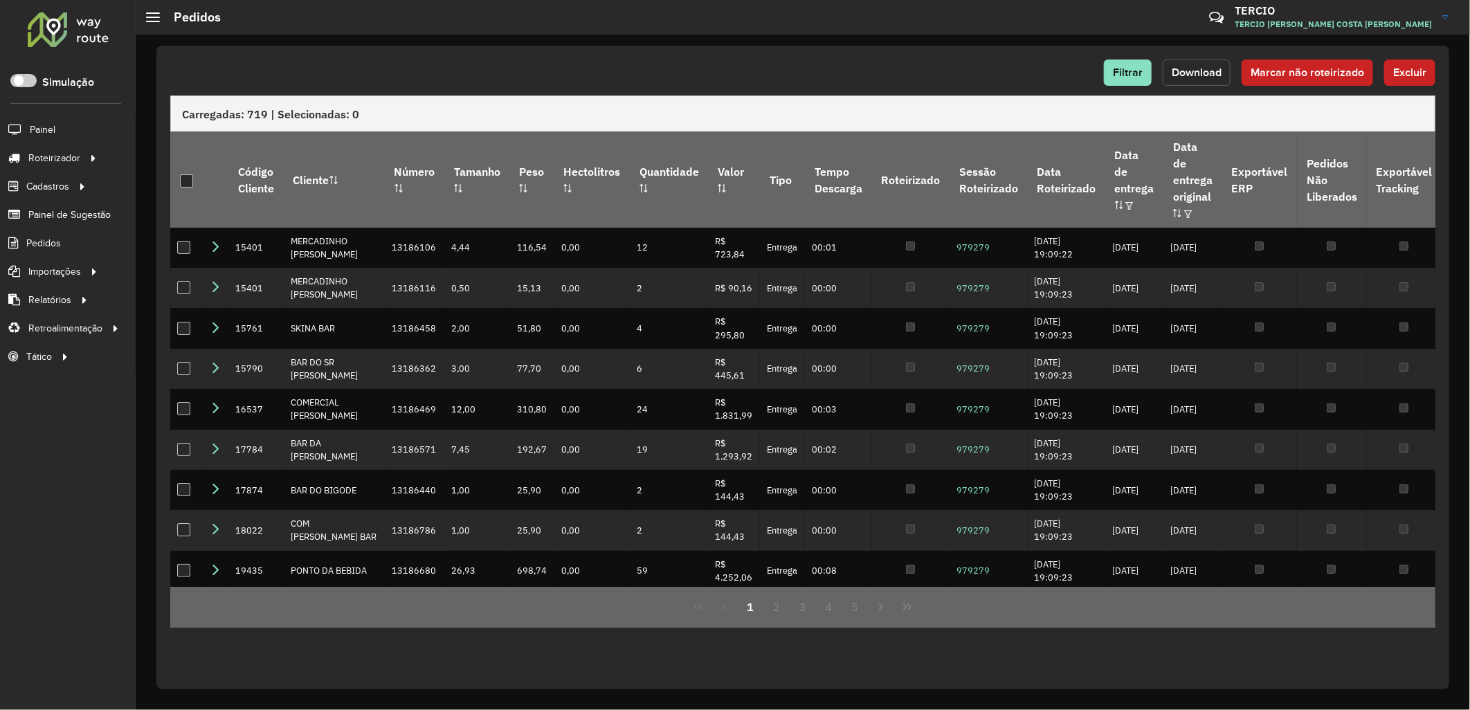
click at [1187, 77] on span "Download" at bounding box center [1196, 72] width 50 height 12
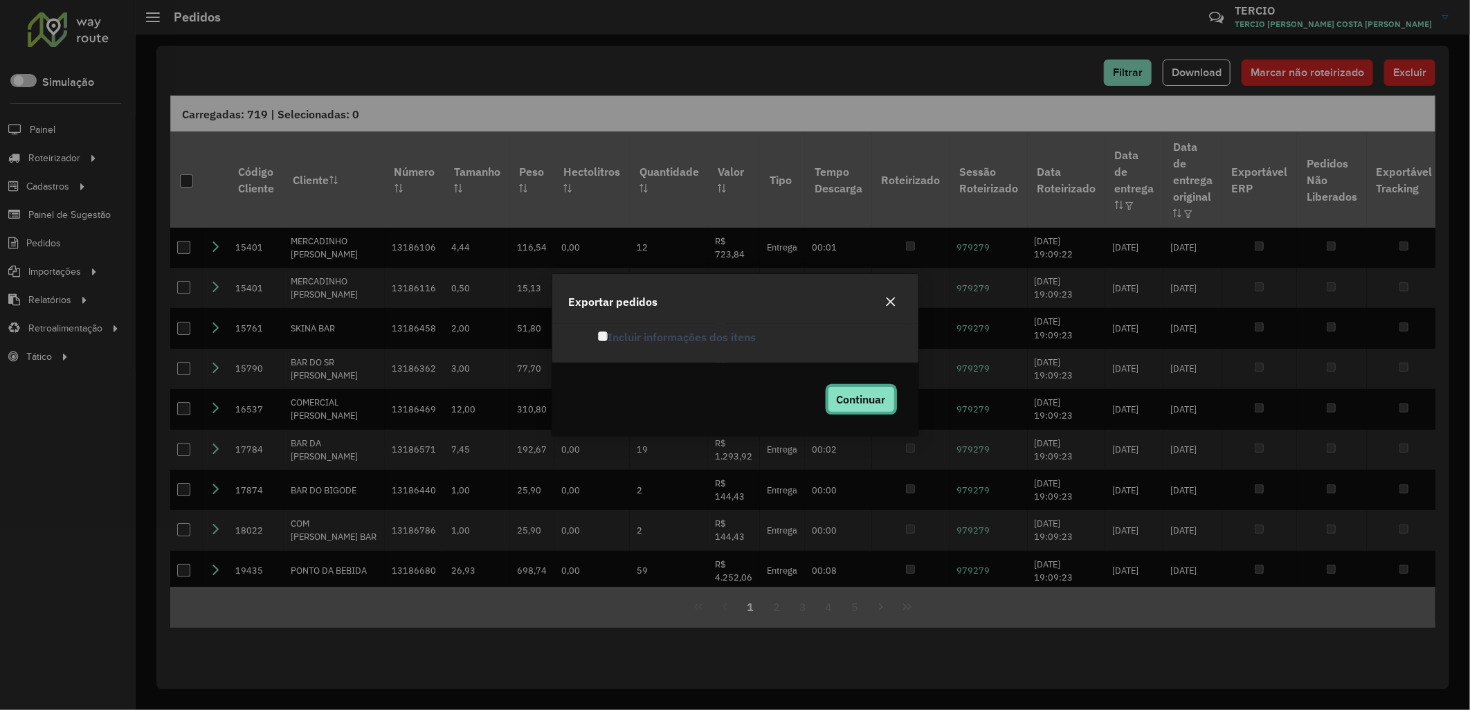
click at [872, 391] on button "Continuar" at bounding box center [861, 399] width 67 height 26
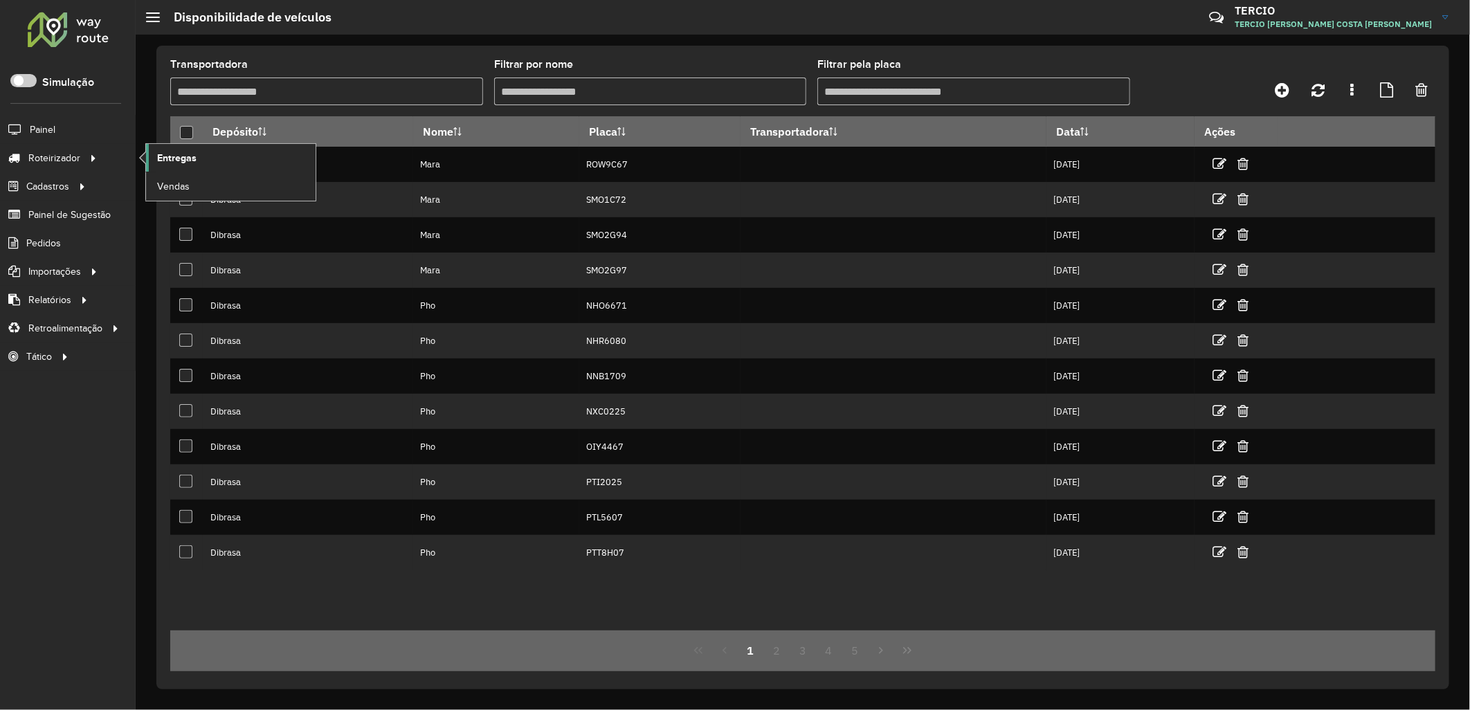
click at [155, 154] on link "Entregas" at bounding box center [231, 158] width 170 height 28
drag, startPoint x: 206, startPoint y: 136, endPoint x: 161, endPoint y: 141, distance: 46.0
click at [206, 136] on th "Depósito" at bounding box center [308, 132] width 210 height 30
click at [79, 154] on span "Roteirizador" at bounding box center [55, 158] width 55 height 15
click at [155, 161] on link "Entregas" at bounding box center [231, 158] width 170 height 28
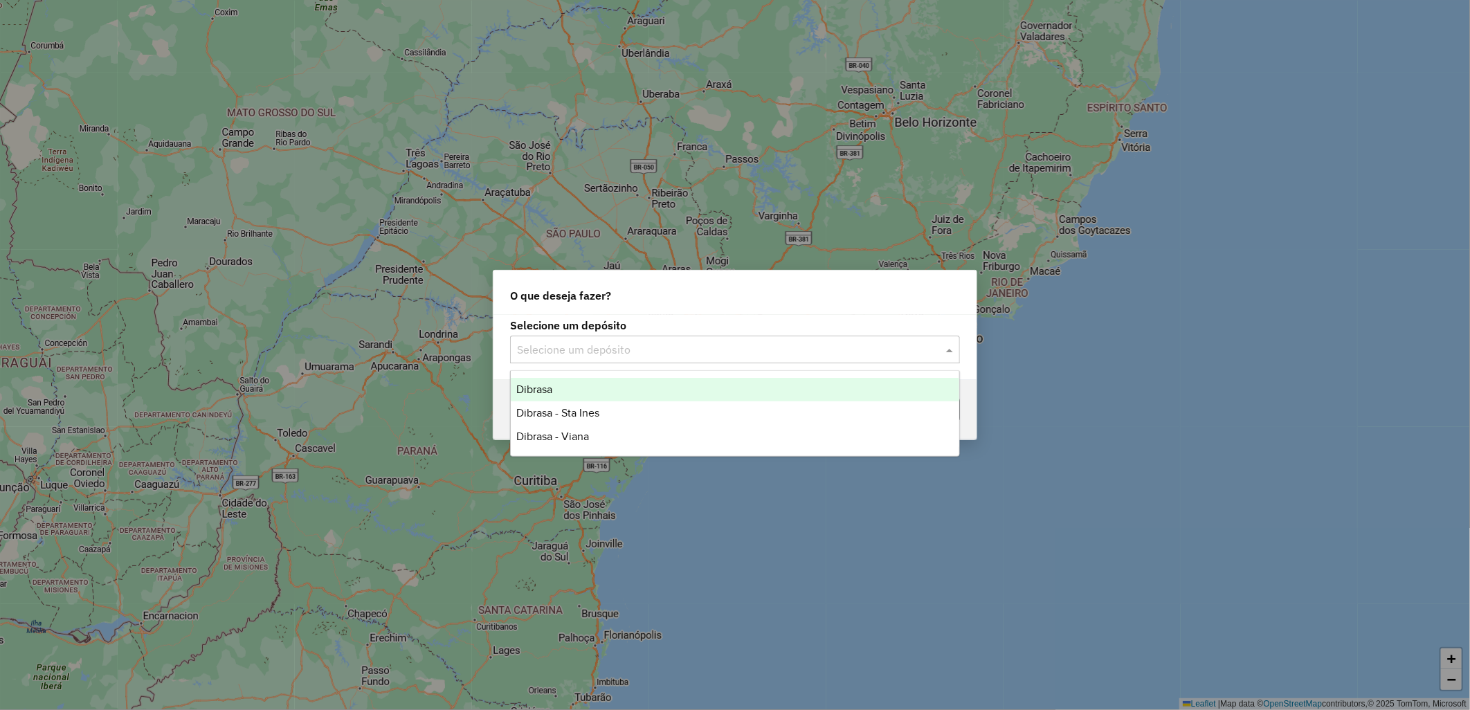
drag, startPoint x: 679, startPoint y: 340, endPoint x: 648, endPoint y: 353, distance: 32.9
click at [678, 342] on input "text" at bounding box center [721, 350] width 408 height 17
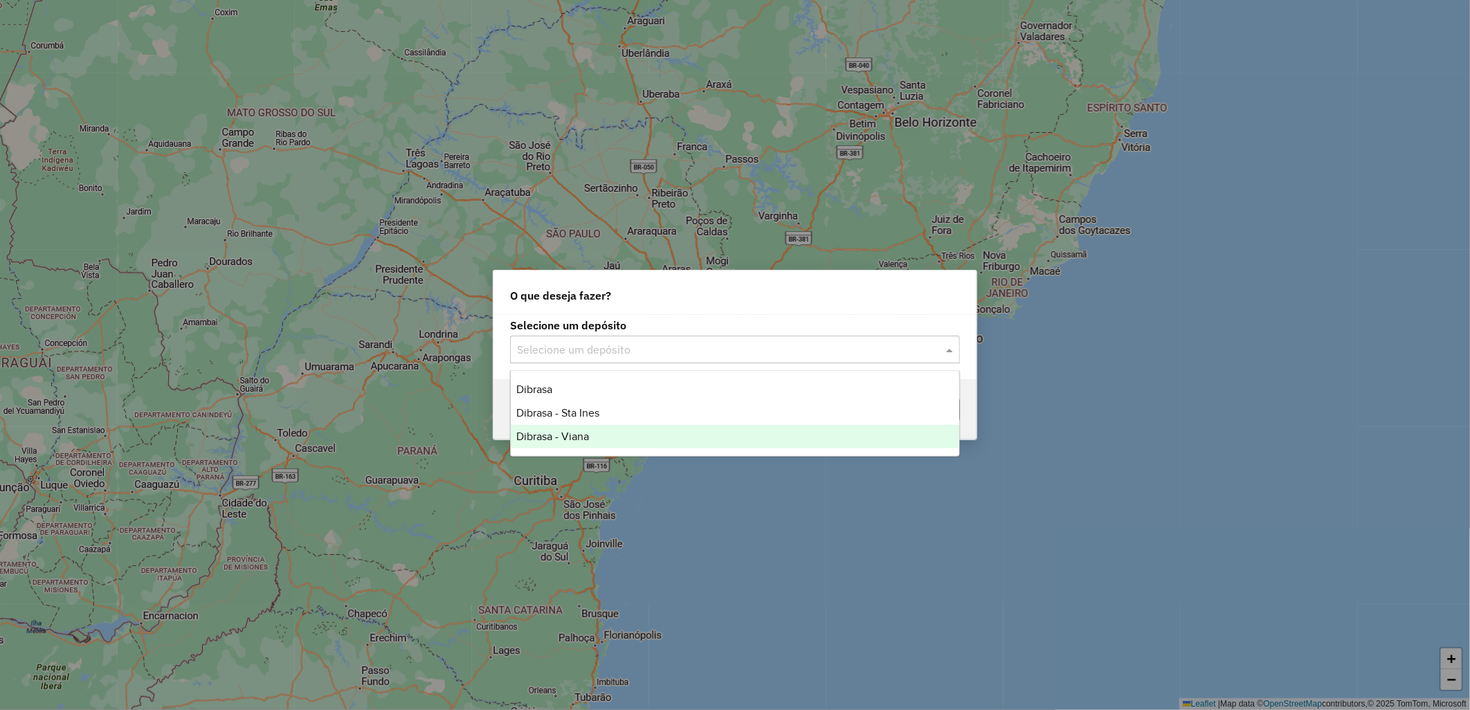
click at [700, 432] on div "Dibrasa - Viana" at bounding box center [735, 437] width 448 height 24
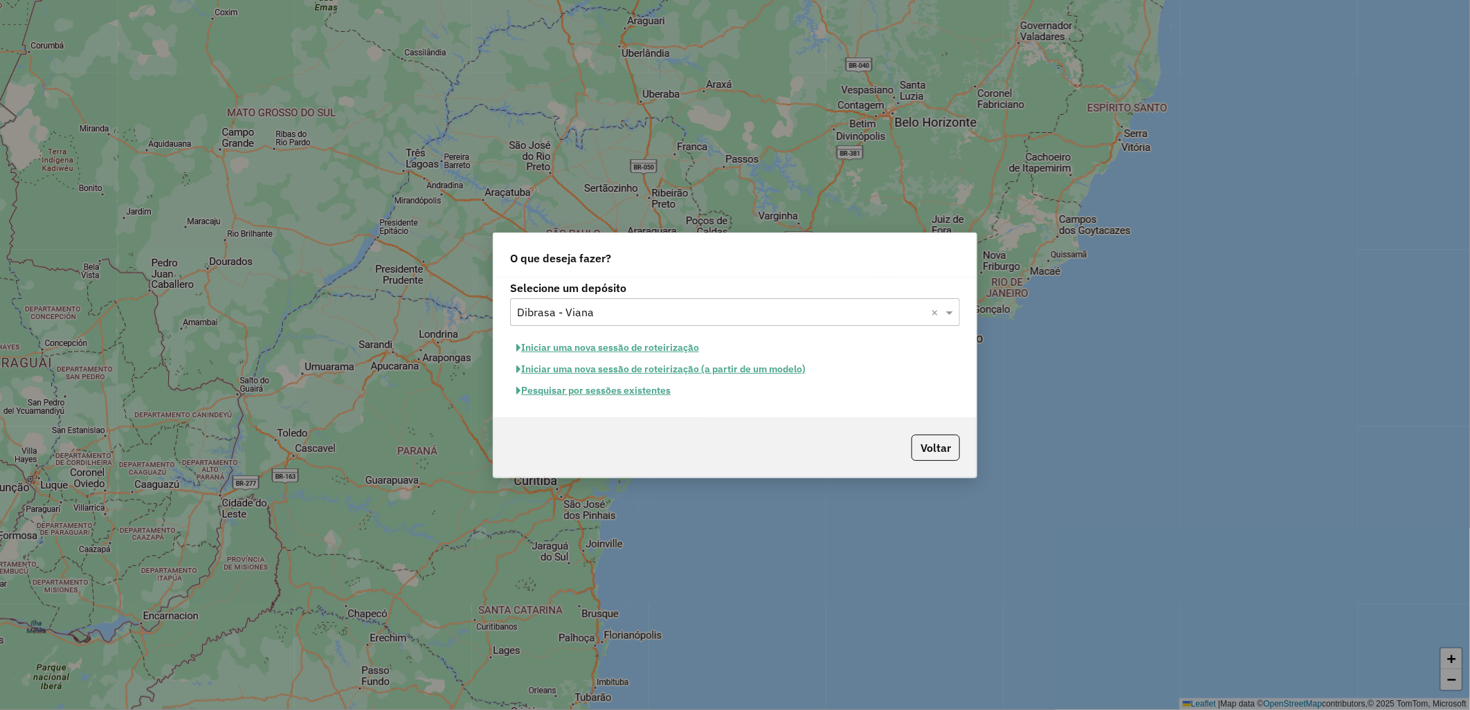
click at [661, 347] on button "Iniciar uma nova sessão de roteirização" at bounding box center [607, 347] width 195 height 21
select select "*"
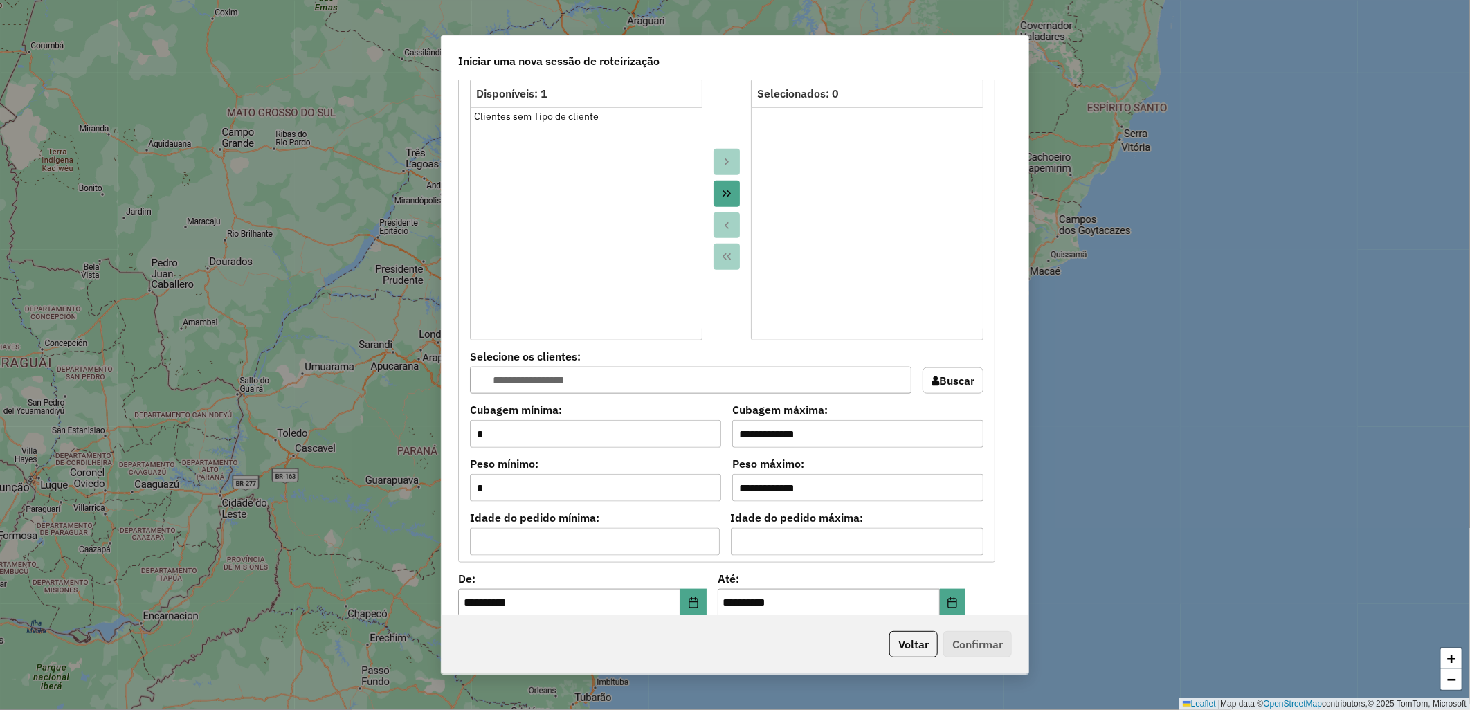
scroll to position [1153, 0]
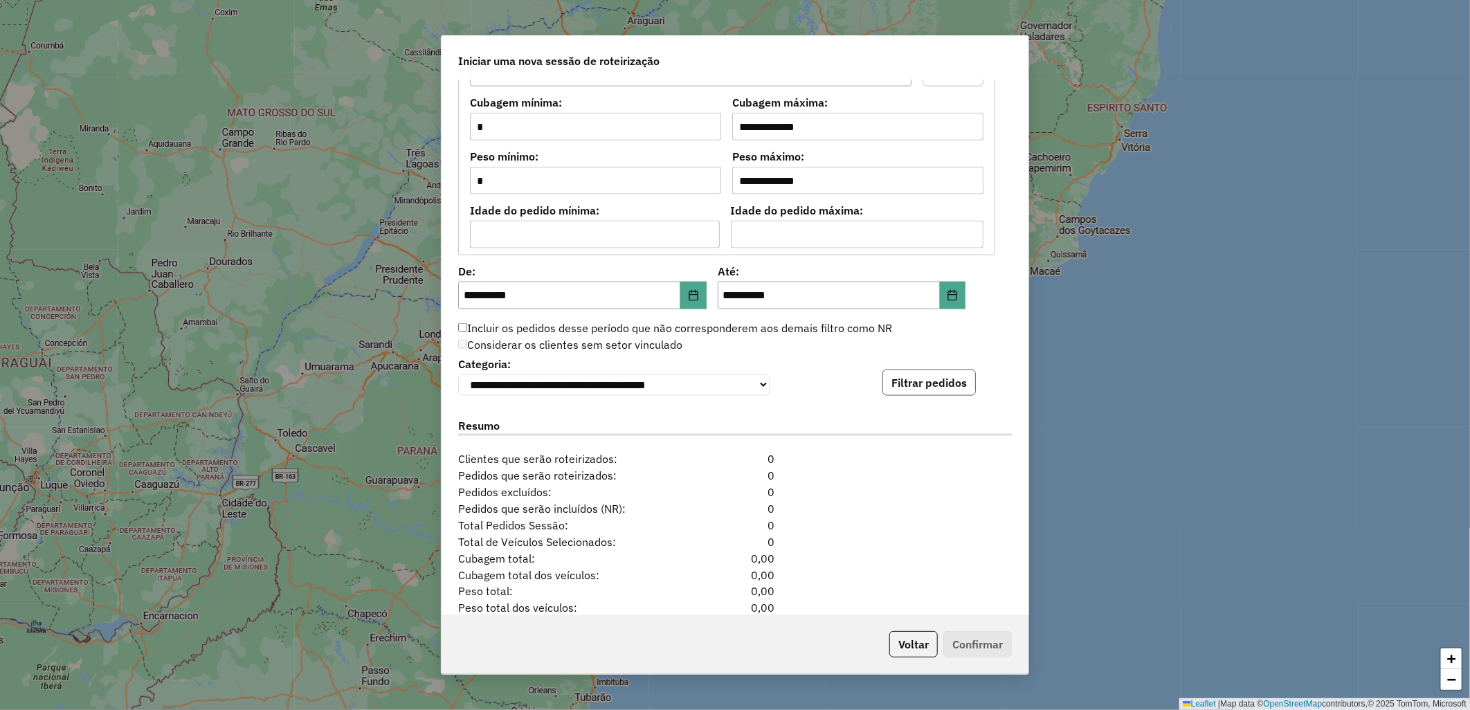
click at [923, 382] on button "Filtrar pedidos" at bounding box center [928, 382] width 93 height 26
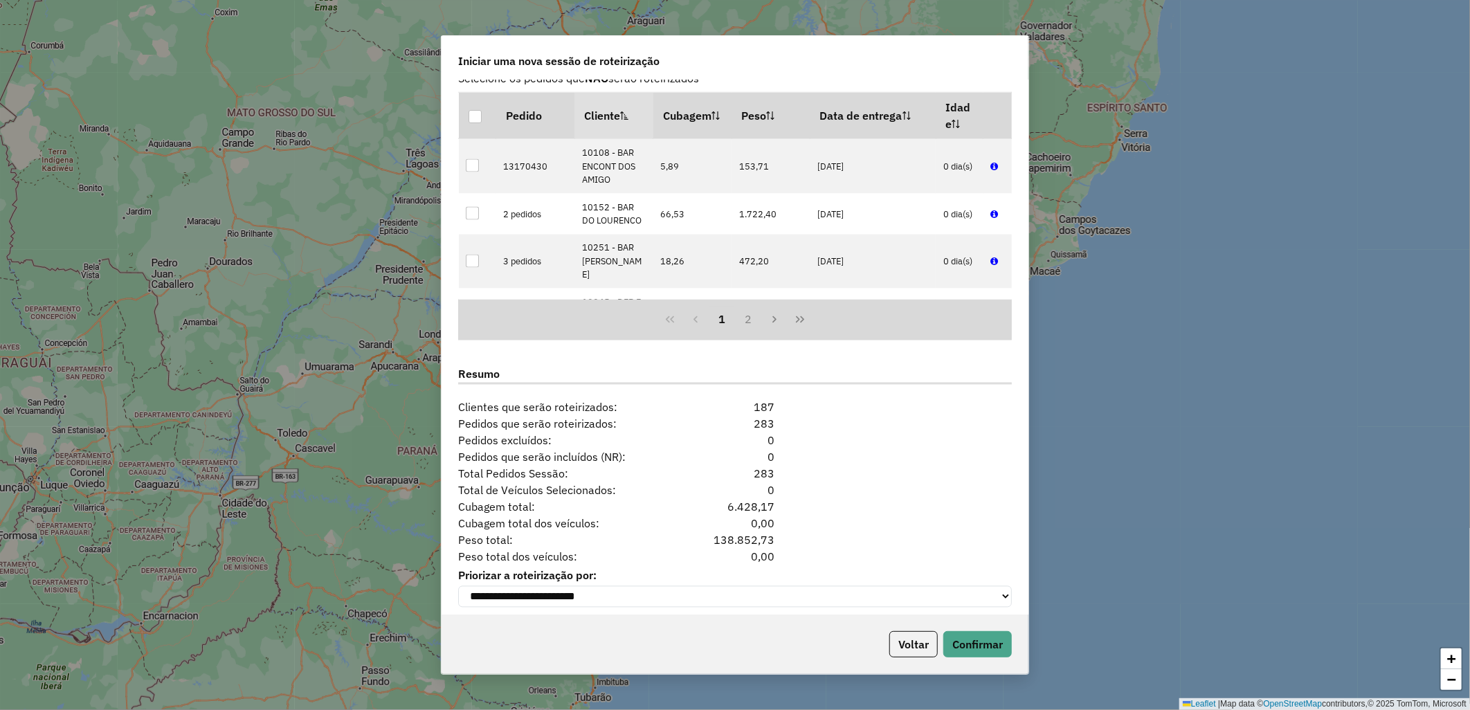
scroll to position [1504, 0]
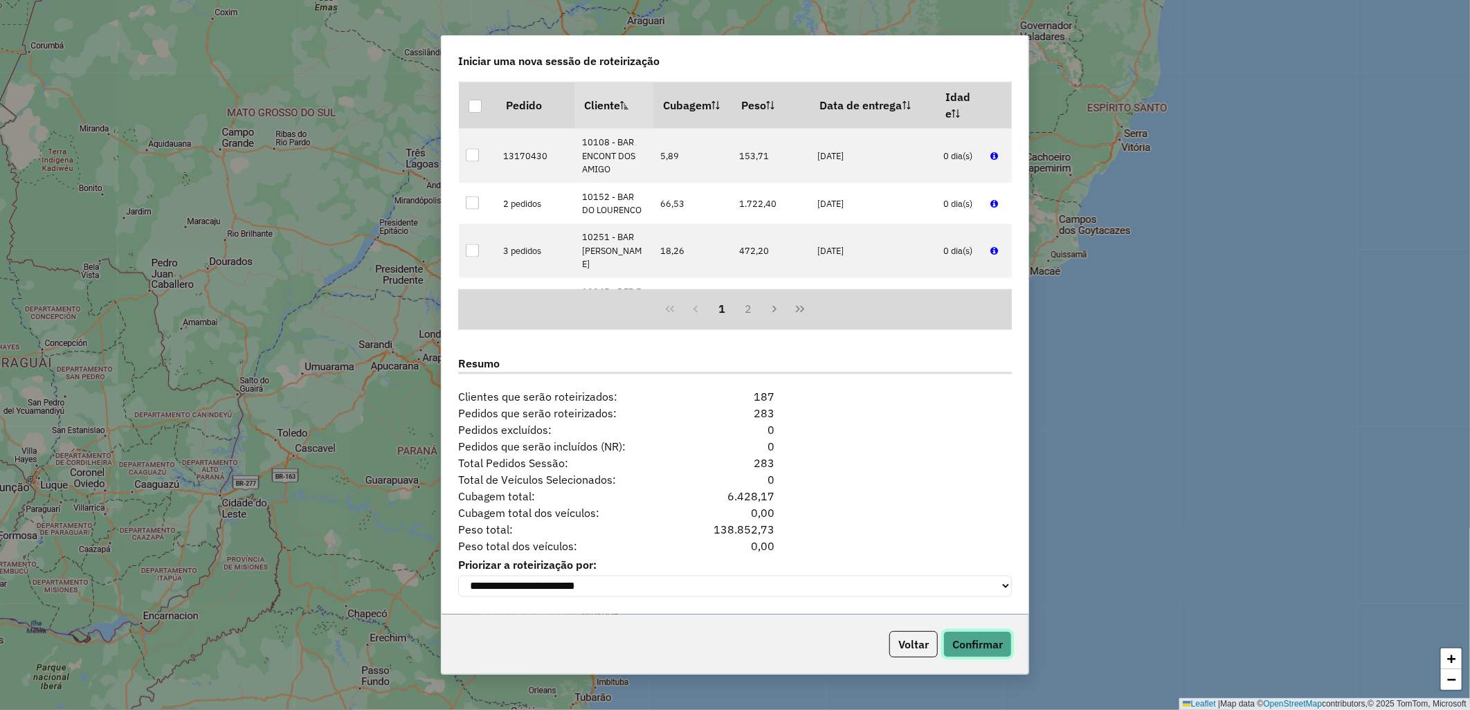
click at [1005, 642] on button "Confirmar" at bounding box center [977, 644] width 68 height 26
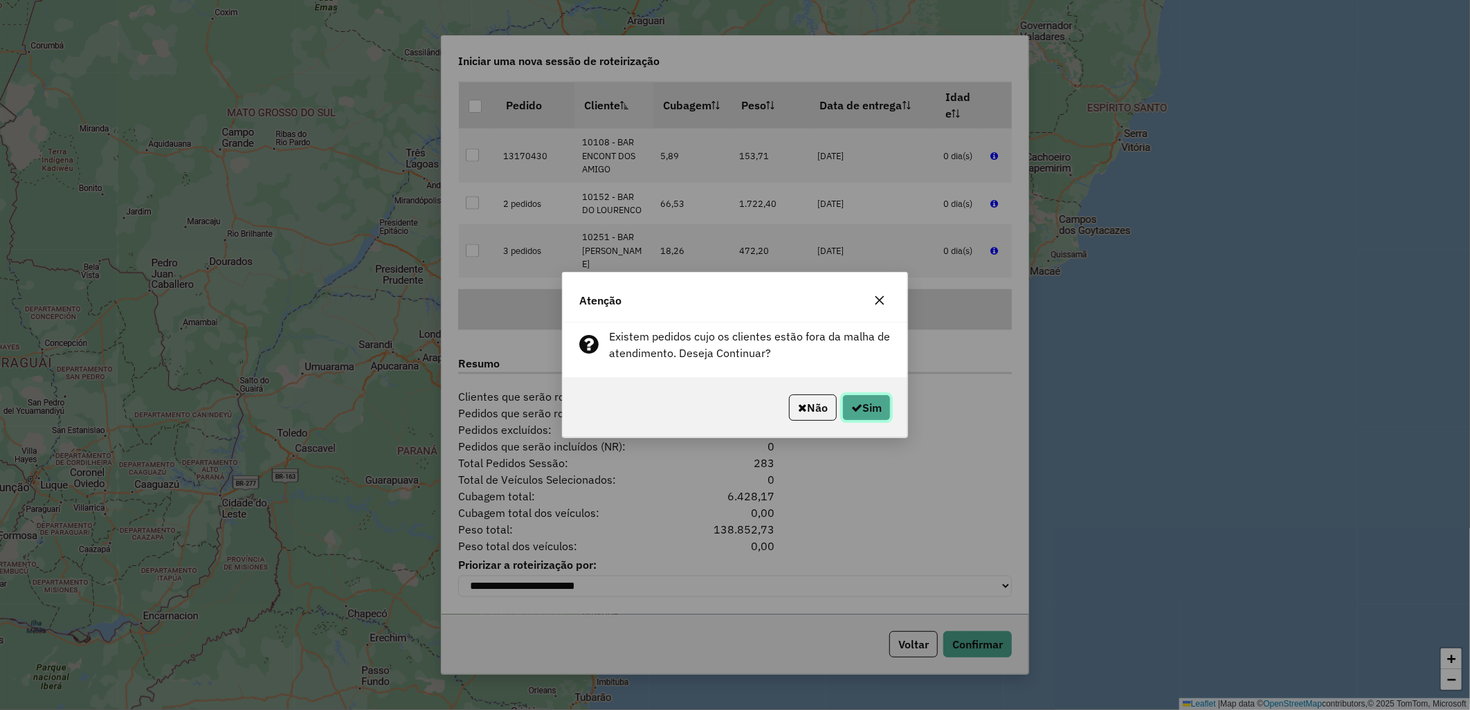
click at [875, 411] on button "Sim" at bounding box center [866, 407] width 48 height 26
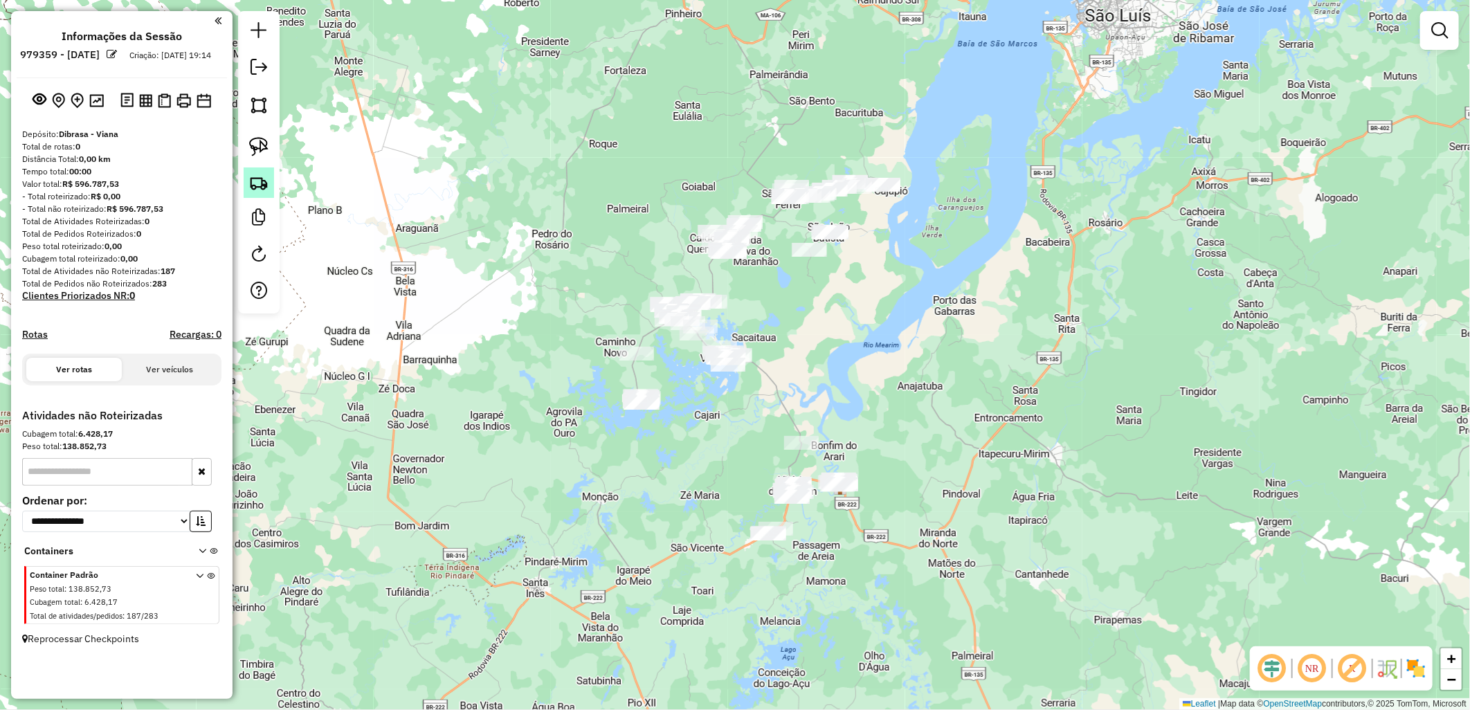
click at [268, 198] on link at bounding box center [259, 182] width 30 height 30
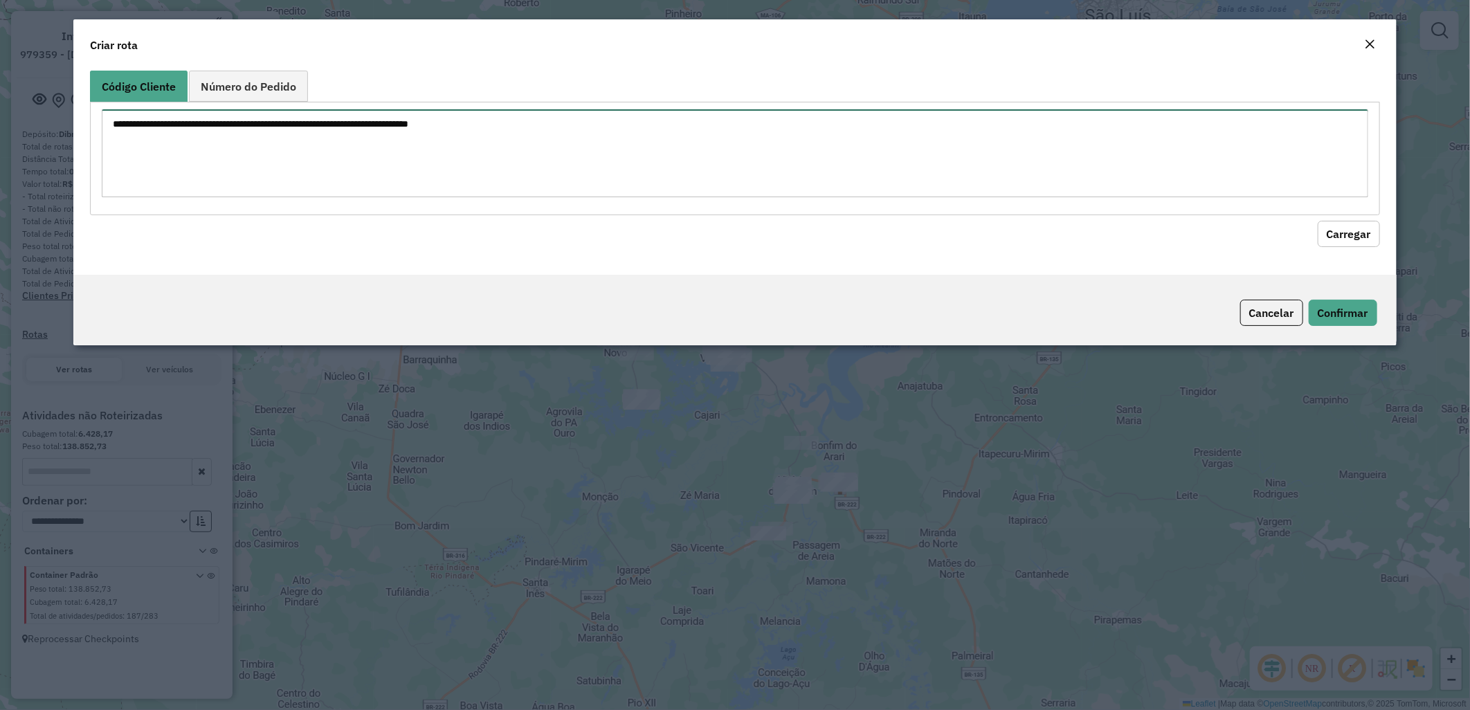
click at [388, 158] on textarea at bounding box center [735, 153] width 1266 height 88
paste textarea "**********"
type textarea "**********"
click at [1325, 247] on div "**********" at bounding box center [734, 170] width 1323 height 210
click at [1325, 246] on div "**********" at bounding box center [734, 170] width 1323 height 210
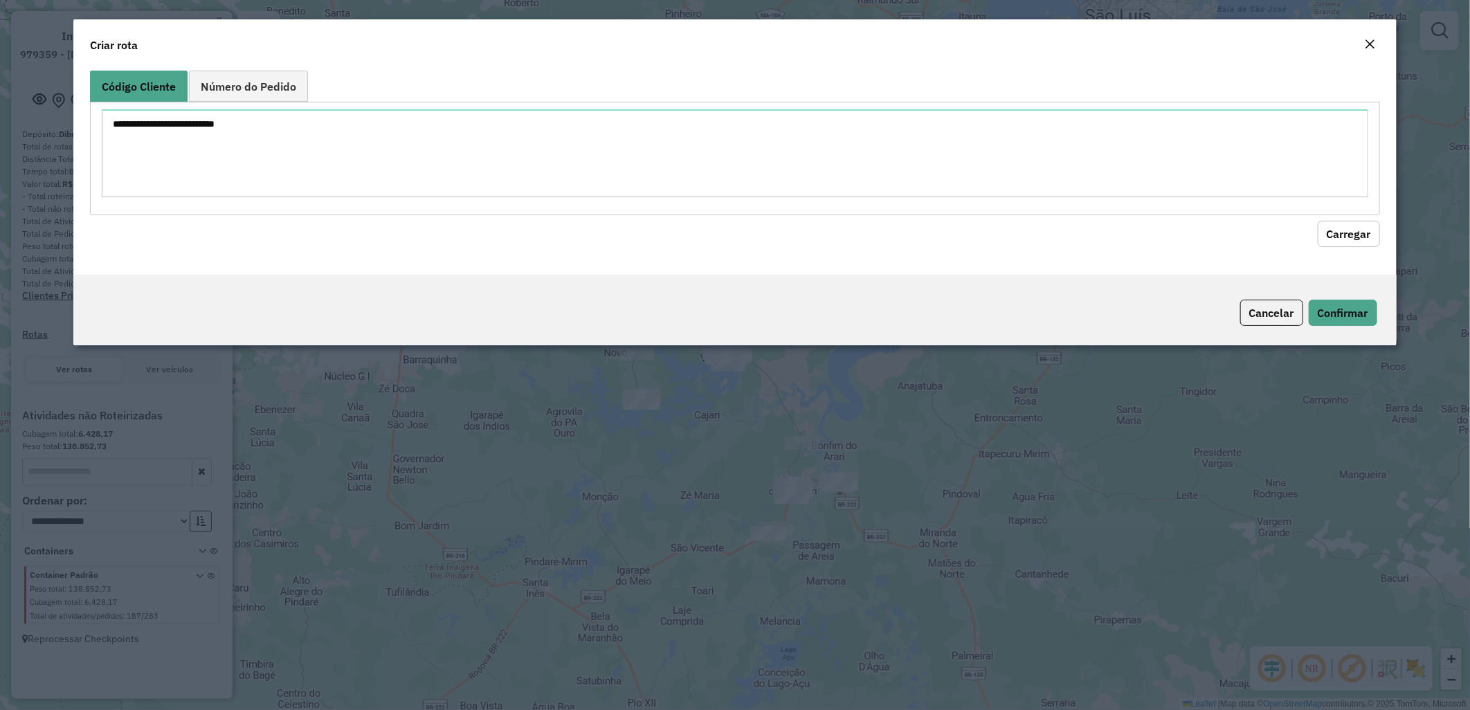
drag, startPoint x: 1346, startPoint y: 244, endPoint x: 1283, endPoint y: 242, distance: 63.0
click at [1346, 244] on button "Carregar" at bounding box center [1348, 234] width 62 height 26
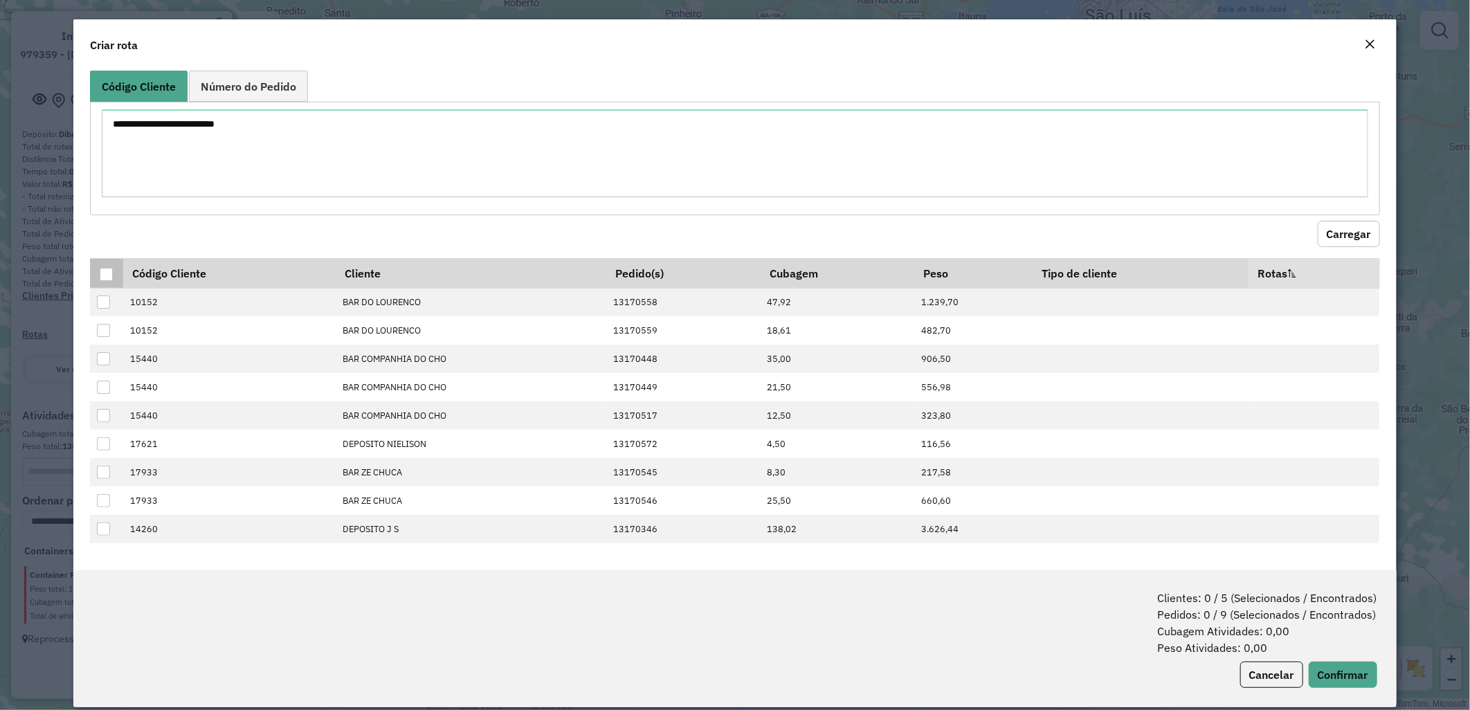
click at [100, 273] on div at bounding box center [106, 274] width 13 height 13
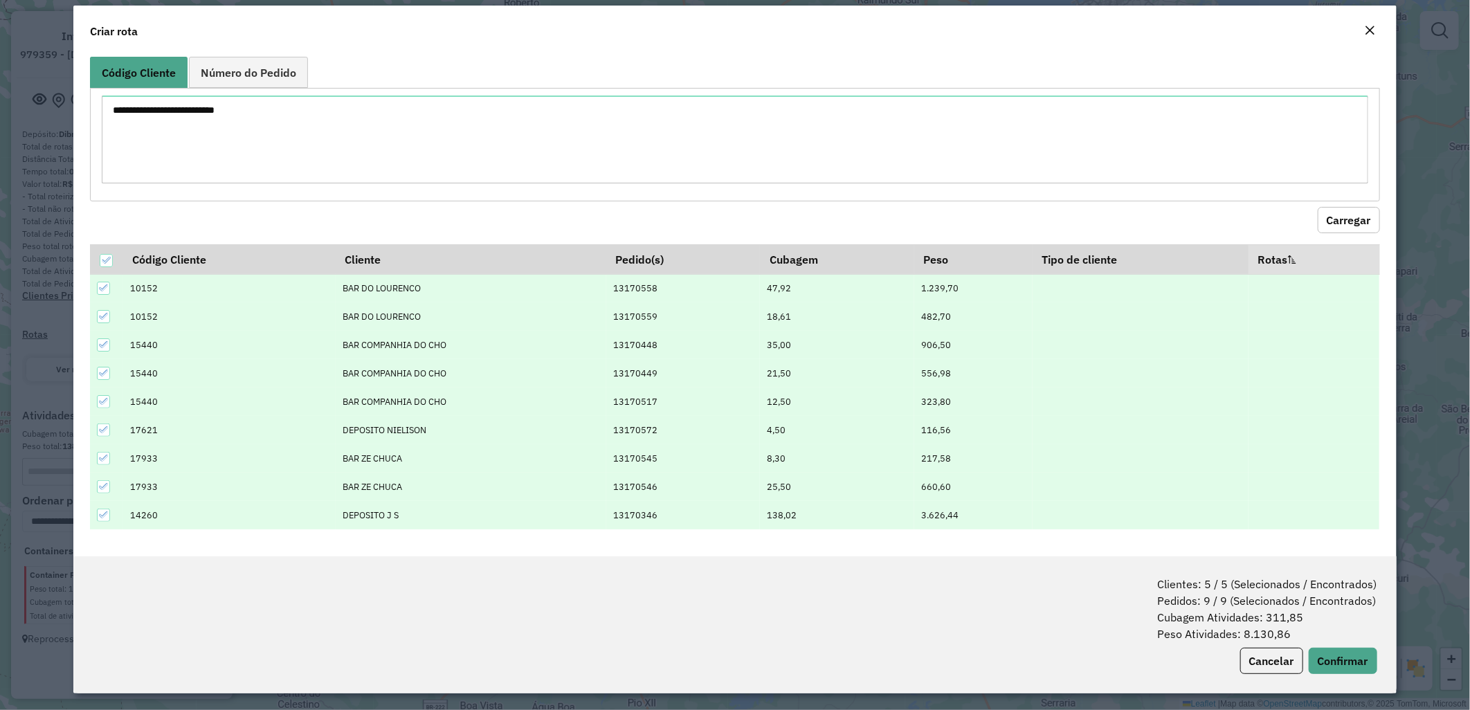
scroll to position [17, 0]
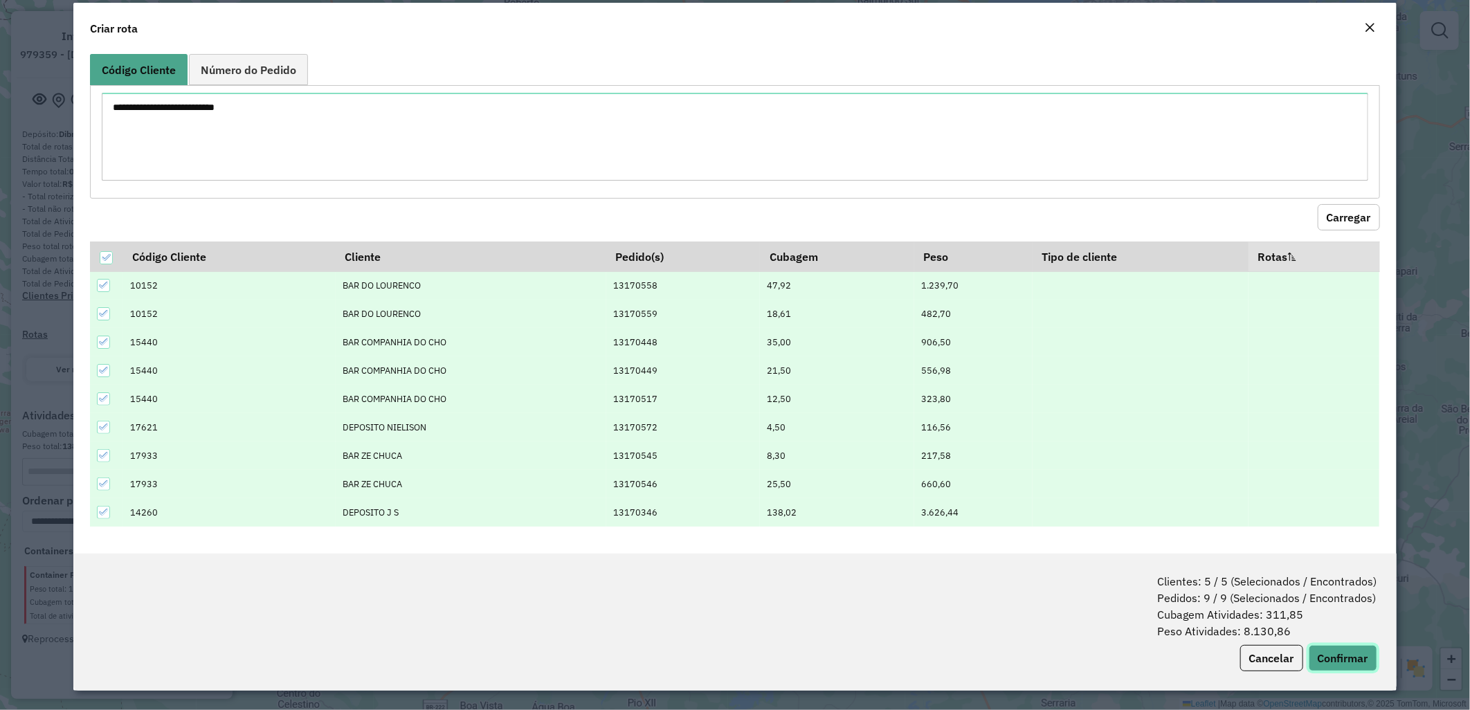
click at [1349, 655] on button "Confirmar" at bounding box center [1342, 658] width 68 height 26
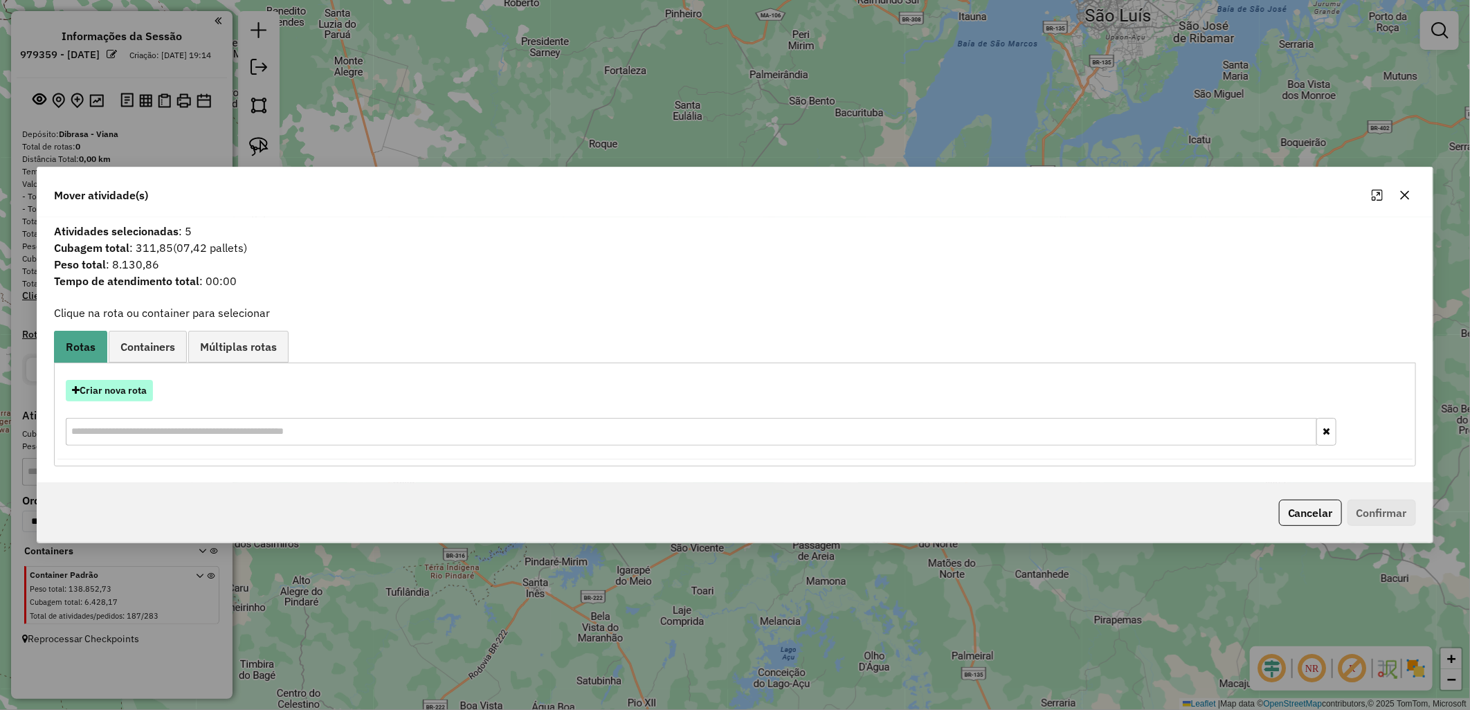
click at [137, 396] on button "Criar nova rota" at bounding box center [109, 390] width 87 height 21
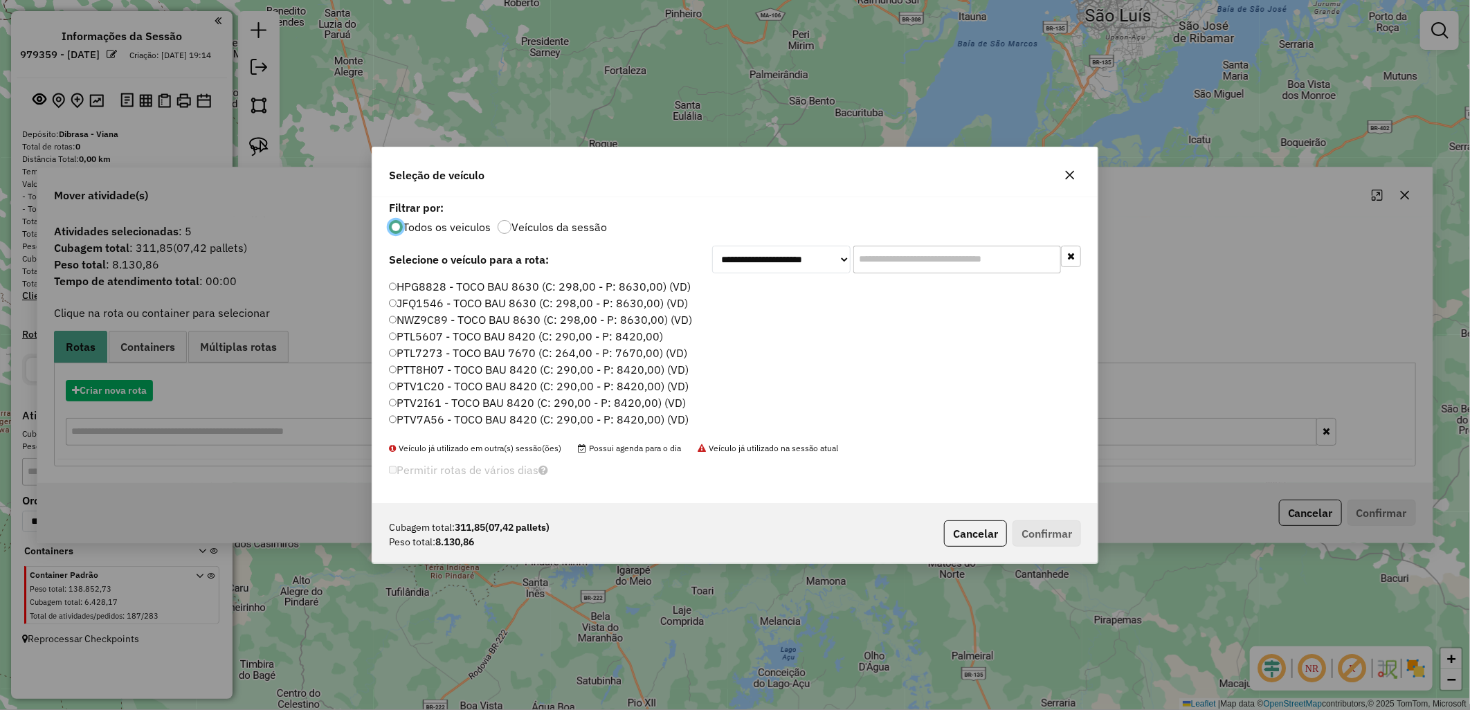
scroll to position [8, 3]
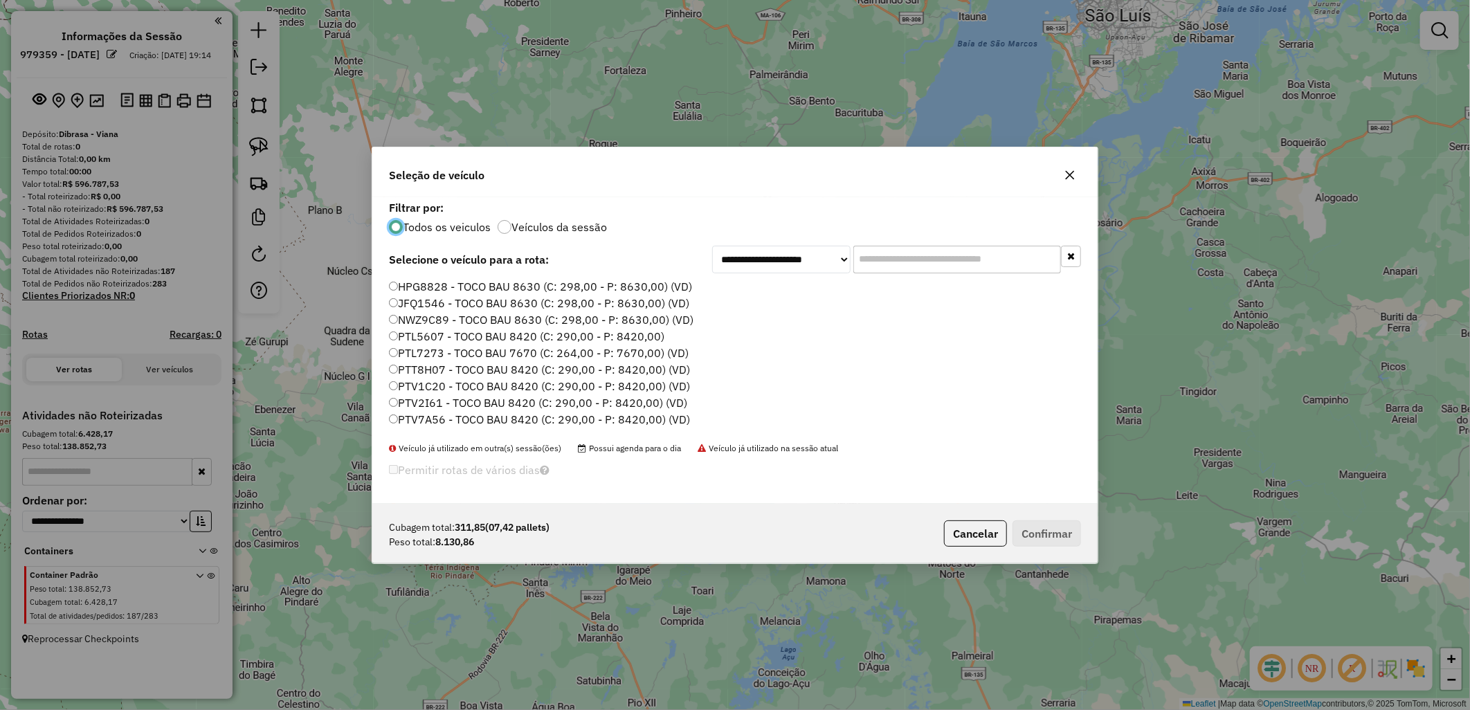
click at [416, 409] on label "PTV2I61 - TOCO BAU 8420 (C: 290,00 - P: 8420,00) (VD)" at bounding box center [538, 402] width 298 height 17
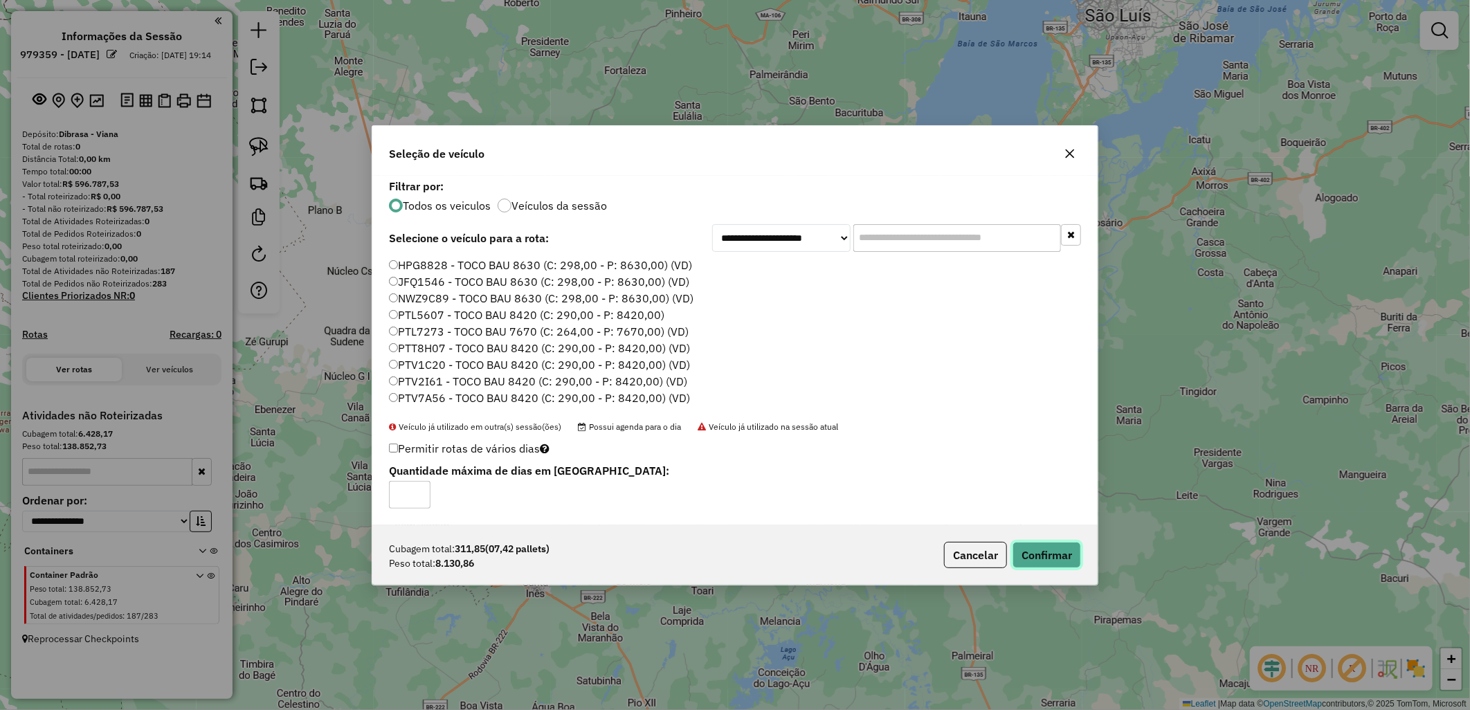
click at [1041, 558] on button "Confirmar" at bounding box center [1046, 555] width 68 height 26
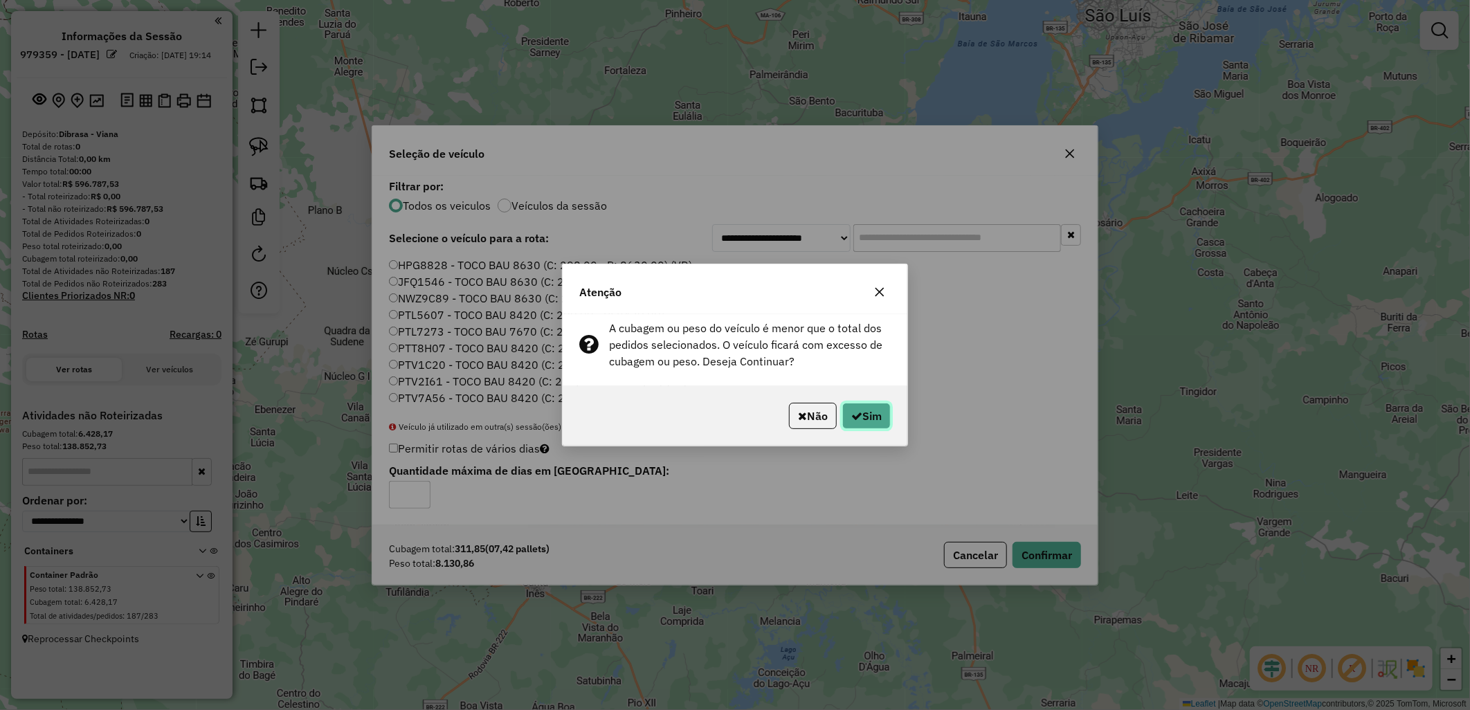
click at [880, 423] on button "Sim" at bounding box center [866, 416] width 48 height 26
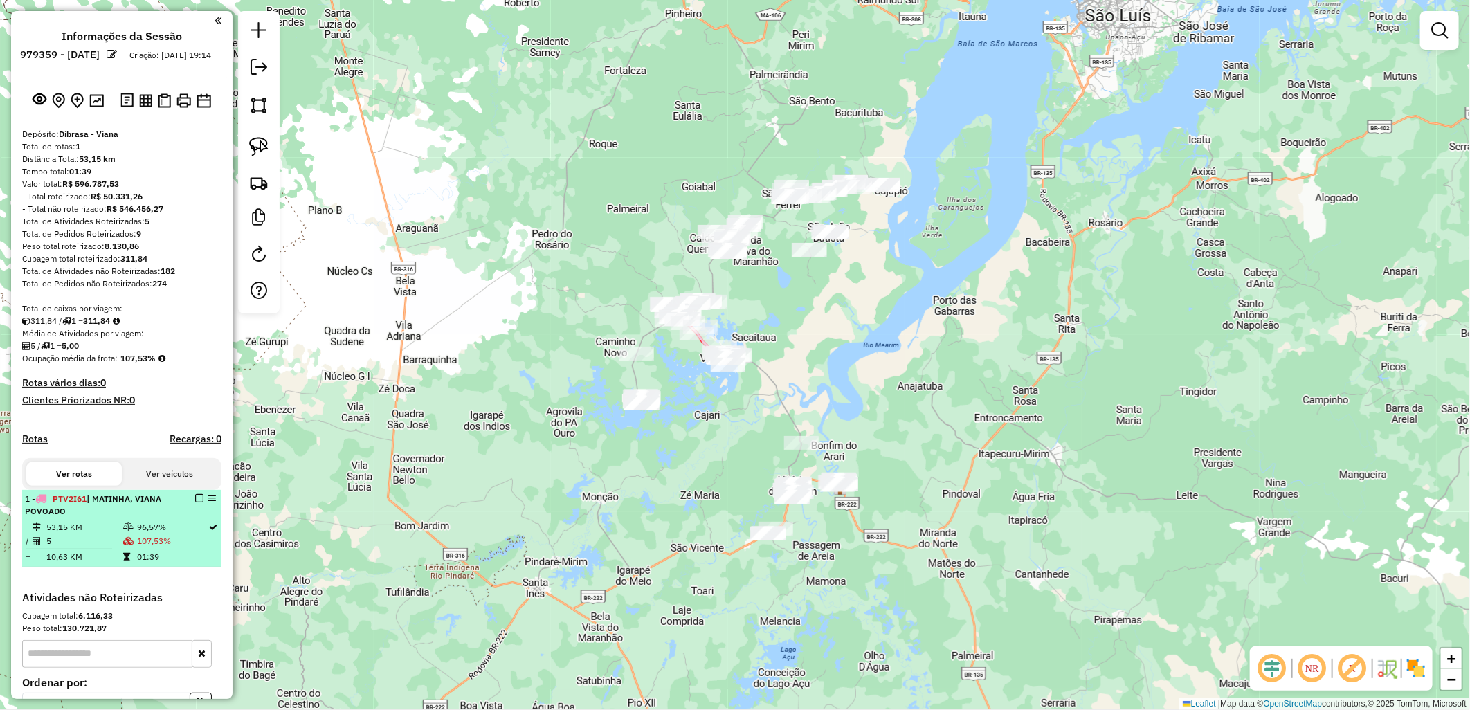
click at [195, 502] on em at bounding box center [199, 498] width 8 height 8
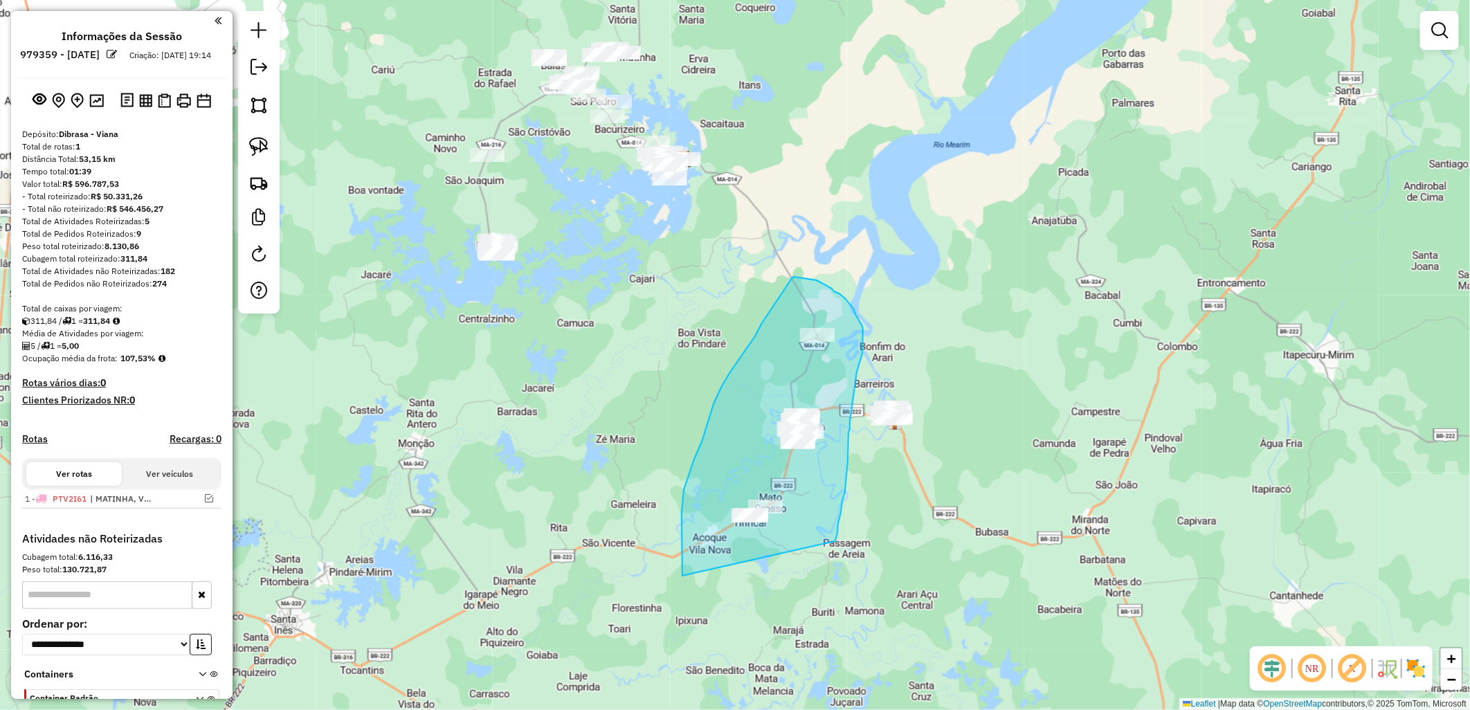
drag, startPoint x: 707, startPoint y: 423, endPoint x: 832, endPoint y: 548, distance: 176.6
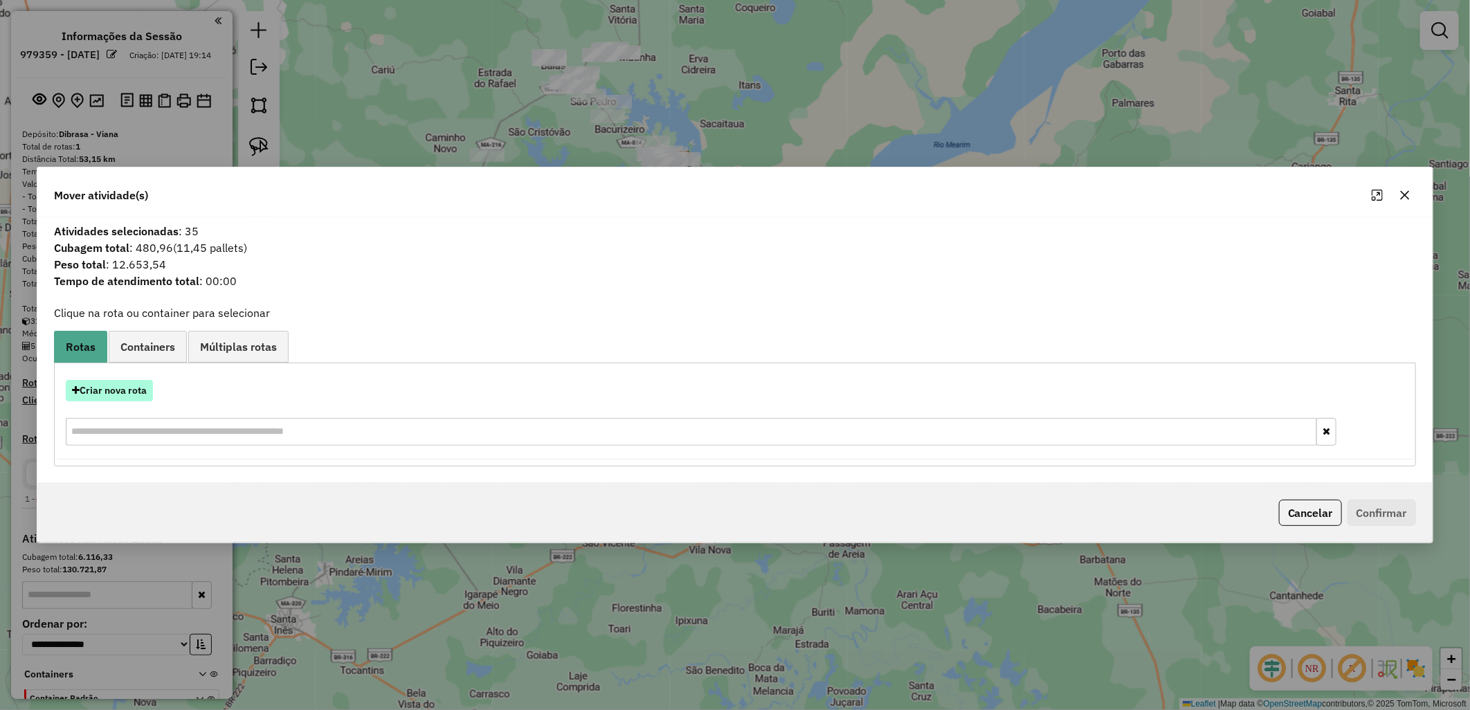
click at [123, 392] on button "Criar nova rota" at bounding box center [109, 390] width 87 height 21
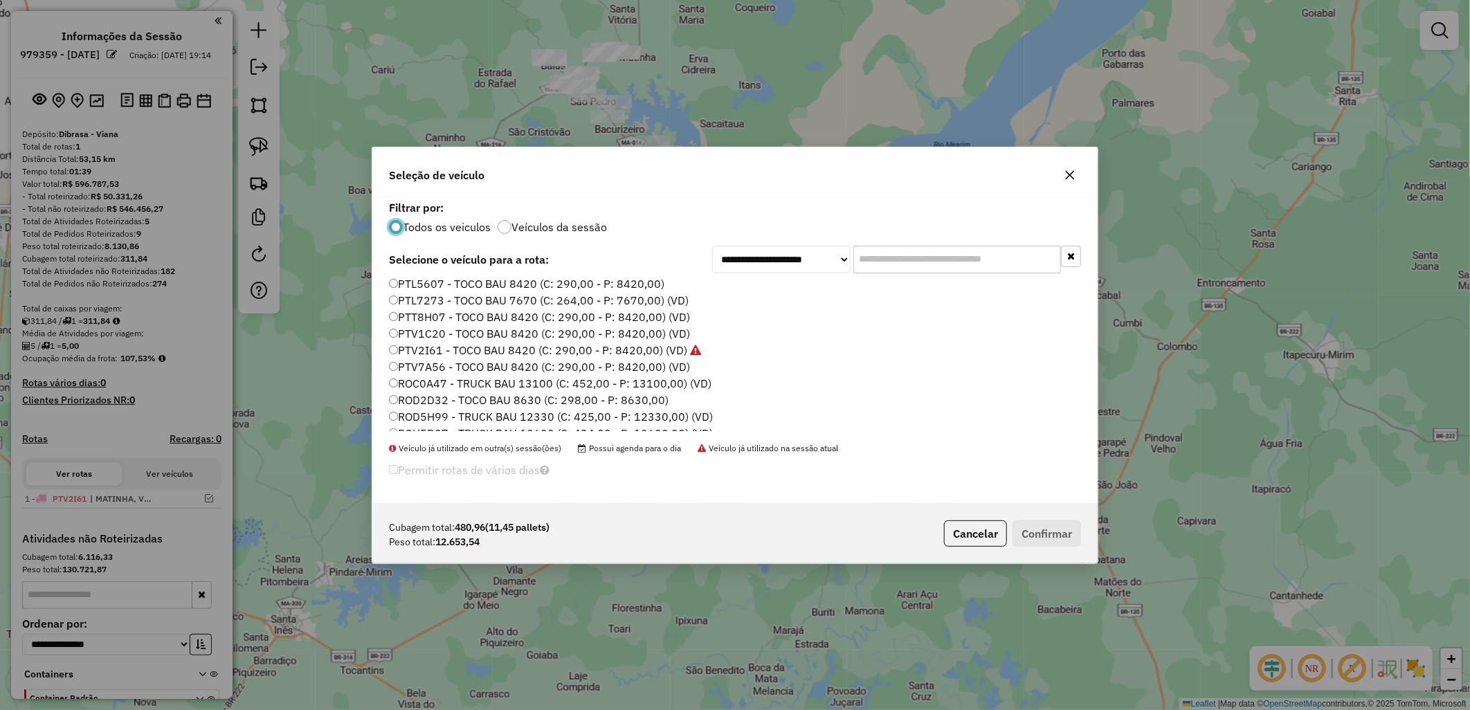
scroll to position [77, 0]
click at [430, 409] on label "ROH5D07 - TRUCK BAU 12600 (C: 434,00 - P: 12600,00) (VD)" at bounding box center [551, 409] width 324 height 17
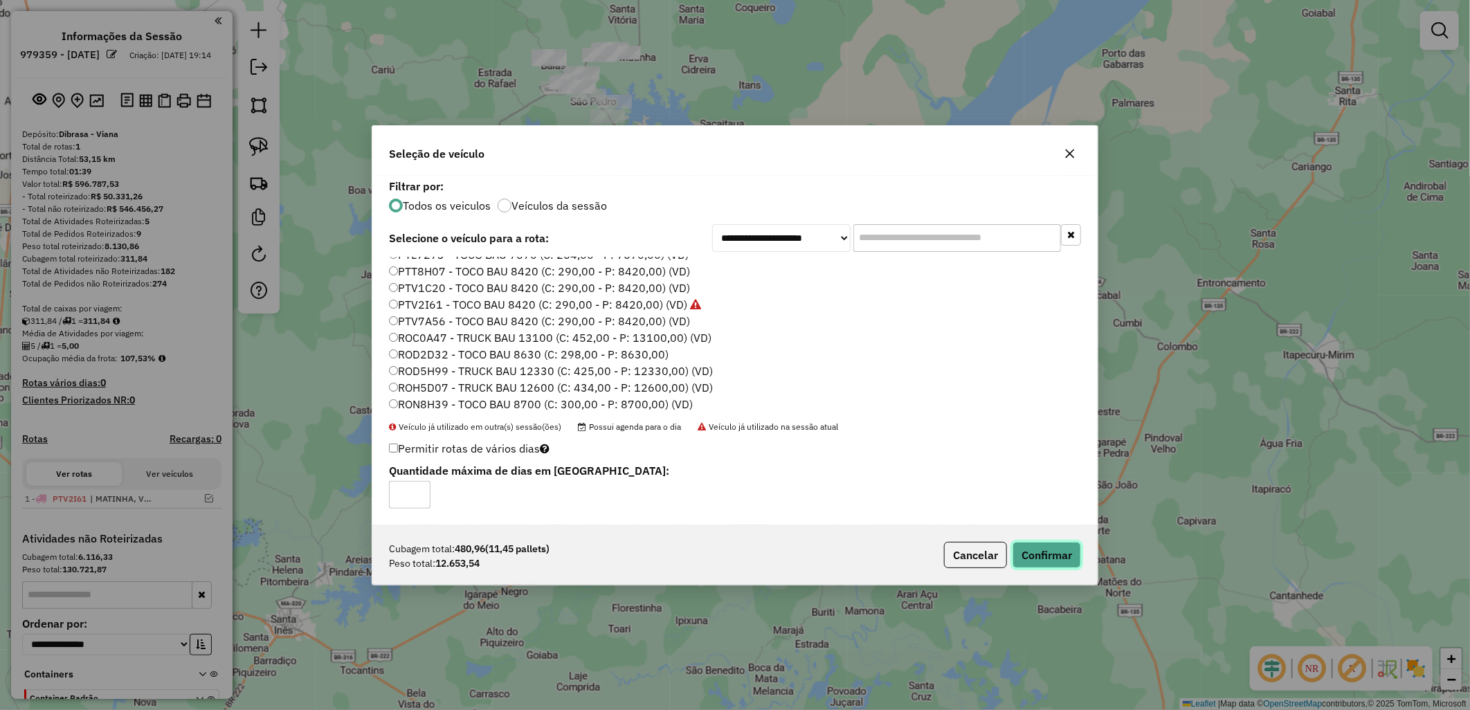
click at [1039, 549] on button "Confirmar" at bounding box center [1046, 555] width 68 height 26
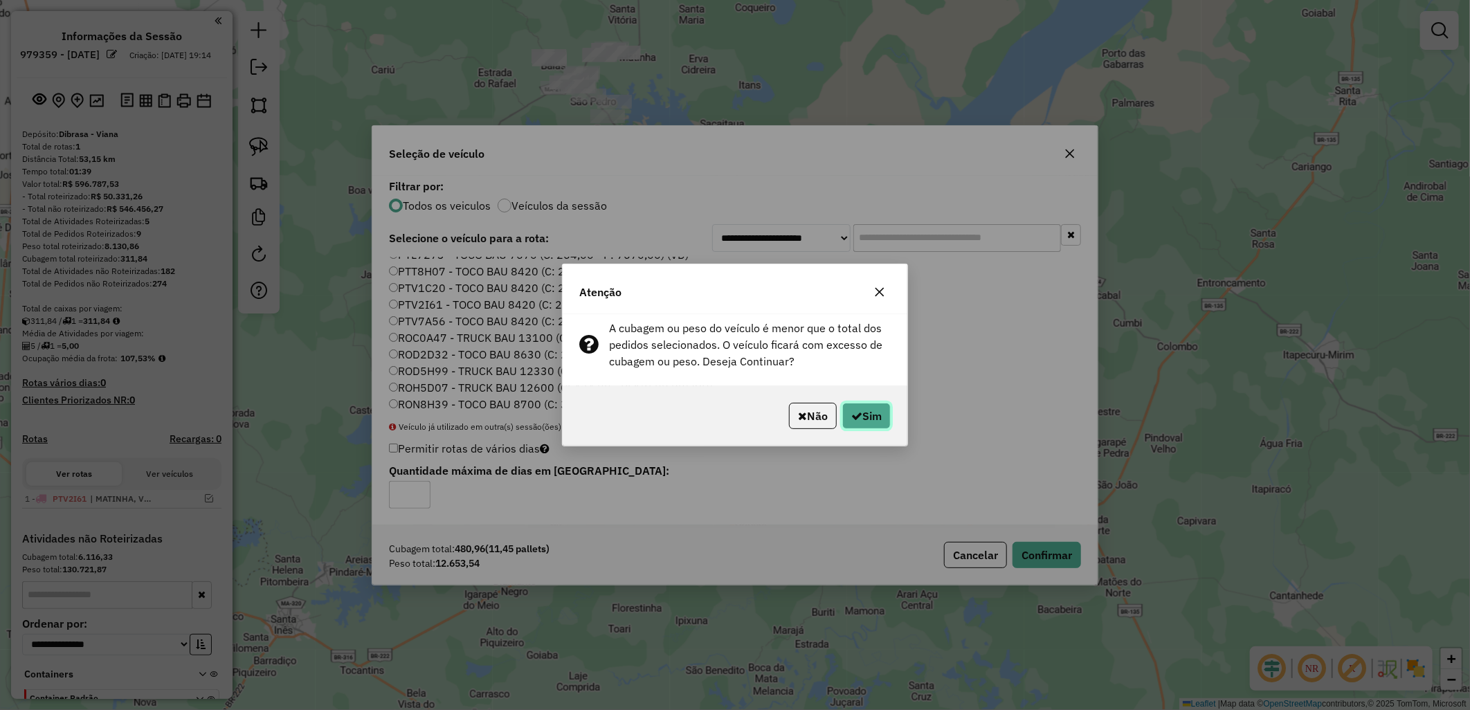
click at [879, 415] on button "Sim" at bounding box center [866, 416] width 48 height 26
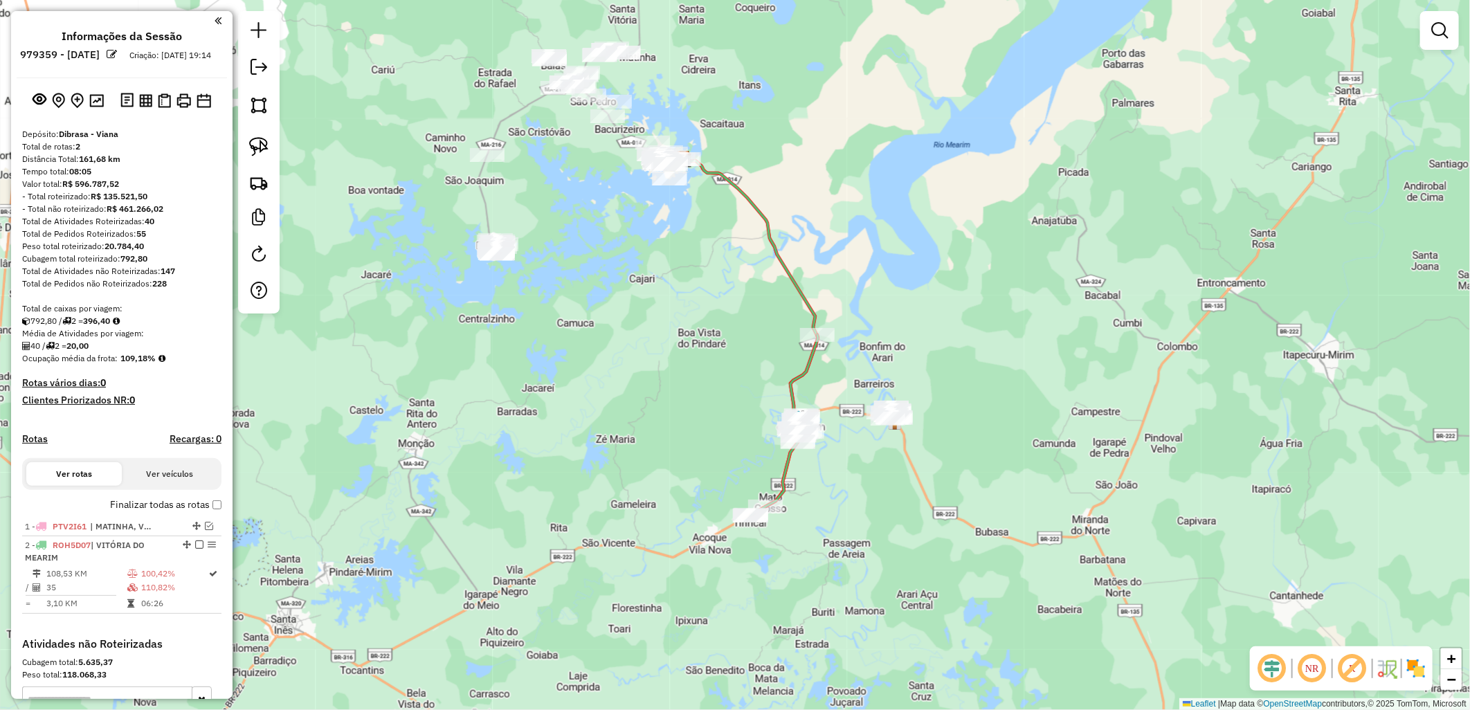
click at [695, 376] on div "Janela de atendimento Grade de atendimento Capacidade Transportadoras Veículos …" at bounding box center [735, 355] width 1470 height 710
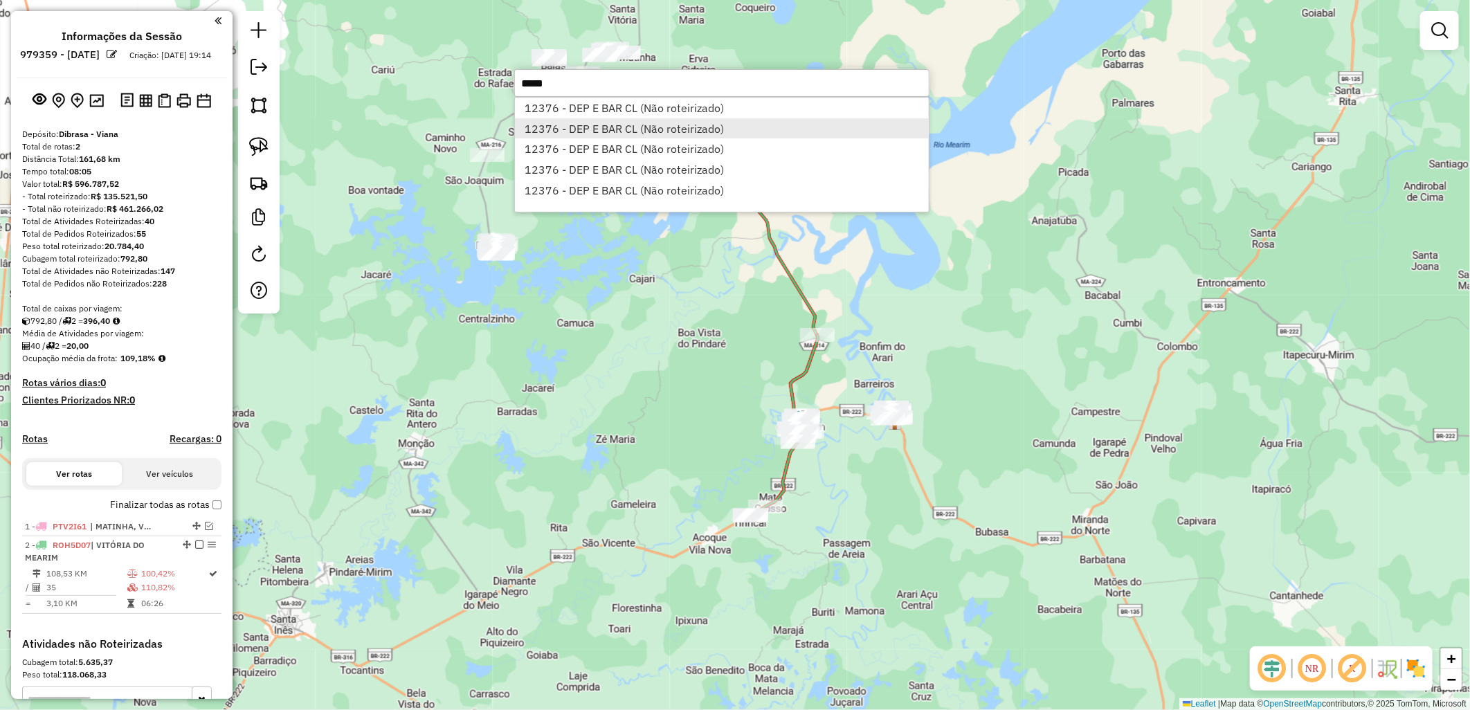
type input "*****"
click at [607, 137] on li "12376 - DEP E BAR CL (Não roteirizado)" at bounding box center [722, 128] width 414 height 21
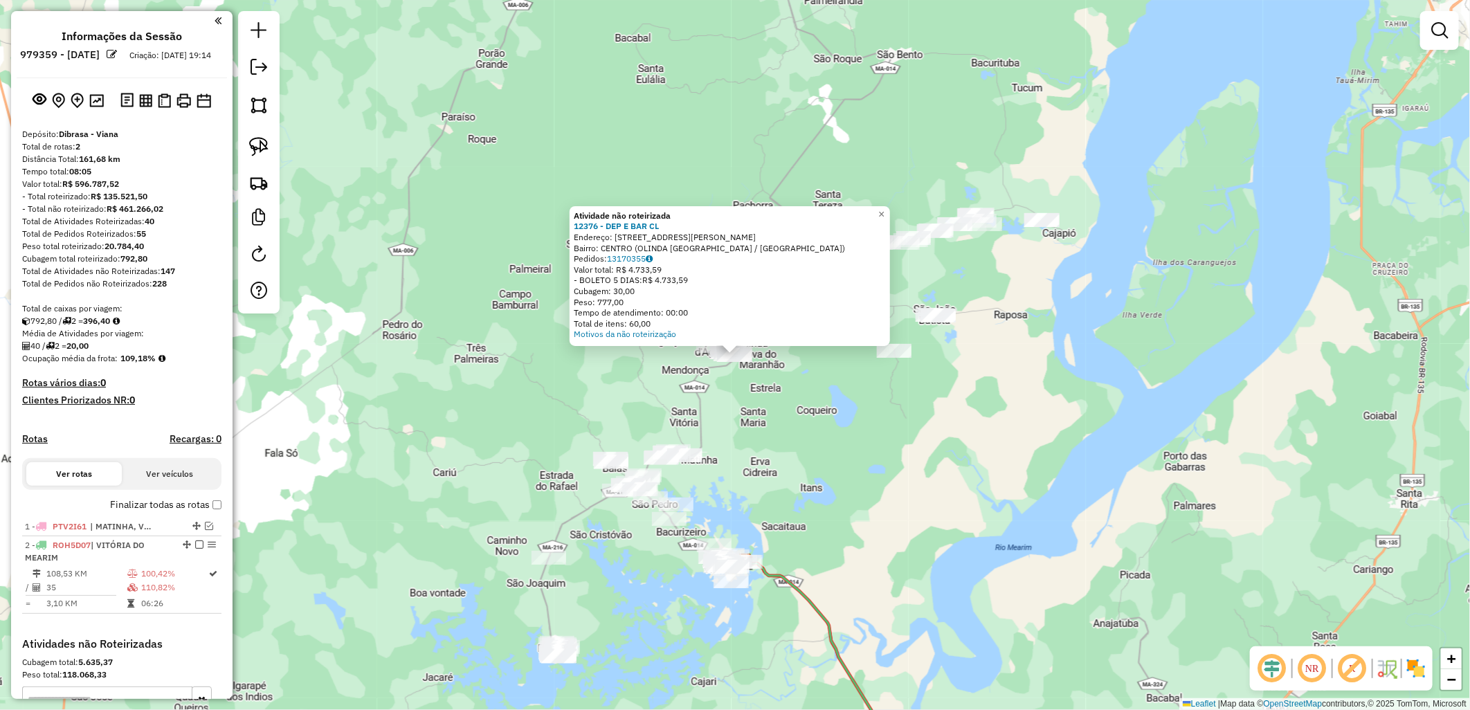
click at [778, 479] on div "Atividade não roteirizada 12376 - DEP E BAR CL Endereço: R CAPITAO SERRA FREIRE…" at bounding box center [735, 355] width 1470 height 710
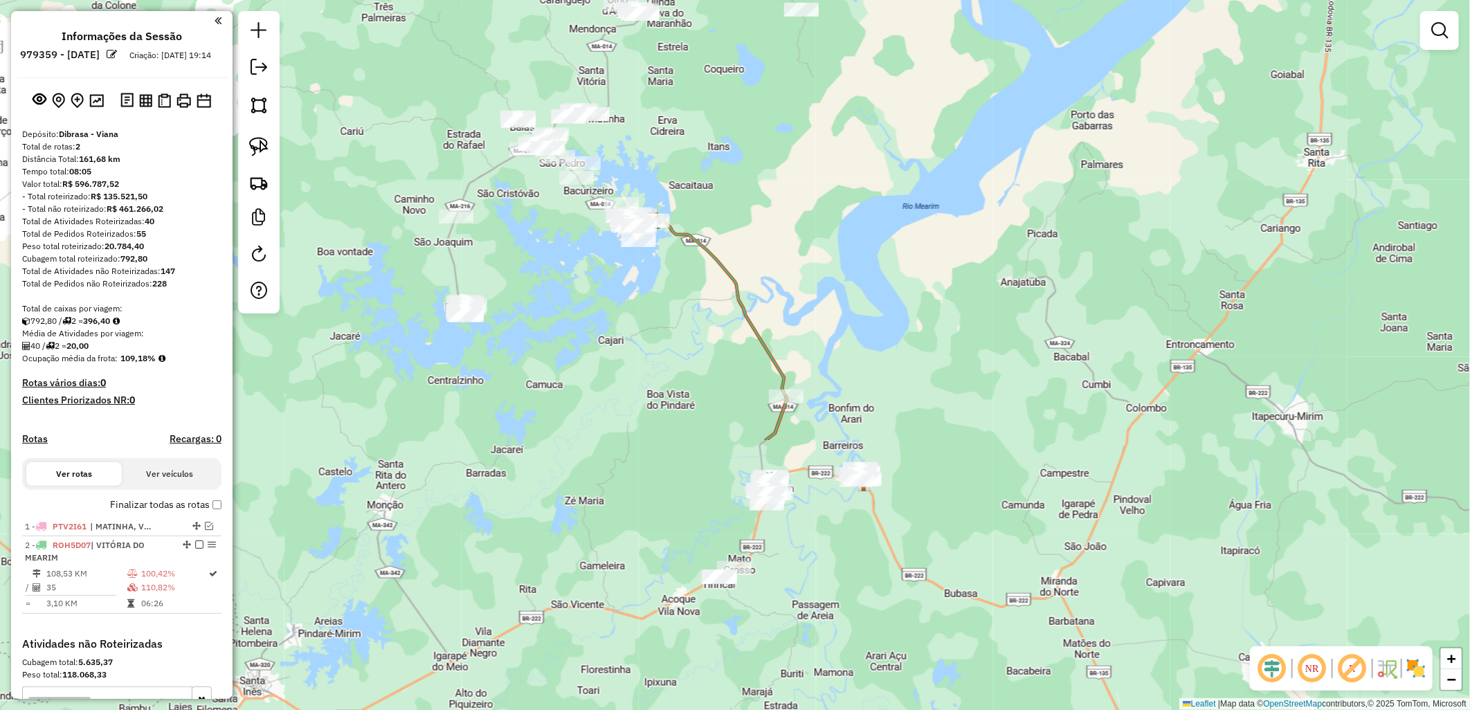
drag, startPoint x: 821, startPoint y: 318, endPoint x: 790, endPoint y: 237, distance: 87.4
click at [790, 237] on div "Janela de atendimento Grade de atendimento Capacidade Transportadoras Veículos …" at bounding box center [735, 355] width 1470 height 710
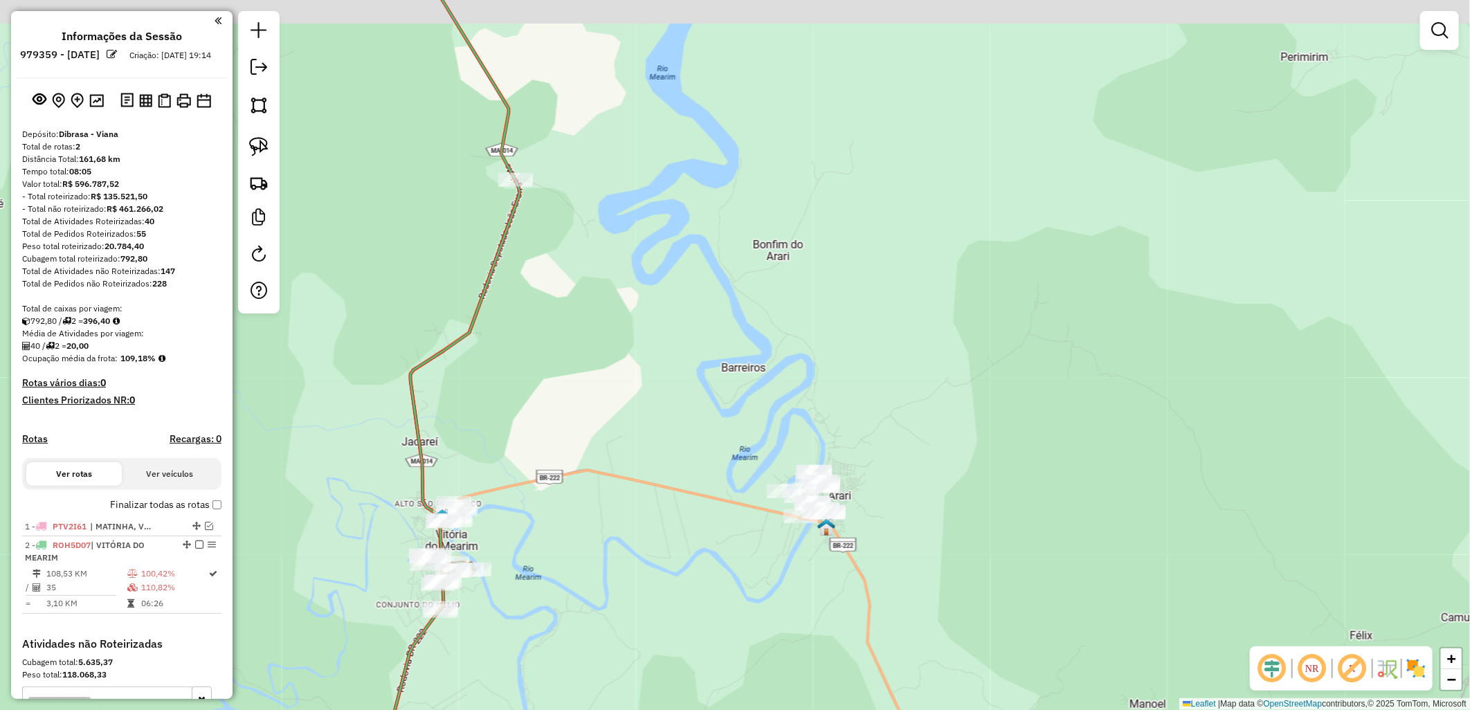
drag, startPoint x: 792, startPoint y: 410, endPoint x: 558, endPoint y: 446, distance: 236.6
click at [569, 453] on div "Janela de atendimento Grade de atendimento Capacidade Transportadoras Veículos …" at bounding box center [735, 355] width 1470 height 710
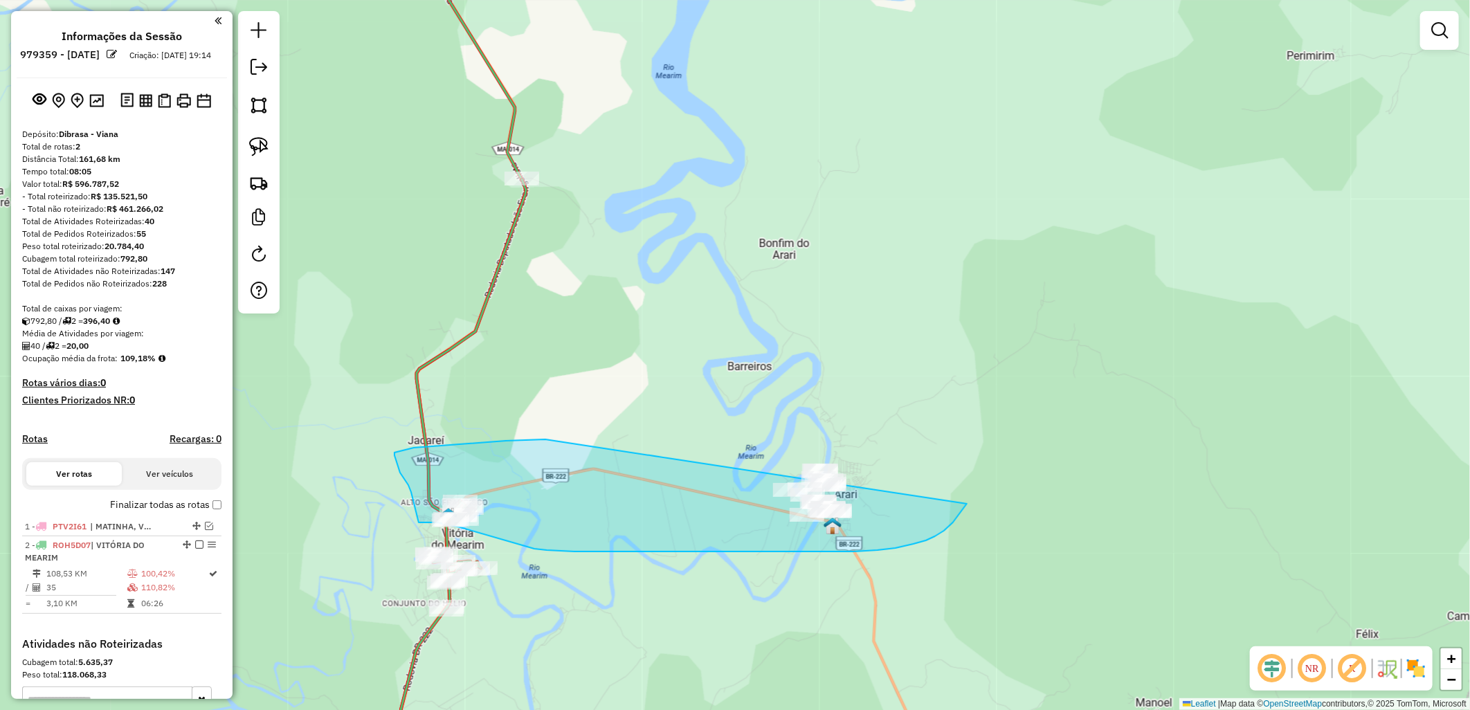
drag, startPoint x: 460, startPoint y: 444, endPoint x: 1004, endPoint y: 385, distance: 547.0
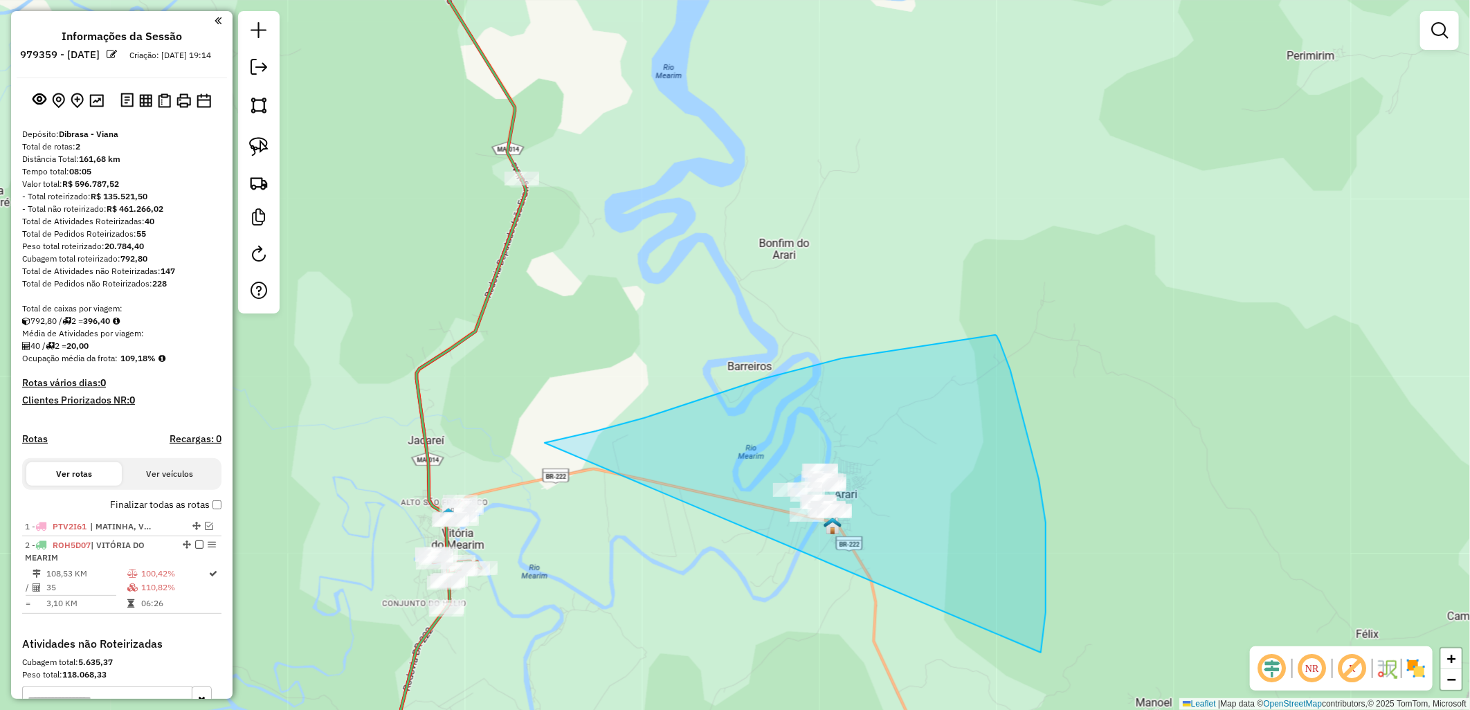
drag, startPoint x: 764, startPoint y: 378, endPoint x: 1018, endPoint y: 655, distance: 376.1
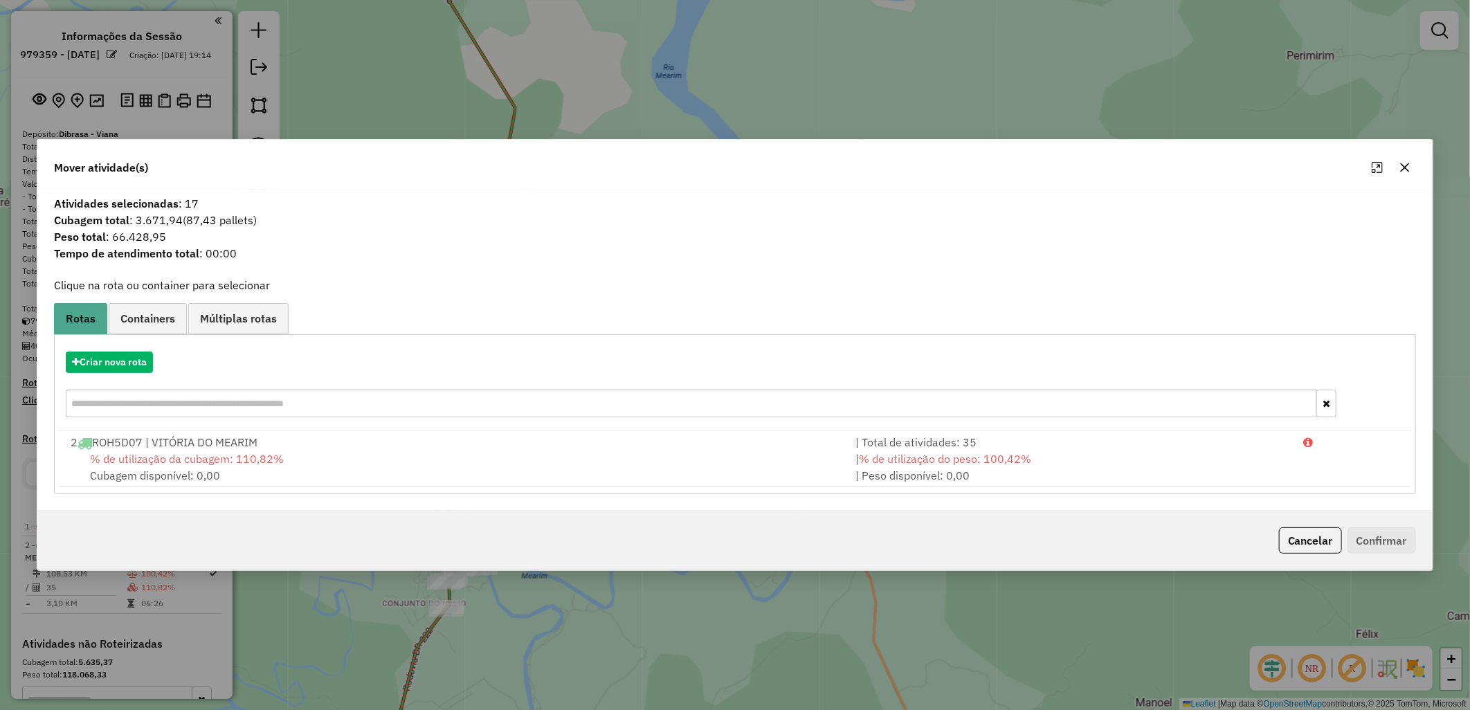
click at [148, 343] on div "Criar nova rota" at bounding box center [734, 386] width 1355 height 90
click at [122, 353] on button "Criar nova rota" at bounding box center [109, 361] width 87 height 21
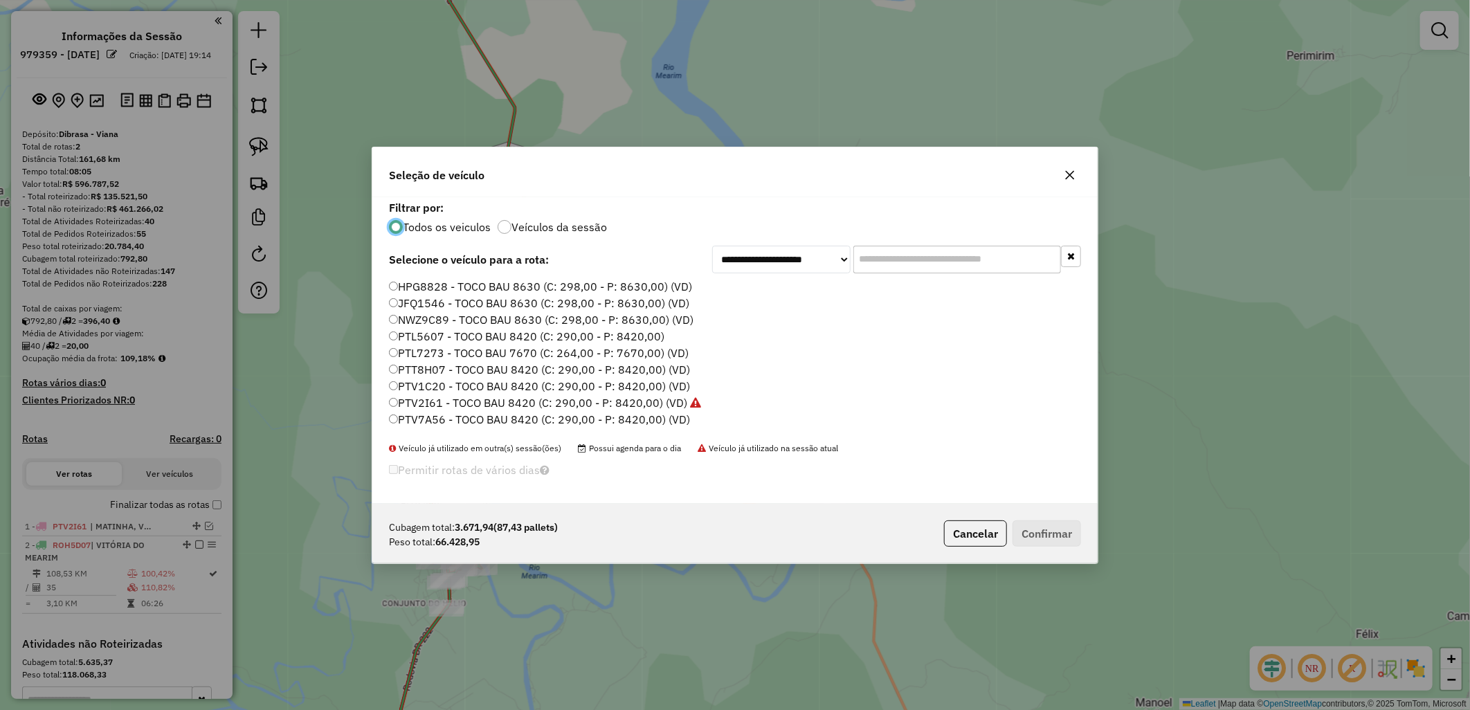
scroll to position [80, 0]
click at [454, 392] on label "ROD5H99 - TRUCK BAU 12330 (C: 425,00 - P: 12330,00) (VD)" at bounding box center [551, 389] width 324 height 17
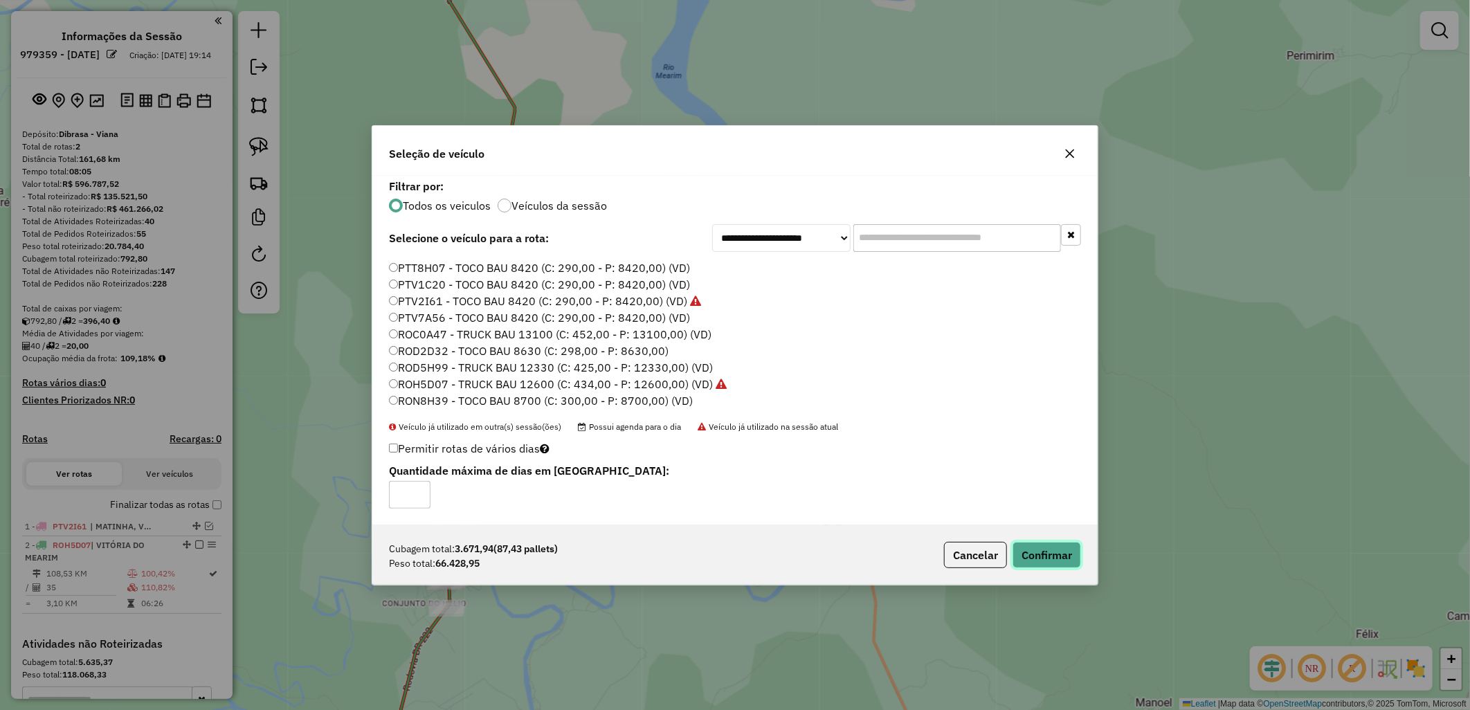
click at [1057, 564] on button "Confirmar" at bounding box center [1046, 555] width 68 height 26
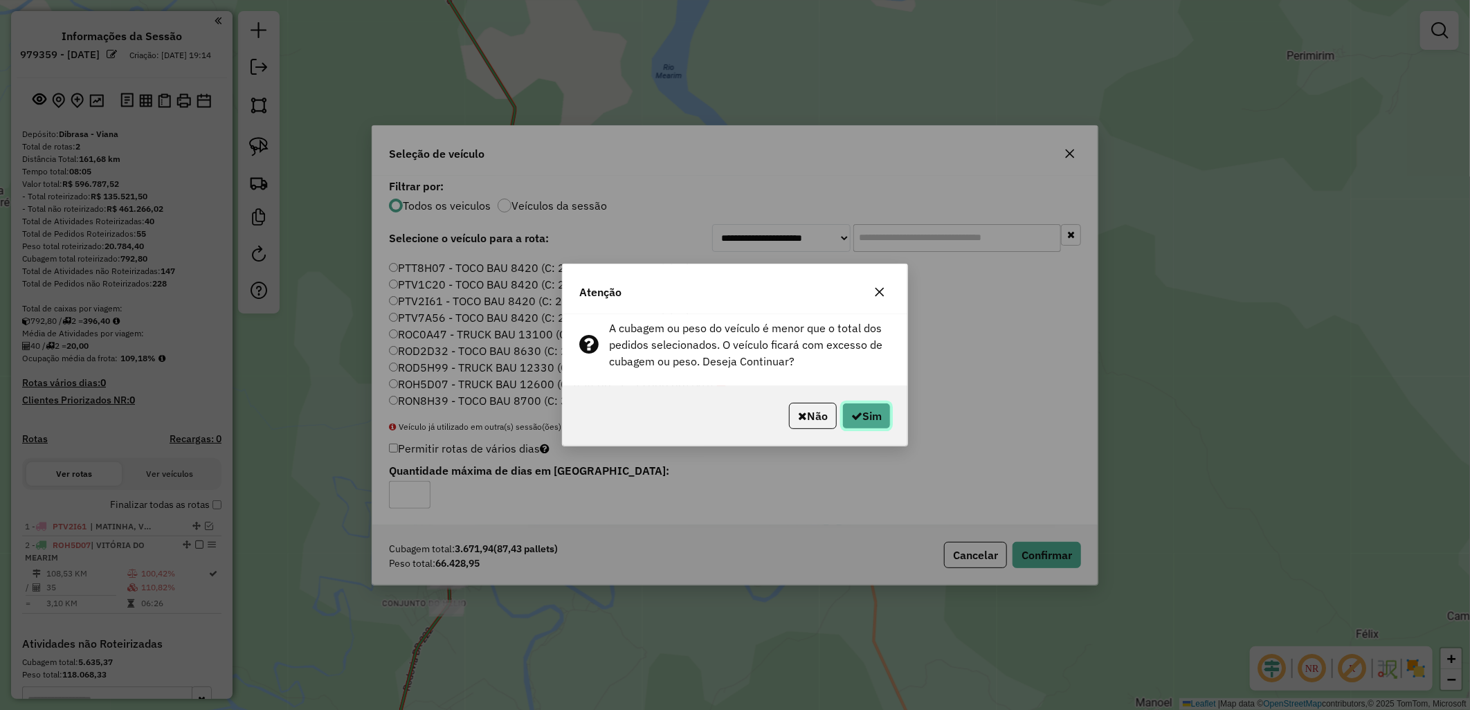
click at [873, 420] on button "Sim" at bounding box center [866, 416] width 48 height 26
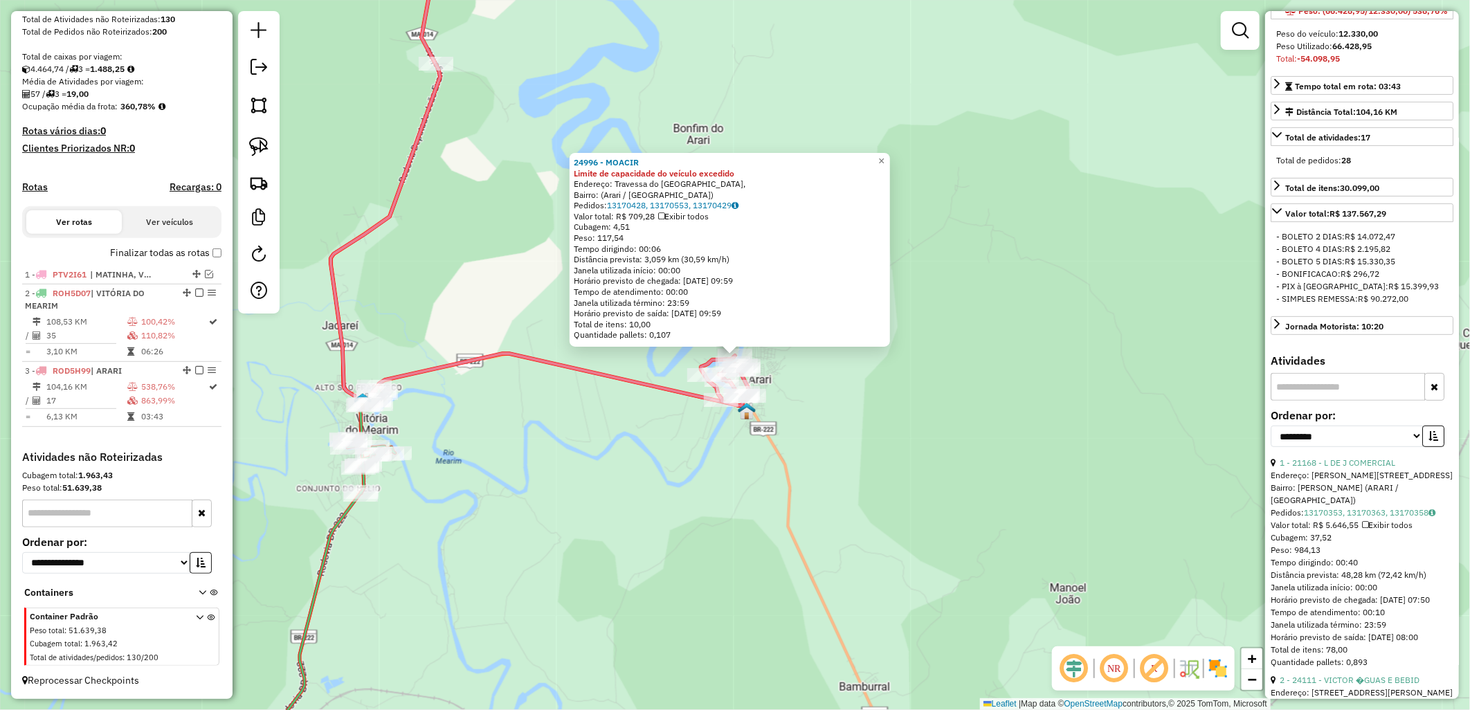
scroll to position [230, 0]
click at [1334, 442] on select "**********" at bounding box center [1346, 431] width 152 height 21
select select "**********"
click at [1270, 442] on select "**********" at bounding box center [1346, 431] width 152 height 21
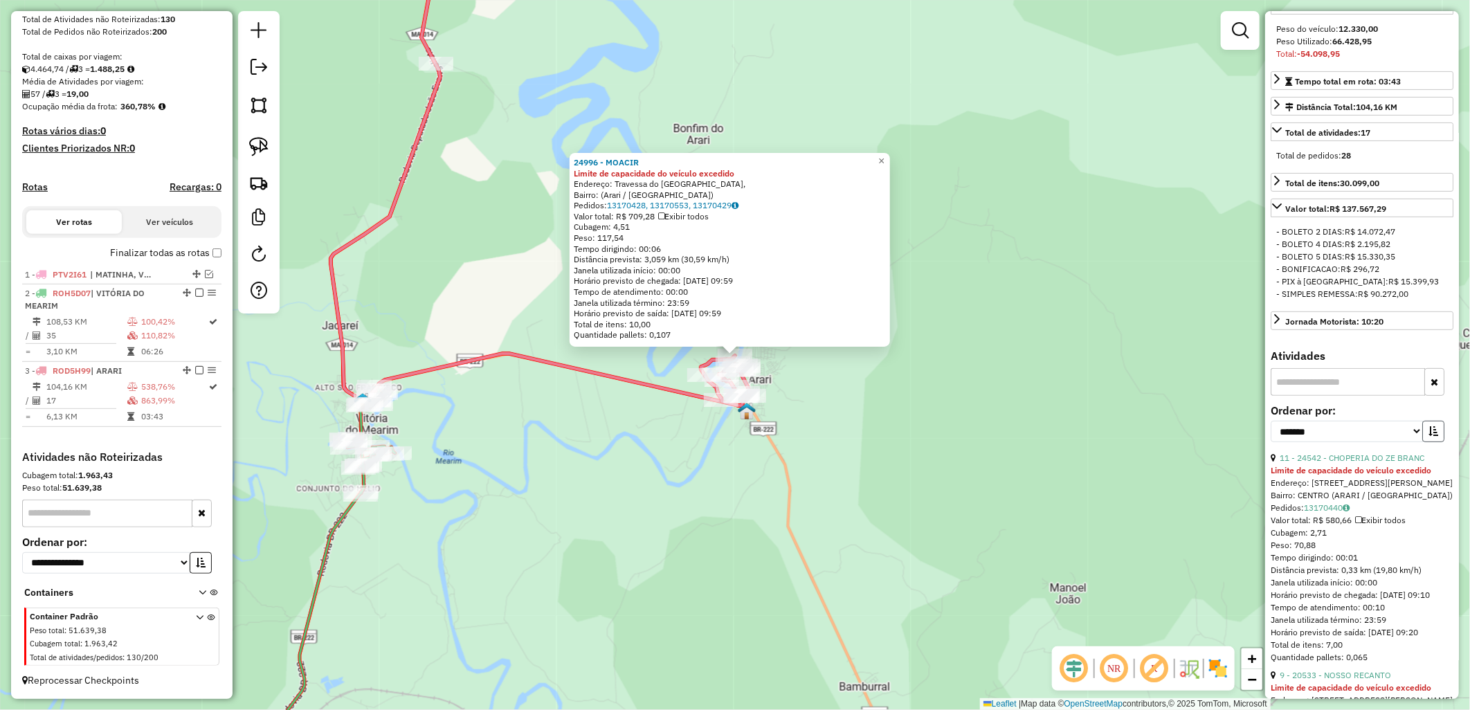
click at [1428, 436] on icon "button" at bounding box center [1433, 431] width 10 height 10
click at [1337, 463] on link "3 - 24807 - AMBEV SaO LUIS" at bounding box center [1333, 458] width 109 height 10
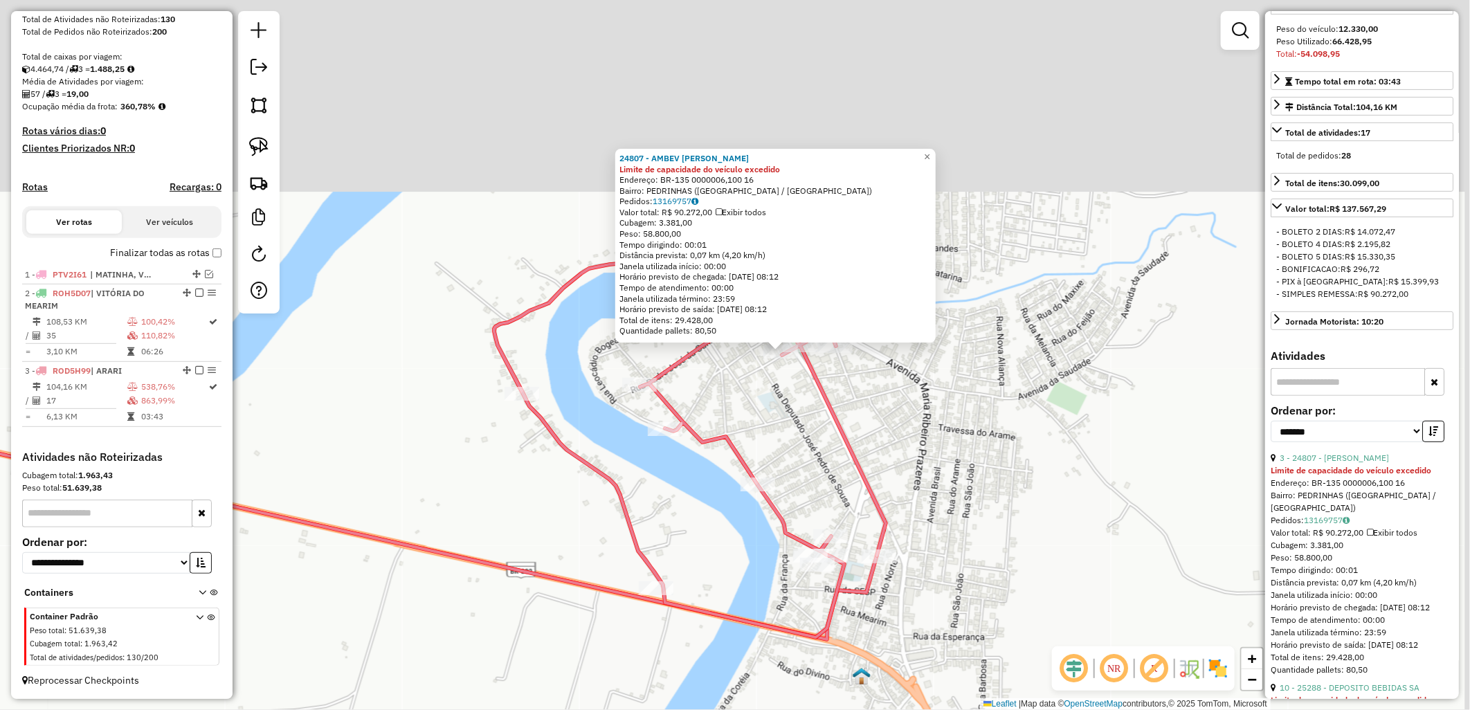
drag, startPoint x: 810, startPoint y: 404, endPoint x: 805, endPoint y: 481, distance: 77.0
click at [805, 483] on div "24807 - AMBEV SaO LUIS Limite de capacidade do veículo excedido Endereço: BR-13…" at bounding box center [735, 355] width 1470 height 710
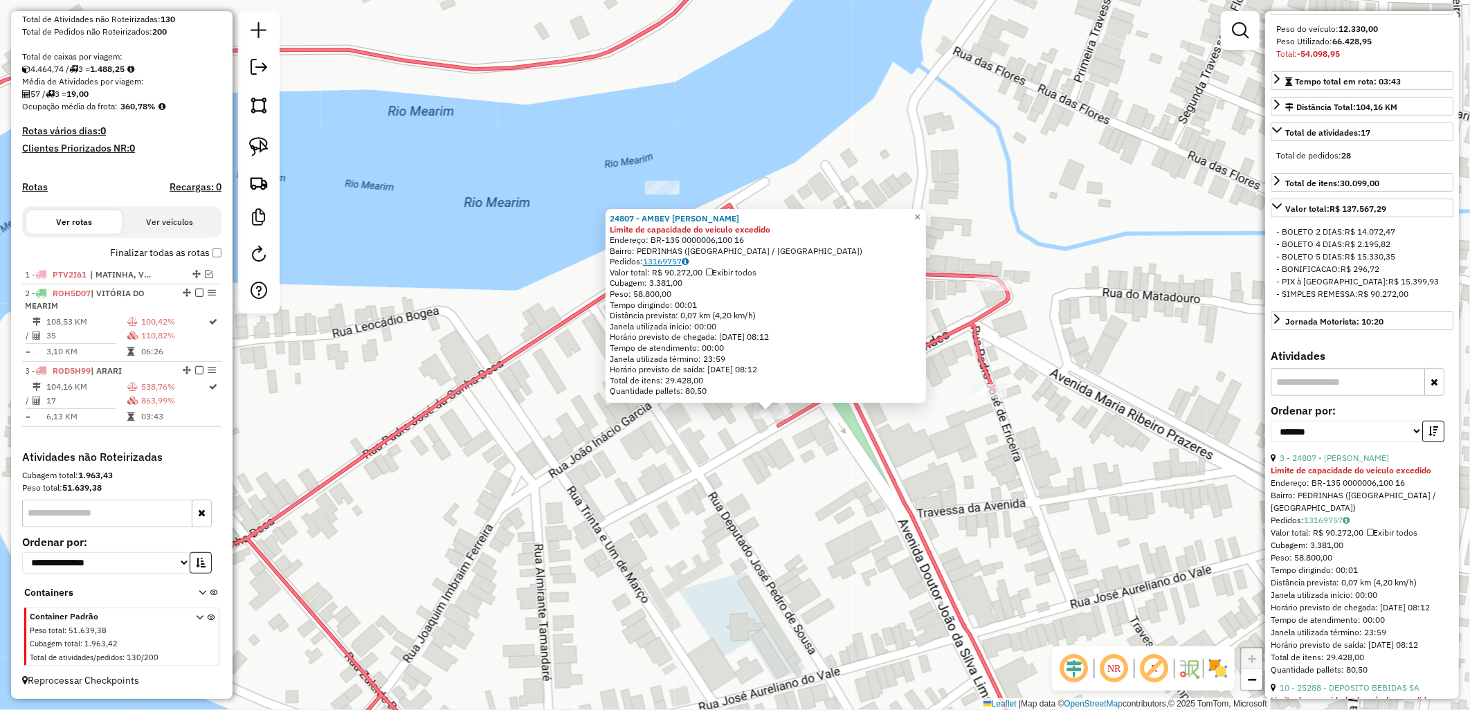
click at [676, 265] on link "13169757" at bounding box center [666, 261] width 46 height 10
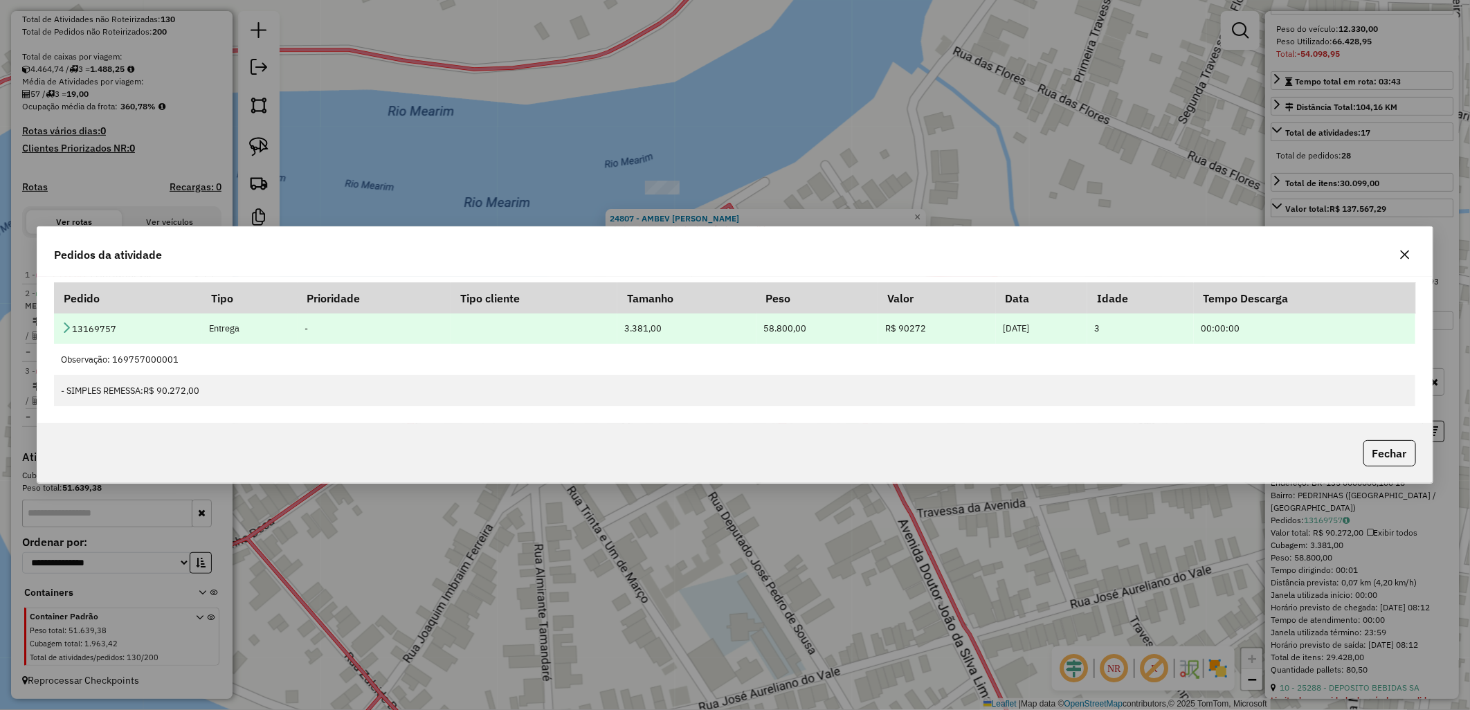
click at [66, 323] on icon at bounding box center [66, 327] width 11 height 11
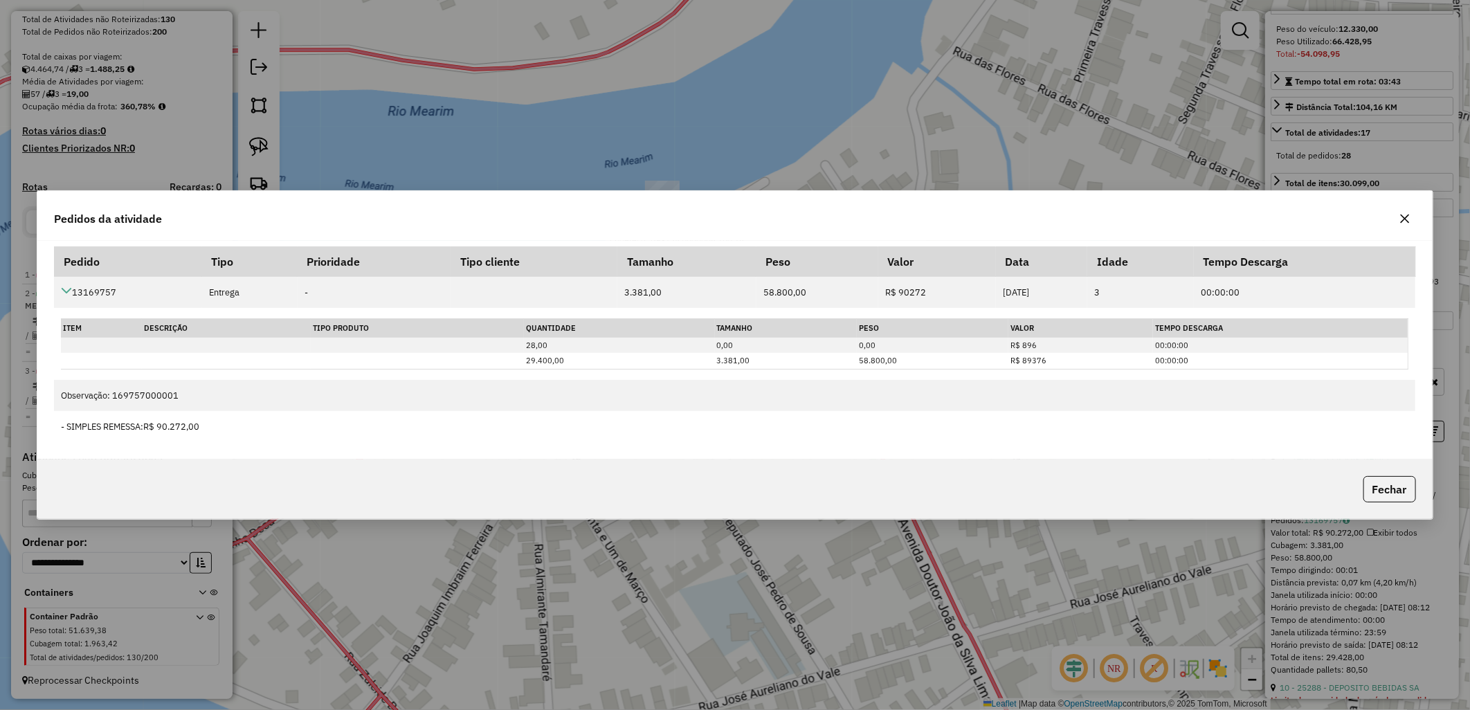
click at [731, 211] on div "Pedidos da atividade" at bounding box center [734, 216] width 1395 height 50
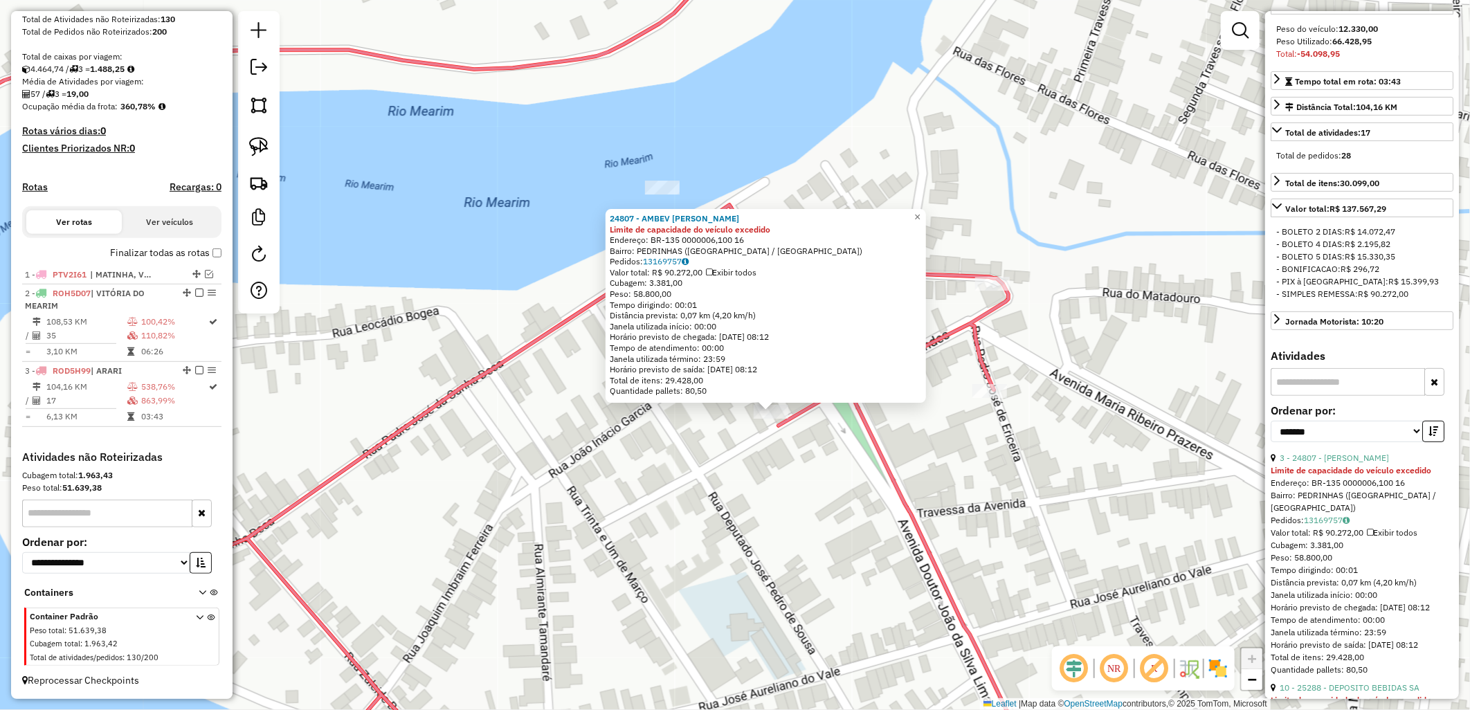
click at [749, 513] on div "Rota 3 - Placa ROD5H99 24807 - AMBEV SaO LUIS 24807 - AMBEV SaO LUIS Limite de …" at bounding box center [735, 355] width 1470 height 710
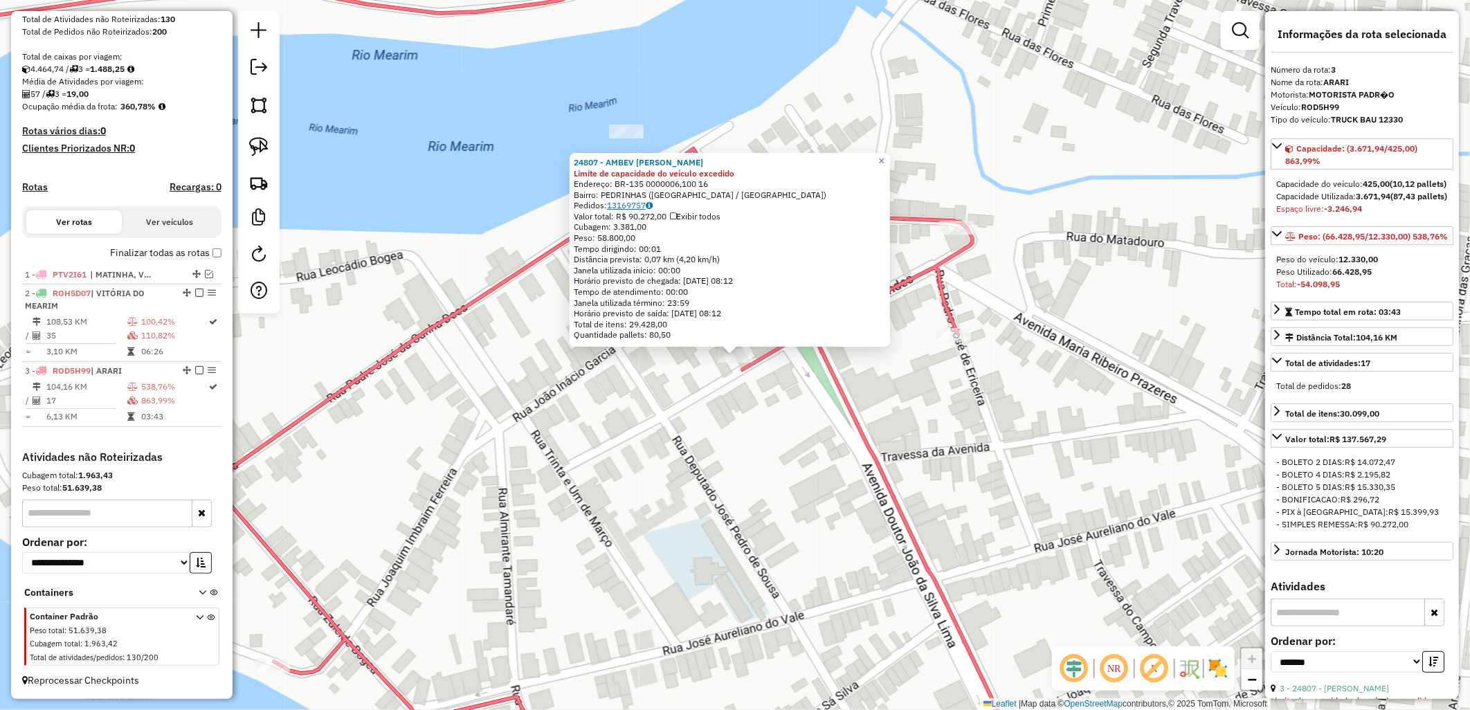
click at [634, 203] on link "13169757" at bounding box center [630, 205] width 46 height 10
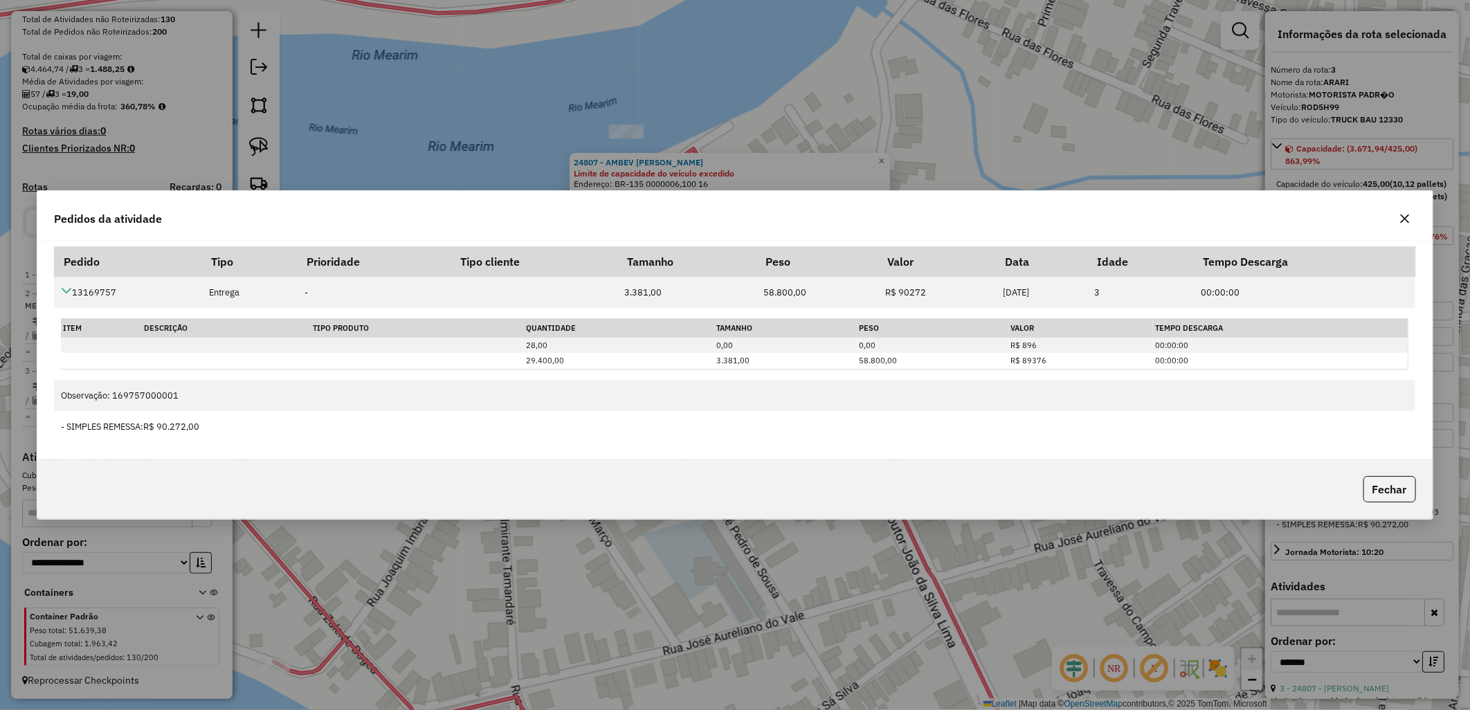
click at [423, 223] on div "Pedidos da atividade" at bounding box center [734, 216] width 1395 height 50
click at [423, 223] on div "Pedidos da atividade" at bounding box center [735, 216] width 1395 height 50
click at [481, 228] on div "Pedidos da atividade" at bounding box center [735, 216] width 1395 height 50
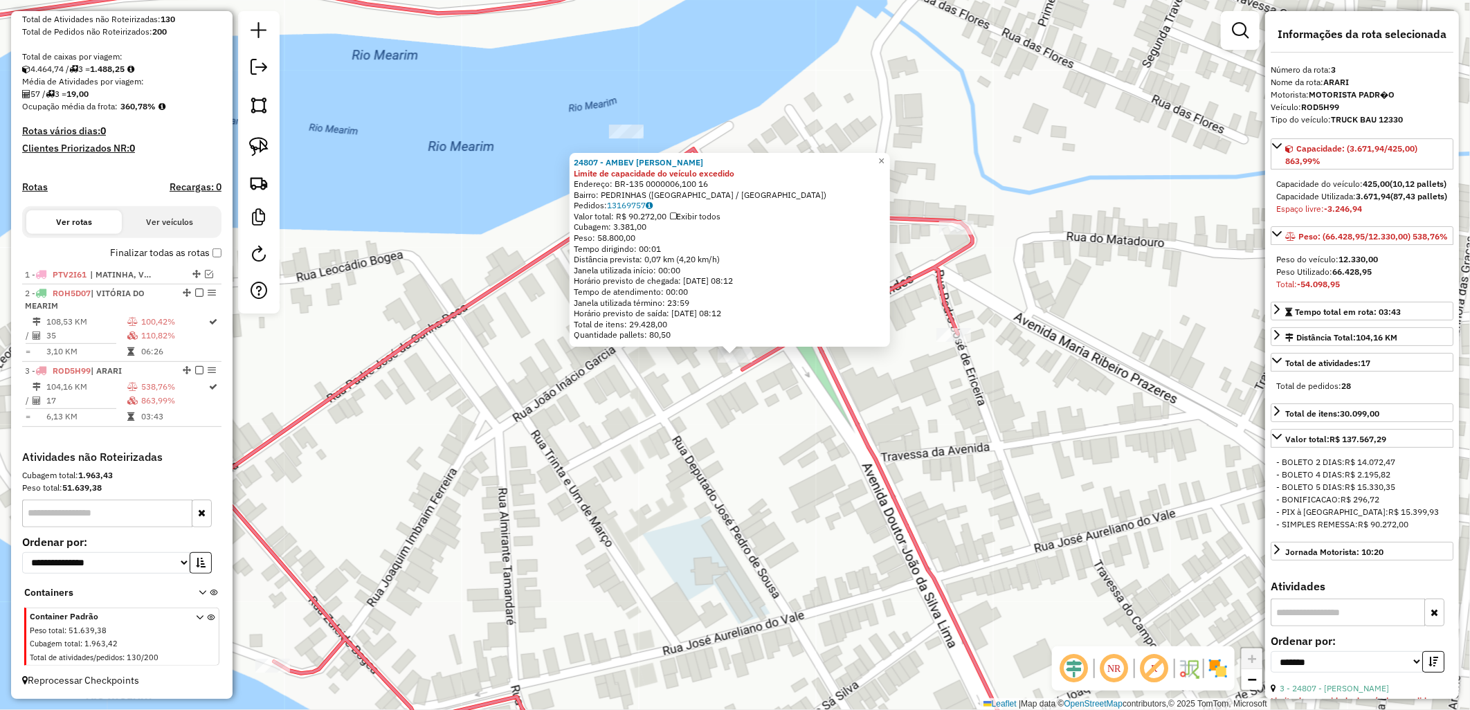
click at [722, 410] on div "24807 - AMBEV SaO LUIS Limite de capacidade do veículo excedido Endereço: BR-13…" at bounding box center [735, 355] width 1470 height 710
drag, startPoint x: 661, startPoint y: 231, endPoint x: 572, endPoint y: 165, distance: 111.3
click at [572, 165] on div "24807 - AMBEV SaO LUIS Limite de capacidade do veículo excedido Endereço: BR-13…" at bounding box center [729, 250] width 320 height 194
drag, startPoint x: 572, startPoint y: 165, endPoint x: 695, endPoint y: 254, distance: 152.1
click at [695, 254] on div "Distância prevista: 0,07 km (4,20 km/h)" at bounding box center [730, 259] width 312 height 11
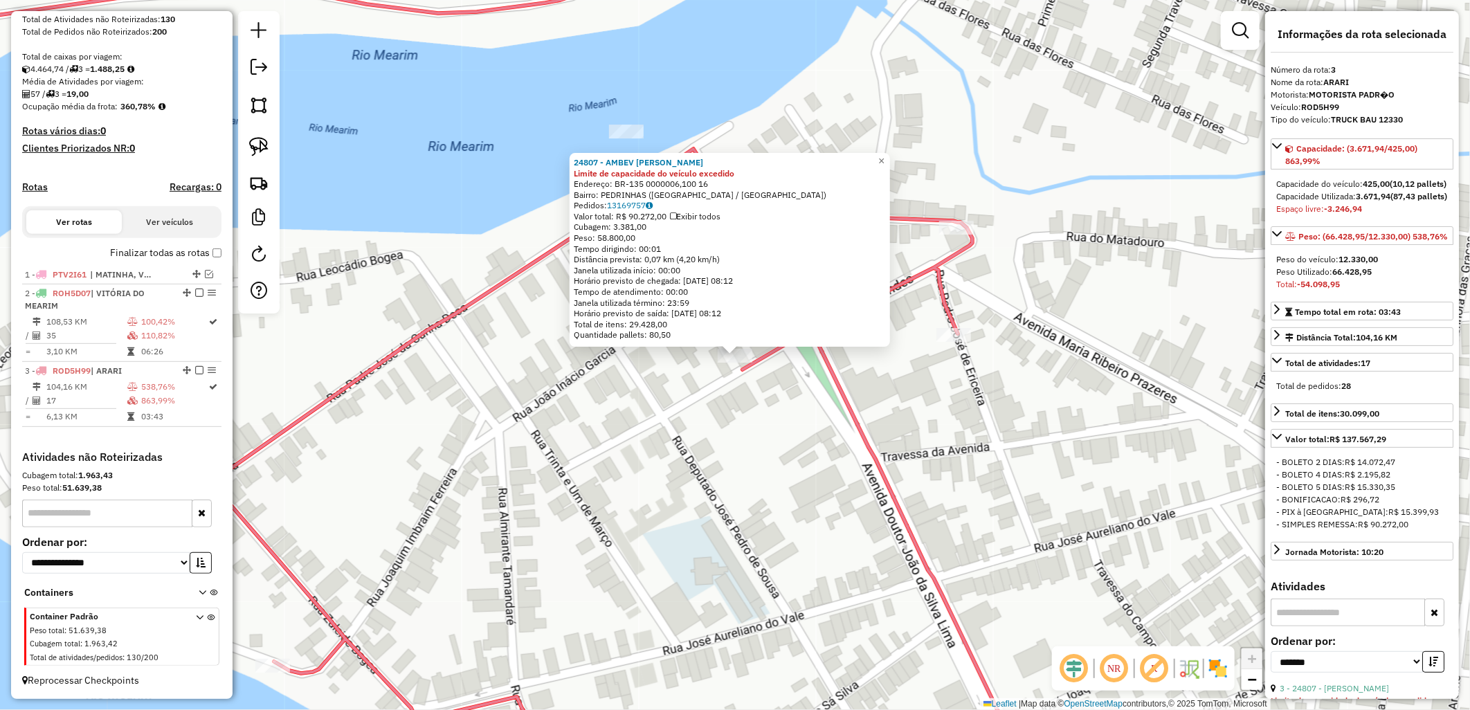
click at [770, 374] on div "24807 - AMBEV SaO LUIS Limite de capacidade do veículo excedido Endereço: BR-13…" at bounding box center [735, 355] width 1470 height 710
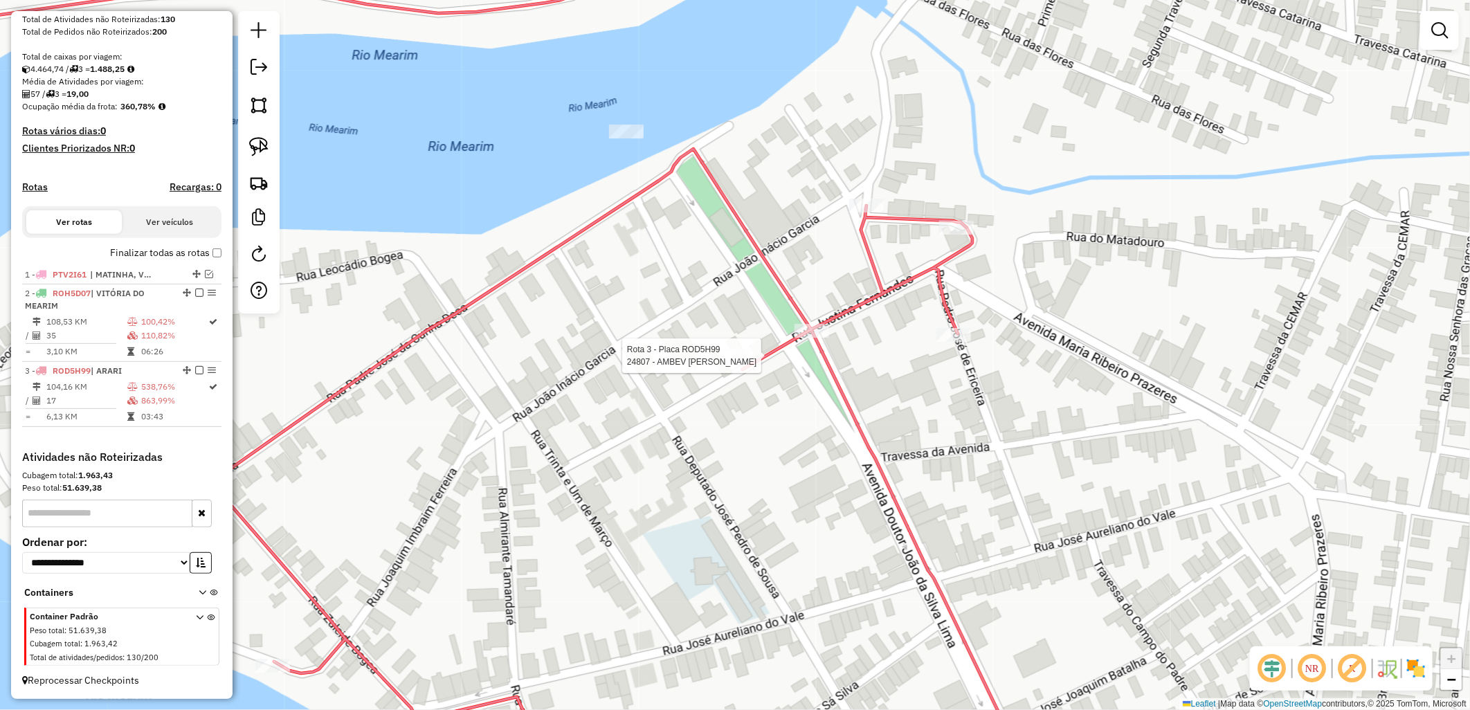
click at [727, 363] on div at bounding box center [735, 356] width 35 height 14
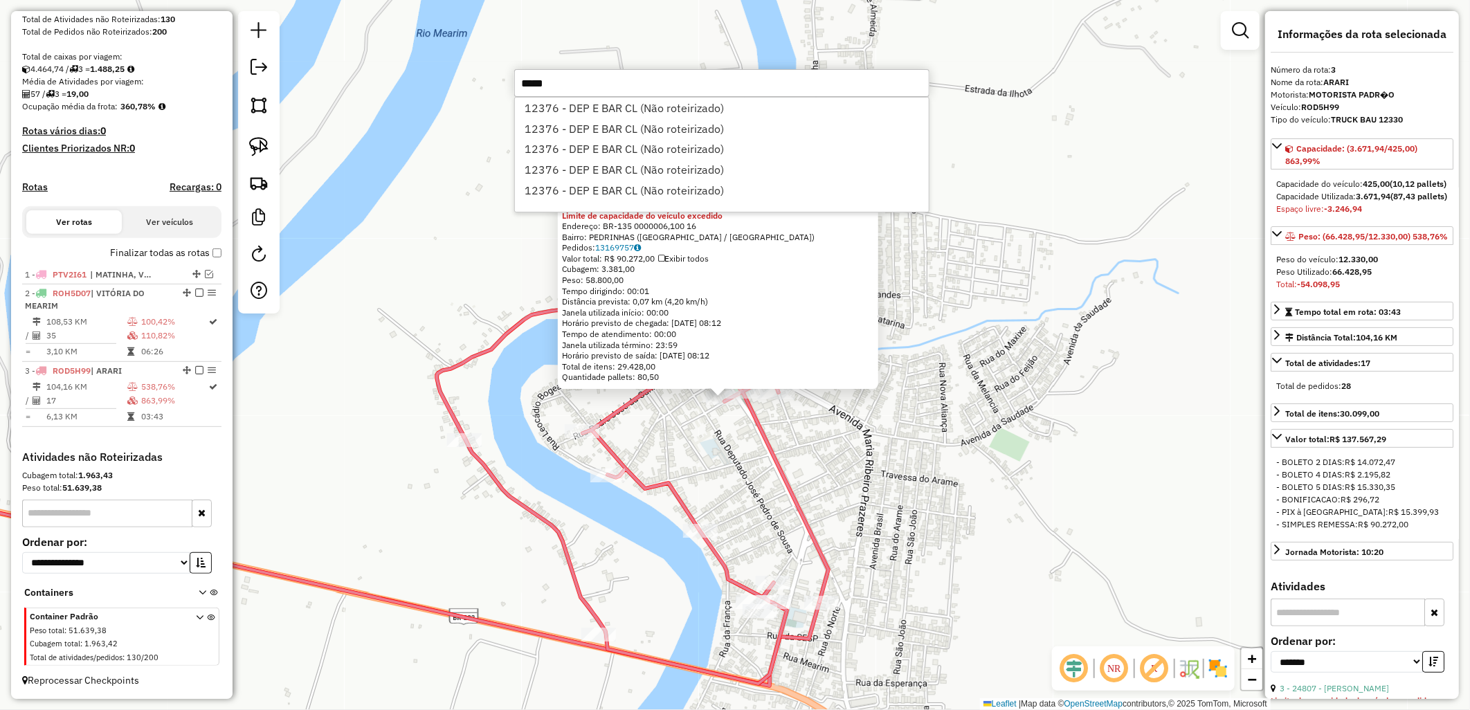
type input "*****"
click at [806, 529] on icon at bounding box center [633, 483] width 392 height 401
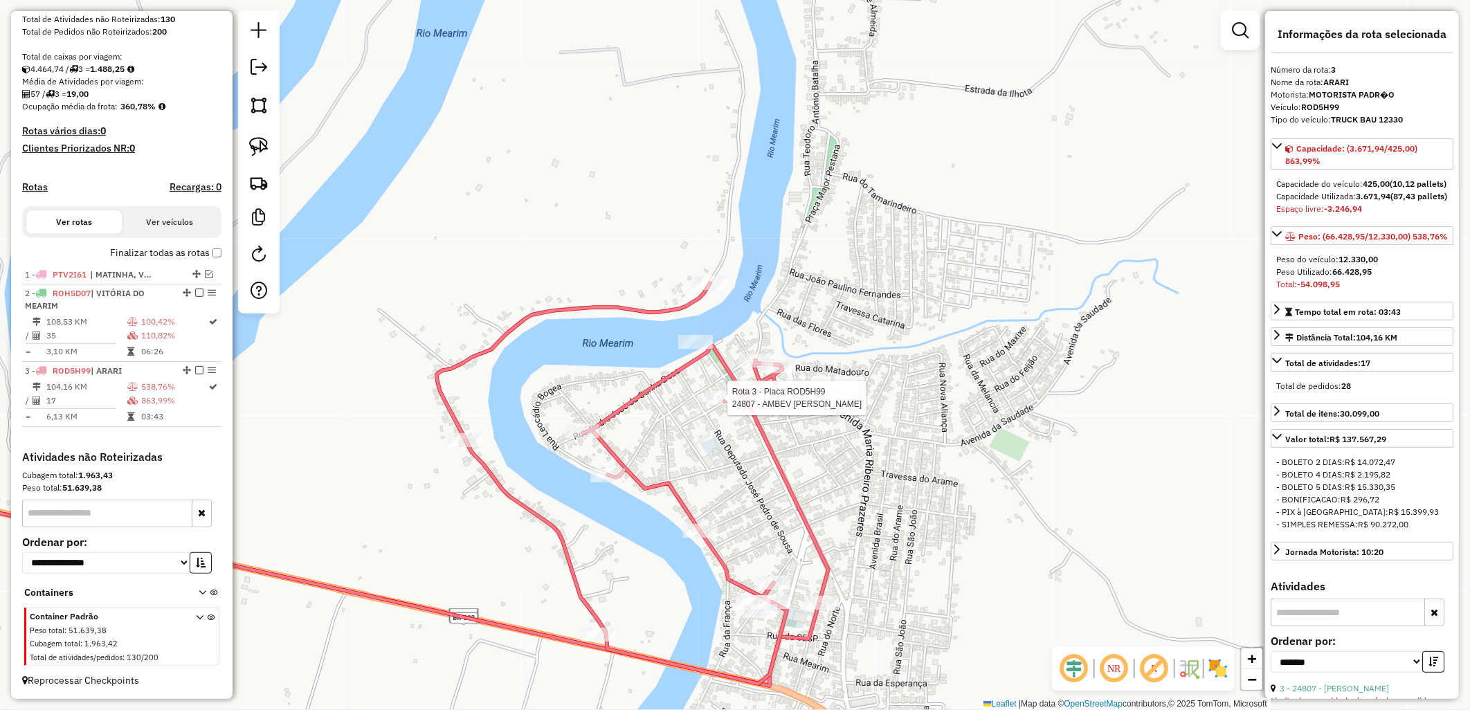
click at [715, 405] on div at bounding box center [723, 398] width 35 height 14
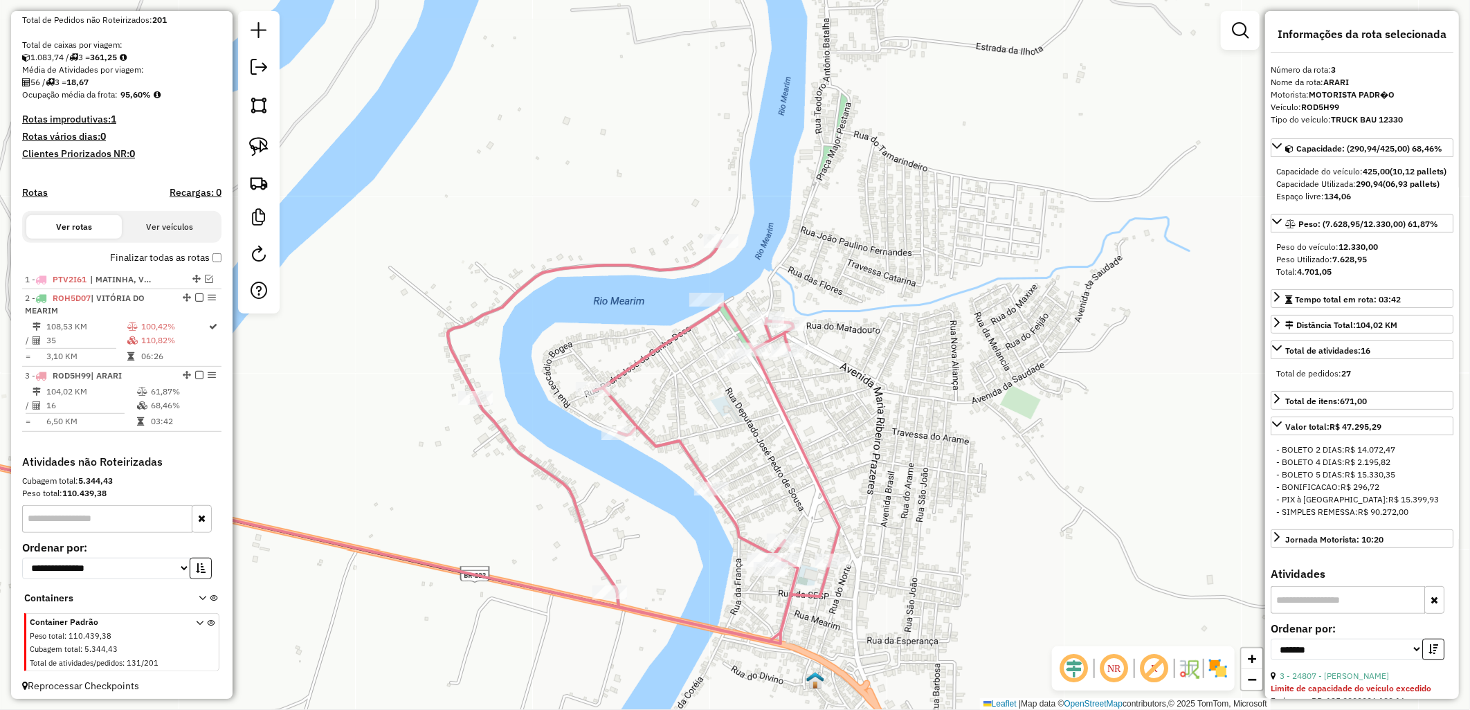
scroll to position [280, 0]
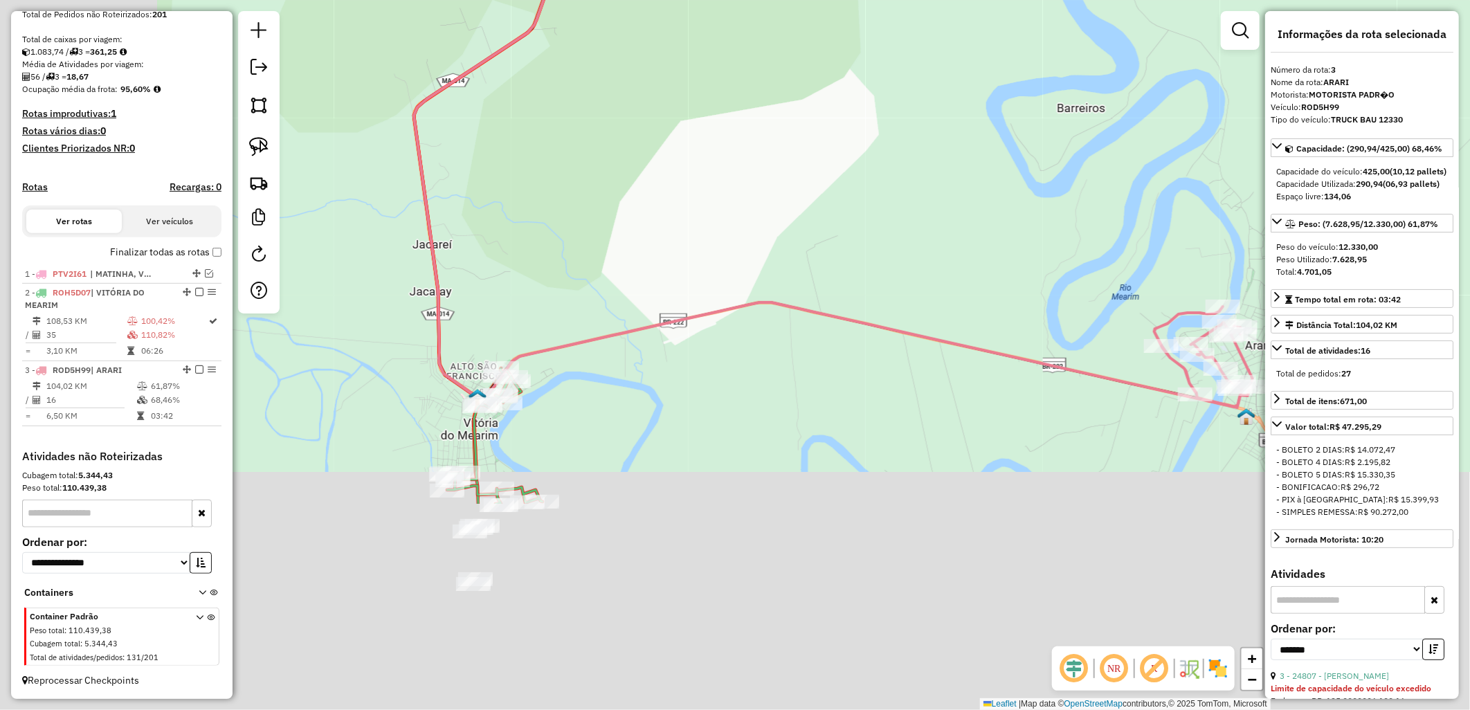
drag, startPoint x: 742, startPoint y: 435, endPoint x: 823, endPoint y: 369, distance: 104.3
click at [823, 369] on div "Janela de atendimento Grade de atendimento Capacidade Transportadoras Veículos …" at bounding box center [735, 355] width 1470 height 710
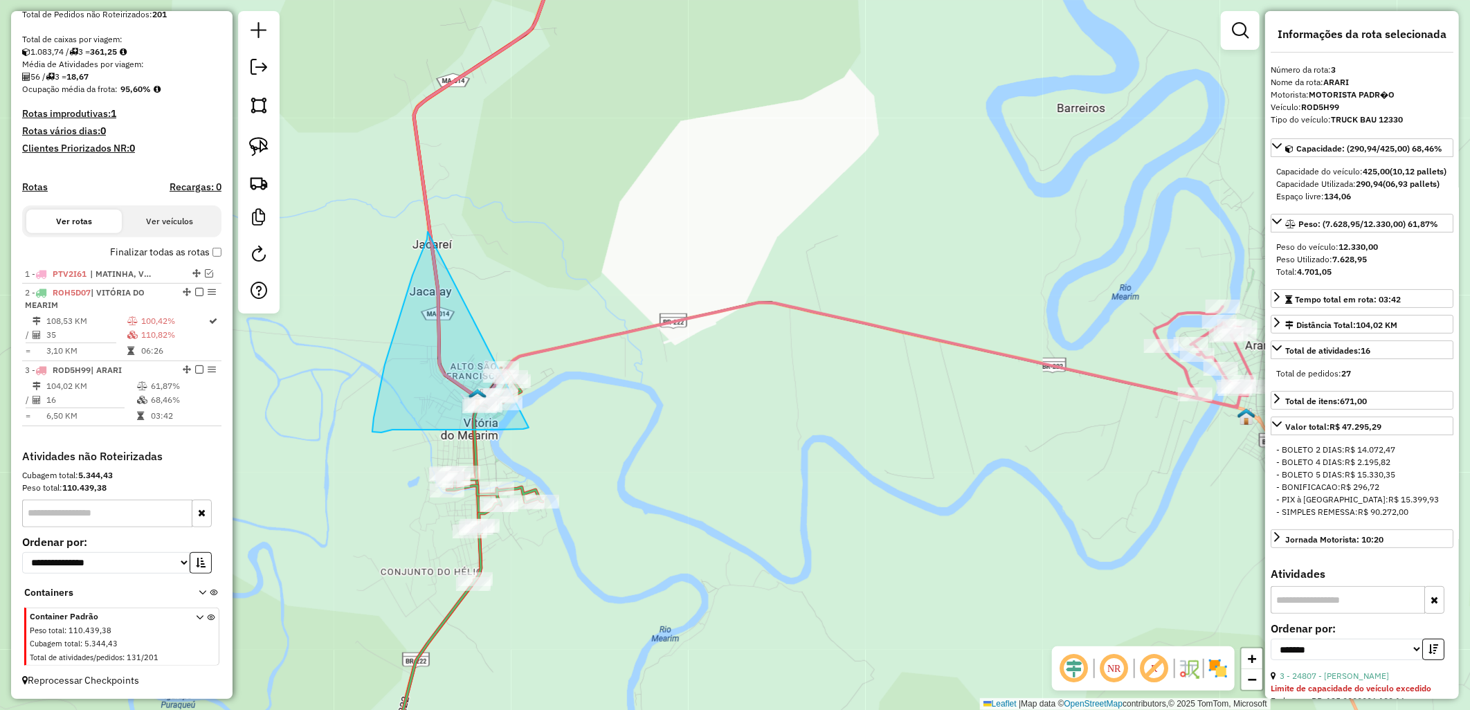
drag, startPoint x: 428, startPoint y: 235, endPoint x: 623, endPoint y: 360, distance: 232.4
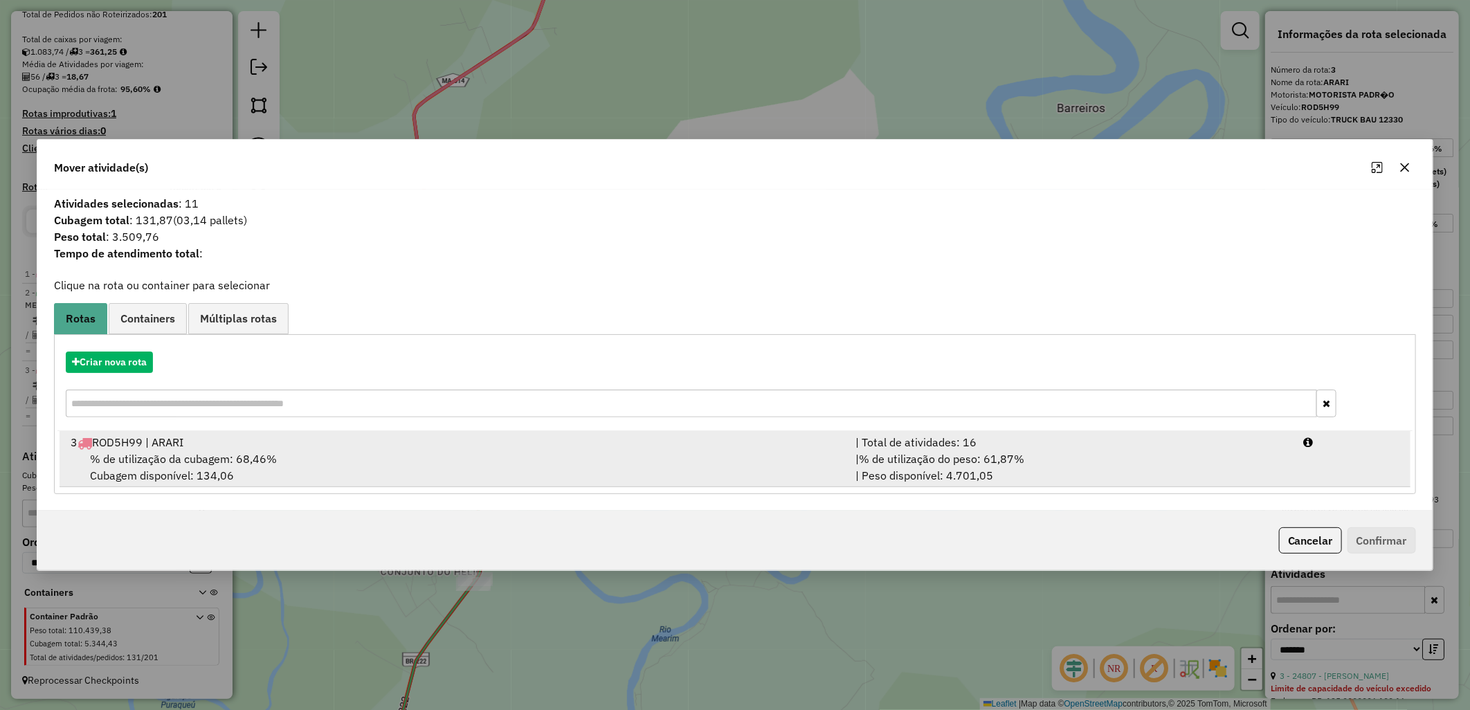
click at [405, 468] on div "% de utilização da cubagem: 68,46% Cubagem disponível: 134,06" at bounding box center [454, 466] width 785 height 33
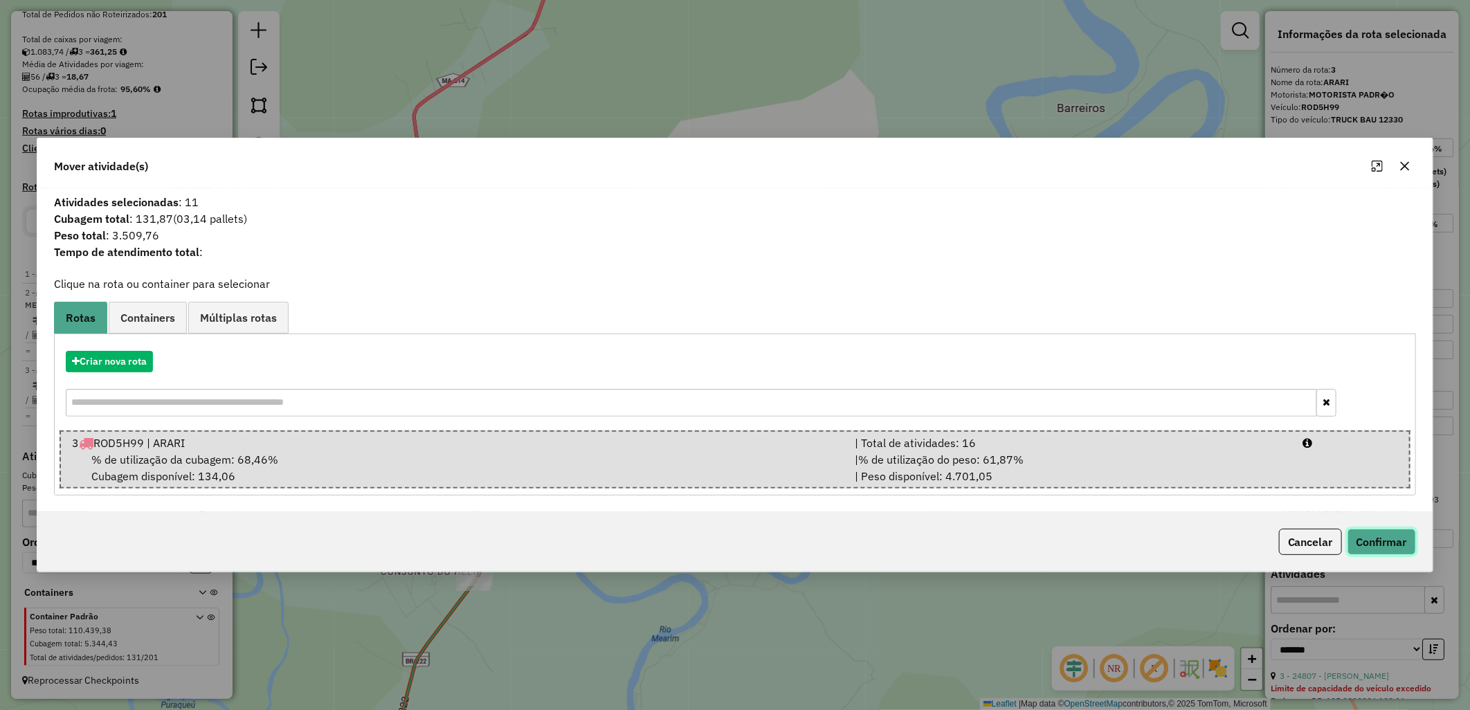
click at [1392, 536] on button "Confirmar" at bounding box center [1381, 542] width 68 height 26
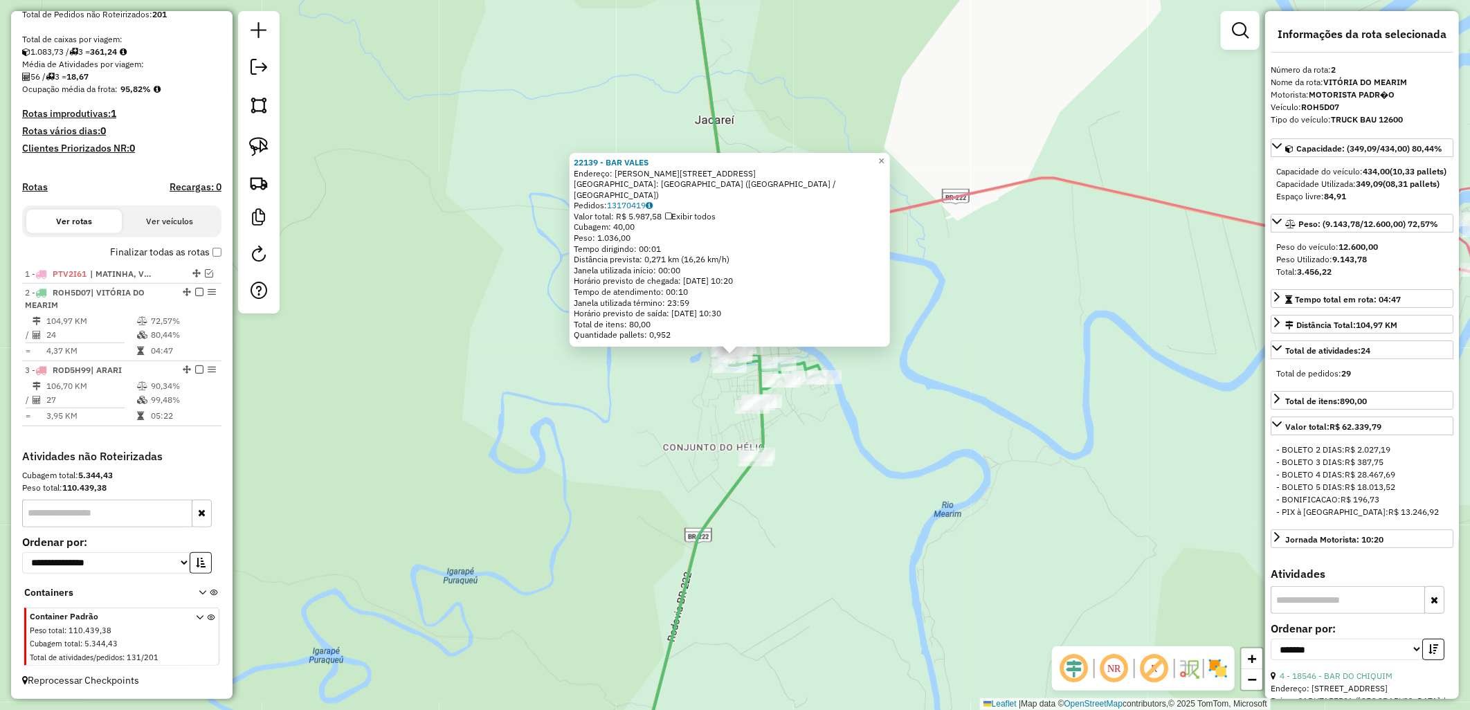
click at [859, 479] on div "22139 - BAR VALES Endereço: R GONCALVES DIAS , 20 Bairro: BAIRRO NOVO (VITORIA …" at bounding box center [735, 355] width 1470 height 710
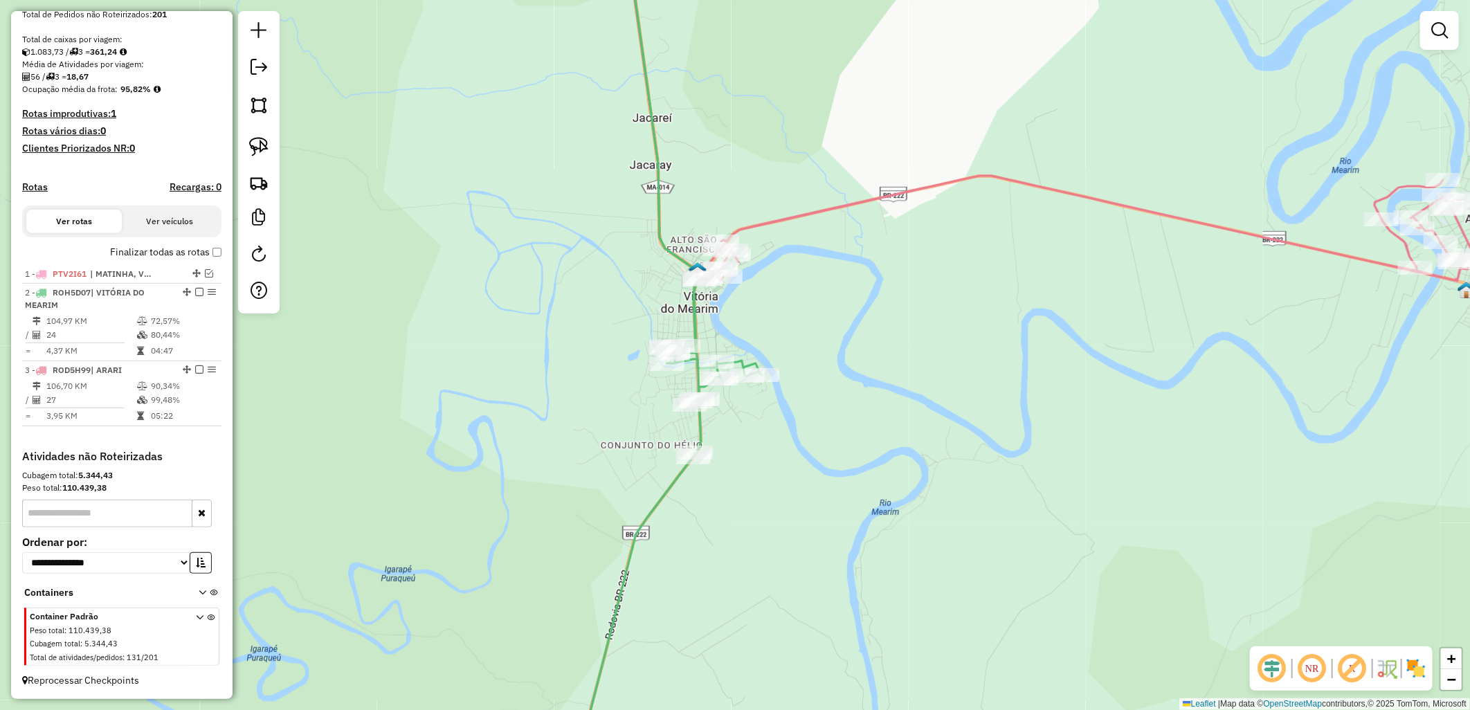
click at [192, 255] on label "Finalizar todas as rotas" at bounding box center [165, 252] width 111 height 15
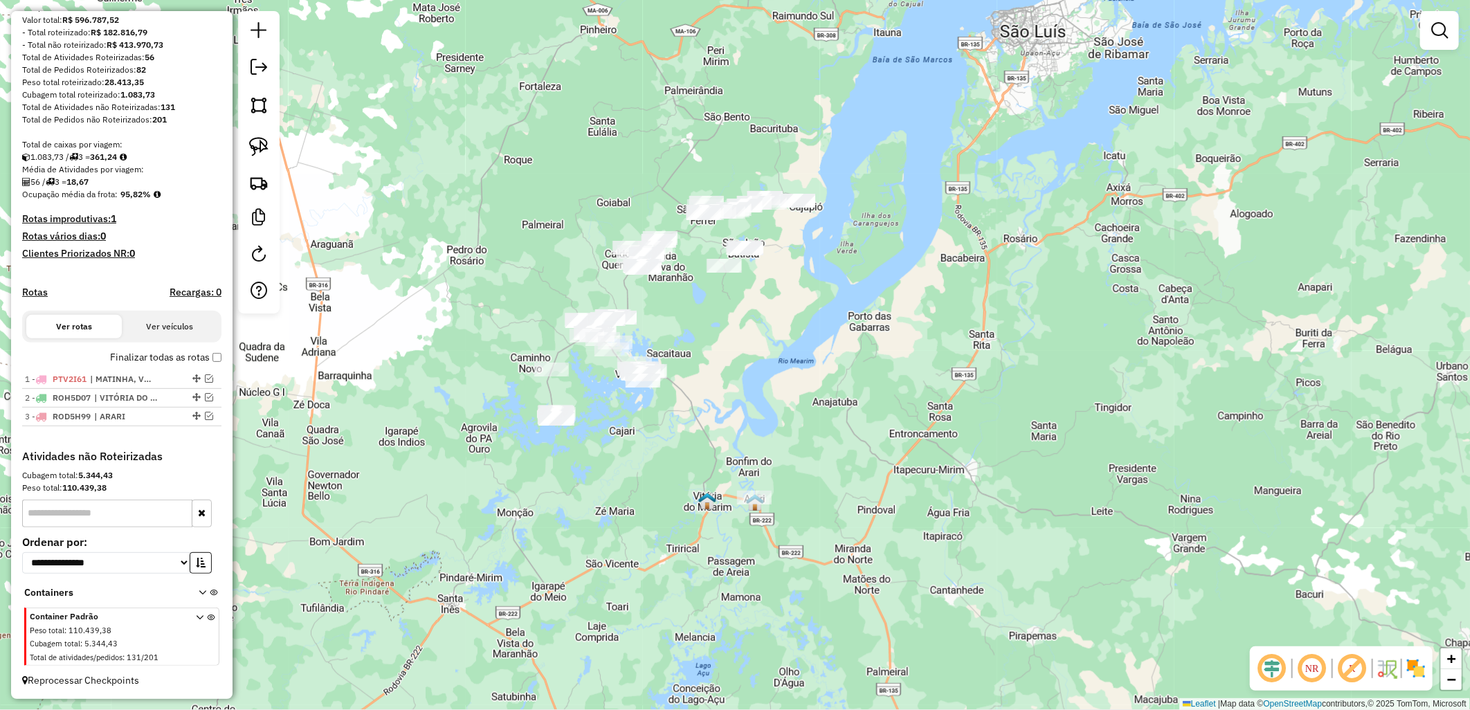
drag, startPoint x: 697, startPoint y: 360, endPoint x: 720, endPoint y: 374, distance: 27.3
click at [702, 410] on div "Janela de atendimento Grade de atendimento Capacidade Transportadoras Veículos …" at bounding box center [735, 355] width 1470 height 710
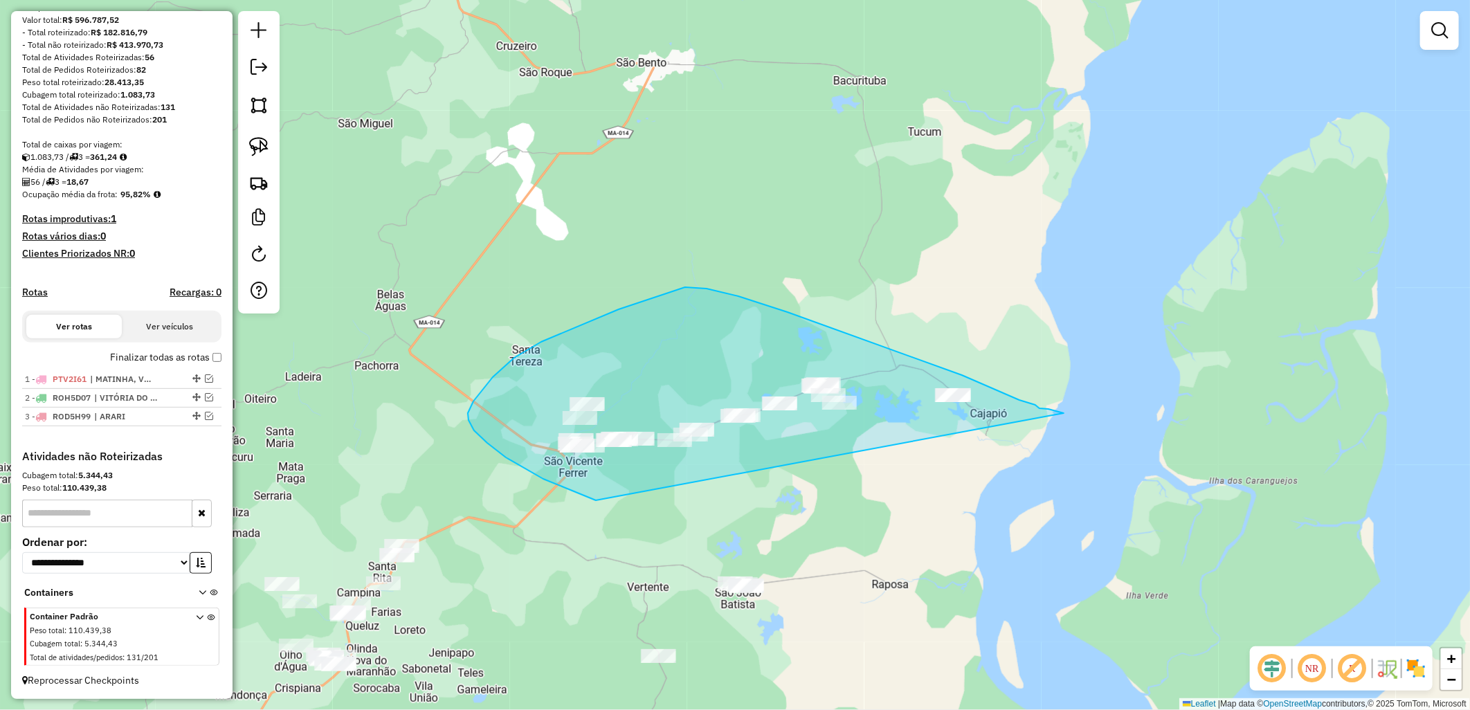
drag, startPoint x: 563, startPoint y: 487, endPoint x: 1063, endPoint y: 413, distance: 505.7
click at [1063, 413] on div "Janela de atendimento Grade de atendimento Capacidade Transportadoras Veículos …" at bounding box center [735, 355] width 1470 height 710
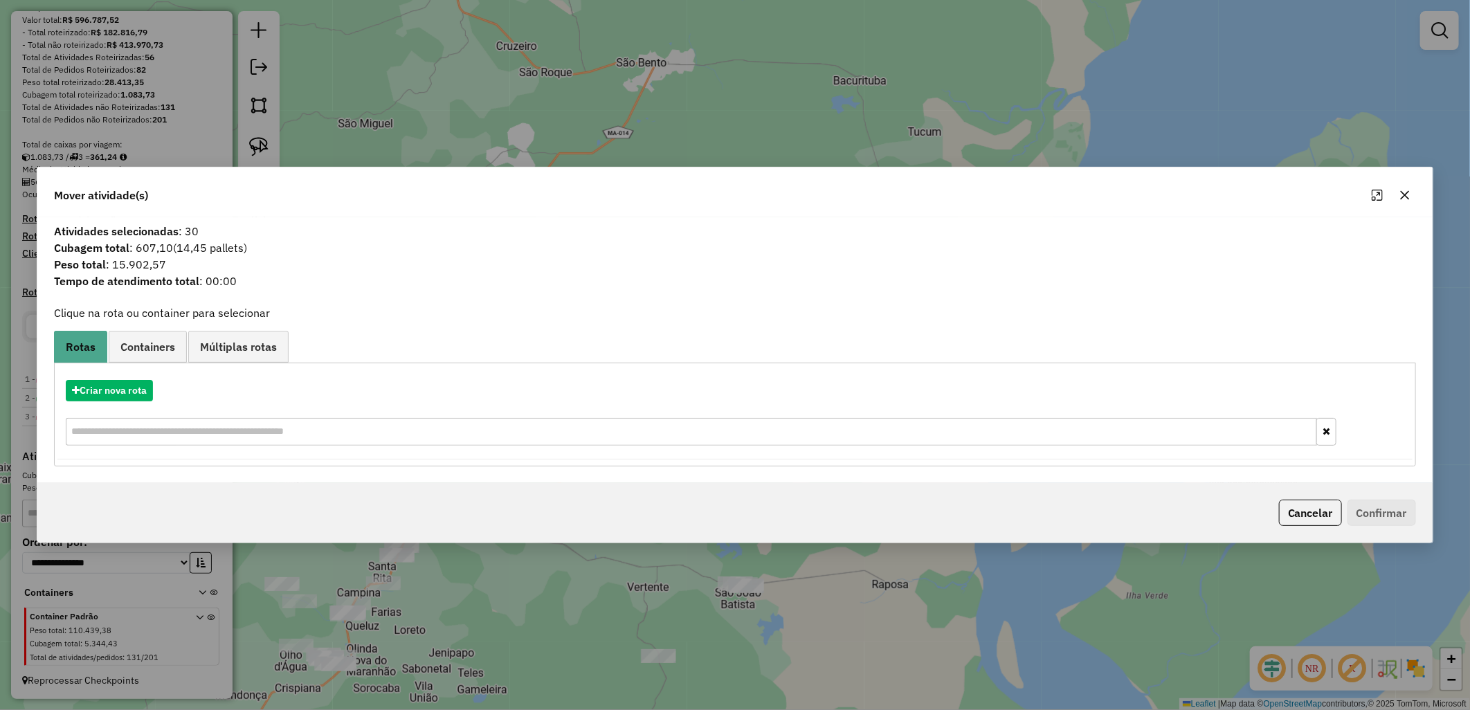
click at [746, 107] on div "Mover atividade(s) Atividades selecionadas : 30 Cubagem total : 607,10 (14,45 p…" at bounding box center [735, 355] width 1470 height 710
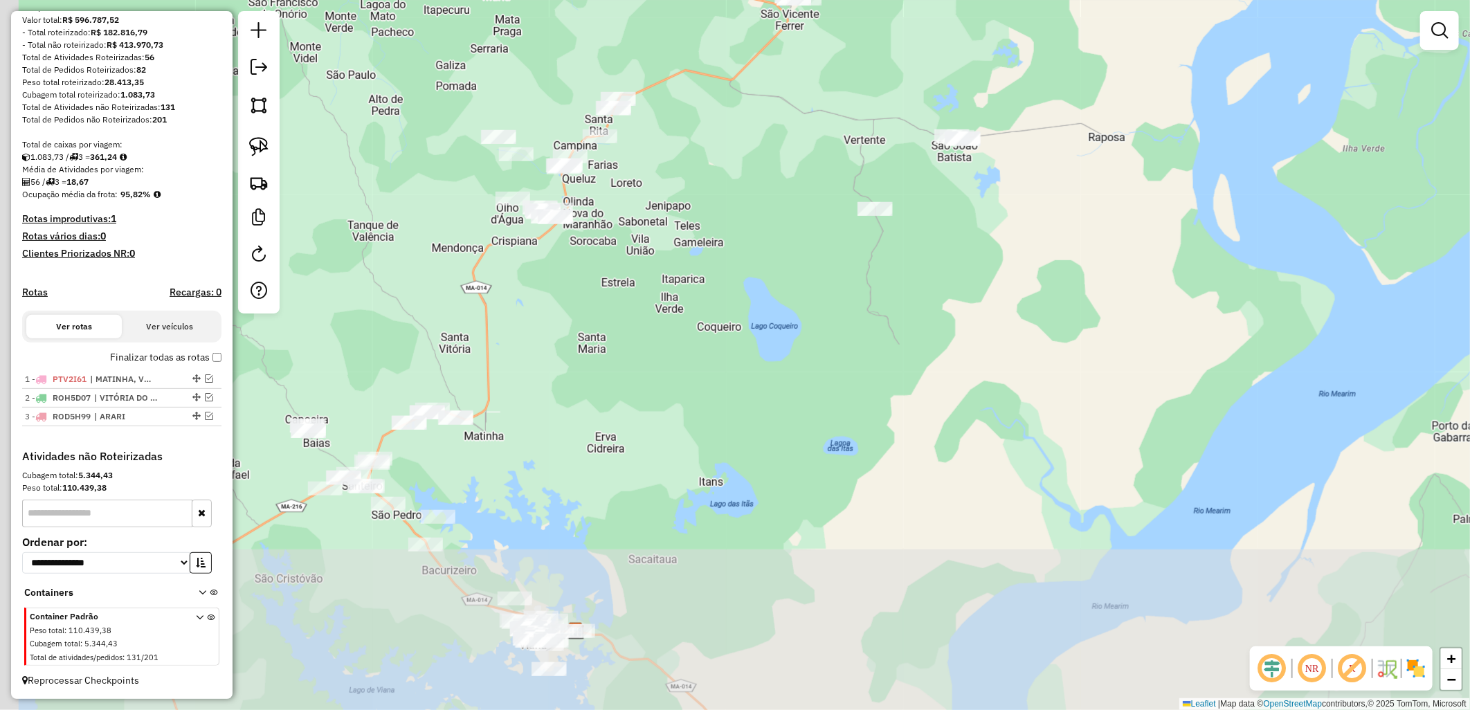
drag, startPoint x: 727, startPoint y: 459, endPoint x: 944, endPoint y: 12, distance: 496.7
click at [944, 12] on div "Janela de atendimento Grade de atendimento Capacidade Transportadoras Veículos …" at bounding box center [735, 355] width 1470 height 710
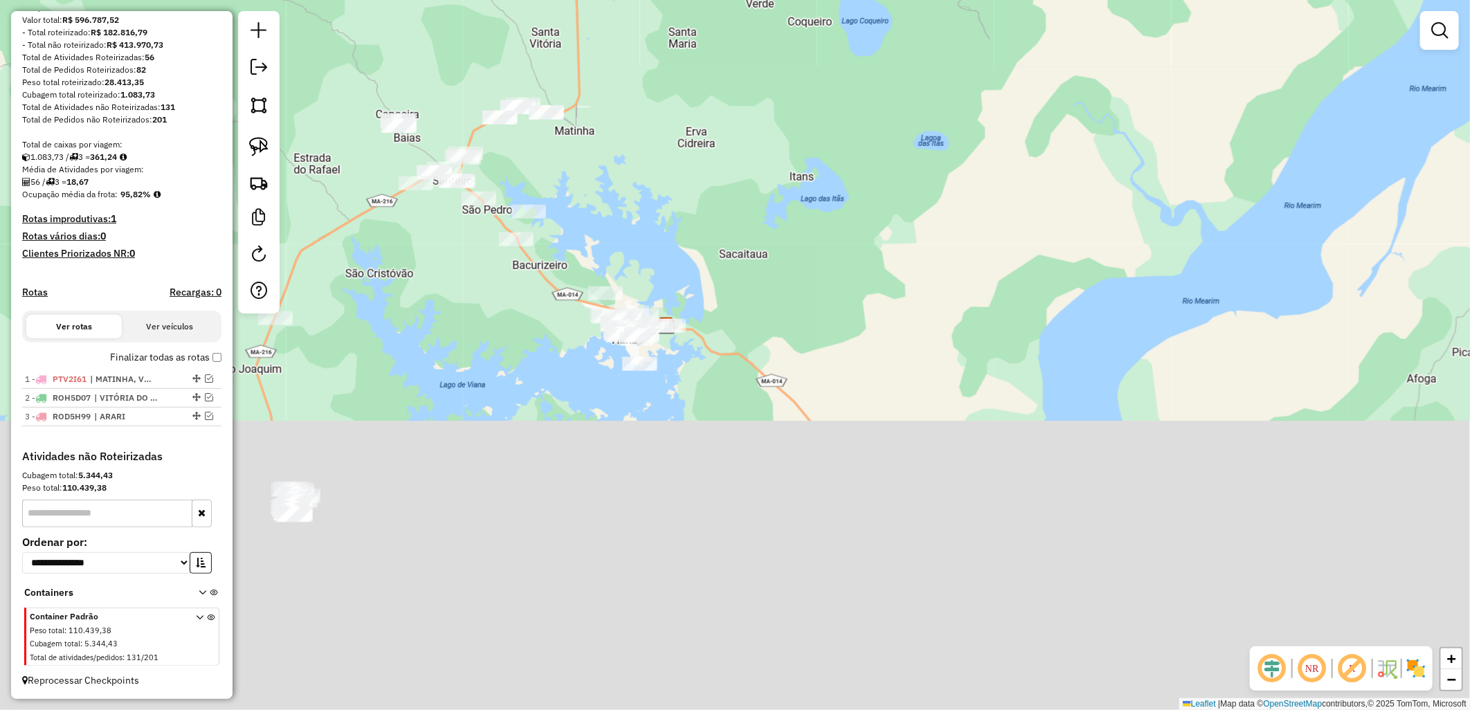
drag, startPoint x: 706, startPoint y: 520, endPoint x: 808, endPoint y: 192, distance: 343.4
click at [810, 192] on div "Janela de atendimento Grade de atendimento Capacidade Transportadoras Veículos …" at bounding box center [735, 355] width 1470 height 710
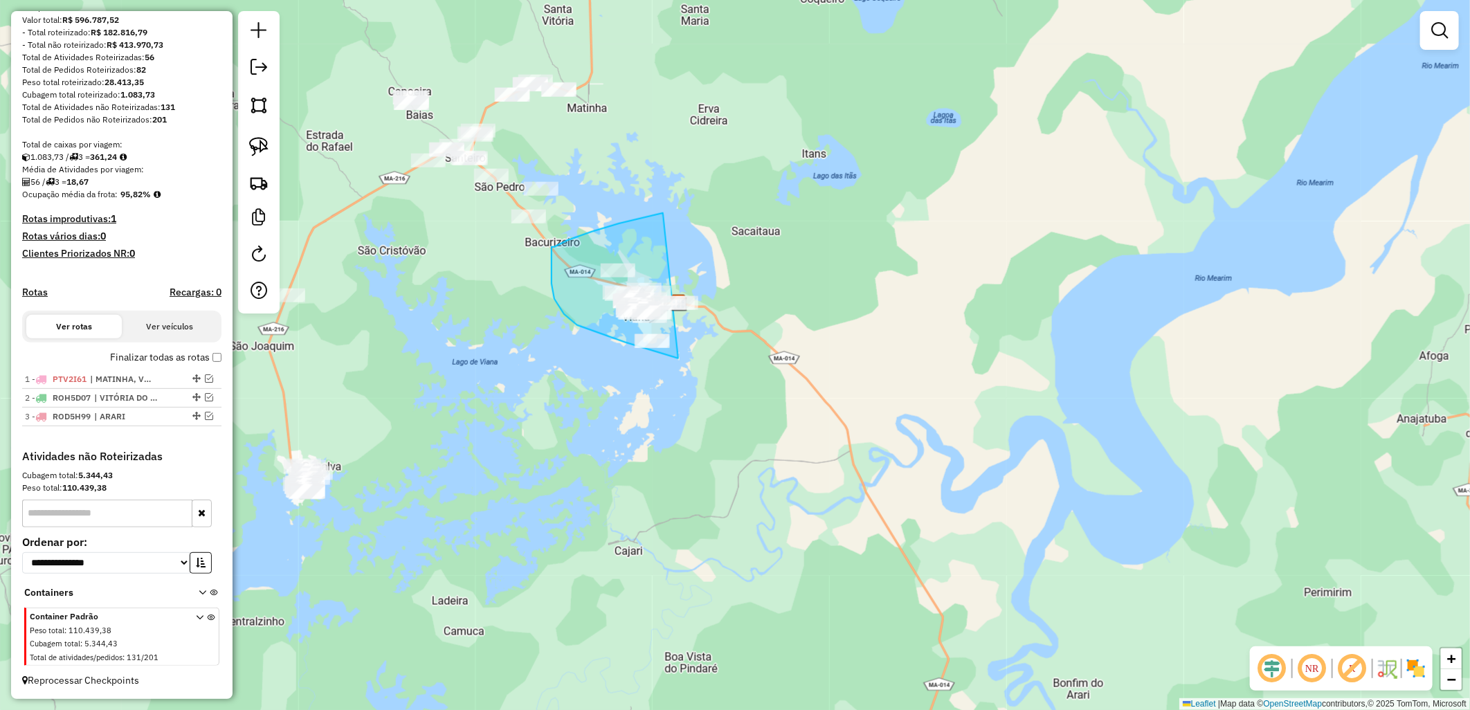
drag, startPoint x: 661, startPoint y: 213, endPoint x: 718, endPoint y: 374, distance: 170.3
click at [718, 374] on div "Janela de atendimento Grade de atendimento Capacidade Transportadoras Veículos …" at bounding box center [735, 355] width 1470 height 710
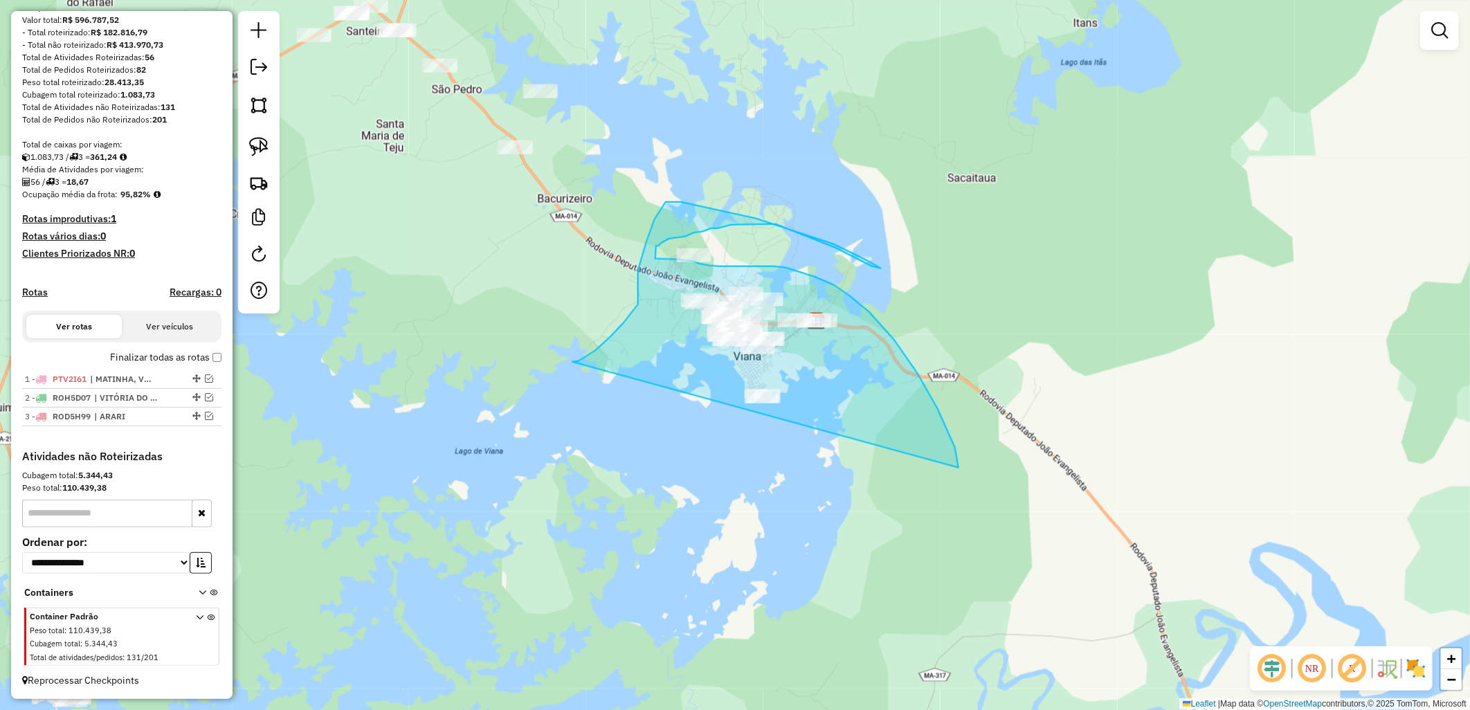
drag, startPoint x: 573, startPoint y: 362, endPoint x: 900, endPoint y: 554, distance: 379.3
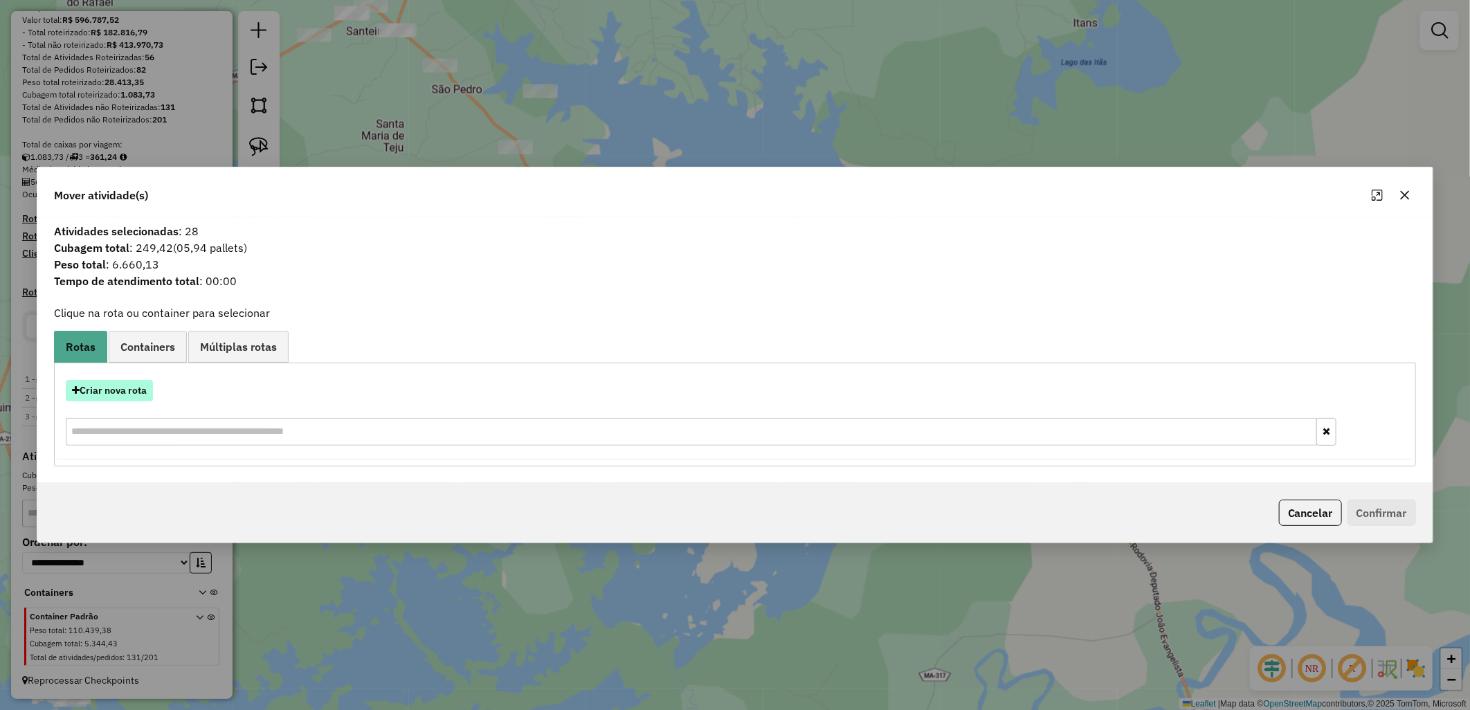
click at [115, 398] on button "Criar nova rota" at bounding box center [109, 390] width 87 height 21
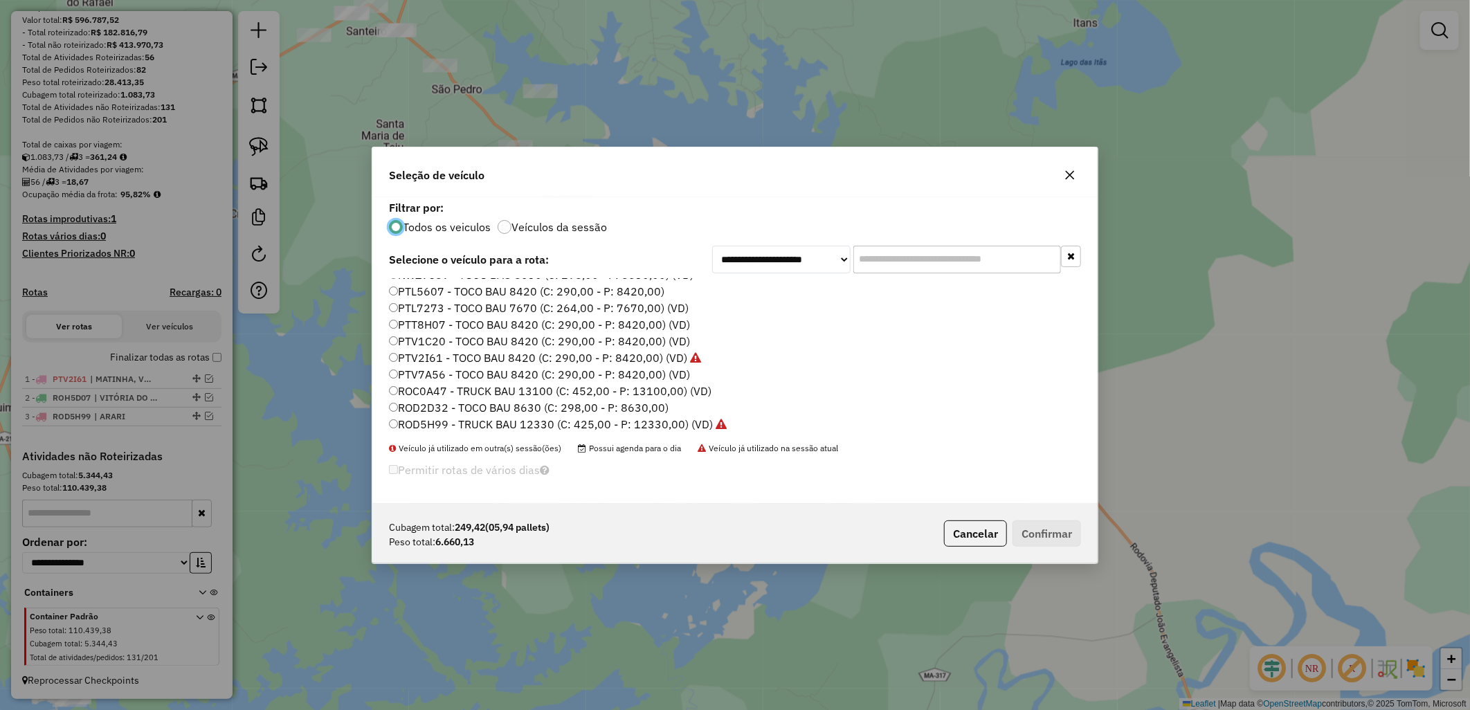
scroll to position [80, 0]
click at [597, 418] on label "RON8H39 - TOCO BAU 8700 (C: 300,00 - P: 8700,00) (VD)" at bounding box center [541, 422] width 304 height 17
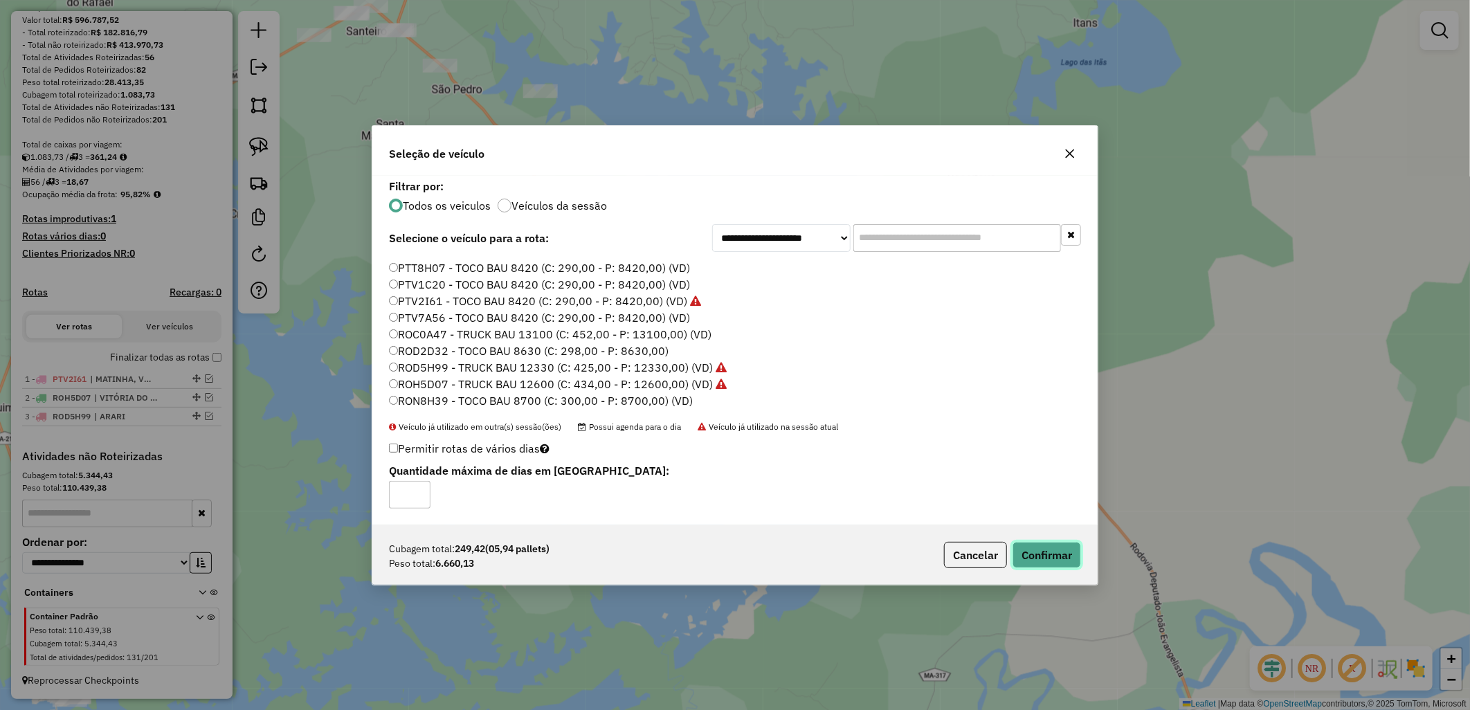
click at [1045, 555] on button "Confirmar" at bounding box center [1046, 555] width 68 height 26
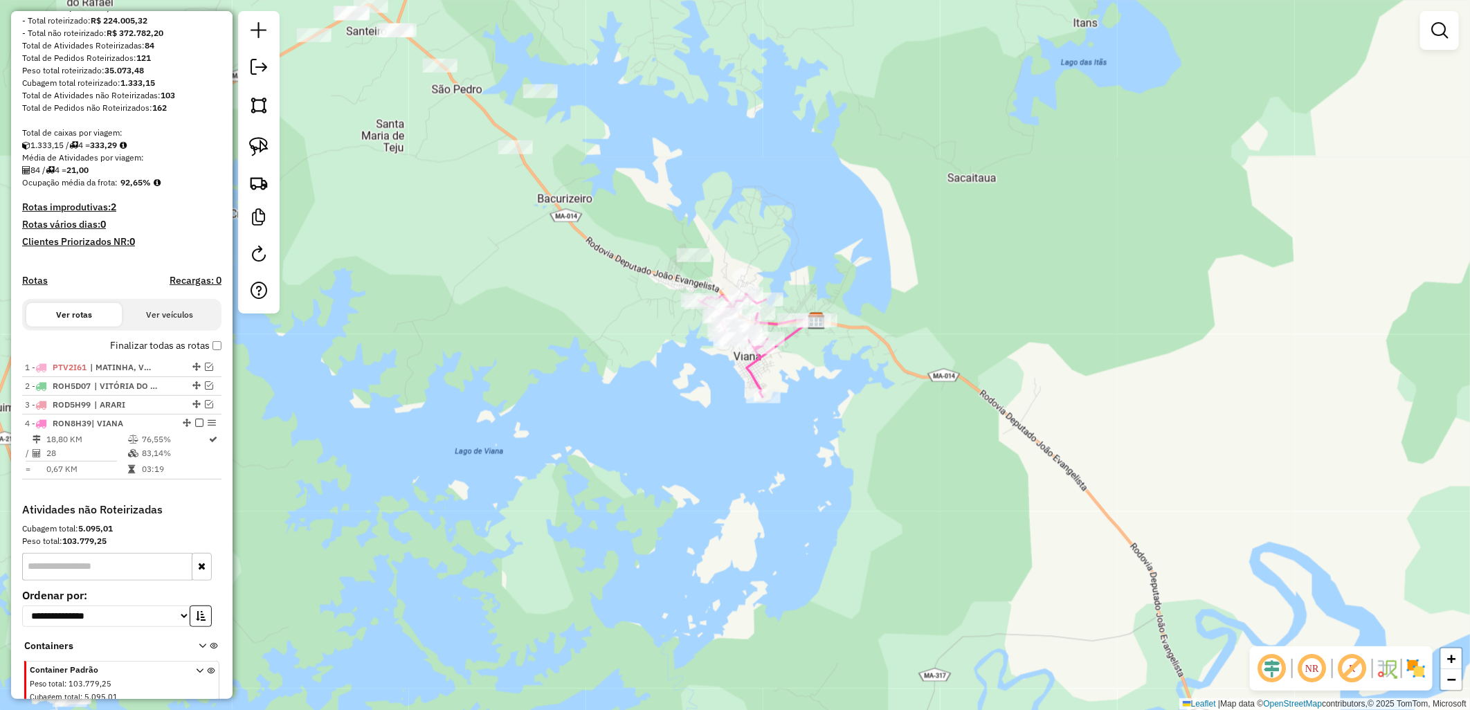
click at [154, 353] on label "Finalizar todas as rotas" at bounding box center [165, 345] width 111 height 15
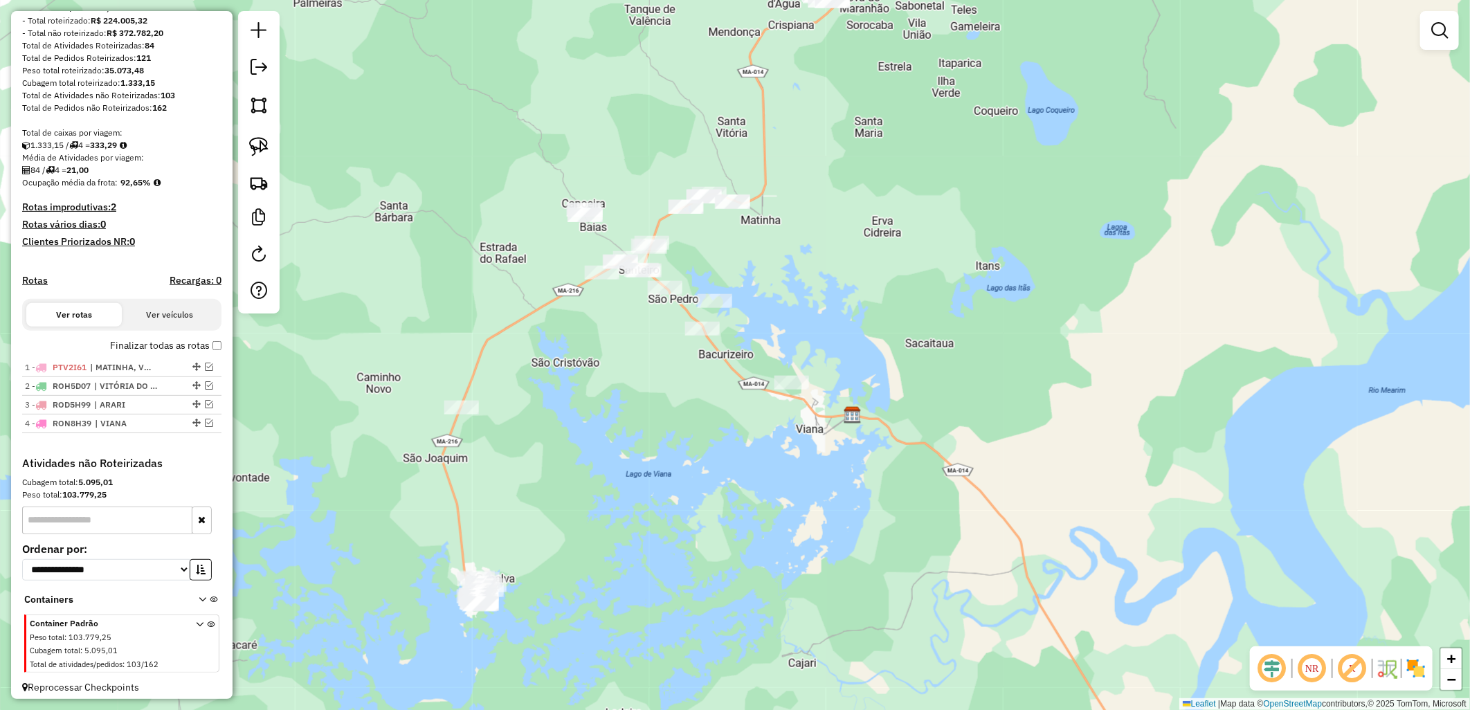
click at [685, 496] on div "Janela de atendimento Grade de atendimento Capacidade Transportadoras Veículos …" at bounding box center [735, 355] width 1470 height 710
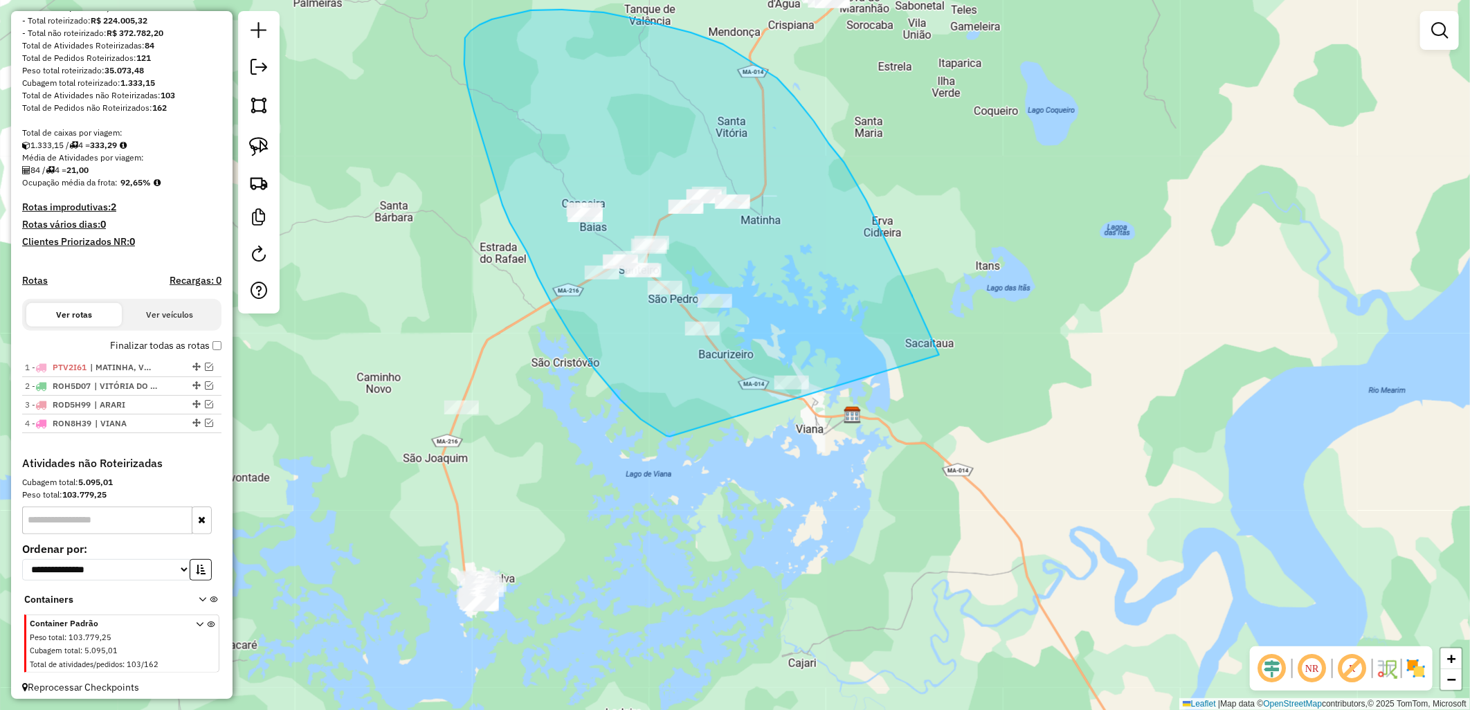
drag, startPoint x: 670, startPoint y: 437, endPoint x: 942, endPoint y: 360, distance: 282.6
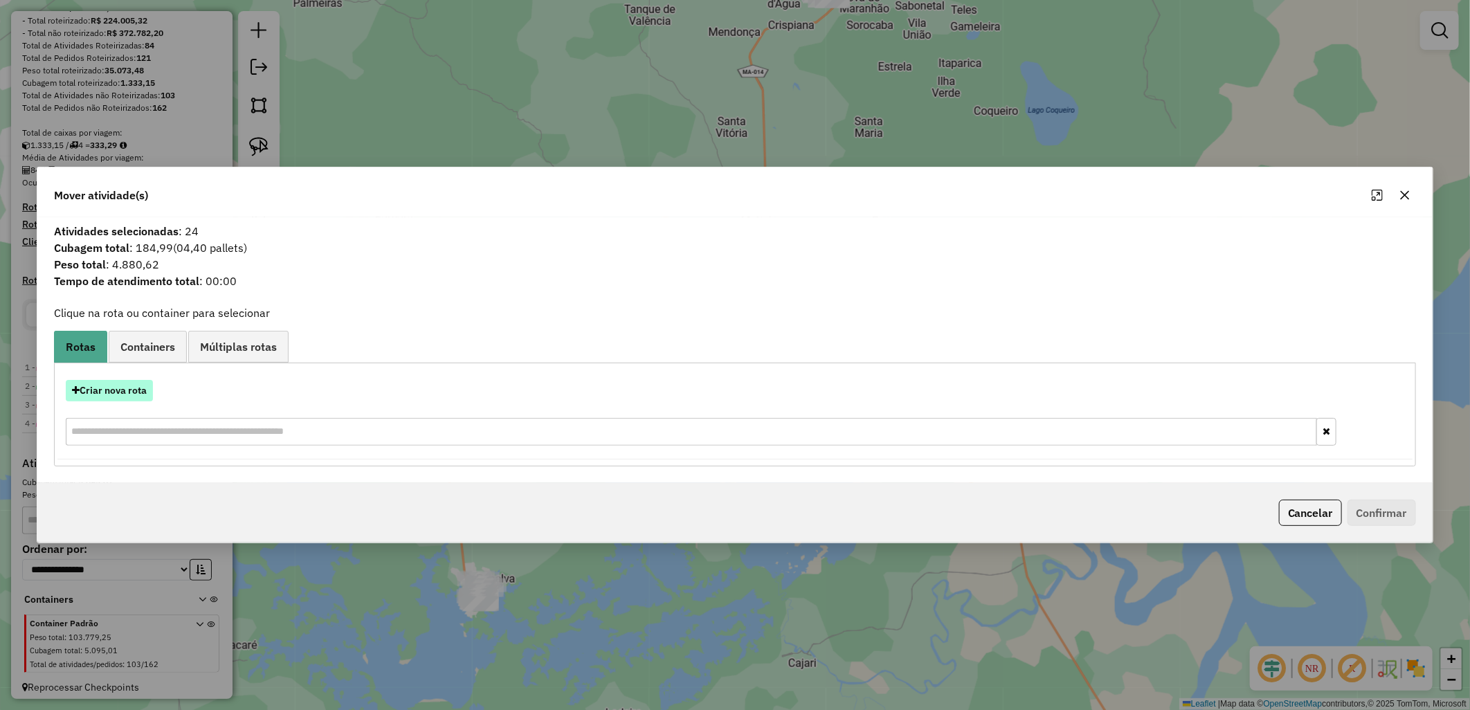
click at [109, 395] on button "Criar nova rota" at bounding box center [109, 390] width 87 height 21
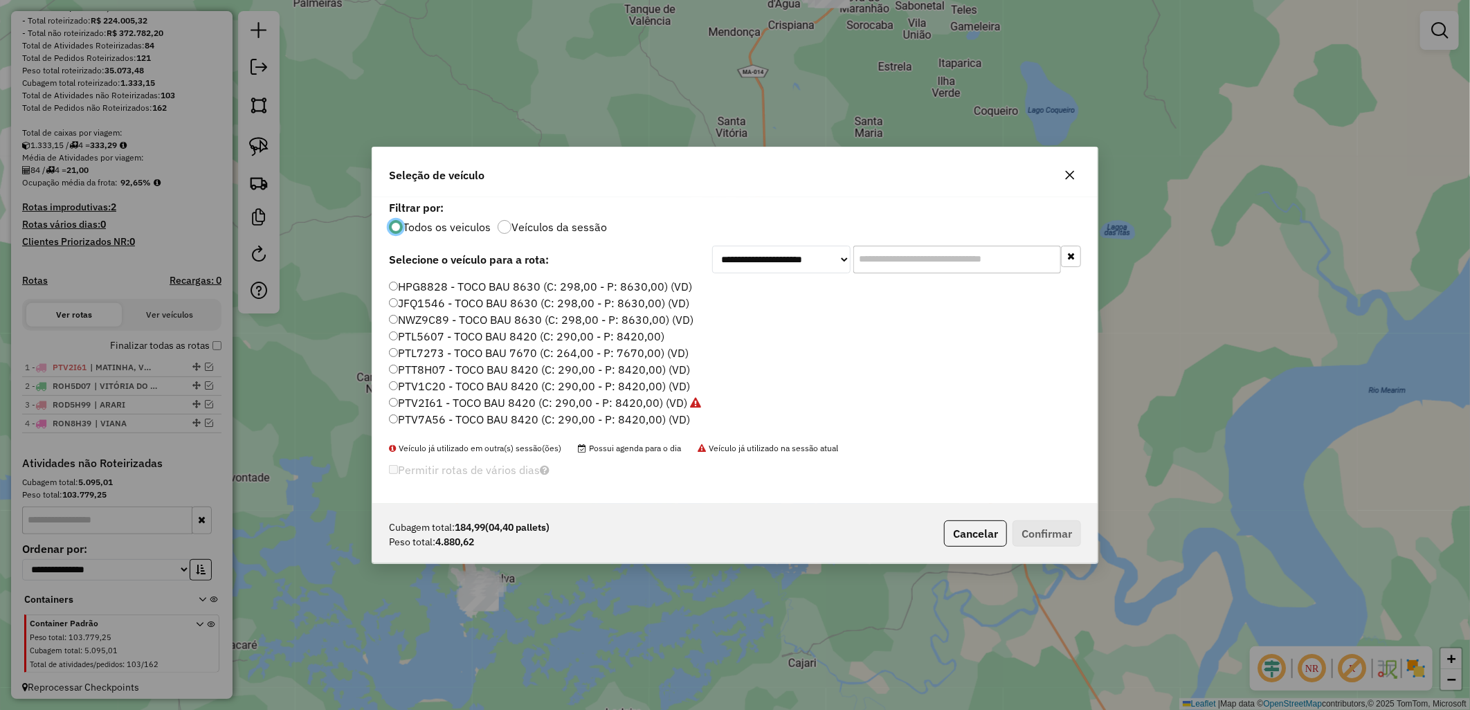
scroll to position [77, 0]
click at [476, 378] on label "ROD2D32 - TOCO BAU 8630 (C: 298,00 - P: 8630,00)" at bounding box center [529, 375] width 280 height 17
click at [1029, 527] on button "Confirmar" at bounding box center [1046, 533] width 68 height 26
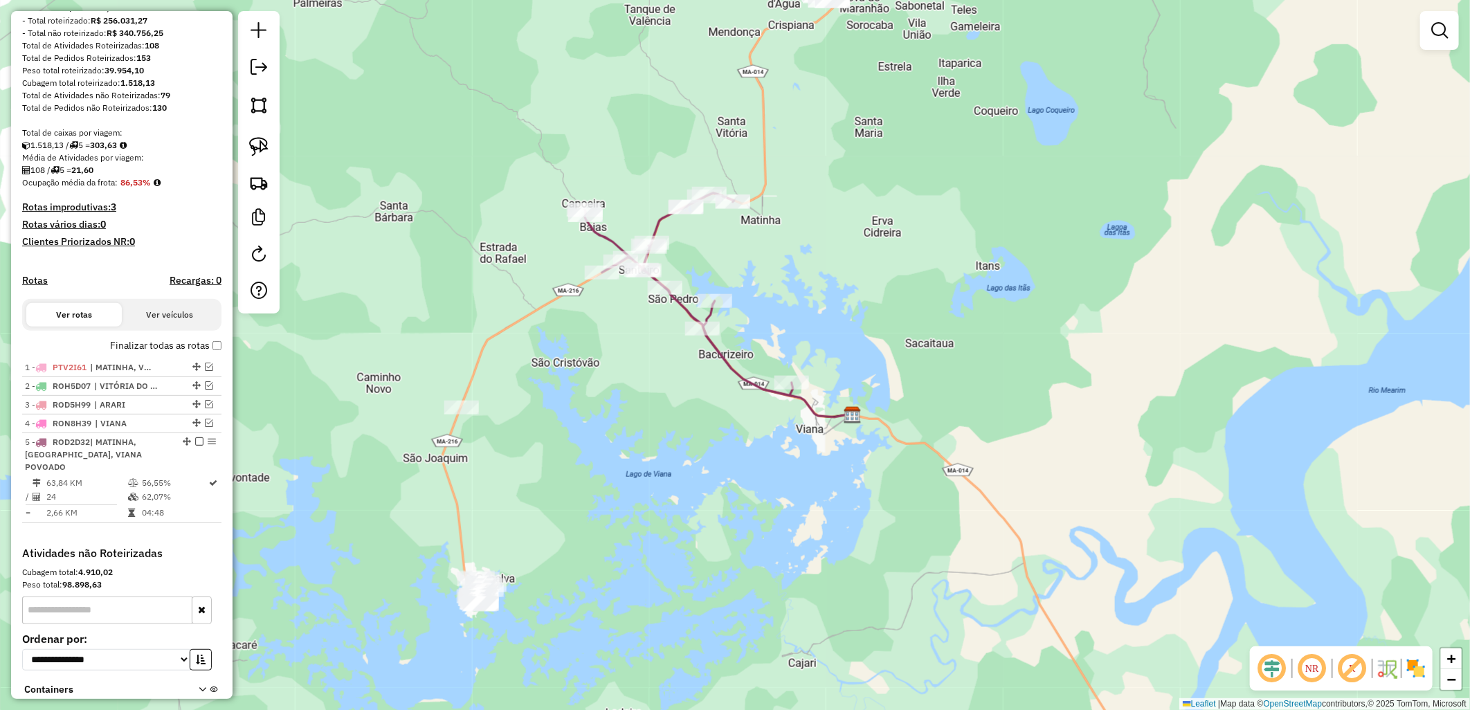
click at [196, 353] on label "Finalizar todas as rotas" at bounding box center [165, 345] width 111 height 15
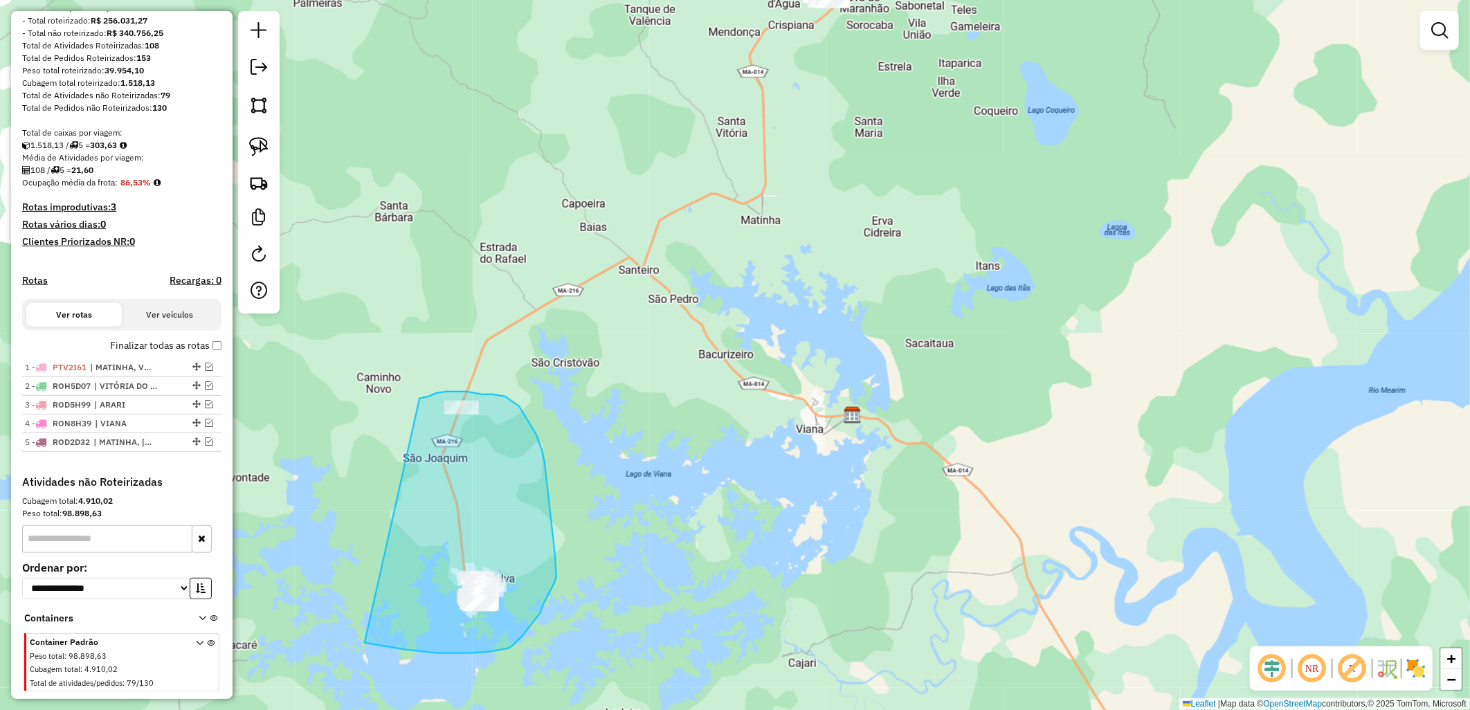
drag, startPoint x: 419, startPoint y: 400, endPoint x: 365, endPoint y: 642, distance: 248.1
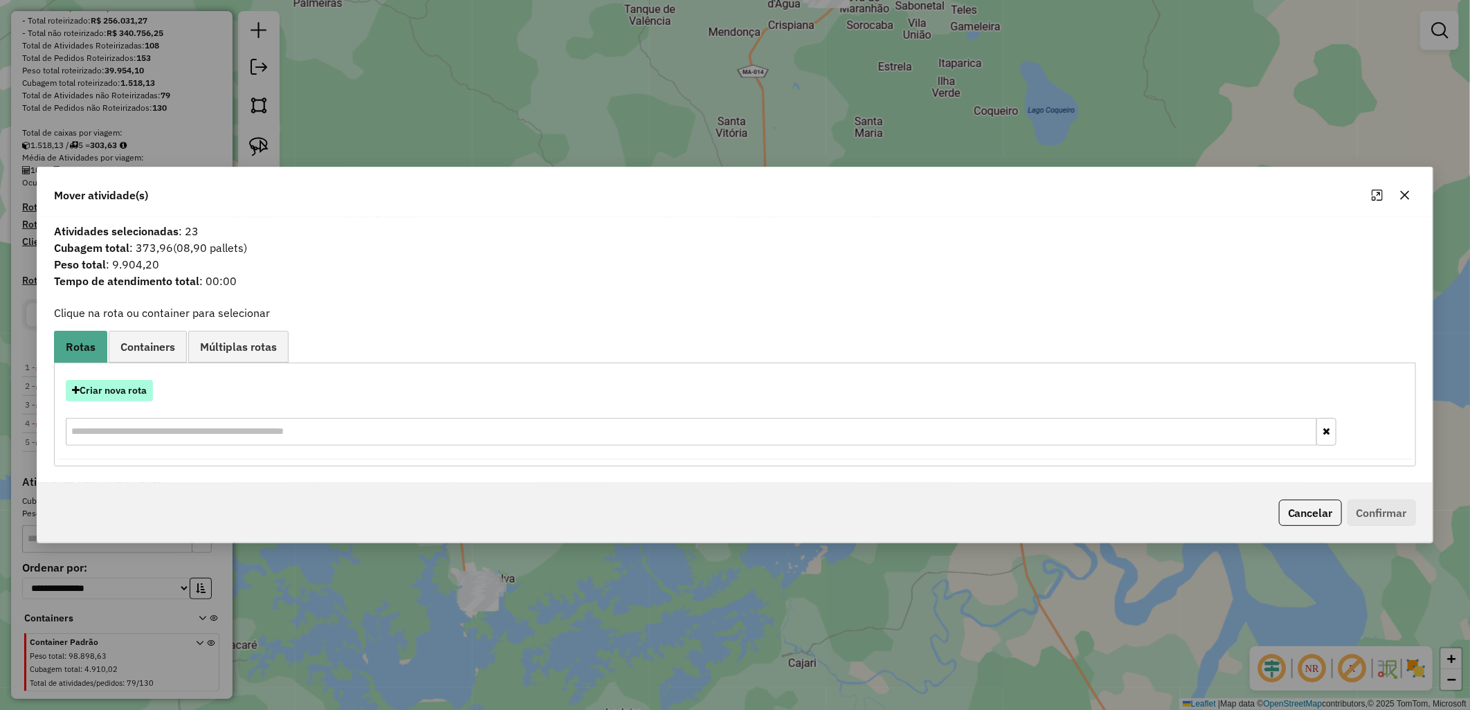
click at [118, 388] on button "Criar nova rota" at bounding box center [109, 390] width 87 height 21
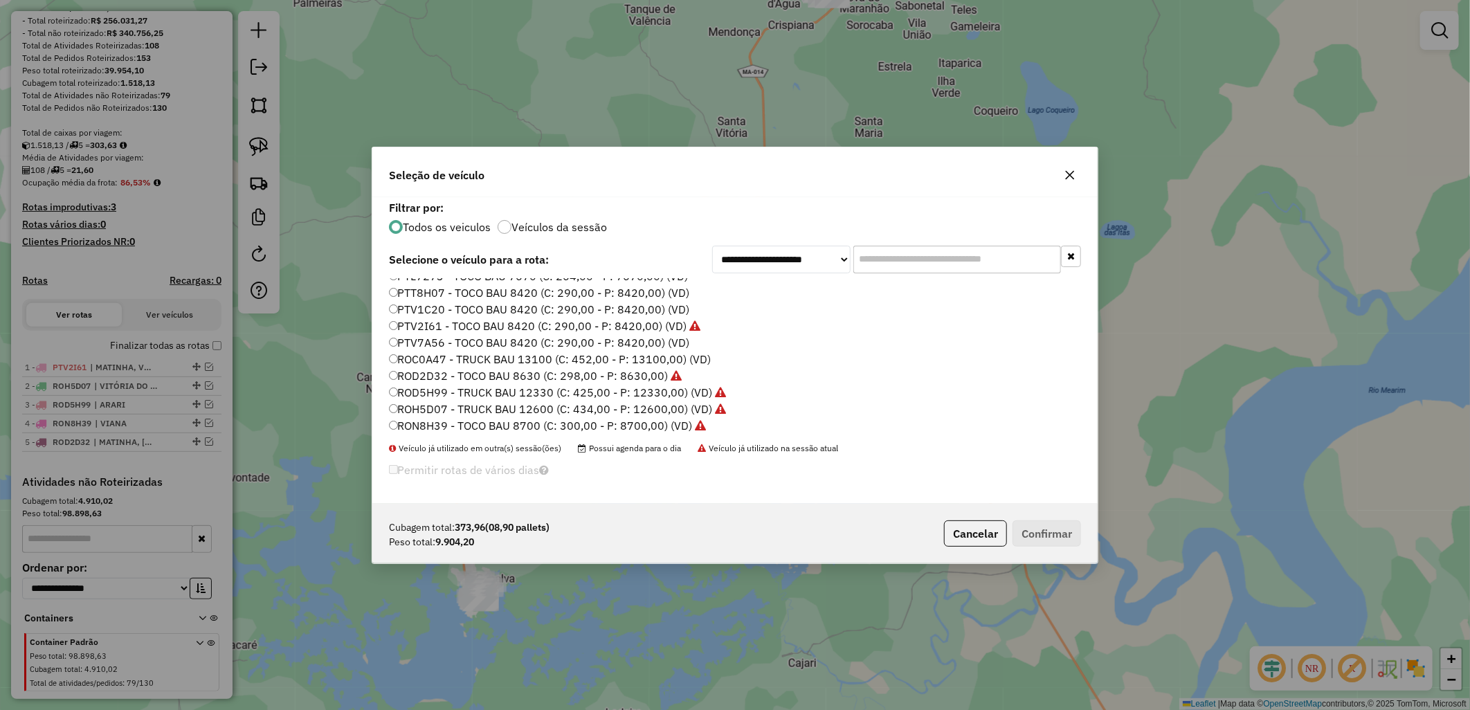
click at [439, 358] on label "ROC0A47 - TRUCK BAU 13100 (C: 452,00 - P: 13100,00) (VD)" at bounding box center [550, 359] width 322 height 17
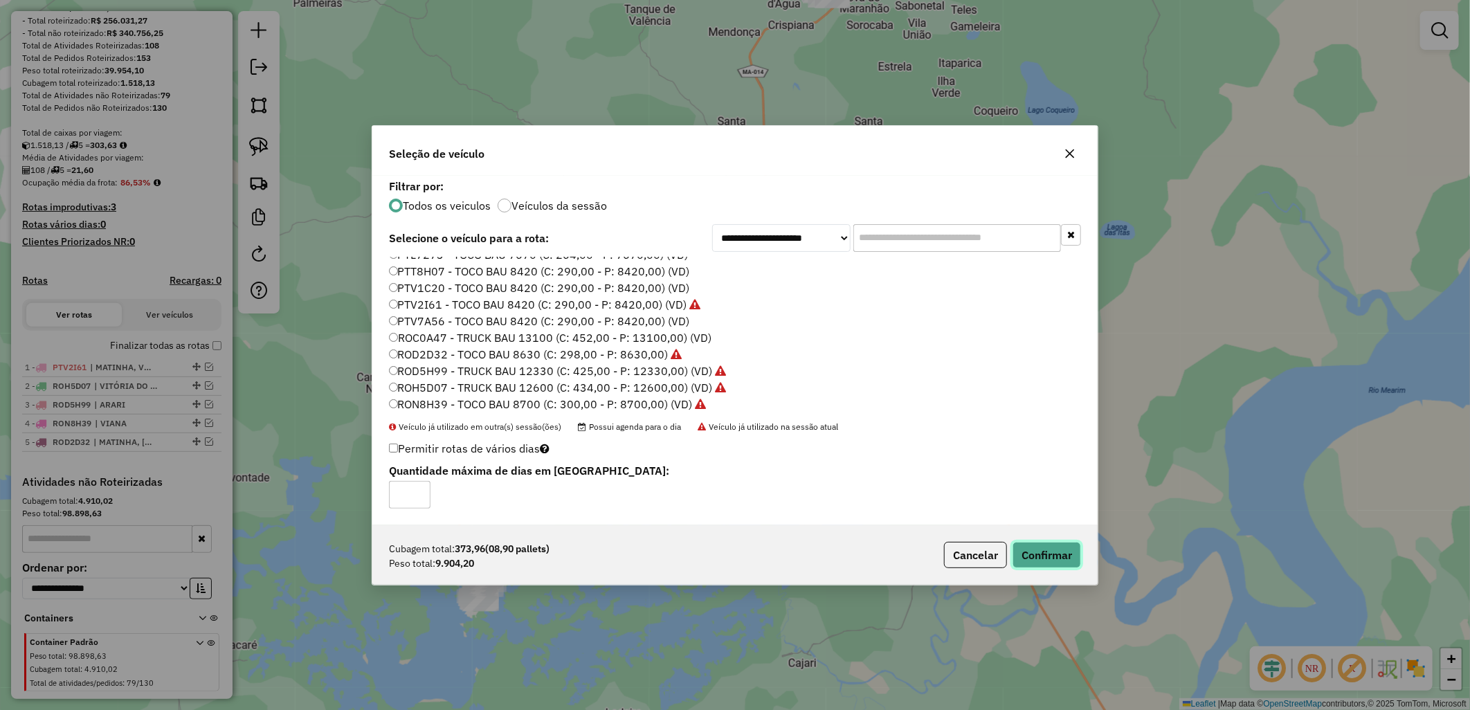
click at [1035, 550] on button "Confirmar" at bounding box center [1046, 555] width 68 height 26
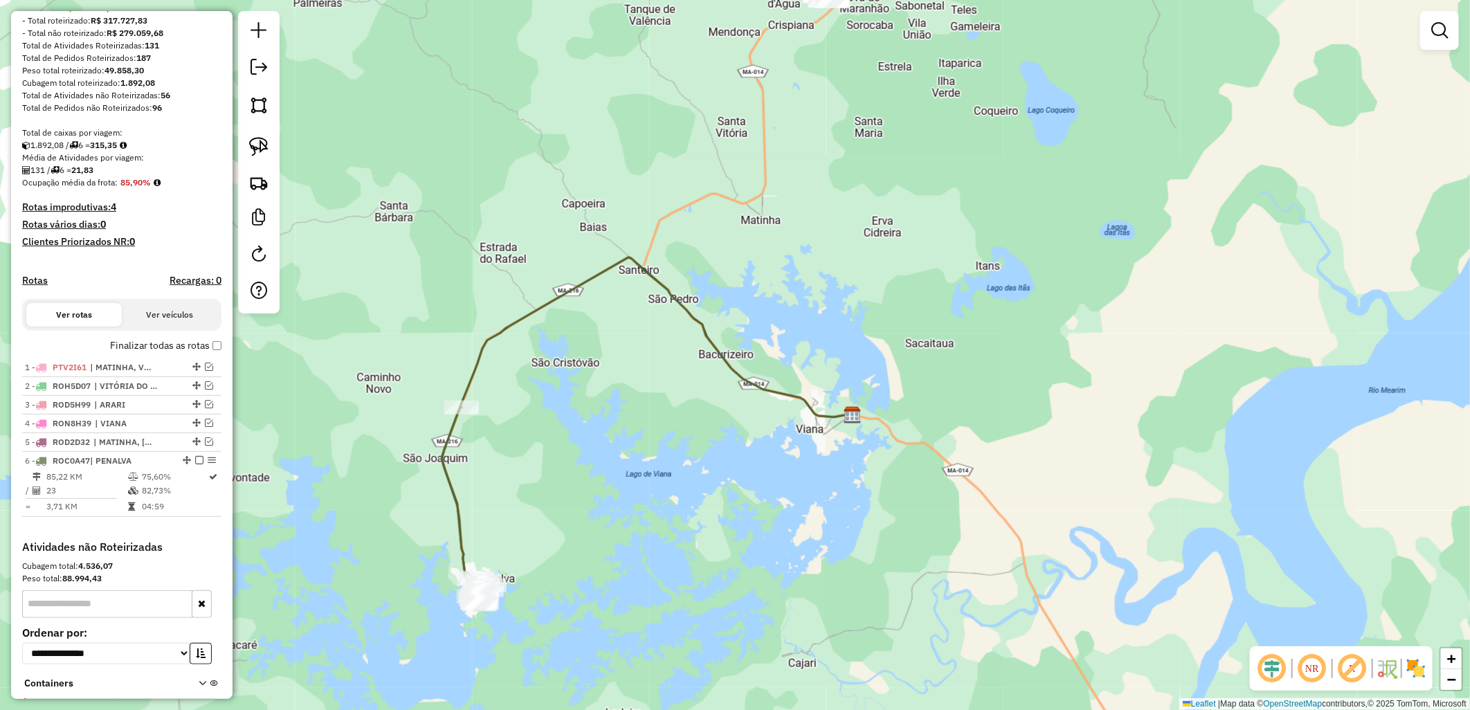
click at [162, 353] on label "Finalizar todas as rotas" at bounding box center [165, 345] width 111 height 15
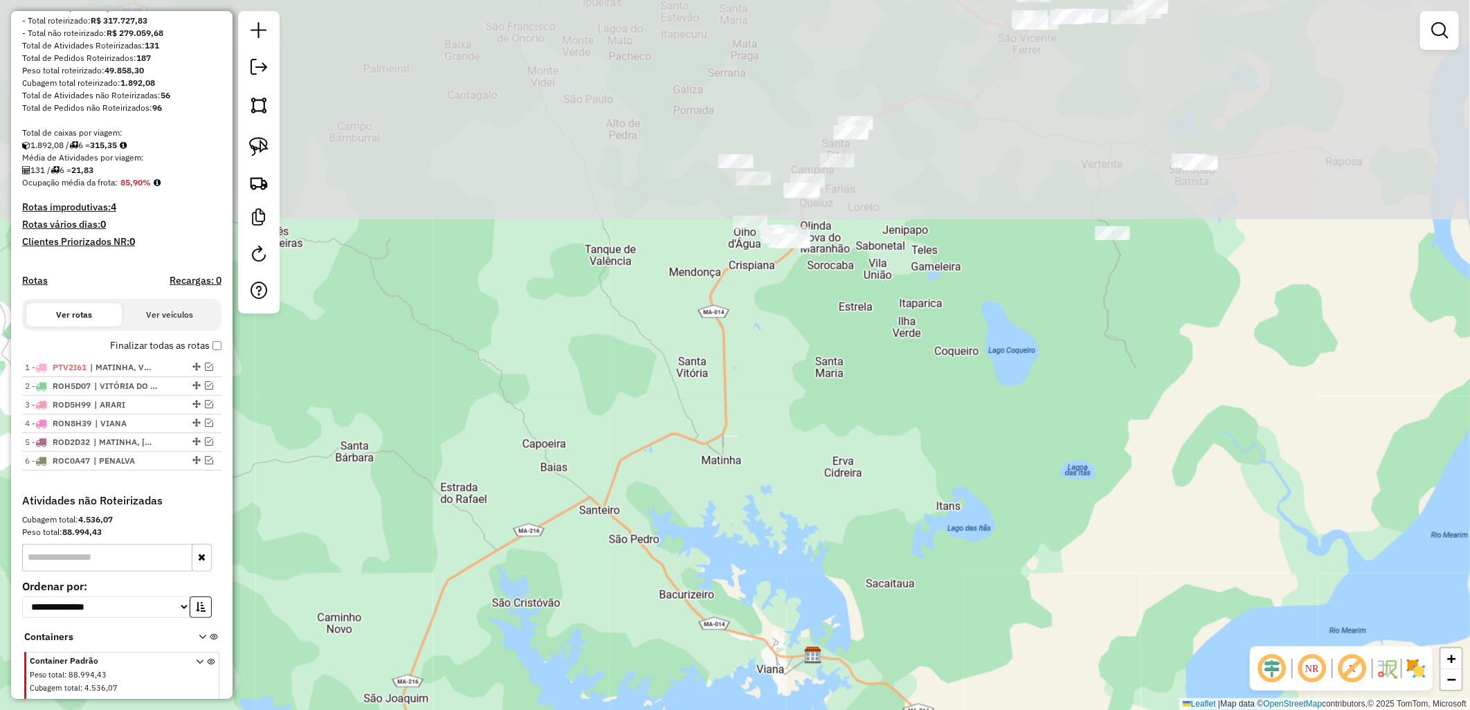
drag, startPoint x: 509, startPoint y: 138, endPoint x: 471, endPoint y: 378, distance: 243.1
click at [471, 378] on div "Janela de atendimento Grade de atendimento Capacidade Transportadoras Veículos …" at bounding box center [735, 355] width 1470 height 710
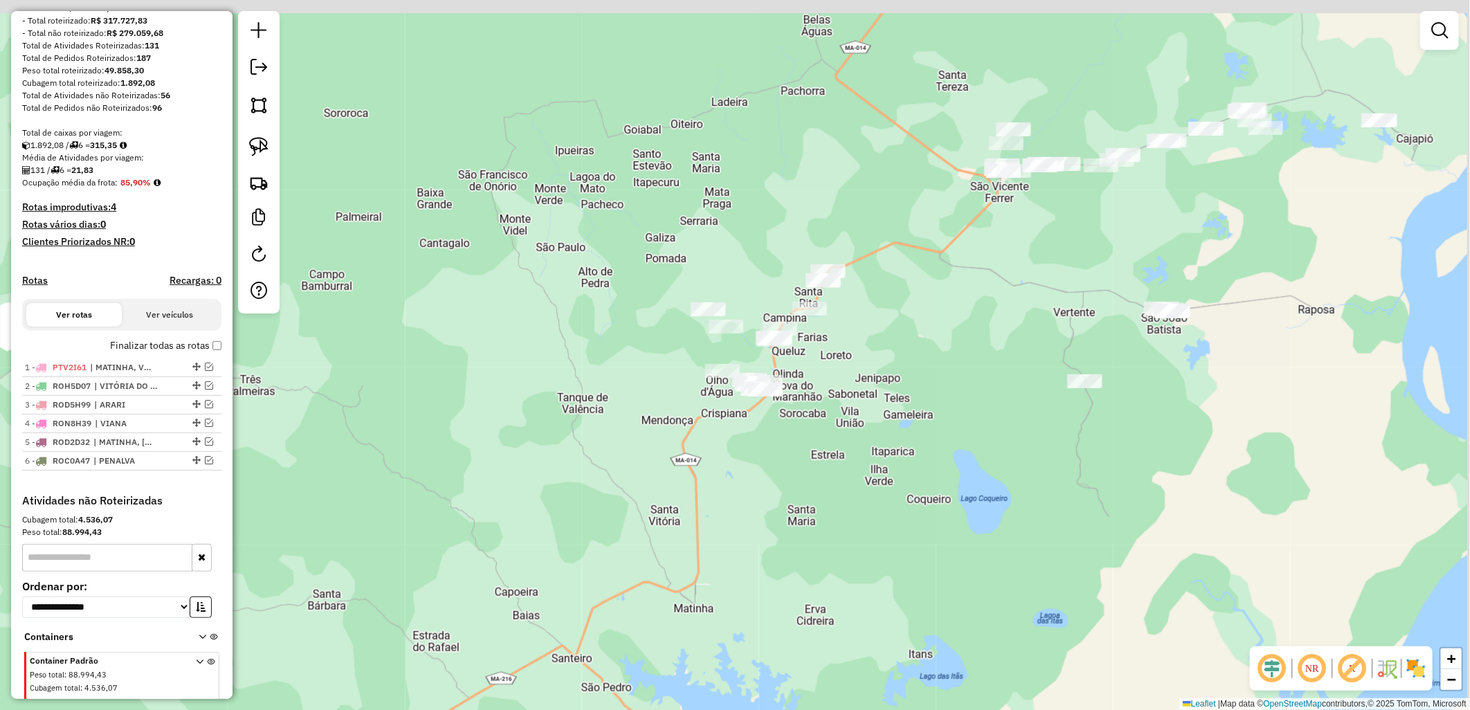
drag, startPoint x: 1039, startPoint y: 291, endPoint x: 1030, endPoint y: 323, distance: 33.9
click at [1030, 323] on div "Janela de atendimento Grade de atendimento Capacidade Transportadoras Veículos …" at bounding box center [735, 355] width 1470 height 710
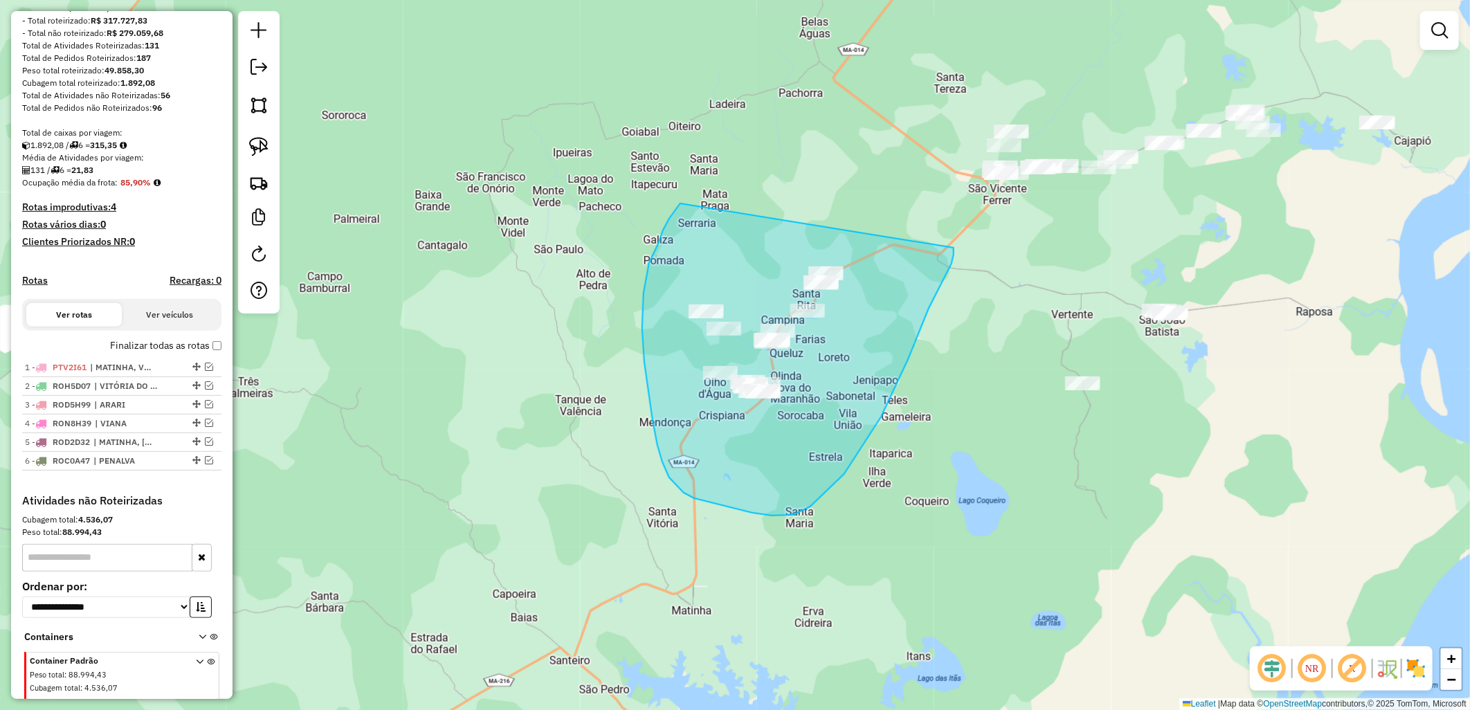
drag, startPoint x: 680, startPoint y: 203, endPoint x: 949, endPoint y: 229, distance: 269.7
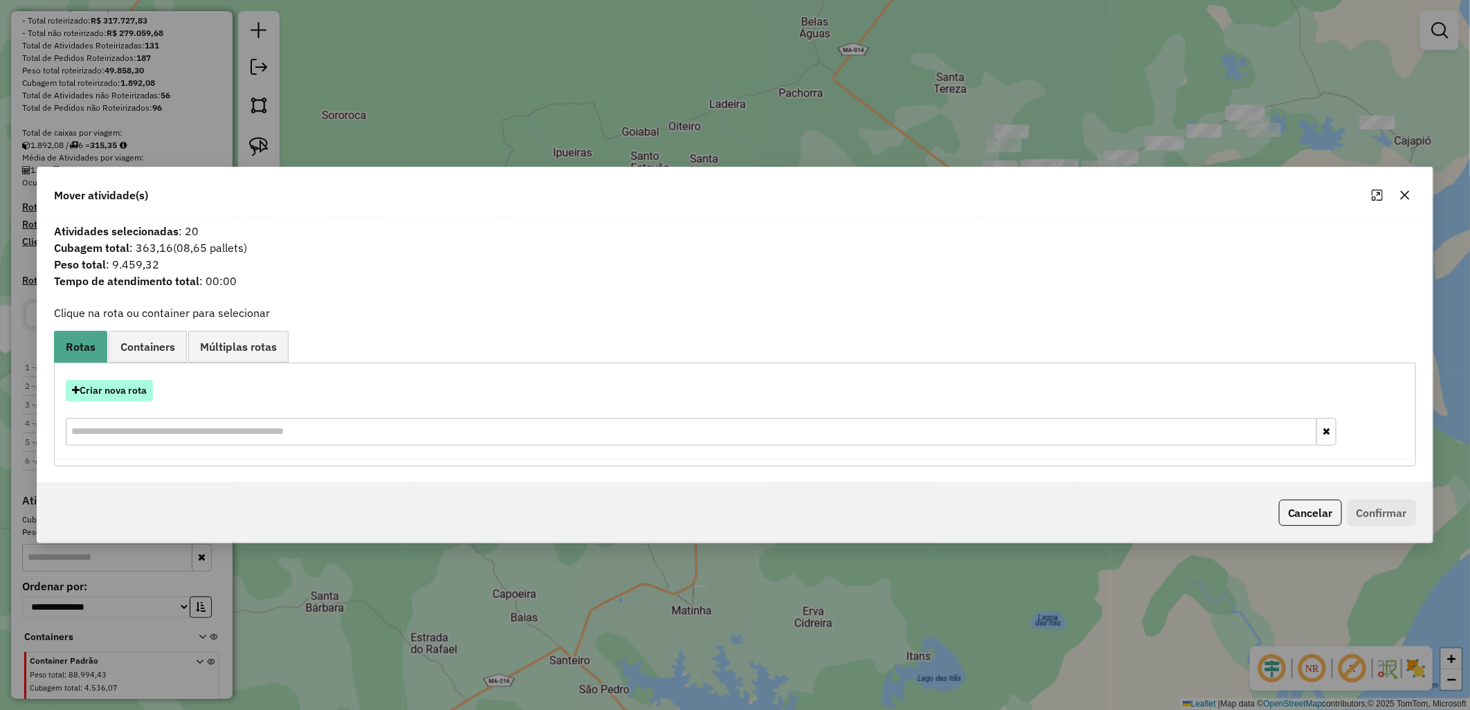
click at [125, 398] on button "Criar nova rota" at bounding box center [109, 390] width 87 height 21
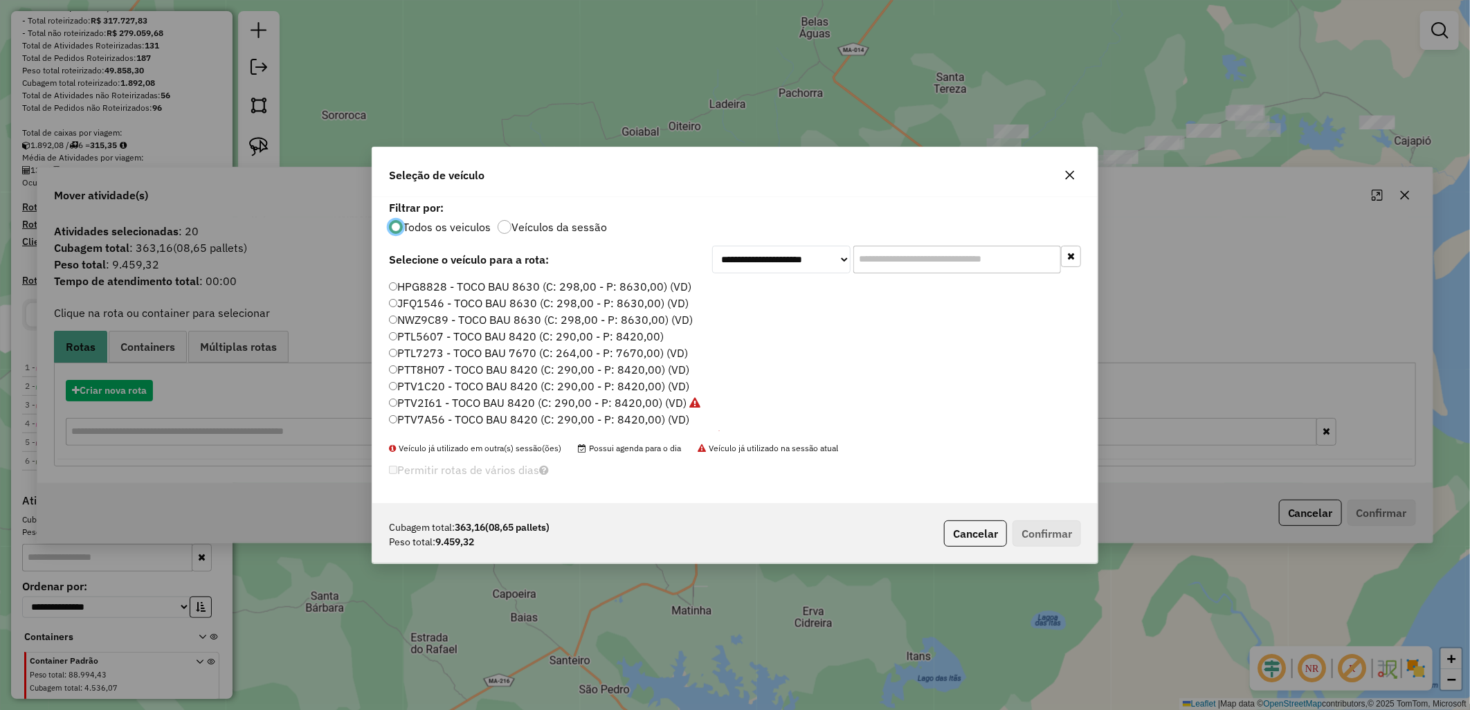
scroll to position [8, 3]
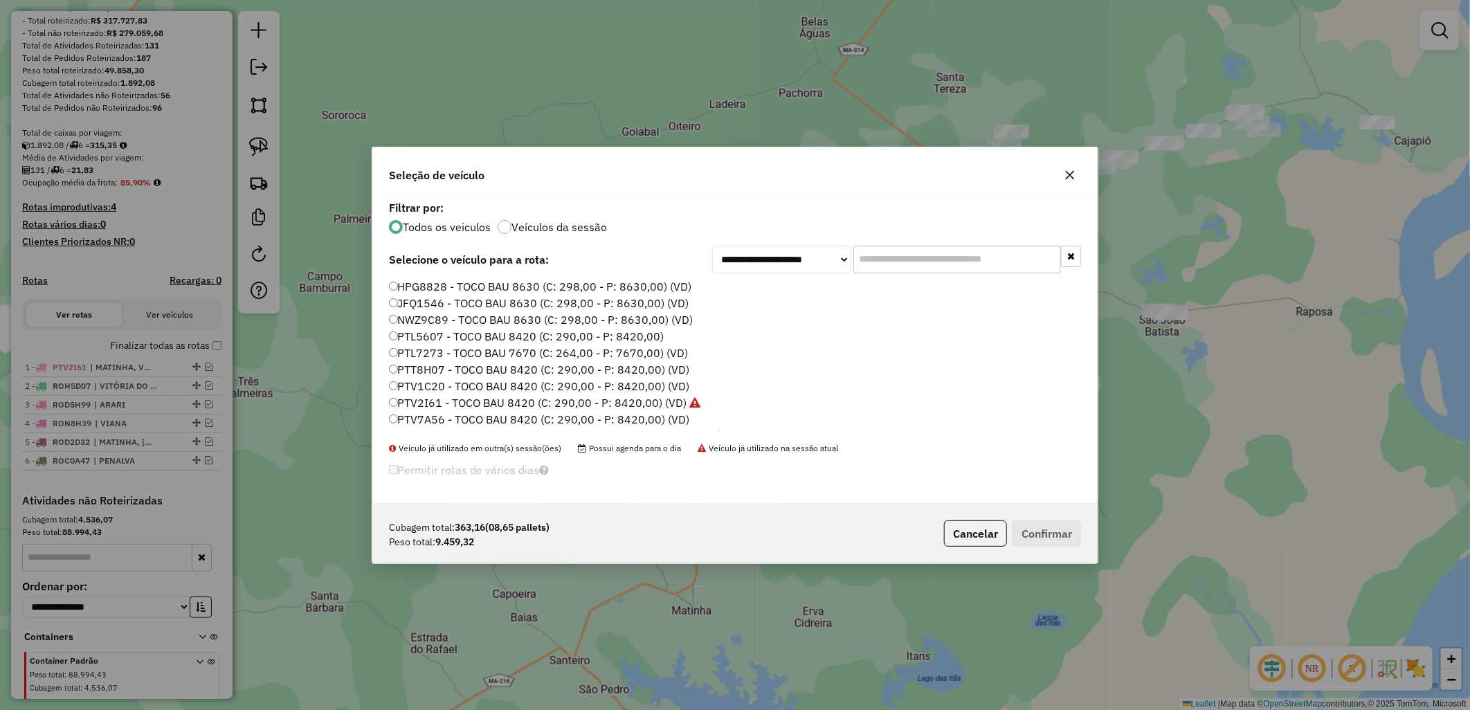
click at [460, 353] on label "PTL7273 - TOCO BAU 7670 (C: 264,00 - P: 7670,00) (VD)" at bounding box center [539, 353] width 300 height 17
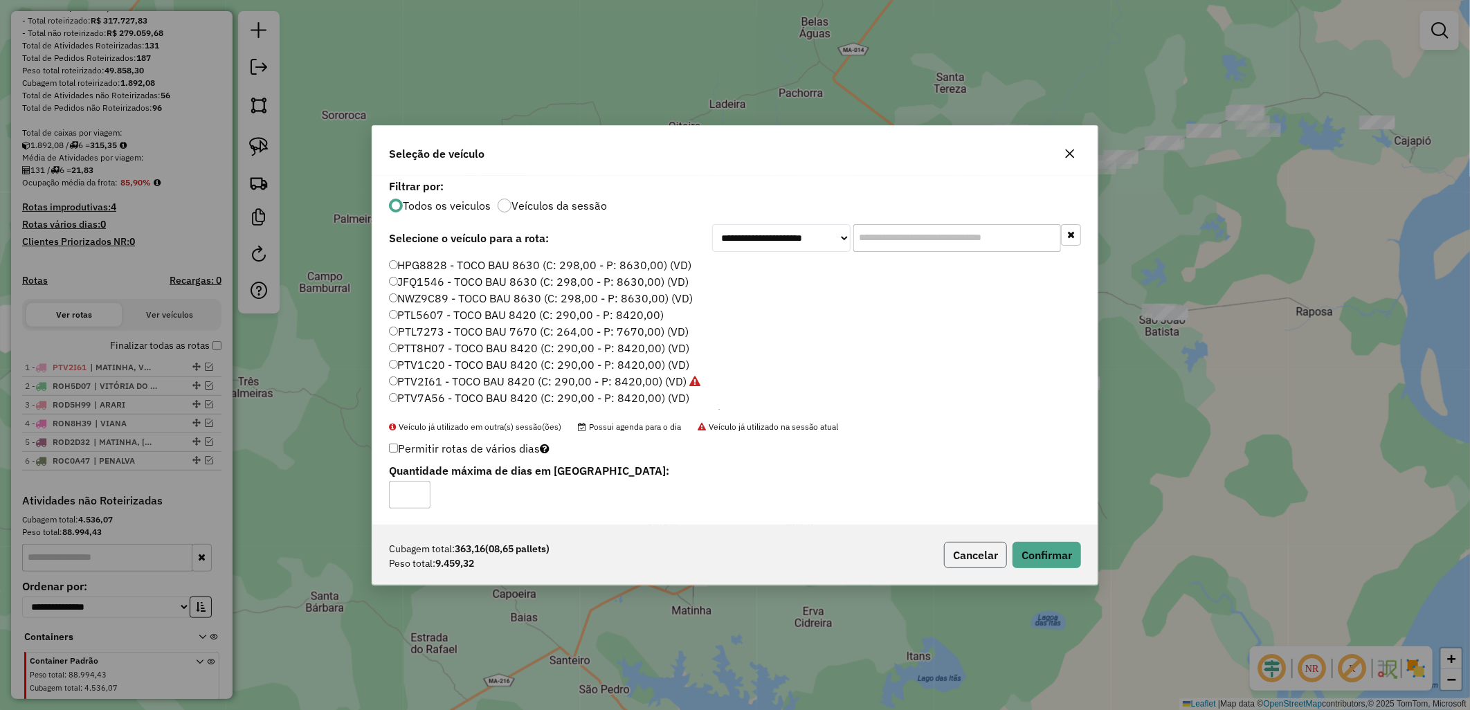
click at [947, 548] on button "Cancelar" at bounding box center [975, 555] width 63 height 26
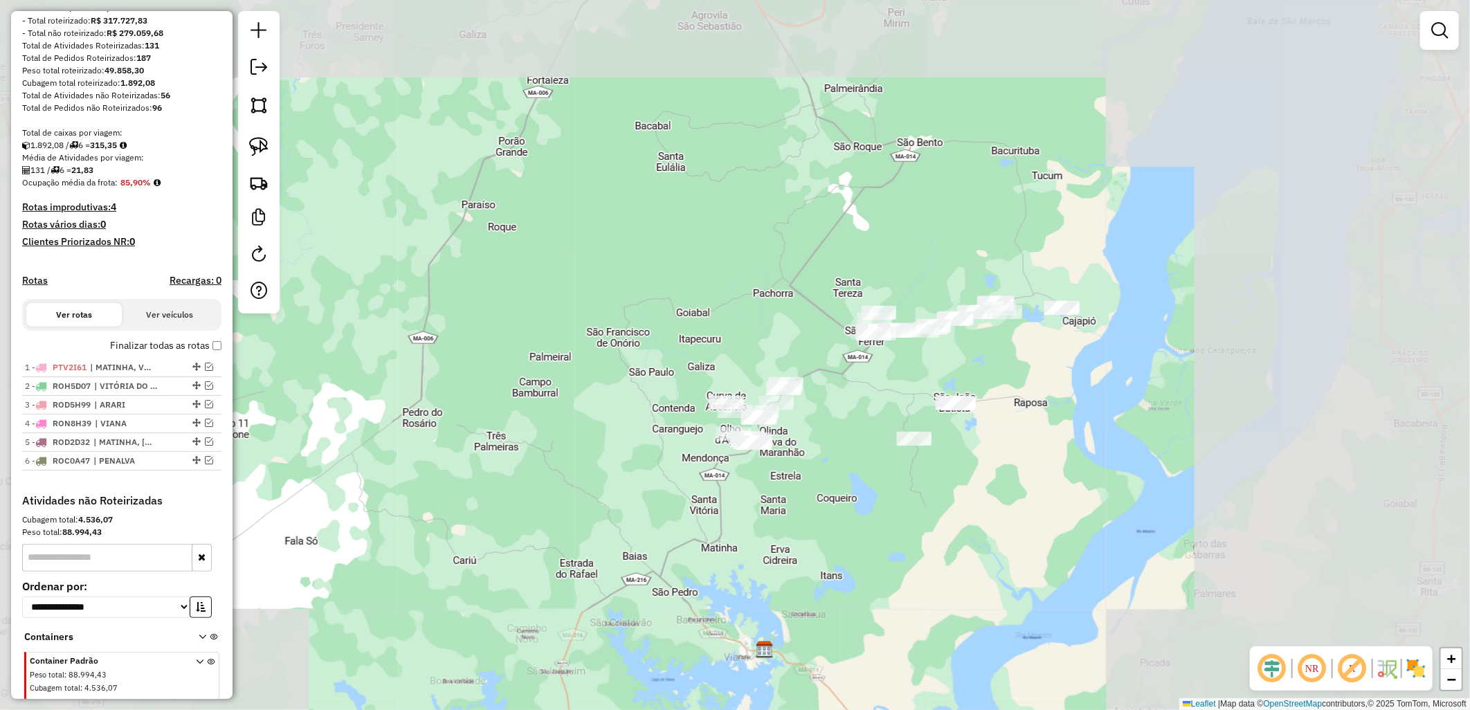
drag, startPoint x: 645, startPoint y: 526, endPoint x: 637, endPoint y: 418, distance: 108.3
click at [637, 419] on div "Janela de atendimento Grade de atendimento Capacidade Transportadoras Veículos …" at bounding box center [735, 355] width 1470 height 710
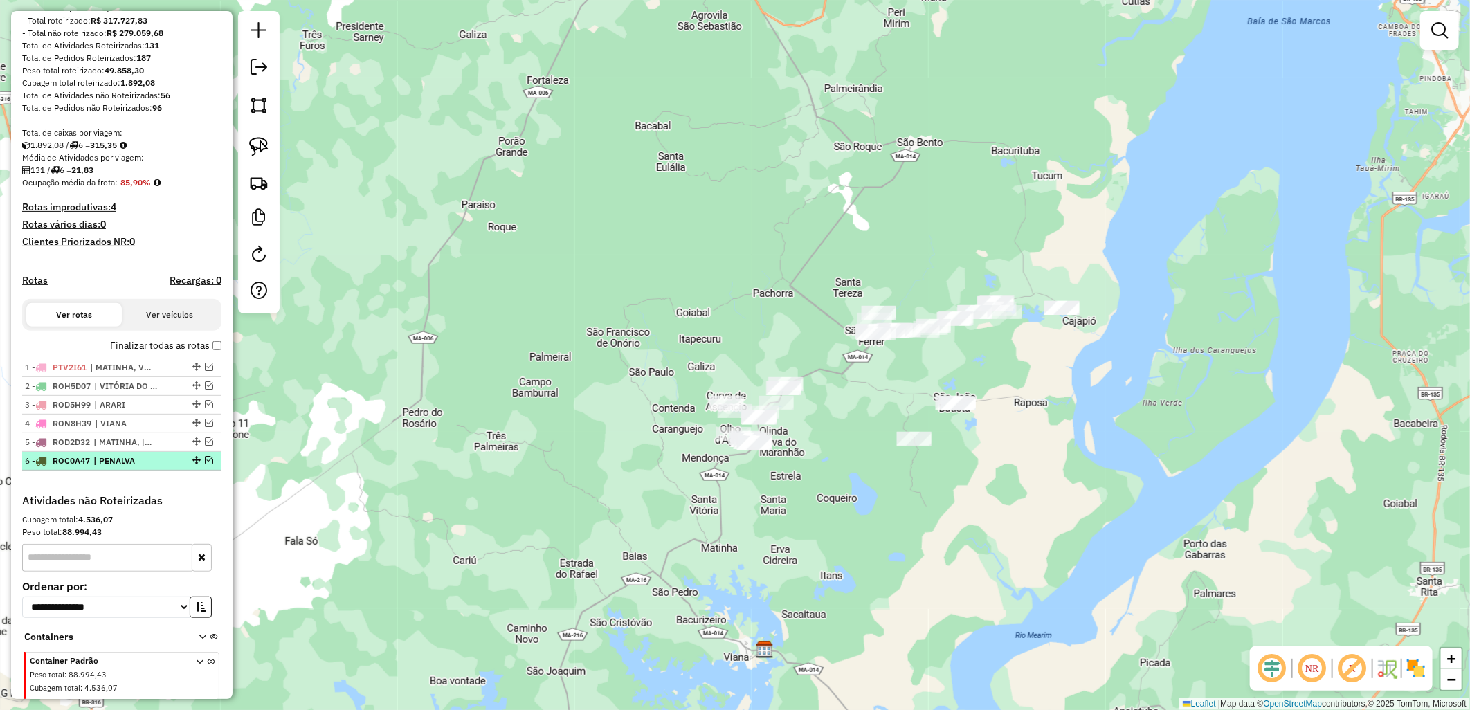
click at [206, 464] on em at bounding box center [209, 460] width 8 height 8
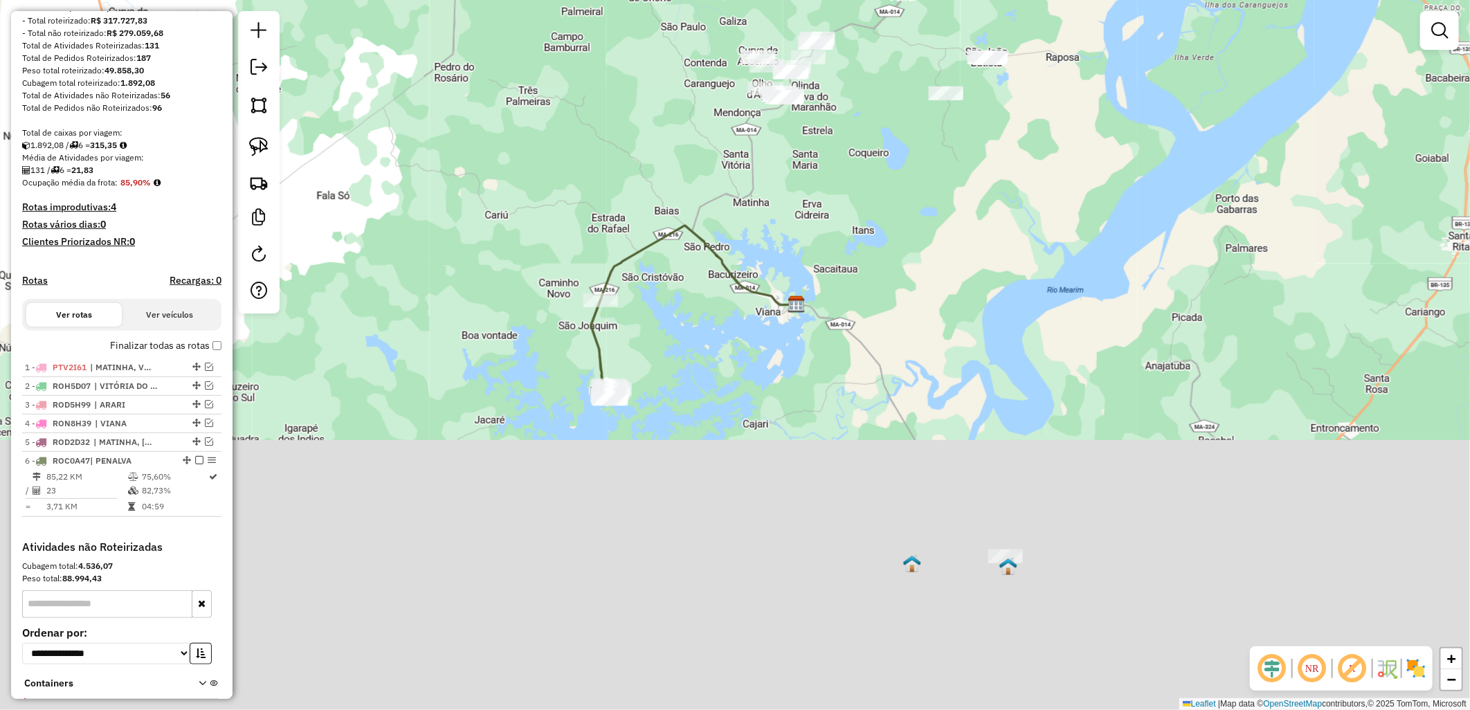
drag, startPoint x: 501, startPoint y: 576, endPoint x: 549, endPoint y: 167, distance: 411.8
click at [549, 165] on div "Janela de atendimento Grade de atendimento Capacidade Transportadoras Veículos …" at bounding box center [735, 355] width 1470 height 710
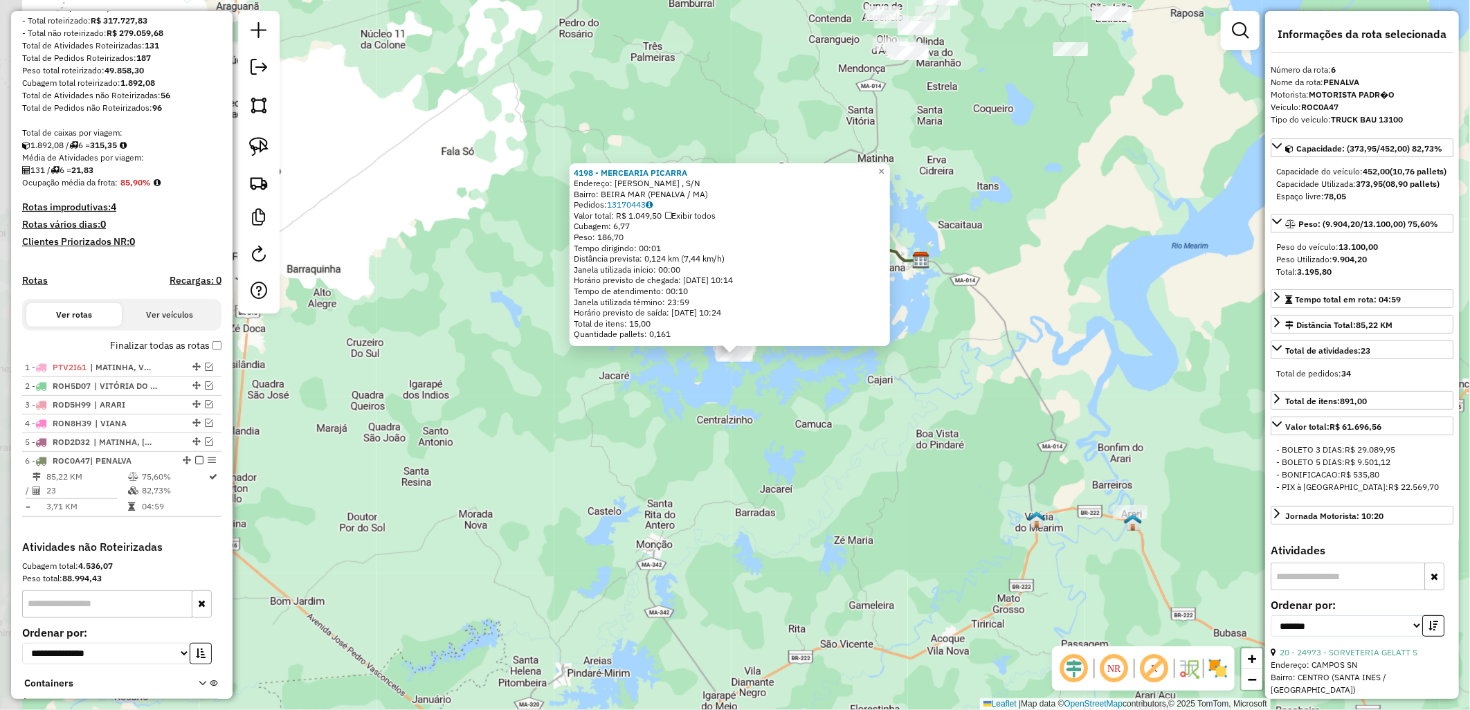
scroll to position [278, 0]
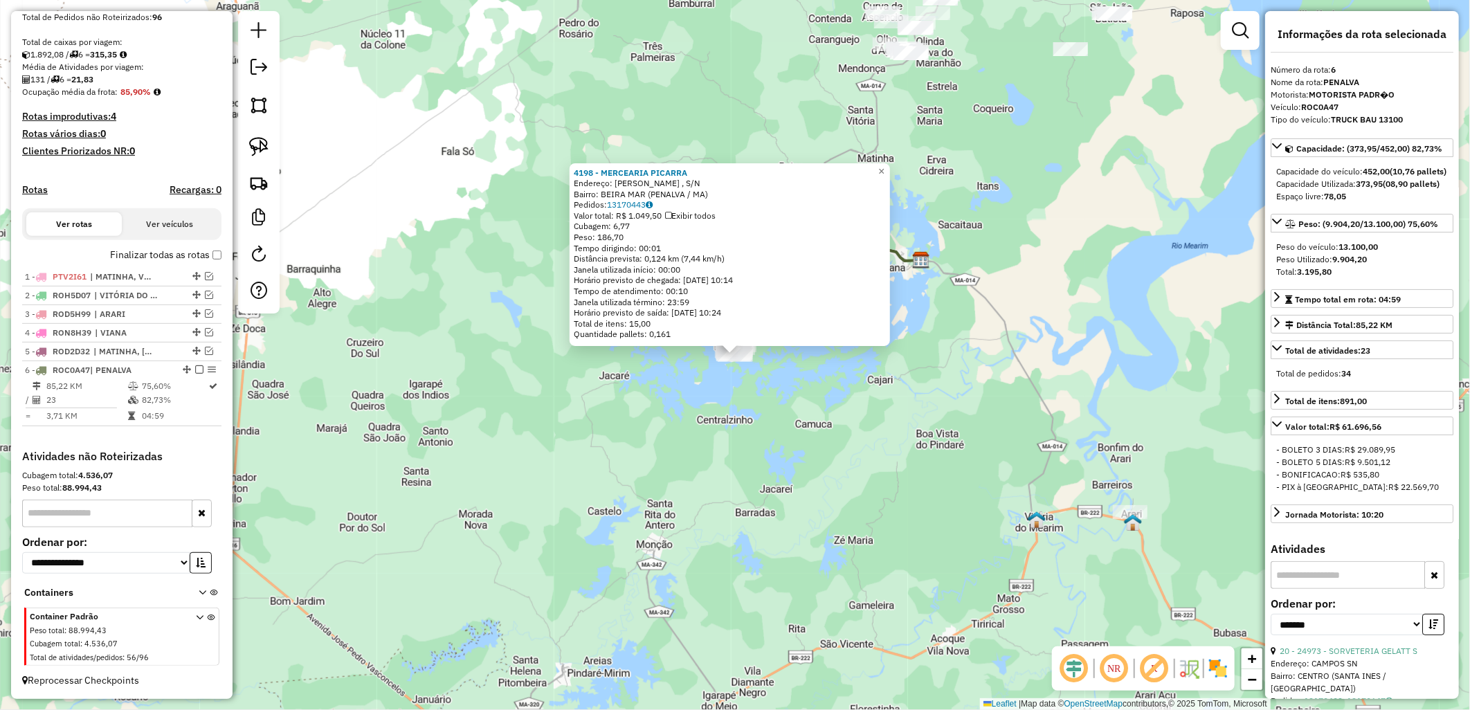
click at [777, 476] on div "4198 - MERCEARIA PICARRA Endereço: R MARIA MAIA CUNHA , S/N Bairro: BEIRA MAR (…" at bounding box center [735, 355] width 1470 height 710
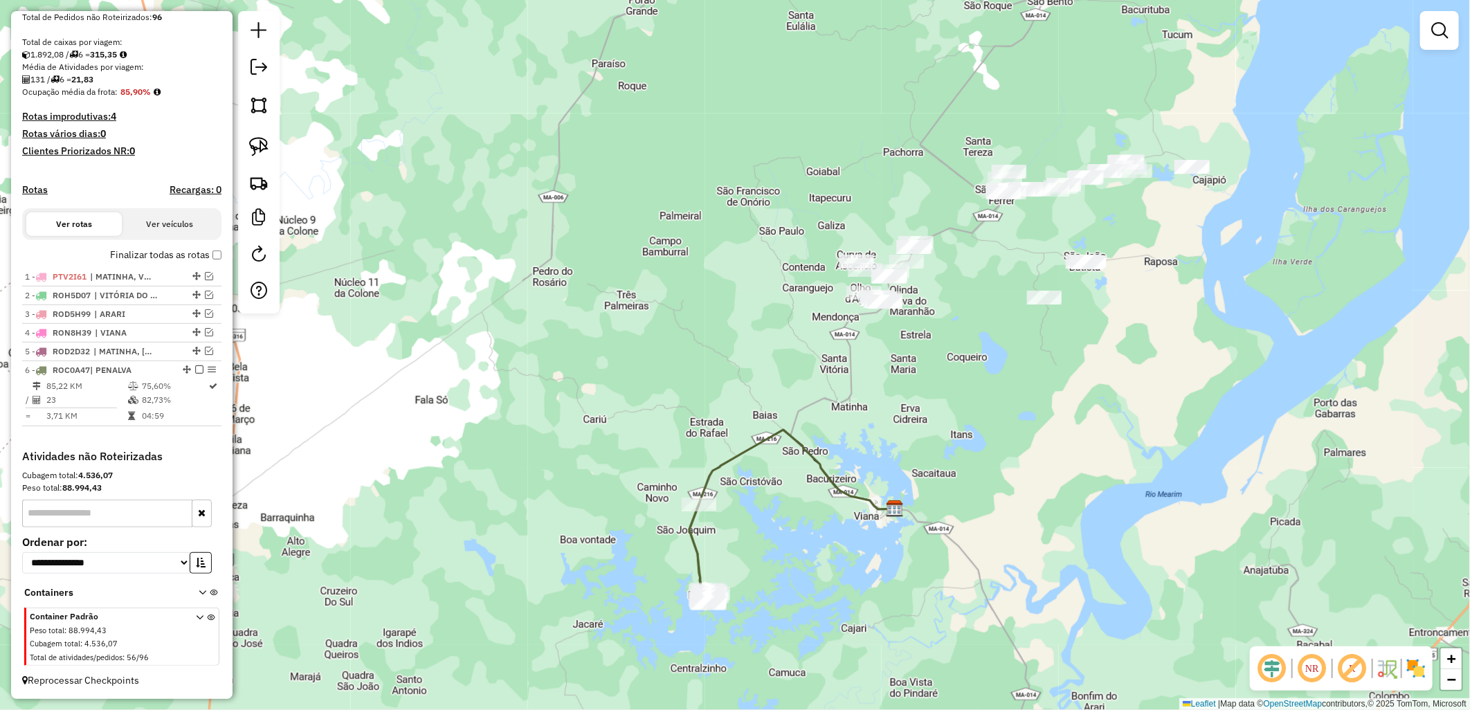
drag, startPoint x: 965, startPoint y: 133, endPoint x: 938, endPoint y: 381, distance: 249.8
click at [938, 381] on div "Janela de atendimento Grade de atendimento Capacidade Transportadoras Veículos …" at bounding box center [735, 355] width 1470 height 710
click at [699, 187] on div "Janela de atendimento Grade de atendimento Capacidade Transportadoras Veículos …" at bounding box center [735, 355] width 1470 height 710
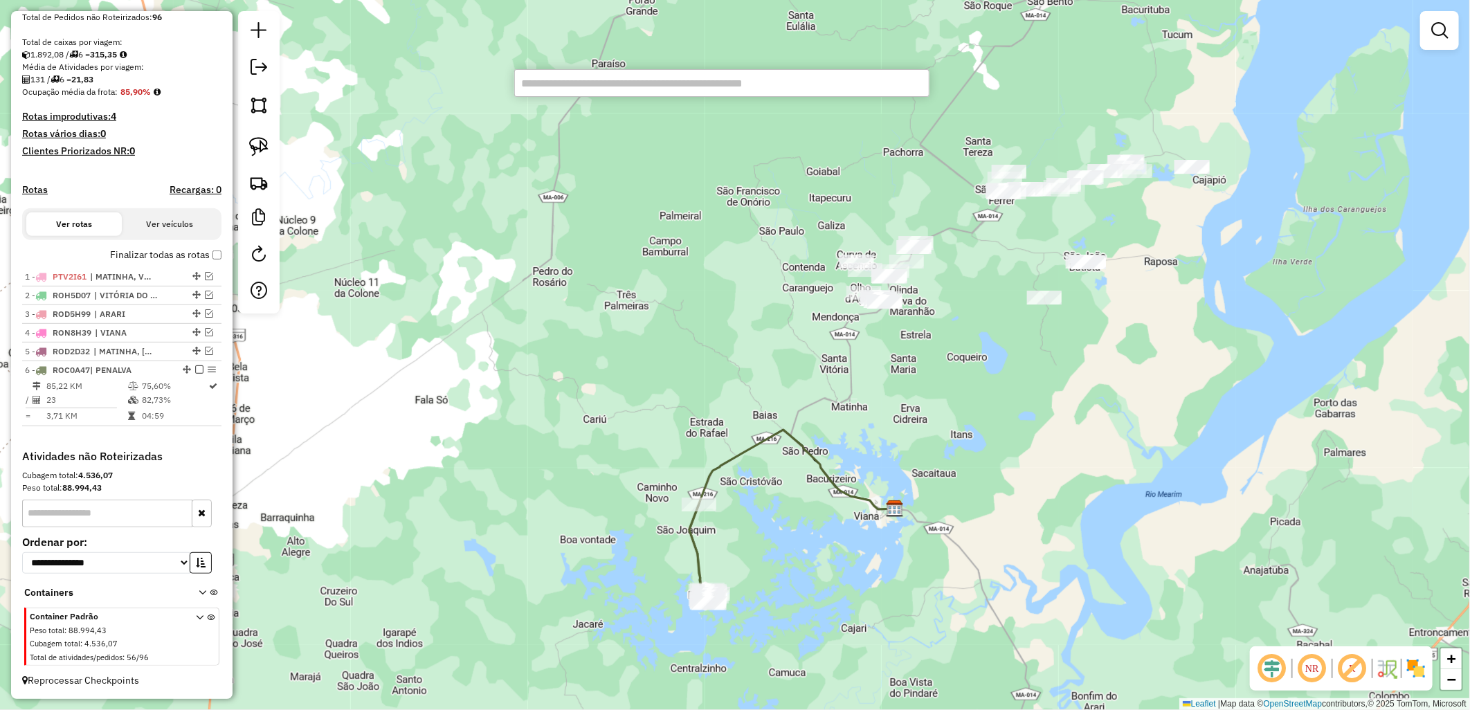
paste input "*****"
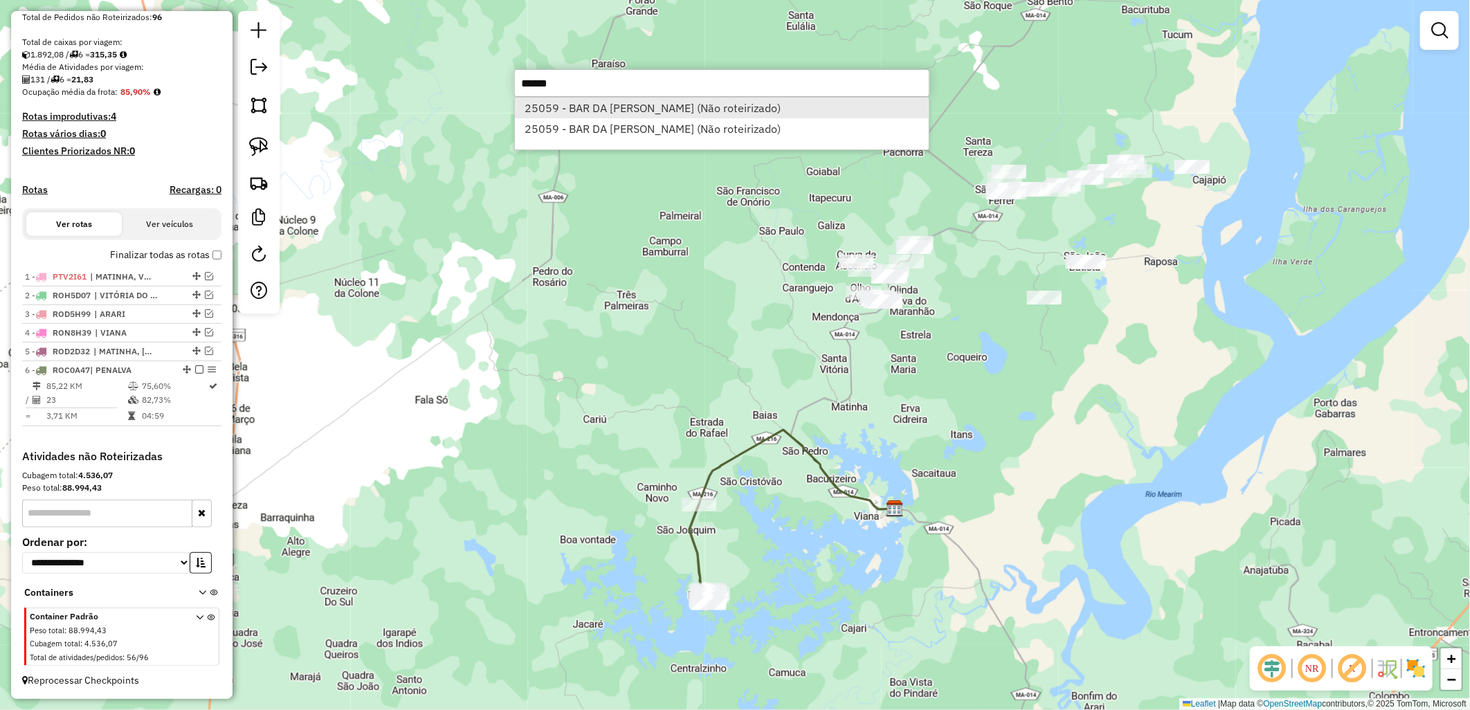
type input "*****"
click at [595, 98] on li "25059 - BAR DA JOSENILDE (Não roteirizado)" at bounding box center [722, 108] width 414 height 21
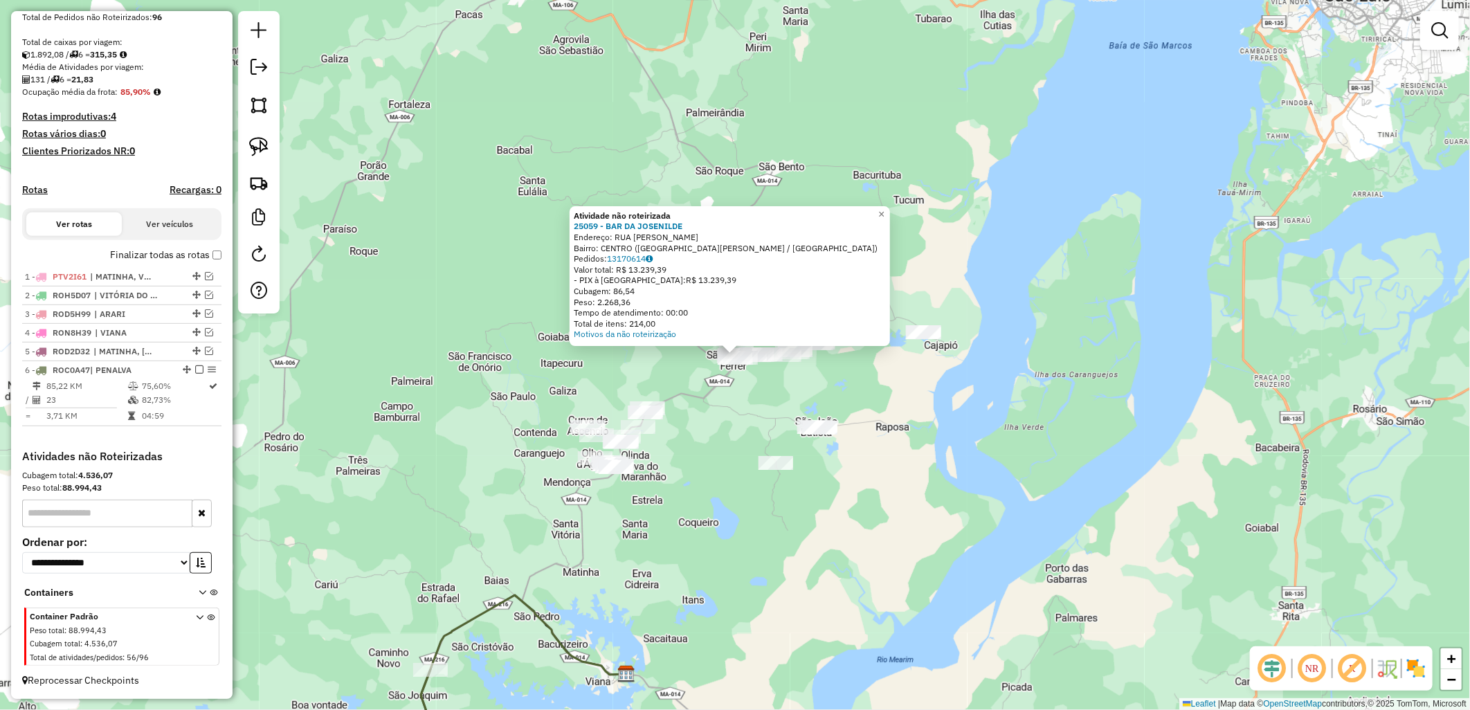
click at [637, 507] on div "Atividade não roteirizada 25059 - BAR DA JOSENILDE Endereço: RUA GETULIO VARGAS…" at bounding box center [735, 355] width 1470 height 710
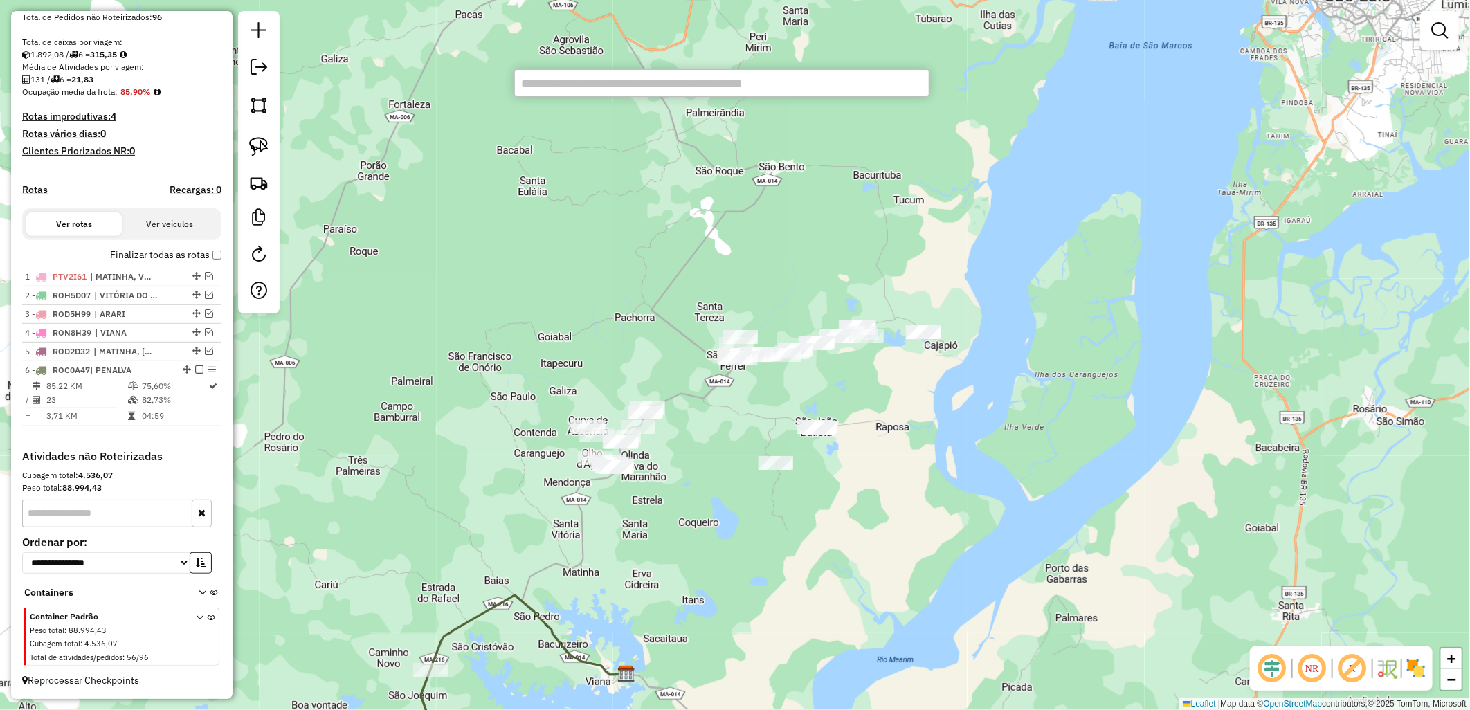
paste input "*****"
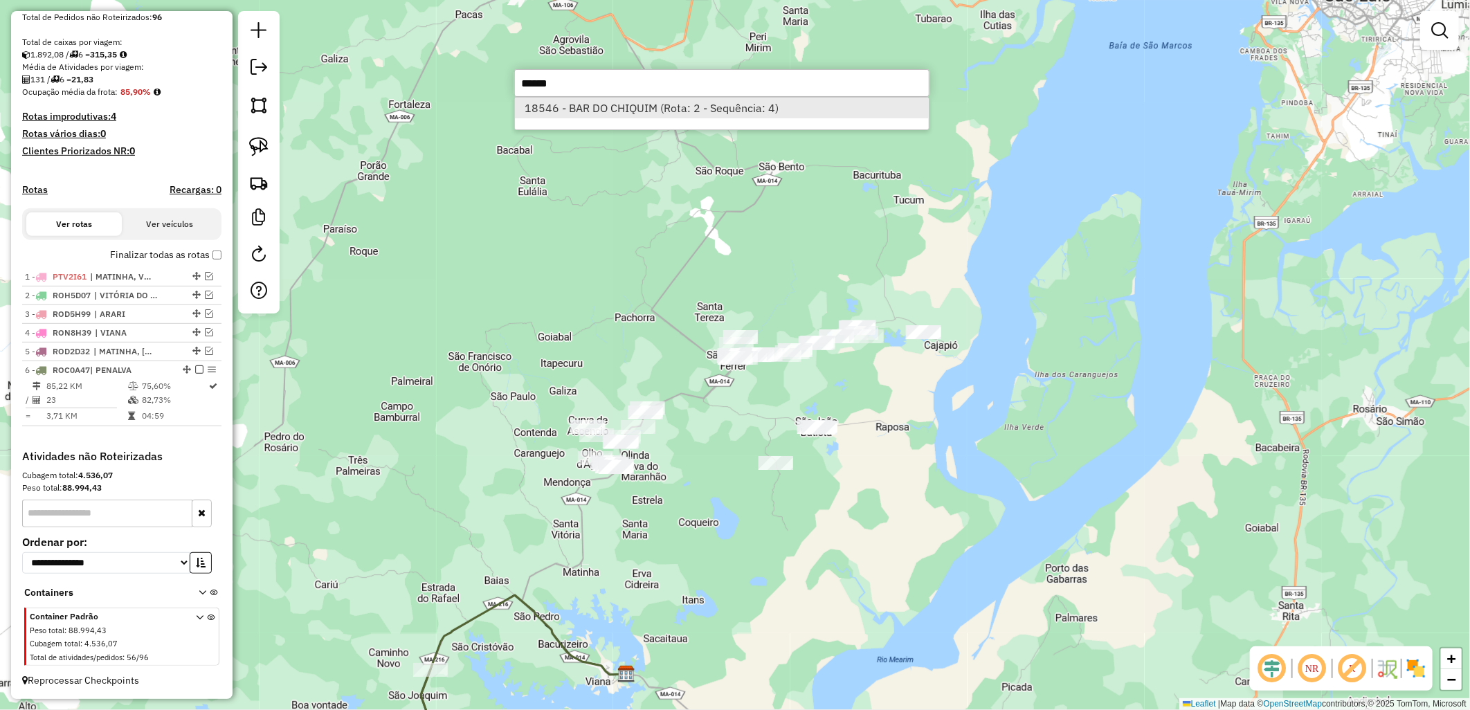
type input "*****"
click at [628, 100] on li "18546 - BAR DO CHIQUIM (Rota: 2 - Sequência: 4)" at bounding box center [722, 108] width 414 height 21
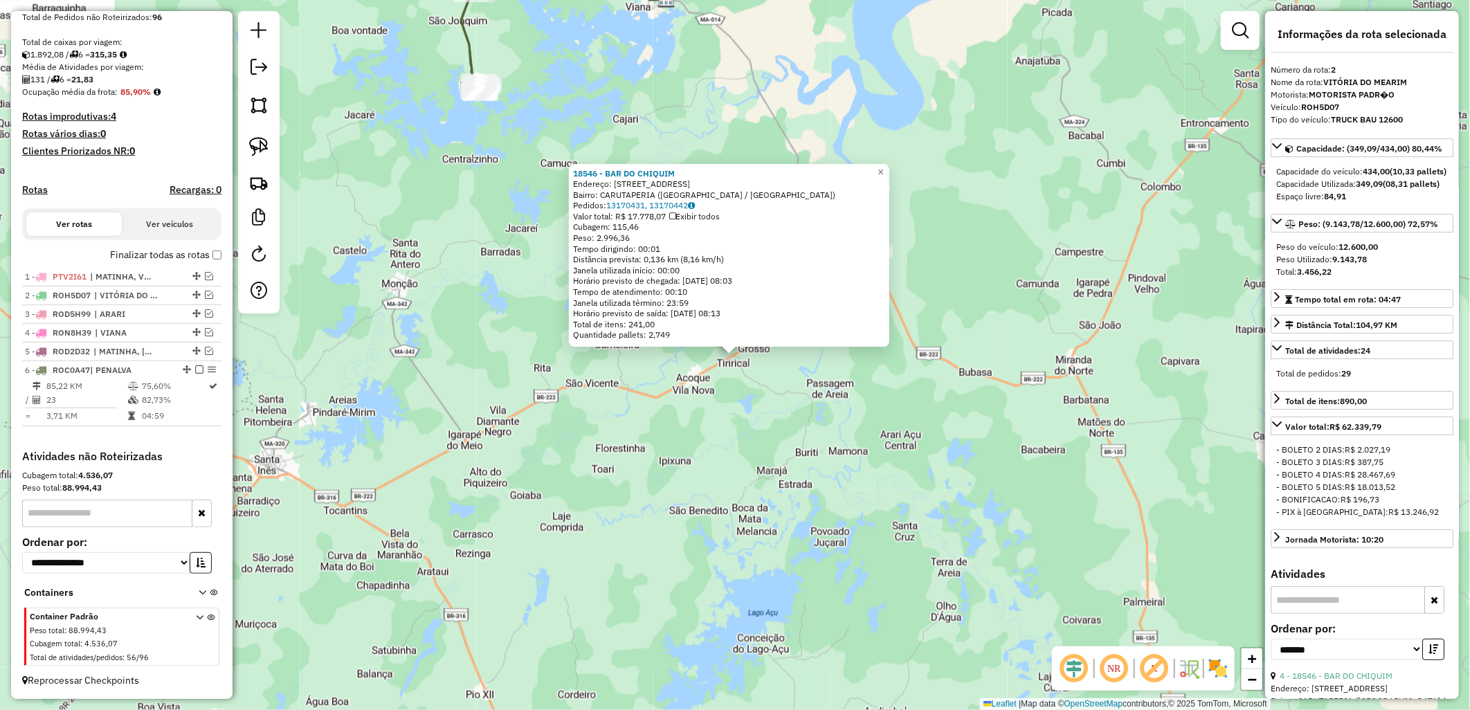
click at [819, 491] on div "18546 - BAR DO CHIQUIM Endereço: AV SAO JOSE , 32 Bairro: CARUTAPERIA (VITORIA …" at bounding box center [735, 355] width 1470 height 710
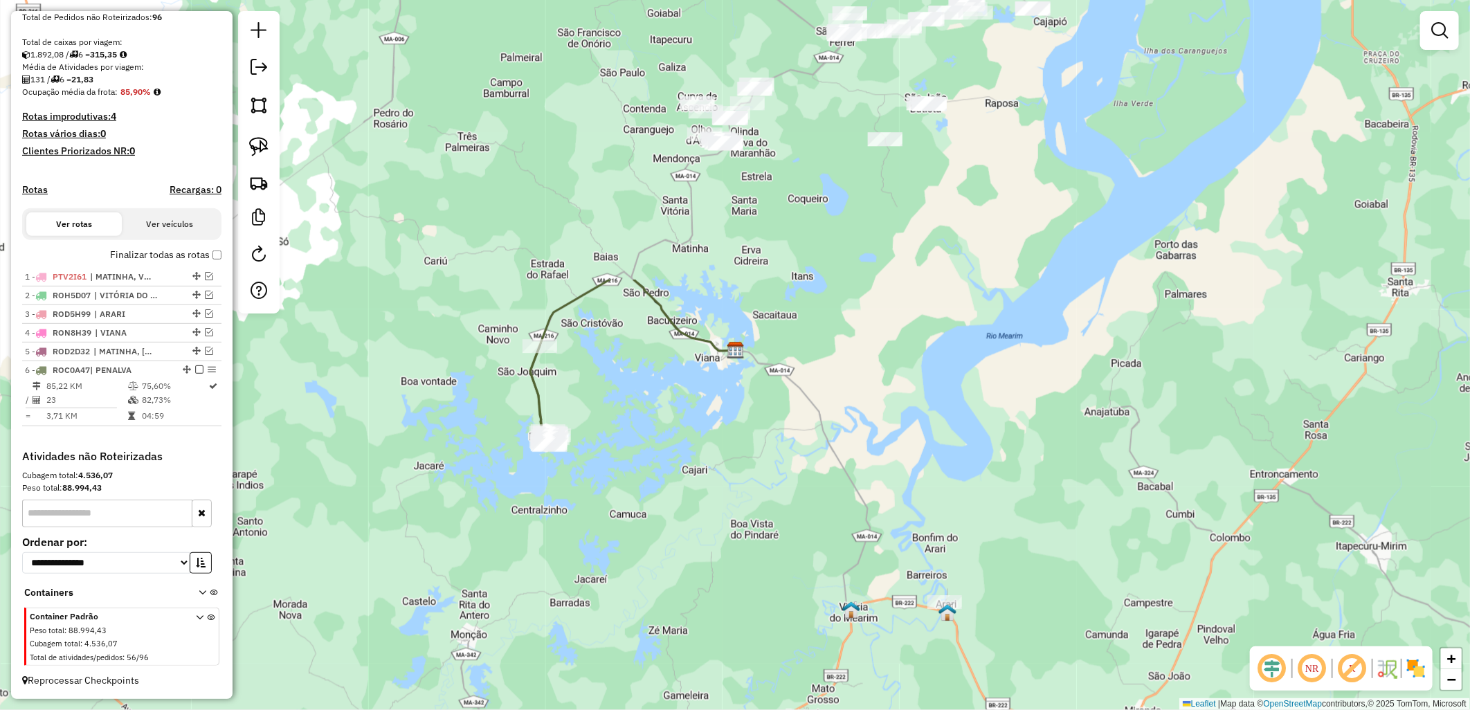
drag, startPoint x: 668, startPoint y: 150, endPoint x: 740, endPoint y: 511, distance: 367.6
click at [739, 513] on div "Janela de atendimento Grade de atendimento Capacidade Transportadoras Veículos …" at bounding box center [735, 355] width 1470 height 710
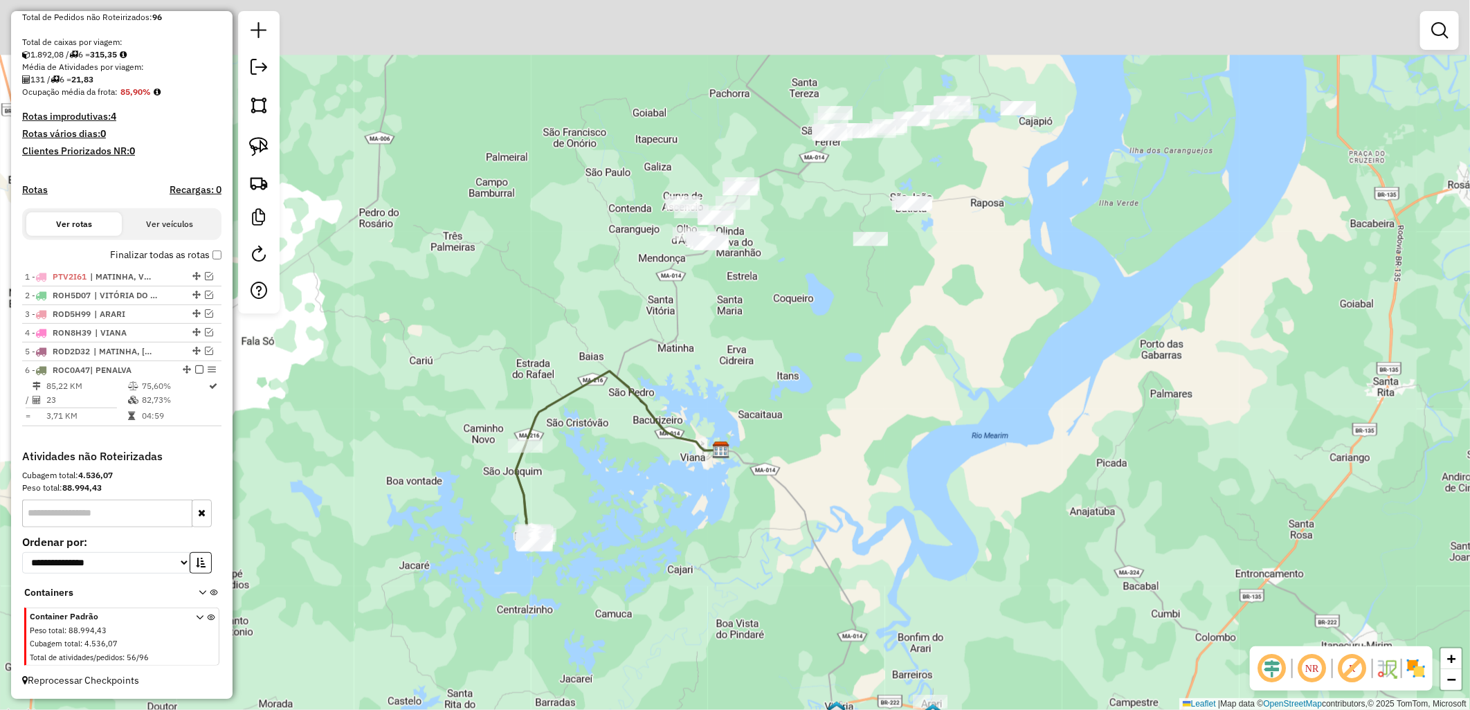
drag, startPoint x: 739, startPoint y: 265, endPoint x: 722, endPoint y: 357, distance: 93.6
click at [722, 357] on div "Janela de atendimento Grade de atendimento Capacidade Transportadoras Veículos …" at bounding box center [735, 355] width 1470 height 710
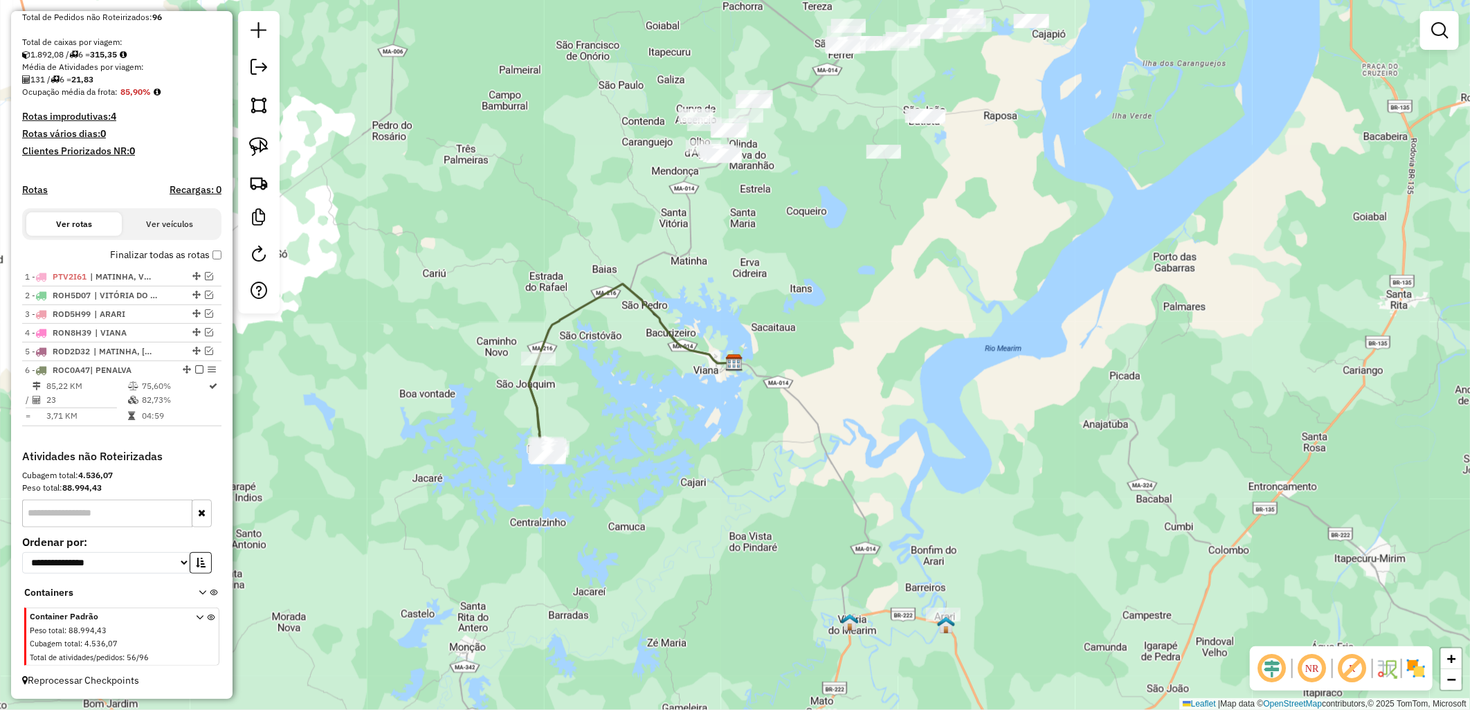
drag, startPoint x: 722, startPoint y: 356, endPoint x: 736, endPoint y: 265, distance: 92.5
click at [736, 265] on div "Janela de atendimento Grade de atendimento Capacidade Transportadoras Veículos …" at bounding box center [735, 355] width 1470 height 710
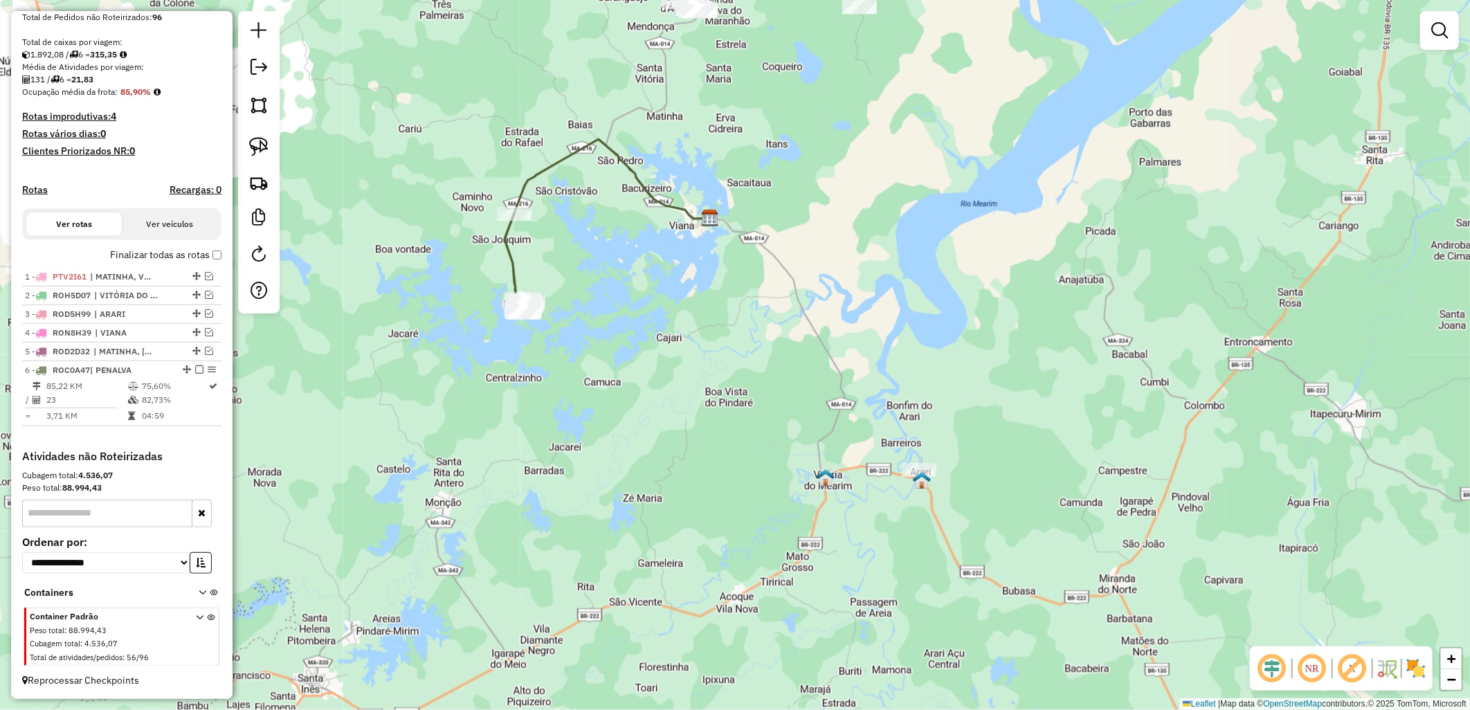
drag, startPoint x: 789, startPoint y: 682, endPoint x: 765, endPoint y: 535, distance: 148.7
click at [765, 536] on div "Janela de atendimento Grade de atendimento Capacidade Transportadoras Veículos …" at bounding box center [735, 355] width 1470 height 710
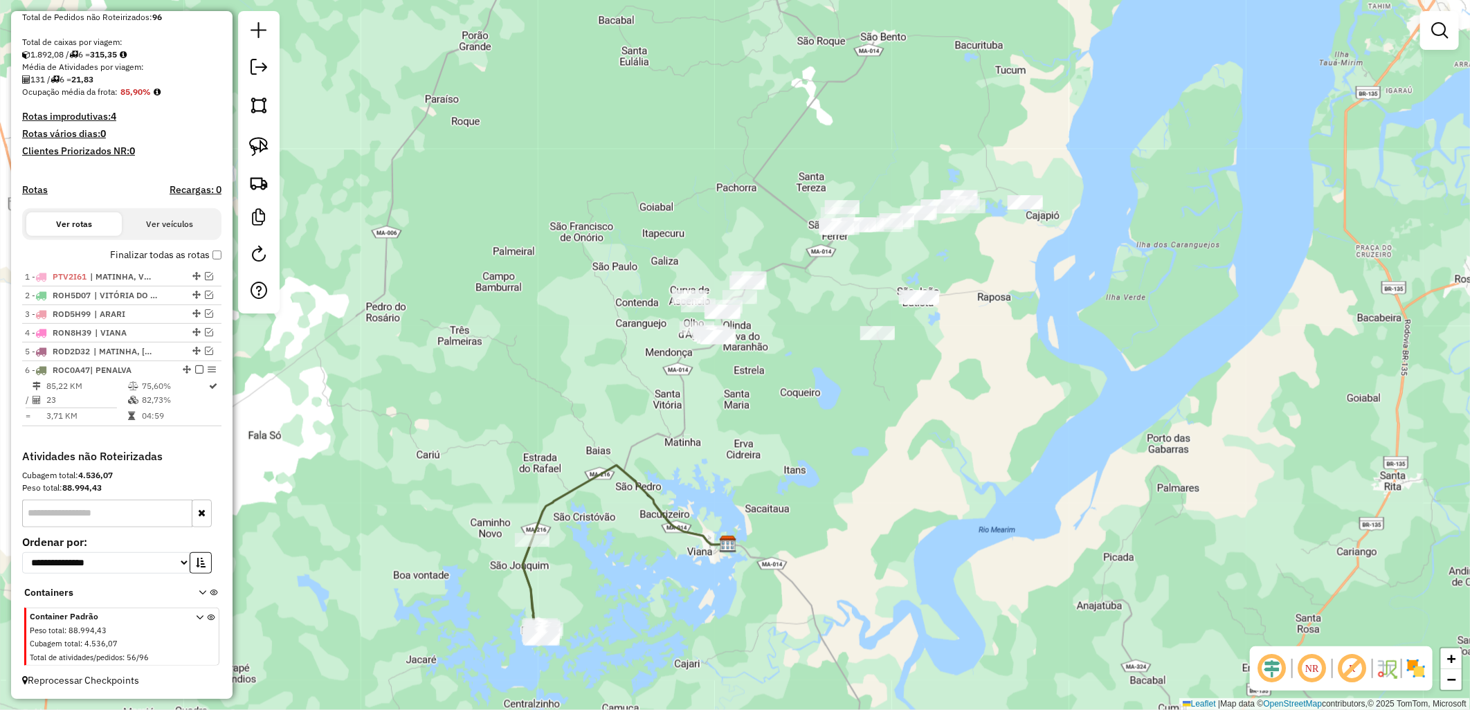
drag, startPoint x: 887, startPoint y: 164, endPoint x: 904, endPoint y: 494, distance: 330.5
click at [904, 494] on div "Janela de atendimento Grade de atendimento Capacidade Transportadoras Veículos …" at bounding box center [735, 355] width 1470 height 710
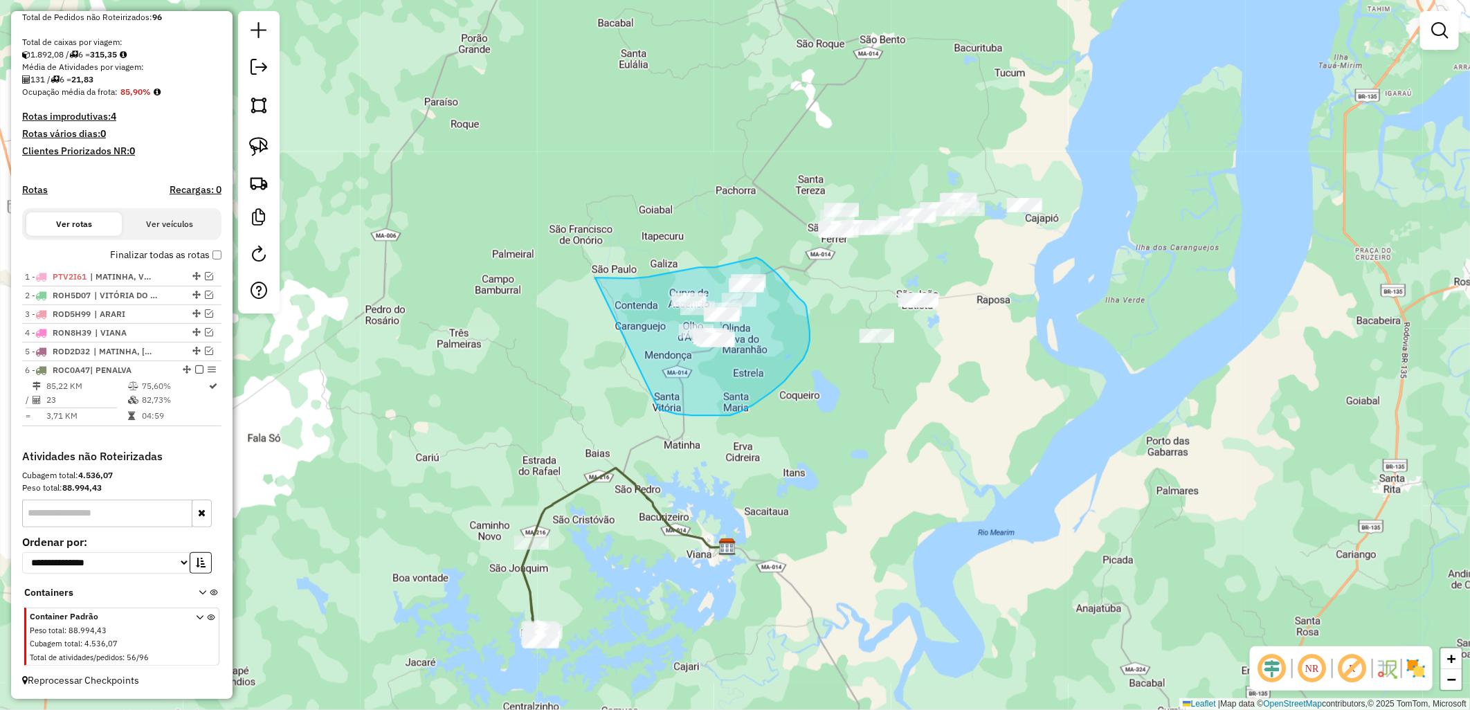
drag, startPoint x: 605, startPoint y: 278, endPoint x: 649, endPoint y: 405, distance: 133.9
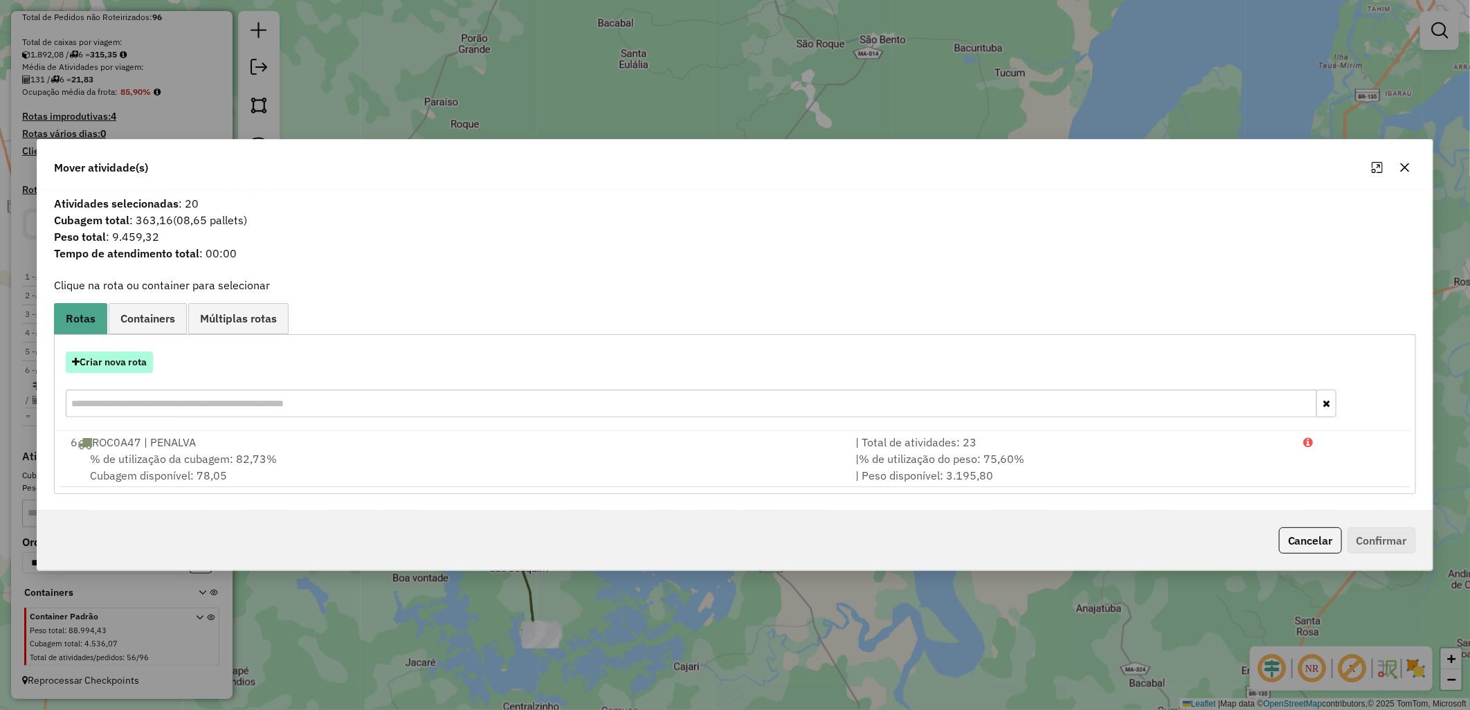
click at [90, 358] on button "Criar nova rota" at bounding box center [109, 361] width 87 height 21
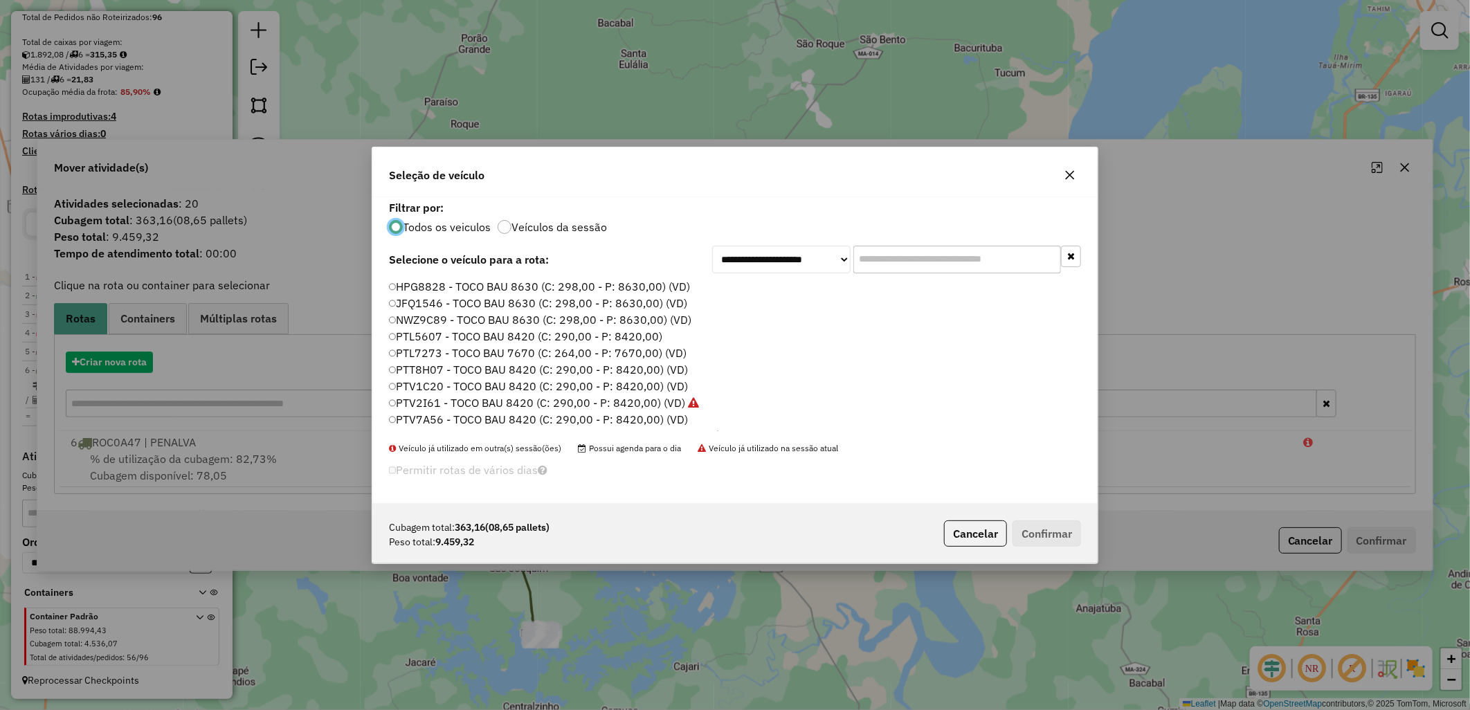
scroll to position [8, 3]
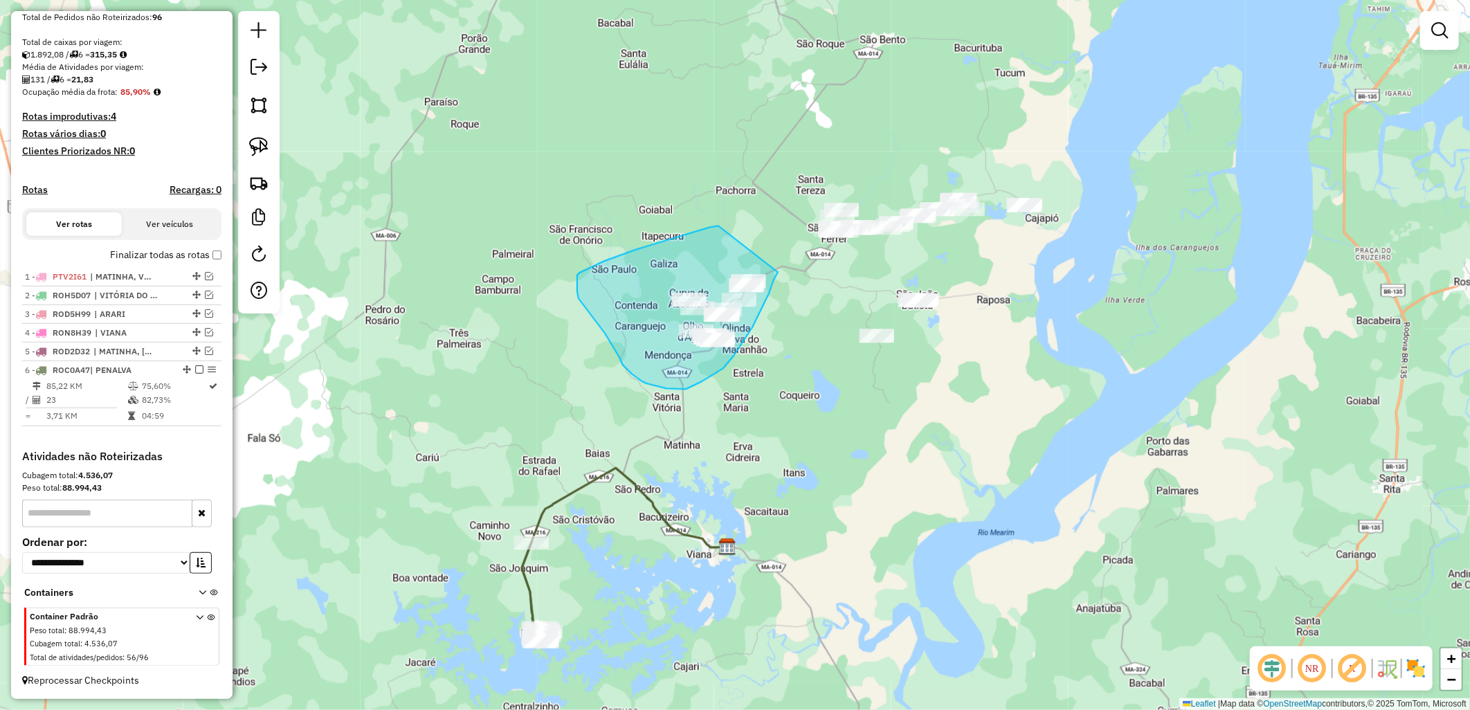
drag, startPoint x: 604, startPoint y: 261, endPoint x: 778, endPoint y: 272, distance: 174.0
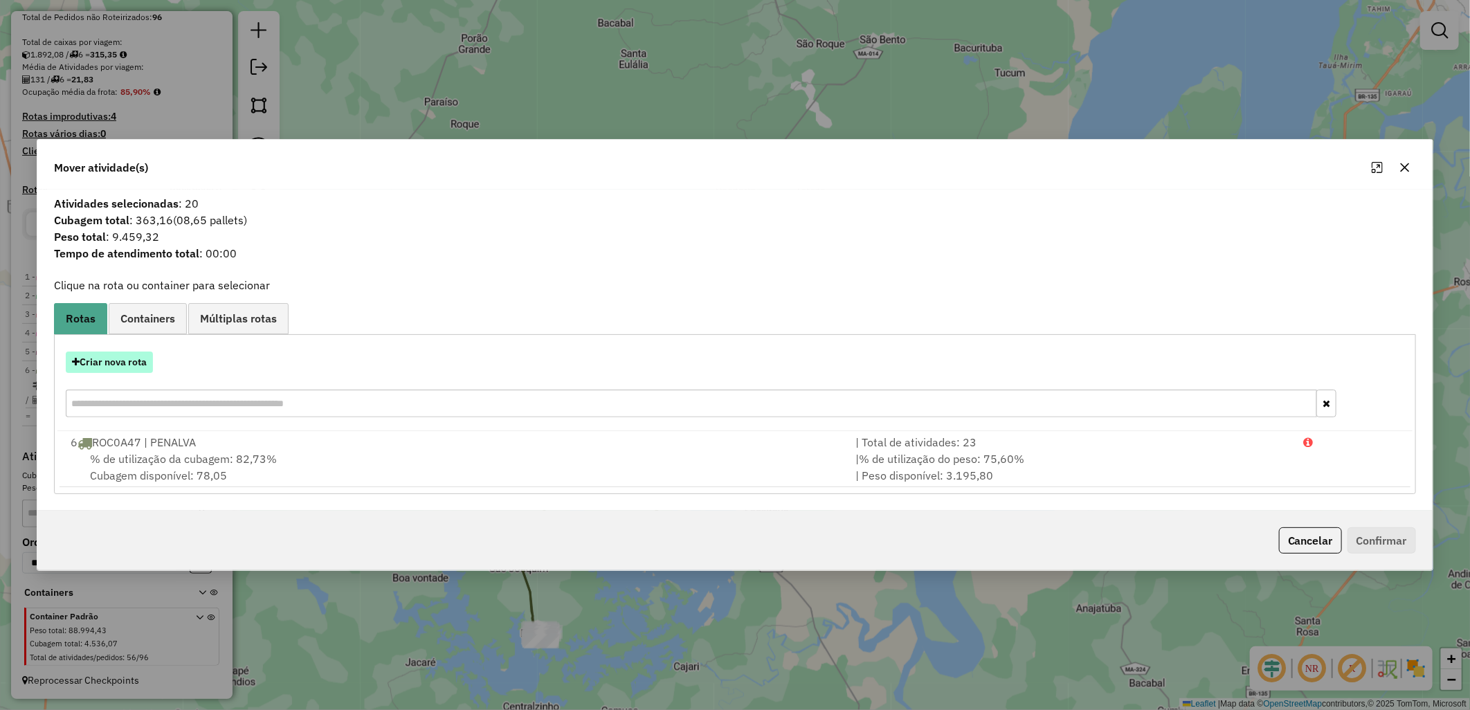
click at [120, 368] on button "Criar nova rota" at bounding box center [109, 361] width 87 height 21
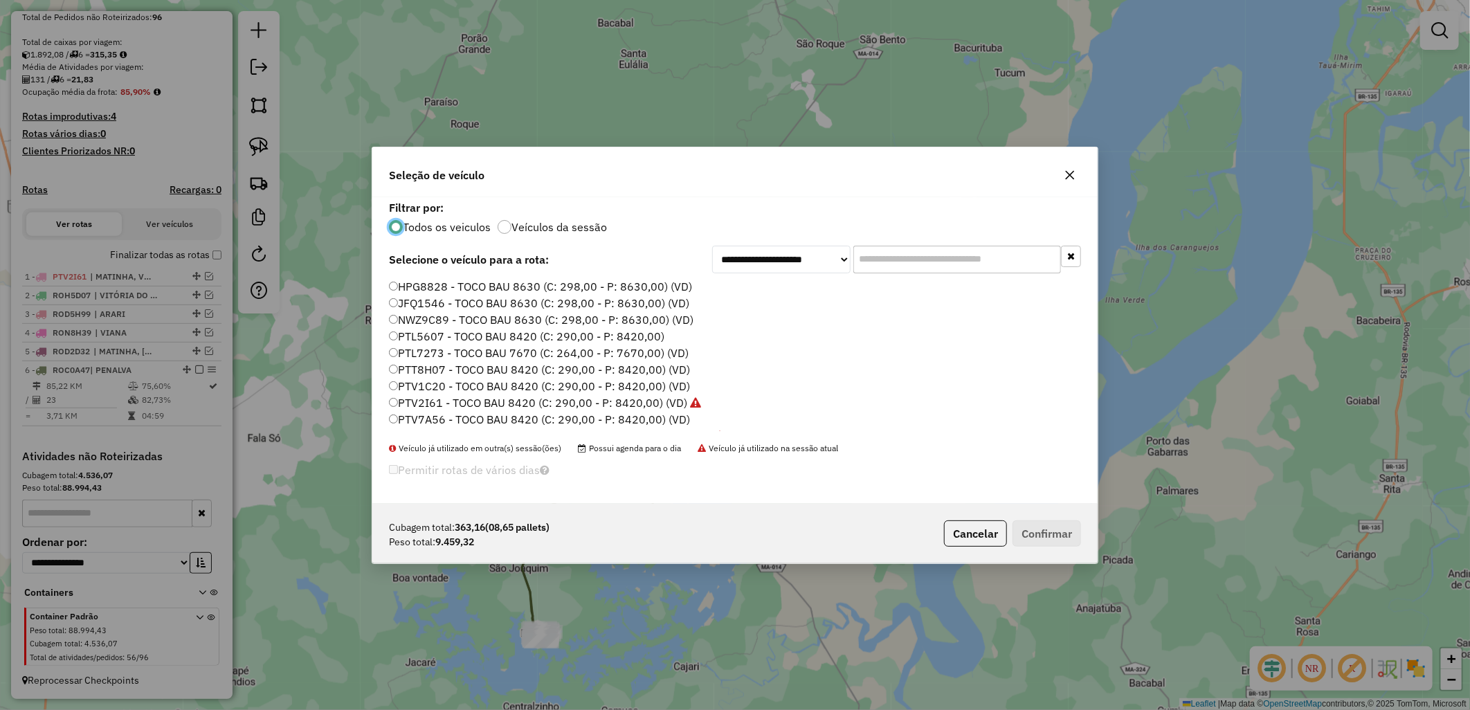
drag, startPoint x: 446, startPoint y: 354, endPoint x: 459, endPoint y: 358, distance: 13.8
click at [447, 356] on label "PTL7273 - TOCO BAU 7670 (C: 264,00 - P: 7670,00) (VD)" at bounding box center [539, 353] width 300 height 17
click at [519, 348] on label "PTL7273 - TOCO BAU 7670 (C: 264,00 - P: 7670,00) (VD)" at bounding box center [539, 353] width 300 height 17
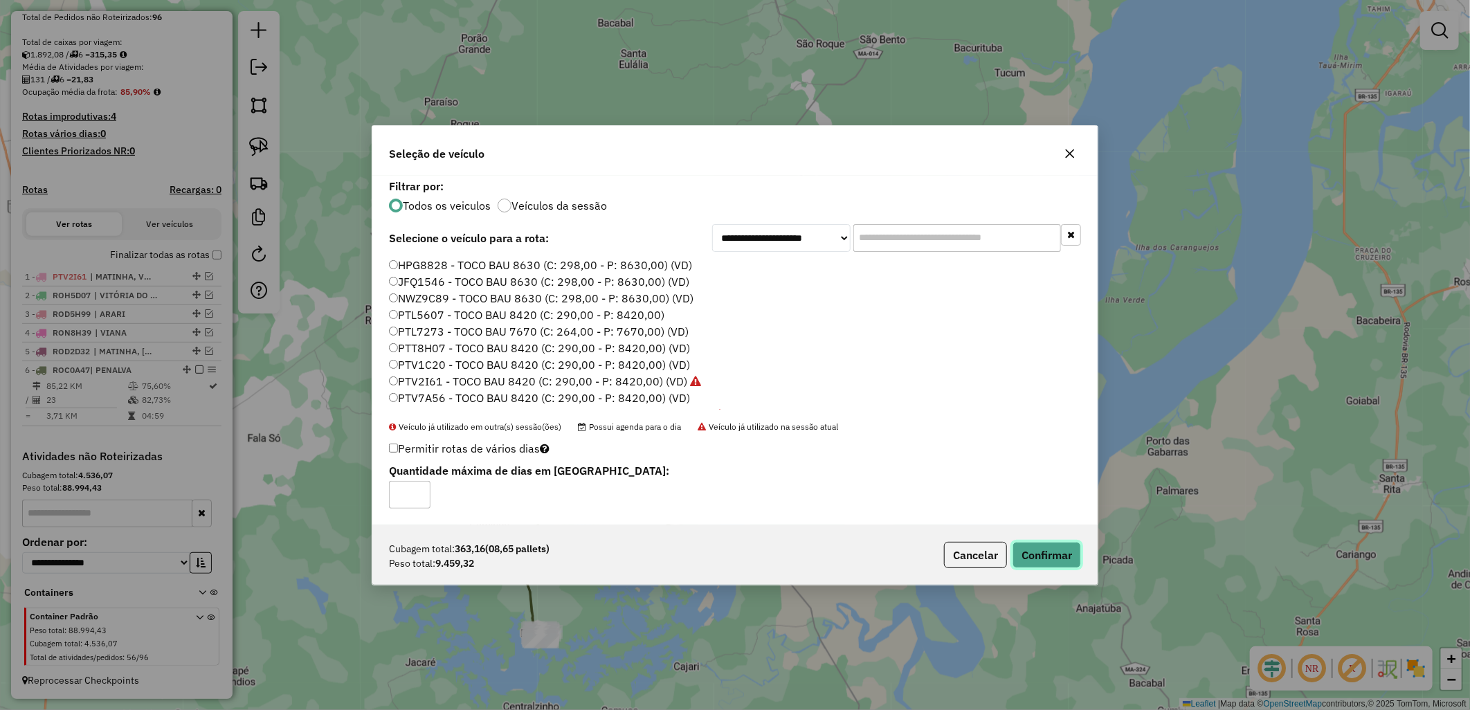
click at [1048, 562] on button "Confirmar" at bounding box center [1046, 555] width 68 height 26
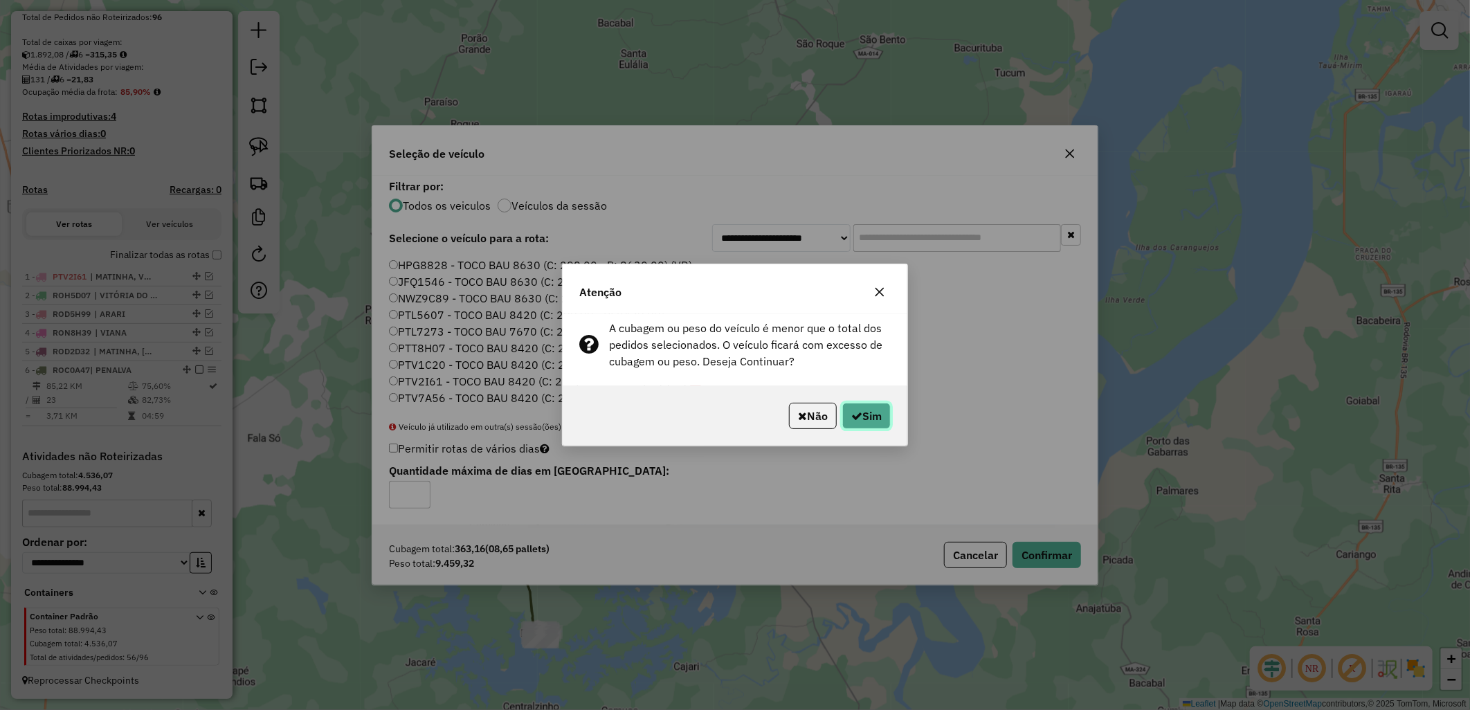
click at [888, 416] on button "Sim" at bounding box center [866, 416] width 48 height 26
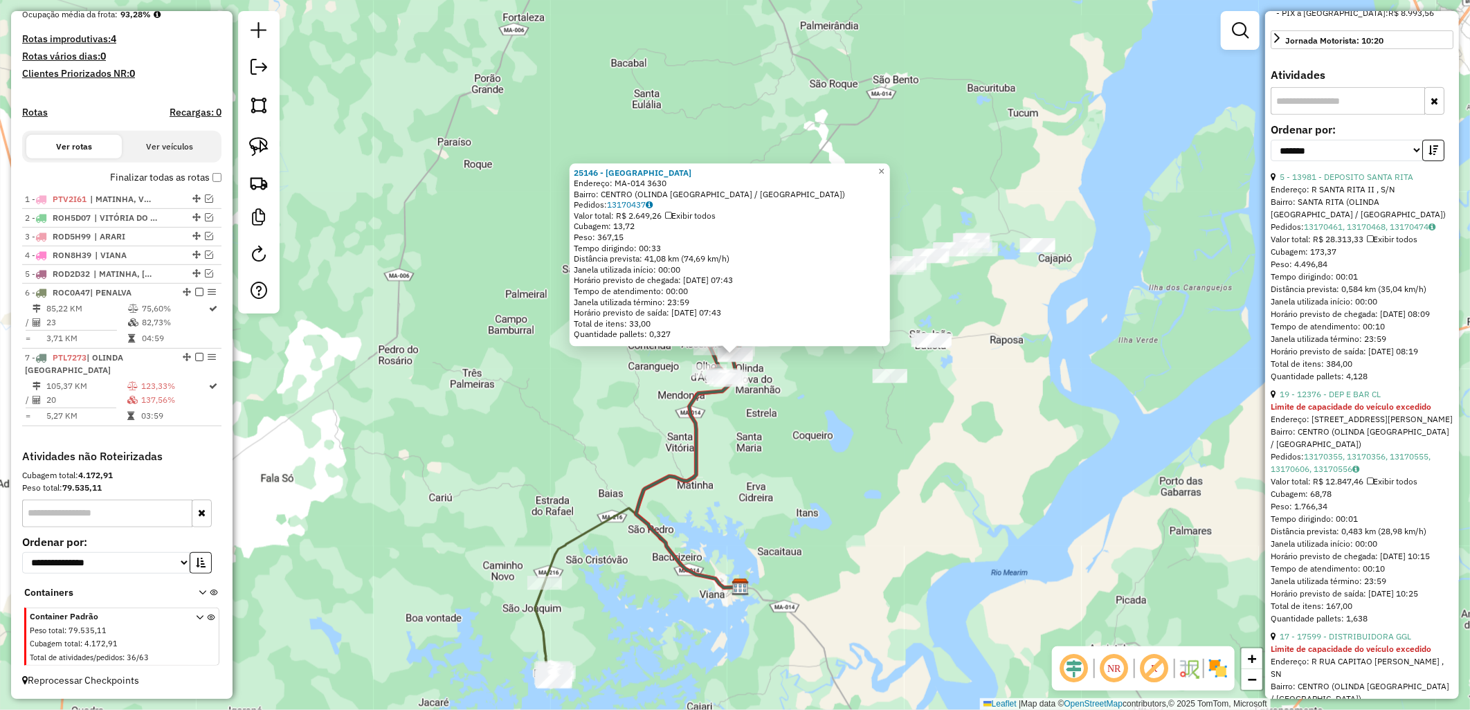
scroll to position [538, 0]
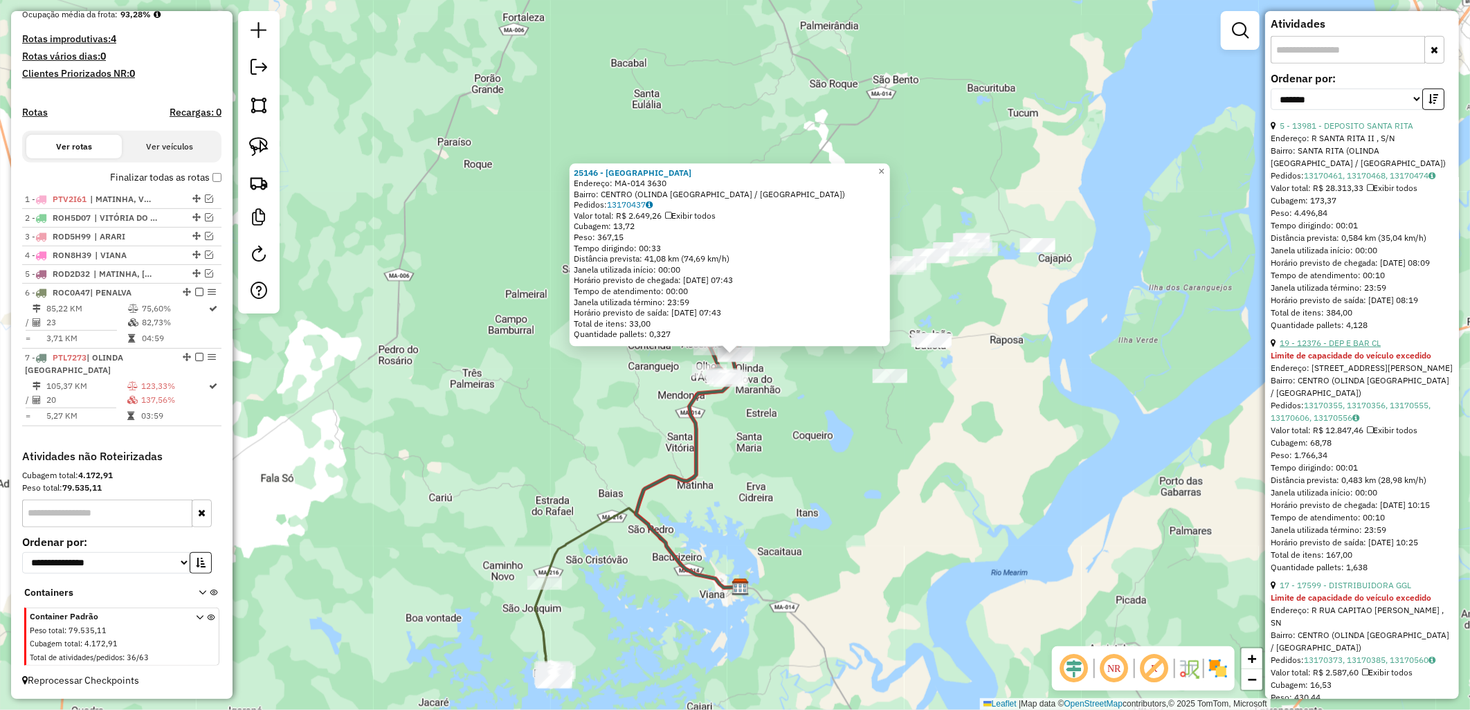
click at [1351, 348] on link "19 - 12376 - DEP E BAR CL" at bounding box center [1329, 343] width 101 height 10
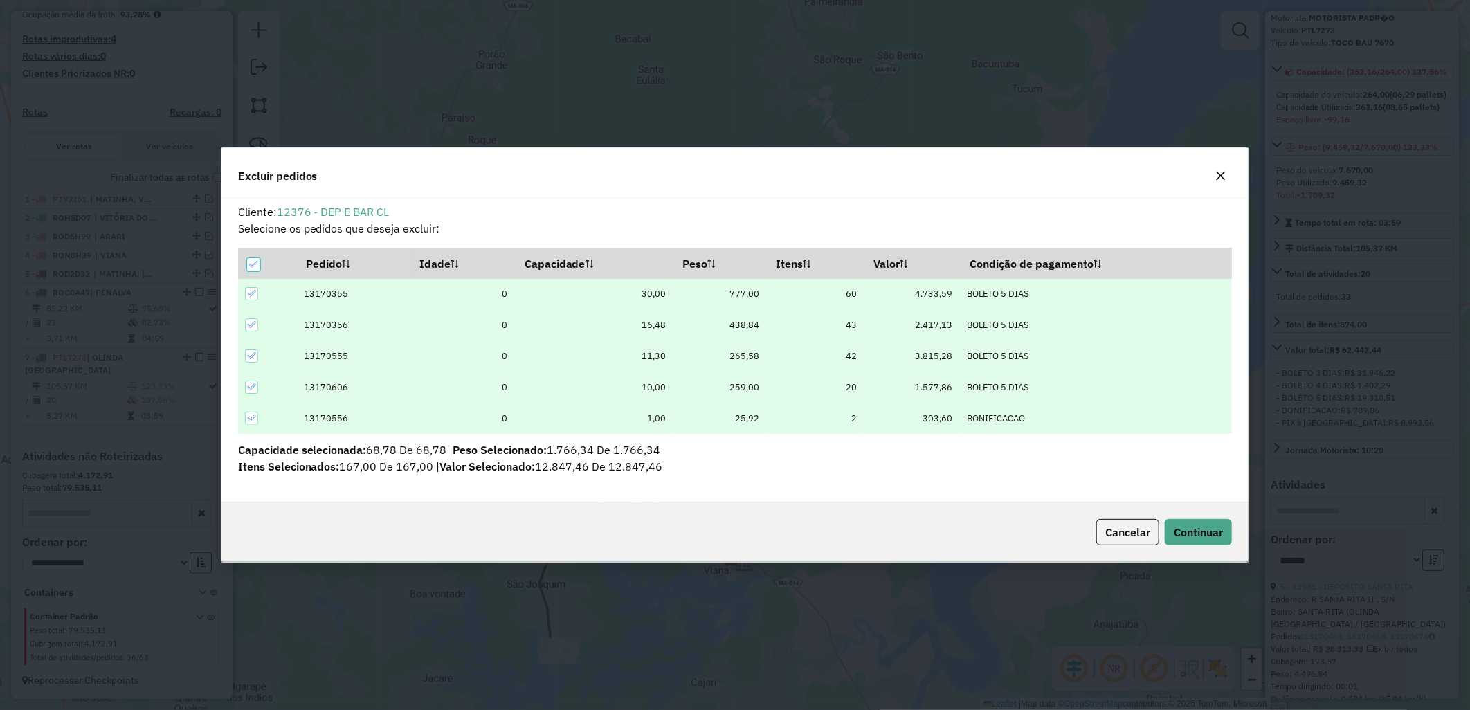
scroll to position [8, 3]
click at [1175, 533] on span "Continuar" at bounding box center [1197, 532] width 49 height 14
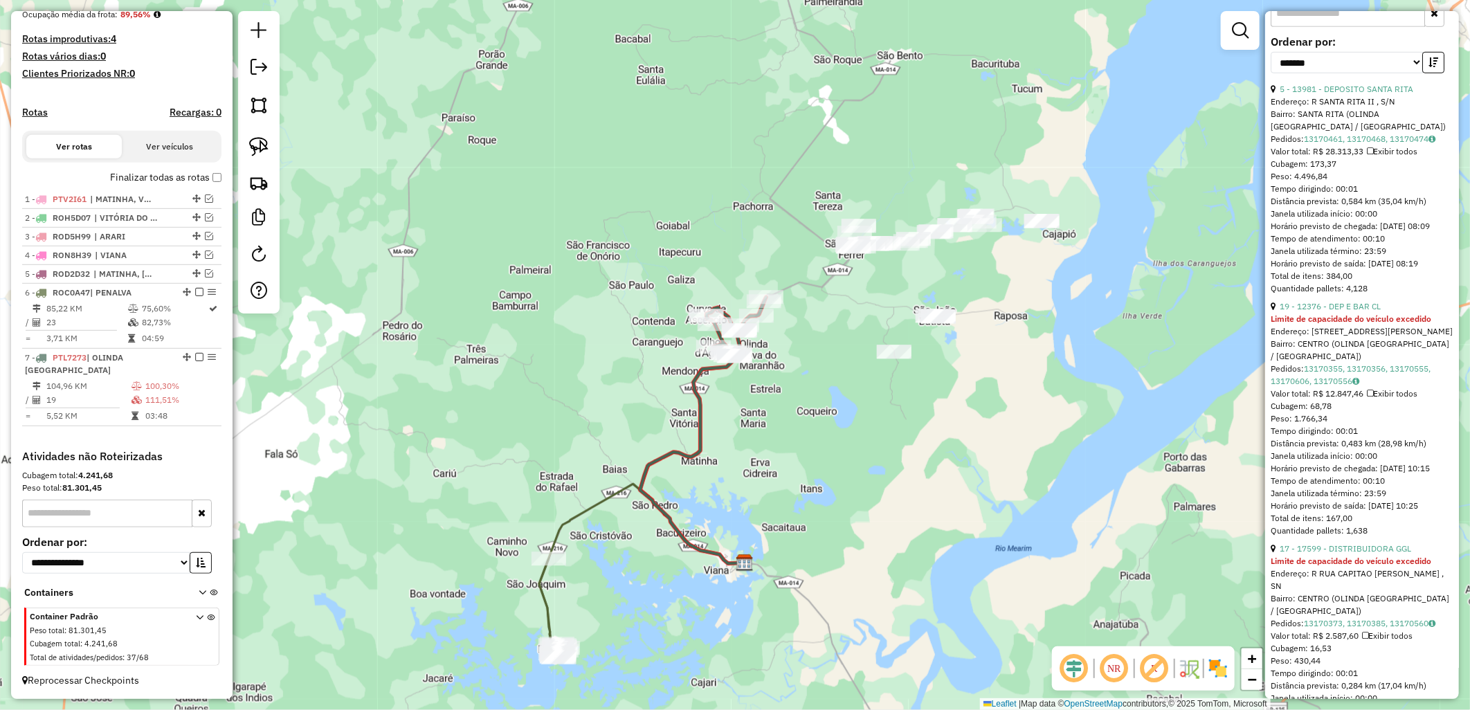
click at [176, 182] on label "Finalizar todas as rotas" at bounding box center [165, 177] width 111 height 15
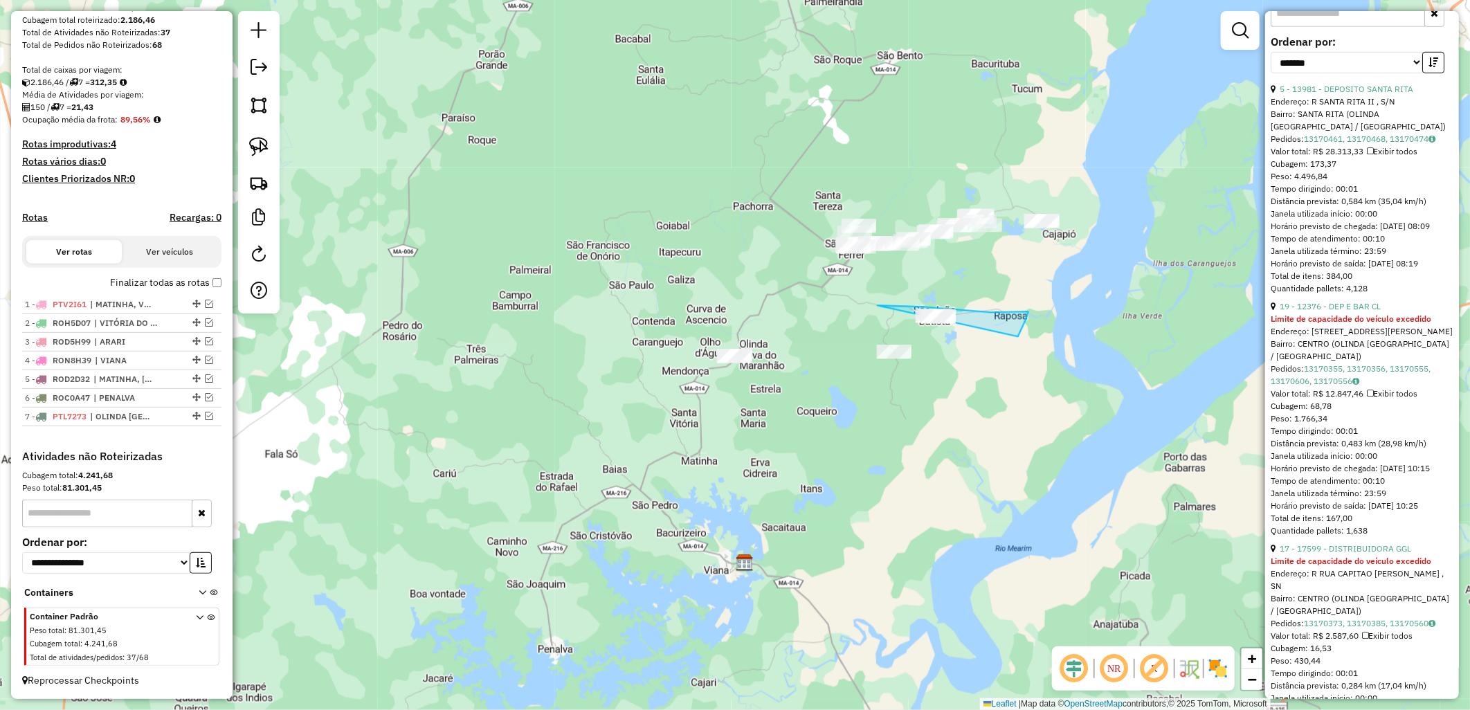
drag, startPoint x: 922, startPoint y: 307, endPoint x: 675, endPoint y: 492, distance: 309.4
drag, startPoint x: 803, startPoint y: 153, endPoint x: 826, endPoint y: 259, distance: 109.0
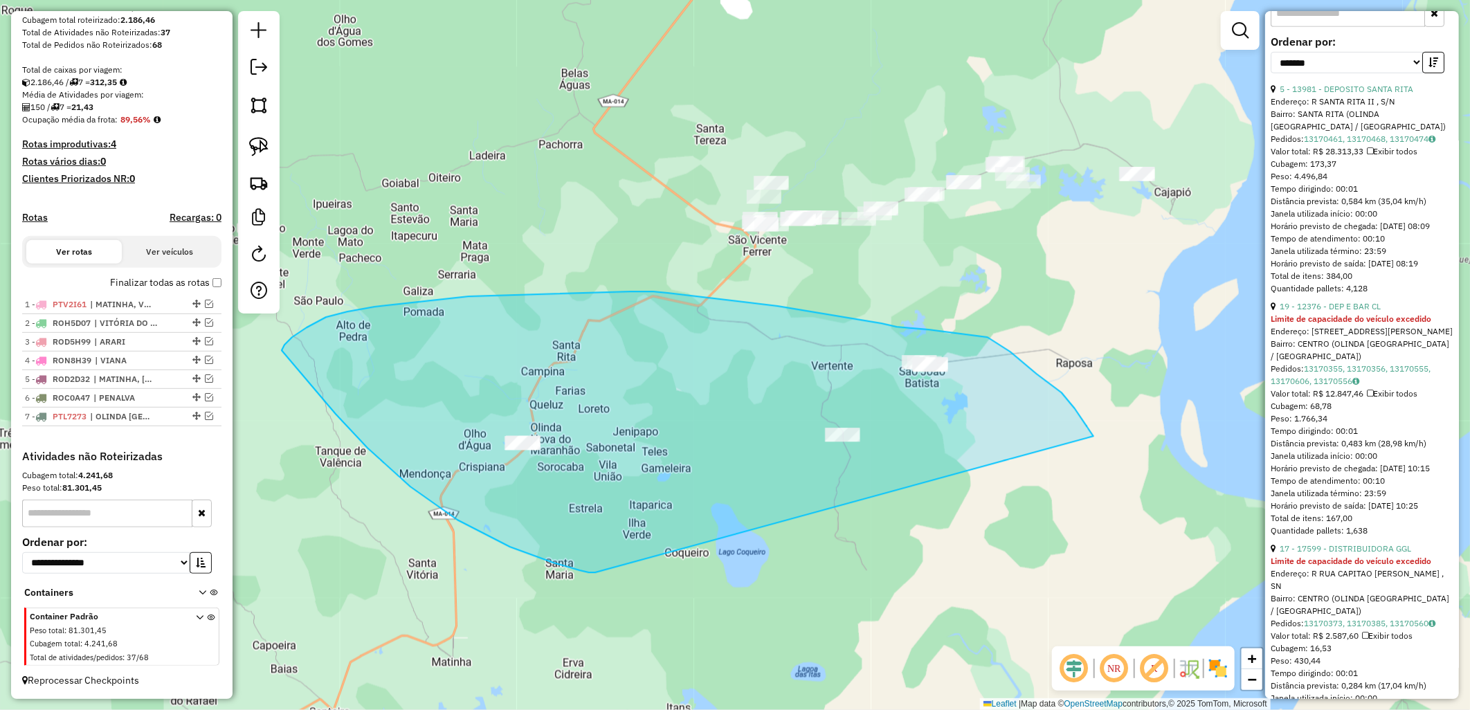
drag, startPoint x: 592, startPoint y: 572, endPoint x: 1094, endPoint y: 438, distance: 520.0
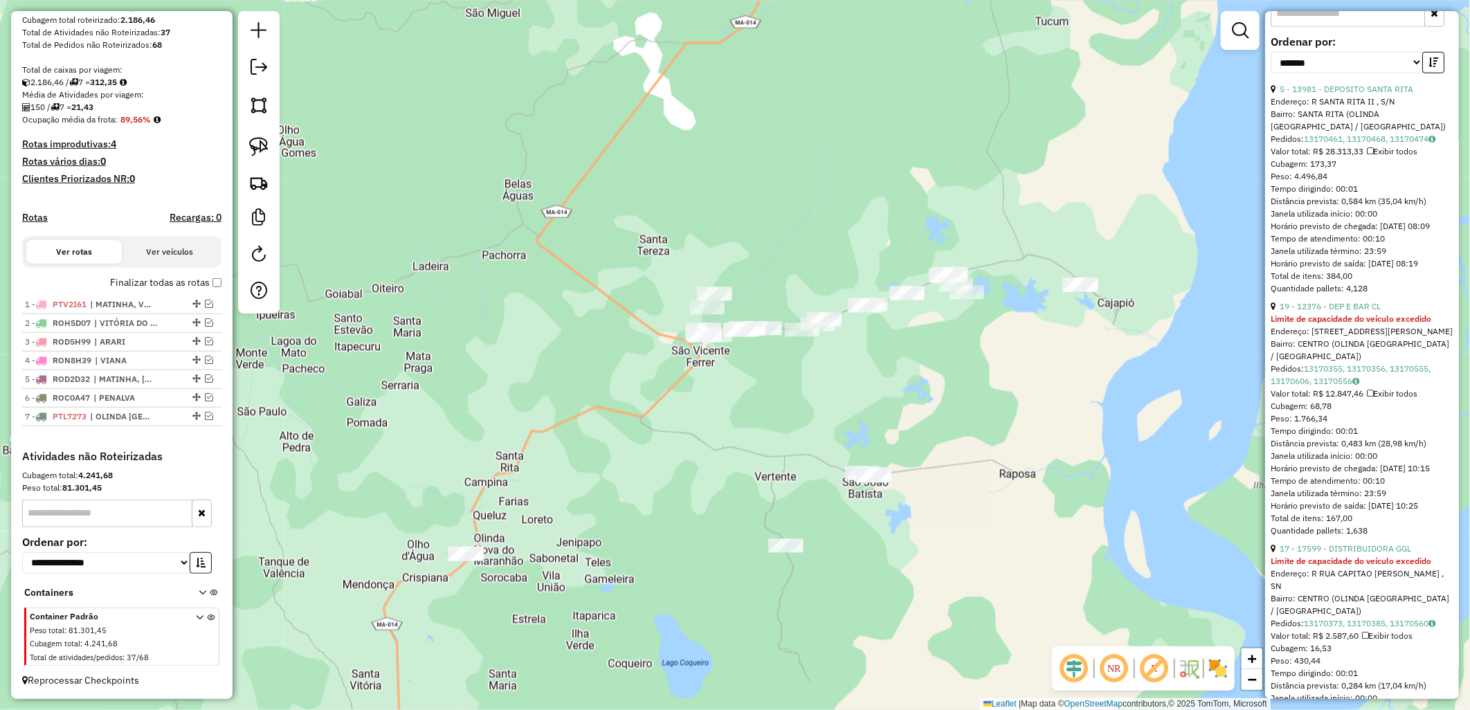
drag, startPoint x: 866, startPoint y: 383, endPoint x: 853, endPoint y: 414, distance: 32.9
click at [853, 414] on div "Janela de atendimento Grade de atendimento Capacidade Transportadoras Veículos …" at bounding box center [735, 355] width 1470 height 710
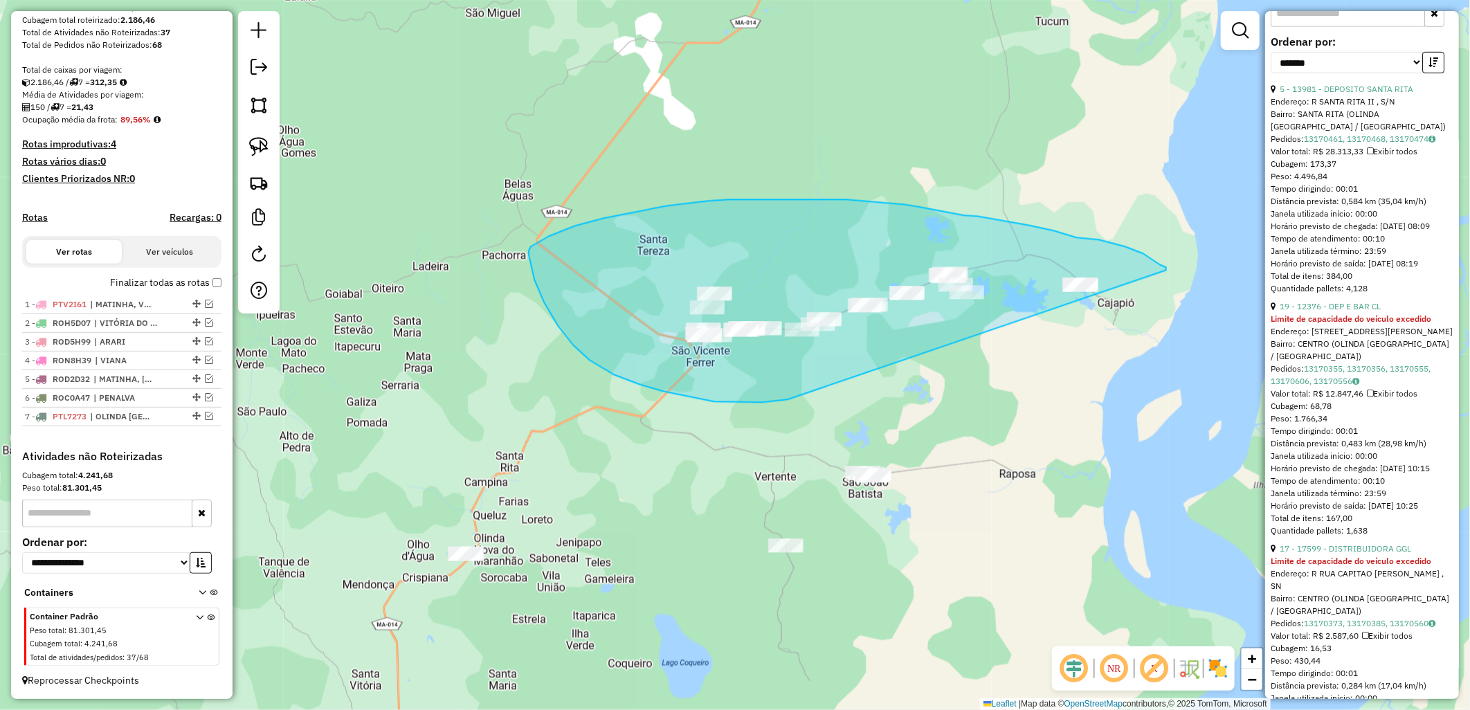
drag, startPoint x: 778, startPoint y: 400, endPoint x: 1177, endPoint y: 291, distance: 413.7
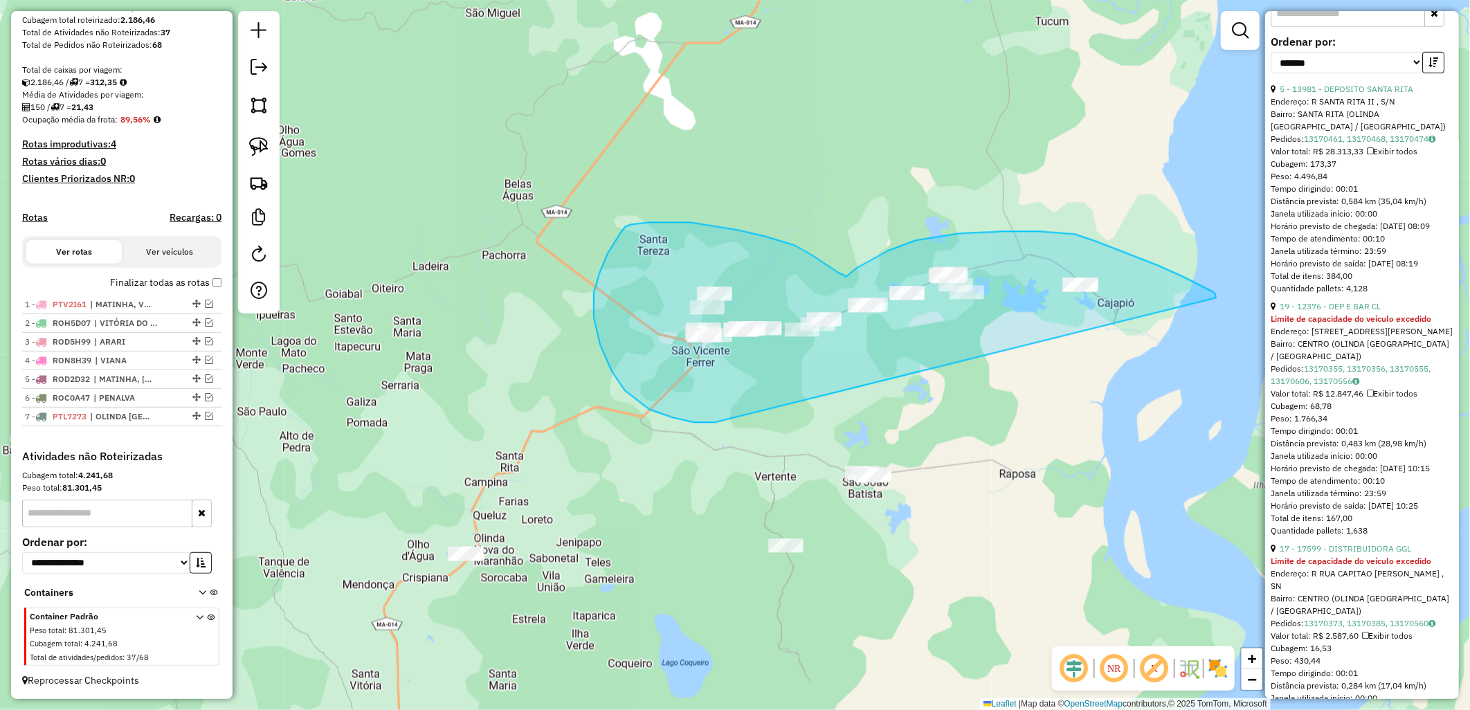
drag, startPoint x: 660, startPoint y: 413, endPoint x: 1215, endPoint y: 307, distance: 565.1
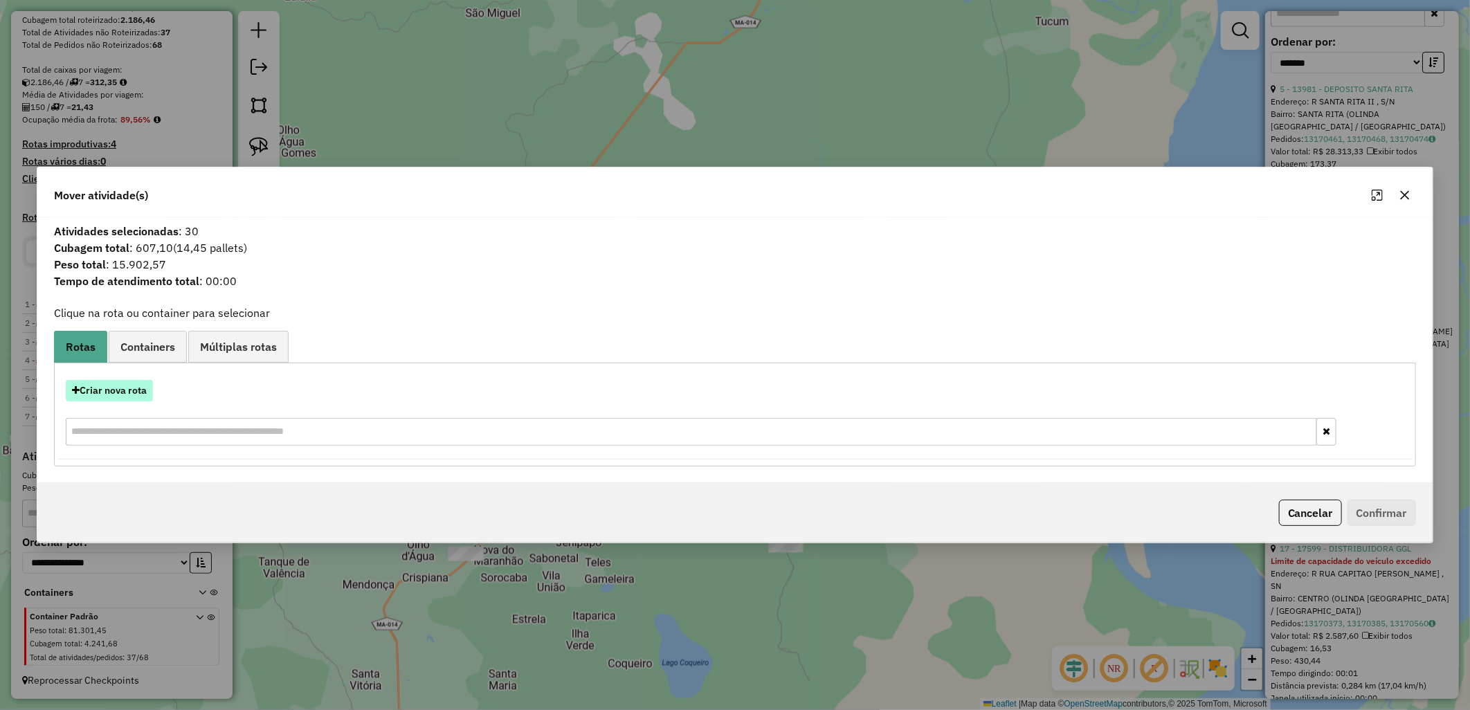
click at [136, 389] on button "Criar nova rota" at bounding box center [109, 390] width 87 height 21
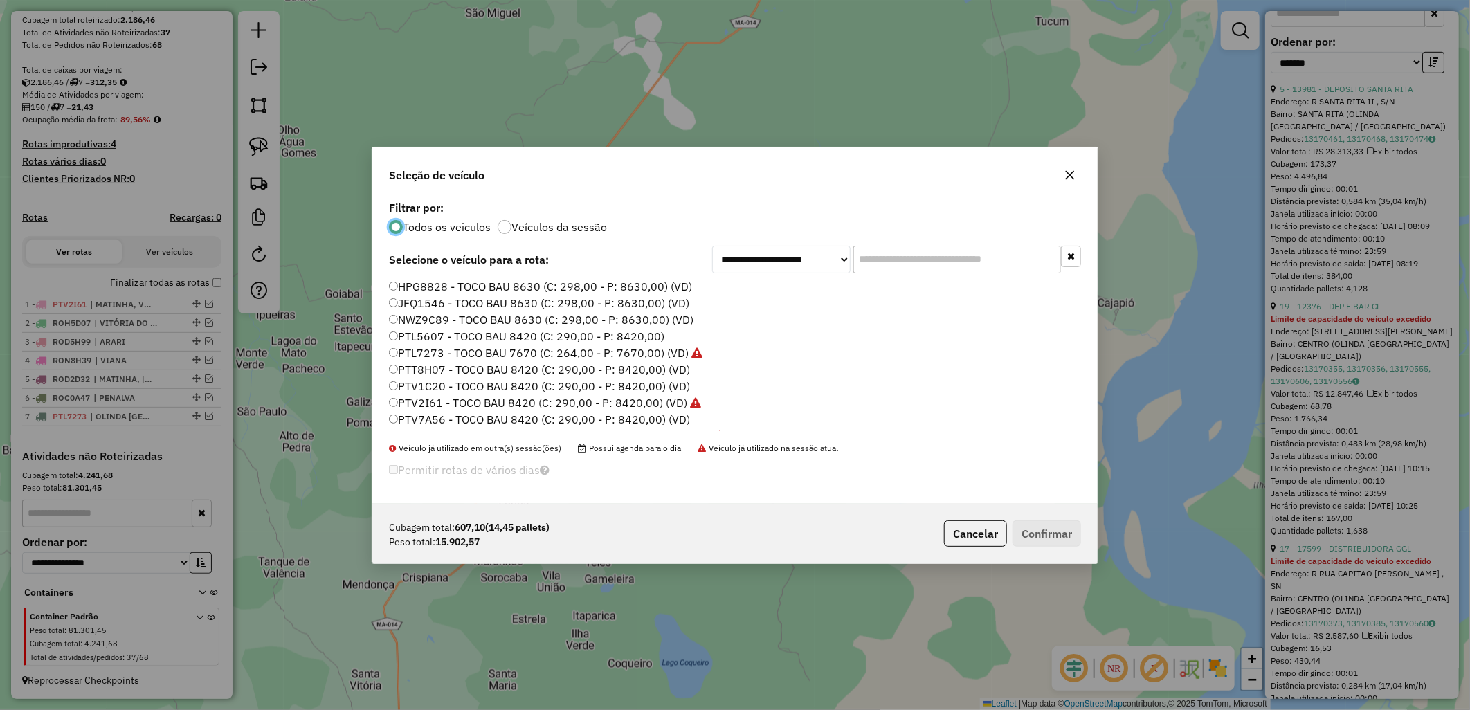
scroll to position [8, 3]
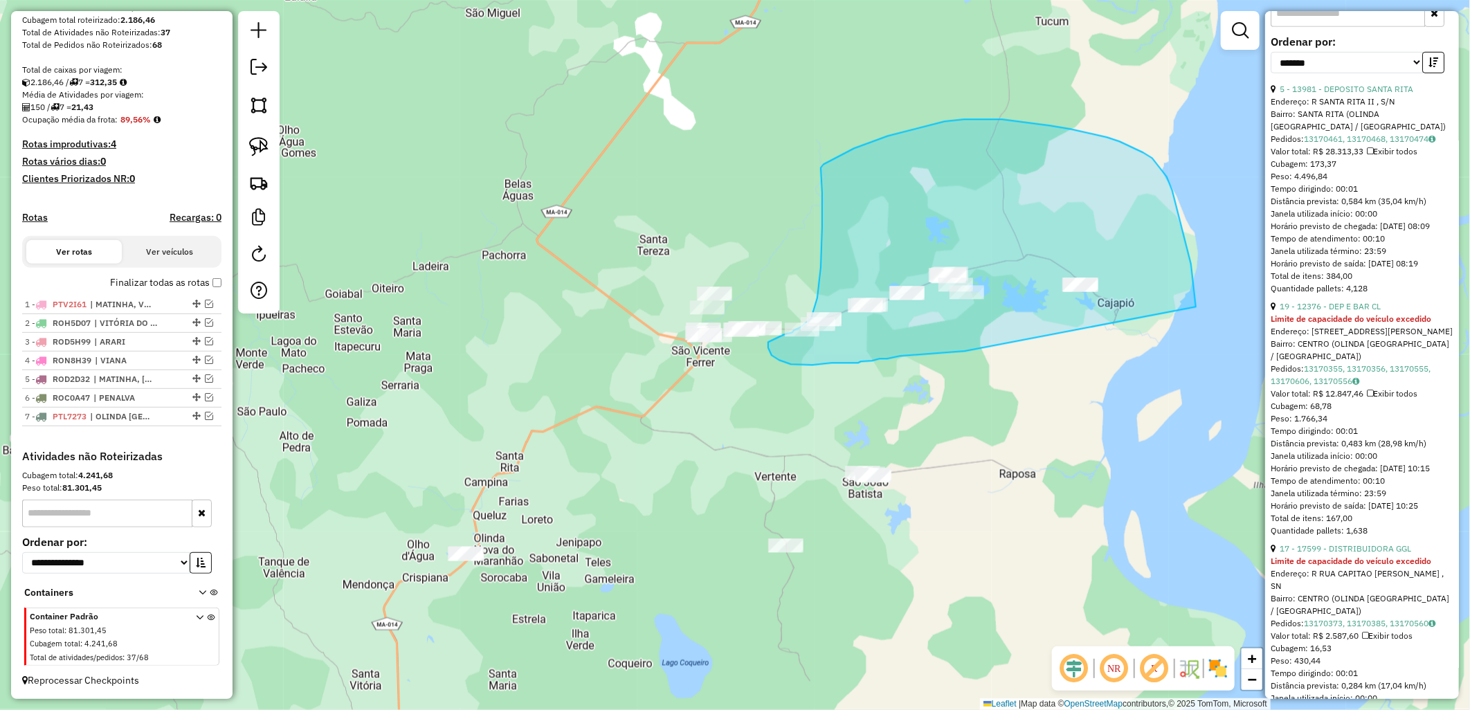
drag, startPoint x: 942, startPoint y: 353, endPoint x: 1186, endPoint y: 309, distance: 248.2
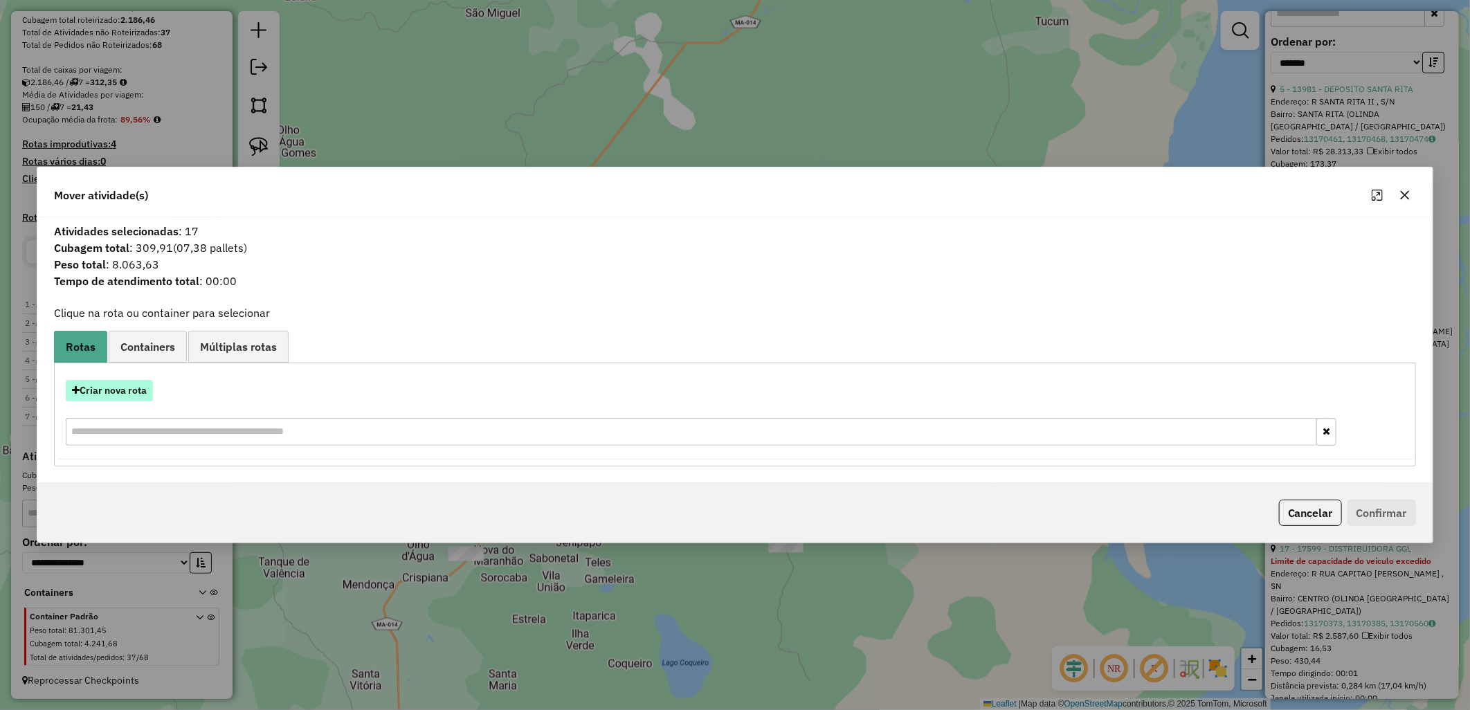
click at [111, 387] on button "Criar nova rota" at bounding box center [109, 390] width 87 height 21
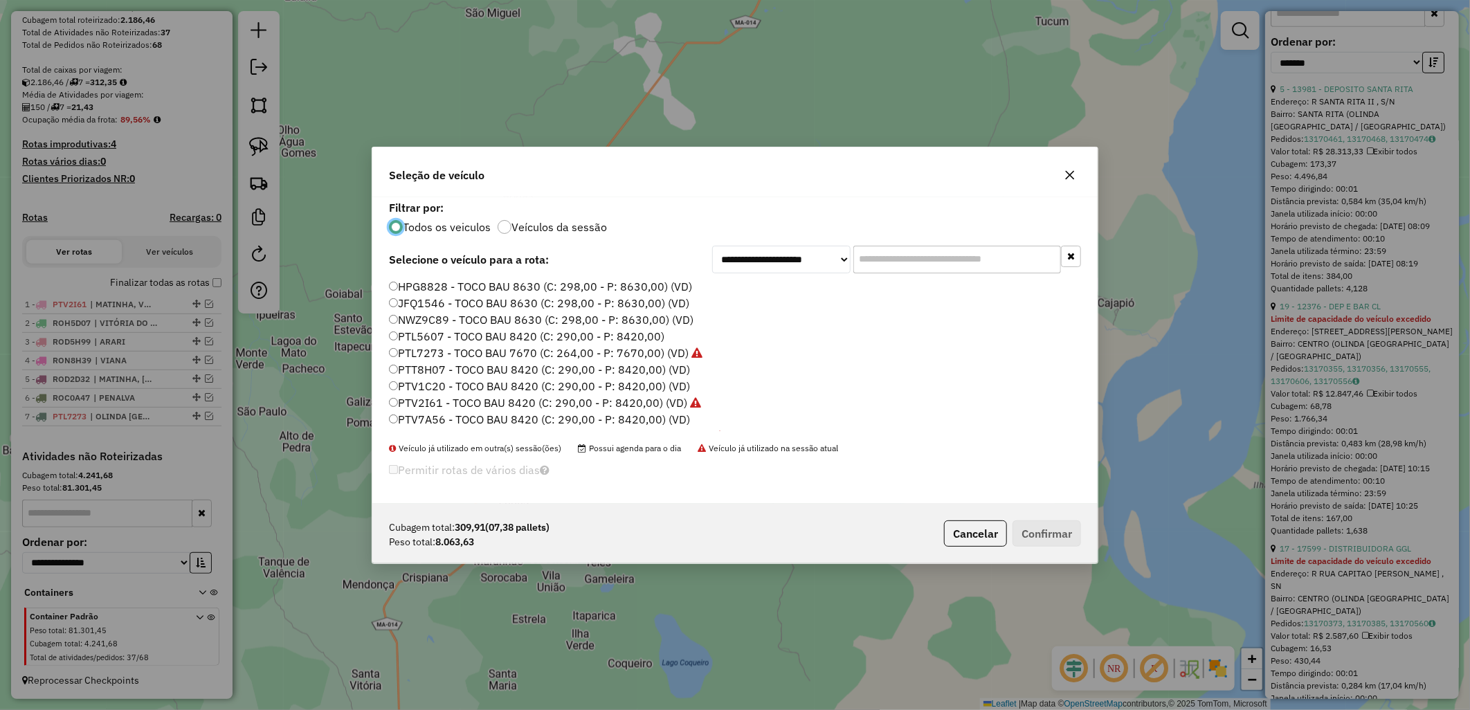
click at [439, 391] on label "PTV1C20 - TOCO BAU 8420 (C: 290,00 - P: 8420,00) (VD)" at bounding box center [539, 386] width 301 height 17
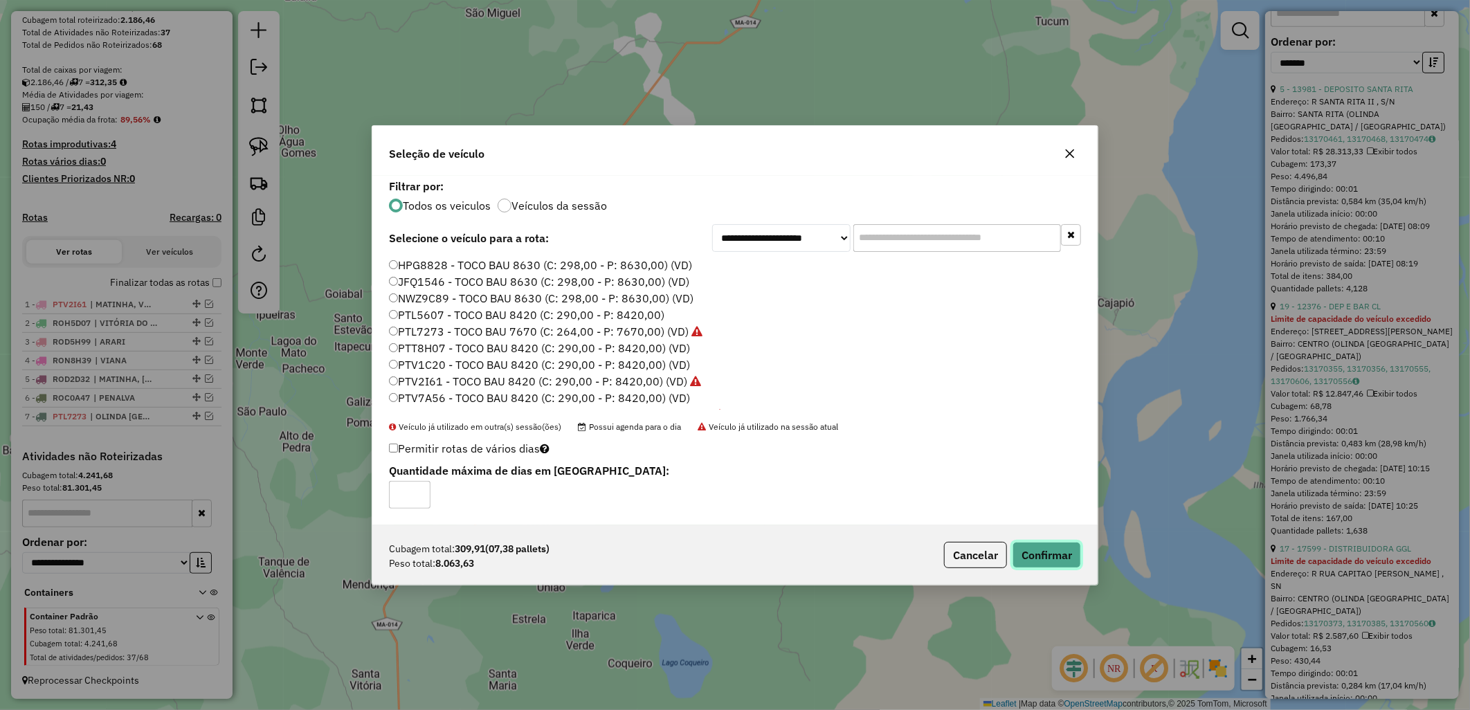
click at [1068, 549] on button "Confirmar" at bounding box center [1046, 555] width 68 height 26
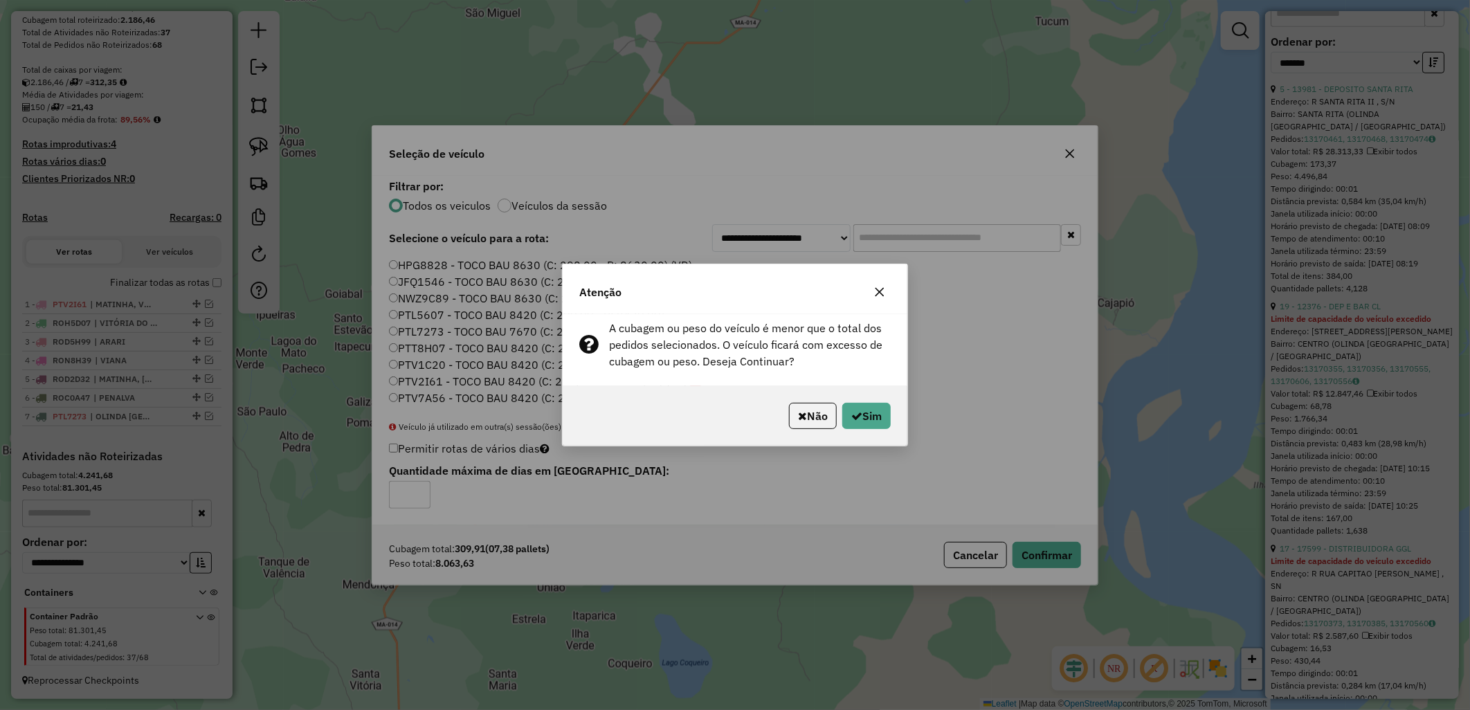
click at [866, 433] on div "Não Sim" at bounding box center [735, 416] width 345 height 60
click at [859, 414] on button "Sim" at bounding box center [866, 416] width 48 height 26
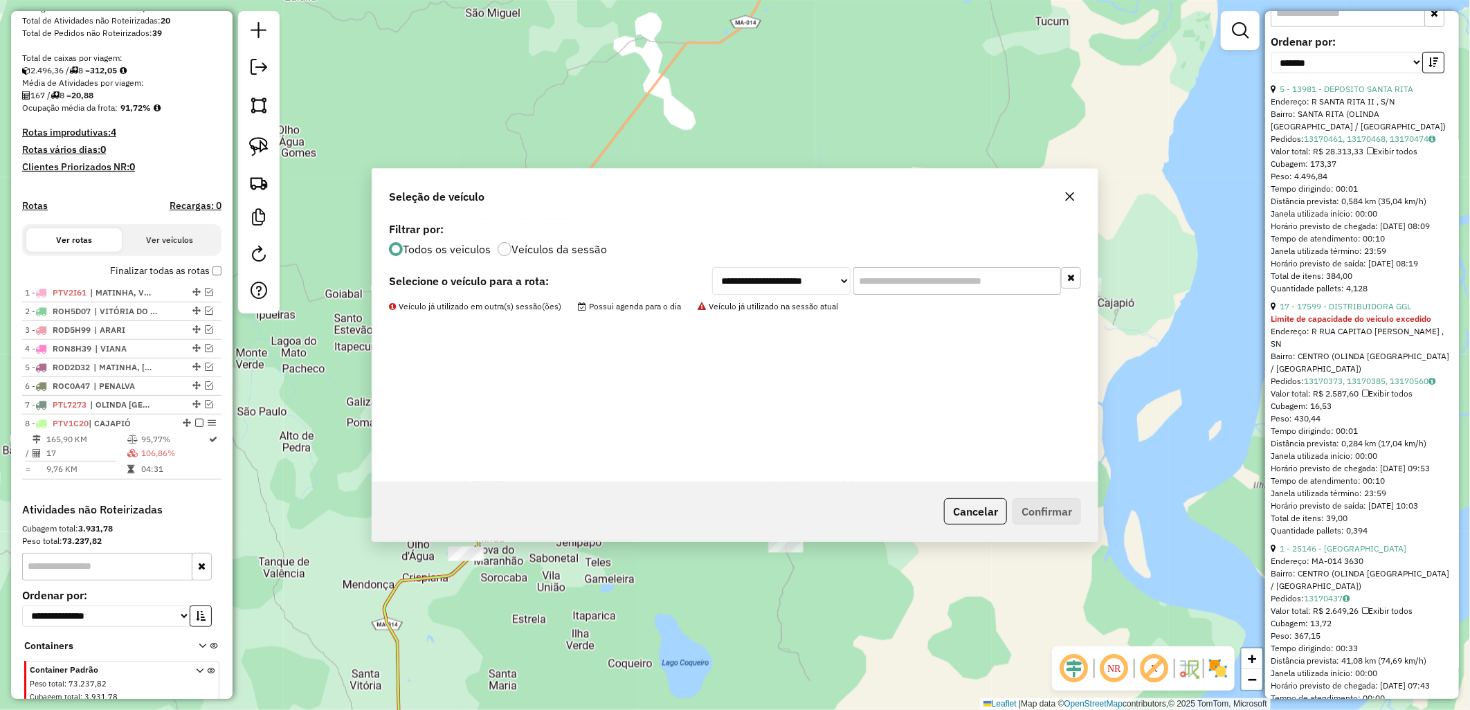
scroll to position [316, 0]
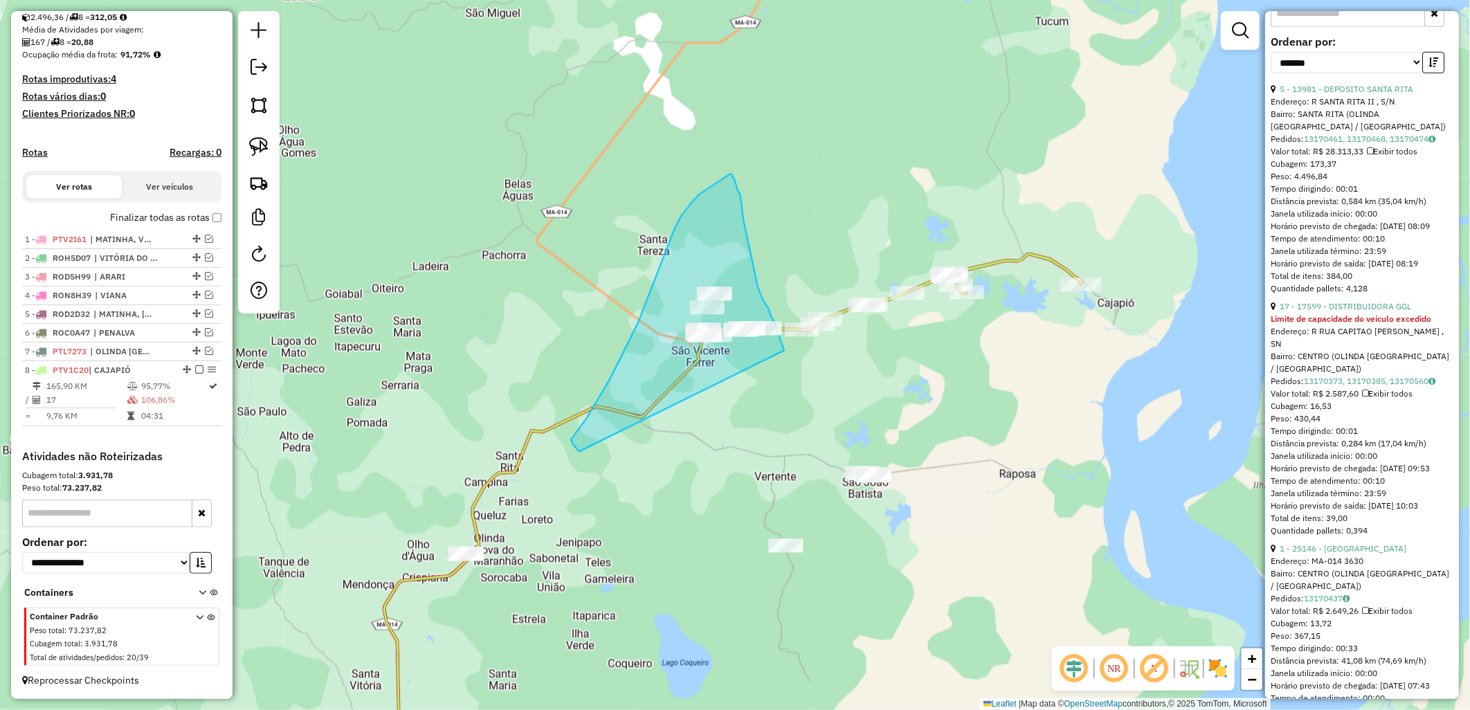
drag, startPoint x: 572, startPoint y: 440, endPoint x: 784, endPoint y: 365, distance: 225.4
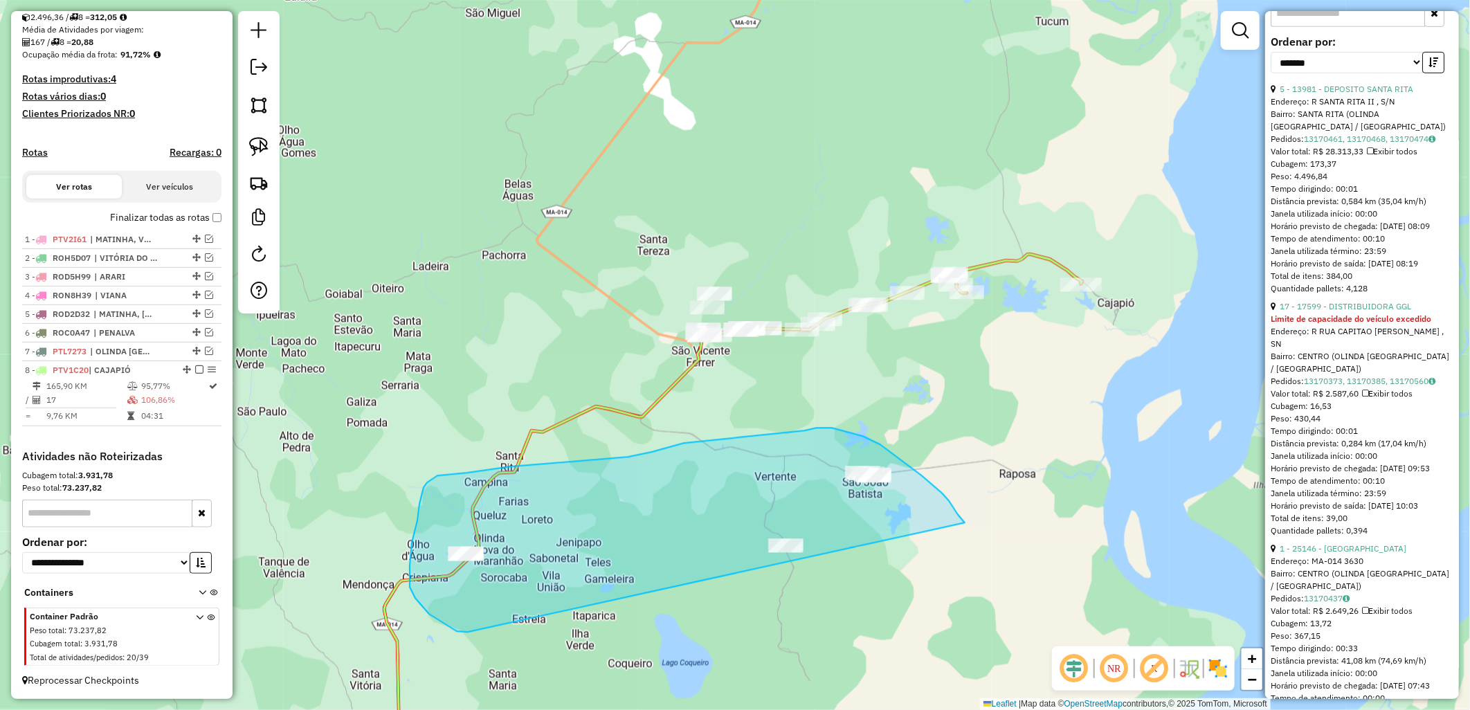
drag, startPoint x: 464, startPoint y: 632, endPoint x: 966, endPoint y: 526, distance: 513.4
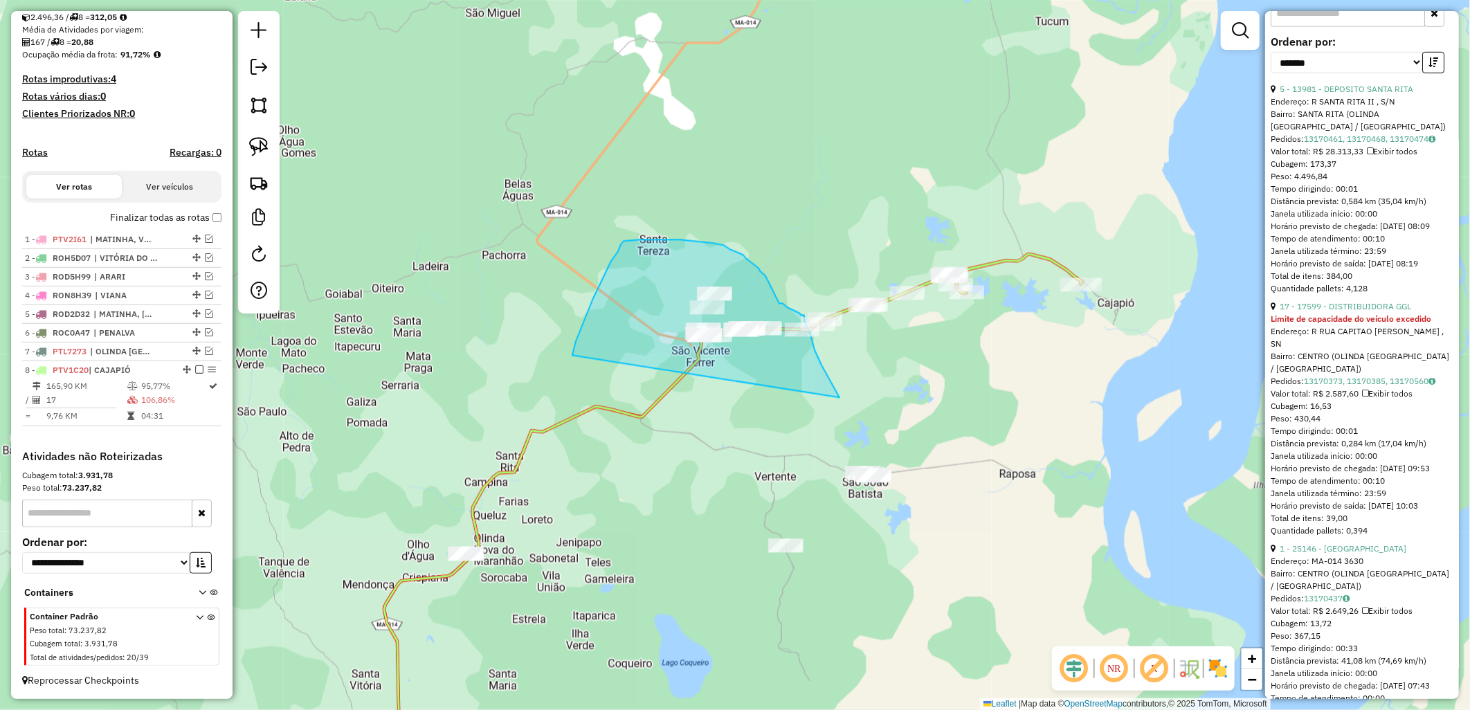
drag, startPoint x: 573, startPoint y: 351, endPoint x: 846, endPoint y: 405, distance: 277.9
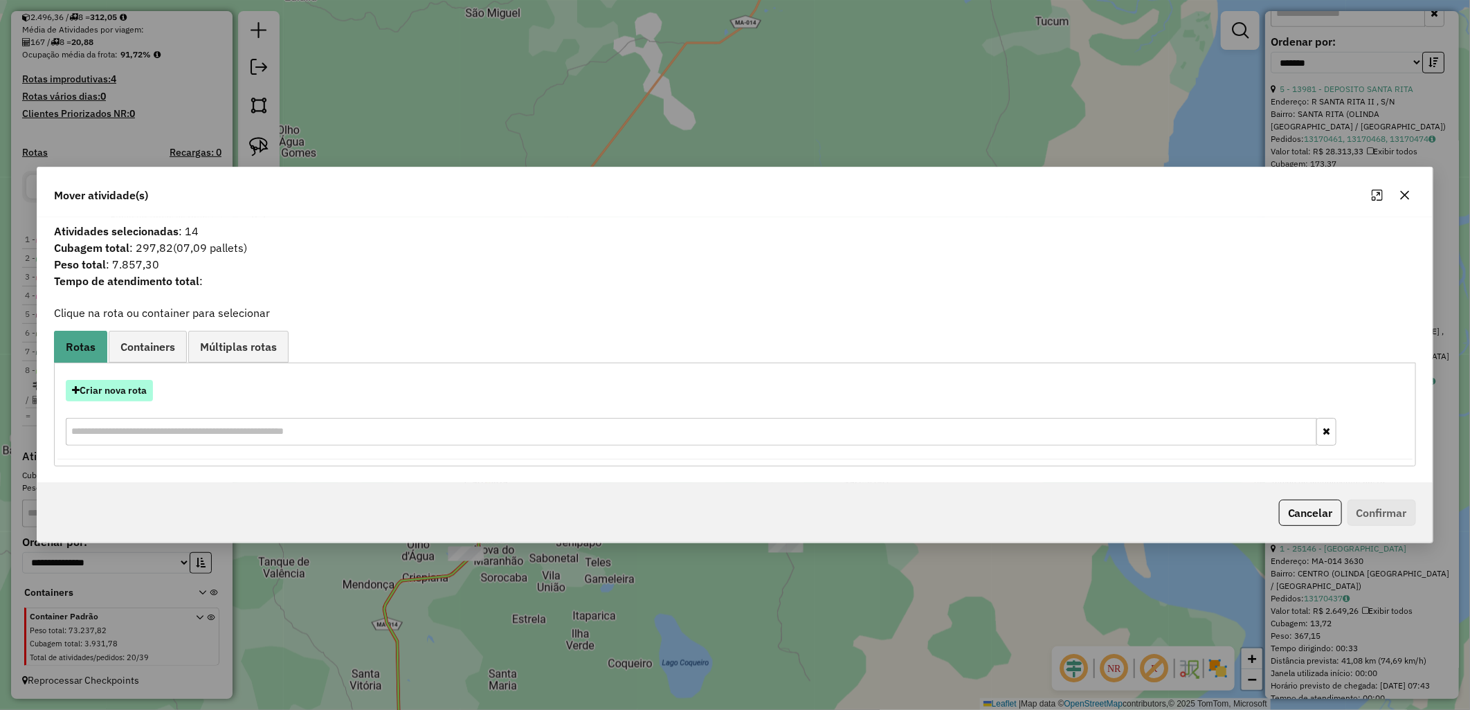
click at [95, 383] on button "Criar nova rota" at bounding box center [109, 390] width 87 height 21
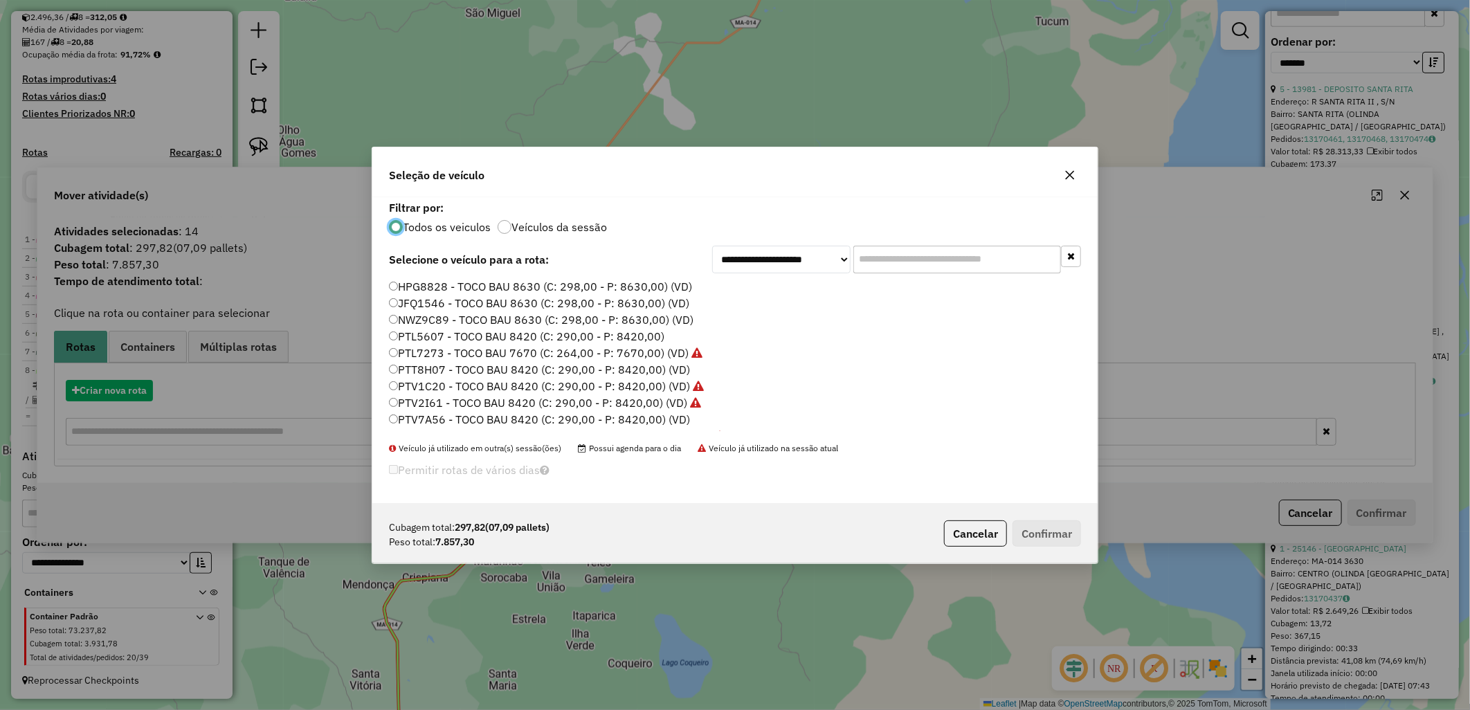
scroll to position [8, 3]
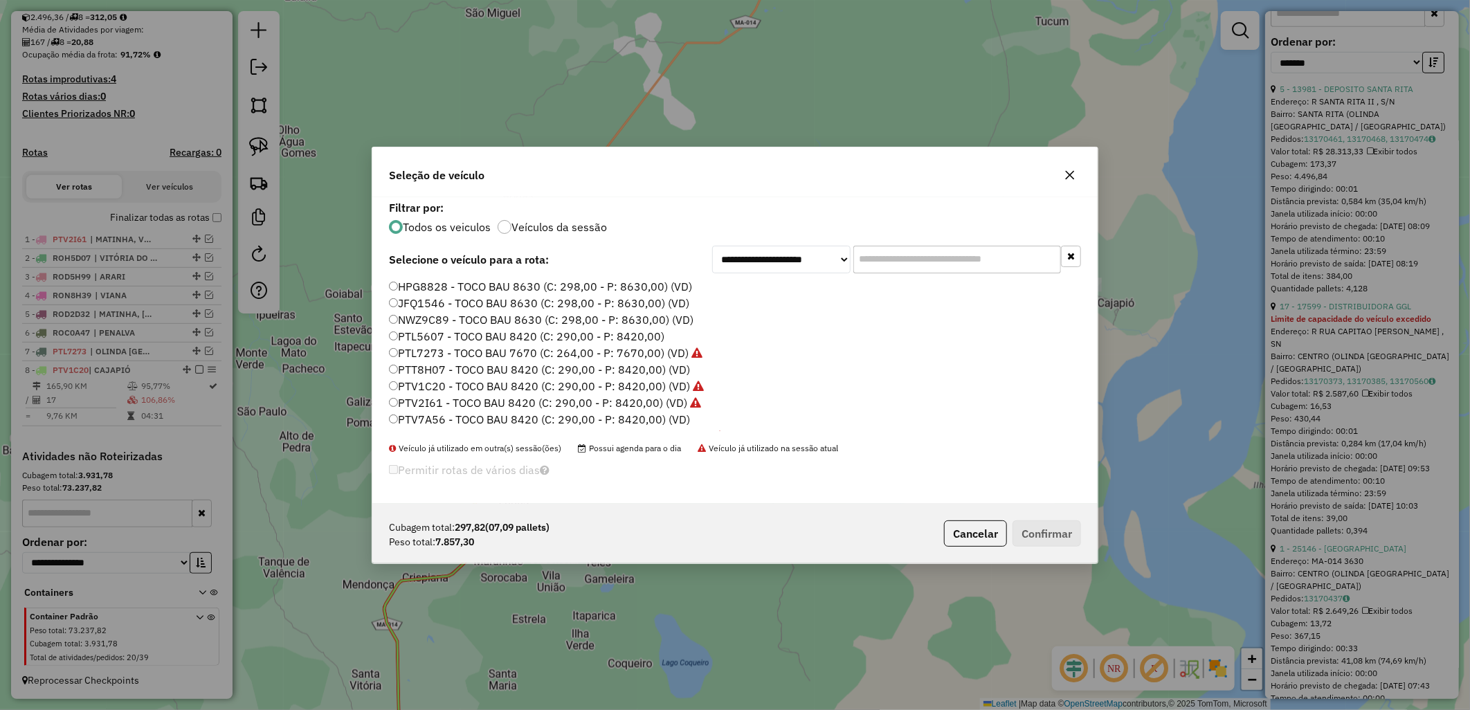
click at [495, 422] on label "PTV7A56 - TOCO BAU 8420 (C: 290,00 - P: 8420,00) (VD)" at bounding box center [539, 419] width 301 height 17
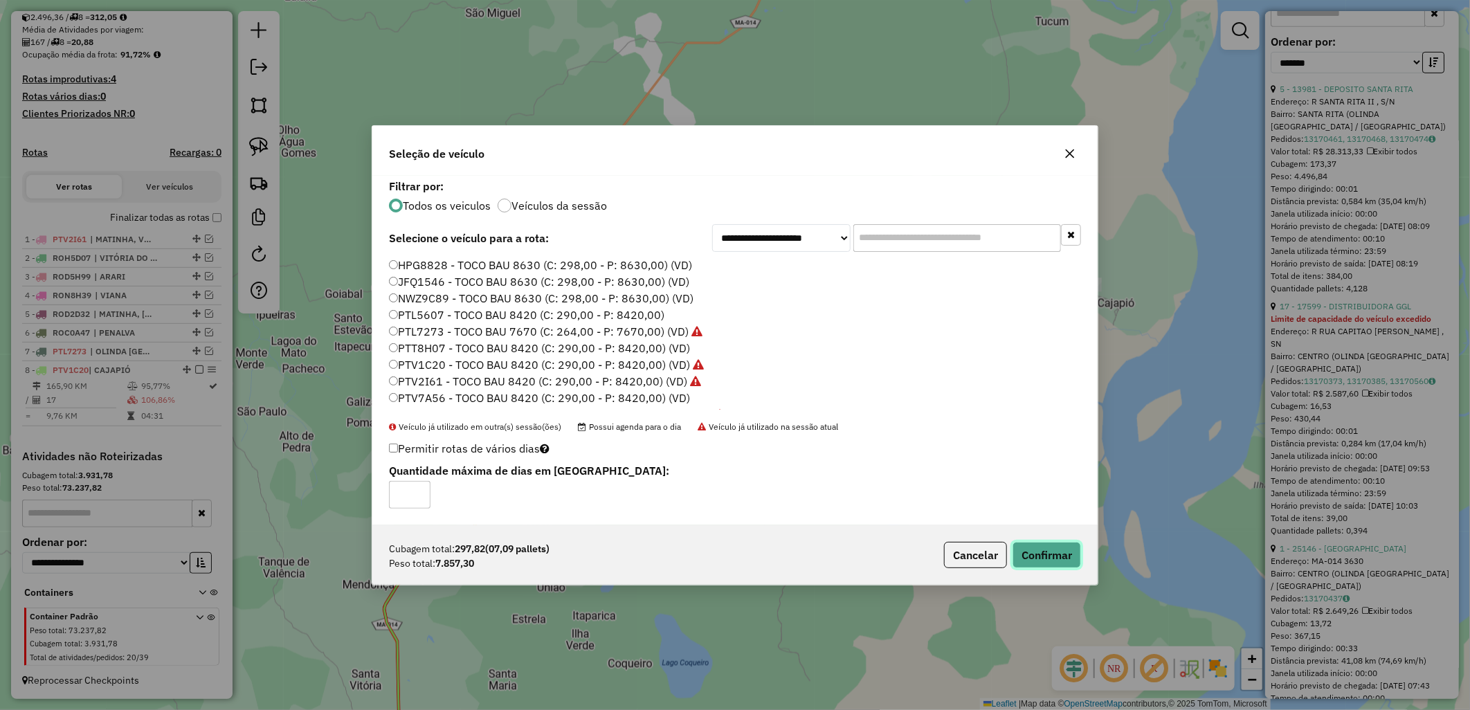
click at [1034, 547] on button "Confirmar" at bounding box center [1046, 555] width 68 height 26
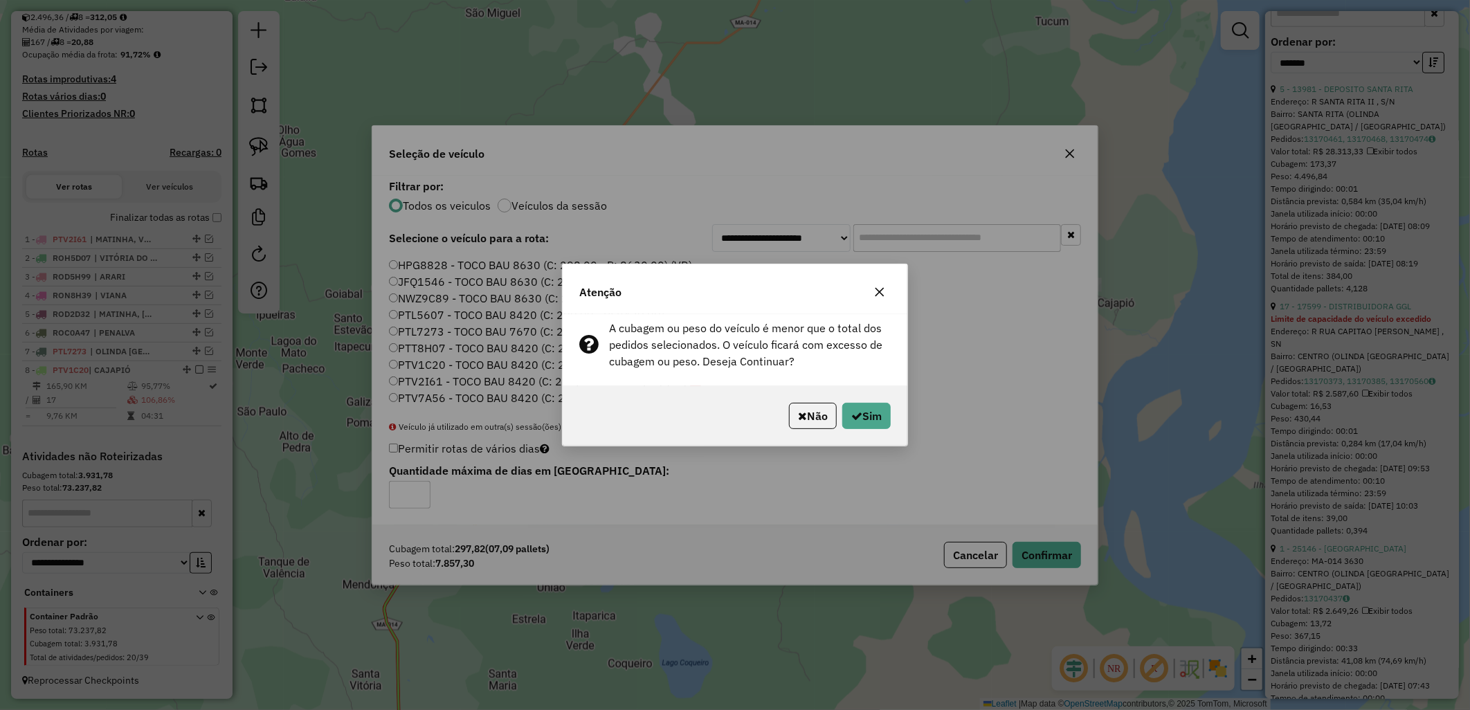
click at [861, 396] on div "Não Sim" at bounding box center [735, 416] width 345 height 60
click at [870, 410] on button "Sim" at bounding box center [866, 416] width 48 height 26
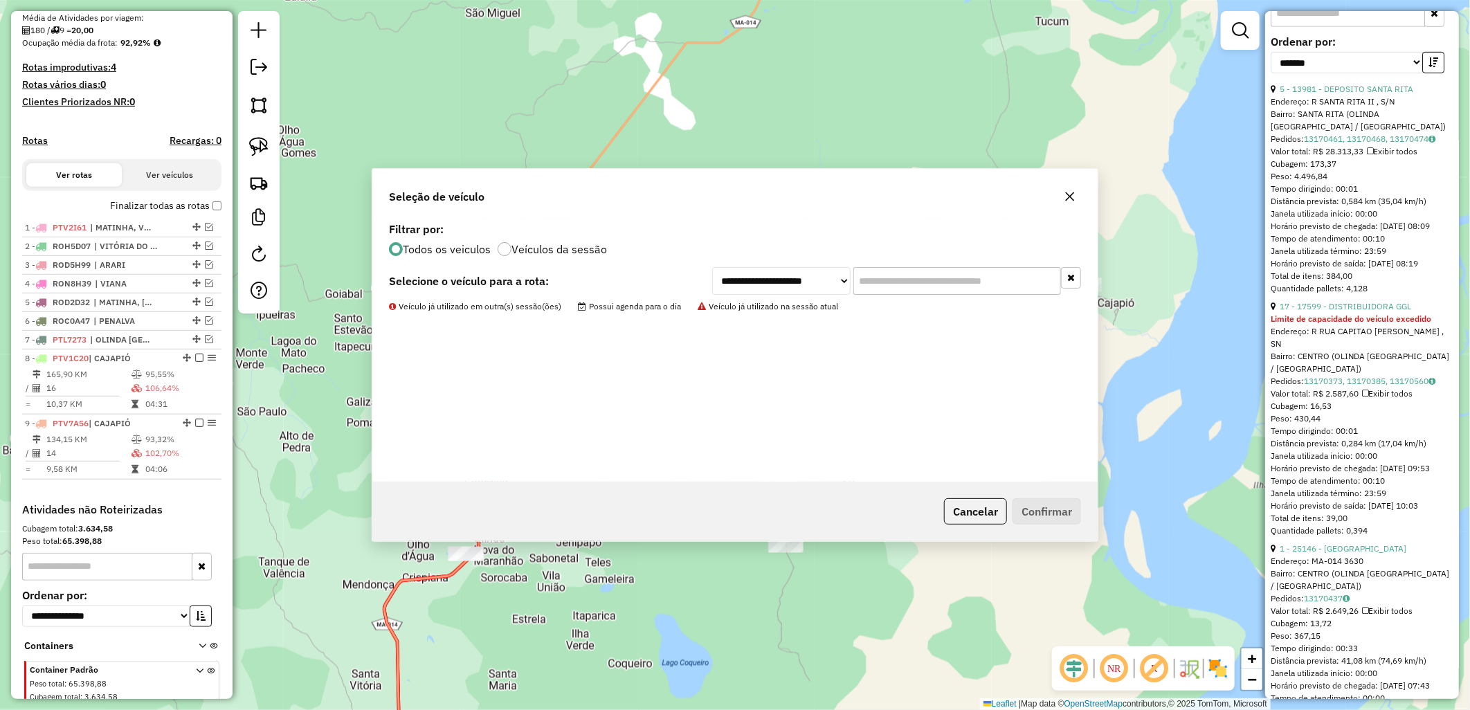
scroll to position [381, 0]
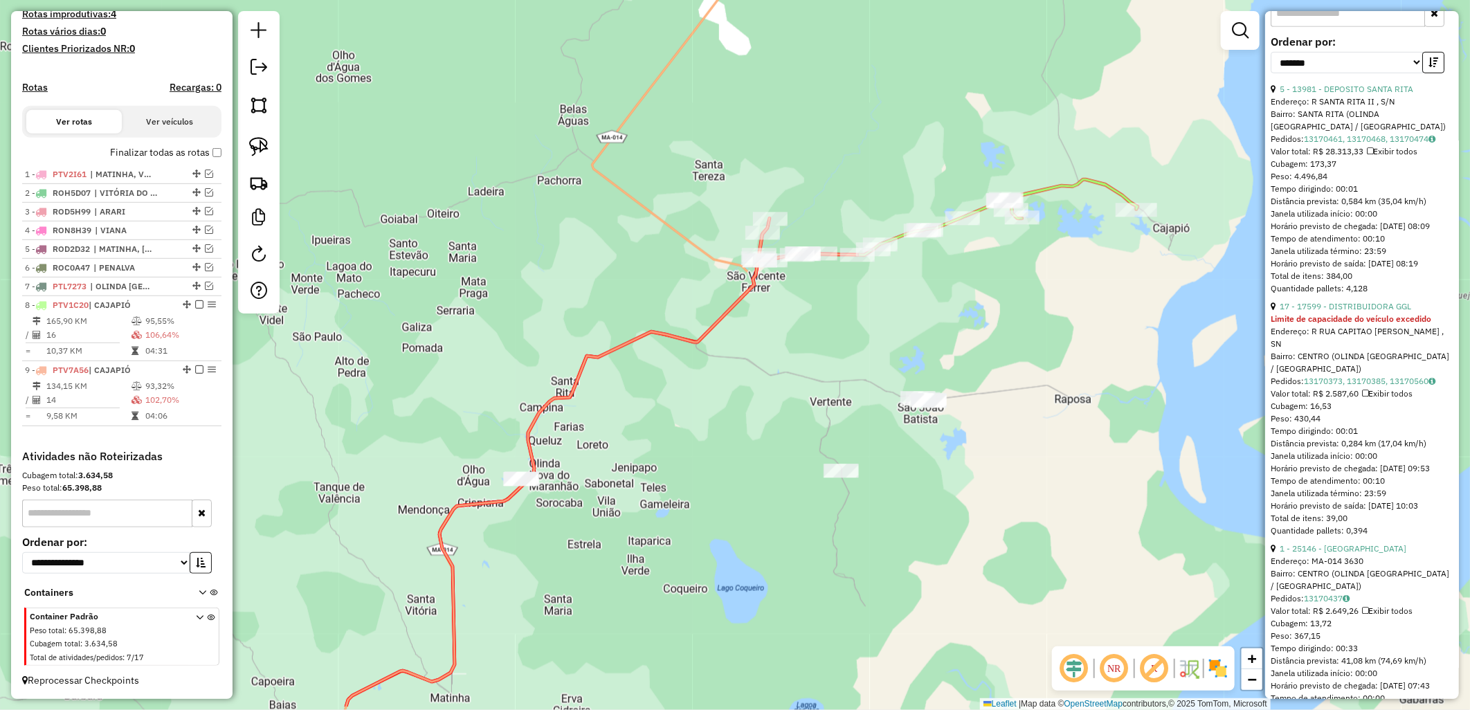
drag, startPoint x: 564, startPoint y: 543, endPoint x: 675, endPoint y: 315, distance: 253.8
click at [675, 319] on div "Janela de atendimento Grade de atendimento Capacidade Transportadoras Veículos …" at bounding box center [735, 355] width 1470 height 710
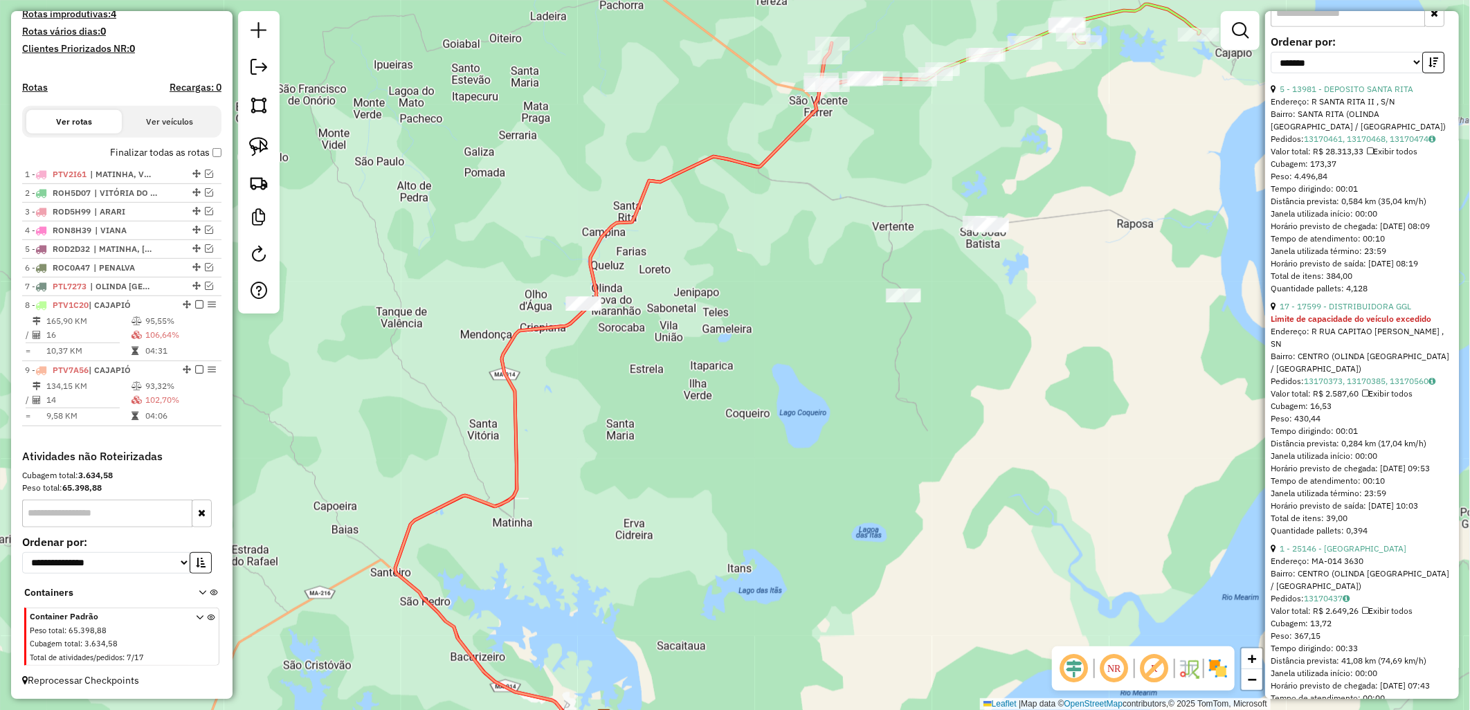
click at [175, 148] on label "Finalizar todas as rotas" at bounding box center [165, 152] width 111 height 15
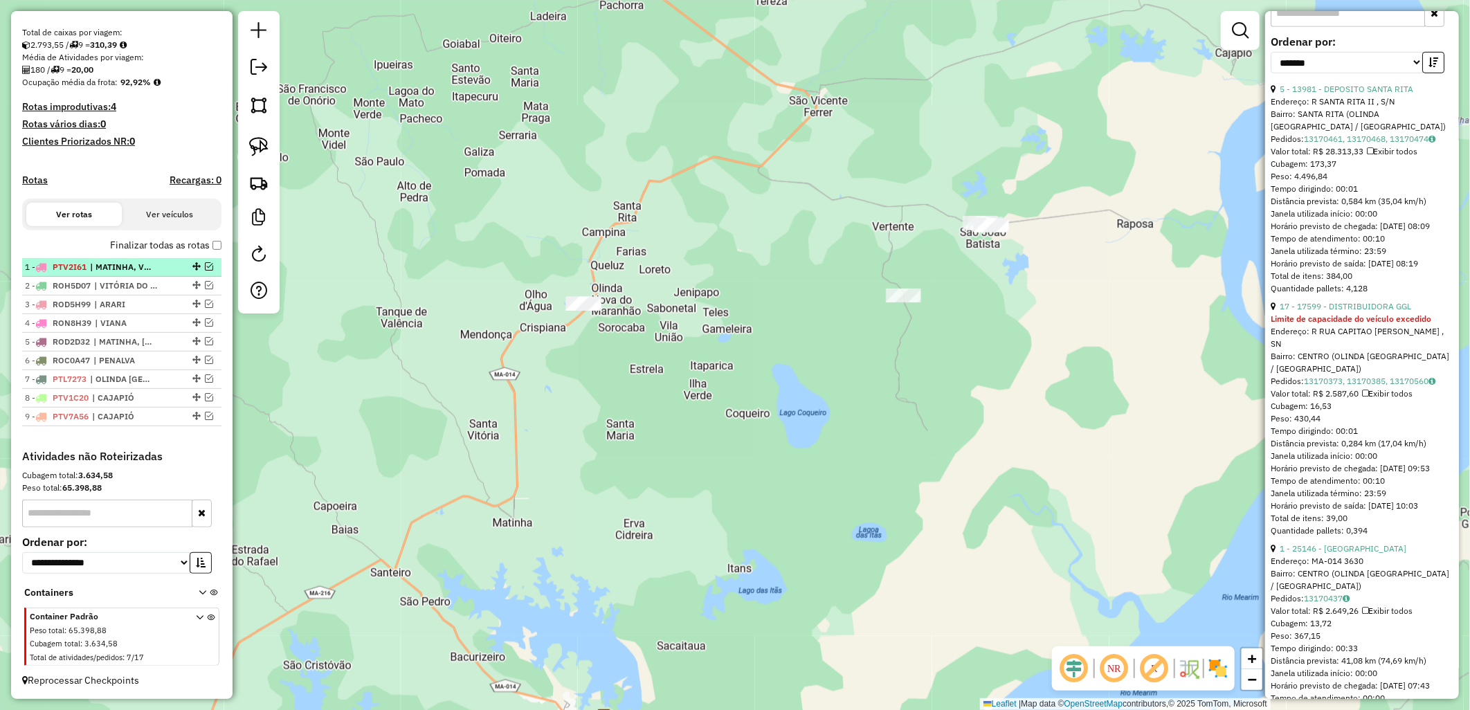
click at [205, 264] on em at bounding box center [209, 266] width 8 height 8
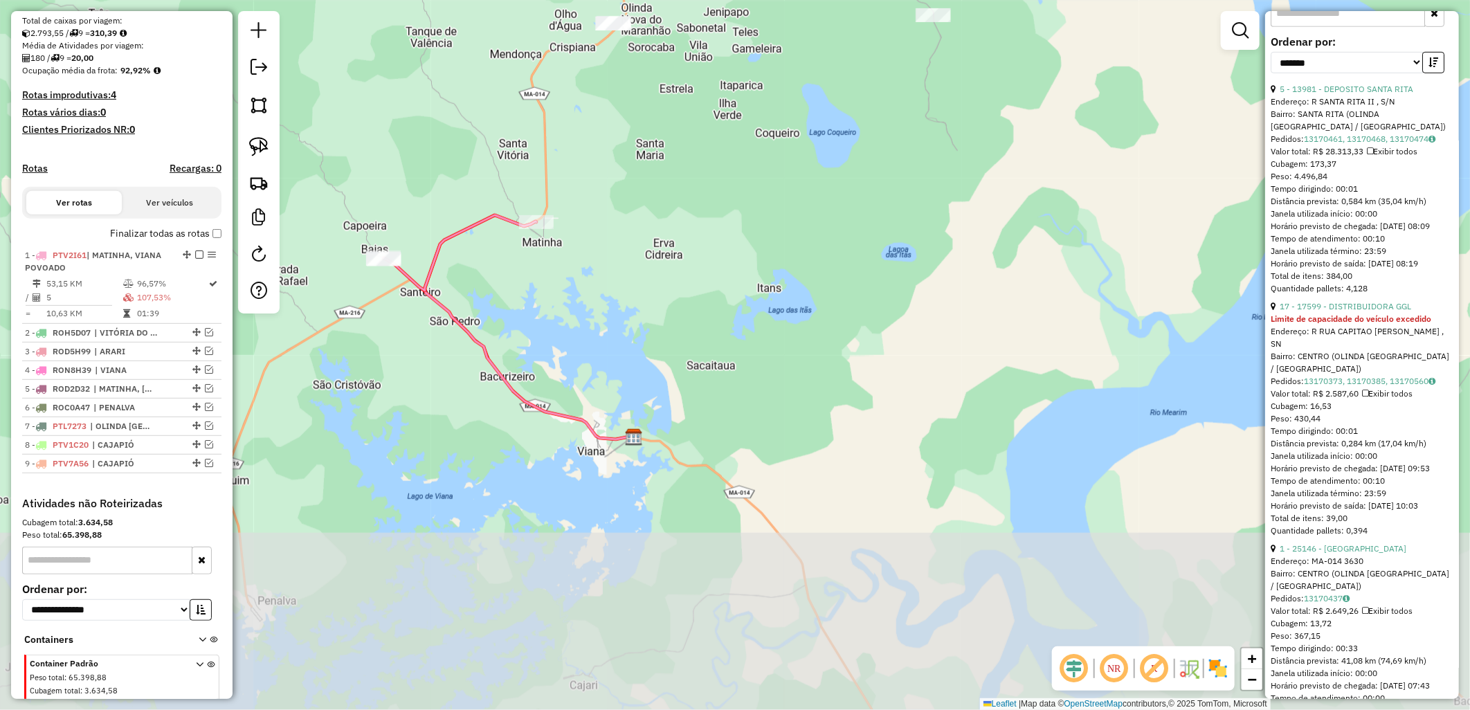
drag, startPoint x: 469, startPoint y: 524, endPoint x: 507, endPoint y: 244, distance: 282.8
click at [500, 244] on div "Janela de atendimento Grade de atendimento Capacidade Transportadoras Veículos …" at bounding box center [735, 355] width 1470 height 710
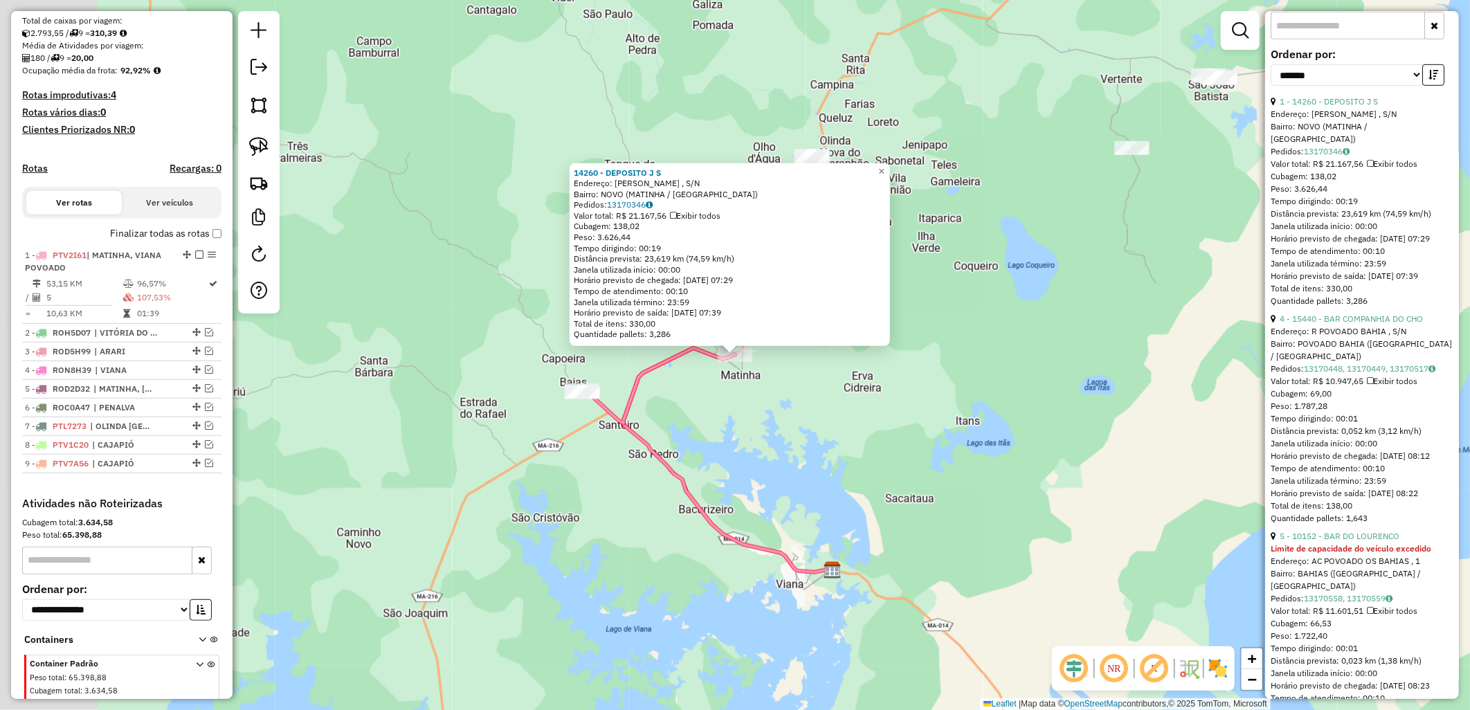
scroll to position [347, 0]
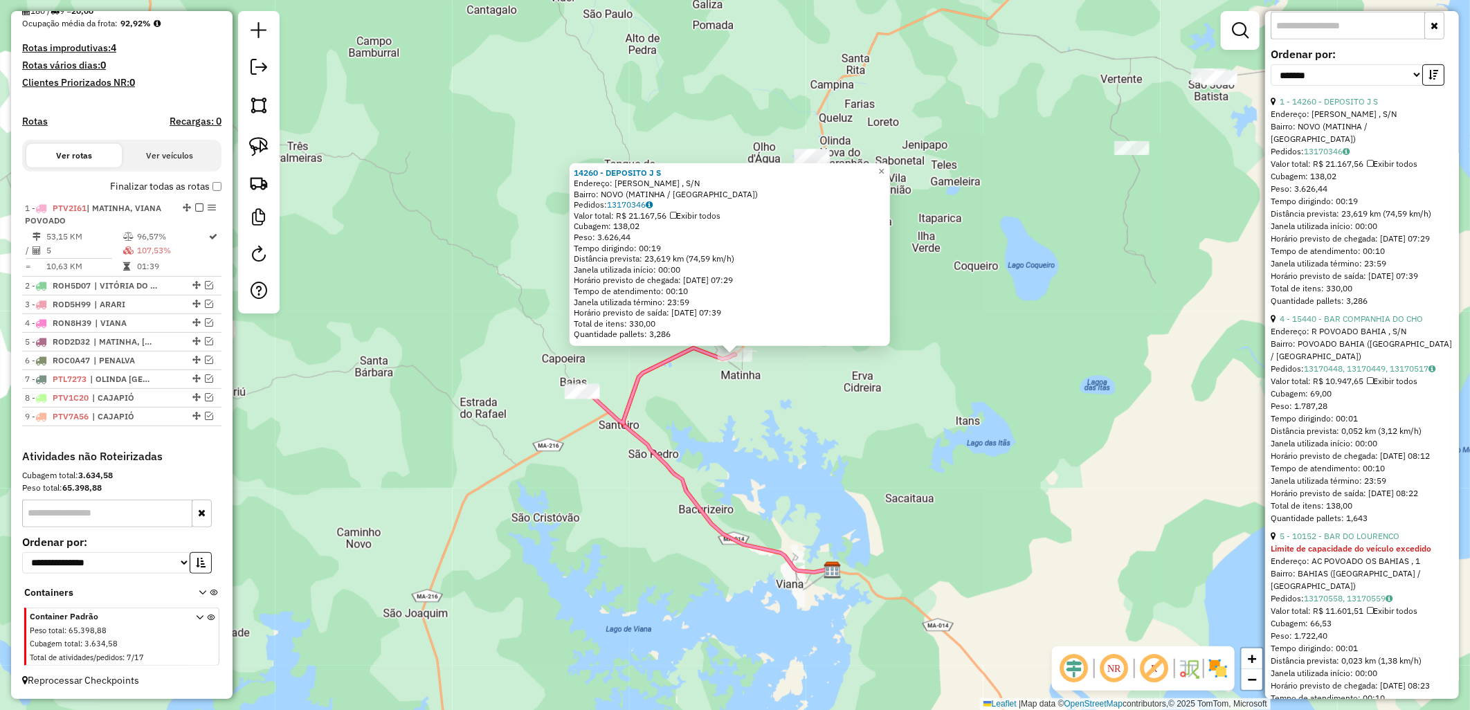
click at [614, 434] on div "14260 - DEPOSITO J S Endereço: R AGOSTINHO OLIVEIRA , S/N Bairro: NOVO (MATINHA…" at bounding box center [735, 355] width 1470 height 710
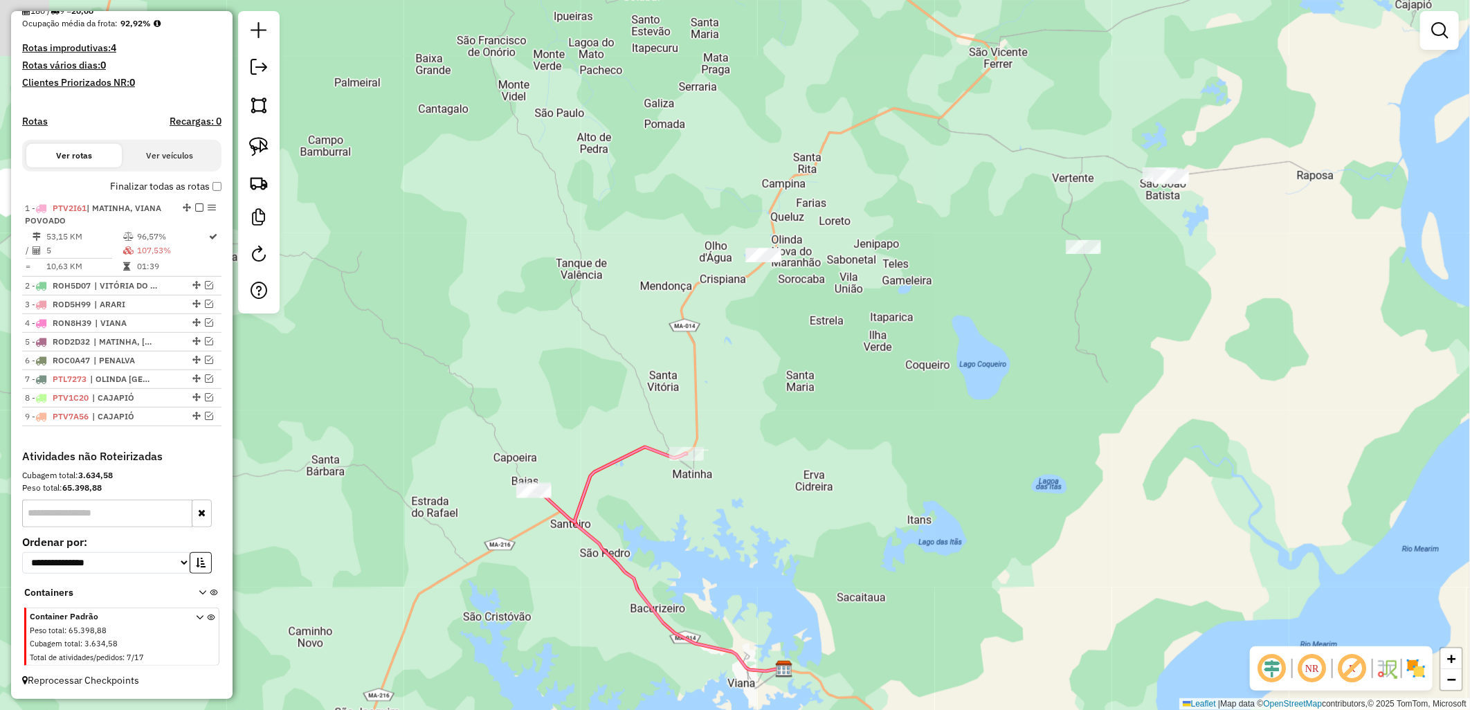
drag, startPoint x: 880, startPoint y: 399, endPoint x: 832, endPoint y: 475, distance: 90.4
click at [832, 476] on div "Janela de atendimento Grade de atendimento Capacidade Transportadoras Veículos …" at bounding box center [735, 355] width 1470 height 710
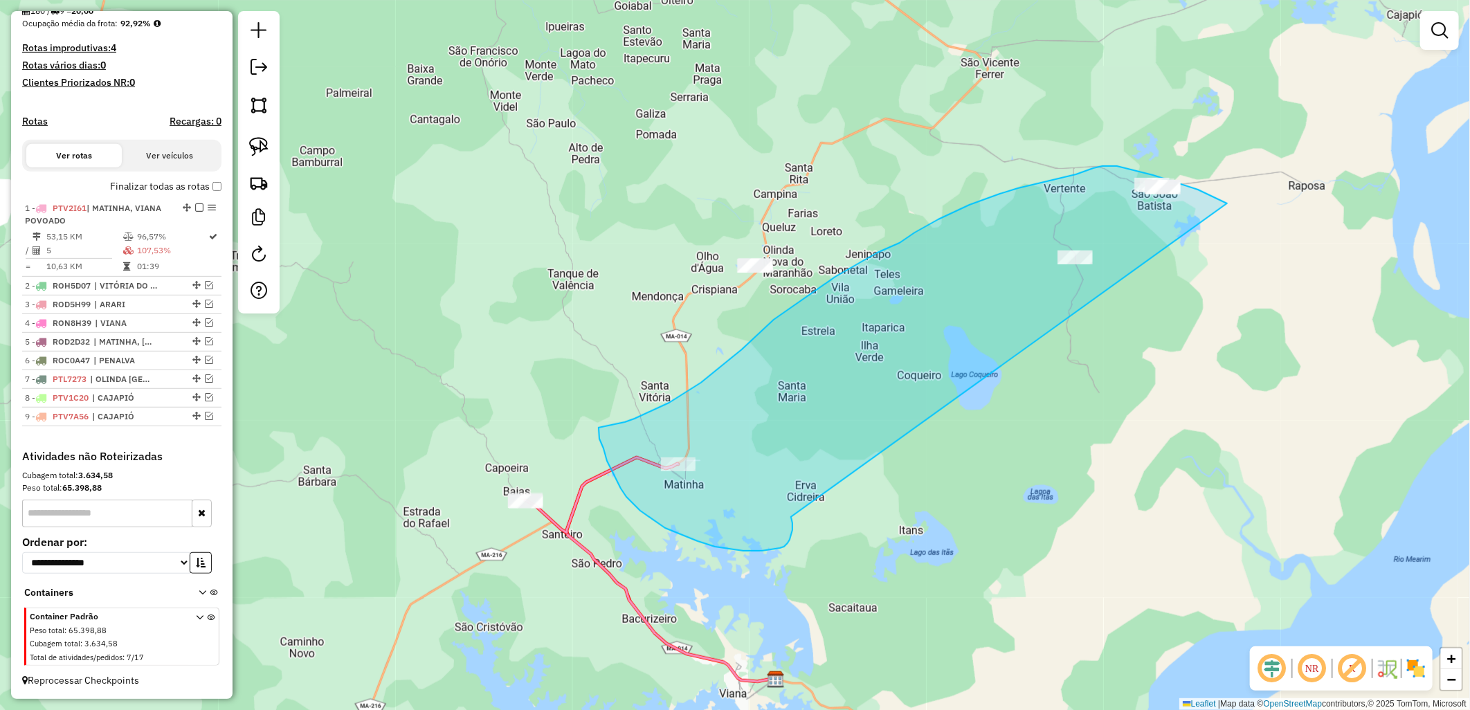
drag, startPoint x: 791, startPoint y: 535, endPoint x: 1227, endPoint y: 203, distance: 547.6
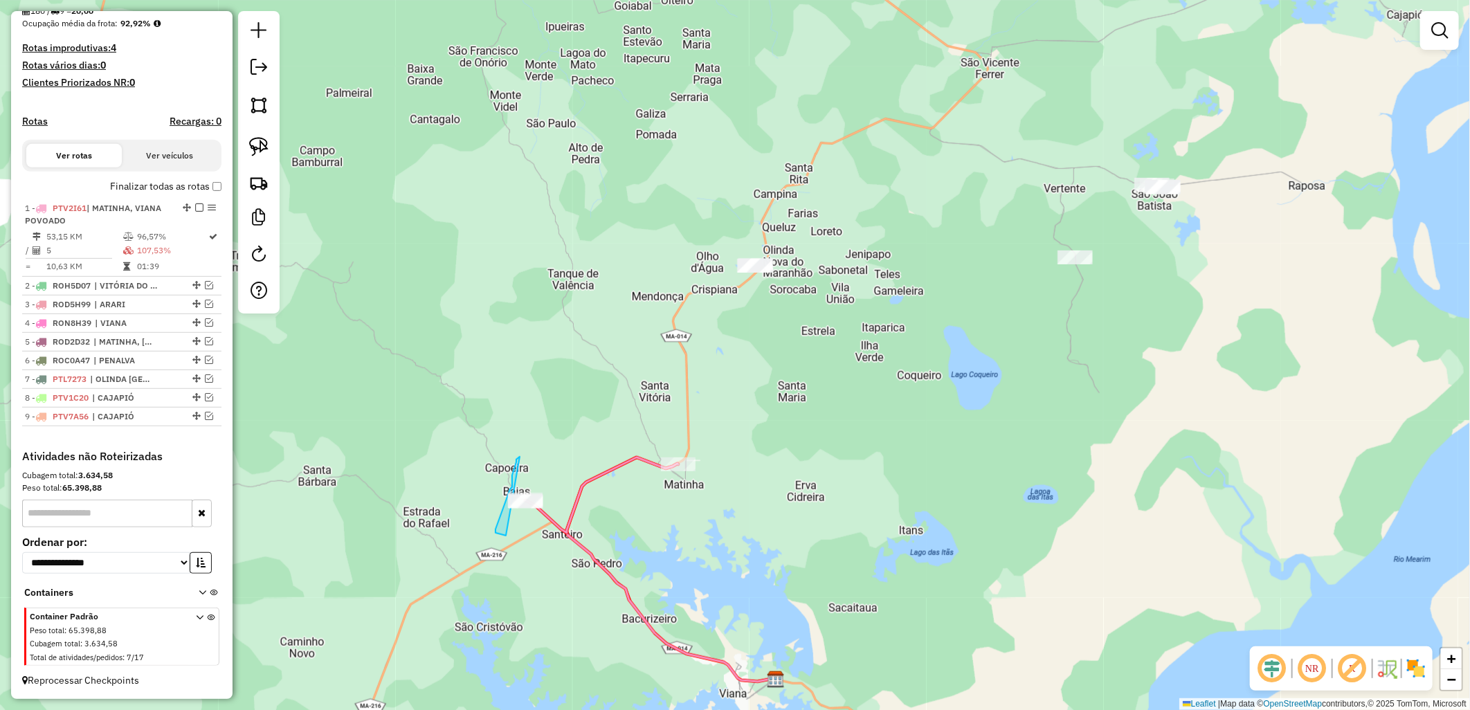
drag, startPoint x: 520, startPoint y: 457, endPoint x: 648, endPoint y: 531, distance: 147.9
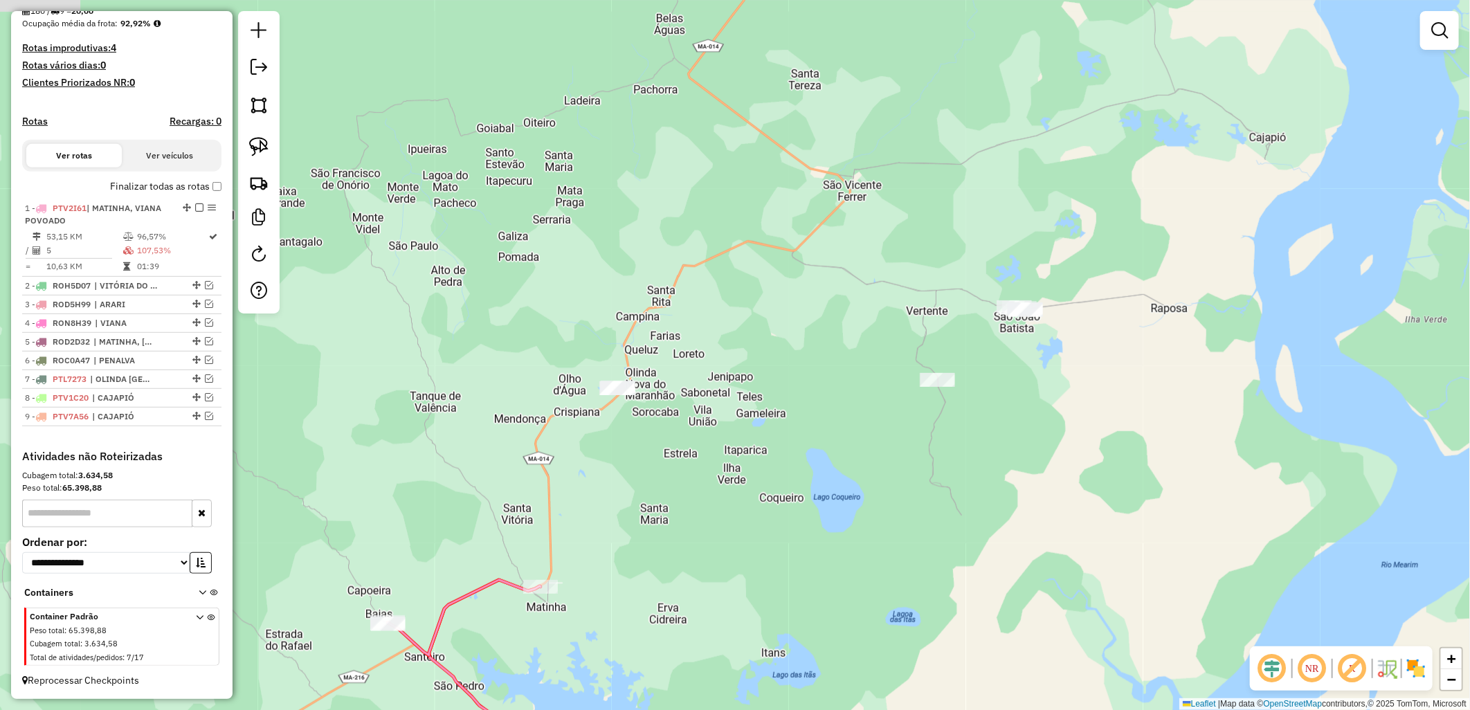
drag, startPoint x: 804, startPoint y: 323, endPoint x: 666, endPoint y: 447, distance: 185.7
click at [666, 447] on div "Janela de atendimento Grade de atendimento Capacidade Transportadoras Veículos …" at bounding box center [735, 355] width 1470 height 710
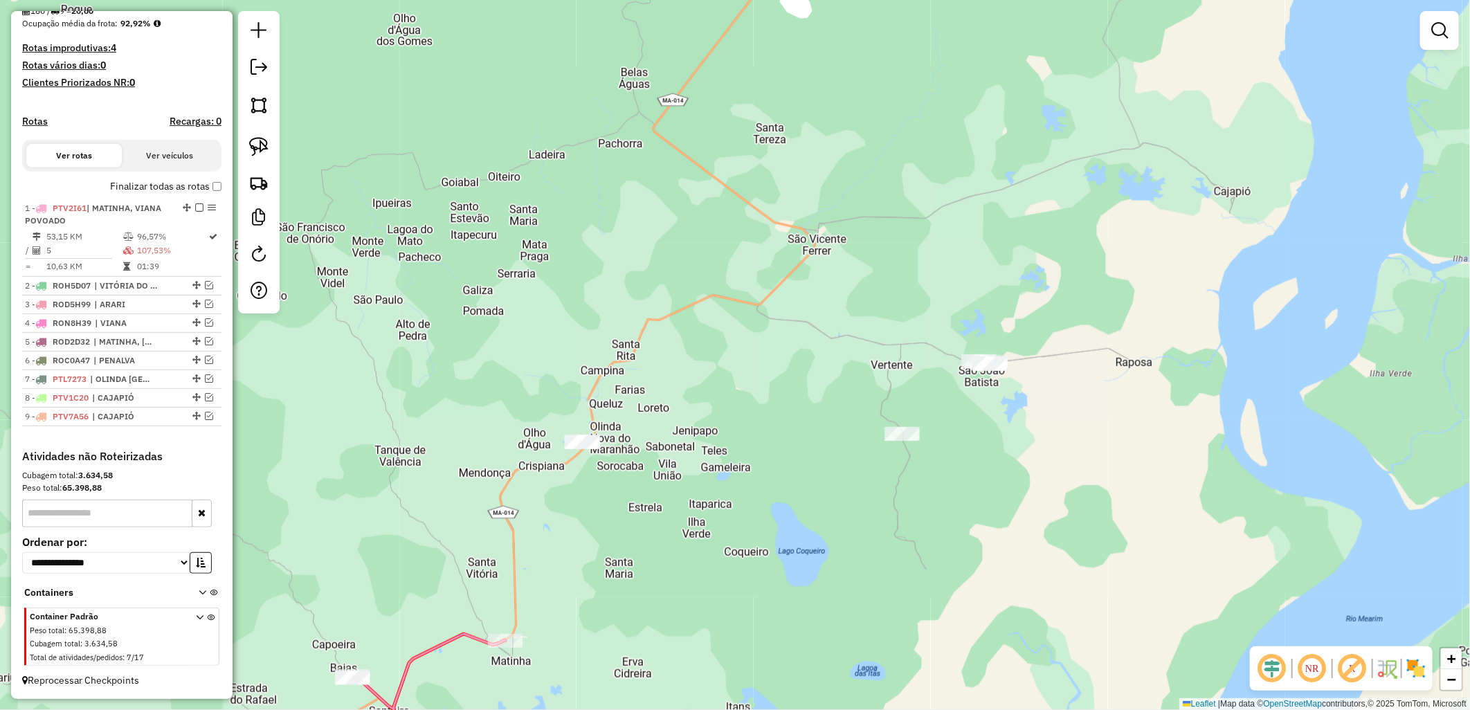
drag, startPoint x: 859, startPoint y: 271, endPoint x: 794, endPoint y: 351, distance: 103.4
click at [796, 351] on div "Janela de atendimento Grade de atendimento Capacidade Transportadoras Veículos …" at bounding box center [735, 355] width 1470 height 710
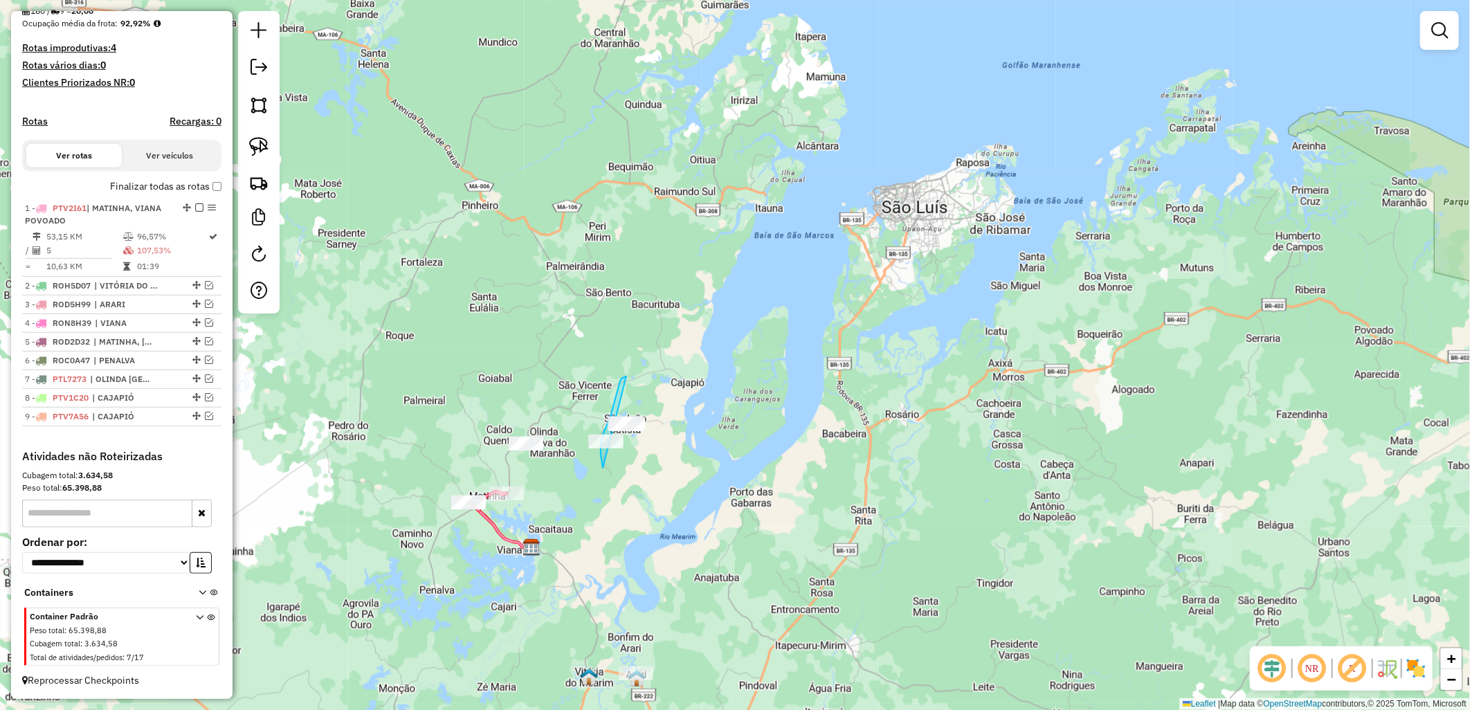
drag, startPoint x: 603, startPoint y: 468, endPoint x: 632, endPoint y: 376, distance: 96.7
drag, startPoint x: 635, startPoint y: 473, endPoint x: 584, endPoint y: 344, distance: 138.5
click at [174, 185] on label "Finalizar todas as rotas" at bounding box center [165, 186] width 111 height 15
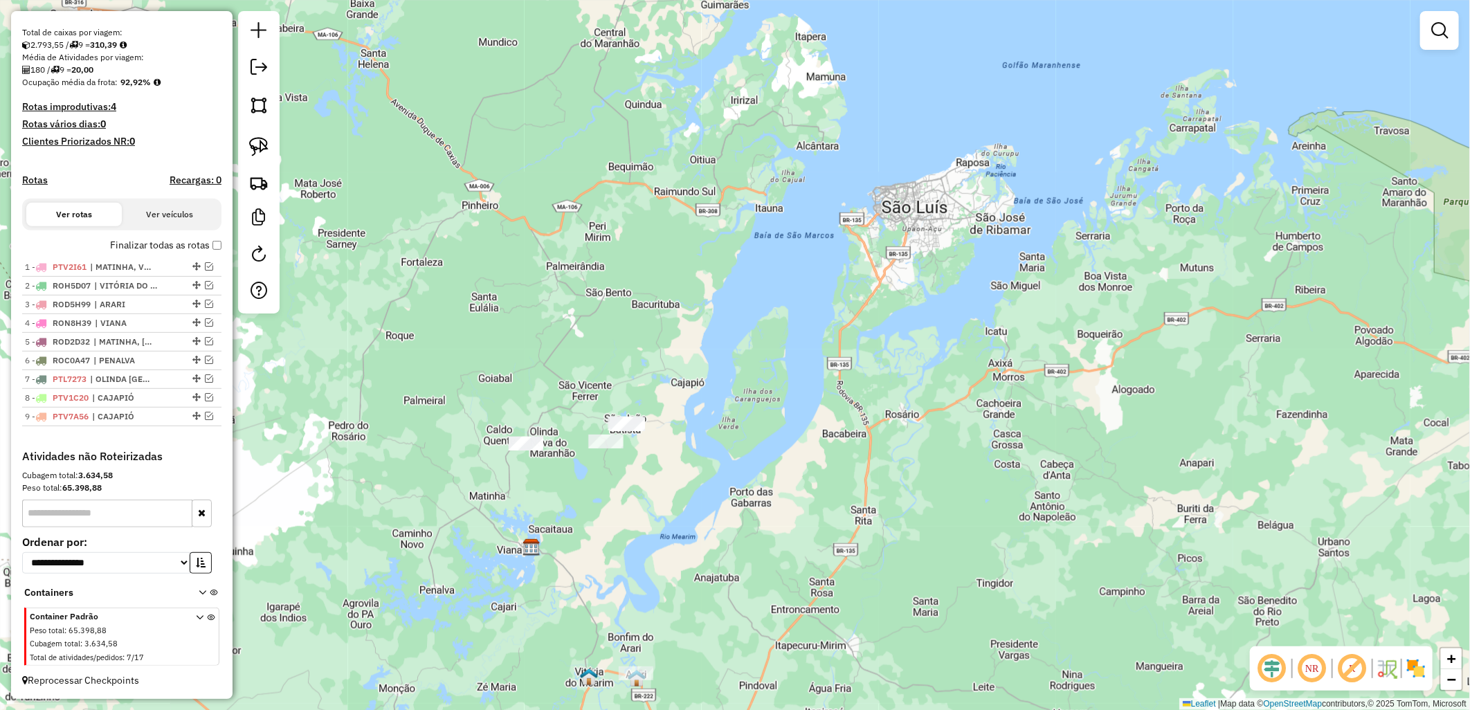
click at [201, 249] on label "Finalizar todas as rotas" at bounding box center [165, 245] width 111 height 15
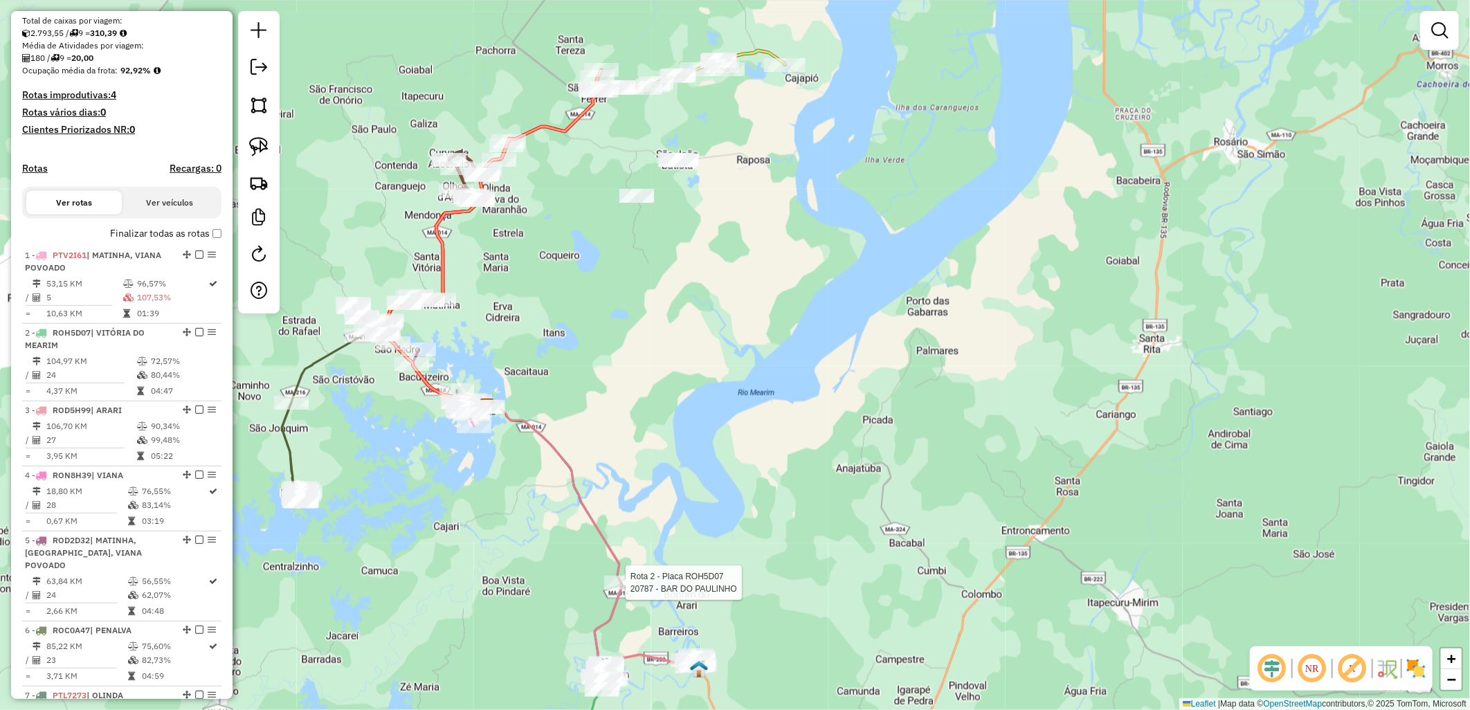
click at [628, 590] on div at bounding box center [621, 583] width 35 height 14
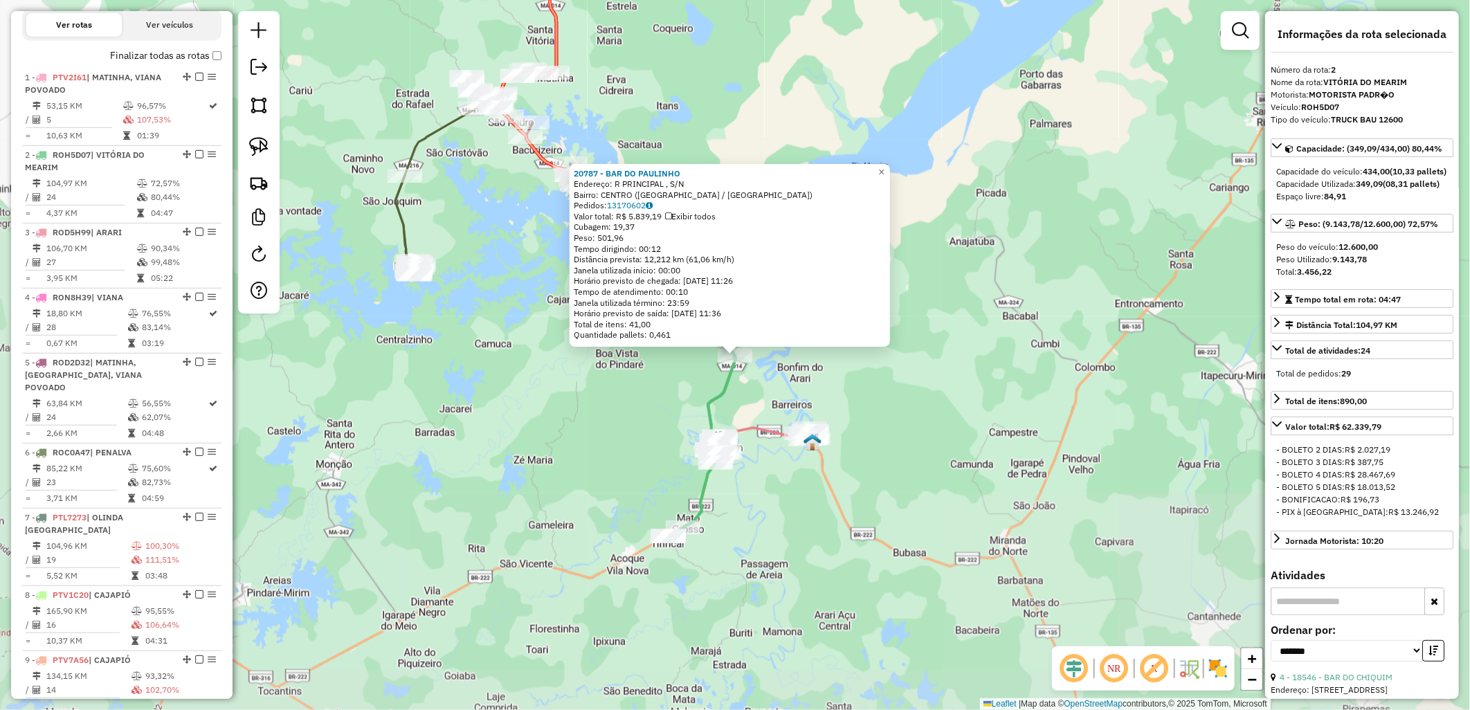
scroll to position [612, 0]
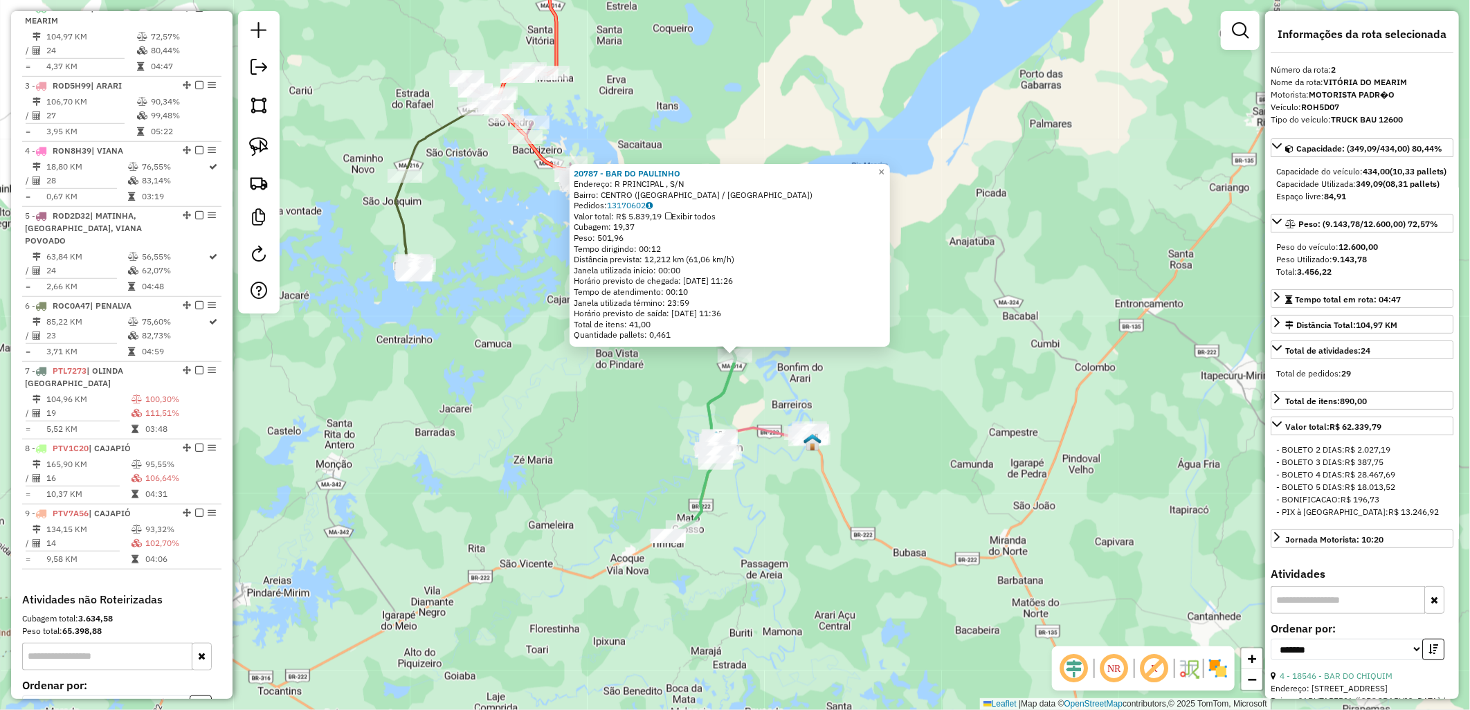
click at [724, 597] on div "20787 - BAR DO PAULINHO Endereço: R PRINCIPAL , S/N Bairro: CENTRO (VITORIA DO …" at bounding box center [735, 355] width 1470 height 710
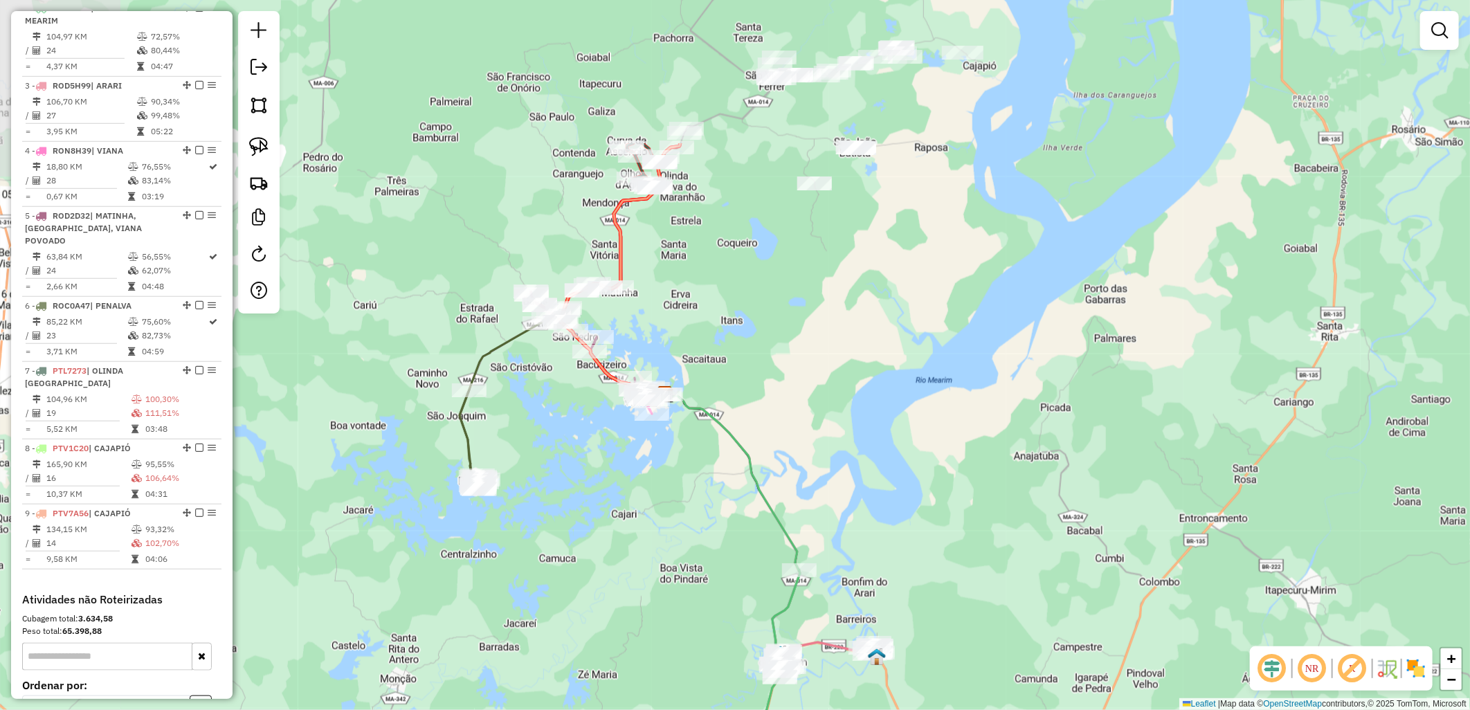
drag, startPoint x: 808, startPoint y: 212, endPoint x: 851, endPoint y: 378, distance: 171.5
click at [851, 378] on div "Janela de atendimento Grade de atendimento Capacidade Transportadoras Veículos …" at bounding box center [735, 355] width 1470 height 710
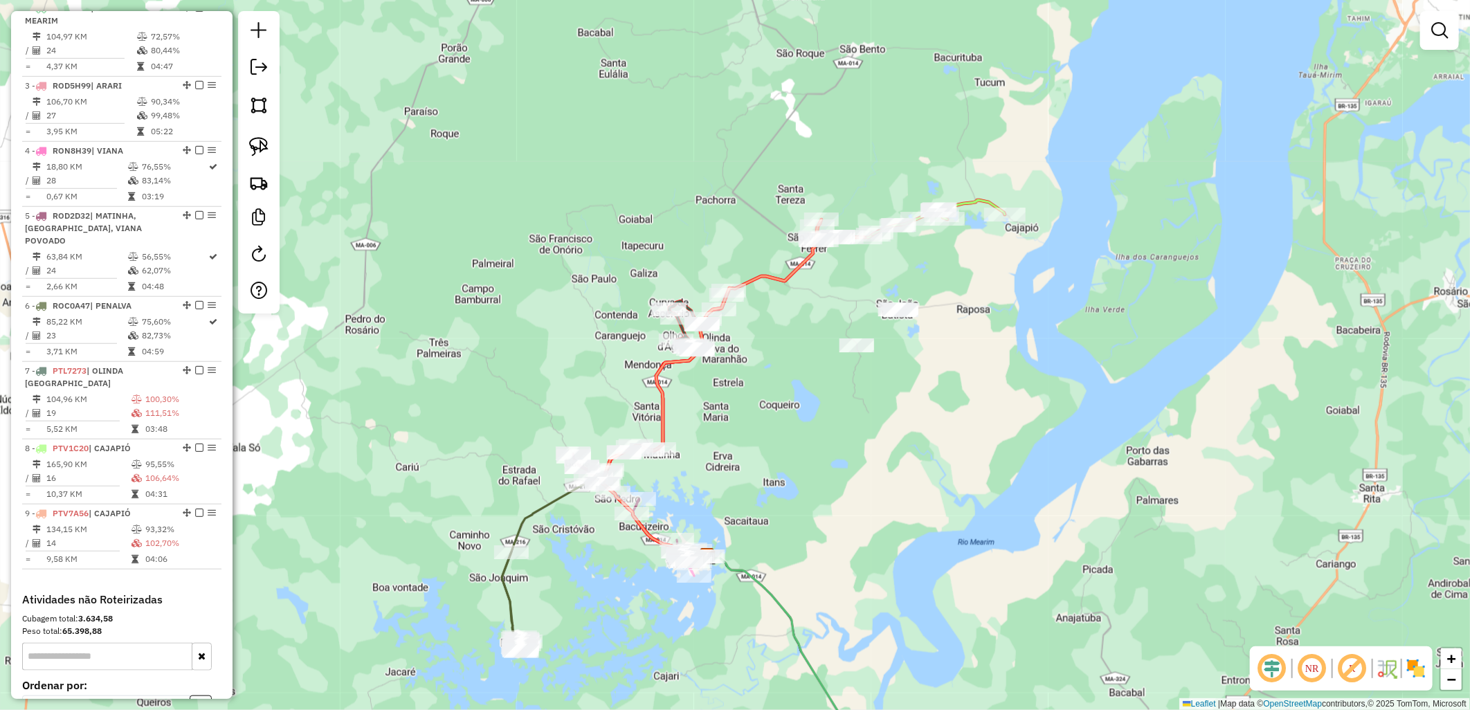
click at [847, 423] on div "Janela de atendimento Grade de atendimento Capacidade Transportadoras Veículos …" at bounding box center [735, 355] width 1470 height 710
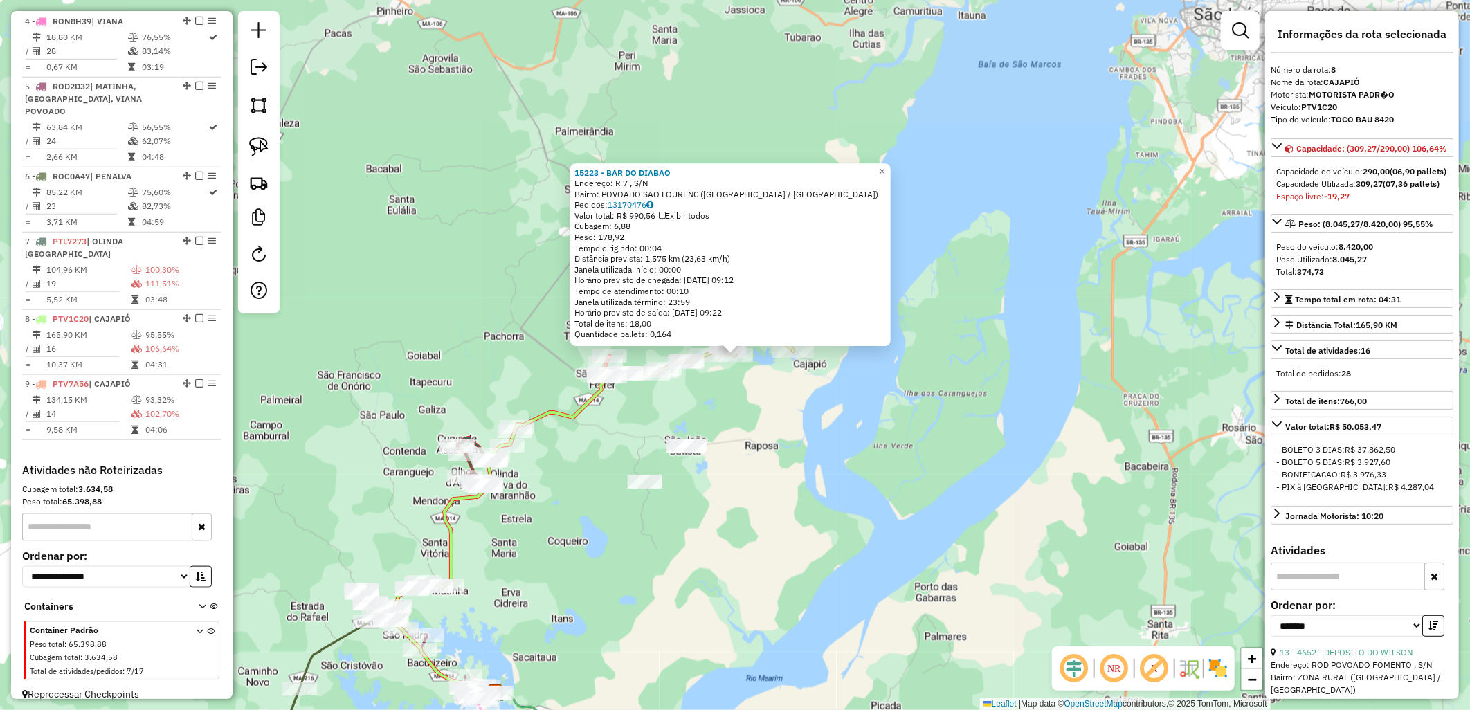
scroll to position [754, 0]
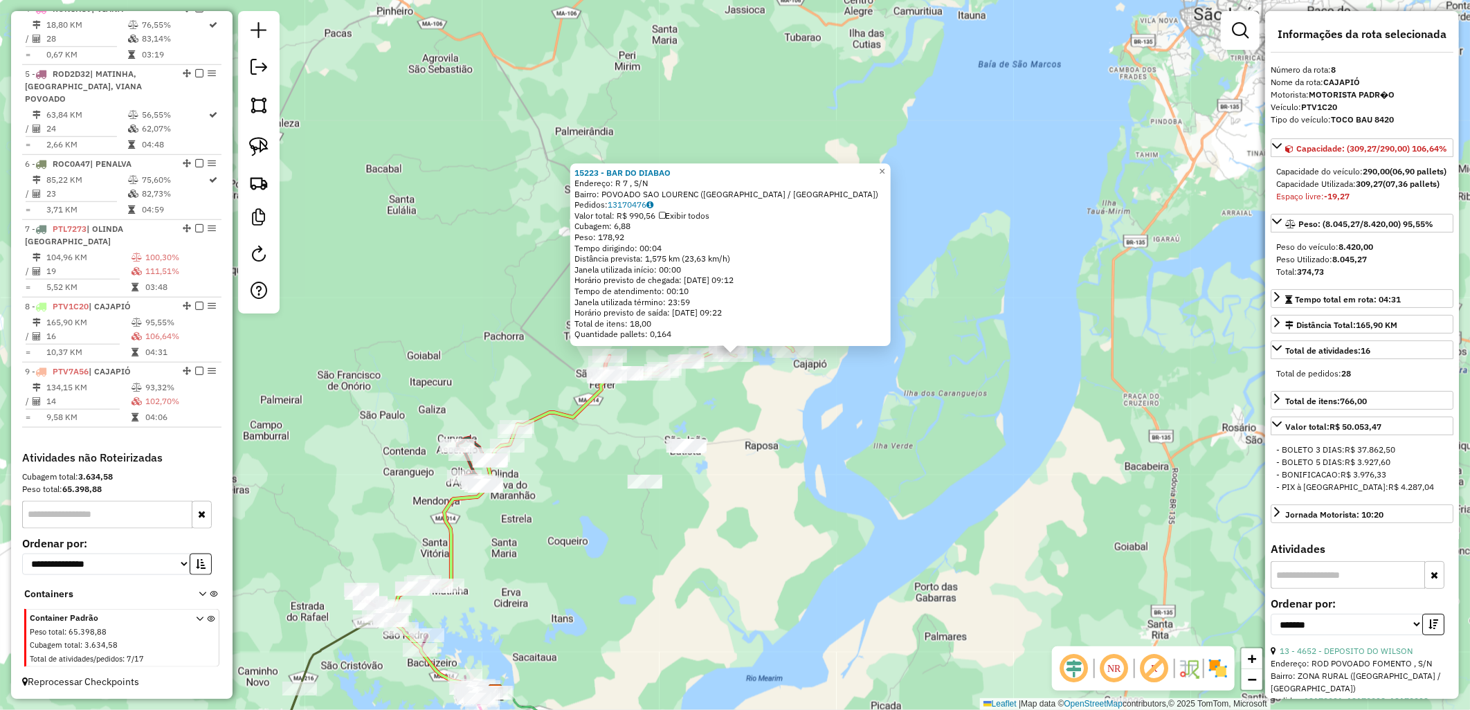
click at [894, 509] on div "15223 - BAR DO DIABAO Endereço: R 7 , S/N Bairro: POVOADO SAO LOURENC (CAJAPIO …" at bounding box center [735, 355] width 1470 height 710
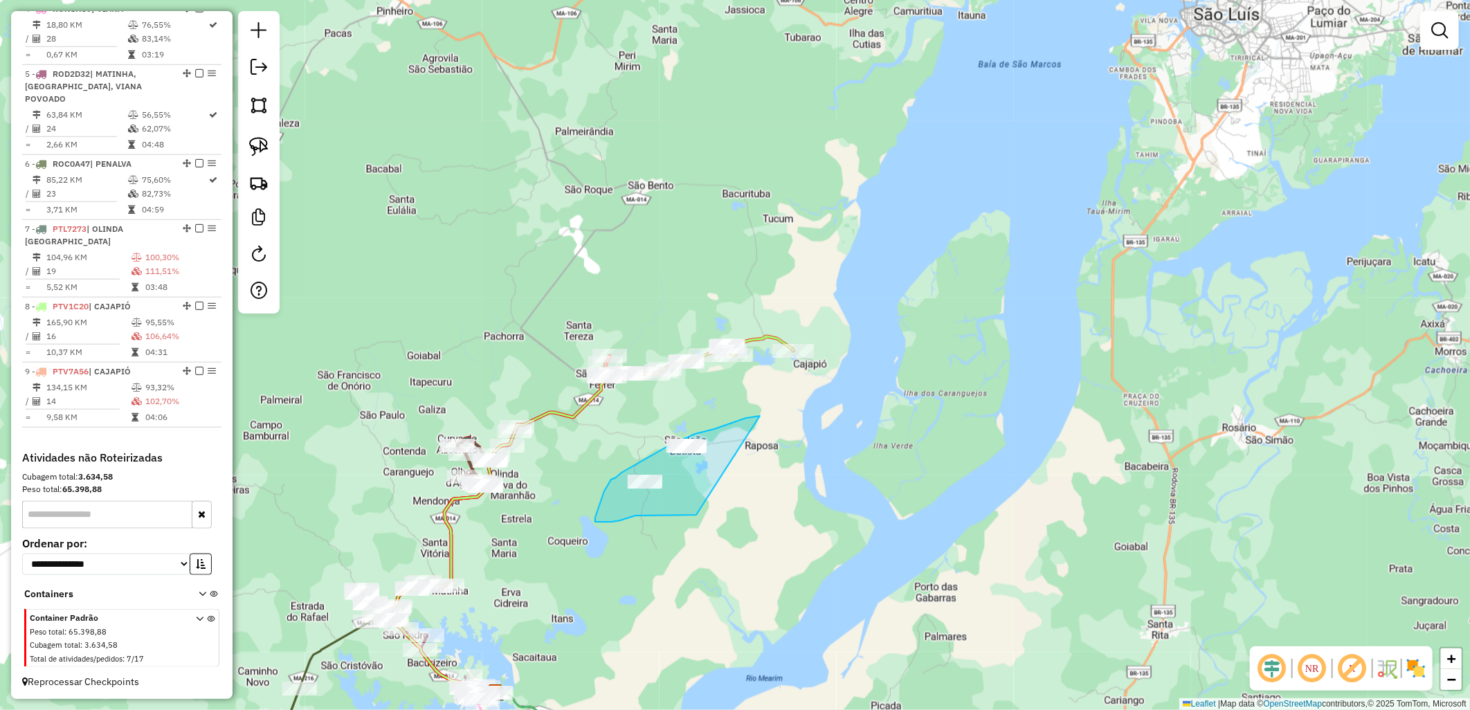
drag, startPoint x: 695, startPoint y: 515, endPoint x: 796, endPoint y: 412, distance: 144.3
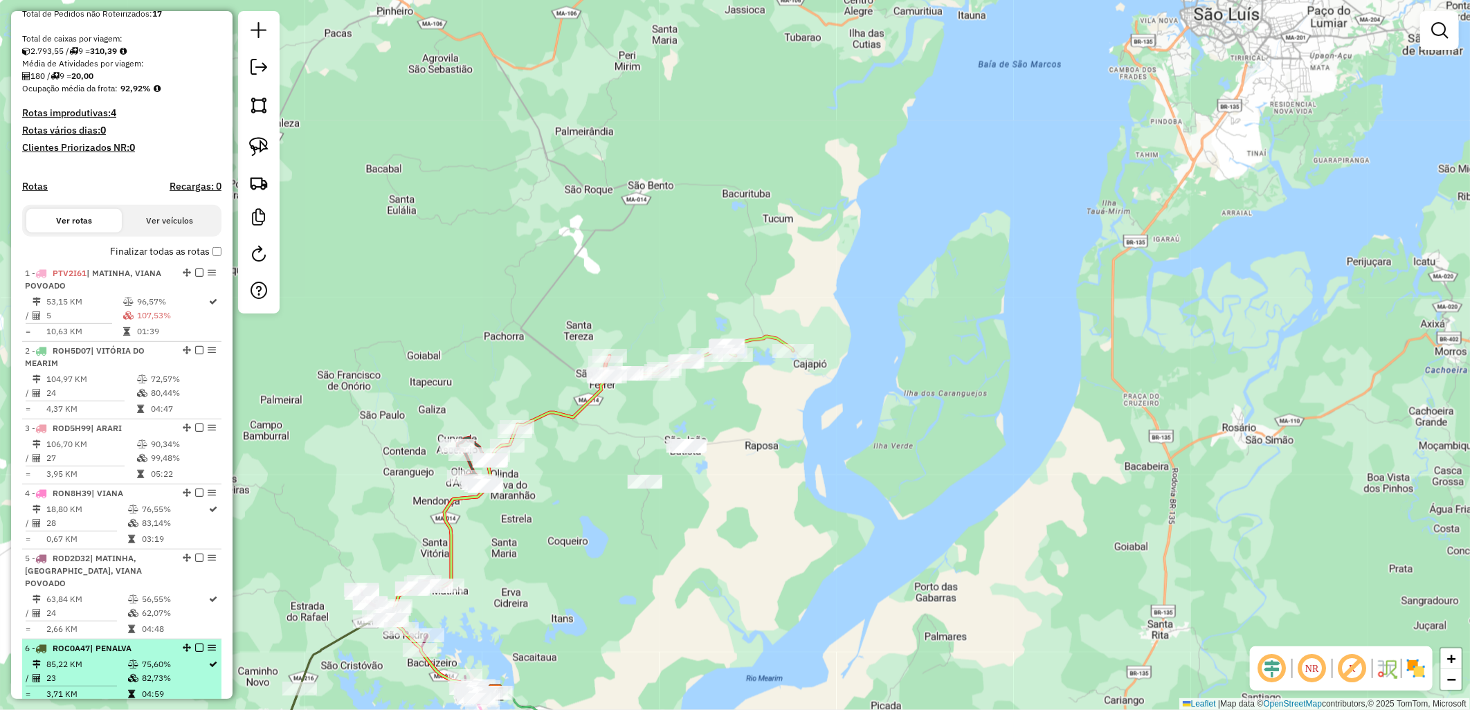
scroll to position [139, 0]
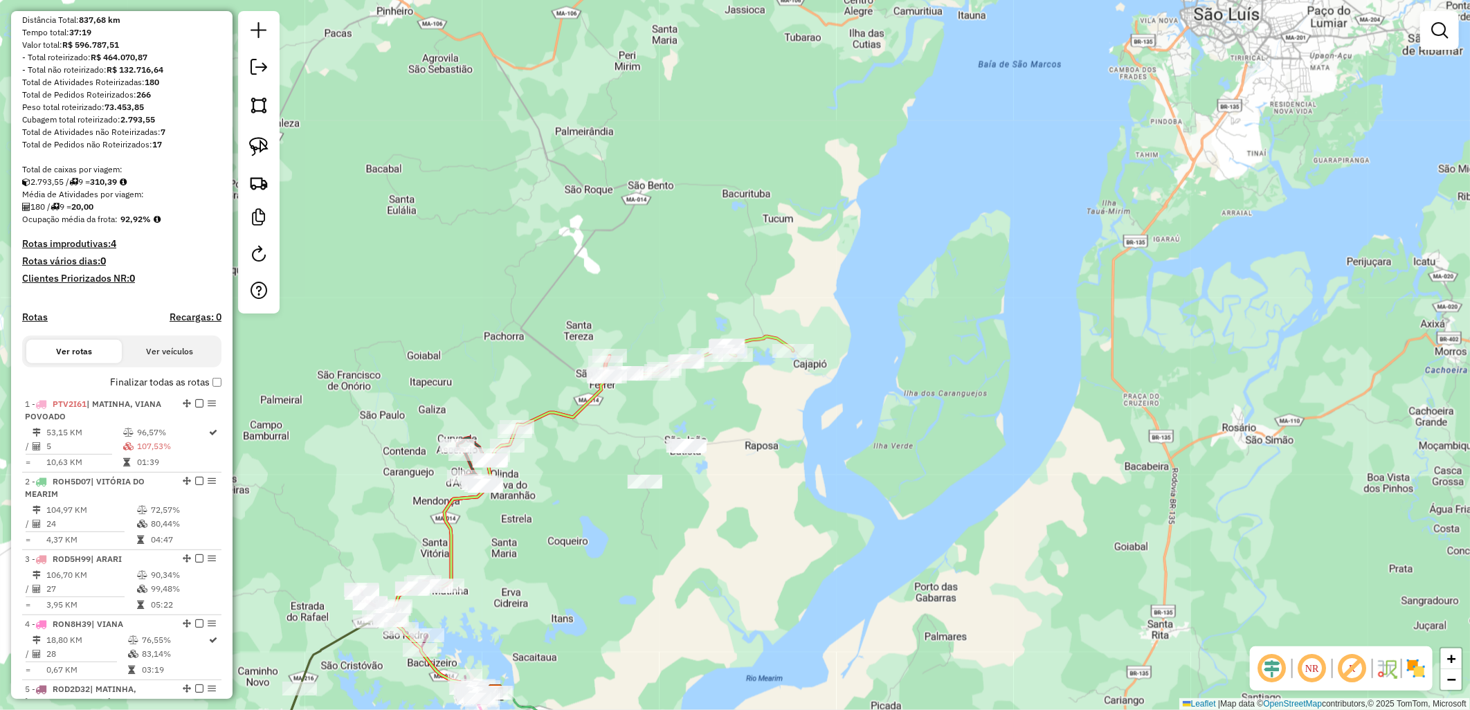
click at [112, 390] on label "Finalizar todas as rotas" at bounding box center [165, 382] width 111 height 15
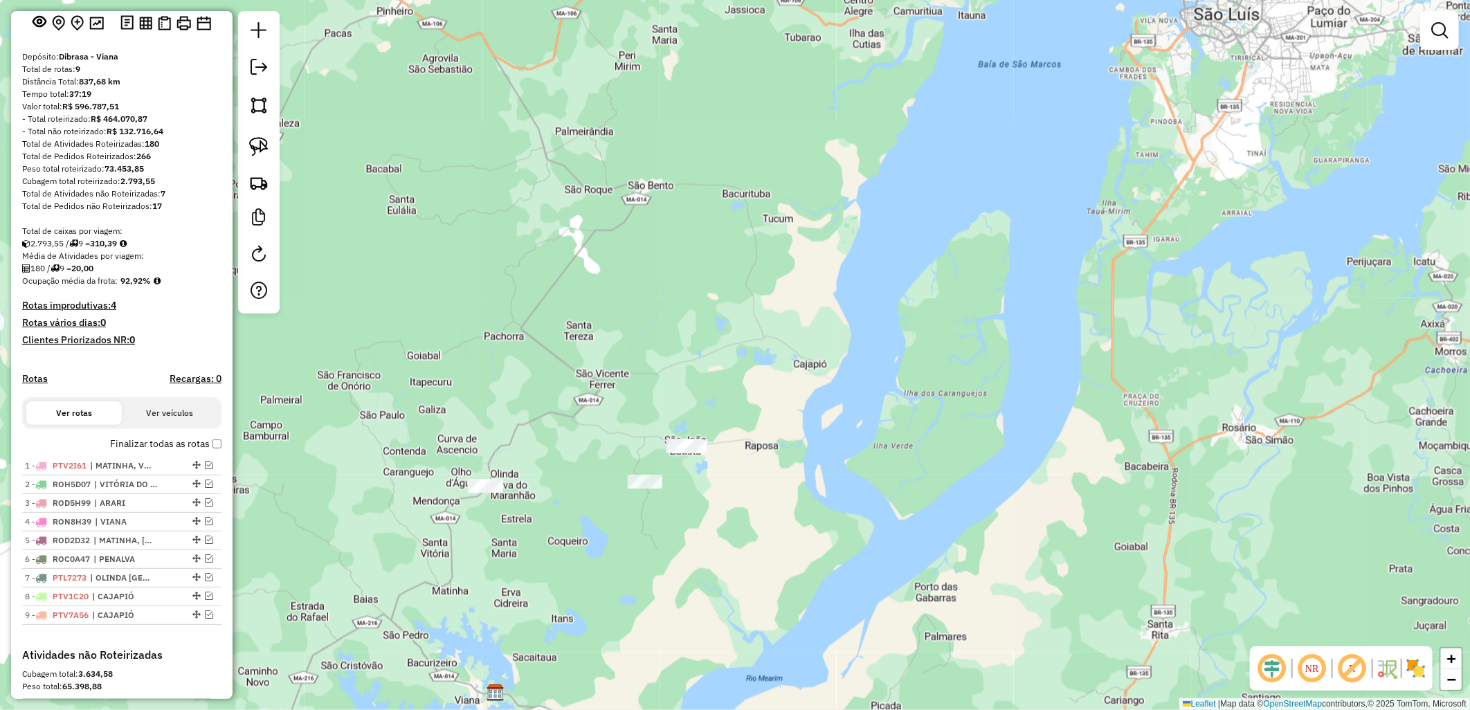
scroll to position [0, 0]
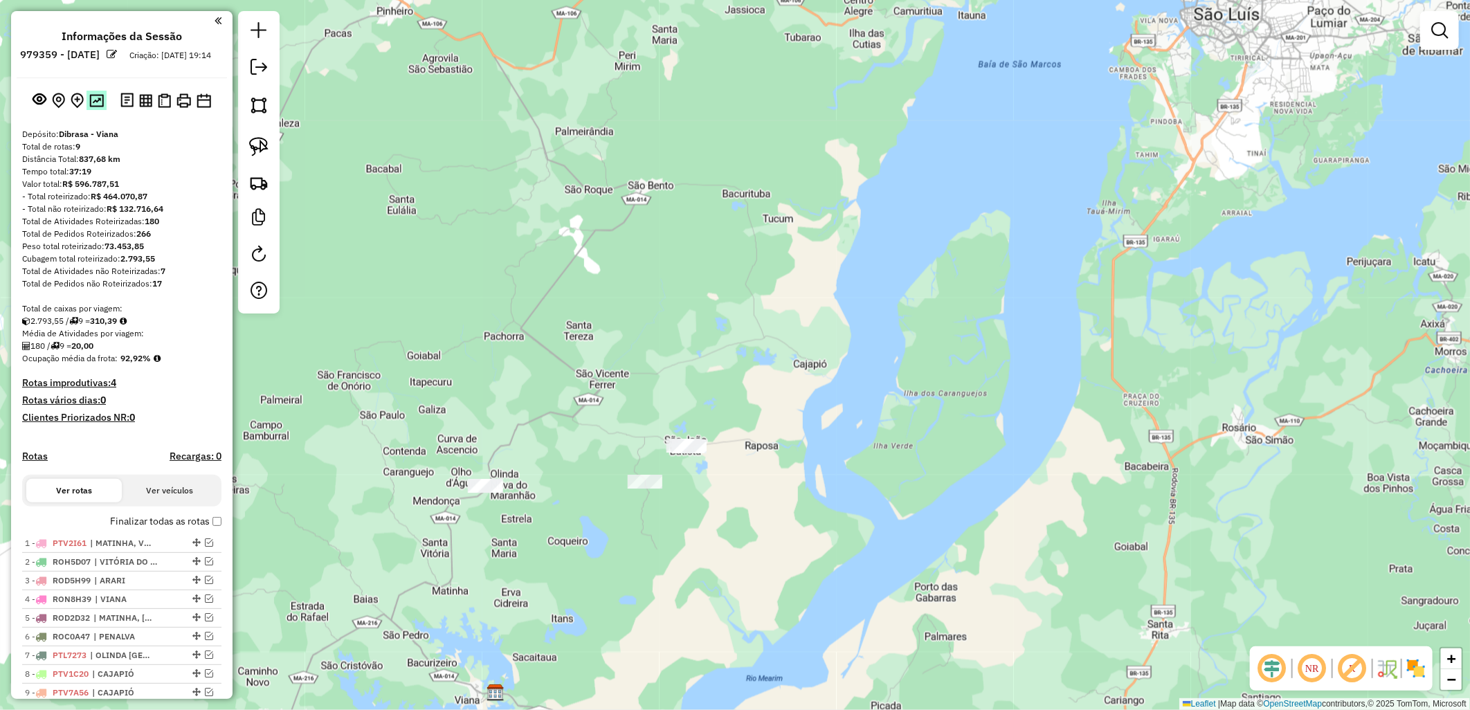
click at [91, 107] on img at bounding box center [96, 100] width 15 height 13
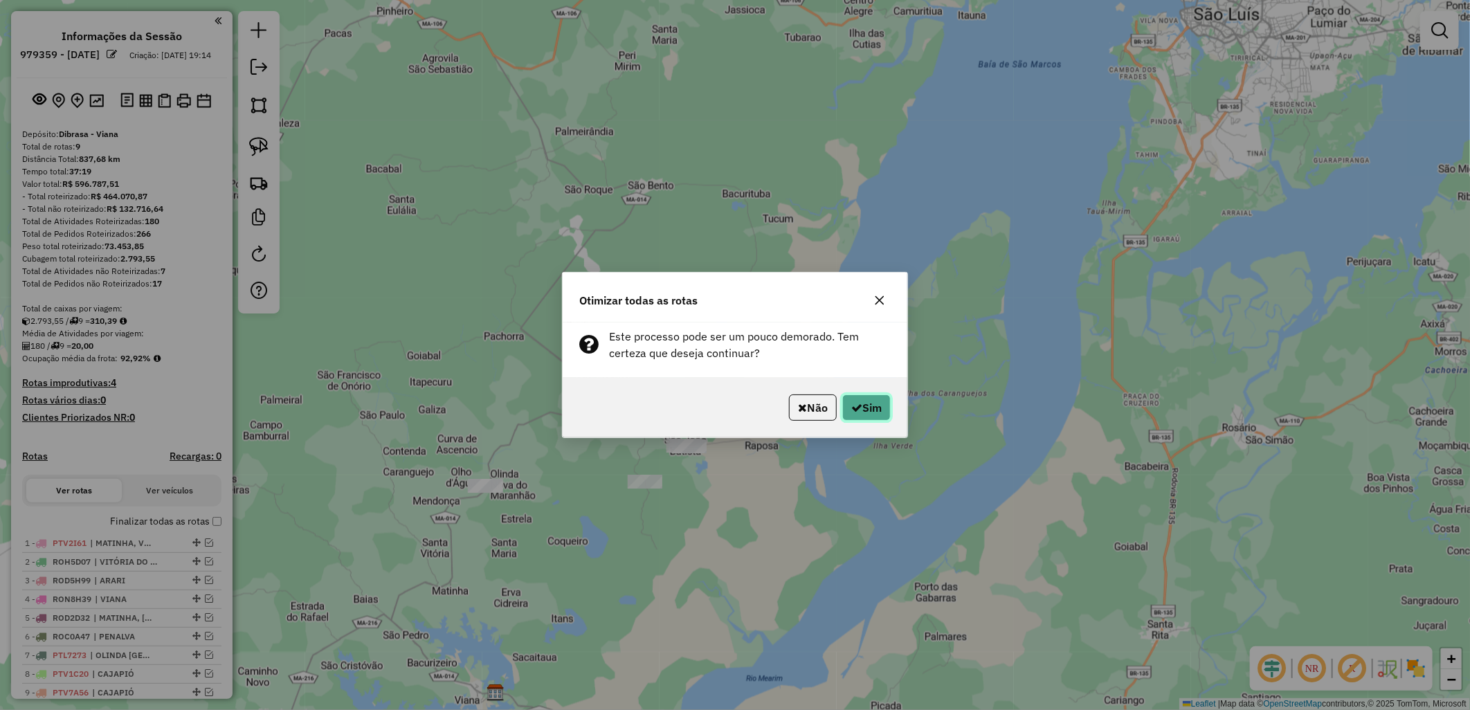
click at [869, 417] on button "Sim" at bounding box center [866, 407] width 48 height 26
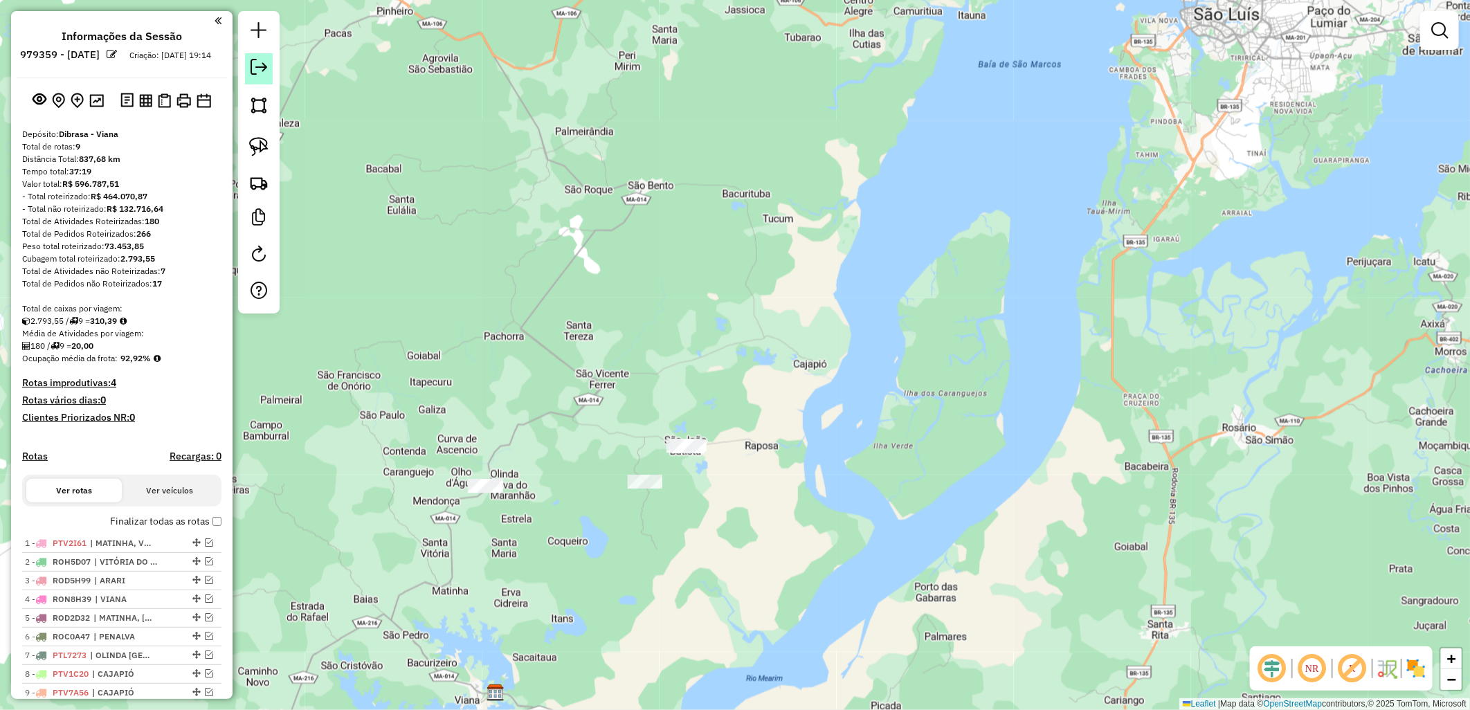
click at [257, 77] on link at bounding box center [259, 68] width 28 height 31
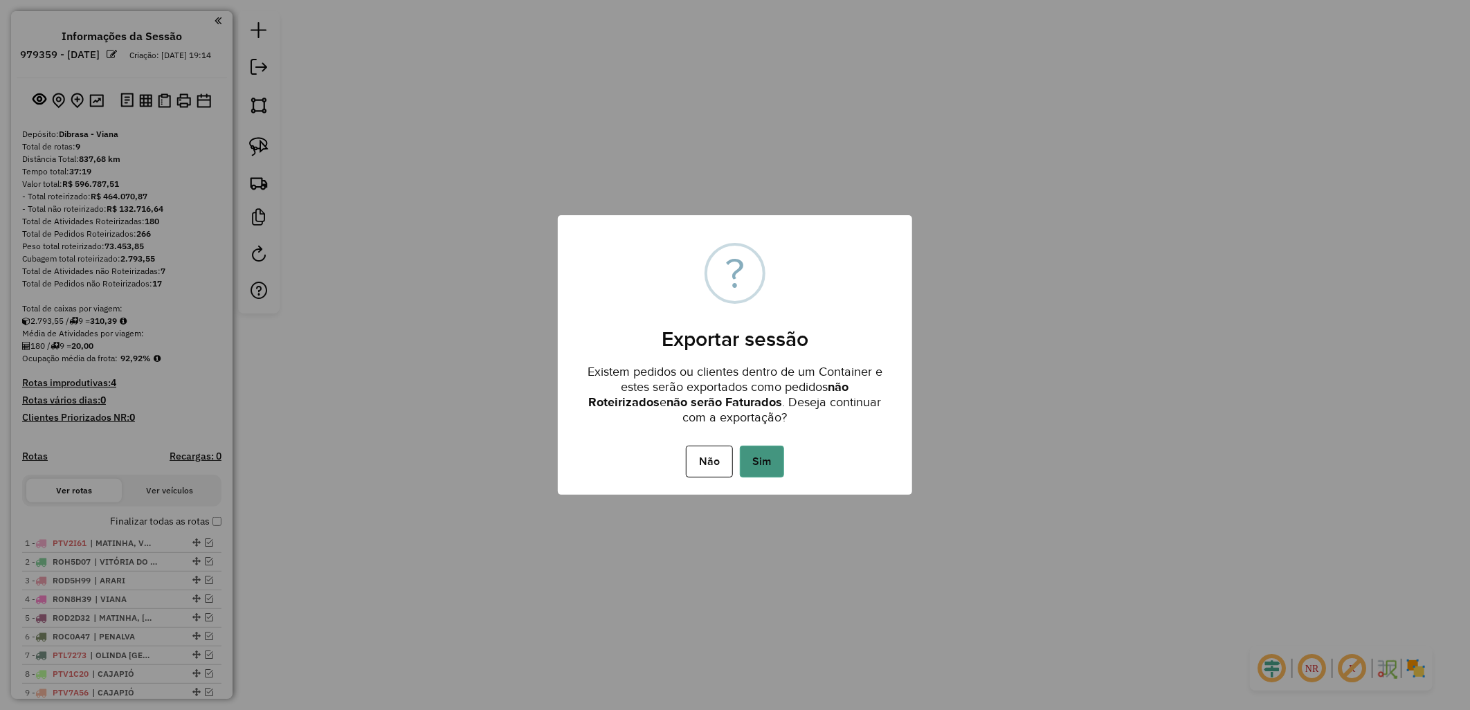
click at [758, 472] on button "Sim" at bounding box center [762, 462] width 44 height 32
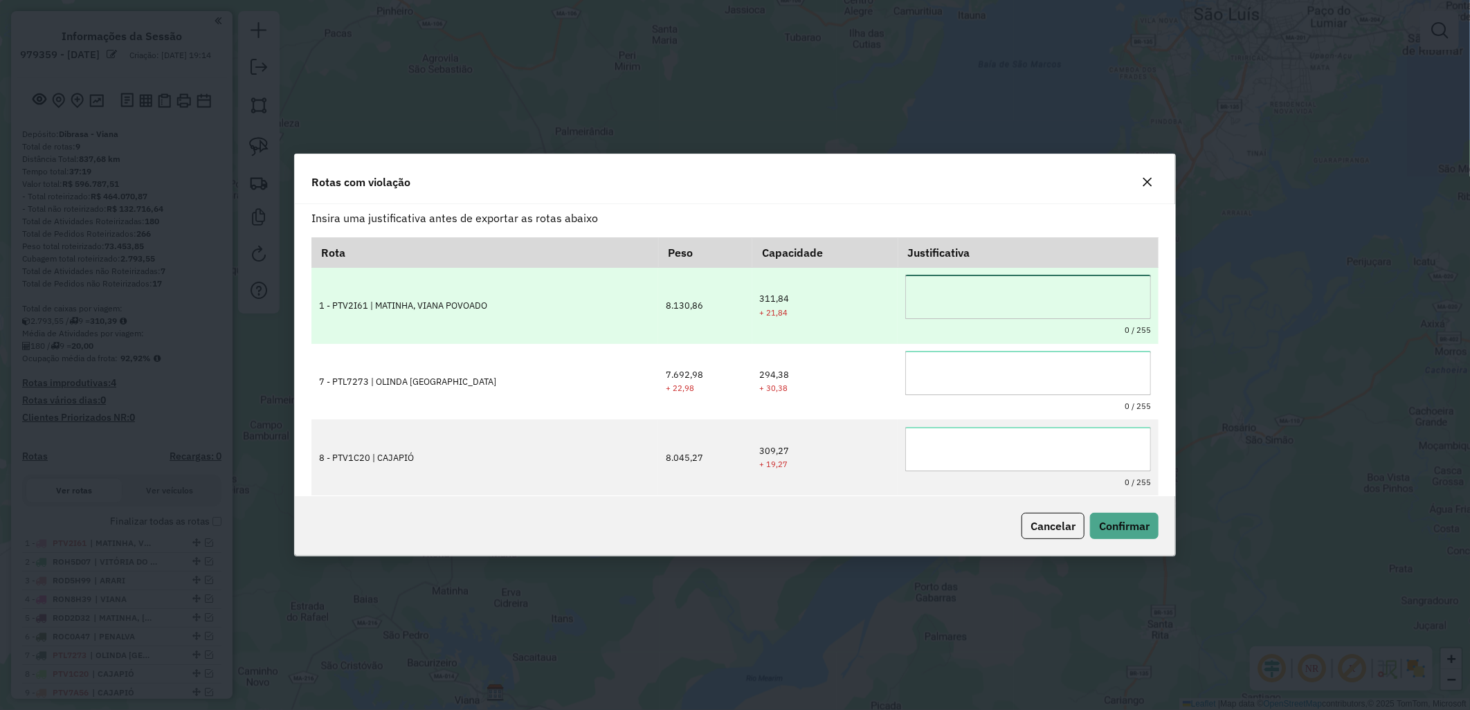
click at [980, 312] on textarea at bounding box center [1028, 297] width 246 height 44
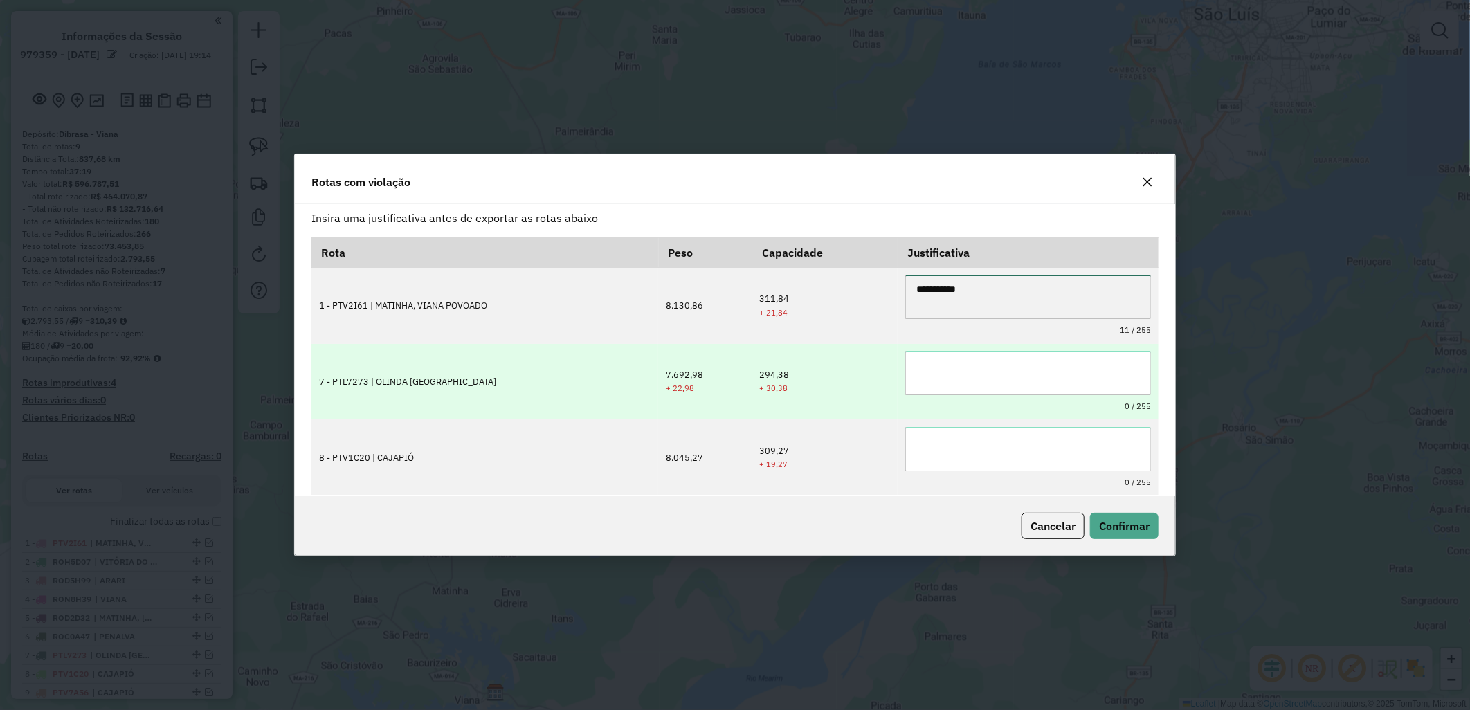
type textarea "**********"
click at [1020, 399] on div "0 / 255" at bounding box center [1028, 382] width 246 height 62
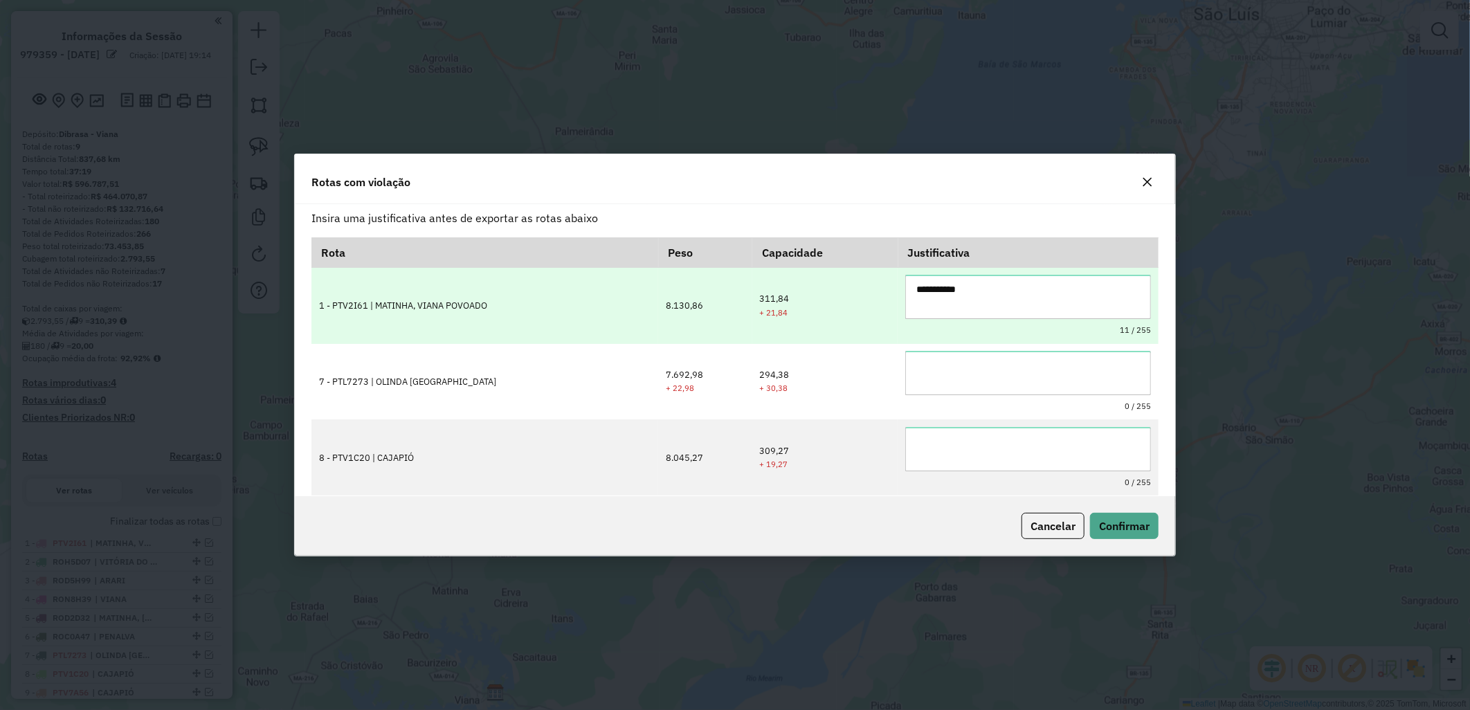
drag, startPoint x: 762, startPoint y: 304, endPoint x: 771, endPoint y: 307, distance: 9.4
click at [770, 307] on td "311,84 + 21,84" at bounding box center [825, 306] width 146 height 76
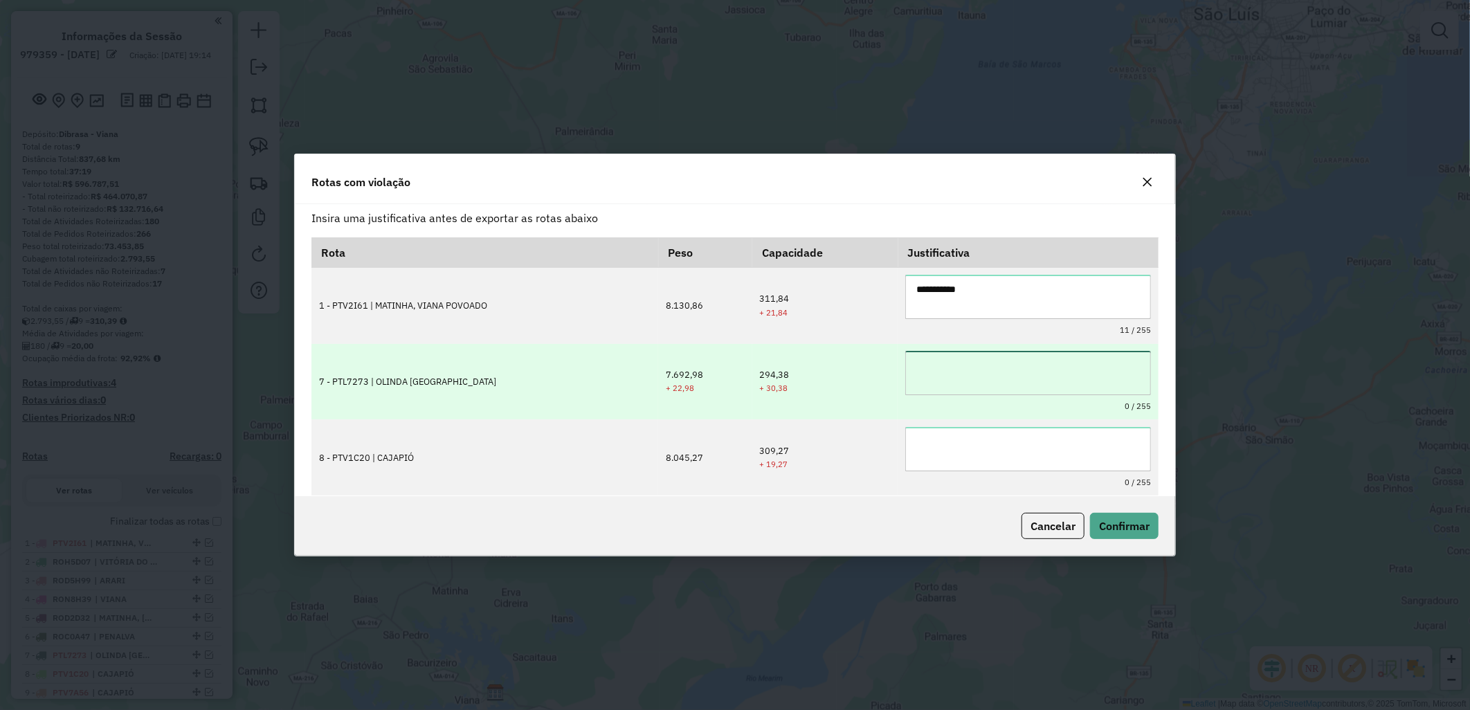
drag, startPoint x: 771, startPoint y: 307, endPoint x: 917, endPoint y: 361, distance: 155.6
click at [915, 361] on textarea at bounding box center [1028, 373] width 246 height 44
paste textarea "**********"
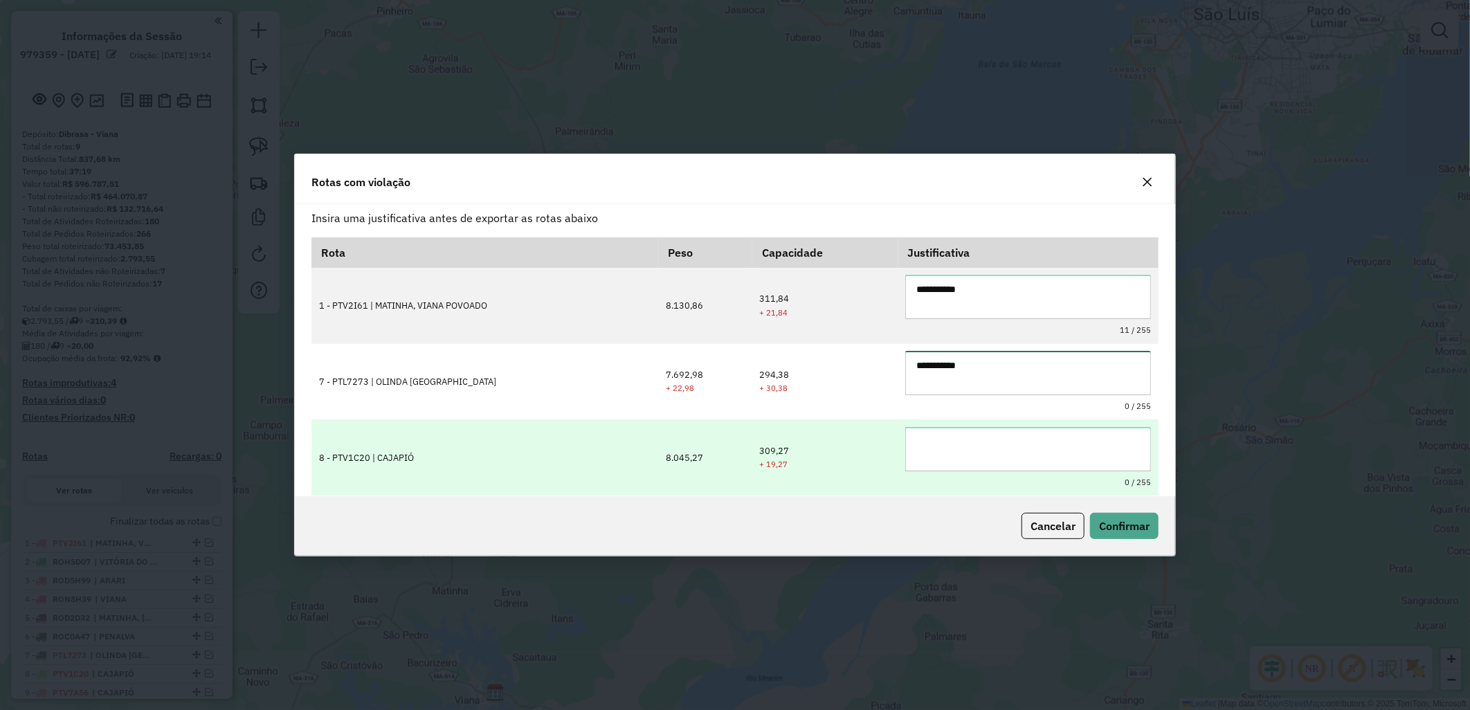
type textarea "**********"
click at [972, 472] on div "0 / 255" at bounding box center [1028, 458] width 246 height 62
click at [964, 464] on textarea at bounding box center [1028, 449] width 246 height 44
paste textarea "**********"
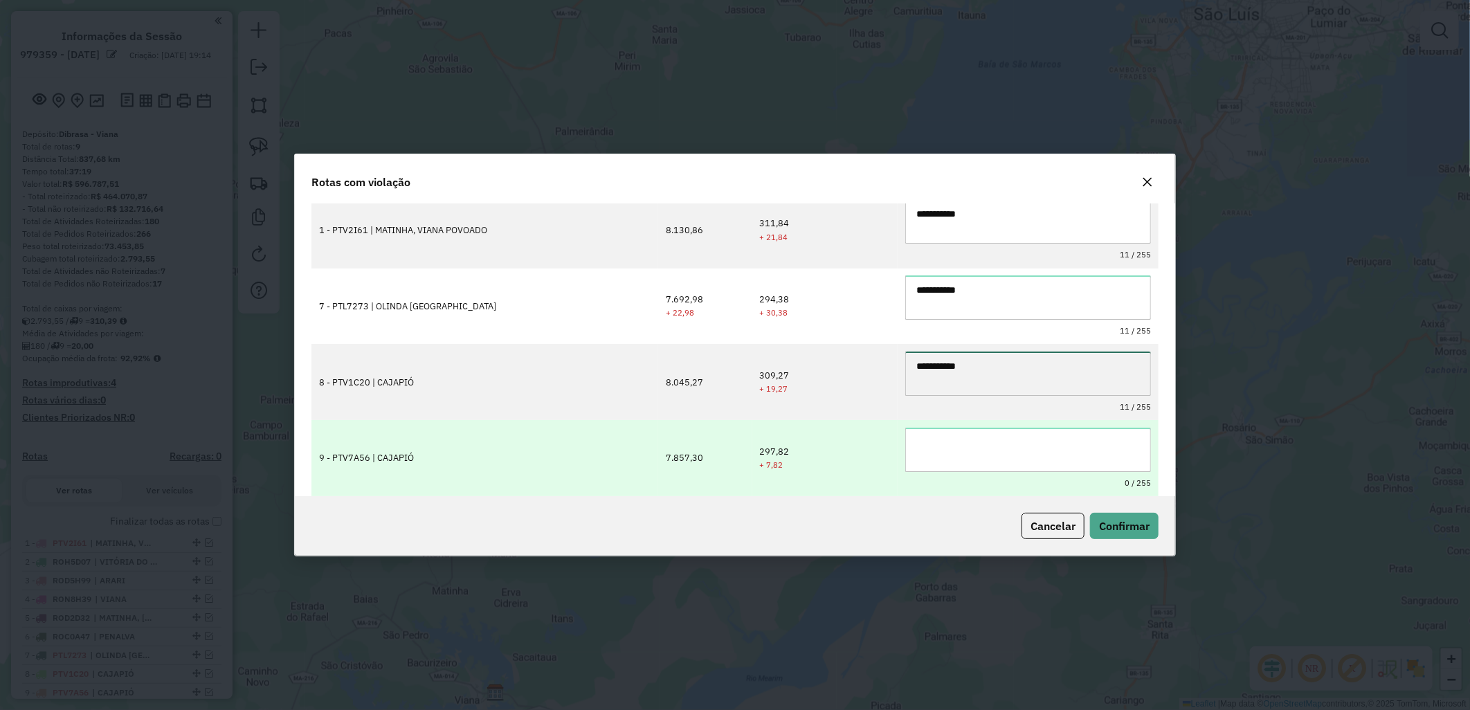
type textarea "**********"
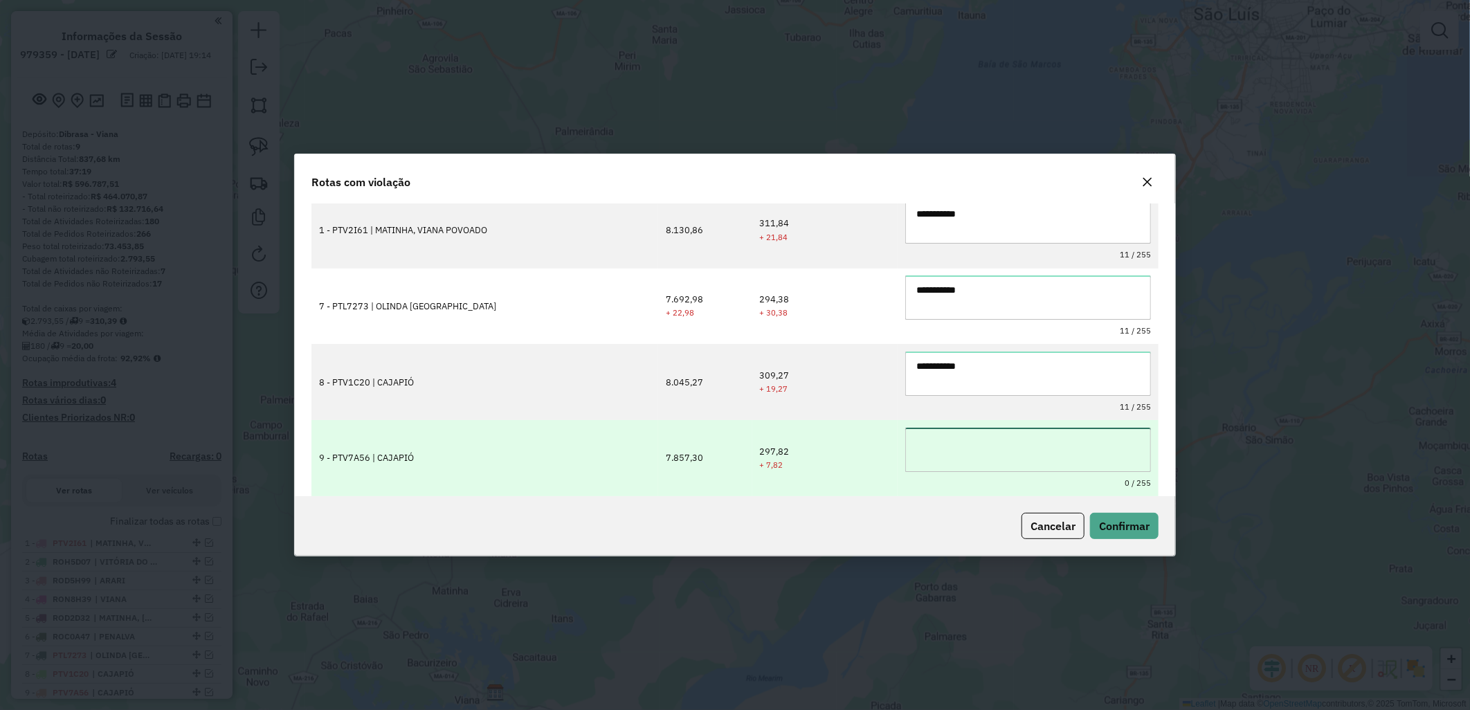
click at [959, 428] on textarea at bounding box center [1028, 450] width 246 height 44
paste textarea "**********"
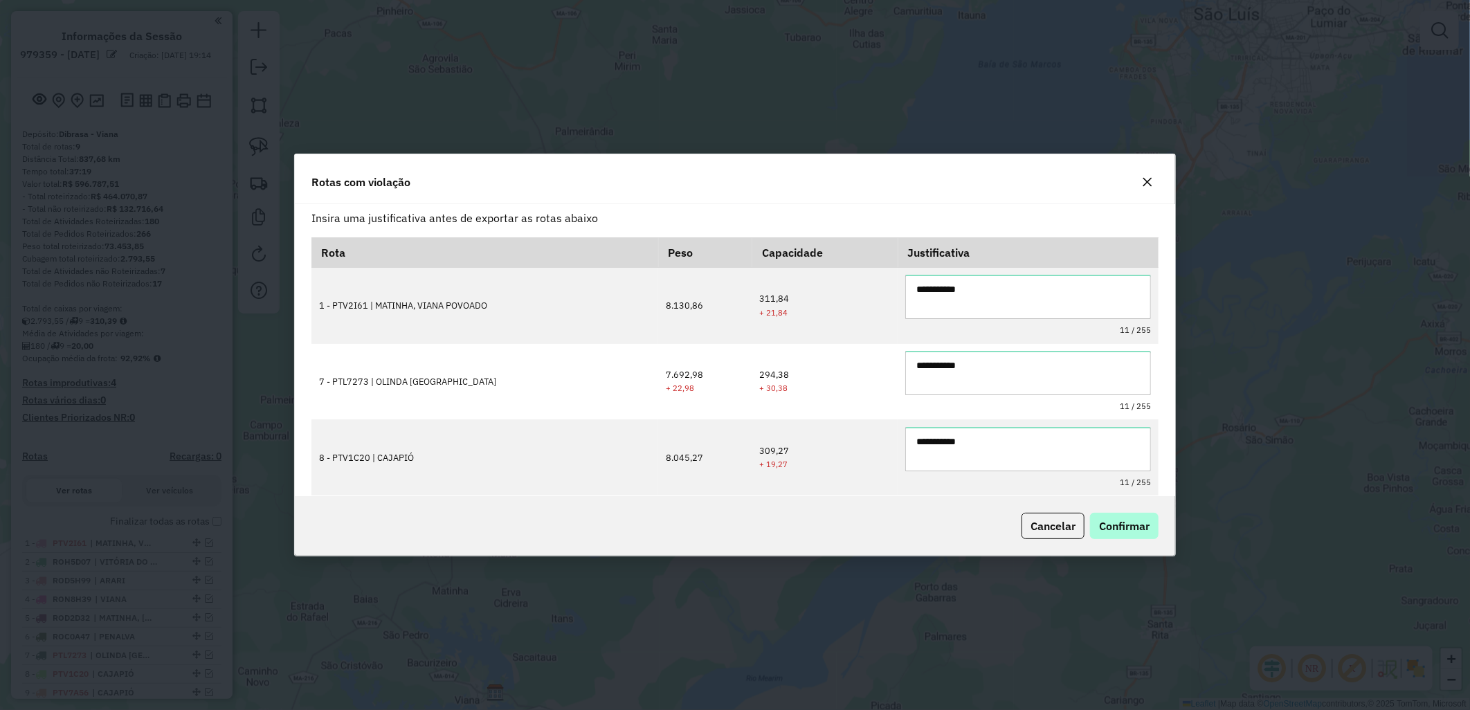
type textarea "**********"
click at [1125, 528] on span "Confirmar" at bounding box center [1124, 526] width 51 height 14
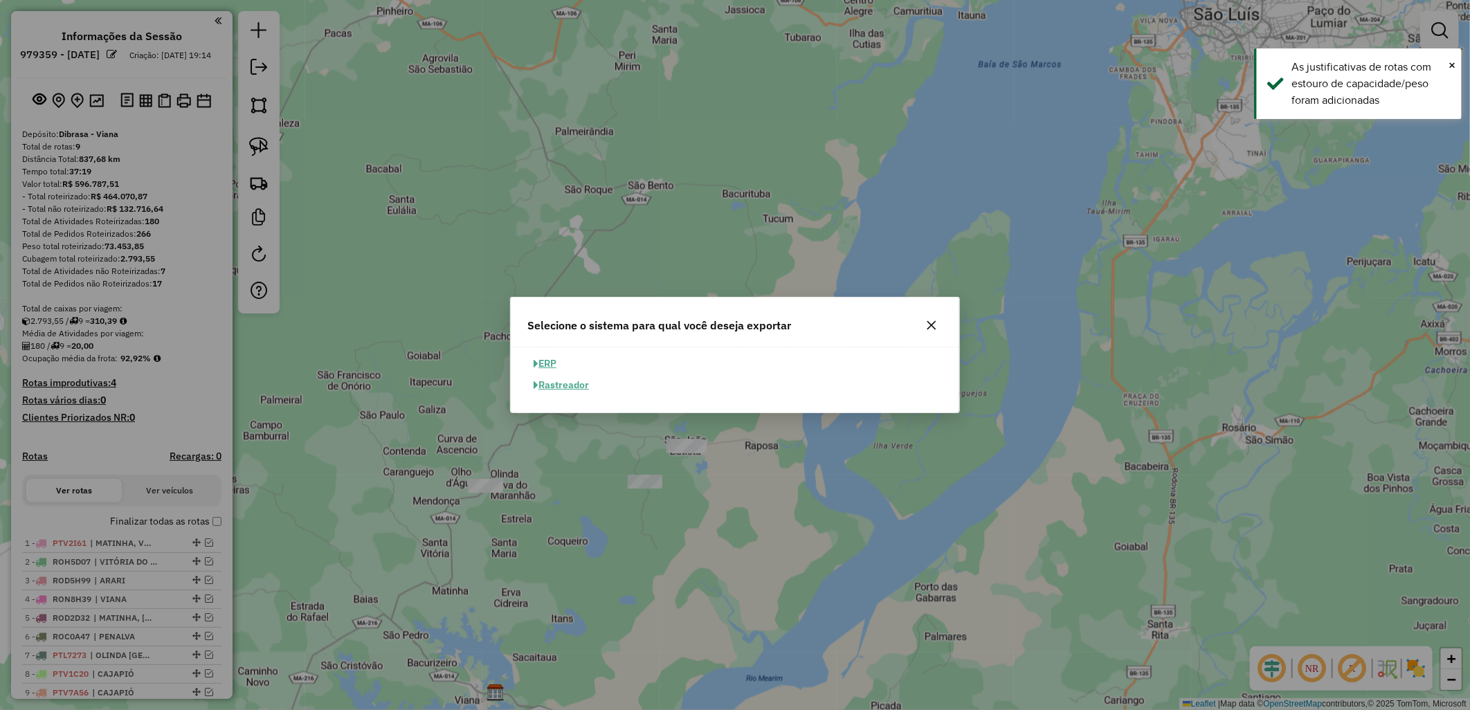
click at [563, 367] on button "ERP" at bounding box center [544, 363] width 35 height 21
select select "**"
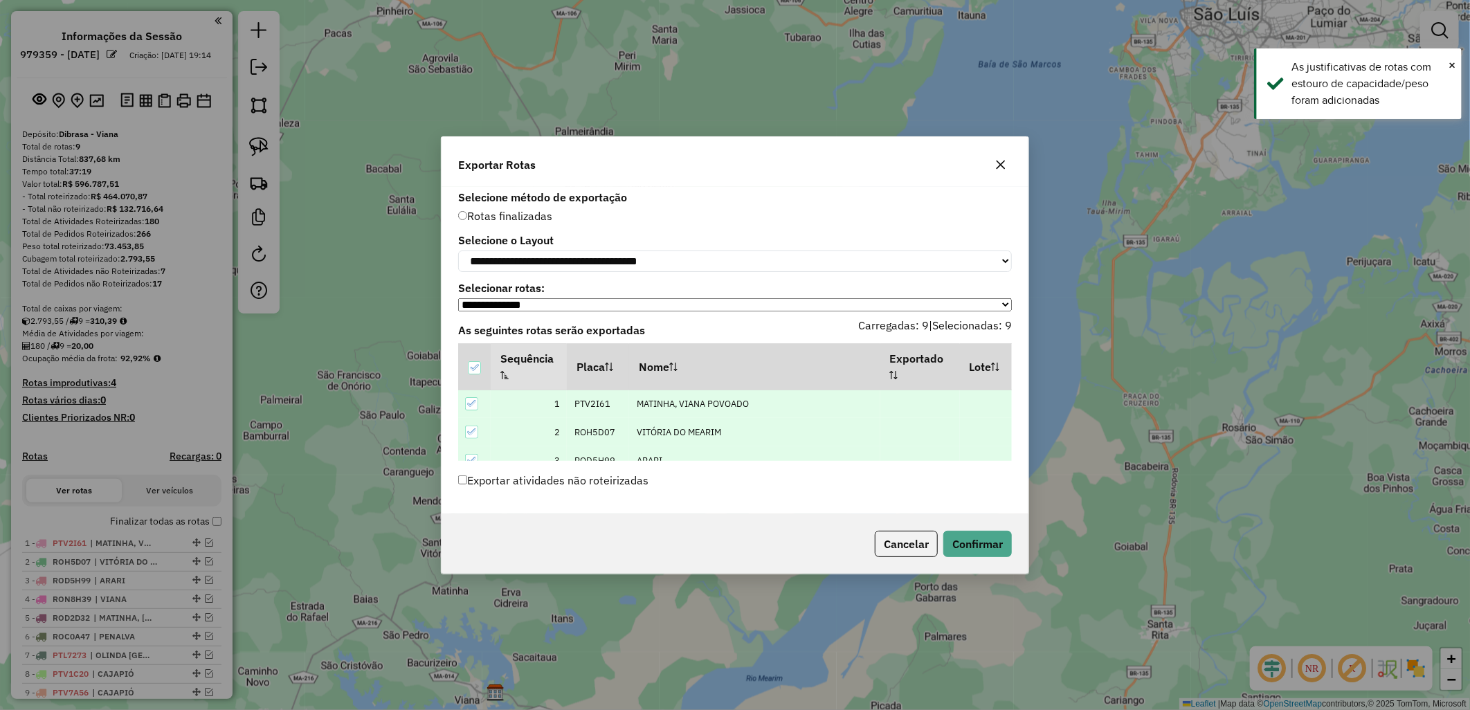
click at [533, 483] on label "Exportar atividades não roteirizadas" at bounding box center [553, 480] width 190 height 26
click at [960, 554] on button "Confirmar" at bounding box center [977, 544] width 68 height 26
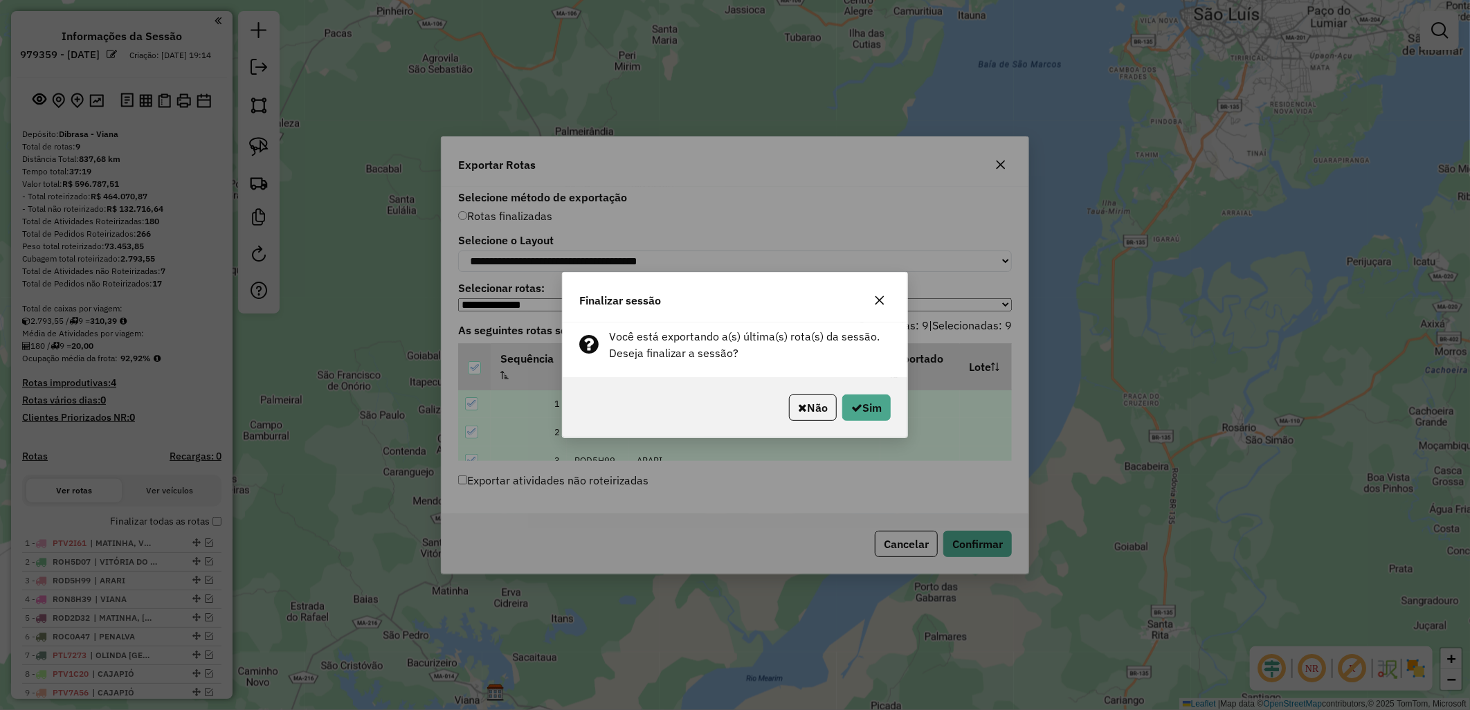
click at [865, 388] on div "Não Sim" at bounding box center [735, 408] width 345 height 60
click at [866, 412] on button "Sim" at bounding box center [866, 407] width 48 height 26
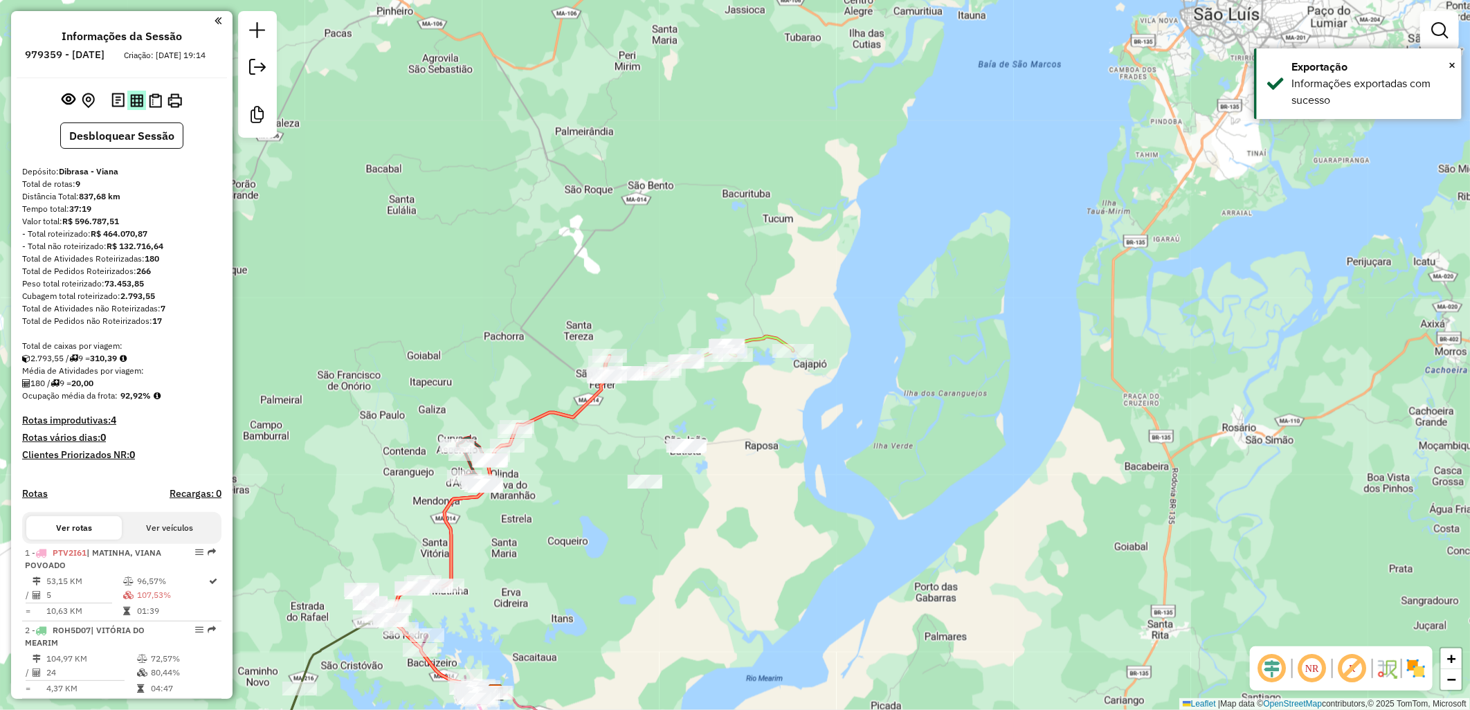
click at [135, 109] on button at bounding box center [136, 100] width 19 height 19
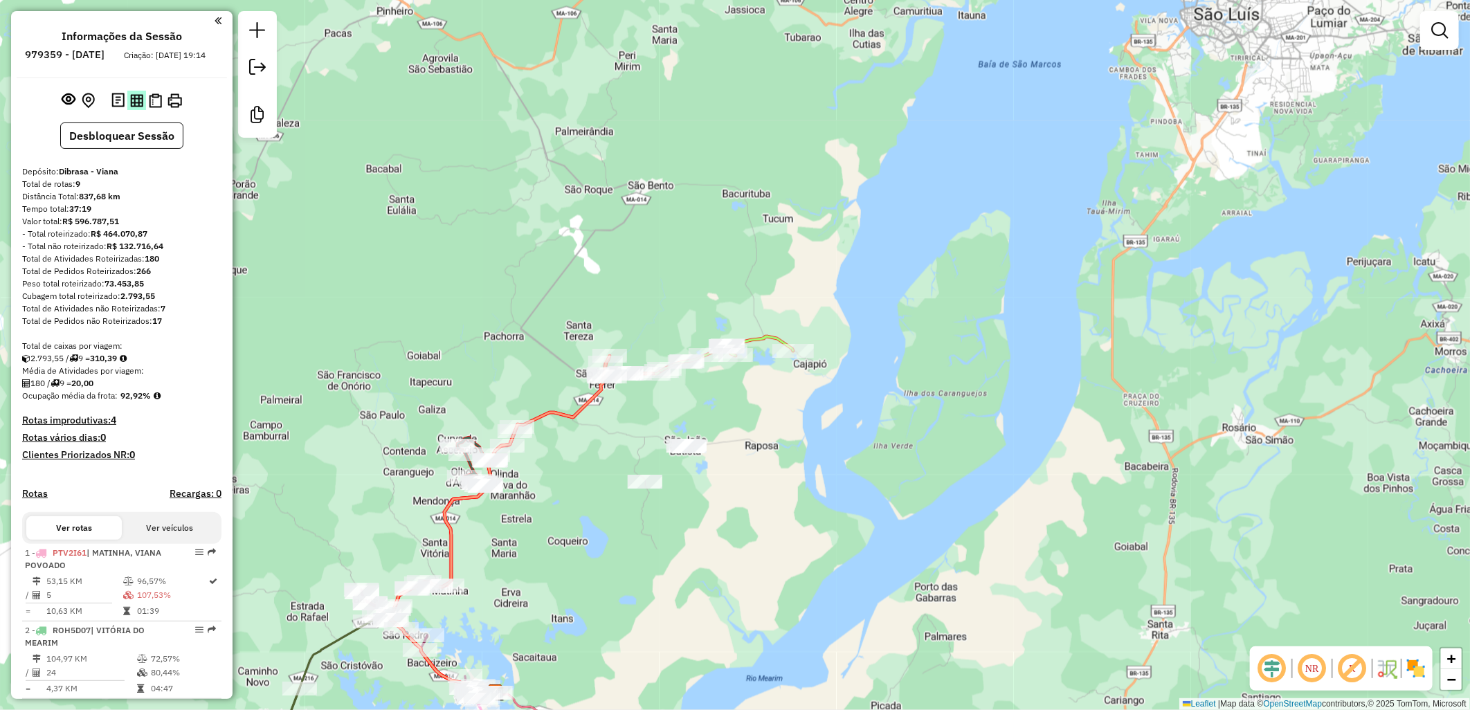
click at [141, 109] on button at bounding box center [136, 100] width 19 height 19
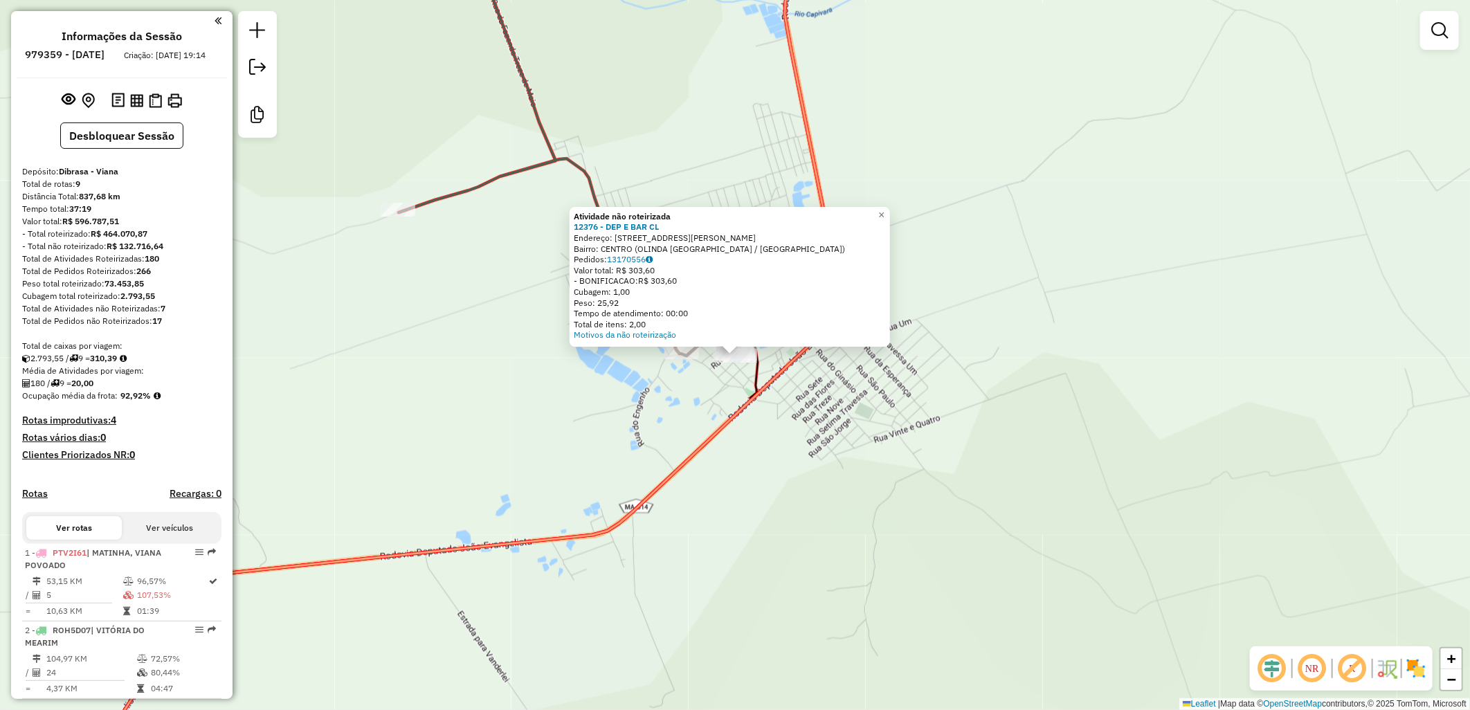
drag, startPoint x: 572, startPoint y: 223, endPoint x: 667, endPoint y: 226, distance: 94.8
click at [667, 226] on div "Atividade não roteirizada 12376 - DEP E BAR CL Endereço: R CAPITAO SERRA FREIRE…" at bounding box center [729, 277] width 320 height 140
copy strong "12376 - DEP E BAR CL"
click at [851, 466] on div "Atividade não roteirizada 12376 - DEP E BAR CL Endereço: R CAPITAO SERRA FREIRE…" at bounding box center [735, 355] width 1470 height 710
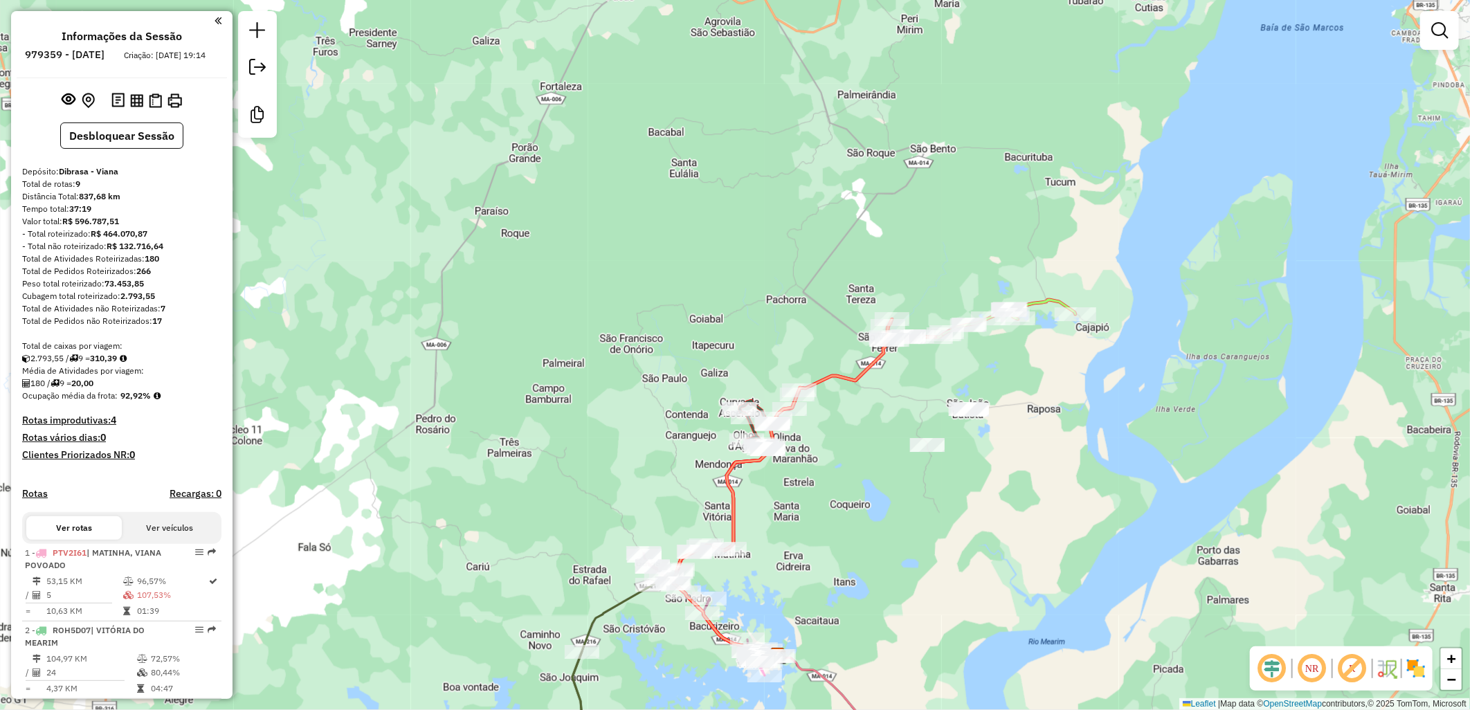
click at [856, 450] on div "Janela de atendimento Grade de atendimento Capacidade Transportadoras Veículos …" at bounding box center [735, 355] width 1470 height 710
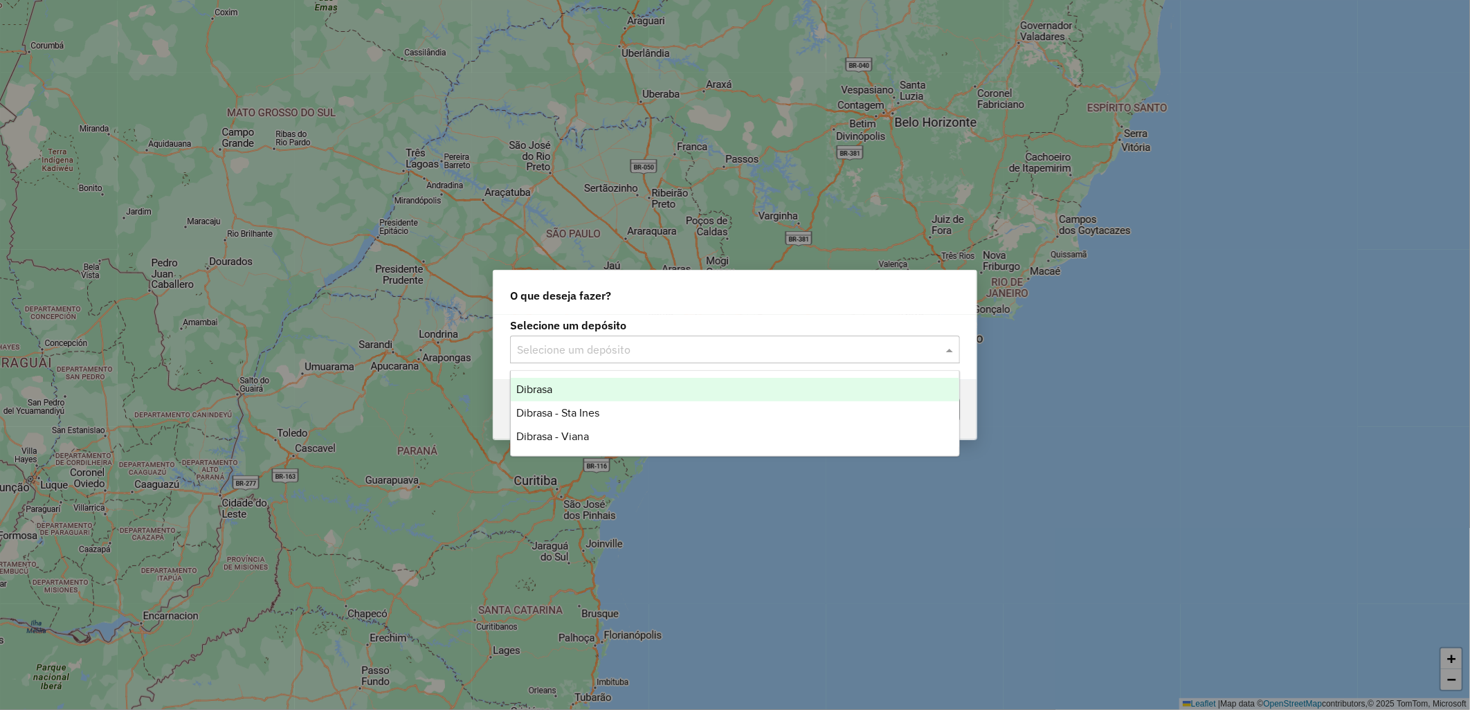
click at [612, 343] on input "text" at bounding box center [721, 350] width 408 height 17
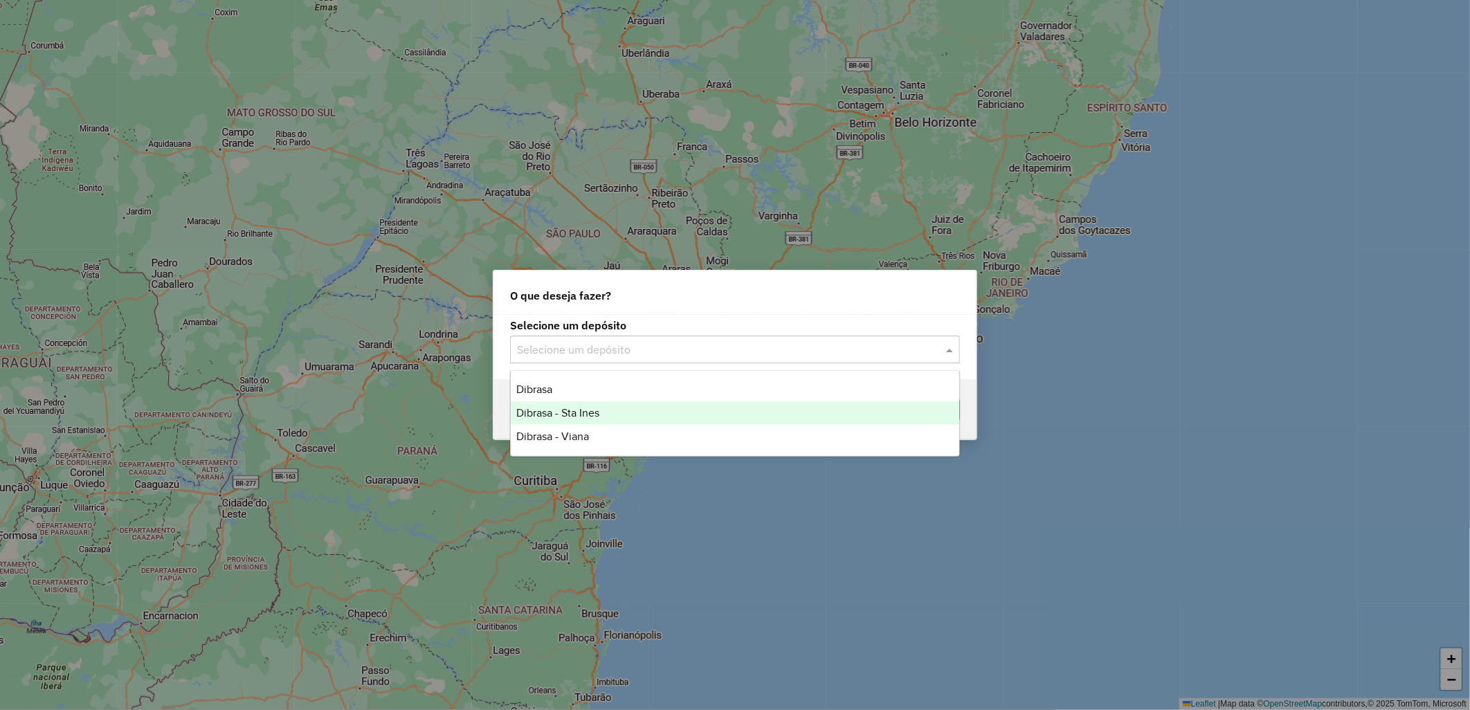
click at [688, 412] on div "Dibrasa - Sta Ines" at bounding box center [735, 413] width 448 height 24
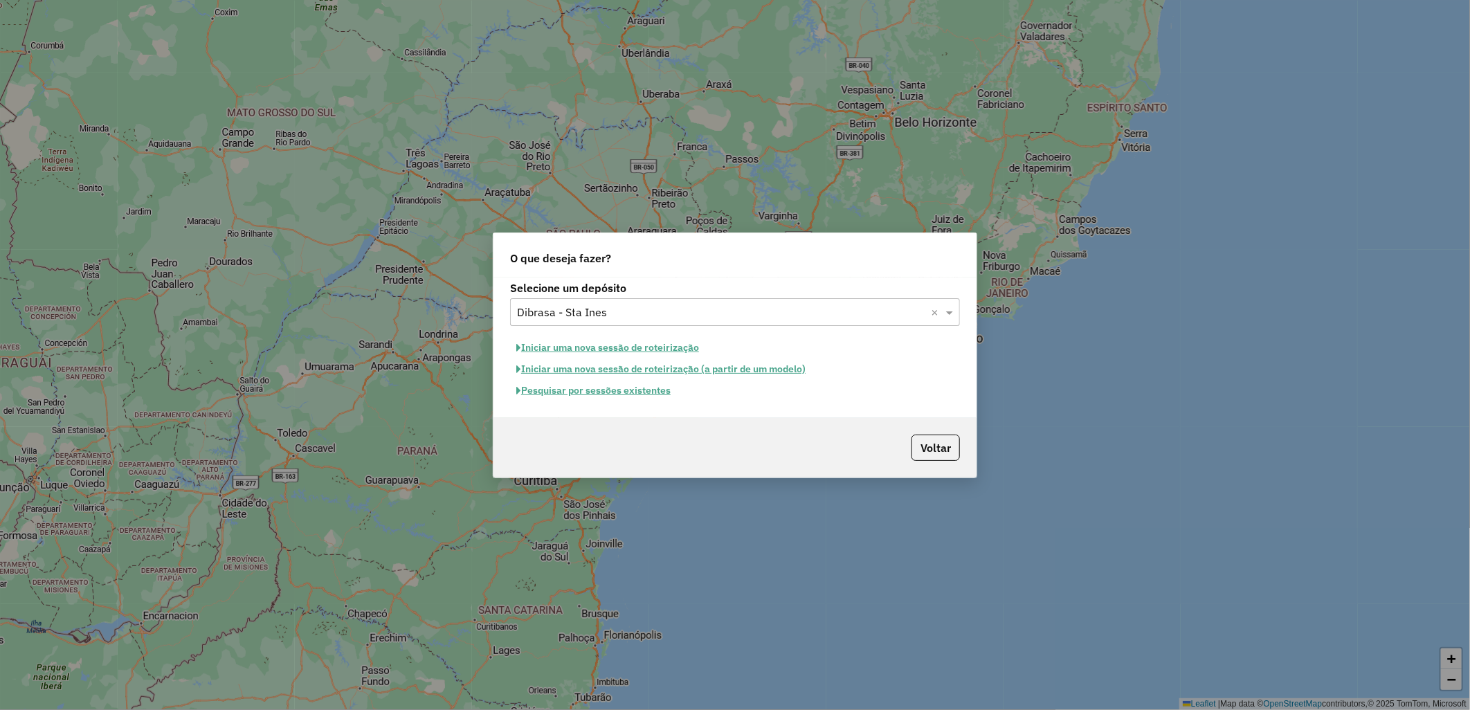
click at [653, 393] on button "Pesquisar por sessões existentes" at bounding box center [593, 390] width 167 height 21
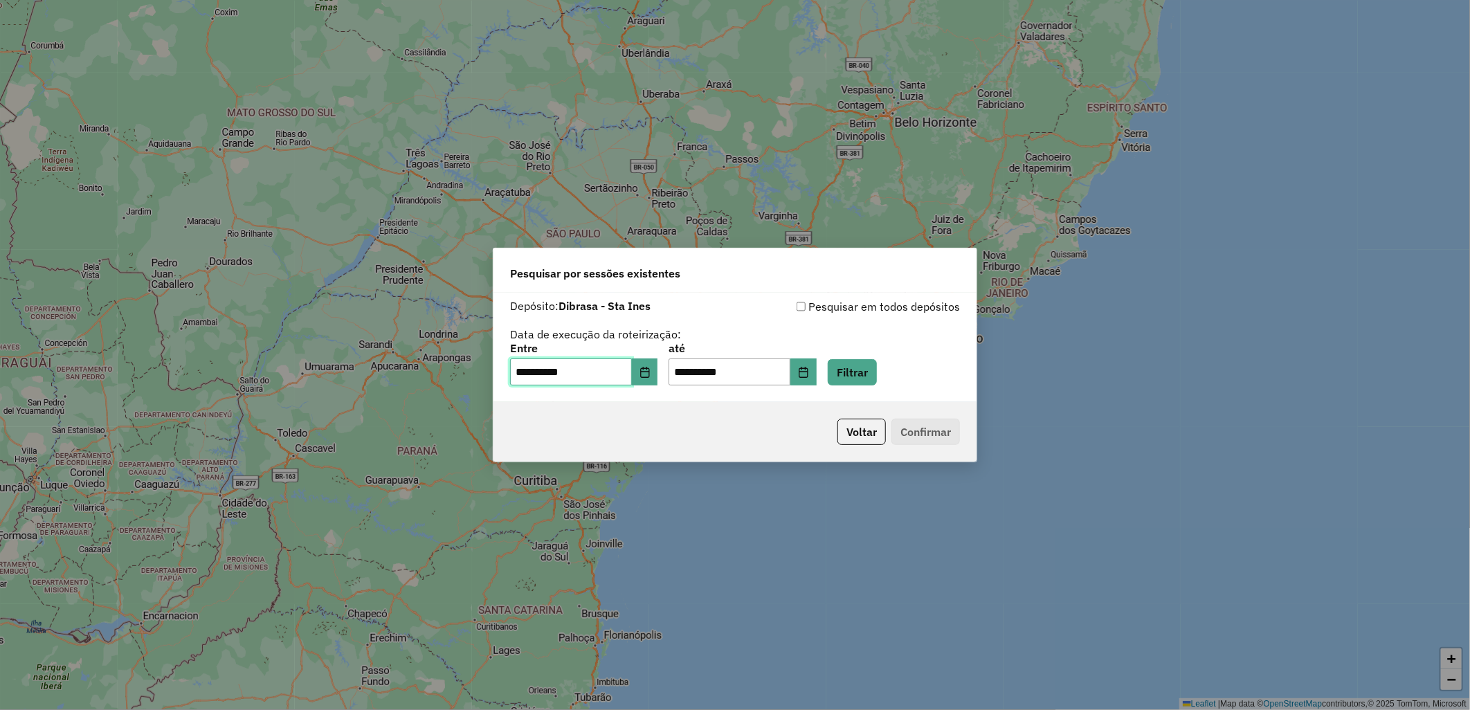
click at [632, 365] on input "**********" at bounding box center [571, 372] width 122 height 28
click at [649, 367] on icon "Choose Date" at bounding box center [644, 372] width 9 height 11
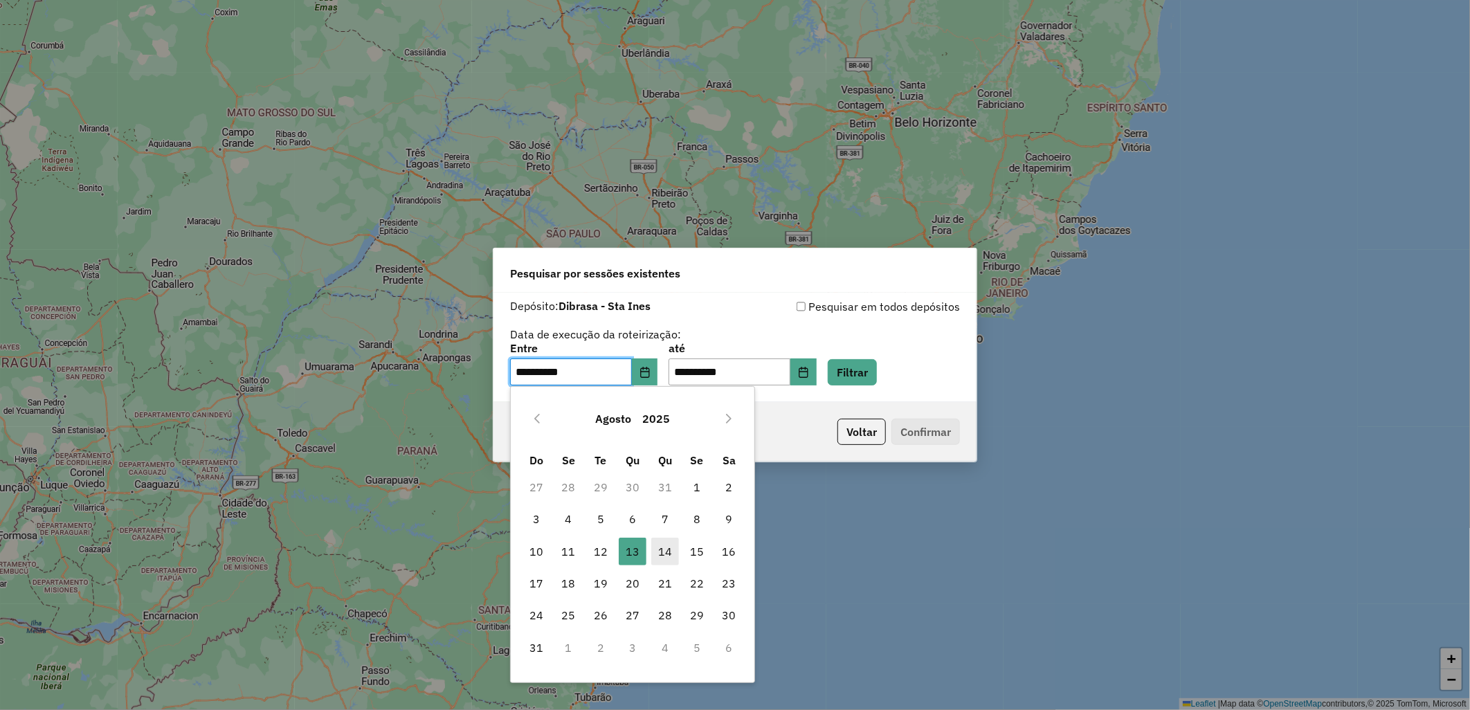
click at [666, 555] on span "14" at bounding box center [665, 552] width 28 height 28
type input "**********"
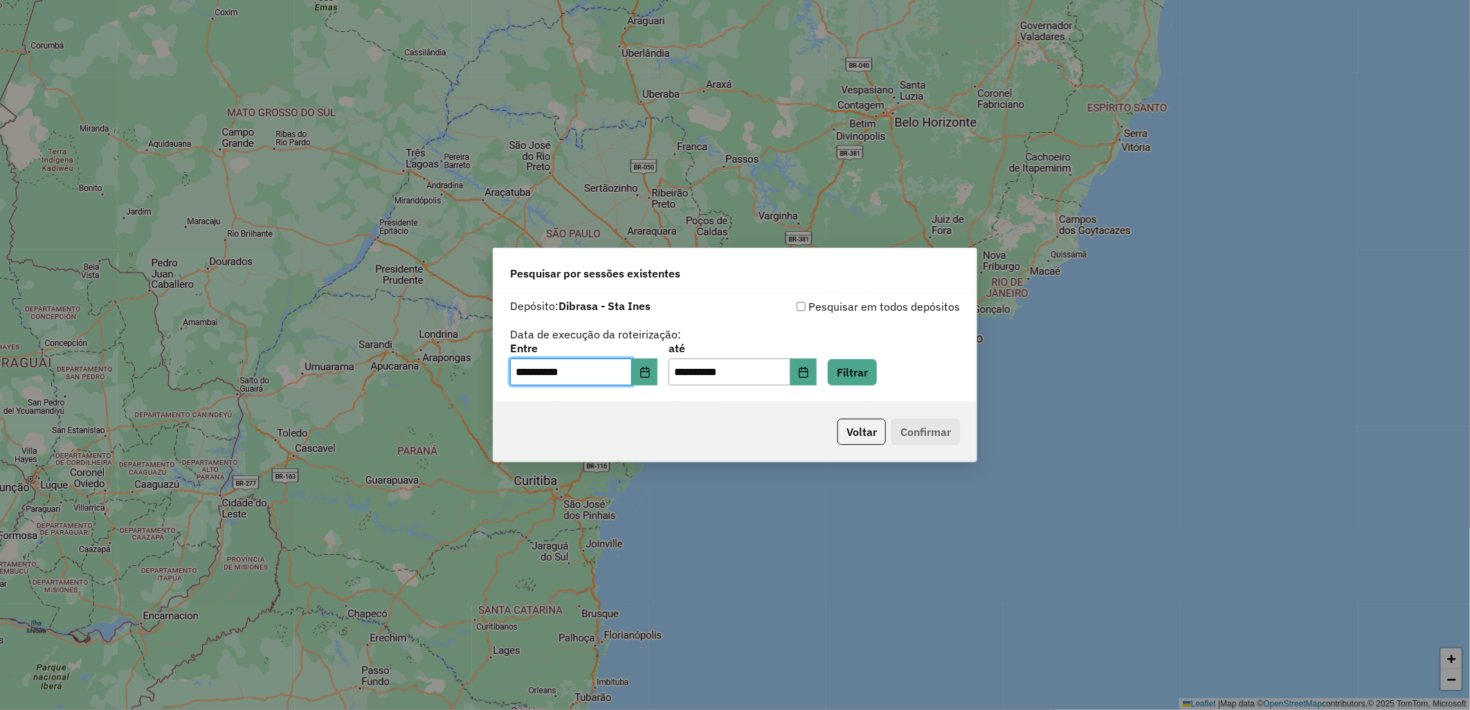
click at [856, 386] on div "**********" at bounding box center [734, 348] width 483 height 110
click at [858, 379] on button "Filtrar" at bounding box center [852, 372] width 49 height 26
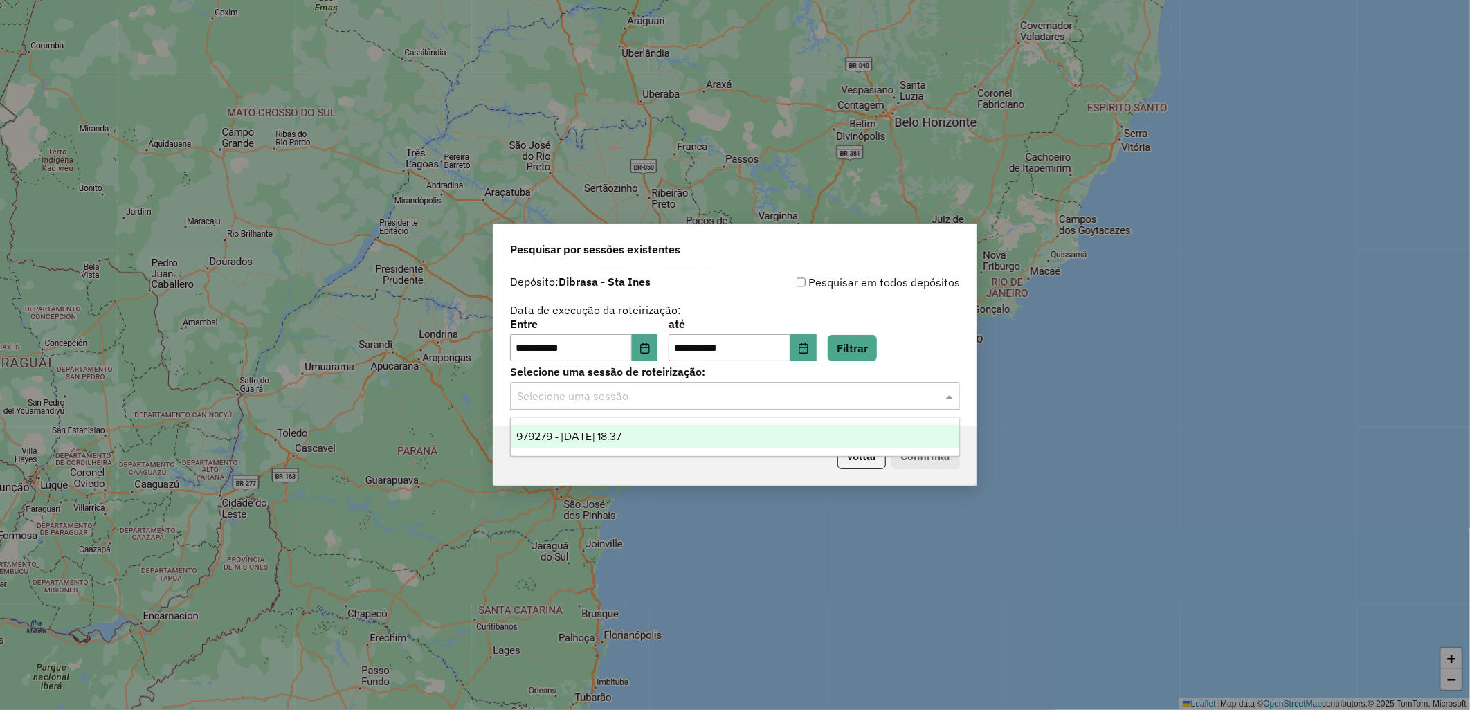
drag, startPoint x: 645, startPoint y: 401, endPoint x: 693, endPoint y: 417, distance: 50.1
click at [655, 403] on input "text" at bounding box center [721, 396] width 408 height 17
click at [720, 427] on div "979279 - 14/08/2025 18:37" at bounding box center [735, 437] width 448 height 24
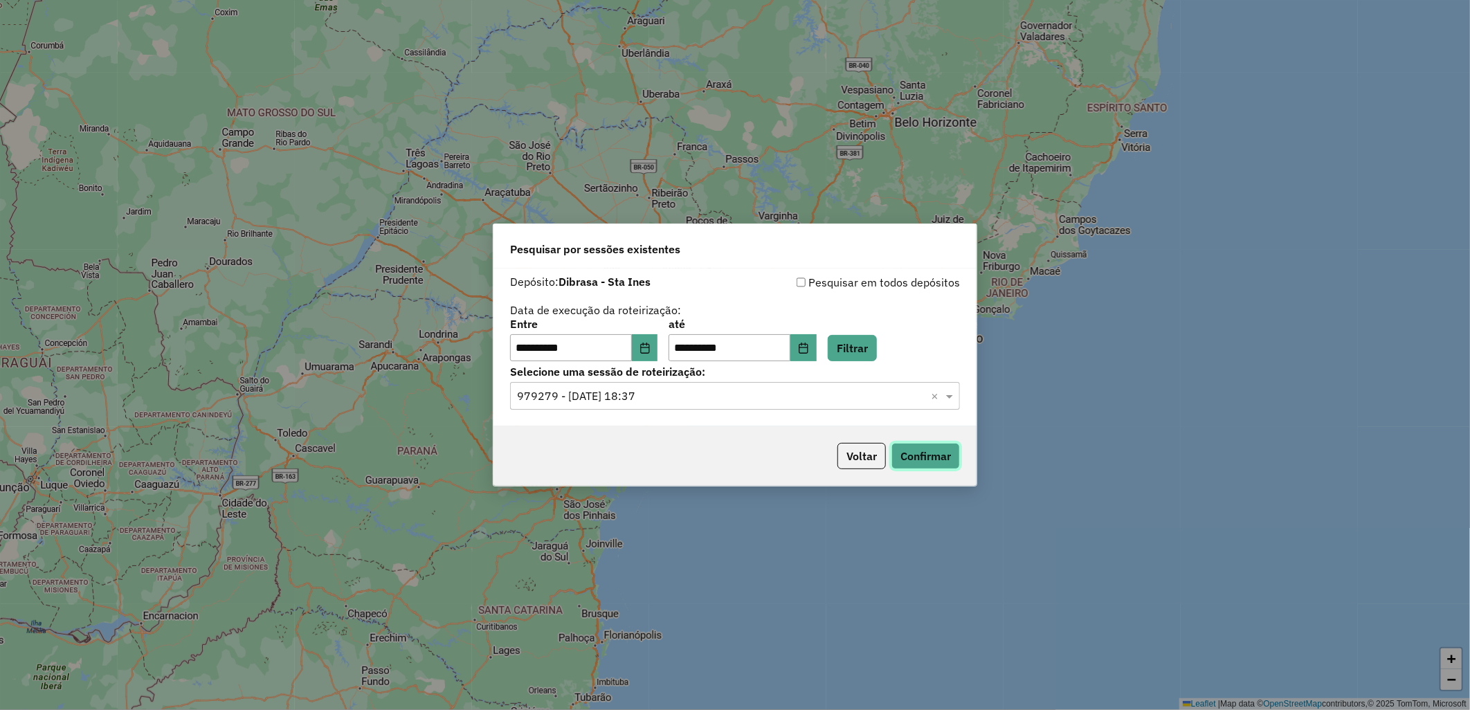
click at [910, 460] on button "Confirmar" at bounding box center [925, 456] width 68 height 26
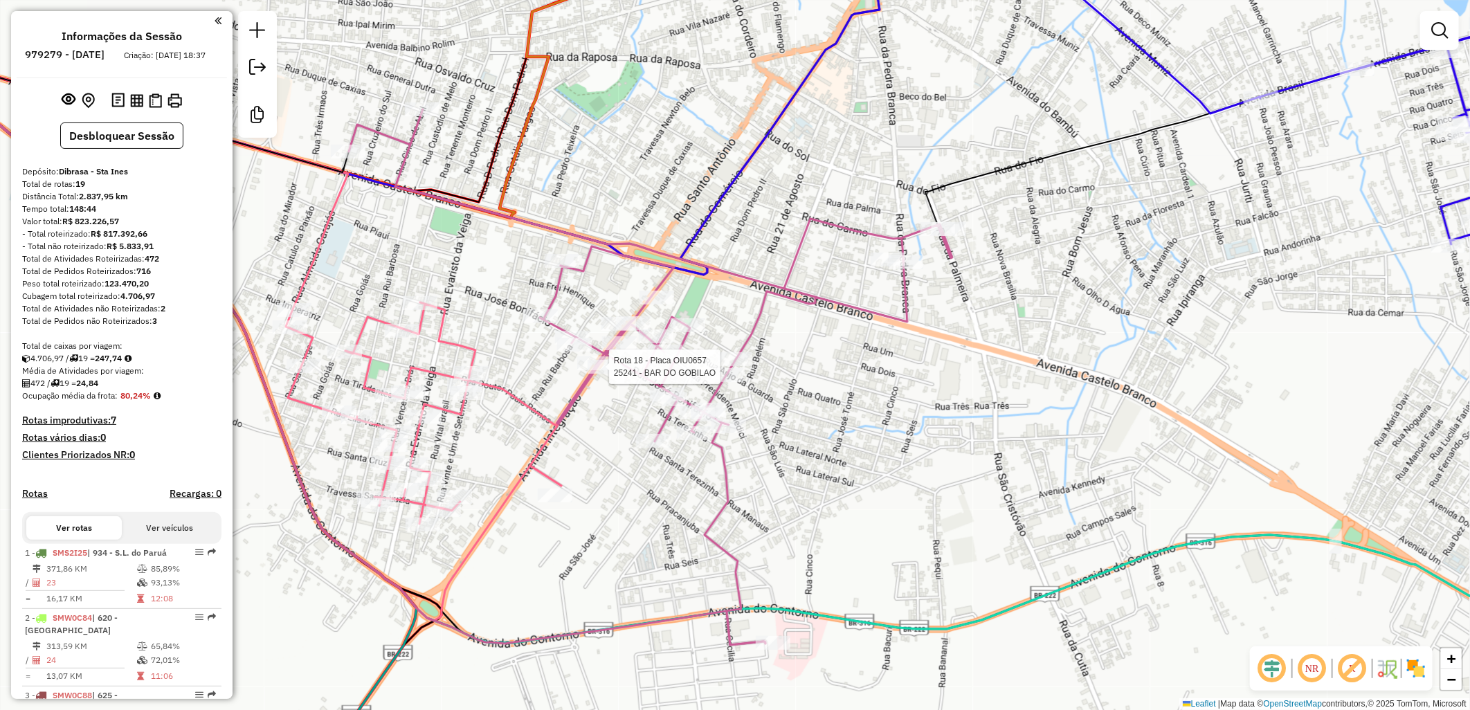
select select "**********"
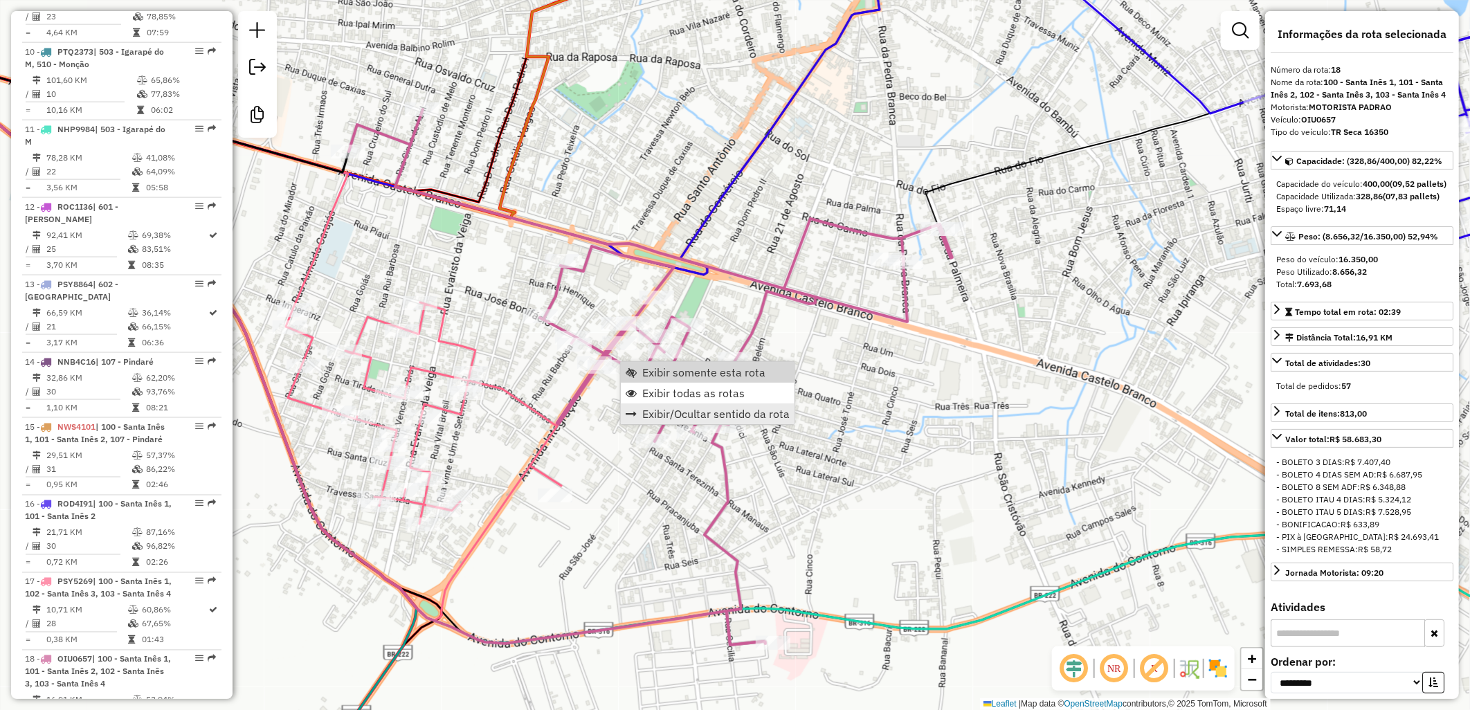
scroll to position [1544, 0]
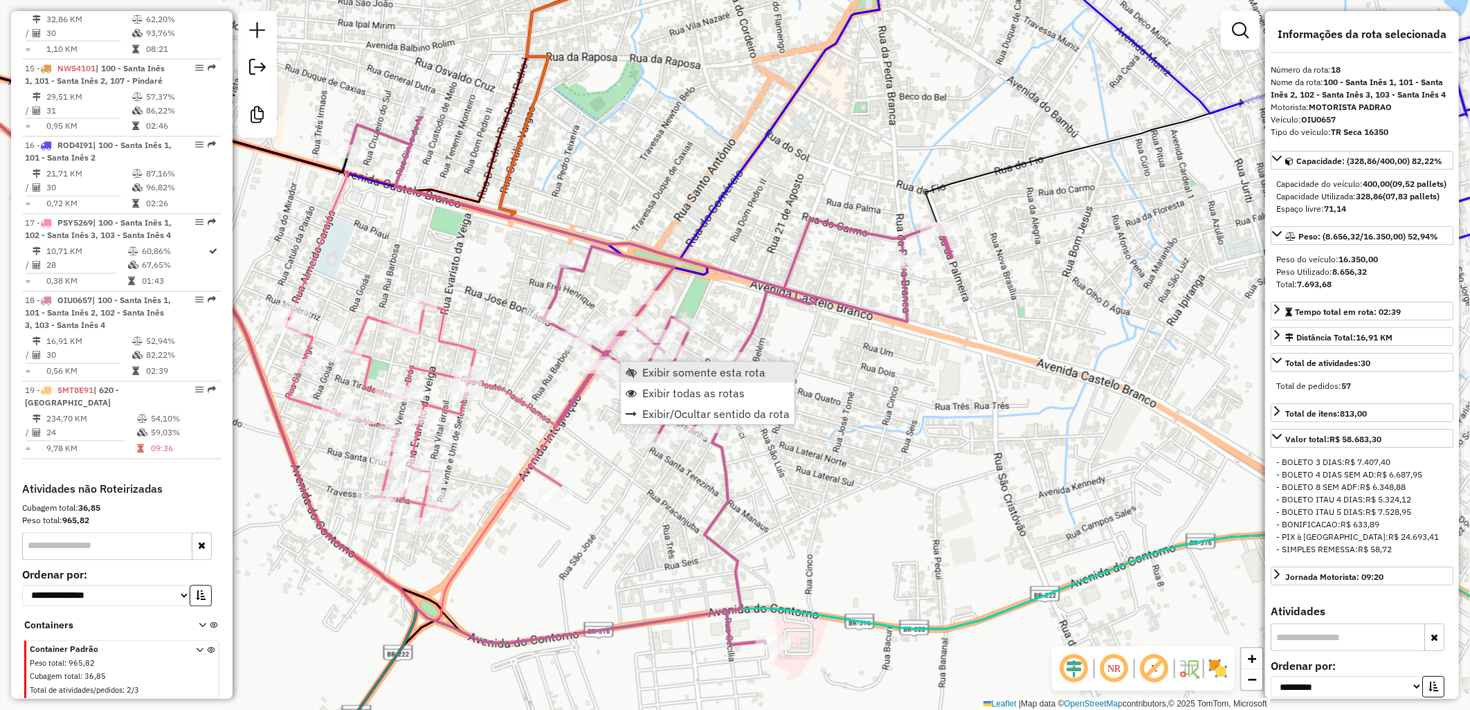
click at [696, 371] on span "Exibir somente esta rota" at bounding box center [703, 372] width 123 height 11
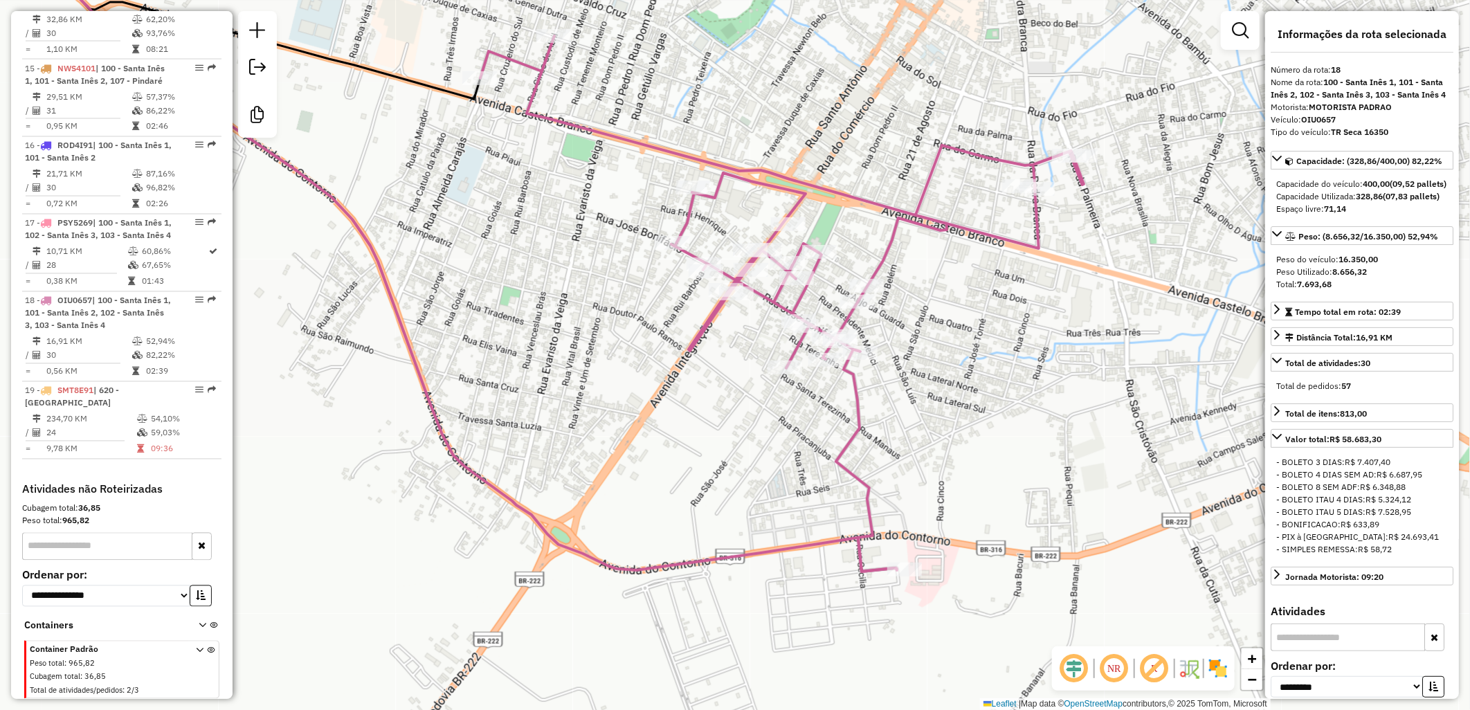
drag, startPoint x: 696, startPoint y: 371, endPoint x: 493, endPoint y: 284, distance: 220.7
click at [493, 284] on div "Janela de atendimento Grade de atendimento Capacidade Transportadoras Veículos …" at bounding box center [735, 355] width 1470 height 710
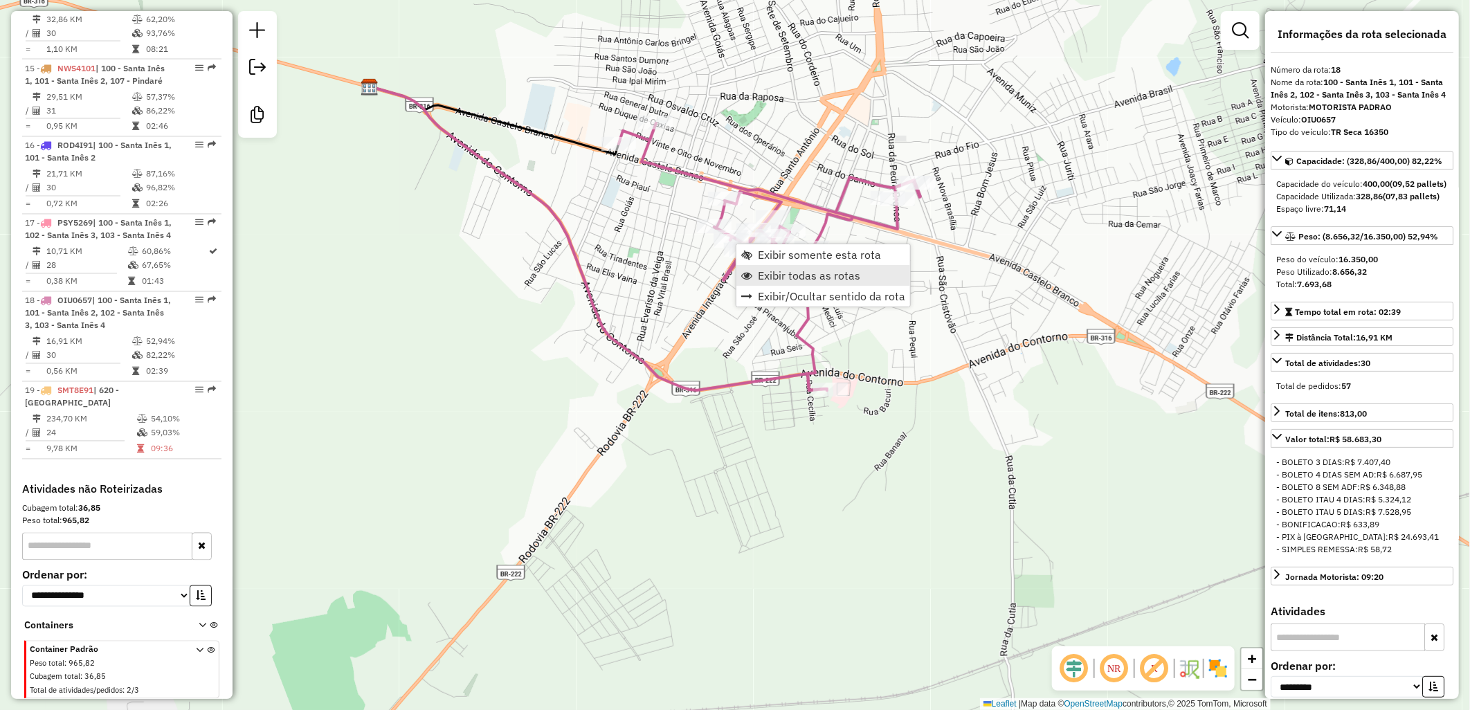
click at [850, 273] on span "Exibir todas as rotas" at bounding box center [809, 275] width 102 height 11
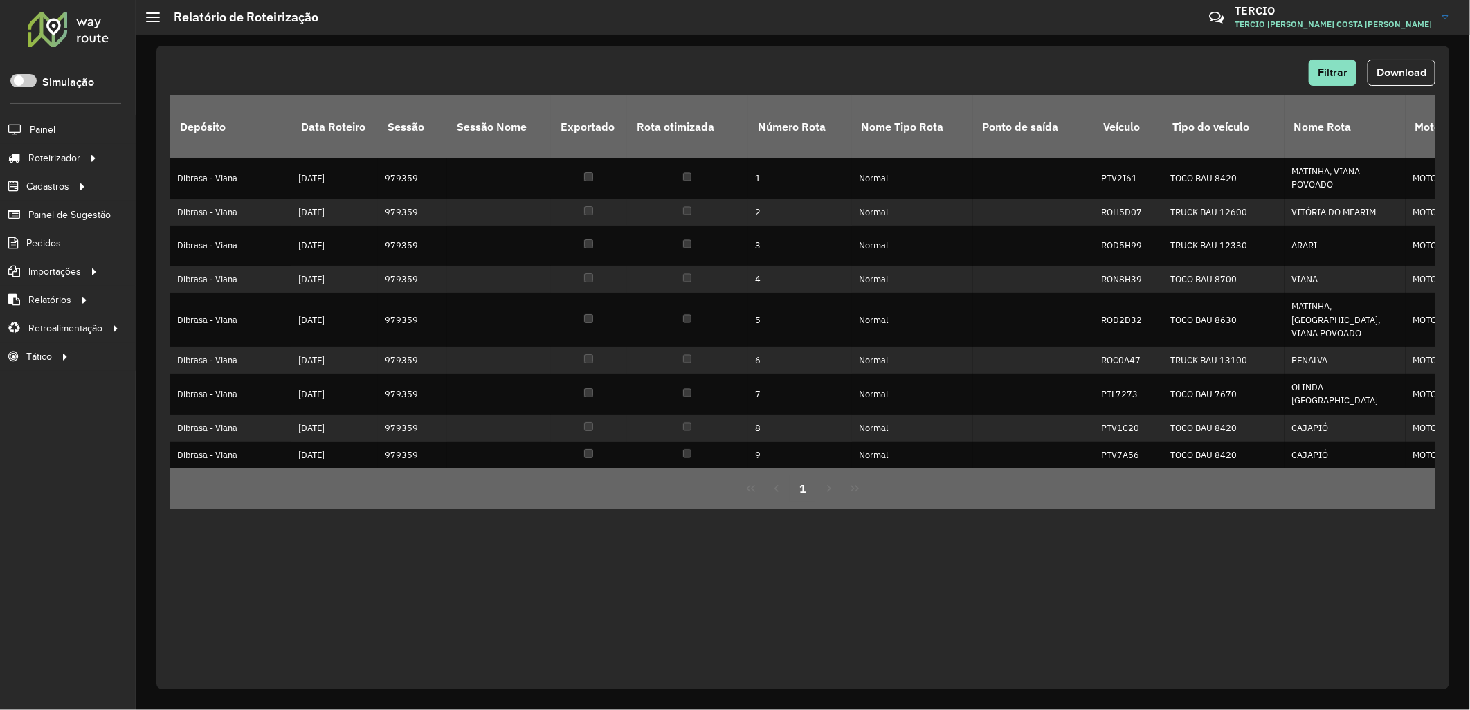
click at [1008, 44] on div "Filtrar Download Depósito Data Roteiro Sessão Sessão Nome Exportado Rota otimiz…" at bounding box center [803, 372] width 1334 height 675
click at [66, 257] on li "Pedidos" at bounding box center [68, 243] width 136 height 28
click at [56, 255] on link "Pedidos" at bounding box center [31, 243] width 62 height 28
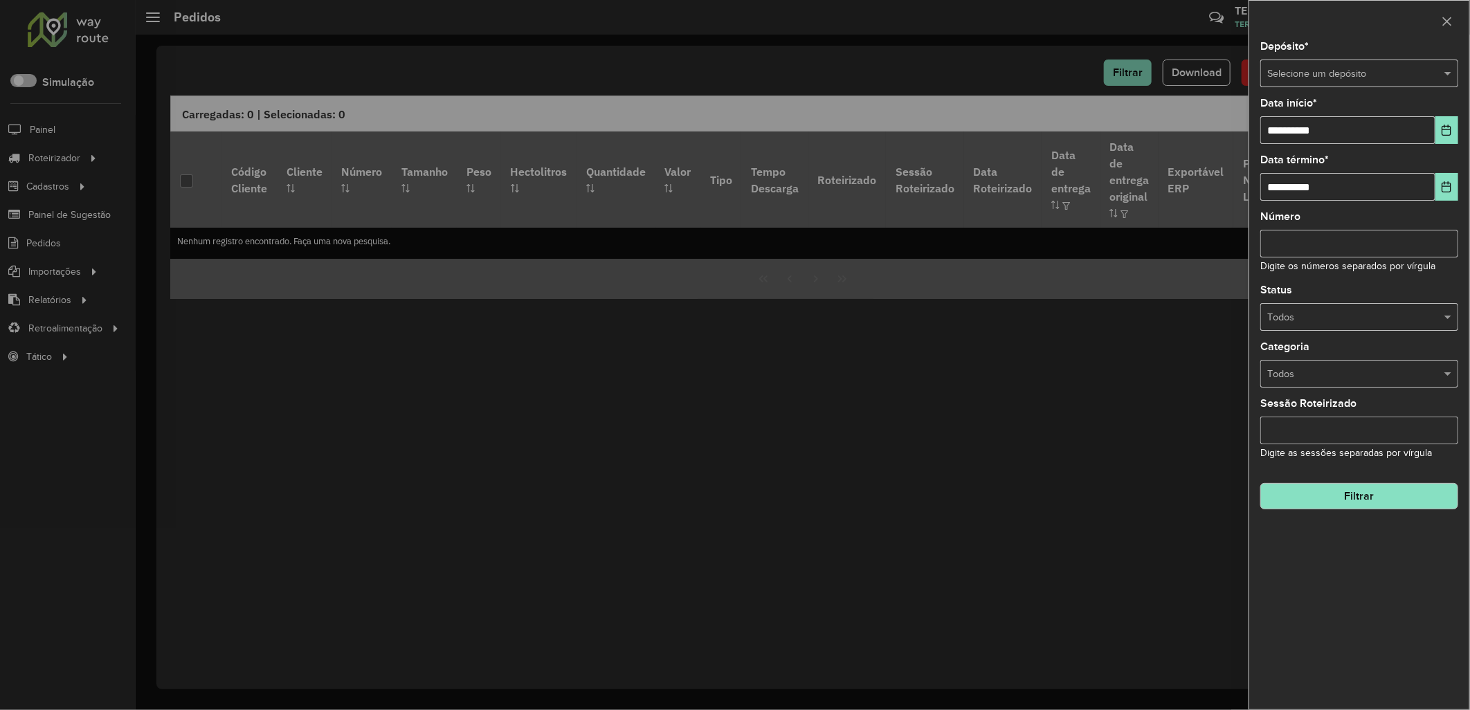
click at [1322, 60] on div "Selecione um depósito" at bounding box center [1359, 74] width 198 height 28
click at [1384, 155] on div "Dibrasa - Viana" at bounding box center [1359, 157] width 197 height 22
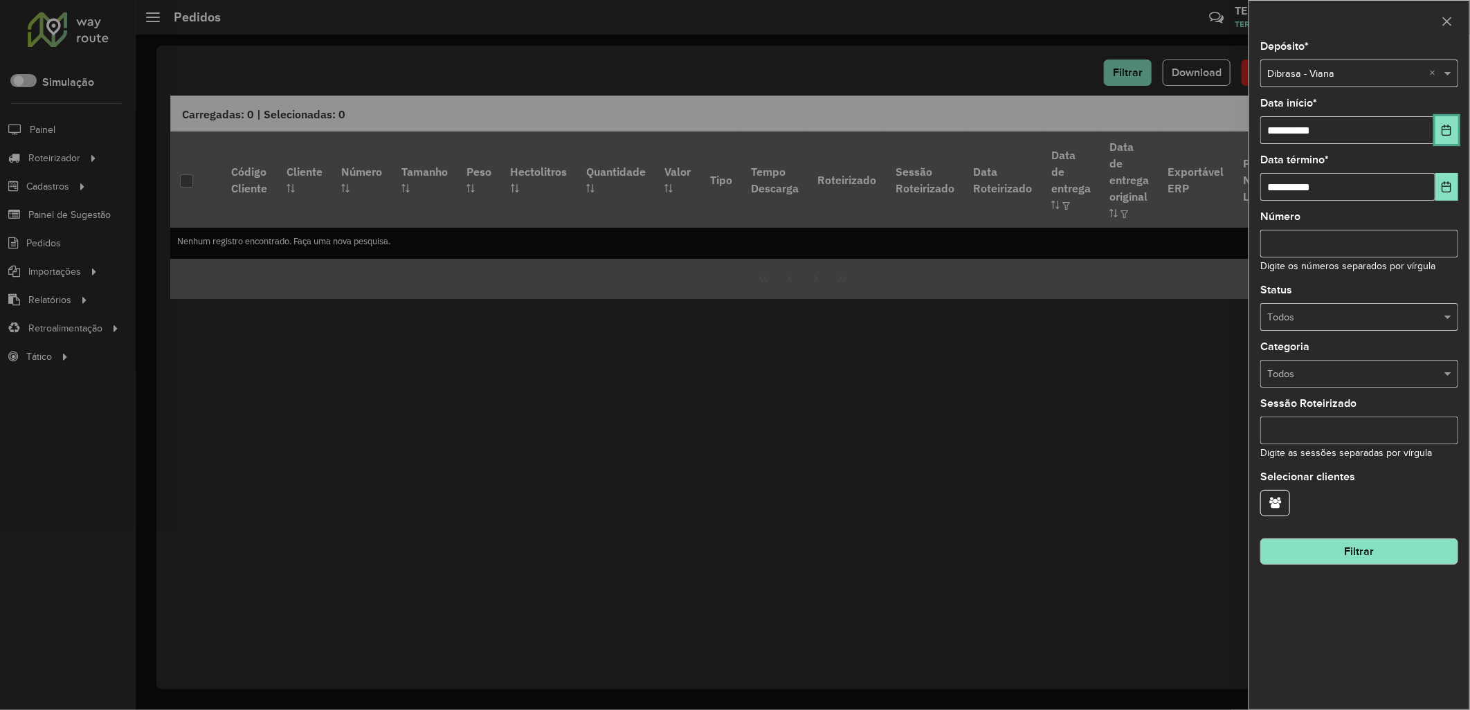
click at [1435, 137] on button "Choose Date" at bounding box center [1446, 130] width 23 height 28
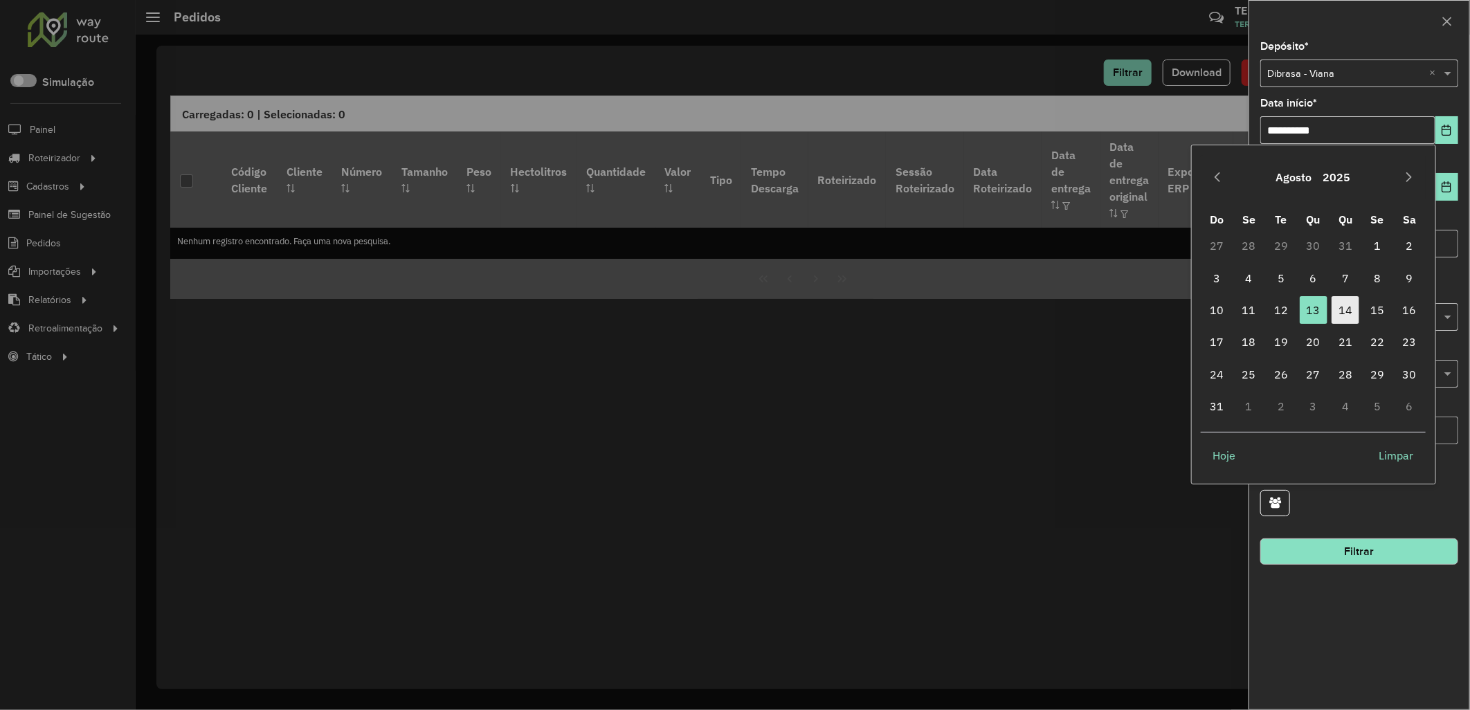
click at [1337, 314] on span "14" at bounding box center [1345, 310] width 28 height 28
type input "**********"
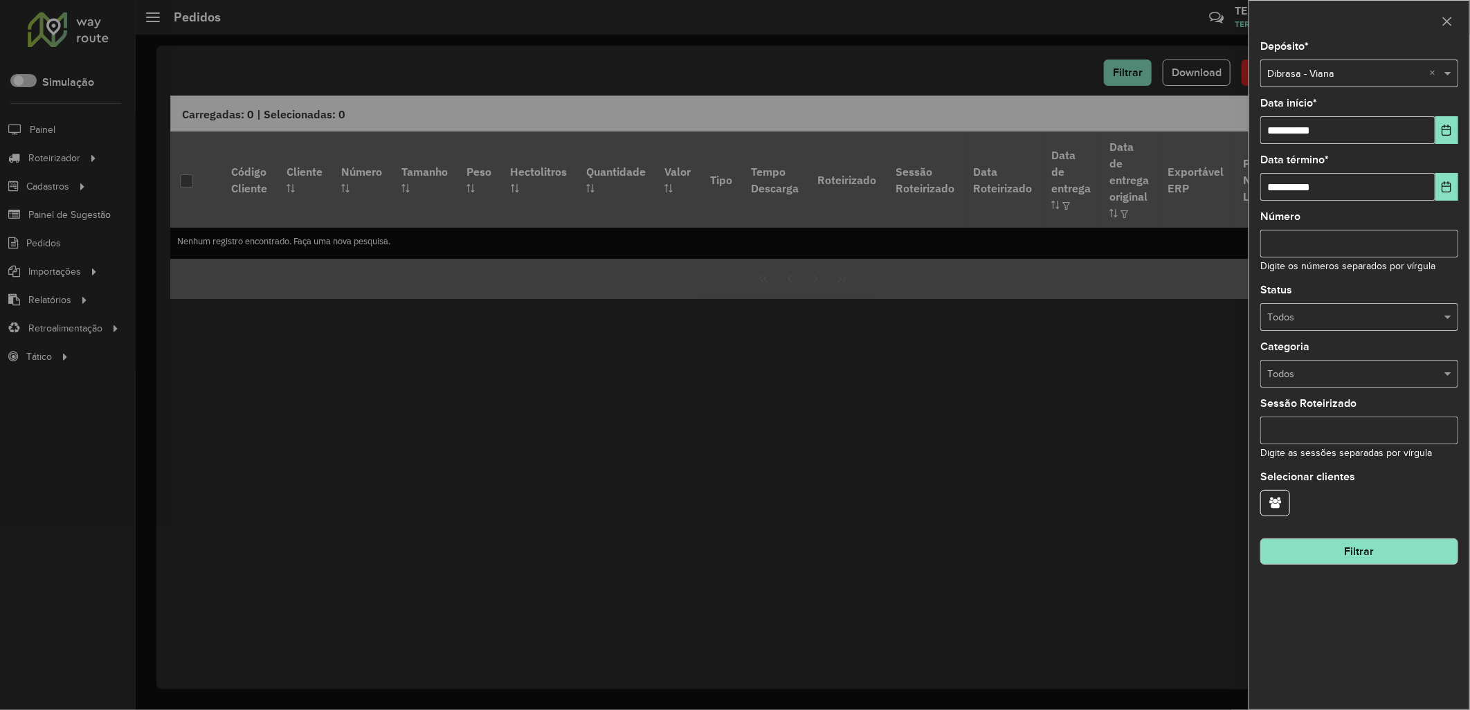
click at [1357, 567] on div "**********" at bounding box center [1359, 376] width 220 height 668
drag, startPoint x: 1376, startPoint y: 555, endPoint x: 1406, endPoint y: 563, distance: 31.4
click at [1406, 563] on button "Filtrar" at bounding box center [1359, 551] width 198 height 26
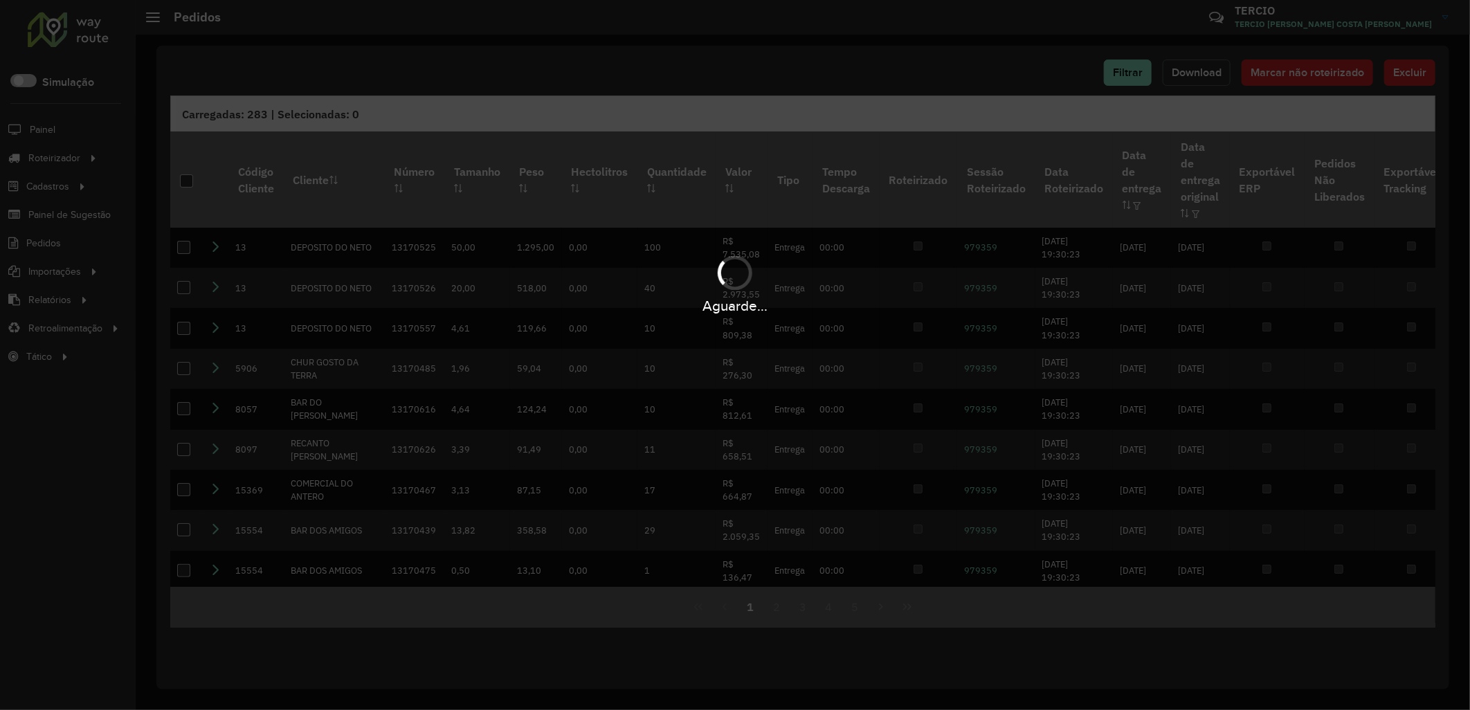
click at [1205, 64] on button "Download" at bounding box center [1196, 73] width 68 height 26
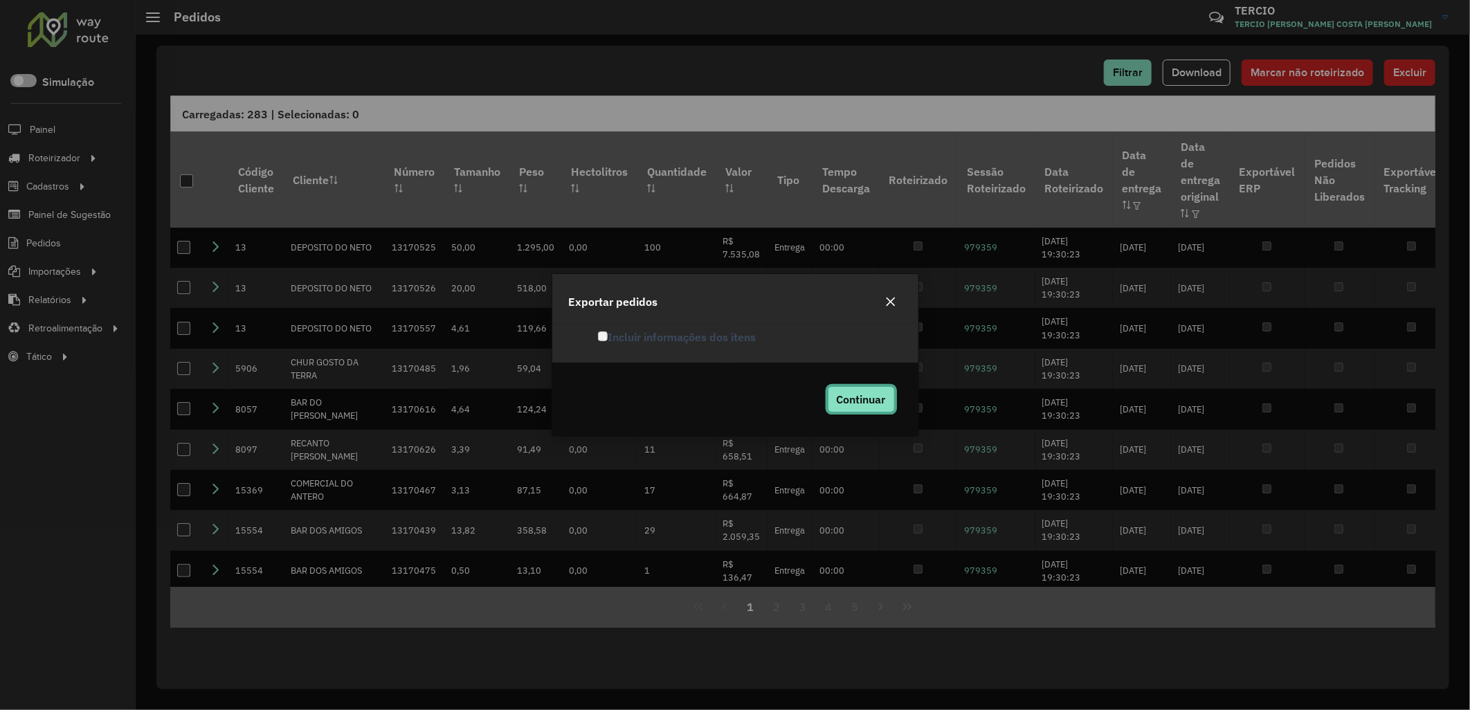
click at [866, 400] on span "Continuar" at bounding box center [861, 399] width 49 height 14
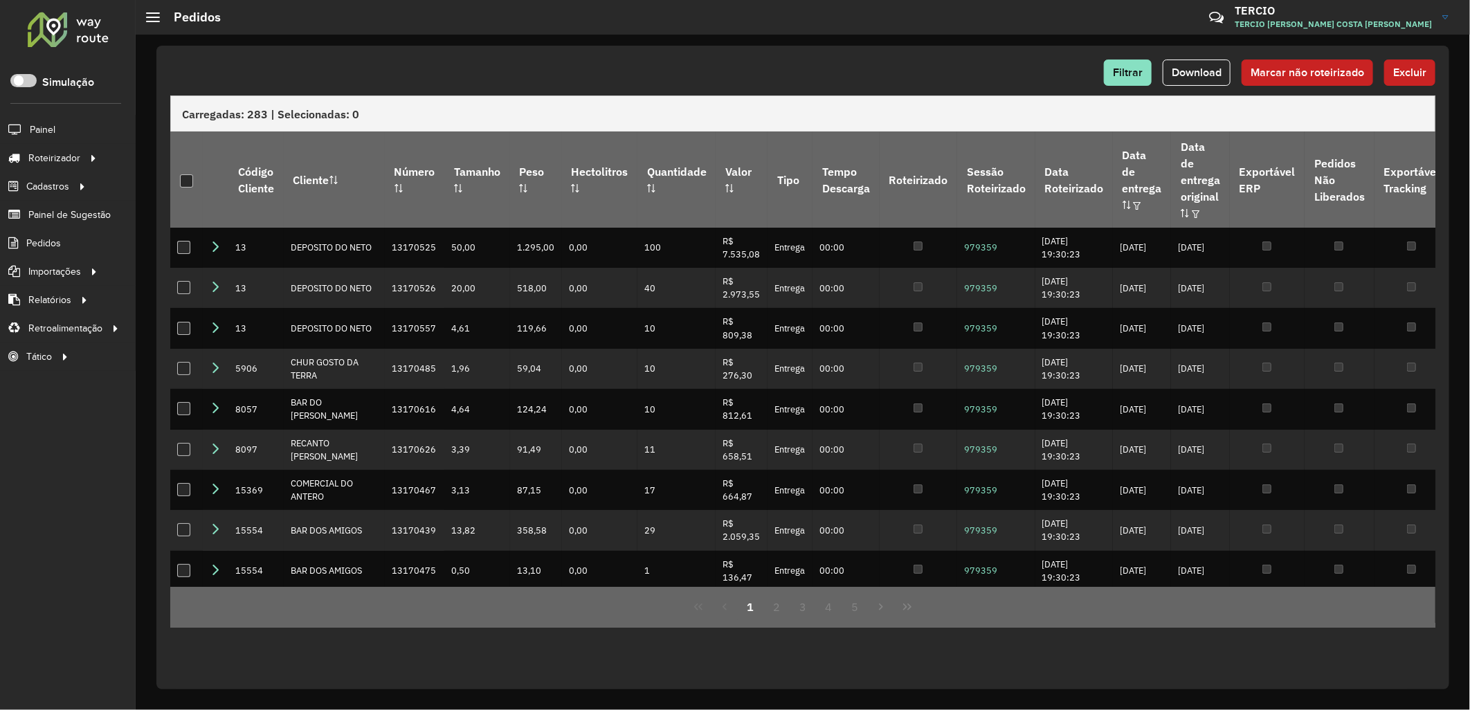
click at [1057, 60] on div "Filtrar Download Marcar não roteirizado Excluir" at bounding box center [802, 73] width 1265 height 26
click at [917, 55] on div "Filtrar Download Marcar não roteirizado Excluir Carregadas: 283 | Selecionadas:…" at bounding box center [802, 367] width 1292 height 643
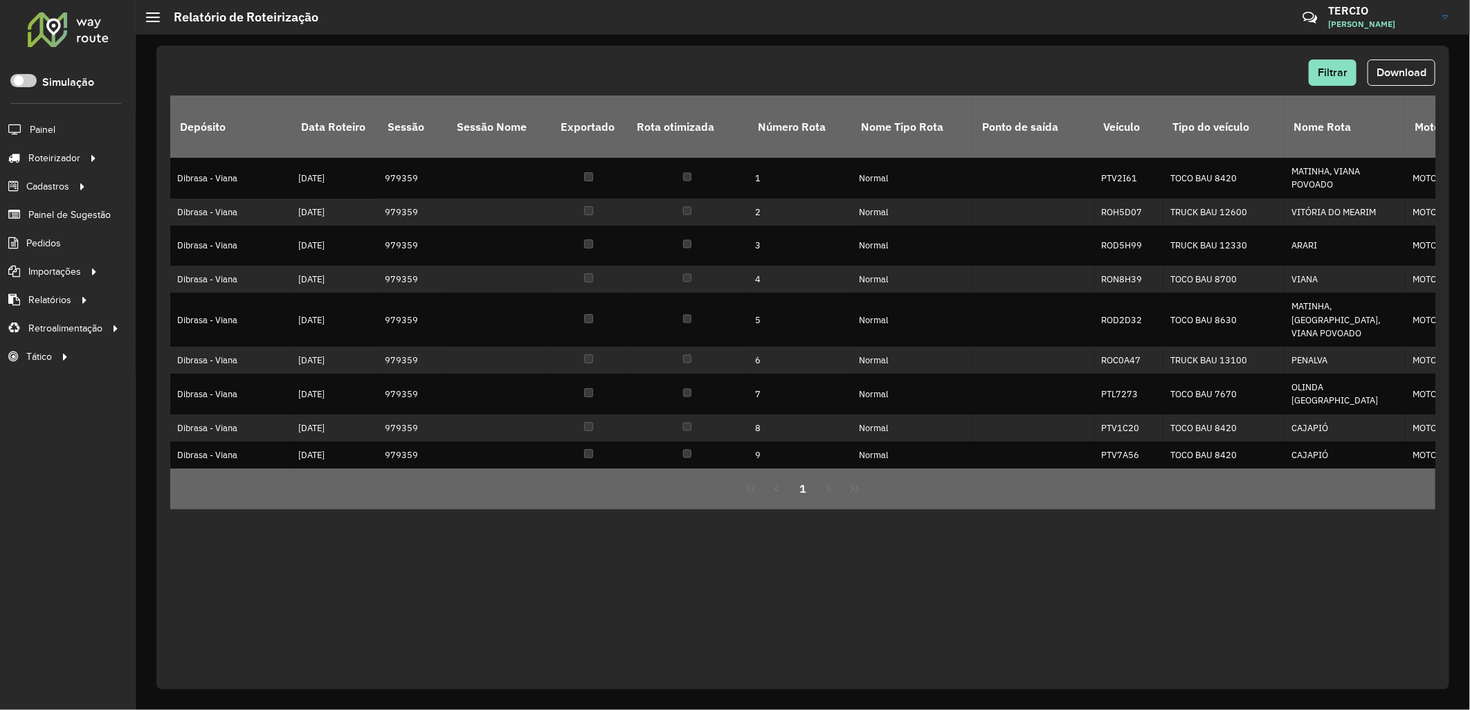
click at [1406, 86] on div "Filtrar Download" at bounding box center [802, 78] width 1265 height 36
drag, startPoint x: 1418, startPoint y: 77, endPoint x: 1408, endPoint y: 81, distance: 11.2
click at [1418, 77] on span "Download" at bounding box center [1401, 72] width 50 height 12
click at [37, 247] on span "Pedidos" at bounding box center [44, 243] width 36 height 15
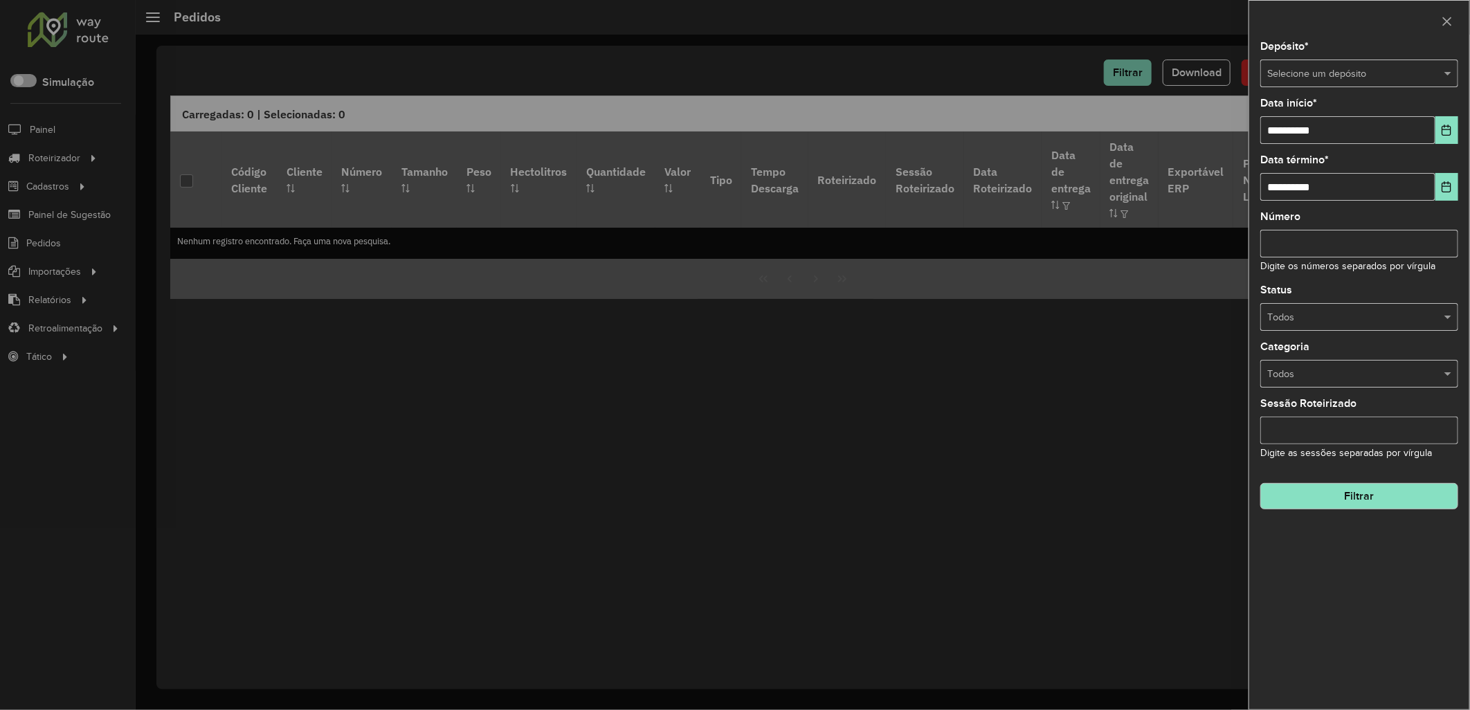
click at [1371, 84] on div "Selecione um depósito" at bounding box center [1359, 74] width 198 height 28
click at [1341, 107] on div "Dibrasa" at bounding box center [1359, 113] width 197 height 22
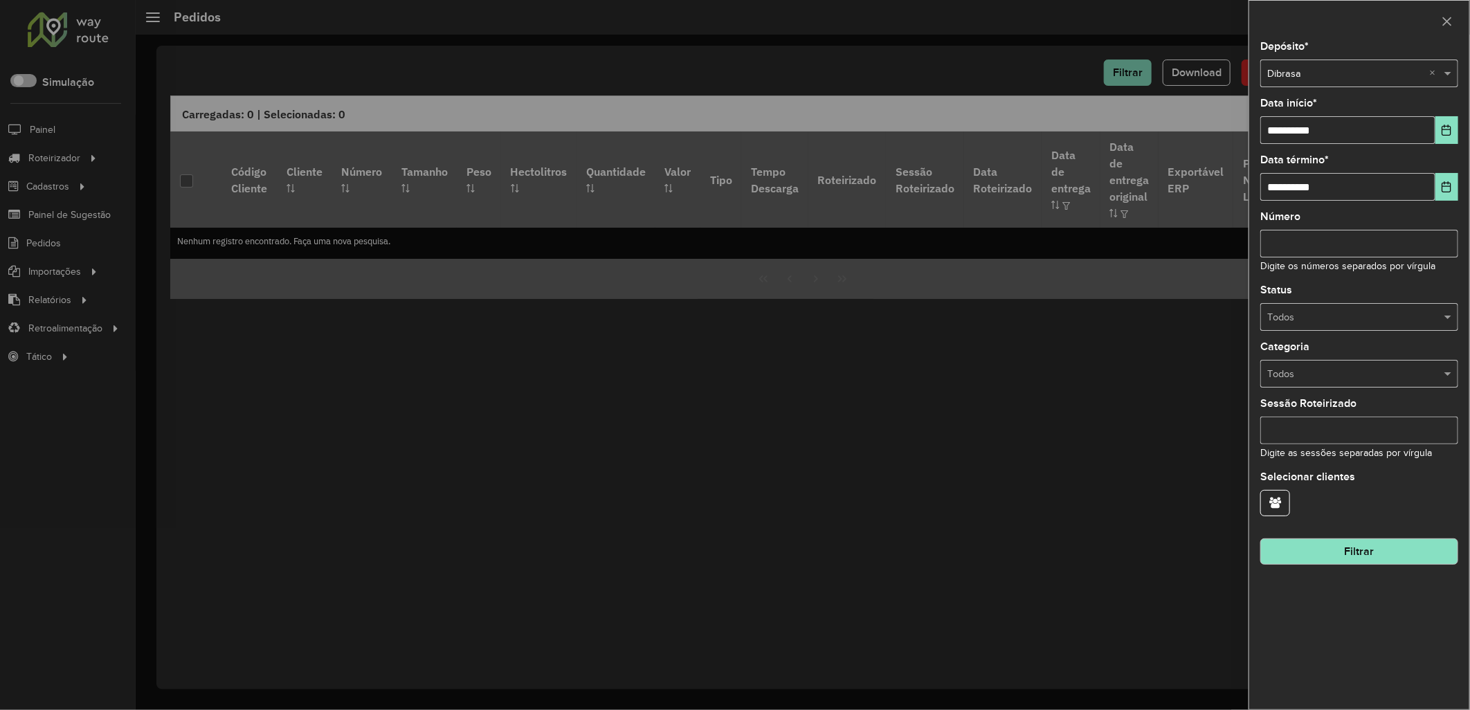
click at [1459, 136] on div "**********" at bounding box center [1359, 376] width 220 height 668
click at [1439, 134] on button "Choose Date" at bounding box center [1446, 130] width 23 height 28
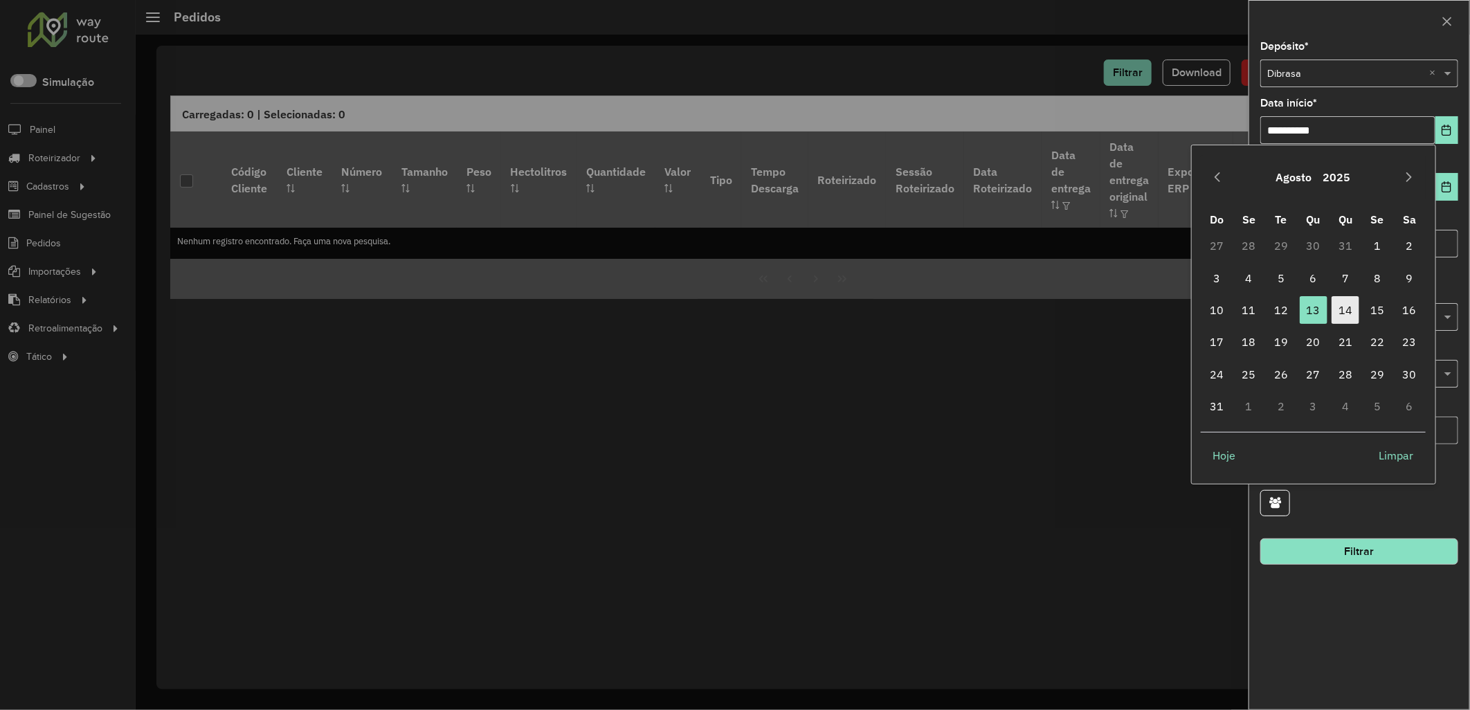
click at [1331, 299] on span "14" at bounding box center [1345, 310] width 28 height 28
type input "**********"
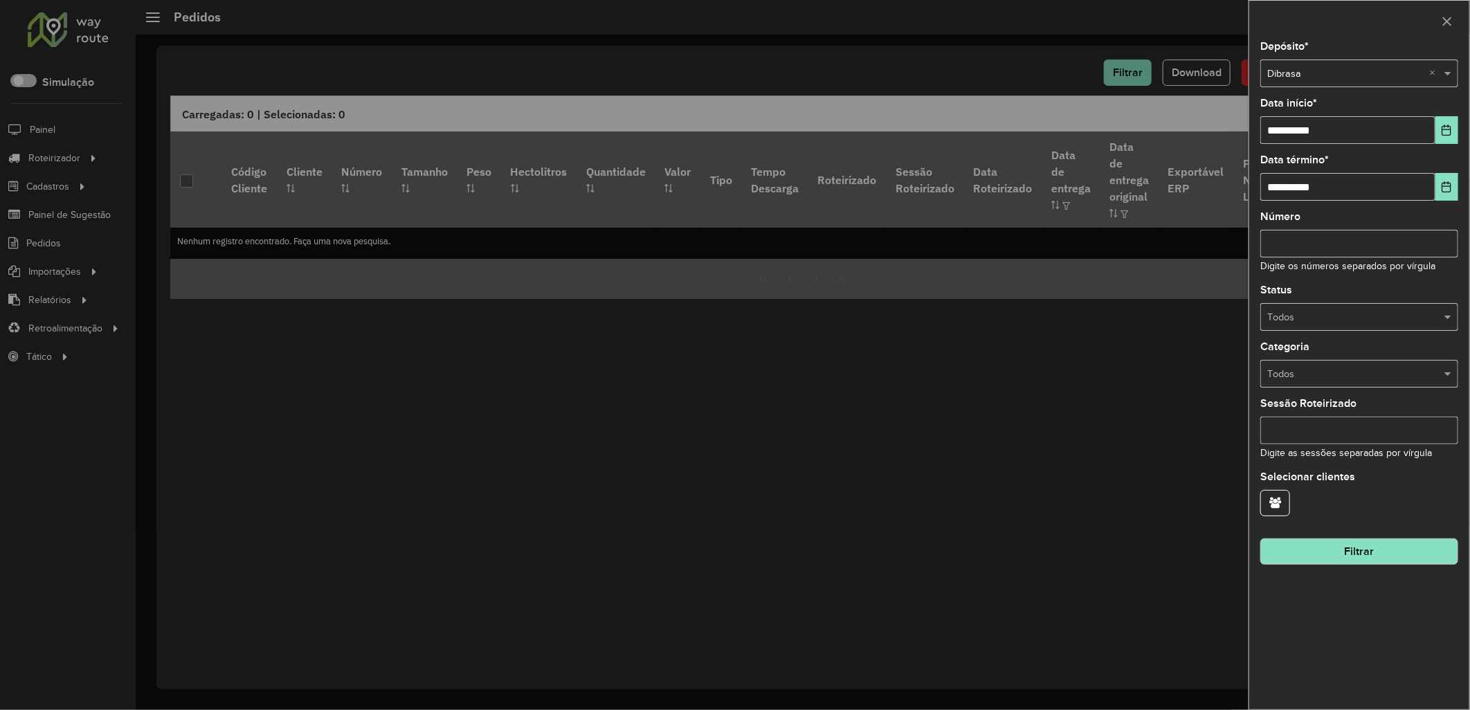
click at [1316, 543] on button "Filtrar" at bounding box center [1359, 551] width 198 height 26
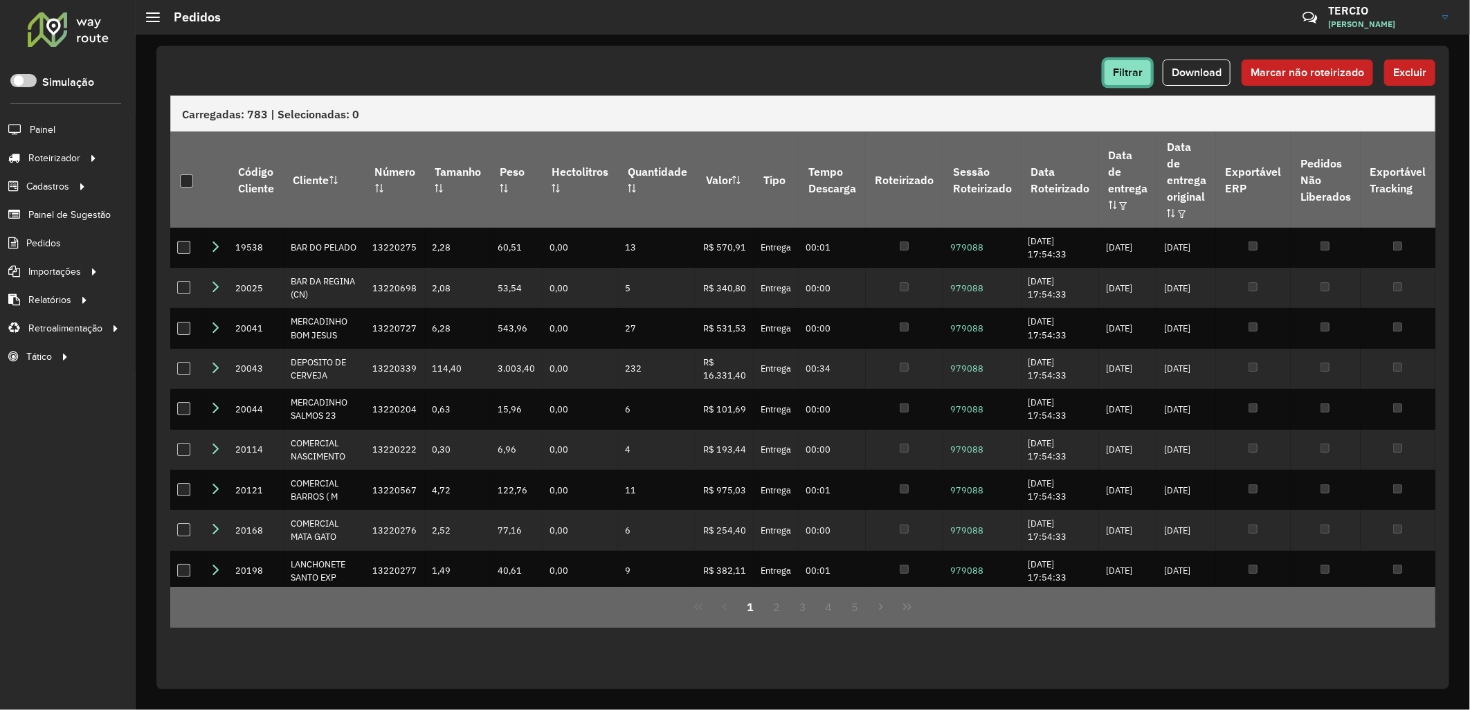
click at [1151, 77] on button "Filtrar" at bounding box center [1128, 73] width 48 height 26
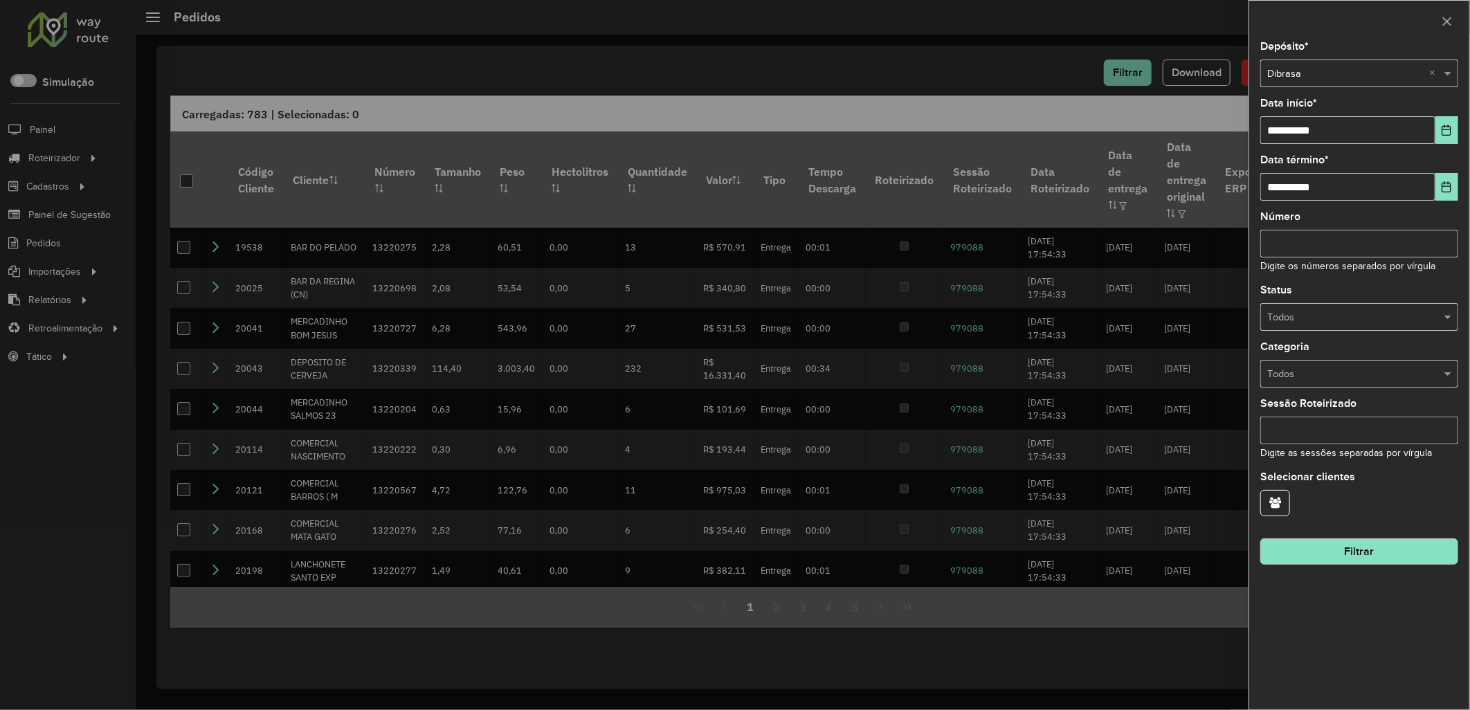
click at [1334, 75] on input "text" at bounding box center [1345, 73] width 156 height 15
click at [1358, 131] on div "Dibrasa - Viana" at bounding box center [1359, 135] width 197 height 22
click at [1341, 559] on button "Filtrar" at bounding box center [1359, 551] width 198 height 26
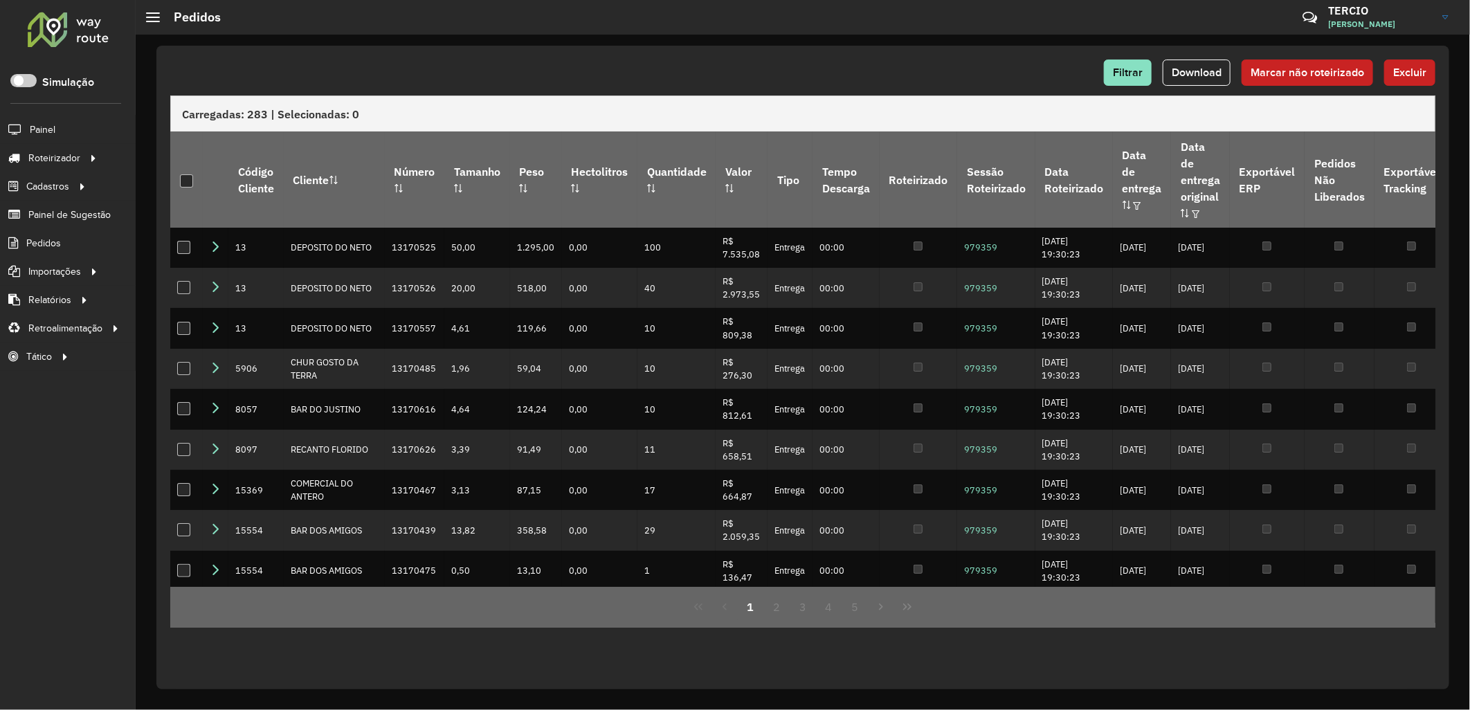
click at [1193, 77] on span "Download" at bounding box center [1196, 72] width 50 height 12
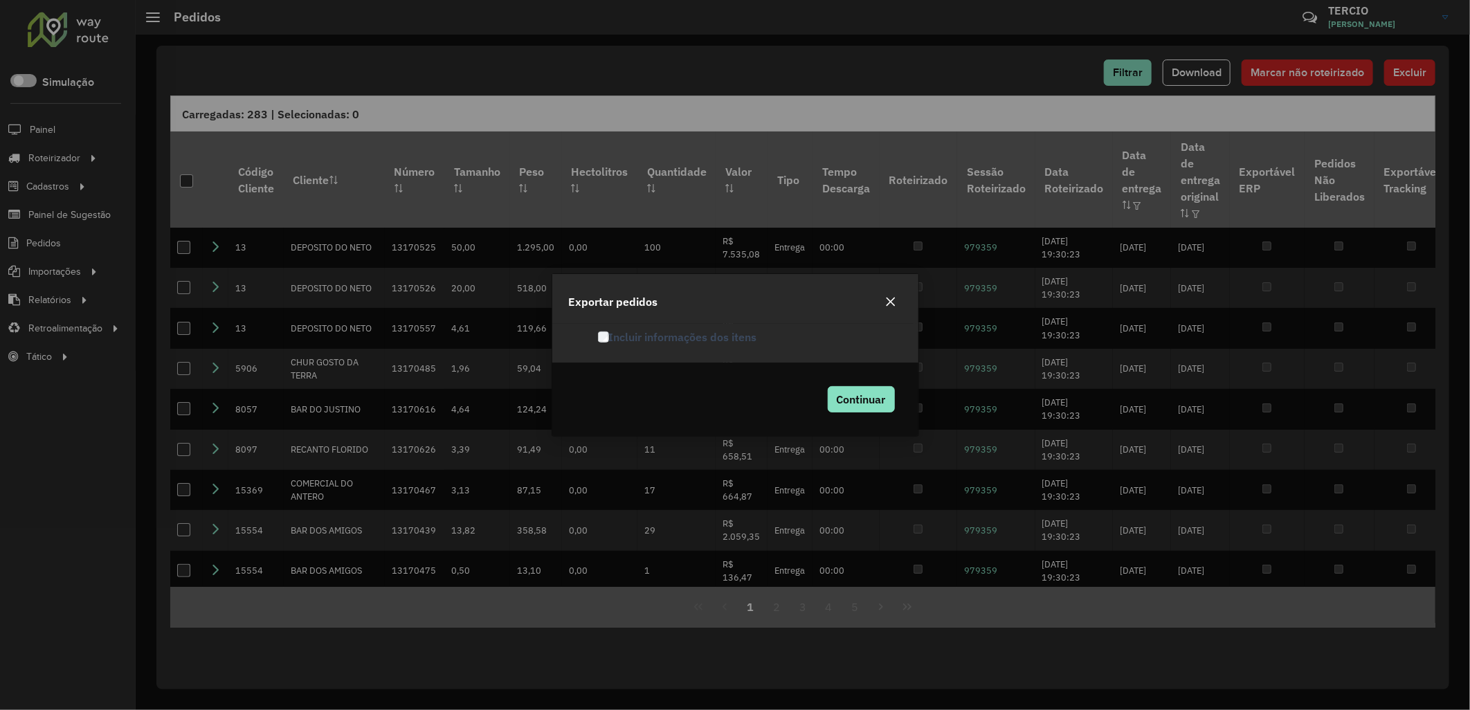
click at [902, 398] on div "Continuar" at bounding box center [735, 399] width 366 height 73
click at [830, 395] on button "Continuar" at bounding box center [861, 399] width 67 height 26
